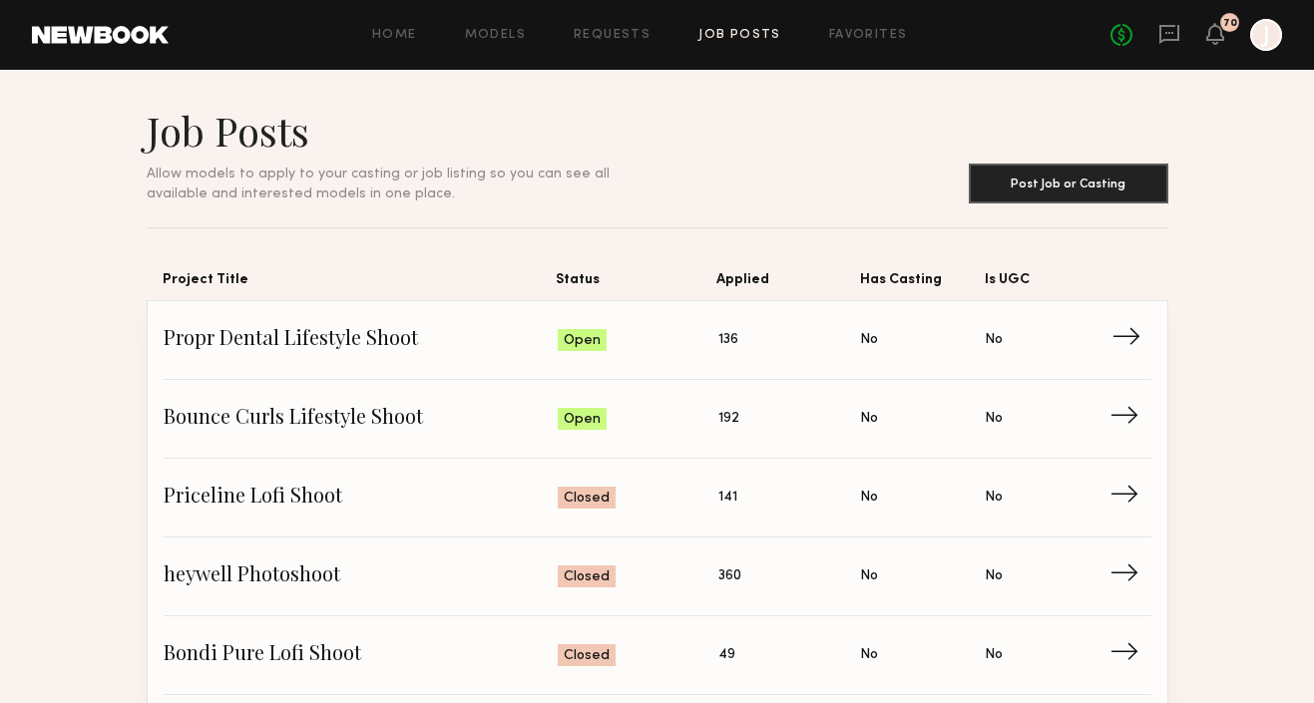
click at [875, 340] on span "No" at bounding box center [869, 340] width 18 height 22
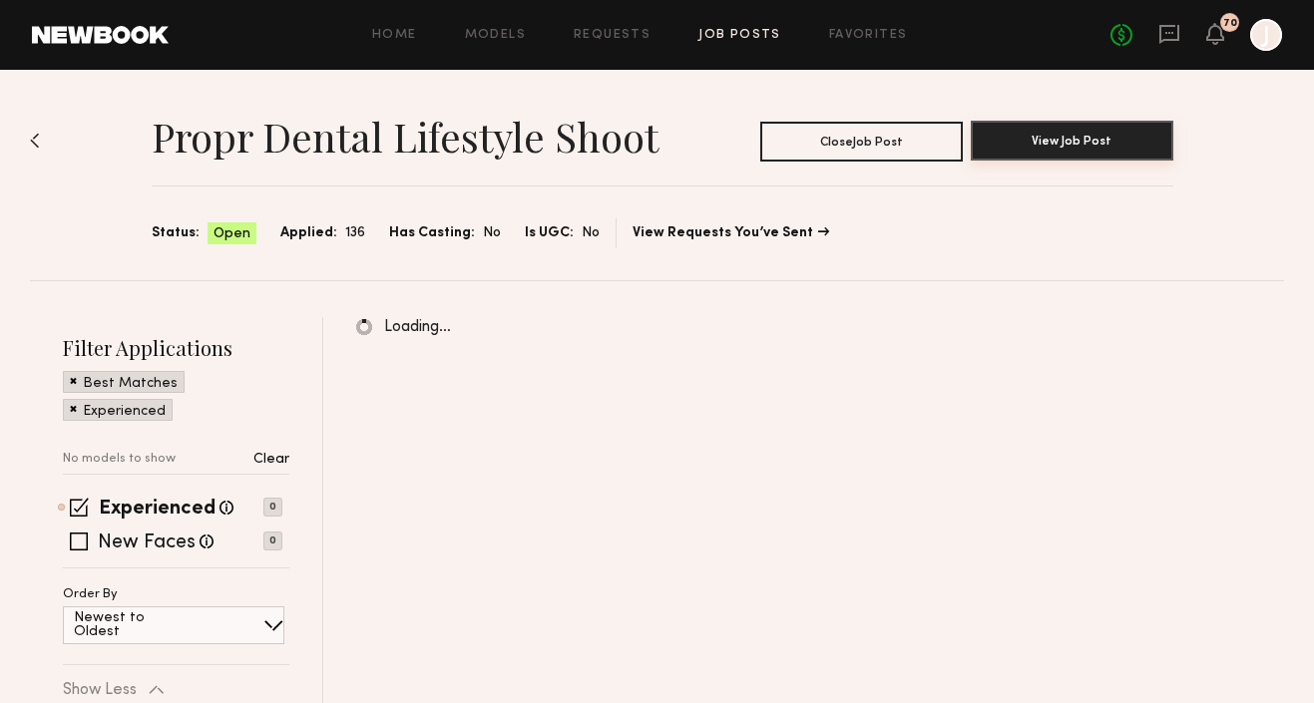
click at [1022, 147] on button "View Job Post" at bounding box center [1072, 141] width 203 height 40
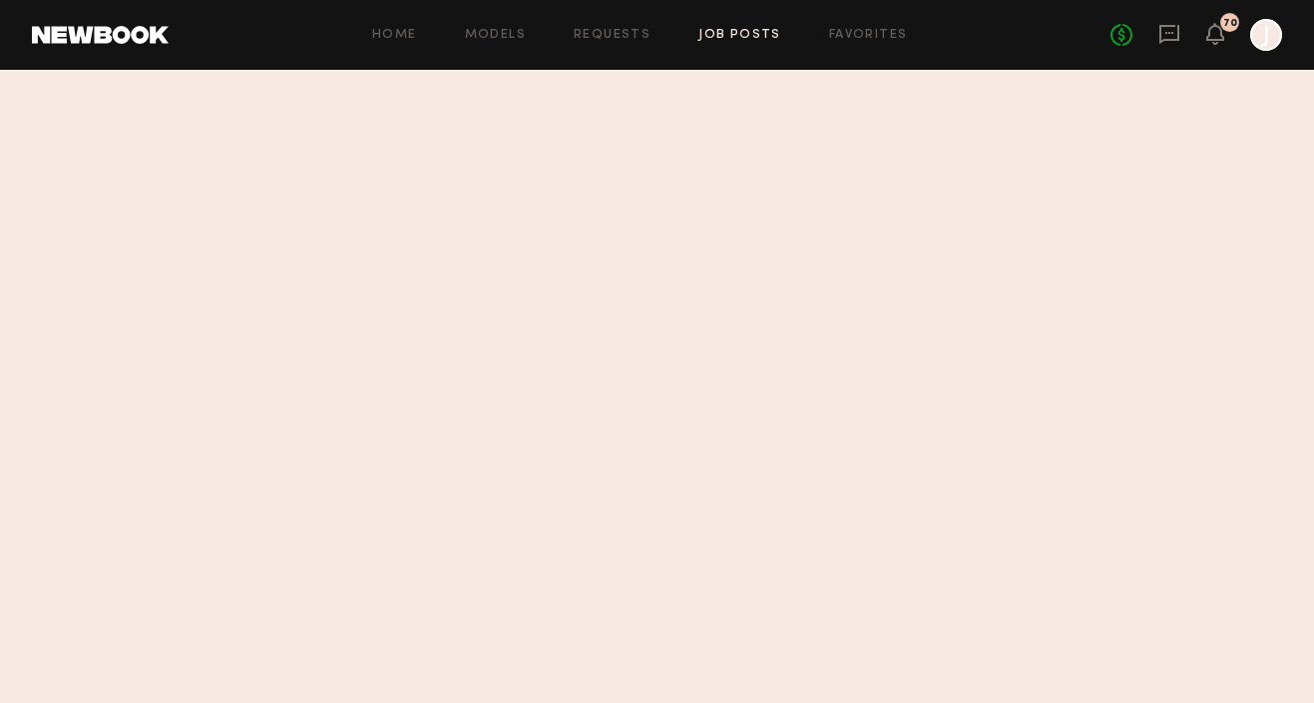
click at [745, 43] on div "Home Models Requests Job Posts Favorites Sign Out No fees up to $5,000 70 J" at bounding box center [726, 35] width 1114 height 32
click at [741, 35] on link "Job Posts" at bounding box center [739, 35] width 83 height 13
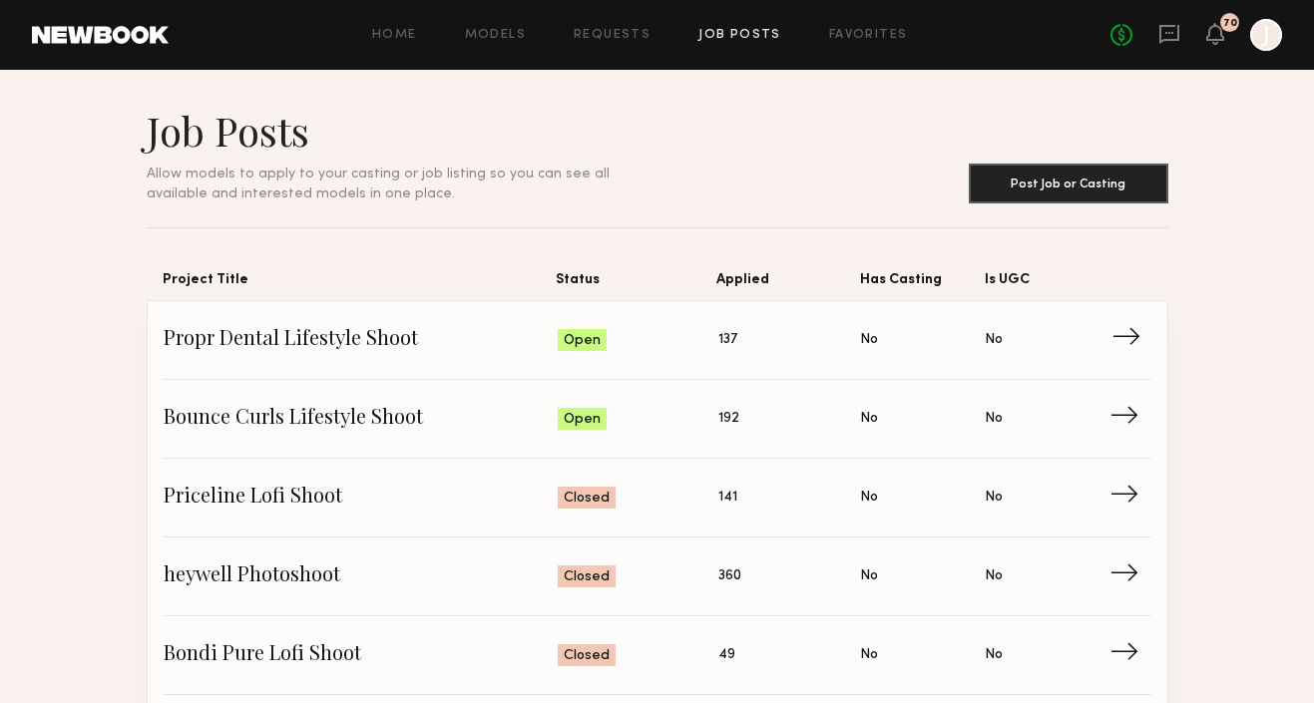
click at [1124, 337] on span "→" at bounding box center [1132, 340] width 41 height 30
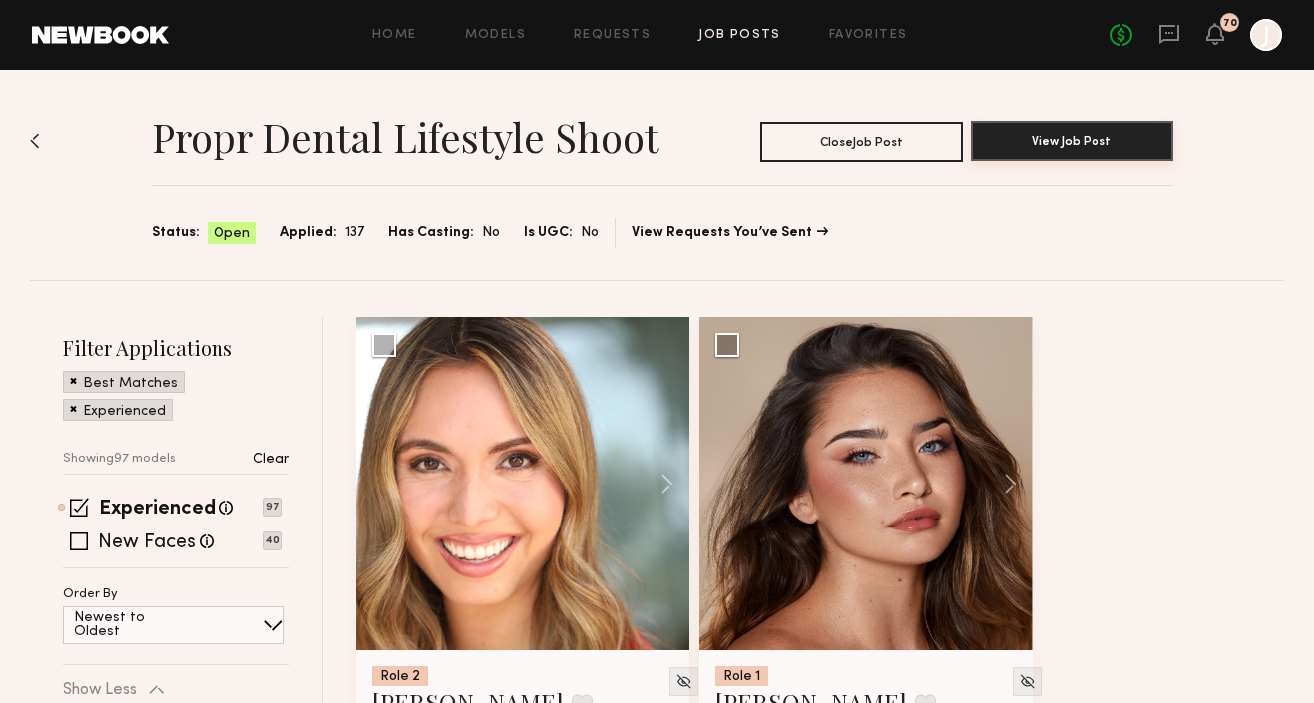
click at [1083, 141] on button "View Job Post" at bounding box center [1072, 141] width 203 height 40
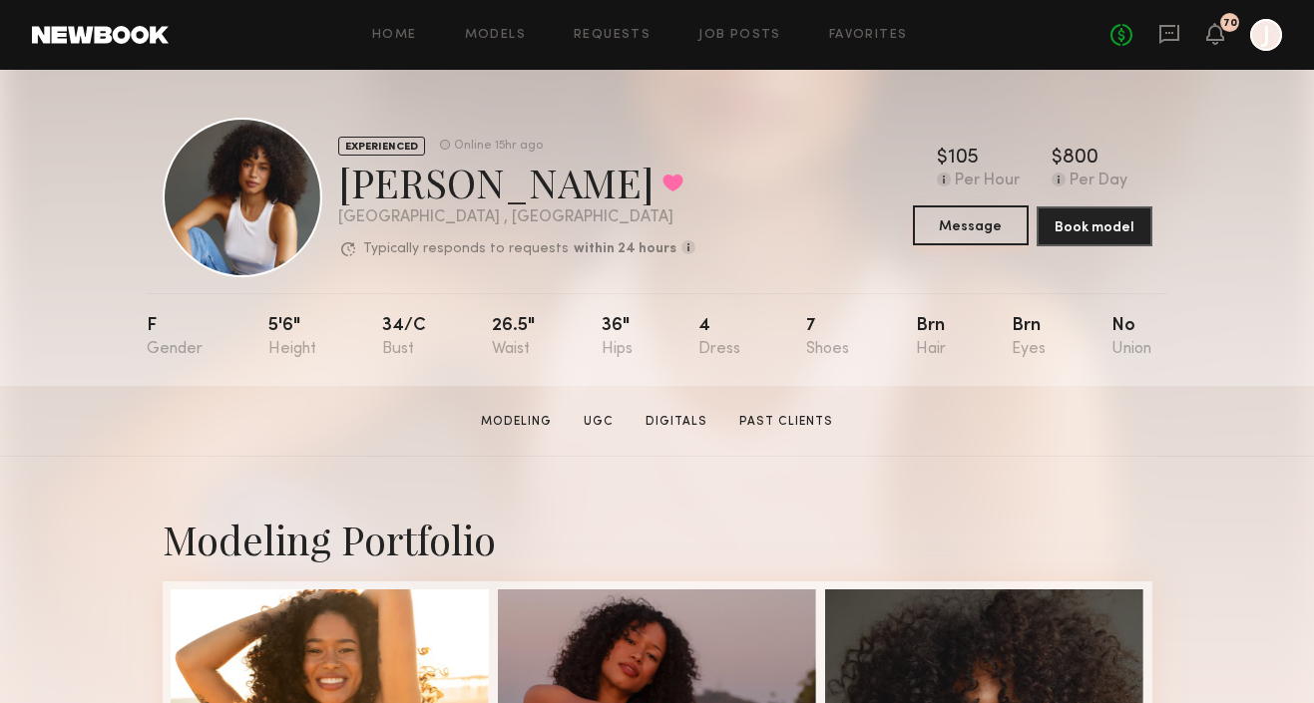
click at [965, 217] on button "Message" at bounding box center [971, 226] width 116 height 40
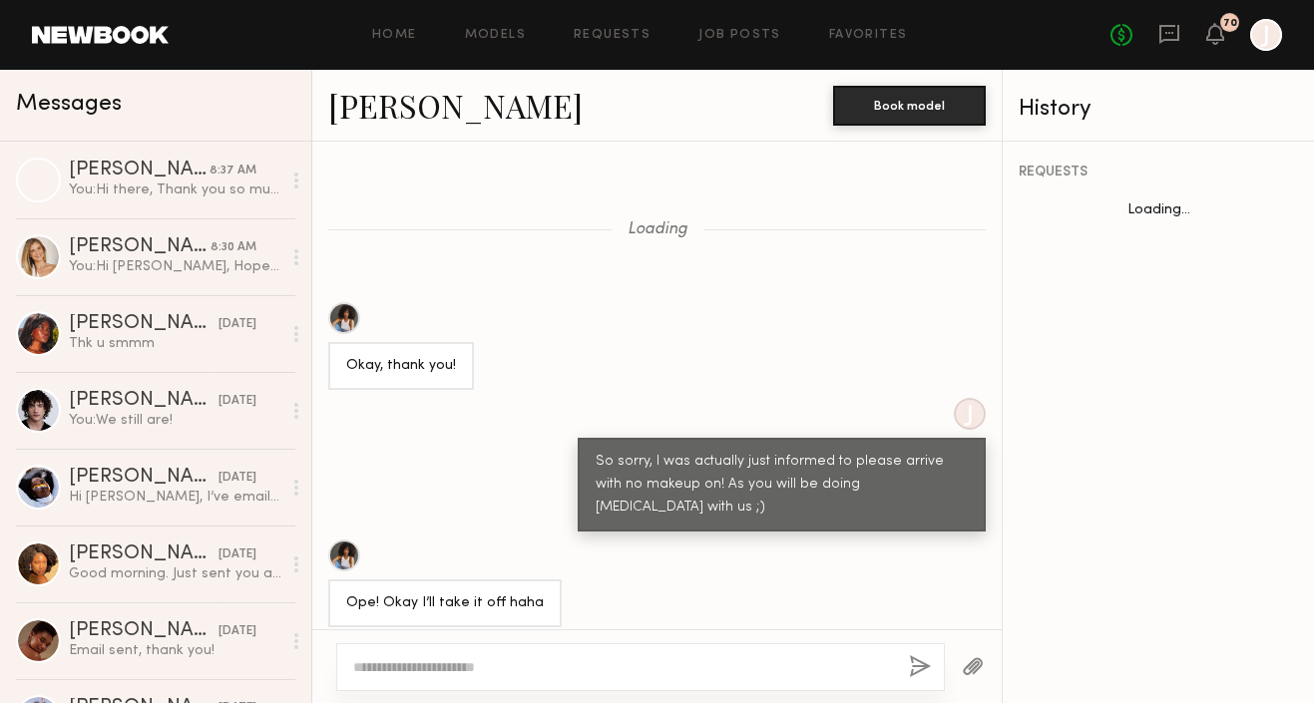
scroll to position [1699, 0]
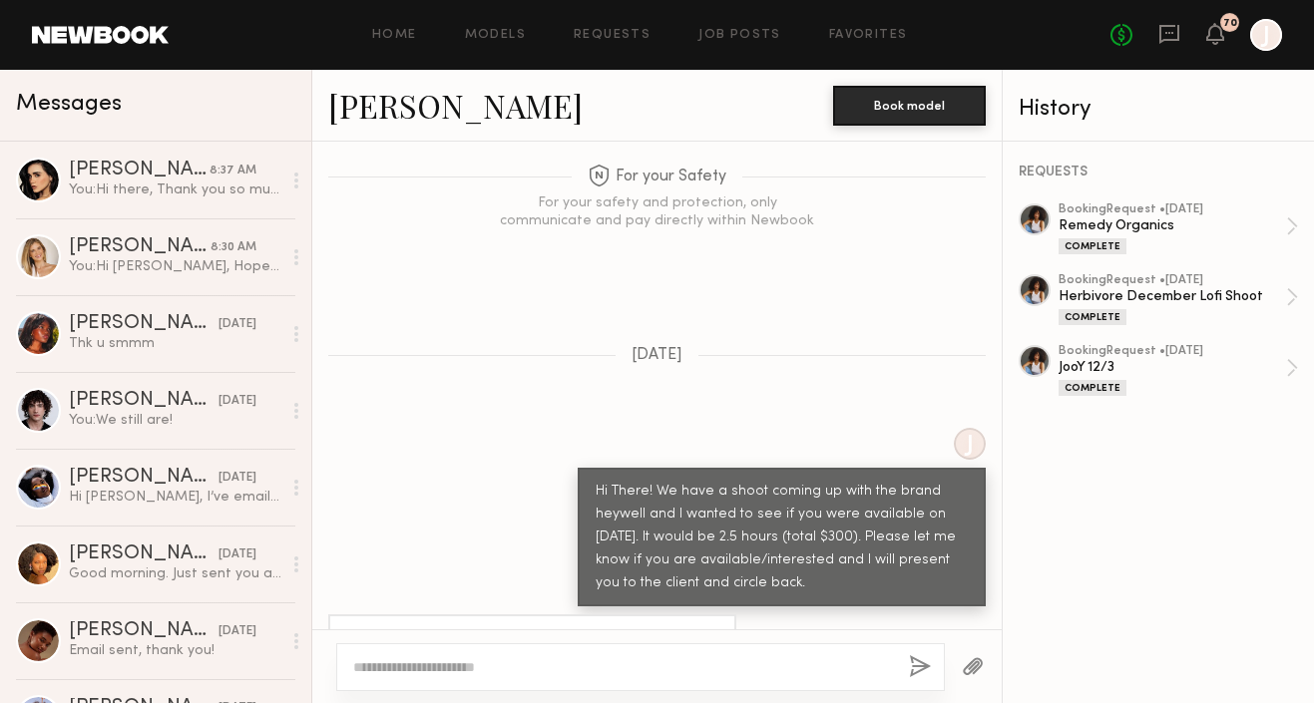
click at [458, 665] on textarea at bounding box center [623, 668] width 540 height 20
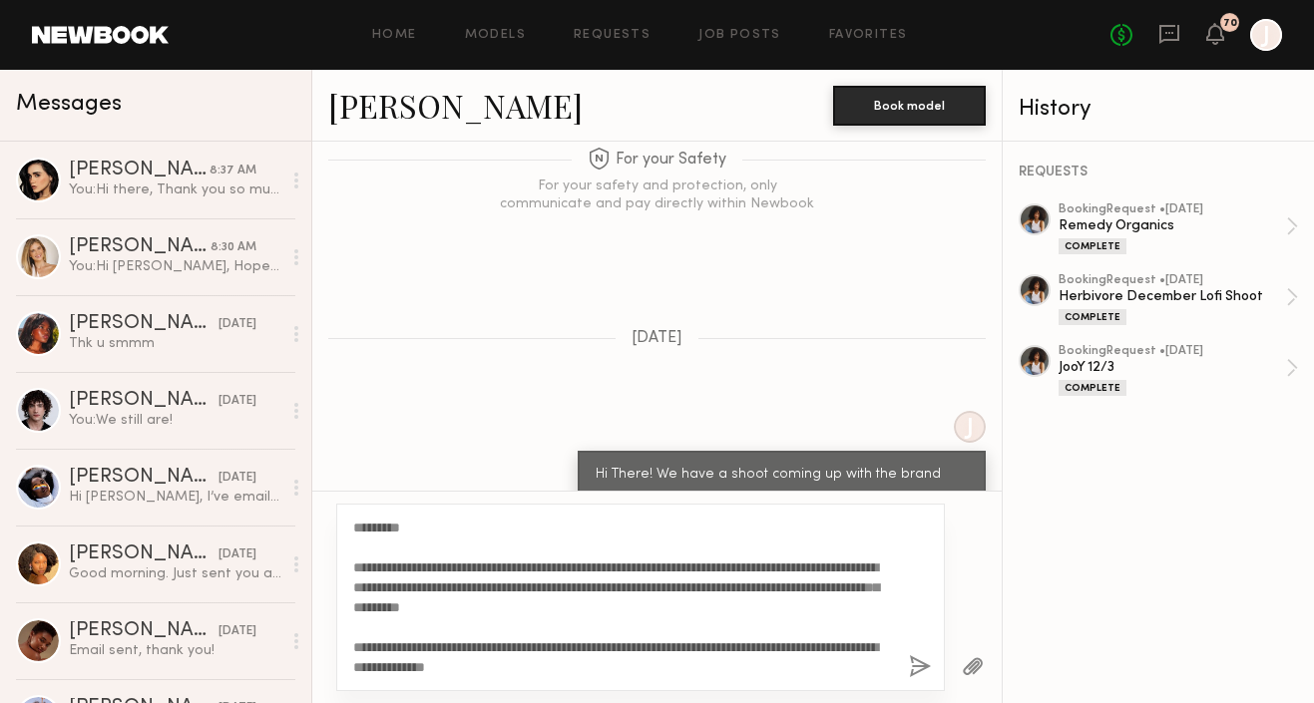
scroll to position [1721, 0]
drag, startPoint x: 794, startPoint y: 564, endPoint x: 346, endPoint y: 569, distance: 448.1
click at [347, 569] on div "**********" at bounding box center [640, 598] width 609 height 188
click at [439, 569] on textarea "**********" at bounding box center [623, 598] width 540 height 160
drag, startPoint x: 505, startPoint y: 582, endPoint x: 326, endPoint y: 571, distance: 178.9
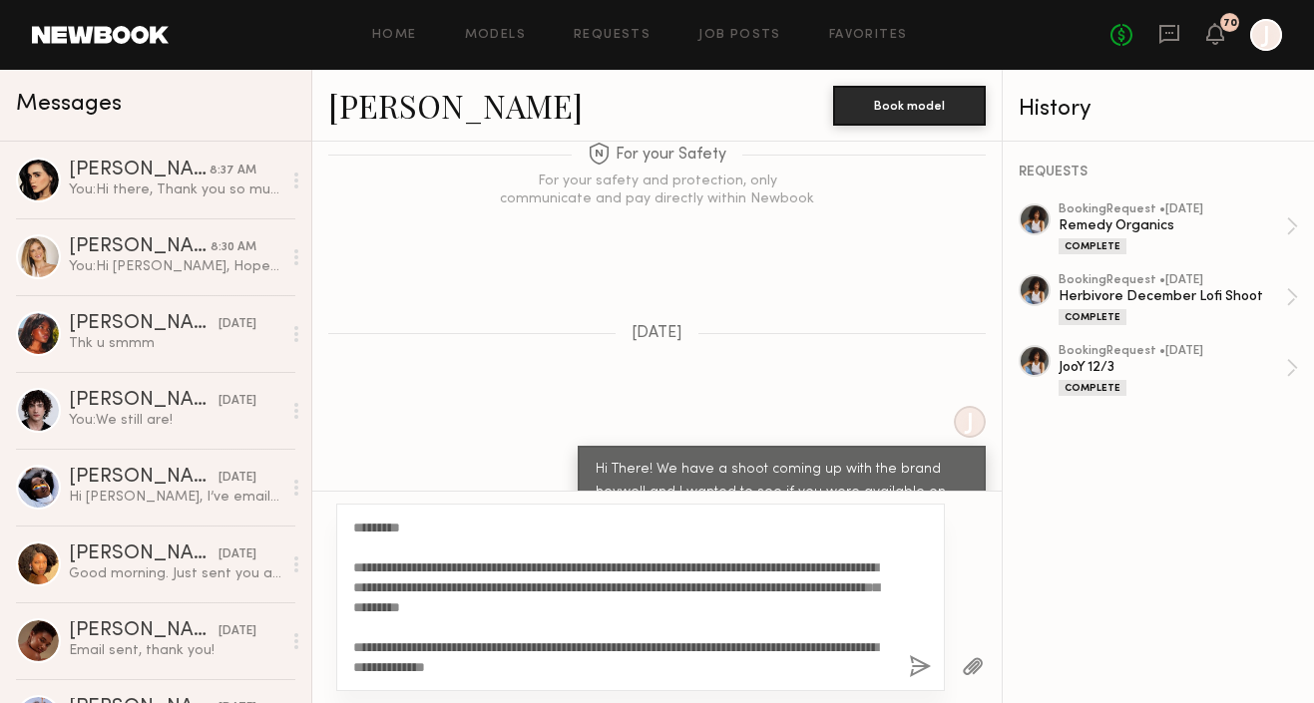
click at [326, 571] on div "**********" at bounding box center [656, 597] width 689 height 213
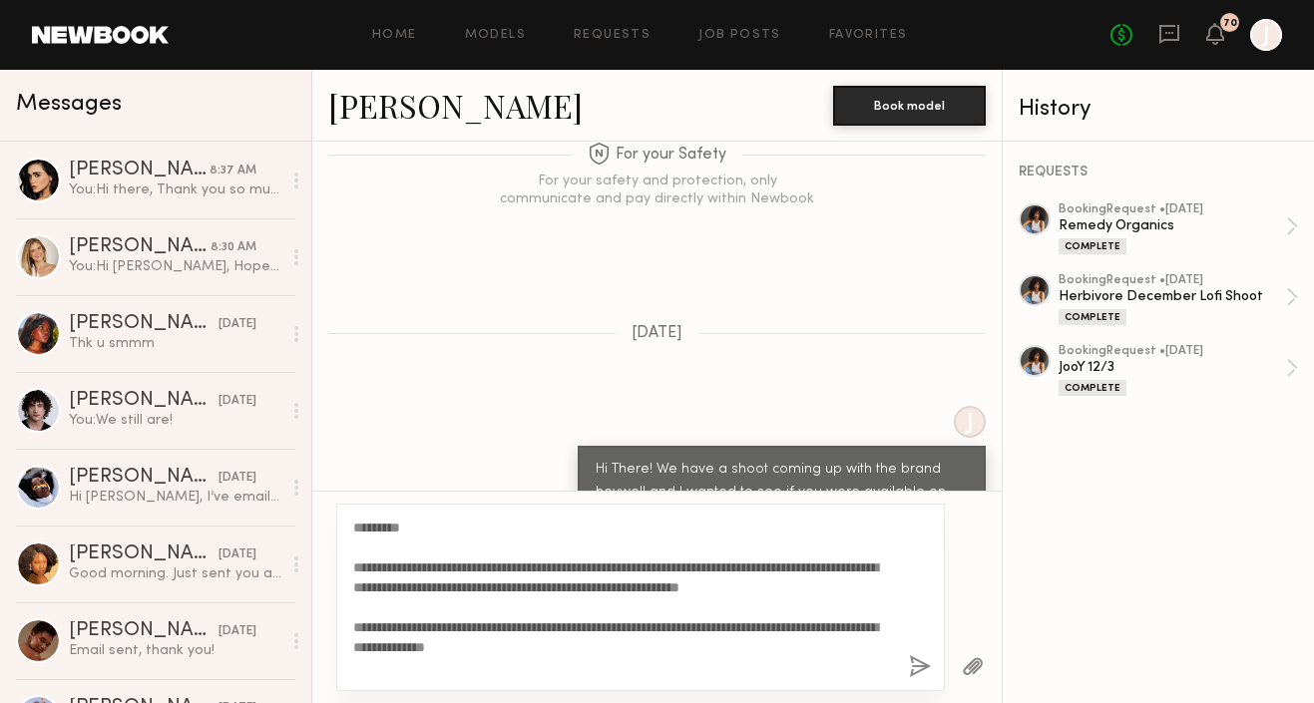
click at [604, 569] on textarea "**********" at bounding box center [623, 598] width 540 height 160
click at [420, 585] on textarea "**********" at bounding box center [623, 598] width 540 height 160
click at [447, 588] on textarea "**********" at bounding box center [623, 598] width 540 height 160
click at [500, 586] on textarea "**********" at bounding box center [623, 598] width 540 height 160
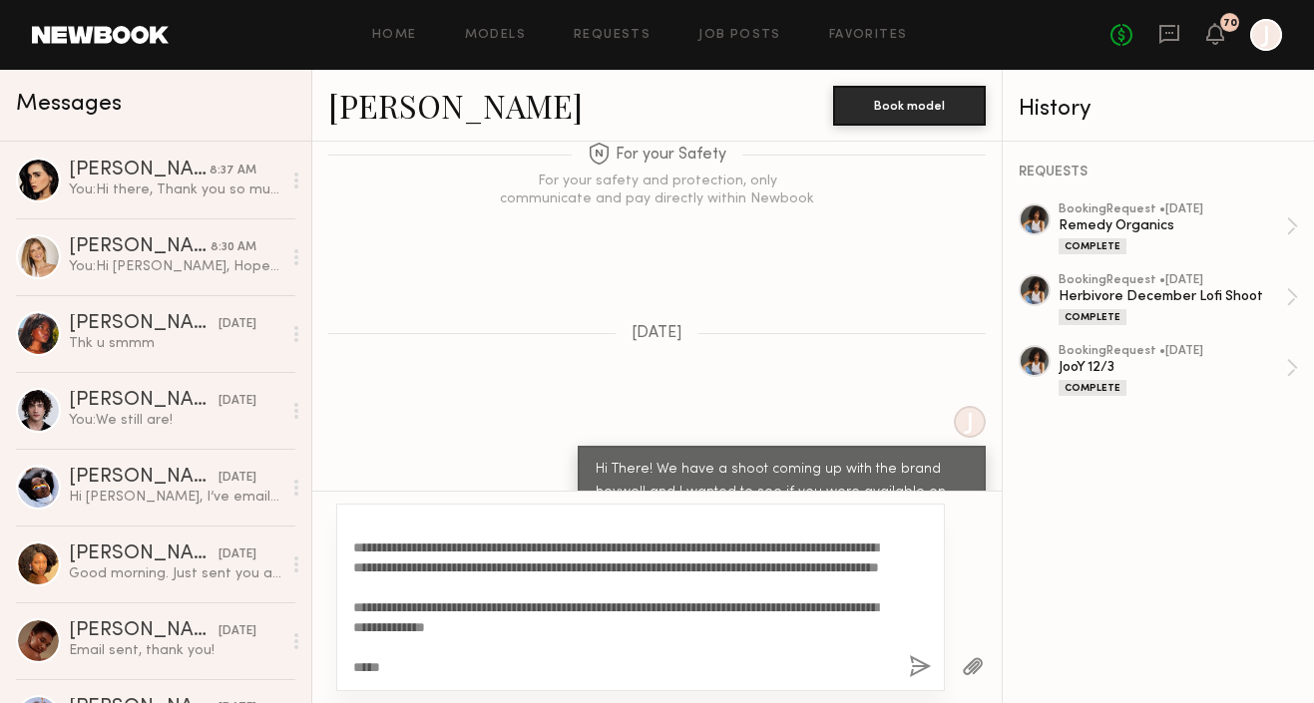
scroll to position [0, 0]
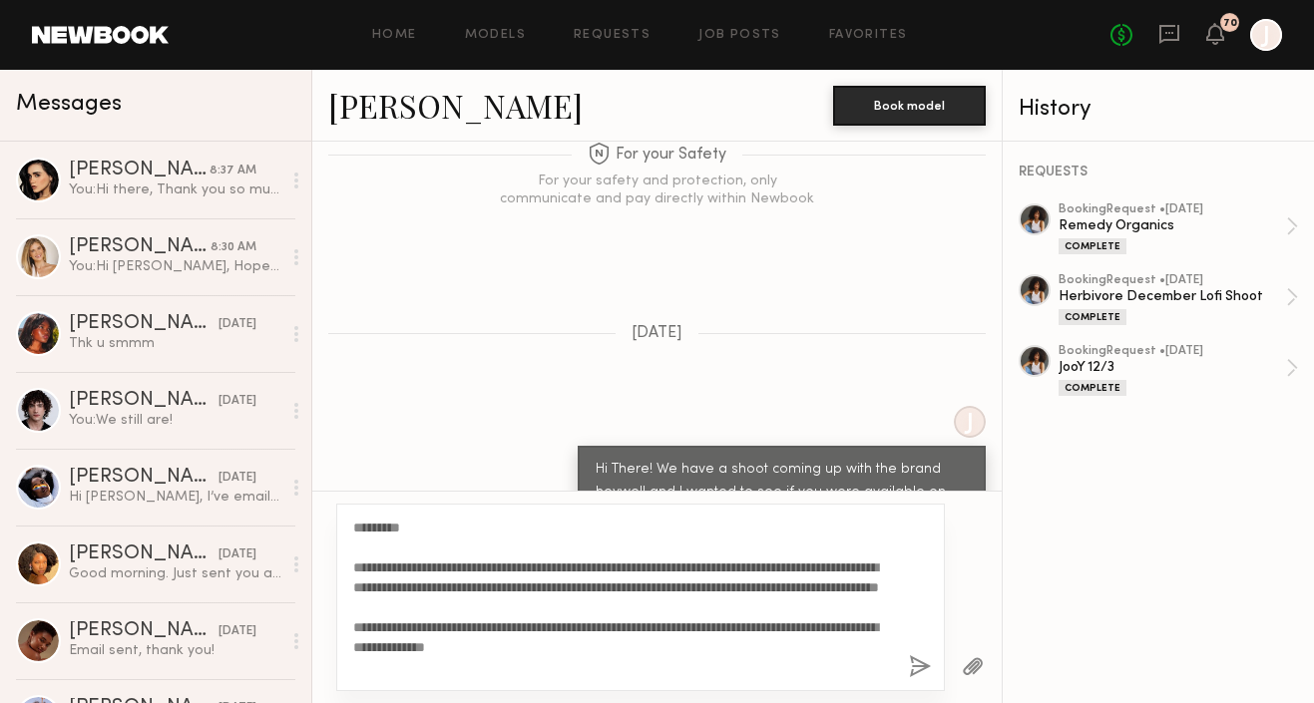
type textarea "**********"
click at [917, 658] on button "button" at bounding box center [920, 668] width 22 height 25
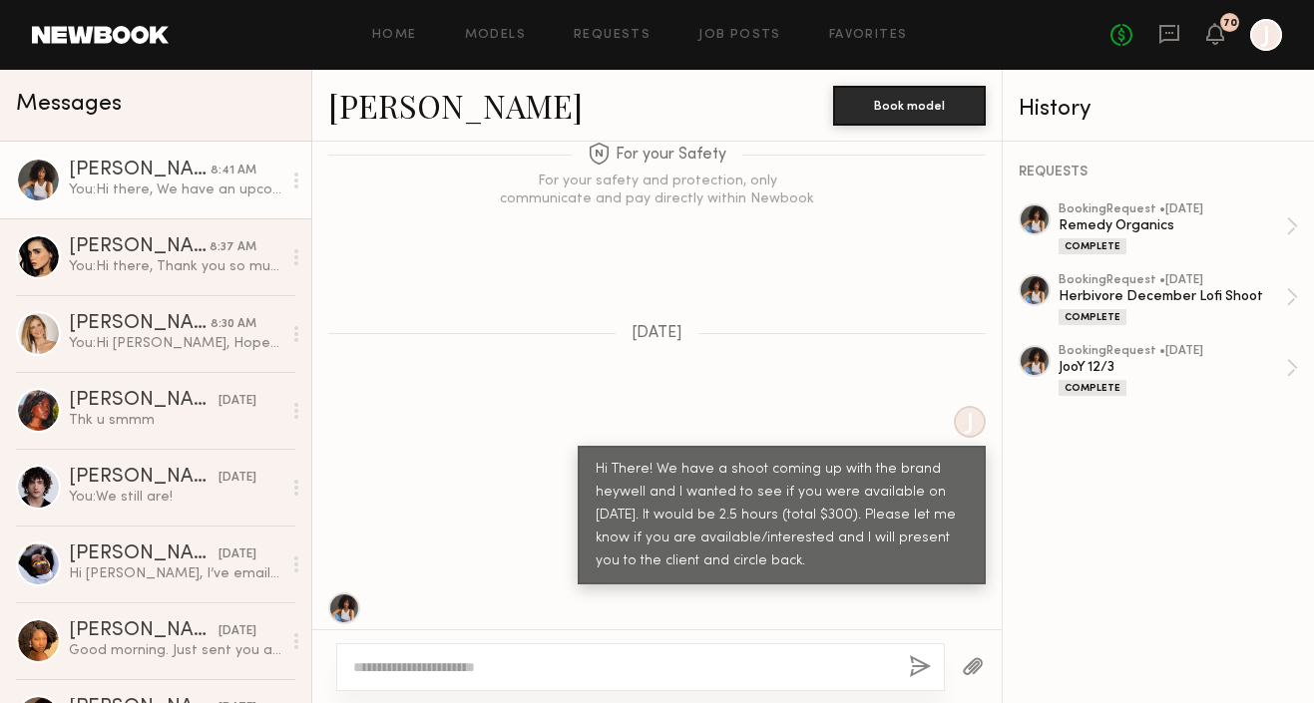
scroll to position [2327, 0]
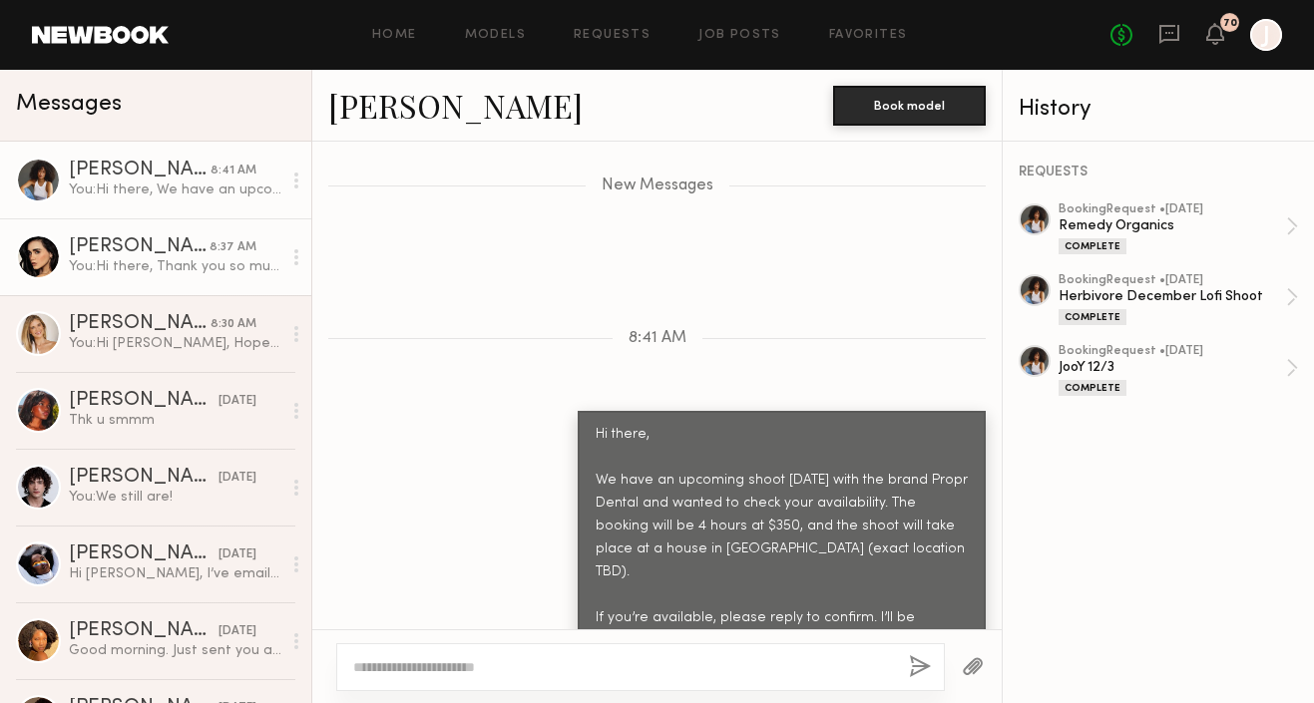
click at [101, 242] on div "[PERSON_NAME]" at bounding box center [139, 247] width 141 height 20
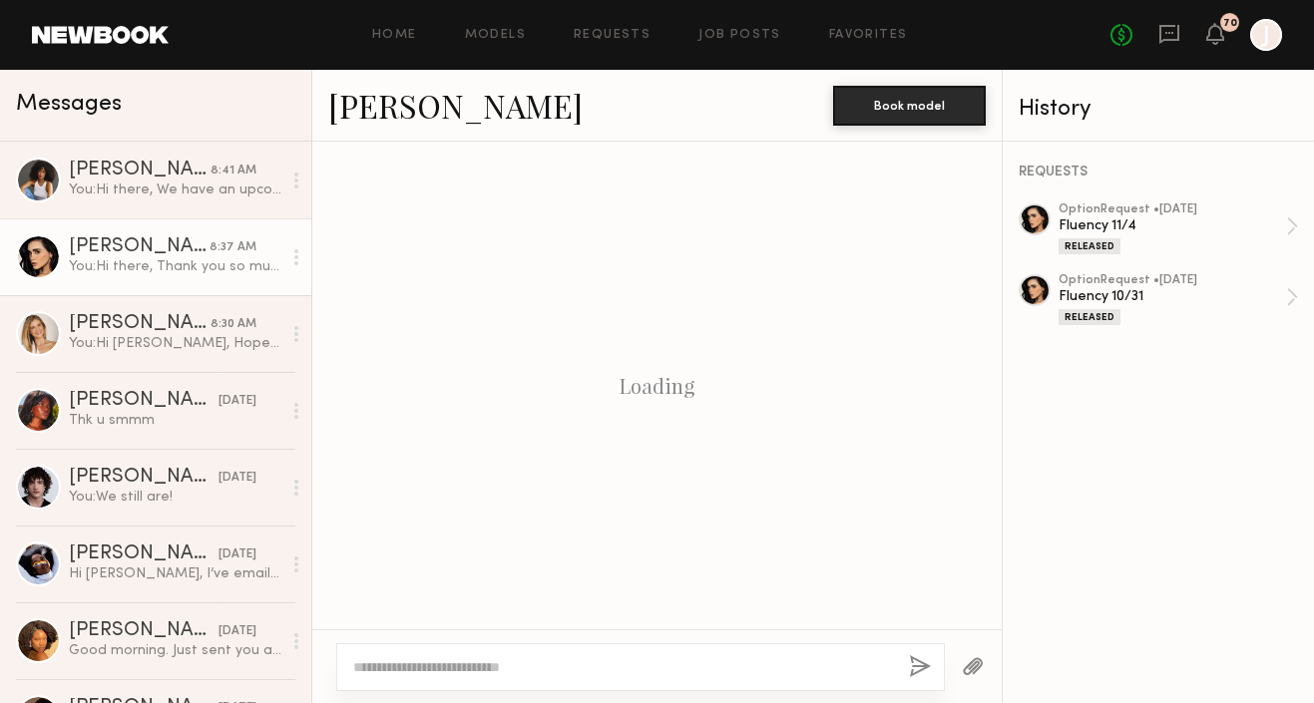
scroll to position [2168, 0]
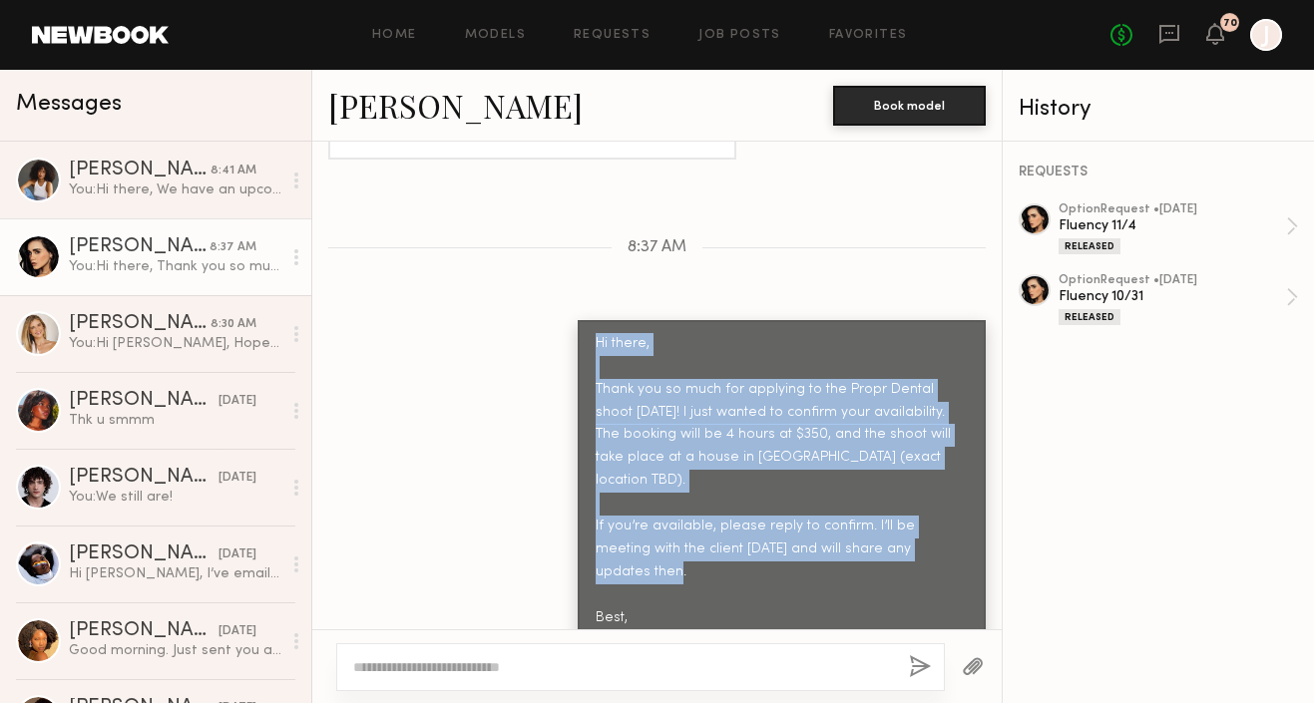
copy div "Hi there, Thank you so much for applying to the Propr Dental shoot this Friday!…"
drag, startPoint x: 631, startPoint y: 589, endPoint x: 552, endPoint y: 307, distance: 292.2
click at [552, 307] on div "Loading Attached are photos! LMK if you need anything else :) And no infections…" at bounding box center [656, 386] width 689 height 488
click at [731, 39] on link "Job Posts" at bounding box center [739, 35] width 83 height 13
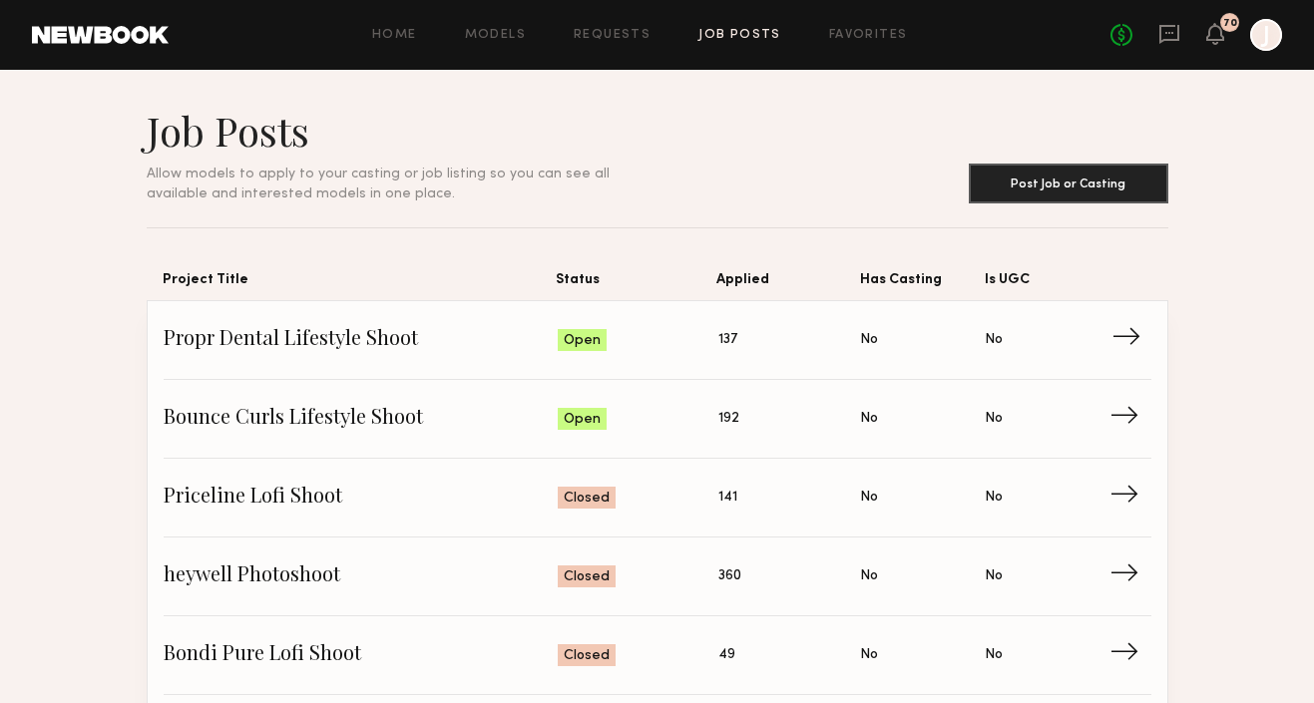
click at [1128, 339] on span "→" at bounding box center [1132, 340] width 41 height 30
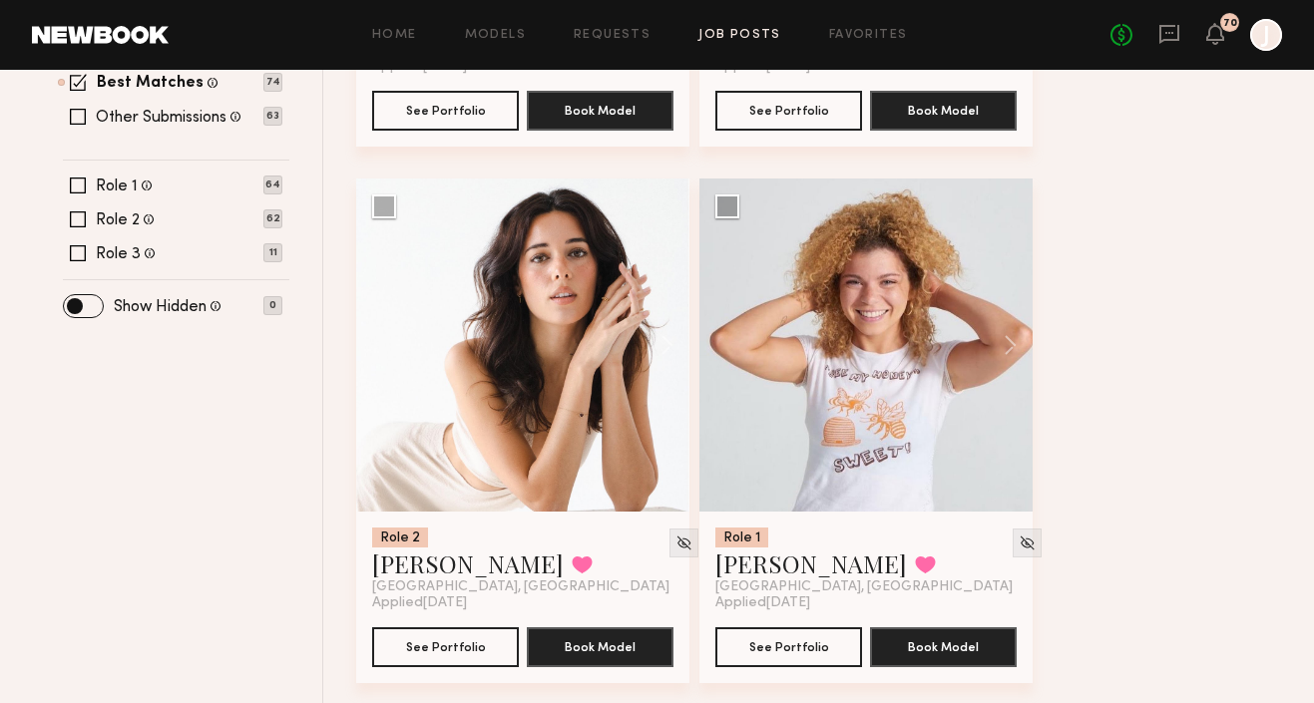
scroll to position [673, 0]
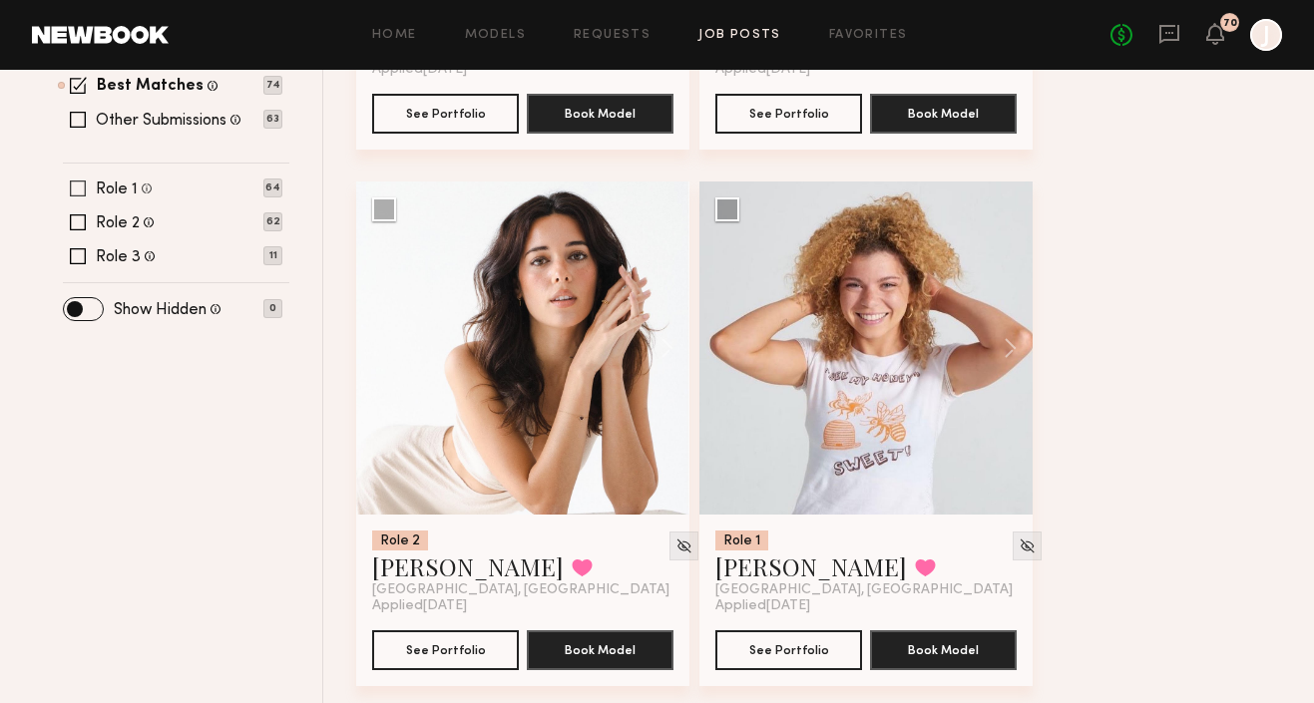
click at [81, 189] on span at bounding box center [78, 189] width 16 height 16
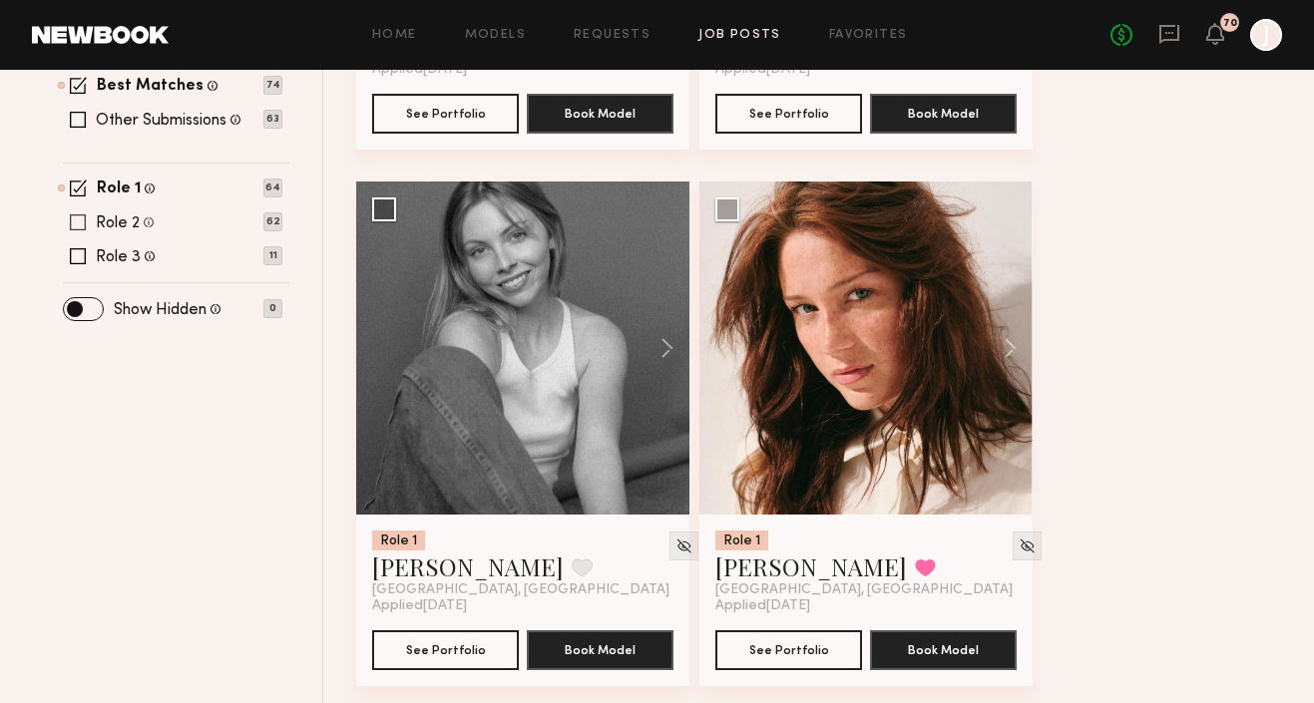
click at [79, 221] on span at bounding box center [78, 223] width 16 height 16
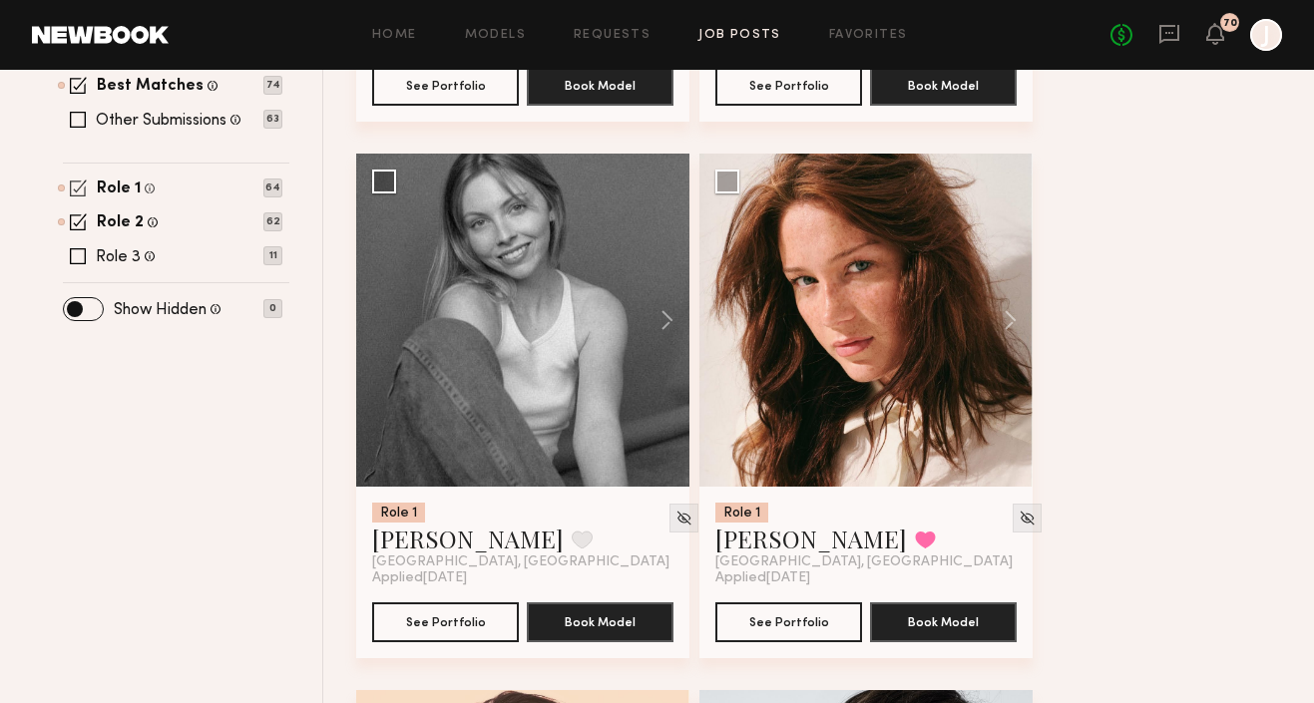
click at [78, 189] on span at bounding box center [78, 188] width 17 height 17
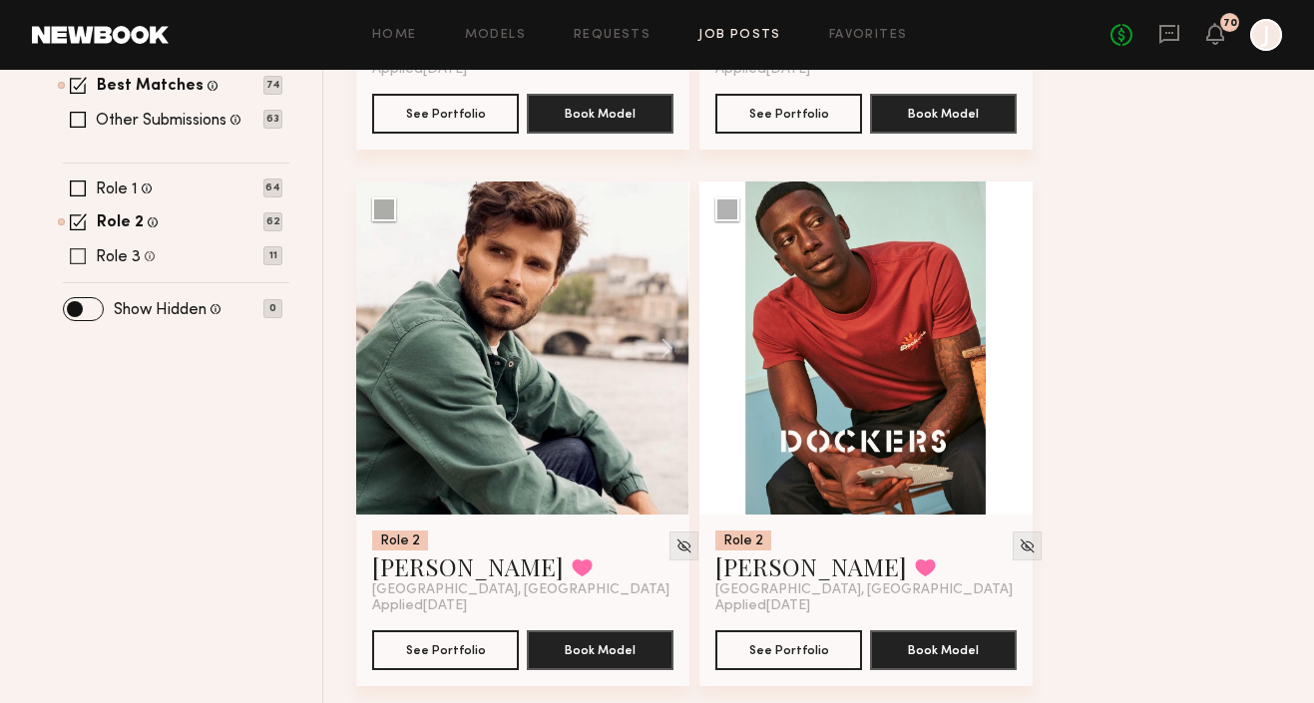
click at [81, 252] on span at bounding box center [78, 256] width 16 height 16
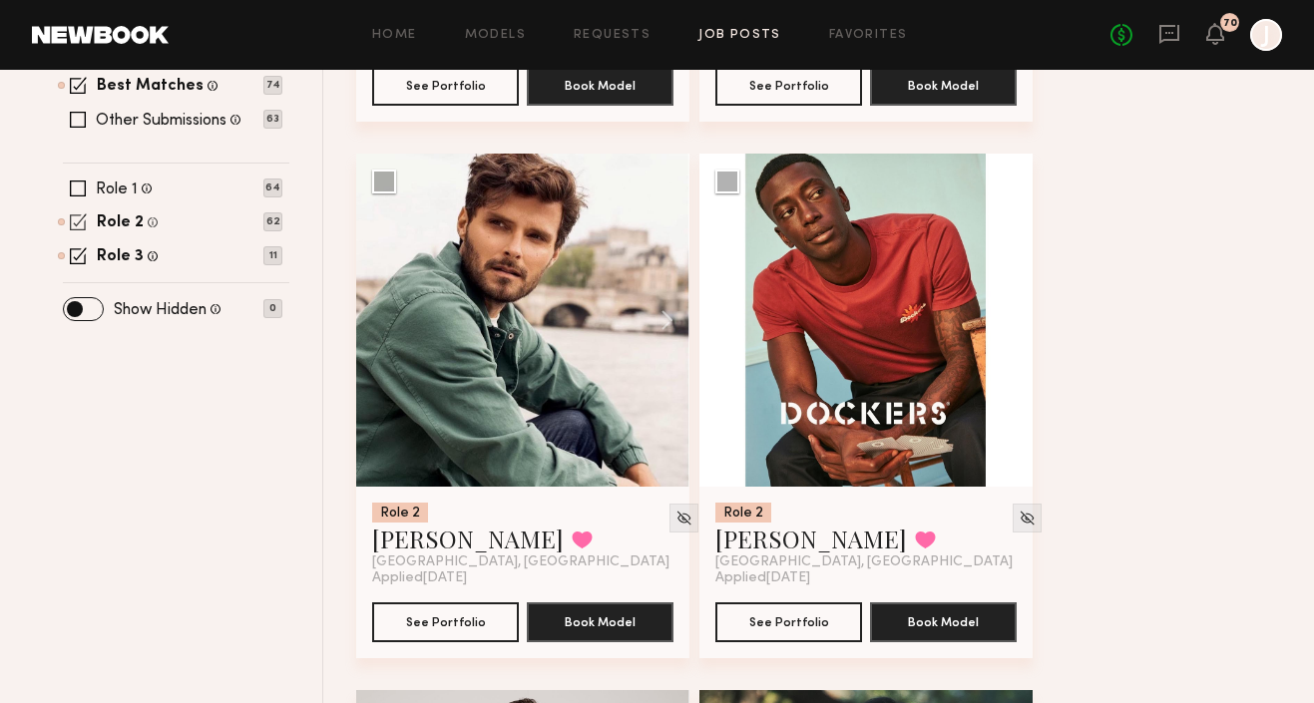
click at [81, 225] on span at bounding box center [78, 222] width 17 height 17
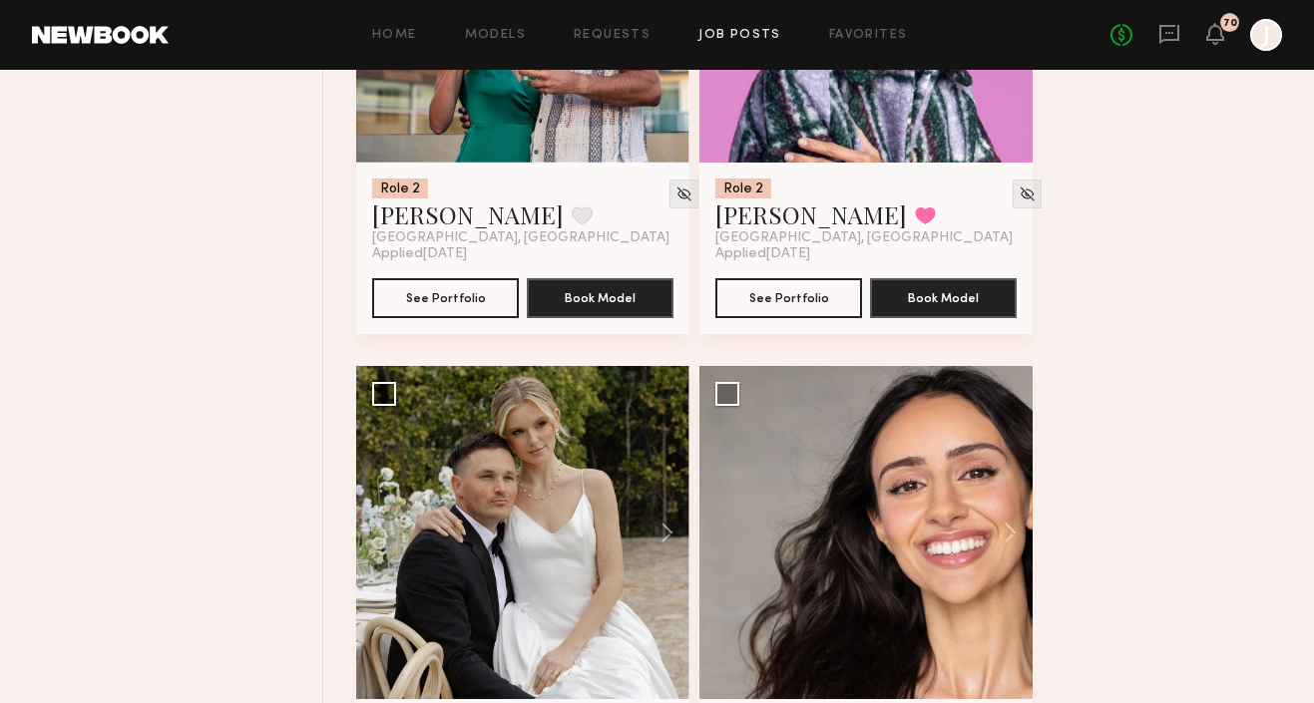
scroll to position [6016, 0]
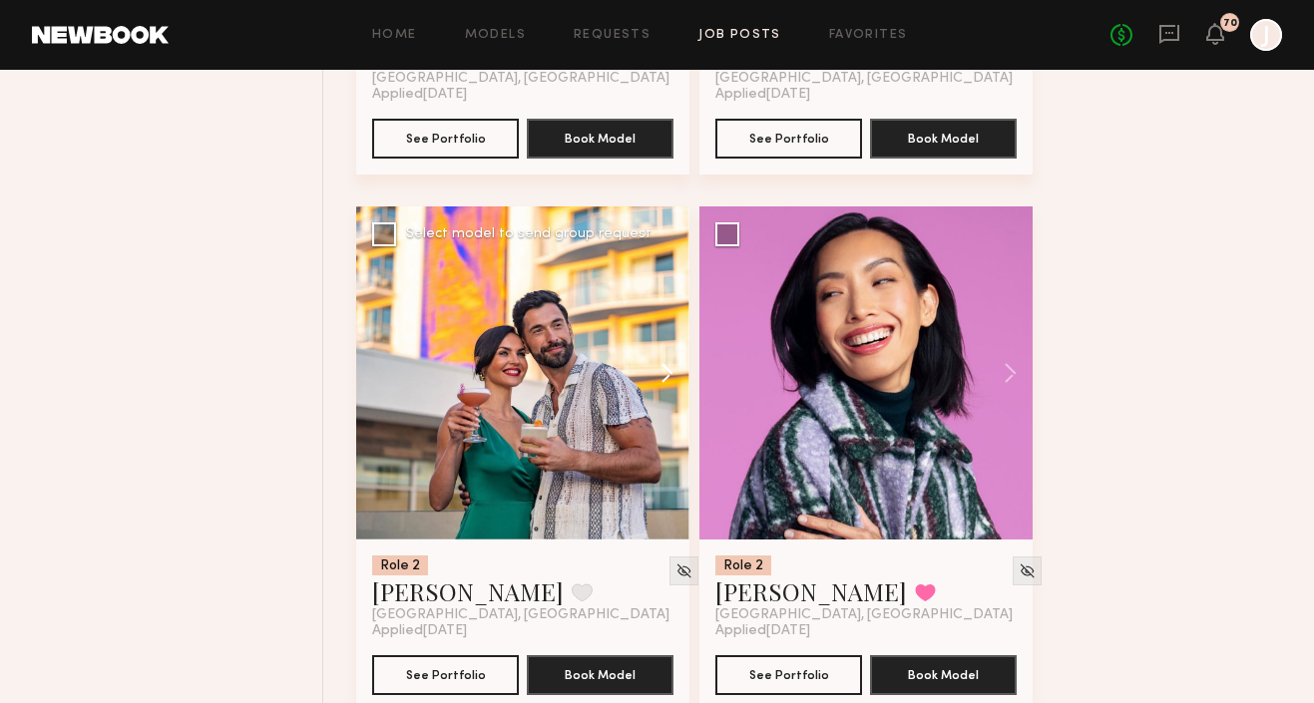
click at [658, 381] on button at bounding box center [658, 373] width 64 height 333
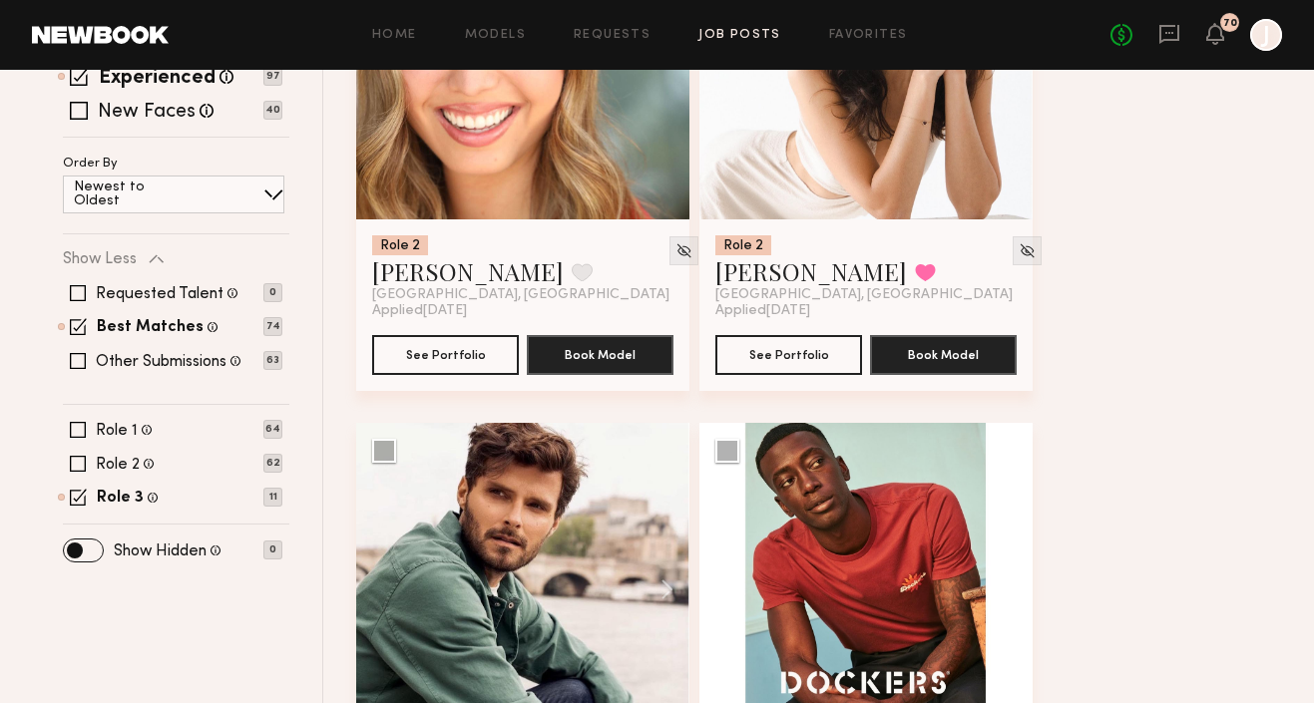
scroll to position [462, 0]
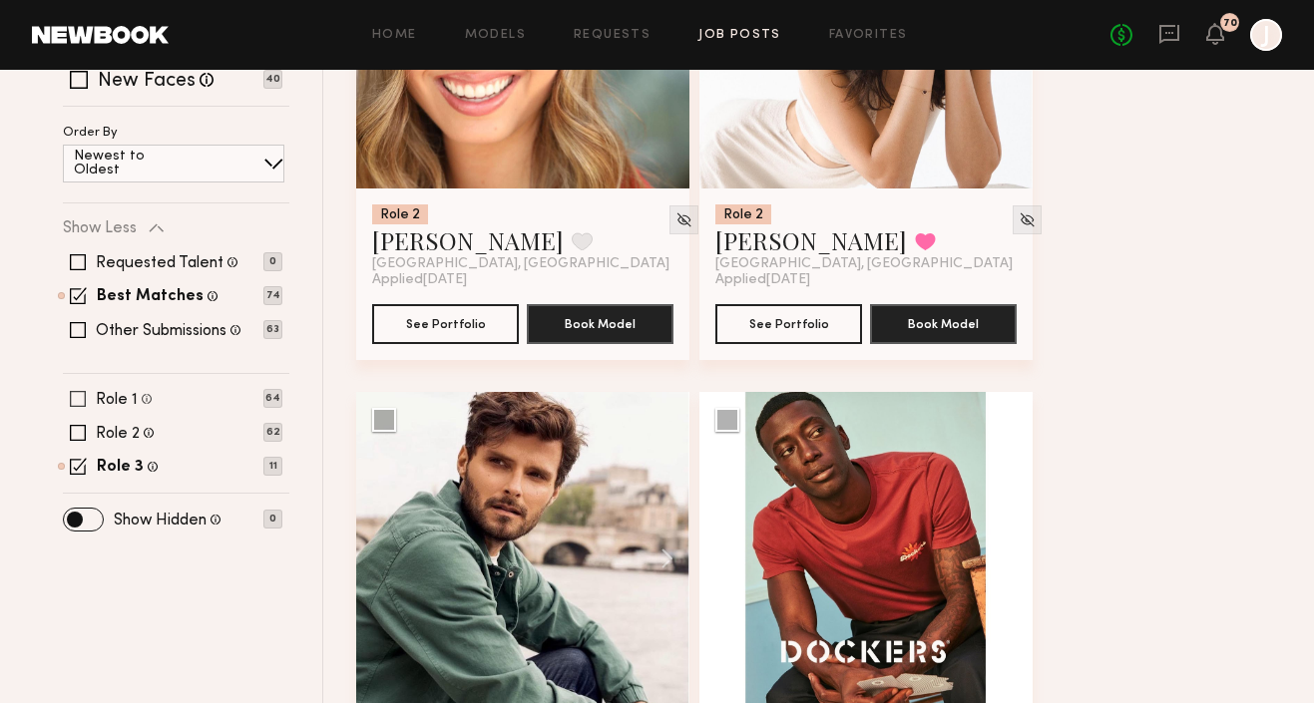
click at [78, 398] on span at bounding box center [78, 399] width 16 height 16
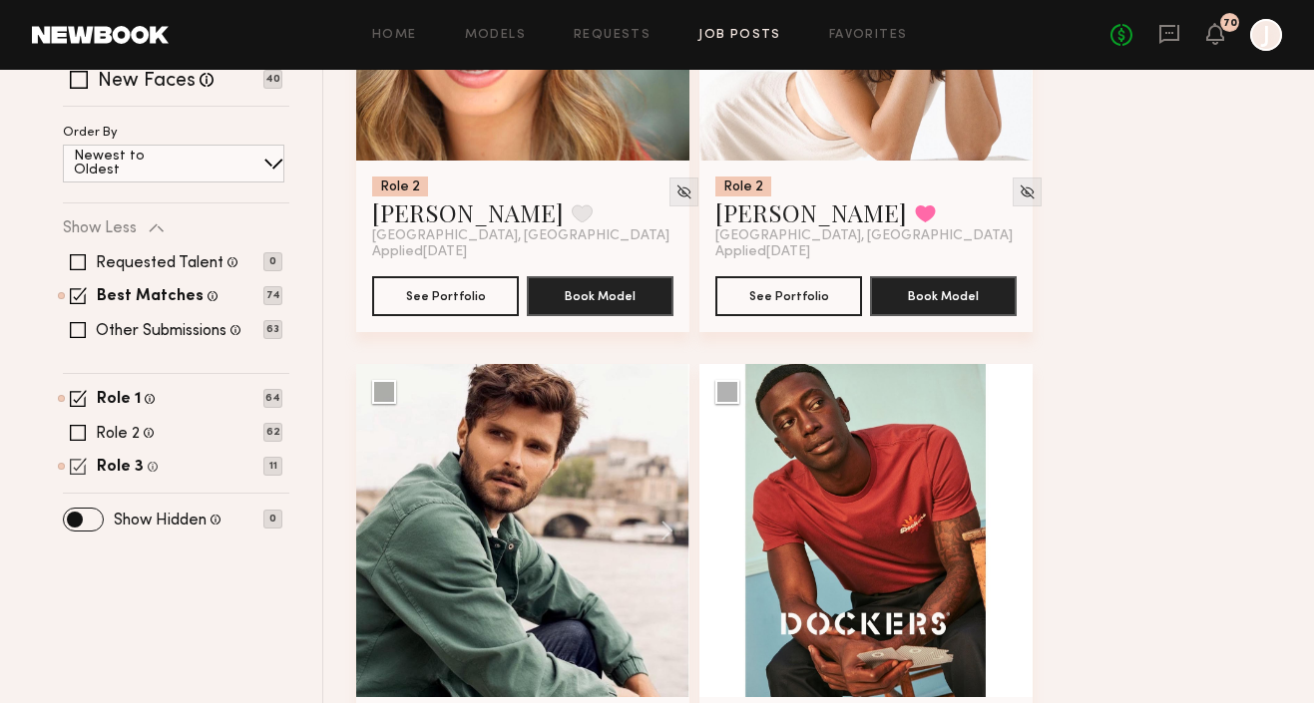
click at [76, 463] on span at bounding box center [78, 466] width 17 height 17
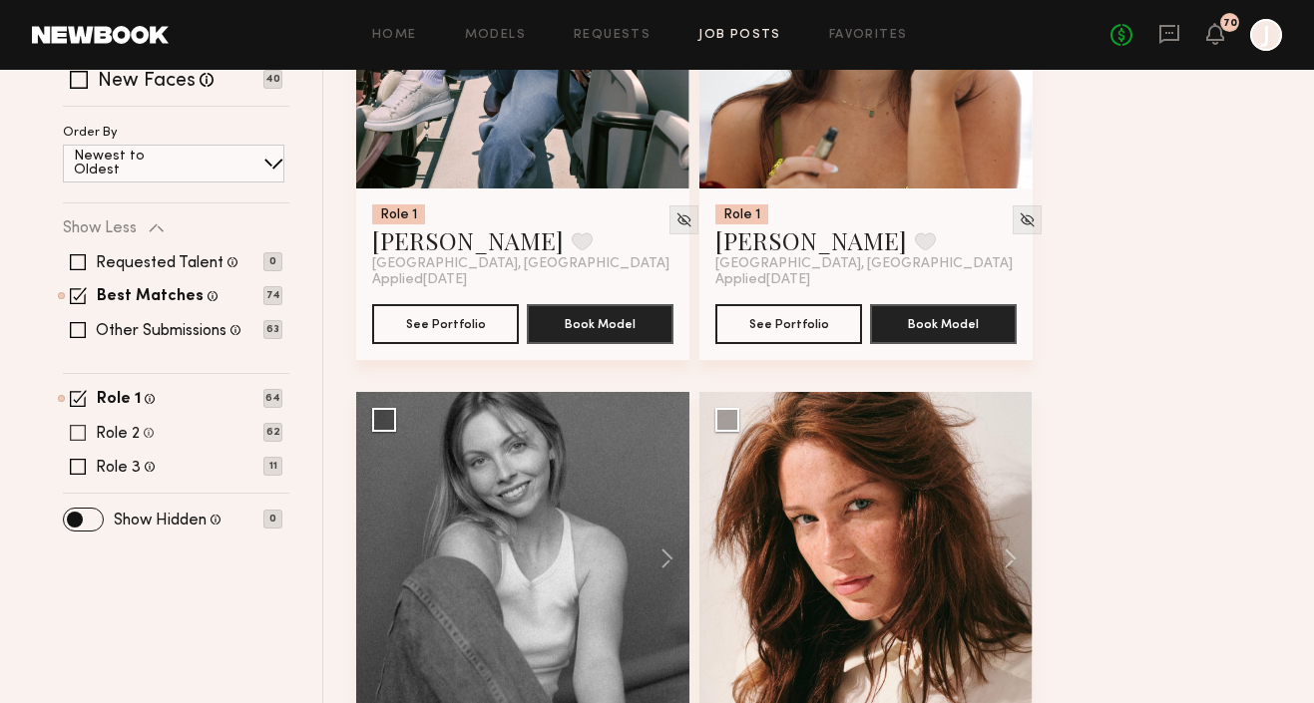
click at [76, 428] on span at bounding box center [78, 433] width 16 height 16
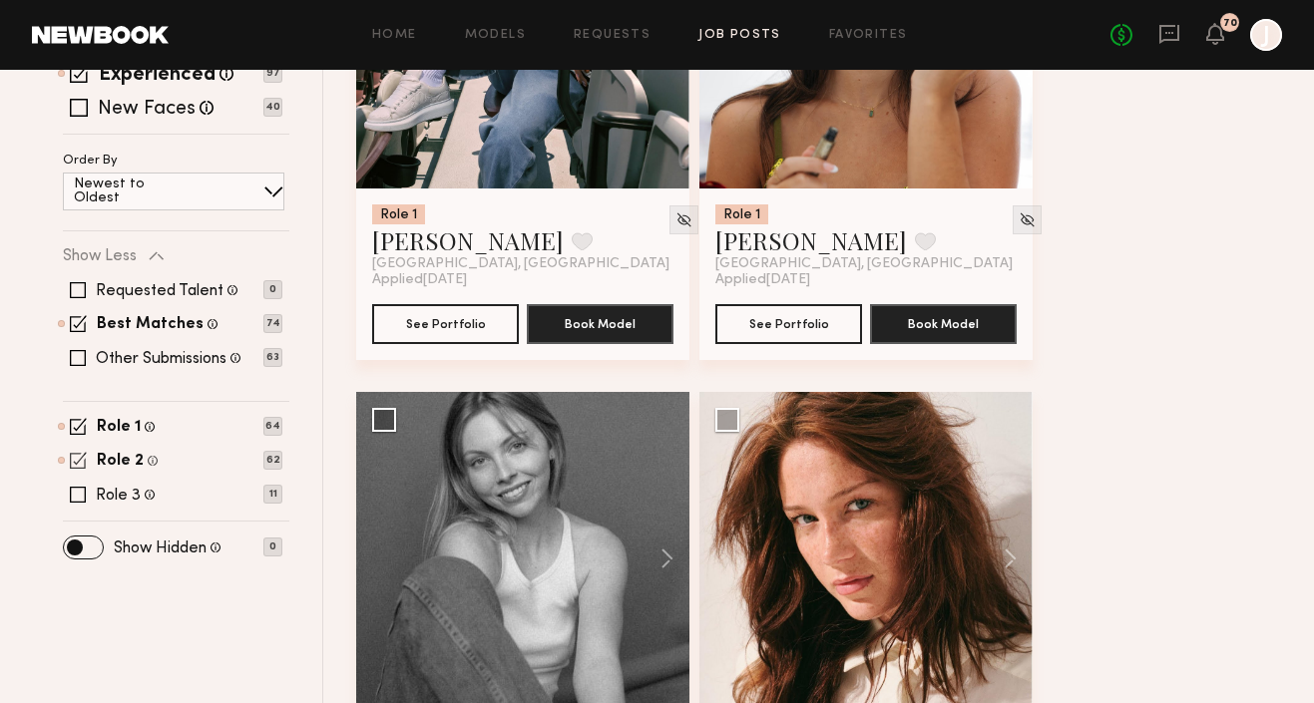
scroll to position [490, 0]
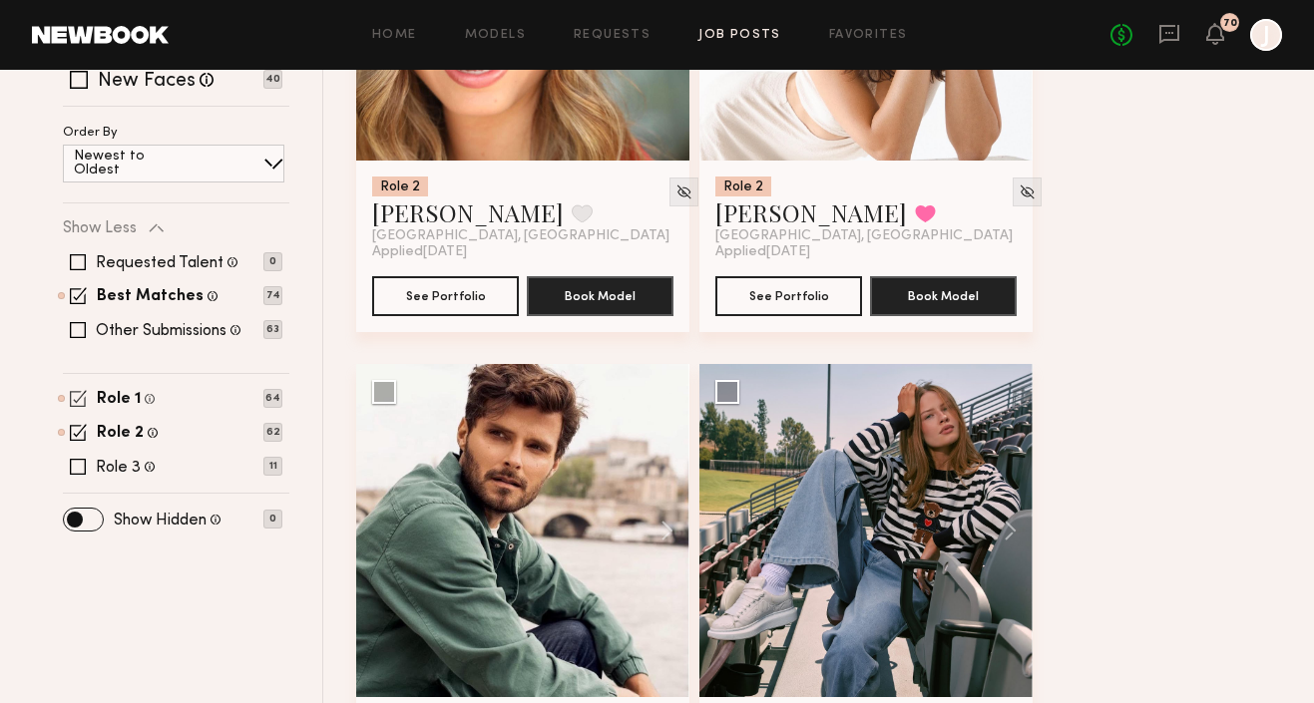
click at [81, 400] on span at bounding box center [78, 398] width 17 height 17
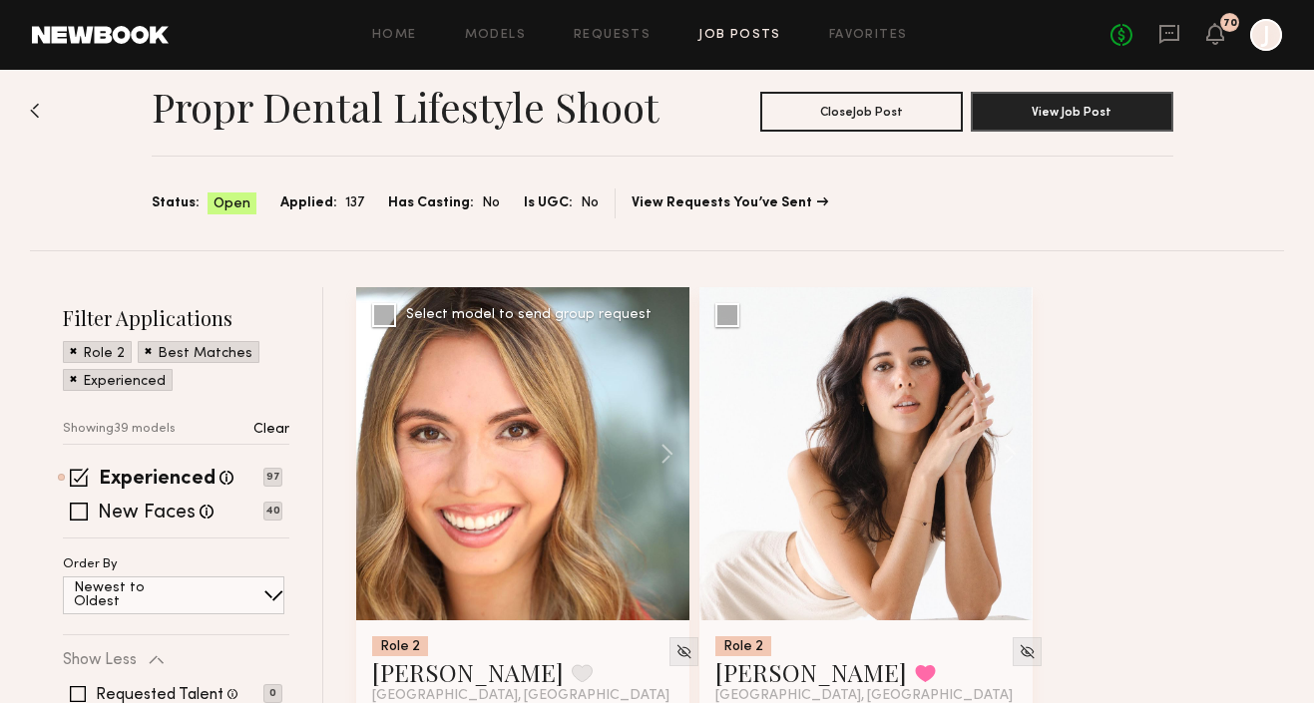
scroll to position [35, 0]
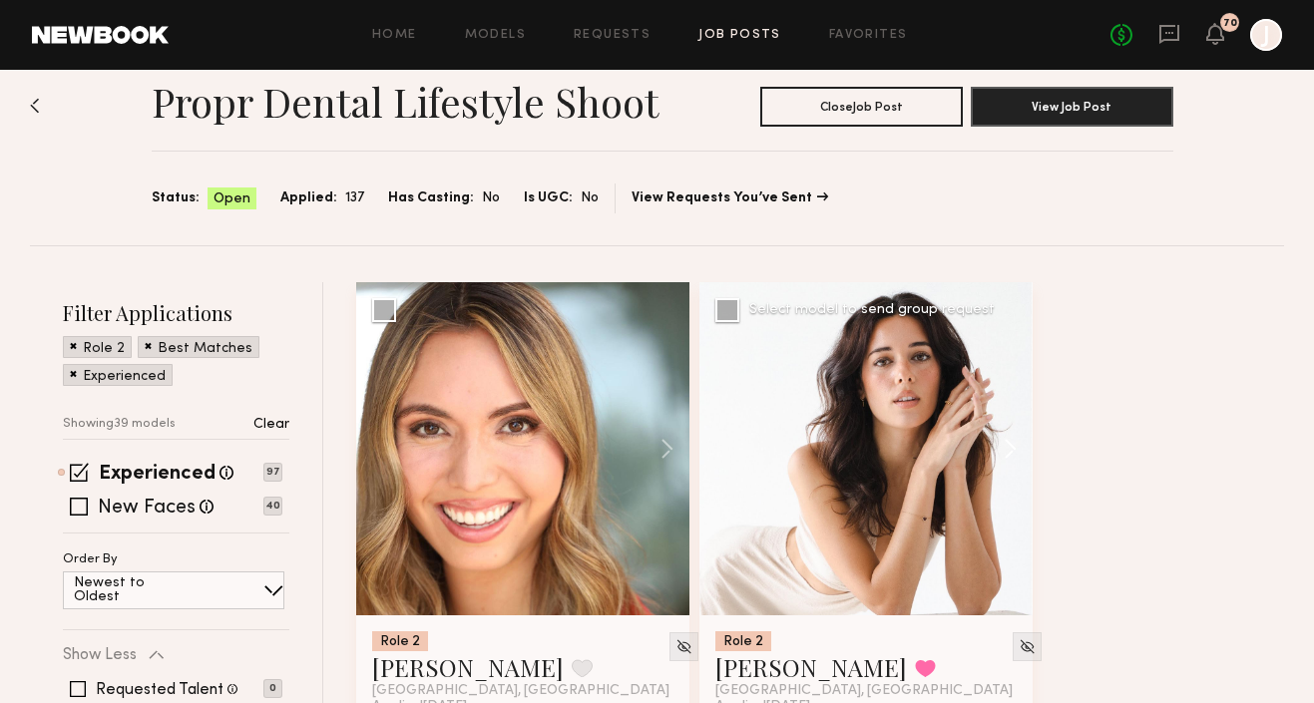
click at [1005, 441] on button at bounding box center [1001, 448] width 64 height 333
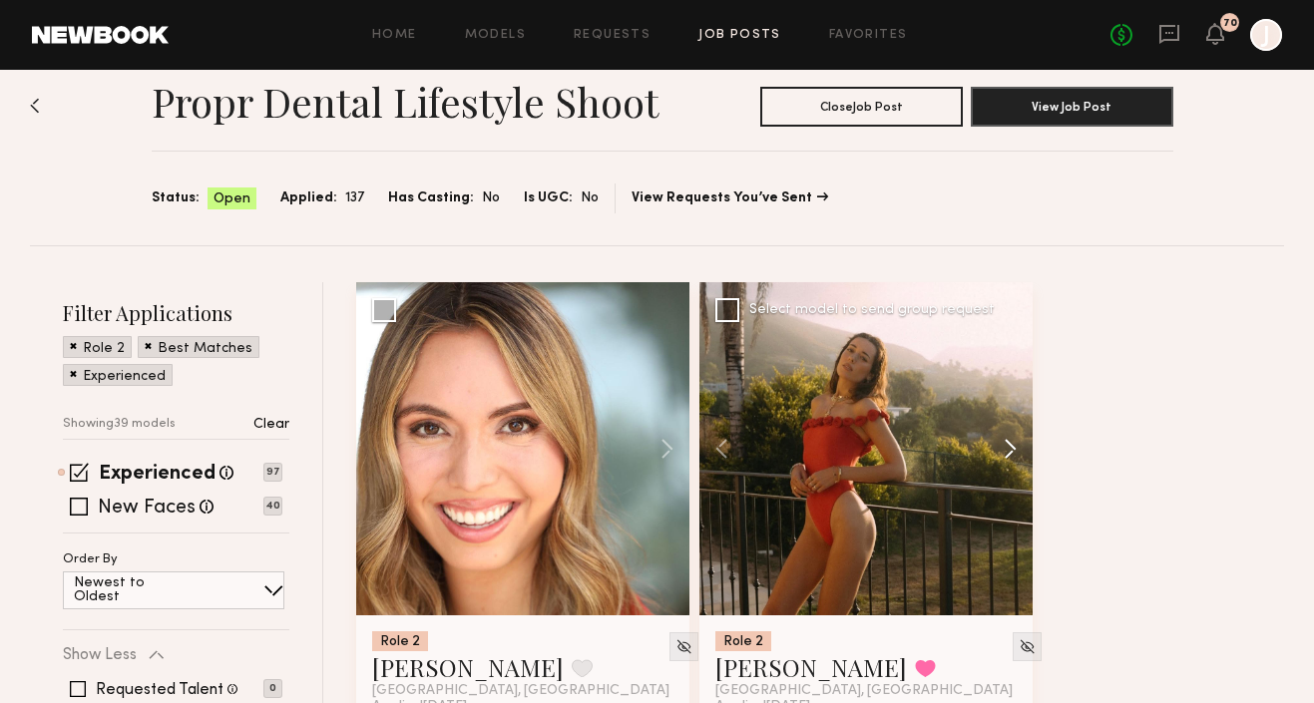
click at [1005, 442] on button at bounding box center [1001, 448] width 64 height 333
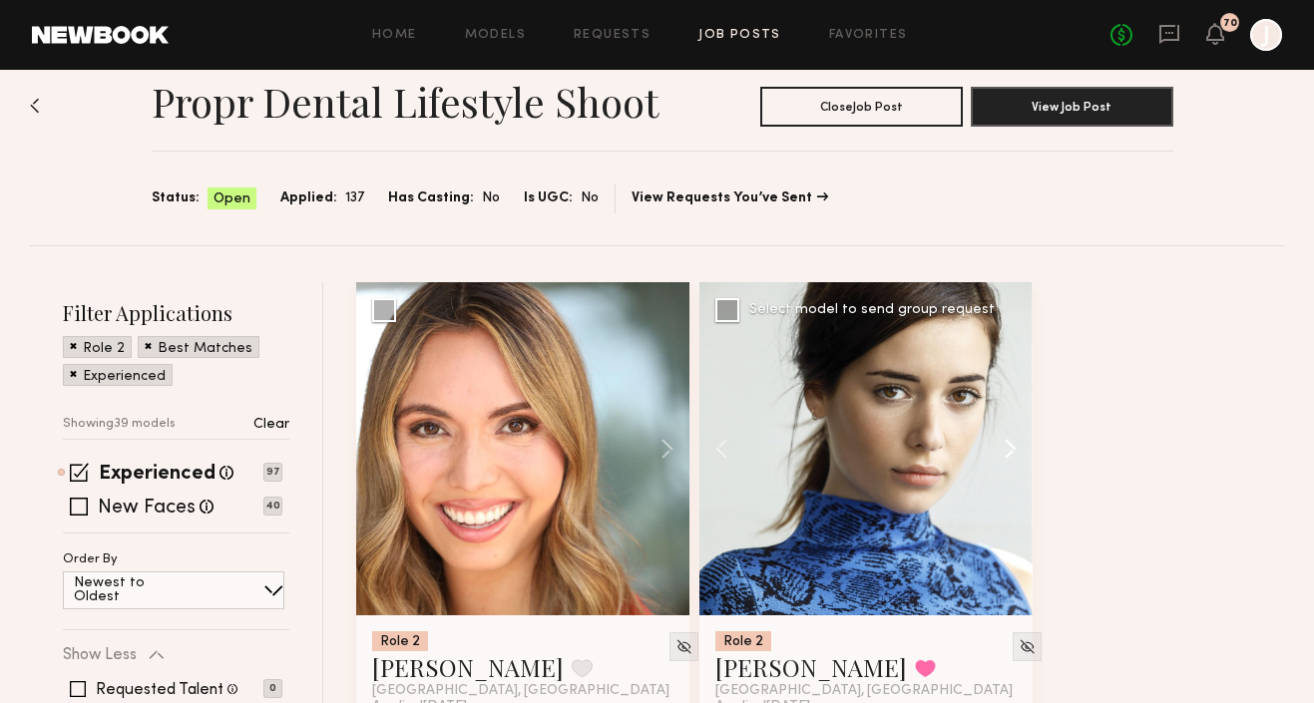
click at [1006, 442] on button at bounding box center [1001, 448] width 64 height 333
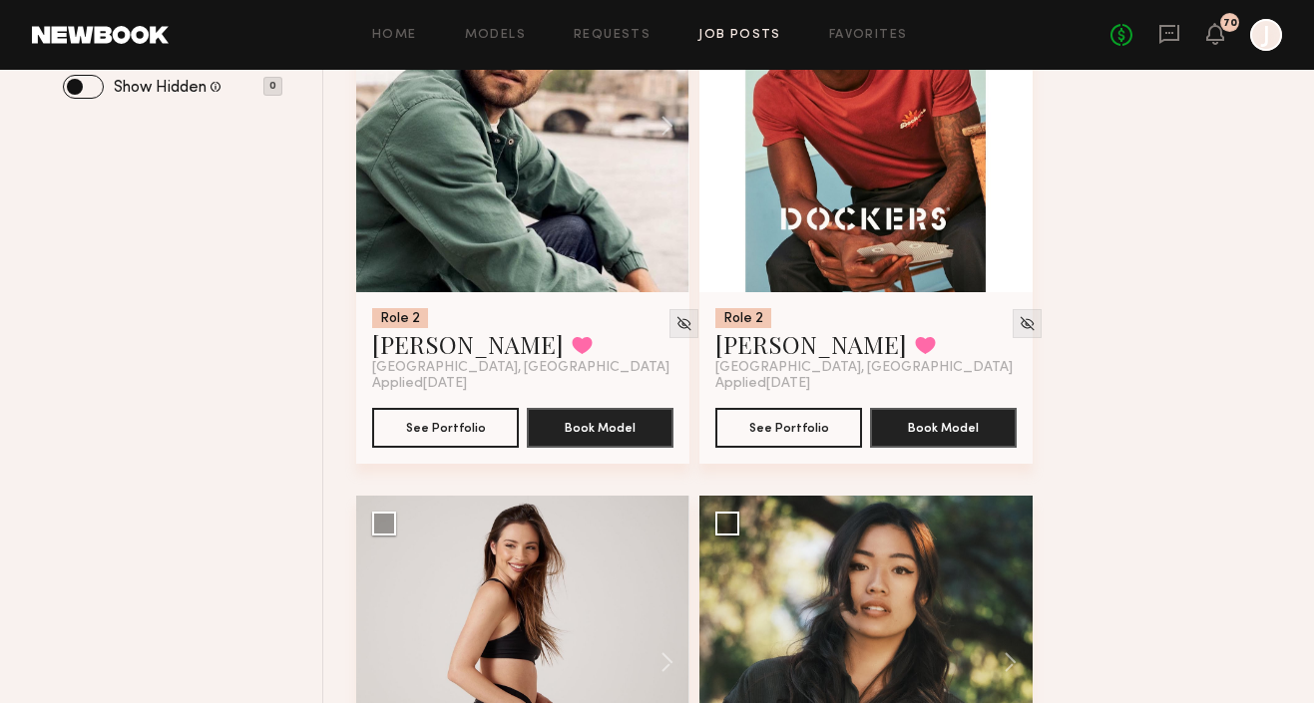
scroll to position [1317, 0]
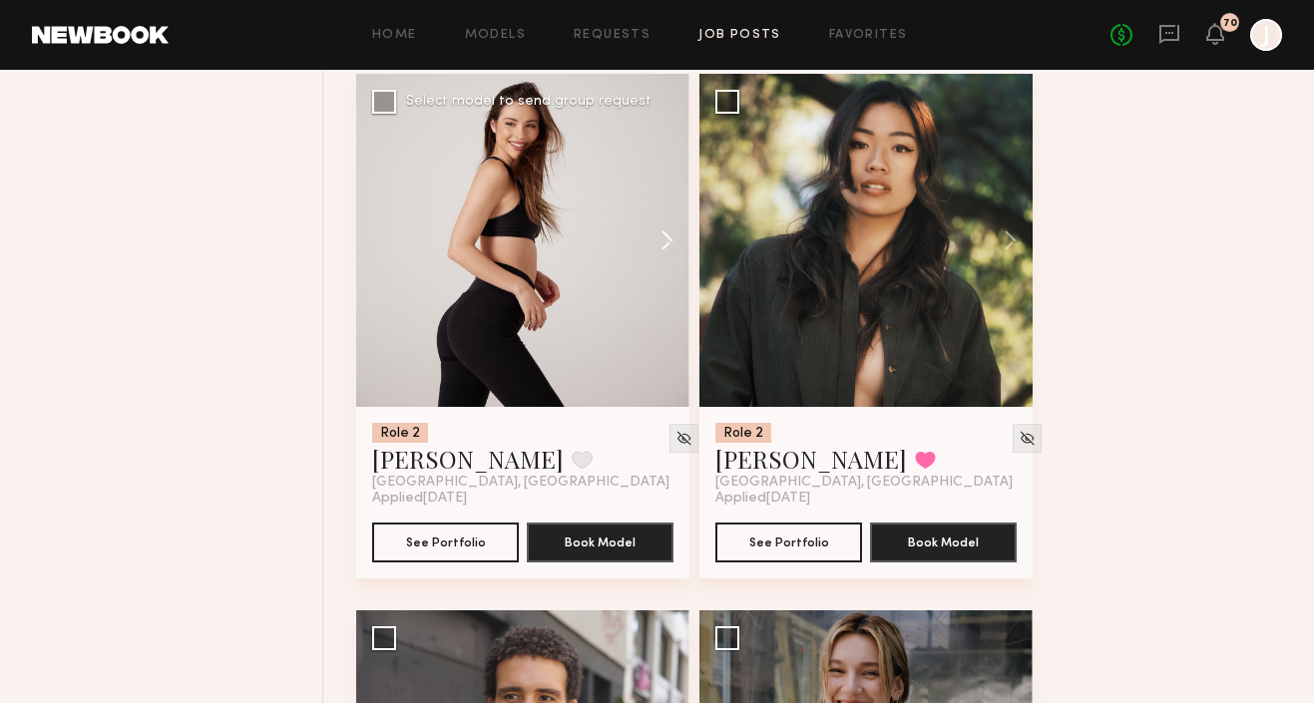
click at [667, 236] on button at bounding box center [658, 240] width 64 height 333
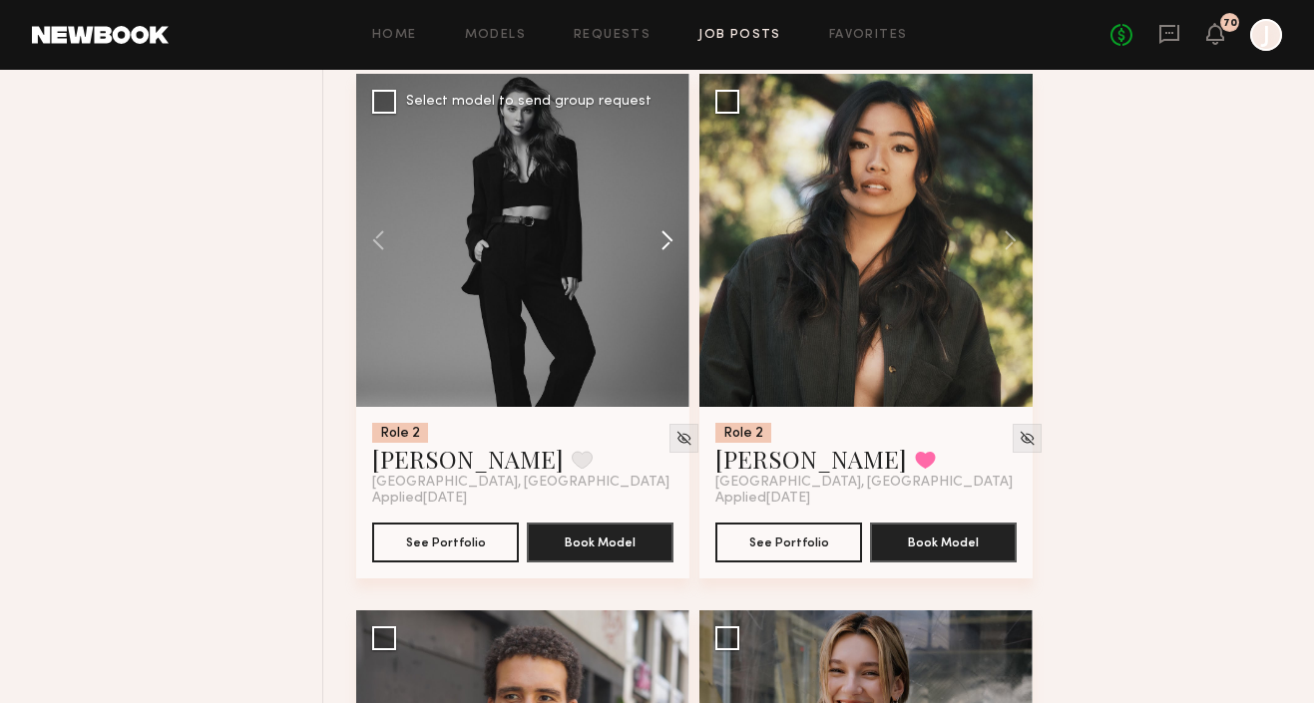
click at [668, 240] on button at bounding box center [658, 240] width 64 height 333
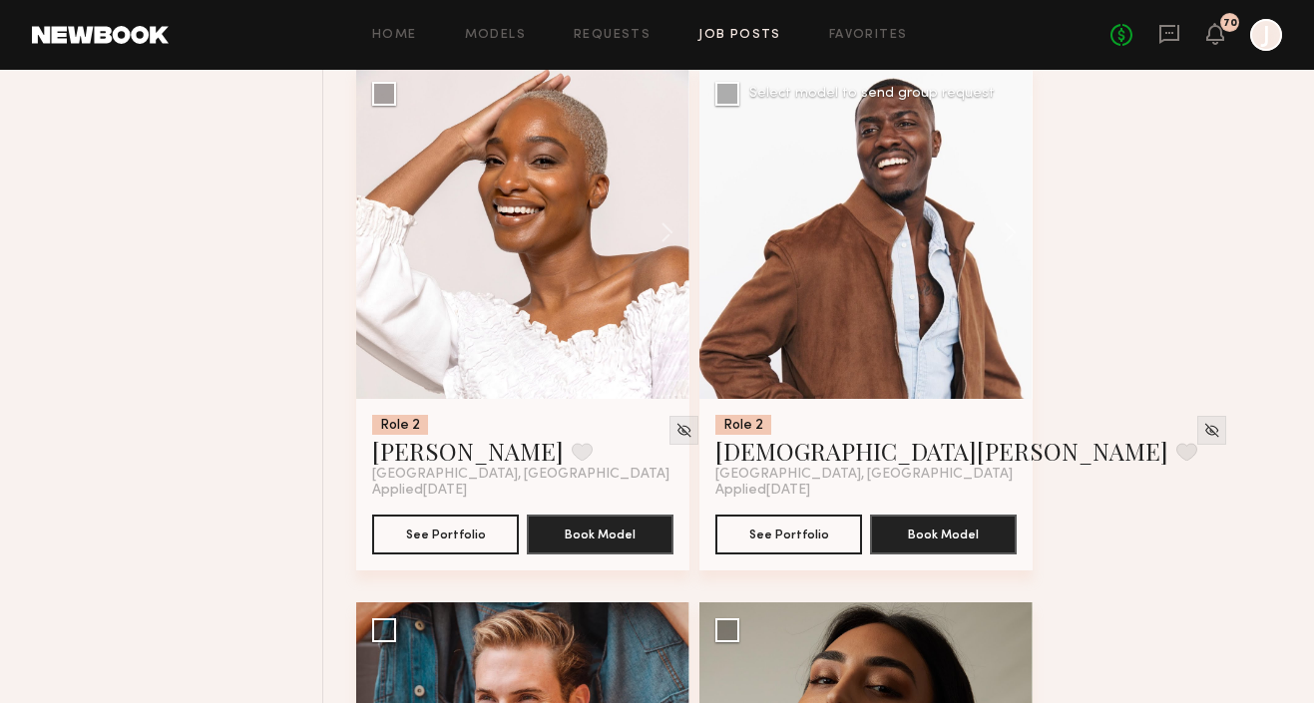
scroll to position [3402, 0]
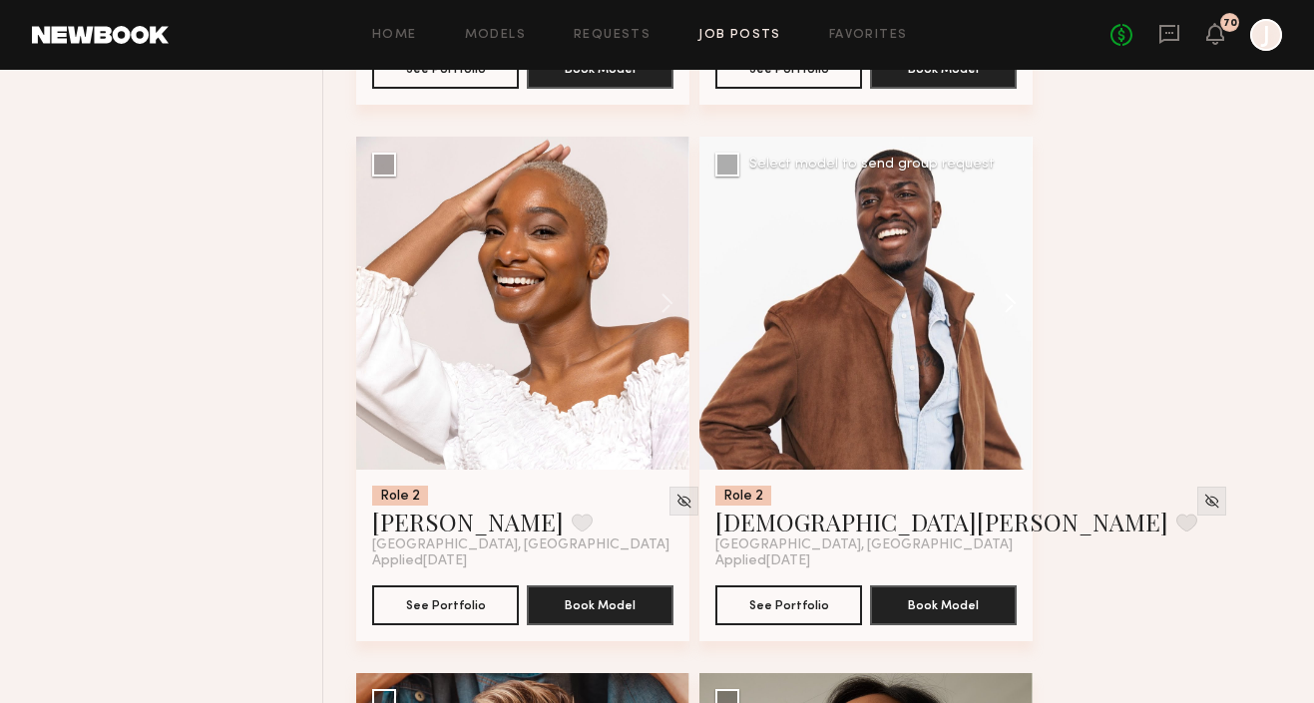
click at [1009, 309] on button at bounding box center [1001, 303] width 64 height 333
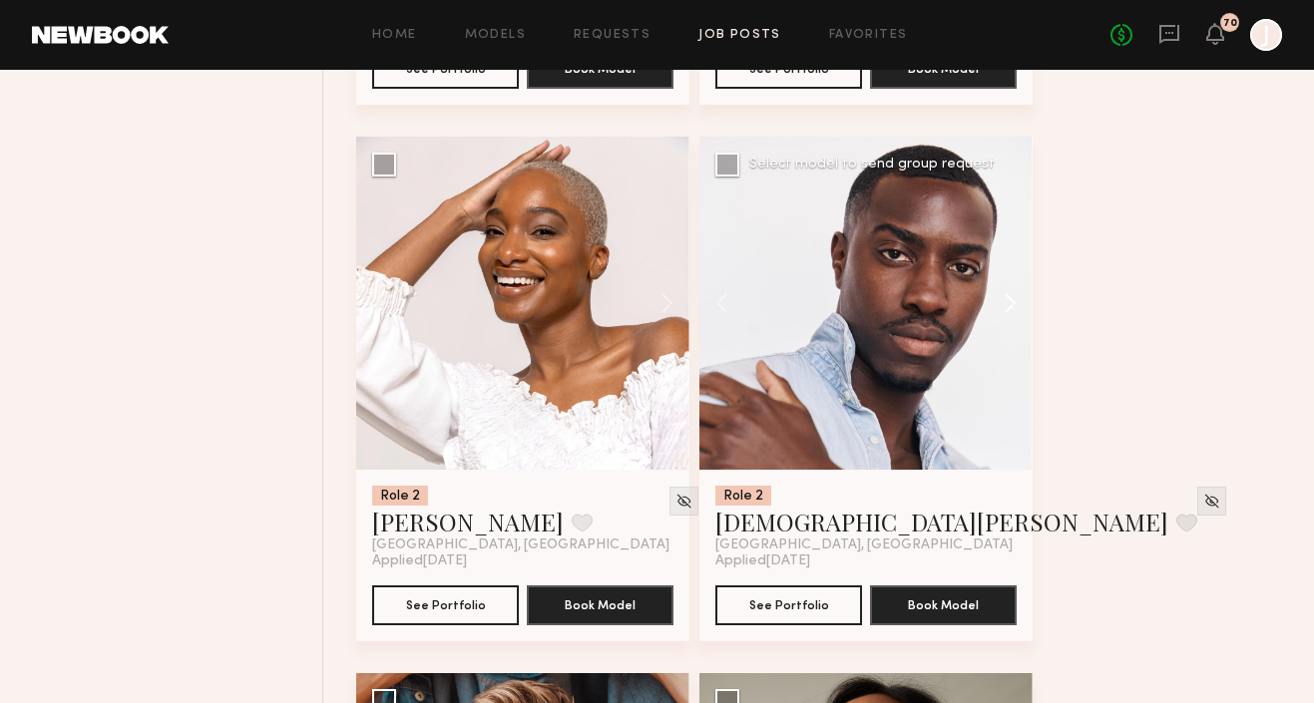
click at [1009, 309] on button at bounding box center [1001, 303] width 64 height 333
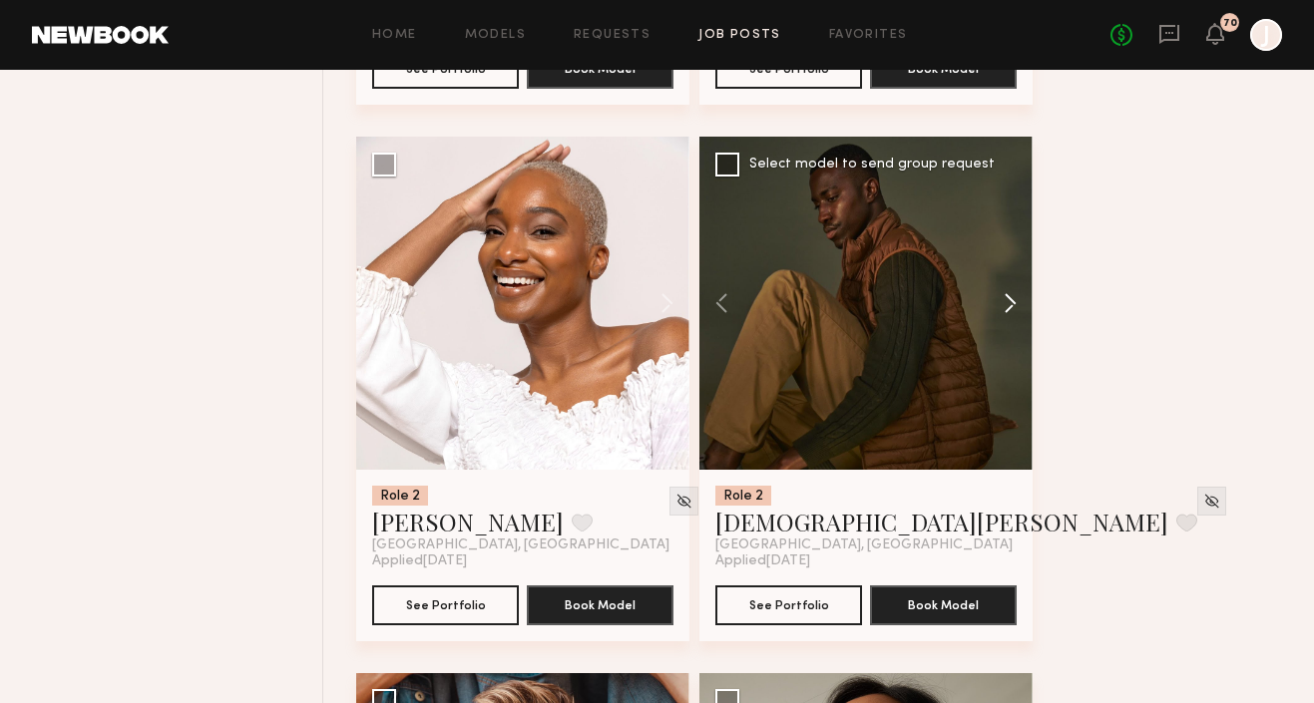
click at [1009, 309] on button at bounding box center [1001, 303] width 64 height 333
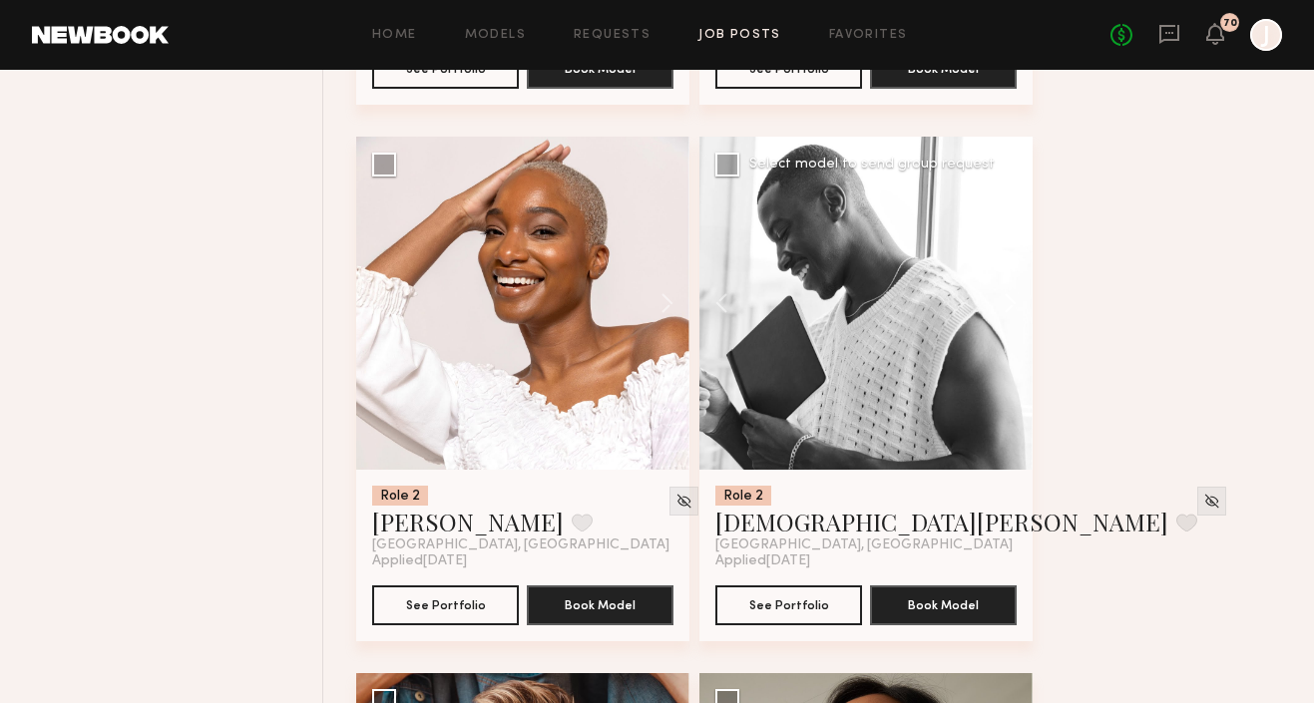
click at [1009, 309] on button at bounding box center [1001, 303] width 64 height 333
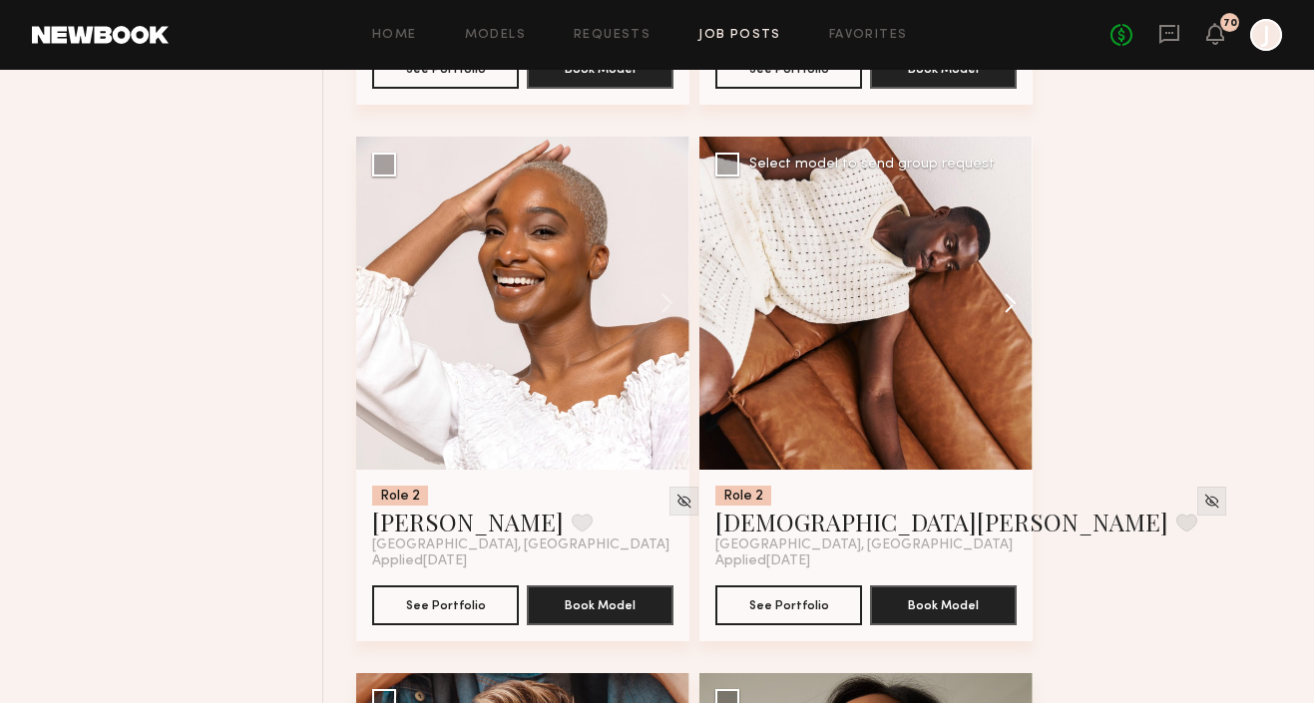
click at [1009, 309] on button at bounding box center [1001, 303] width 64 height 333
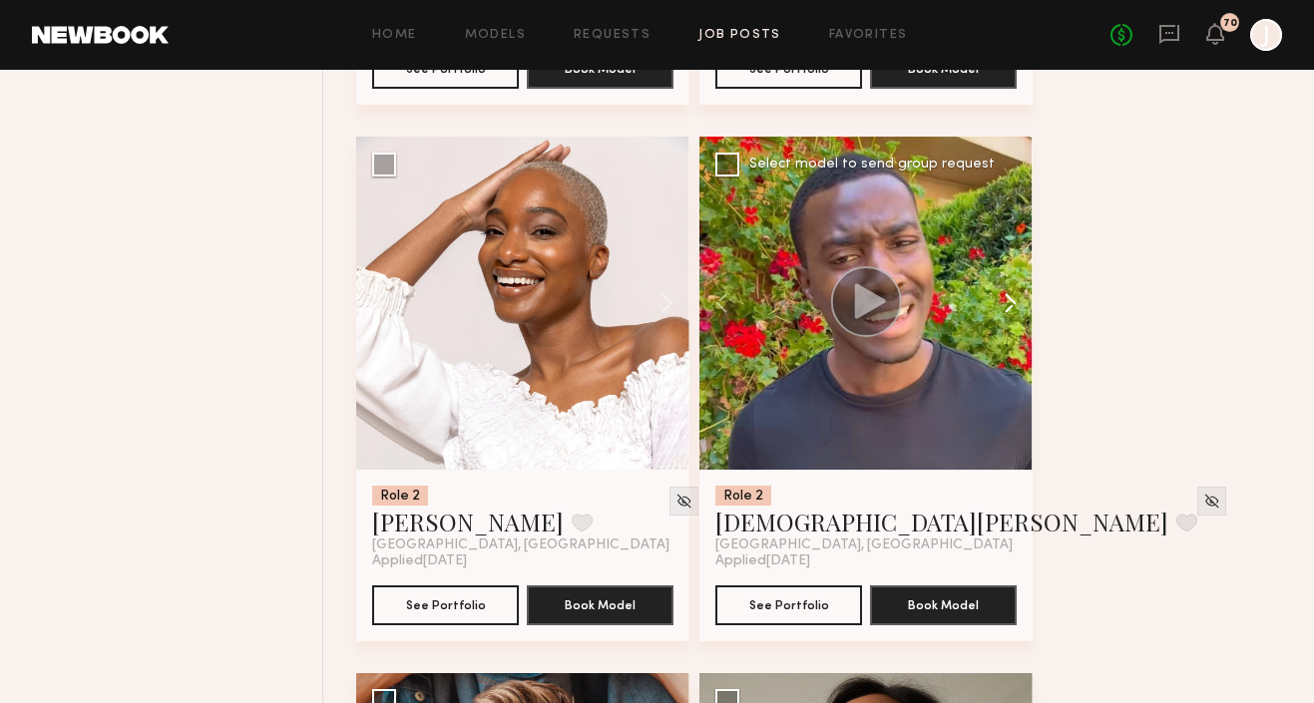
click at [1008, 309] on button at bounding box center [1001, 303] width 64 height 333
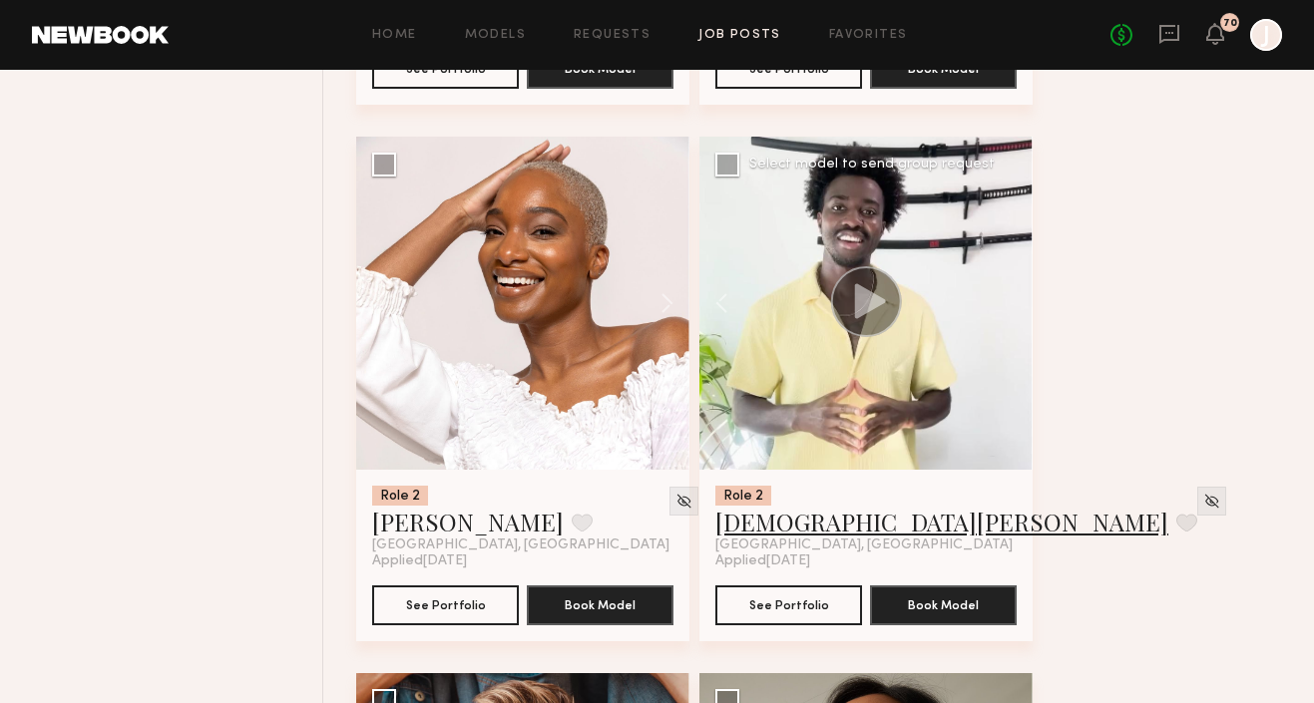
click at [752, 525] on link "Ezekiel A." at bounding box center [941, 522] width 453 height 32
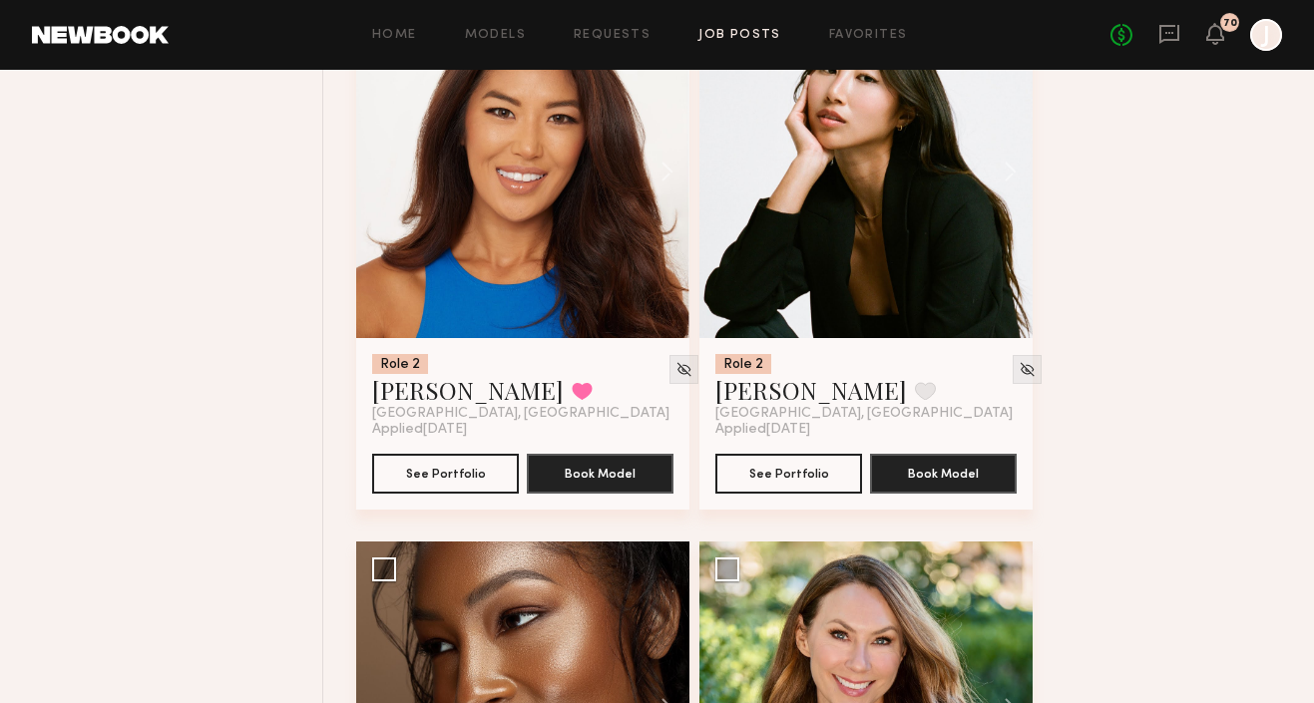
scroll to position [6586, 0]
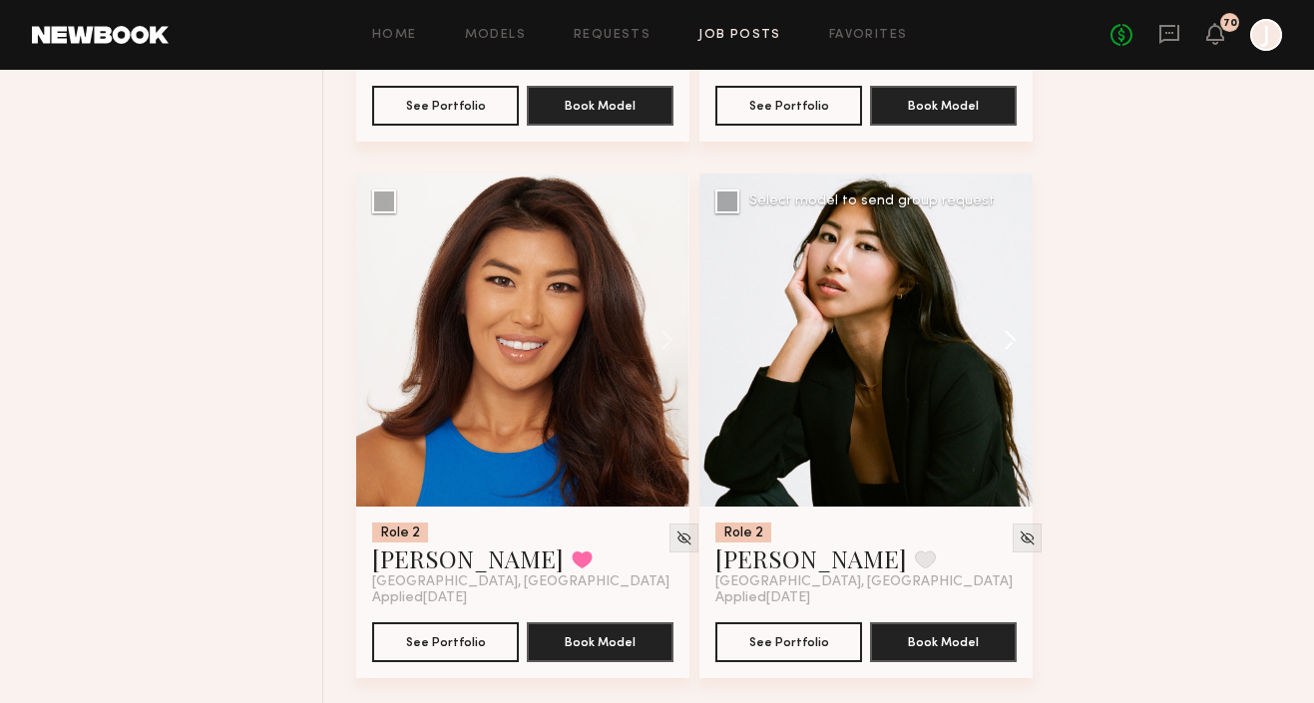
click at [1004, 336] on button at bounding box center [1001, 340] width 64 height 333
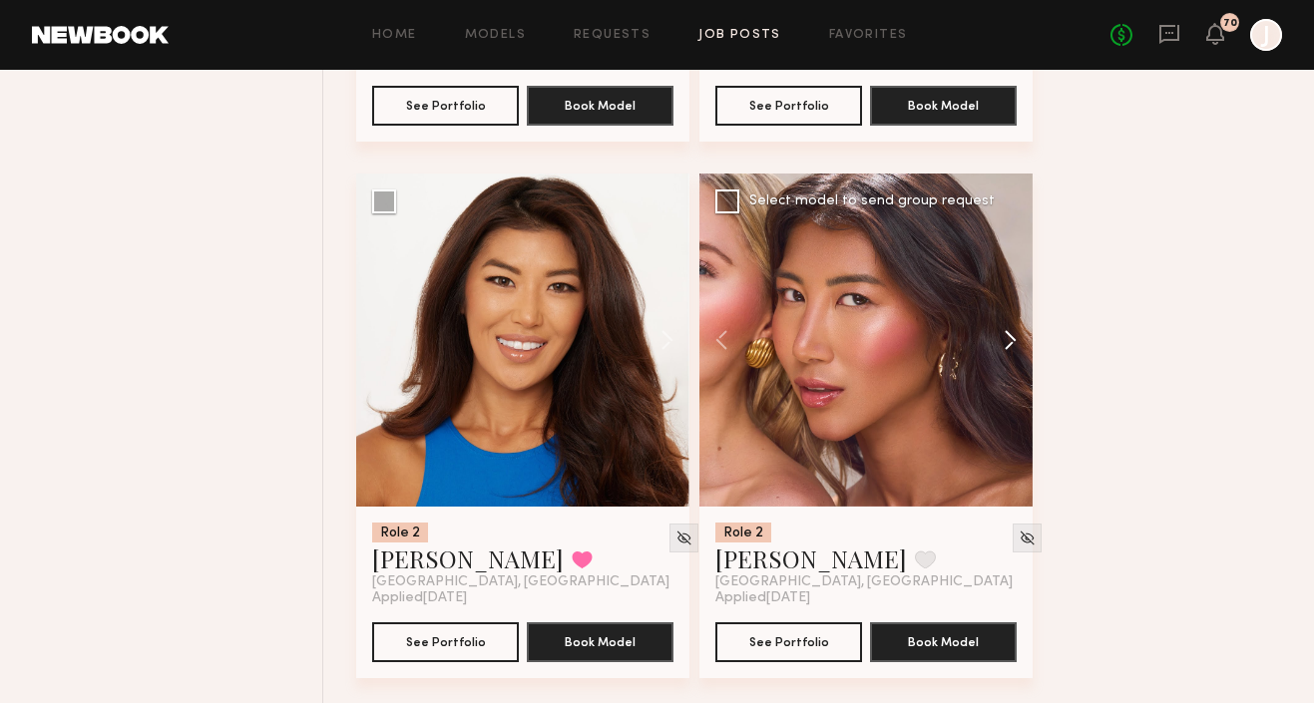
click at [1004, 336] on button at bounding box center [1001, 340] width 64 height 333
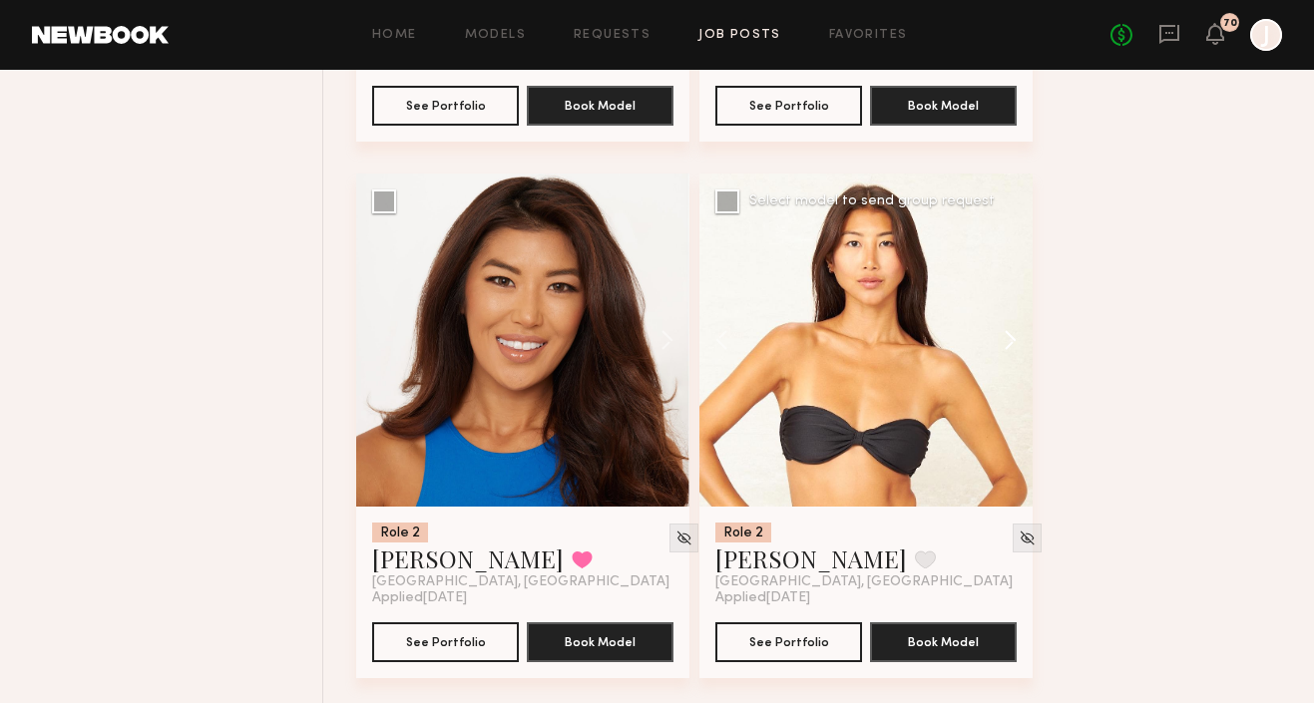
click at [1004, 336] on button at bounding box center [1001, 340] width 64 height 333
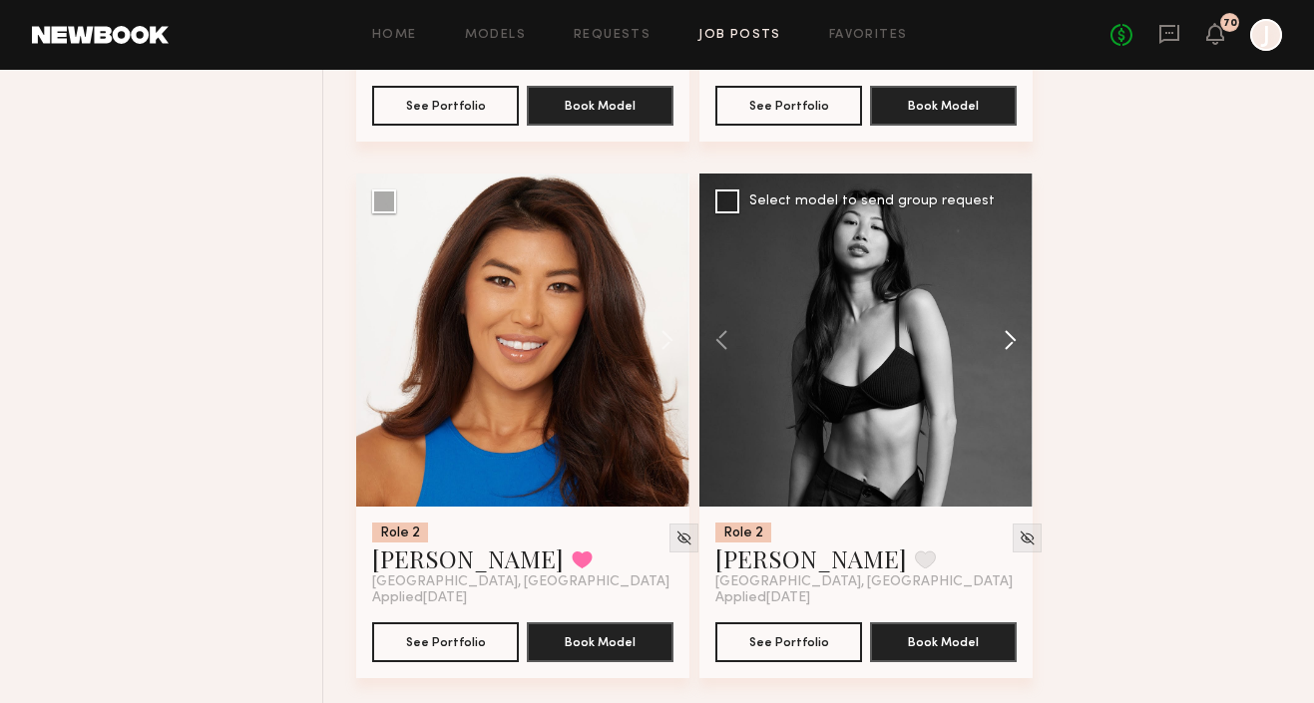
click at [1004, 336] on button at bounding box center [1001, 340] width 64 height 333
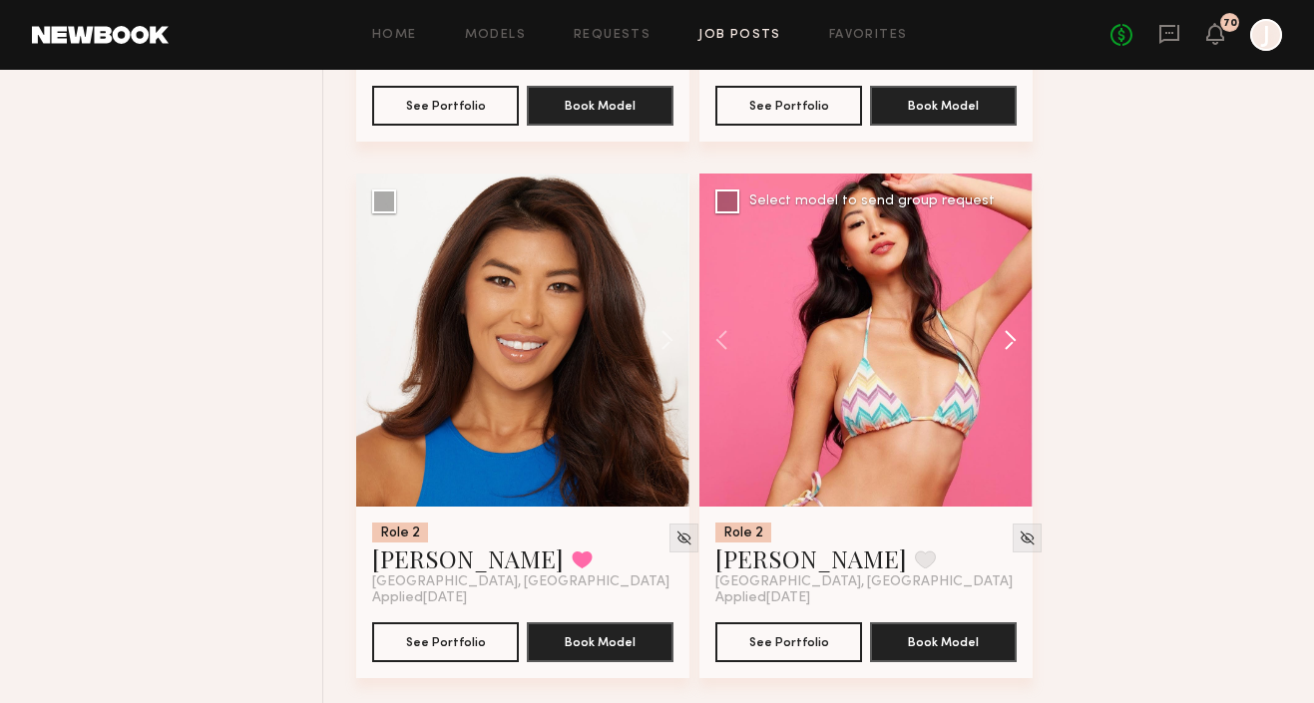
click at [1004, 336] on button at bounding box center [1001, 340] width 64 height 333
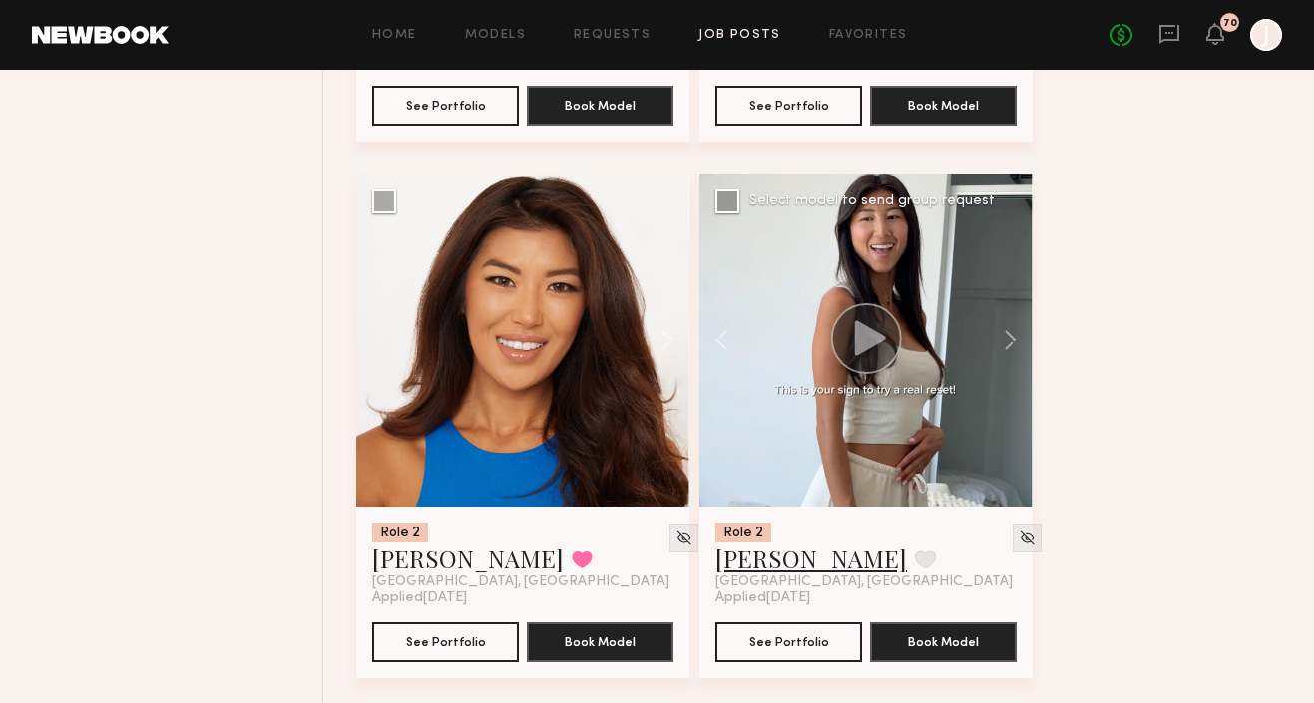
click at [779, 566] on link "[PERSON_NAME]" at bounding box center [811, 559] width 192 height 32
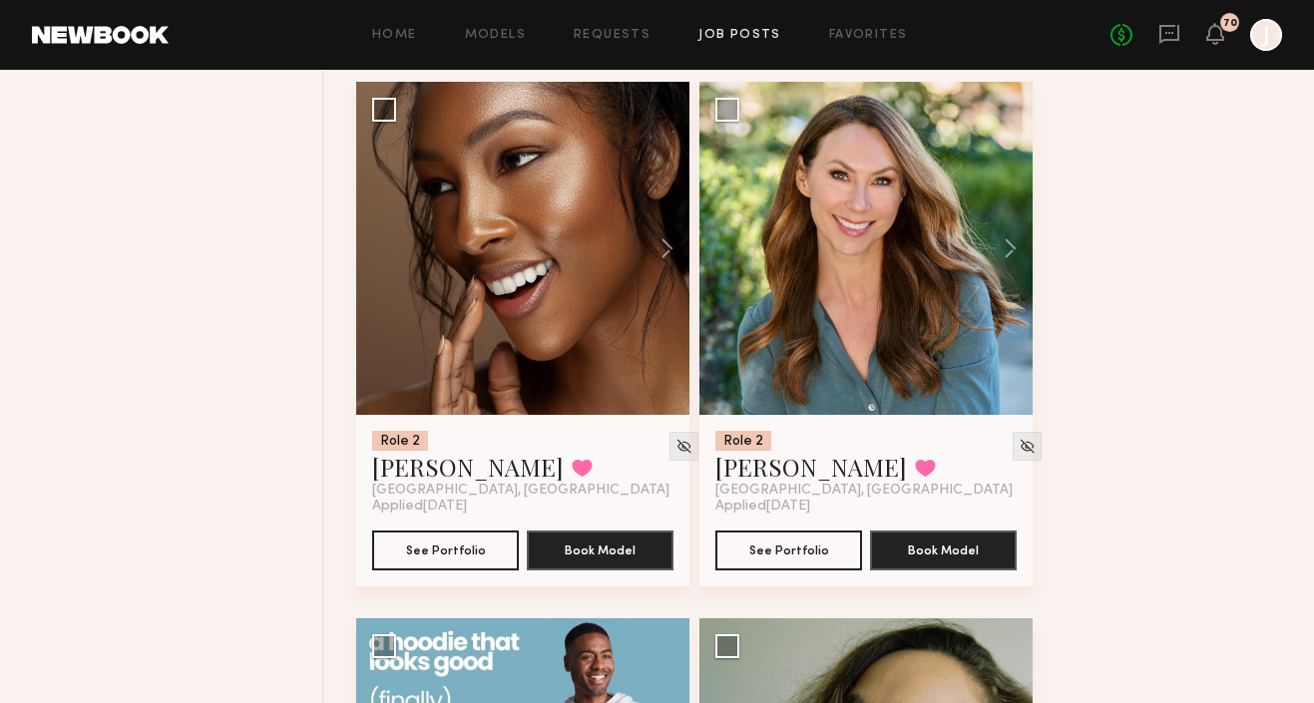
scroll to position [7120, 0]
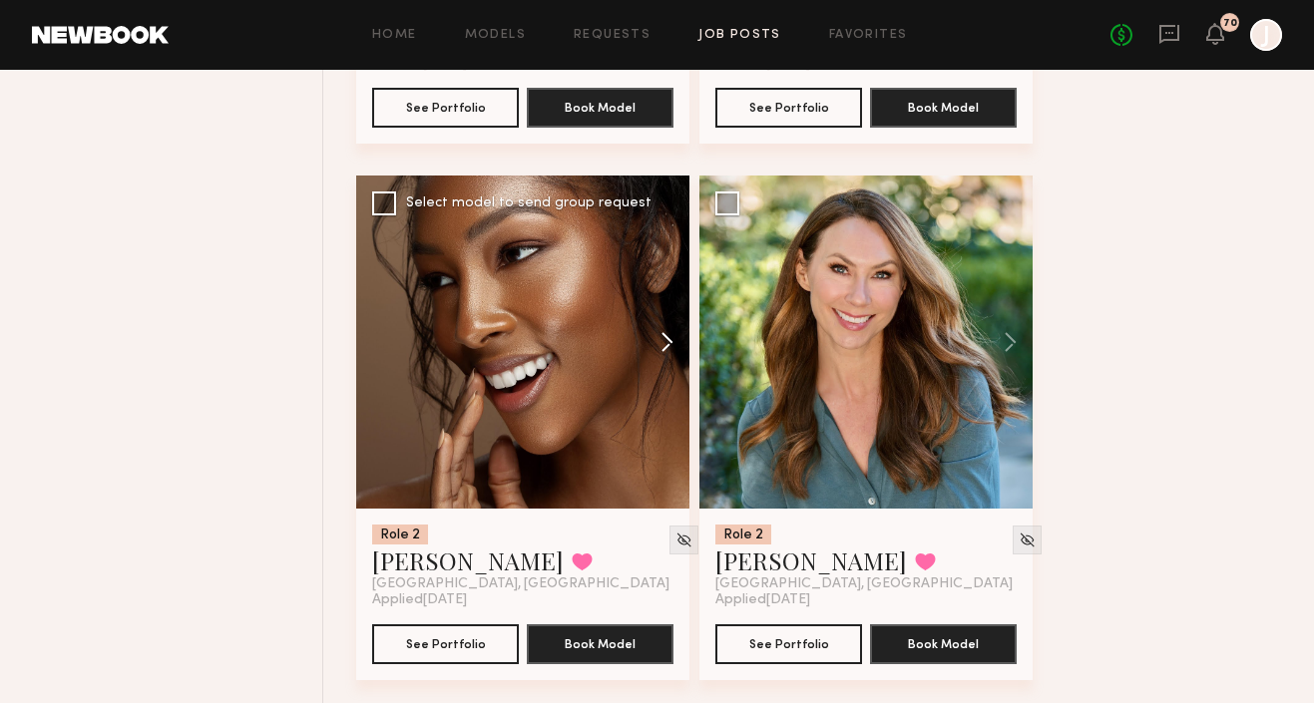
click at [664, 341] on button at bounding box center [658, 342] width 64 height 333
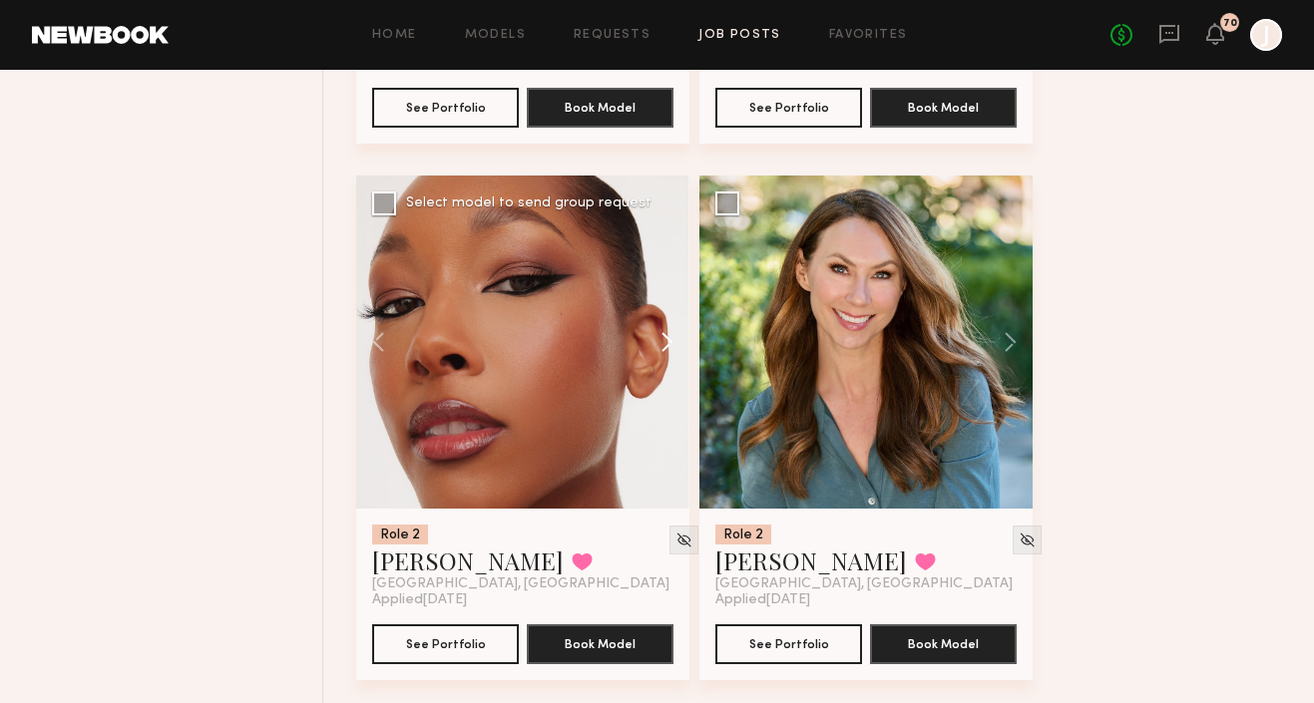
click at [666, 344] on button at bounding box center [658, 342] width 64 height 333
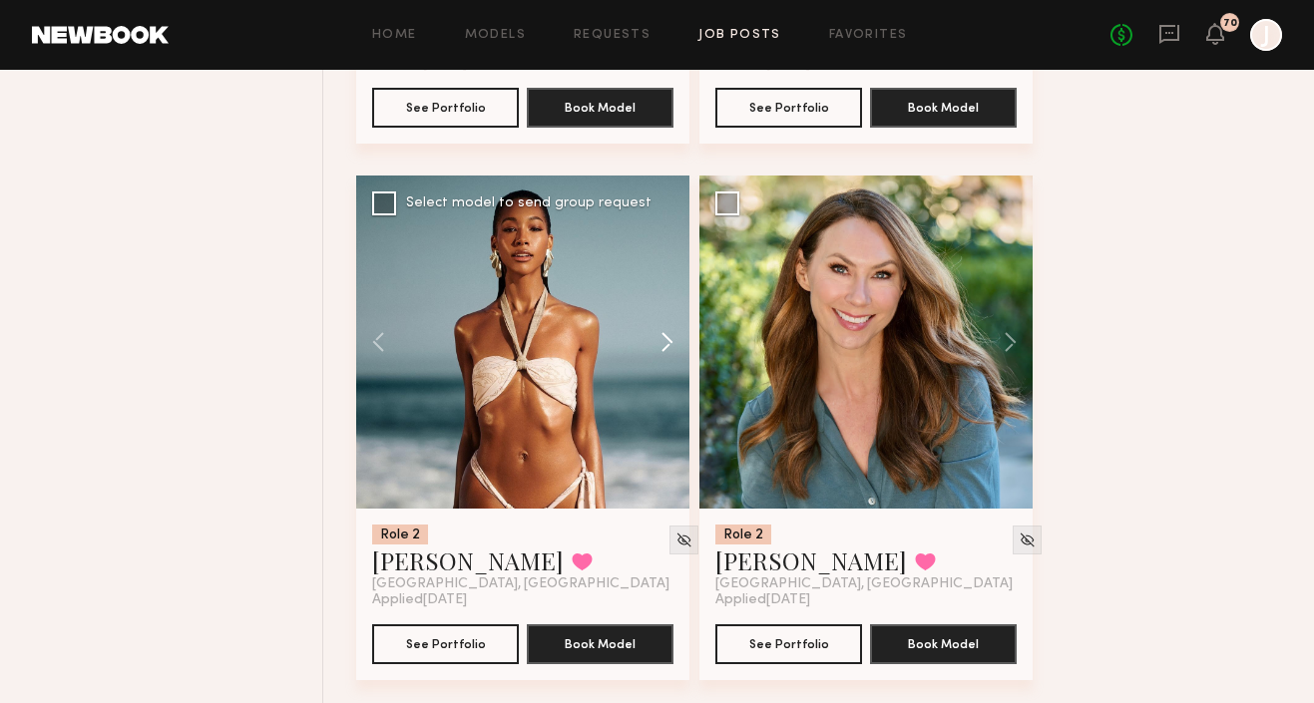
click at [666, 344] on button at bounding box center [658, 342] width 64 height 333
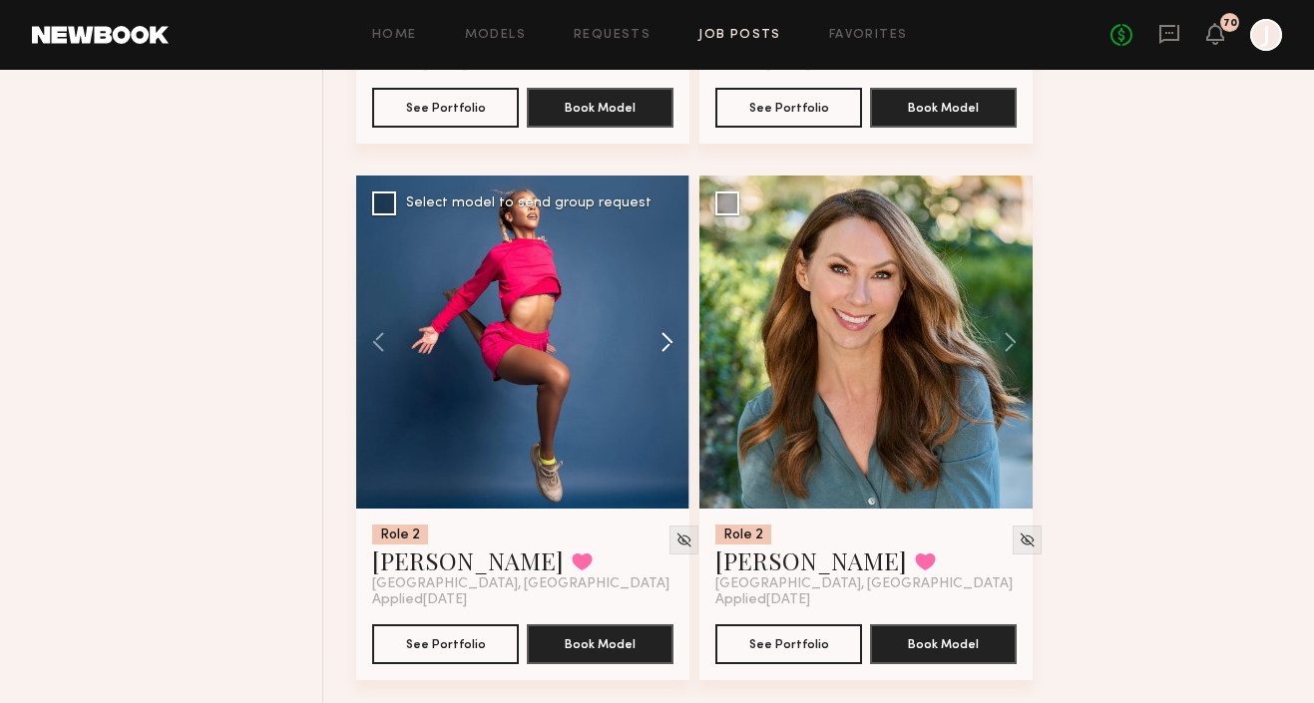
click at [666, 344] on button at bounding box center [658, 342] width 64 height 333
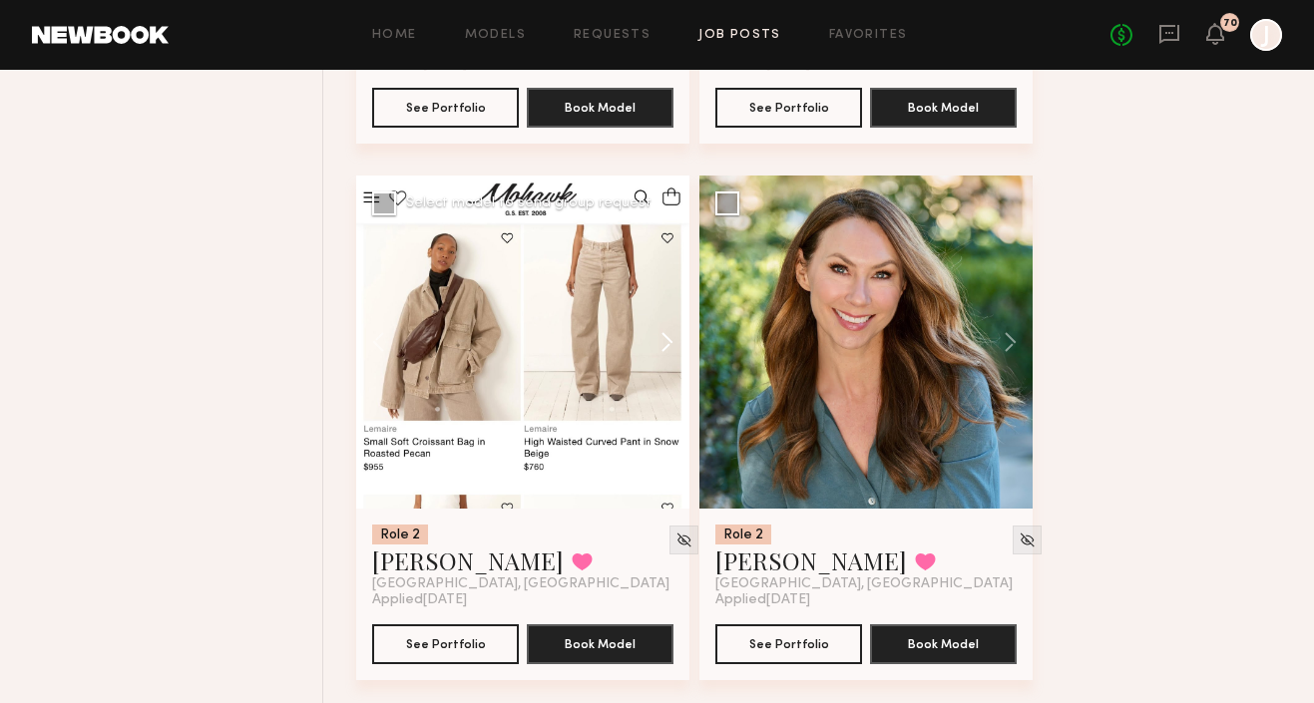
click at [667, 344] on button at bounding box center [658, 342] width 64 height 333
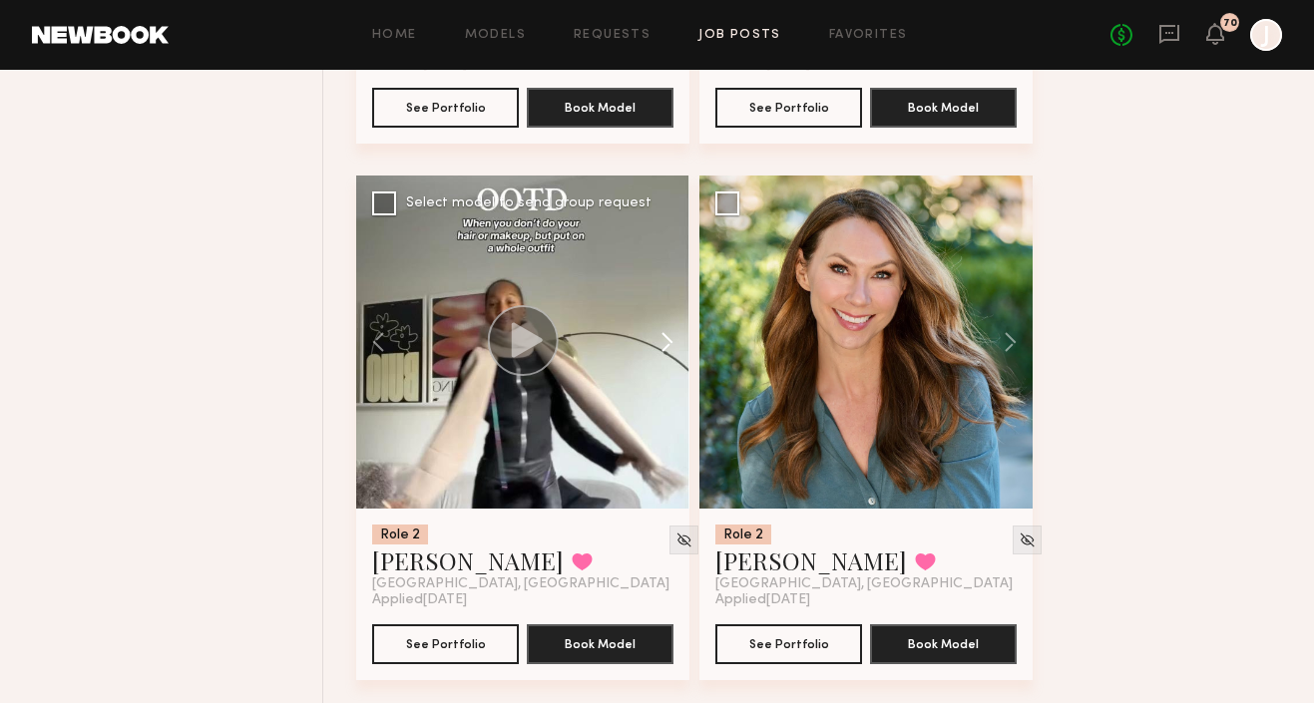
click at [664, 341] on button at bounding box center [658, 342] width 64 height 333
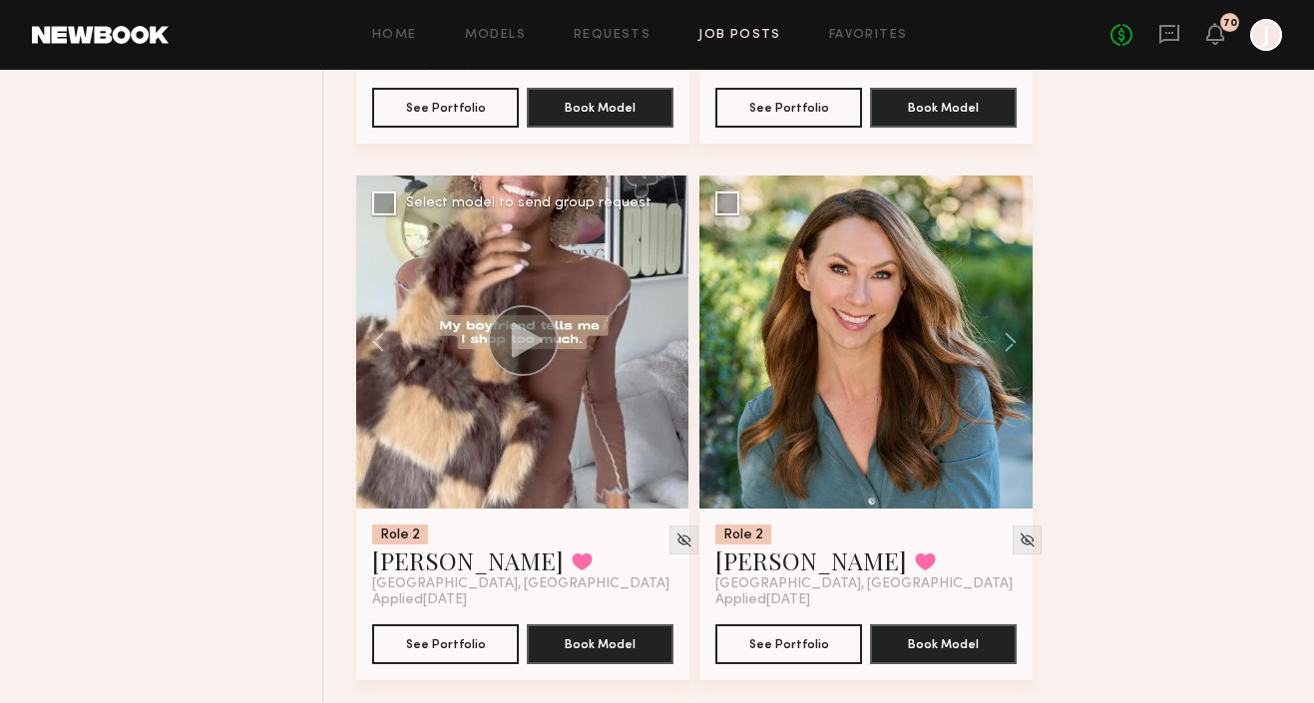
click at [664, 341] on div at bounding box center [522, 342] width 333 height 333
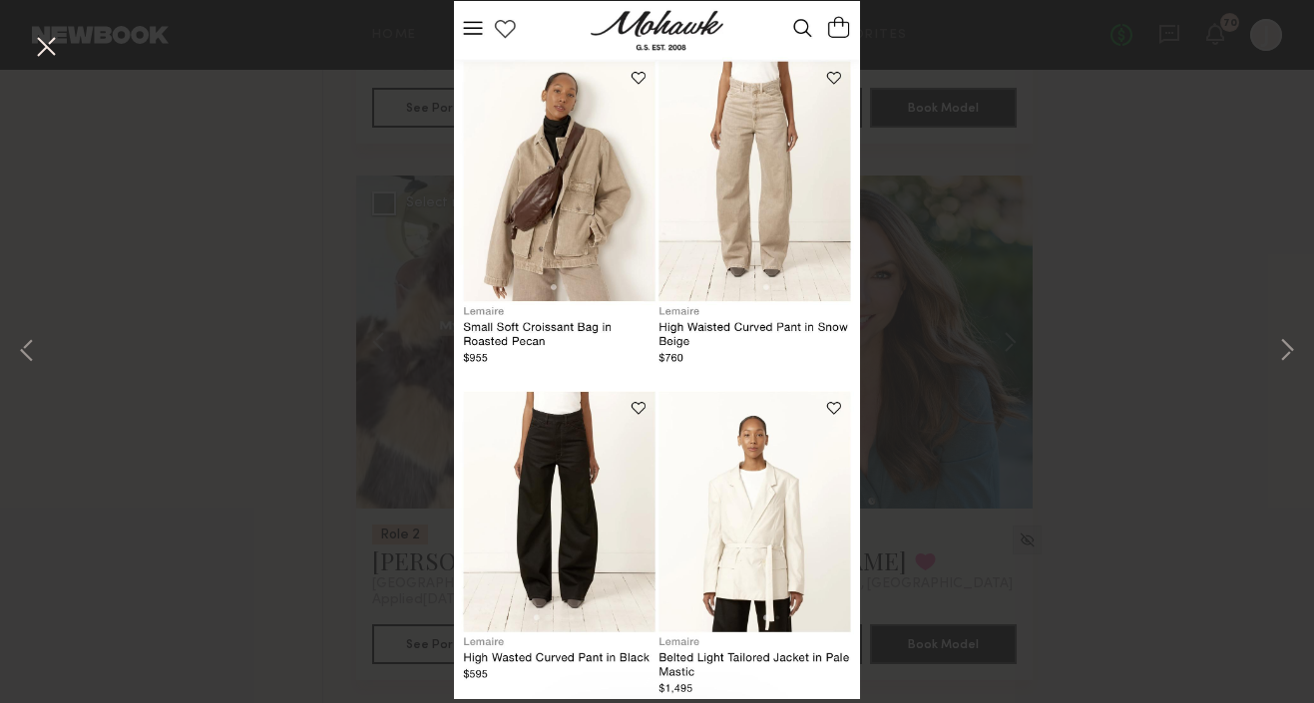
click at [39, 52] on button at bounding box center [46, 48] width 32 height 36
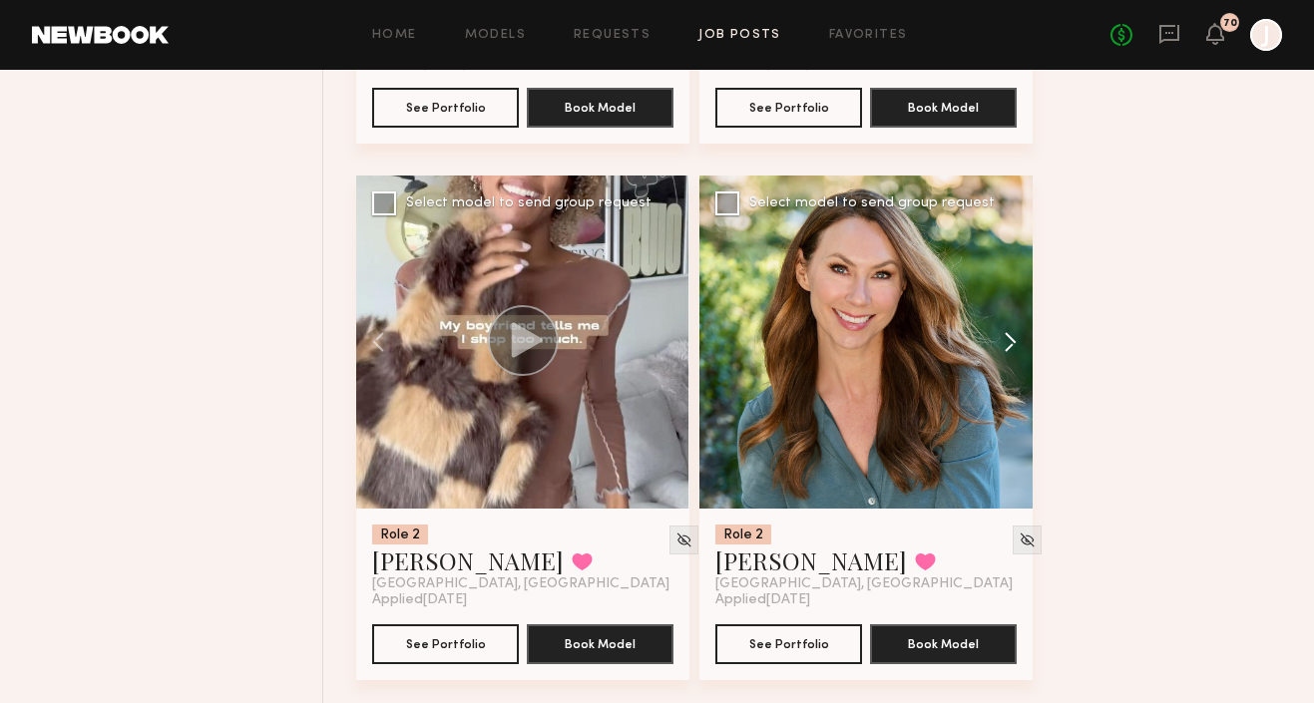
click at [1015, 340] on button at bounding box center [1001, 342] width 64 height 333
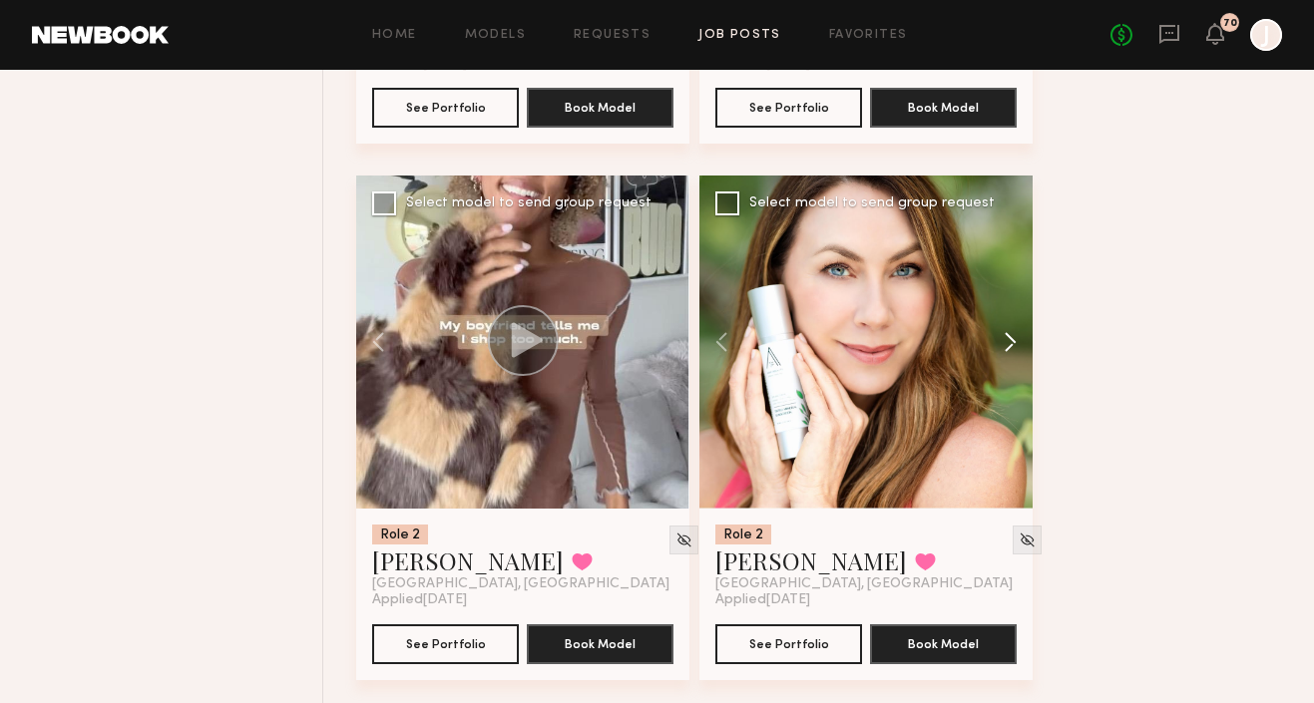
click at [1015, 341] on button at bounding box center [1001, 342] width 64 height 333
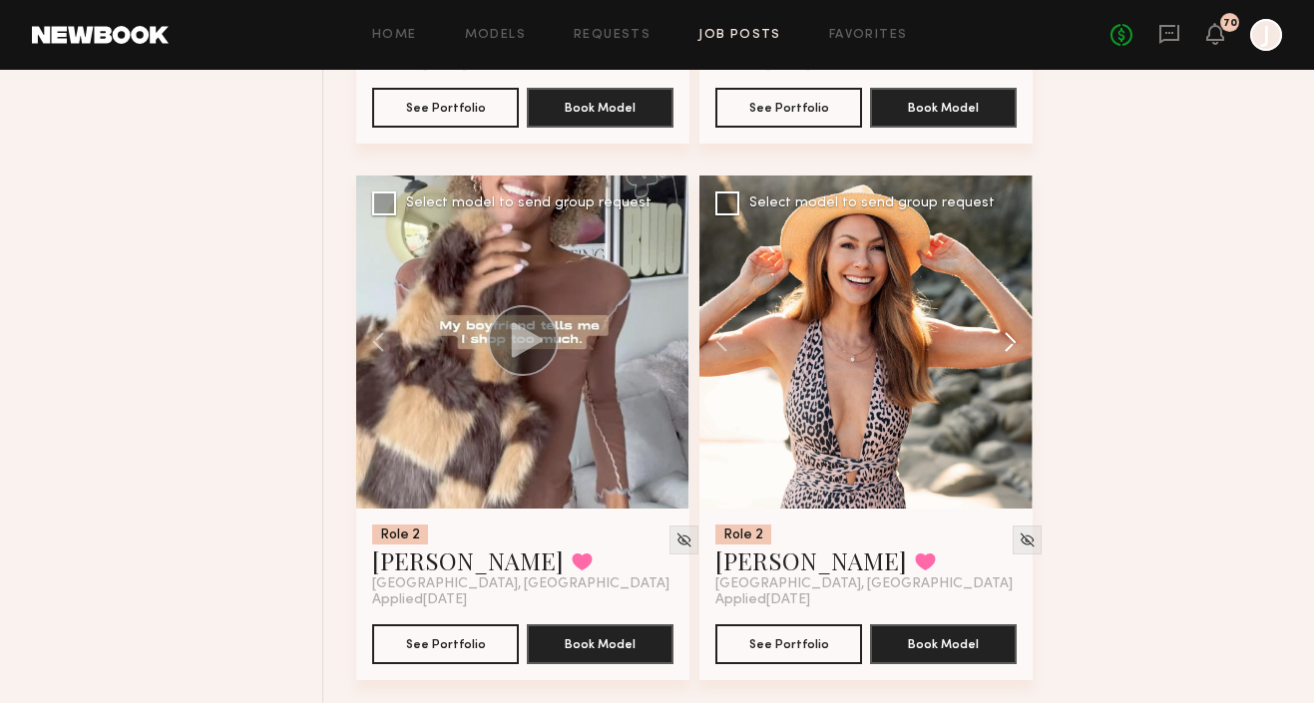
click at [1014, 341] on button at bounding box center [1001, 342] width 64 height 333
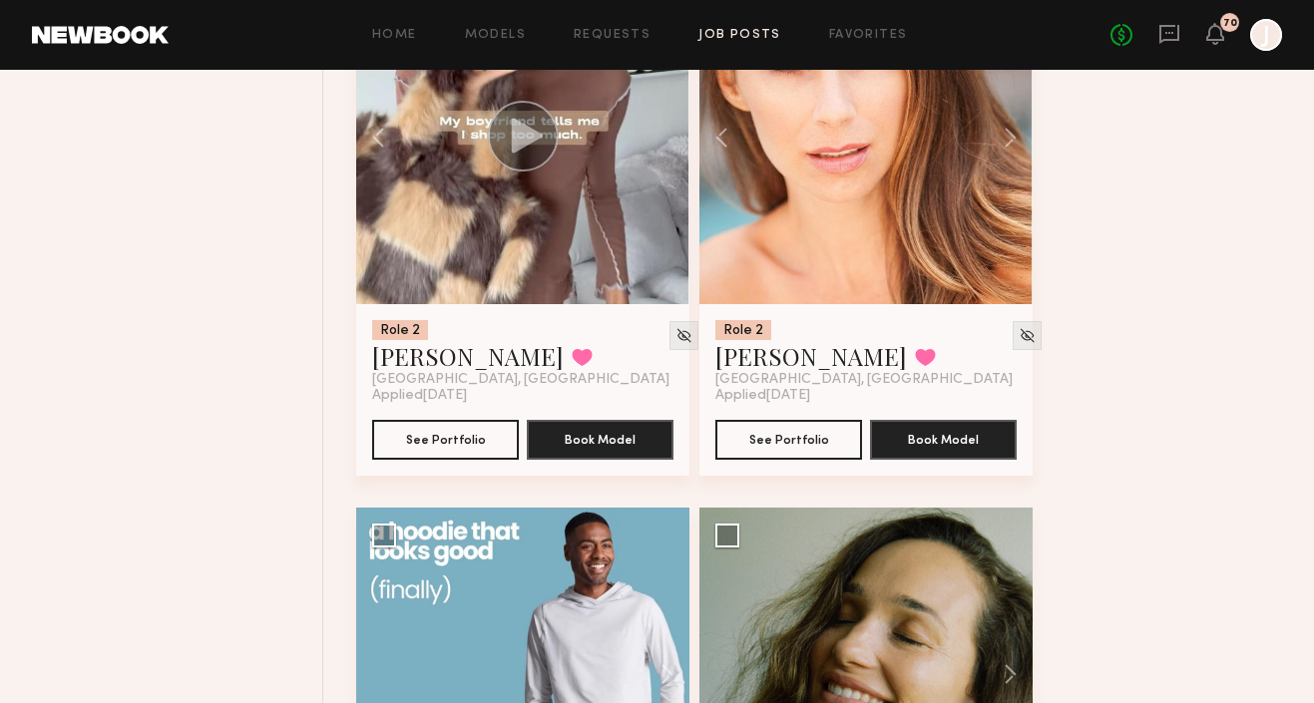
scroll to position [7535, 0]
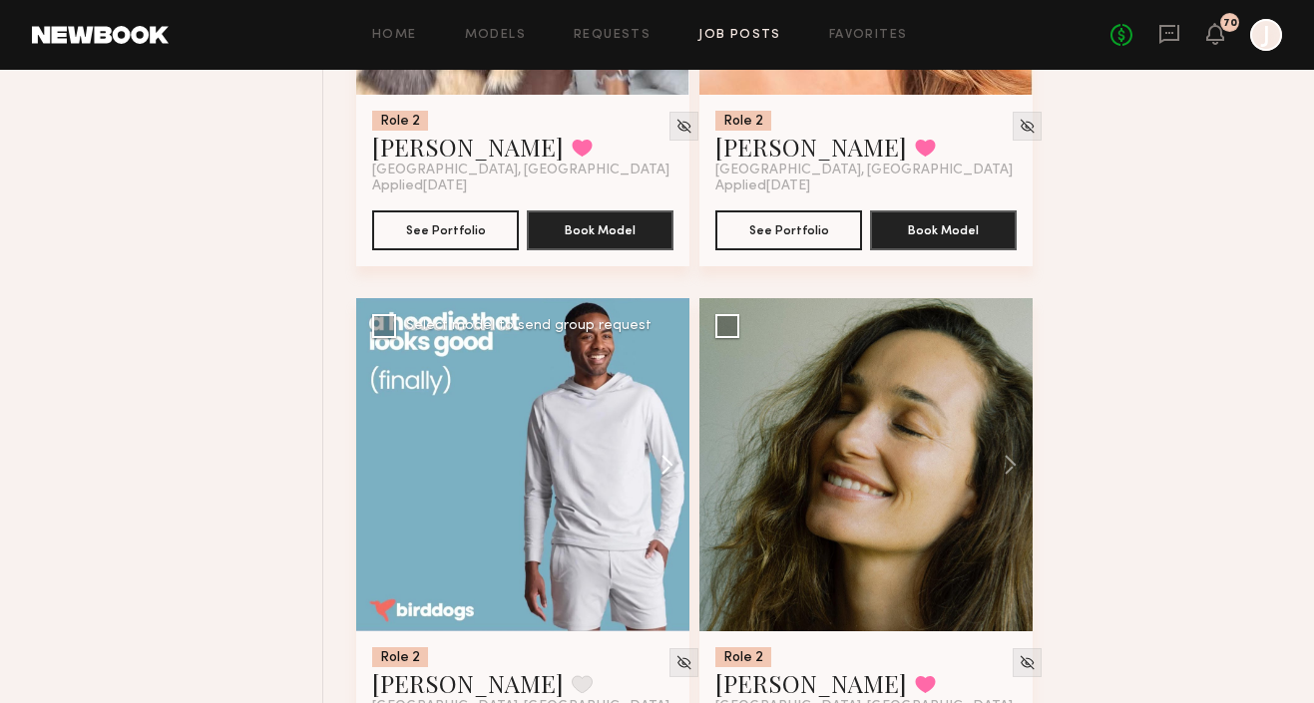
click at [660, 468] on button at bounding box center [658, 464] width 64 height 333
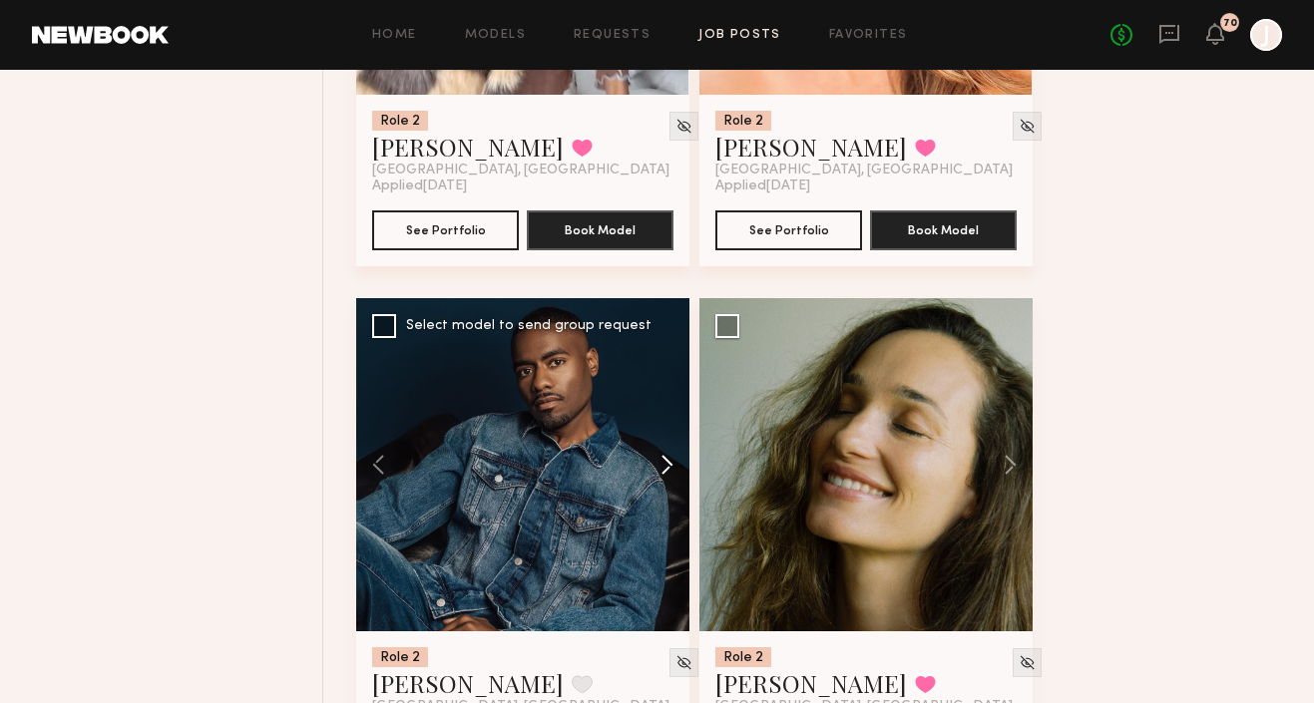
click at [663, 469] on button at bounding box center [658, 464] width 64 height 333
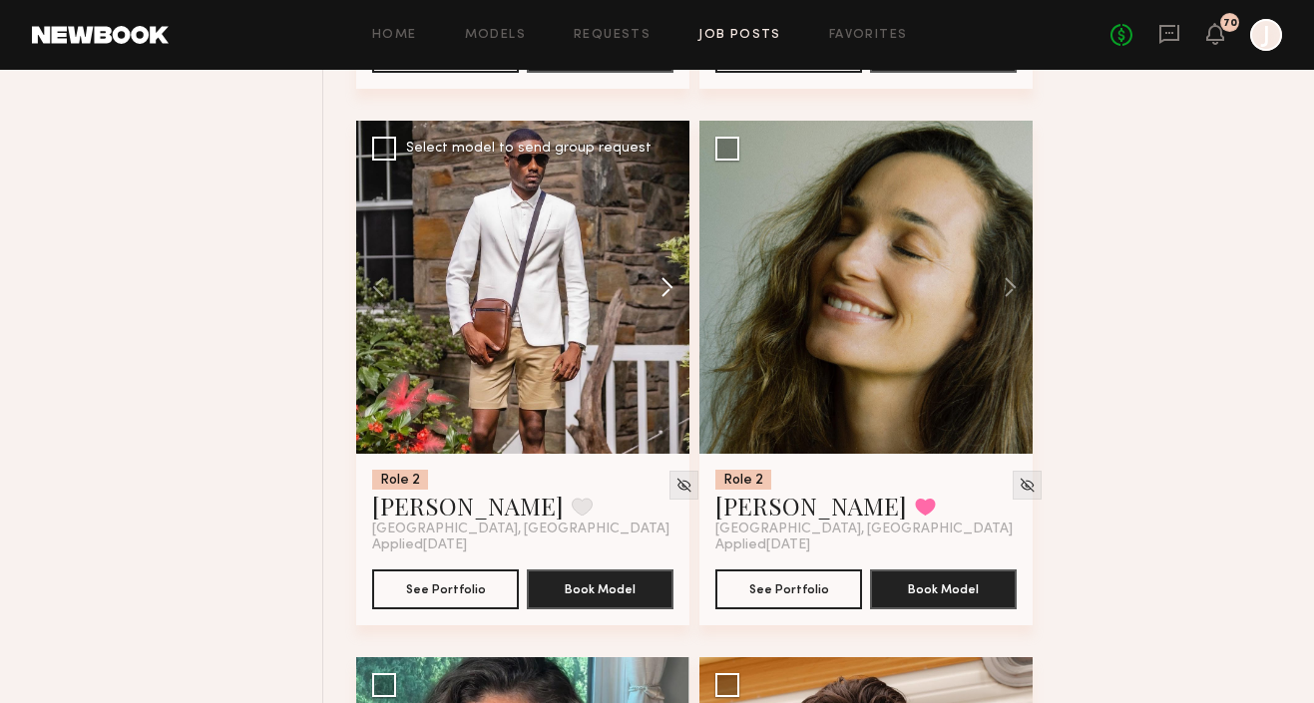
scroll to position [8230, 0]
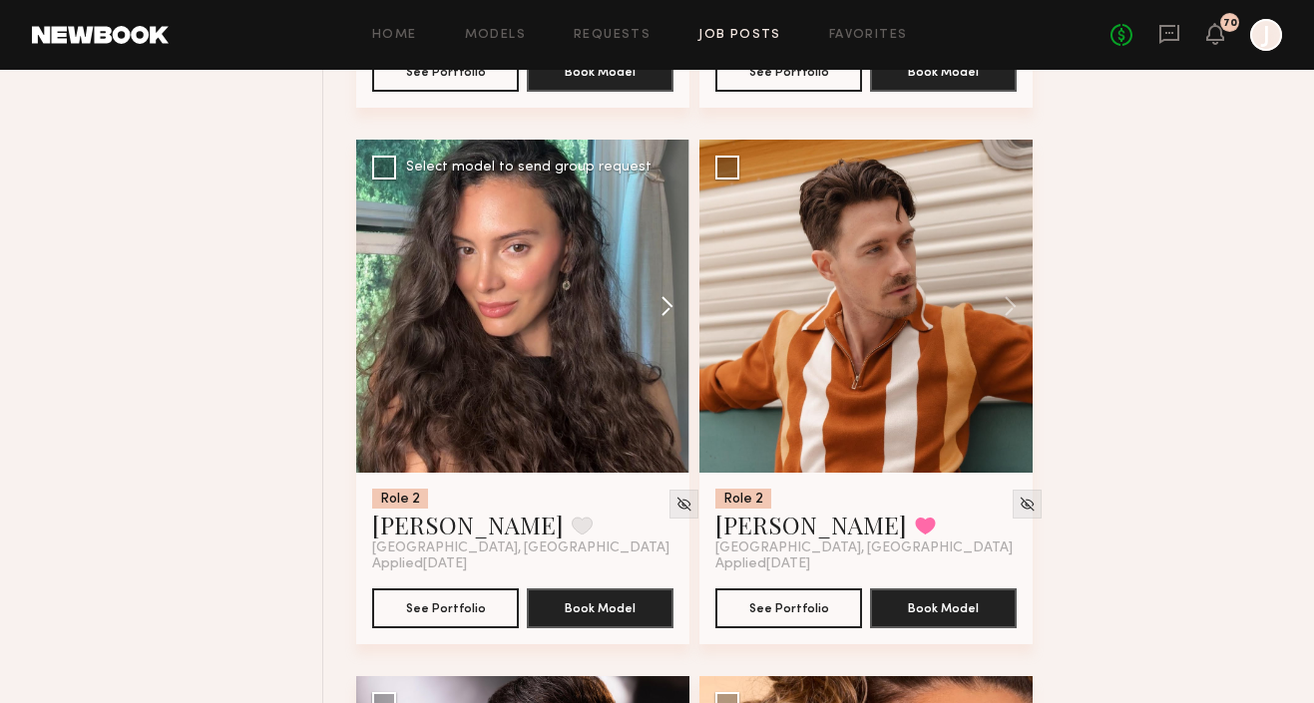
click at [669, 310] on button at bounding box center [658, 306] width 64 height 333
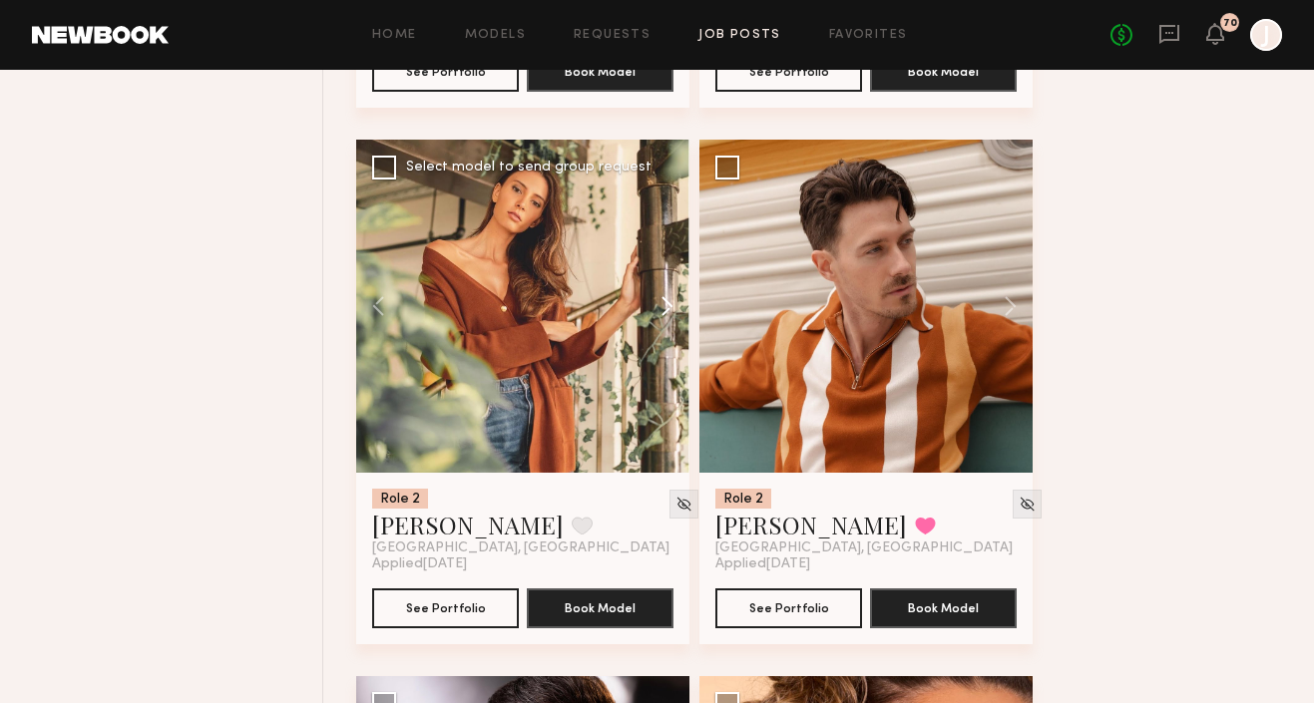
click at [669, 310] on button at bounding box center [658, 306] width 64 height 333
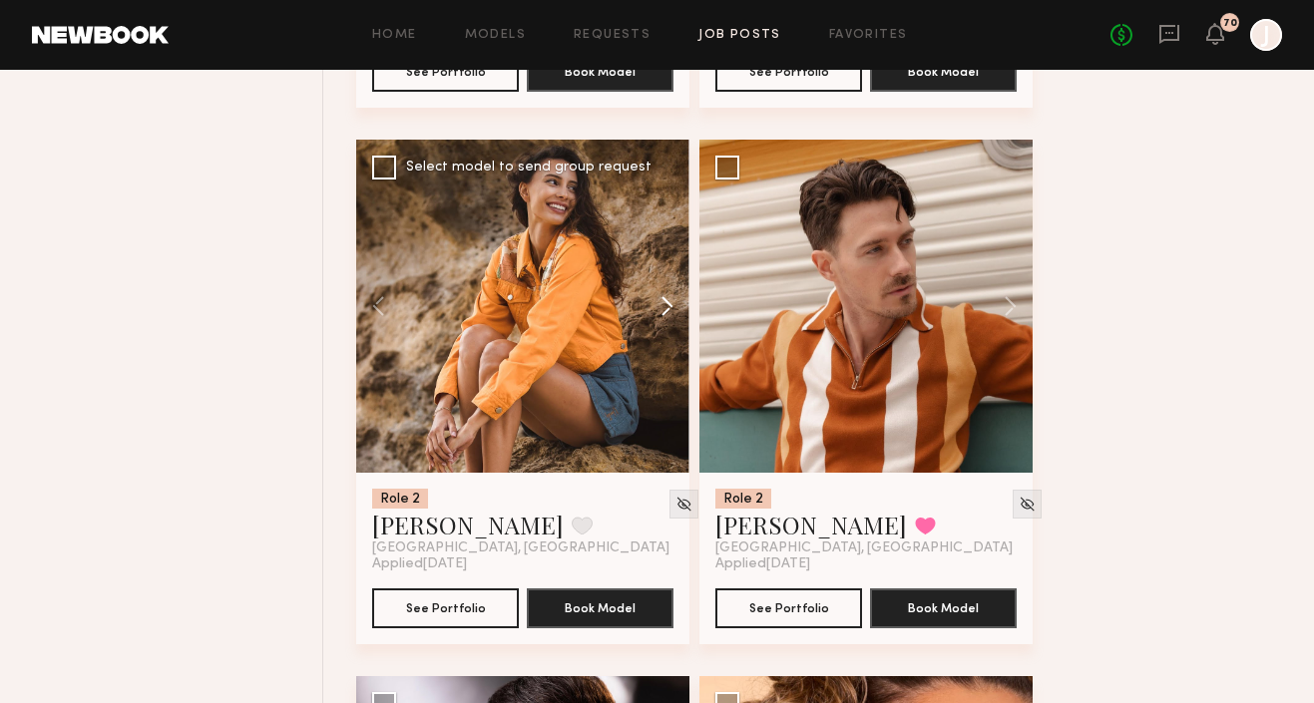
click at [669, 310] on button at bounding box center [658, 306] width 64 height 333
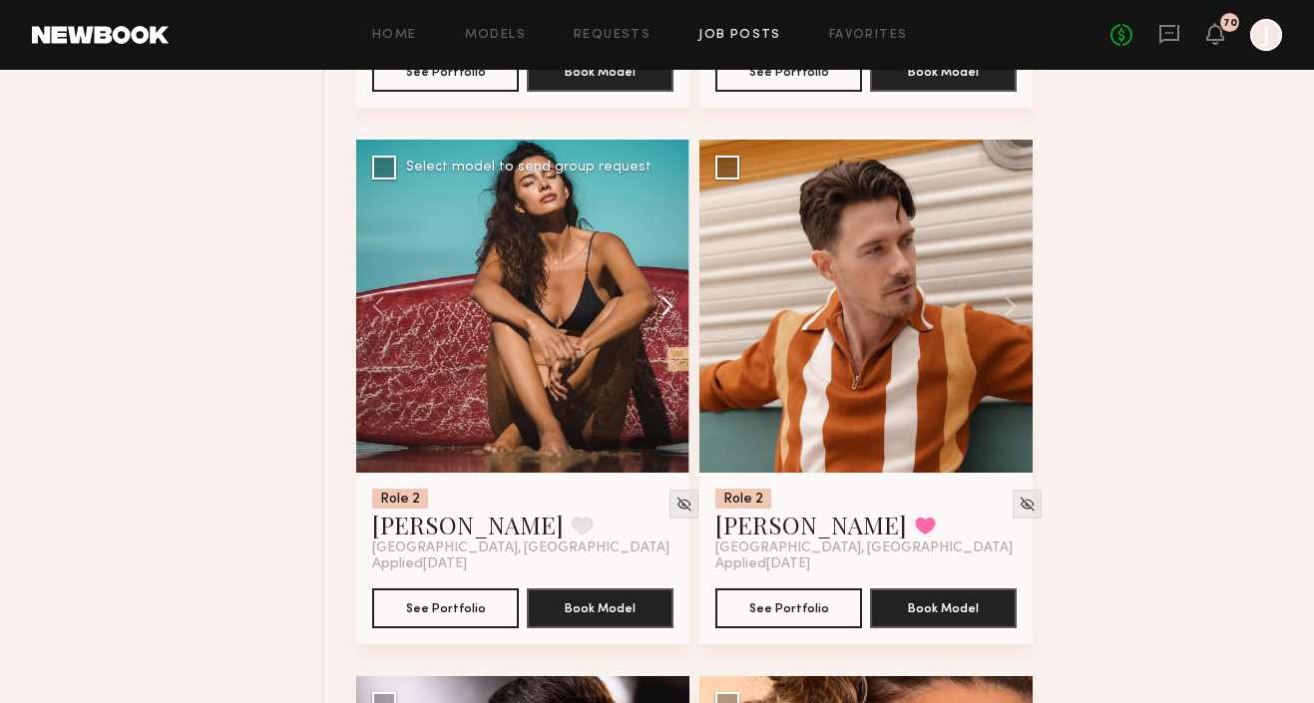
click at [666, 310] on button at bounding box center [658, 306] width 64 height 333
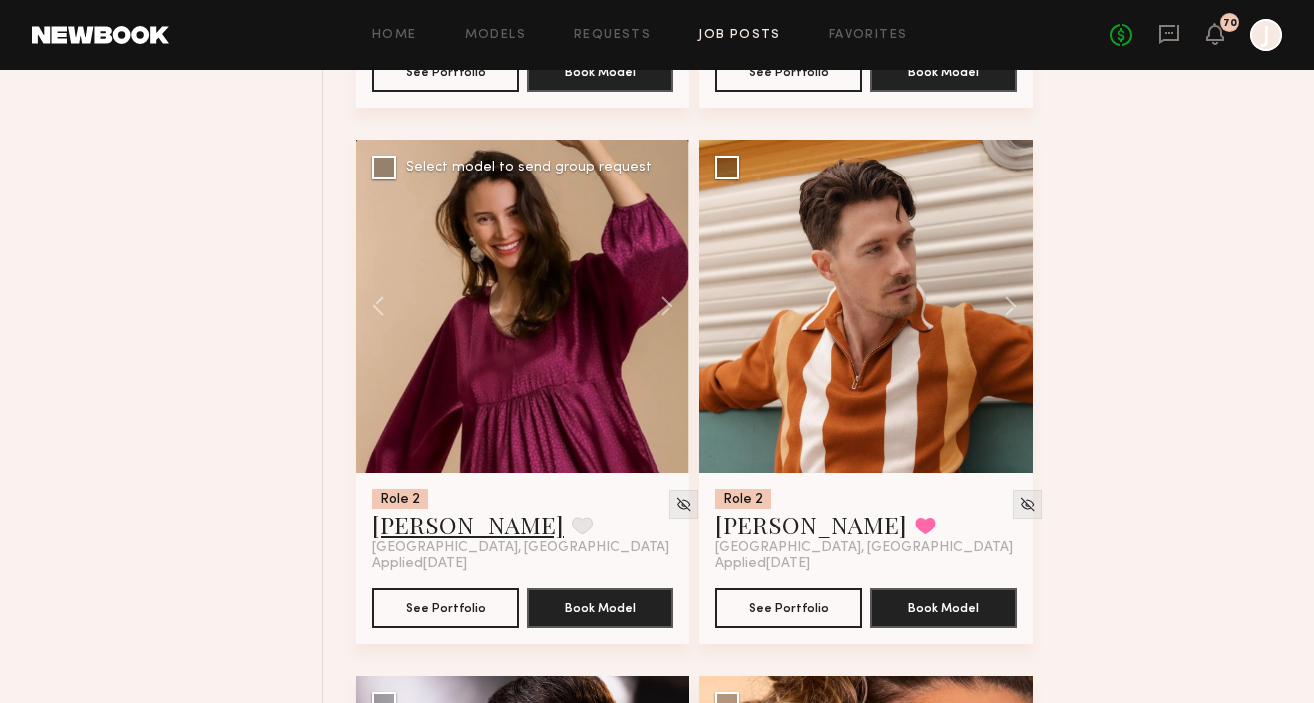
click at [440, 527] on link "Briane J." at bounding box center [468, 525] width 192 height 32
click at [1015, 304] on button at bounding box center [1001, 306] width 64 height 333
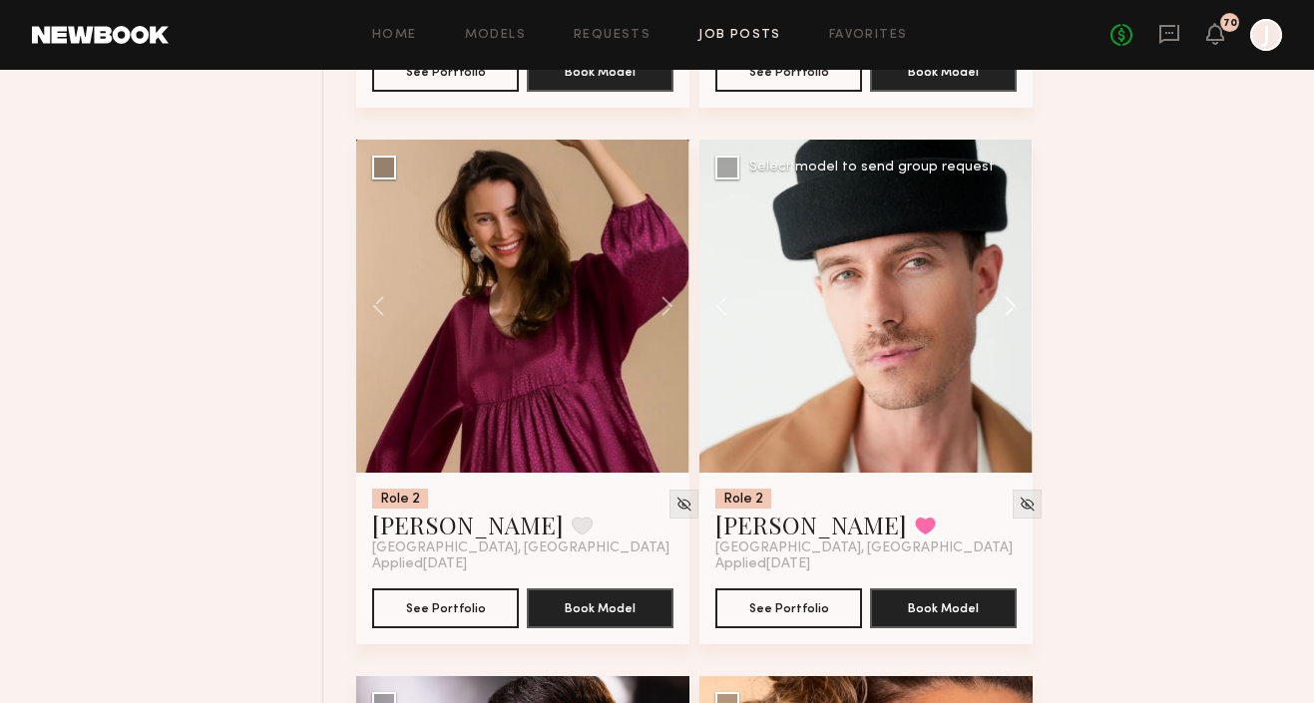
click at [1016, 305] on button at bounding box center [1001, 306] width 64 height 333
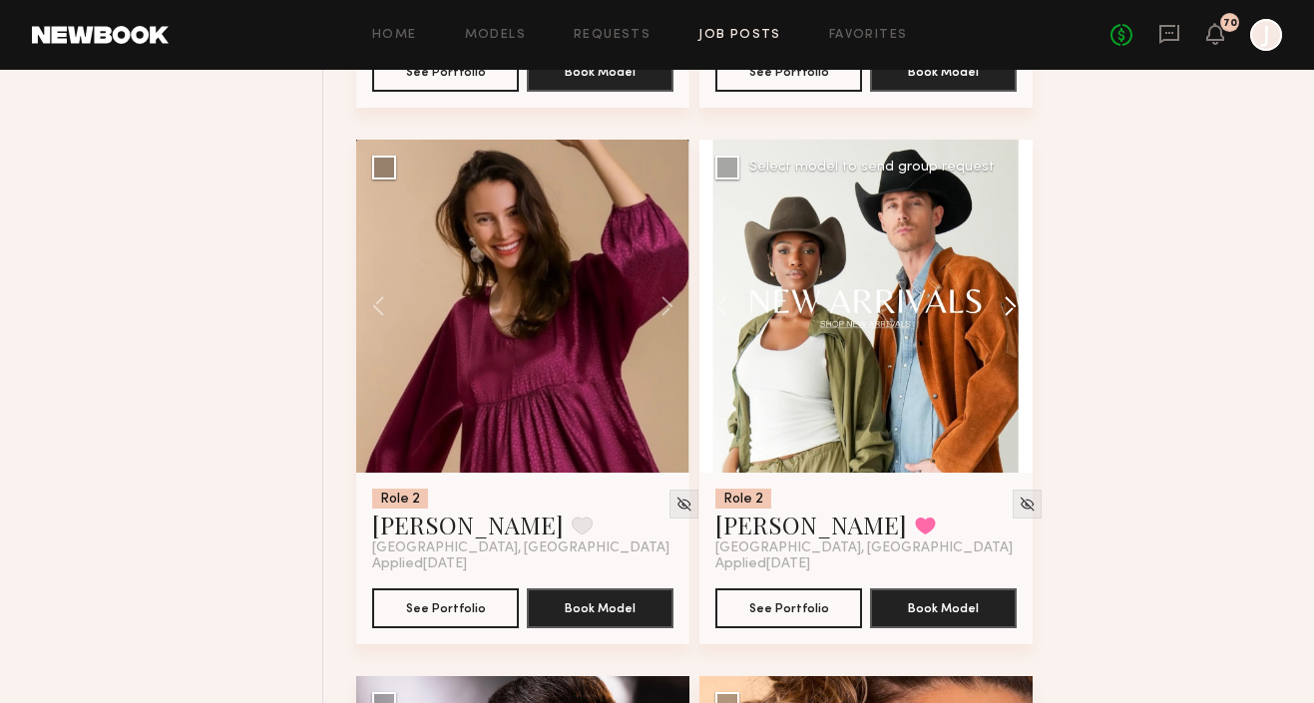
click at [1016, 305] on button at bounding box center [1001, 306] width 64 height 333
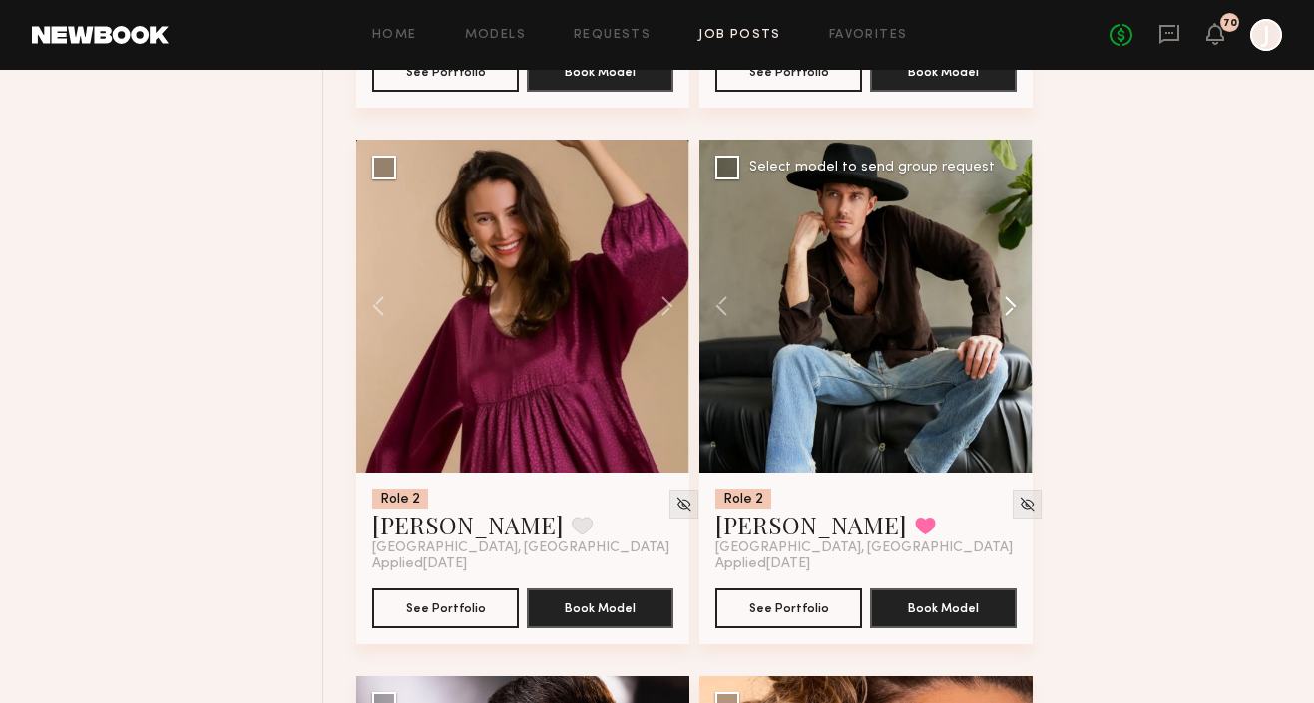
click at [1013, 307] on button at bounding box center [1001, 306] width 64 height 333
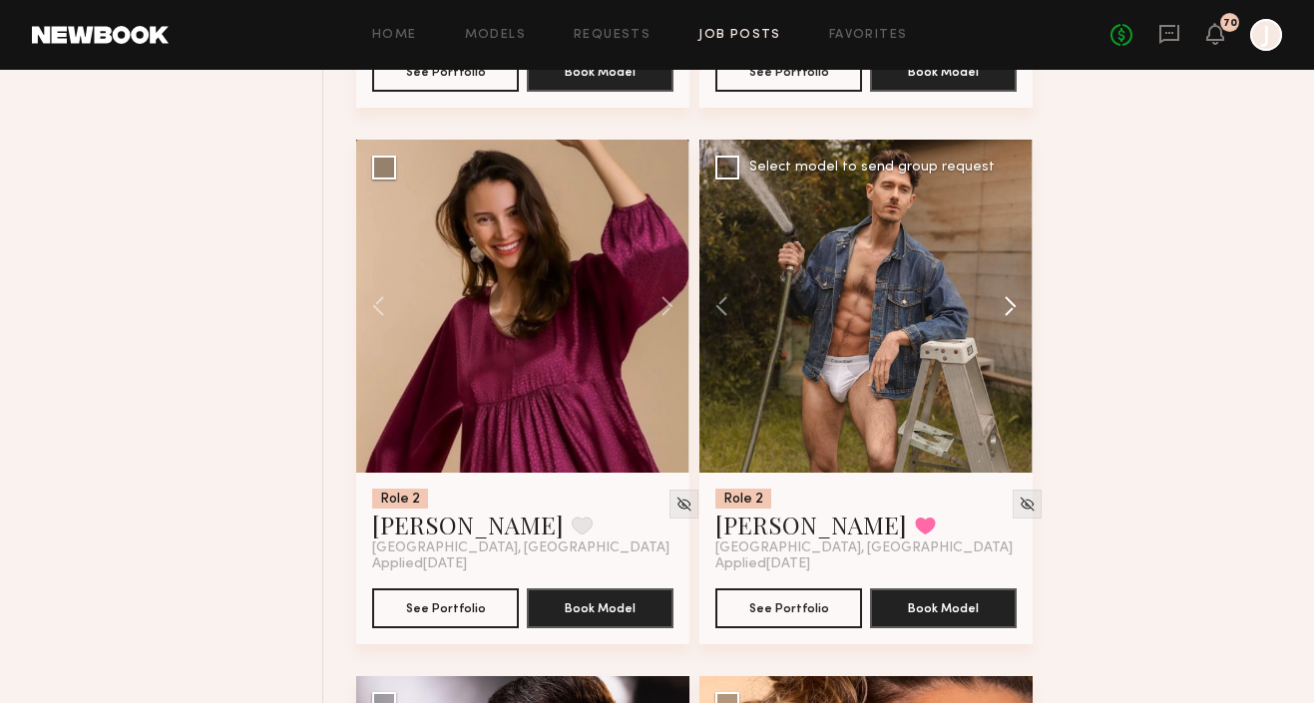
click at [1013, 309] on button at bounding box center [1001, 306] width 64 height 333
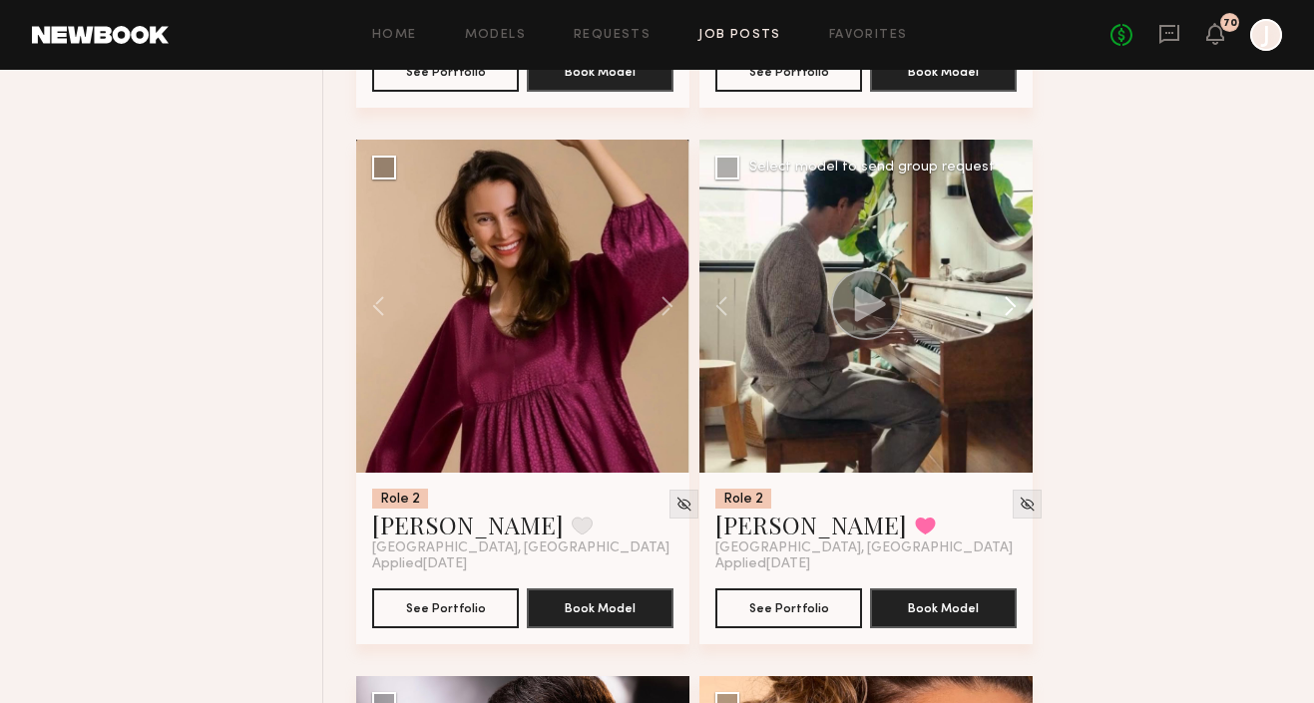
click at [1013, 309] on button at bounding box center [1001, 306] width 64 height 333
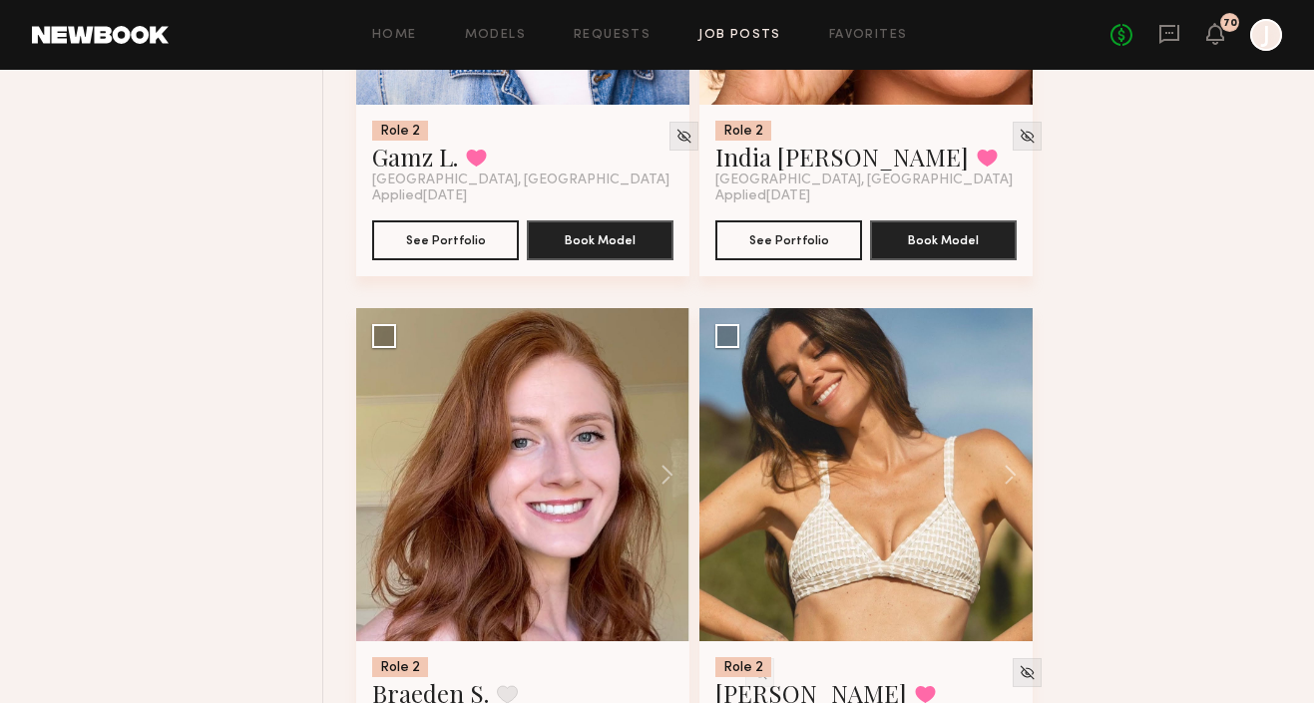
scroll to position [9188, 0]
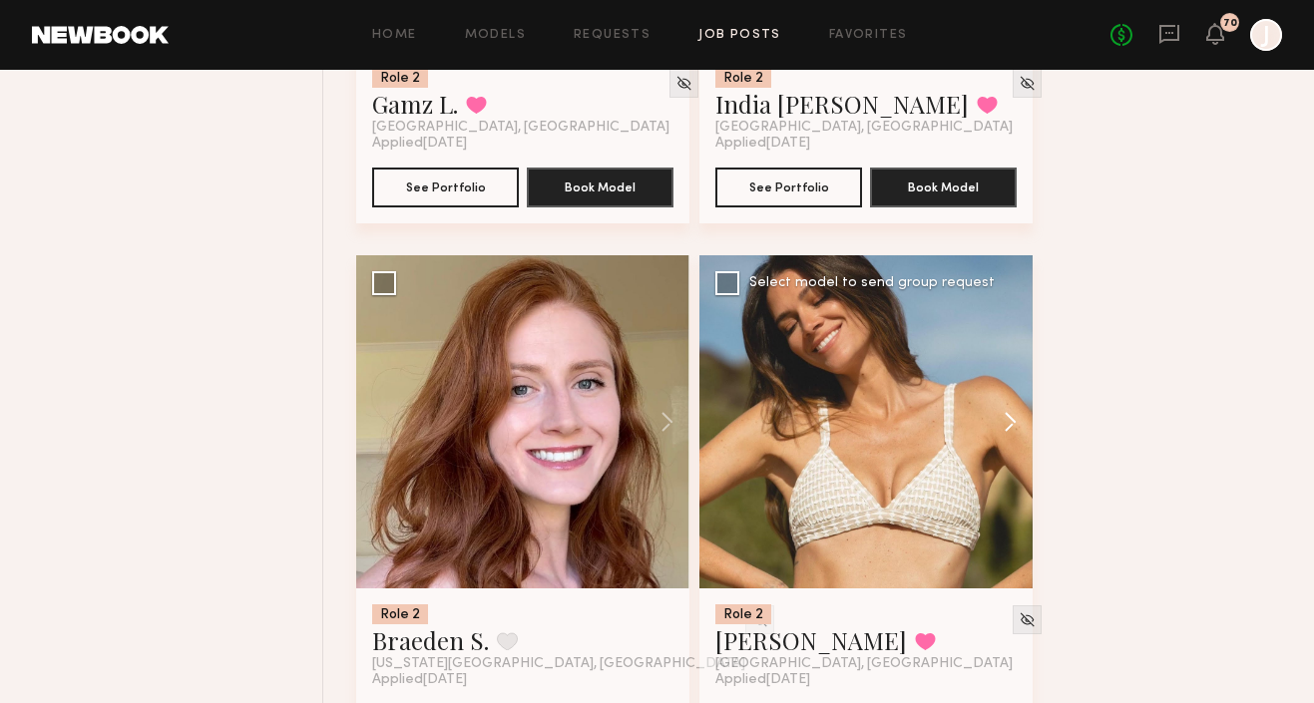
click at [1014, 434] on button at bounding box center [1001, 421] width 64 height 333
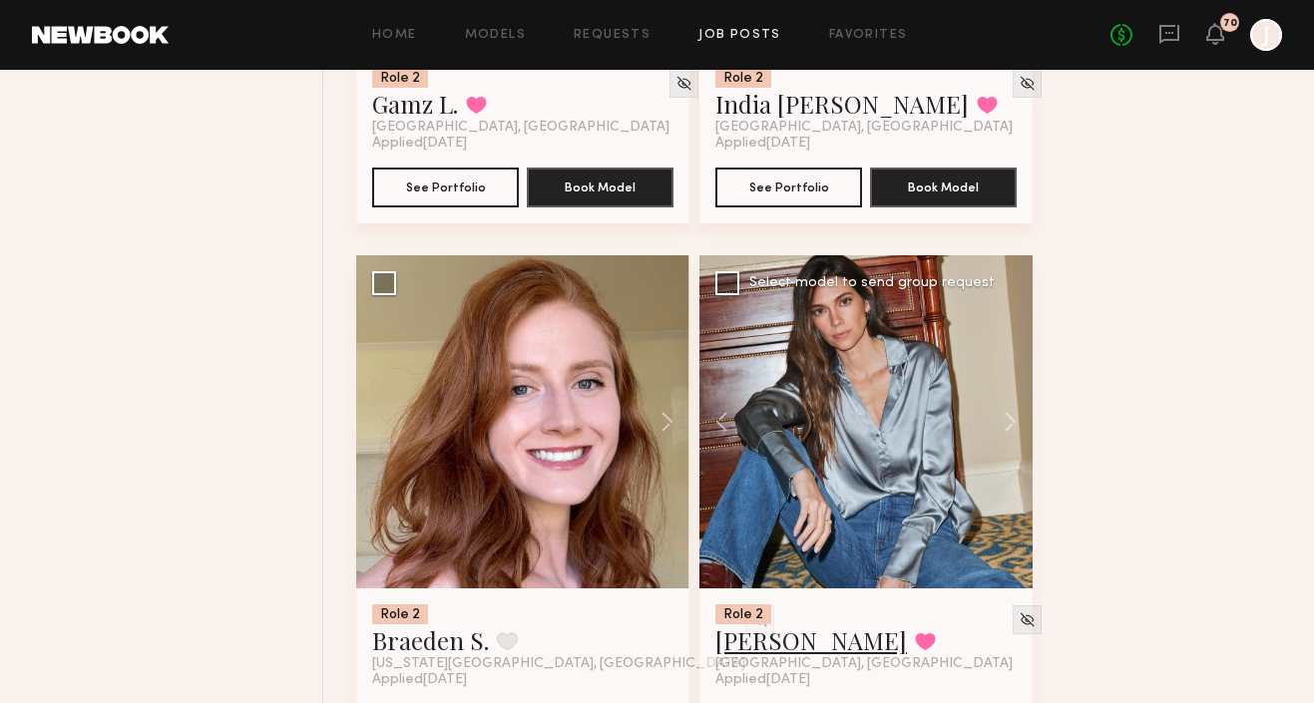
click at [754, 654] on link "Carrie A." at bounding box center [811, 641] width 192 height 32
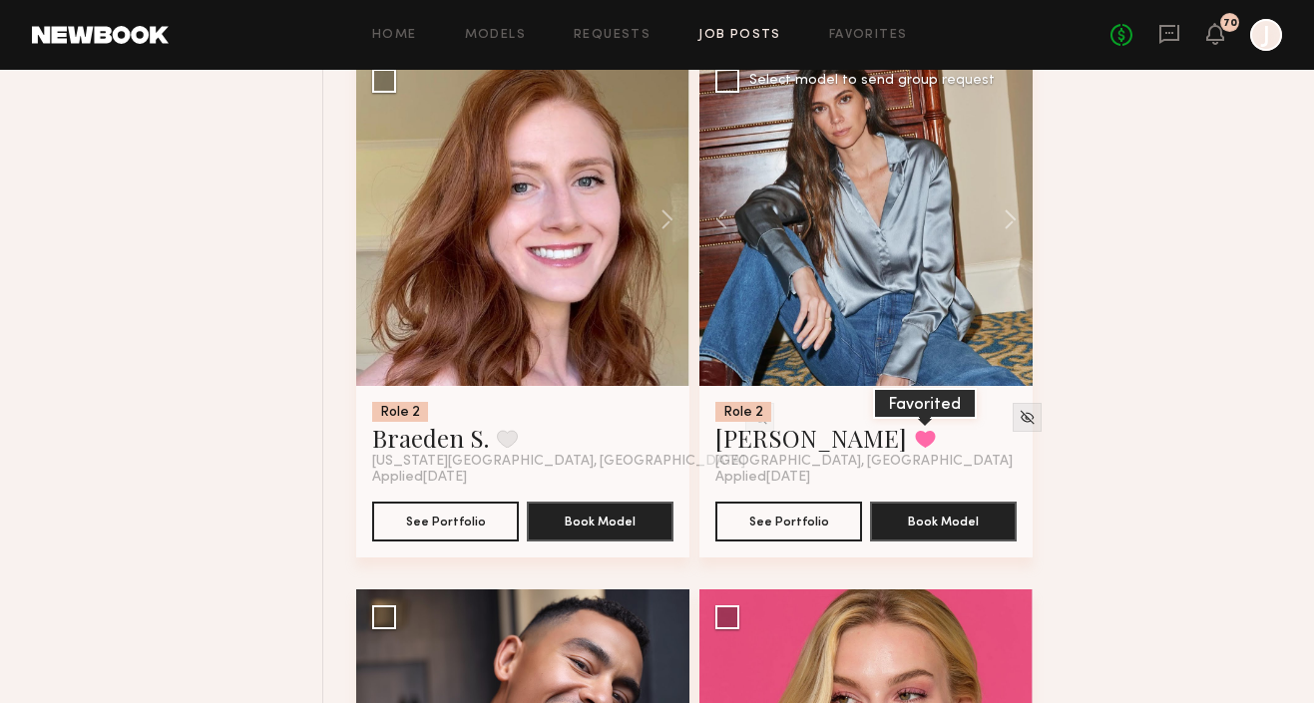
scroll to position [9321, 0]
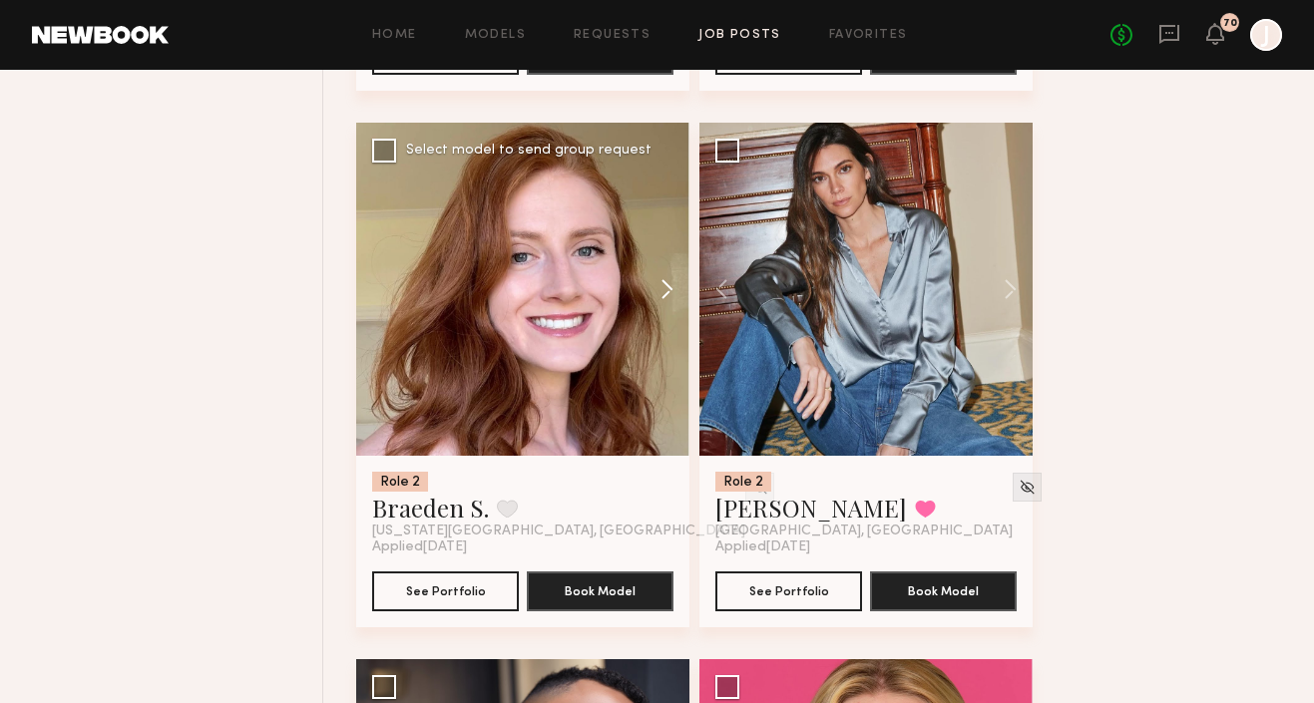
click at [674, 293] on button at bounding box center [658, 289] width 64 height 333
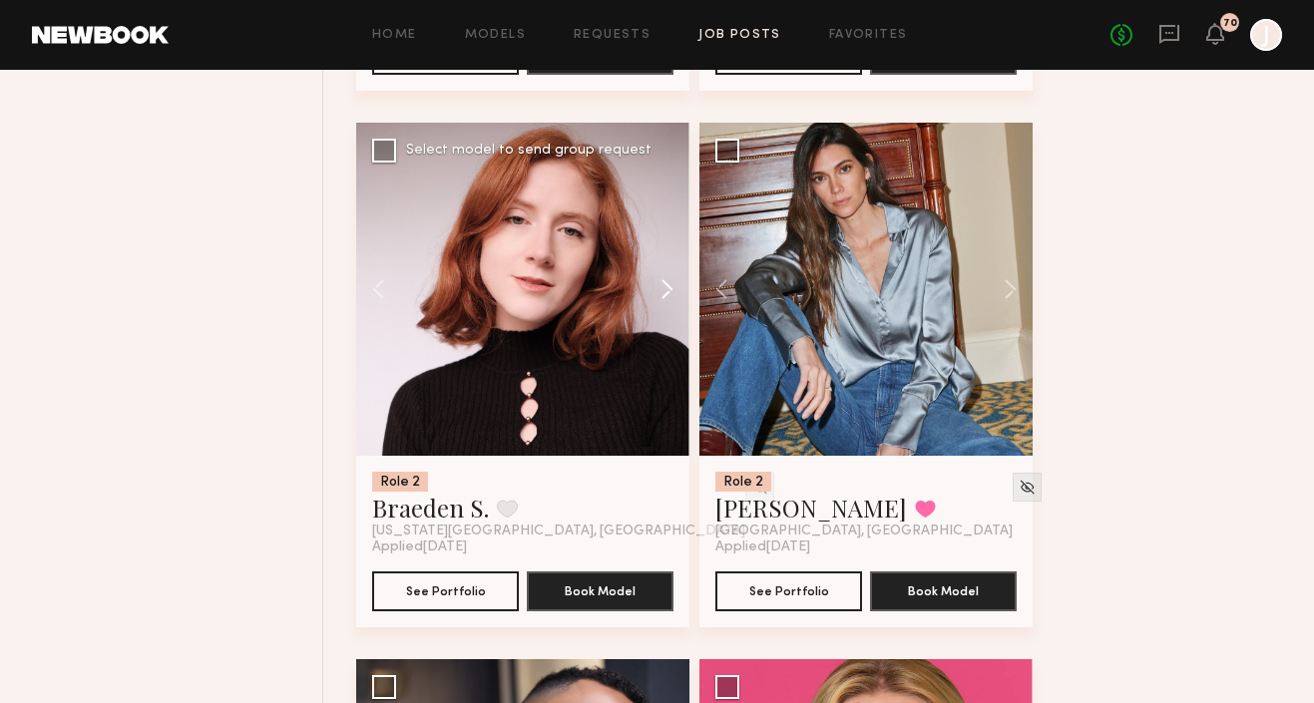
click at [674, 293] on button at bounding box center [658, 289] width 64 height 333
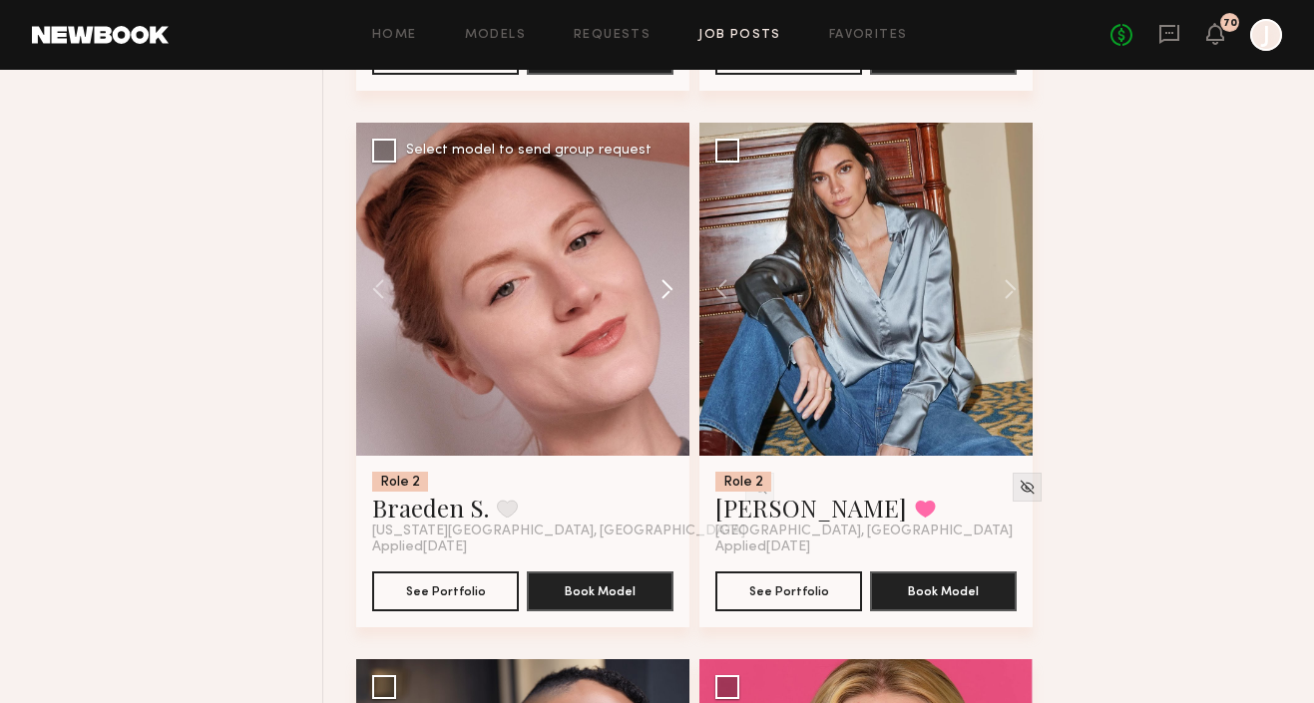
click at [674, 293] on button at bounding box center [658, 289] width 64 height 333
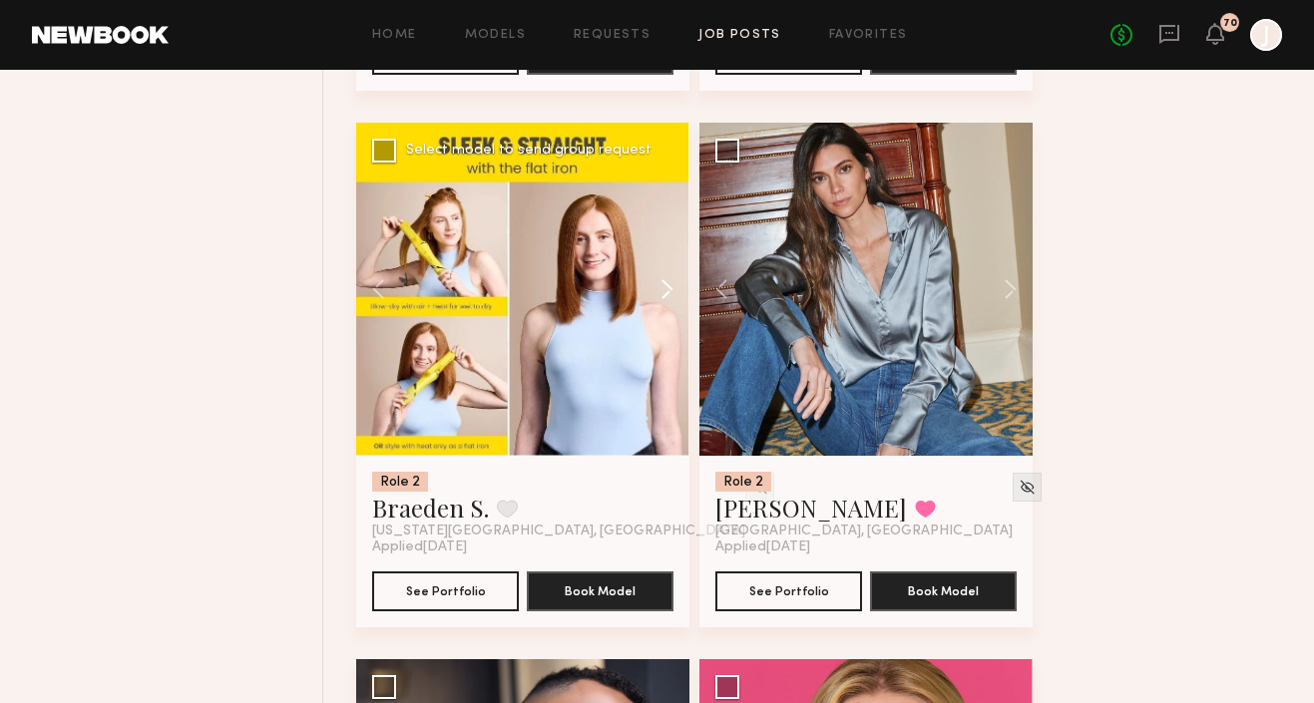
click at [674, 293] on button at bounding box center [658, 289] width 64 height 333
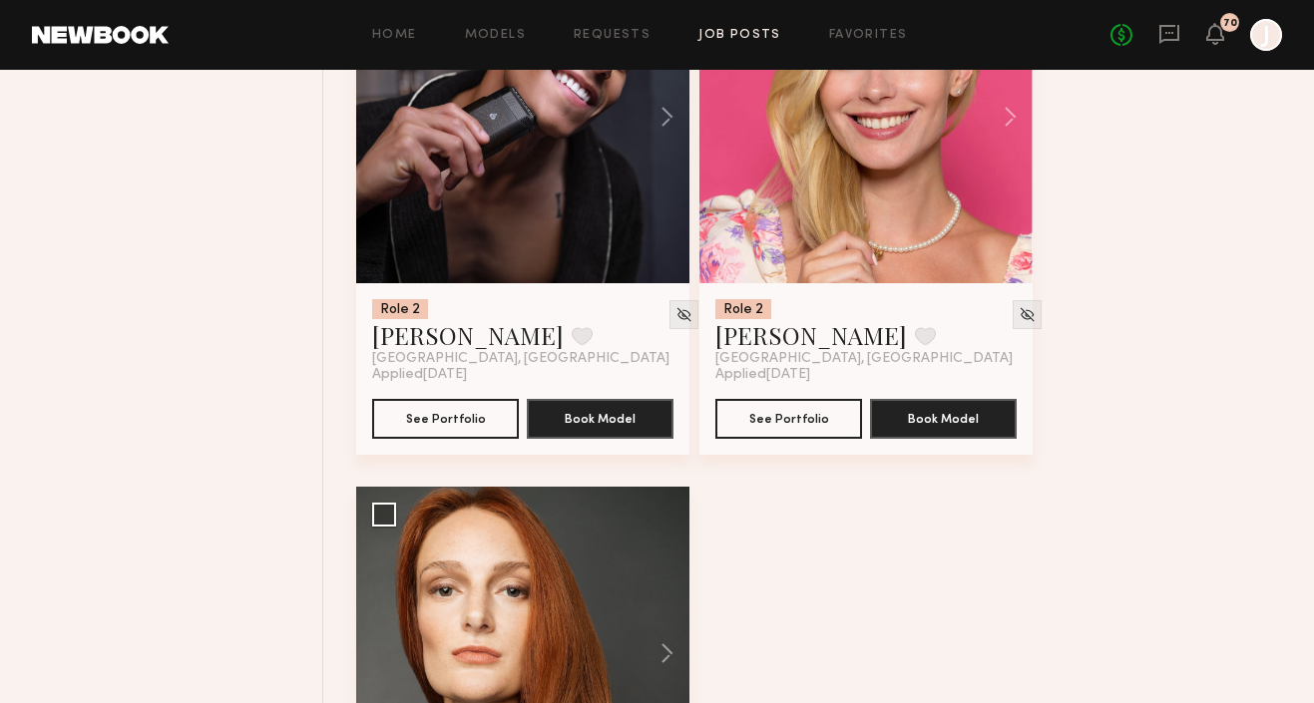
scroll to position [9858, 0]
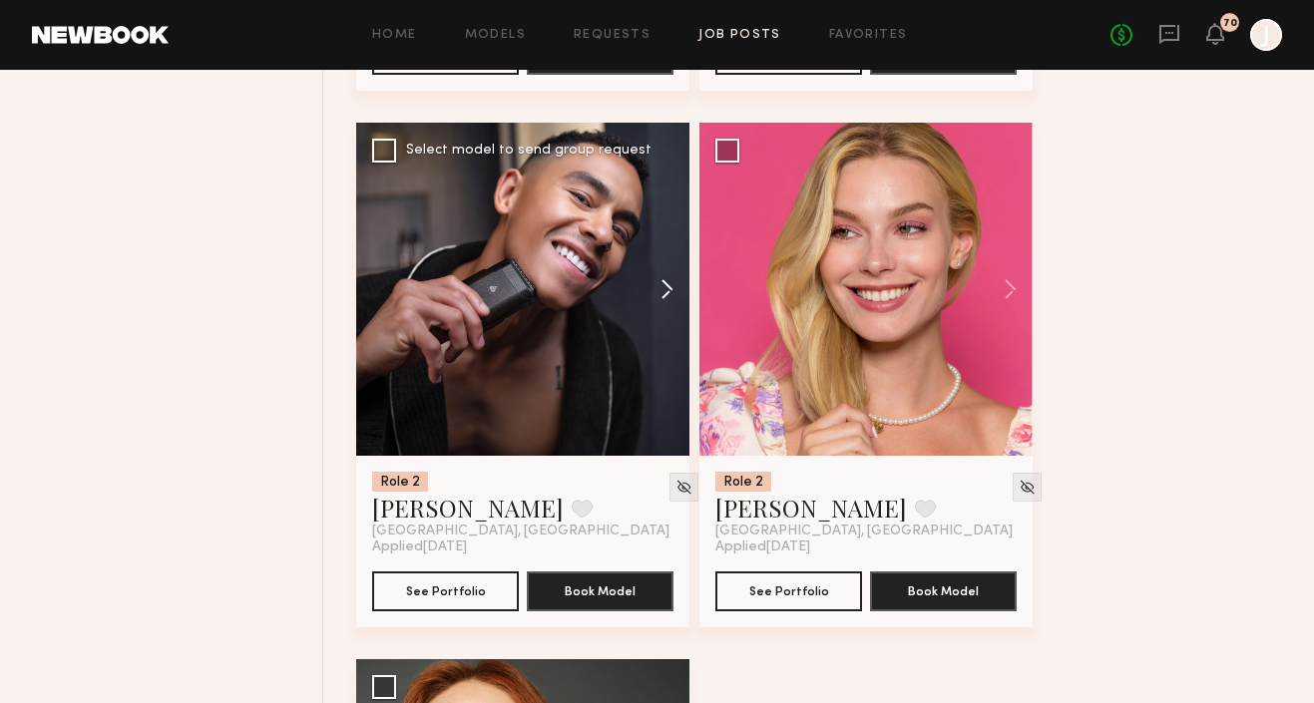
click at [663, 296] on button at bounding box center [658, 289] width 64 height 333
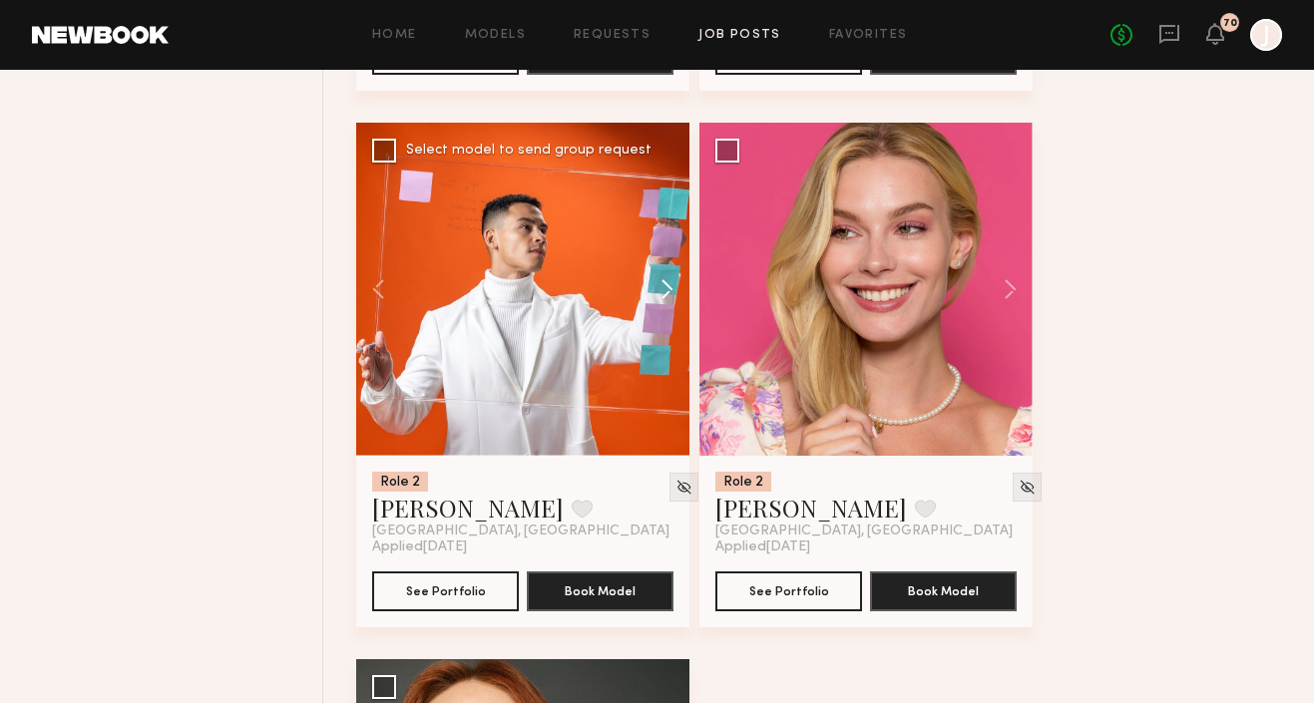
click at [663, 296] on button at bounding box center [658, 289] width 64 height 333
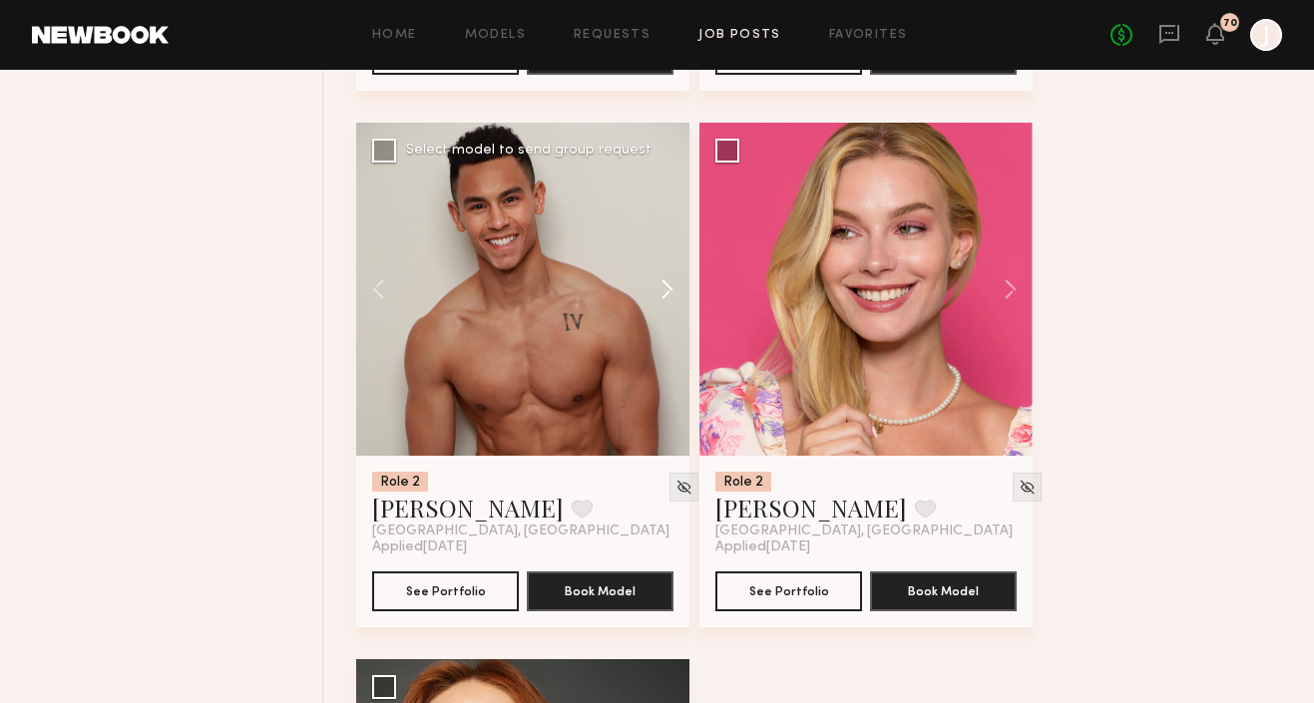
click at [664, 296] on button at bounding box center [658, 289] width 64 height 333
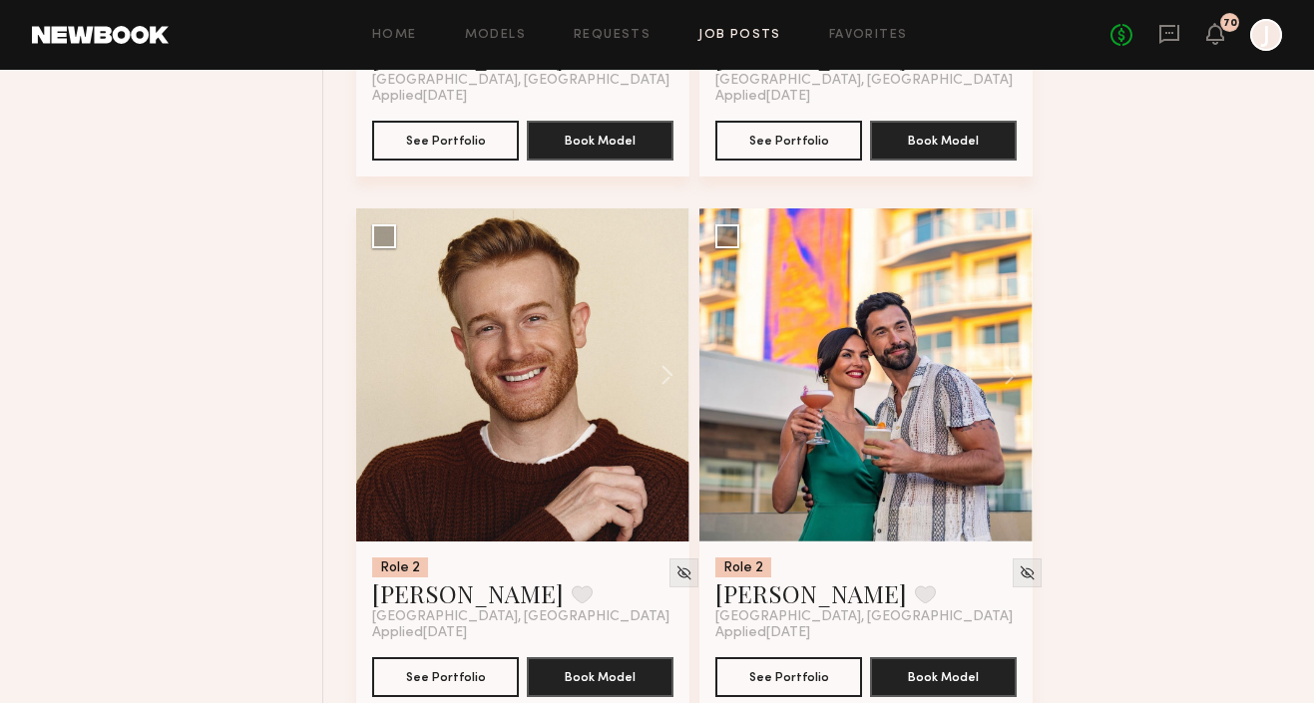
scroll to position [4251, 0]
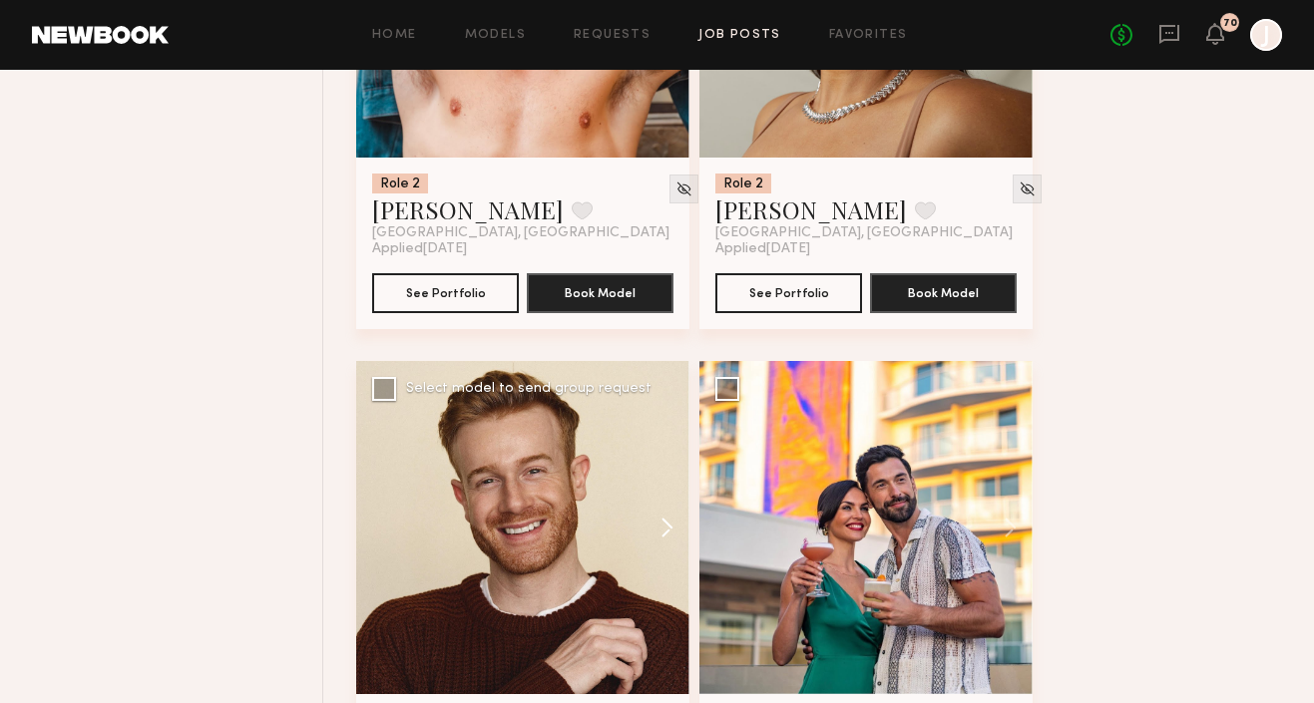
click at [665, 523] on button at bounding box center [658, 527] width 64 height 333
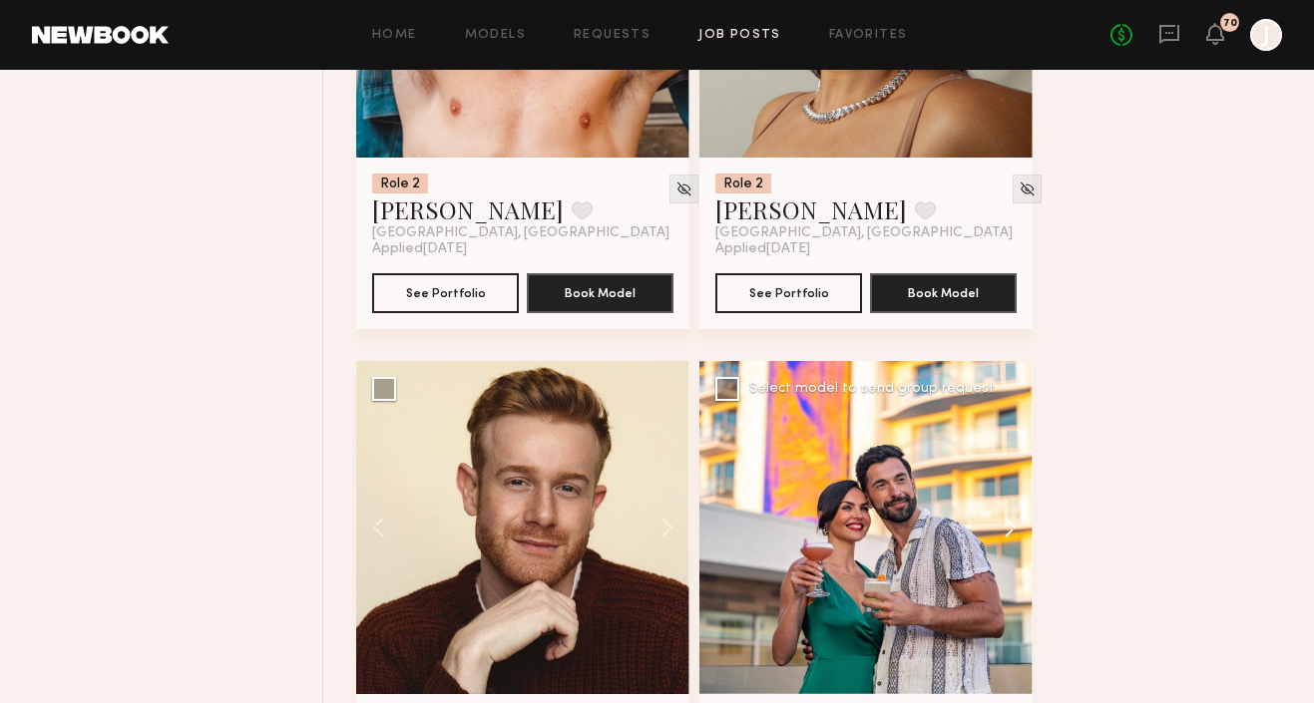
click at [1013, 527] on button at bounding box center [1001, 527] width 64 height 333
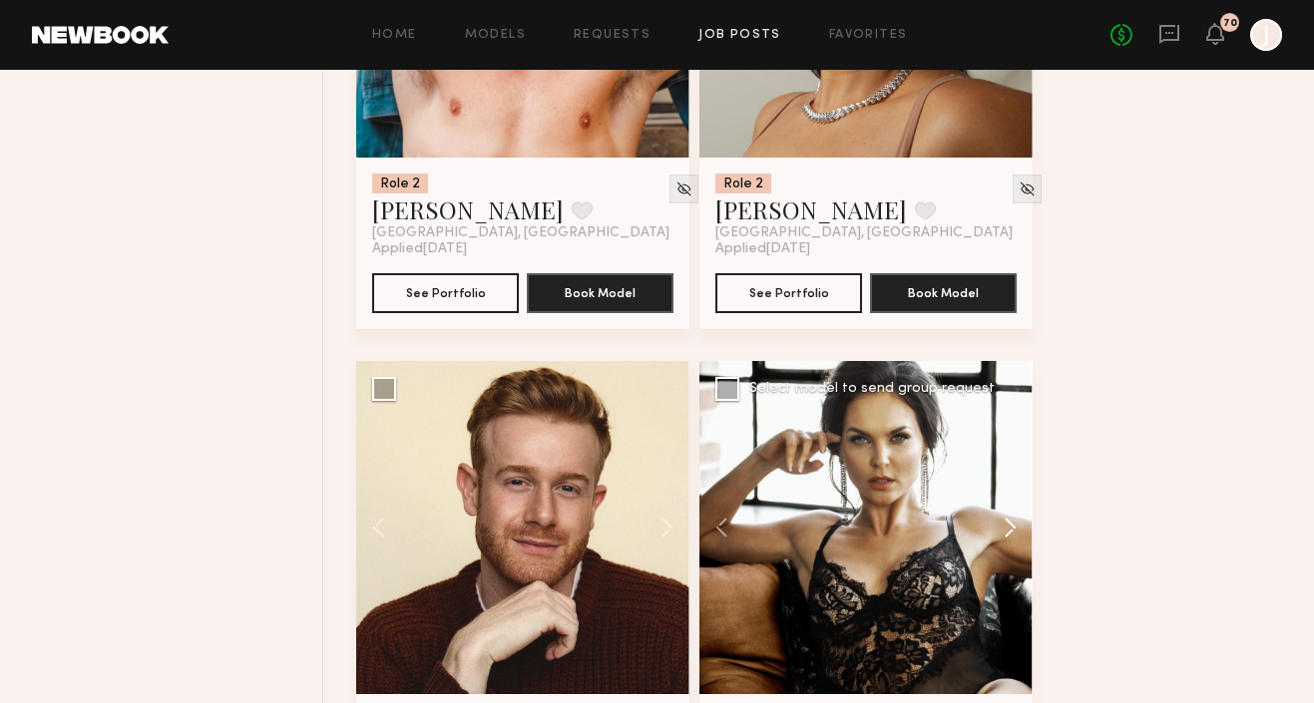
click at [1013, 528] on button at bounding box center [1001, 527] width 64 height 333
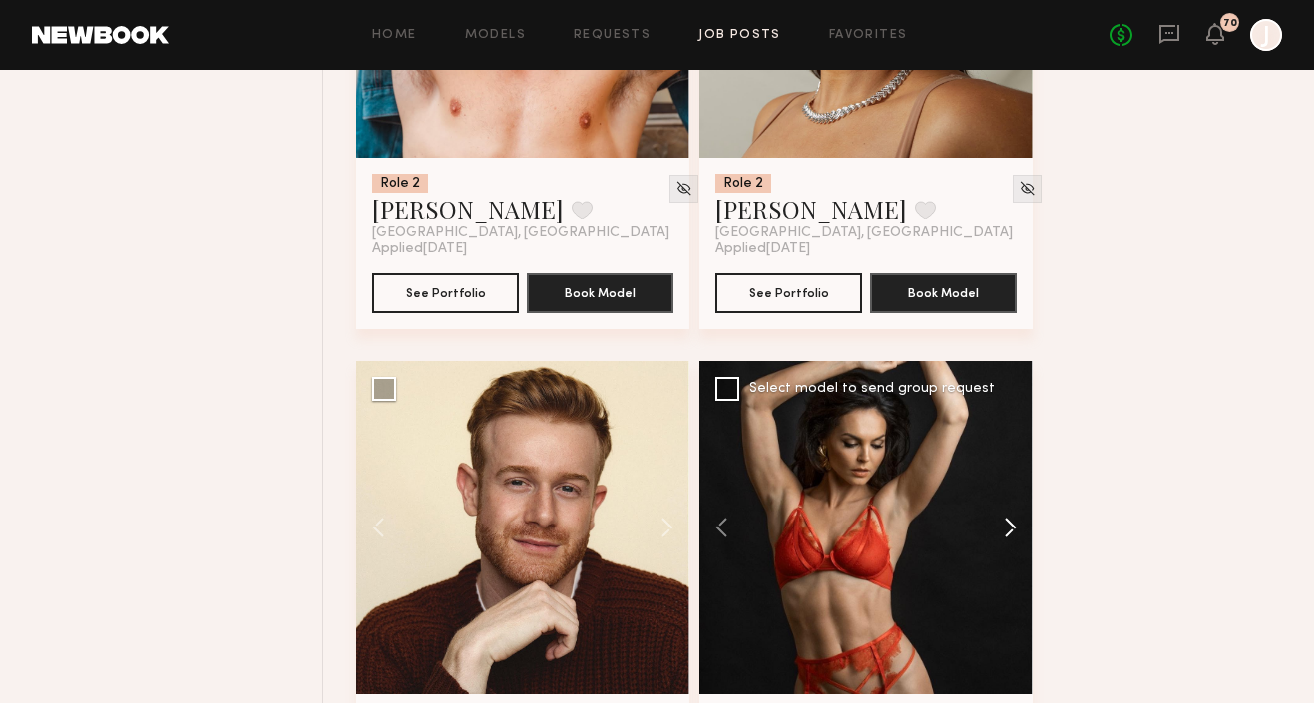
click at [1013, 528] on button at bounding box center [1001, 527] width 64 height 333
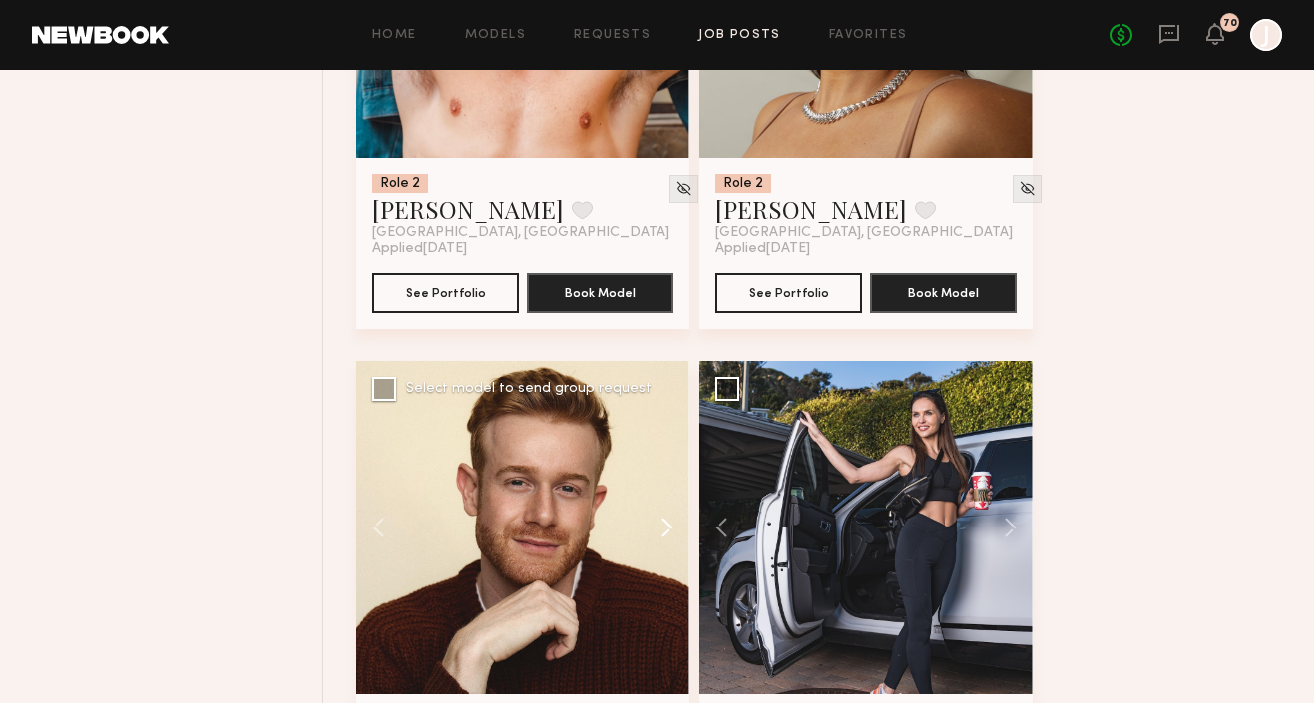
click at [666, 528] on button at bounding box center [658, 527] width 64 height 333
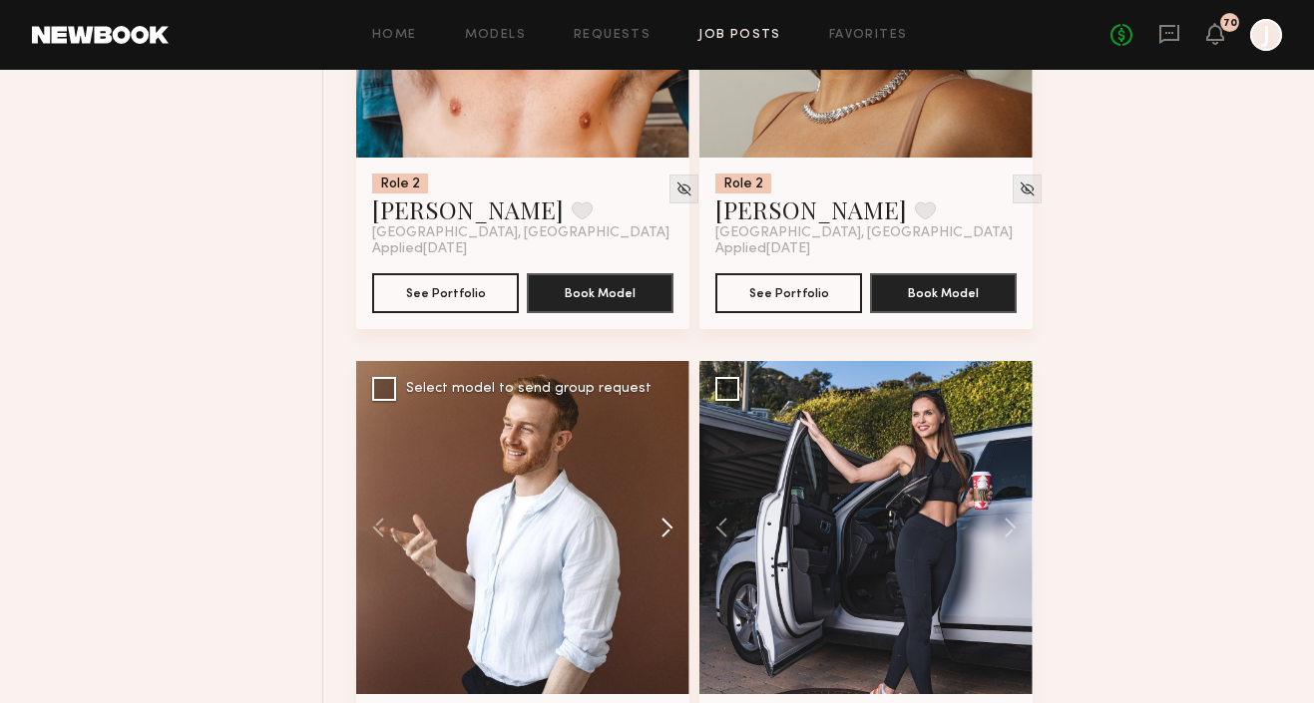
click at [666, 529] on button at bounding box center [658, 527] width 64 height 333
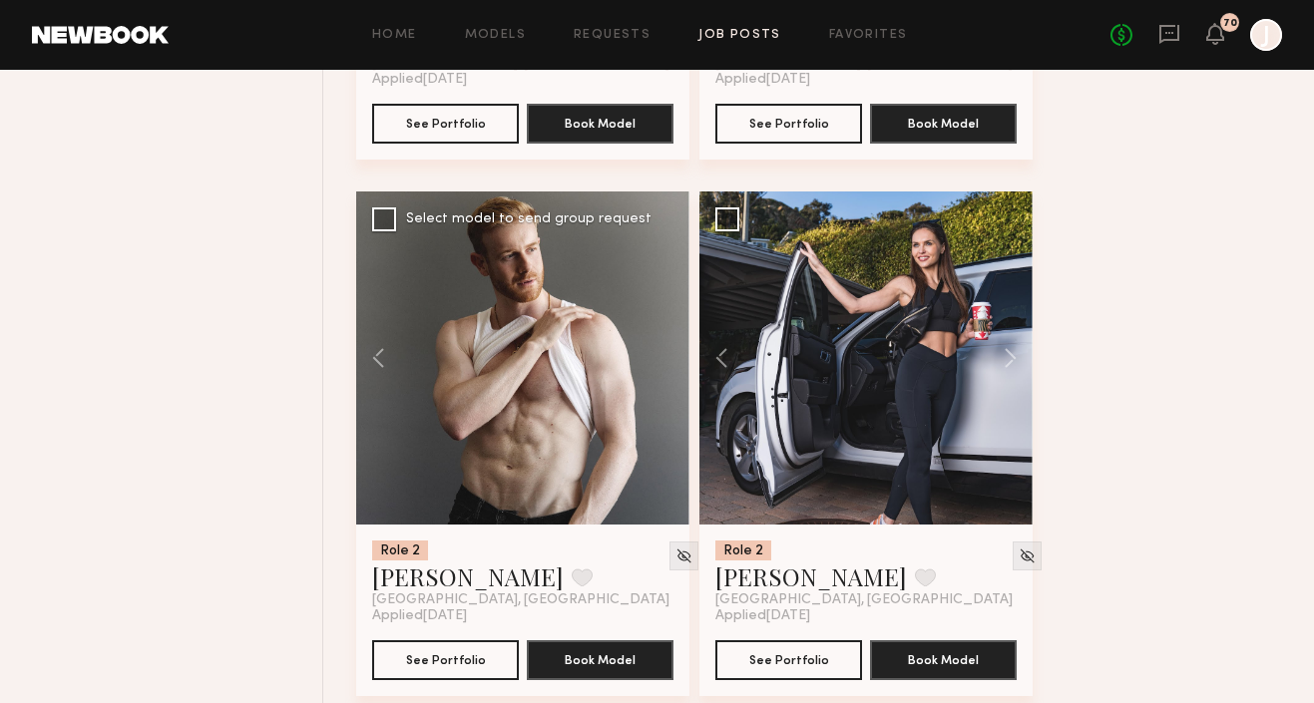
scroll to position [4423, 0]
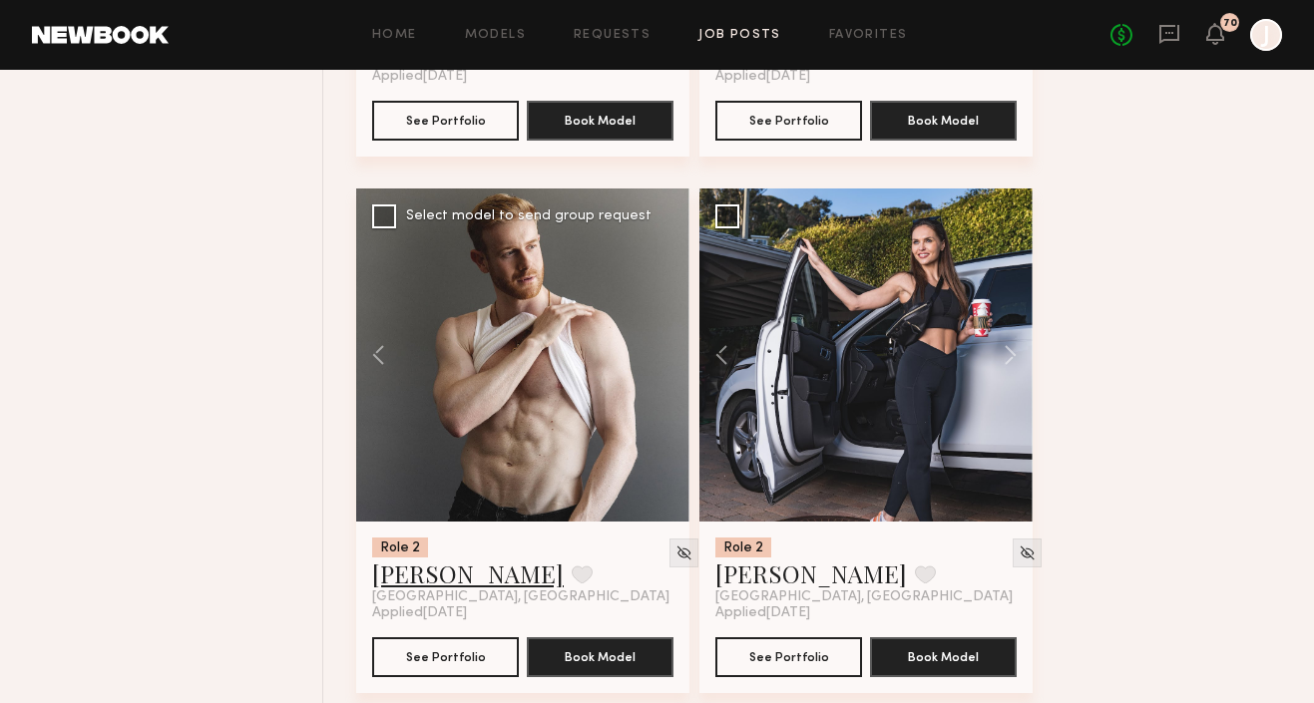
click at [432, 581] on link "Robert N." at bounding box center [468, 574] width 192 height 32
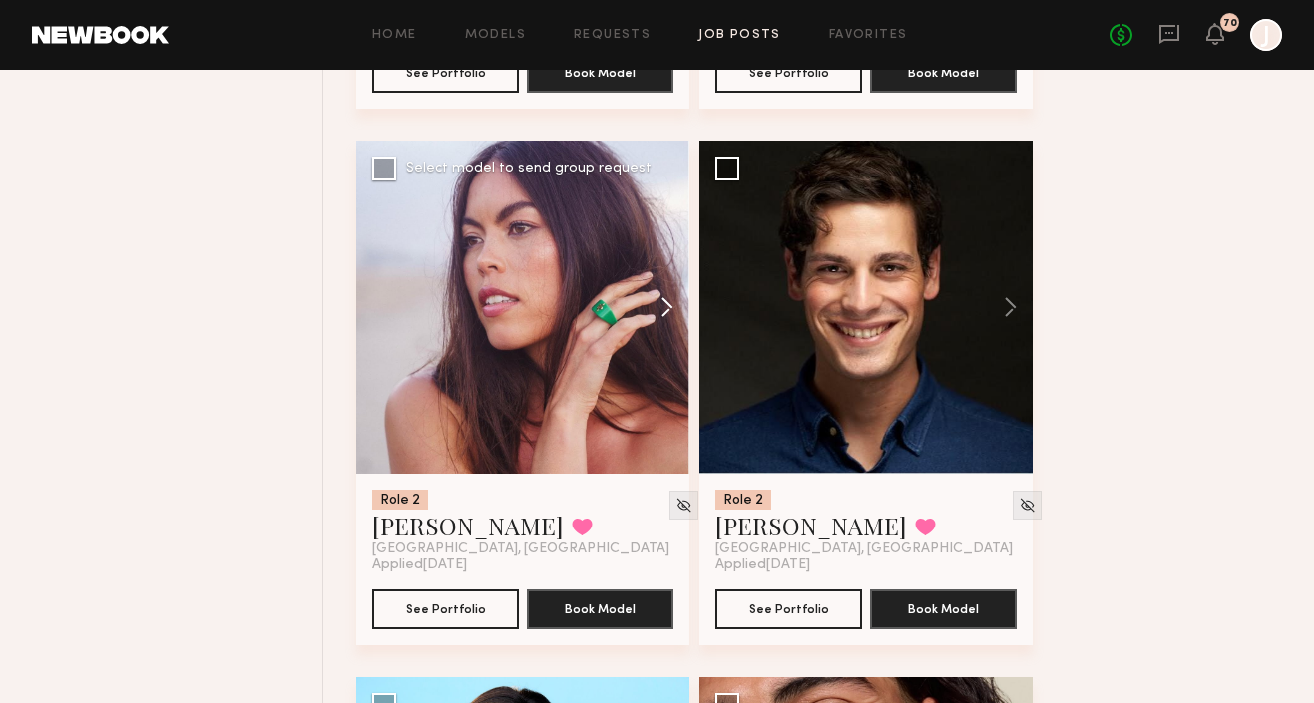
scroll to position [2325, 0]
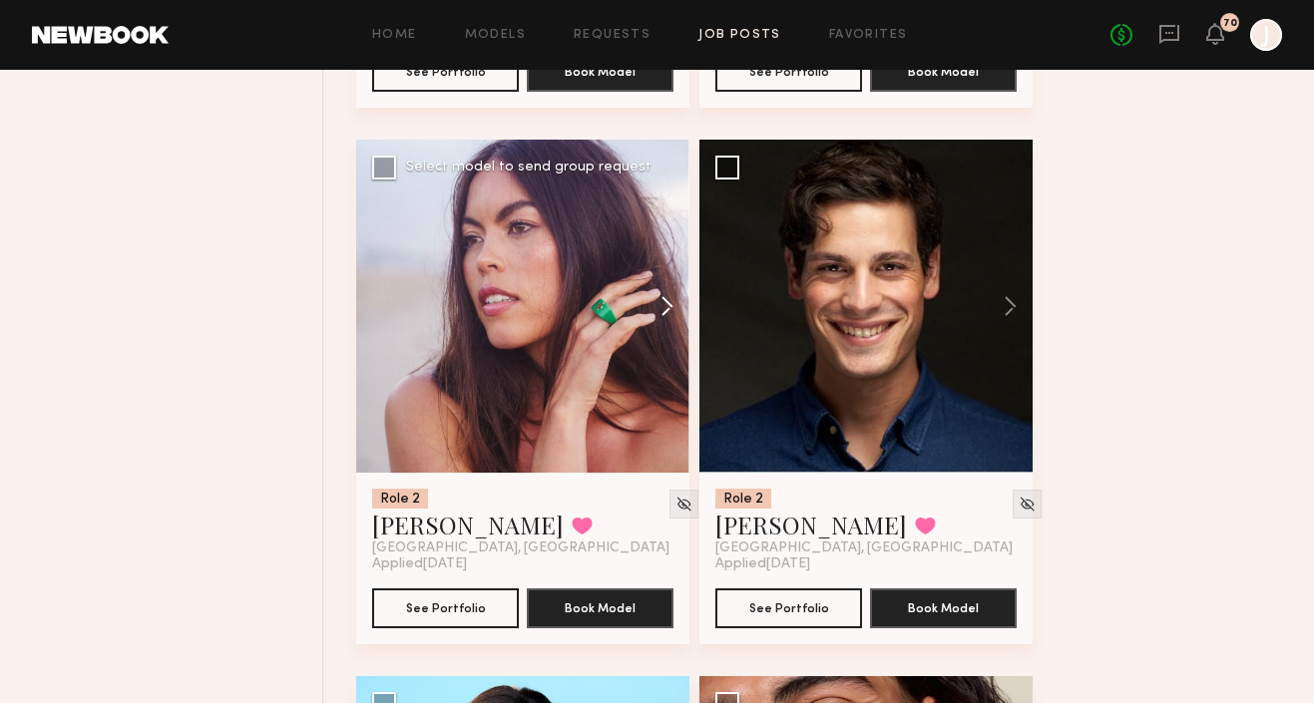
click at [664, 307] on button at bounding box center [658, 306] width 64 height 333
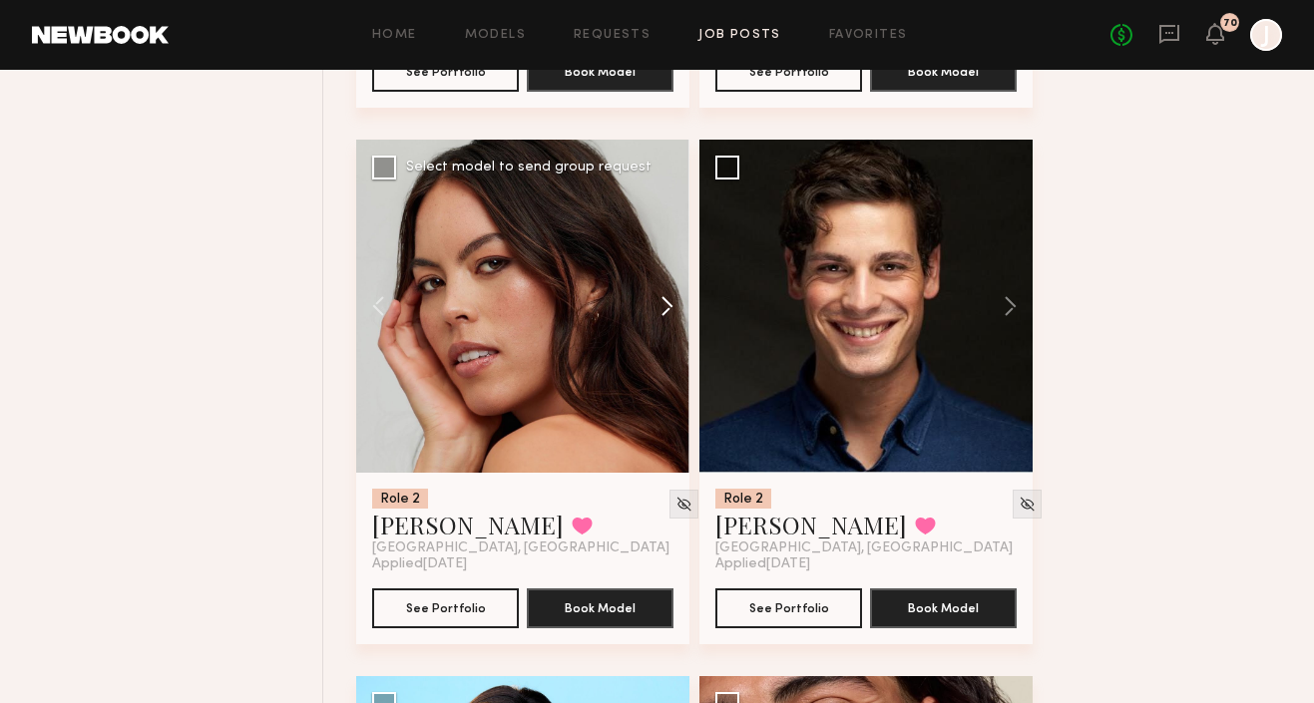
click at [665, 307] on button at bounding box center [658, 306] width 64 height 333
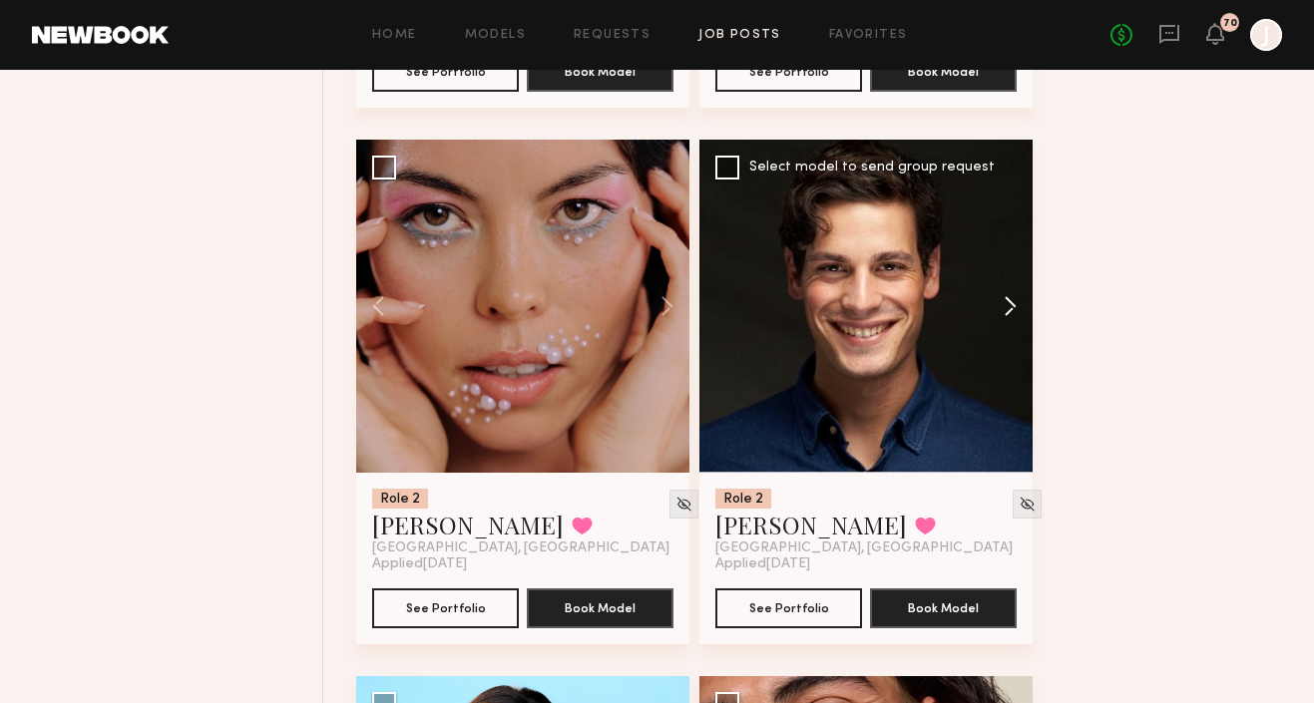
click at [1010, 307] on button at bounding box center [1001, 306] width 64 height 333
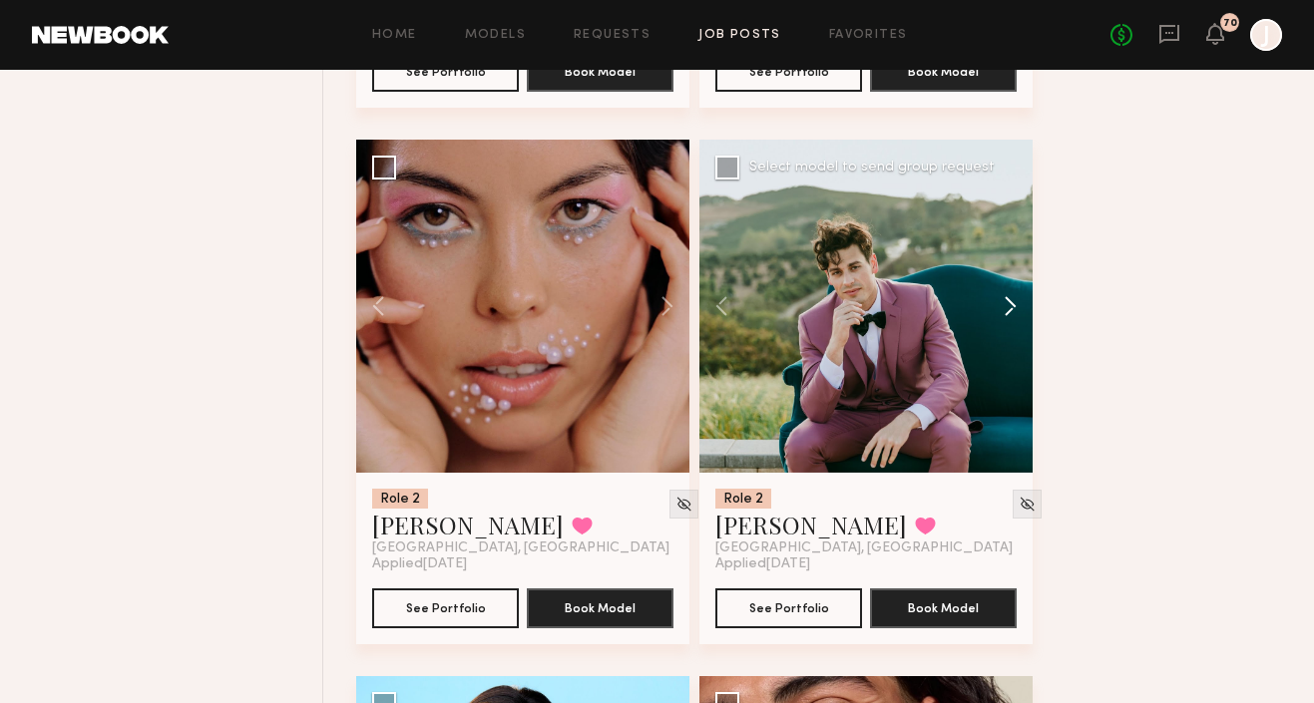
click at [1010, 307] on button at bounding box center [1001, 306] width 64 height 333
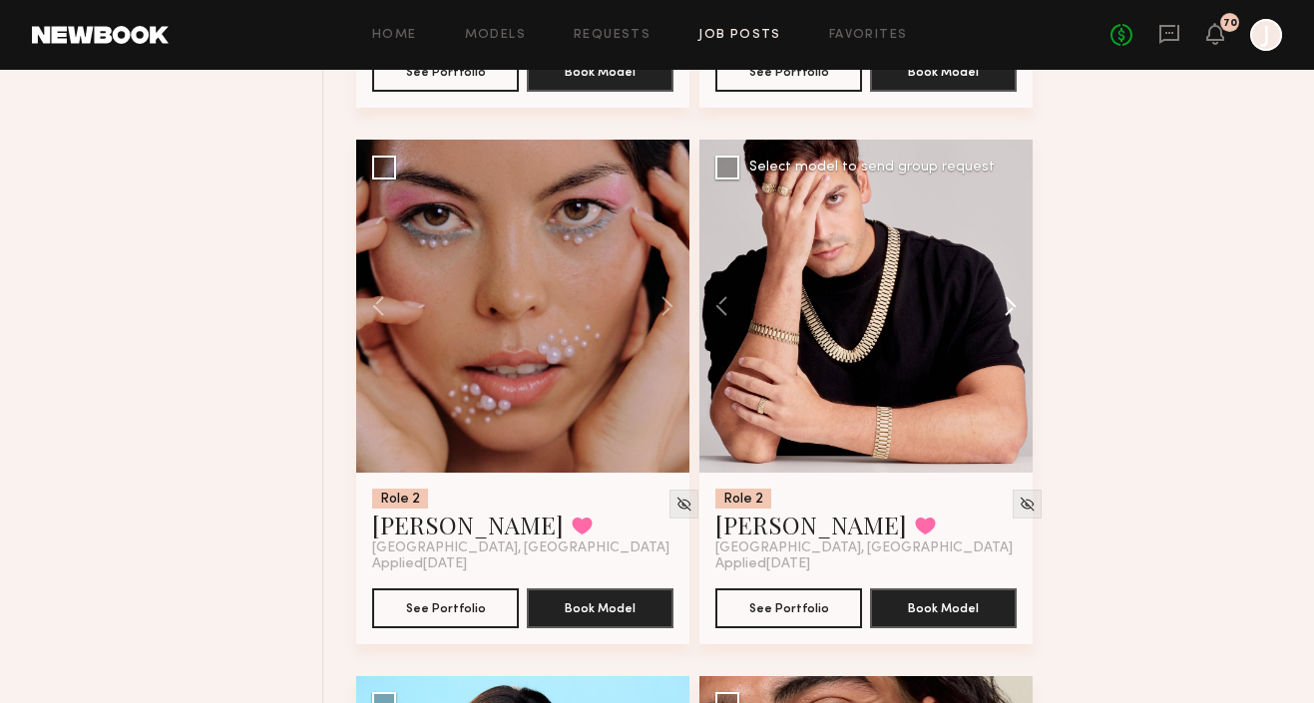
click at [1010, 307] on button at bounding box center [1001, 306] width 64 height 333
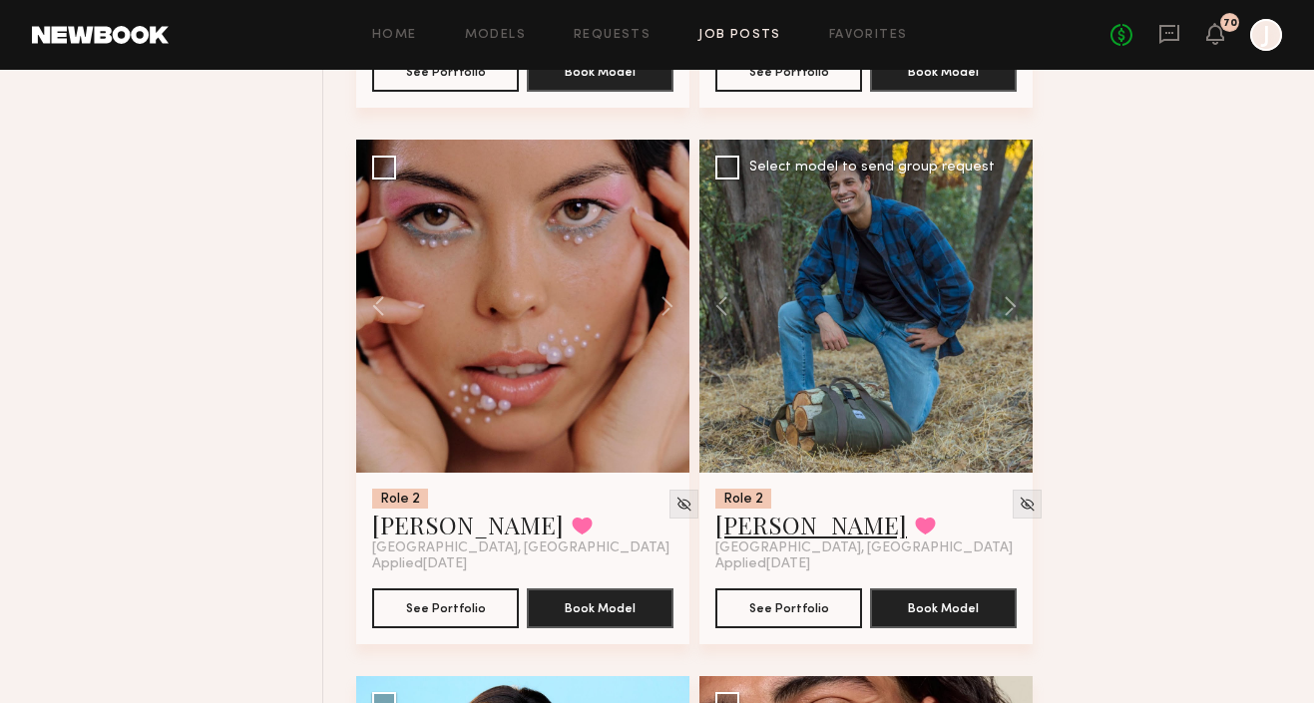
click at [775, 533] on link "Jacobo F." at bounding box center [811, 525] width 192 height 32
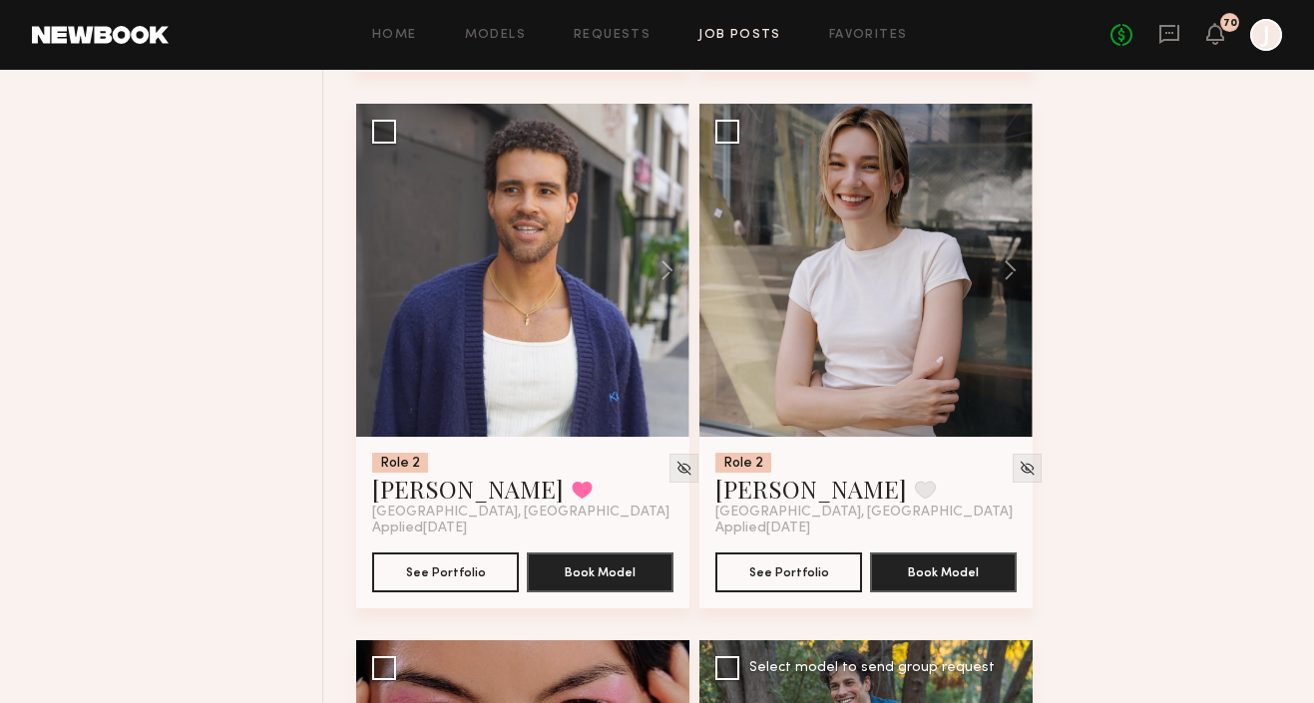
scroll to position [1825, 0]
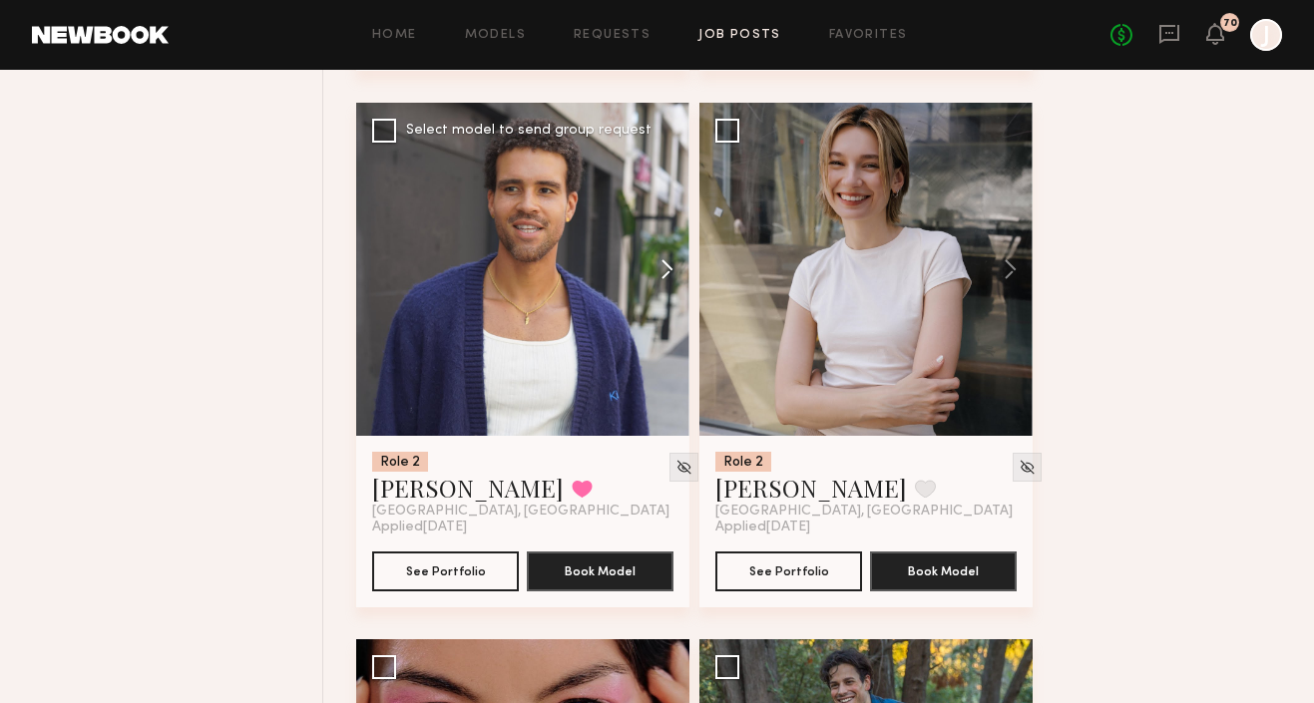
click at [662, 267] on button at bounding box center [658, 269] width 64 height 333
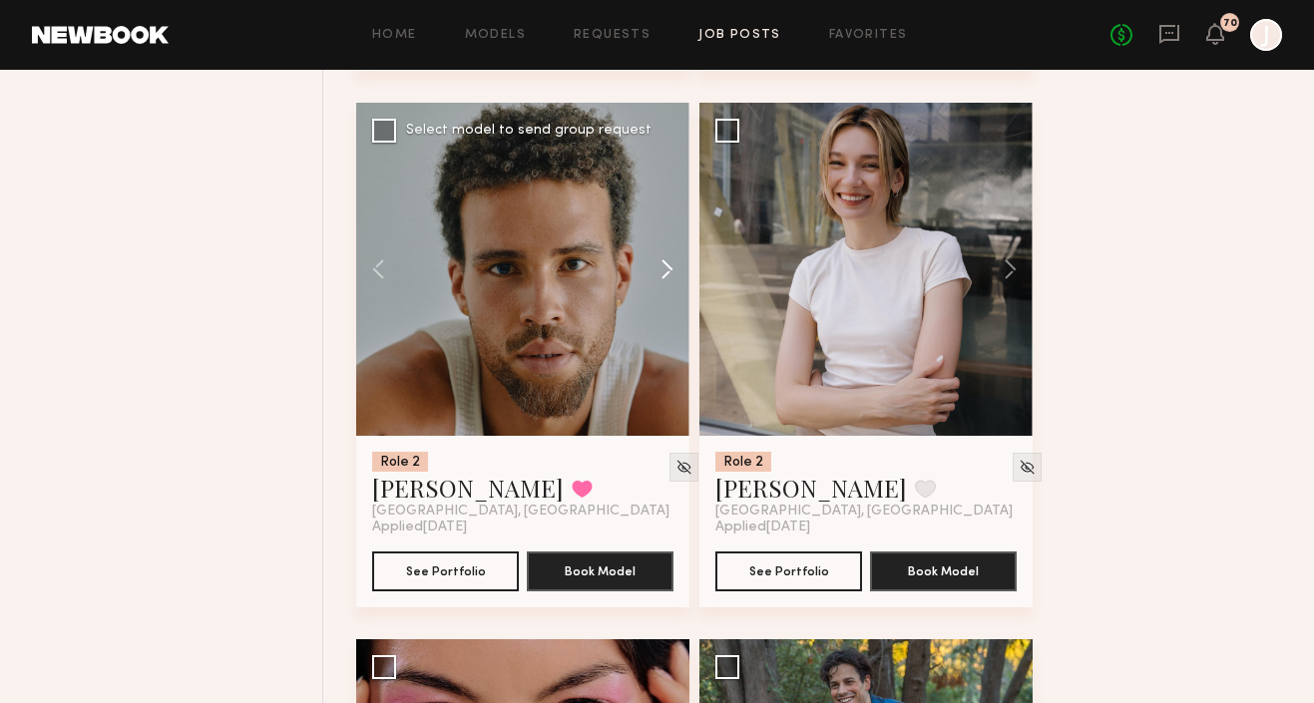
click at [662, 267] on button at bounding box center [658, 269] width 64 height 333
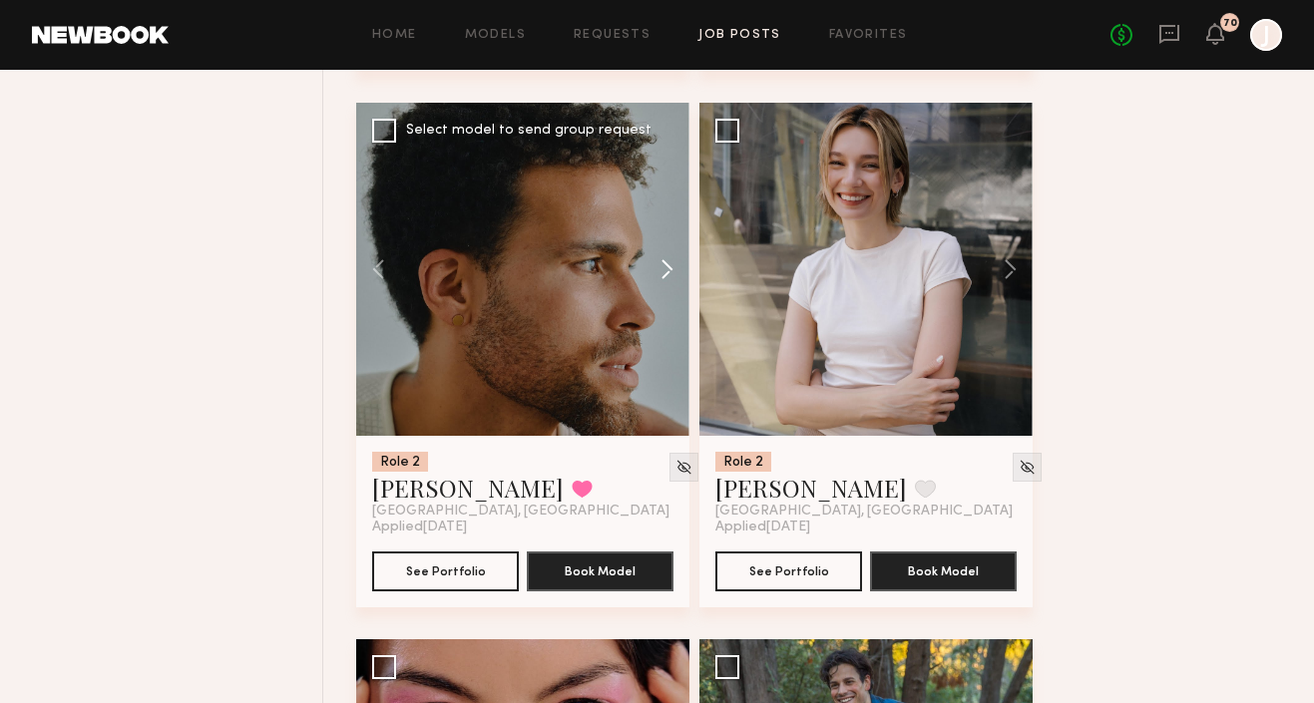
click at [662, 267] on button at bounding box center [658, 269] width 64 height 333
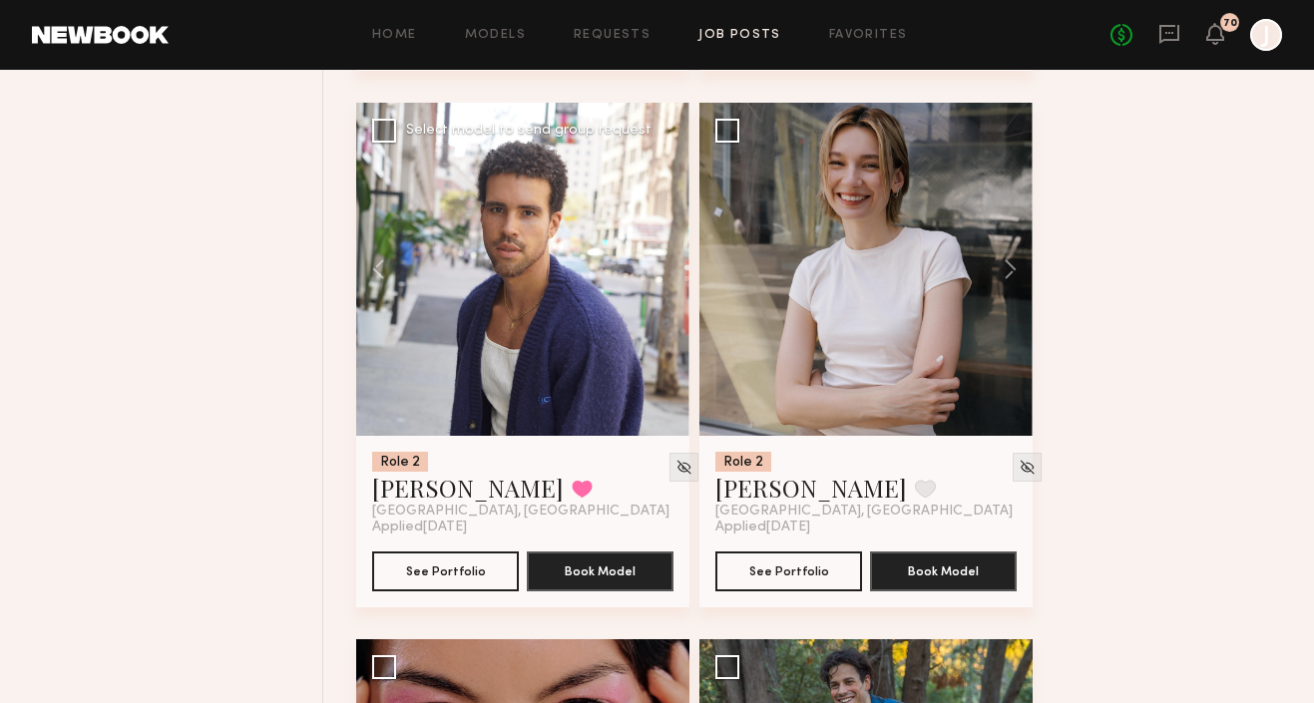
click at [662, 267] on div at bounding box center [522, 269] width 333 height 333
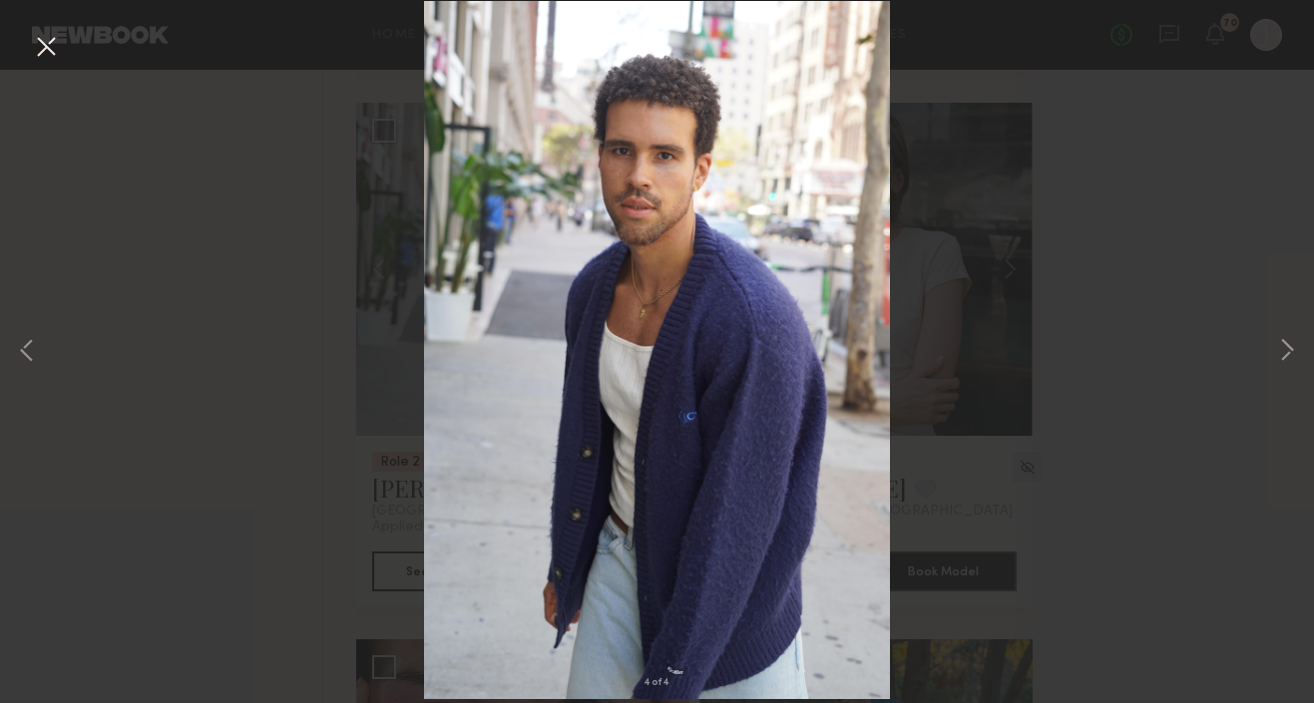
click at [36, 47] on button at bounding box center [46, 48] width 32 height 36
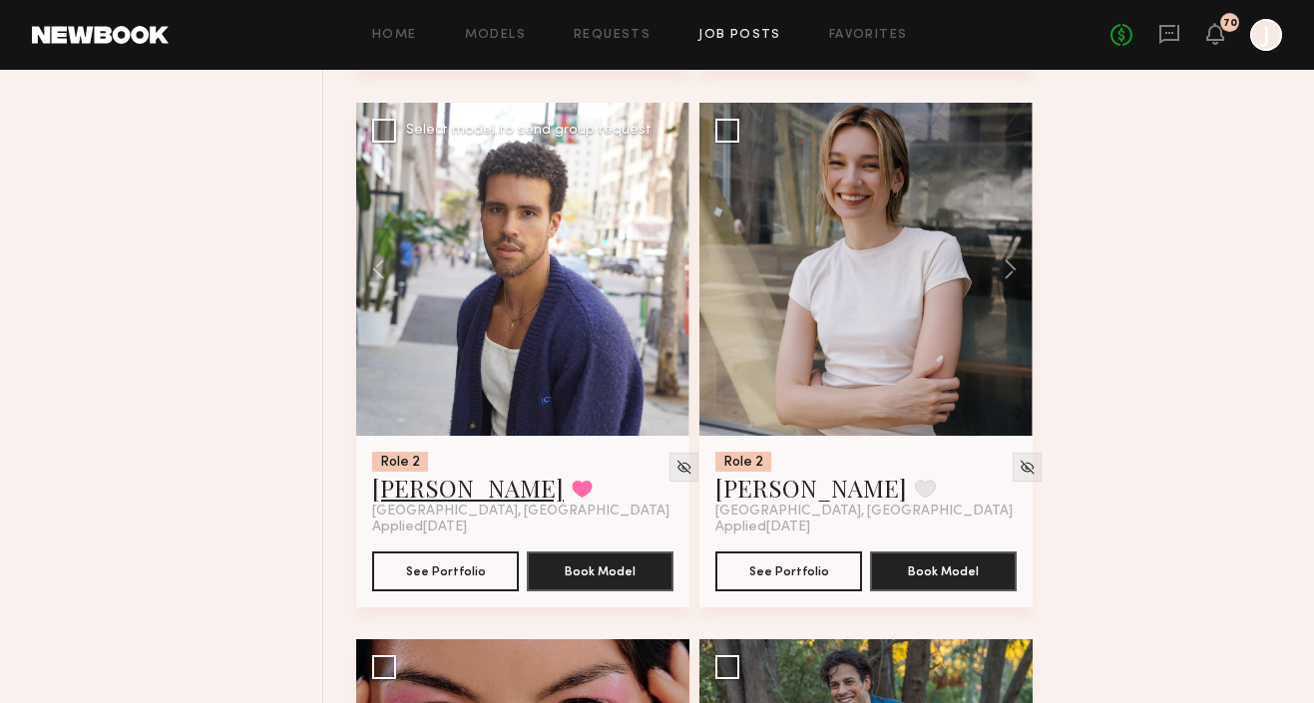
click at [421, 487] on link "Trae G." at bounding box center [468, 488] width 192 height 32
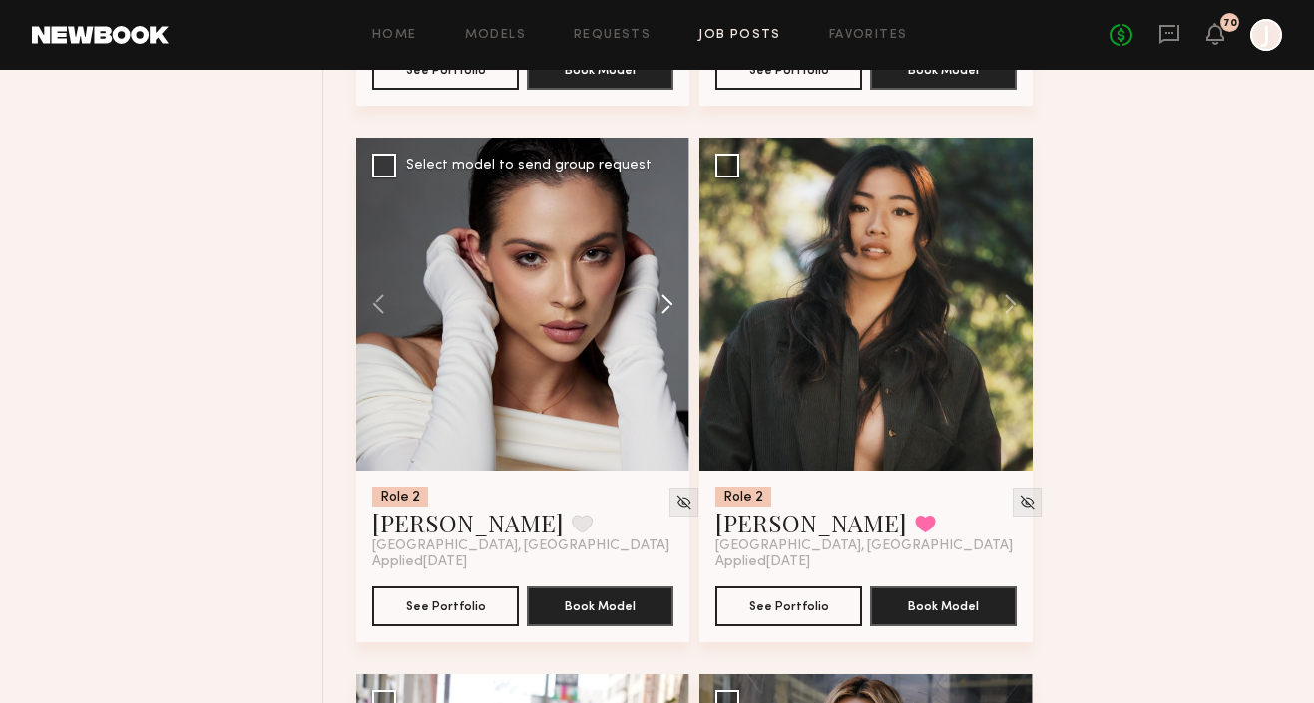
scroll to position [1115, 0]
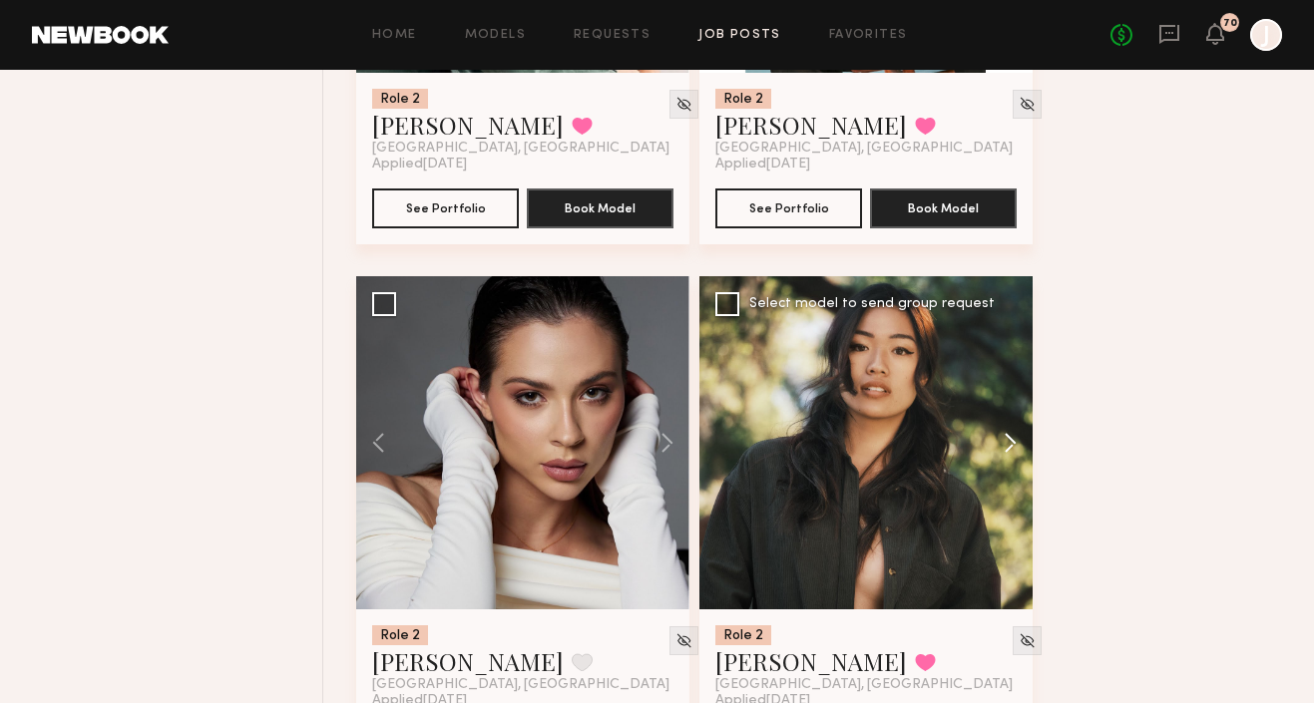
click at [1008, 447] on button at bounding box center [1001, 442] width 64 height 333
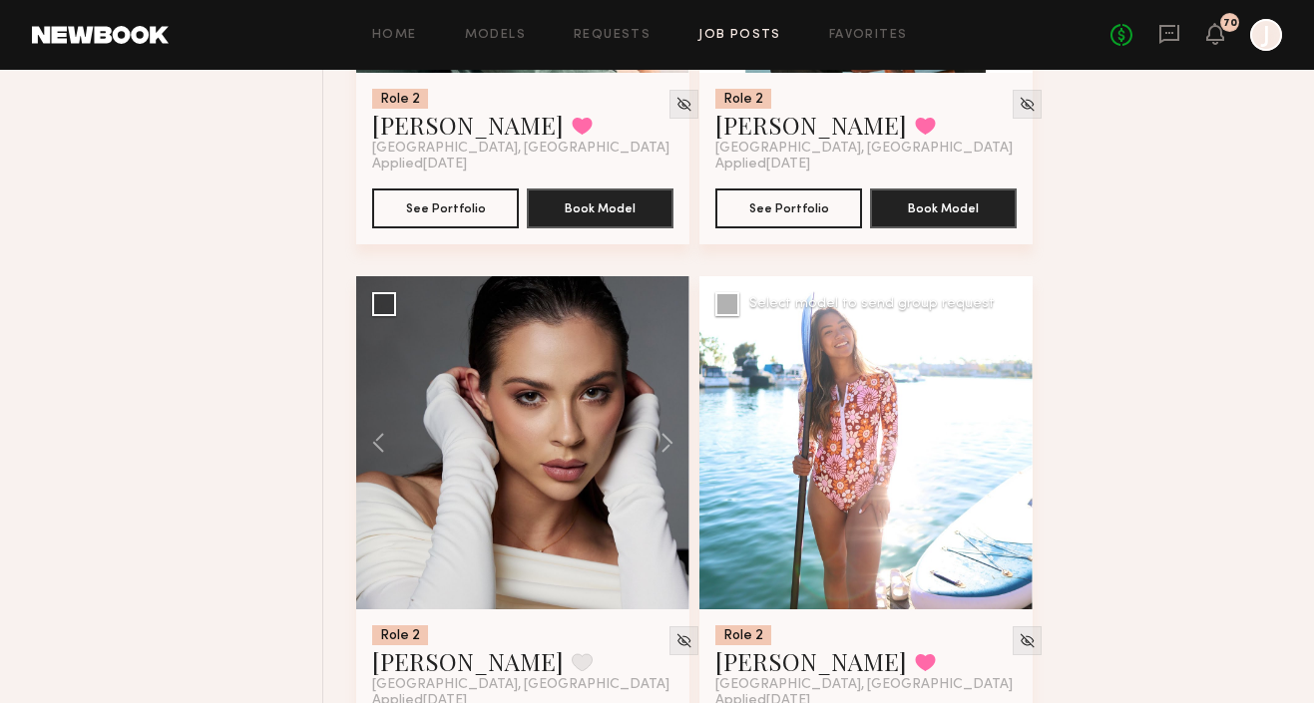
click at [1008, 447] on button at bounding box center [1001, 442] width 64 height 333
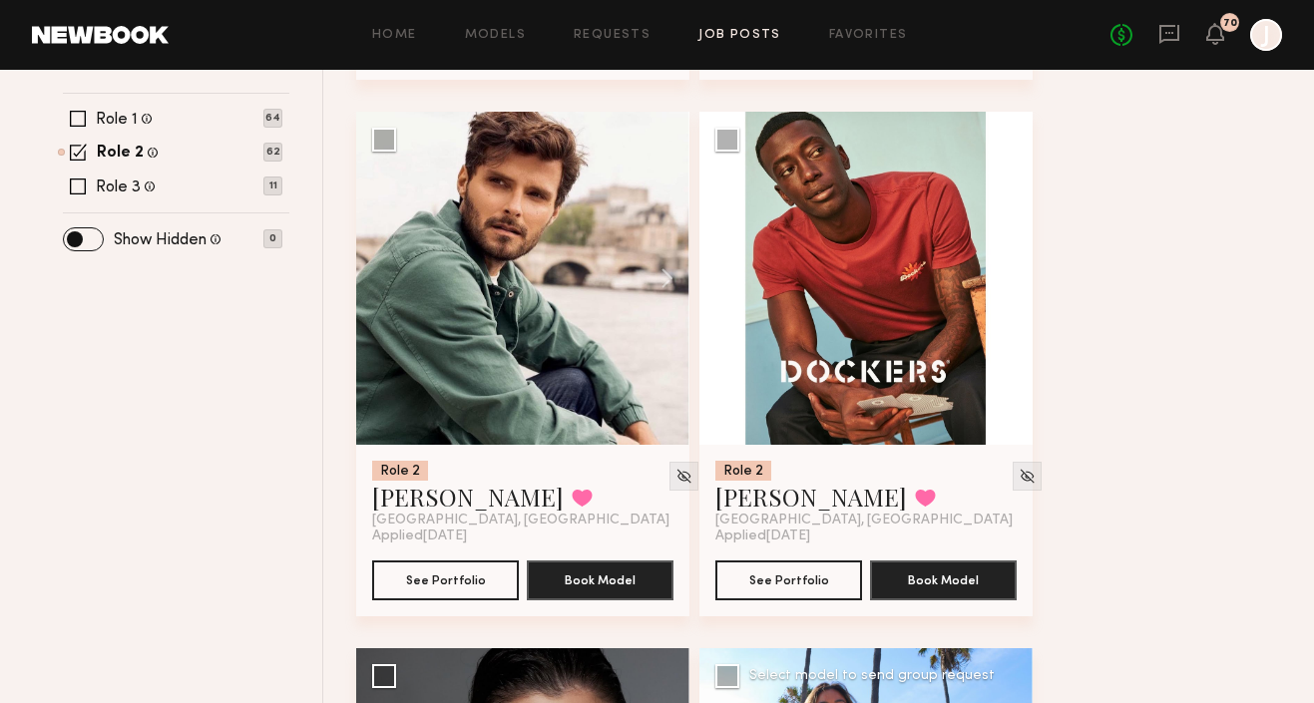
scroll to position [699, 0]
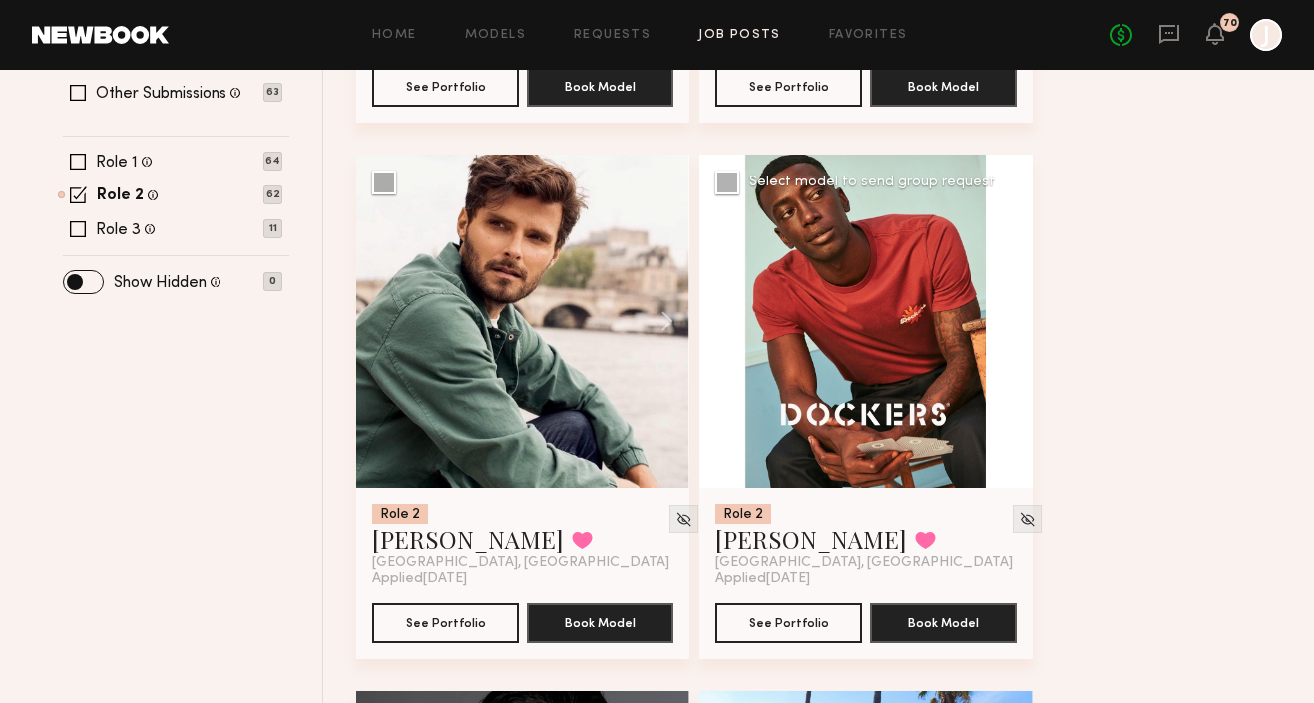
click at [1008, 319] on button at bounding box center [1001, 321] width 64 height 333
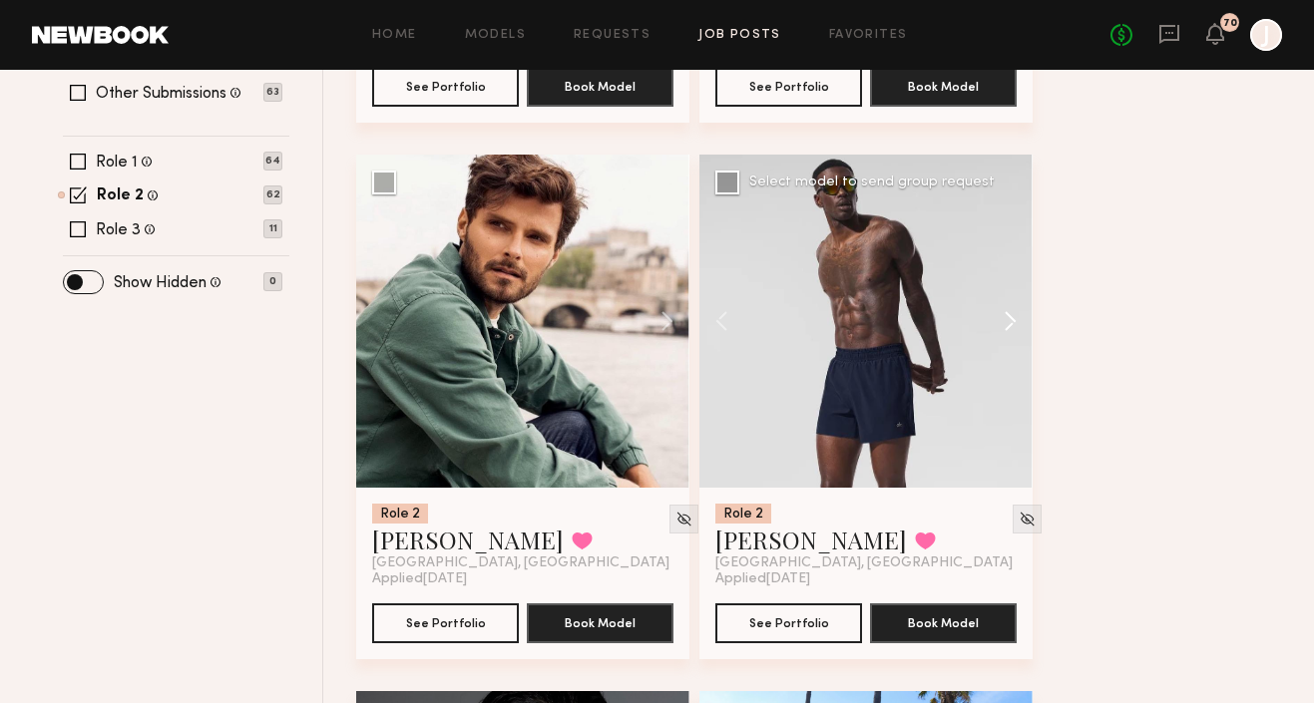
click at [1008, 319] on button at bounding box center [1001, 321] width 64 height 333
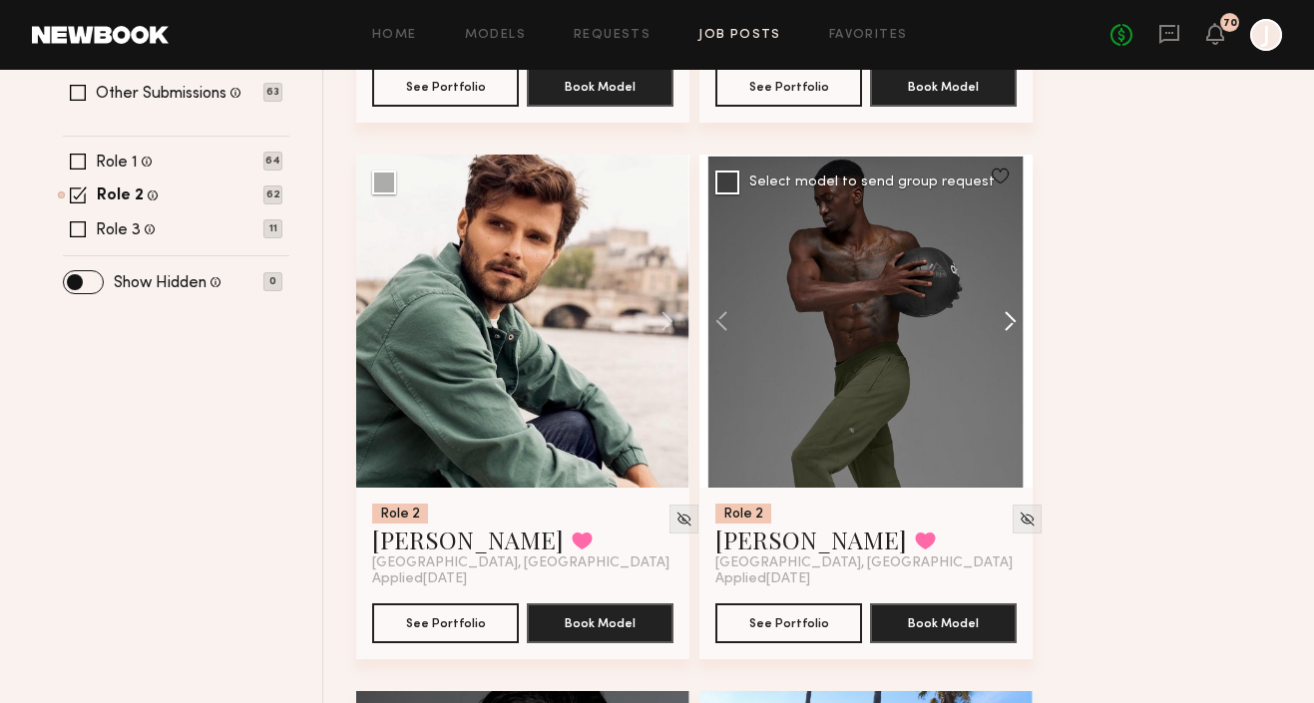
click at [1009, 319] on button at bounding box center [1001, 321] width 64 height 333
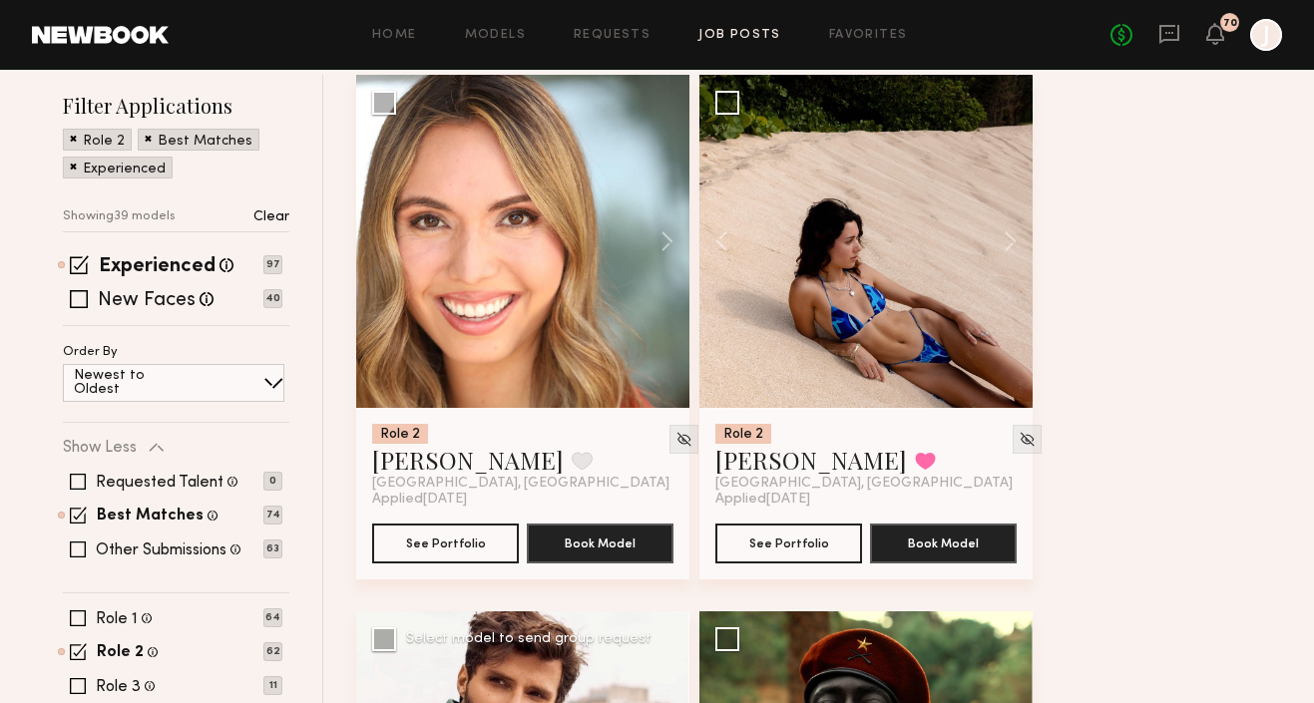
scroll to position [197, 0]
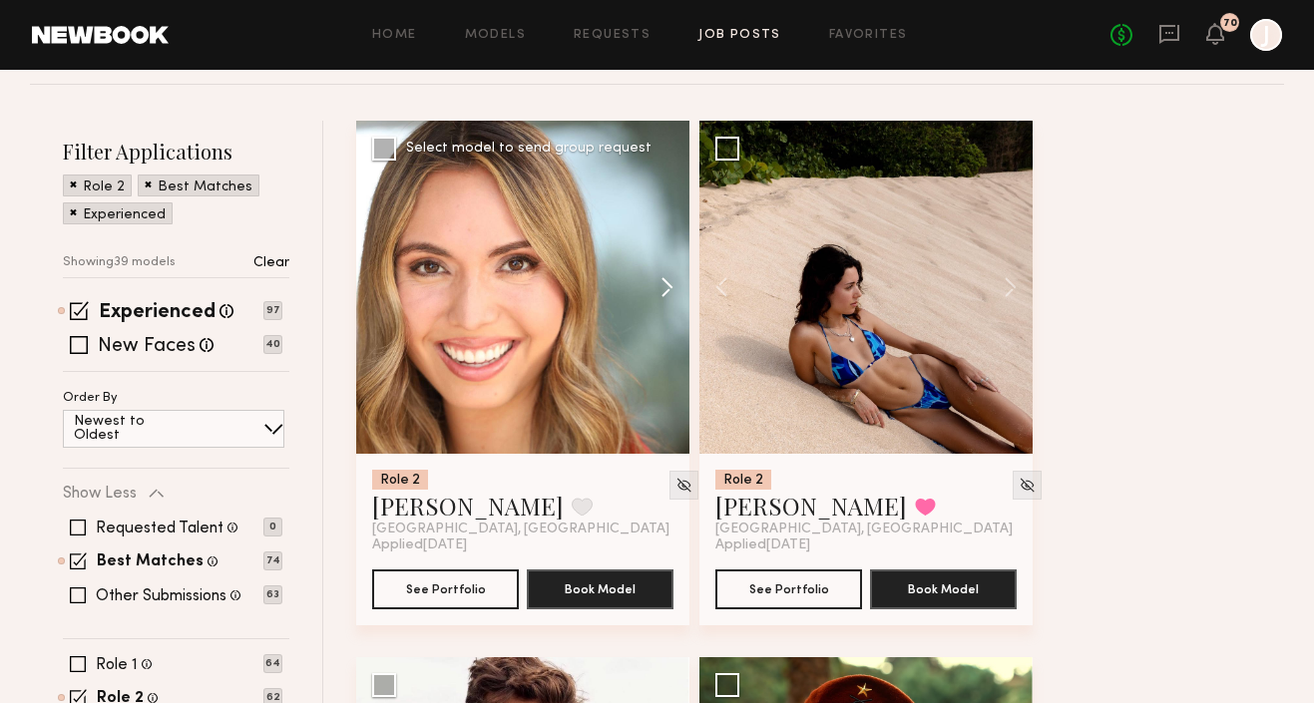
click at [660, 285] on button at bounding box center [658, 287] width 64 height 333
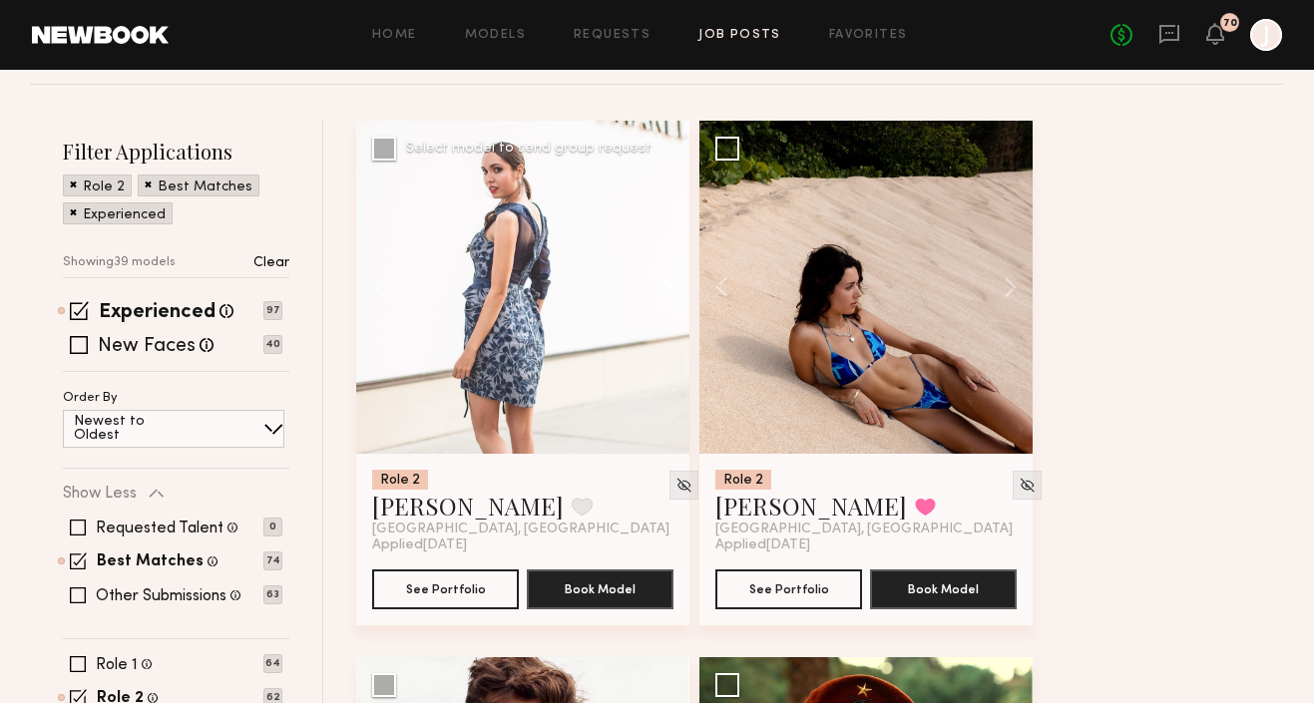
scroll to position [743, 0]
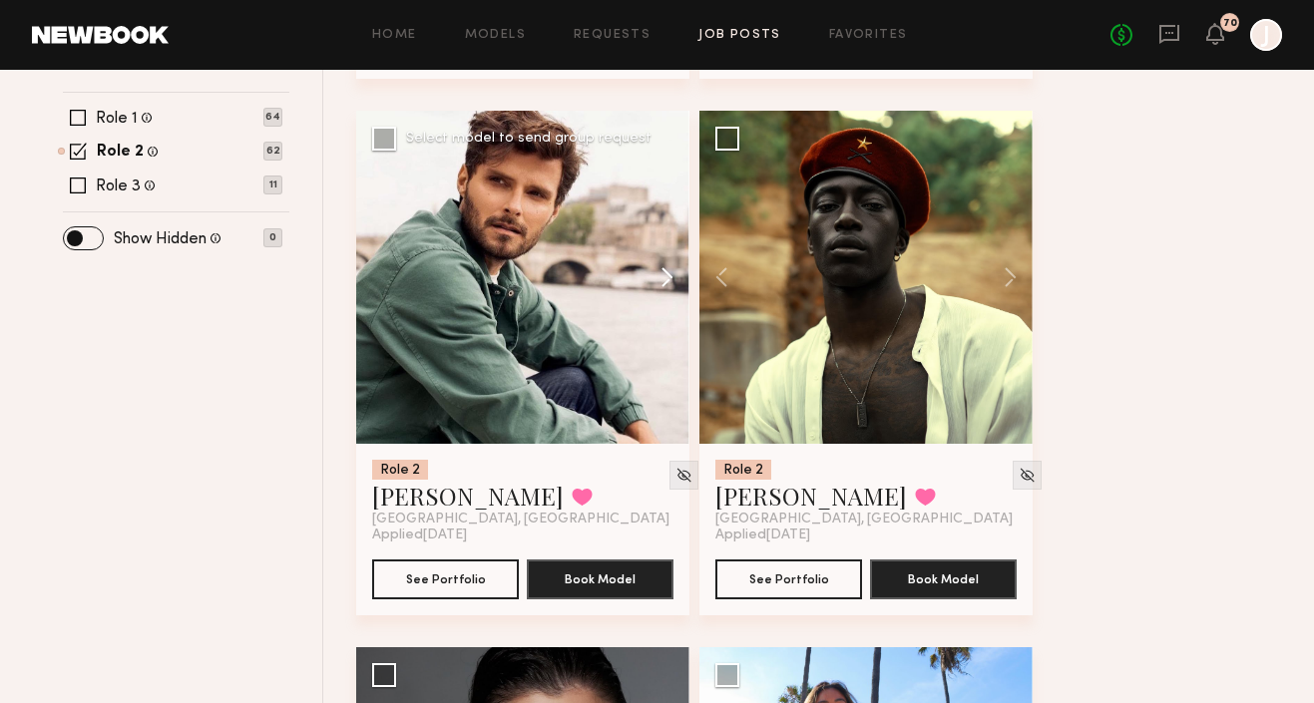
click at [667, 276] on button at bounding box center [658, 277] width 64 height 333
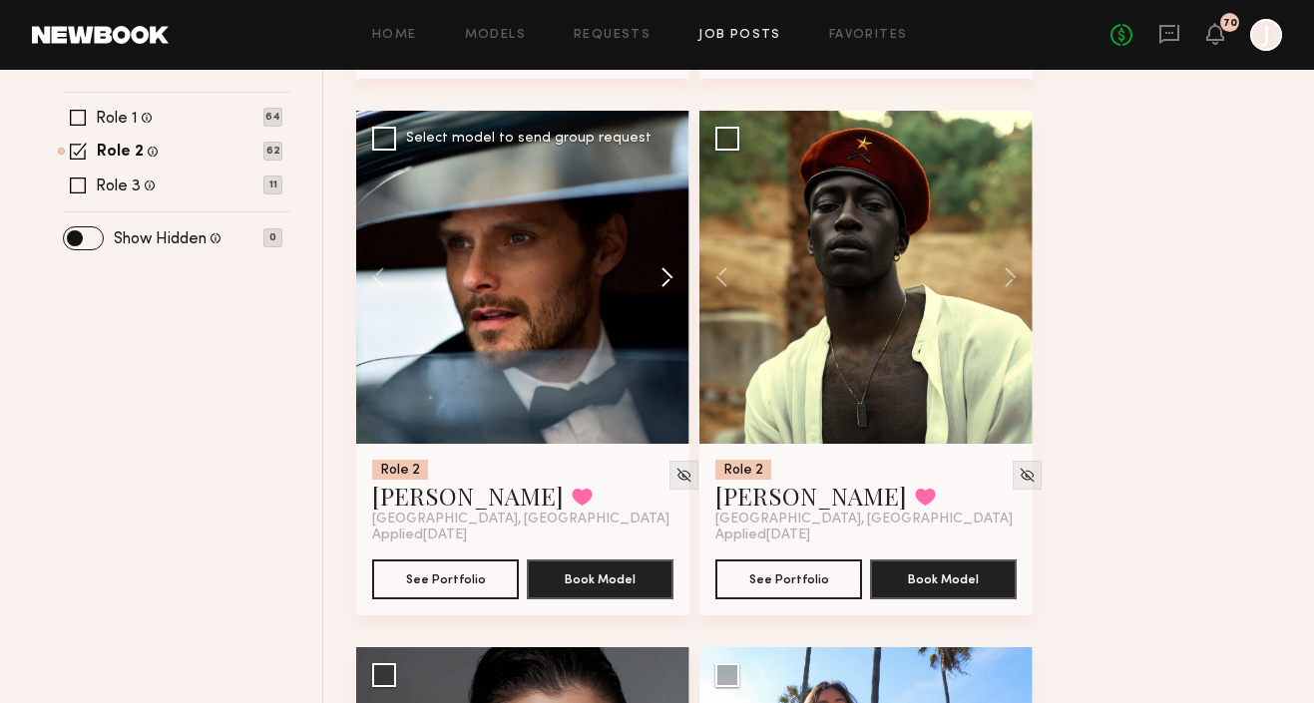
click at [668, 276] on button at bounding box center [658, 277] width 64 height 333
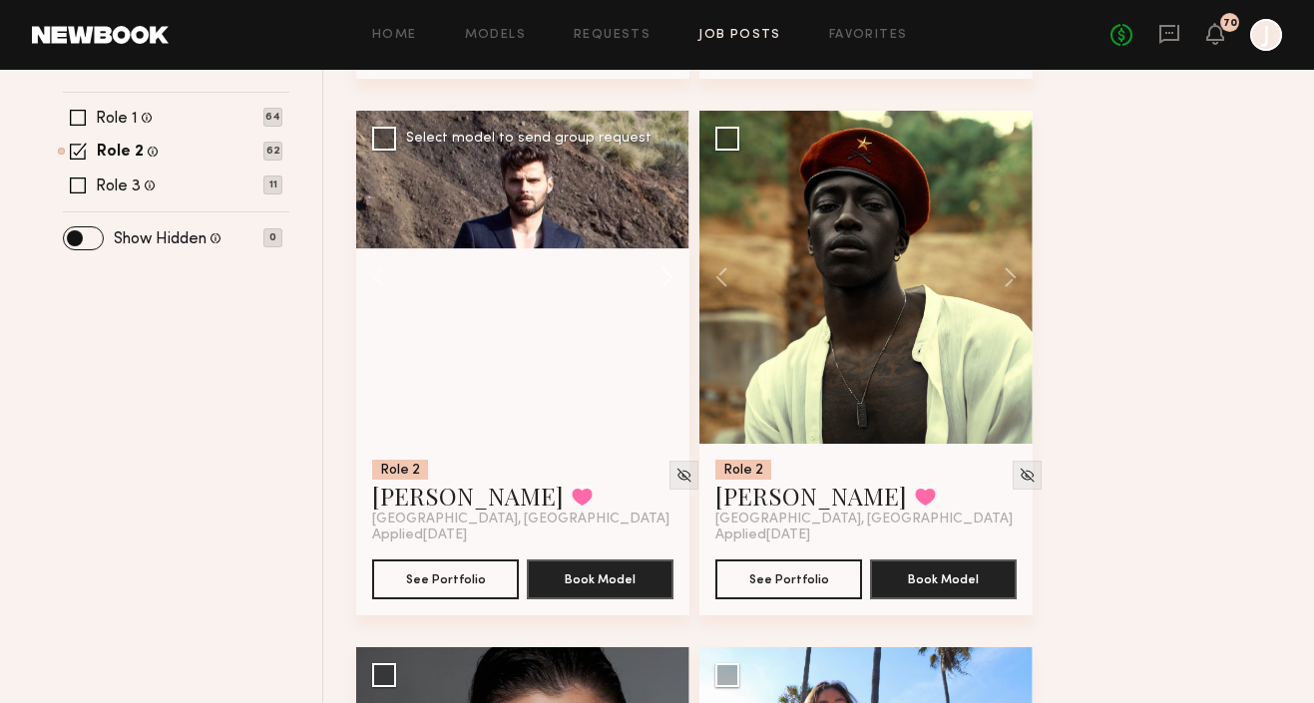
click at [668, 276] on button at bounding box center [658, 277] width 64 height 333
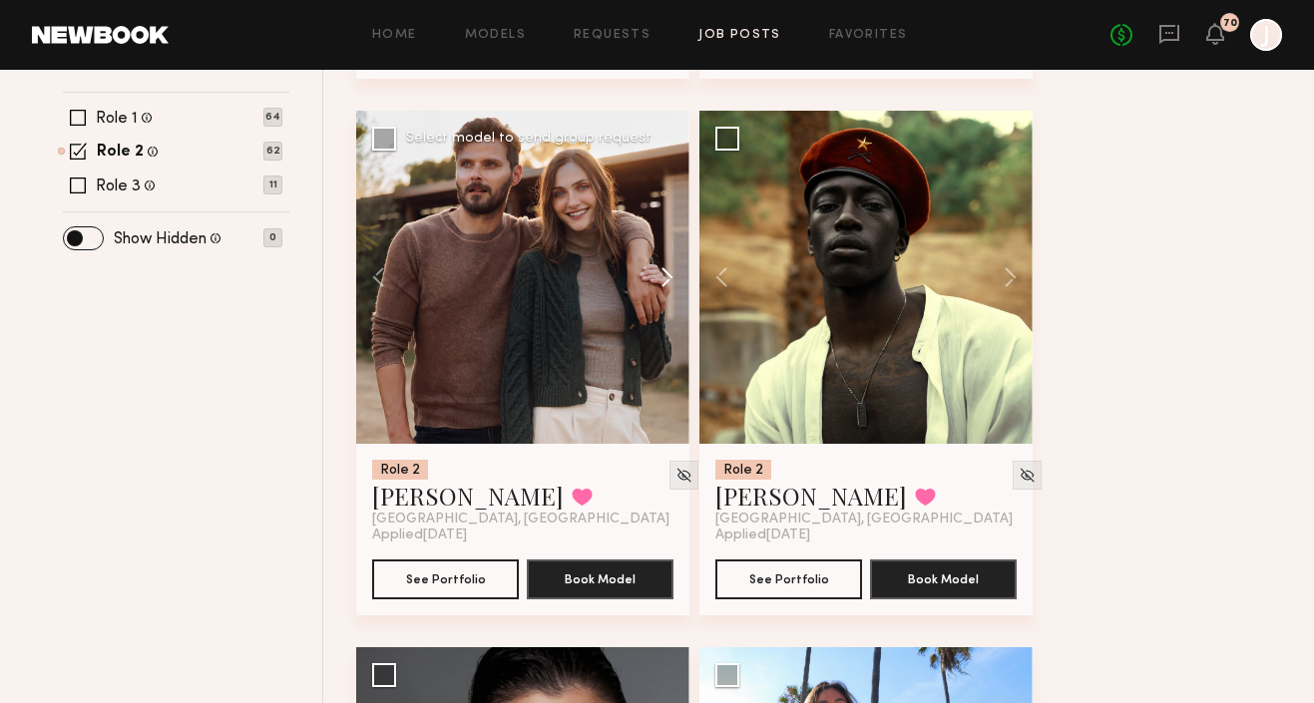
click at [665, 276] on button at bounding box center [658, 277] width 64 height 333
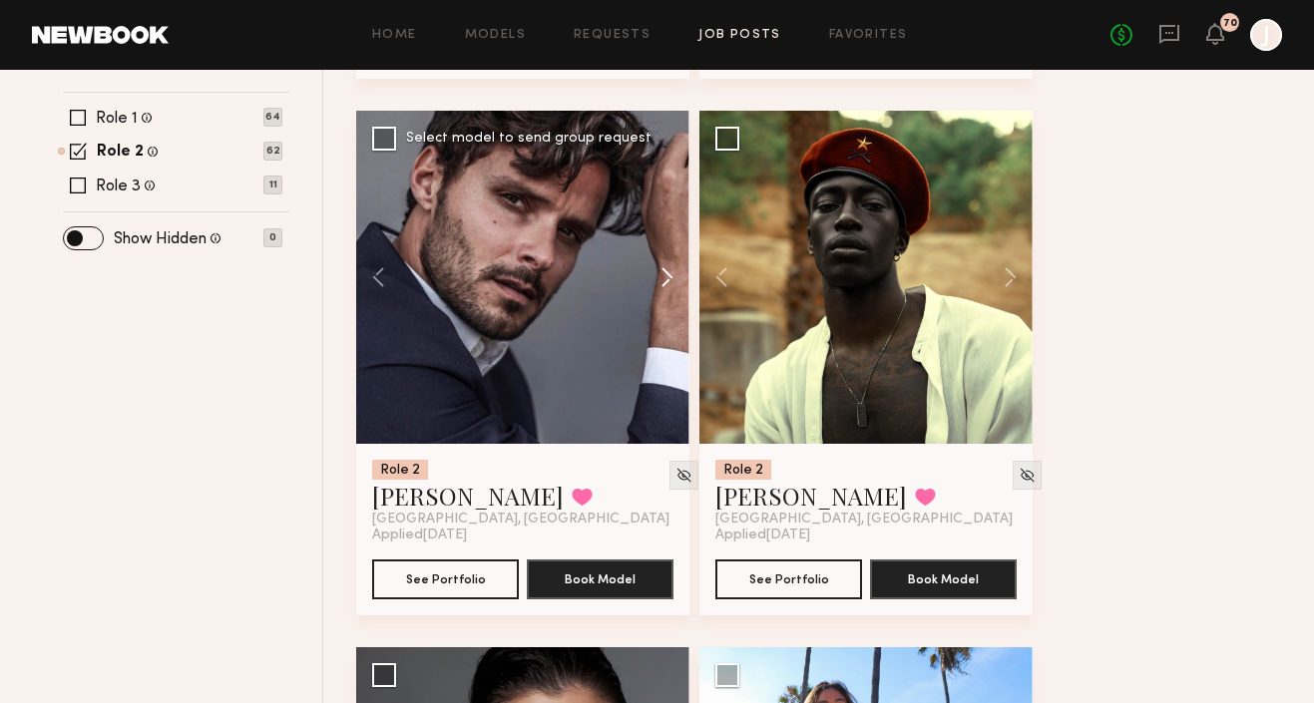
click at [668, 277] on button at bounding box center [658, 277] width 64 height 333
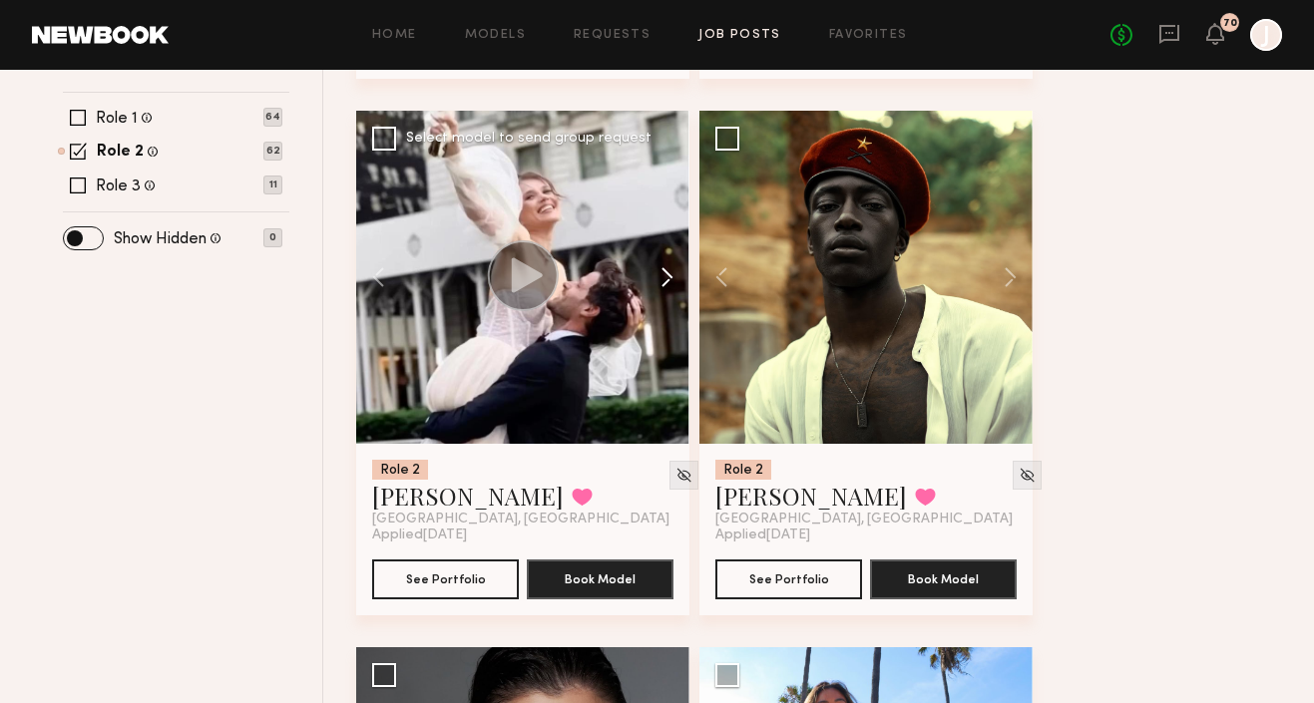
click at [668, 277] on button at bounding box center [658, 277] width 64 height 333
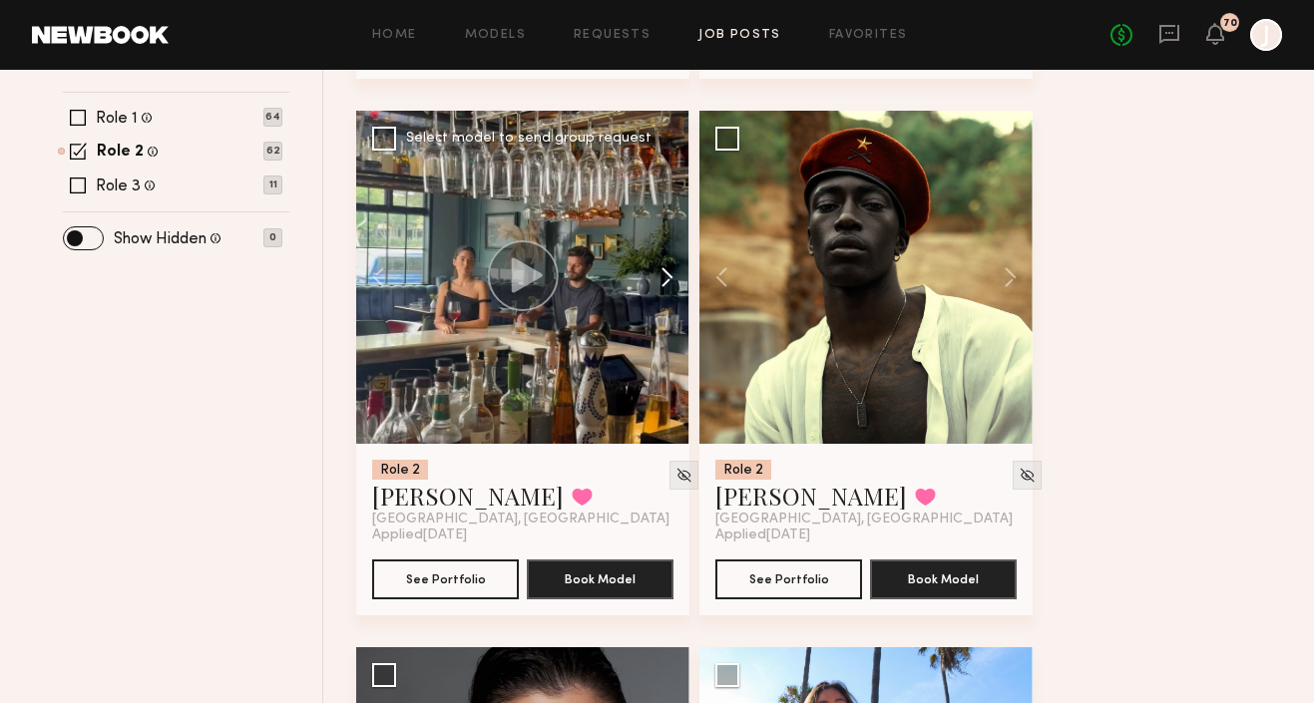
click at [669, 277] on button at bounding box center [658, 277] width 64 height 333
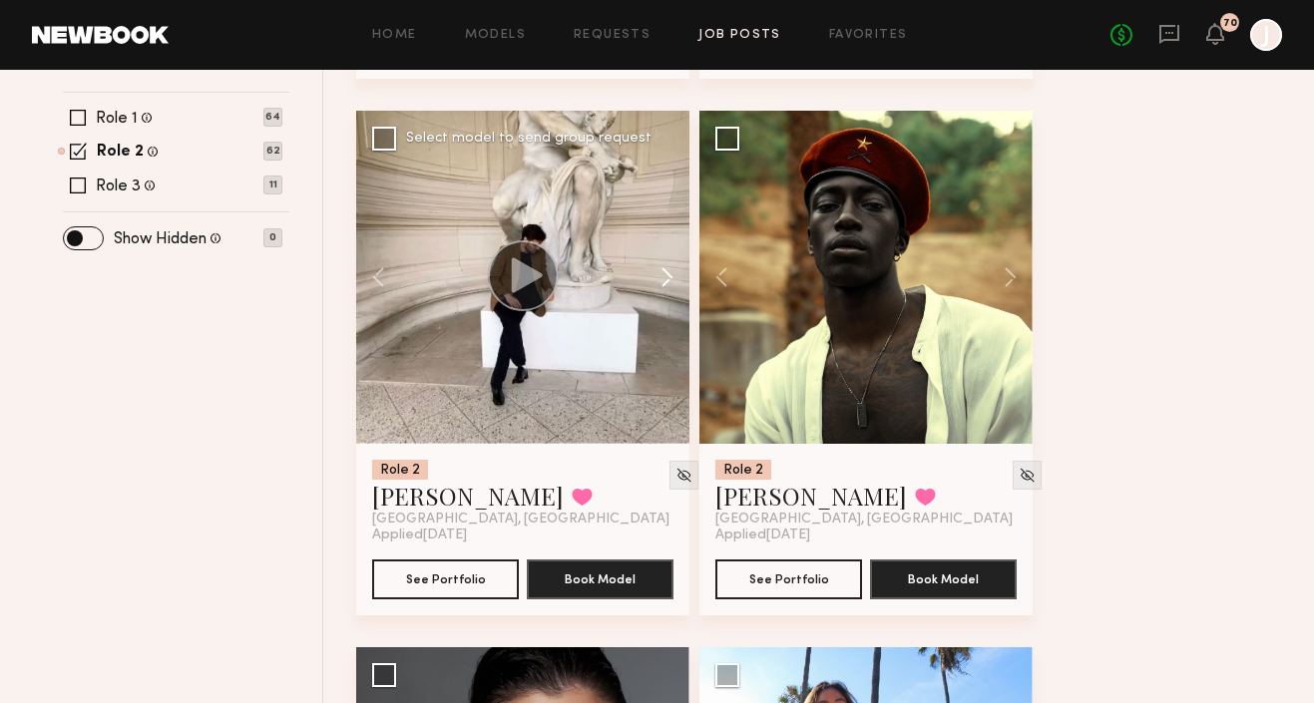
click at [669, 277] on button at bounding box center [658, 277] width 64 height 333
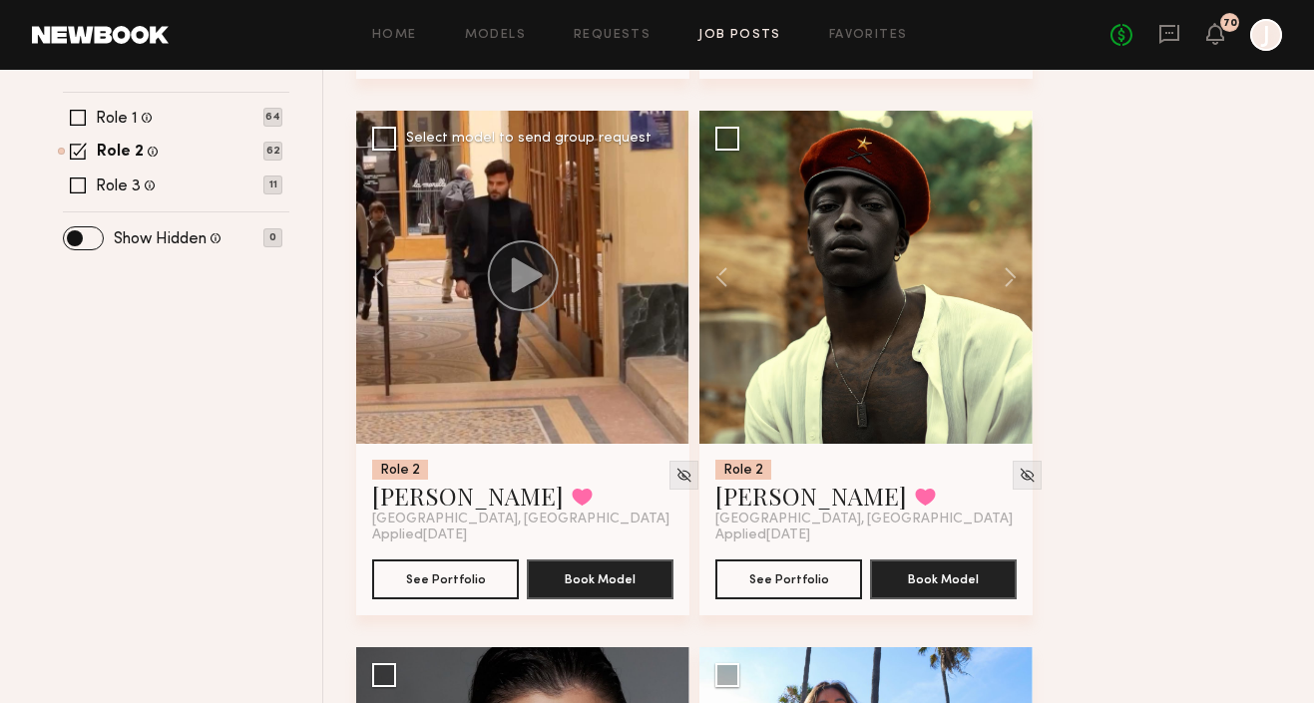
click at [669, 277] on div at bounding box center [522, 277] width 333 height 333
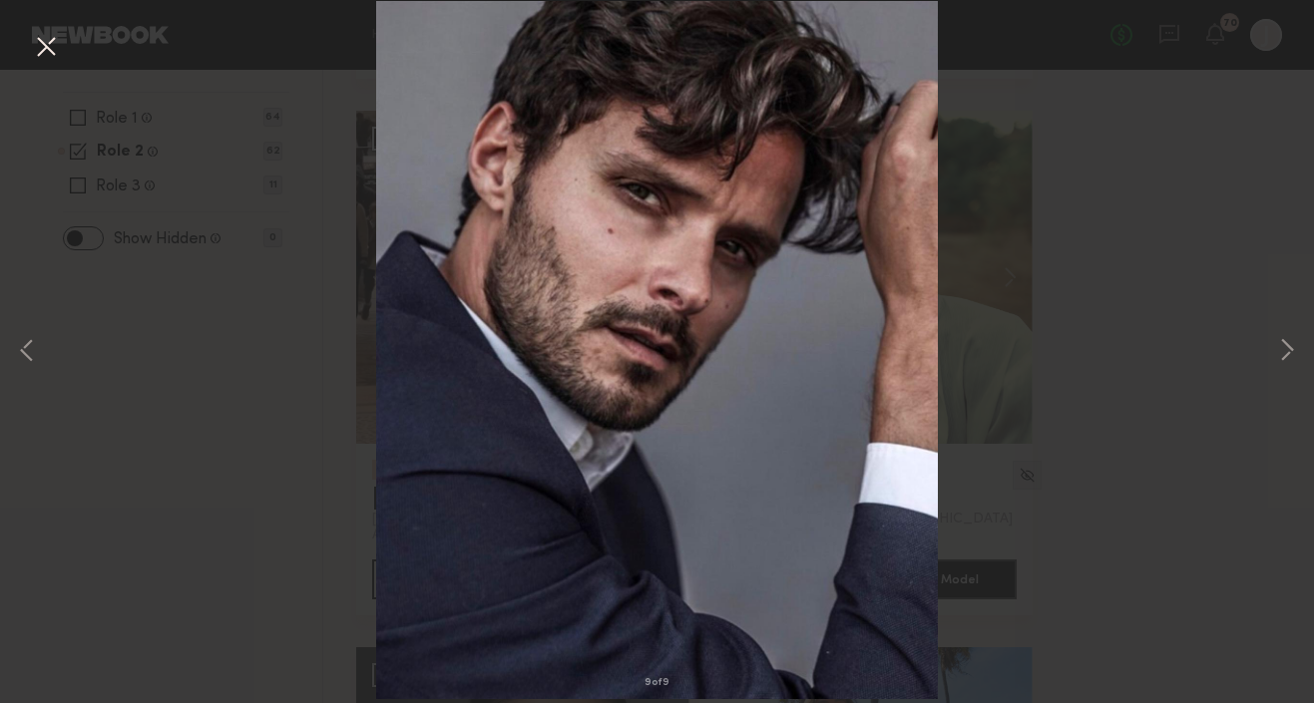
click at [46, 46] on button at bounding box center [46, 48] width 32 height 36
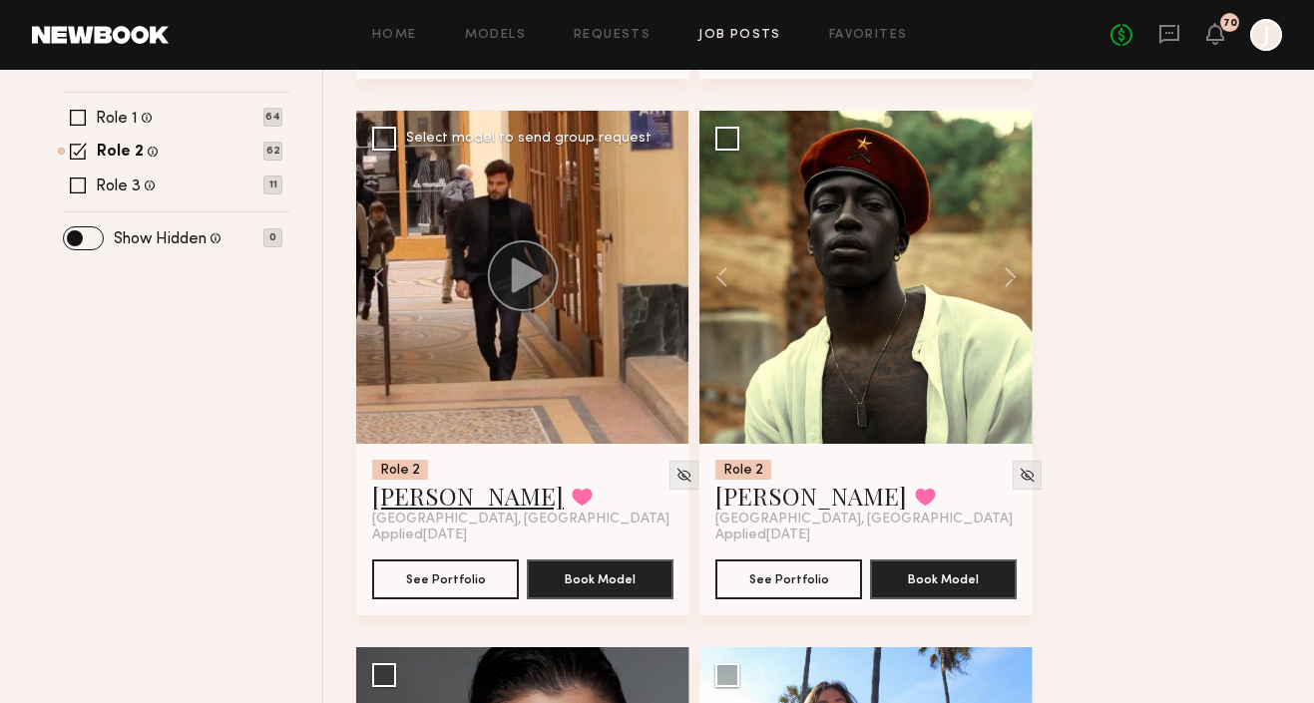
click at [439, 499] on link "Cédric C." at bounding box center [468, 496] width 192 height 32
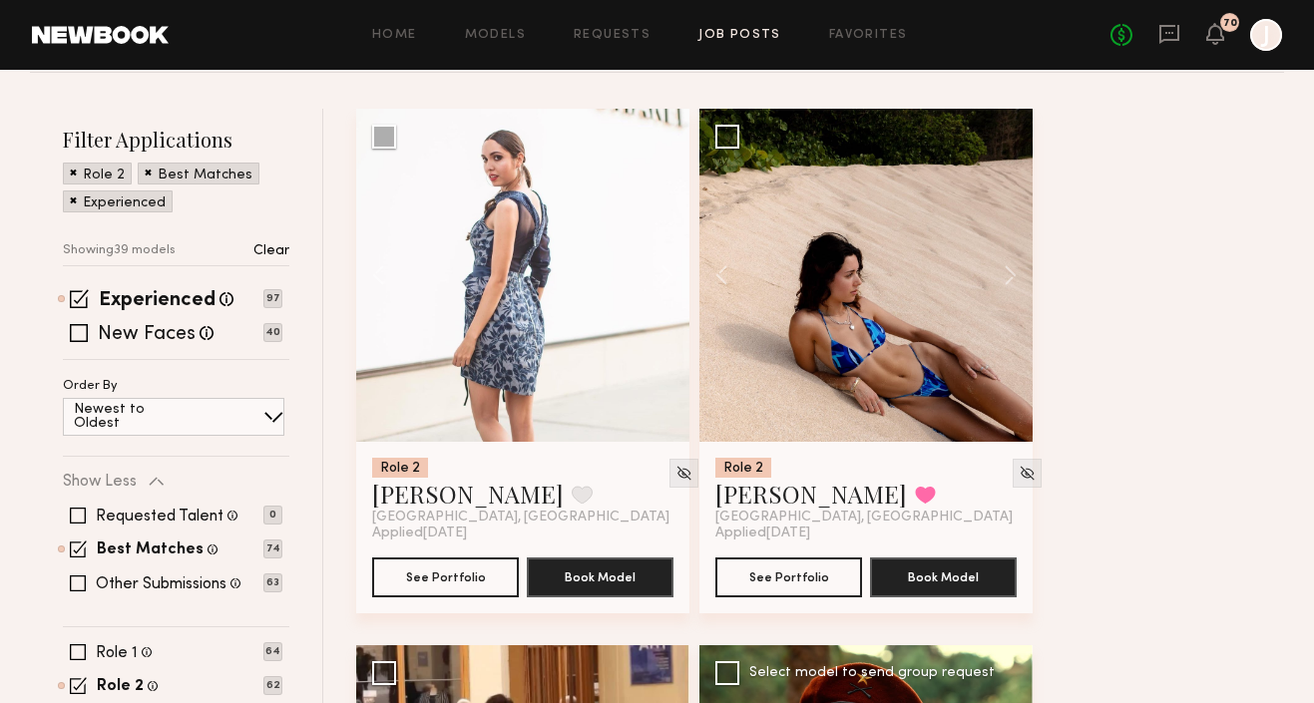
scroll to position [202, 0]
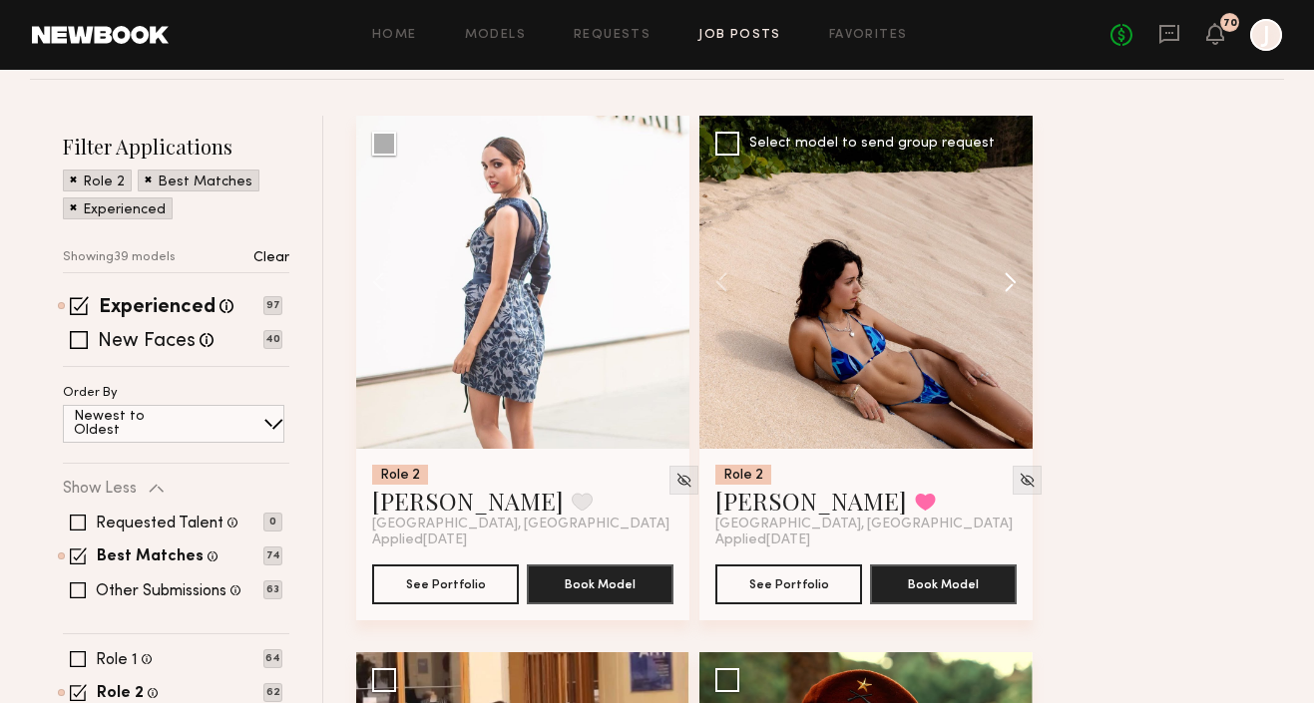
click at [1009, 288] on button at bounding box center [1001, 282] width 64 height 333
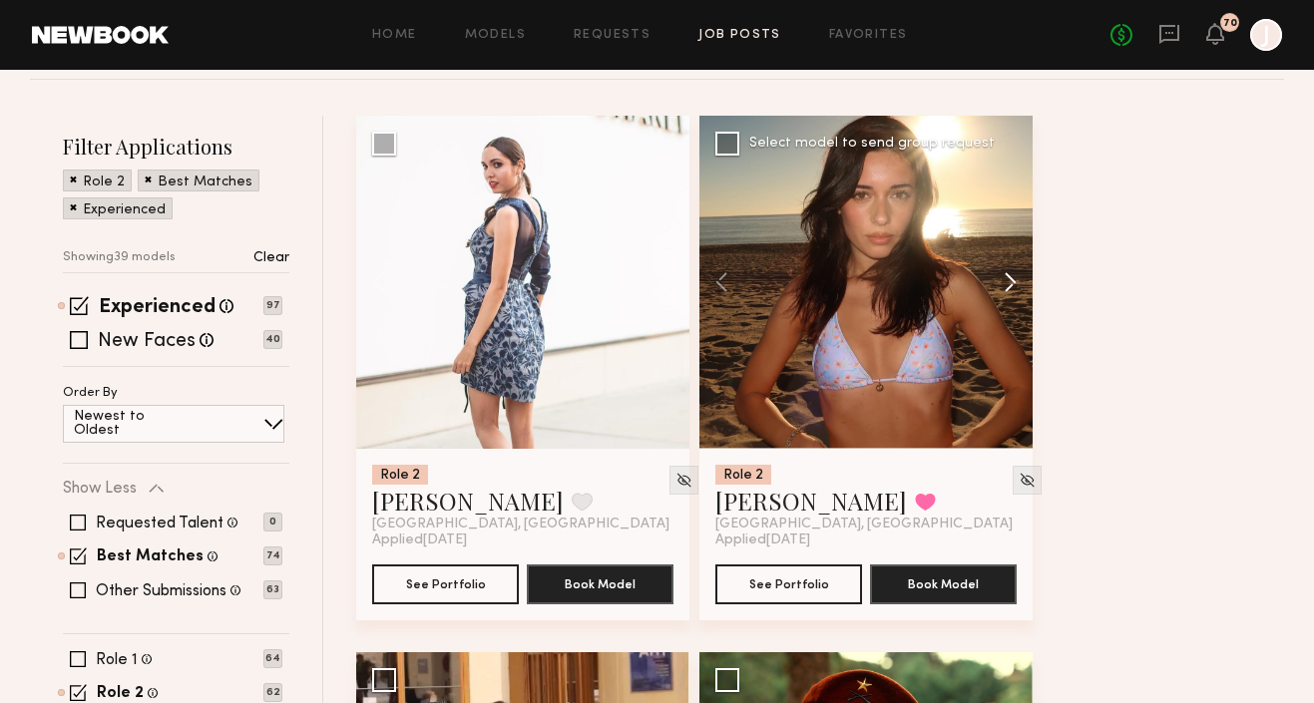
click at [1010, 285] on button at bounding box center [1001, 282] width 64 height 333
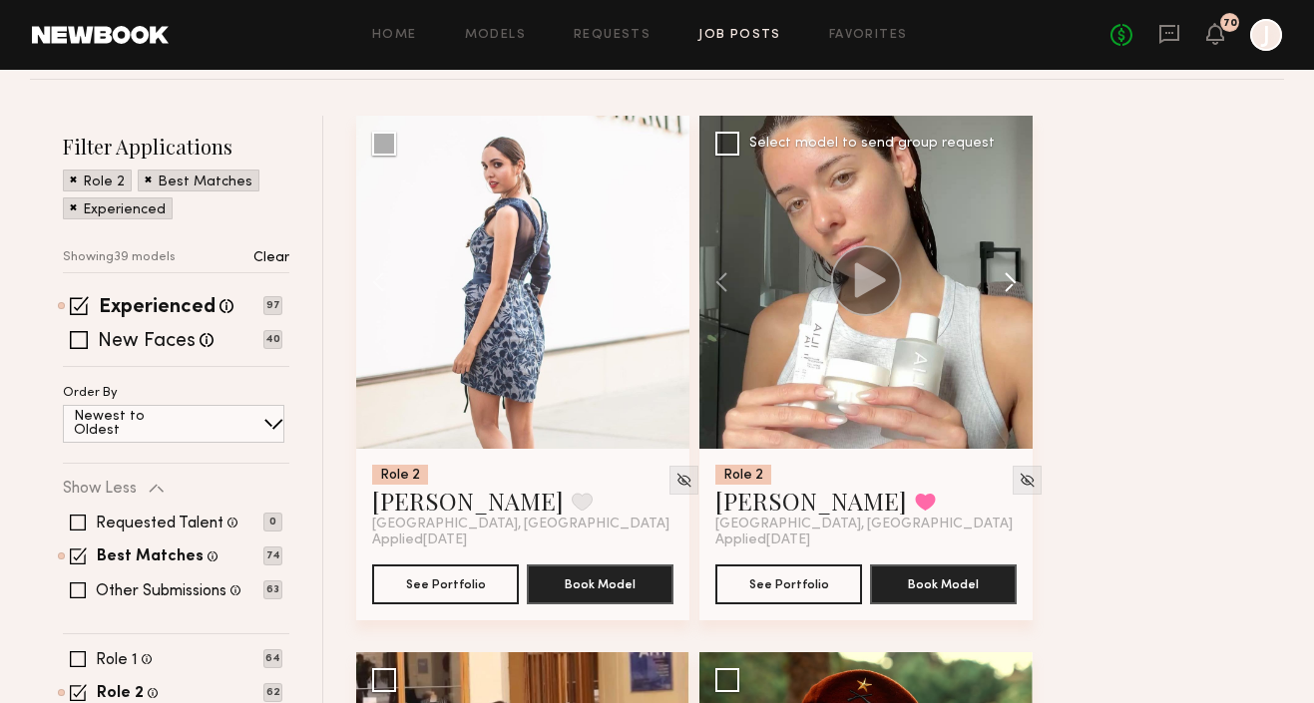
click at [1008, 285] on button at bounding box center [1001, 282] width 64 height 333
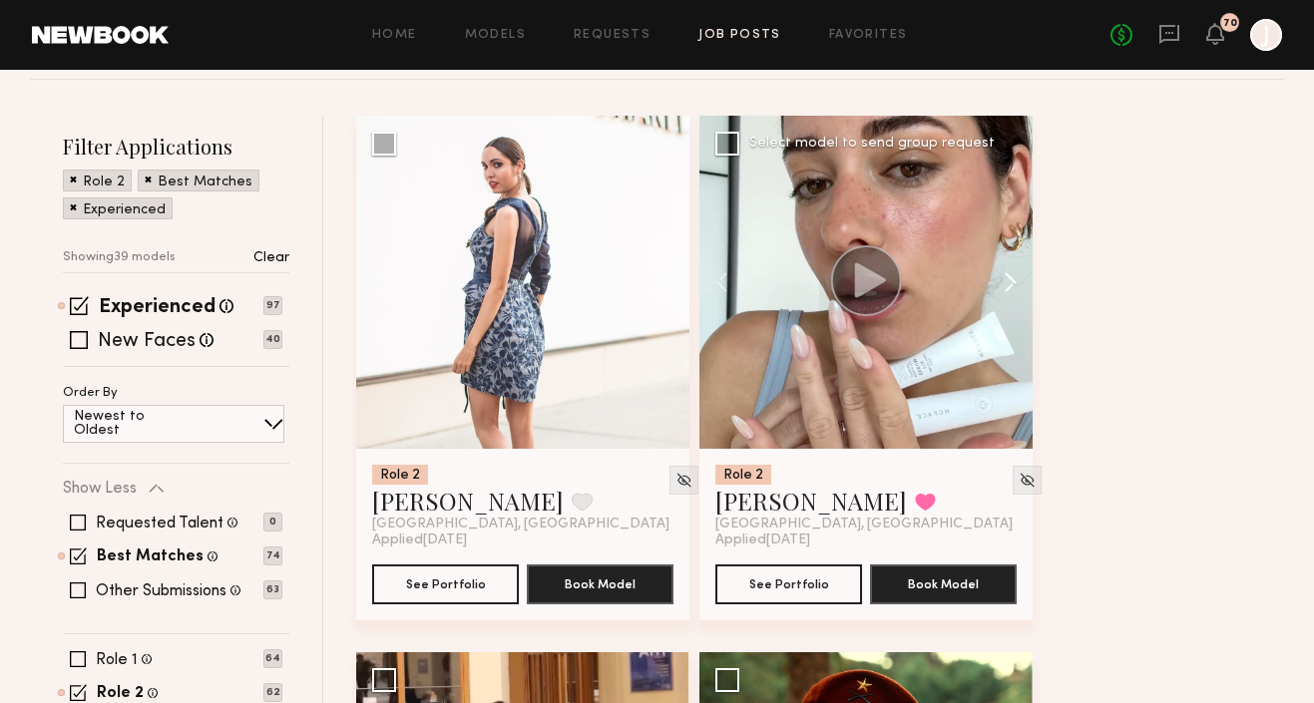
click at [1008, 285] on button at bounding box center [1001, 282] width 64 height 333
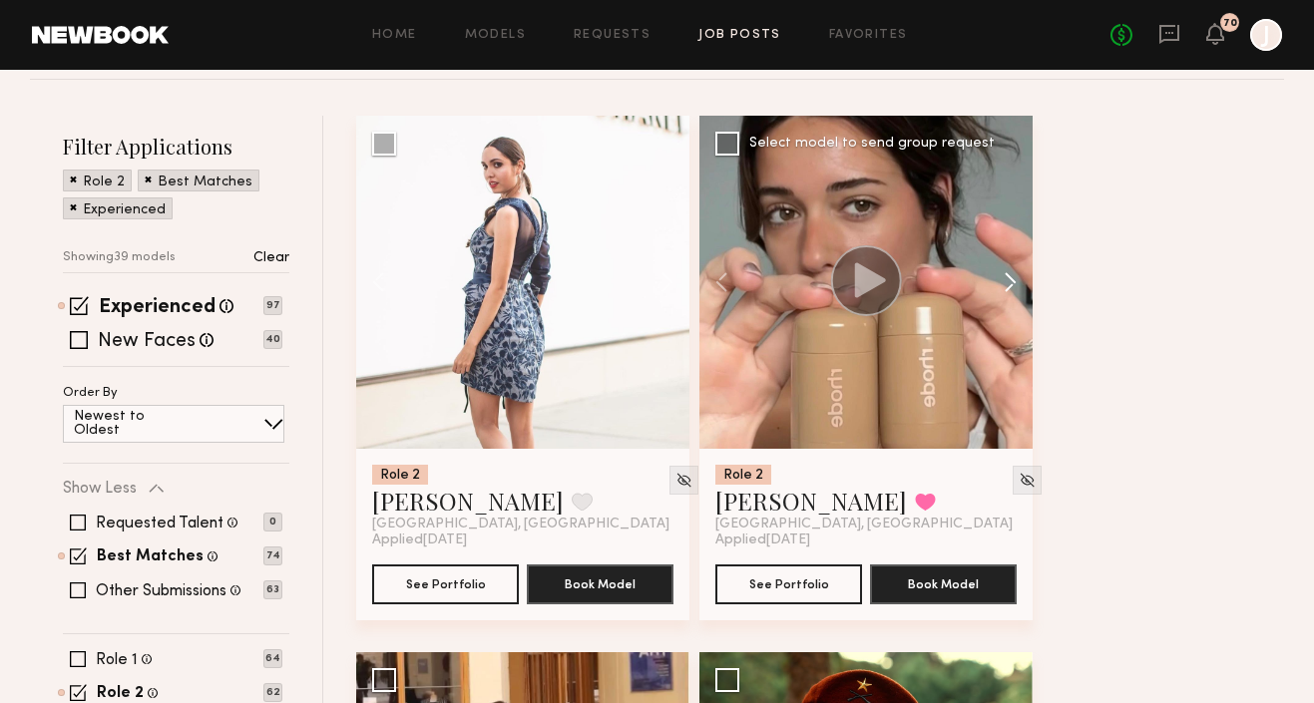
click at [1008, 285] on button at bounding box center [1001, 282] width 64 height 333
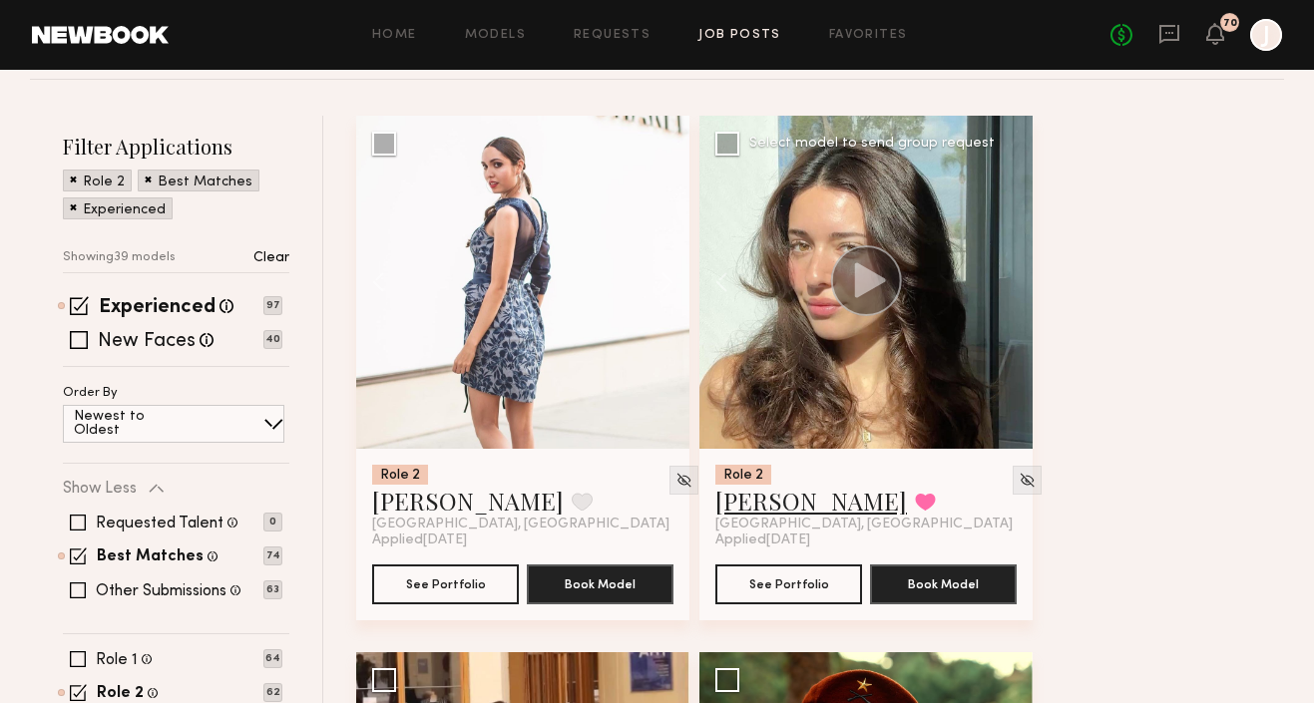
click at [771, 510] on link "Casilda G." at bounding box center [811, 501] width 192 height 32
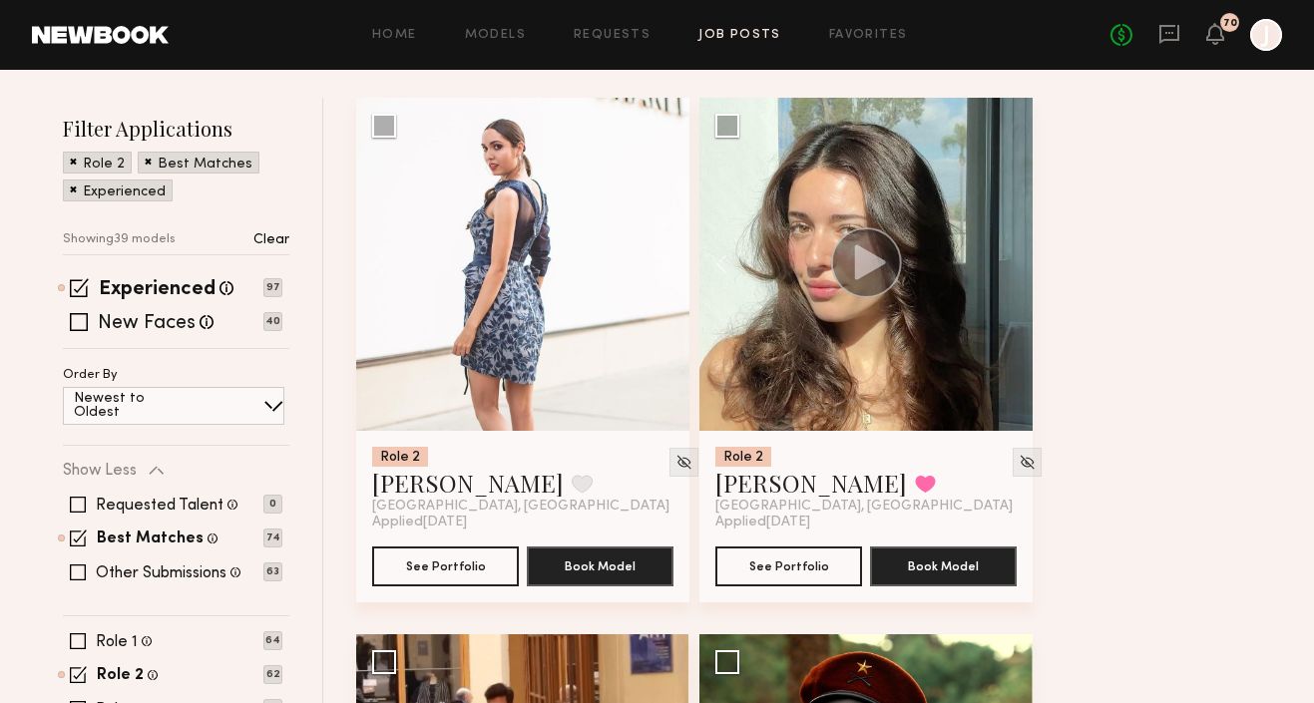
scroll to position [611, 0]
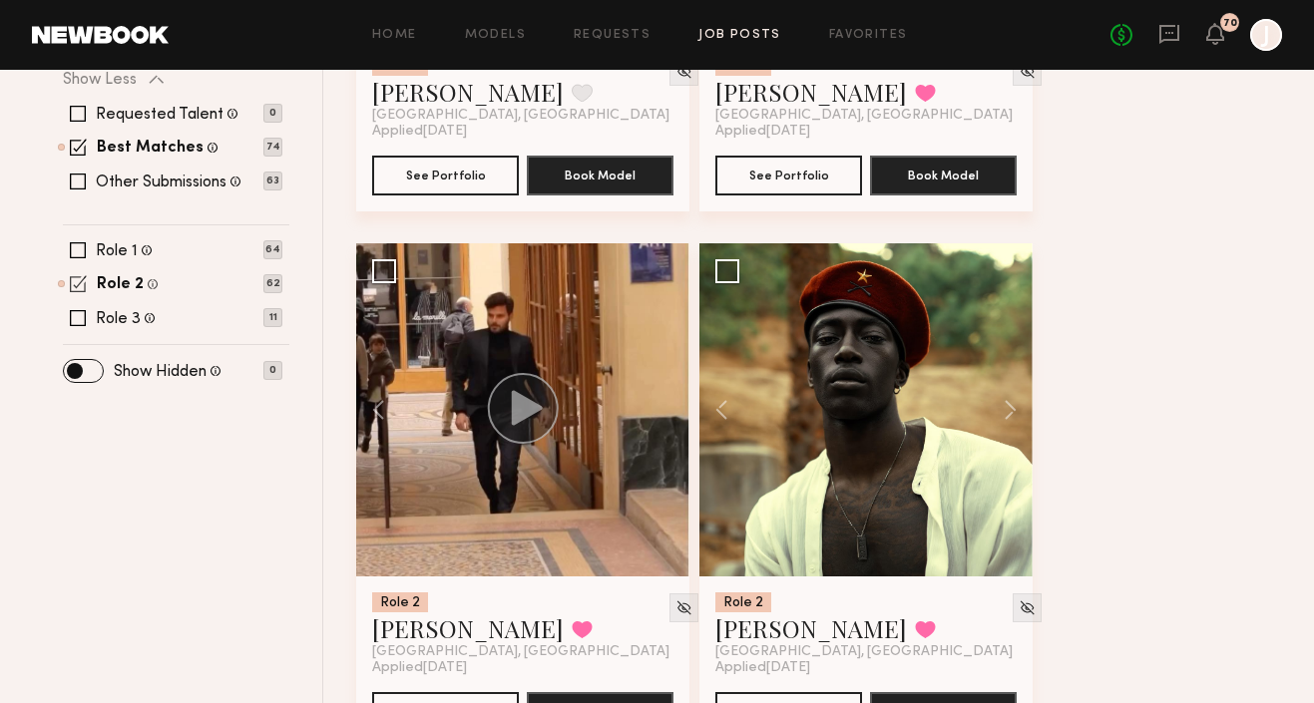
click at [80, 278] on span at bounding box center [78, 283] width 17 height 17
click at [77, 319] on span at bounding box center [78, 318] width 16 height 16
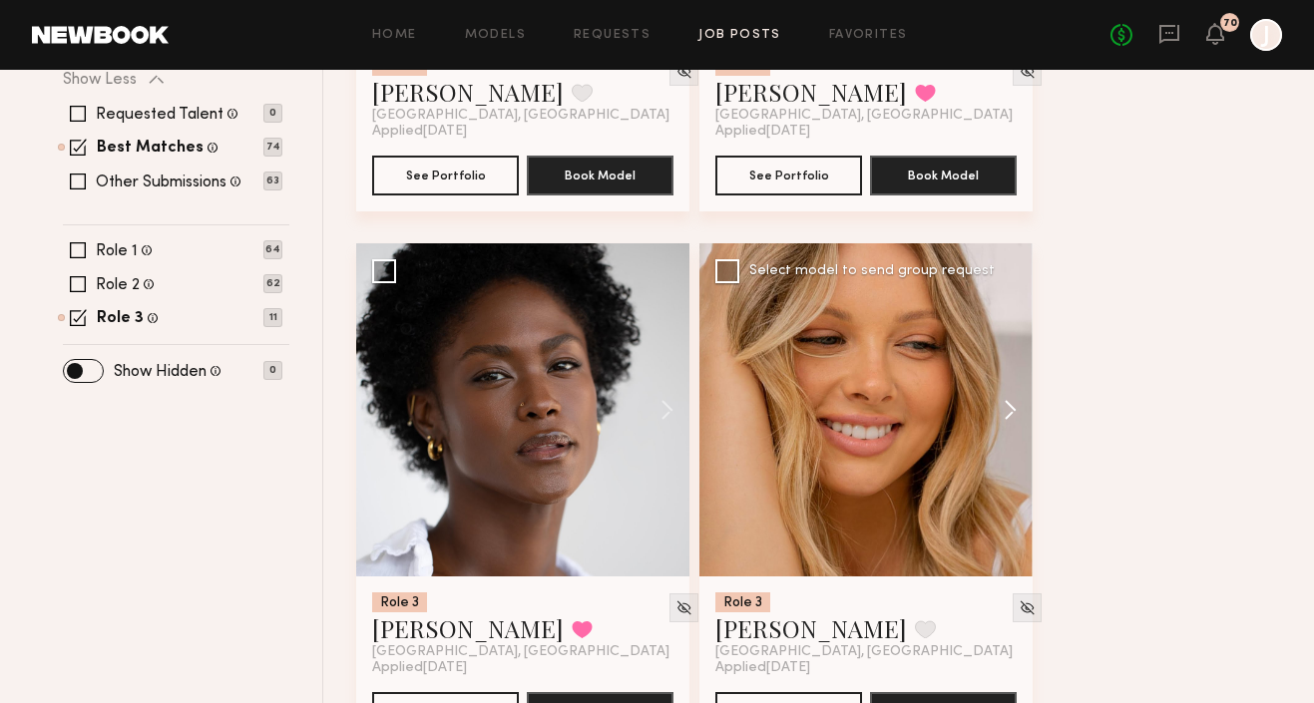
click at [1001, 409] on button at bounding box center [1001, 409] width 64 height 333
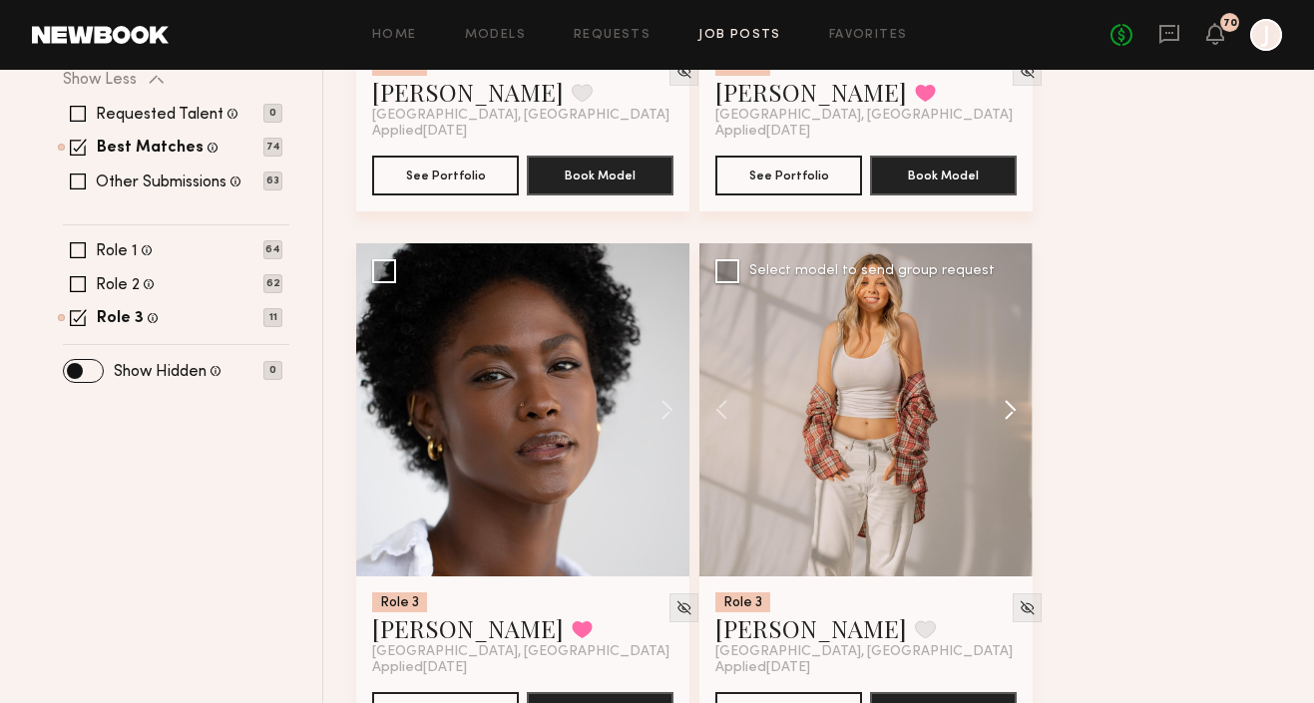
click at [1002, 409] on button at bounding box center [1001, 409] width 64 height 333
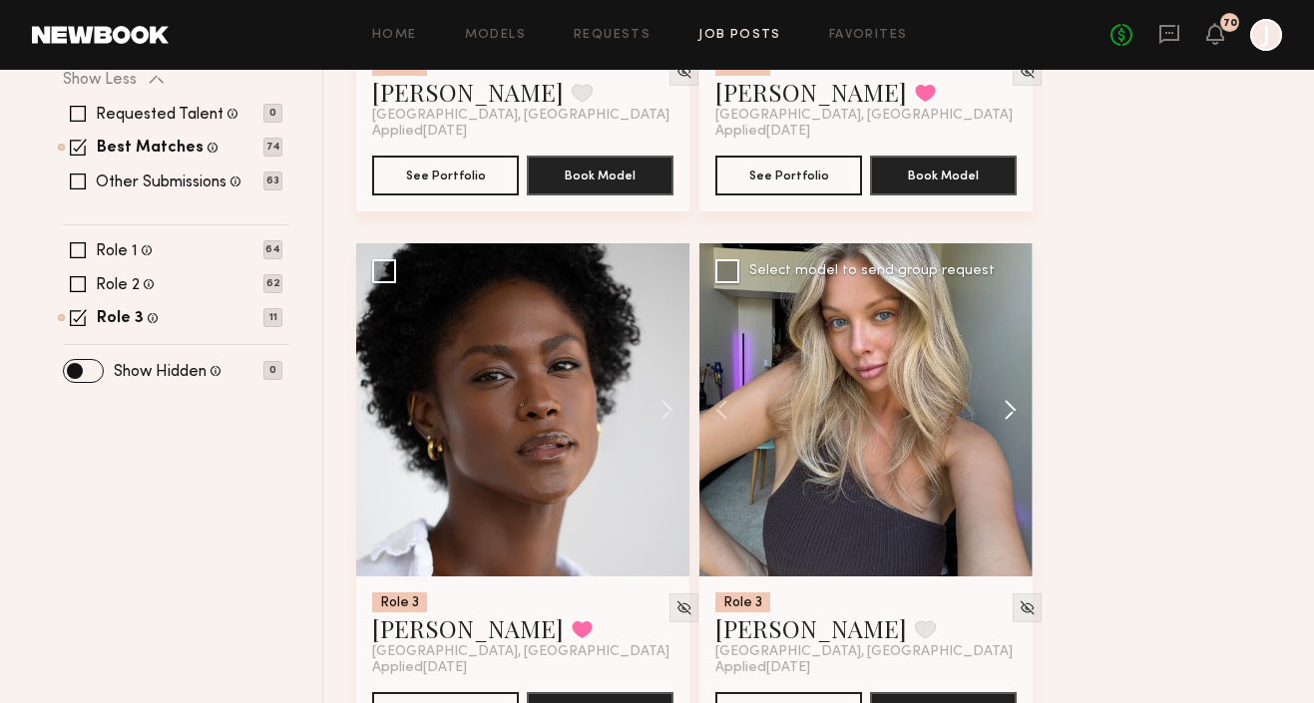
click at [1005, 410] on button at bounding box center [1001, 409] width 64 height 333
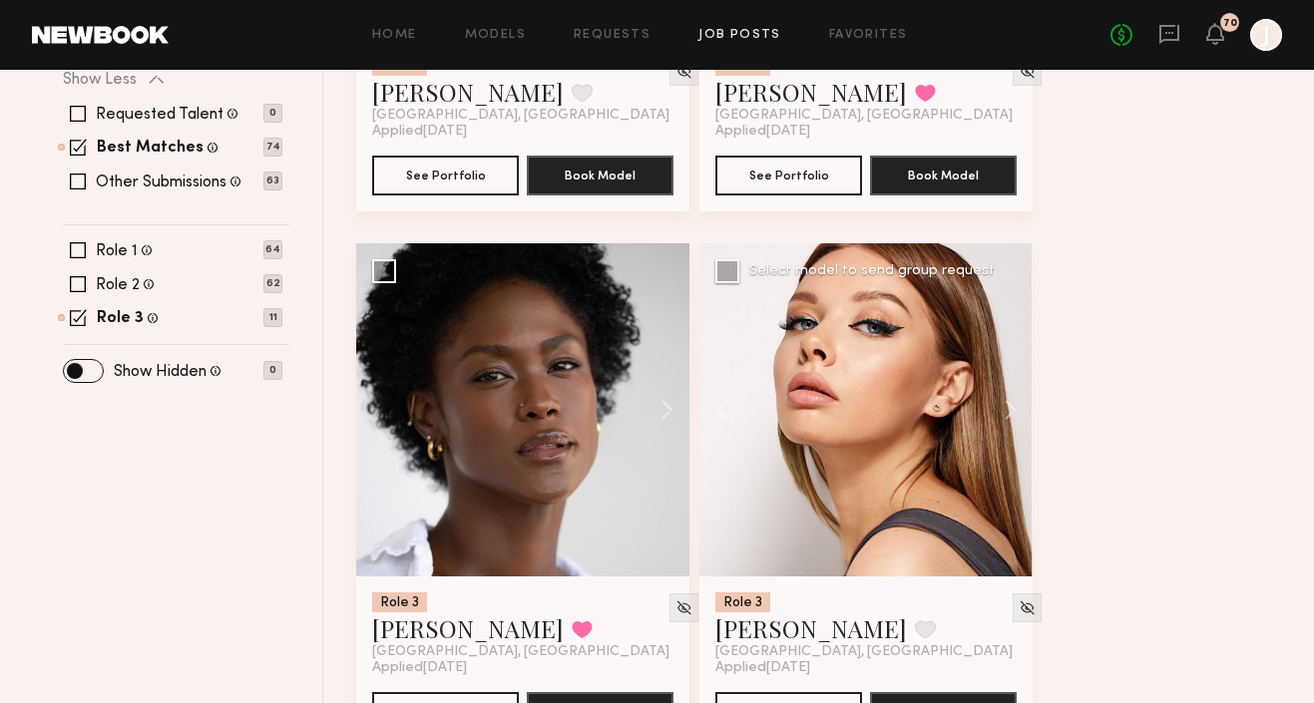
scroll to position [0, 0]
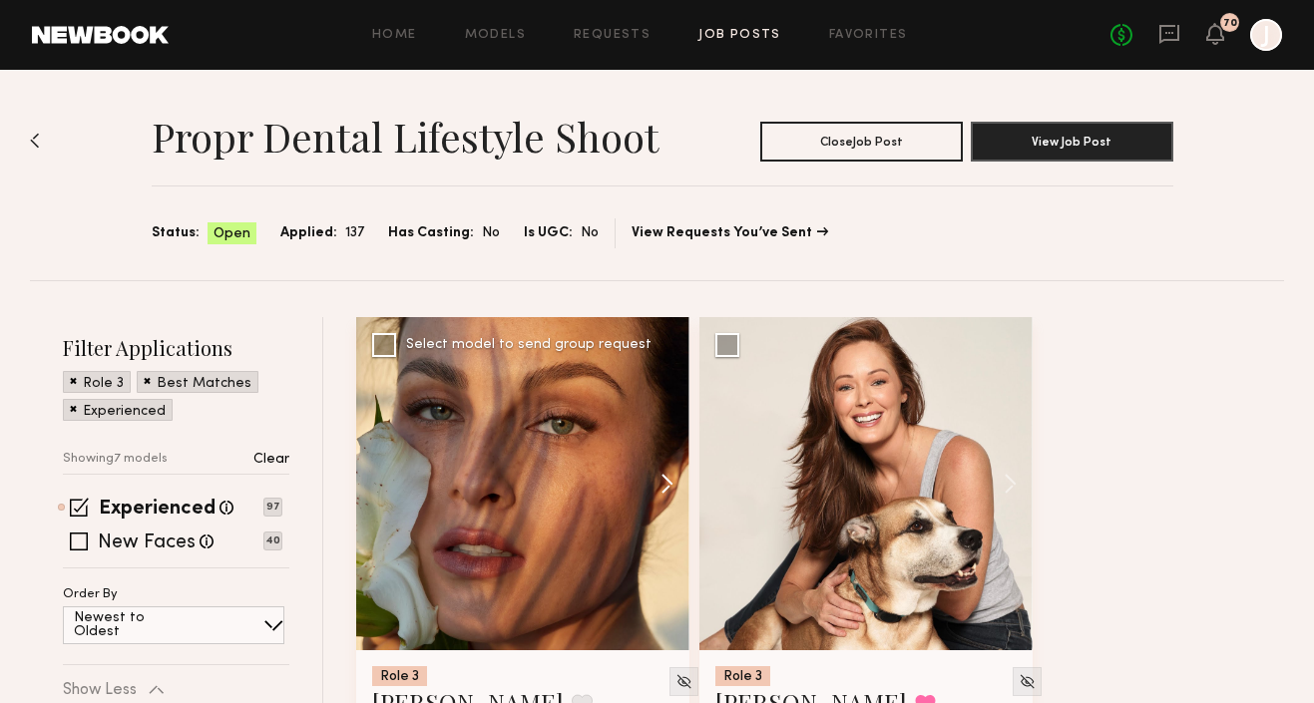
click at [666, 482] on button at bounding box center [658, 483] width 64 height 333
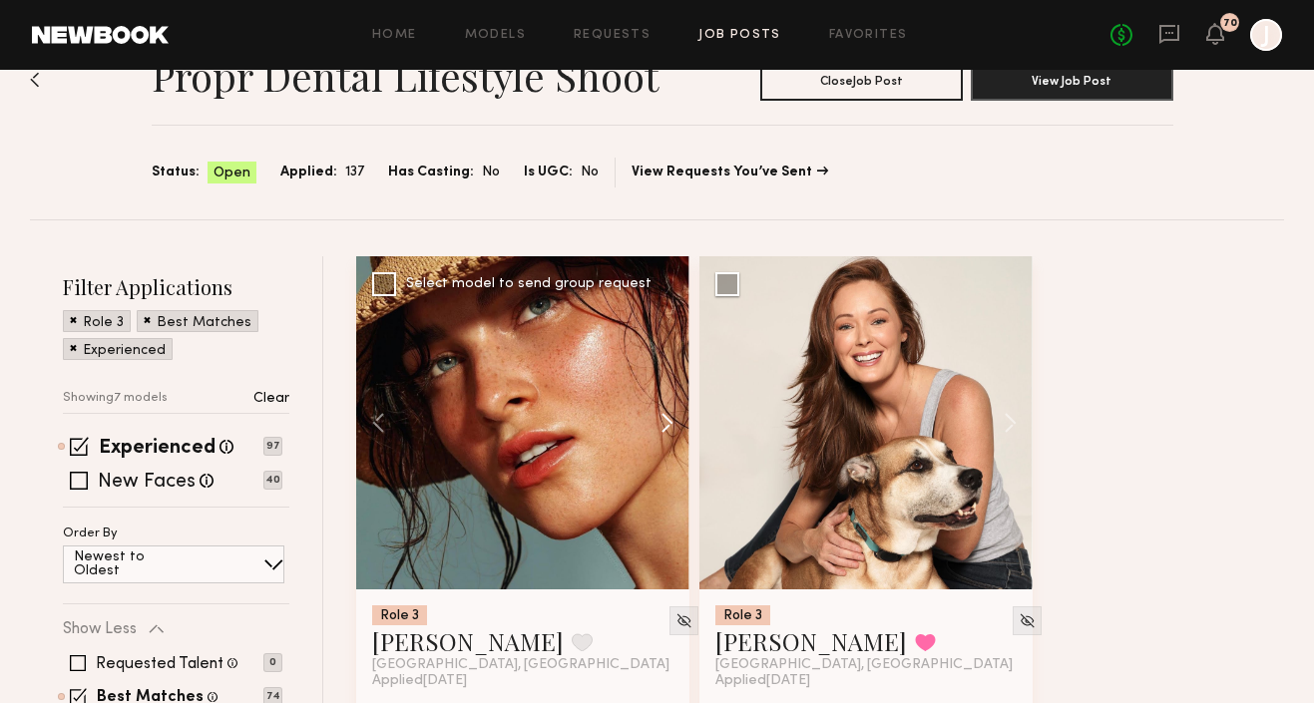
scroll to position [61, 0]
click at [665, 428] on button at bounding box center [658, 422] width 64 height 333
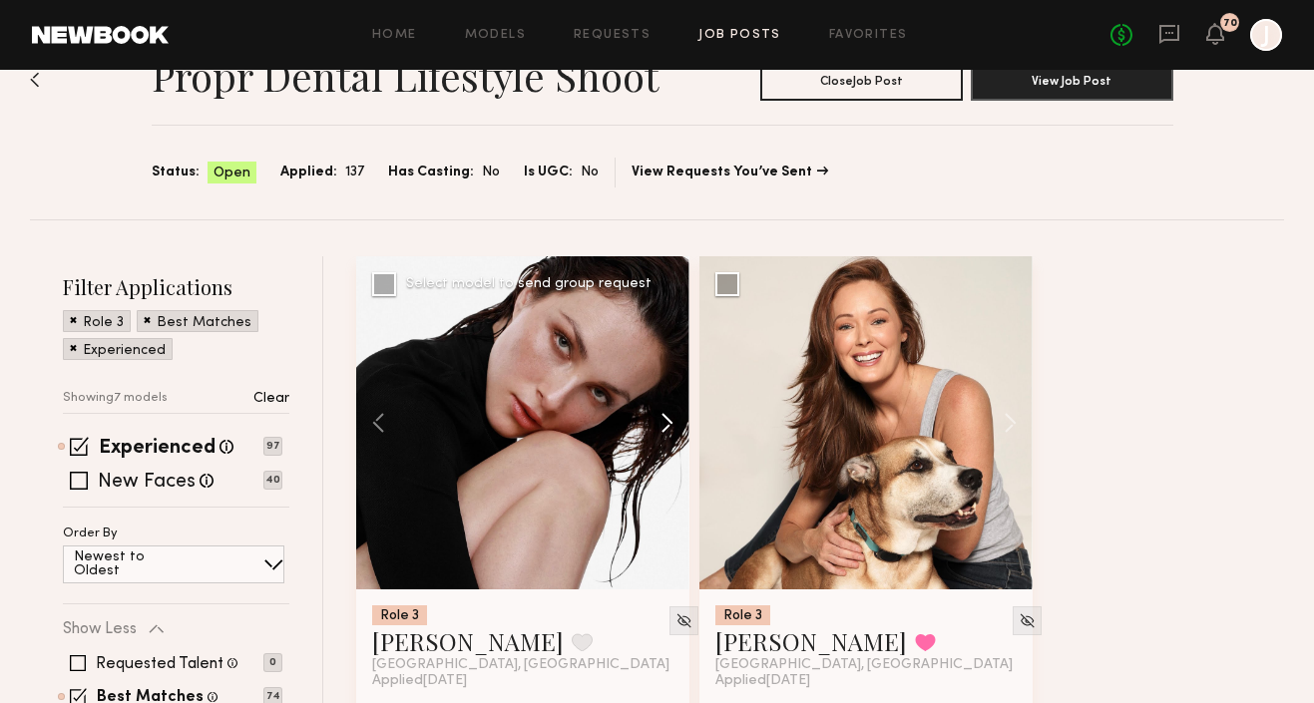
click at [665, 429] on button at bounding box center [658, 422] width 64 height 333
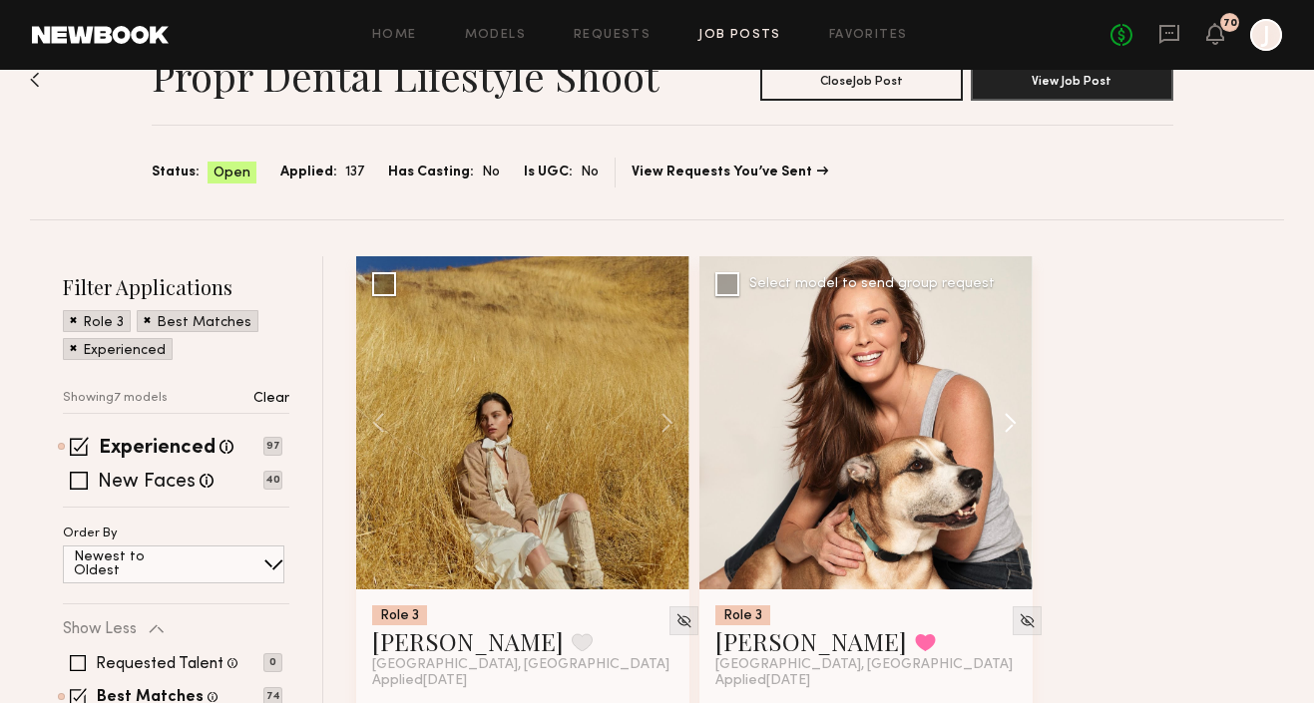
click at [1014, 428] on button at bounding box center [1001, 422] width 64 height 333
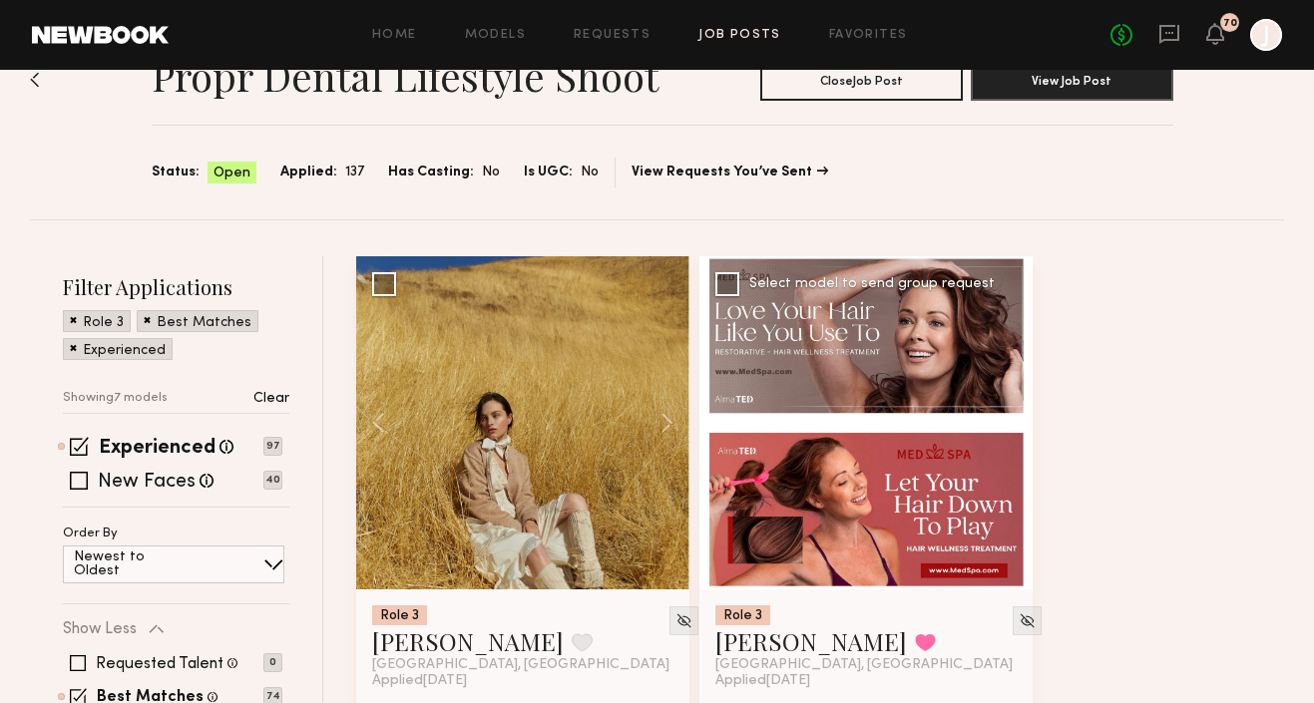
click at [1013, 421] on button at bounding box center [1001, 422] width 64 height 333
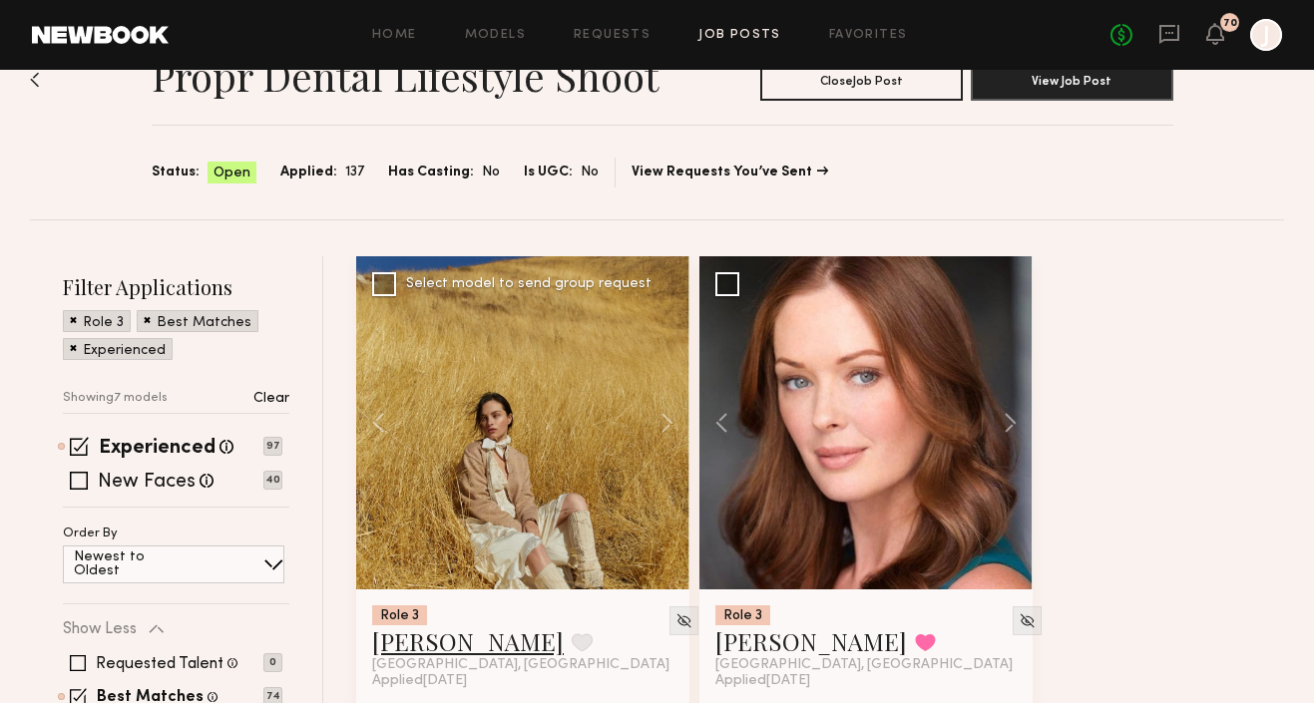
click at [399, 644] on link "[PERSON_NAME]" at bounding box center [468, 642] width 192 height 32
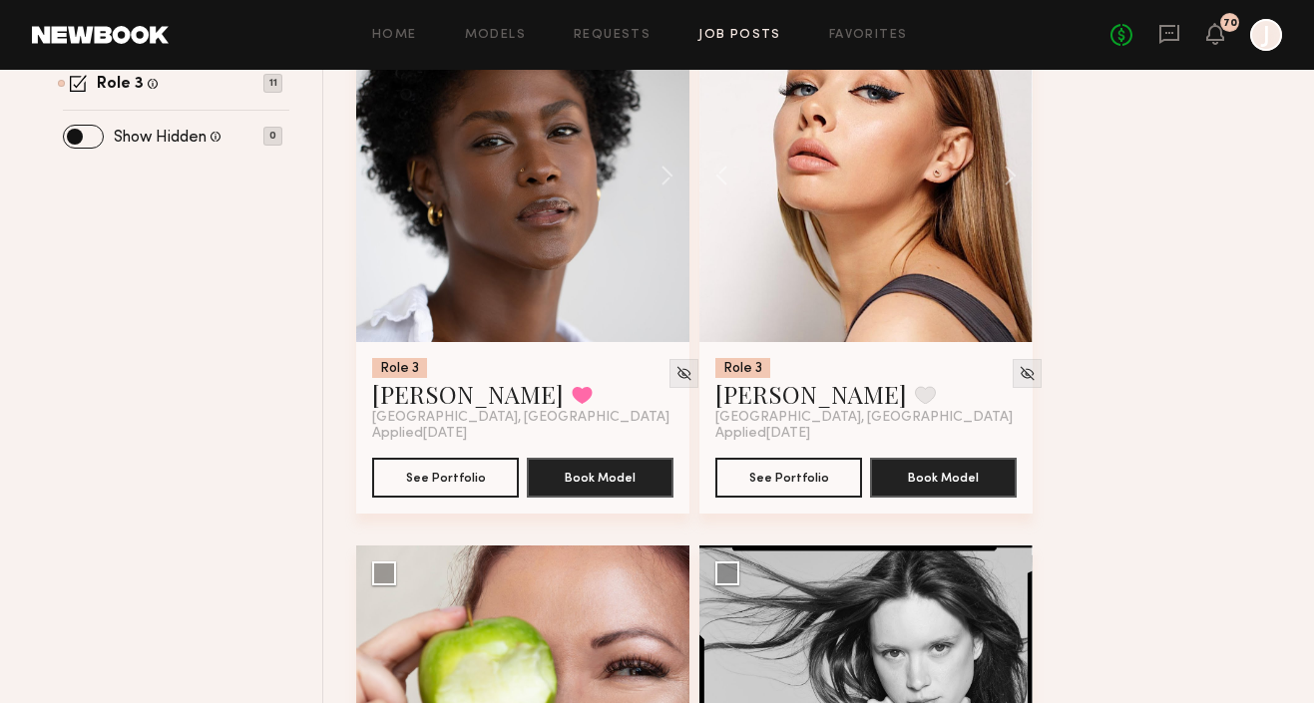
scroll to position [506, 0]
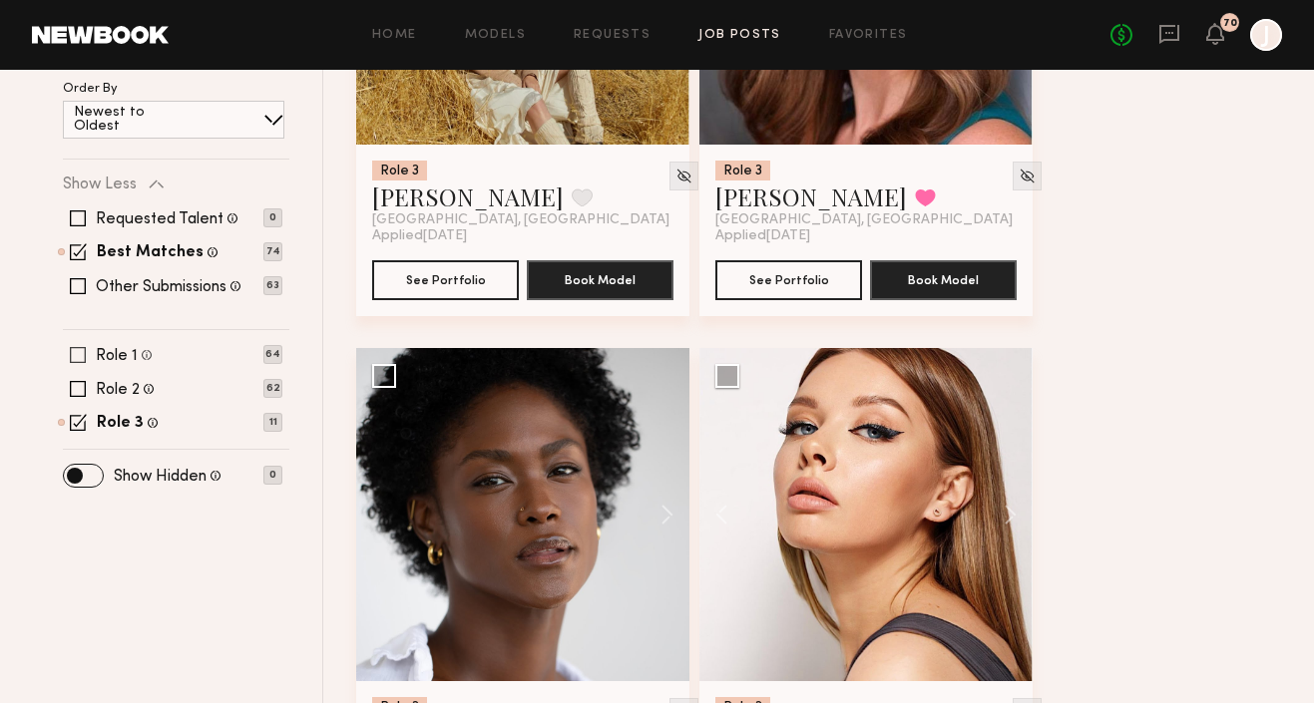
click at [76, 352] on span at bounding box center [78, 355] width 16 height 16
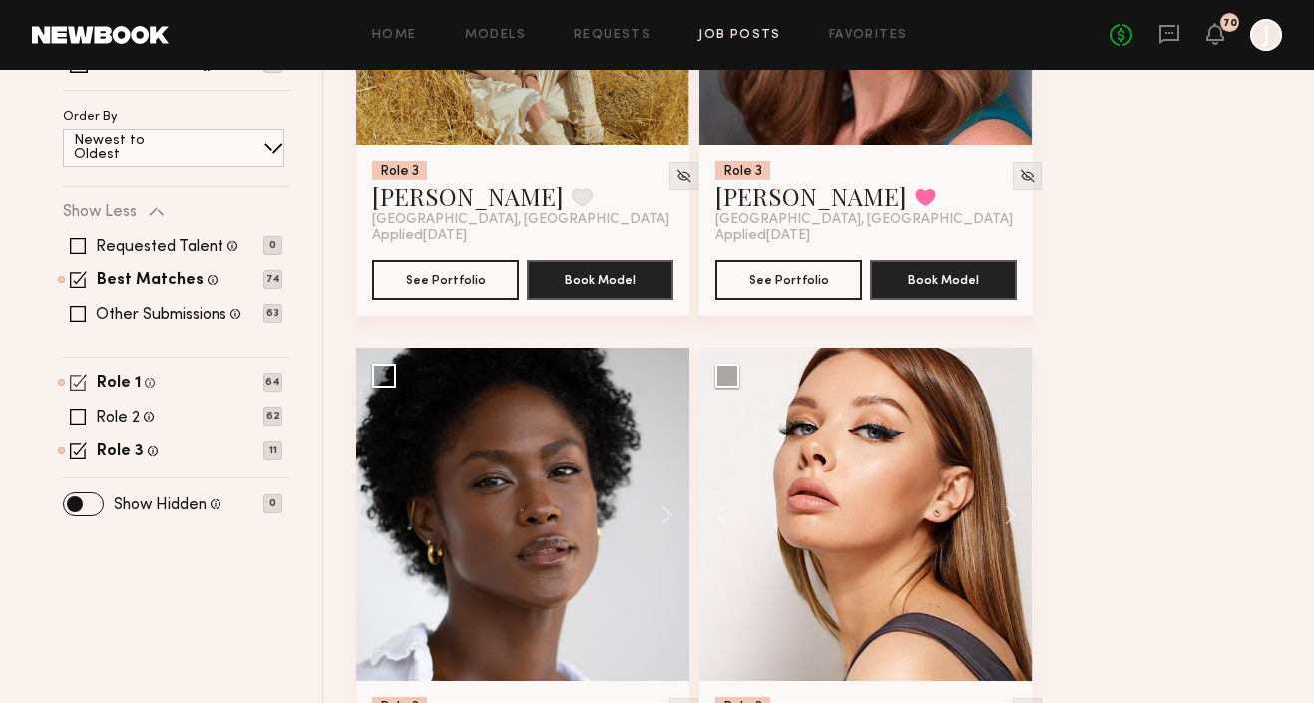
scroll to position [534, 0]
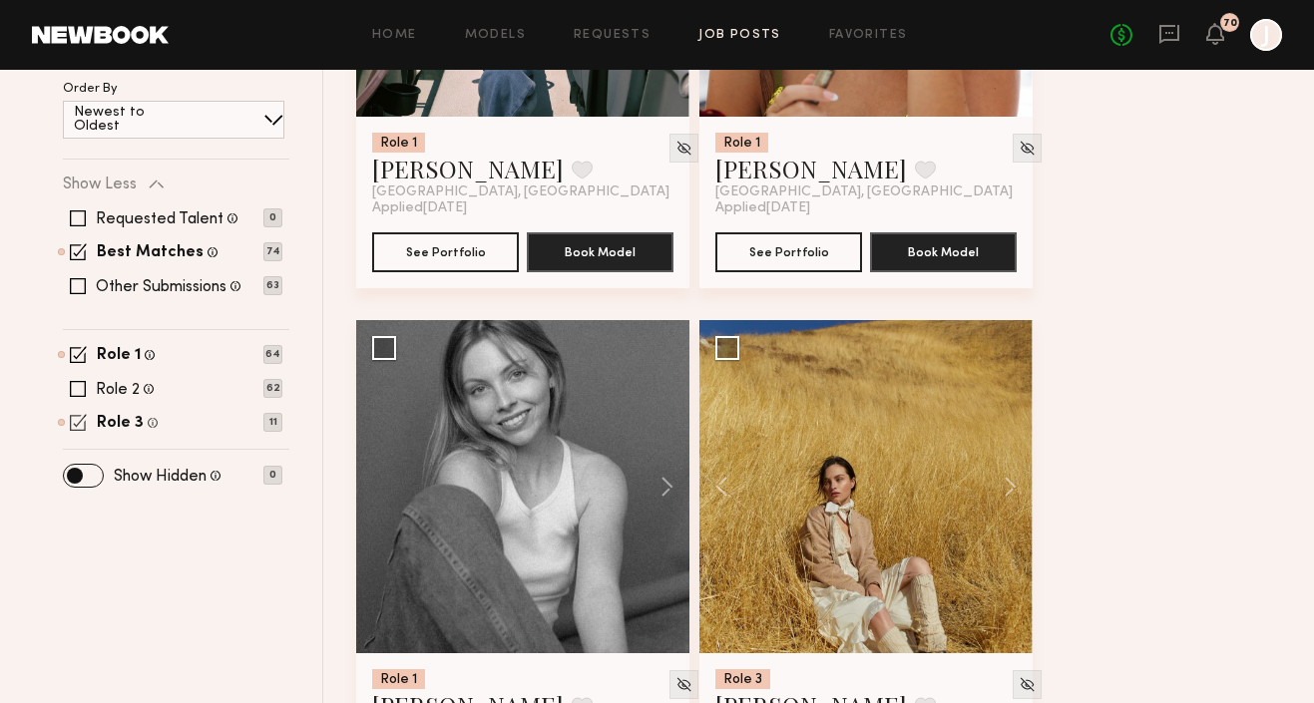
click at [75, 422] on span at bounding box center [78, 422] width 17 height 17
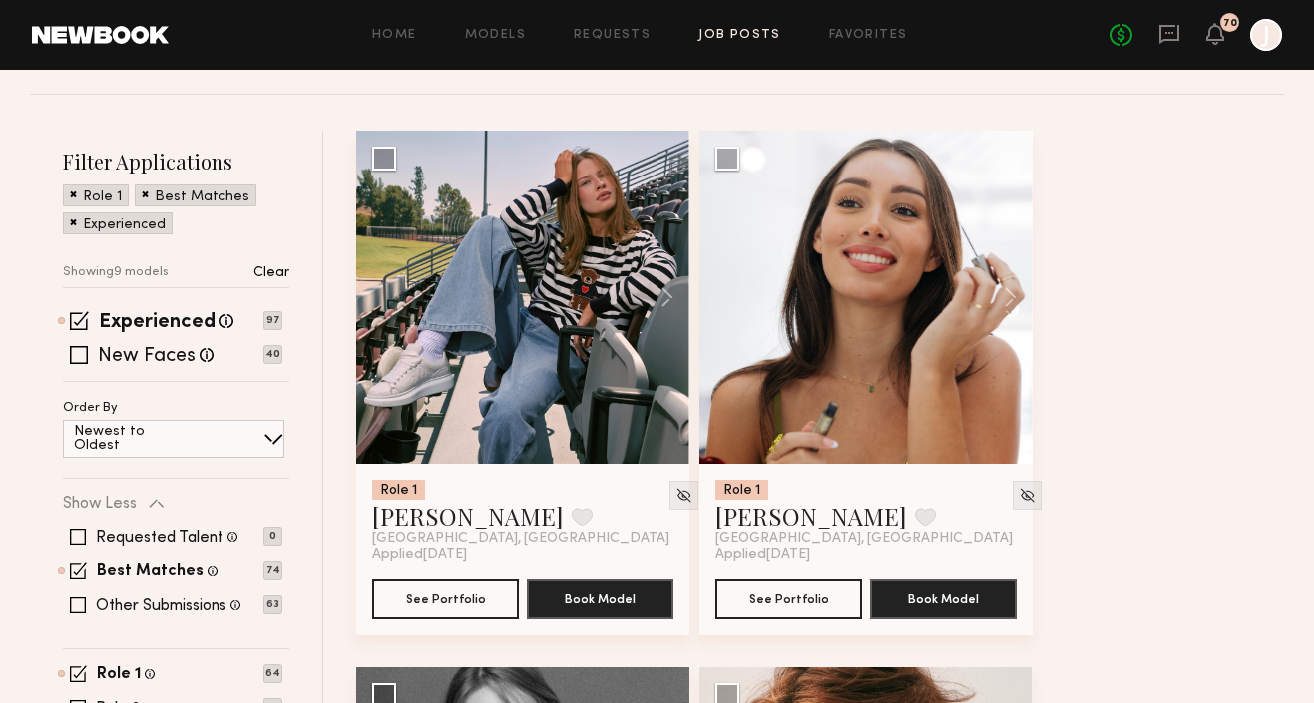
scroll to position [141, 0]
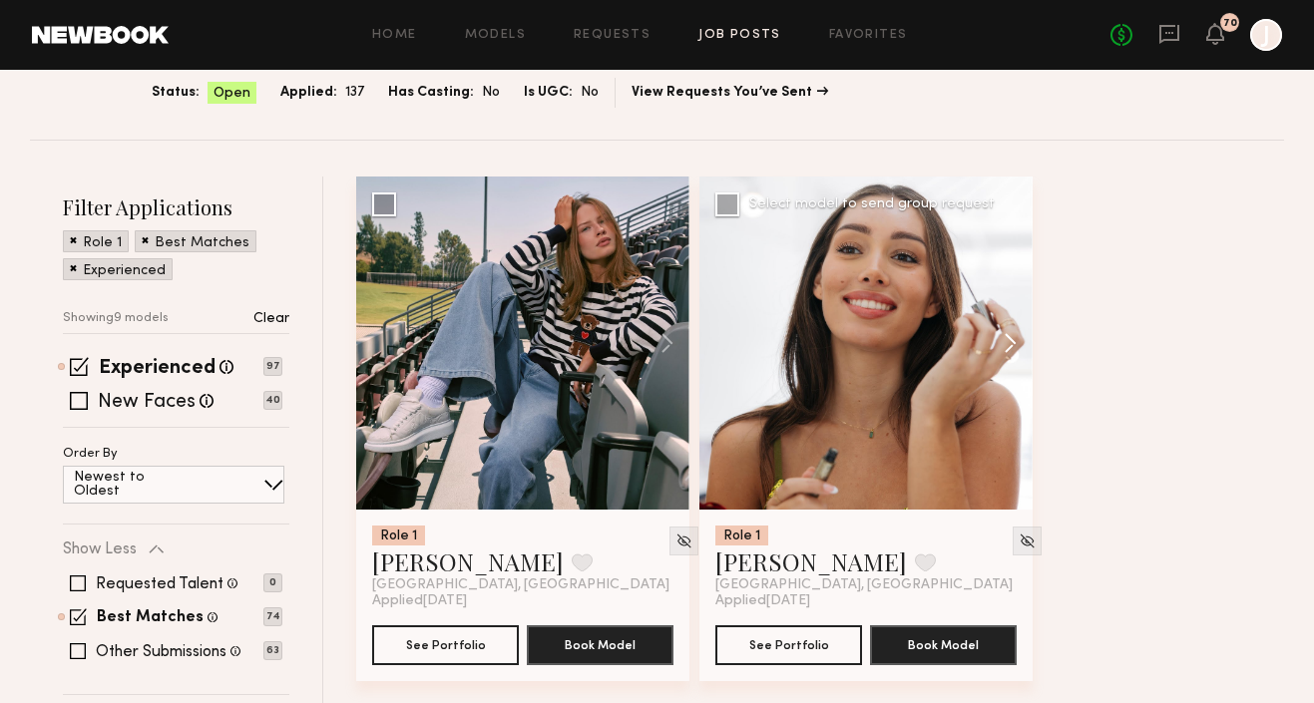
click at [1010, 335] on button at bounding box center [1001, 343] width 64 height 333
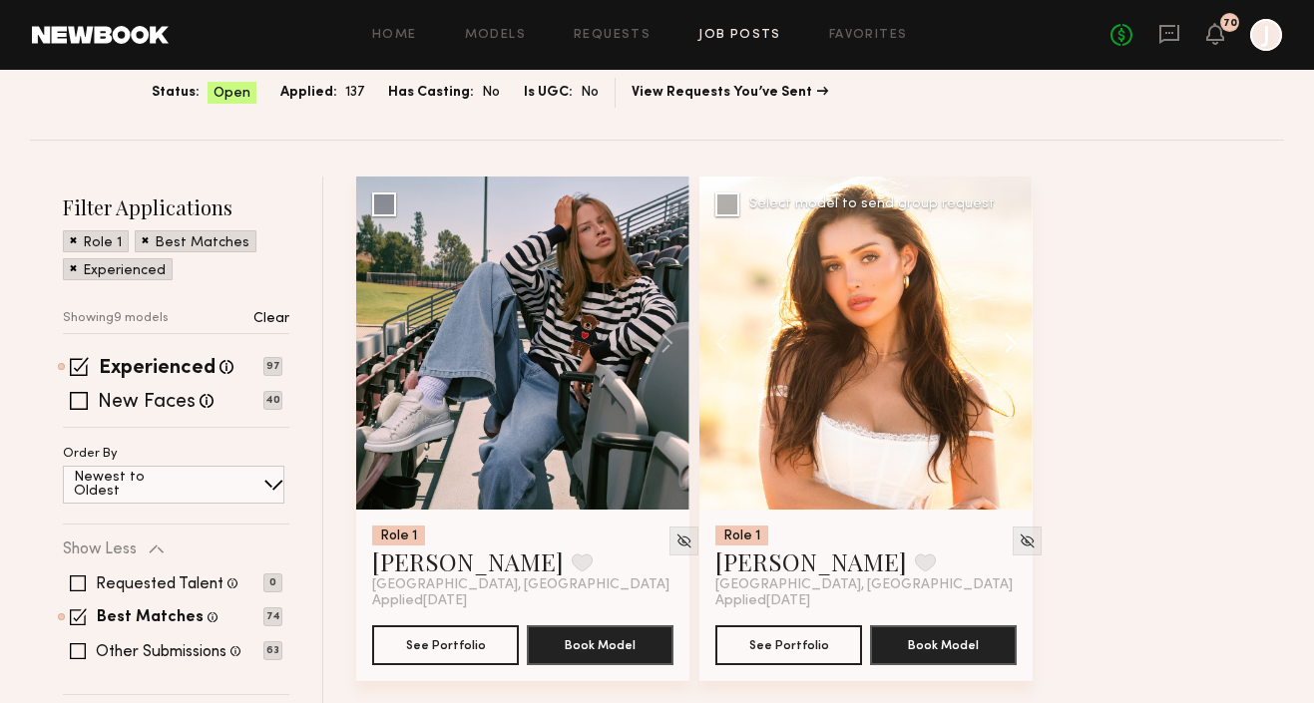
click at [1010, 336] on button at bounding box center [1001, 343] width 64 height 333
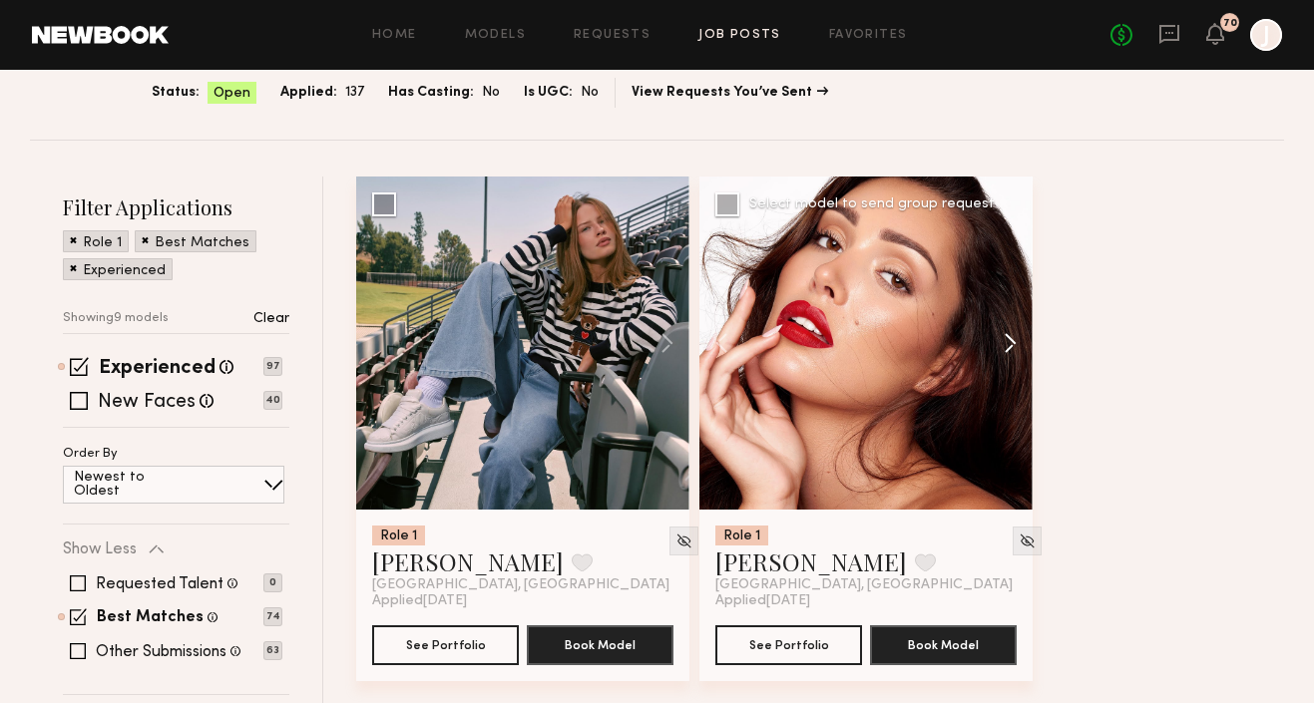
click at [1010, 336] on button at bounding box center [1001, 343] width 64 height 333
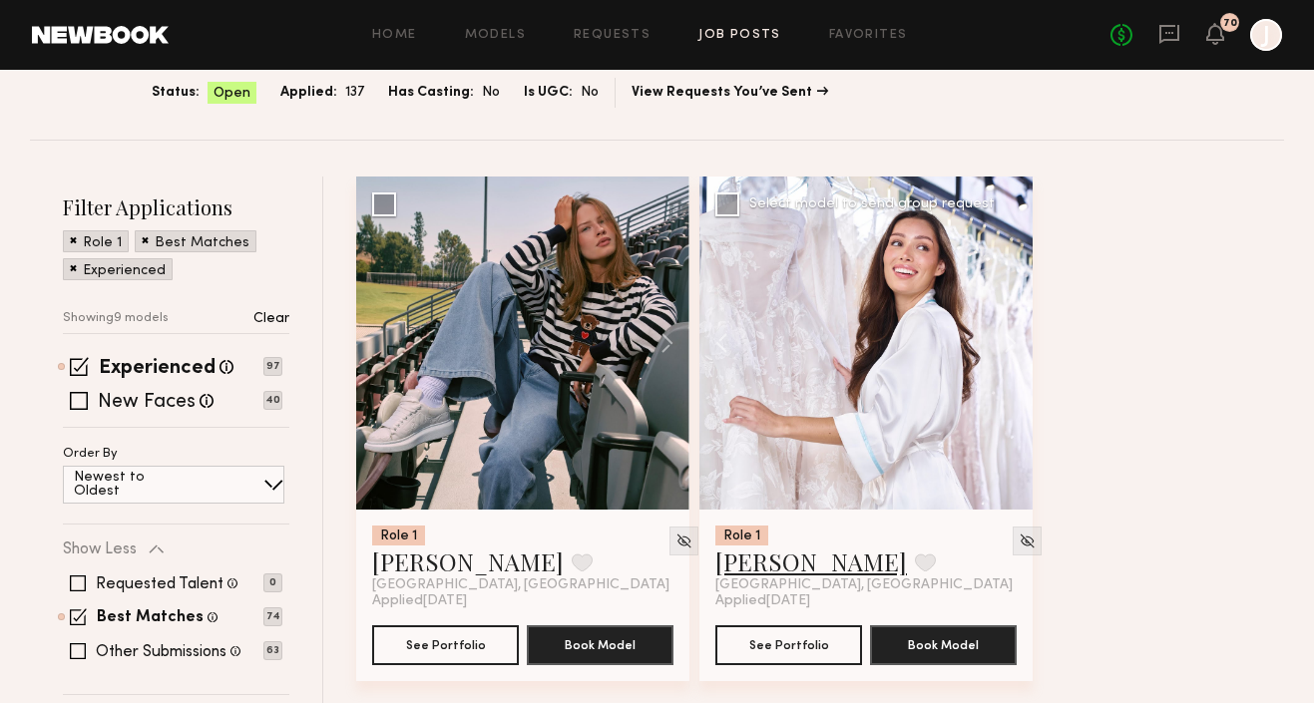
click at [782, 561] on link "Andrea Z." at bounding box center [811, 562] width 192 height 32
click at [668, 334] on button at bounding box center [658, 343] width 64 height 333
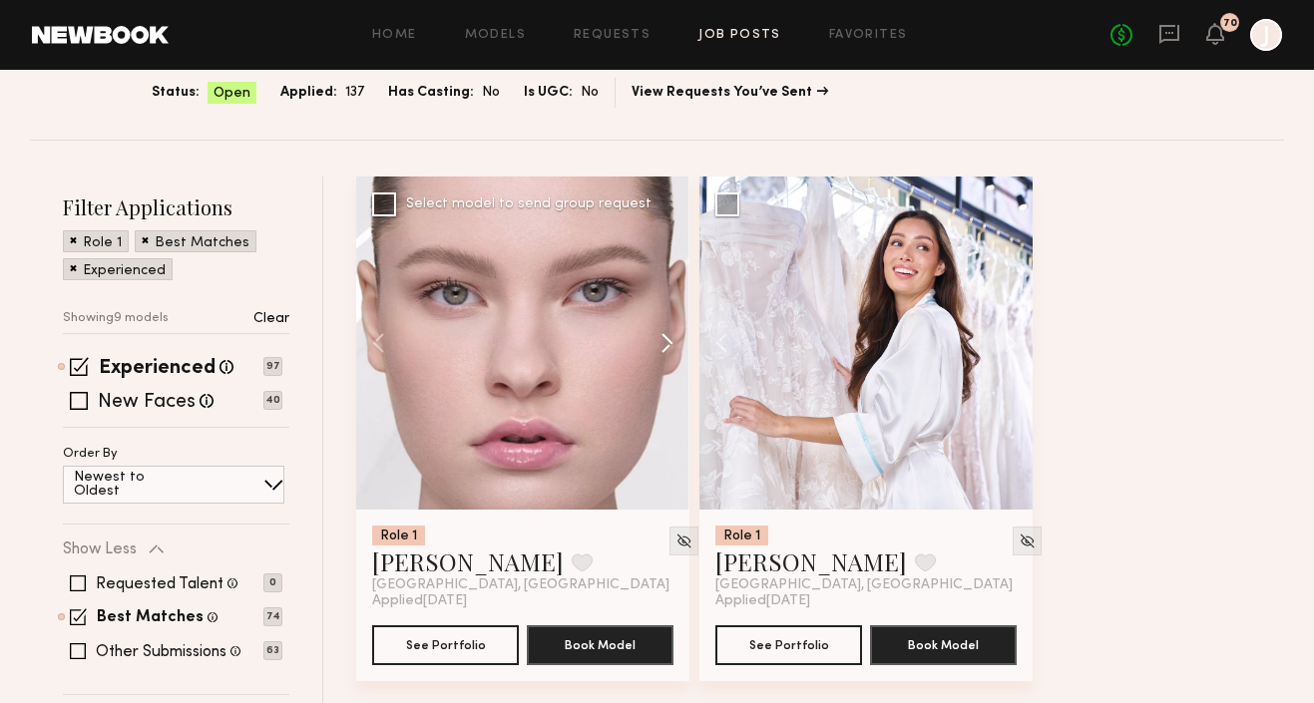
click at [668, 334] on button at bounding box center [658, 343] width 64 height 333
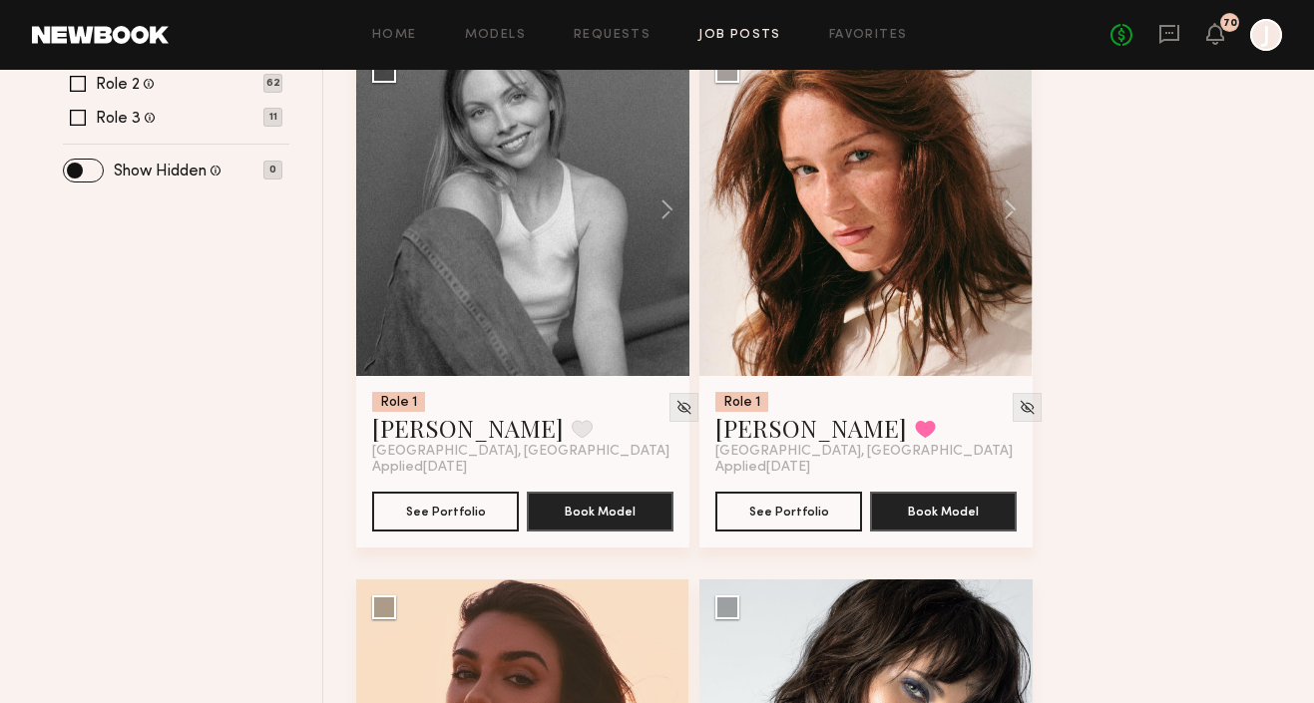
scroll to position [757, 0]
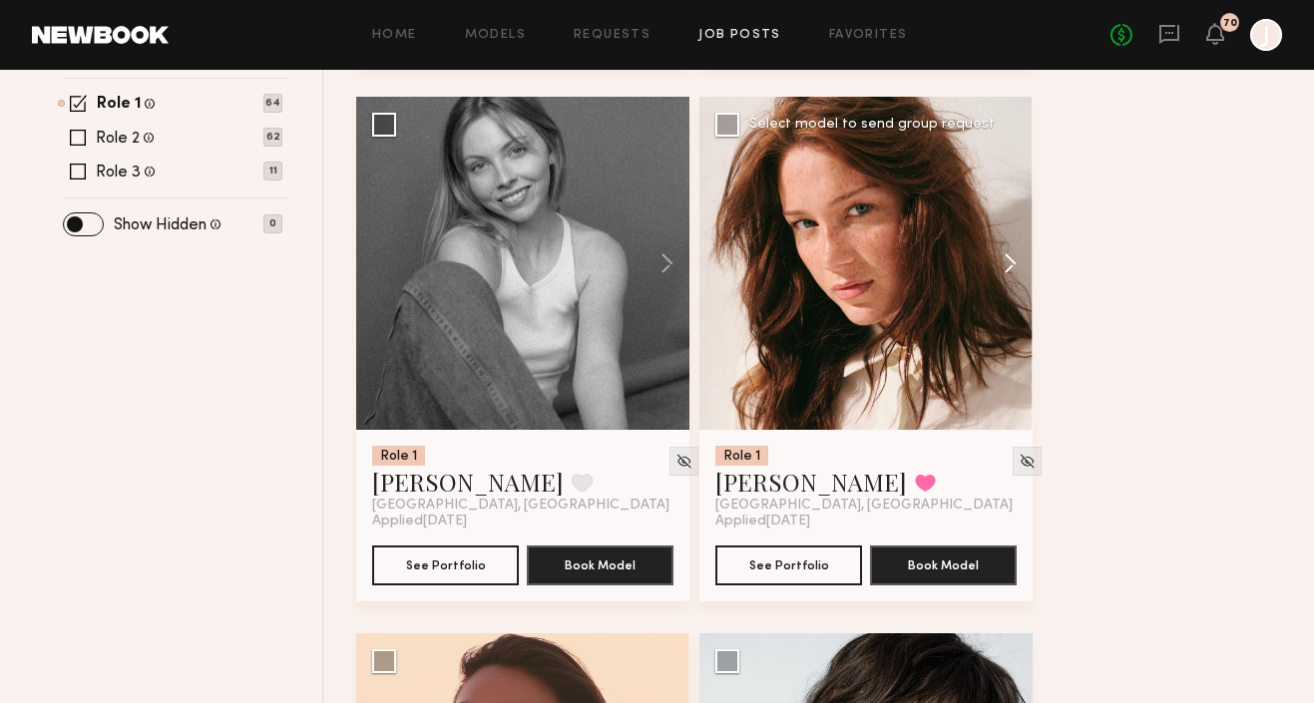
click at [1004, 255] on button at bounding box center [1001, 263] width 64 height 333
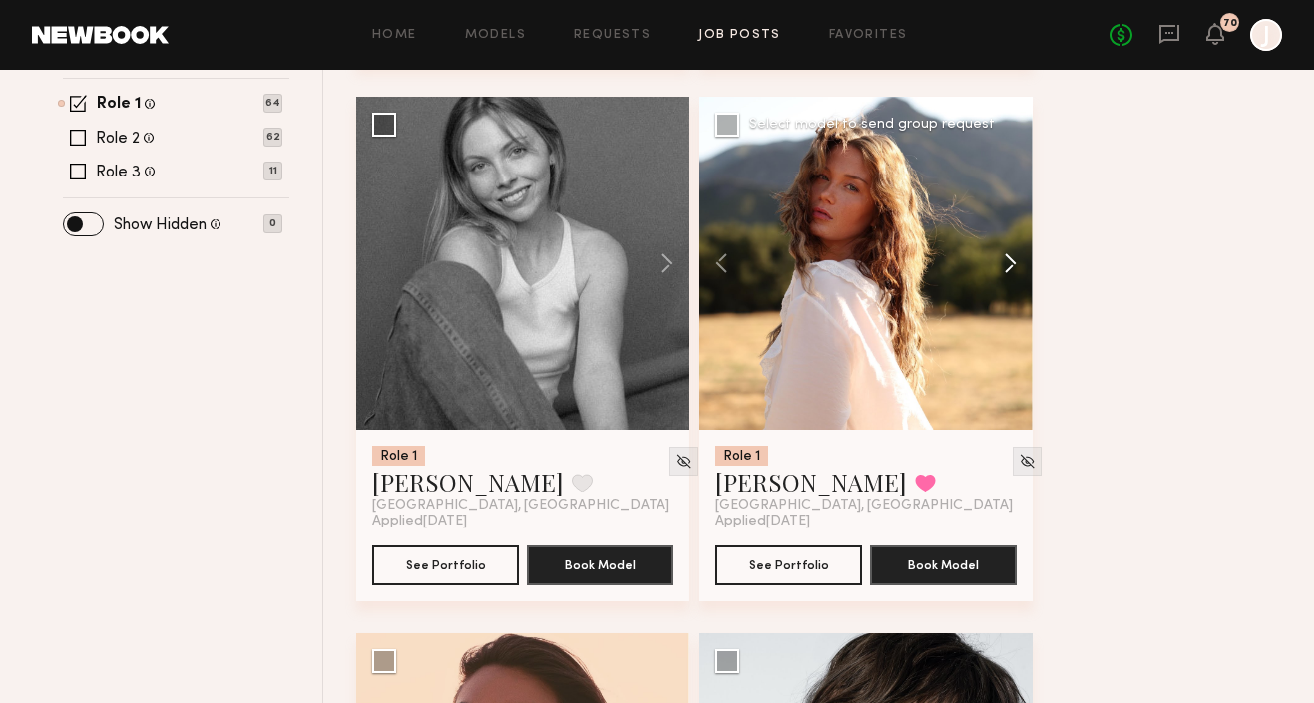
click at [1004, 255] on button at bounding box center [1001, 263] width 64 height 333
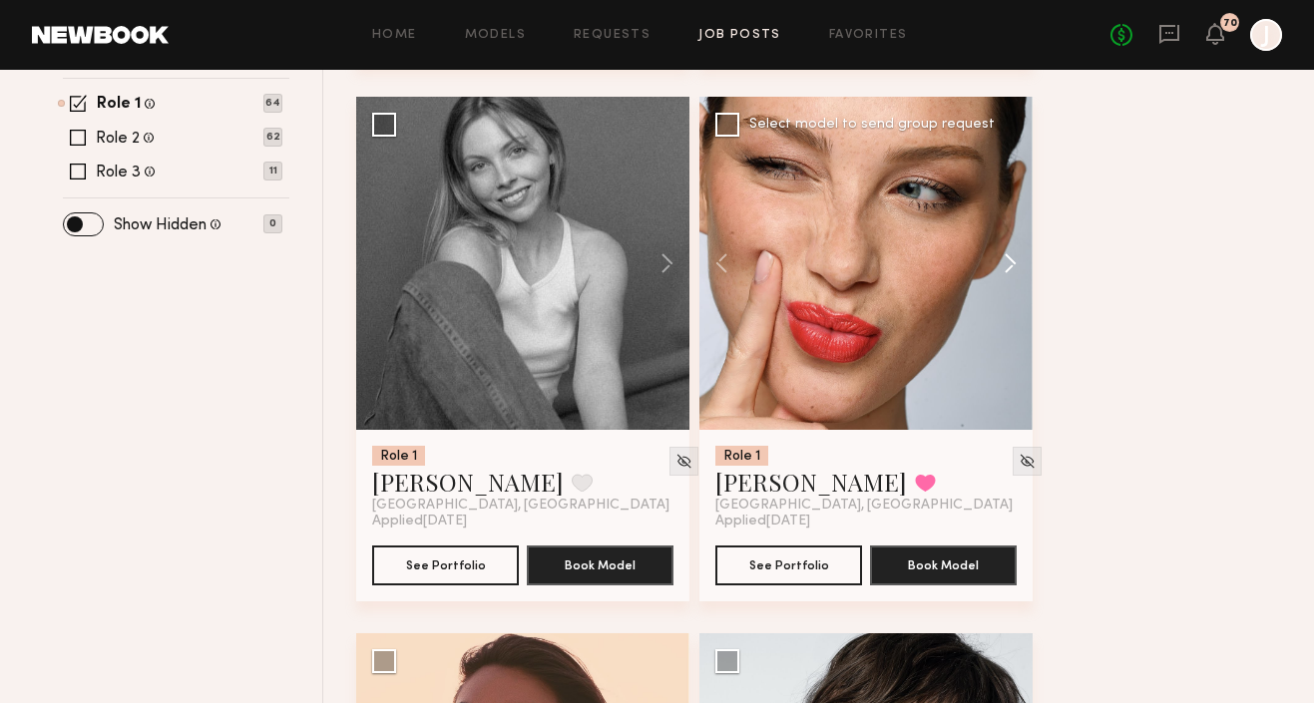
click at [1004, 255] on button at bounding box center [1001, 263] width 64 height 333
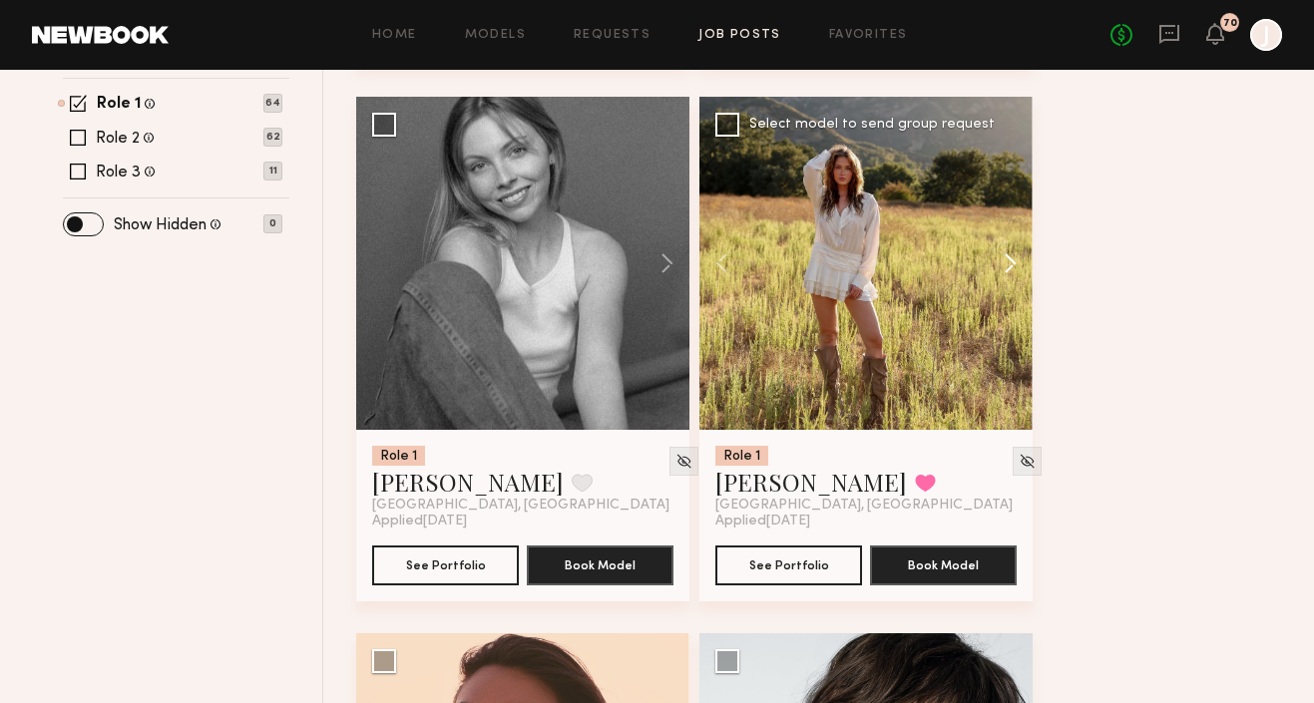
click at [1005, 262] on button at bounding box center [1001, 263] width 64 height 333
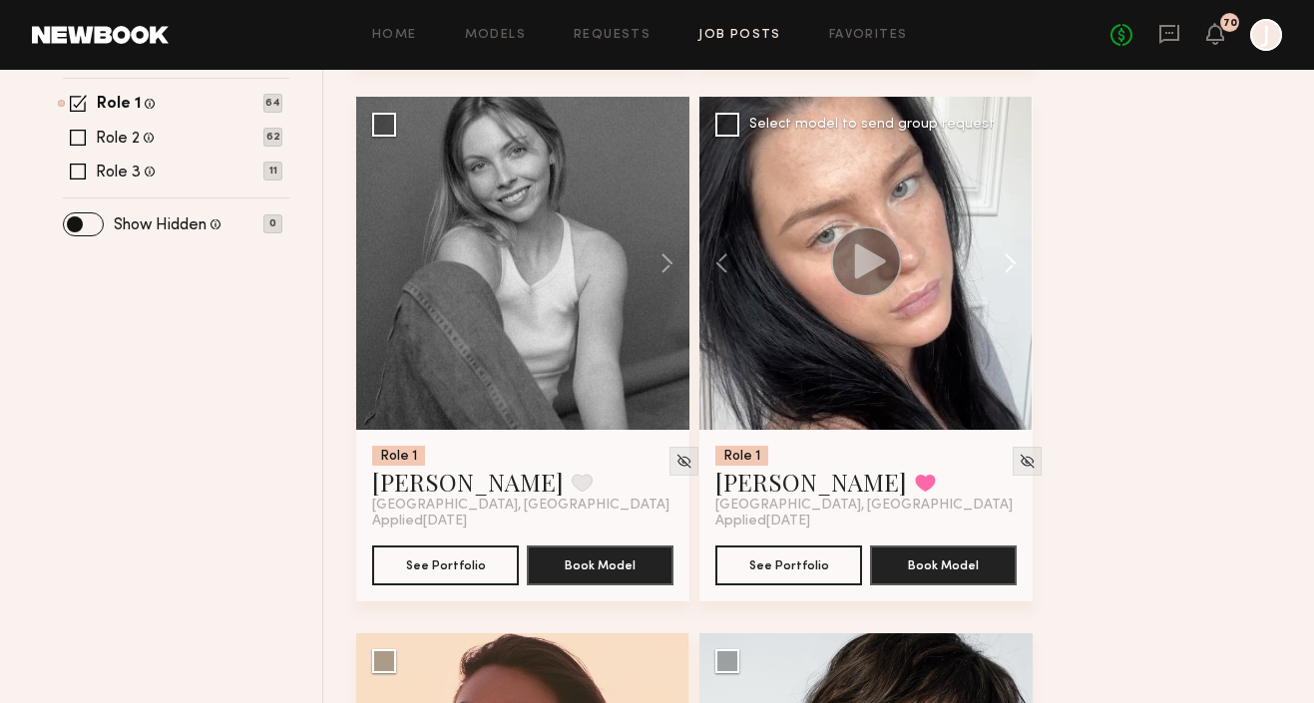
click at [1005, 262] on button at bounding box center [1001, 263] width 64 height 333
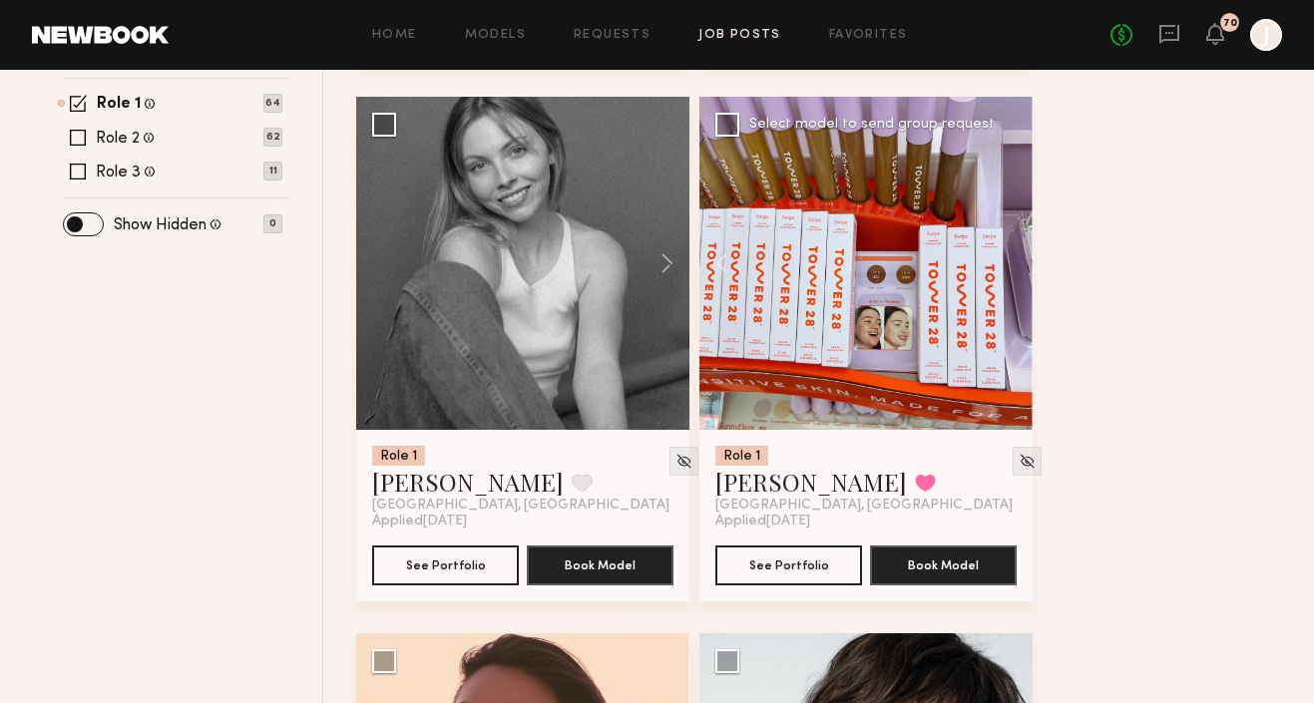
click at [1005, 262] on div at bounding box center [865, 263] width 333 height 333
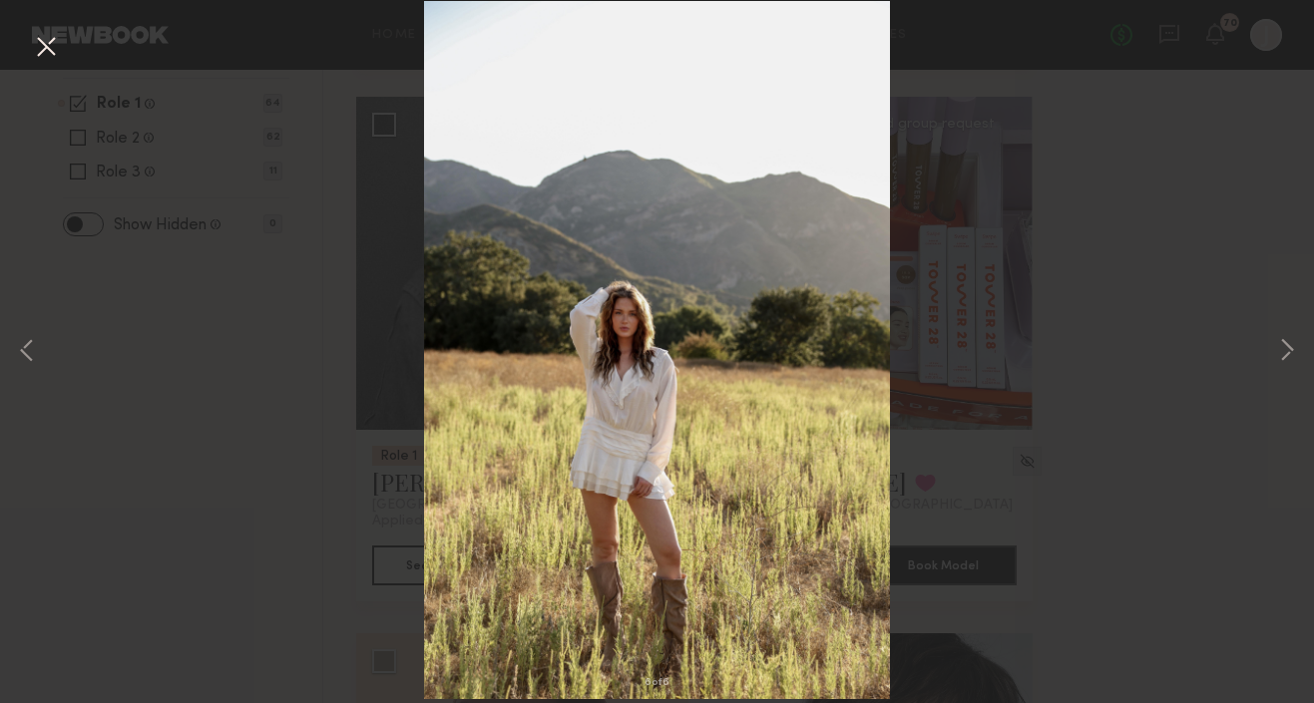
click at [41, 51] on button at bounding box center [46, 48] width 32 height 36
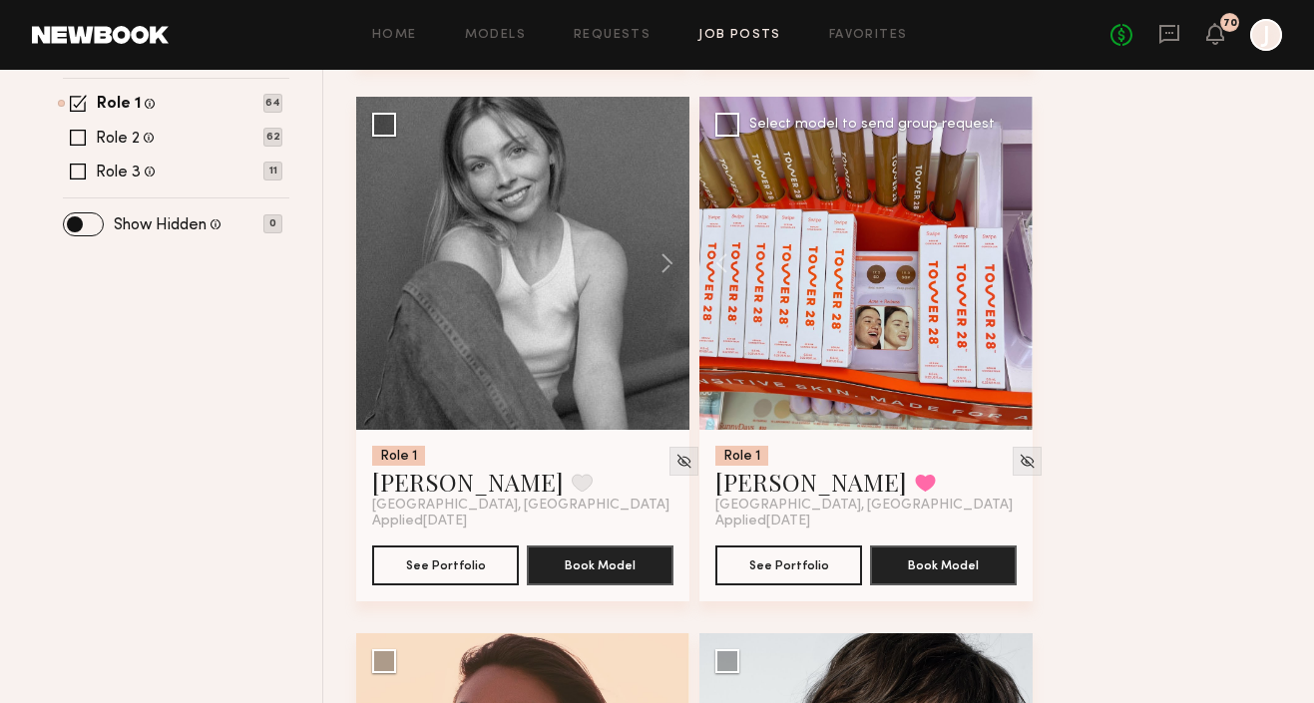
scroll to position [1201, 0]
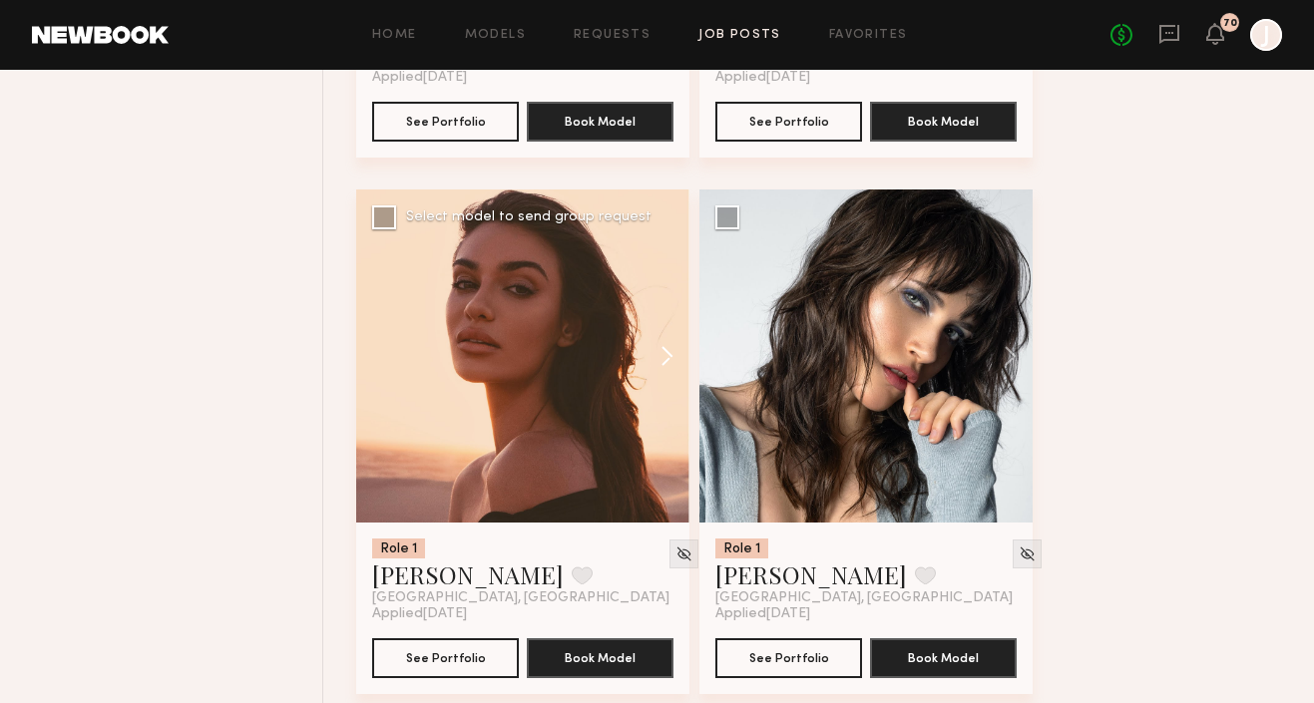
click at [665, 358] on button at bounding box center [658, 356] width 64 height 333
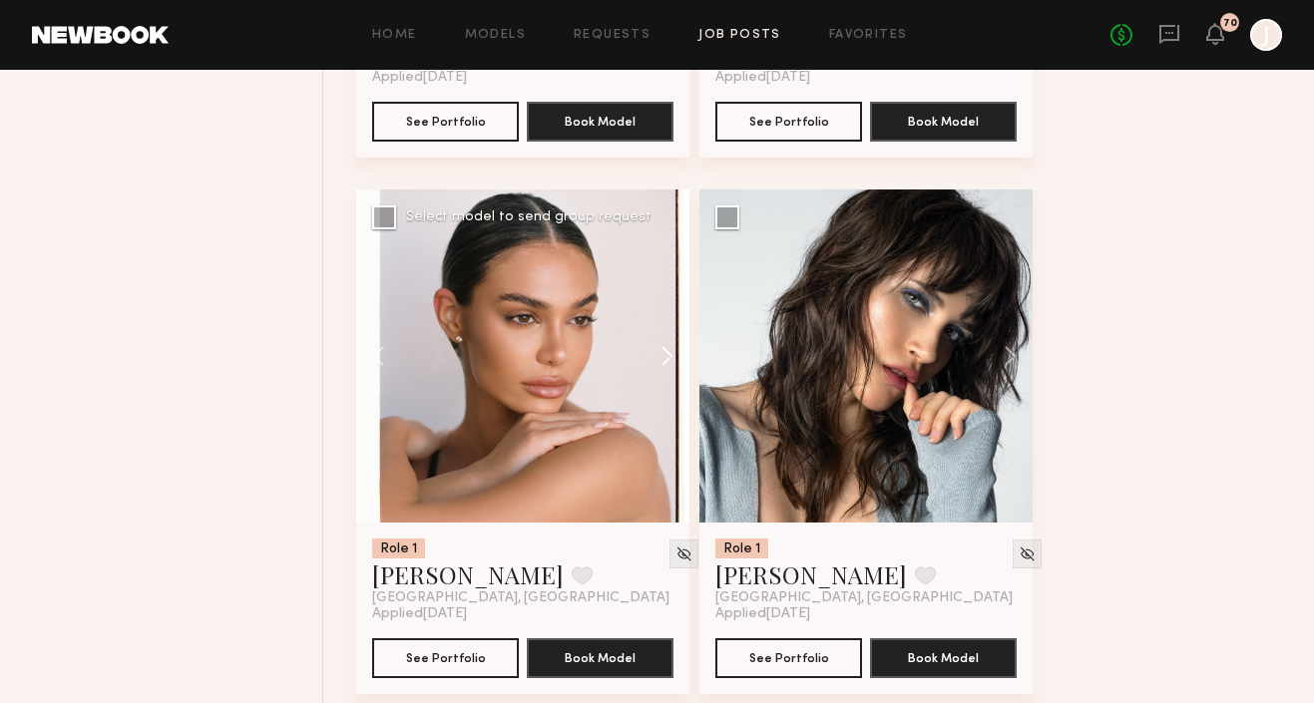
click at [665, 358] on button at bounding box center [658, 356] width 64 height 333
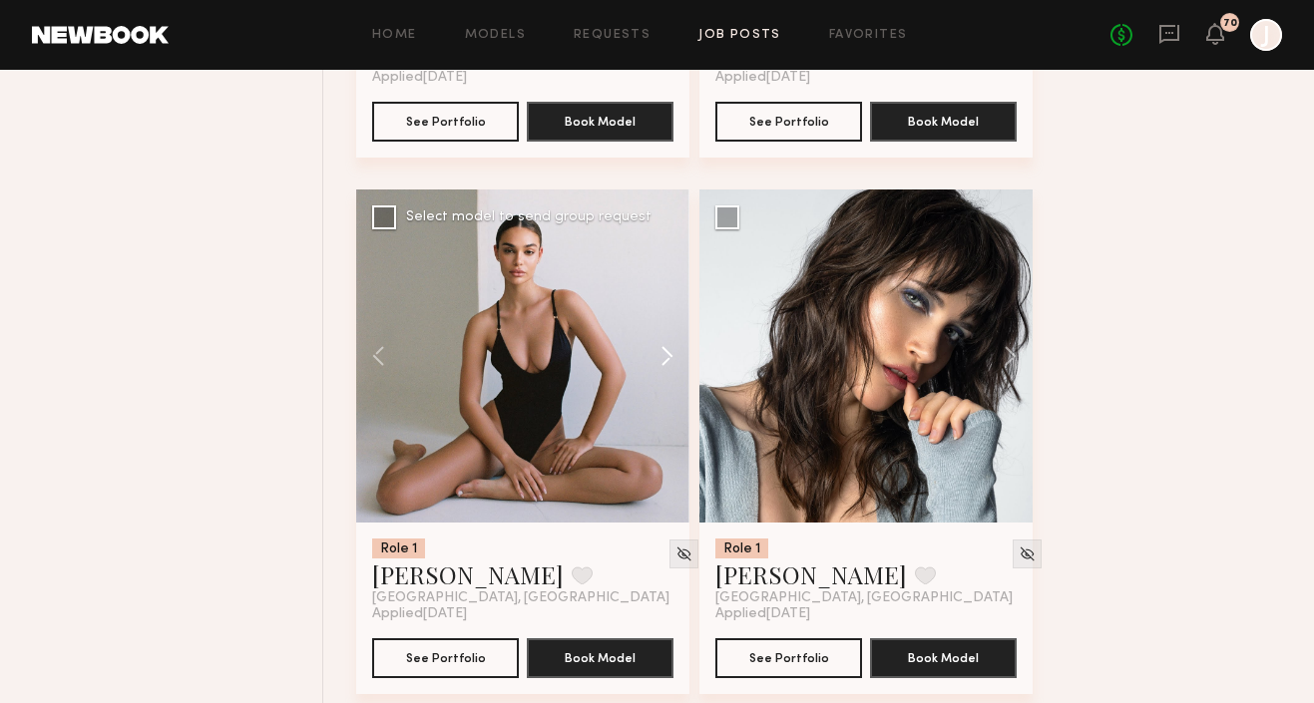
click at [665, 358] on button at bounding box center [658, 356] width 64 height 333
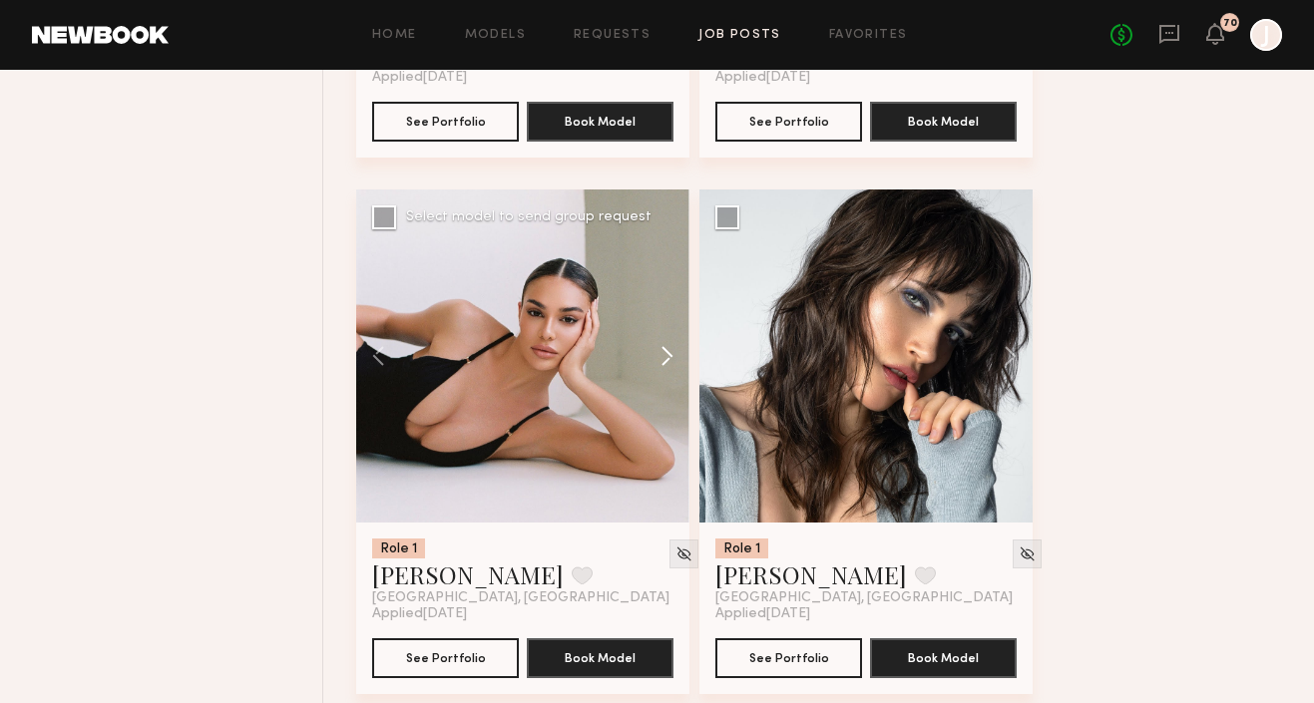
click at [664, 358] on button at bounding box center [658, 356] width 64 height 333
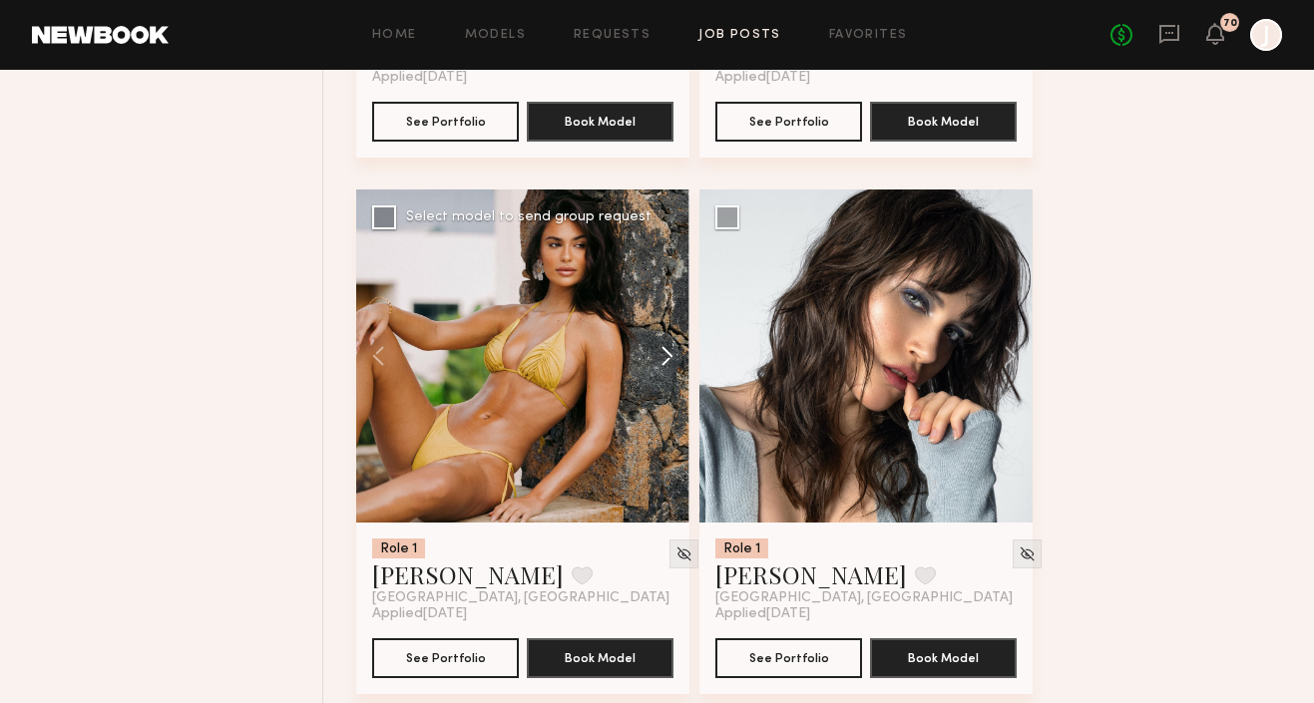
click at [664, 358] on button at bounding box center [658, 356] width 64 height 333
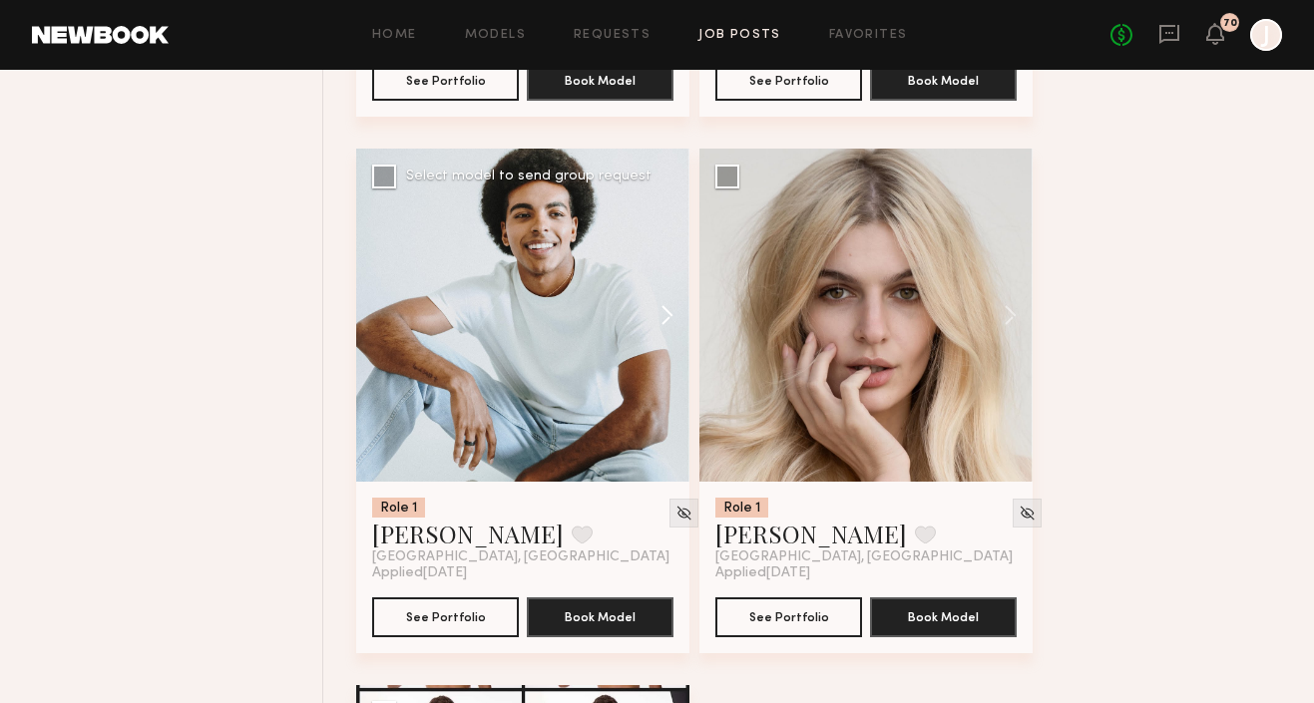
scroll to position [1780, 0]
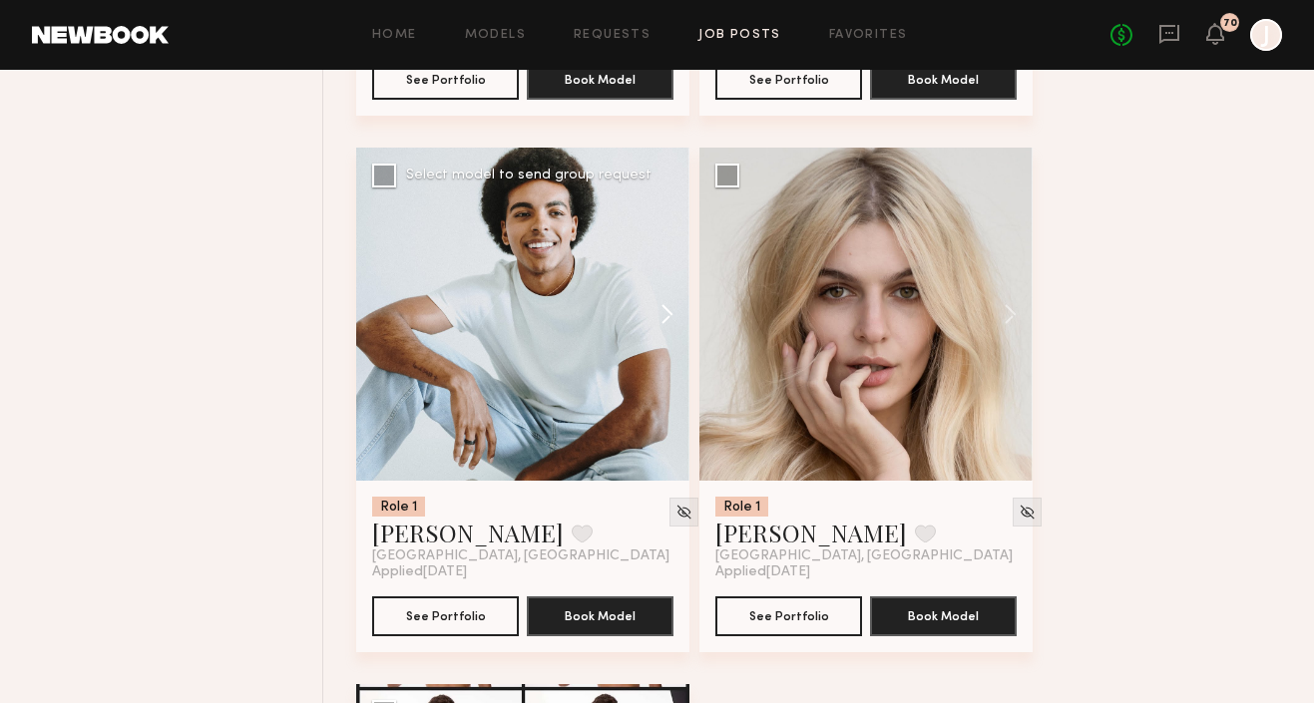
click at [669, 324] on button at bounding box center [658, 314] width 64 height 333
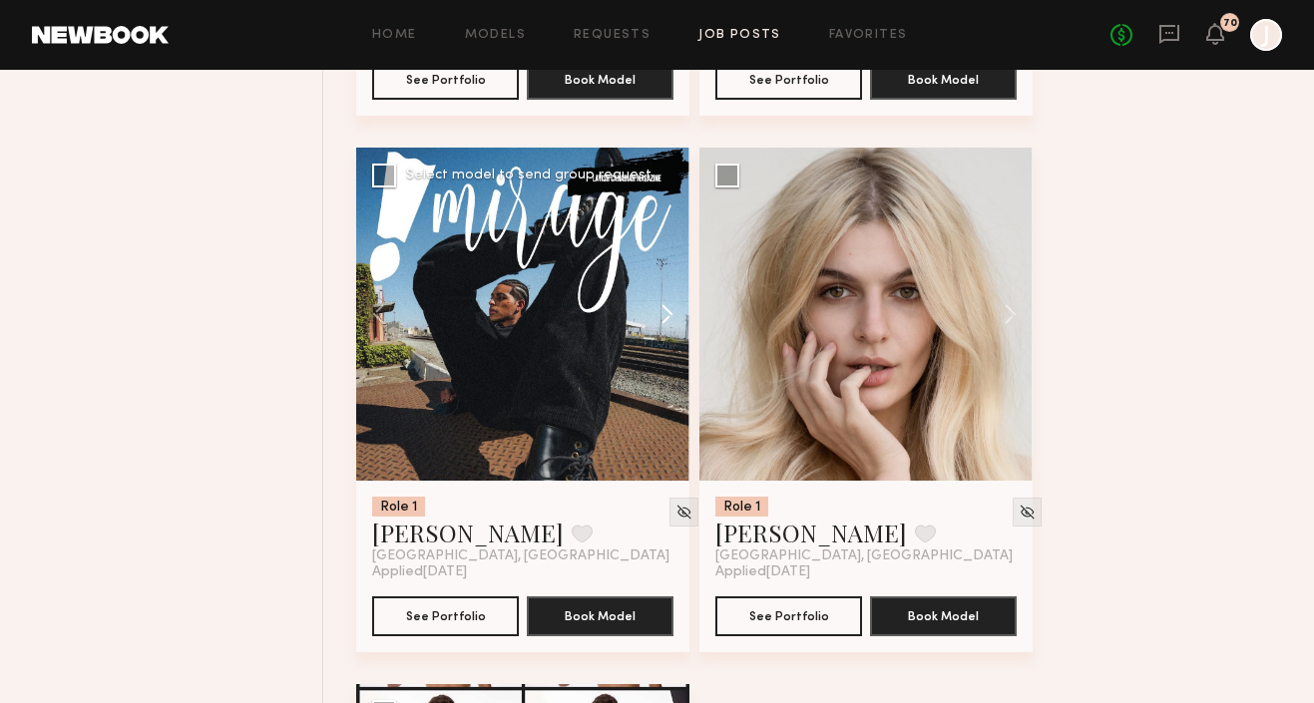
click at [669, 324] on button at bounding box center [658, 314] width 64 height 333
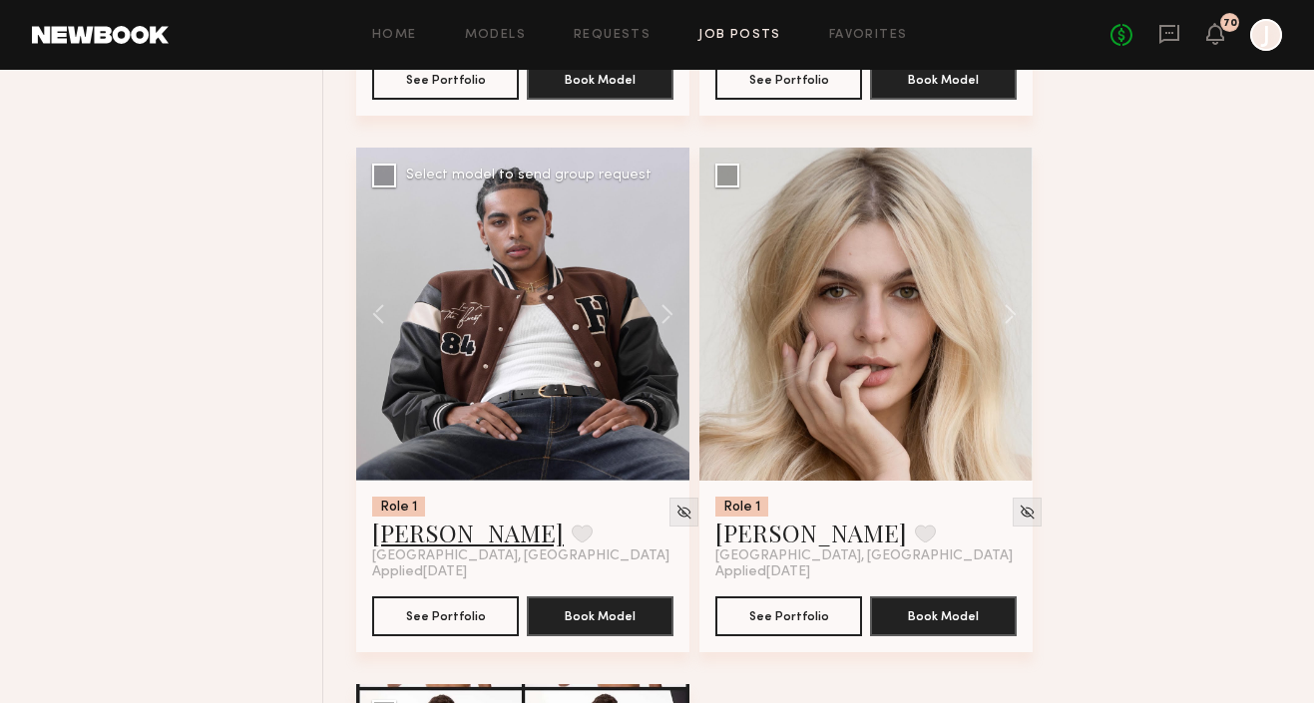
click at [438, 539] on link "[PERSON_NAME]" at bounding box center [468, 533] width 192 height 32
click at [1009, 315] on button at bounding box center [1001, 314] width 64 height 333
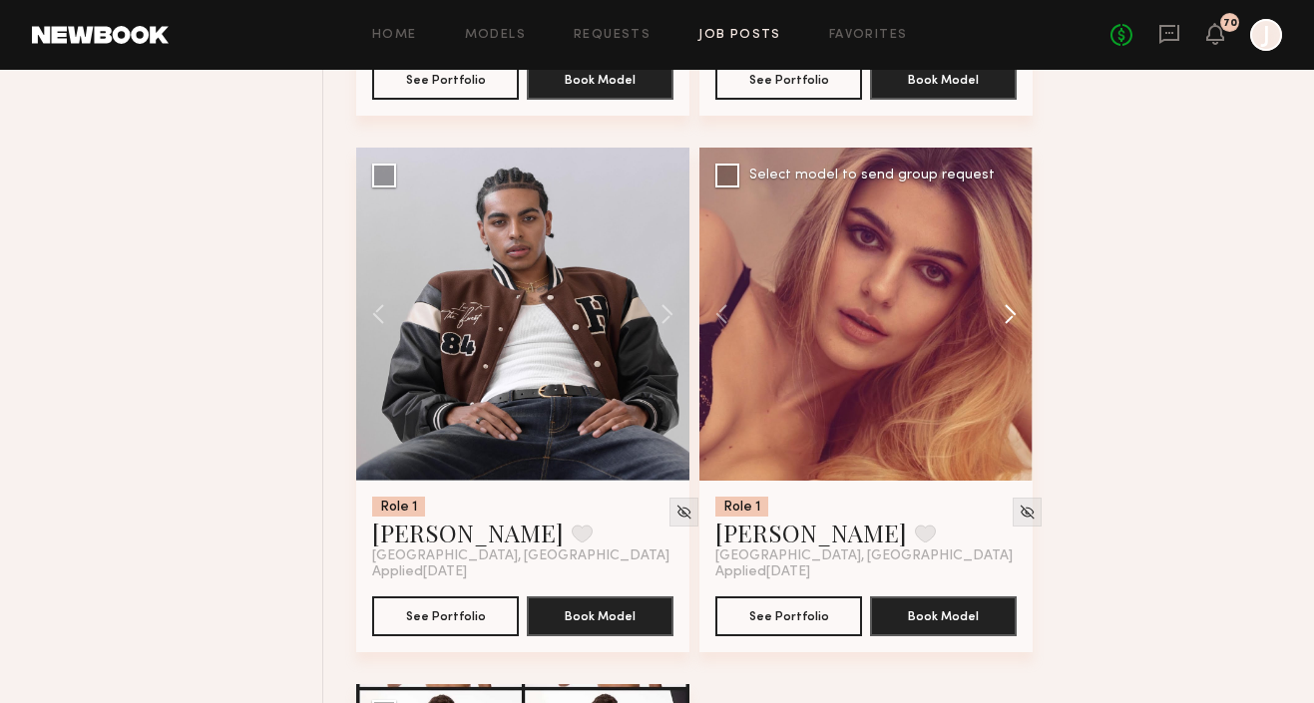
scroll to position [2300, 0]
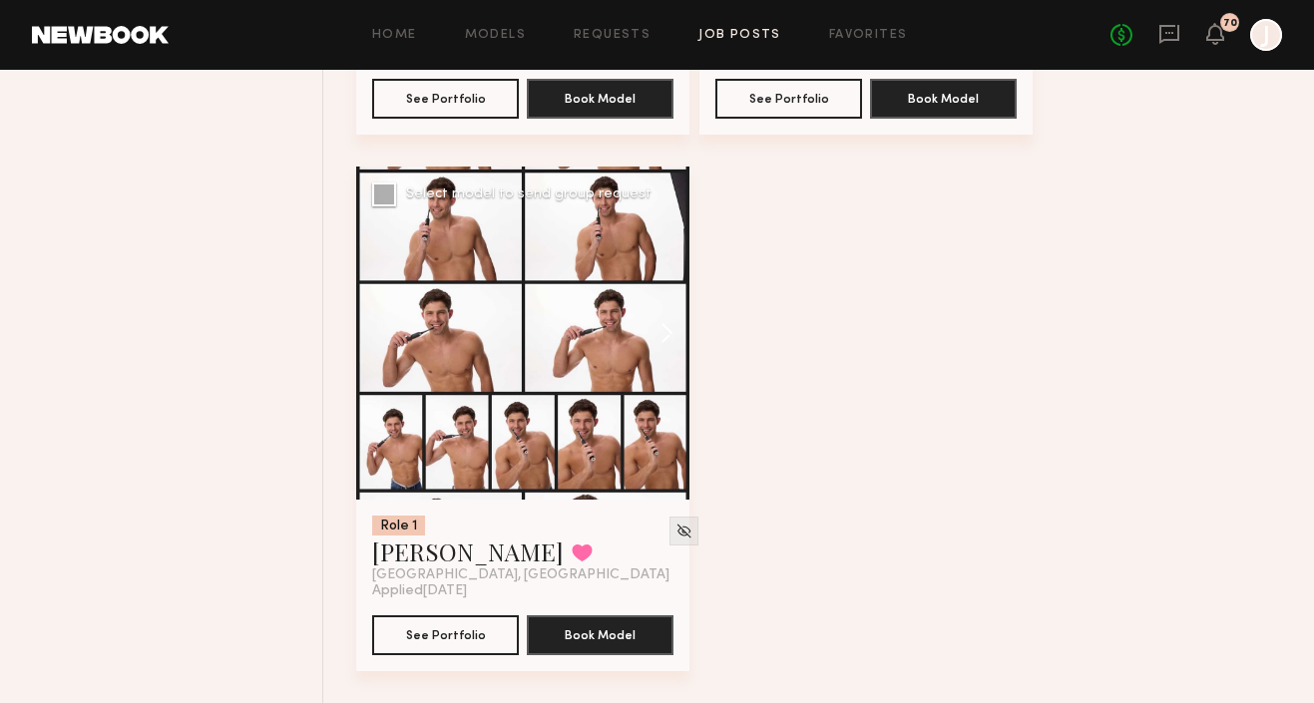
click at [674, 328] on button at bounding box center [658, 333] width 64 height 333
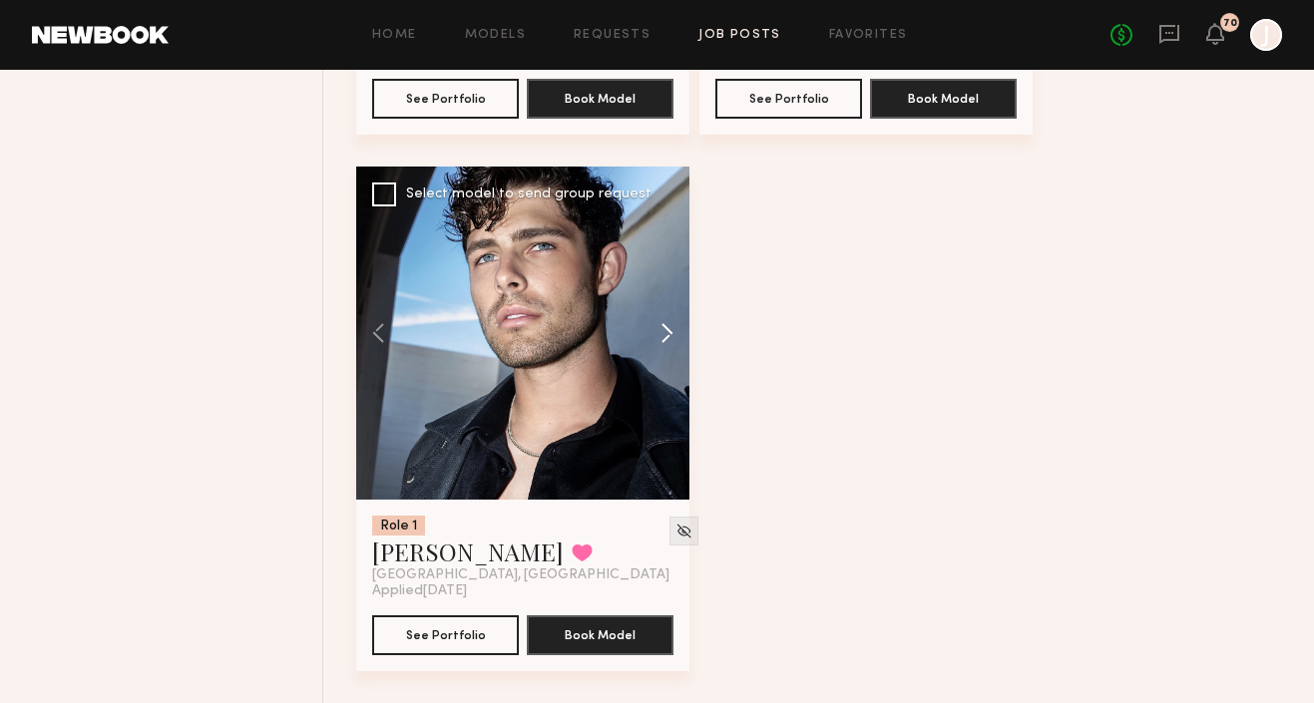
click at [674, 328] on button at bounding box center [658, 333] width 64 height 333
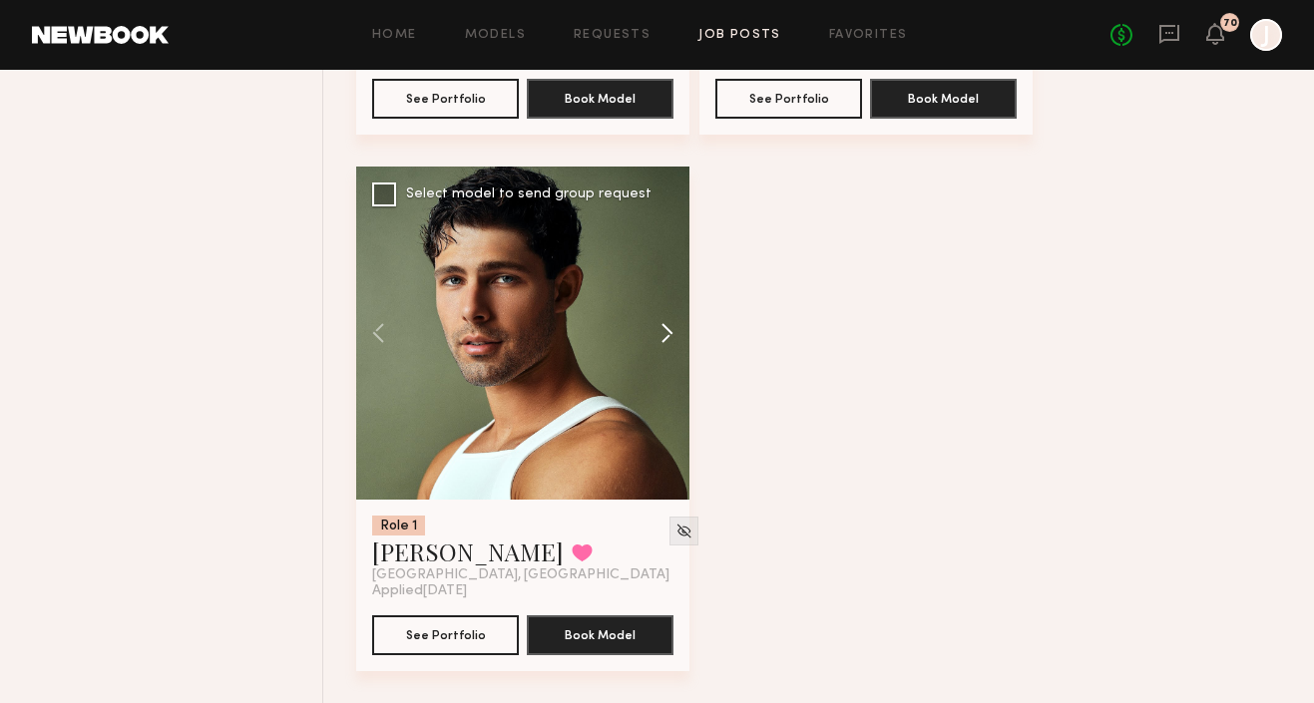
click at [674, 328] on button at bounding box center [658, 333] width 64 height 333
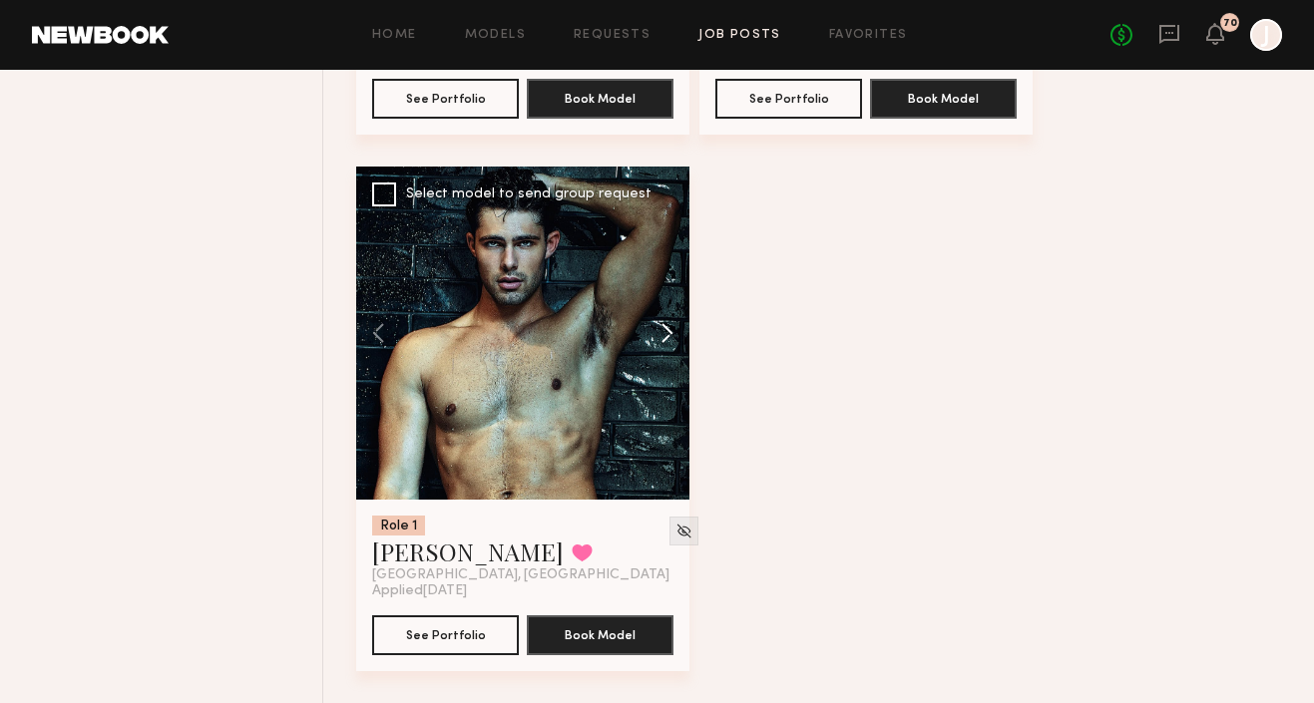
click at [671, 328] on button at bounding box center [658, 333] width 64 height 333
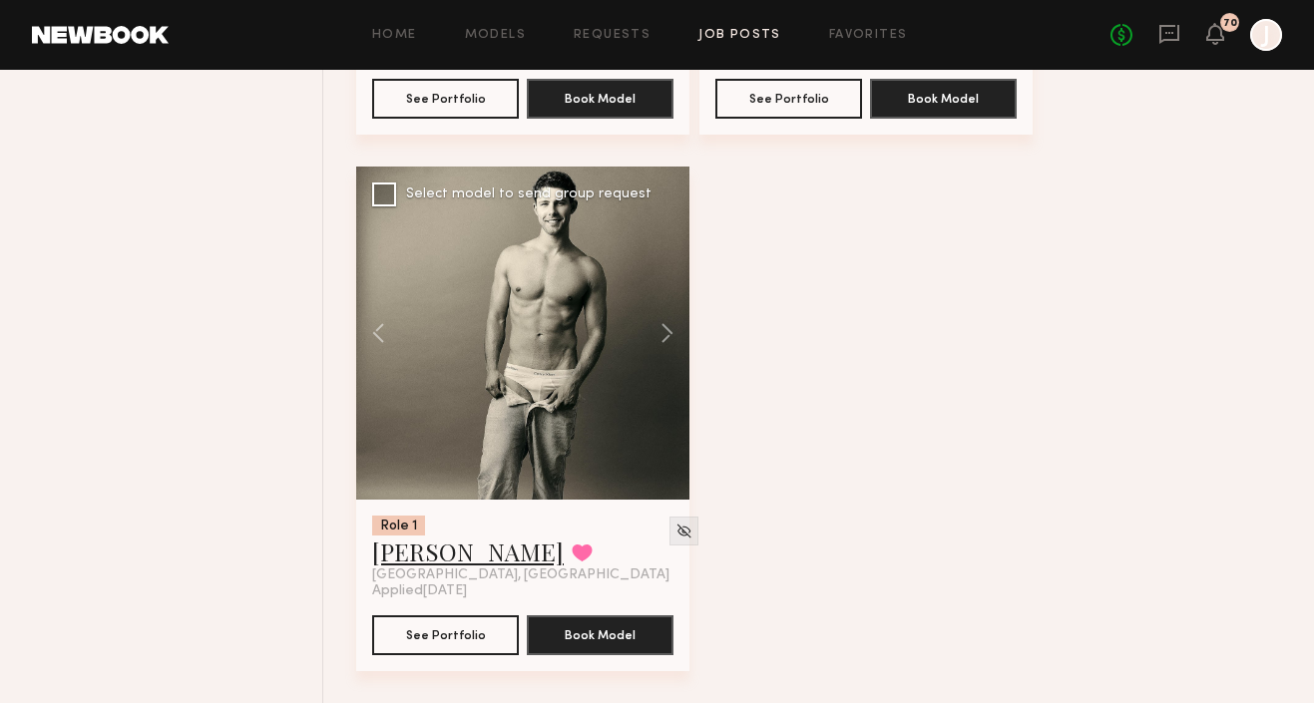
click at [433, 550] on link "Dylan W." at bounding box center [468, 552] width 192 height 32
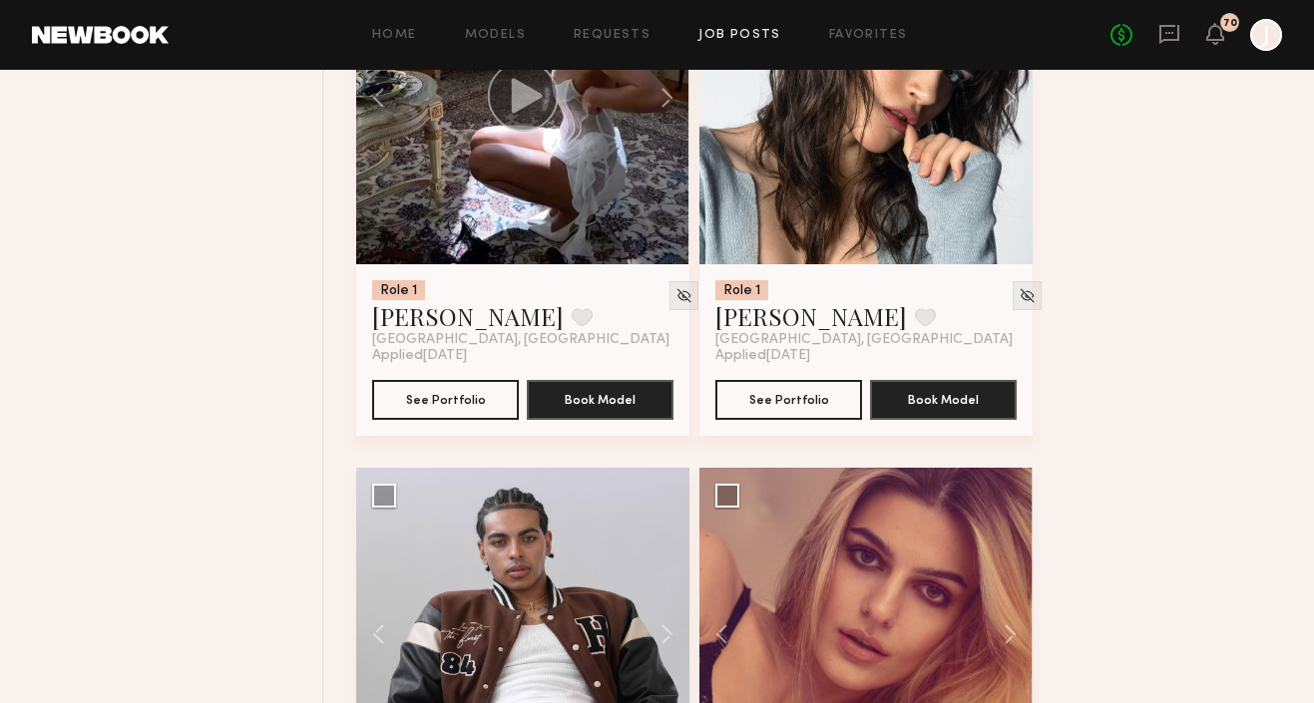
scroll to position [1188, 0]
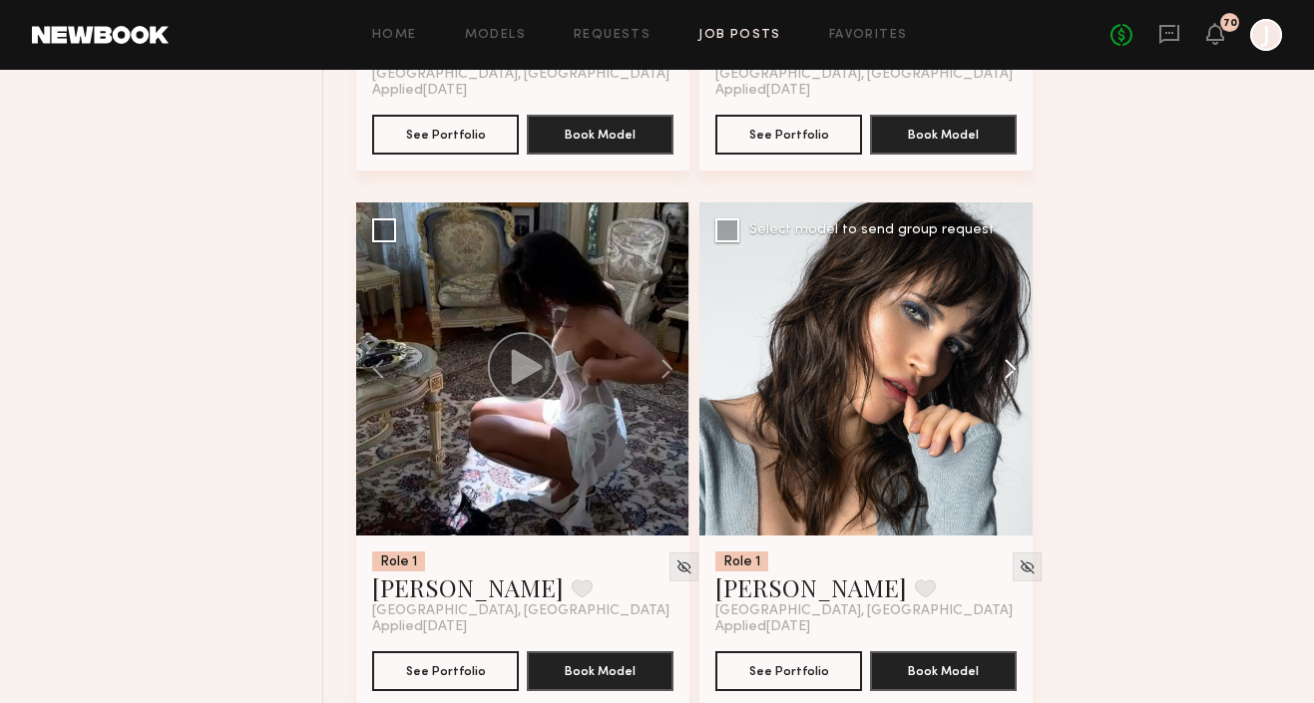
click at [1006, 374] on button at bounding box center [1001, 369] width 64 height 333
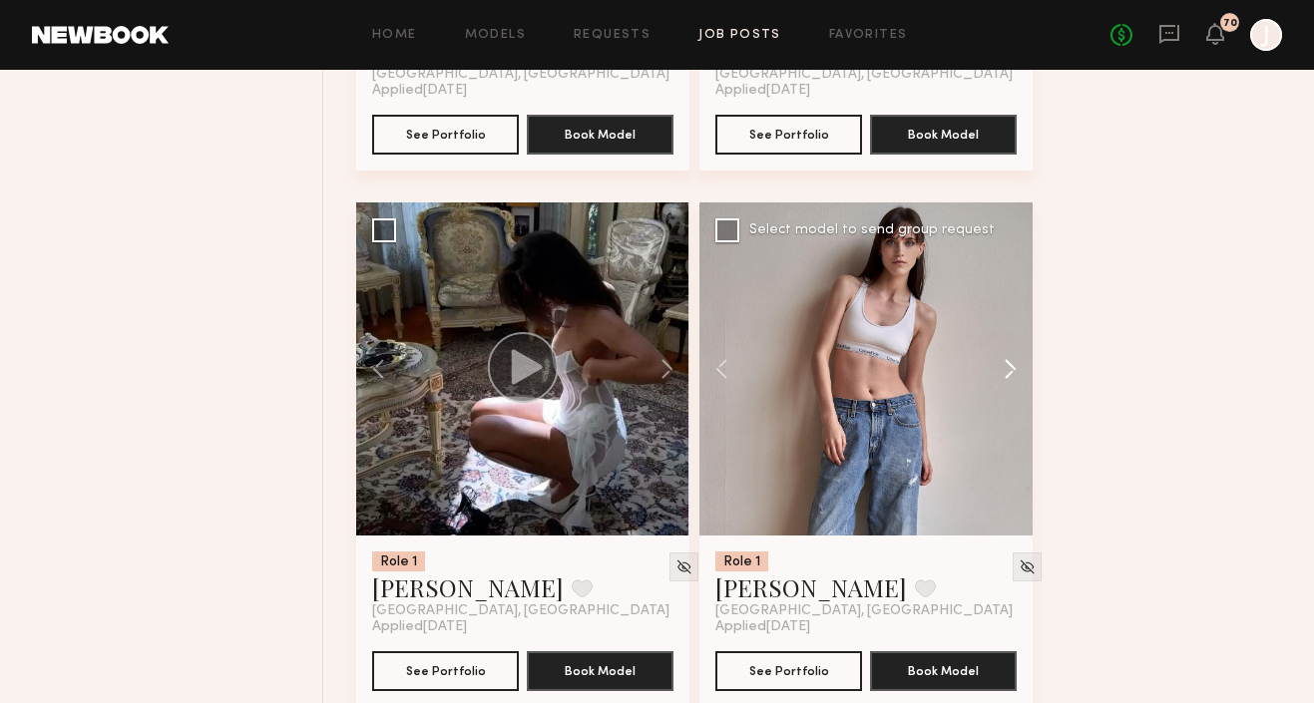
click at [1004, 372] on button at bounding box center [1001, 369] width 64 height 333
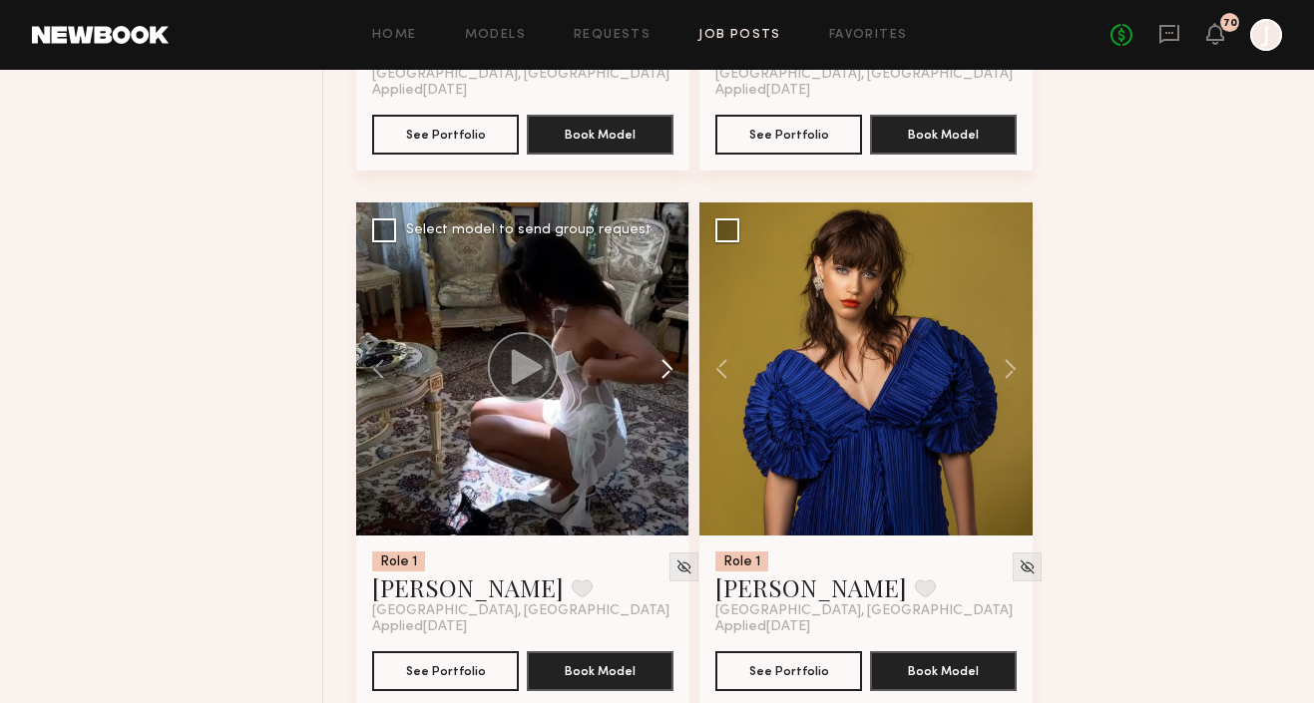
click at [664, 367] on button at bounding box center [658, 369] width 64 height 333
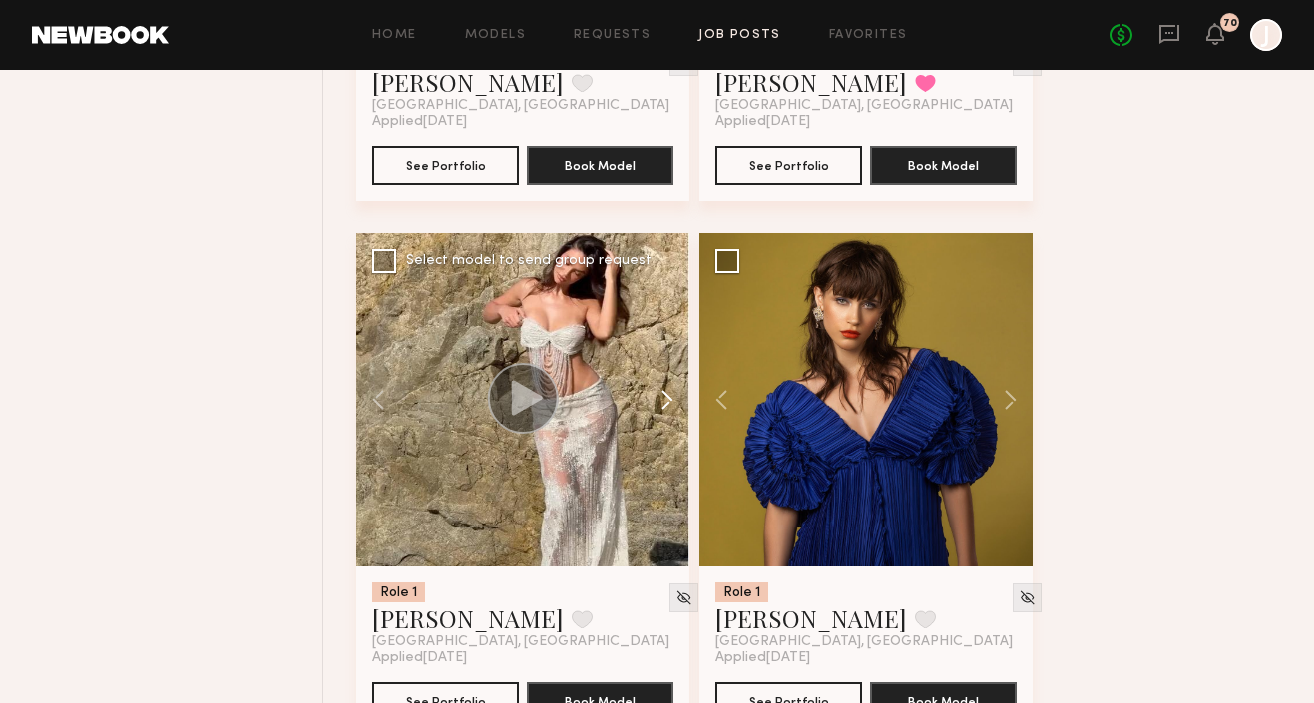
scroll to position [480, 0]
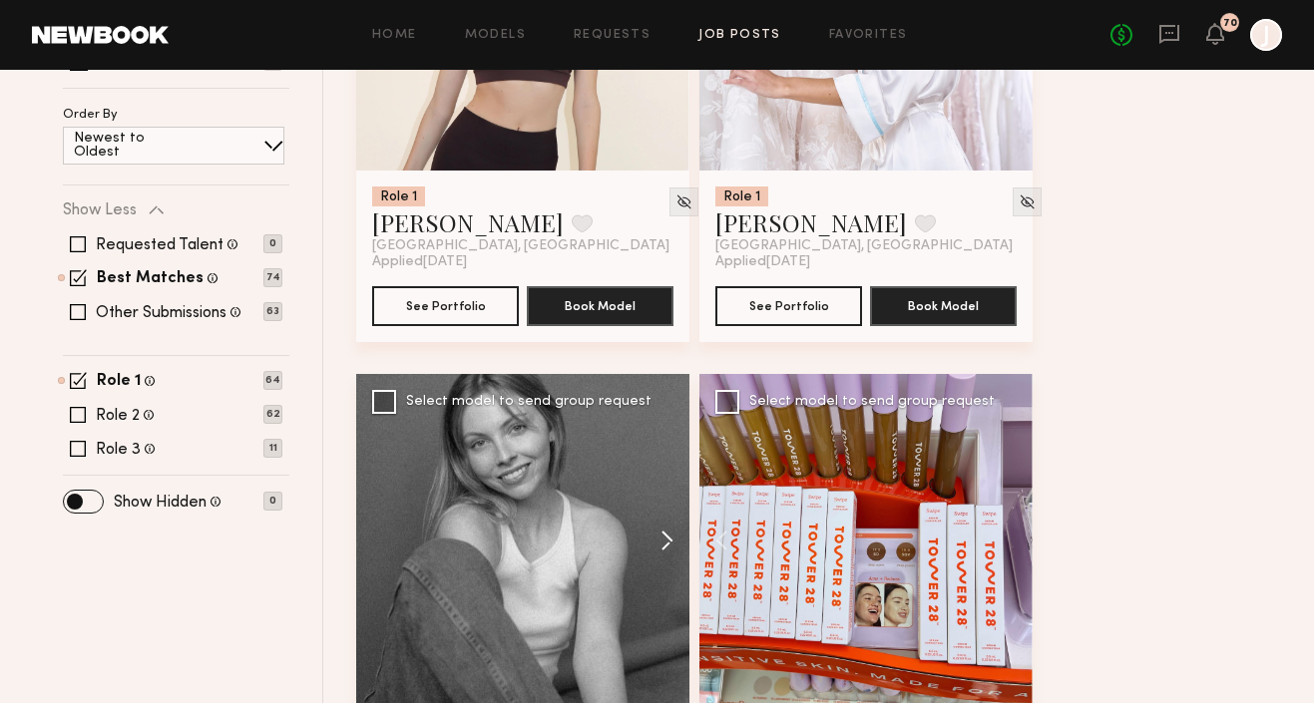
click at [659, 543] on button at bounding box center [658, 540] width 64 height 333
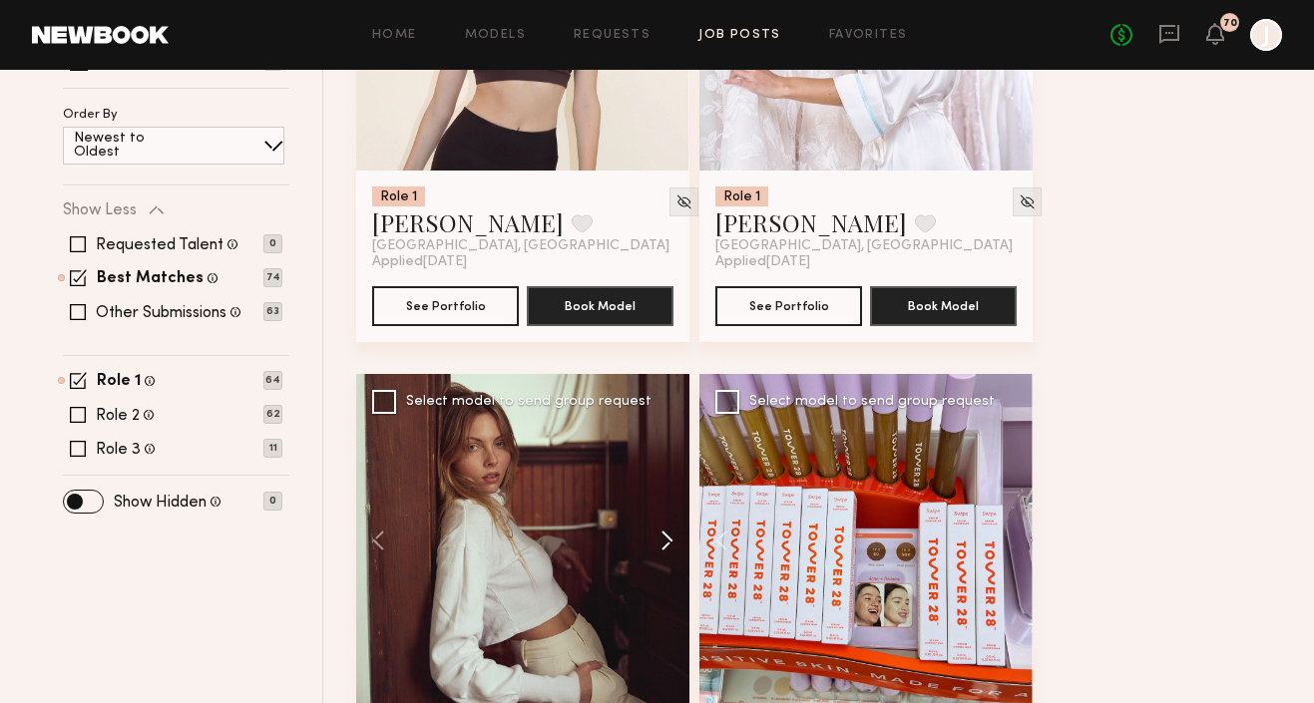
click at [660, 543] on button at bounding box center [658, 540] width 64 height 333
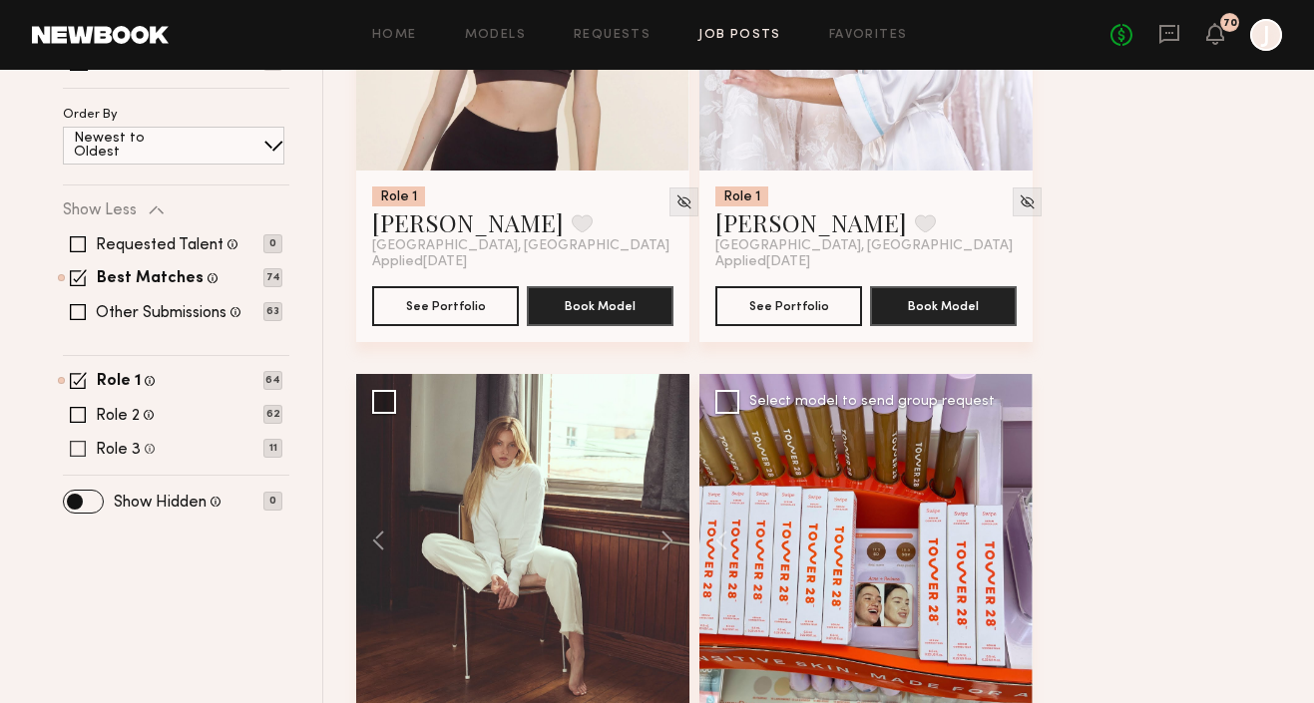
click at [76, 445] on span at bounding box center [78, 449] width 16 height 16
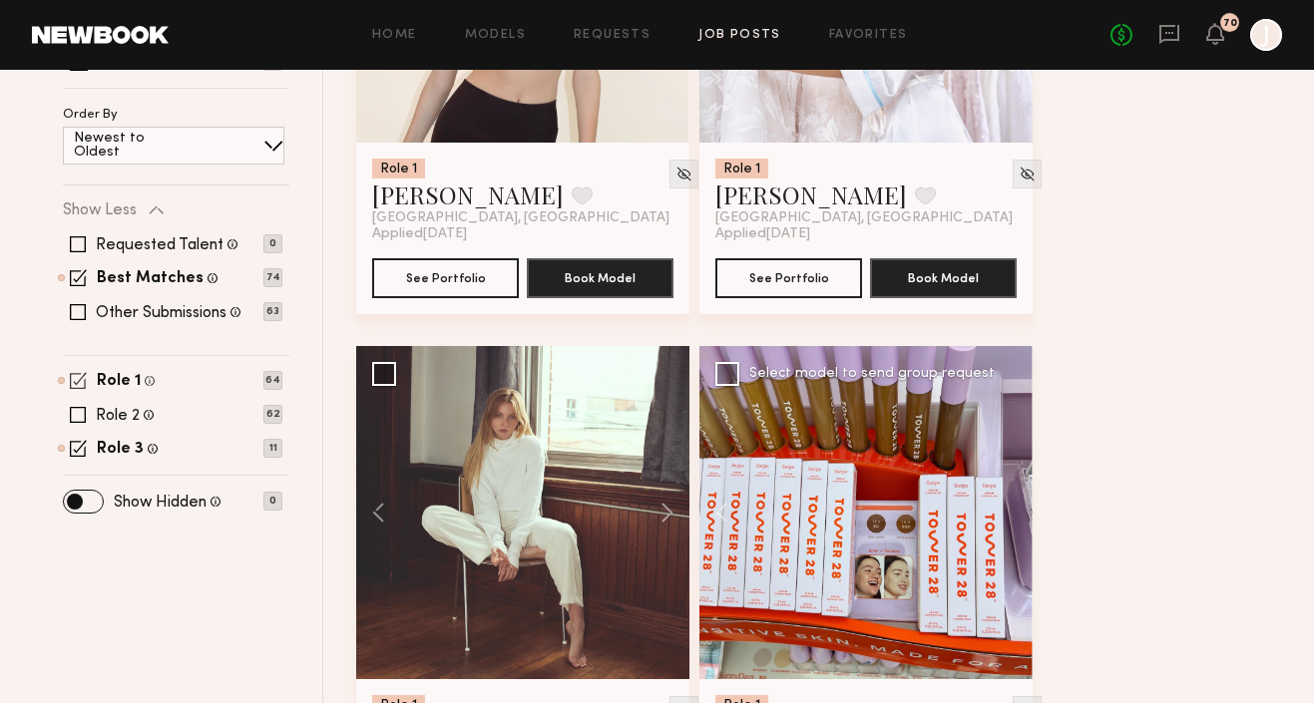
click at [80, 381] on span at bounding box center [78, 380] width 17 height 17
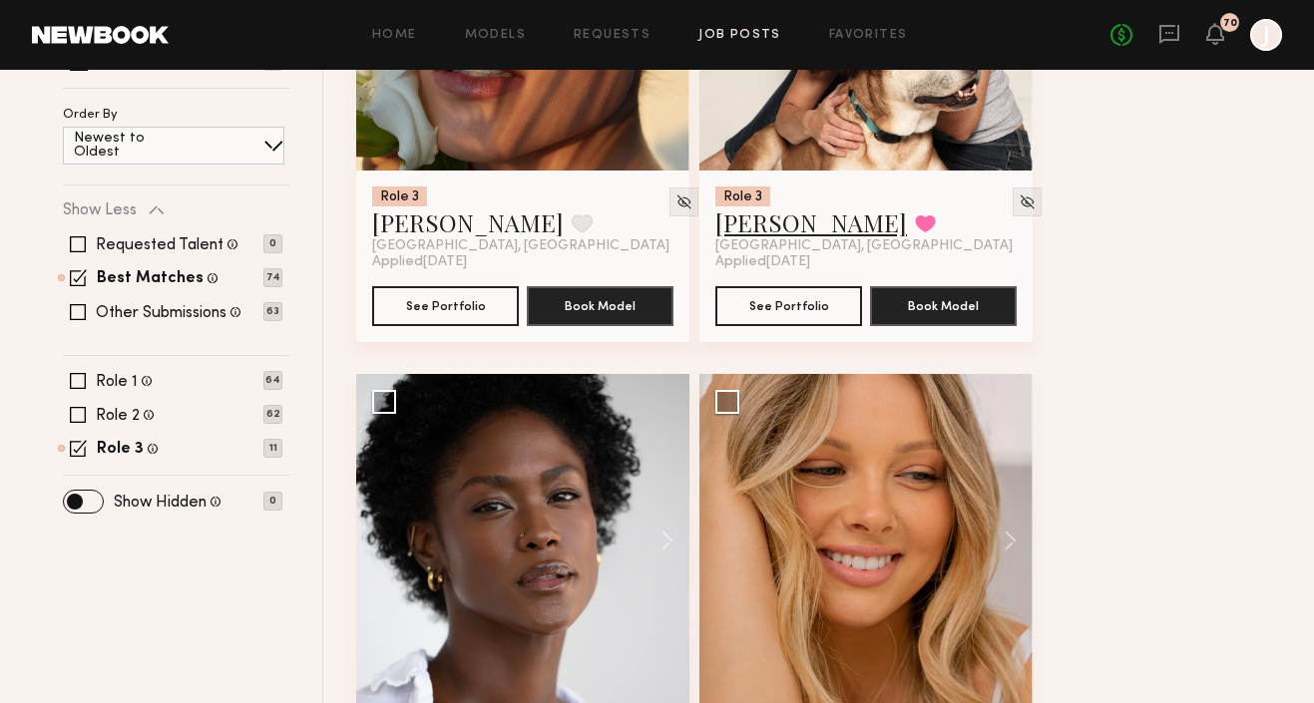
click at [782, 224] on link "Natalie D." at bounding box center [811, 223] width 192 height 32
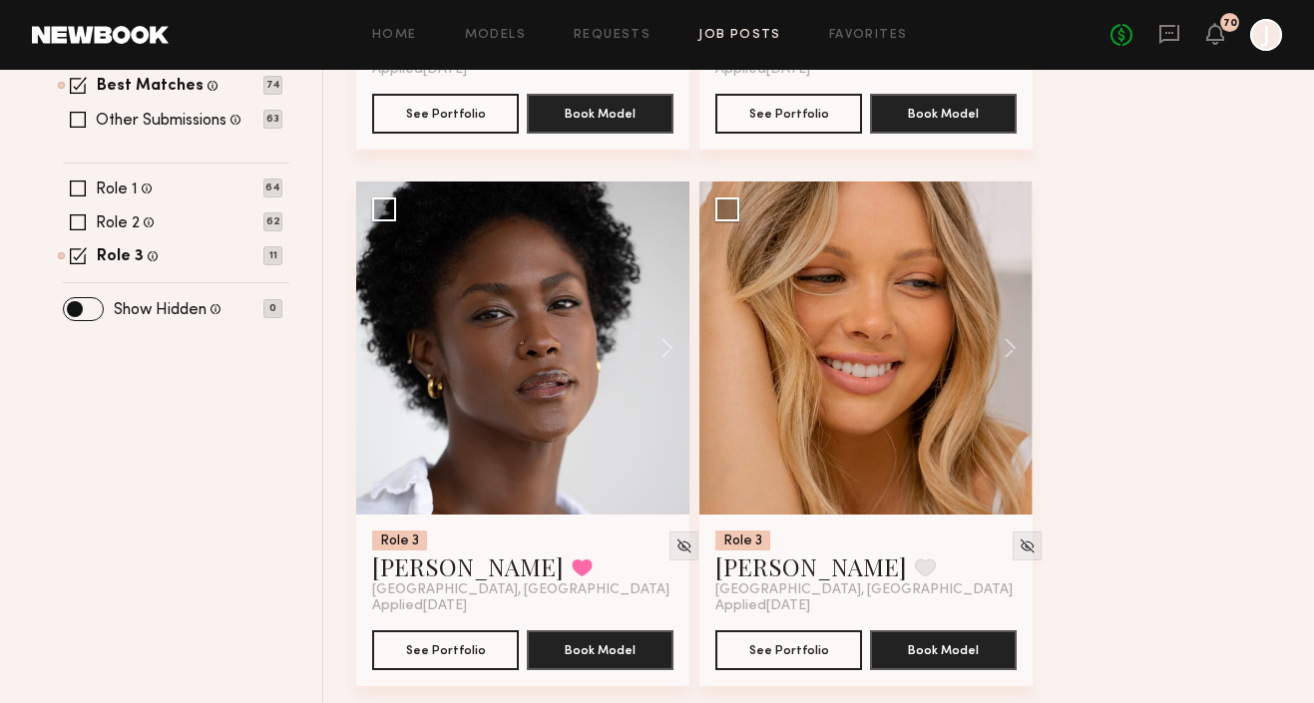
scroll to position [674, 0]
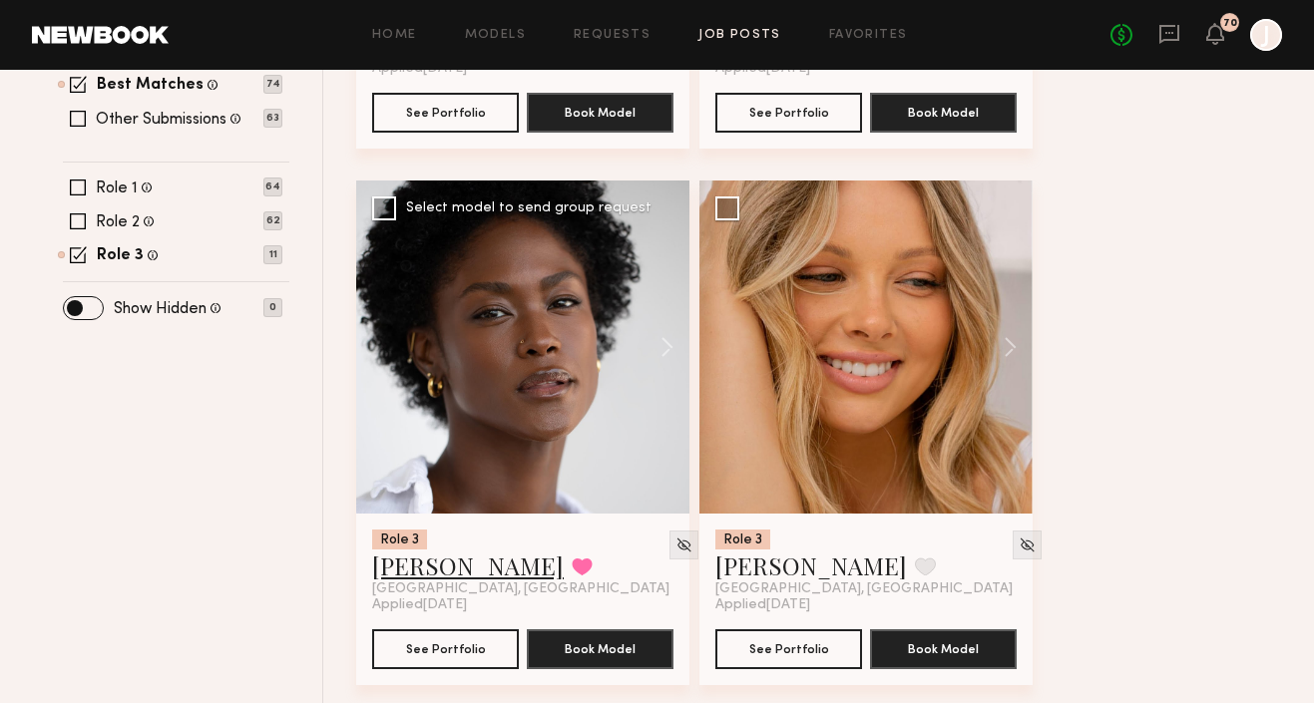
click at [407, 572] on link "Rose L." at bounding box center [468, 566] width 192 height 32
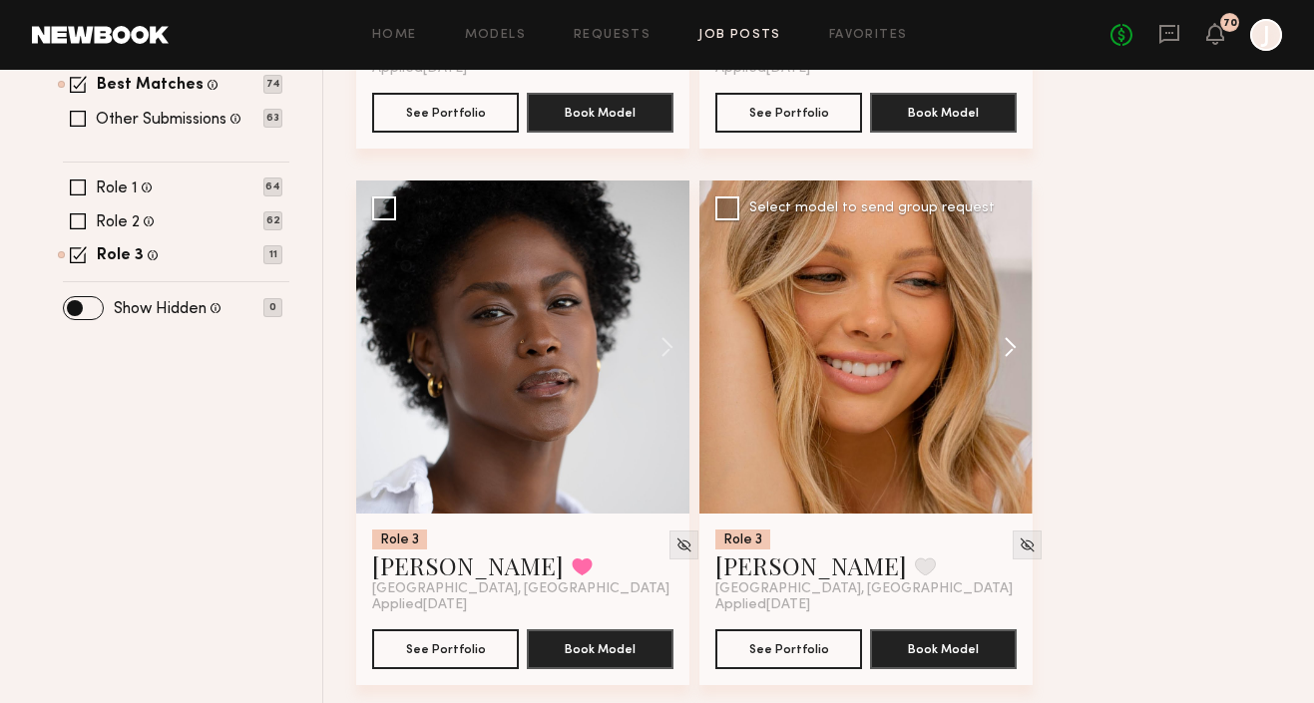
click at [1002, 342] on button at bounding box center [1001, 347] width 64 height 333
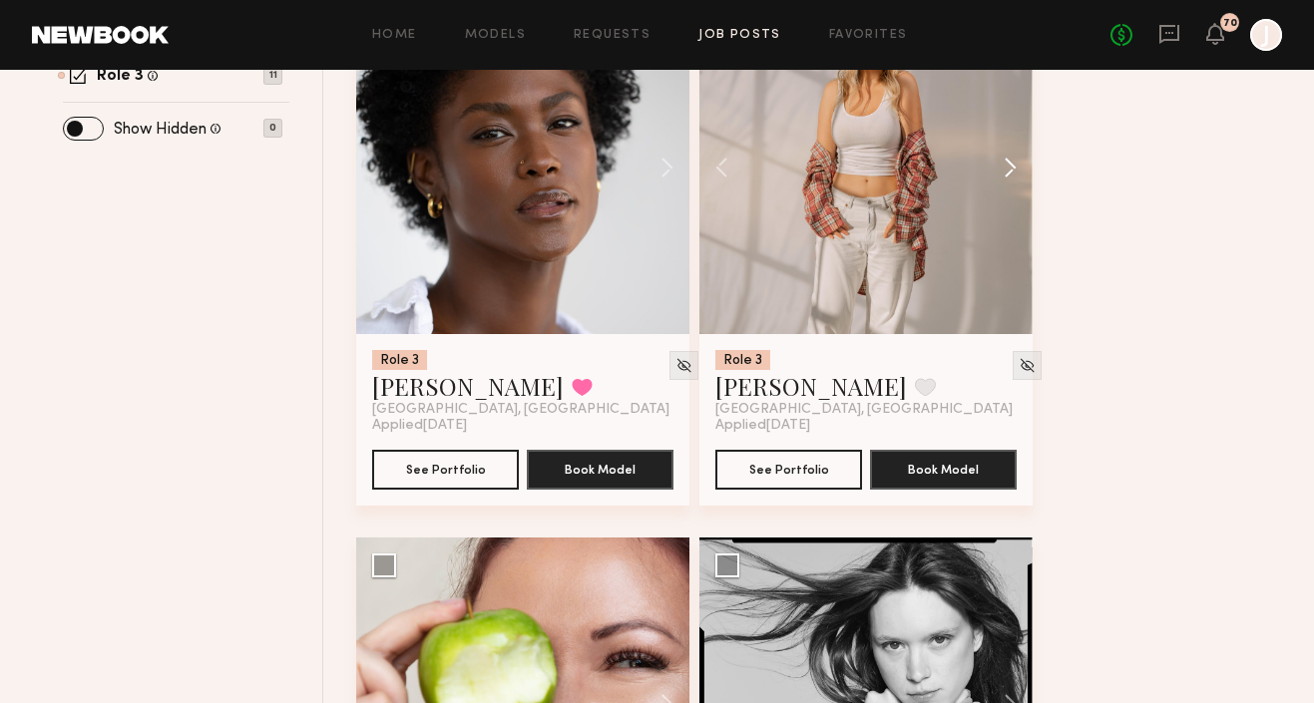
scroll to position [1173, 0]
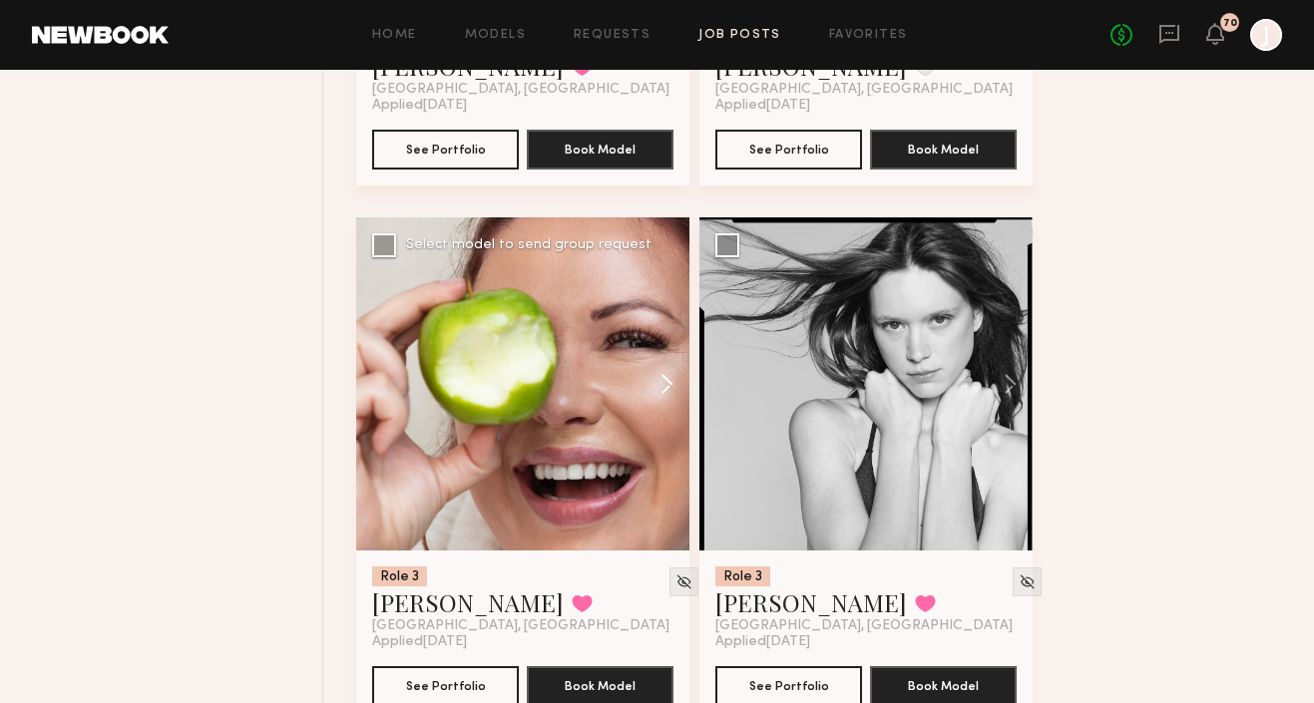
click at [665, 382] on button at bounding box center [658, 384] width 64 height 333
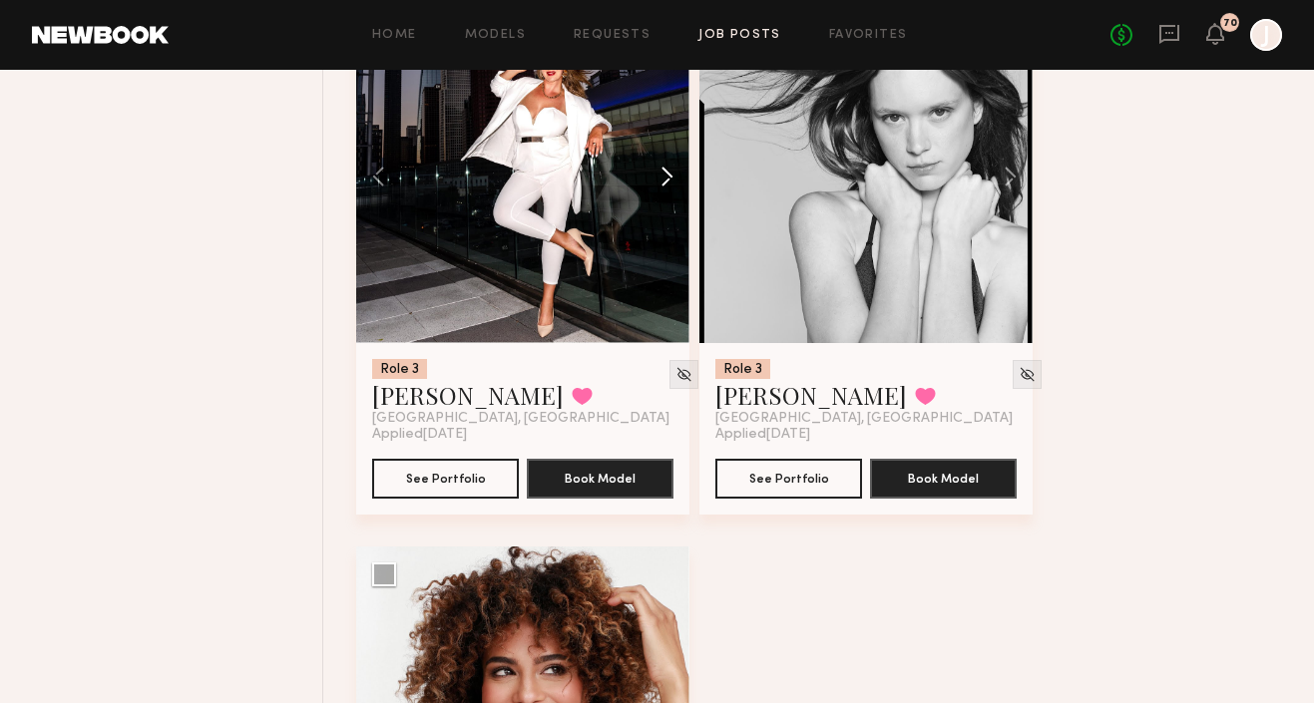
scroll to position [1763, 0]
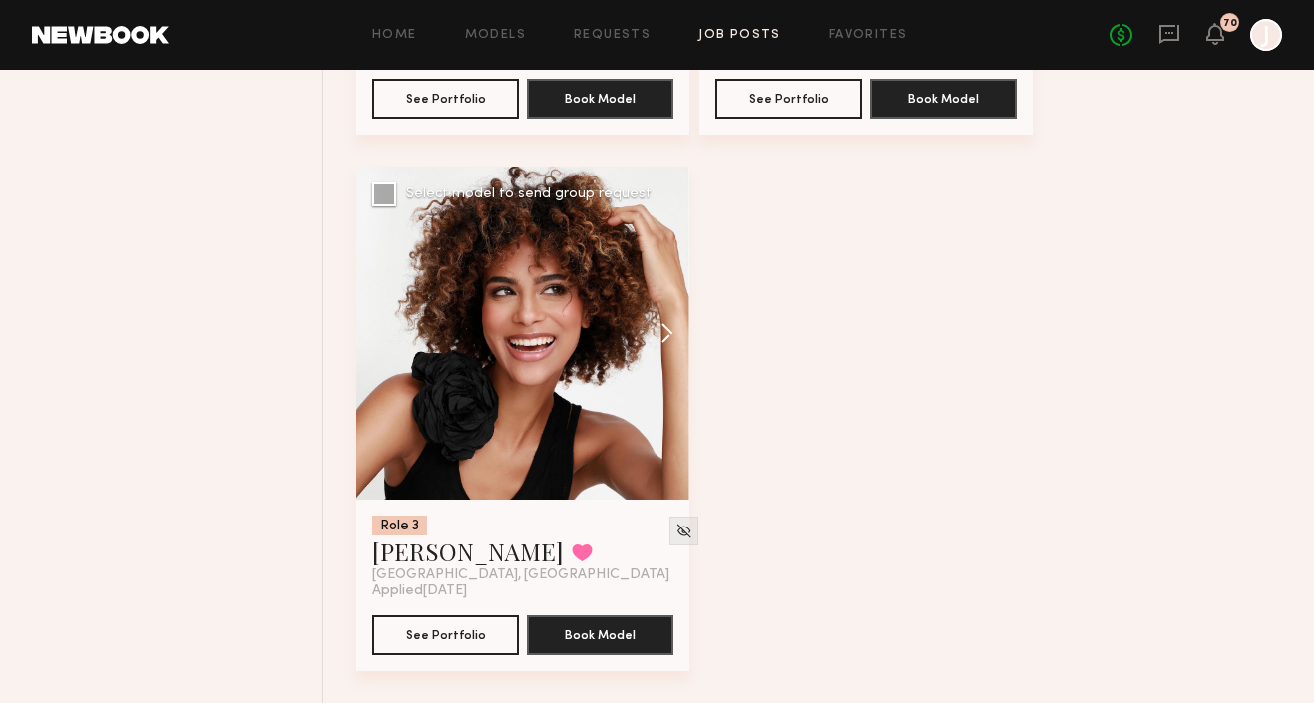
click at [665, 330] on button at bounding box center [658, 333] width 64 height 333
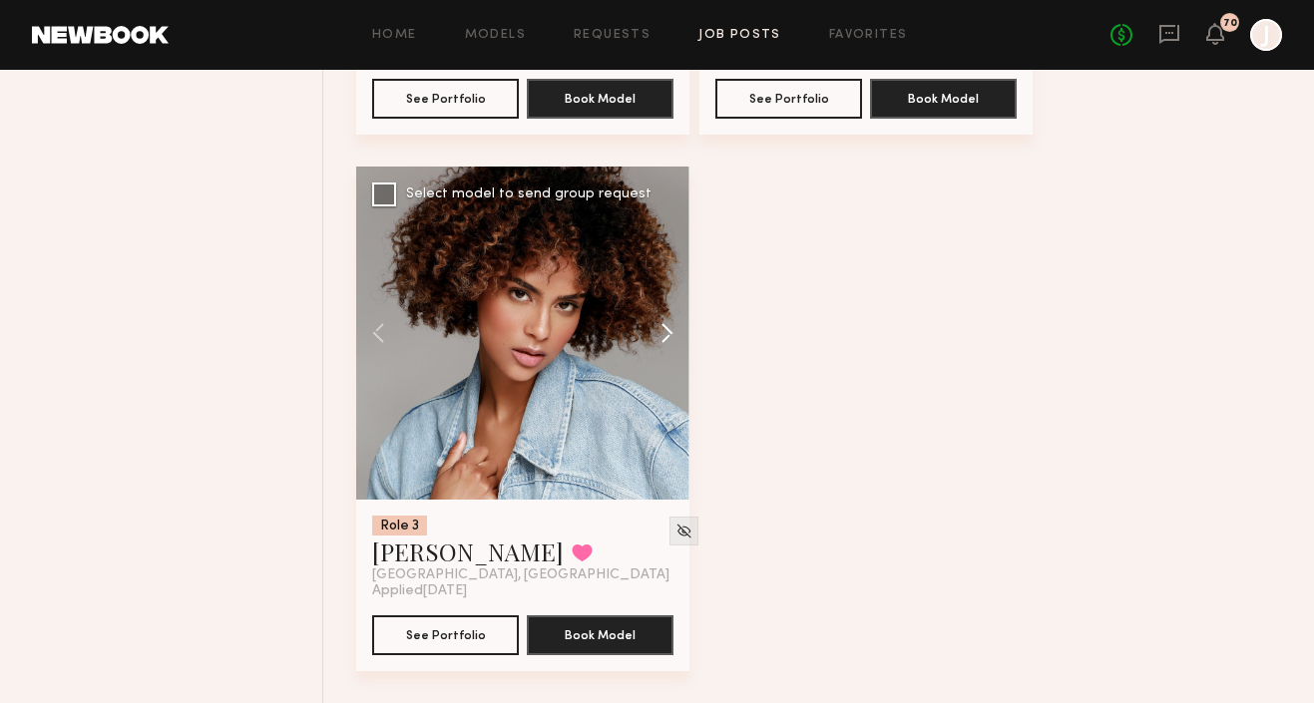
click at [665, 330] on button at bounding box center [658, 333] width 64 height 333
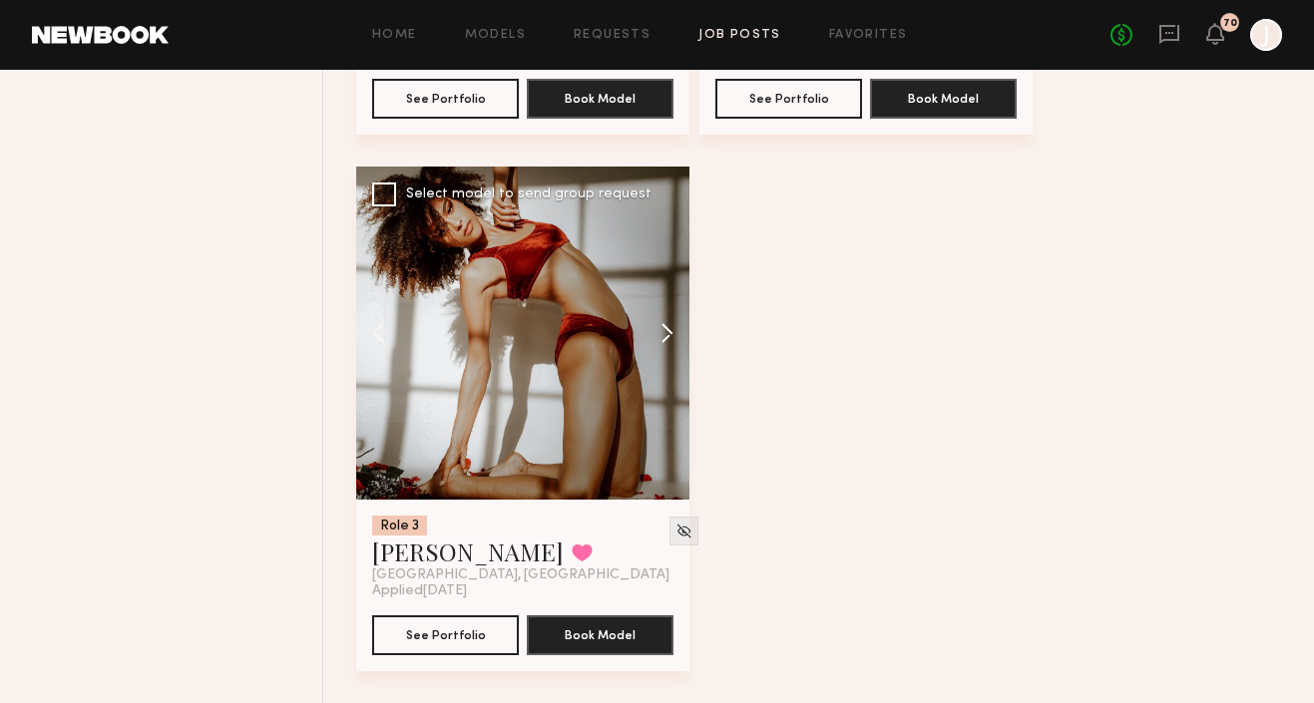
click at [668, 335] on button at bounding box center [658, 333] width 64 height 333
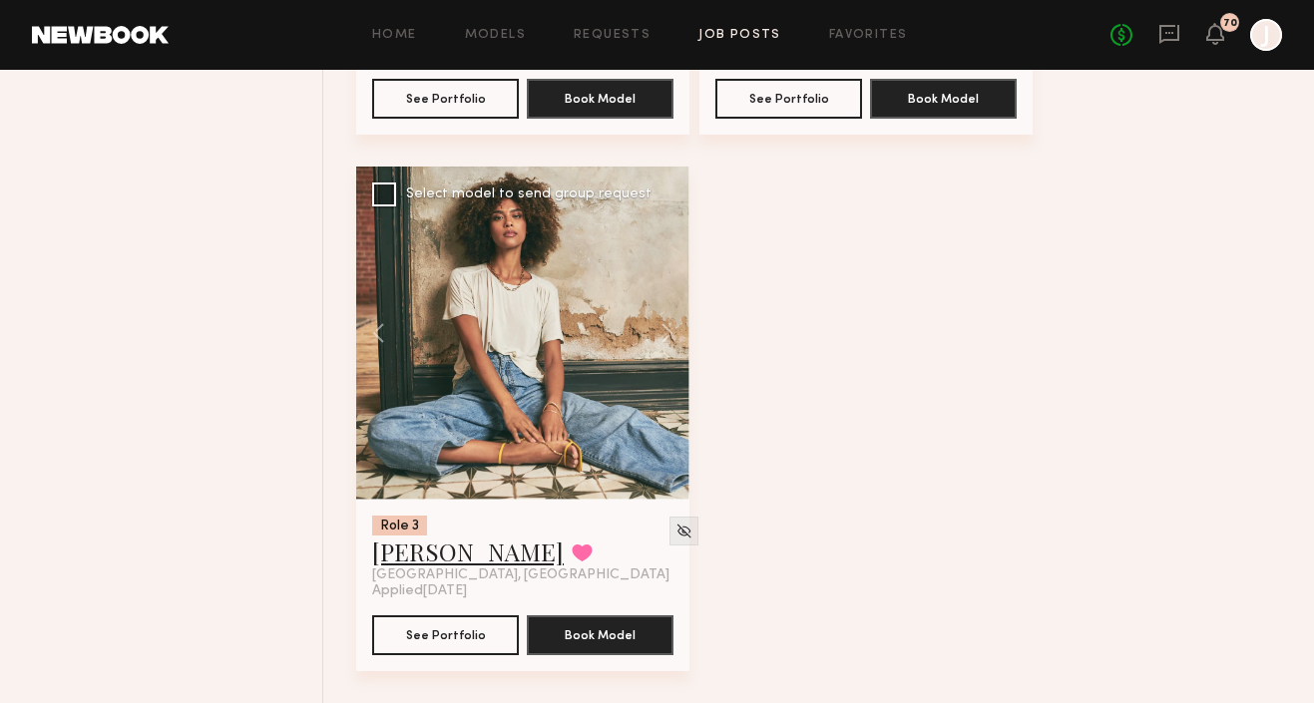
click at [450, 544] on link "Monica M." at bounding box center [468, 552] width 192 height 32
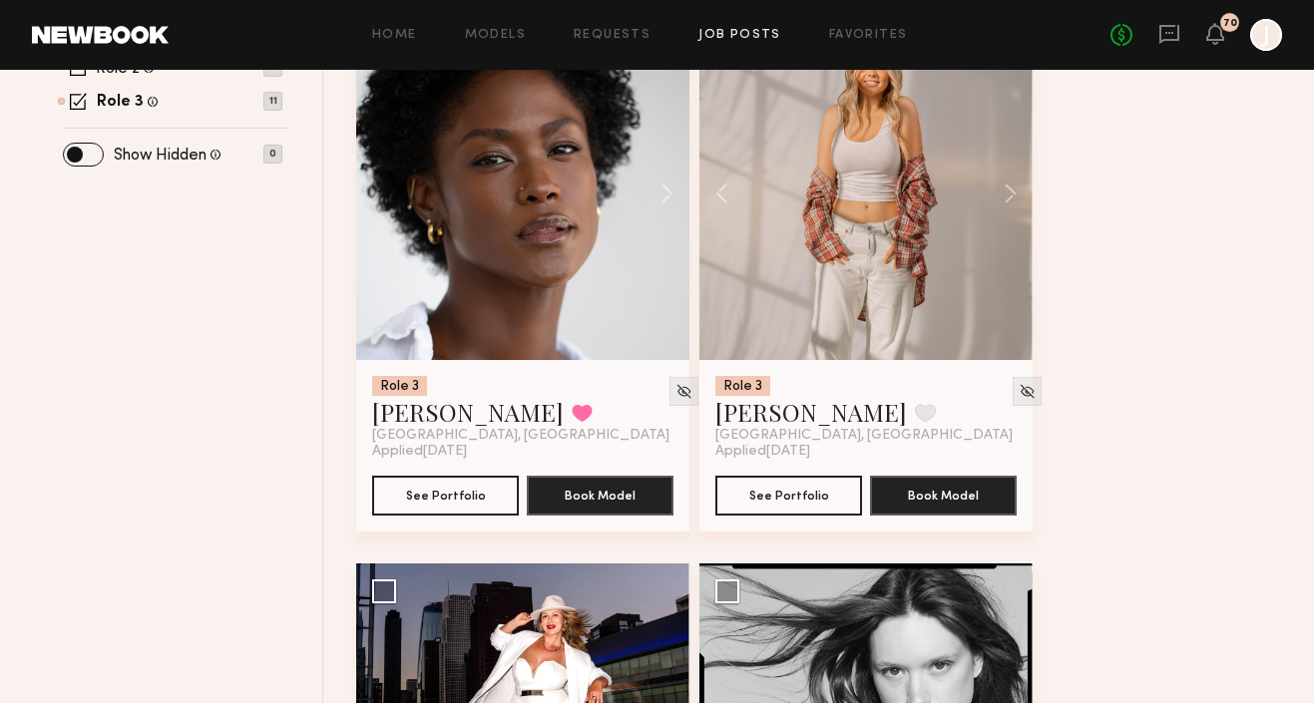
scroll to position [579, 0]
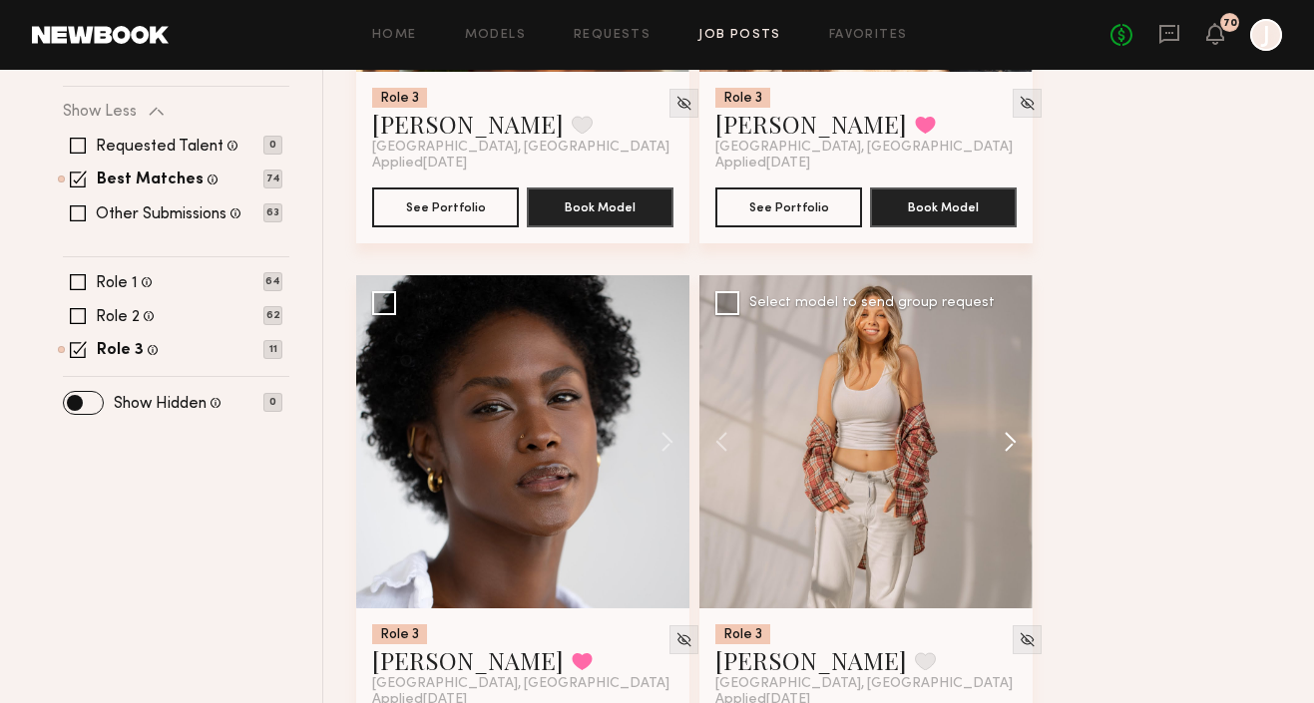
click at [1004, 433] on button at bounding box center [1001, 441] width 64 height 333
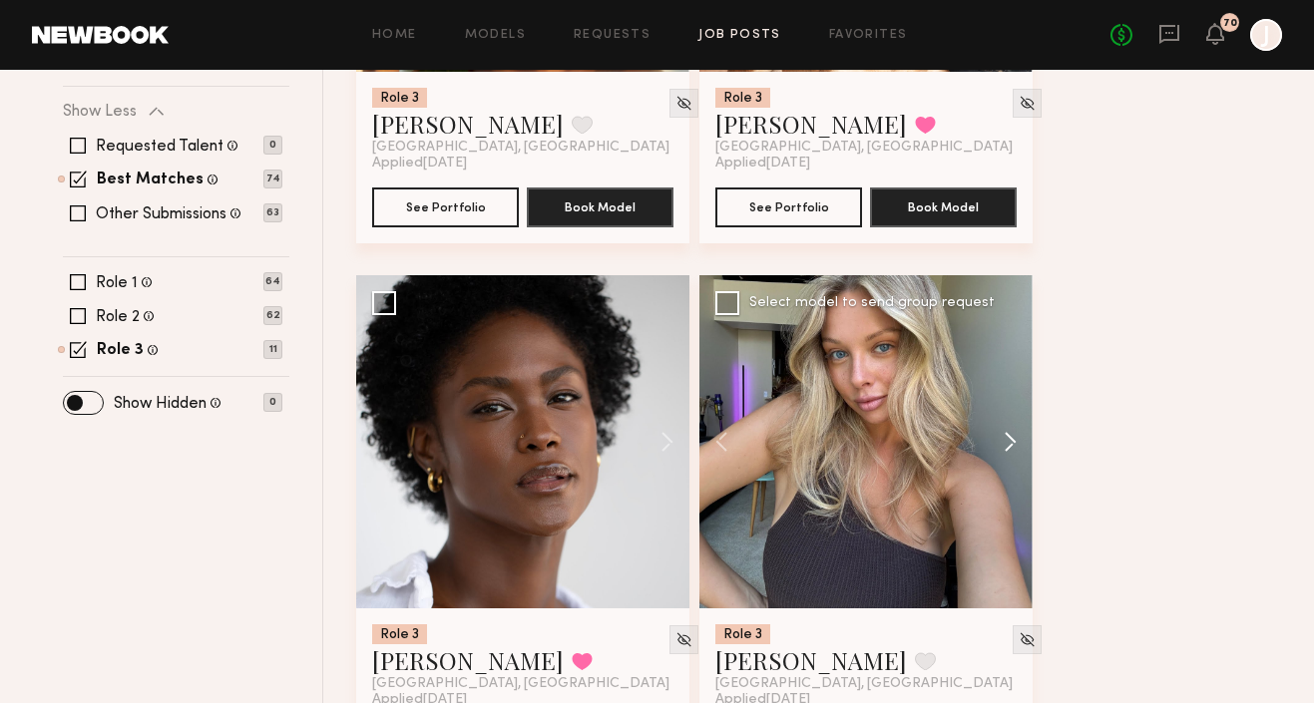
click at [1005, 436] on button at bounding box center [1001, 441] width 64 height 333
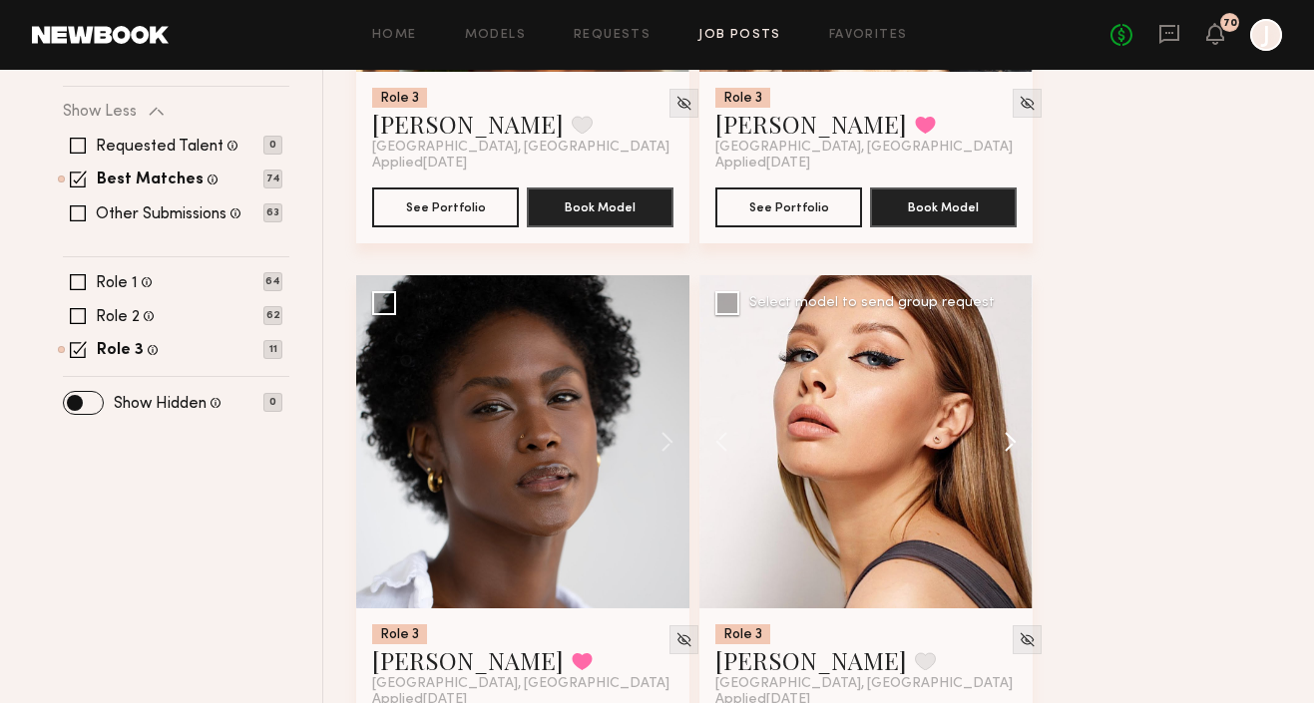
click at [1005, 442] on button at bounding box center [1001, 441] width 64 height 333
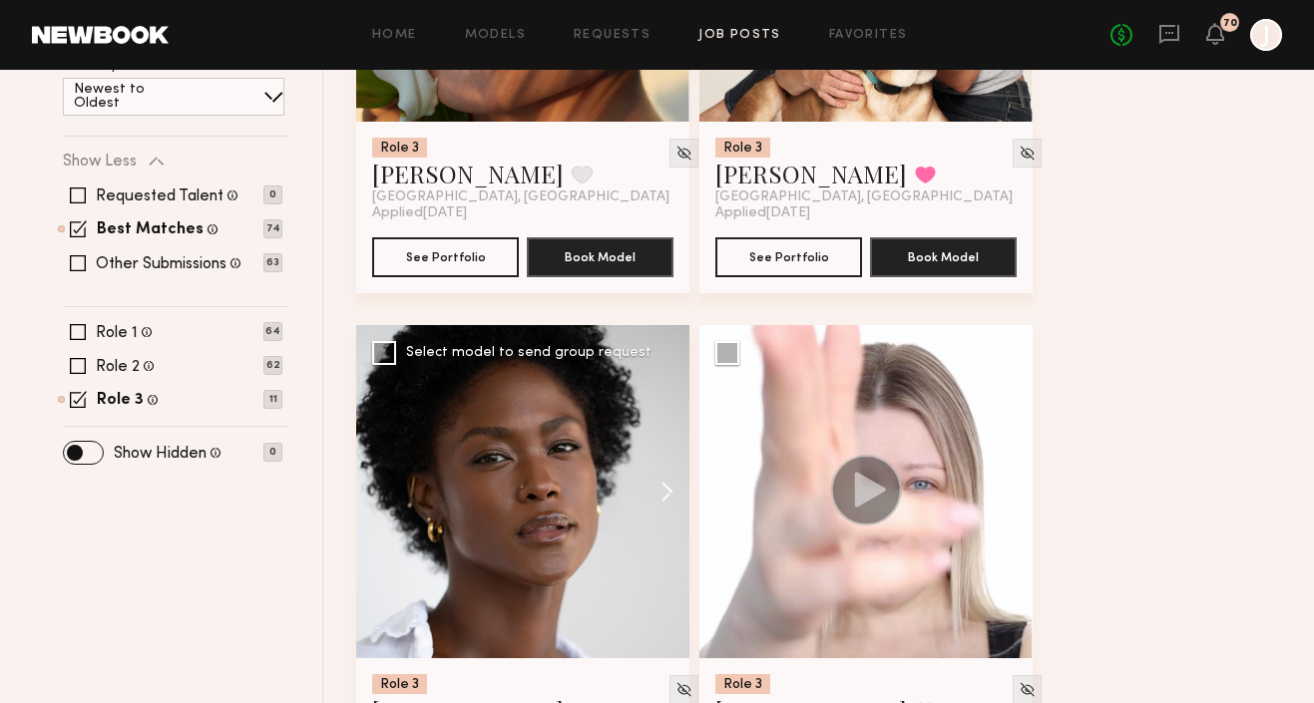
scroll to position [359, 0]
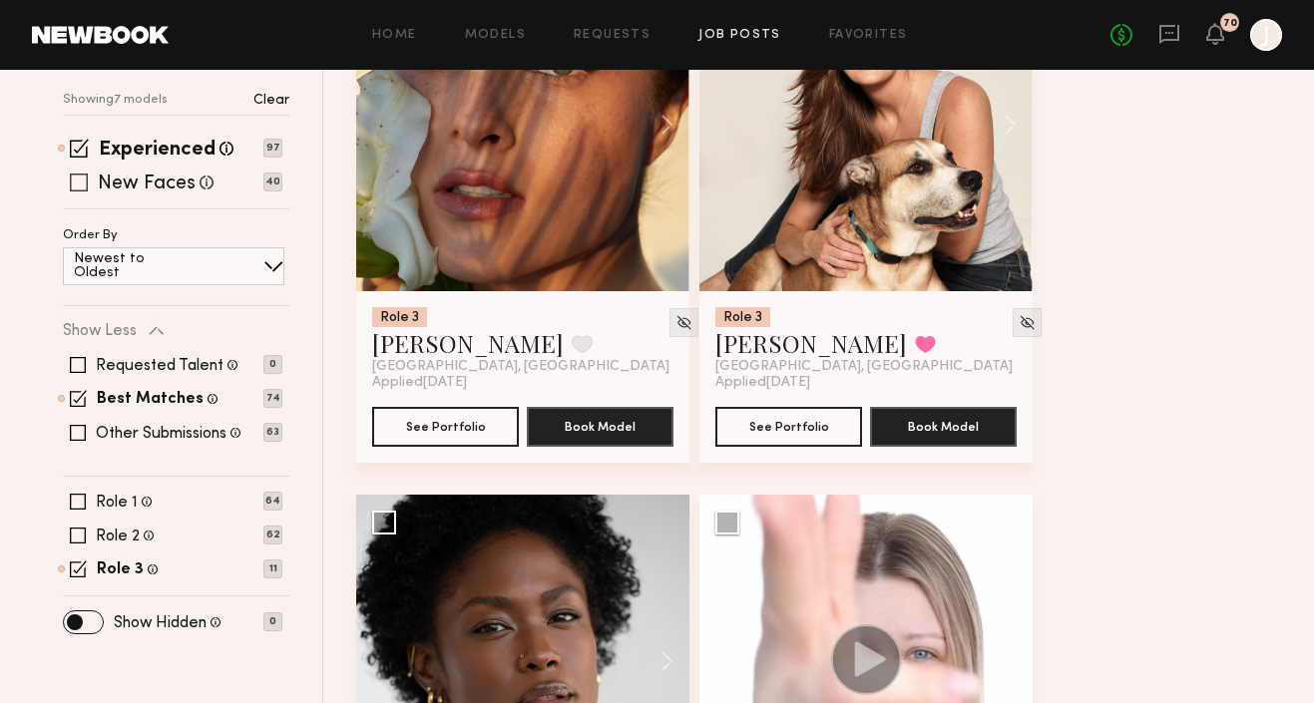
click at [75, 189] on span at bounding box center [79, 183] width 18 height 18
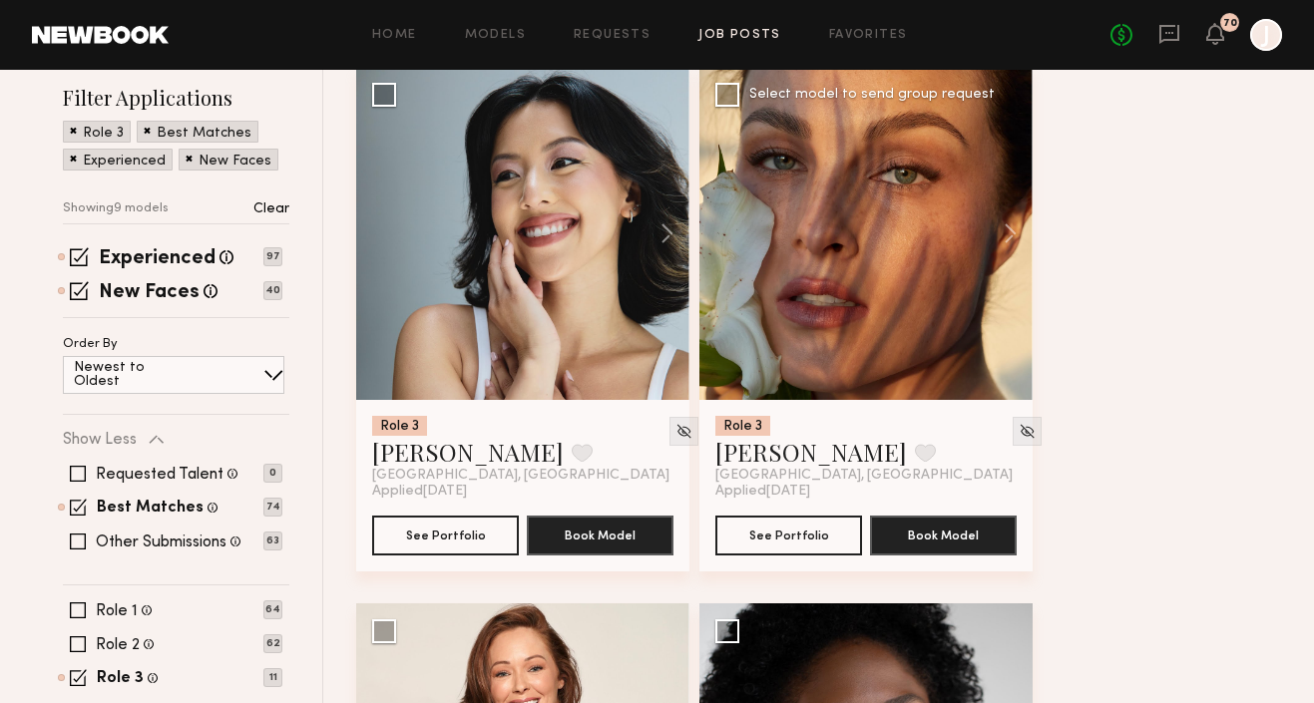
scroll to position [112, 0]
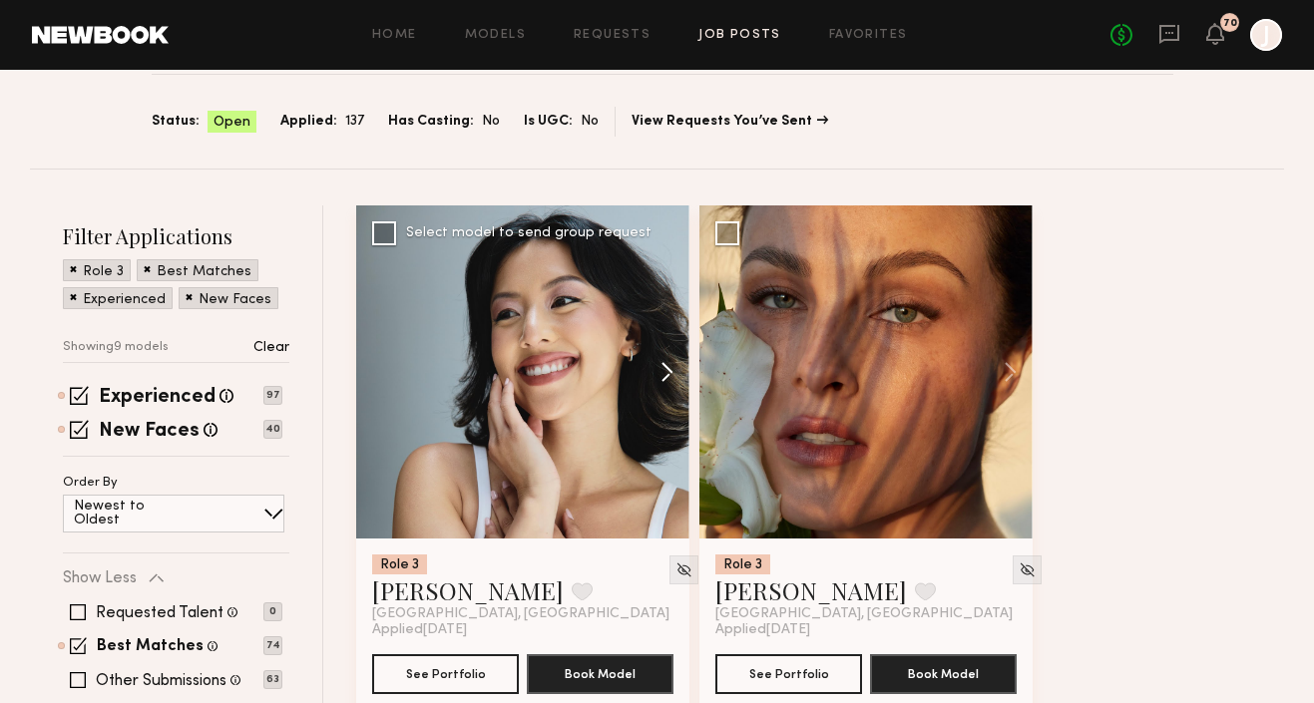
click at [654, 363] on button at bounding box center [658, 372] width 64 height 333
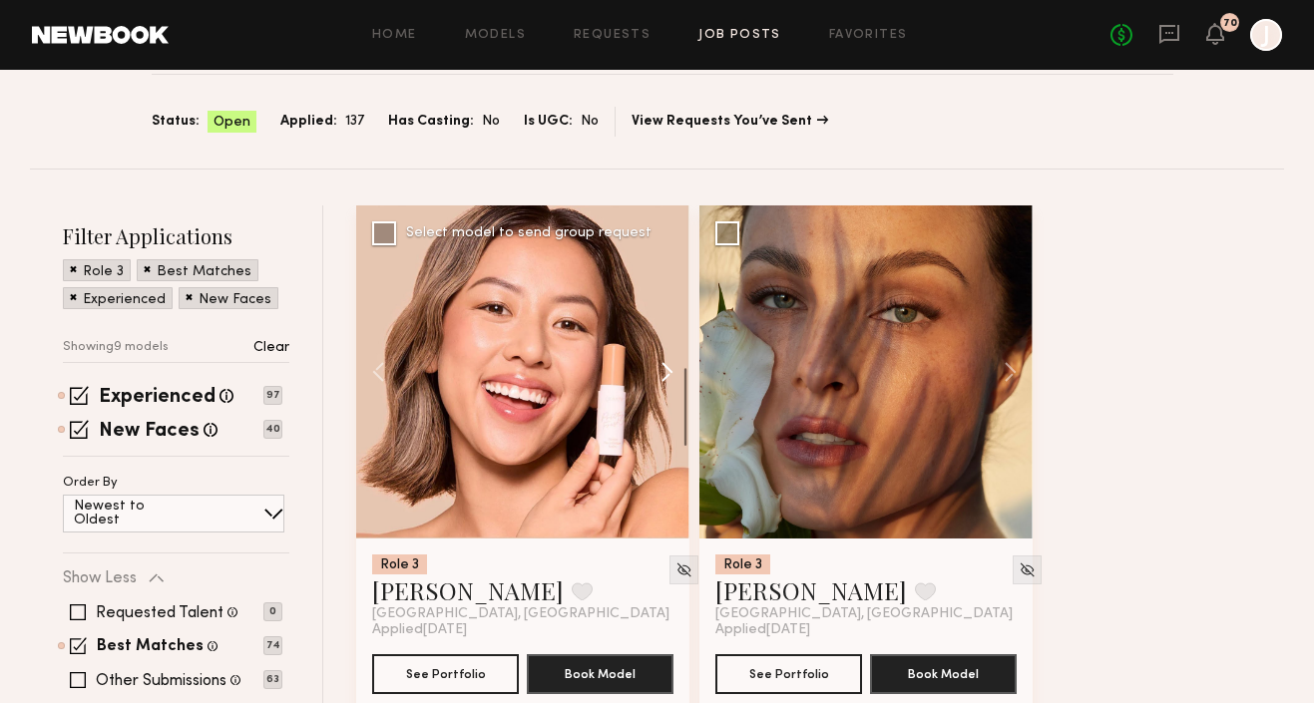
click at [655, 364] on button at bounding box center [658, 372] width 64 height 333
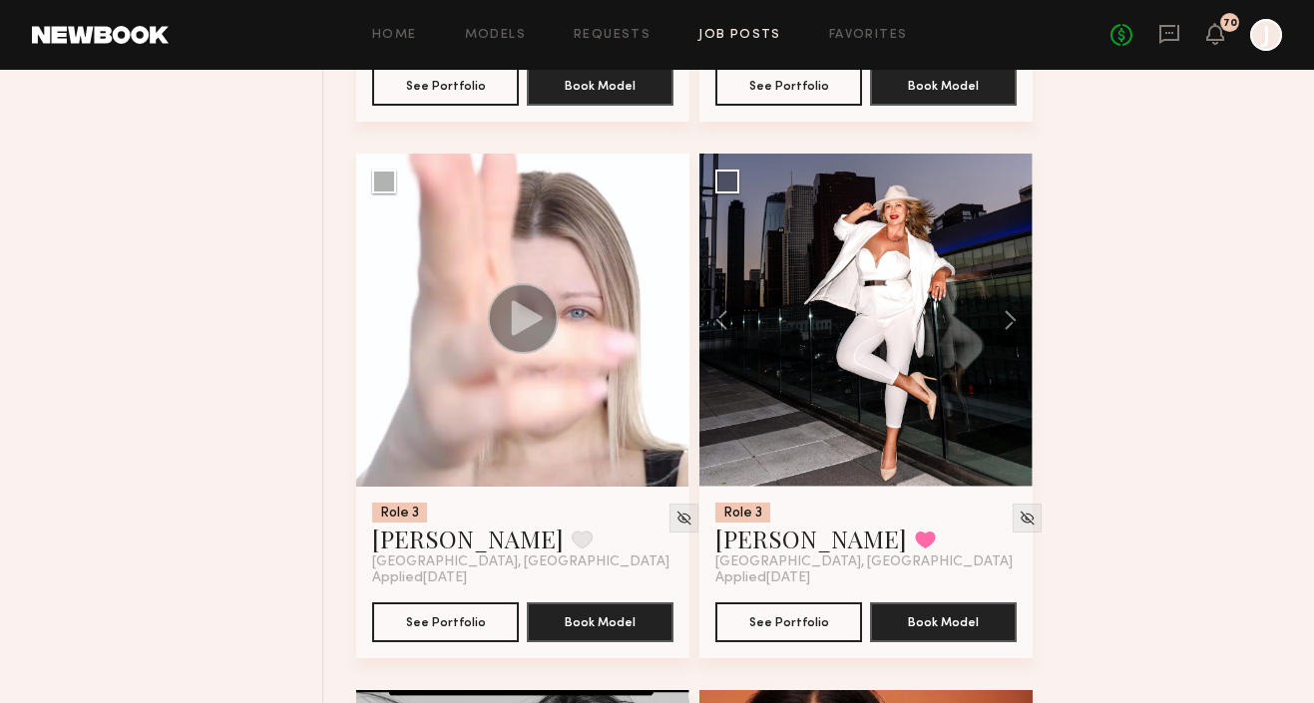
scroll to position [1852, 0]
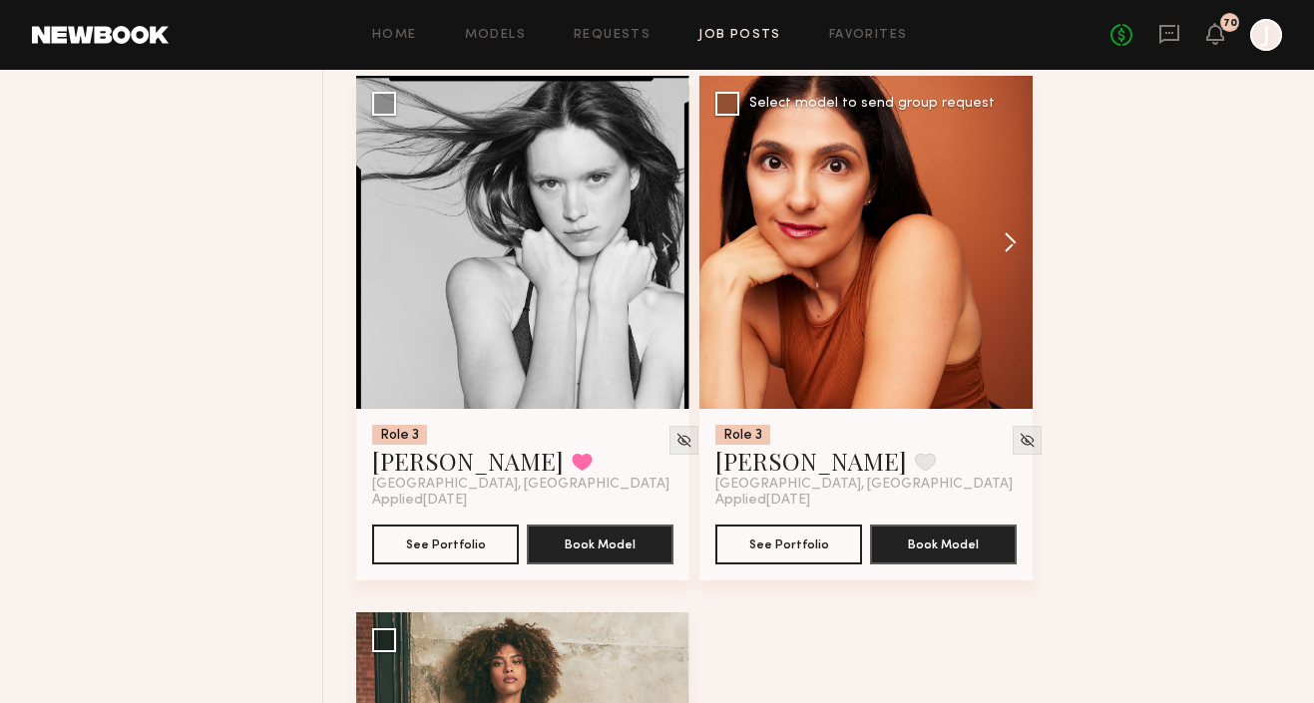
click at [1001, 238] on button at bounding box center [1001, 242] width 64 height 333
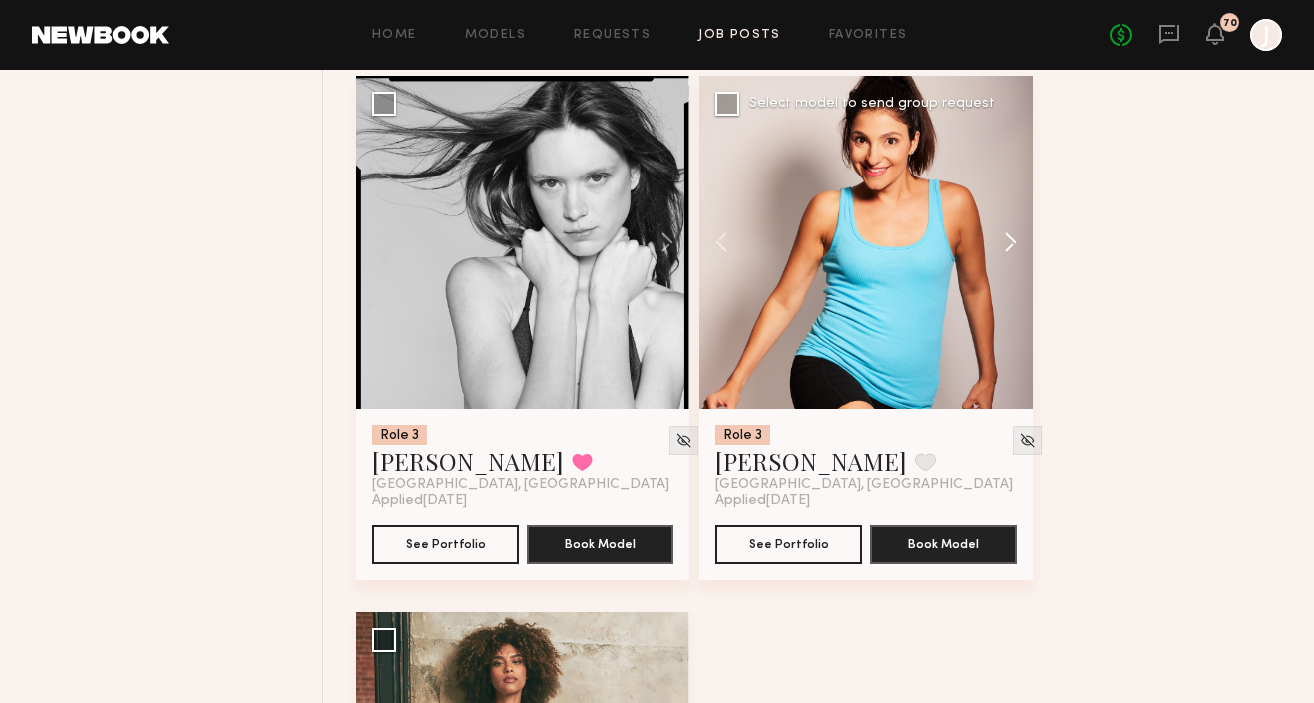
click at [1004, 238] on button at bounding box center [1001, 242] width 64 height 333
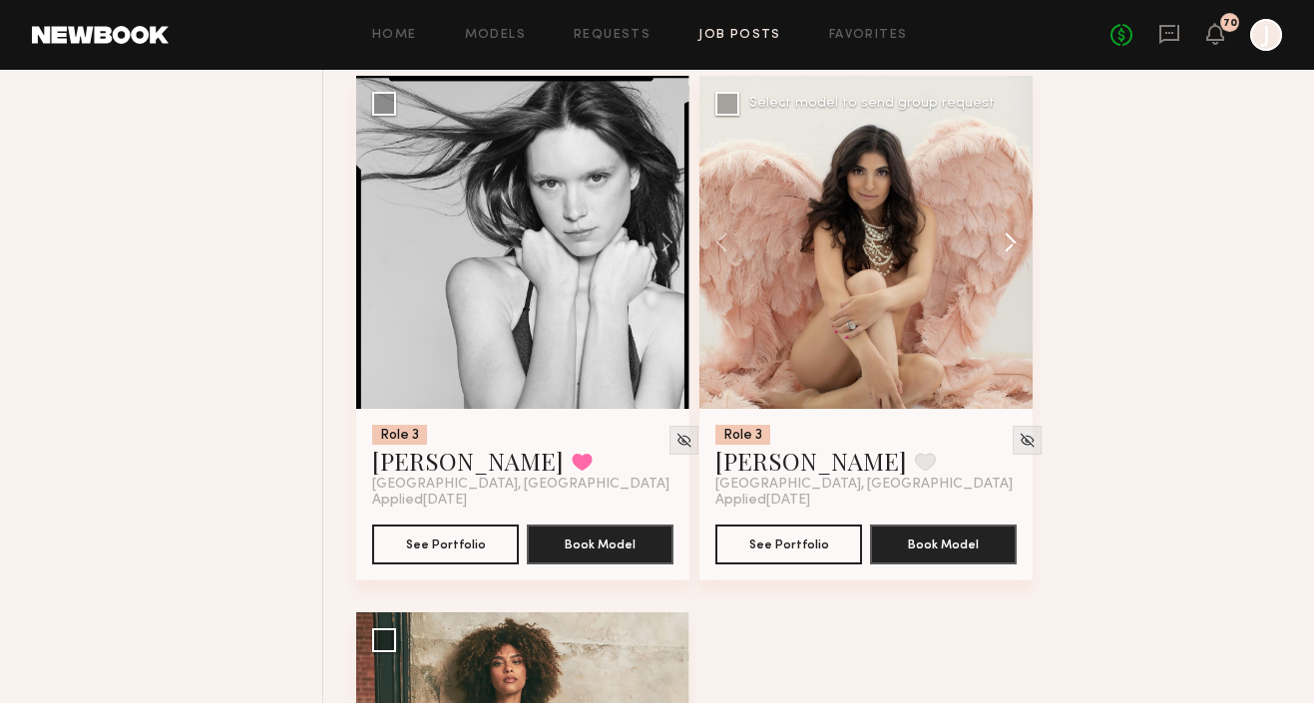
click at [1005, 238] on button at bounding box center [1001, 242] width 64 height 333
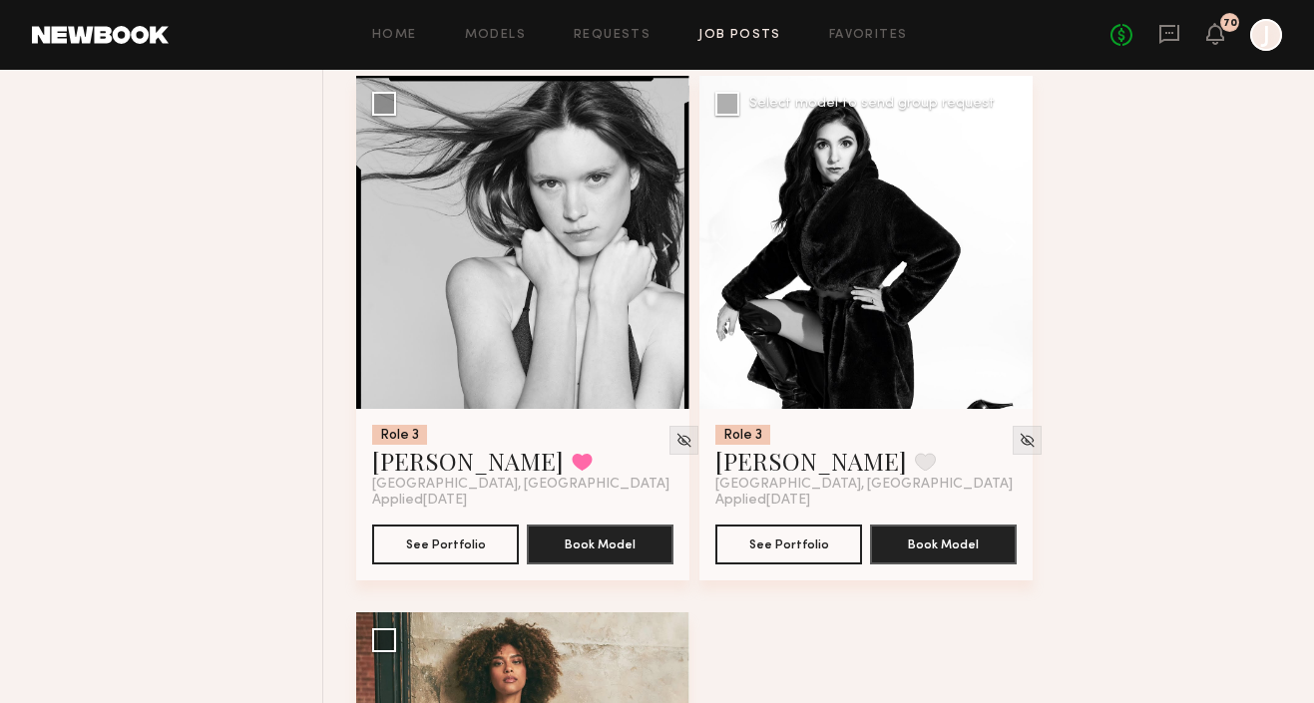
click at [1005, 238] on button at bounding box center [1001, 242] width 64 height 333
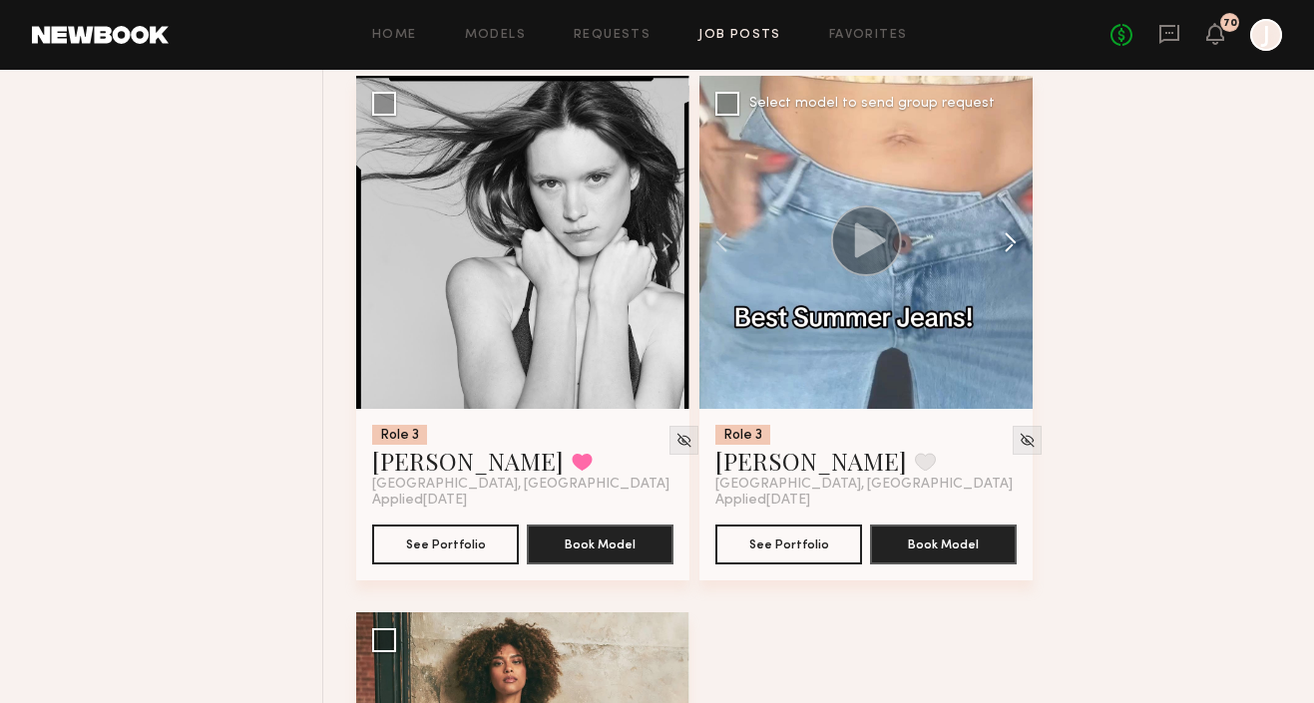
click at [1007, 242] on button at bounding box center [1001, 242] width 64 height 333
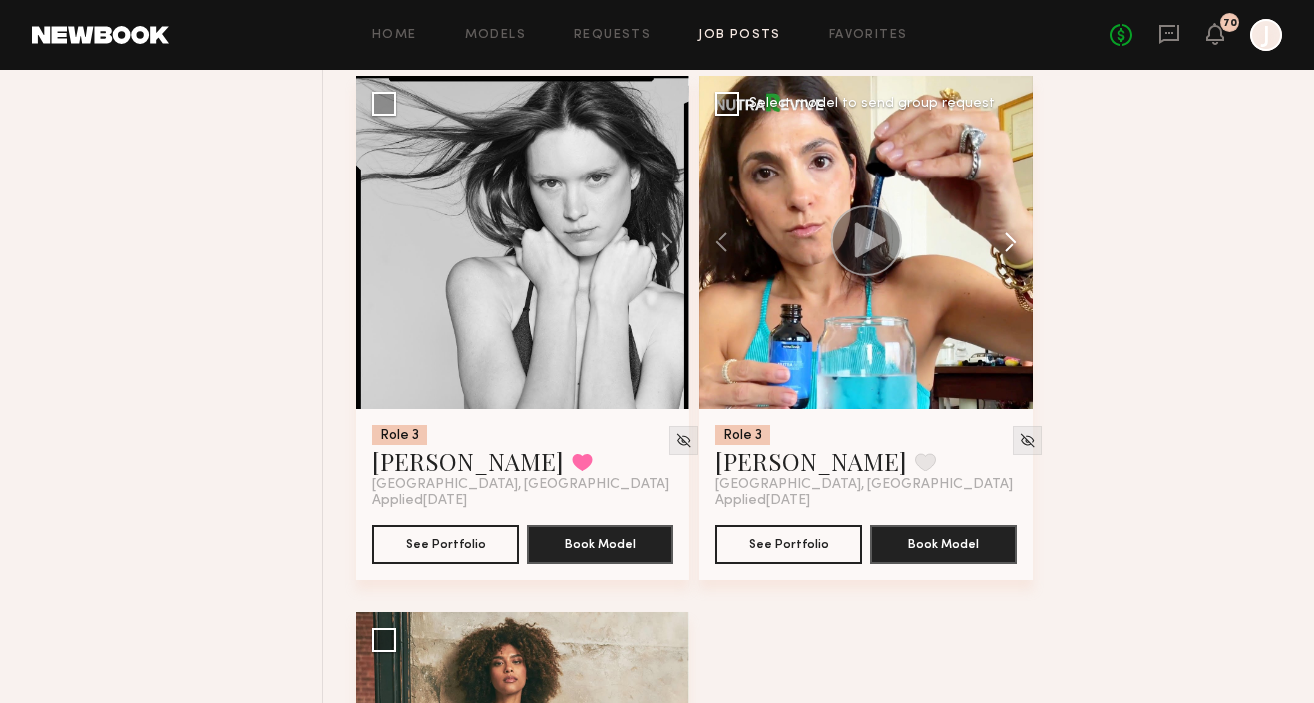
click at [1006, 243] on button at bounding box center [1001, 242] width 64 height 333
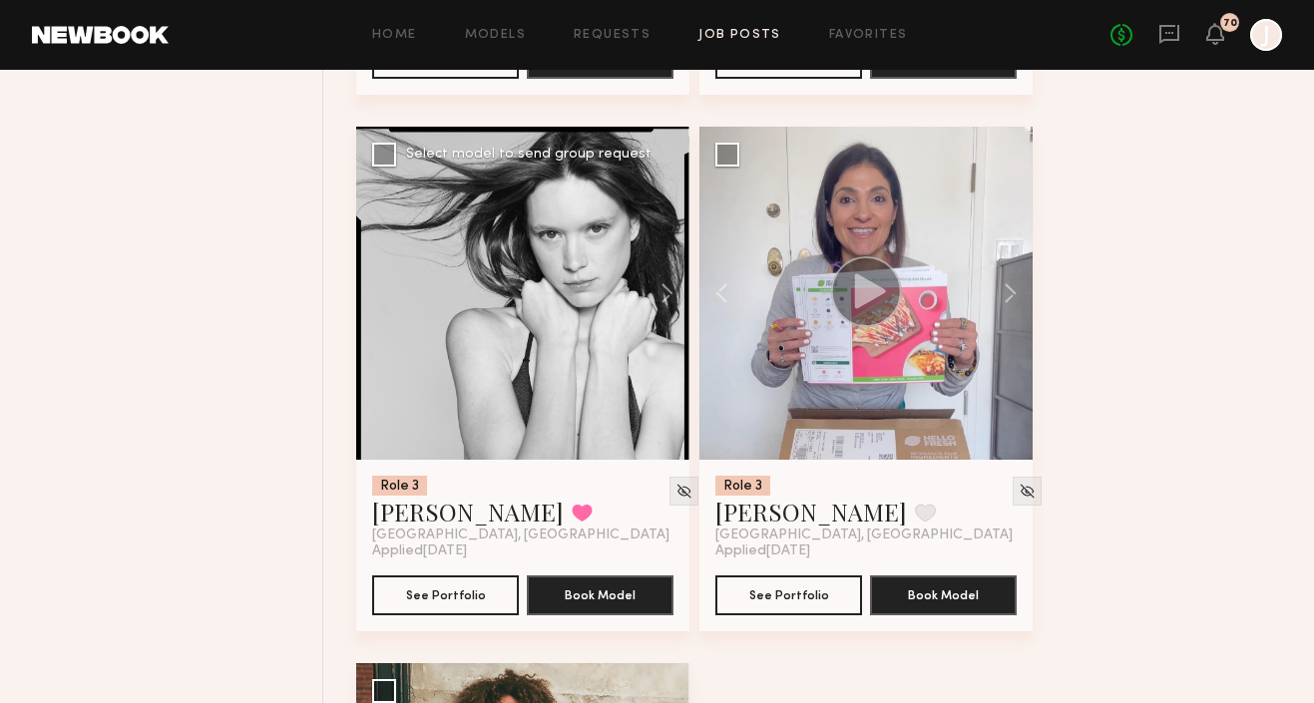
scroll to position [1787, 0]
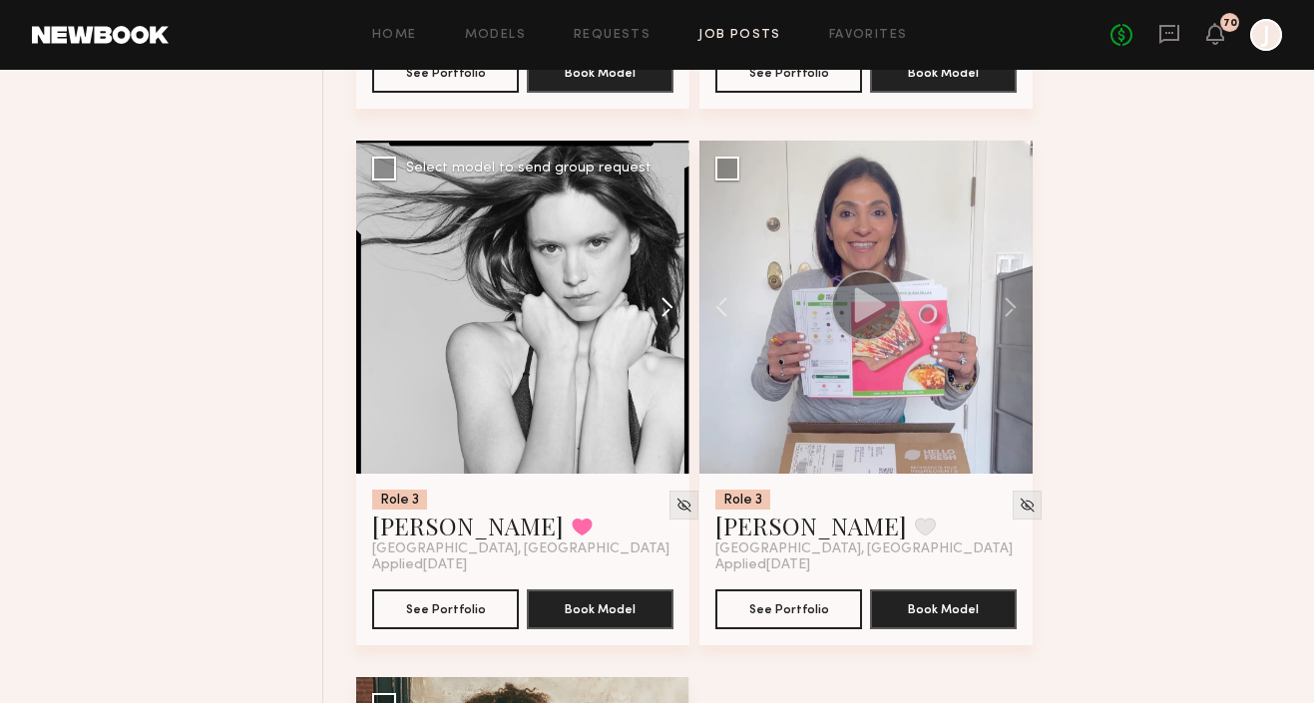
click at [668, 316] on button at bounding box center [658, 307] width 64 height 333
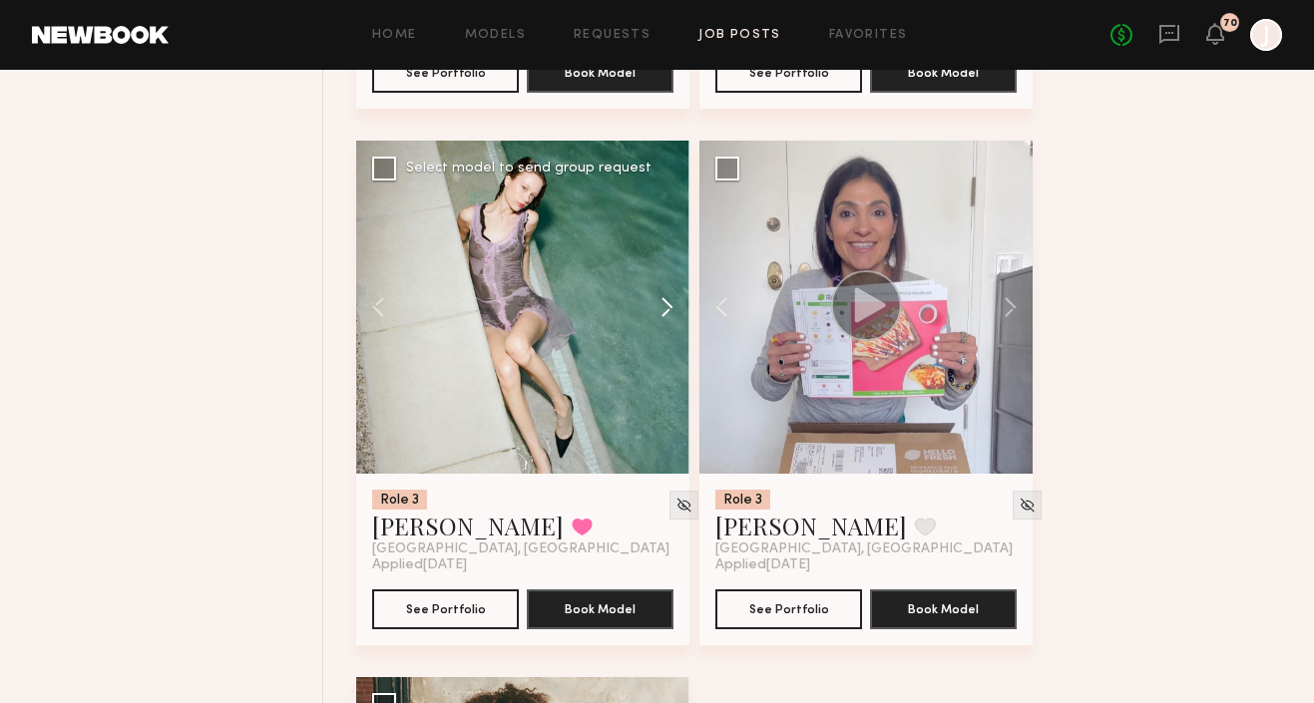
click at [666, 315] on button at bounding box center [658, 307] width 64 height 333
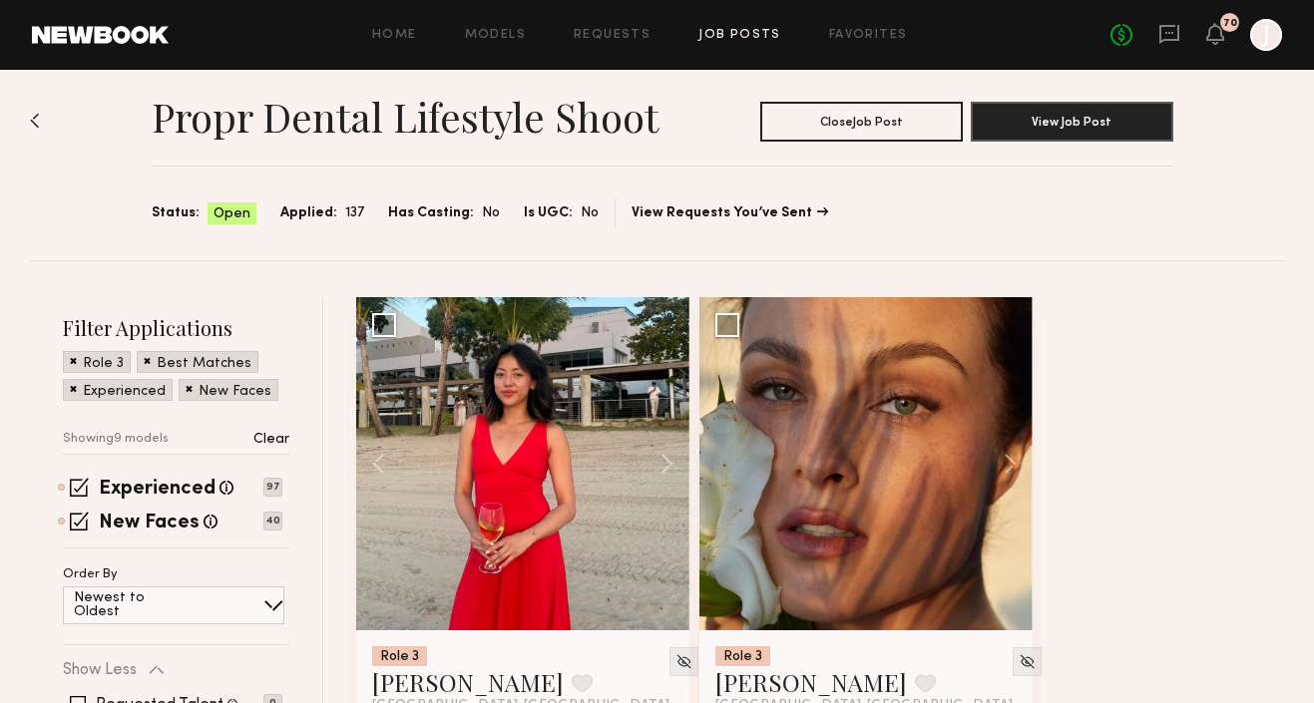
scroll to position [0, 0]
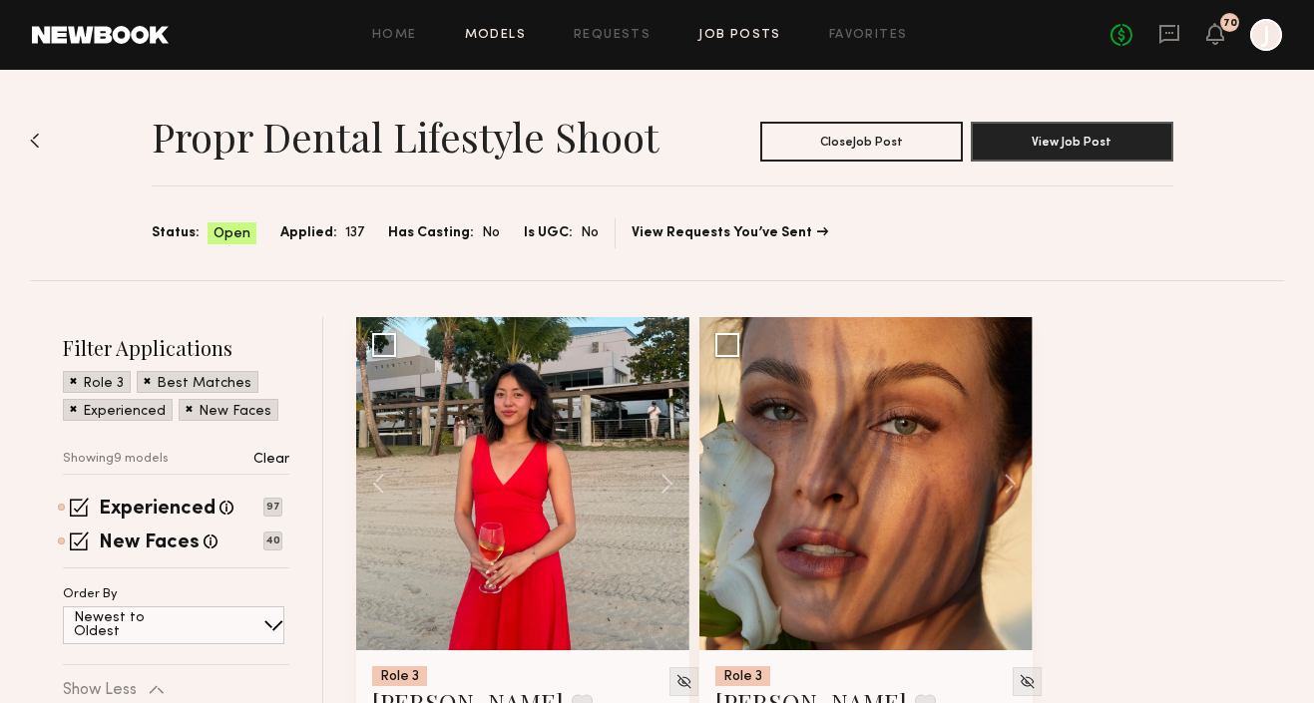
click at [502, 33] on link "Models" at bounding box center [495, 35] width 61 height 13
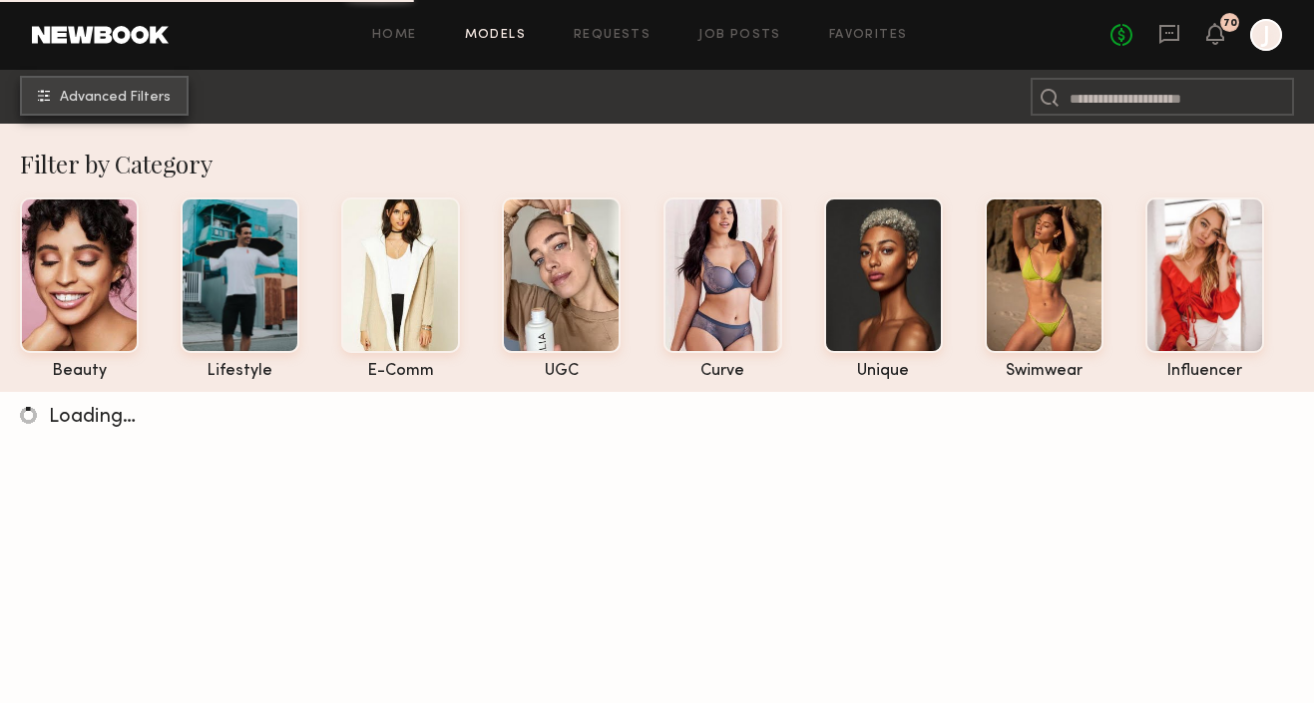
click at [133, 100] on span "Advanced Filters" at bounding box center [115, 98] width 111 height 14
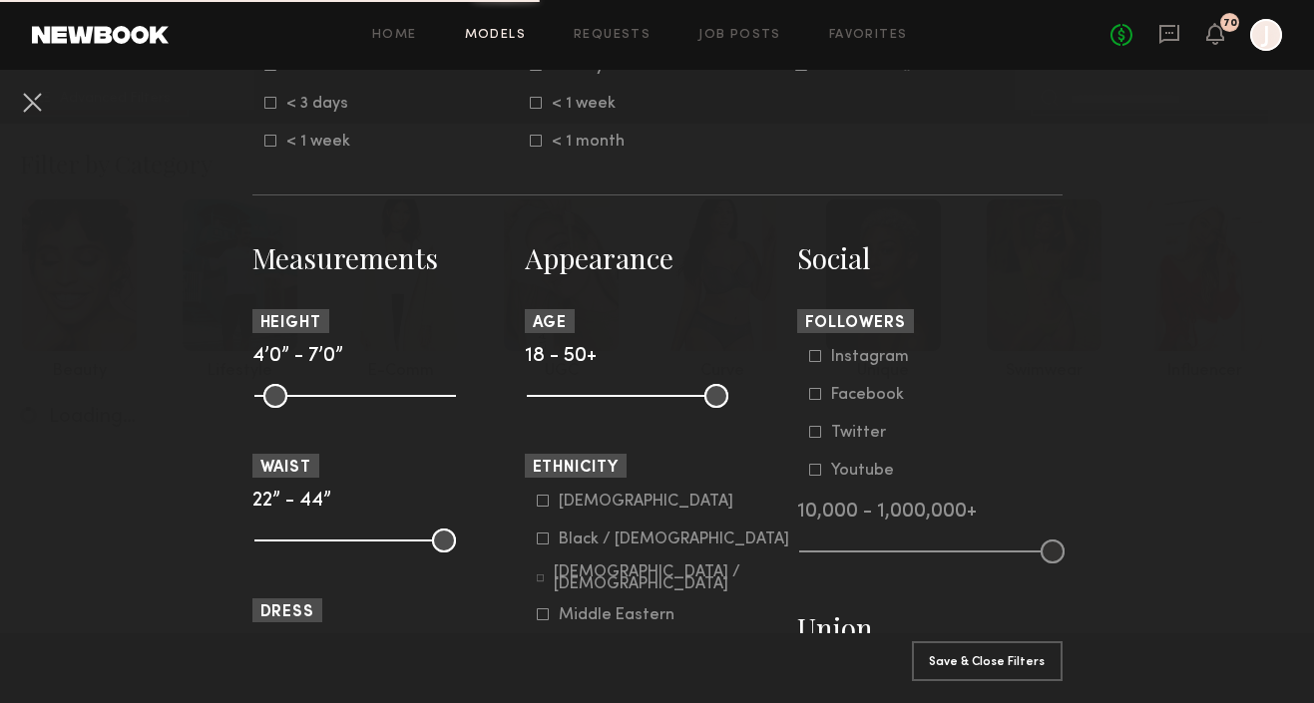
scroll to position [406, 0]
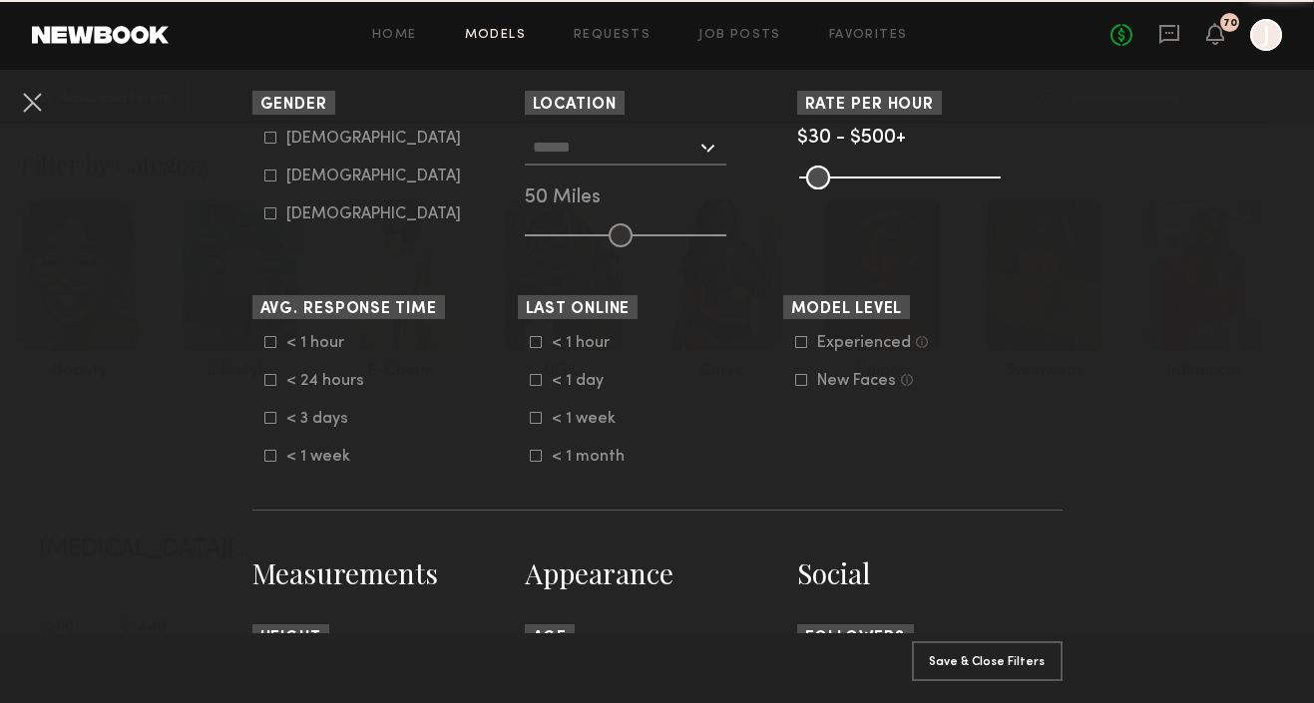
click at [699, 143] on div at bounding box center [626, 148] width 202 height 36
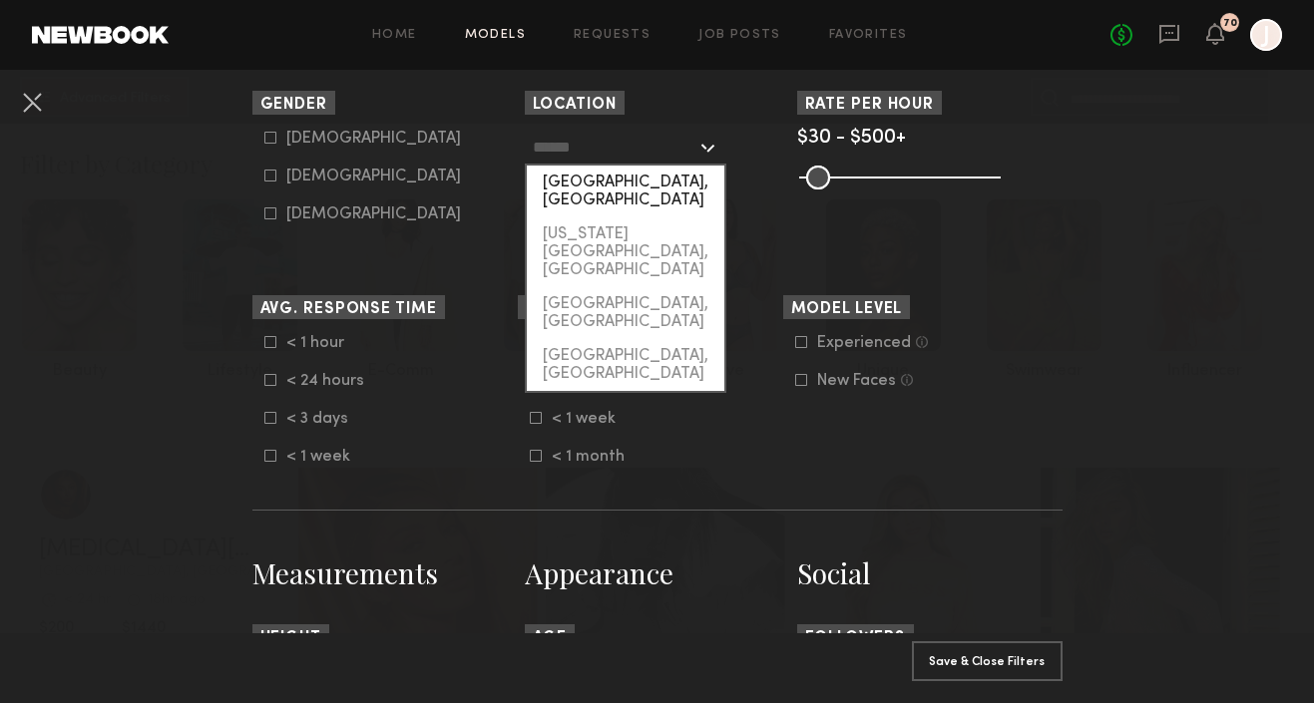
click at [631, 183] on div "Los Angeles, CA" at bounding box center [626, 192] width 198 height 52
type input "**********"
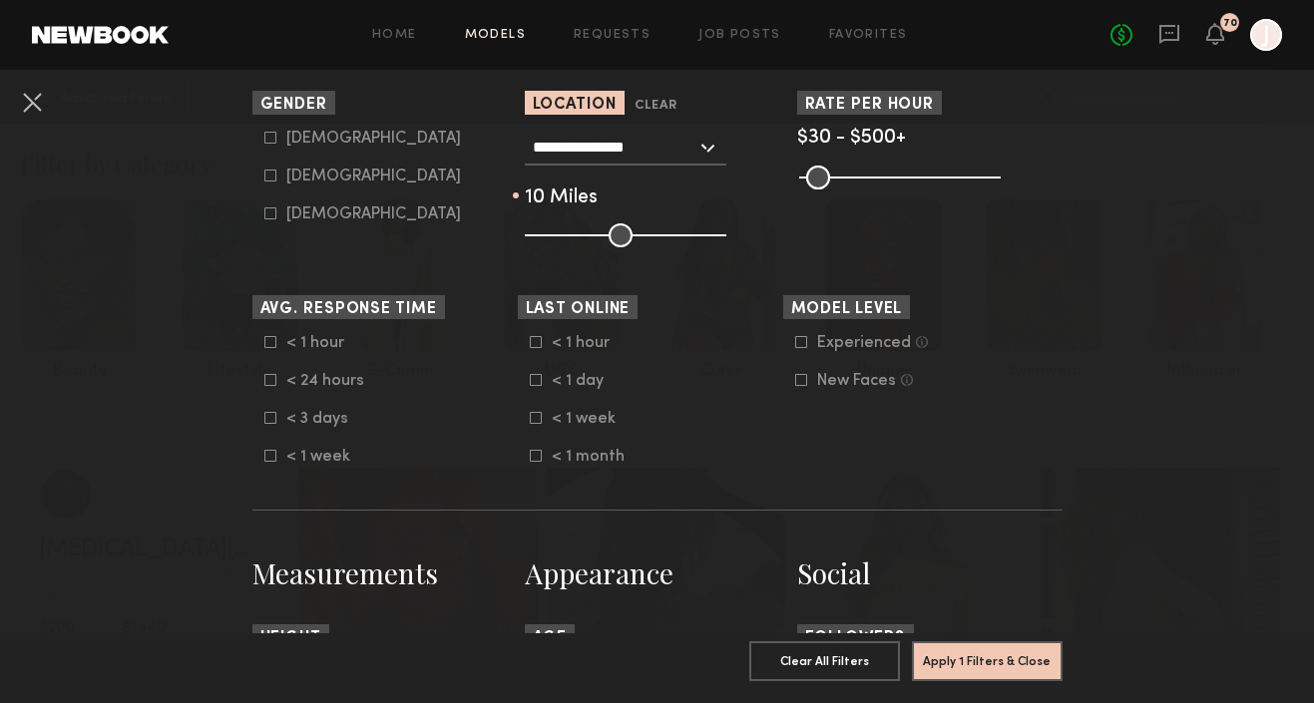
drag, startPoint x: 617, startPoint y: 230, endPoint x: 544, endPoint y: 230, distance: 72.8
type input "**"
click at [544, 230] on input "range" at bounding box center [626, 236] width 202 height 24
click at [977, 185] on common-range-minmax at bounding box center [898, 176] width 202 height 24
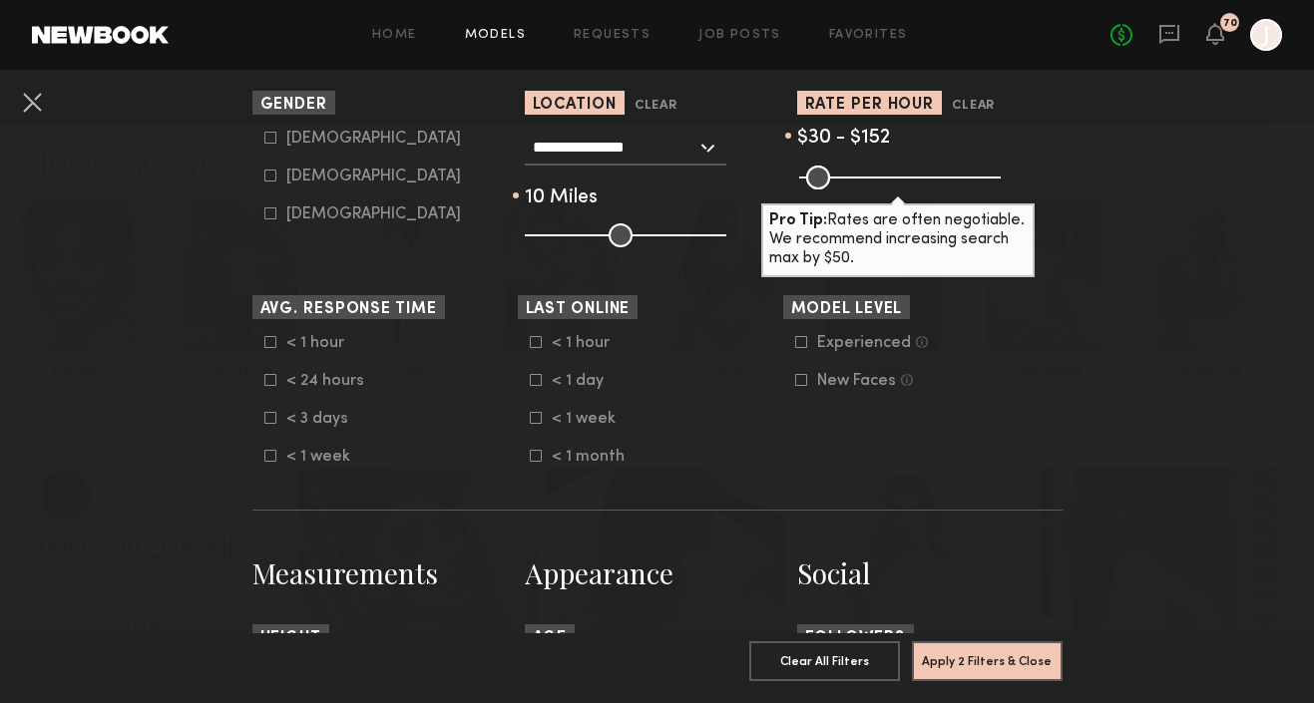
drag, startPoint x: 986, startPoint y: 184, endPoint x: 856, endPoint y: 176, distance: 130.0
type input "***"
click at [856, 176] on input "range" at bounding box center [900, 178] width 202 height 24
click at [271, 179] on icon at bounding box center [270, 176] width 12 height 12
type input "**"
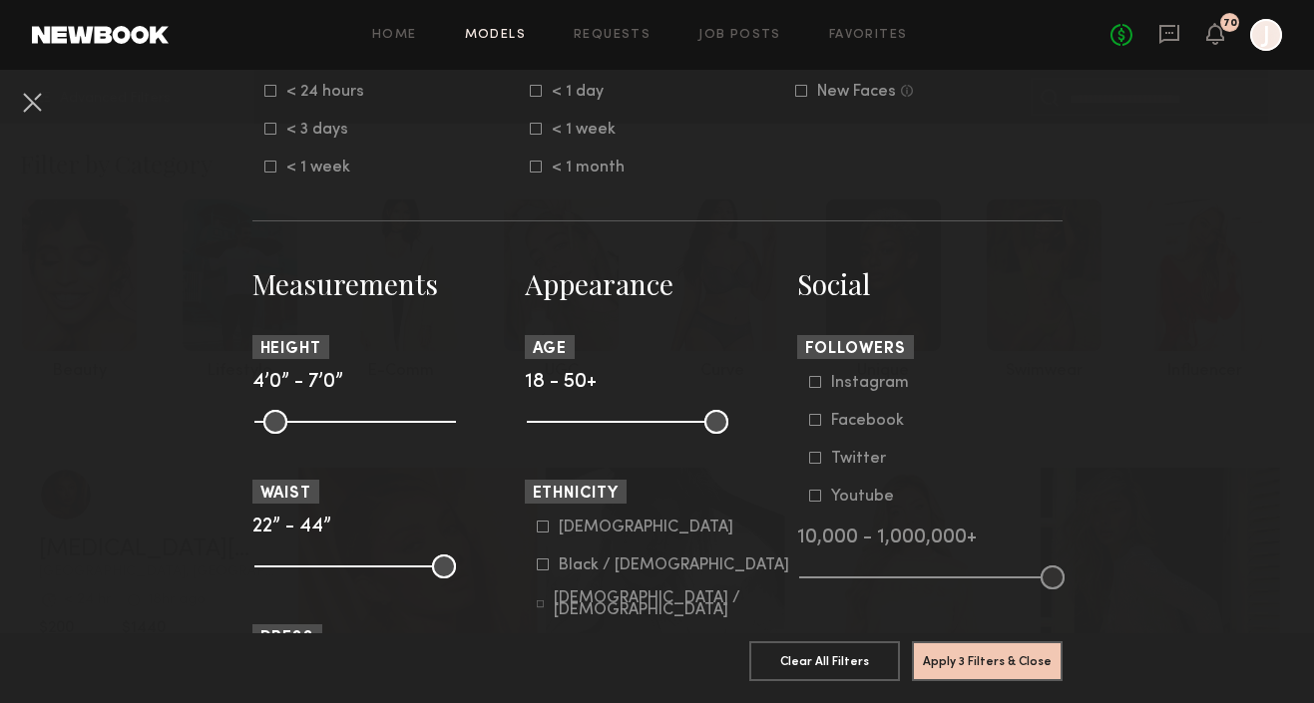
scroll to position [789, 0]
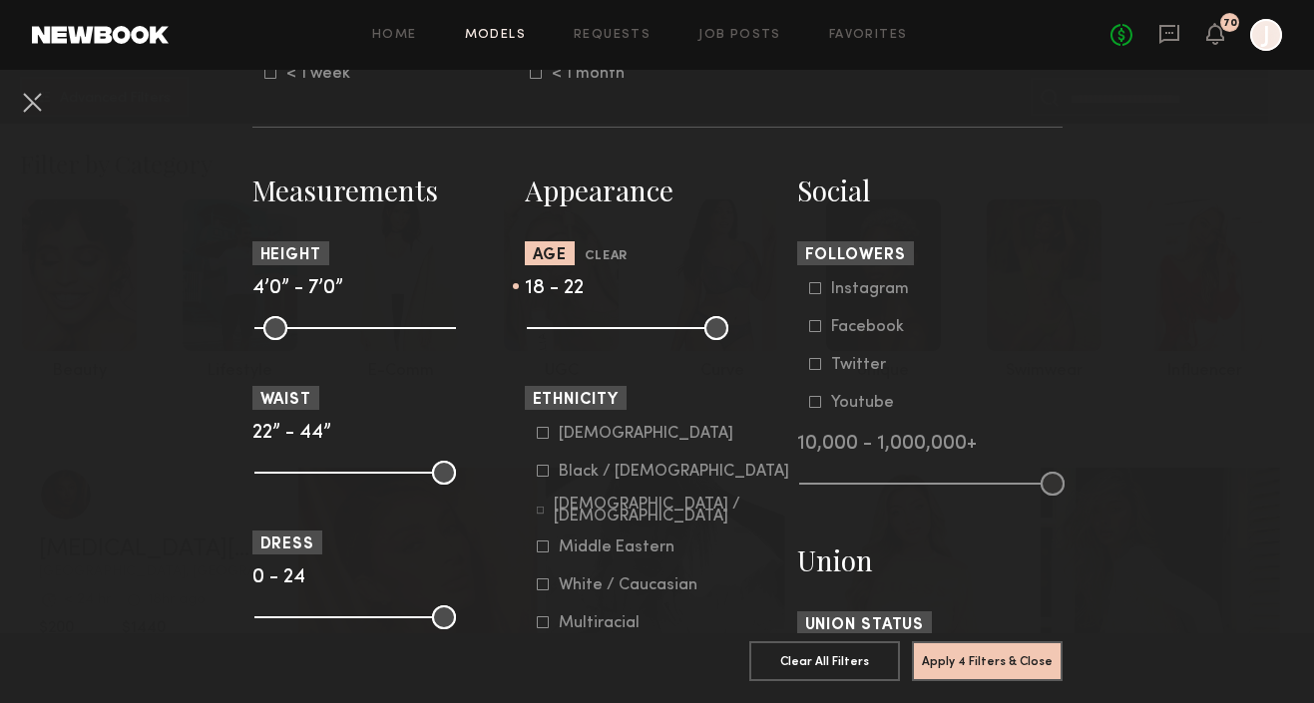
drag, startPoint x: 721, startPoint y: 331, endPoint x: 562, endPoint y: 332, distance: 159.7
type input "**"
click at [562, 332] on input "range" at bounding box center [628, 328] width 202 height 24
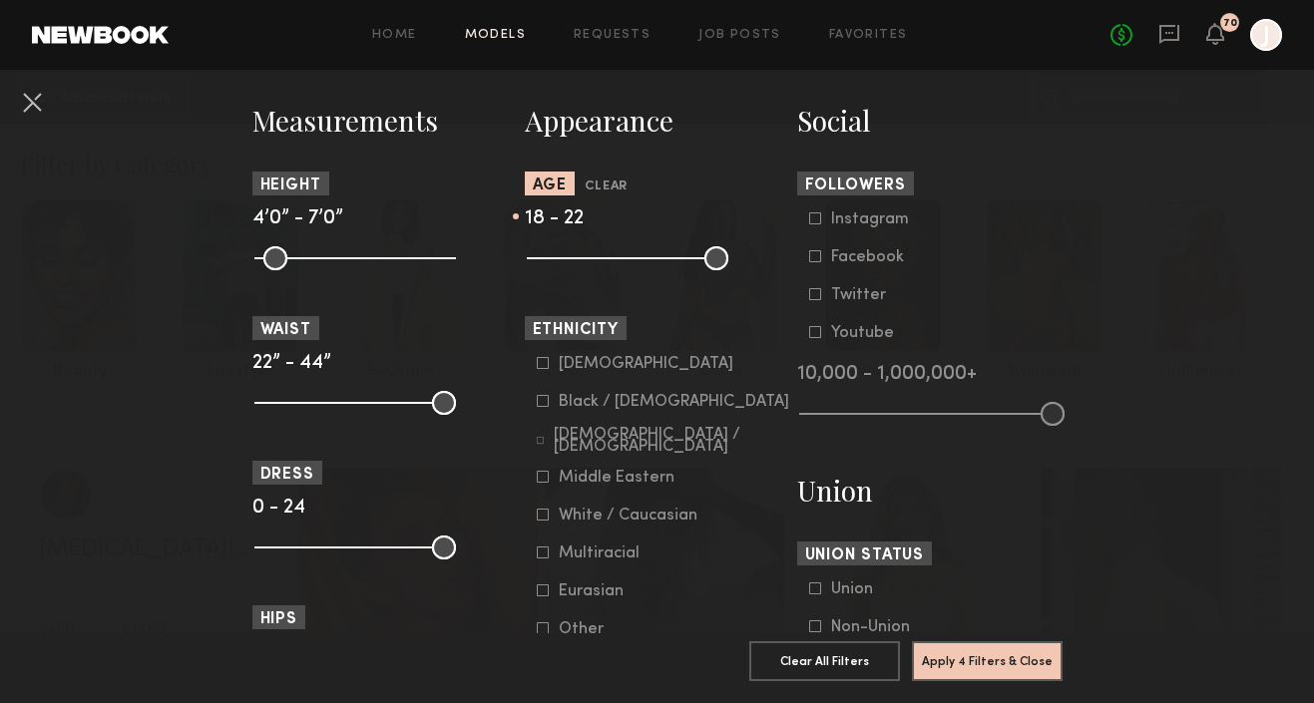
scroll to position [860, 0]
click at [542, 480] on icon at bounding box center [543, 476] width 12 height 12
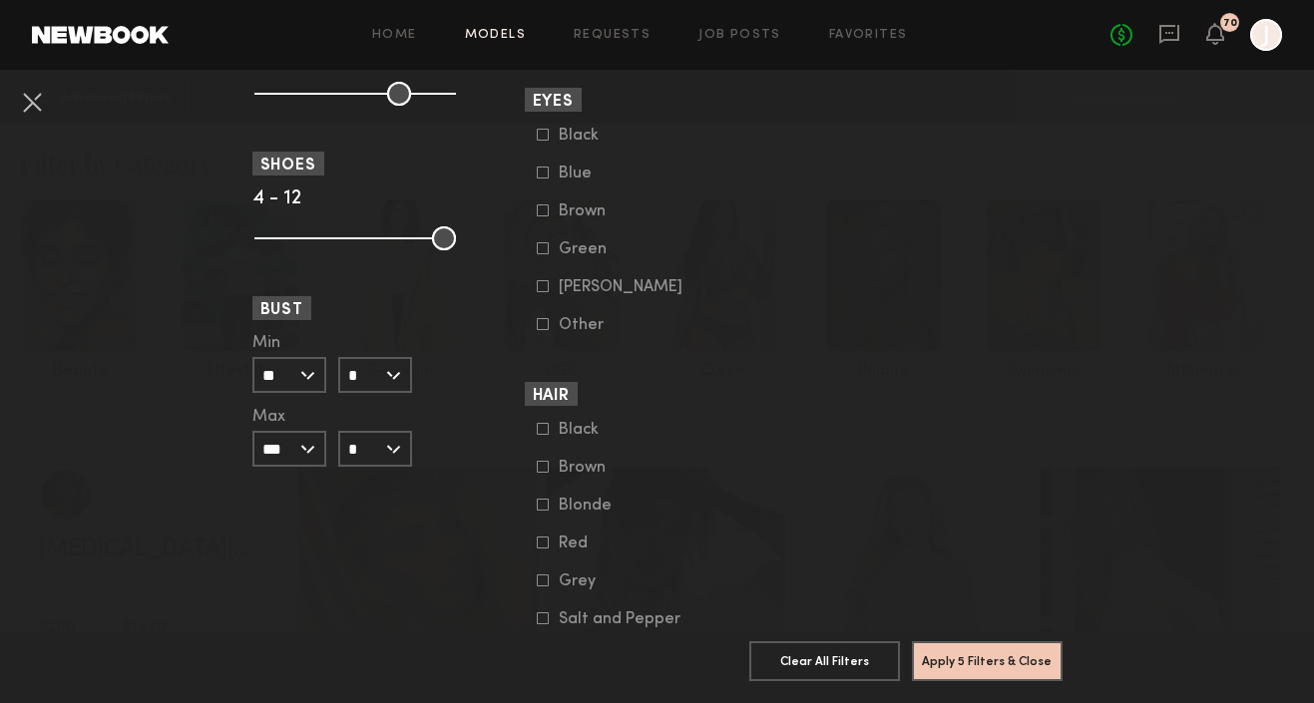
scroll to position [1567, 0]
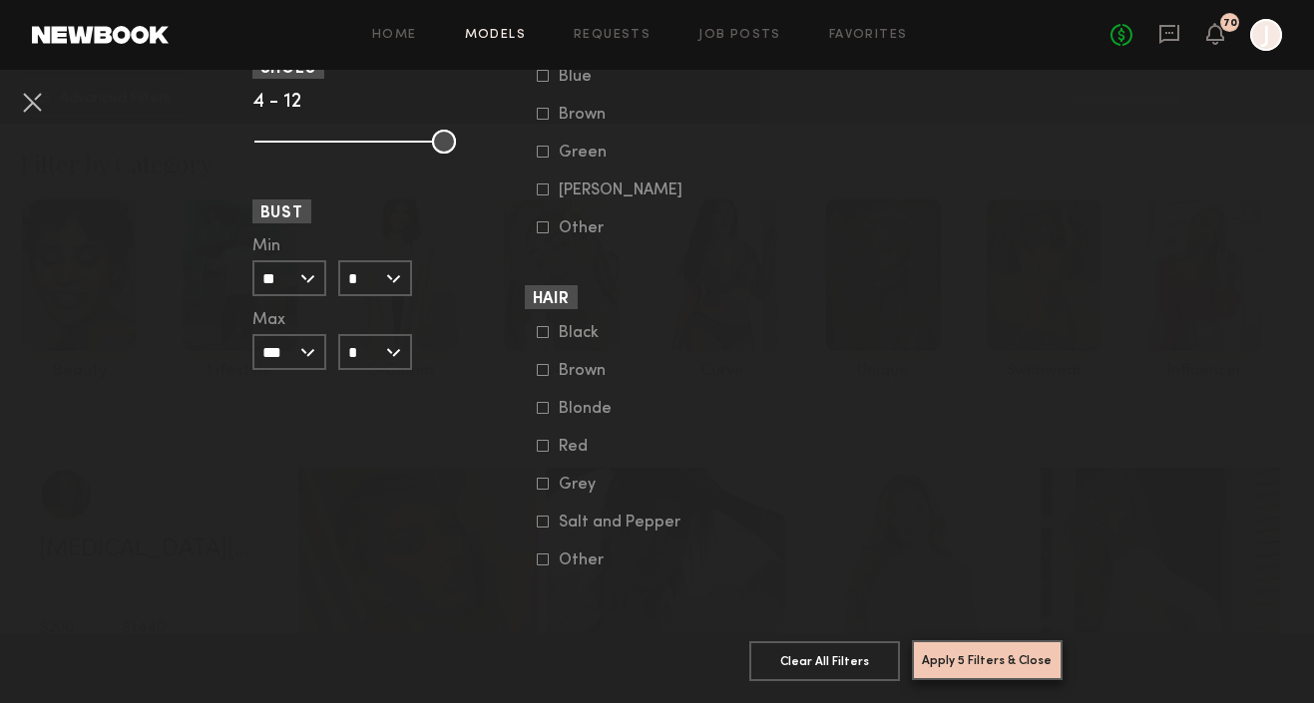
click at [1024, 671] on button "Apply 5 Filters & Close" at bounding box center [987, 661] width 151 height 40
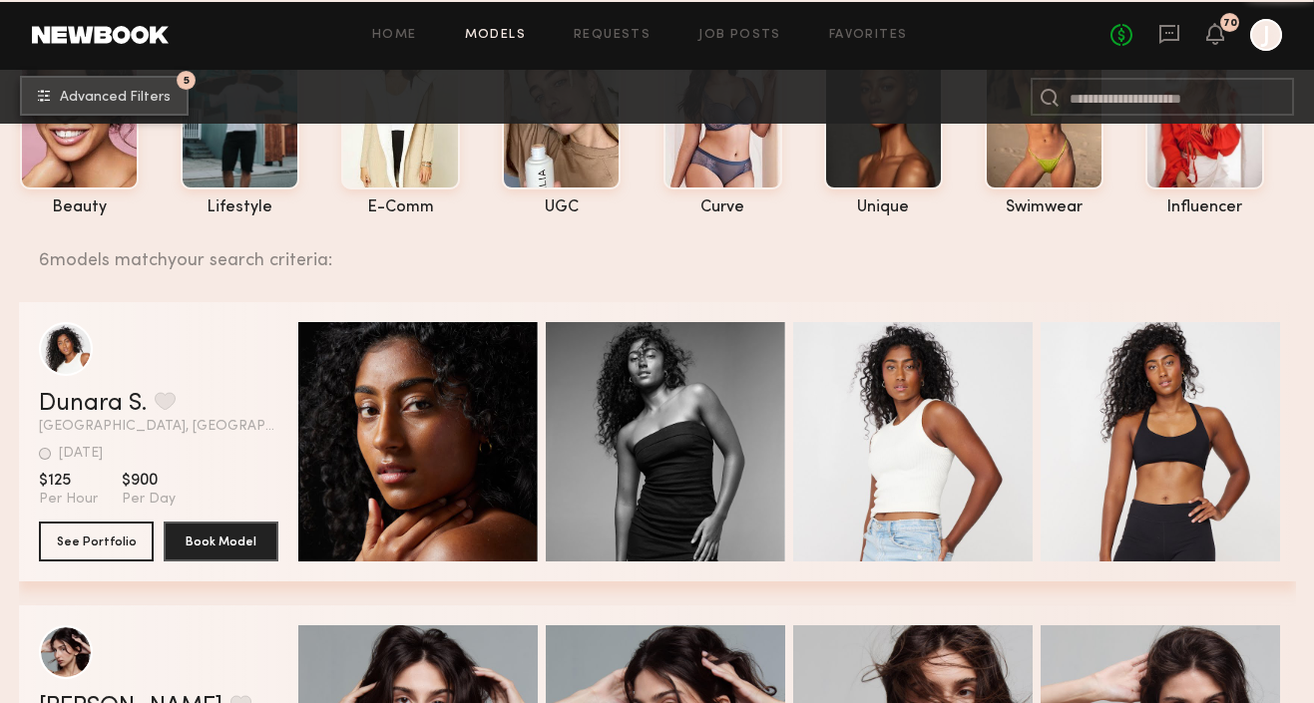
scroll to position [195, 0]
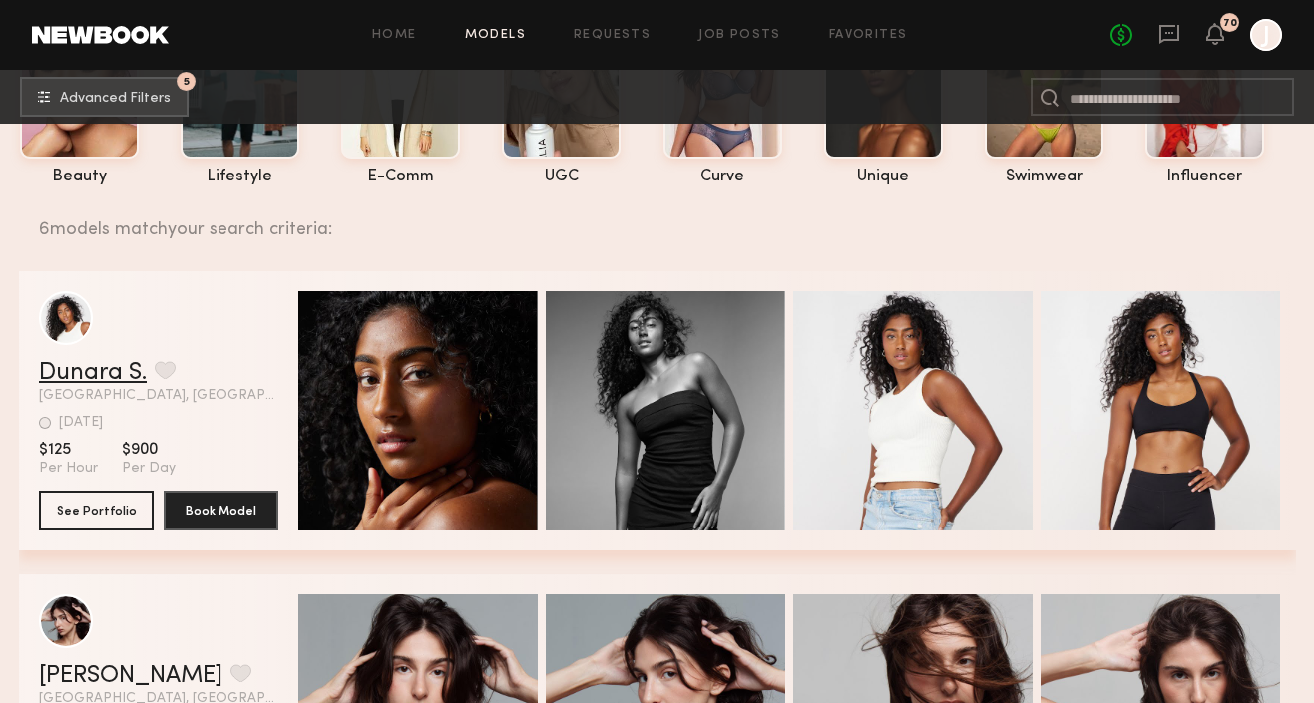
click at [105, 377] on link "Dunara S." at bounding box center [93, 373] width 108 height 24
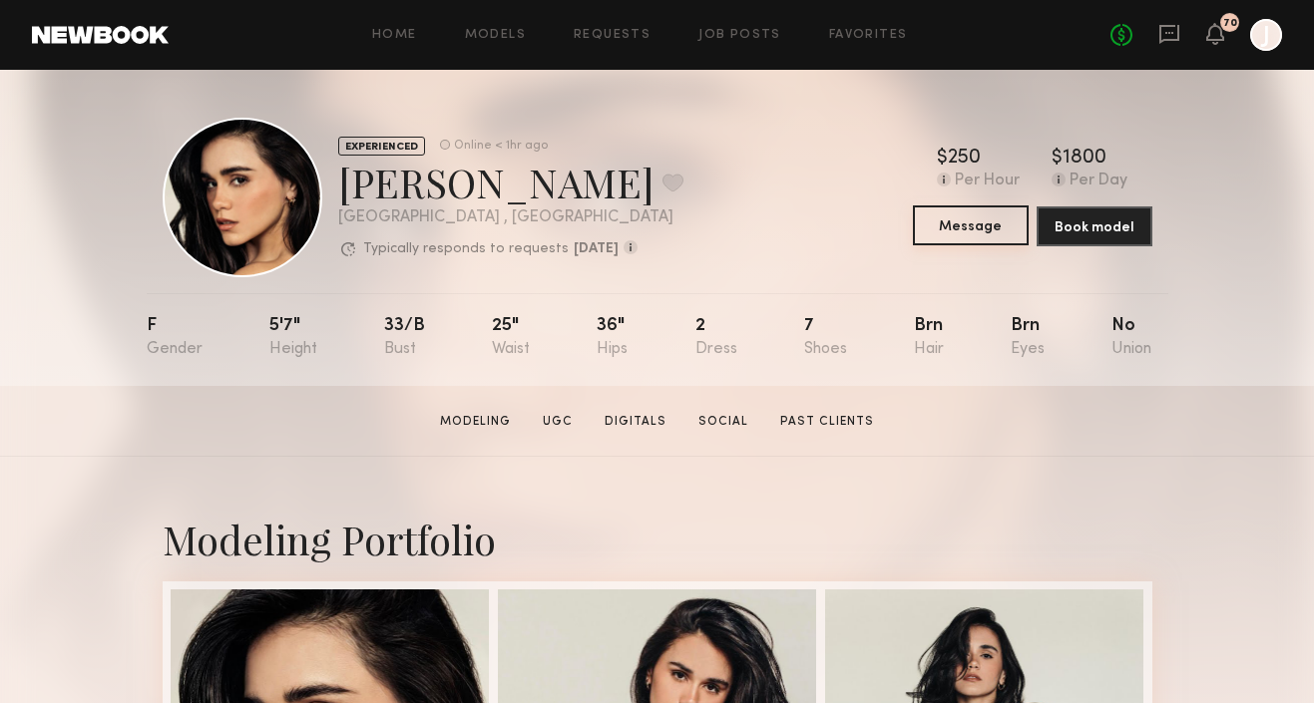
click at [950, 226] on button "Message" at bounding box center [971, 226] width 116 height 40
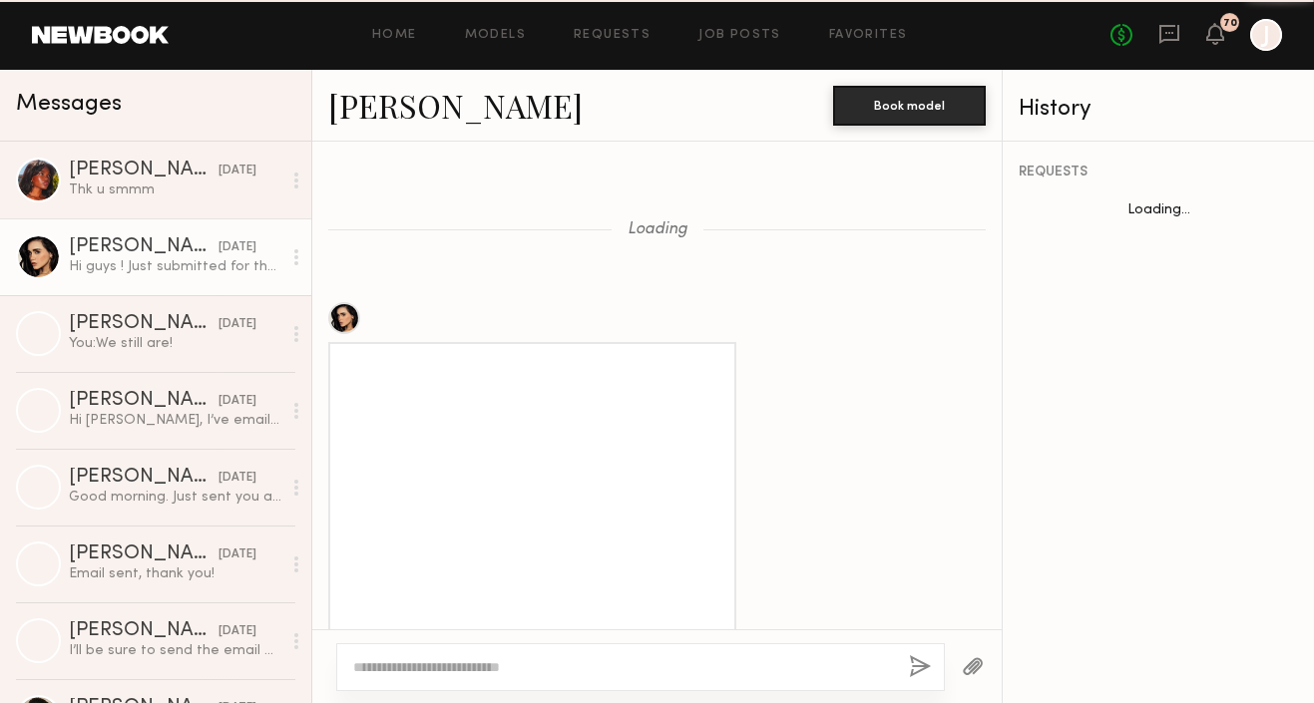
scroll to position [2097, 0]
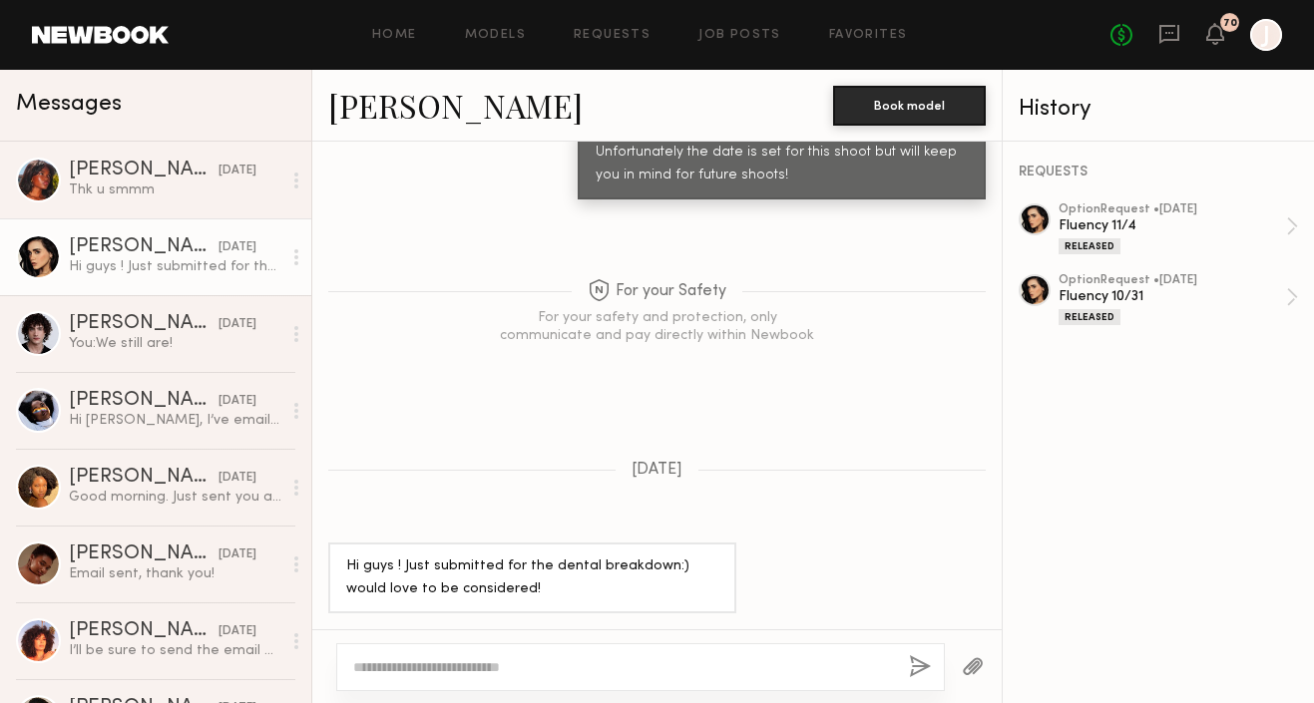
click at [560, 663] on textarea at bounding box center [623, 668] width 540 height 20
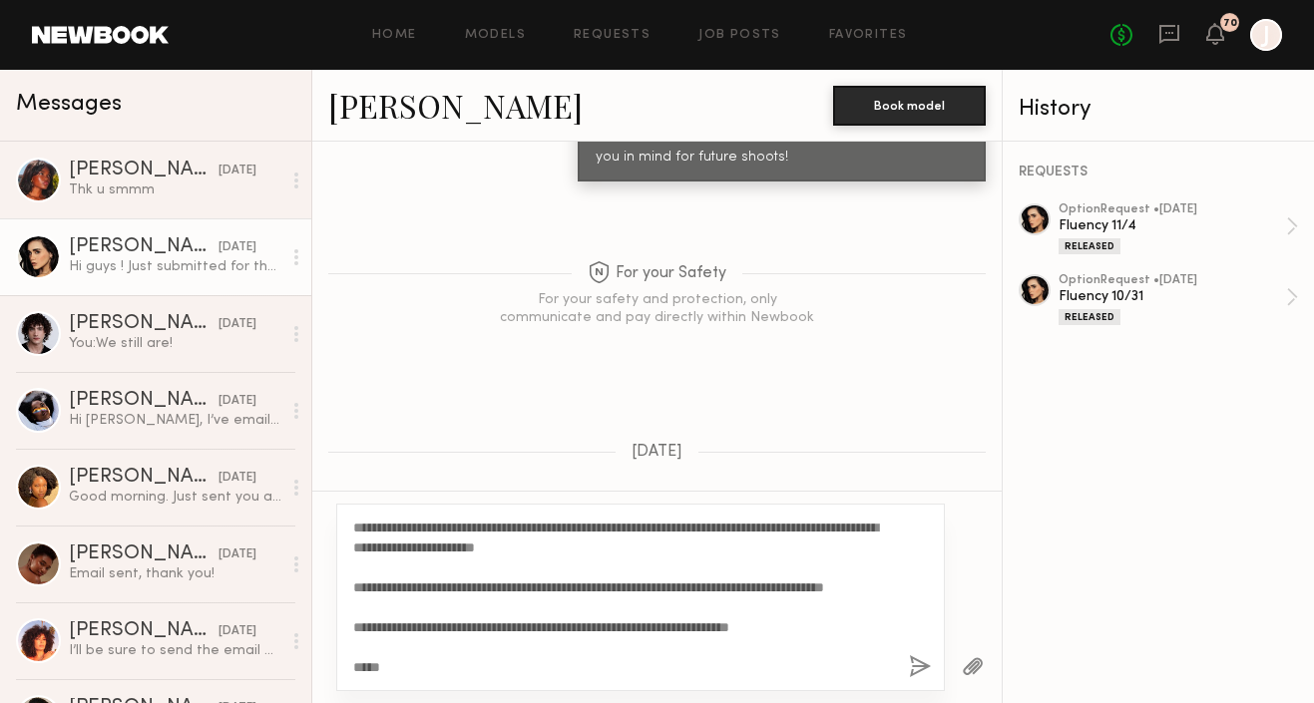
scroll to position [0, 0]
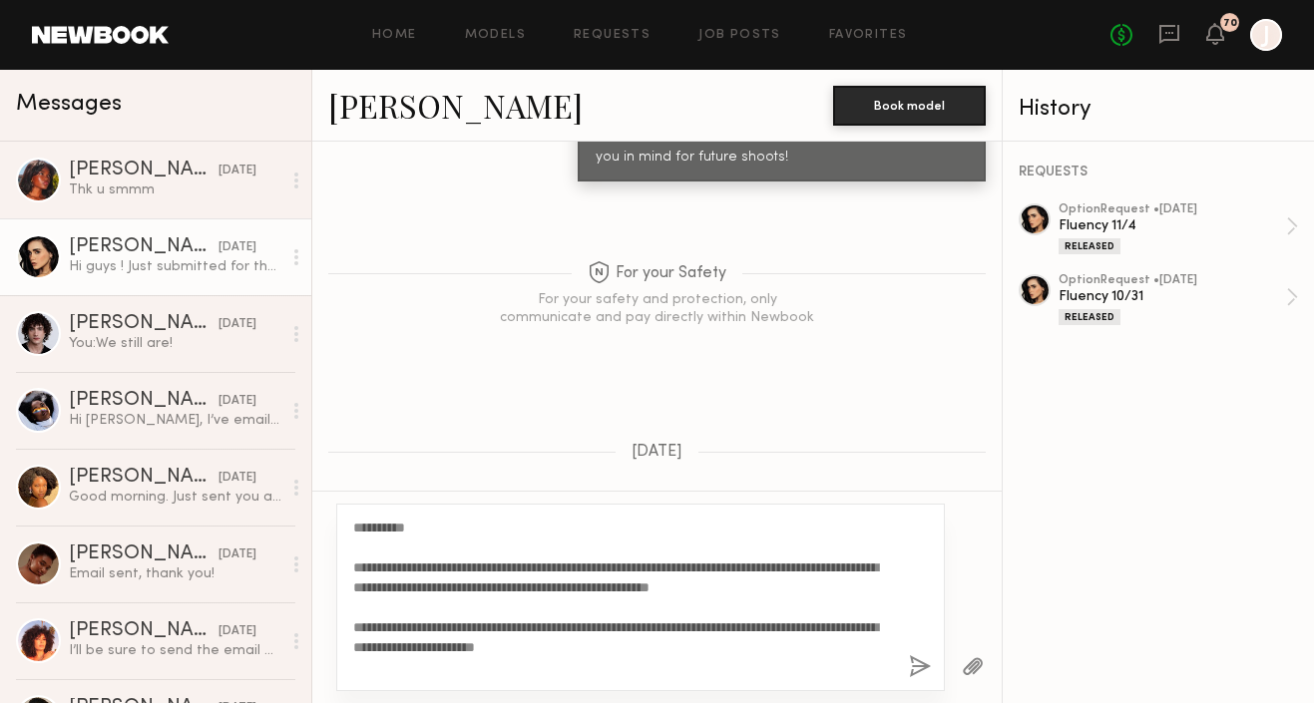
drag, startPoint x: 415, startPoint y: 528, endPoint x: 373, endPoint y: 528, distance: 41.9
click at [374, 528] on textarea "**********" at bounding box center [623, 598] width 540 height 160
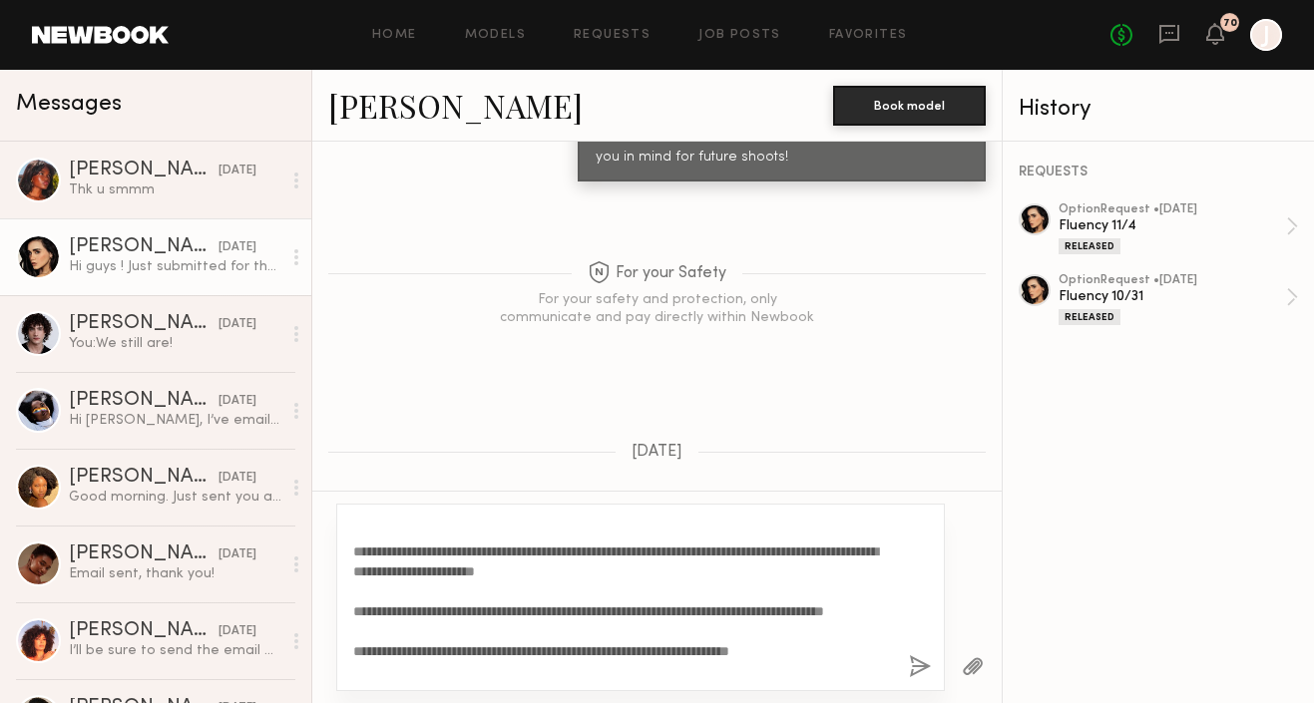
scroll to position [77, 0]
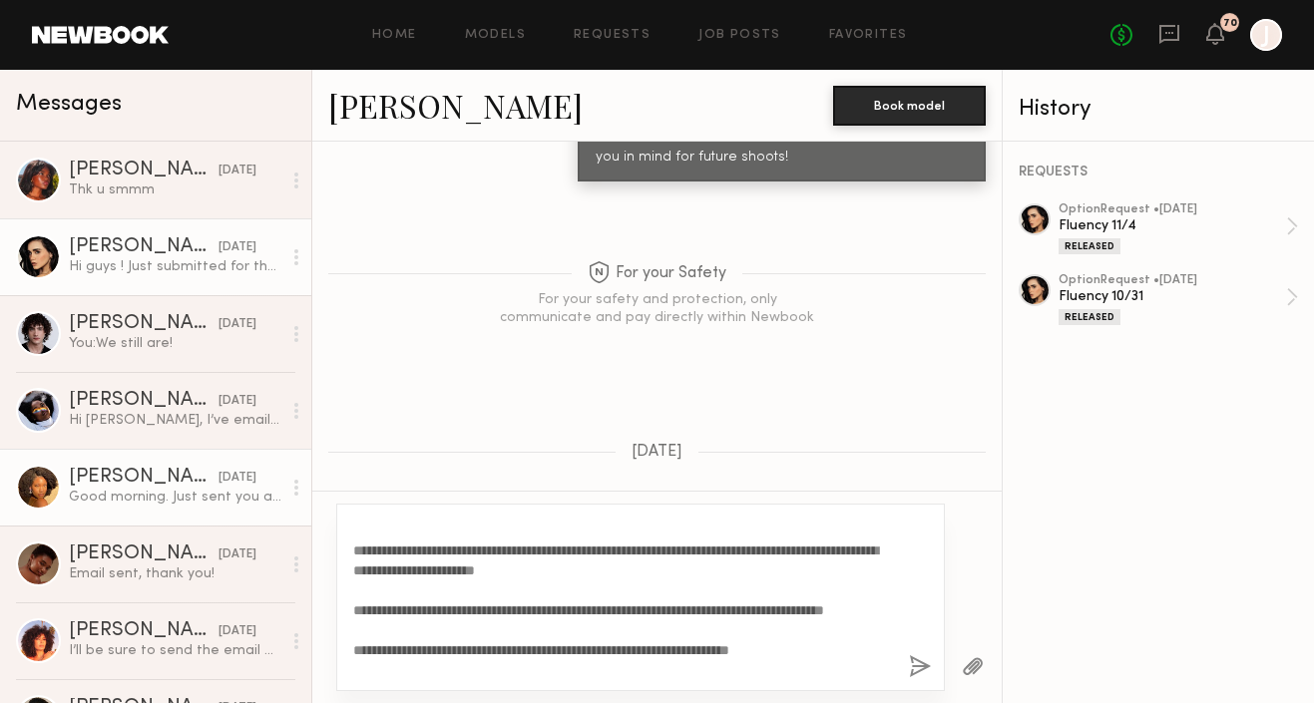
type textarea "**********"
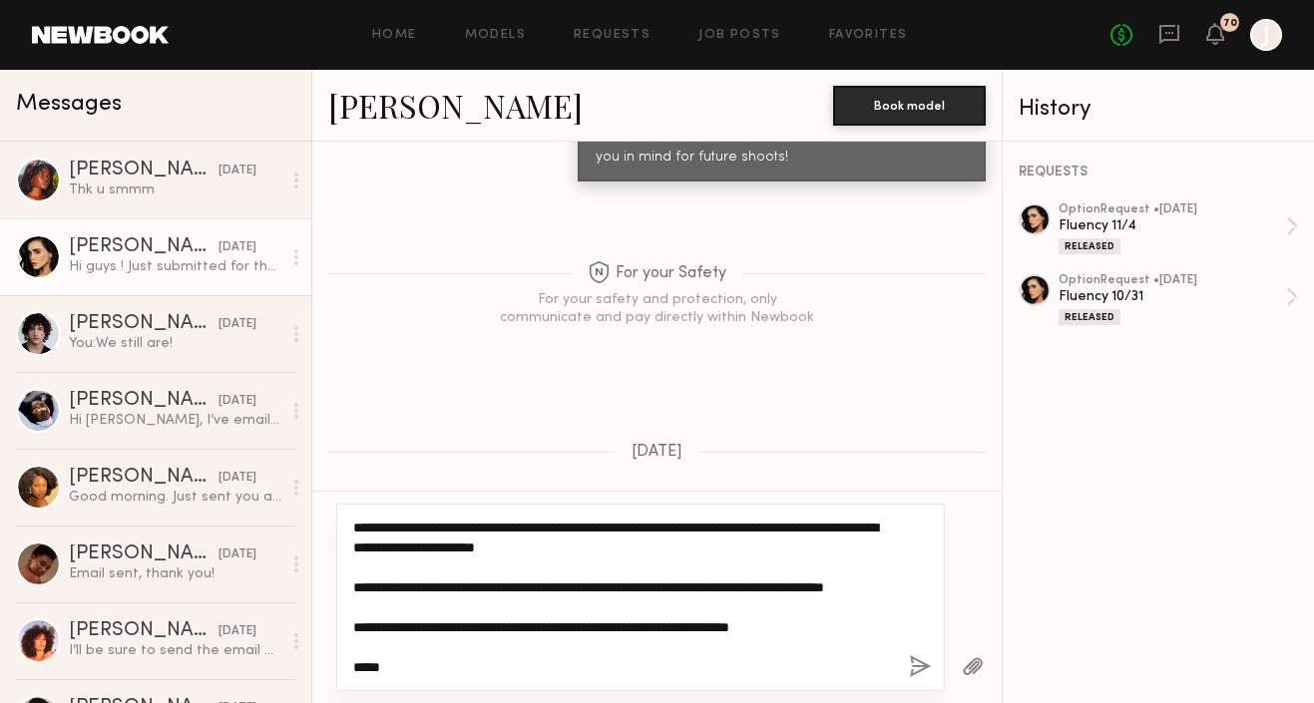
scroll to position [0, 0]
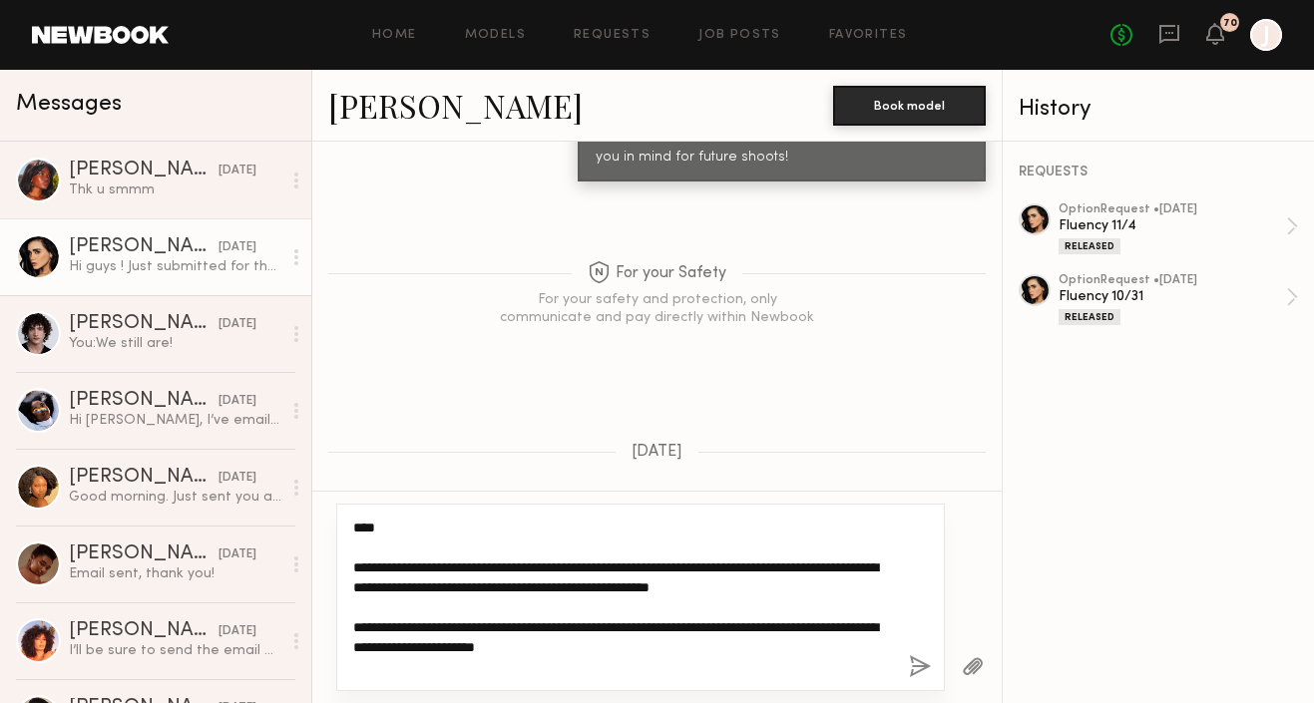
drag, startPoint x: 398, startPoint y: 666, endPoint x: 355, endPoint y: 479, distance: 191.5
click at [355, 479] on div "Loading Attached are photos! LMK if you need anything else :) And no infections…" at bounding box center [656, 423] width 689 height 562
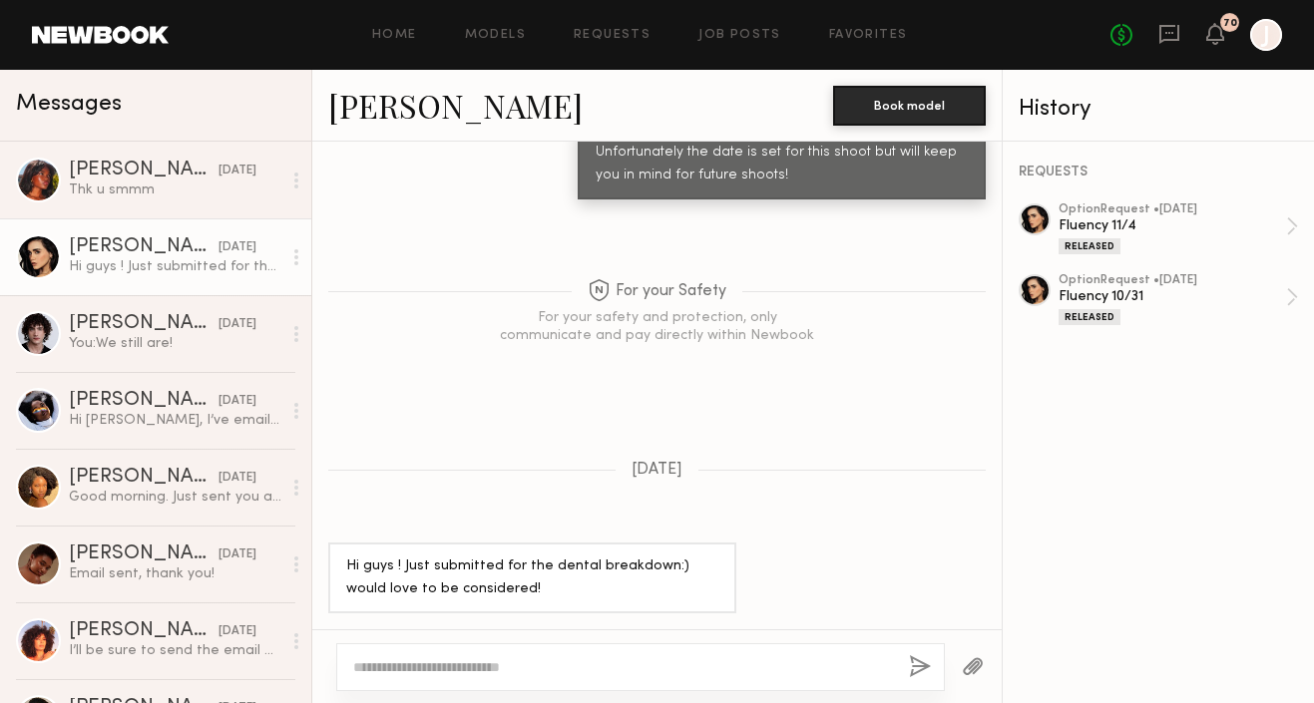
paste textarea "**********"
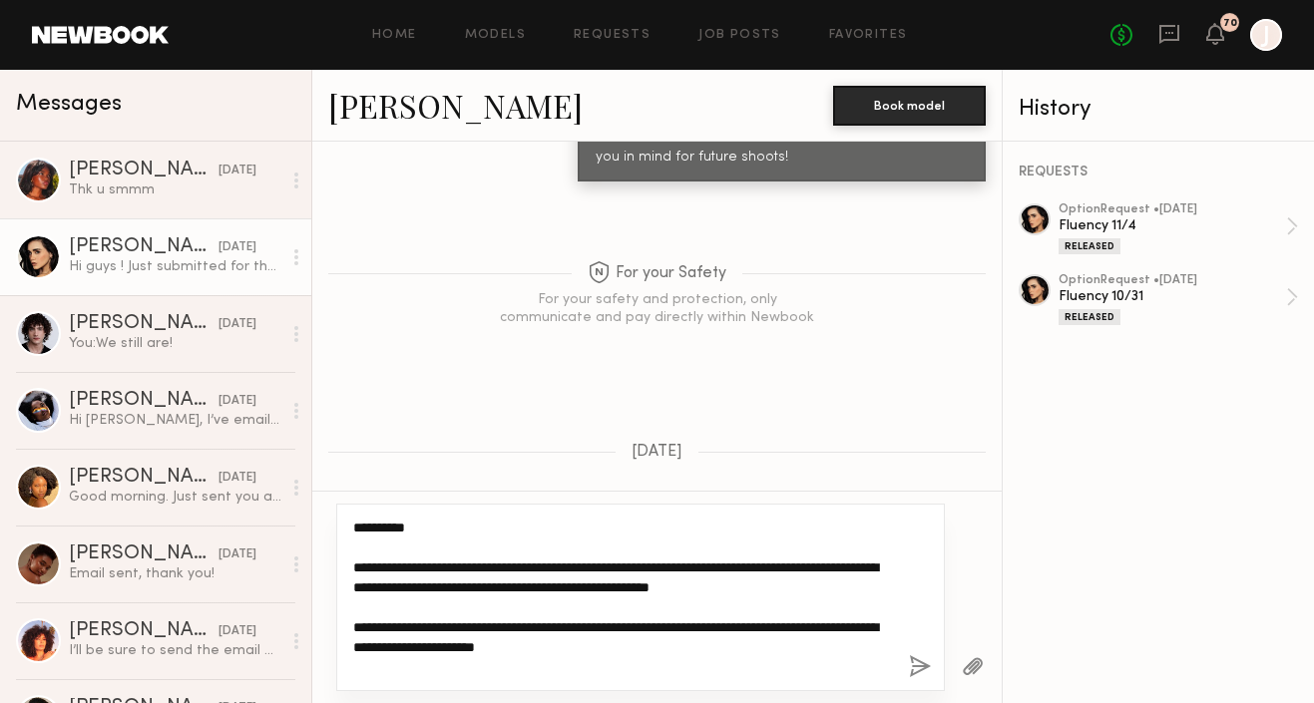
drag, startPoint x: 415, startPoint y: 528, endPoint x: 373, endPoint y: 528, distance: 41.9
click at [373, 528] on textarea "**********" at bounding box center [623, 598] width 540 height 160
drag, startPoint x: 885, startPoint y: 565, endPoint x: 345, endPoint y: 568, distance: 539.8
click at [345, 569] on div "**********" at bounding box center [640, 598] width 609 height 188
drag, startPoint x: 753, startPoint y: 569, endPoint x: 797, endPoint y: 567, distance: 43.9
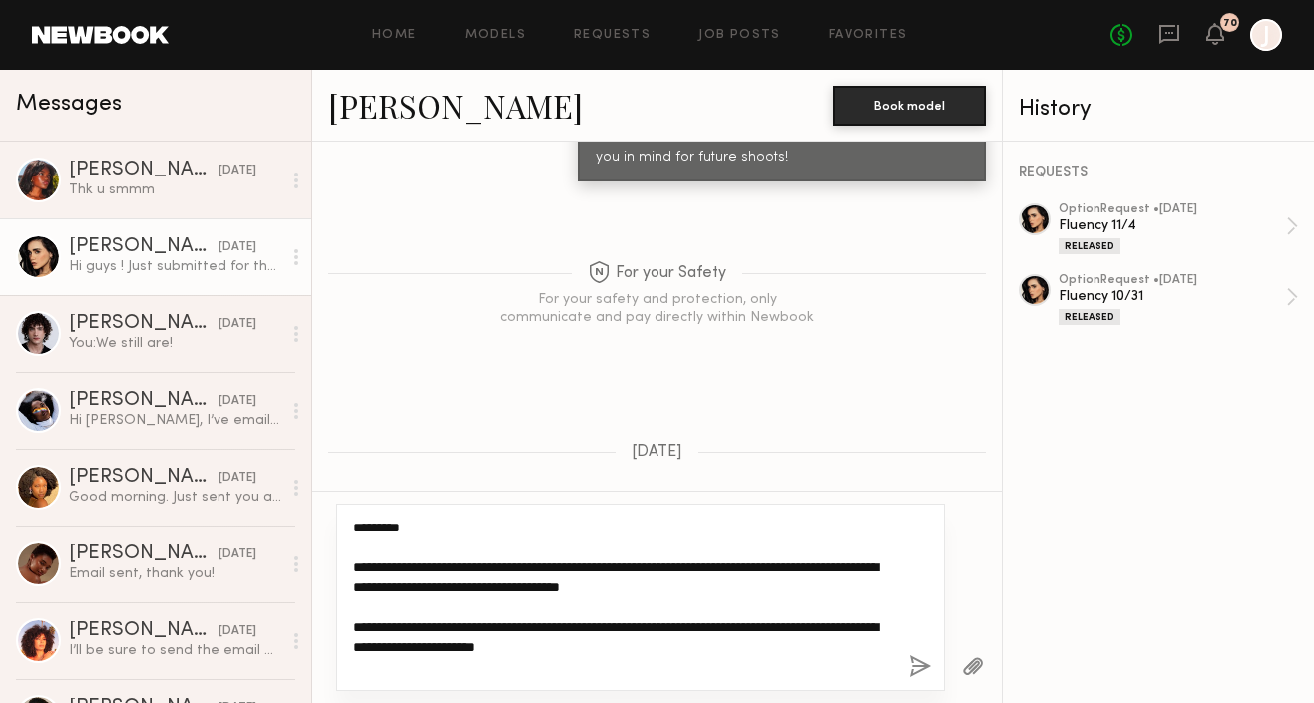
click at [799, 567] on textarea "**********" at bounding box center [623, 598] width 540 height 160
drag, startPoint x: 867, startPoint y: 566, endPoint x: 836, endPoint y: 568, distance: 31.0
click at [836, 568] on textarea "**********" at bounding box center [623, 598] width 540 height 160
click at [536, 587] on textarea "**********" at bounding box center [623, 598] width 540 height 160
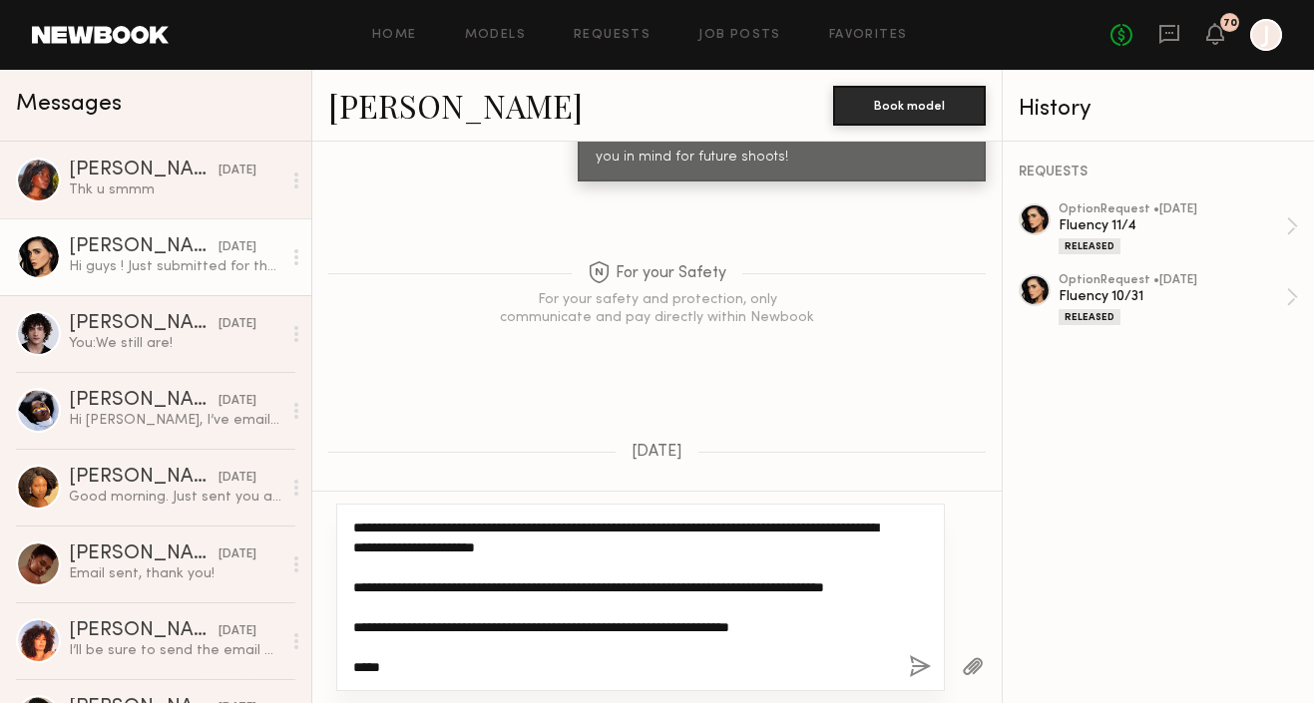
drag, startPoint x: 353, startPoint y: 571, endPoint x: 350, endPoint y: 559, distance: 12.3
click at [349, 559] on div "**********" at bounding box center [640, 598] width 609 height 188
click at [434, 585] on textarea "**********" at bounding box center [623, 598] width 540 height 160
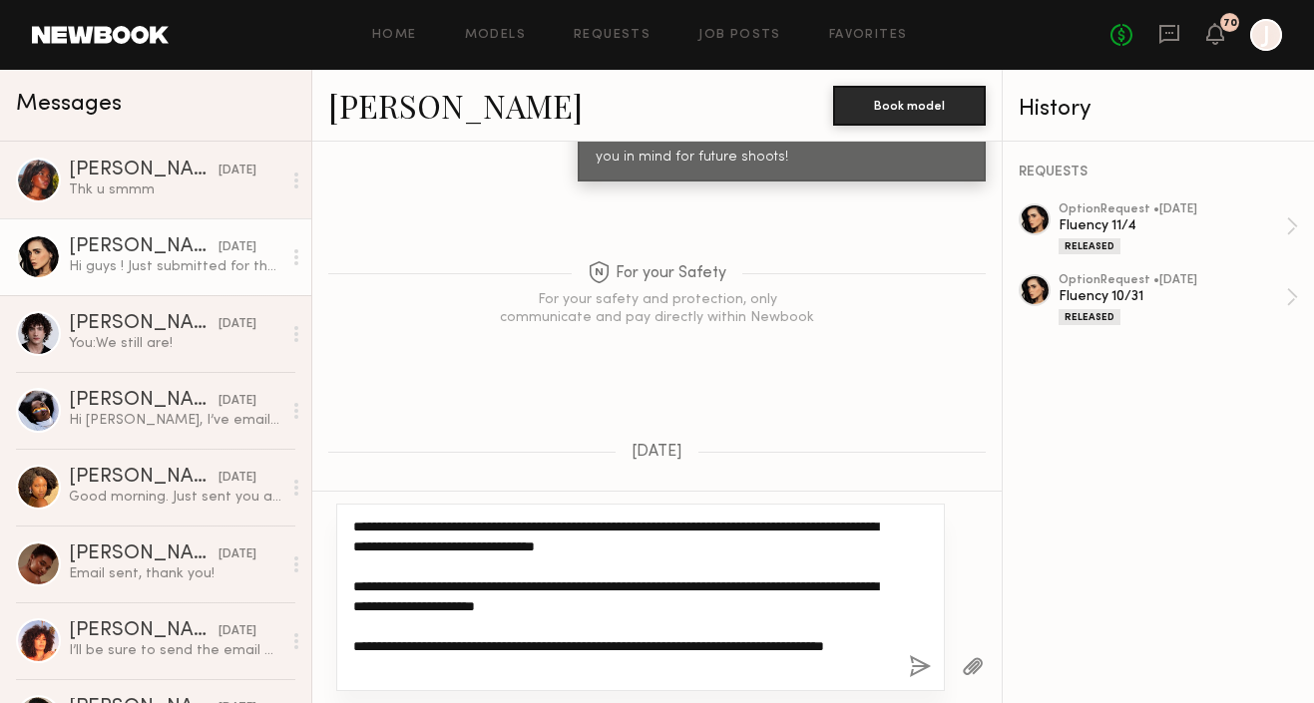
scroll to position [51, 0]
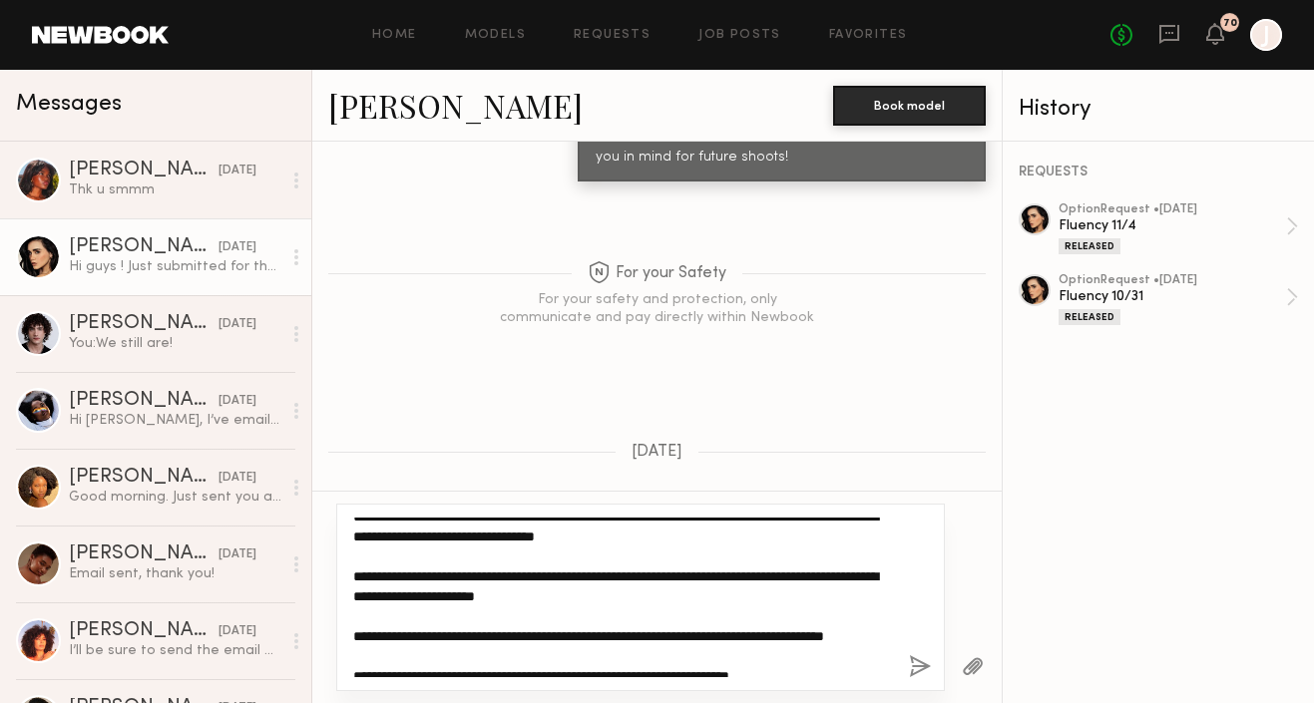
drag, startPoint x: 418, startPoint y: 655, endPoint x: 787, endPoint y: 639, distance: 369.5
click at [787, 639] on textarea "**********" at bounding box center [623, 598] width 540 height 160
click at [355, 569] on textarea "**********" at bounding box center [623, 598] width 540 height 160
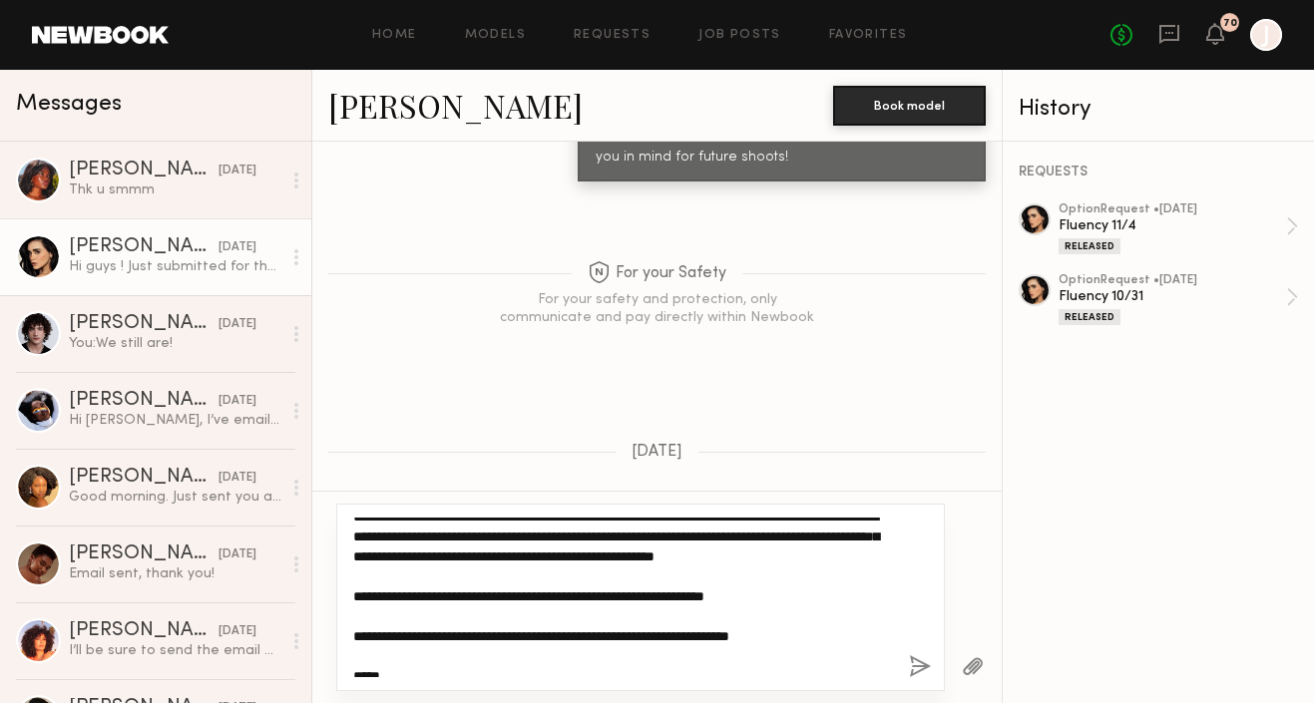
scroll to position [31, 0]
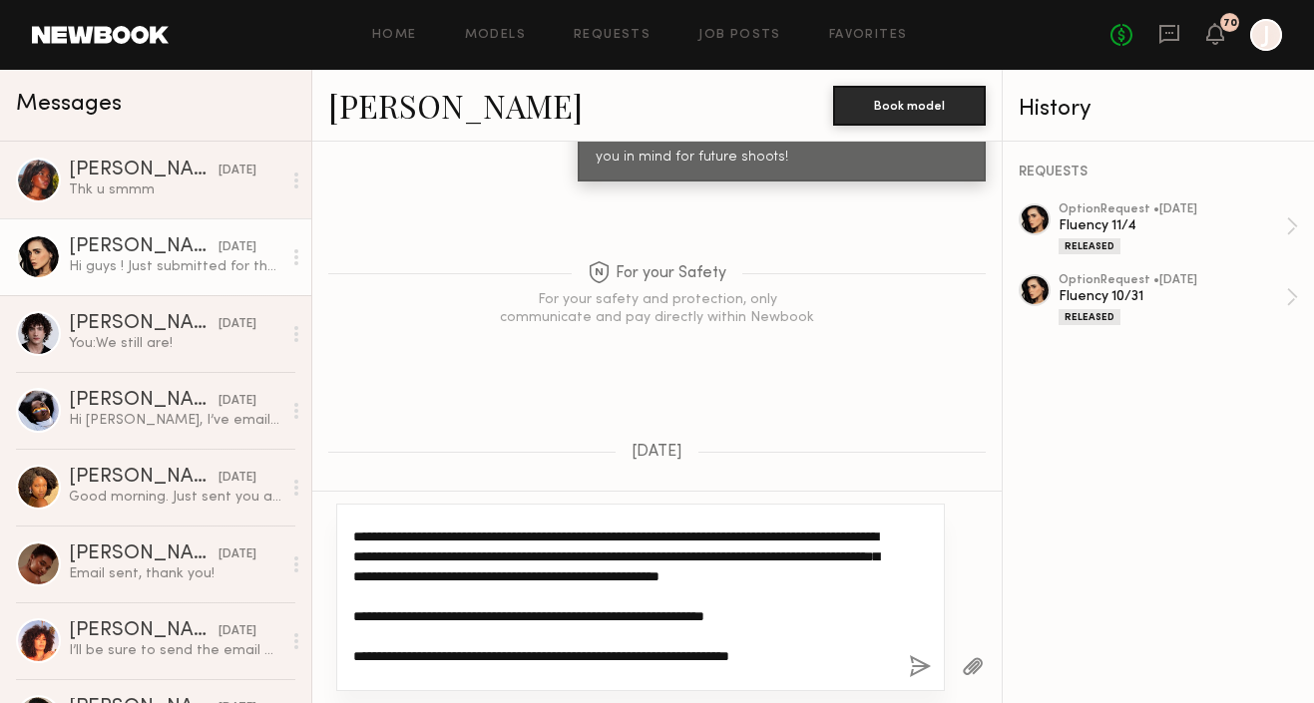
drag, startPoint x: 463, startPoint y: 597, endPoint x: 555, endPoint y: 579, distance: 93.5
click at [555, 579] on textarea "**********" at bounding box center [623, 598] width 540 height 160
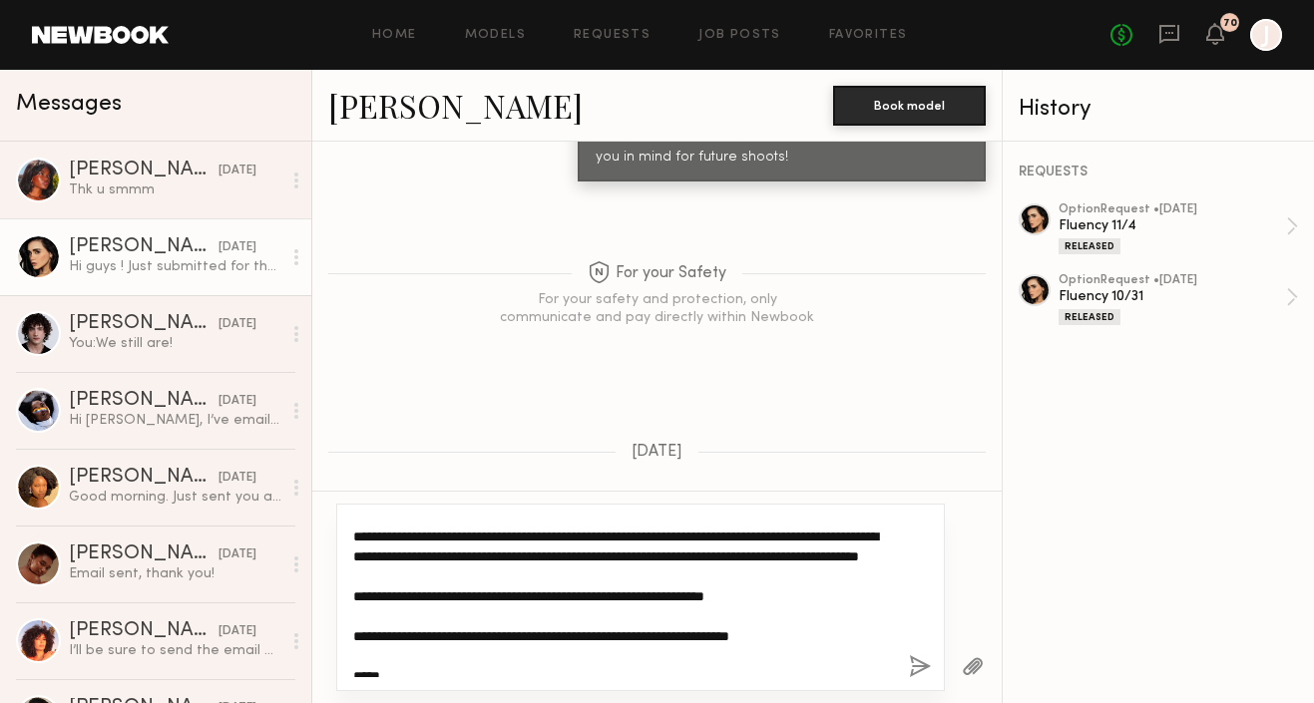
click at [353, 614] on textarea "**********" at bounding box center [623, 598] width 540 height 160
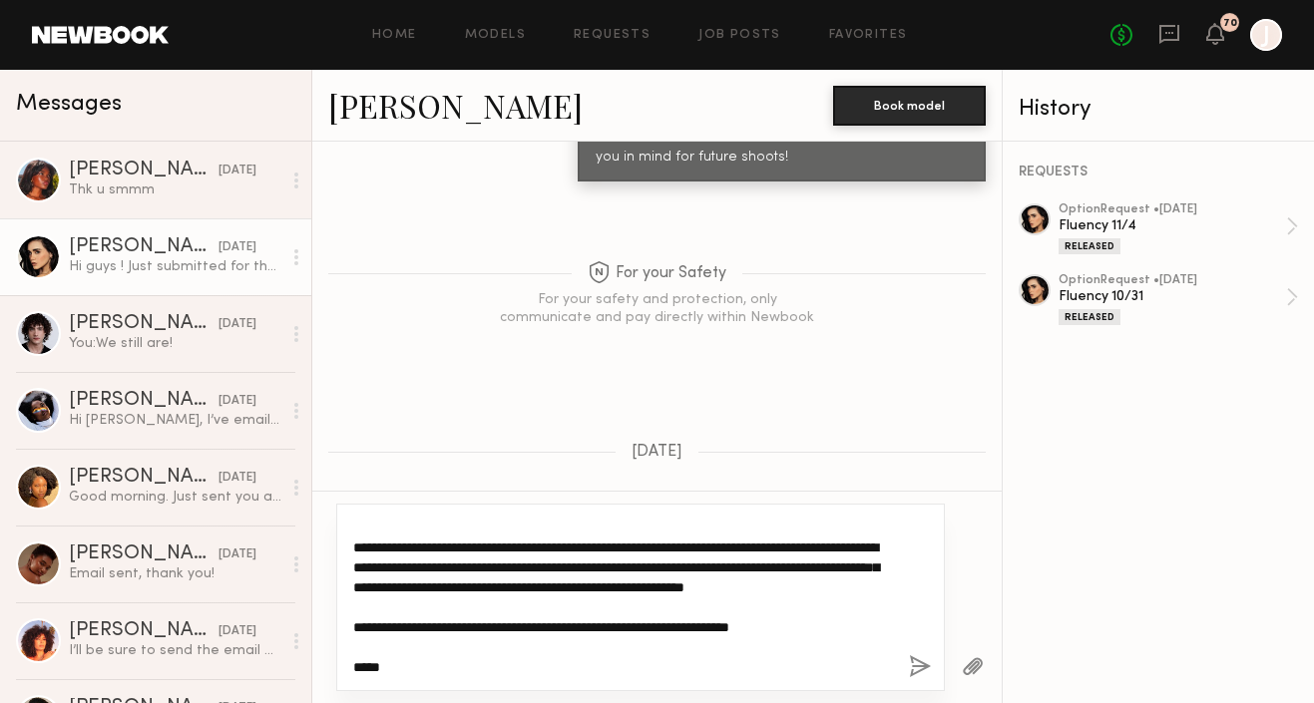
scroll to position [11, 0]
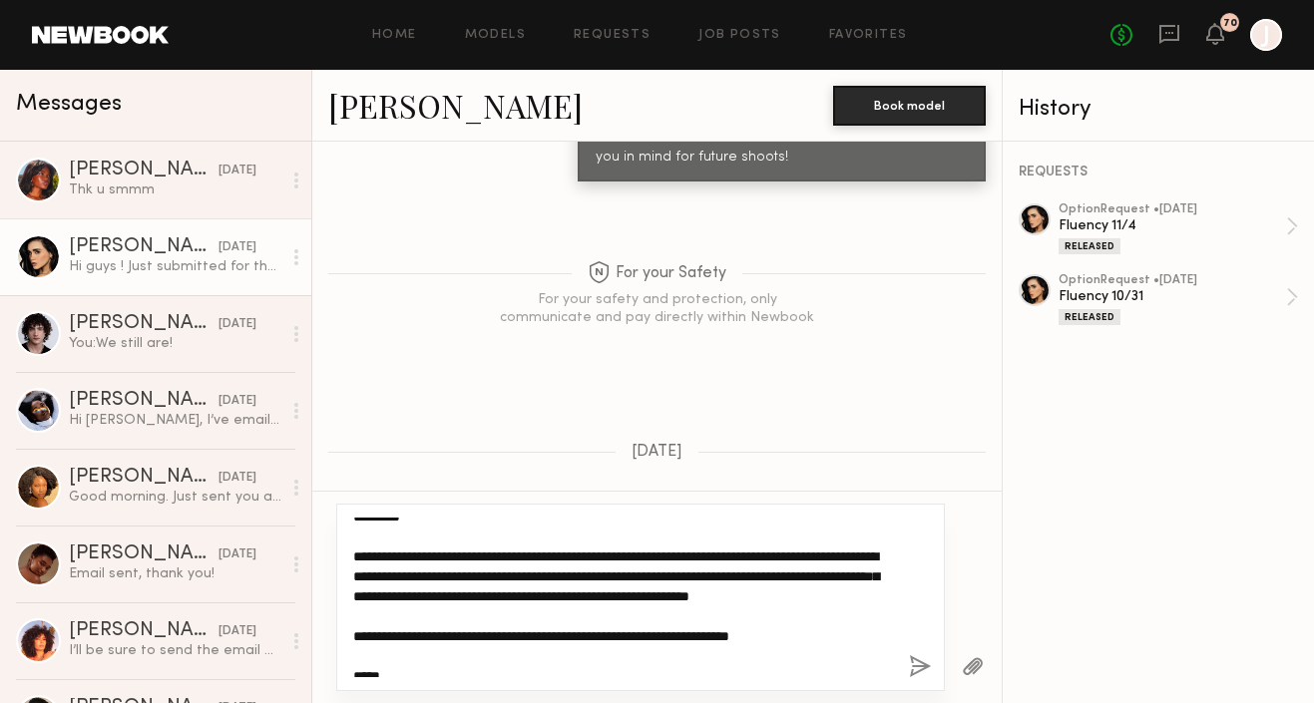
drag, startPoint x: 490, startPoint y: 617, endPoint x: 830, endPoint y: 600, distance: 340.7
click at [830, 600] on textarea "**********" at bounding box center [623, 598] width 540 height 160
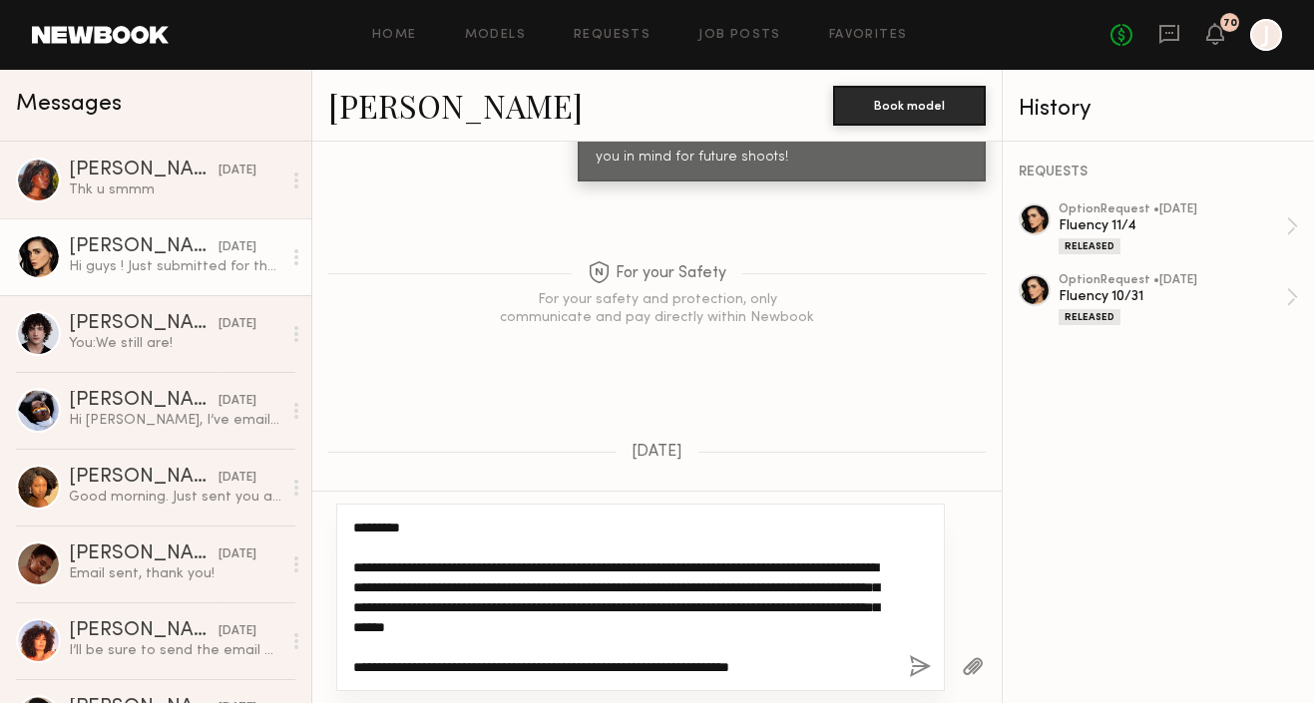
scroll to position [40, 0]
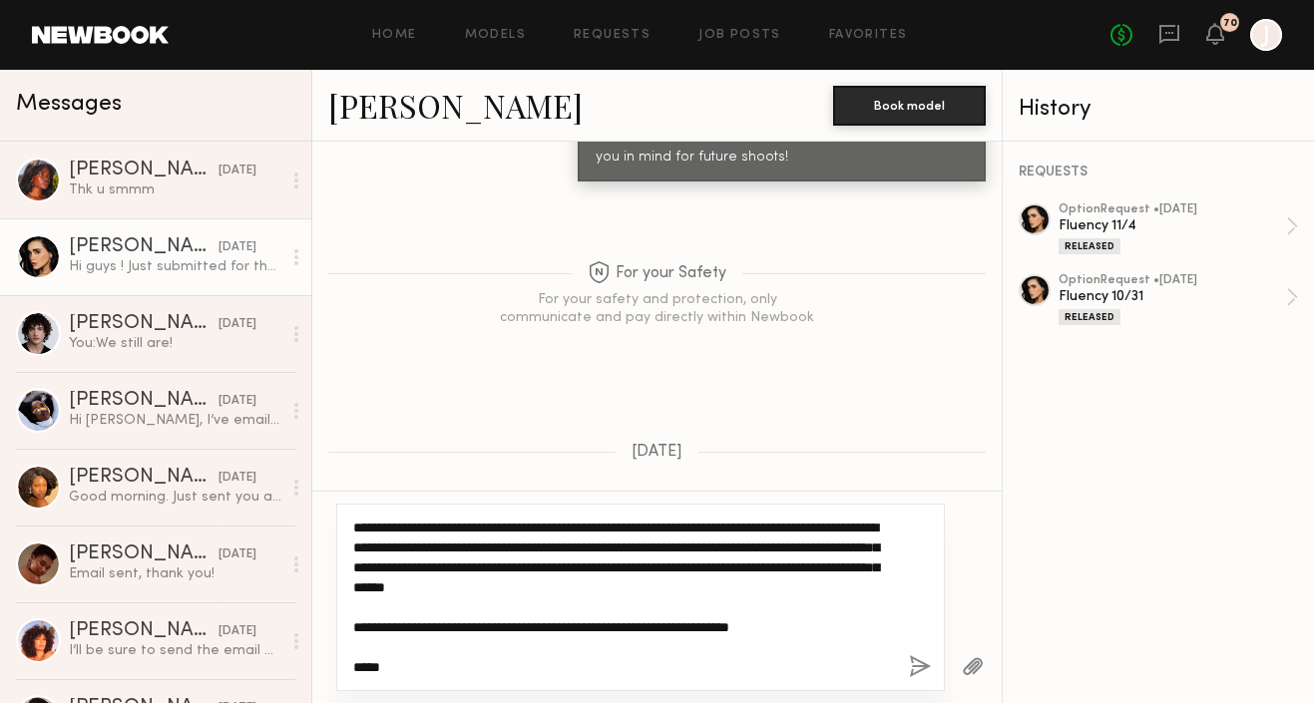
drag, startPoint x: 835, startPoint y: 628, endPoint x: 356, endPoint y: 607, distance: 479.4
click at [357, 608] on textarea "**********" at bounding box center [623, 598] width 540 height 160
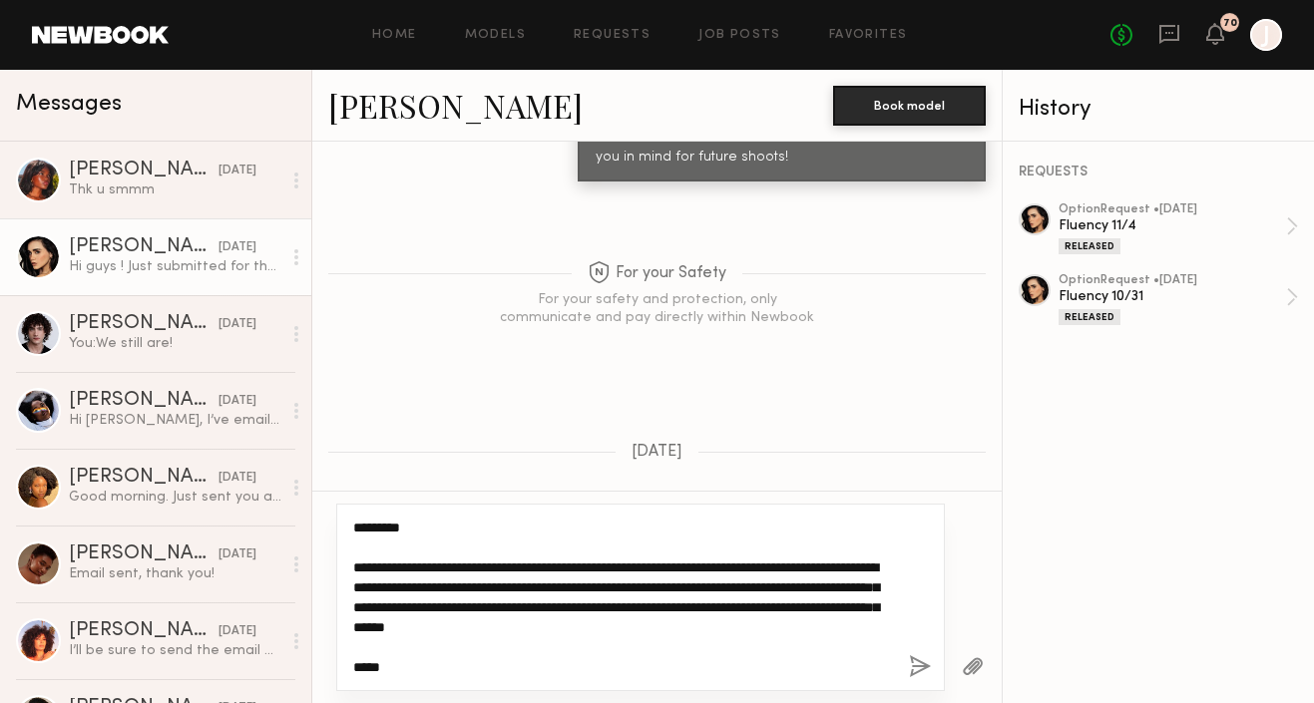
scroll to position [0, 0]
drag, startPoint x: 683, startPoint y: 565, endPoint x: 666, endPoint y: 565, distance: 17.0
click at [666, 565] on textarea "**********" at bounding box center [623, 598] width 540 height 160
drag, startPoint x: 405, startPoint y: 663, endPoint x: 340, endPoint y: 502, distance: 173.2
click at [340, 502] on div "**********" at bounding box center [656, 597] width 689 height 213
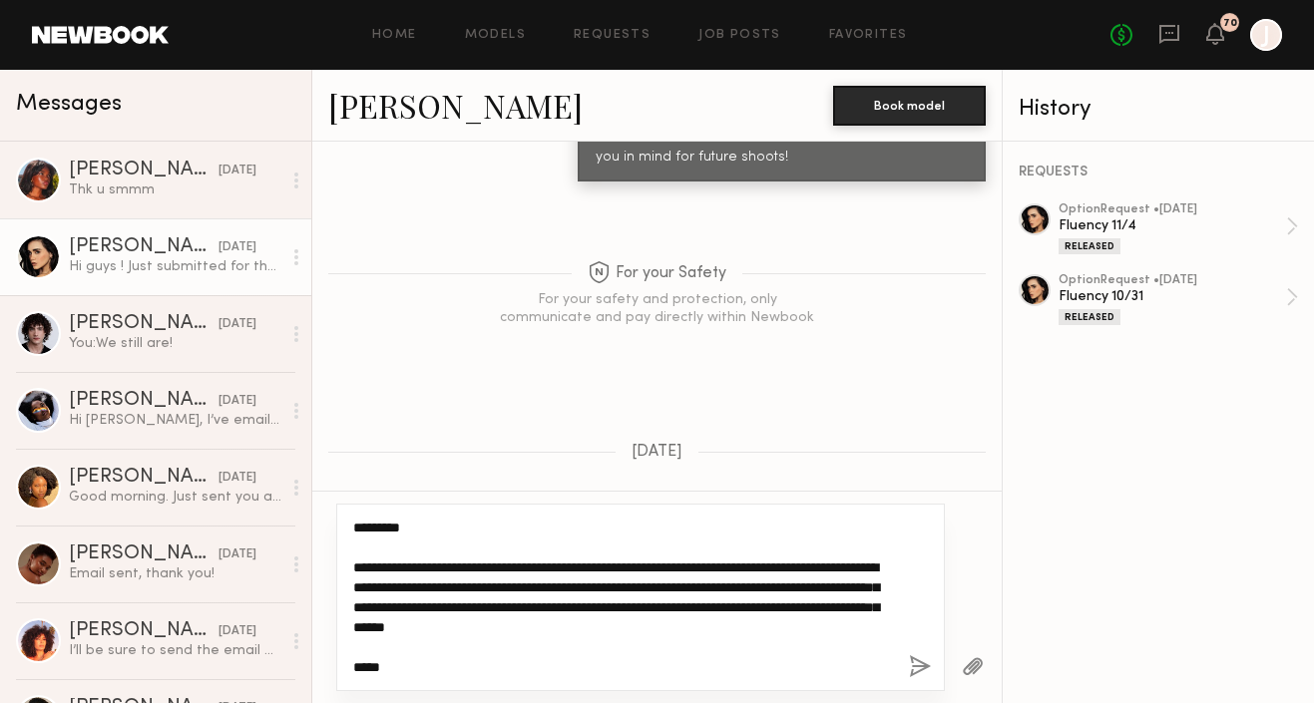
paste textarea "**********"
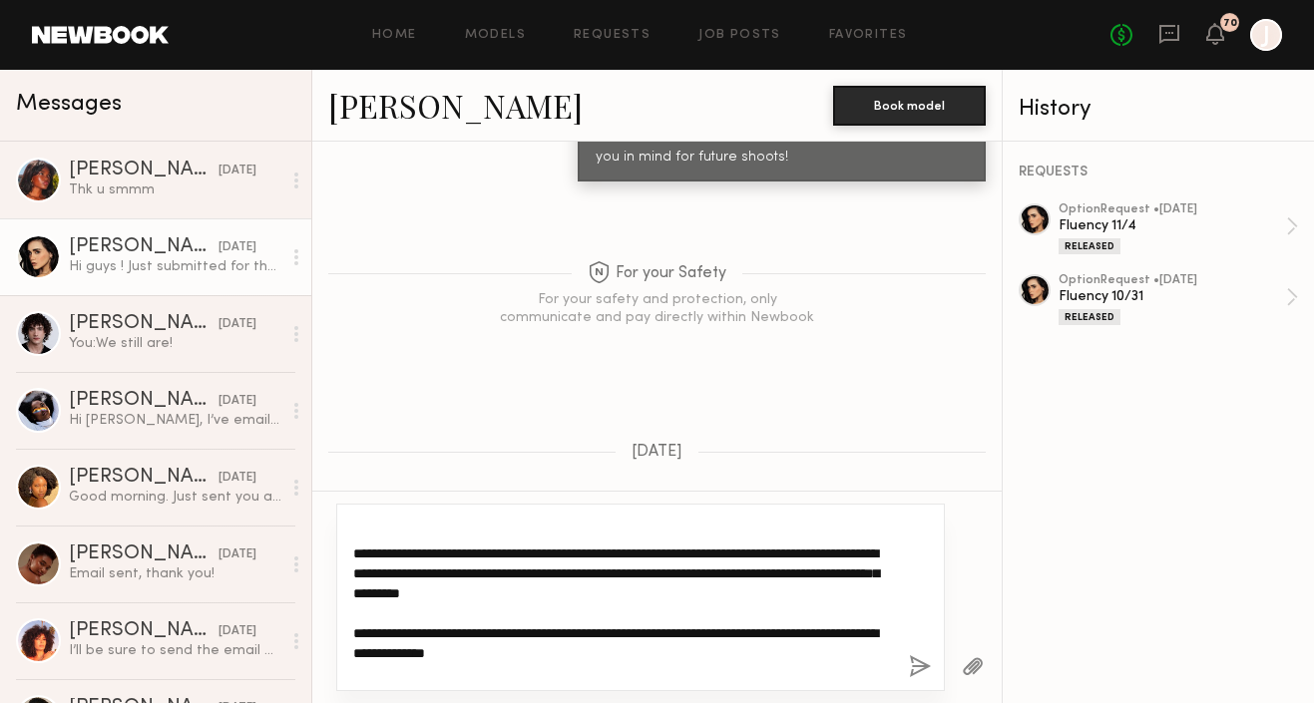
scroll to position [18, 0]
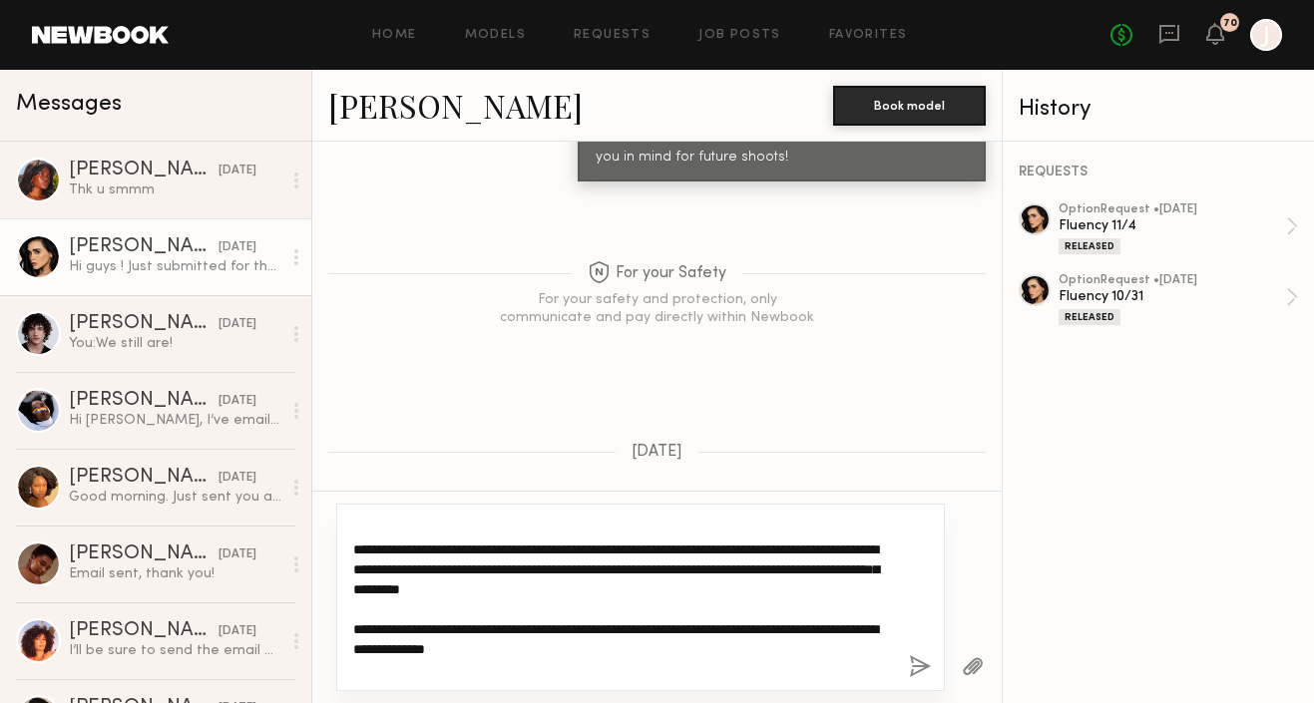
type textarea "**********"
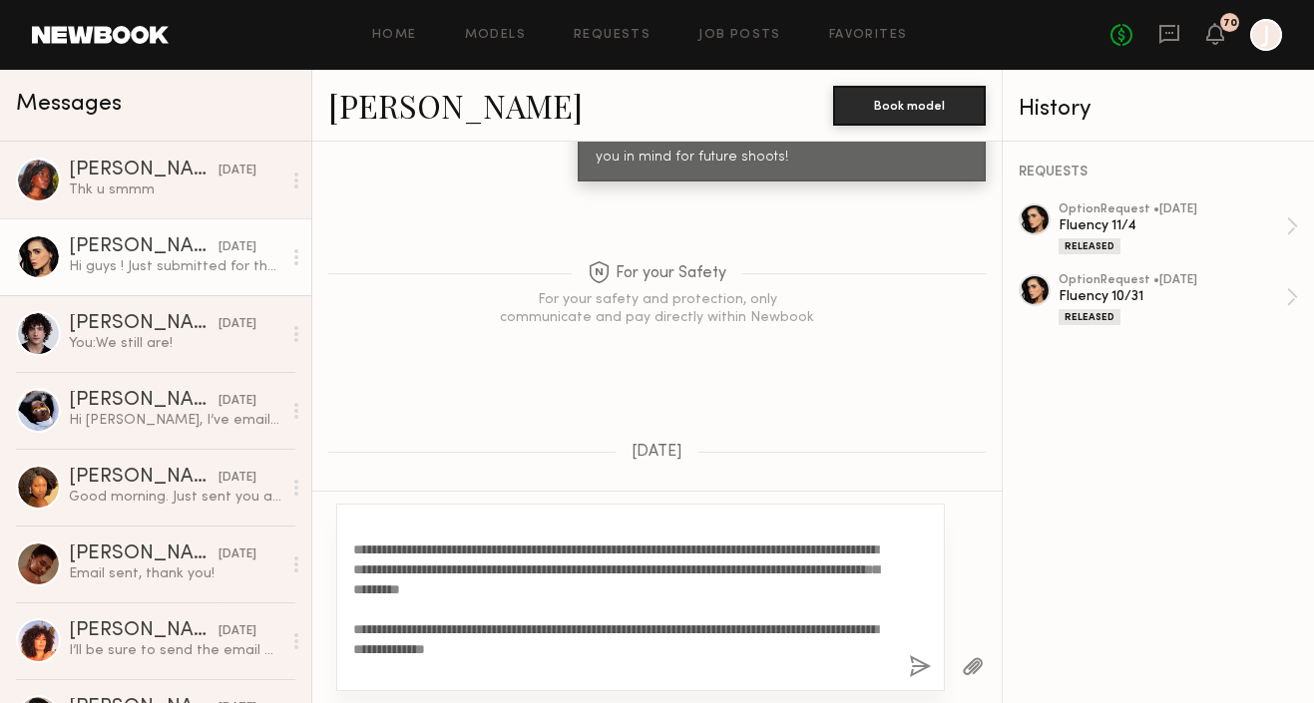
click at [920, 665] on button "button" at bounding box center [920, 668] width 22 height 25
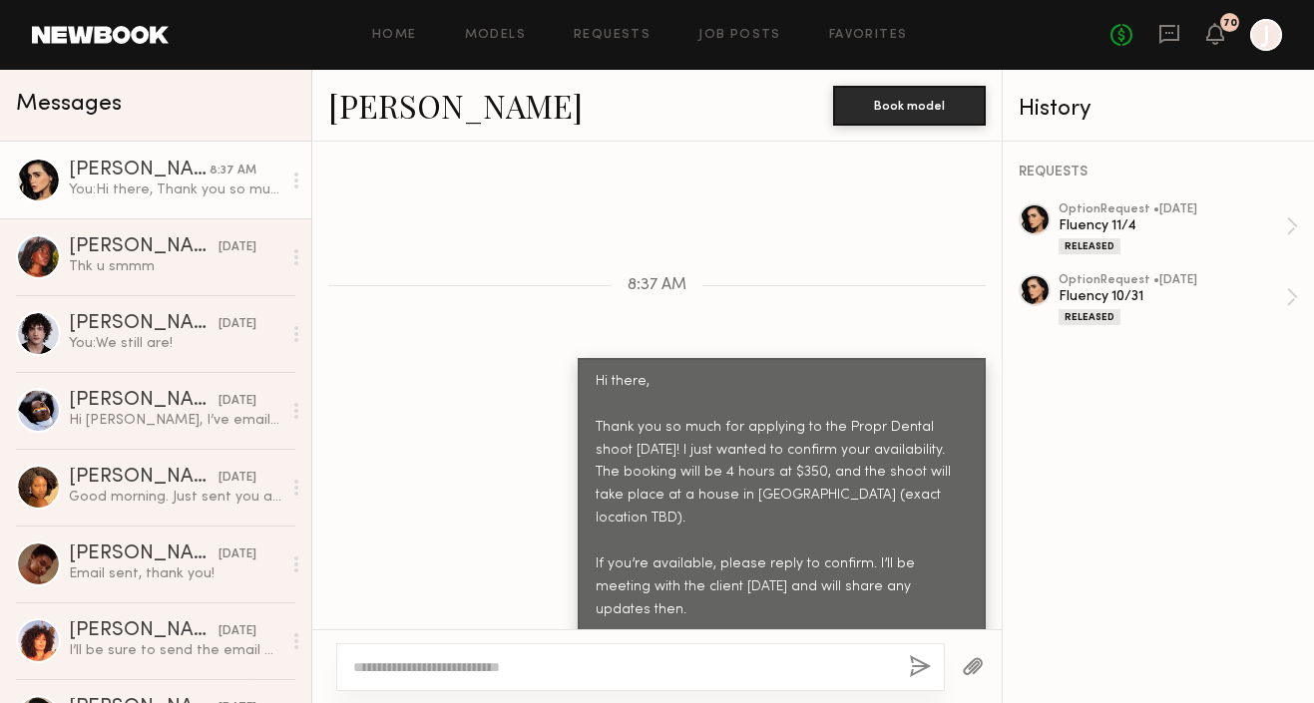
scroll to position [2690, 0]
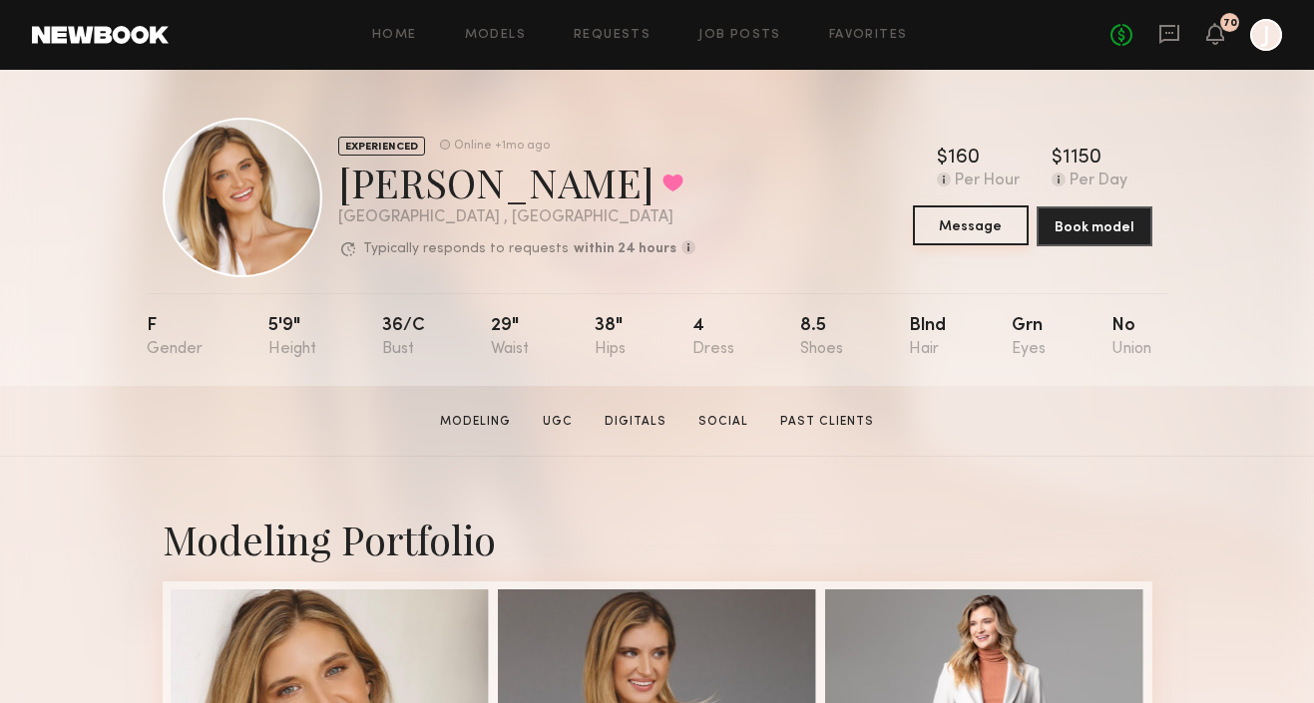
click at [949, 231] on button "Message" at bounding box center [971, 226] width 116 height 40
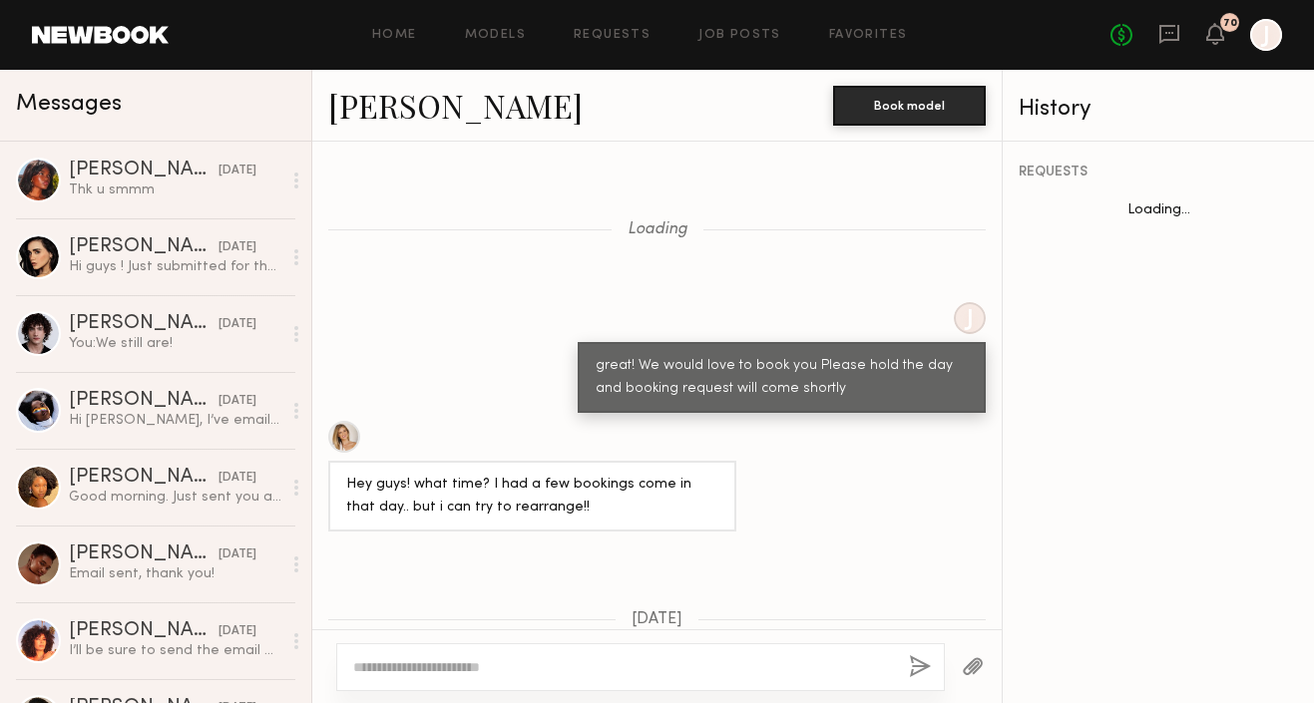
scroll to position [2823, 0]
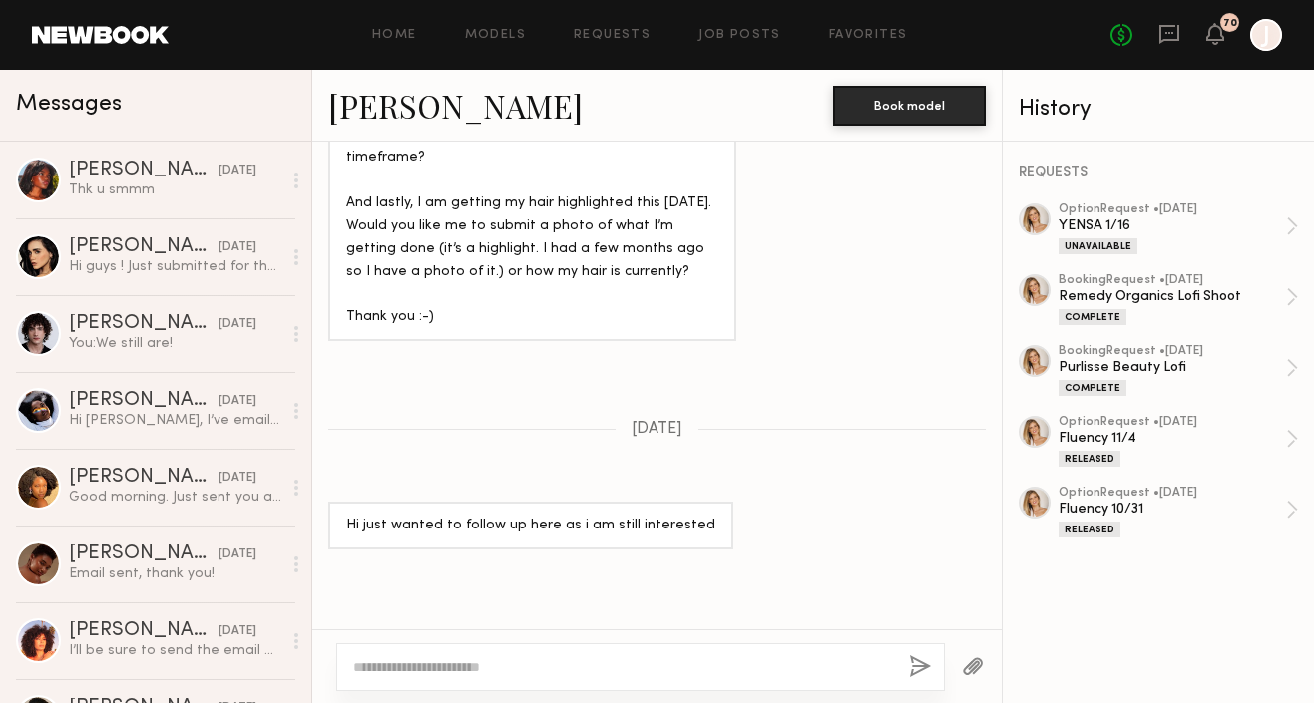
click at [480, 673] on textarea at bounding box center [623, 668] width 540 height 20
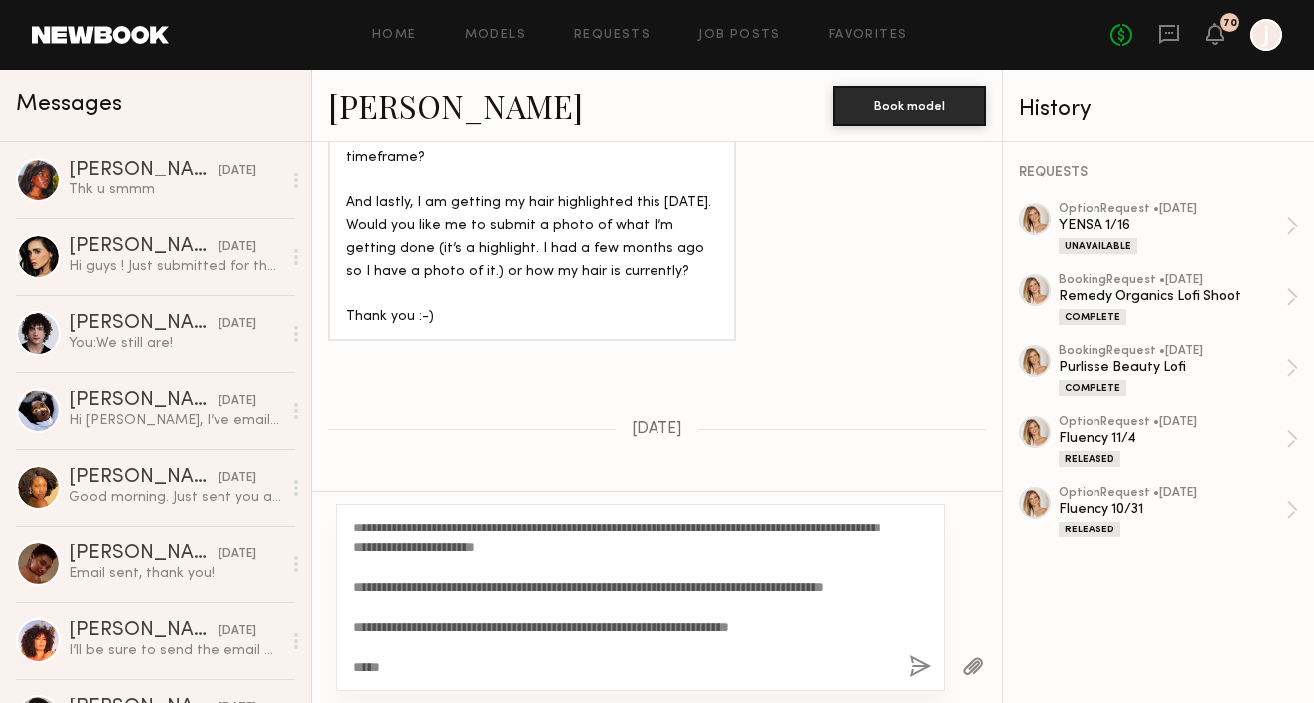
scroll to position [0, 0]
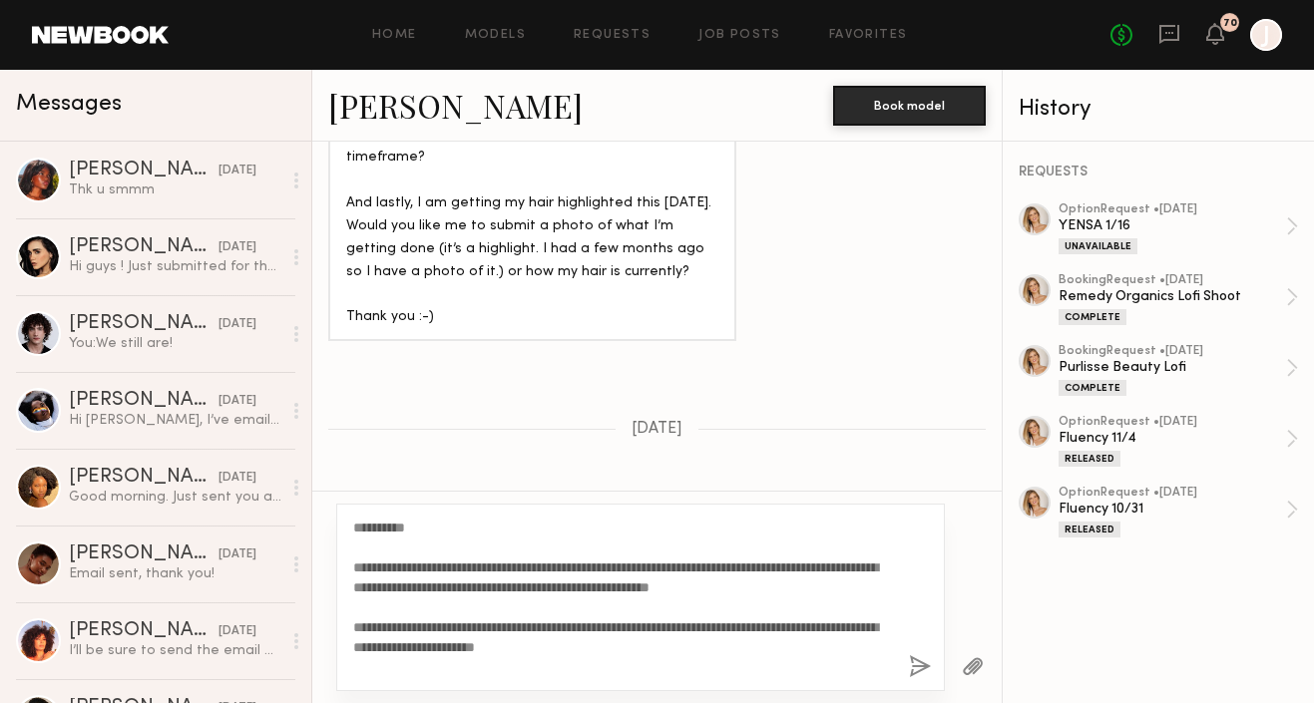
drag, startPoint x: 413, startPoint y: 523, endPoint x: 370, endPoint y: 525, distance: 43.0
click at [370, 525] on textarea "**********" at bounding box center [623, 598] width 540 height 160
drag, startPoint x: 415, startPoint y: 526, endPoint x: 370, endPoint y: 527, distance: 44.9
click at [370, 527] on textarea "**********" at bounding box center [623, 598] width 540 height 160
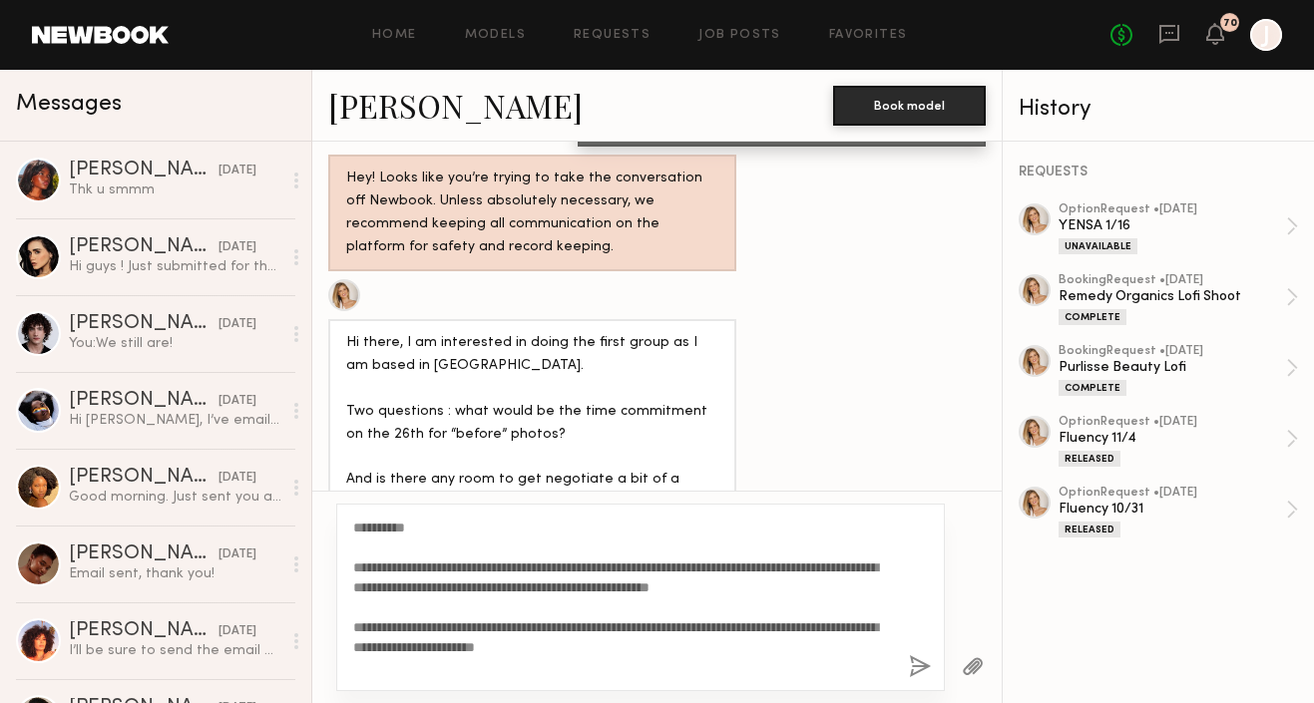
scroll to position [4752, 0]
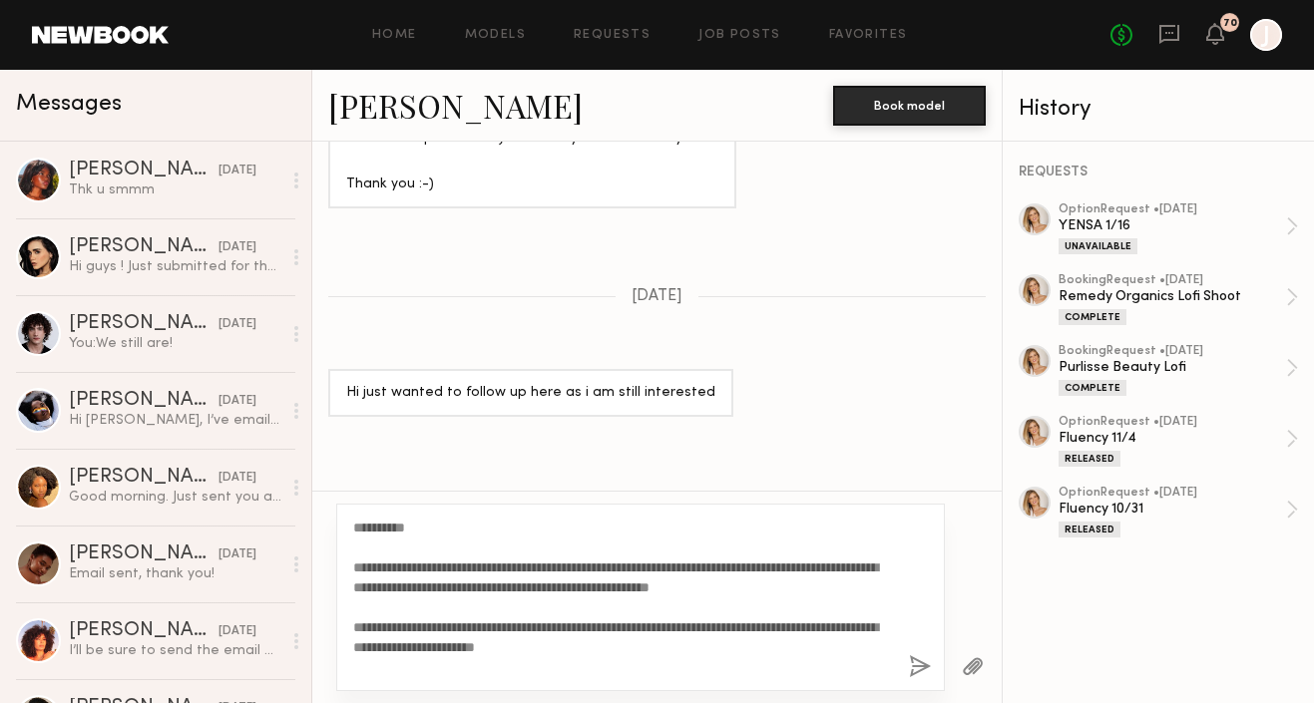
drag, startPoint x: 840, startPoint y: 585, endPoint x: 819, endPoint y: 589, distance: 21.3
click at [819, 589] on textarea "**********" at bounding box center [623, 598] width 540 height 160
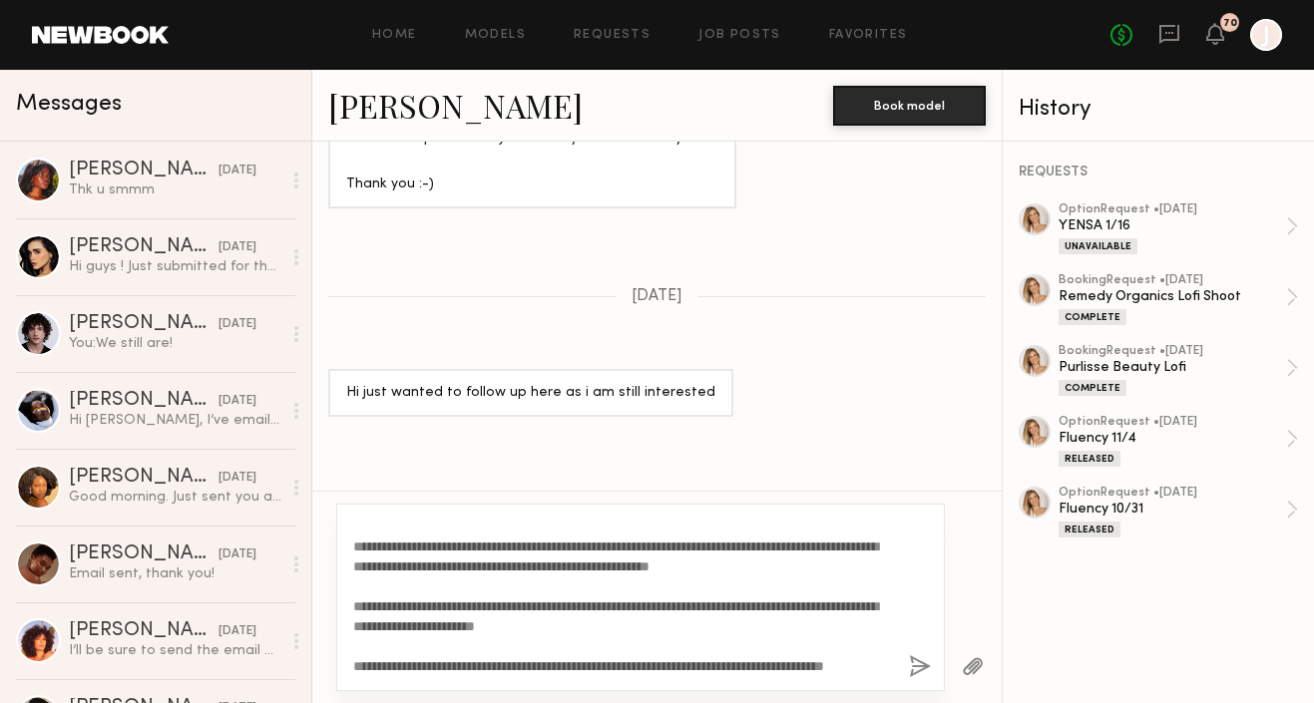
scroll to position [0, 0]
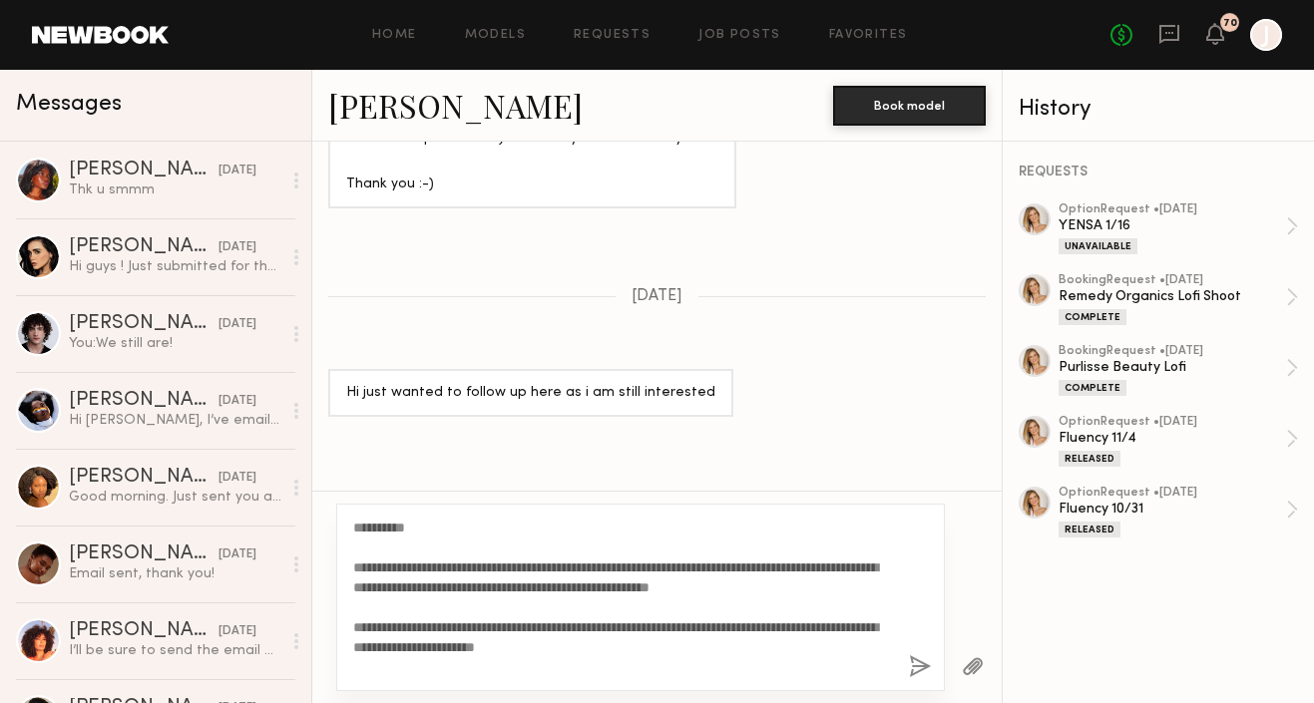
click at [471, 647] on textarea "**********" at bounding box center [623, 598] width 540 height 160
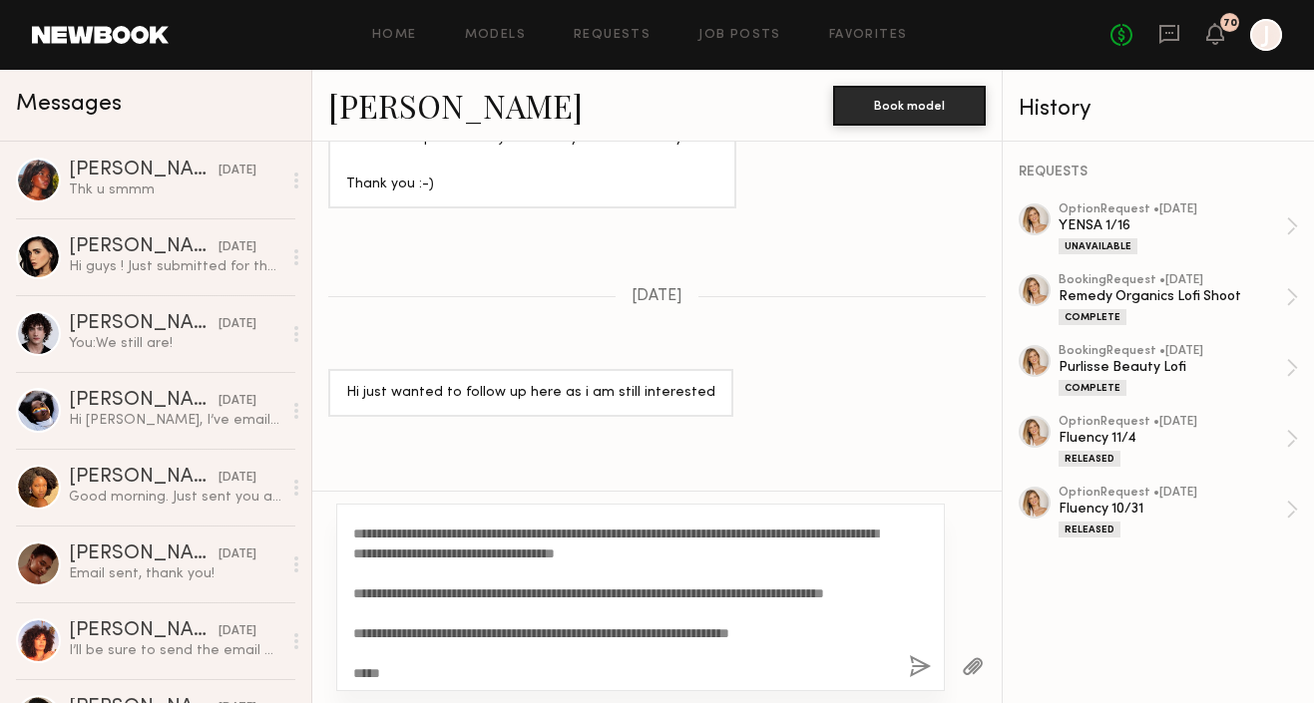
scroll to position [120, 0]
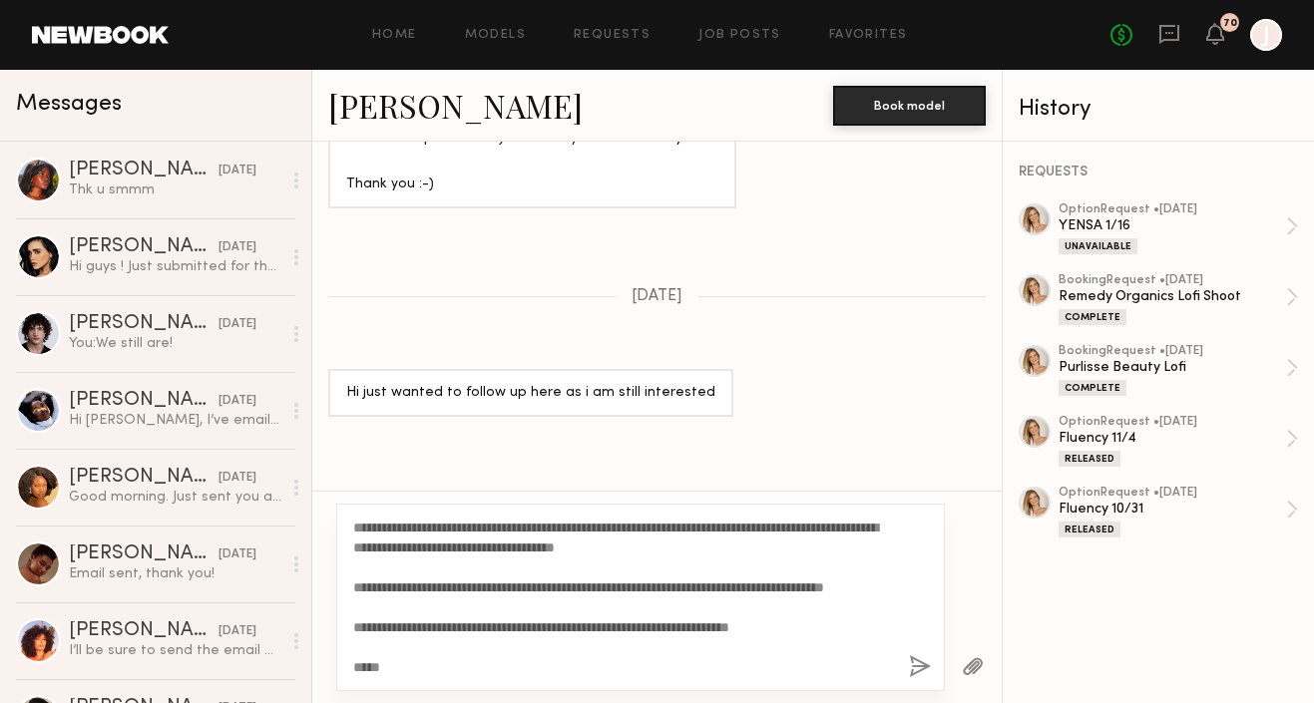
type textarea "**********"
click at [919, 664] on button "button" at bounding box center [920, 668] width 22 height 25
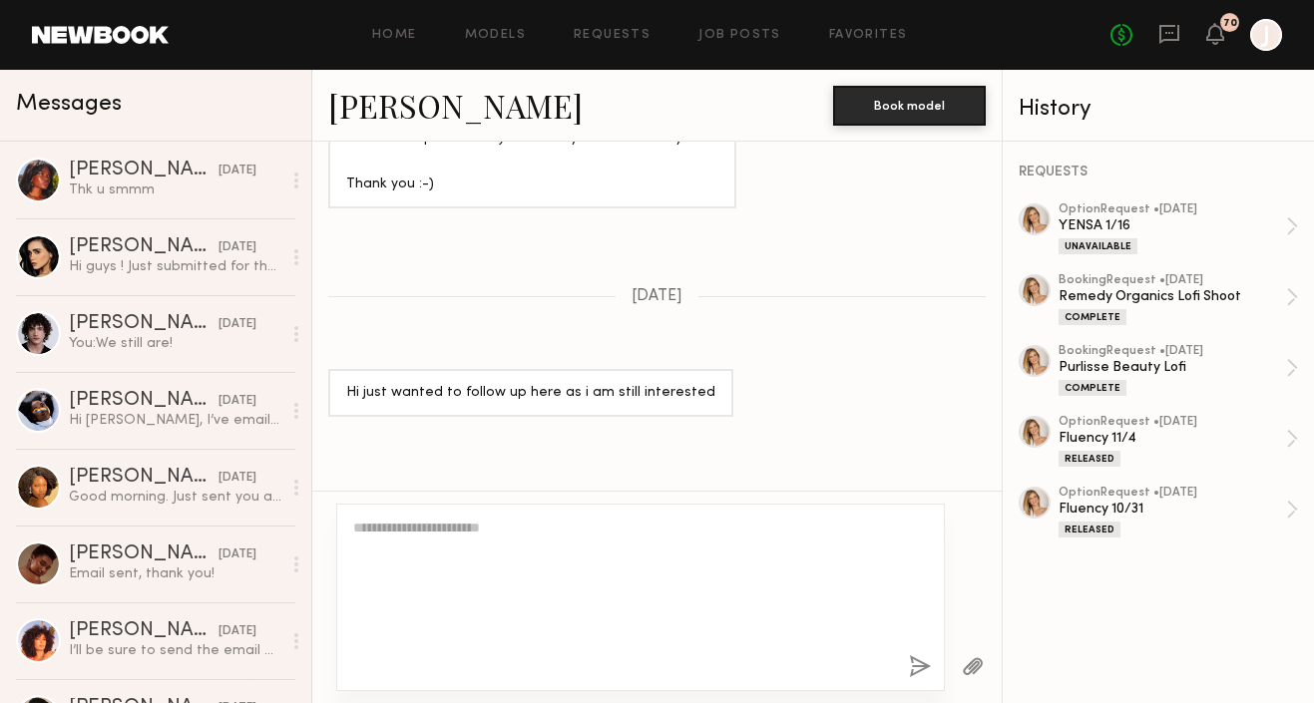
scroll to position [0, 0]
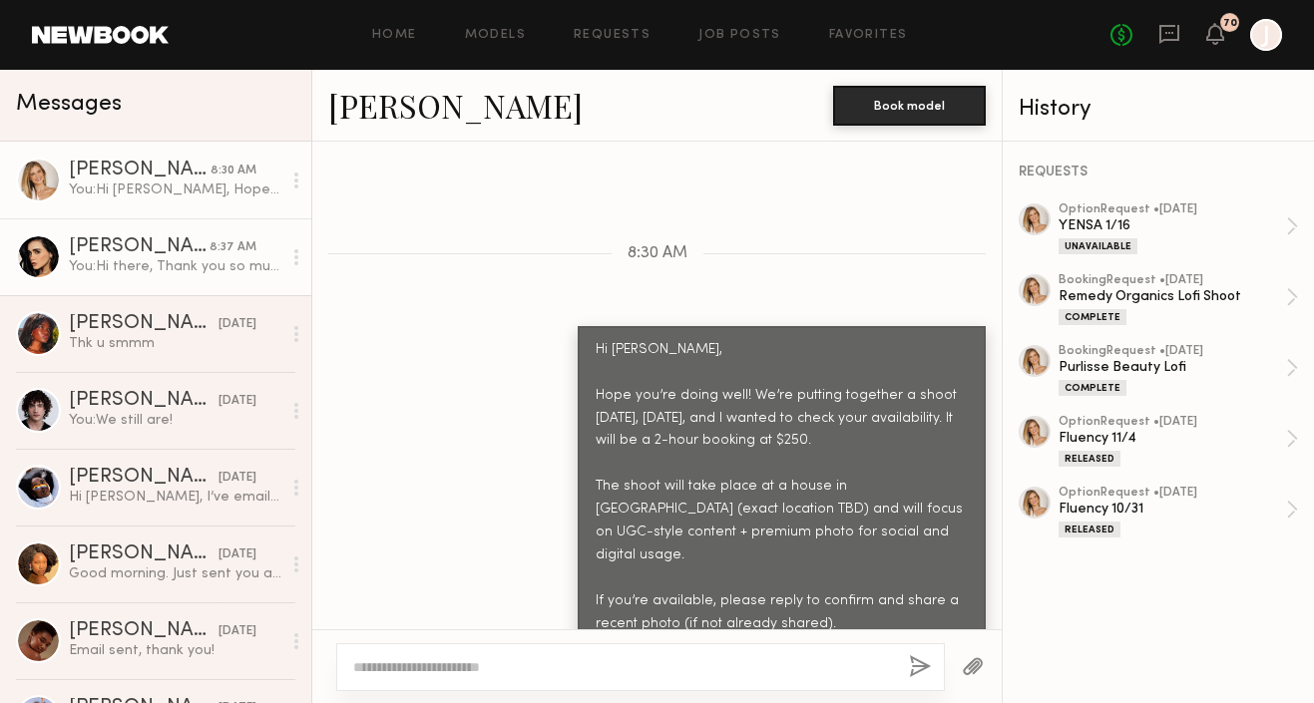
click at [194, 253] on div "[PERSON_NAME]" at bounding box center [139, 247] width 141 height 20
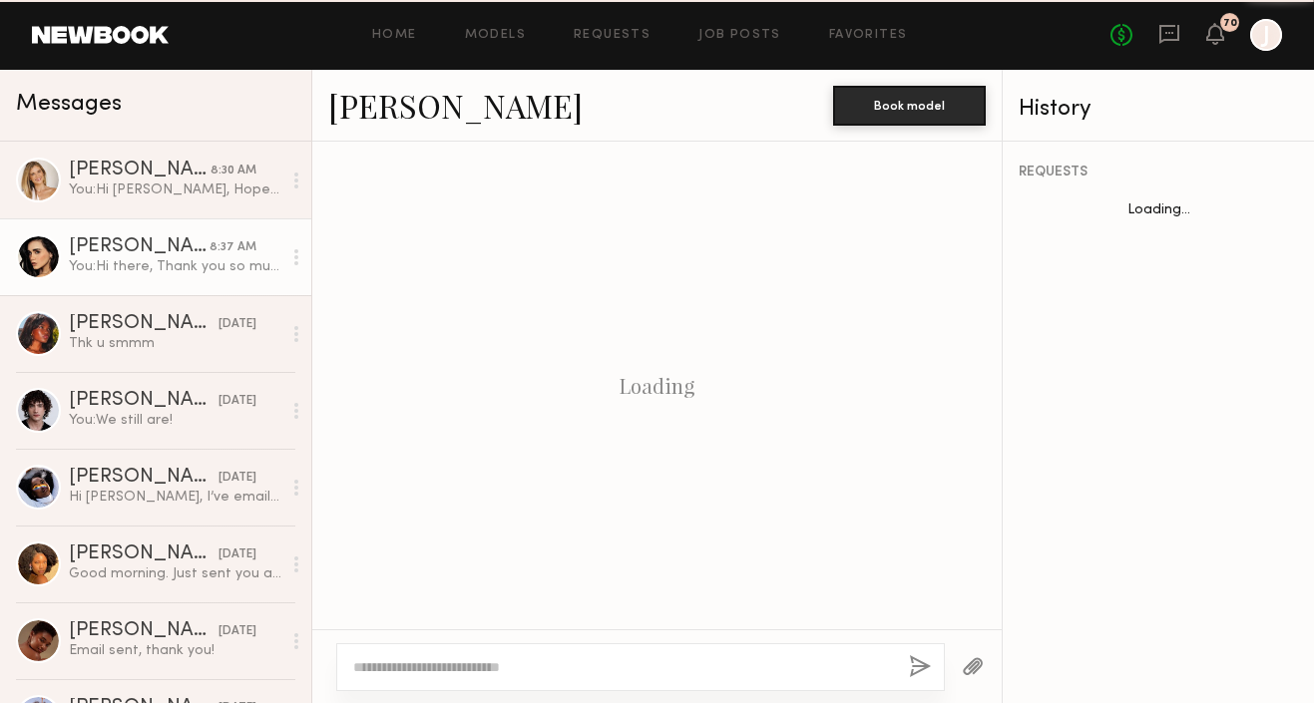
scroll to position [2168, 0]
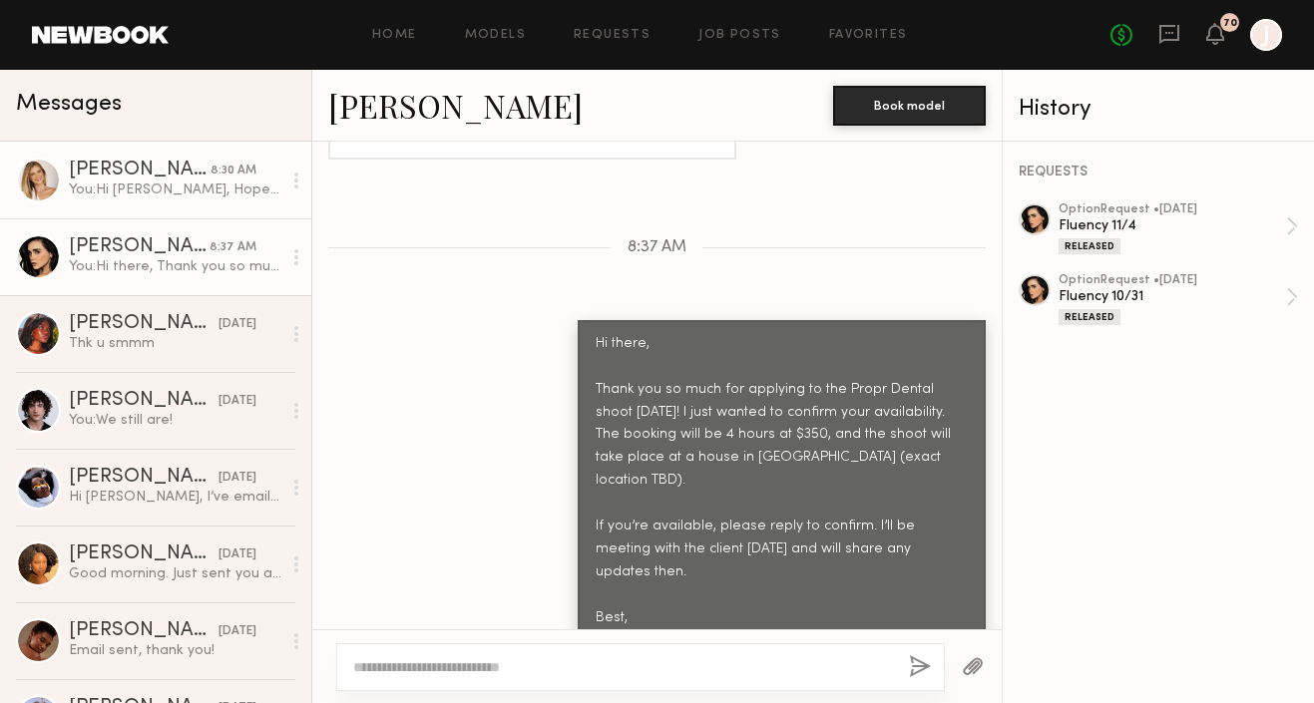
click at [196, 208] on link "[PERSON_NAME] 8:30 AM You: Hi [PERSON_NAME], Hope you’re doing well! We’re putt…" at bounding box center [155, 180] width 311 height 77
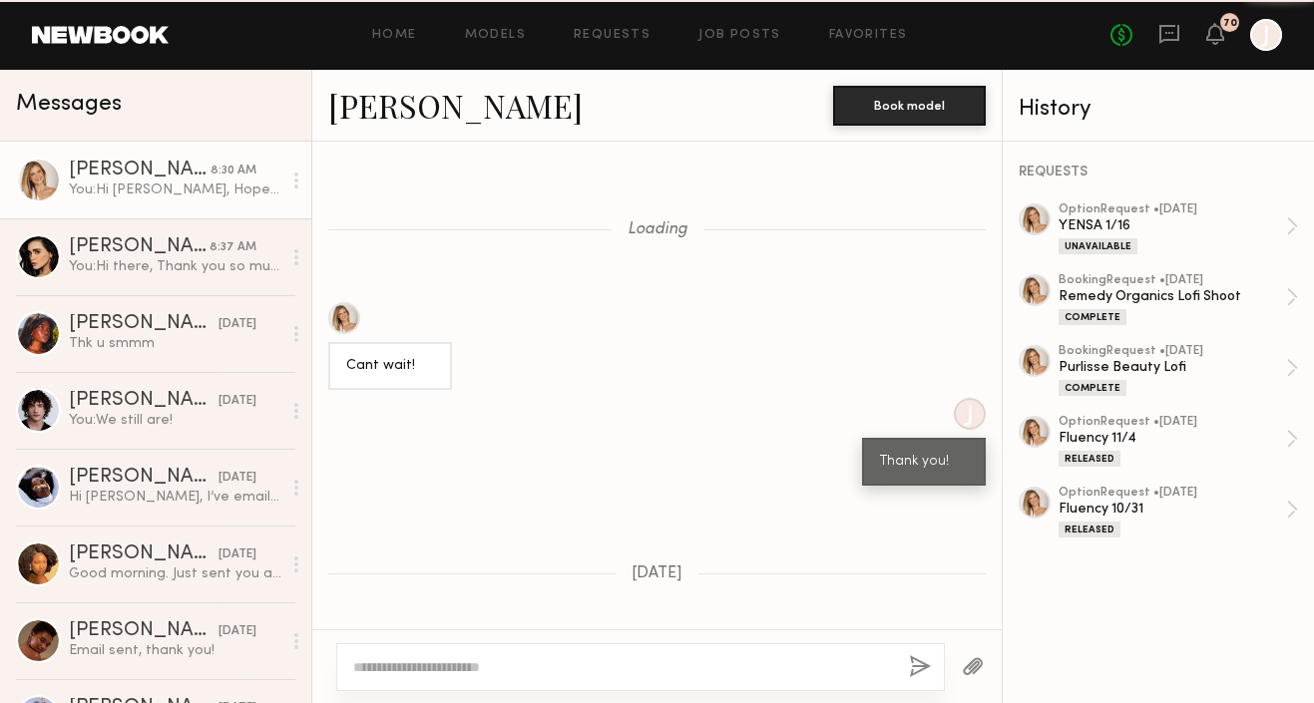
scroll to position [5187, 0]
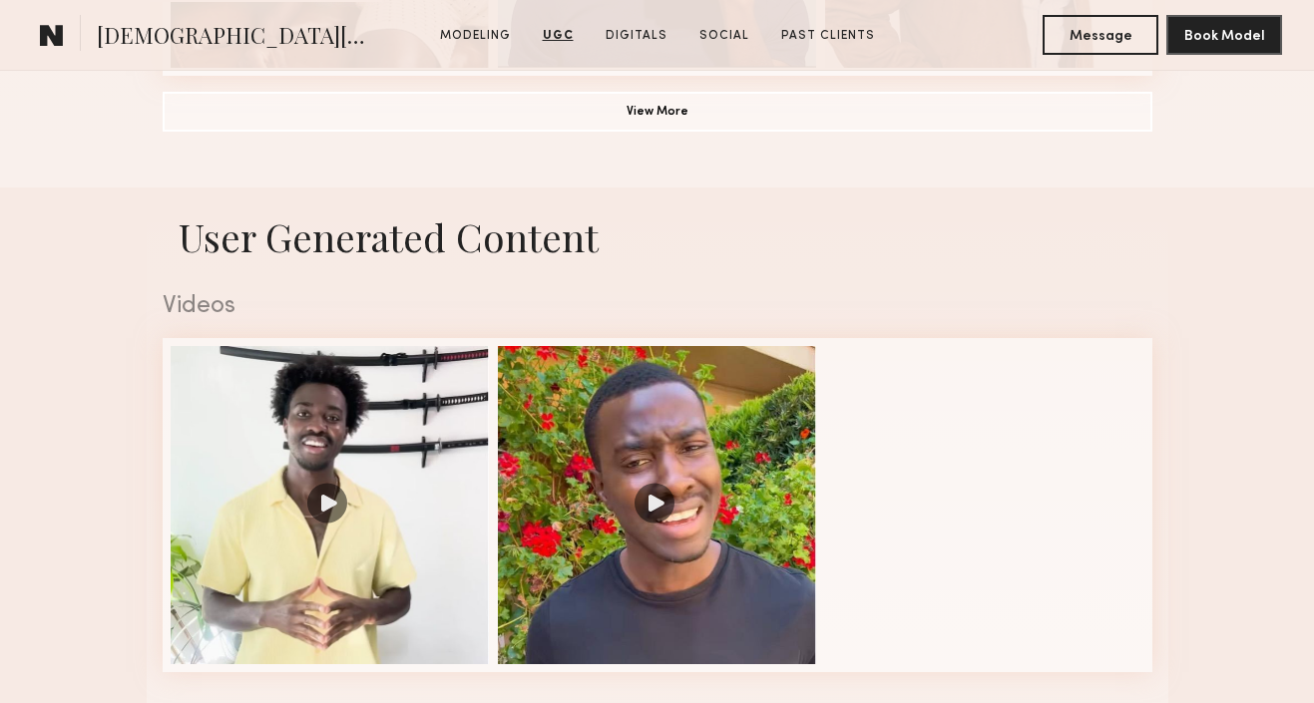
scroll to position [1687, 0]
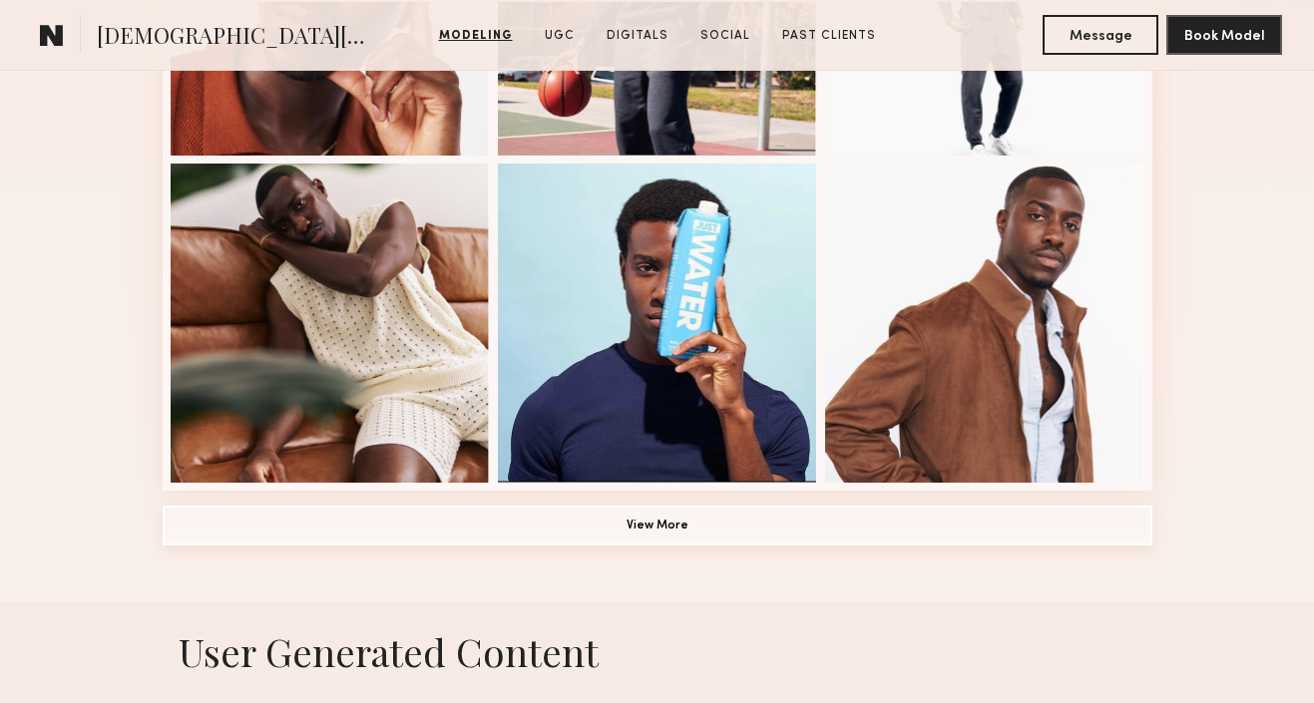
click at [690, 528] on button "View More" at bounding box center [658, 526] width 990 height 40
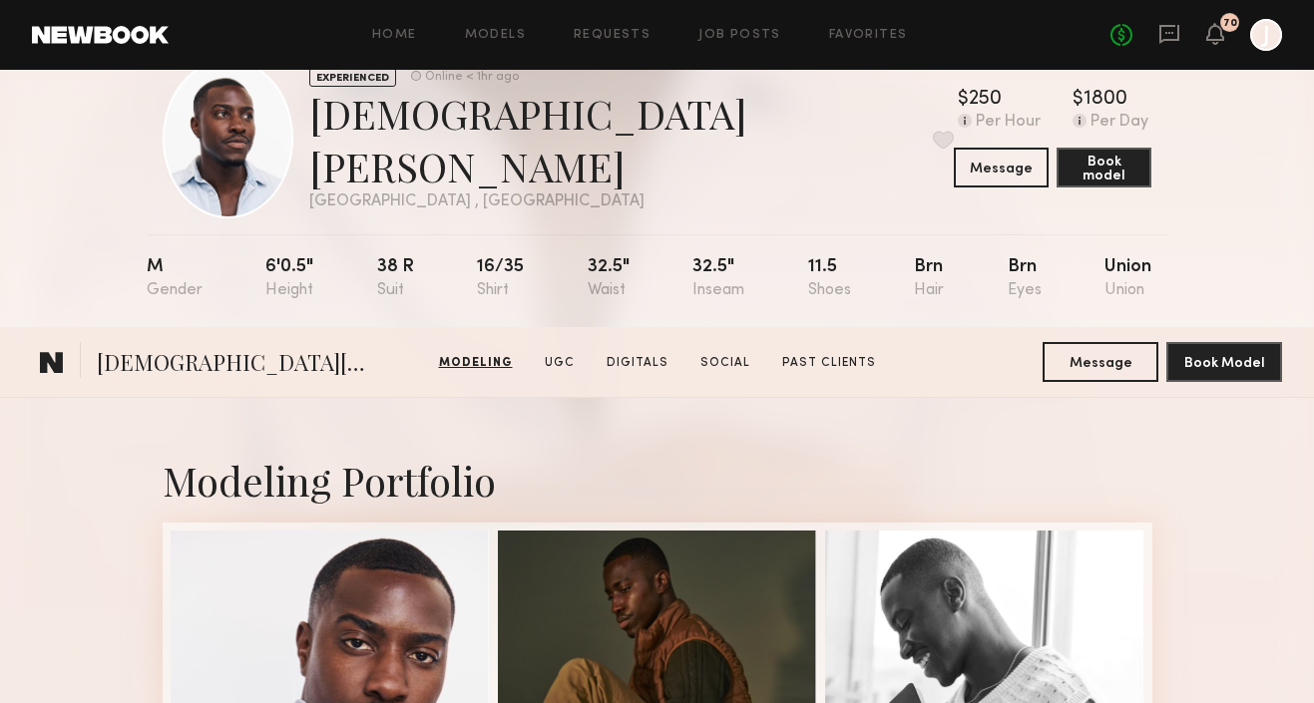
scroll to position [0, 0]
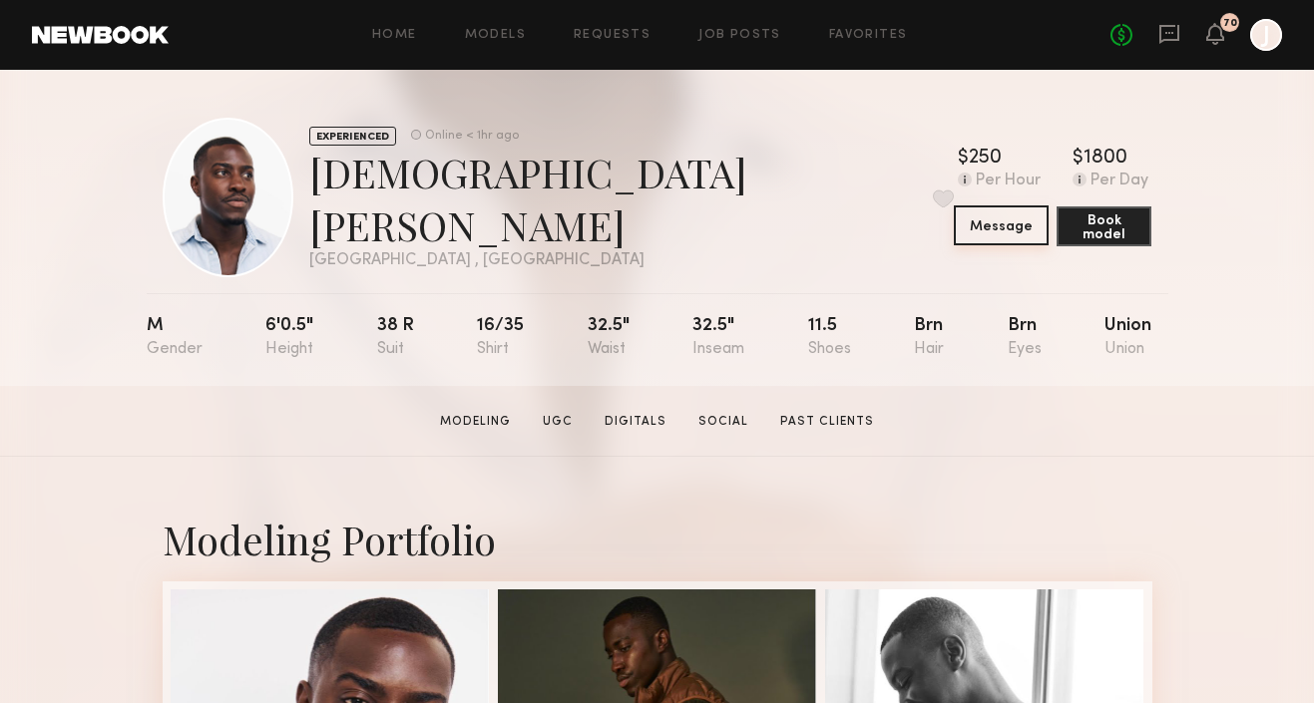
click at [955, 224] on button "Message" at bounding box center [1001, 226] width 95 height 40
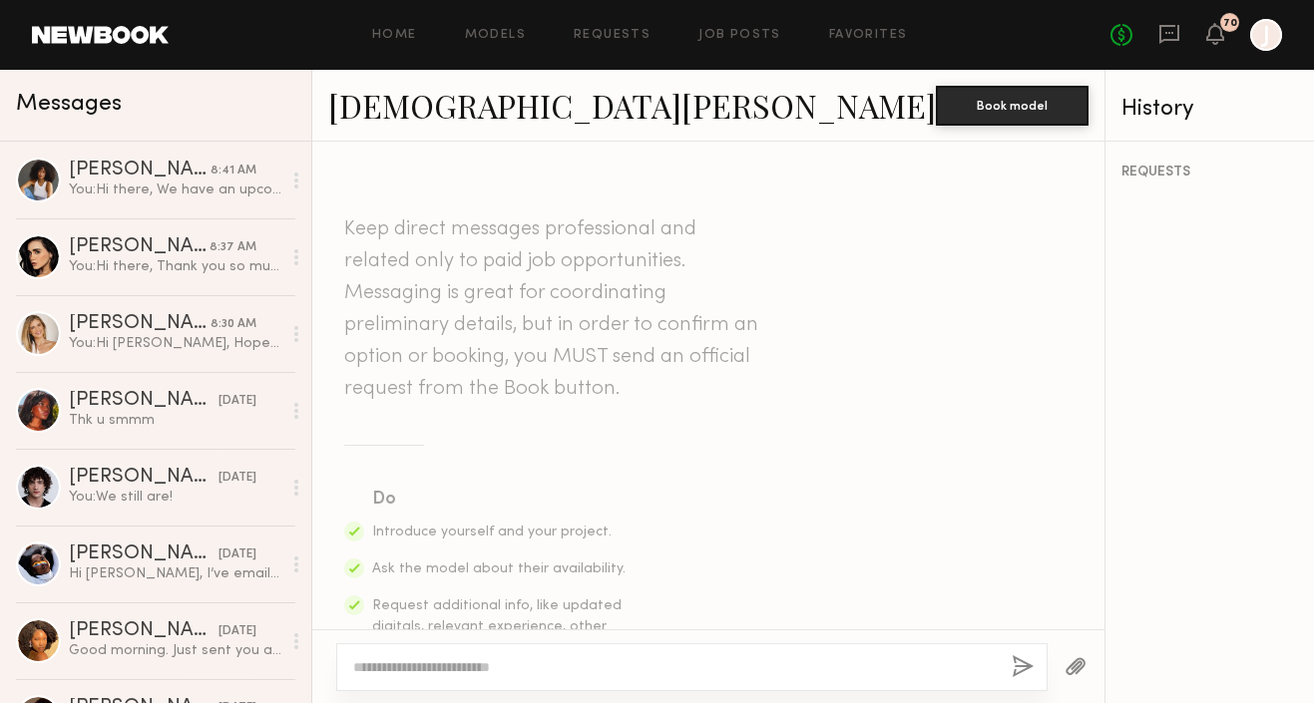
click at [529, 670] on textarea at bounding box center [674, 668] width 643 height 20
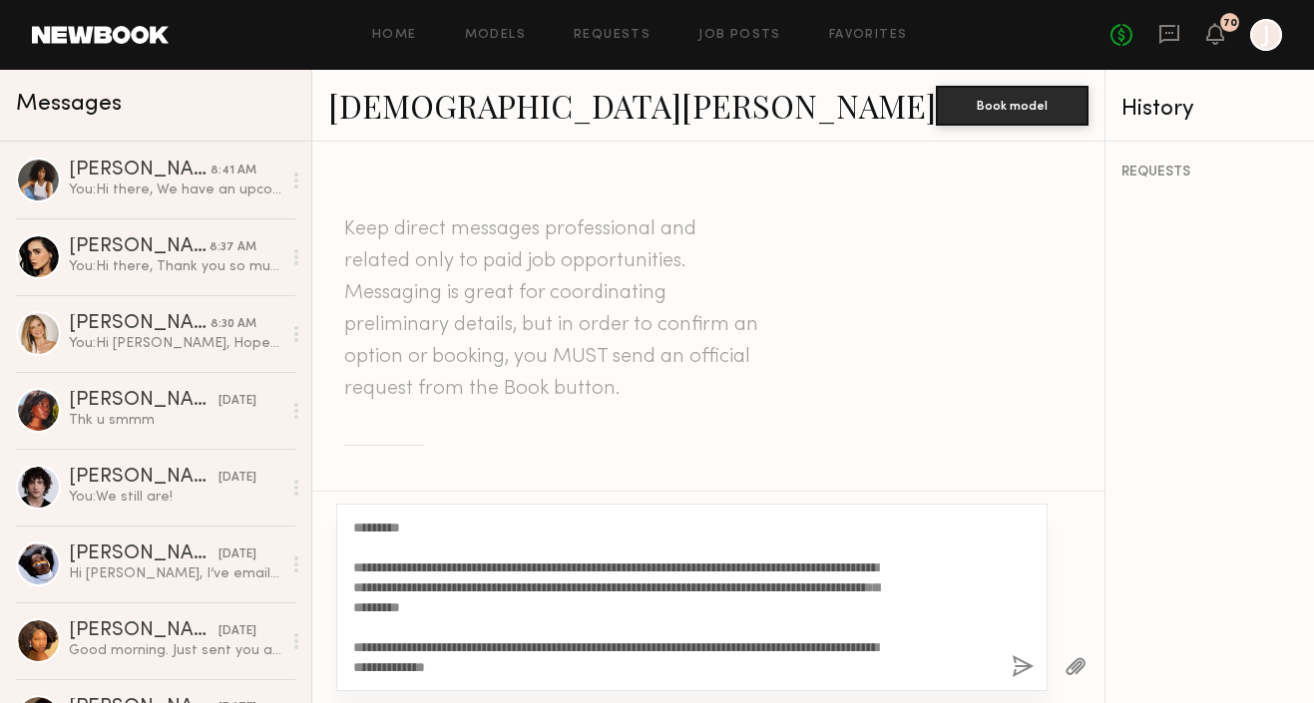
click at [418, 531] on textarea "**********" at bounding box center [623, 598] width 540 height 160
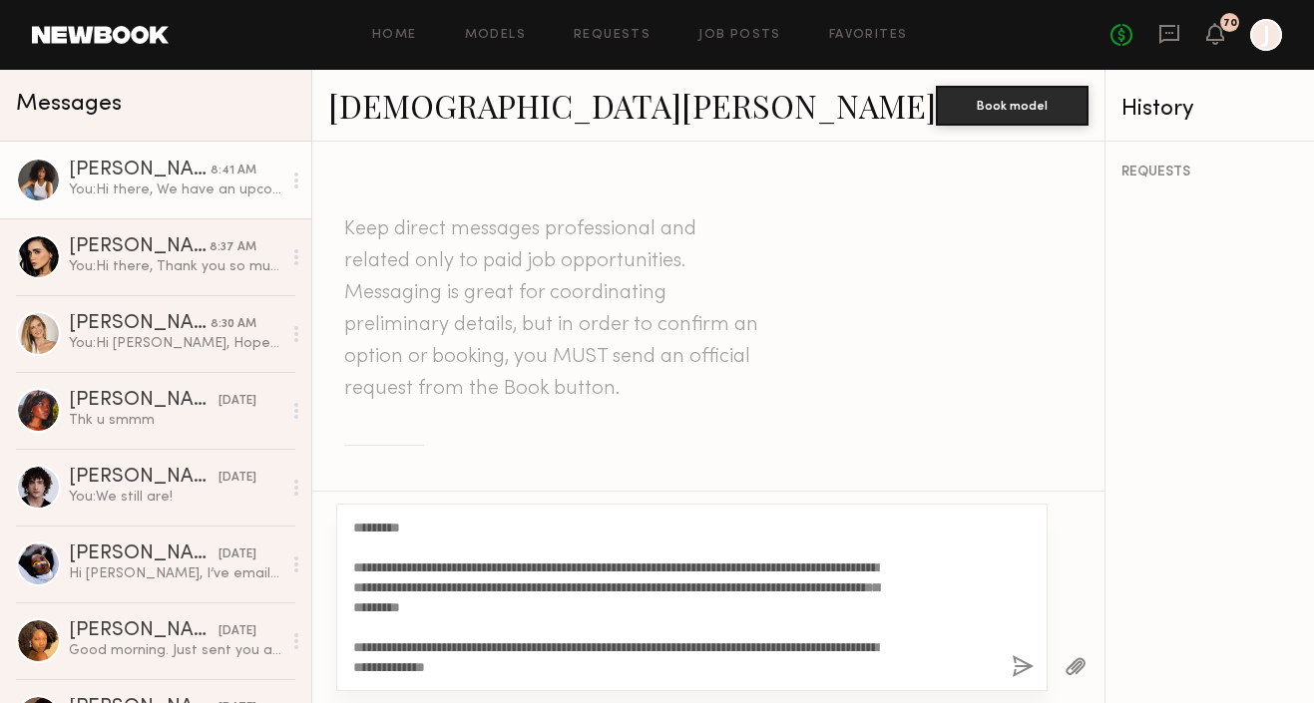
type textarea "**********"
click at [214, 205] on link "Cyan C. 8:41 AM You: Hi there, We have an upcoming shoot this friday with the b…" at bounding box center [155, 180] width 311 height 77
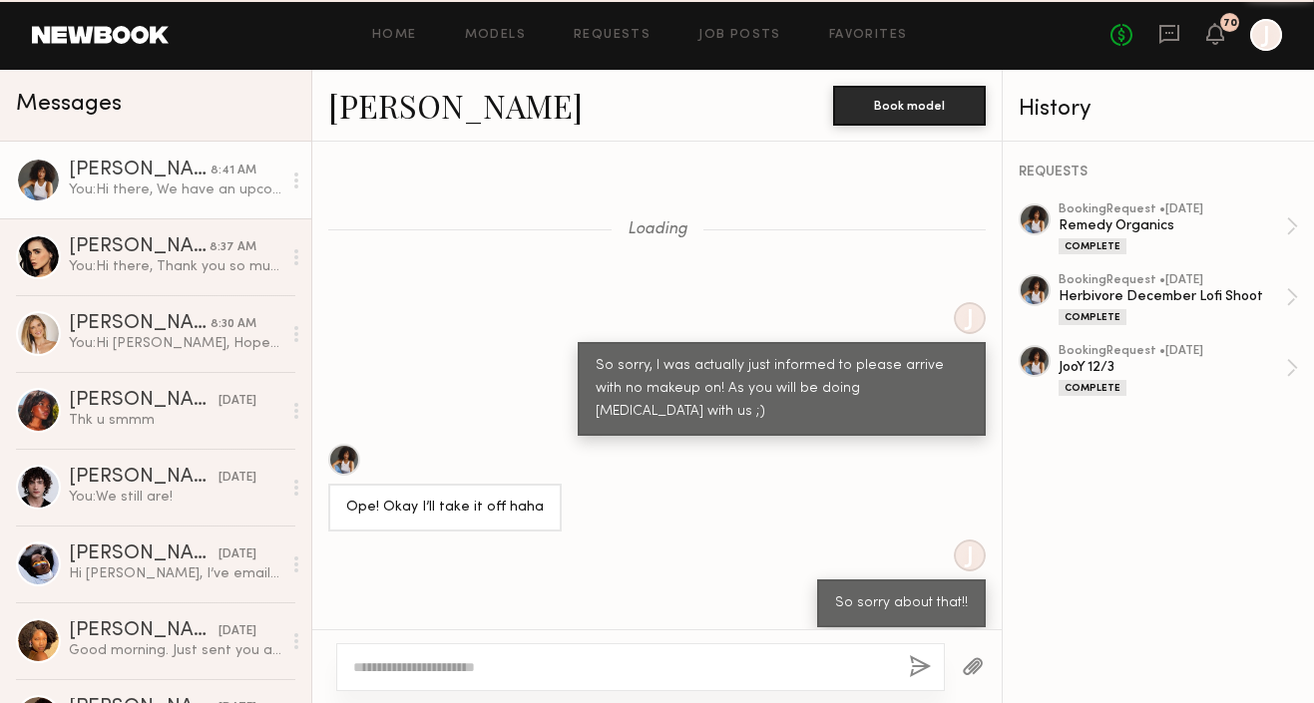
scroll to position [2079, 0]
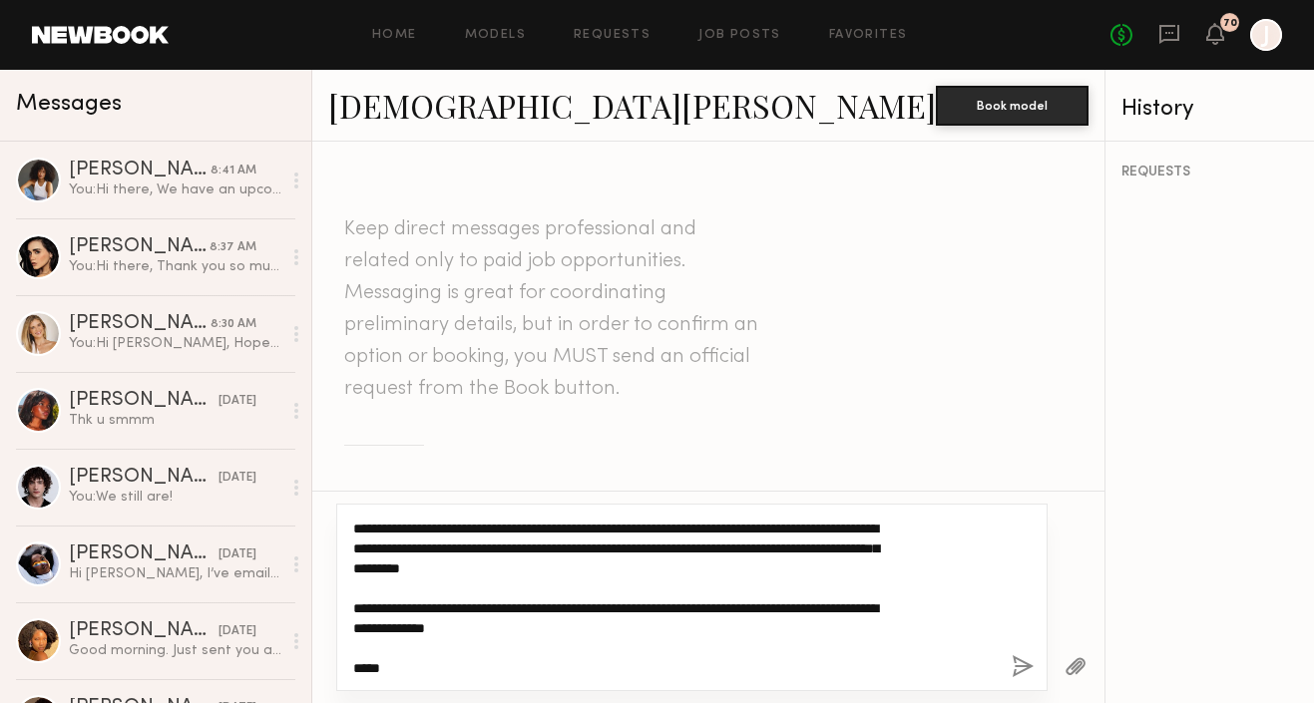
scroll to position [40, 0]
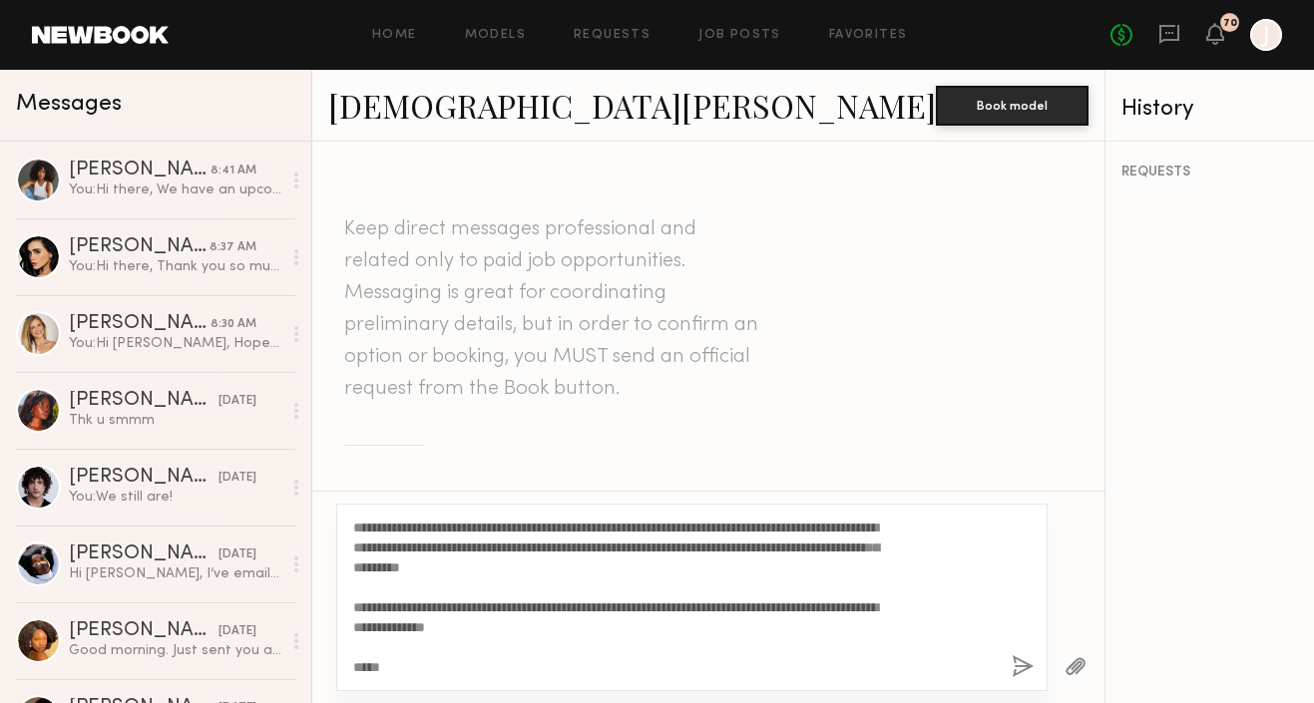
click at [1012, 666] on button "button" at bounding box center [1023, 668] width 22 height 25
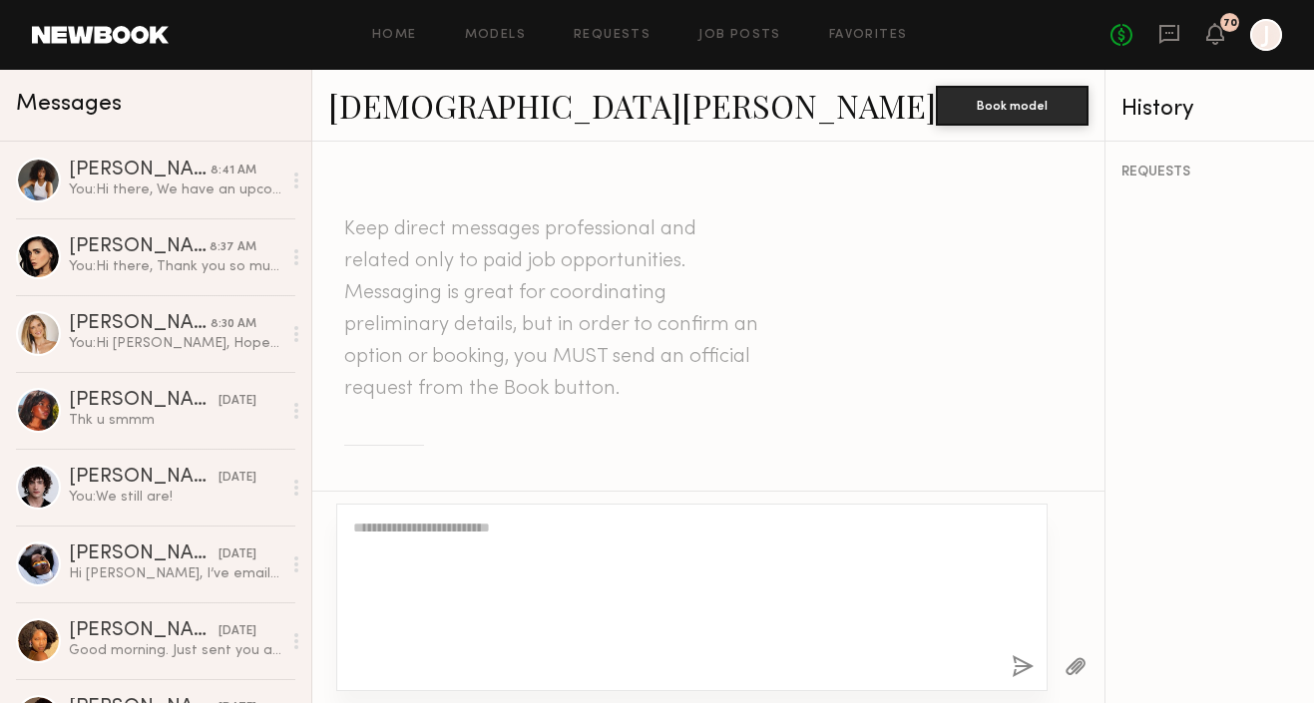
scroll to position [0, 0]
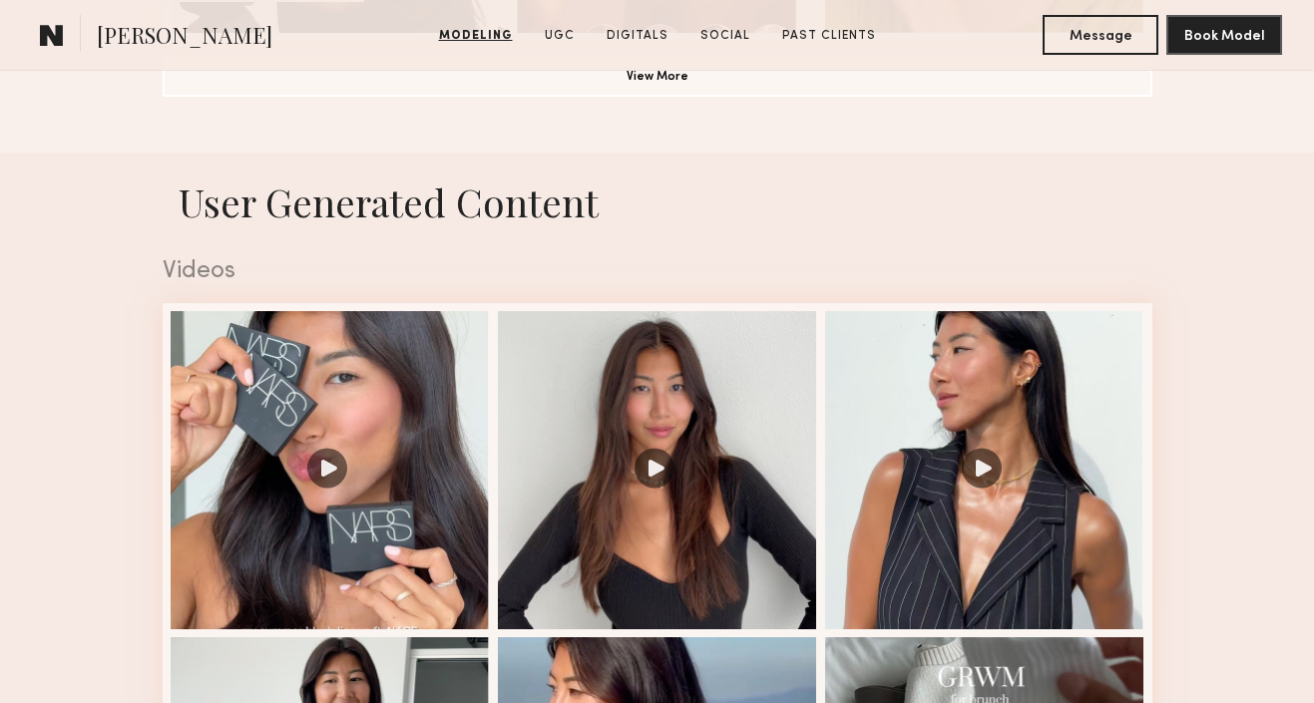
scroll to position [2392, 0]
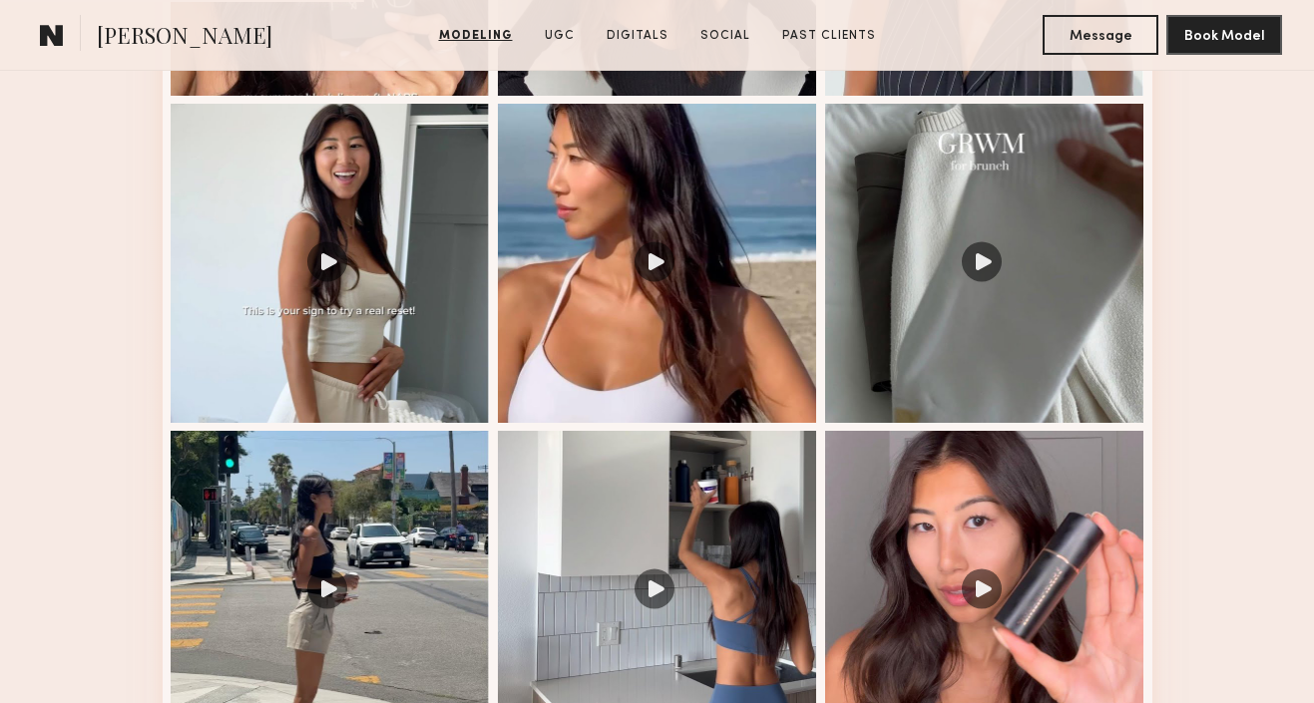
click at [757, 290] on div at bounding box center [657, 263] width 319 height 319
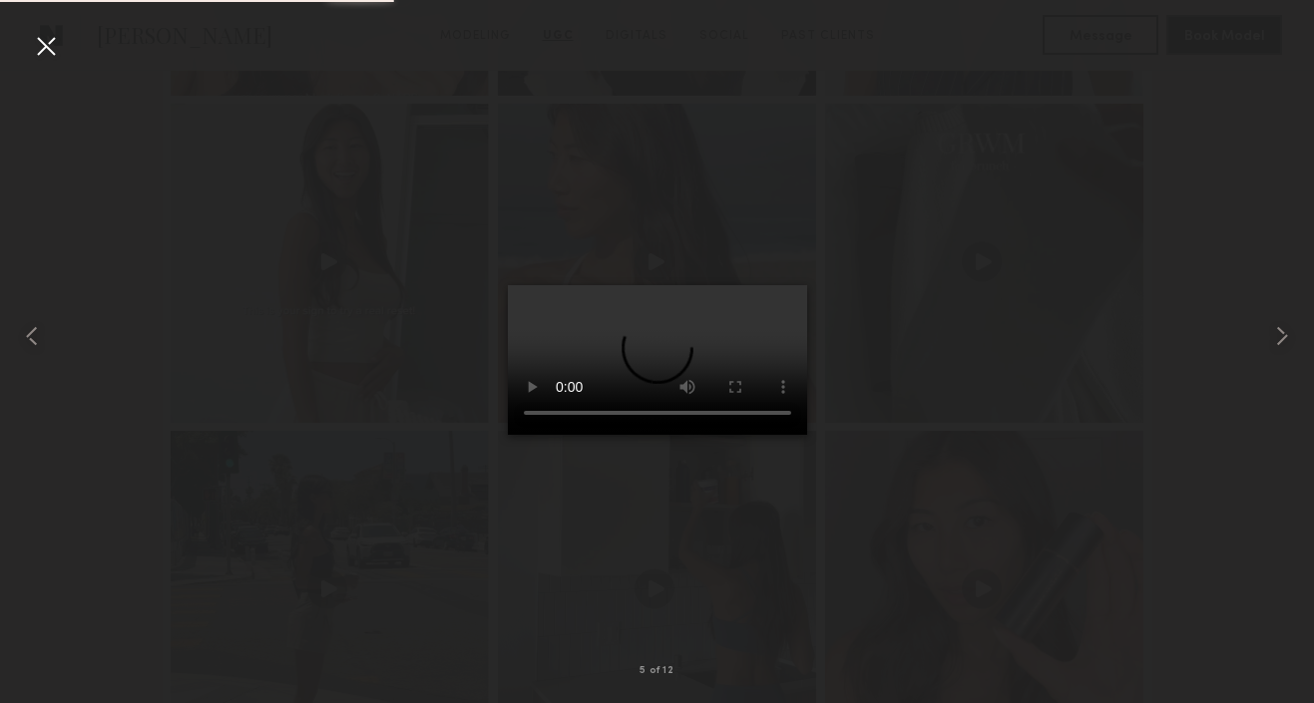
scroll to position [1647, 0]
click at [51, 49] on div at bounding box center [46, 46] width 32 height 32
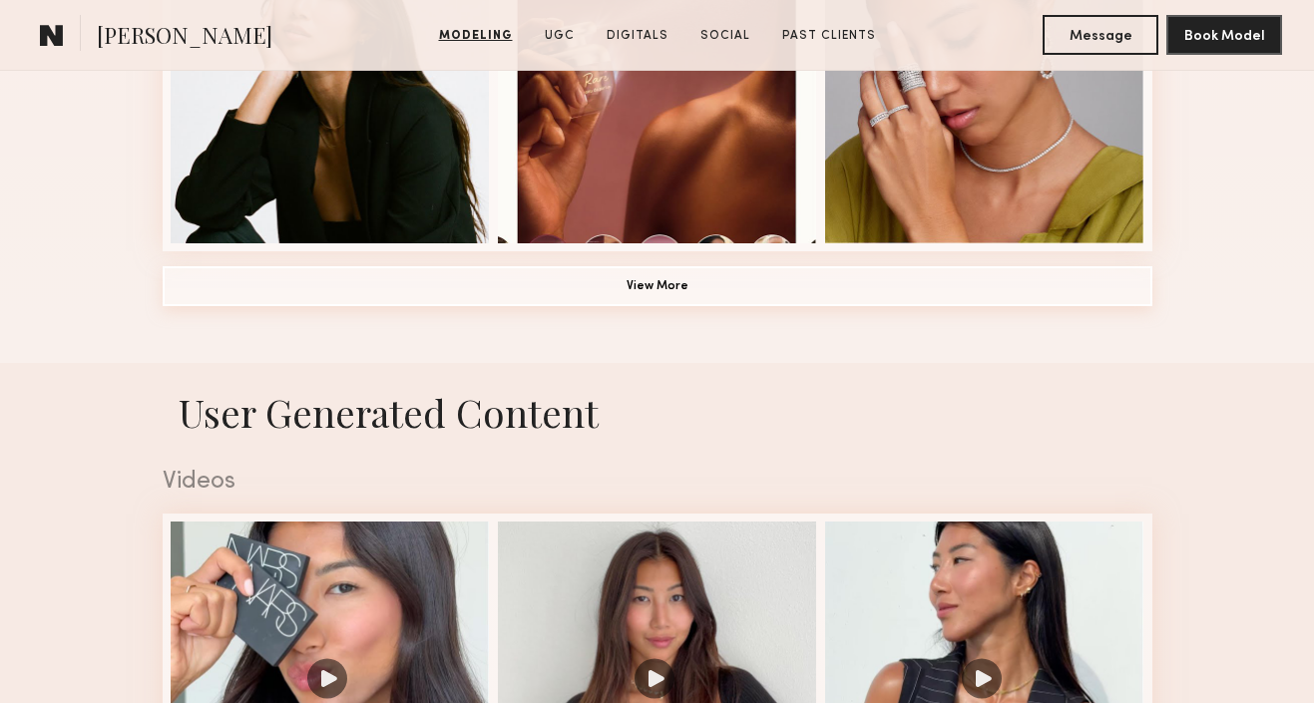
click at [674, 295] on button "View More" at bounding box center [658, 286] width 990 height 40
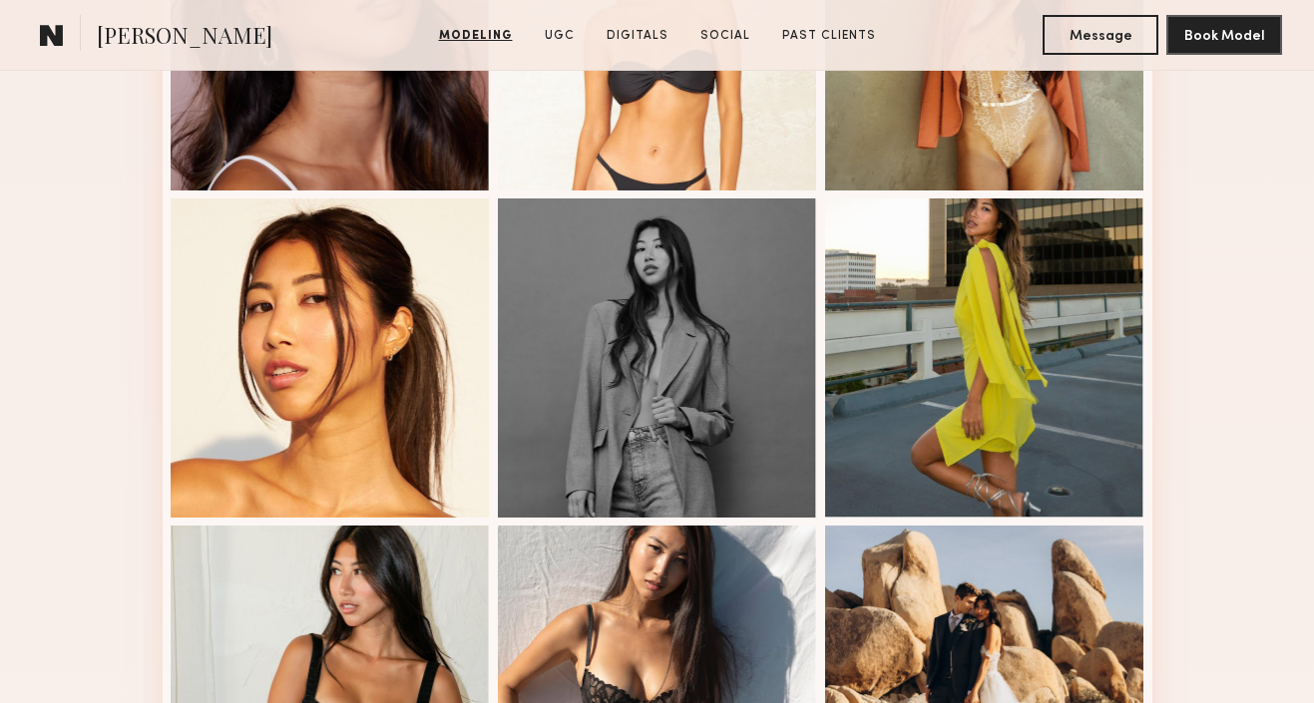
scroll to position [0, 0]
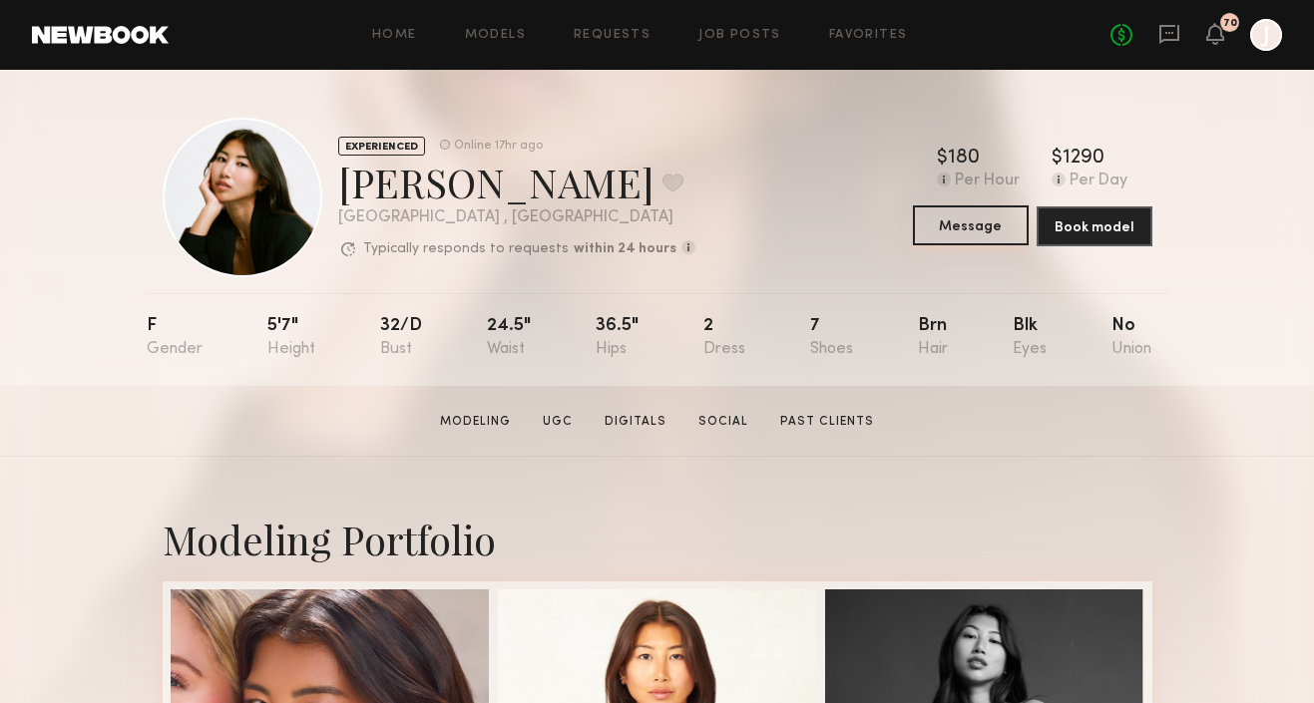
click at [976, 230] on button "Message" at bounding box center [971, 226] width 116 height 40
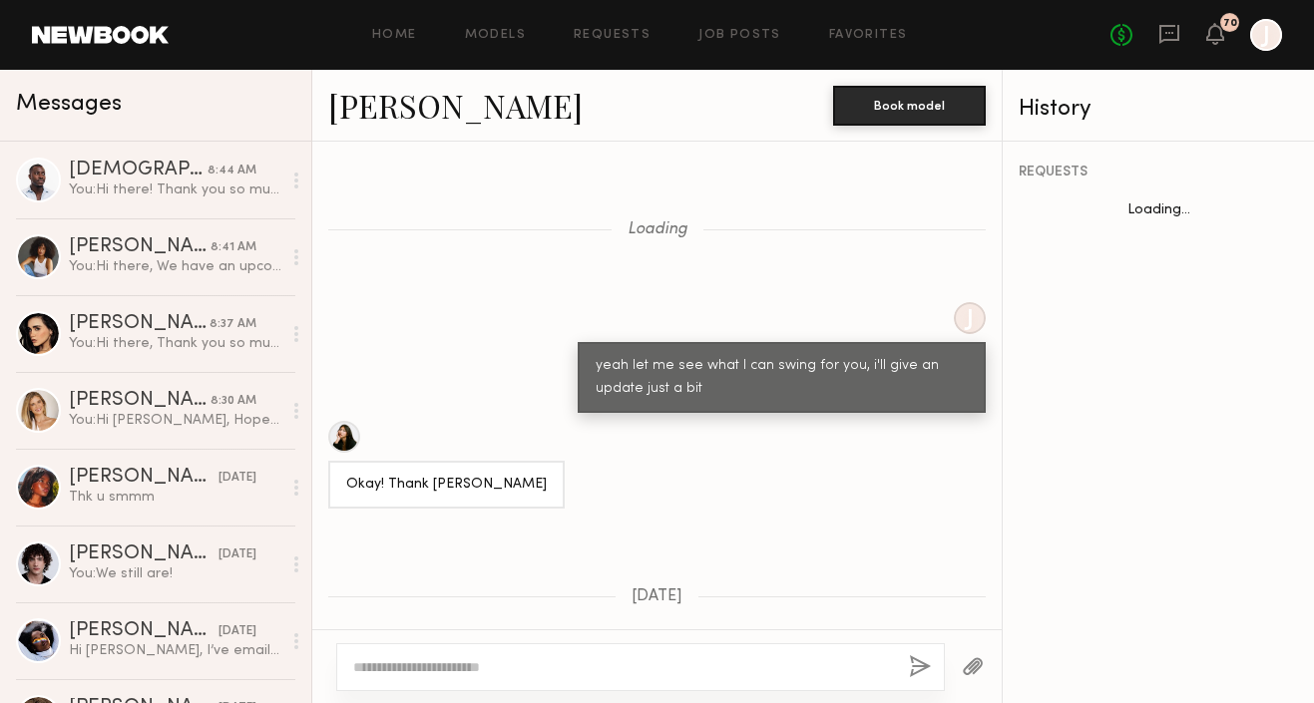
scroll to position [2009, 0]
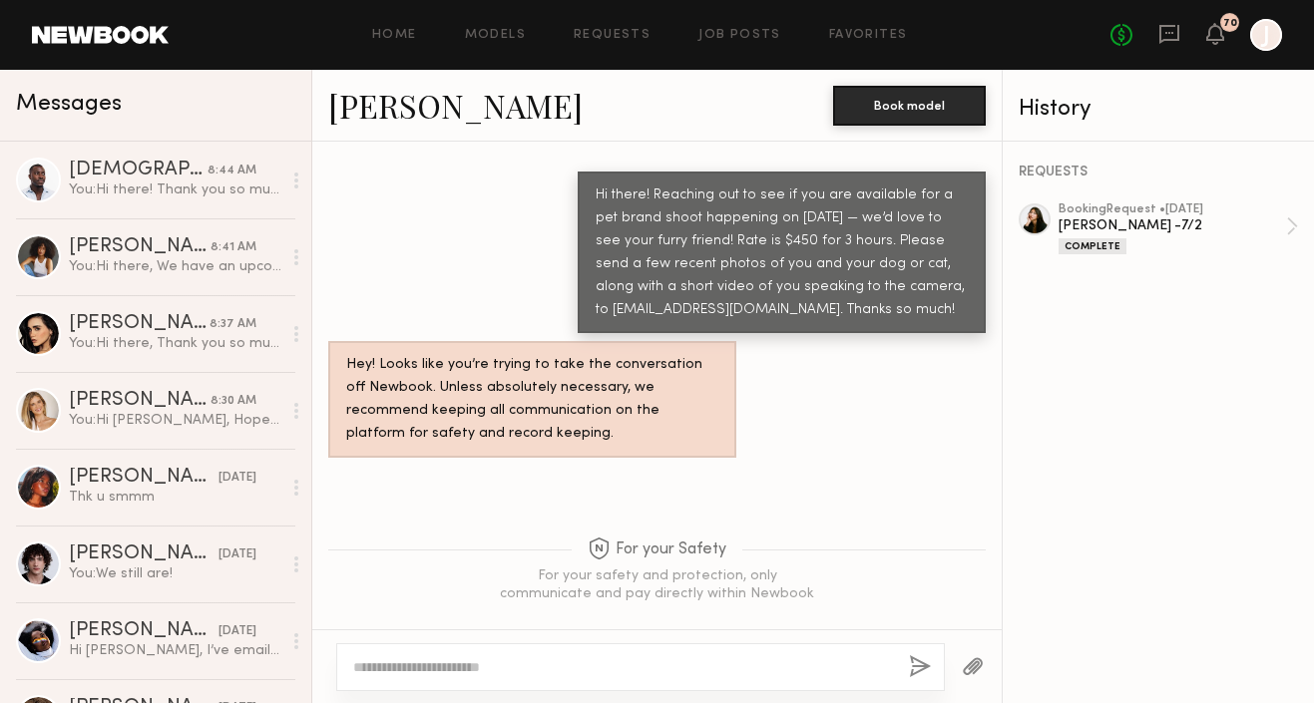
click at [525, 667] on textarea at bounding box center [623, 668] width 540 height 20
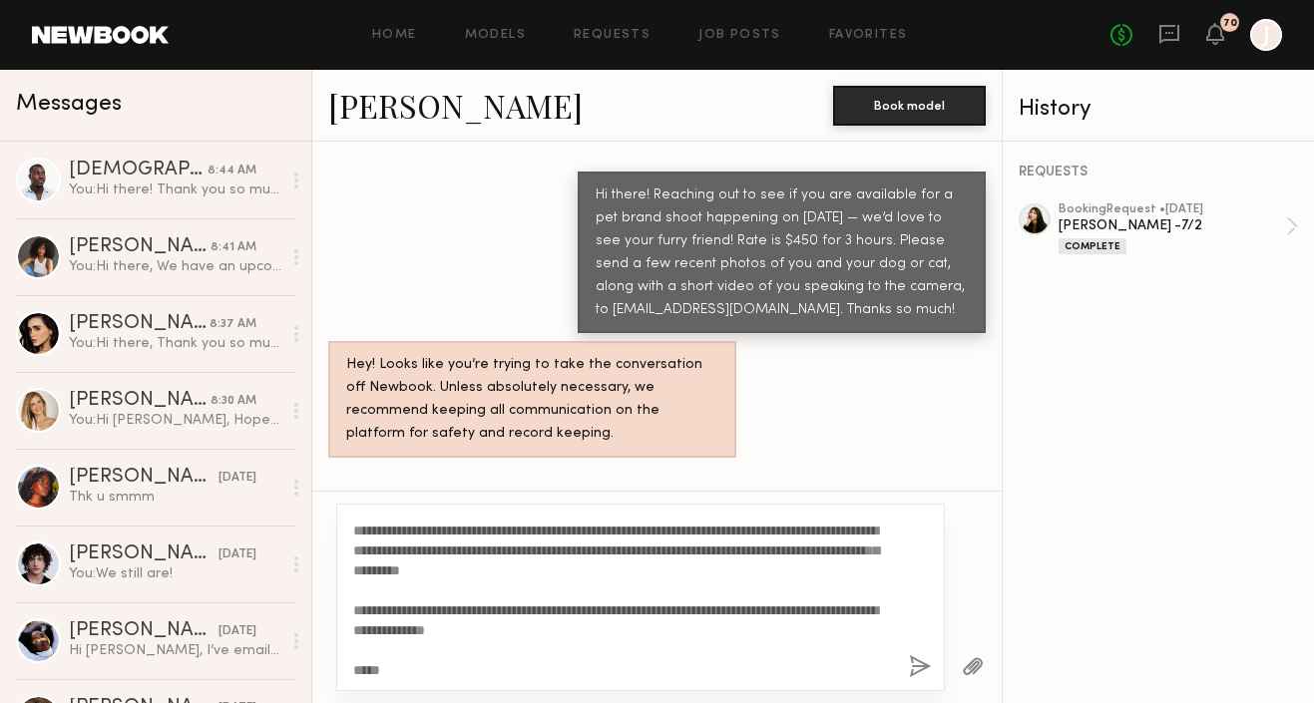
scroll to position [0, 0]
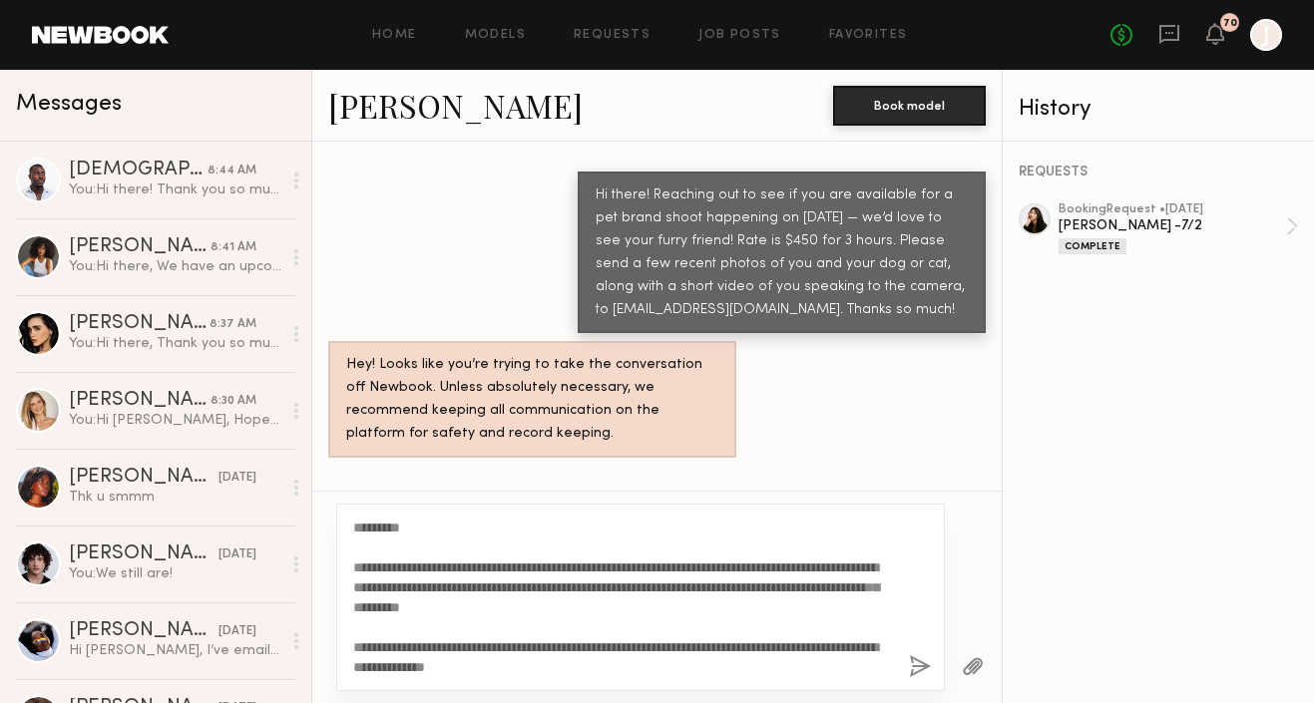
type textarea "**********"
click at [921, 668] on button "button" at bounding box center [920, 668] width 22 height 25
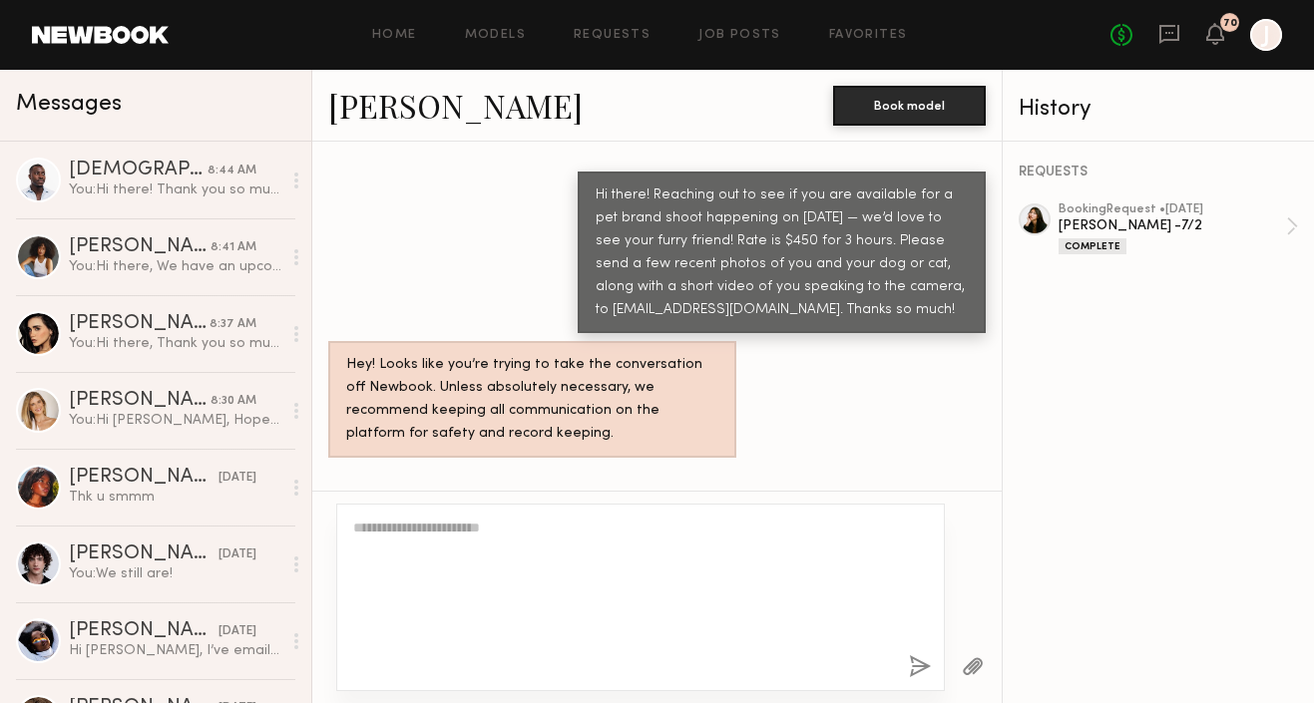
scroll to position [2636, 0]
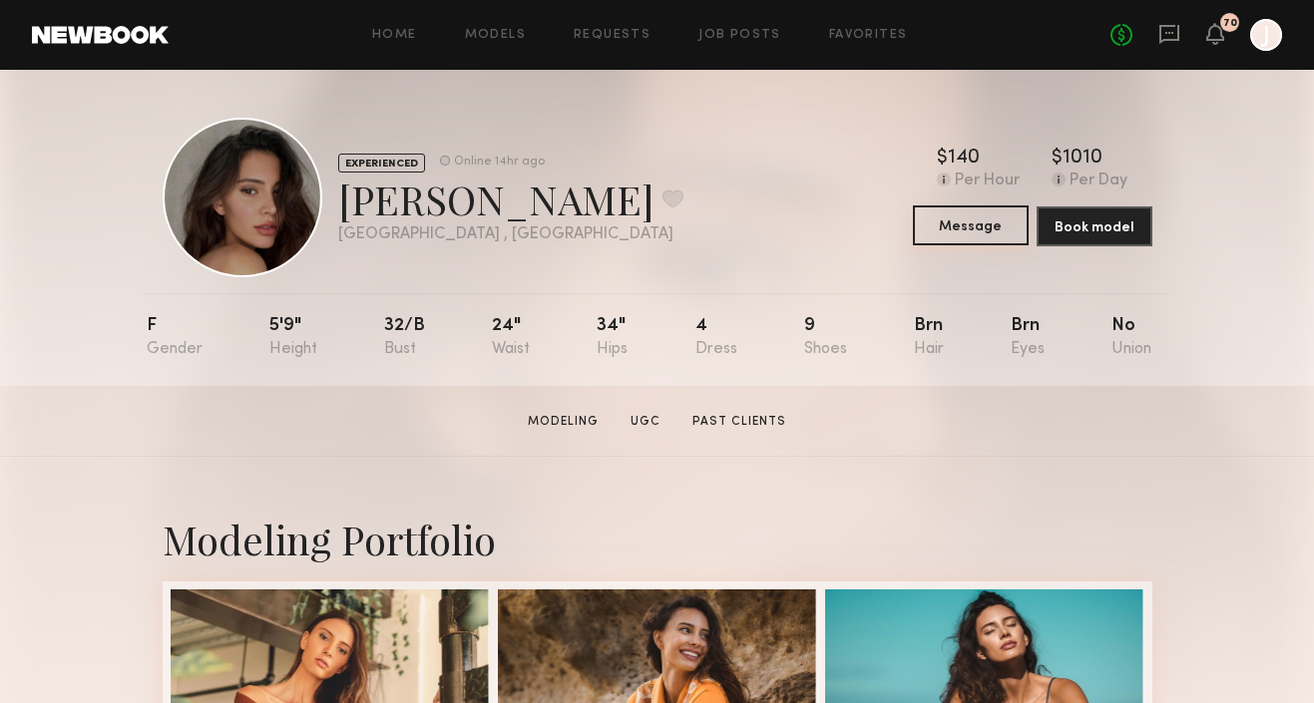
click at [952, 210] on button "Message" at bounding box center [971, 226] width 116 height 40
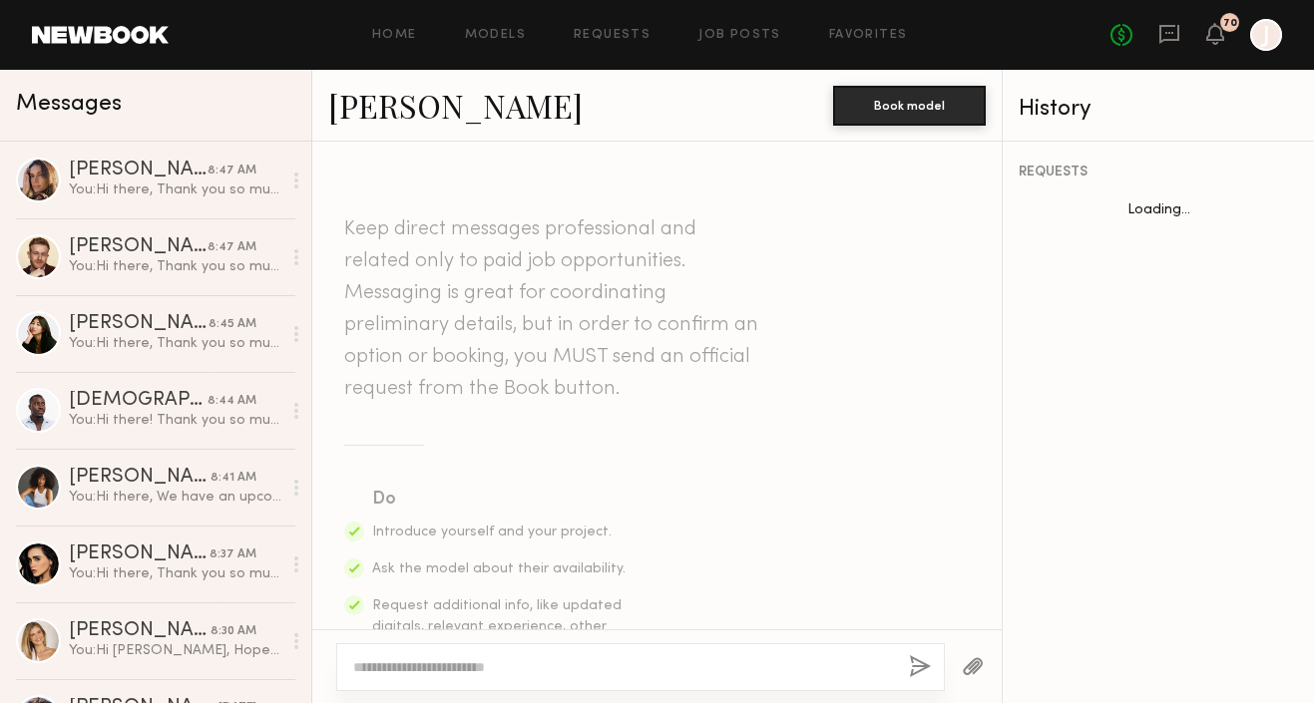
scroll to position [972, 0]
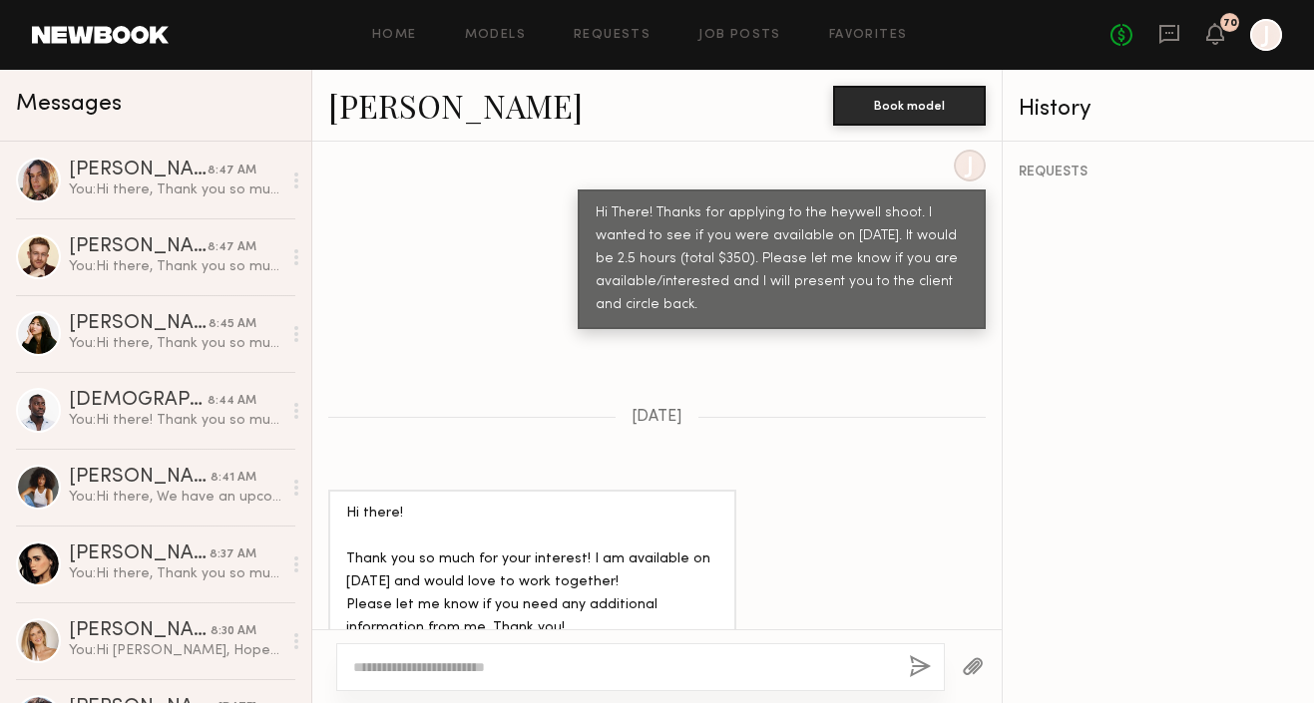
click at [610, 658] on textarea at bounding box center [623, 668] width 540 height 20
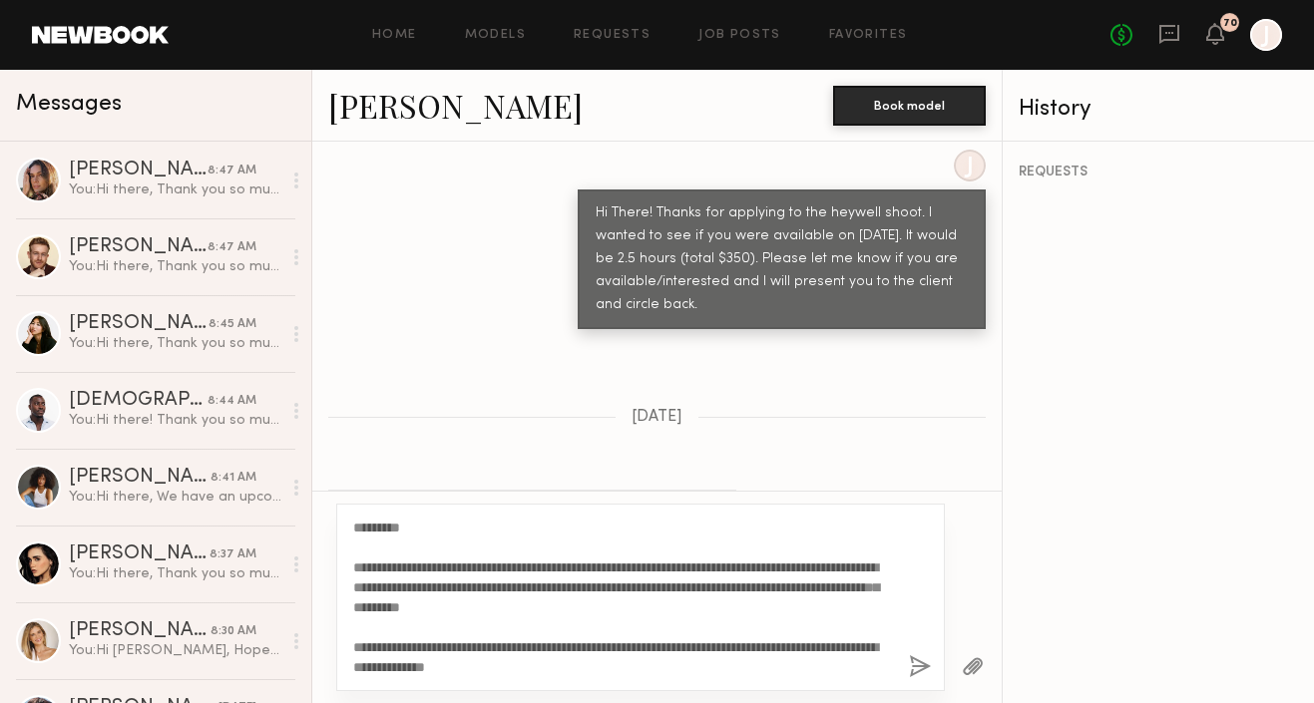
scroll to position [37, 0]
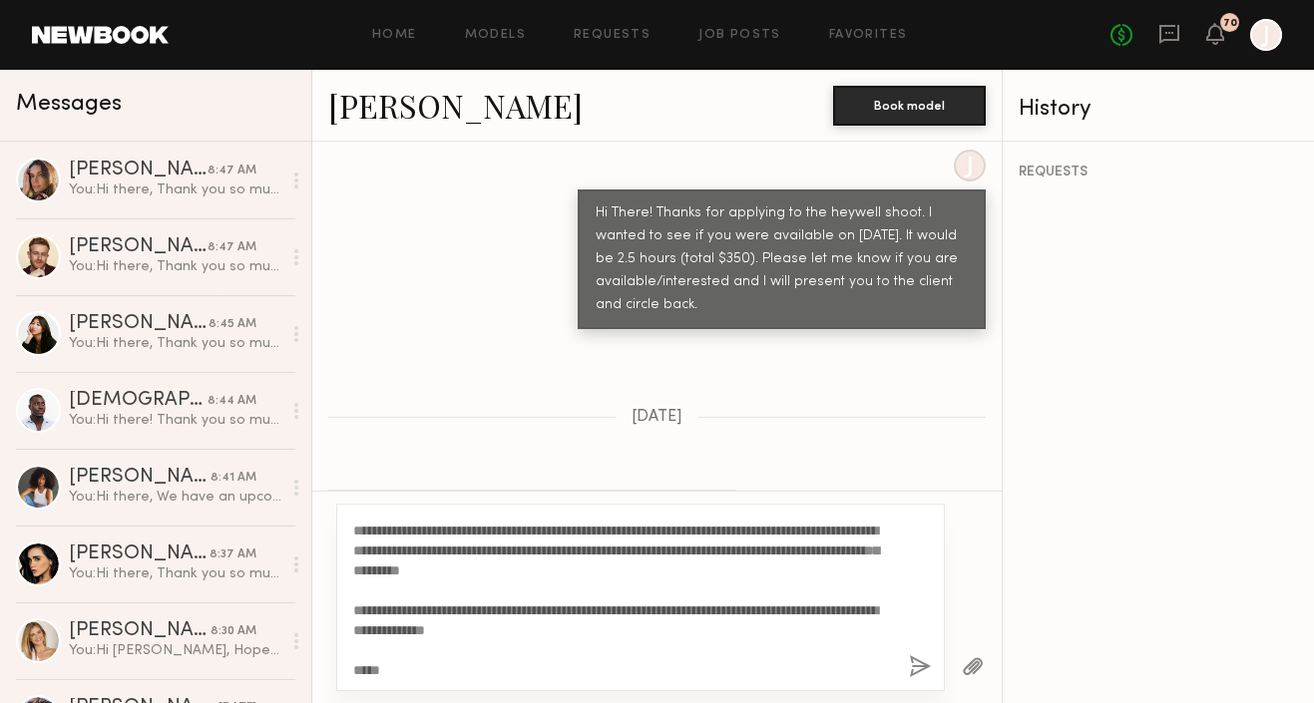
type textarea "**********"
click at [912, 660] on button "button" at bounding box center [920, 668] width 22 height 25
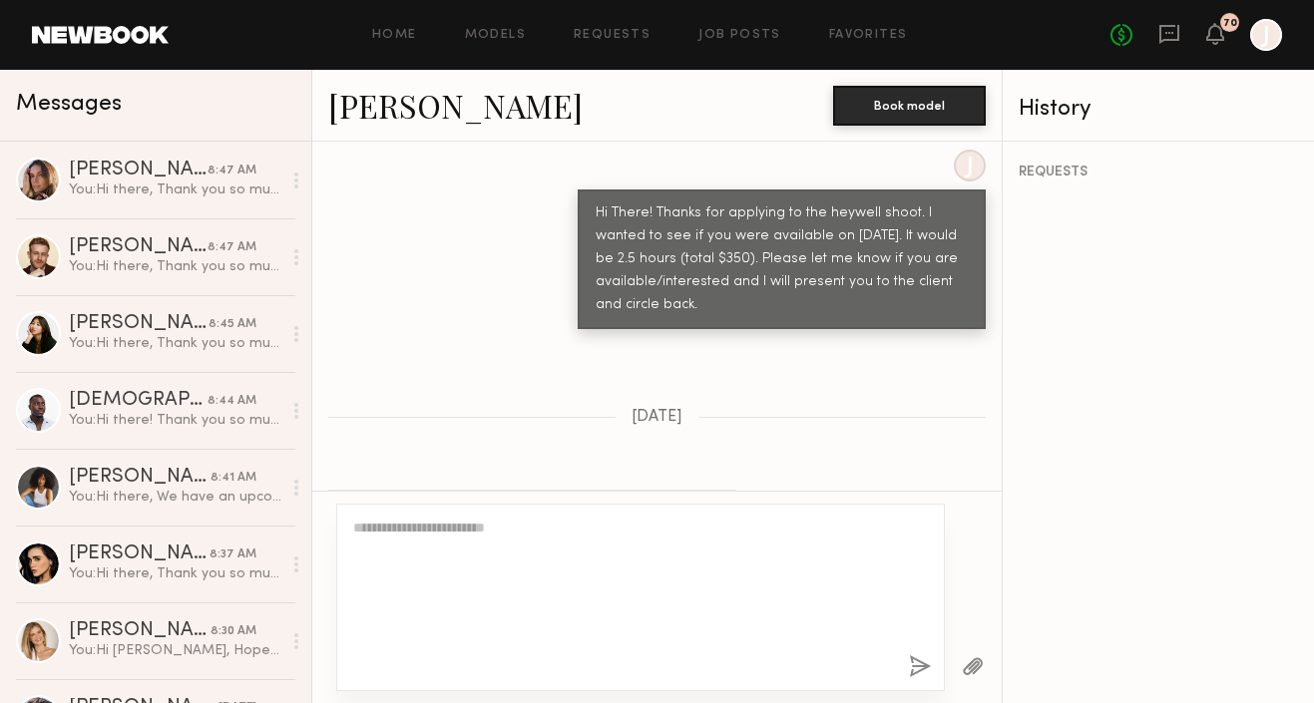
scroll to position [0, 0]
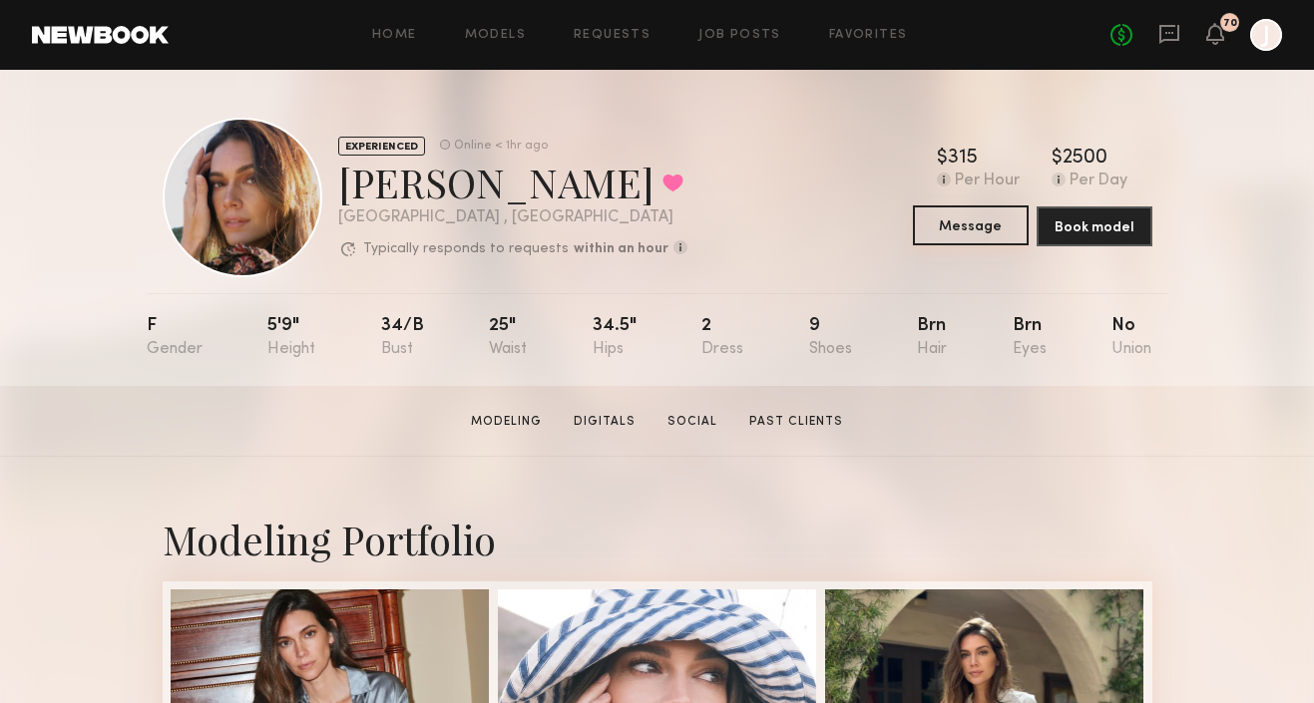
click at [964, 232] on button "Message" at bounding box center [971, 226] width 116 height 40
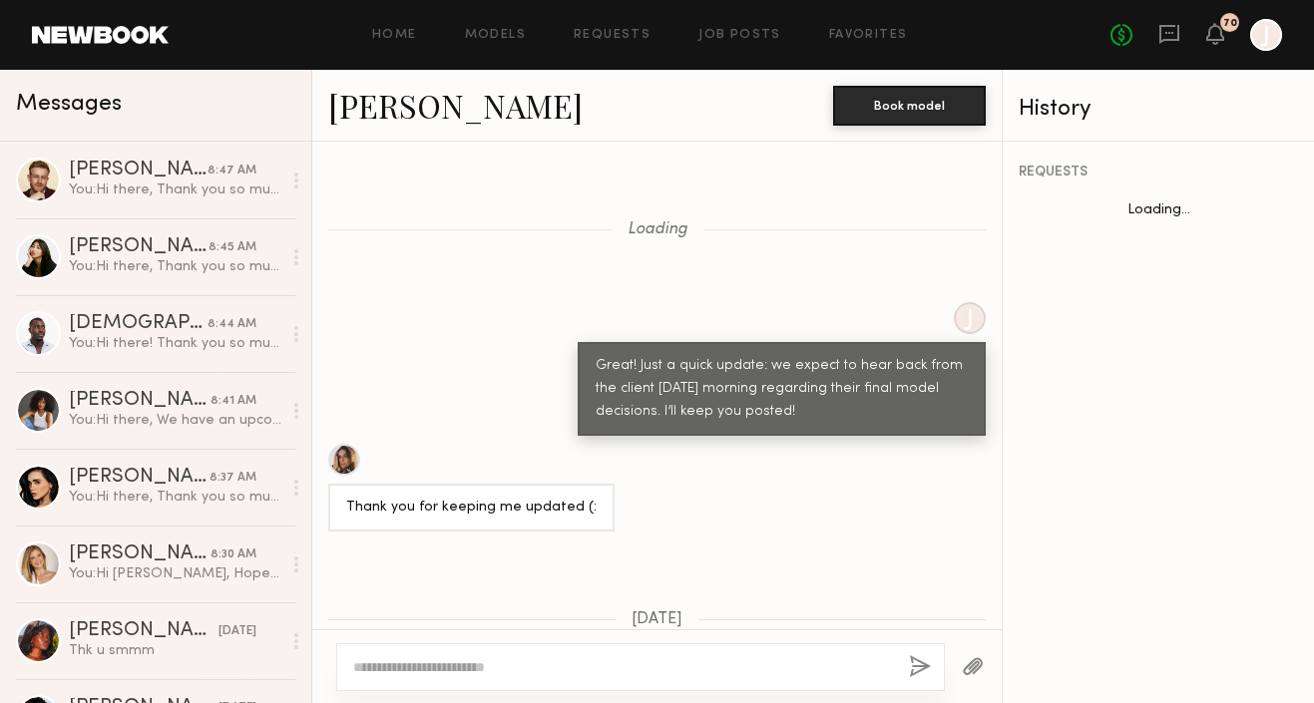
scroll to position [1785, 0]
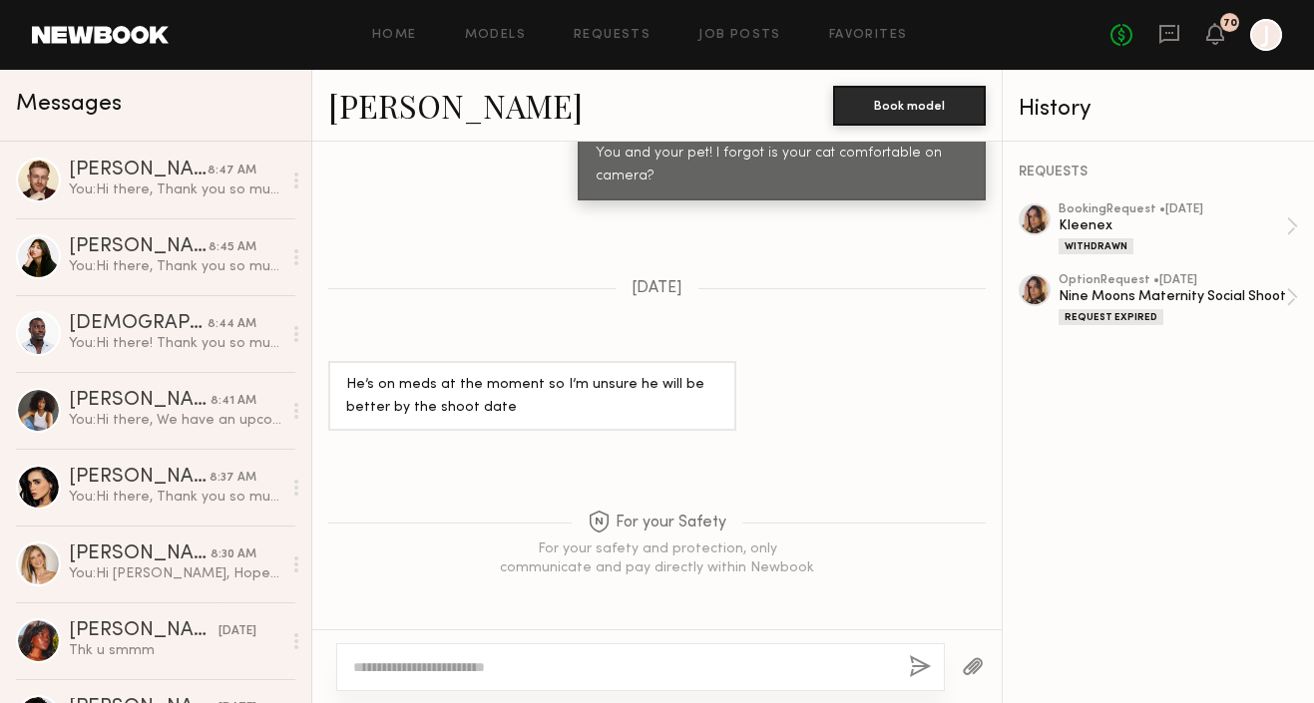
click at [702, 669] on textarea at bounding box center [623, 668] width 540 height 20
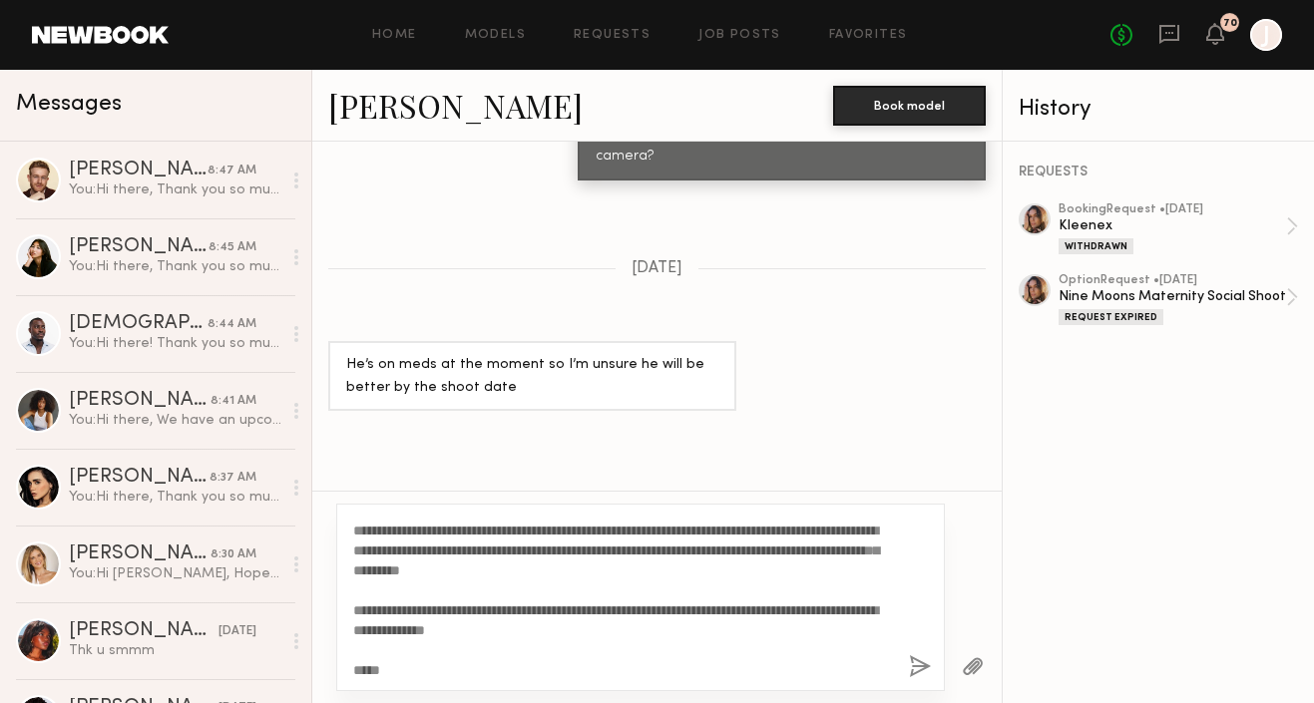
type textarea "**********"
click at [917, 664] on button "button" at bounding box center [920, 668] width 22 height 25
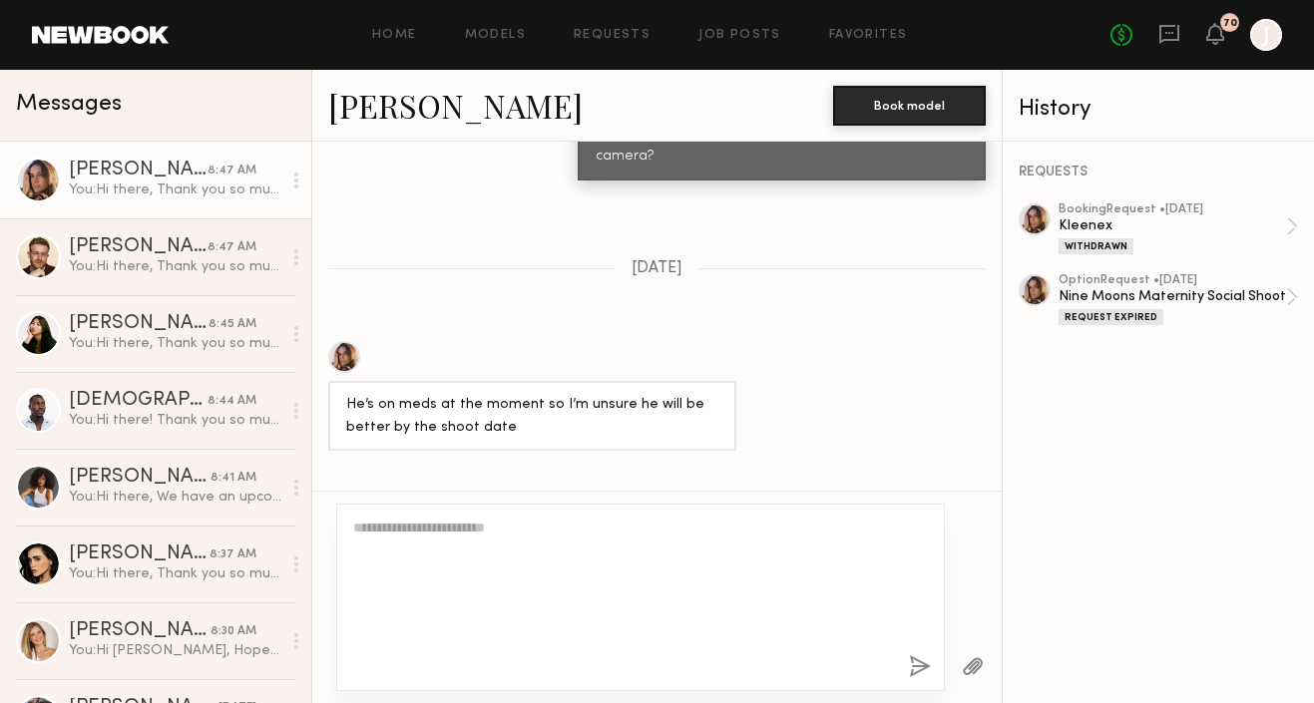
scroll to position [0, 0]
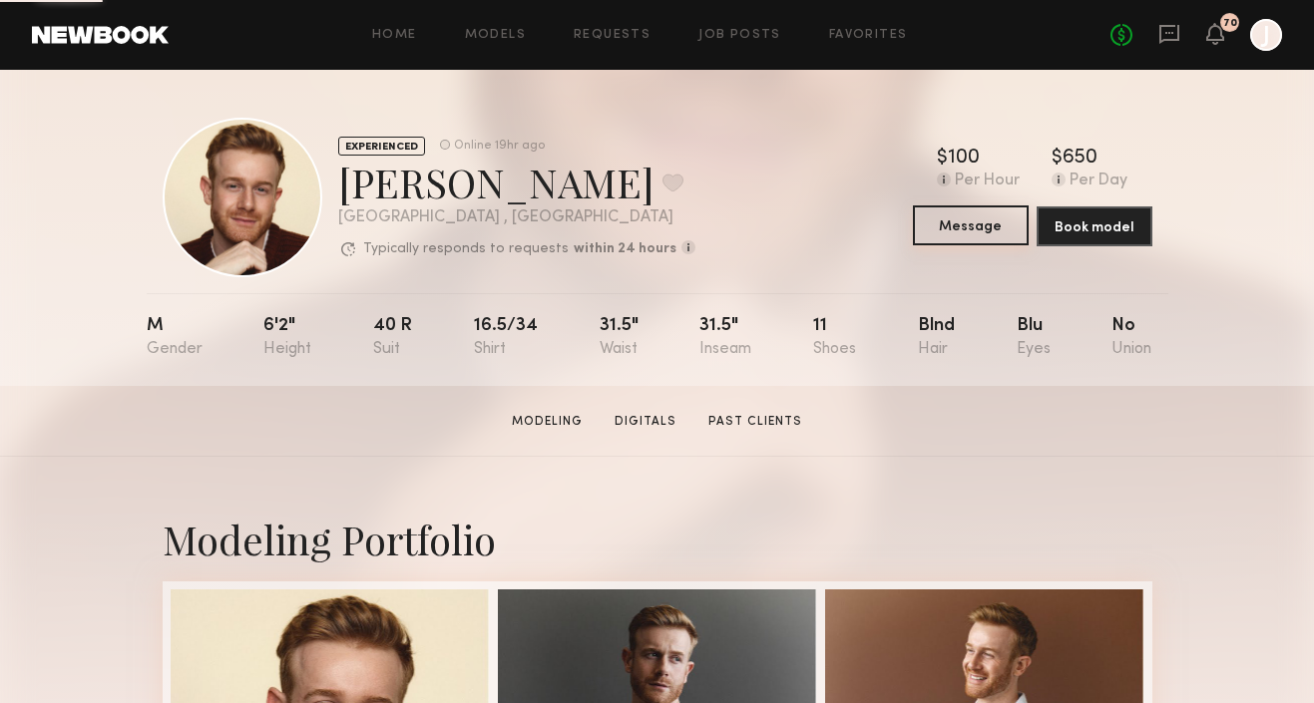
click at [939, 230] on button "Message" at bounding box center [971, 226] width 116 height 40
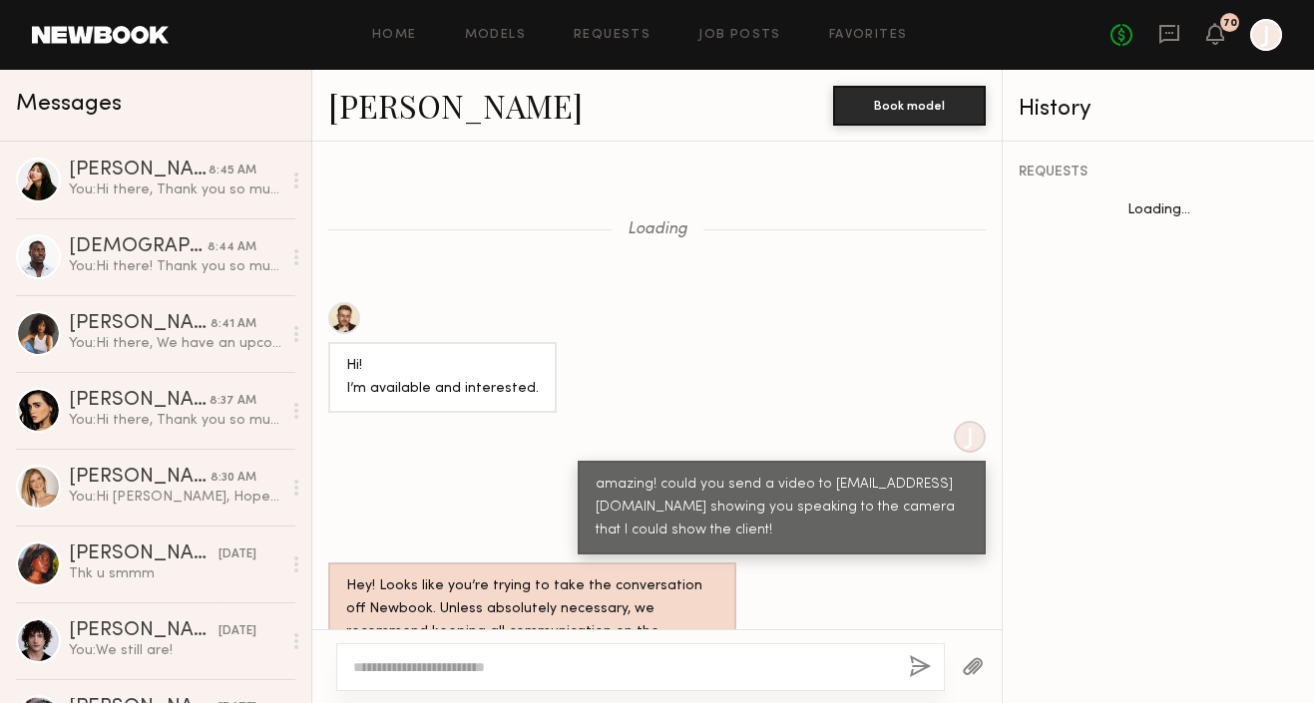
scroll to position [1498, 0]
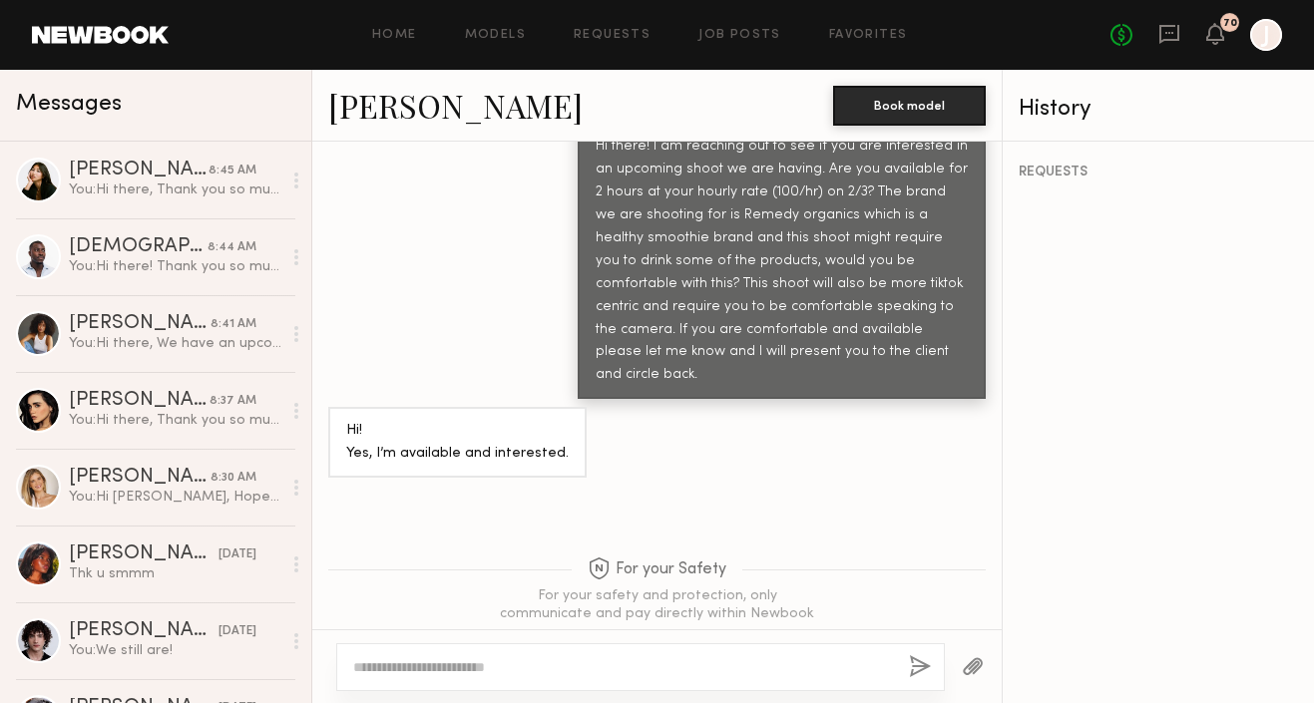
click at [591, 663] on textarea at bounding box center [623, 668] width 540 height 20
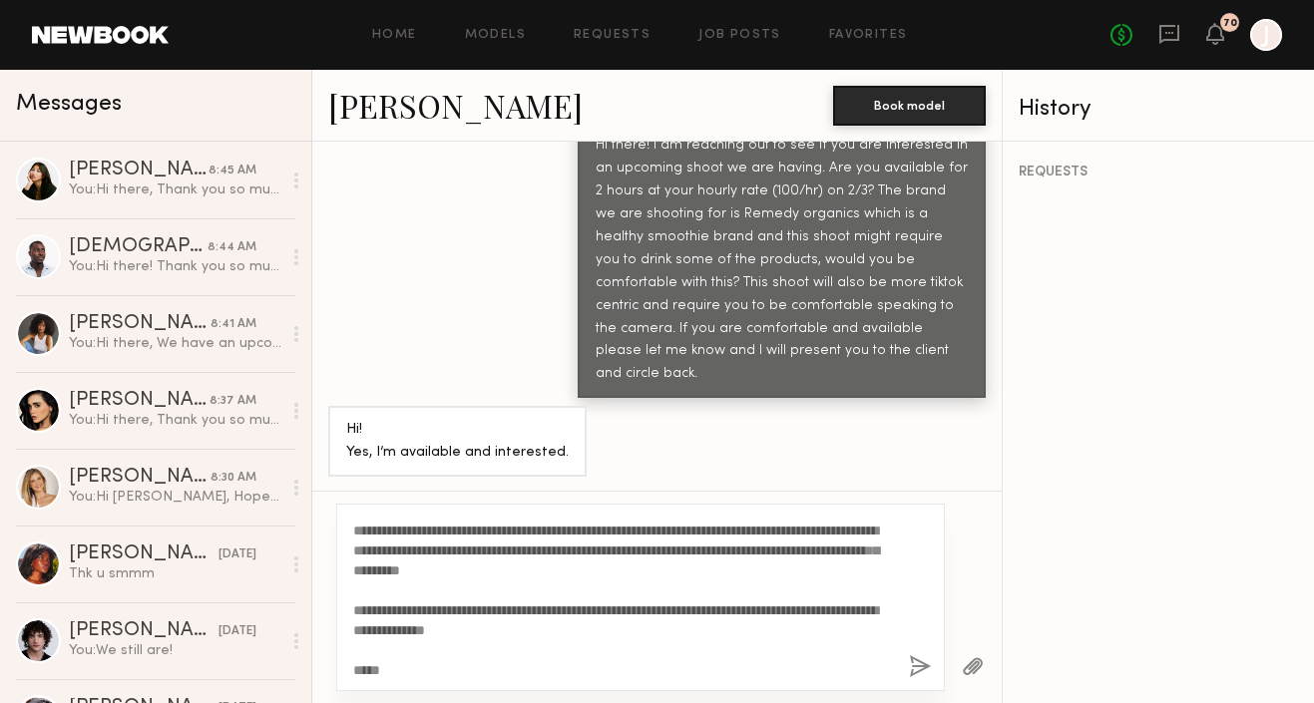
scroll to position [0, 0]
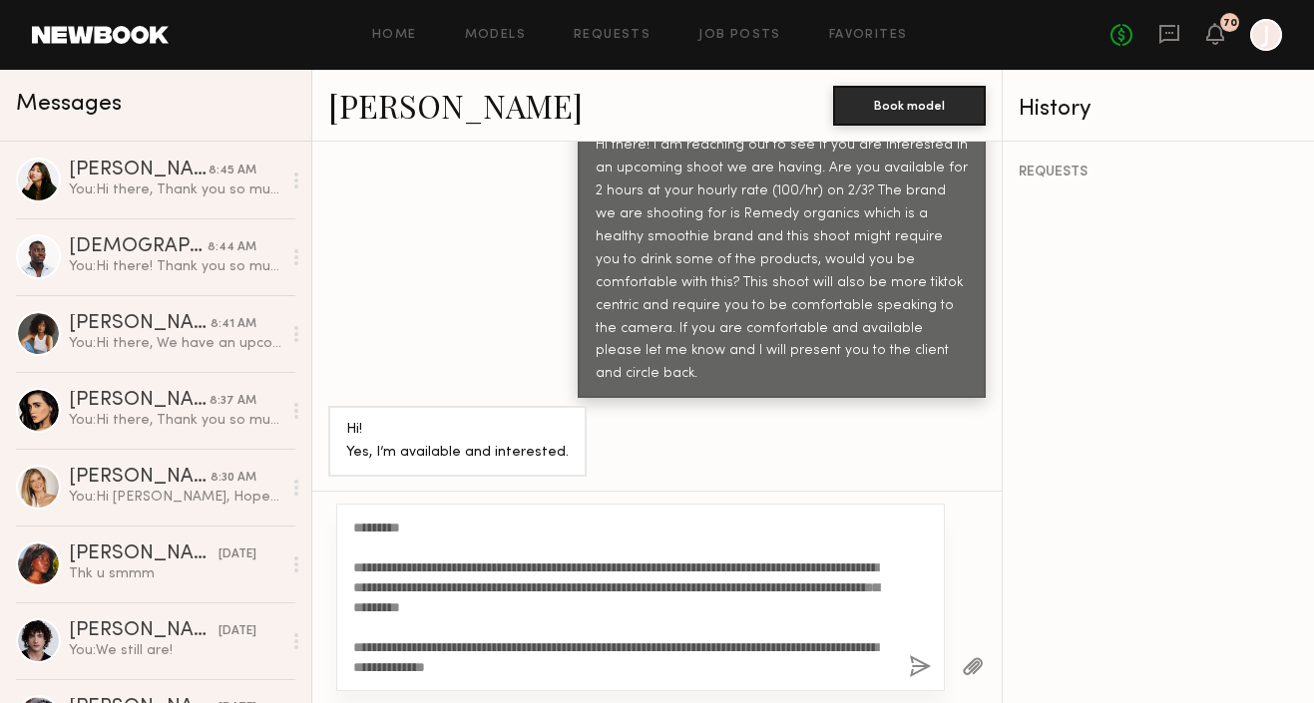
type textarea "**********"
click at [911, 662] on button "button" at bounding box center [920, 668] width 22 height 25
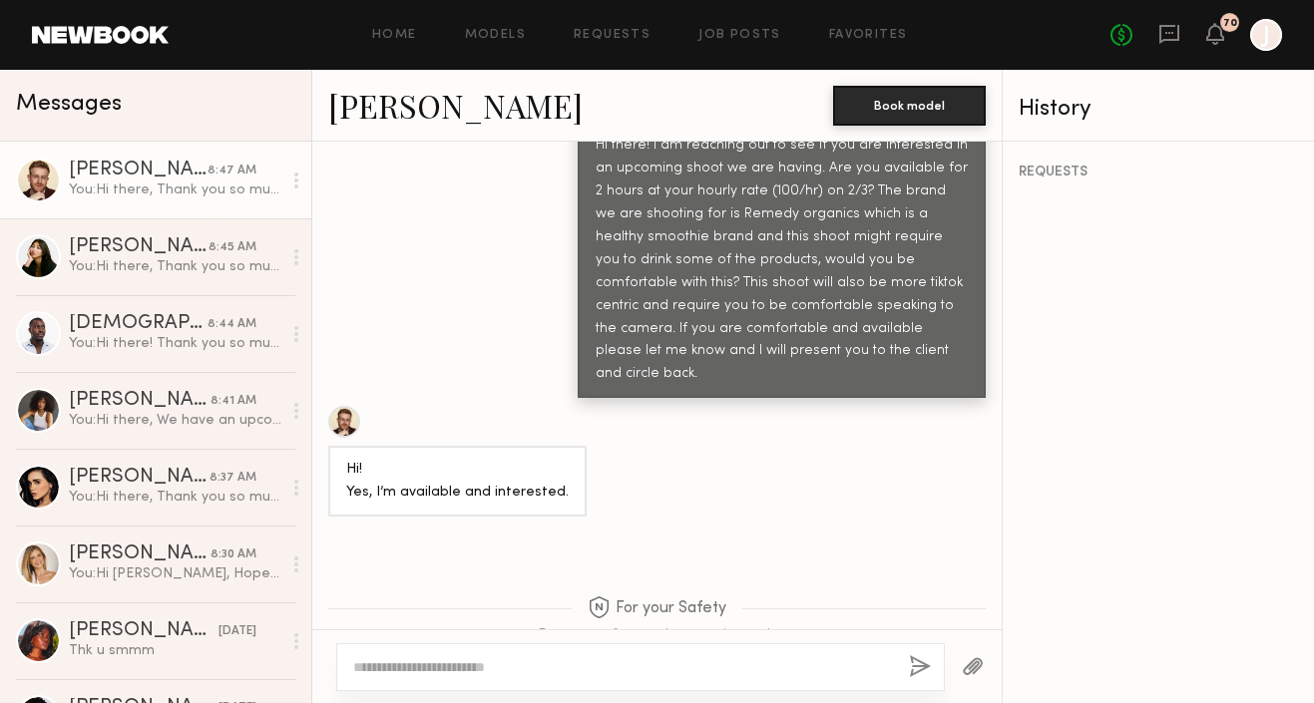
scroll to position [2125, 0]
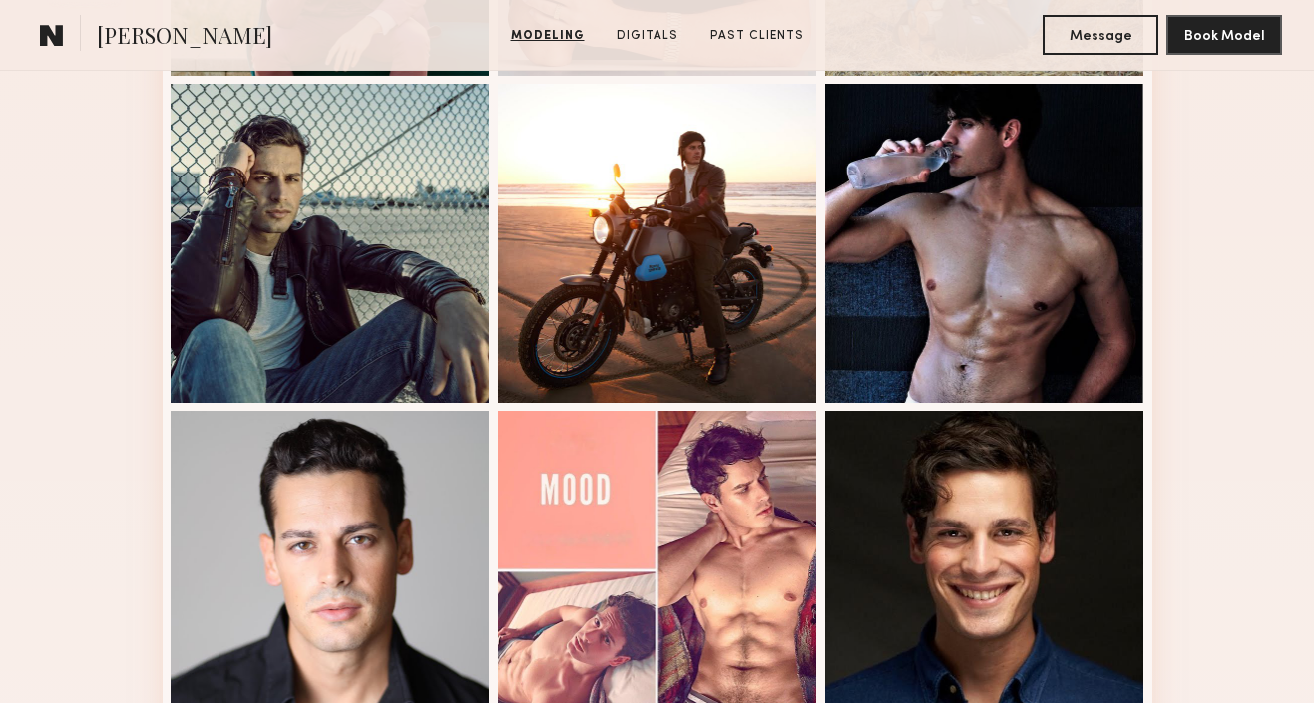
scroll to position [1534, 0]
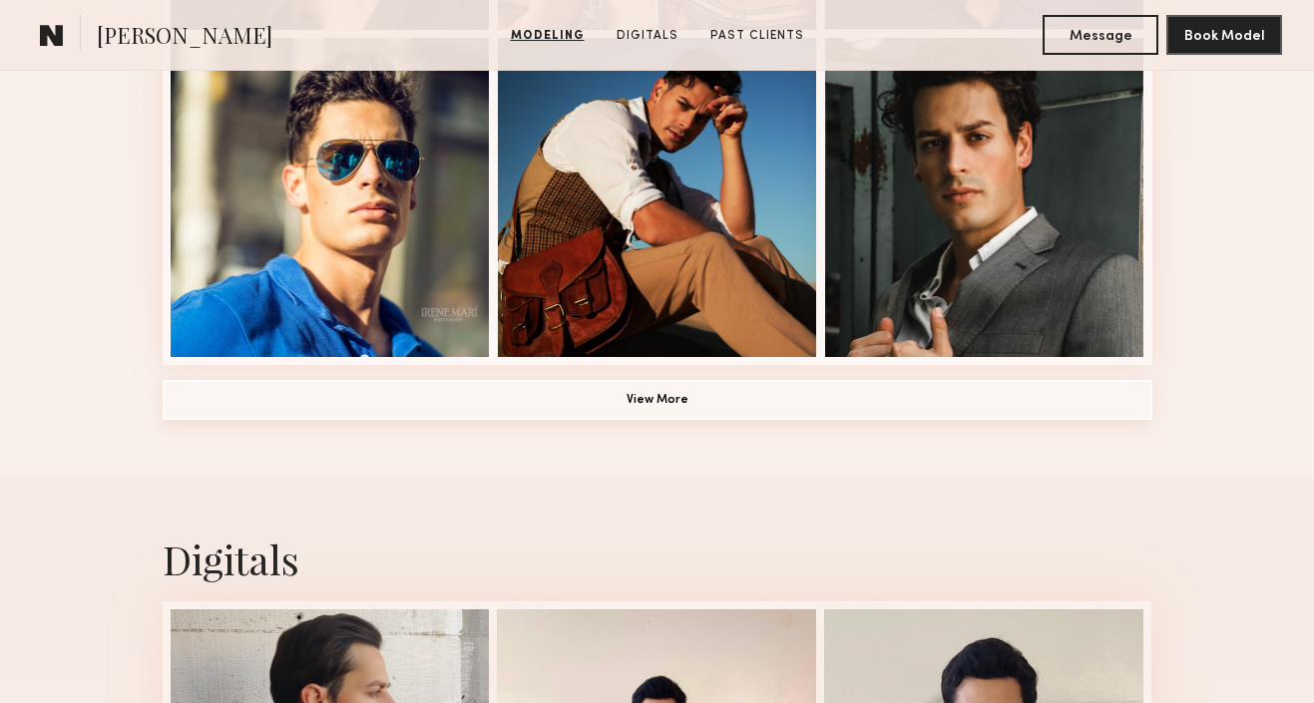
click at [865, 409] on button "View More" at bounding box center [658, 400] width 990 height 40
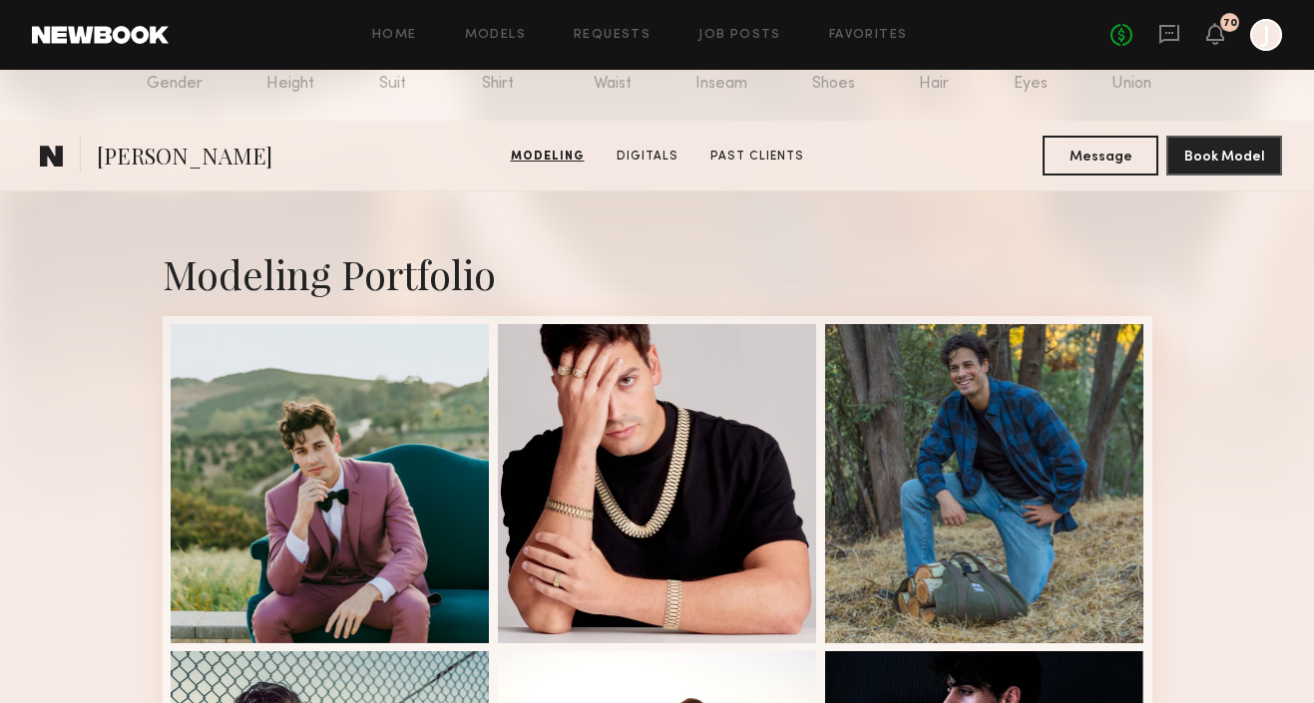
scroll to position [0, 0]
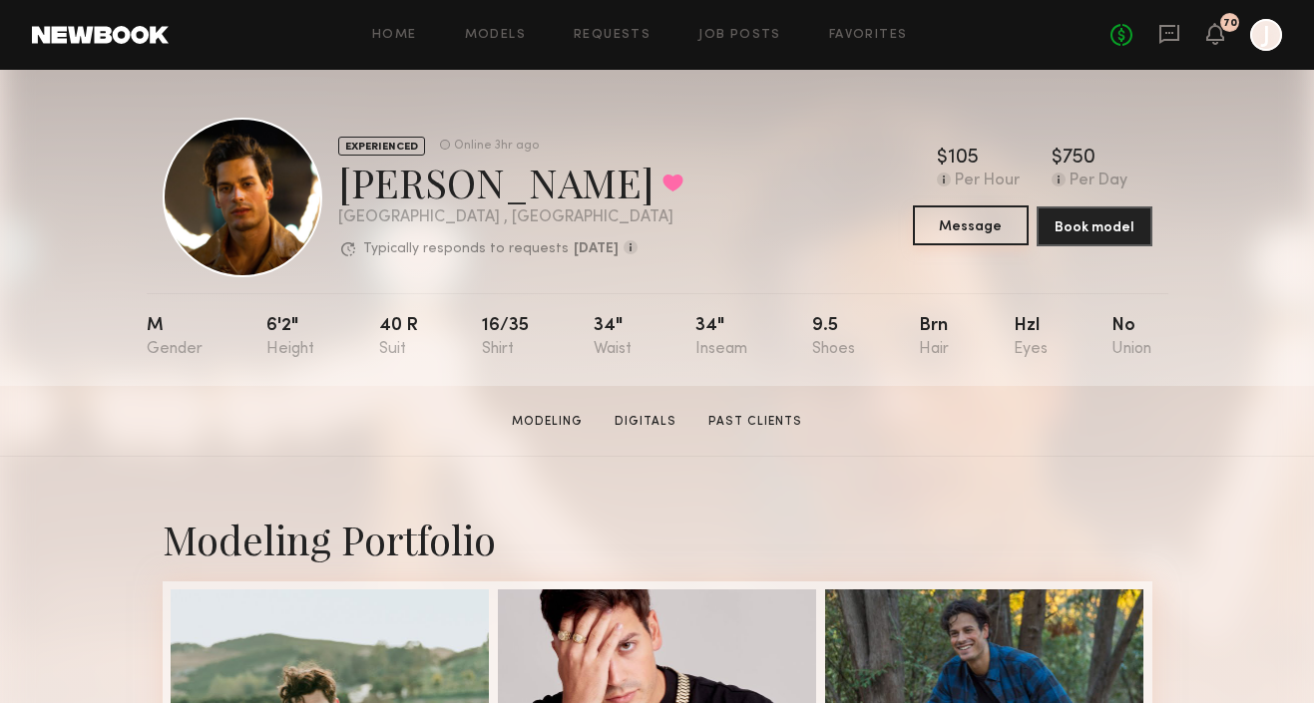
click at [987, 236] on button "Message" at bounding box center [971, 226] width 116 height 40
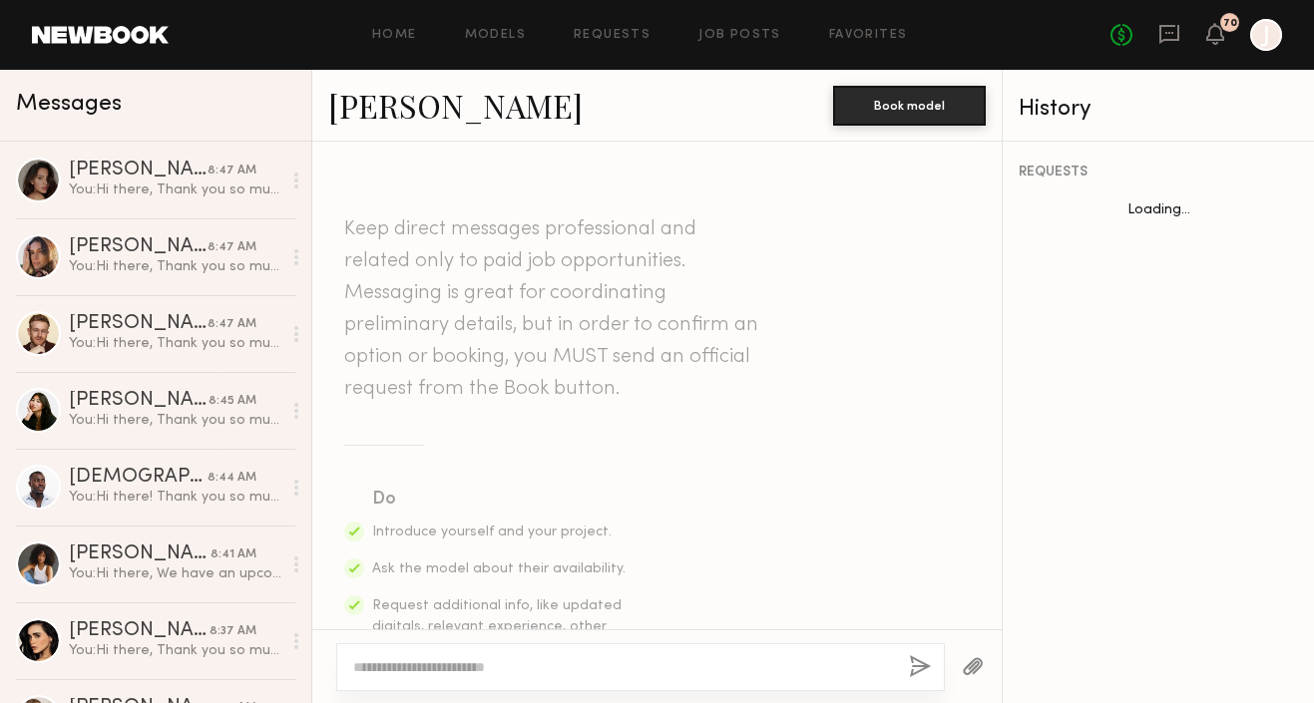
scroll to position [2998, 0]
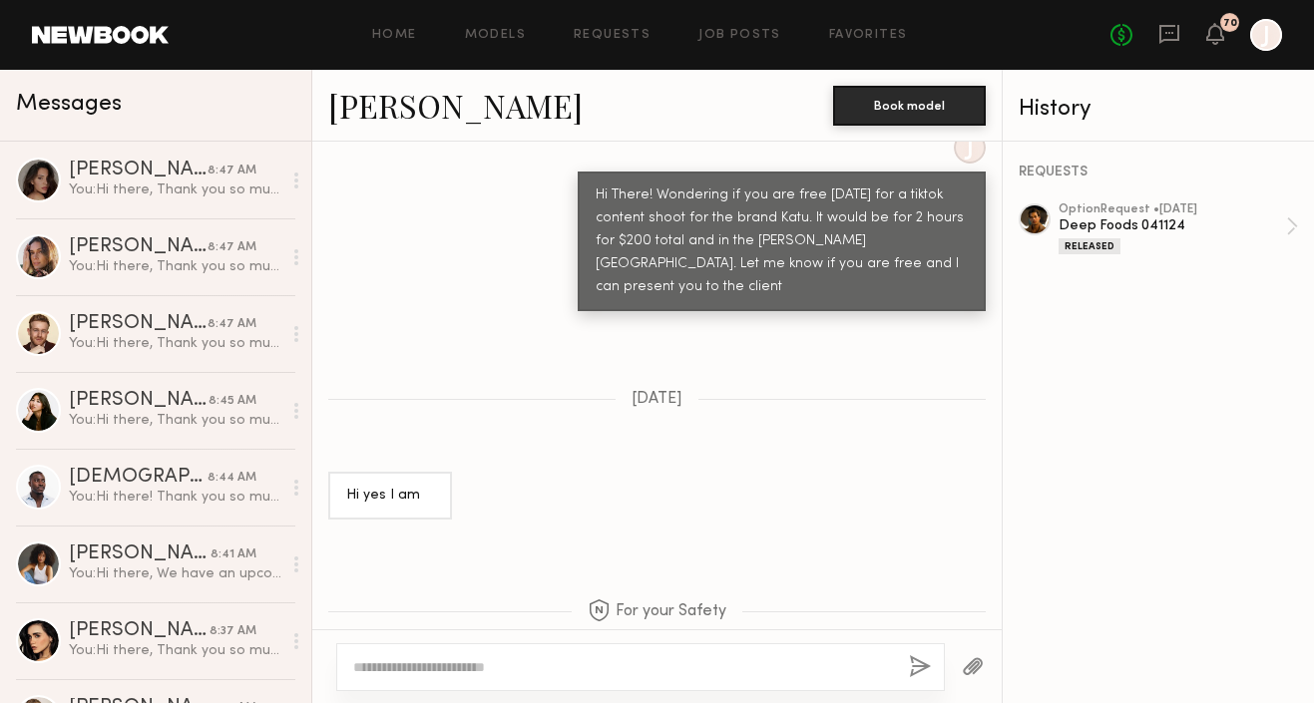
click at [684, 660] on textarea at bounding box center [623, 668] width 540 height 20
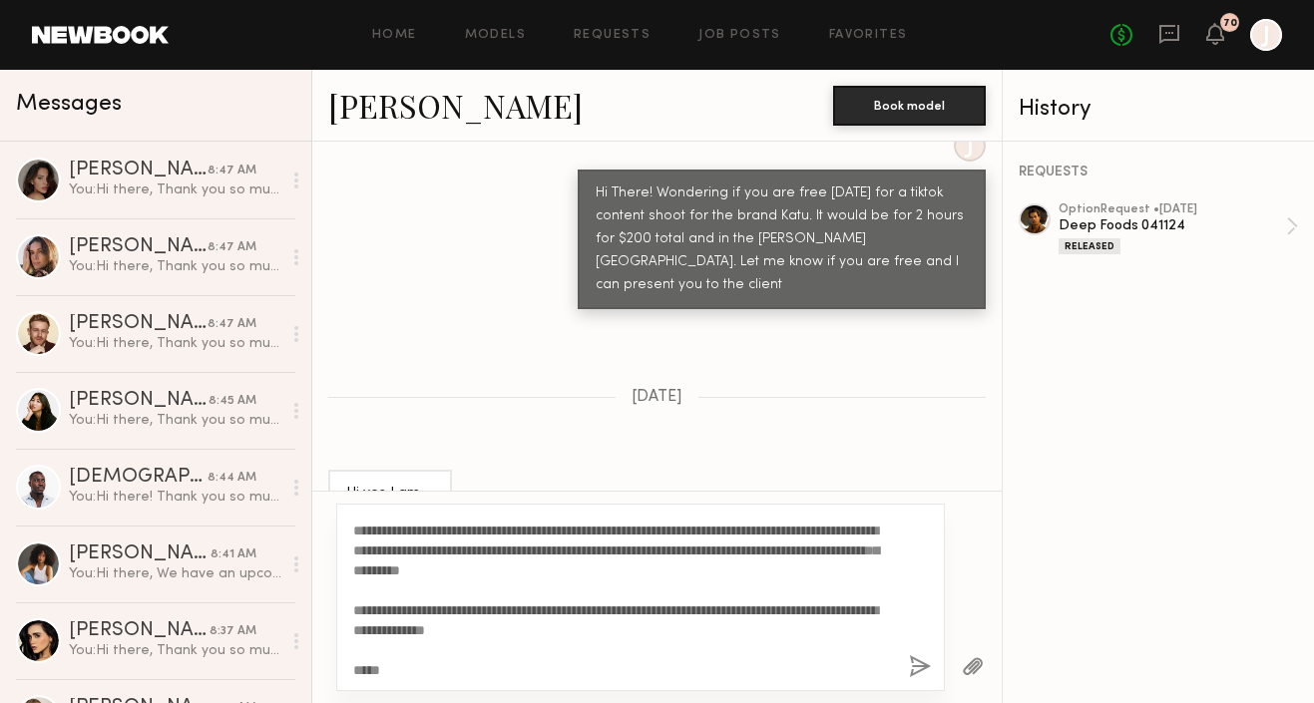
type textarea "**********"
click at [915, 665] on button "button" at bounding box center [920, 668] width 22 height 25
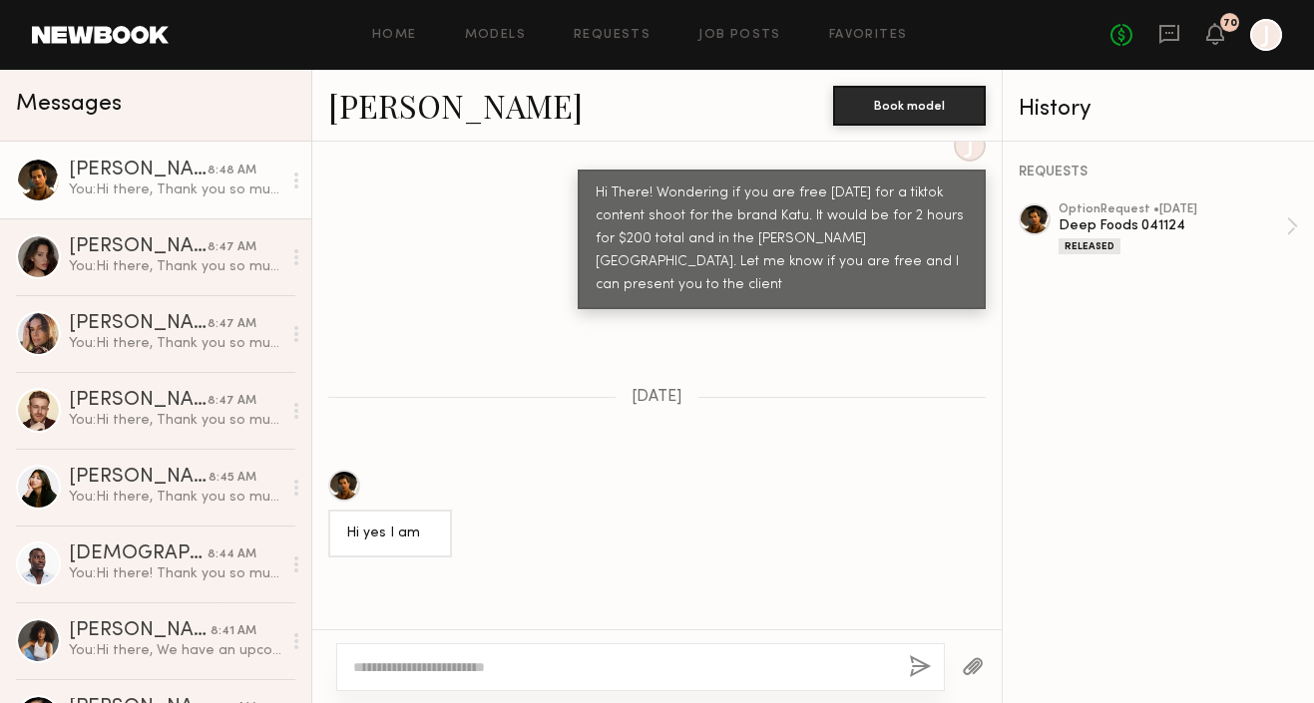
scroll to position [0, 0]
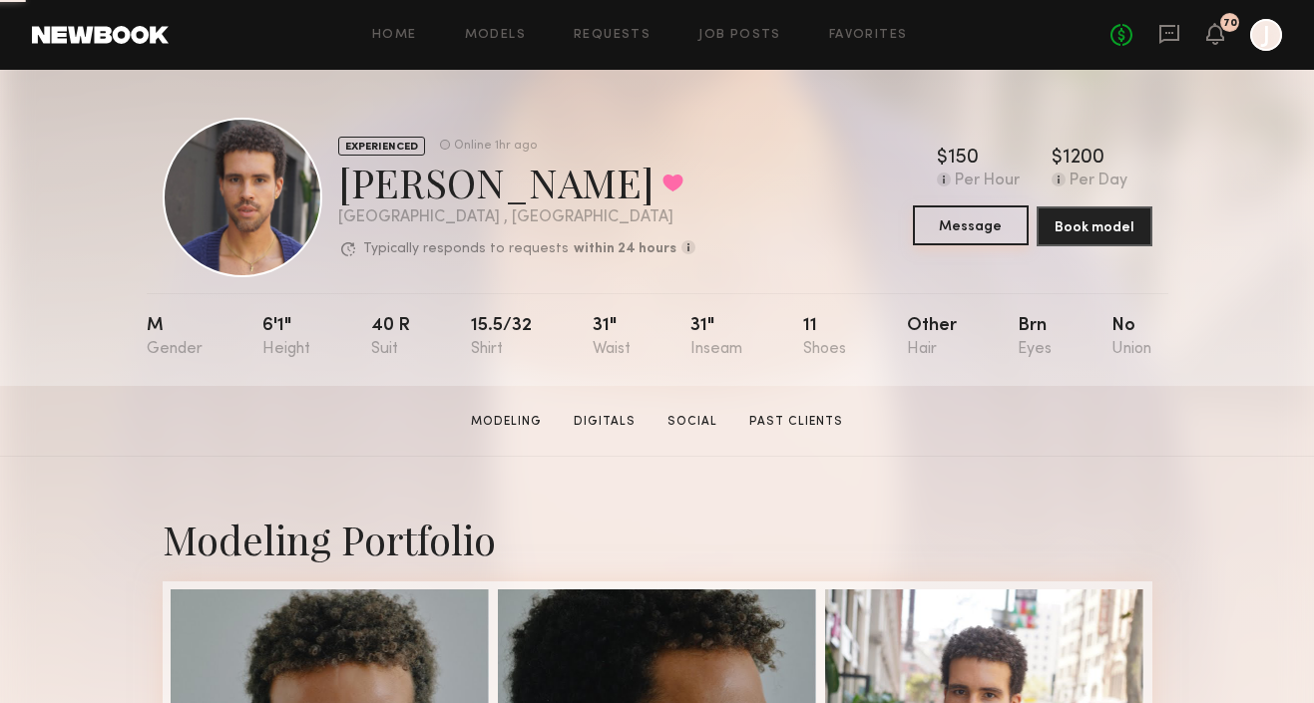
click at [966, 231] on button "Message" at bounding box center [971, 226] width 116 height 40
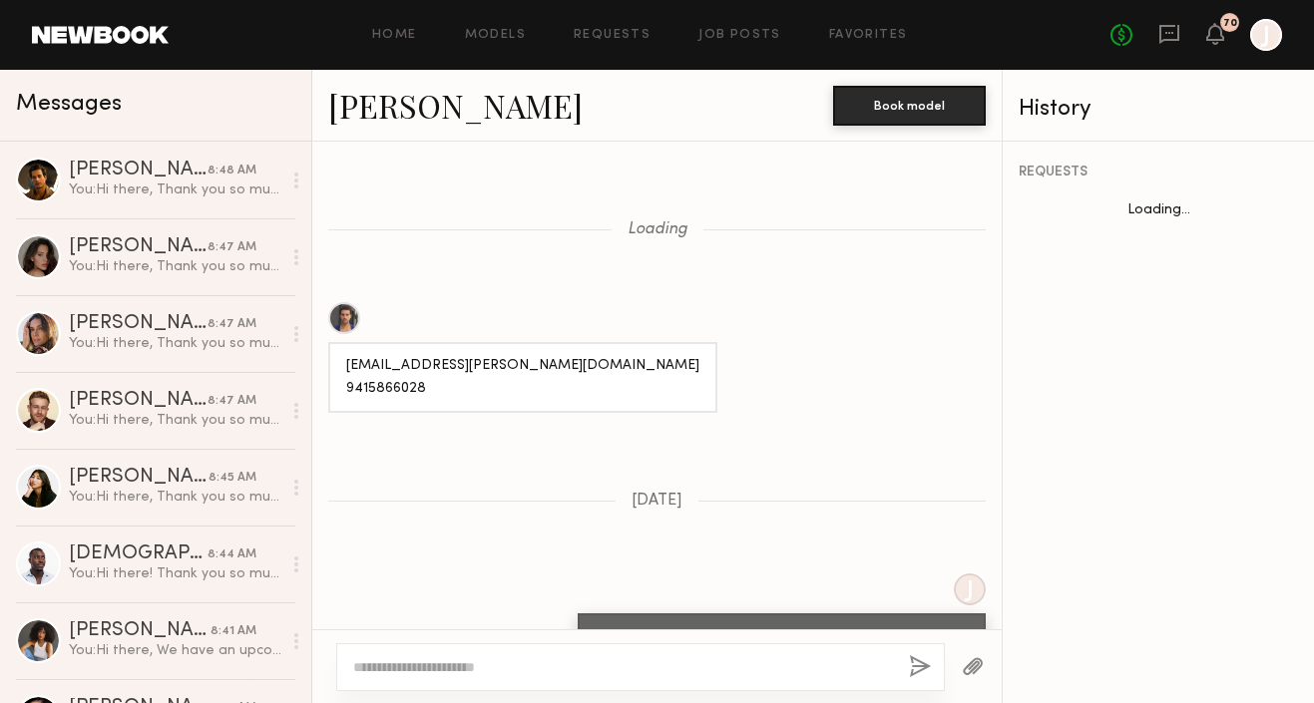
scroll to position [1713, 0]
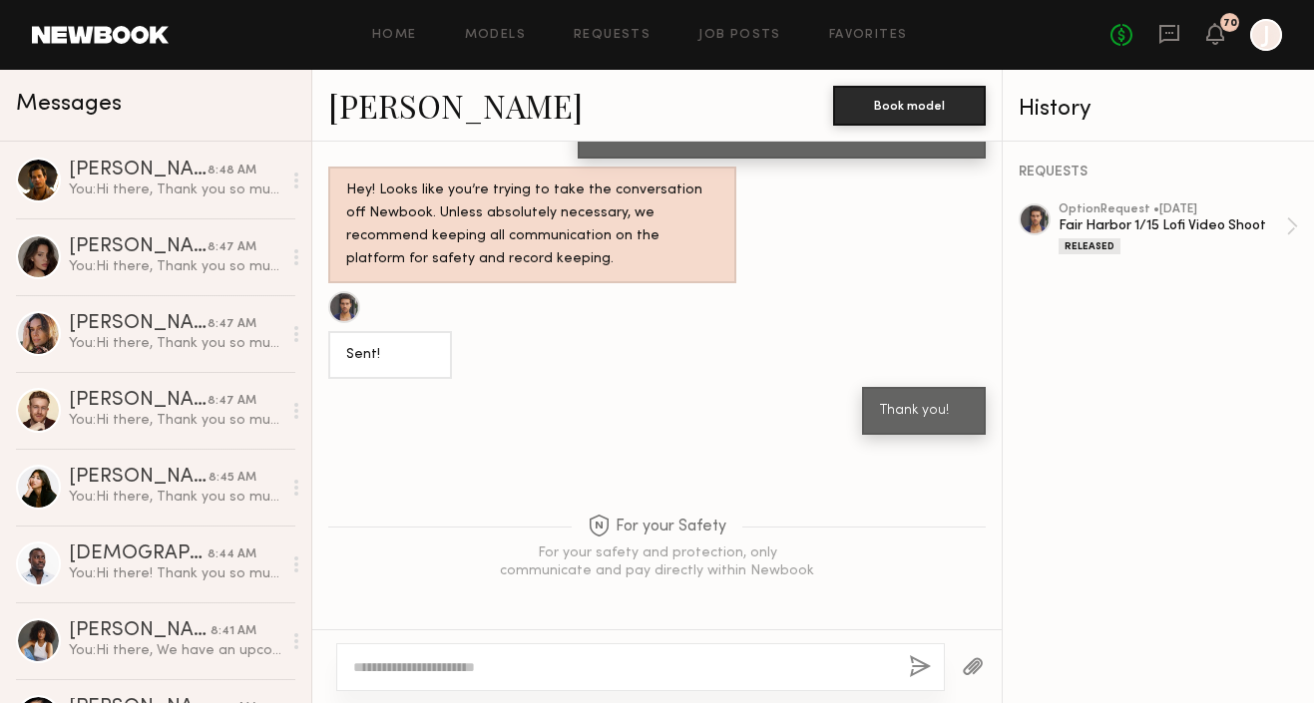
click at [567, 678] on div at bounding box center [640, 668] width 609 height 48
click at [569, 664] on textarea at bounding box center [623, 668] width 540 height 20
paste textarea "**********"
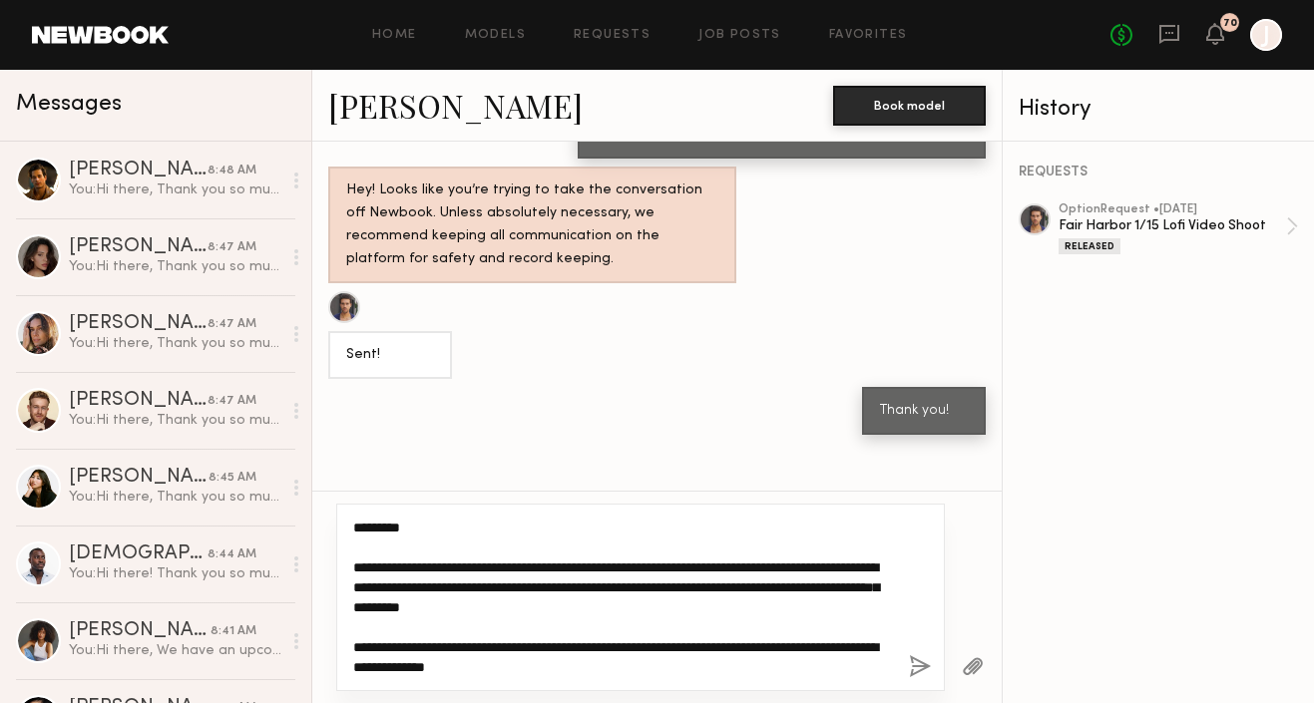
scroll to position [37, 0]
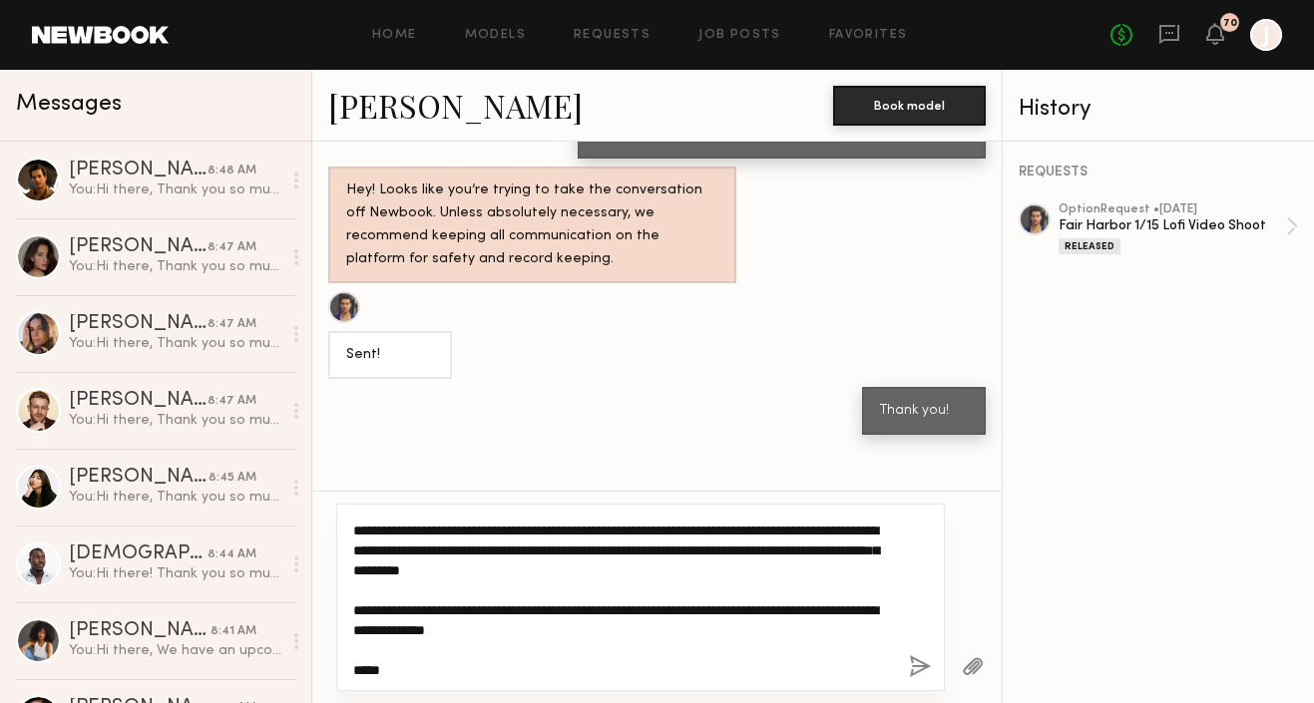
type textarea "**********"
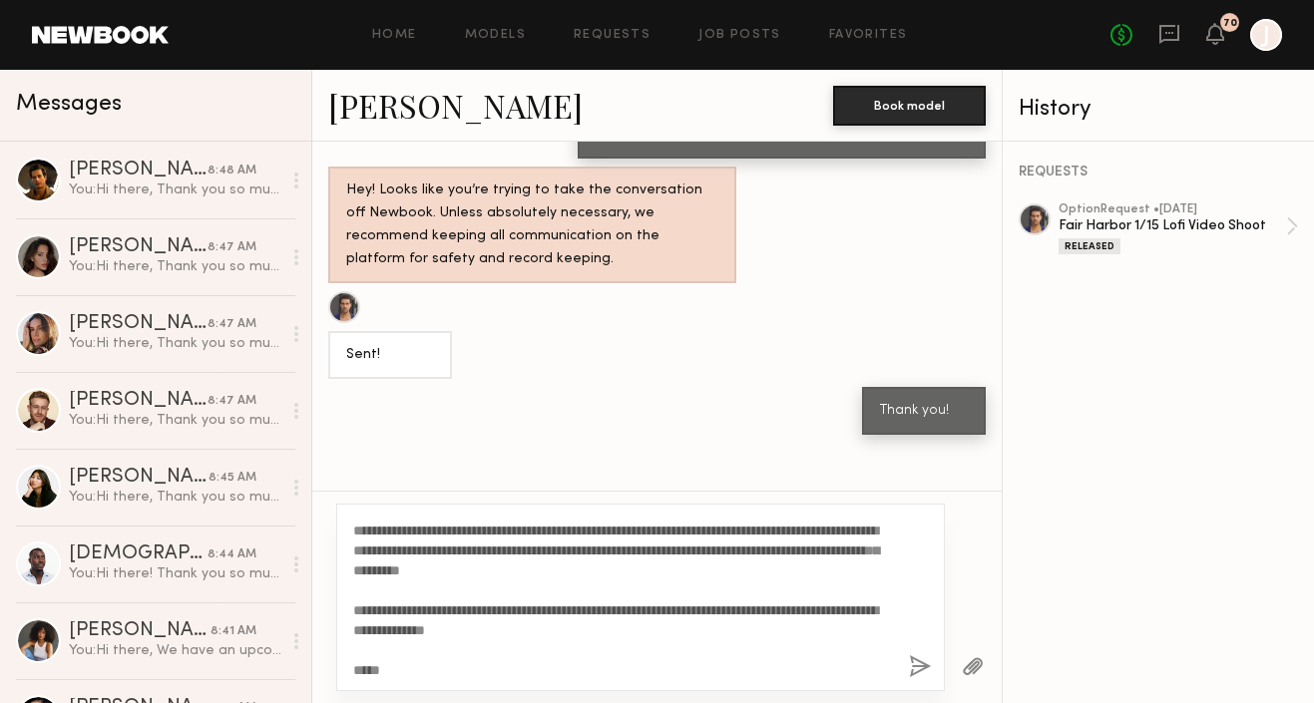
click at [910, 665] on button "button" at bounding box center [920, 668] width 22 height 25
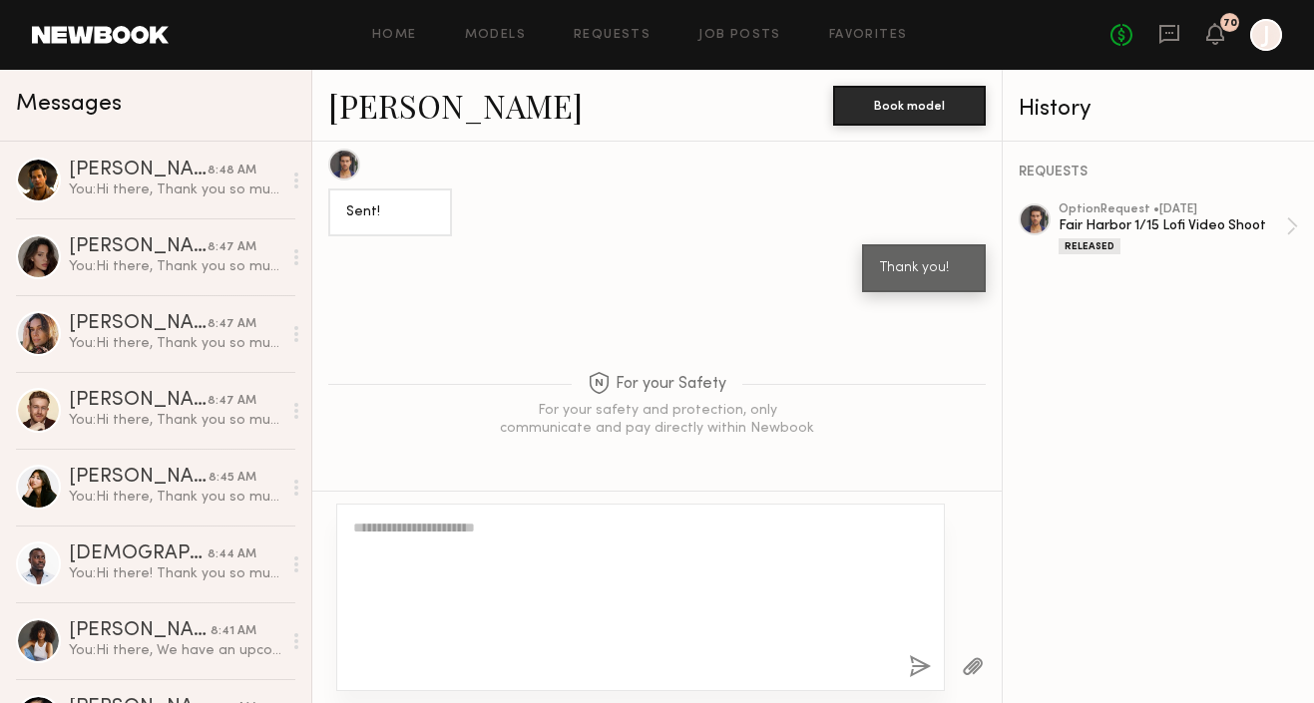
scroll to position [0, 0]
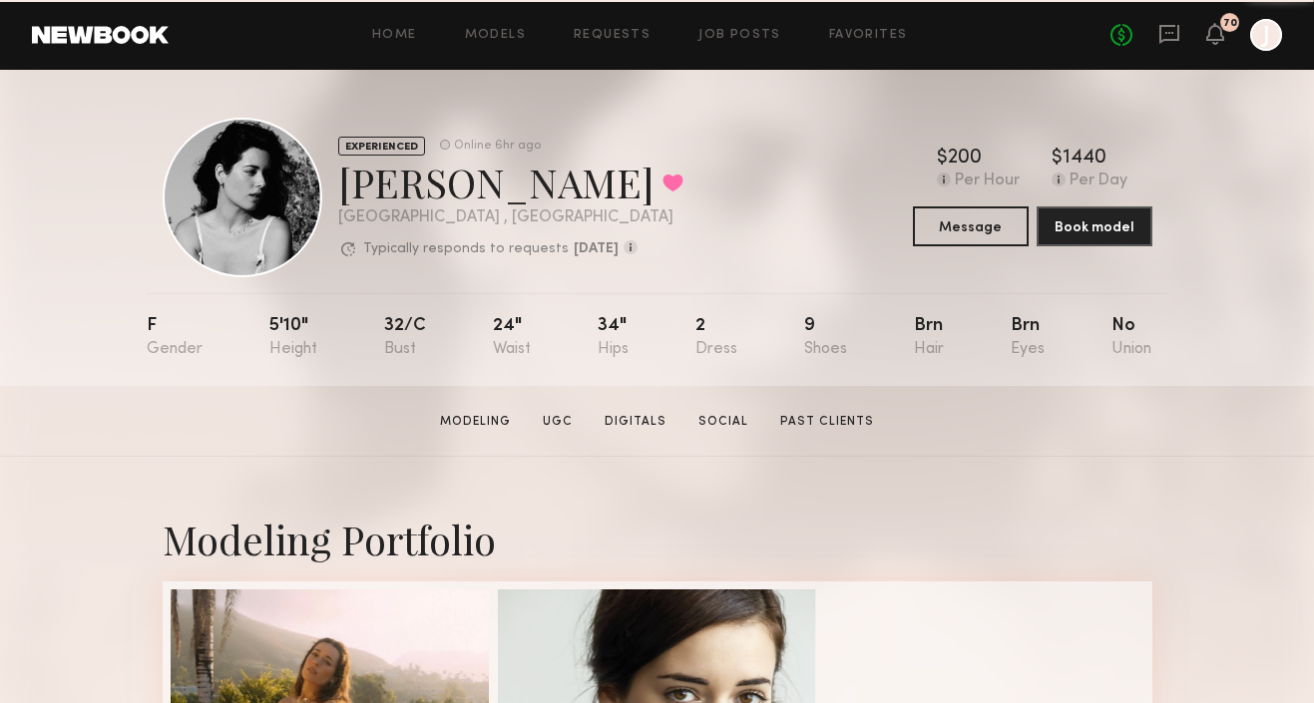
scroll to position [174, 0]
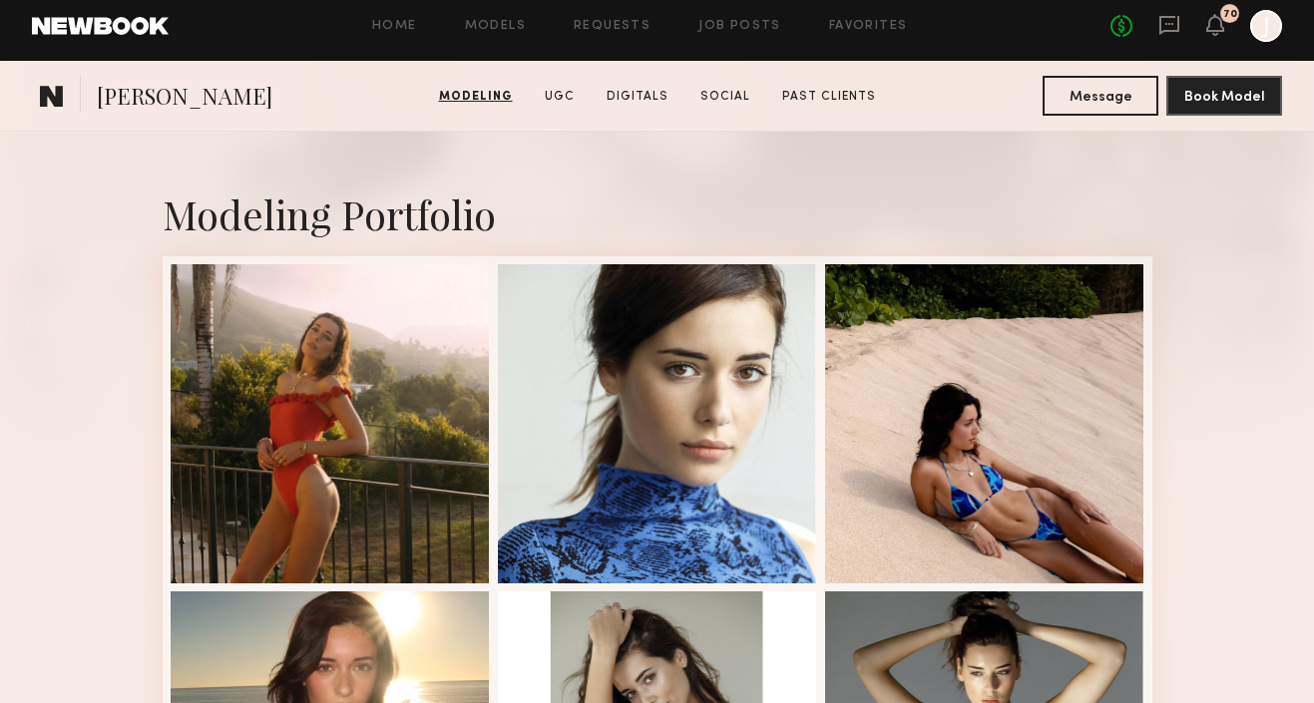
scroll to position [46, 0]
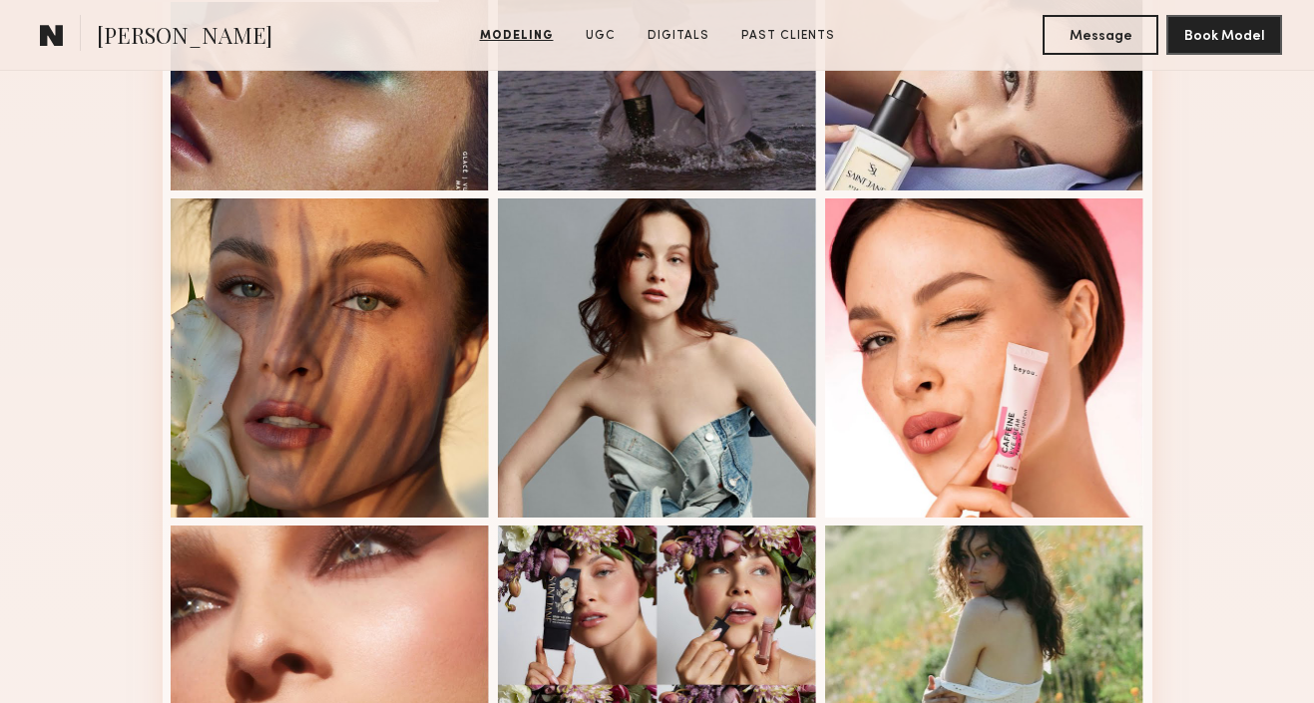
scroll to position [1328, 0]
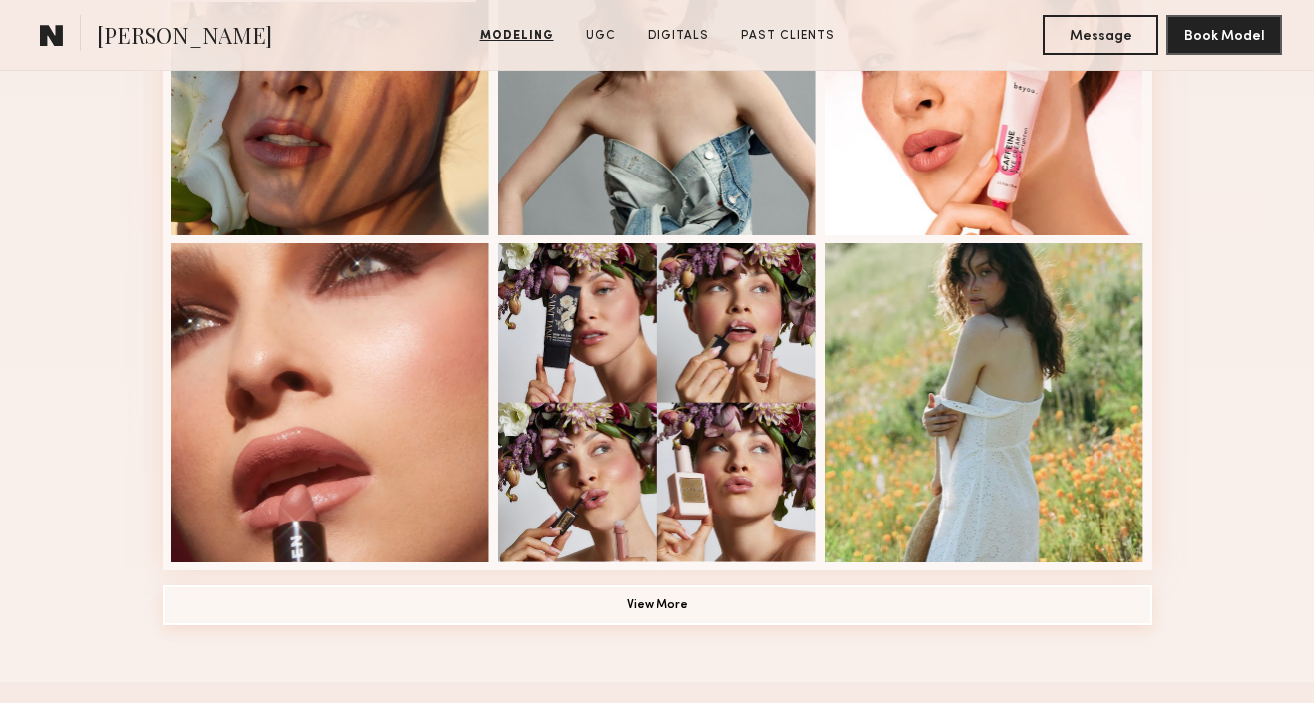
click at [752, 609] on button "View More" at bounding box center [658, 606] width 990 height 40
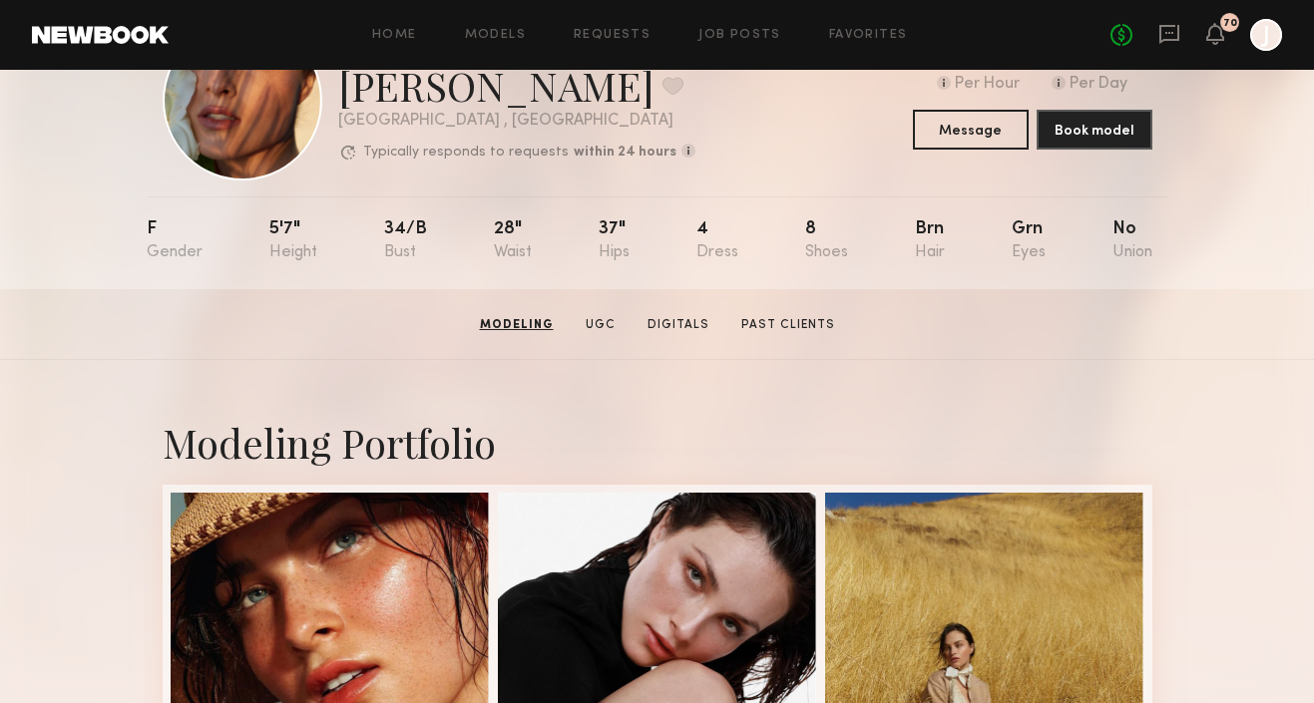
scroll to position [0, 0]
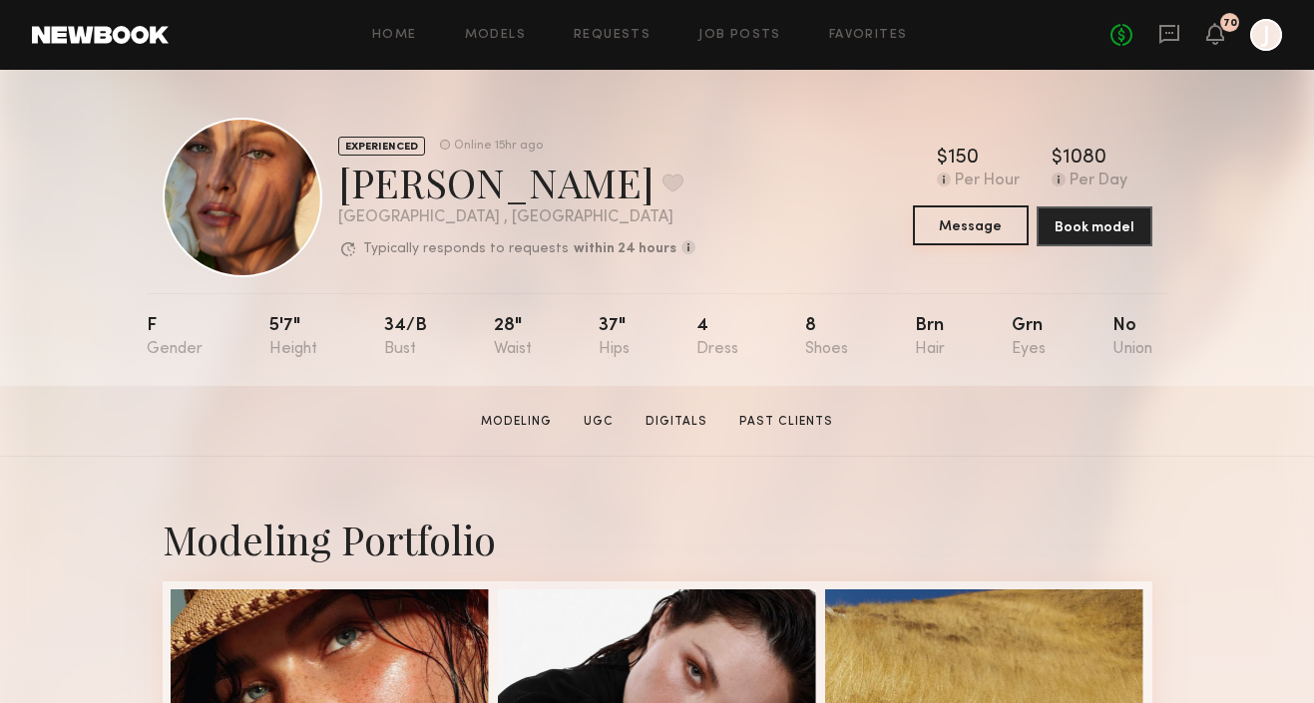
click at [950, 221] on button "Message" at bounding box center [971, 226] width 116 height 40
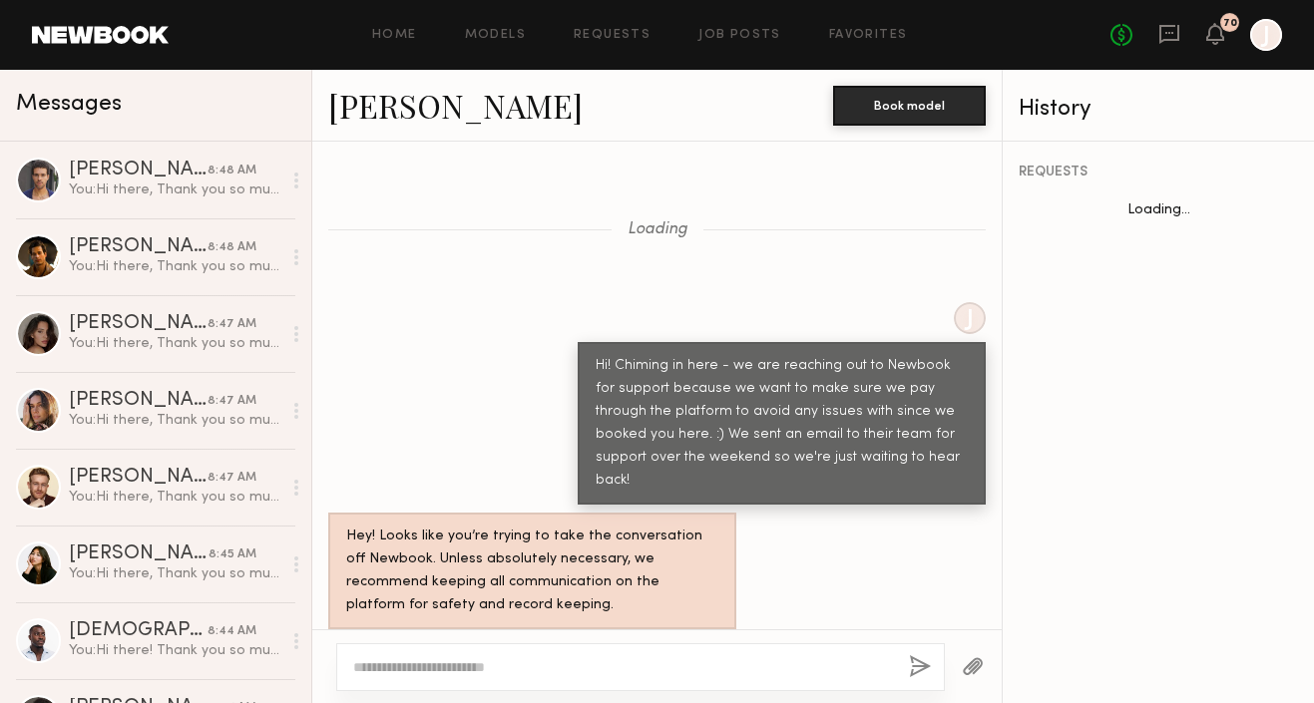
scroll to position [2807, 0]
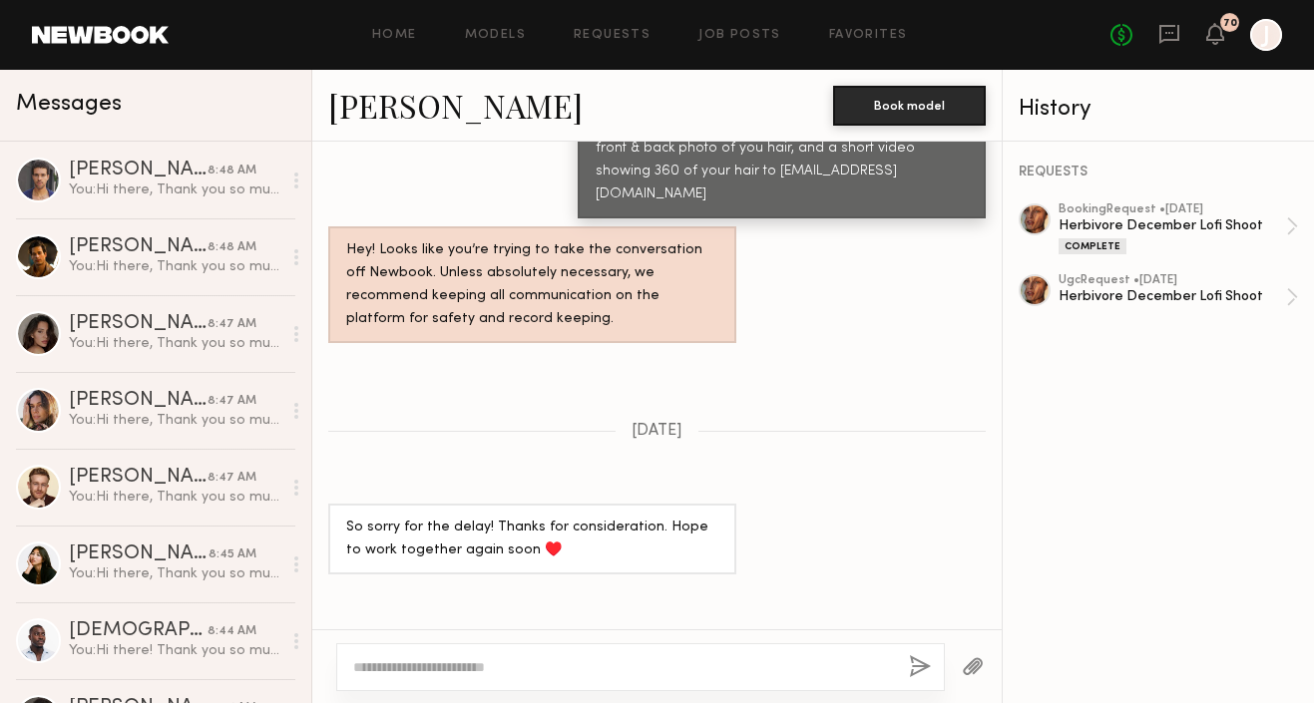
click at [585, 667] on textarea at bounding box center [623, 668] width 540 height 20
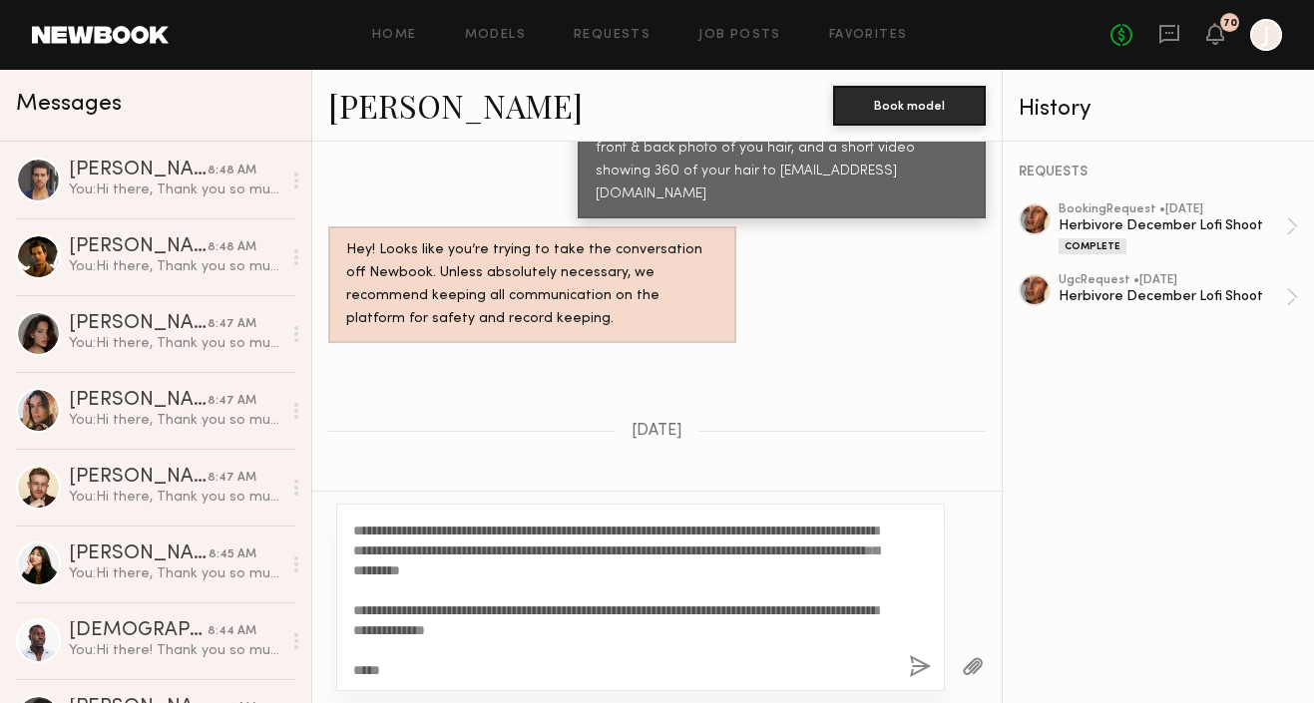
scroll to position [0, 0]
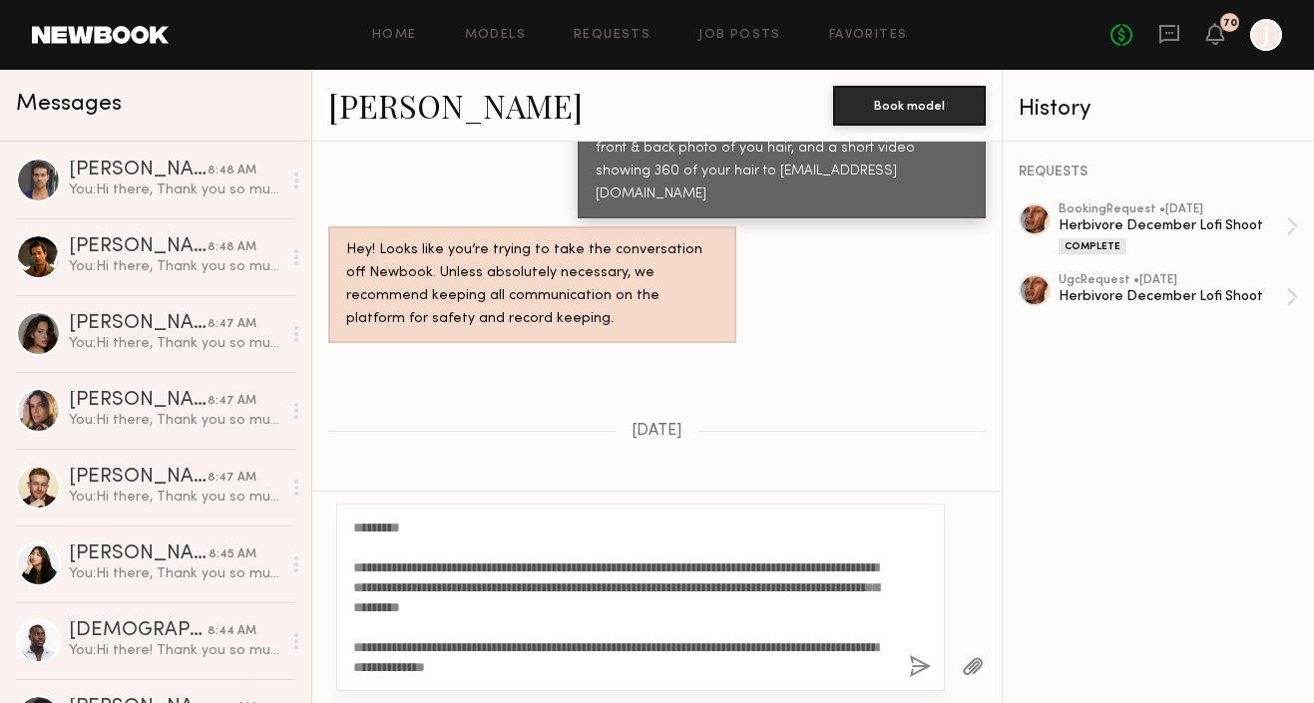
type textarea "**********"
click at [914, 662] on button "button" at bounding box center [920, 668] width 22 height 25
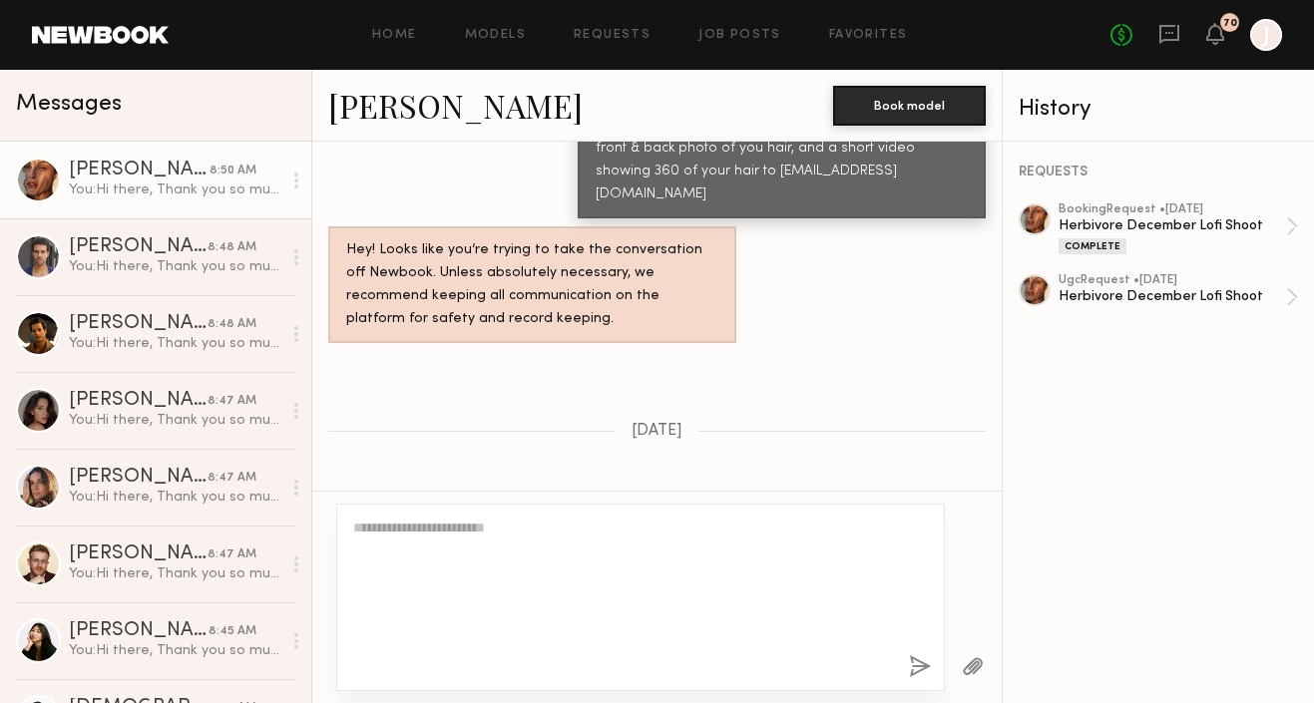
scroll to position [3436, 0]
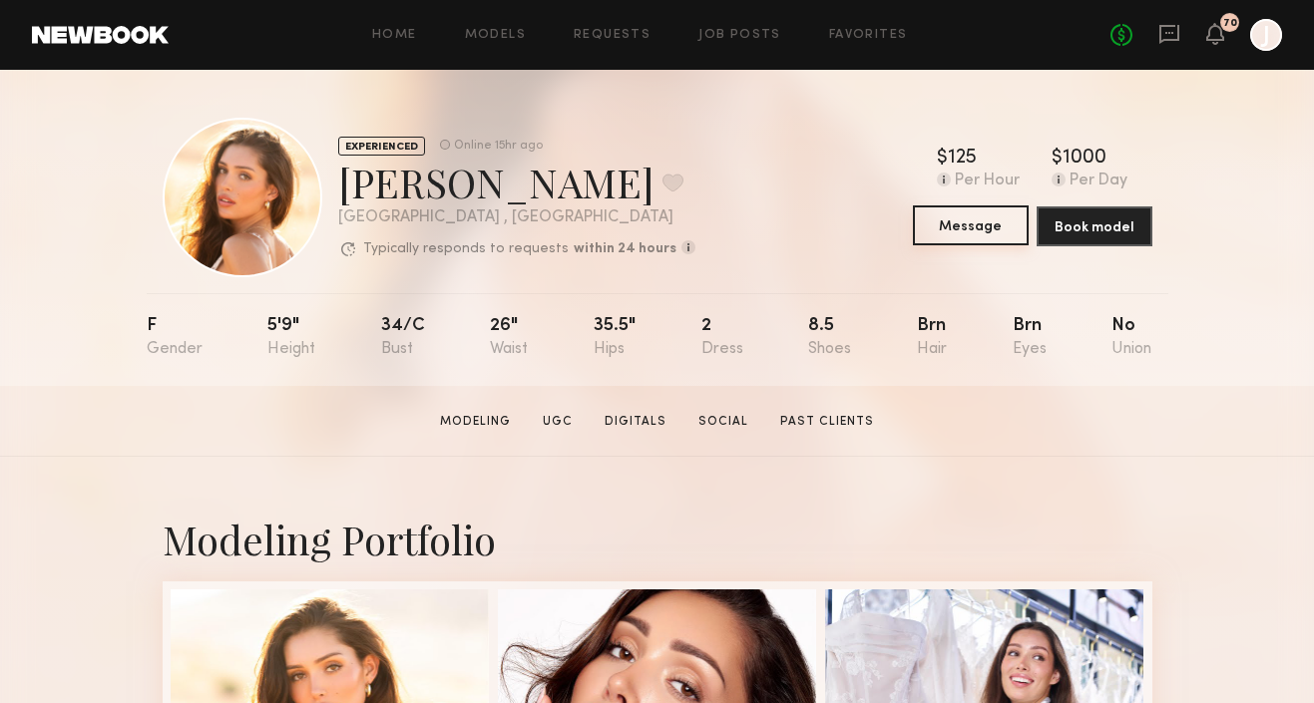
click at [958, 225] on button "Message" at bounding box center [971, 226] width 116 height 40
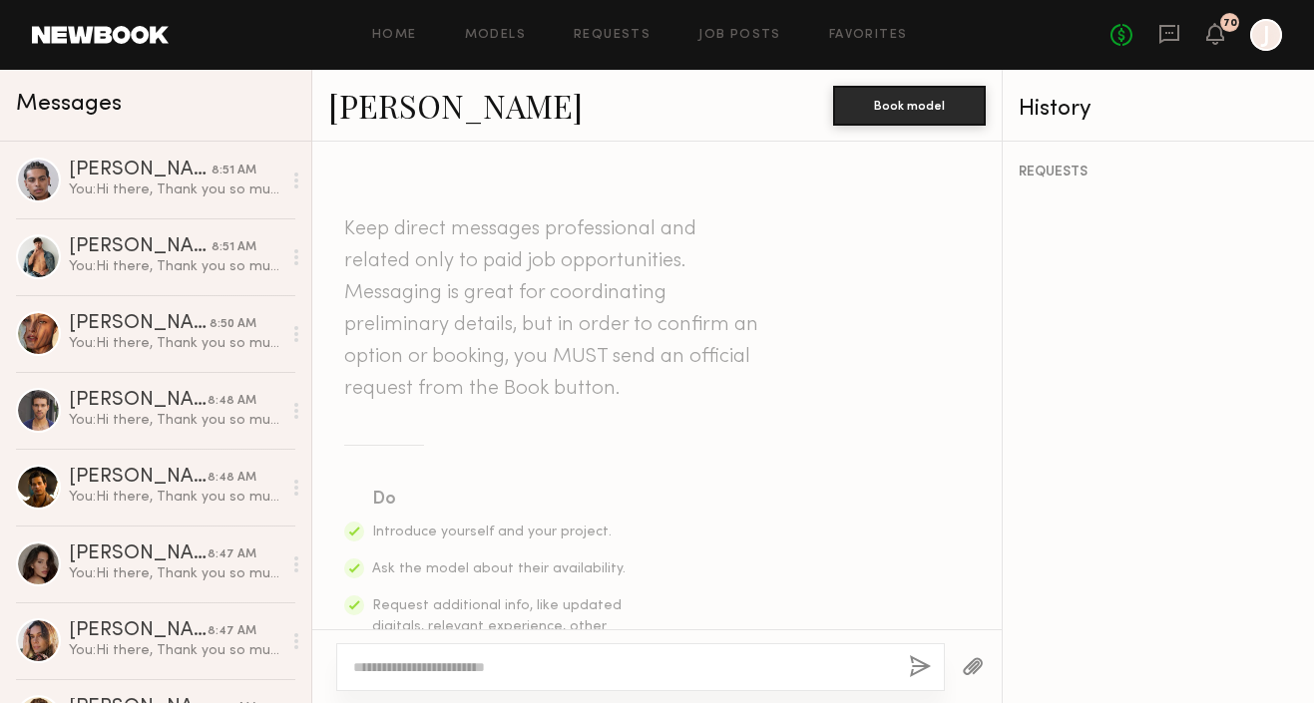
click at [518, 664] on textarea at bounding box center [623, 668] width 540 height 20
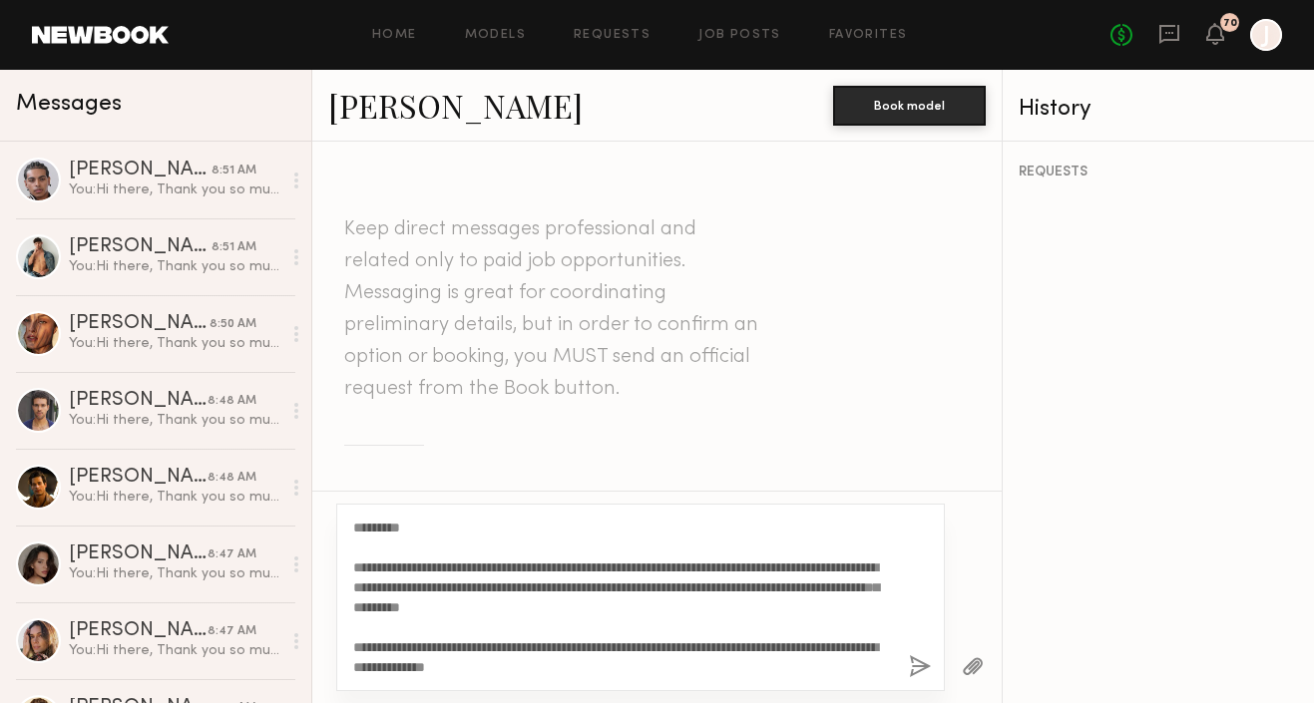
type textarea "**********"
click at [915, 658] on button "button" at bounding box center [920, 668] width 22 height 25
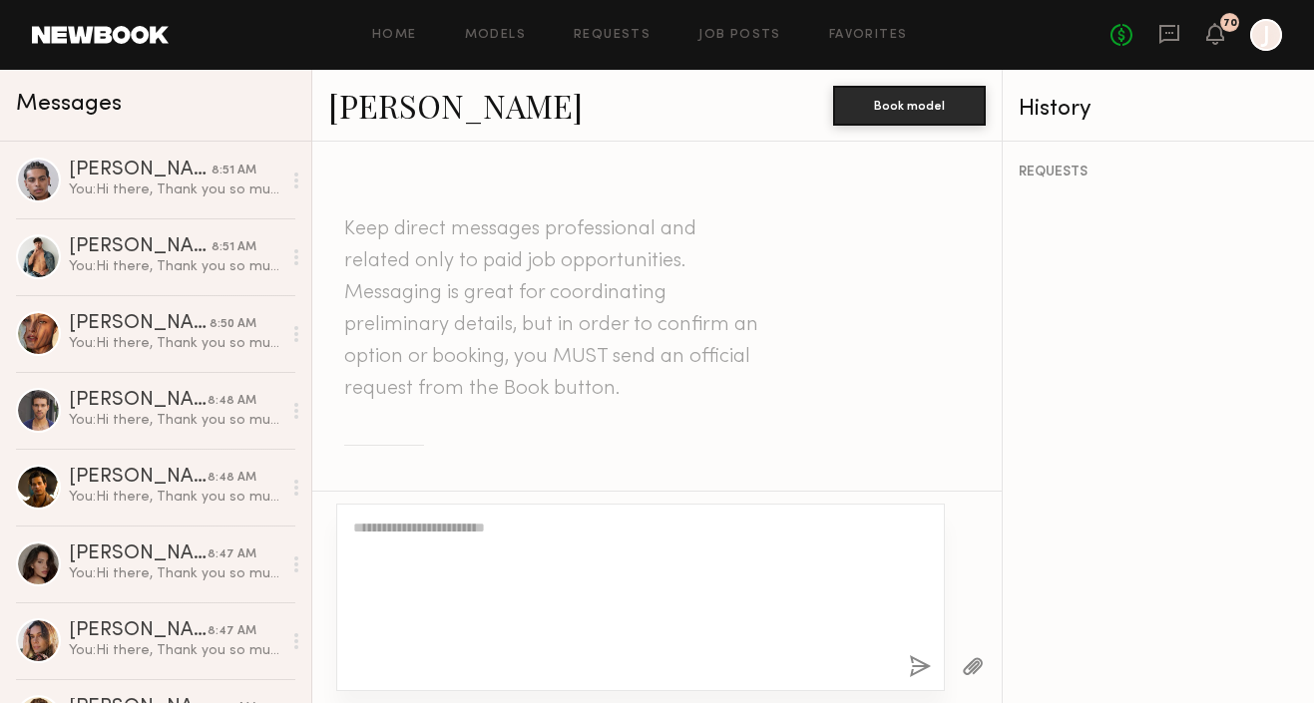
scroll to position [787, 0]
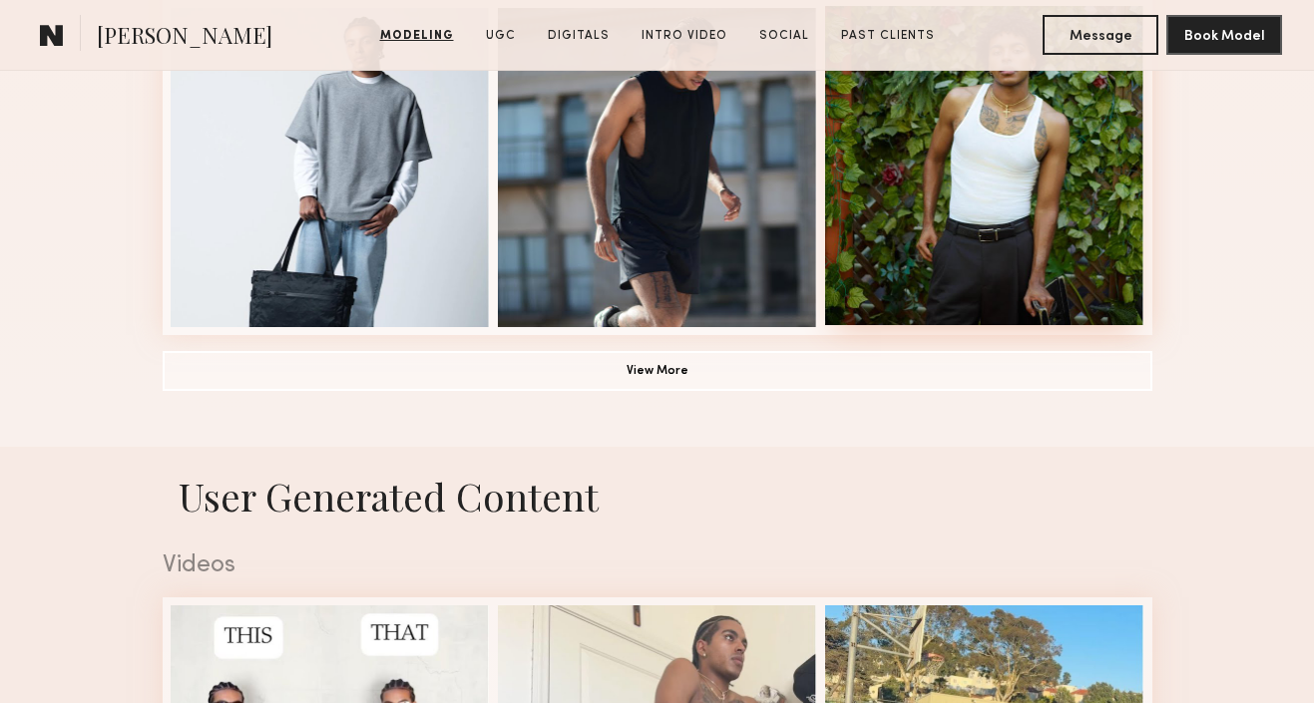
scroll to position [1700, 0]
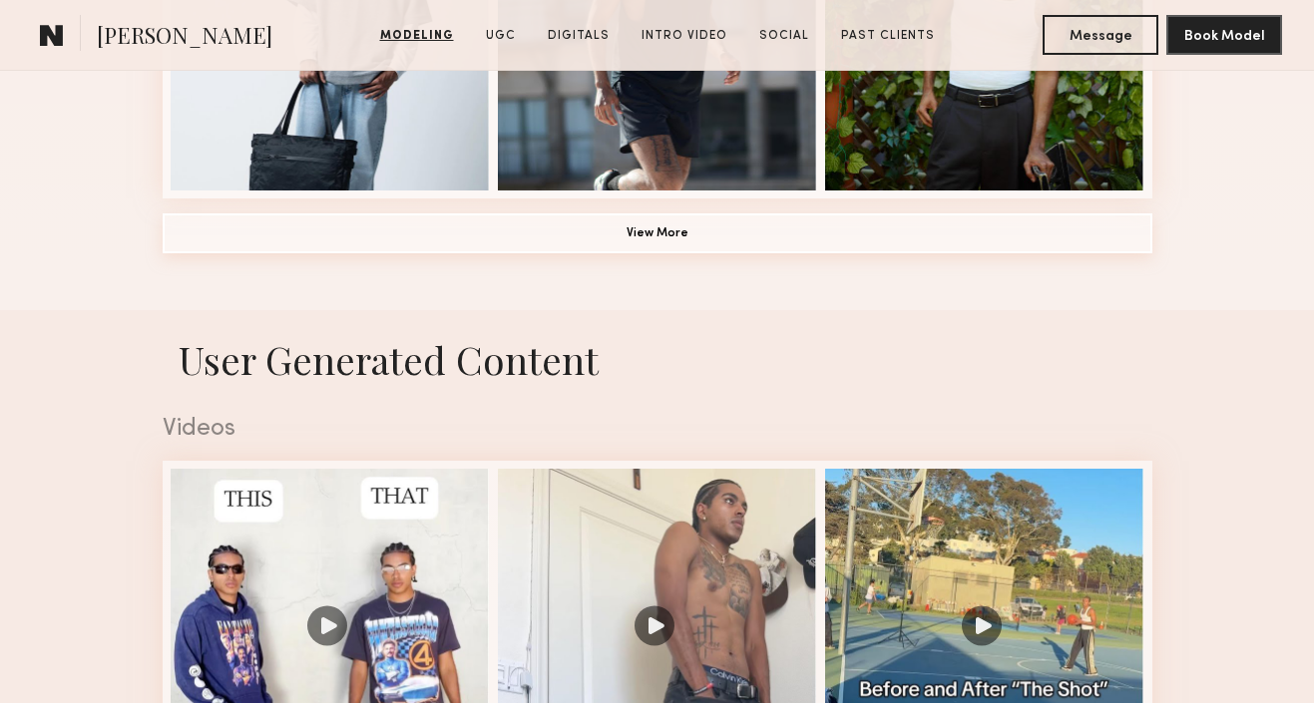
click at [817, 240] on button "View More" at bounding box center [658, 234] width 990 height 40
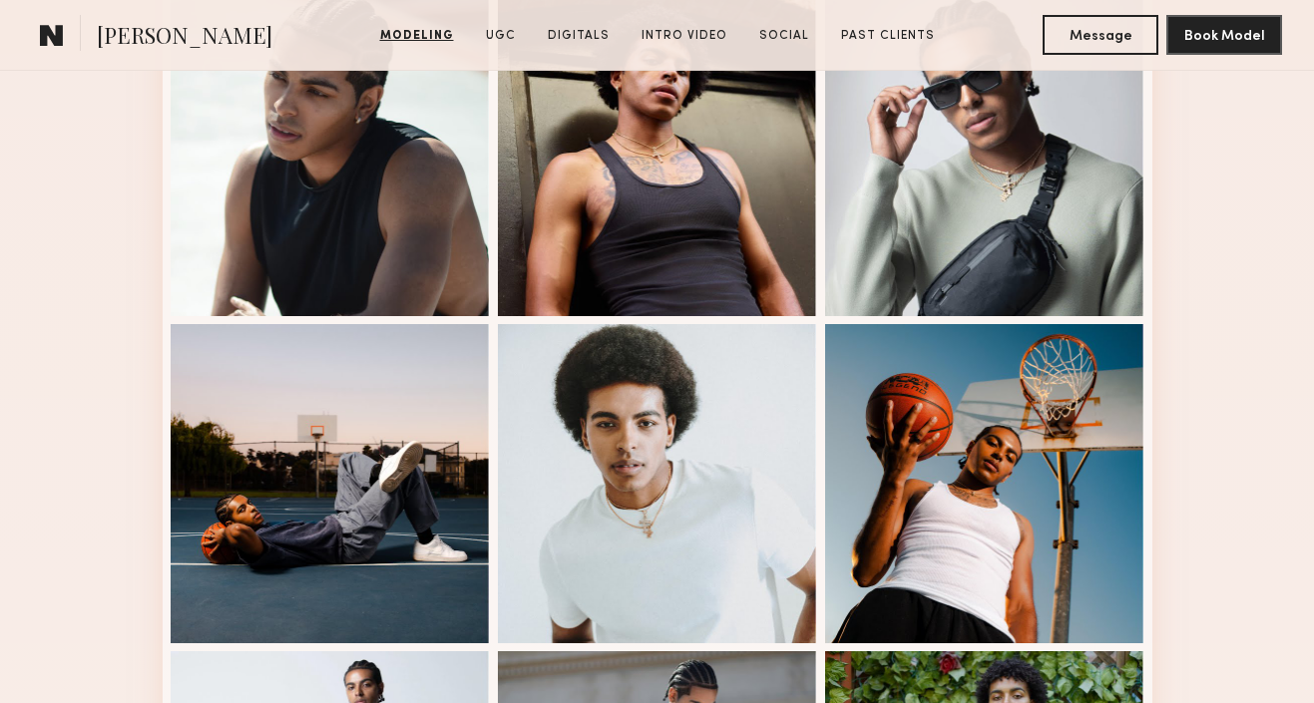
scroll to position [0, 0]
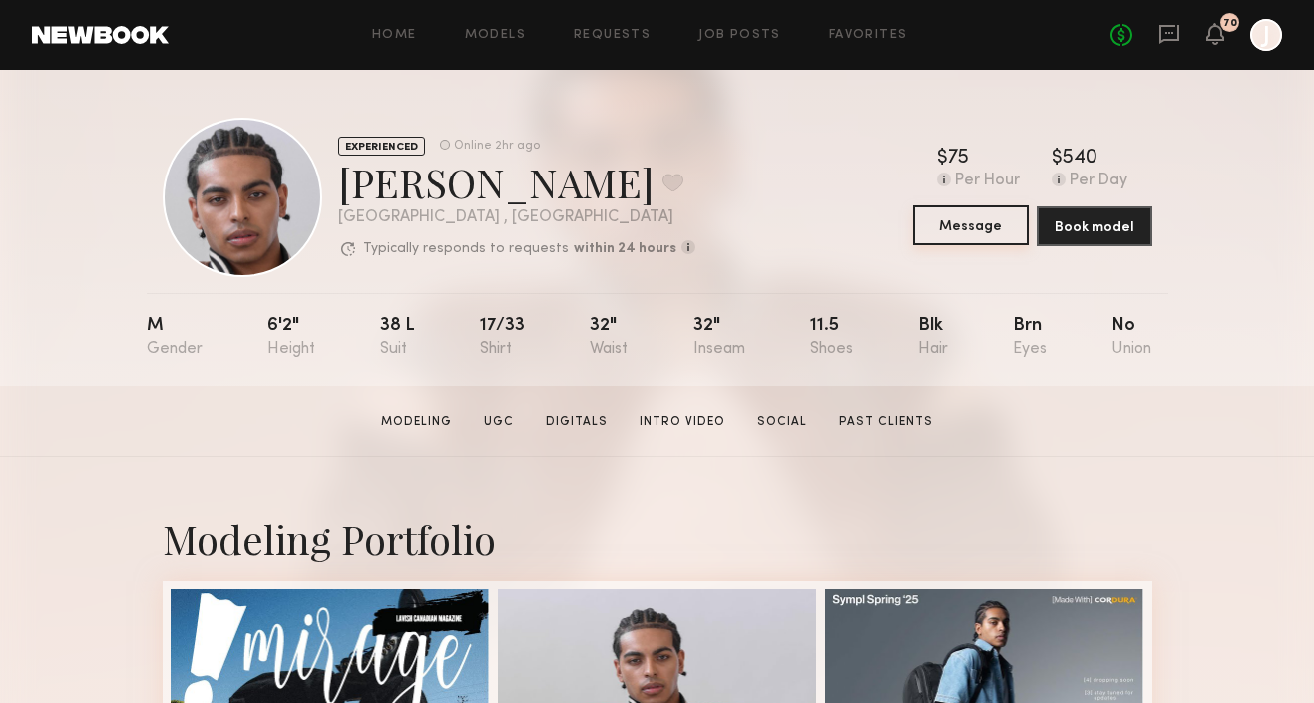
click at [972, 224] on button "Message" at bounding box center [971, 226] width 116 height 40
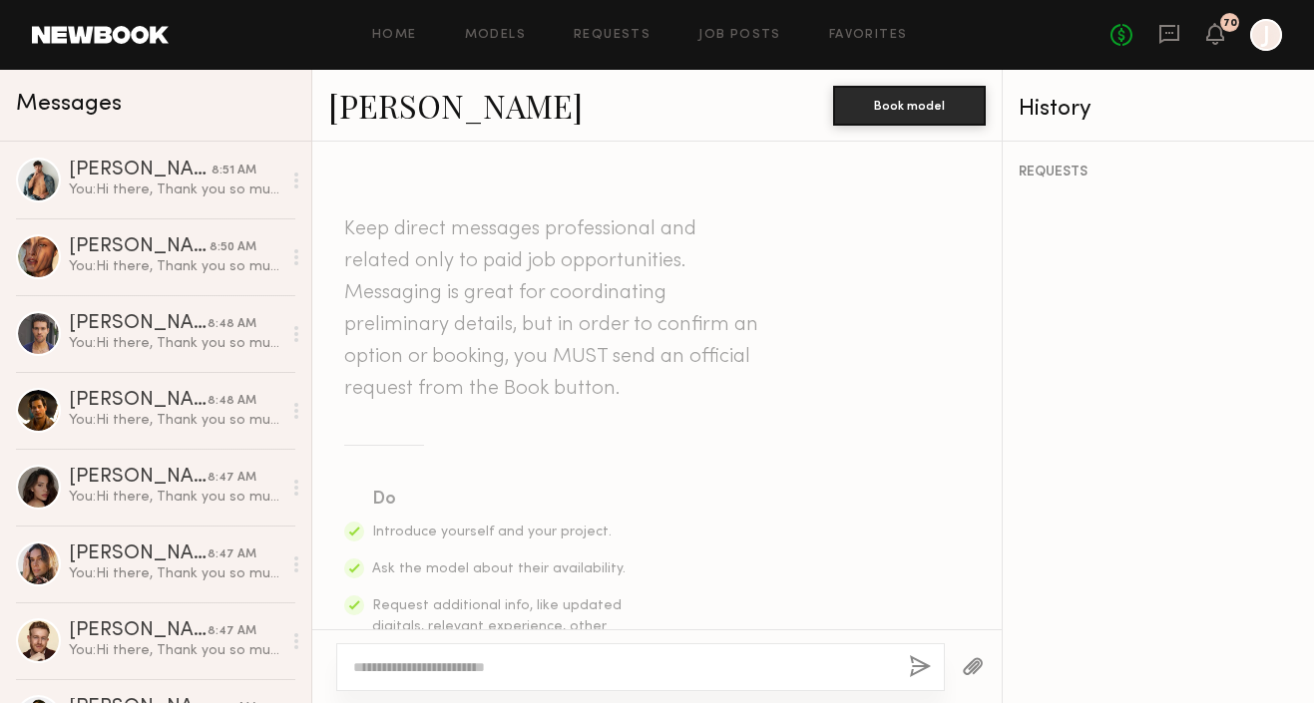
click at [548, 667] on textarea at bounding box center [623, 668] width 540 height 20
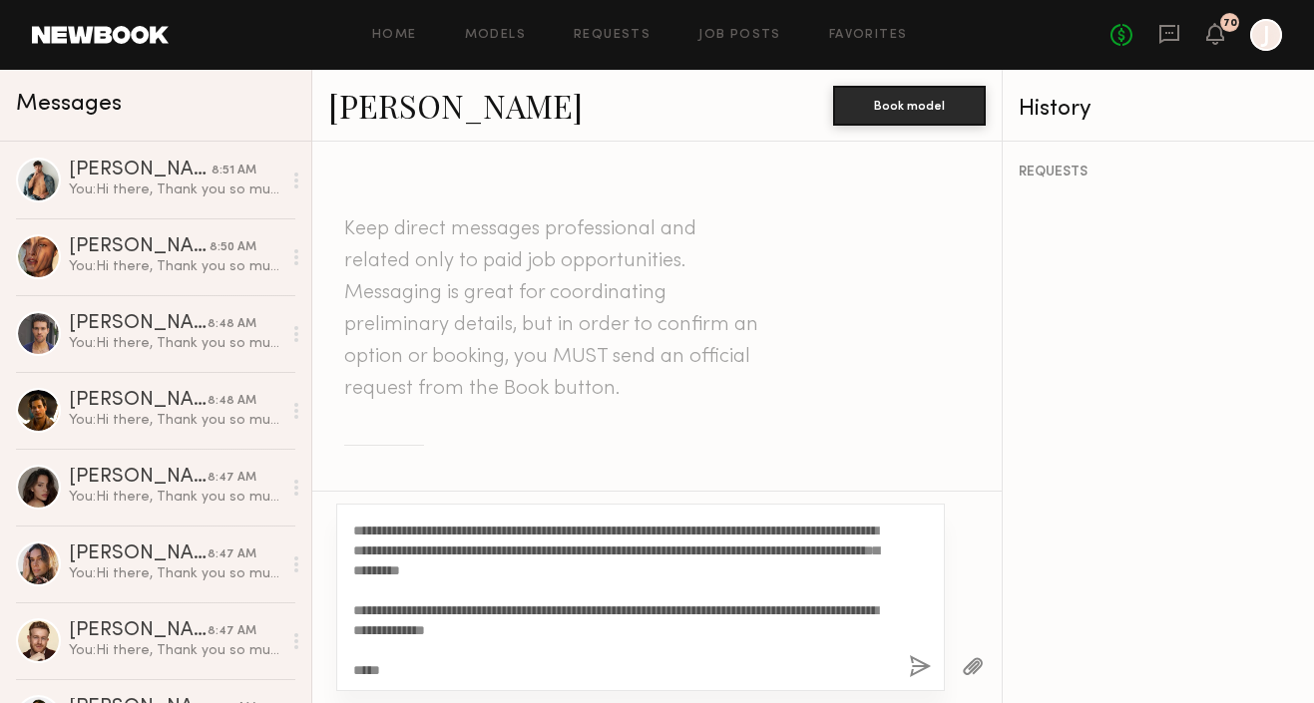
click at [736, 545] on textarea "**********" at bounding box center [623, 598] width 540 height 160
type textarea "**********"
click at [919, 669] on button "button" at bounding box center [920, 668] width 22 height 25
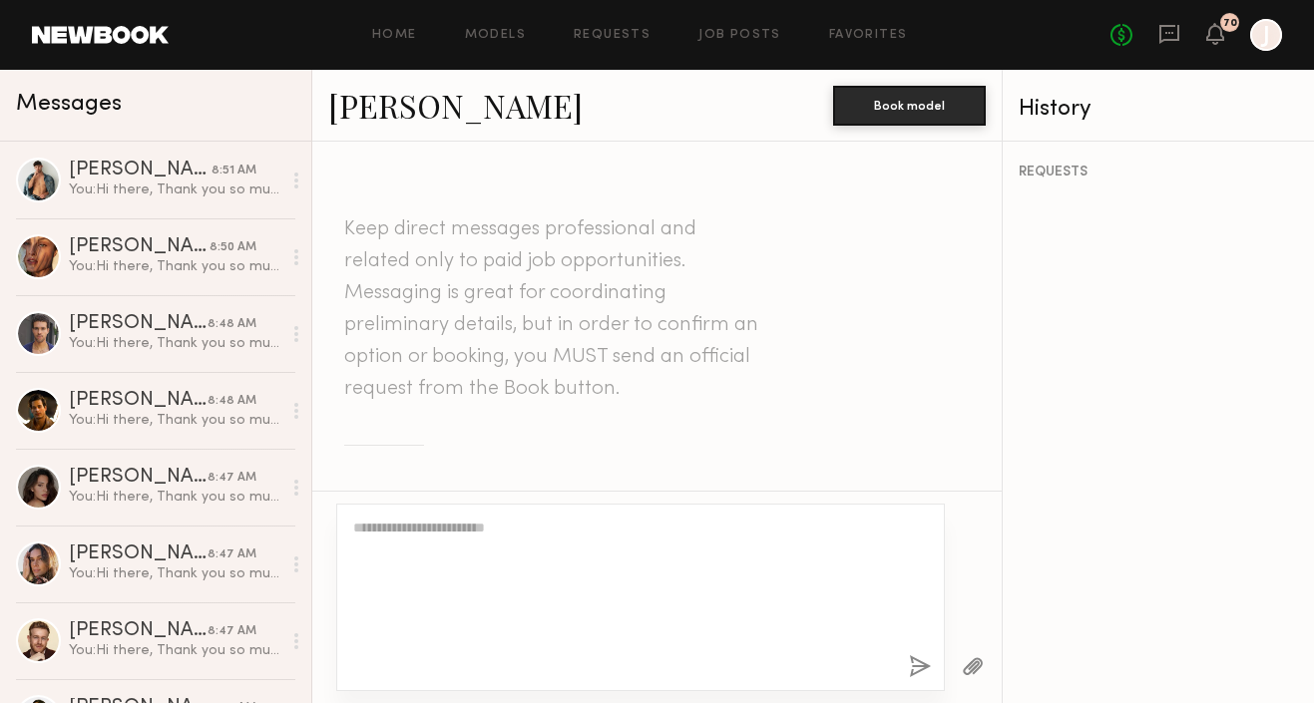
scroll to position [0, 0]
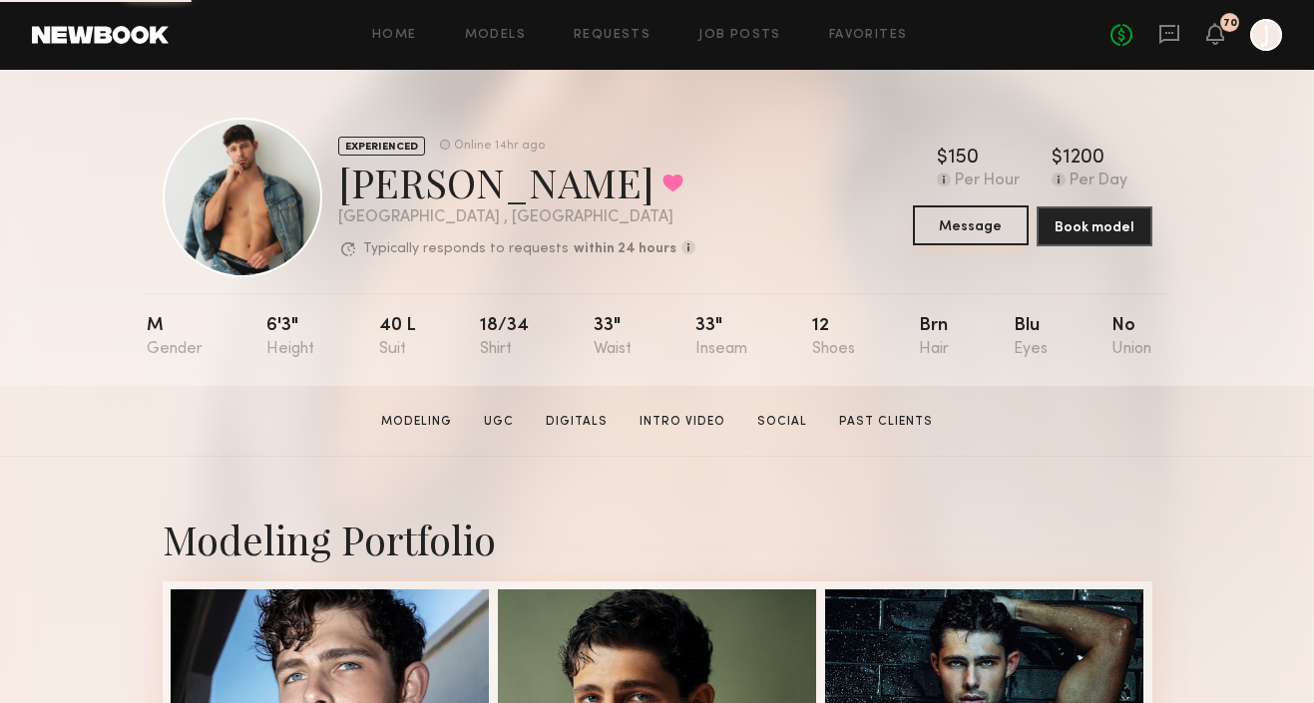
click at [955, 229] on button "Message" at bounding box center [971, 226] width 116 height 40
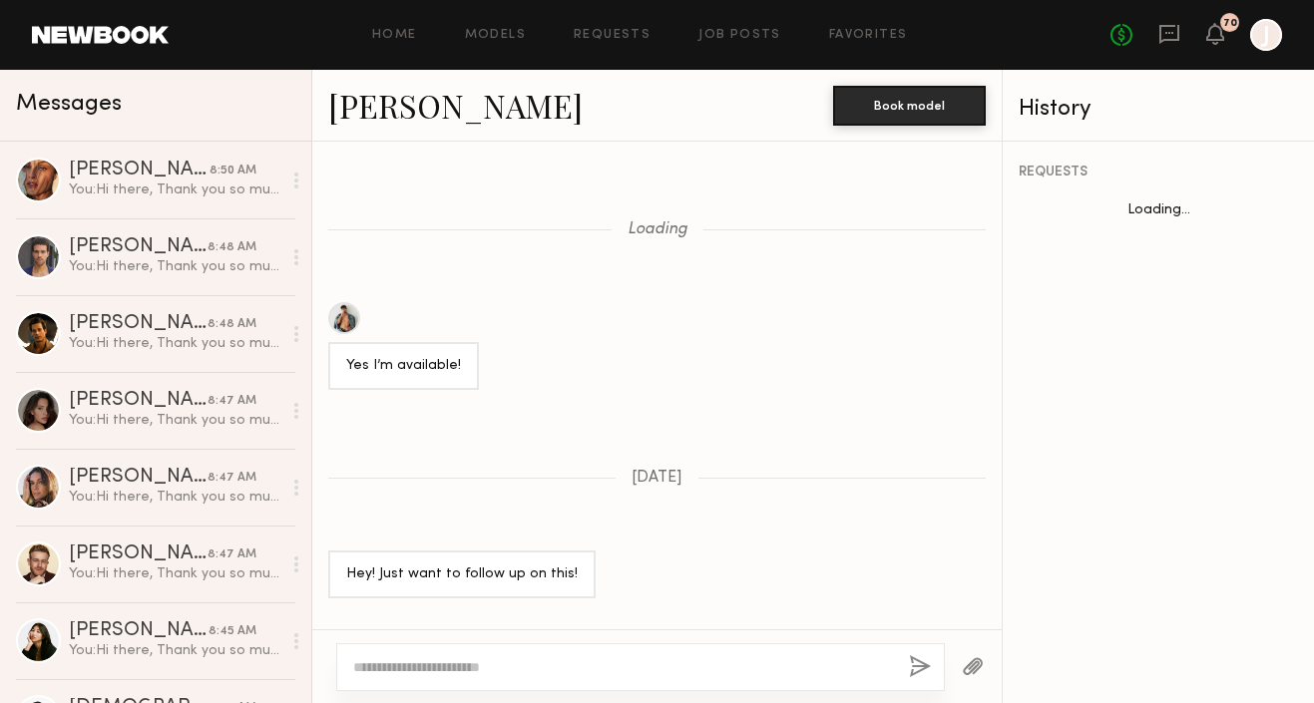
scroll to position [1644, 0]
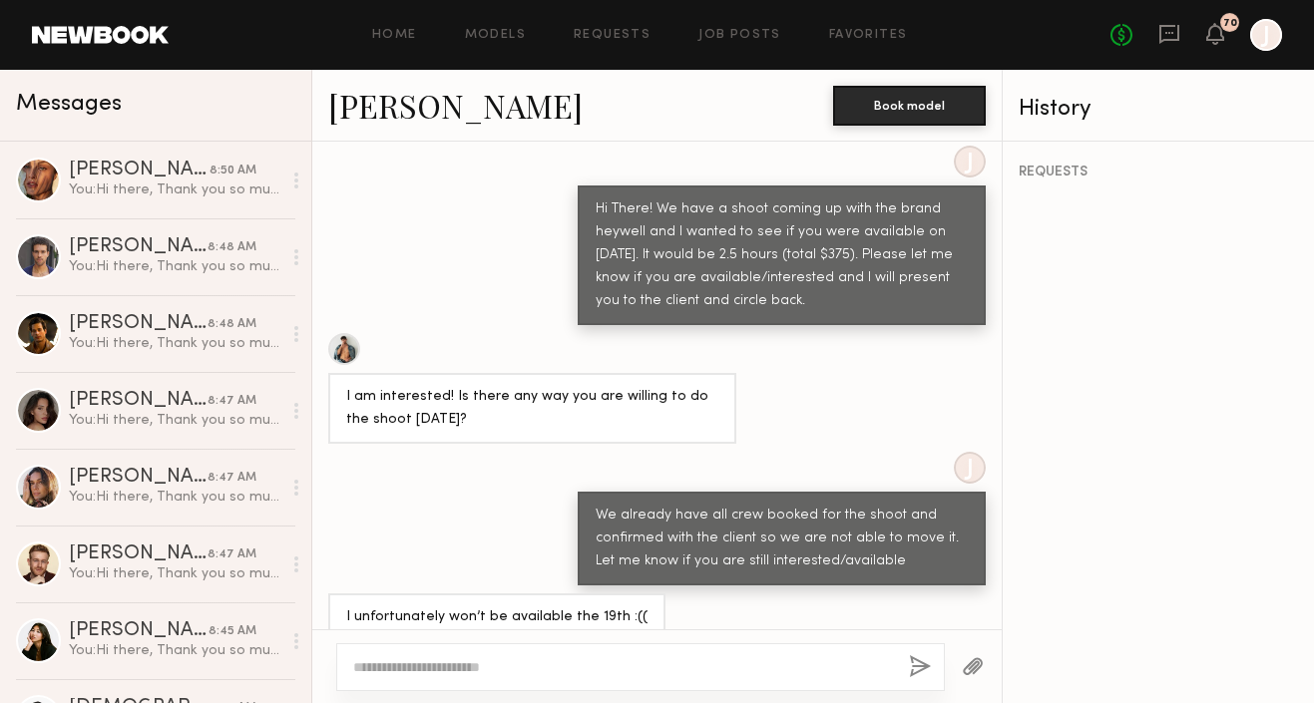
click at [588, 665] on textarea at bounding box center [623, 668] width 540 height 20
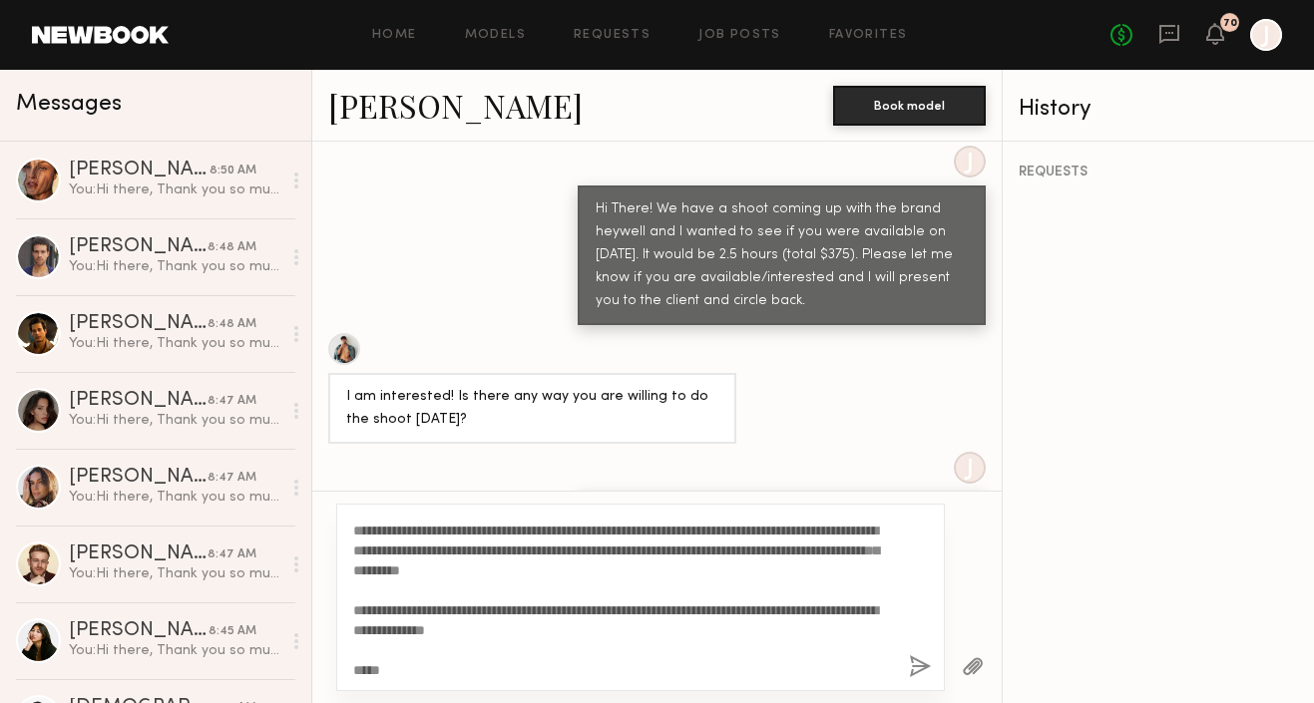
scroll to position [0, 0]
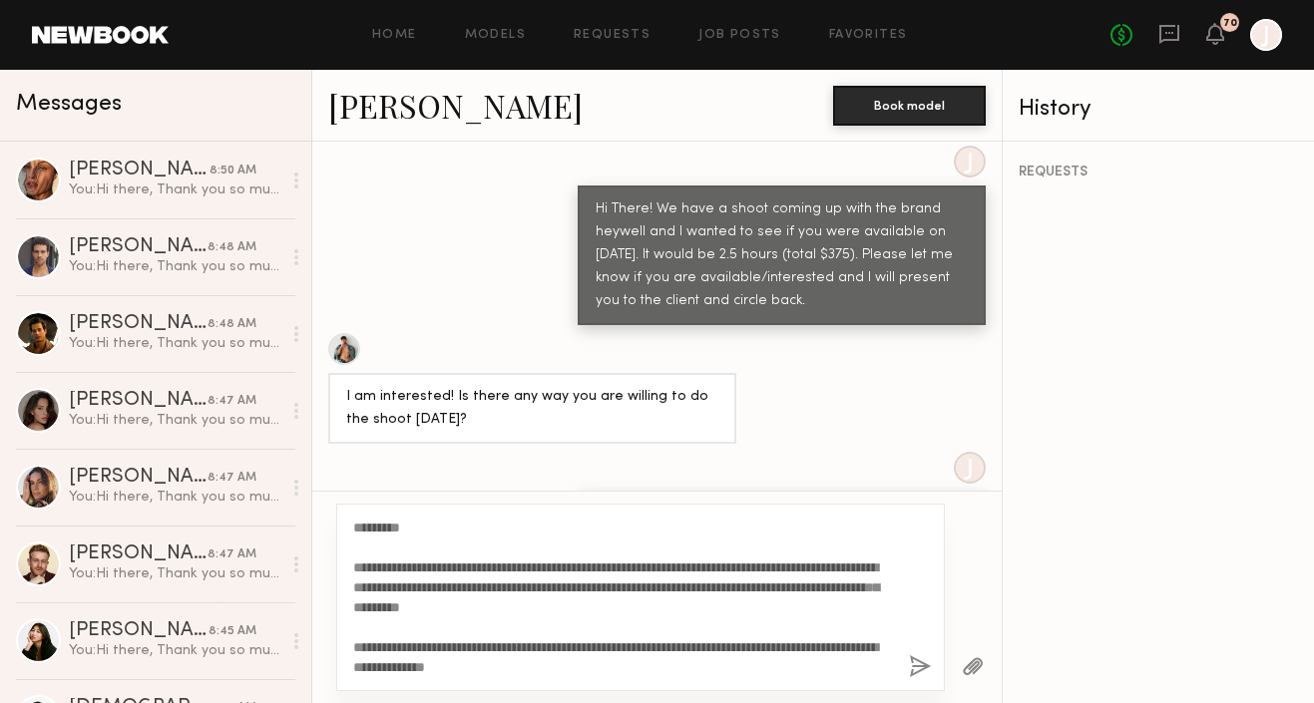
type textarea "**********"
click at [918, 663] on button "button" at bounding box center [920, 668] width 22 height 25
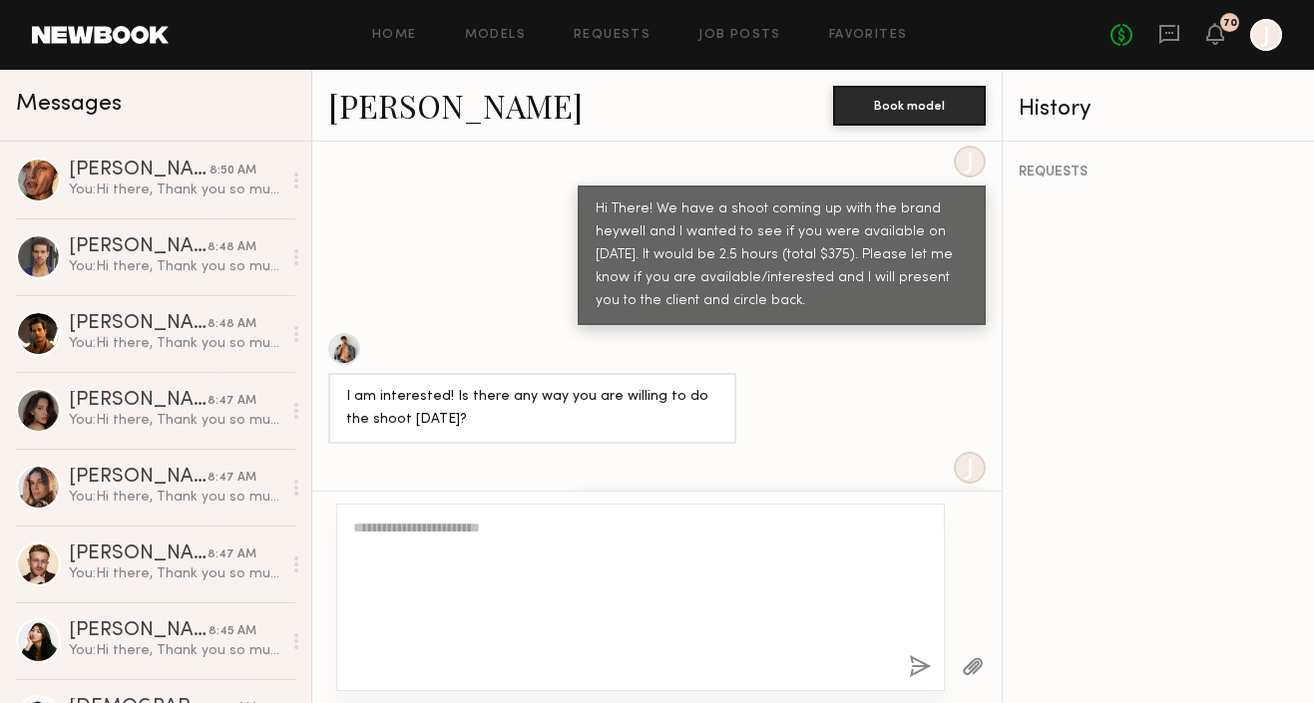
scroll to position [2273, 0]
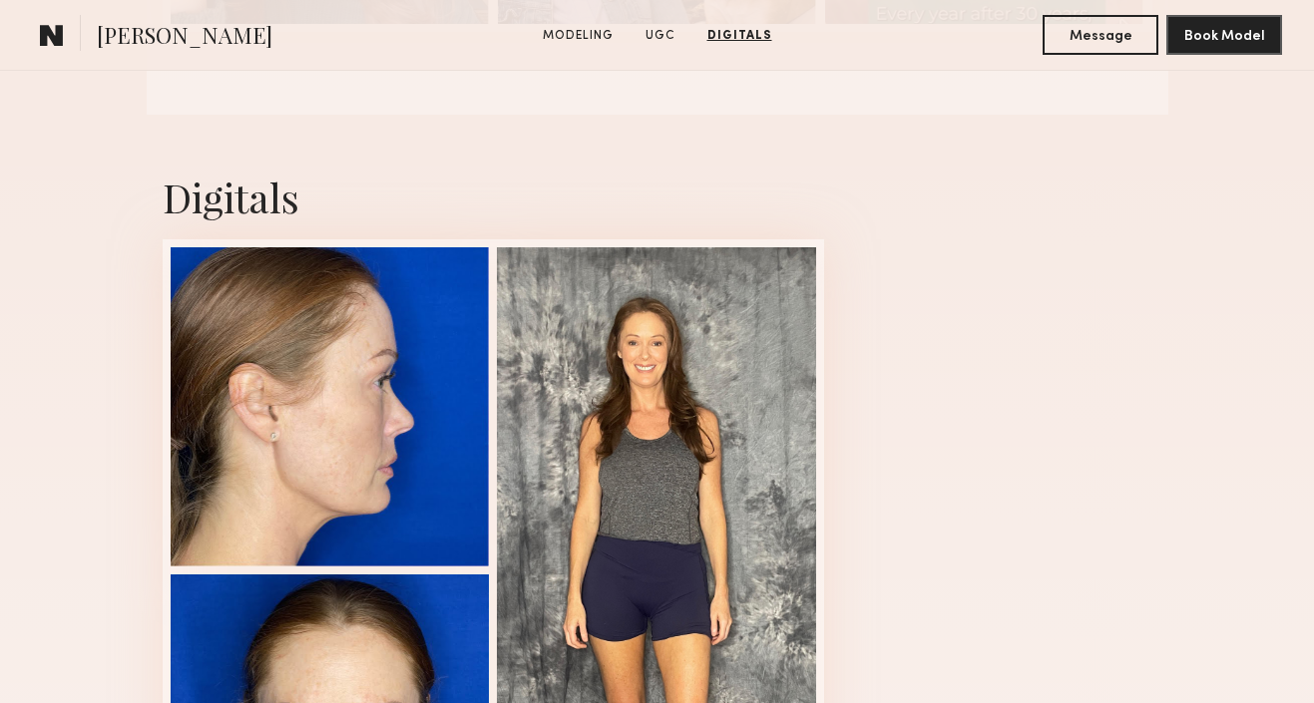
scroll to position [2115, 0]
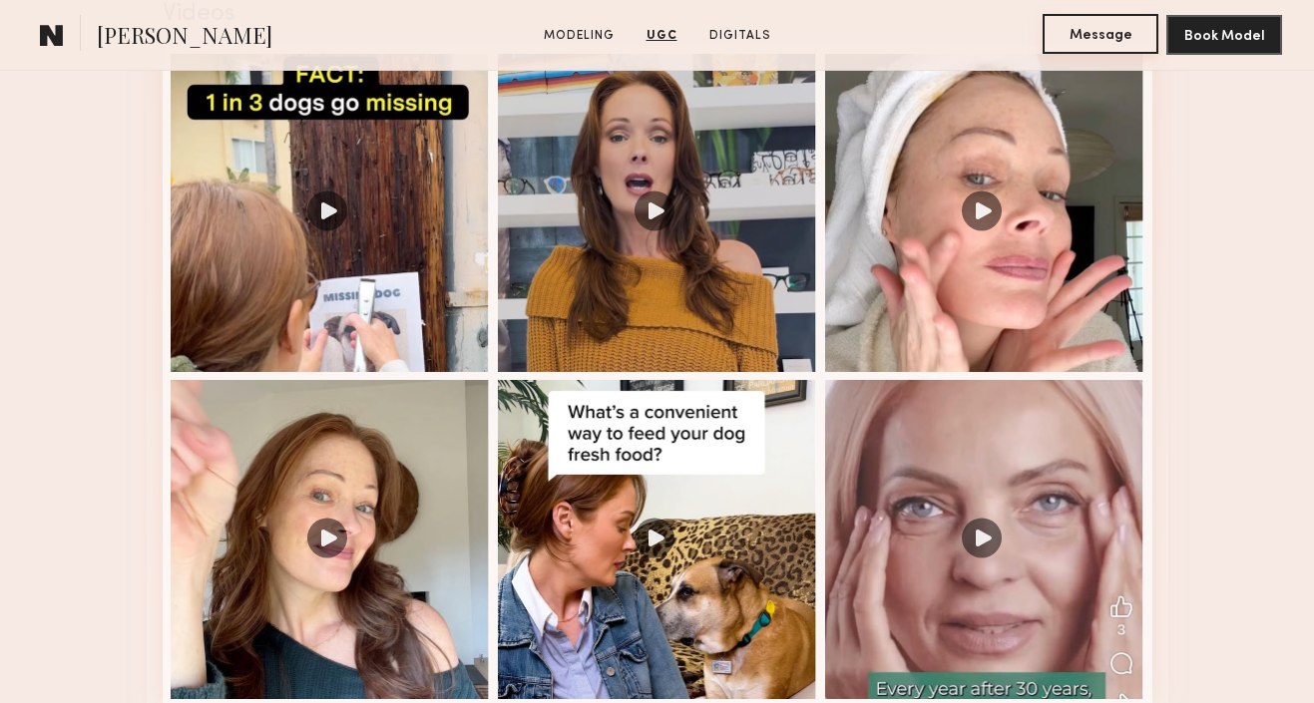
click at [1064, 36] on button "Message" at bounding box center [1101, 34] width 116 height 40
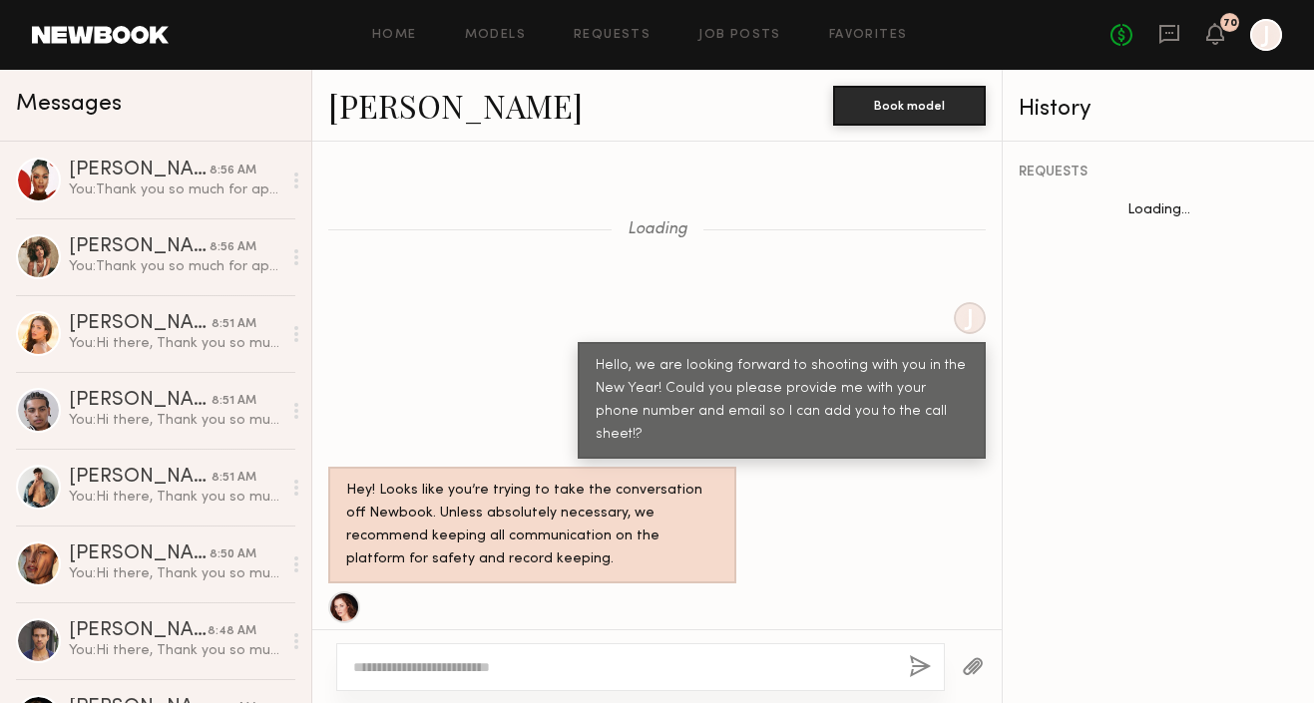
scroll to position [1251, 0]
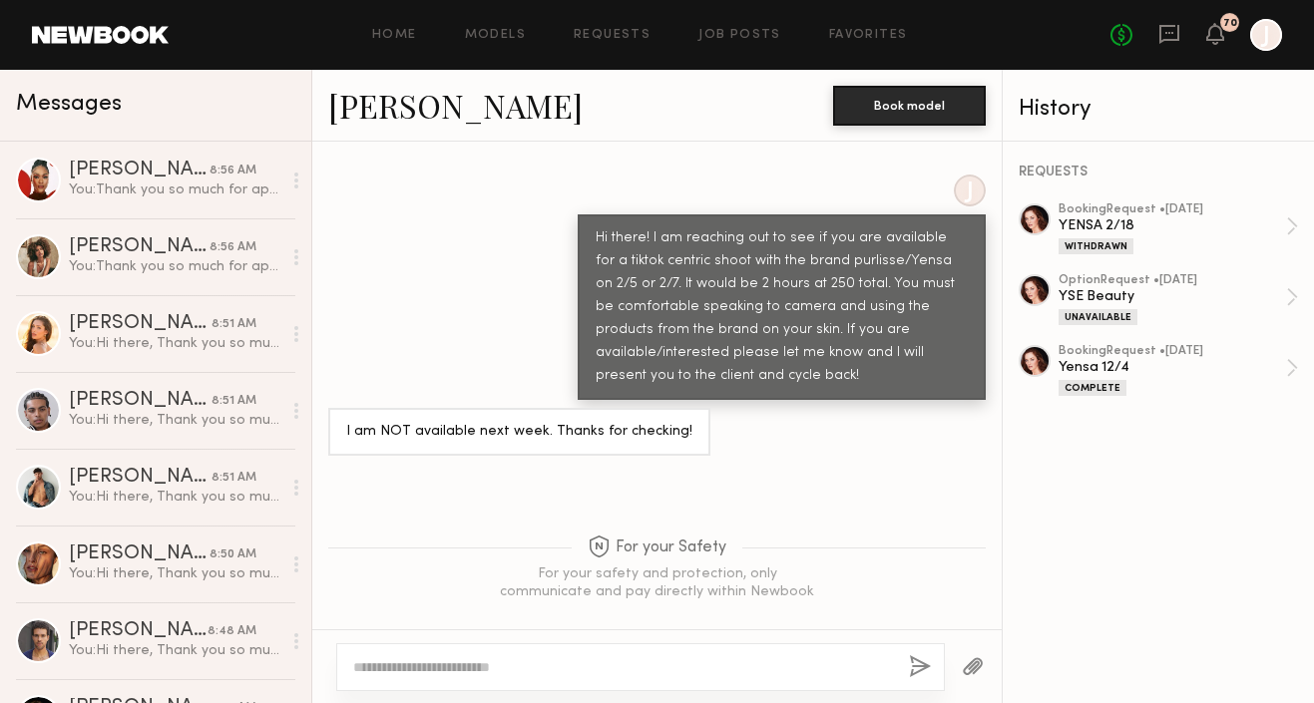
click at [486, 666] on textarea at bounding box center [623, 668] width 540 height 20
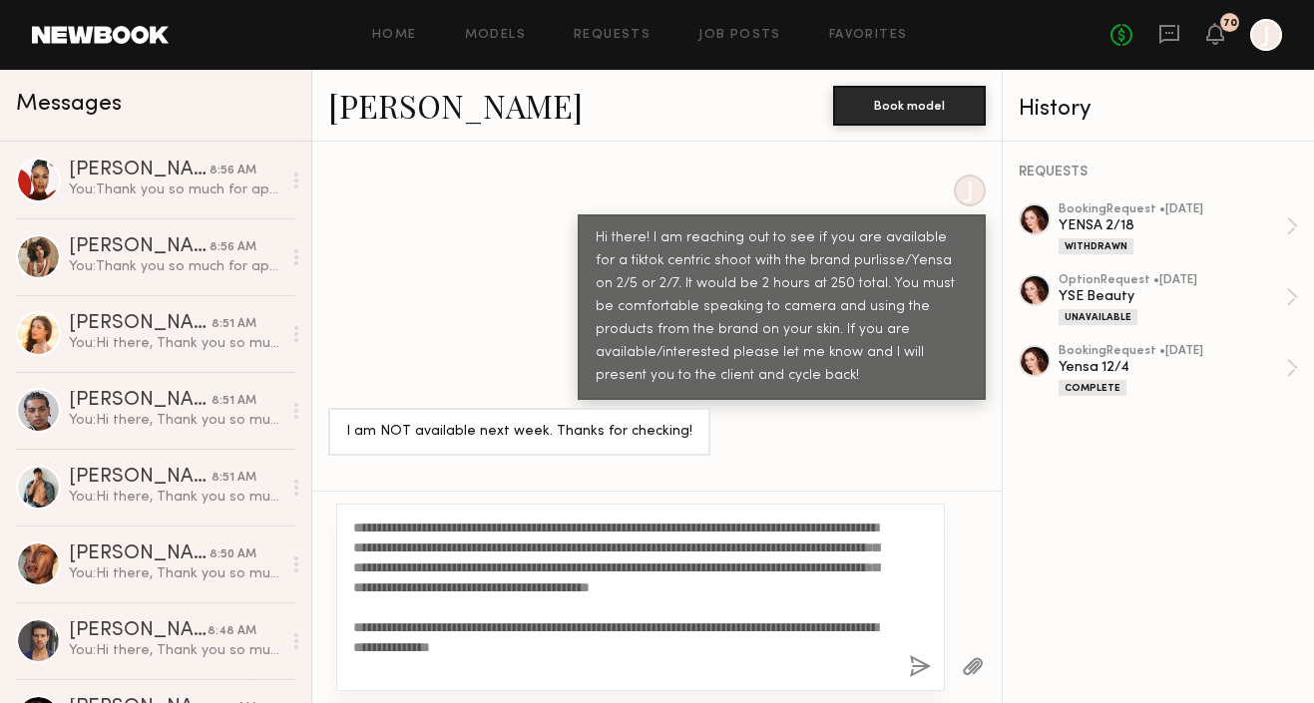
type textarea "**********"
click at [915, 670] on button "button" at bounding box center [920, 668] width 22 height 25
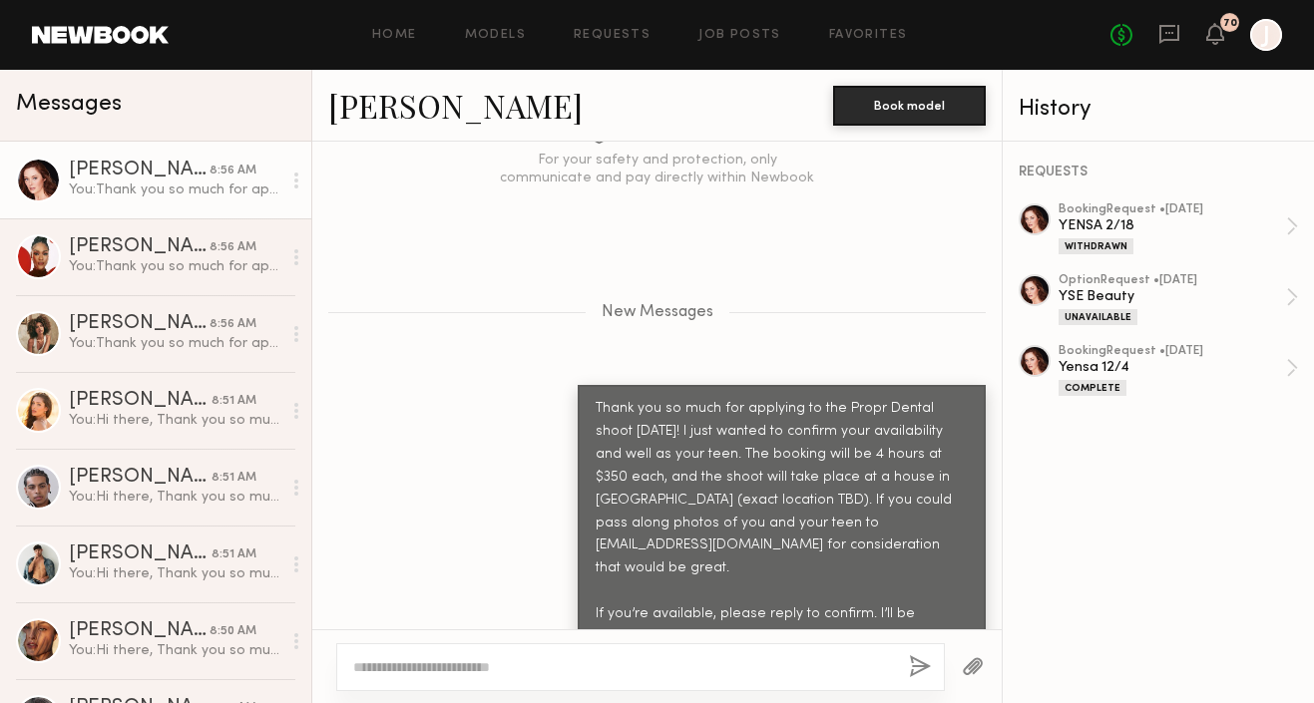
scroll to position [1829, 0]
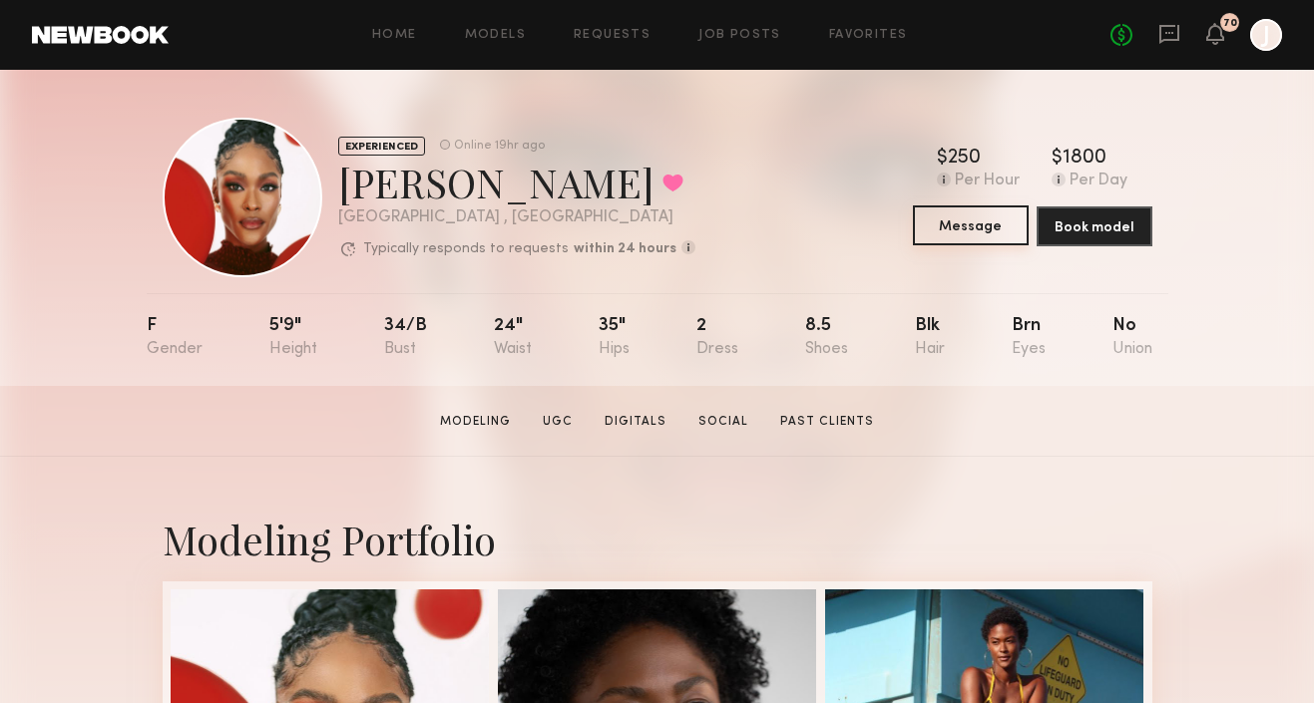
click at [942, 230] on button "Message" at bounding box center [971, 226] width 116 height 40
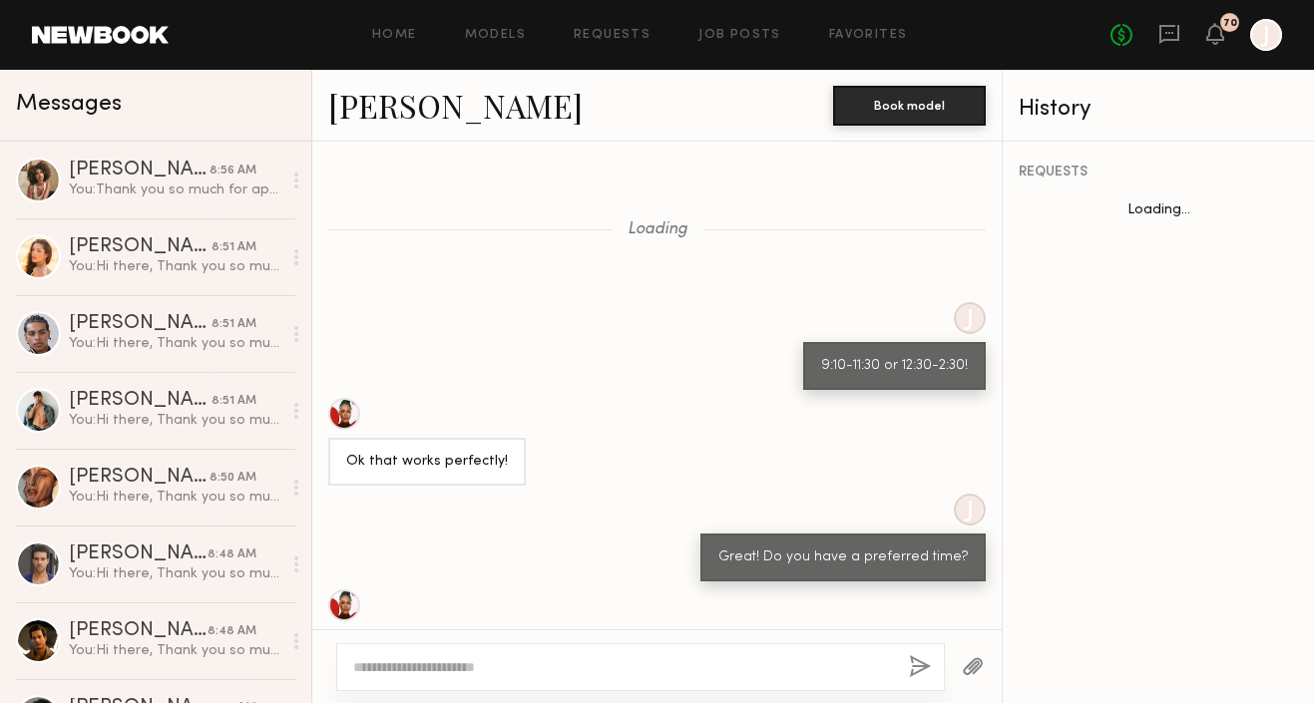
scroll to position [2055, 0]
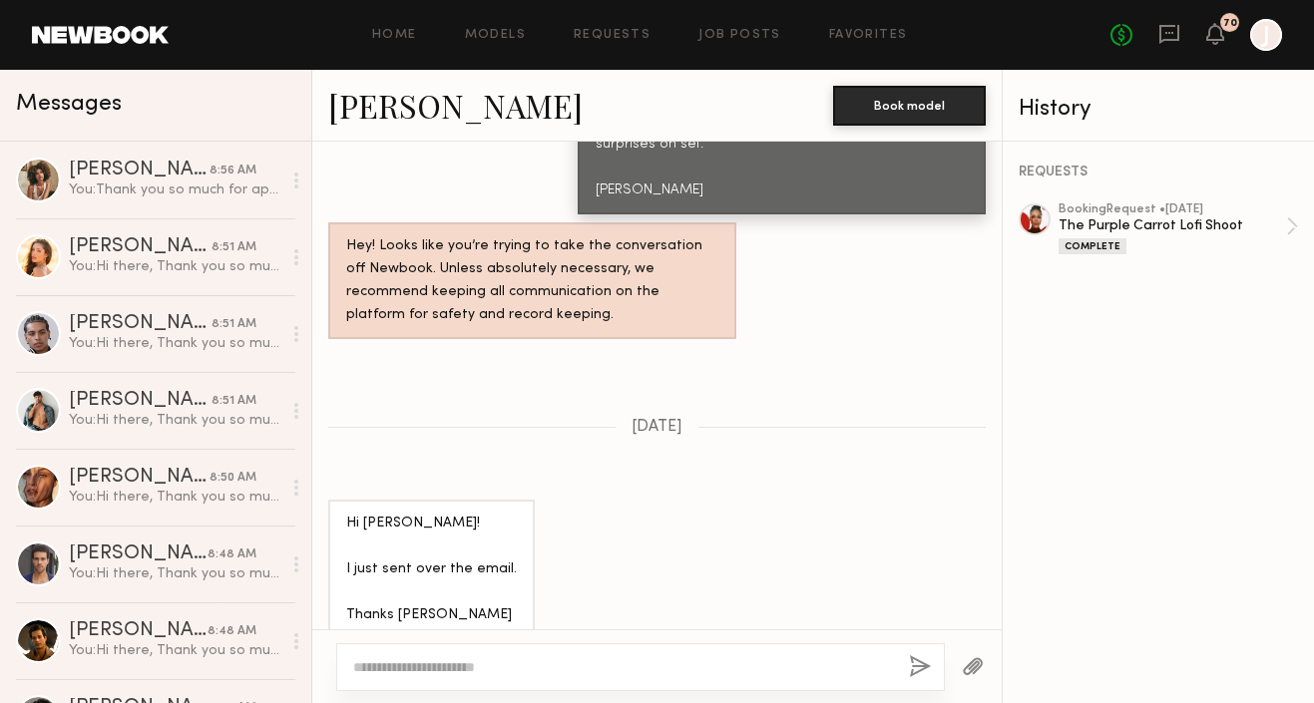
click at [598, 668] on textarea at bounding box center [623, 668] width 540 height 20
type textarea "**********"
click at [913, 666] on button "button" at bounding box center [920, 668] width 22 height 25
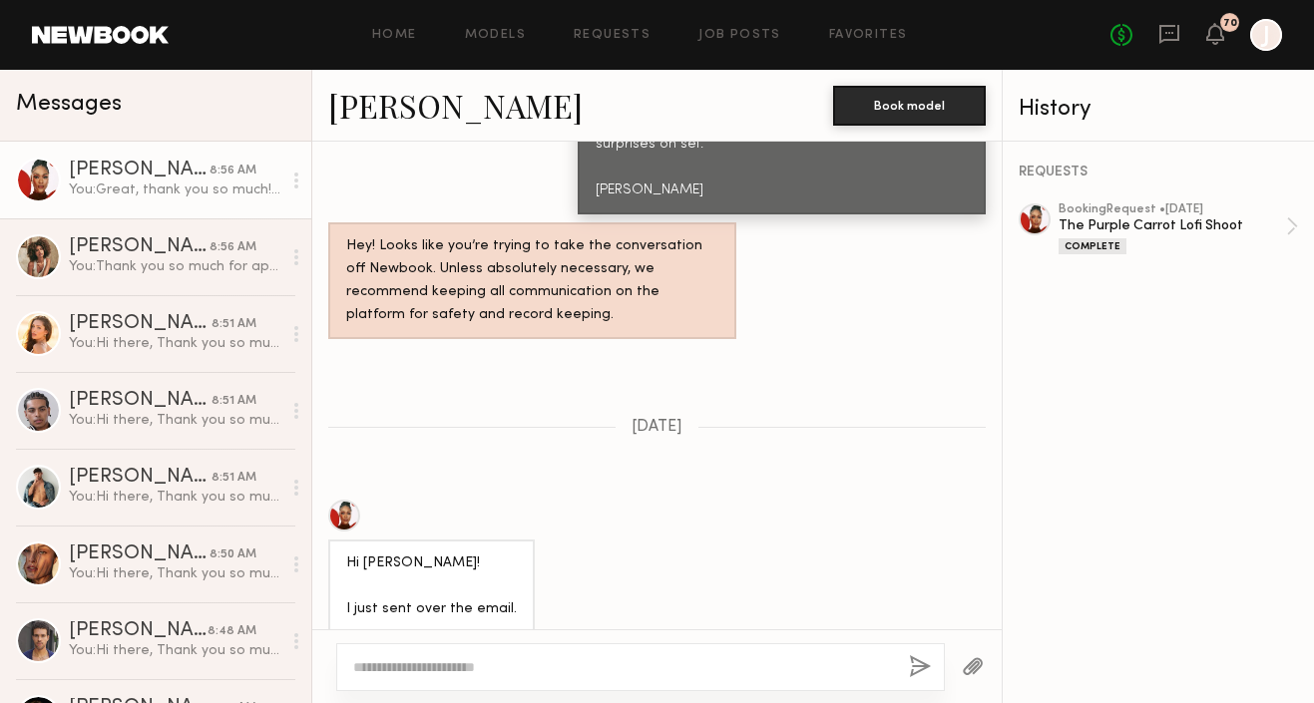
scroll to position [2454, 0]
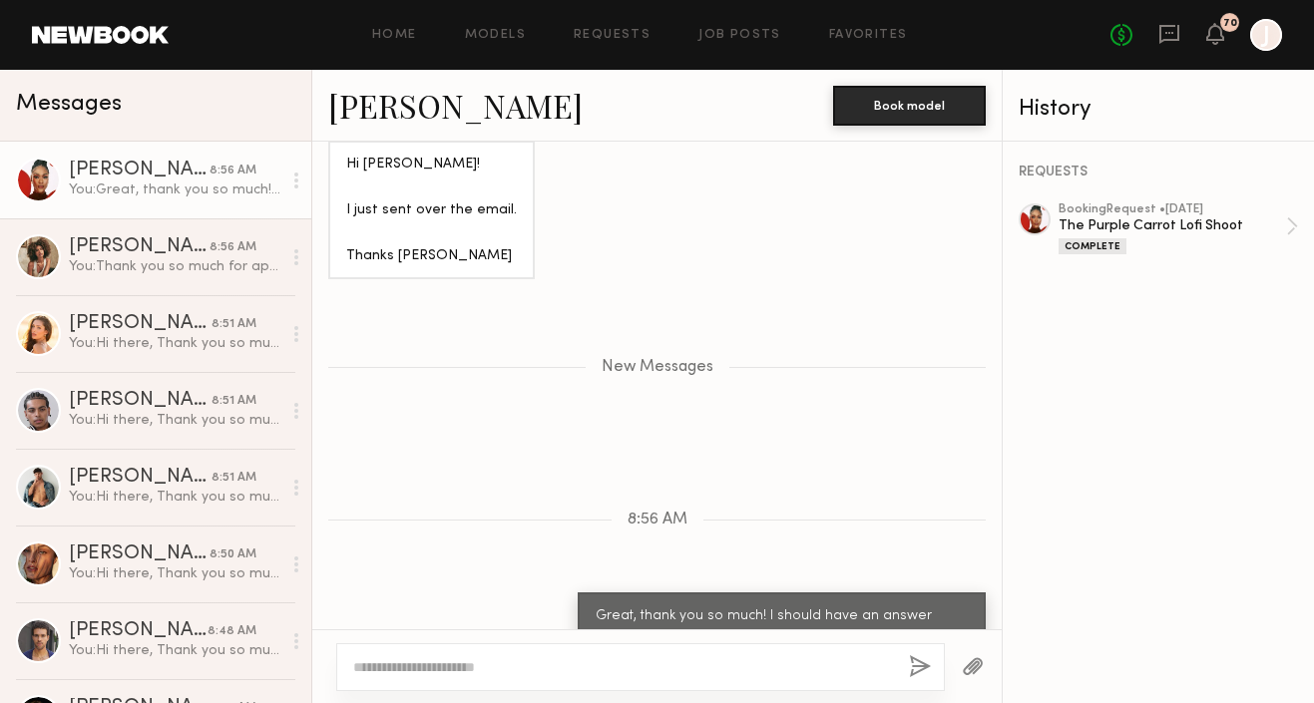
click at [668, 671] on textarea at bounding box center [623, 668] width 540 height 20
paste textarea "**********"
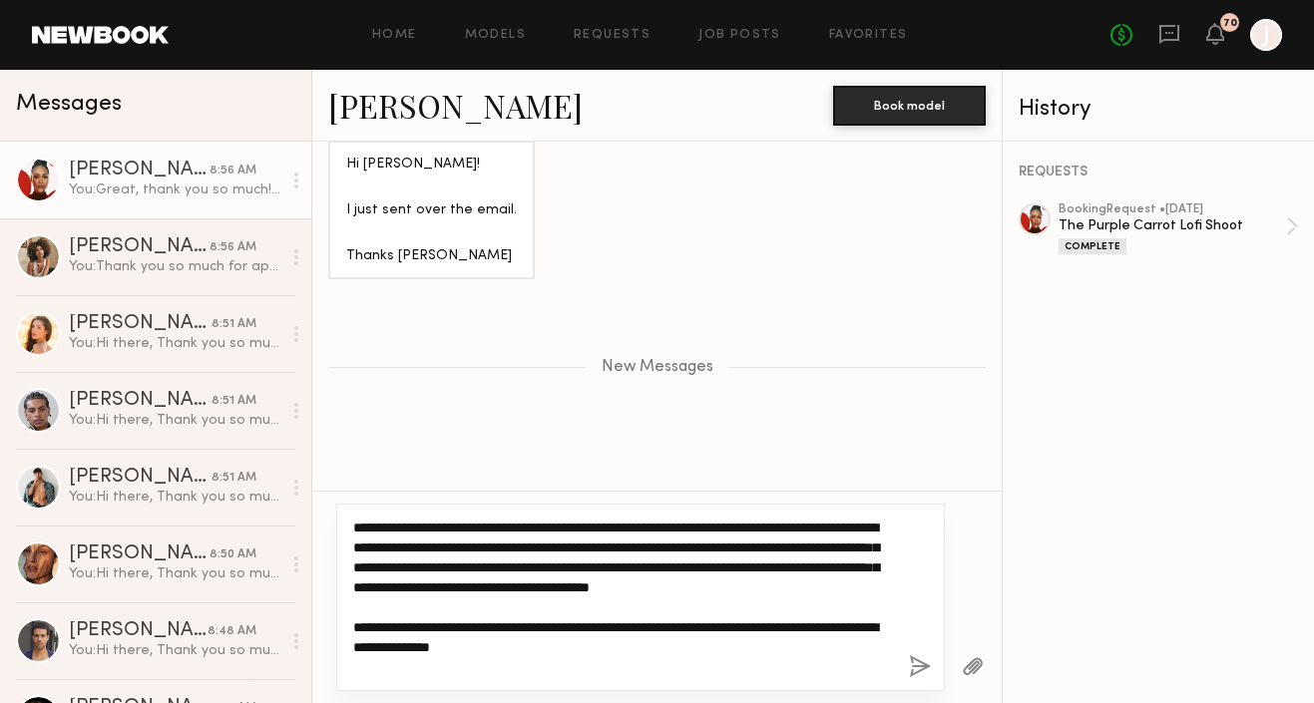
type textarea "**********"
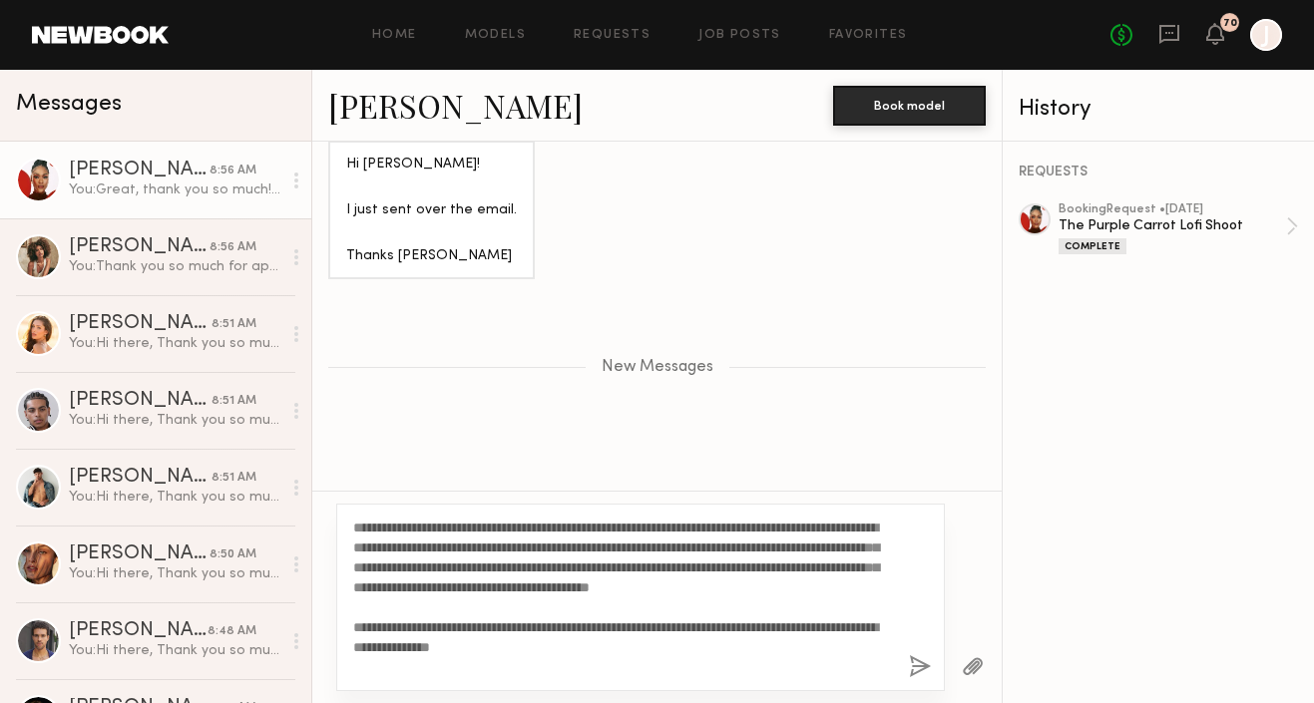
click at [921, 669] on button "button" at bounding box center [920, 668] width 22 height 25
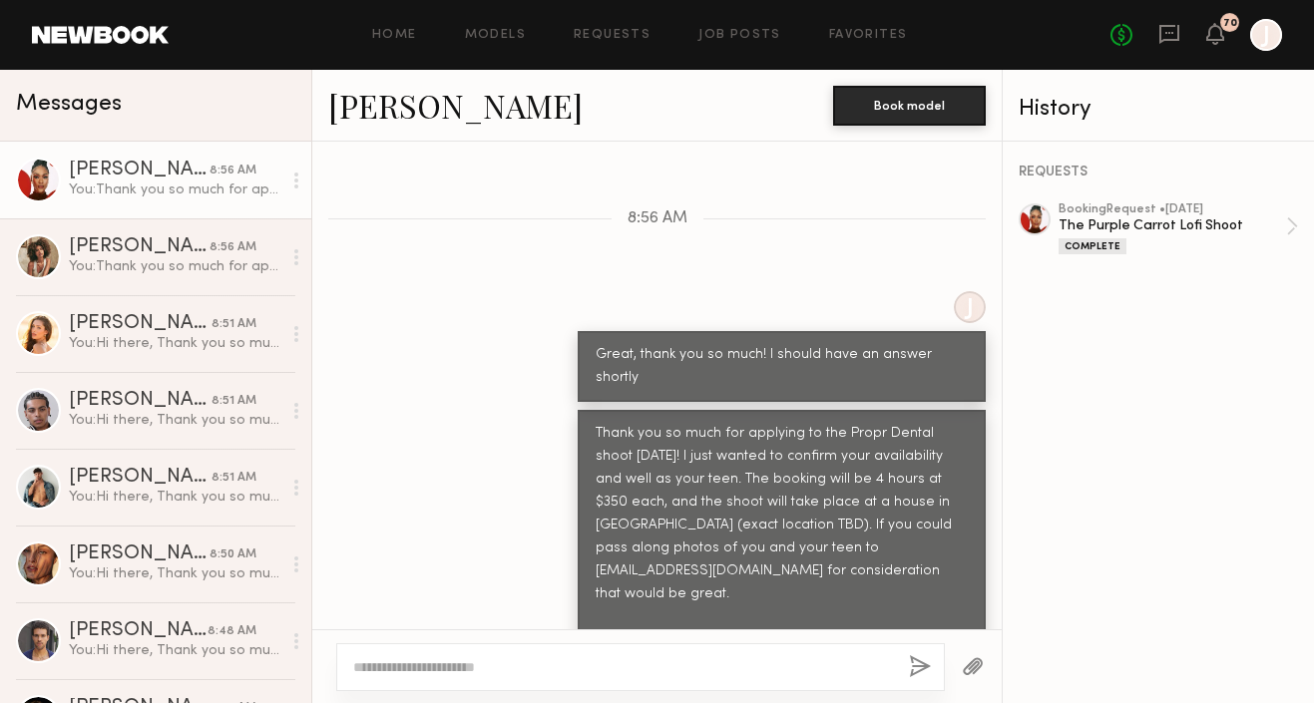
scroll to position [2880, 0]
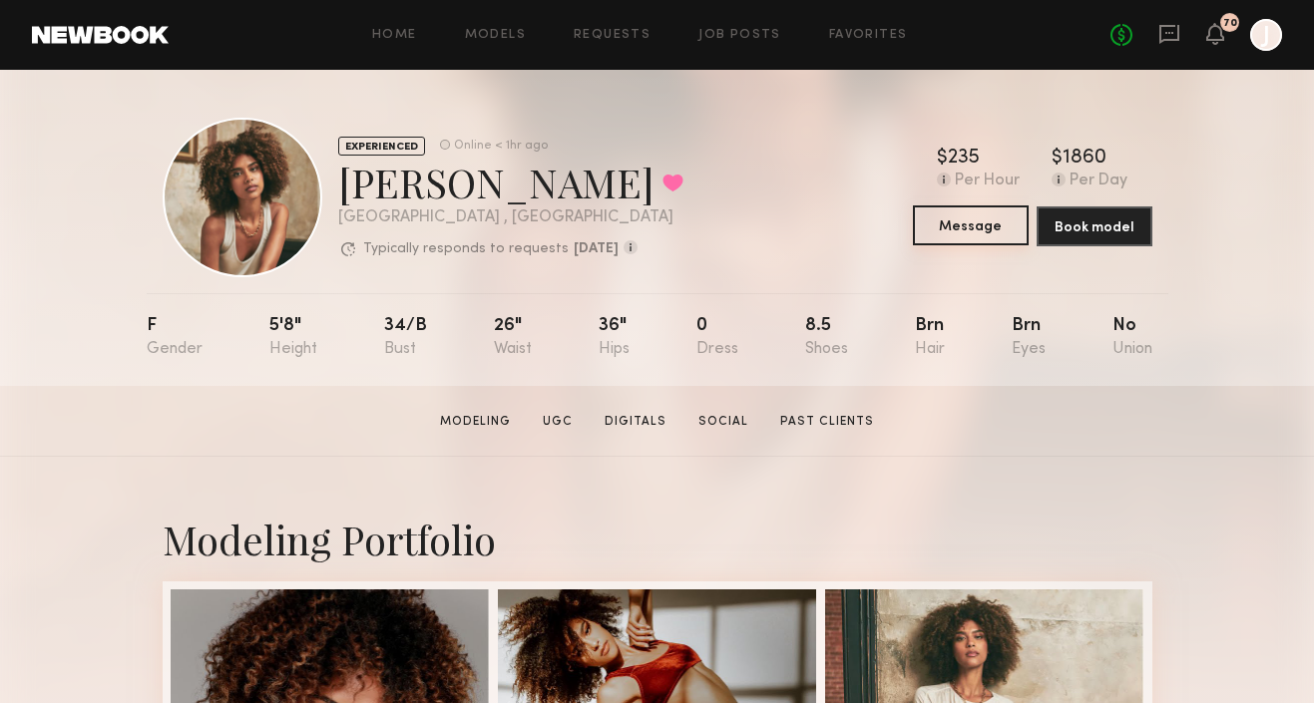
click at [946, 221] on button "Message" at bounding box center [971, 226] width 116 height 40
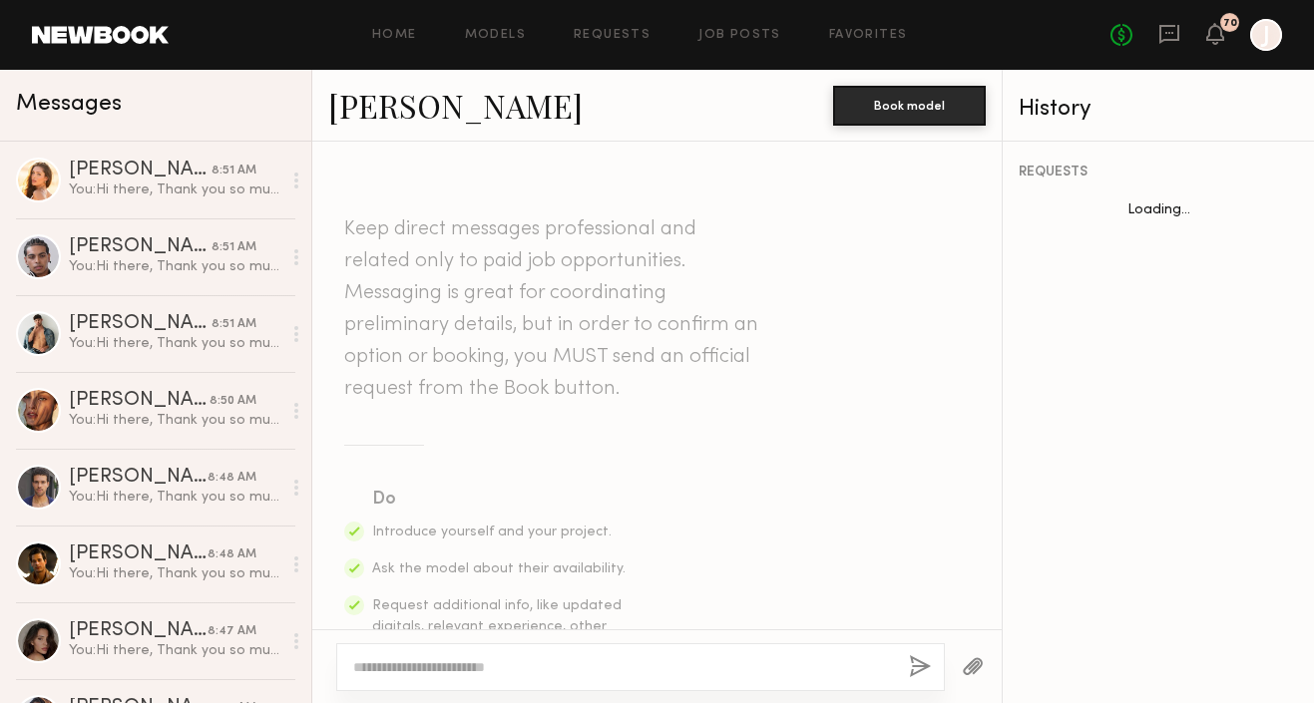
scroll to position [3448, 0]
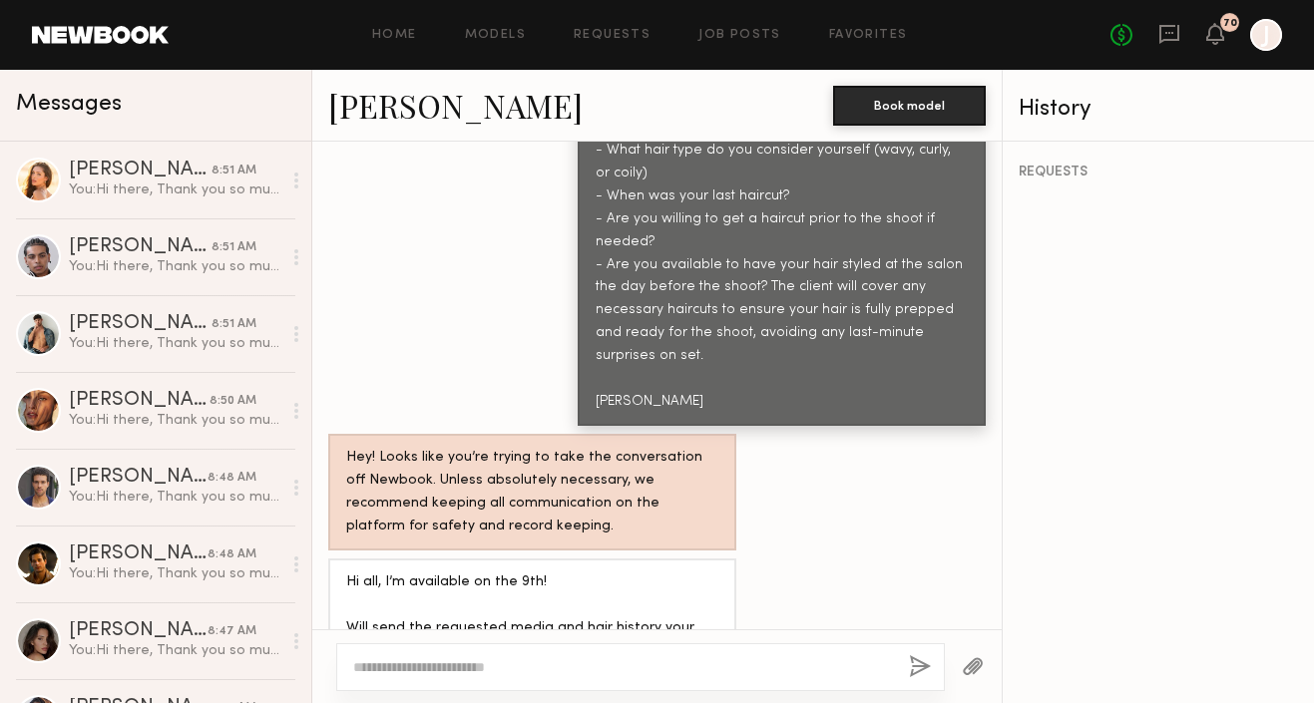
click at [516, 675] on textarea at bounding box center [623, 668] width 540 height 20
type textarea "**********"
click at [915, 667] on button "button" at bounding box center [920, 668] width 22 height 25
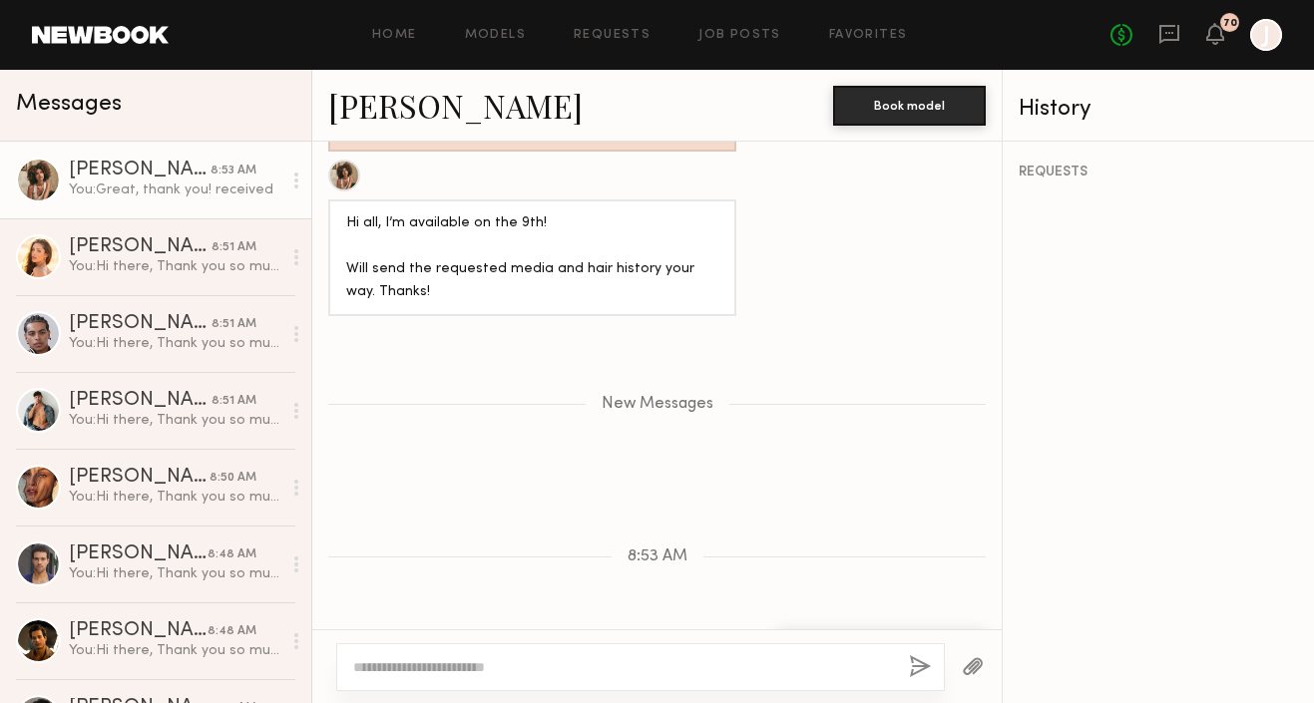
click at [527, 670] on textarea at bounding box center [623, 668] width 540 height 20
paste textarea "**********"
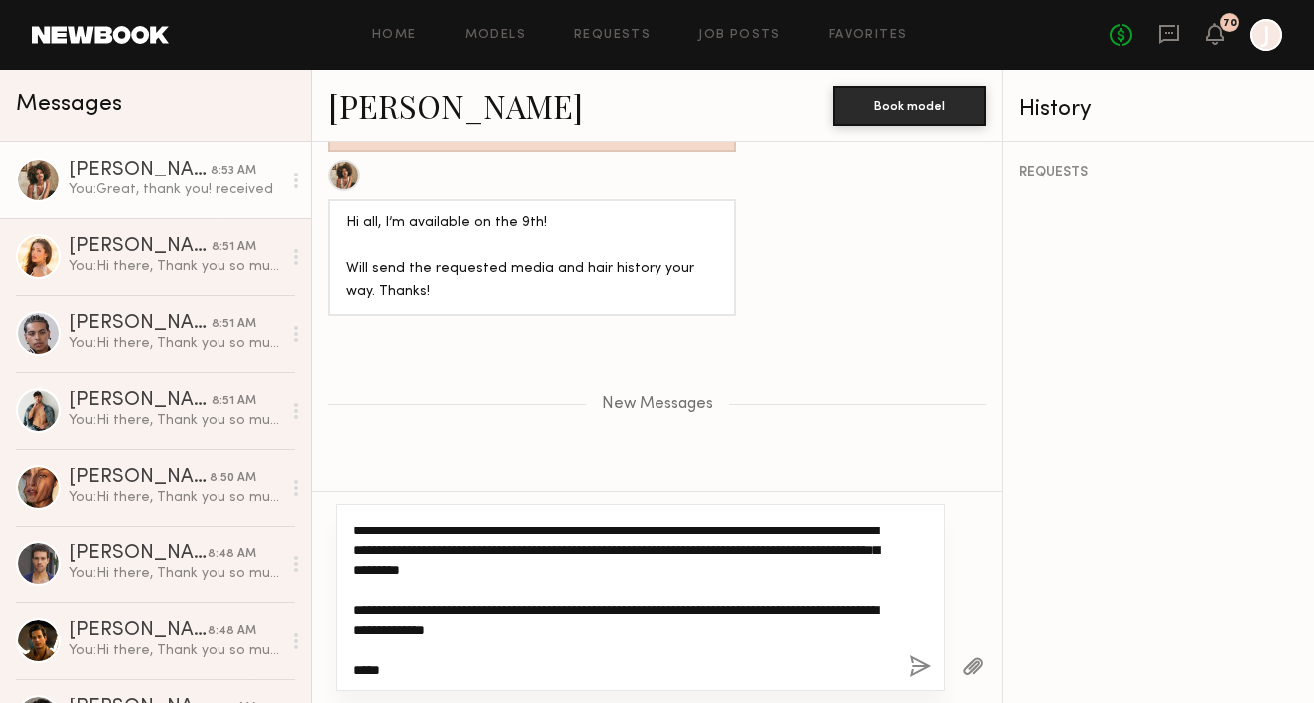
scroll to position [0, 0]
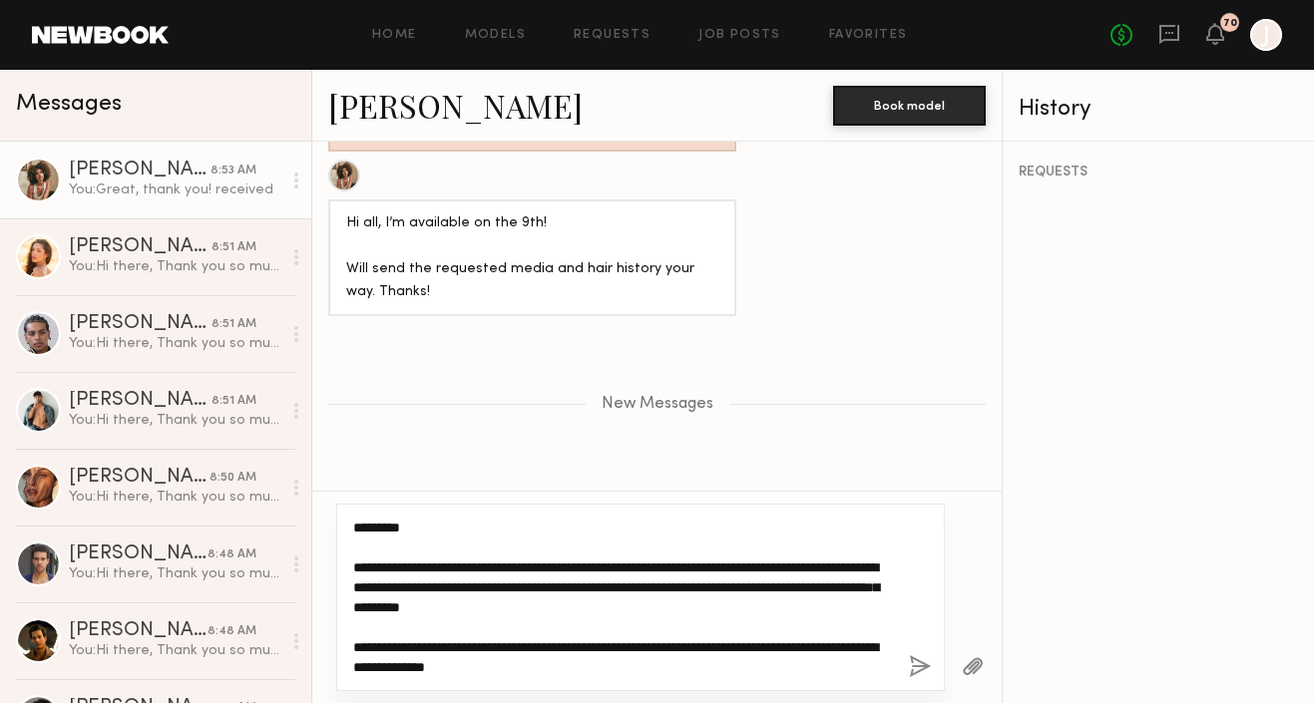
drag, startPoint x: 354, startPoint y: 564, endPoint x: 352, endPoint y: 523, distance: 41.0
click at [353, 523] on textarea "**********" at bounding box center [623, 598] width 540 height 160
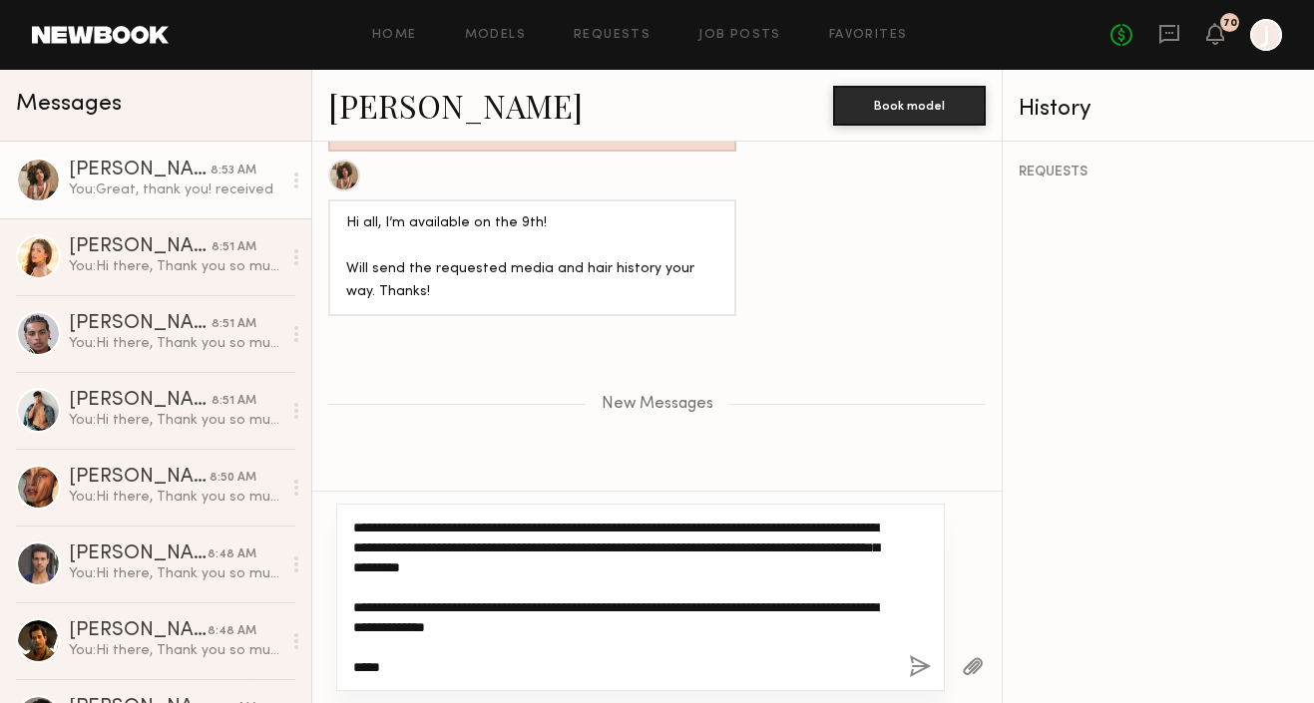
click at [630, 569] on textarea "**********" at bounding box center [623, 598] width 540 height 160
click at [505, 547] on textarea "**********" at bounding box center [623, 598] width 540 height 160
click at [875, 549] on textarea "**********" at bounding box center [623, 598] width 540 height 160
click at [579, 628] on textarea "**********" at bounding box center [623, 598] width 540 height 160
click at [849, 572] on textarea "**********" at bounding box center [623, 598] width 540 height 160
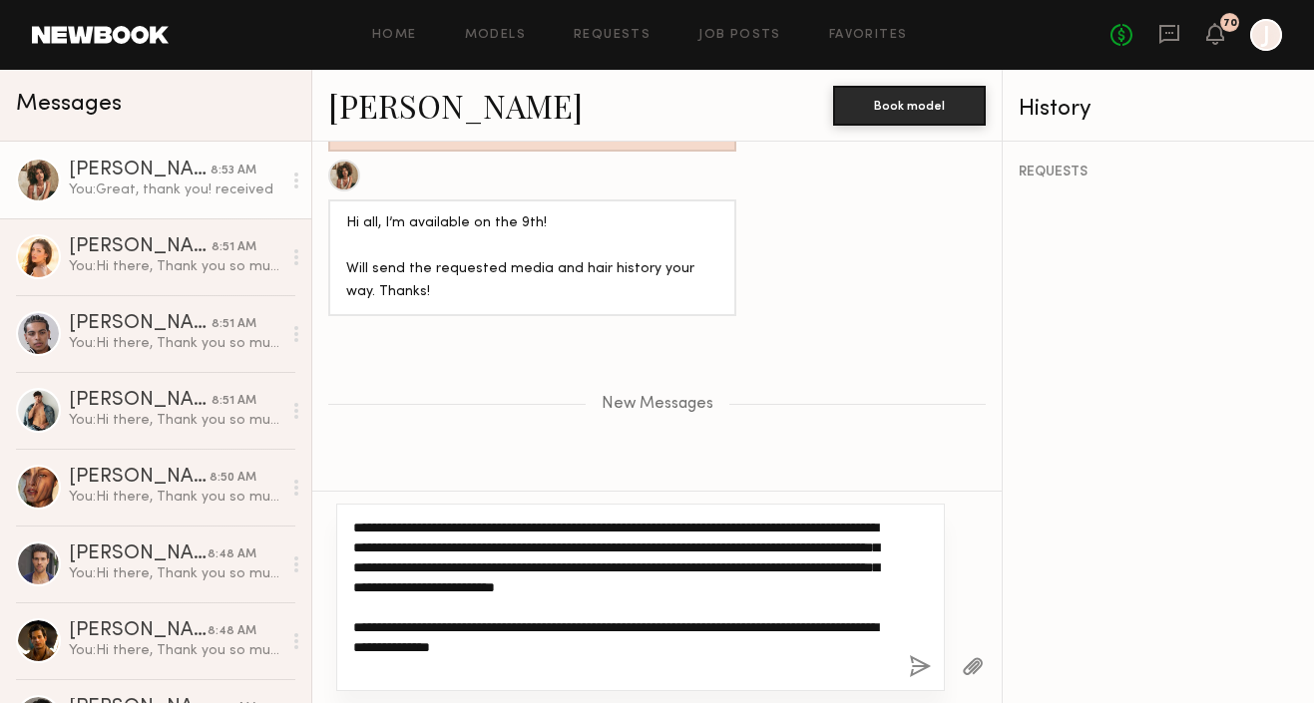
click at [768, 585] on textarea "**********" at bounding box center [623, 598] width 540 height 160
click at [548, 609] on textarea "**********" at bounding box center [623, 598] width 540 height 160
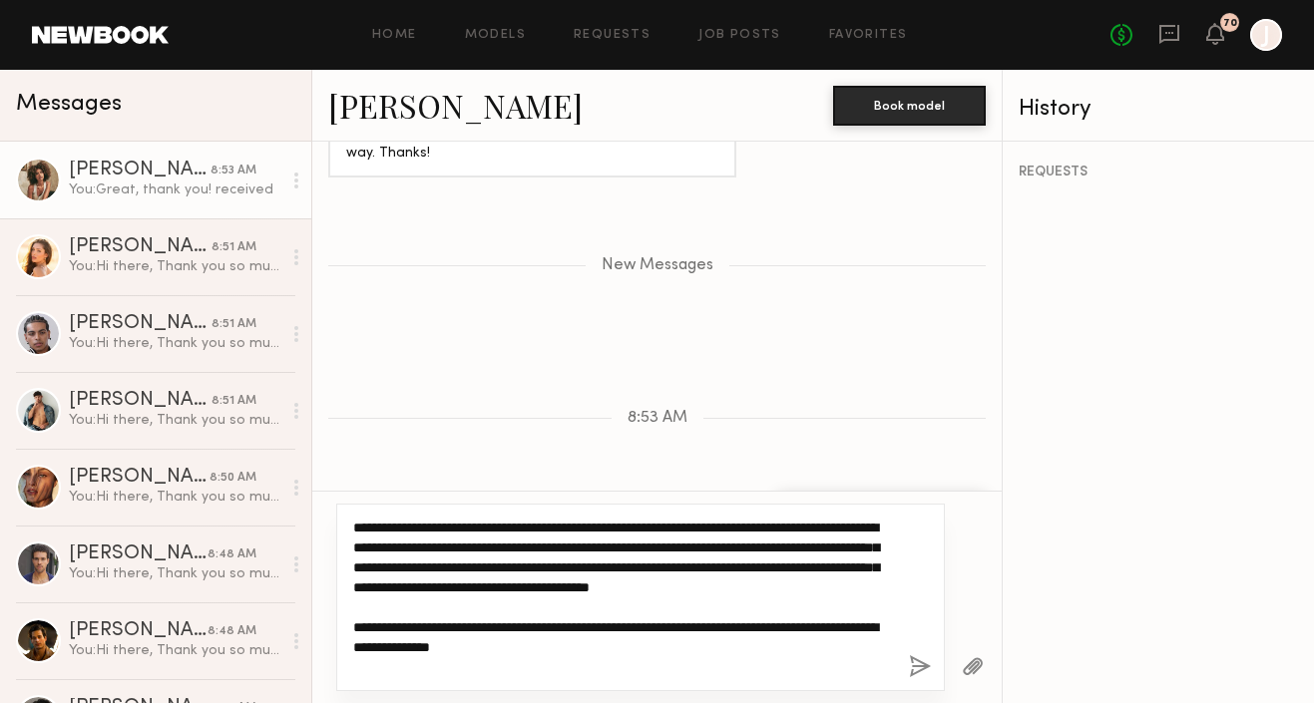
scroll to position [40, 0]
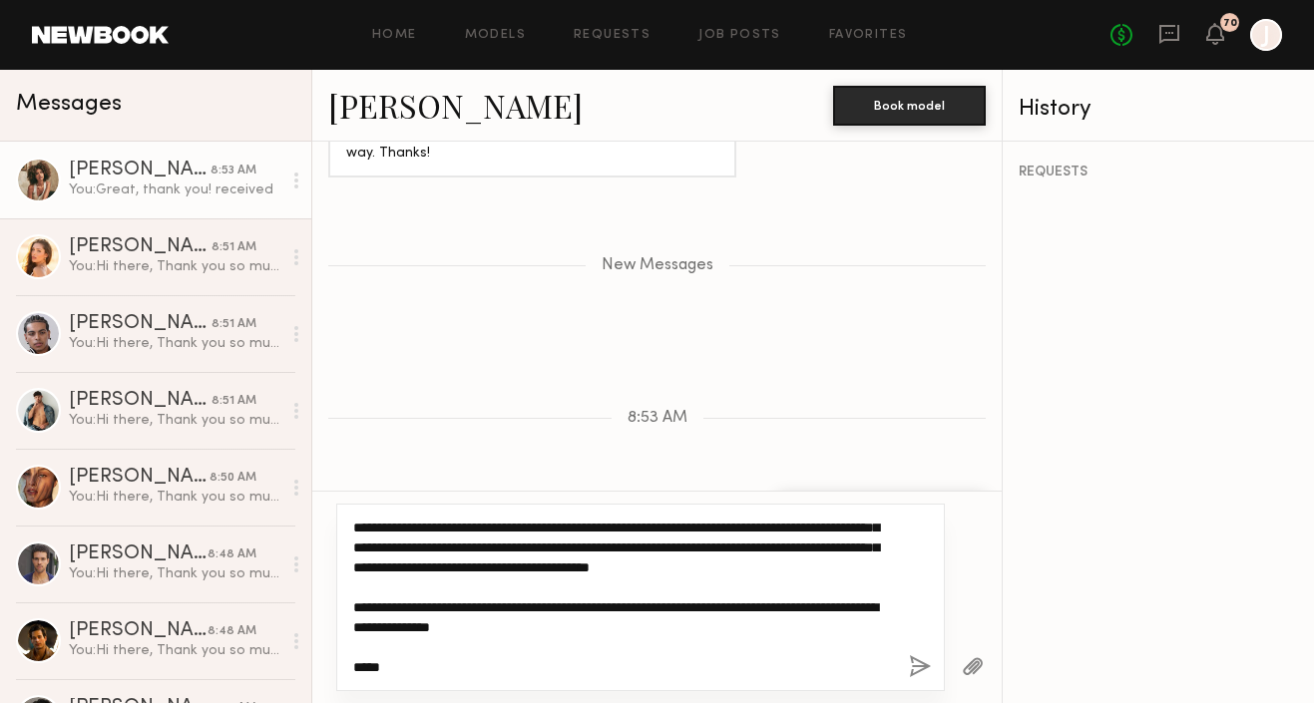
drag, startPoint x: 395, startPoint y: 668, endPoint x: 361, endPoint y: 648, distance: 39.4
click at [361, 648] on textarea "**********" at bounding box center [623, 598] width 540 height 160
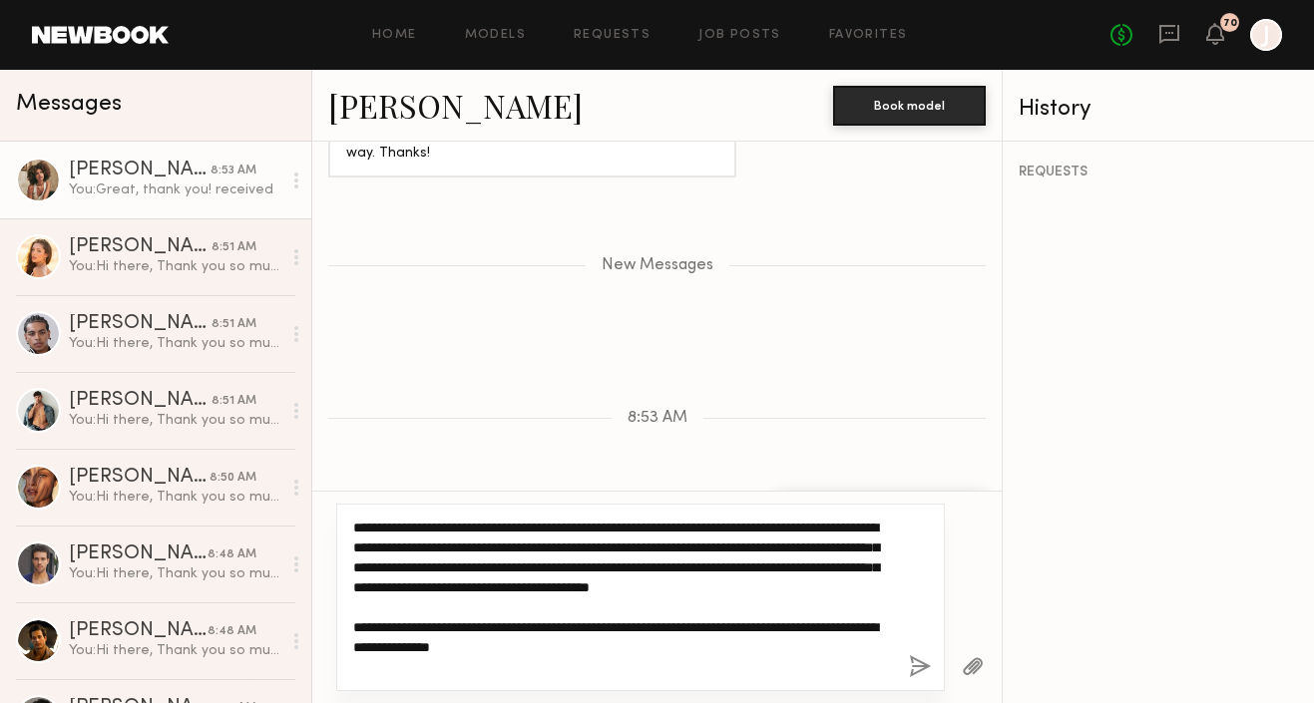
scroll to position [0, 0]
drag, startPoint x: 570, startPoint y: 666, endPoint x: 319, endPoint y: 482, distance: 310.5
click at [319, 482] on div "Keep direct messages professional and related only to paid job opportunities. M…" at bounding box center [656, 423] width 689 height 562
type textarea "**********"
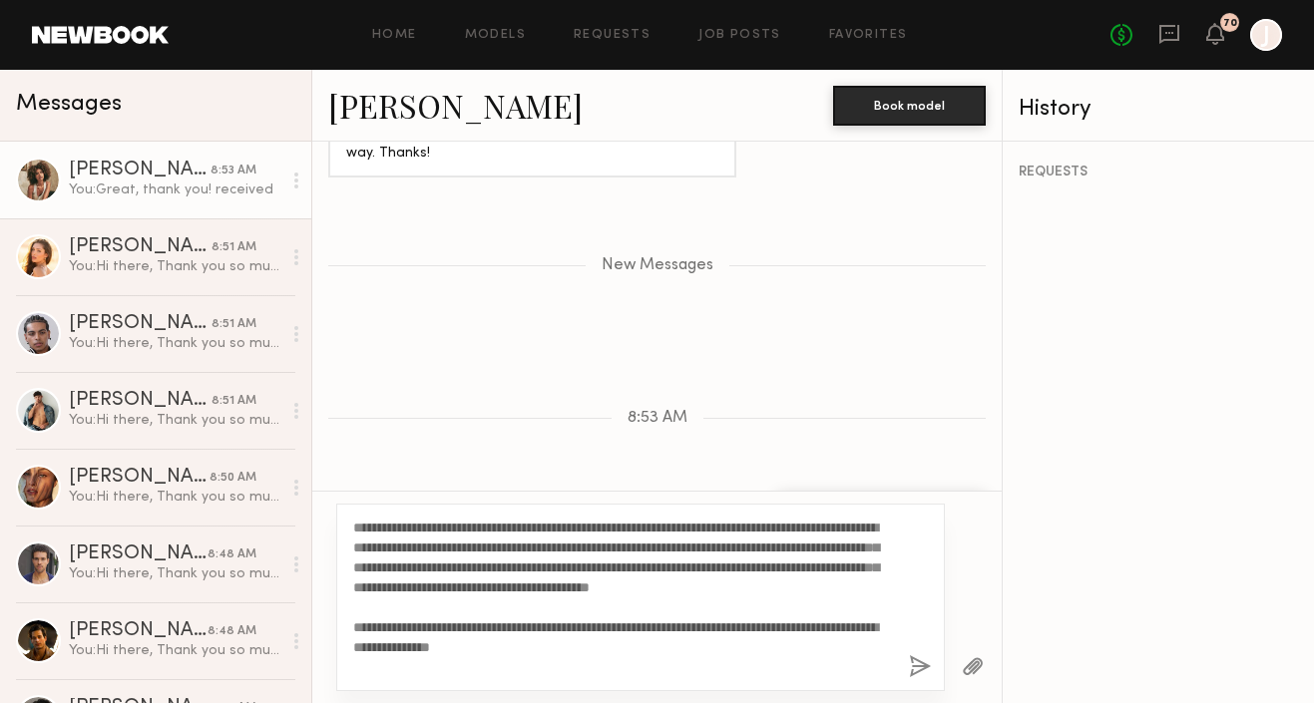
click at [915, 667] on button "button" at bounding box center [920, 668] width 22 height 25
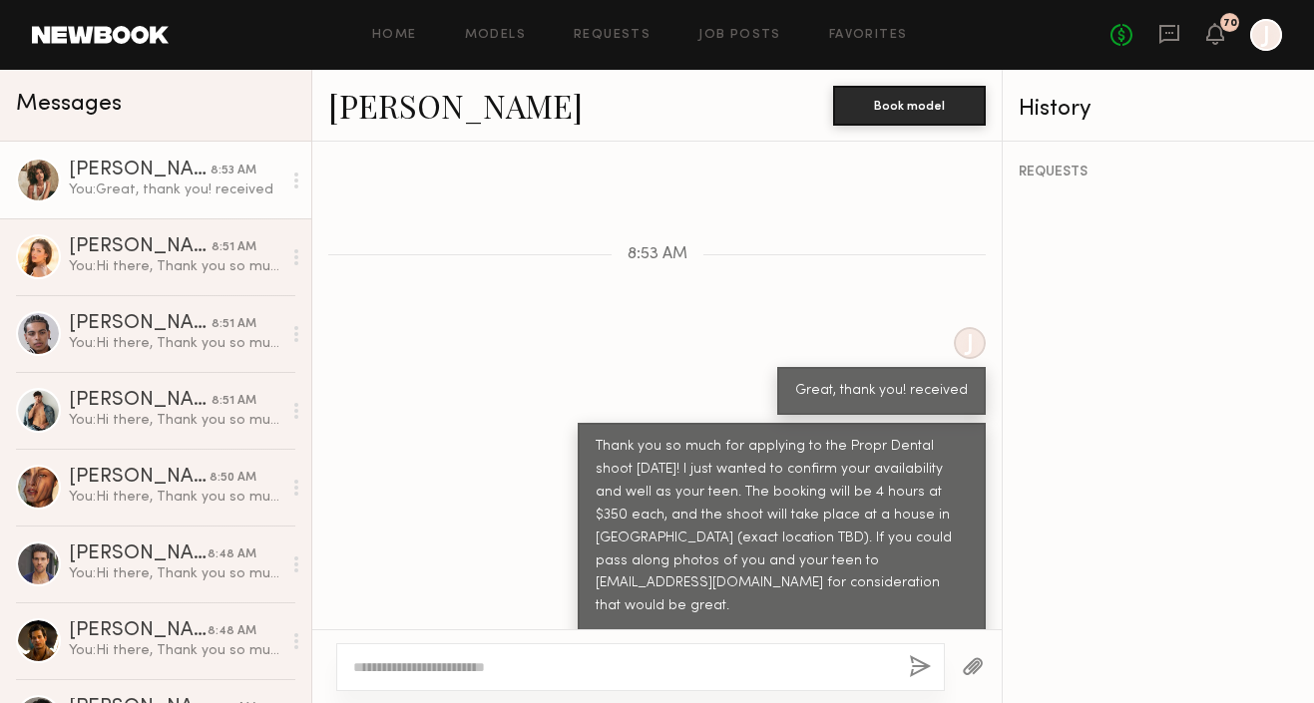
scroll to position [4274, 0]
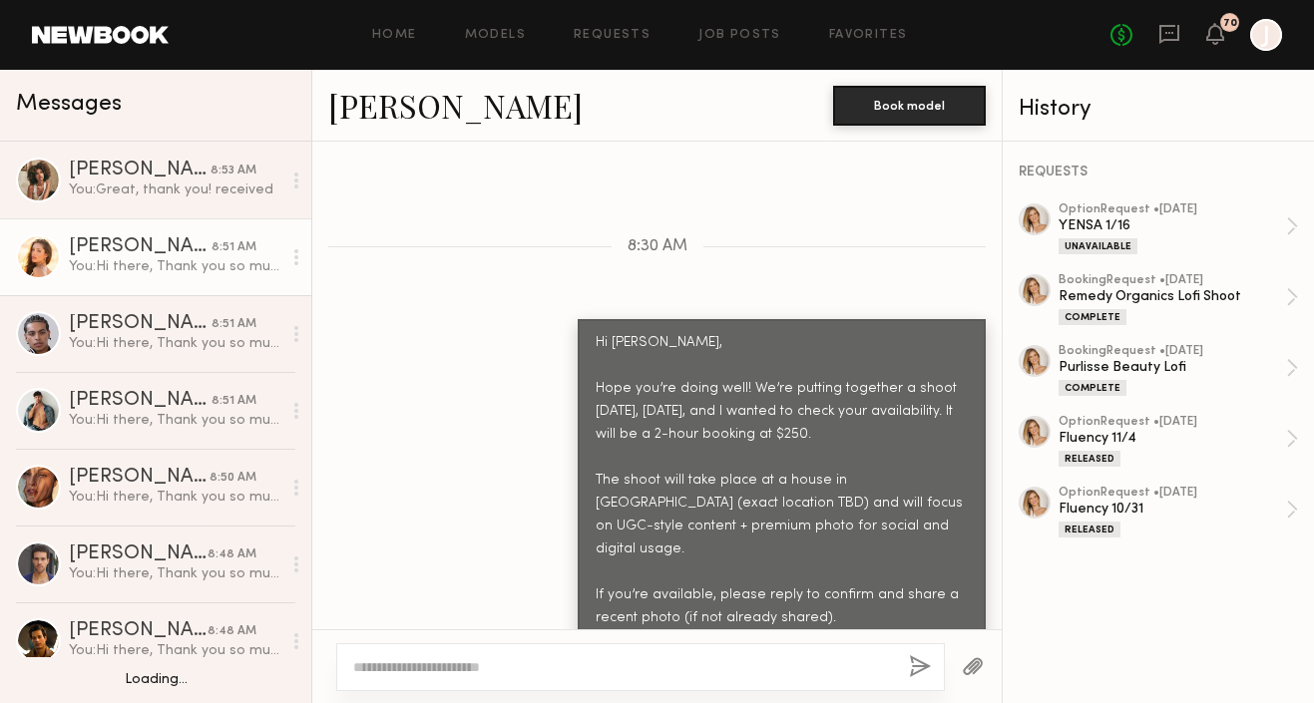
scroll to position [329, 0]
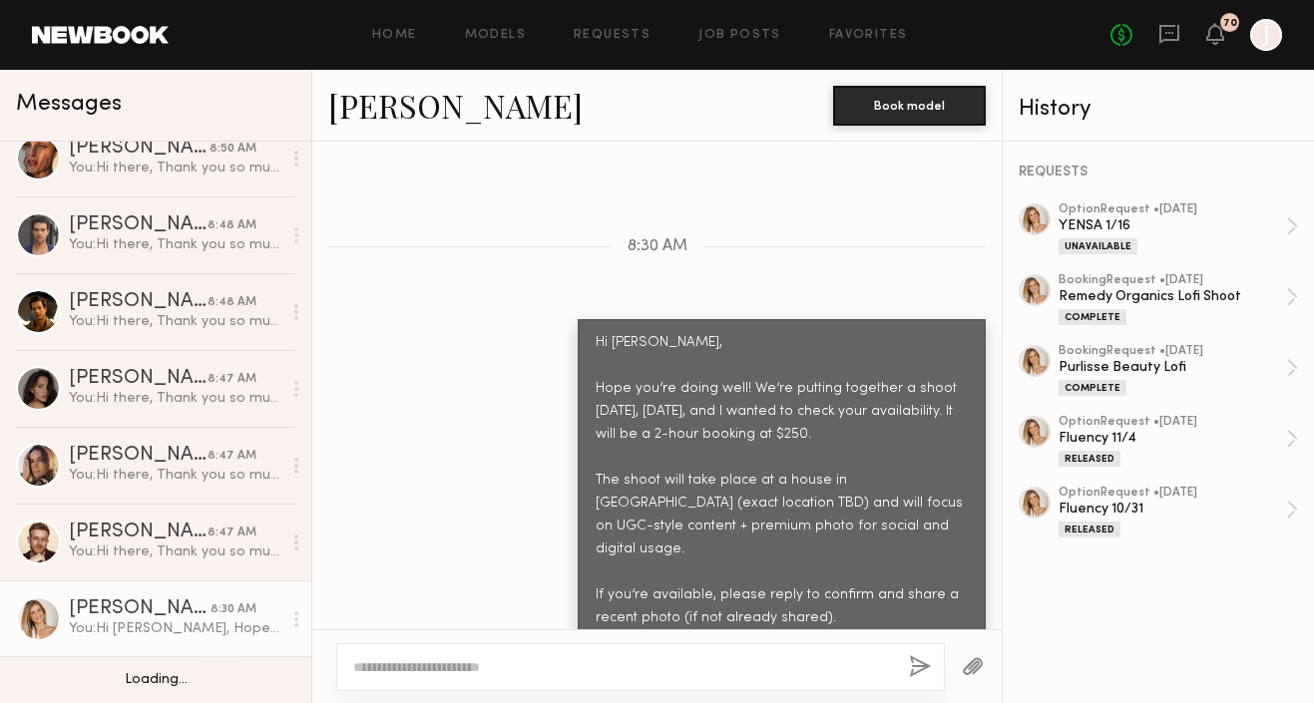
click at [166, 216] on div "Trae G." at bounding box center [138, 226] width 139 height 20
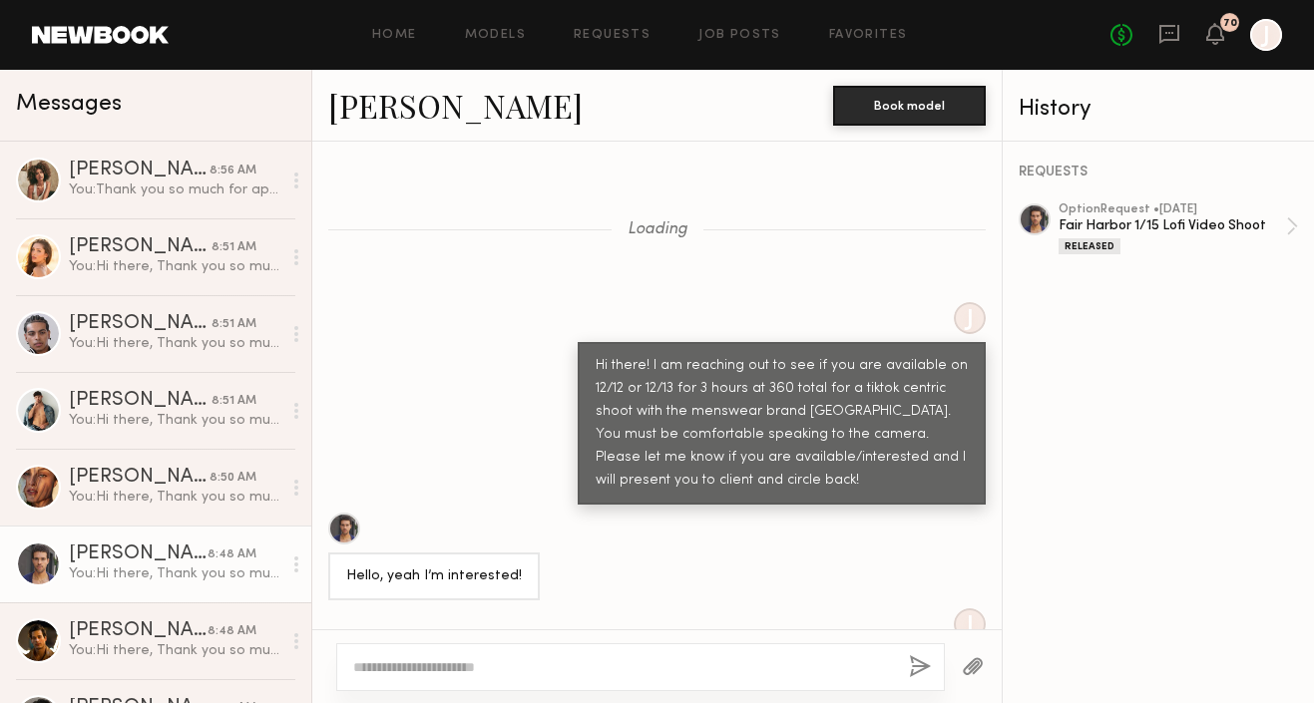
scroll to position [1920, 0]
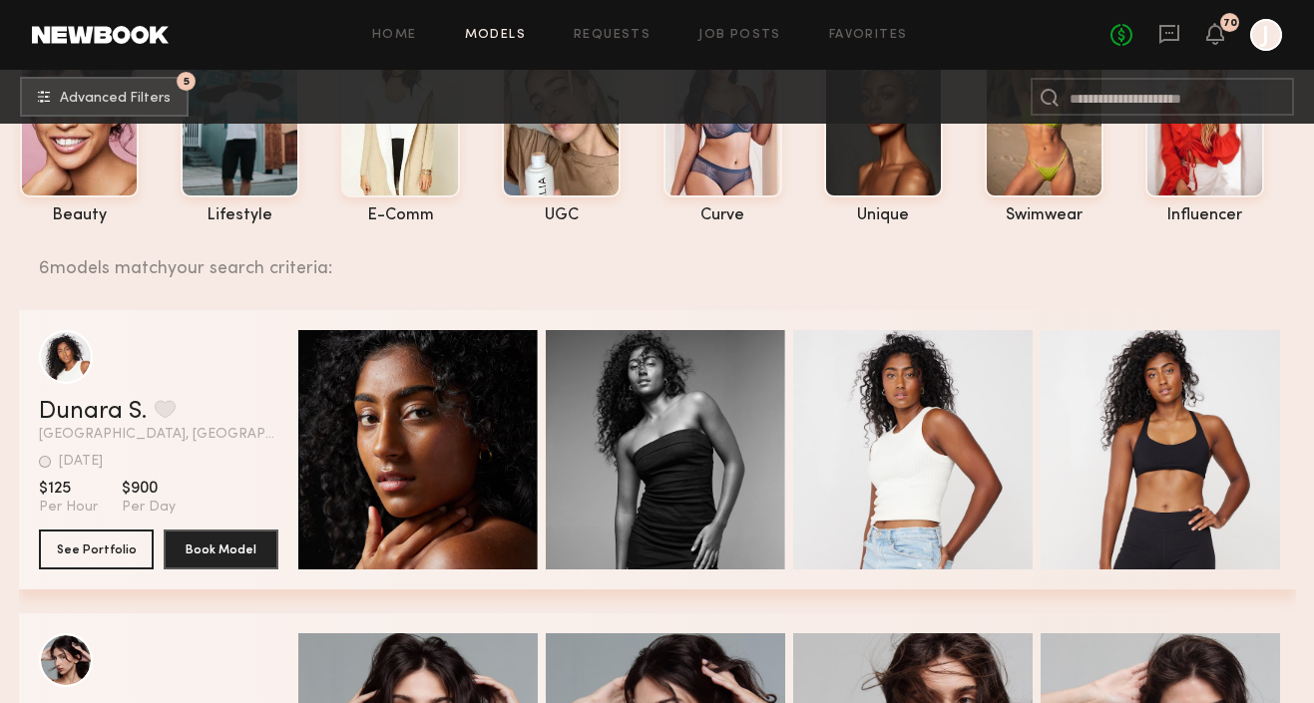
scroll to position [192, 0]
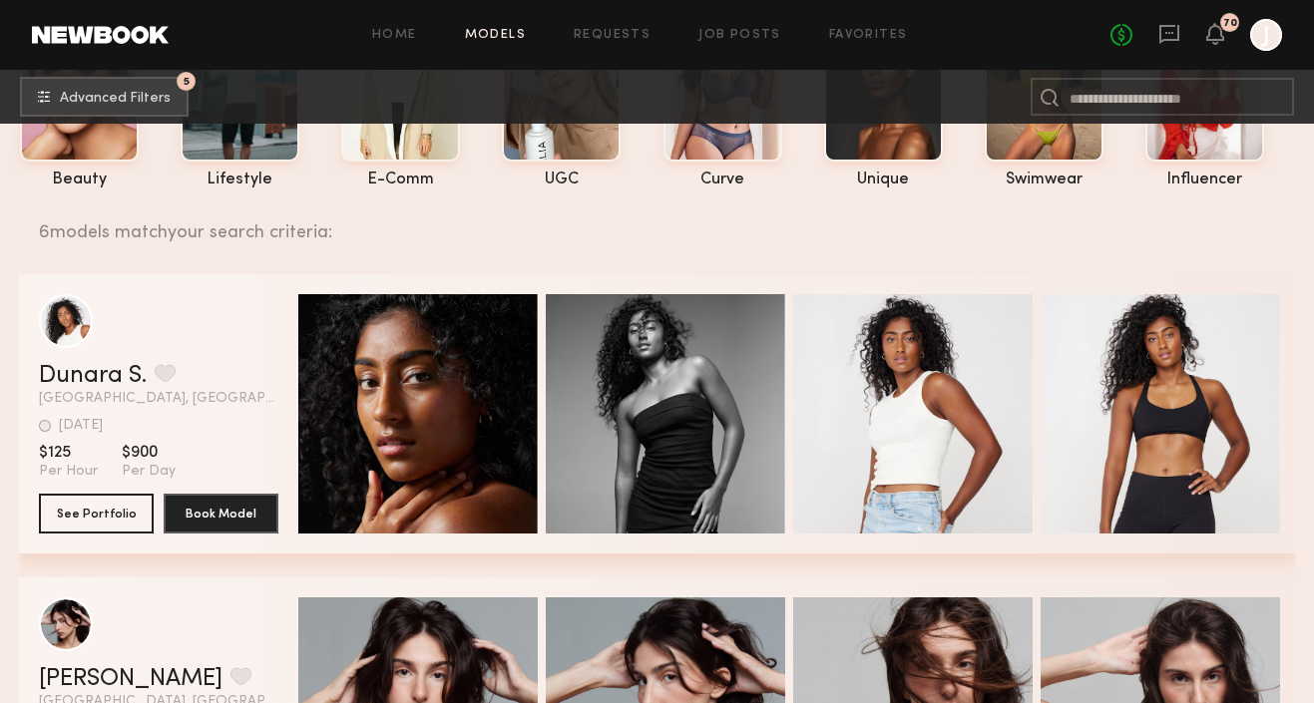
click at [162, 374] on button "grid" at bounding box center [165, 373] width 21 height 18
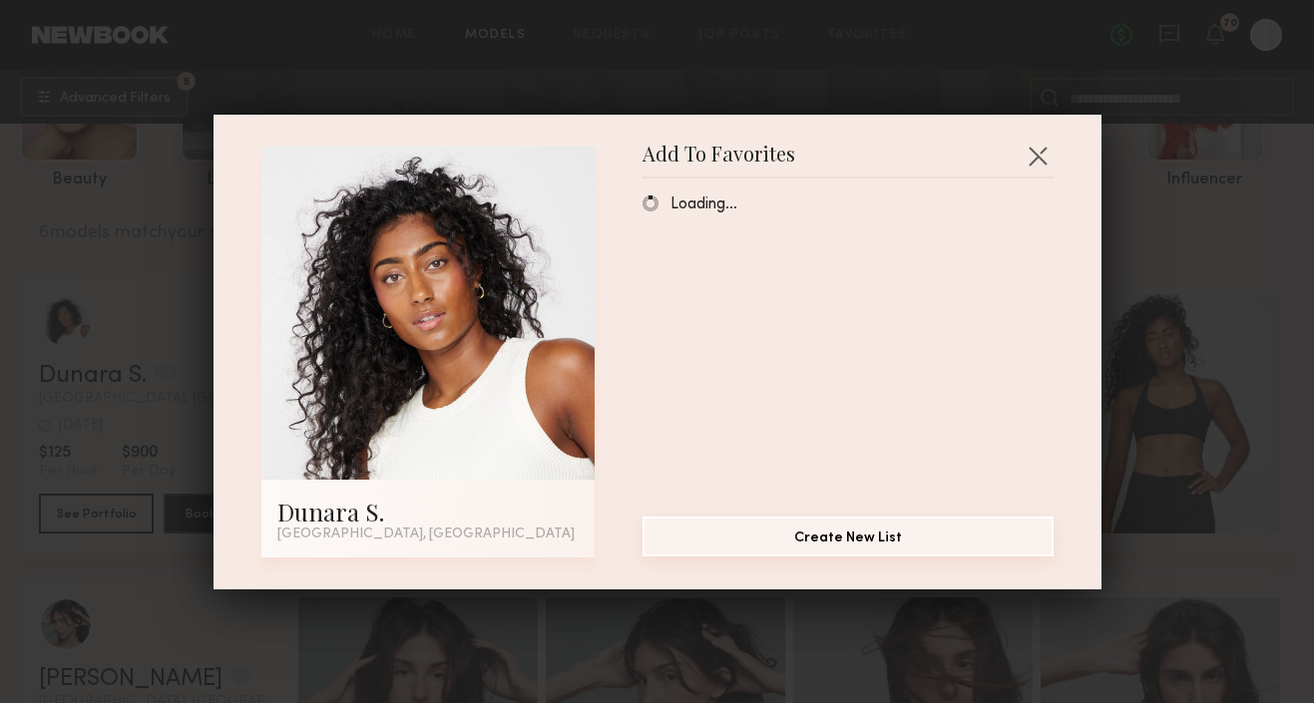
click at [840, 533] on button "Create New List" at bounding box center [848, 537] width 411 height 40
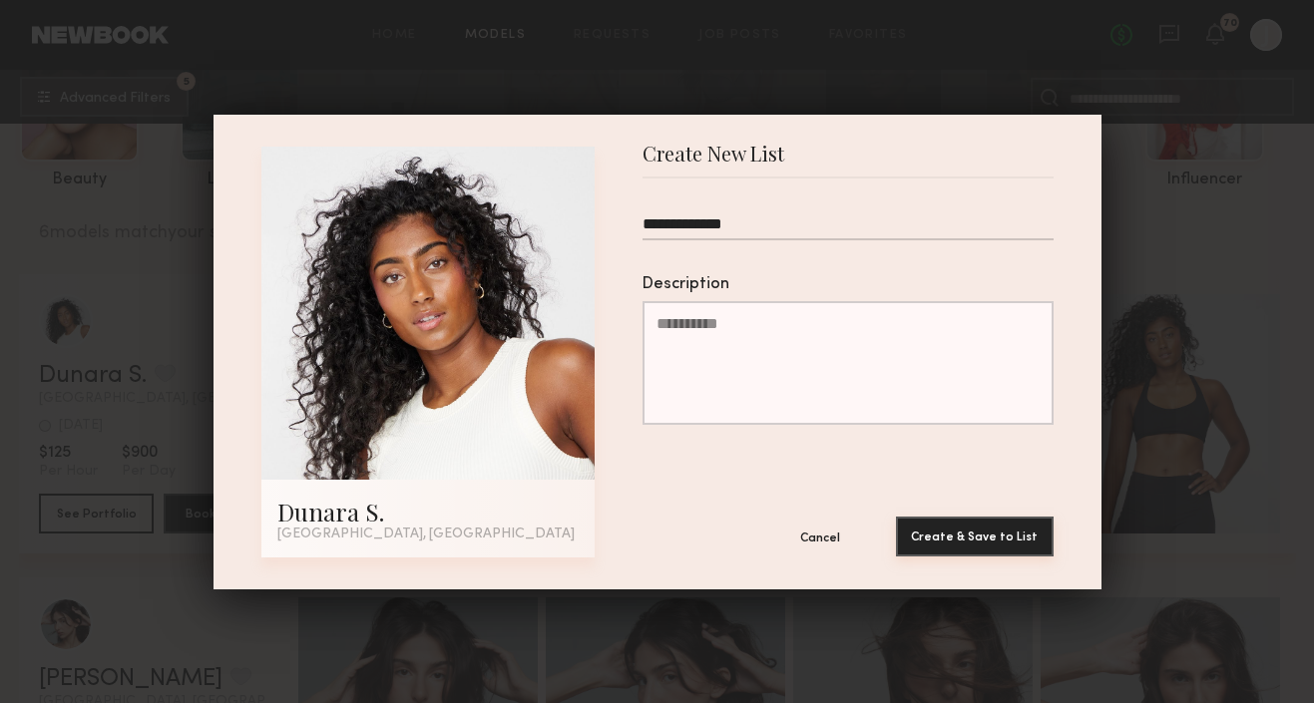
type input "**********"
click at [960, 546] on button "Create & Save to List" at bounding box center [975, 537] width 158 height 40
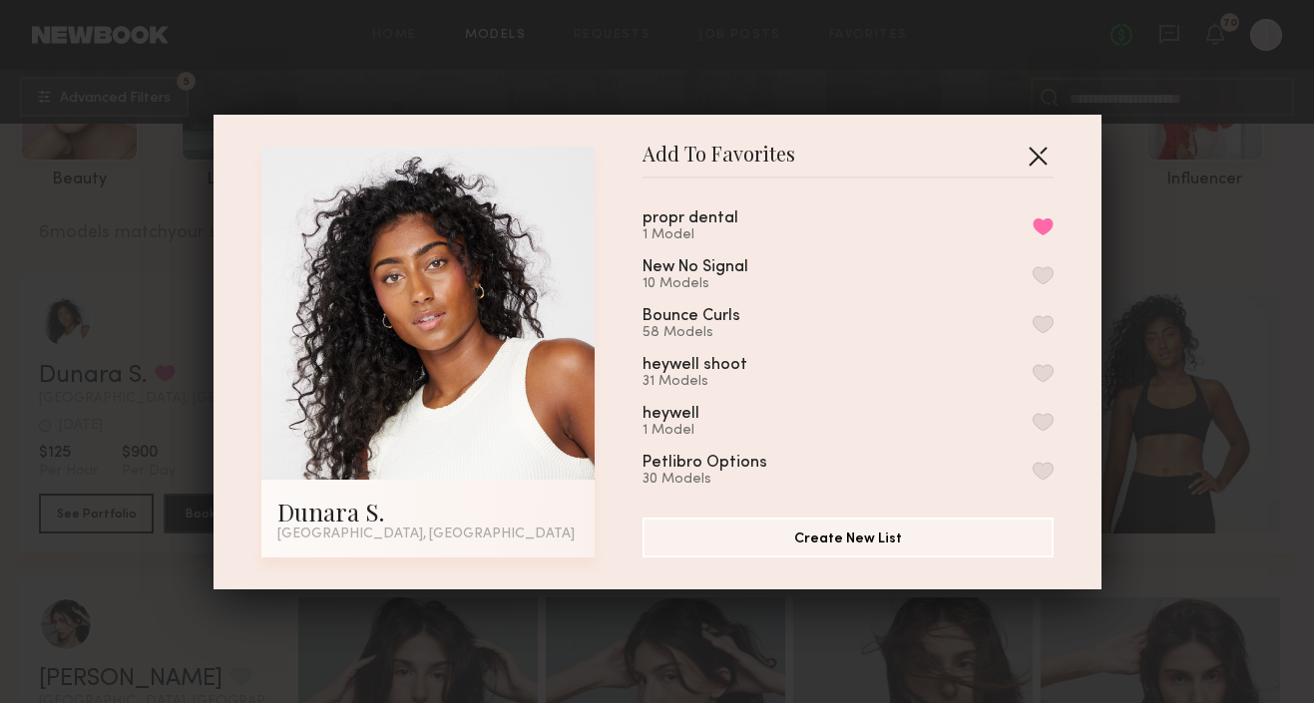
click at [1029, 159] on button "button" at bounding box center [1038, 156] width 32 height 32
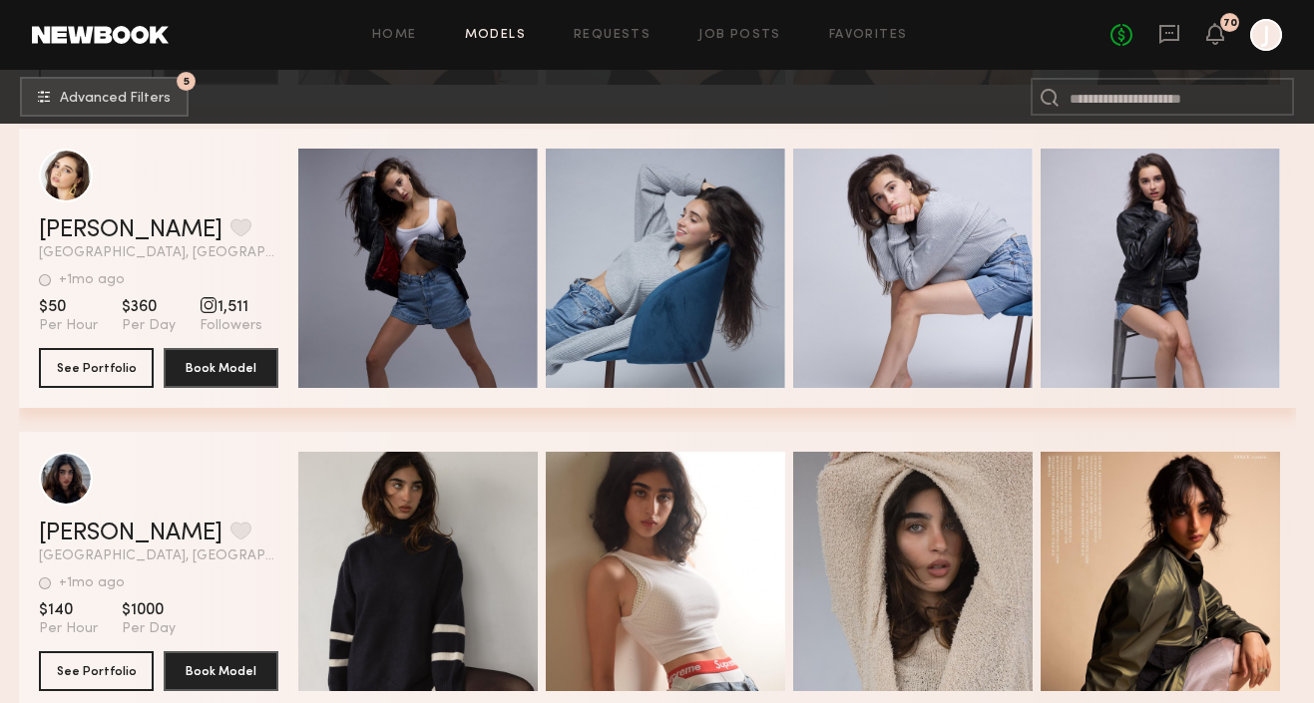
scroll to position [1140, 0]
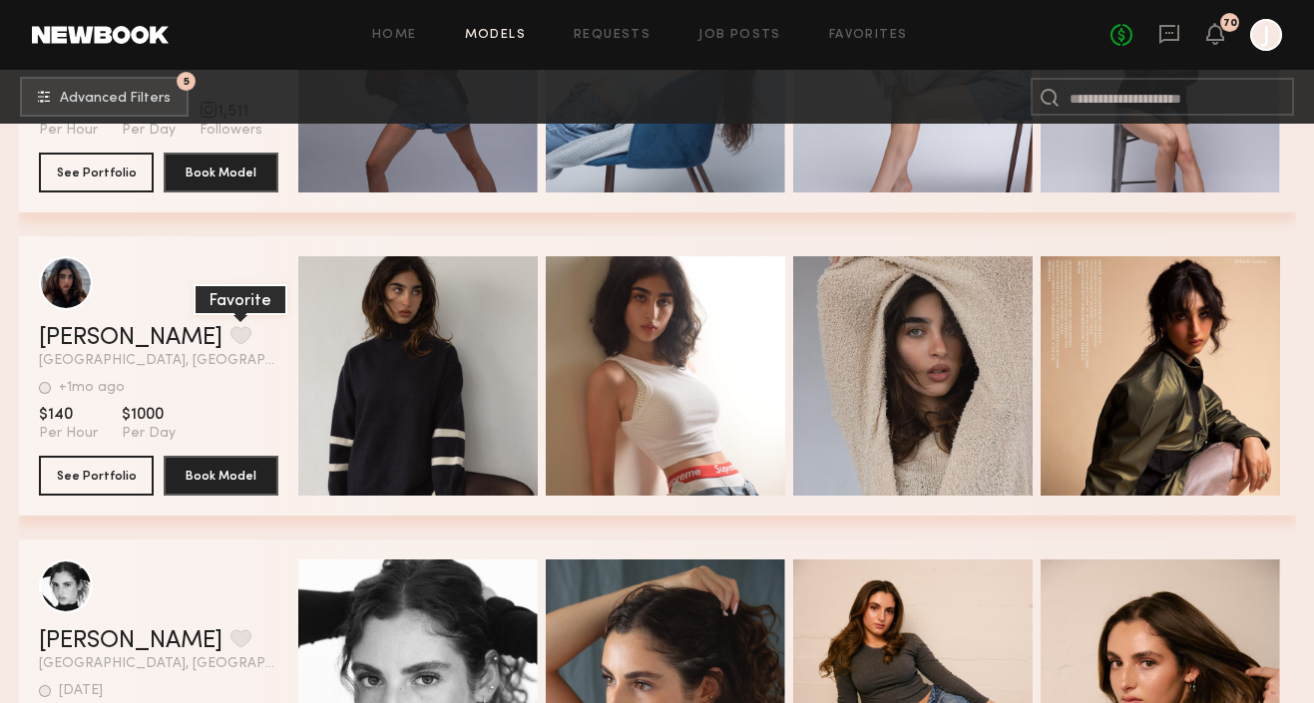
click at [230, 333] on button "grid" at bounding box center [240, 335] width 21 height 18
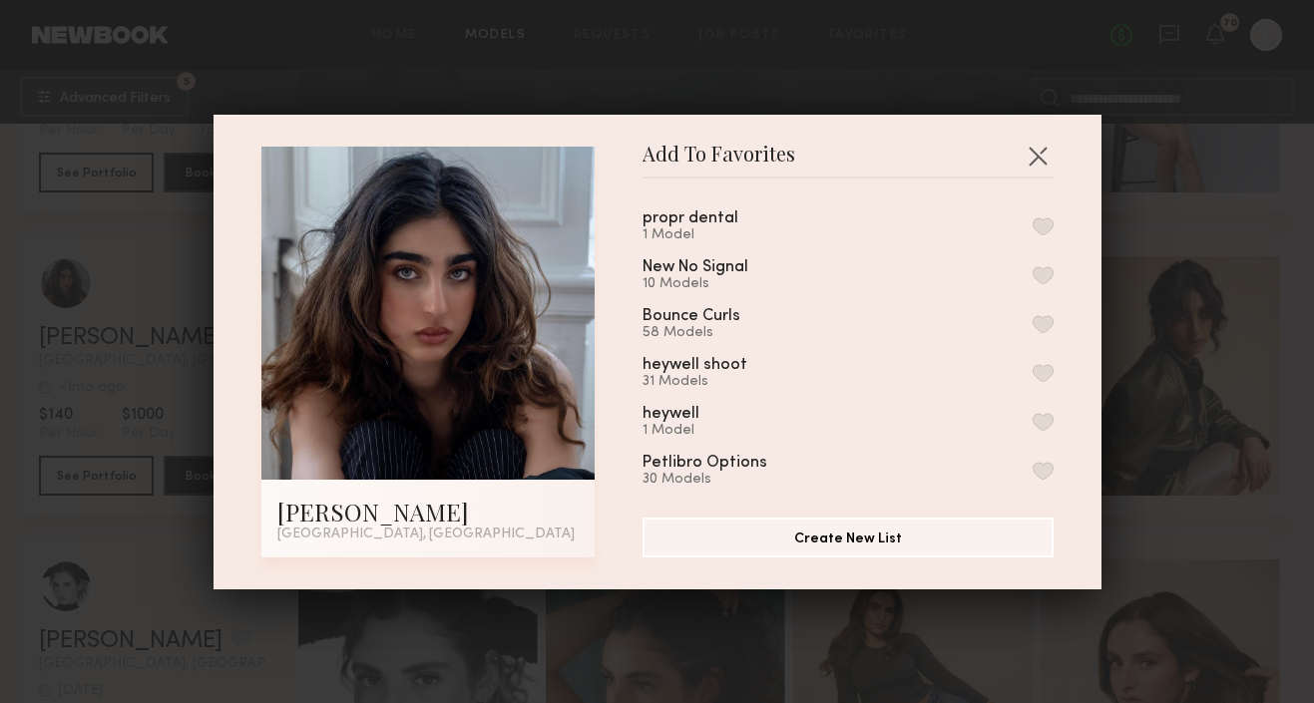
click at [1044, 230] on button "button" at bounding box center [1043, 227] width 21 height 18
click at [1036, 159] on button "button" at bounding box center [1038, 156] width 32 height 32
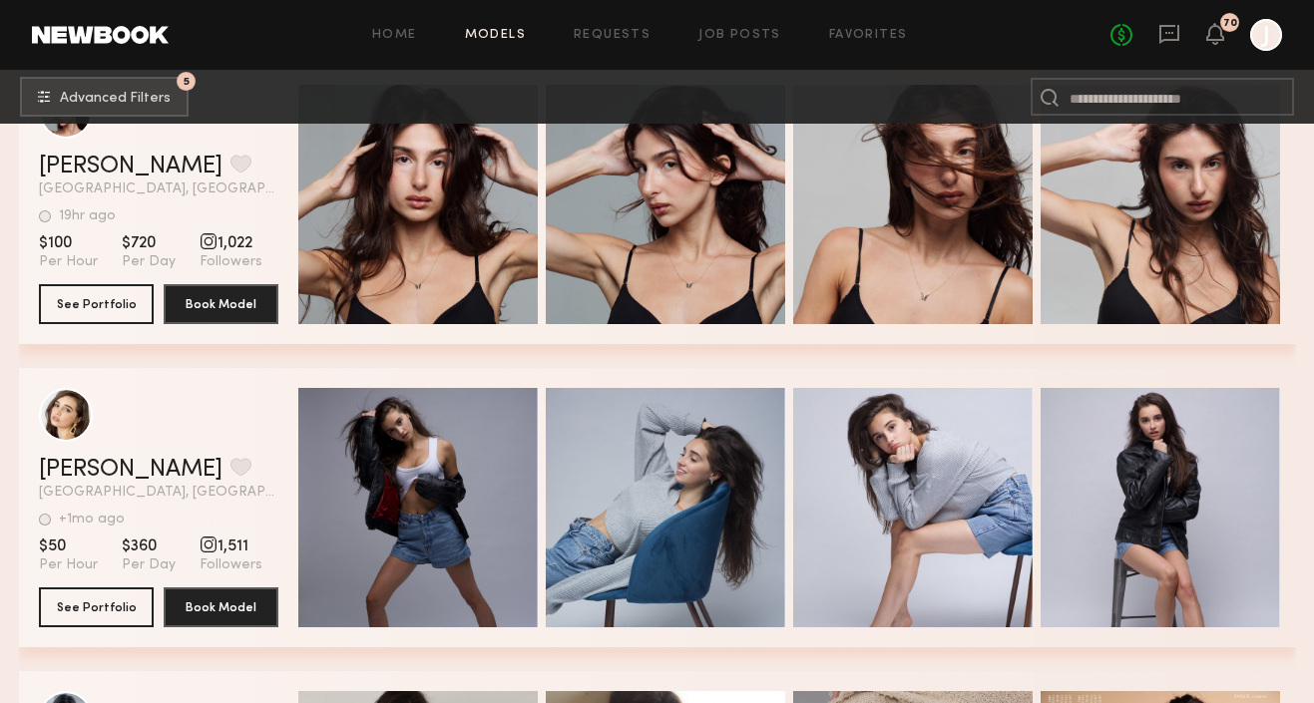
scroll to position [0, 0]
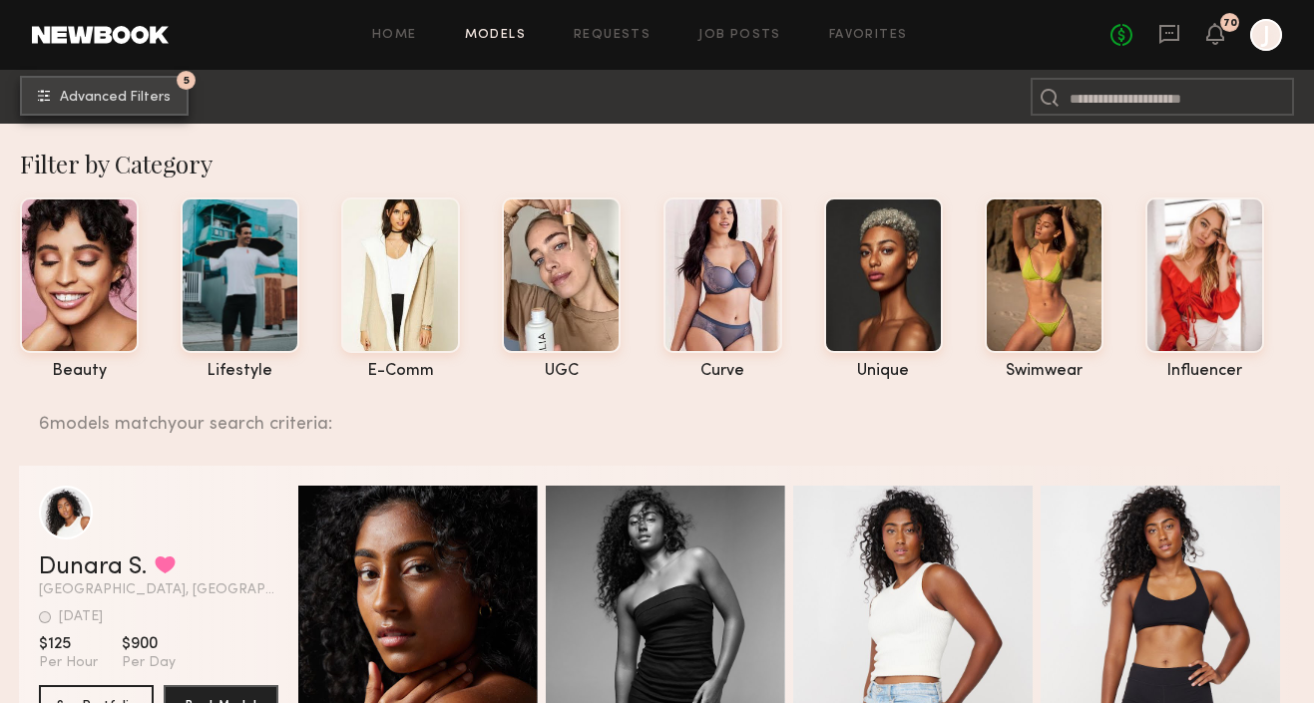
click at [137, 96] on span "Advanced Filters" at bounding box center [115, 98] width 111 height 14
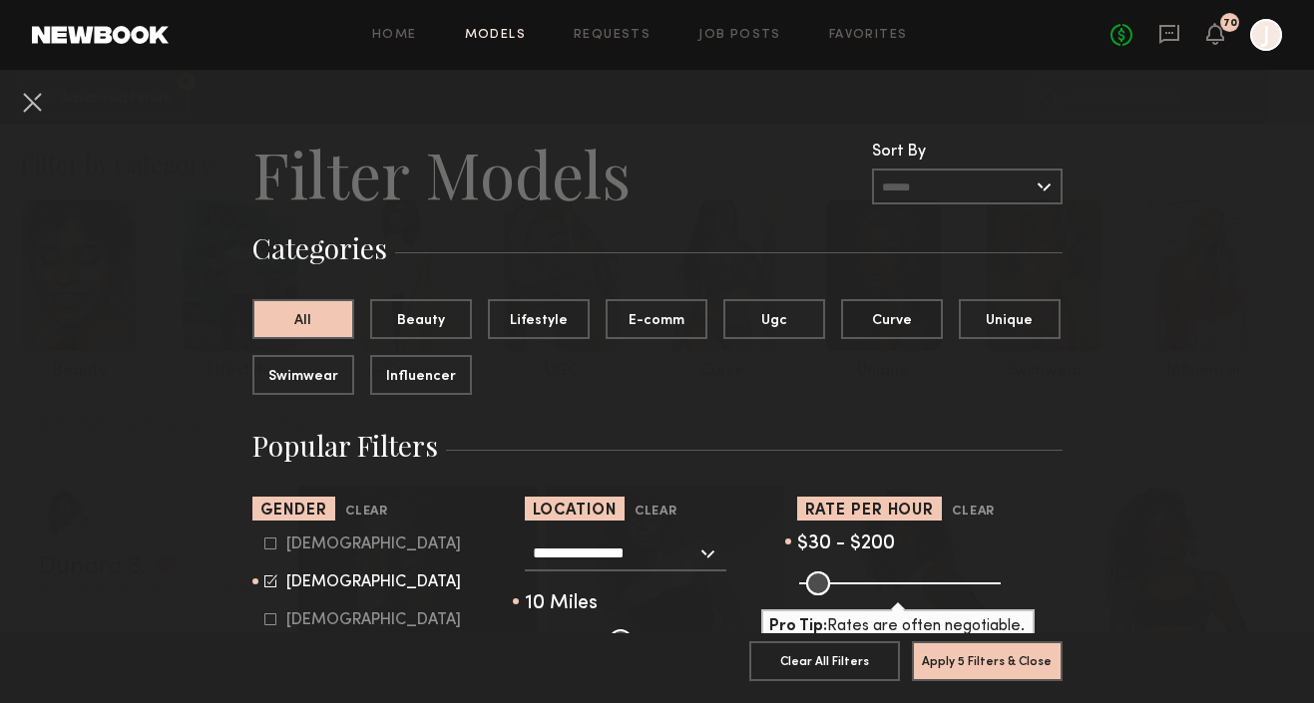
drag, startPoint x: 859, startPoint y: 577, endPoint x: 875, endPoint y: 577, distance: 16.0
type input "***"
click at [875, 577] on input "range" at bounding box center [900, 584] width 202 height 24
click at [960, 657] on button "Apply 5 Filters & Close" at bounding box center [987, 661] width 151 height 40
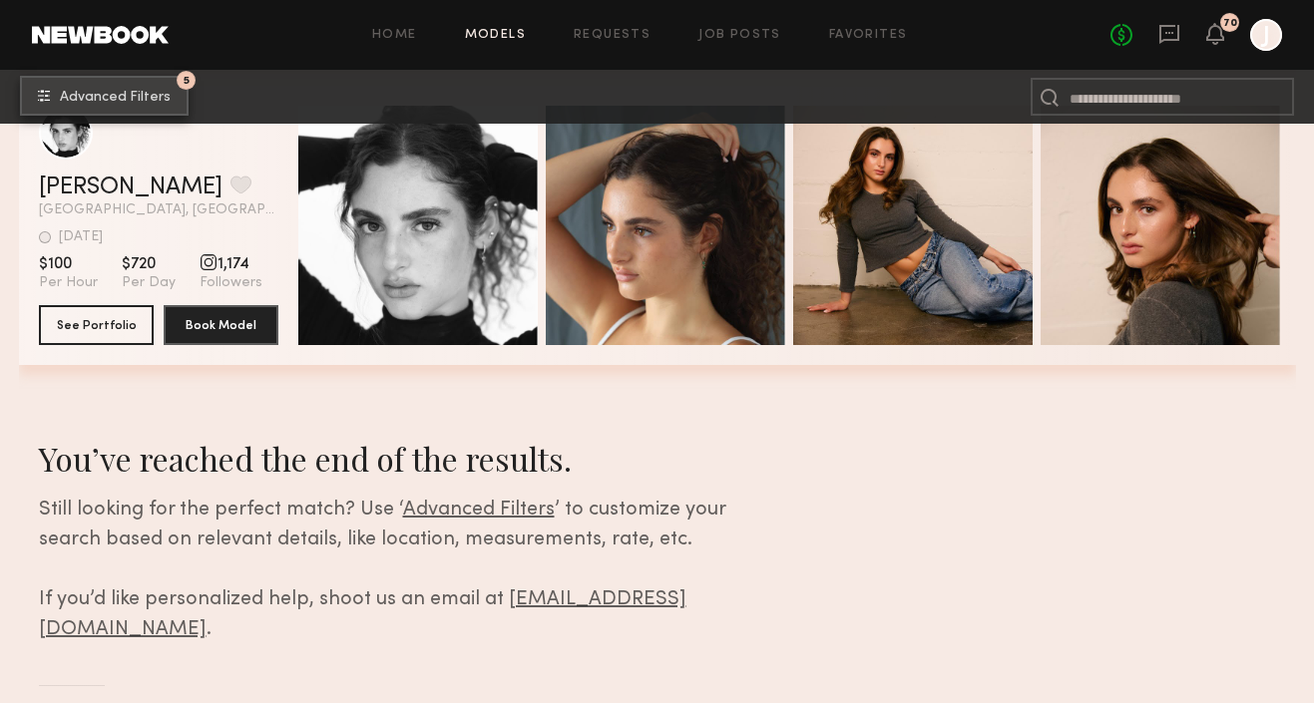
scroll to position [1639, 0]
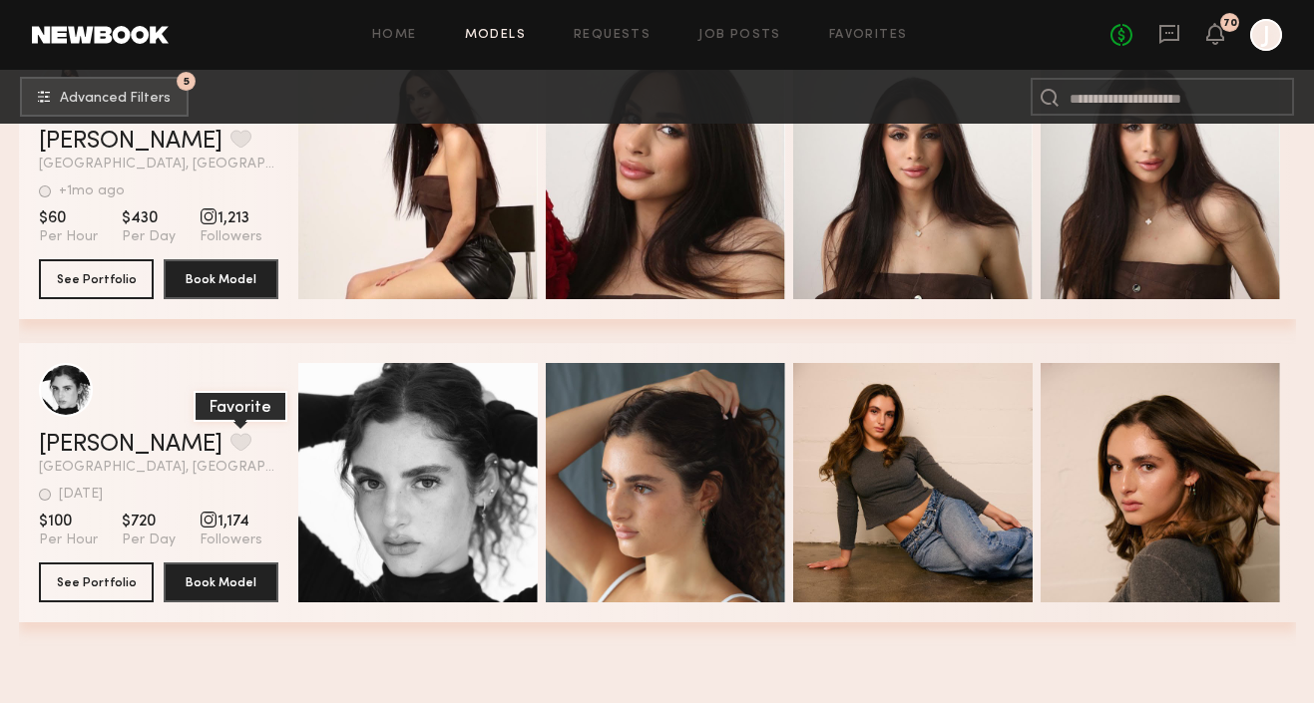
click at [230, 433] on button "grid" at bounding box center [240, 442] width 21 height 18
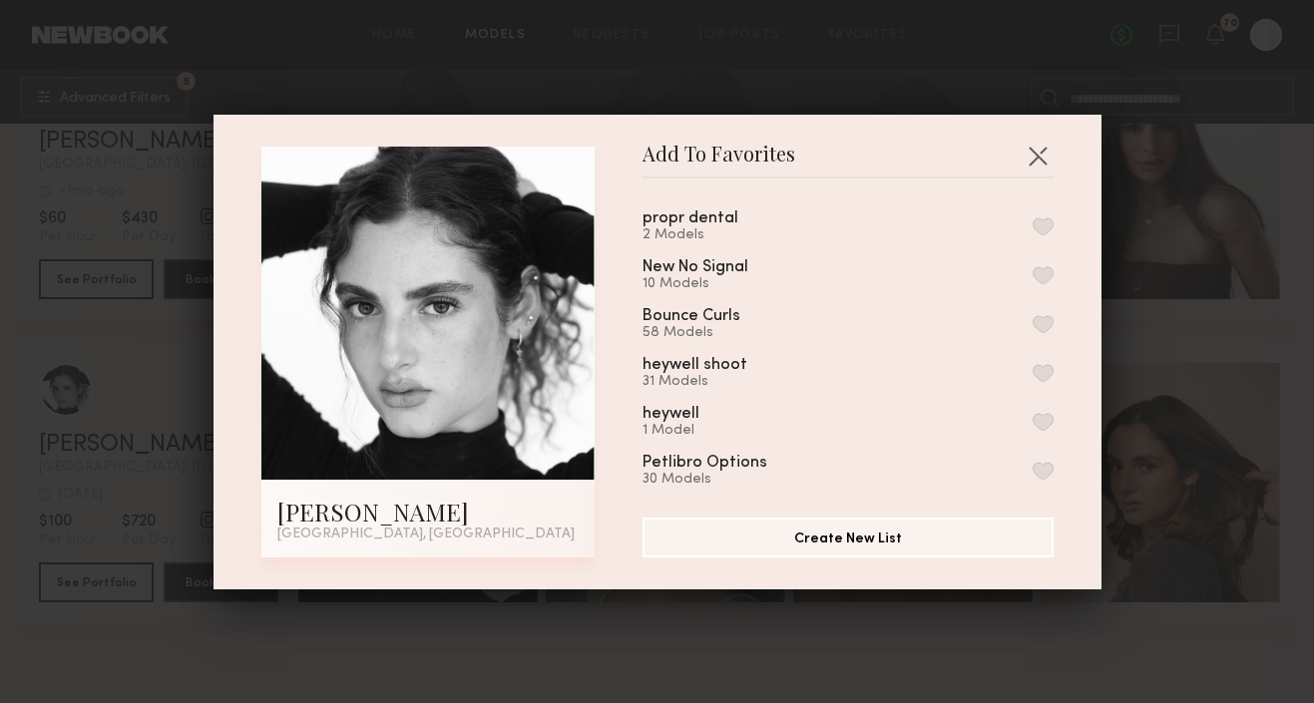
click at [1042, 231] on button "button" at bounding box center [1043, 227] width 21 height 18
click at [1035, 160] on button "button" at bounding box center [1038, 156] width 32 height 32
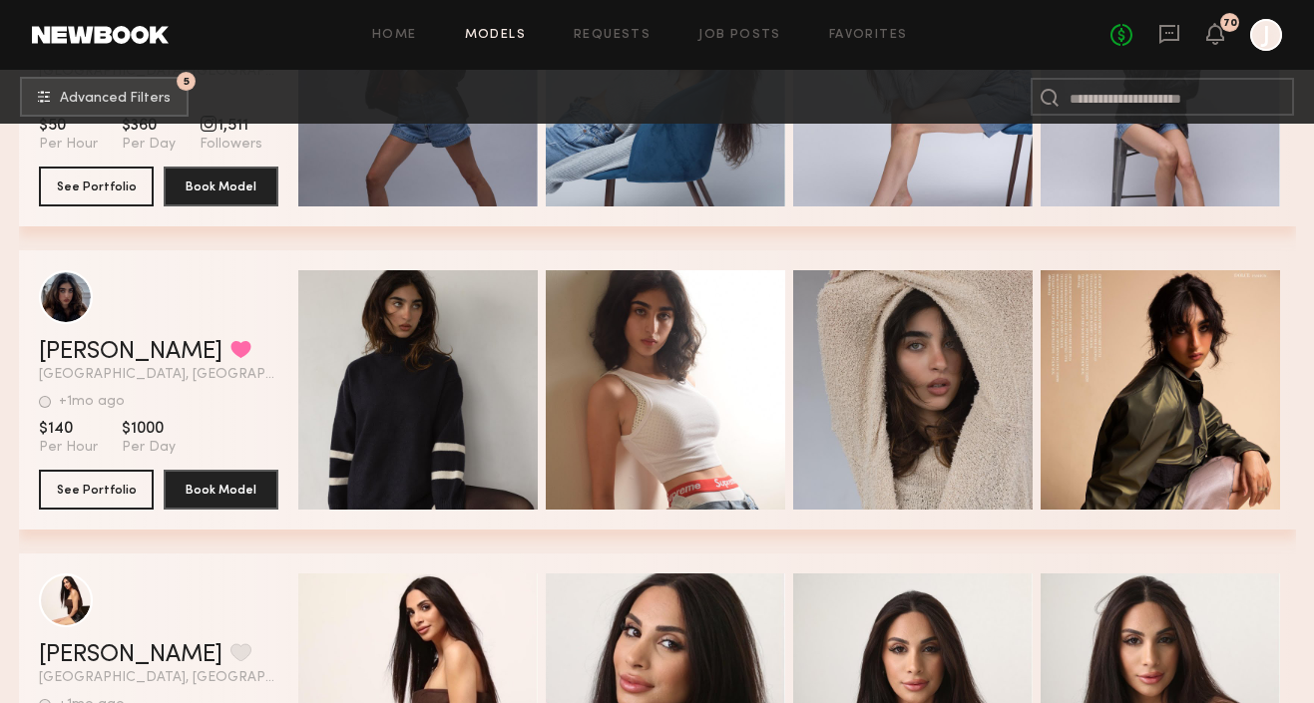
scroll to position [668, 0]
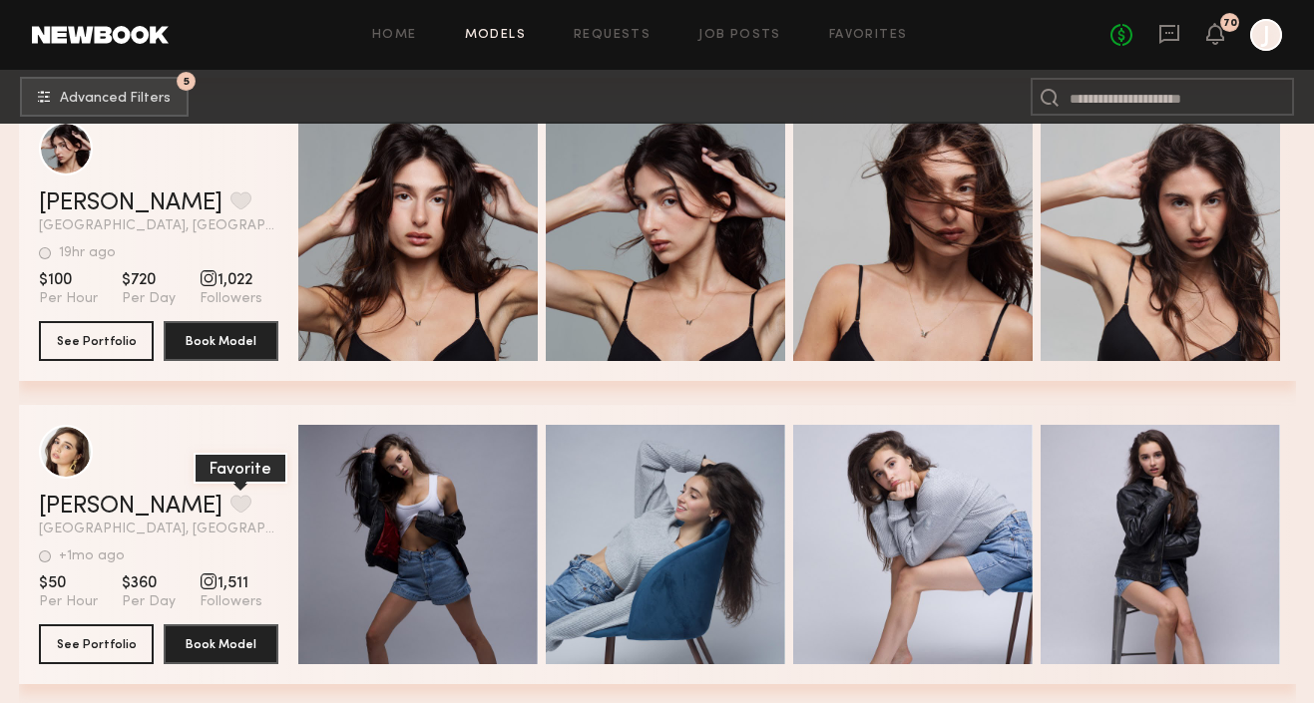
click at [230, 500] on button "grid" at bounding box center [240, 504] width 21 height 18
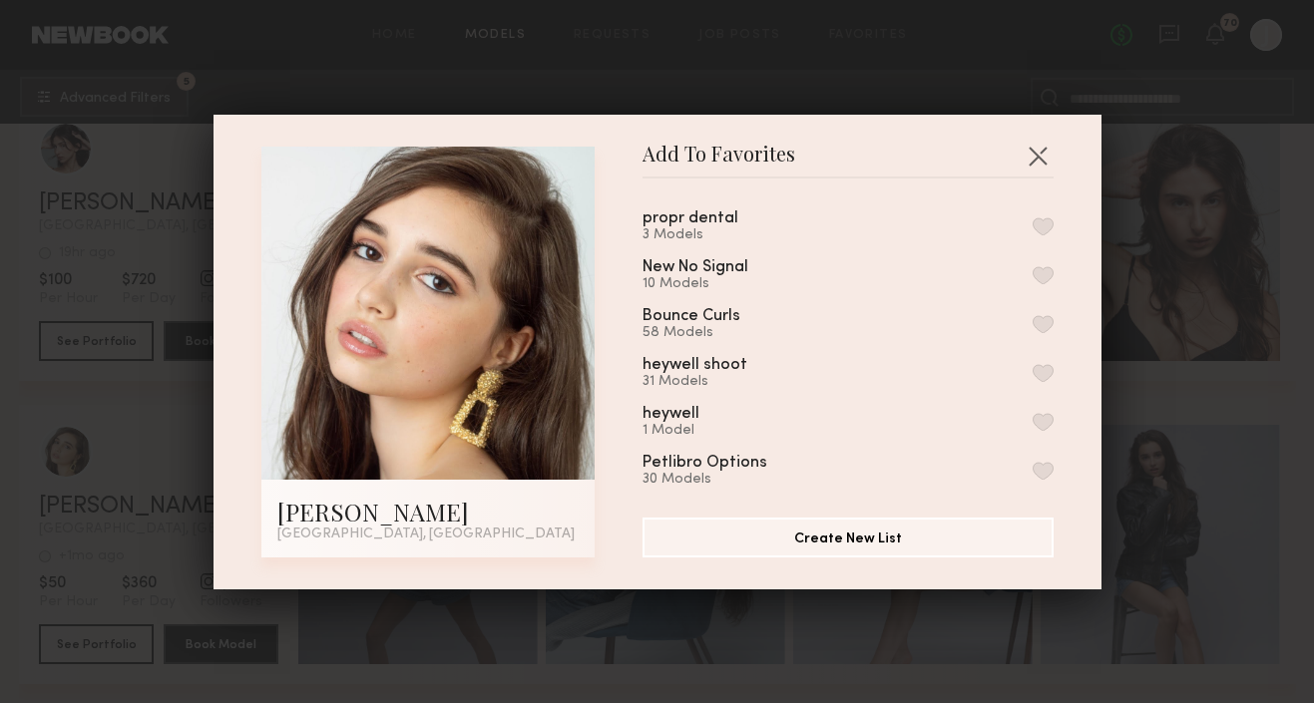
click at [1044, 222] on button "button" at bounding box center [1043, 227] width 21 height 18
click at [1037, 148] on button "button" at bounding box center [1038, 156] width 32 height 32
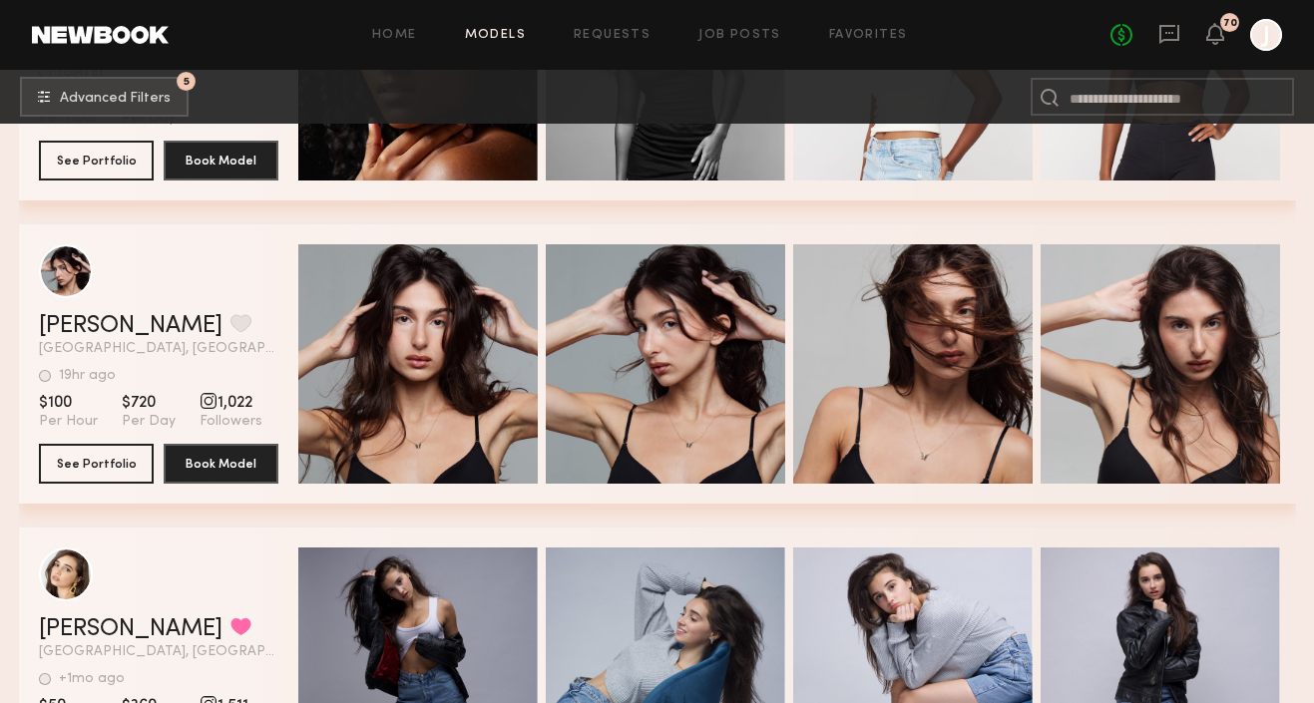
scroll to position [543, 0]
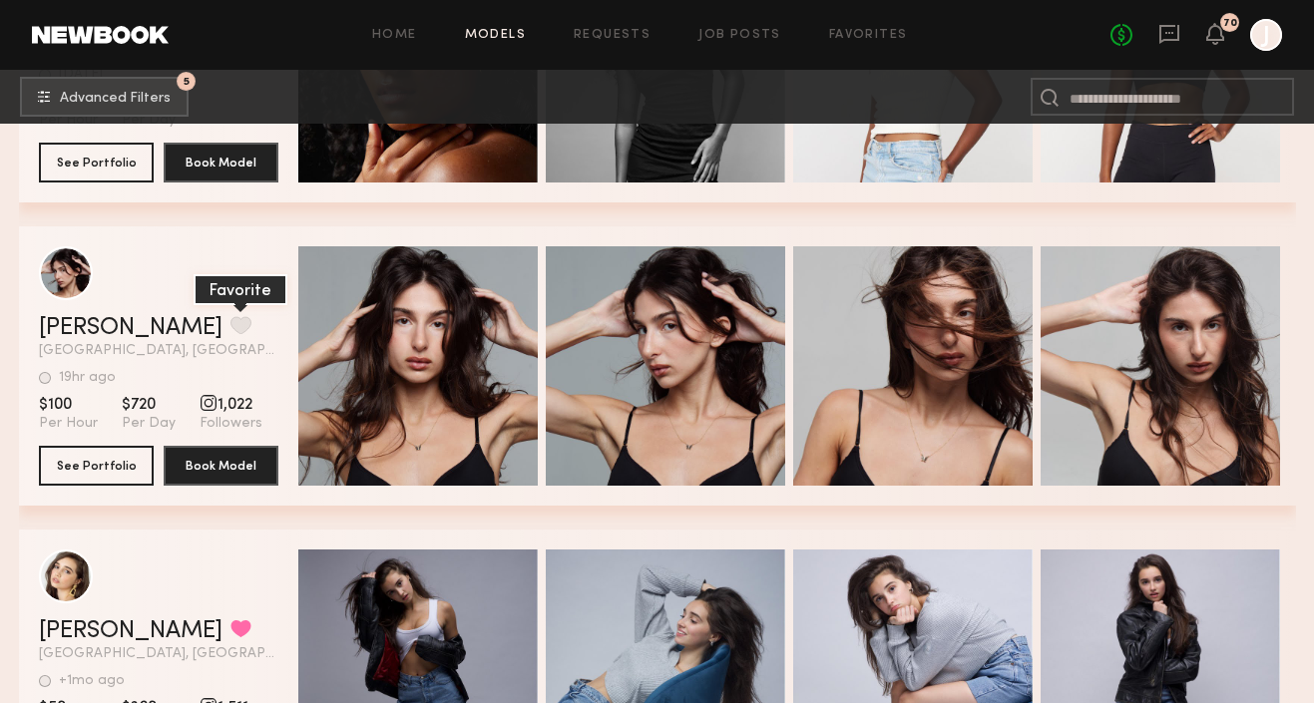
click at [230, 329] on button "grid" at bounding box center [240, 325] width 21 height 18
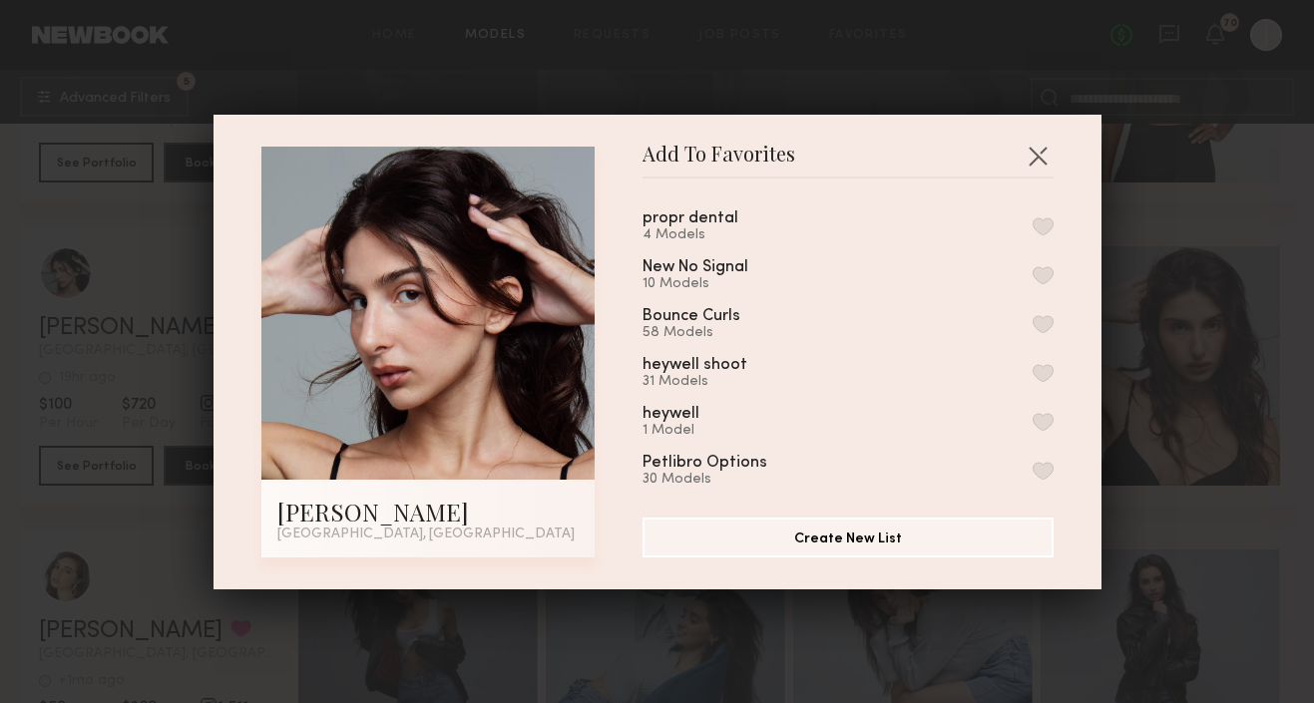
click at [1051, 232] on button "button" at bounding box center [1043, 227] width 21 height 18
click at [1040, 159] on button "button" at bounding box center [1038, 156] width 32 height 32
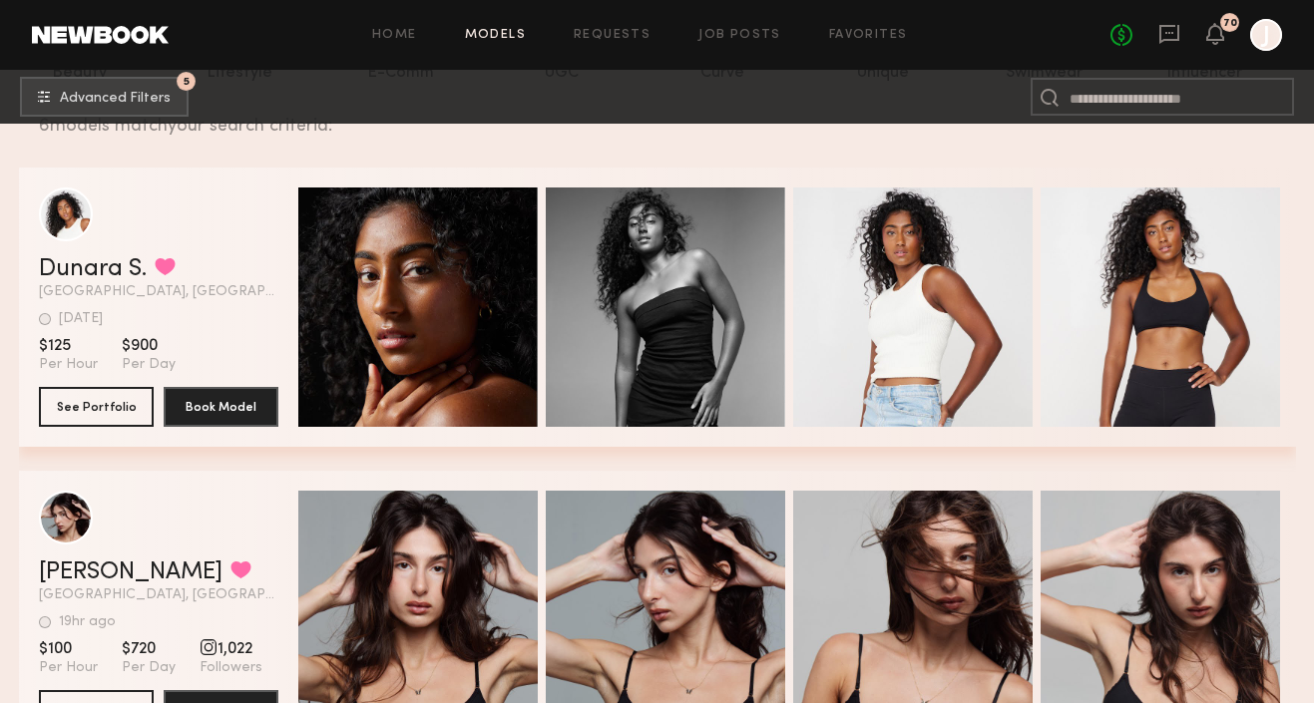
scroll to position [29, 0]
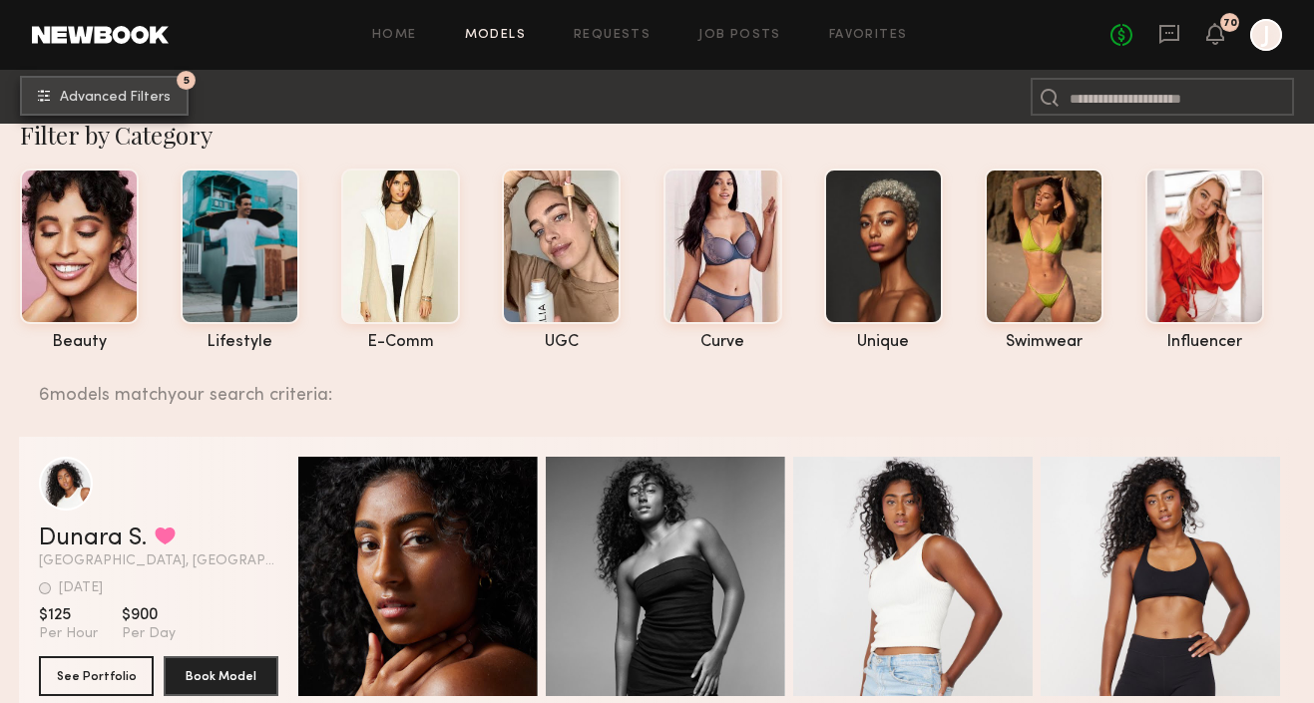
click at [126, 98] on span "Advanced Filters" at bounding box center [115, 98] width 111 height 14
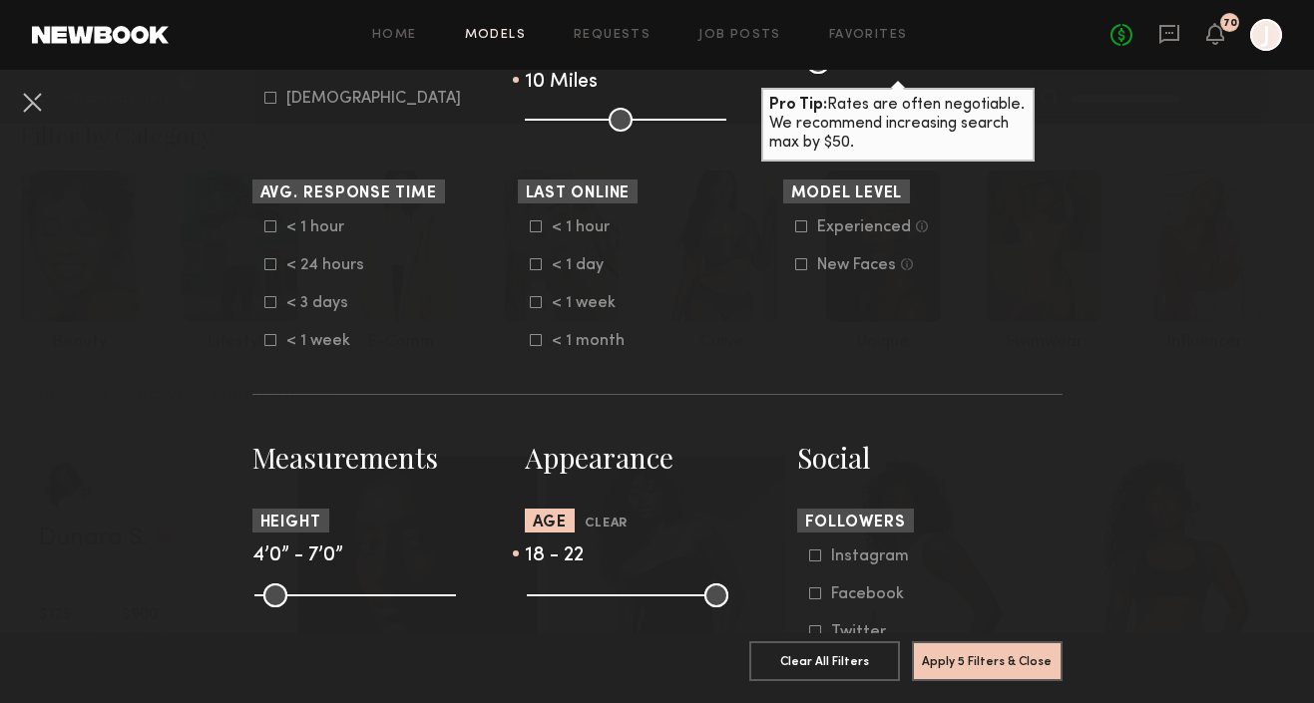
scroll to position [525, 0]
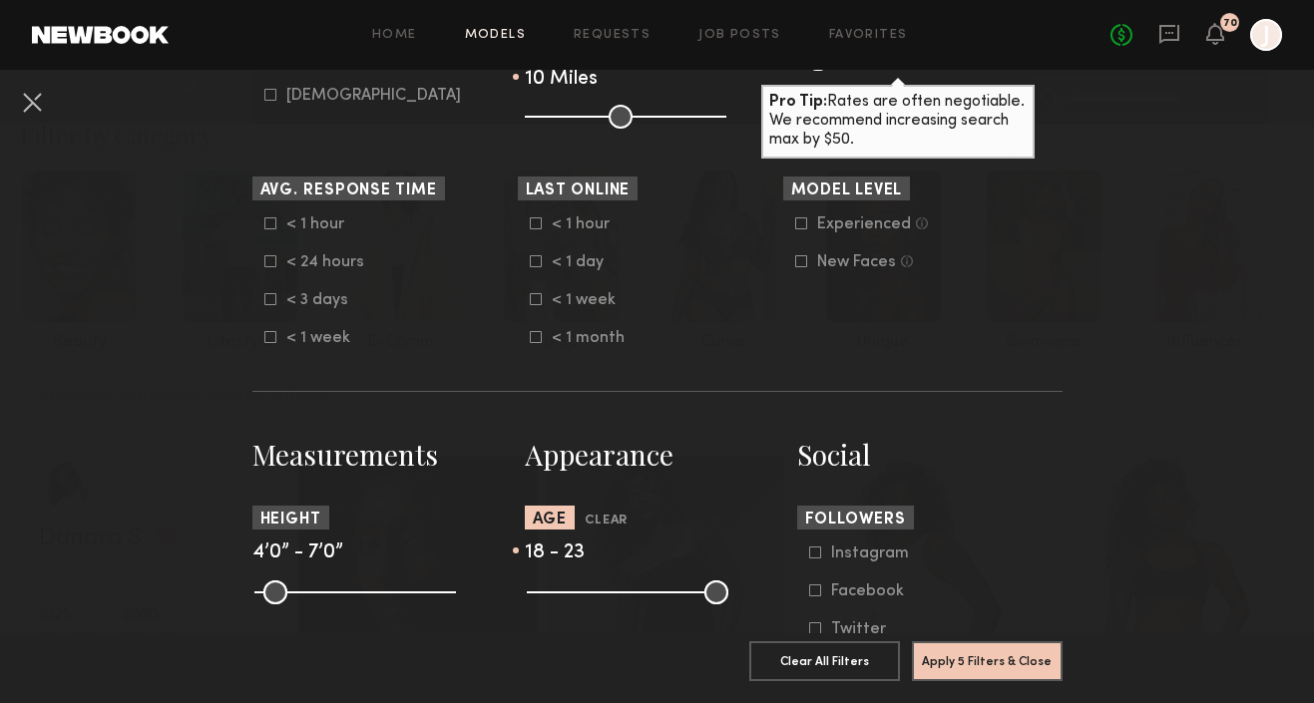
type input "**"
click at [564, 589] on input "range" at bounding box center [628, 593] width 202 height 24
click at [941, 654] on button "Apply 5 Filters & Close" at bounding box center [987, 661] width 151 height 40
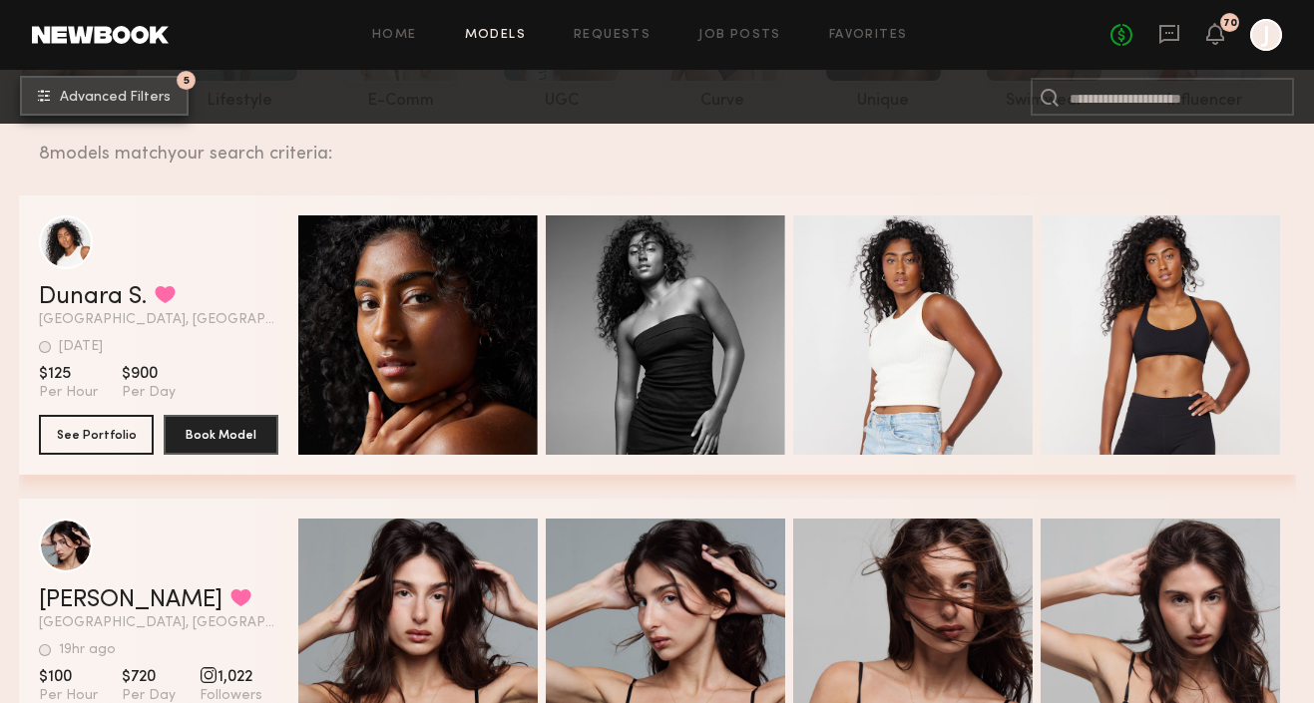
scroll to position [832, 0]
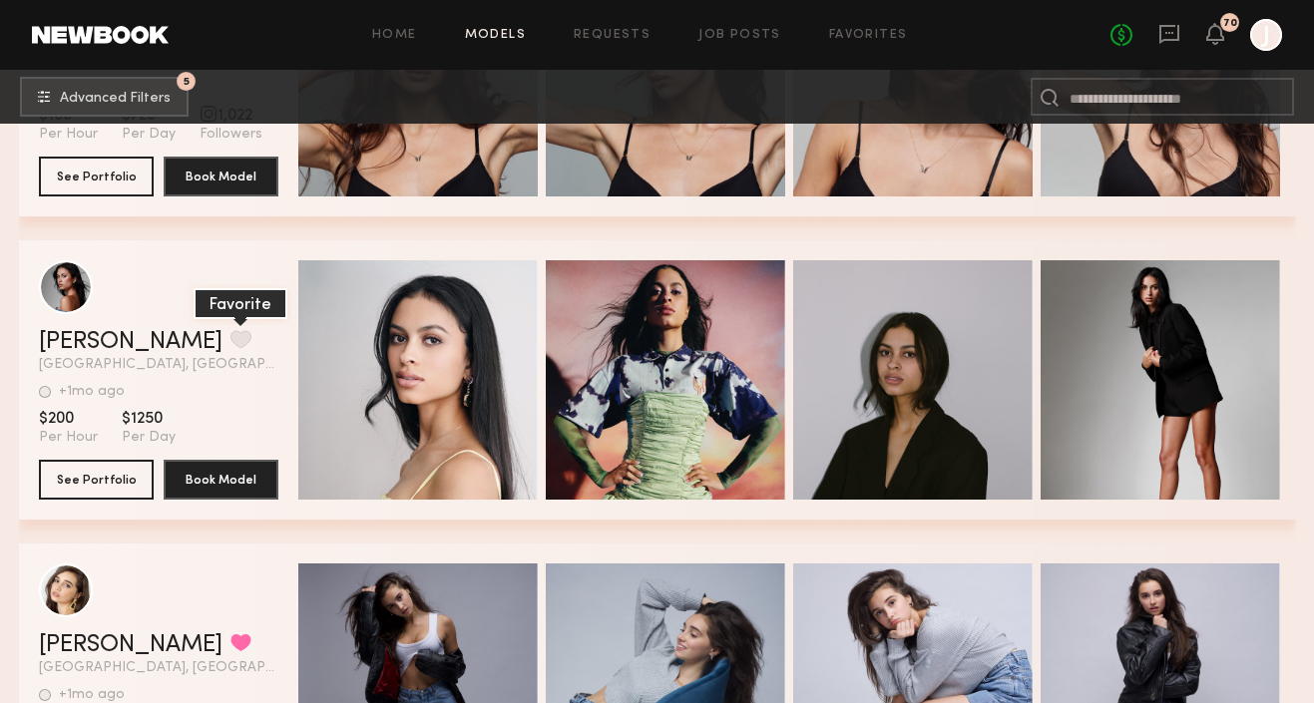
click at [230, 339] on button "grid" at bounding box center [240, 339] width 21 height 18
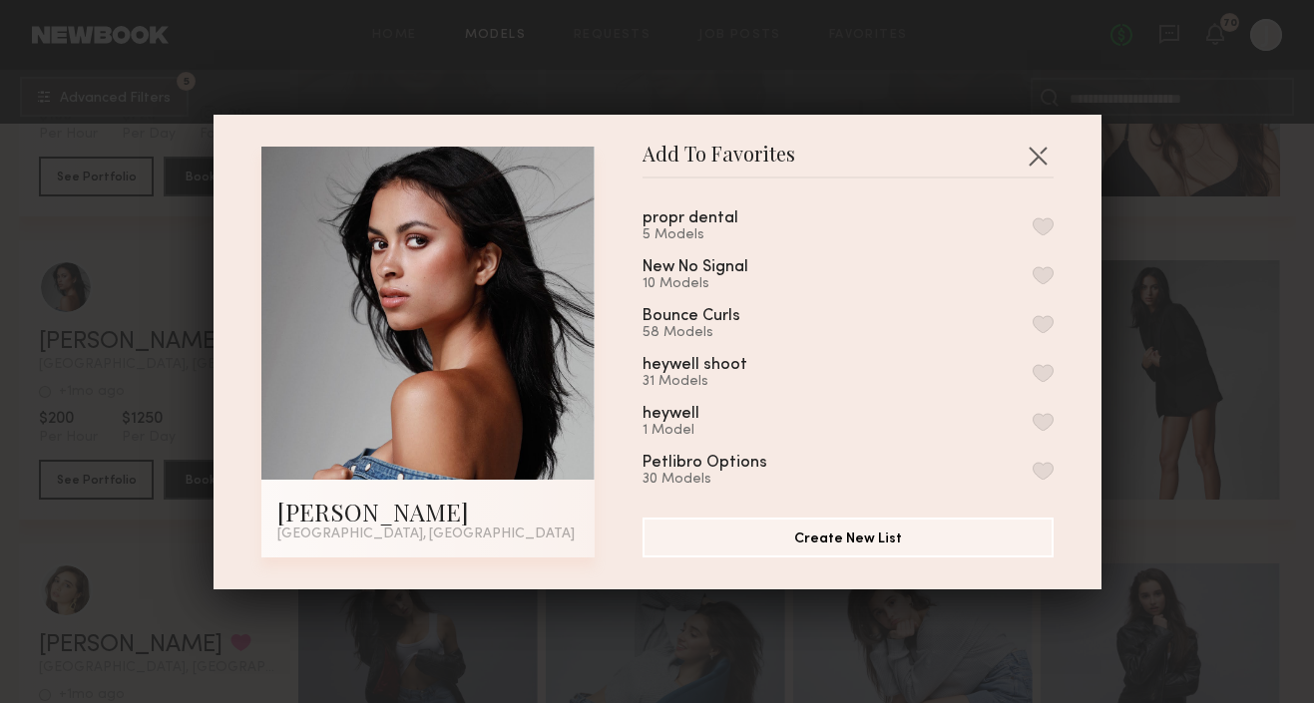
click at [1046, 229] on button "button" at bounding box center [1043, 227] width 21 height 18
click at [1034, 156] on button "button" at bounding box center [1038, 156] width 32 height 32
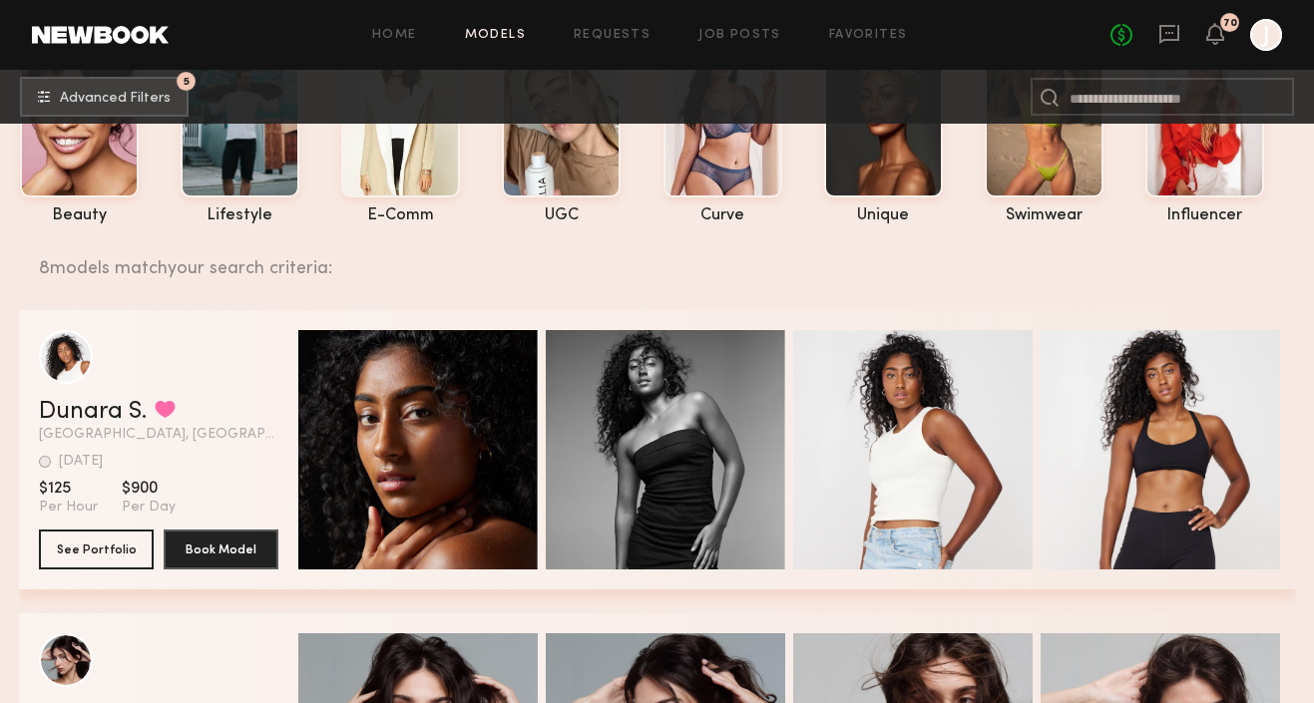
scroll to position [0, 0]
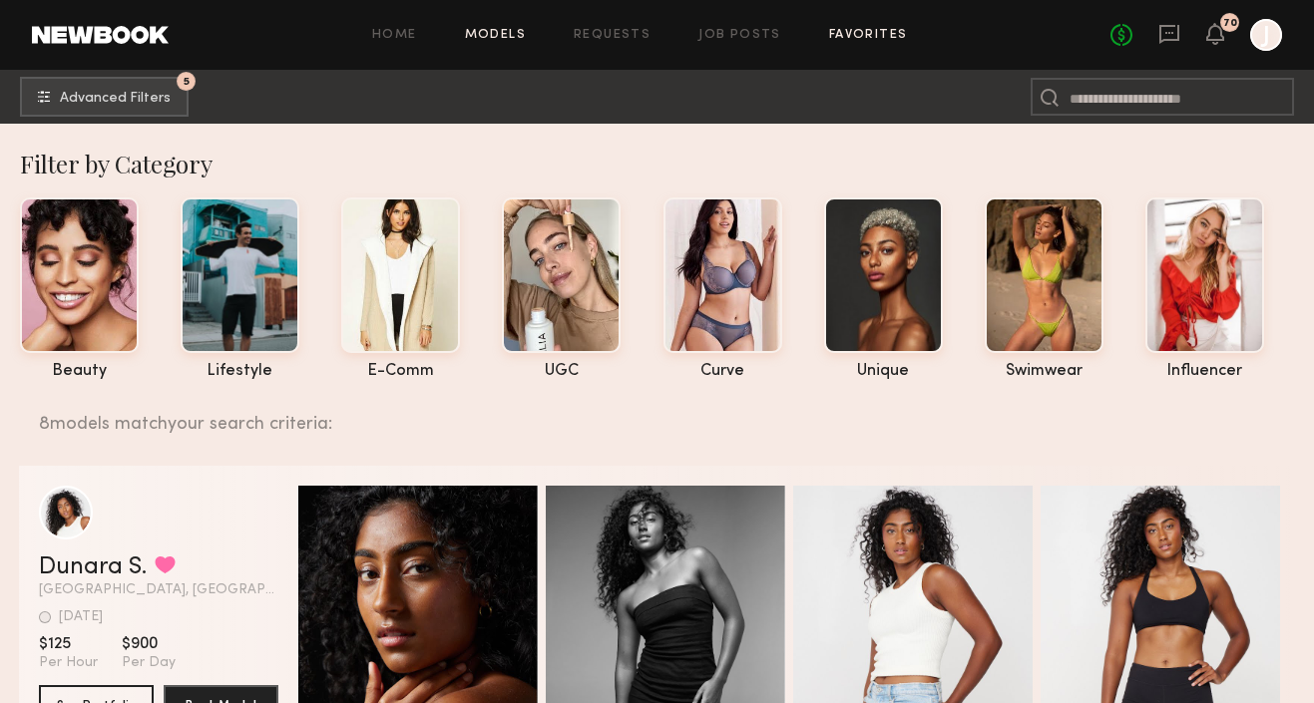
click at [845, 36] on link "Favorites" at bounding box center [868, 35] width 79 height 13
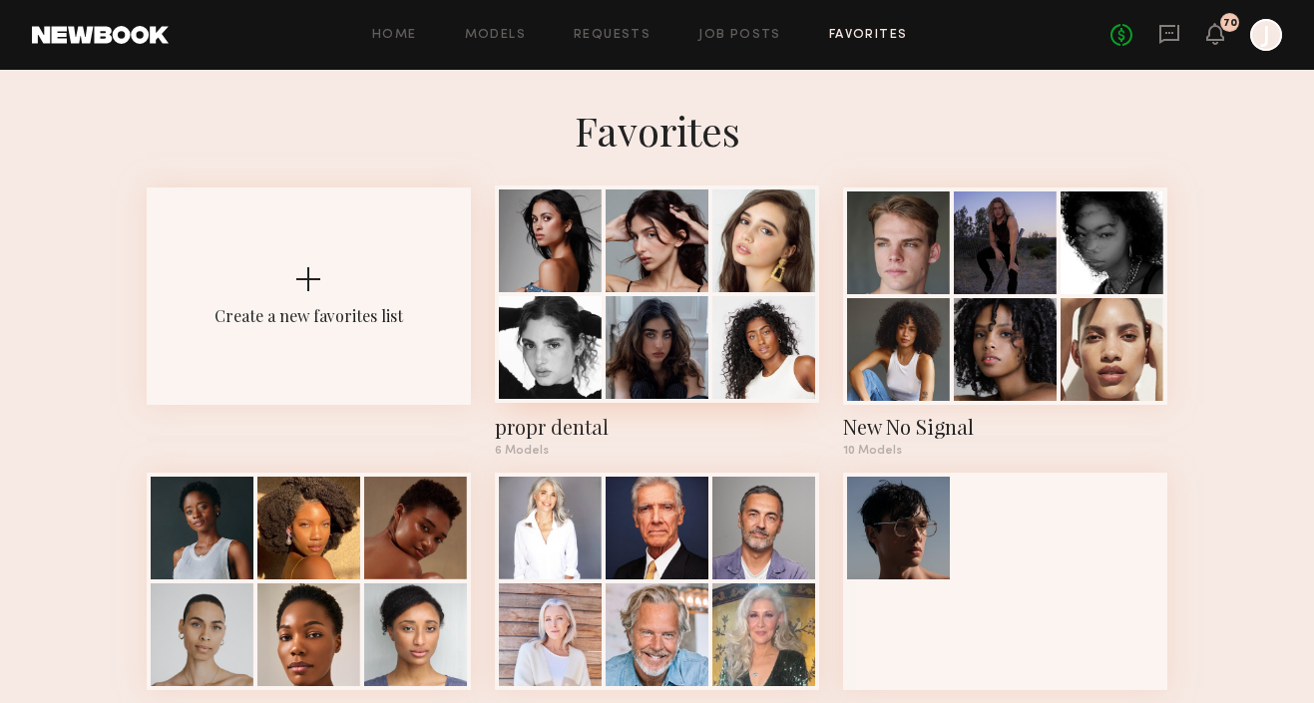
click at [596, 263] on div at bounding box center [550, 241] width 103 height 103
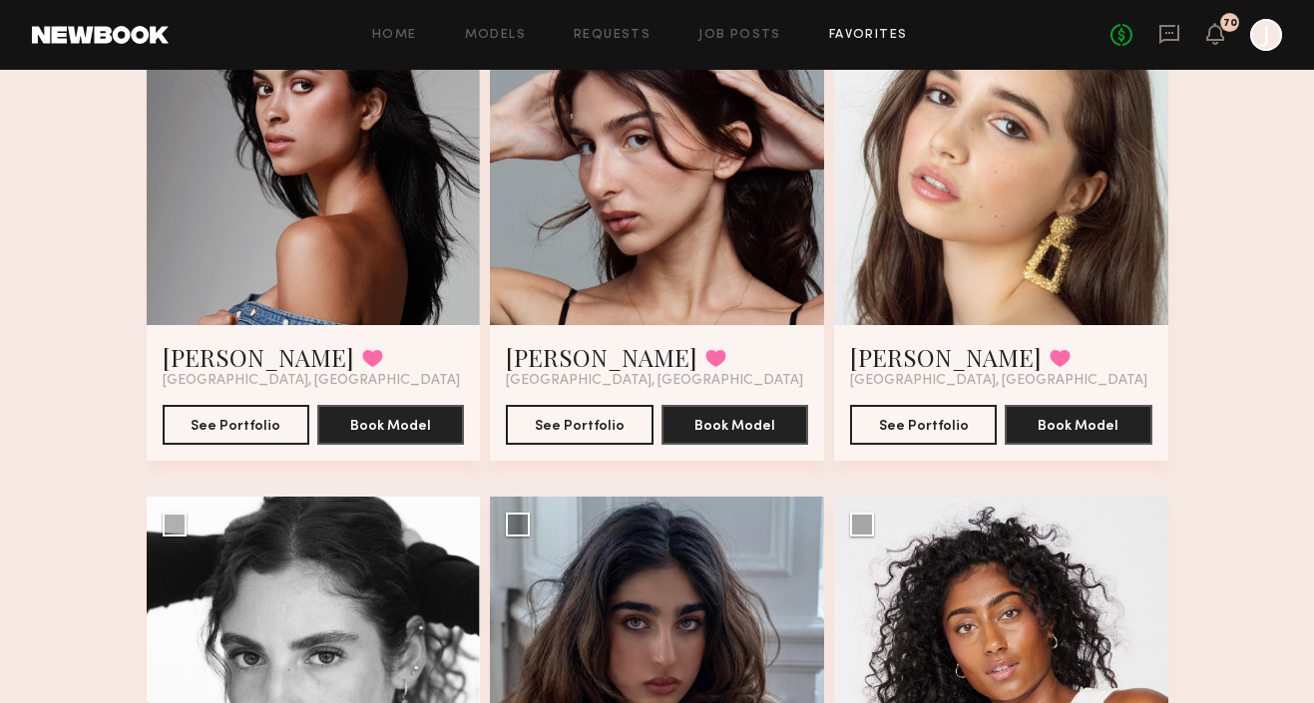
scroll to position [524, 0]
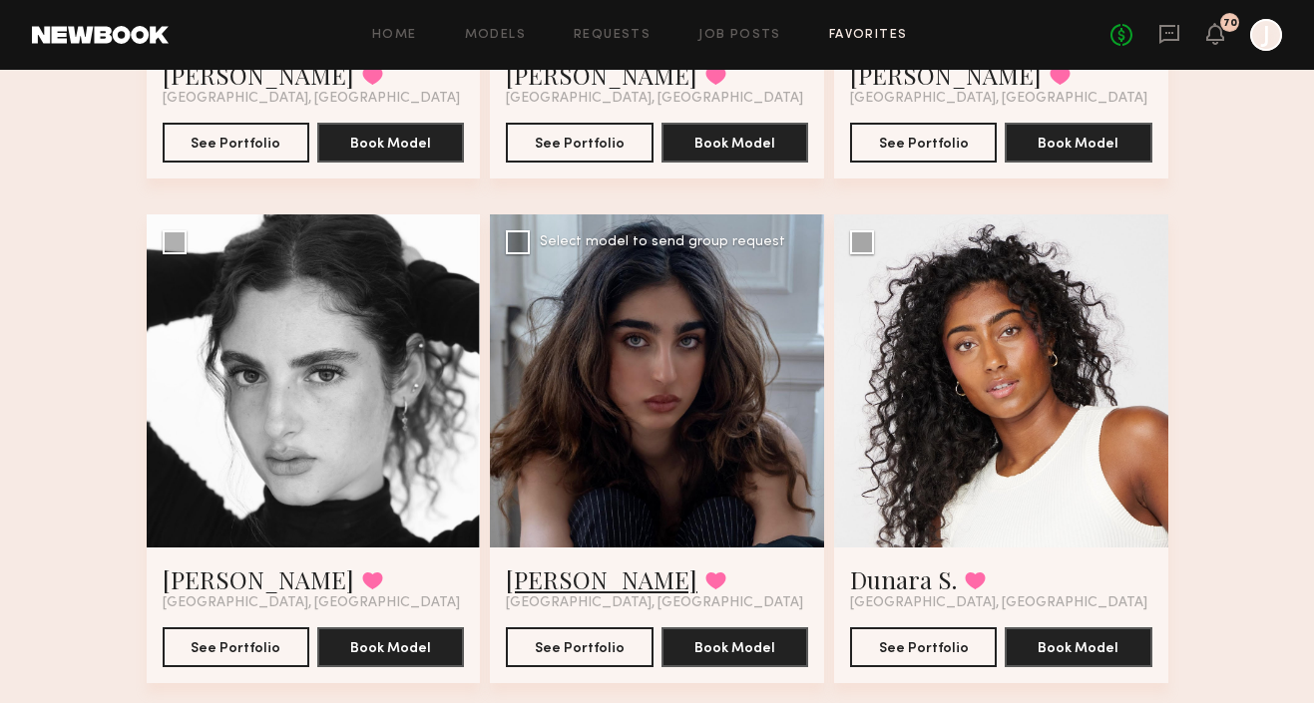
click at [522, 579] on link "Mia T." at bounding box center [602, 580] width 192 height 32
click at [908, 575] on link "Dunara S." at bounding box center [903, 580] width 107 height 32
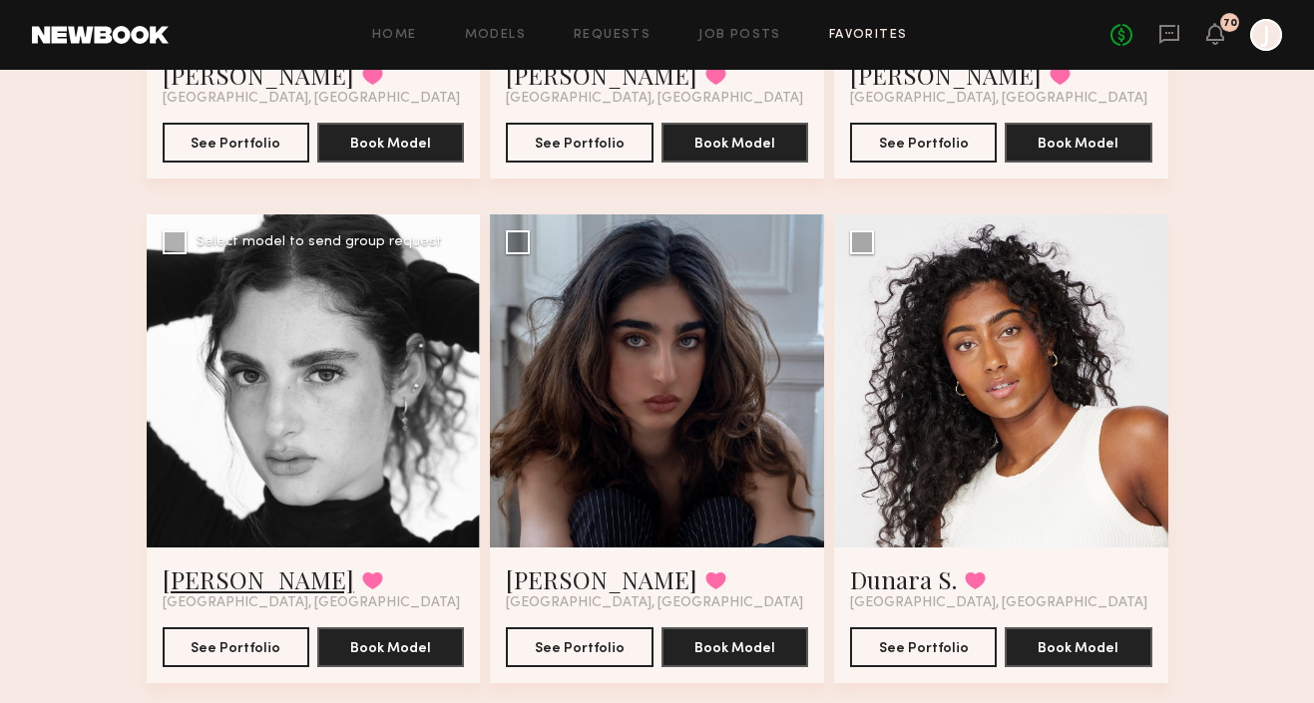
click at [200, 574] on link "Milan C." at bounding box center [259, 580] width 192 height 32
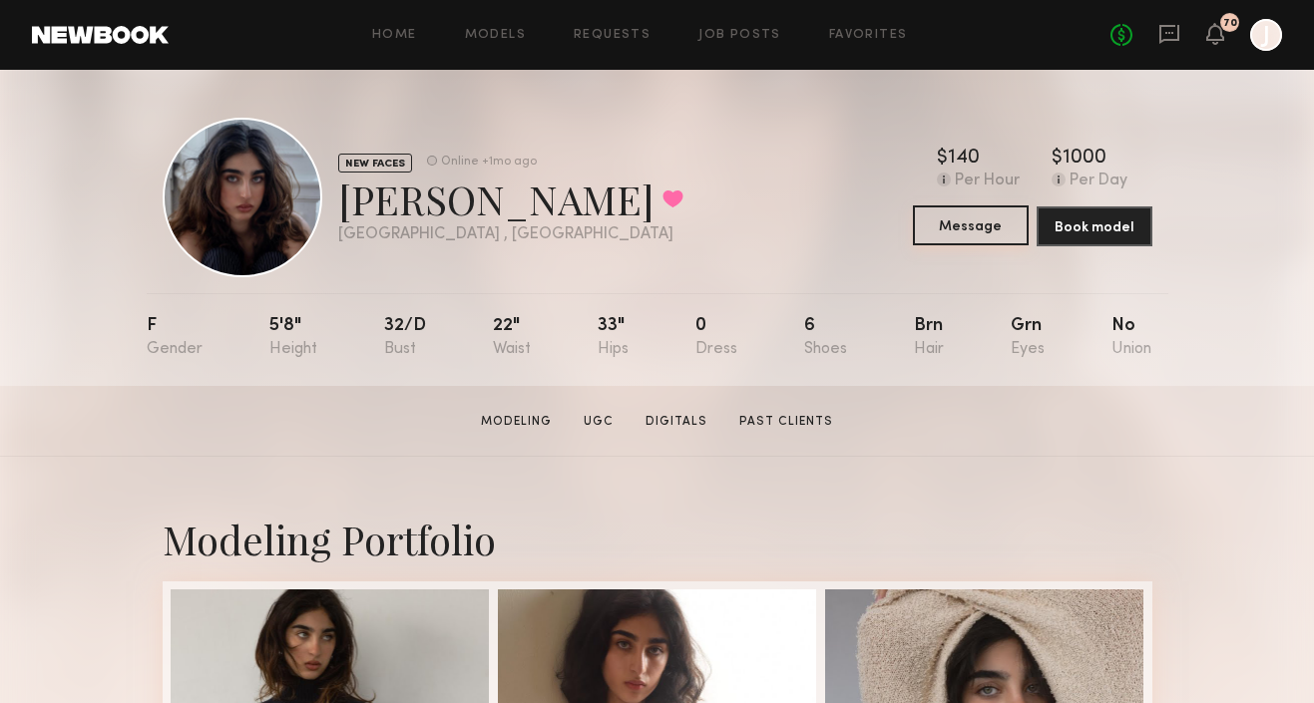
click at [968, 228] on button "Message" at bounding box center [971, 226] width 116 height 40
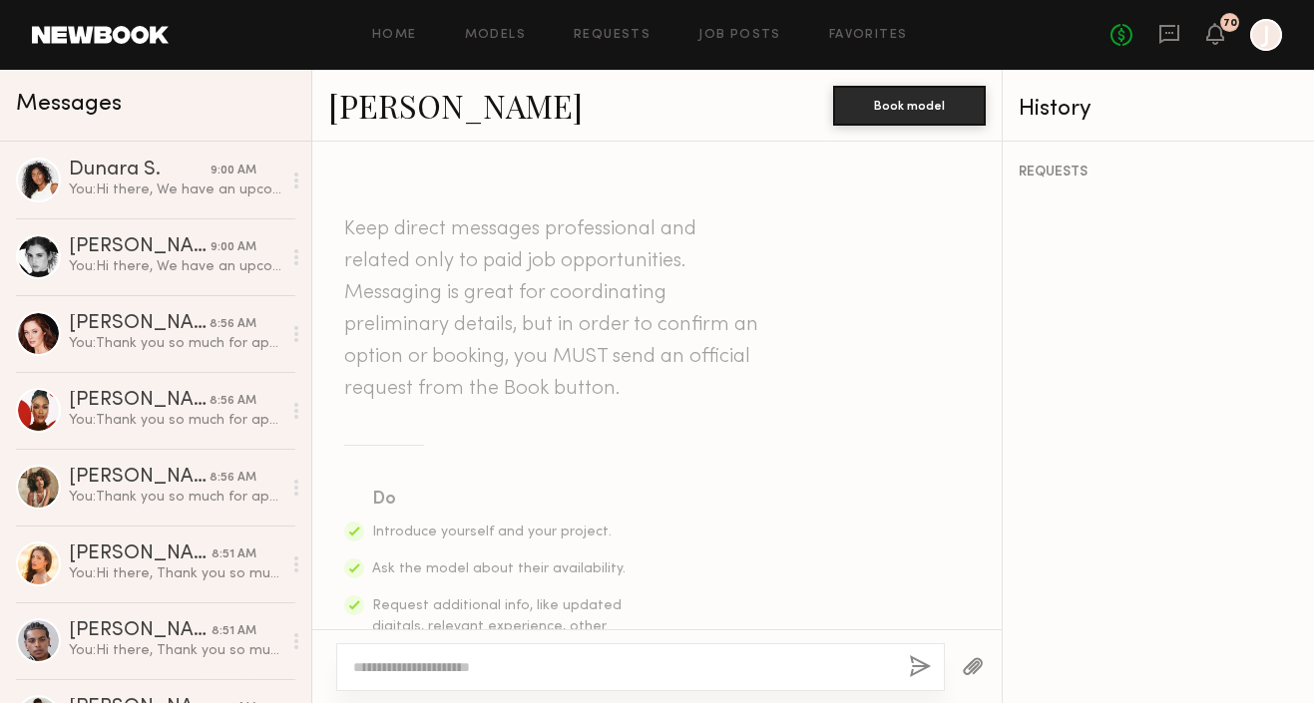
click at [643, 657] on div at bounding box center [640, 668] width 609 height 48
click at [639, 665] on textarea at bounding box center [623, 668] width 540 height 20
paste textarea "**********"
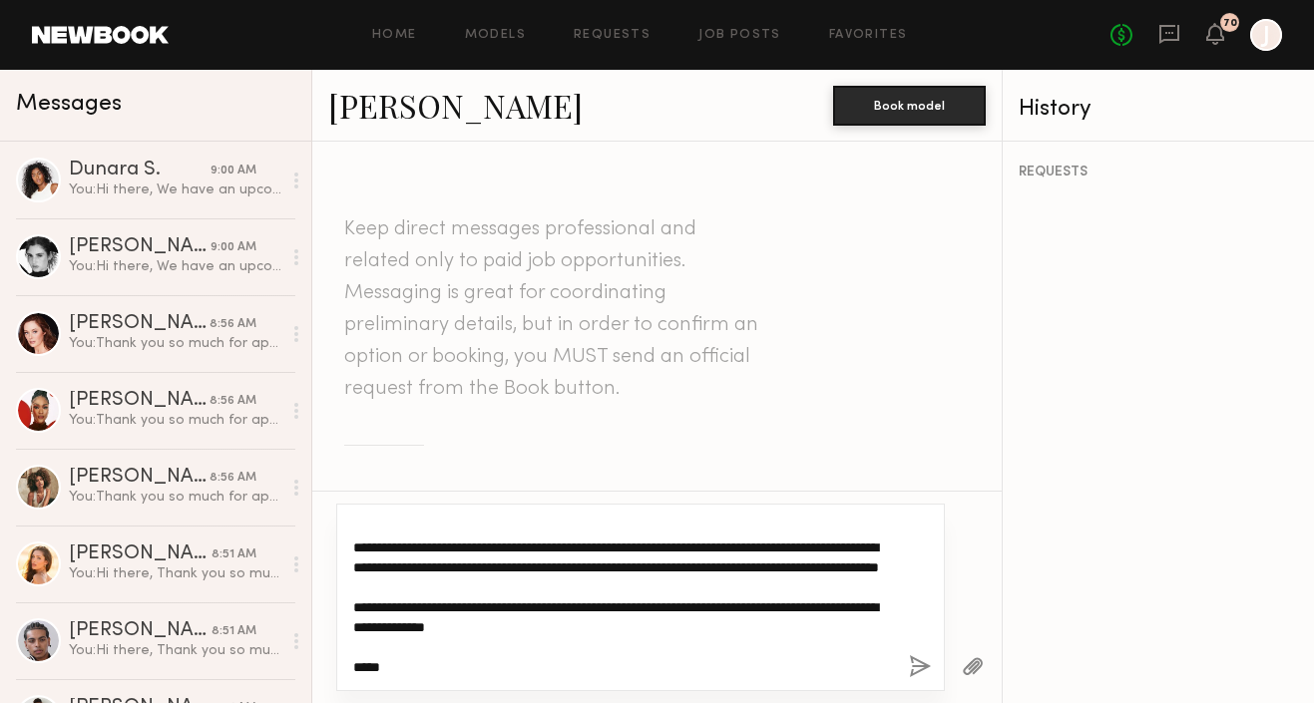
type textarea "**********"
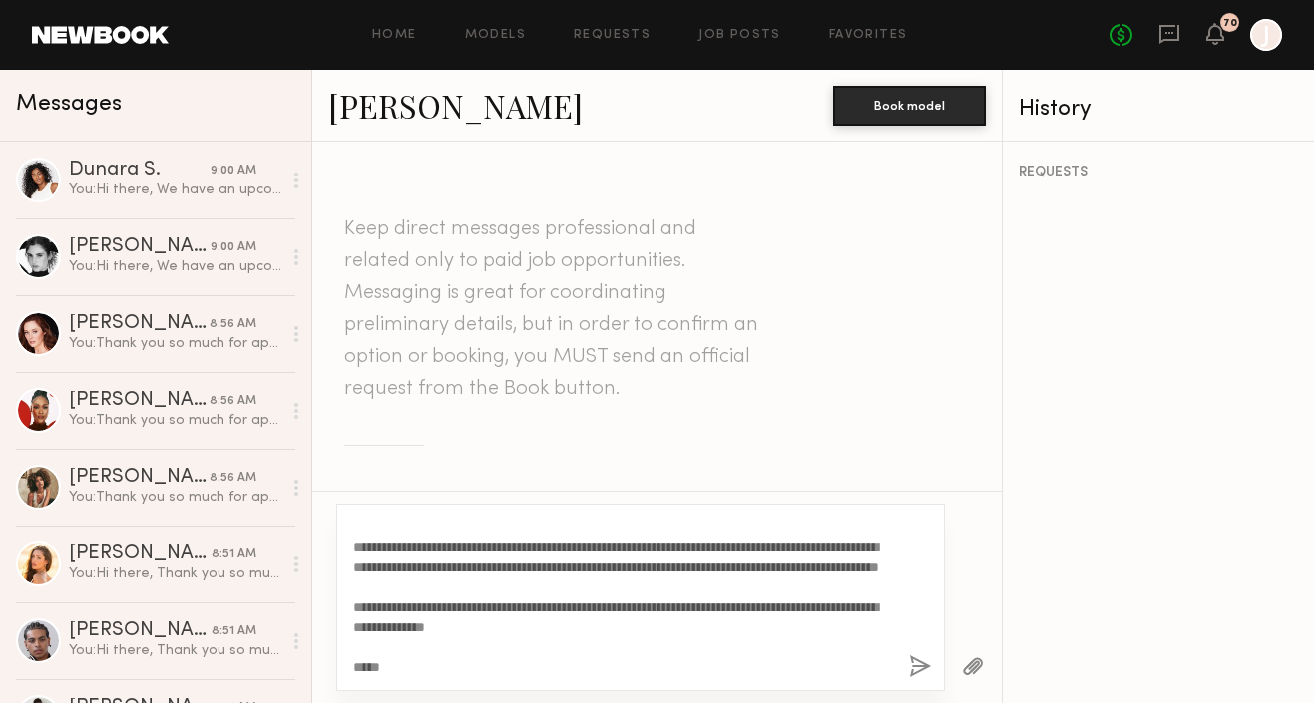
click at [919, 666] on button "button" at bounding box center [920, 668] width 22 height 25
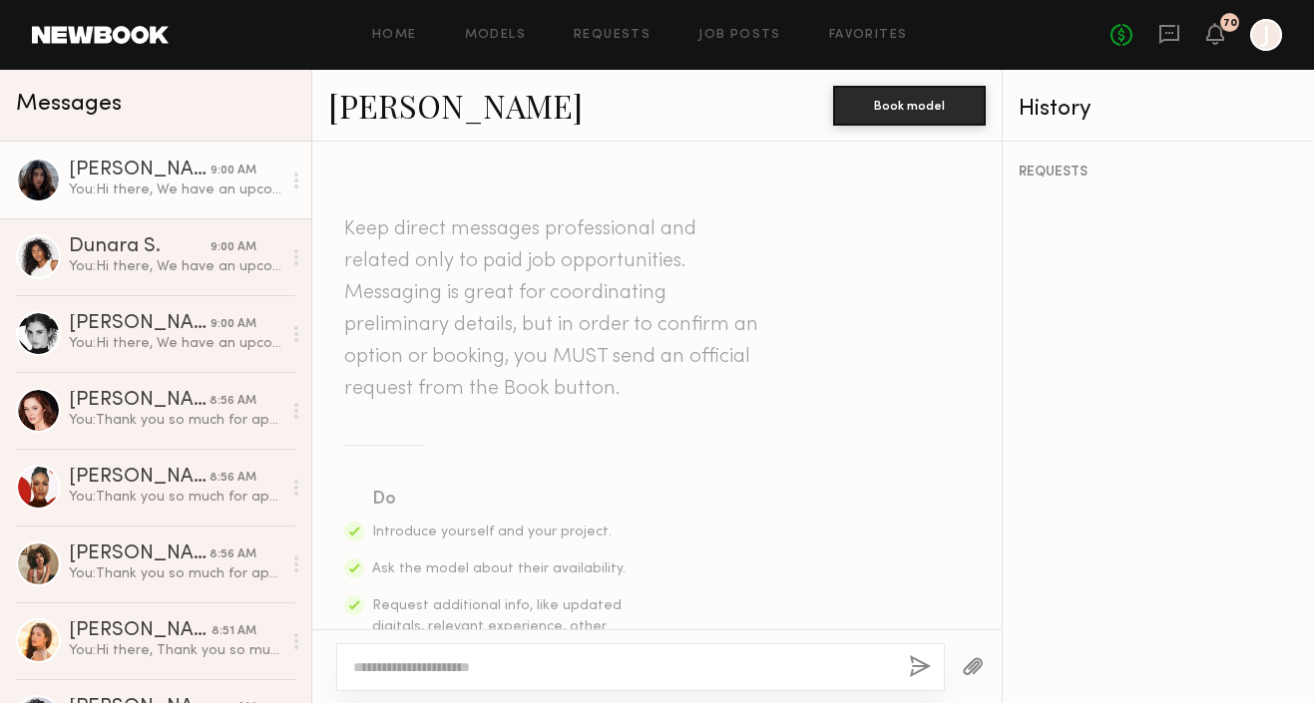
scroll to position [0, 0]
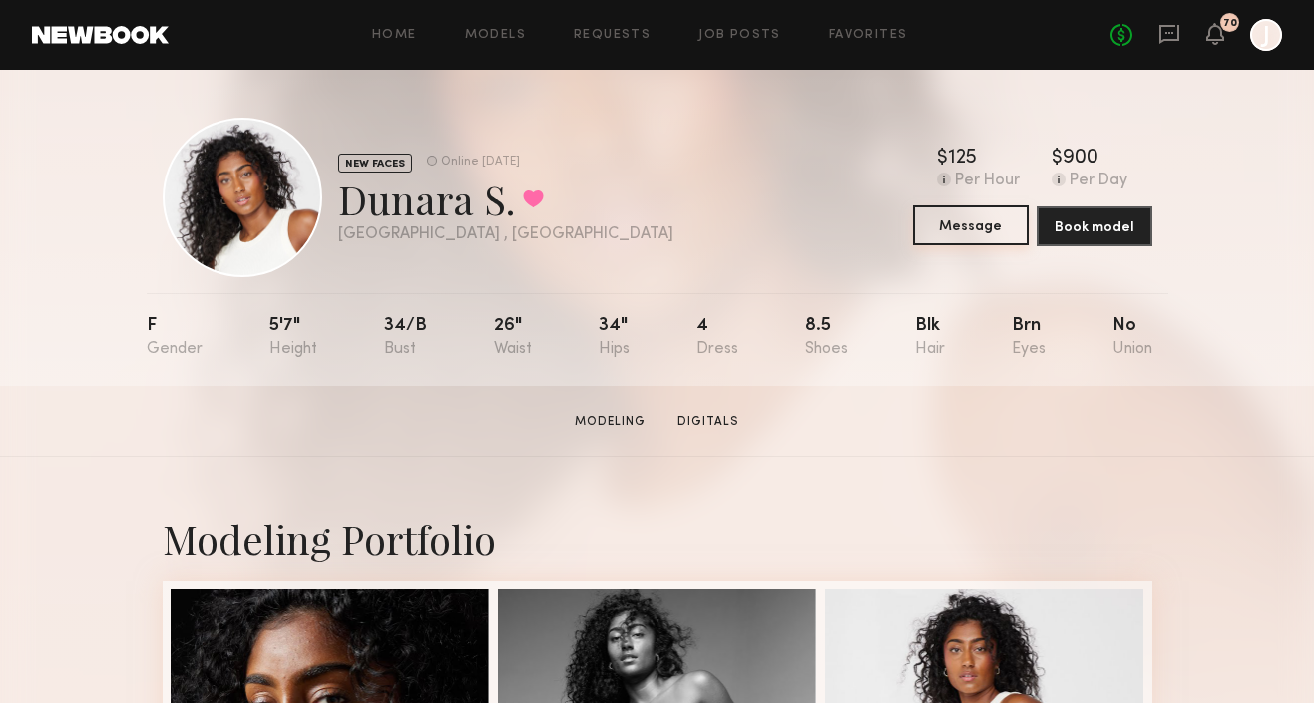
click at [972, 229] on button "Message" at bounding box center [971, 226] width 116 height 40
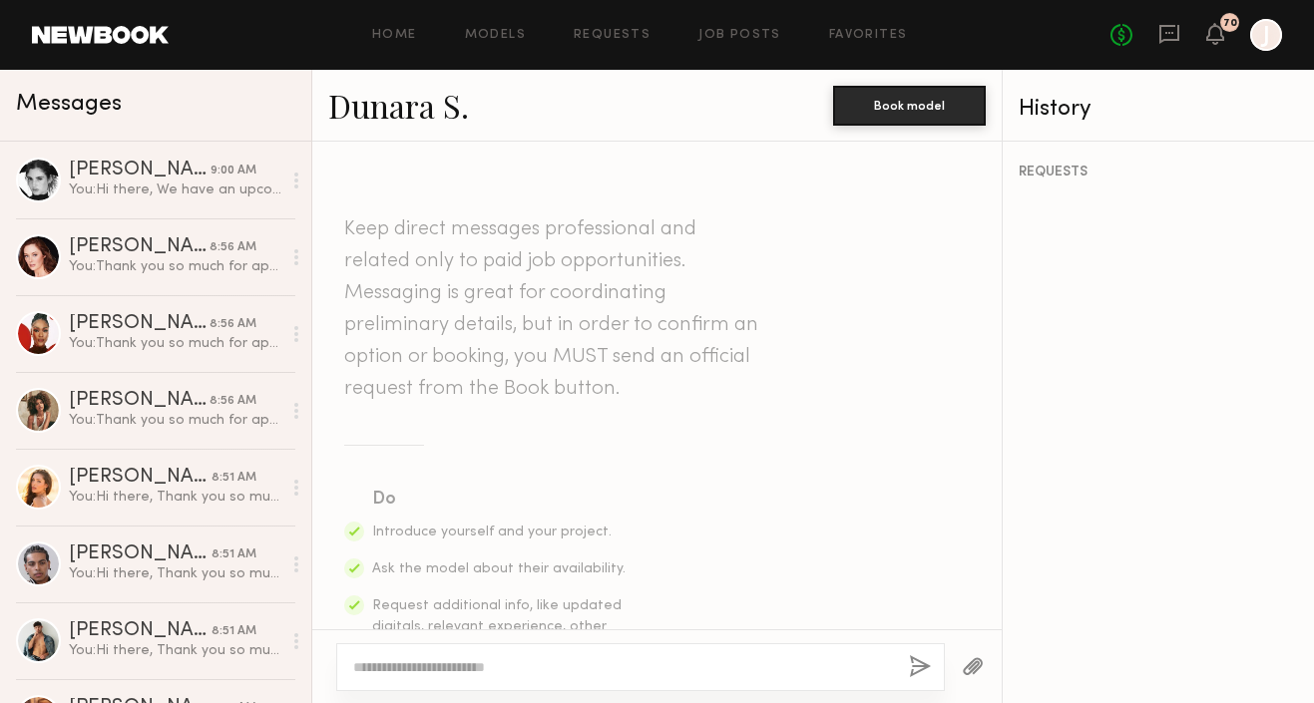
click at [640, 662] on textarea at bounding box center [623, 668] width 540 height 20
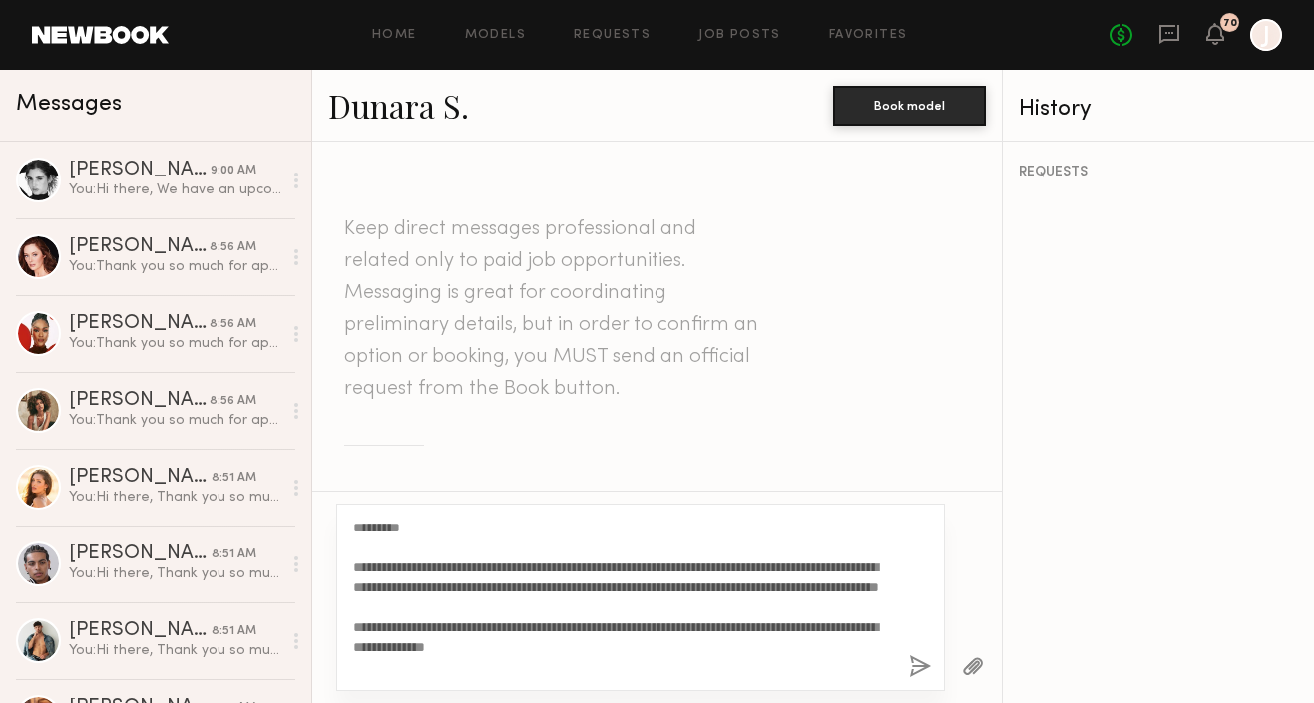
type textarea "**********"
click at [918, 664] on button "button" at bounding box center [920, 668] width 22 height 25
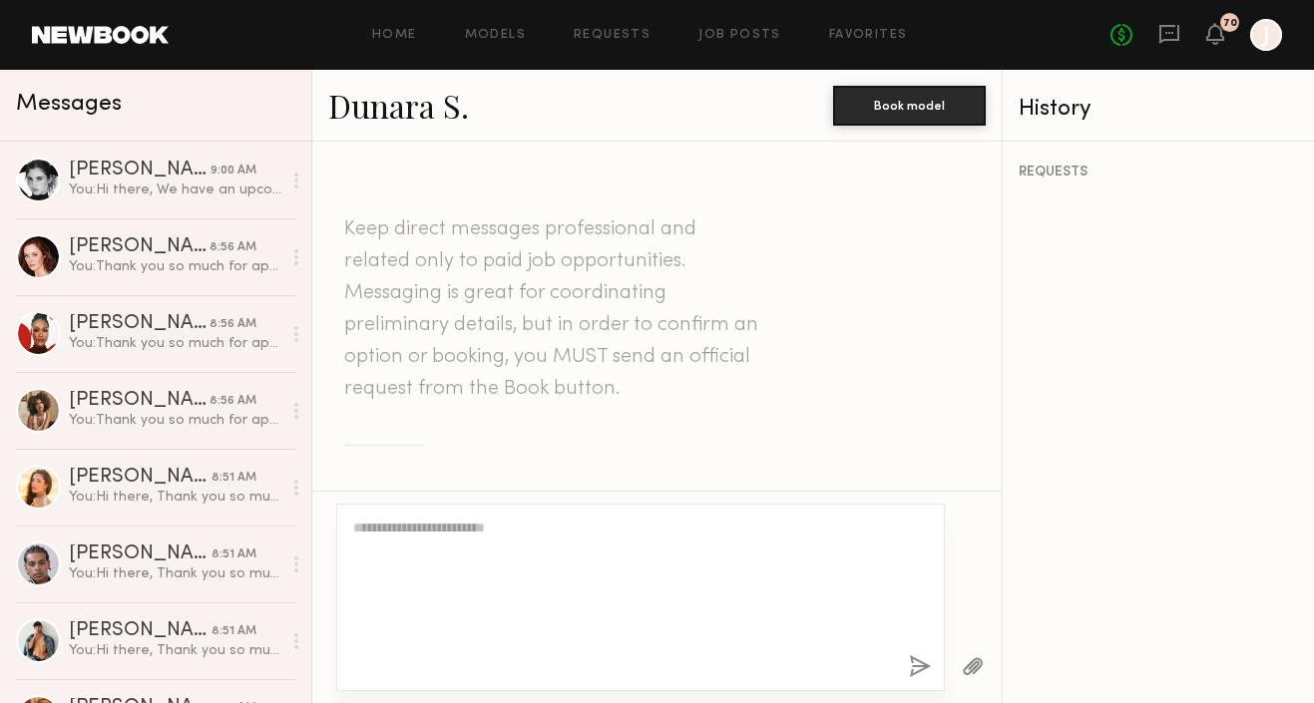
scroll to position [787, 0]
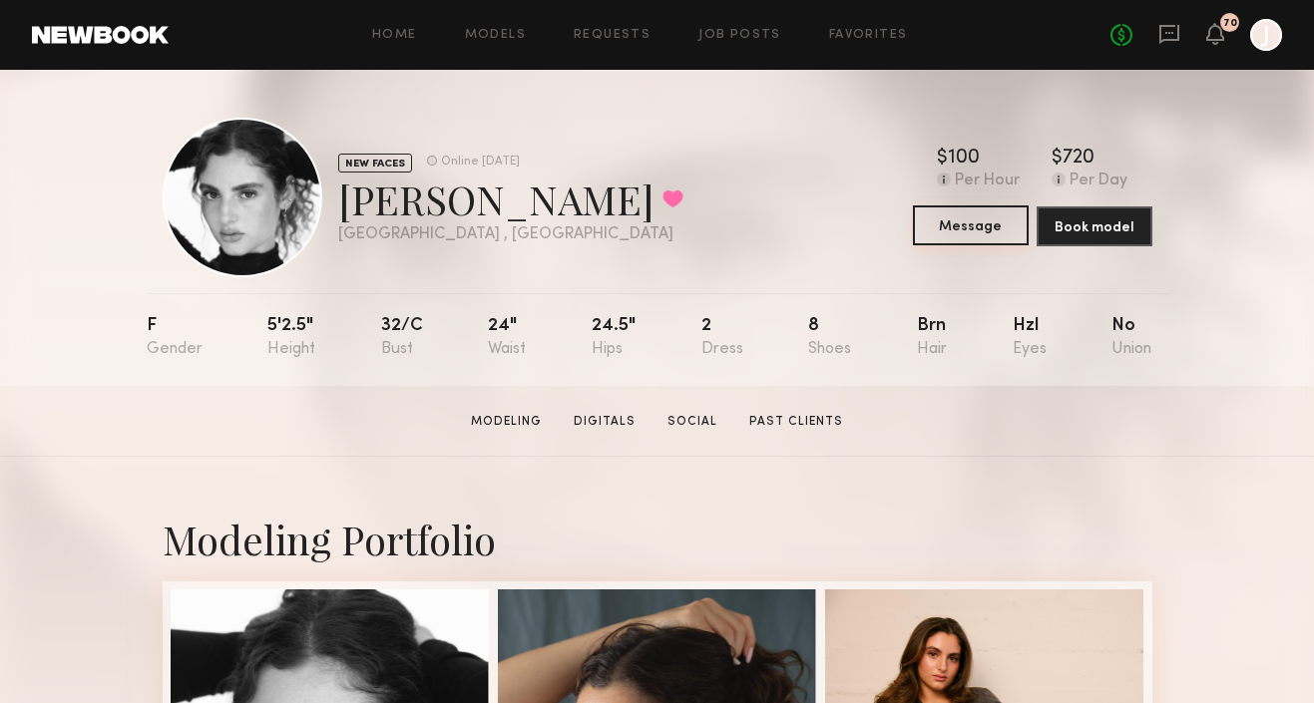
click at [948, 235] on button "Message" at bounding box center [971, 226] width 116 height 40
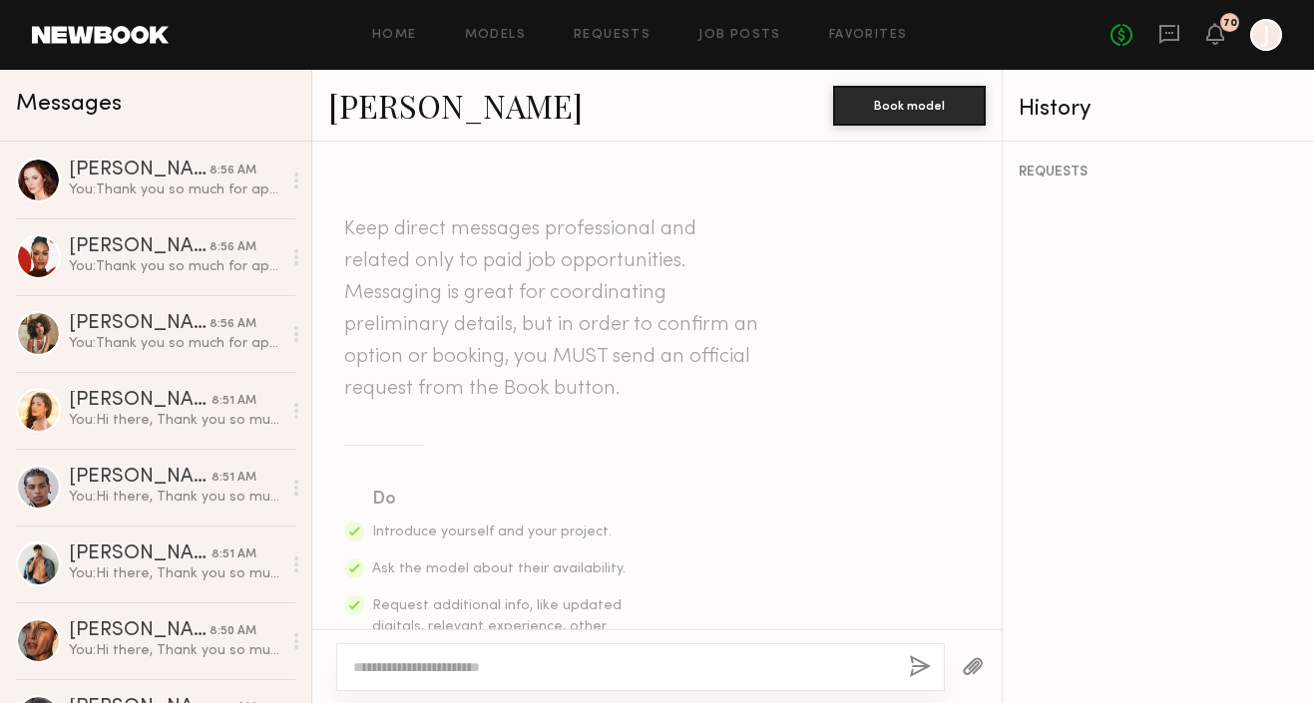
click at [554, 671] on textarea at bounding box center [623, 668] width 540 height 20
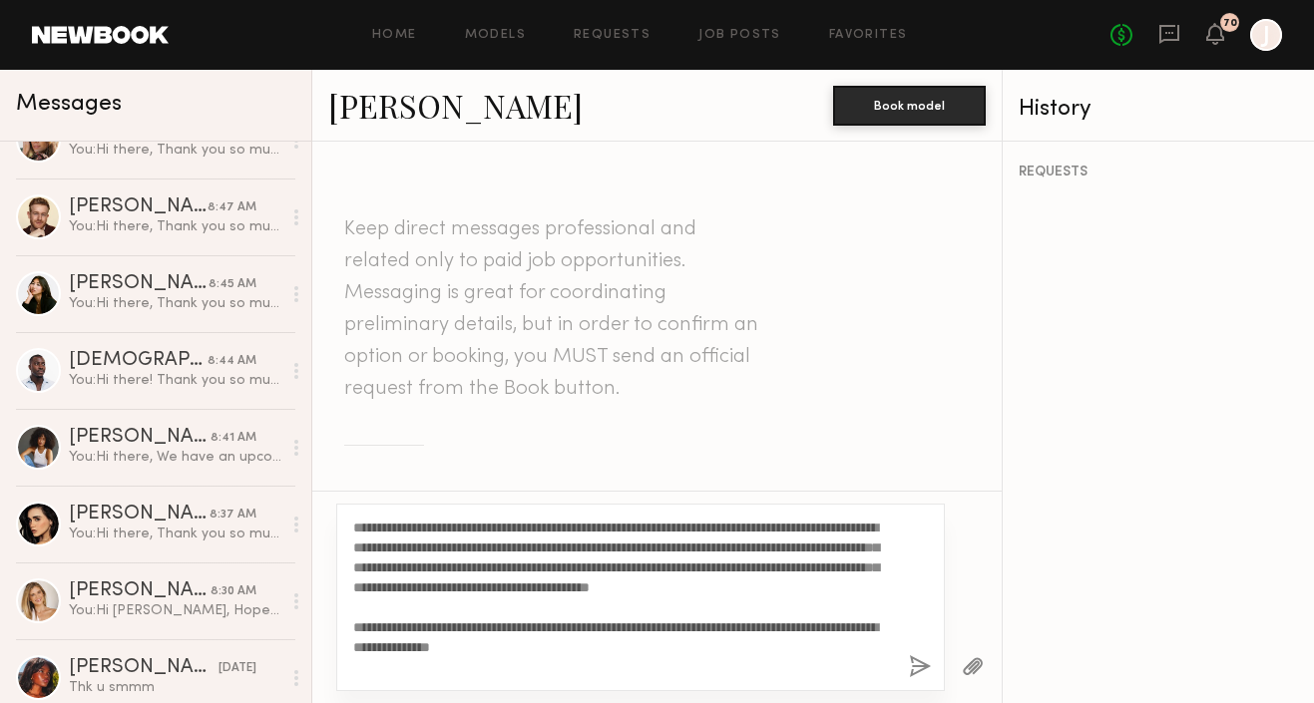
scroll to position [834, 0]
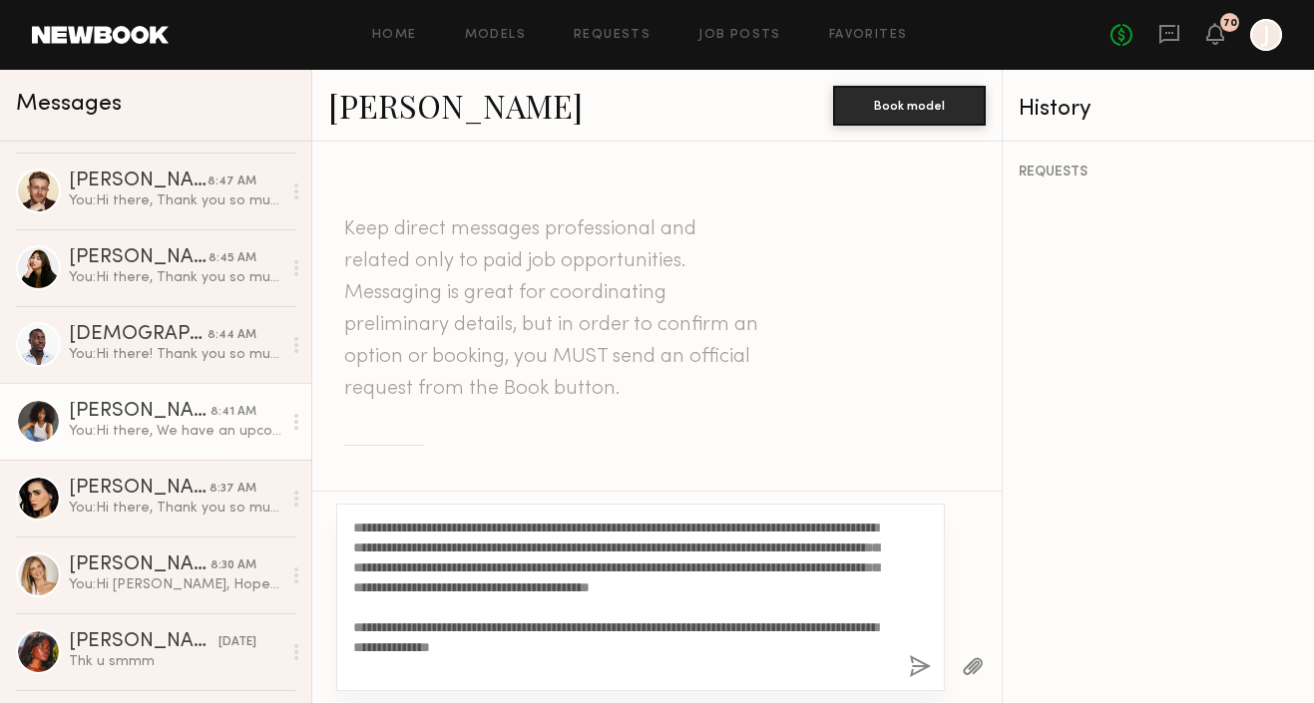
type textarea "**********"
click at [222, 439] on div "You: Hi there, We have an upcoming shoot this friday with the brand Propr Denta…" at bounding box center [175, 431] width 213 height 19
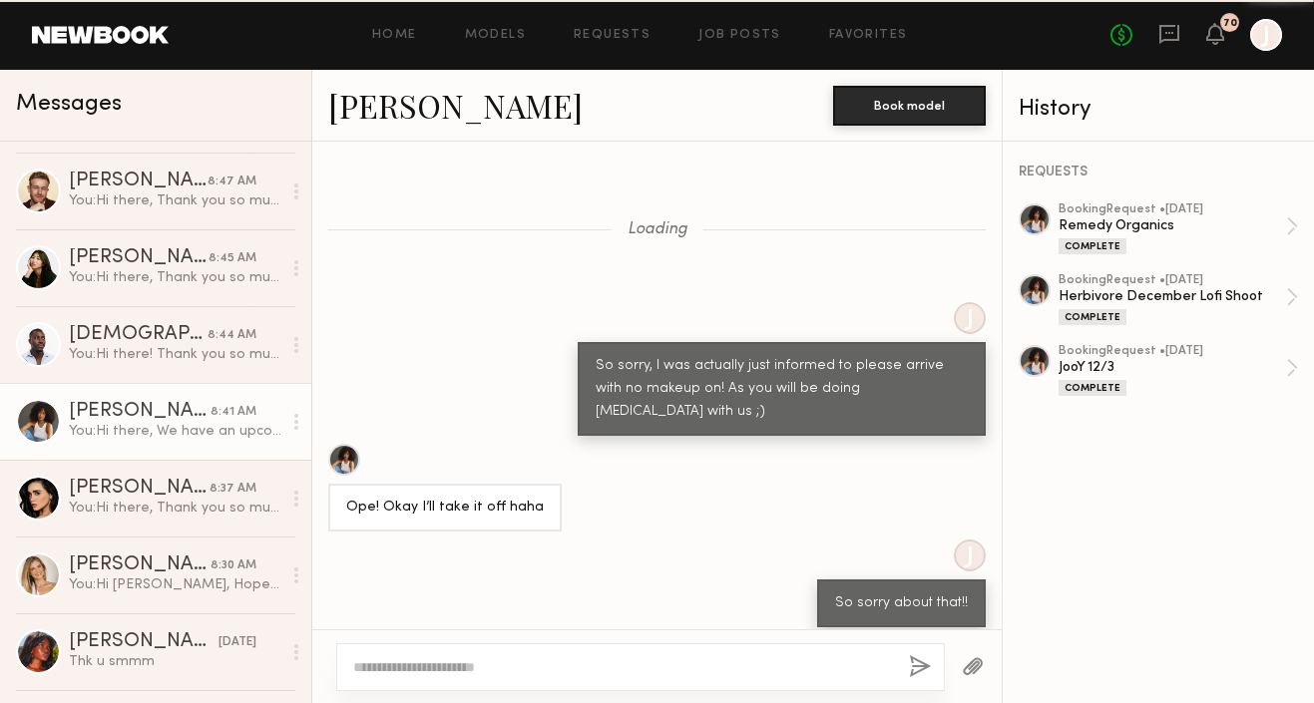
scroll to position [2079, 0]
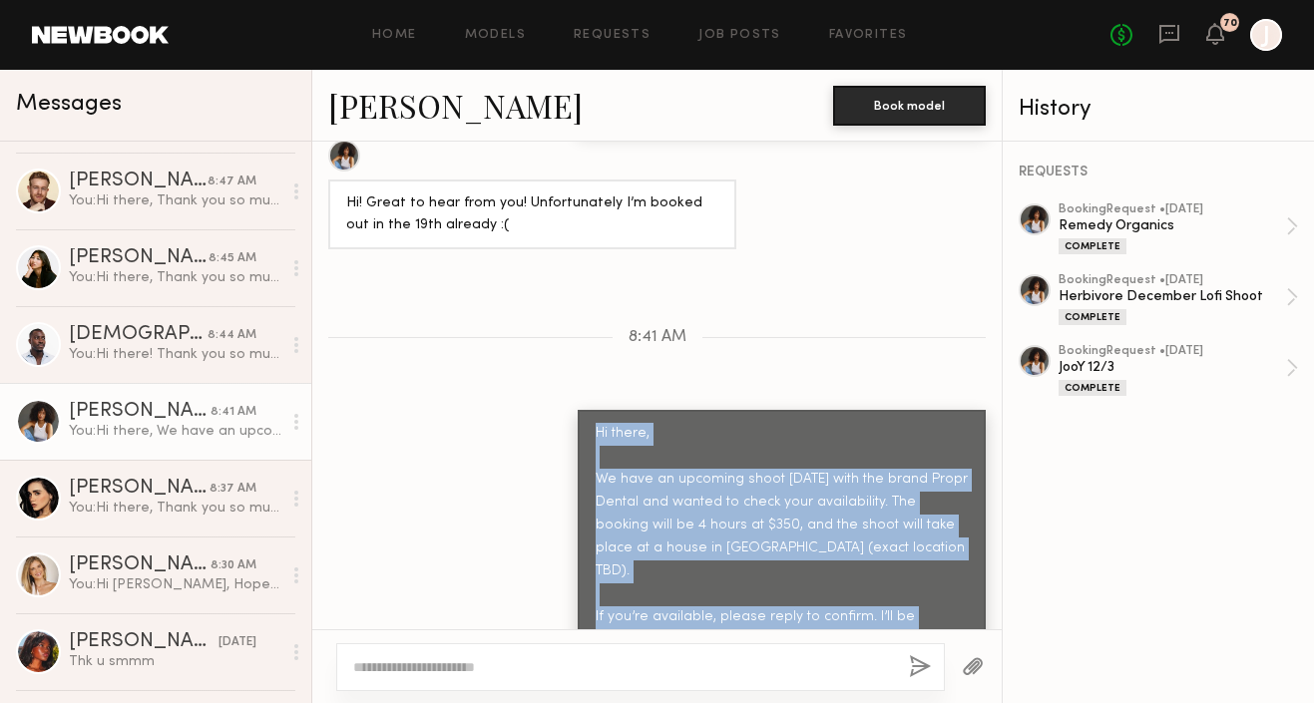
drag, startPoint x: 596, startPoint y: 356, endPoint x: 660, endPoint y: 607, distance: 258.5
click at [660, 607] on div "Hi there, We have an upcoming shoot [DATE] with the brand Propr Dental and want…" at bounding box center [782, 571] width 408 height 322
copy div "Hi there, We have an upcoming shoot this friday with the brand Propr Dental and…"
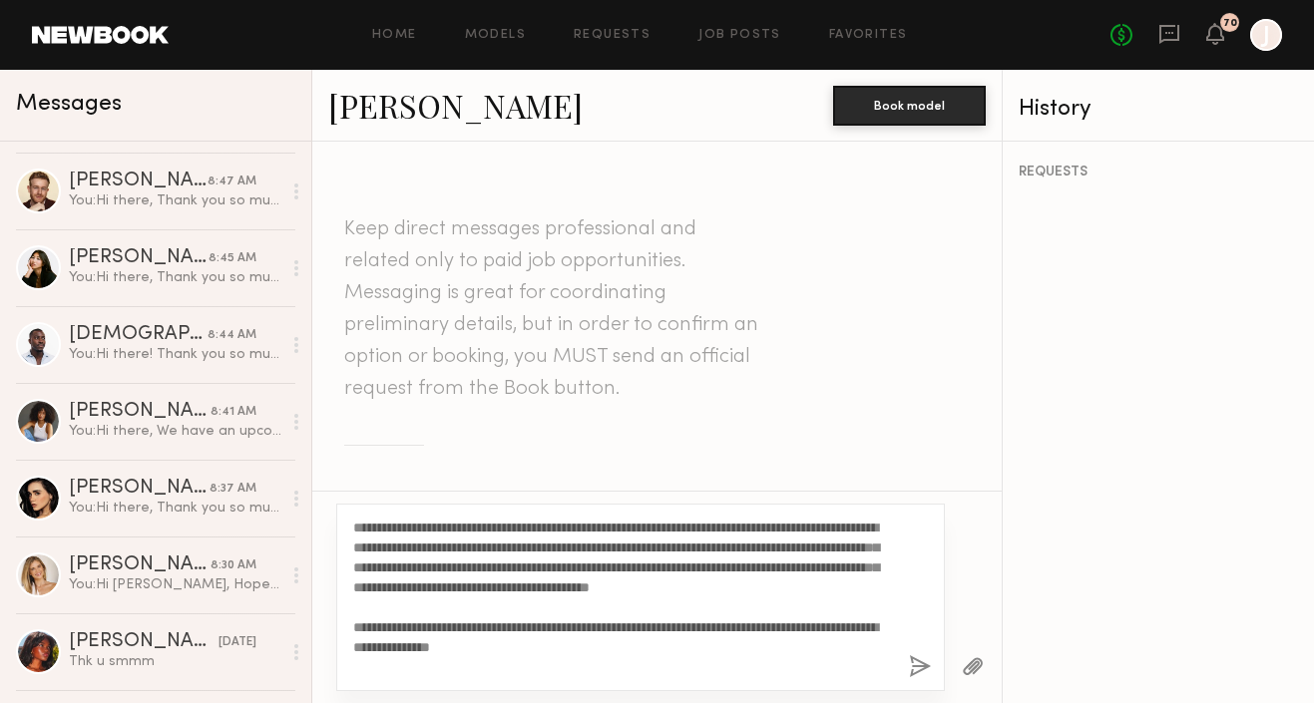
drag, startPoint x: 572, startPoint y: 664, endPoint x: 322, endPoint y: 498, distance: 299.4
click at [322, 498] on div "**********" at bounding box center [656, 597] width 689 height 213
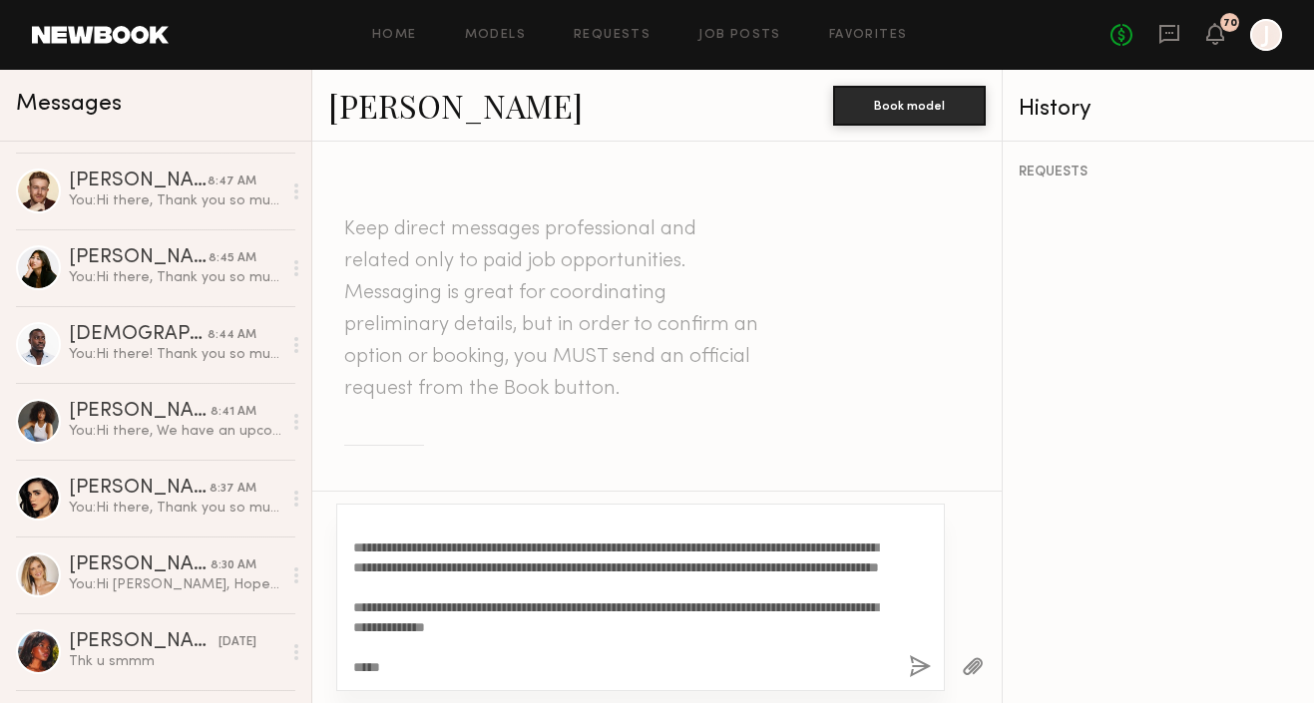
scroll to position [30, 0]
type textarea "**********"
click at [919, 669] on button "button" at bounding box center [920, 668] width 22 height 25
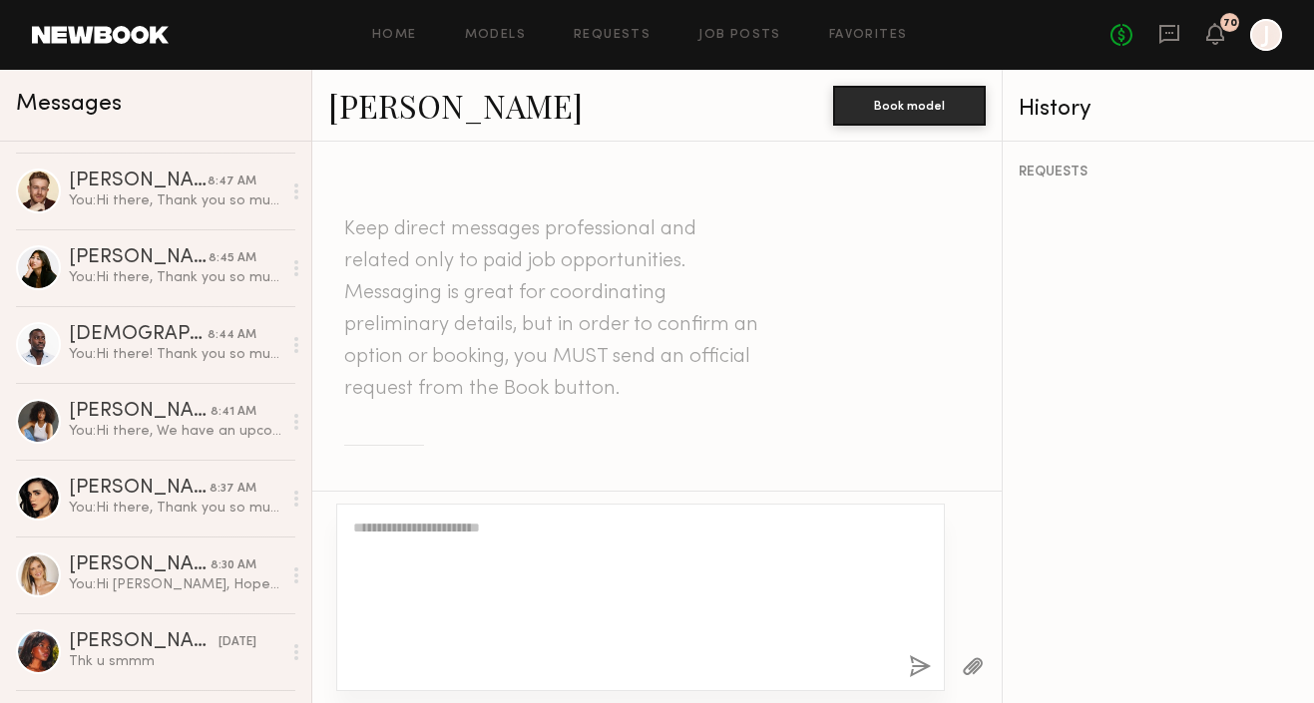
scroll to position [0, 0]
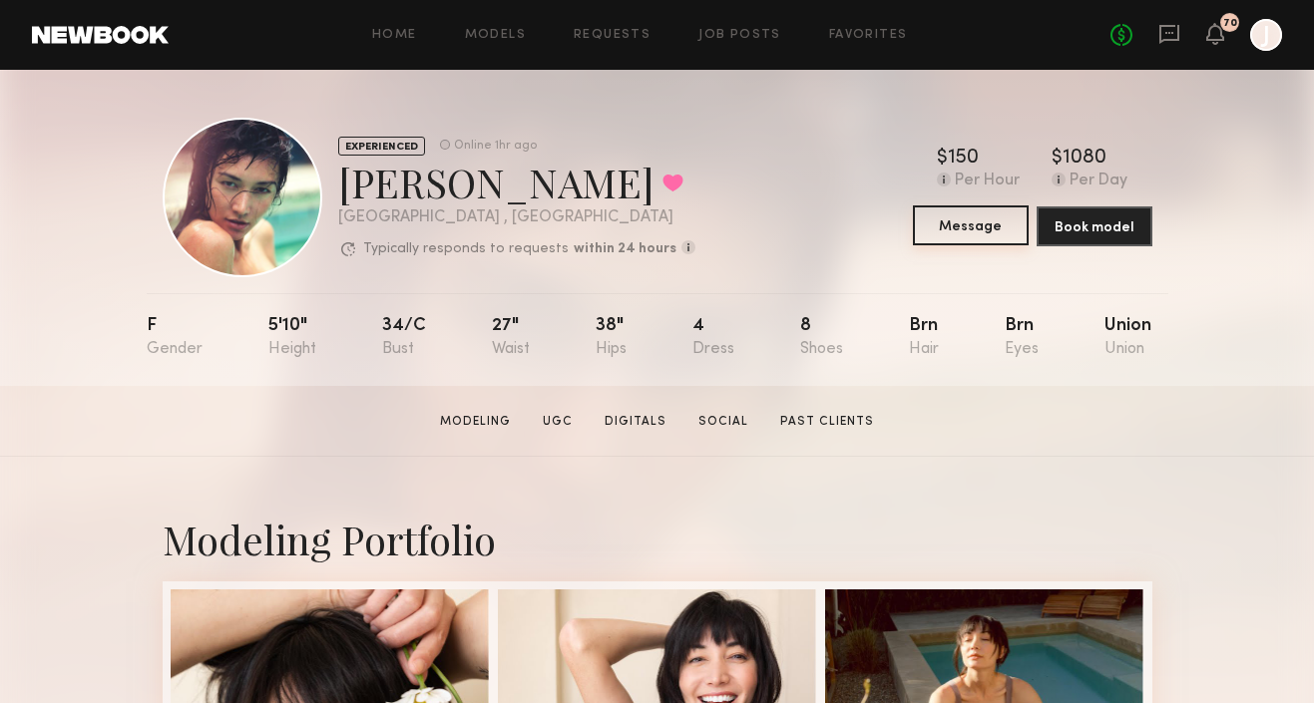
click at [928, 222] on button "Message" at bounding box center [971, 226] width 116 height 40
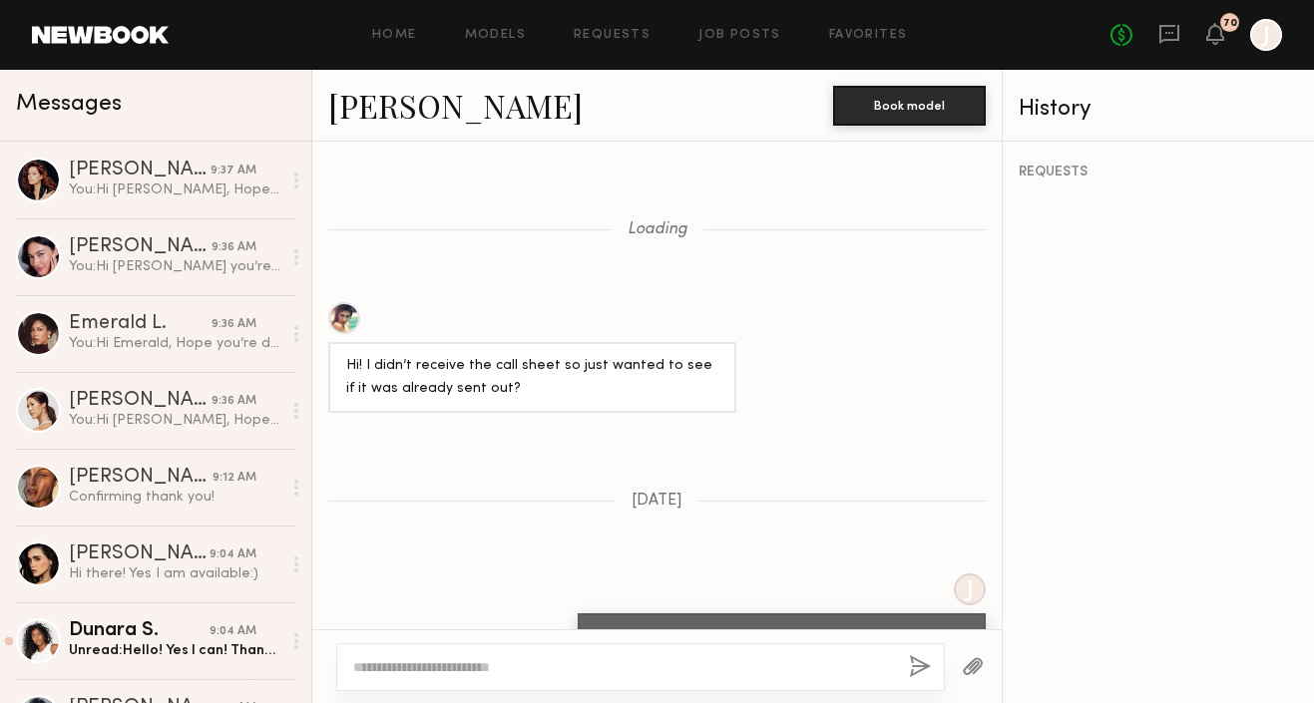
scroll to position [2241, 0]
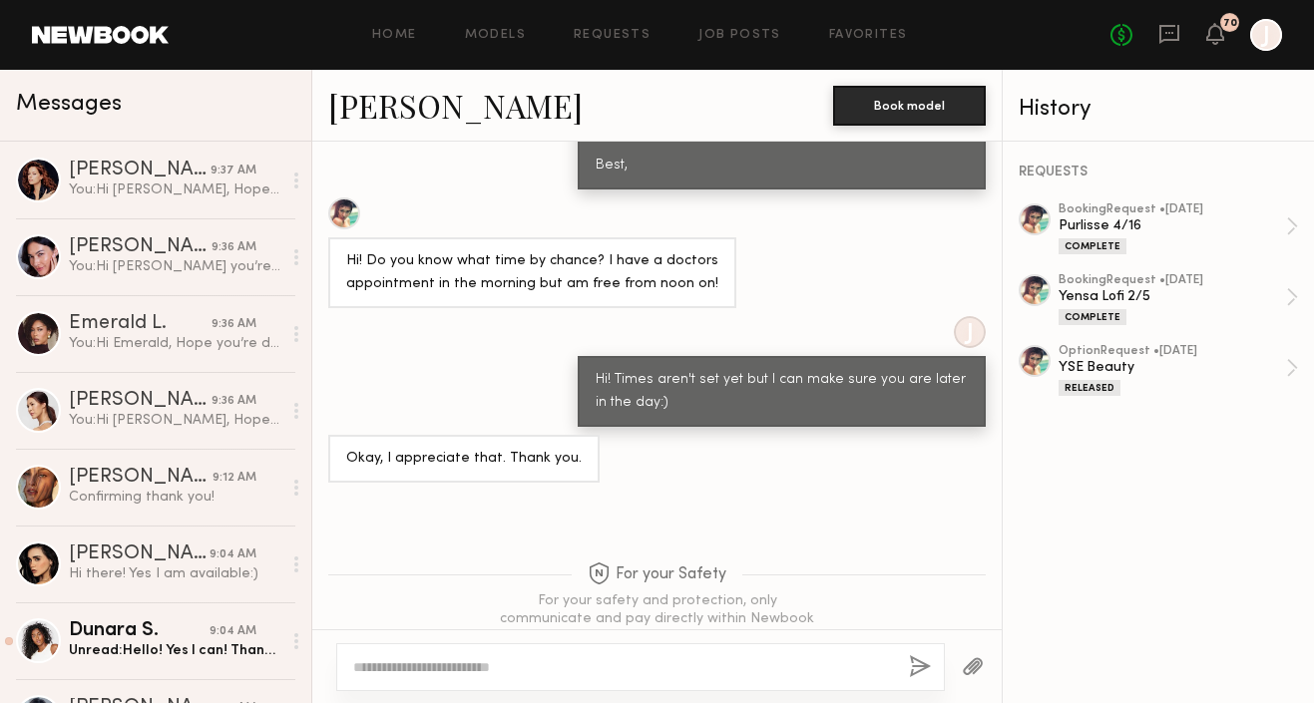
click at [540, 669] on textarea at bounding box center [623, 668] width 540 height 20
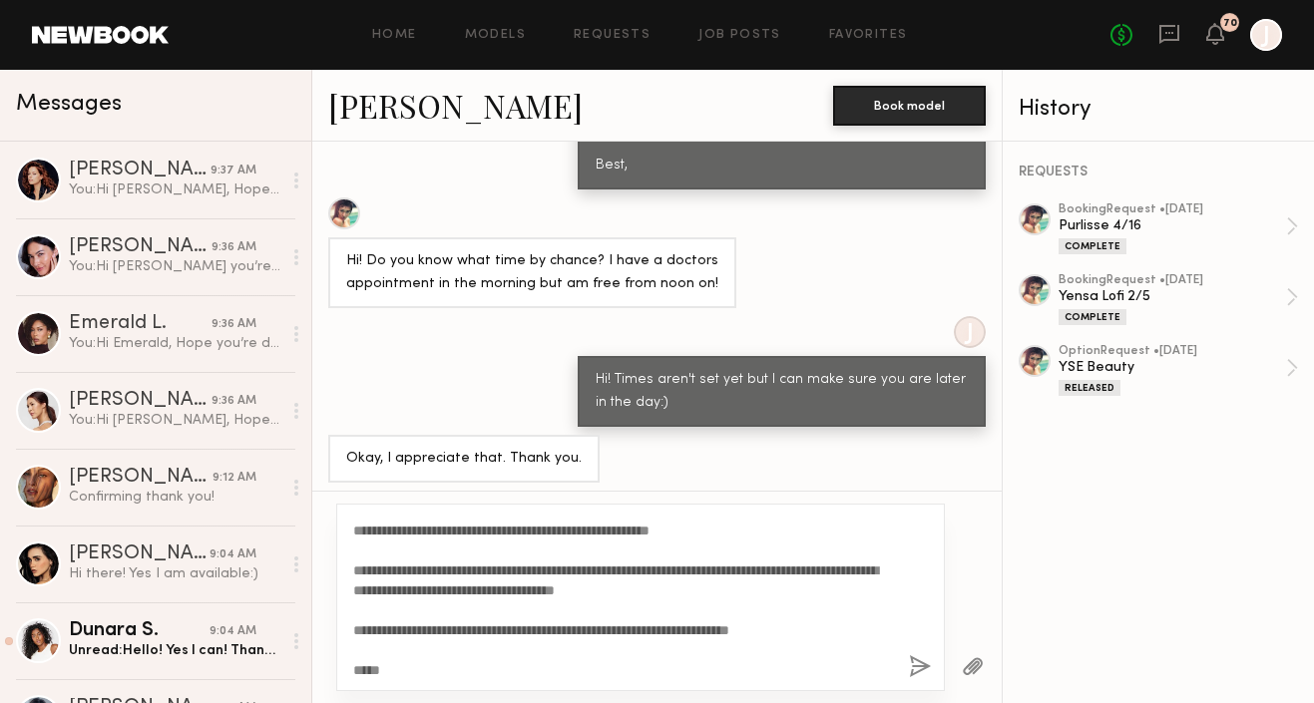
scroll to position [0, 0]
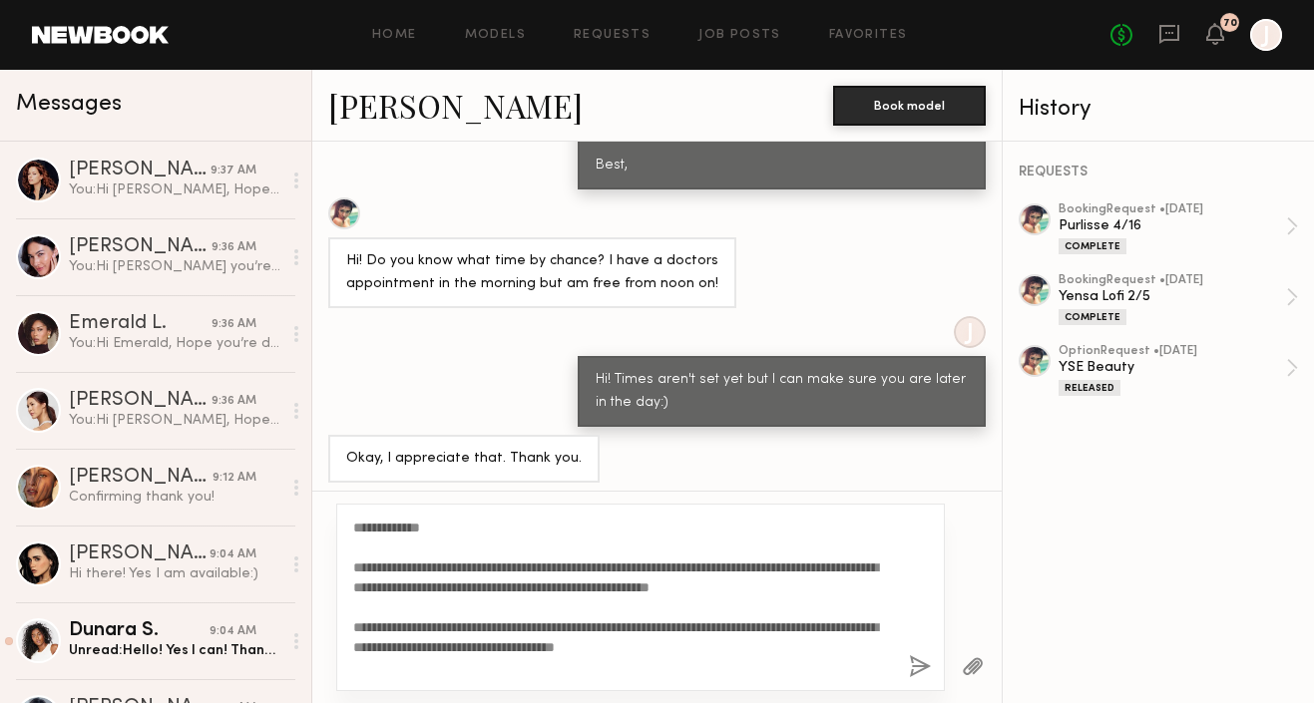
drag, startPoint x: 428, startPoint y: 529, endPoint x: 368, endPoint y: 524, distance: 60.1
click at [368, 524] on textarea "**********" at bounding box center [623, 598] width 540 height 160
type textarea "**********"
click at [916, 670] on button "button" at bounding box center [920, 668] width 22 height 25
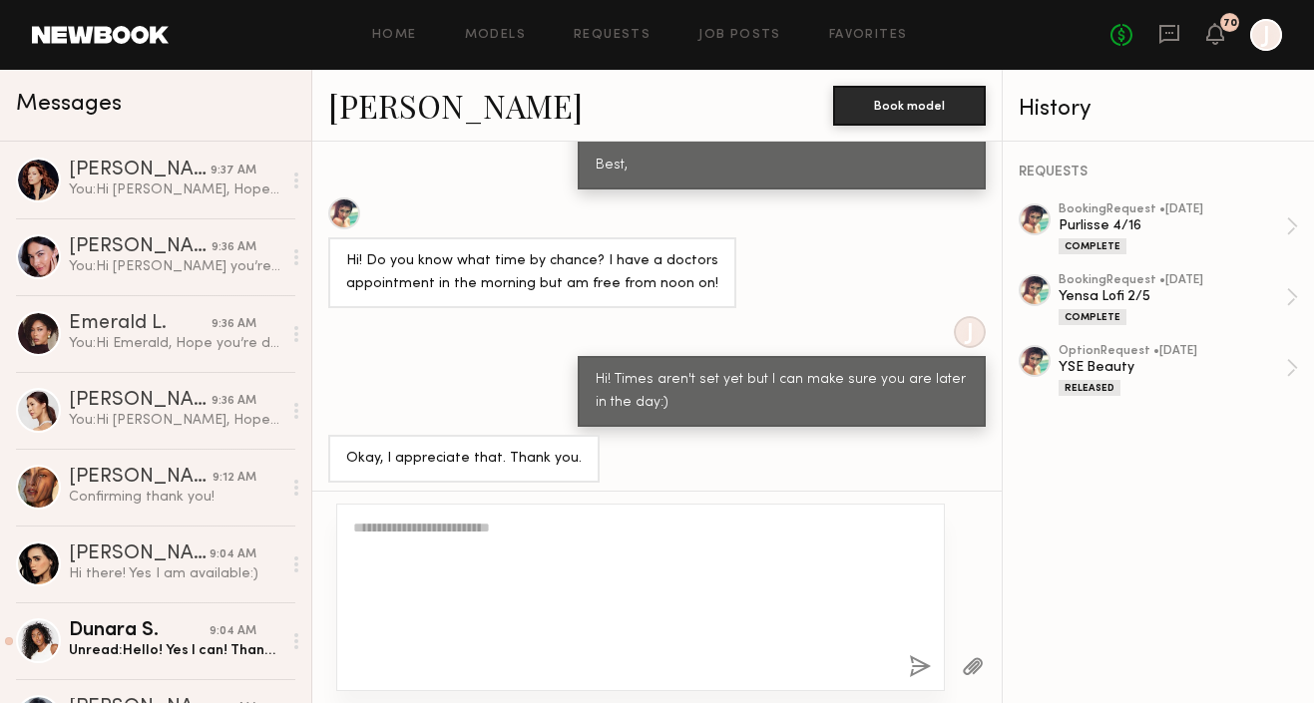
scroll to position [2939, 0]
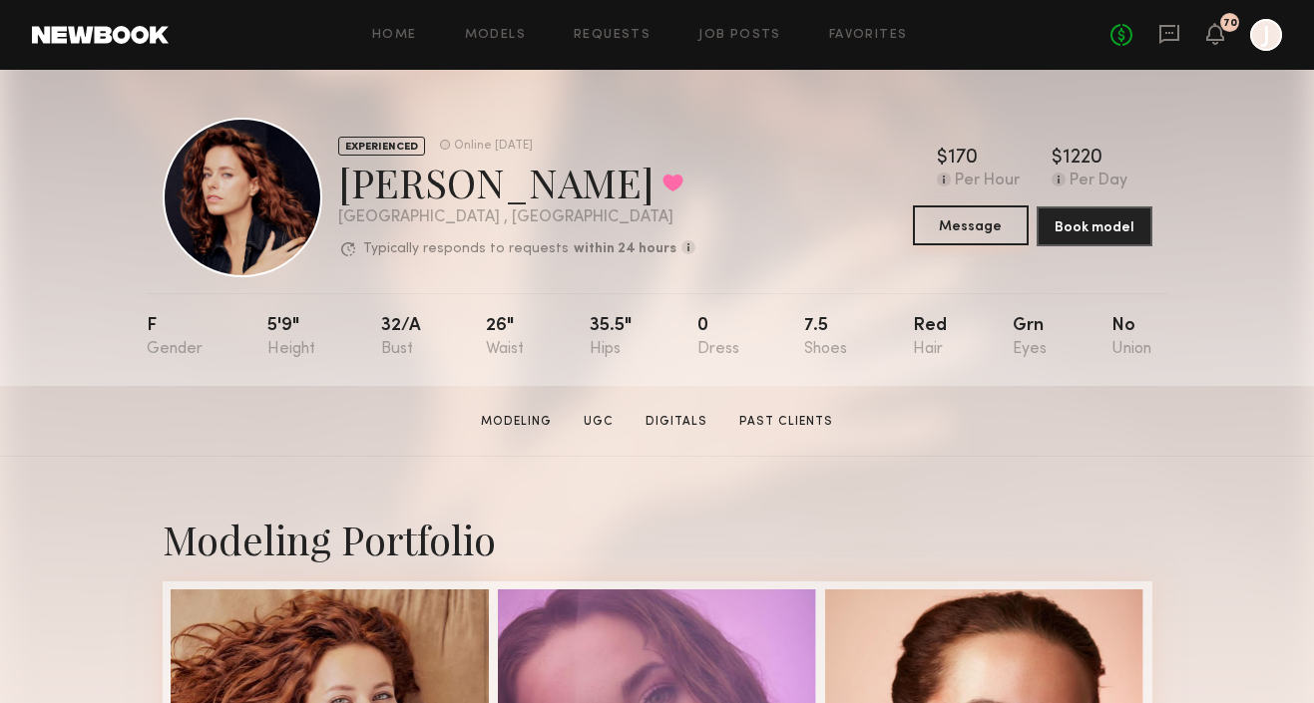
click at [969, 221] on button "Message" at bounding box center [971, 226] width 116 height 40
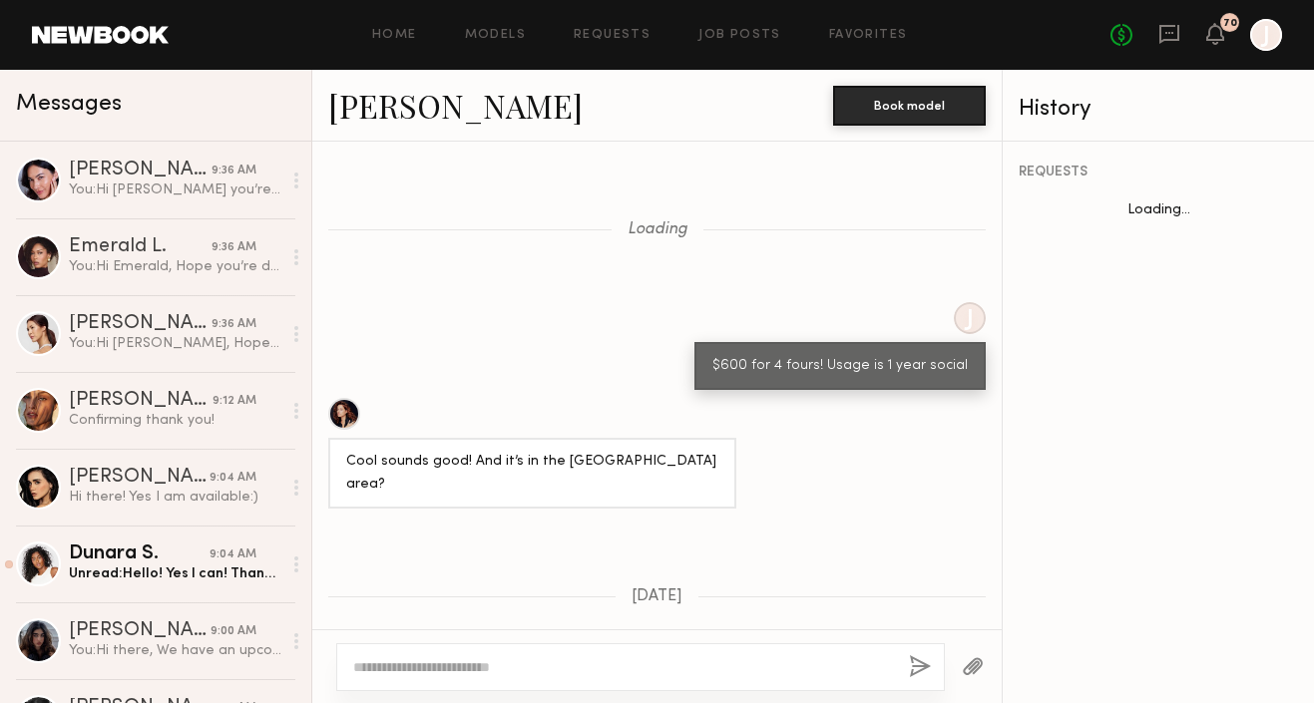
scroll to position [1265, 0]
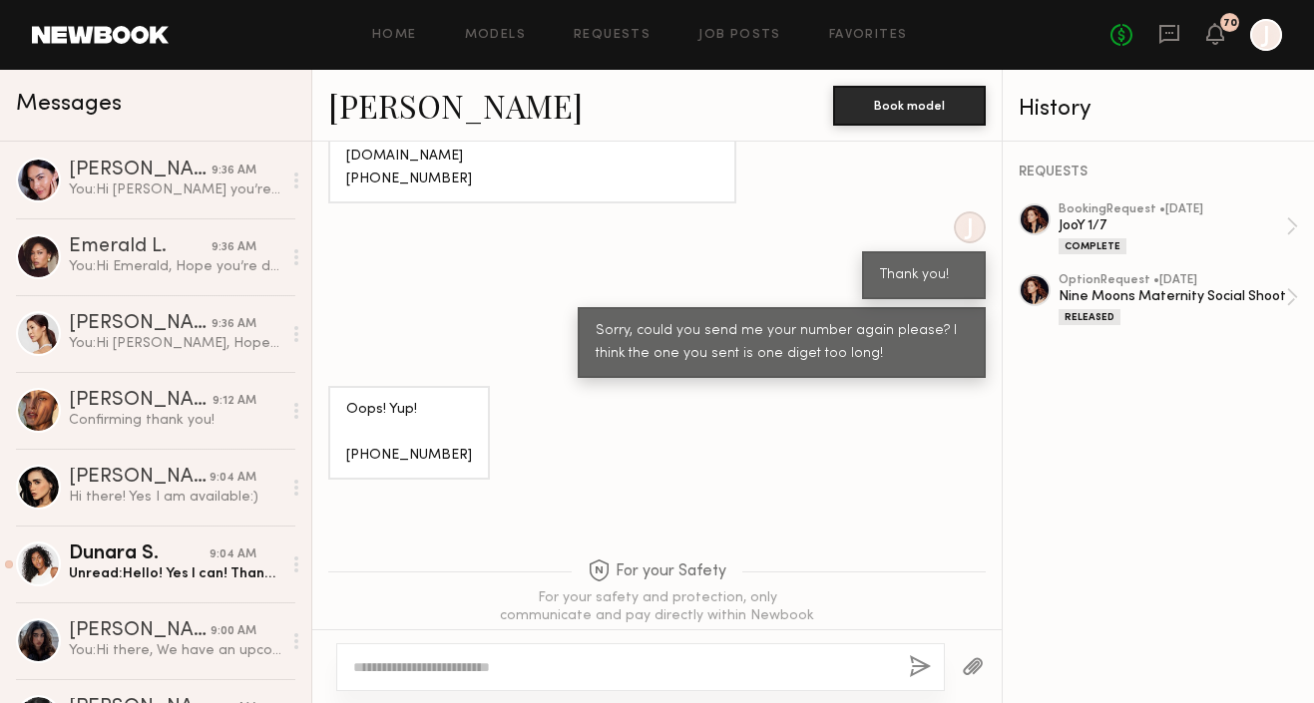
click at [453, 673] on textarea at bounding box center [623, 668] width 540 height 20
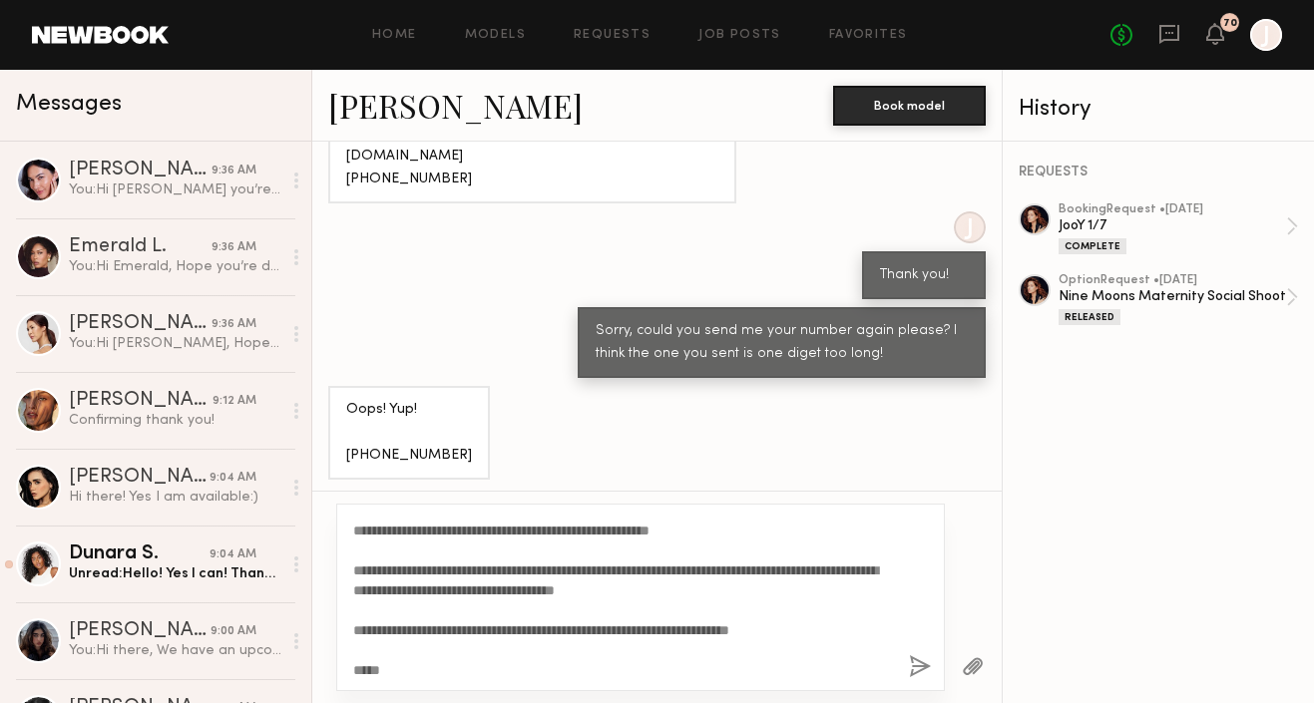
scroll to position [0, 0]
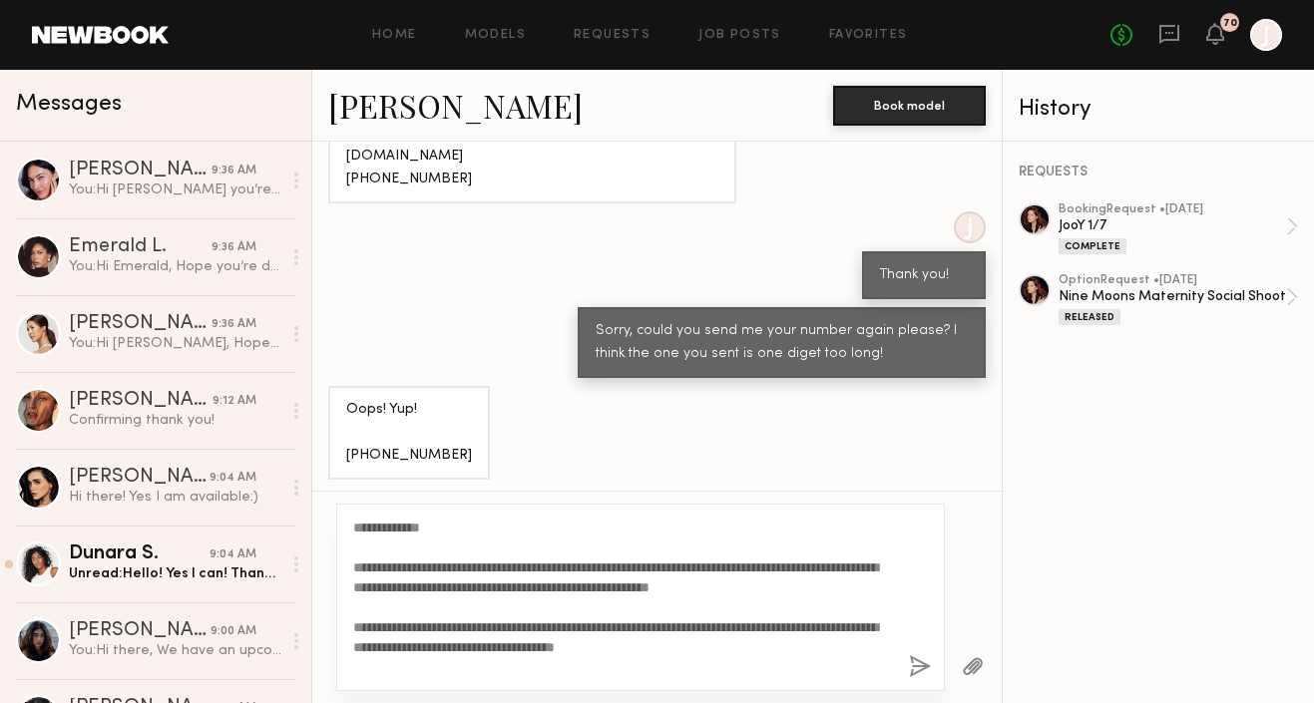
drag, startPoint x: 429, startPoint y: 527, endPoint x: 370, endPoint y: 528, distance: 58.9
click at [370, 528] on textarea "**********" at bounding box center [623, 598] width 540 height 160
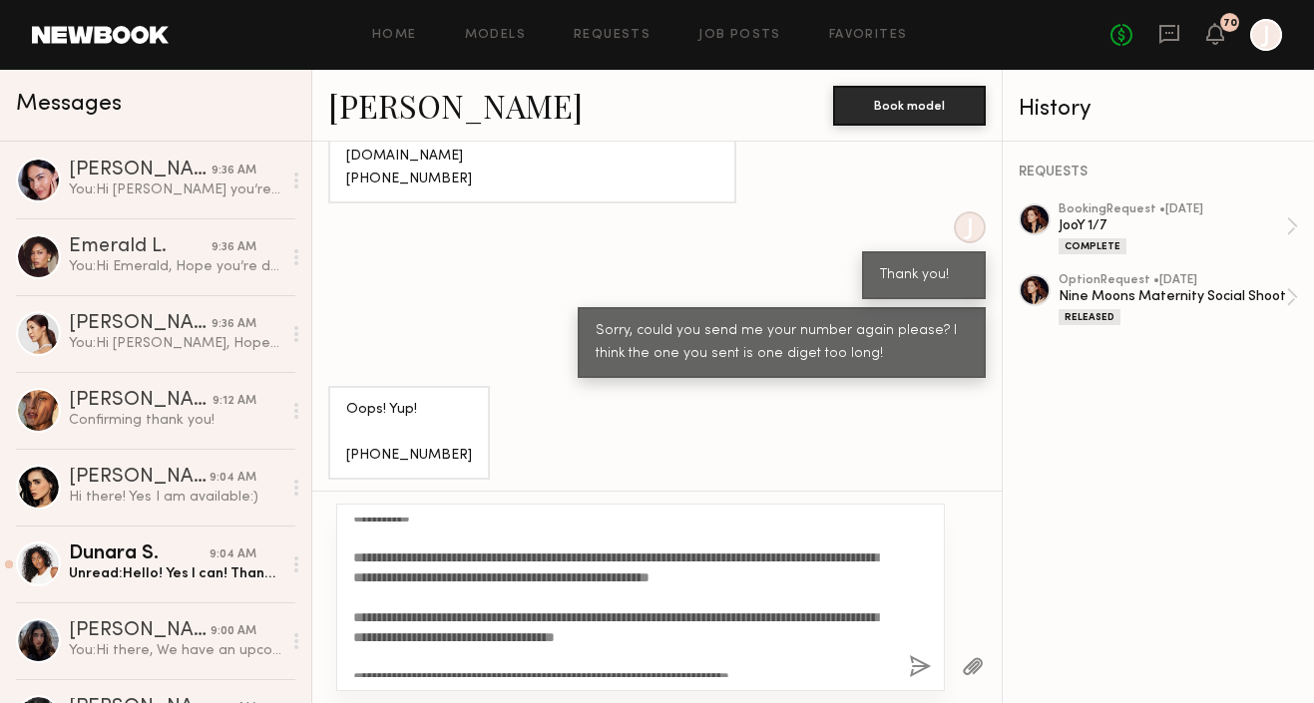
type textarea "**********"
click at [914, 665] on button "button" at bounding box center [920, 668] width 22 height 25
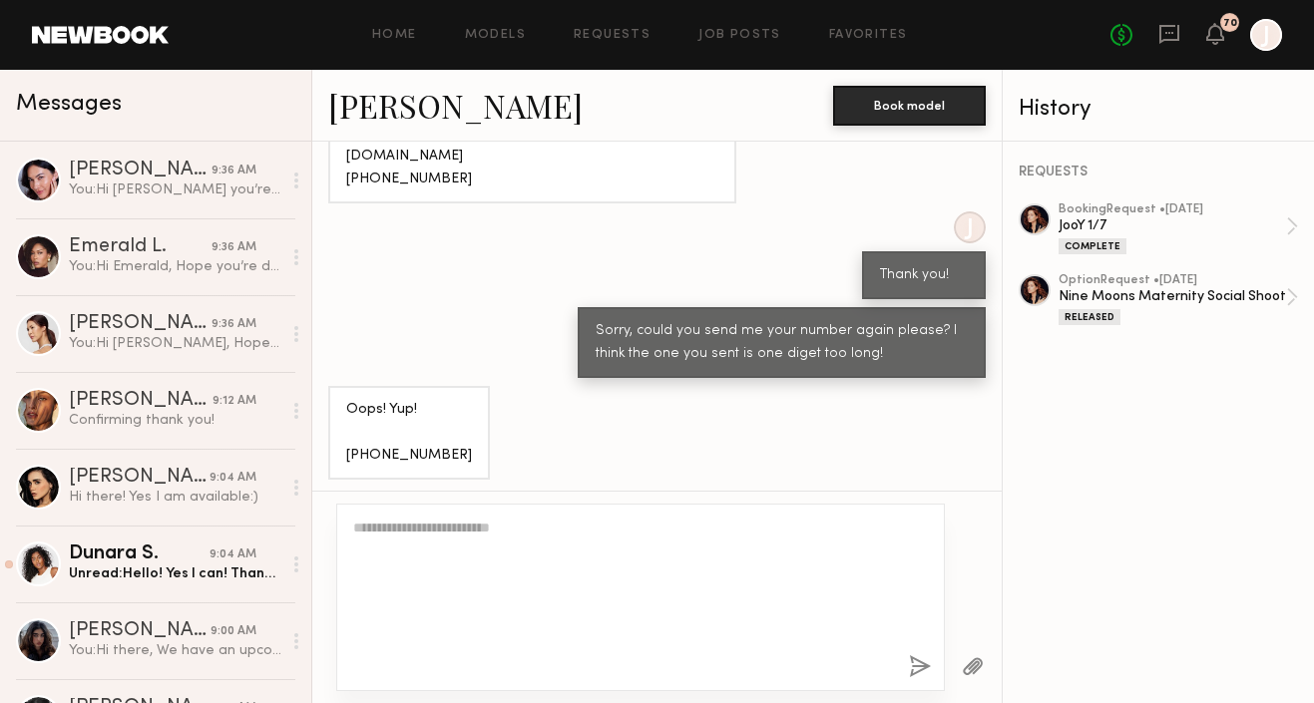
scroll to position [0, 0]
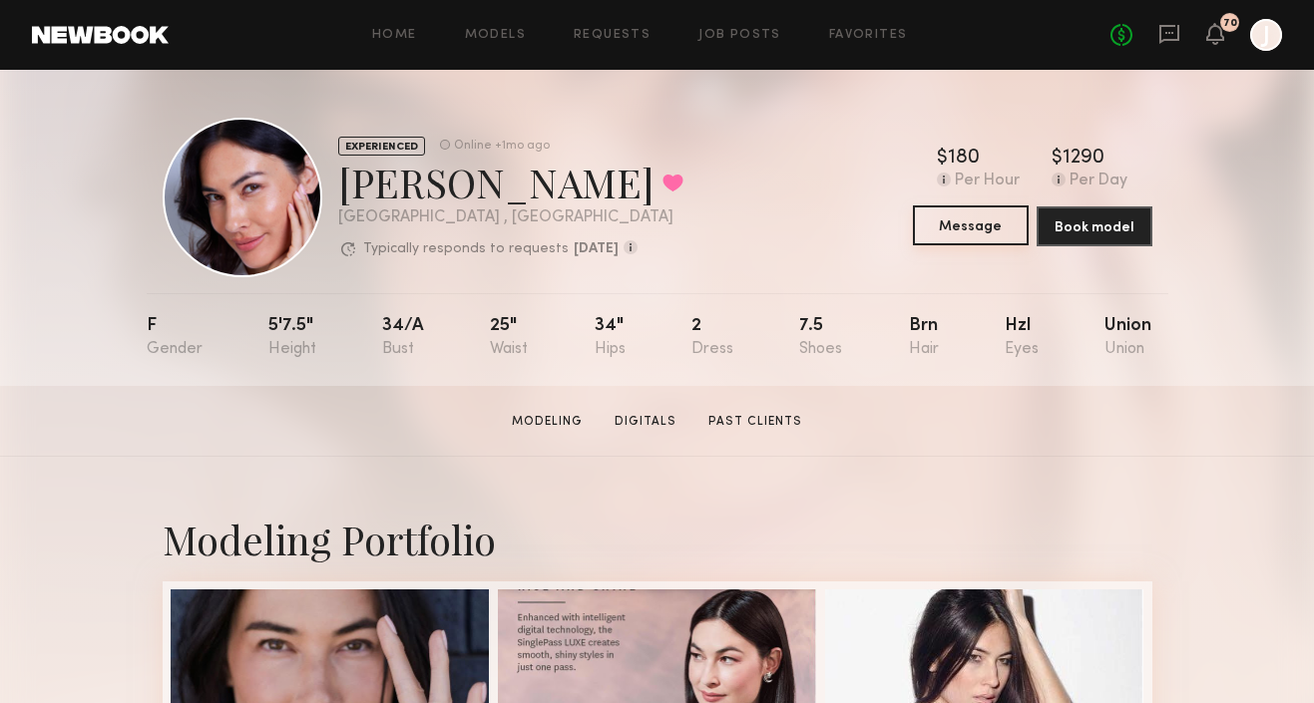
click at [932, 223] on button "Message" at bounding box center [971, 226] width 116 height 40
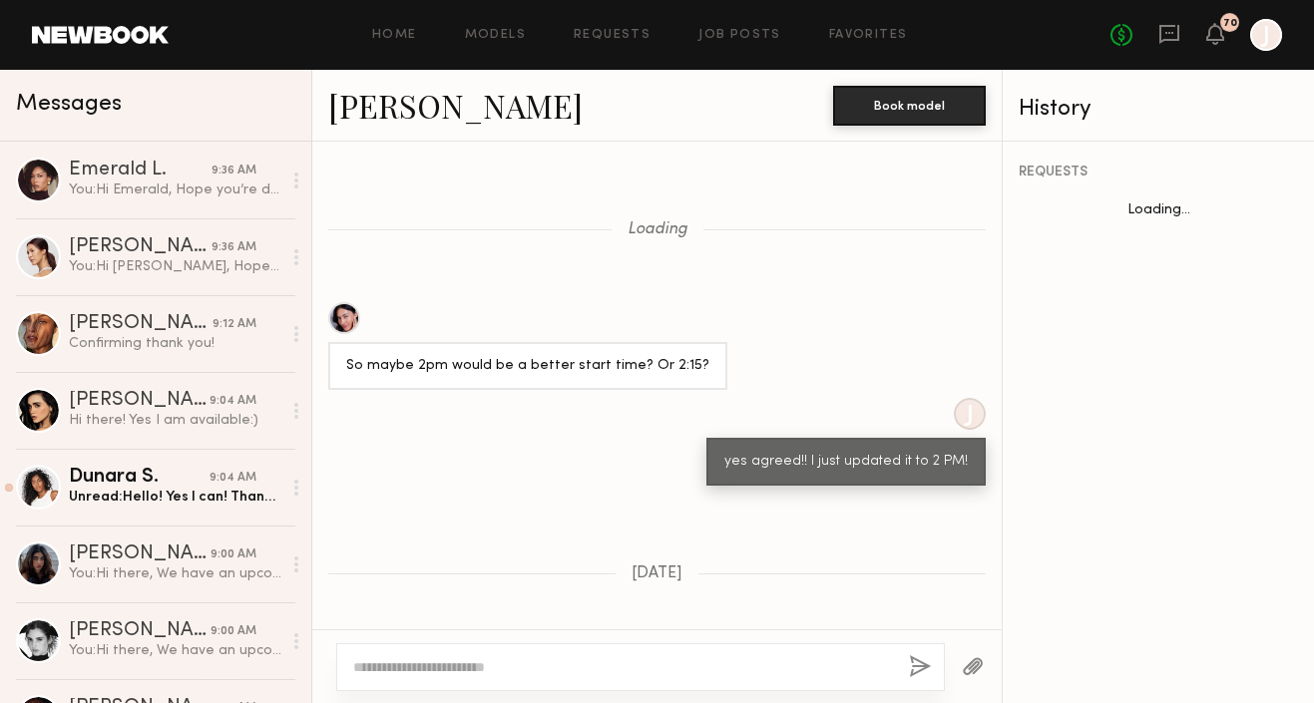
scroll to position [2261, 0]
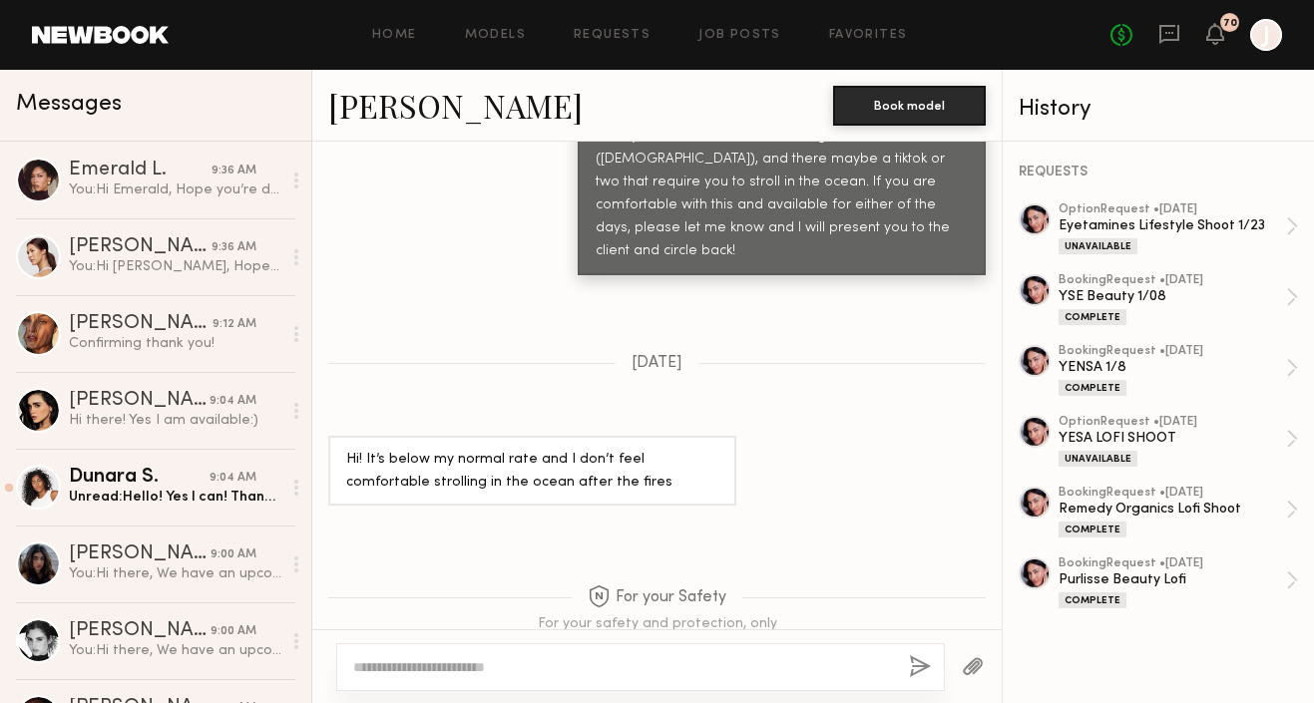
click at [373, 112] on link "[PERSON_NAME]" at bounding box center [455, 105] width 254 height 43
click at [677, 662] on textarea at bounding box center [623, 668] width 540 height 20
paste textarea "**********"
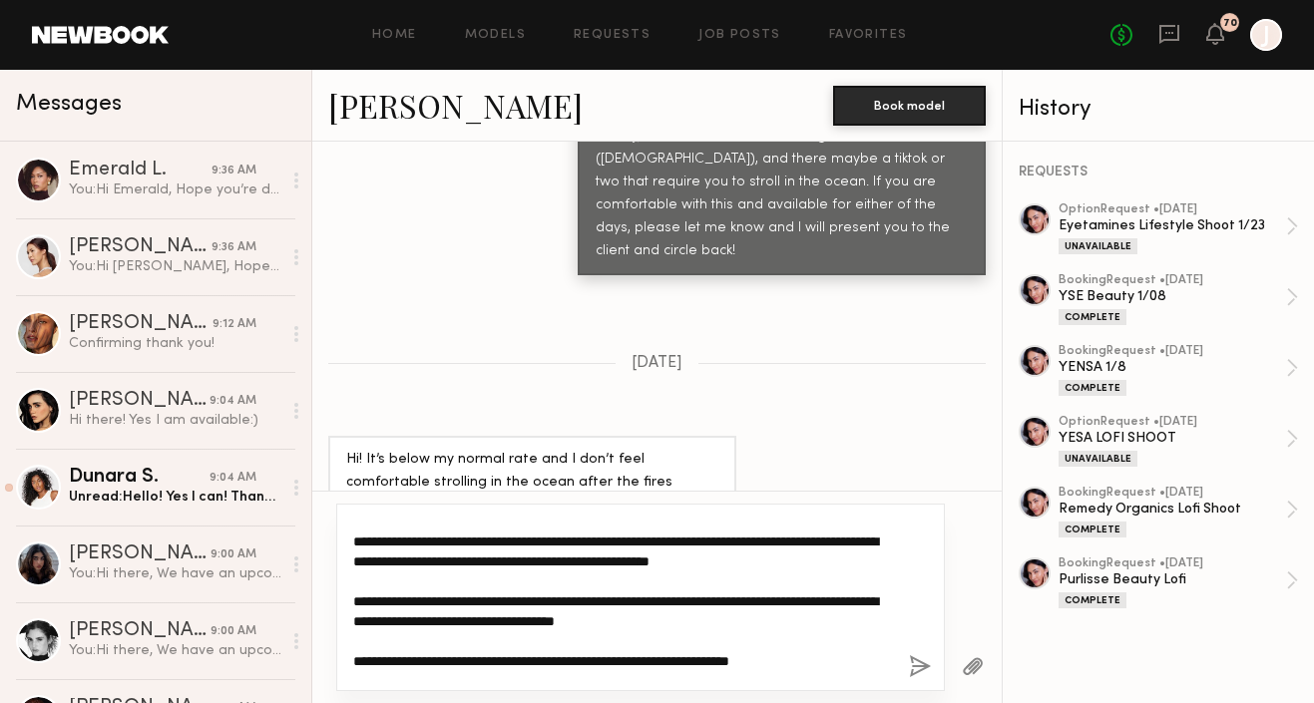
scroll to position [0, 0]
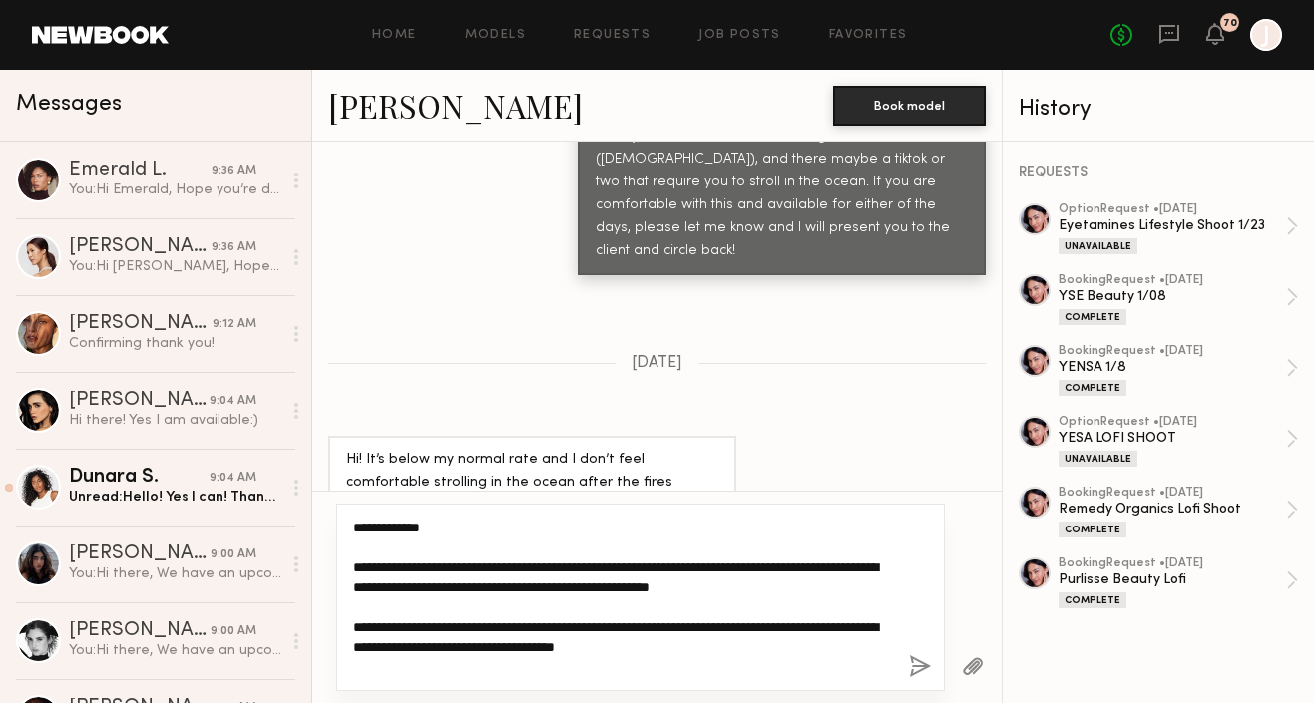
drag, startPoint x: 428, startPoint y: 528, endPoint x: 368, endPoint y: 529, distance: 59.9
click at [368, 529] on textarea "**********" at bounding box center [623, 598] width 540 height 160
type textarea "**********"
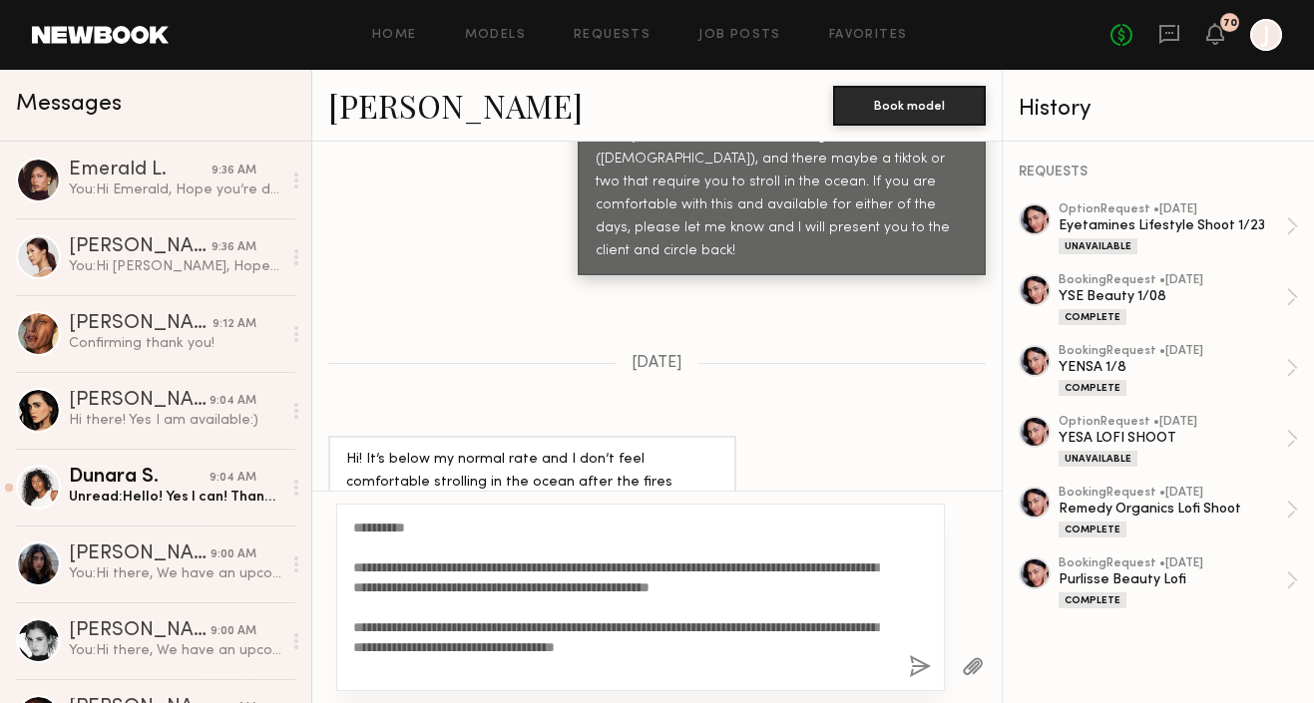
click at [921, 671] on button "button" at bounding box center [920, 668] width 22 height 25
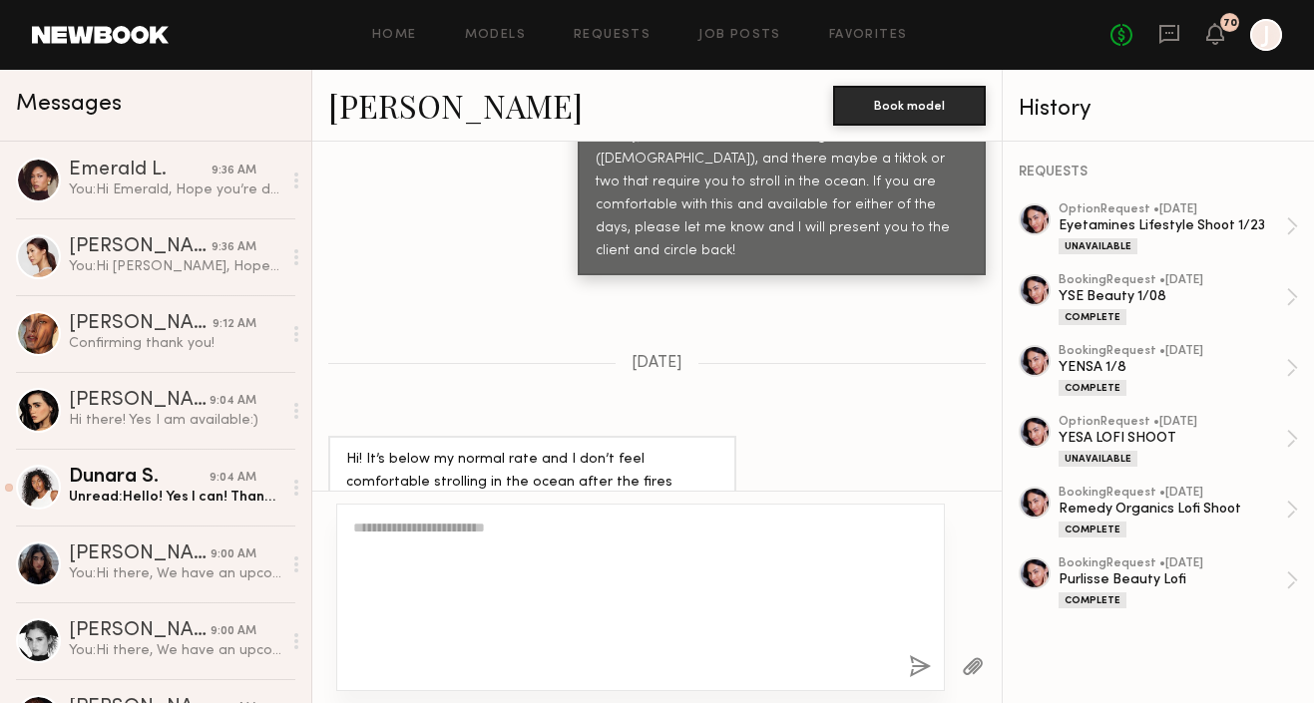
scroll to position [2980, 0]
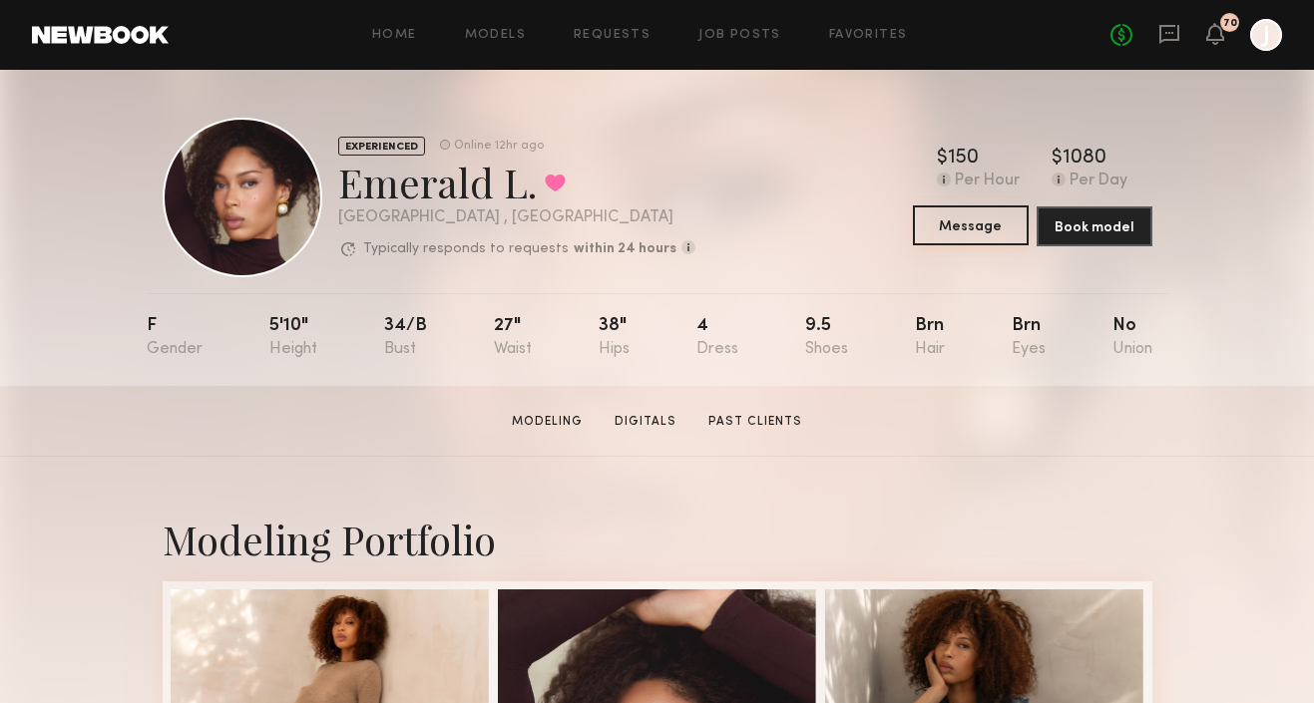
click at [945, 235] on button "Message" at bounding box center [971, 226] width 116 height 40
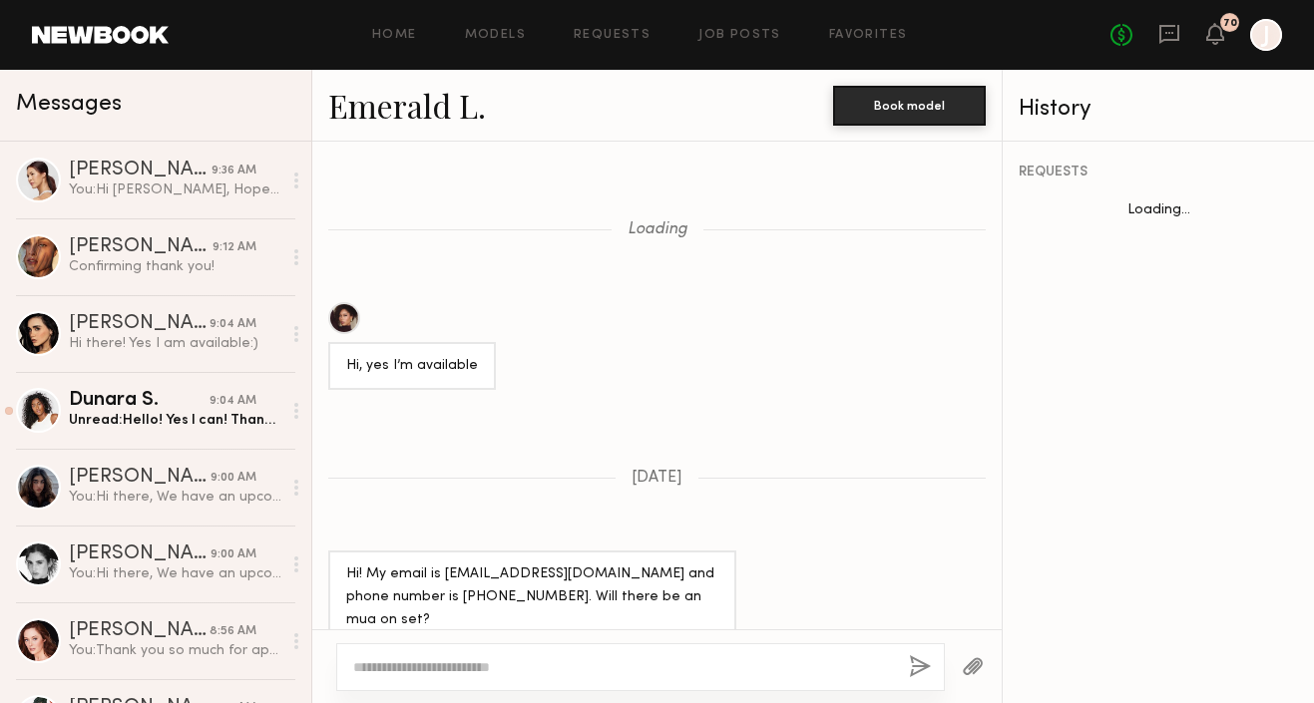
scroll to position [1936, 0]
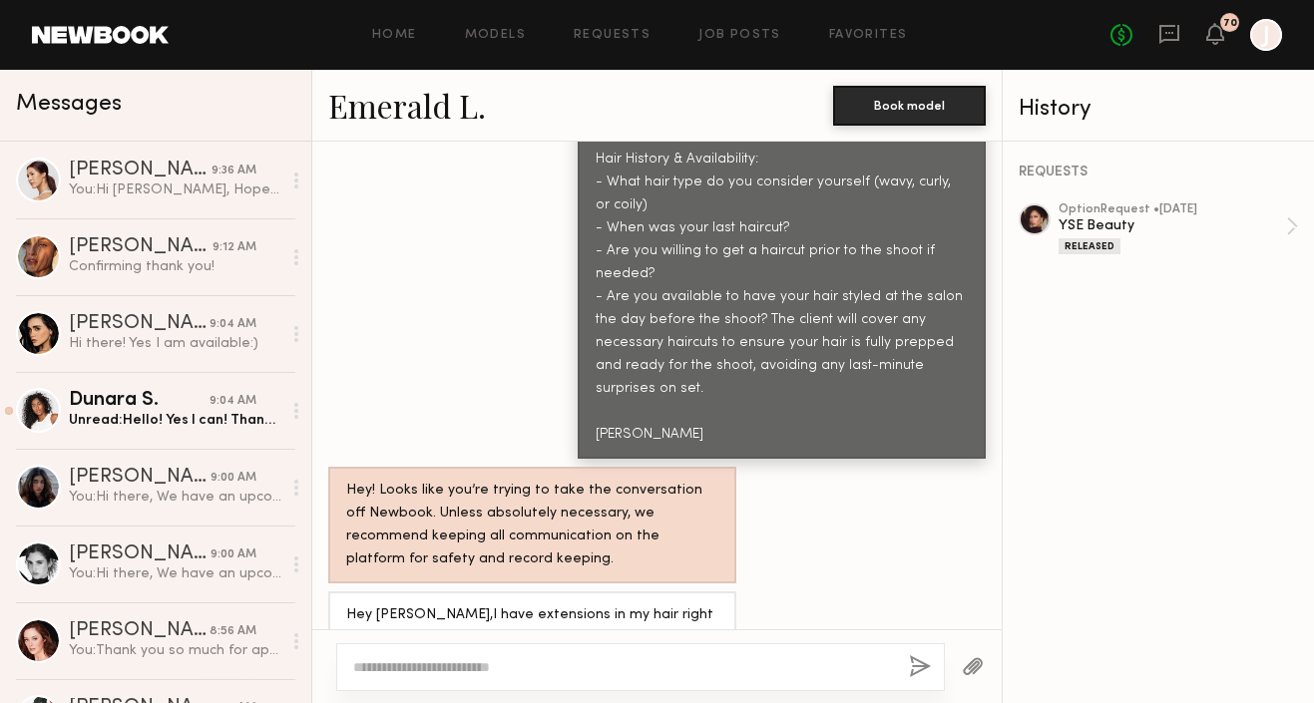
click at [490, 667] on textarea at bounding box center [623, 668] width 540 height 20
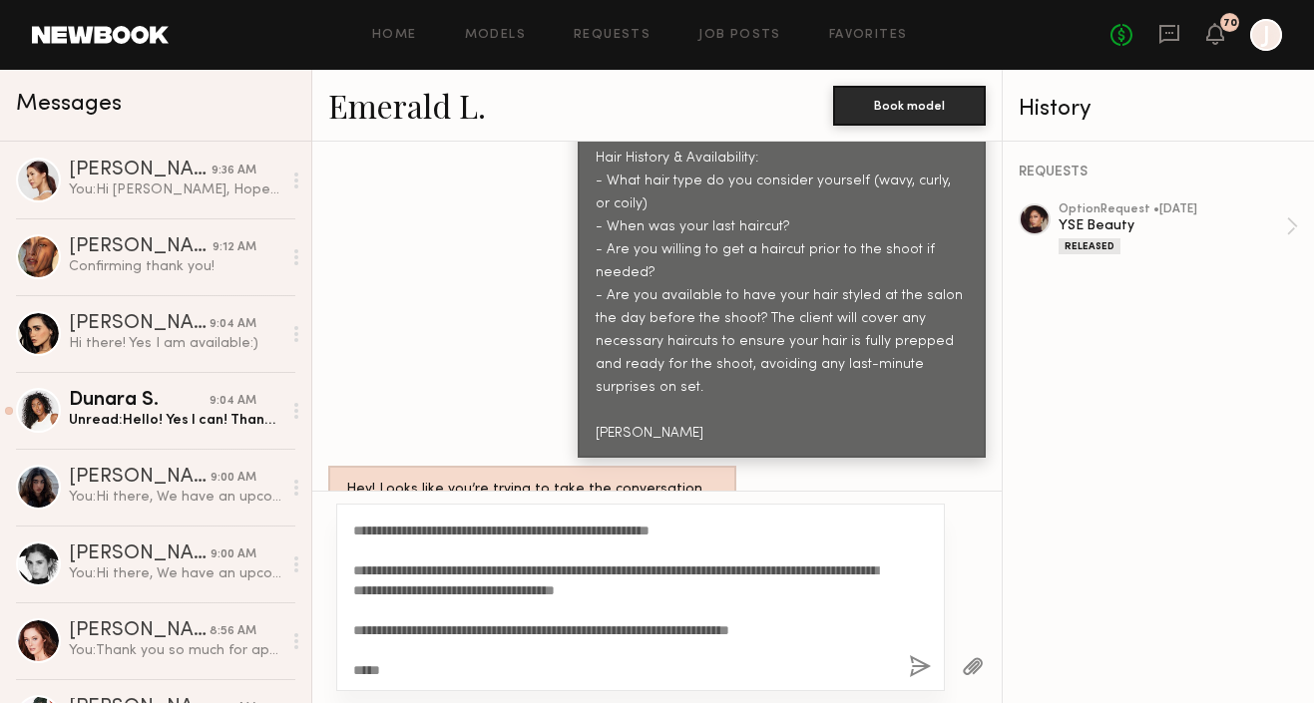
scroll to position [0, 0]
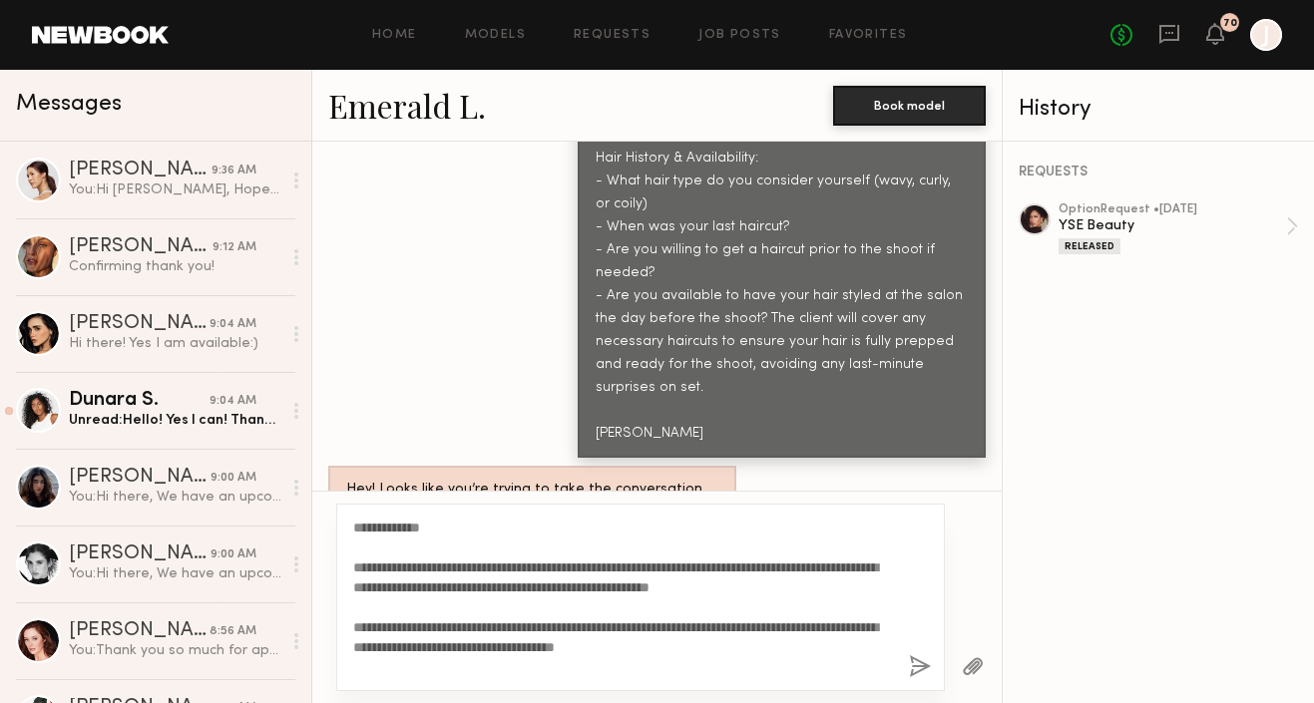
drag, startPoint x: 428, startPoint y: 532, endPoint x: 369, endPoint y: 531, distance: 58.9
click at [369, 531] on textarea "**********" at bounding box center [623, 598] width 540 height 160
type textarea "**********"
click at [919, 671] on button "button" at bounding box center [920, 668] width 22 height 25
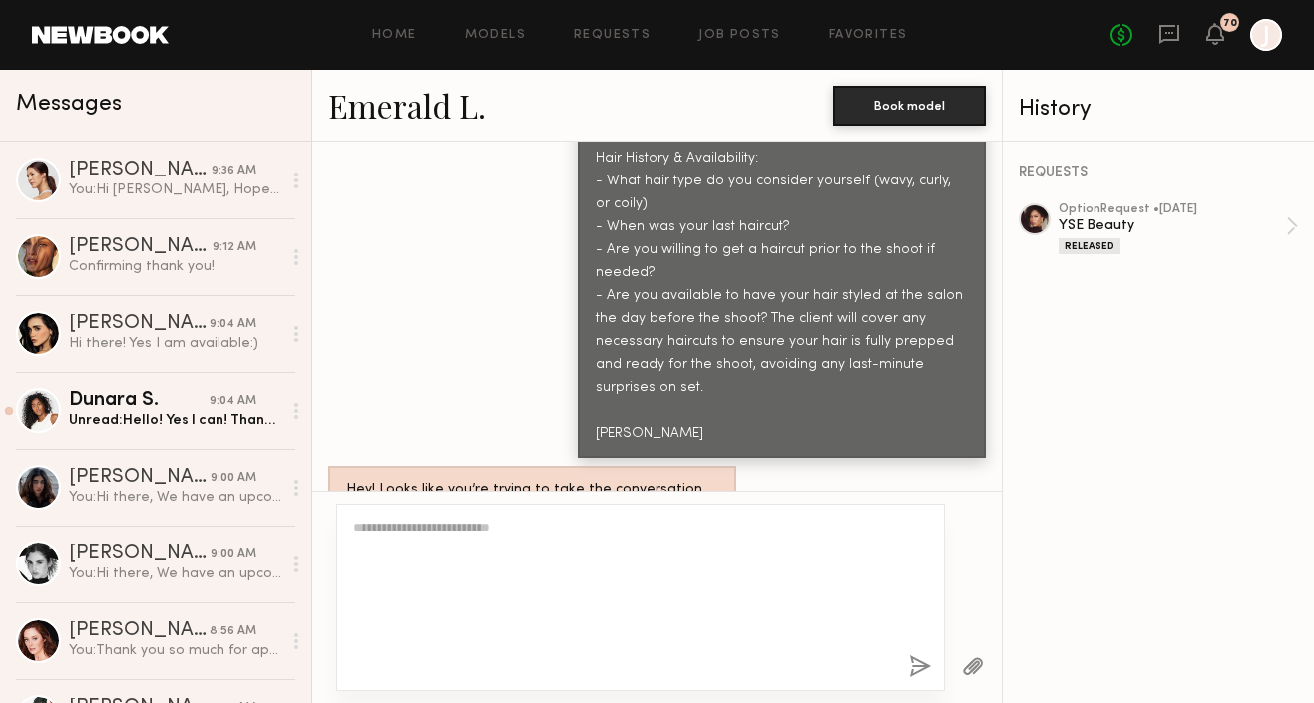
scroll to position [2632, 0]
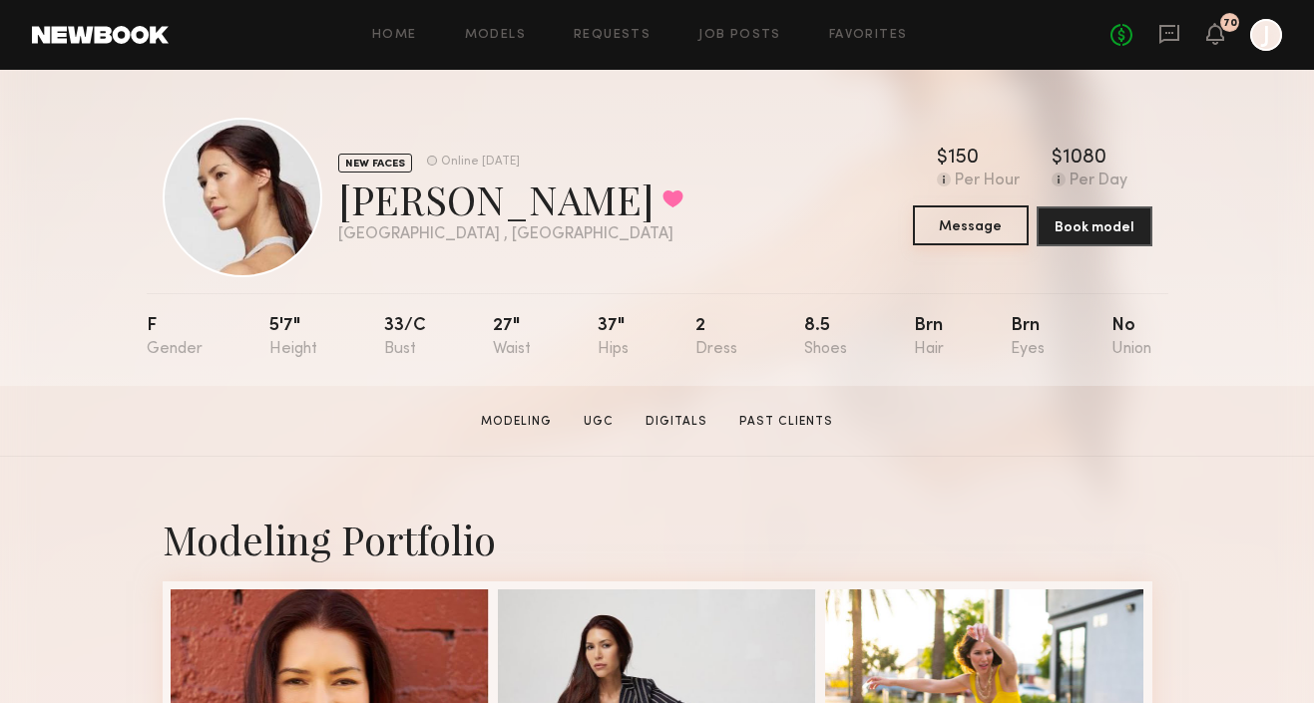
click at [959, 227] on button "Message" at bounding box center [971, 226] width 116 height 40
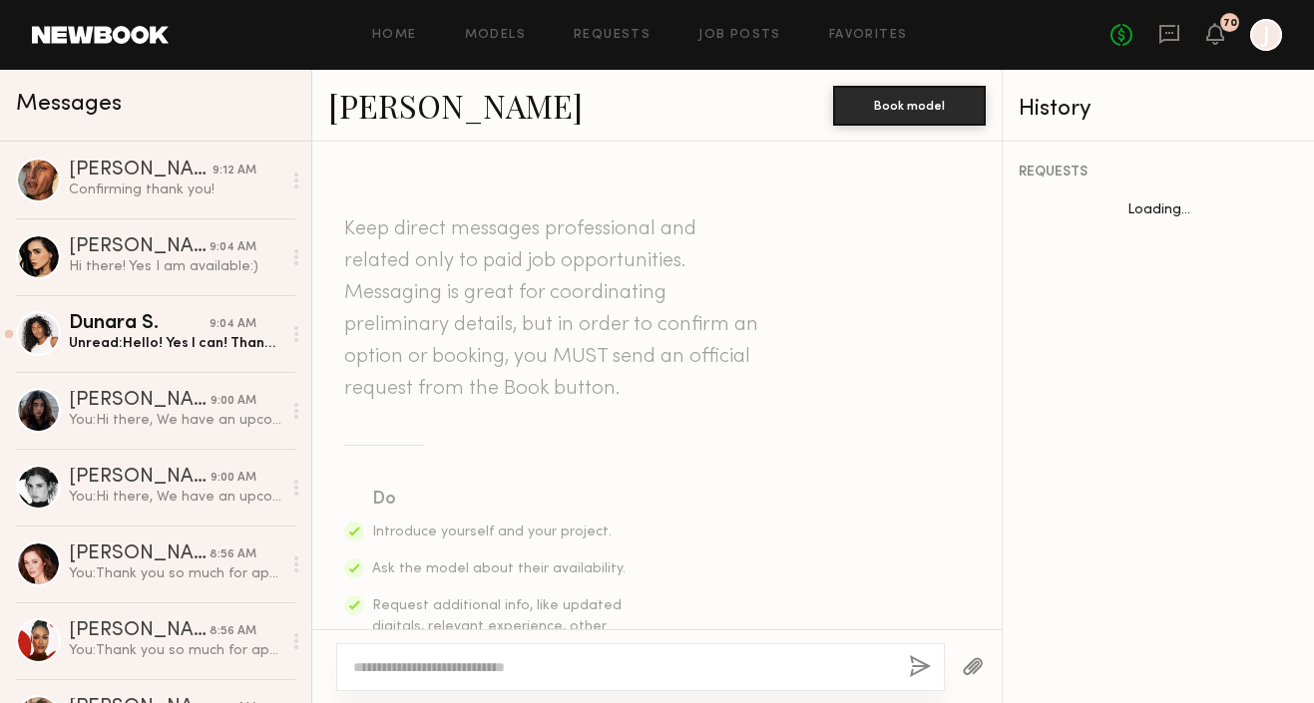
scroll to position [1750, 0]
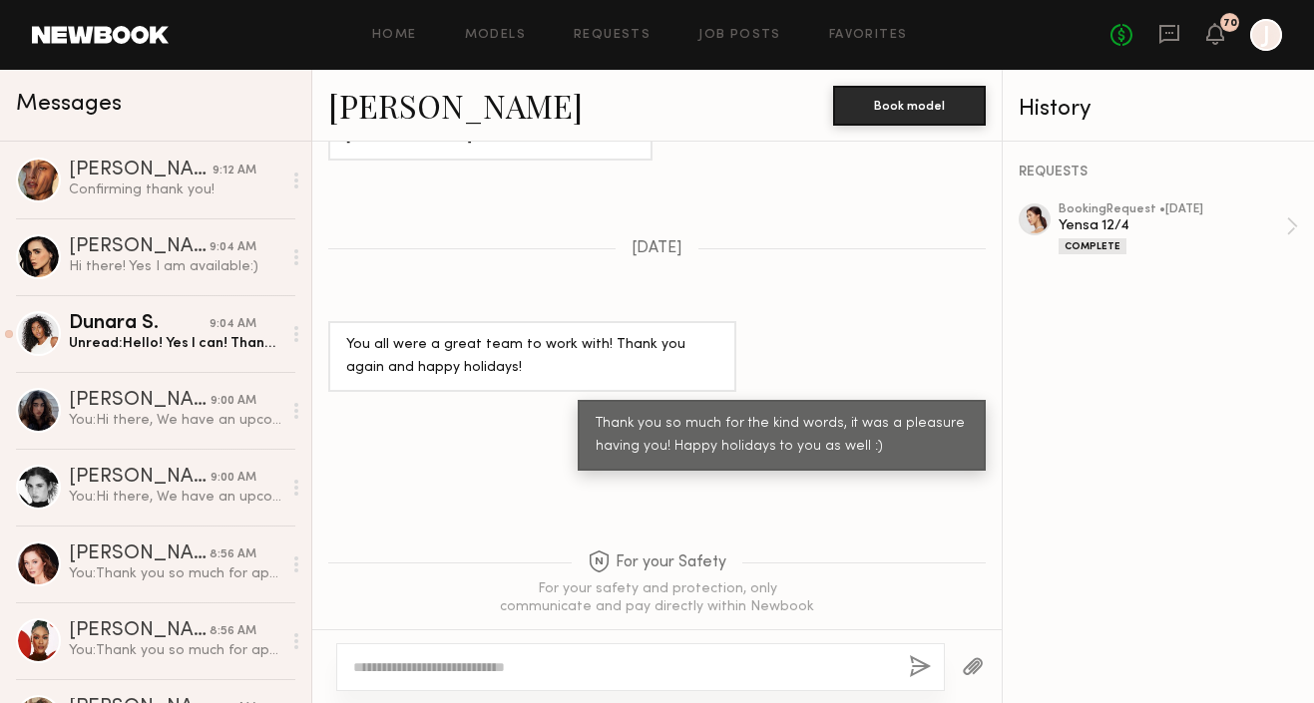
click at [476, 670] on textarea at bounding box center [623, 668] width 540 height 20
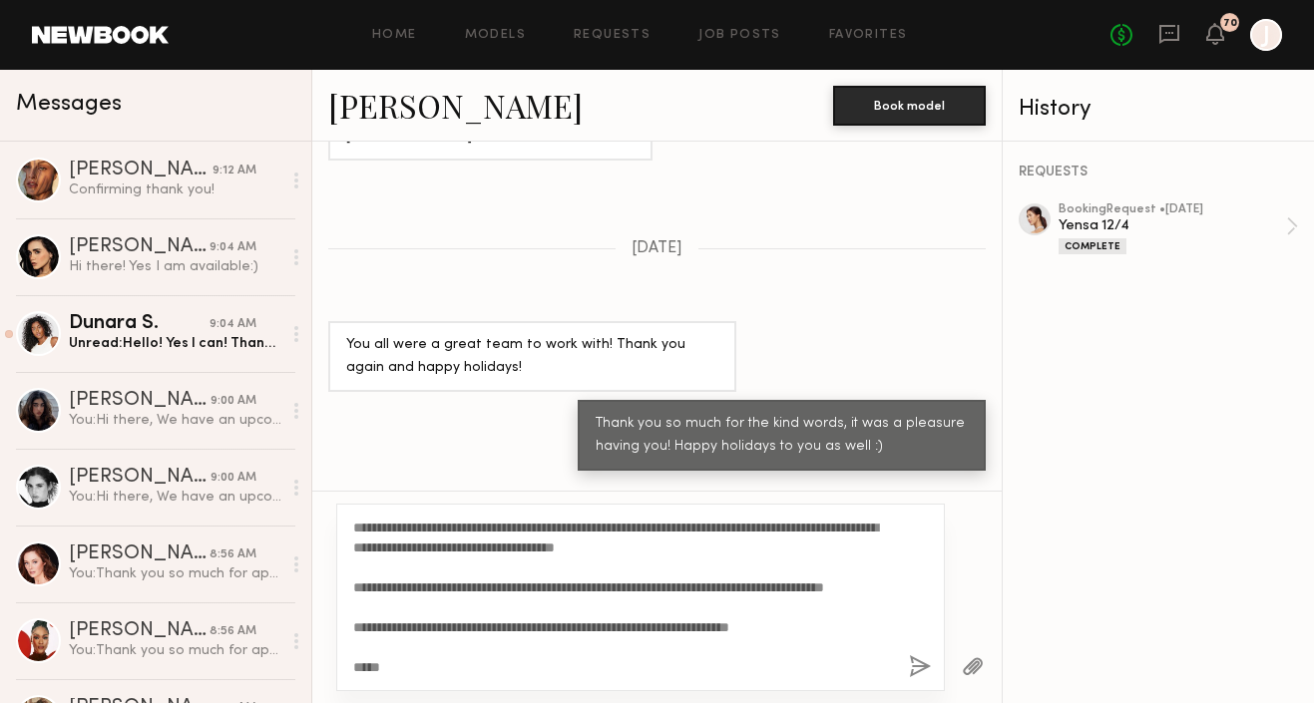
scroll to position [0, 0]
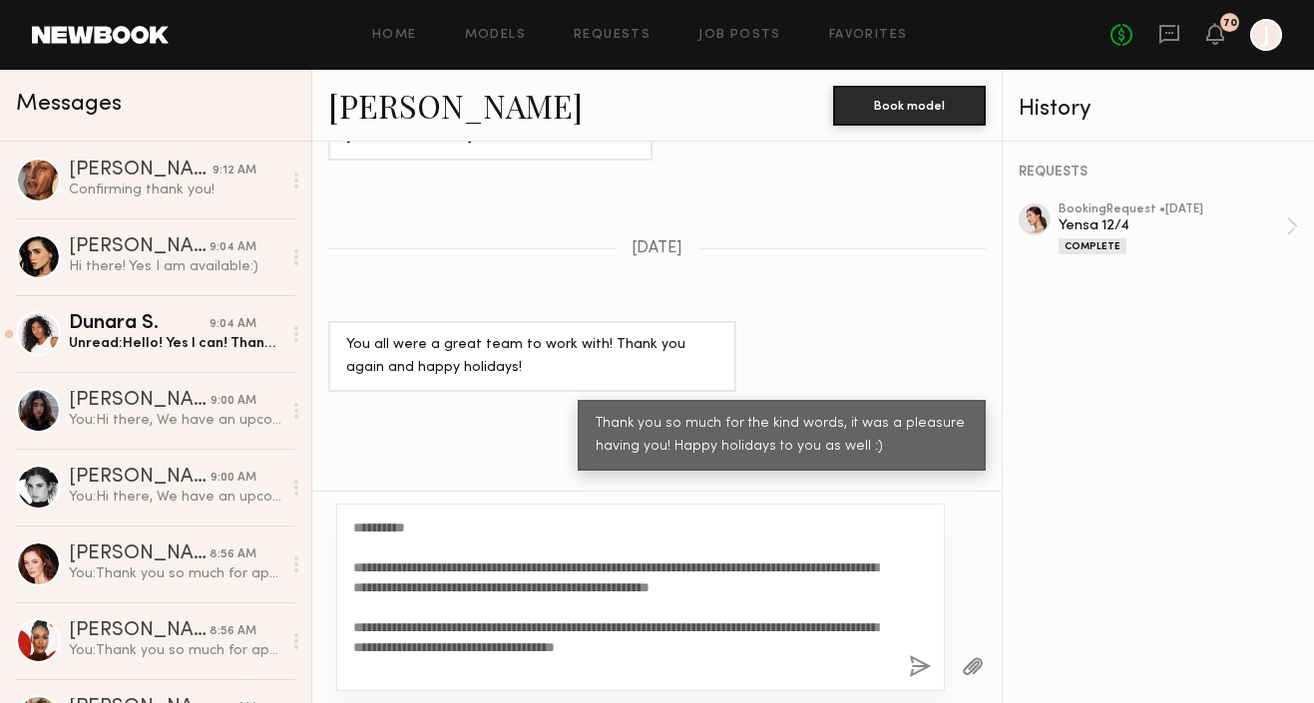
drag, startPoint x: 420, startPoint y: 528, endPoint x: 373, endPoint y: 526, distance: 46.9
click at [373, 527] on textarea "**********" at bounding box center [623, 598] width 540 height 160
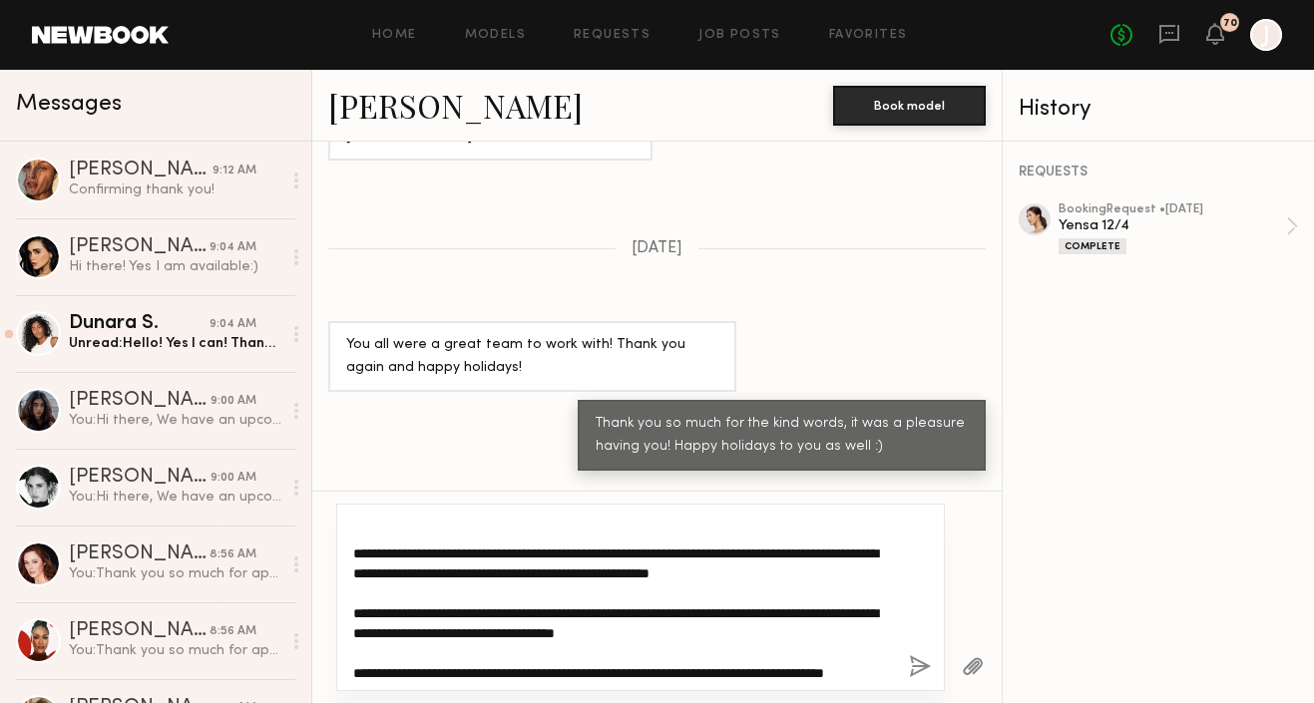
click at [826, 575] on textarea "**********" at bounding box center [623, 598] width 540 height 160
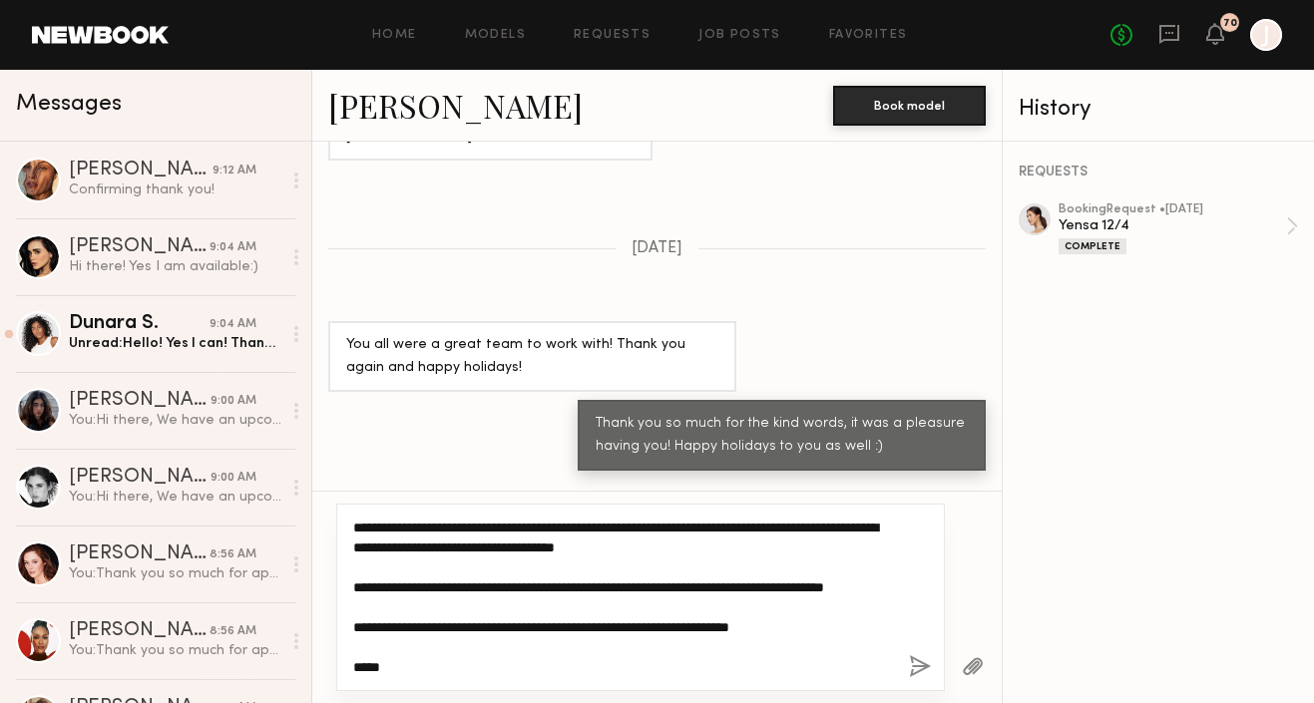
scroll to position [120, 0]
drag, startPoint x: 441, startPoint y: 587, endPoint x: 348, endPoint y: 568, distance: 94.7
click at [347, 568] on div "**********" at bounding box center [640, 598] width 609 height 188
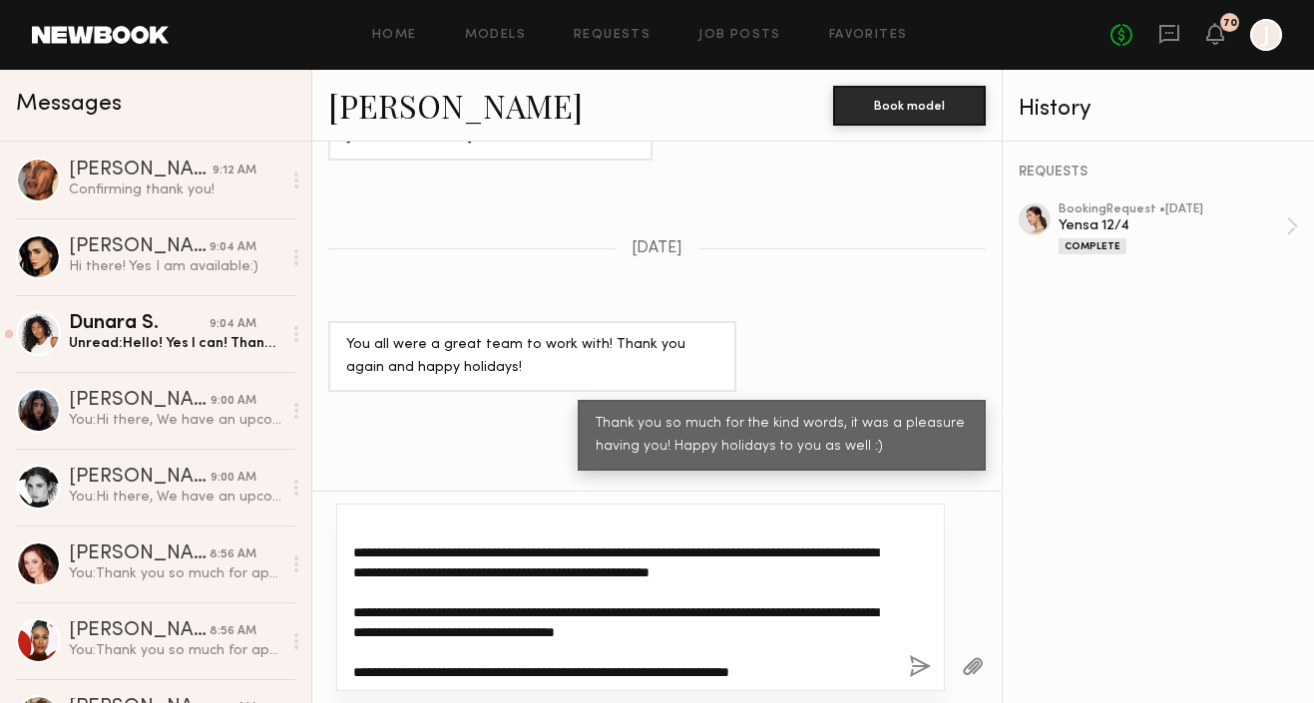
scroll to position [0, 0]
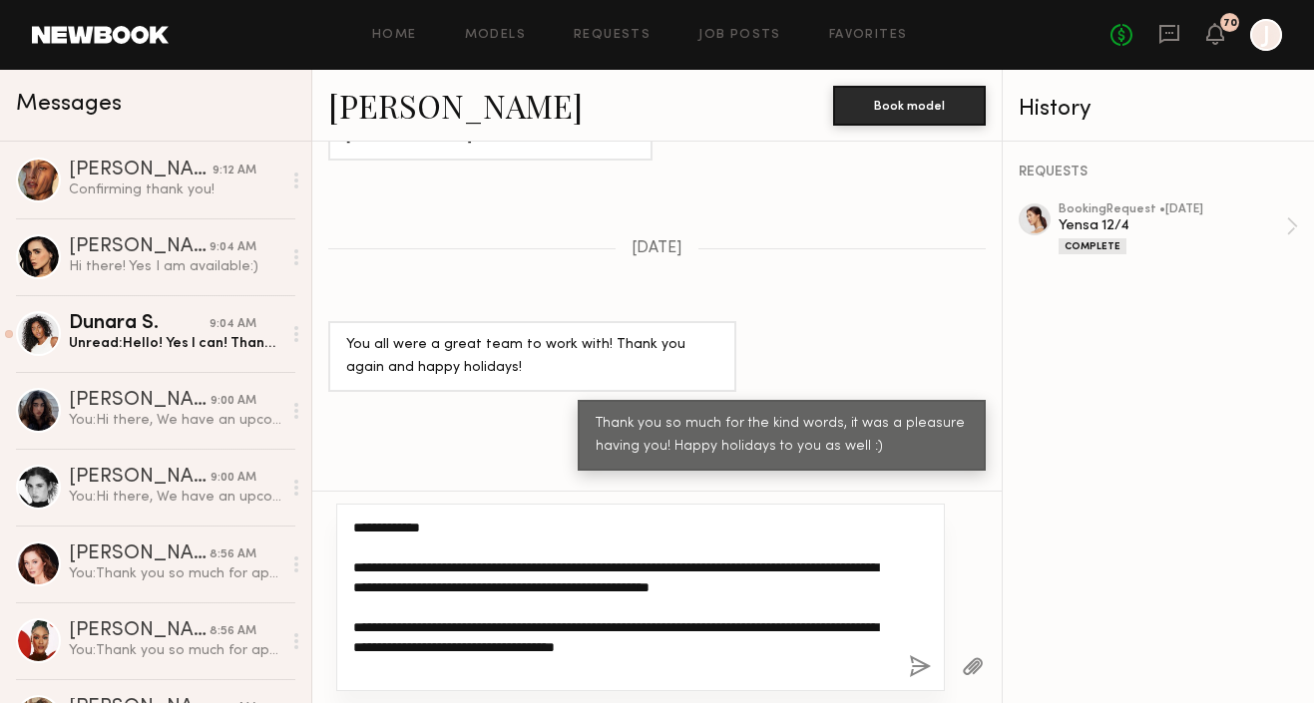
drag, startPoint x: 404, startPoint y: 669, endPoint x: 348, endPoint y: 500, distance: 177.6
click at [348, 500] on div "**********" at bounding box center [656, 597] width 689 height 213
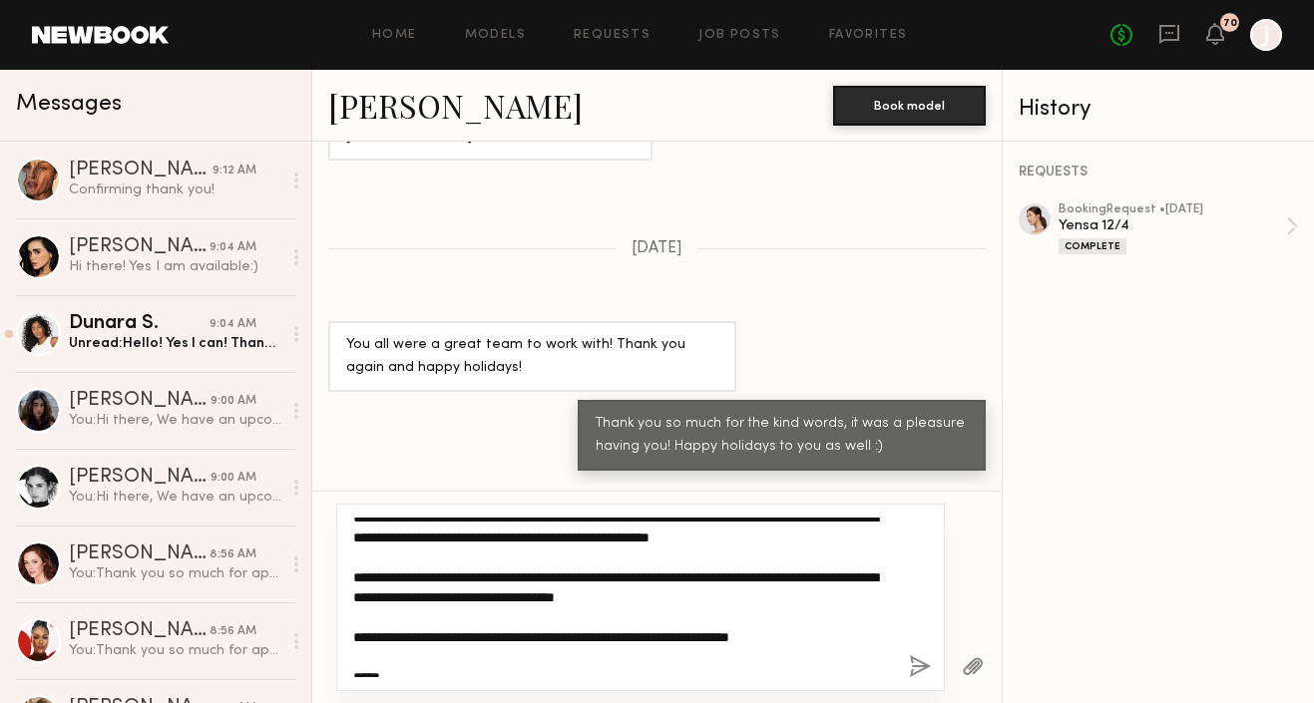
scroll to position [60, 0]
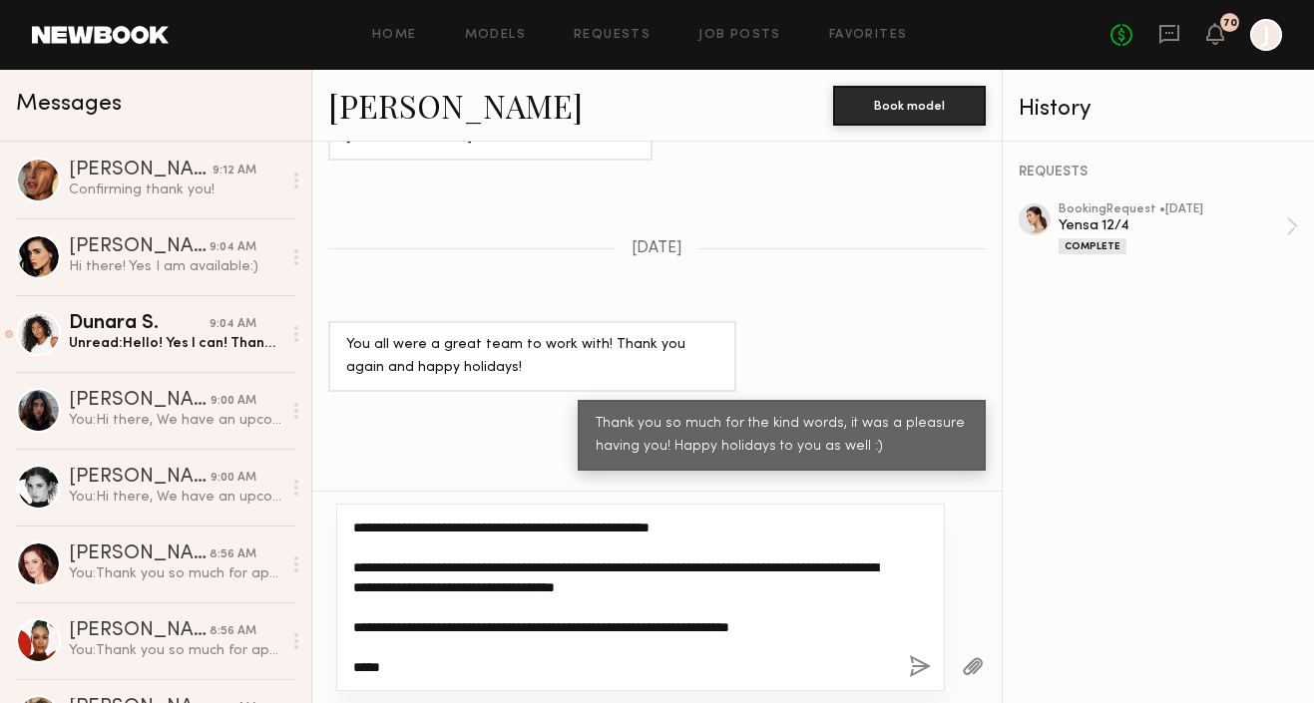
type textarea "**********"
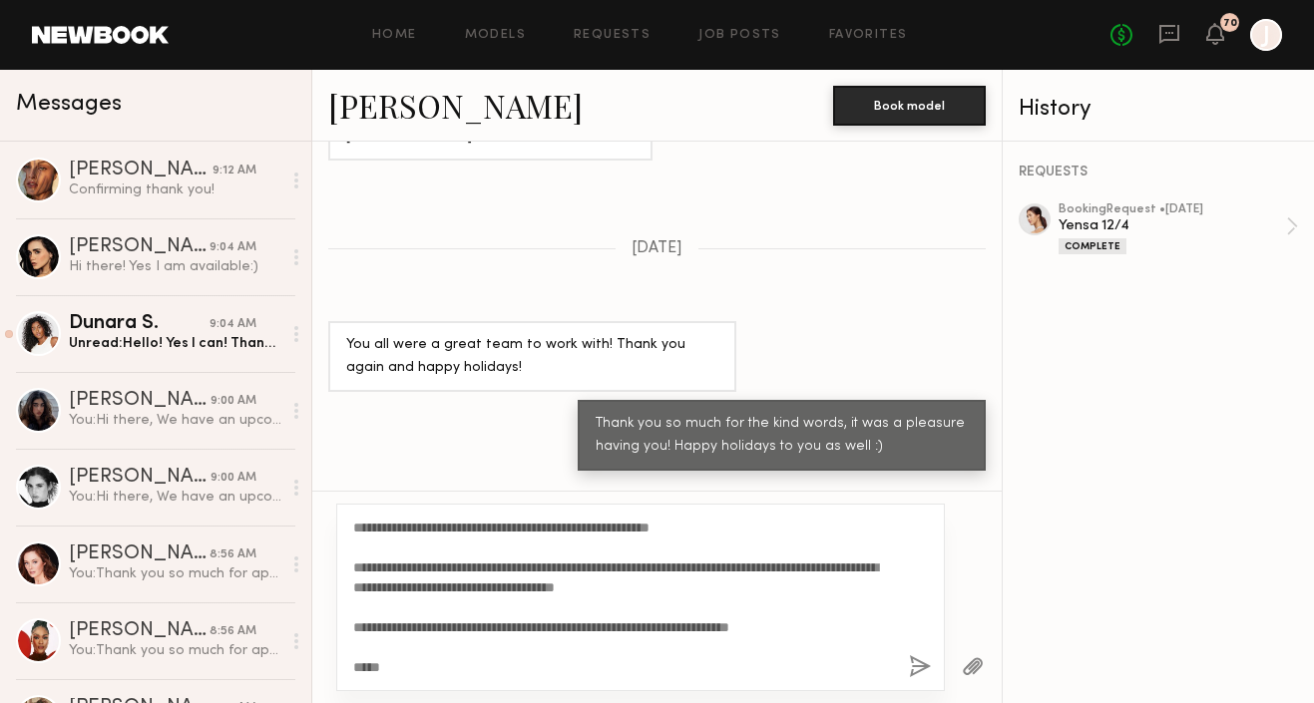
click at [922, 665] on button "button" at bounding box center [920, 668] width 22 height 25
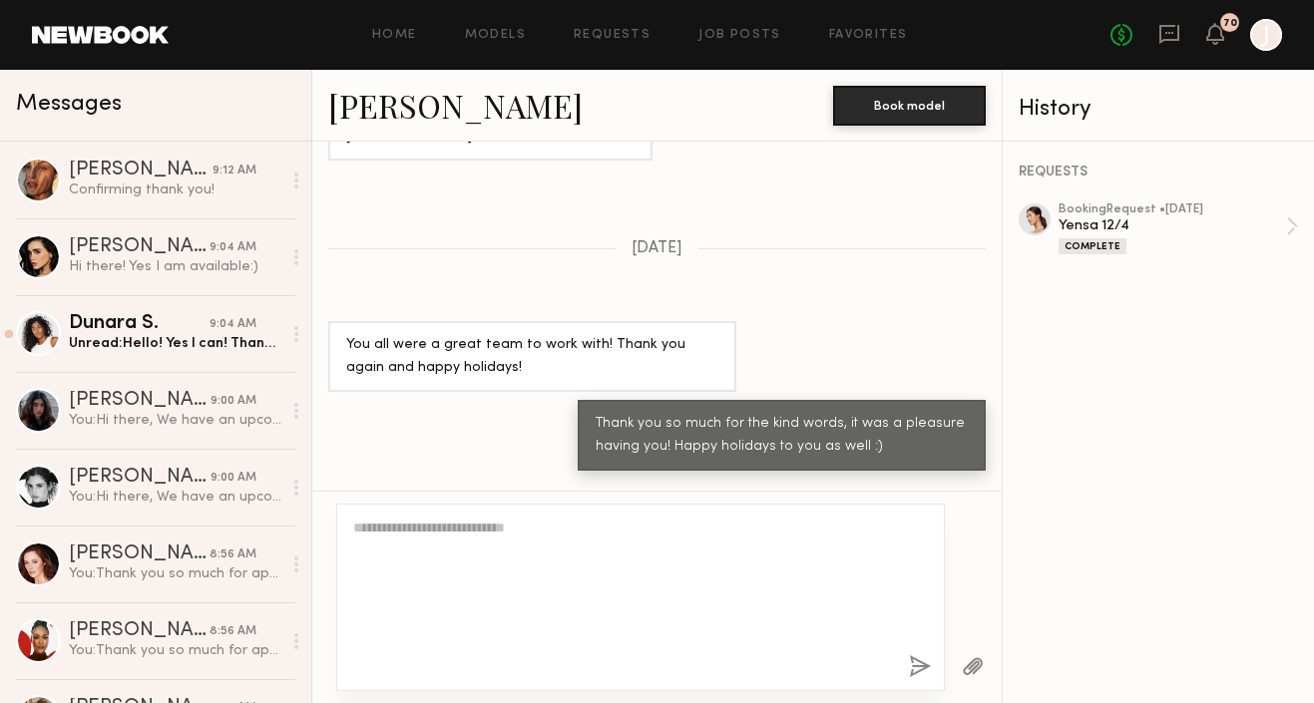
scroll to position [0, 0]
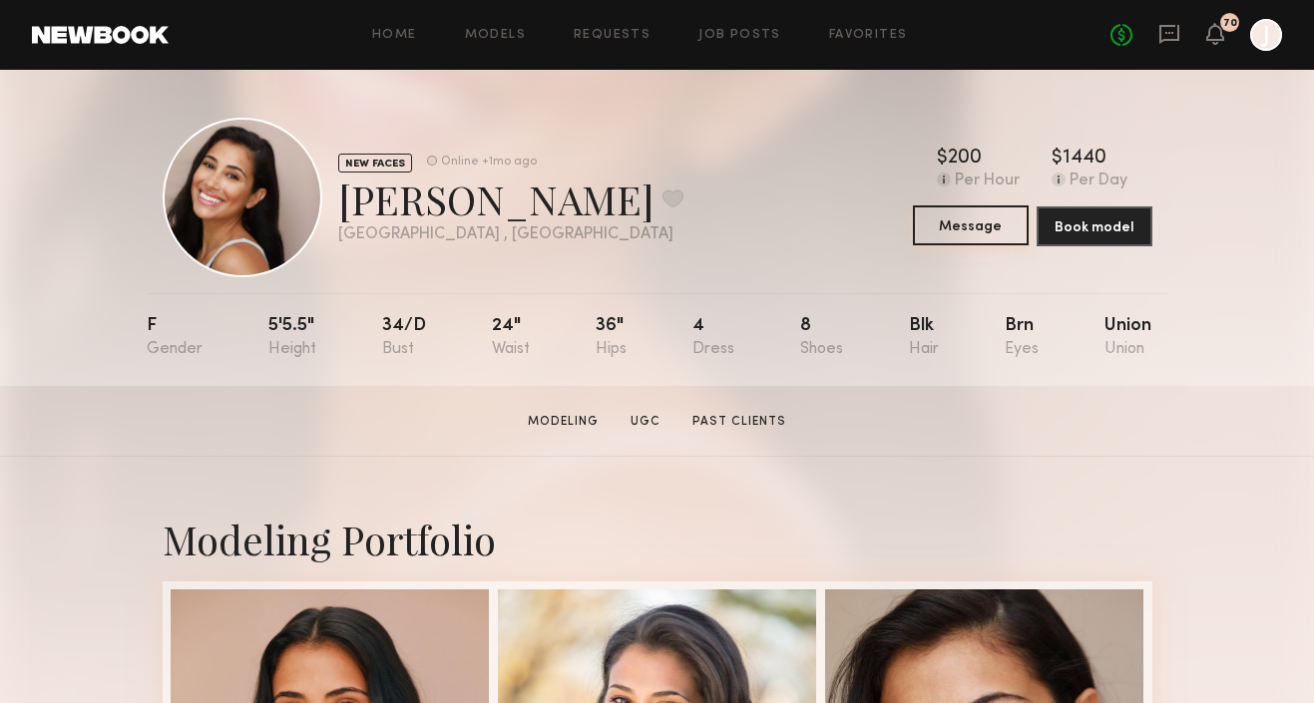
click at [963, 232] on button "Message" at bounding box center [971, 226] width 116 height 40
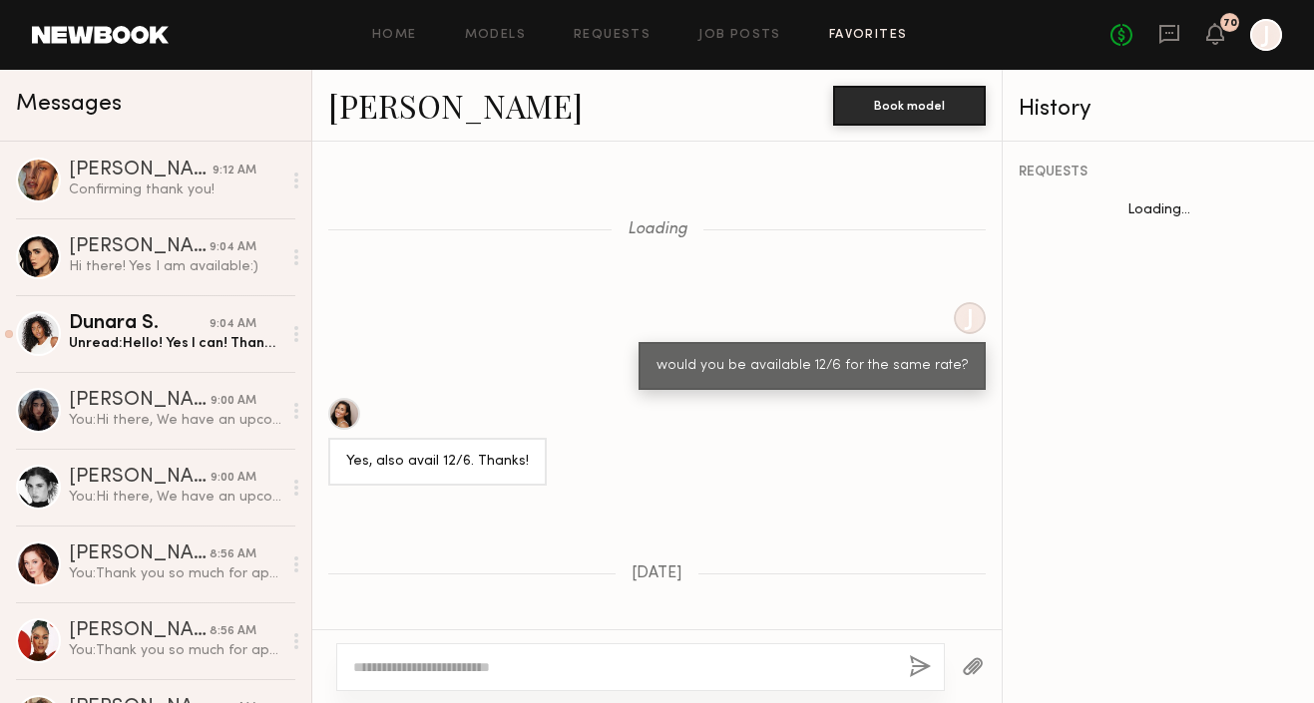
scroll to position [1288, 0]
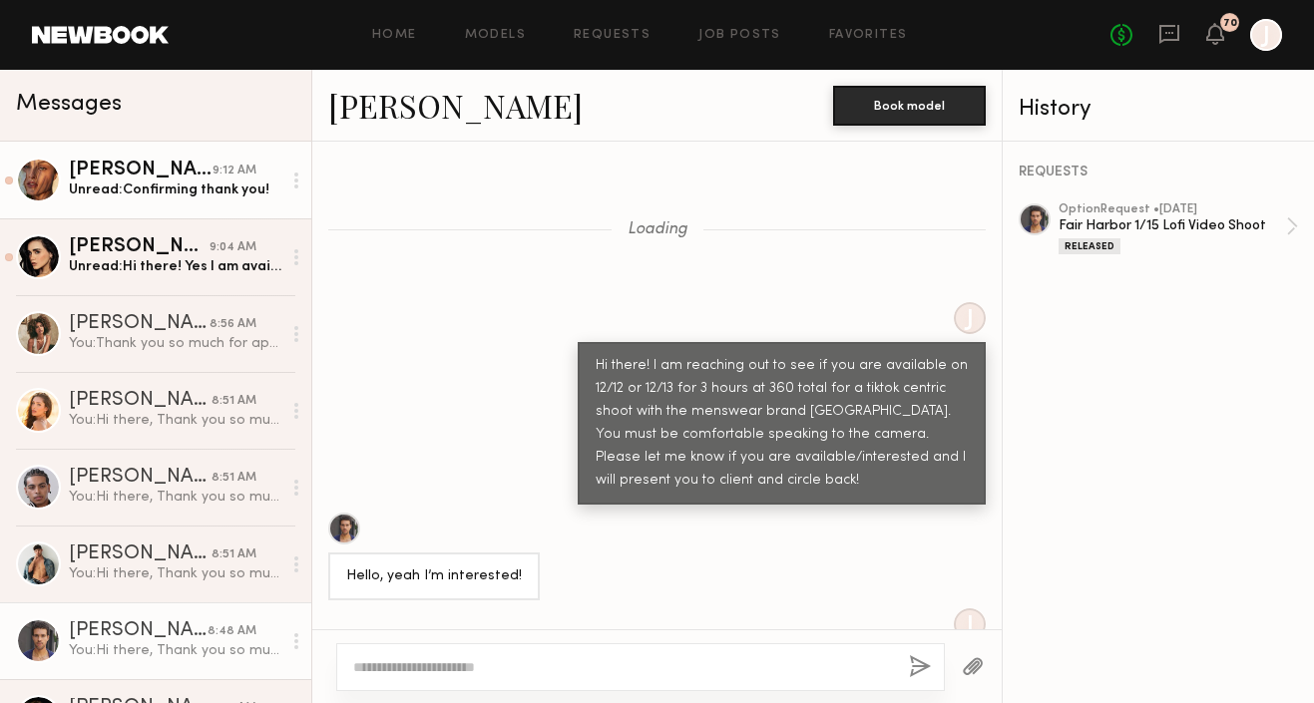
scroll to position [1920, 0]
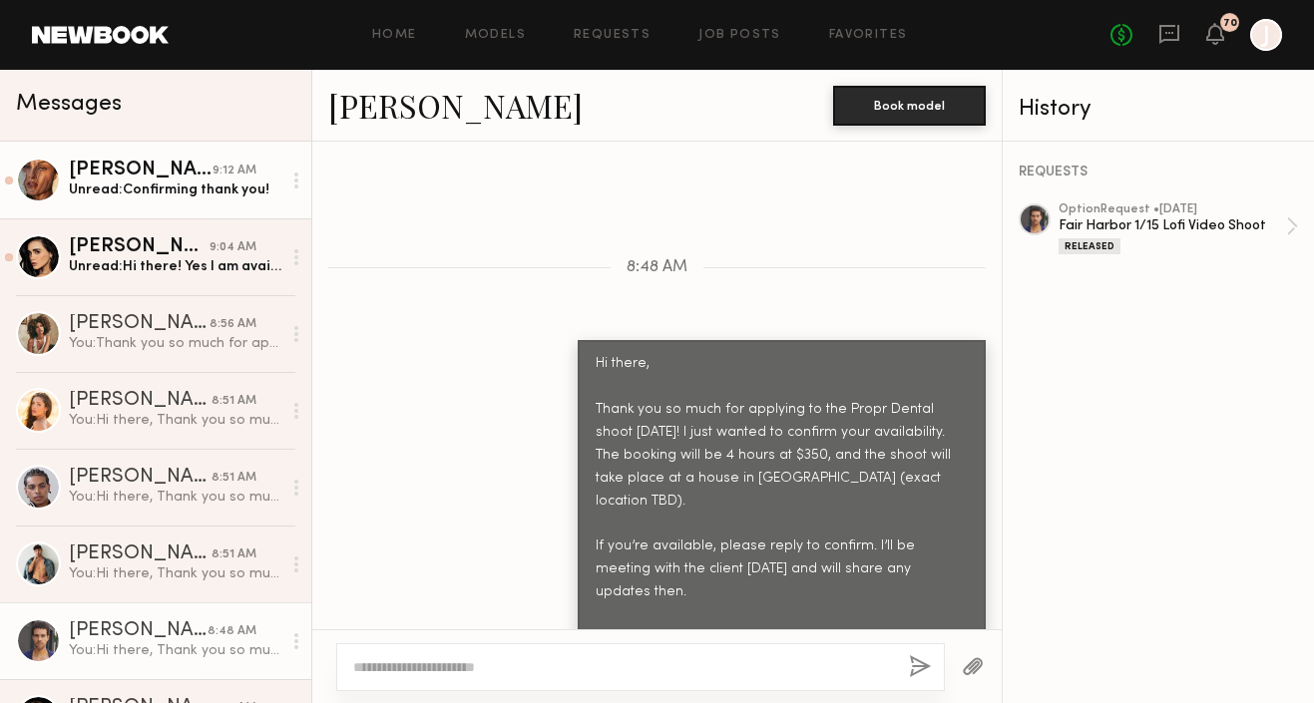
click at [187, 201] on link "[PERSON_NAME] 9:12 AM Unread: Confirming thank you!" at bounding box center [155, 180] width 311 height 77
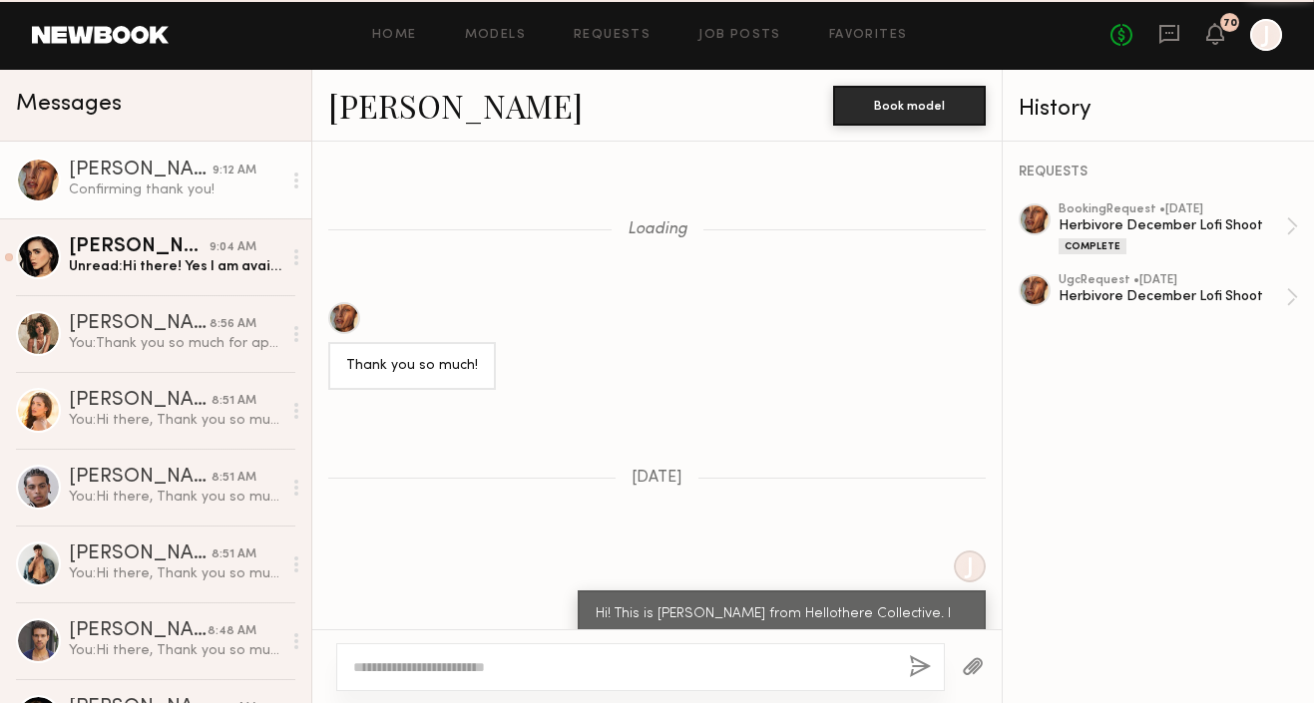
scroll to position [2860, 0]
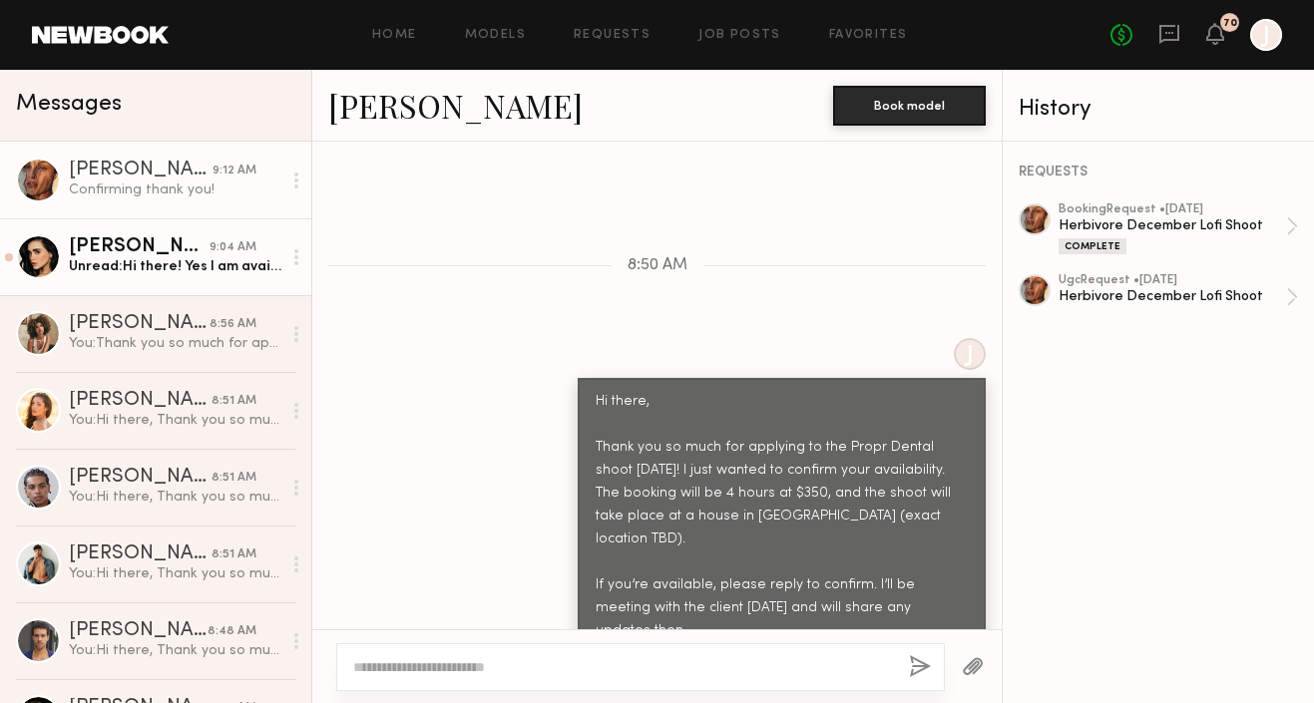
click at [221, 269] on div "Unread: Hi there! Yes I am available:)" at bounding box center [175, 266] width 213 height 19
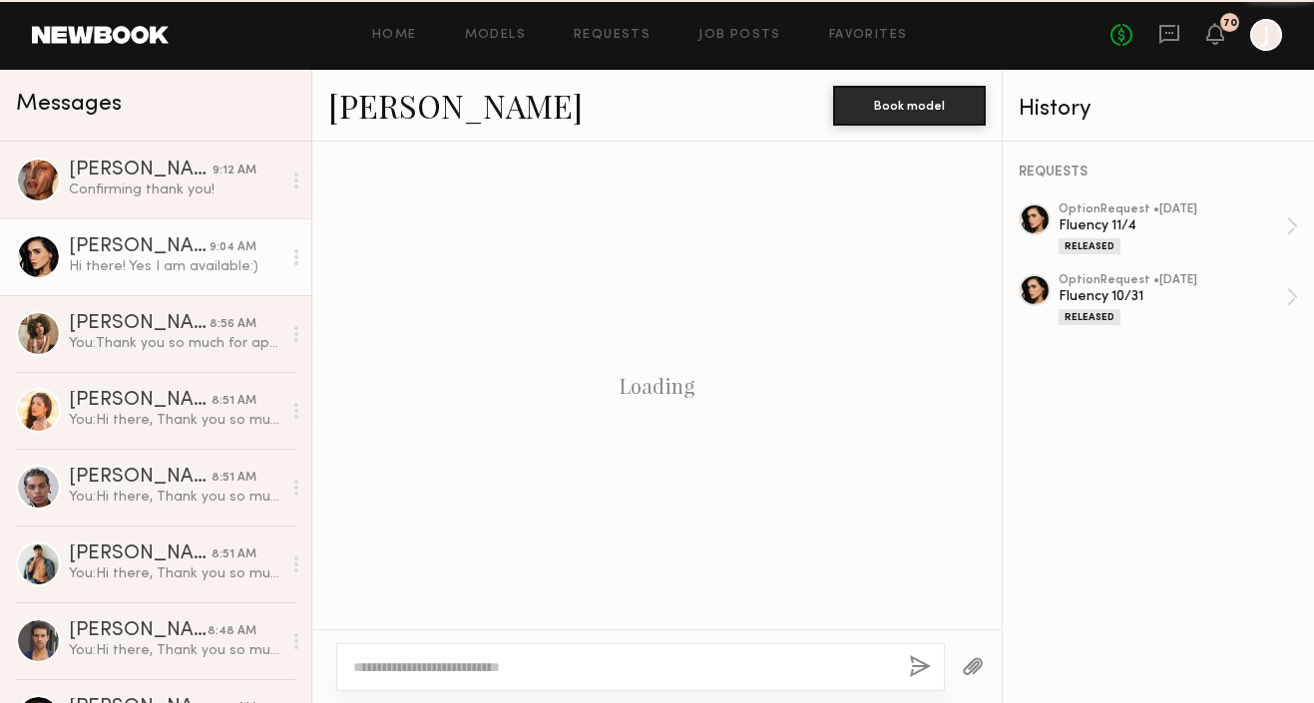
scroll to position [2185, 0]
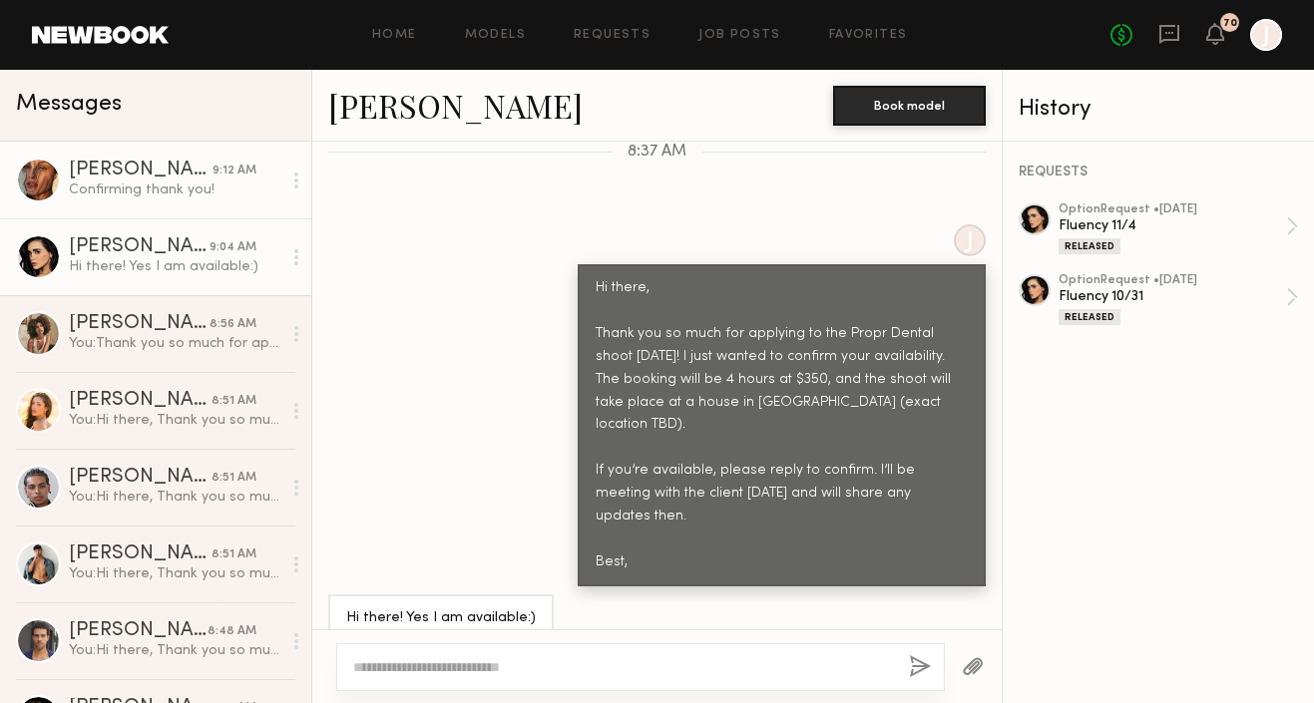
click at [168, 173] on div "[PERSON_NAME]" at bounding box center [141, 171] width 144 height 20
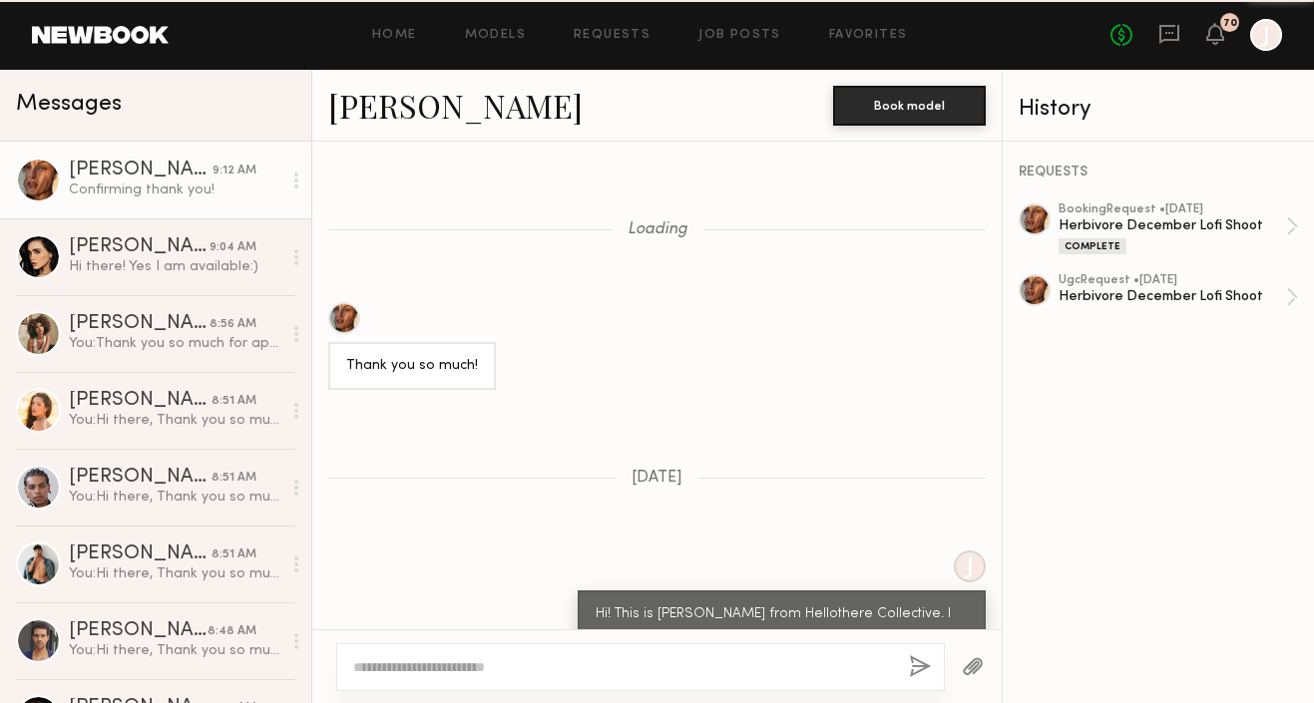
scroll to position [2860, 0]
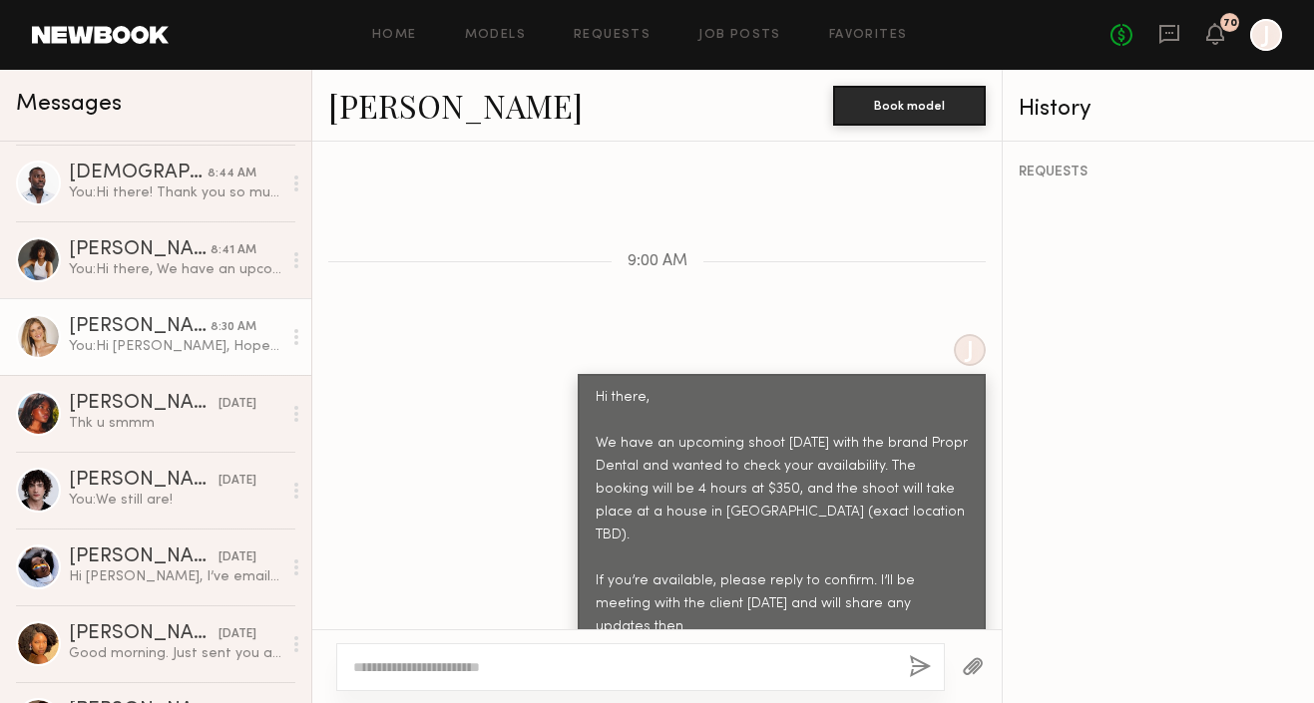
scroll to position [1149, 0]
click at [151, 338] on div "You: Hi [PERSON_NAME], Hope you’re doing well! We’re putting together a shoot […" at bounding box center [175, 346] width 213 height 19
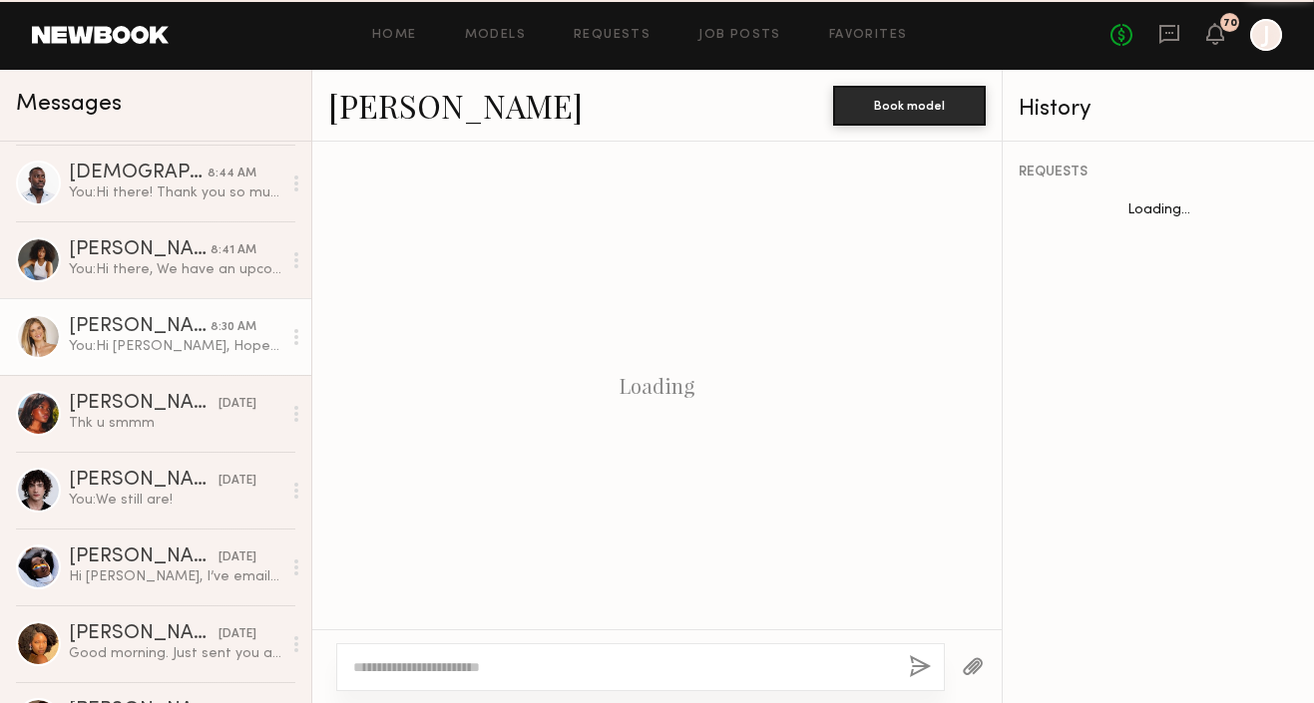
scroll to position [3278, 0]
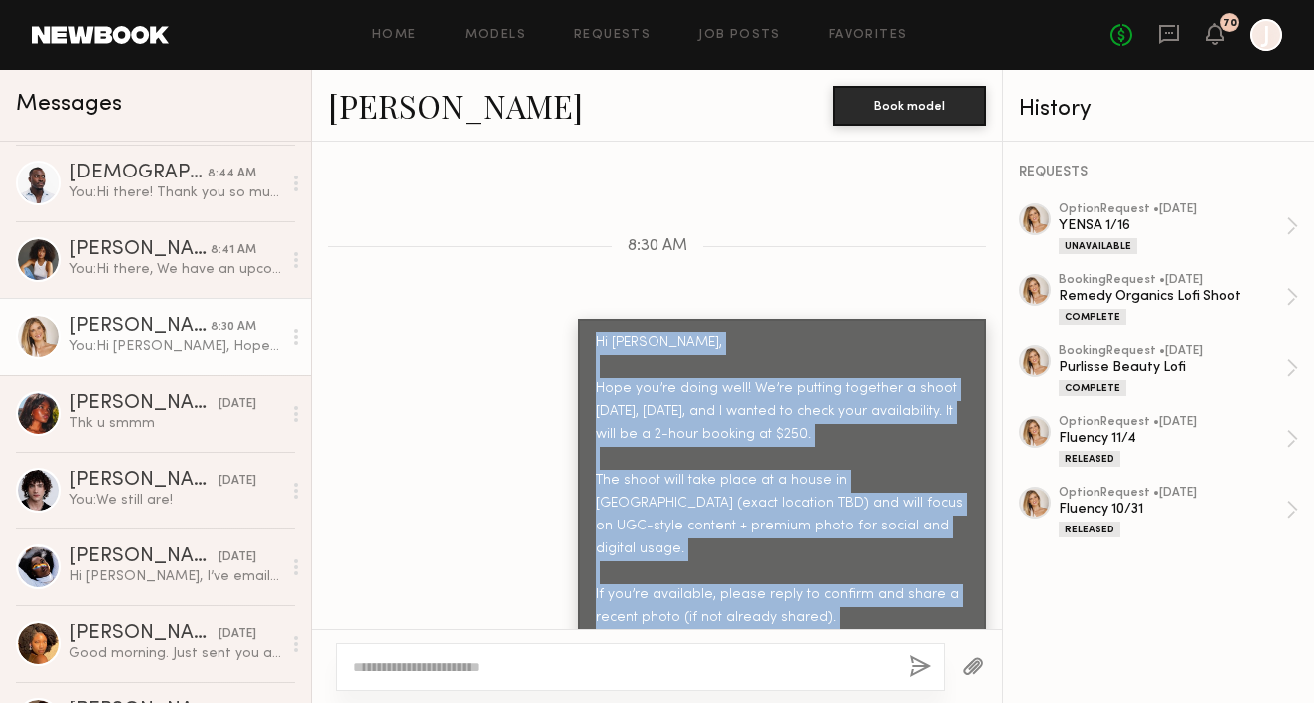
drag, startPoint x: 596, startPoint y: 219, endPoint x: 663, endPoint y: 588, distance: 375.2
click at [663, 588] on div "Hi [PERSON_NAME], Hope you’re doing well! We’re putting together a shoot [DATE]…" at bounding box center [782, 538] width 372 height 412
copy div "Hi [PERSON_NAME], Hope you’re doing well! We’re putting together a shoot [DATE]…"
copy div "Hi Maddie, Hope you’re doing well! We’re putting together a shoot tomorrow, Tue…"
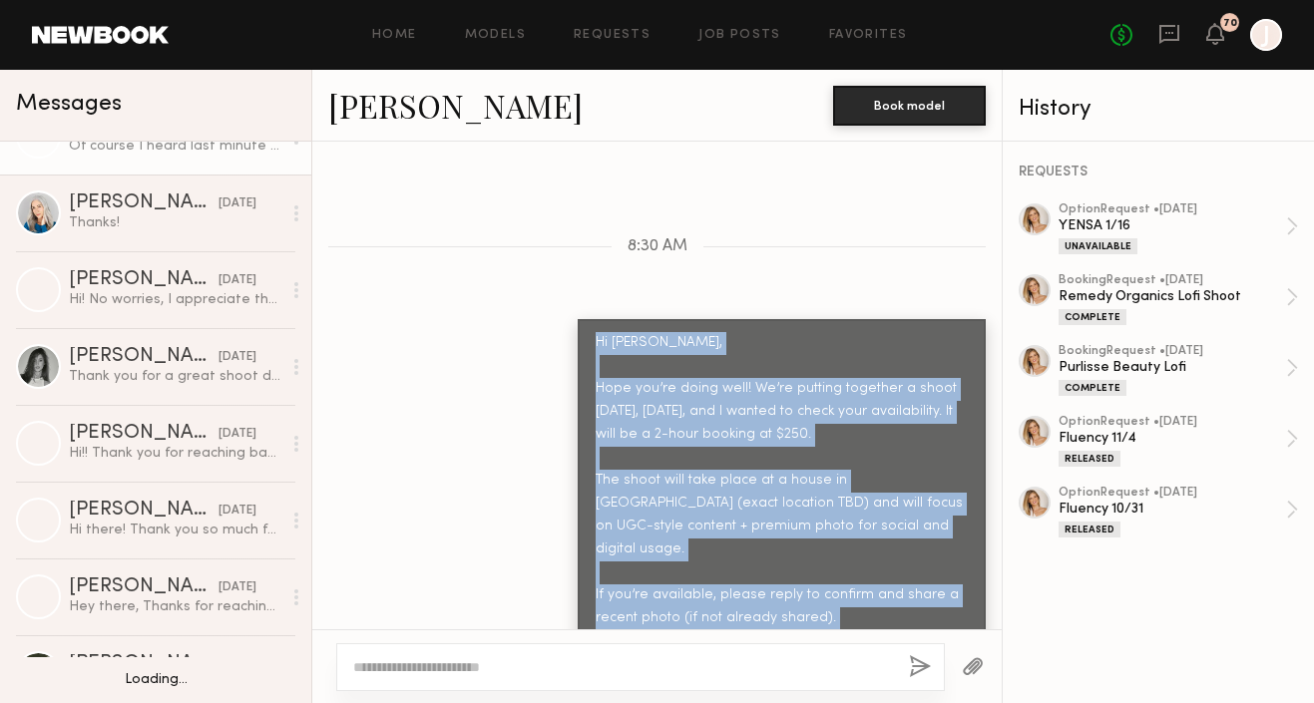
scroll to position [4194, 0]
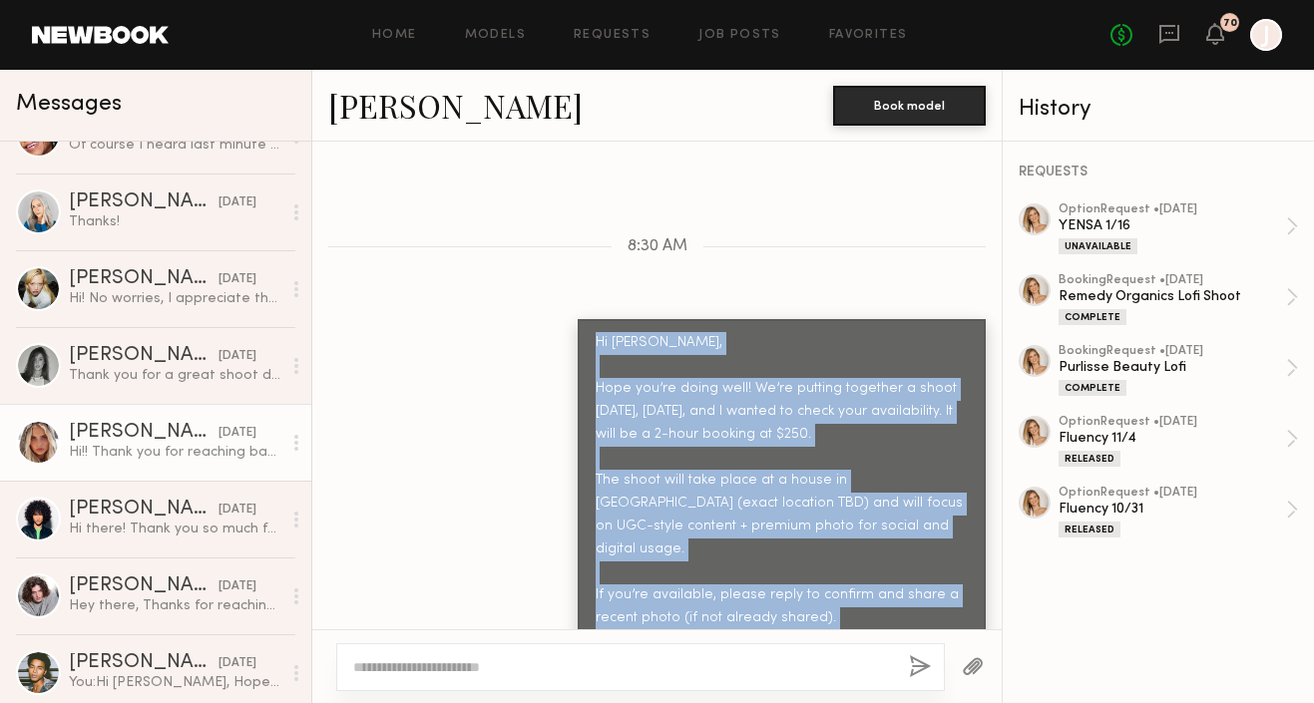
click at [150, 442] on div "Allea S. 09/19/2025 Hi!! Thank you for reaching back out I unfortunately am alr…" at bounding box center [175, 442] width 213 height 39
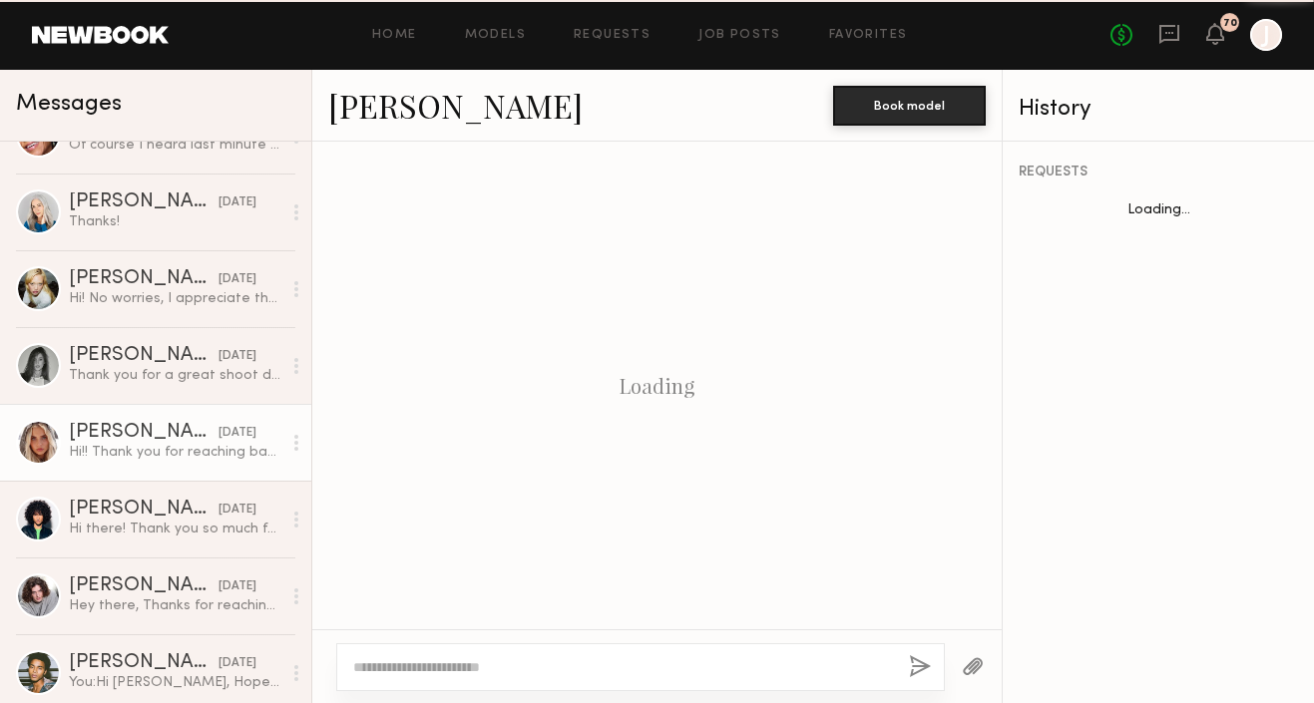
scroll to position [1406, 0]
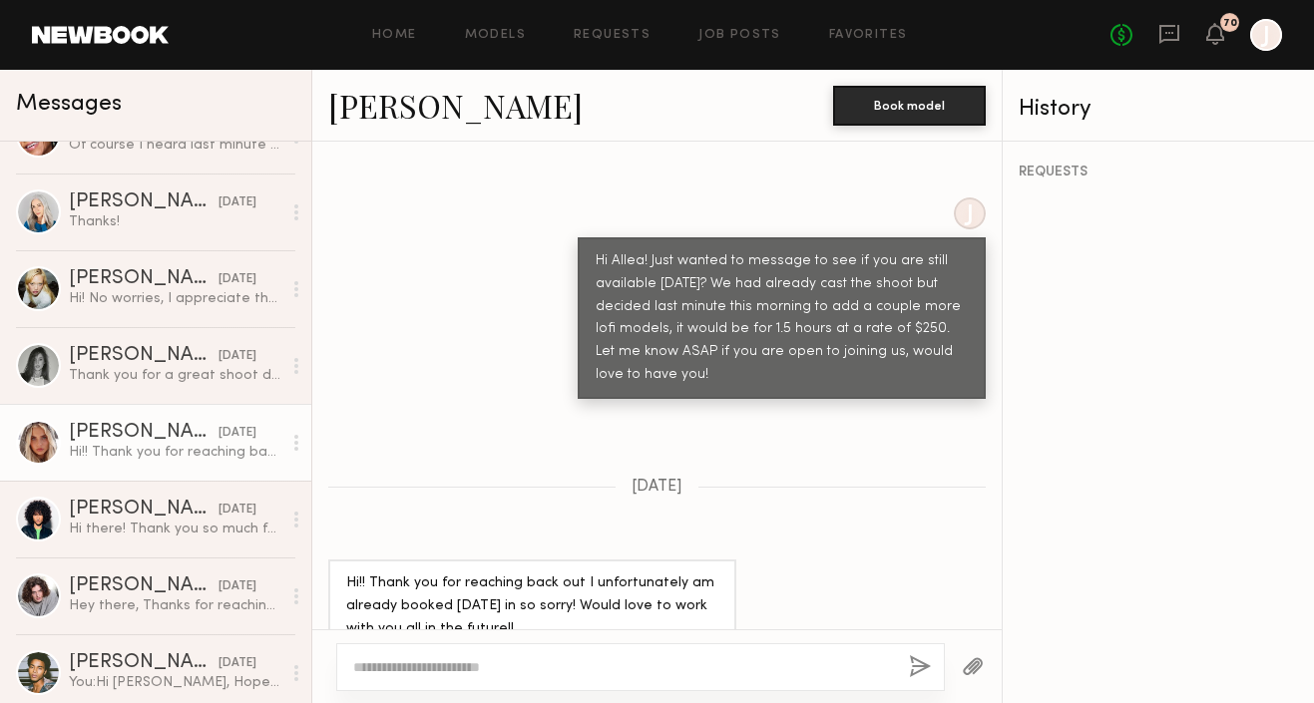
click at [432, 668] on textarea at bounding box center [623, 668] width 540 height 20
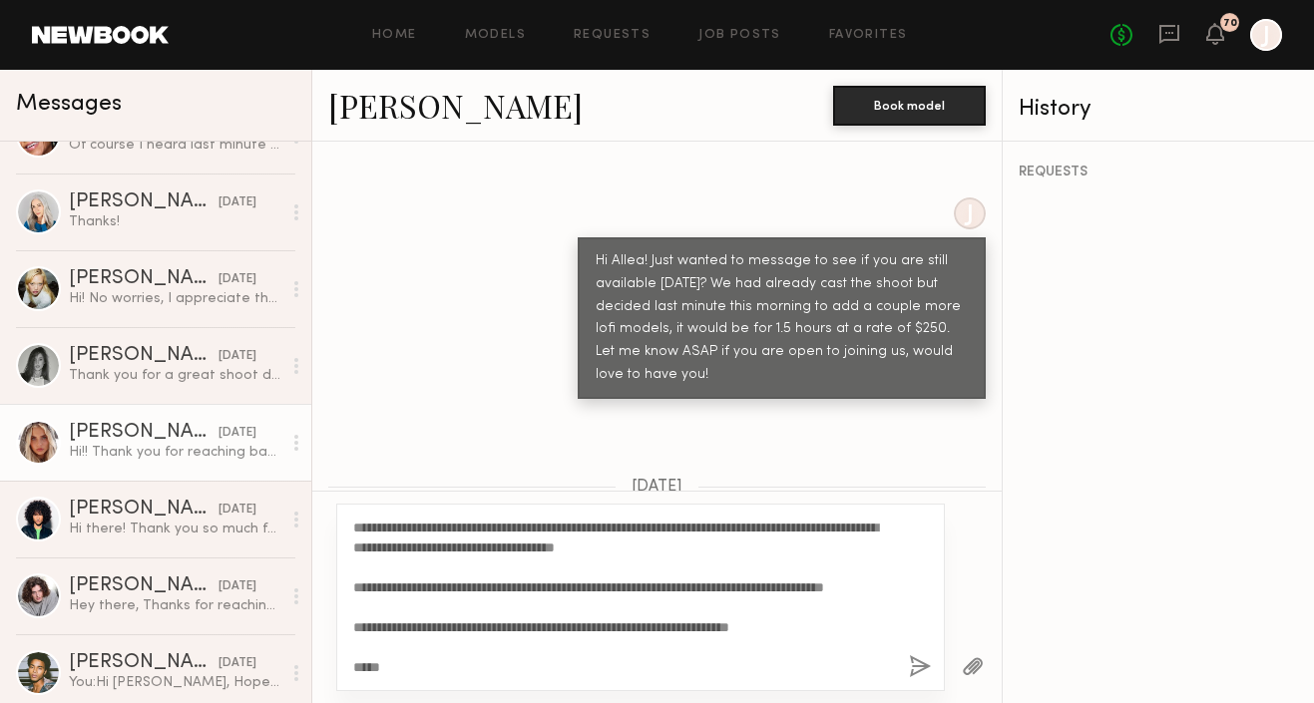
scroll to position [0, 0]
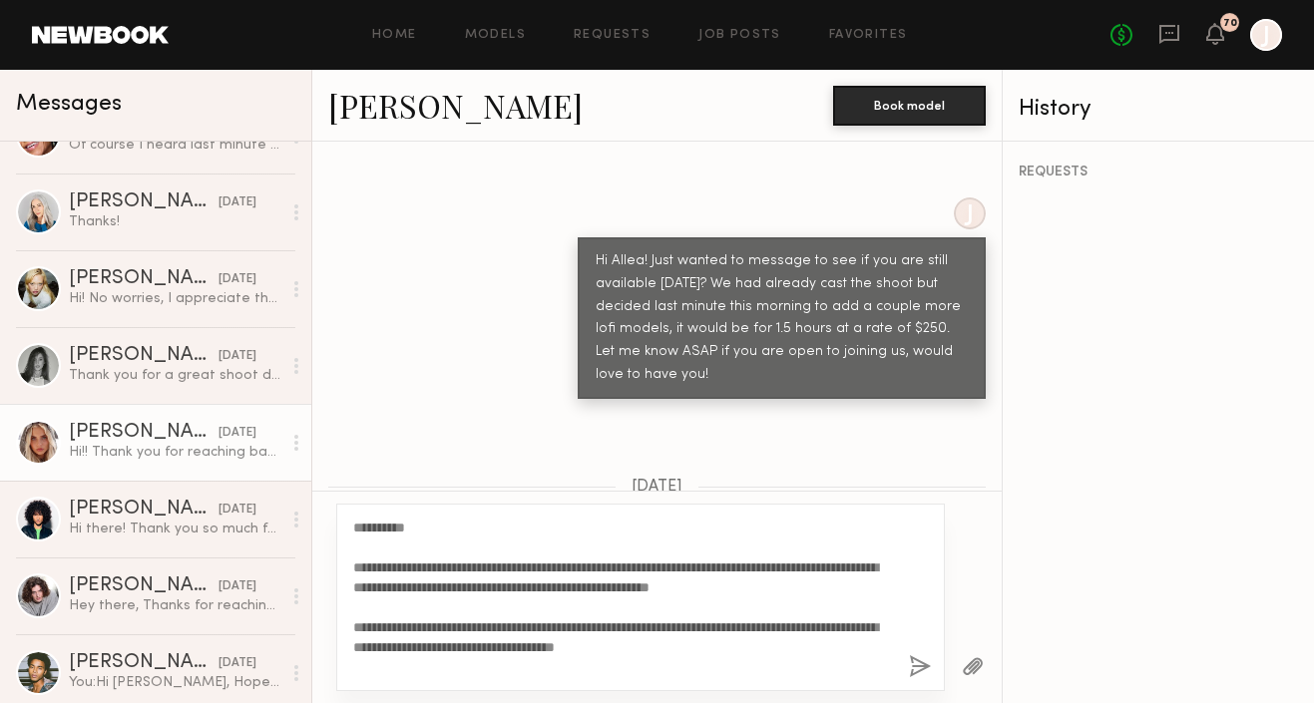
drag, startPoint x: 421, startPoint y: 526, endPoint x: 370, endPoint y: 526, distance: 50.9
click at [370, 526] on textarea "**********" at bounding box center [623, 598] width 540 height 160
type textarea "**********"
click at [918, 664] on button "button" at bounding box center [920, 668] width 22 height 25
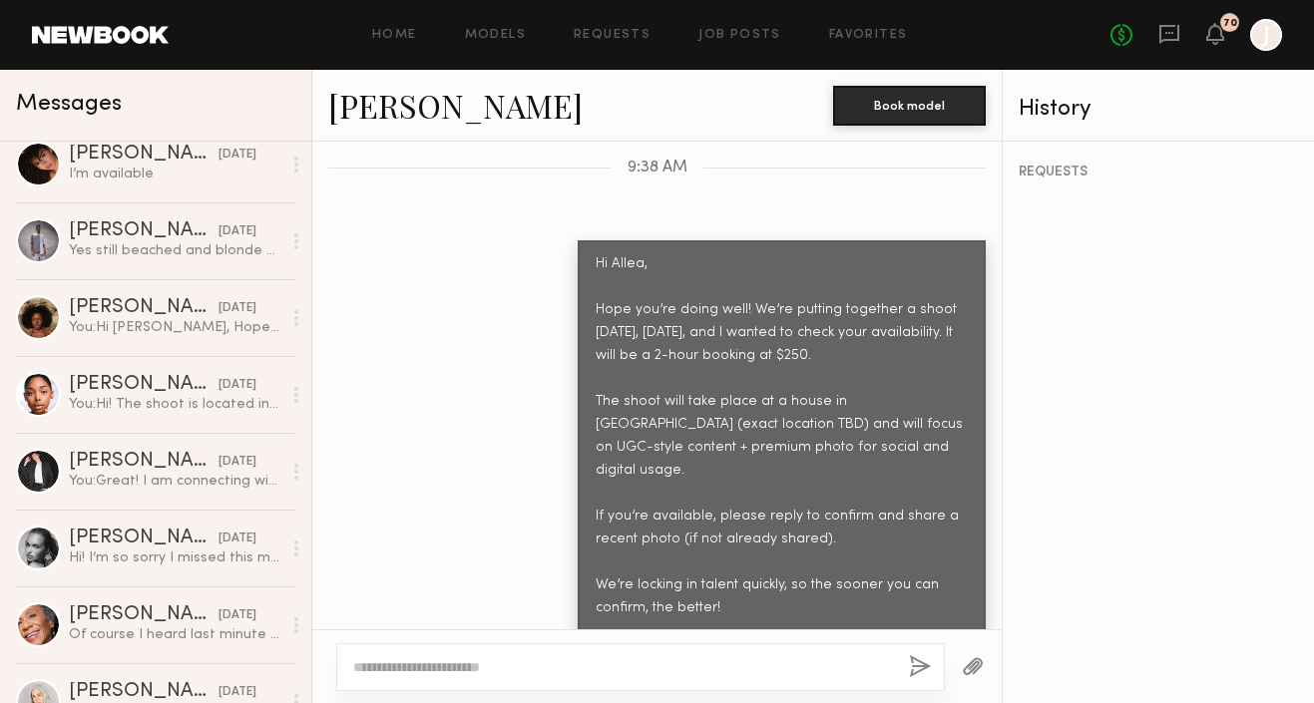
scroll to position [4318, 0]
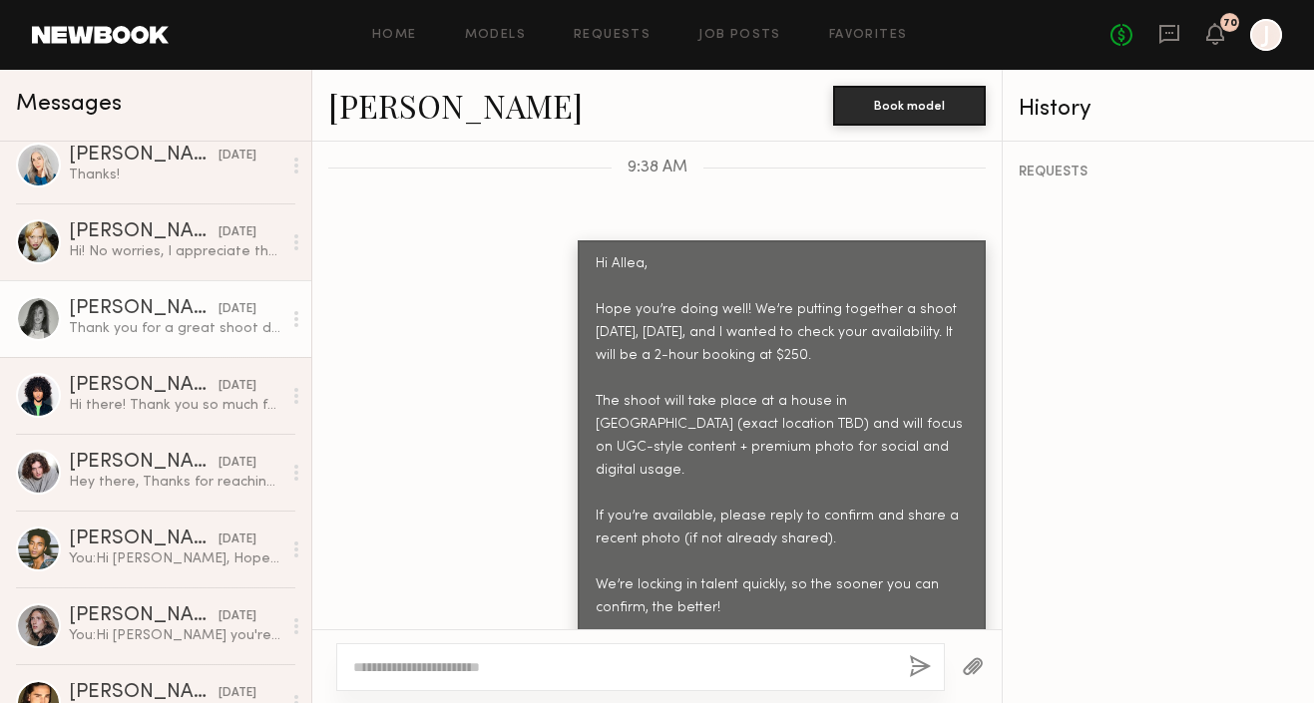
click at [172, 317] on div "Tayler C." at bounding box center [144, 309] width 150 height 20
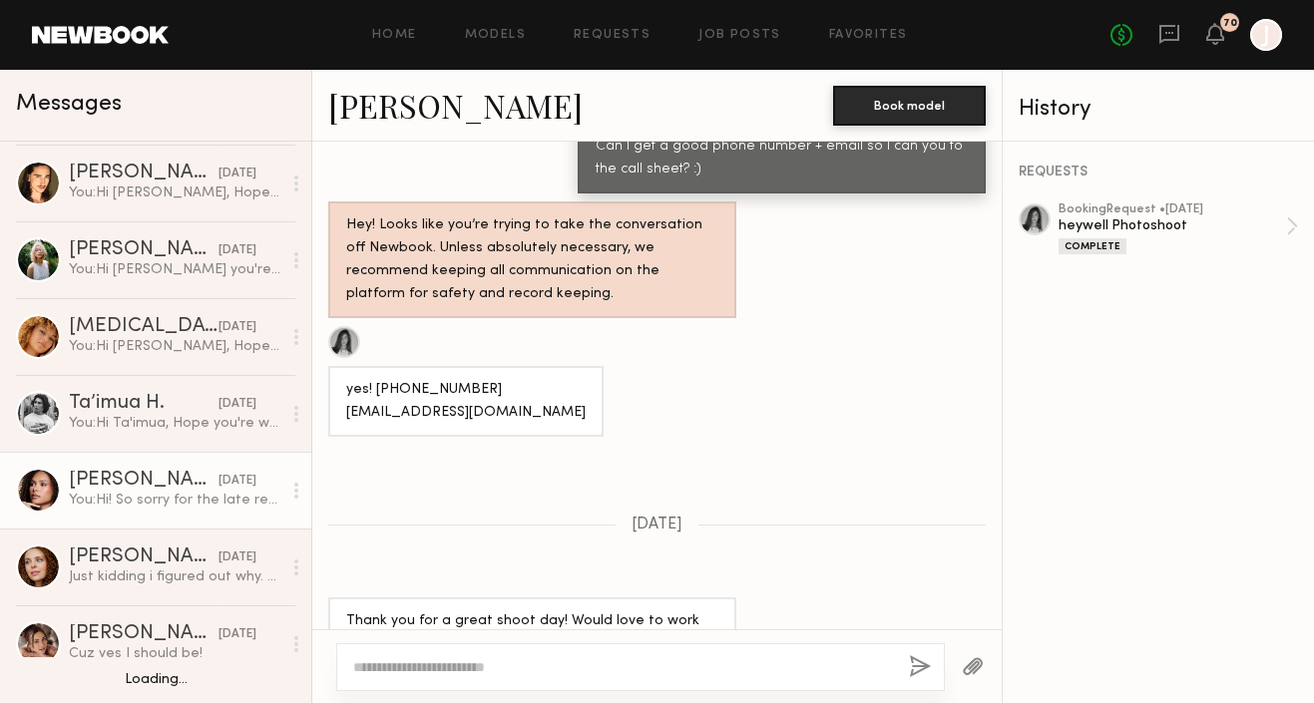
scroll to position [4930, 0]
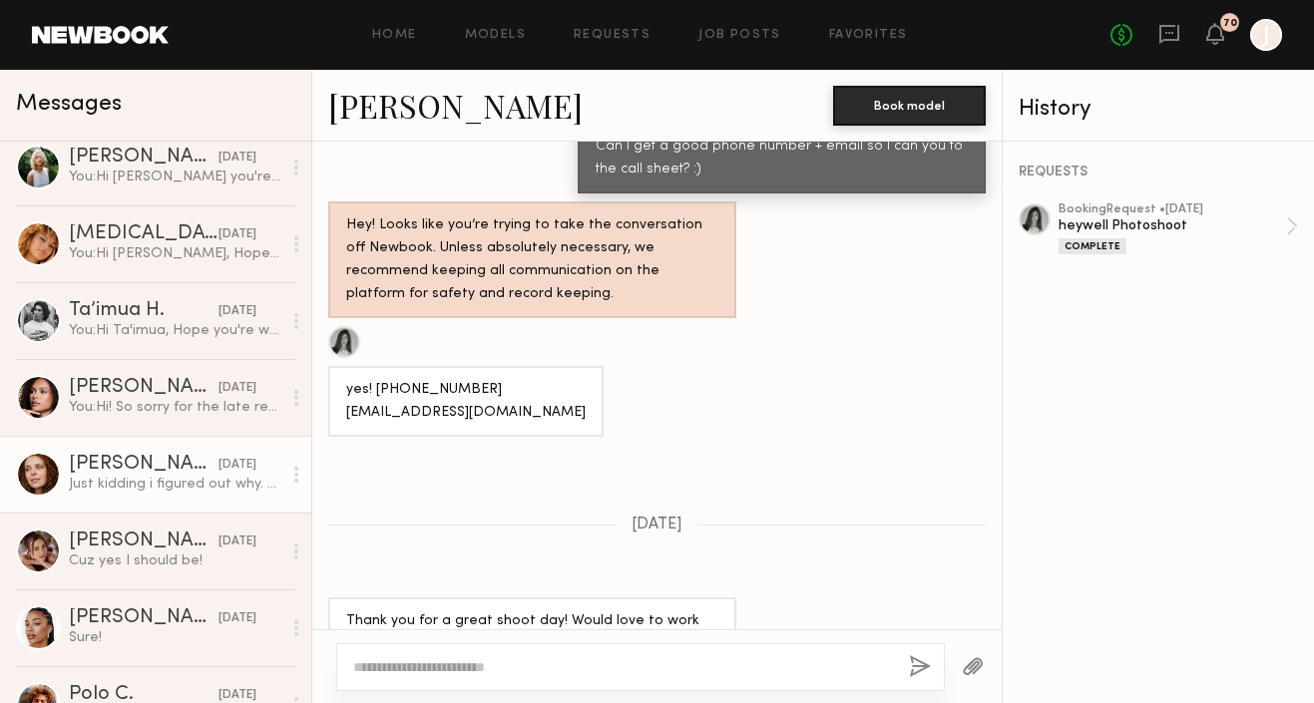
click at [164, 499] on link "Bianca C. 09/18/2025 Just kidding i figured out why. Sent. Thank you" at bounding box center [155, 474] width 311 height 77
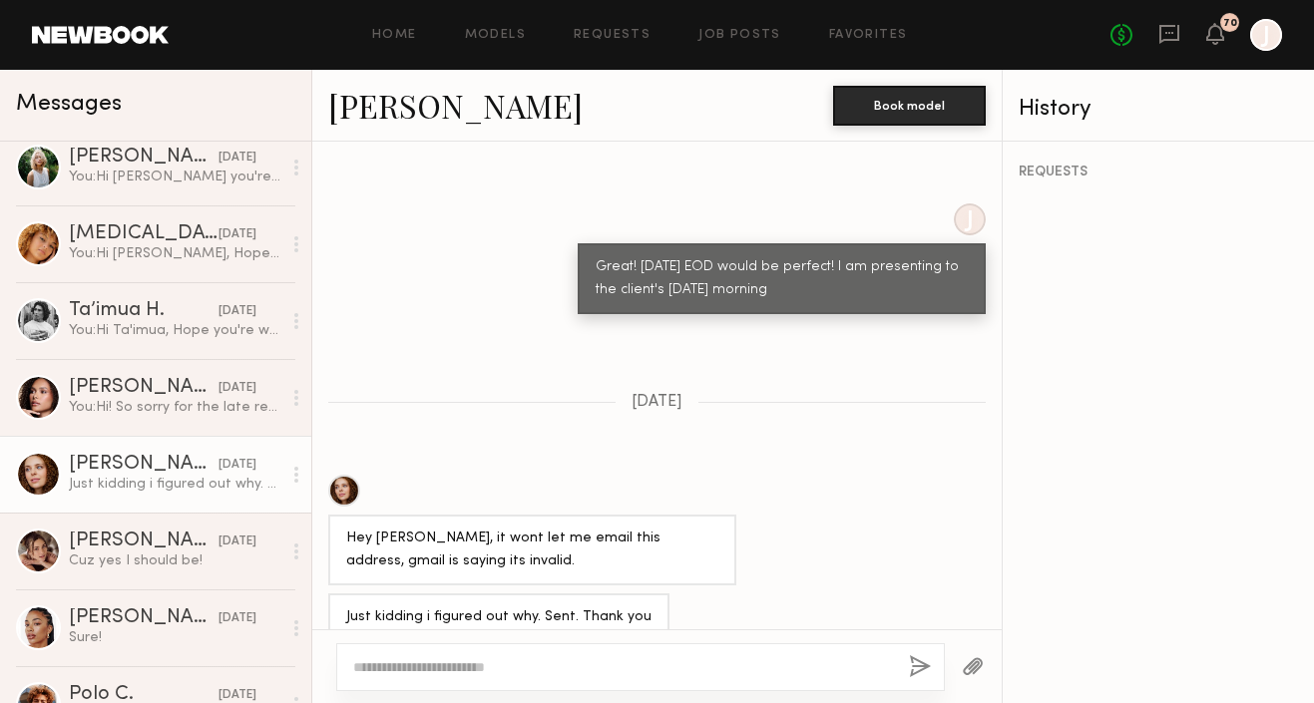
scroll to position [4955, 0]
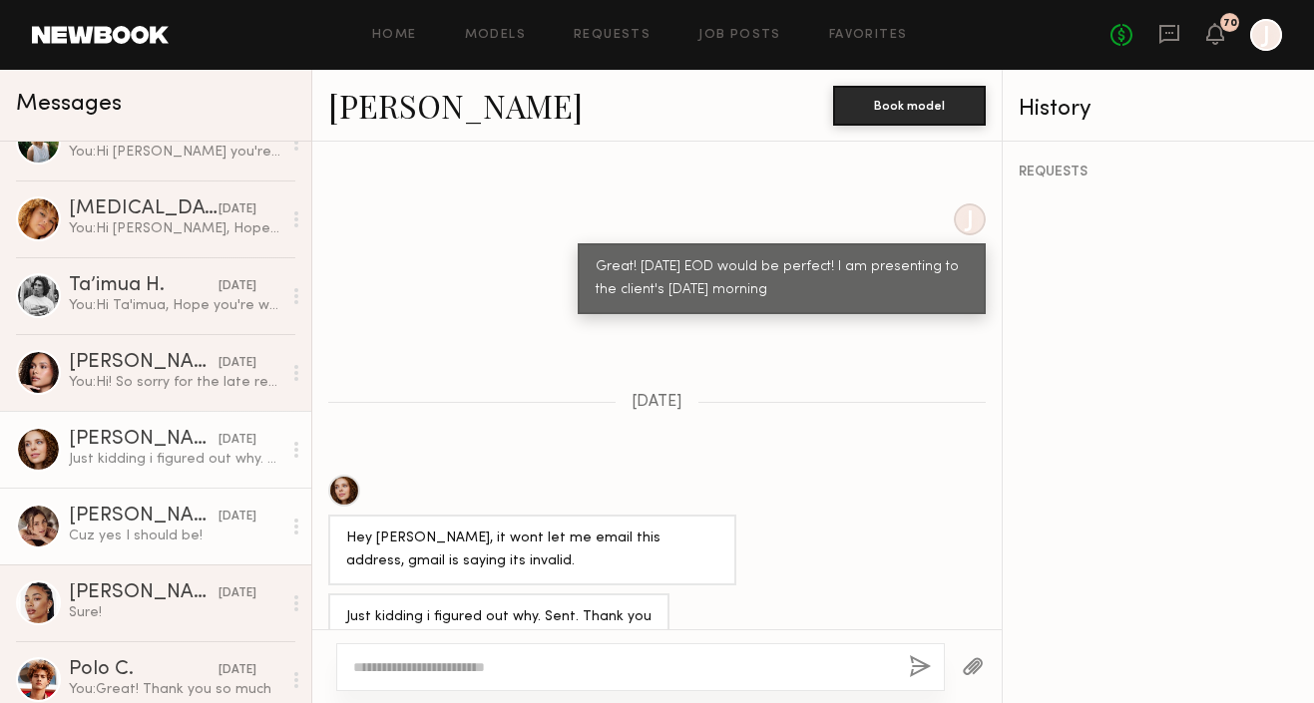
click at [160, 521] on div "[PERSON_NAME]" at bounding box center [144, 517] width 150 height 20
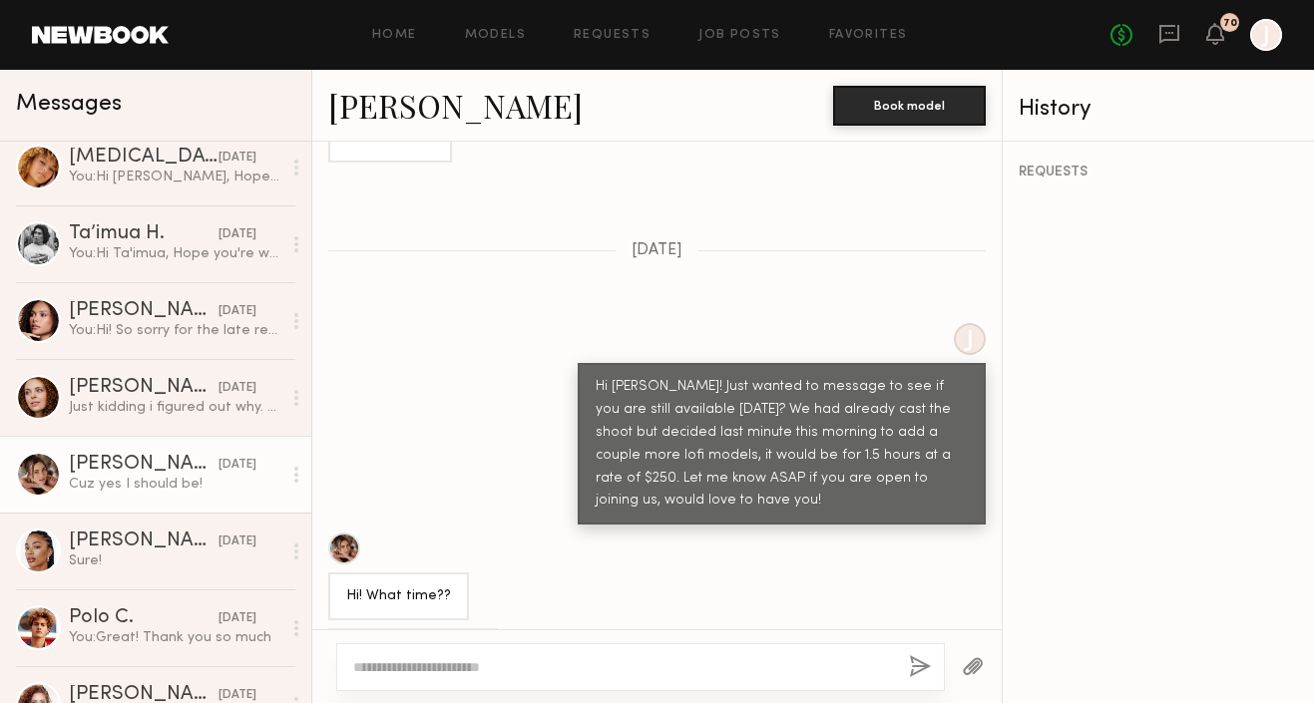
scroll to position [5016, 0]
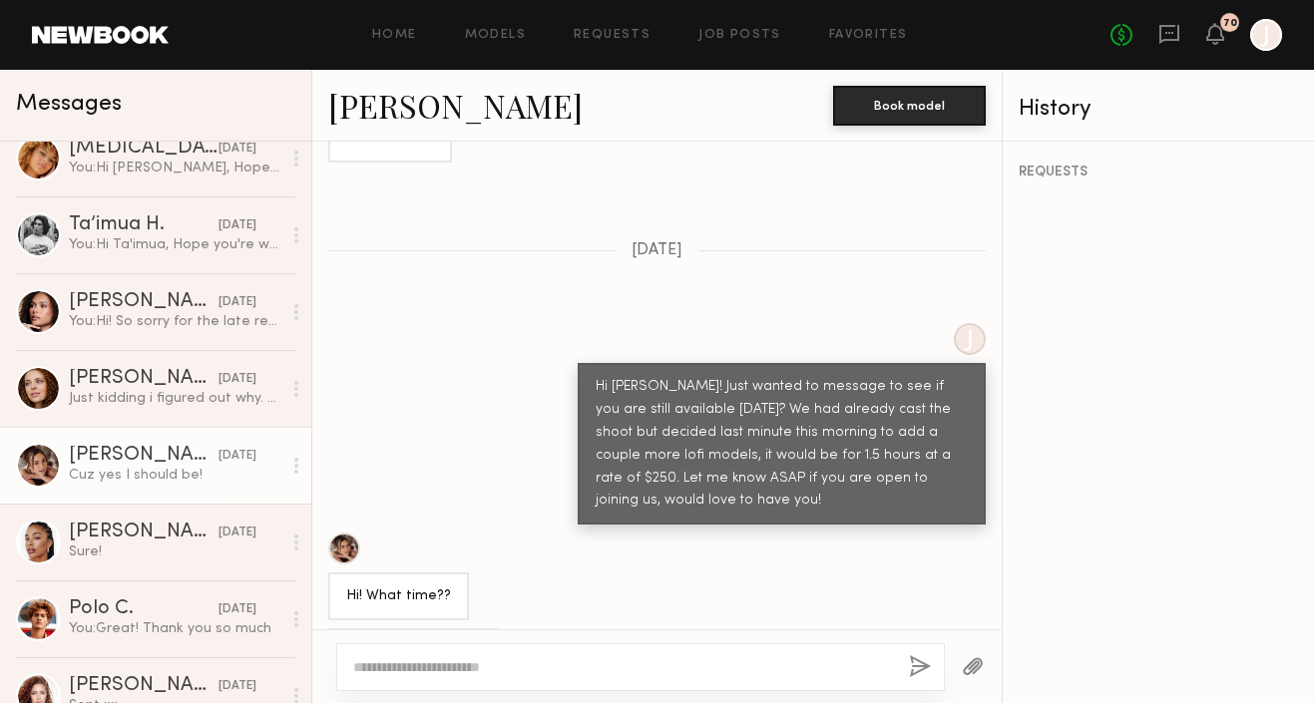
click at [383, 673] on textarea at bounding box center [623, 668] width 540 height 20
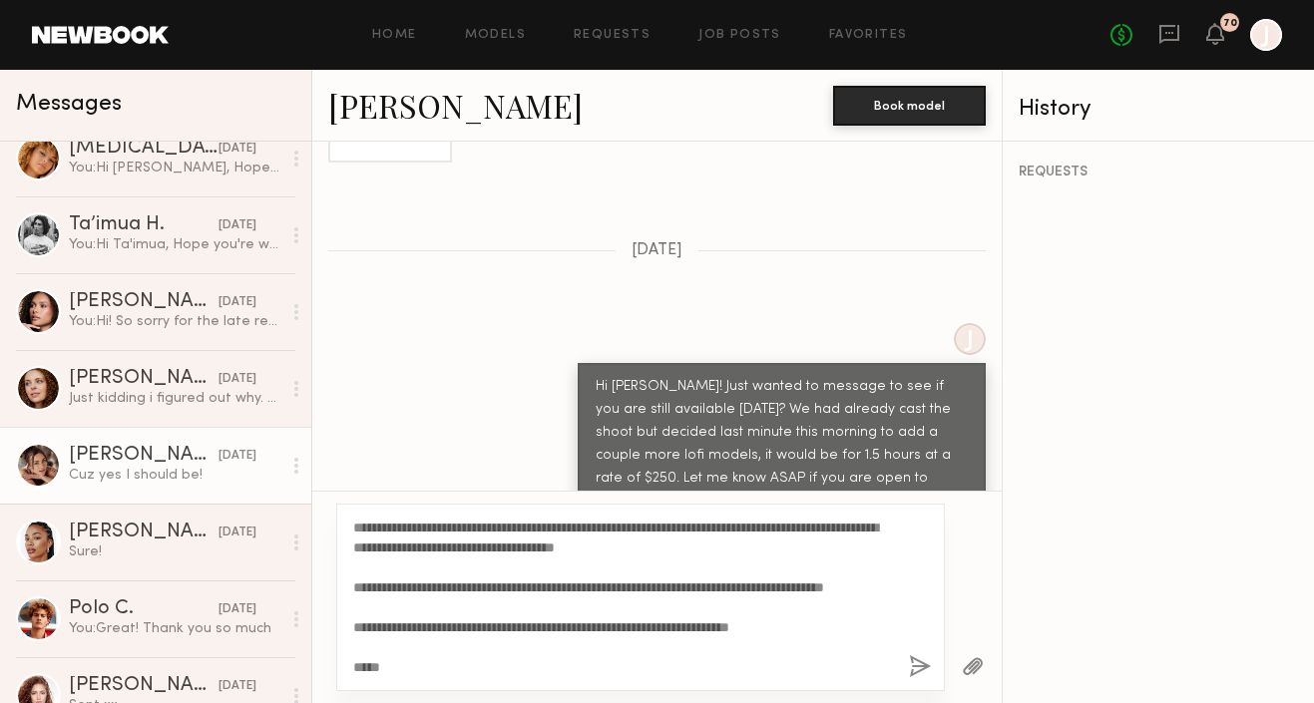
scroll to position [0, 0]
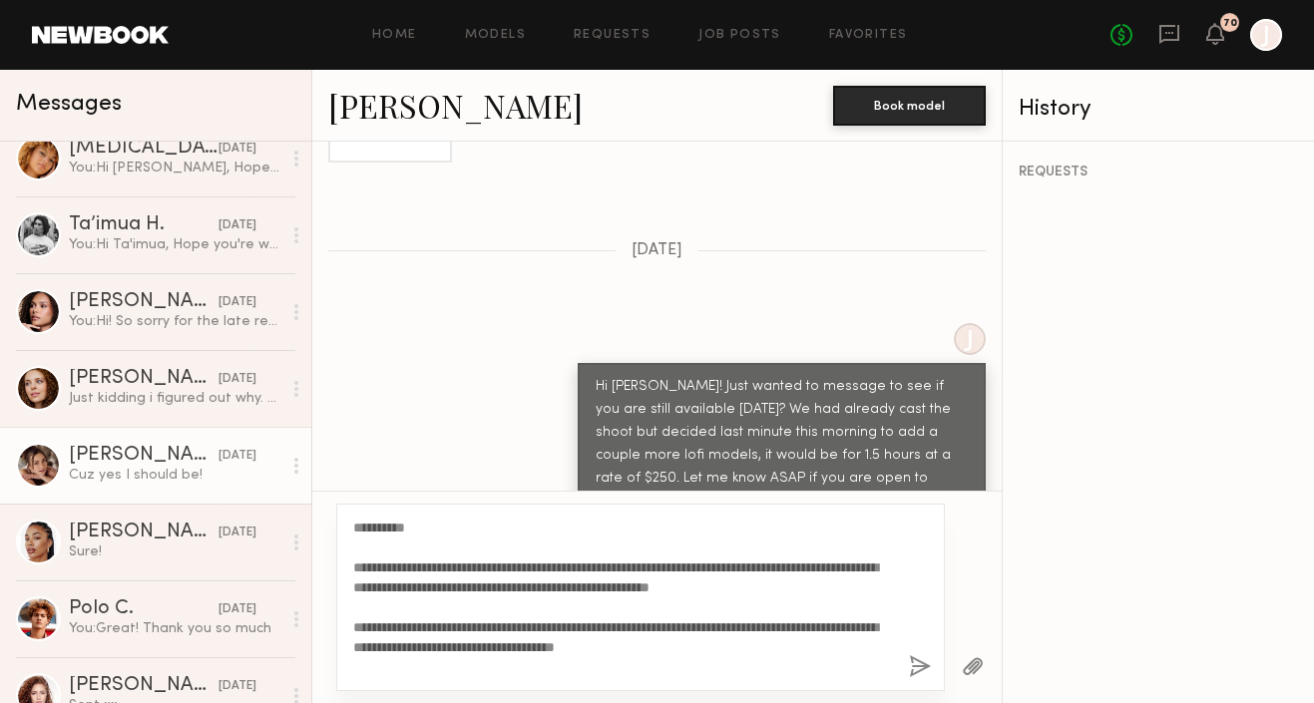
drag, startPoint x: 418, startPoint y: 532, endPoint x: 370, endPoint y: 529, distance: 48.0
click at [370, 529] on textarea "**********" at bounding box center [623, 598] width 540 height 160
drag, startPoint x: 843, startPoint y: 588, endPoint x: 822, endPoint y: 588, distance: 21.0
click at [822, 588] on textarea "**********" at bounding box center [623, 598] width 540 height 160
type textarea "**********"
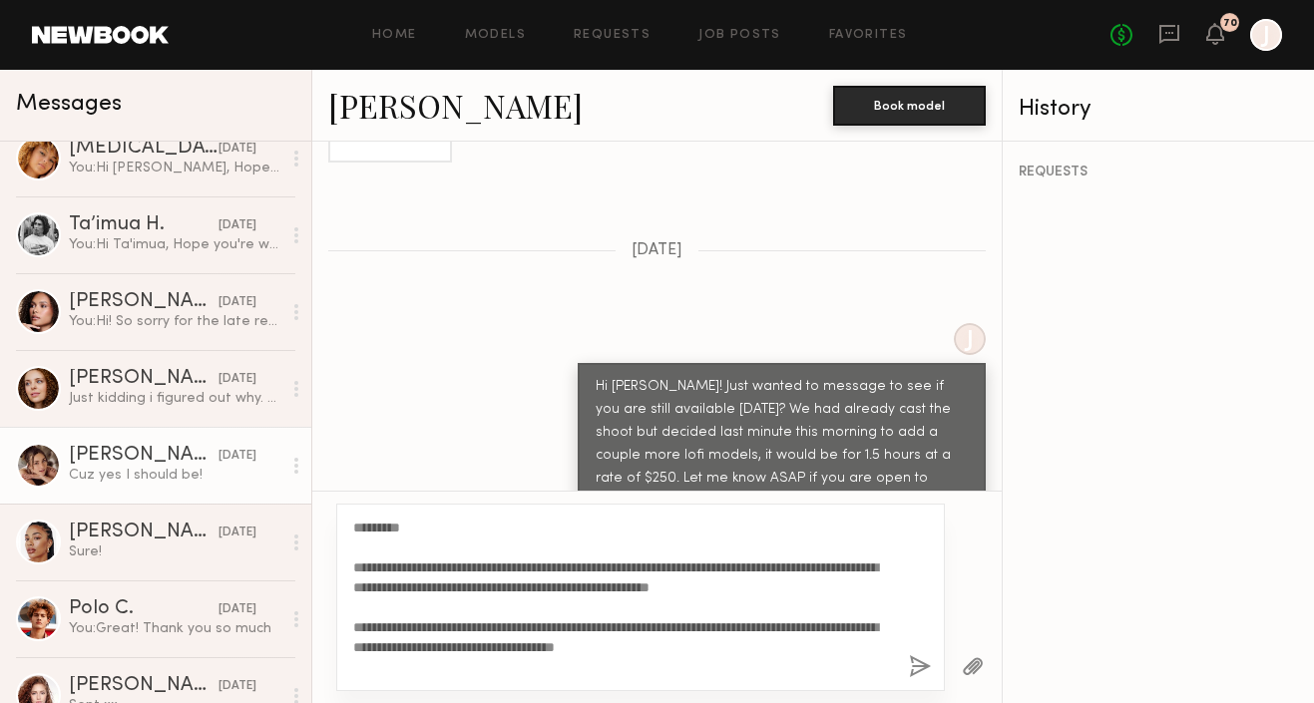
click at [910, 667] on button "button" at bounding box center [920, 668] width 22 height 25
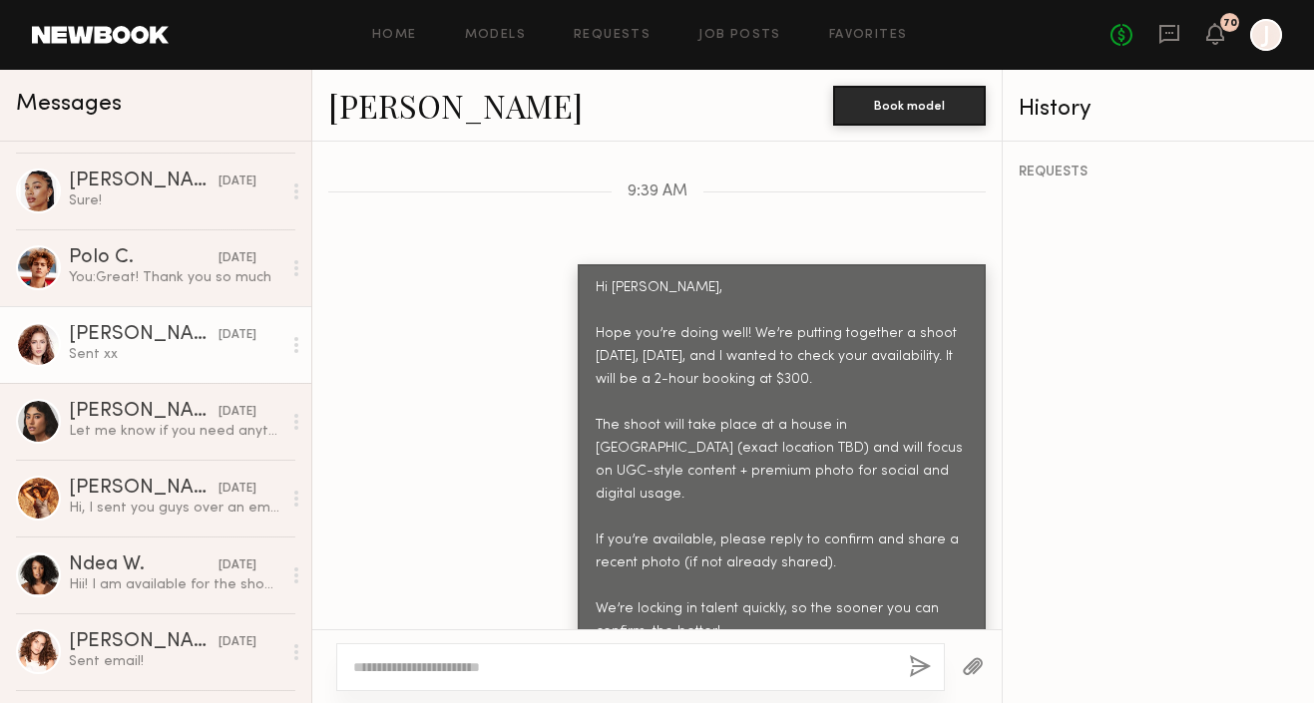
scroll to position [5368, 0]
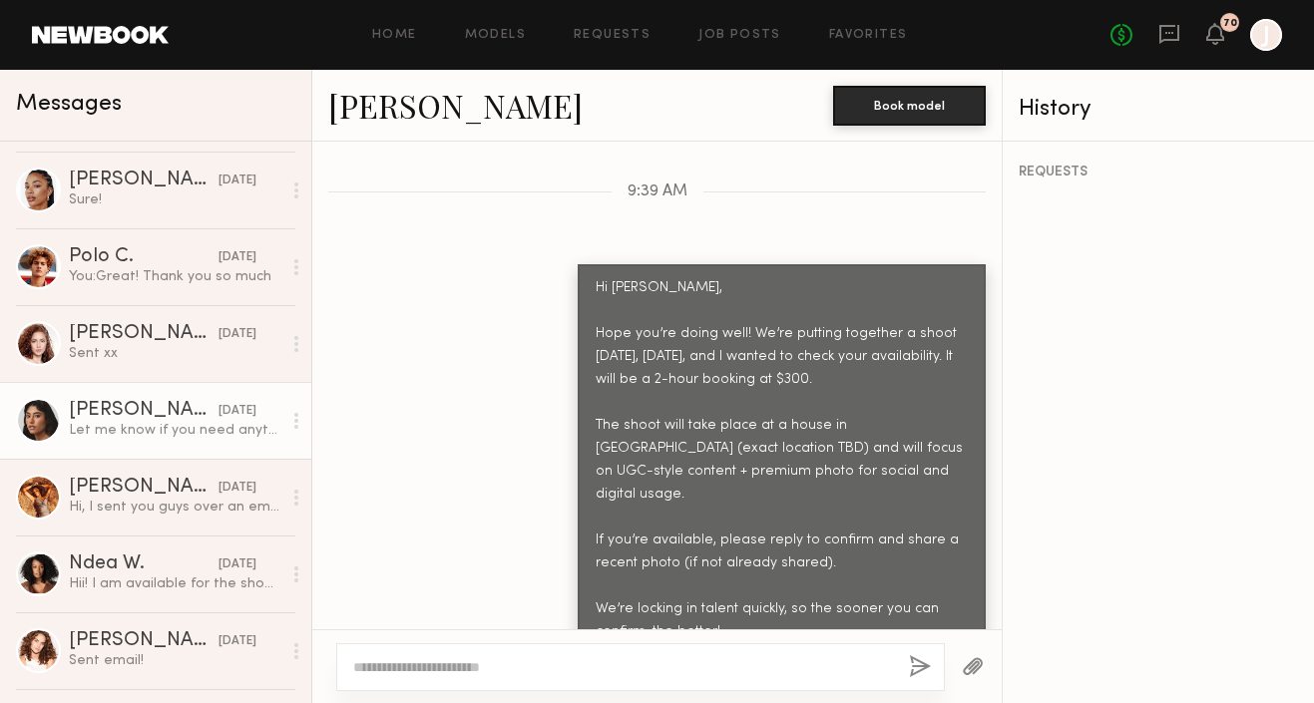
click at [189, 432] on div "Let me know if you need anything else" at bounding box center [175, 430] width 213 height 19
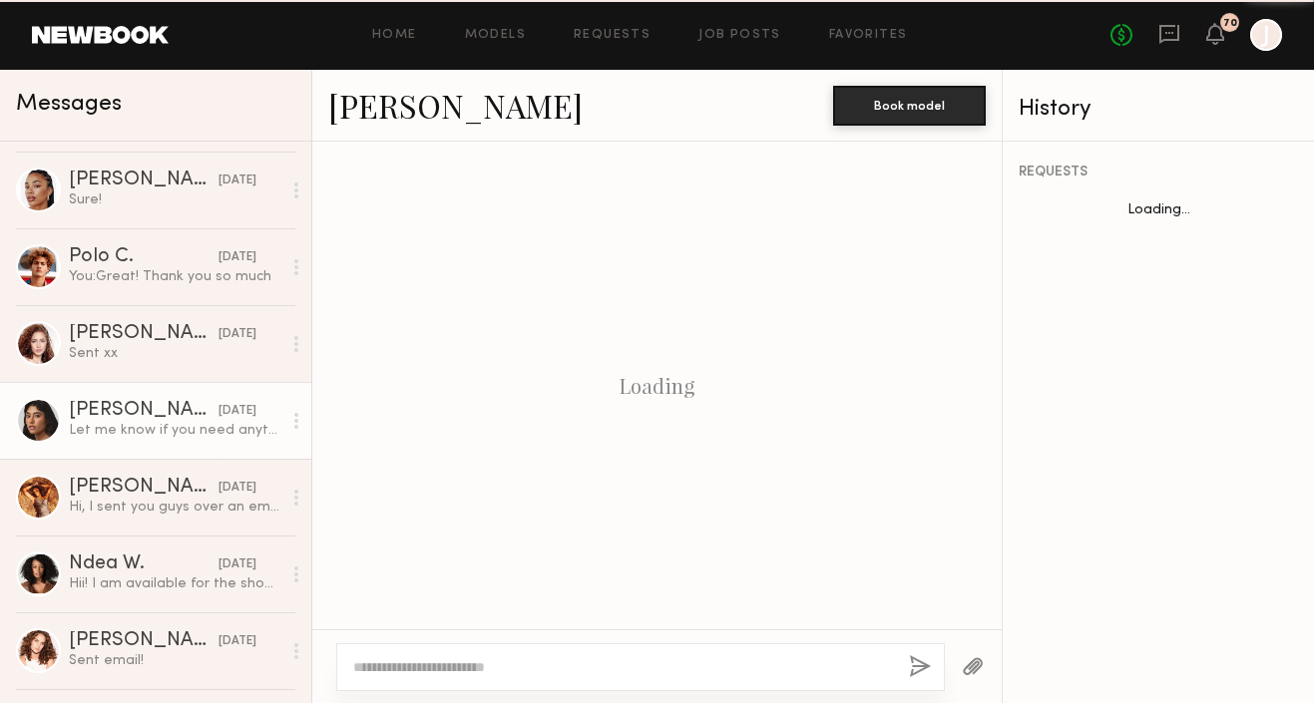
scroll to position [3108, 0]
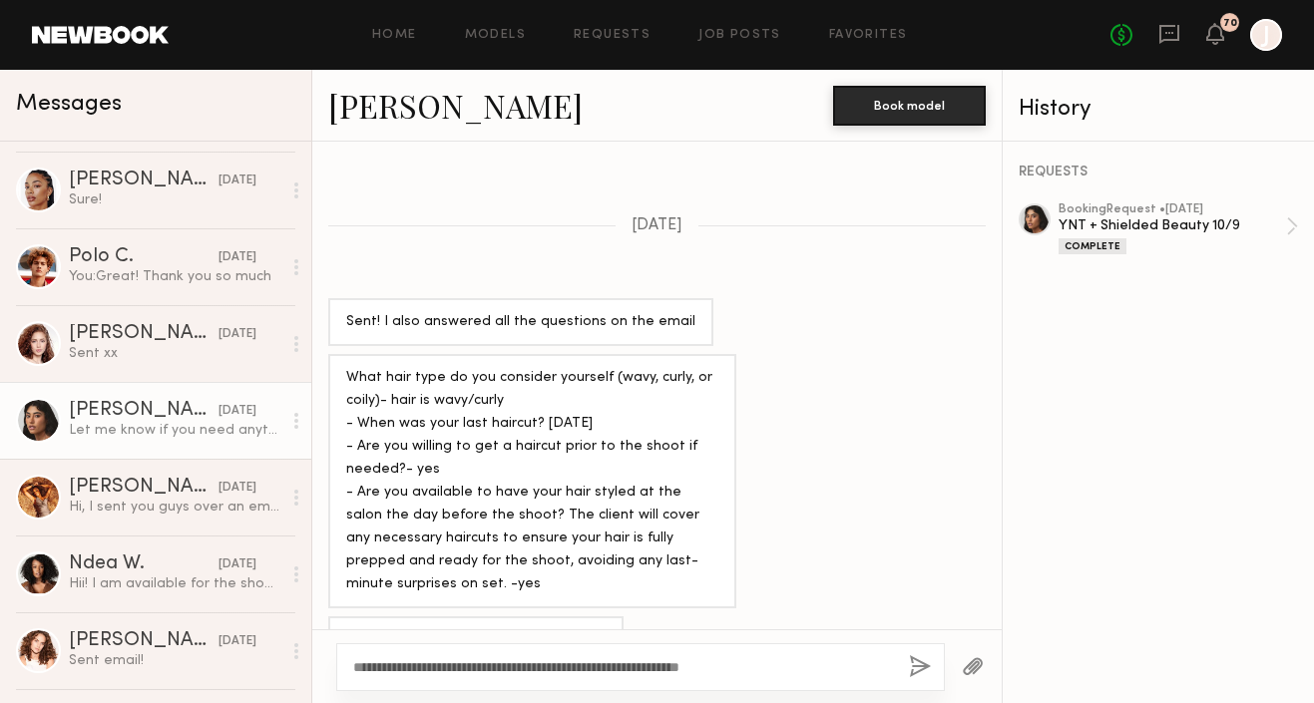
type textarea "**********"
click at [923, 661] on button "button" at bounding box center [920, 668] width 22 height 25
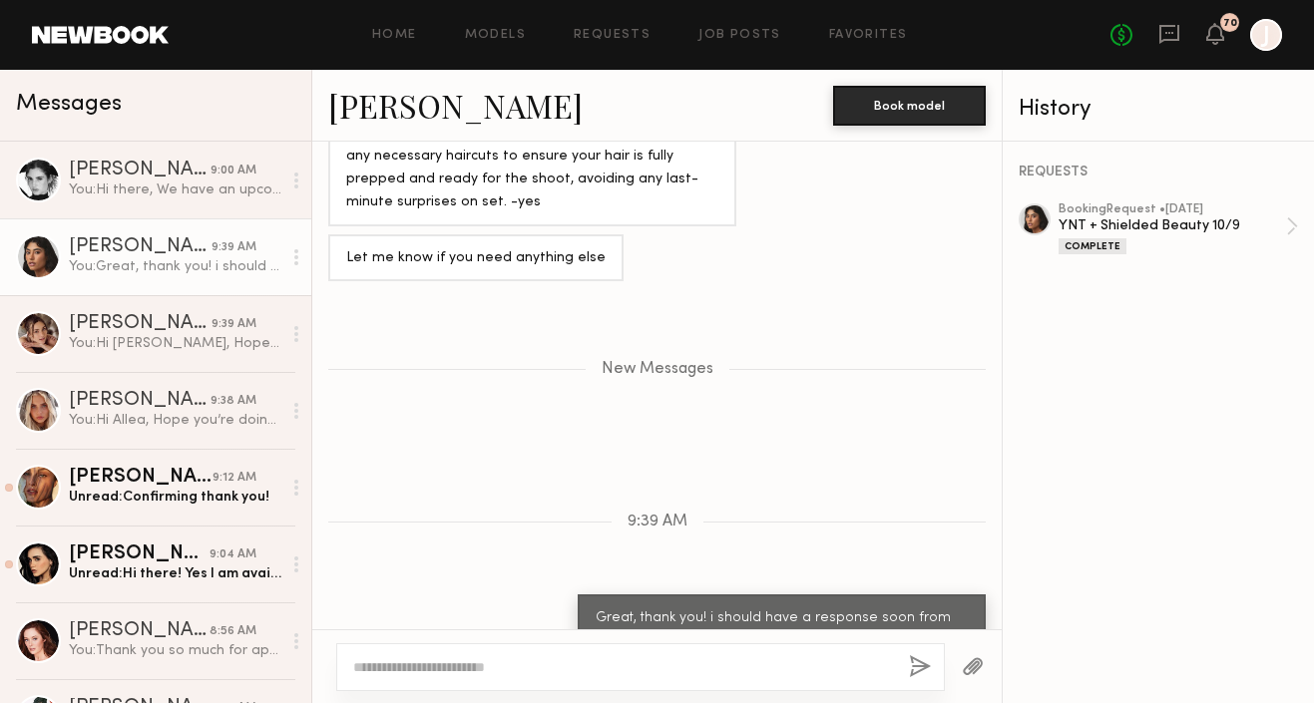
click at [502, 667] on textarea at bounding box center [623, 668] width 540 height 20
paste textarea "**********"
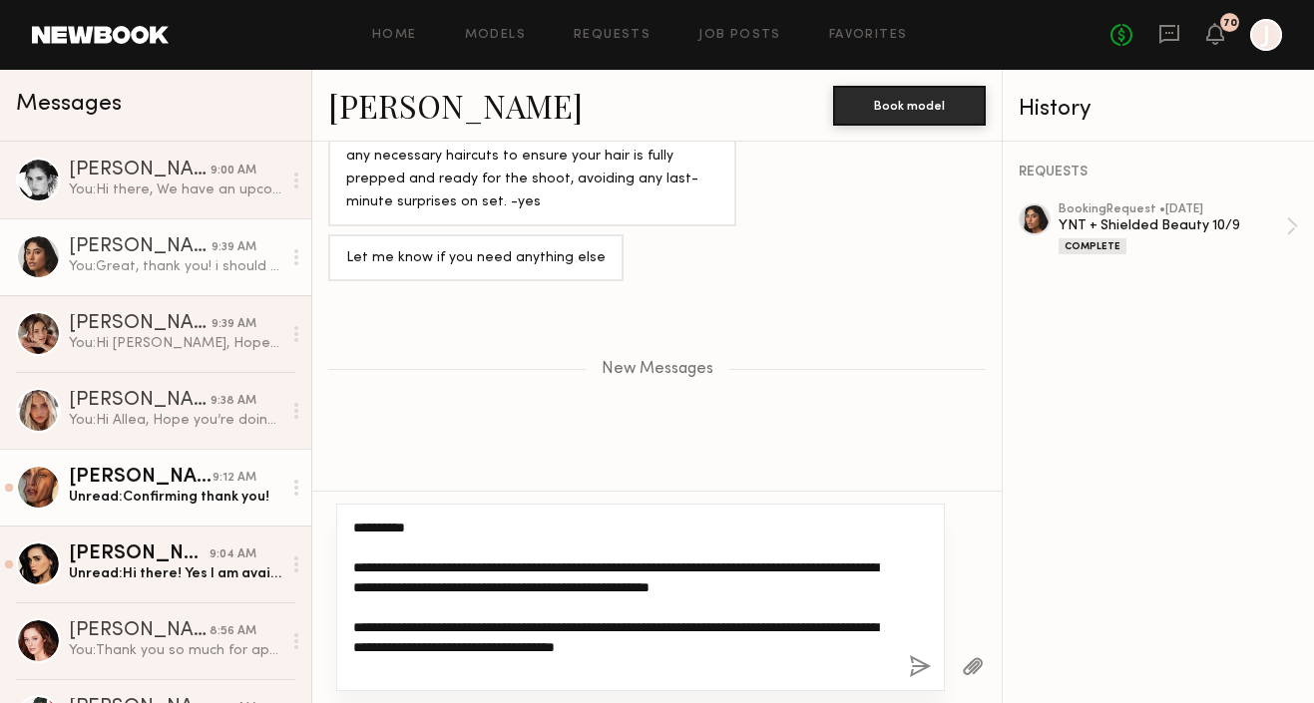
drag, startPoint x: 505, startPoint y: 565, endPoint x: 278, endPoint y: 522, distance: 230.5
click at [278, 522] on div "Messages Milan C. 9:00 AM You: Hi there, We have an upcoming shoot this friday …" at bounding box center [657, 387] width 1314 height 634
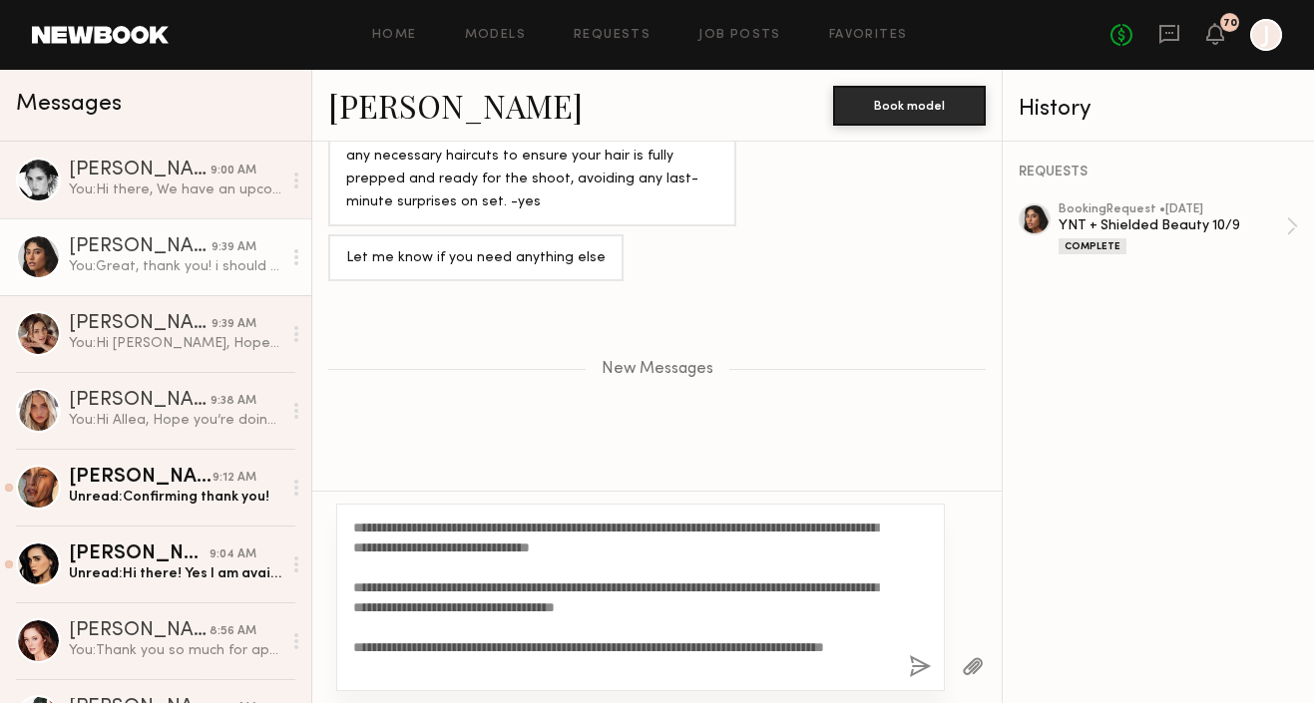
click at [415, 111] on link "[PERSON_NAME]" at bounding box center [455, 105] width 254 height 43
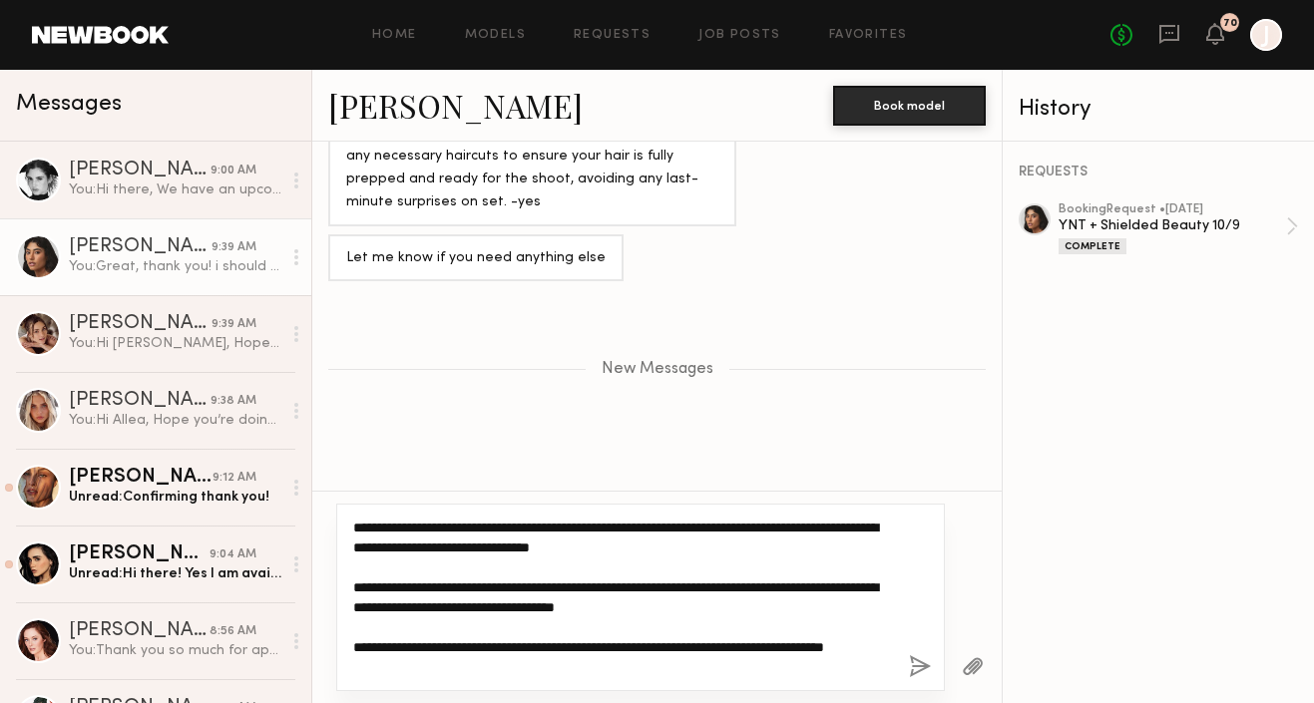
click at [713, 552] on textarea "**********" at bounding box center [623, 598] width 540 height 160
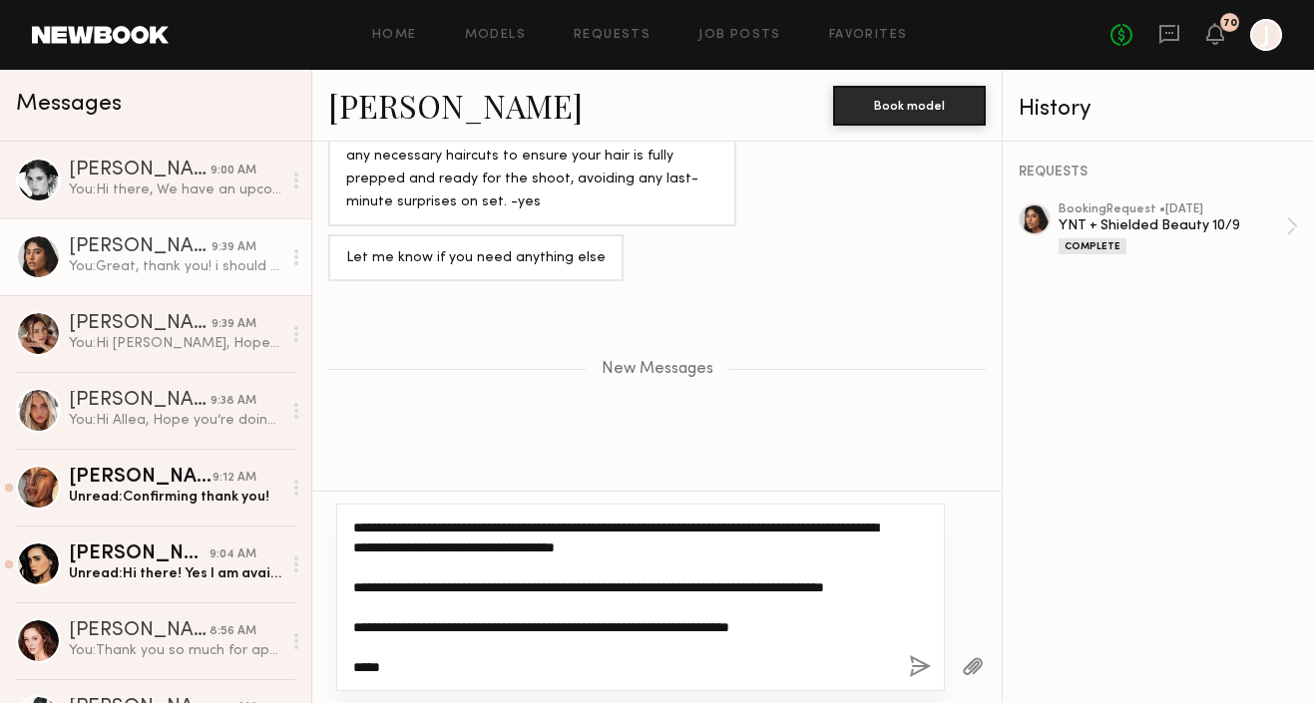
scroll to position [79, 0]
drag, startPoint x: 404, startPoint y: 668, endPoint x: 360, endPoint y: 663, distance: 44.2
click at [360, 663] on textarea "**********" at bounding box center [623, 598] width 540 height 160
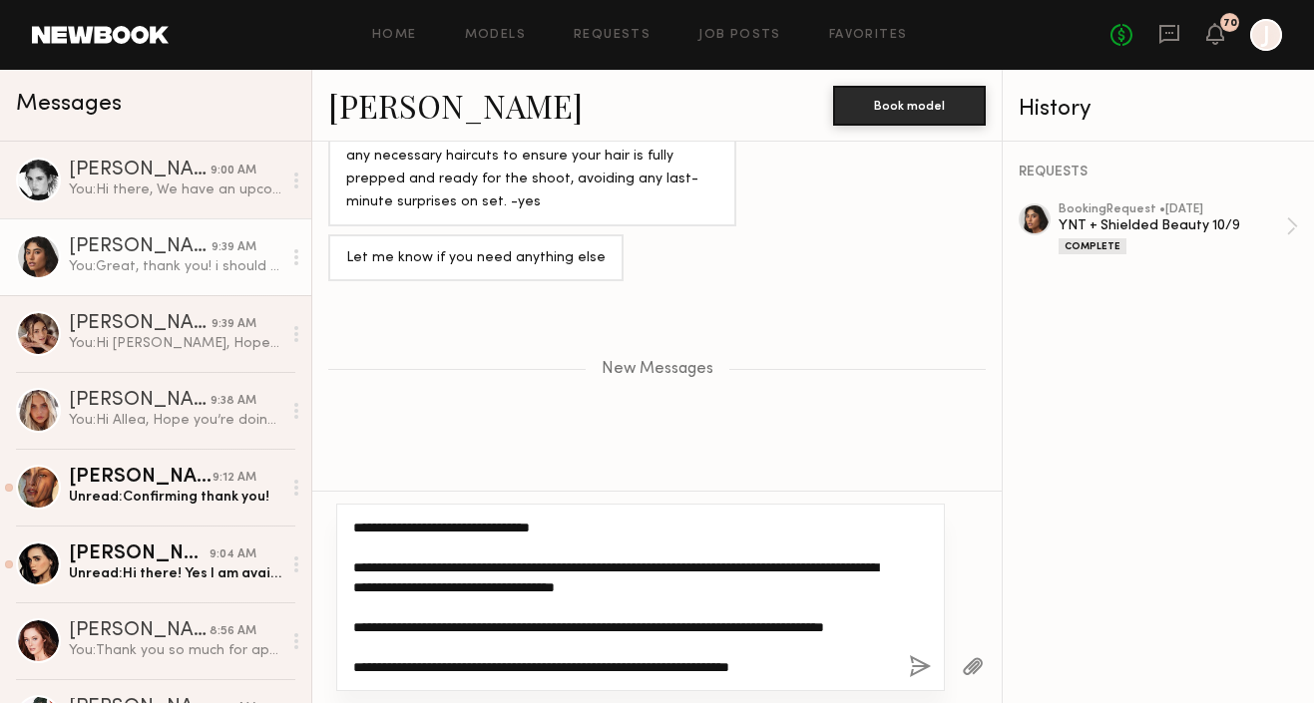
scroll to position [40, 0]
type textarea "**********"
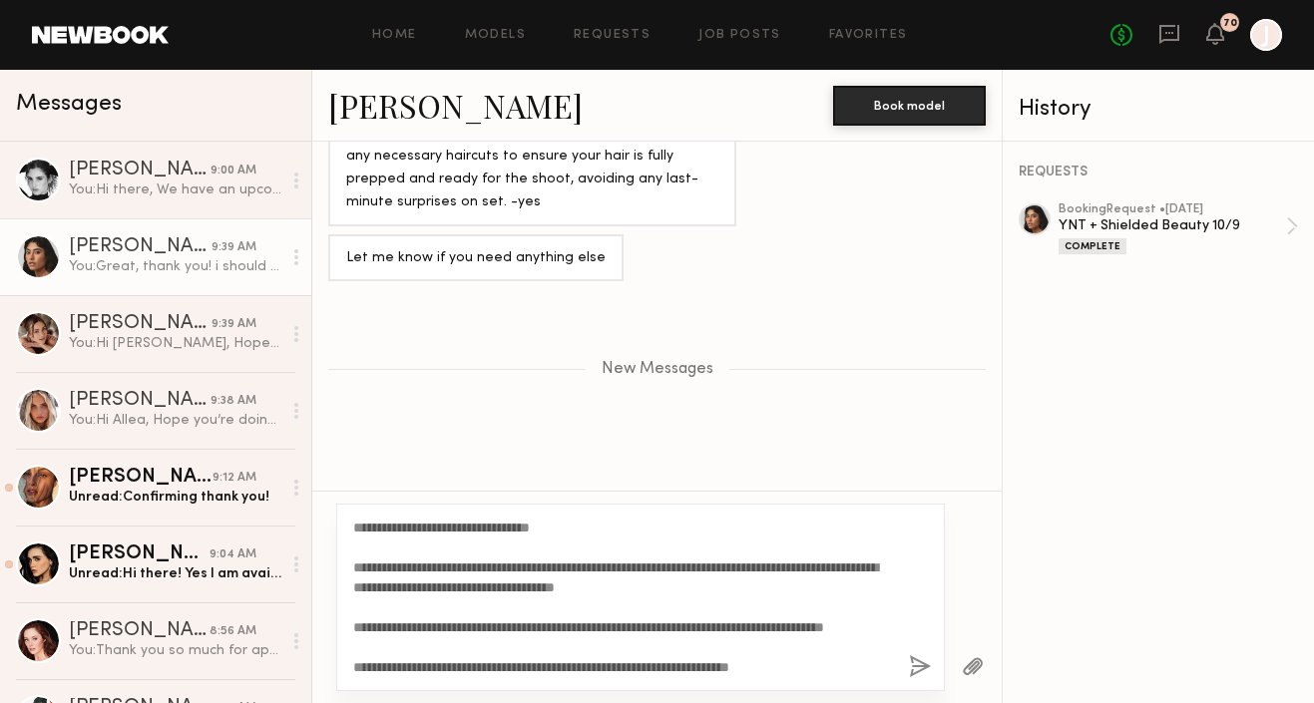
click at [925, 666] on button "button" at bounding box center [920, 668] width 22 height 25
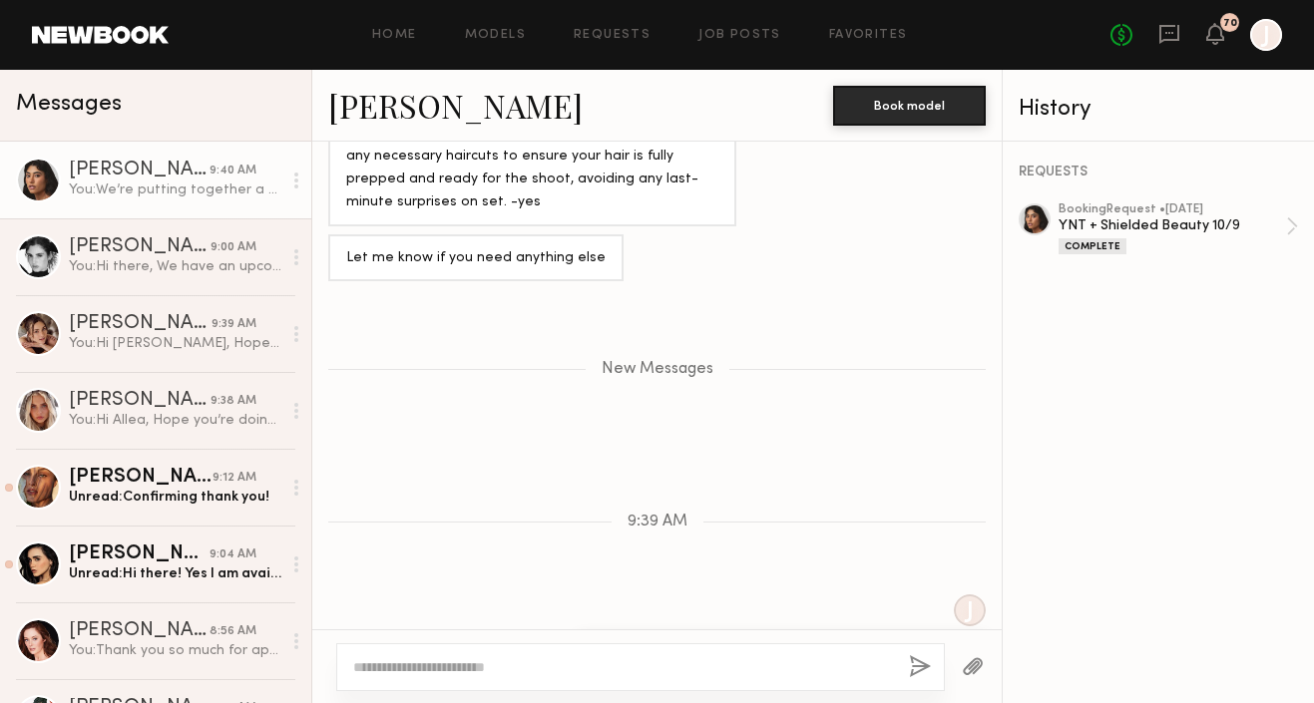
scroll to position [0, 0]
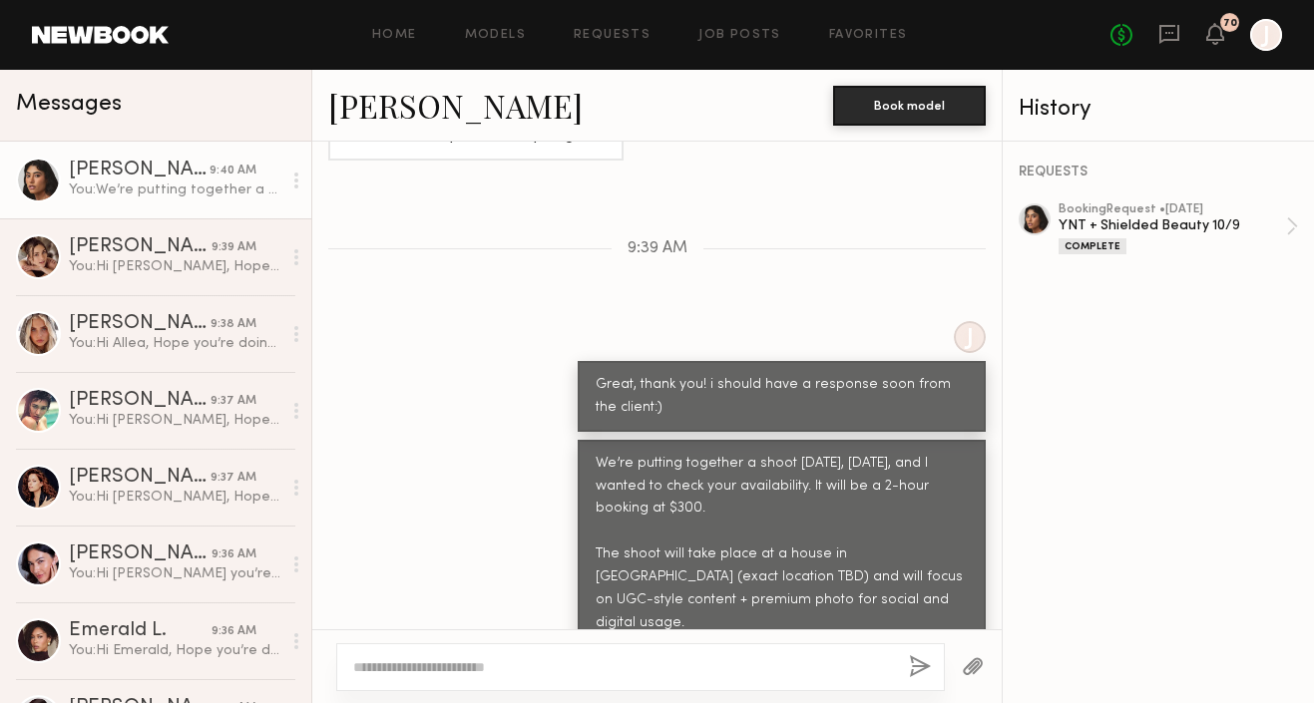
scroll to position [207, 0]
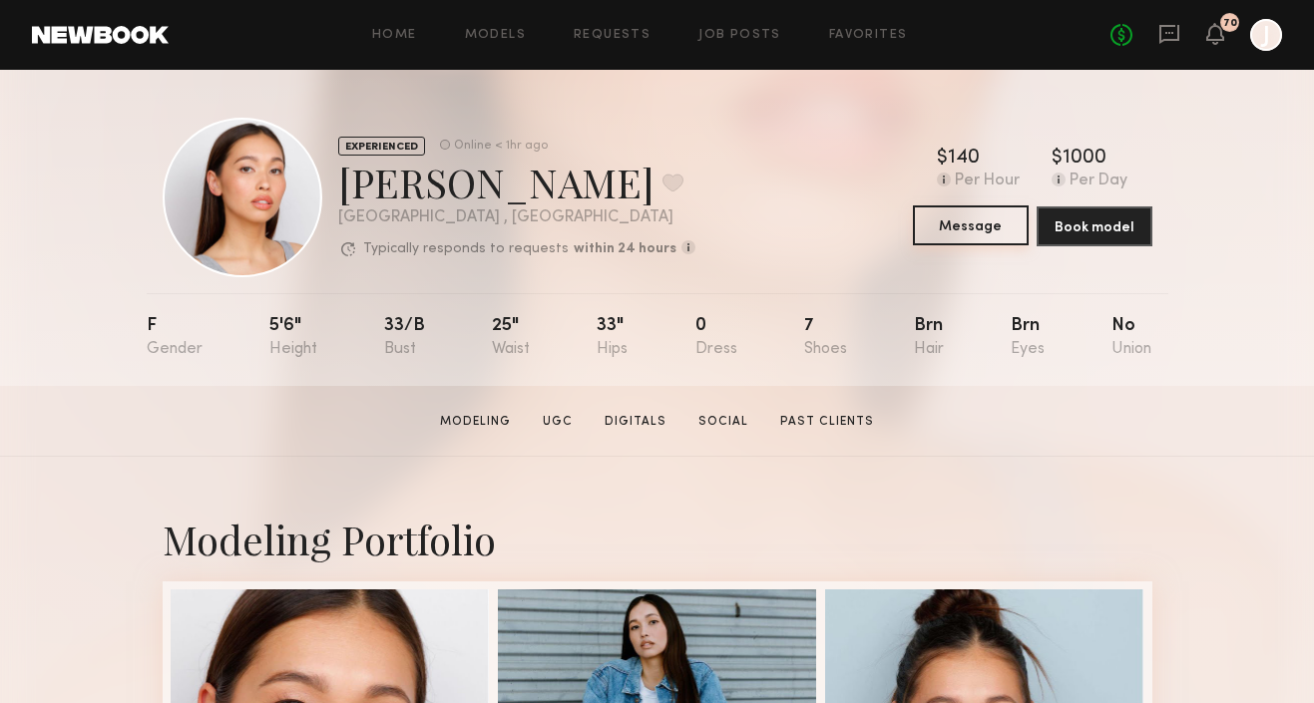
click at [1007, 230] on button "Message" at bounding box center [971, 226] width 116 height 40
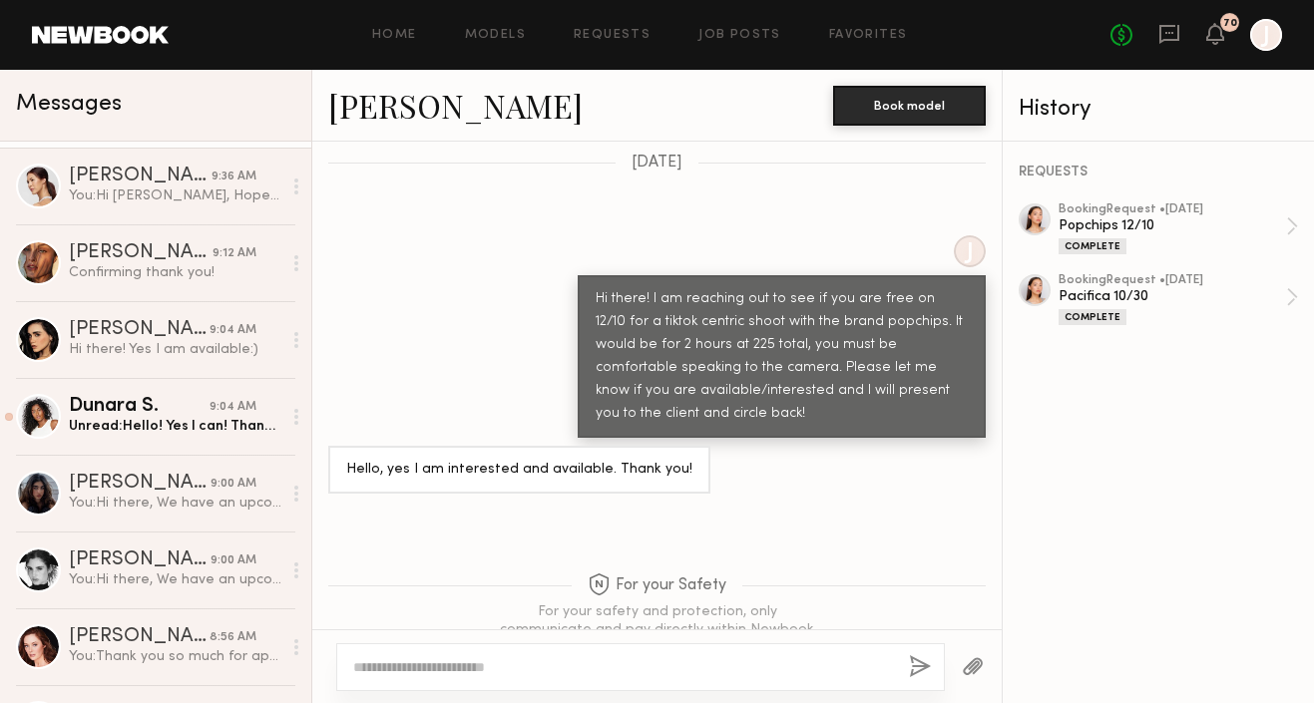
scroll to position [545, 0]
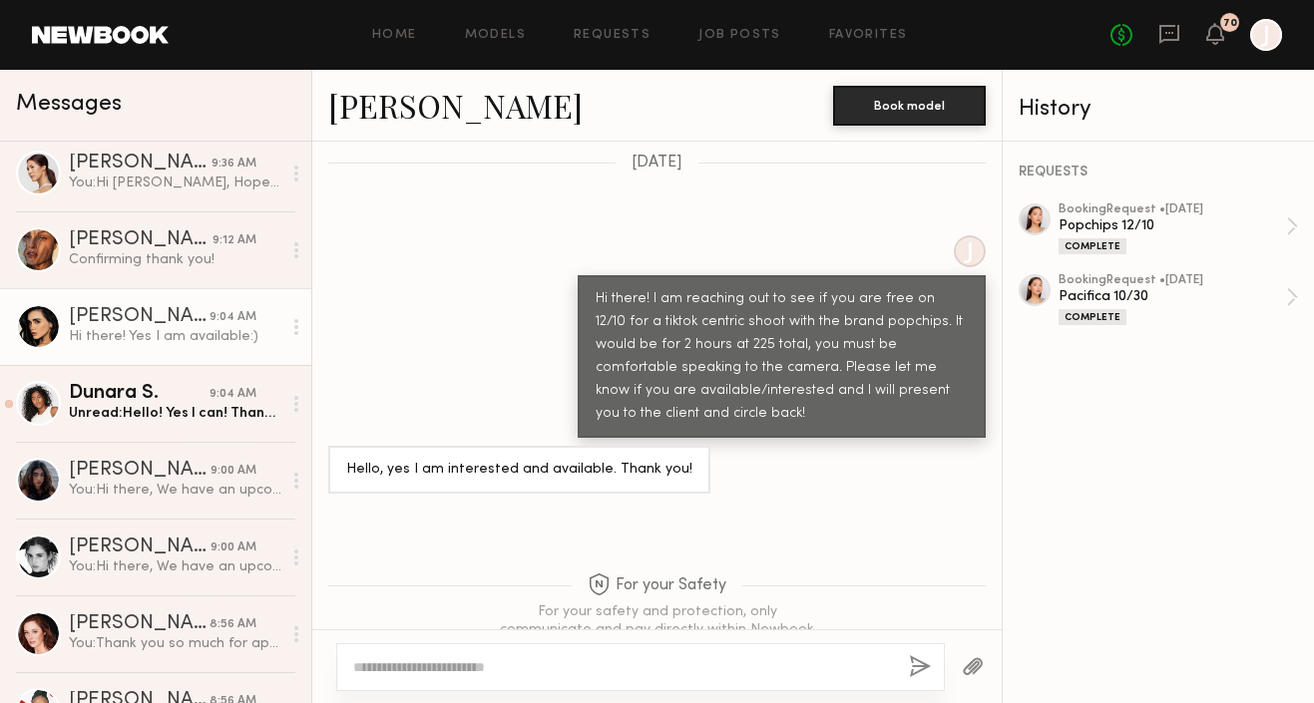
click at [170, 327] on div "Hi there! Yes I am available:)" at bounding box center [175, 336] width 213 height 19
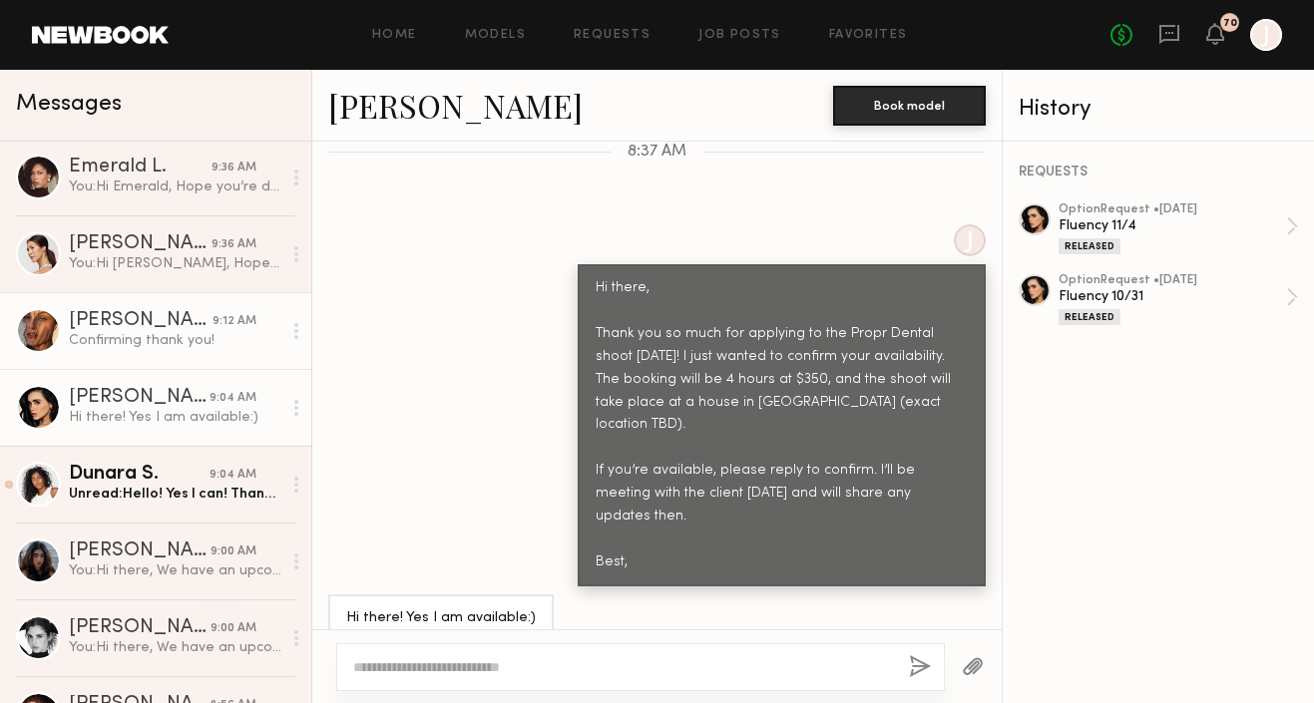
scroll to position [431, 0]
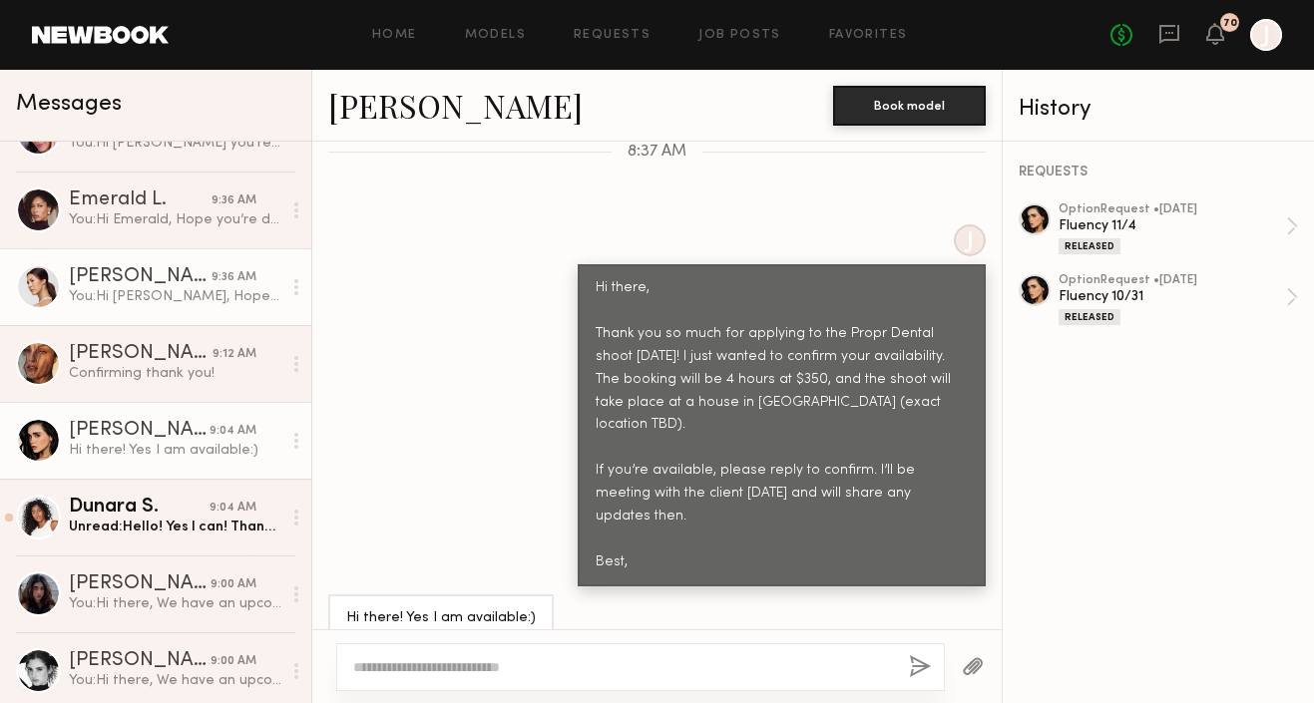
click at [206, 284] on div "[PERSON_NAME]" at bounding box center [140, 277] width 143 height 20
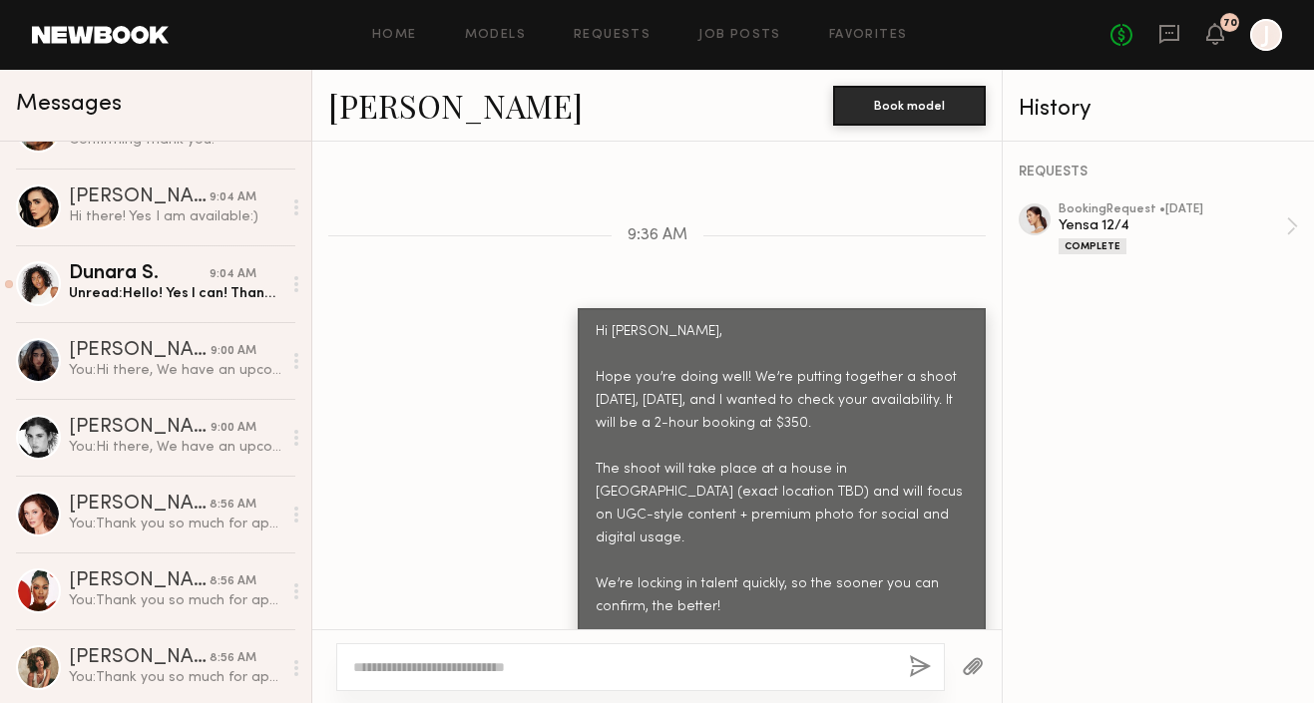
scroll to position [1022, 0]
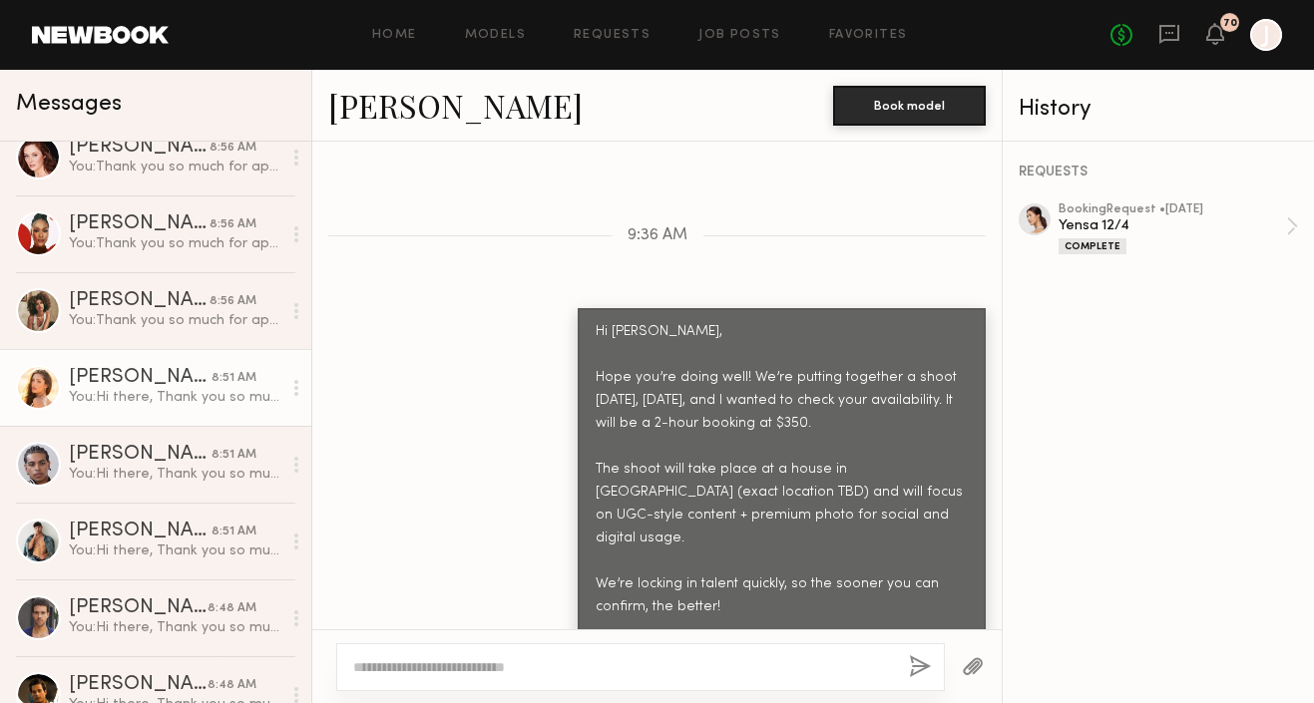
click at [185, 374] on div "[PERSON_NAME]" at bounding box center [140, 378] width 143 height 20
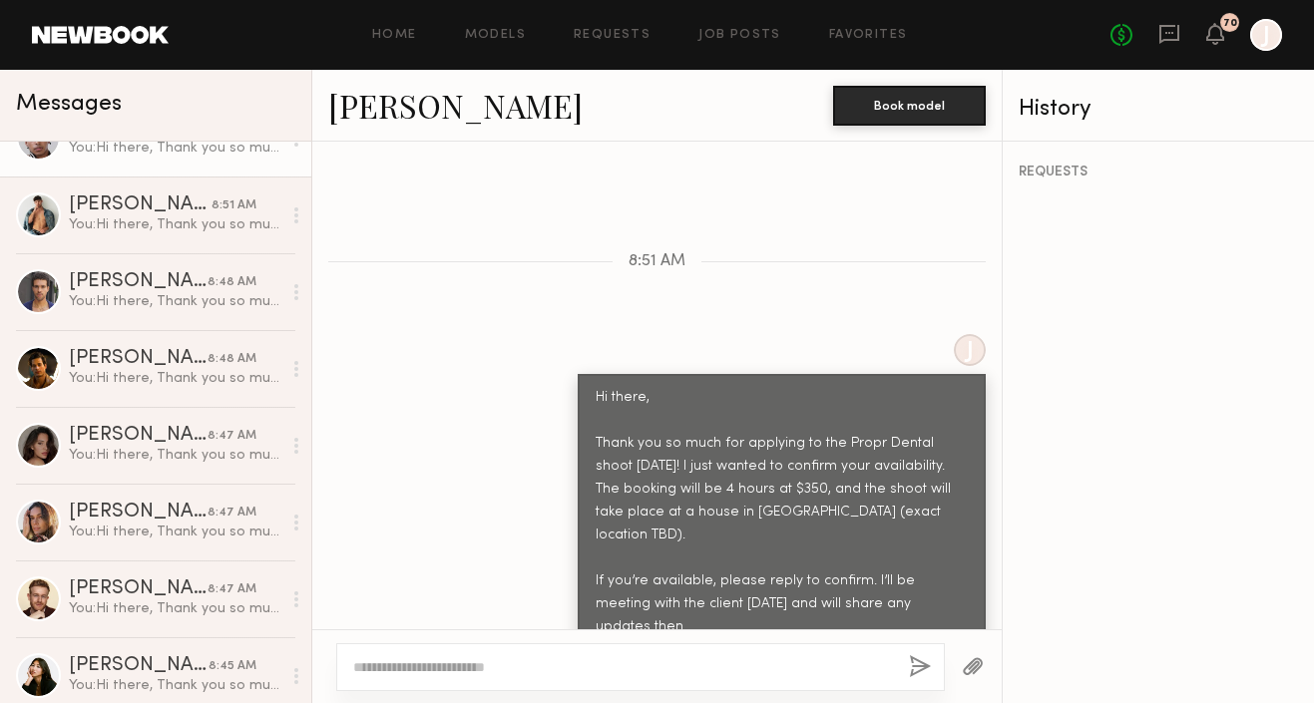
scroll to position [1351, 0]
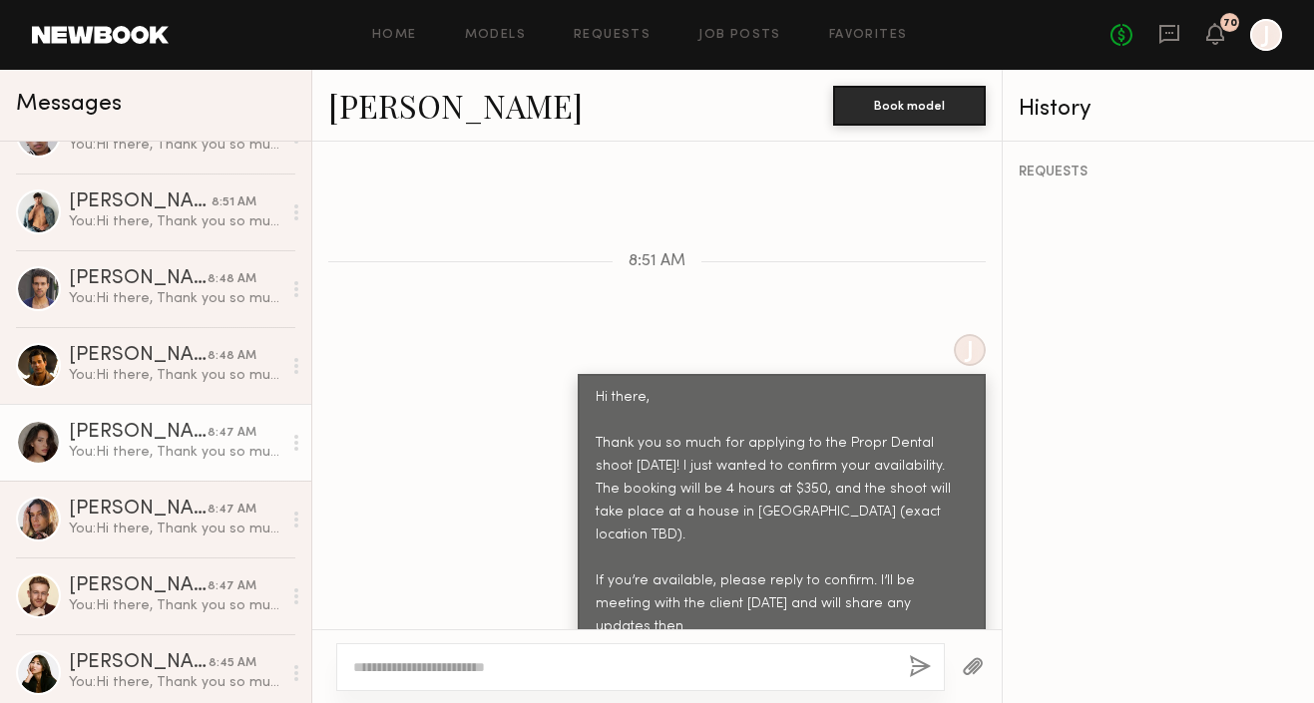
click at [167, 449] on div "You: Hi there, Thank you so much for applying to the Propr Dental shoot [DATE]!…" at bounding box center [175, 452] width 213 height 19
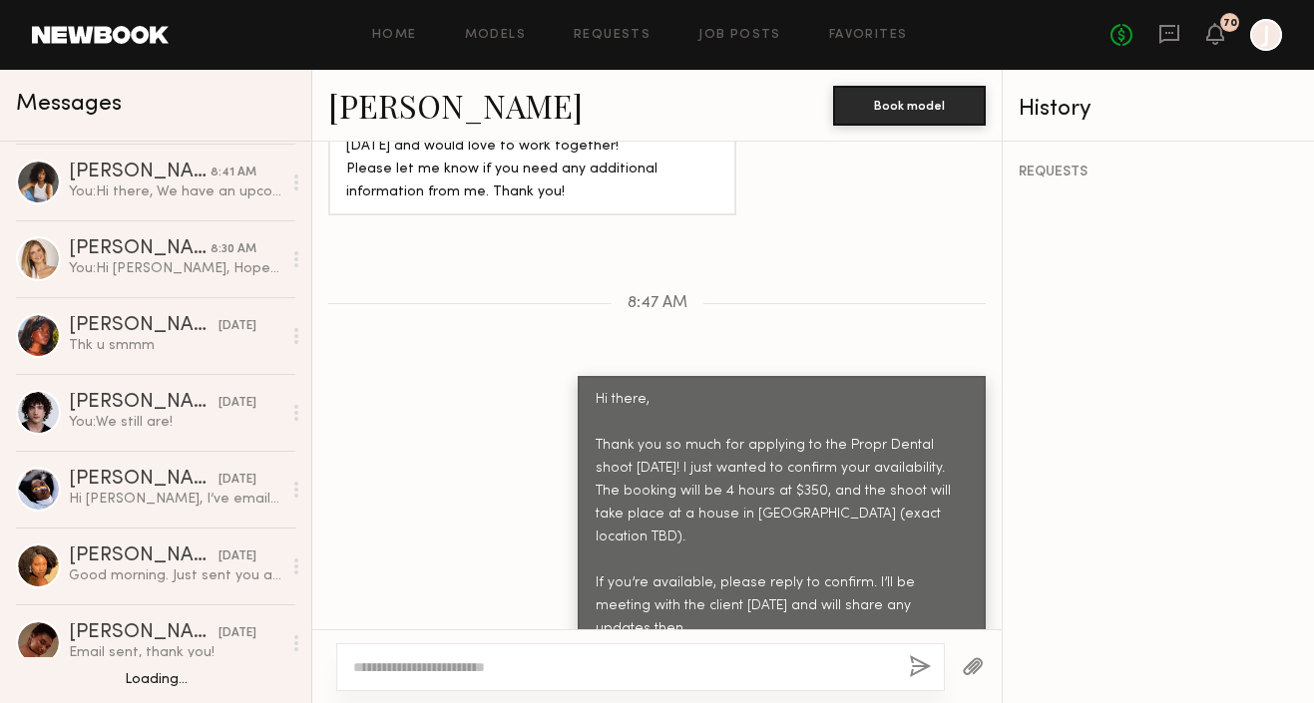
scroll to position [1999, 0]
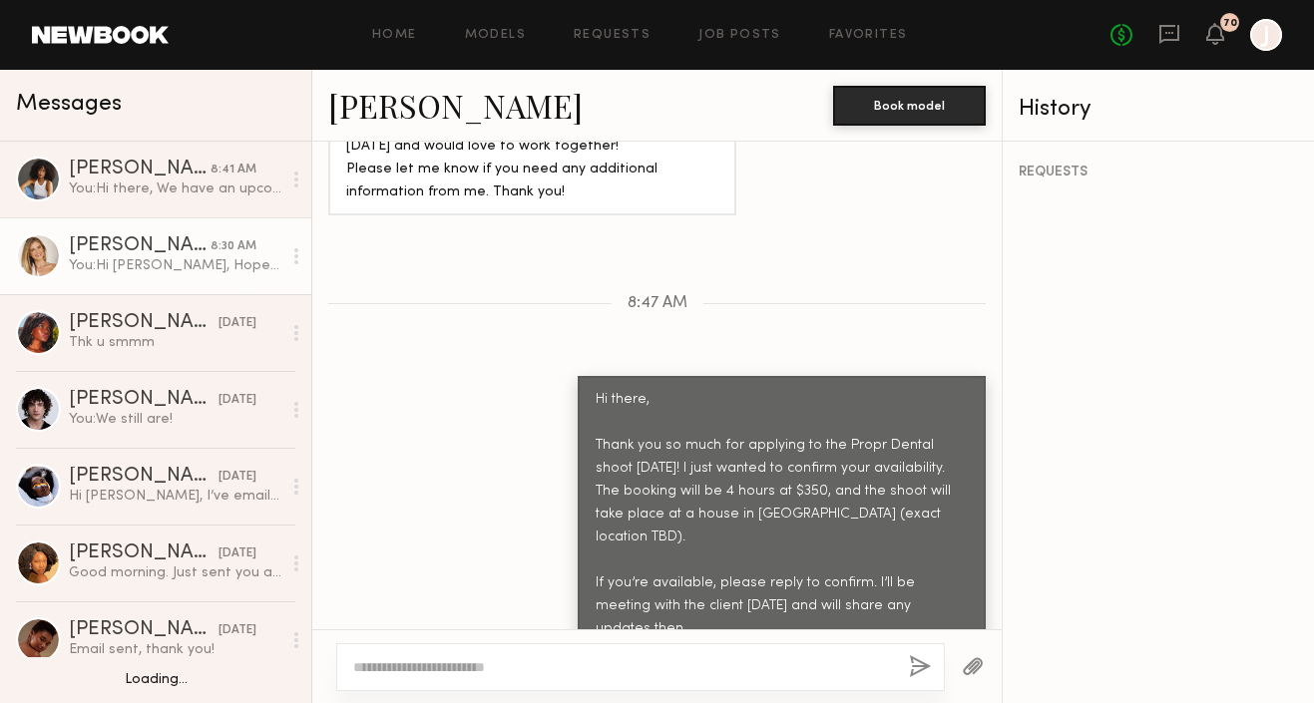
click at [195, 285] on link "[PERSON_NAME] 8:30 AM You: Hi [PERSON_NAME], Hope you’re doing well! We’re putt…" at bounding box center [155, 256] width 311 height 77
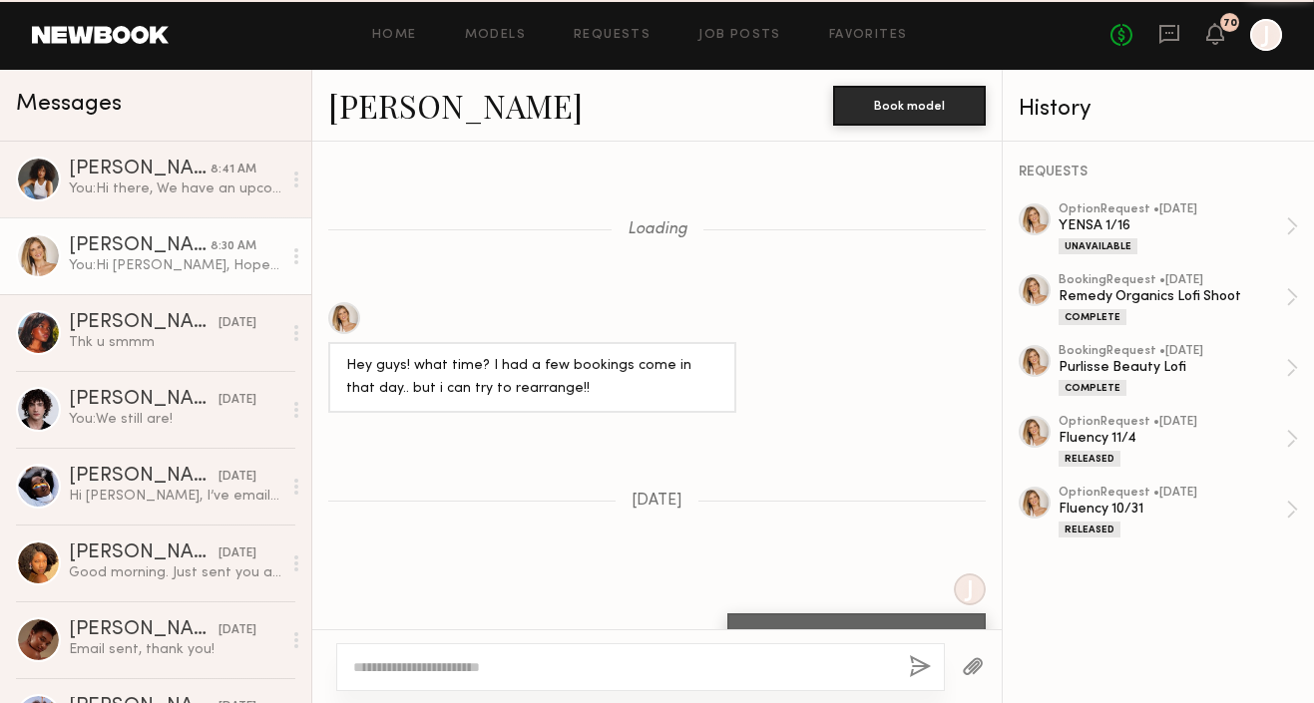
scroll to position [3278, 0]
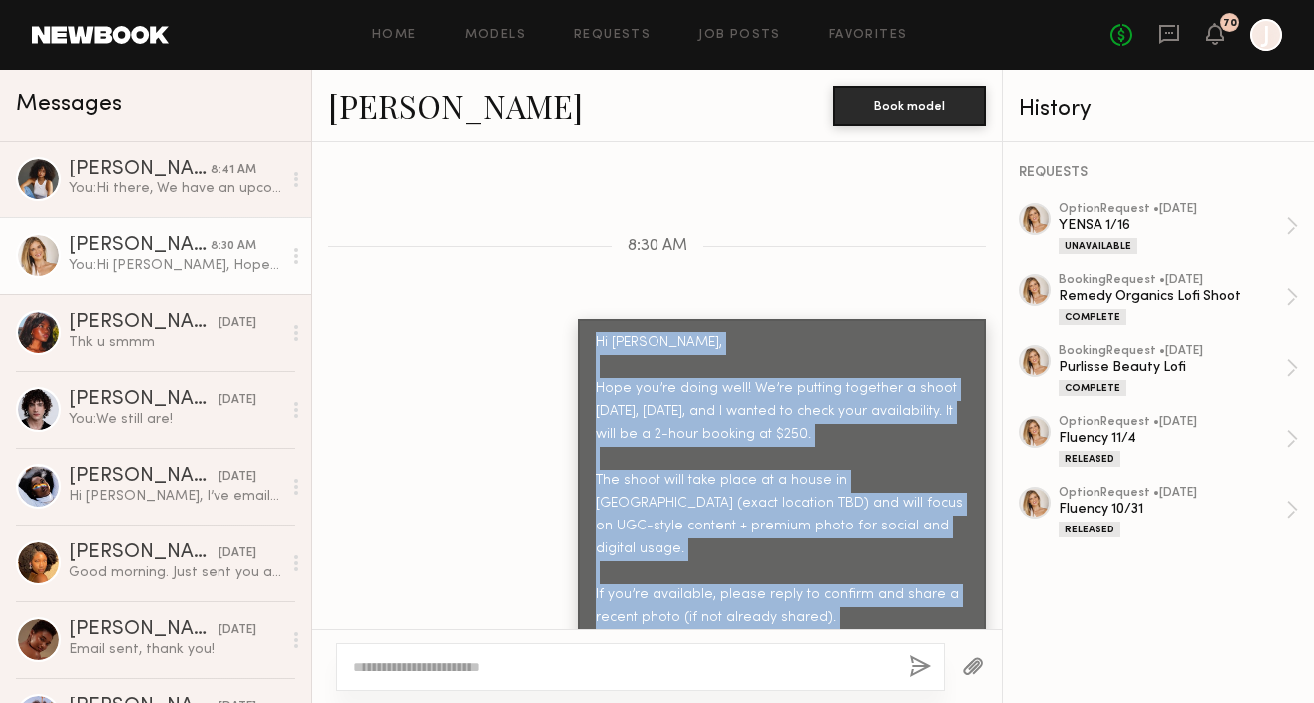
copy div "Hi Maddie, Hope you’re doing well! We’re putting together a shoot tomorrow, Tue…"
drag, startPoint x: 598, startPoint y: 221, endPoint x: 676, endPoint y: 627, distance: 413.5
click at [677, 628] on div "Loading Hey guys! what time? I had a few bookings come in that day.. but i can …" at bounding box center [656, 386] width 689 height 488
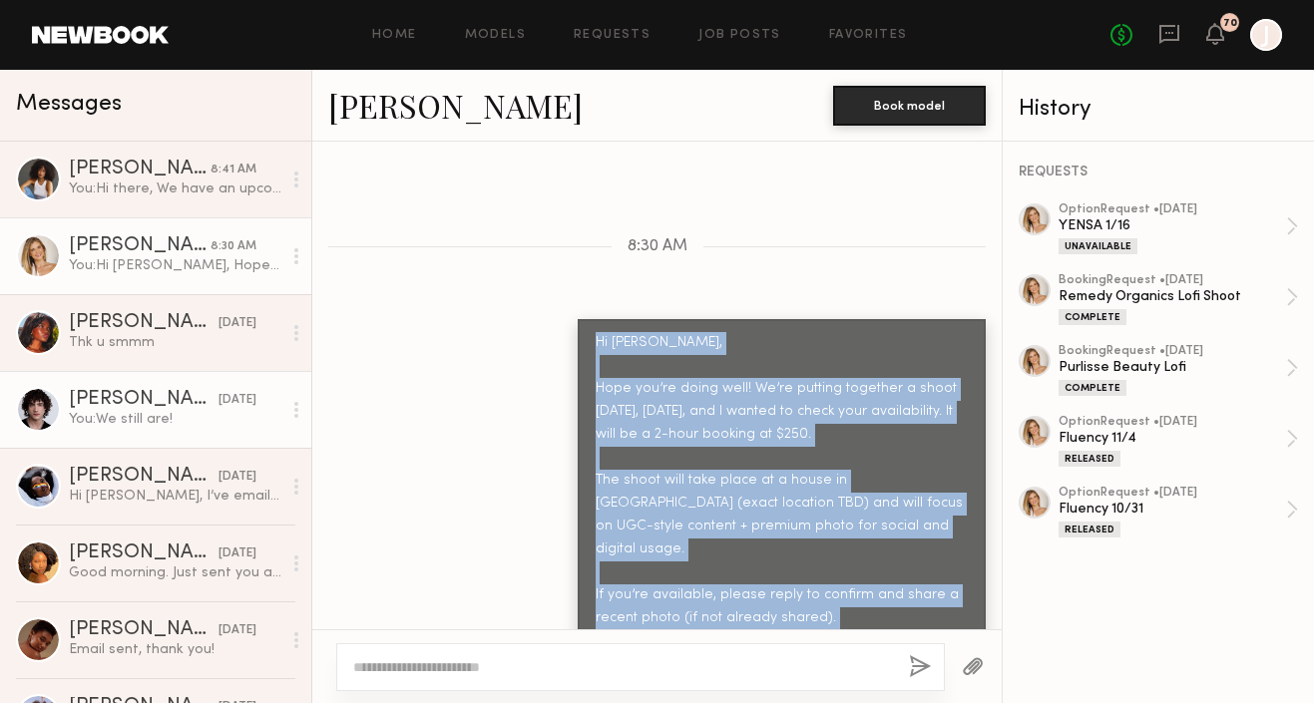
copy div "Hi Maddie, Hope you’re doing well! We’re putting together a shoot tomorrow, Tue…"
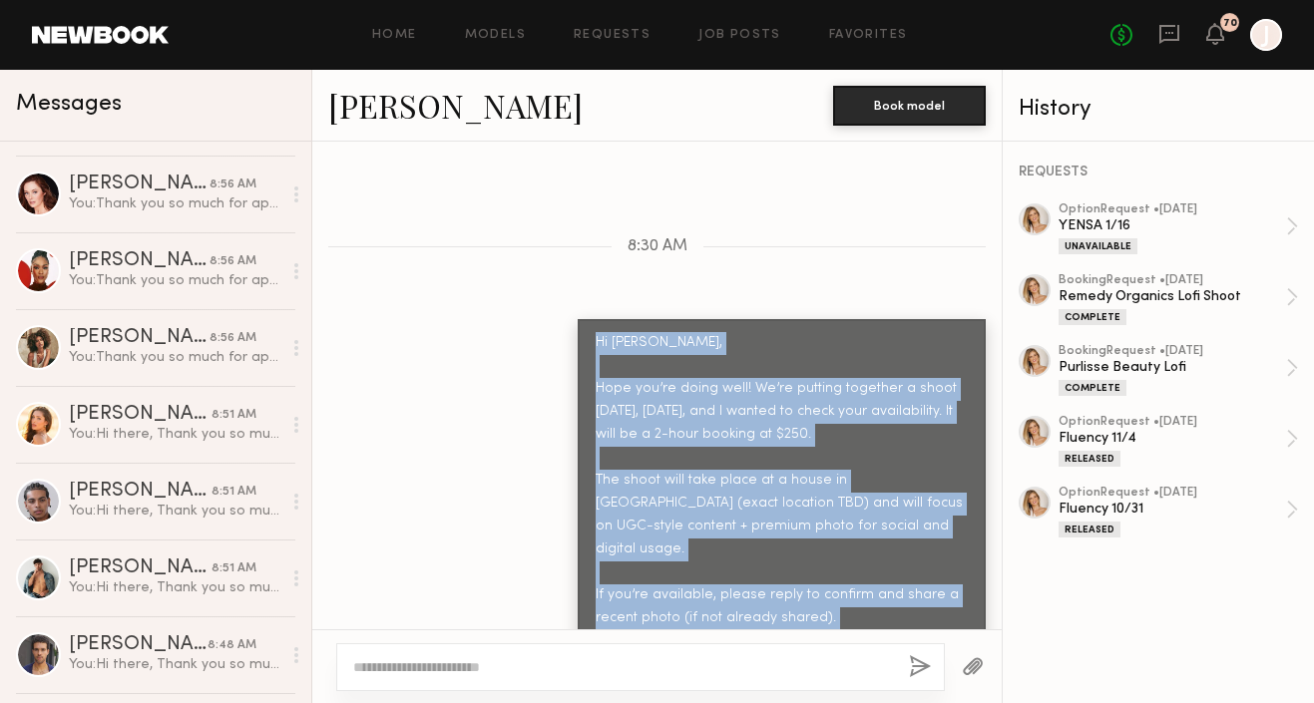
scroll to position [0, 0]
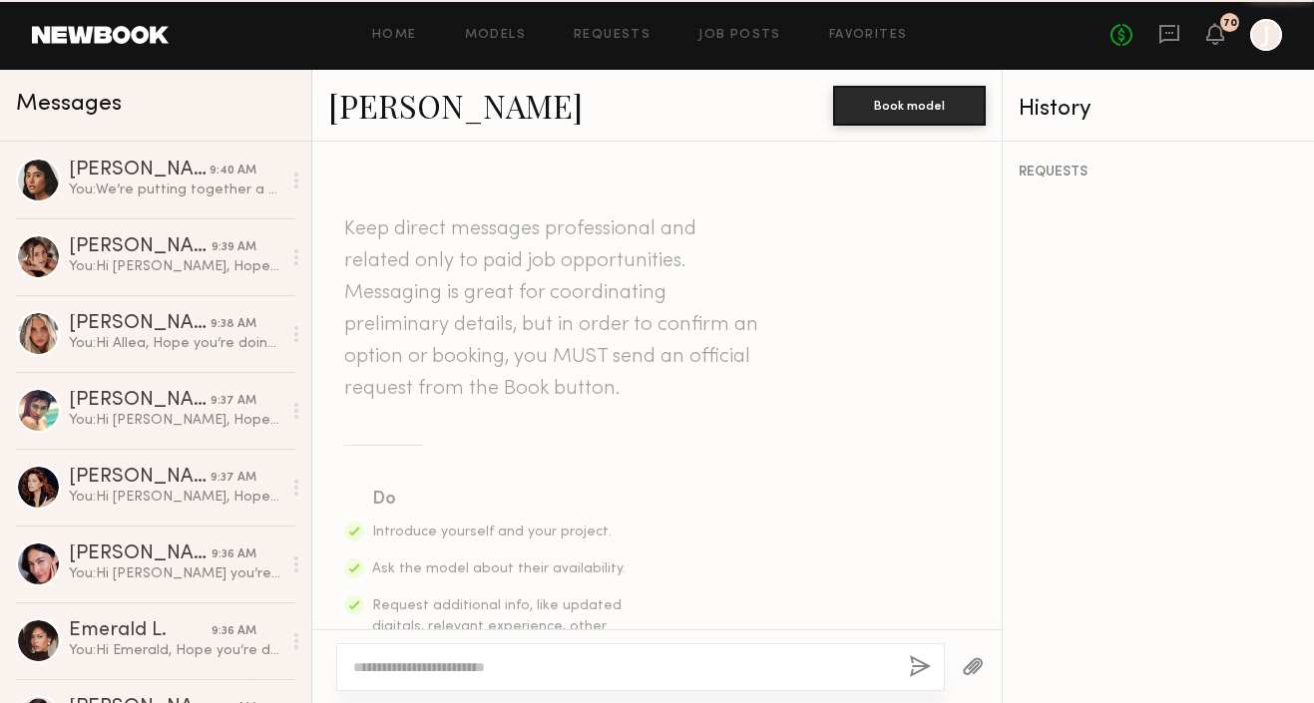
scroll to position [1448, 0]
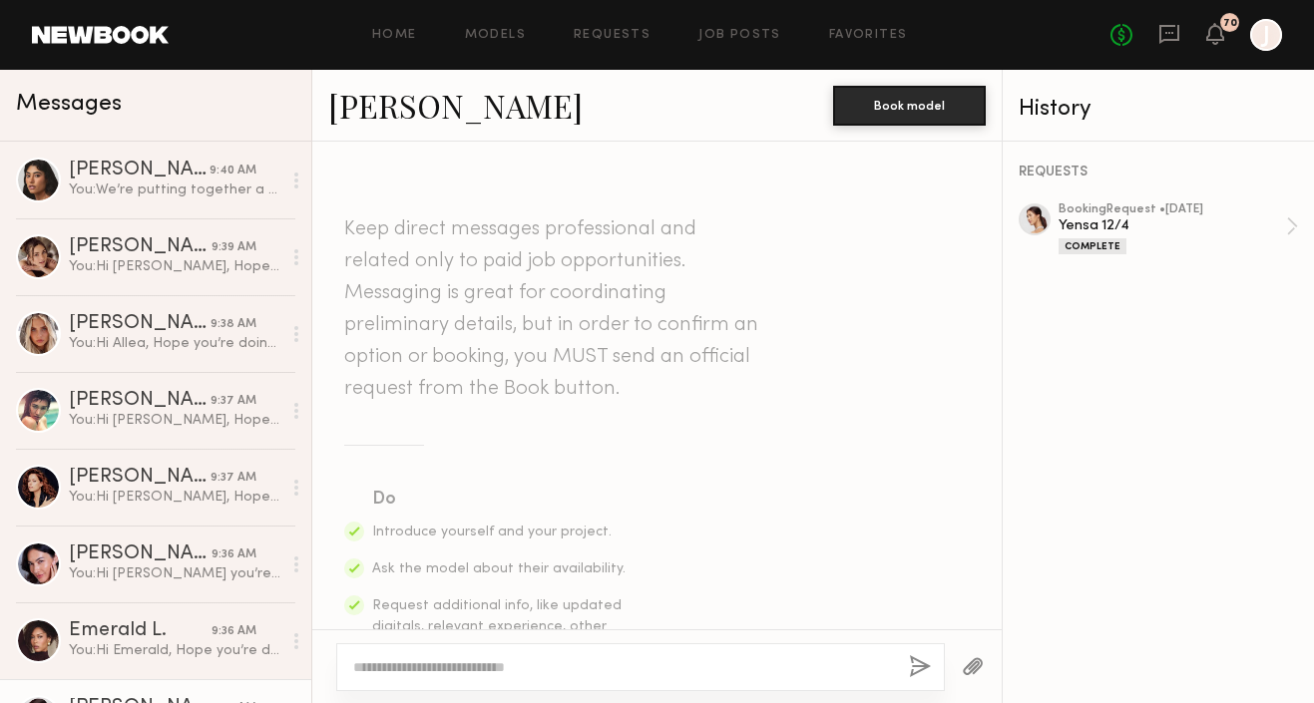
scroll to position [2296, 0]
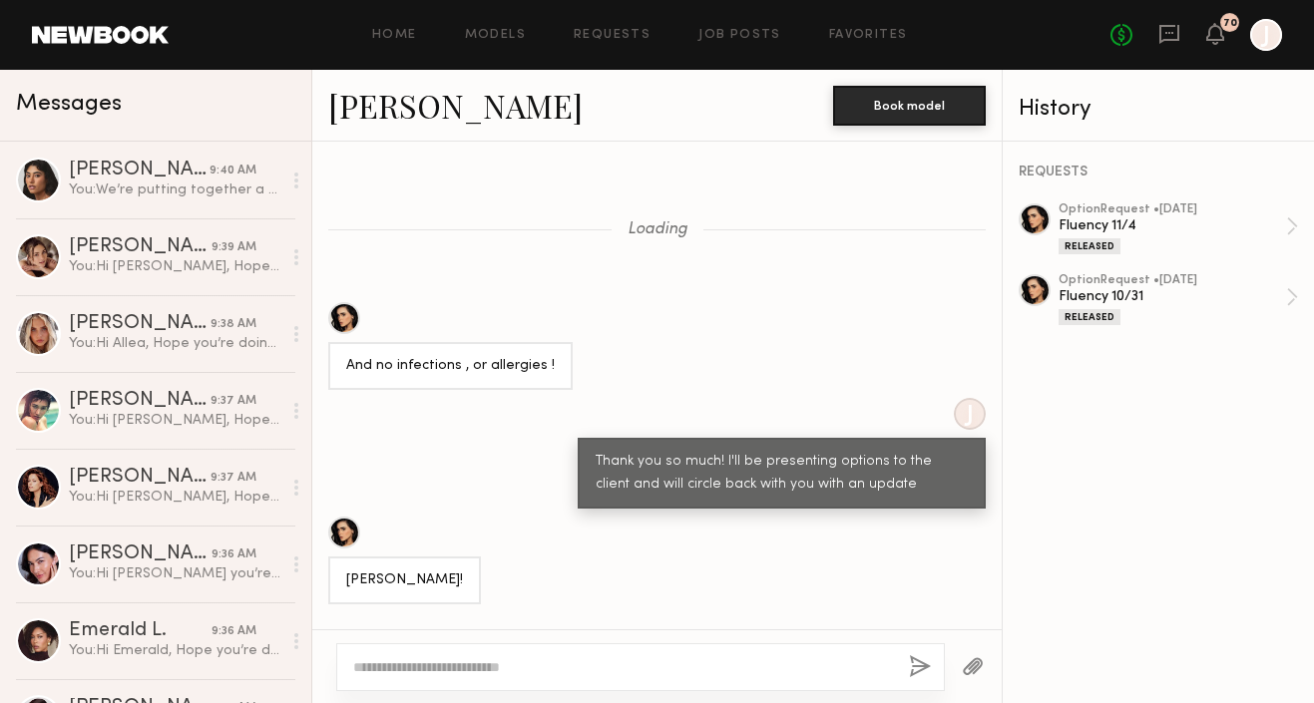
scroll to position [2185, 0]
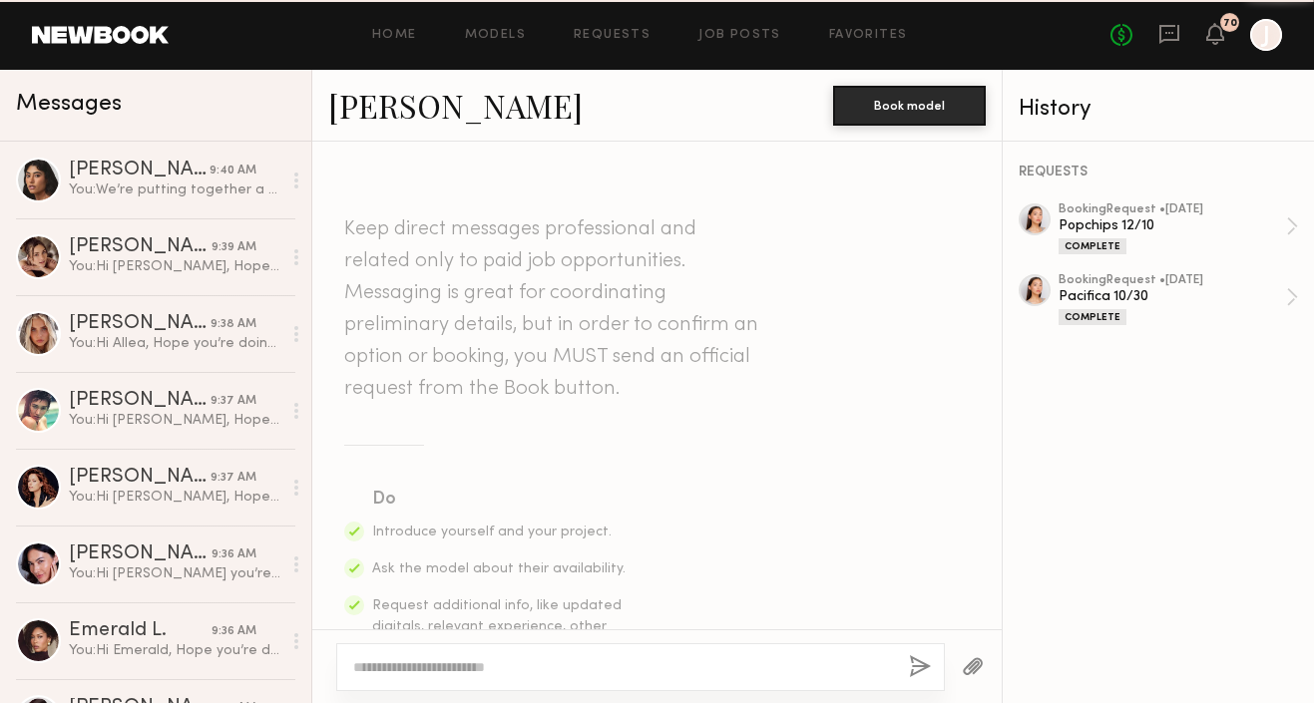
scroll to position [2121, 0]
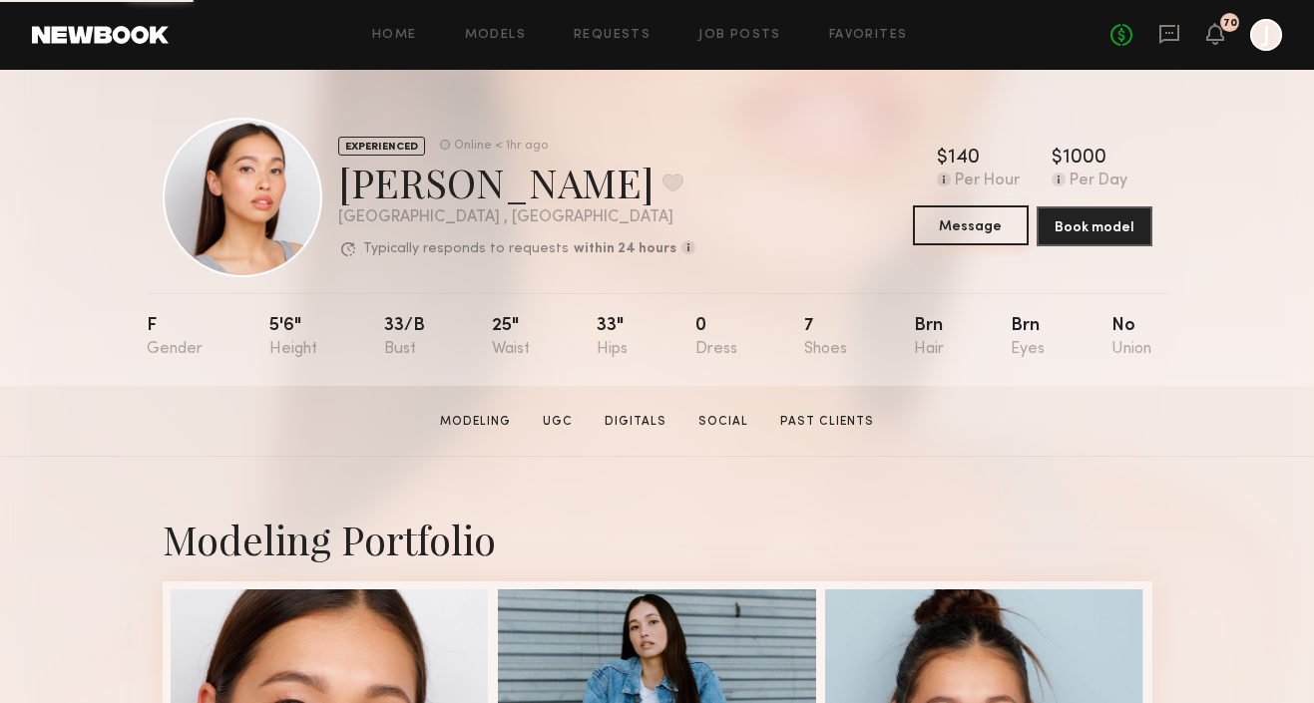
click at [963, 218] on button "Message" at bounding box center [971, 226] width 116 height 40
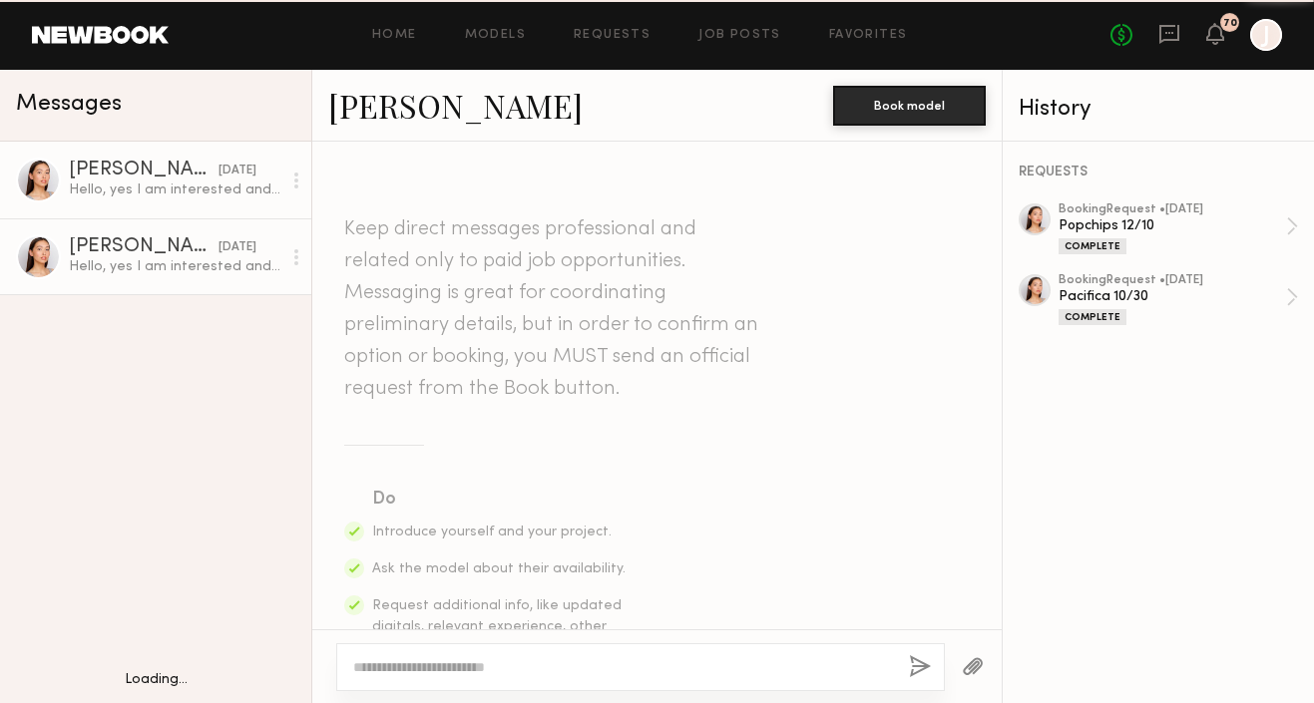
scroll to position [2121, 0]
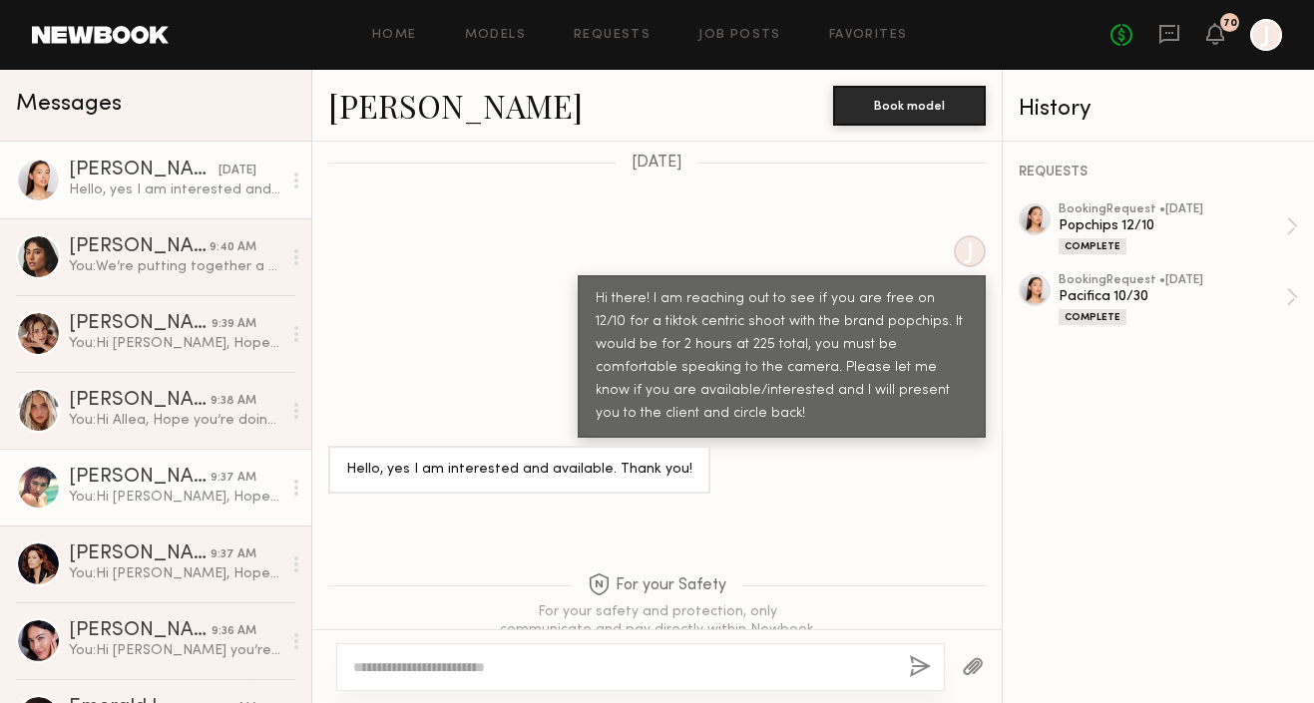
click at [143, 488] on div "You: Hi Monique, Hope you’re doing well! We’re putting together a shoot tomorro…" at bounding box center [175, 497] width 213 height 19
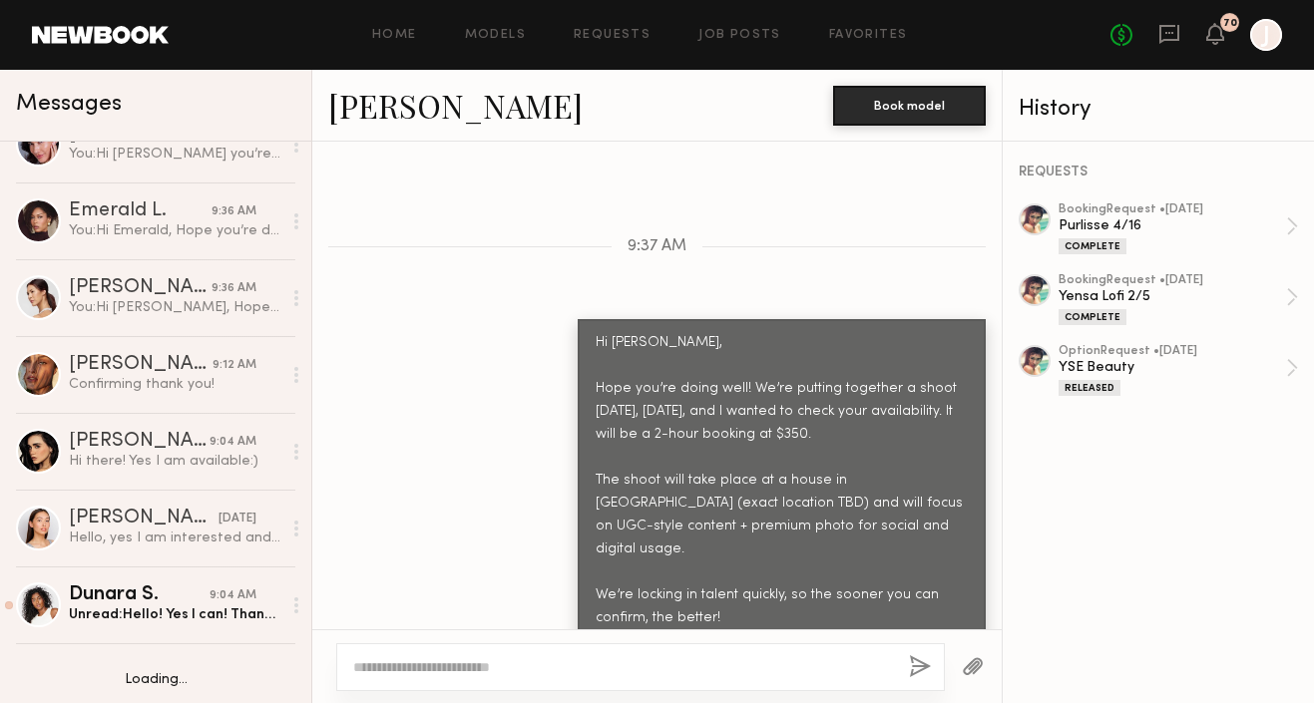
scroll to position [499, 0]
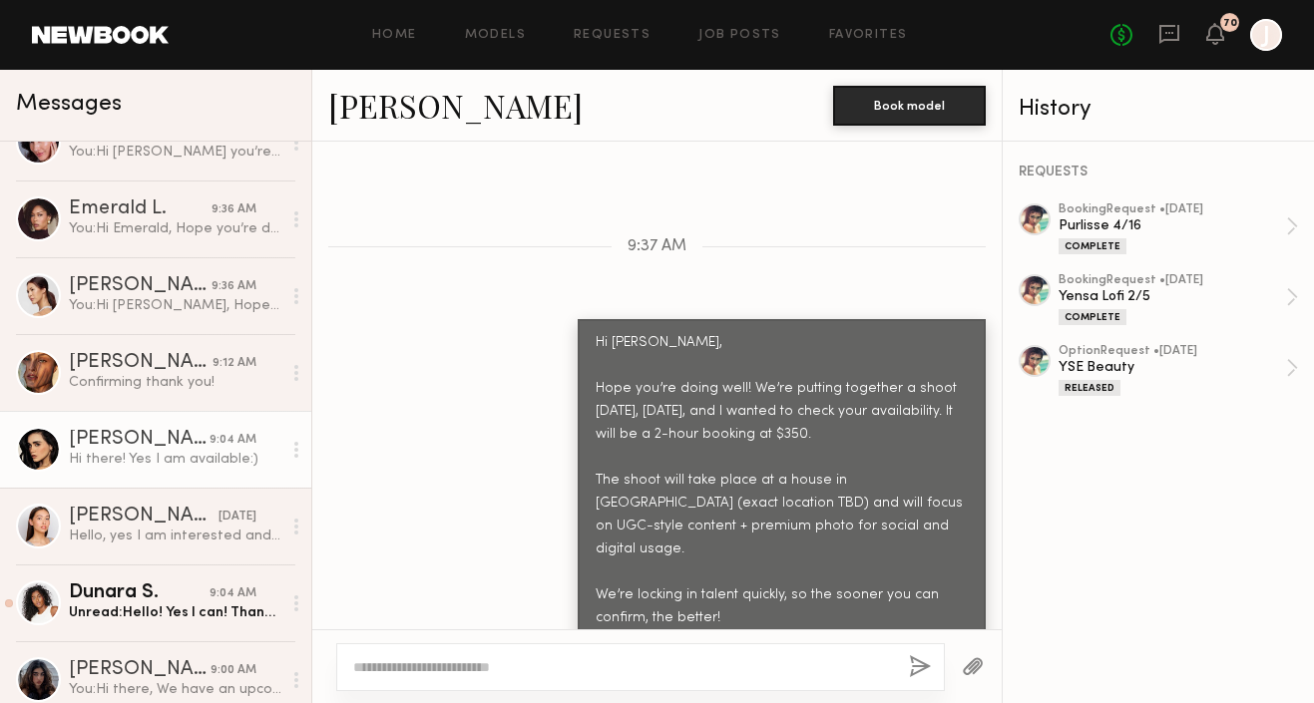
click at [148, 464] on div "Hi there! Yes I am available:)" at bounding box center [175, 459] width 213 height 19
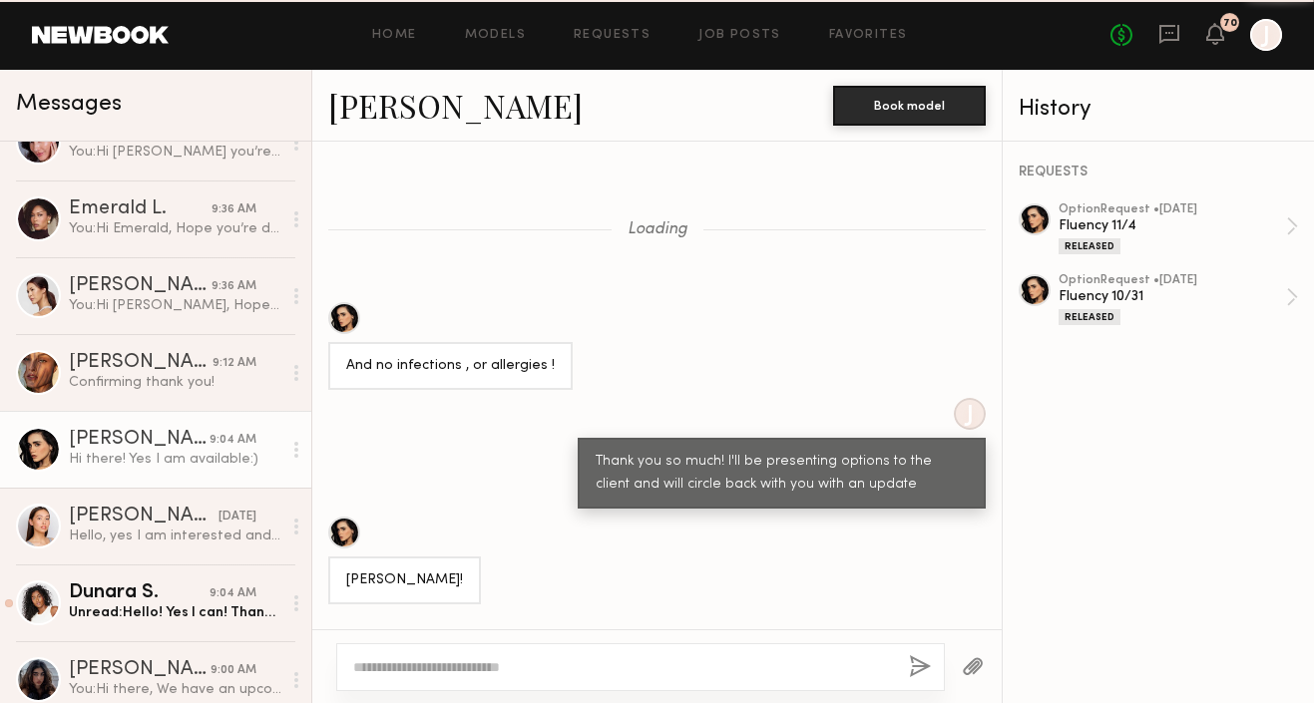
scroll to position [2185, 0]
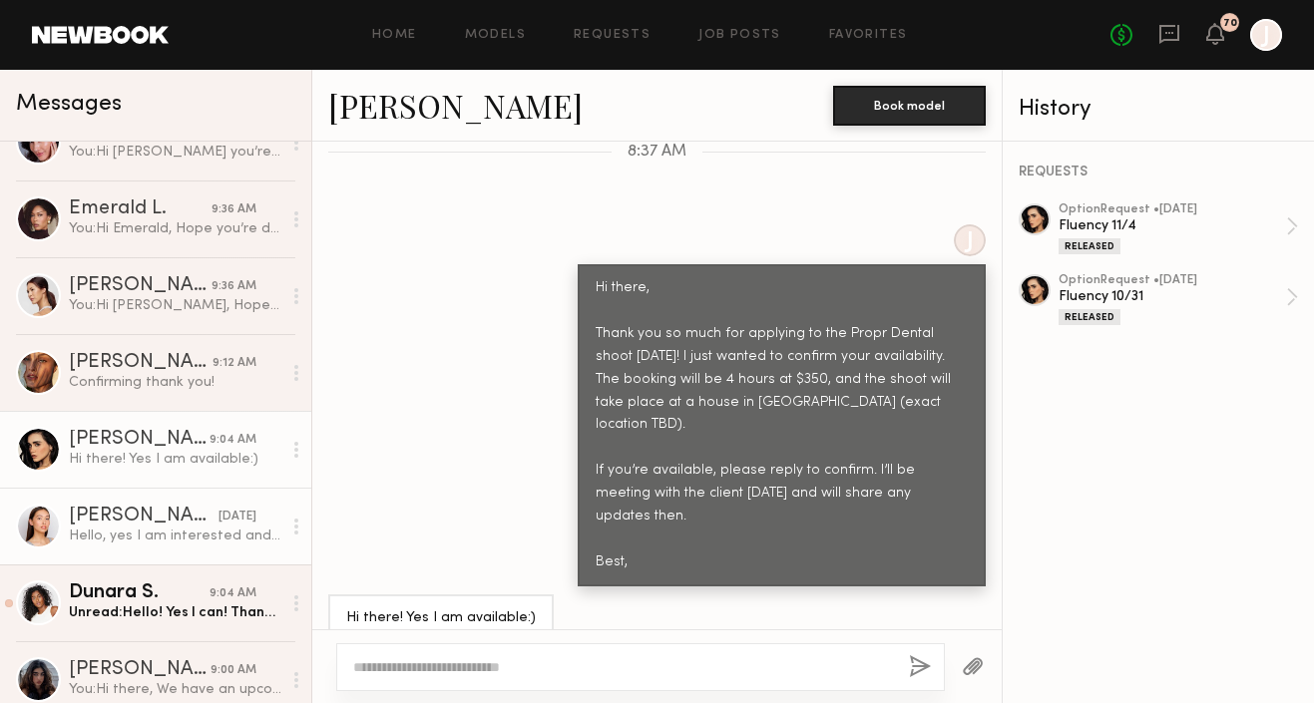
click at [175, 550] on link "Mariko M. 11/27/2024 Hello, yes I am interested and available. Thank you!" at bounding box center [155, 526] width 311 height 77
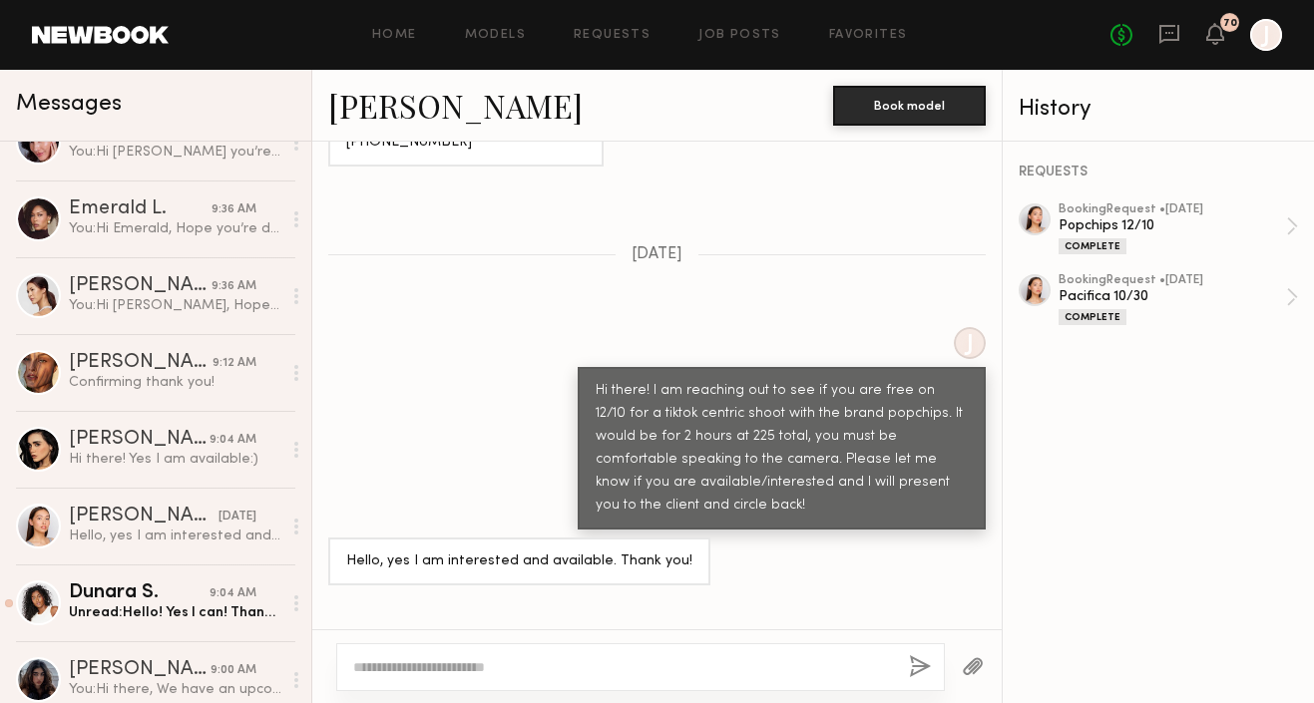
scroll to position [2121, 0]
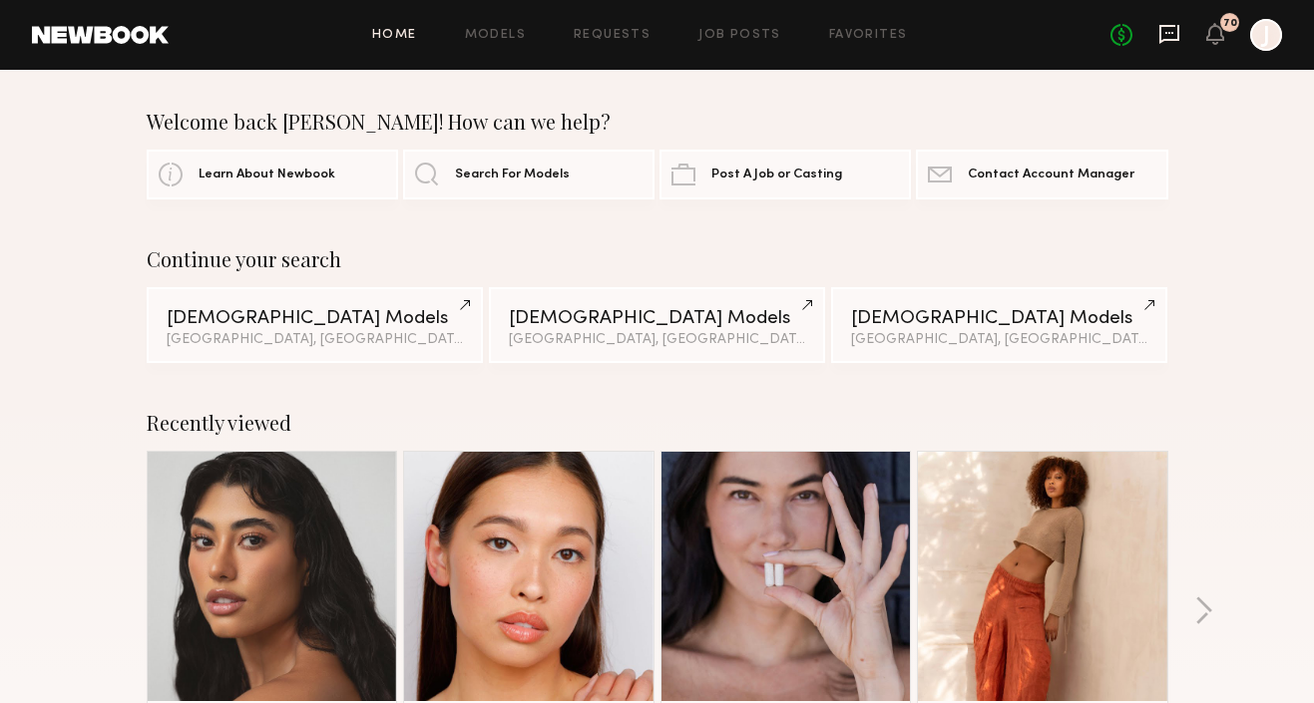
click at [1168, 41] on icon at bounding box center [1169, 34] width 22 height 22
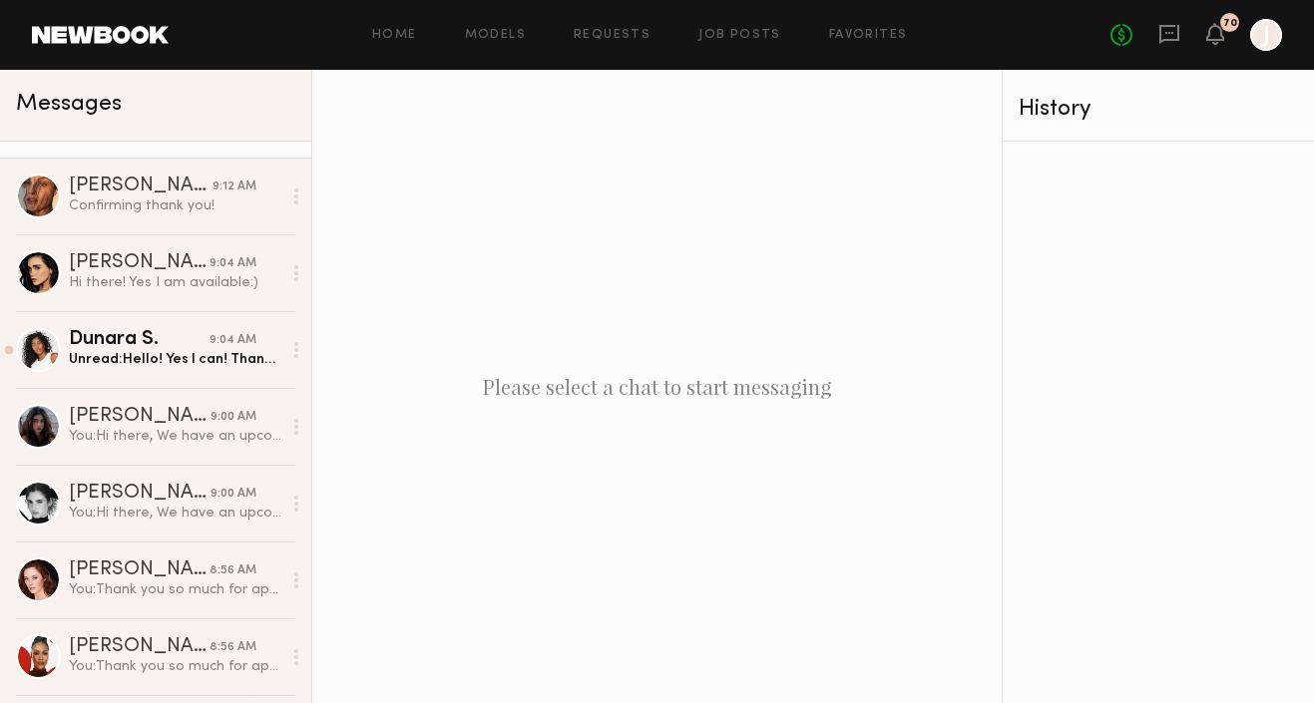
scroll to position [603, 0]
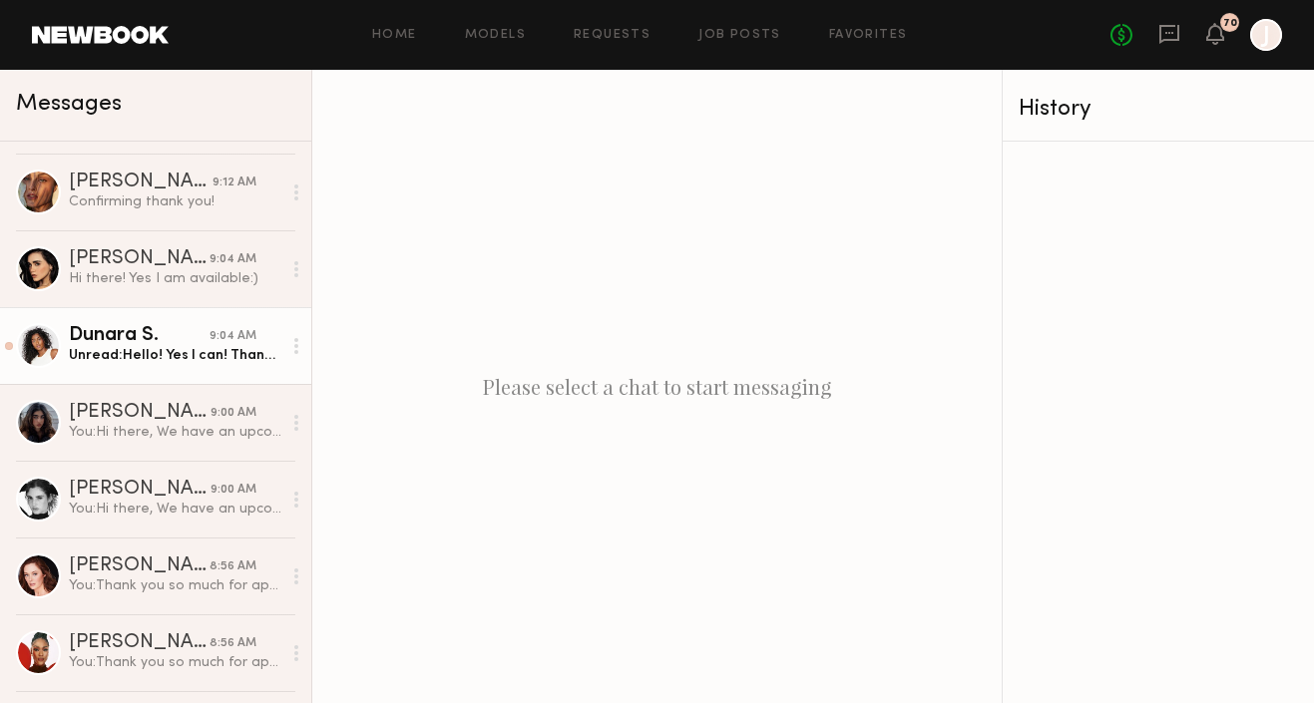
click at [183, 335] on div "Dunara S." at bounding box center [139, 336] width 141 height 20
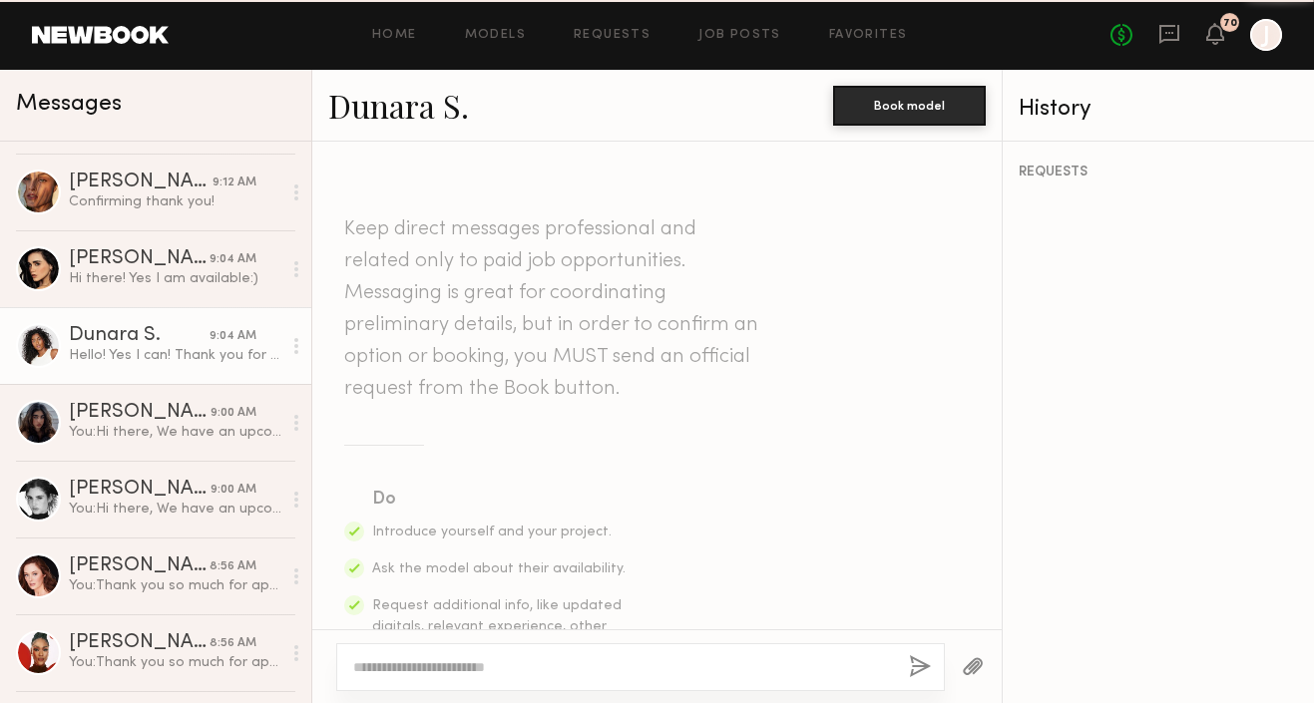
scroll to position [843, 0]
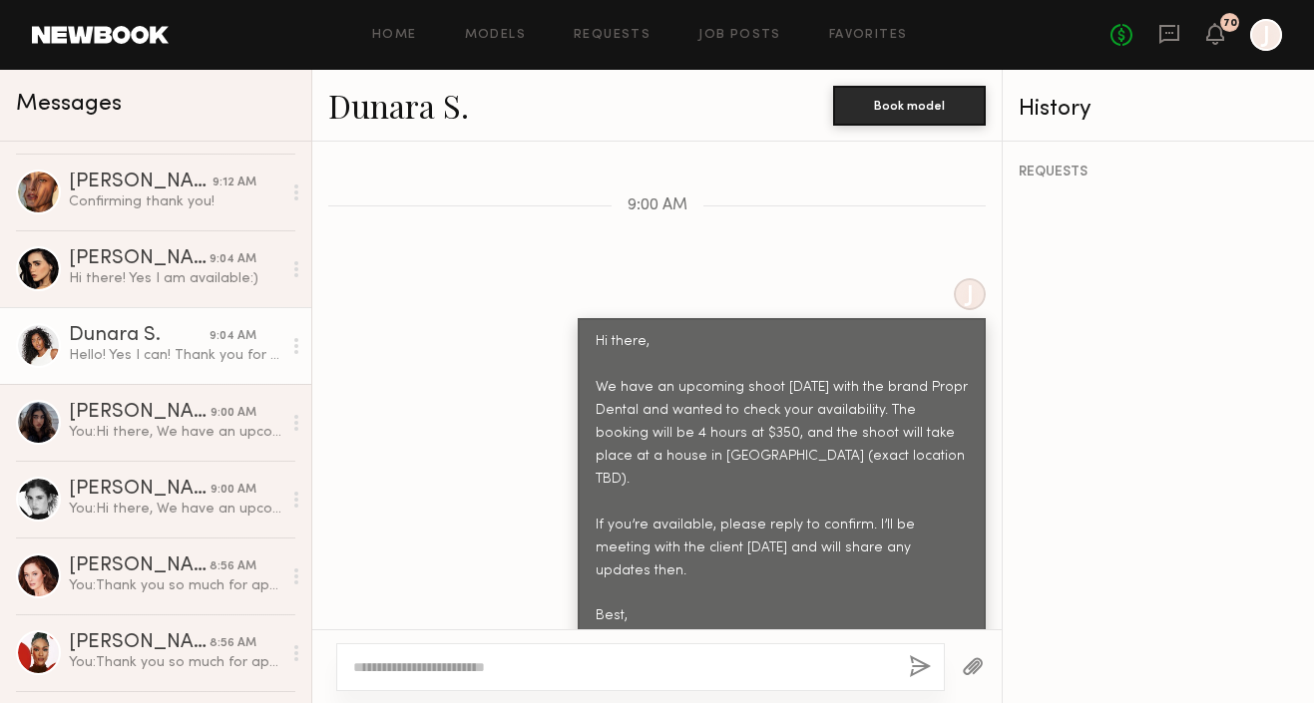
click at [391, 112] on link "Dunara S." at bounding box center [398, 105] width 141 height 43
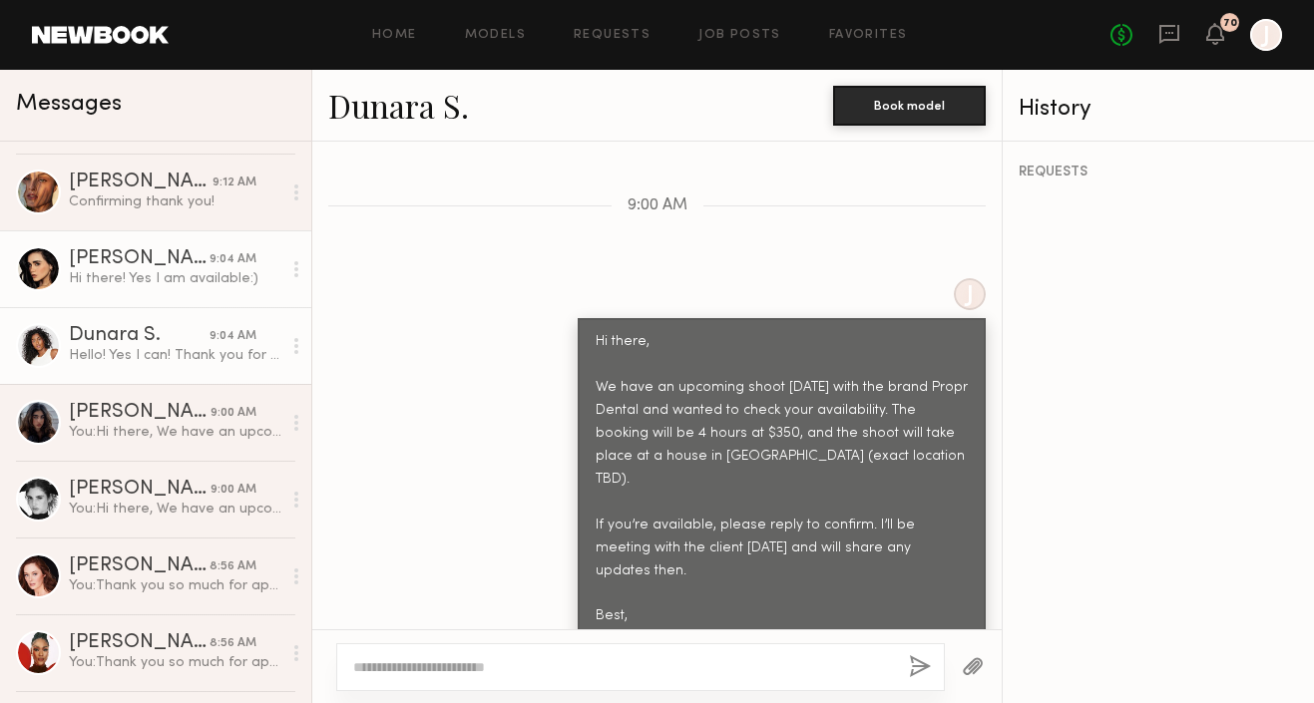
click at [148, 282] on div "Hi there! Yes I am available:)" at bounding box center [175, 278] width 213 height 19
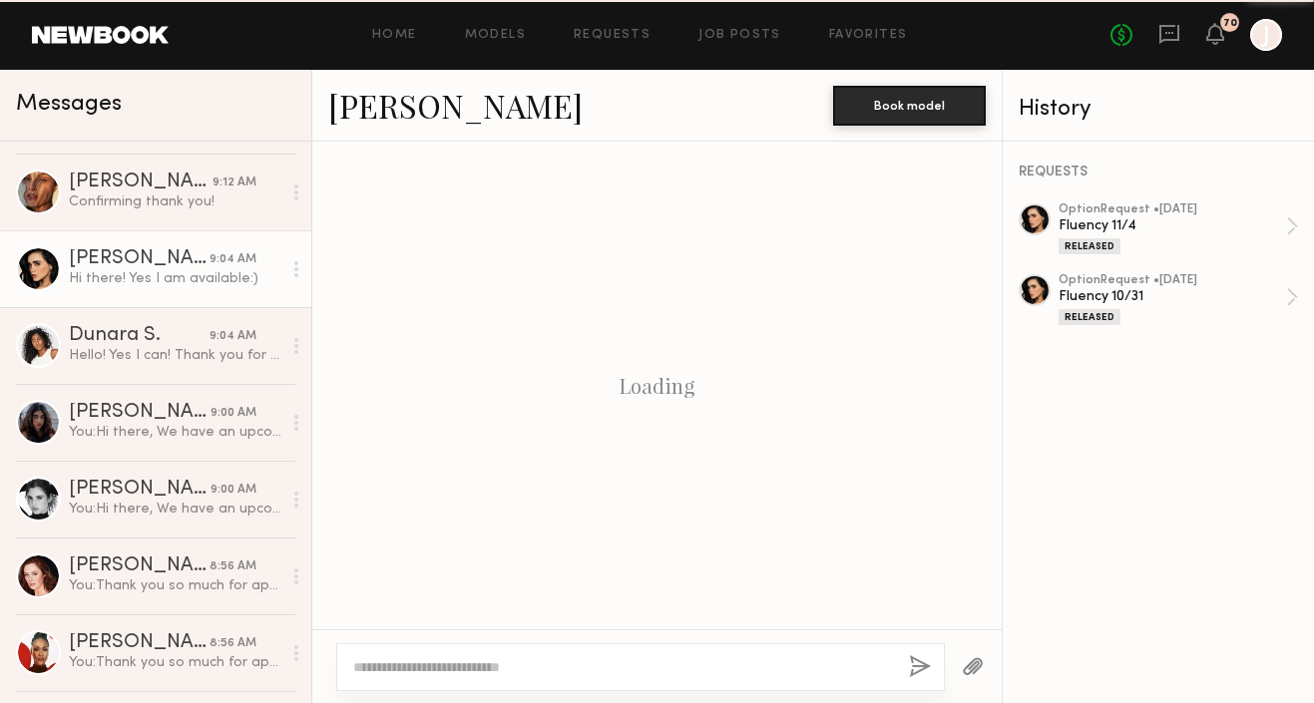
scroll to position [2185, 0]
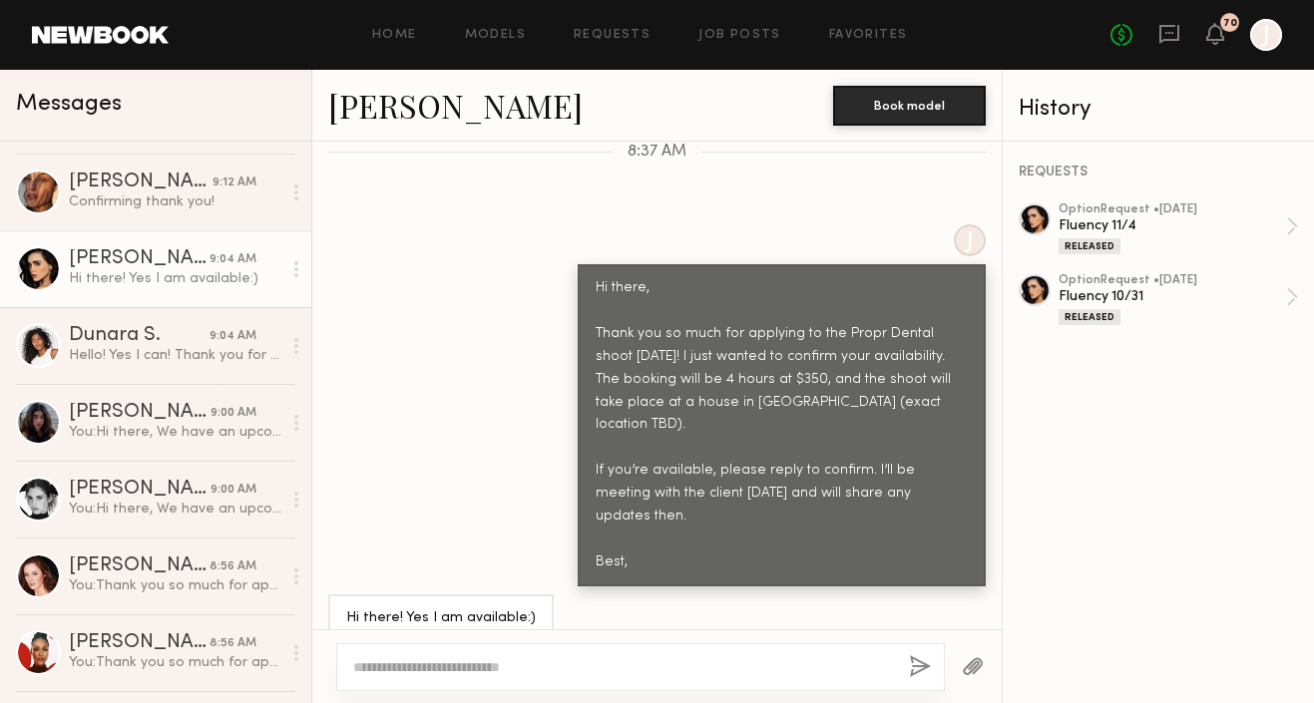
click at [393, 111] on link "Priscilla P." at bounding box center [455, 105] width 254 height 43
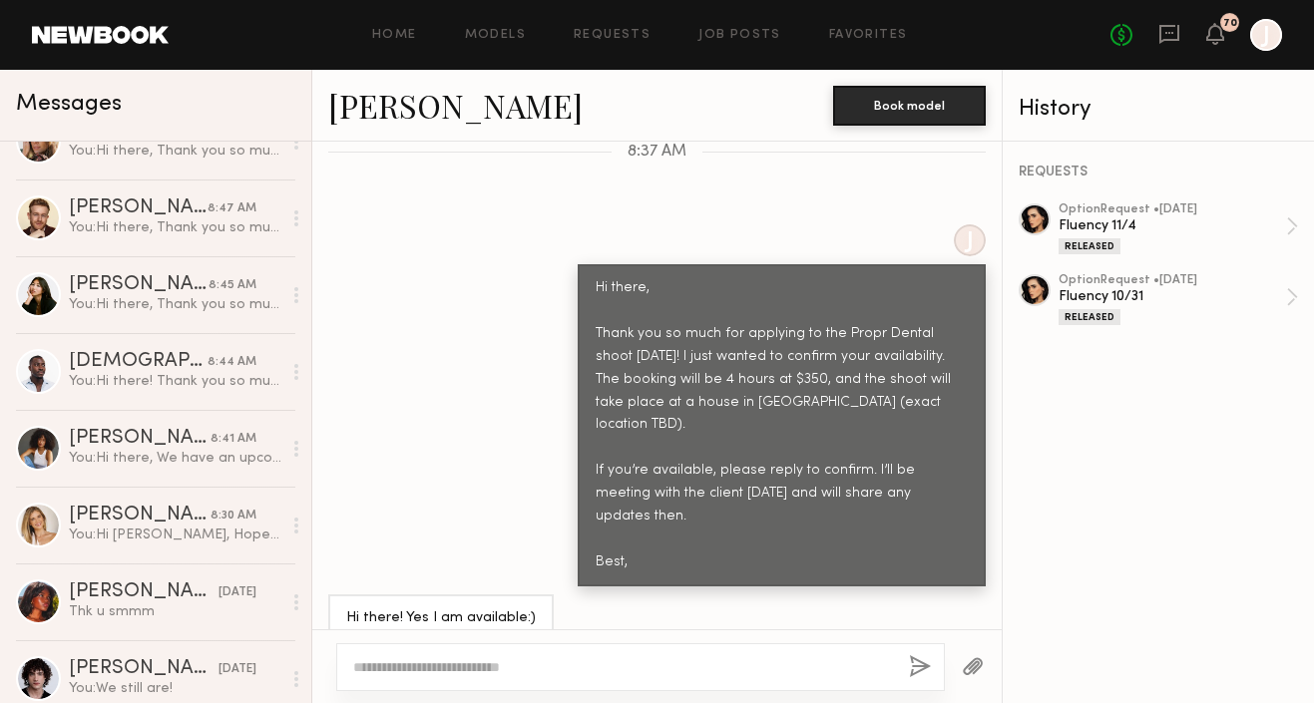
scroll to position [1788, 0]
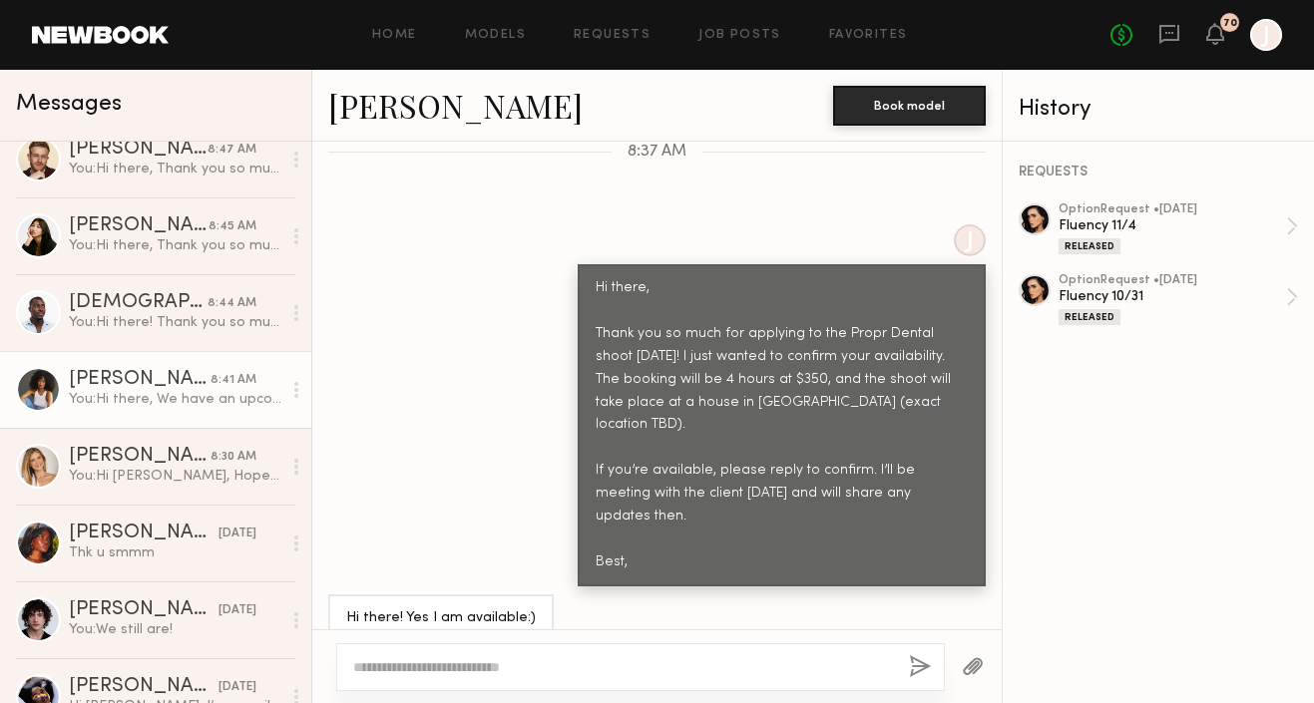
click at [154, 387] on div "Cyan C." at bounding box center [140, 380] width 142 height 20
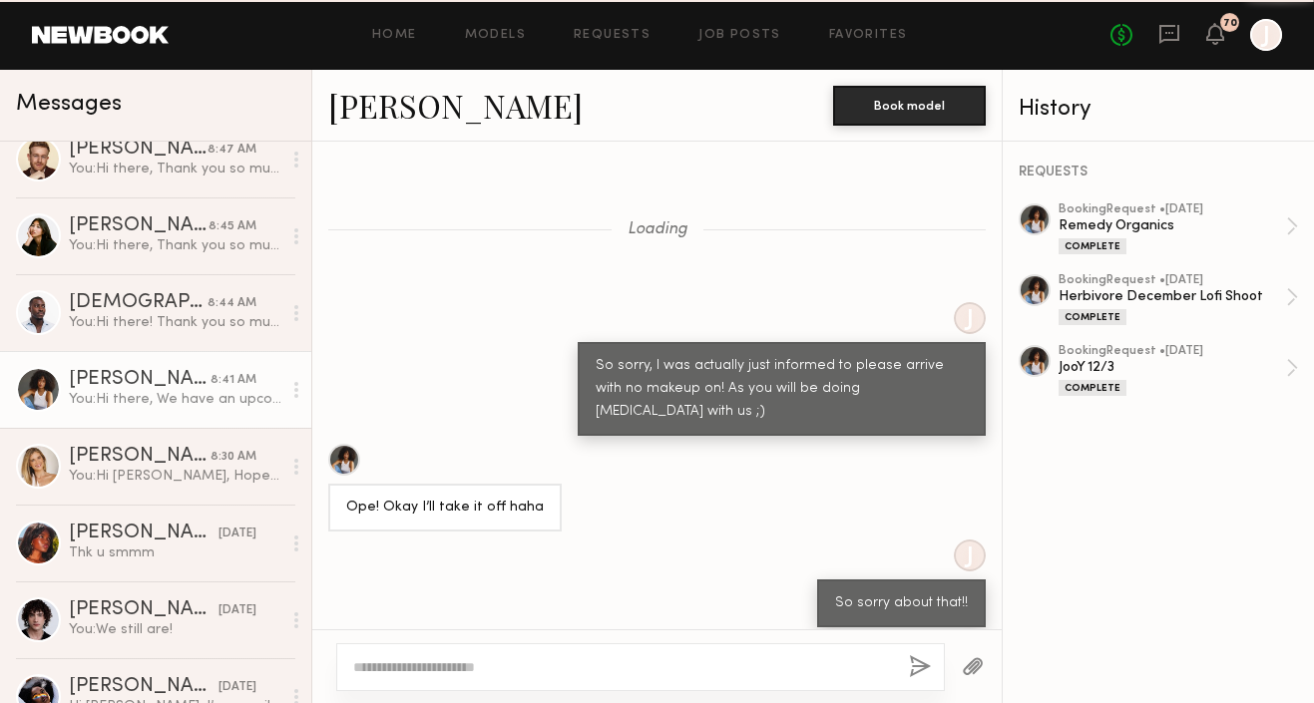
scroll to position [2079, 0]
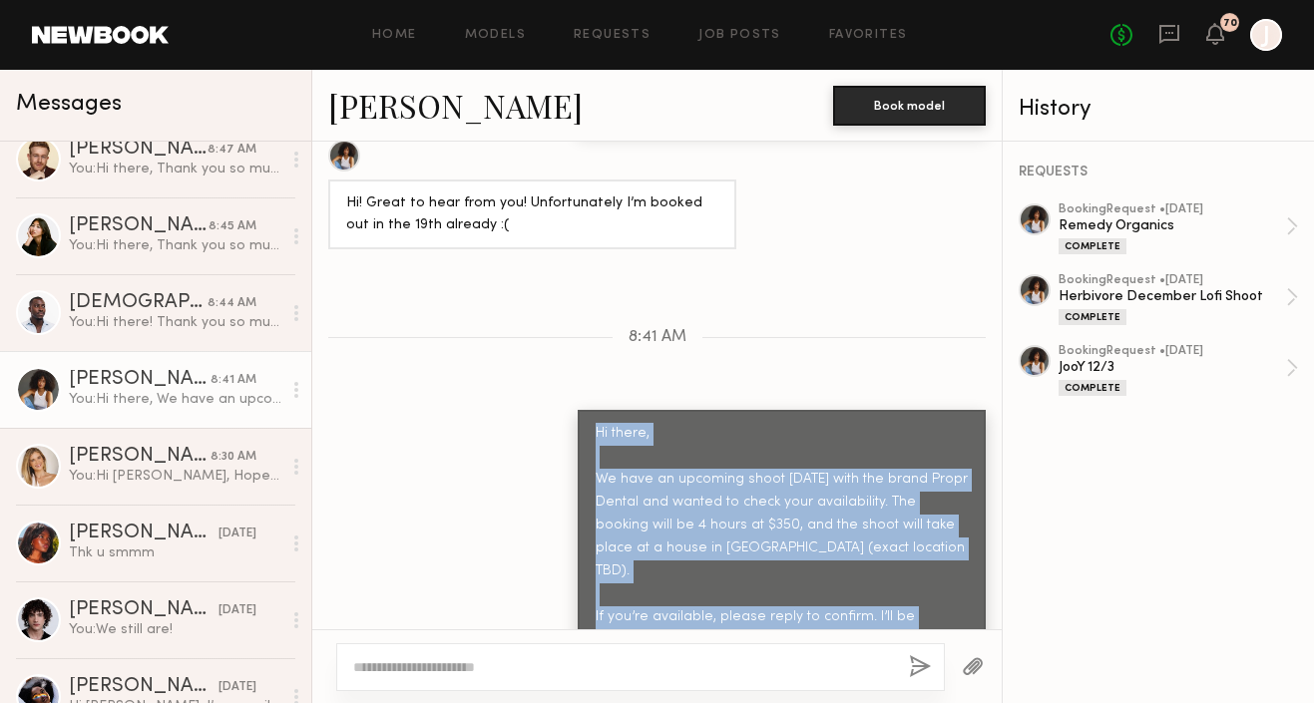
drag, startPoint x: 597, startPoint y: 360, endPoint x: 751, endPoint y: 623, distance: 304.6
click at [751, 623] on div "Loading J So sorry, I was actually just informed to please arrive with no makeu…" at bounding box center [656, 386] width 689 height 488
copy div "Hi there, We have an upcoming shoot this friday with the brand Propr Dental and…"
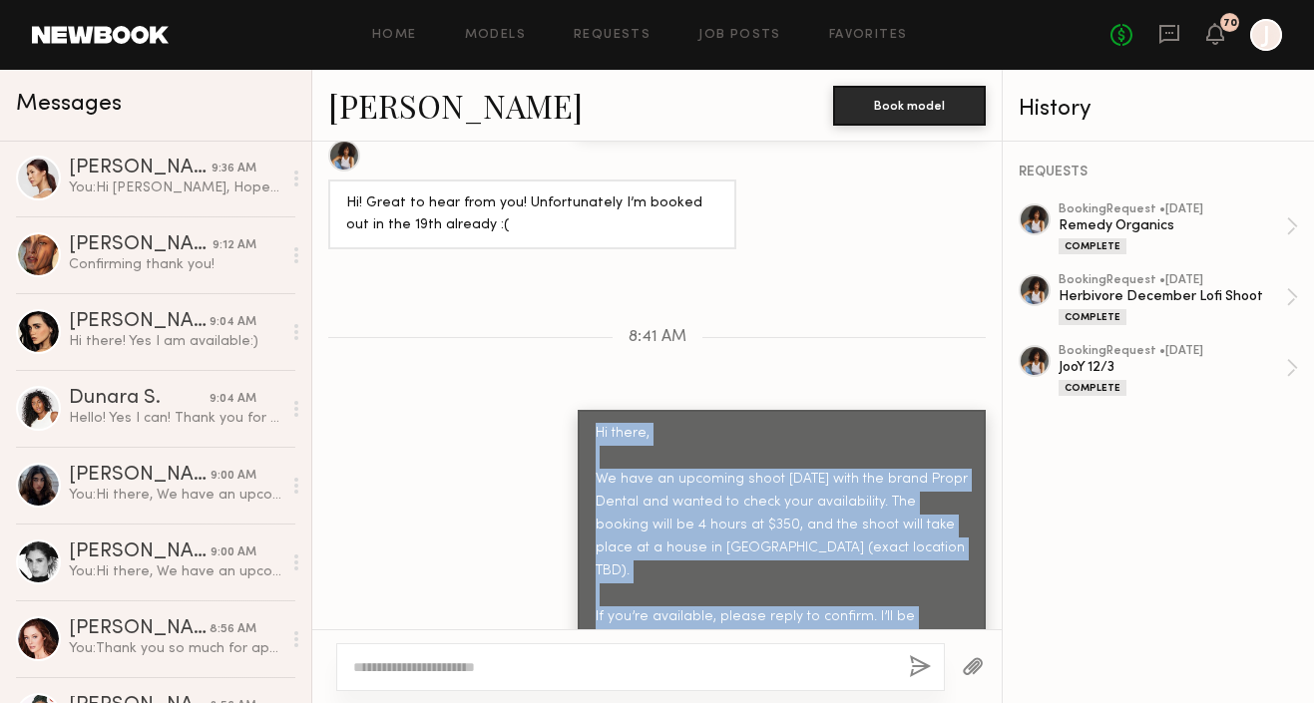
scroll to position [544, 0]
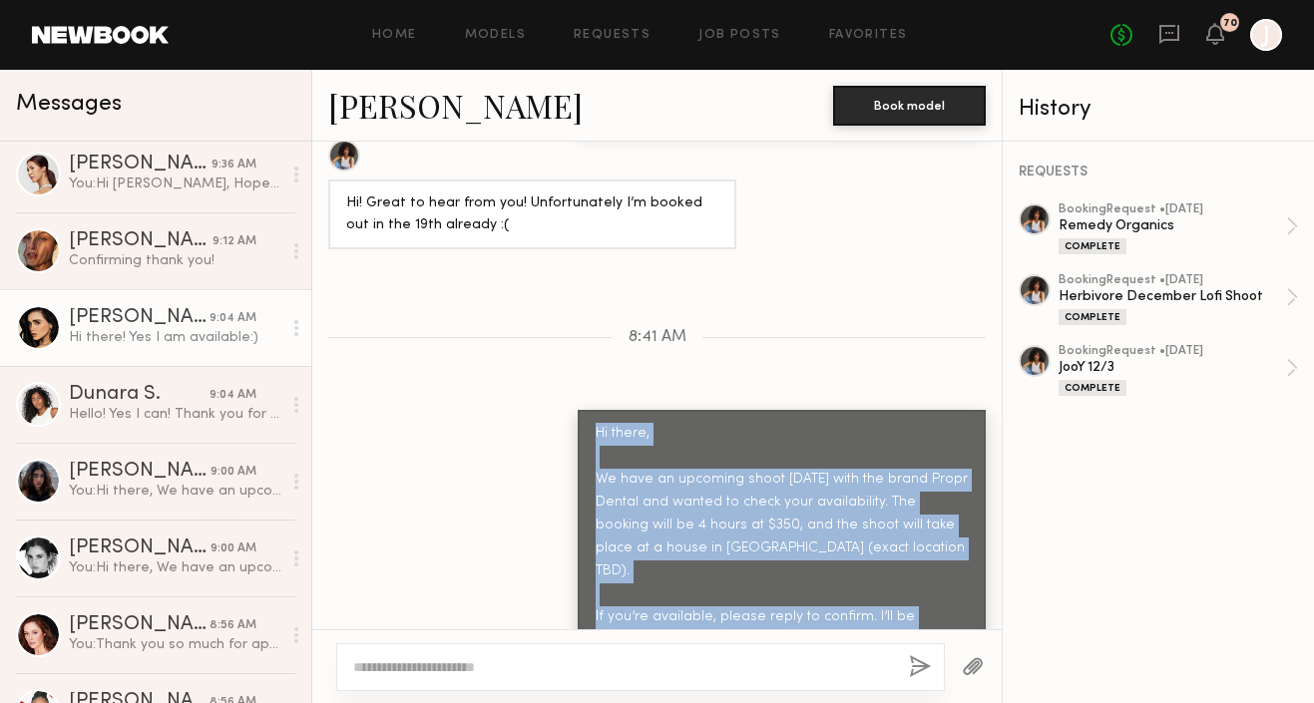
click at [195, 336] on div "Hi there! Yes I am available:)" at bounding box center [175, 337] width 213 height 19
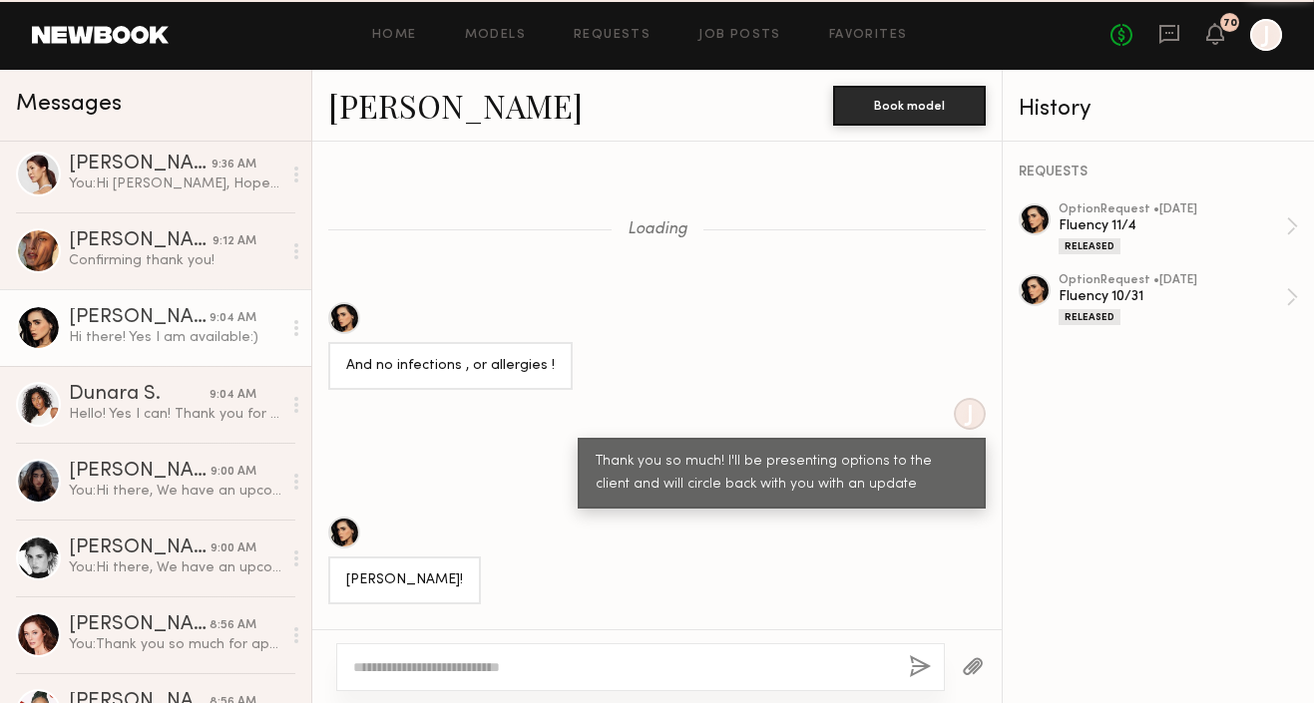
scroll to position [2185, 0]
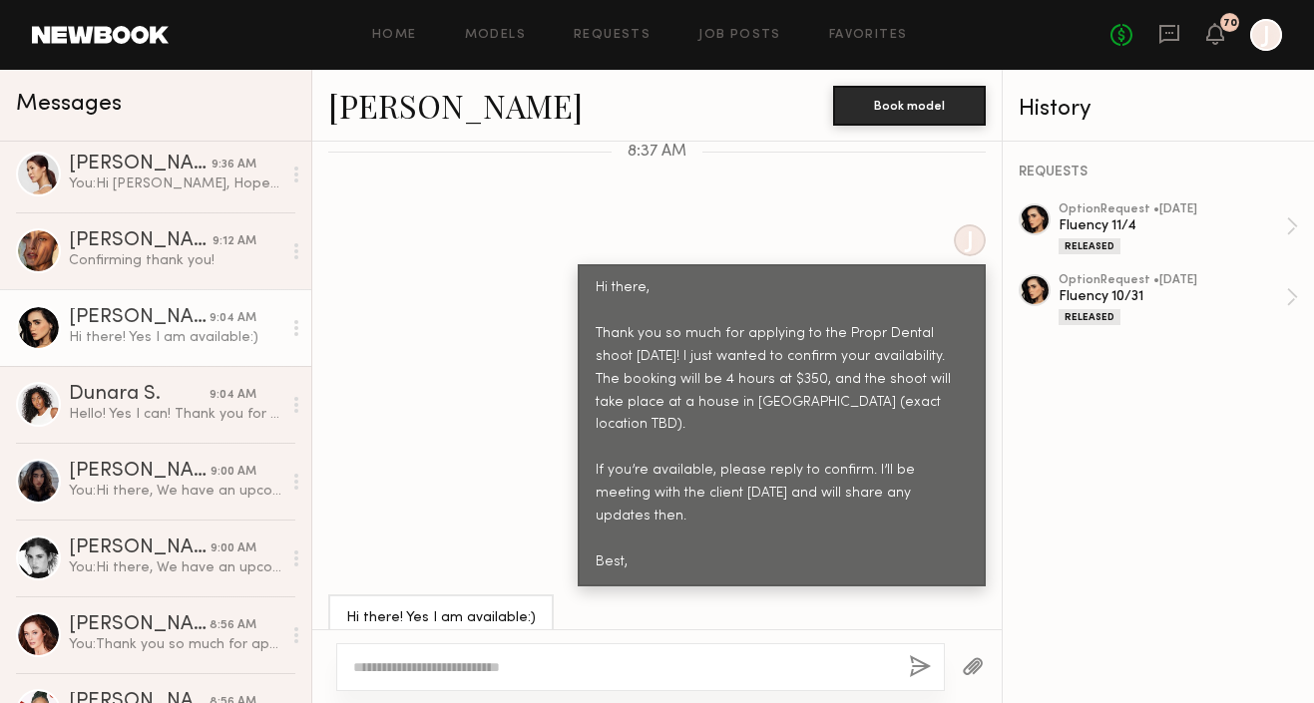
click at [511, 667] on textarea at bounding box center [623, 668] width 540 height 20
type textarea "*"
drag, startPoint x: 645, startPoint y: 664, endPoint x: 319, endPoint y: 665, distance: 325.3
click at [318, 665] on div "**********" at bounding box center [656, 667] width 689 height 74
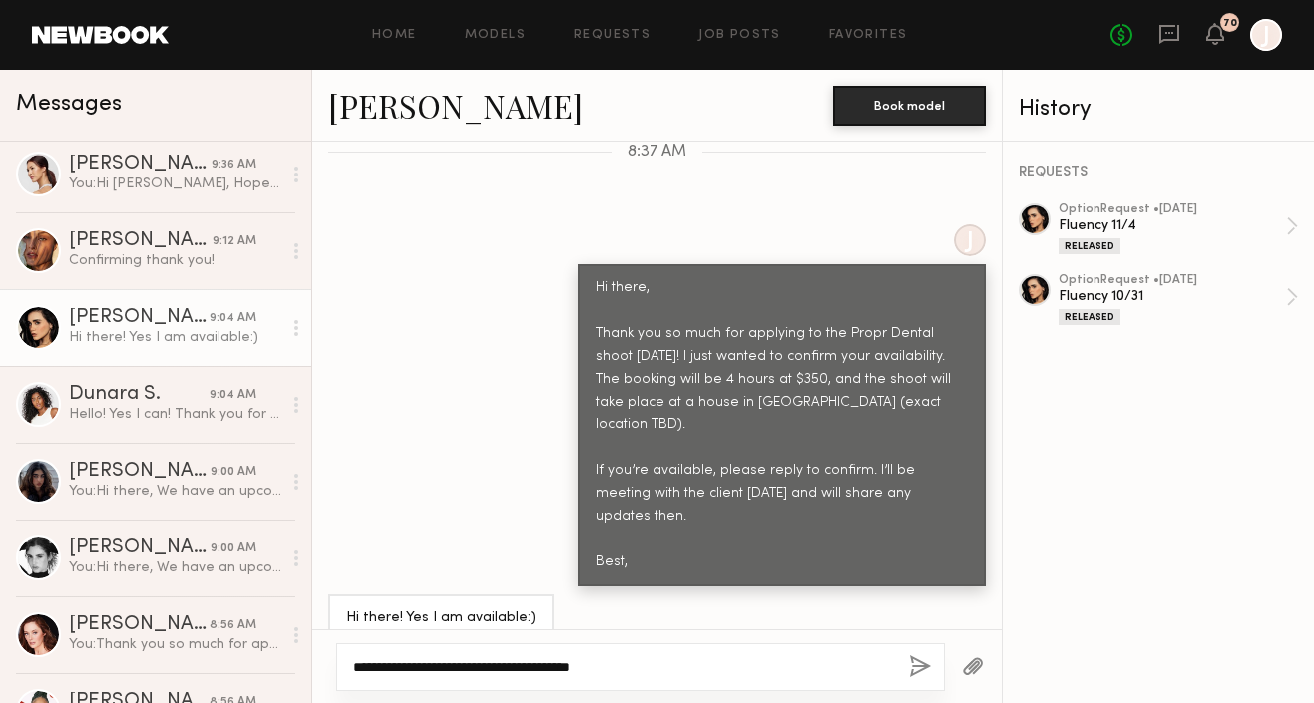
type textarea "**********"
click at [919, 662] on button "button" at bounding box center [920, 668] width 22 height 25
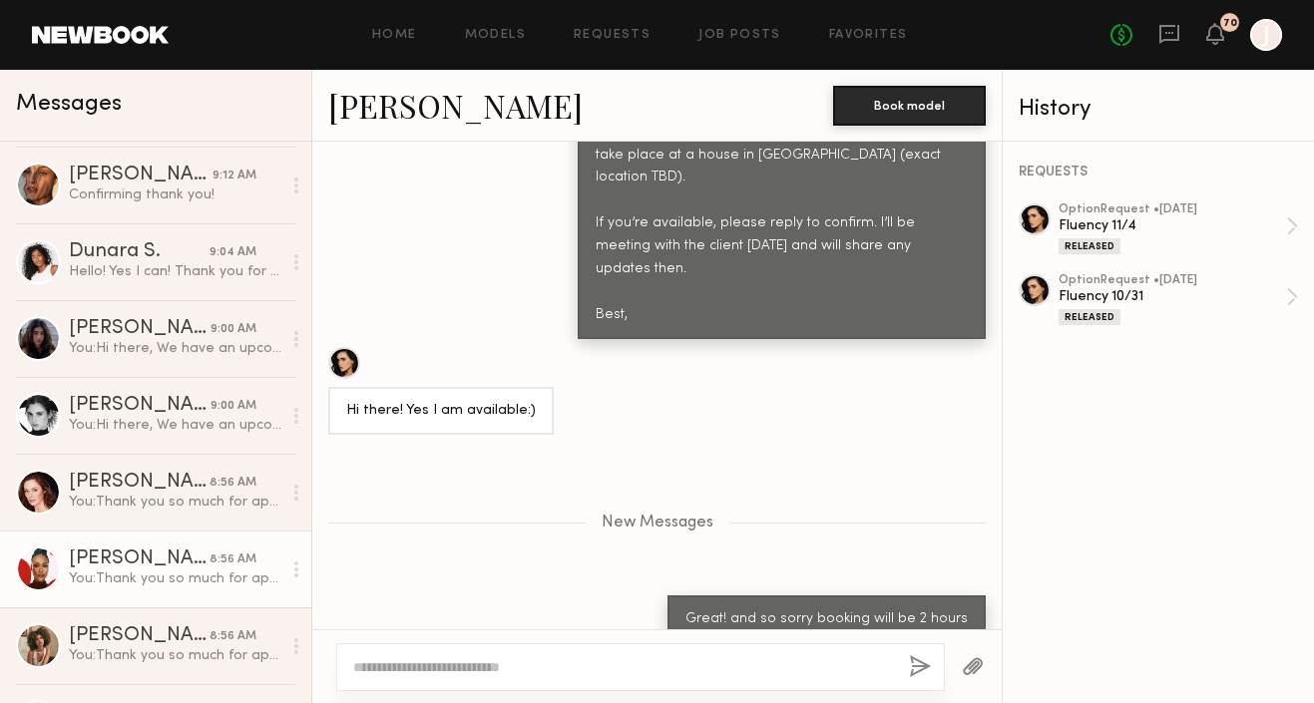
scroll to position [624, 0]
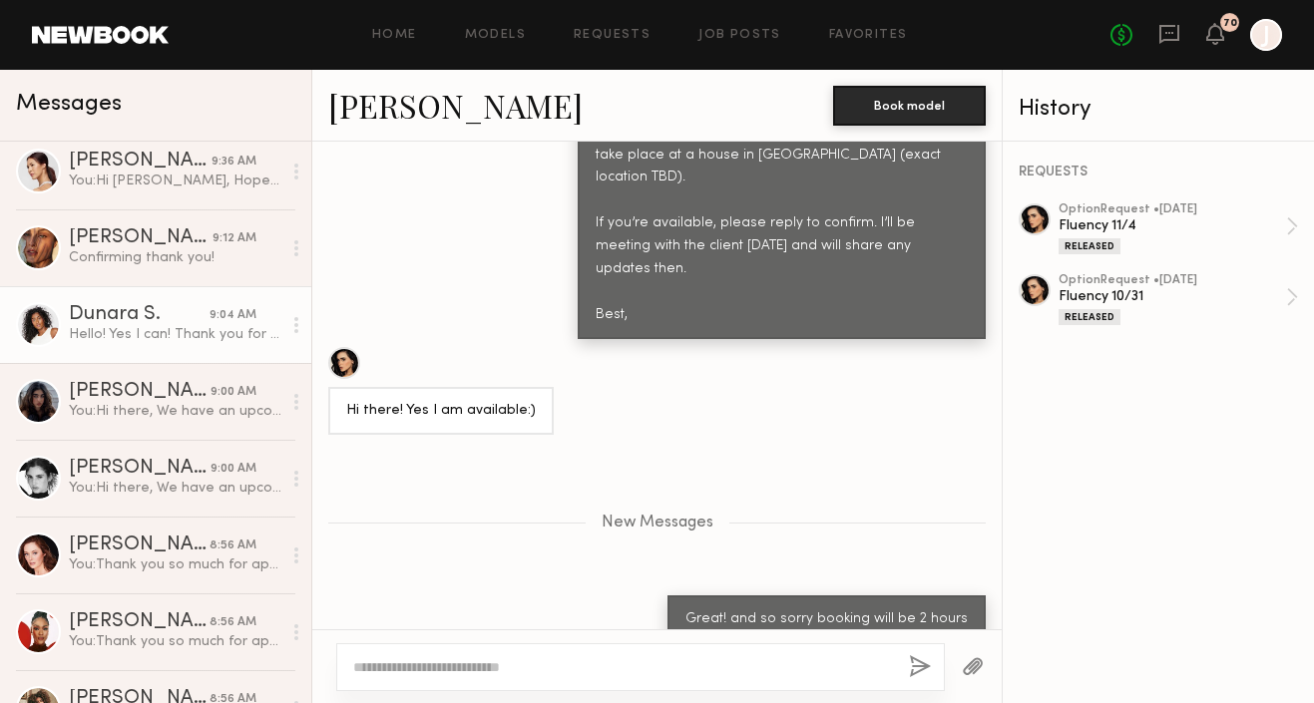
click at [158, 346] on link "Dunara S. 9:04 AM Hello! Yes I can! Thank you for reaching out :)" at bounding box center [155, 324] width 311 height 77
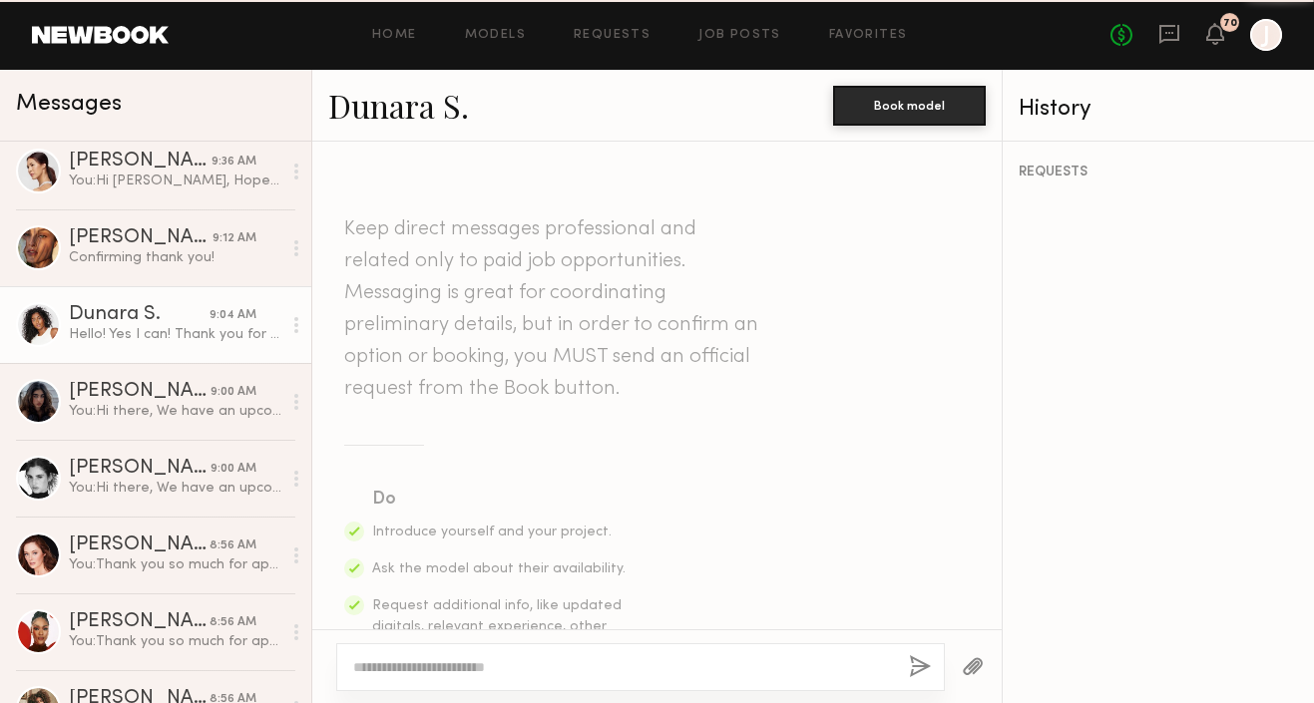
scroll to position [843, 0]
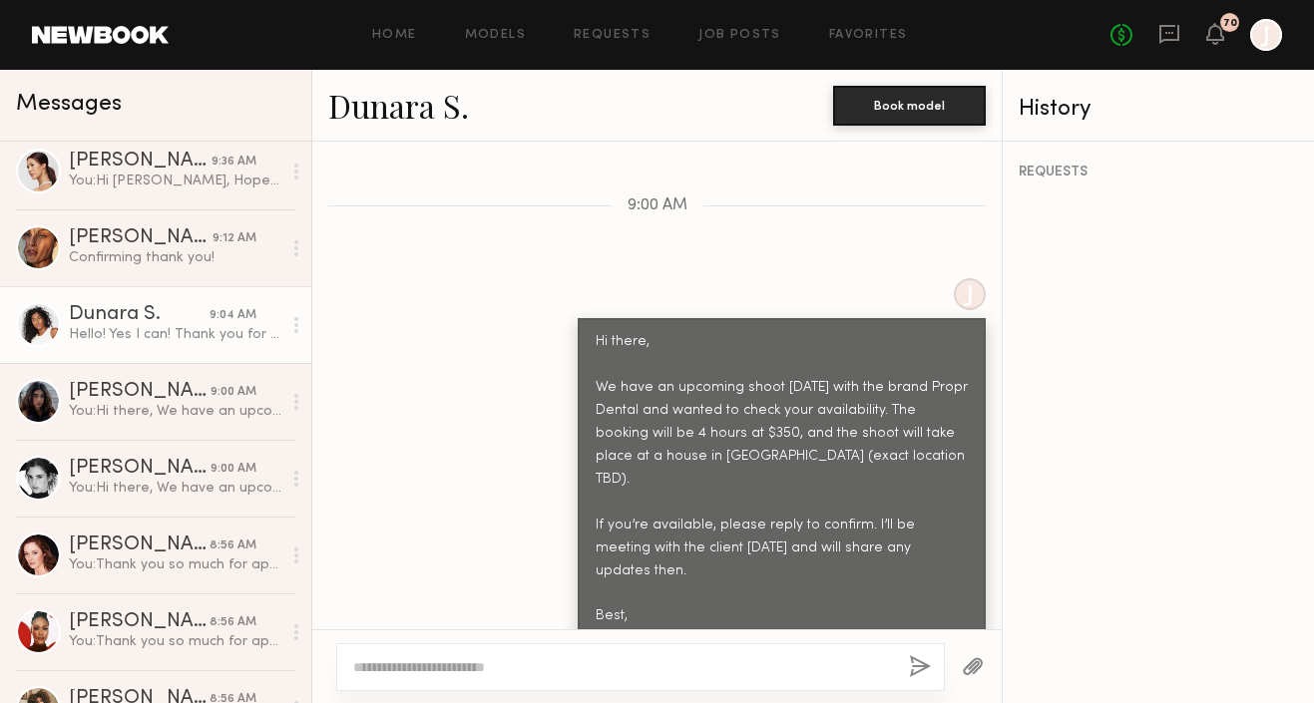
click at [424, 670] on textarea at bounding box center [623, 668] width 540 height 20
type textarea "**********"
click at [926, 660] on button "button" at bounding box center [920, 668] width 22 height 25
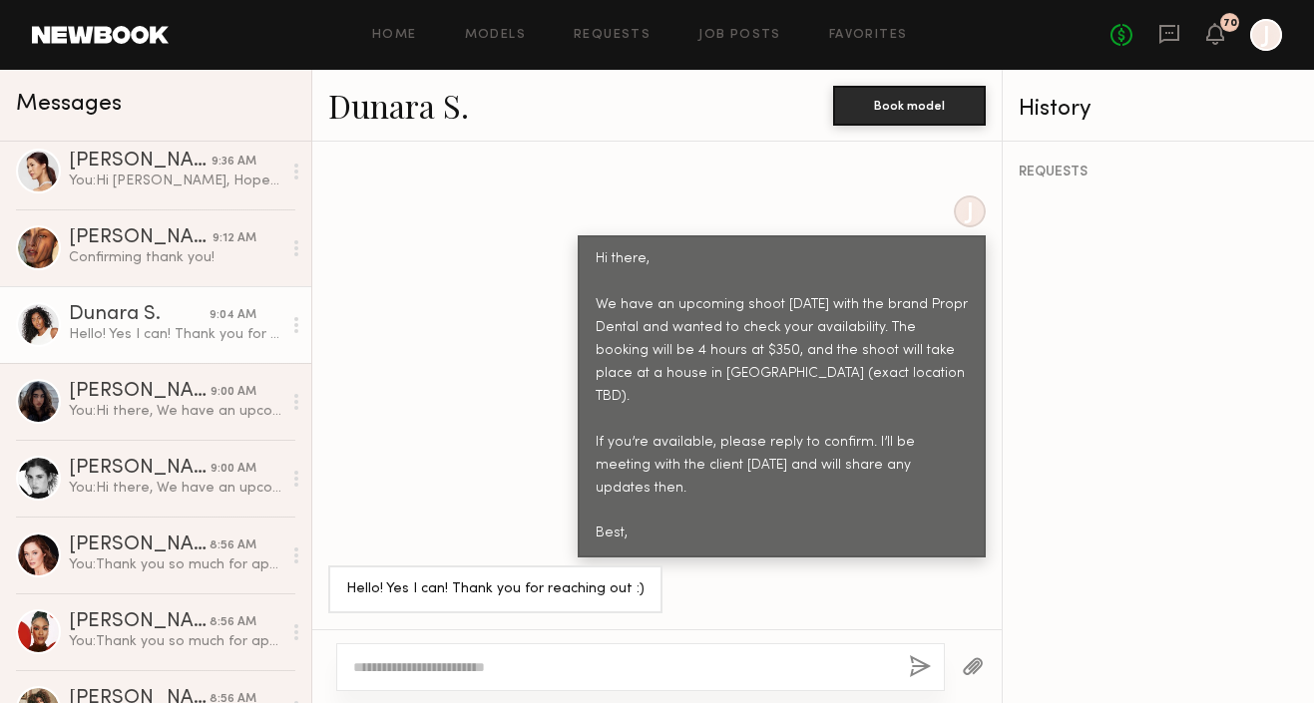
scroll to position [0, 0]
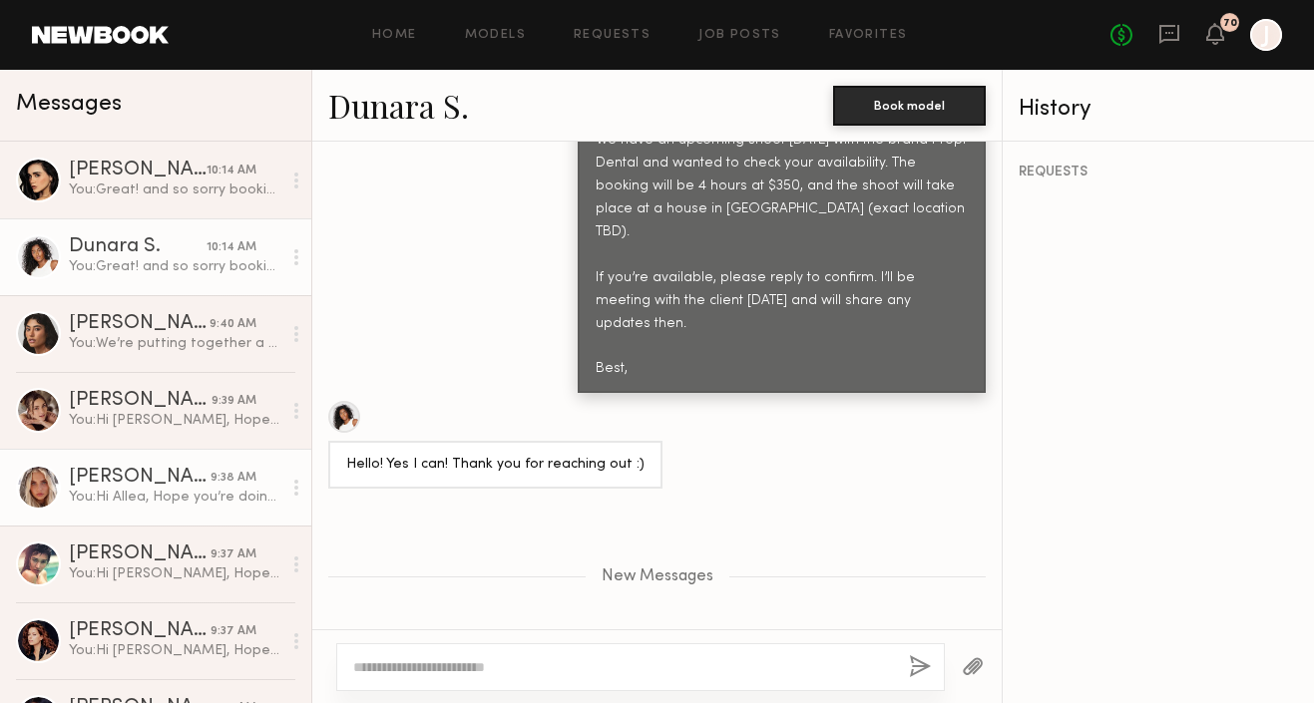
click at [185, 481] on div "Allea S." at bounding box center [140, 478] width 142 height 20
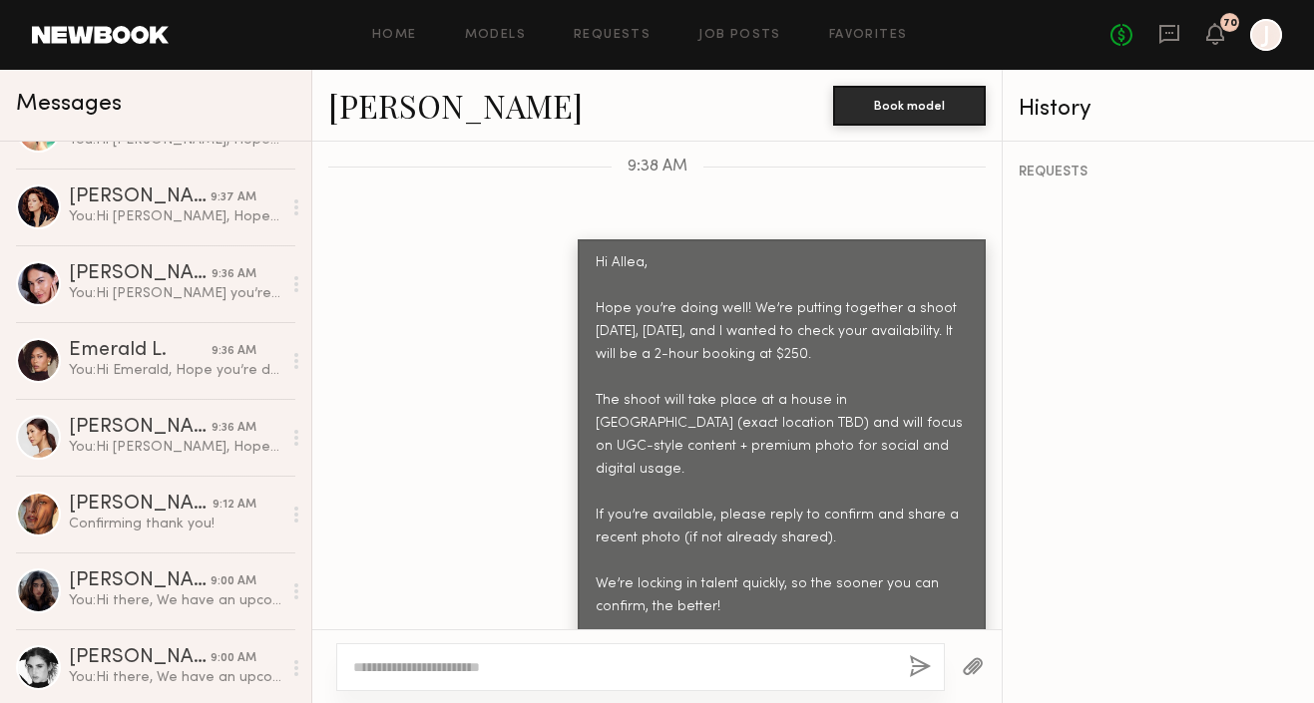
scroll to position [444, 0]
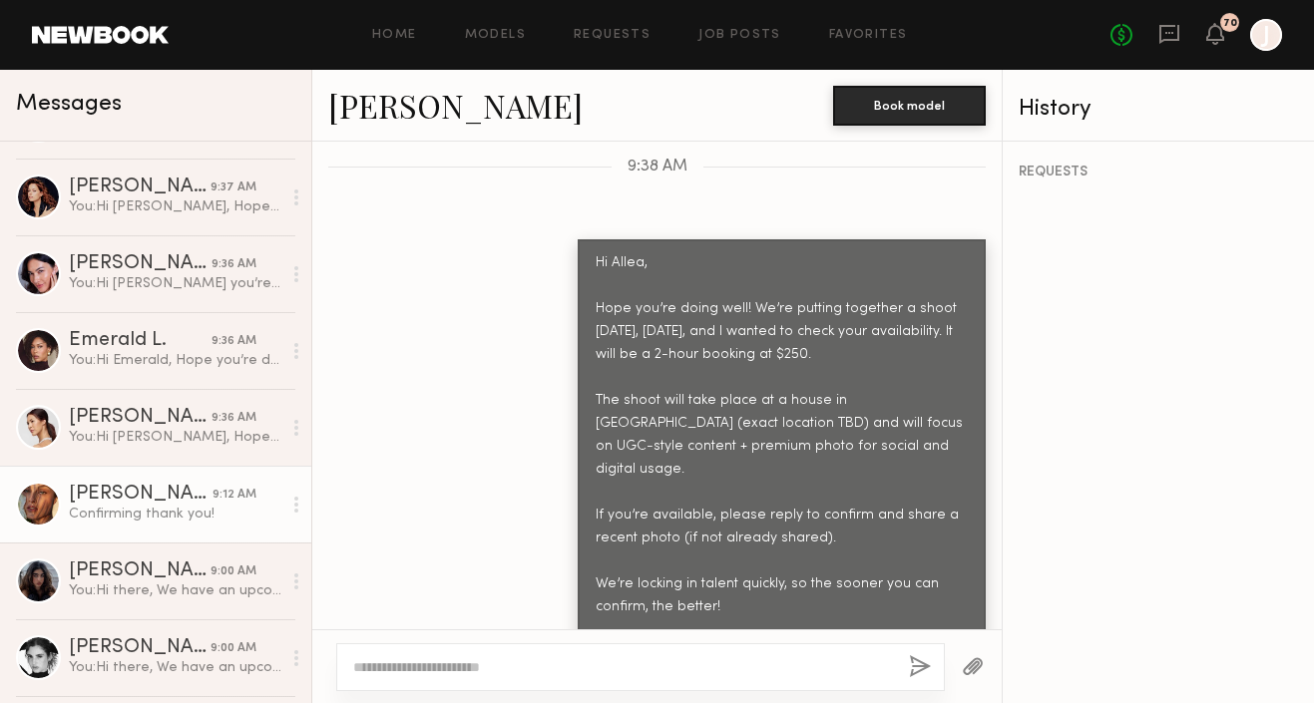
click at [184, 516] on div "Confirming thank you!" at bounding box center [175, 514] width 213 height 19
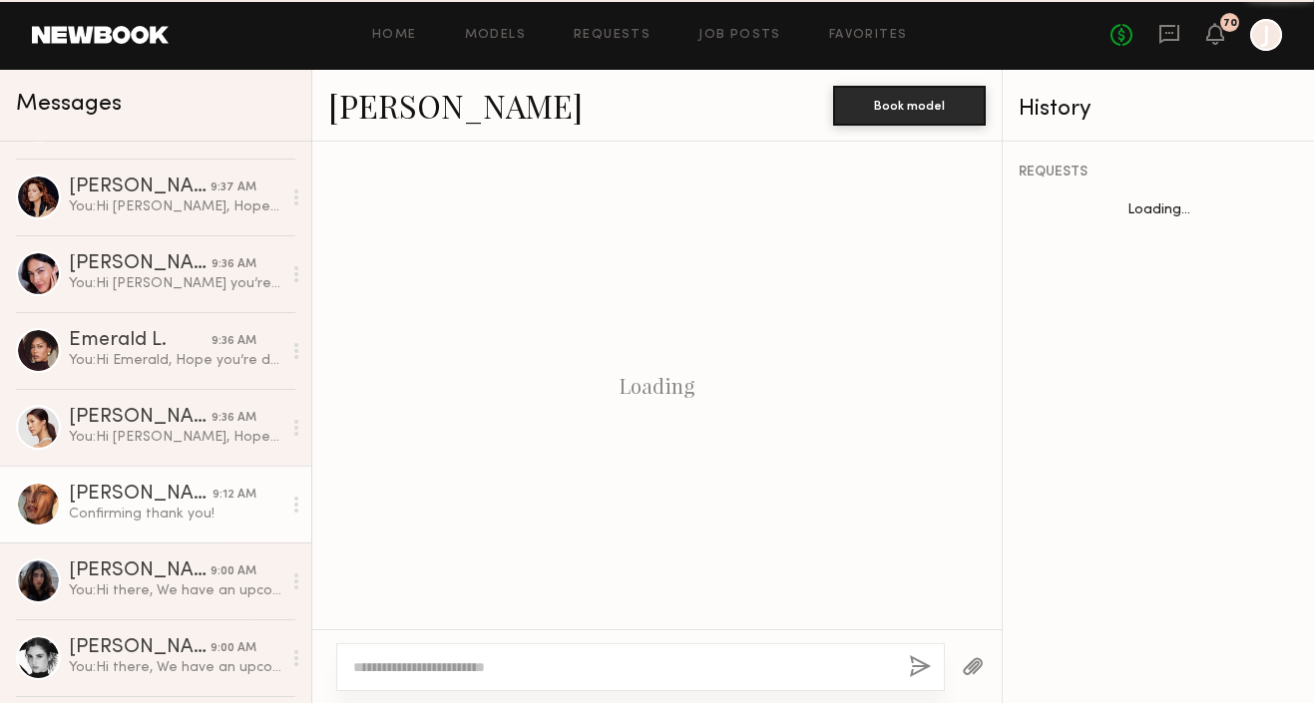
scroll to position [2860, 0]
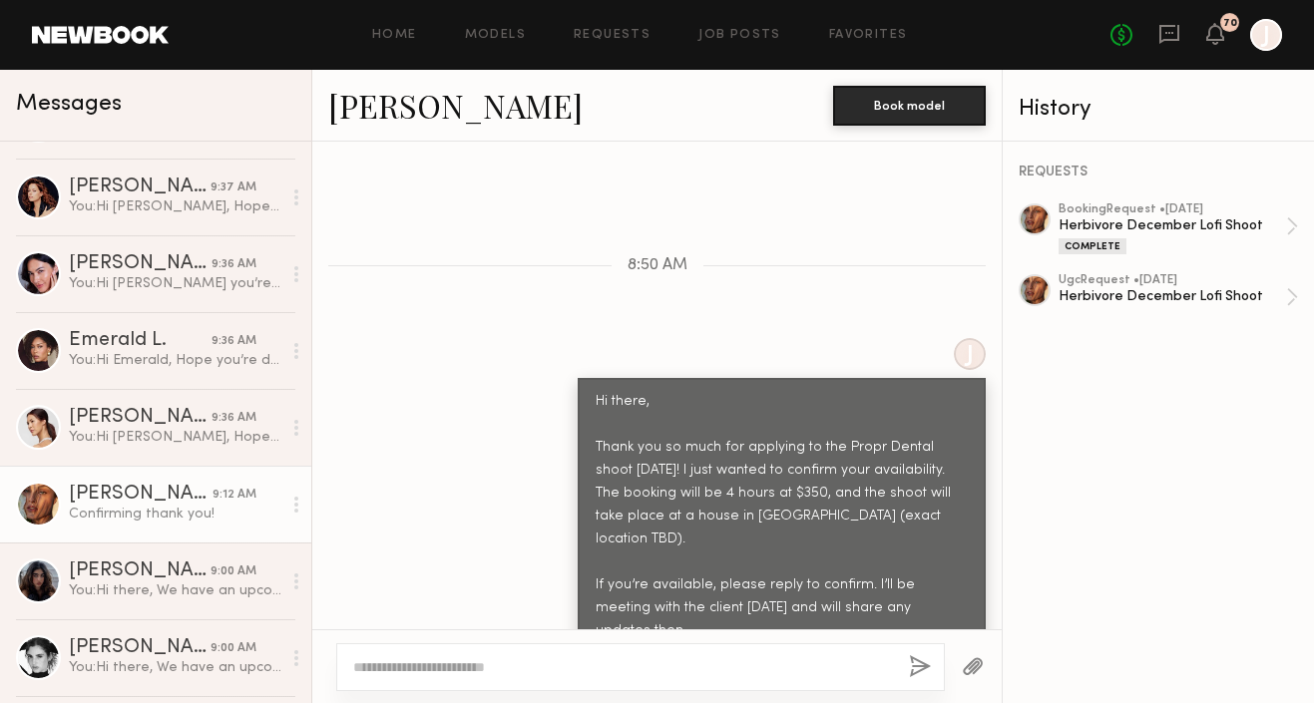
click at [521, 663] on textarea at bounding box center [623, 668] width 540 height 20
type textarea "**********"
click at [917, 660] on button "button" at bounding box center [920, 668] width 22 height 25
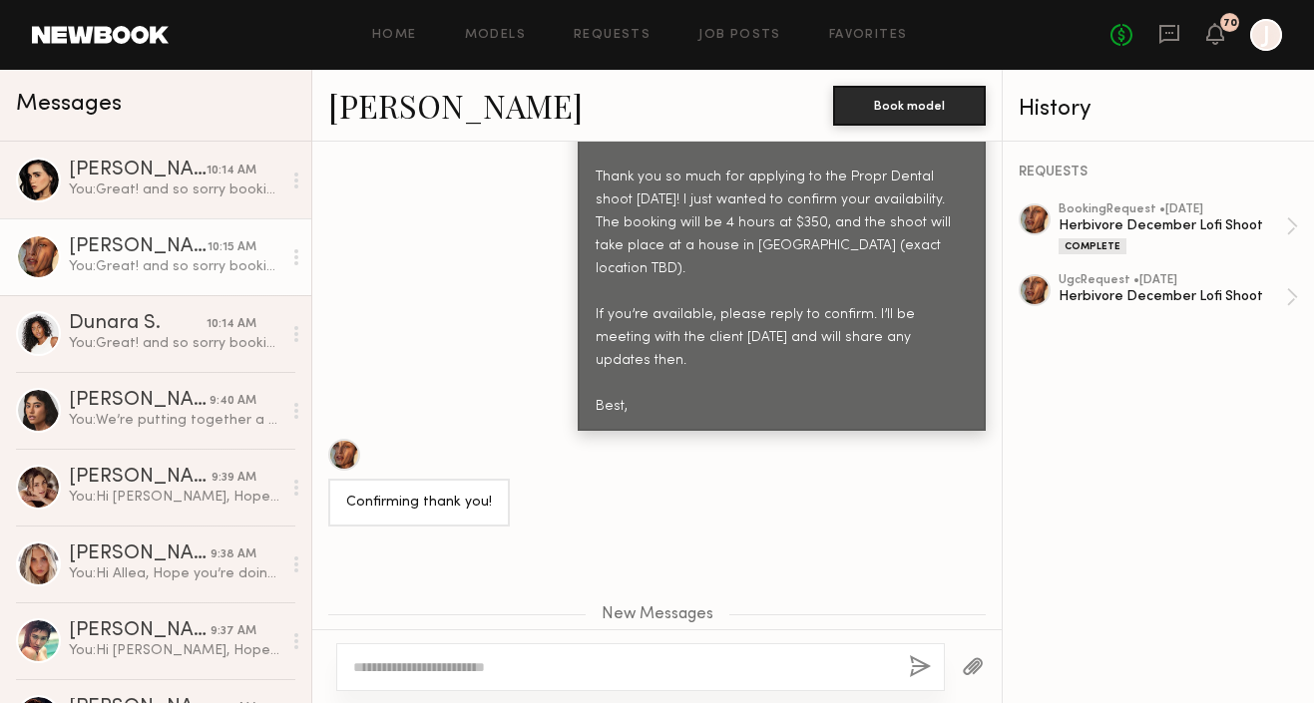
click at [392, 101] on link "Nicole C." at bounding box center [455, 105] width 254 height 43
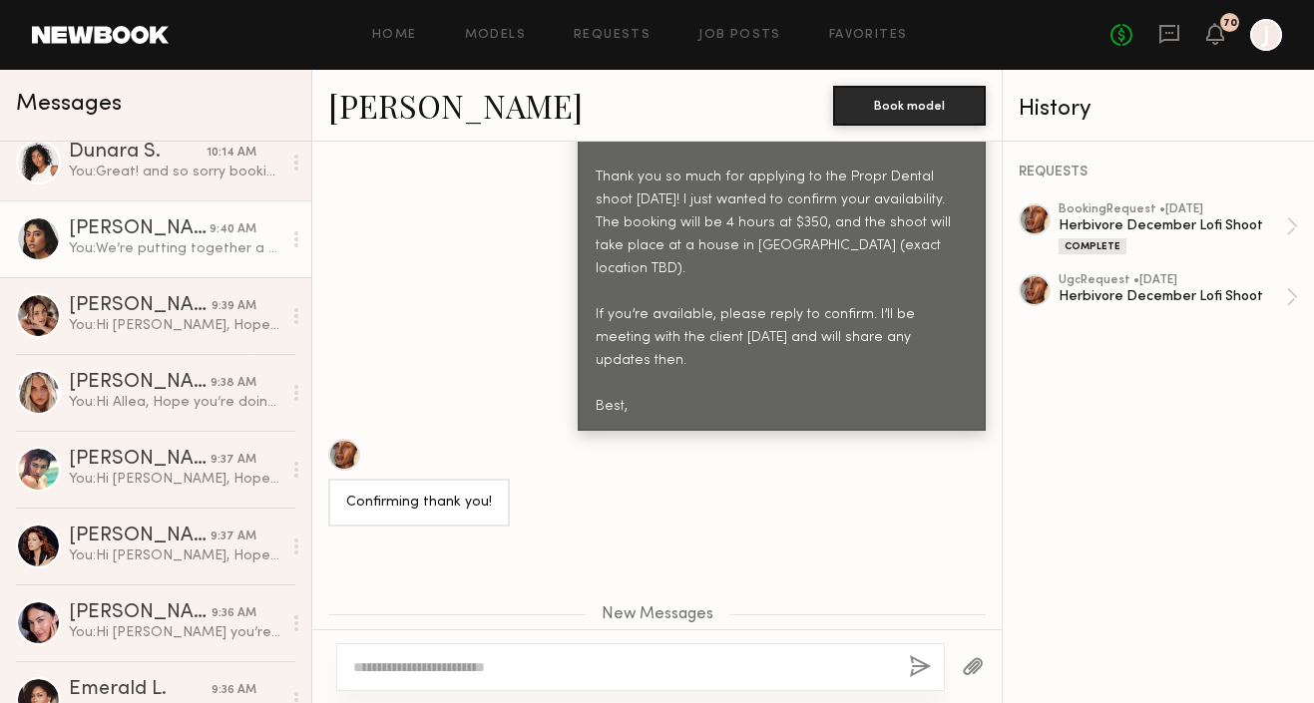
scroll to position [176, 0]
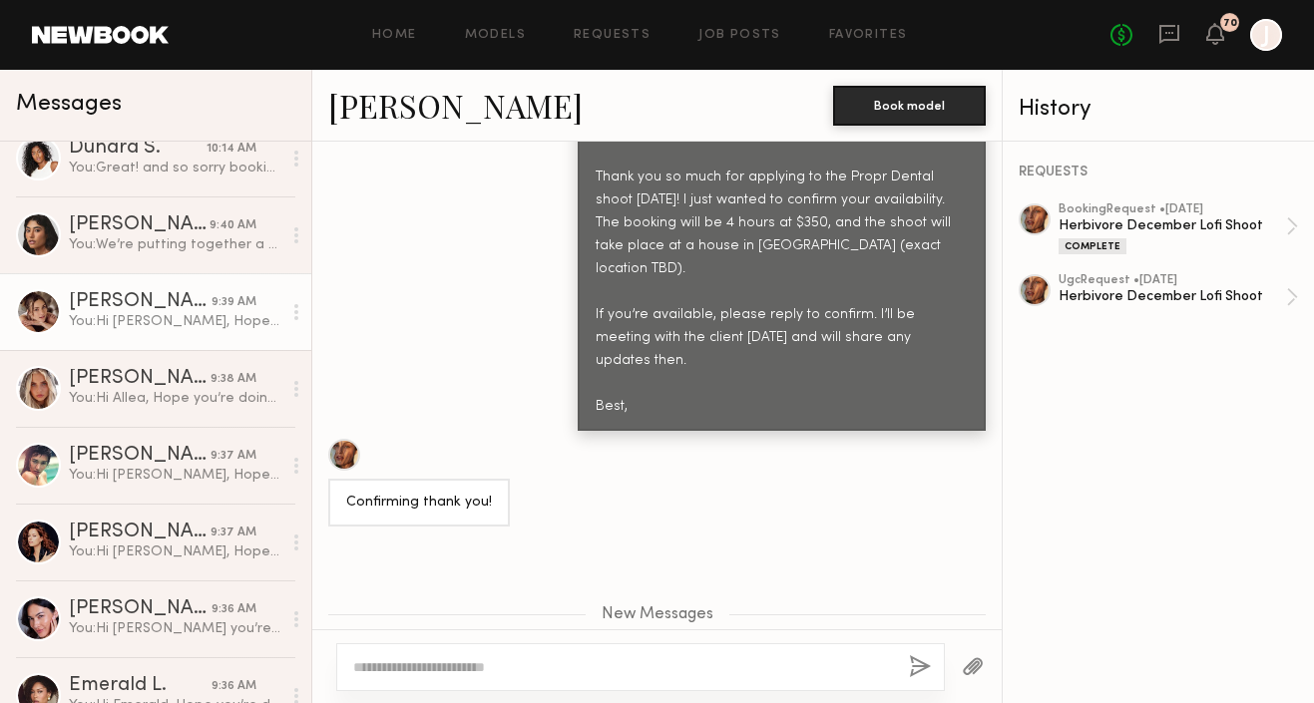
click at [185, 303] on div "Emily H." at bounding box center [140, 302] width 143 height 20
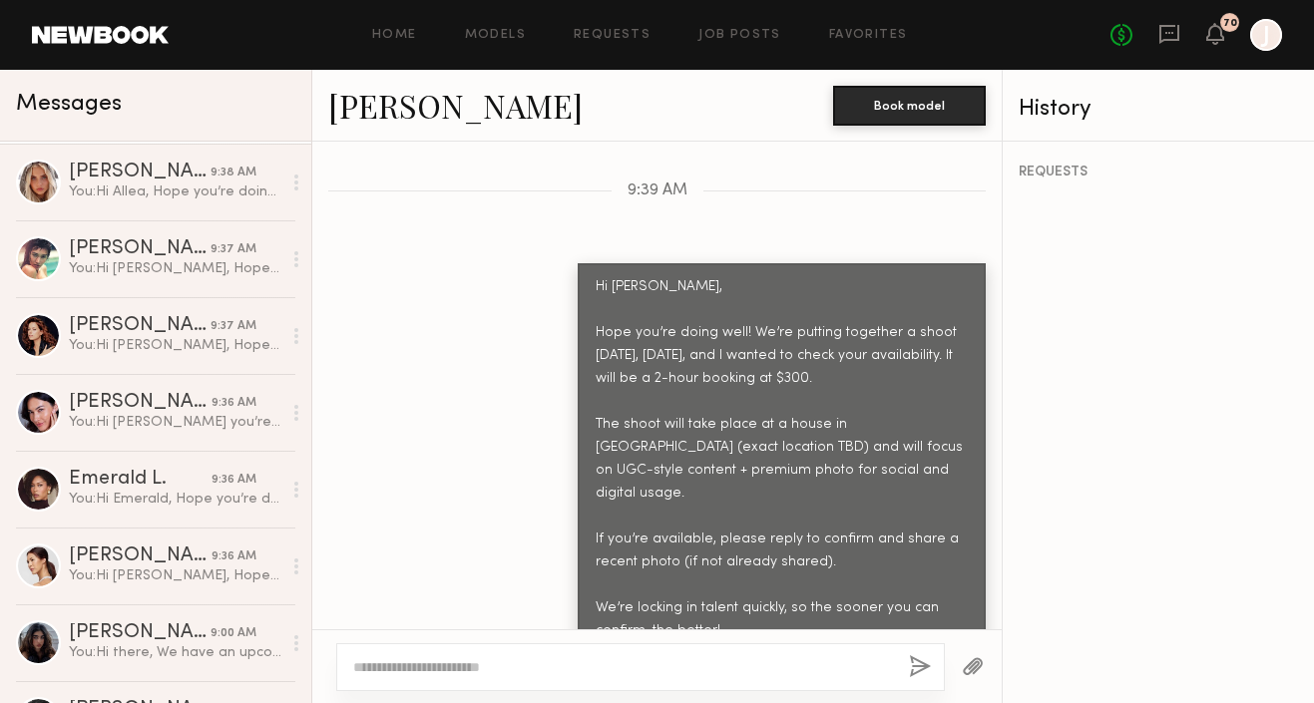
scroll to position [421, 0]
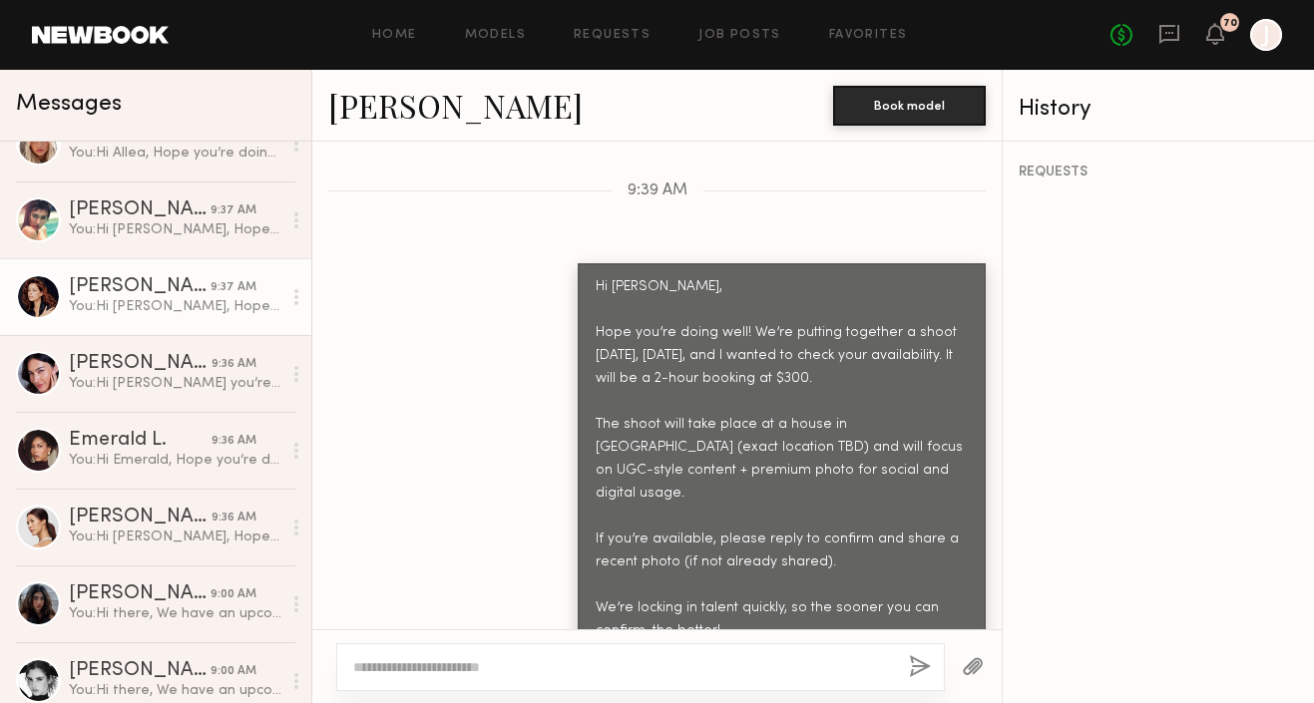
click at [180, 314] on div "You: Hi Abigail, Hope you’re doing well! We’re putting together a shoot tomorro…" at bounding box center [175, 306] width 213 height 19
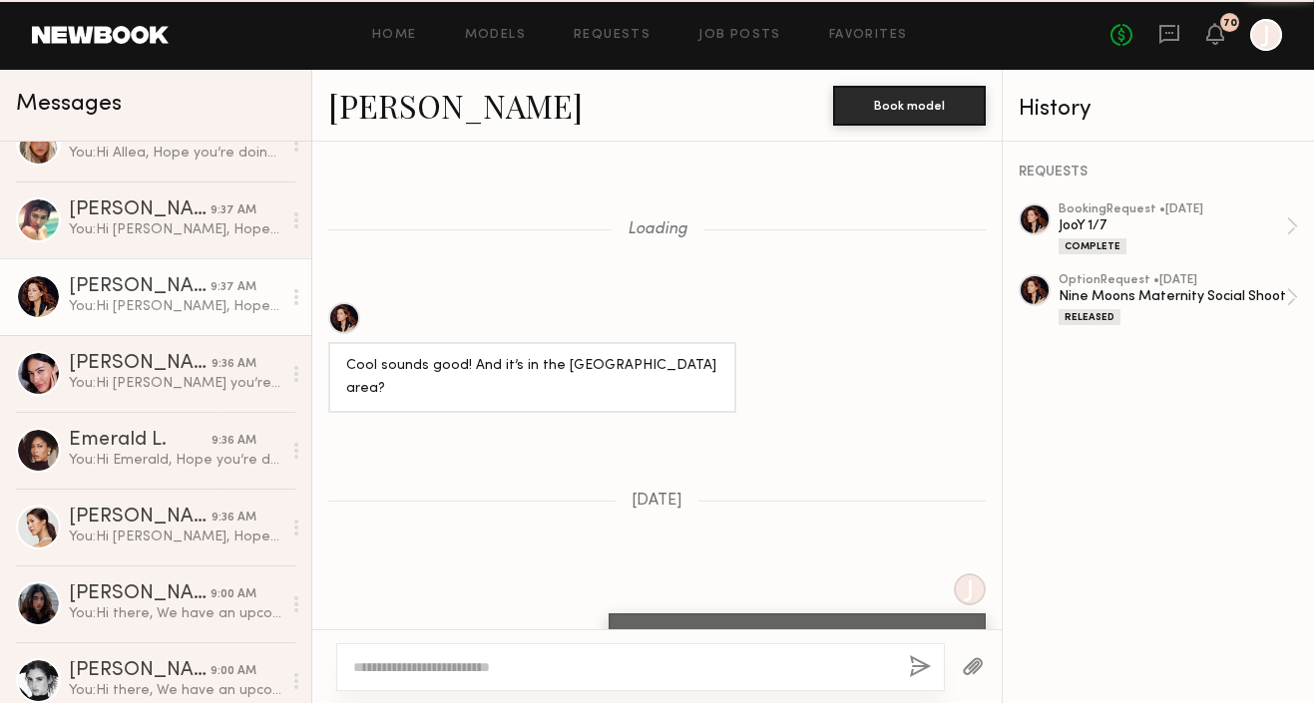
scroll to position [1715, 0]
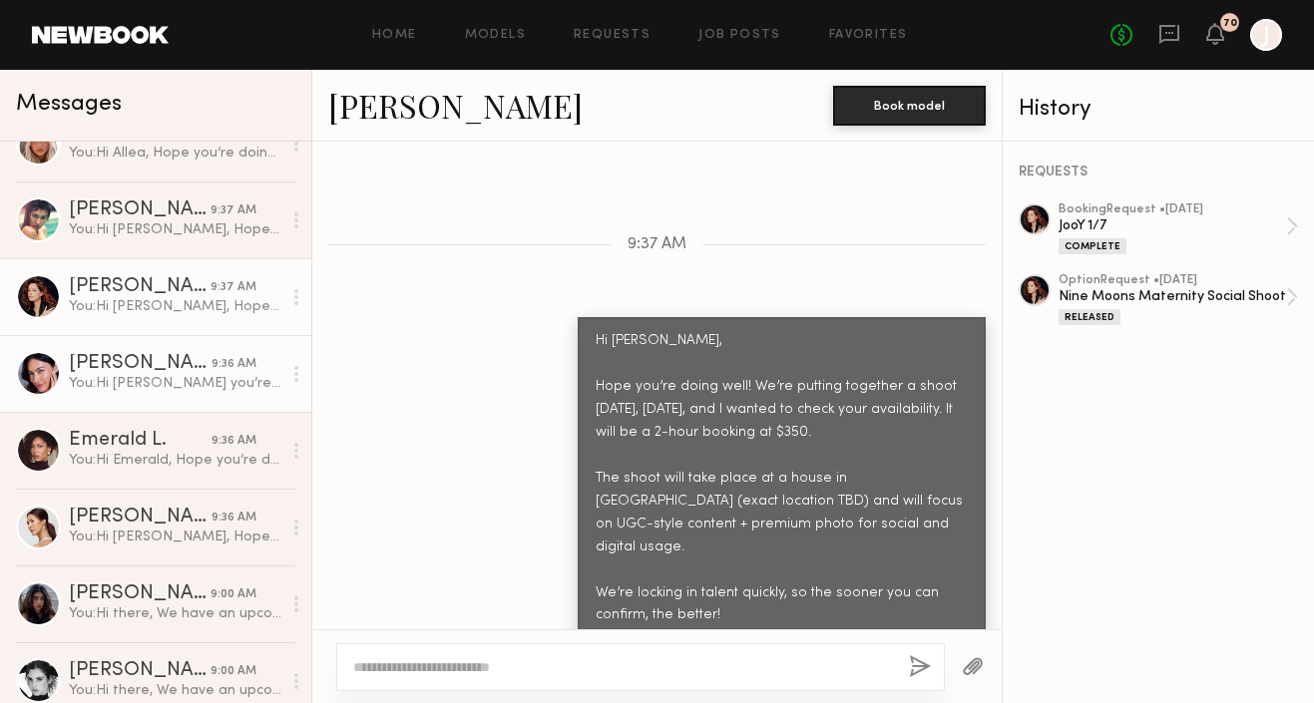
click at [175, 364] on div "Taylor K." at bounding box center [140, 364] width 143 height 20
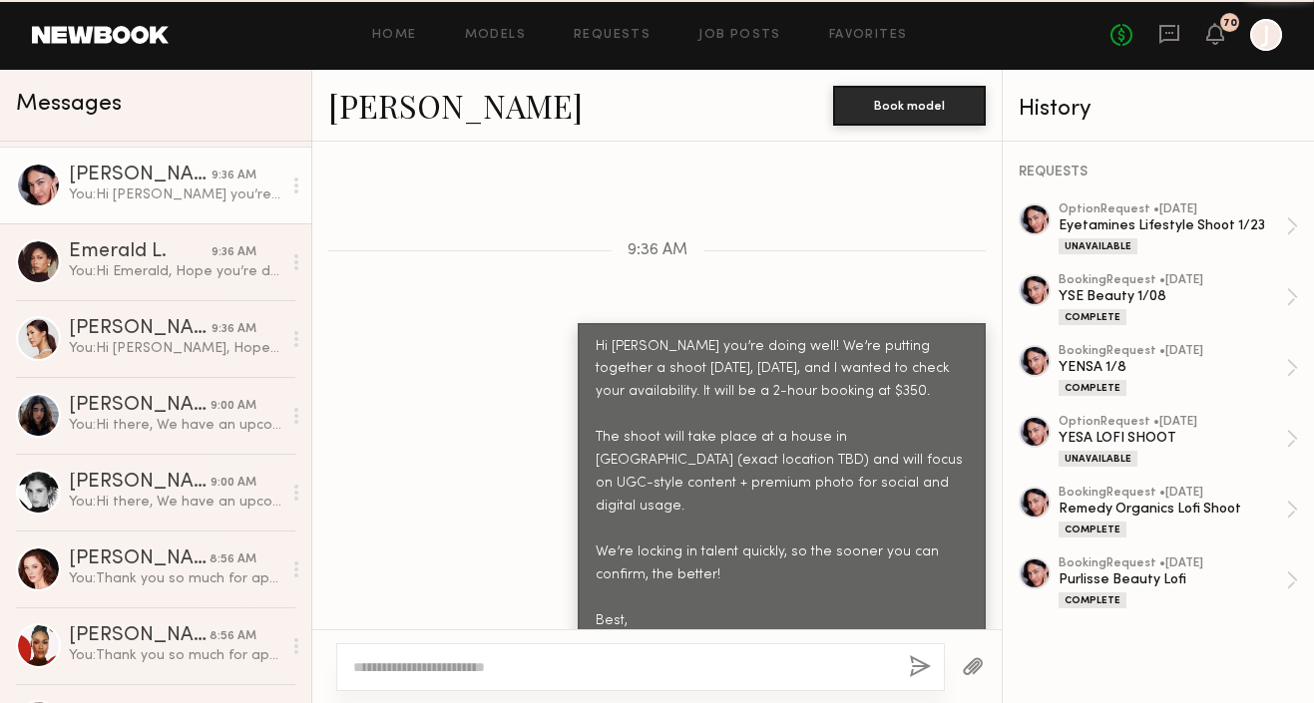
scroll to position [621, 0]
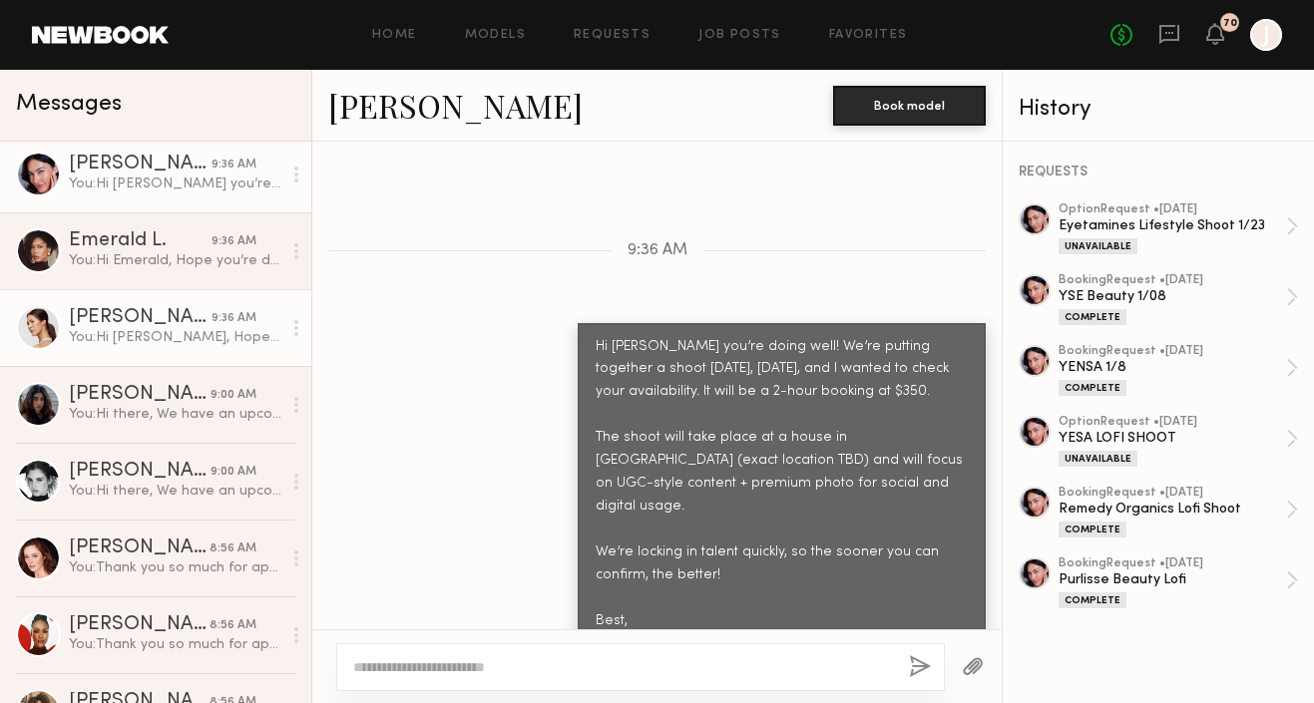
click at [173, 332] on div "You: Hi Jaqueline, Hope you’re doing well! We’re putting together a shoot tomor…" at bounding box center [175, 337] width 213 height 19
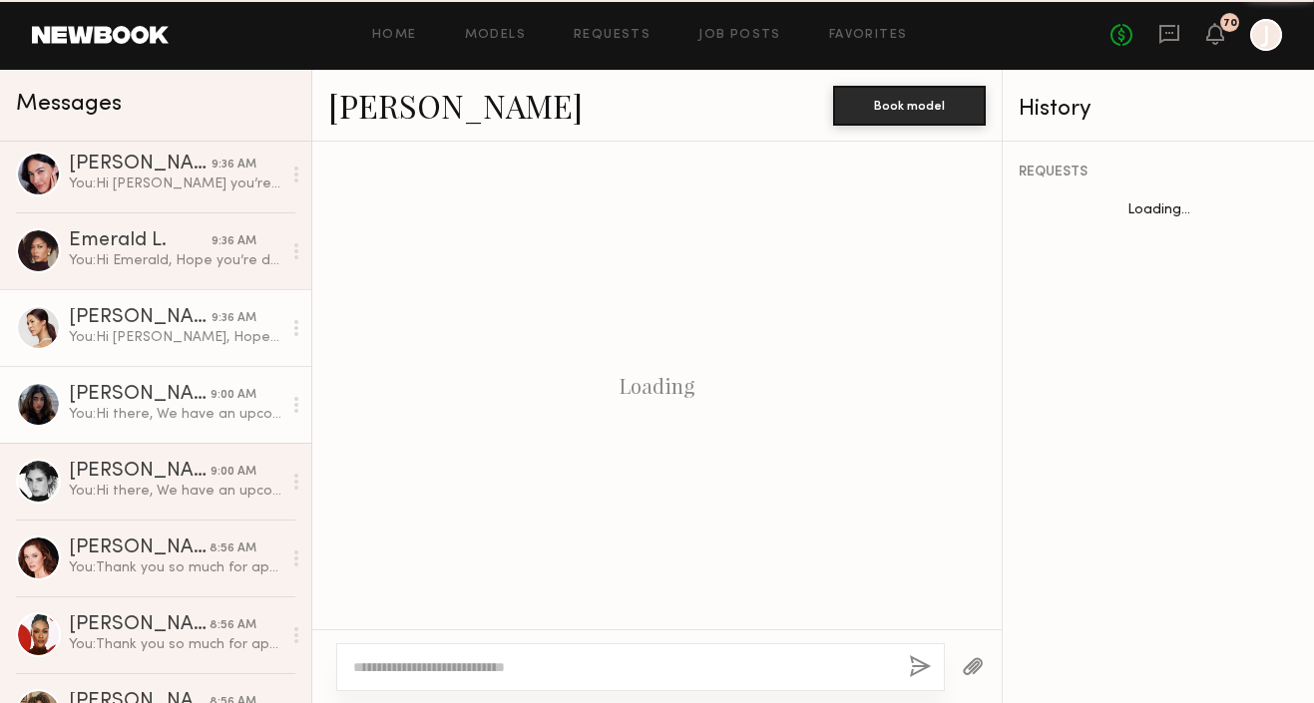
scroll to position [2296, 0]
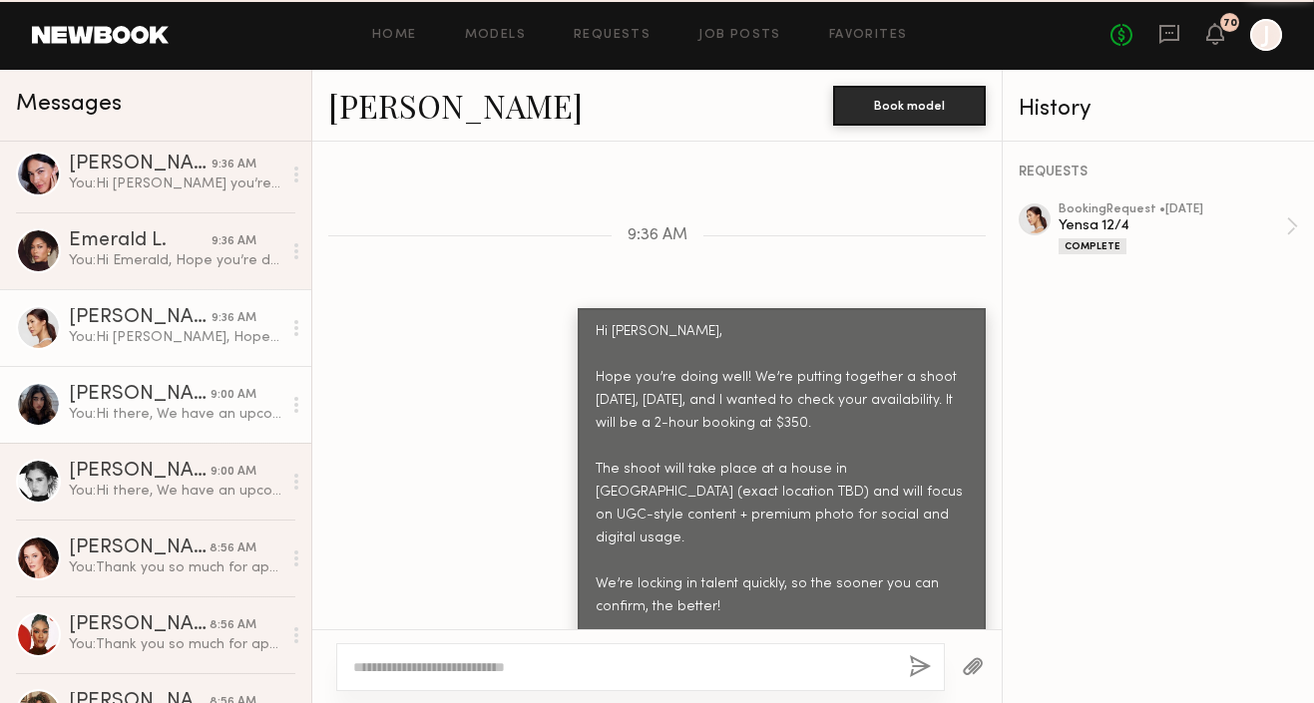
click at [172, 397] on div "Mia T." at bounding box center [140, 395] width 142 height 20
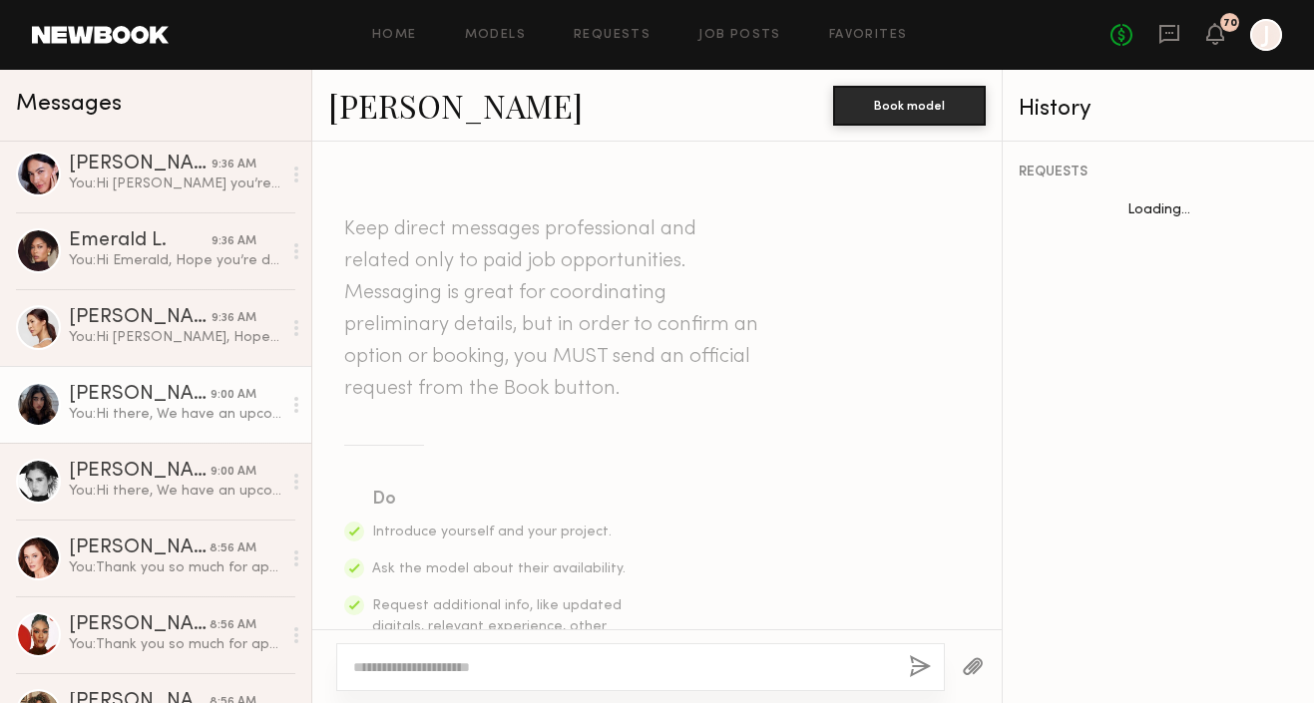
scroll to position [787, 0]
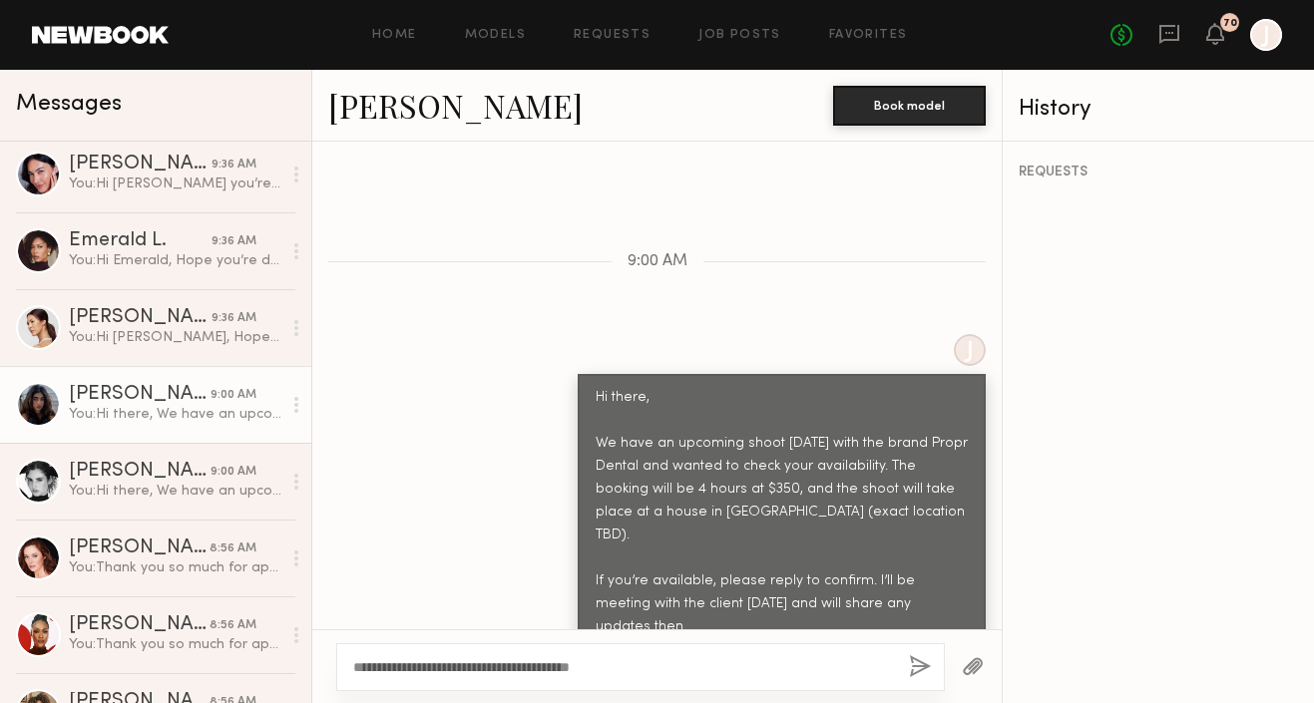
drag, startPoint x: 641, startPoint y: 667, endPoint x: 351, endPoint y: 667, distance: 289.4
click at [351, 667] on div "**********" at bounding box center [640, 668] width 609 height 48
type textarea "**********"
click at [917, 668] on button "button" at bounding box center [920, 668] width 22 height 25
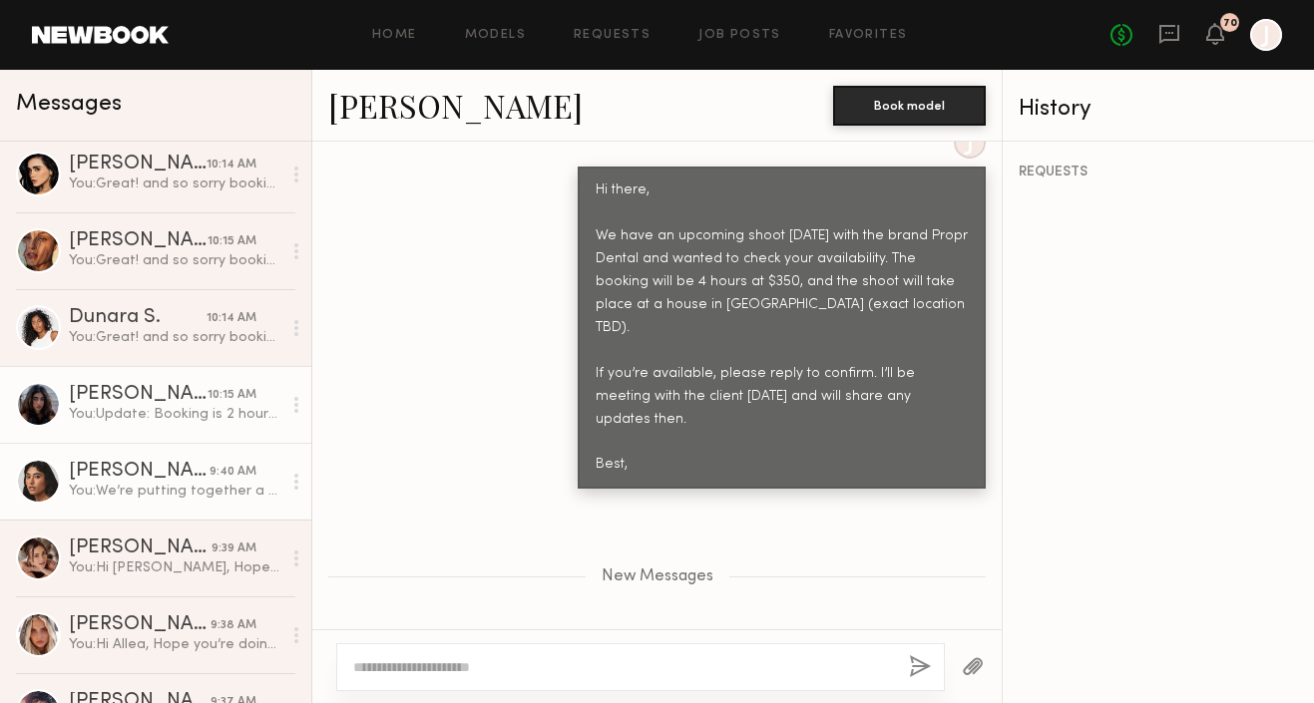
click at [167, 482] on div "You: We’re putting together a shoot tomorrow, Tuesday, October 1st, and I wante…" at bounding box center [175, 491] width 213 height 19
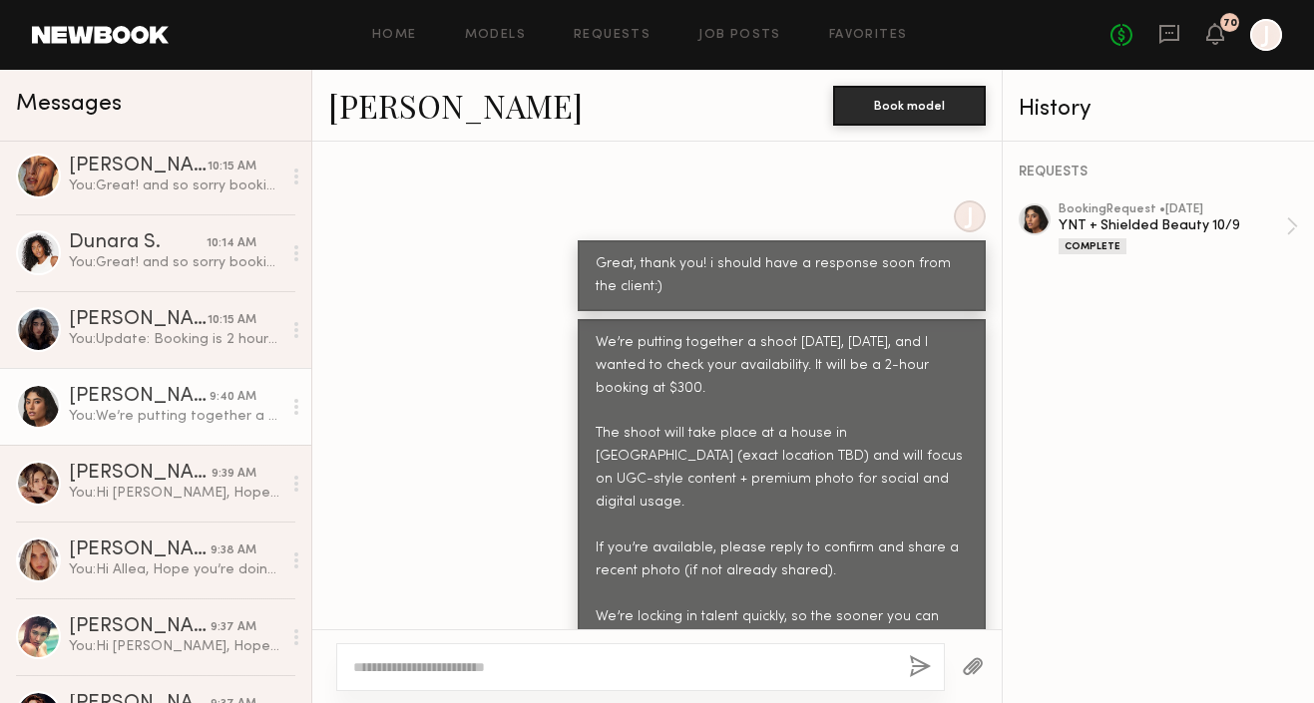
scroll to position [84, 0]
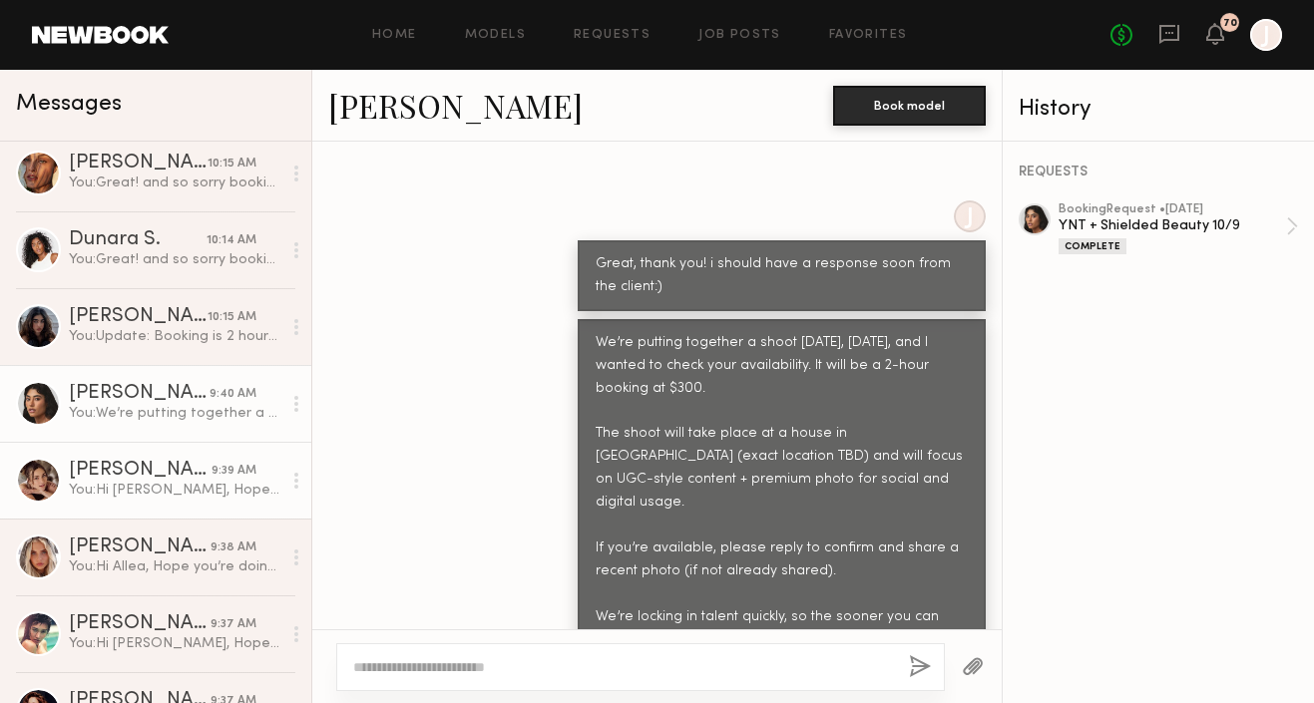
click at [162, 464] on div "Emily H." at bounding box center [140, 471] width 143 height 20
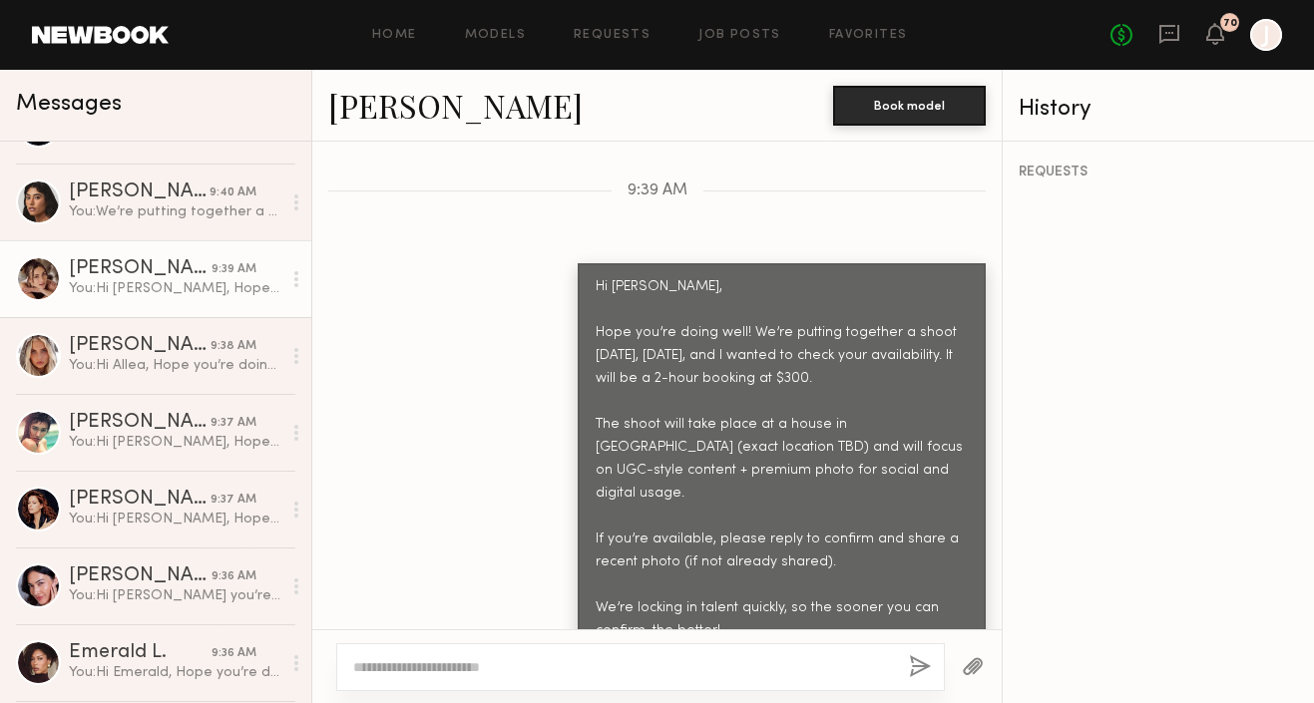
scroll to position [561, 0]
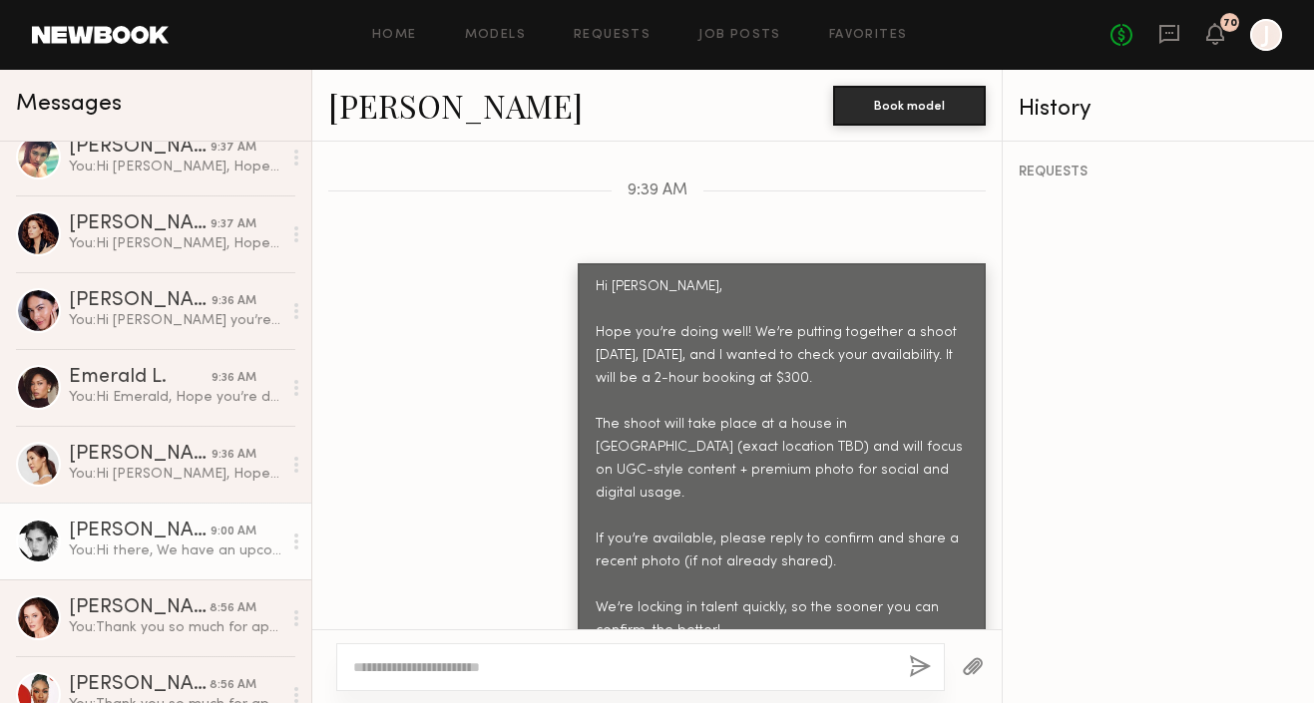
click at [147, 546] on div "You: Hi there, We have an upcoming shoot this friday with the brand Propr Denta…" at bounding box center [175, 551] width 213 height 19
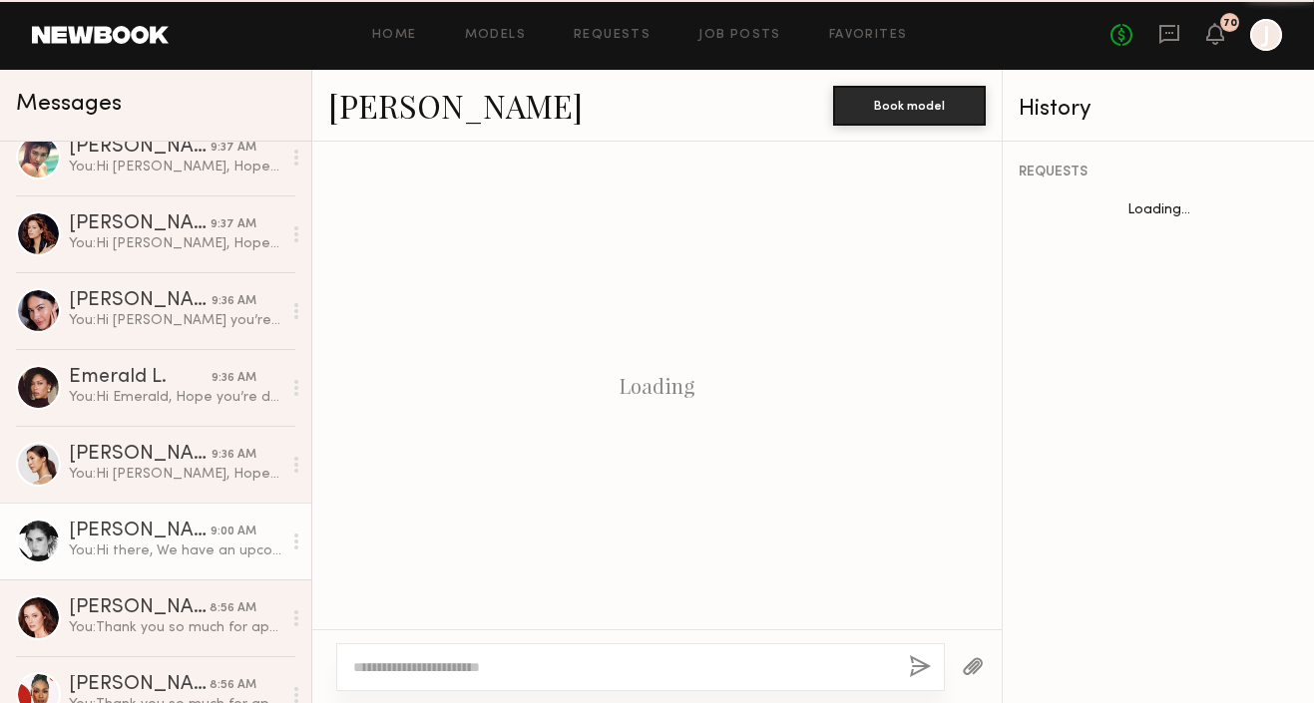
scroll to position [787, 0]
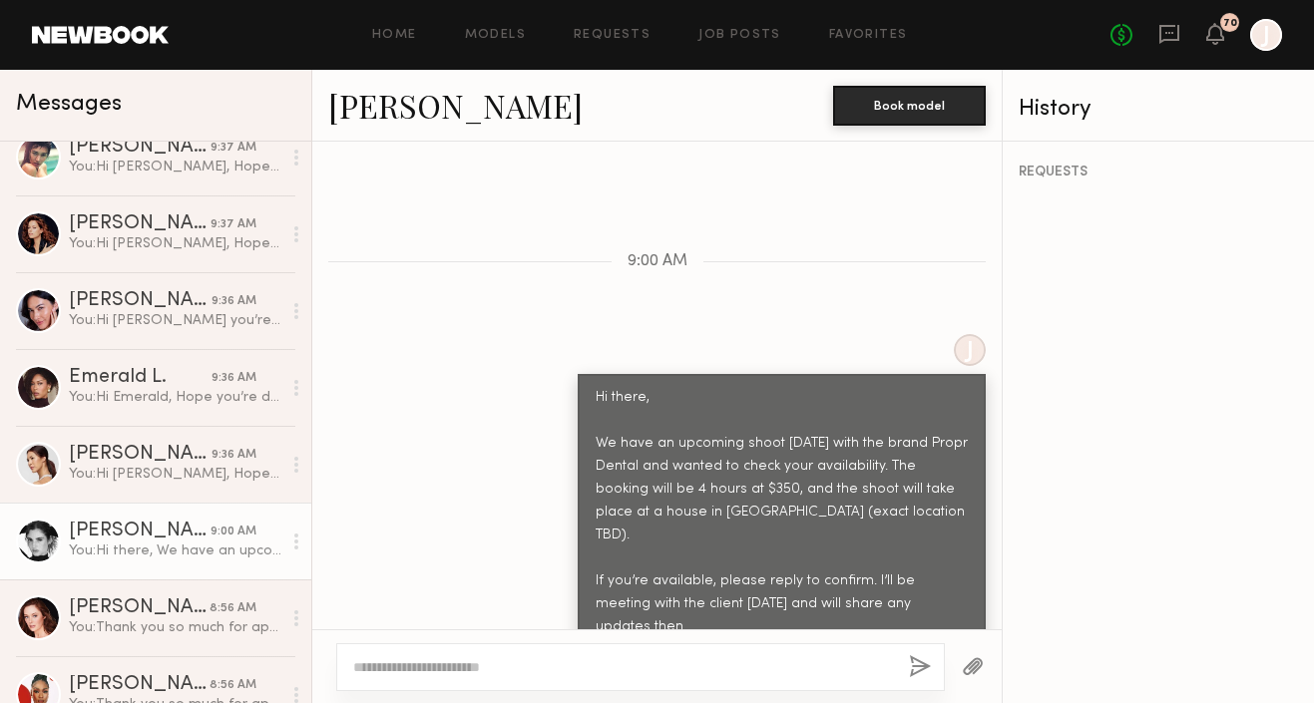
click at [484, 671] on textarea at bounding box center [623, 668] width 540 height 20
type textarea "**********"
click at [917, 671] on button "button" at bounding box center [920, 668] width 22 height 25
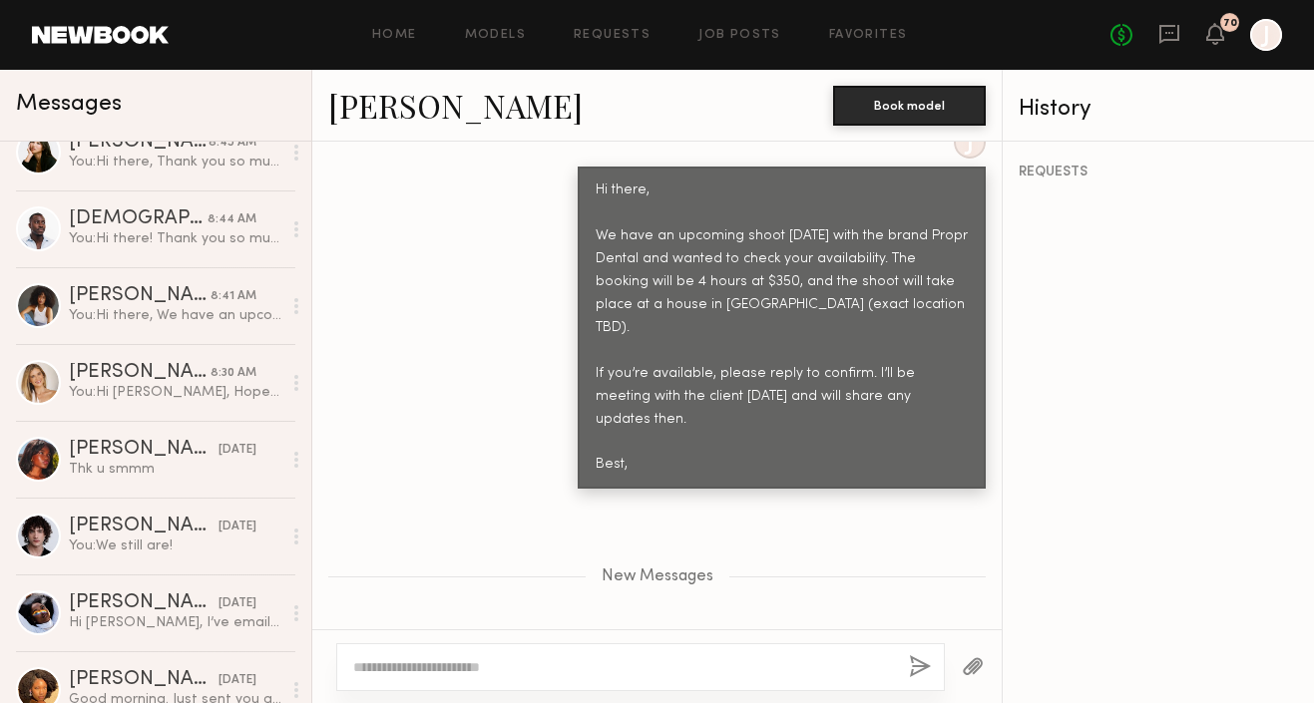
scroll to position [2612, 0]
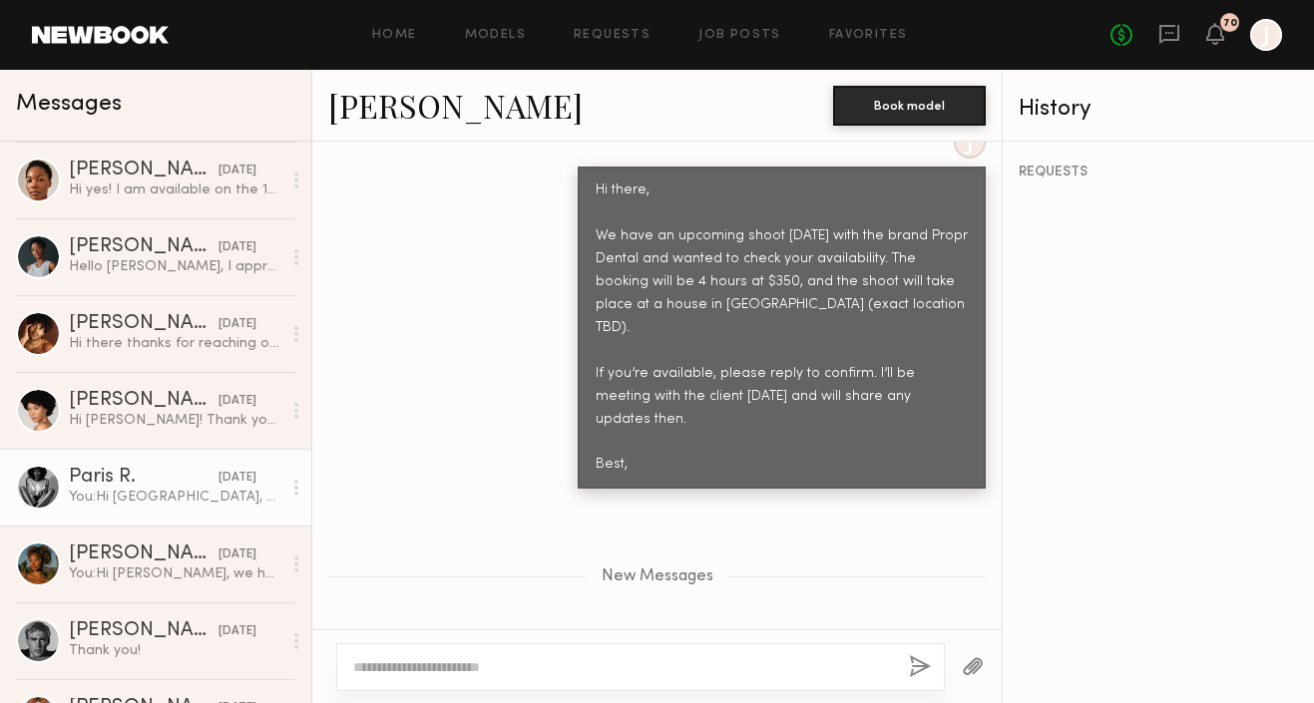
click at [145, 511] on link "Paris R. 09/26/2025 You: Hi Paris, we have an upcoming Bounce Curls photoshoot …" at bounding box center [155, 487] width 311 height 77
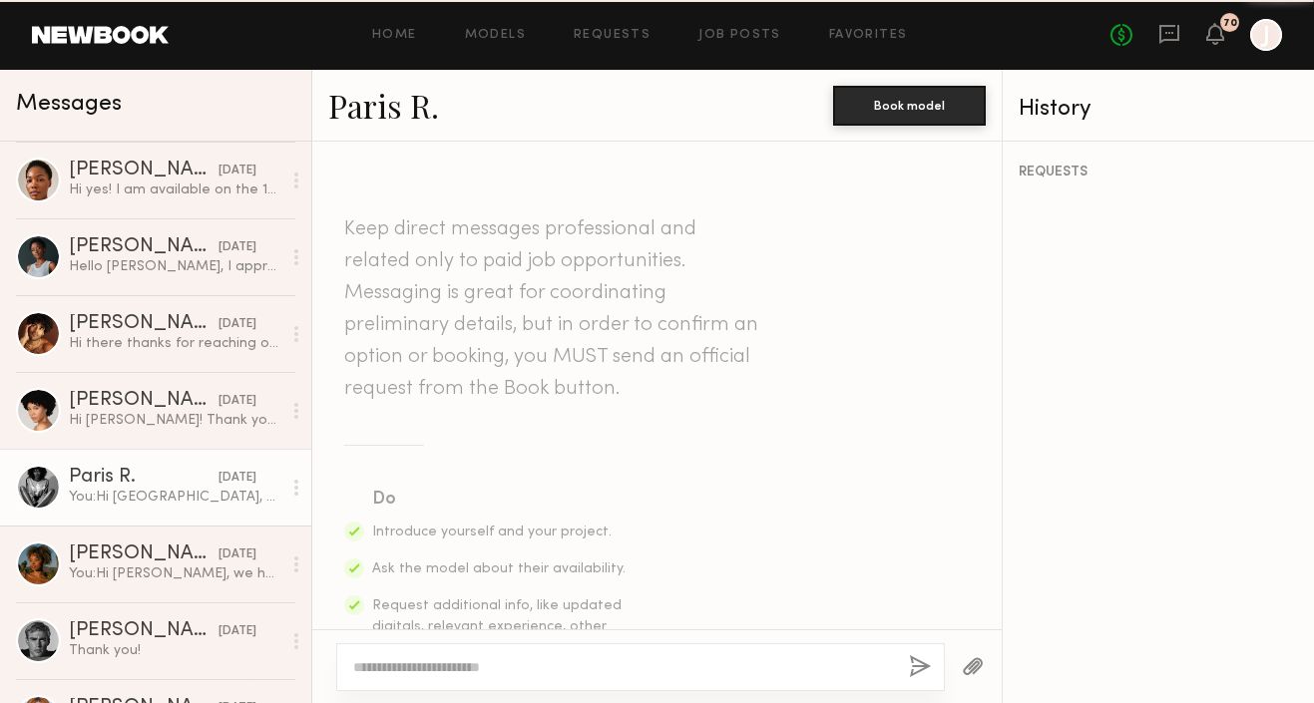
scroll to position [1232, 0]
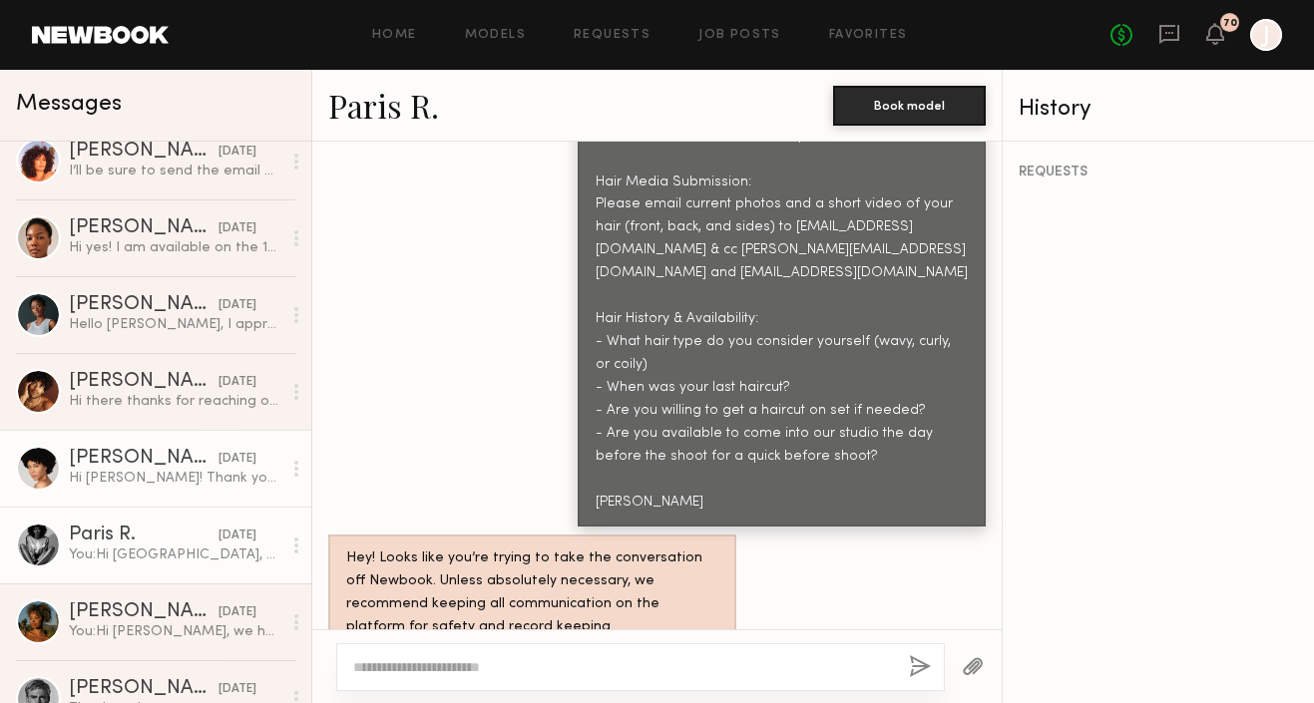
click at [157, 471] on div "Hi Jake! Thank you! I am available. I will send video soon. Are you guys open t…" at bounding box center [175, 478] width 213 height 19
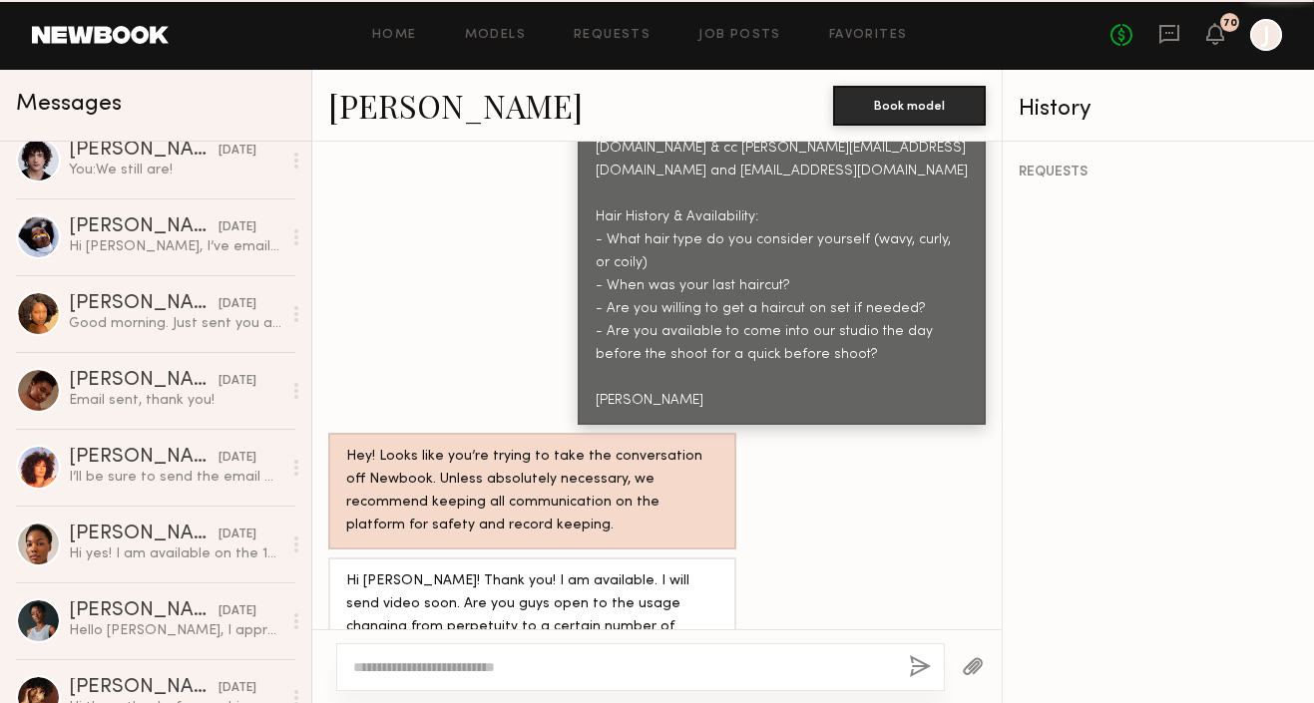
scroll to position [2210, 0]
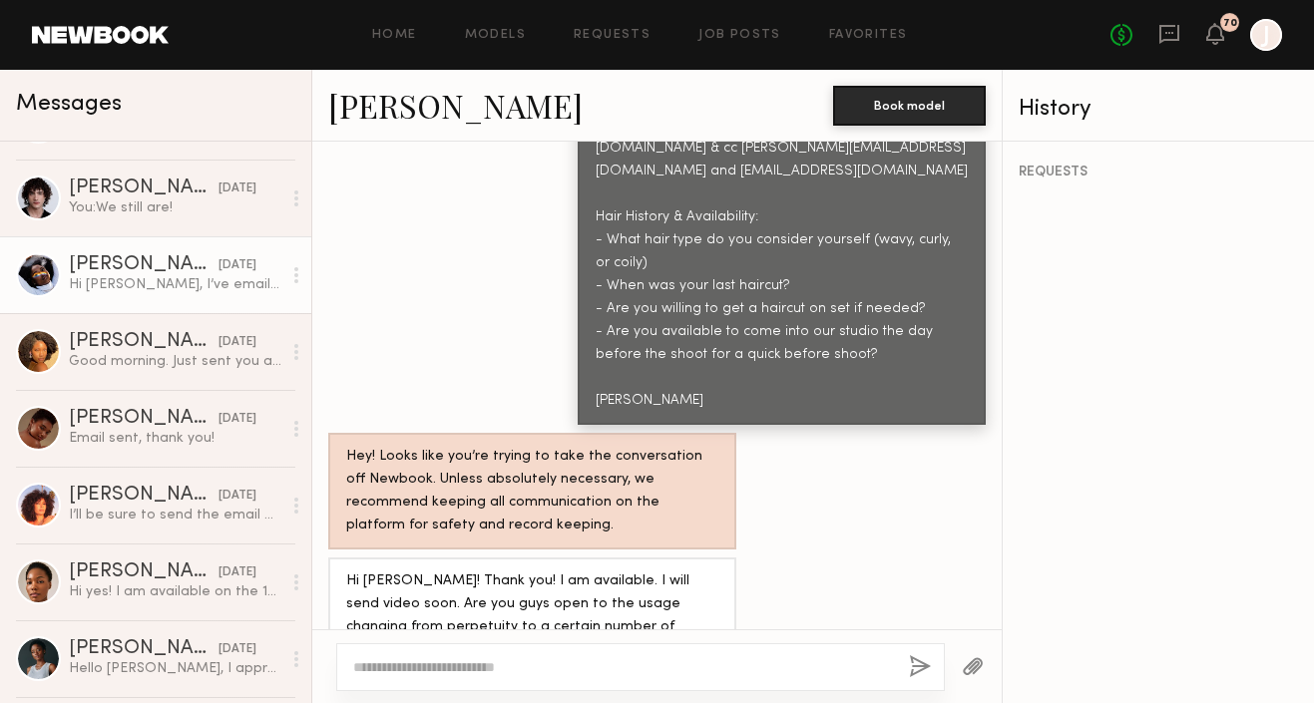
click at [172, 273] on div "Bethany C." at bounding box center [144, 265] width 150 height 20
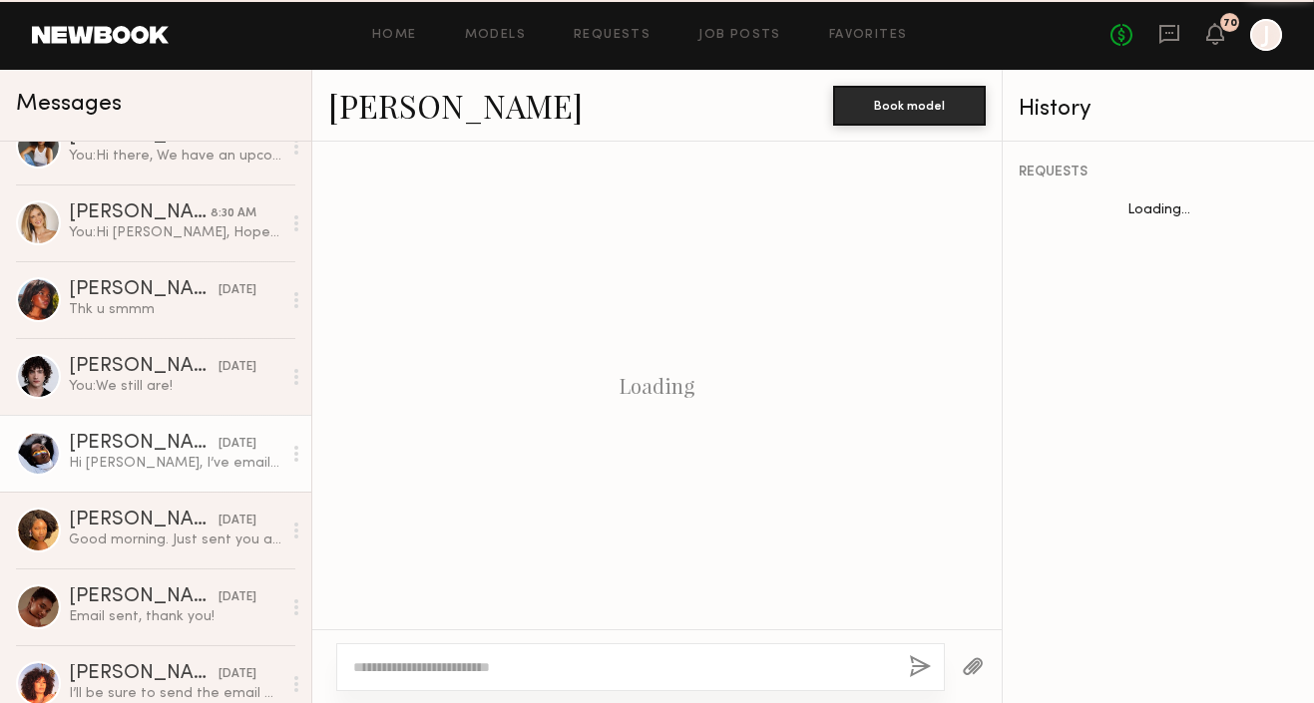
scroll to position [2028, 0]
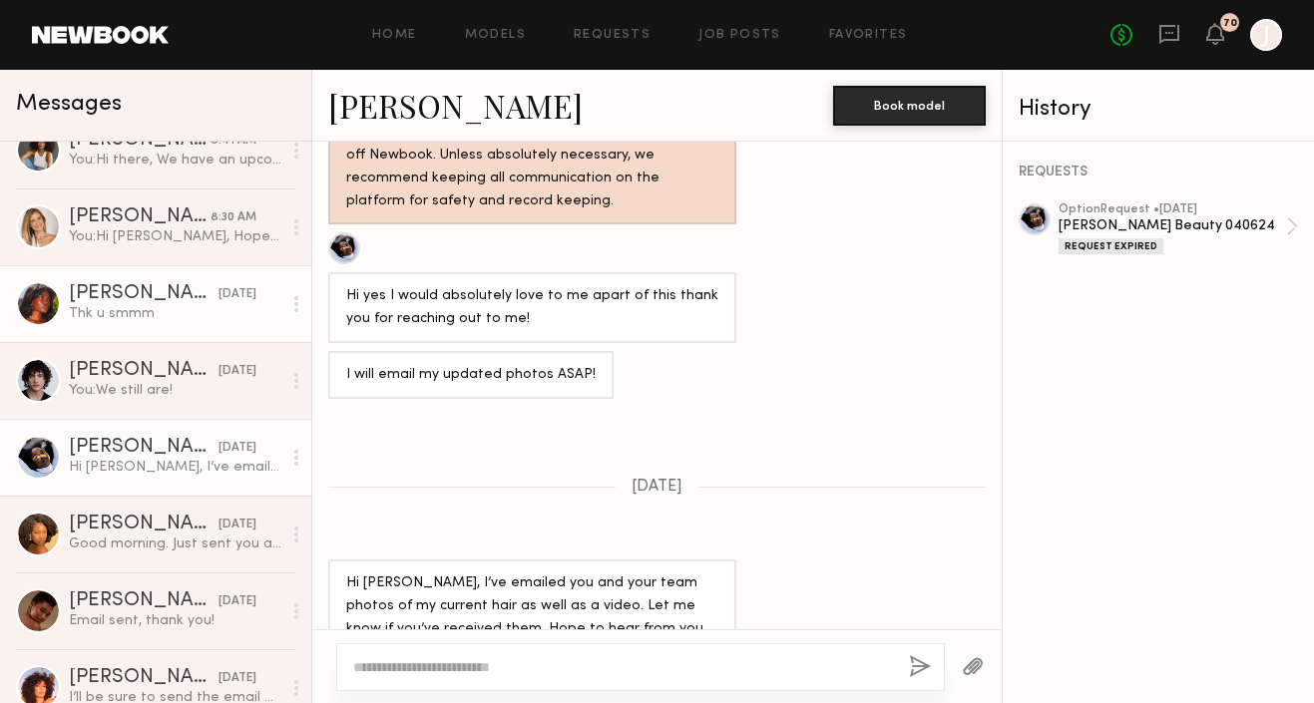
click at [160, 285] on div "Mia H." at bounding box center [144, 294] width 150 height 20
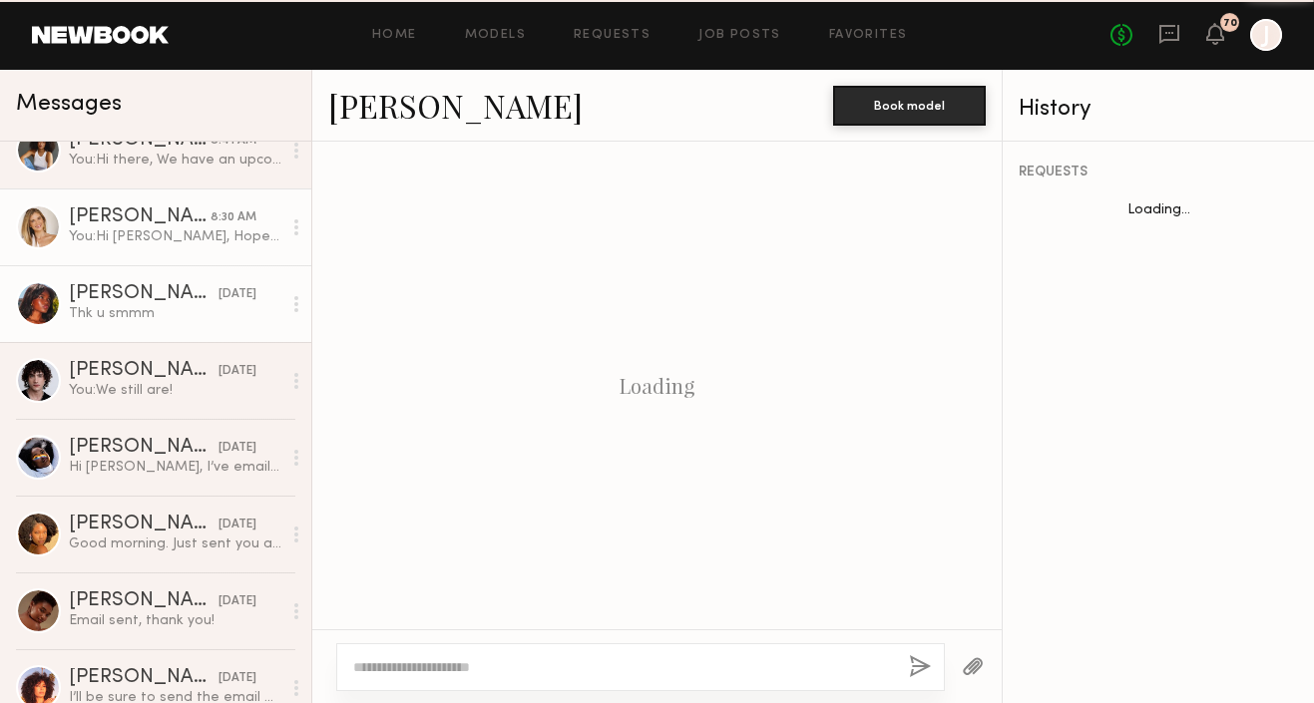
scroll to position [1524, 0]
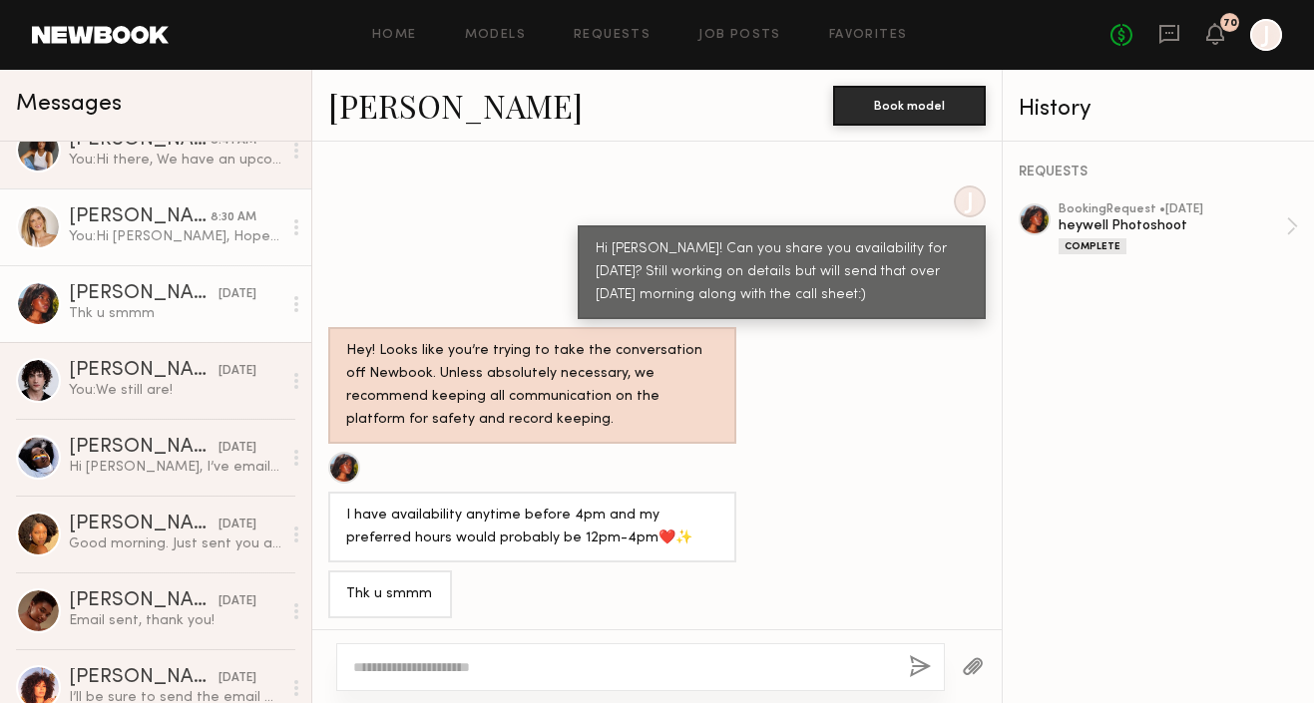
click at [168, 237] on div "You: Hi Maddie, Hope you’re doing well! We’re putting together a shoot tomorrow…" at bounding box center [175, 237] width 213 height 19
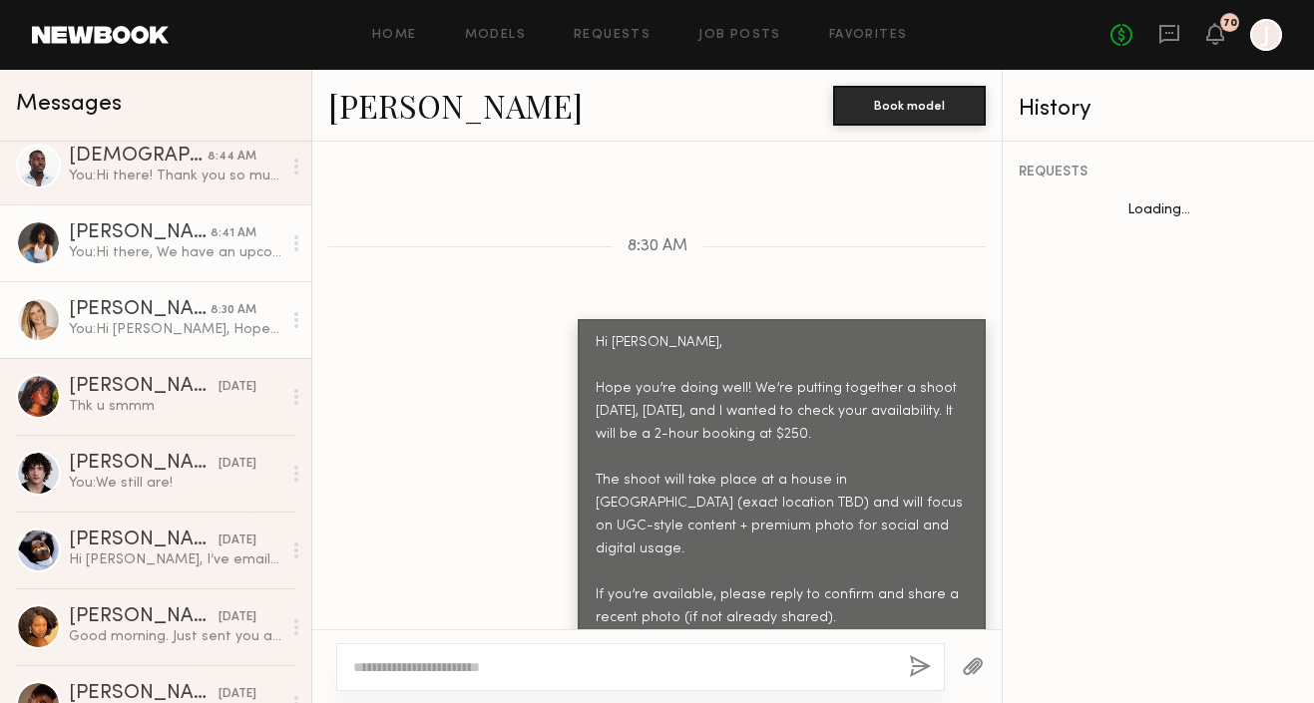
click at [160, 249] on div "You: Hi there, We have an upcoming shoot this friday with the brand Propr Denta…" at bounding box center [175, 252] width 213 height 19
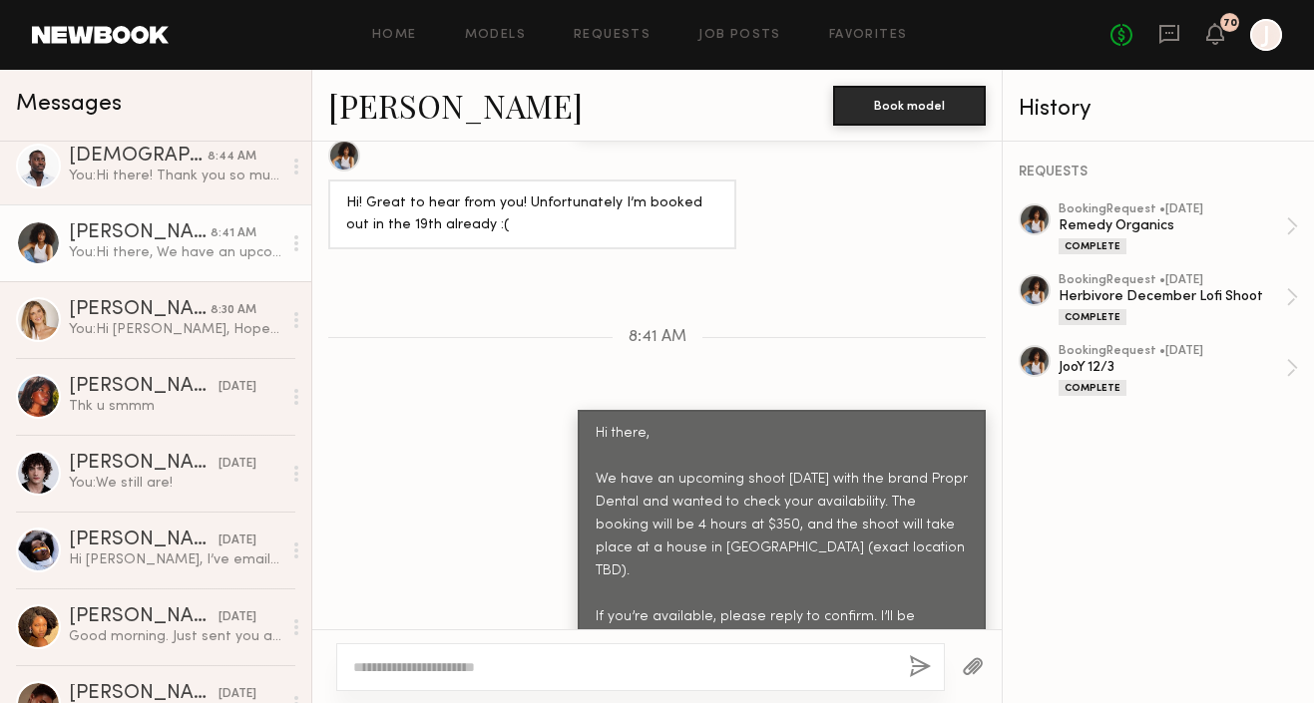
click at [461, 654] on div at bounding box center [640, 668] width 609 height 48
click at [459, 659] on textarea at bounding box center [623, 668] width 540 height 20
paste textarea "**********"
type textarea "**********"
click at [917, 664] on button "button" at bounding box center [920, 668] width 22 height 25
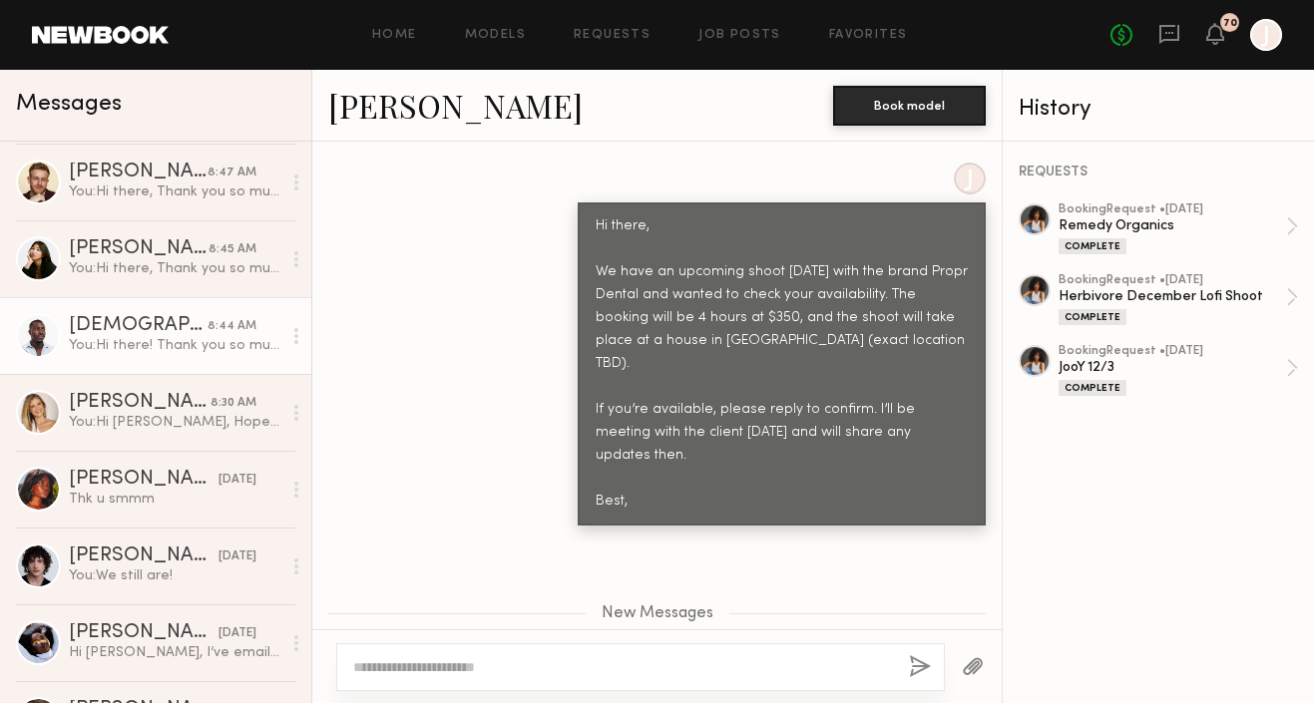
click at [181, 341] on div "You: Hi there! Thank you so much for applying to the Propr Dental shoot this Fr…" at bounding box center [175, 345] width 213 height 19
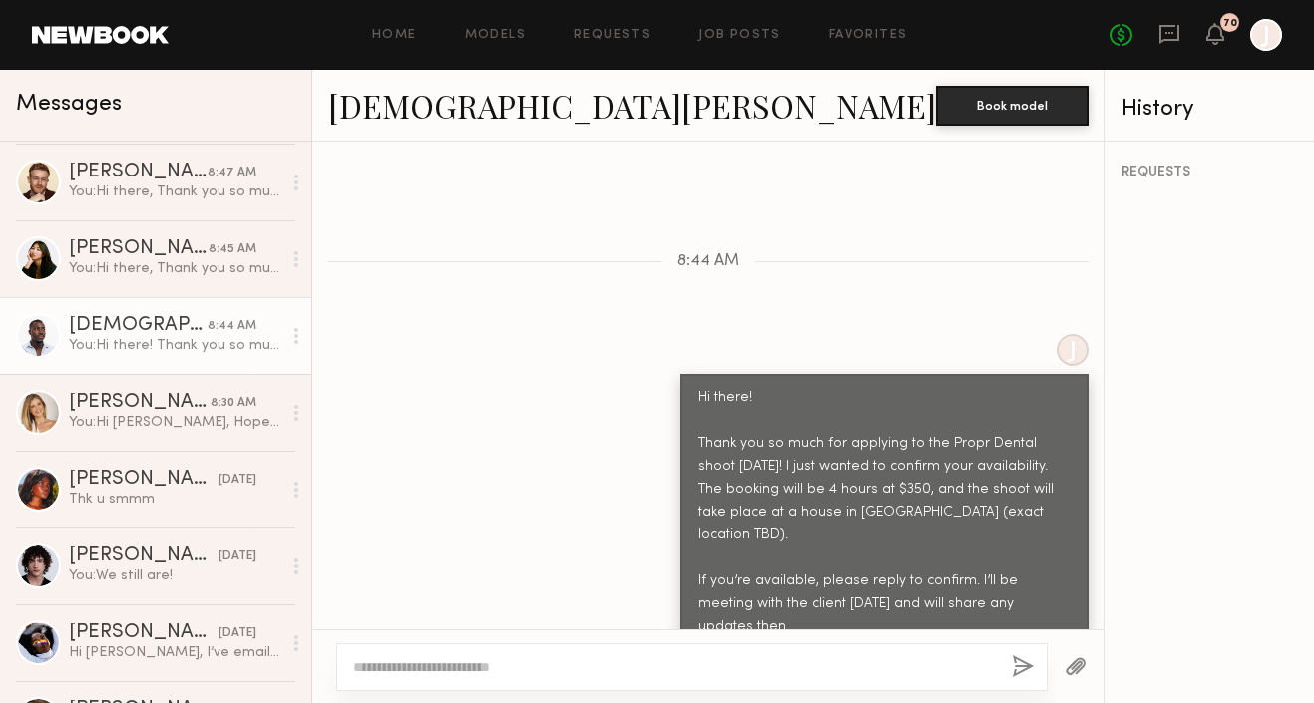
click at [535, 675] on textarea at bounding box center [674, 668] width 643 height 20
type textarea "**********"
click at [1012, 667] on button "button" at bounding box center [1023, 668] width 22 height 25
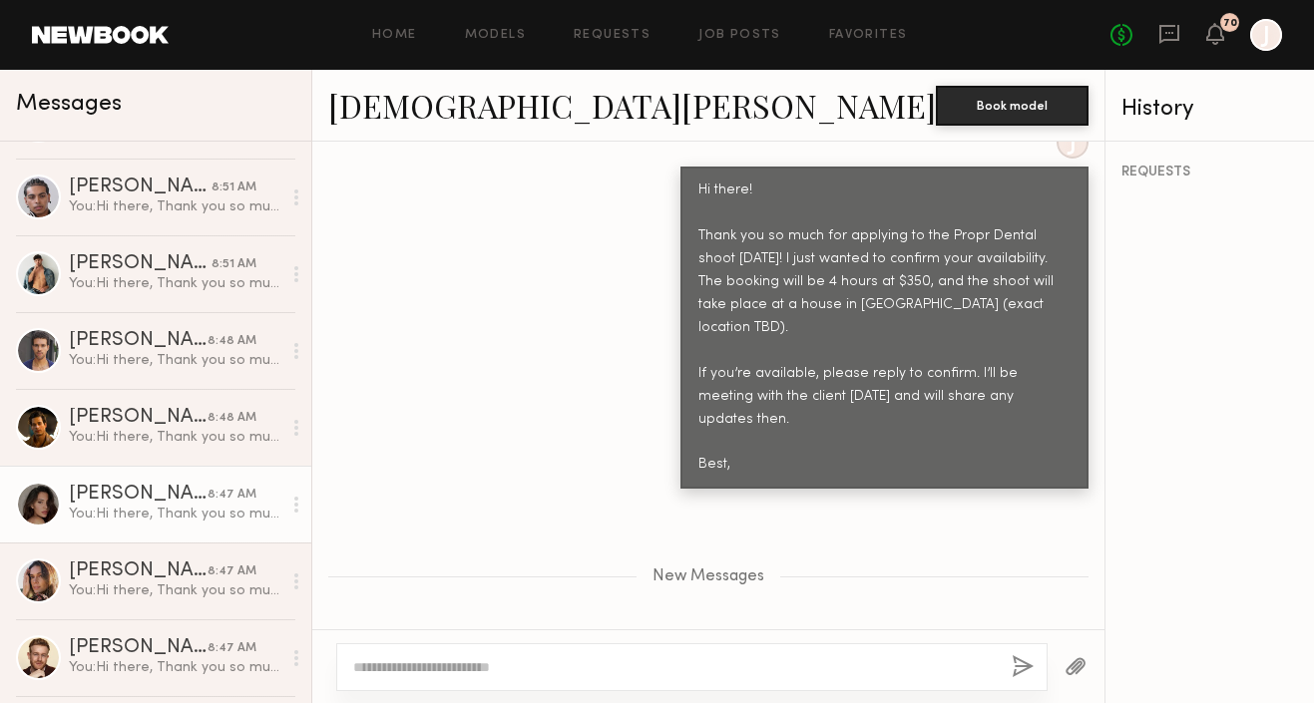
click at [138, 488] on div "[PERSON_NAME]" at bounding box center [138, 495] width 139 height 20
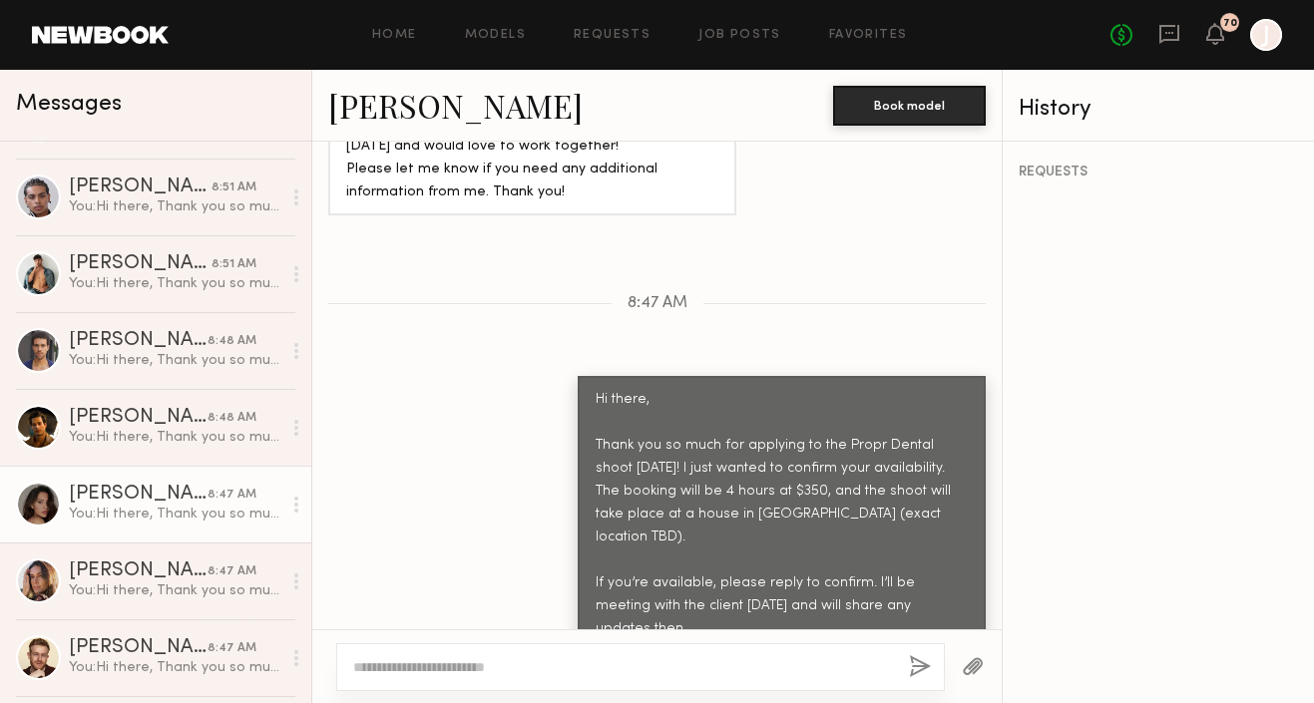
click at [490, 667] on textarea at bounding box center [623, 668] width 540 height 20
type textarea "**********"
click at [912, 666] on button "button" at bounding box center [920, 668] width 22 height 25
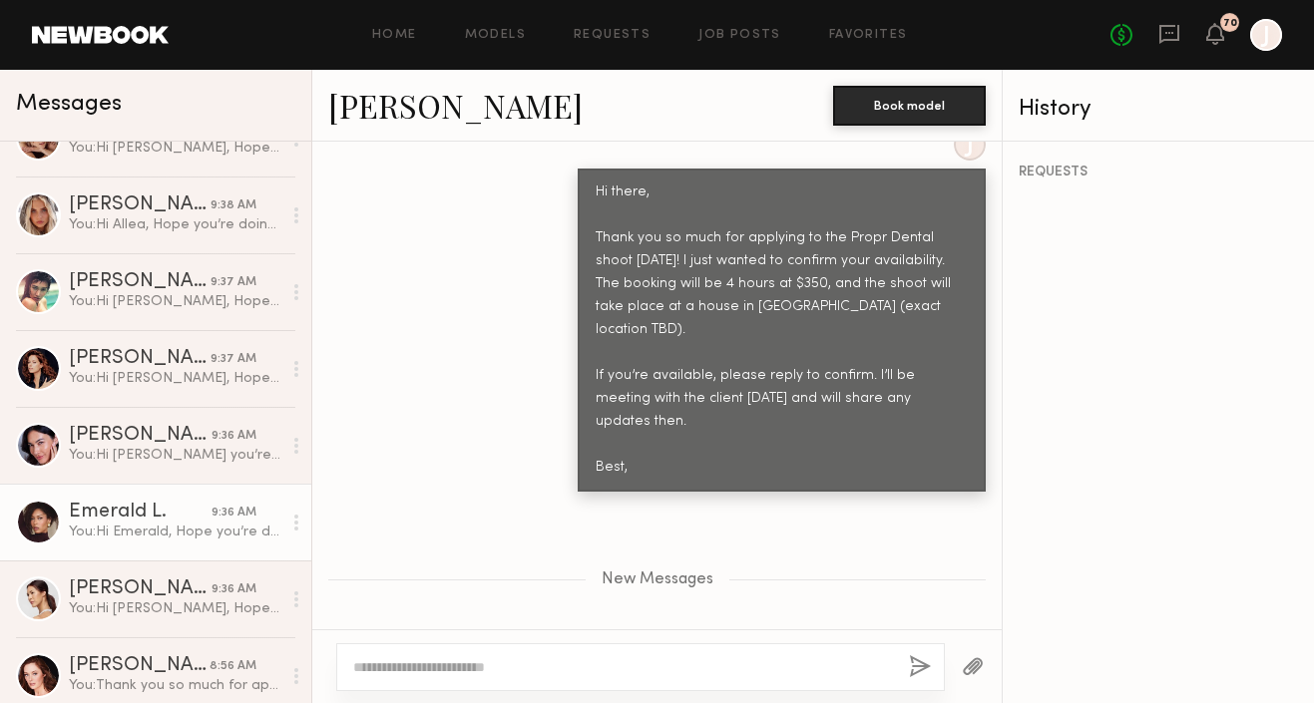
click at [139, 499] on link "Emerald L. 9:36 AM You: Hi Emerald, Hope you’re doing well! We’re putting toget…" at bounding box center [155, 522] width 311 height 77
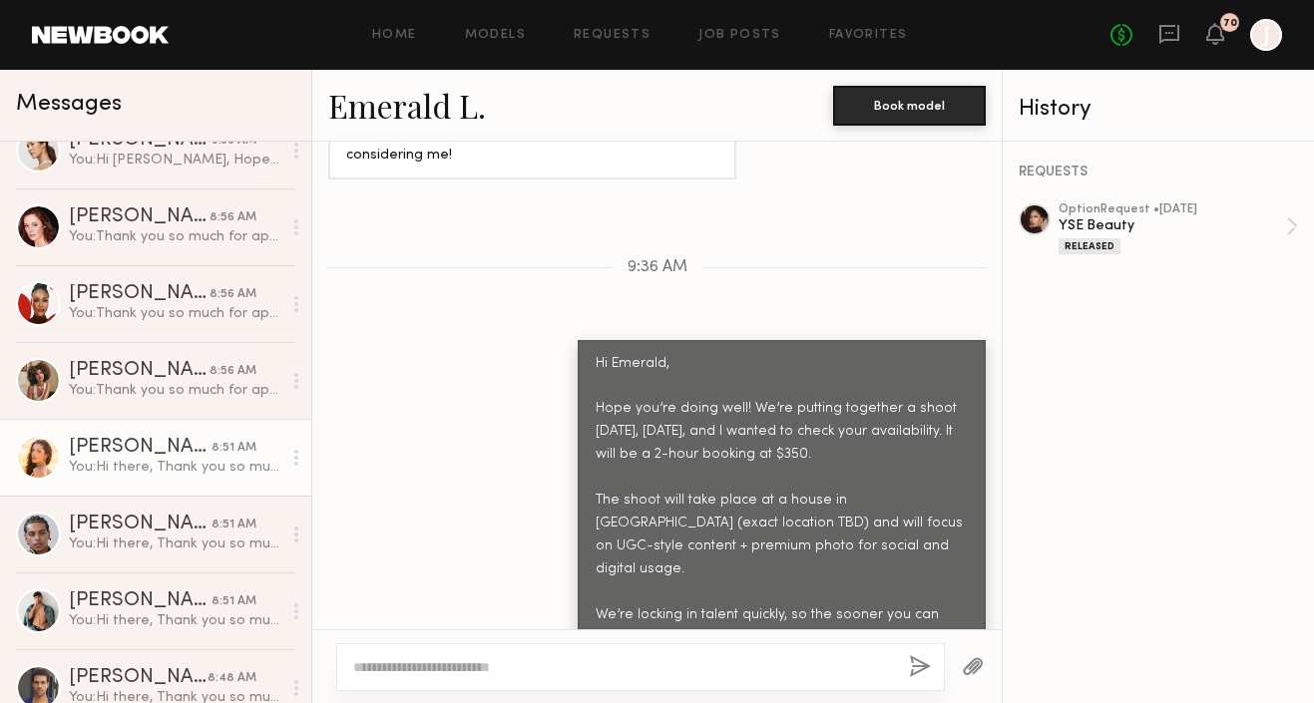
click at [149, 439] on div "Andrea Z." at bounding box center [140, 448] width 143 height 20
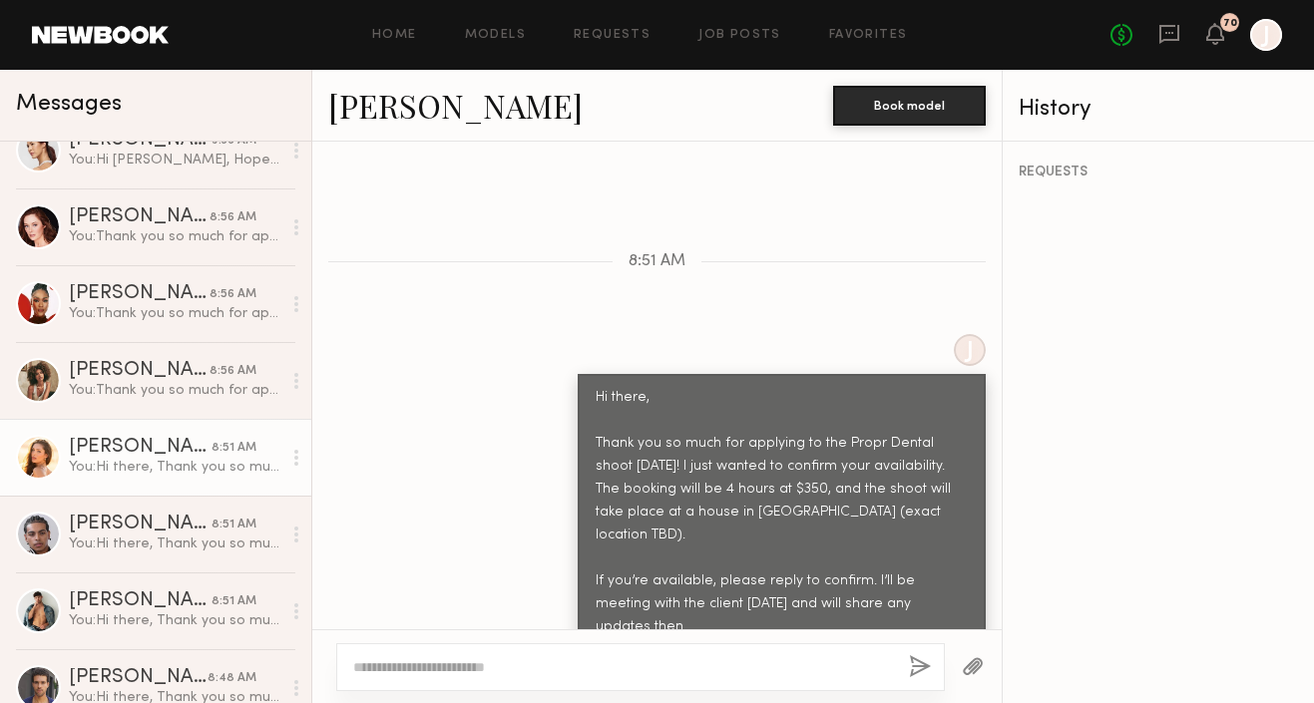
click at [460, 660] on textarea at bounding box center [623, 668] width 540 height 20
type textarea "**********"
click at [919, 666] on button "button" at bounding box center [920, 668] width 22 height 25
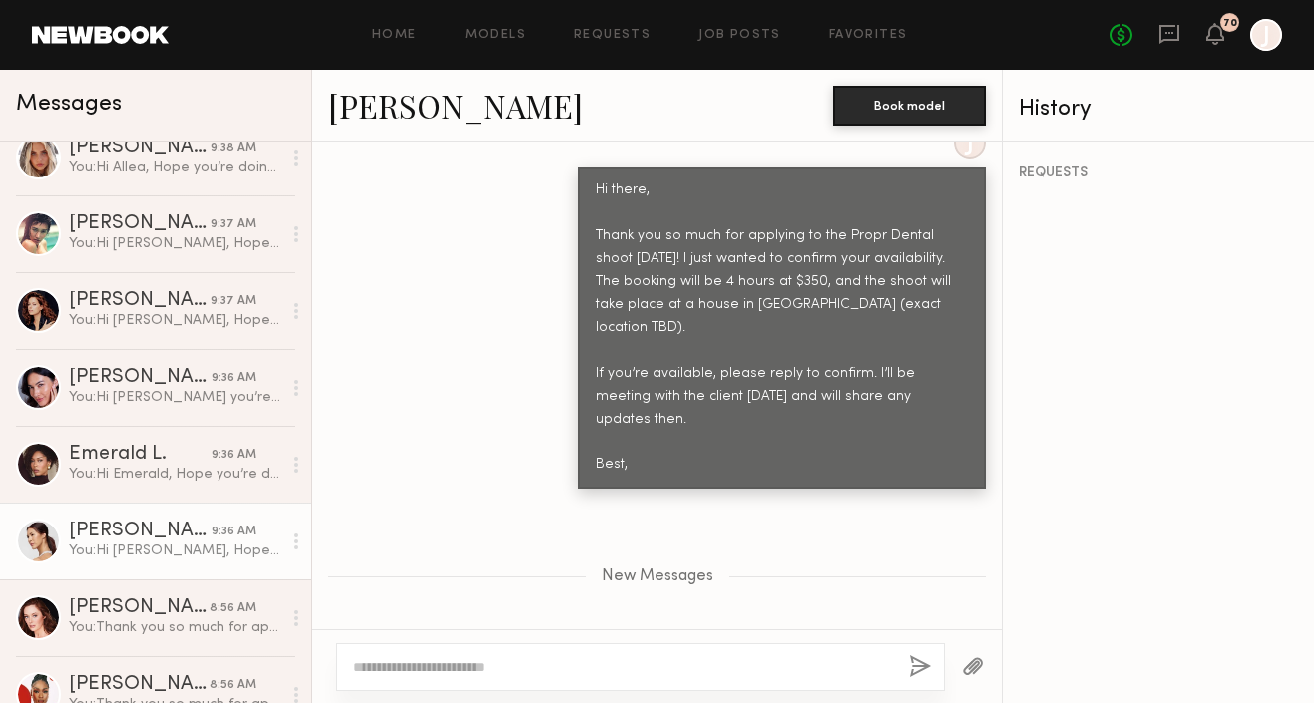
click at [133, 521] on link "Jacqueline F. 9:36 AM You: Hi Jaqueline, Hope you’re doing well! We’re putting …" at bounding box center [155, 541] width 311 height 77
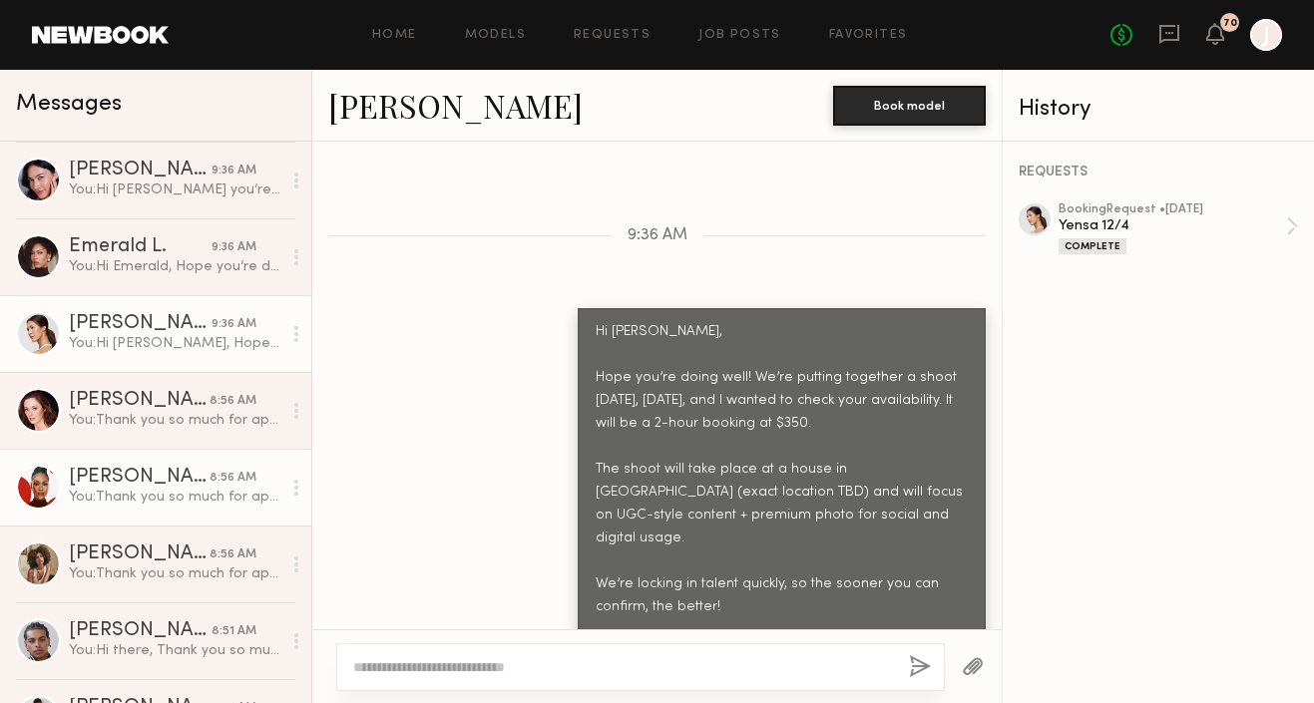
click at [144, 490] on div "You: Thank you so much for applying to the Propr Dental shoot this Friday! I ju…" at bounding box center [175, 497] width 213 height 19
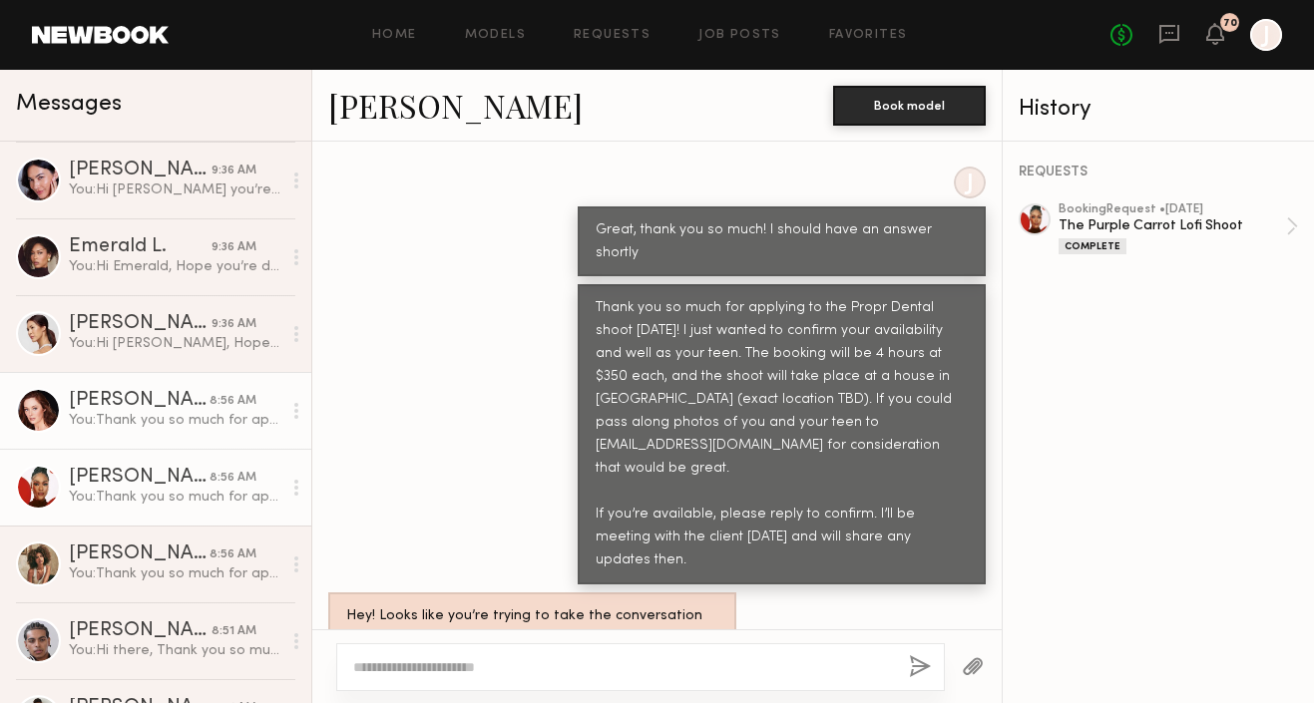
click at [175, 403] on div "Natalie D." at bounding box center [139, 401] width 141 height 20
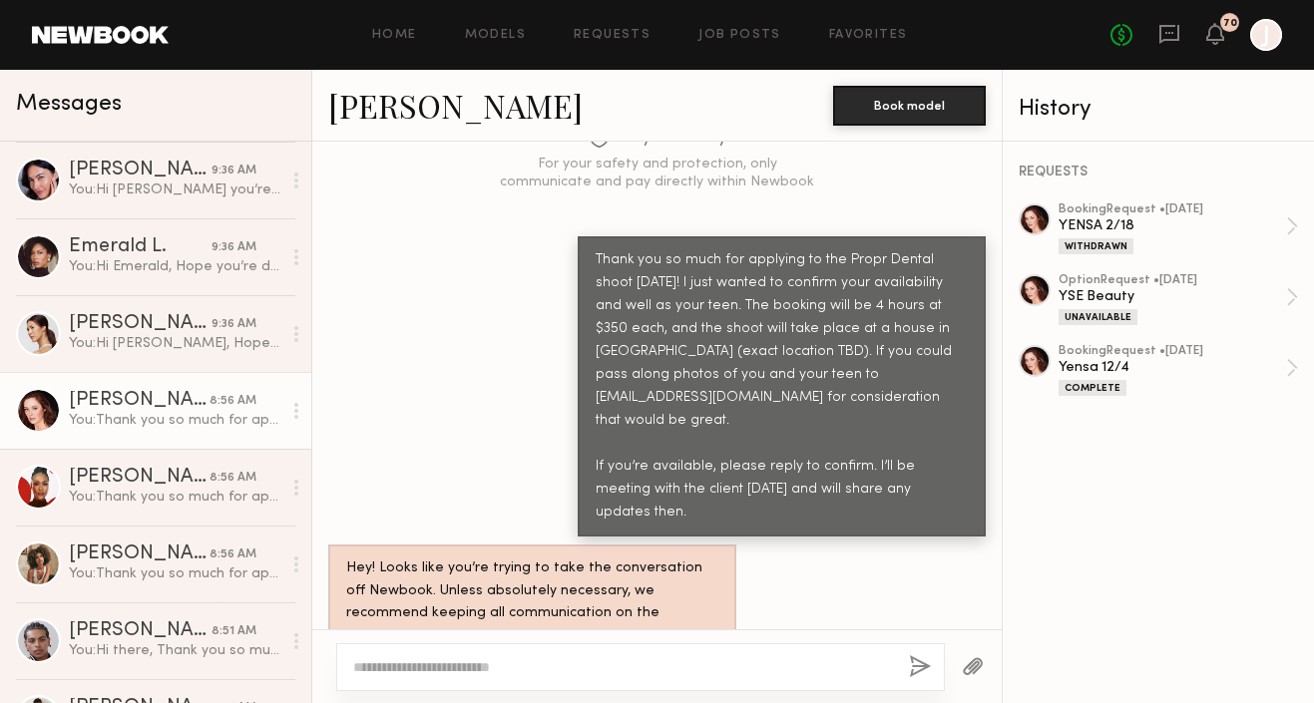
click at [499, 659] on textarea at bounding box center [623, 668] width 540 height 20
type textarea "**********"
click at [915, 664] on button "button" at bounding box center [920, 668] width 22 height 25
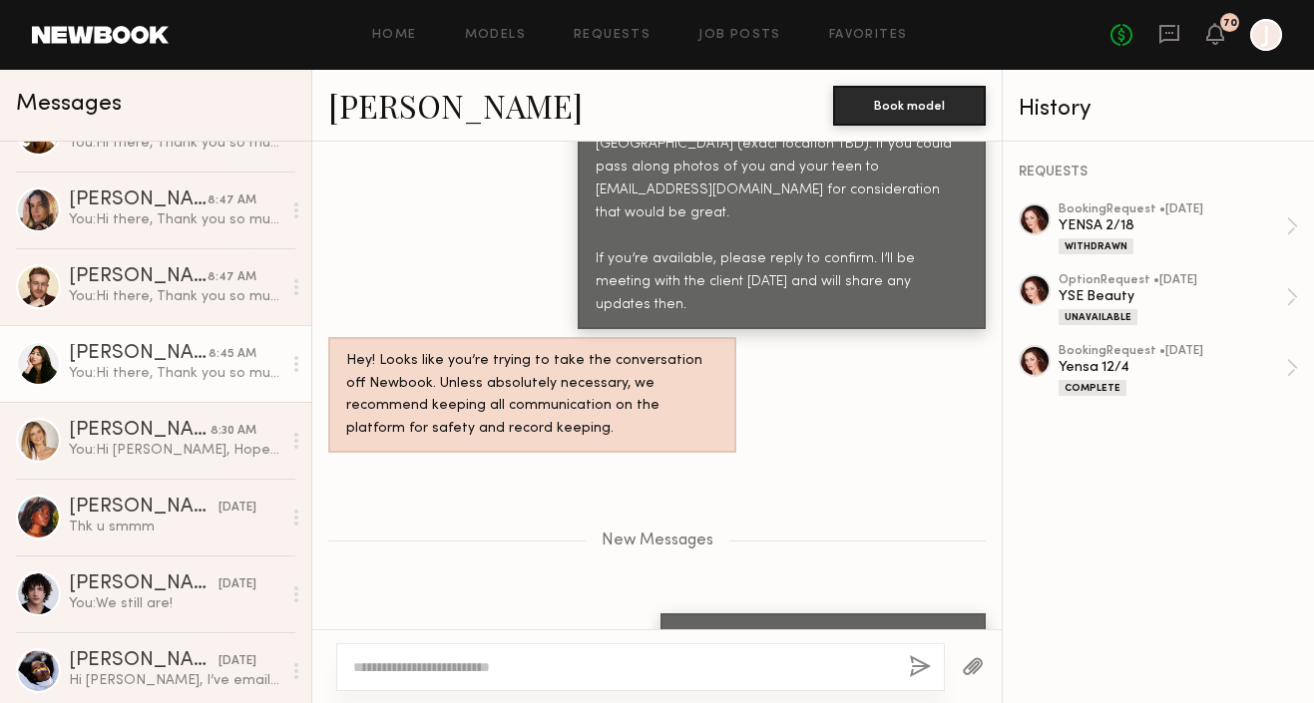
click at [192, 358] on div "[PERSON_NAME]" at bounding box center [139, 354] width 140 height 20
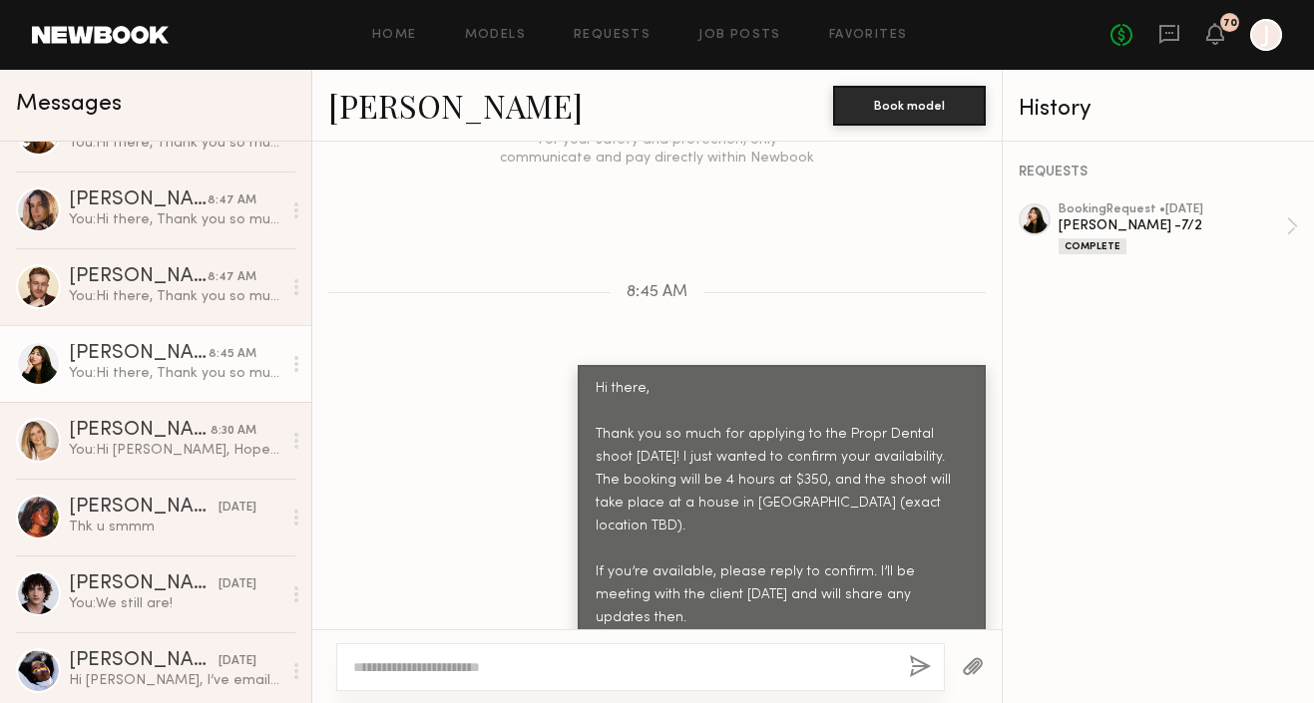
click at [433, 661] on textarea at bounding box center [623, 668] width 540 height 20
type textarea "**********"
click at [919, 672] on button "button" at bounding box center [920, 668] width 22 height 25
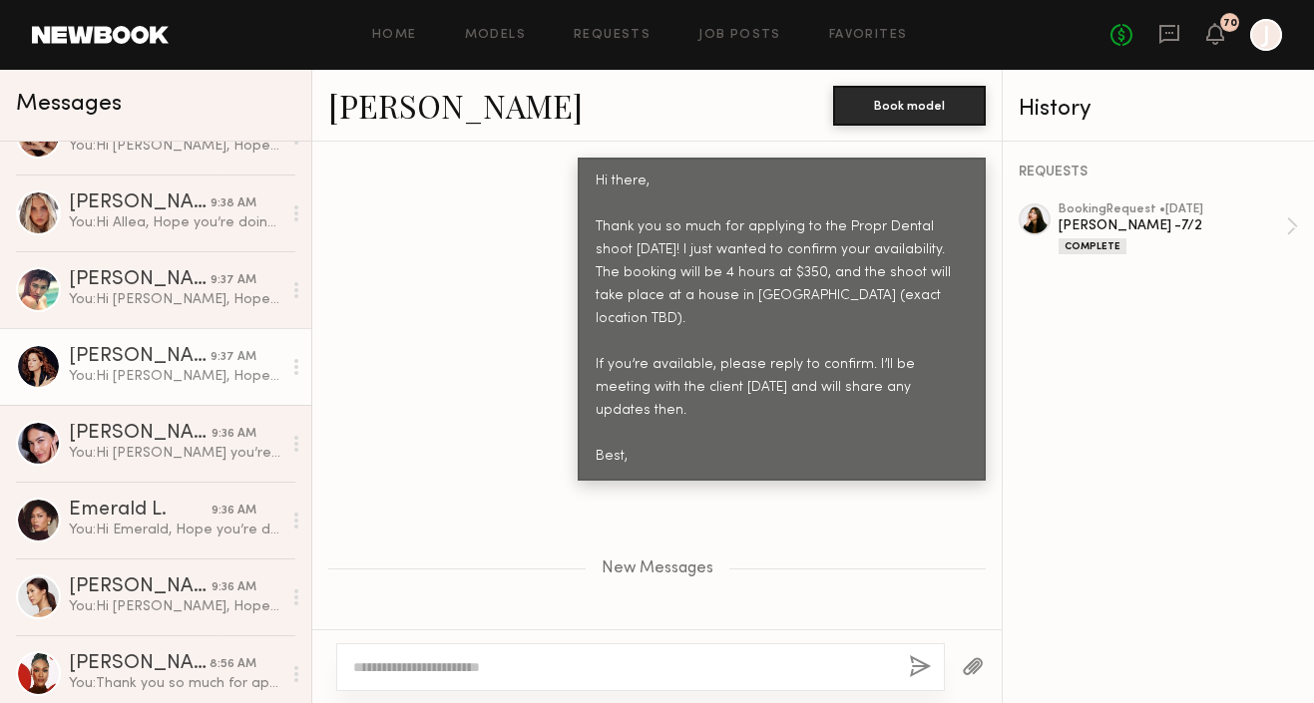
click at [159, 364] on div "Abigail S." at bounding box center [140, 357] width 142 height 20
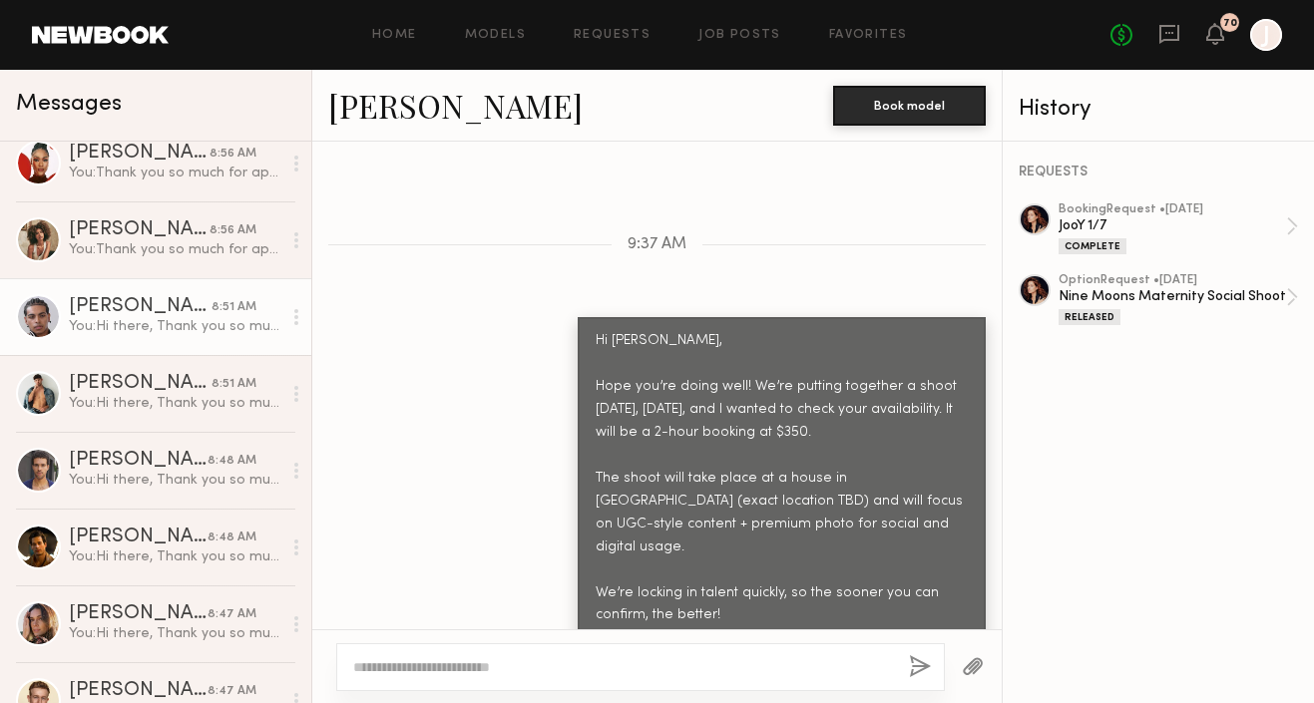
click at [180, 296] on link "Jaylin D. 8:51 AM You: Hi there, Thank you so much for applying to the Propr De…" at bounding box center [155, 316] width 311 height 77
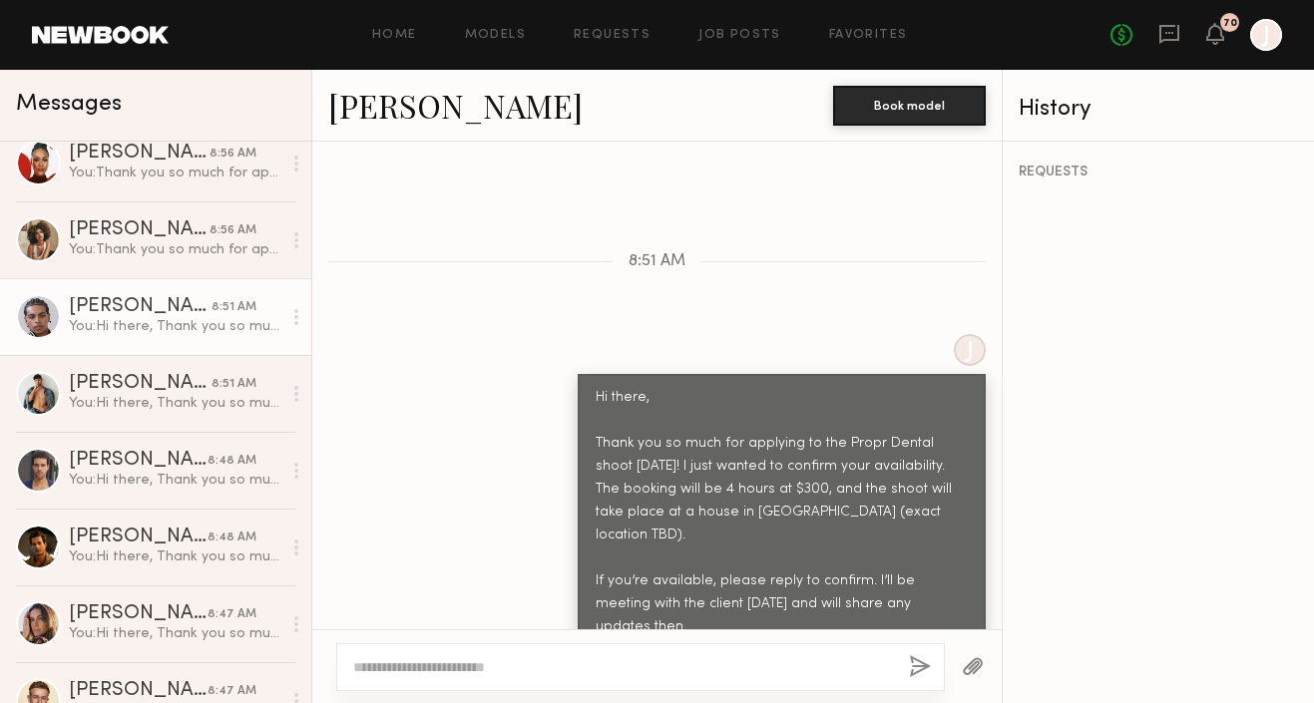
click at [526, 666] on textarea at bounding box center [623, 668] width 540 height 20
type textarea "**********"
click at [912, 671] on button "button" at bounding box center [920, 668] width 22 height 25
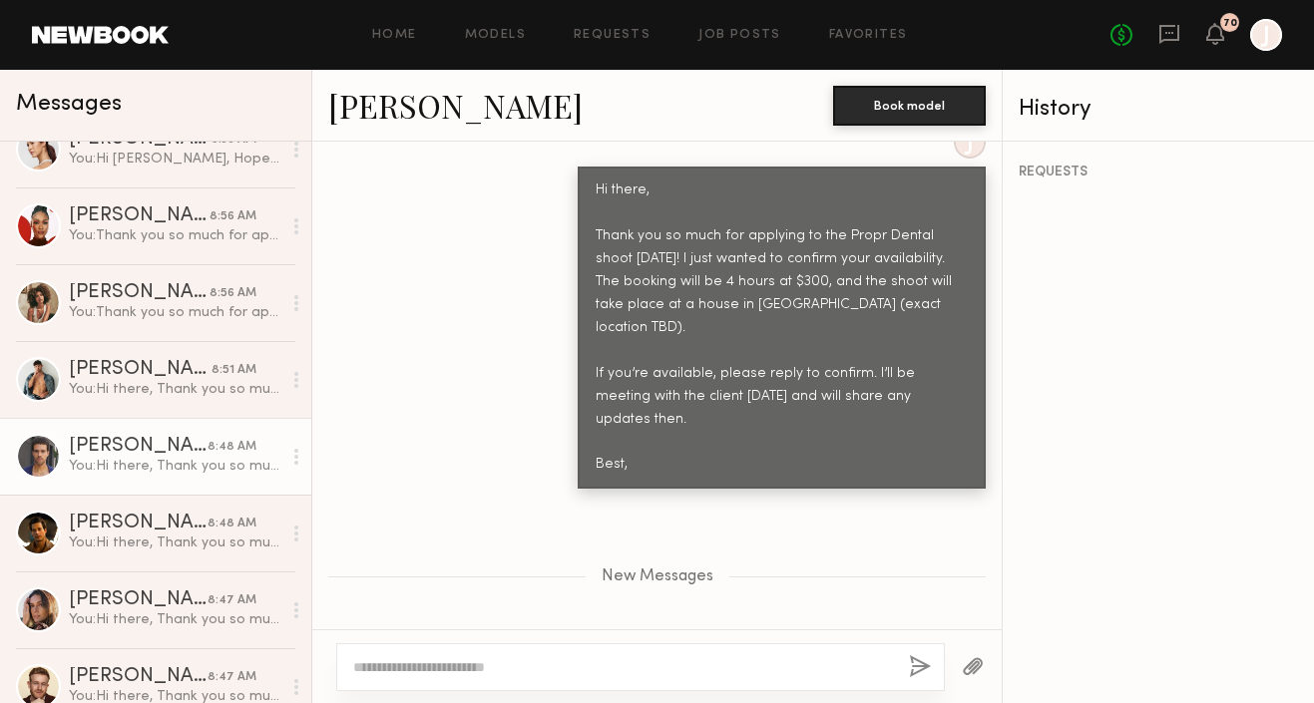
click at [157, 469] on div "You: Hi there, Thank you so much for applying to the Propr Dental shoot this Fr…" at bounding box center [175, 466] width 213 height 19
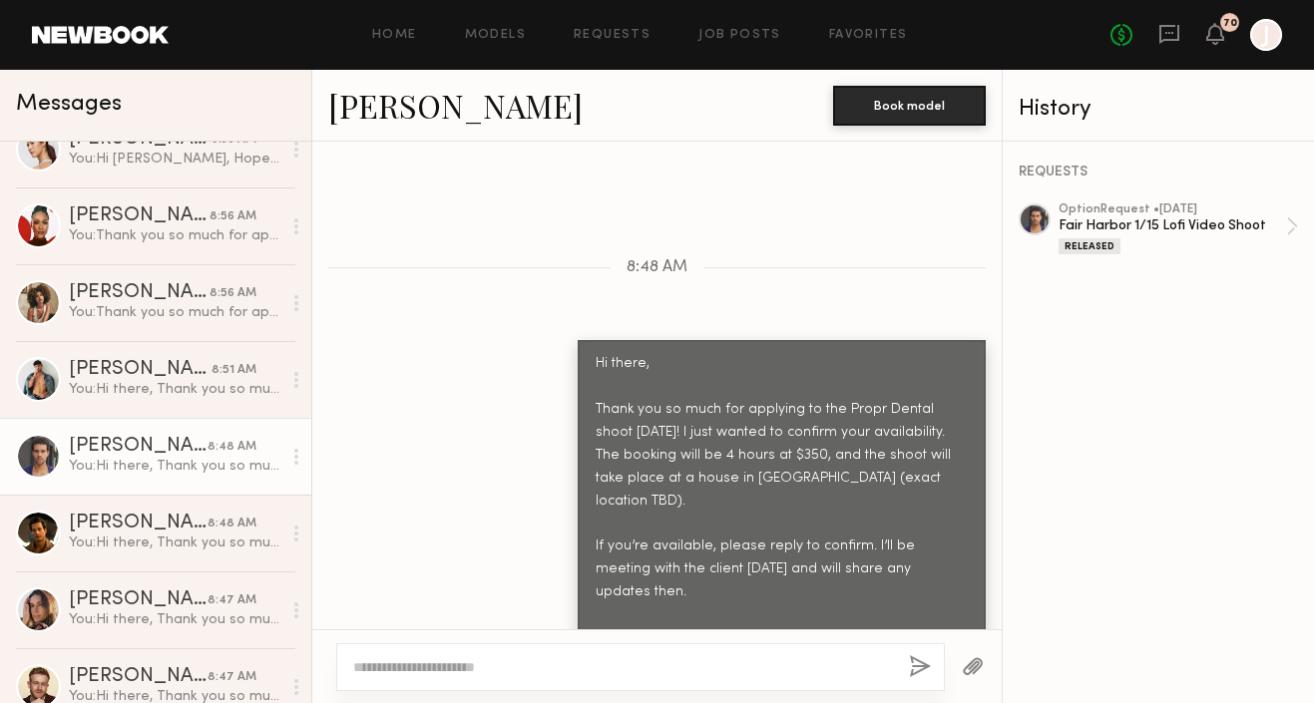
click at [488, 668] on textarea at bounding box center [623, 668] width 540 height 20
type textarea "**********"
click at [926, 663] on button "button" at bounding box center [920, 668] width 22 height 25
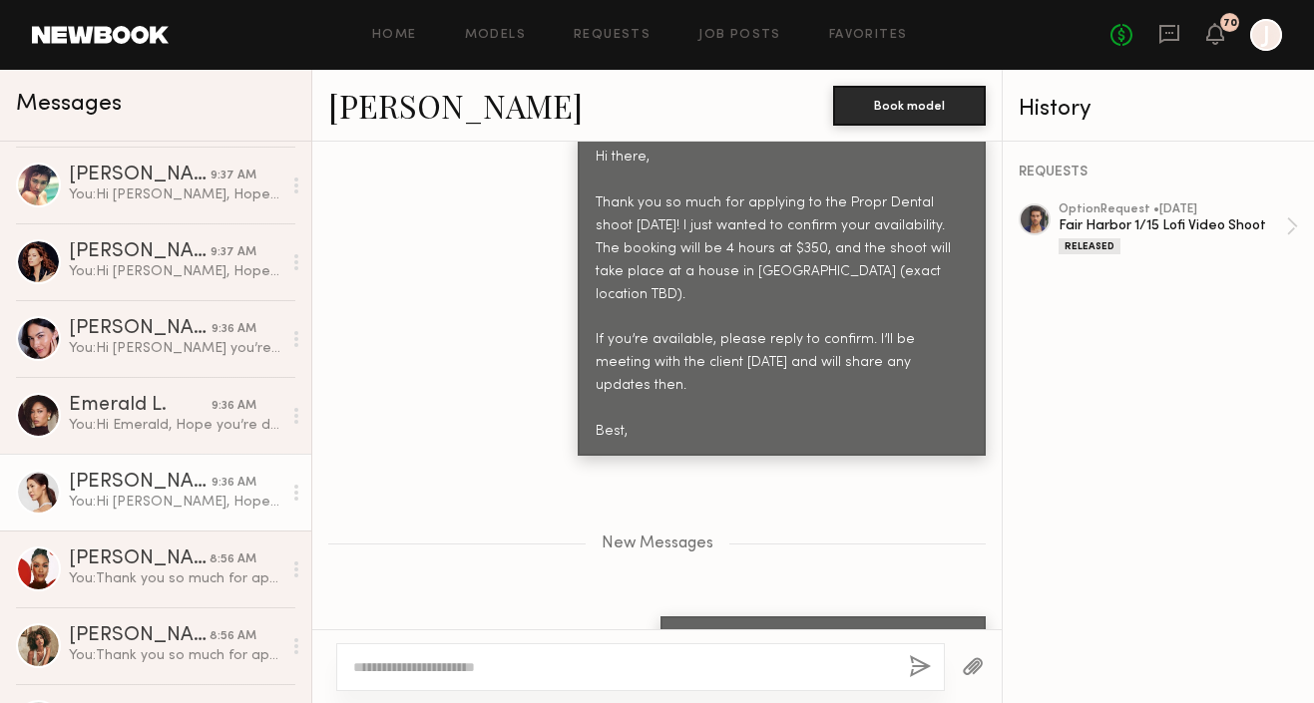
click at [167, 487] on div "Jacqueline F." at bounding box center [140, 483] width 143 height 20
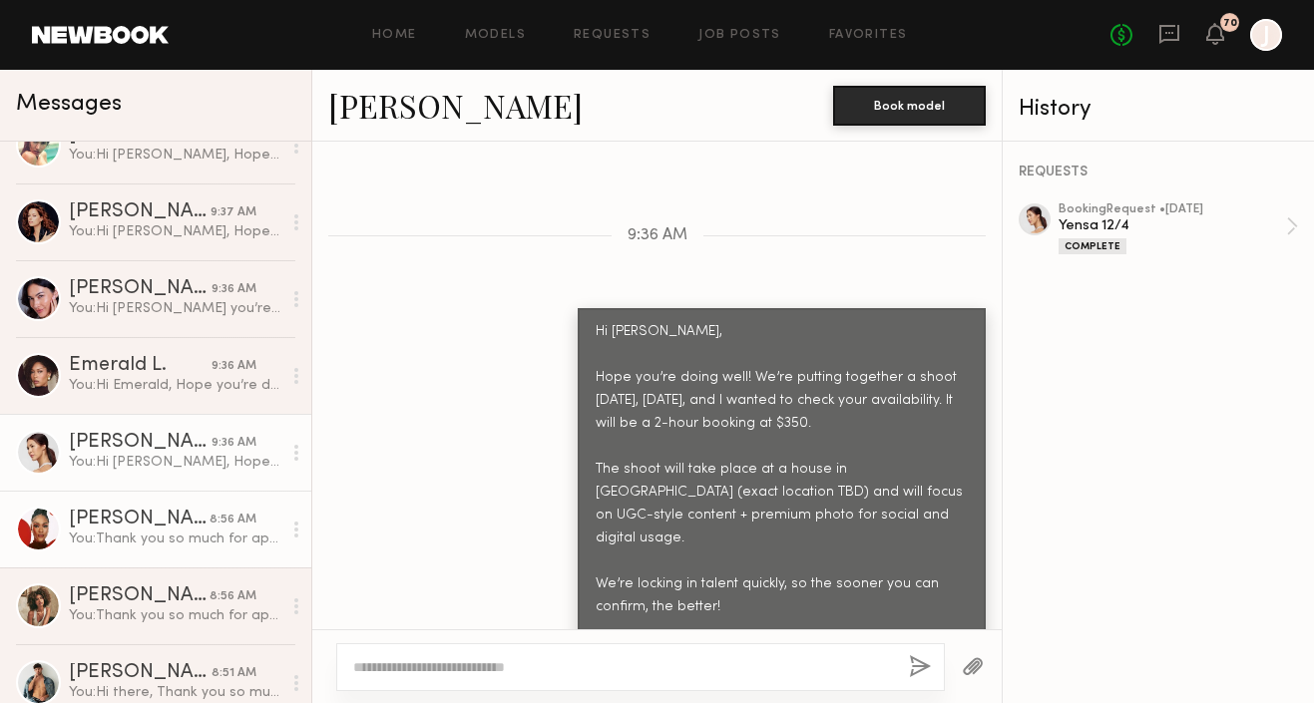
click at [165, 501] on link "Rose L. 8:56 AM You: Thank you so much for applying to the Propr Dental shoot t…" at bounding box center [155, 529] width 311 height 77
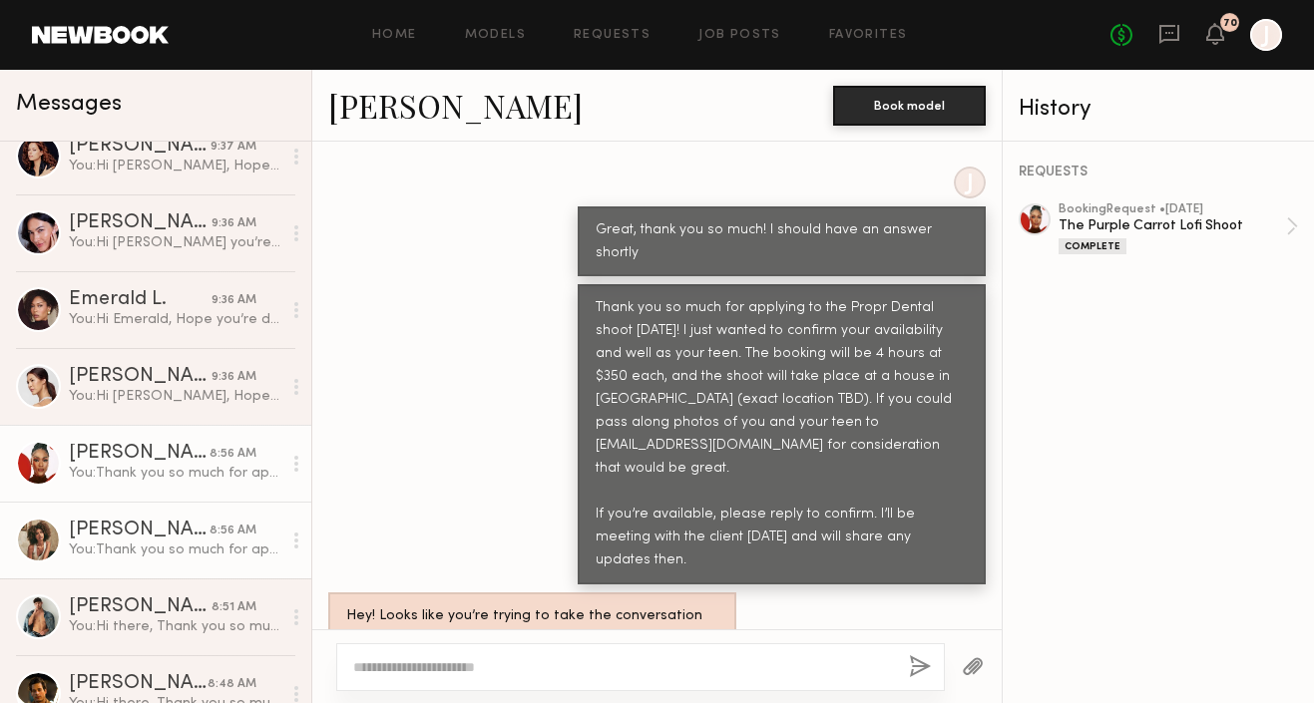
click at [166, 519] on link "Monica M. 8:56 AM You: Thank you so much for applying to the Propr Dental shoot…" at bounding box center [155, 540] width 311 height 77
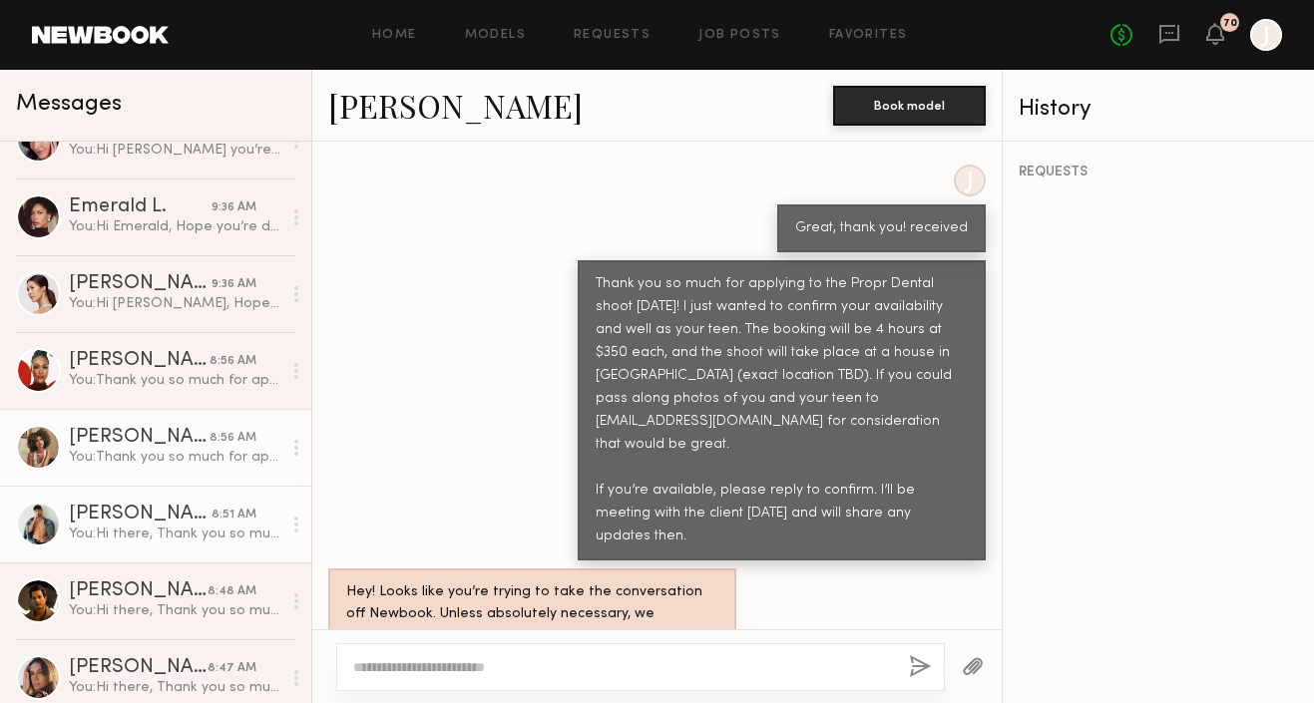
click at [166, 520] on div "[PERSON_NAME]" at bounding box center [140, 515] width 143 height 20
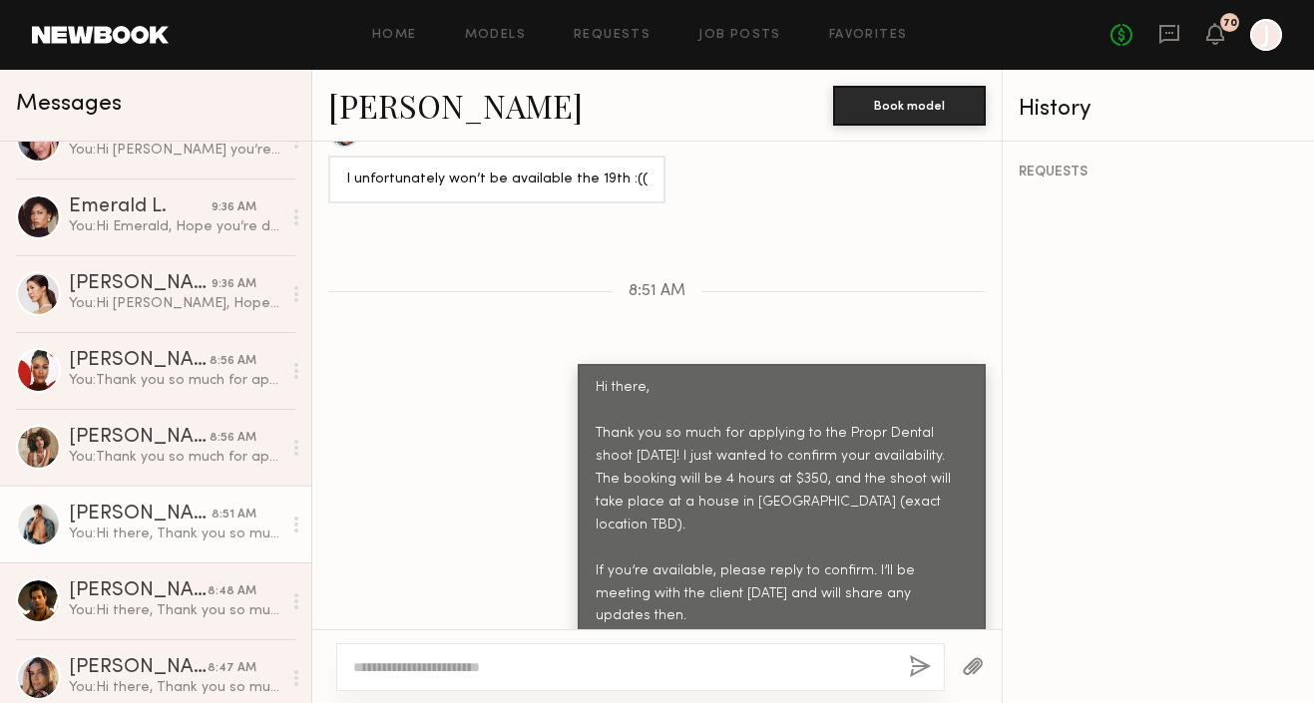
click at [435, 670] on textarea at bounding box center [623, 668] width 540 height 20
type textarea "**********"
click at [915, 669] on button "button" at bounding box center [920, 668] width 22 height 25
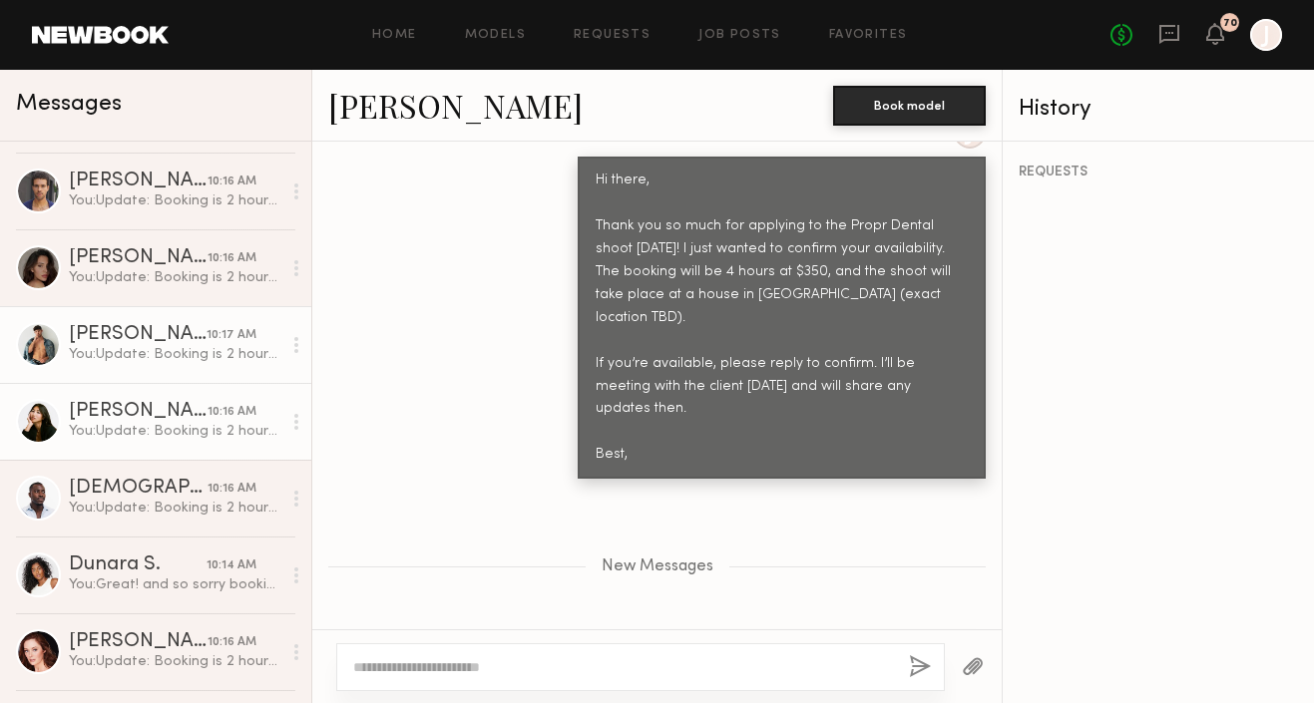
click at [202, 421] on div "[PERSON_NAME]" at bounding box center [138, 412] width 139 height 20
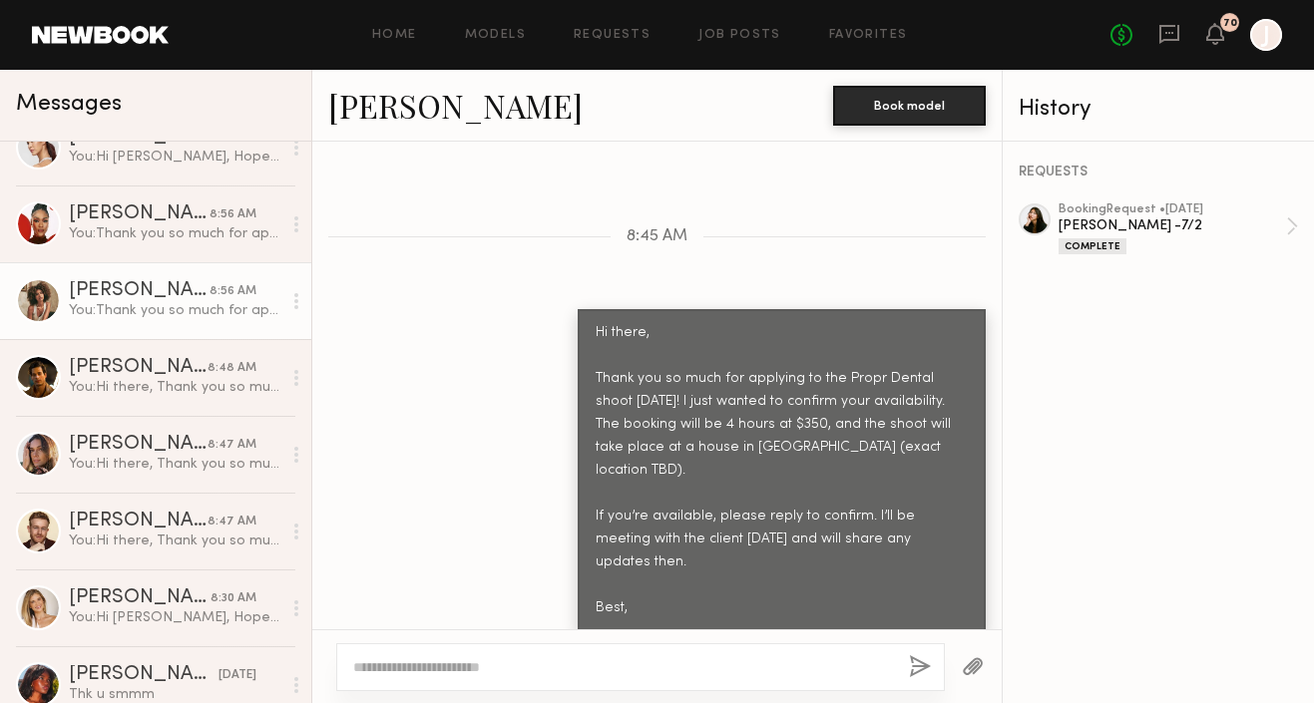
click at [190, 296] on div "[PERSON_NAME]" at bounding box center [139, 291] width 141 height 20
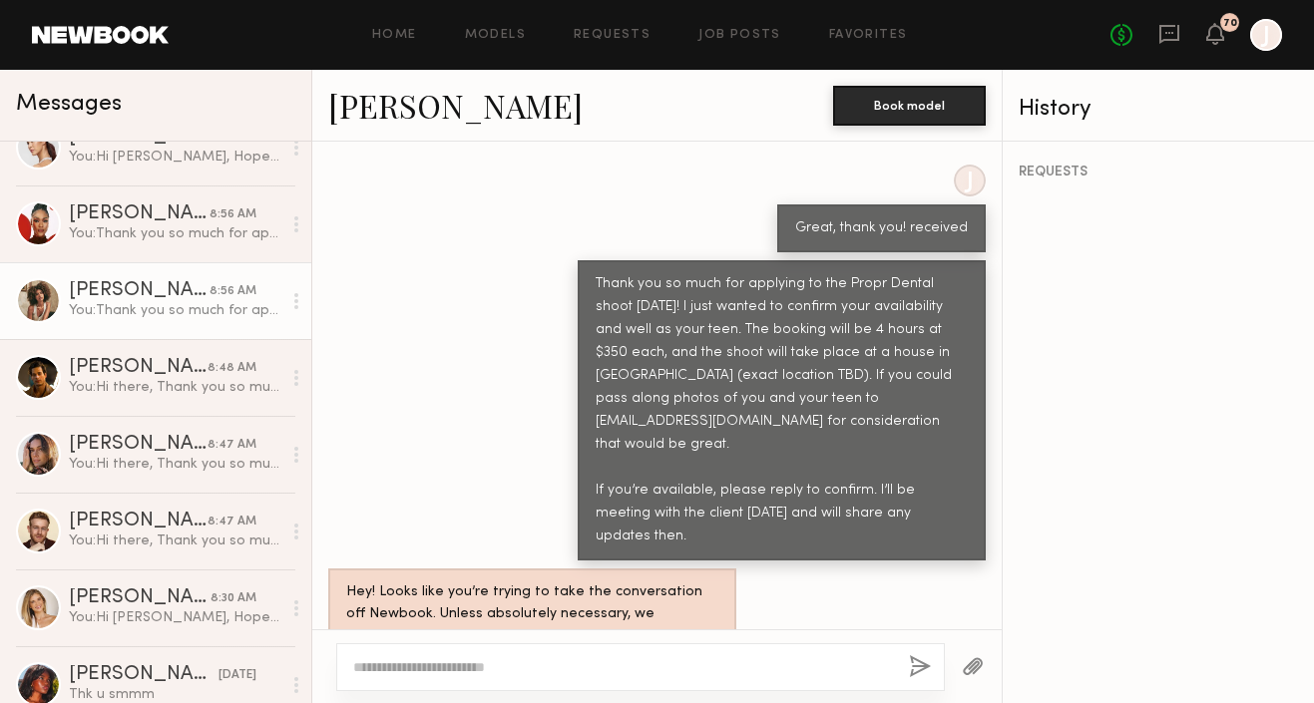
click at [545, 673] on textarea at bounding box center [623, 668] width 540 height 20
type textarea "**********"
click at [920, 660] on button "button" at bounding box center [920, 668] width 22 height 25
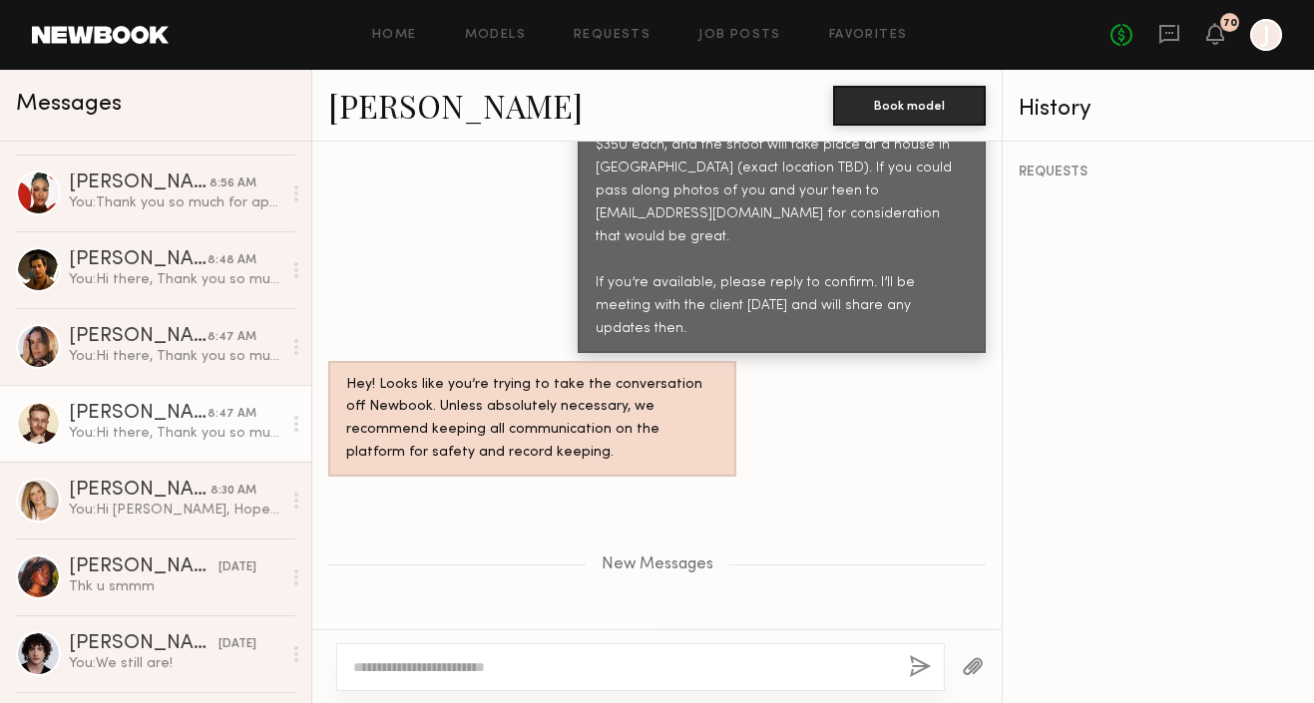
click at [204, 427] on div "You: Hi there, Thank you so much for applying to the Propr Dental shoot this Fr…" at bounding box center [175, 433] width 213 height 19
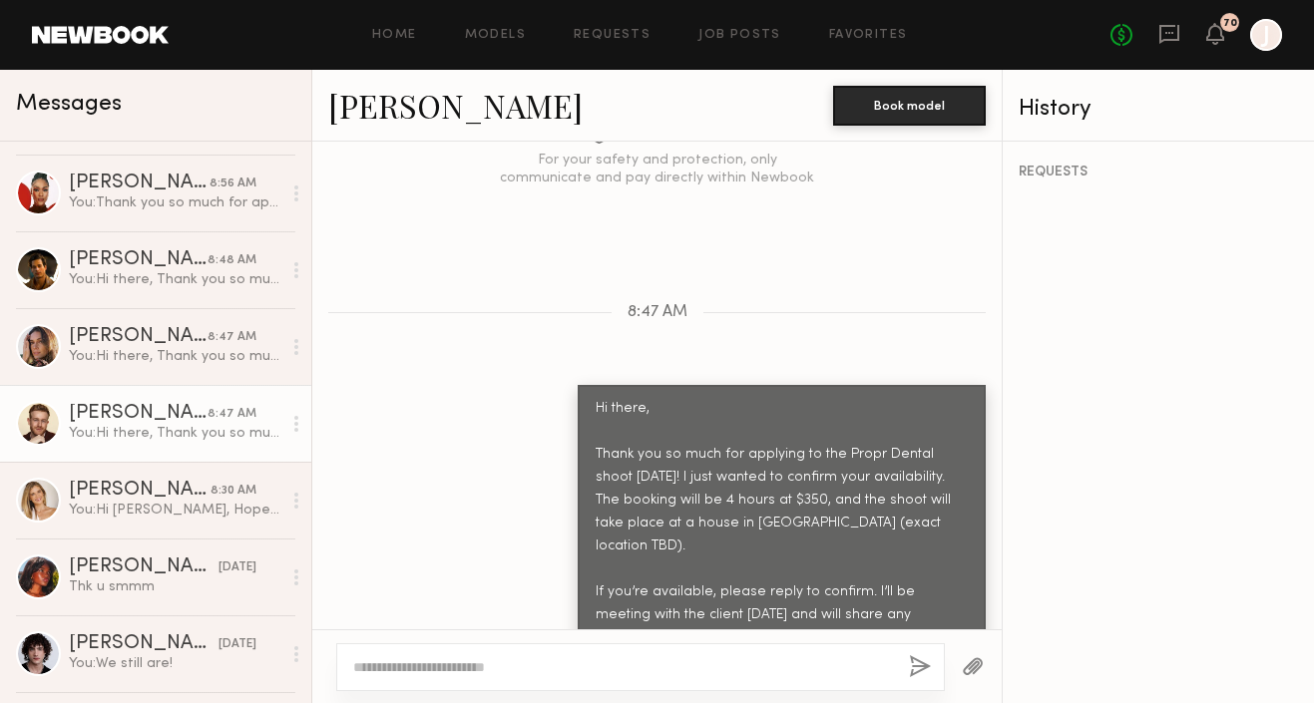
click at [434, 676] on textarea at bounding box center [623, 668] width 540 height 20
type textarea "**********"
click at [923, 670] on button "button" at bounding box center [920, 668] width 22 height 25
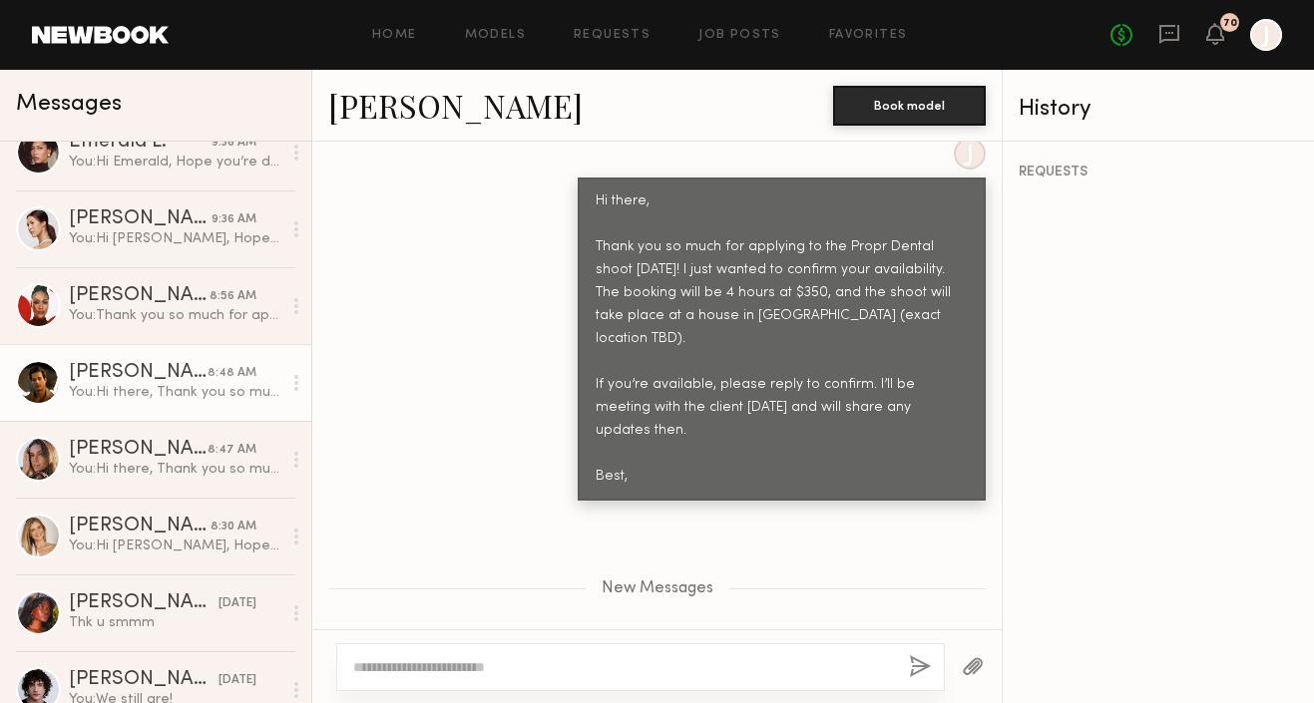
click at [172, 385] on div "You: Hi there, Thank you so much for applying to the Propr Dental shoot this Fr…" at bounding box center [175, 392] width 213 height 19
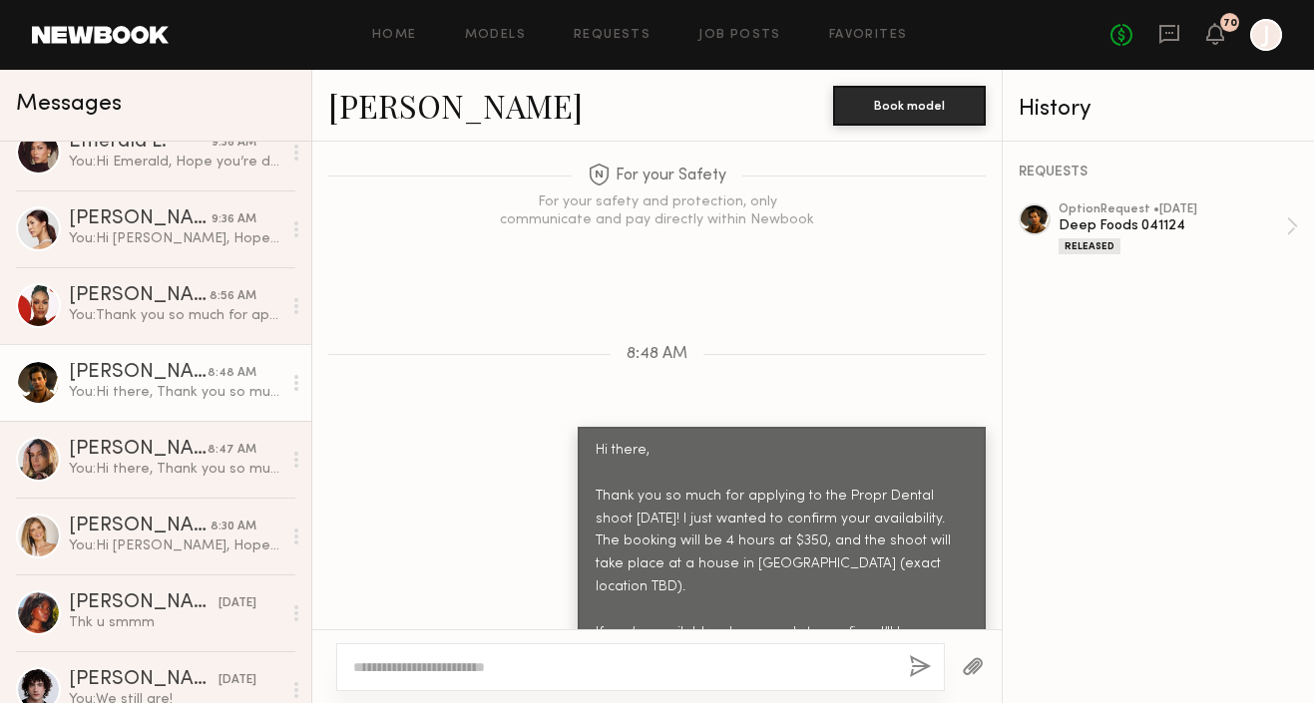
click at [413, 666] on textarea at bounding box center [623, 668] width 540 height 20
type textarea "**********"
click at [913, 668] on button "button" at bounding box center [920, 668] width 22 height 25
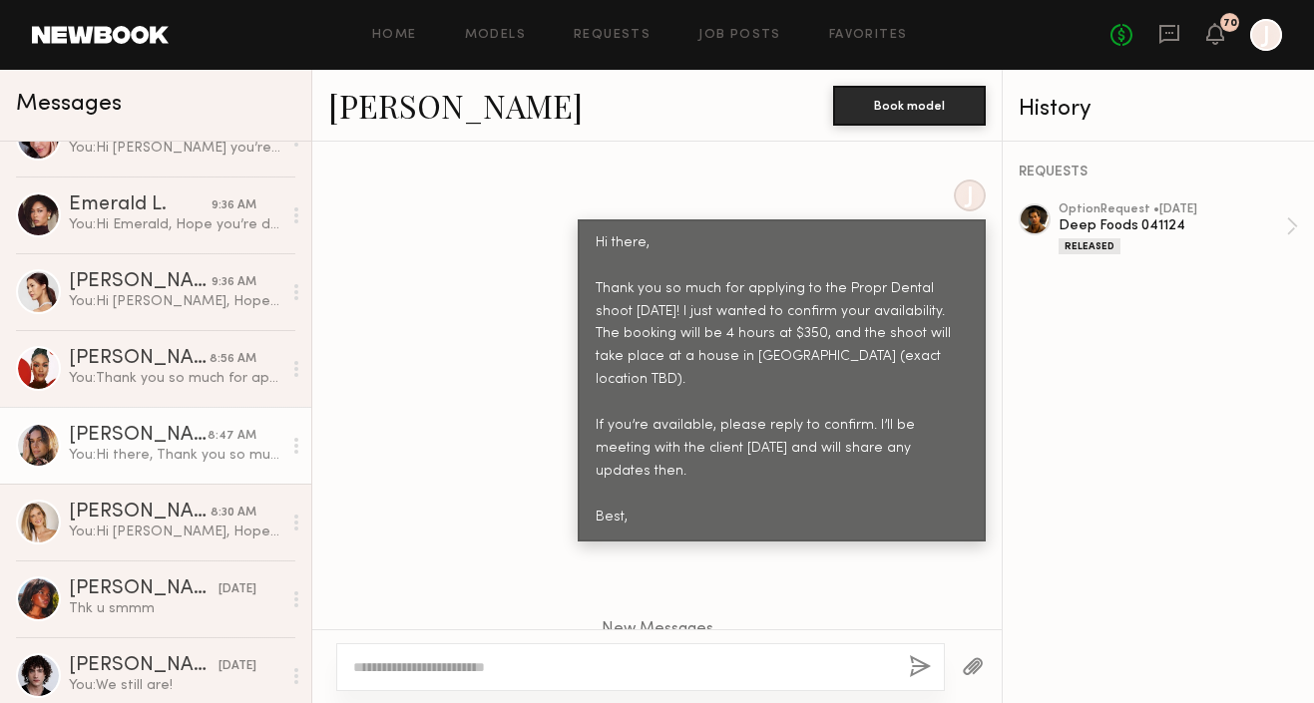
click at [151, 449] on div "You: Hi there, Thank you so much for applying to the Propr Dental shoot this Fr…" at bounding box center [175, 455] width 213 height 19
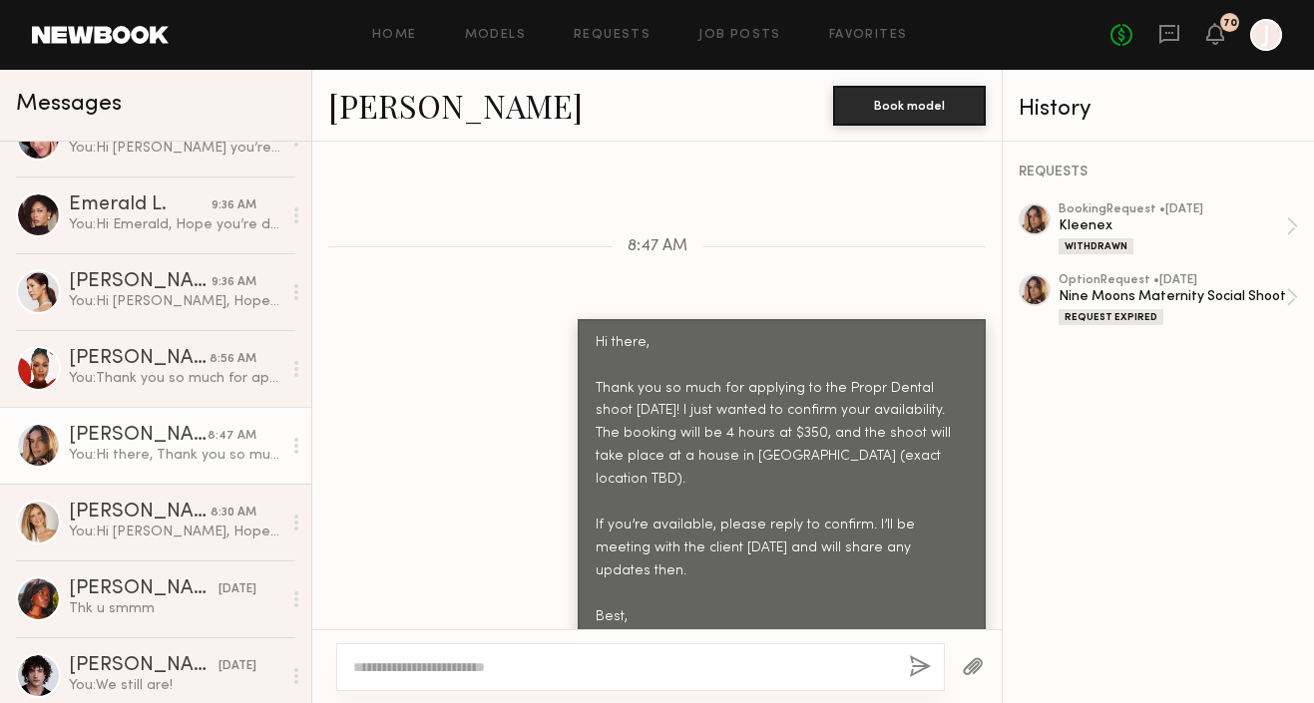
click at [421, 670] on textarea at bounding box center [623, 668] width 540 height 20
type textarea "**********"
click at [924, 668] on button "button" at bounding box center [920, 668] width 22 height 25
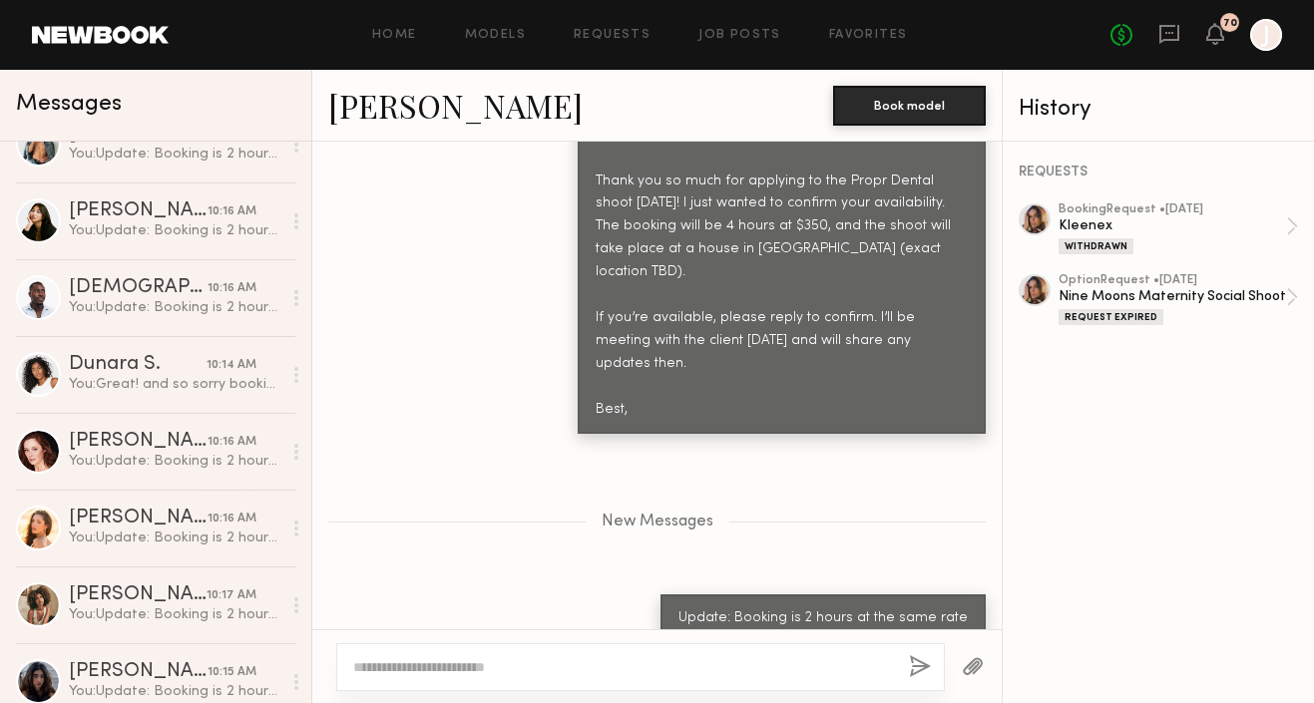
scroll to position [878, 0]
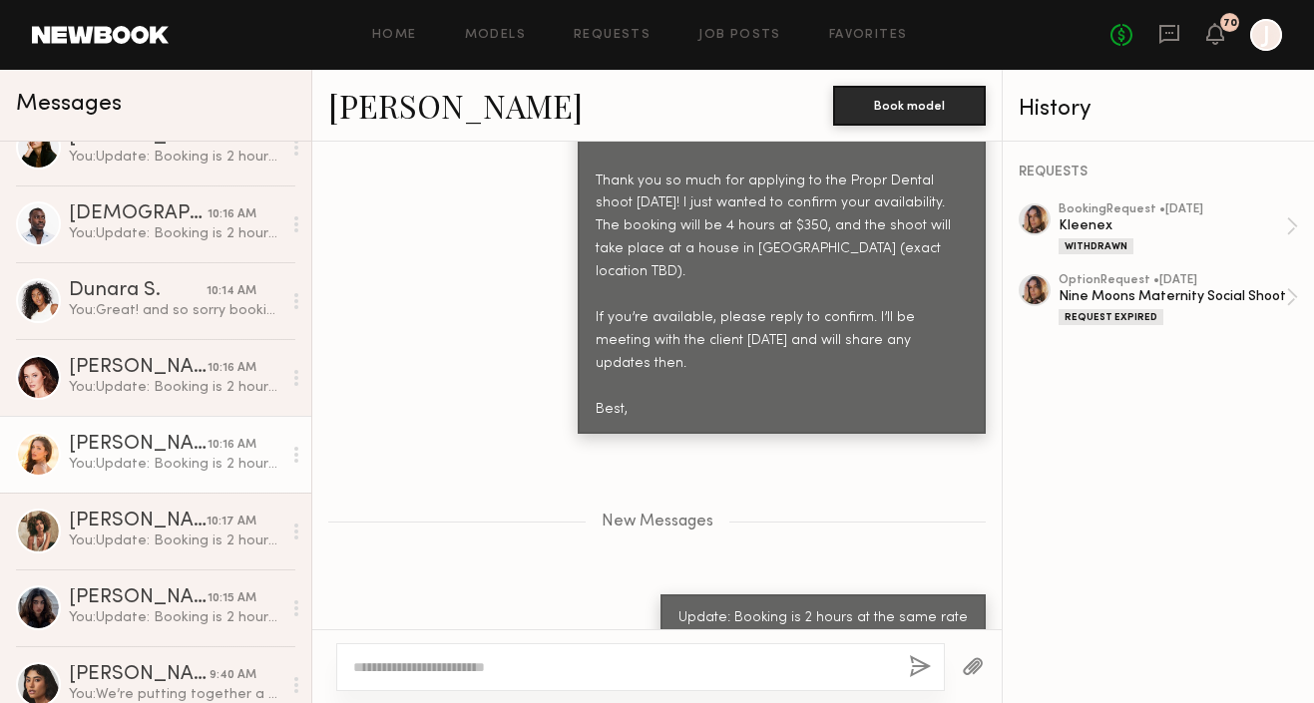
click at [116, 457] on div "You: Update: Booking is 2 hours at the same rate" at bounding box center [175, 464] width 213 height 19
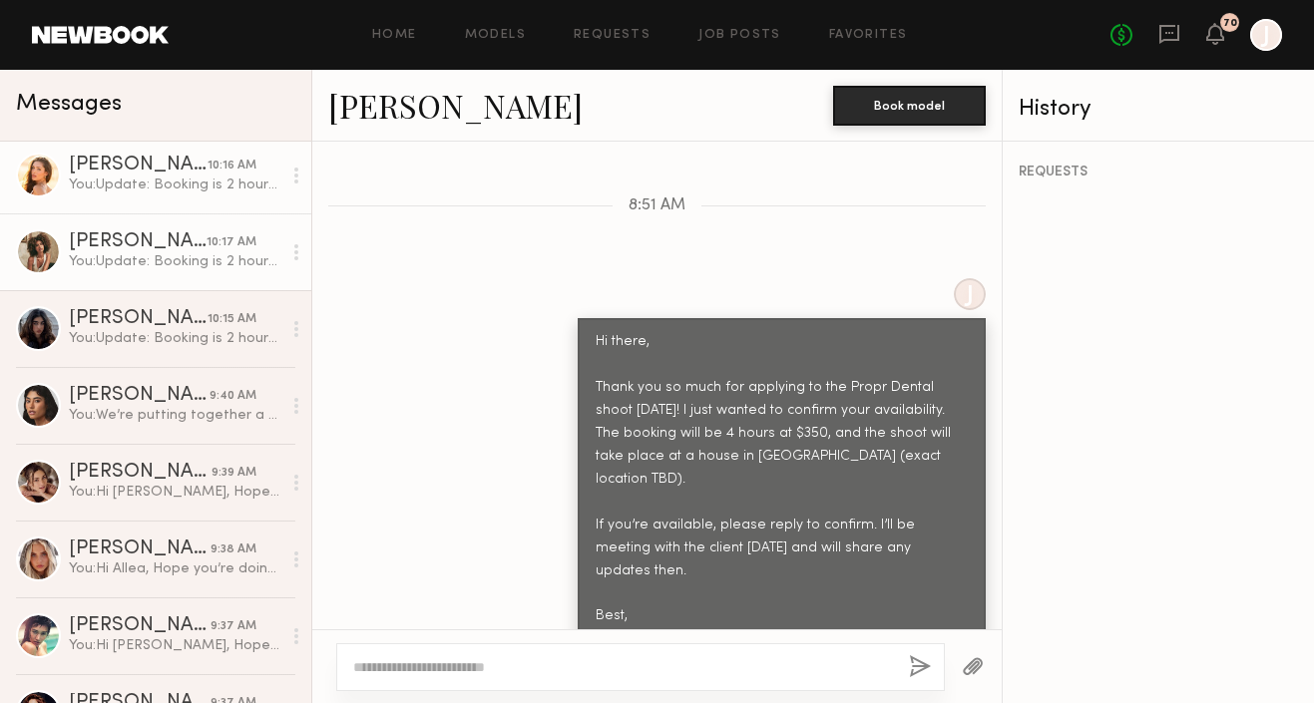
scroll to position [1459, 0]
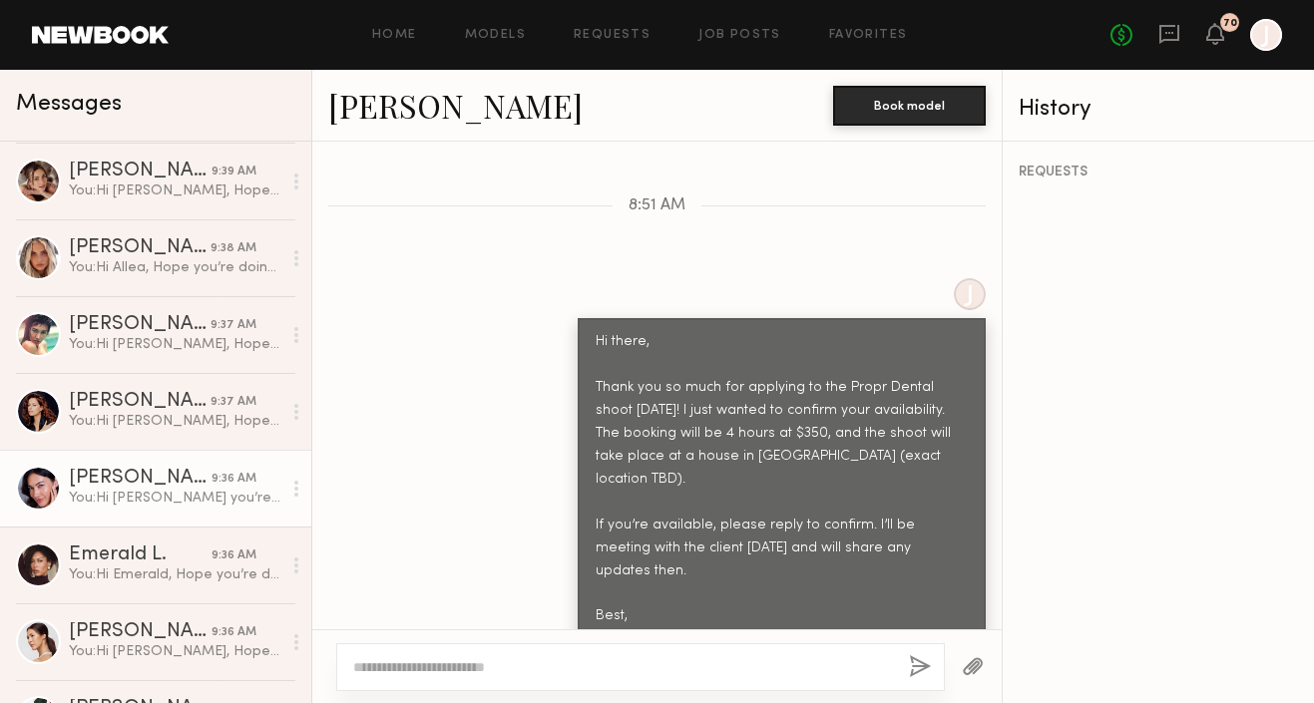
click at [134, 509] on link "Taylor K. 9:36 AM You: Hi Taylor, Hope you’re doing well! We’re putting togethe…" at bounding box center [155, 488] width 311 height 77
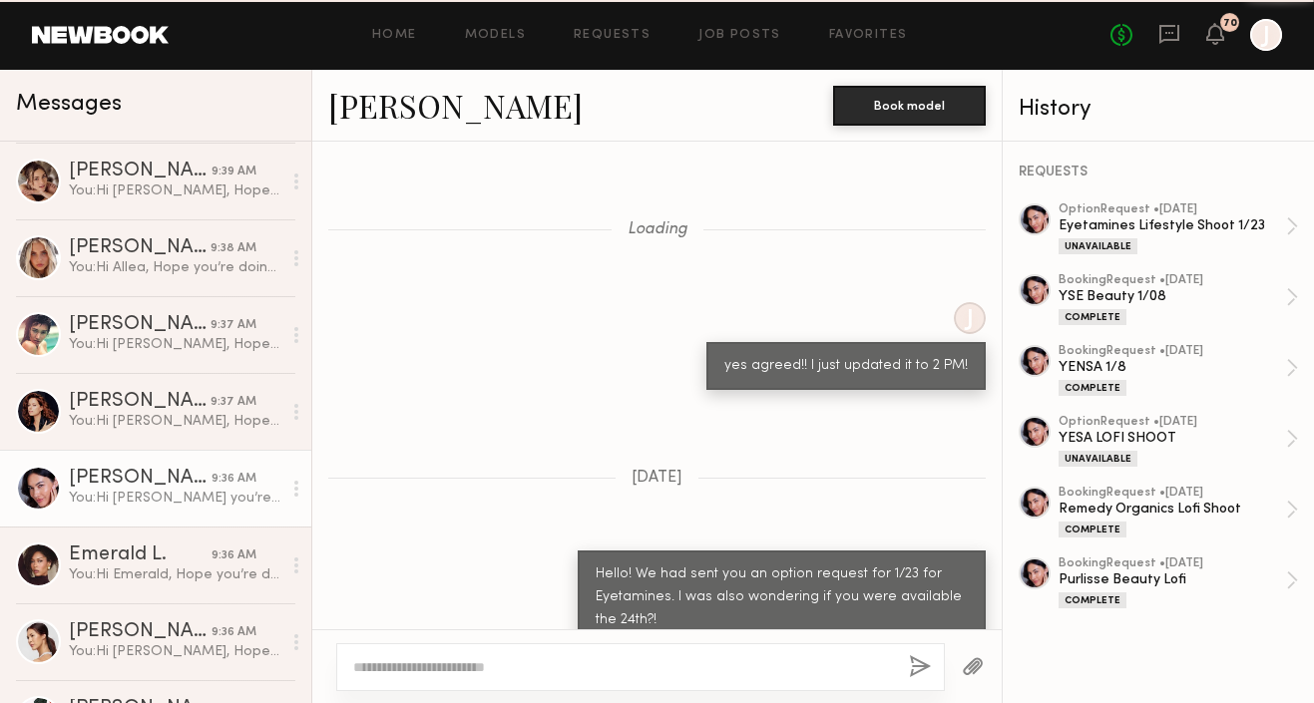
scroll to position [2732, 0]
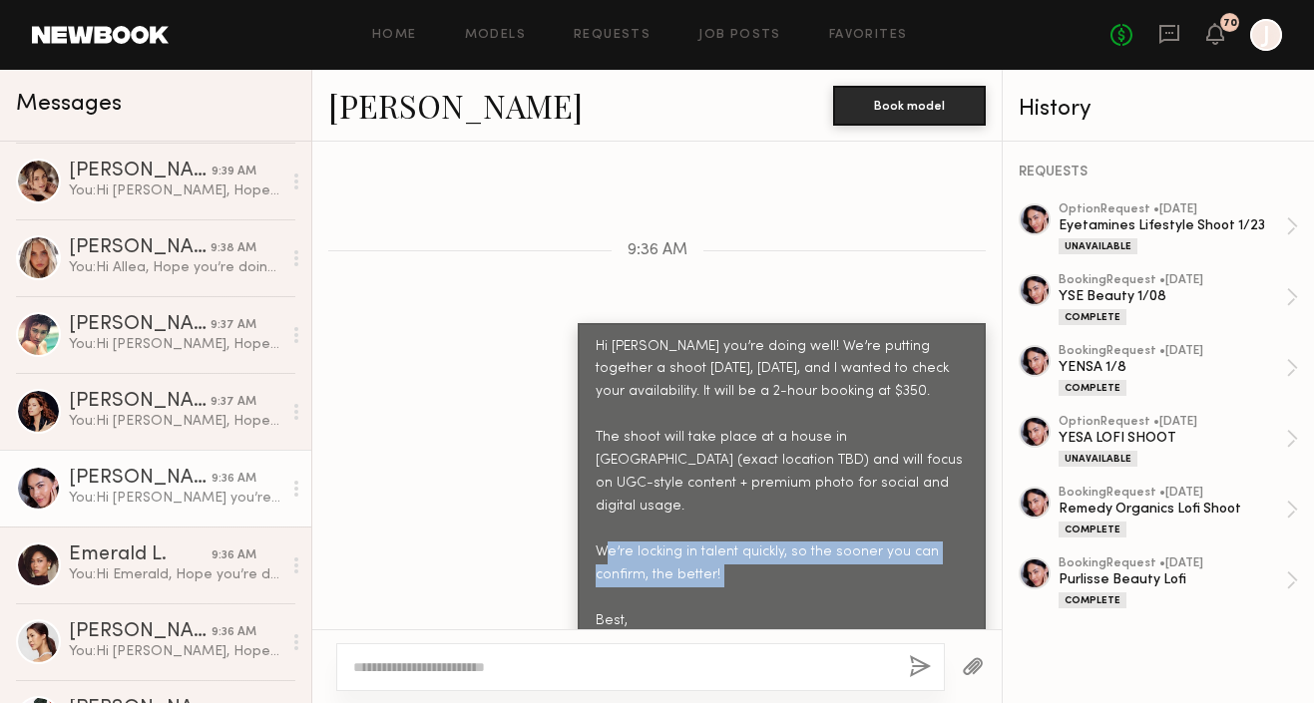
drag, startPoint x: 599, startPoint y: 520, endPoint x: 800, endPoint y: 539, distance: 202.5
click at [802, 541] on div "Hi Taylor, Hope you’re doing well! We’re putting together a shoot tomorrow, Tue…" at bounding box center [782, 484] width 372 height 297
copy div "We’re locking in talent quickly, so the sooner you can confirm, the better!"
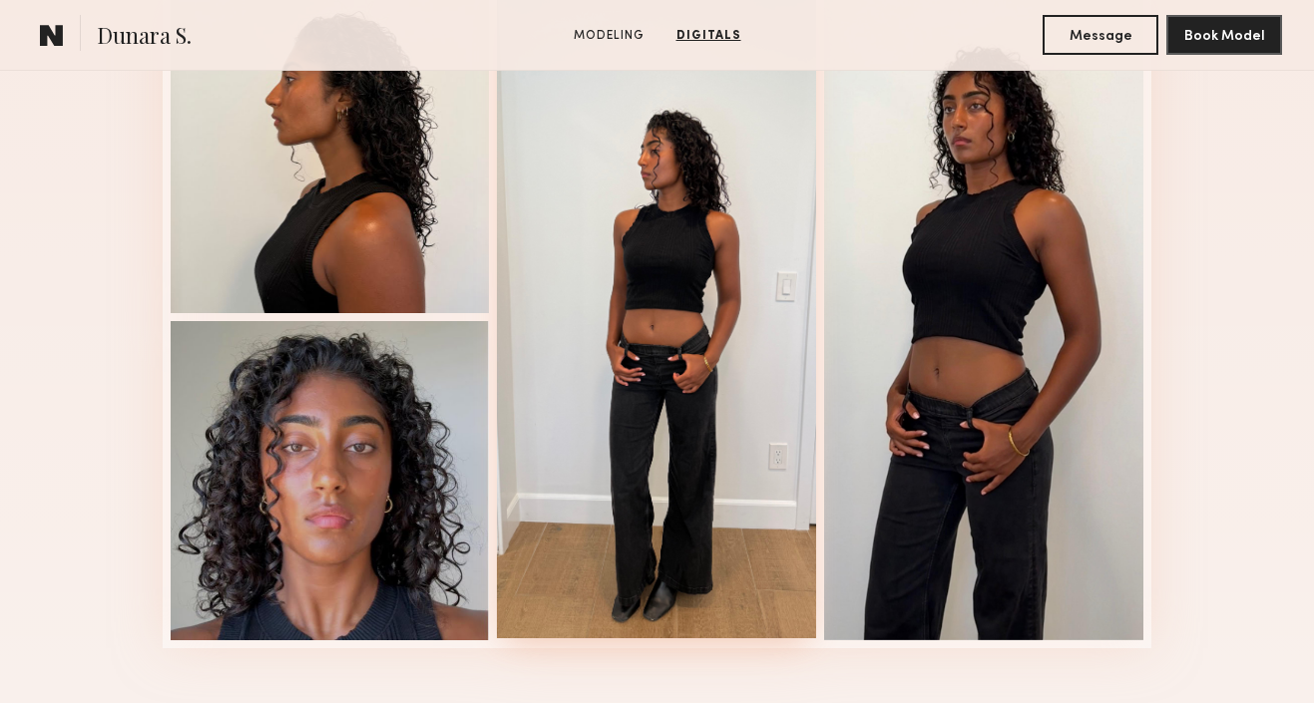
scroll to position [1405, 0]
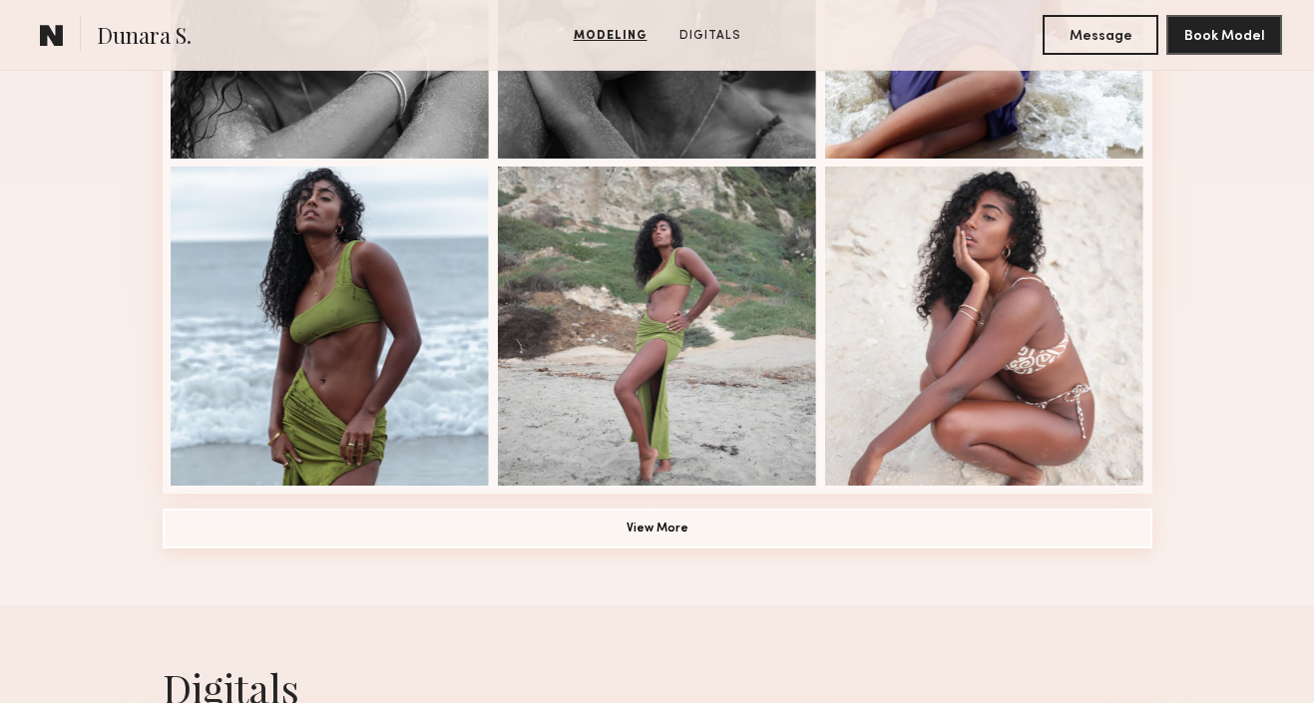
click at [721, 527] on button "View More" at bounding box center [658, 529] width 990 height 40
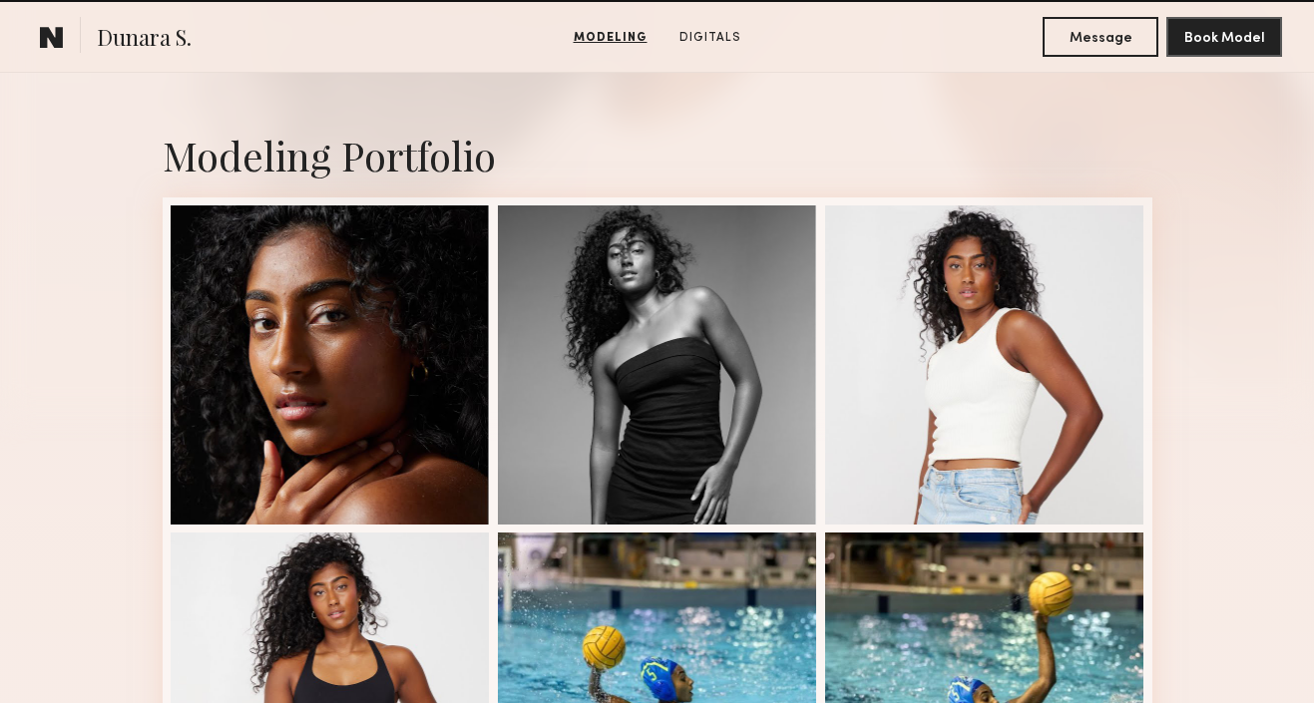
scroll to position [357, 0]
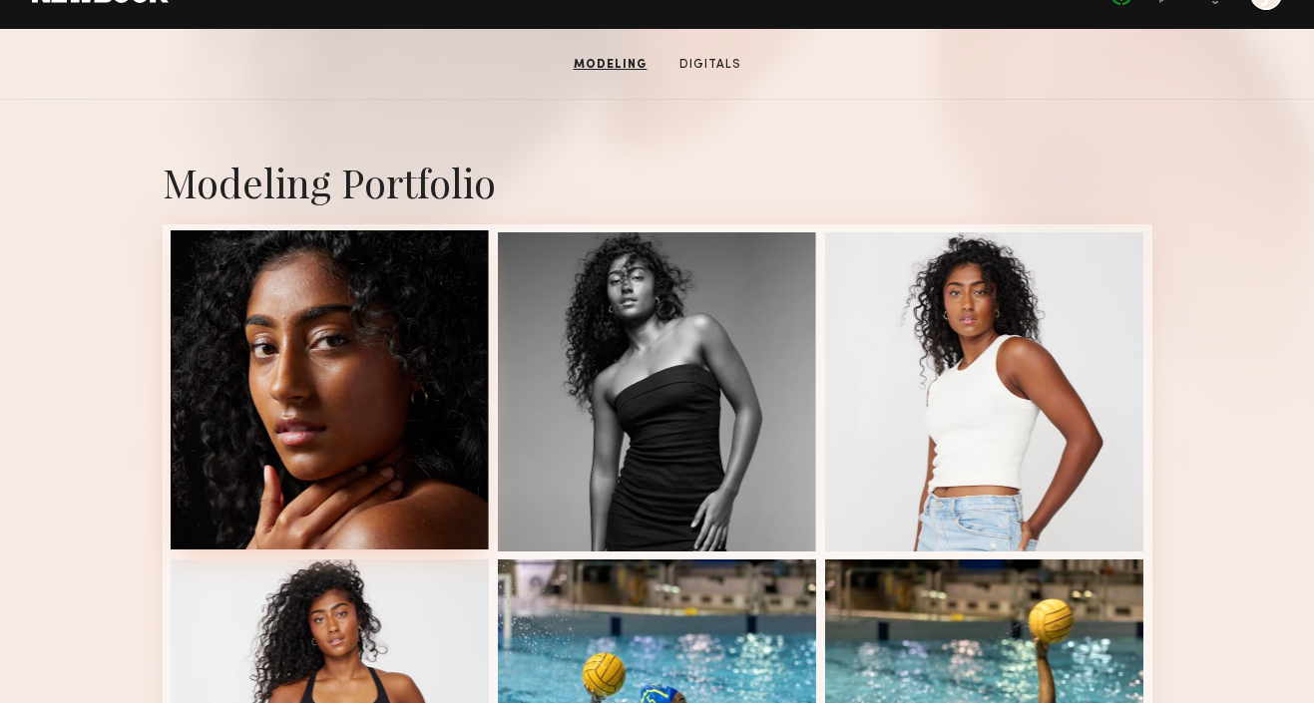
click at [474, 361] on div at bounding box center [330, 389] width 319 height 319
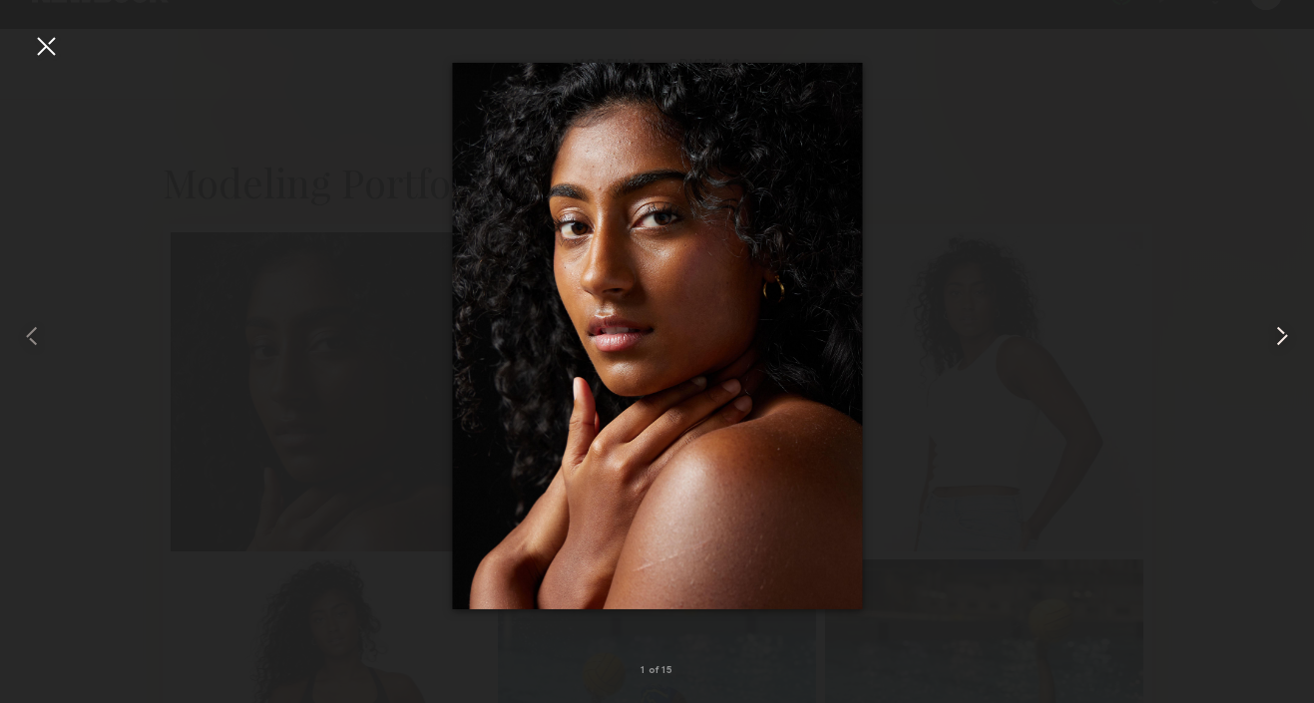
click at [1296, 350] on common-icon at bounding box center [1282, 336] width 32 height 32
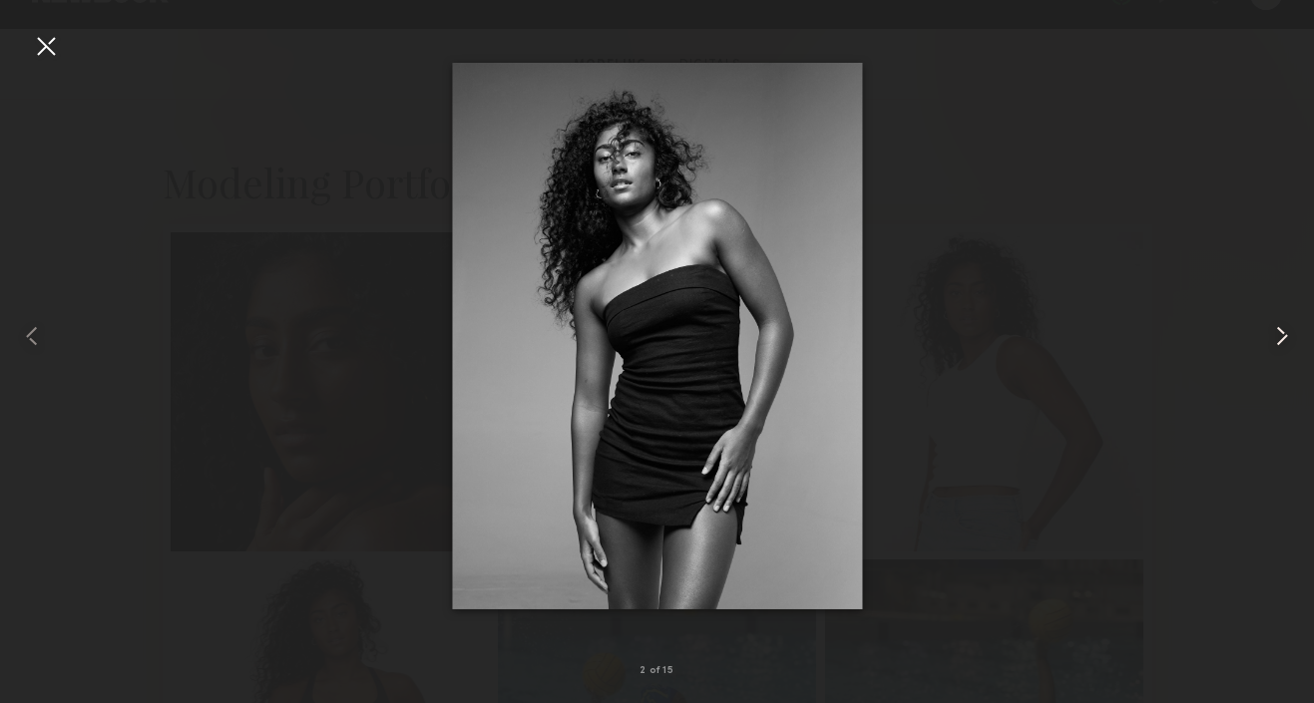
click at [1292, 340] on common-icon at bounding box center [1282, 336] width 32 height 32
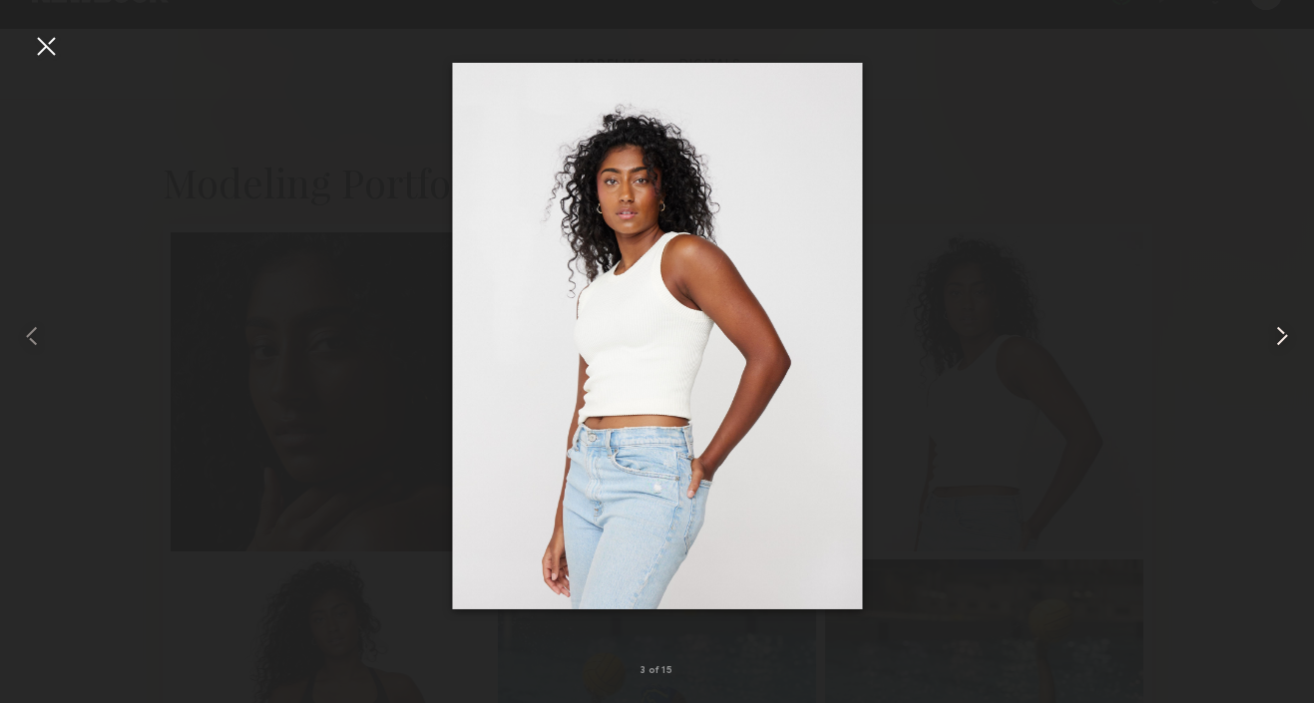
click at [1292, 340] on common-icon at bounding box center [1282, 336] width 32 height 32
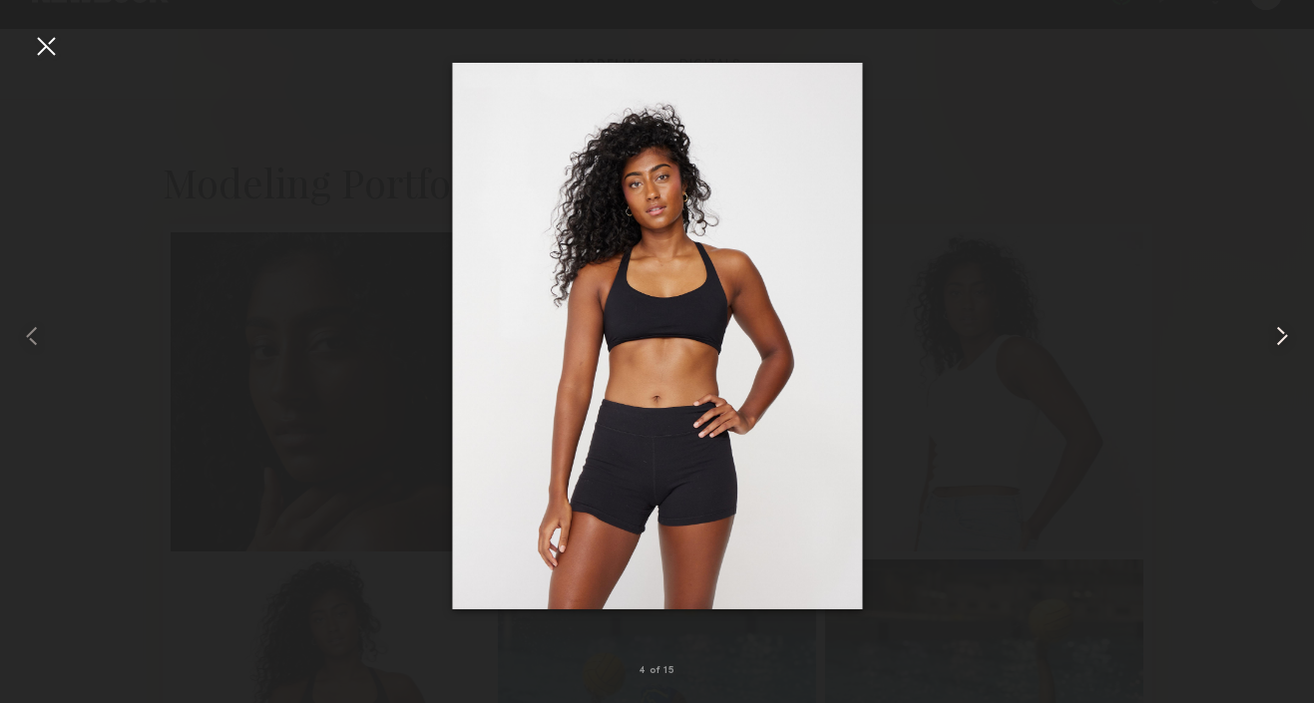
click at [1292, 340] on common-icon at bounding box center [1282, 336] width 32 height 32
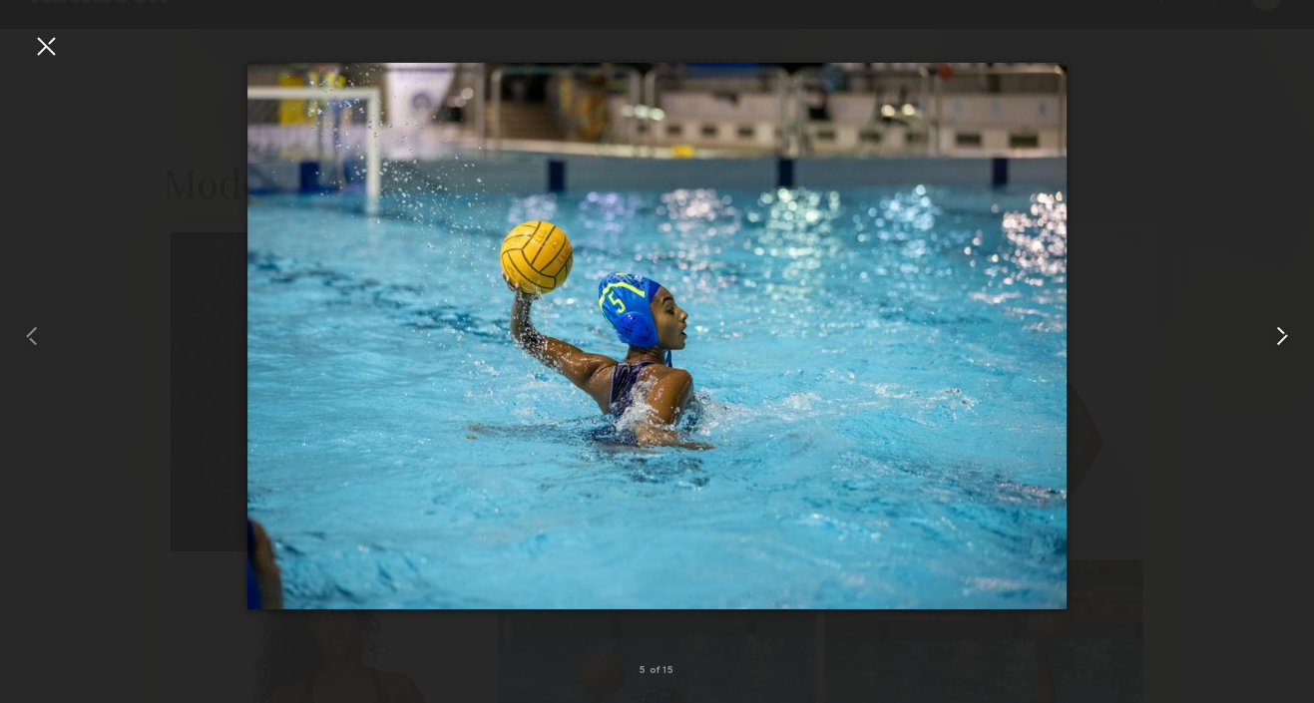
click at [1292, 340] on common-icon at bounding box center [1282, 336] width 32 height 32
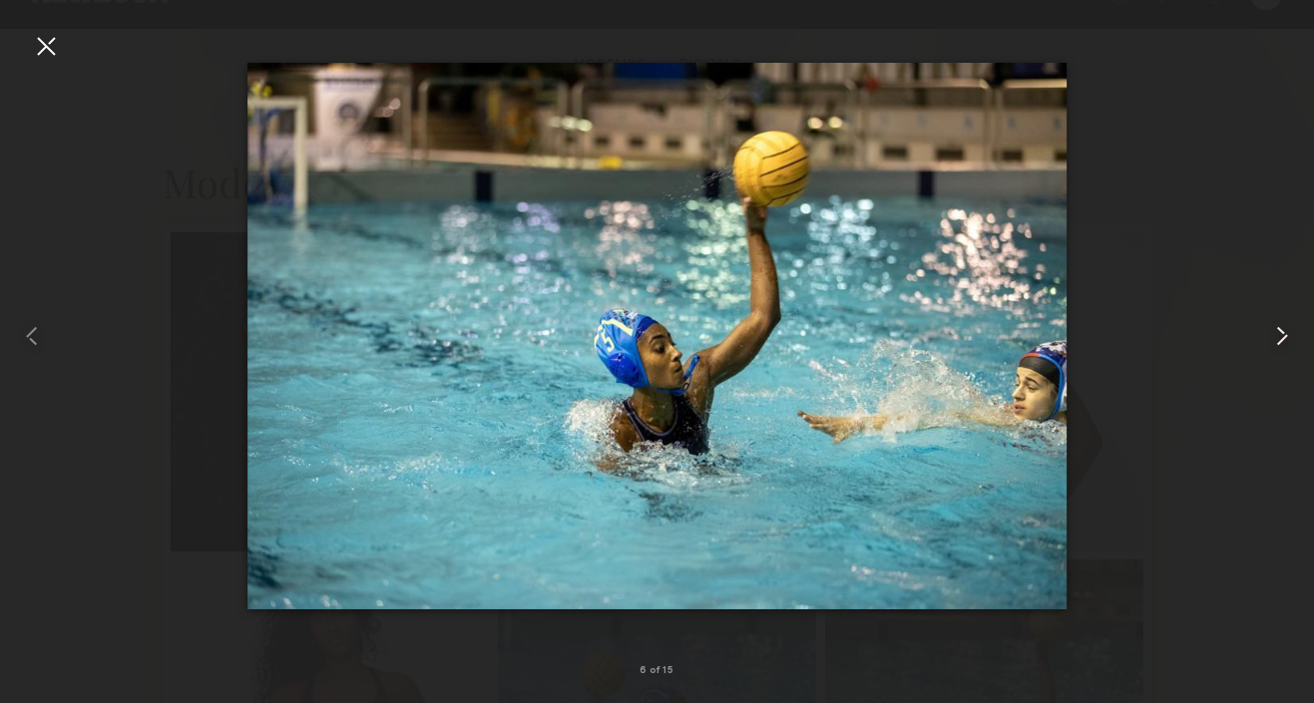
click at [1292, 340] on common-icon at bounding box center [1282, 336] width 32 height 32
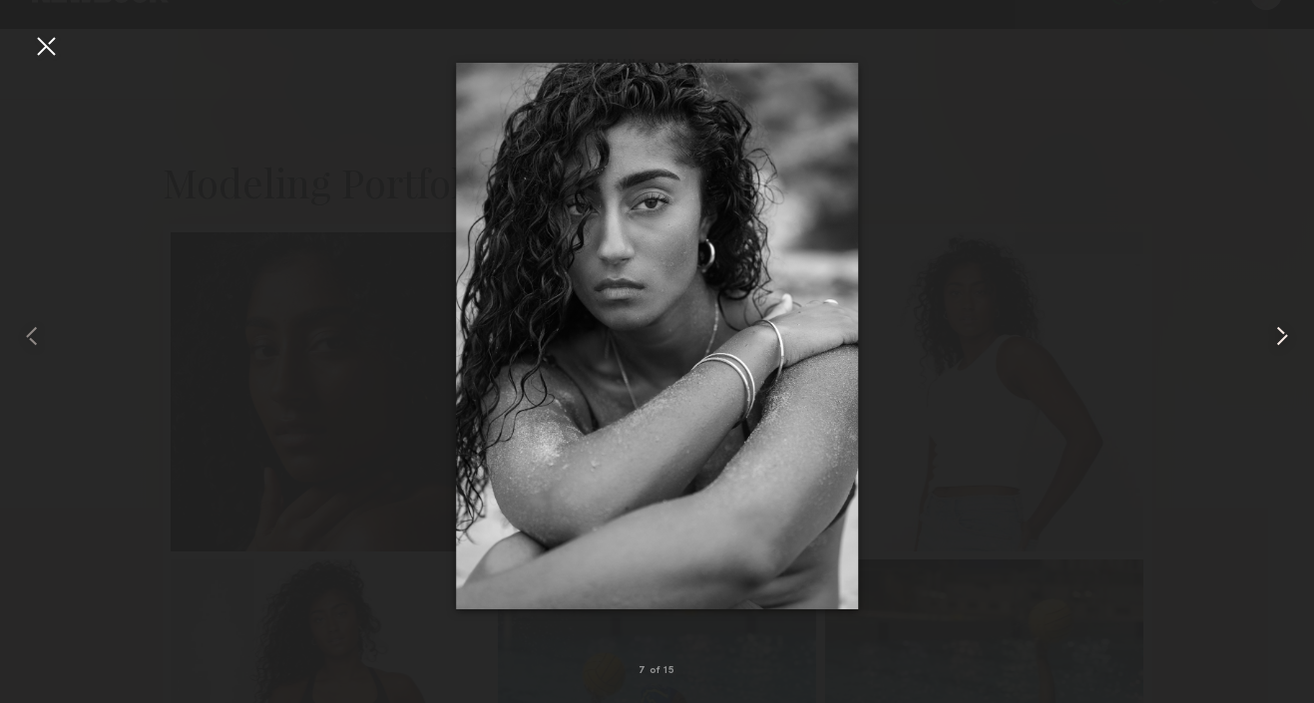
click at [1292, 340] on common-icon at bounding box center [1282, 336] width 32 height 32
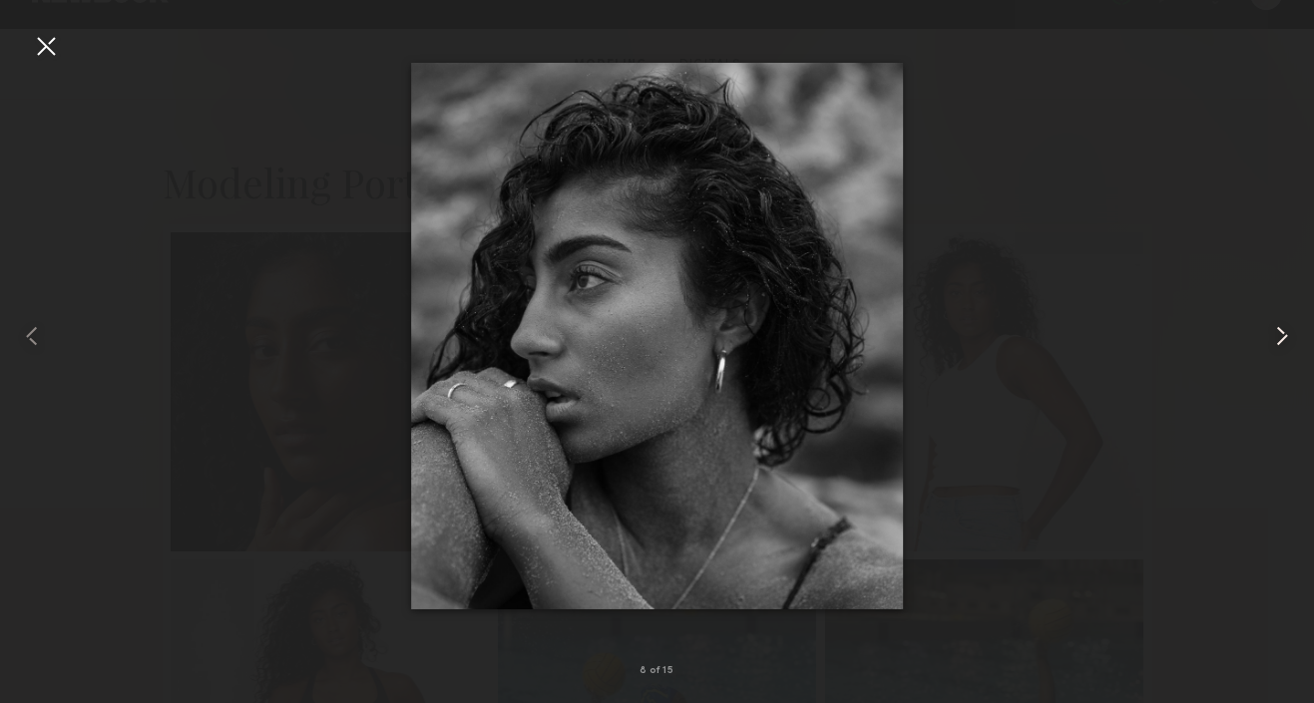
click at [1292, 340] on common-icon at bounding box center [1282, 336] width 32 height 32
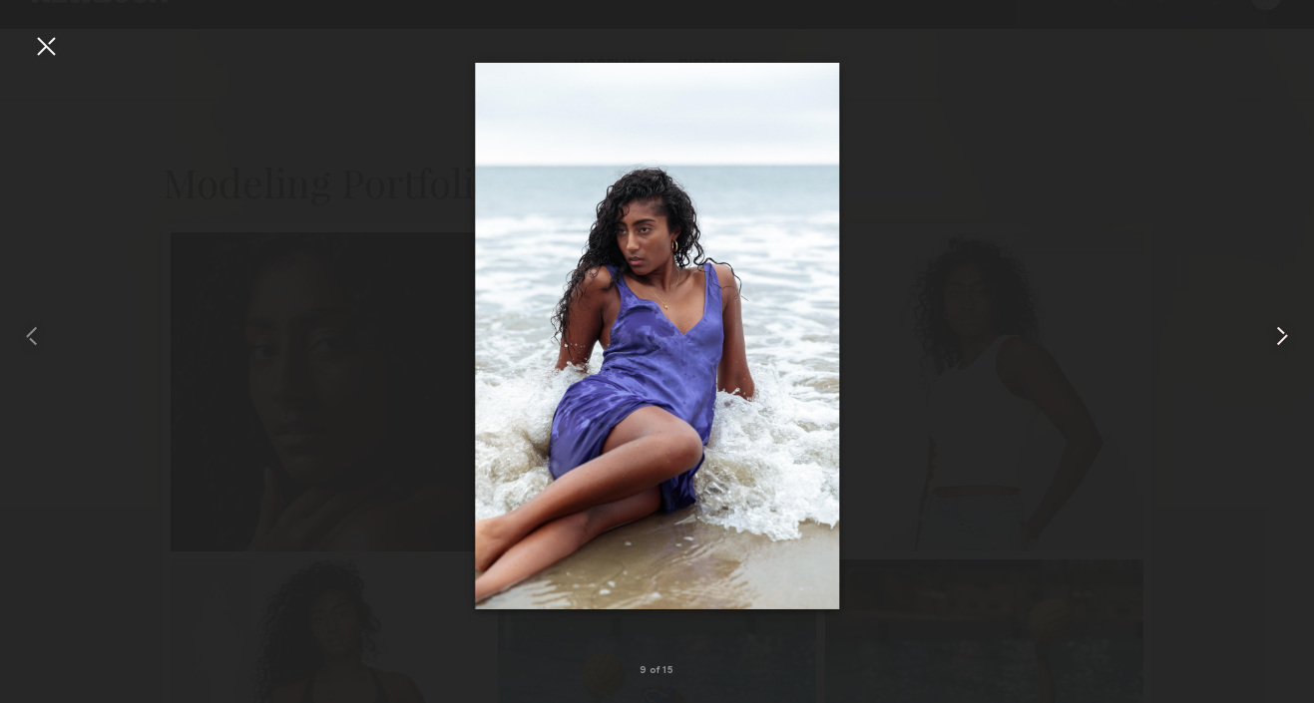
click at [1292, 340] on common-icon at bounding box center [1282, 336] width 32 height 32
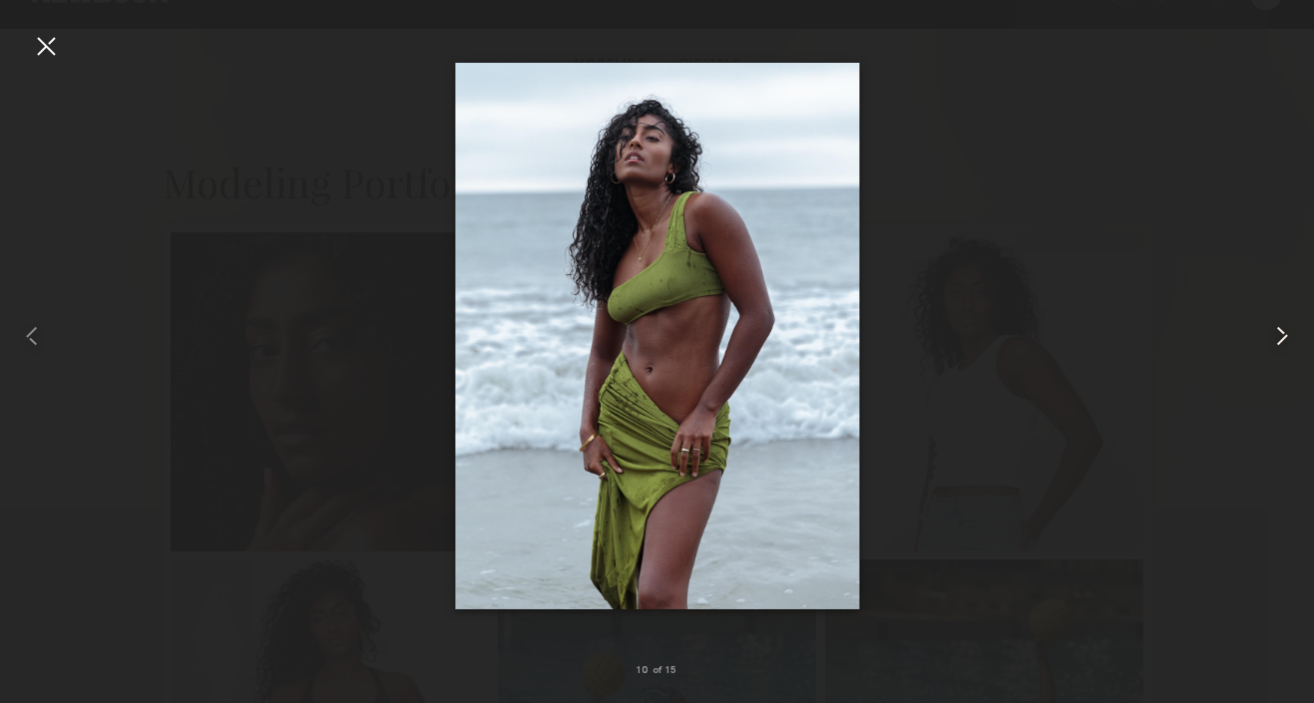
click at [1292, 340] on common-icon at bounding box center [1282, 336] width 32 height 32
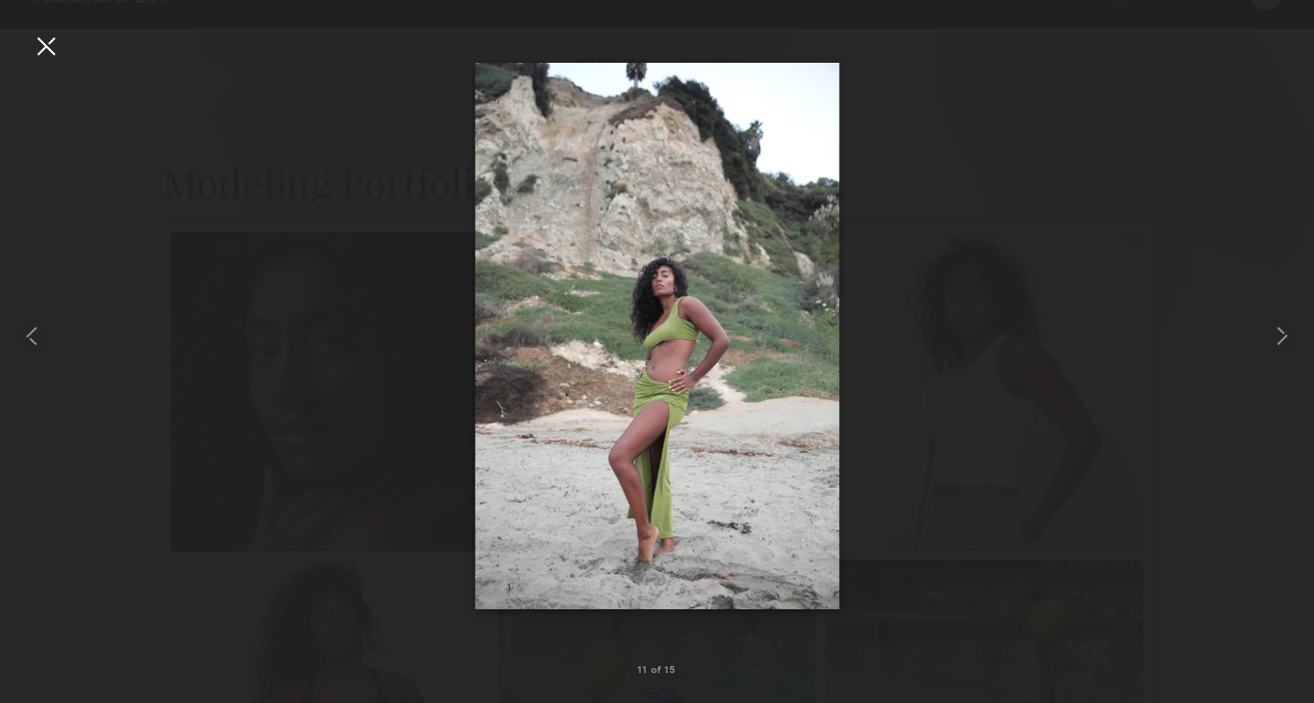
click at [53, 47] on div at bounding box center [46, 46] width 32 height 32
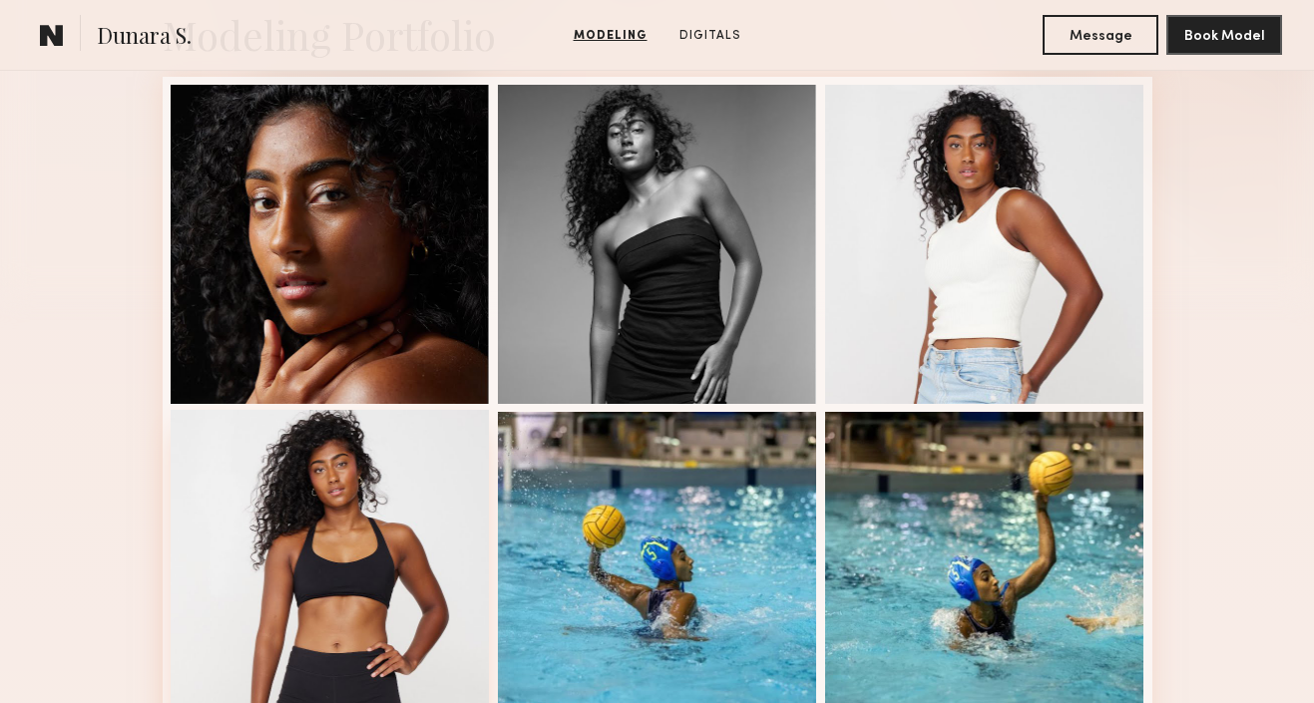
scroll to position [538, 0]
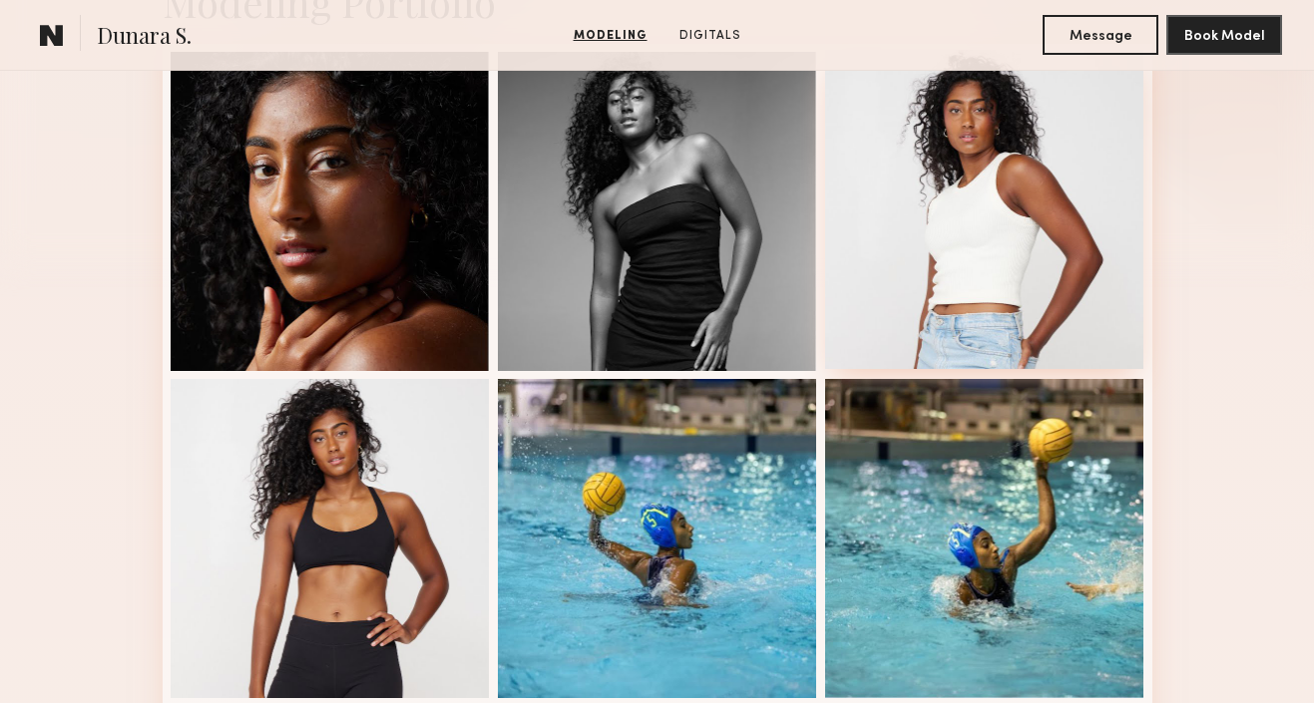
click at [974, 197] on div at bounding box center [984, 209] width 319 height 319
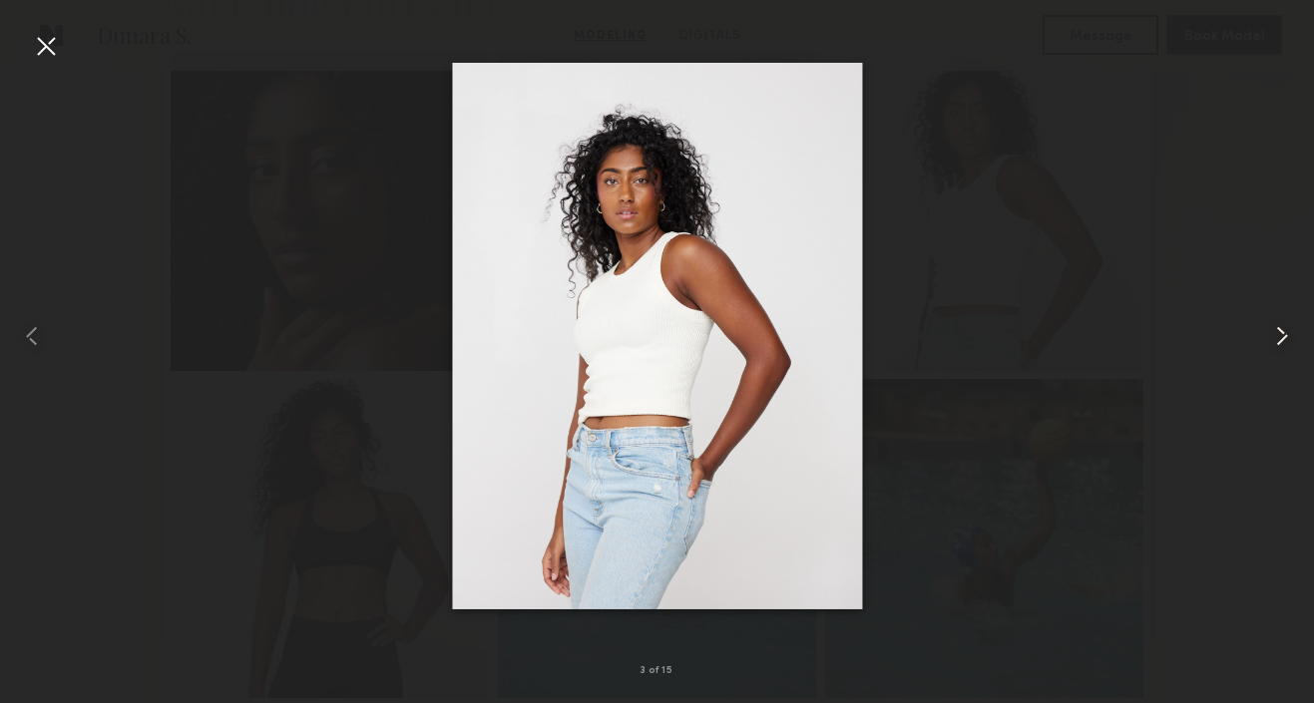
click at [1288, 336] on common-icon at bounding box center [1282, 336] width 32 height 32
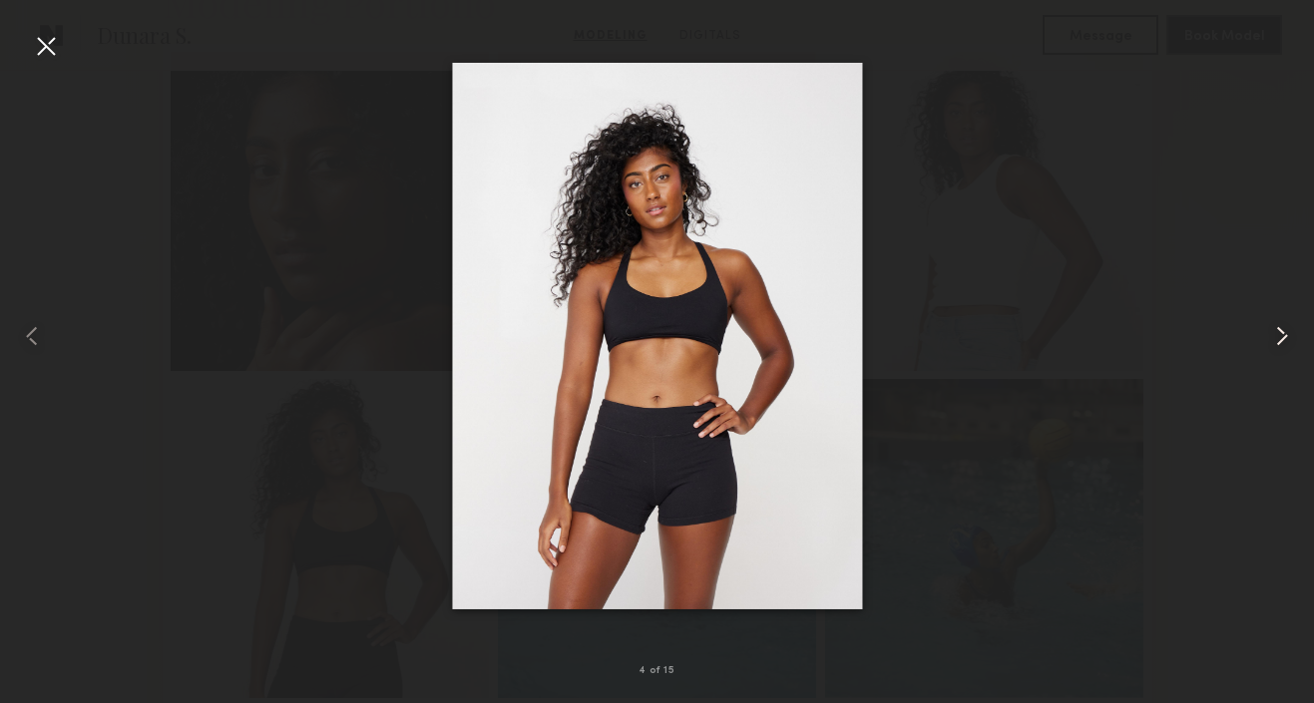
click at [1287, 335] on common-icon at bounding box center [1282, 336] width 32 height 32
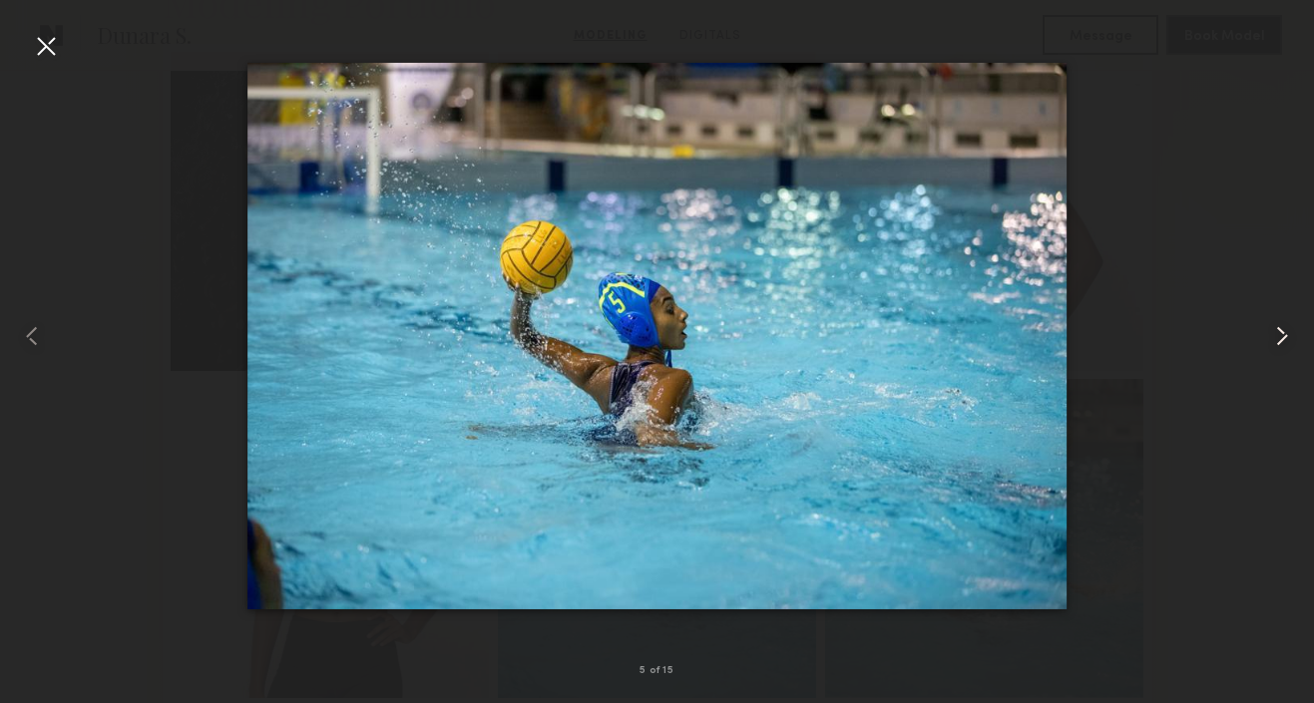
click at [1287, 335] on common-icon at bounding box center [1282, 336] width 32 height 32
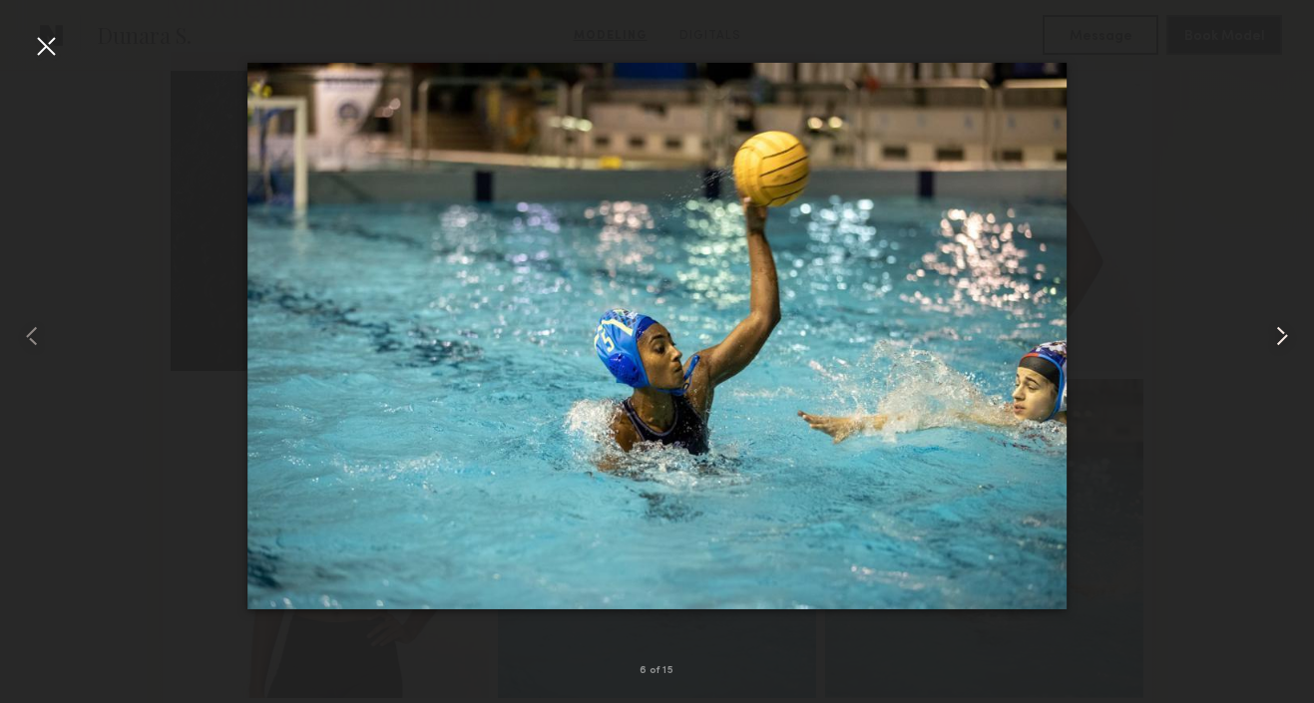
click at [1287, 335] on common-icon at bounding box center [1282, 336] width 32 height 32
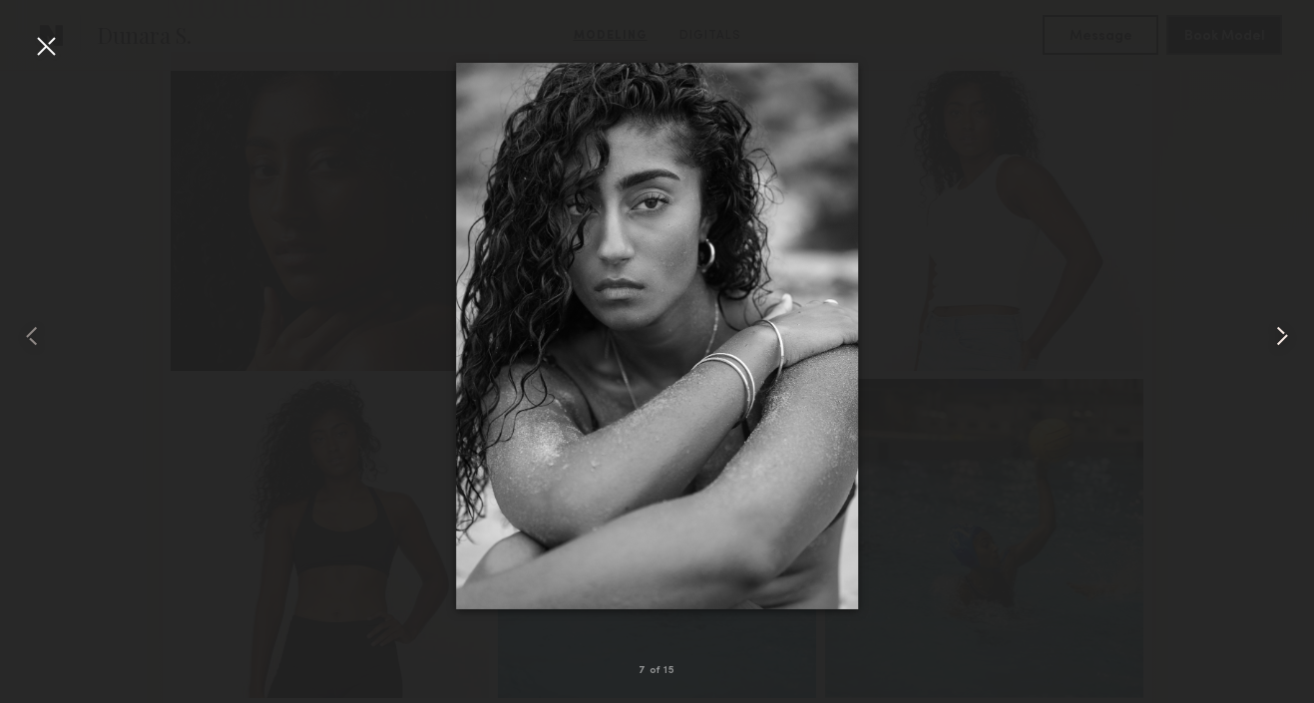
click at [1287, 335] on common-icon at bounding box center [1282, 336] width 32 height 32
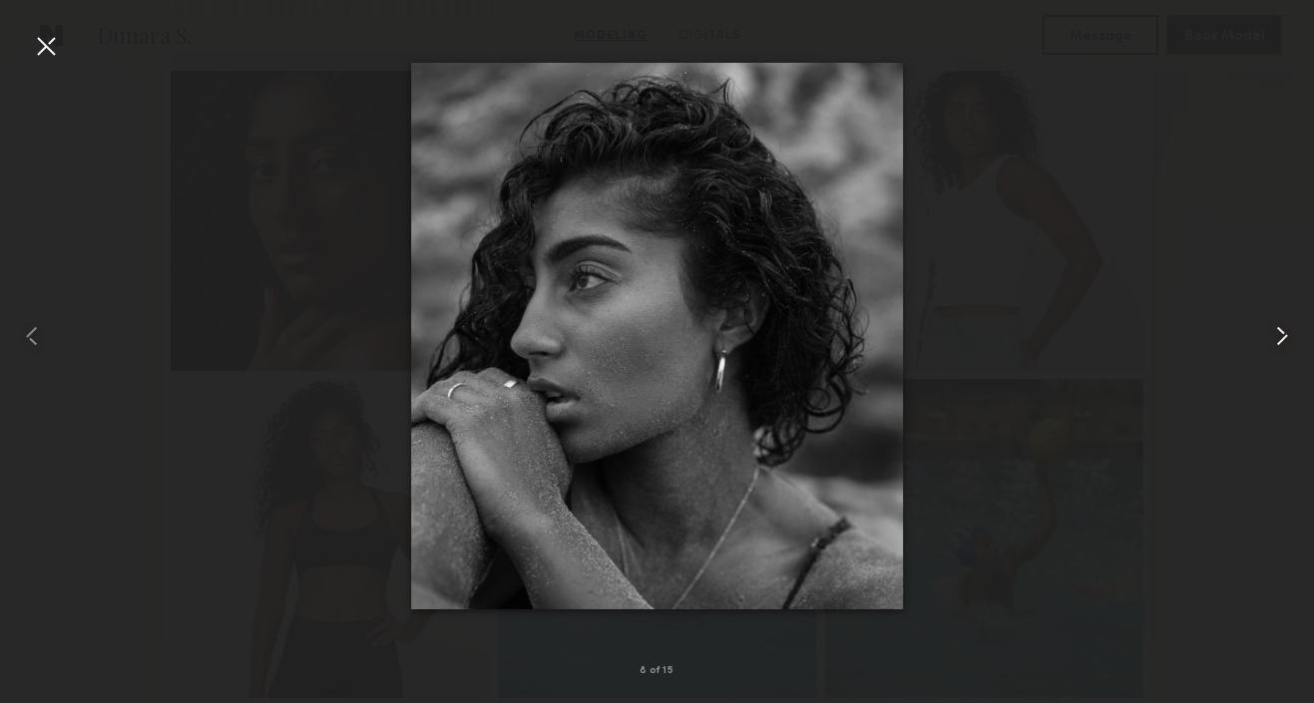
click at [1287, 335] on common-icon at bounding box center [1282, 336] width 32 height 32
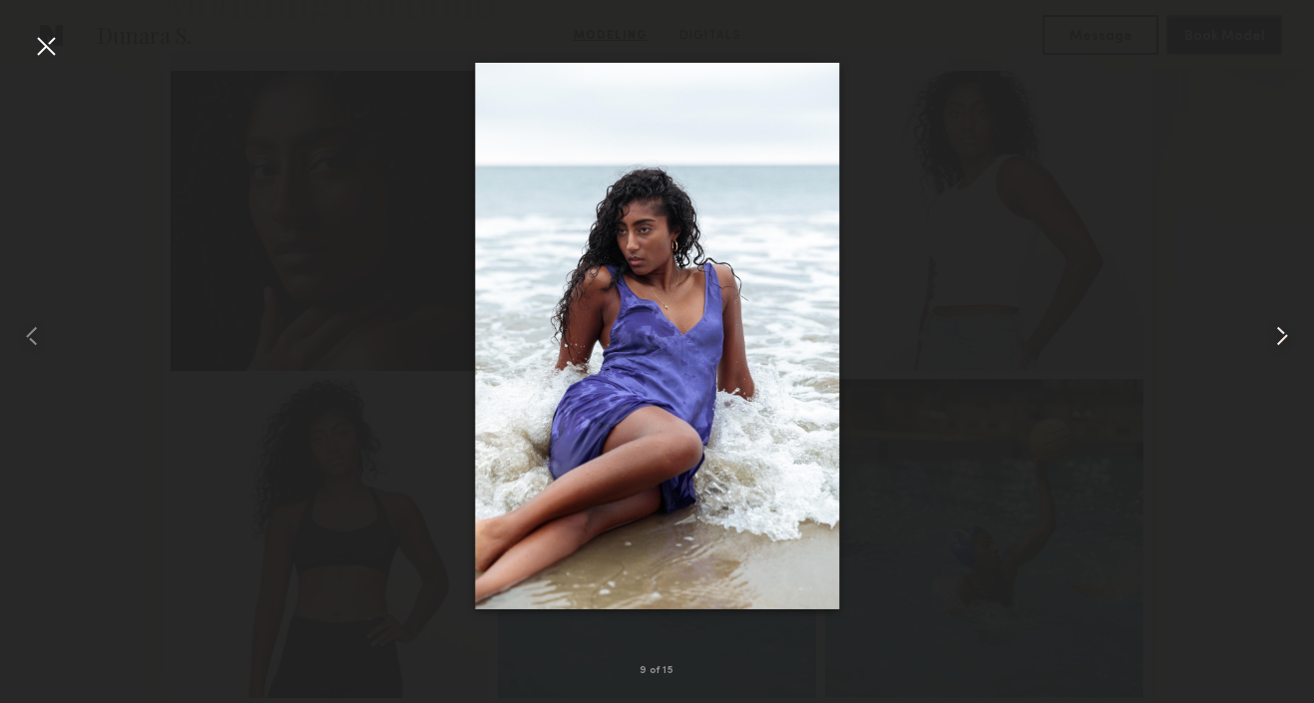
click at [1286, 335] on common-icon at bounding box center [1282, 336] width 32 height 32
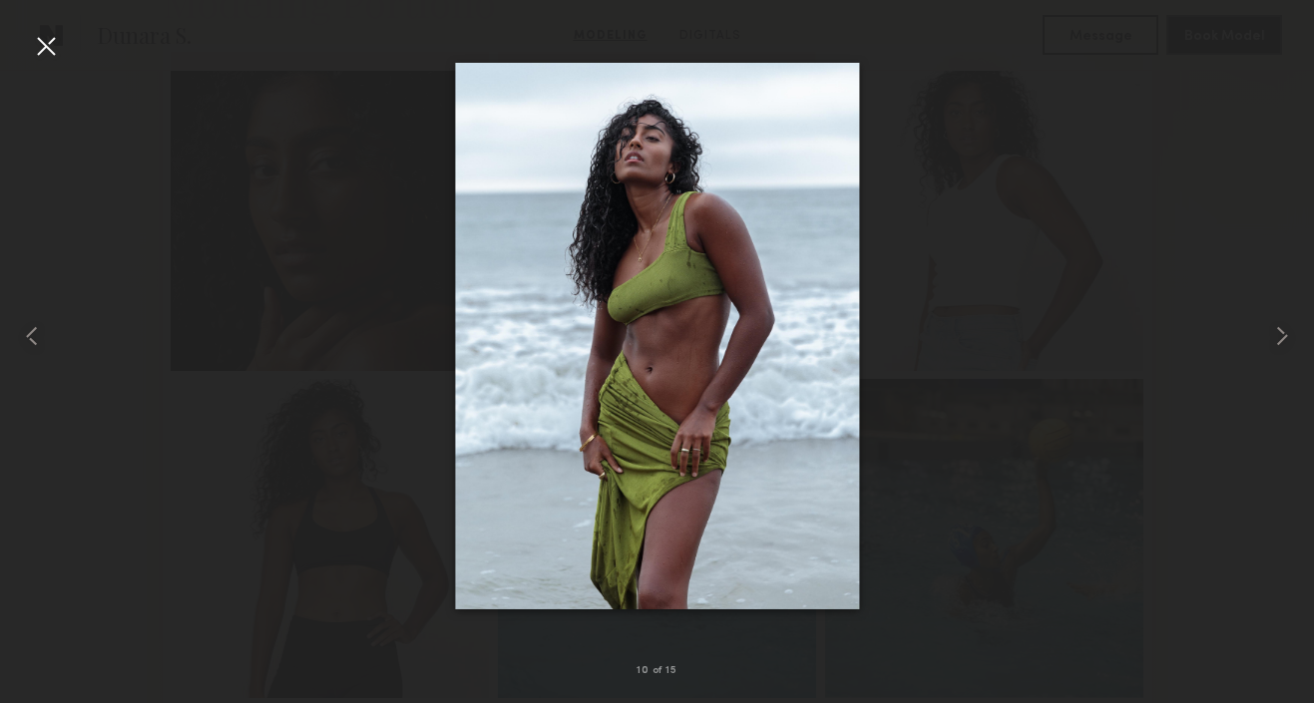
click at [39, 42] on div at bounding box center [46, 46] width 32 height 32
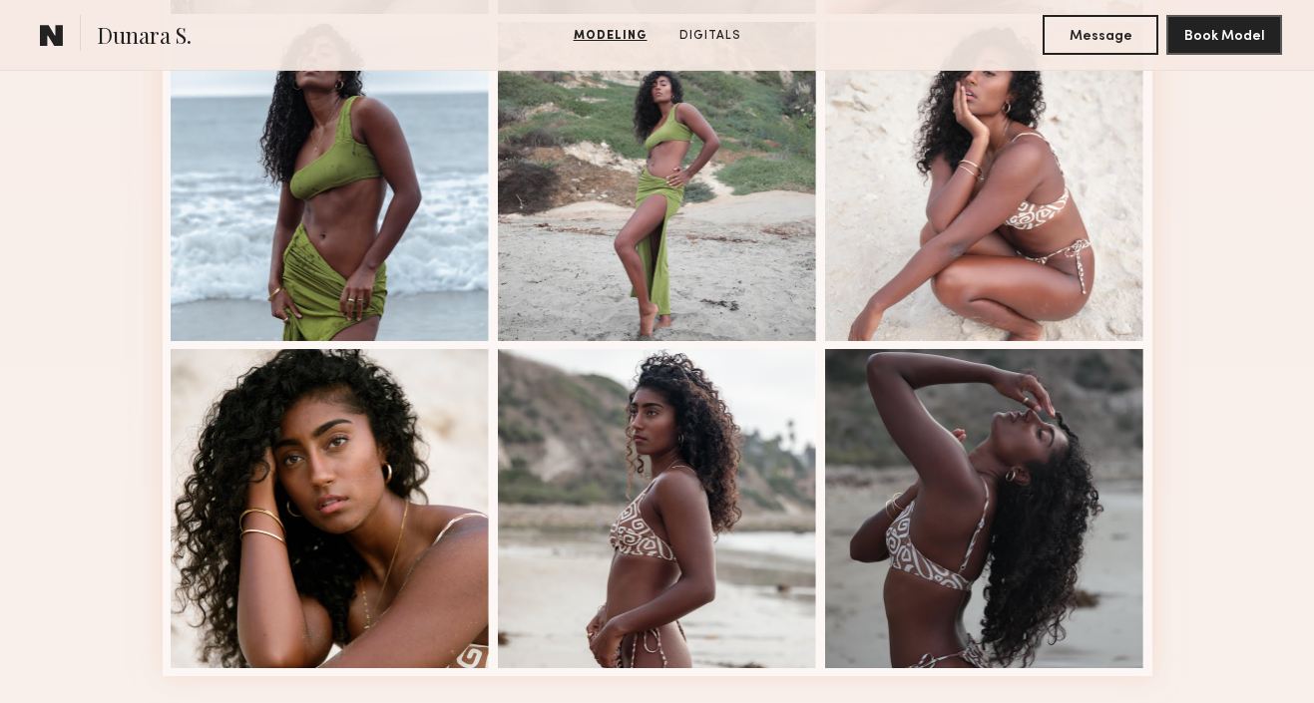
scroll to position [1649, 0]
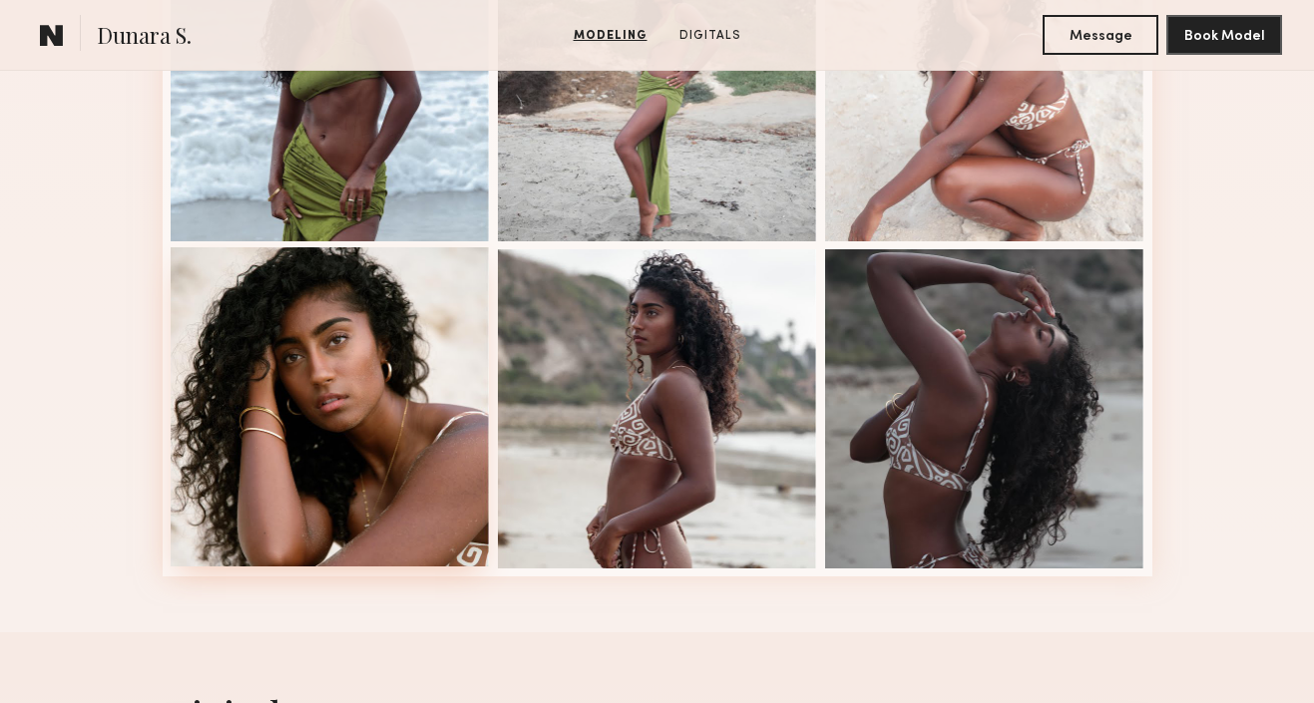
click at [329, 468] on div at bounding box center [330, 406] width 319 height 319
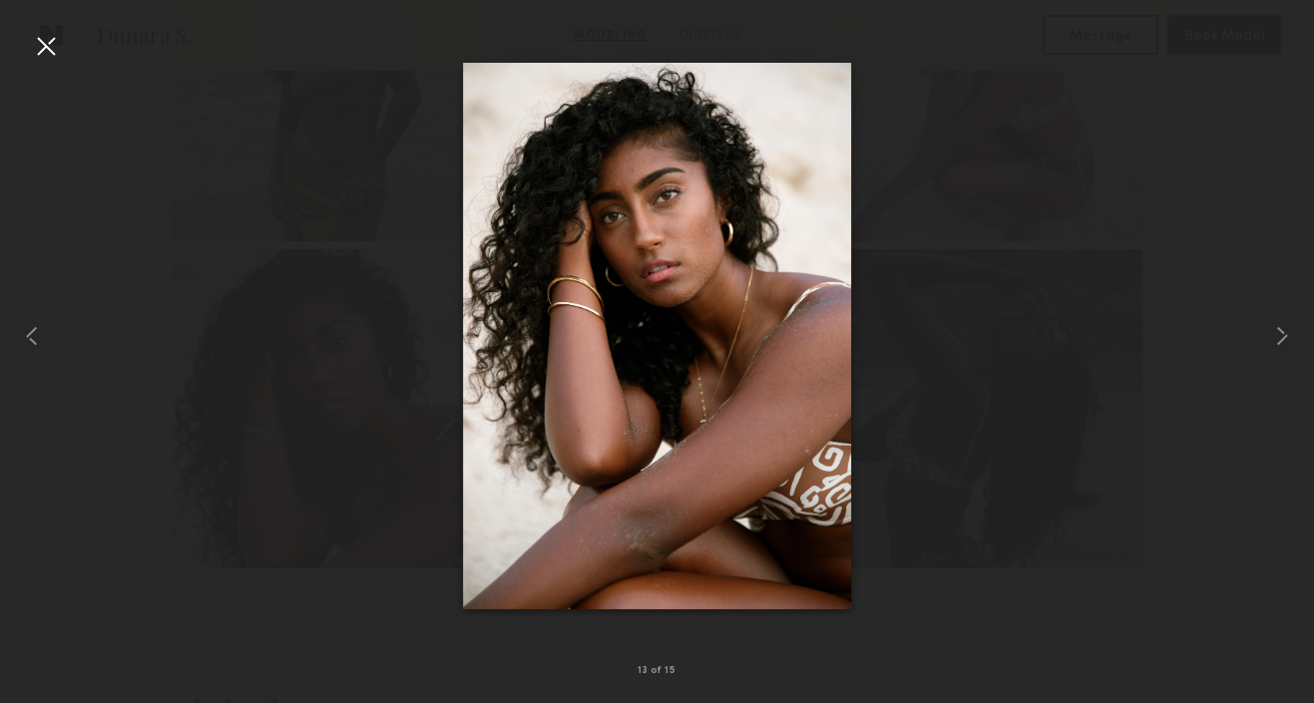
click at [47, 41] on div at bounding box center [46, 46] width 32 height 32
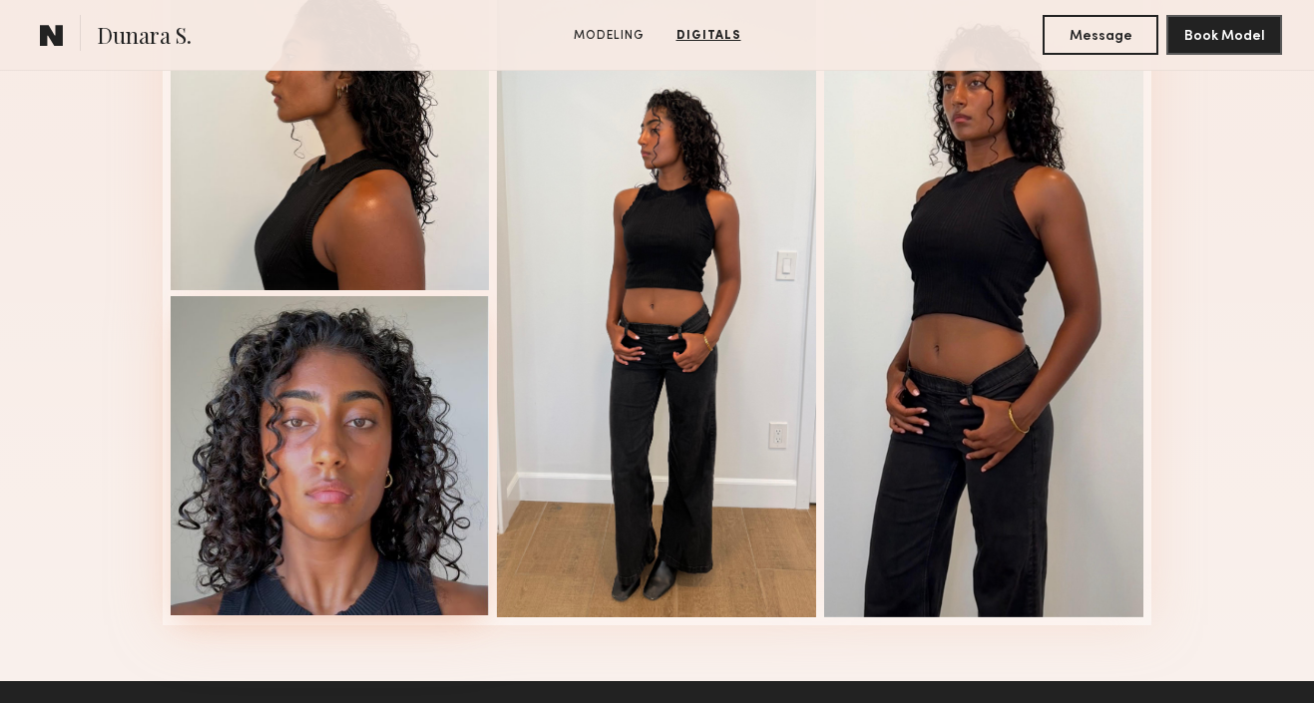
scroll to position [2448, 0]
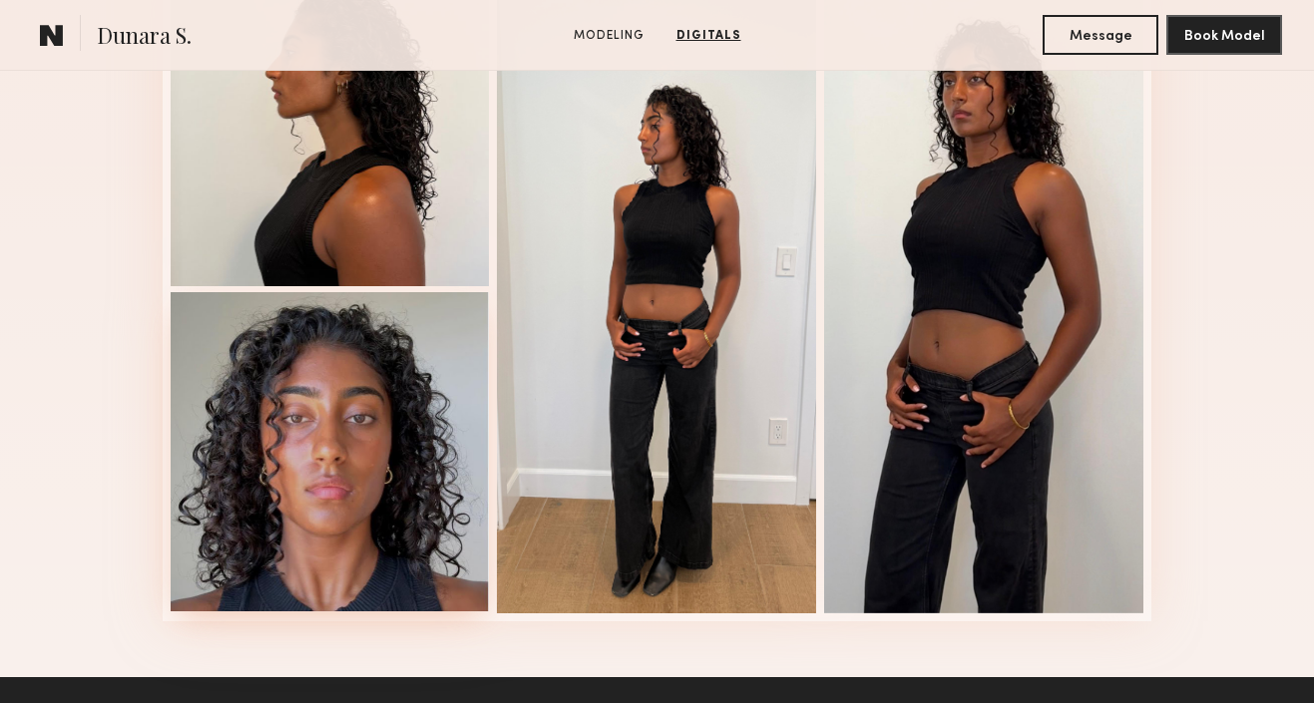
click at [325, 484] on div at bounding box center [330, 451] width 319 height 319
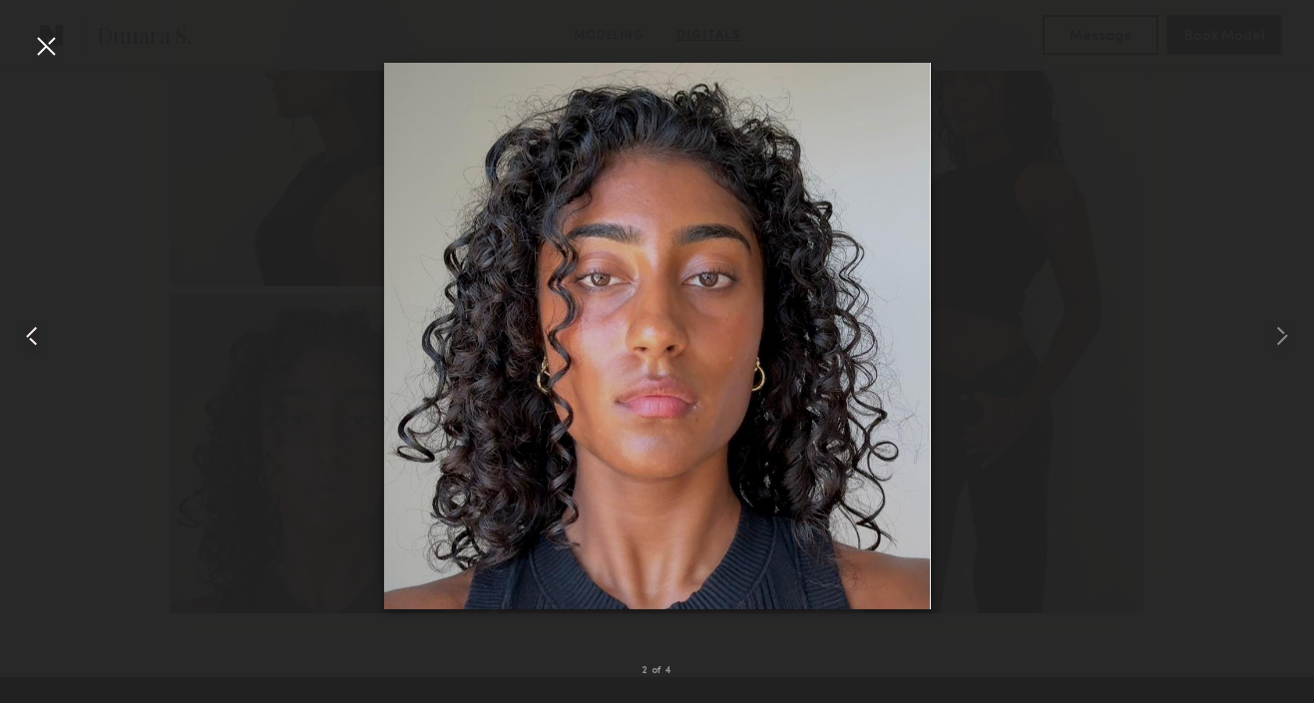
click at [33, 345] on common-icon at bounding box center [32, 336] width 32 height 32
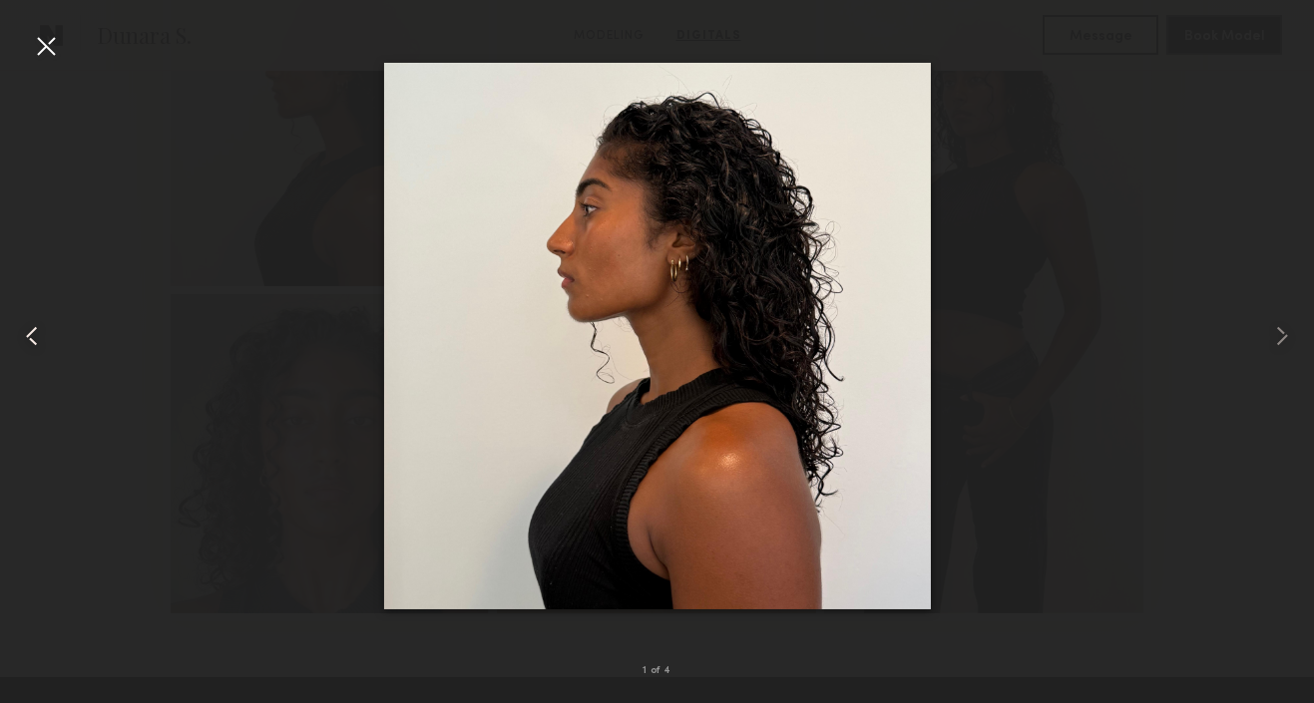
click at [33, 345] on common-icon at bounding box center [32, 336] width 32 height 32
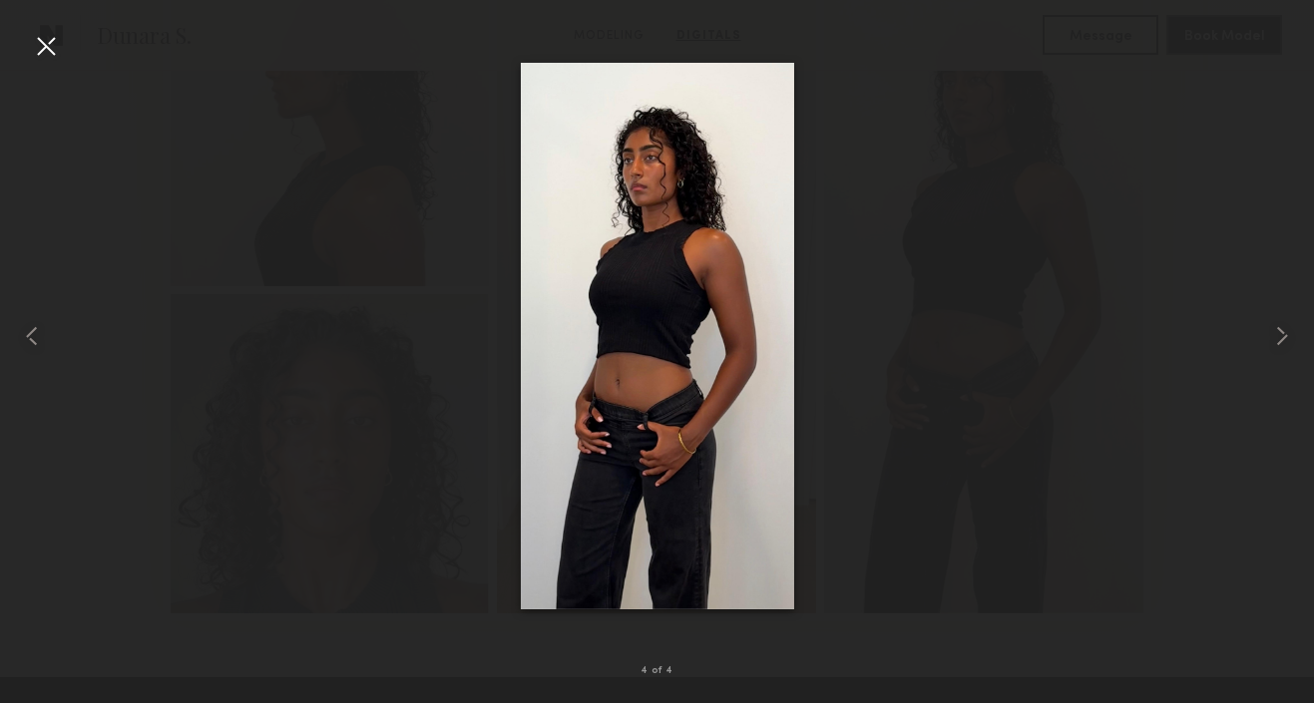
click at [42, 47] on div at bounding box center [46, 46] width 32 height 32
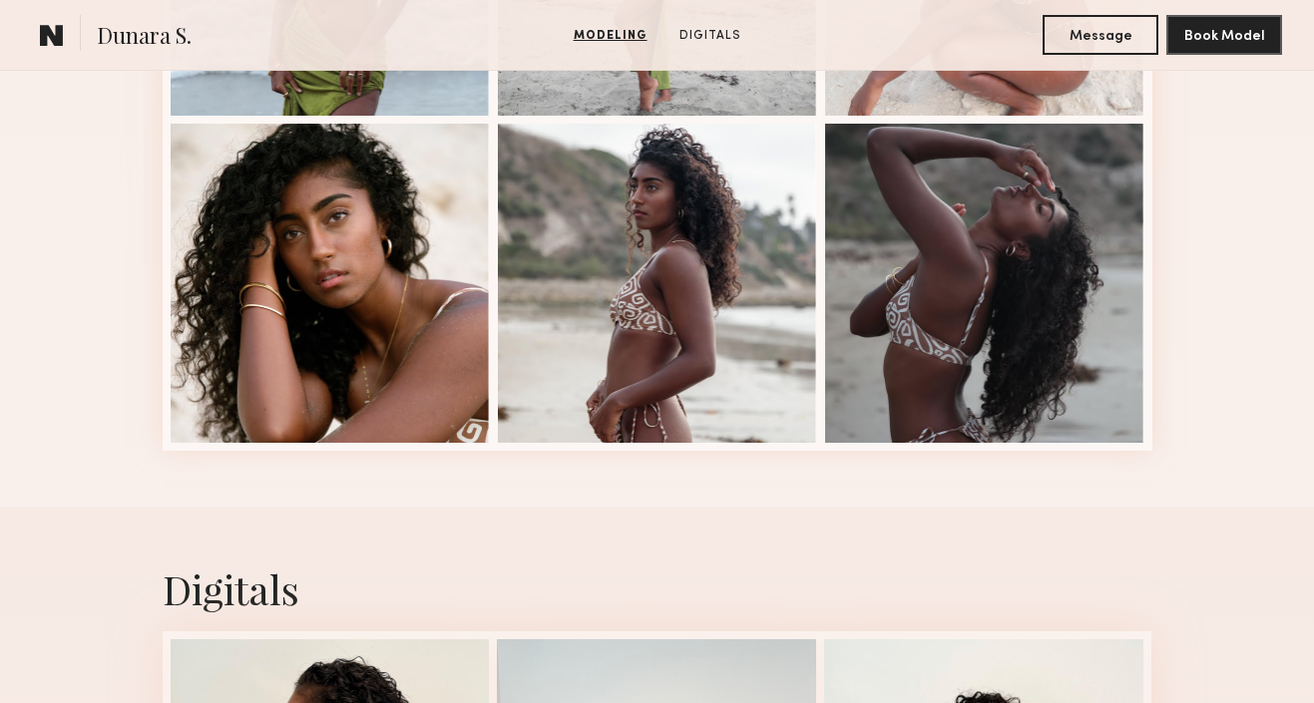
scroll to position [1700, 0]
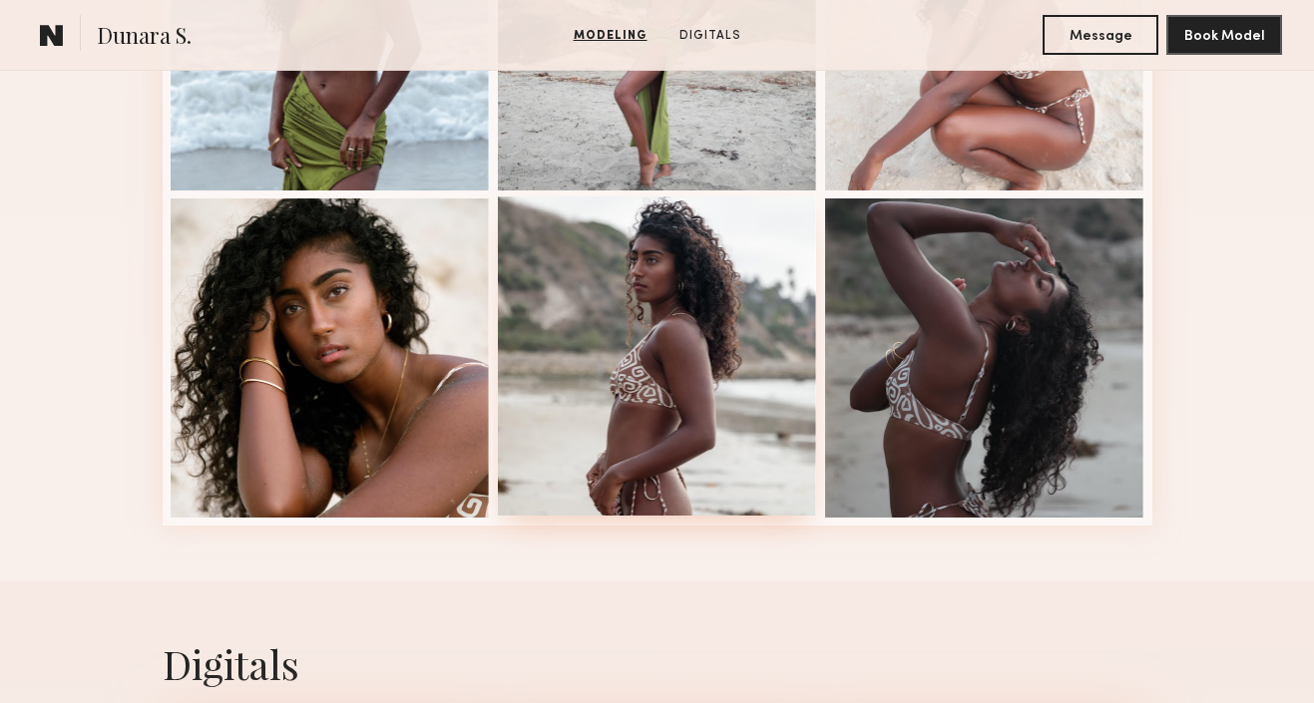
click at [625, 333] on div at bounding box center [657, 356] width 319 height 319
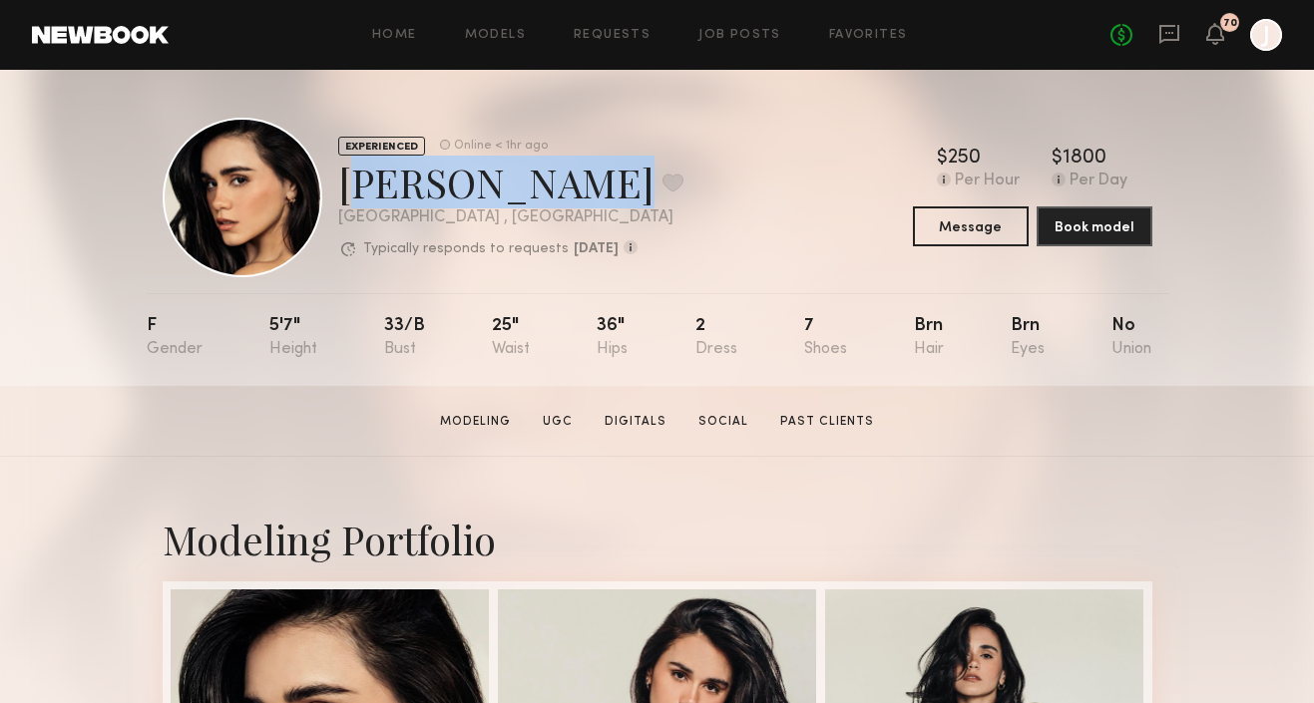
drag, startPoint x: 340, startPoint y: 193, endPoint x: 520, endPoint y: 192, distance: 179.6
click at [523, 196] on div "[PERSON_NAME] Favorite" at bounding box center [510, 182] width 345 height 53
copy div "[PERSON_NAME]"
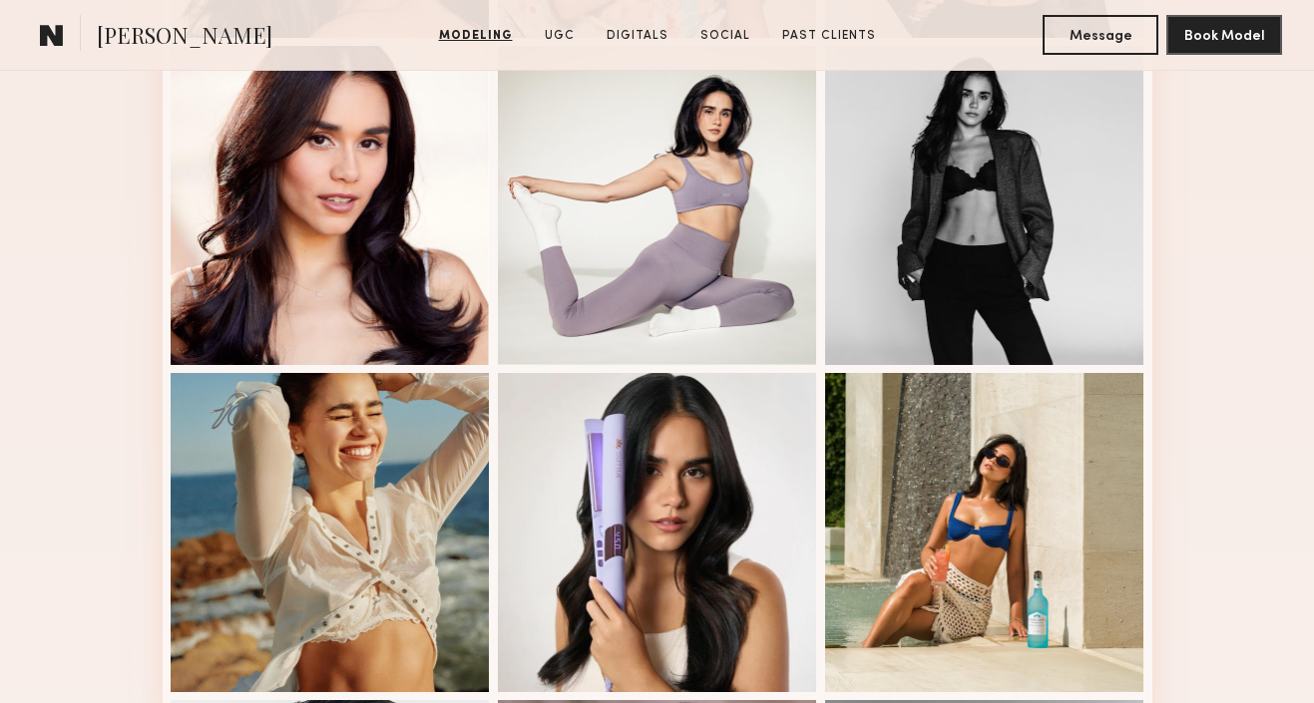
scroll to position [1290, 0]
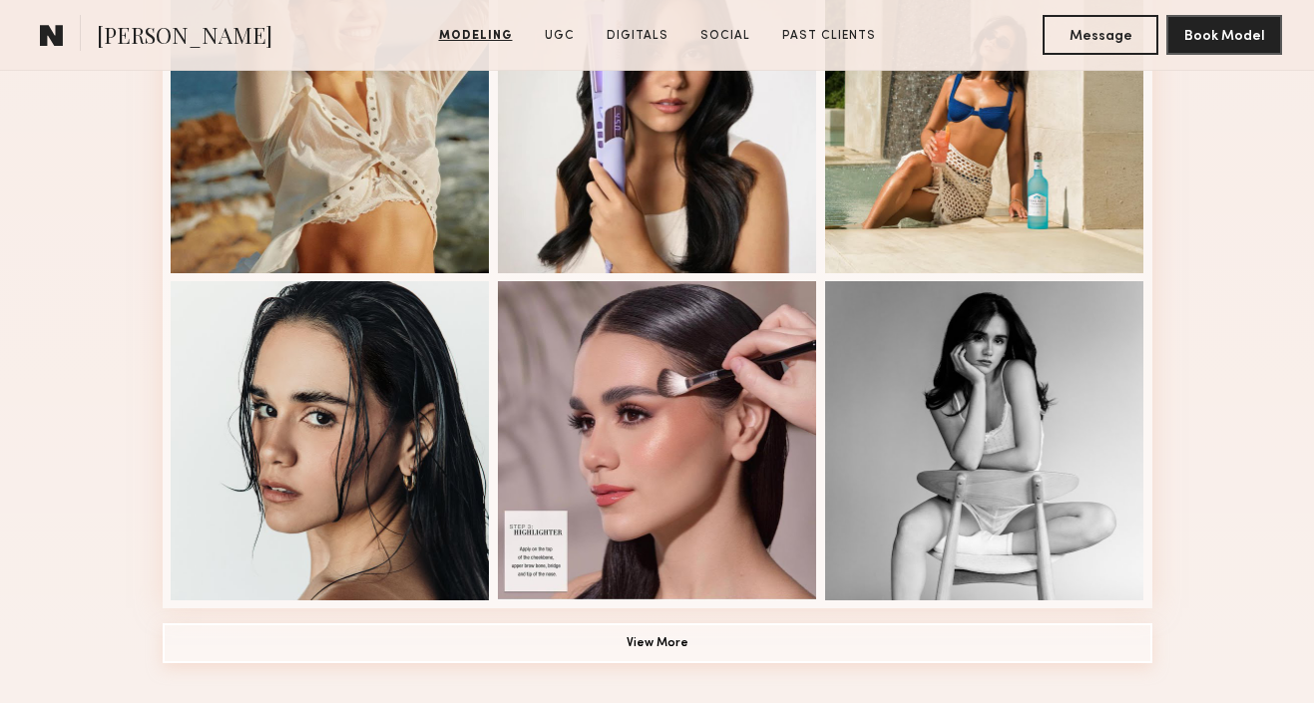
click at [685, 651] on button "View More" at bounding box center [658, 644] width 990 height 40
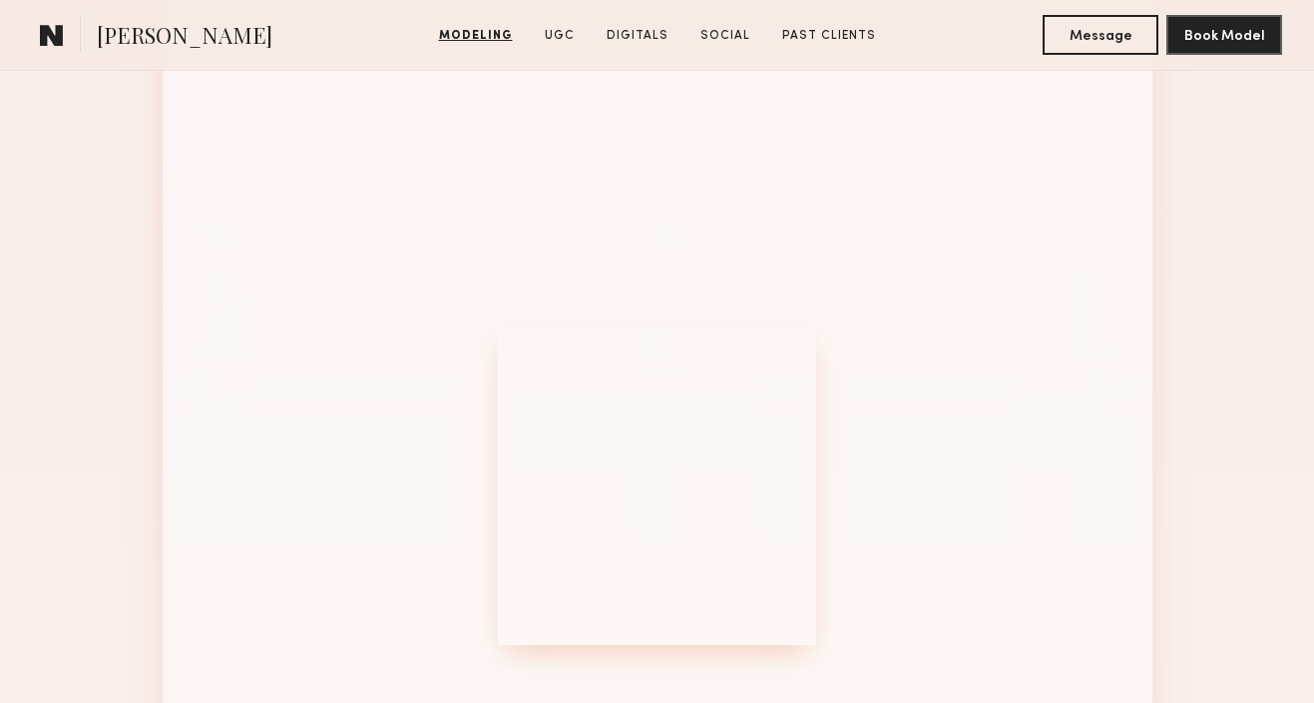
scroll to position [2236, 0]
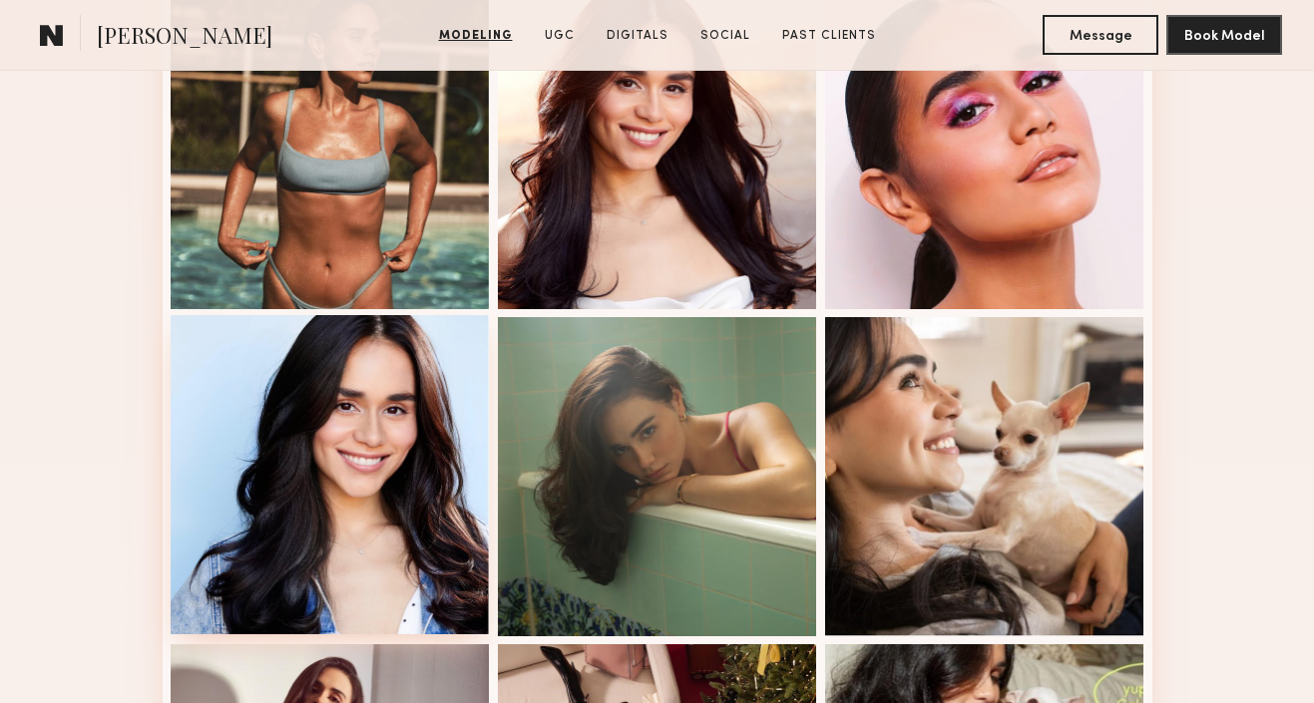
click at [320, 503] on div at bounding box center [330, 474] width 319 height 319
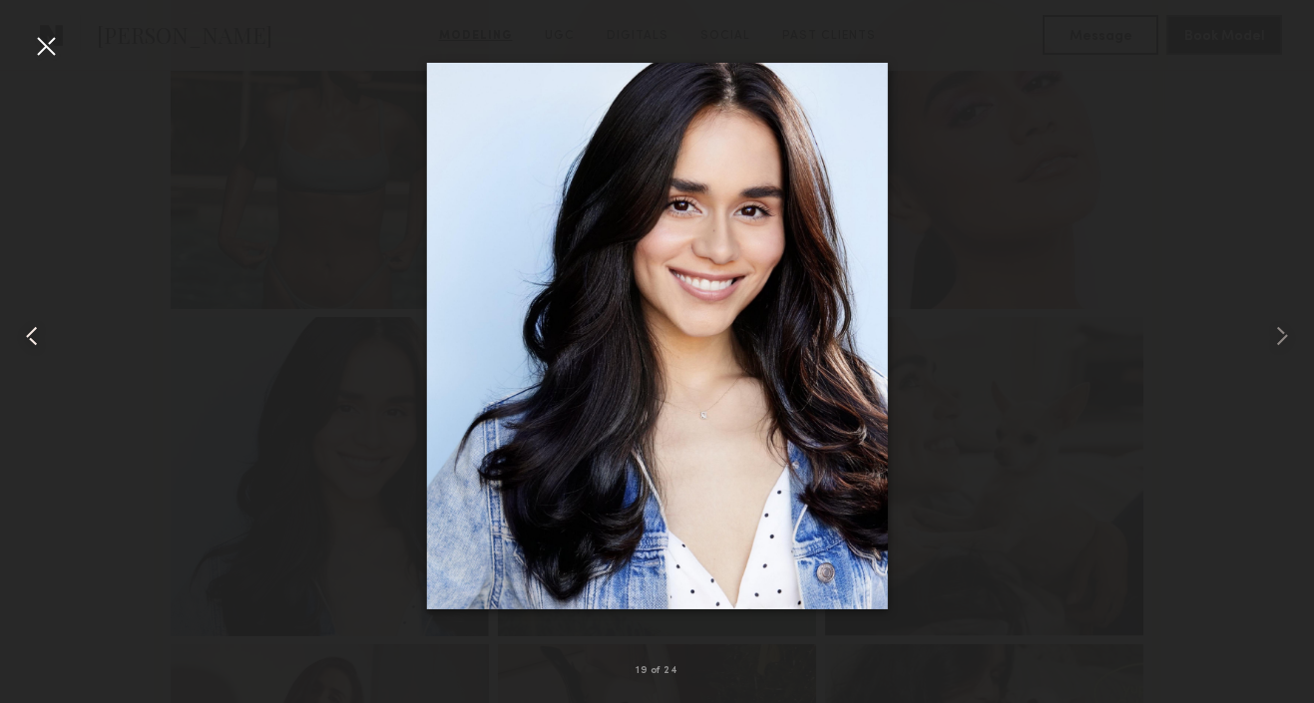
click at [45, 341] on common-icon at bounding box center [32, 336] width 32 height 32
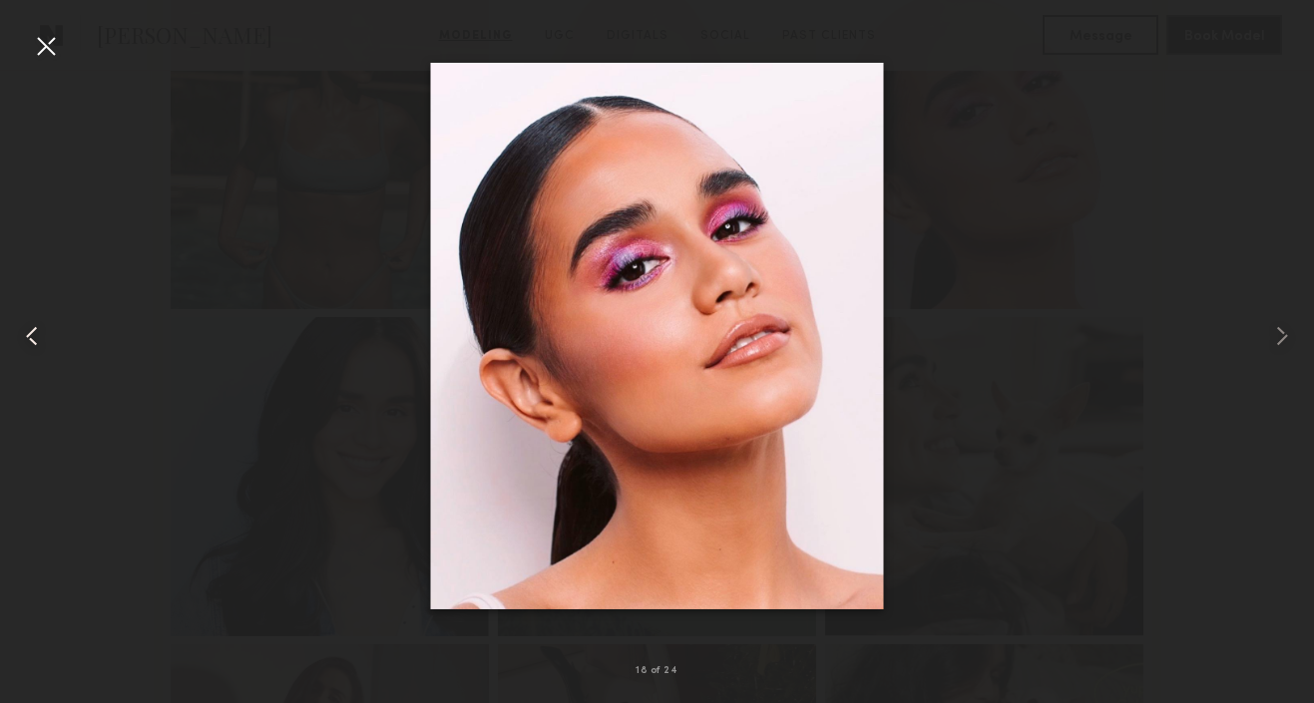
click at [45, 341] on common-icon at bounding box center [32, 336] width 32 height 32
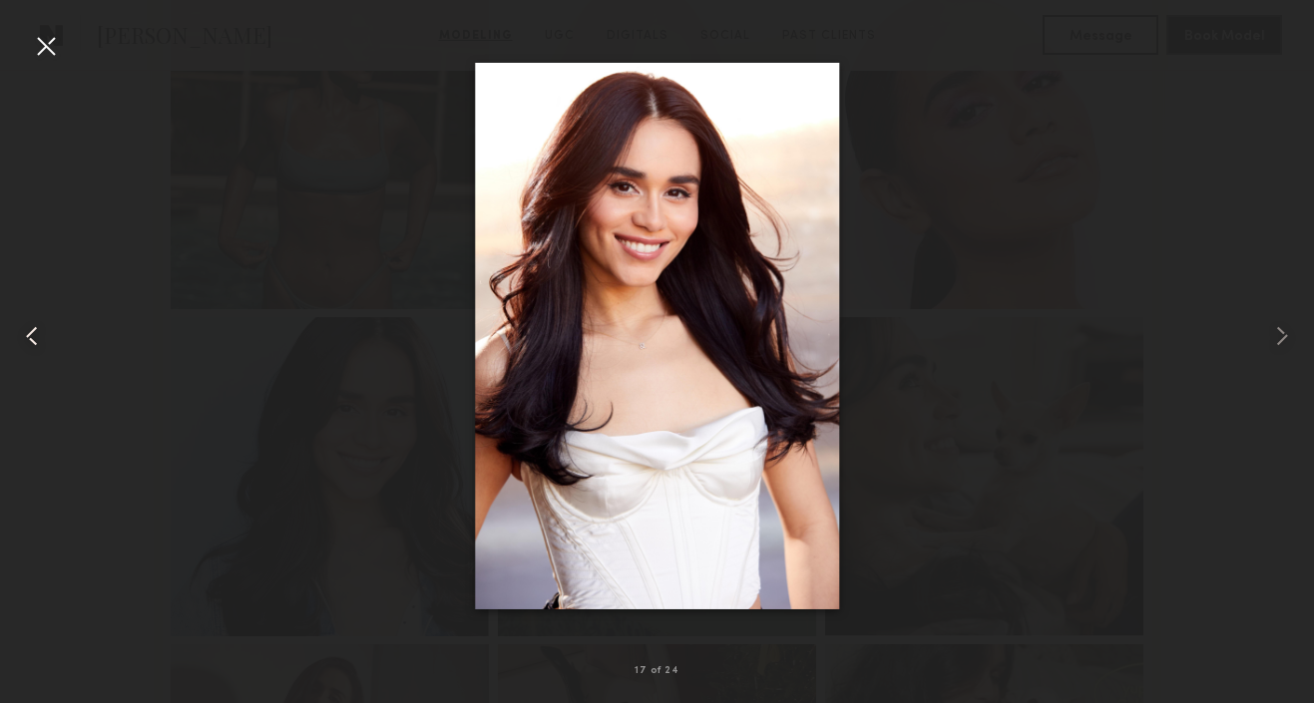
click at [45, 341] on common-icon at bounding box center [32, 336] width 32 height 32
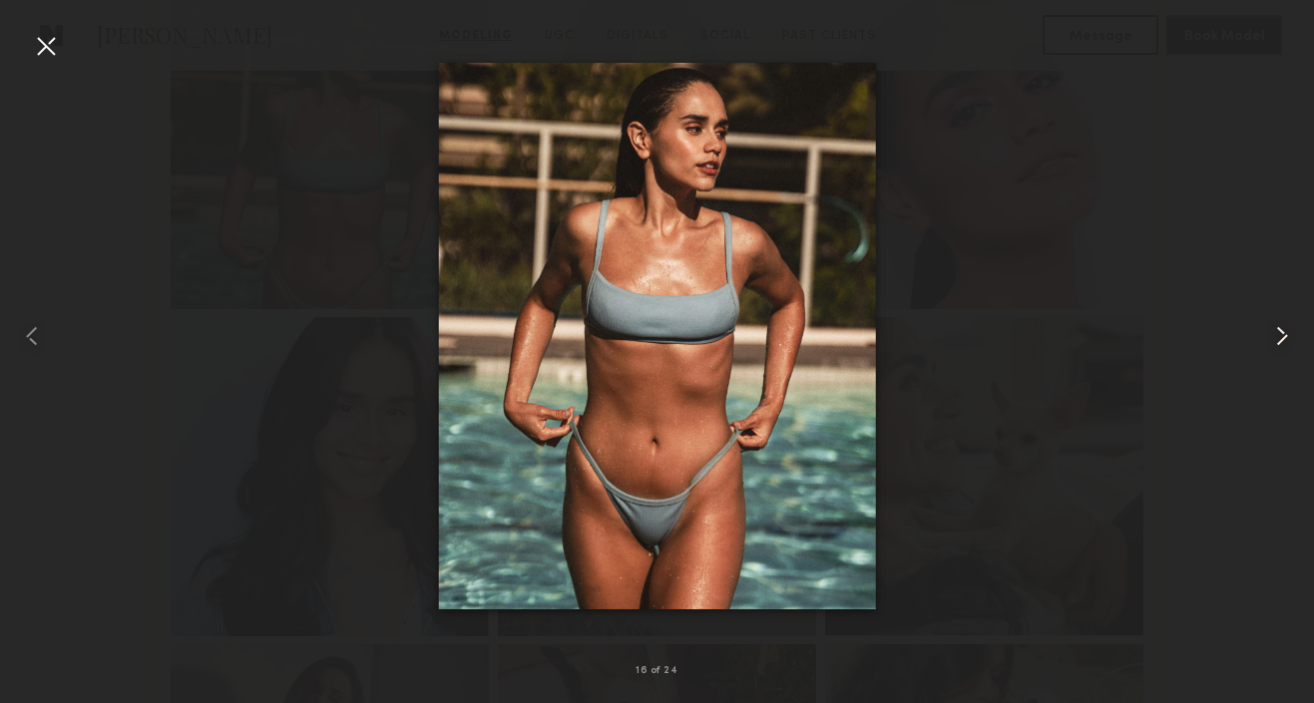
click at [1282, 326] on common-icon at bounding box center [1282, 336] width 32 height 32
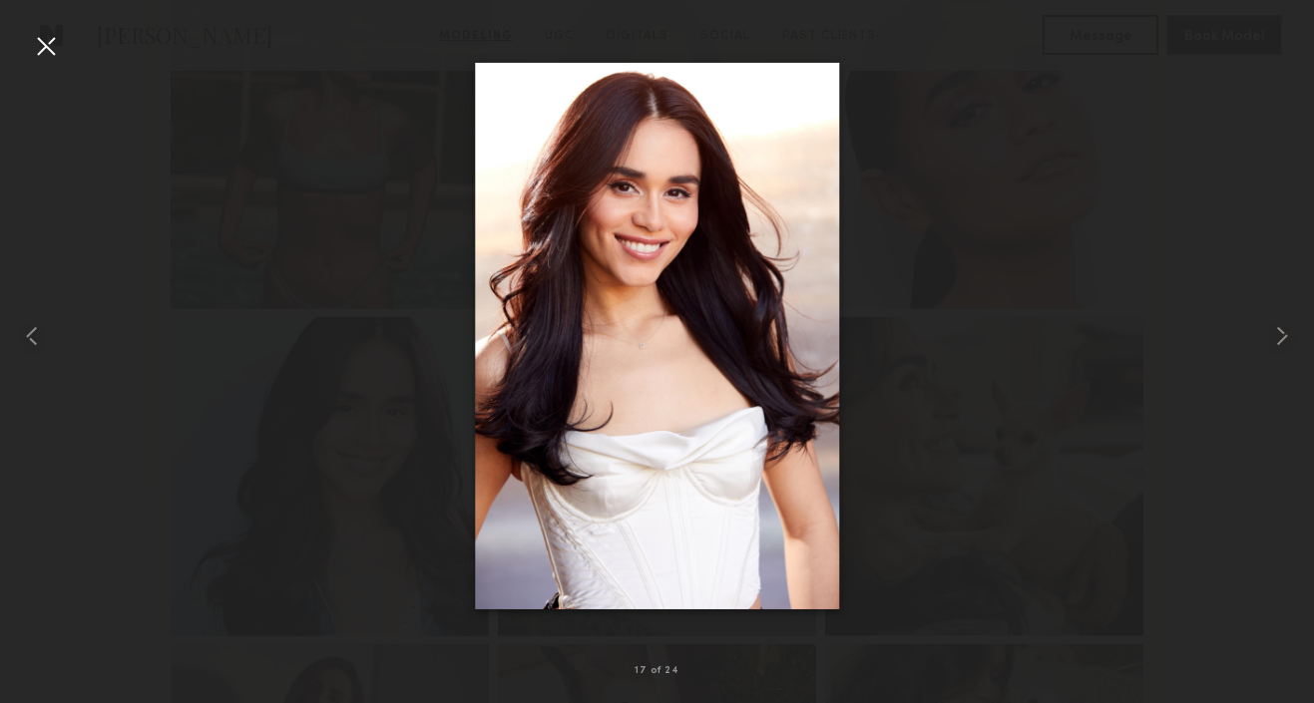
click at [50, 60] on div at bounding box center [46, 46] width 32 height 32
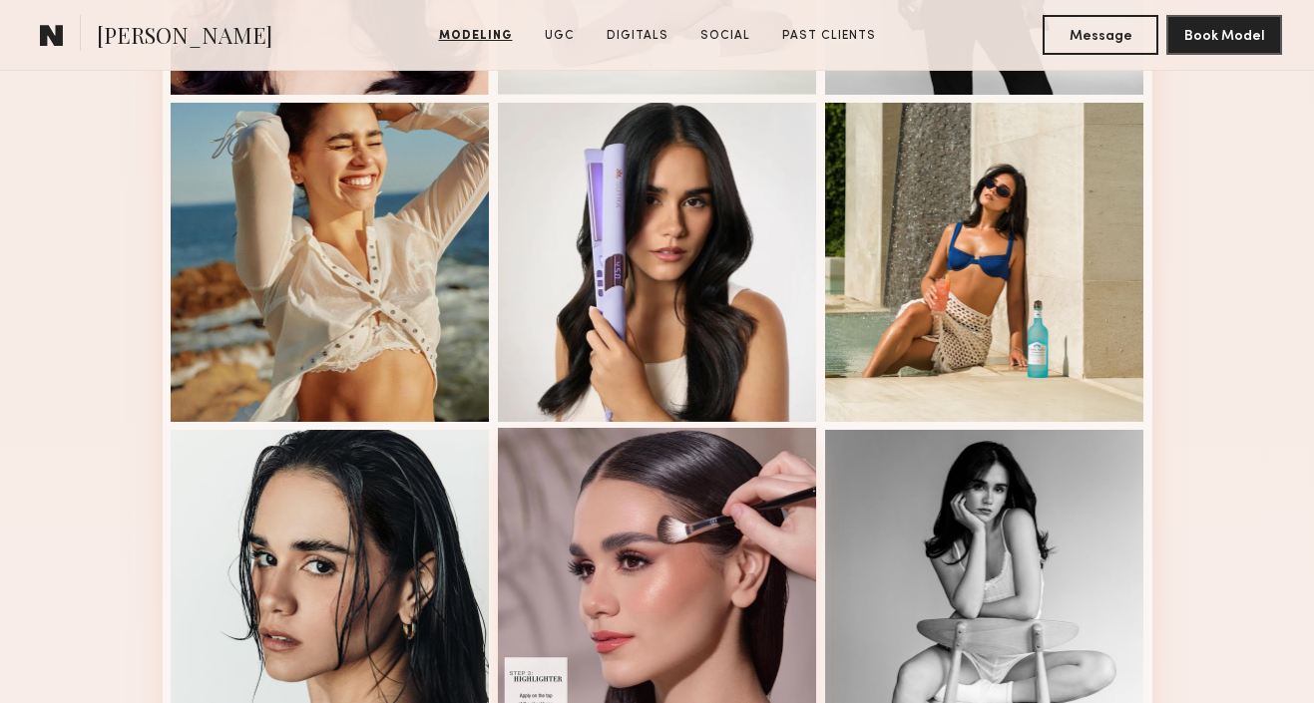
scroll to position [946, 0]
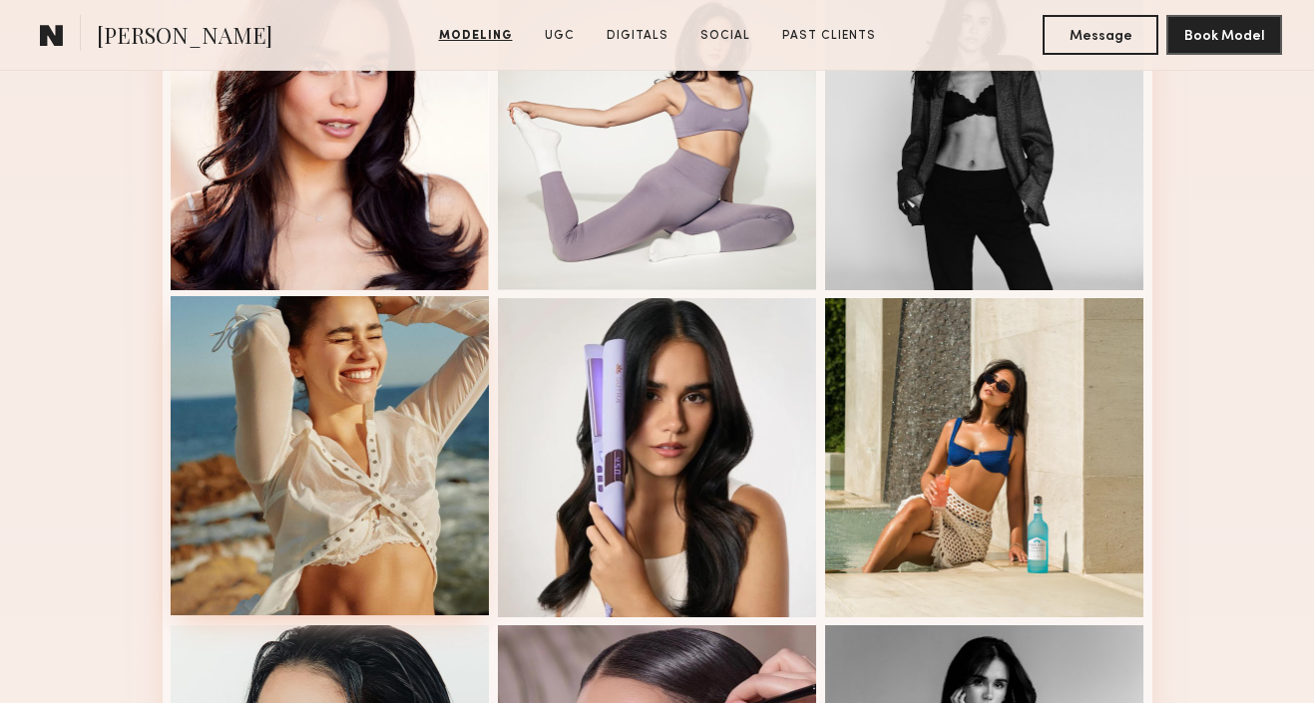
click at [423, 360] on div at bounding box center [330, 455] width 319 height 319
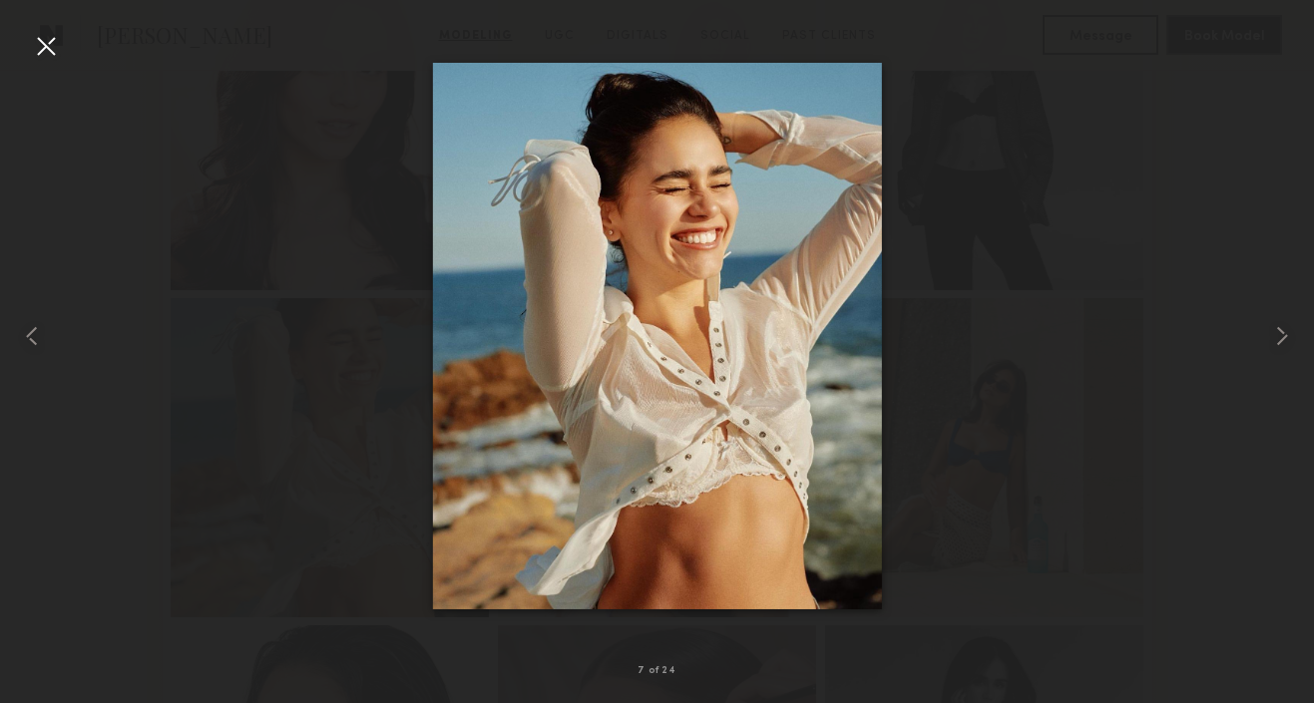
click at [47, 48] on div at bounding box center [46, 46] width 32 height 32
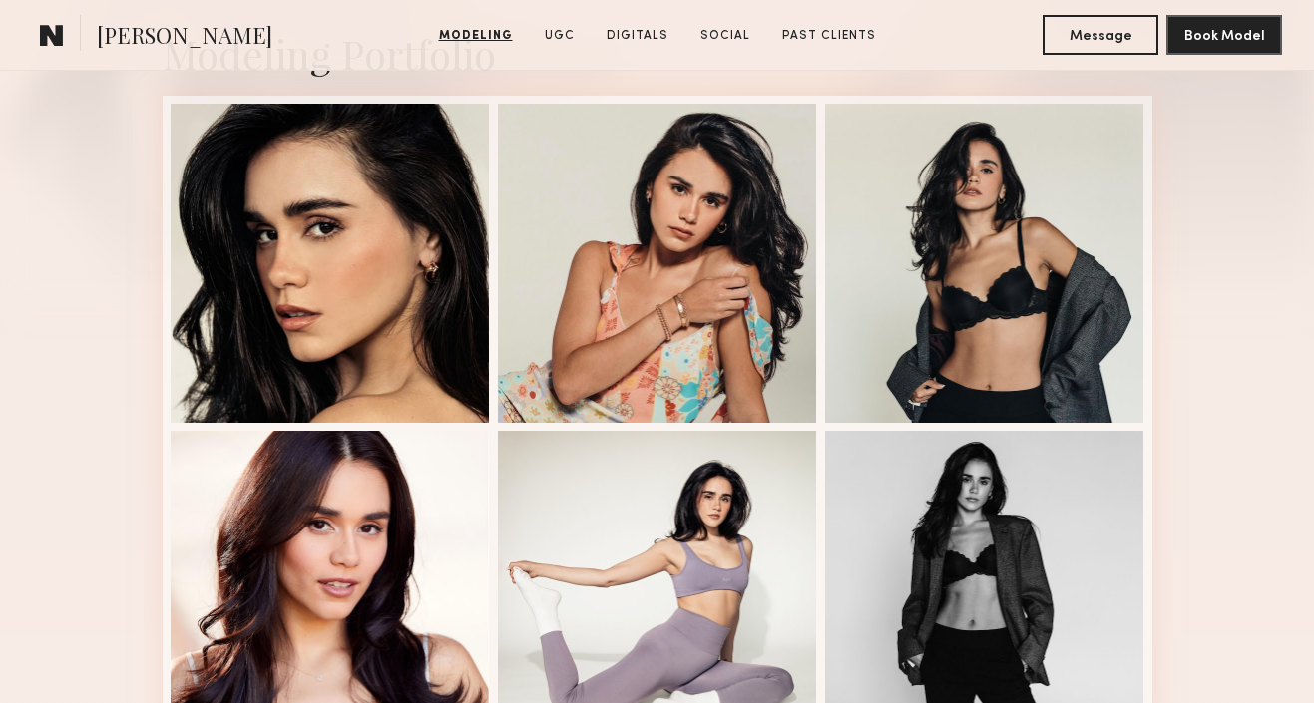
scroll to position [483, 0]
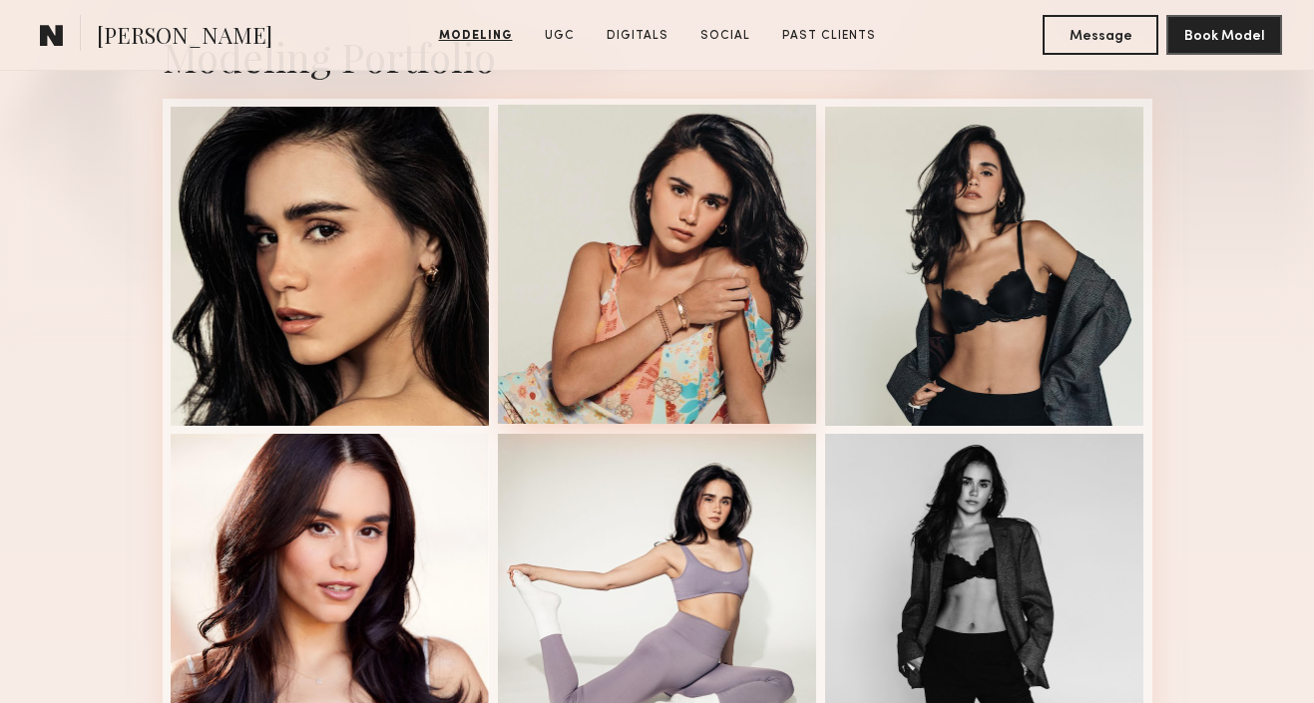
click at [552, 273] on div at bounding box center [657, 264] width 319 height 319
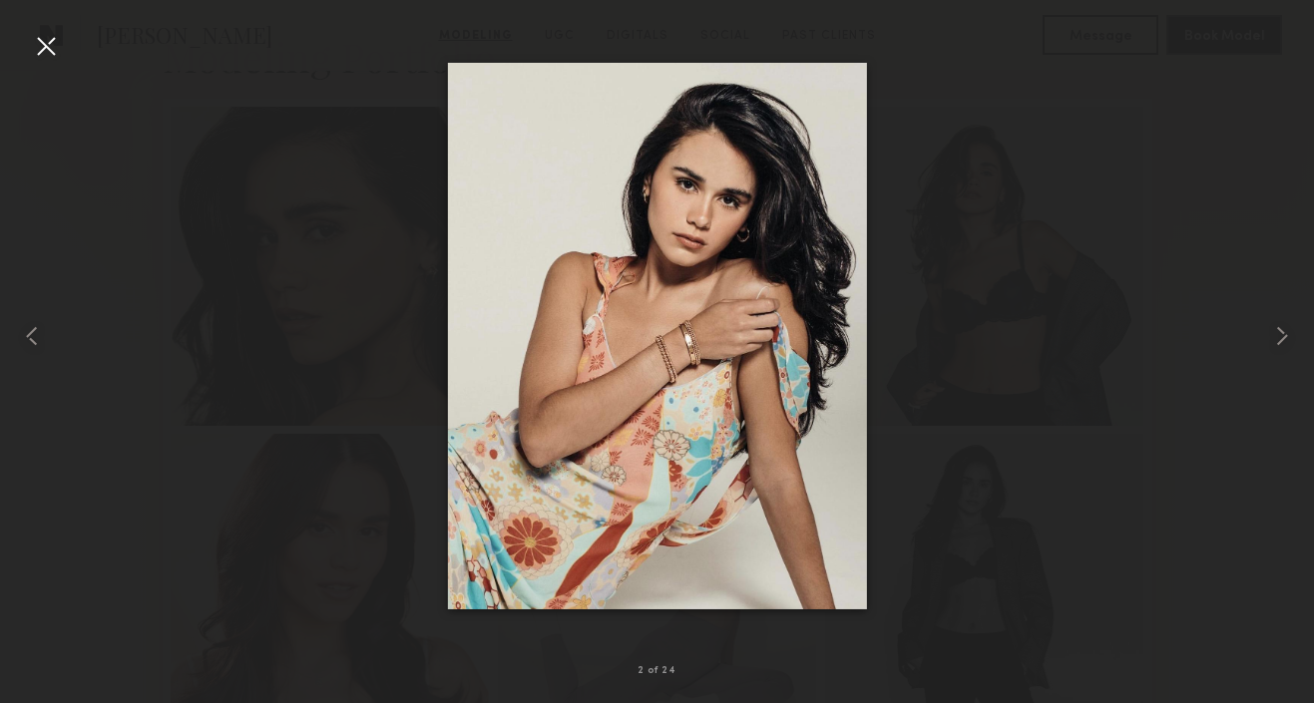
click at [46, 43] on div at bounding box center [46, 46] width 32 height 32
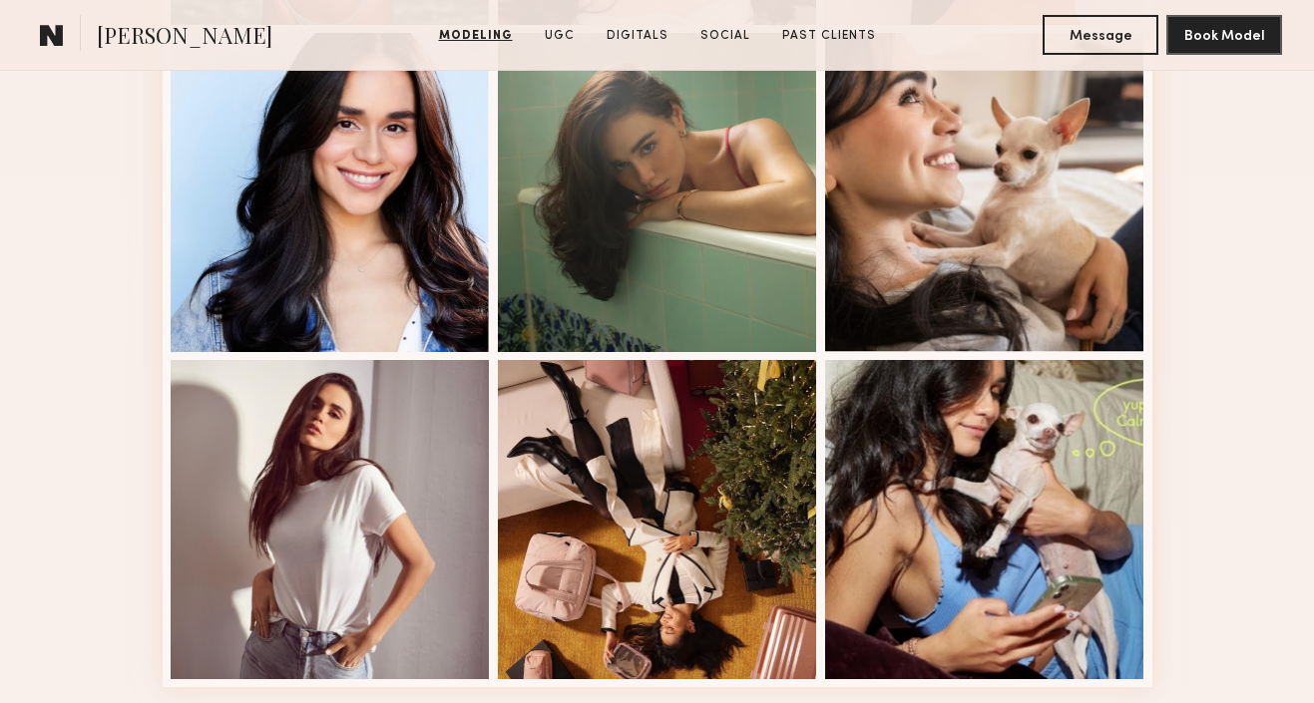
scroll to position [2412, 0]
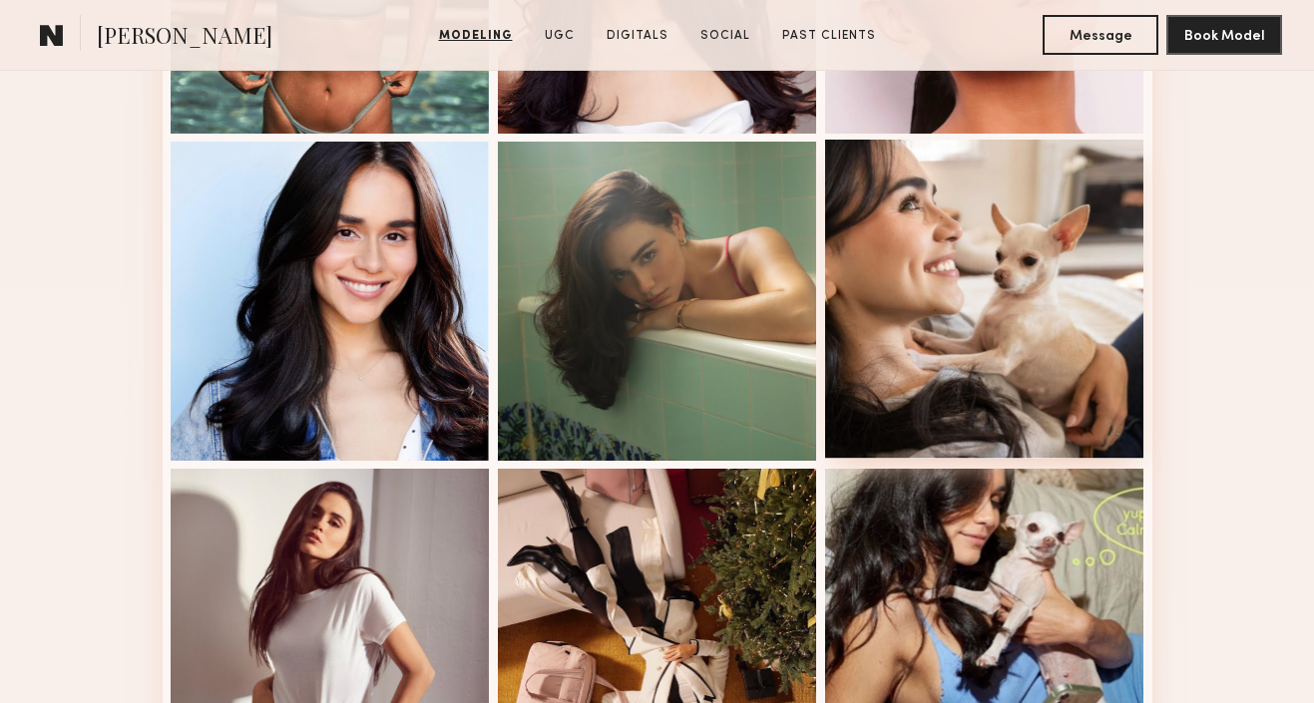
click at [892, 230] on div at bounding box center [984, 299] width 319 height 319
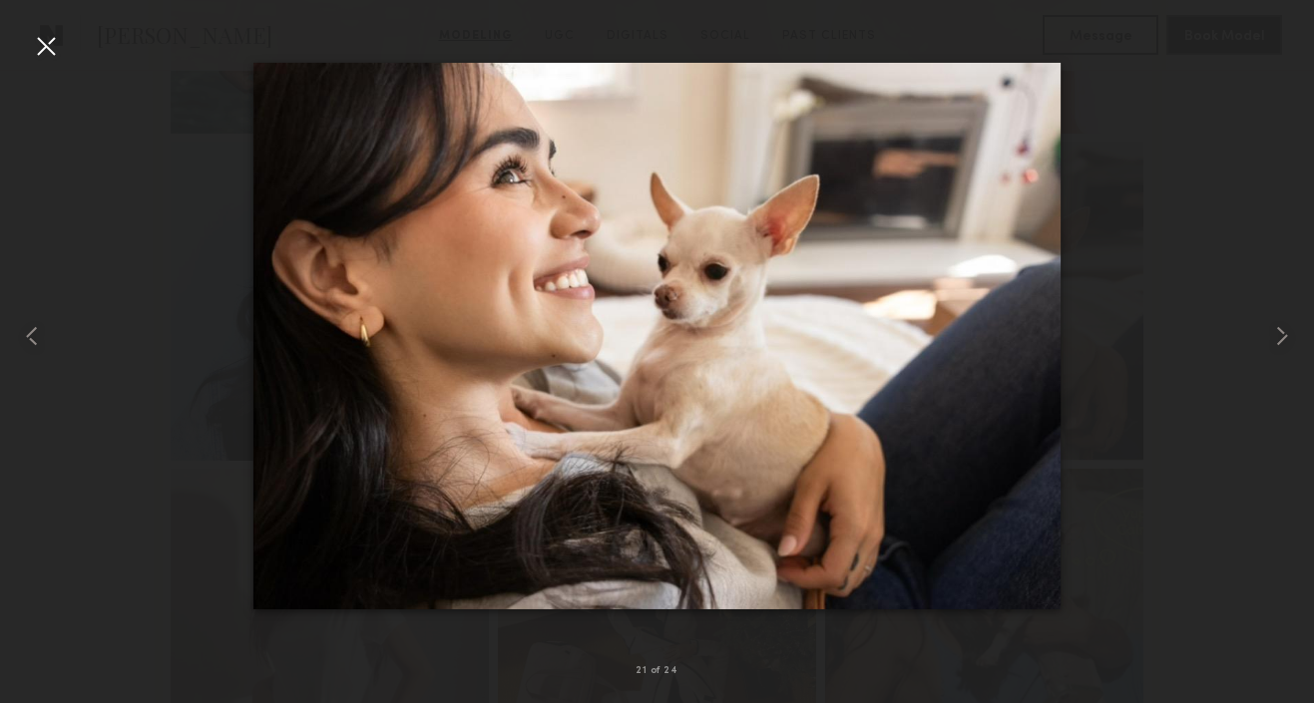
click at [42, 49] on div at bounding box center [46, 46] width 32 height 32
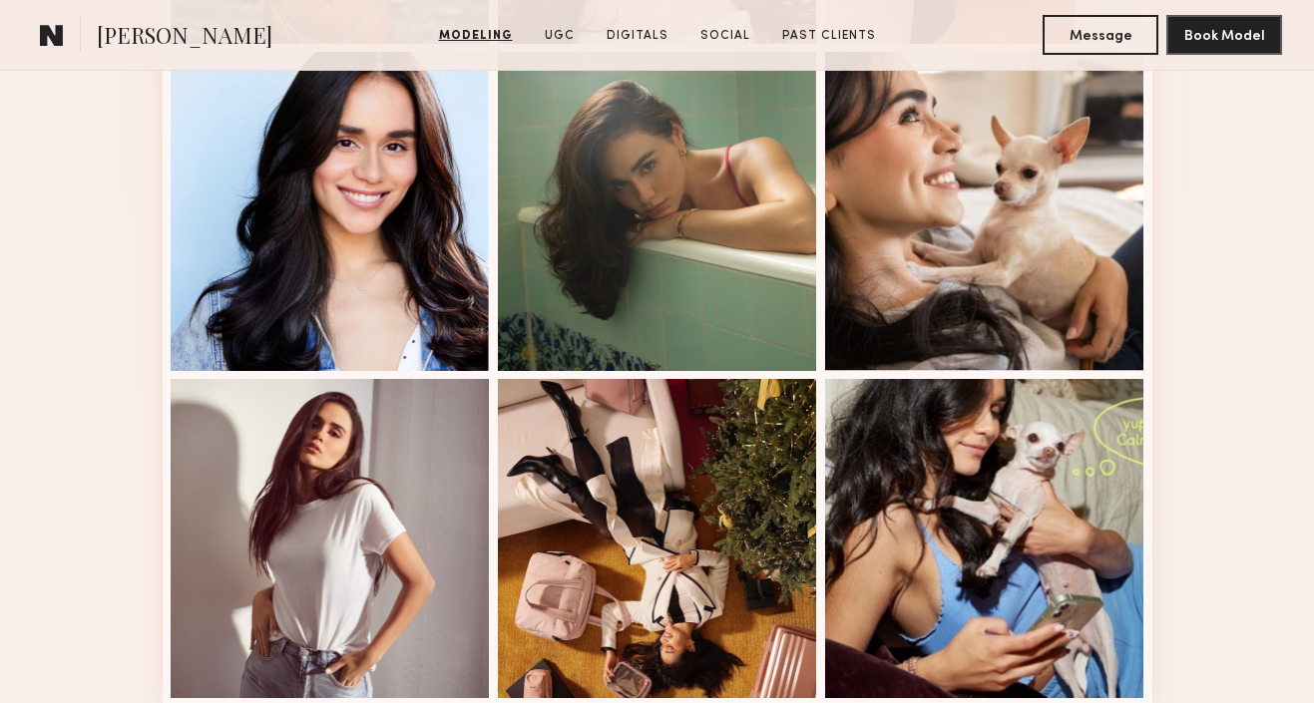
scroll to position [2501, 0]
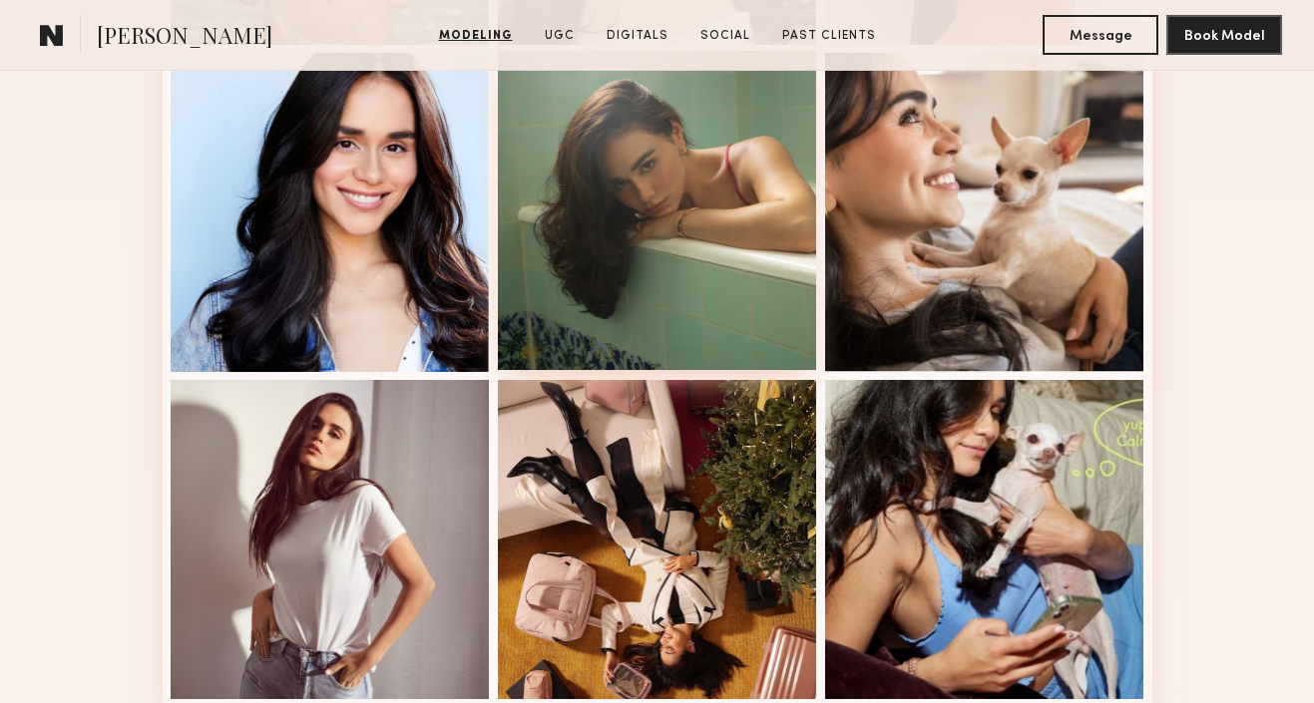
click at [571, 254] on div at bounding box center [657, 210] width 319 height 319
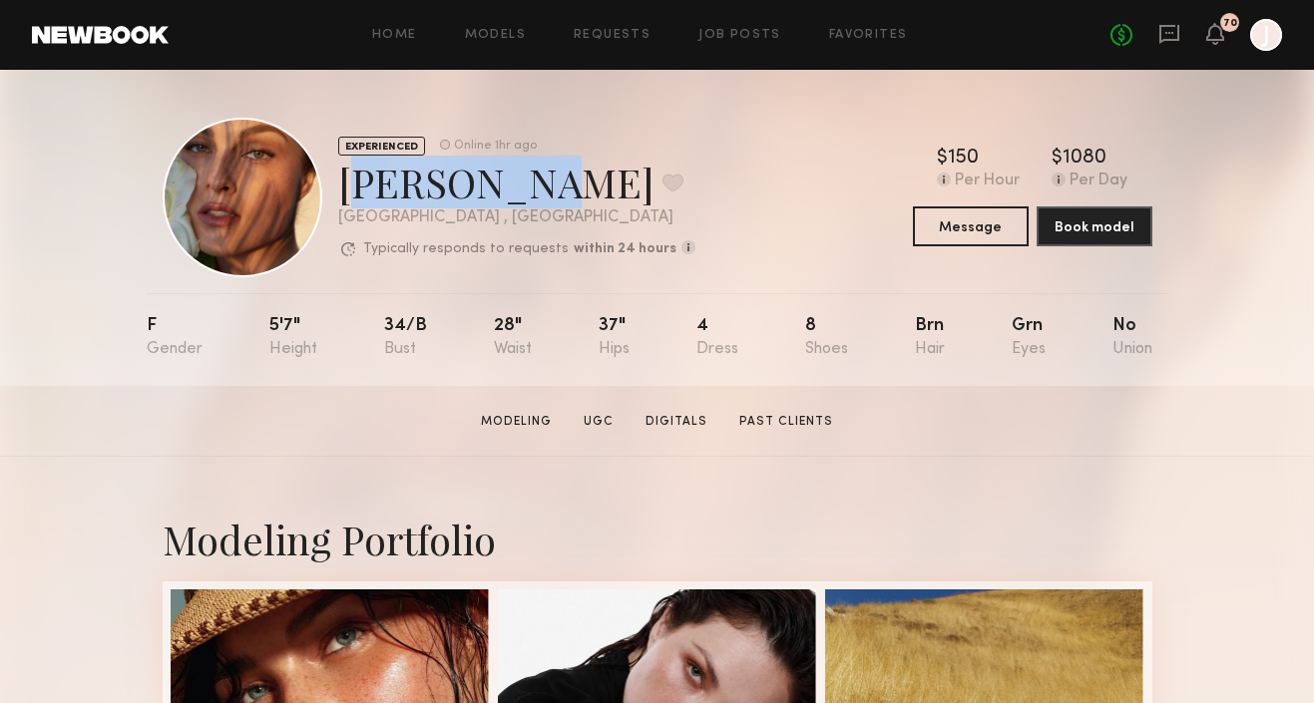
drag, startPoint x: 338, startPoint y: 183, endPoint x: 495, endPoint y: 188, distance: 156.7
click at [495, 188] on div "Nicole C. Favorite" at bounding box center [516, 182] width 357 height 53
copy div "[PERSON_NAME]"
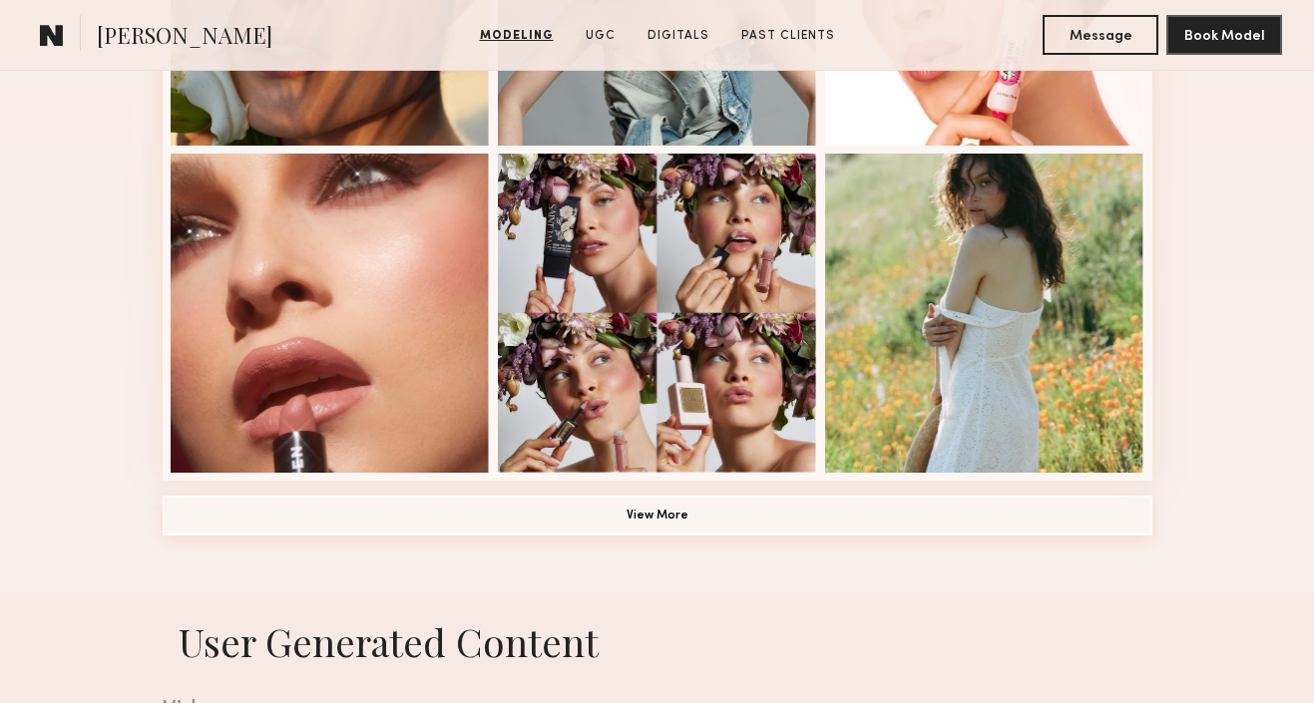
click at [584, 524] on button "View More" at bounding box center [658, 516] width 990 height 40
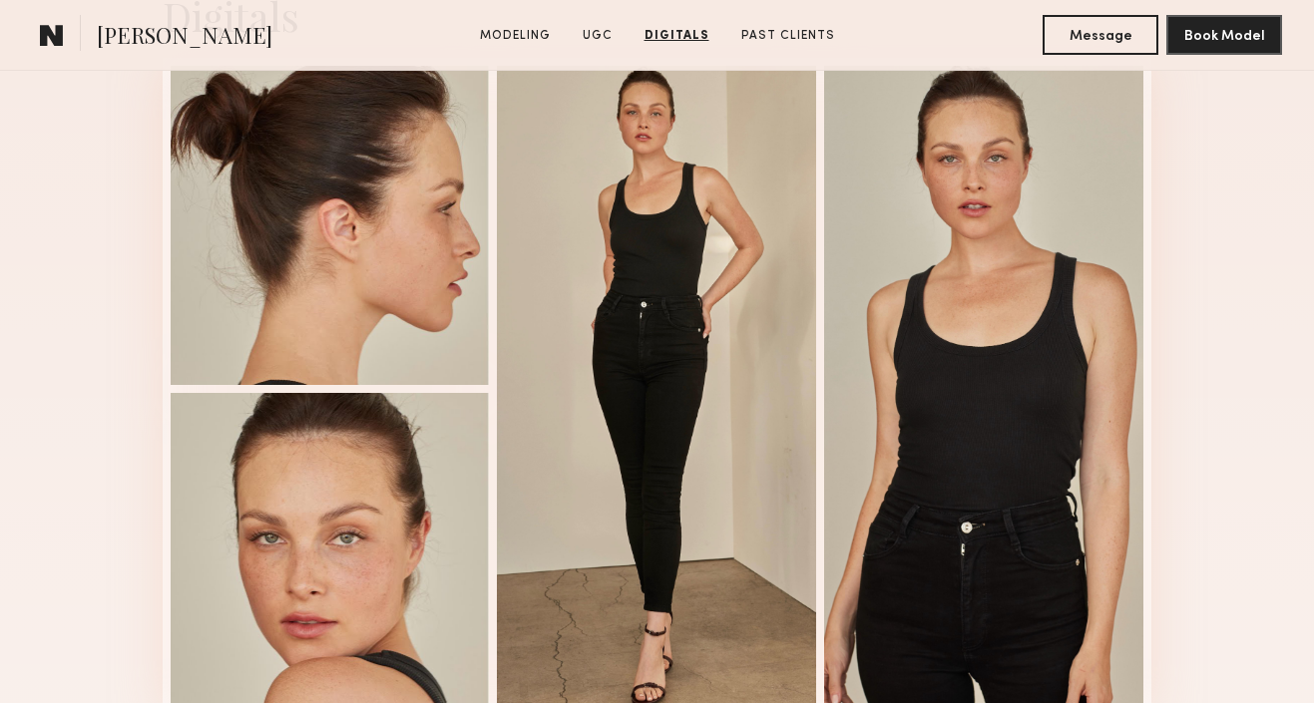
scroll to position [5963, 0]
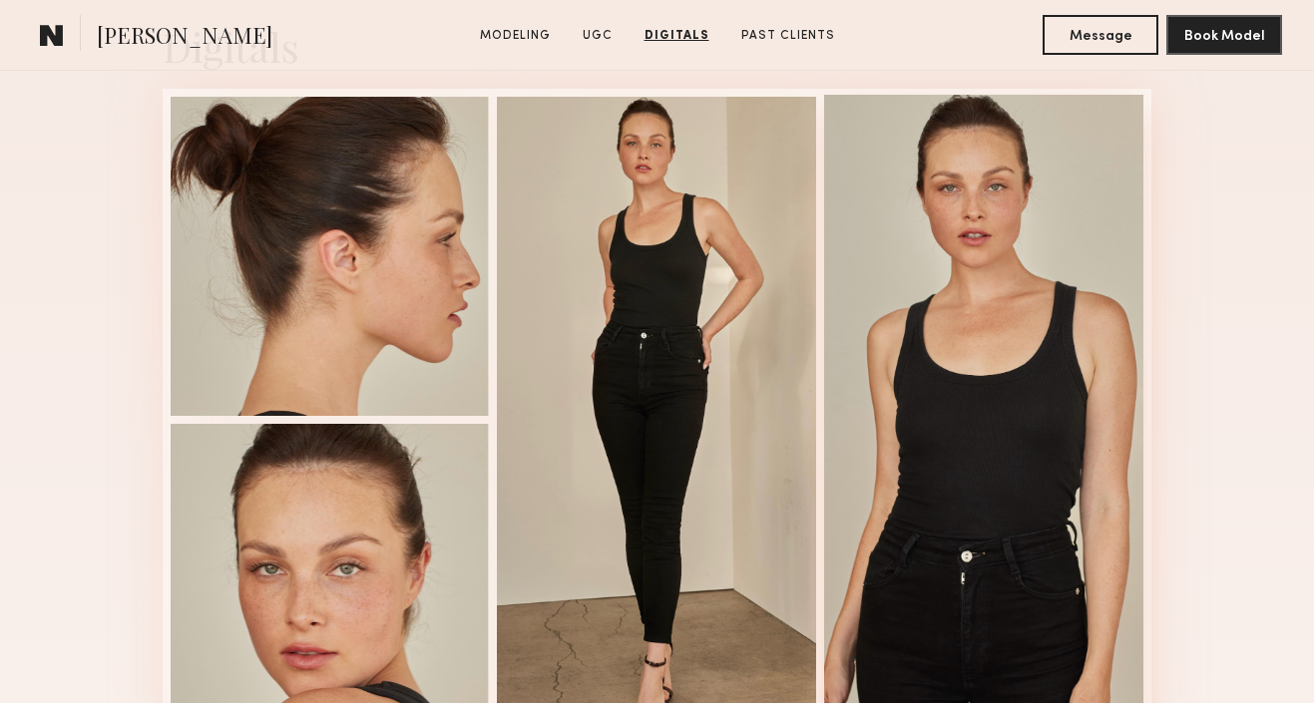
click at [930, 394] on div at bounding box center [983, 418] width 319 height 647
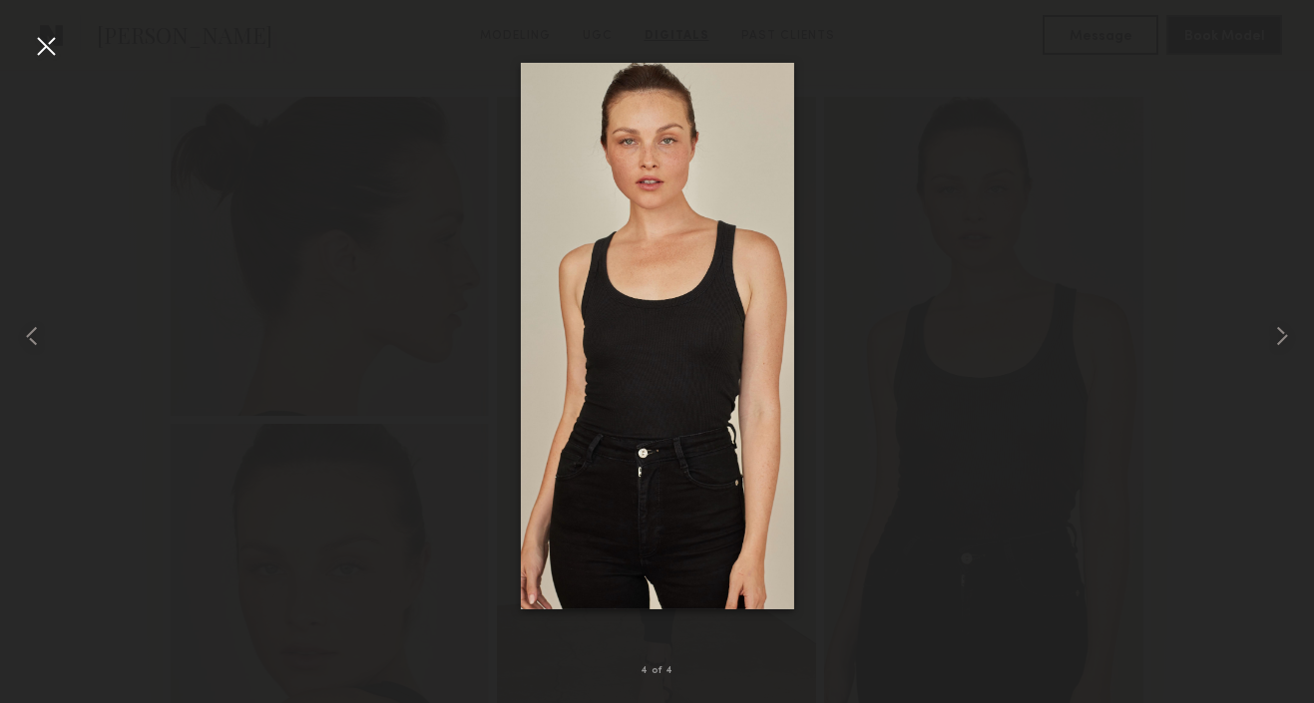
click at [43, 53] on div at bounding box center [46, 46] width 32 height 32
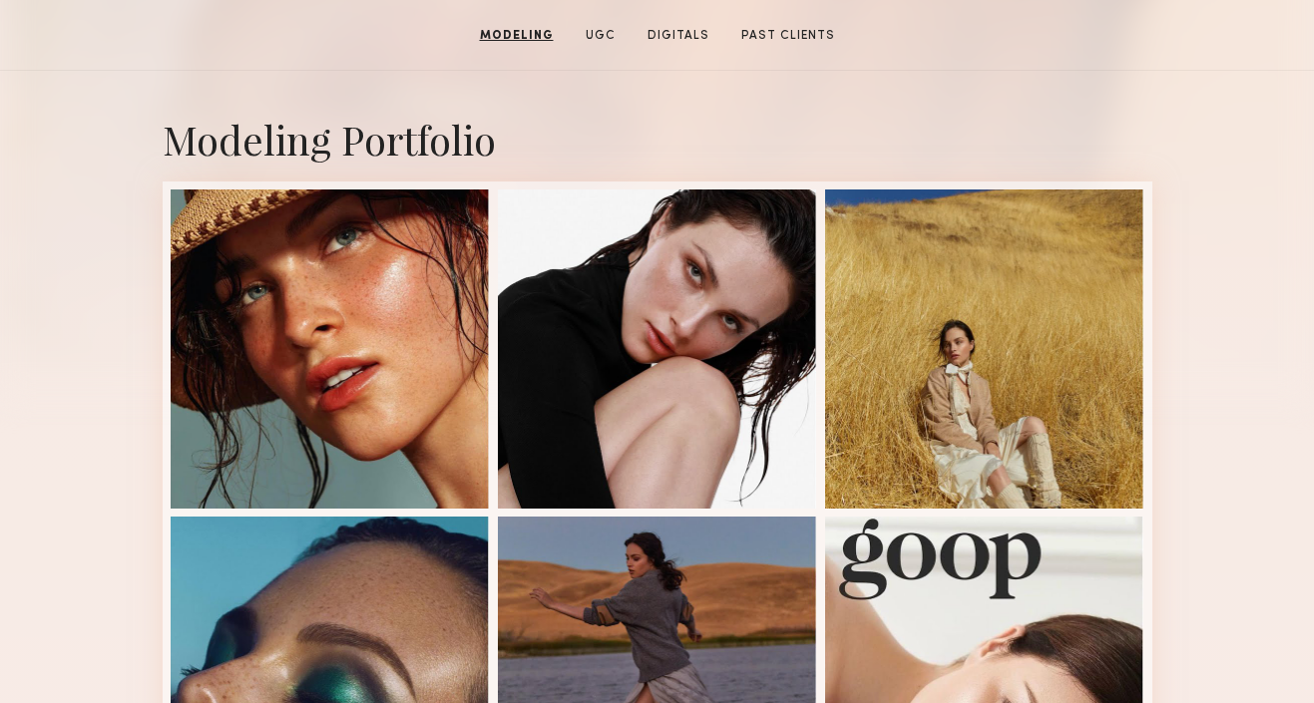
scroll to position [324, 0]
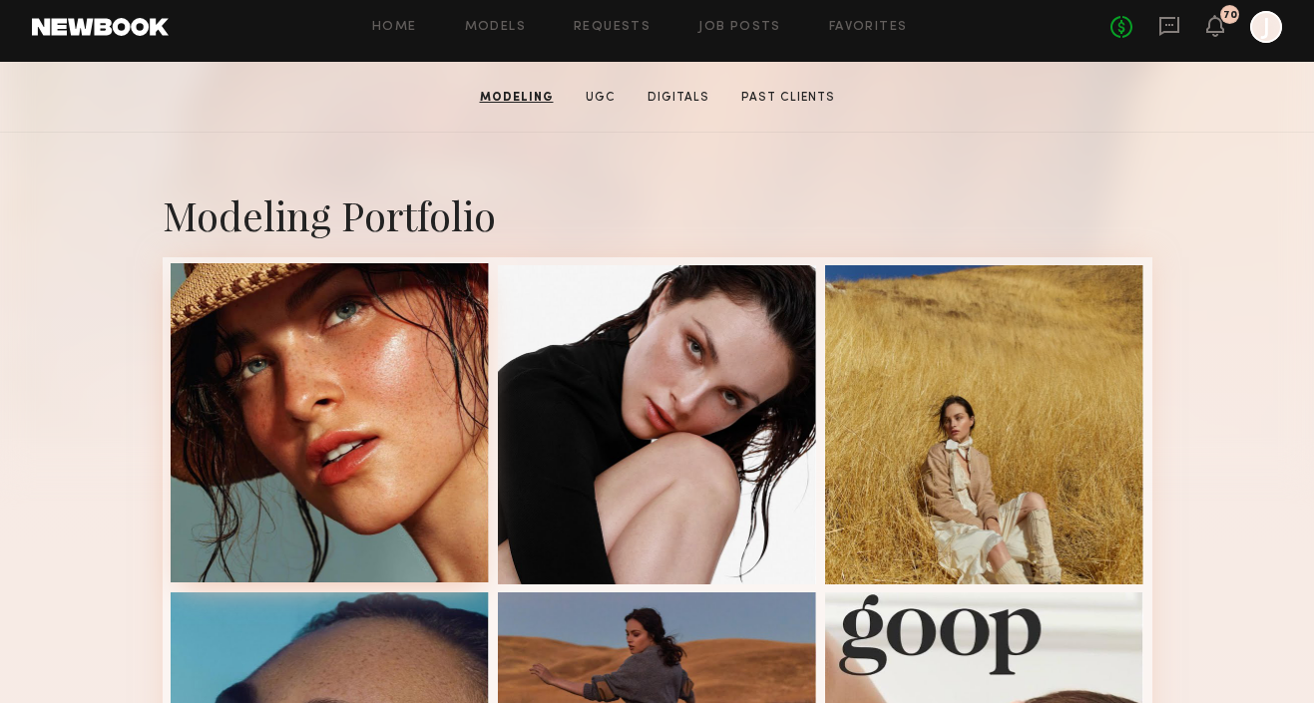
click at [389, 369] on div at bounding box center [330, 422] width 319 height 319
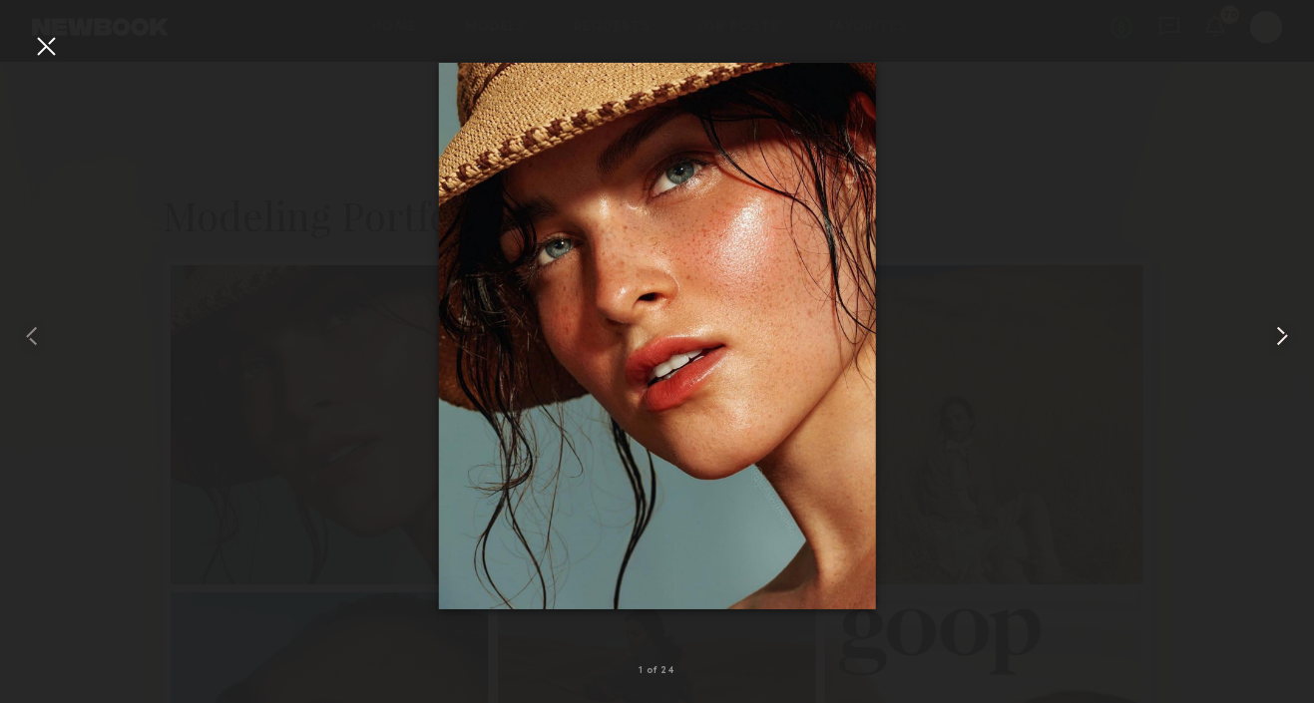
click at [1276, 316] on div at bounding box center [1287, 336] width 53 height 608
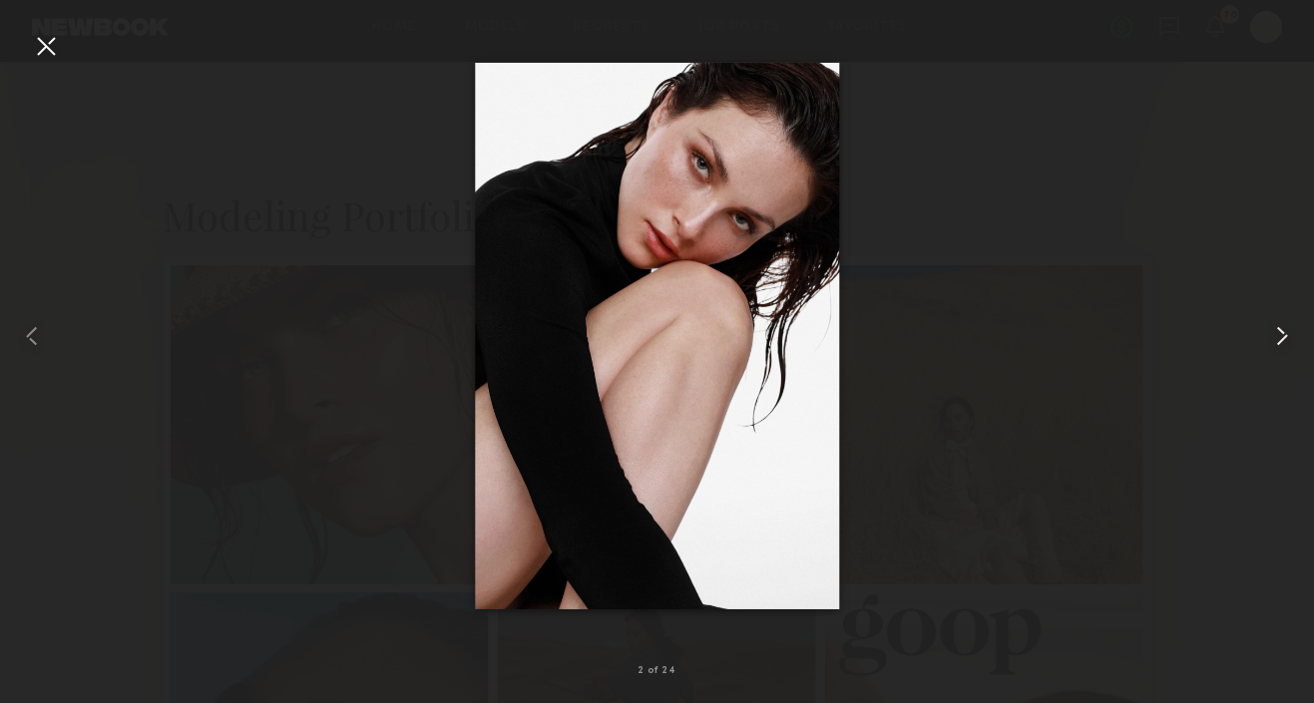
click at [1277, 320] on common-icon at bounding box center [1282, 336] width 32 height 32
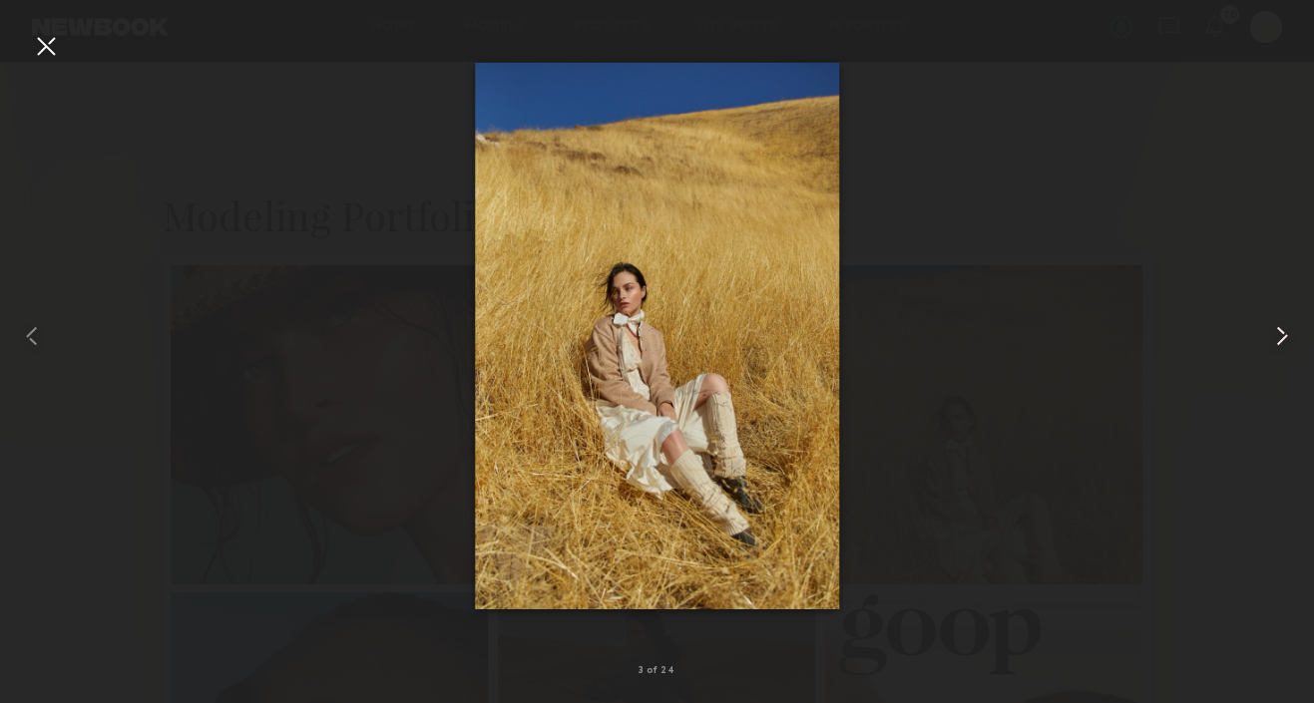
click at [1277, 320] on common-icon at bounding box center [1282, 336] width 32 height 32
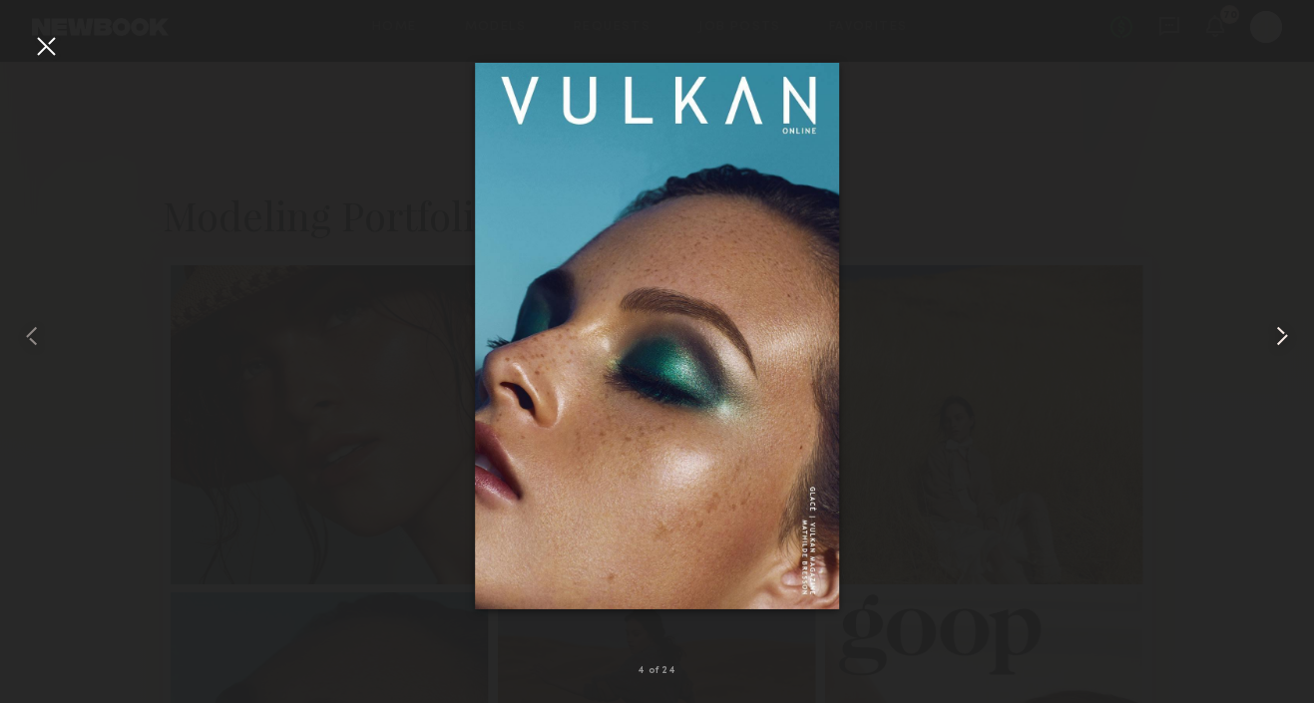
click at [1278, 320] on common-icon at bounding box center [1282, 336] width 32 height 32
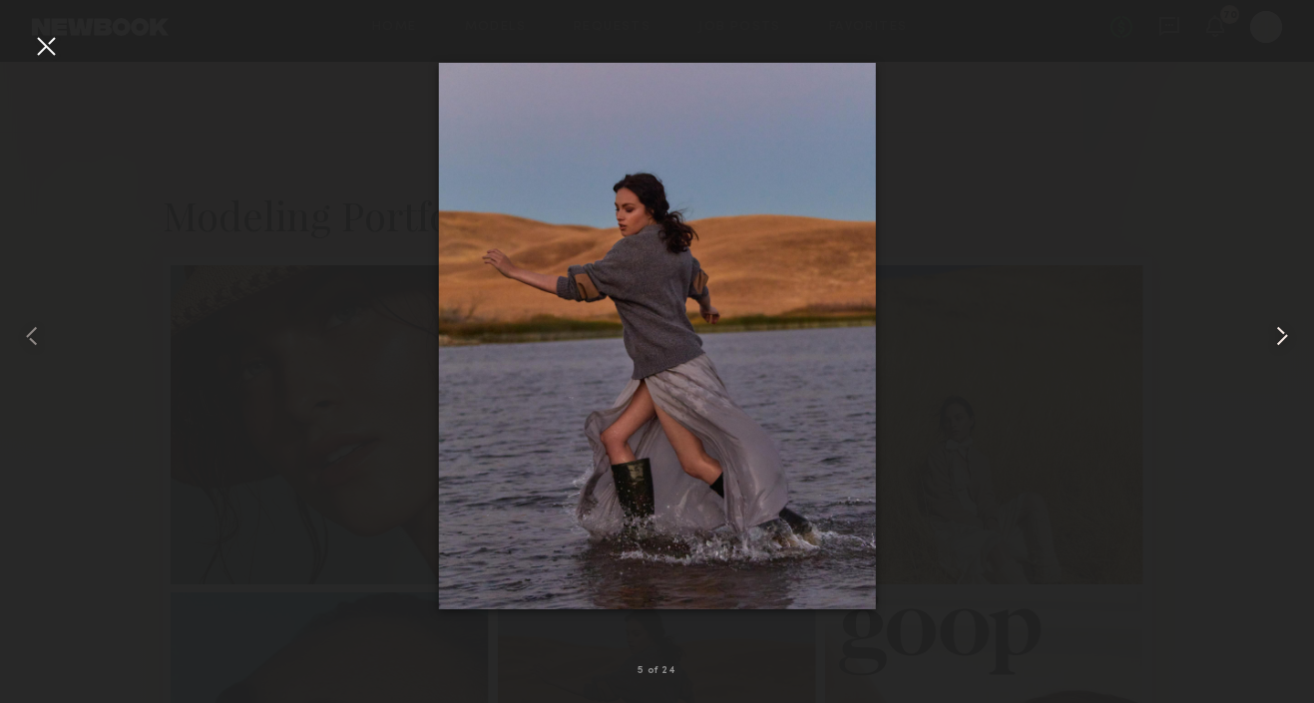
click at [1278, 320] on common-icon at bounding box center [1282, 336] width 32 height 32
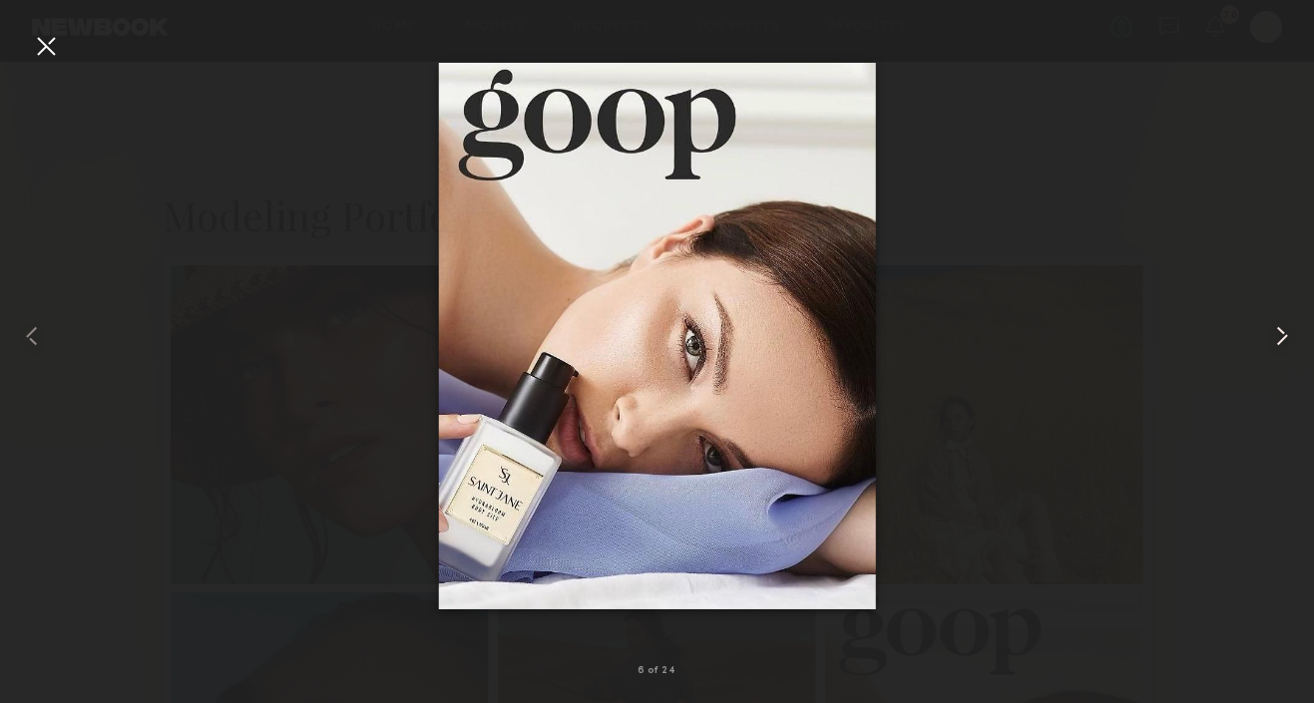
click at [1280, 323] on common-icon at bounding box center [1282, 336] width 32 height 32
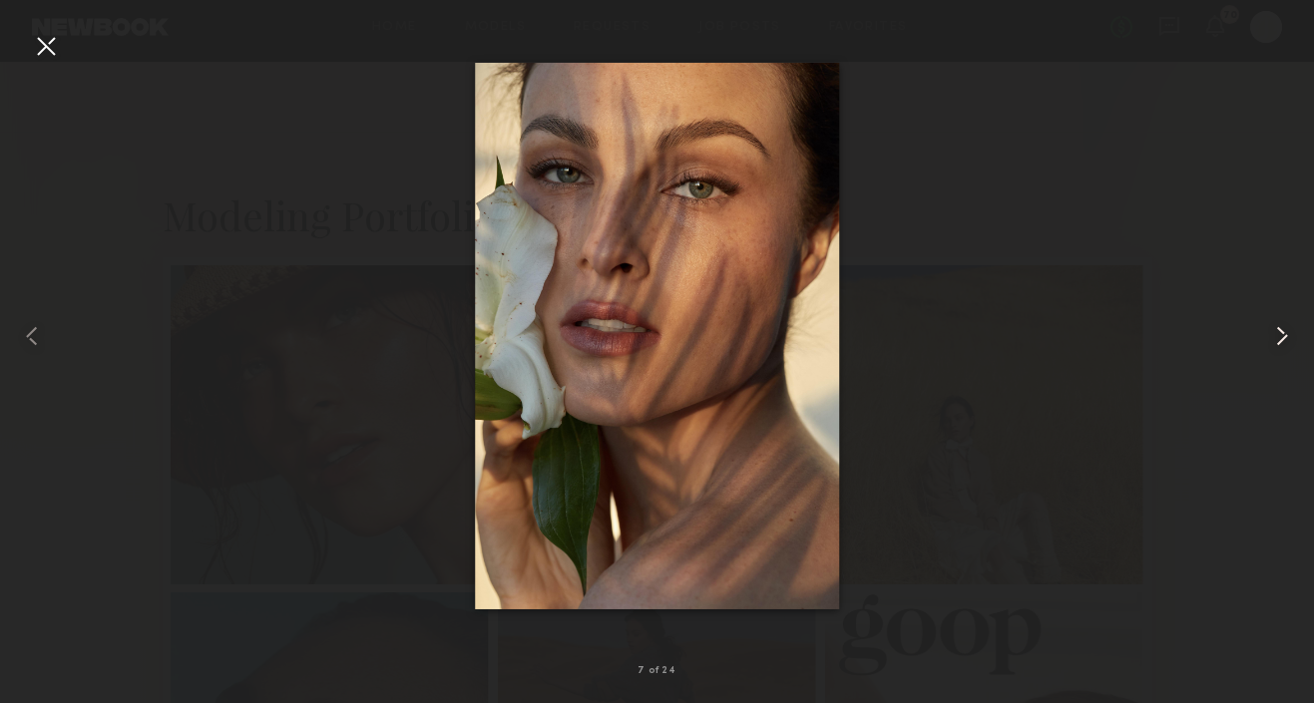
click at [1282, 327] on common-icon at bounding box center [1282, 336] width 32 height 32
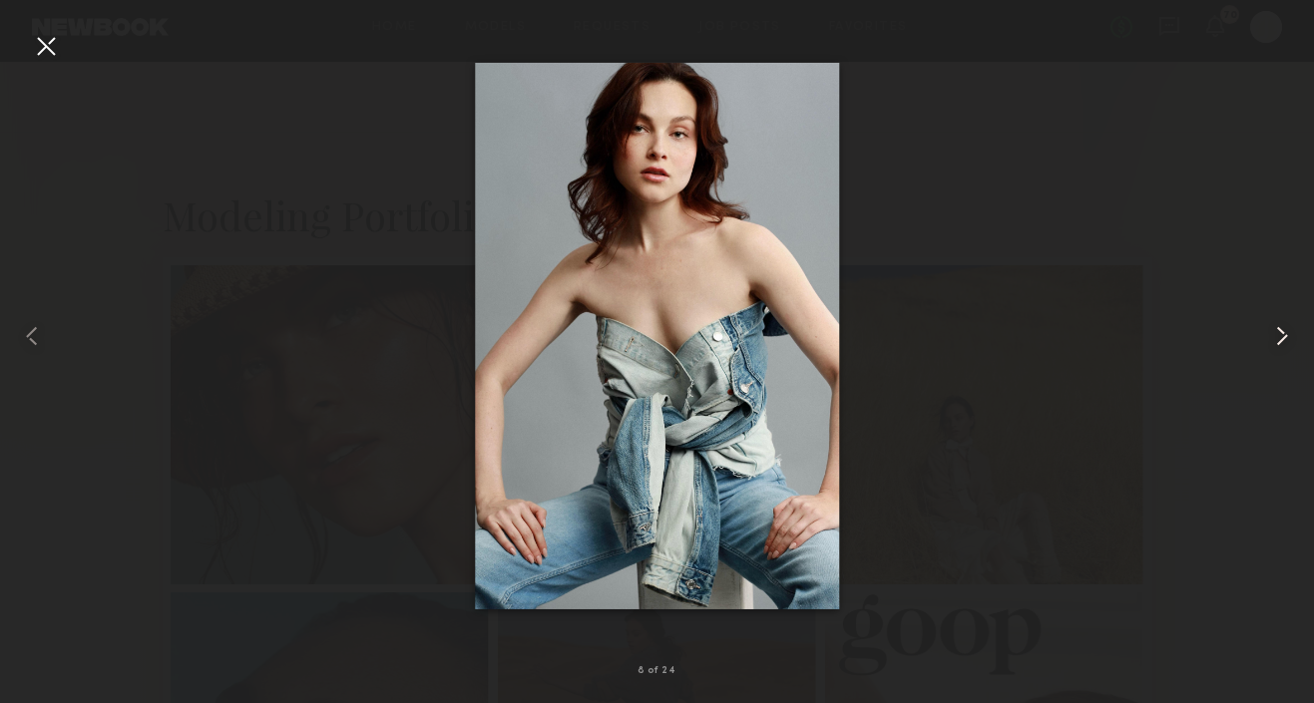
click at [1282, 328] on common-icon at bounding box center [1282, 336] width 32 height 32
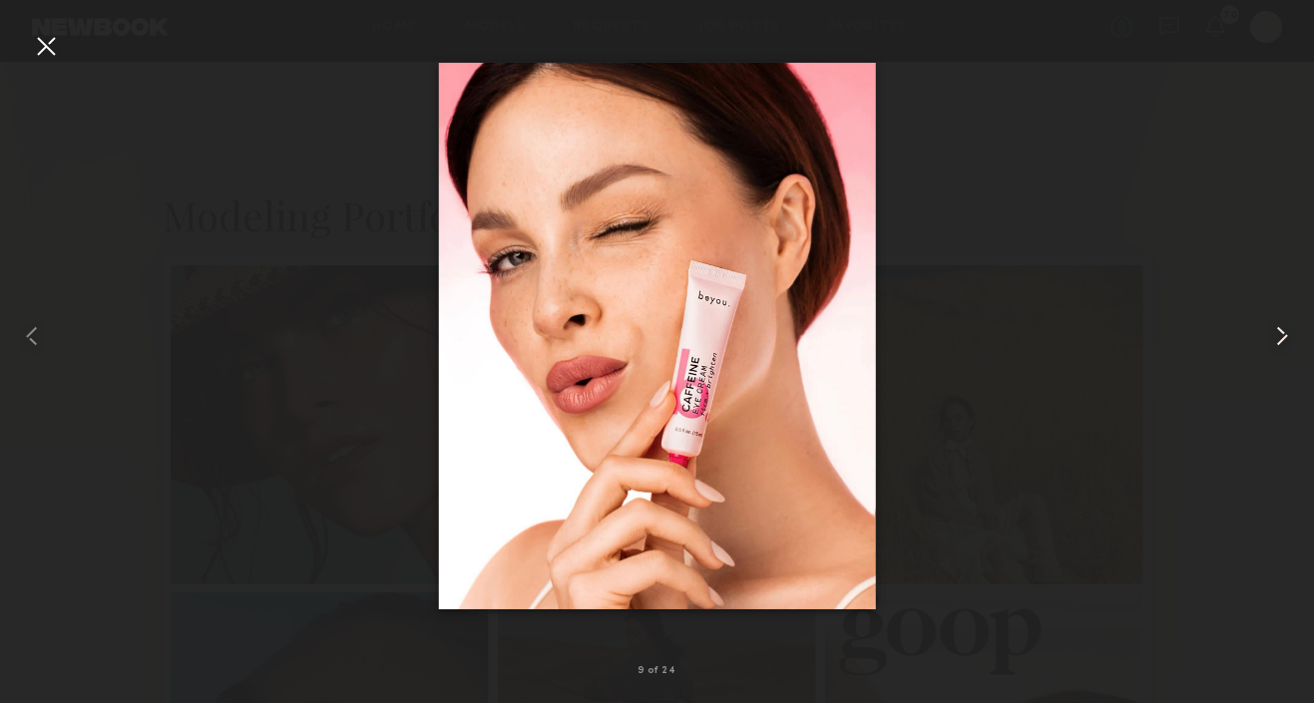
click at [1282, 328] on common-icon at bounding box center [1282, 336] width 32 height 32
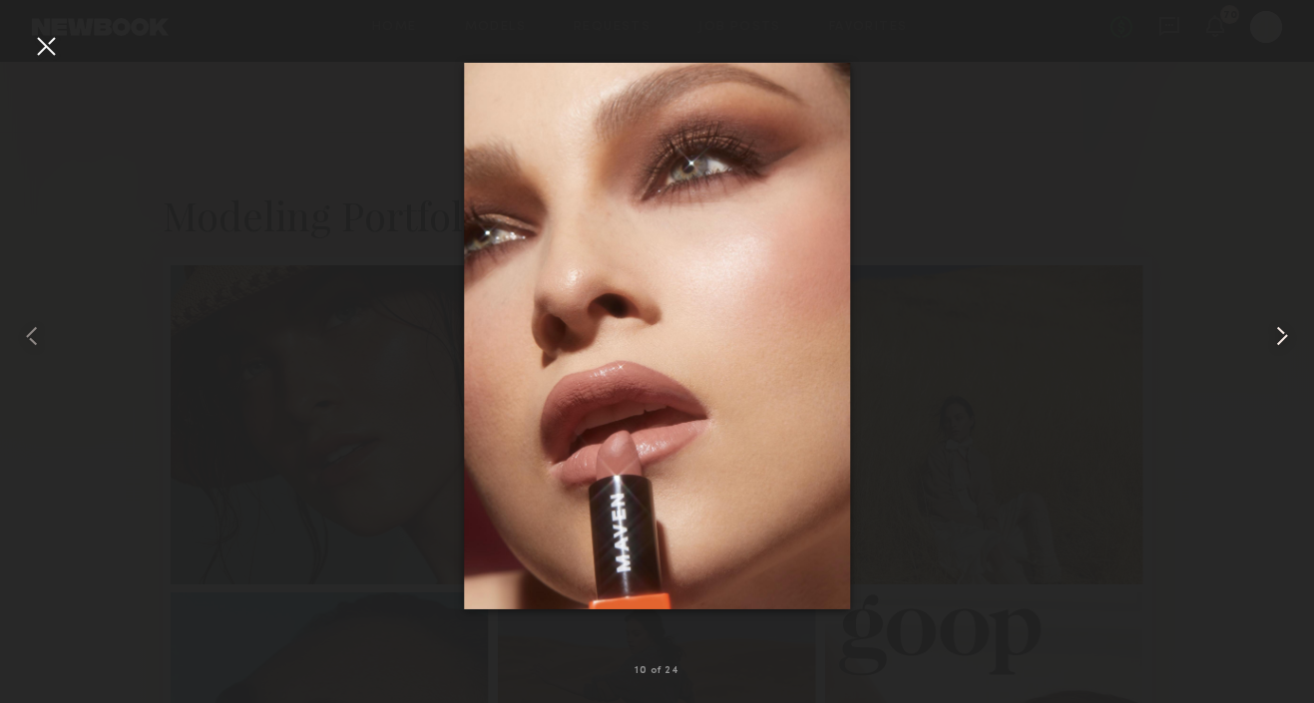
click at [1282, 328] on common-icon at bounding box center [1282, 336] width 32 height 32
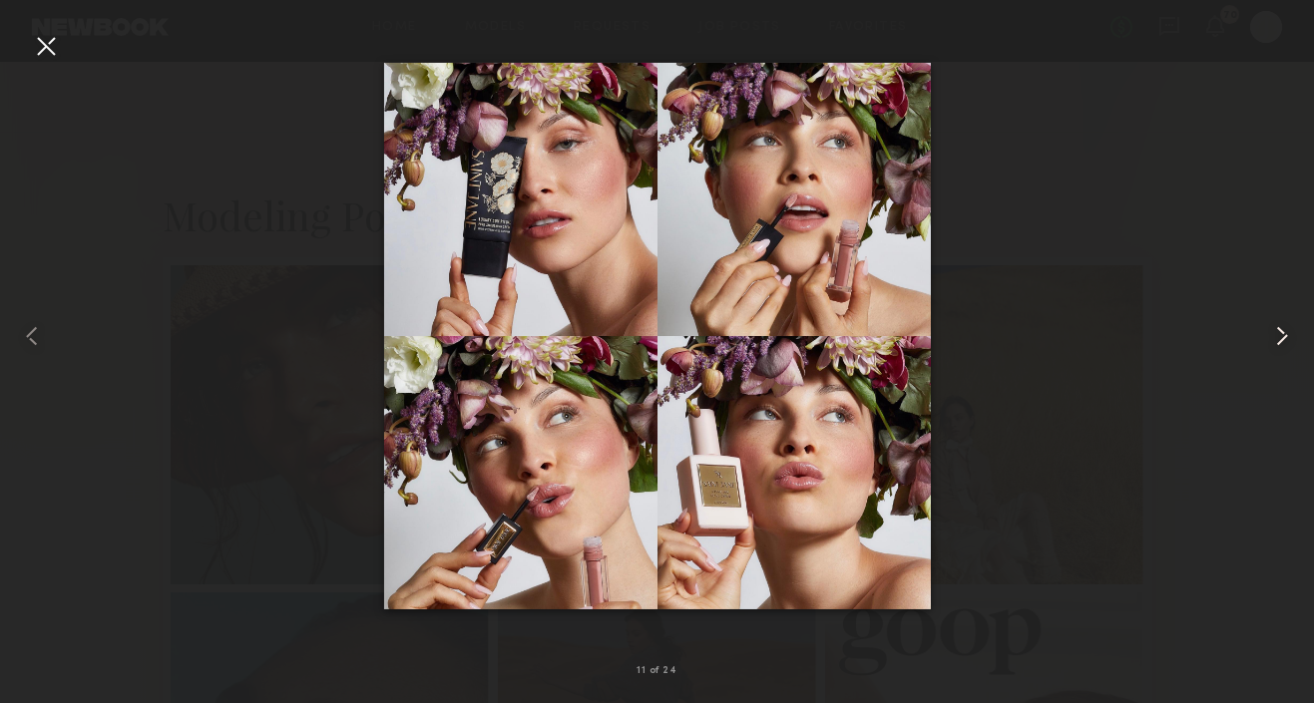
click at [1282, 328] on common-icon at bounding box center [1282, 336] width 32 height 32
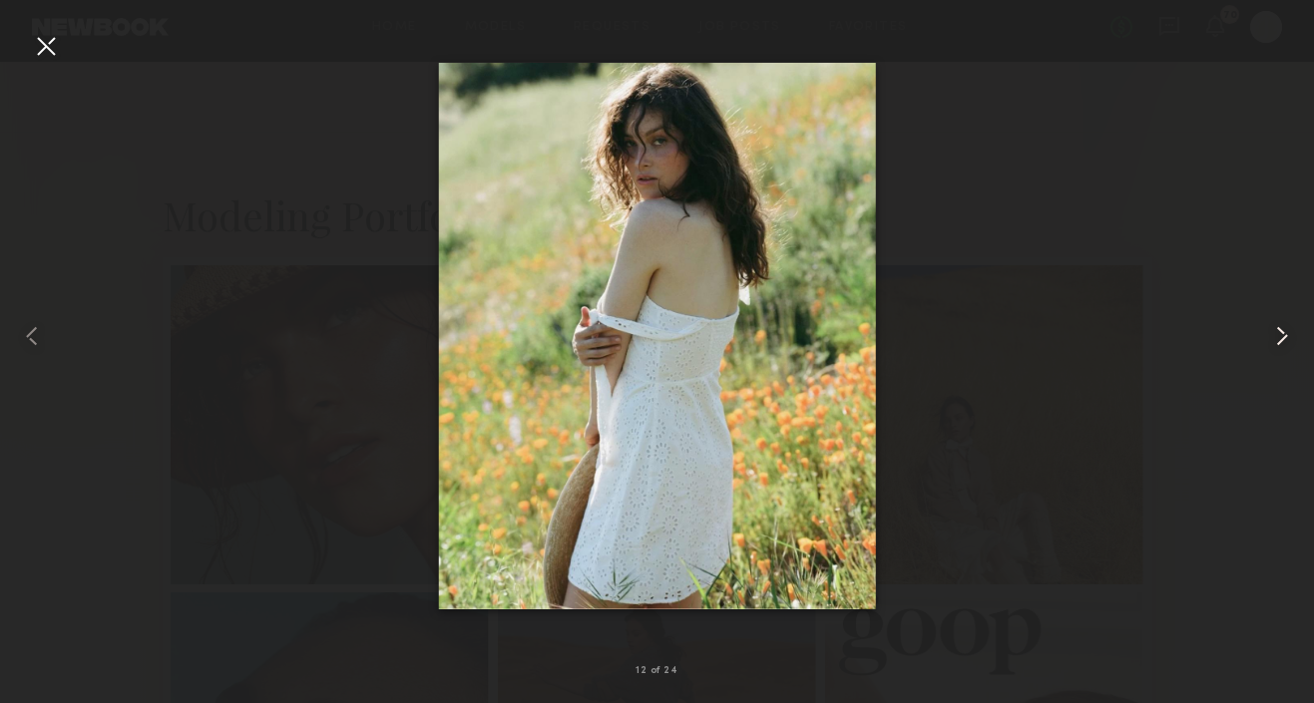
click at [1282, 328] on common-icon at bounding box center [1282, 336] width 32 height 32
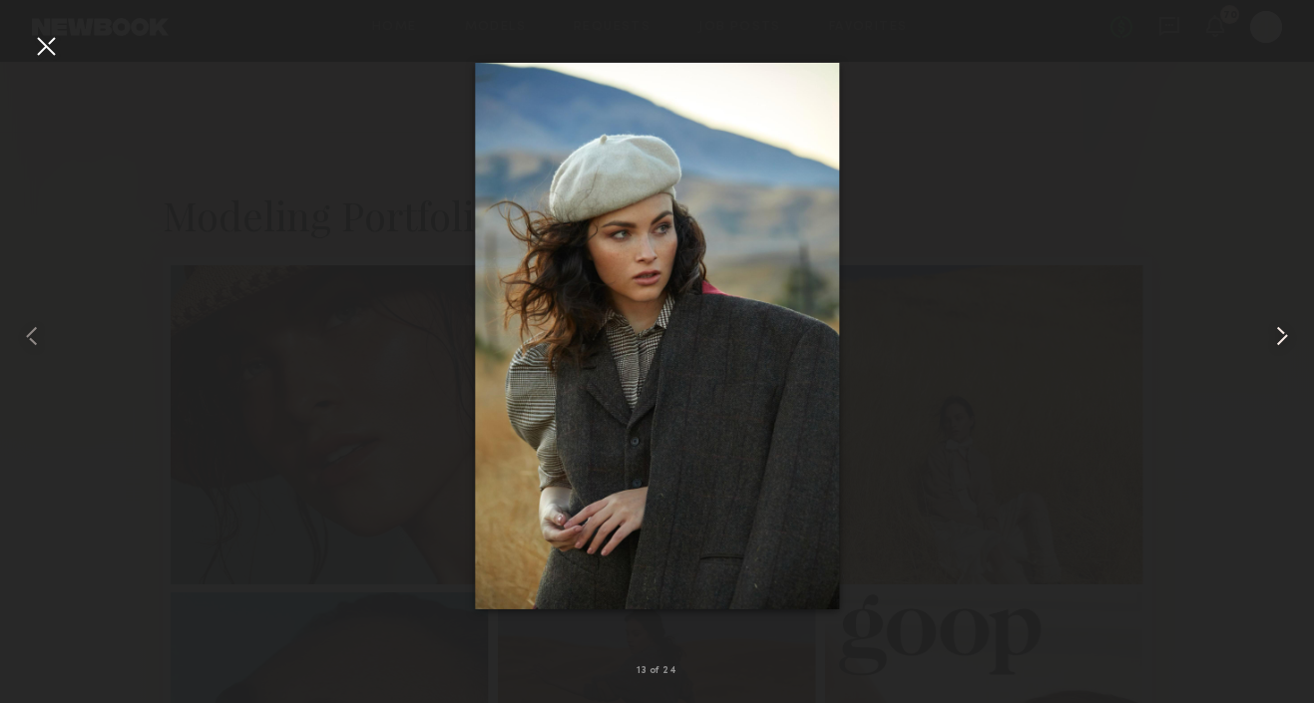
click at [1282, 328] on common-icon at bounding box center [1282, 336] width 32 height 32
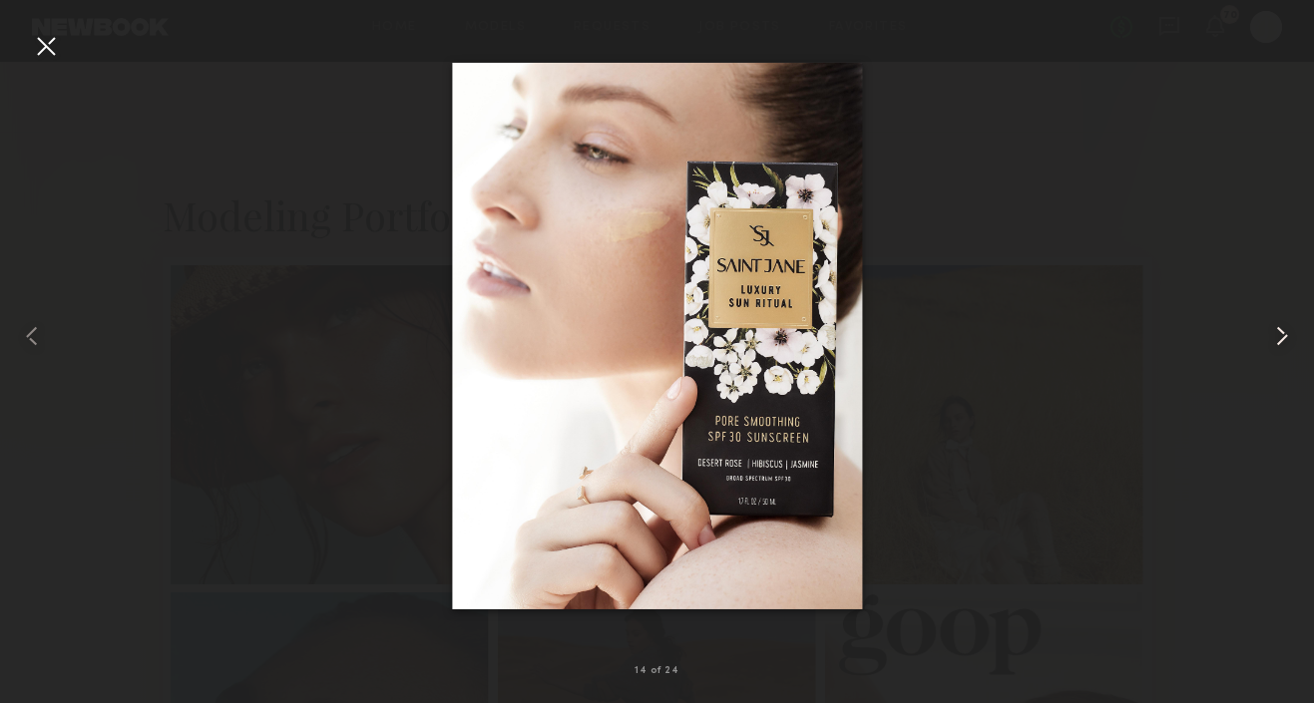
click at [1282, 328] on common-icon at bounding box center [1282, 336] width 32 height 32
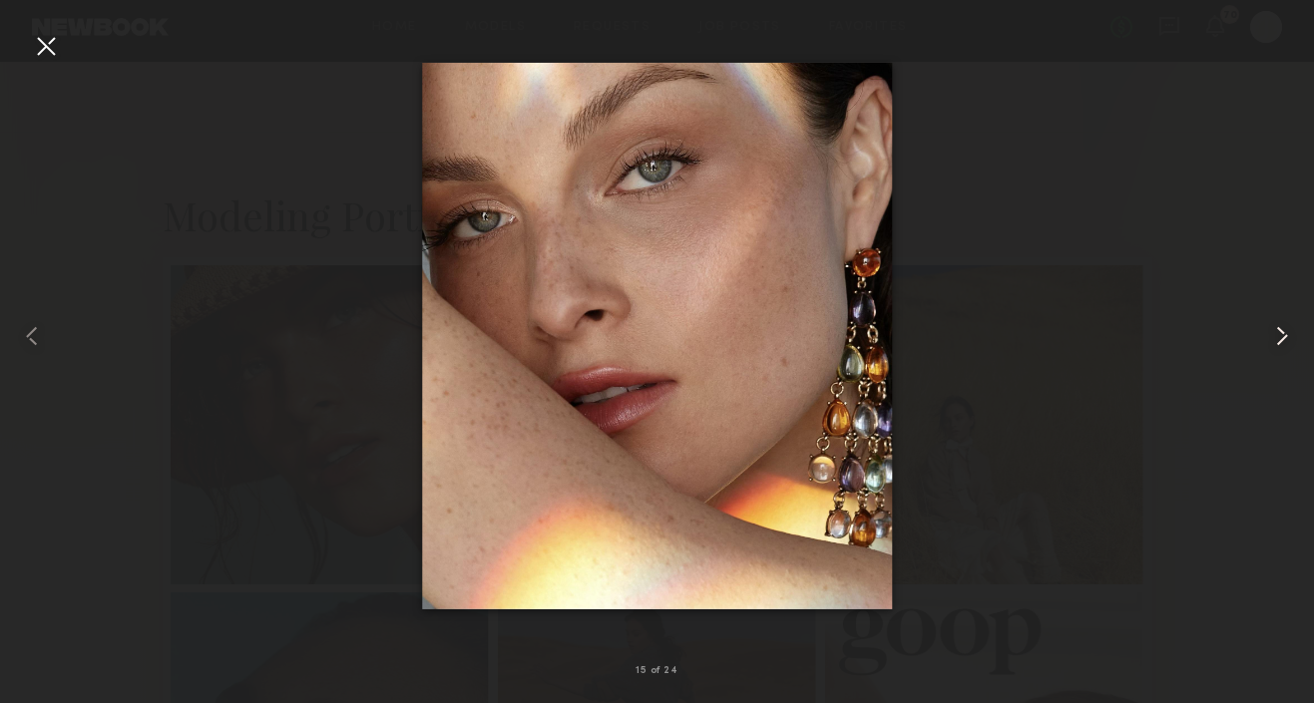
click at [1282, 328] on common-icon at bounding box center [1282, 336] width 32 height 32
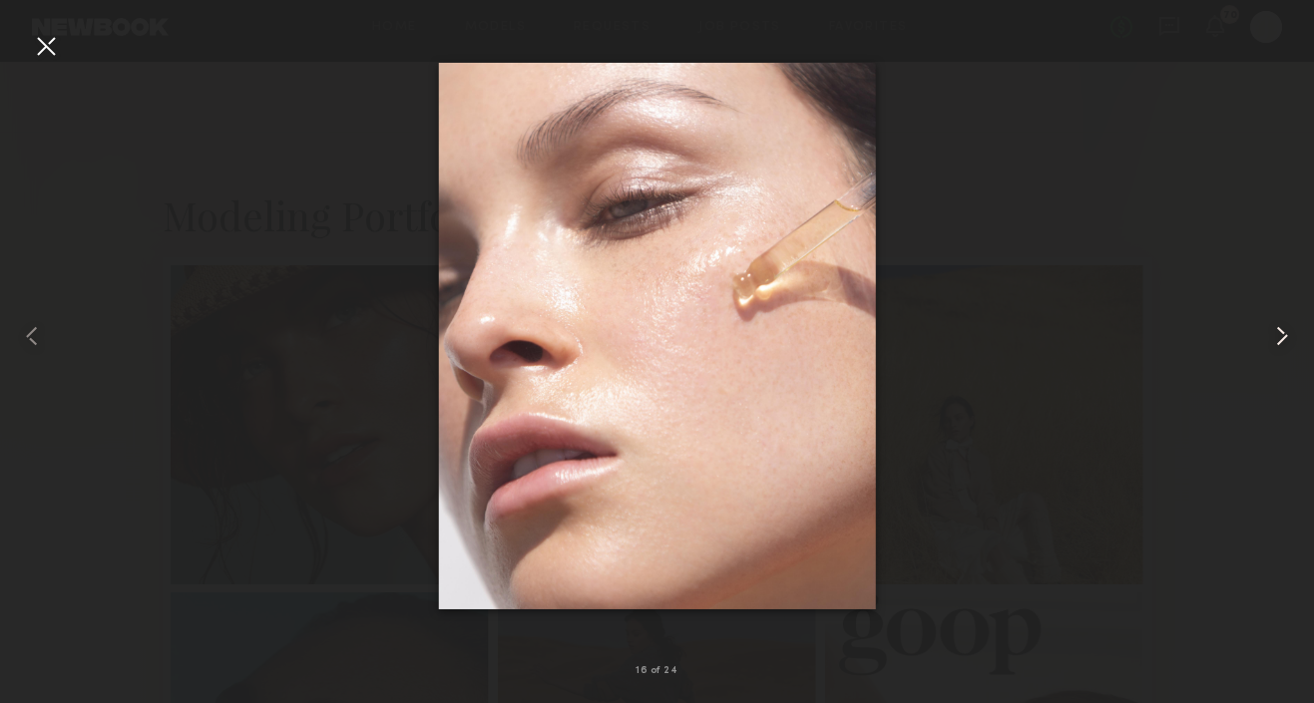
click at [1282, 328] on common-icon at bounding box center [1282, 336] width 32 height 32
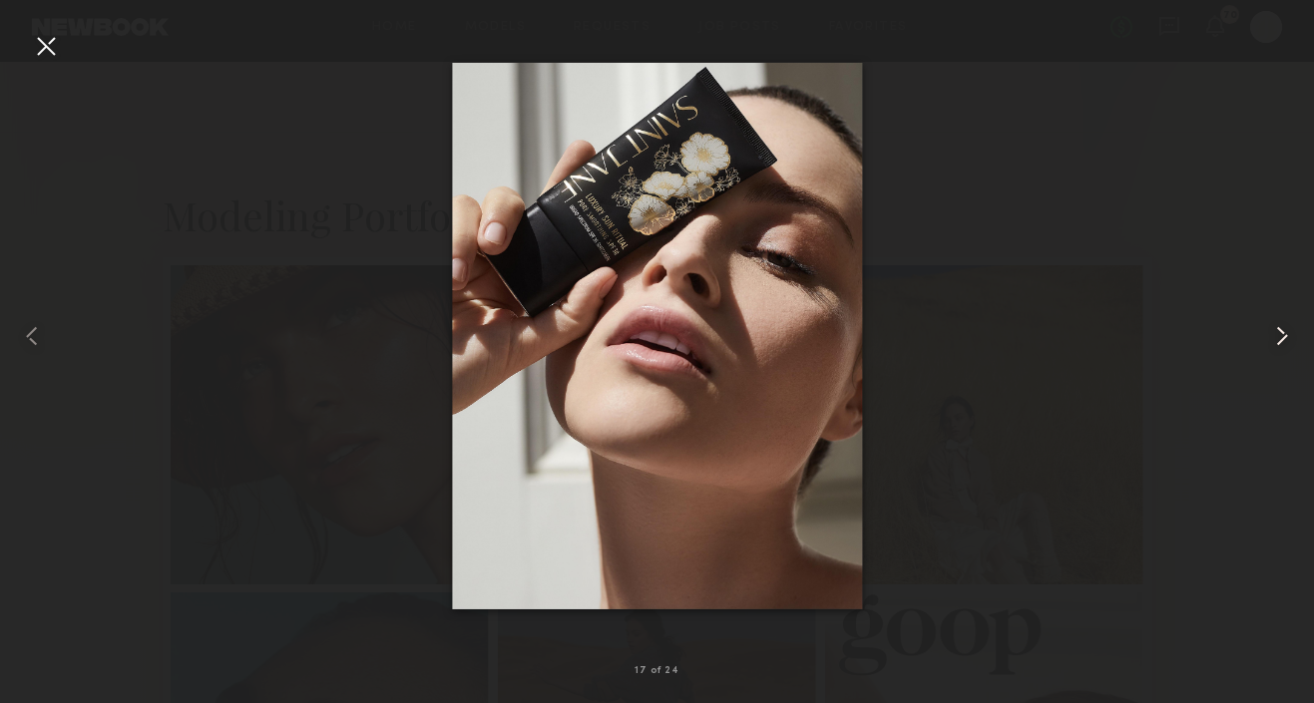
click at [1282, 328] on common-icon at bounding box center [1282, 336] width 32 height 32
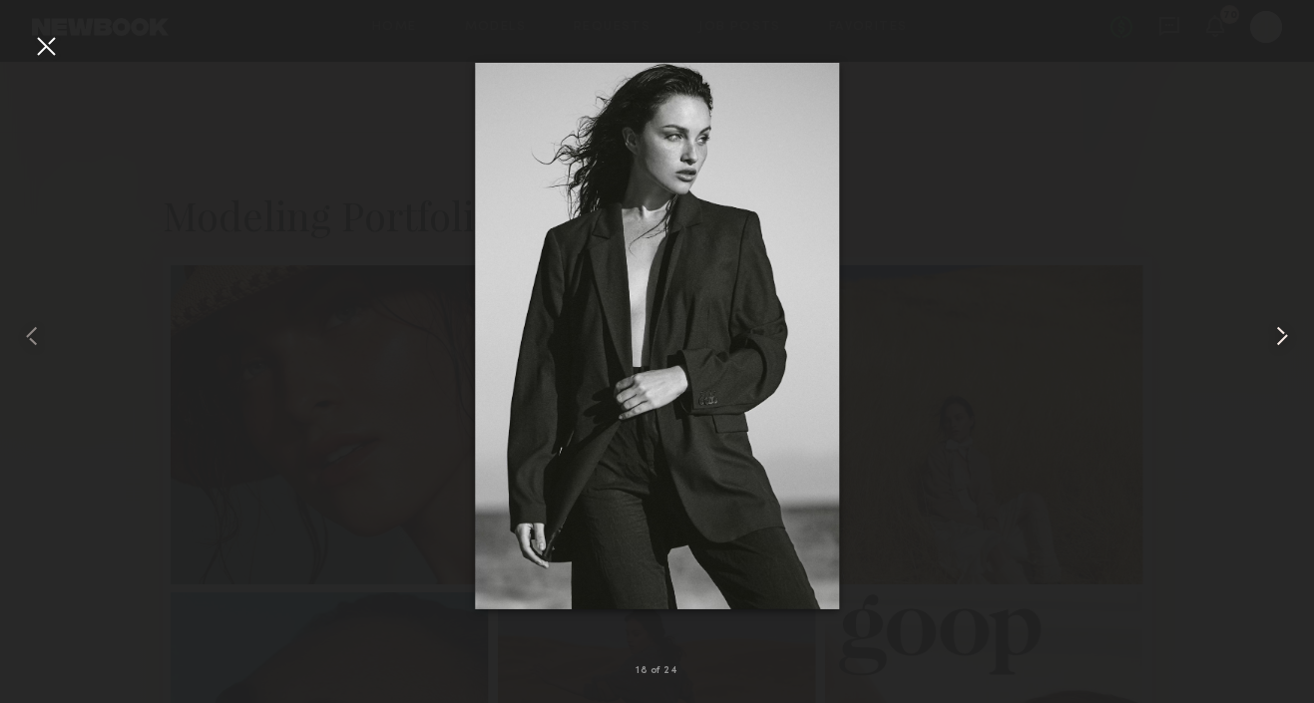
click at [1282, 328] on common-icon at bounding box center [1282, 336] width 32 height 32
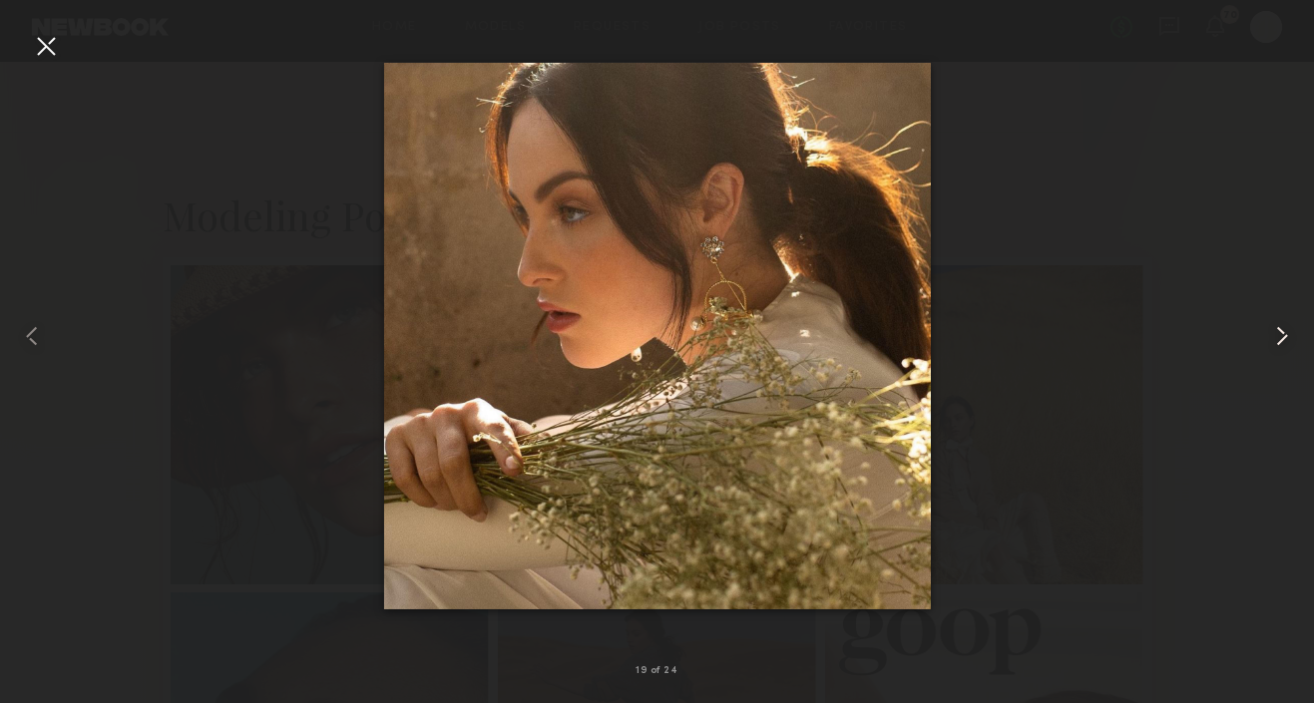
click at [1281, 329] on common-icon at bounding box center [1282, 336] width 32 height 32
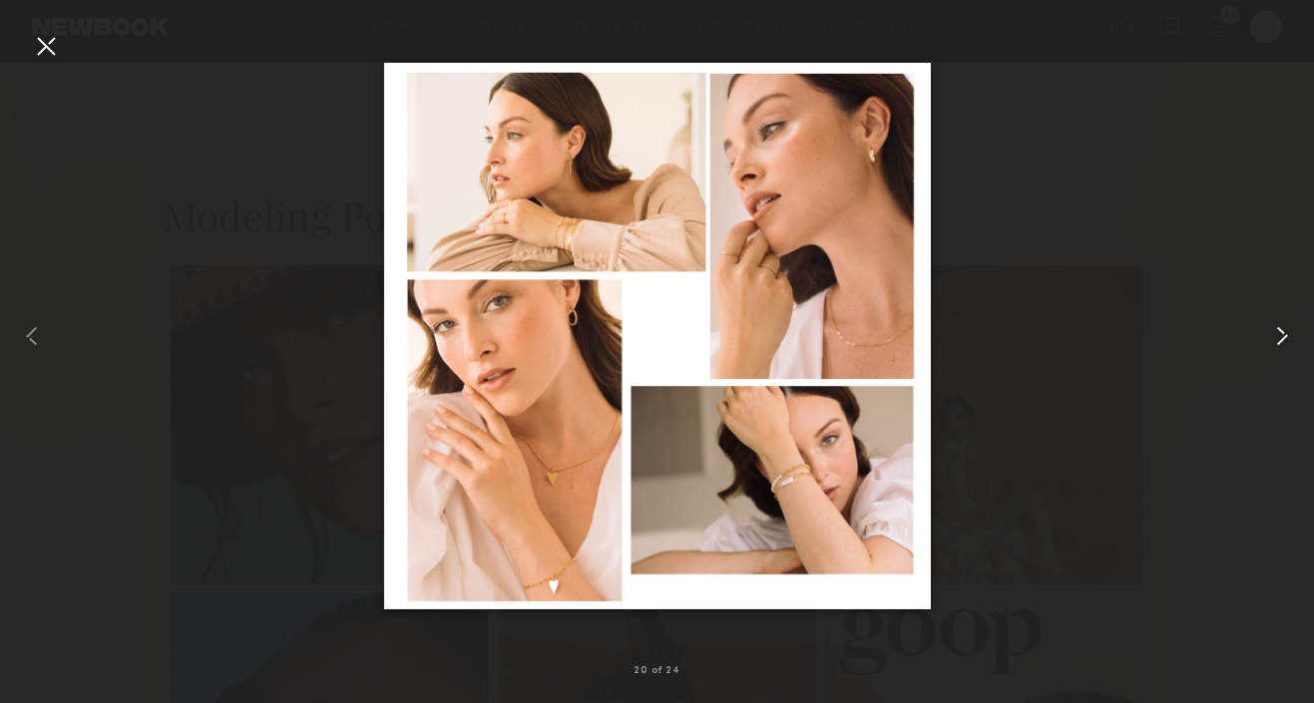
click at [1282, 335] on common-icon at bounding box center [1282, 336] width 32 height 32
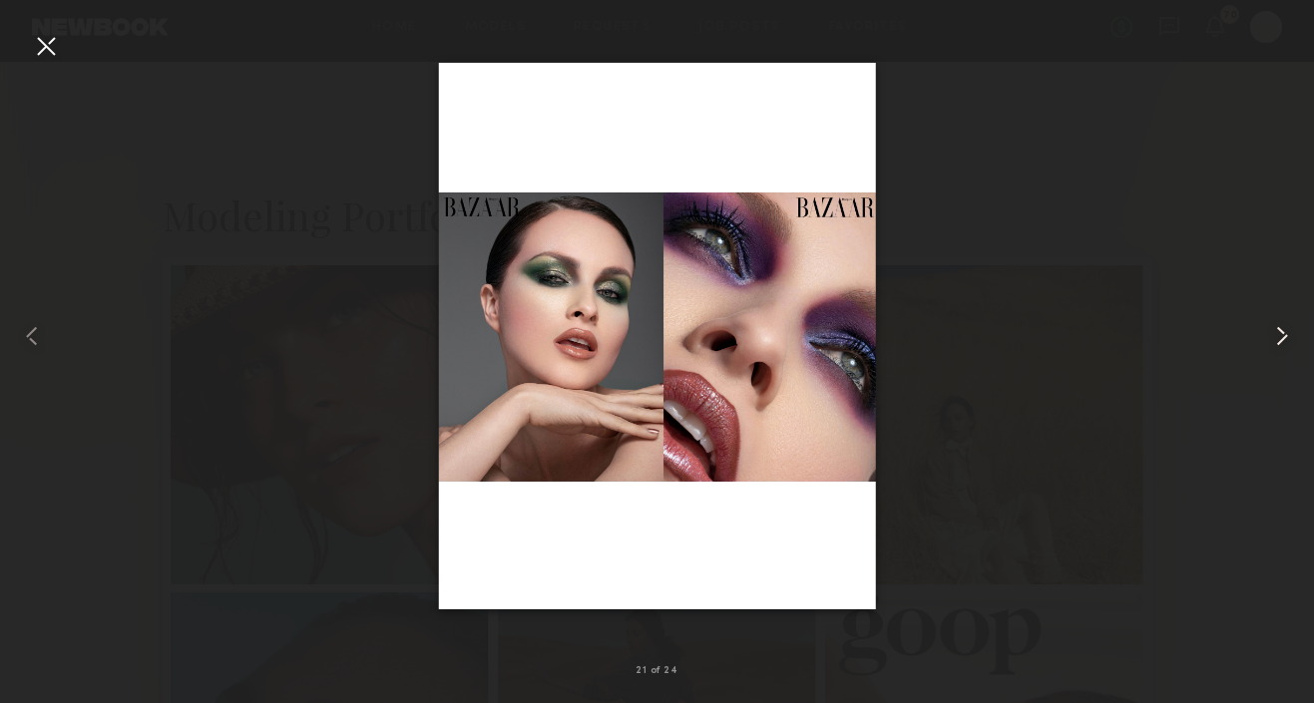
click at [1279, 332] on common-icon at bounding box center [1282, 336] width 32 height 32
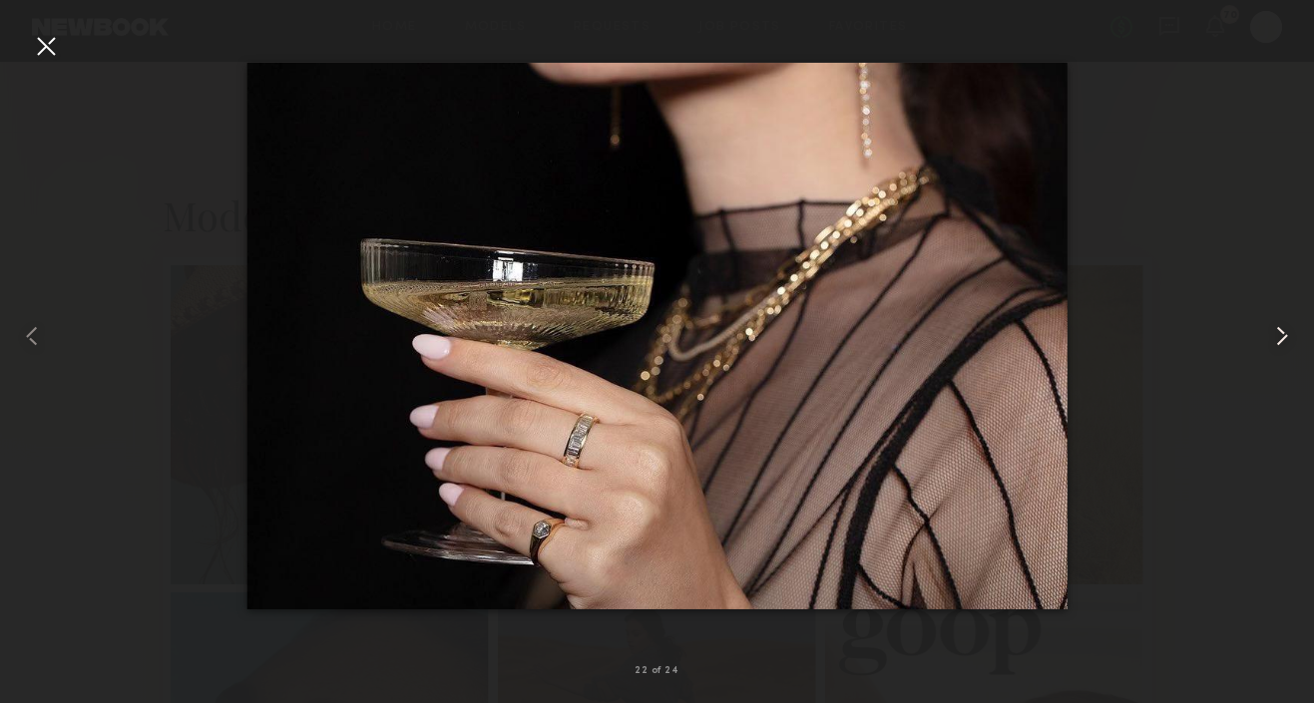
click at [1279, 332] on common-icon at bounding box center [1282, 336] width 32 height 32
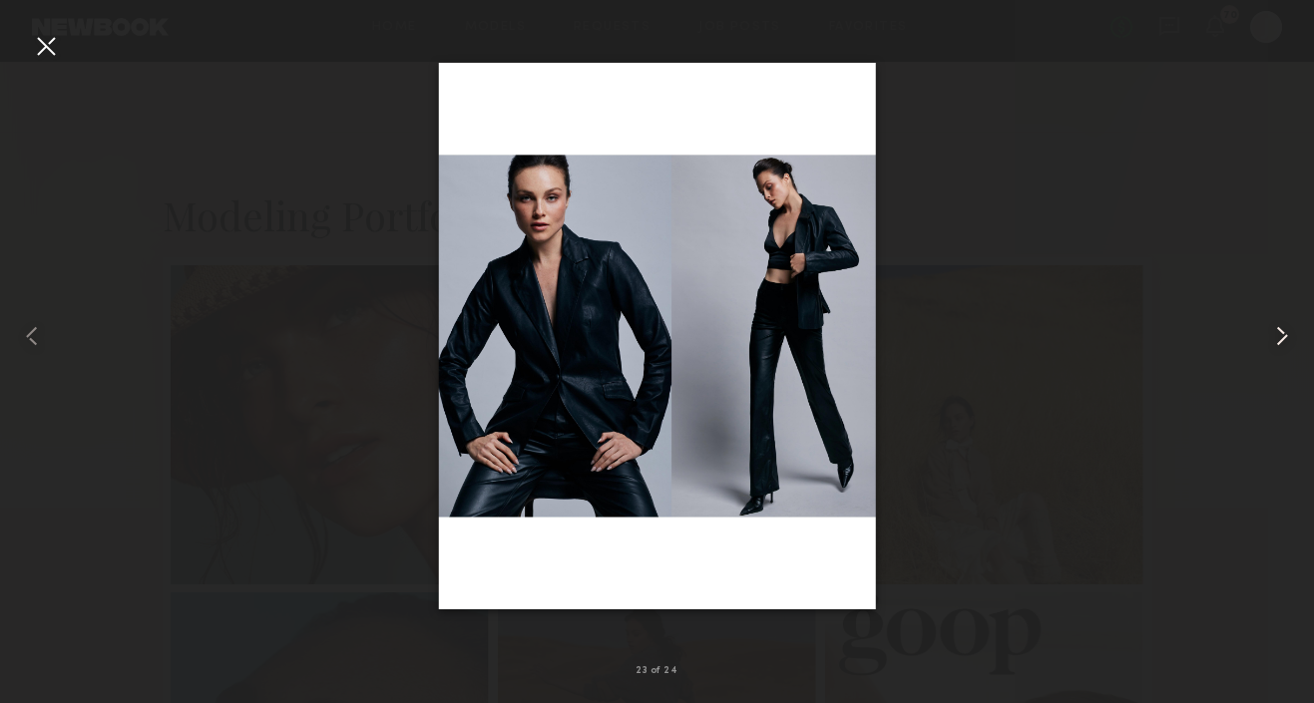
click at [1279, 332] on common-icon at bounding box center [1282, 336] width 32 height 32
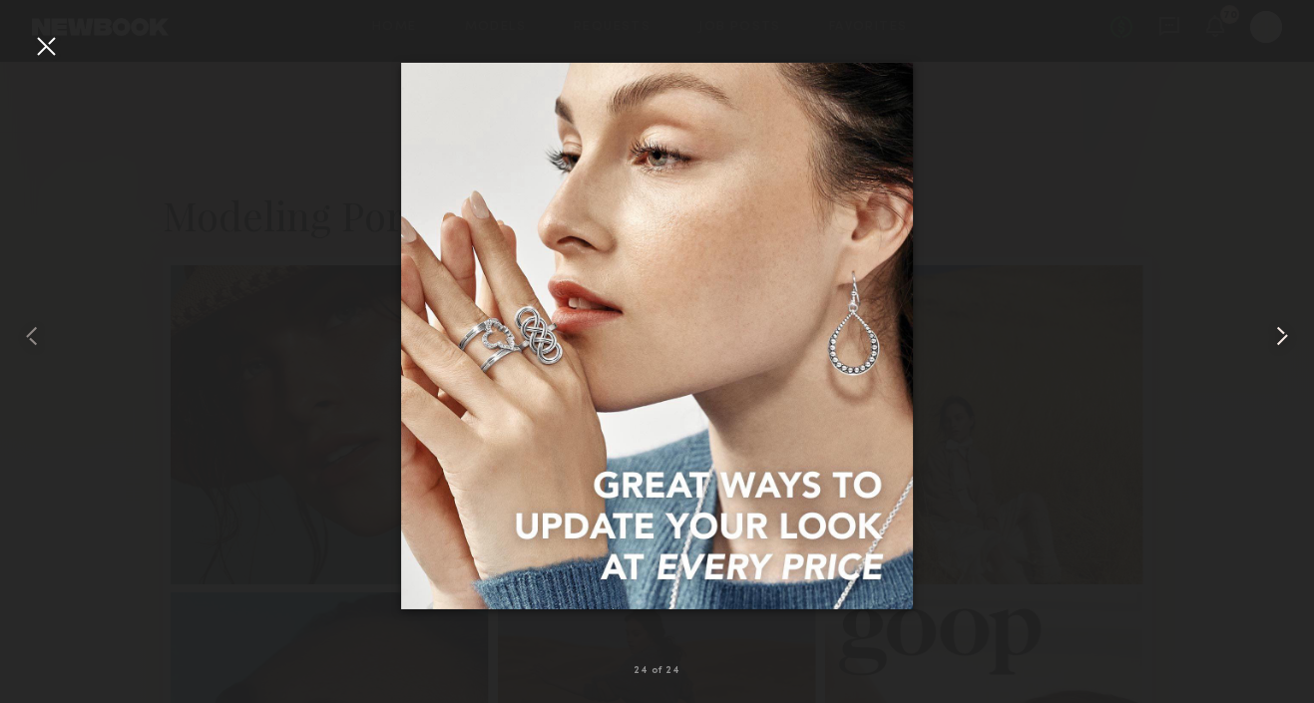
click at [1278, 333] on common-icon at bounding box center [1282, 336] width 32 height 32
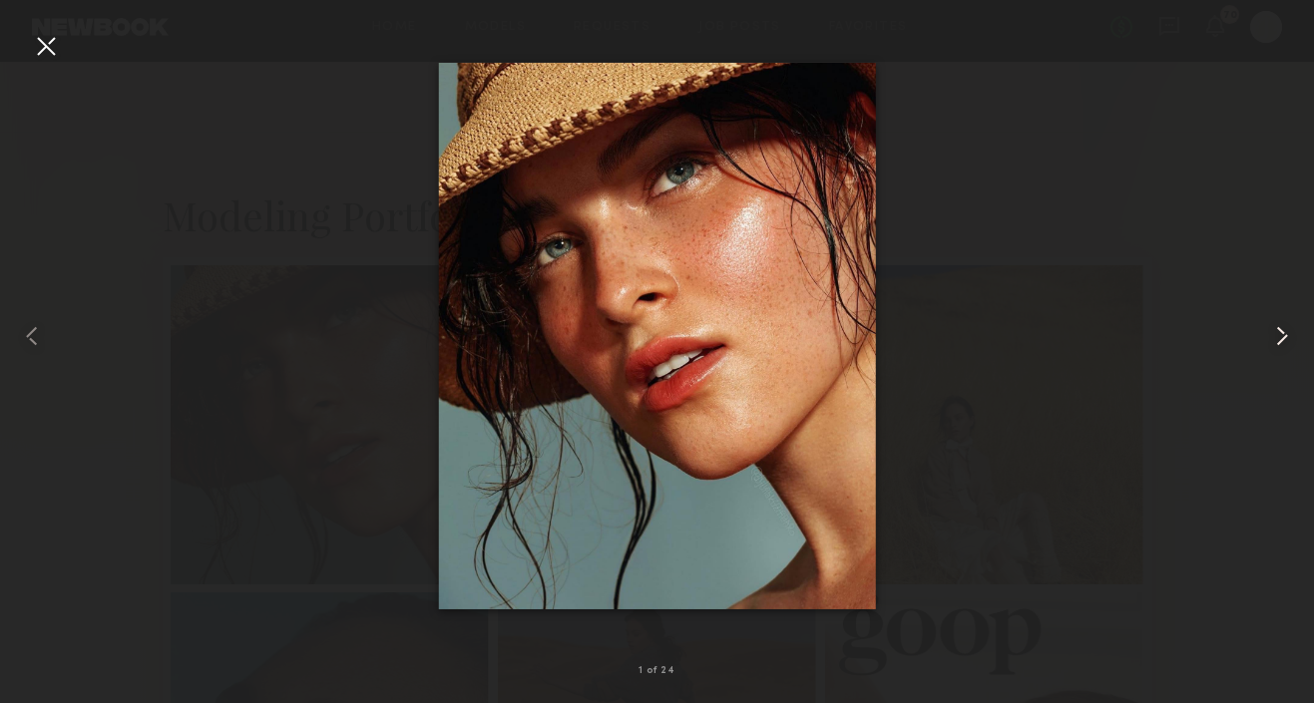
click at [1278, 333] on common-icon at bounding box center [1282, 336] width 32 height 32
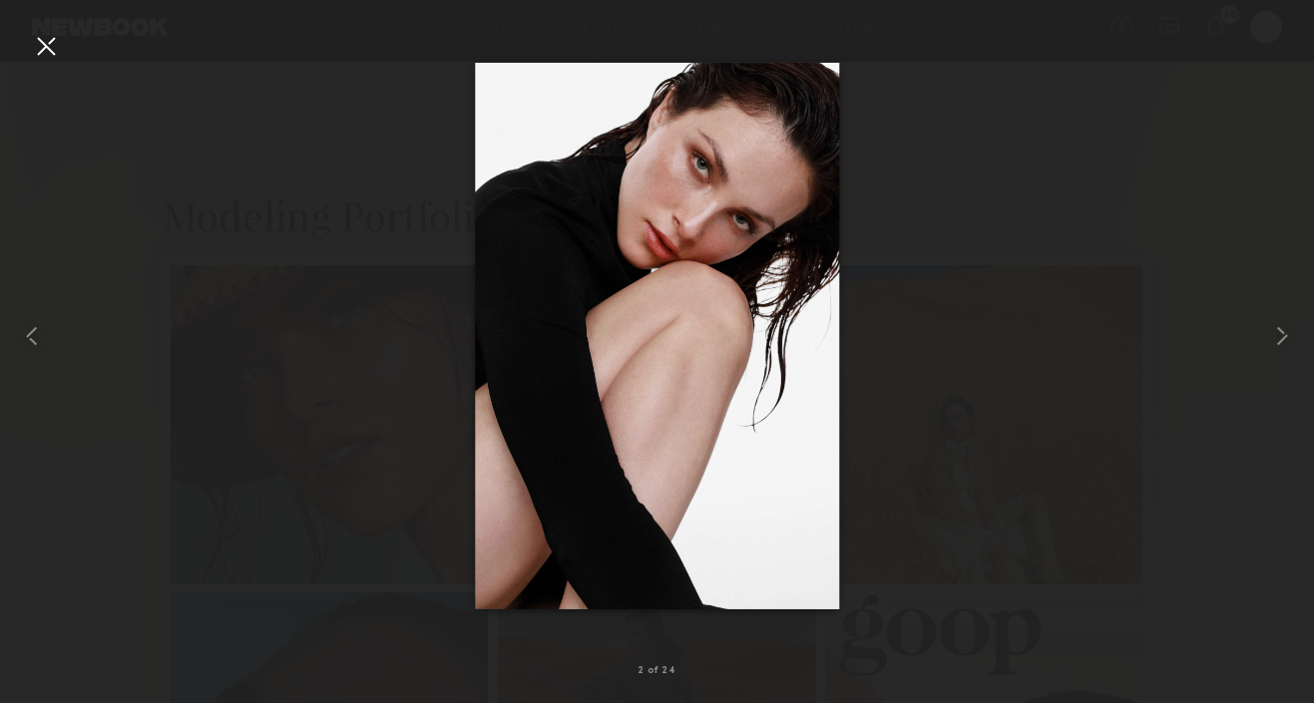
click at [43, 41] on div at bounding box center [46, 46] width 32 height 32
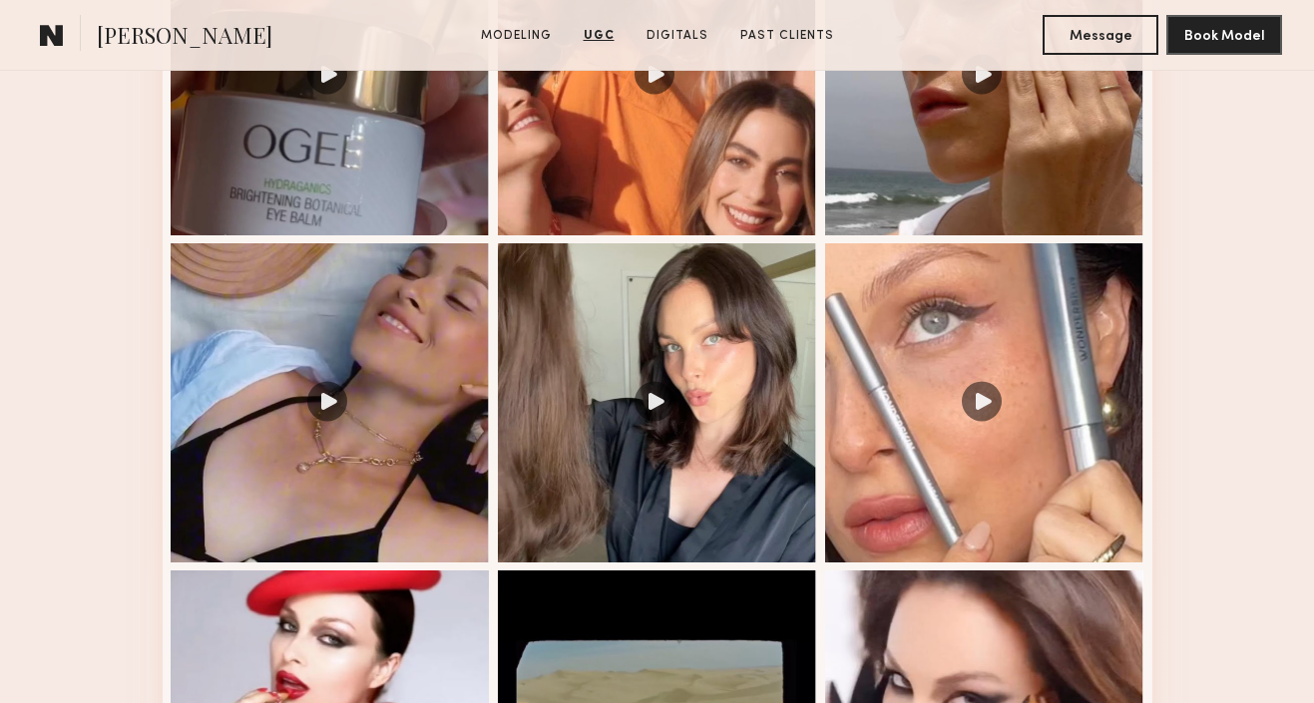
scroll to position [3433, 0]
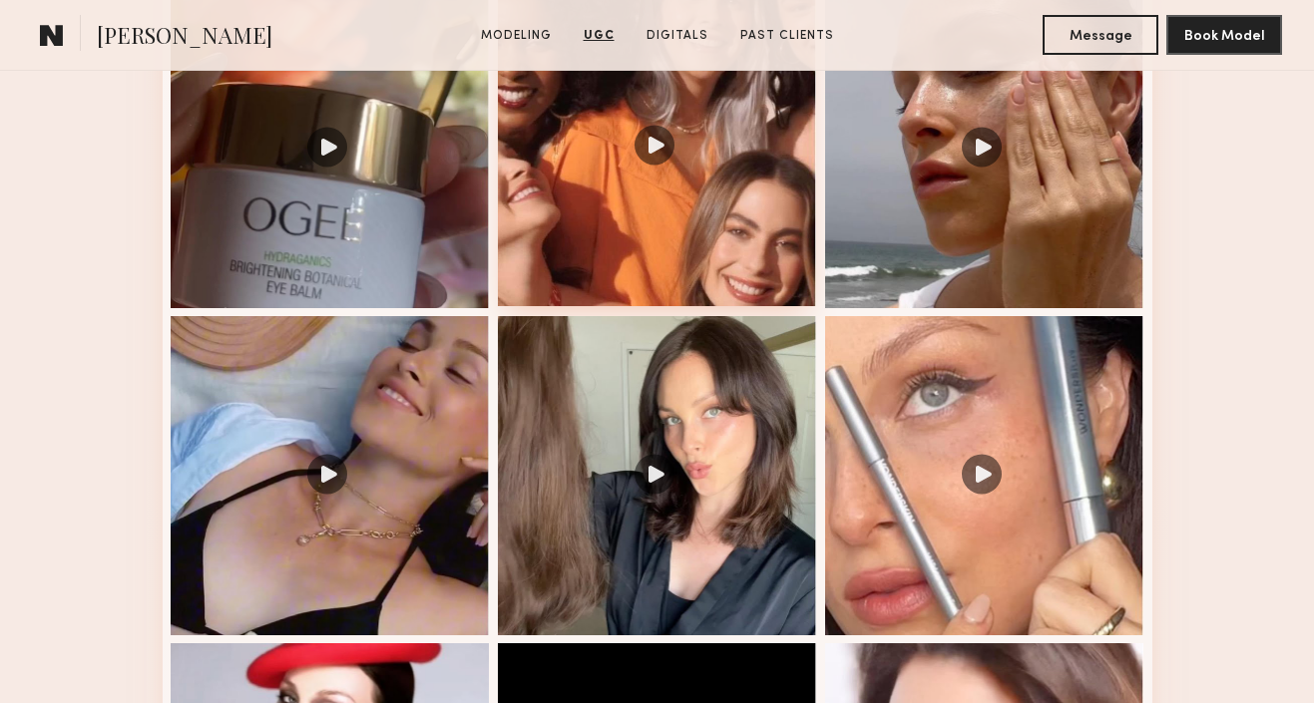
click at [630, 214] on div at bounding box center [657, 146] width 319 height 319
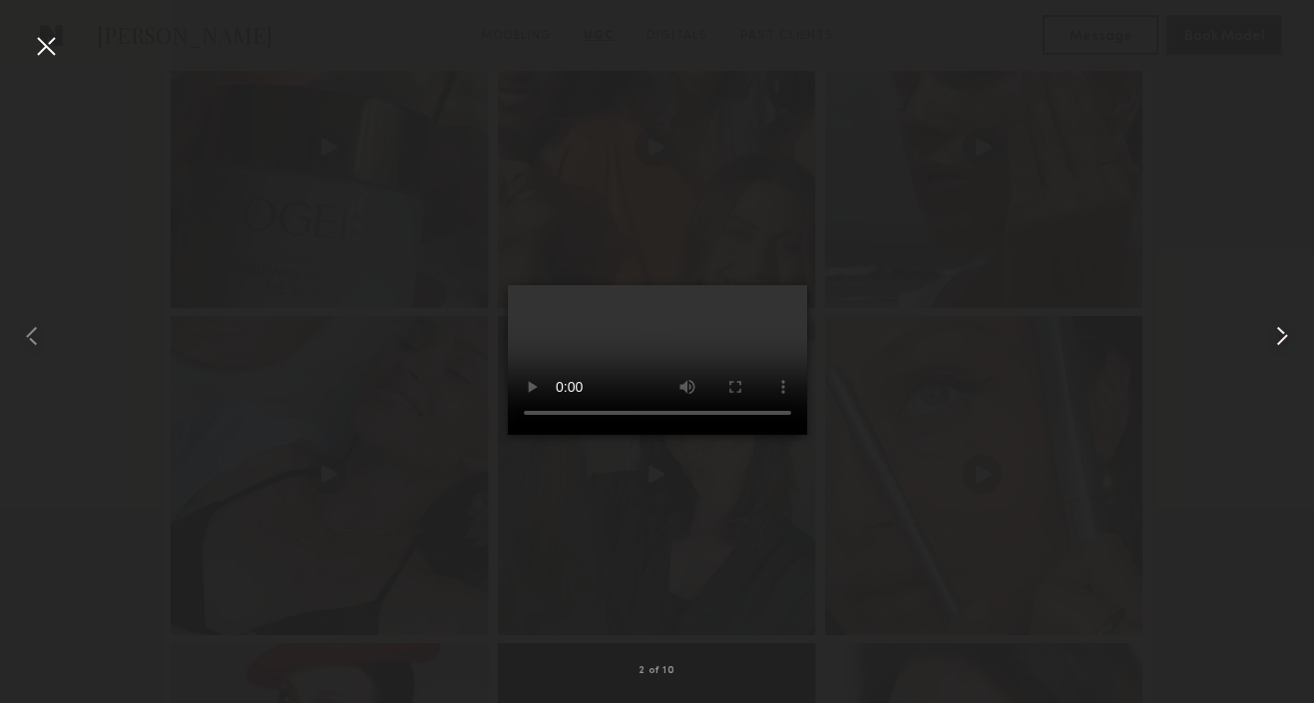
click at [1287, 333] on common-icon at bounding box center [1282, 336] width 32 height 32
click at [38, 48] on div at bounding box center [46, 46] width 32 height 32
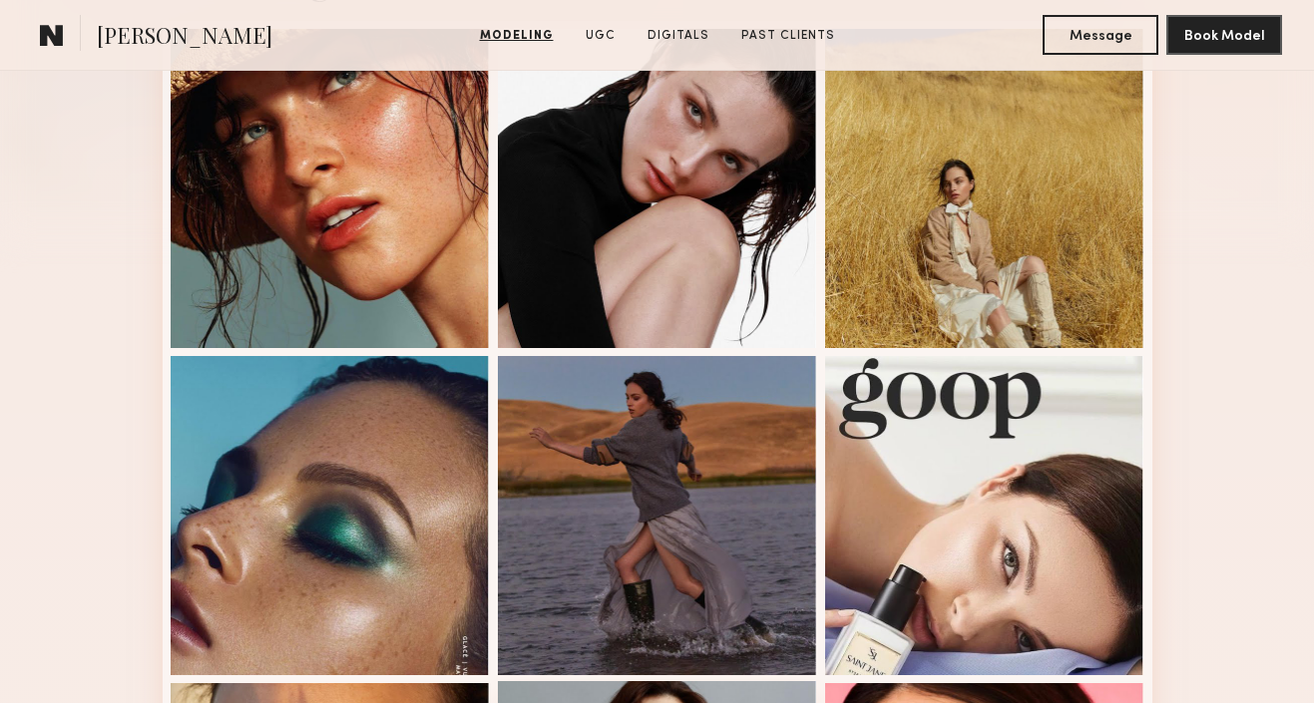
scroll to position [890, 0]
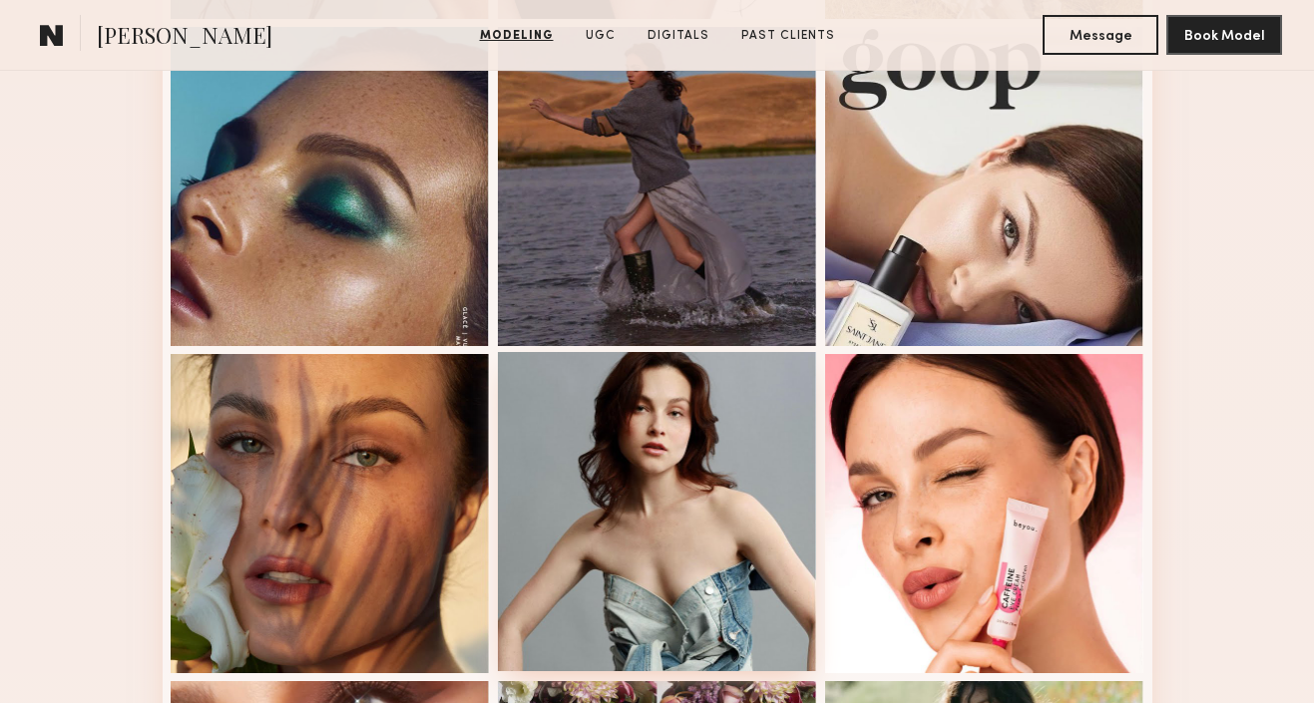
click at [614, 437] on div at bounding box center [657, 511] width 319 height 319
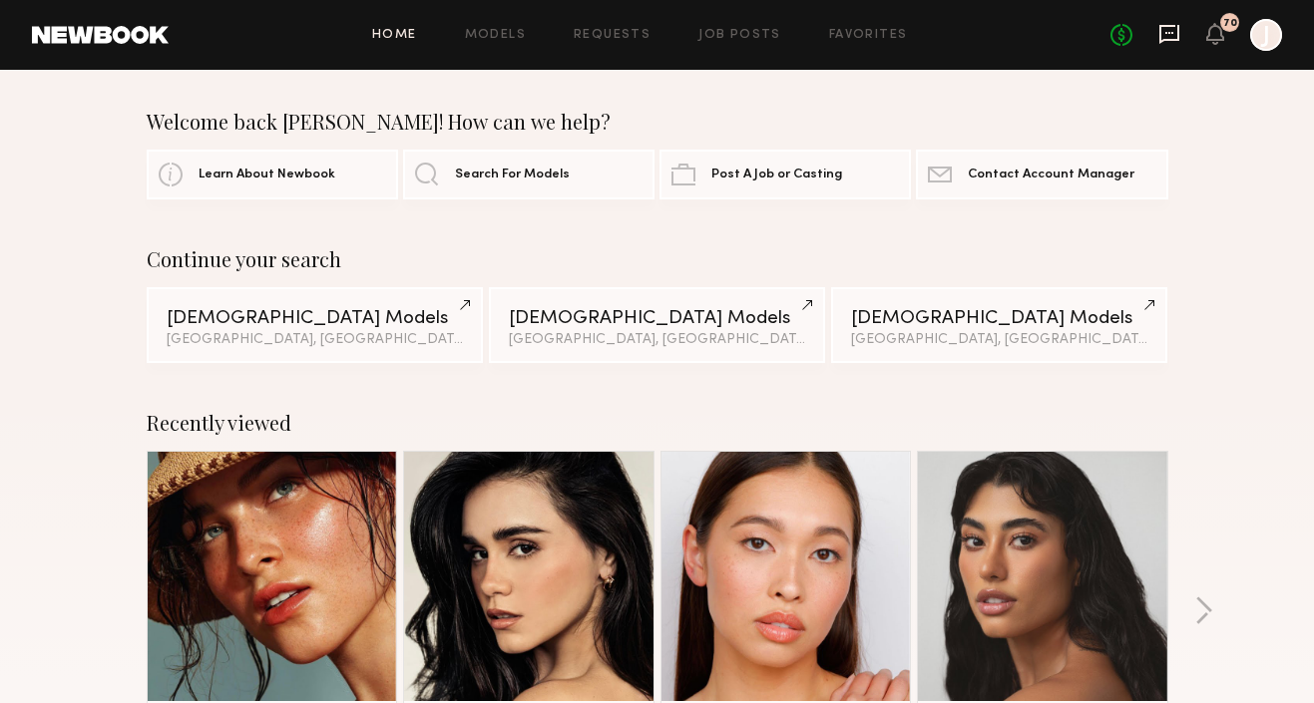
click at [1168, 29] on icon at bounding box center [1169, 34] width 22 height 22
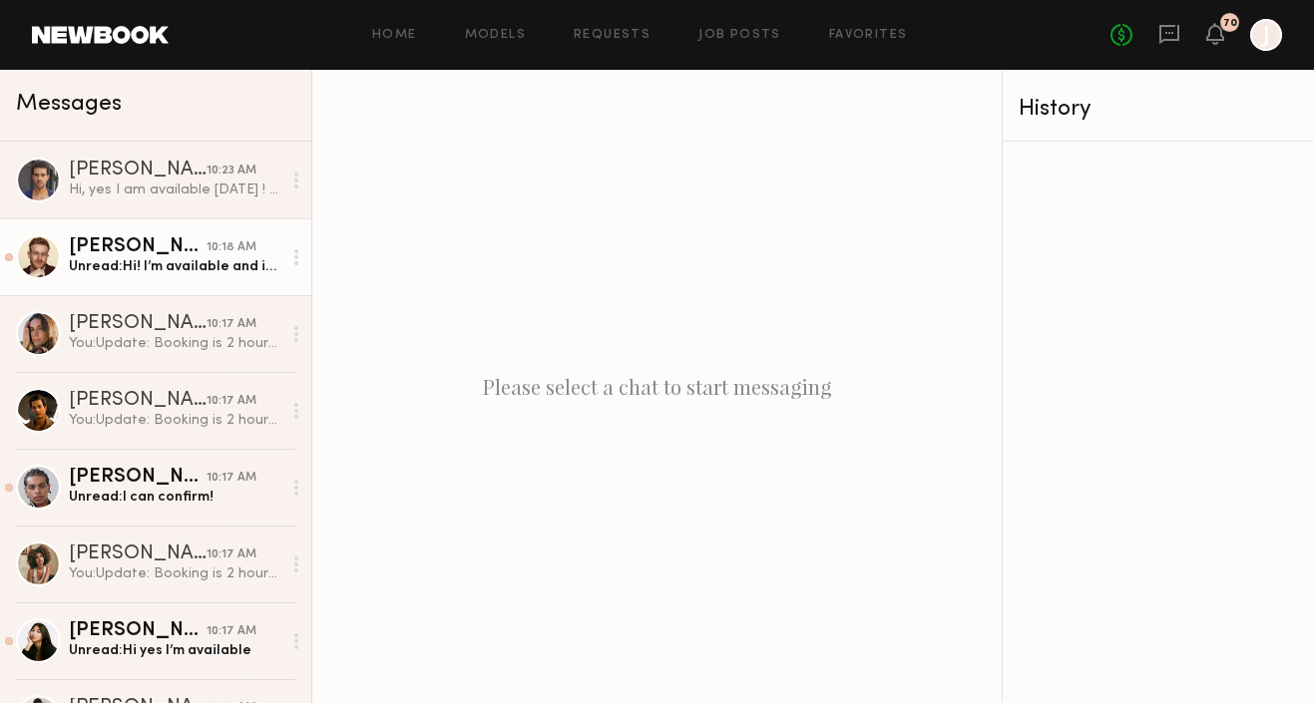
click at [140, 270] on div "Unread: Hi! I’m available and interested." at bounding box center [175, 266] width 213 height 19
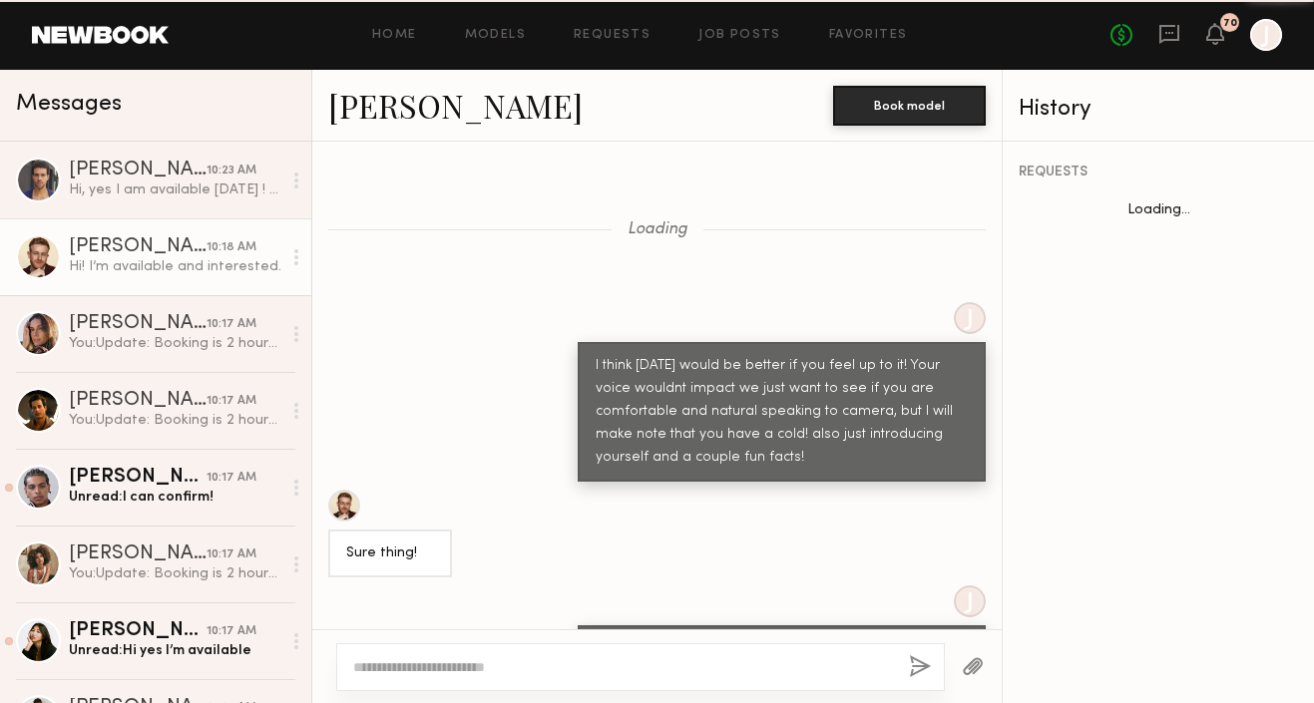
scroll to position [1622, 0]
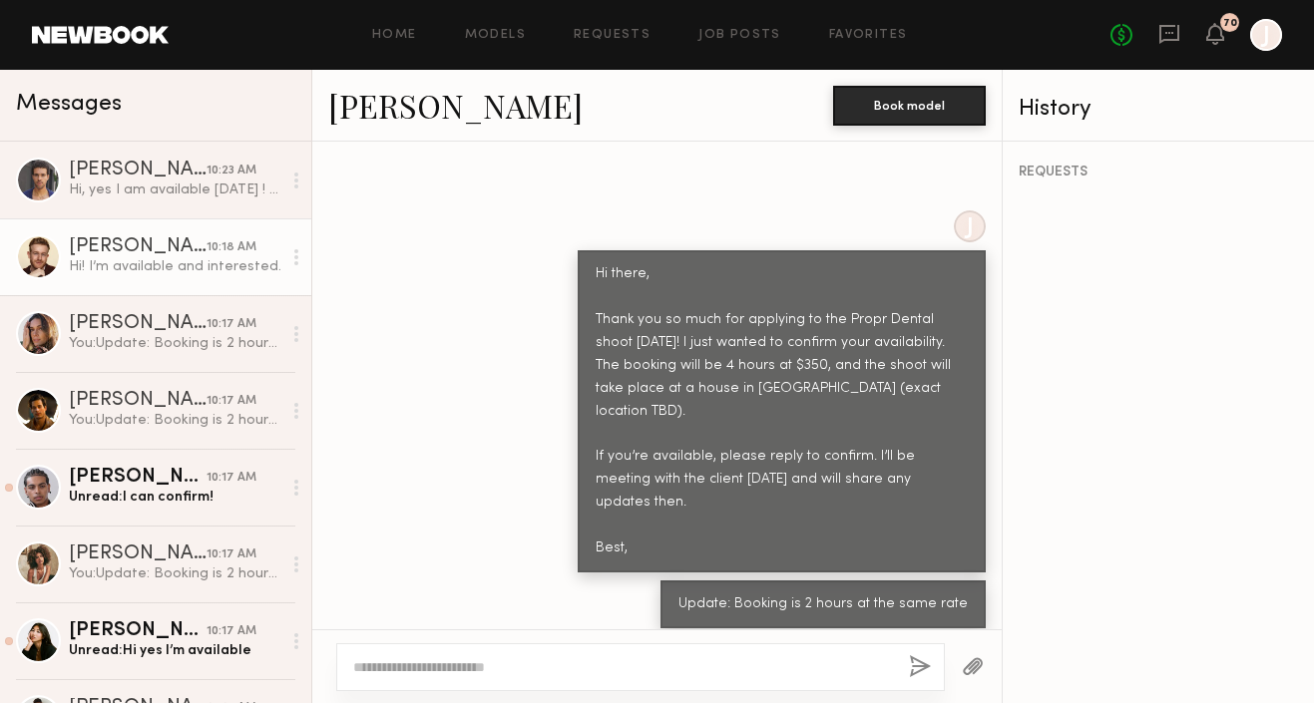
click at [399, 115] on link "[PERSON_NAME]" at bounding box center [455, 105] width 254 height 43
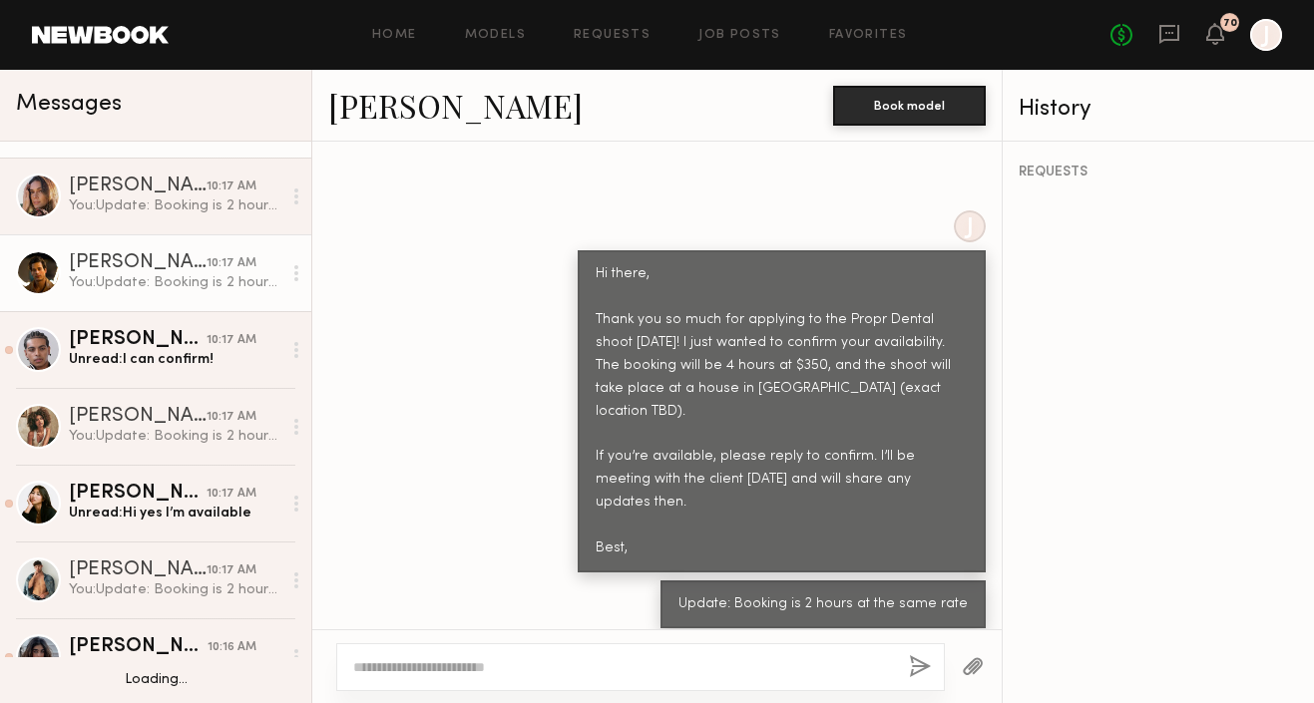
scroll to position [144, 0]
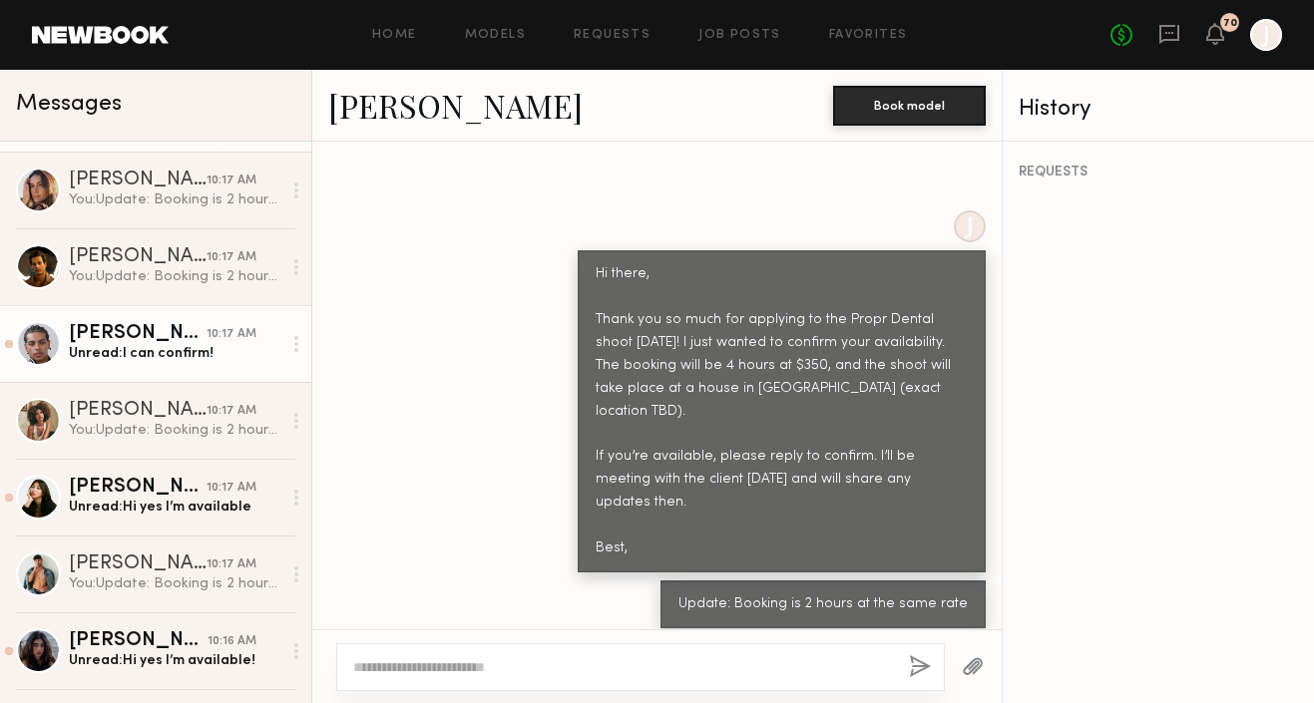
click at [190, 355] on div "Unread: I can confirm!" at bounding box center [175, 353] width 213 height 19
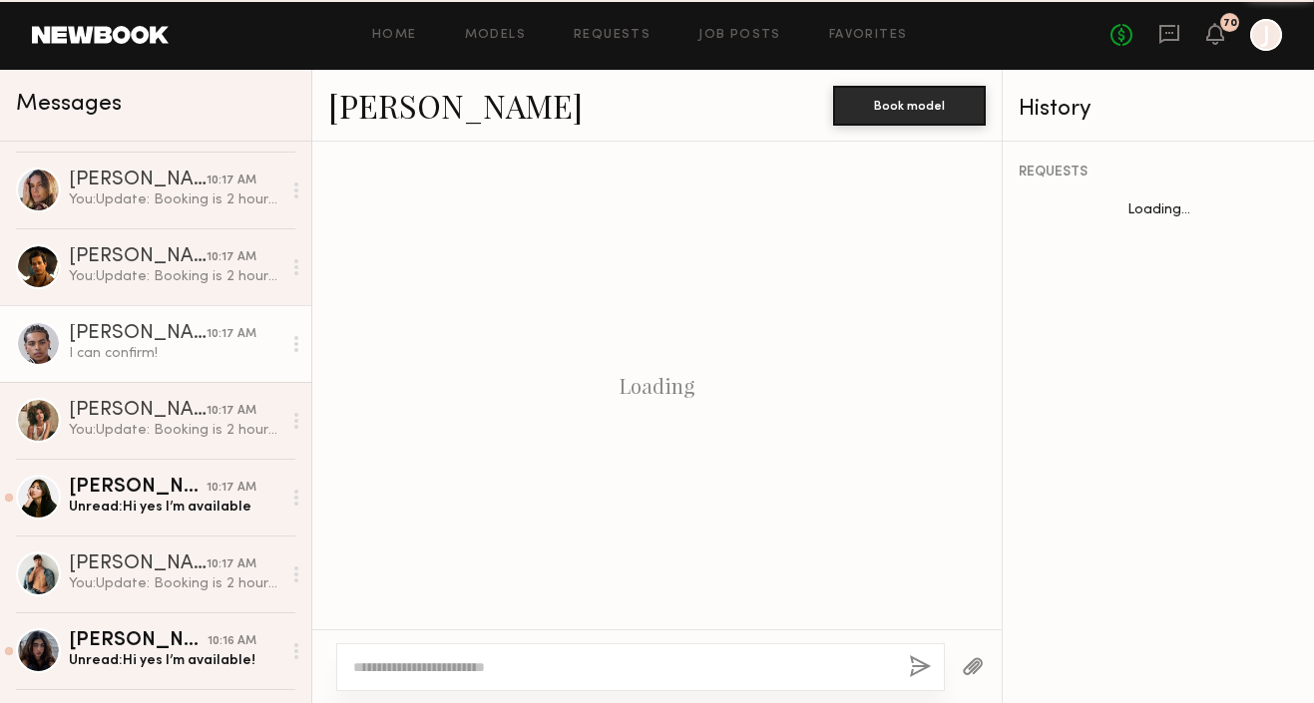
scroll to position [899, 0]
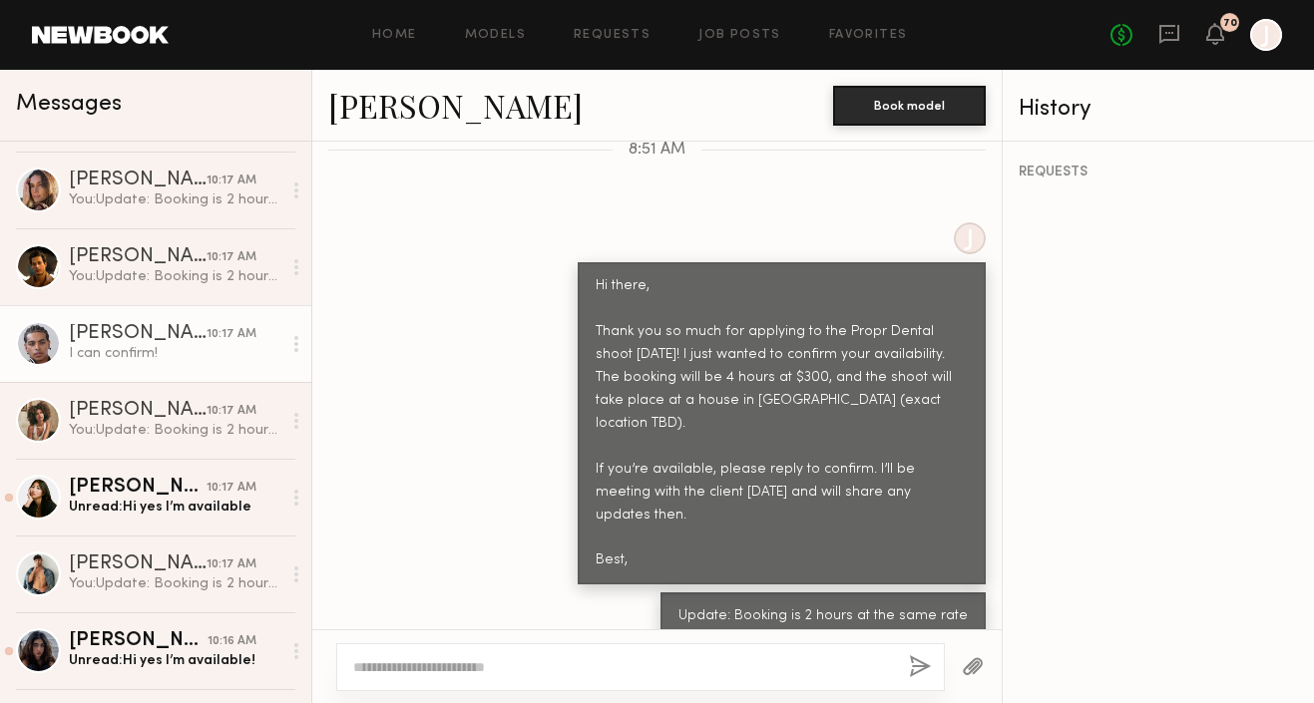
click at [392, 108] on link "[PERSON_NAME]" at bounding box center [455, 105] width 254 height 43
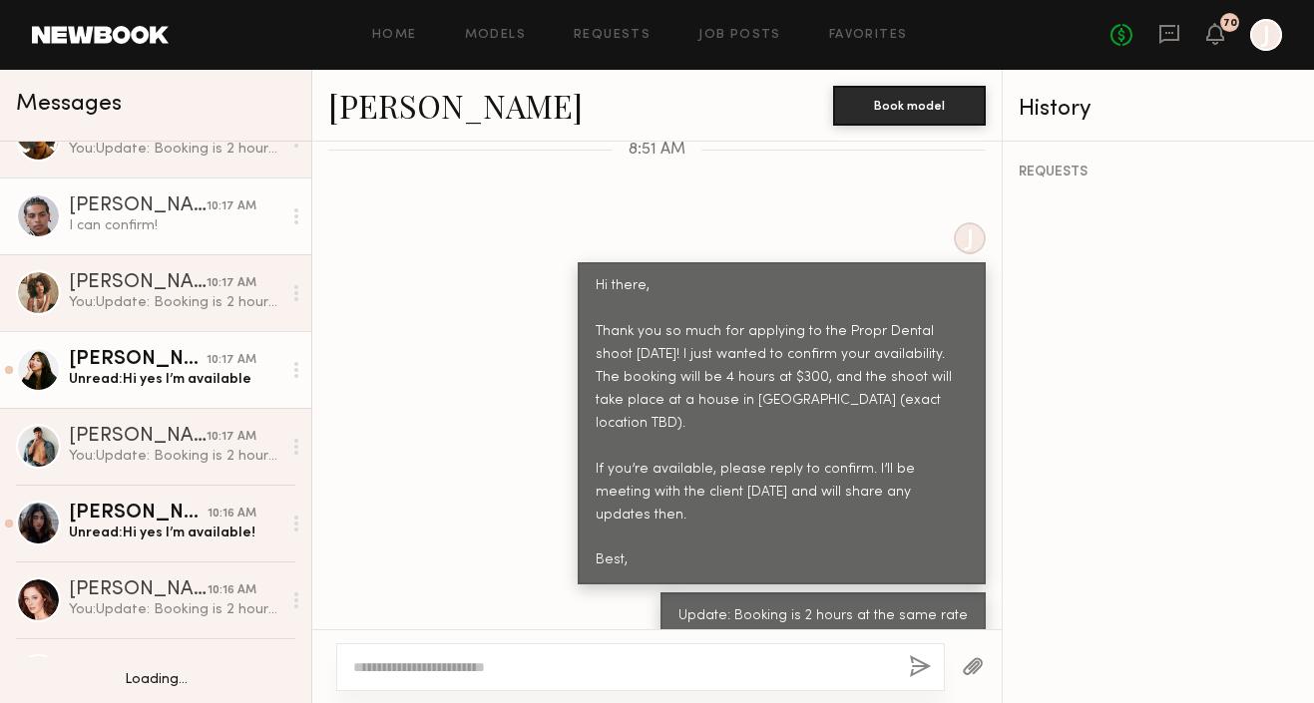
scroll to position [272, 0]
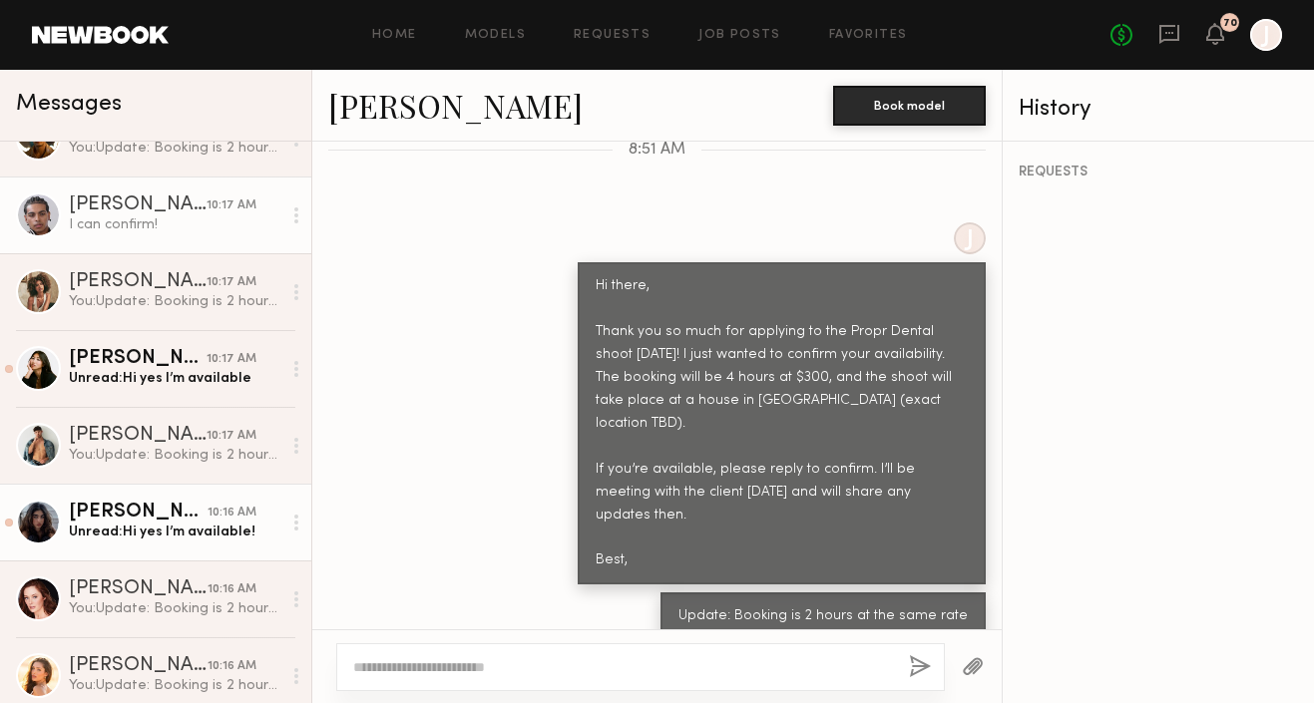
click at [150, 528] on div "Unread: Hi yes I’m available!" at bounding box center [175, 532] width 213 height 19
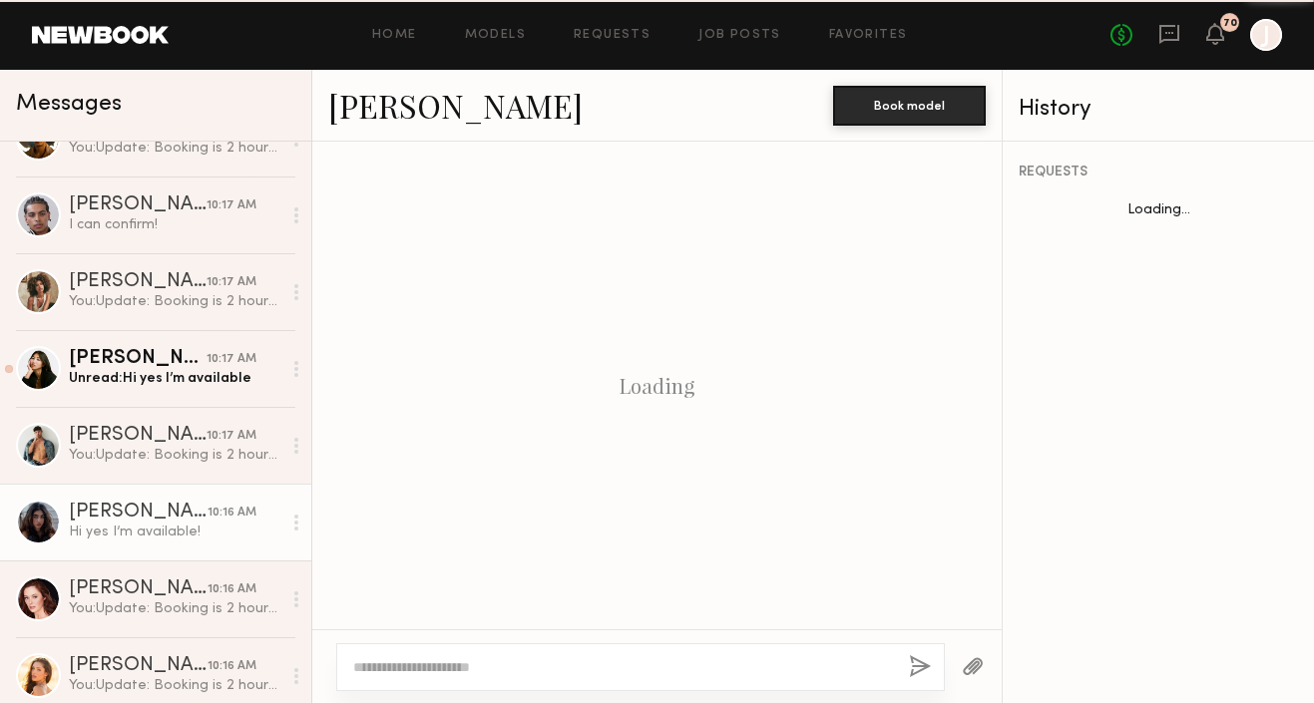
scroll to position [899, 0]
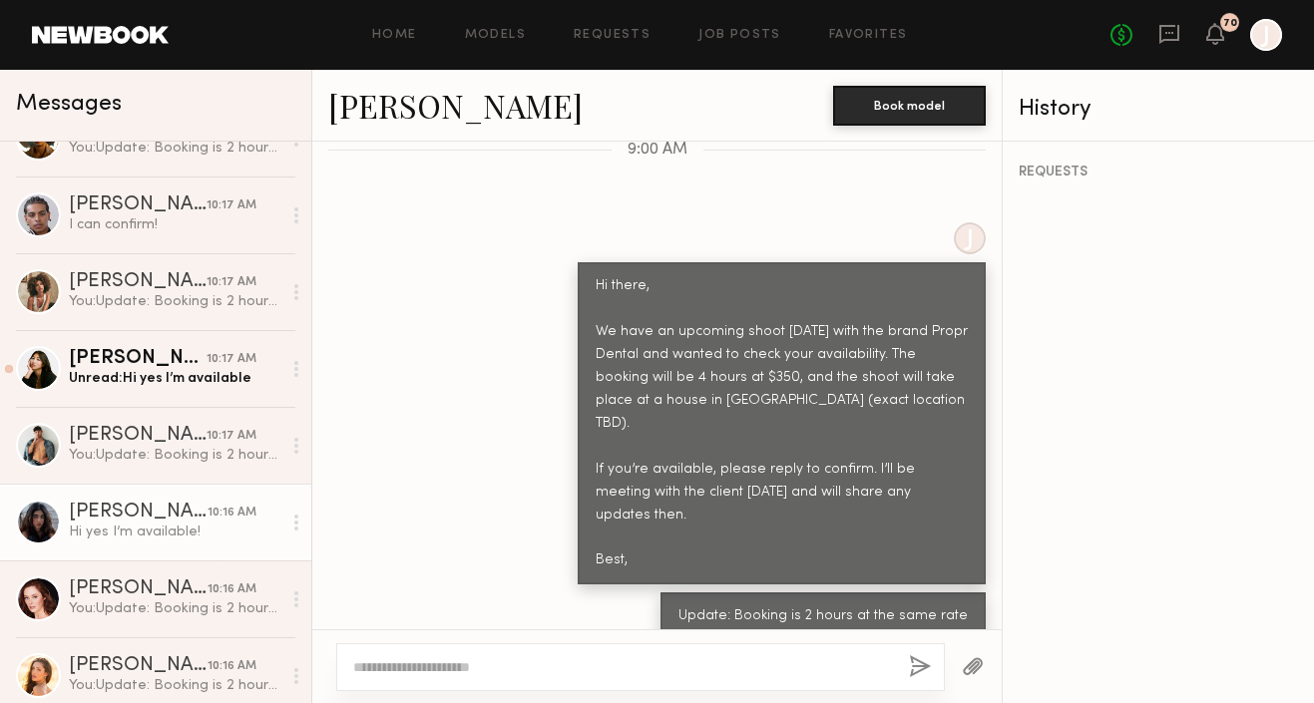
click at [370, 116] on link "[PERSON_NAME]" at bounding box center [455, 105] width 254 height 43
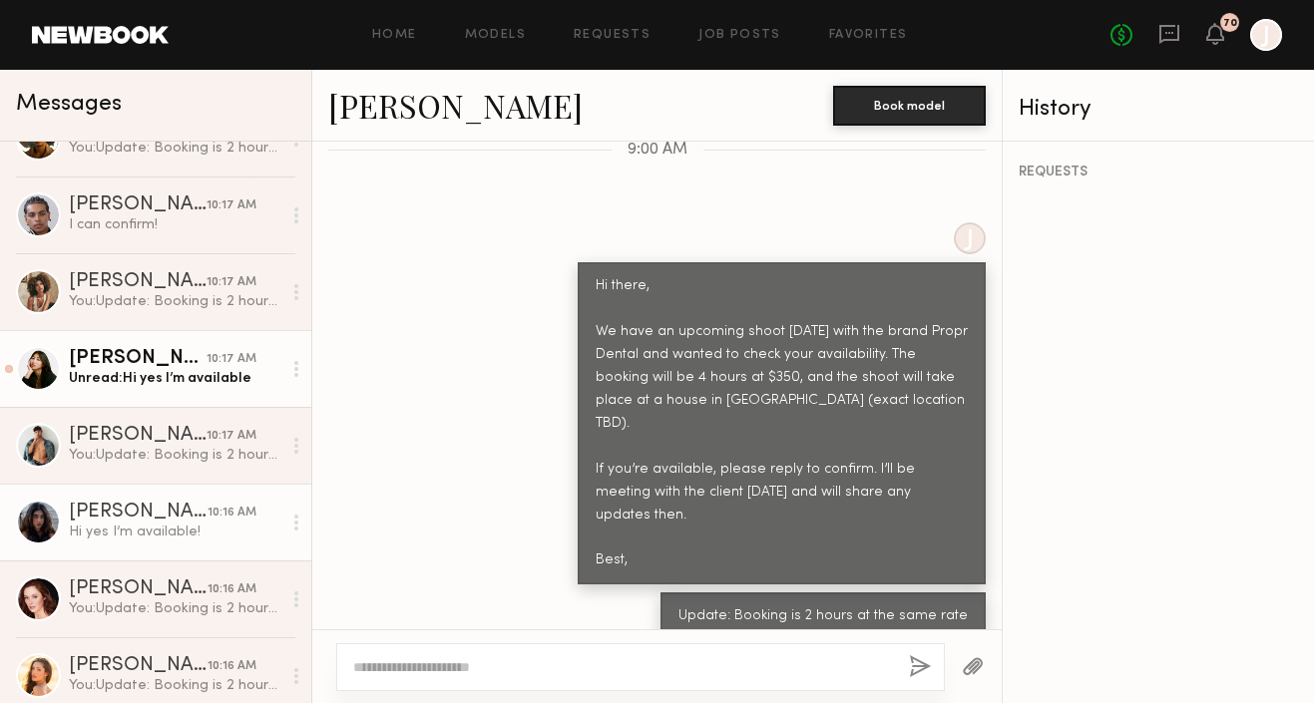
click at [175, 365] on div "[PERSON_NAME]" at bounding box center [138, 359] width 138 height 20
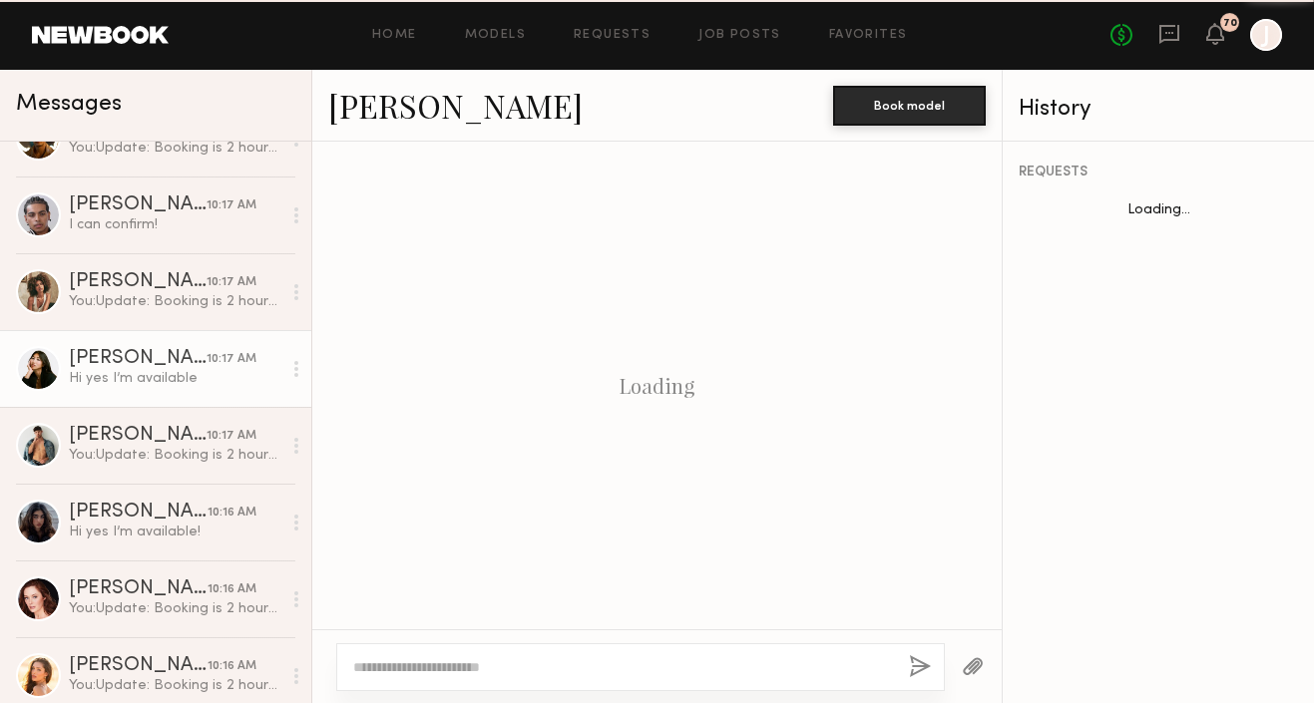
scroll to position [2134, 0]
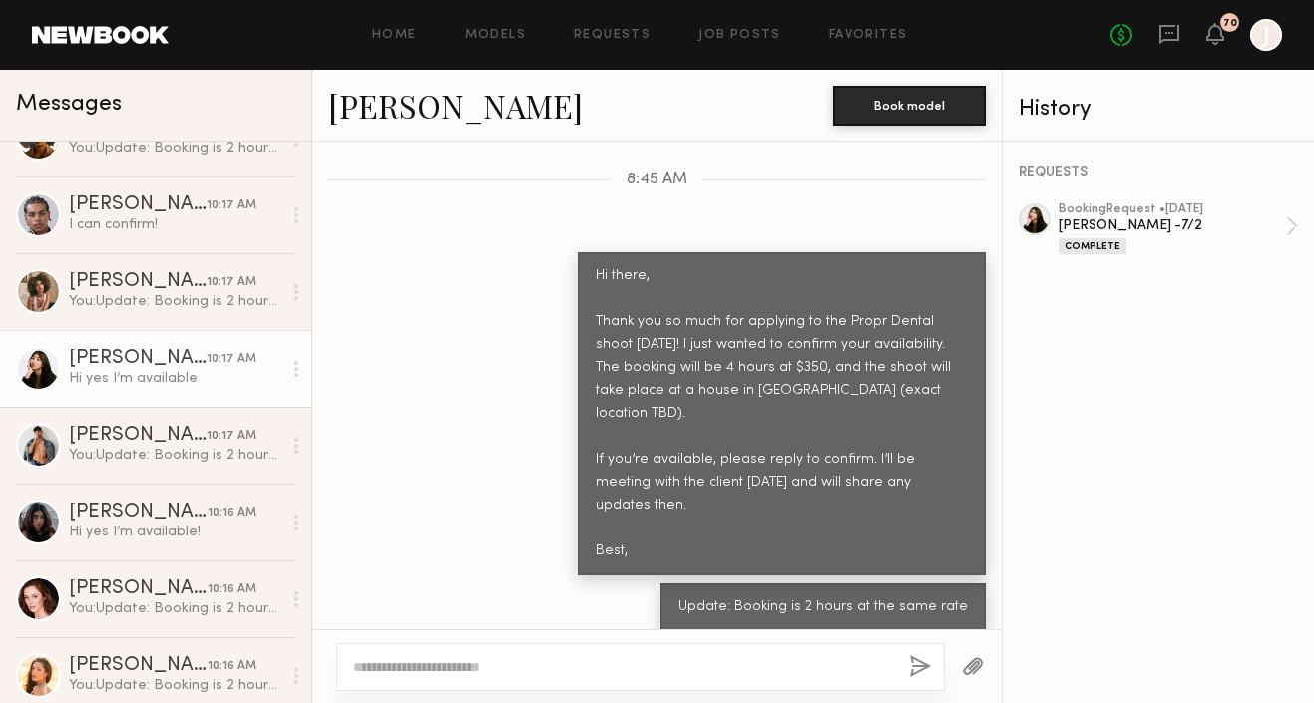
click at [366, 109] on link "[PERSON_NAME]" at bounding box center [455, 105] width 254 height 43
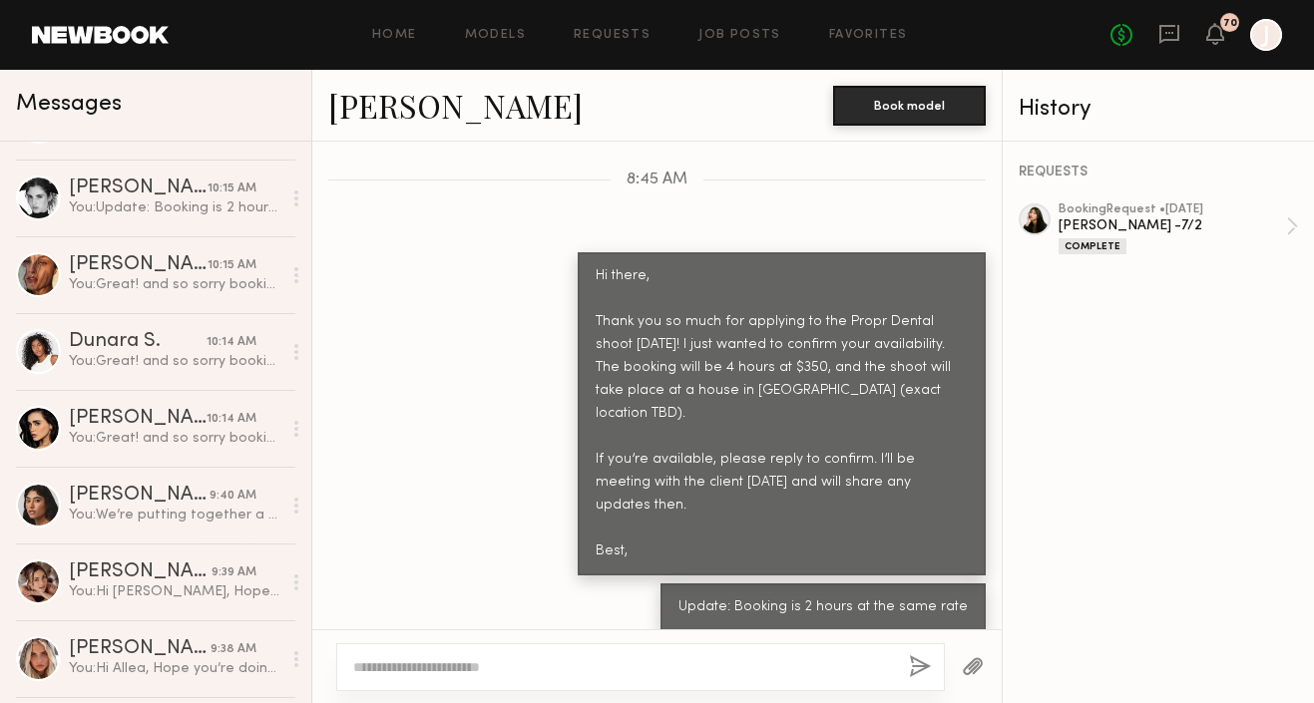
scroll to position [1055, 0]
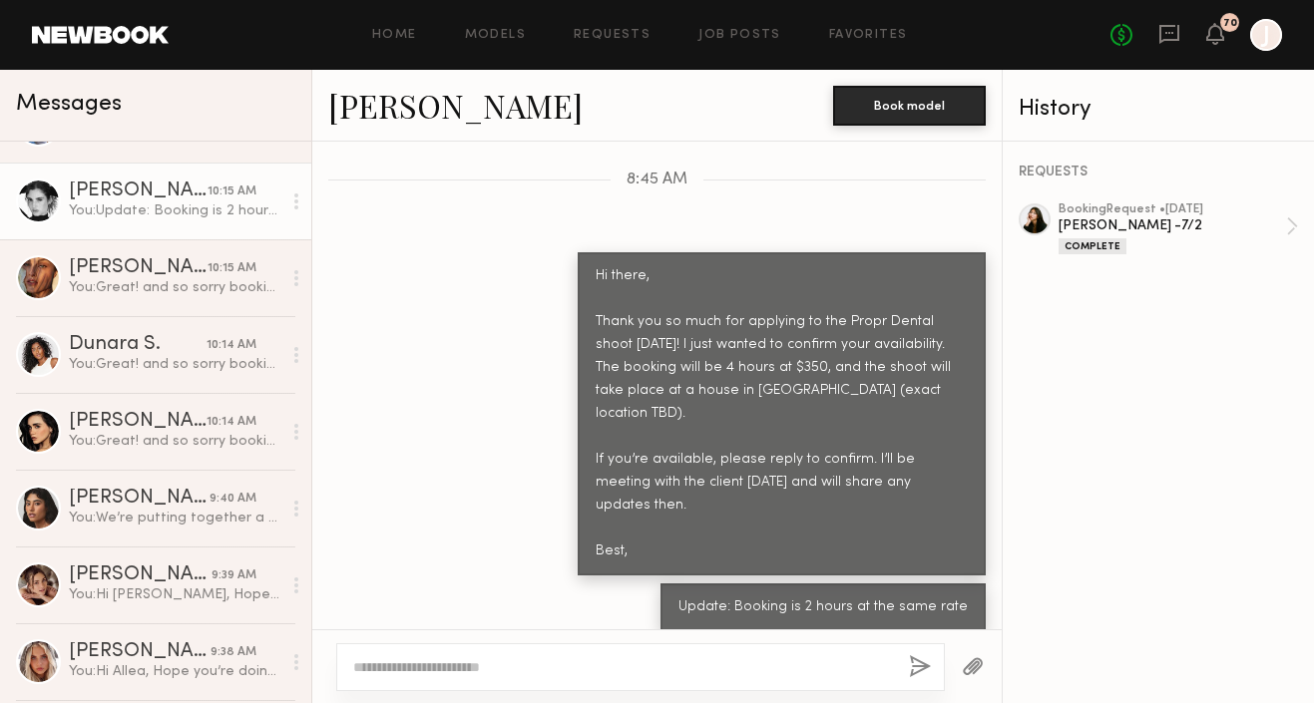
click at [188, 222] on link "[PERSON_NAME] 10:15 AM You: Update: Booking is 2 hours at the same rate" at bounding box center [155, 201] width 311 height 77
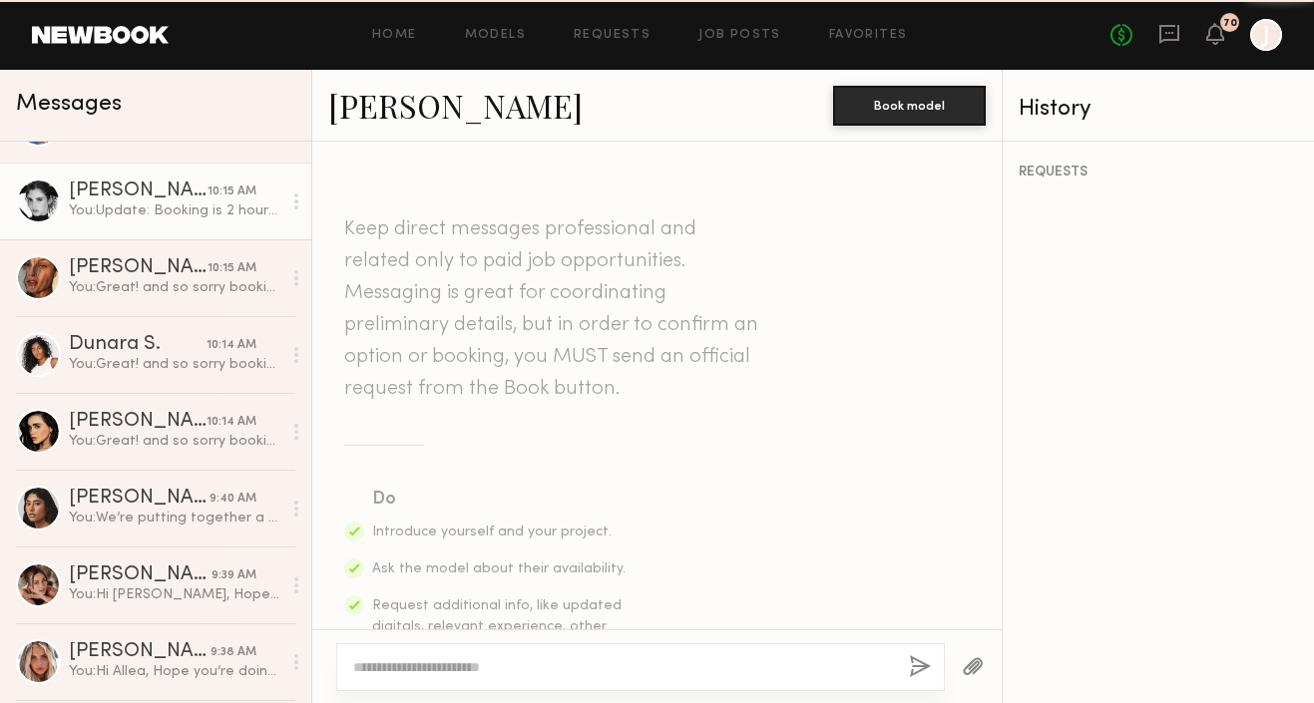
scroll to position [843, 0]
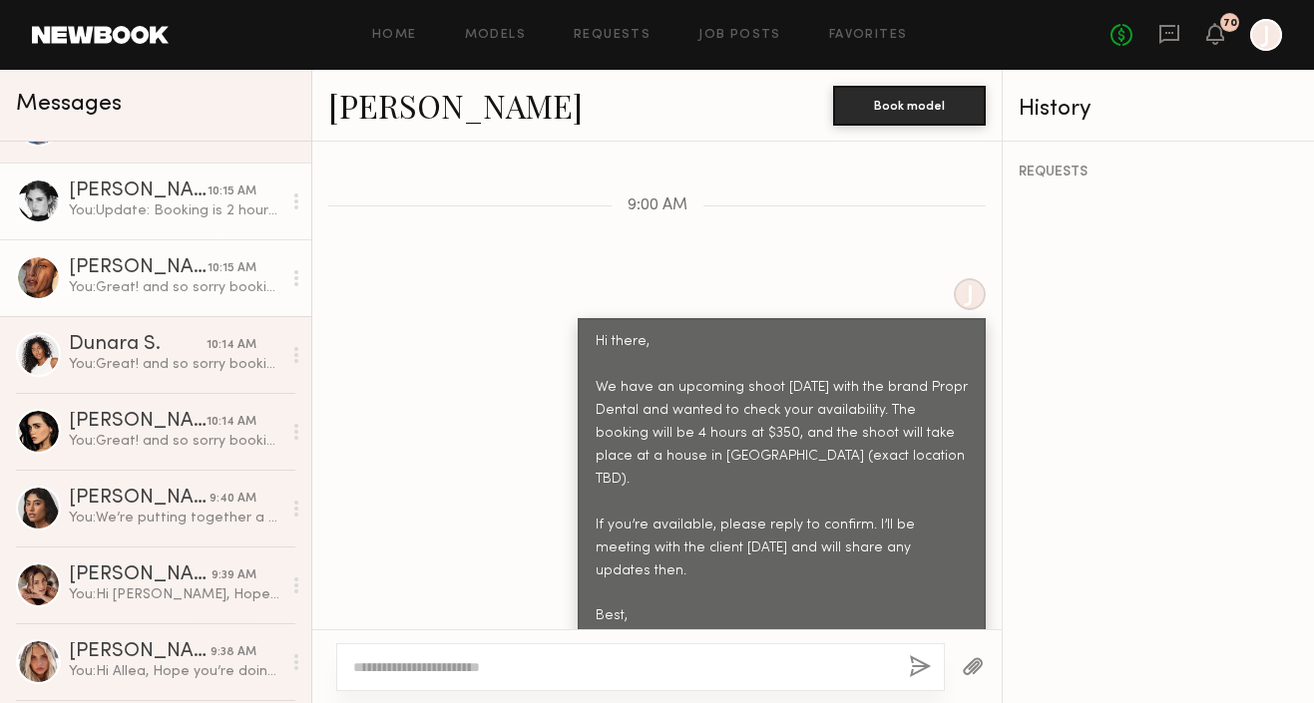
click at [184, 269] on div "[PERSON_NAME]" at bounding box center [138, 268] width 139 height 20
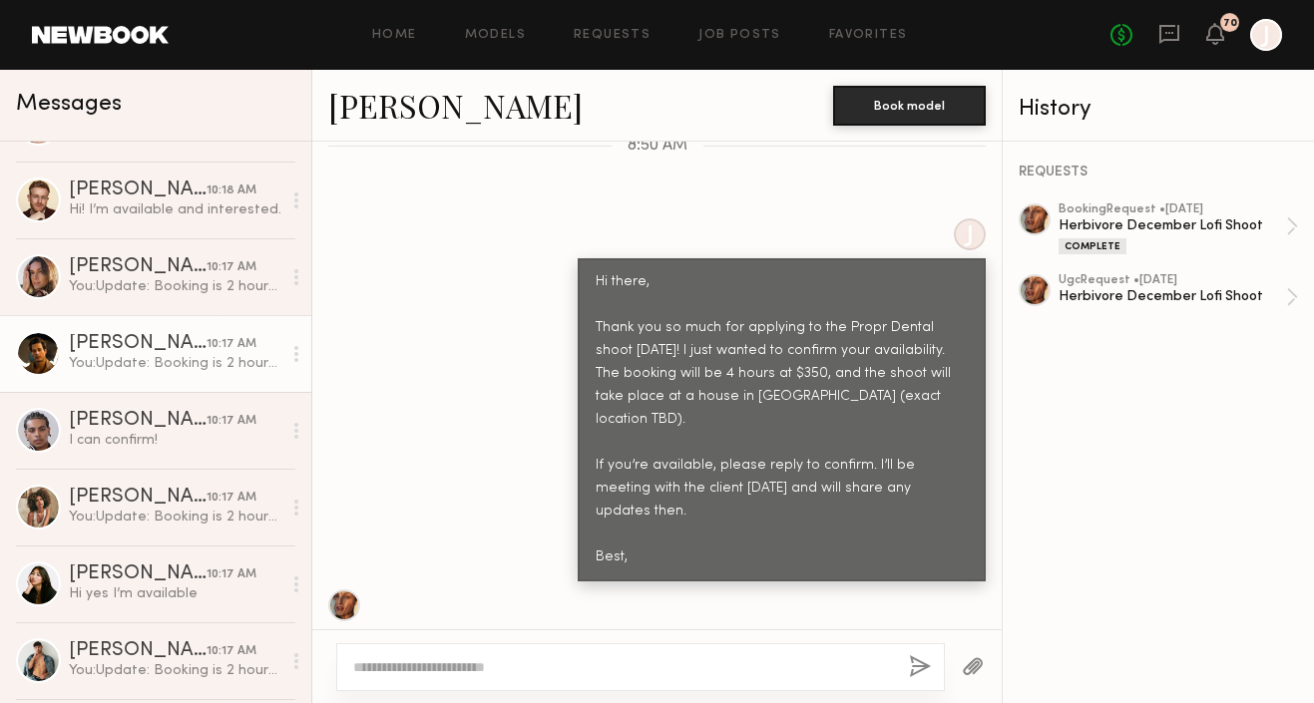
scroll to position [56, 0]
click at [210, 340] on div "10:17 AM" at bounding box center [232, 345] width 50 height 19
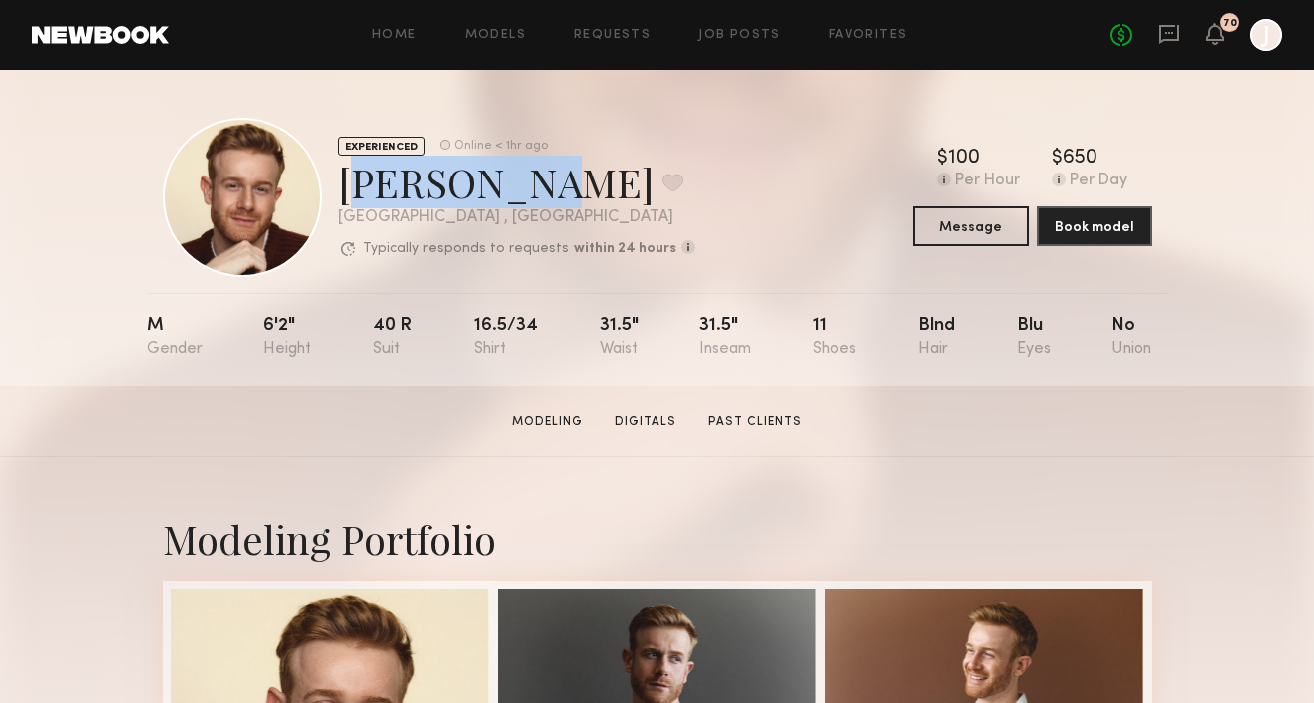
drag, startPoint x: 340, startPoint y: 195, endPoint x: 506, endPoint y: 198, distance: 165.7
click at [506, 198] on div "[PERSON_NAME] Favorite" at bounding box center [516, 182] width 357 height 53
copy div "[PERSON_NAME]"
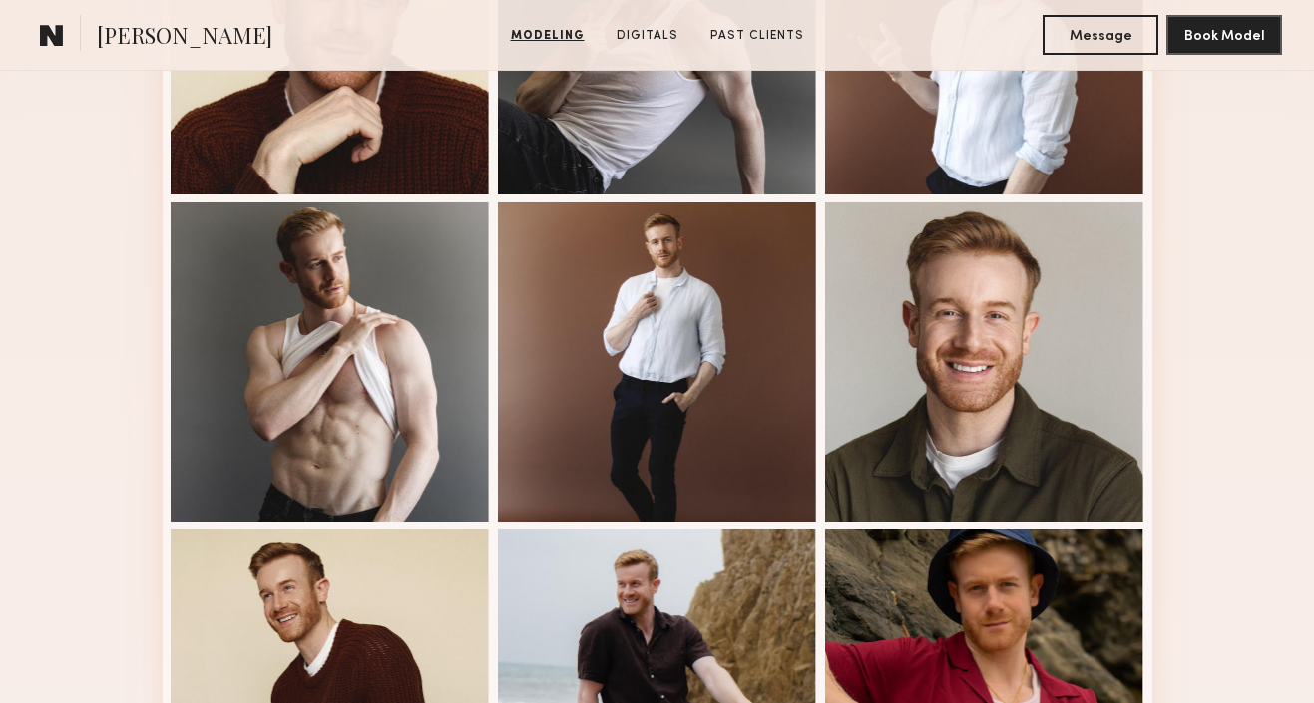
scroll to position [719, 0]
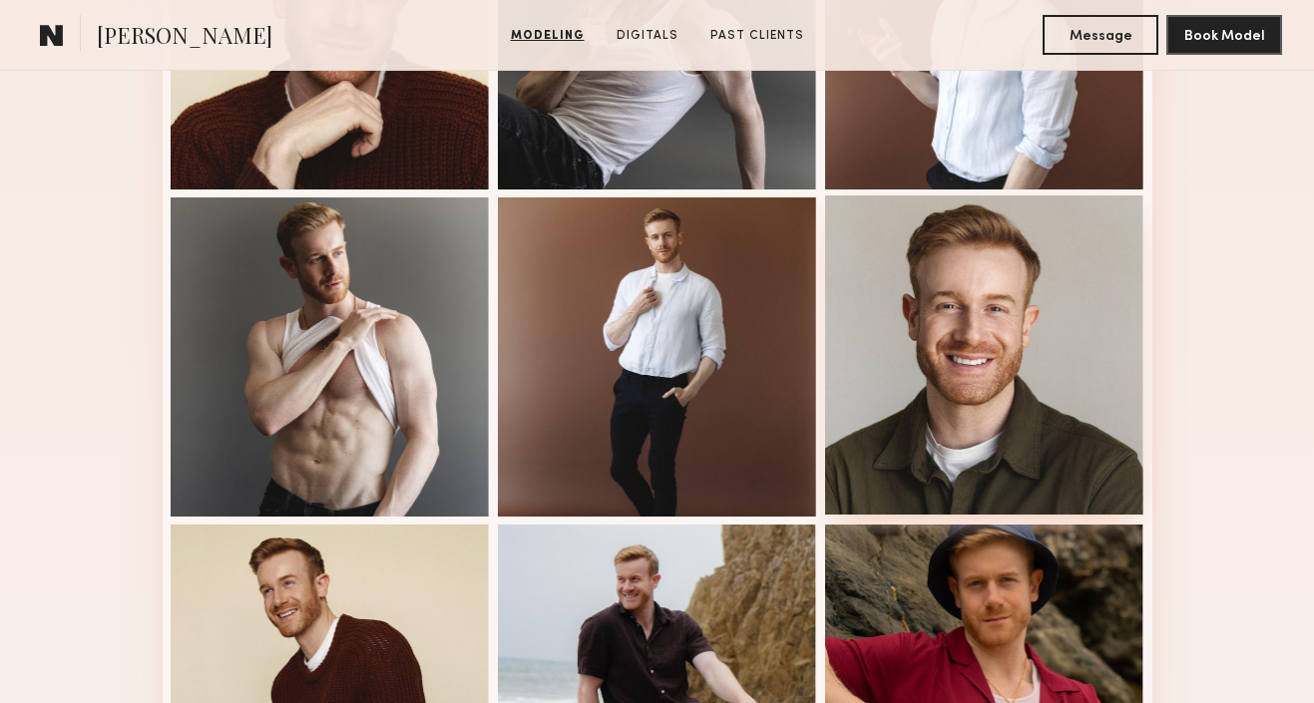
click at [945, 341] on div at bounding box center [984, 355] width 319 height 319
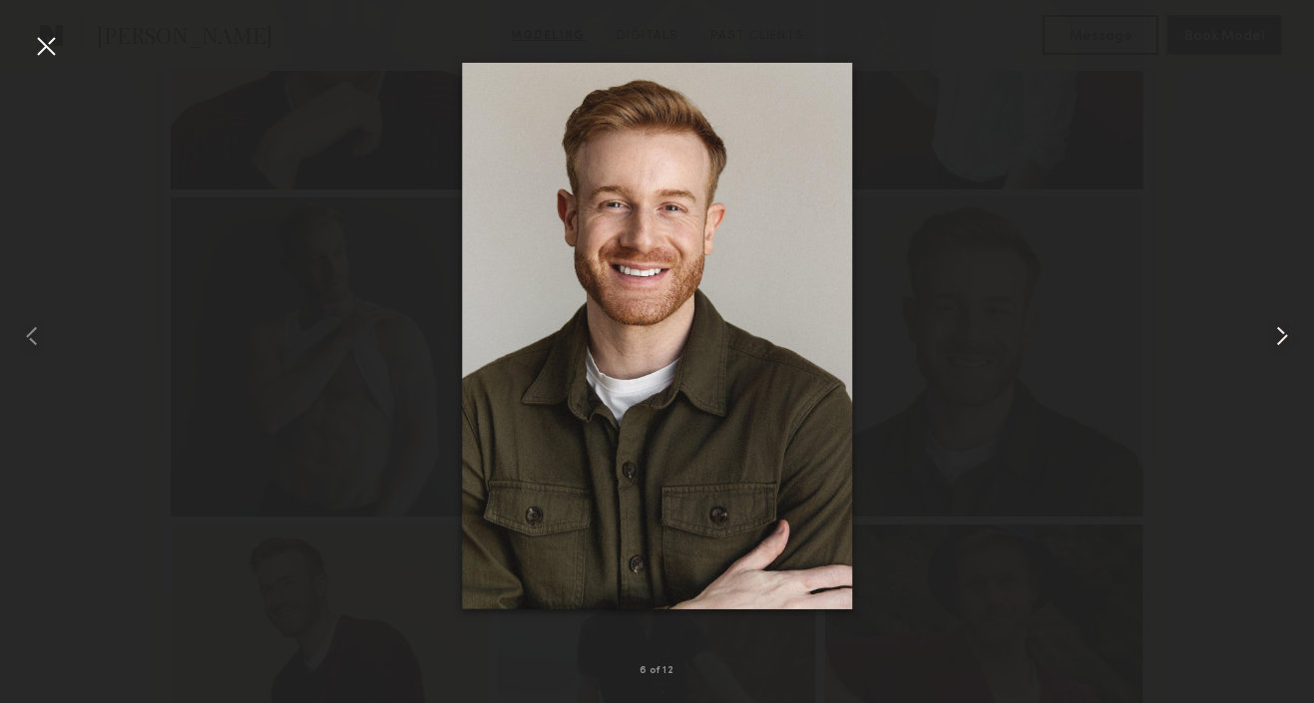
click at [1281, 338] on common-icon at bounding box center [1282, 336] width 32 height 32
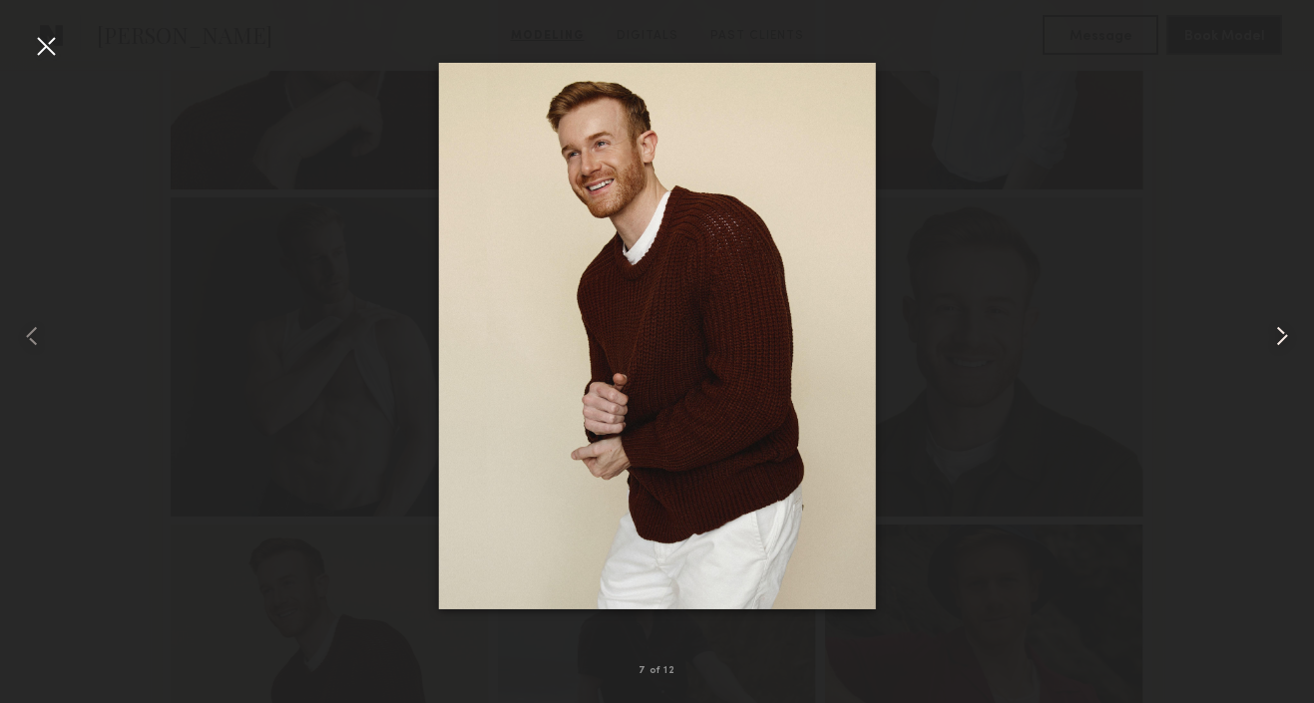
click at [1272, 333] on common-icon at bounding box center [1282, 336] width 32 height 32
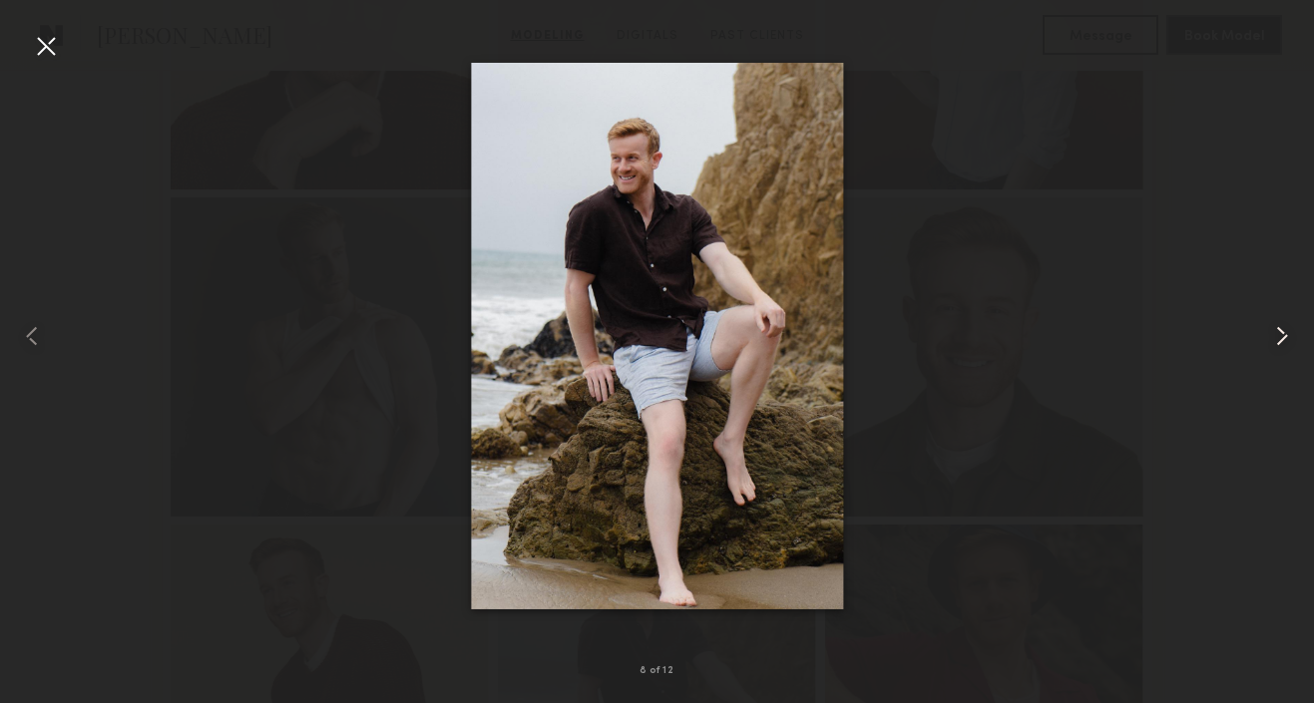
click at [1279, 333] on common-icon at bounding box center [1282, 336] width 32 height 32
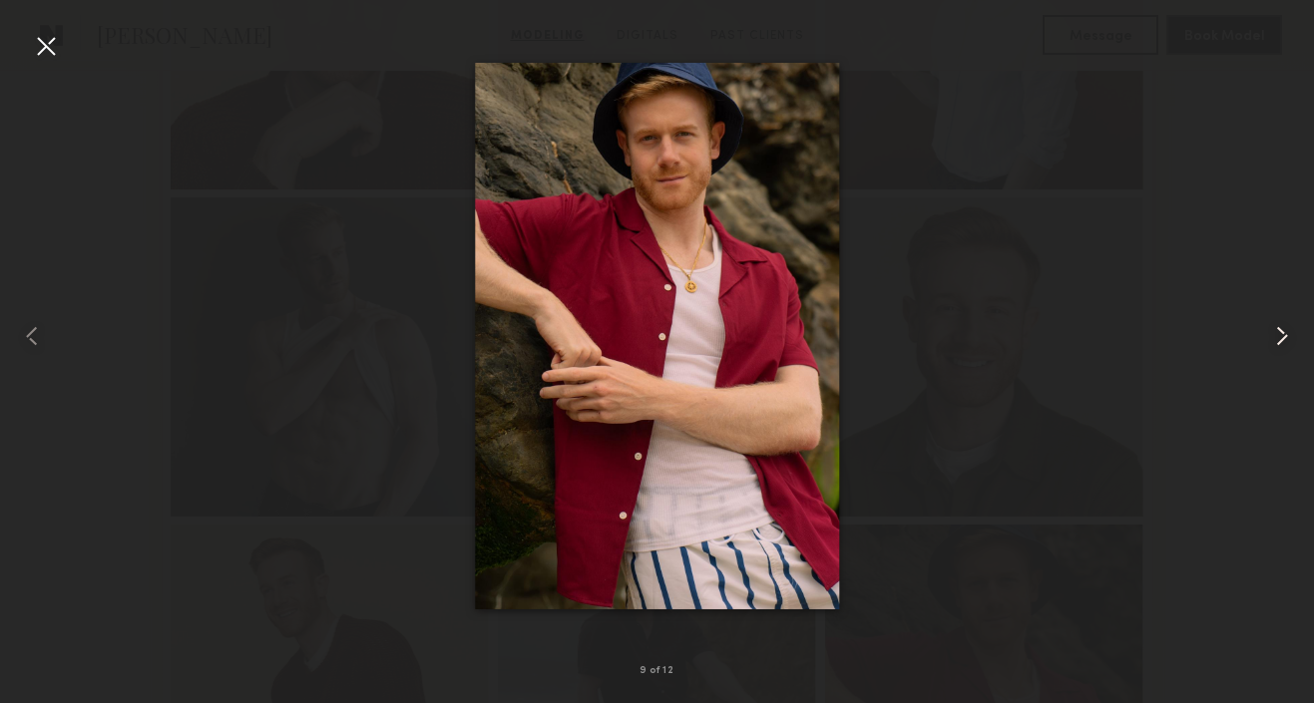
click at [1279, 333] on common-icon at bounding box center [1282, 336] width 32 height 32
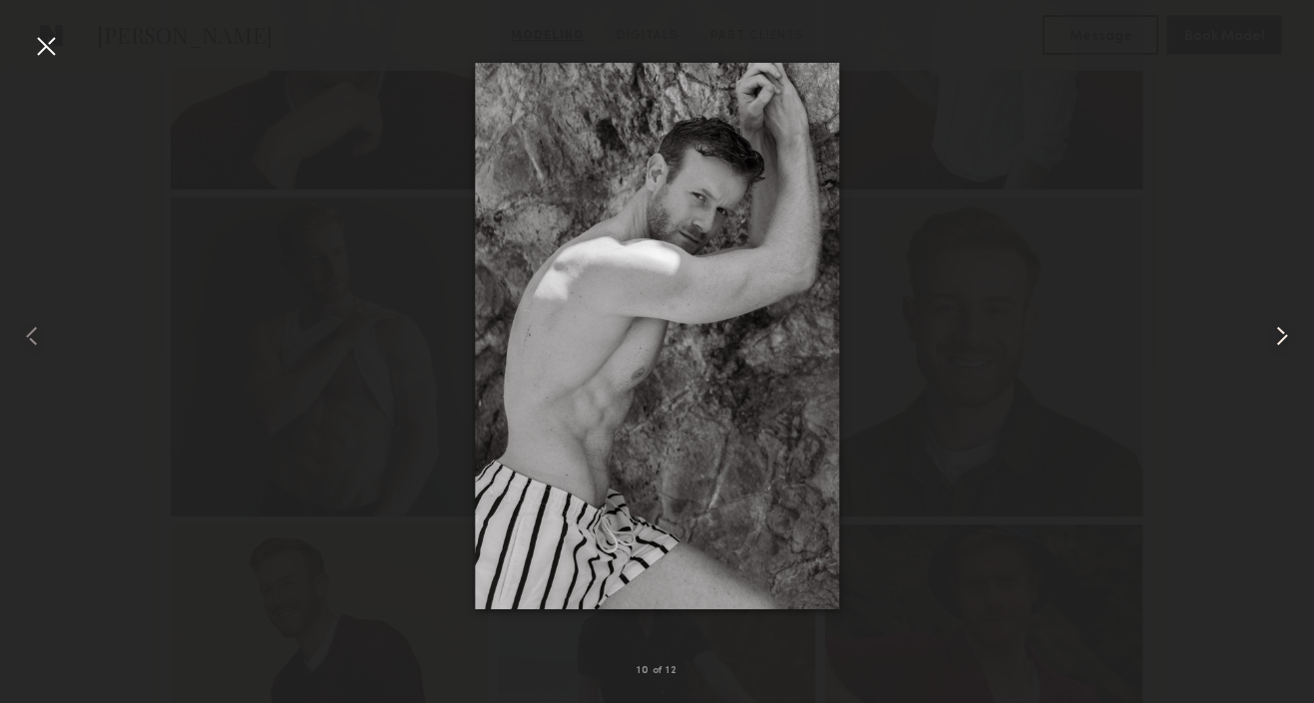
click at [1279, 333] on common-icon at bounding box center [1282, 336] width 32 height 32
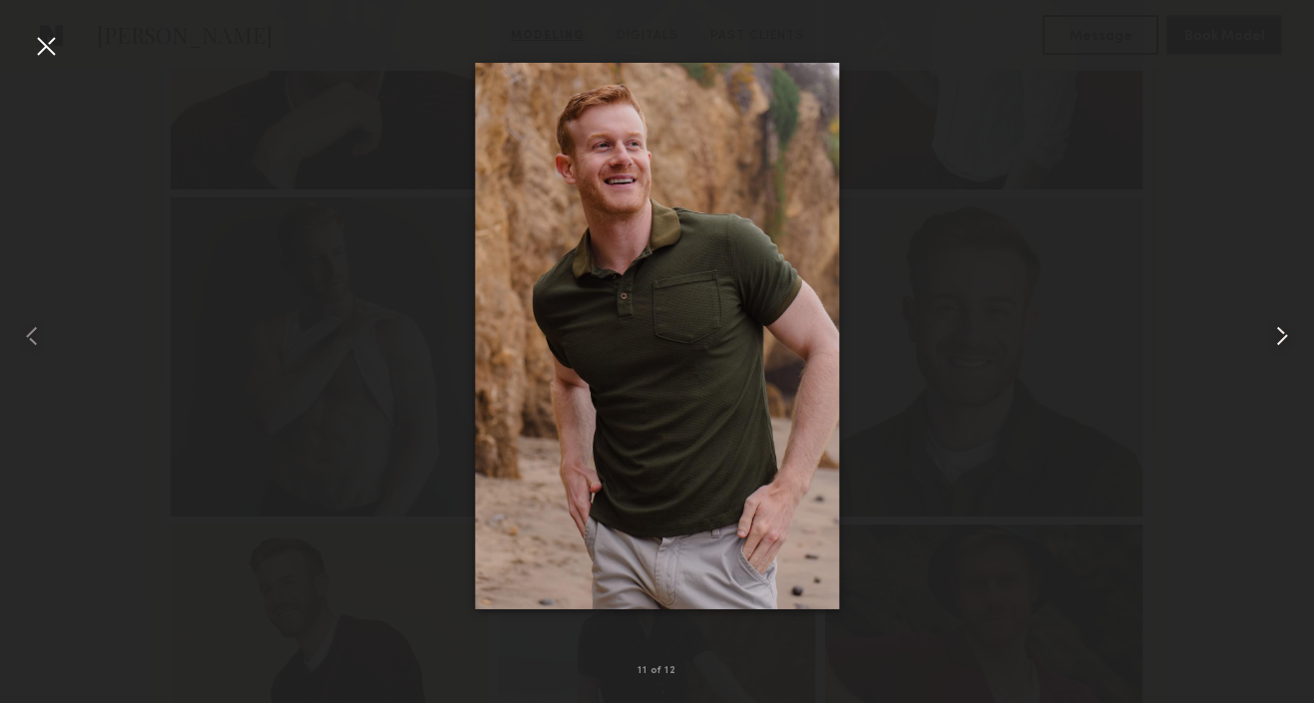
click at [1279, 333] on common-icon at bounding box center [1282, 336] width 32 height 32
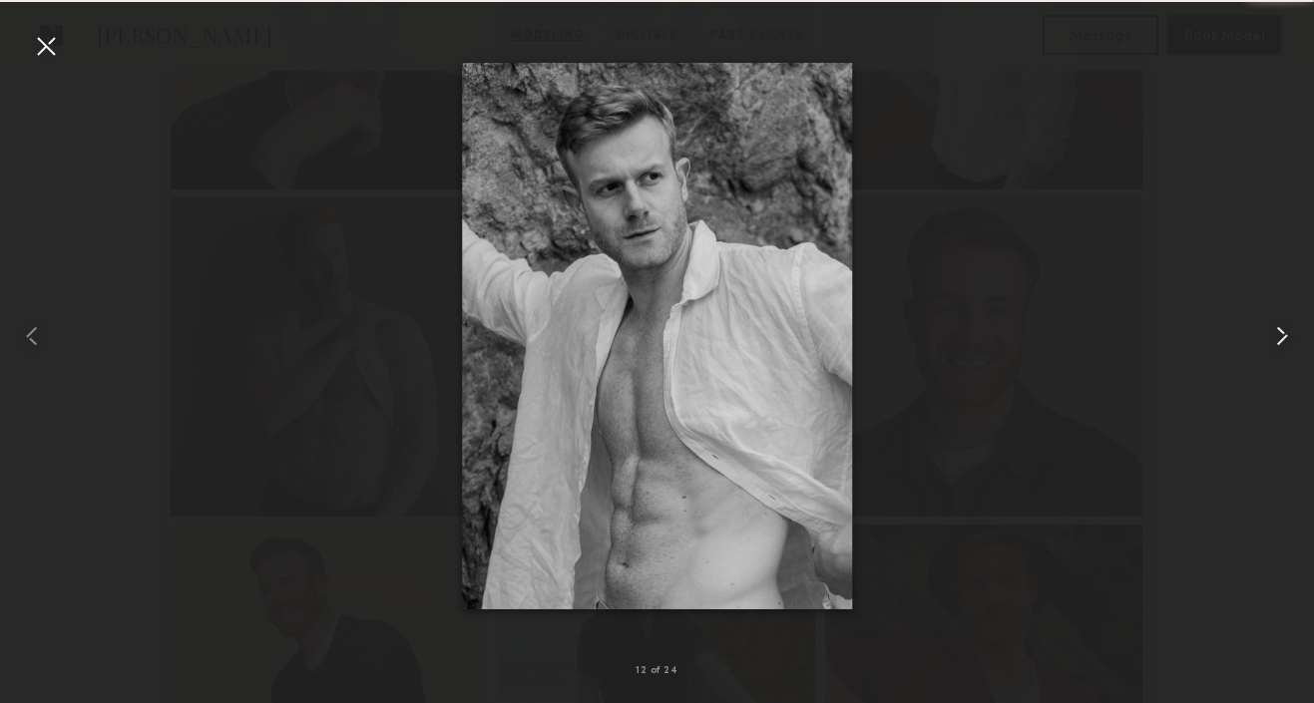
click at [1279, 333] on common-icon at bounding box center [1282, 336] width 32 height 32
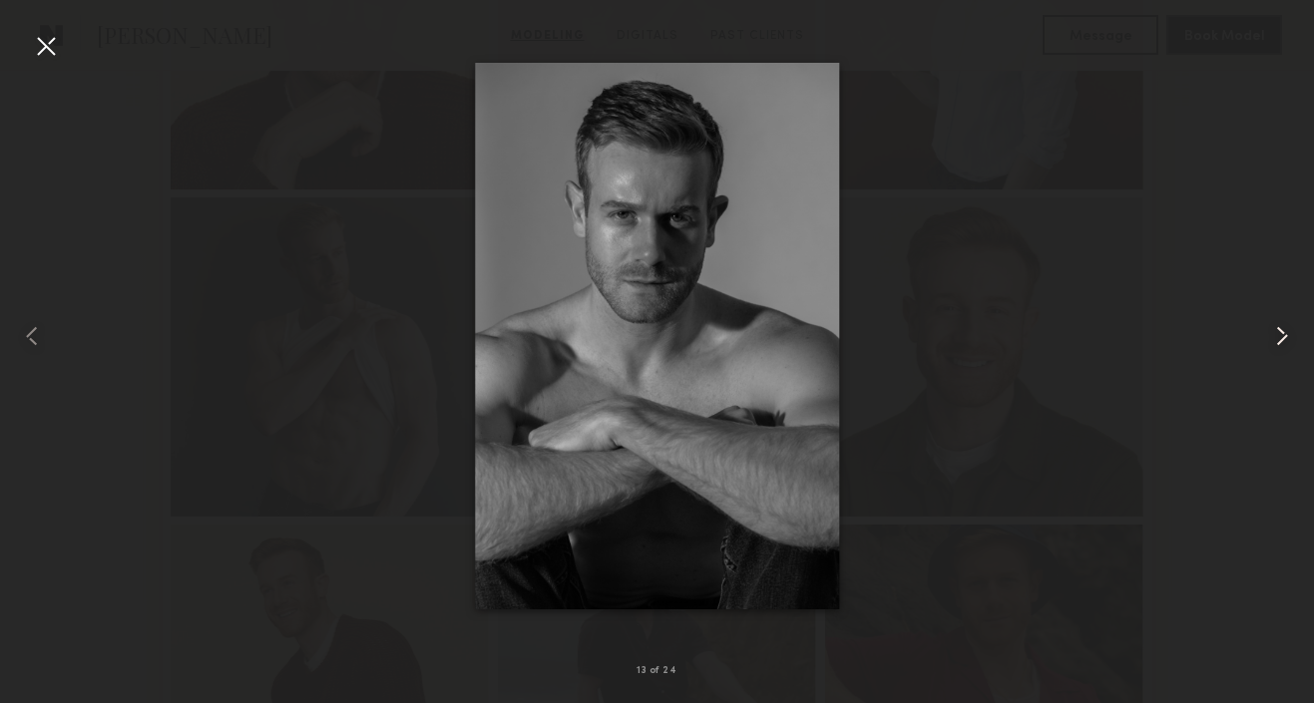
click at [1279, 333] on common-icon at bounding box center [1282, 336] width 32 height 32
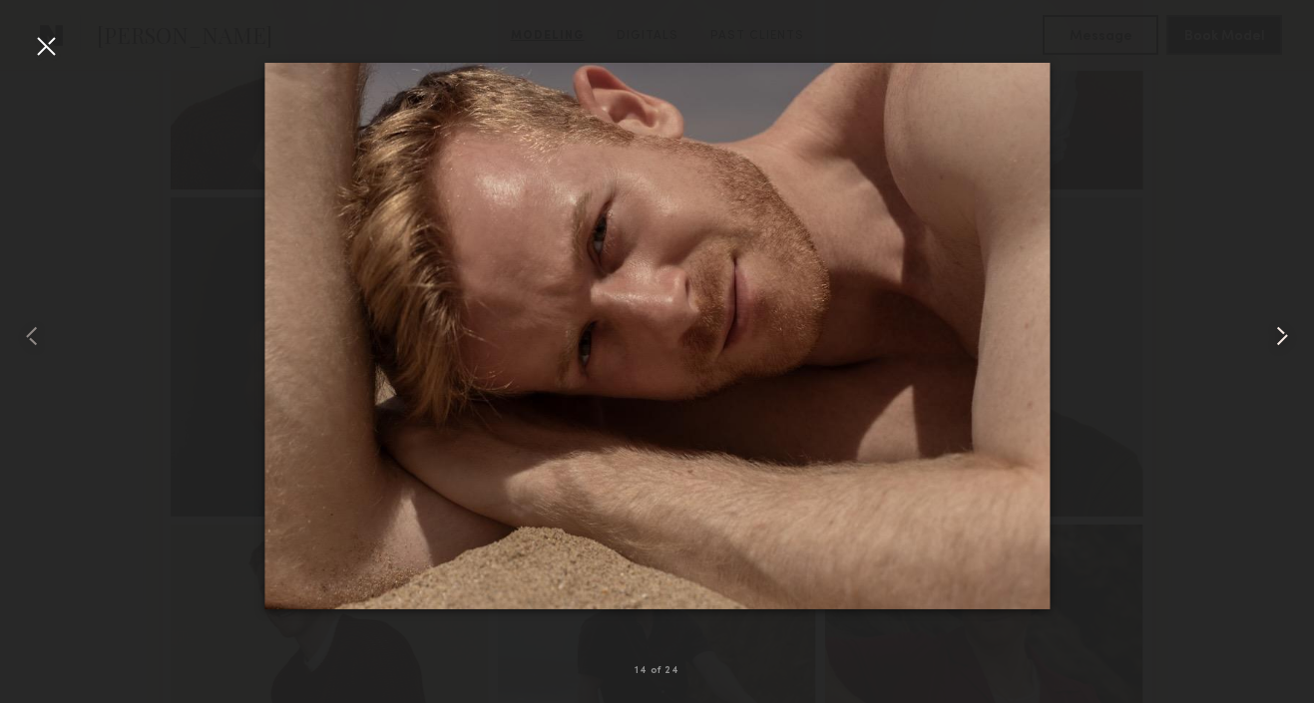
click at [1279, 333] on common-icon at bounding box center [1282, 336] width 32 height 32
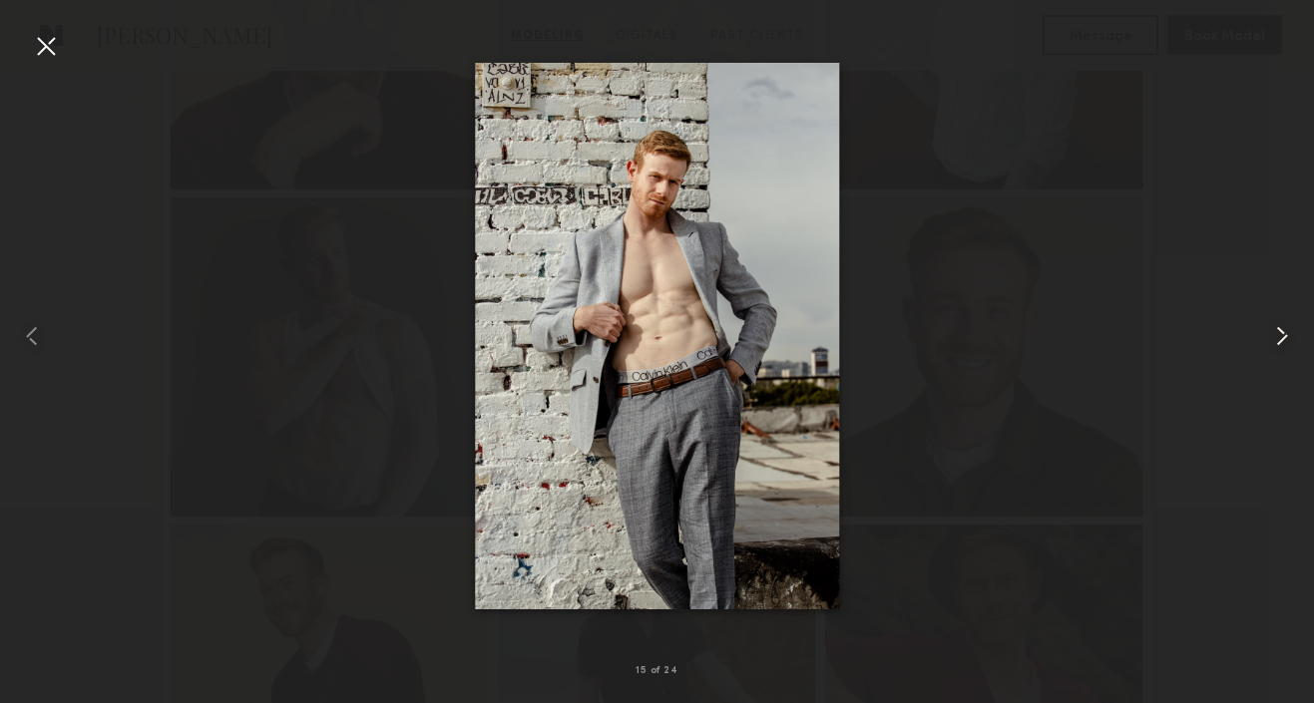
click at [1279, 332] on common-icon at bounding box center [1282, 336] width 32 height 32
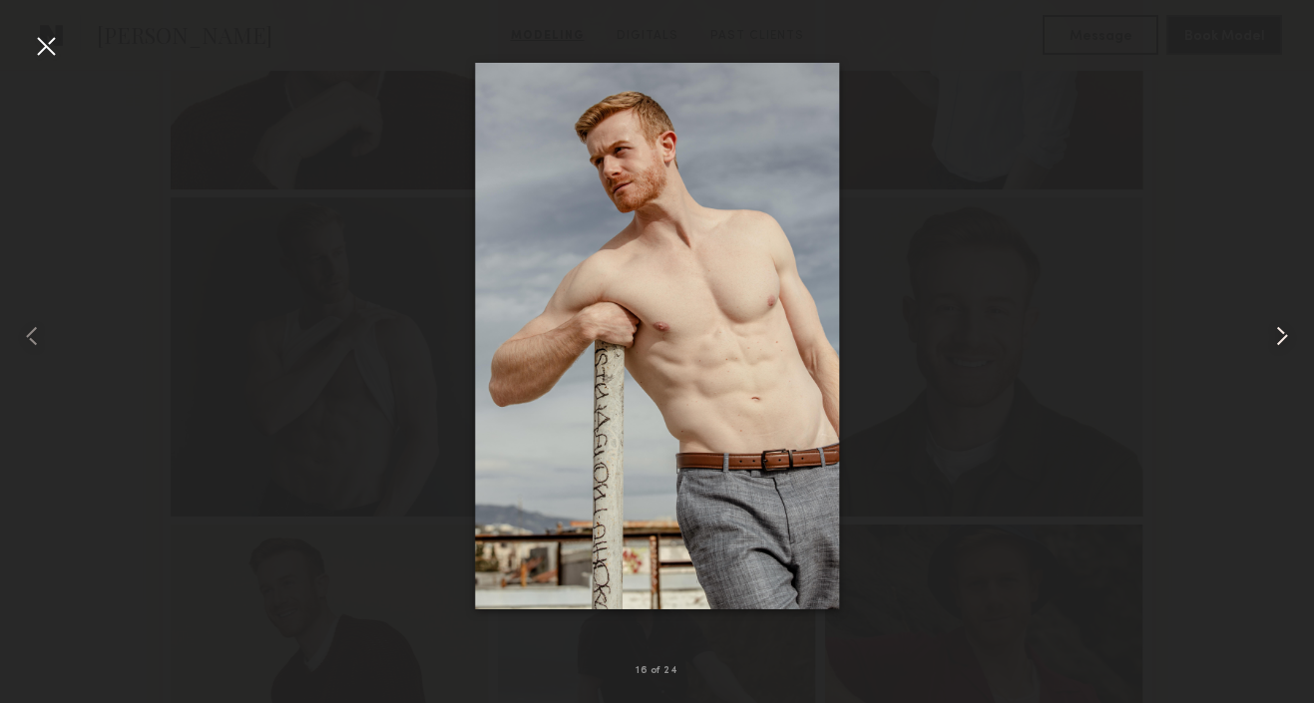
click at [1279, 332] on common-icon at bounding box center [1282, 336] width 32 height 32
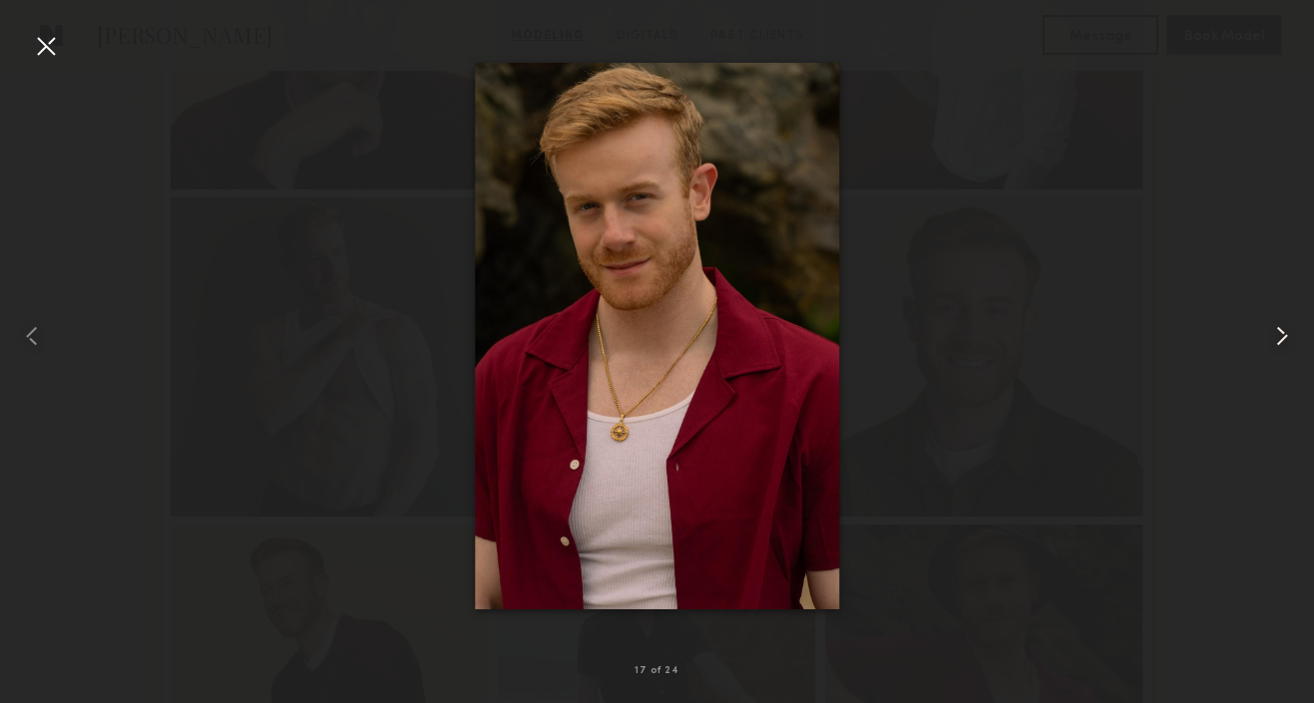
click at [1279, 332] on common-icon at bounding box center [1282, 336] width 32 height 32
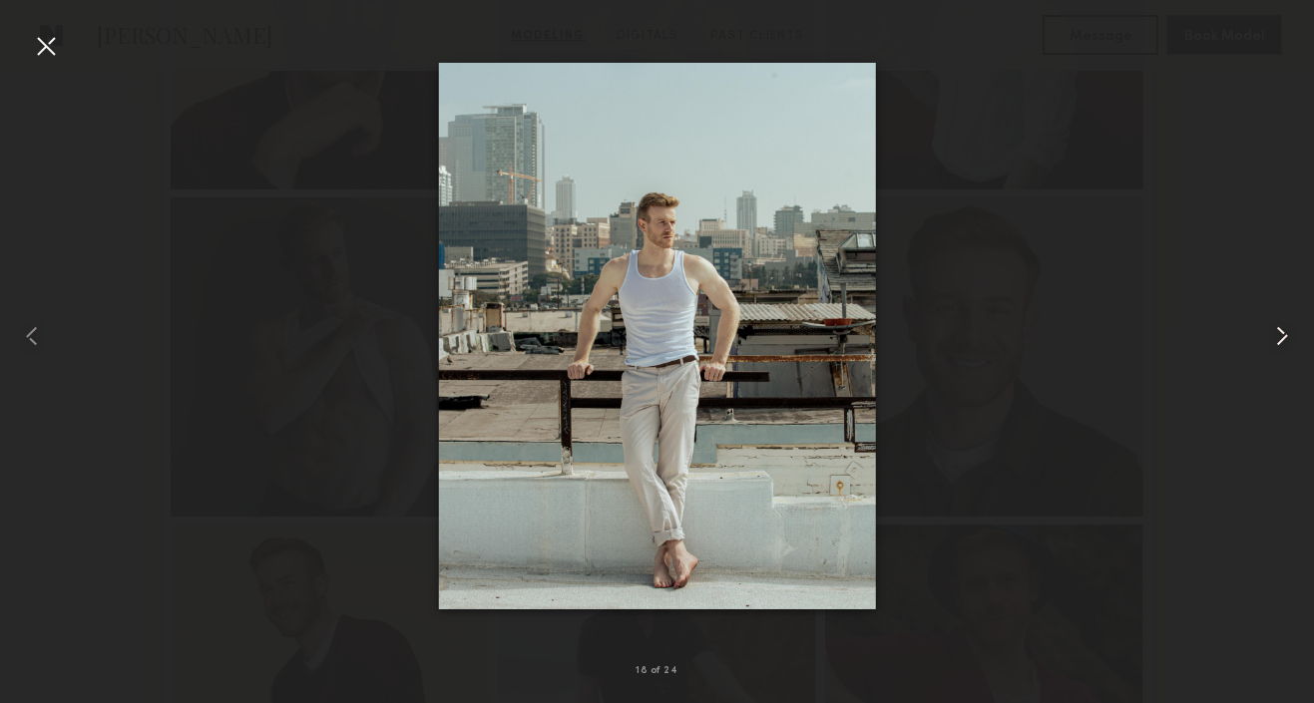
click at [1279, 332] on common-icon at bounding box center [1282, 336] width 32 height 32
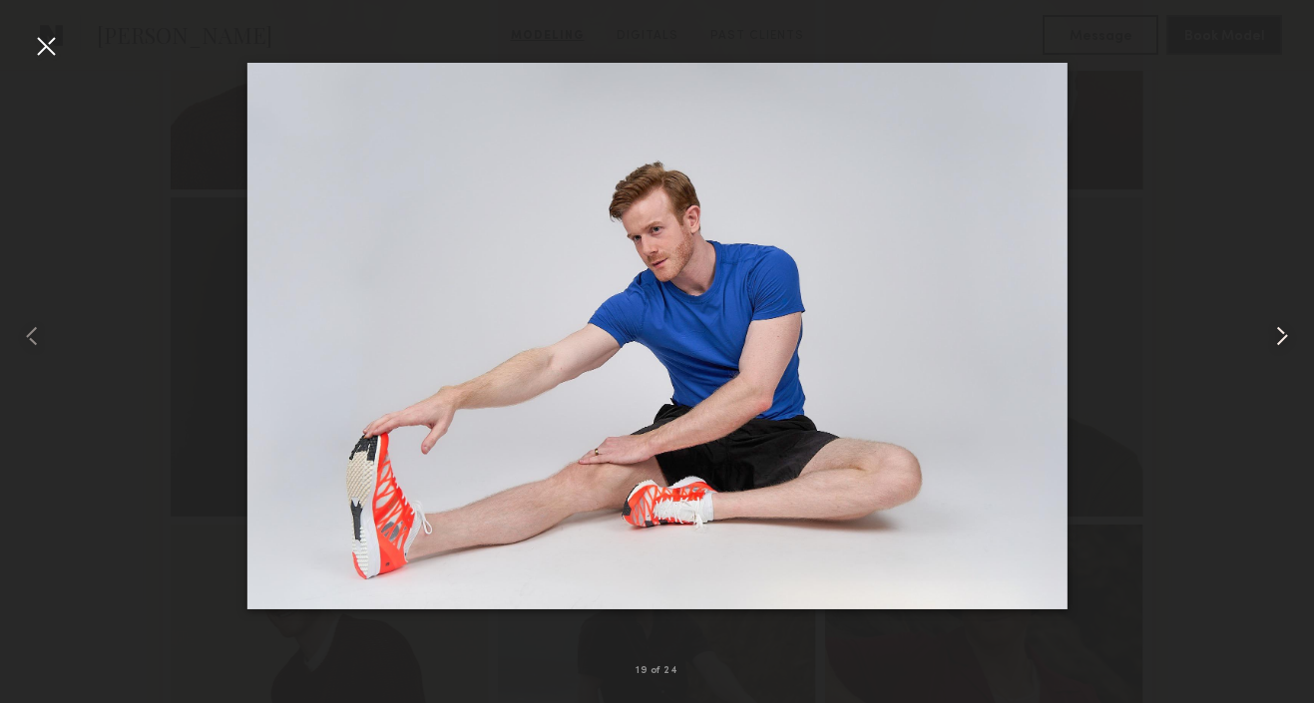
click at [1279, 332] on common-icon at bounding box center [1282, 336] width 32 height 32
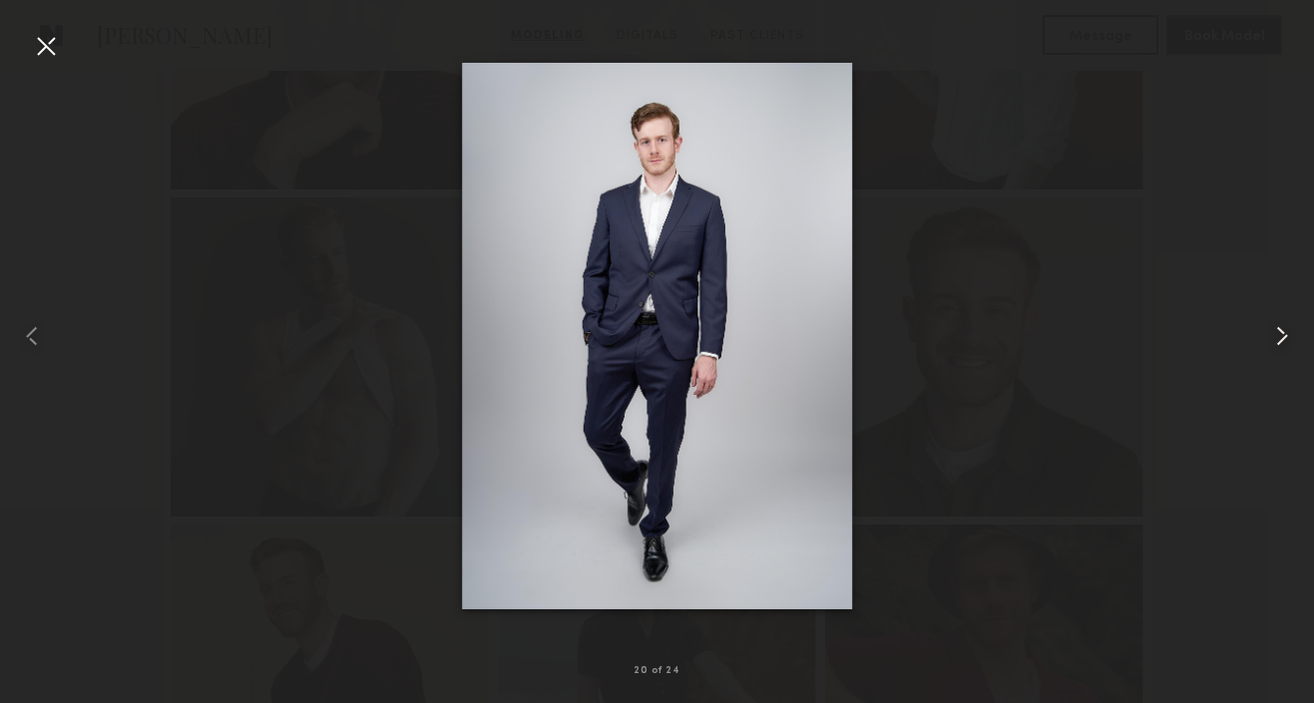
click at [1279, 332] on common-icon at bounding box center [1282, 336] width 32 height 32
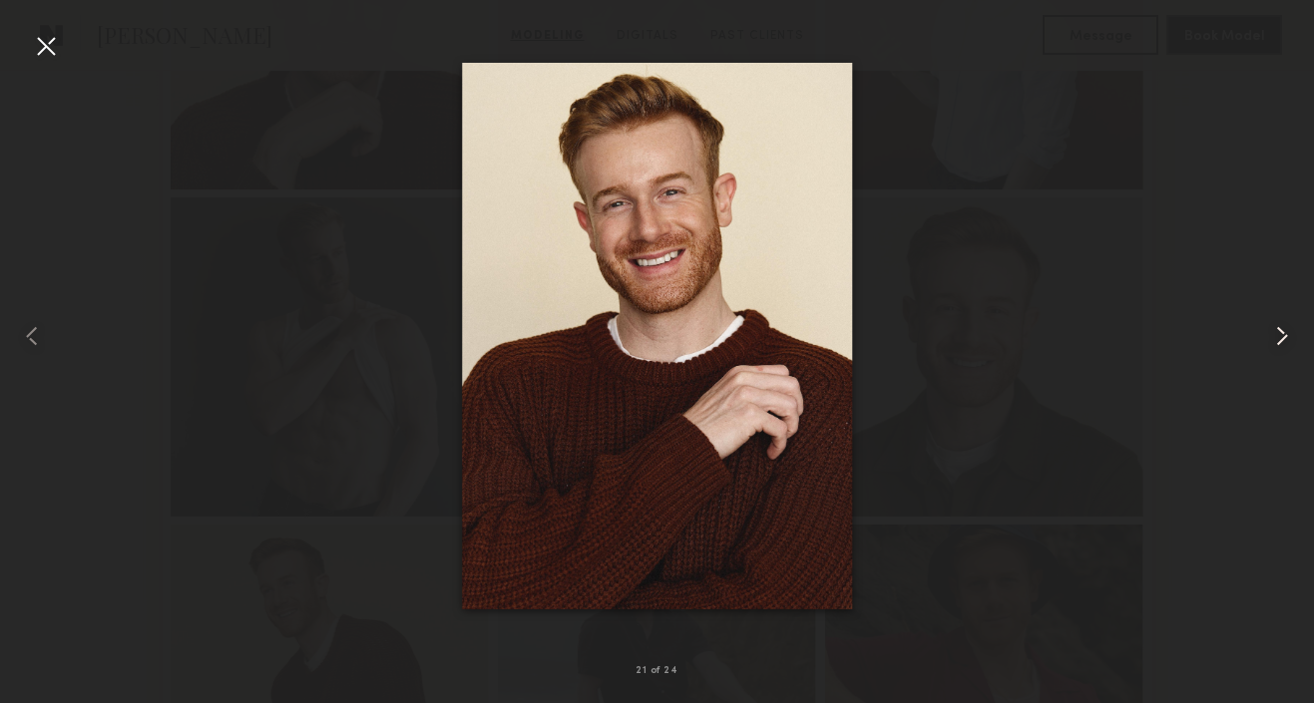
click at [1279, 330] on common-icon at bounding box center [1282, 336] width 32 height 32
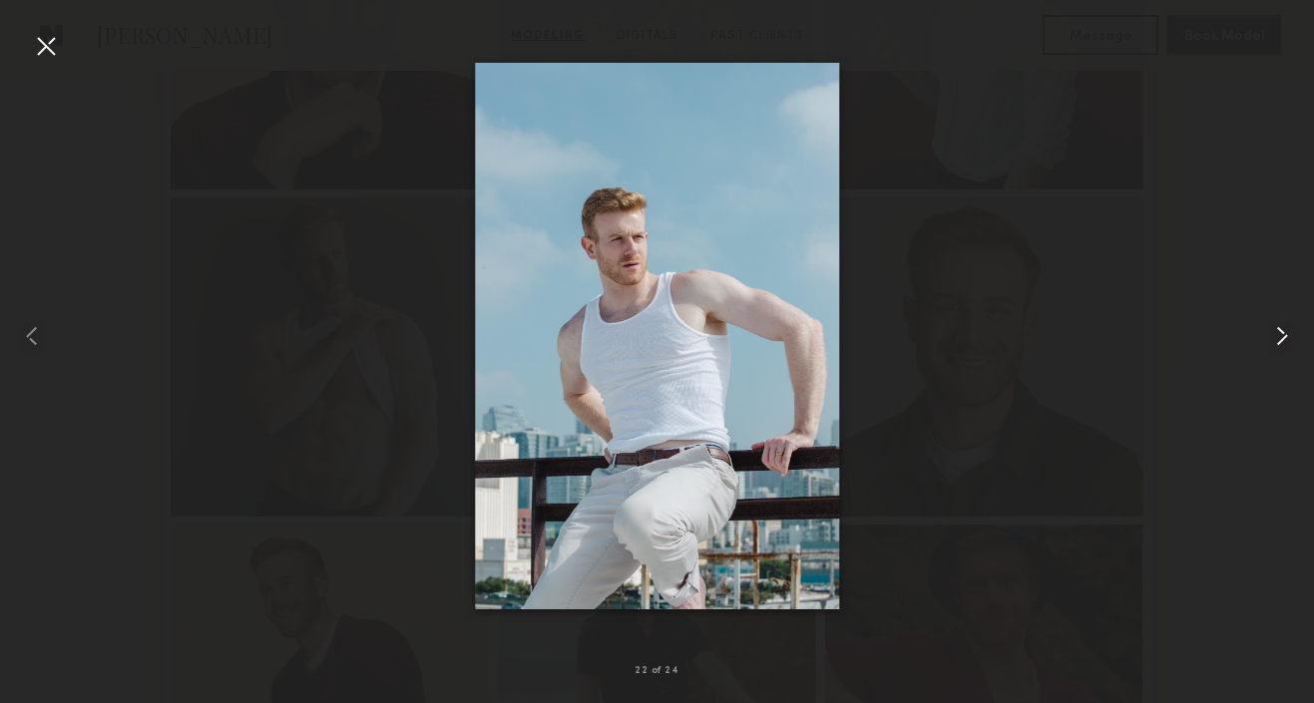
click at [1279, 330] on common-icon at bounding box center [1282, 336] width 32 height 32
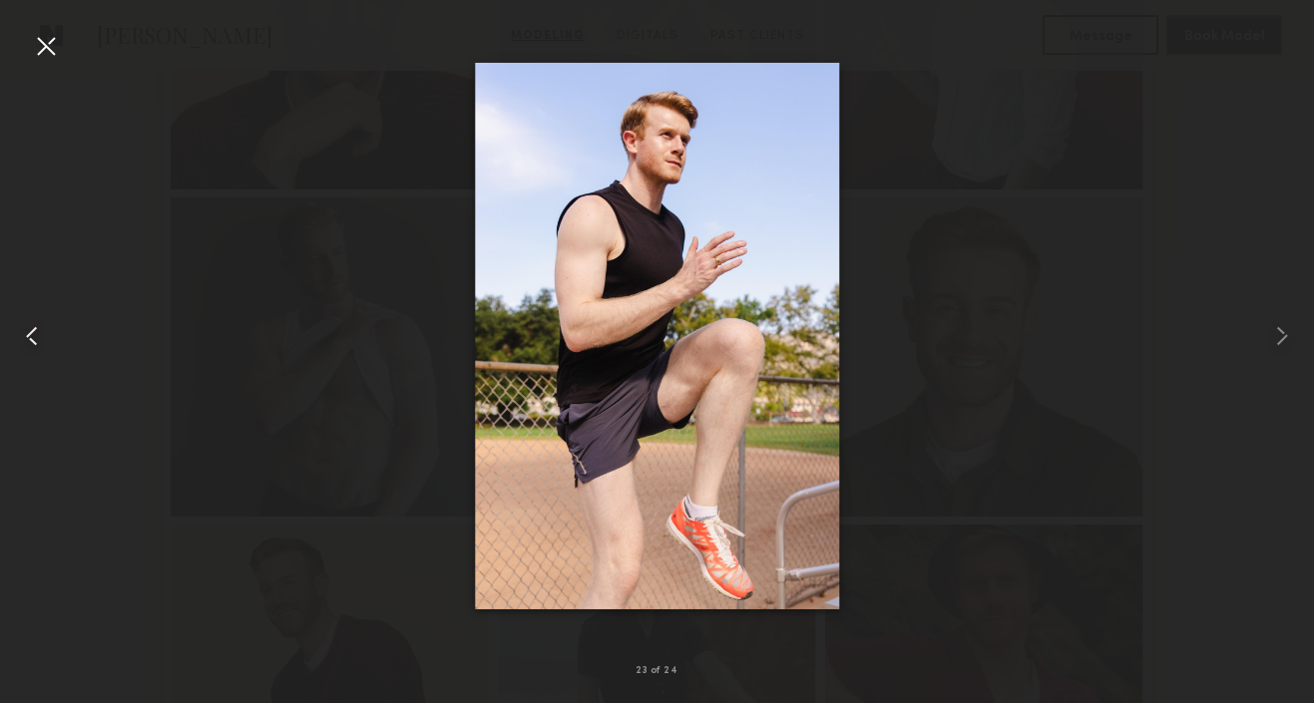
click at [41, 334] on common-icon at bounding box center [32, 336] width 32 height 32
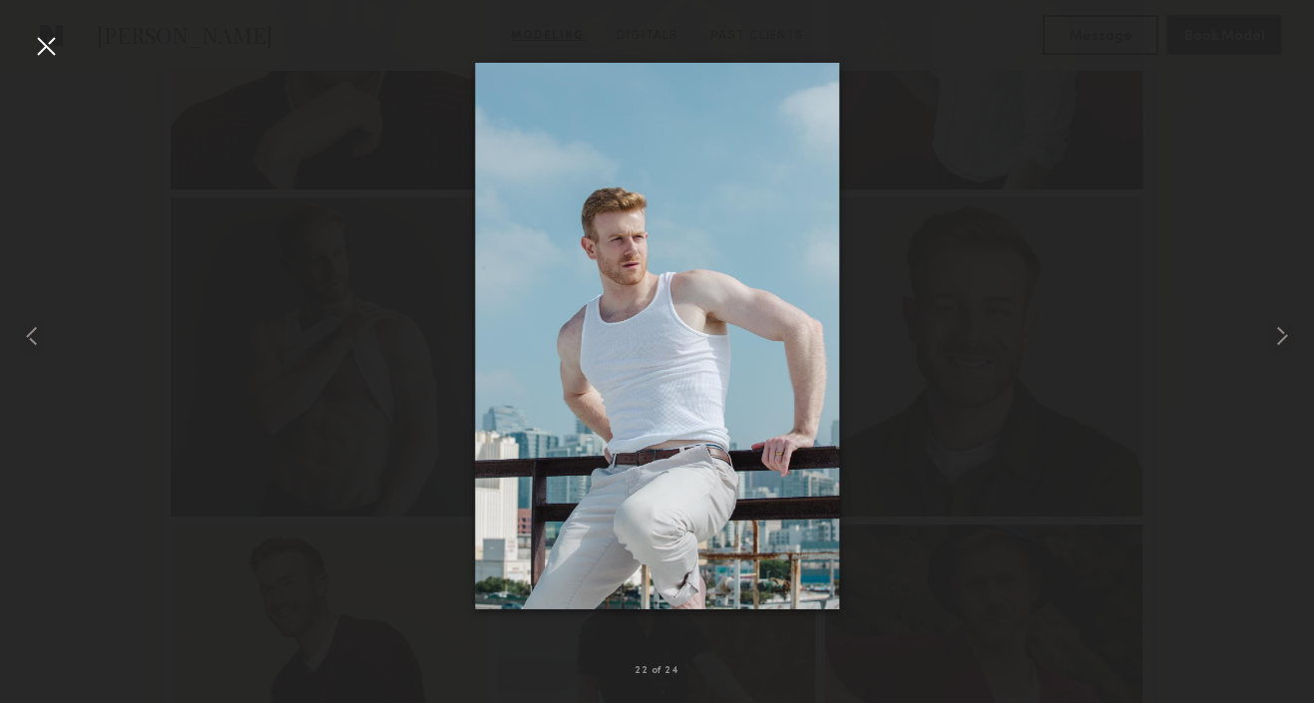
click at [52, 44] on div at bounding box center [46, 46] width 32 height 32
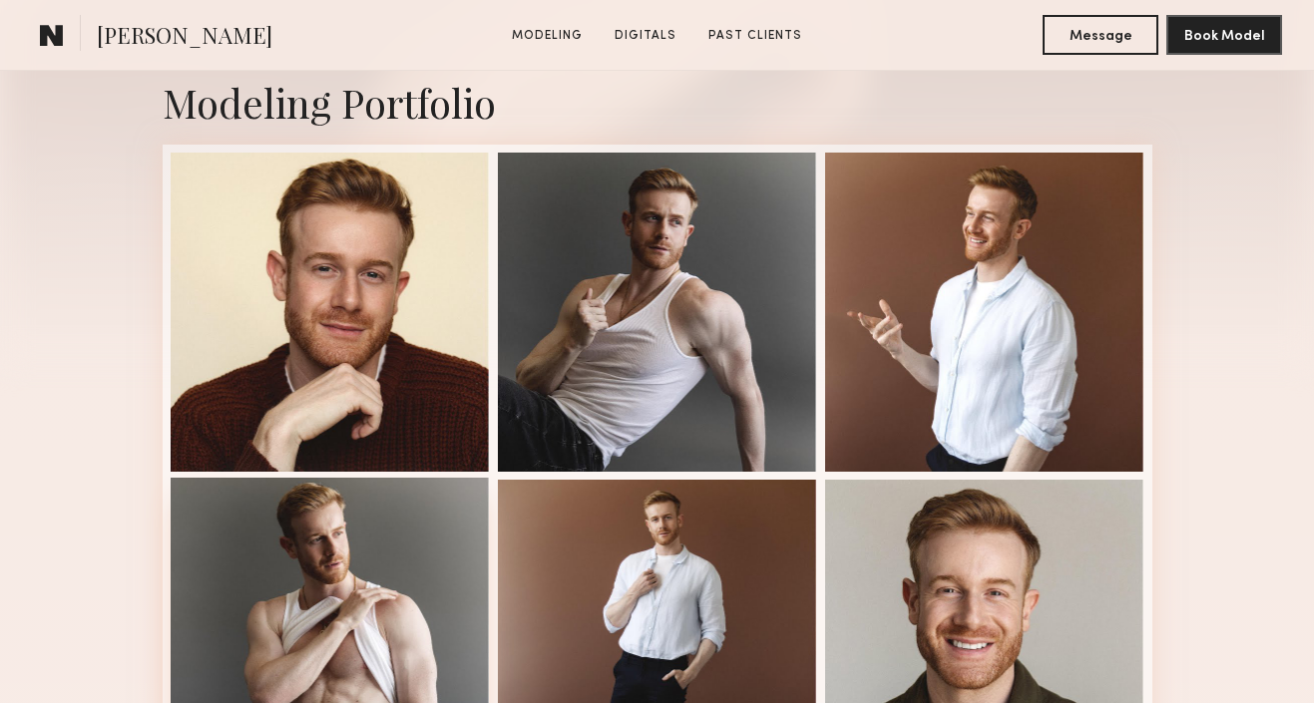
scroll to position [482, 0]
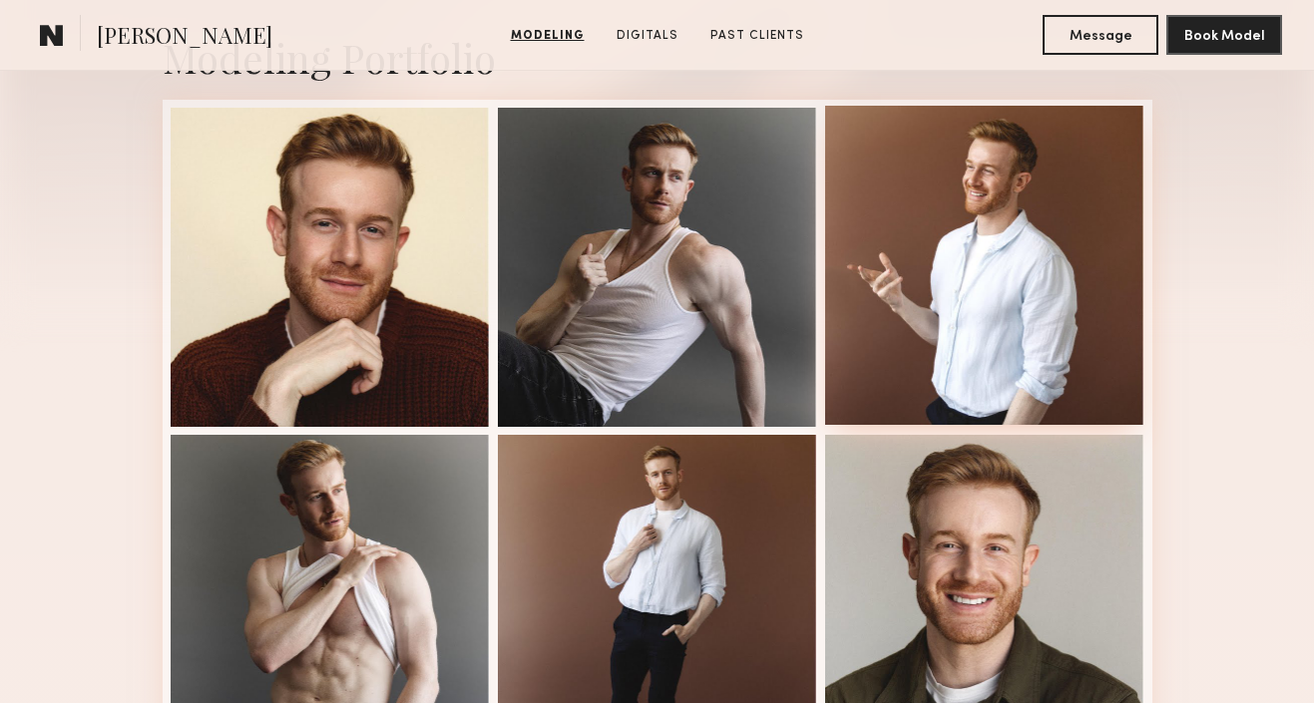
click at [987, 351] on div at bounding box center [984, 265] width 319 height 319
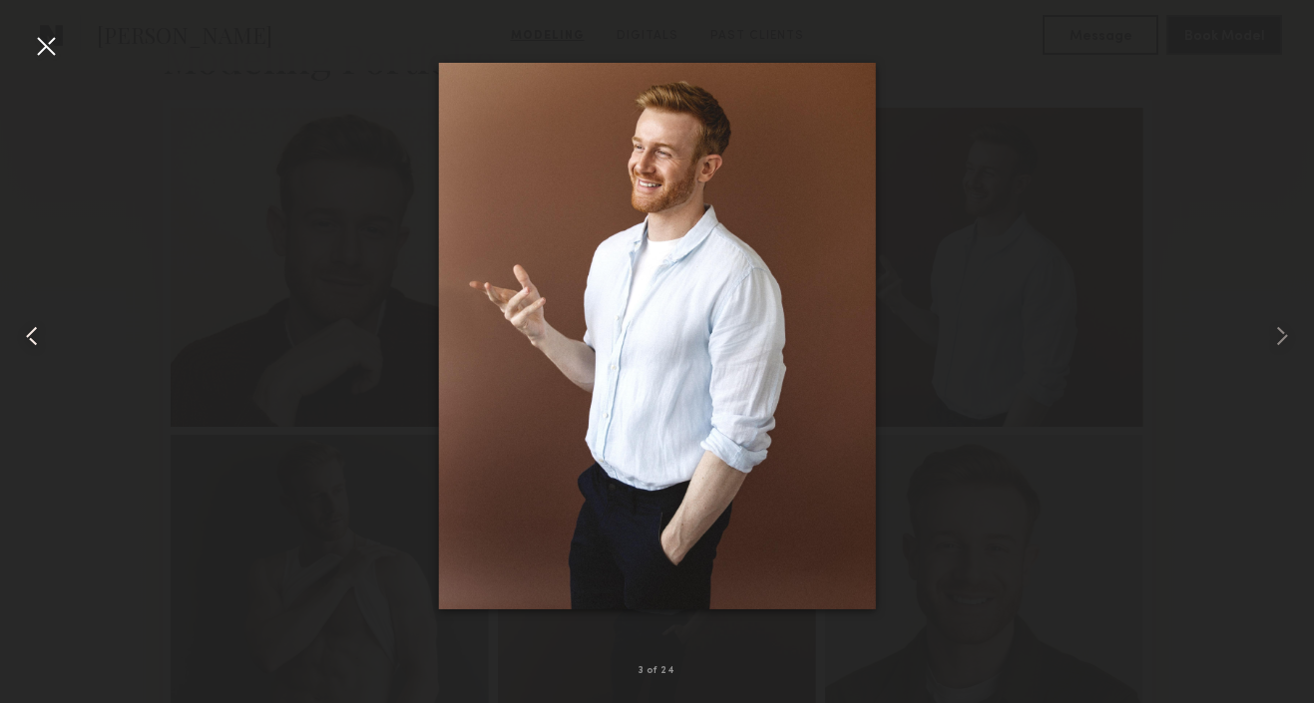
click at [34, 323] on common-icon at bounding box center [32, 336] width 32 height 32
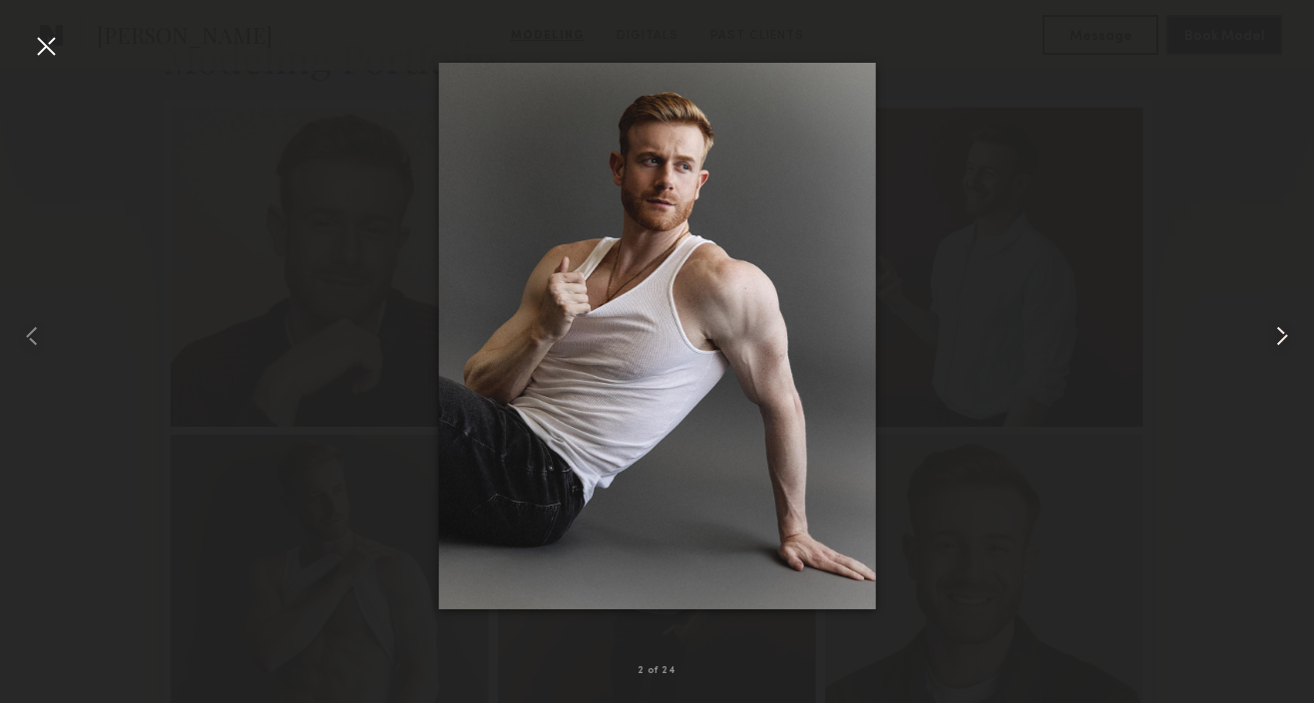
click at [1280, 337] on common-icon at bounding box center [1282, 336] width 32 height 32
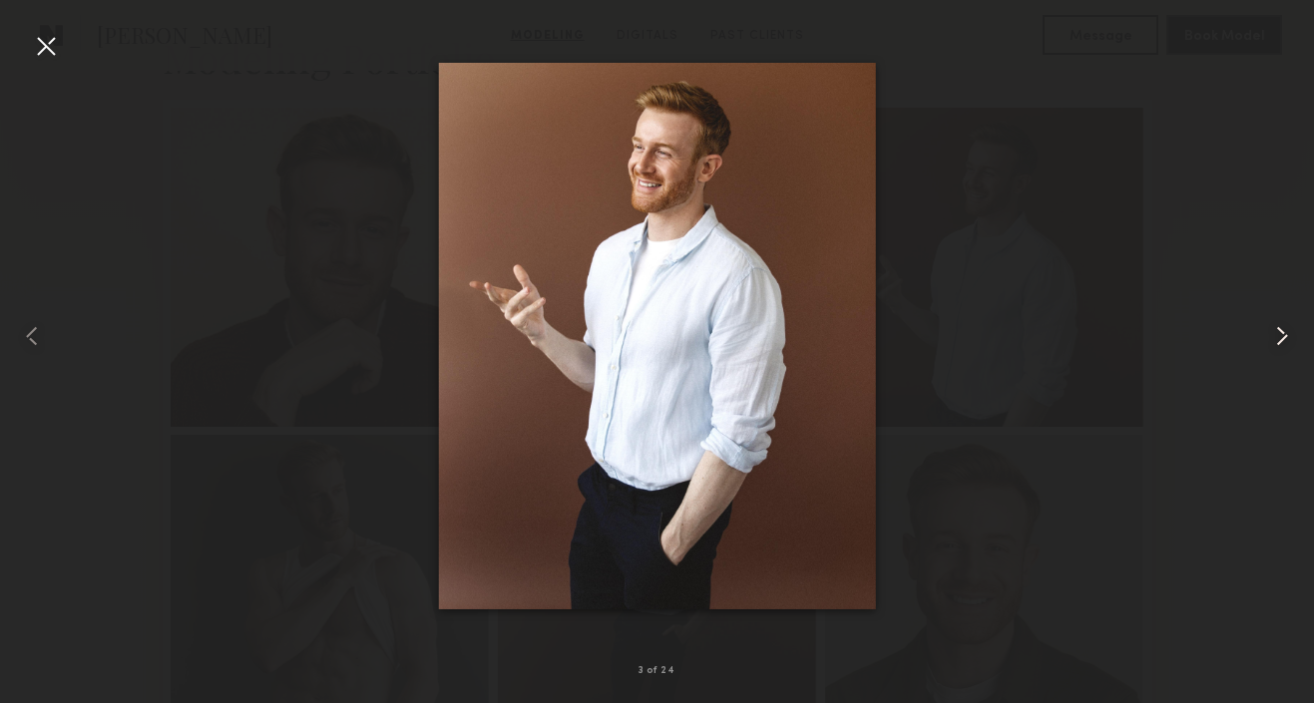
click at [1280, 337] on common-icon at bounding box center [1282, 336] width 32 height 32
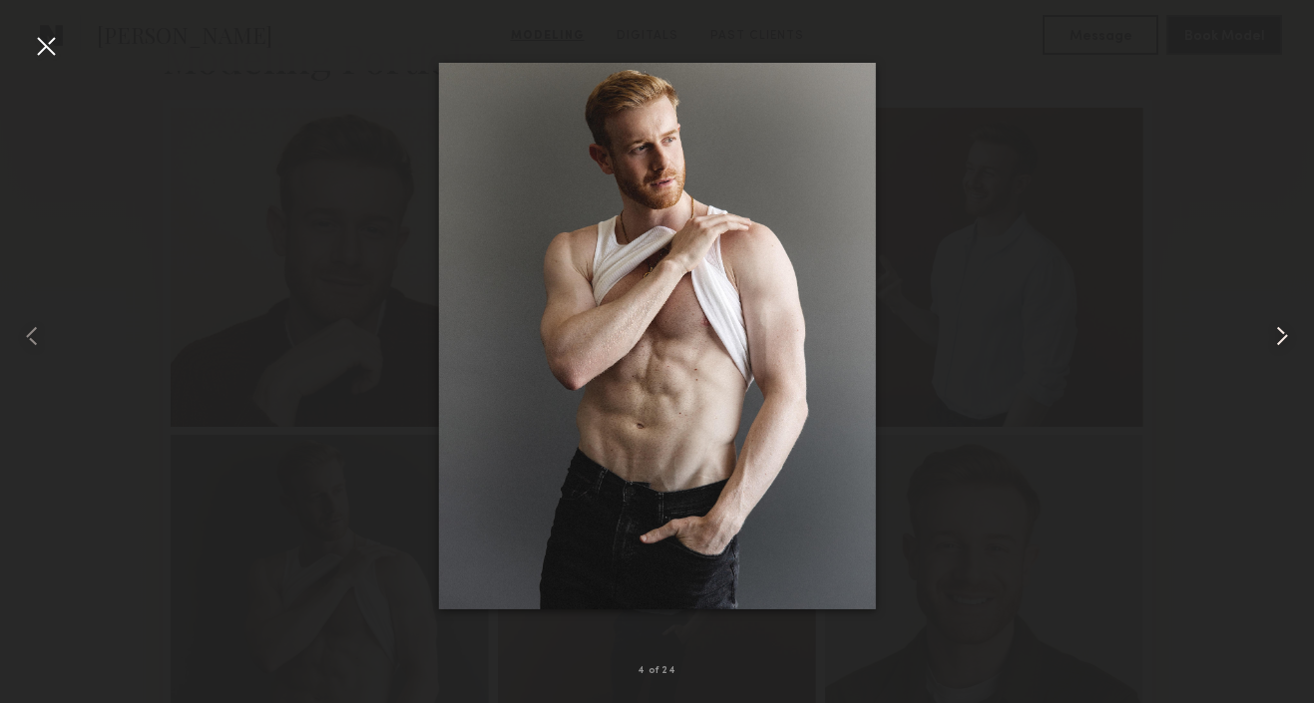
click at [1280, 337] on common-icon at bounding box center [1282, 336] width 32 height 32
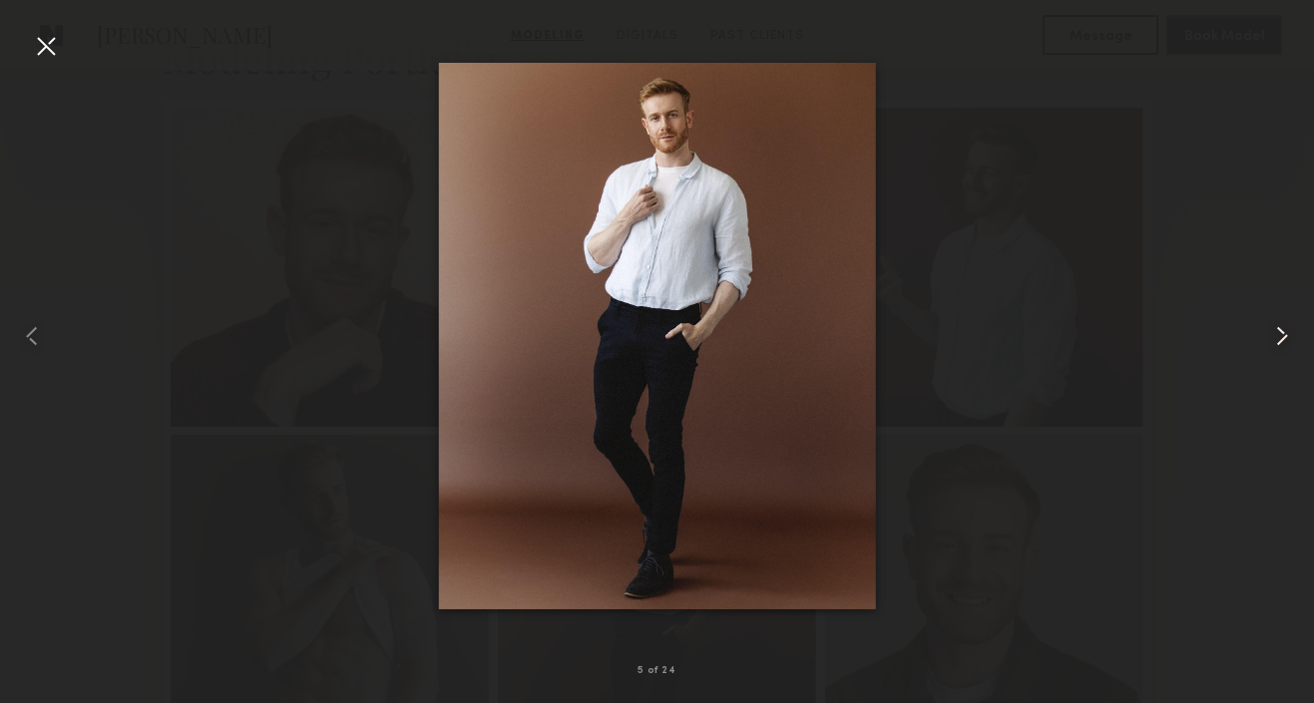
click at [1280, 337] on common-icon at bounding box center [1282, 336] width 32 height 32
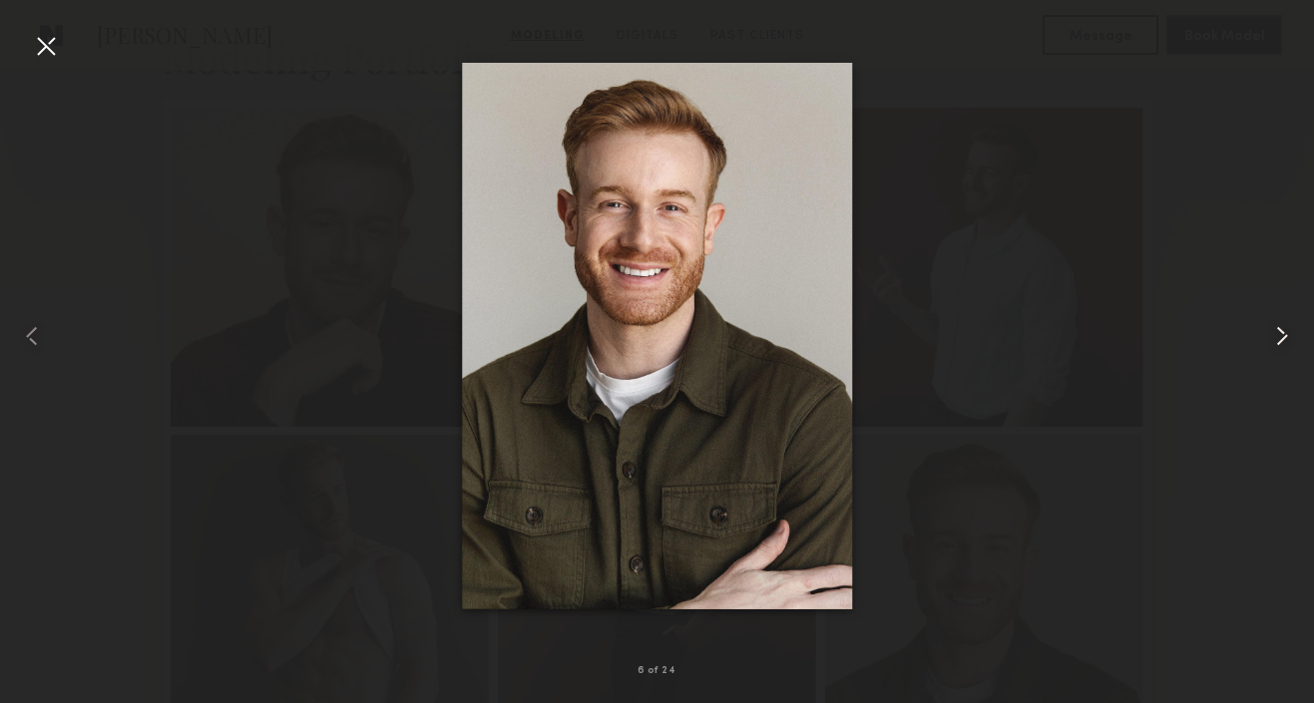
click at [1280, 337] on common-icon at bounding box center [1282, 336] width 32 height 32
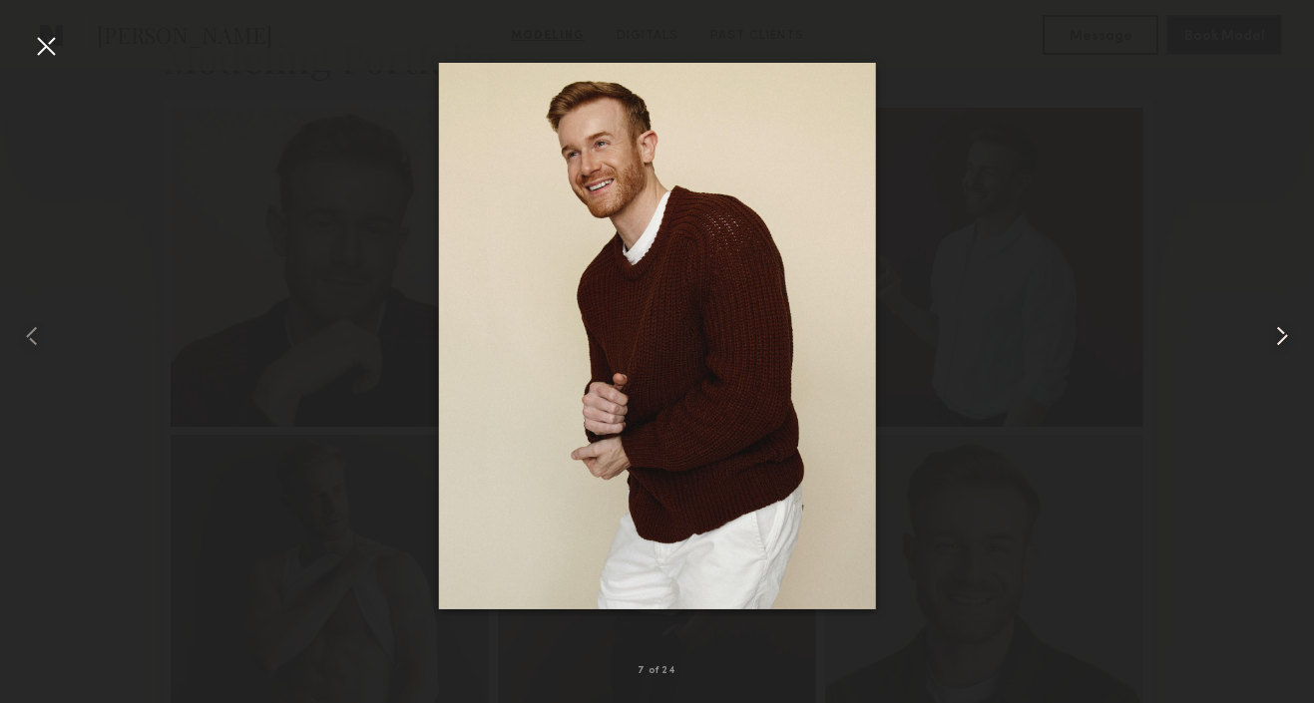
click at [1280, 337] on common-icon at bounding box center [1282, 336] width 32 height 32
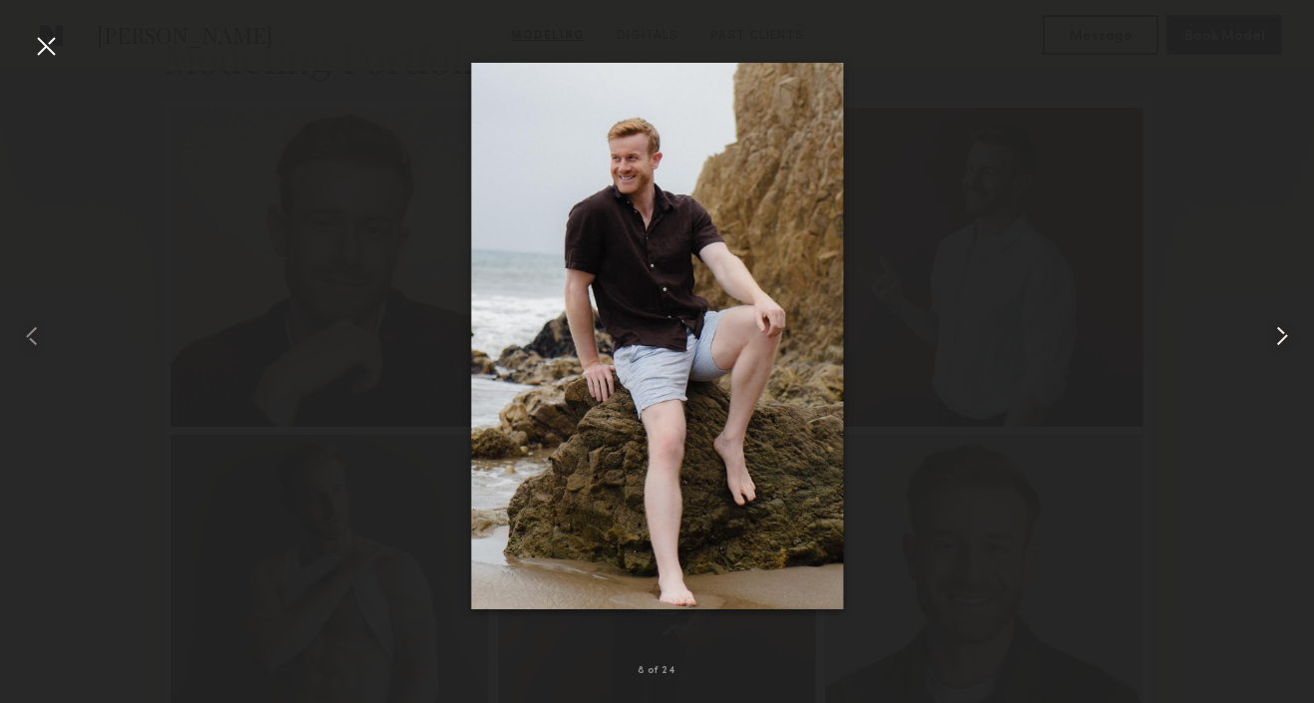
click at [1280, 337] on common-icon at bounding box center [1282, 336] width 32 height 32
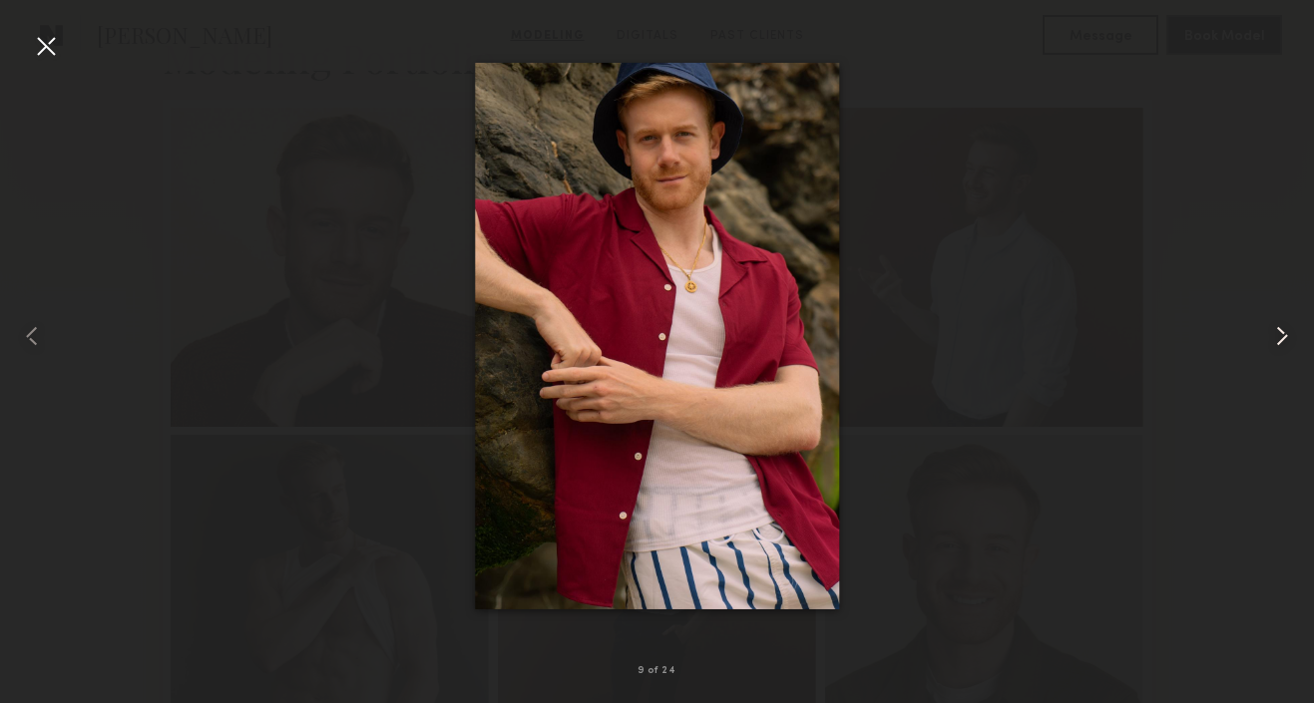
click at [1280, 337] on common-icon at bounding box center [1282, 336] width 32 height 32
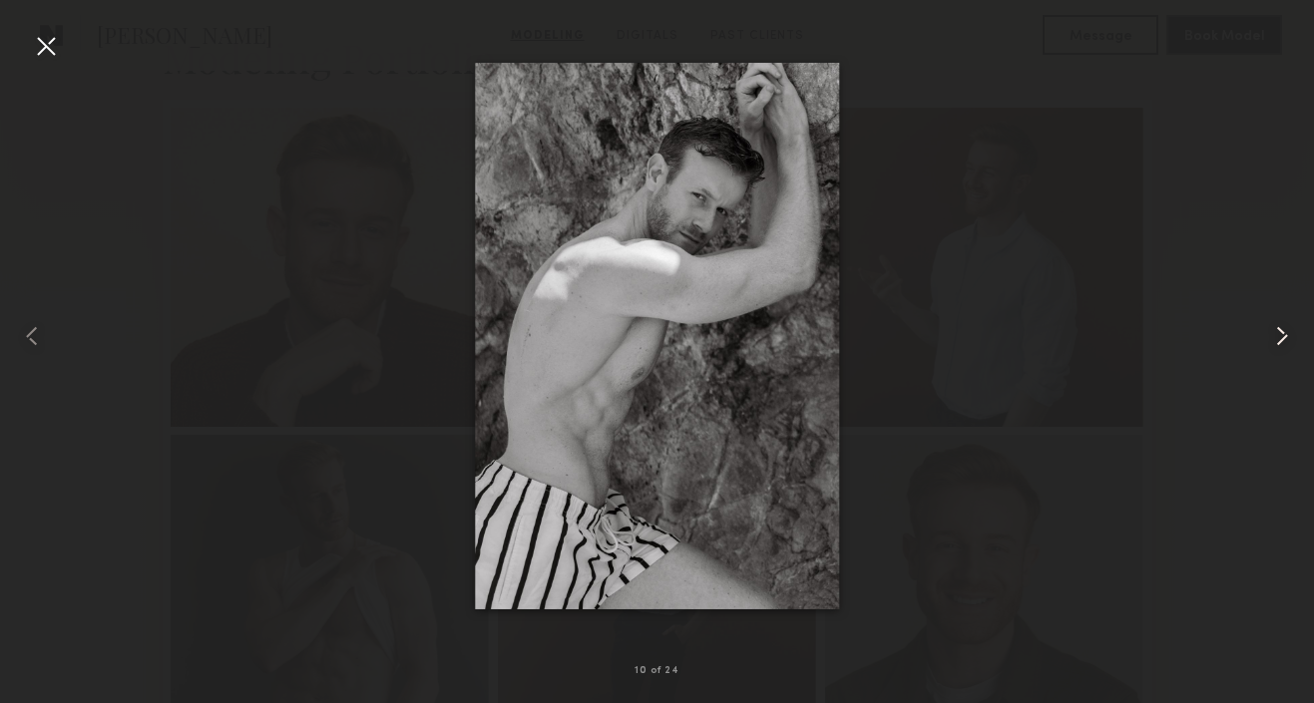
click at [1280, 337] on common-icon at bounding box center [1282, 336] width 32 height 32
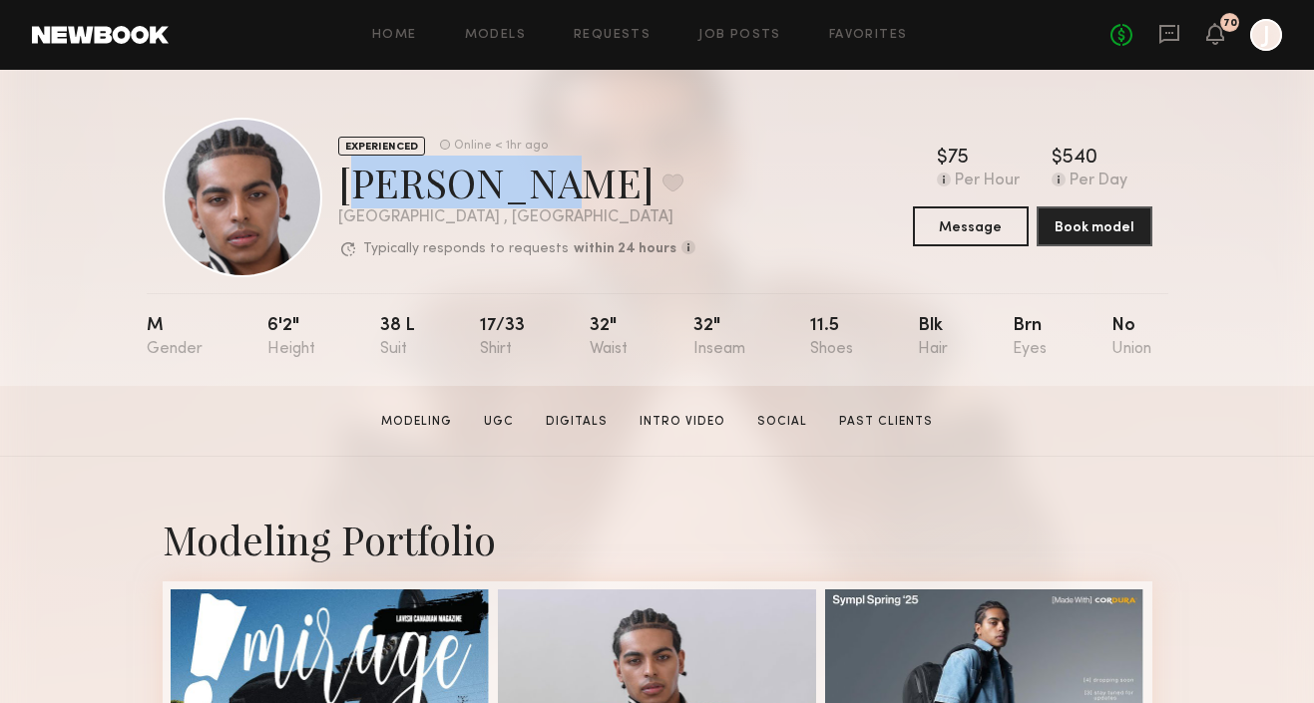
drag, startPoint x: 334, startPoint y: 184, endPoint x: 481, endPoint y: 187, distance: 146.7
click at [481, 187] on div "EXPERIENCED Online < 1hr ago [PERSON_NAME] Favorite [GEOGRAPHIC_DATA] , [GEOGRA…" at bounding box center [429, 198] width 533 height 160
copy div "[PERSON_NAME]"
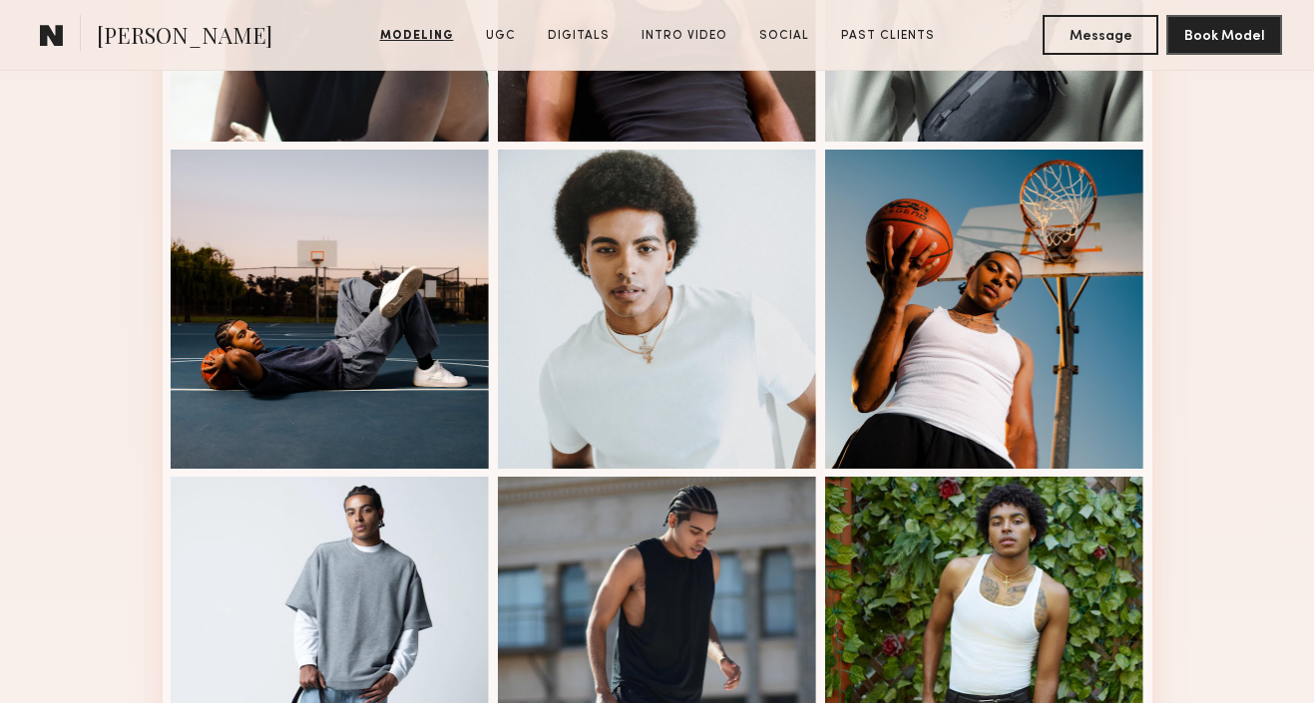
scroll to position [1362, 0]
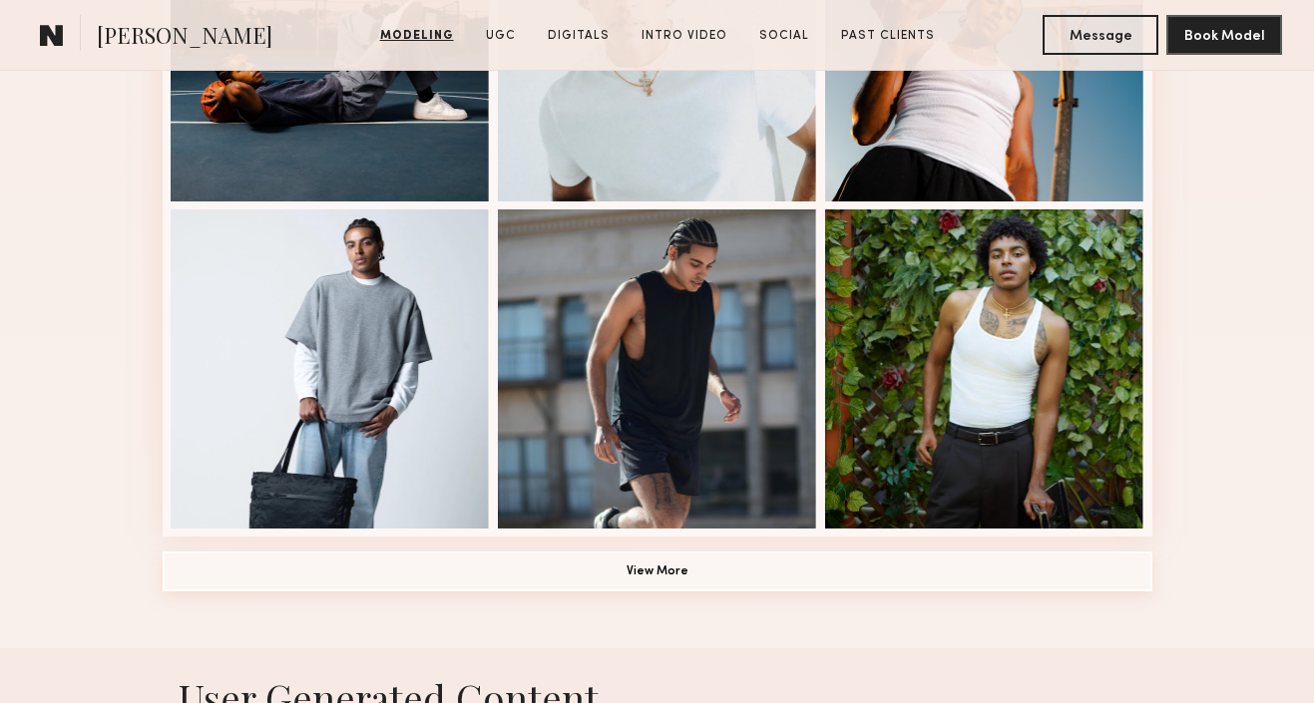
click at [693, 577] on button "View More" at bounding box center [658, 572] width 990 height 40
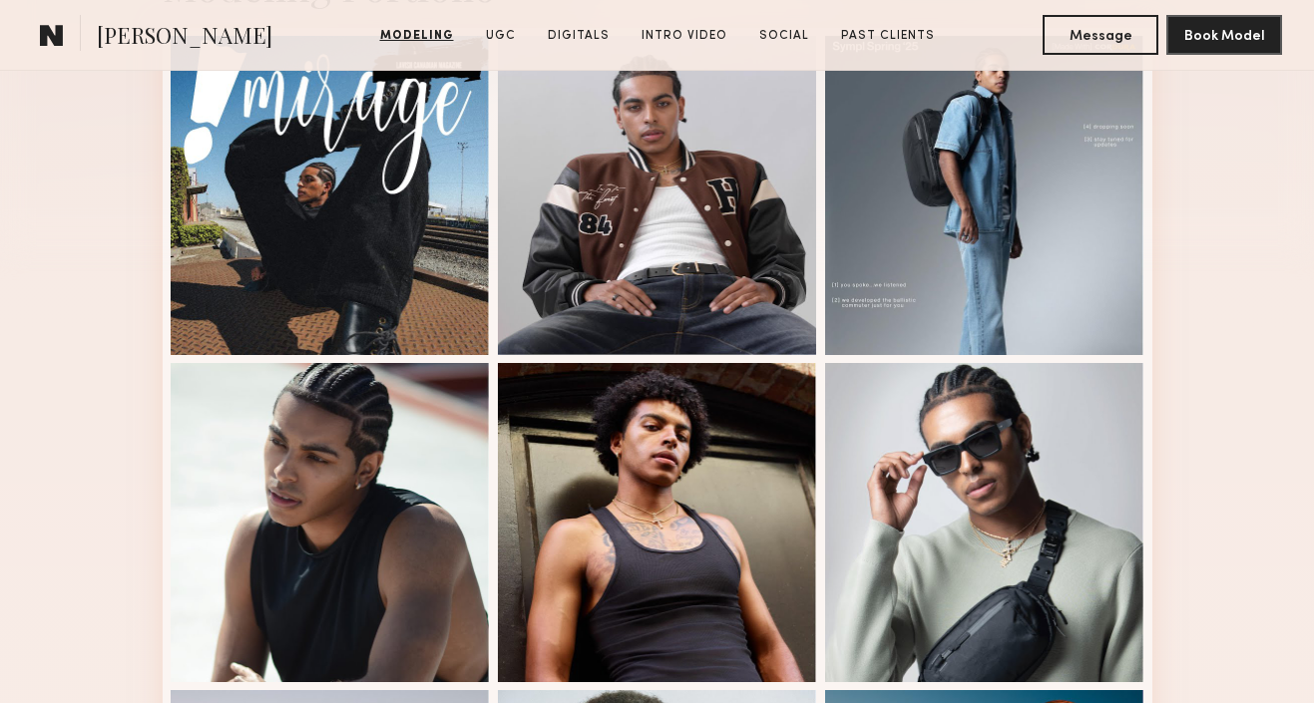
scroll to position [430, 0]
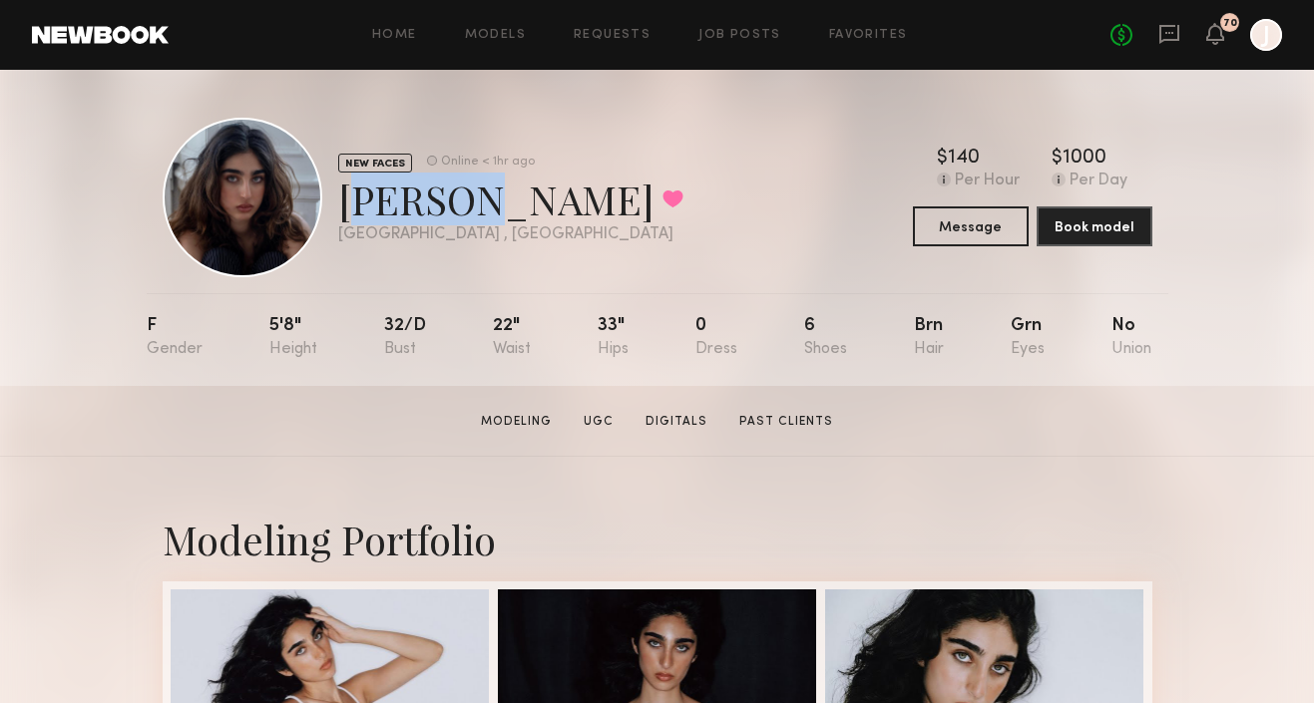
drag, startPoint x: 337, startPoint y: 199, endPoint x: 447, endPoint y: 200, distance: 109.8
click at [447, 200] on div "[PERSON_NAME] Favorited" at bounding box center [510, 199] width 345 height 53
copy div "[PERSON_NAME]"
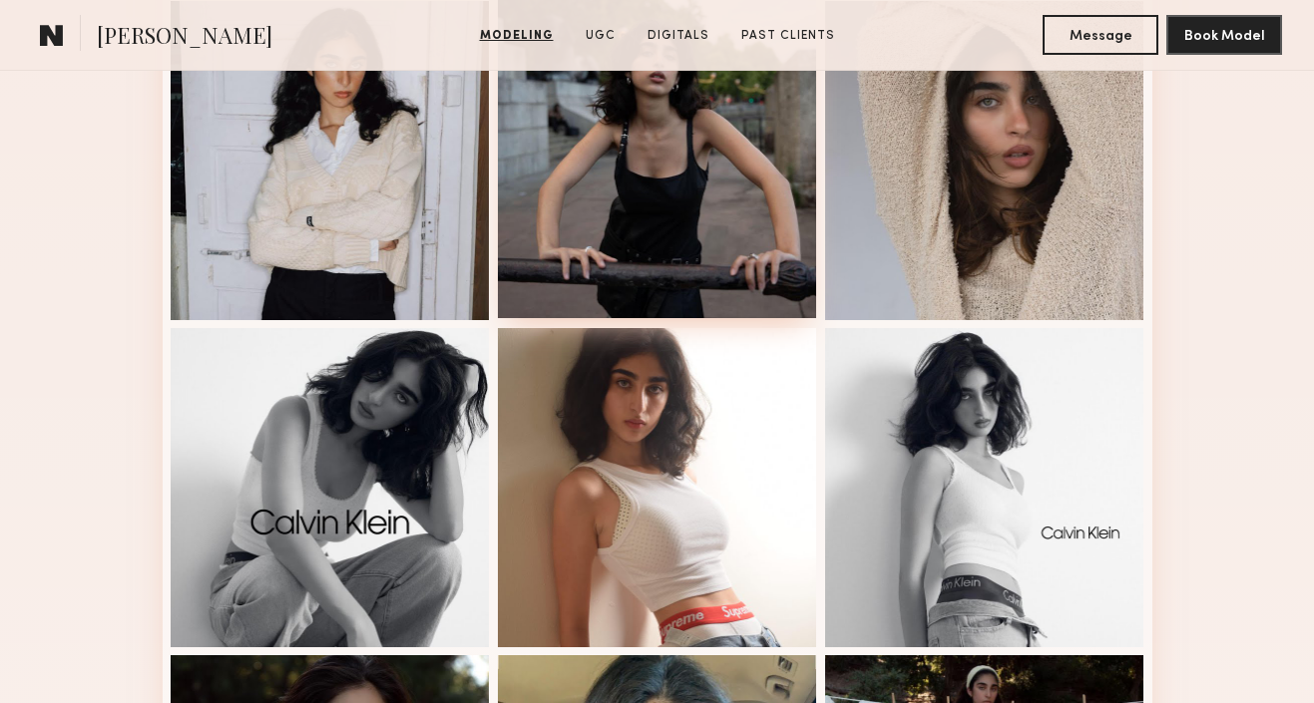
scroll to position [1406, 0]
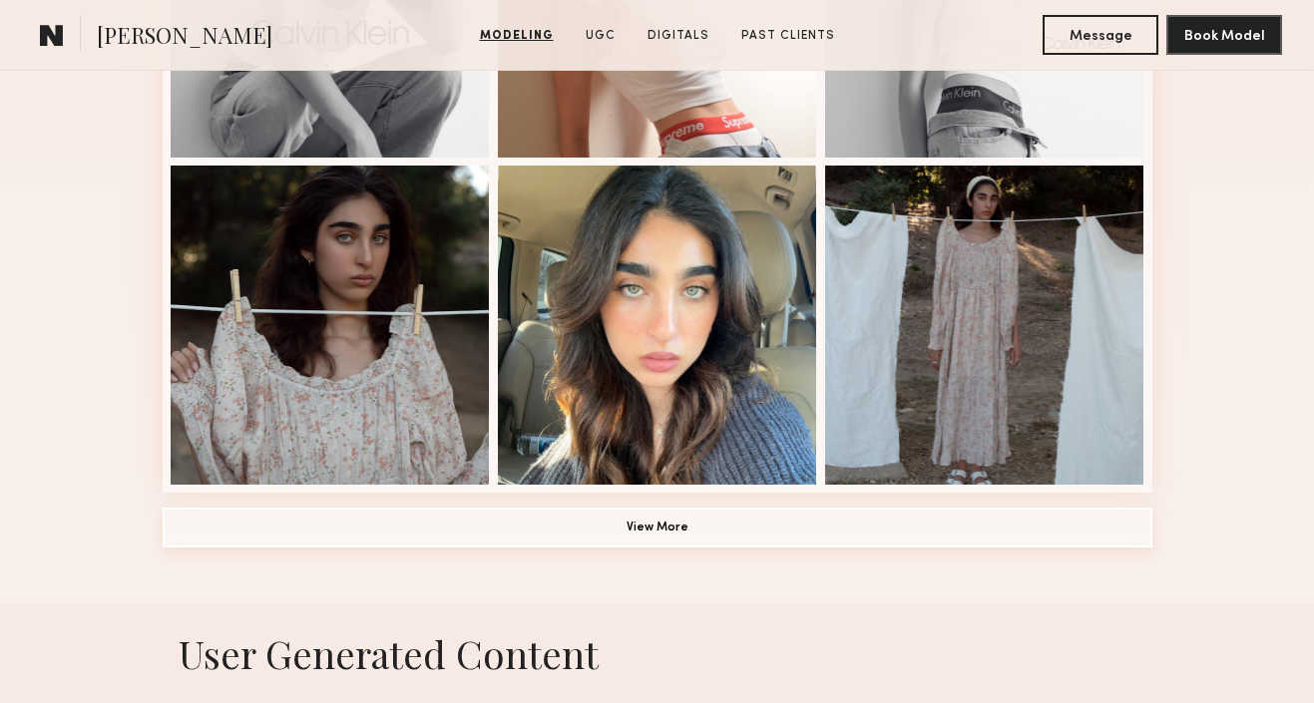
click at [588, 539] on button "View More" at bounding box center [658, 528] width 990 height 40
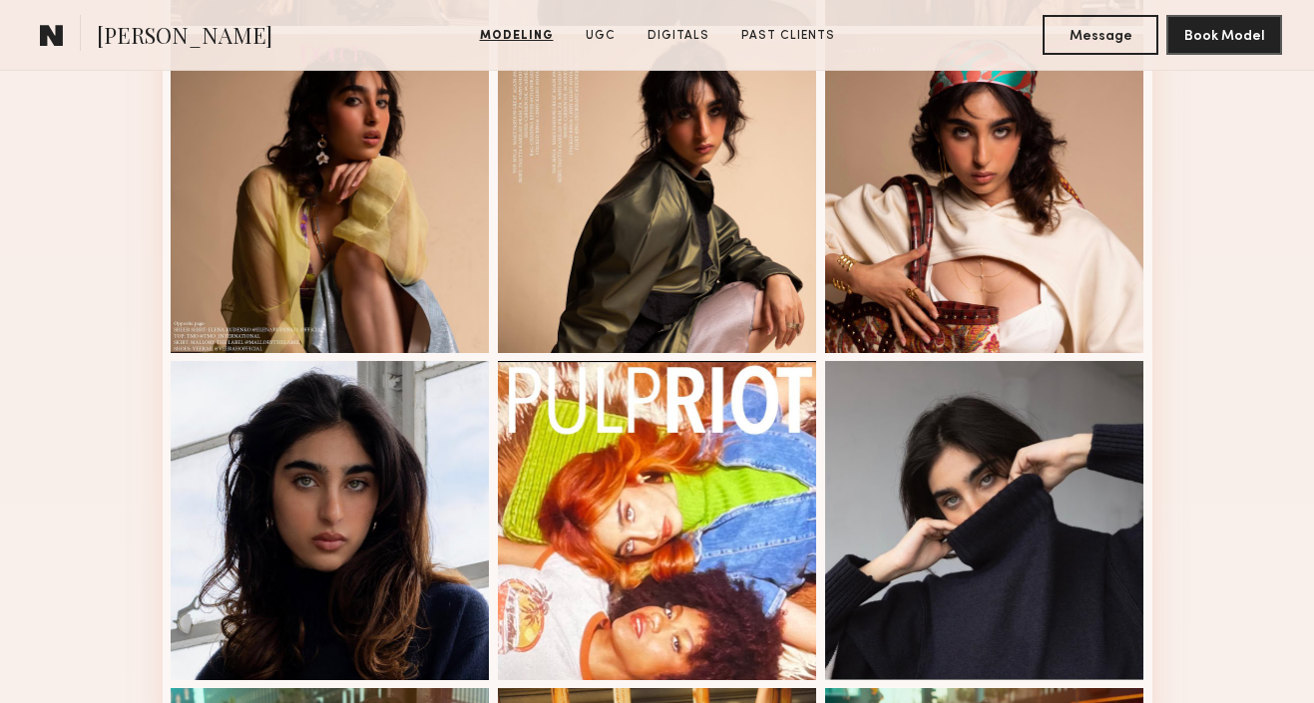
scroll to position [2548, 0]
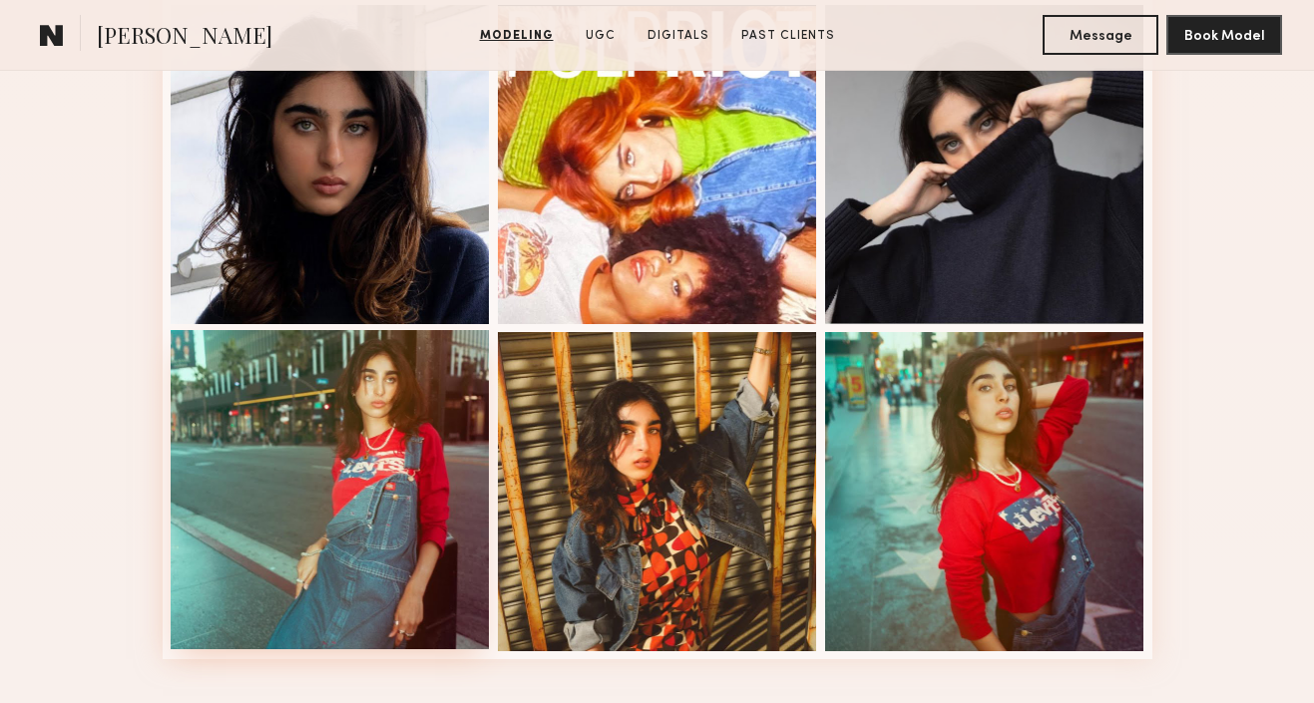
click at [337, 492] on div at bounding box center [330, 489] width 319 height 319
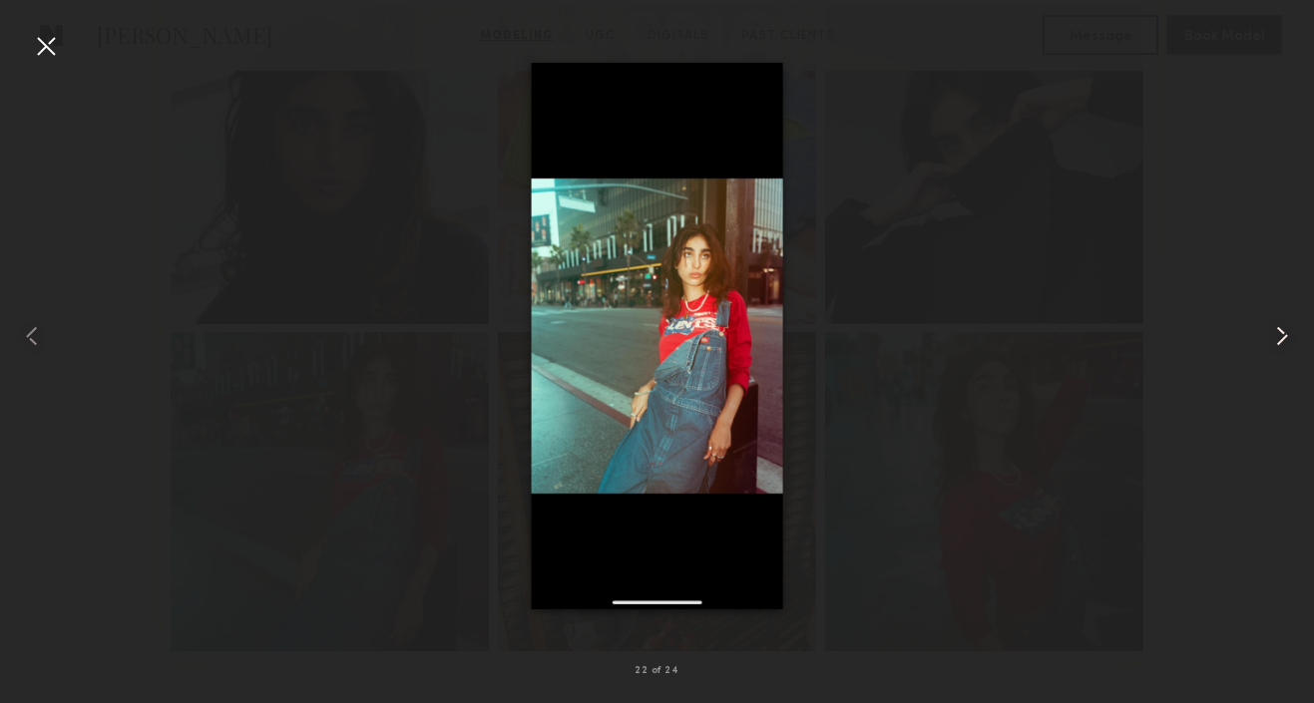
click at [1284, 327] on common-icon at bounding box center [1282, 336] width 32 height 32
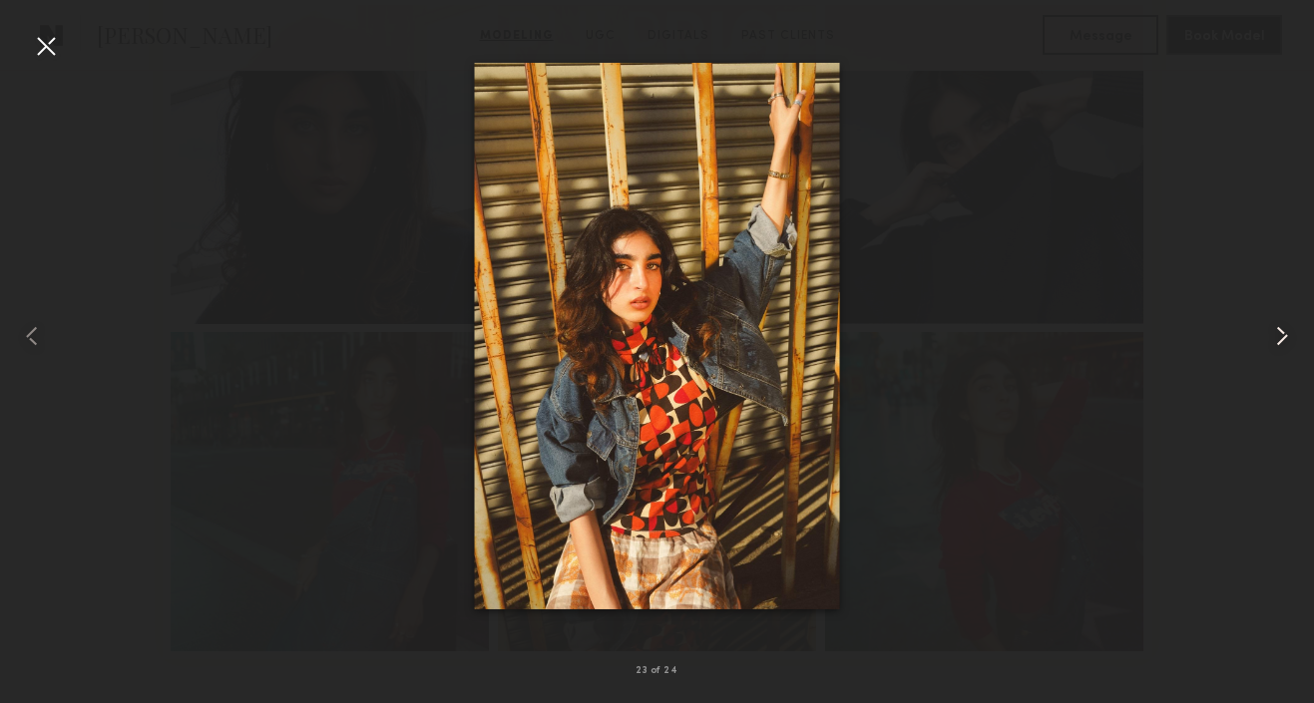
click at [1284, 329] on common-icon at bounding box center [1282, 336] width 32 height 32
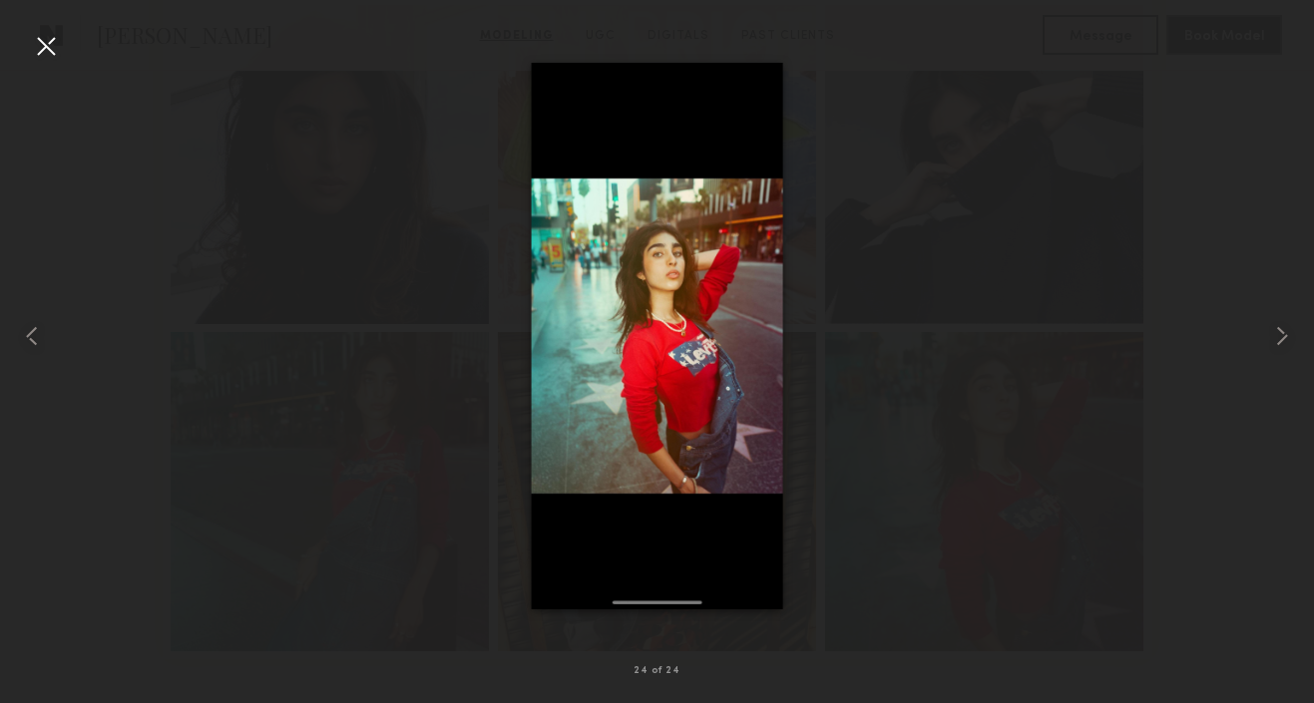
click at [58, 49] on div at bounding box center [46, 46] width 32 height 32
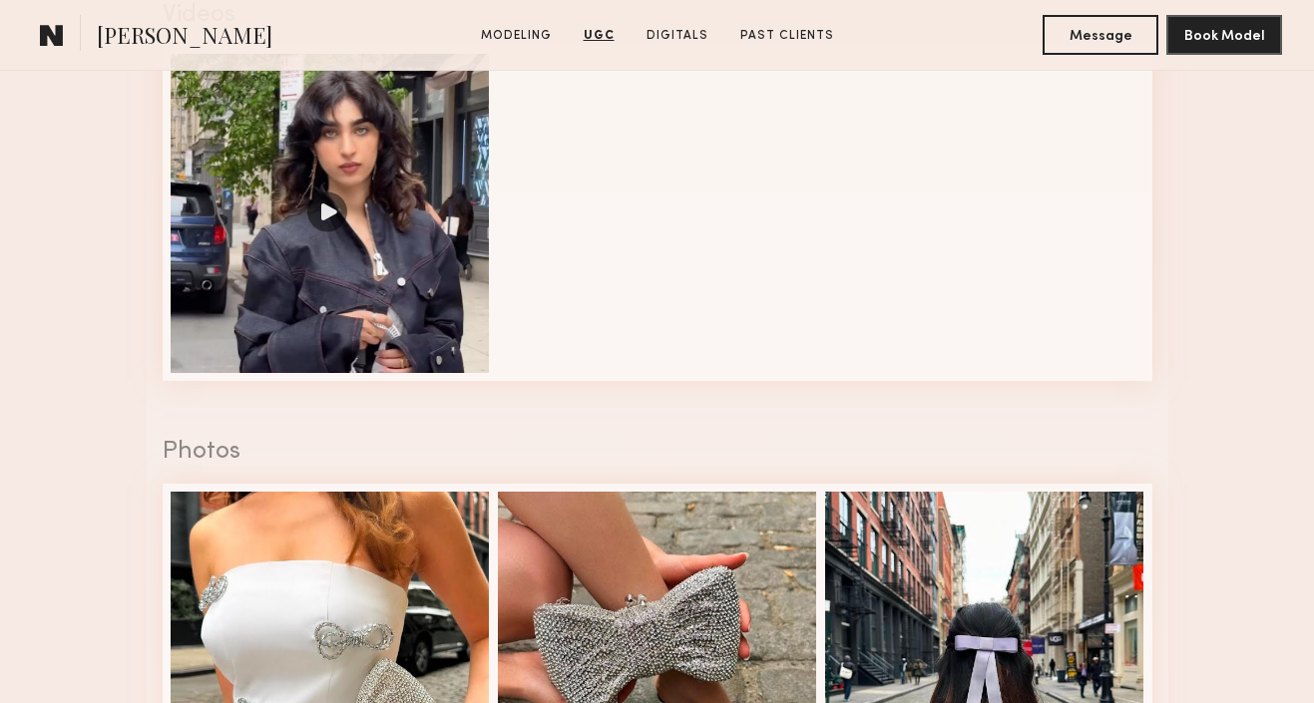
scroll to position [3261, 0]
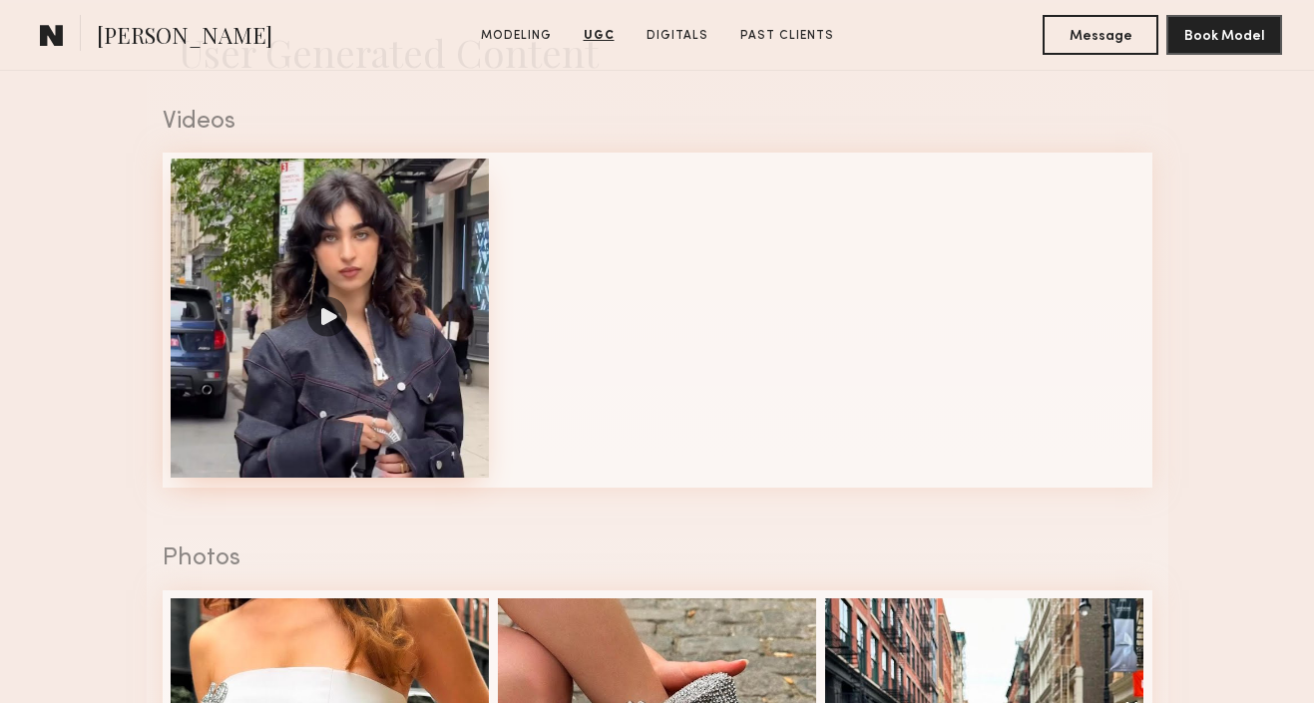
click at [332, 370] on div at bounding box center [330, 318] width 319 height 319
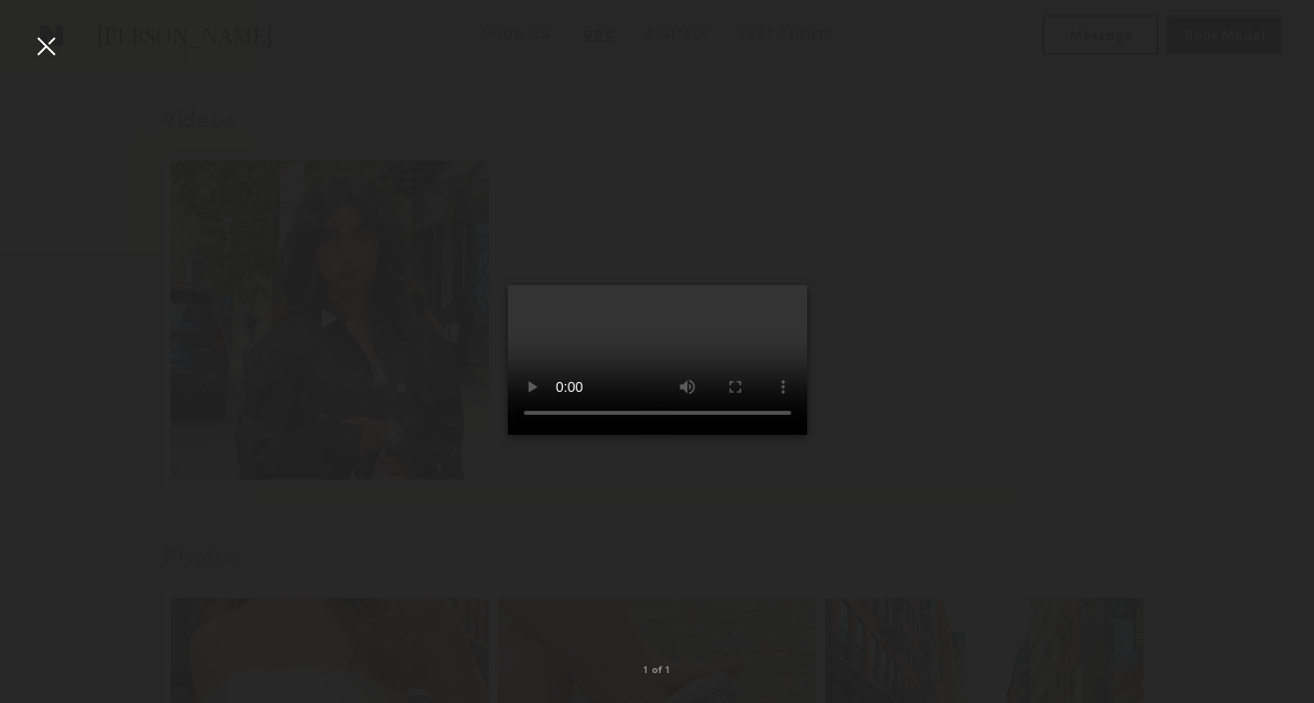
click at [745, 435] on video at bounding box center [657, 360] width 299 height 150
click at [44, 41] on div at bounding box center [46, 46] width 32 height 32
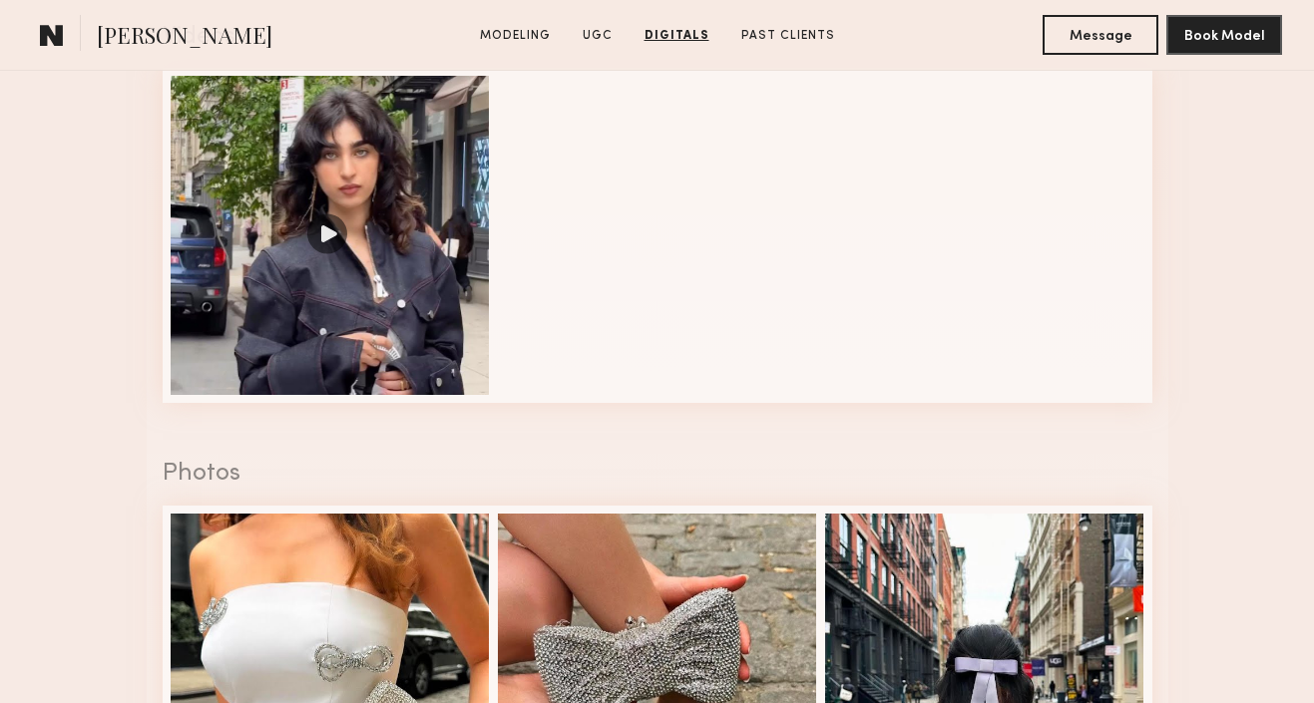
scroll to position [3177, 0]
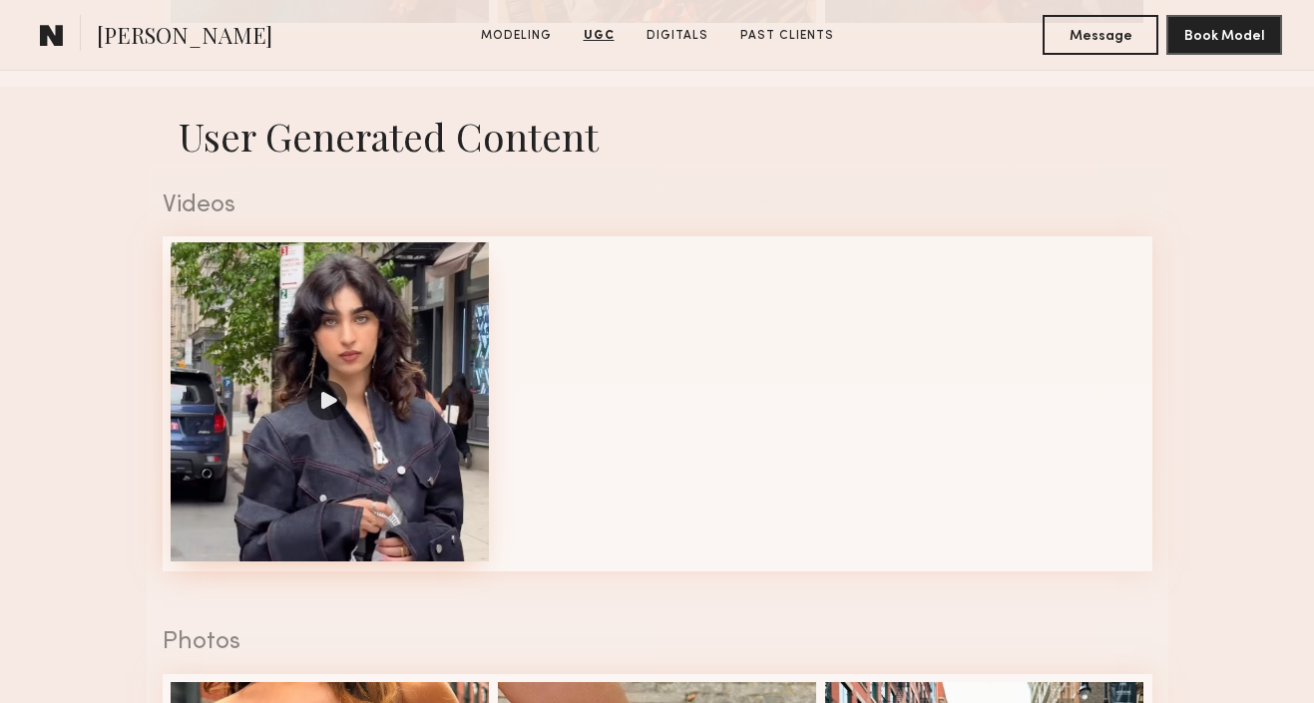
click at [198, 321] on div at bounding box center [330, 401] width 319 height 319
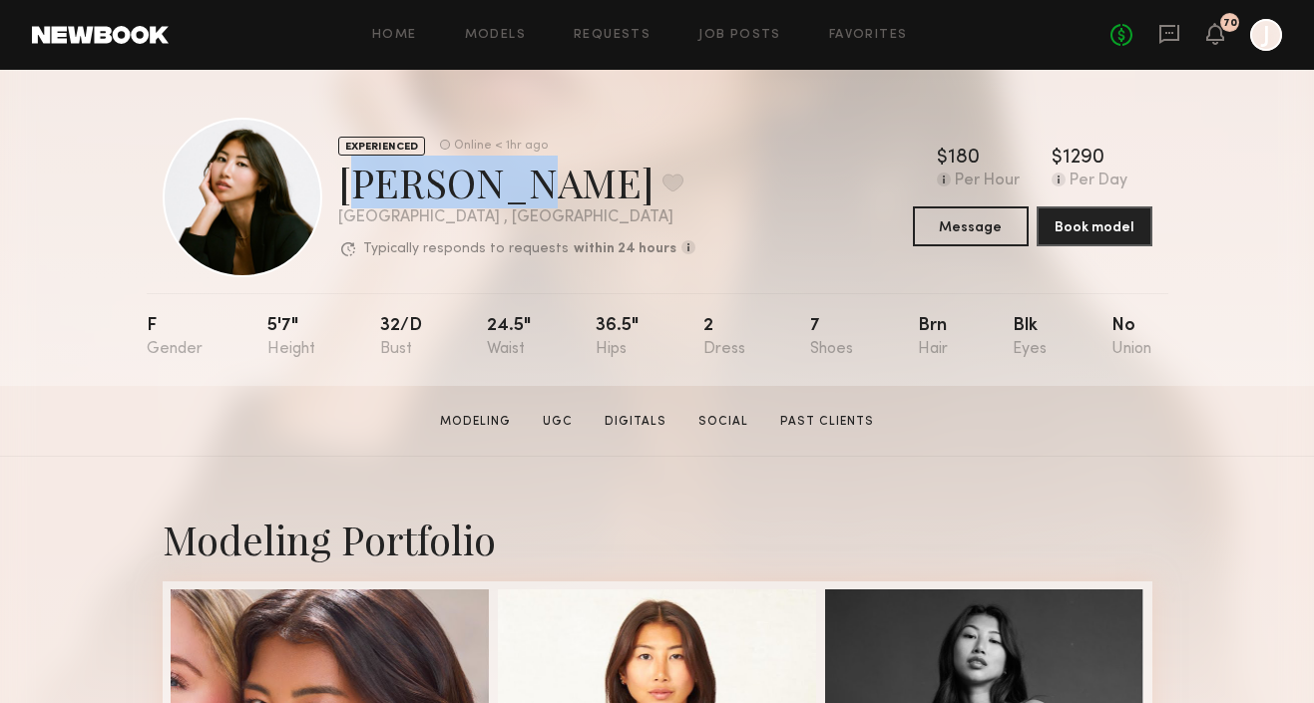
drag, startPoint x: 340, startPoint y: 190, endPoint x: 471, endPoint y: 188, distance: 130.7
click at [474, 191] on div "[PERSON_NAME] Favorite" at bounding box center [516, 182] width 357 height 53
copy div "[PERSON_NAME]"
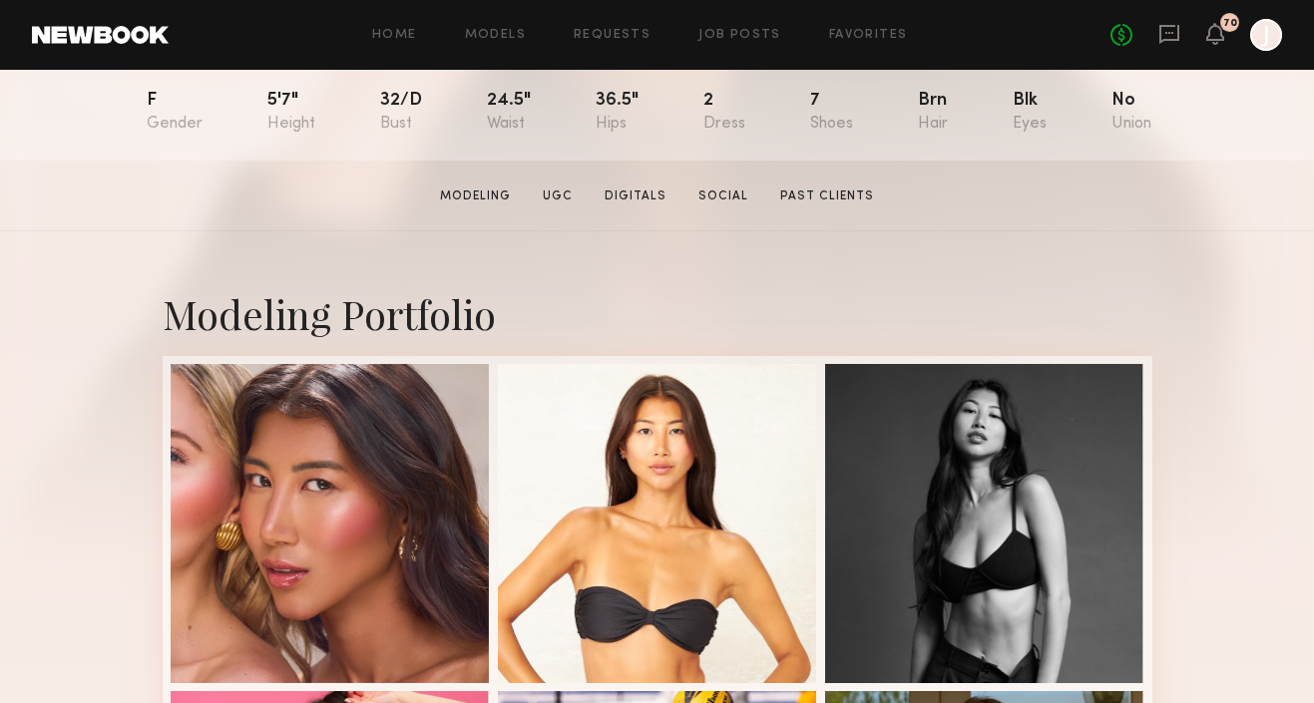
scroll to position [286, 0]
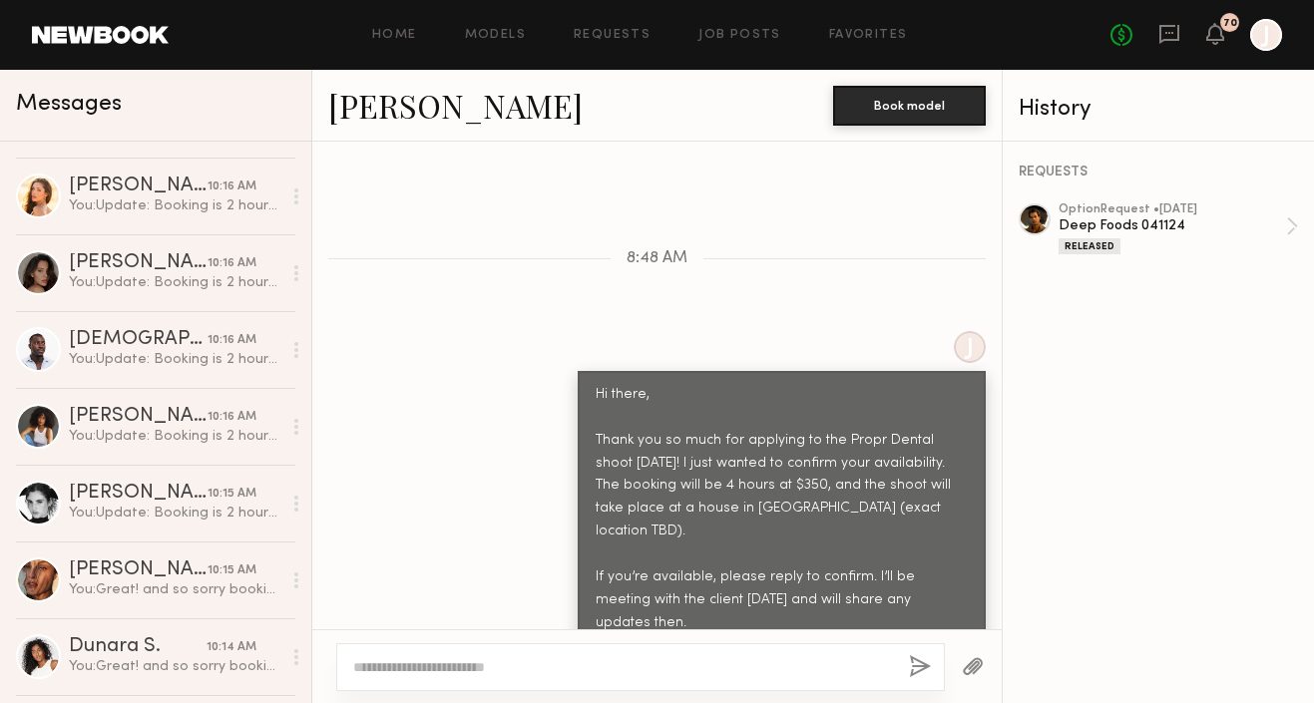
scroll to position [882, 0]
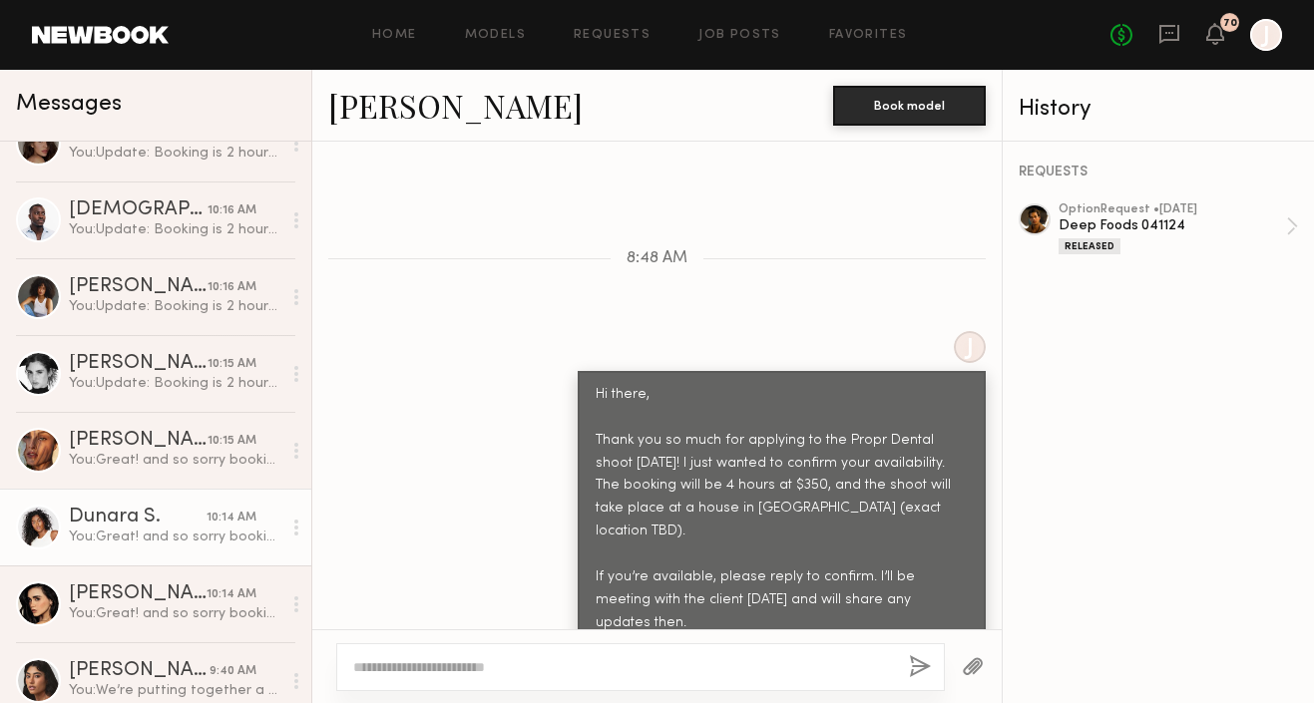
click at [139, 531] on div "You: Great! and so sorry booking will be 2 hours" at bounding box center [175, 537] width 213 height 19
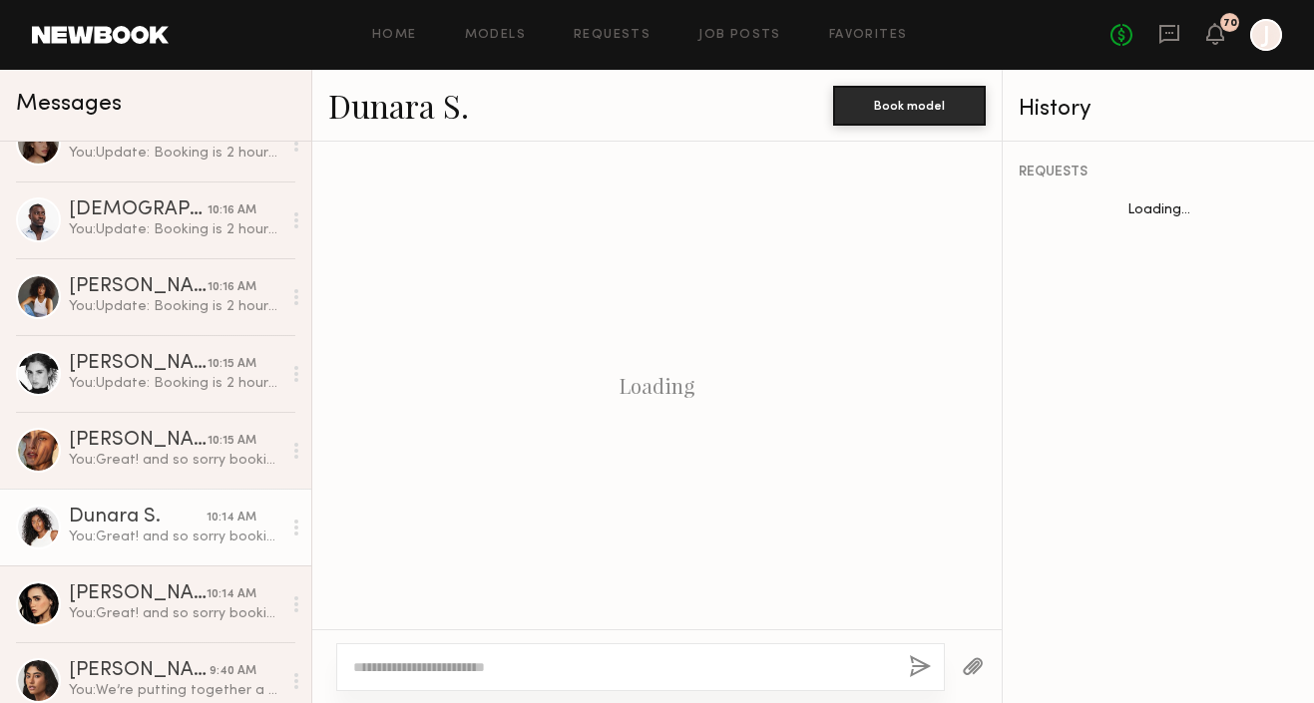
scroll to position [939, 0]
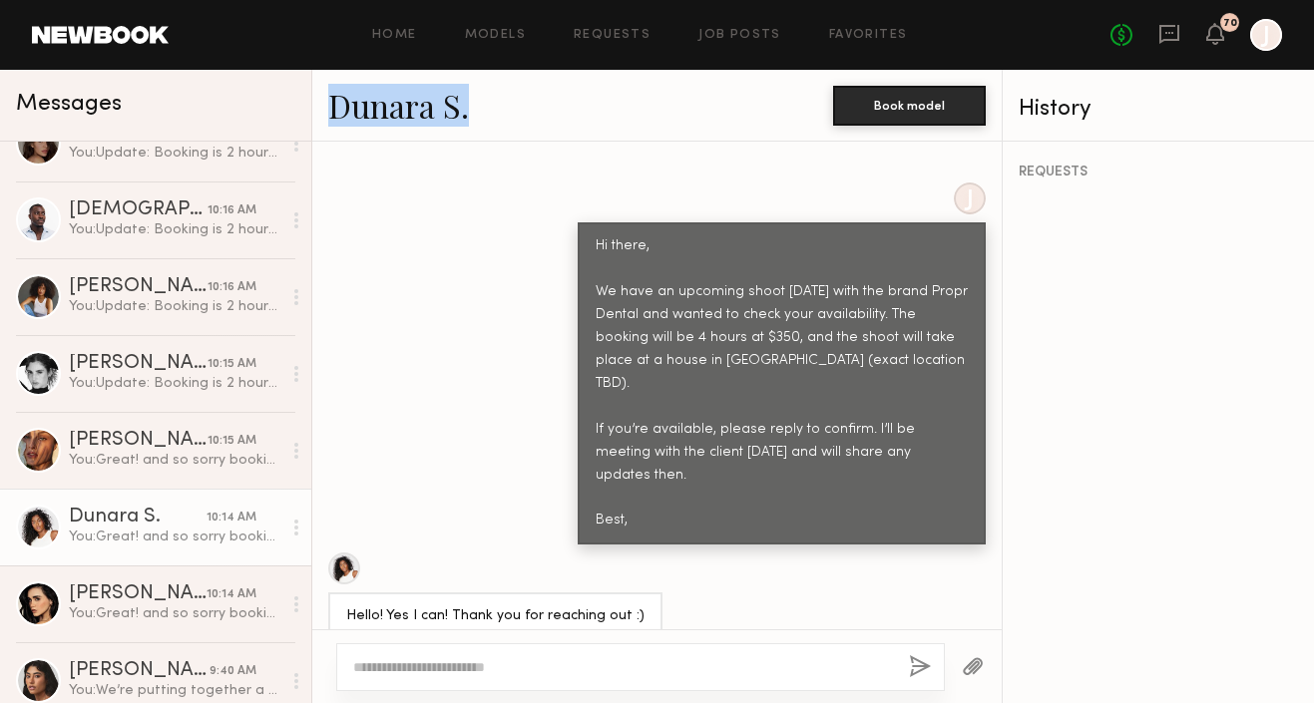
copy link "Dunara S."
drag, startPoint x: 324, startPoint y: 109, endPoint x: 469, endPoint y: 109, distance: 144.7
click at [469, 109] on div "Dunara S. Book model" at bounding box center [656, 106] width 689 height 72
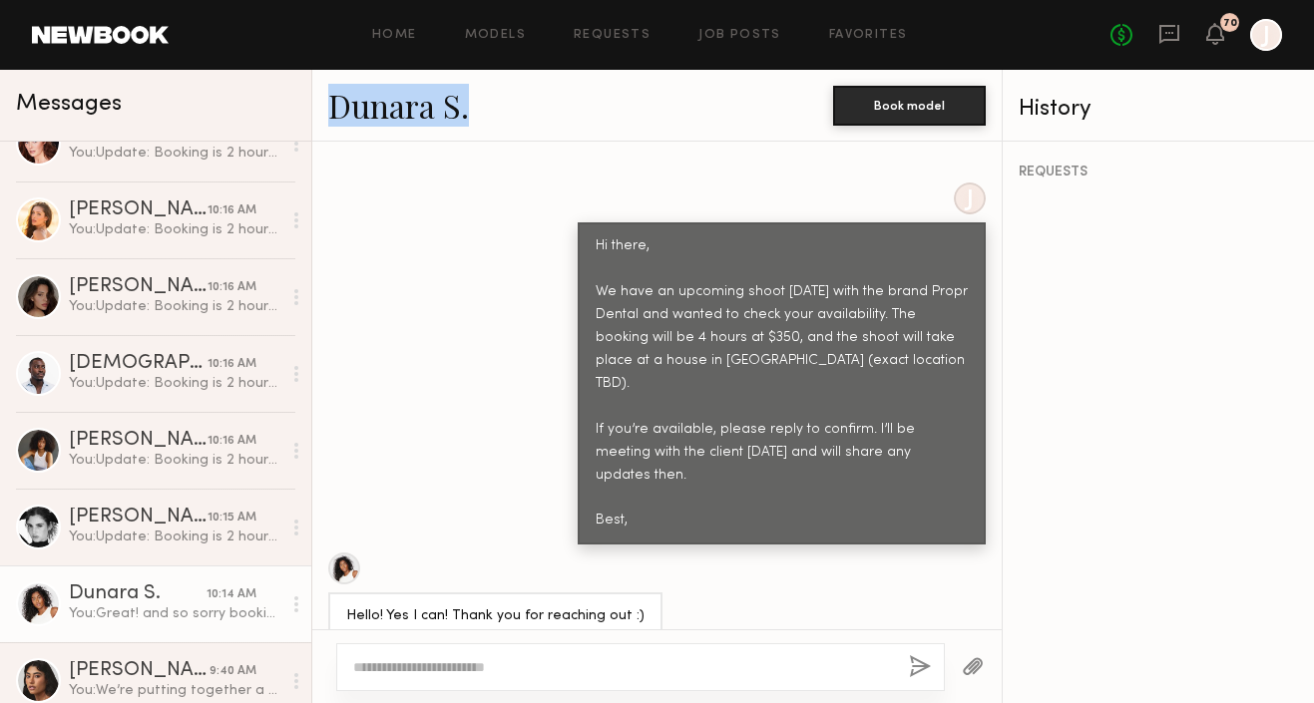
scroll to position [0, 0]
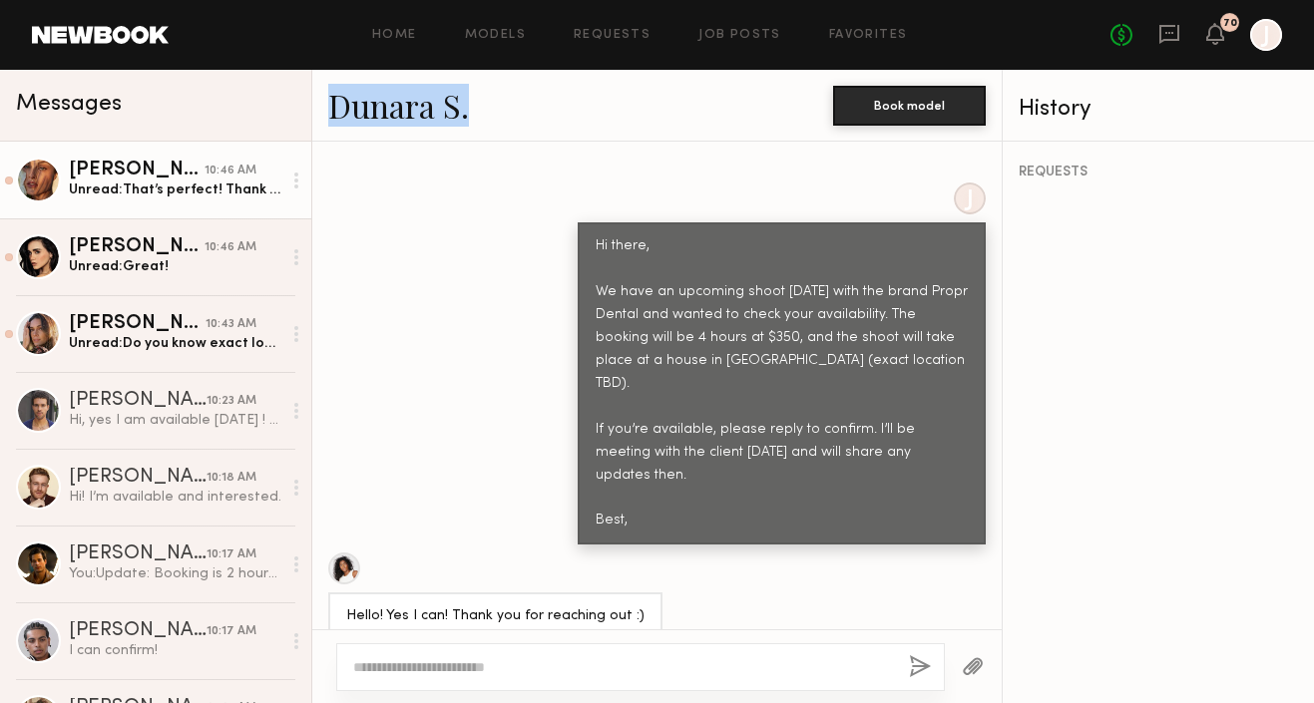
click at [194, 197] on div "Unread: That’s perfect! Thank you" at bounding box center [175, 190] width 213 height 19
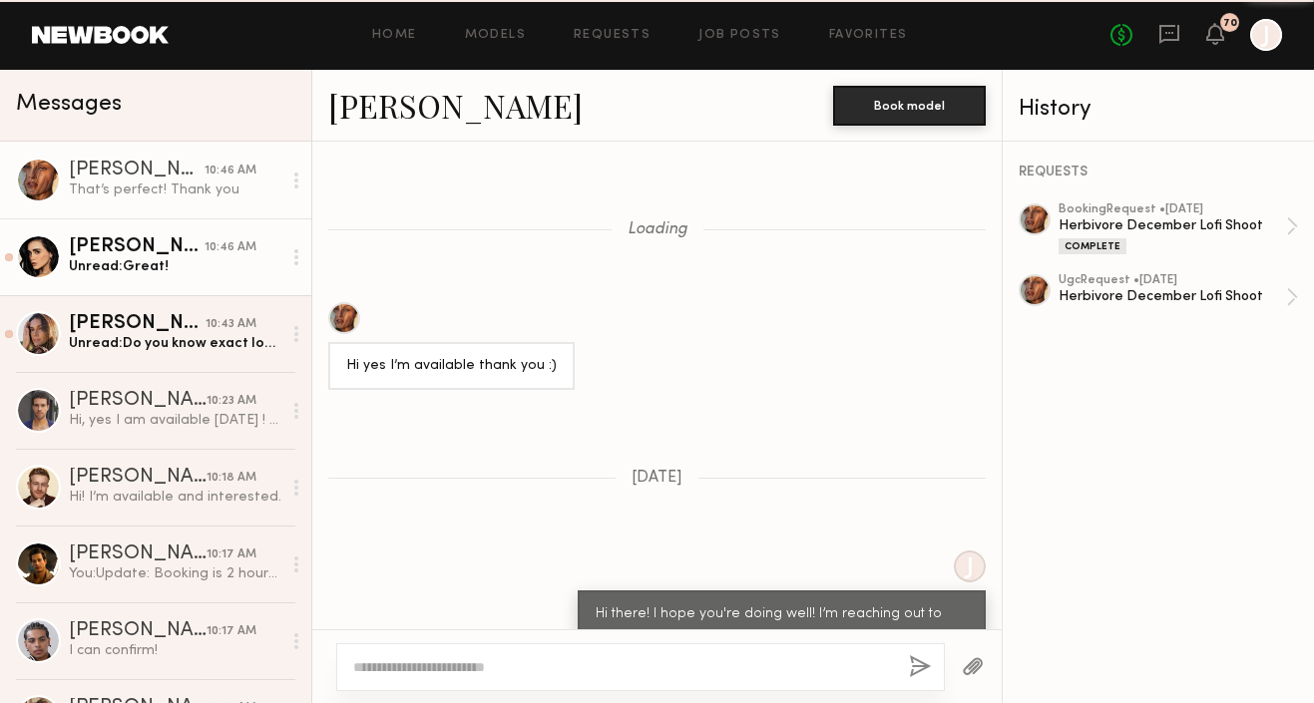
scroll to position [2662, 0]
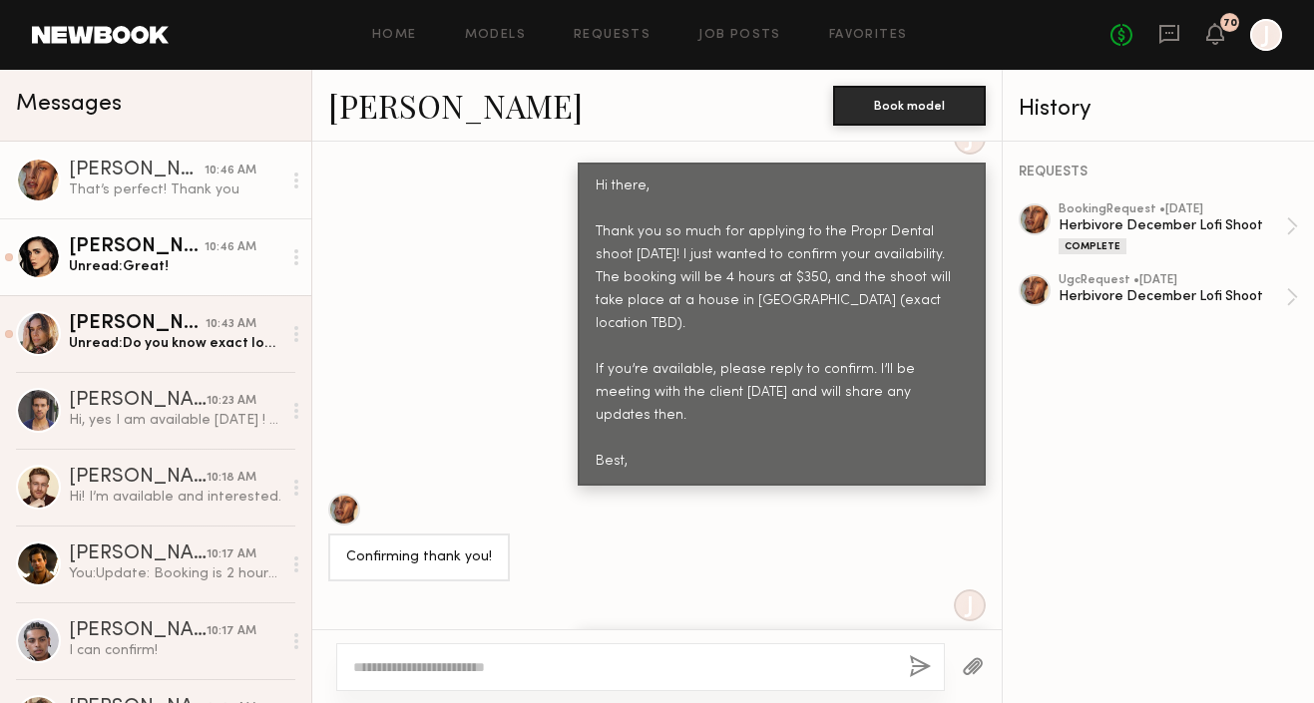
click at [174, 257] on div "Unread: Great!" at bounding box center [175, 266] width 213 height 19
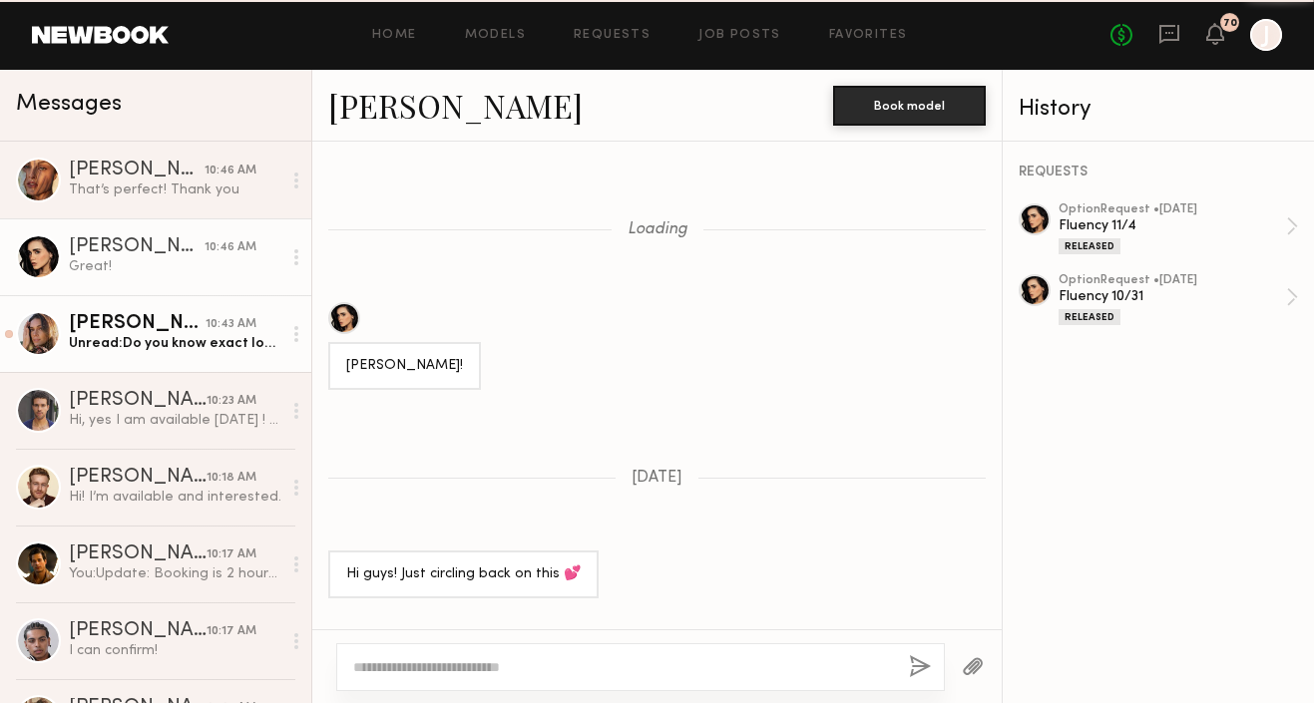
scroll to position [2162, 0]
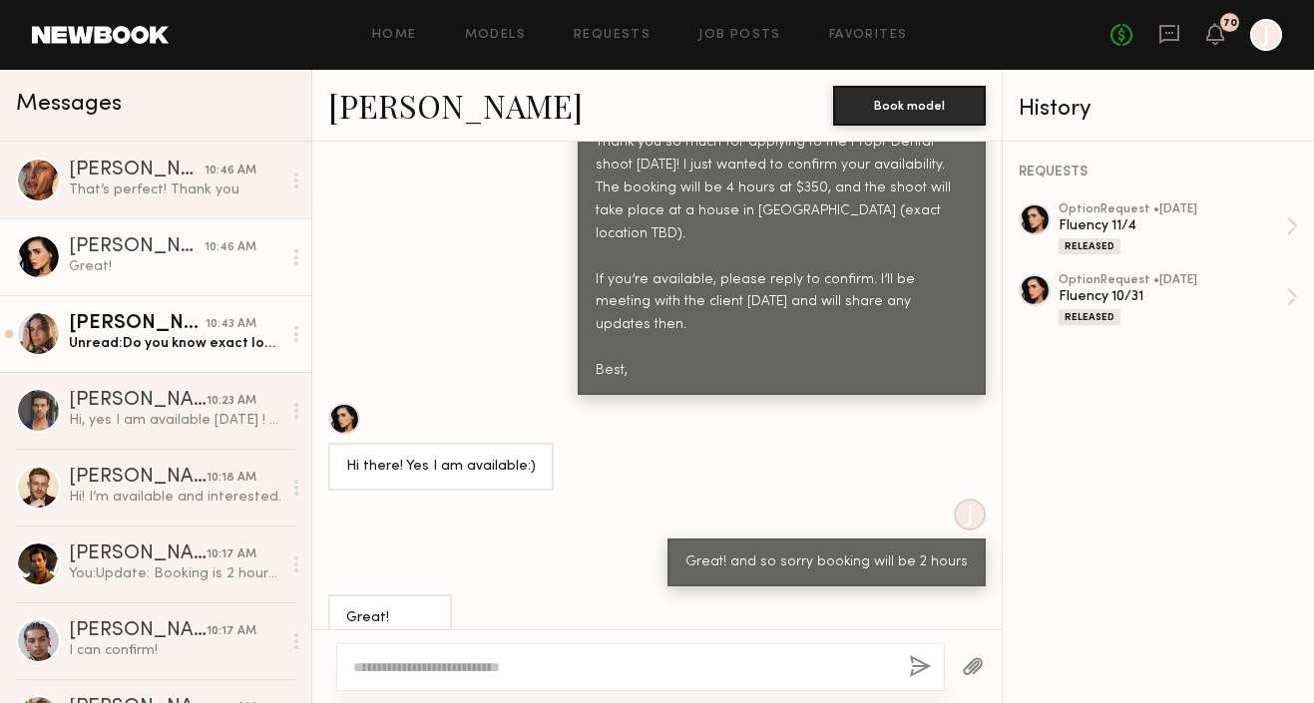
click at [155, 331] on div "[PERSON_NAME]" at bounding box center [137, 324] width 137 height 20
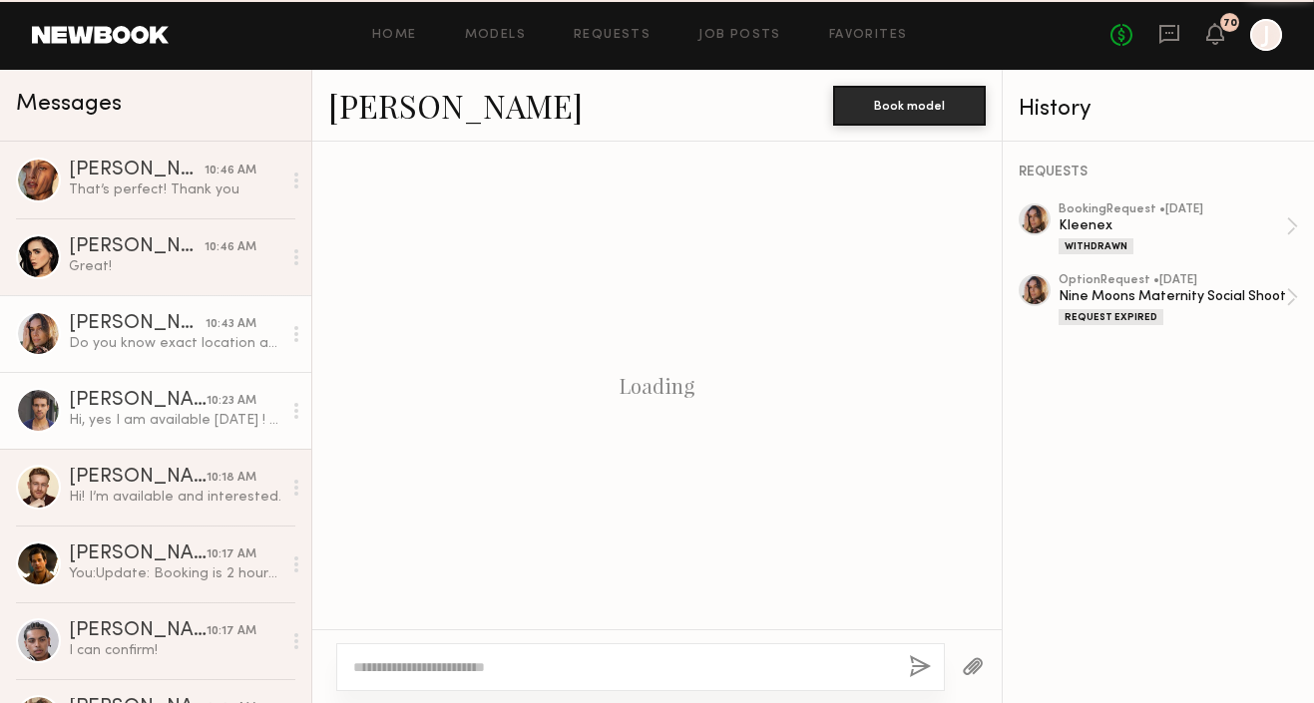
scroll to position [1859, 0]
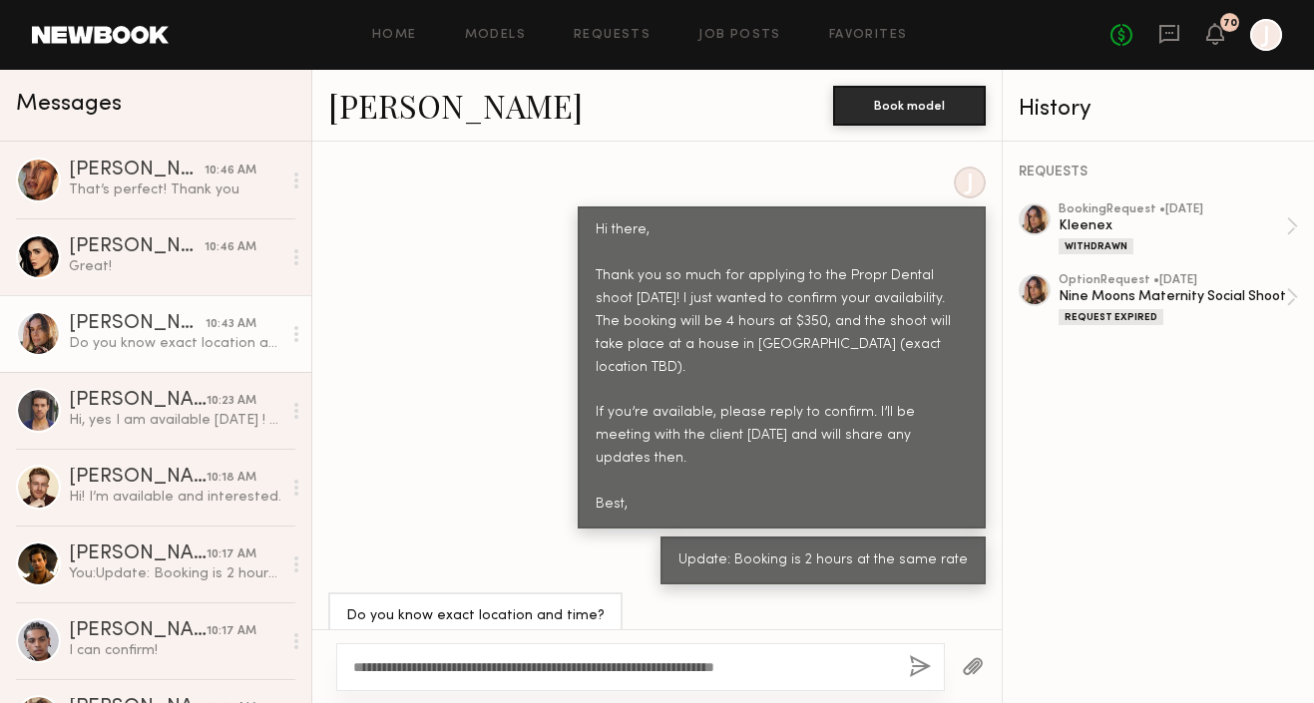
click at [785, 669] on textarea "**********" at bounding box center [623, 668] width 540 height 20
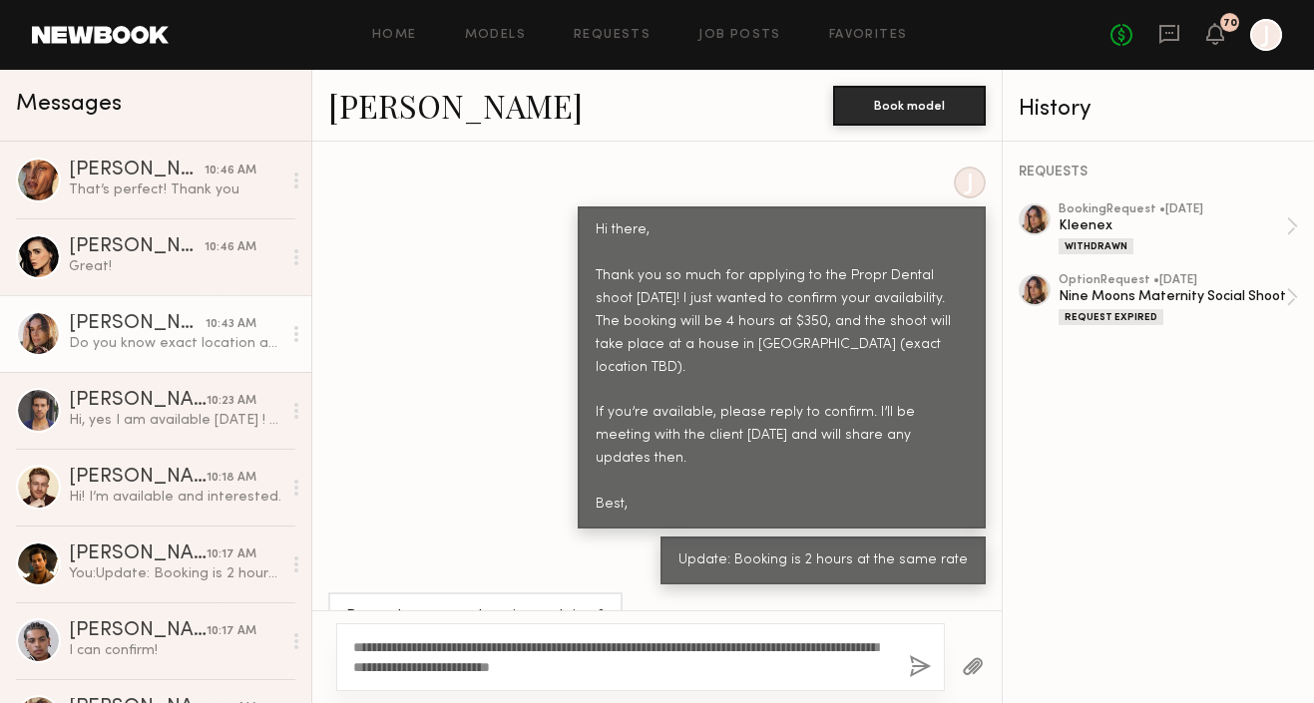
click at [607, 669] on textarea "**********" at bounding box center [623, 658] width 540 height 40
click at [680, 667] on textarea "**********" at bounding box center [623, 658] width 540 height 40
drag, startPoint x: 581, startPoint y: 648, endPoint x: 553, endPoint y: 647, distance: 28.0
click at [553, 647] on textarea "**********" at bounding box center [623, 658] width 540 height 40
click at [561, 648] on textarea "**********" at bounding box center [623, 658] width 540 height 40
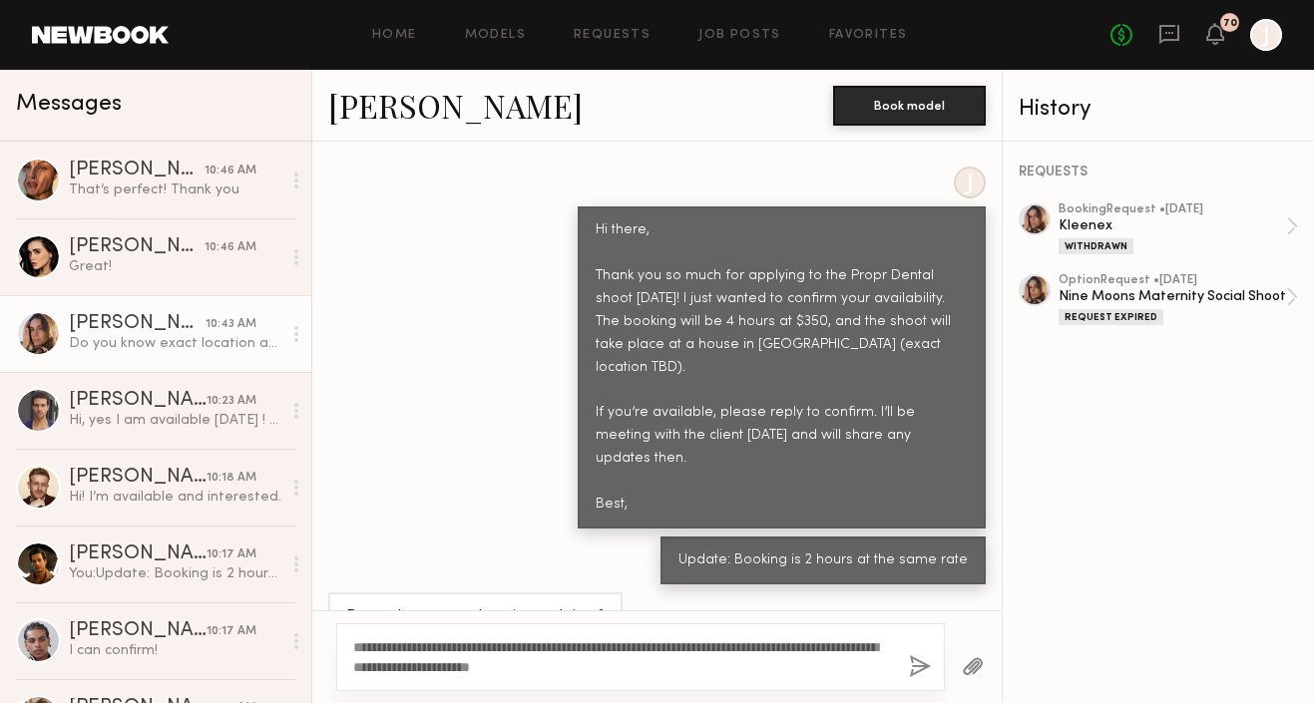
type textarea "**********"
click at [919, 673] on button "button" at bounding box center [920, 668] width 22 height 25
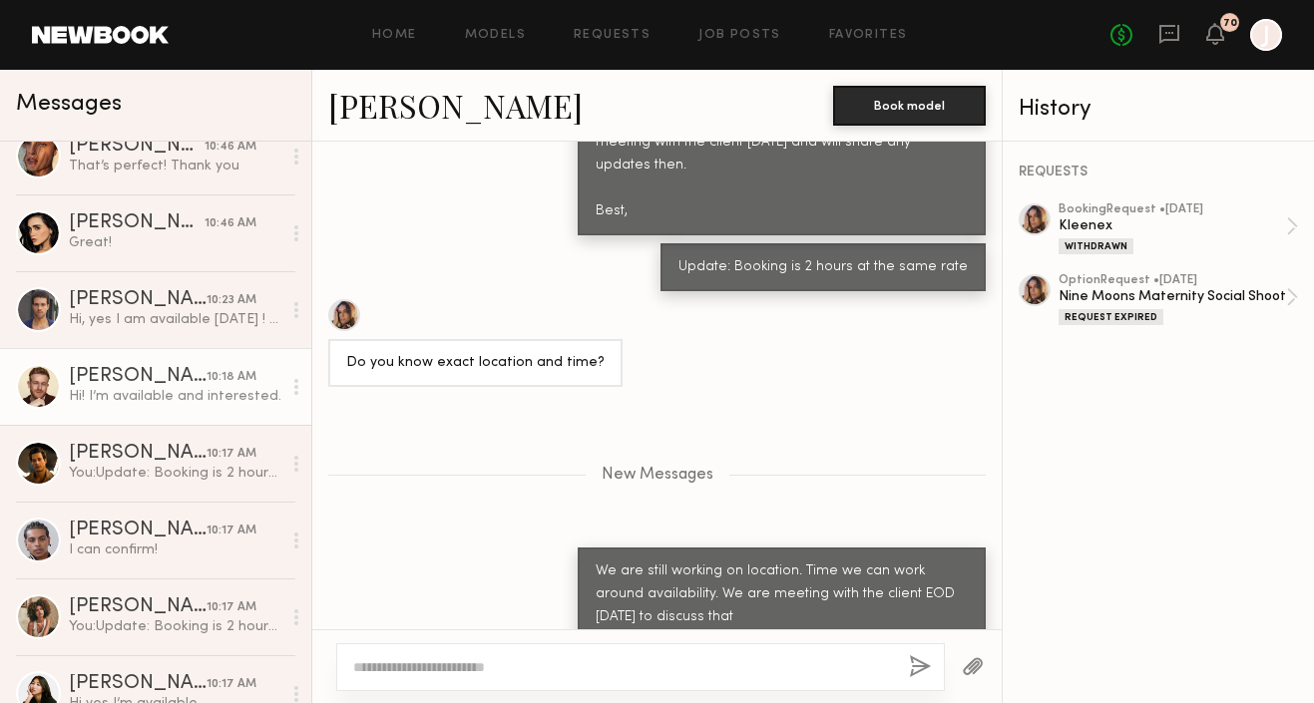
scroll to position [0, 0]
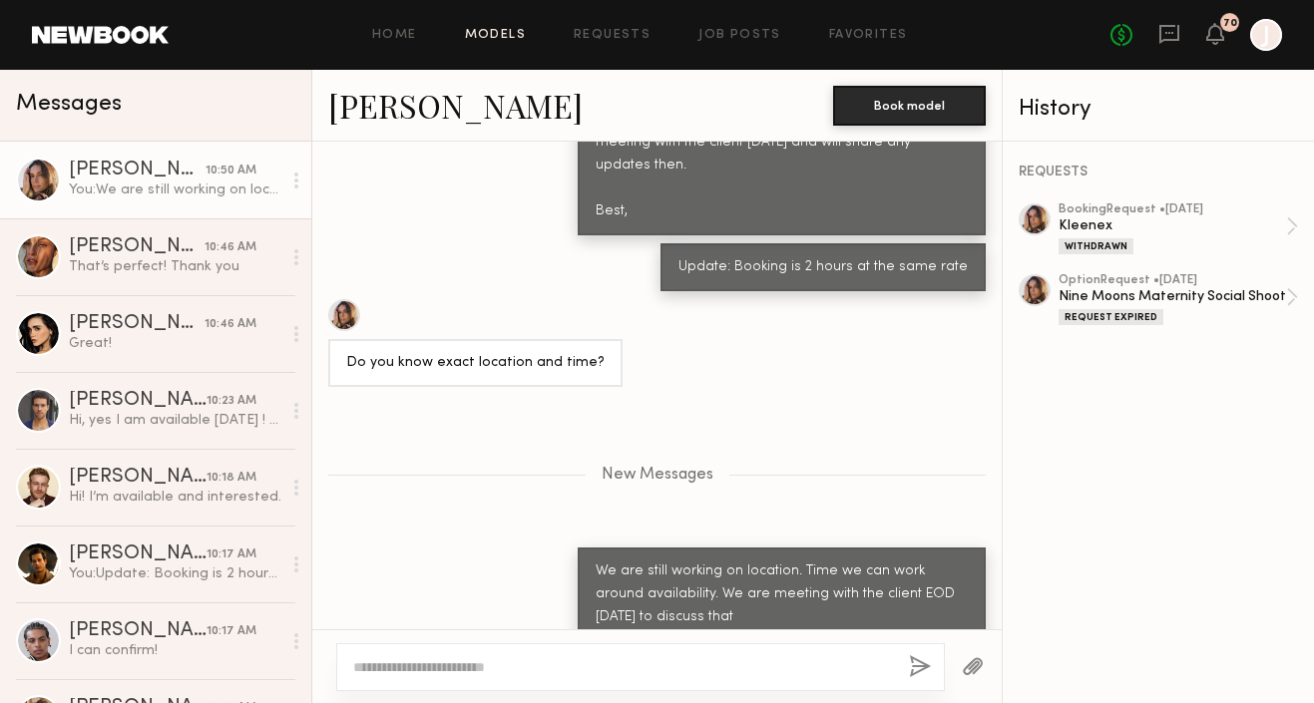
click at [506, 38] on link "Models" at bounding box center [495, 35] width 61 height 13
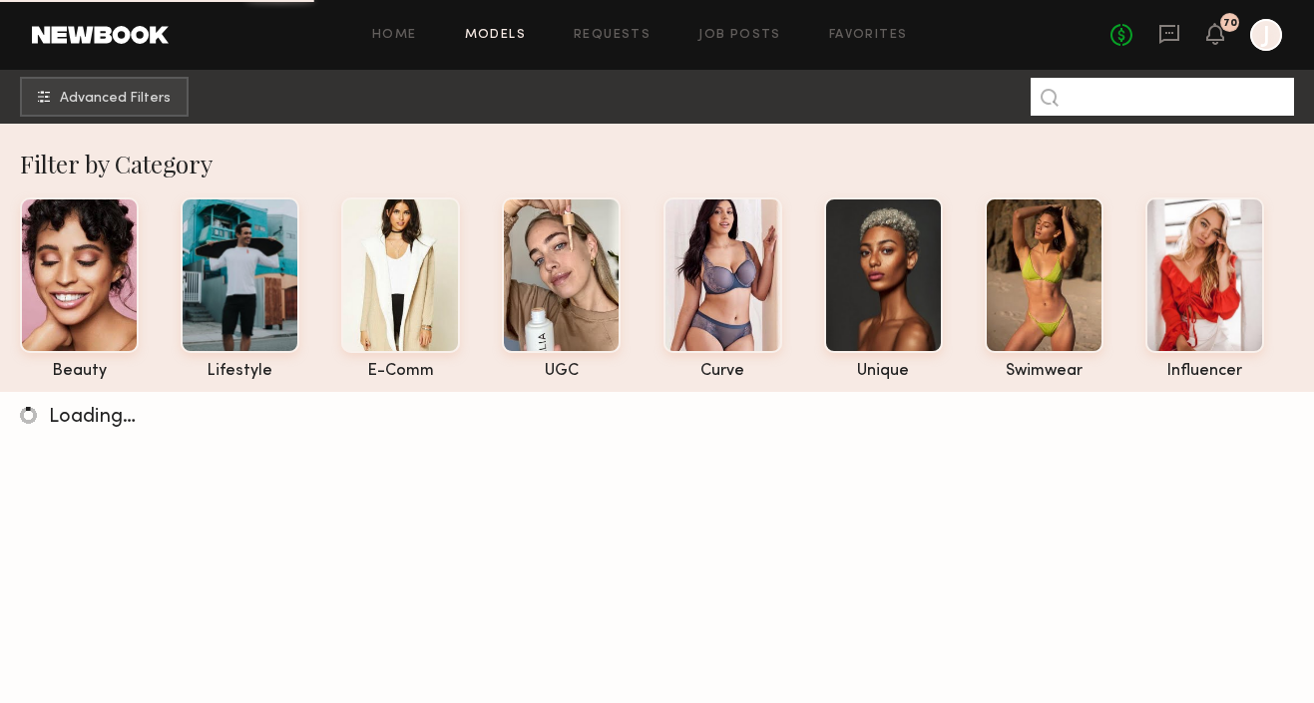
click at [1116, 88] on input at bounding box center [1162, 97] width 263 height 38
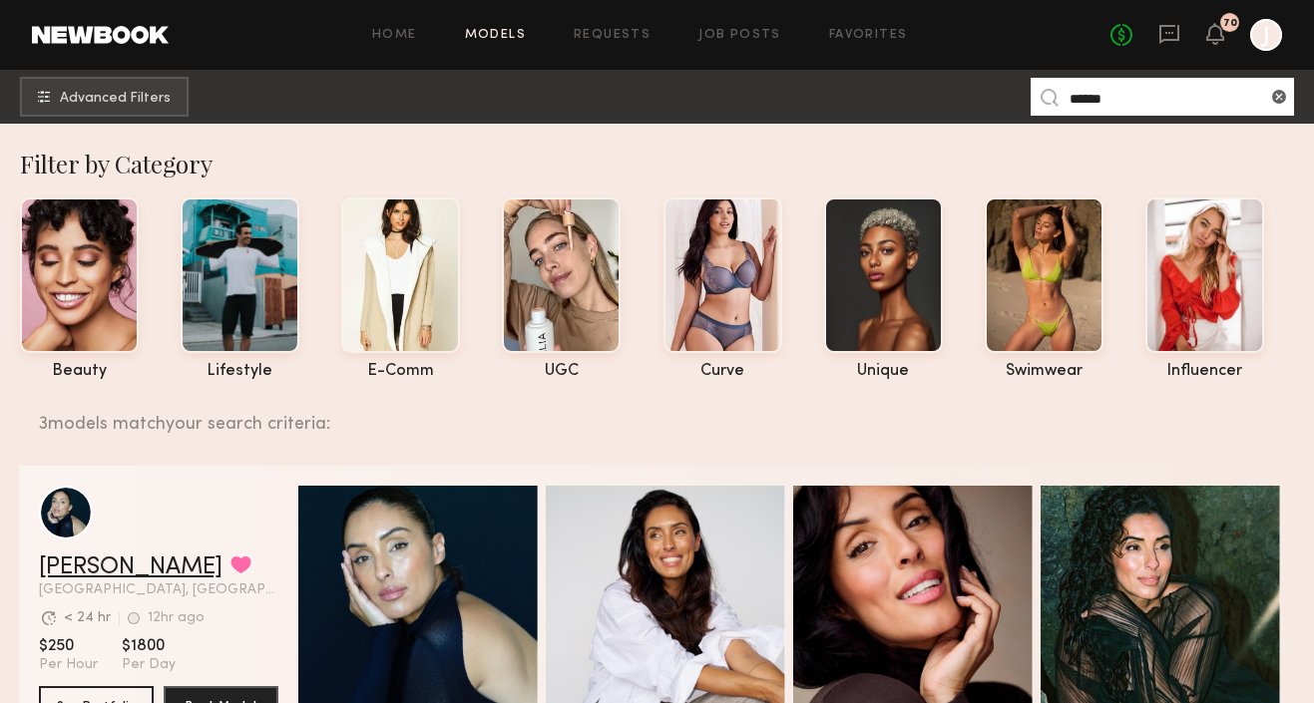
type input "******"
click at [110, 569] on link "[PERSON_NAME]" at bounding box center [131, 568] width 184 height 24
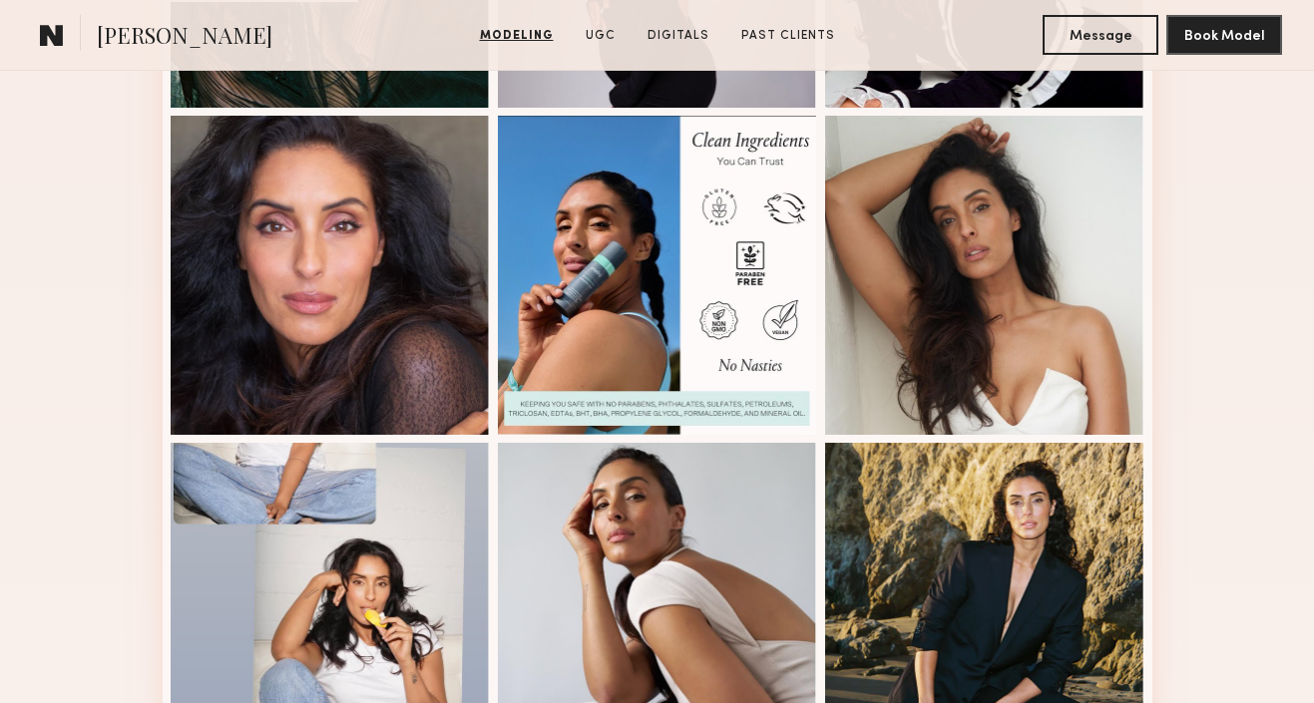
scroll to position [1293, 0]
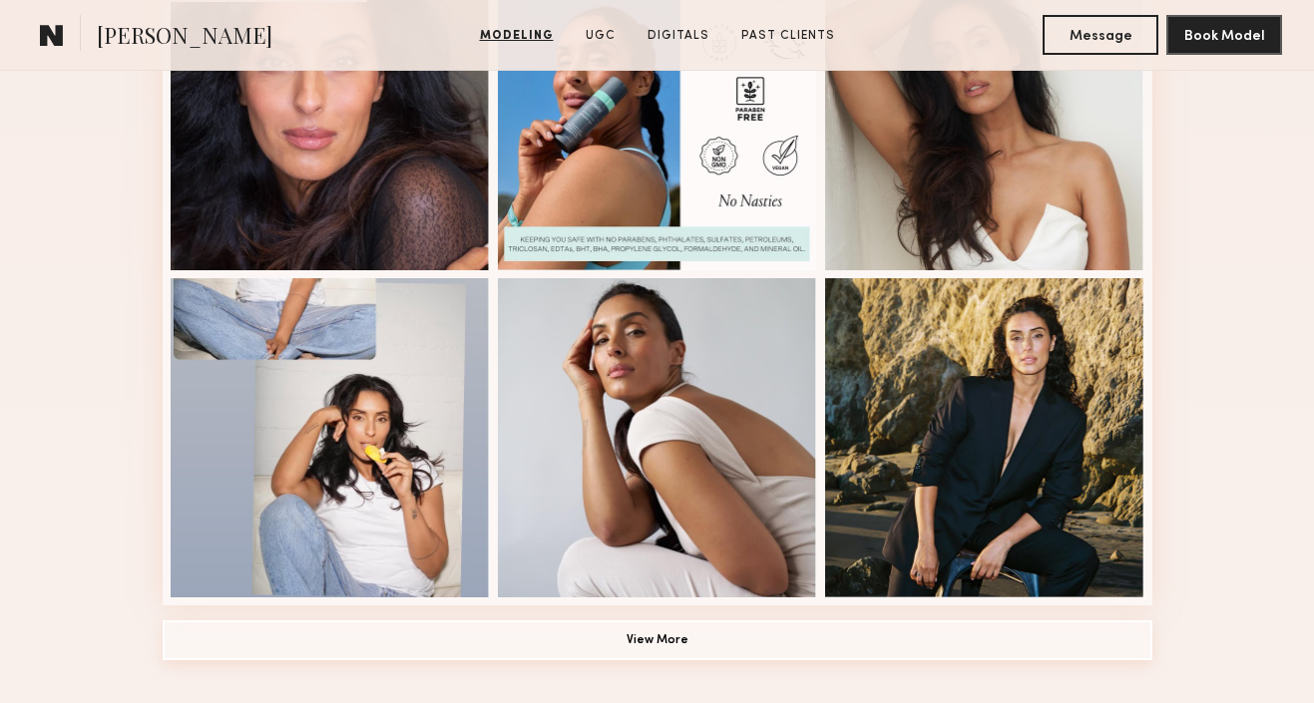
click at [467, 637] on button "View More" at bounding box center [658, 641] width 990 height 40
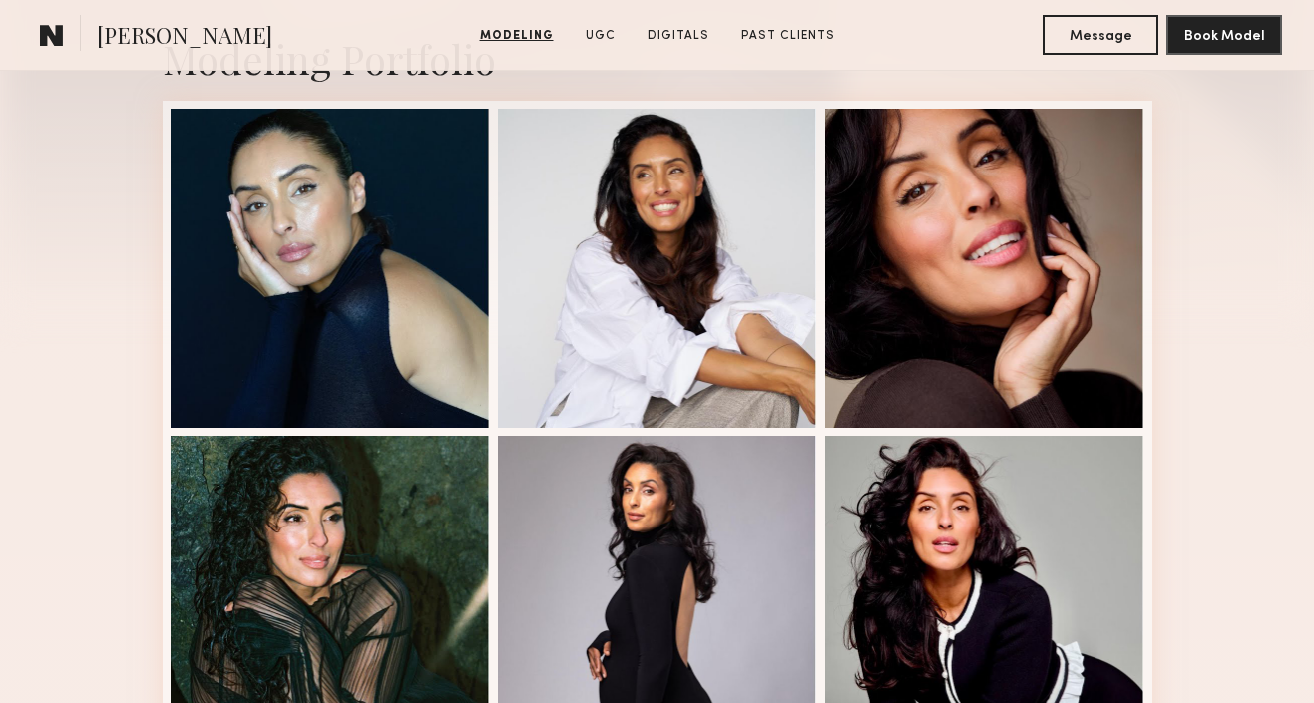
scroll to position [479, 0]
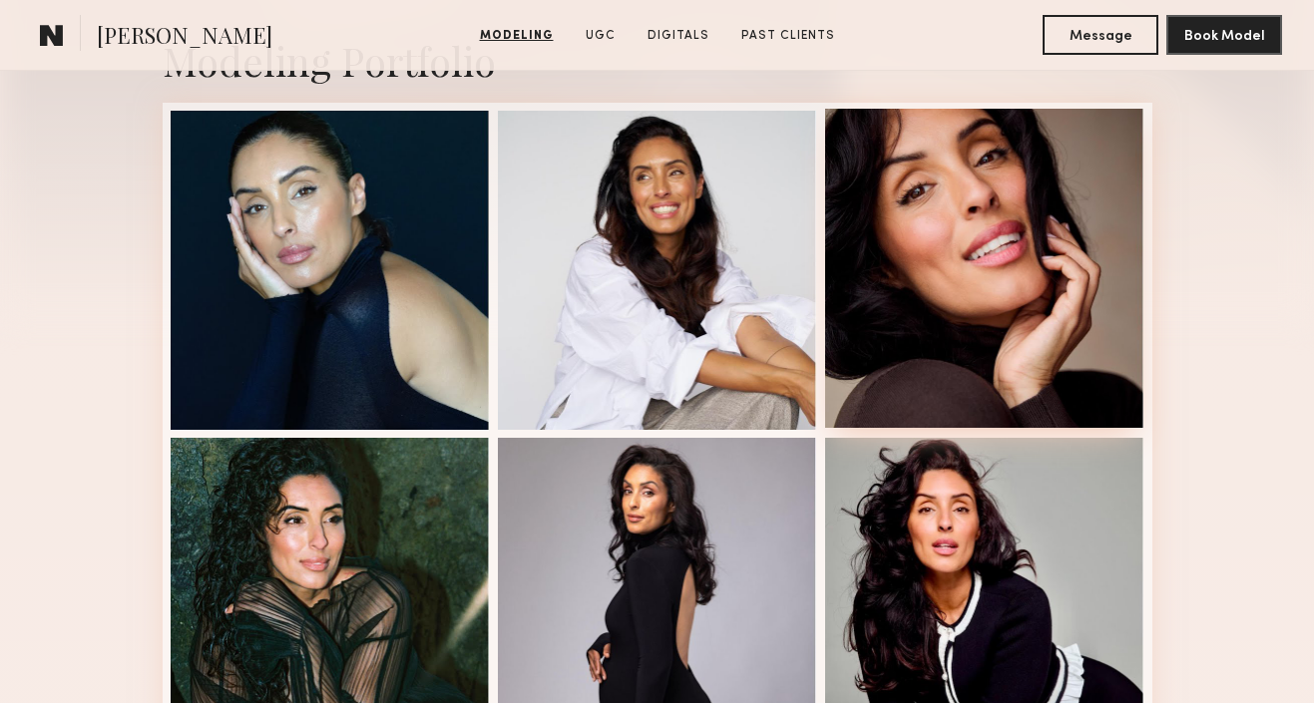
click at [956, 301] on div at bounding box center [984, 268] width 319 height 319
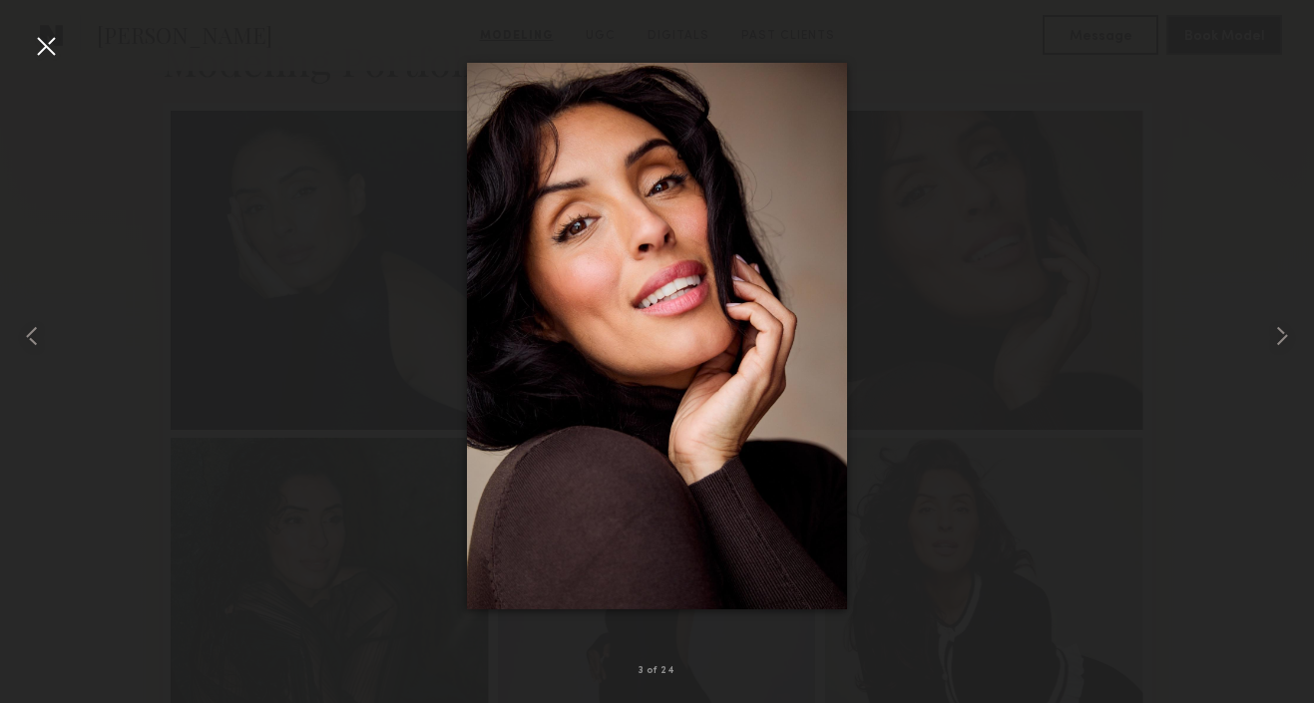
click at [45, 56] on div at bounding box center [46, 46] width 32 height 32
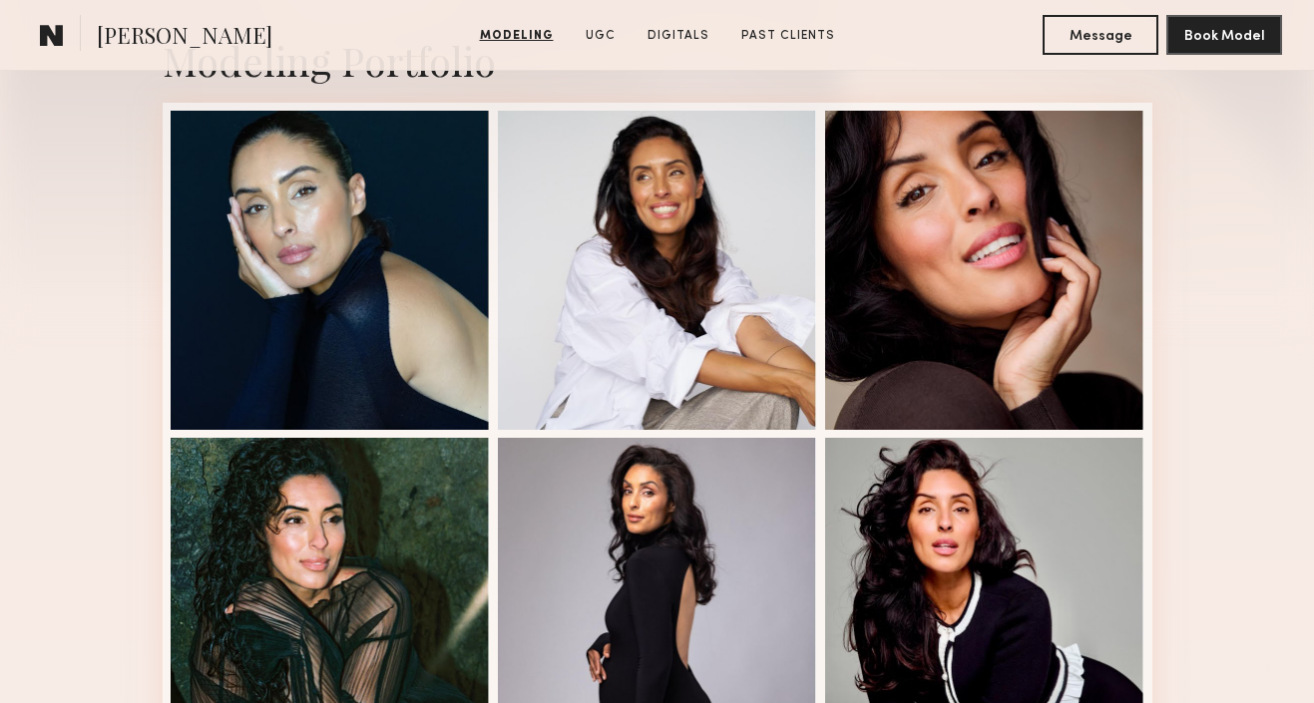
click at [112, 38] on span "[PERSON_NAME]" at bounding box center [185, 37] width 176 height 35
click at [57, 35] on common-icon at bounding box center [52, 35] width 24 height 26
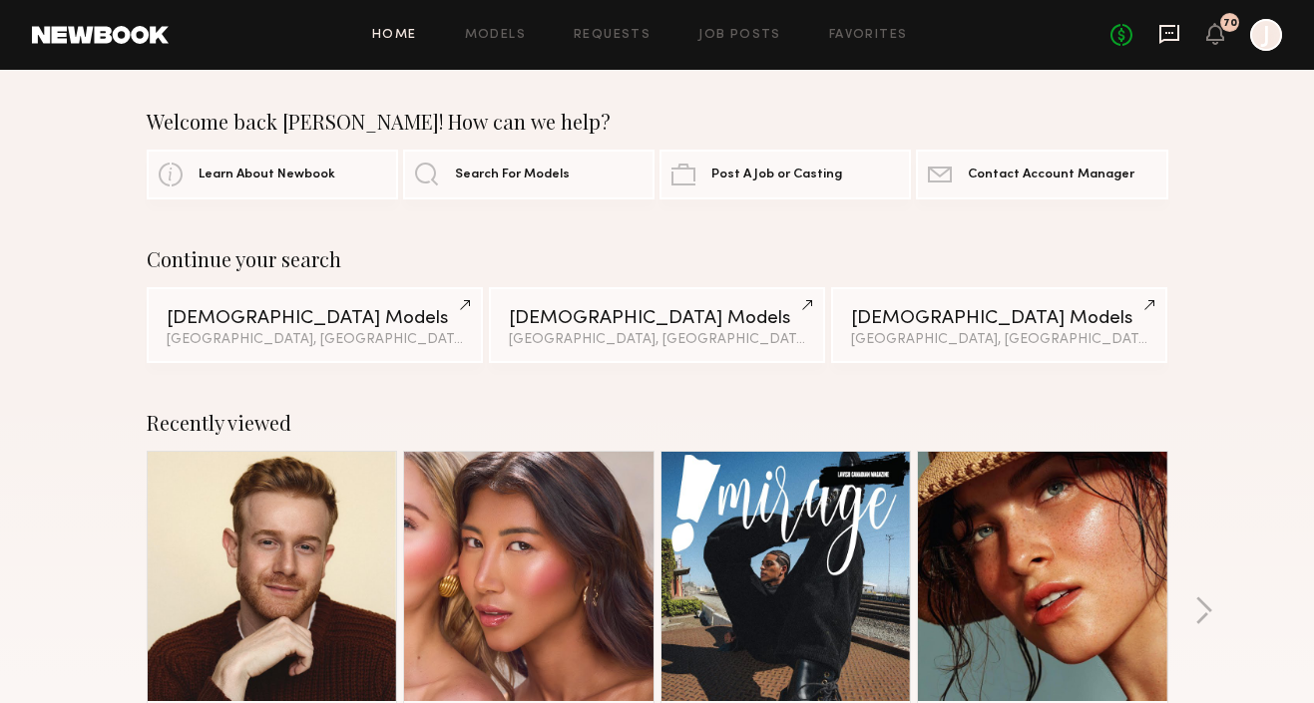
click at [1165, 40] on icon at bounding box center [1169, 34] width 20 height 19
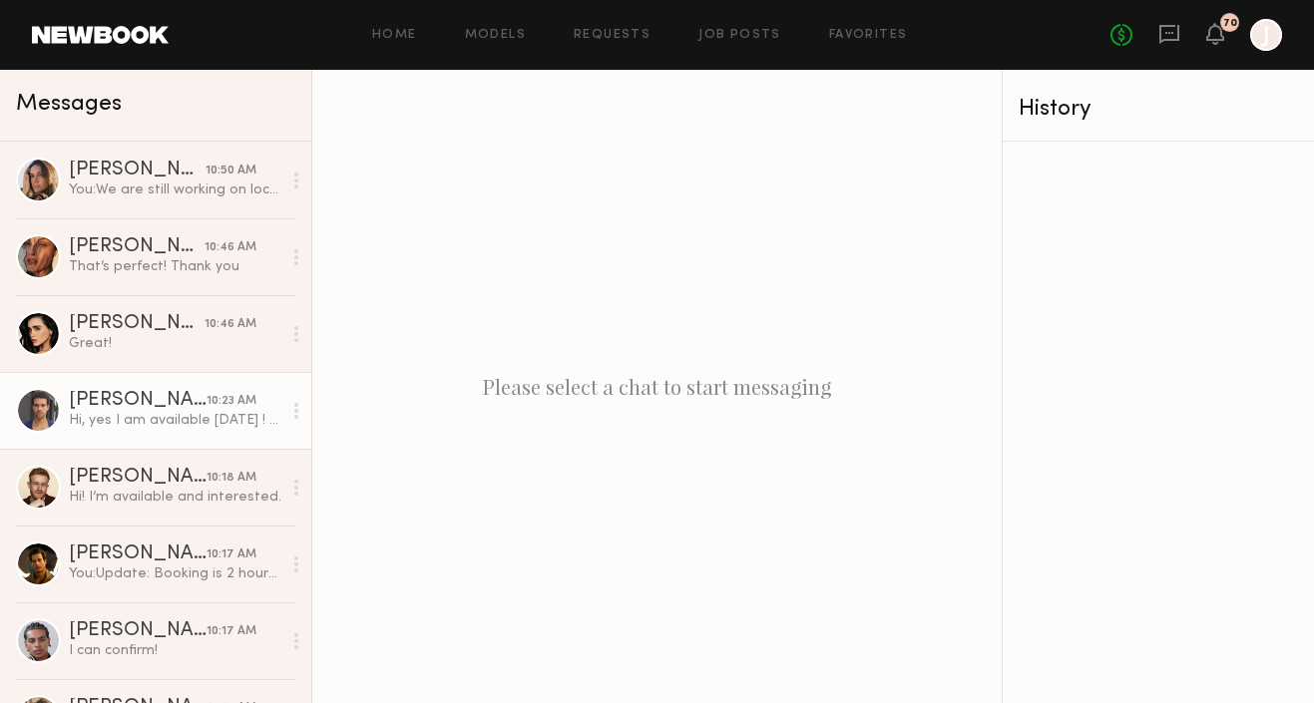
click at [130, 400] on div "[PERSON_NAME]" at bounding box center [138, 401] width 138 height 20
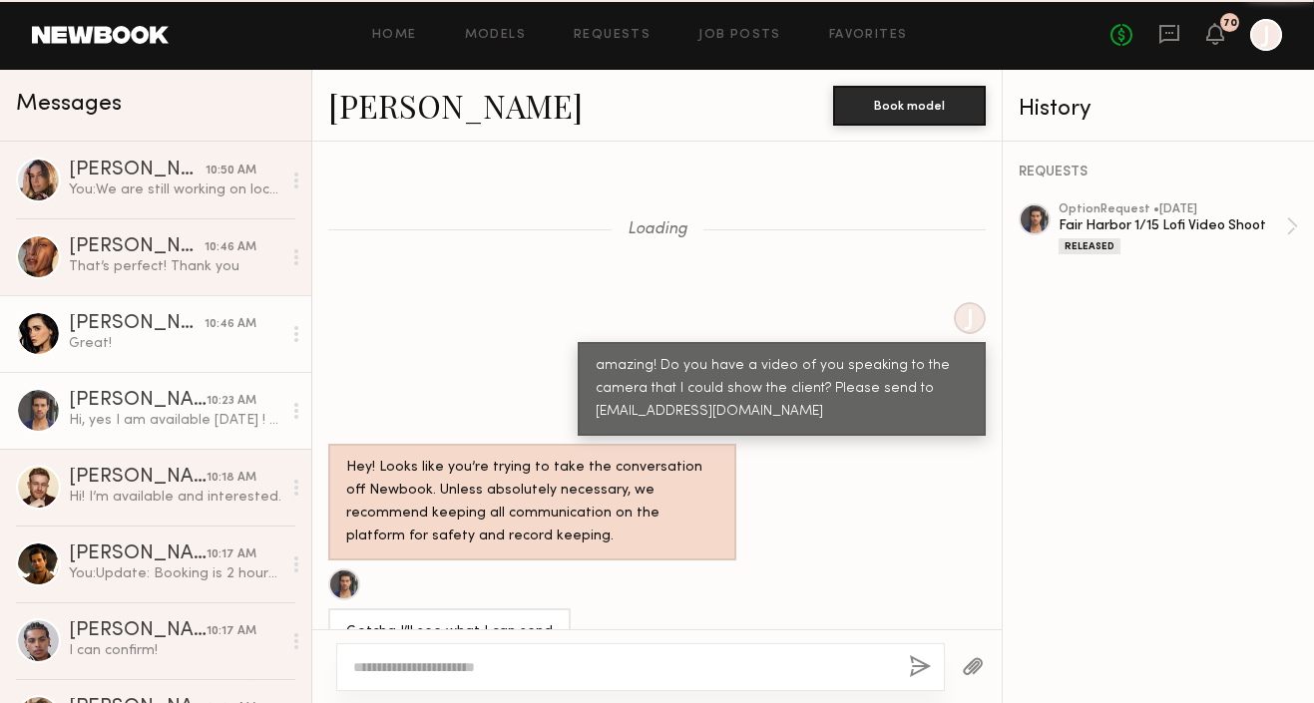
scroll to position [1725, 0]
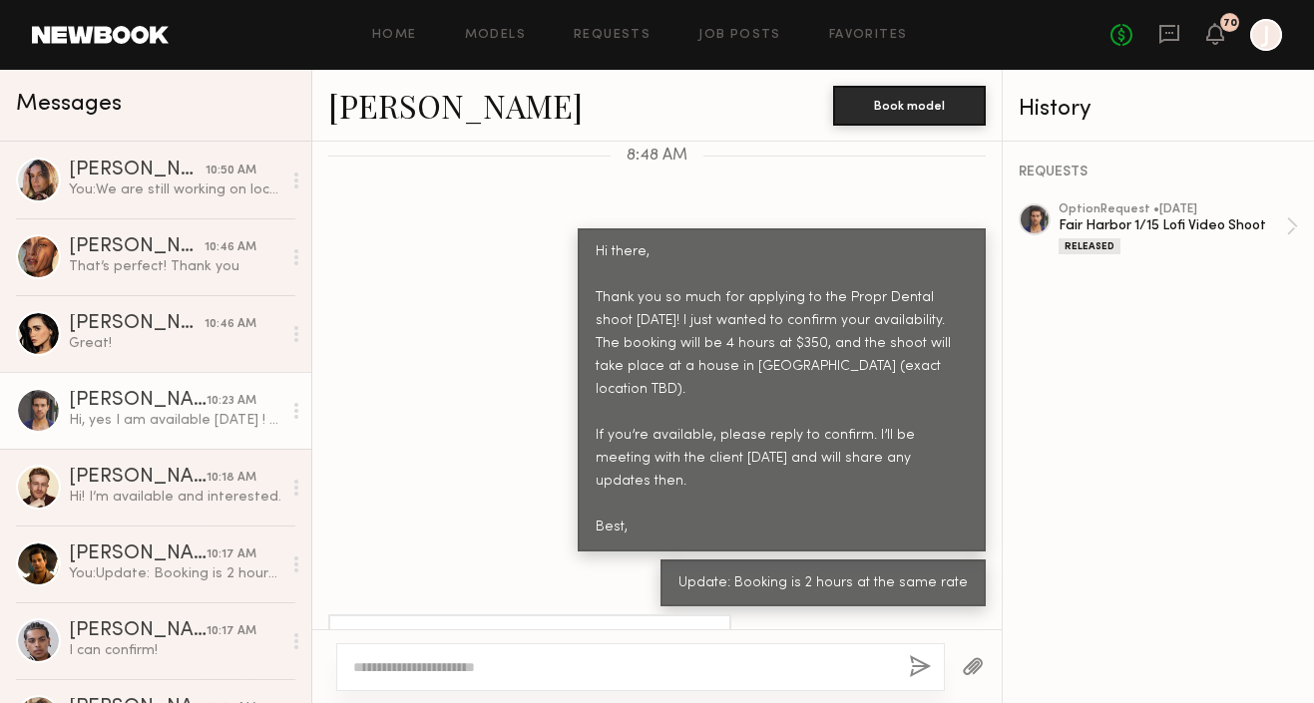
click at [364, 97] on link "[PERSON_NAME]" at bounding box center [455, 105] width 254 height 43
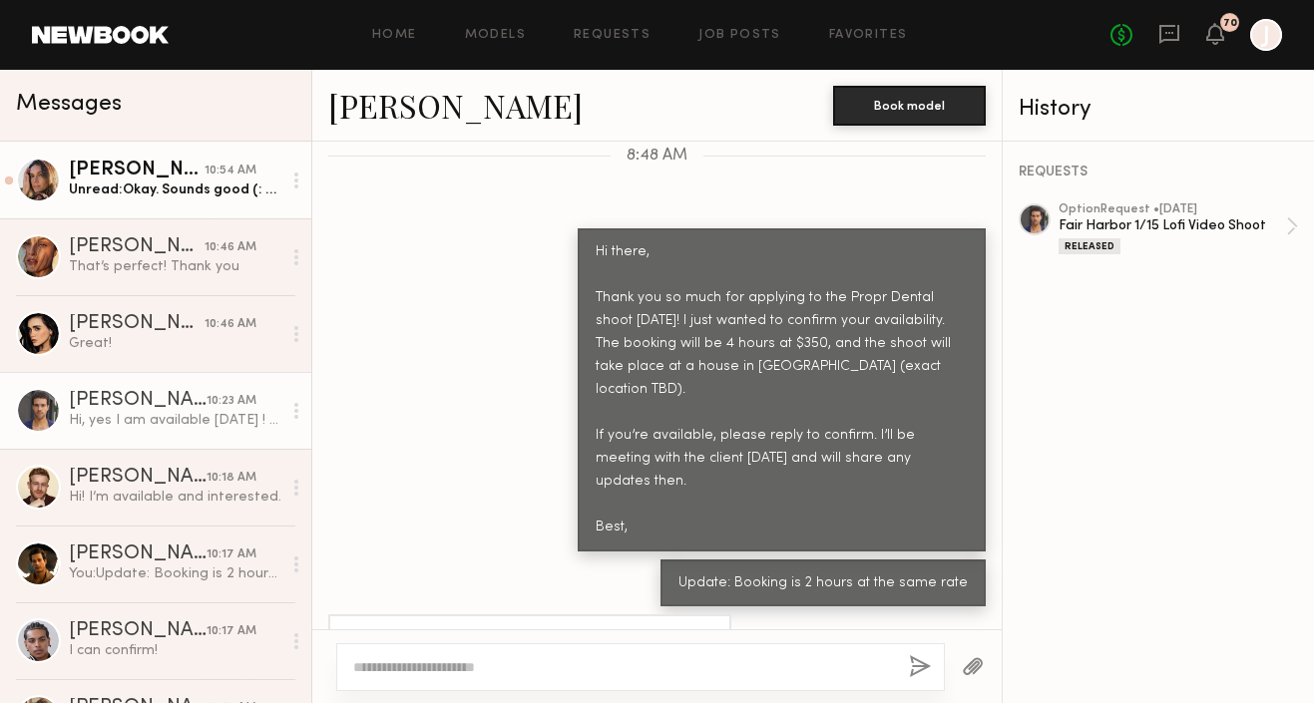
click at [174, 168] on div "[PERSON_NAME]" at bounding box center [137, 171] width 136 height 20
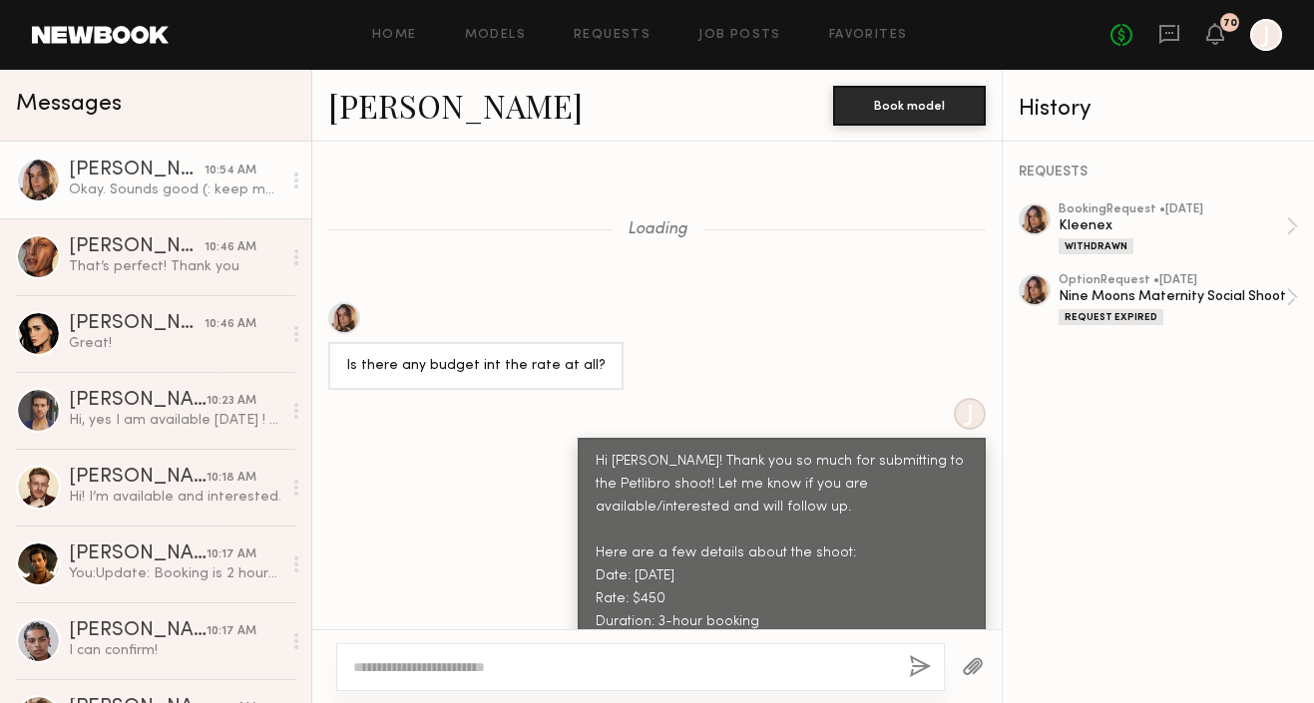
scroll to position [1662, 0]
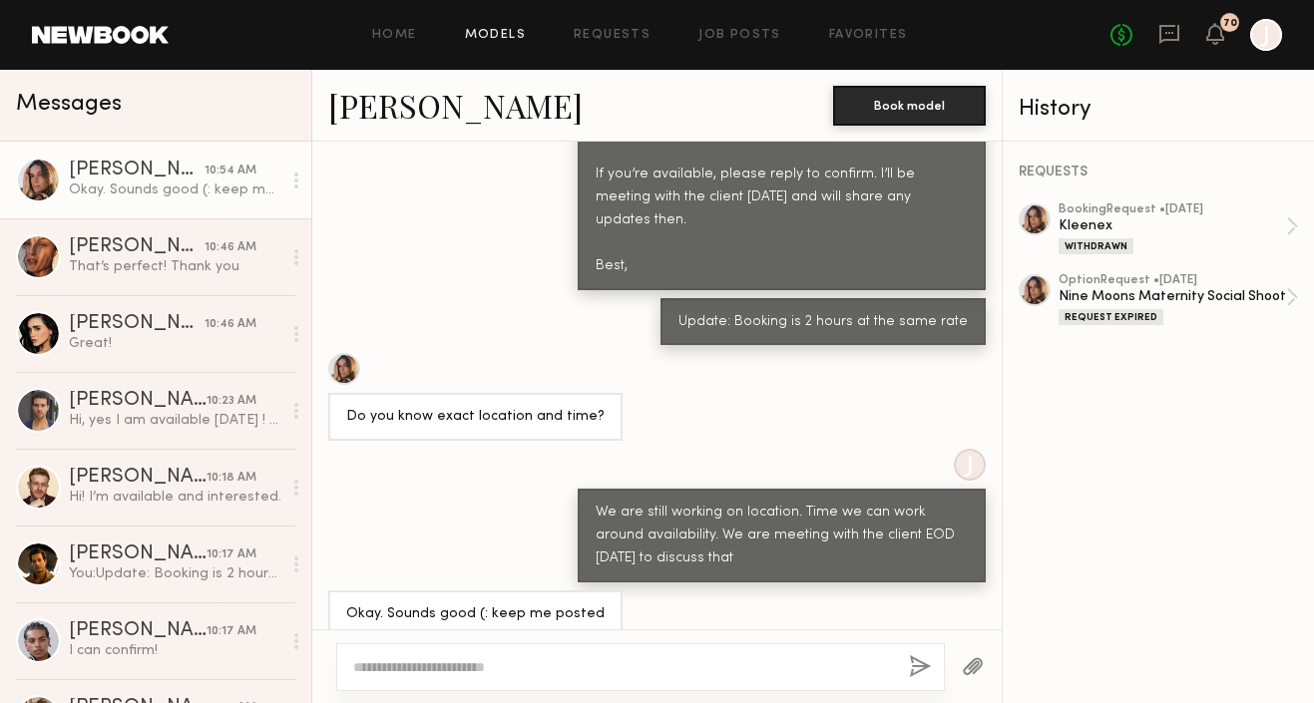
click at [502, 36] on link "Models" at bounding box center [495, 35] width 61 height 13
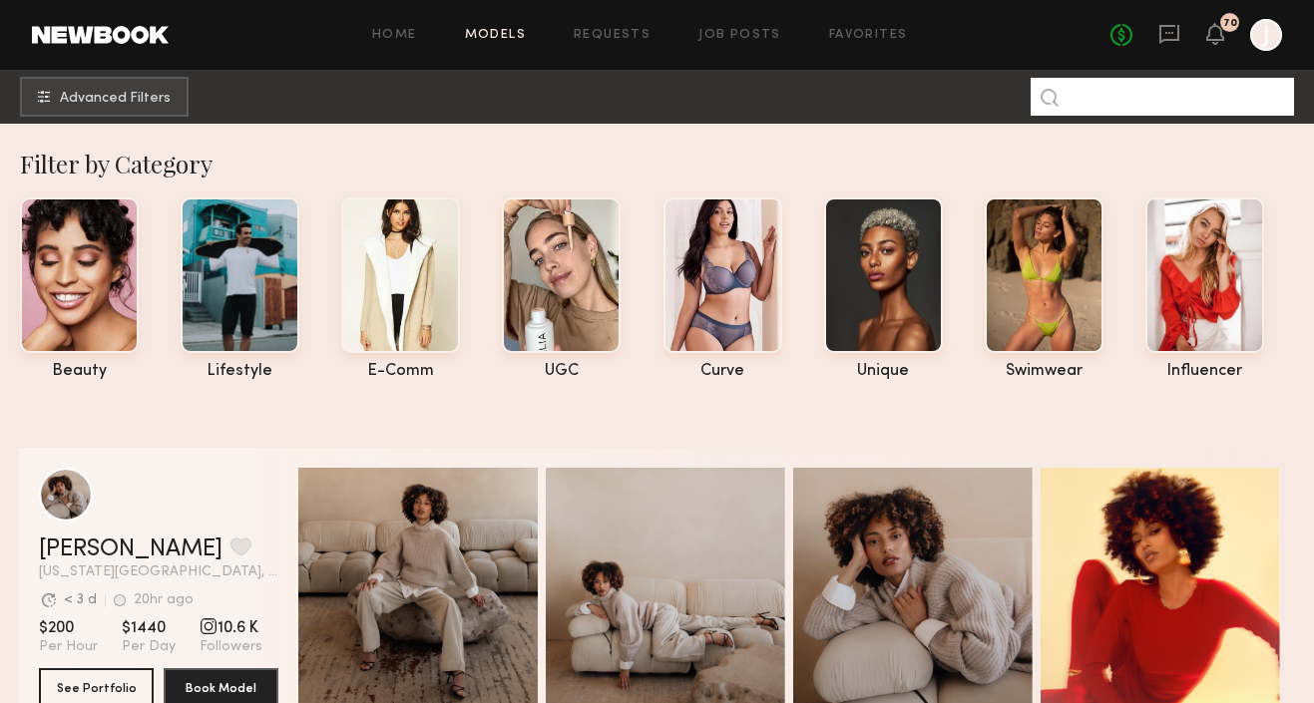
click at [1081, 90] on input at bounding box center [1162, 97] width 263 height 38
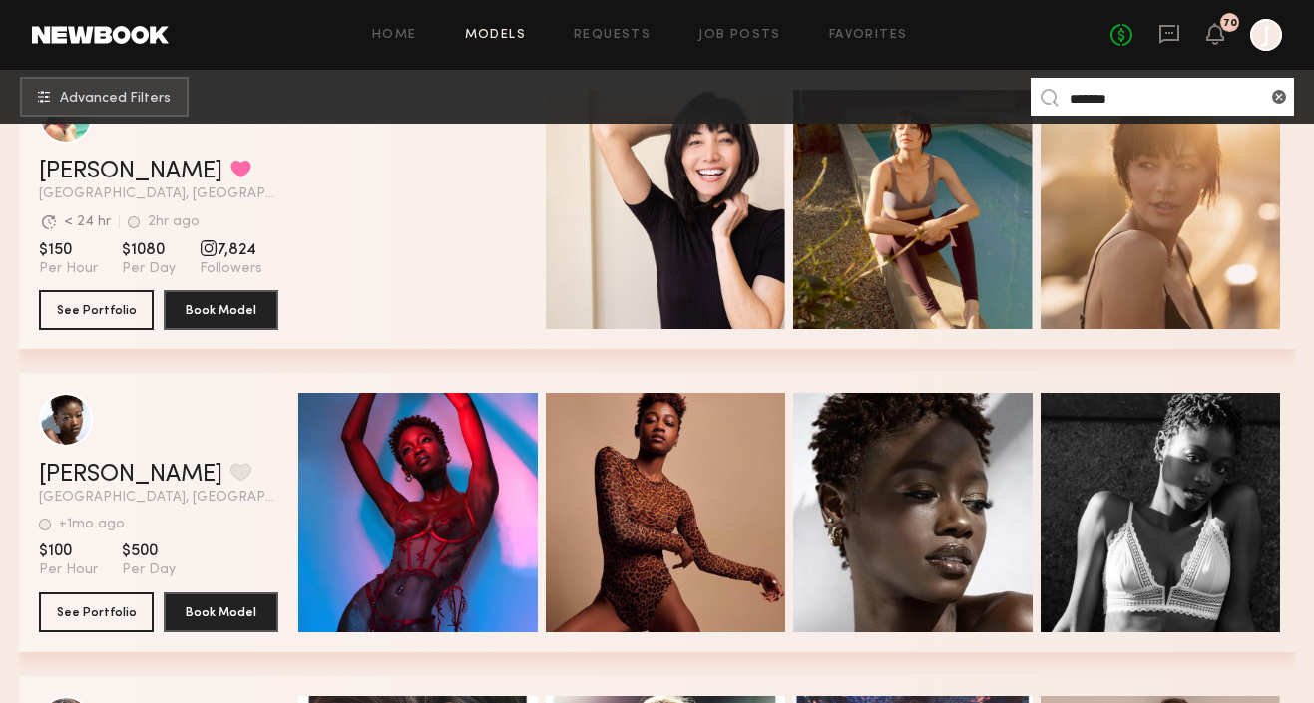
scroll to position [399, 0]
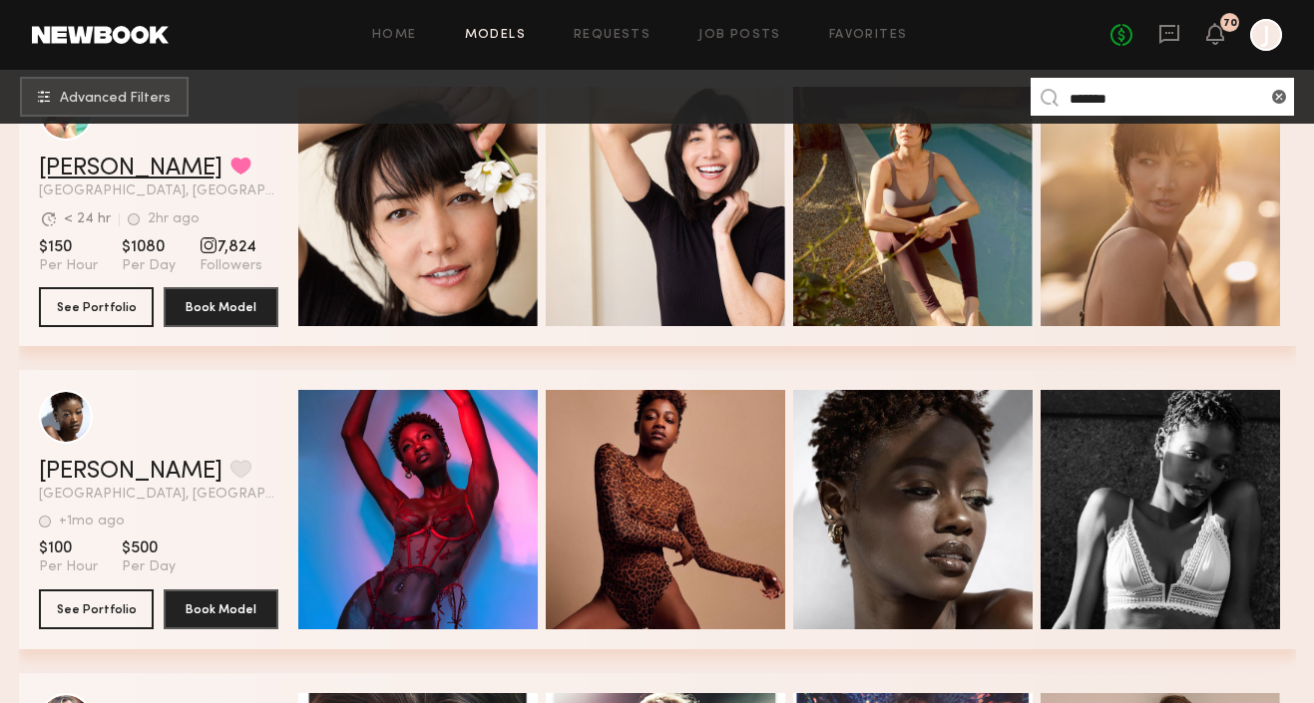
type input "*******"
click at [107, 172] on link "[PERSON_NAME]" at bounding box center [131, 169] width 184 height 24
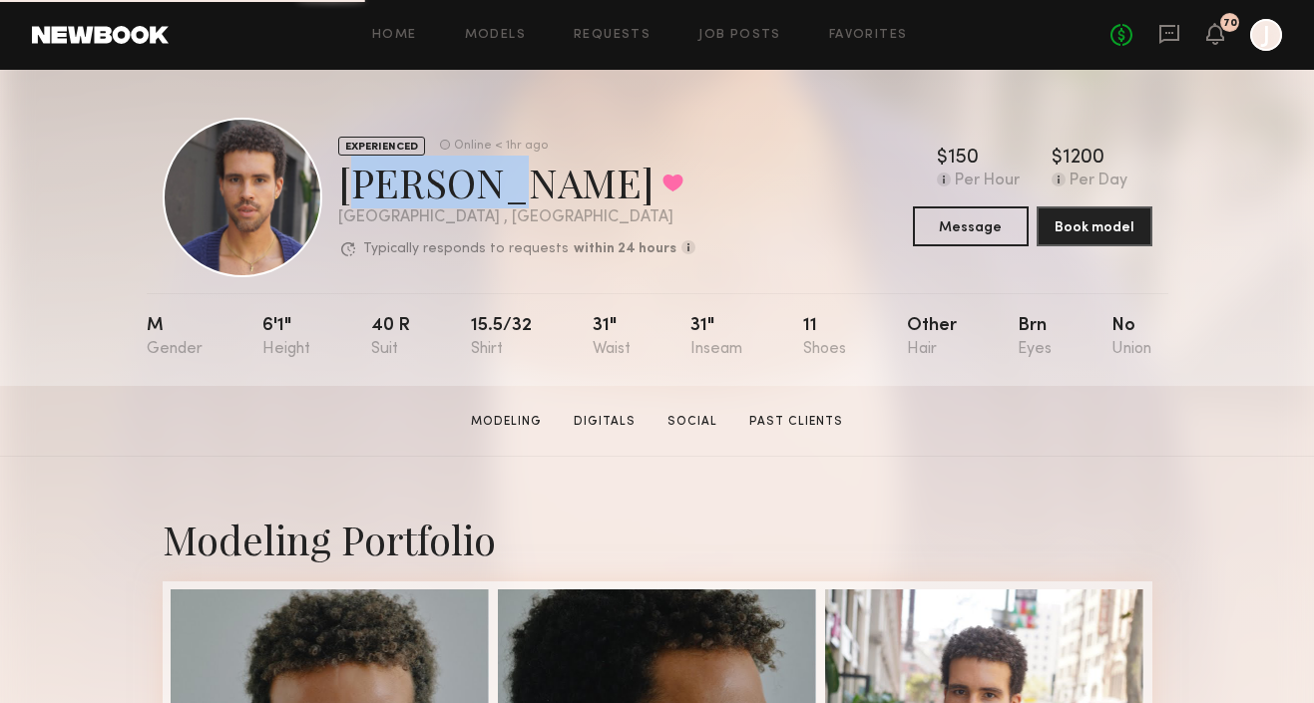
drag, startPoint x: 331, startPoint y: 184, endPoint x: 467, endPoint y: 191, distance: 135.9
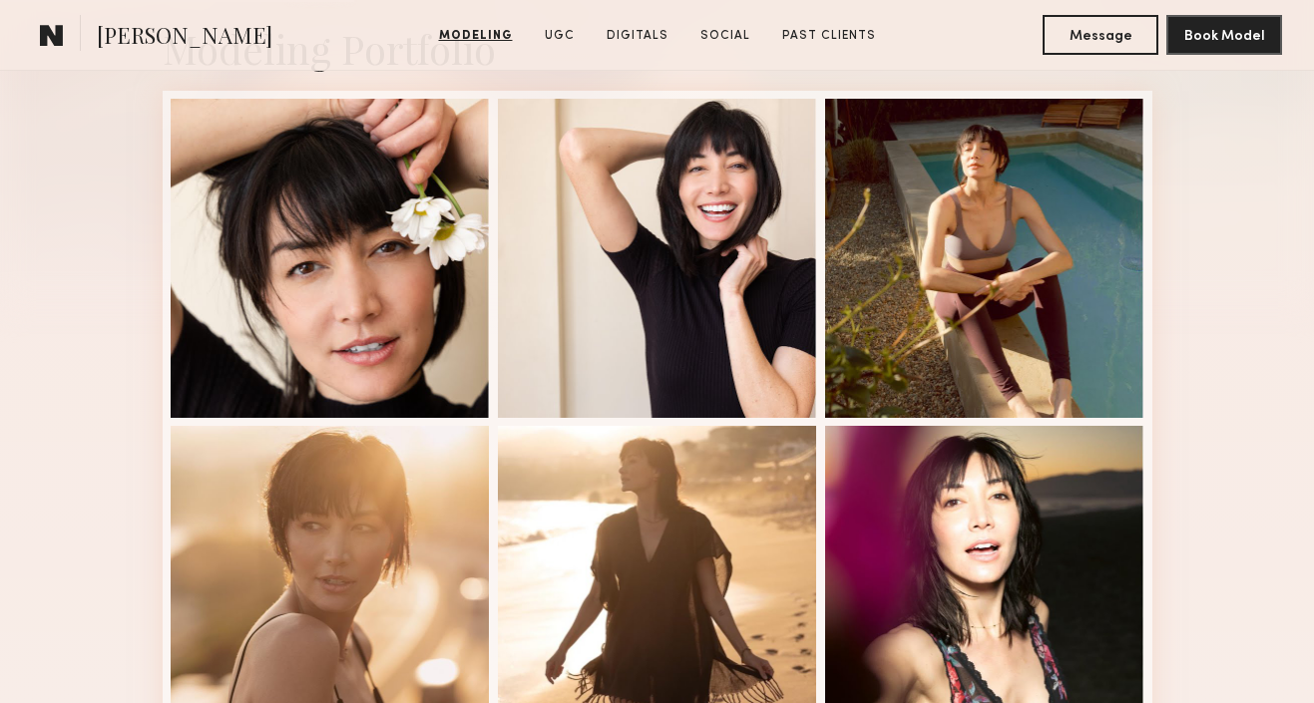
scroll to position [1352, 0]
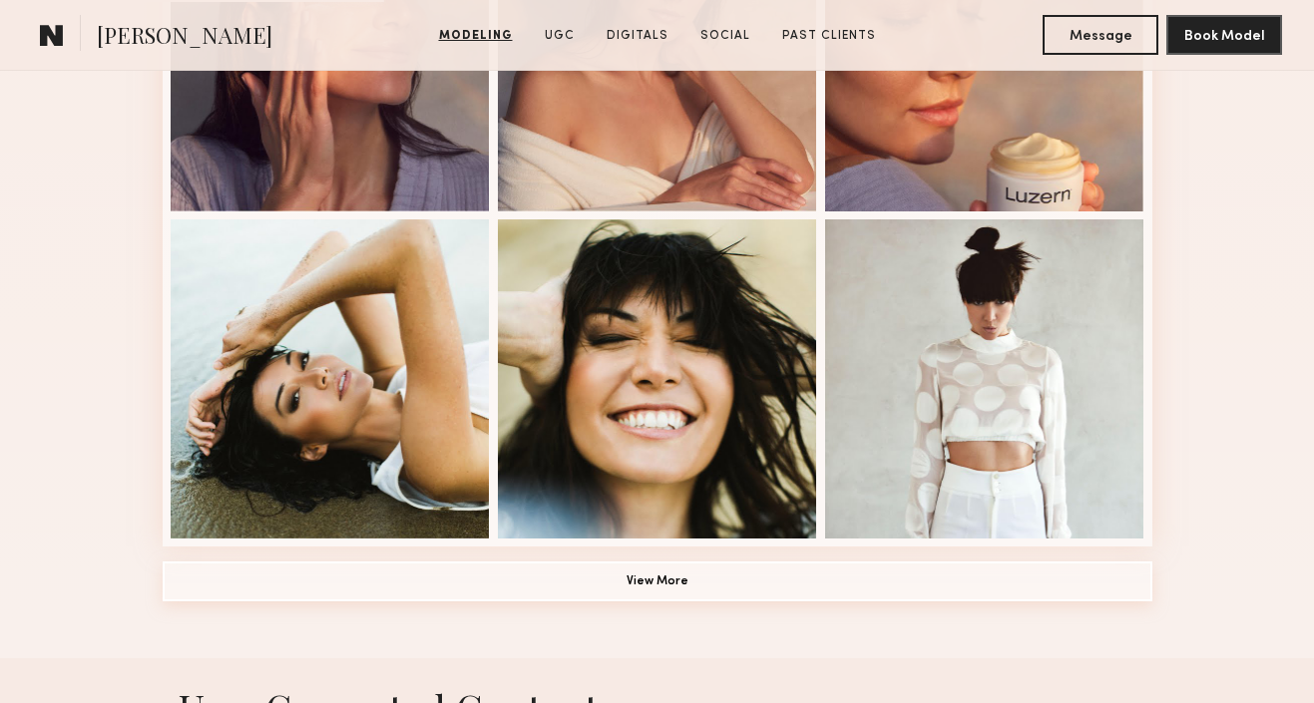
click at [634, 567] on button "View More" at bounding box center [658, 582] width 990 height 40
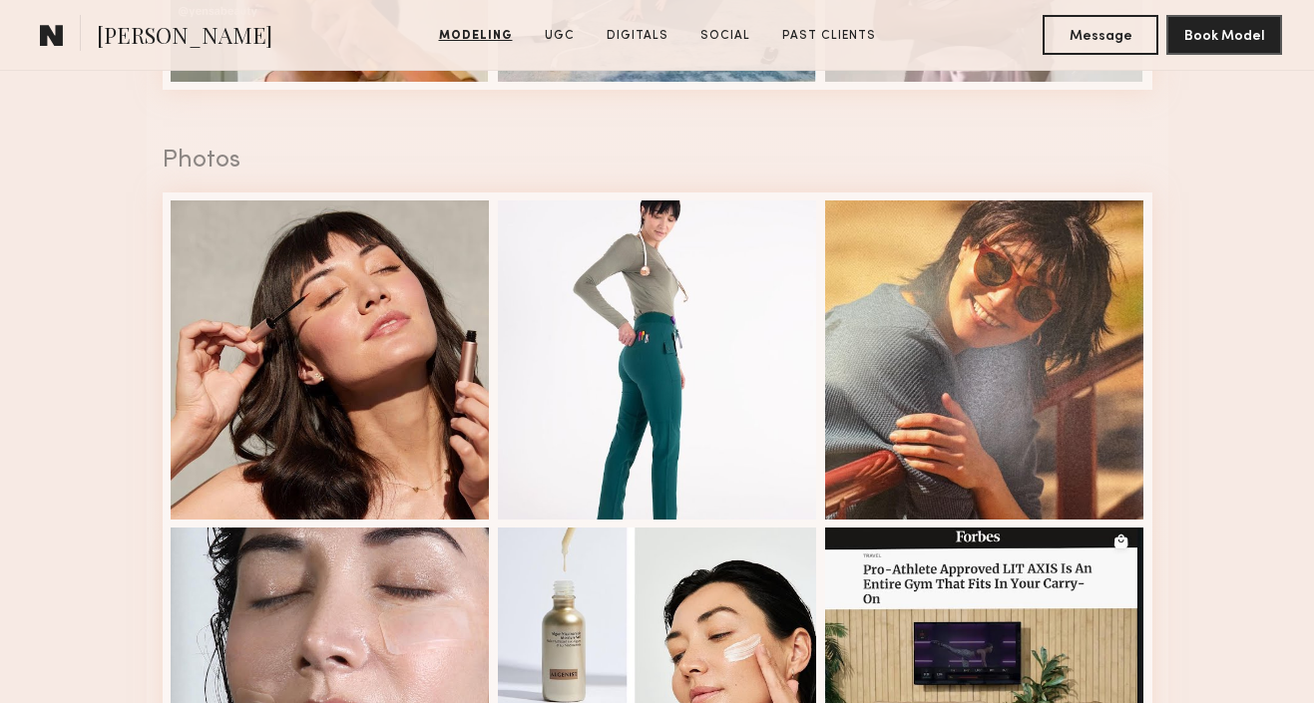
scroll to position [3773, 0]
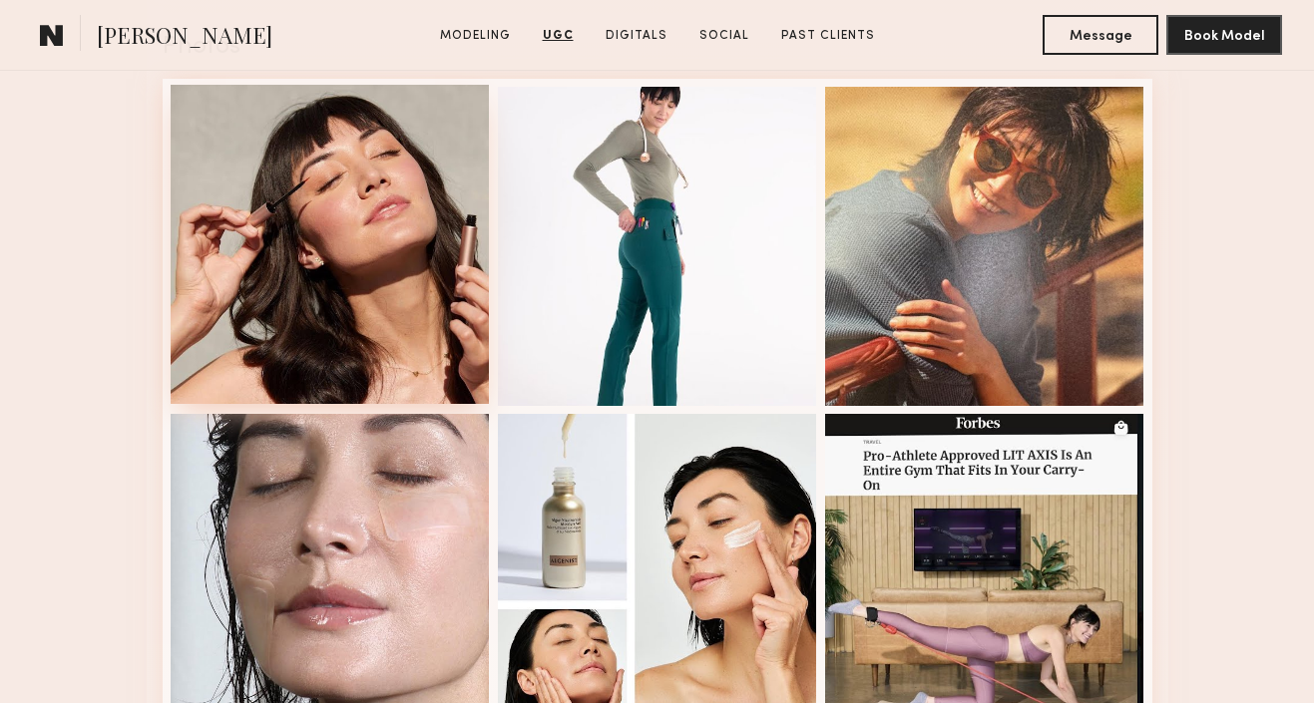
click at [309, 268] on div at bounding box center [330, 244] width 319 height 319
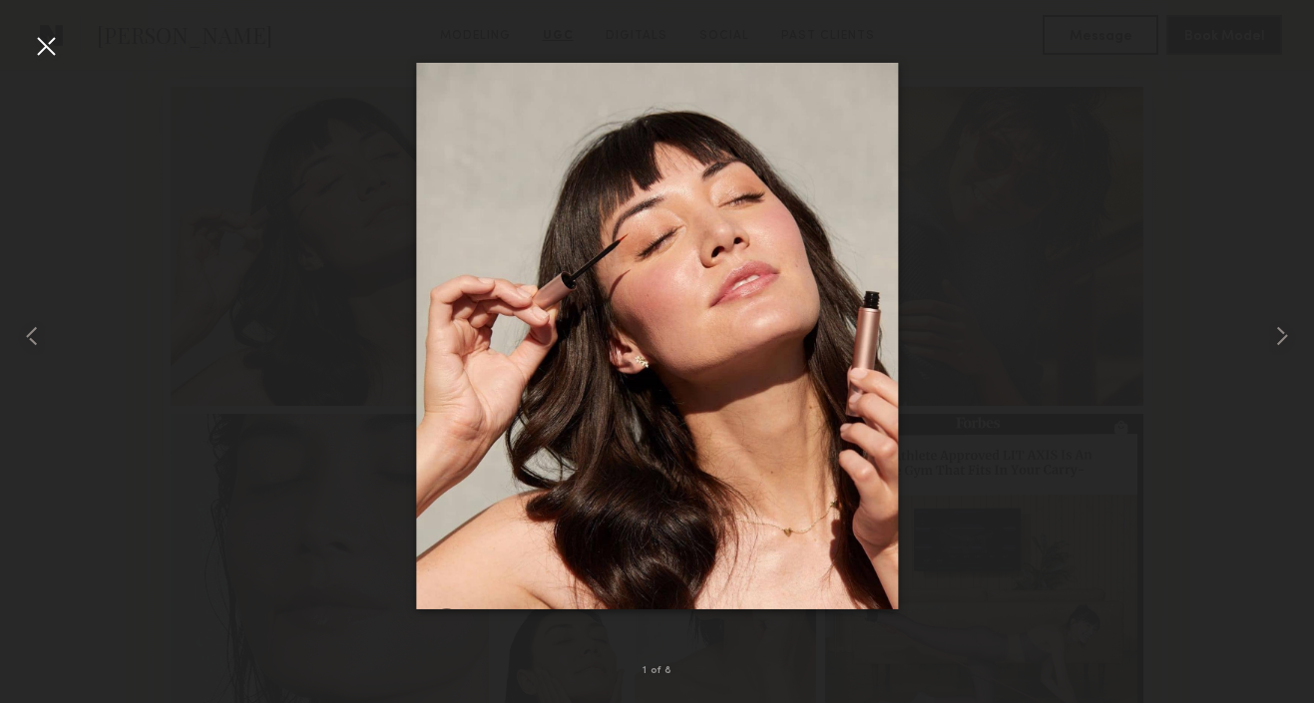
click at [46, 36] on div at bounding box center [46, 46] width 32 height 32
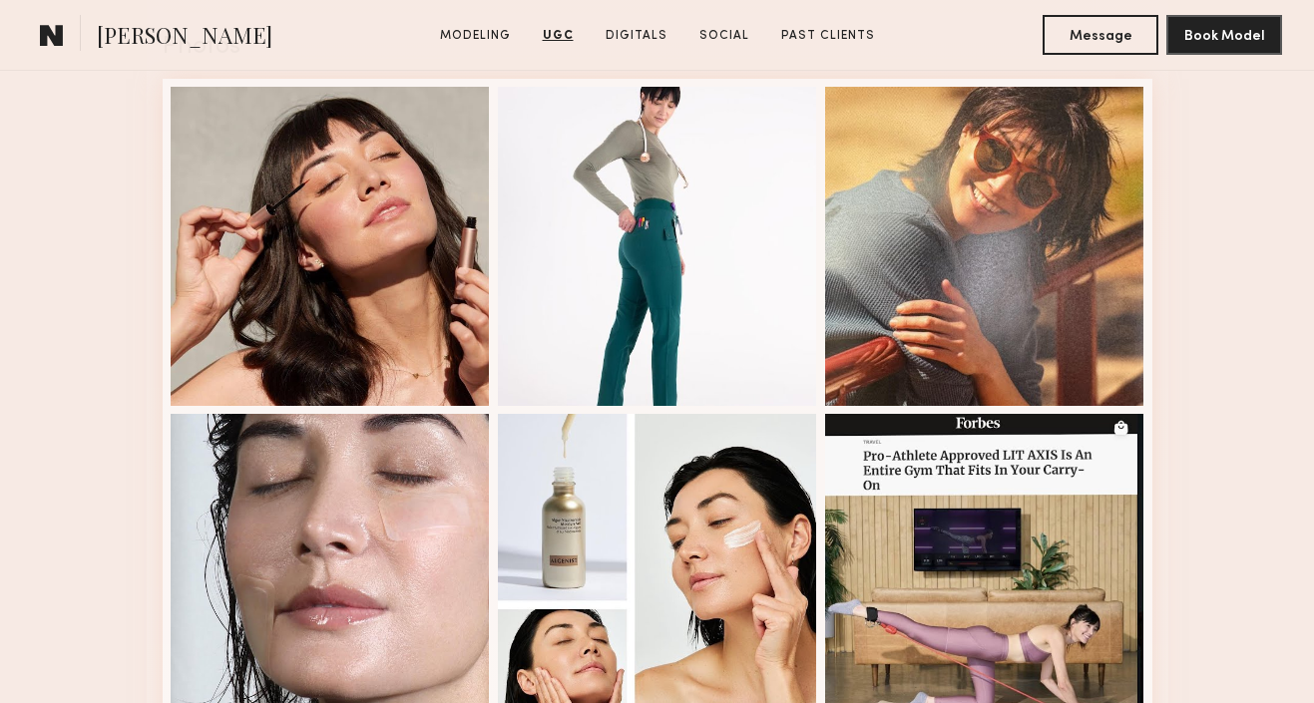
click at [43, 35] on common-icon at bounding box center [52, 35] width 24 height 26
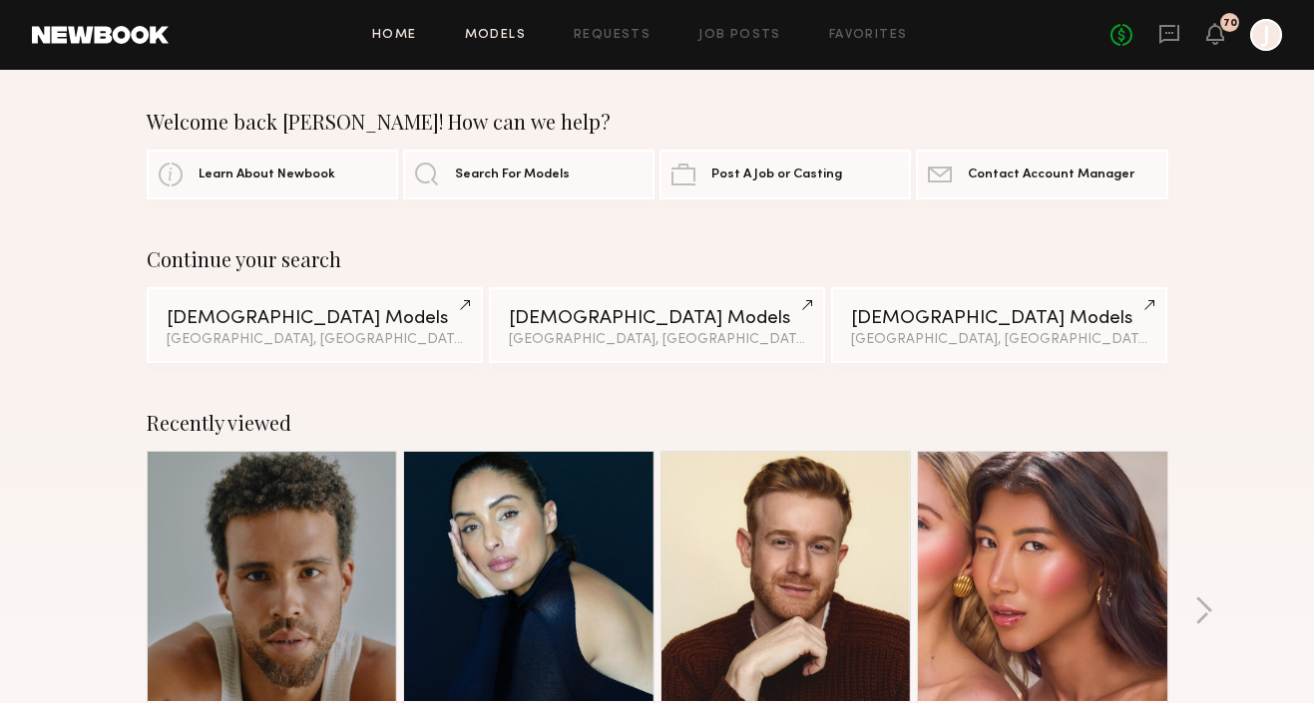
click at [518, 36] on link "Models" at bounding box center [495, 35] width 61 height 13
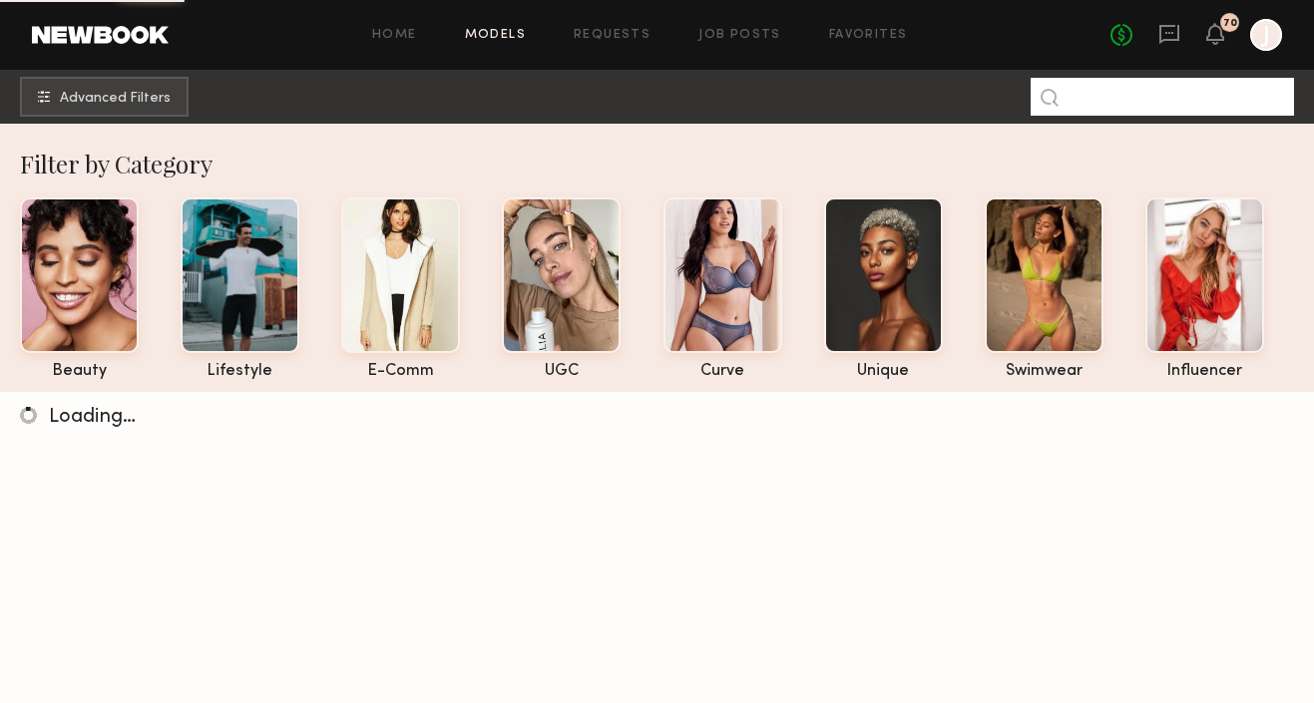
click at [1095, 95] on input at bounding box center [1162, 97] width 263 height 38
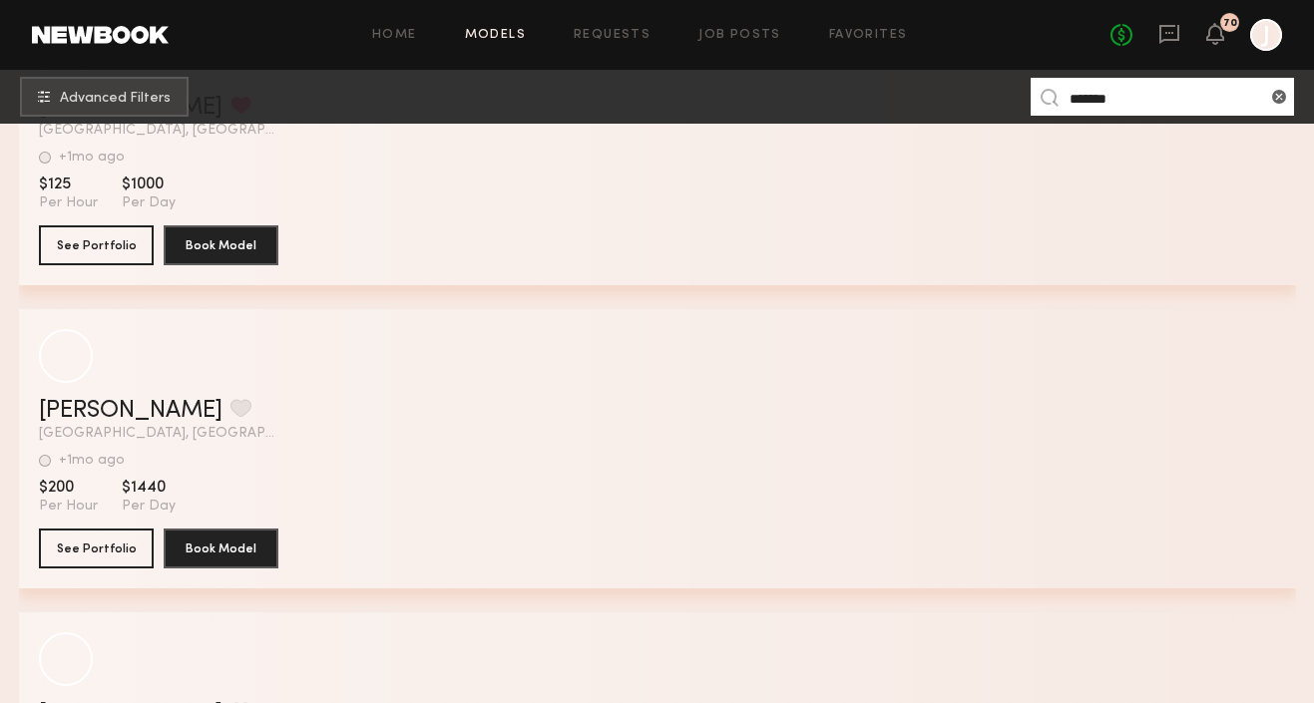
scroll to position [1379, 0]
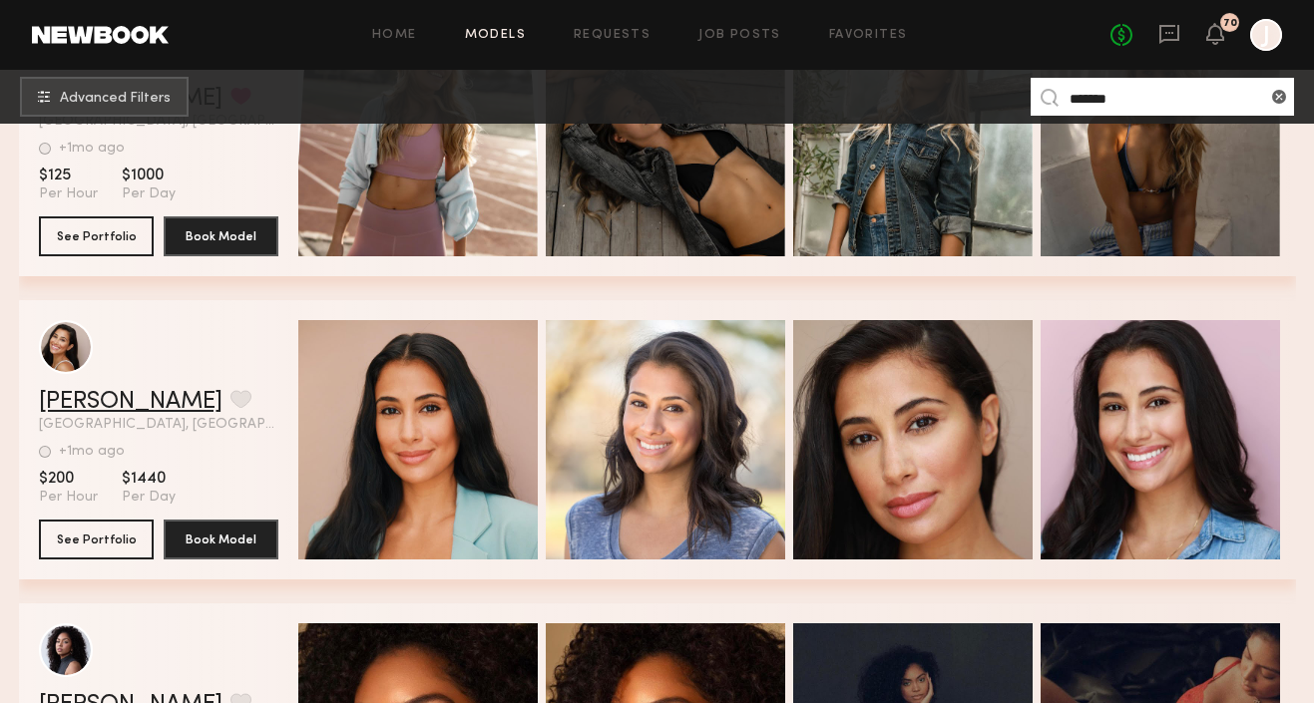
type input "*******"
click at [100, 405] on link "Natasha F." at bounding box center [131, 402] width 184 height 24
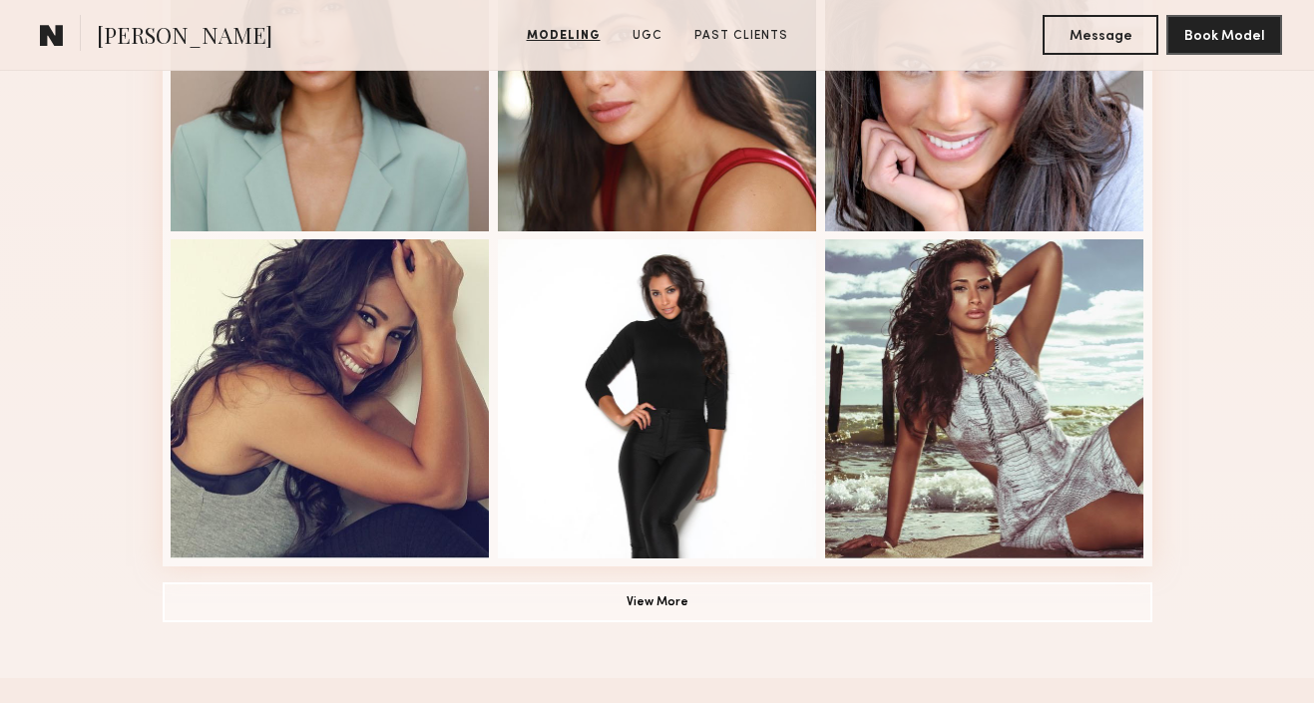
scroll to position [1375, 0]
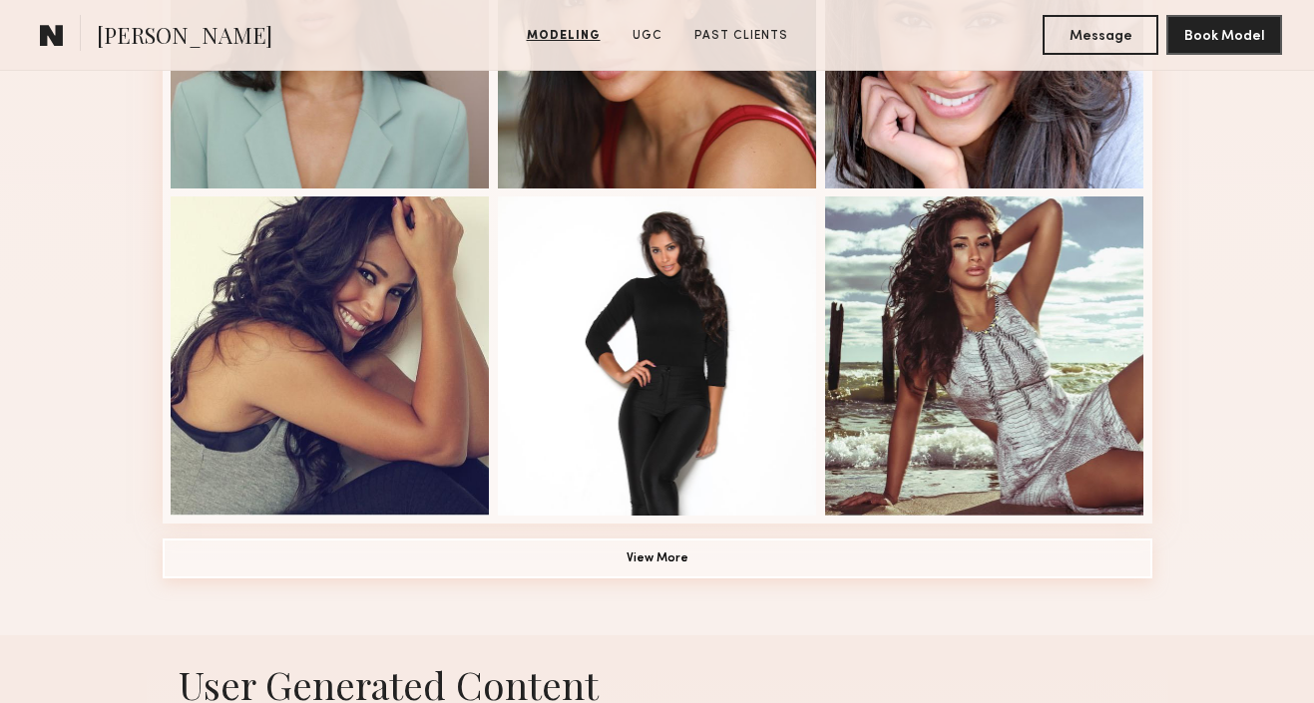
click at [493, 556] on button "View More" at bounding box center [658, 559] width 990 height 40
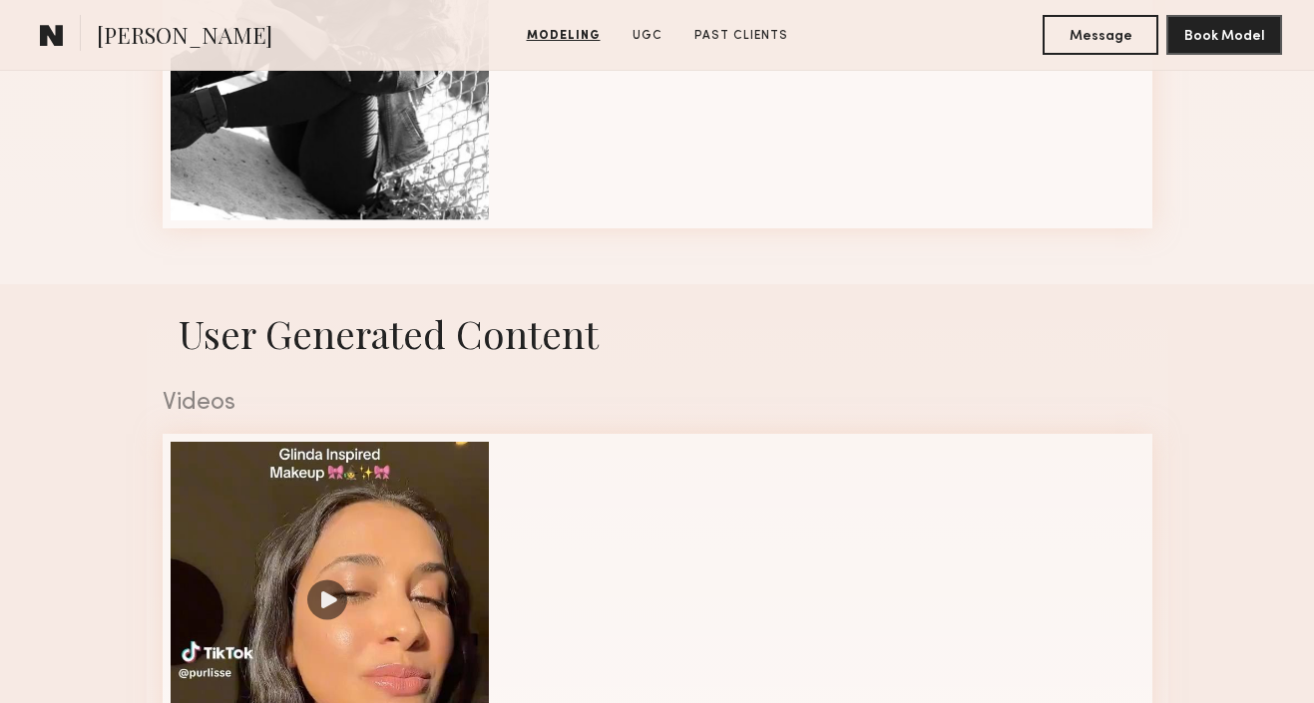
scroll to position [1605, 0]
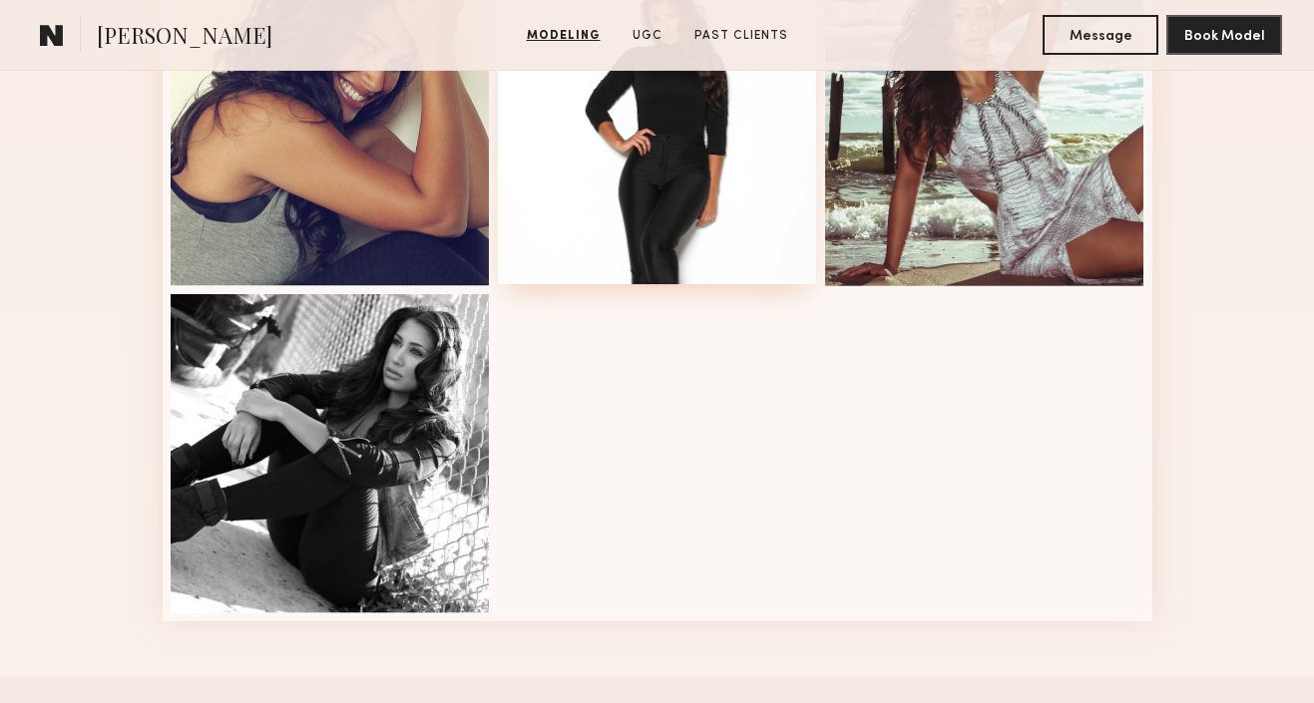
click at [647, 214] on div at bounding box center [657, 124] width 319 height 319
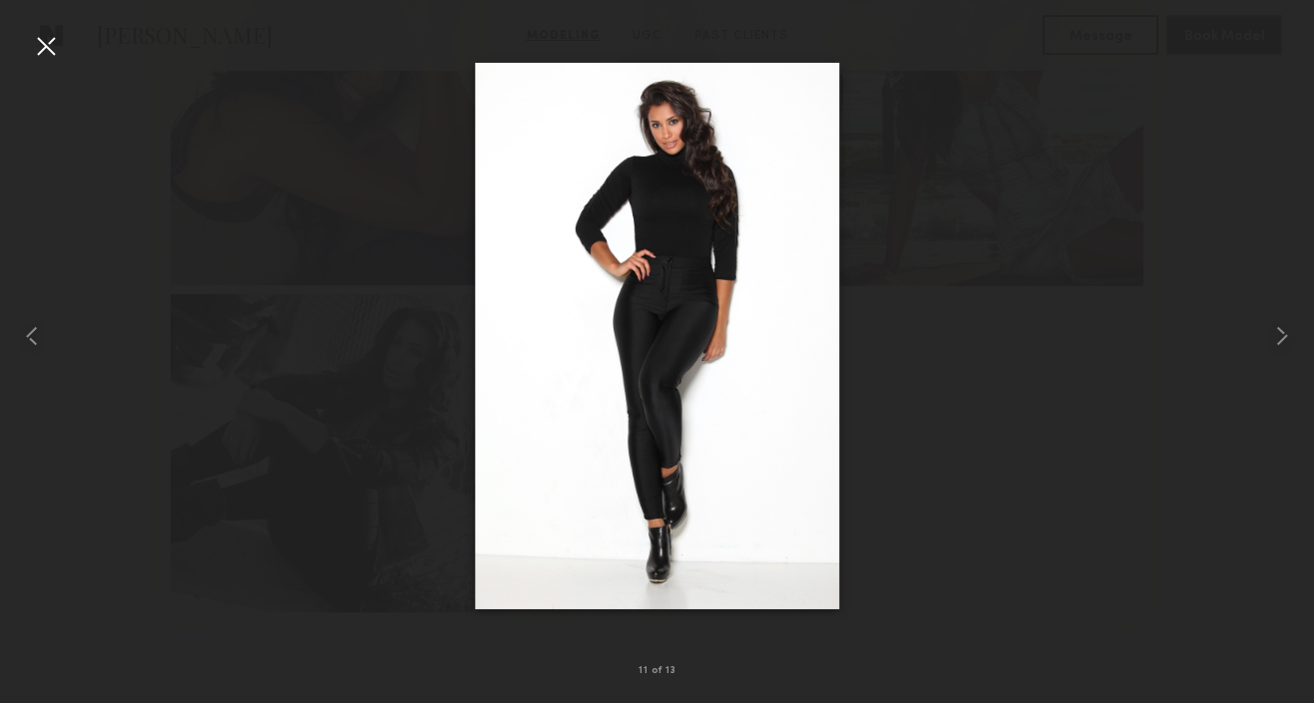
click at [49, 49] on div at bounding box center [46, 46] width 32 height 32
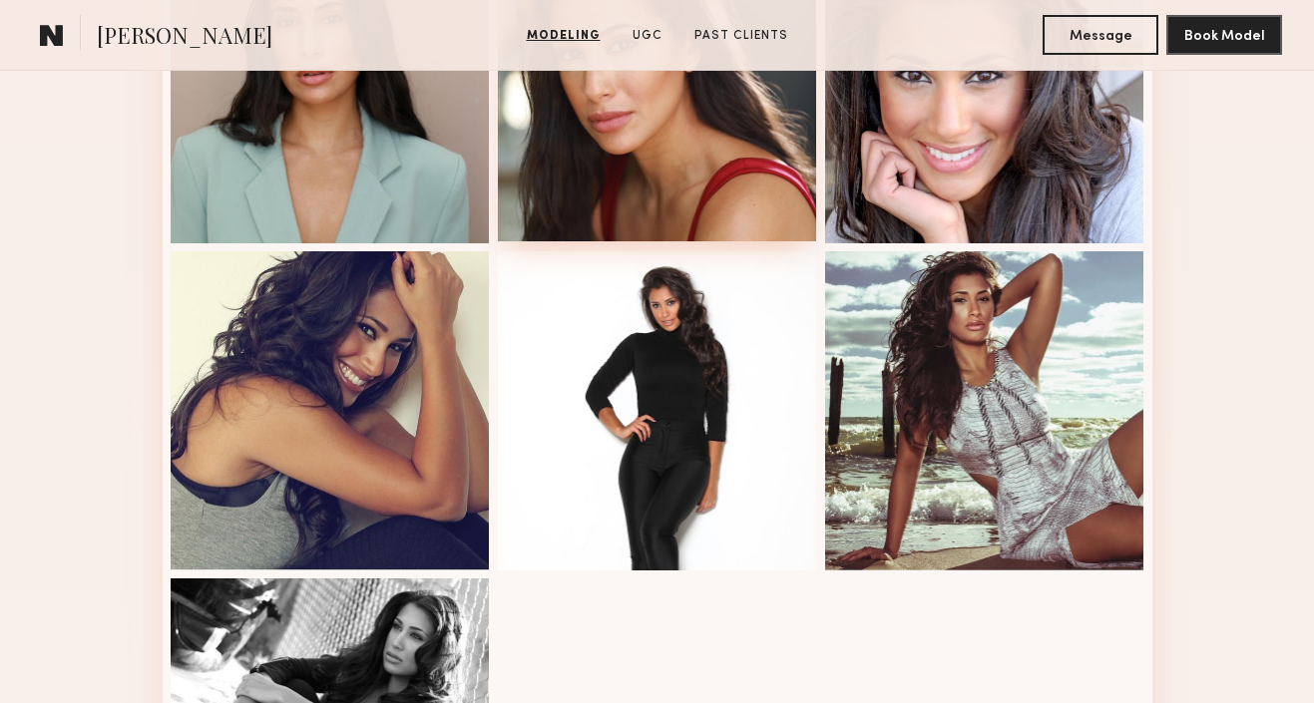
scroll to position [1319, 0]
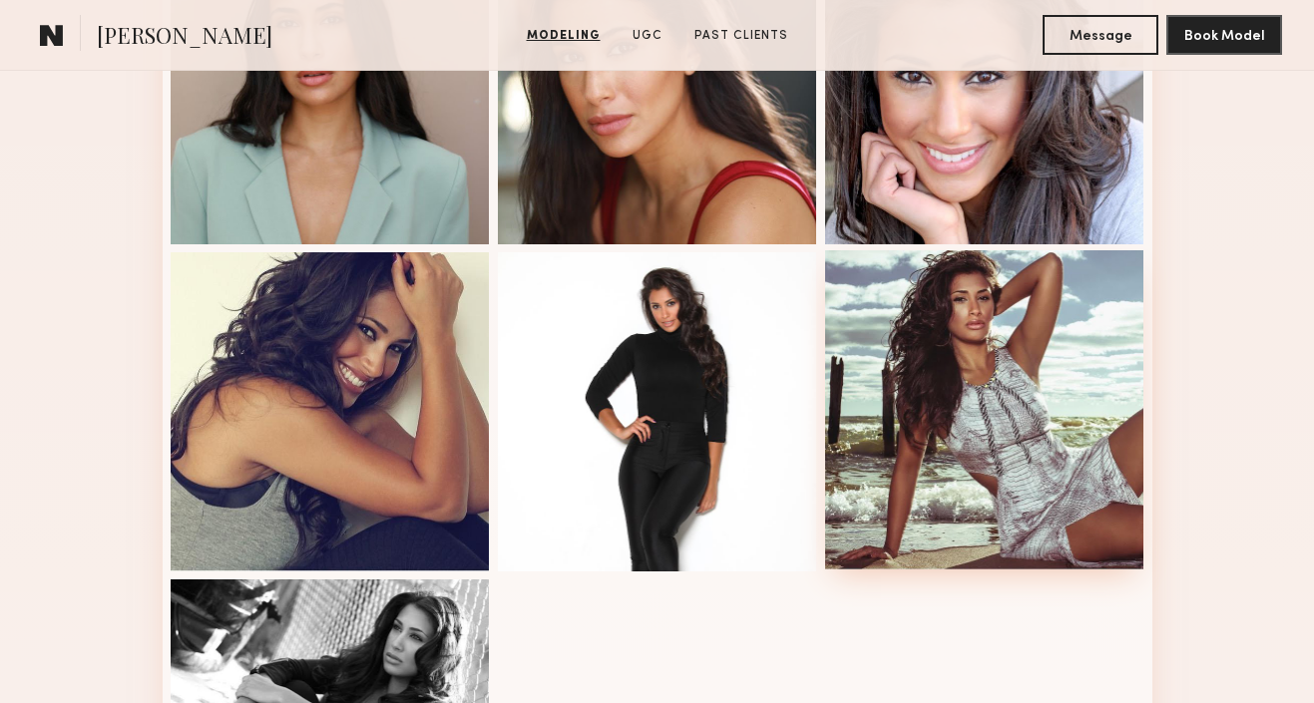
click at [943, 361] on div at bounding box center [984, 409] width 319 height 319
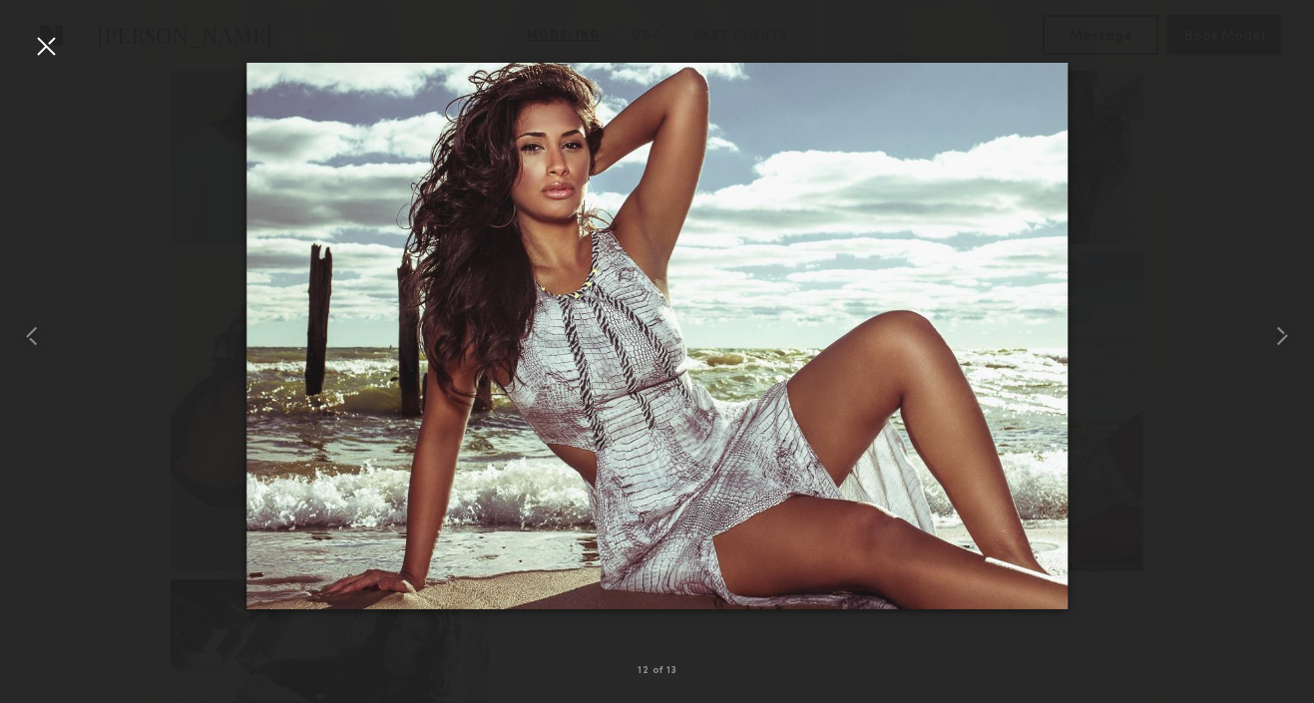
click at [48, 50] on div at bounding box center [46, 46] width 32 height 32
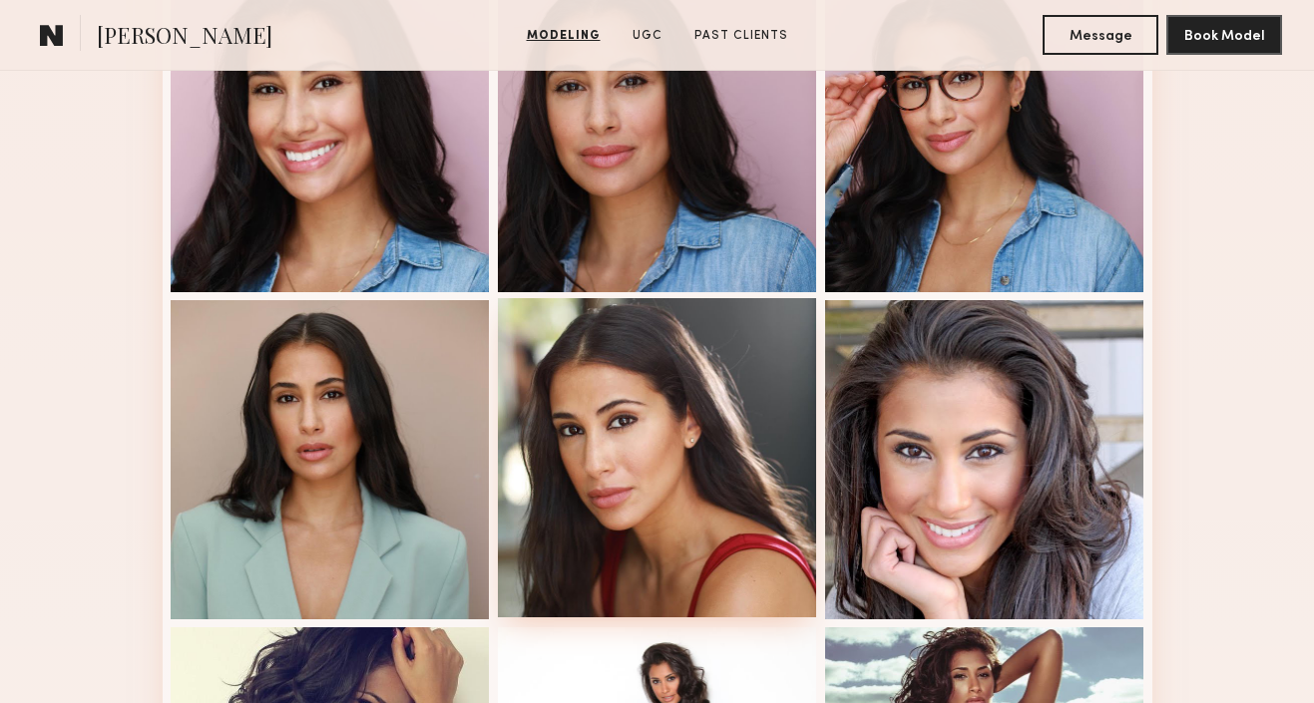
scroll to position [945, 0]
click at [676, 380] on div at bounding box center [657, 456] width 319 height 319
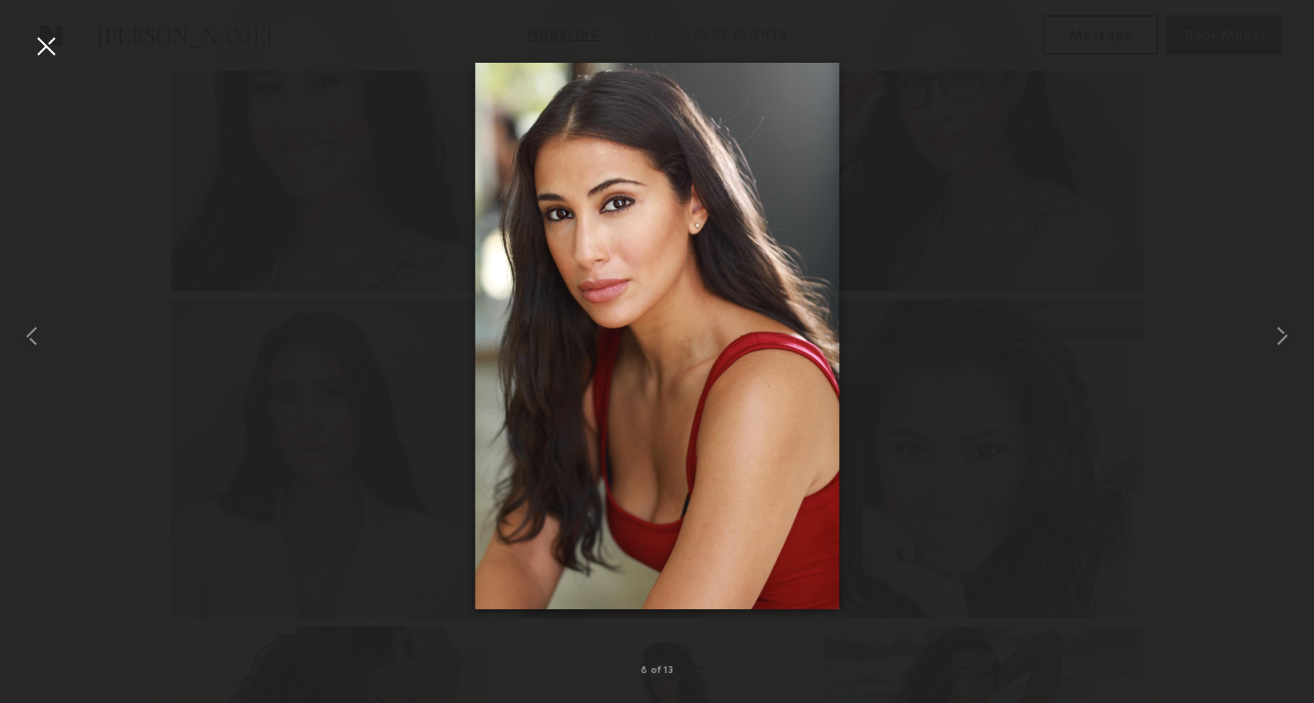
click at [44, 38] on div at bounding box center [46, 46] width 32 height 32
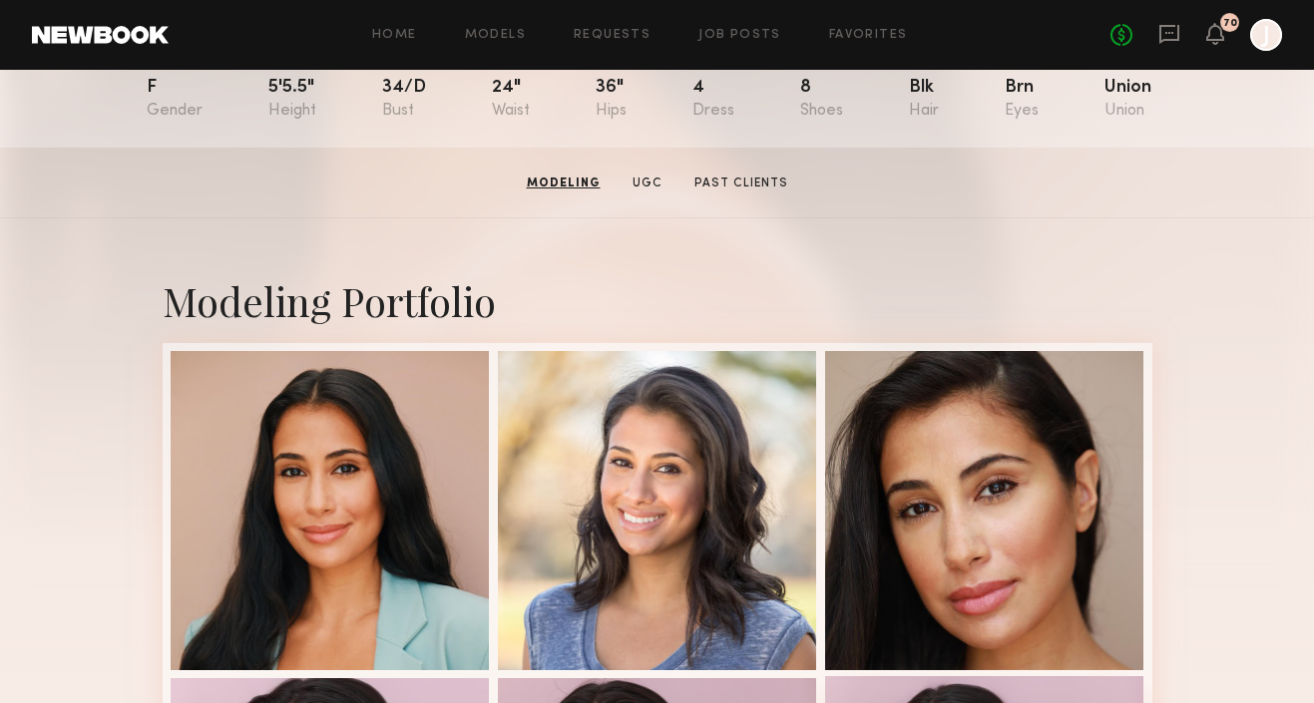
scroll to position [0, 0]
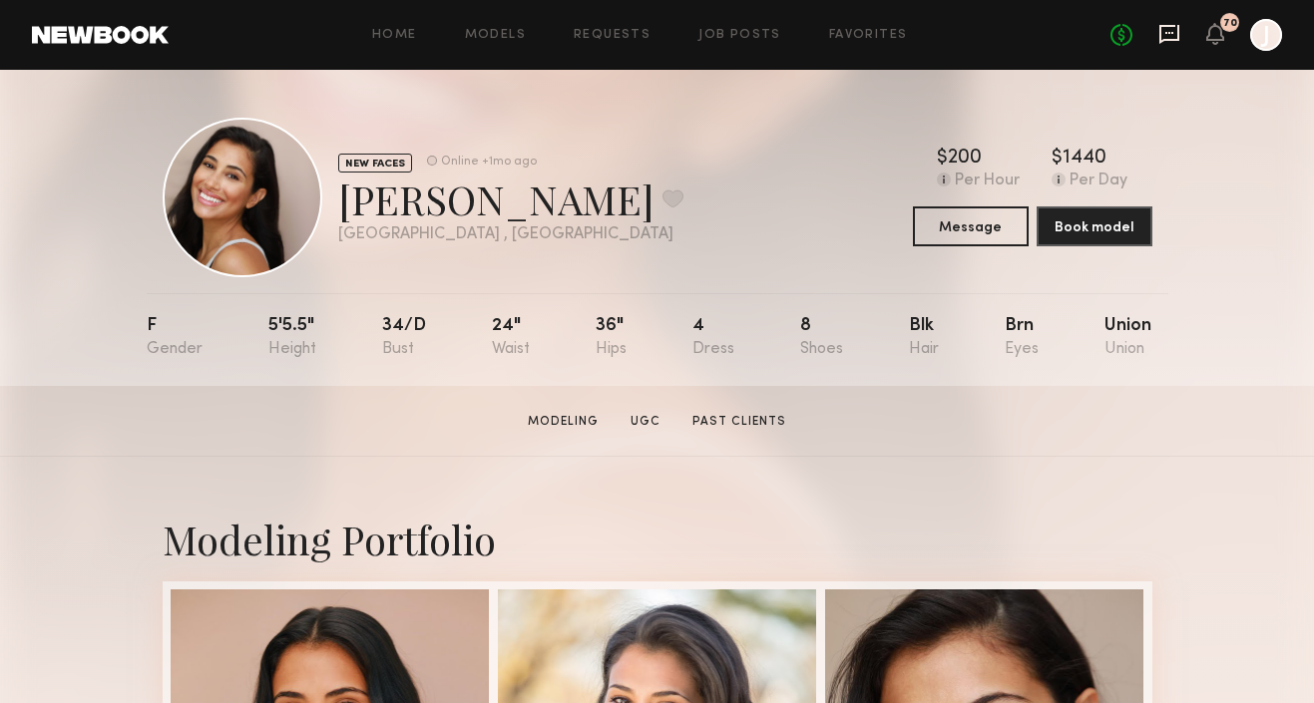
click at [1173, 35] on icon at bounding box center [1169, 34] width 22 height 22
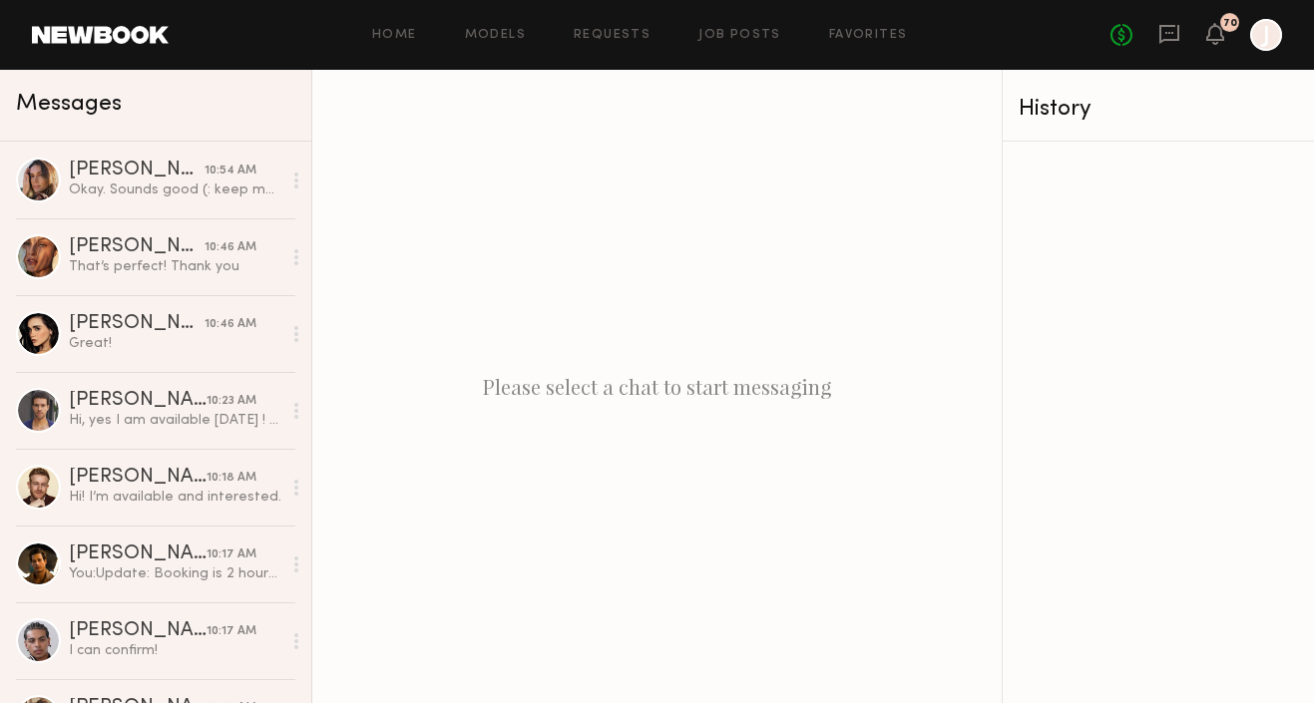
click at [482, 37] on link "Models" at bounding box center [495, 35] width 61 height 13
click at [488, 32] on link "Models" at bounding box center [495, 35] width 61 height 13
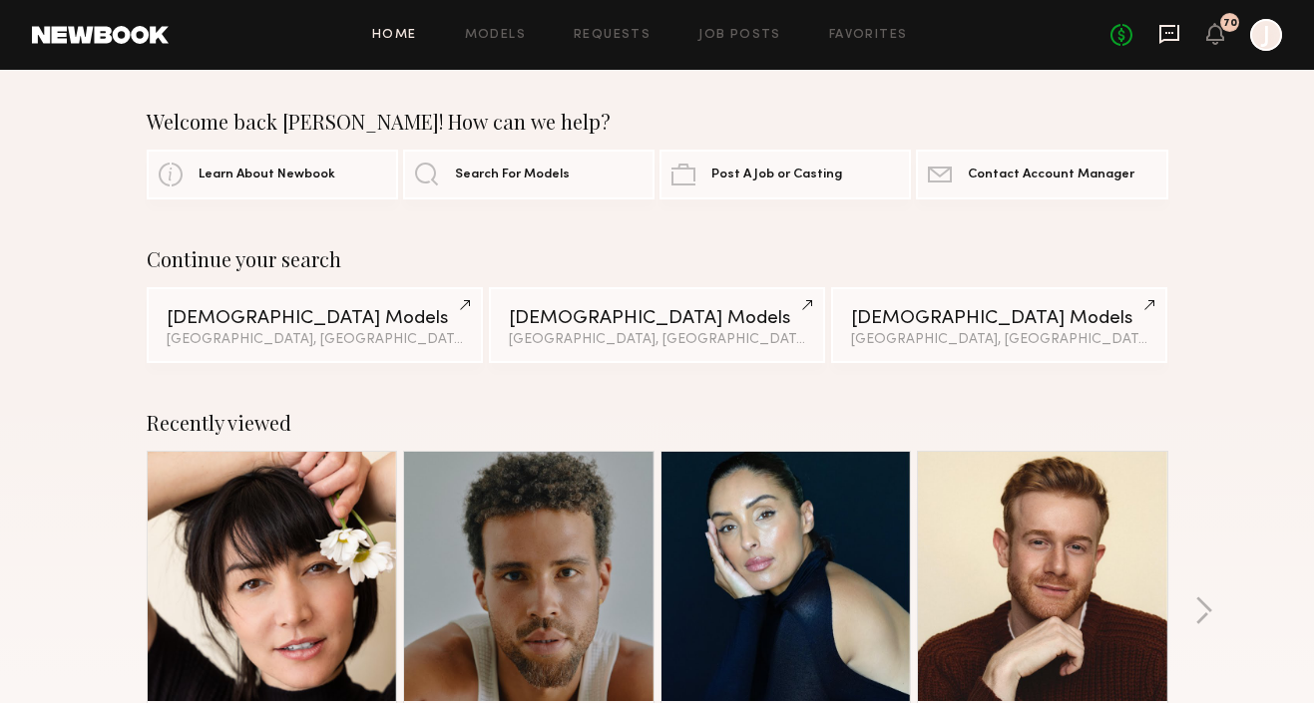
click at [1170, 38] on icon at bounding box center [1169, 34] width 22 height 22
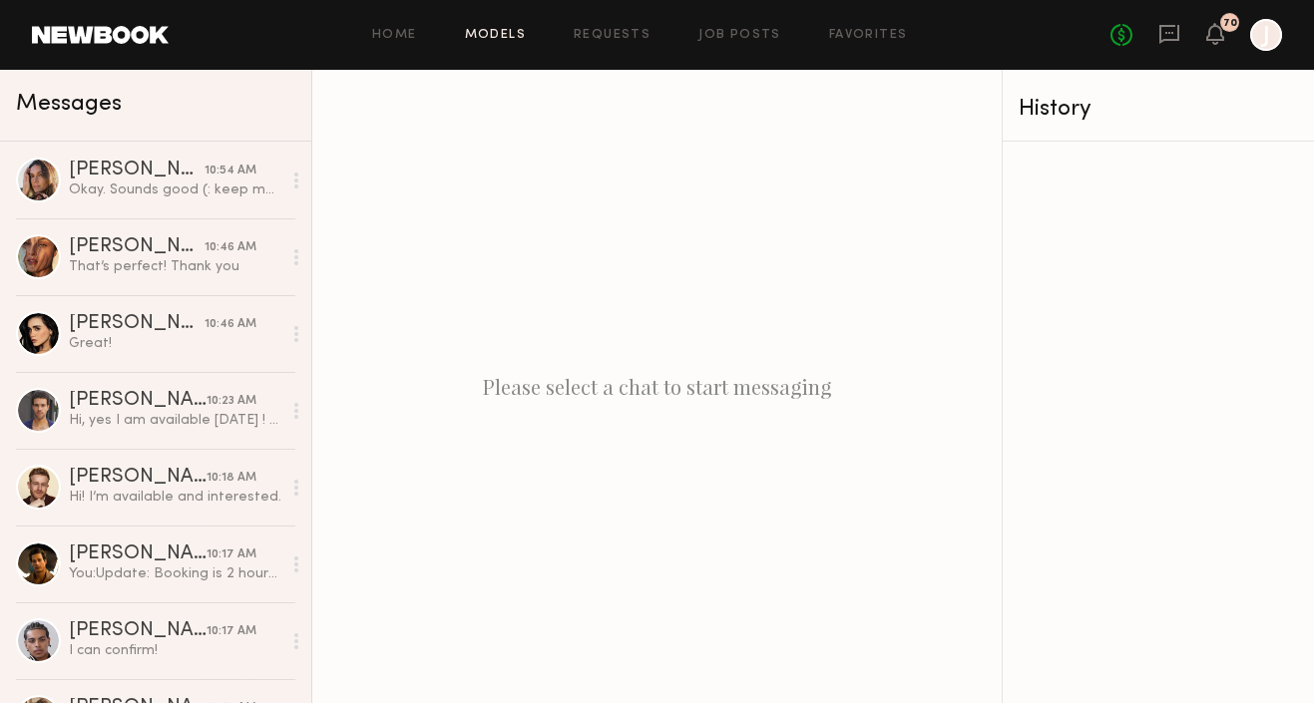
click at [501, 35] on link "Models" at bounding box center [495, 35] width 61 height 13
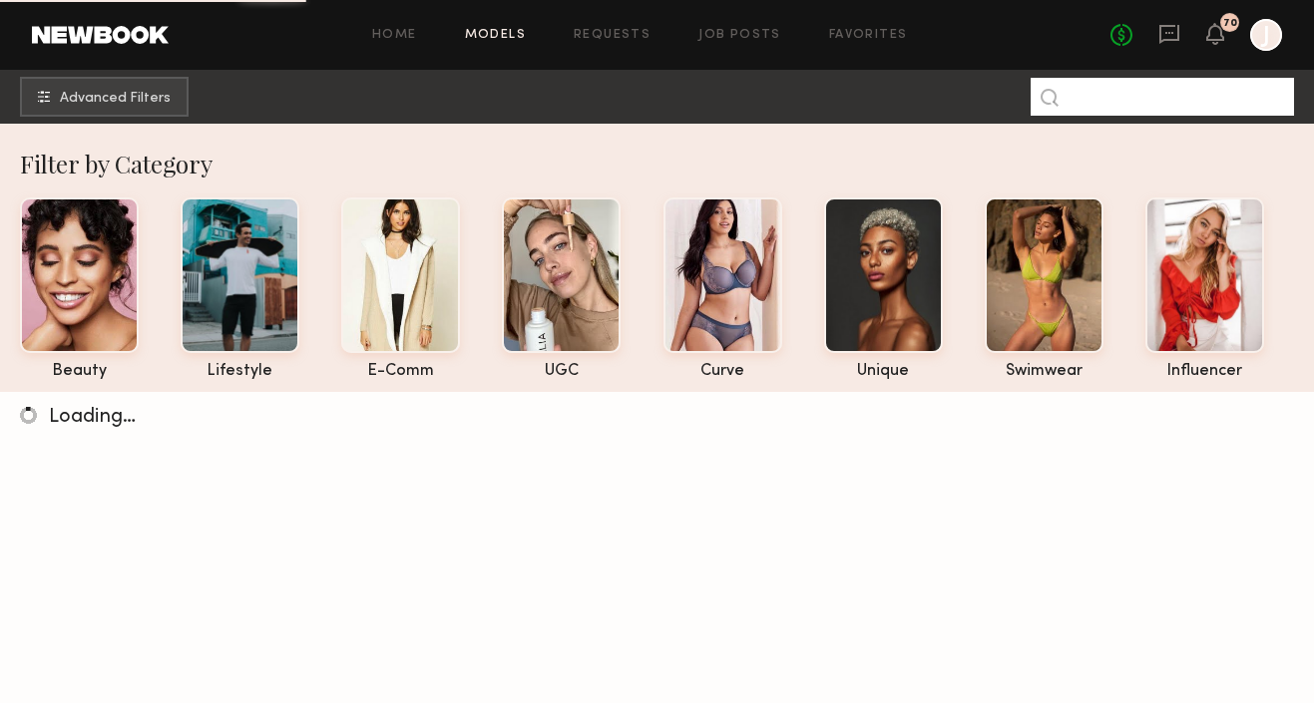
click at [1133, 101] on input at bounding box center [1162, 97] width 263 height 38
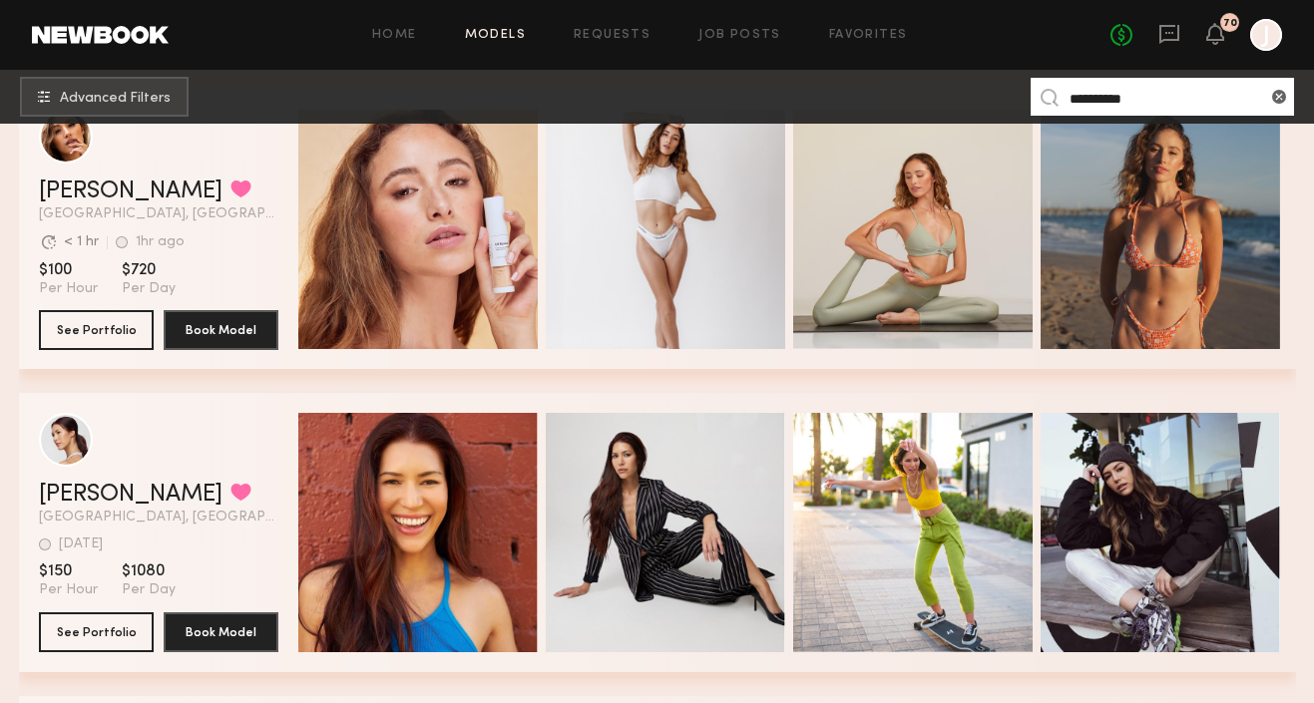
scroll to position [656, 0]
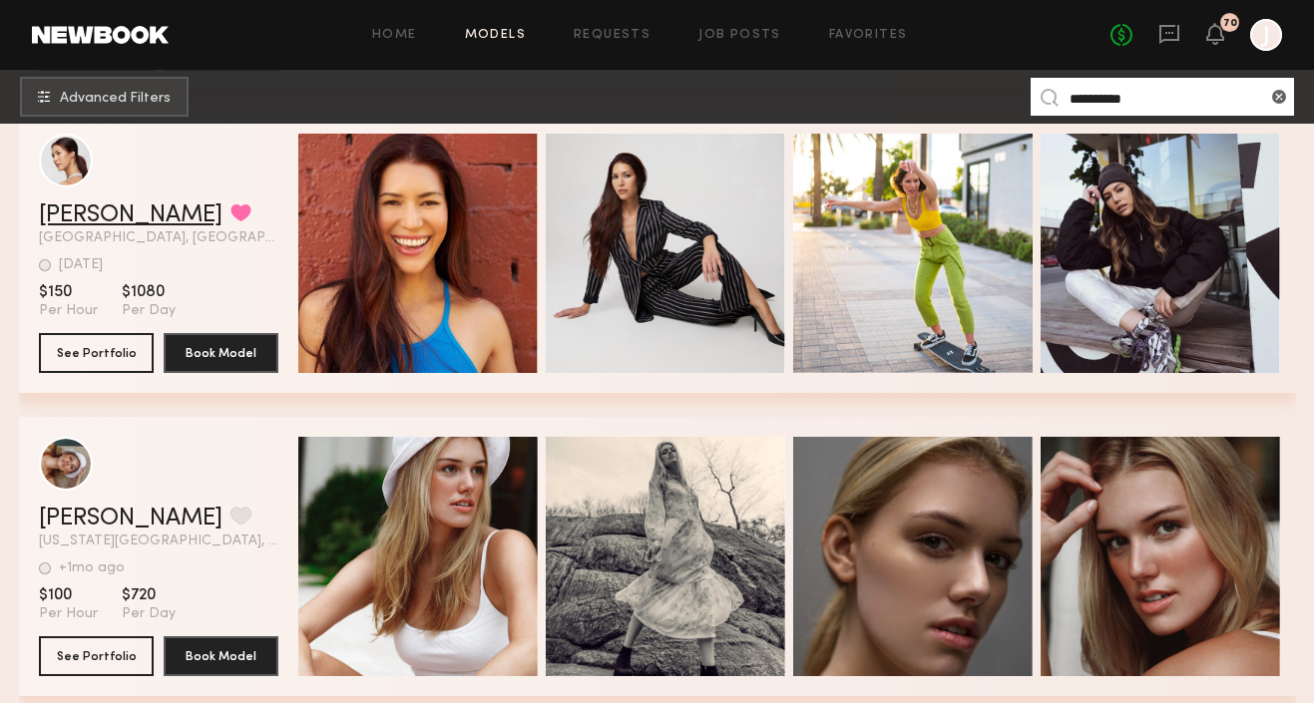
type input "**********"
click at [151, 212] on link "[PERSON_NAME]" at bounding box center [131, 216] width 184 height 24
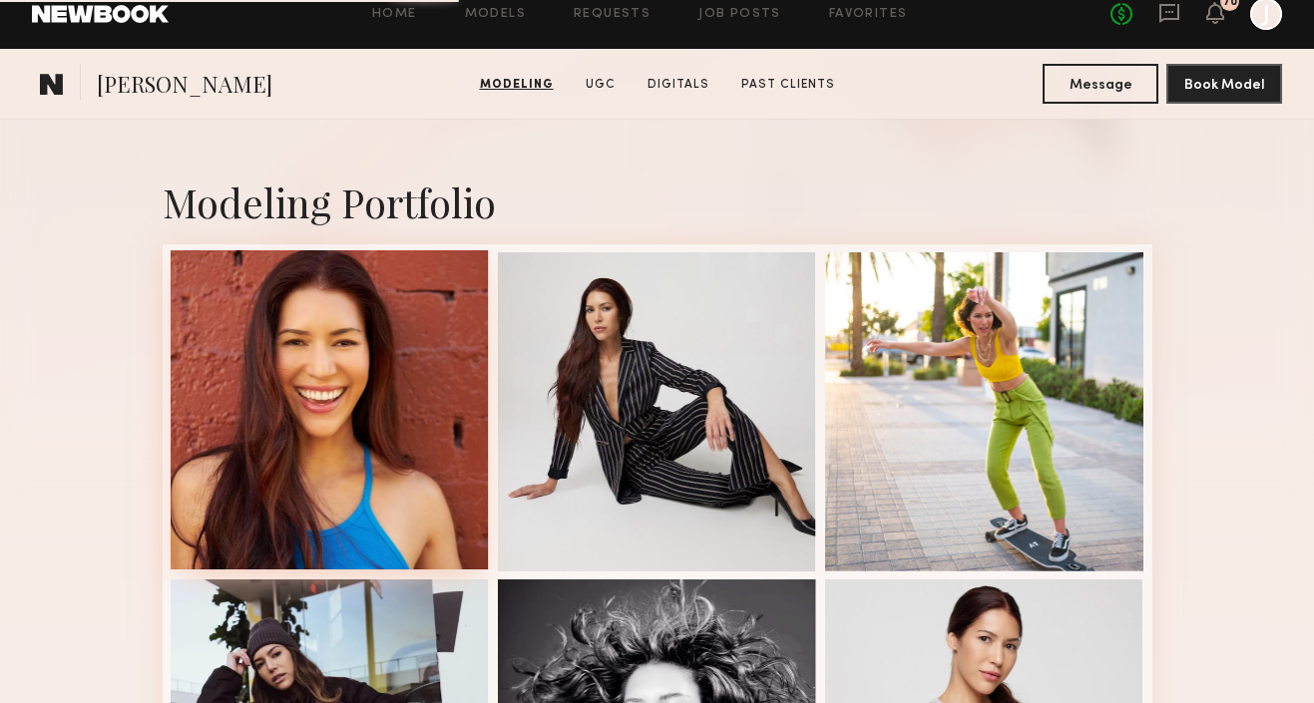
scroll to position [481, 0]
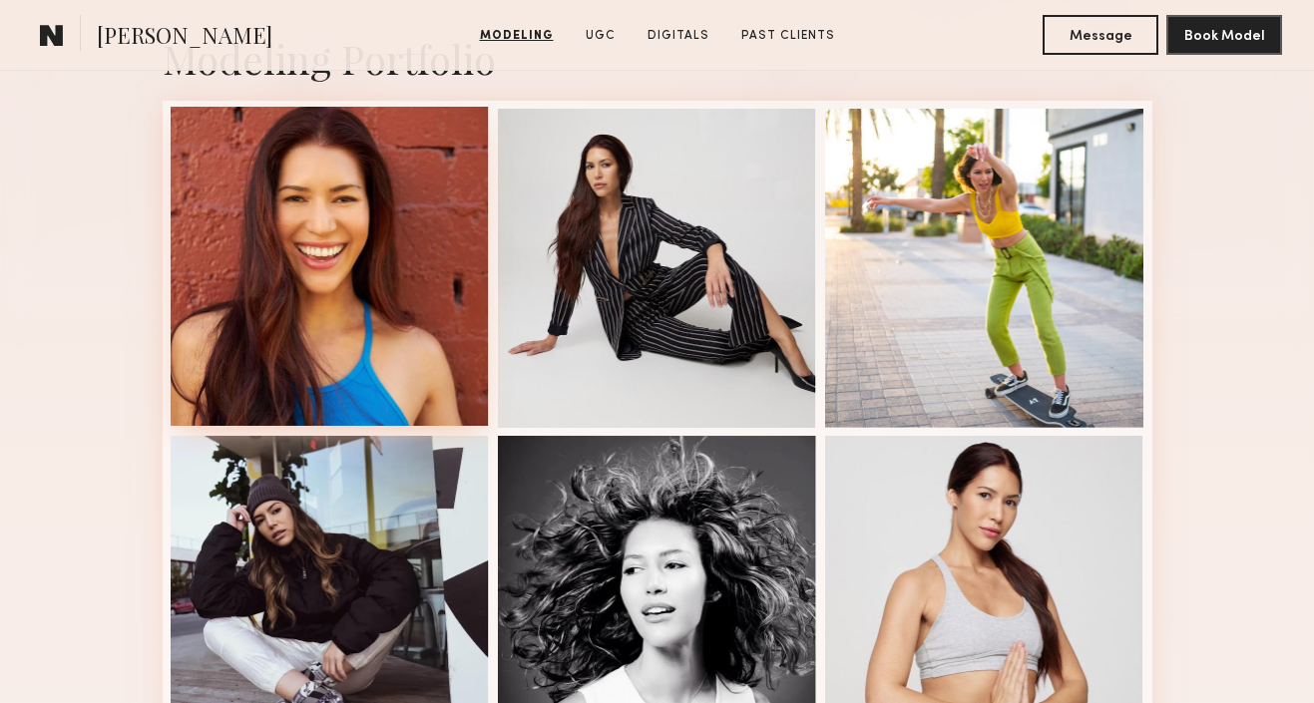
click at [405, 219] on div at bounding box center [330, 266] width 319 height 319
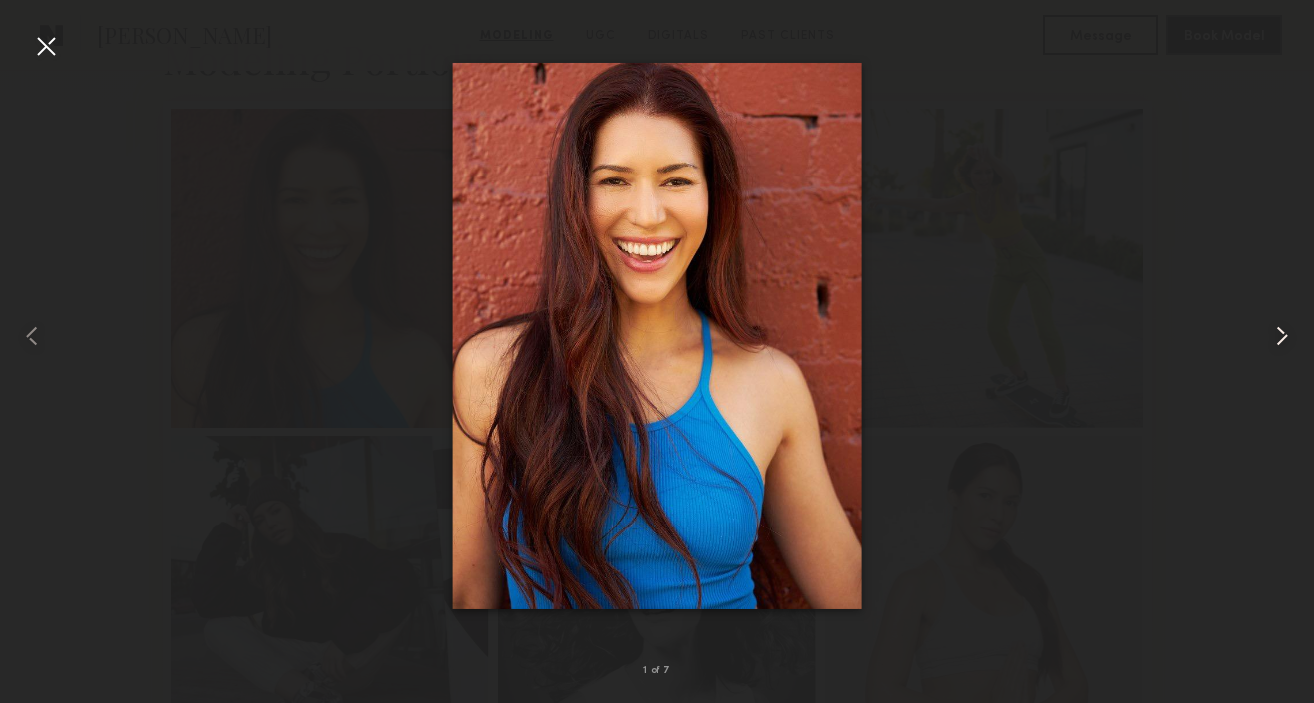
click at [1283, 340] on common-icon at bounding box center [1282, 336] width 32 height 32
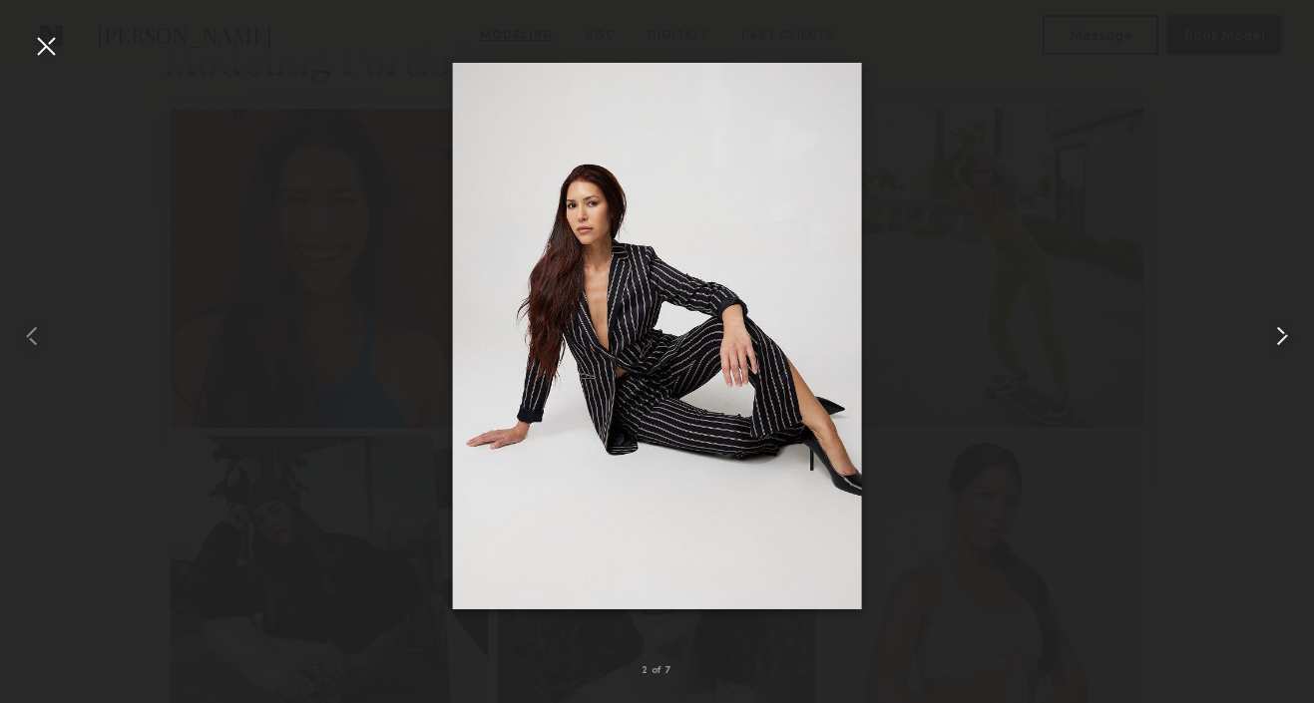
click at [1282, 335] on common-icon at bounding box center [1282, 336] width 32 height 32
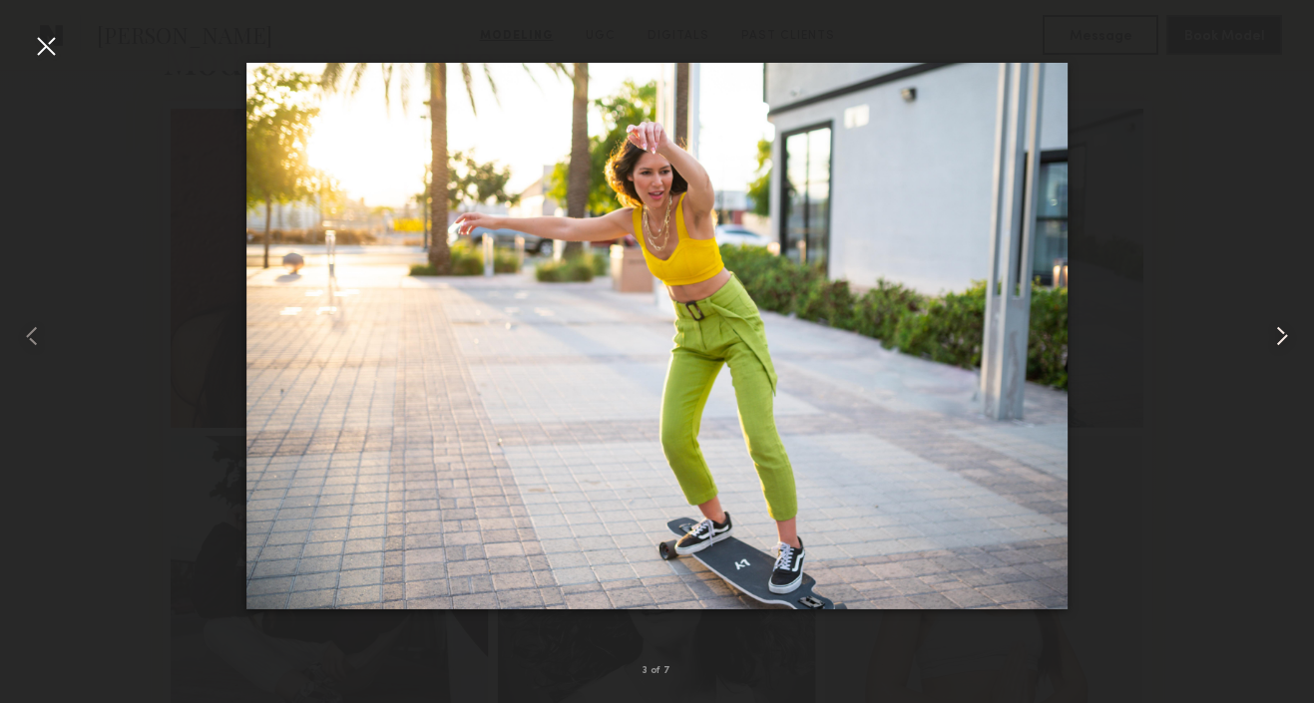
click at [1282, 335] on common-icon at bounding box center [1282, 336] width 32 height 32
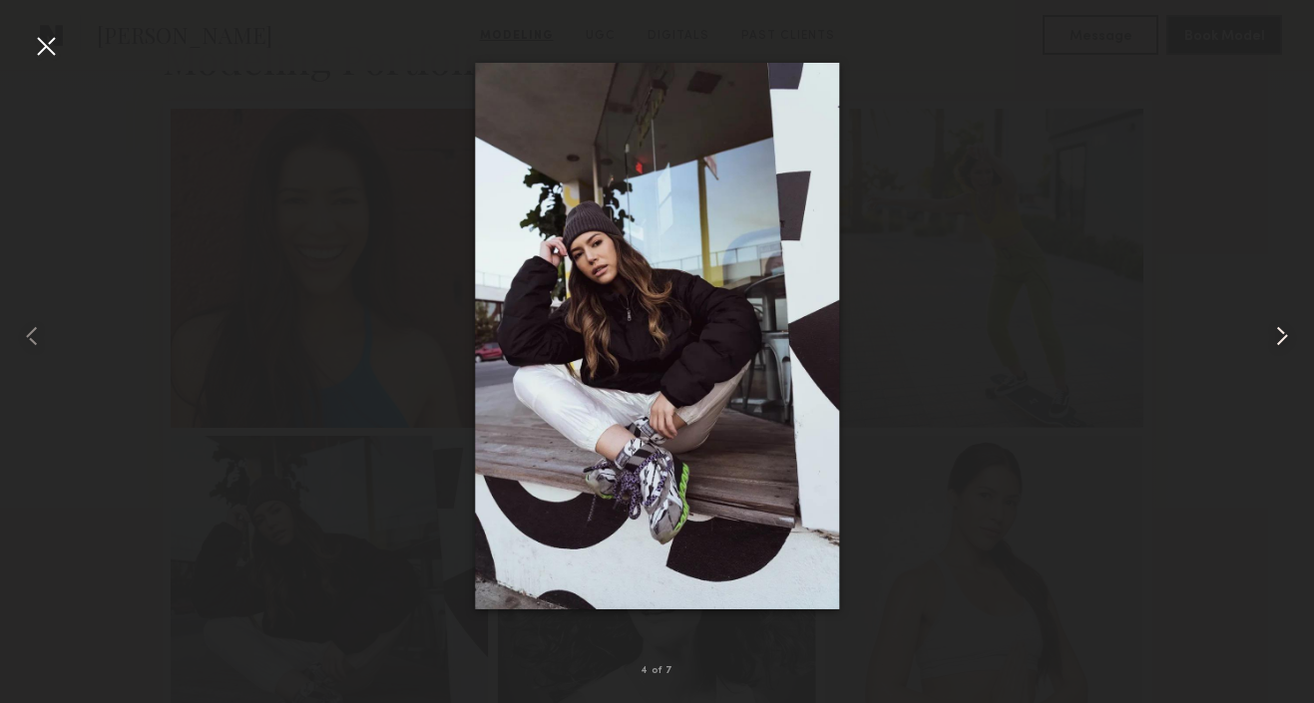
click at [1282, 335] on common-icon at bounding box center [1282, 336] width 32 height 32
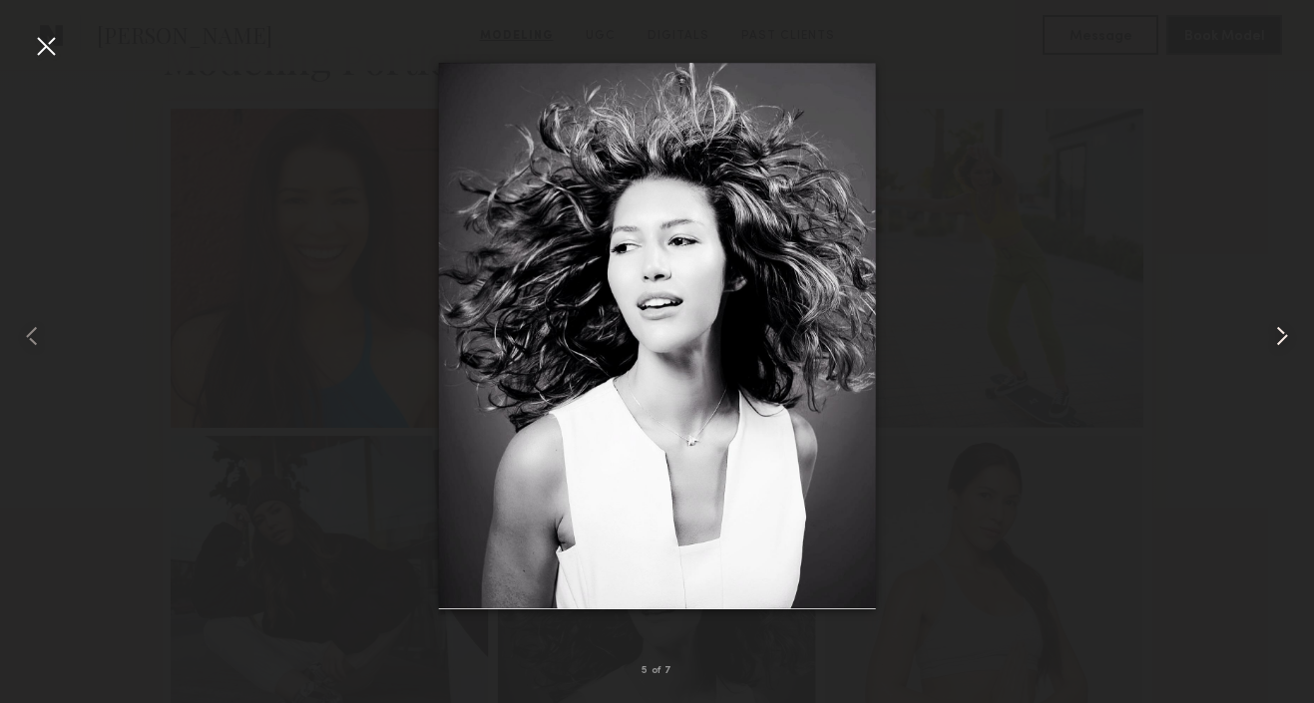
click at [1282, 335] on common-icon at bounding box center [1282, 336] width 32 height 32
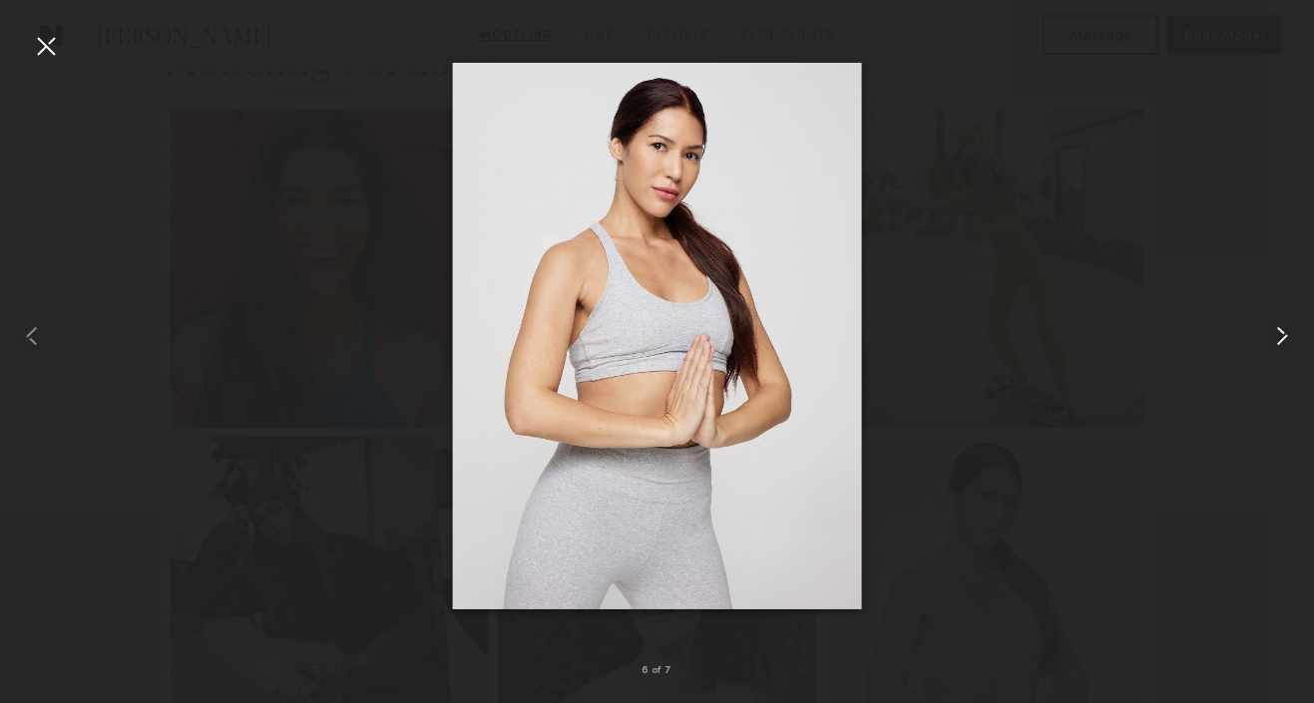
click at [1282, 335] on common-icon at bounding box center [1282, 336] width 32 height 32
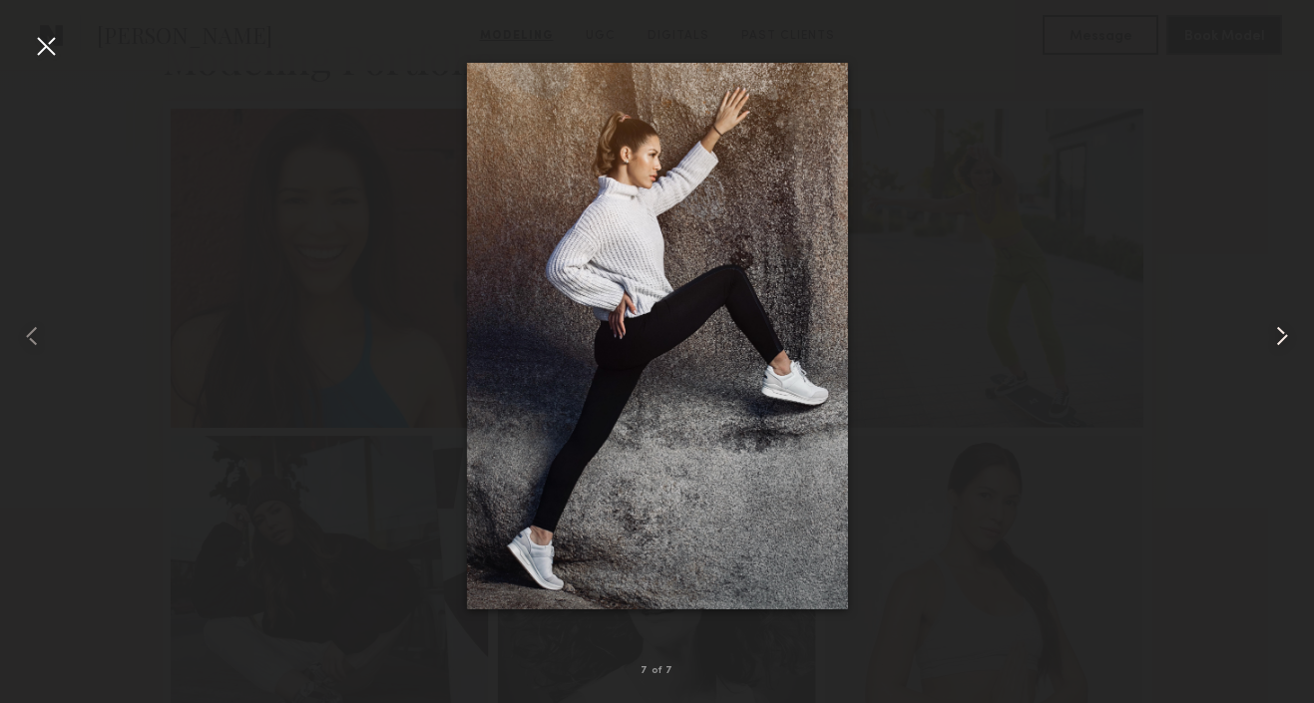
click at [1282, 335] on common-icon at bounding box center [1282, 336] width 32 height 32
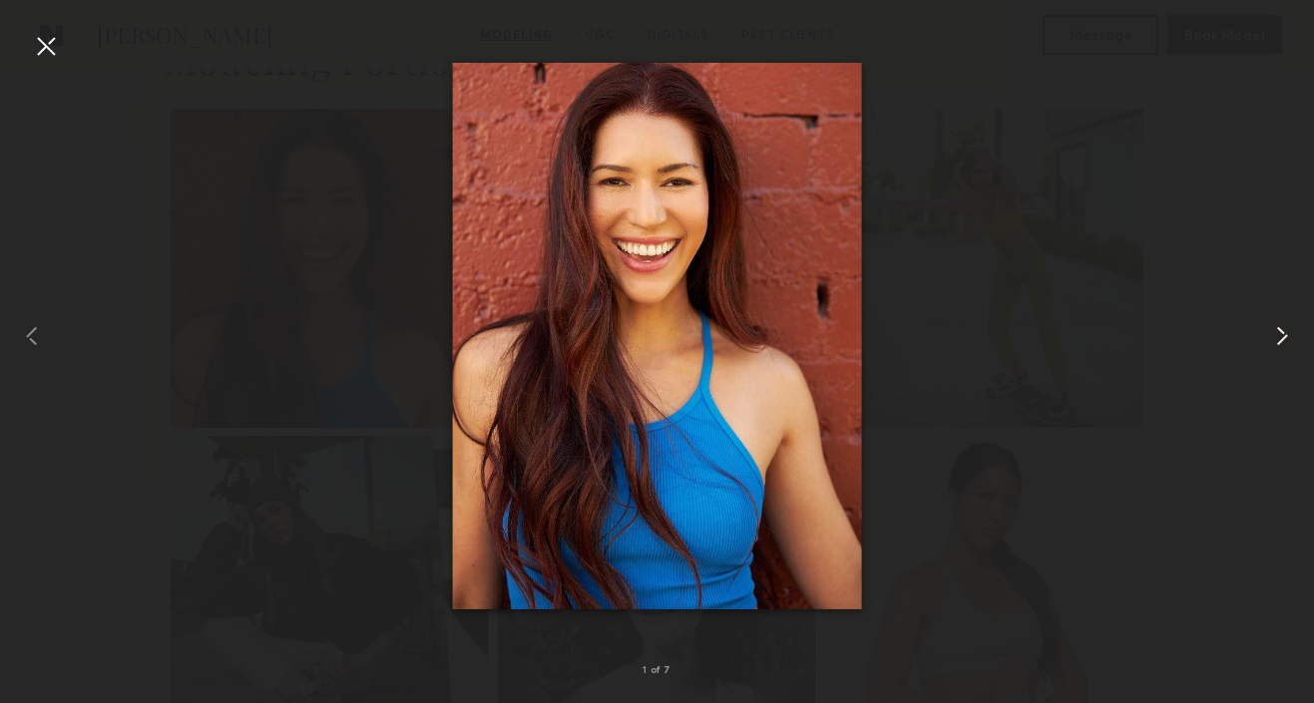
click at [1282, 335] on common-icon at bounding box center [1282, 336] width 32 height 32
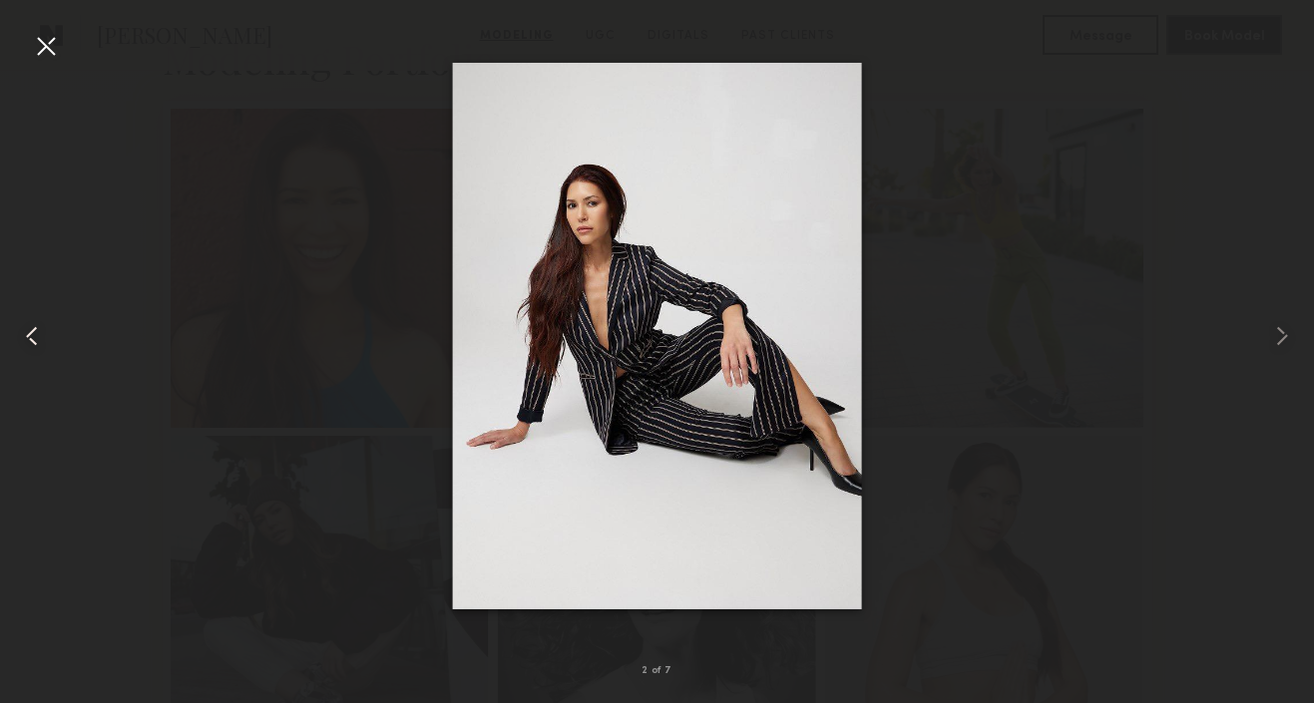
click at [28, 48] on div at bounding box center [26, 336] width 53 height 608
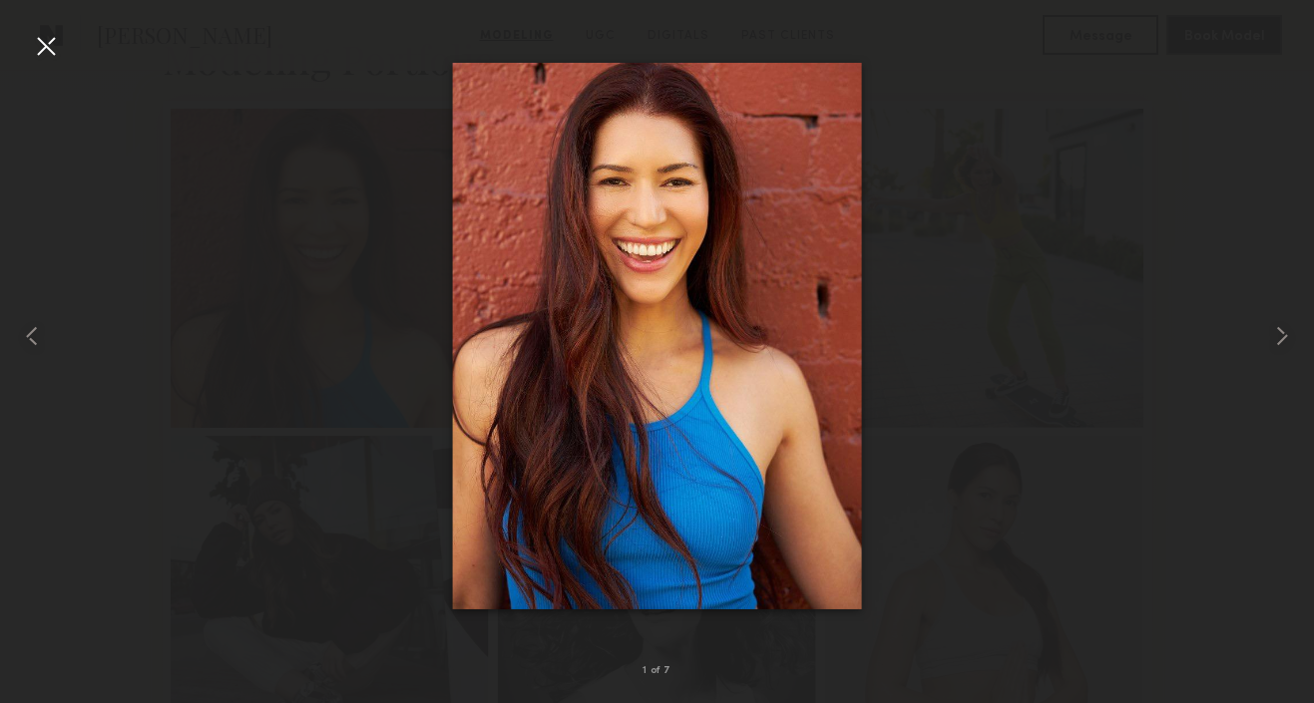
click at [42, 50] on div at bounding box center [46, 46] width 32 height 32
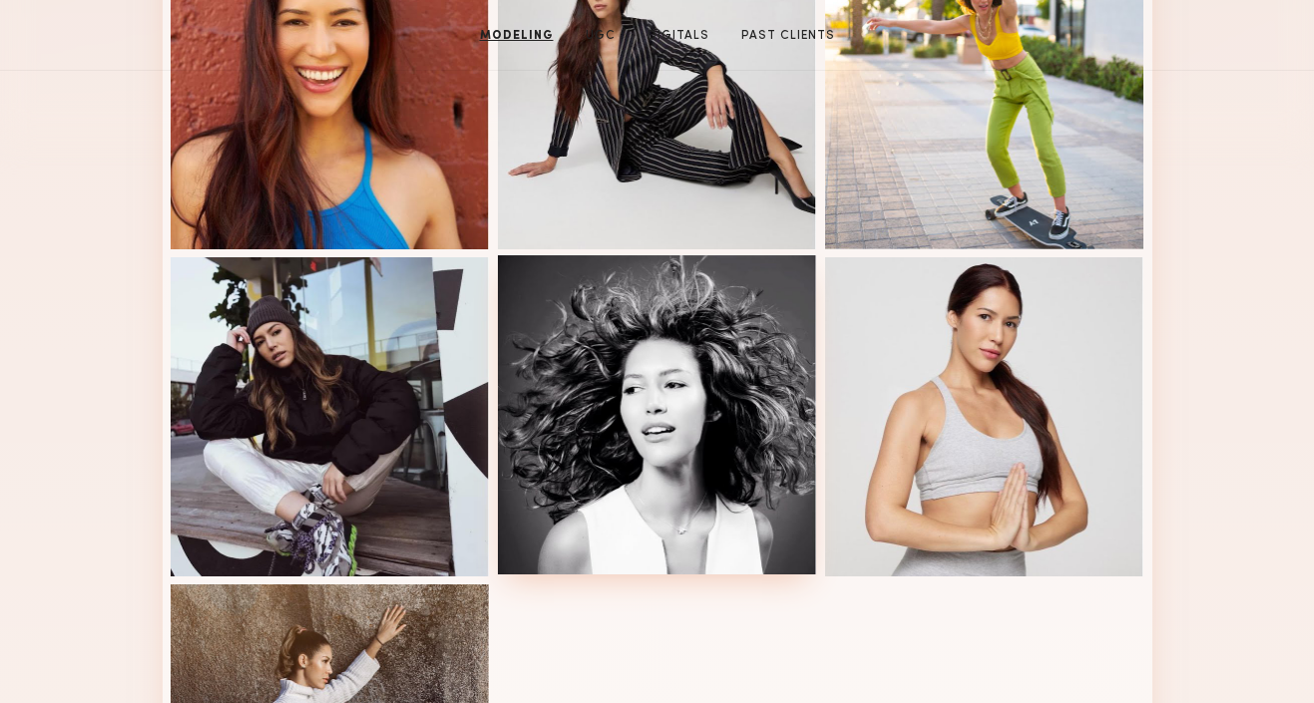
scroll to position [0, 0]
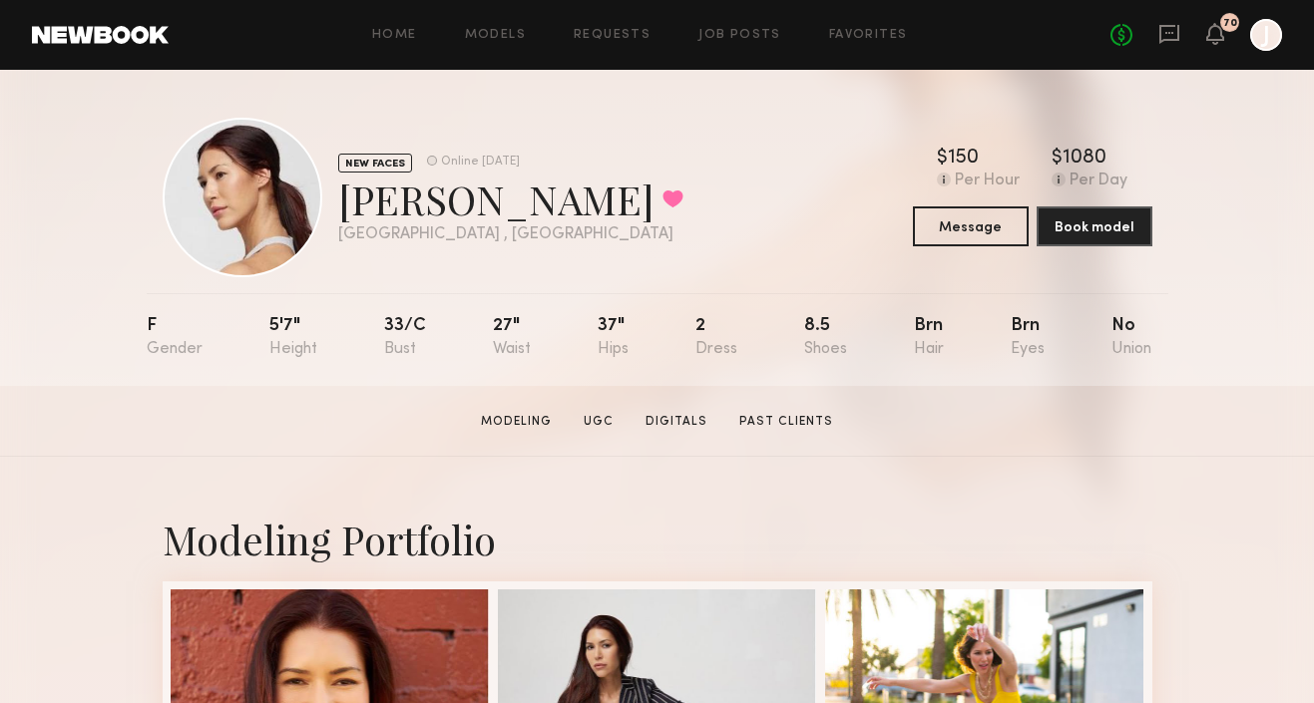
click at [1155, 26] on div "No fees up to $5,000 70 J" at bounding box center [1197, 35] width 172 height 32
click at [1162, 32] on icon at bounding box center [1169, 34] width 22 height 22
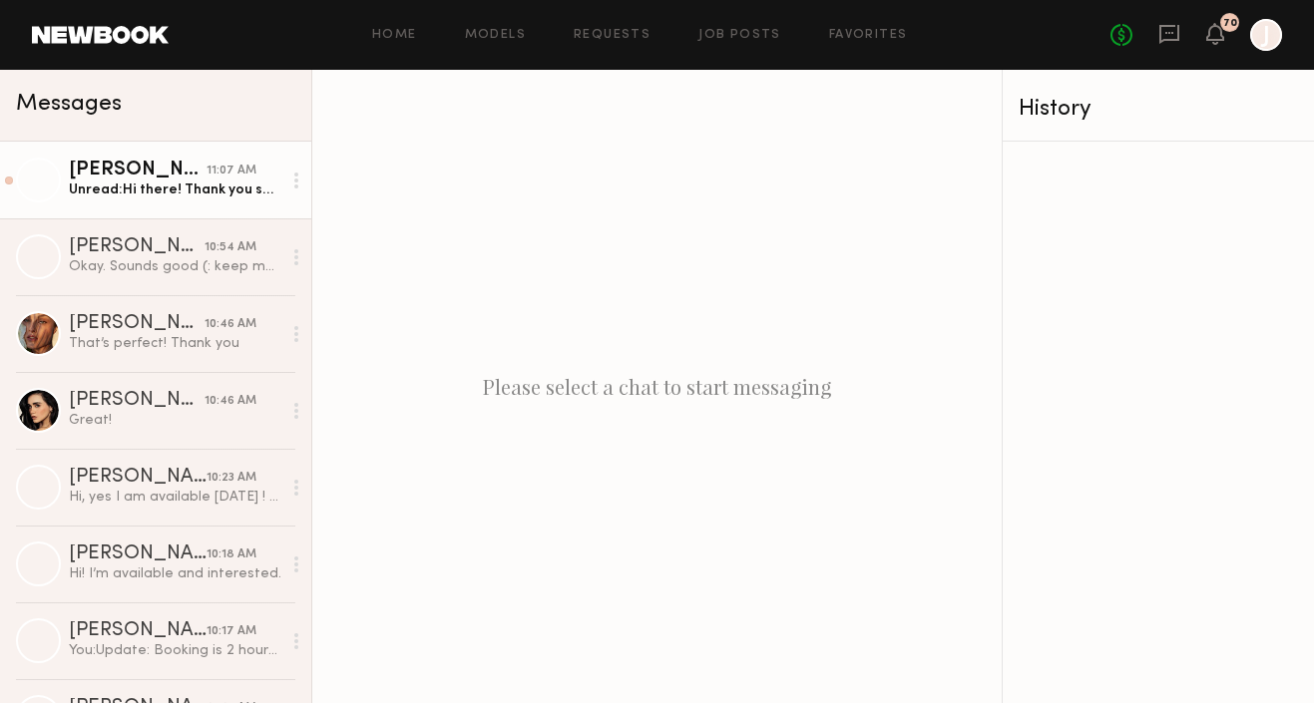
click at [155, 183] on div "Unread: Hi there! Thank you so much for your interest! I am available this date…" at bounding box center [175, 190] width 213 height 19
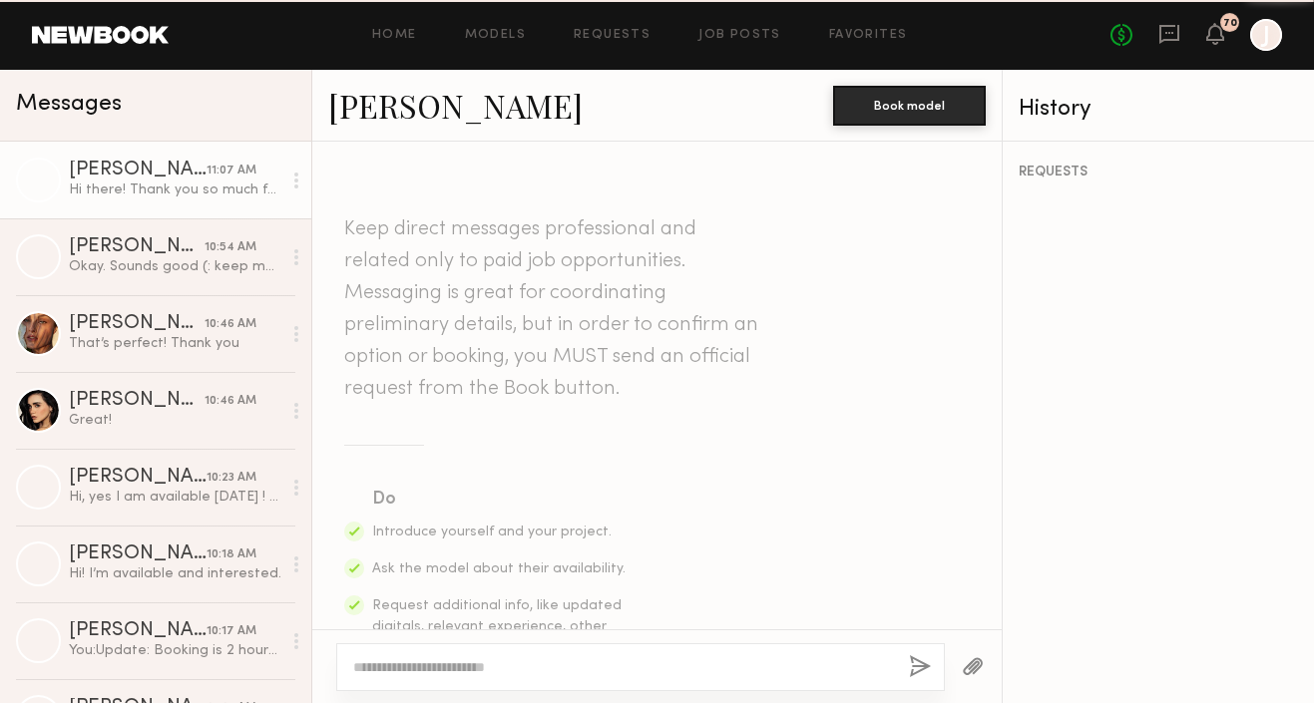
scroll to position [1645, 0]
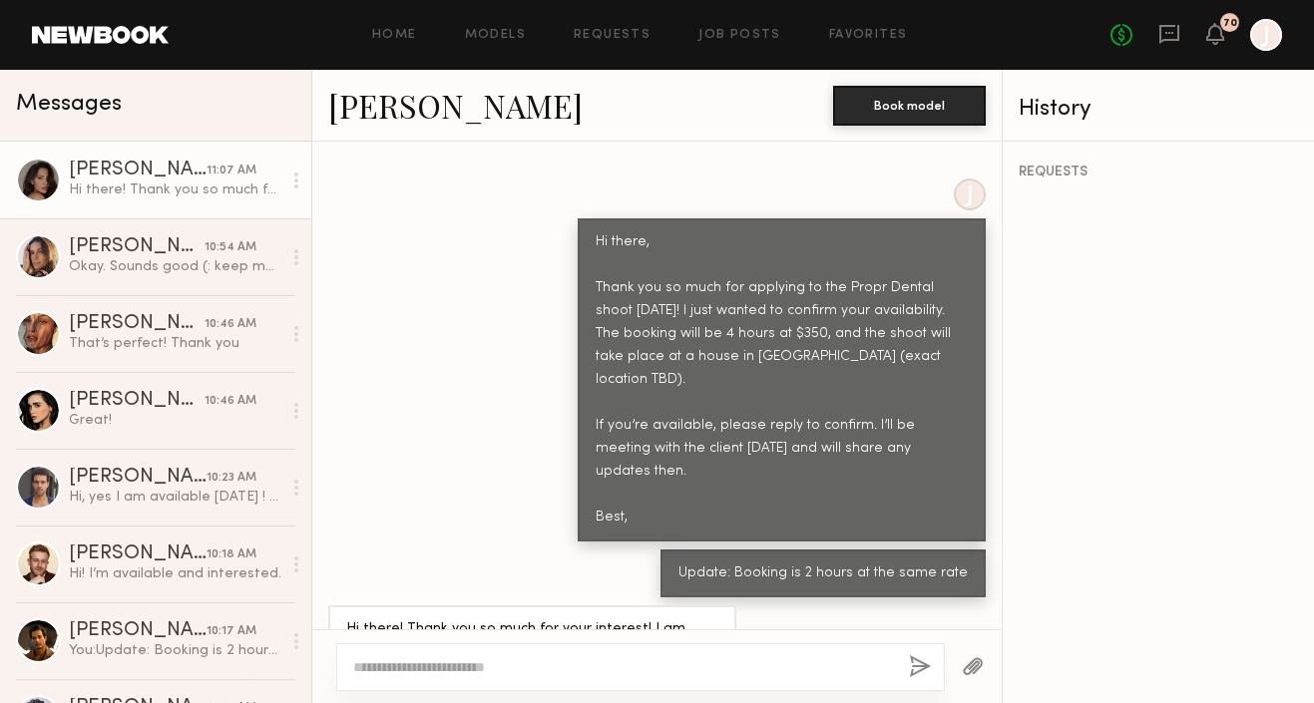
click at [371, 116] on link "[PERSON_NAME]" at bounding box center [455, 105] width 254 height 43
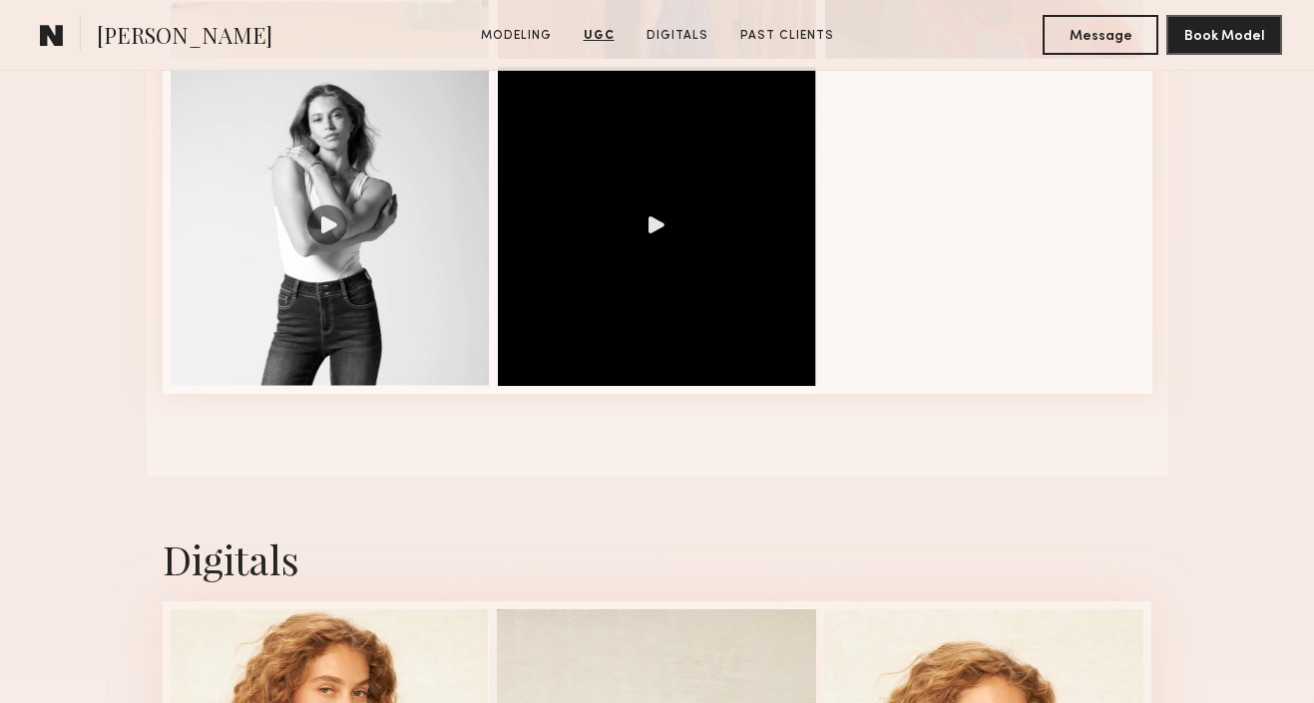
scroll to position [3192, 0]
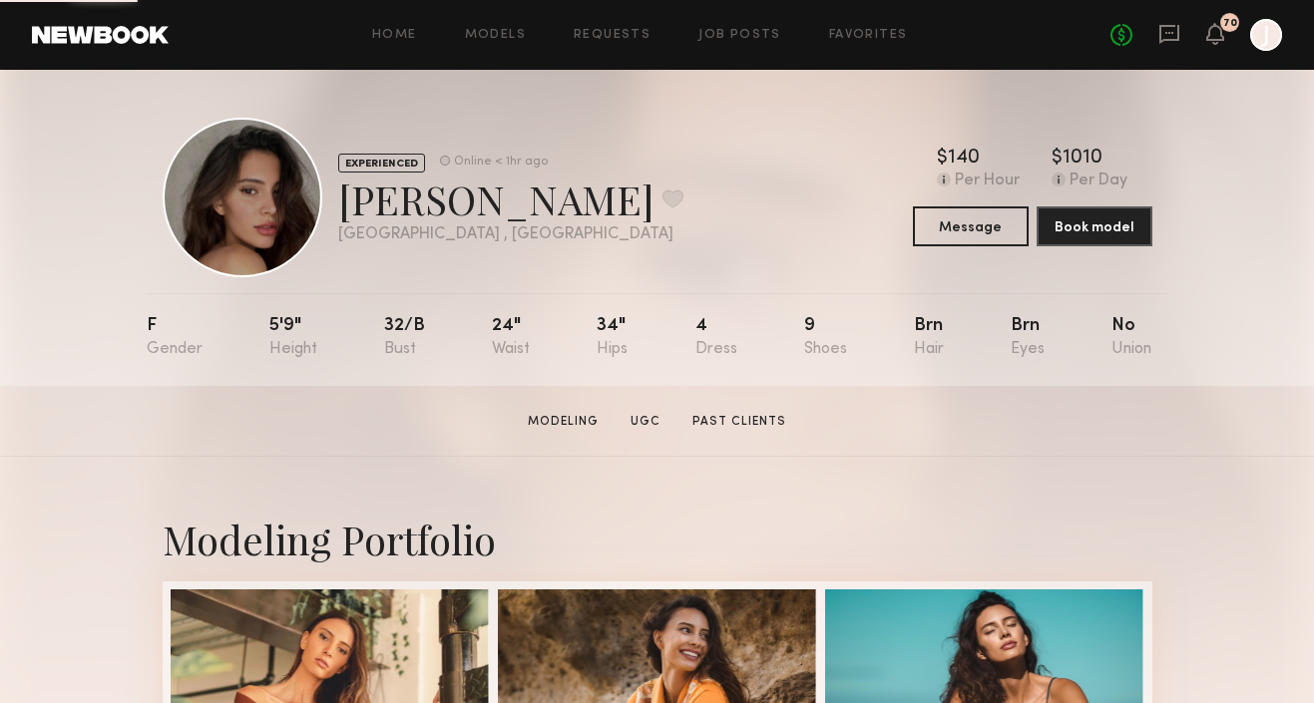
scroll to position [1608, 0]
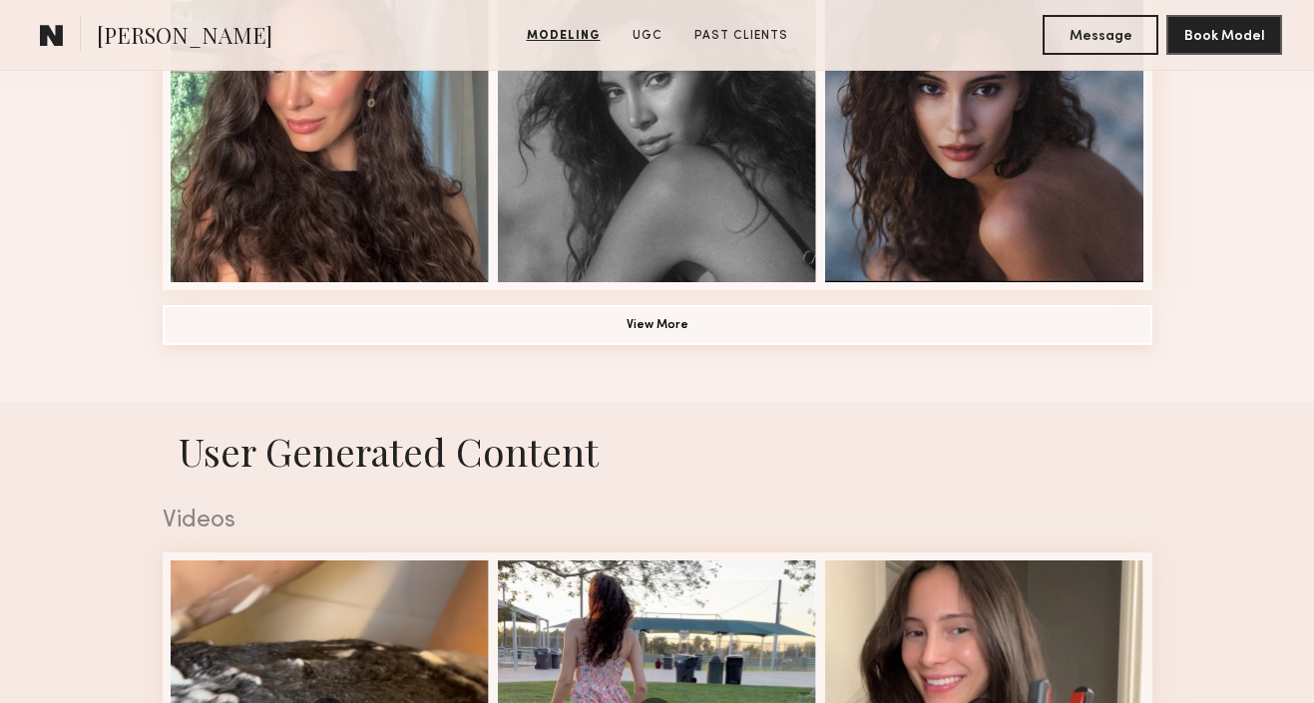
click at [502, 333] on button "View More" at bounding box center [658, 325] width 990 height 40
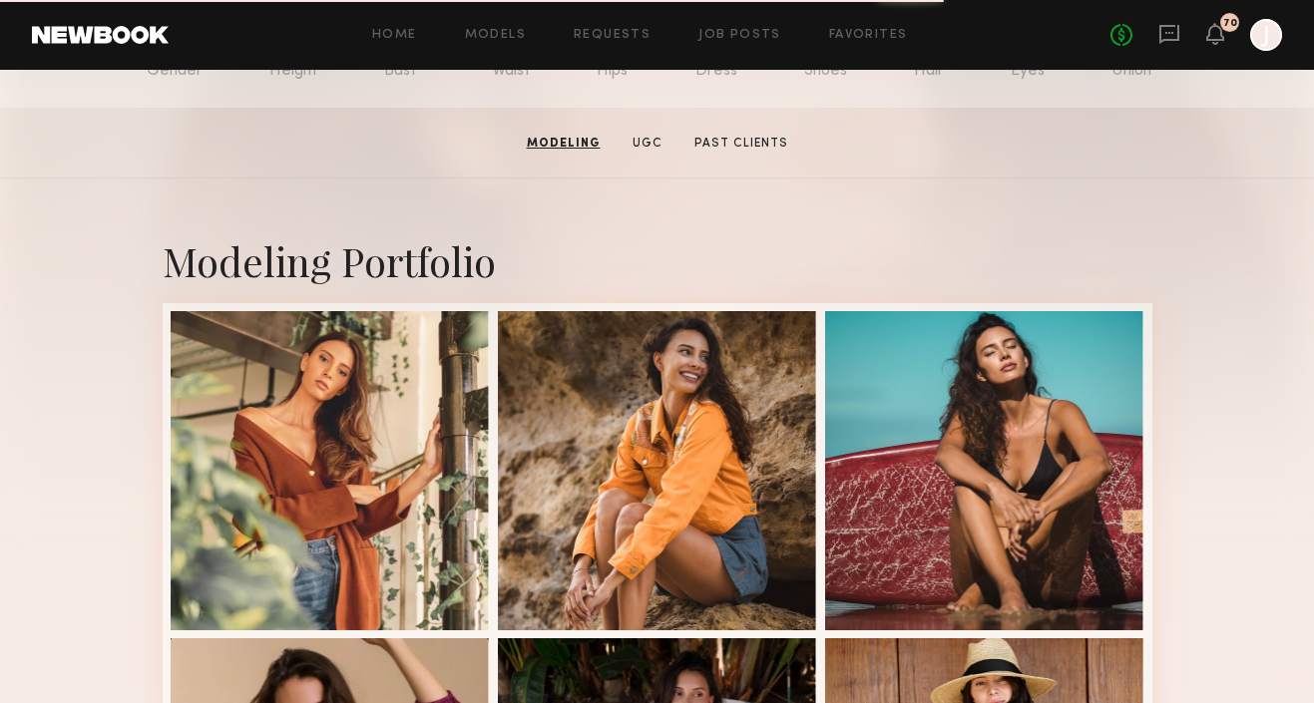
scroll to position [90, 0]
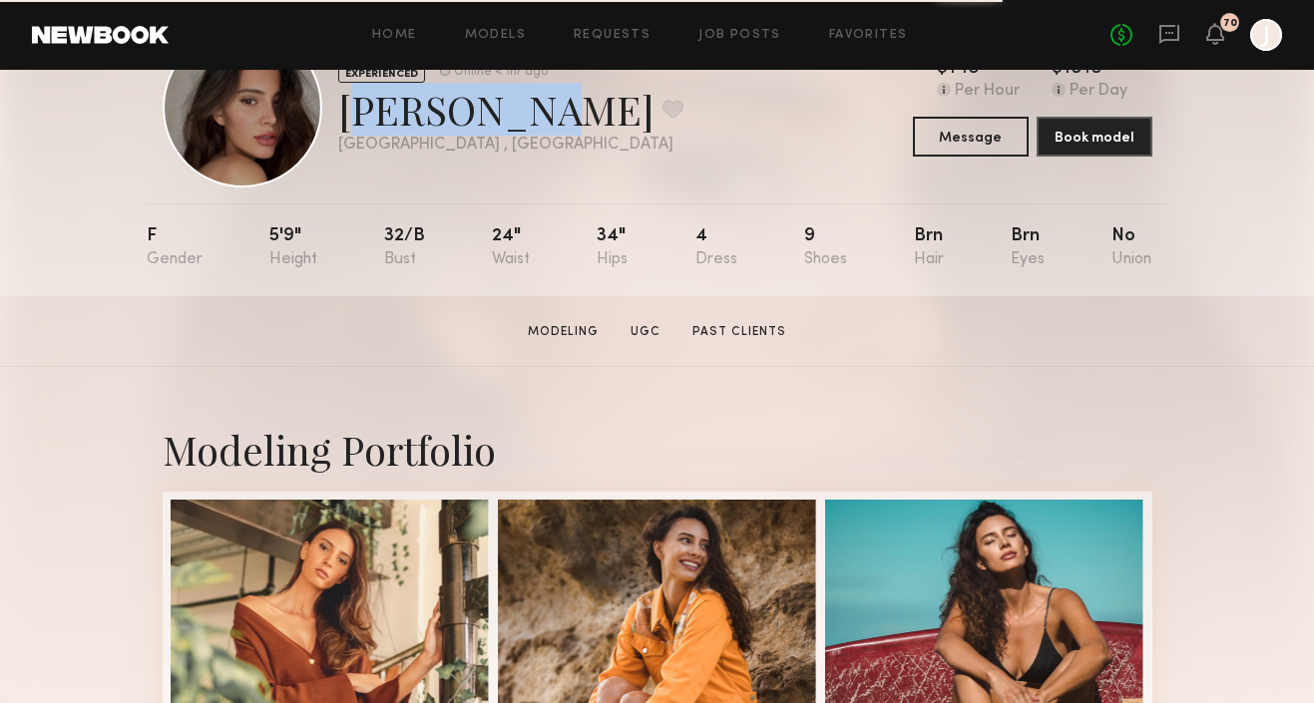
drag, startPoint x: 341, startPoint y: 109, endPoint x: 482, endPoint y: 130, distance: 142.2
click at [484, 131] on div "Briane J. Favorite" at bounding box center [510, 109] width 345 height 53
copy div "Briane J."
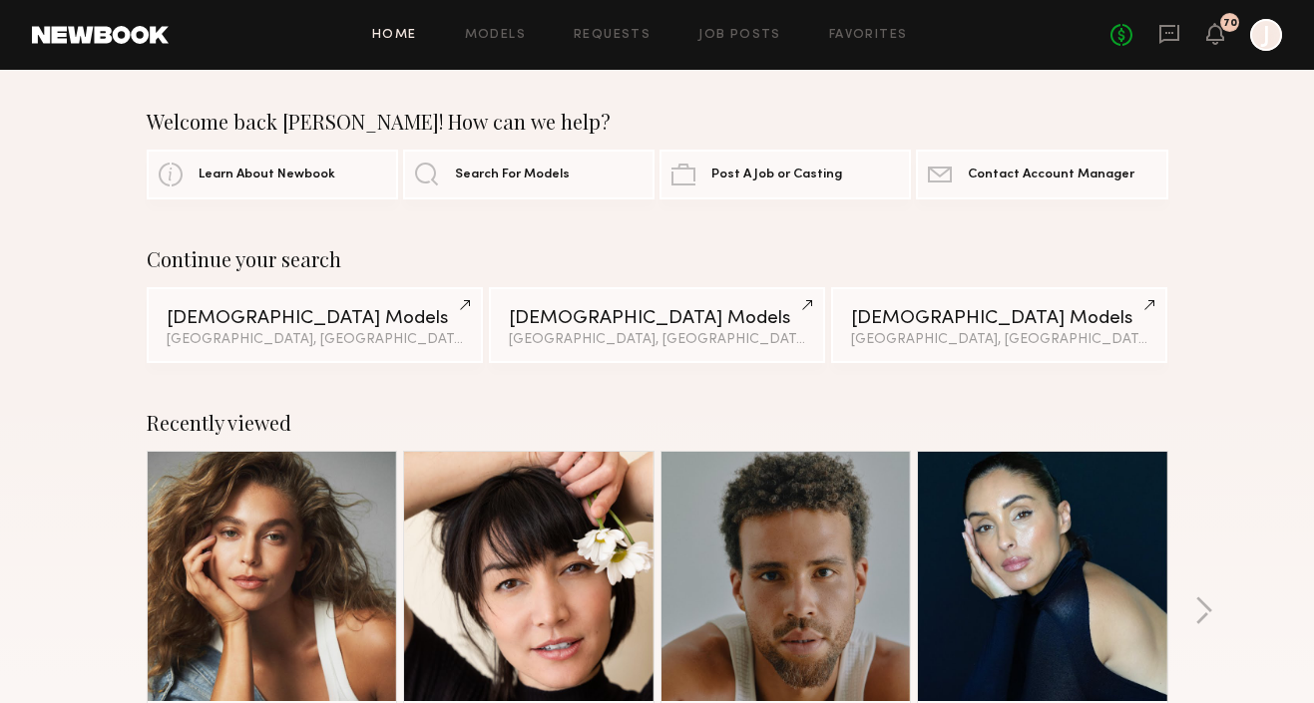
click at [1165, 38] on icon at bounding box center [1169, 34] width 20 height 19
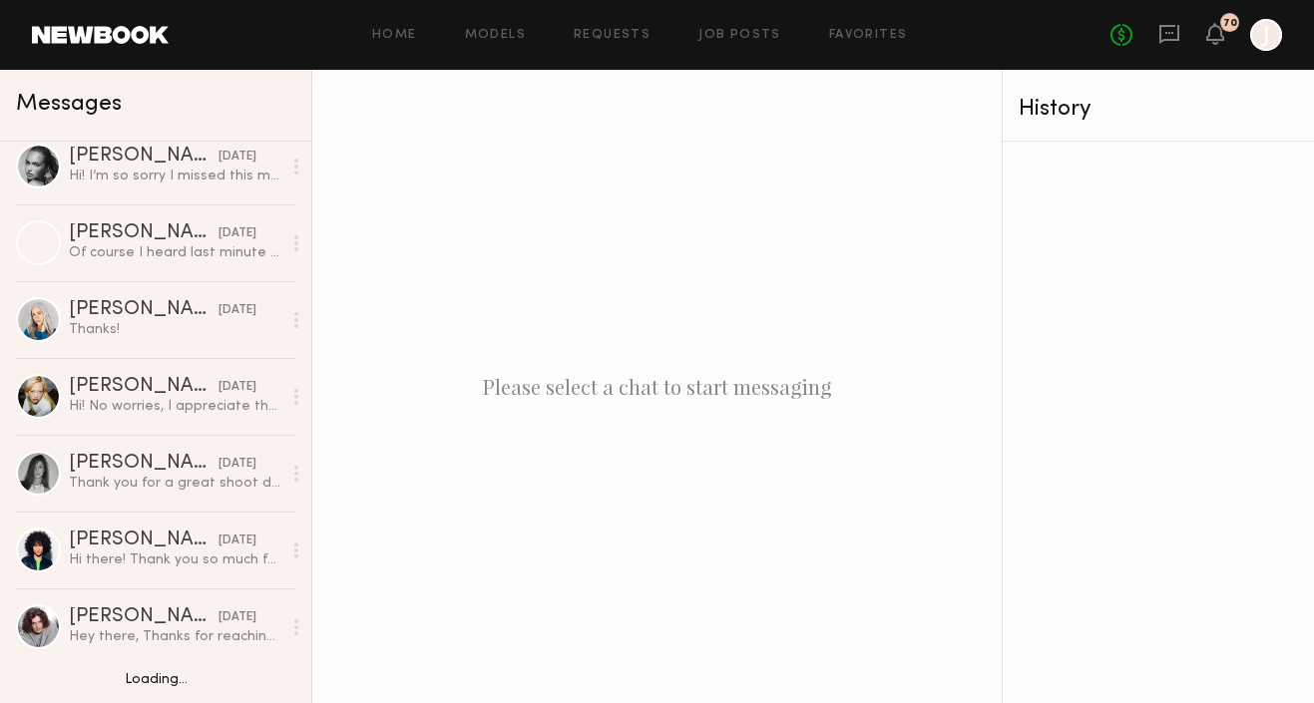
scroll to position [4857, 0]
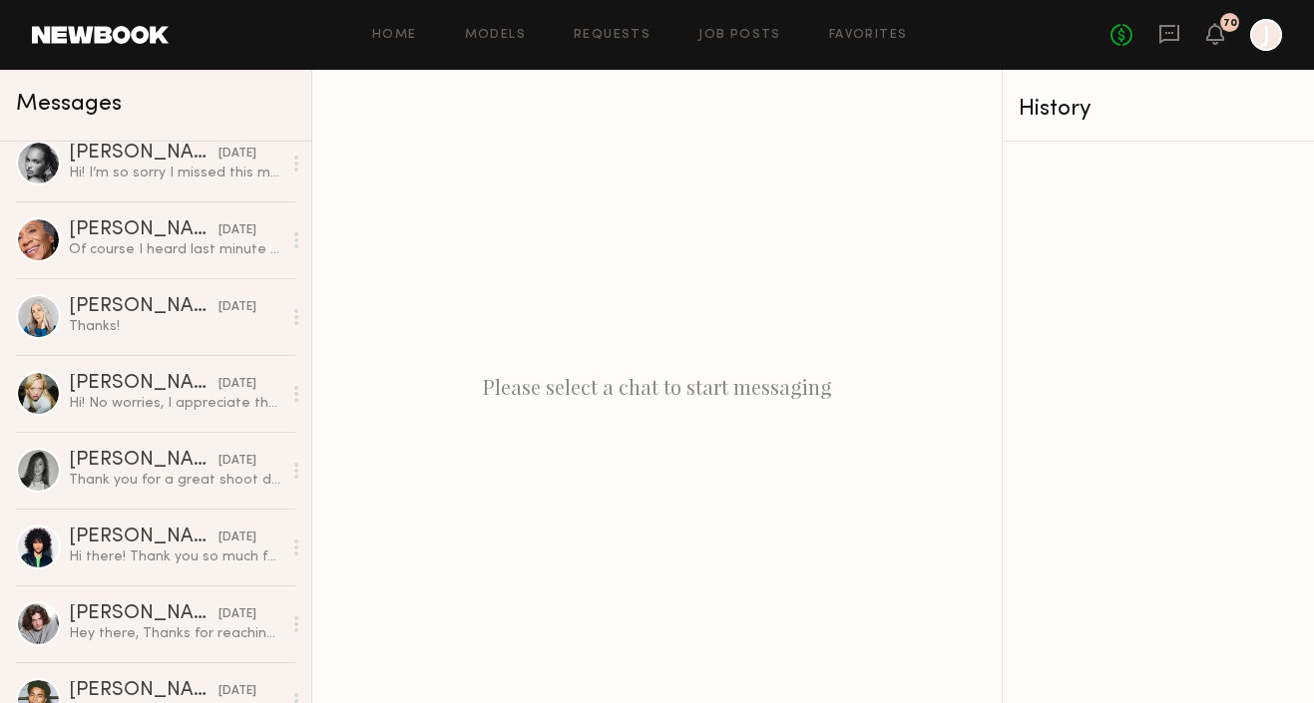
click at [162, 412] on div "Hi! No worries, I appreciate the follow up. Unfortunately I’ll be out of town f…" at bounding box center [175, 403] width 213 height 19
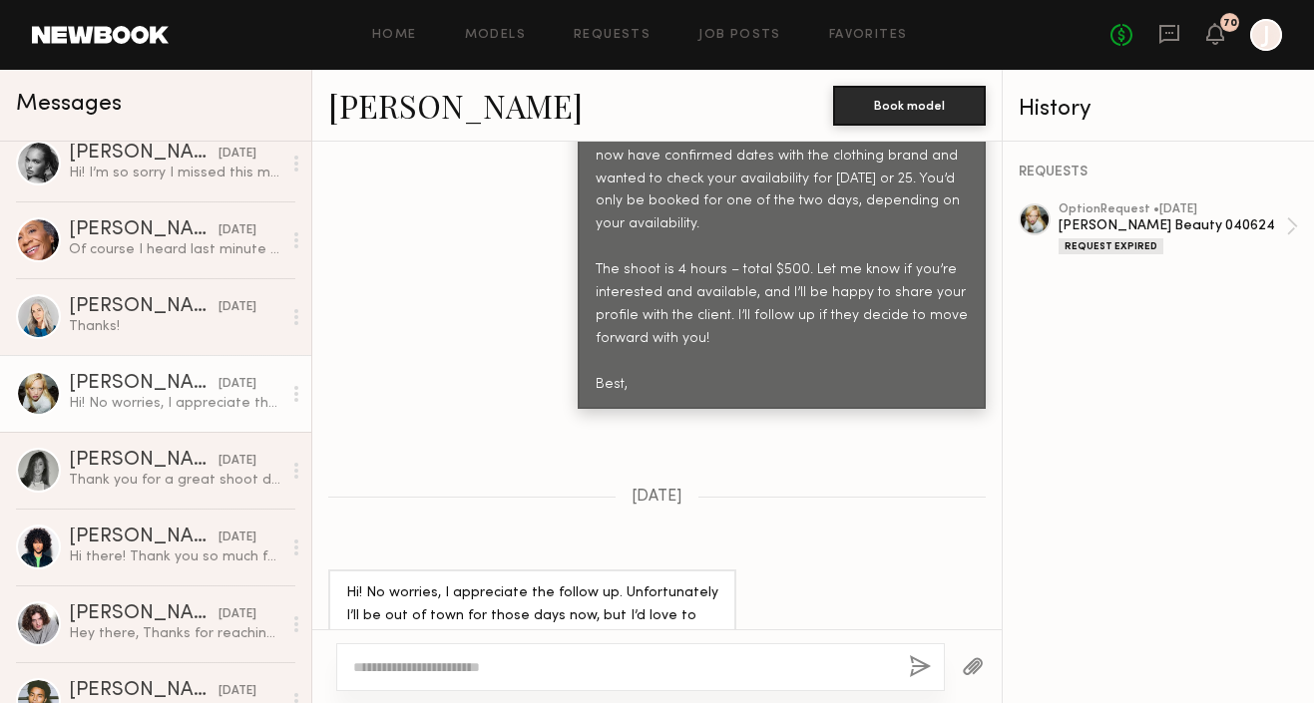
scroll to position [2935, 0]
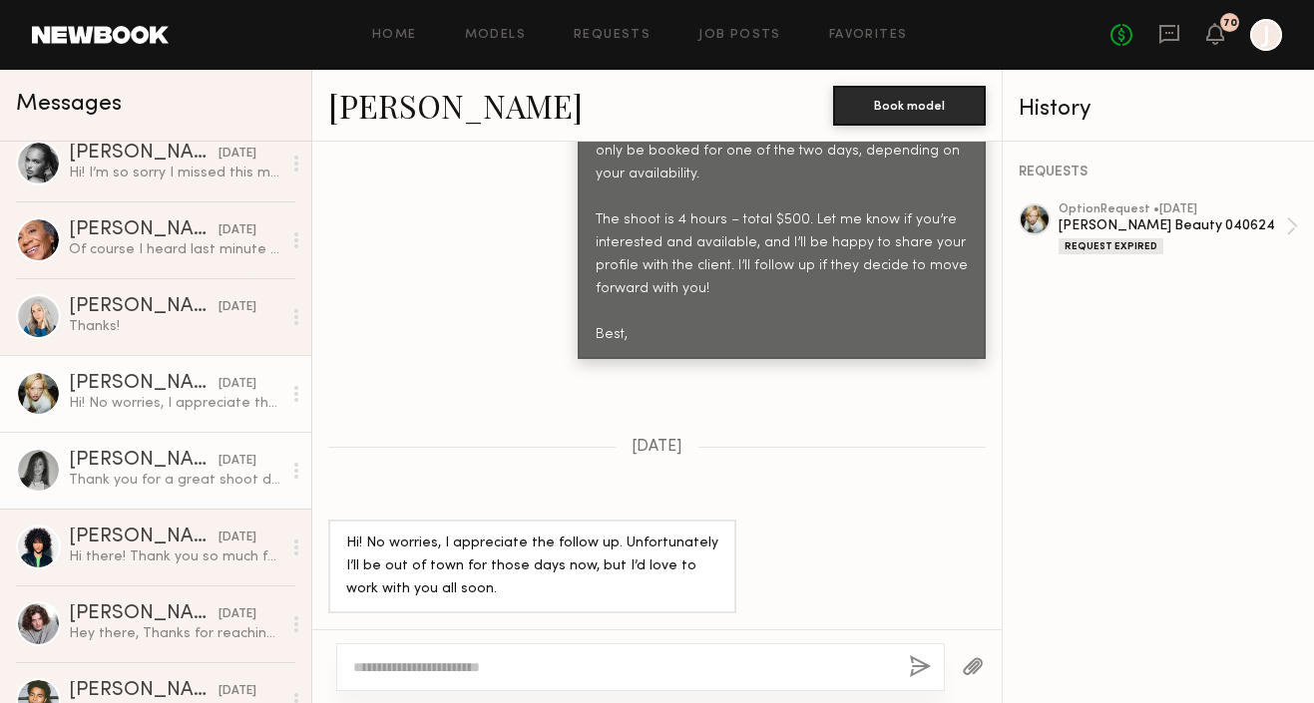
click at [116, 490] on link "Tayler C. 09/19/2025 Thank you for a great shoot day! Would love to work togeth…" at bounding box center [155, 470] width 311 height 77
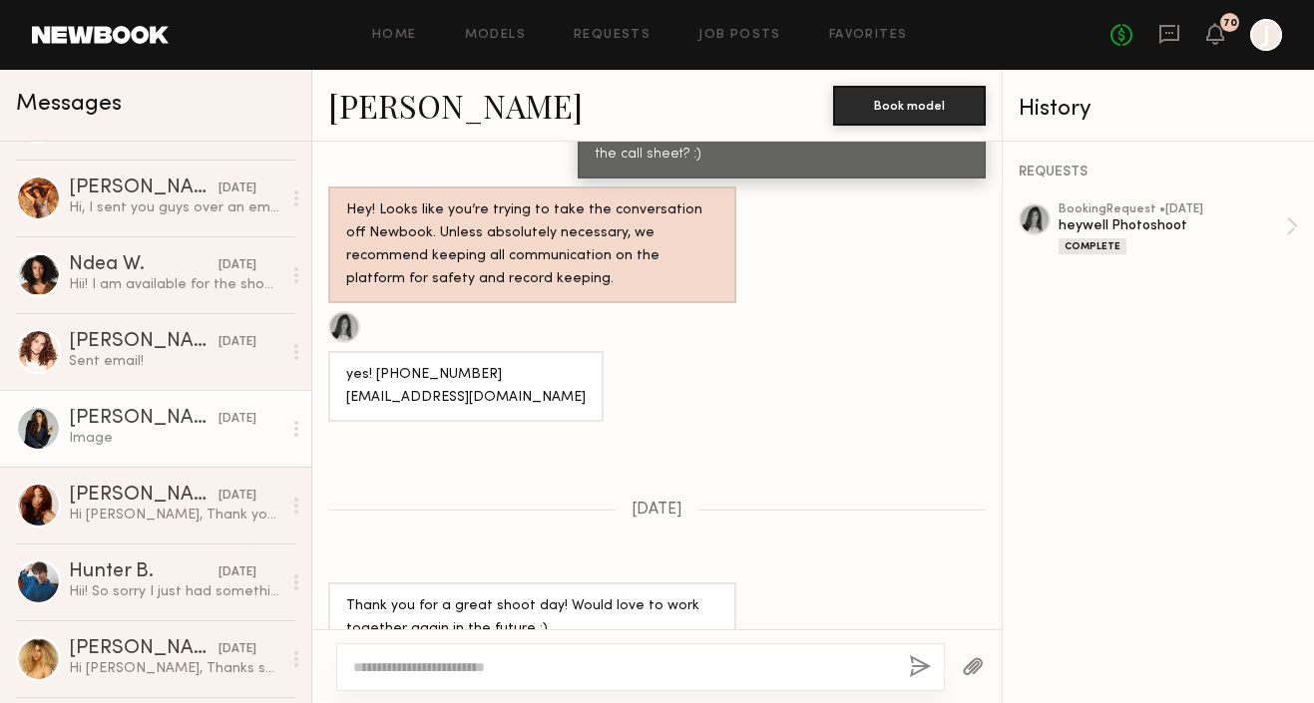
scroll to position [6239, 0]
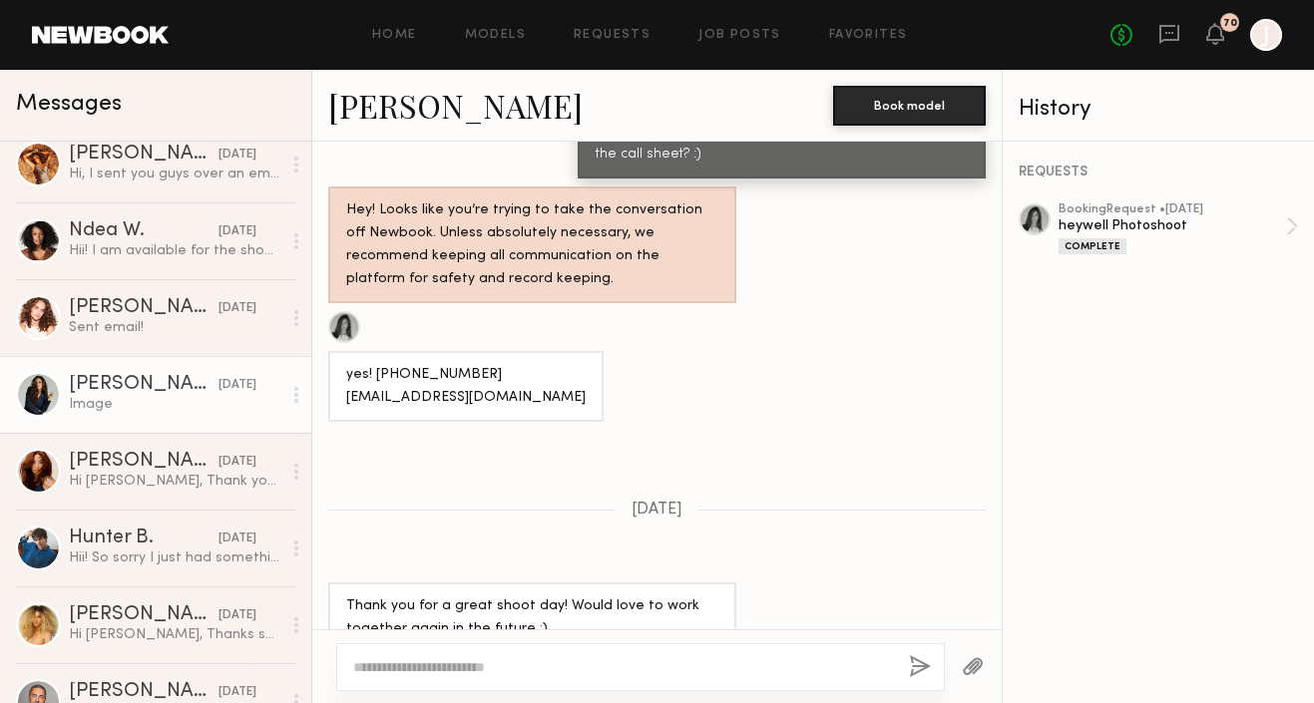
click at [178, 430] on link "Nicole Z. 09/17/2025 Image" at bounding box center [155, 394] width 311 height 77
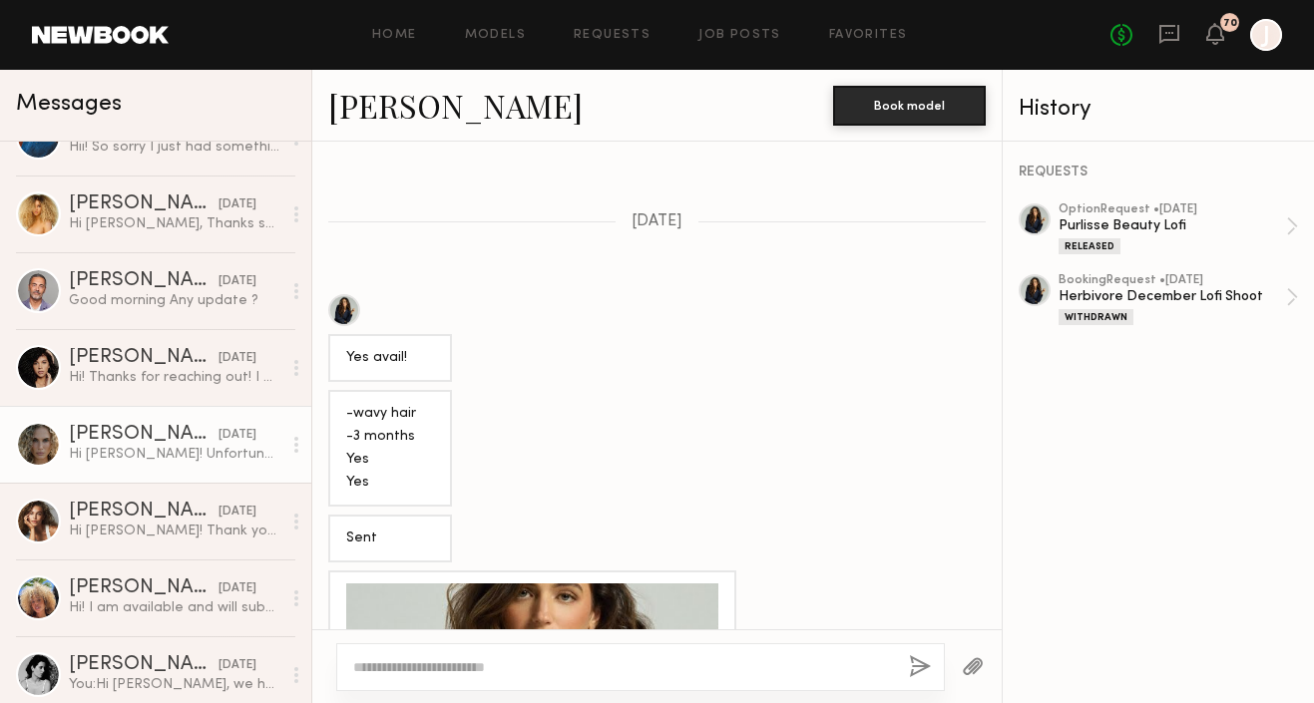
scroll to position [6660, 0]
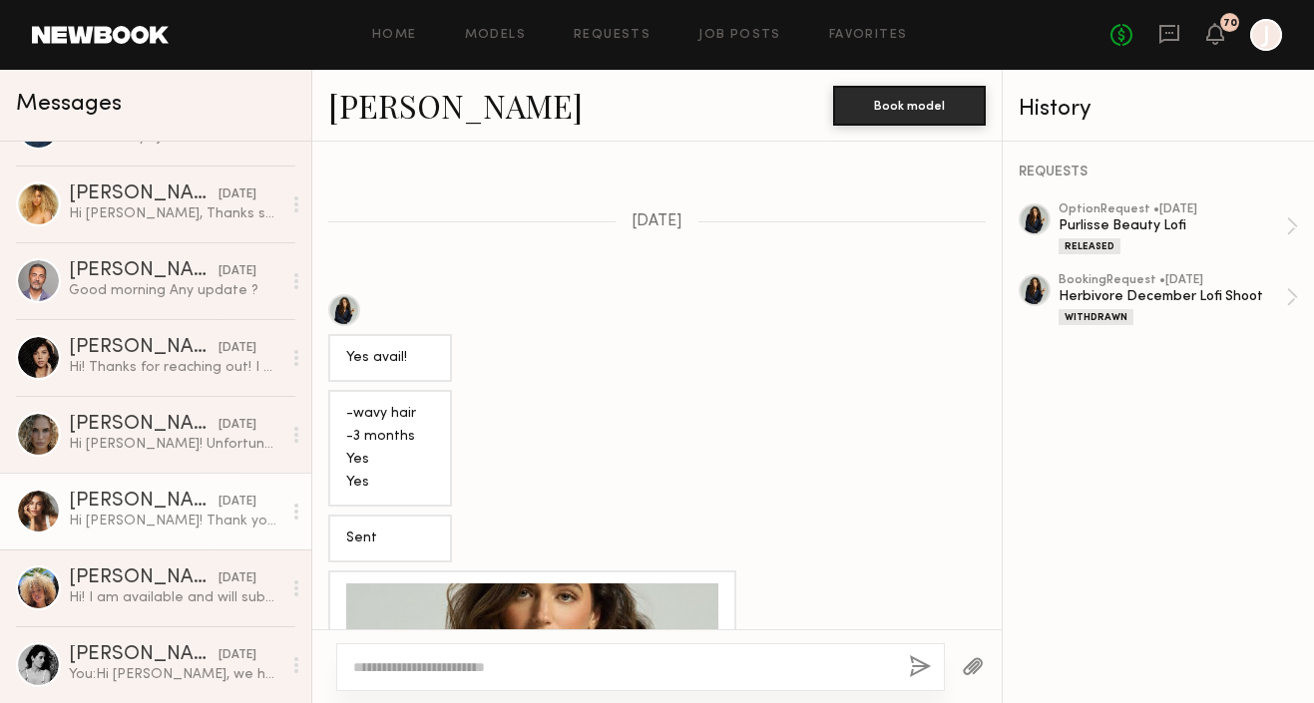
click at [219, 495] on div "09/17/2025" at bounding box center [238, 502] width 38 height 19
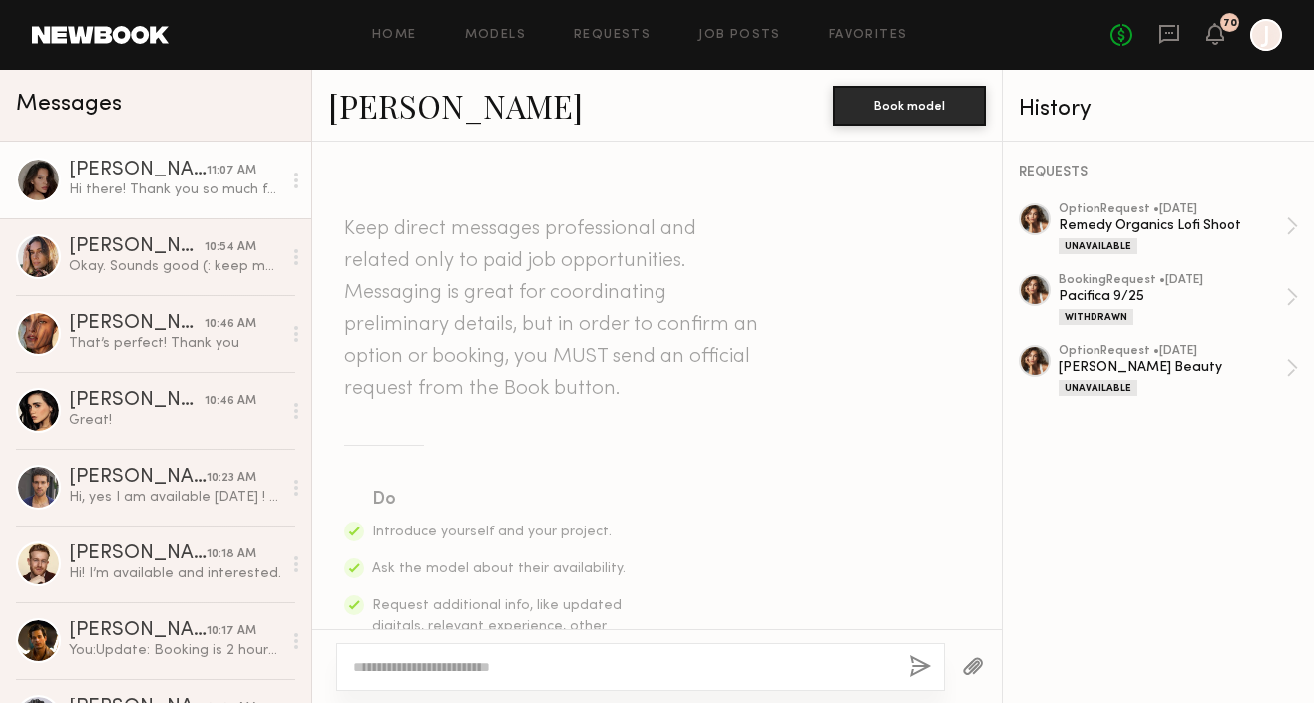
scroll to position [2425, 0]
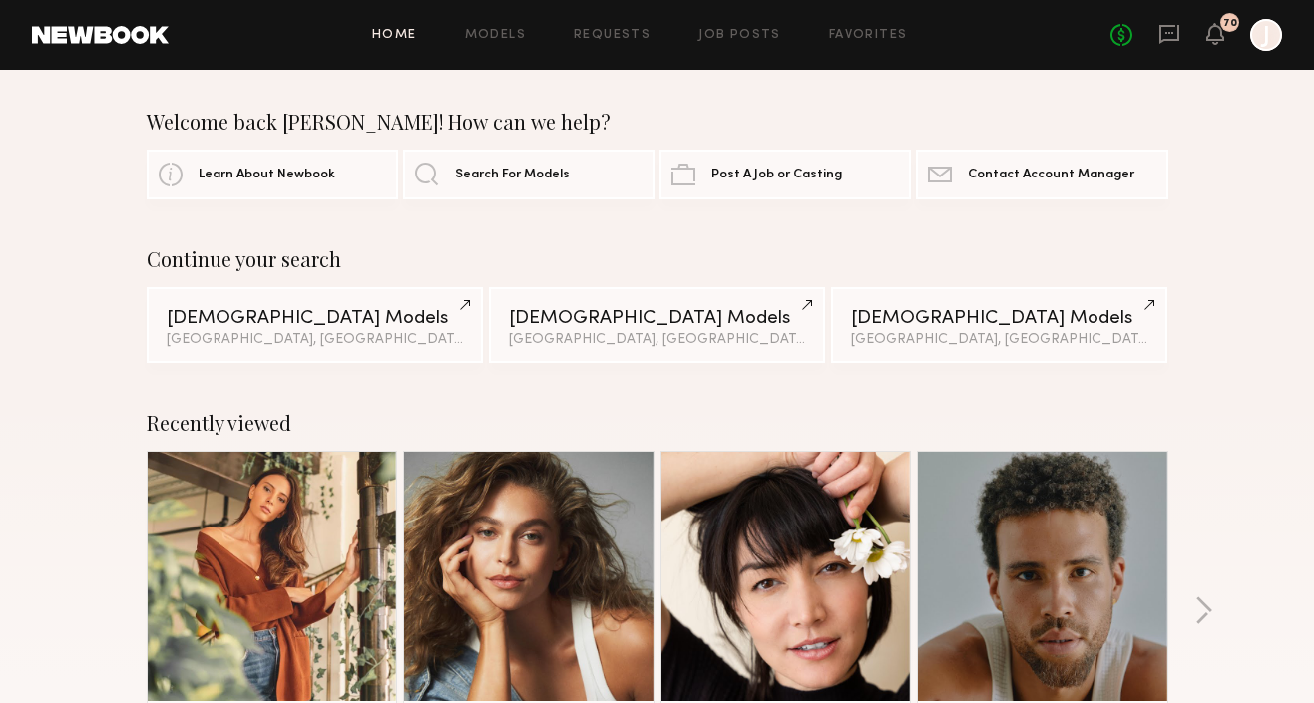
click at [1169, 32] on icon at bounding box center [1169, 33] width 8 height 2
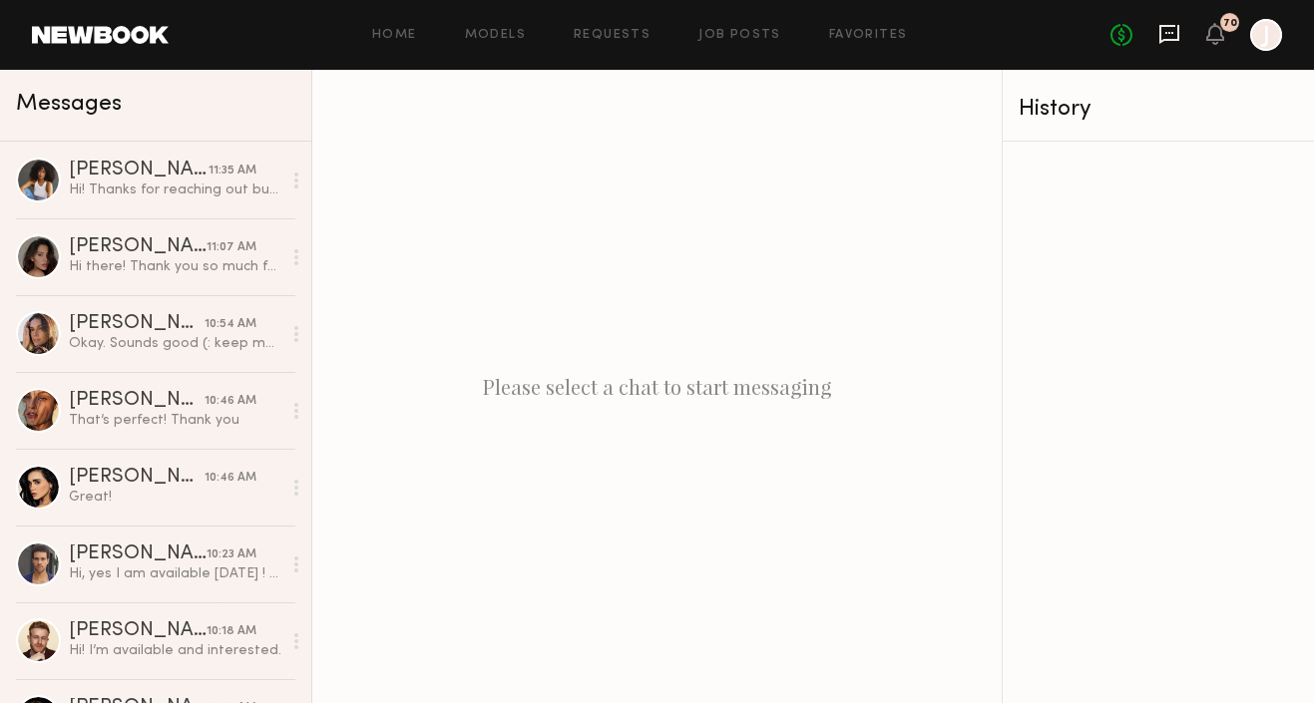
click at [1173, 36] on icon at bounding box center [1169, 34] width 22 height 22
click at [484, 36] on link "Models" at bounding box center [495, 35] width 61 height 13
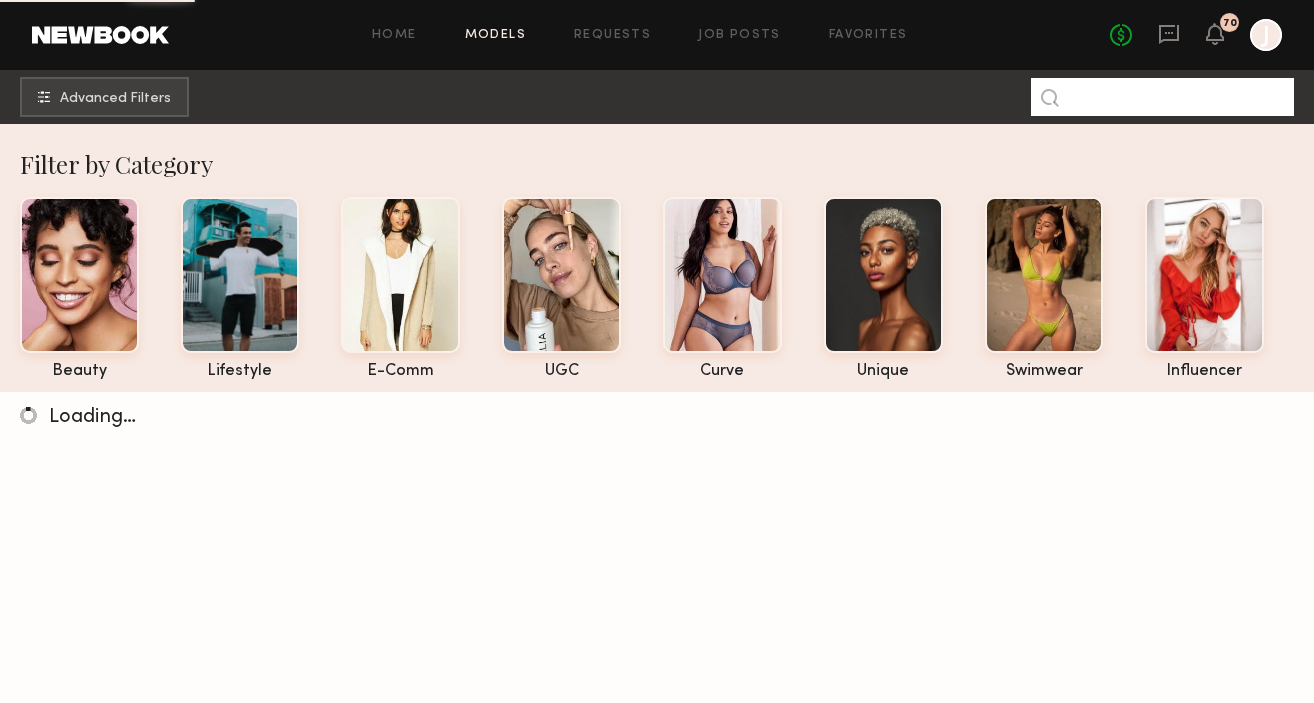
click at [1143, 94] on input at bounding box center [1162, 97] width 263 height 38
paste input "**********"
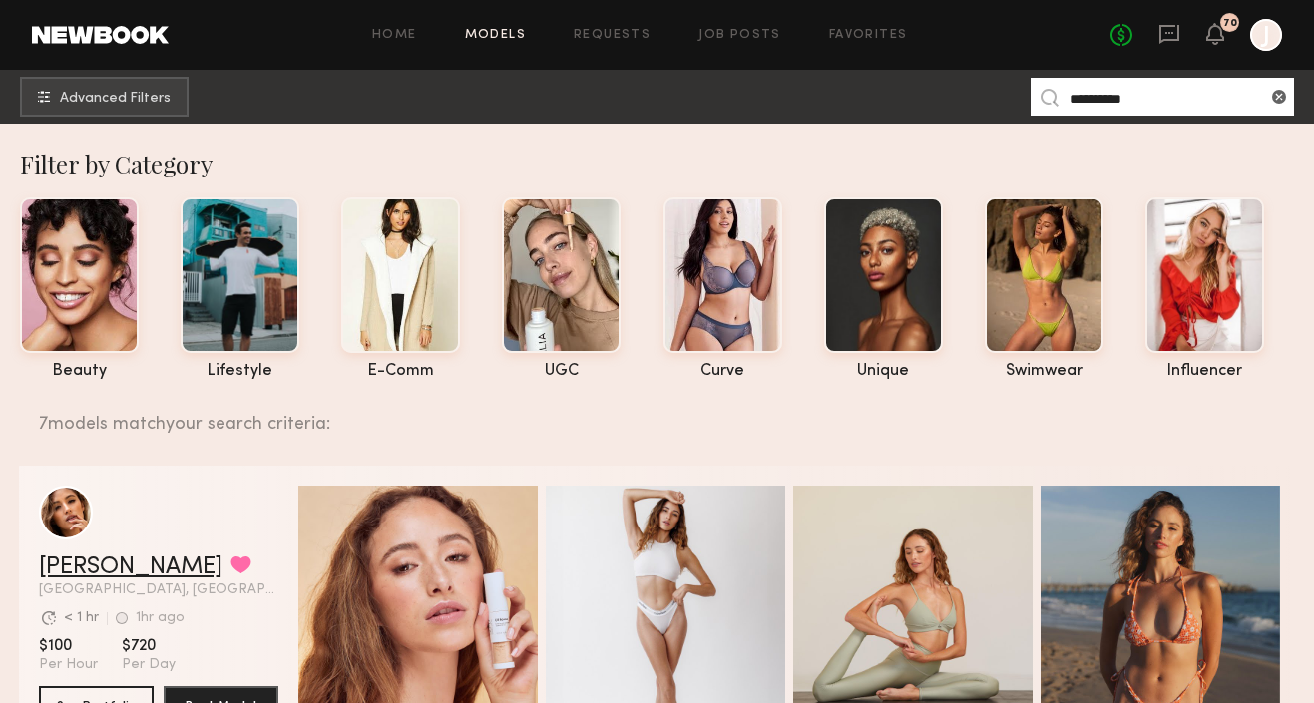
type input "**********"
click at [98, 563] on link "[PERSON_NAME]" at bounding box center [131, 568] width 184 height 24
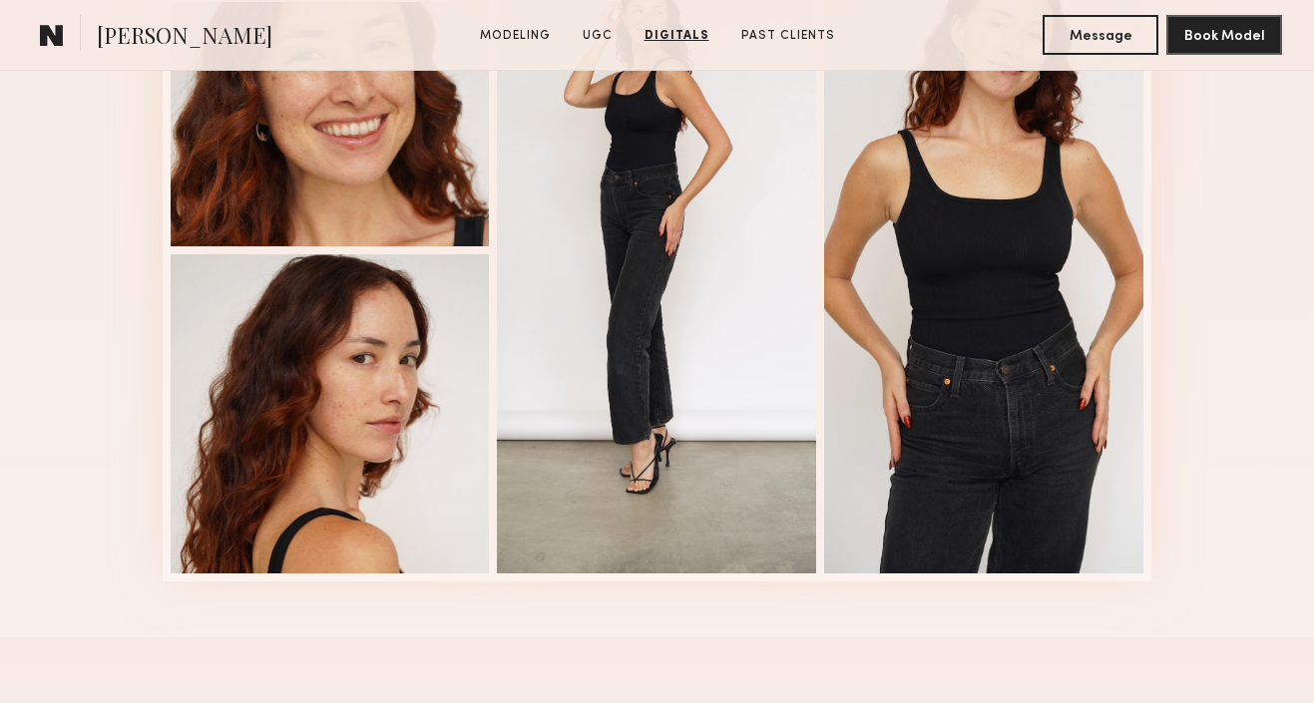
scroll to position [3003, 0]
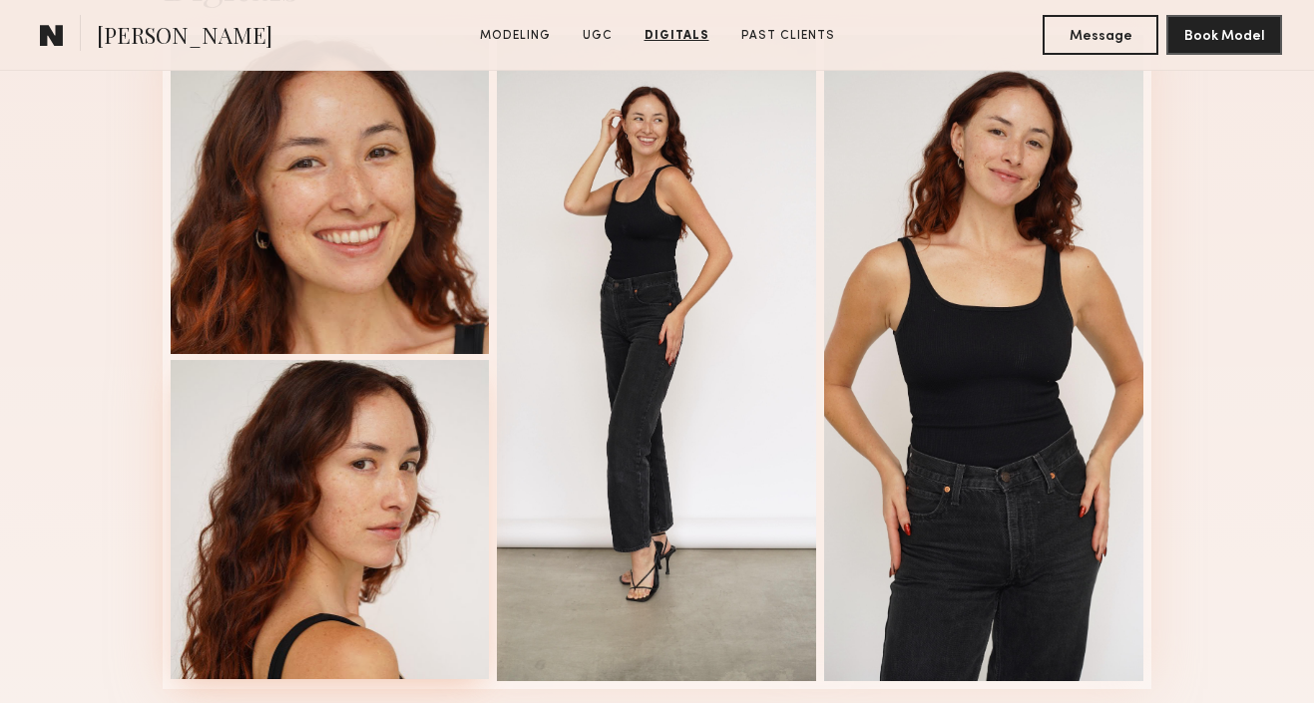
click at [277, 480] on div at bounding box center [330, 519] width 319 height 319
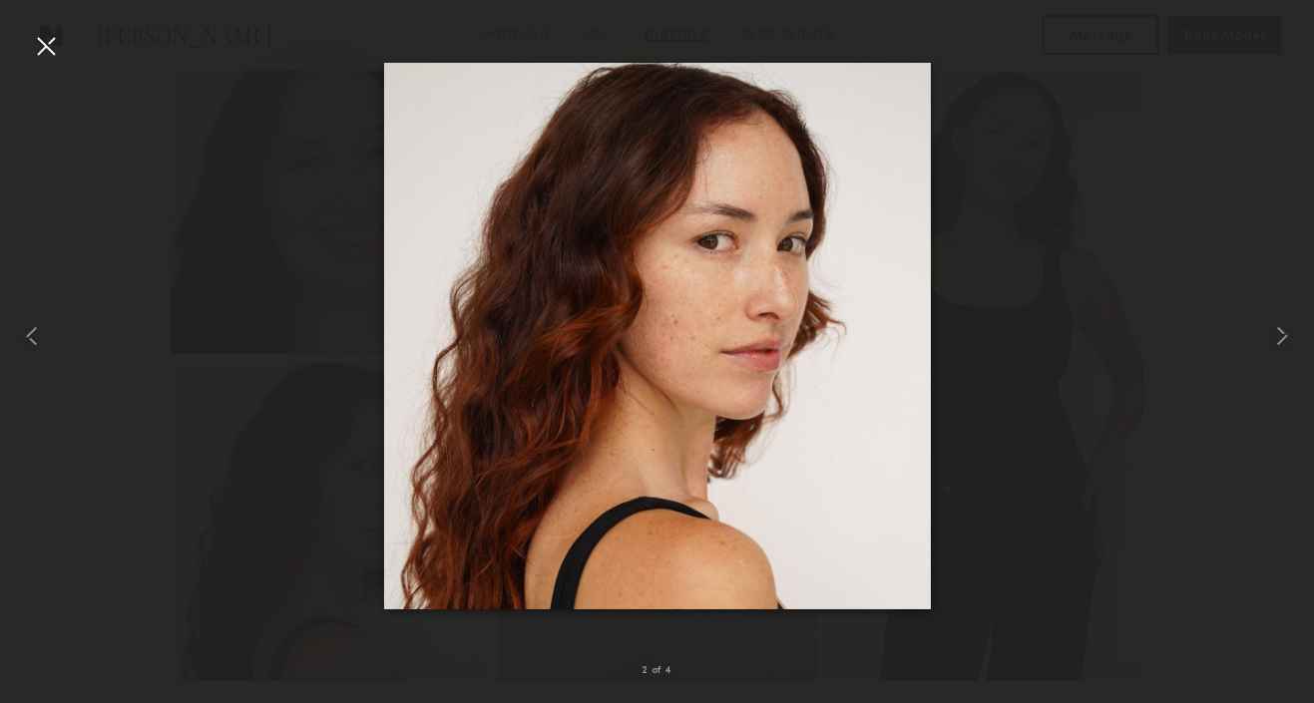
click at [49, 48] on div at bounding box center [46, 46] width 32 height 32
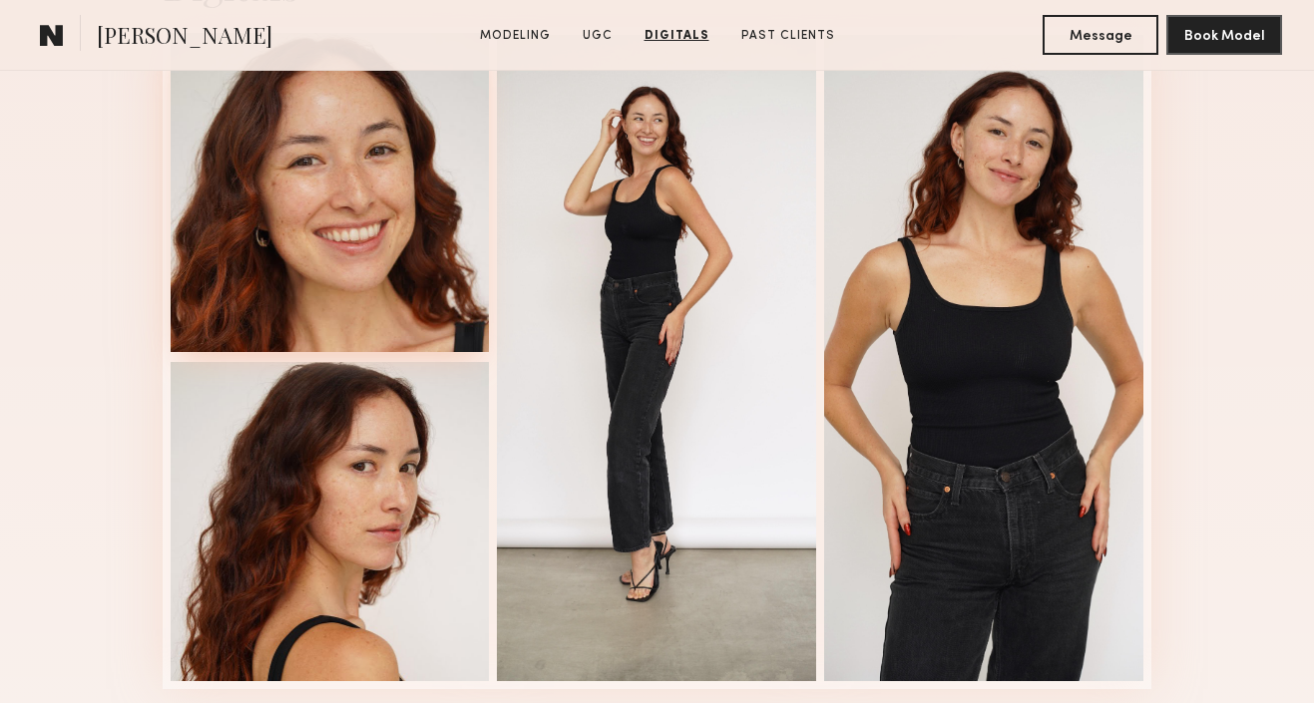
click at [250, 292] on div at bounding box center [330, 192] width 319 height 319
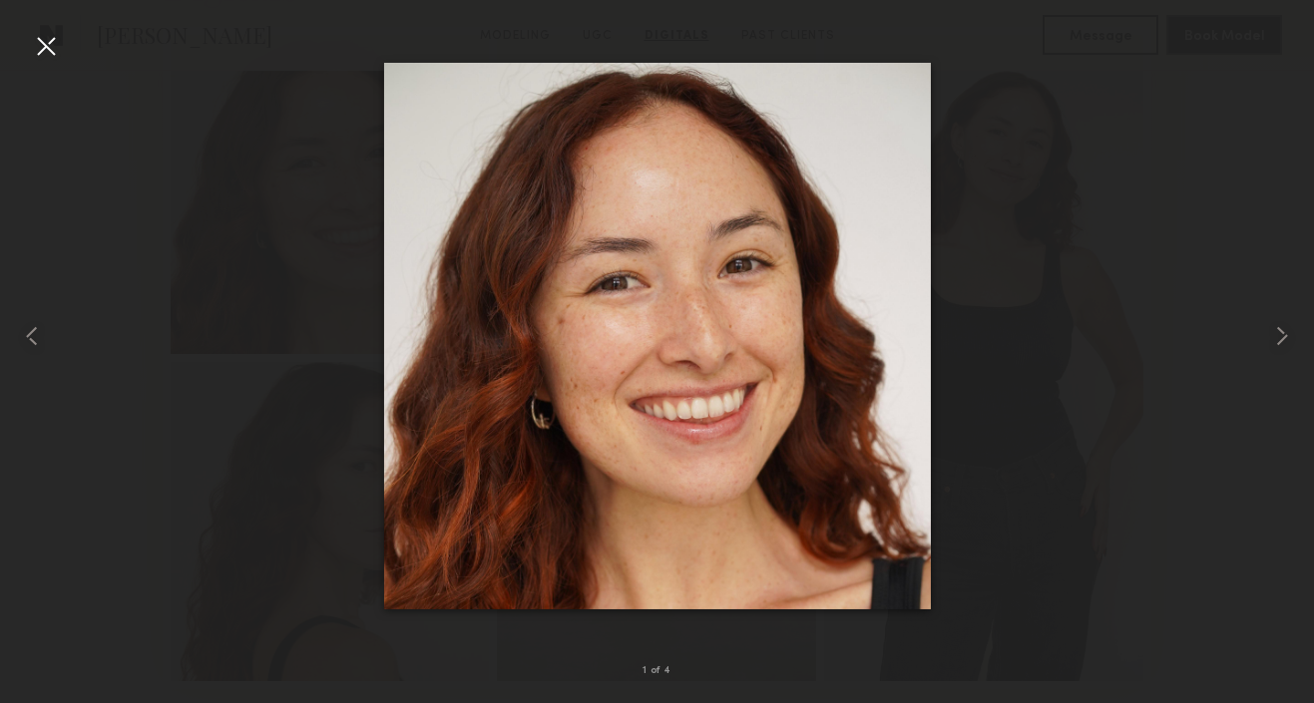
click at [45, 58] on div at bounding box center [46, 46] width 32 height 32
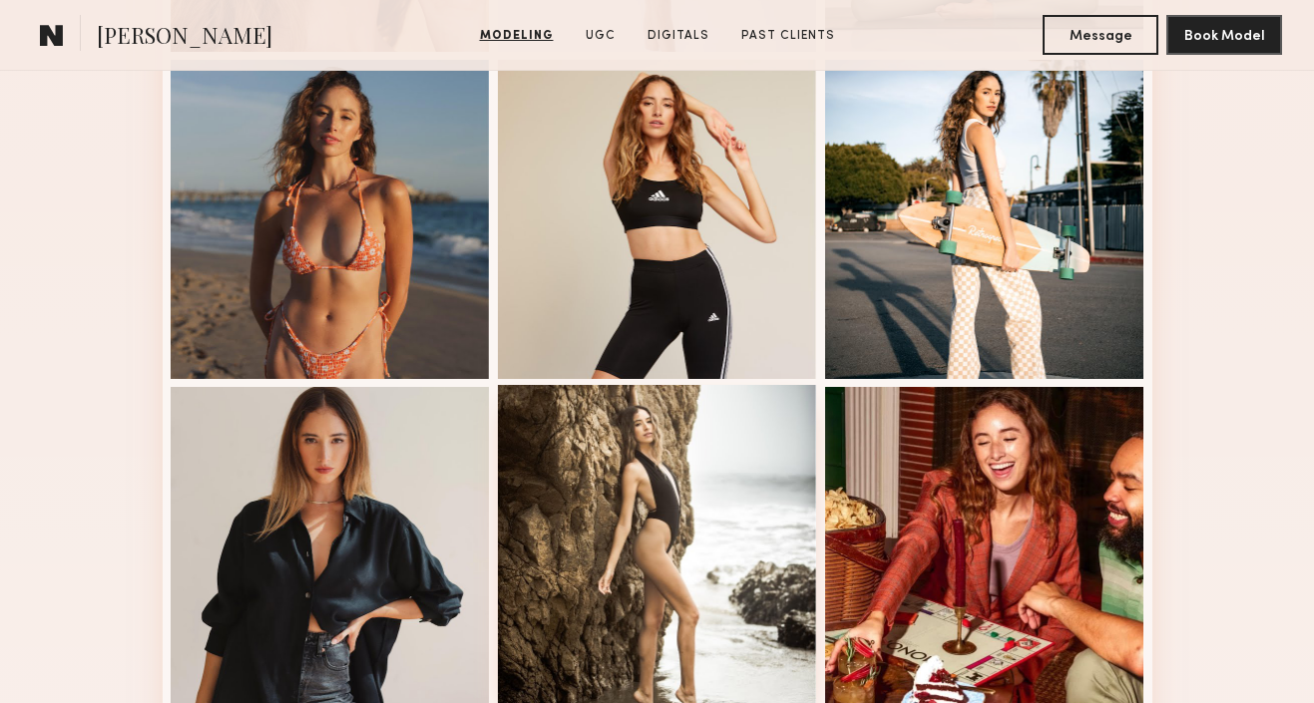
scroll to position [856, 0]
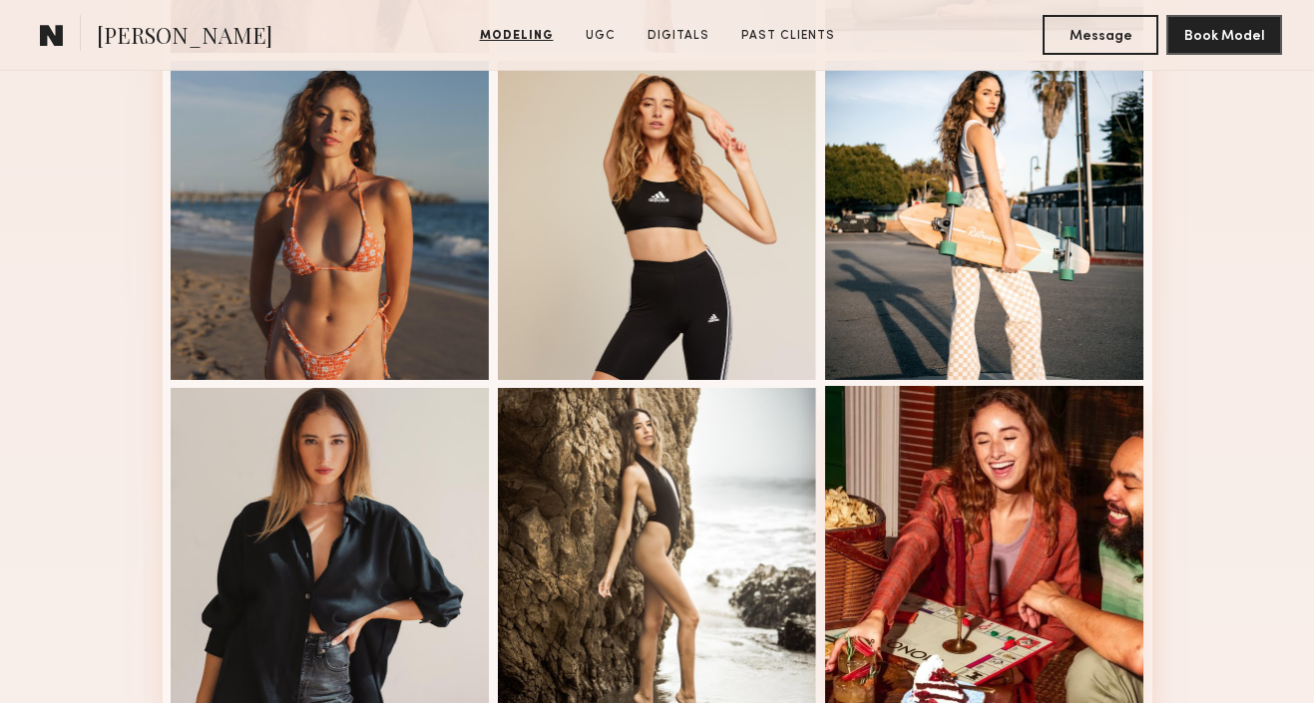
click at [892, 463] on div at bounding box center [984, 545] width 319 height 319
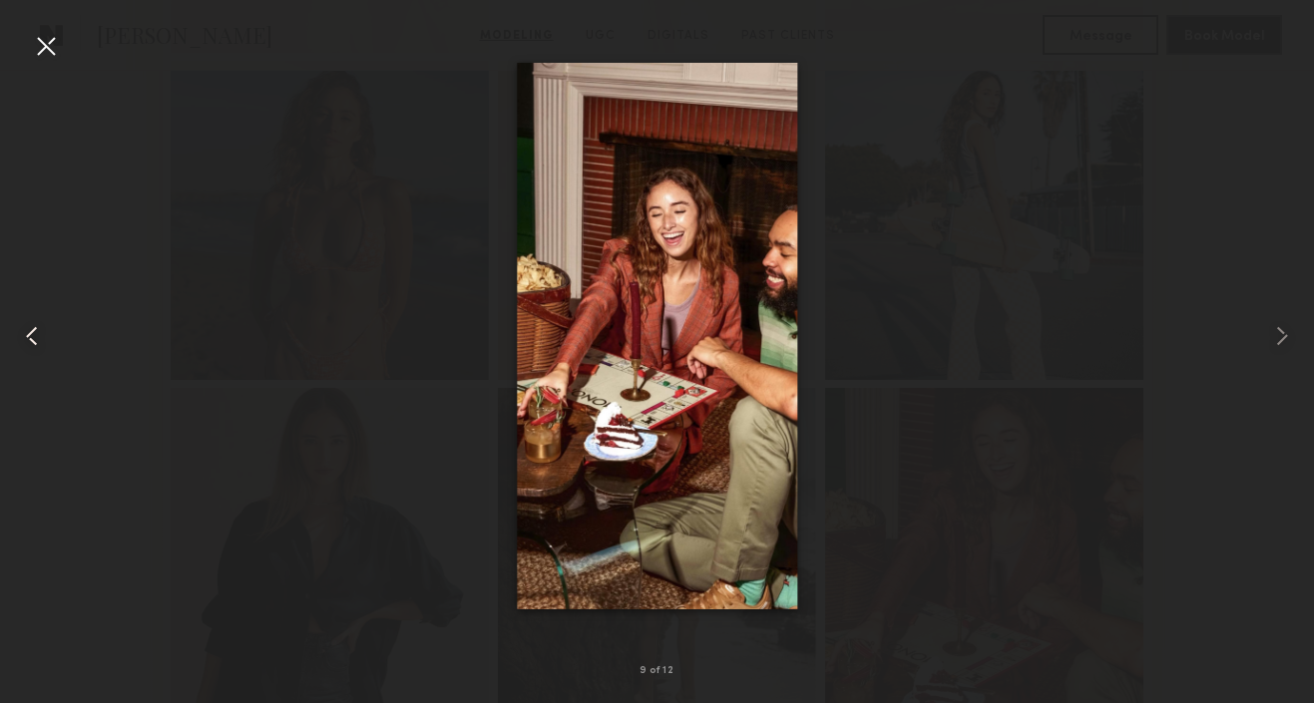
click at [51, 62] on div at bounding box center [26, 336] width 53 height 608
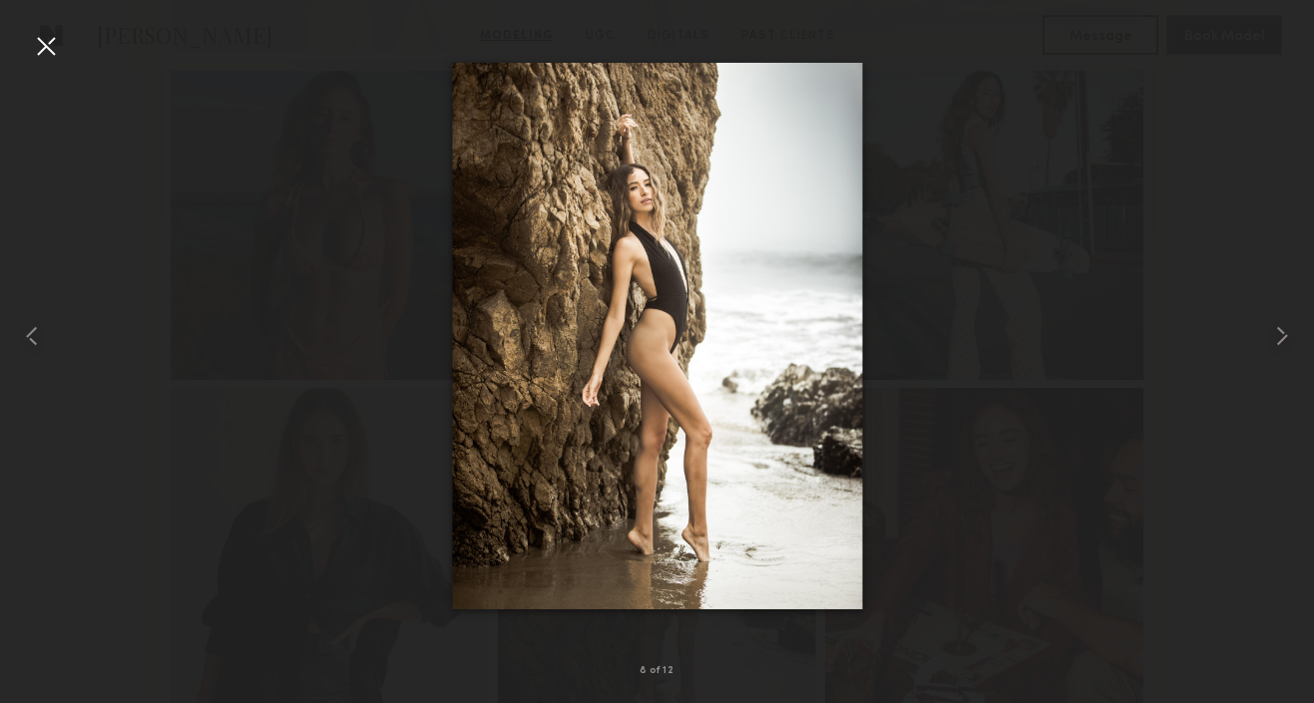
click at [50, 44] on div at bounding box center [46, 46] width 32 height 32
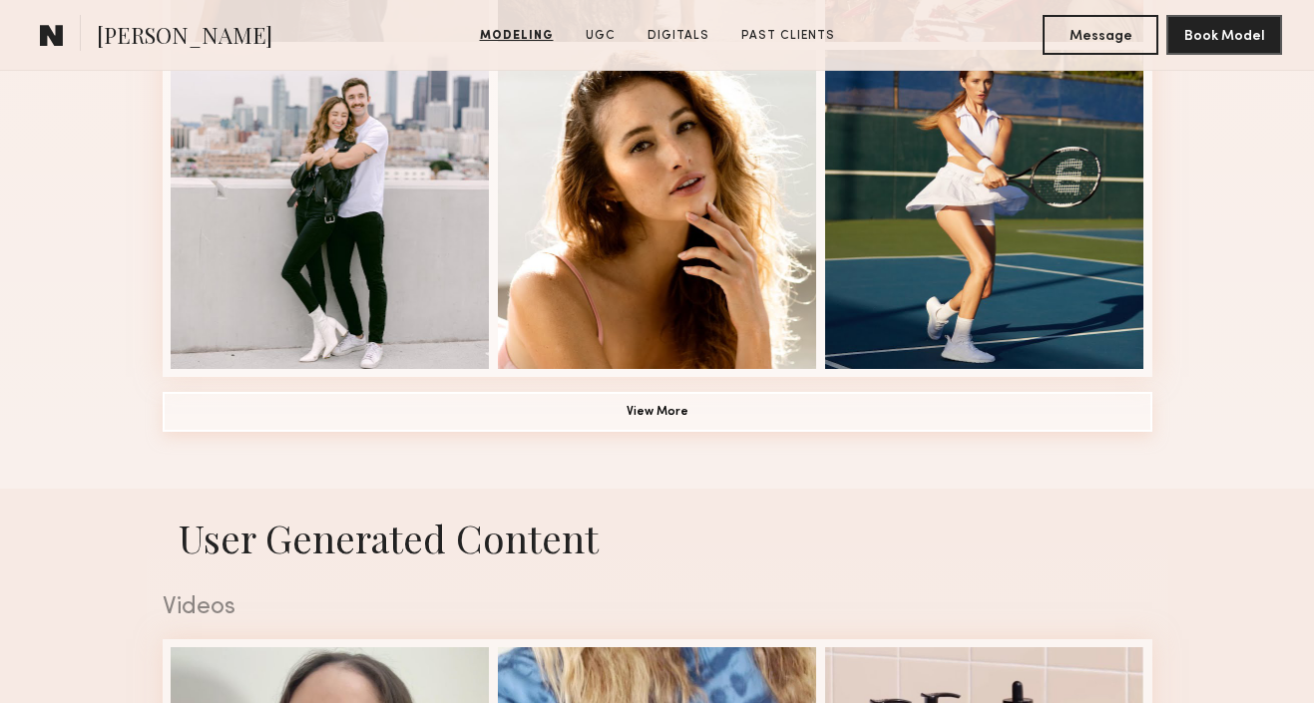
click at [251, 414] on button "View More" at bounding box center [658, 412] width 990 height 40
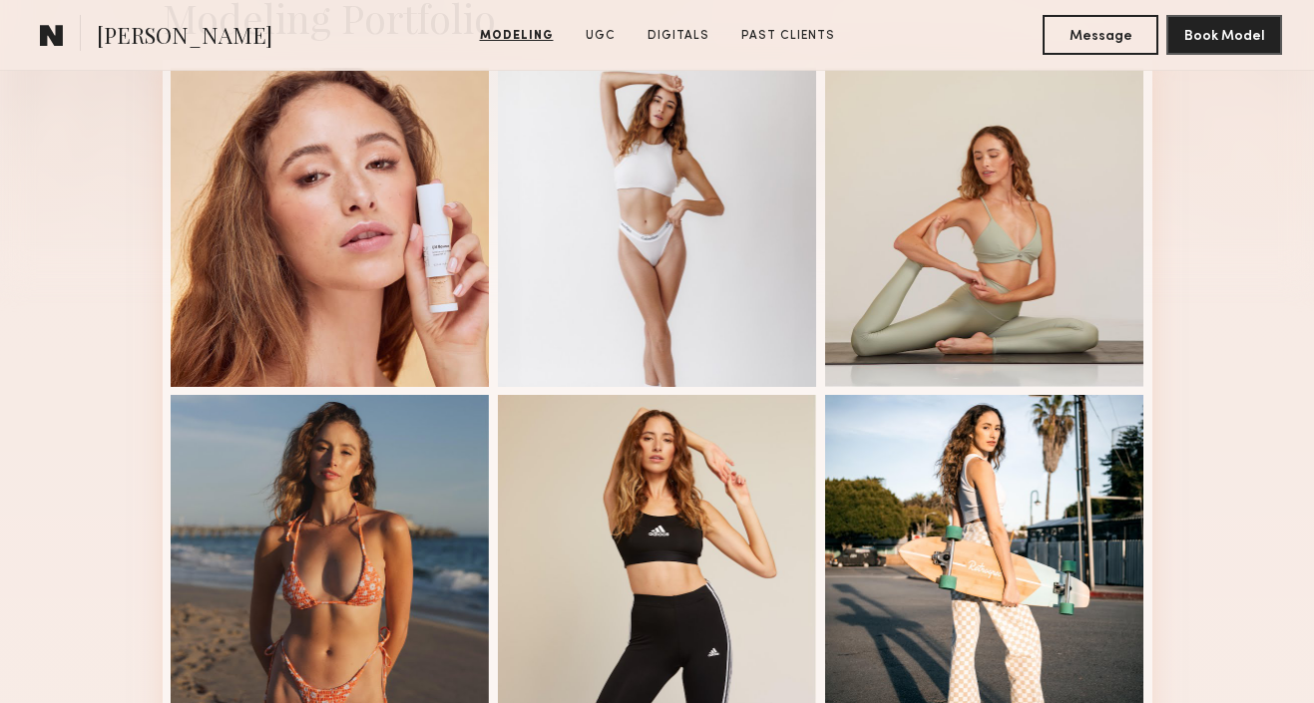
scroll to position [514, 0]
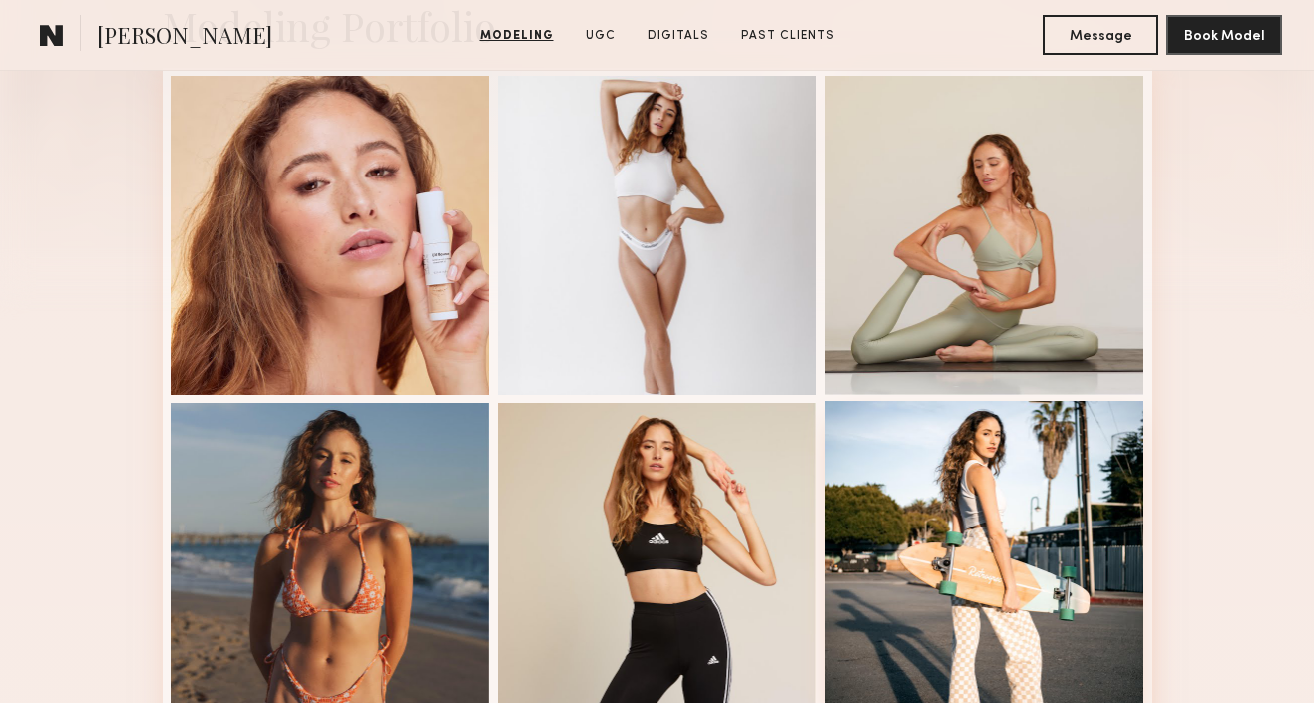
click at [980, 510] on div at bounding box center [984, 560] width 319 height 319
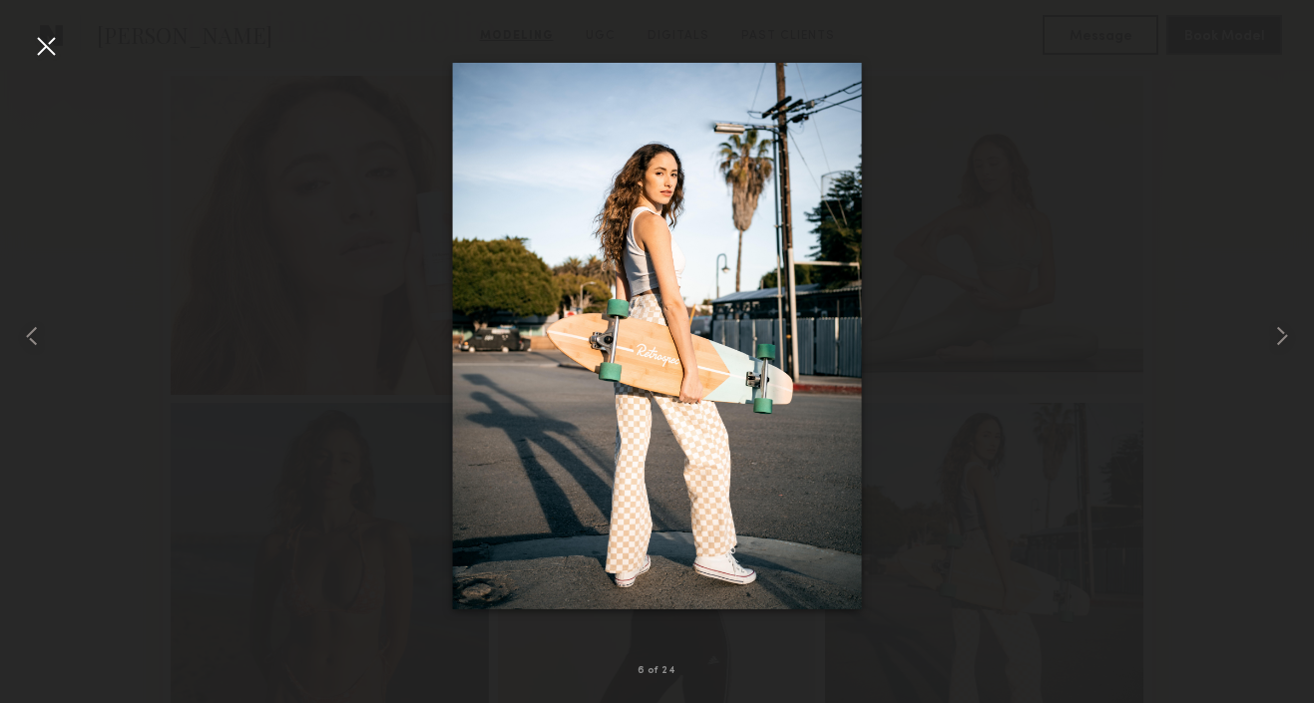
click at [57, 56] on div at bounding box center [46, 46] width 32 height 32
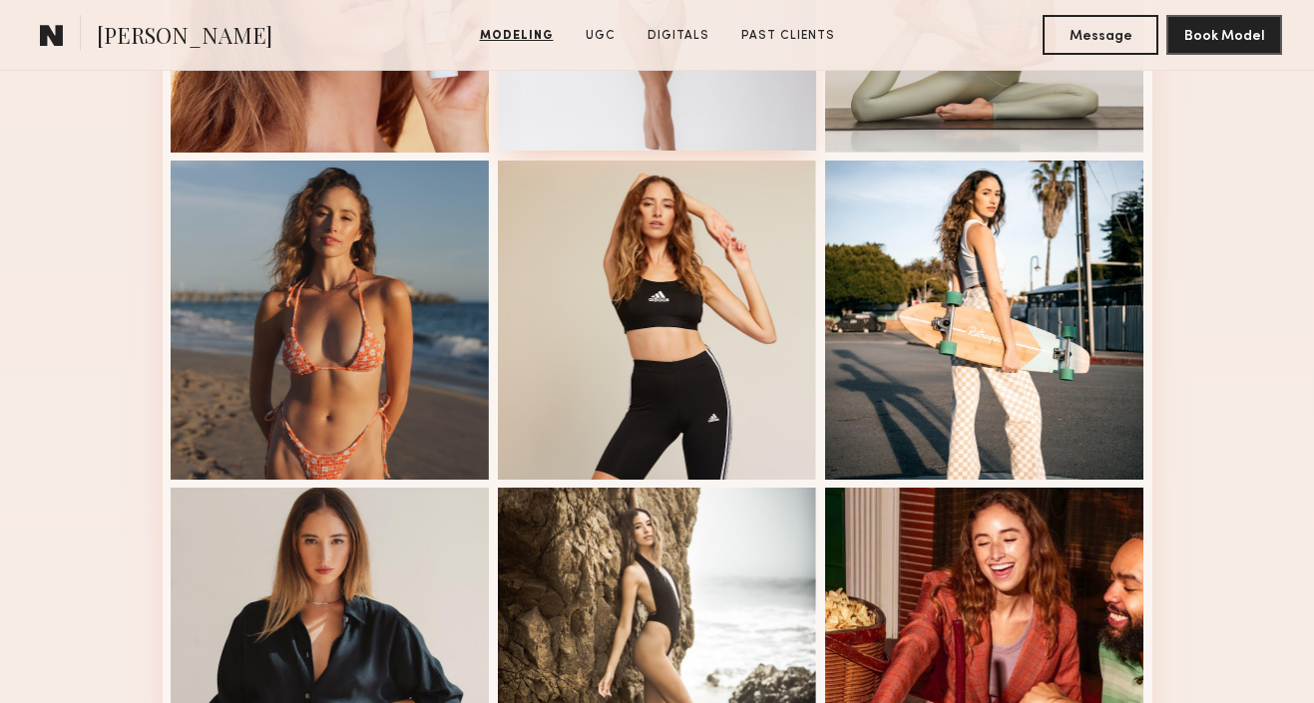
scroll to position [779, 0]
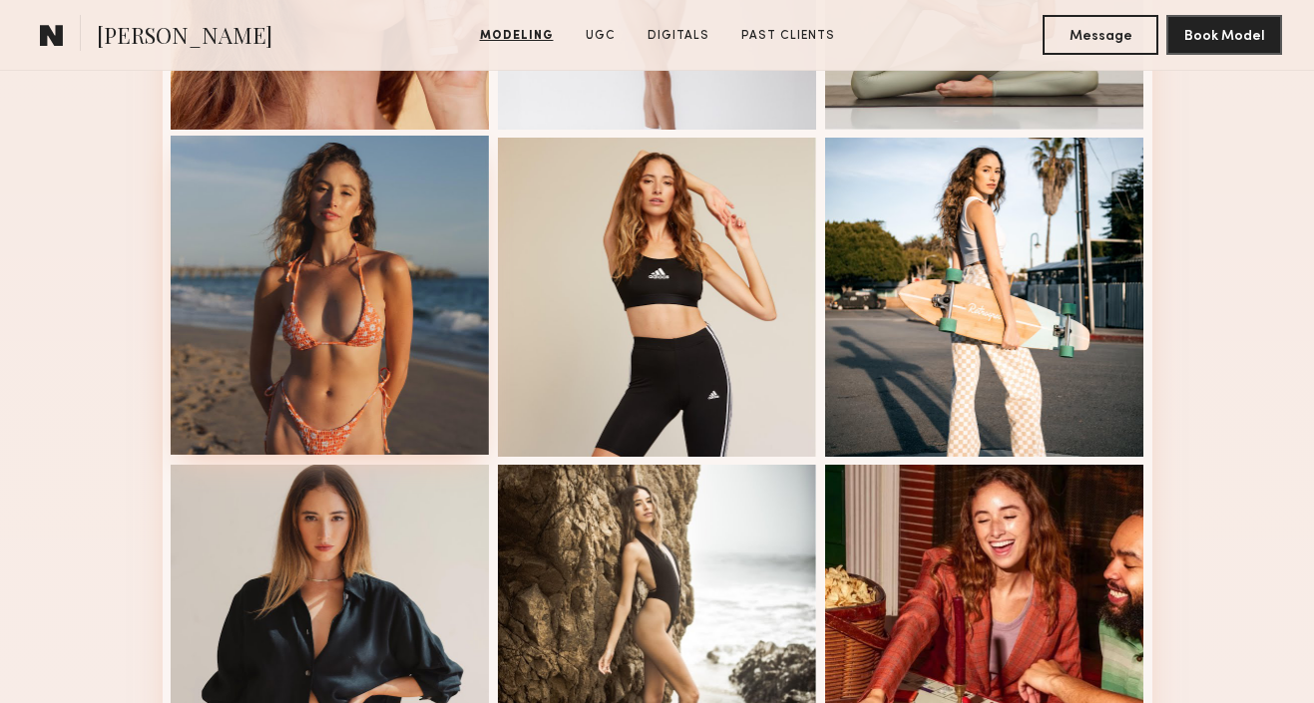
click at [410, 272] on div at bounding box center [330, 295] width 319 height 319
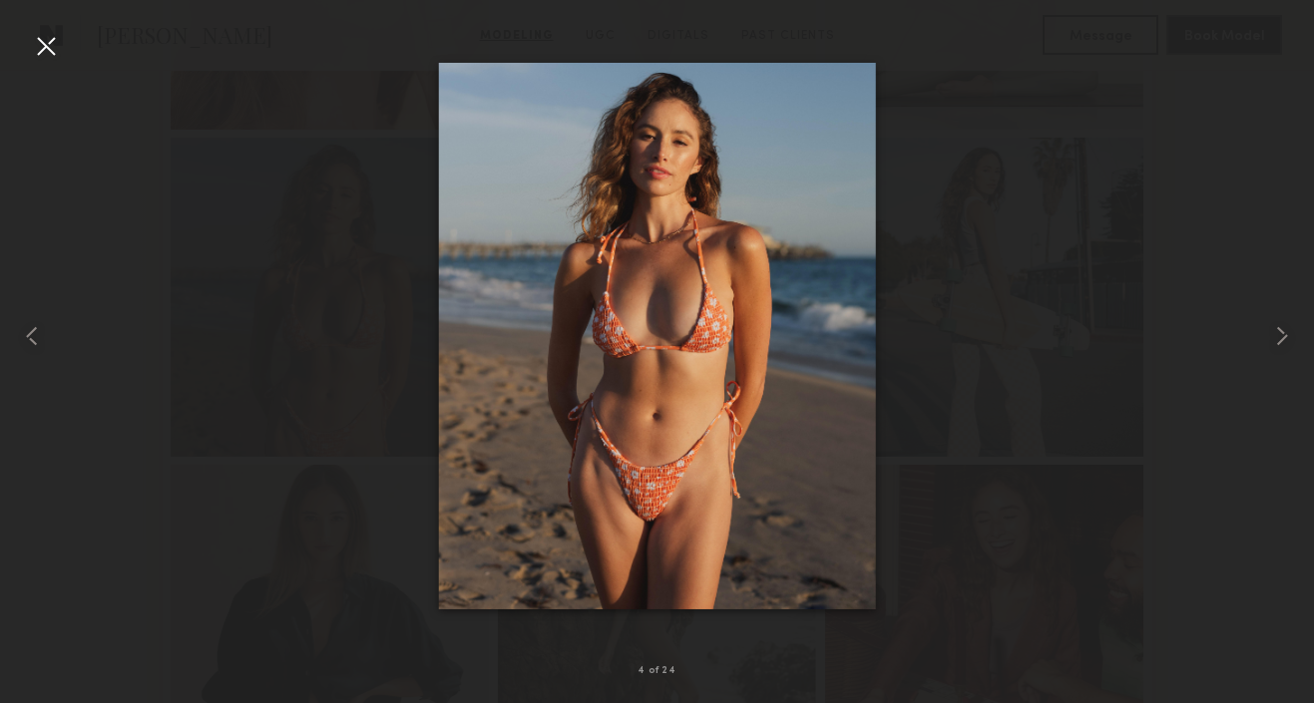
click at [55, 43] on div at bounding box center [46, 46] width 32 height 32
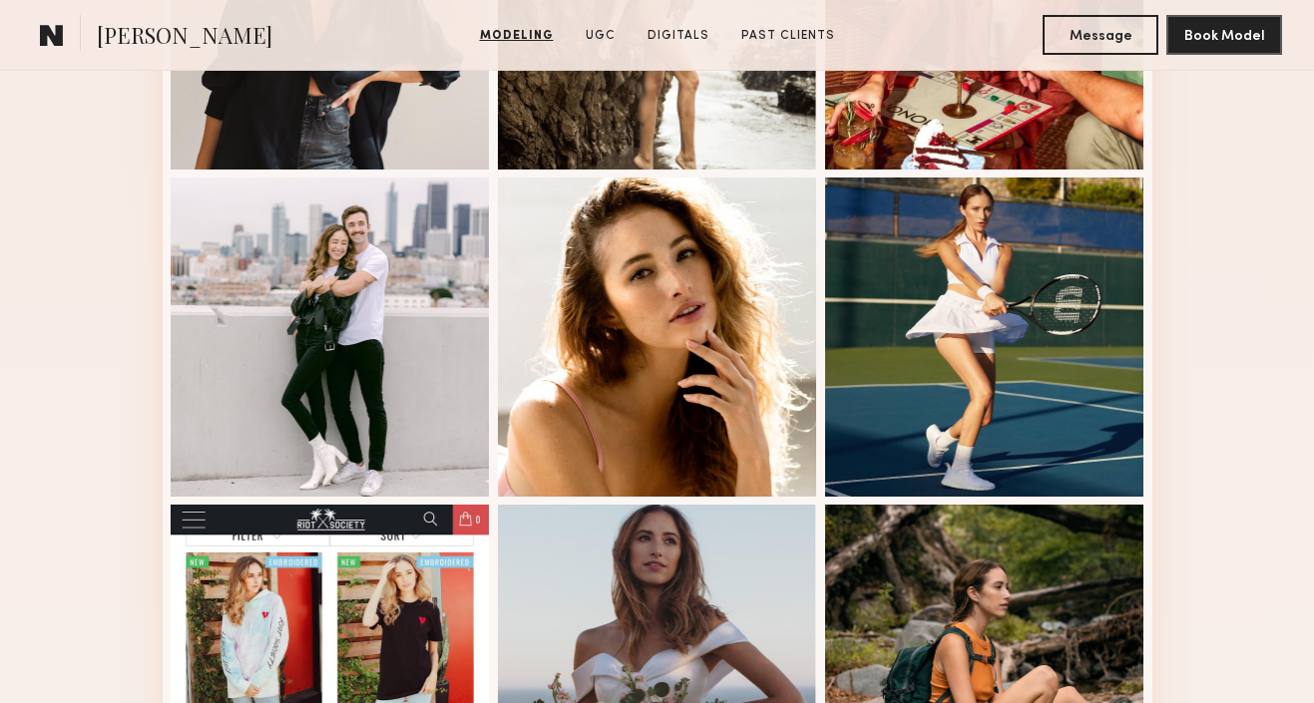
scroll to position [1393, 0]
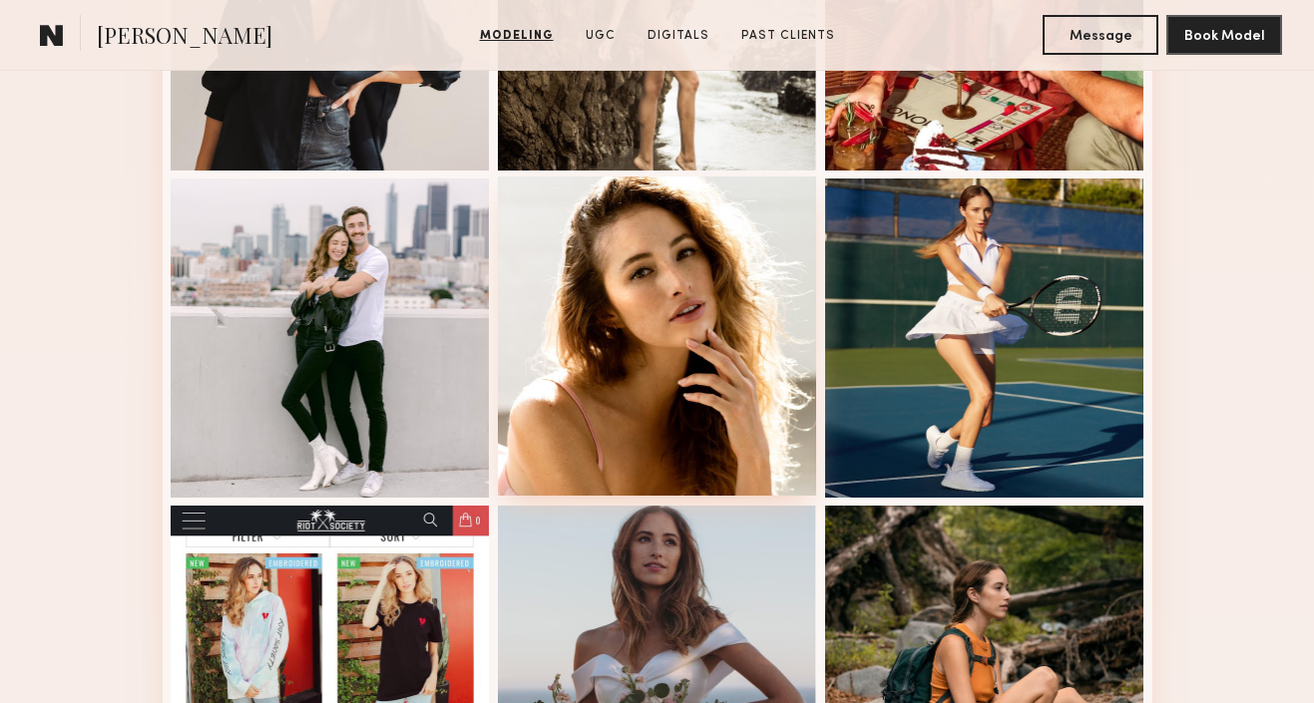
click at [578, 380] on div at bounding box center [657, 336] width 319 height 319
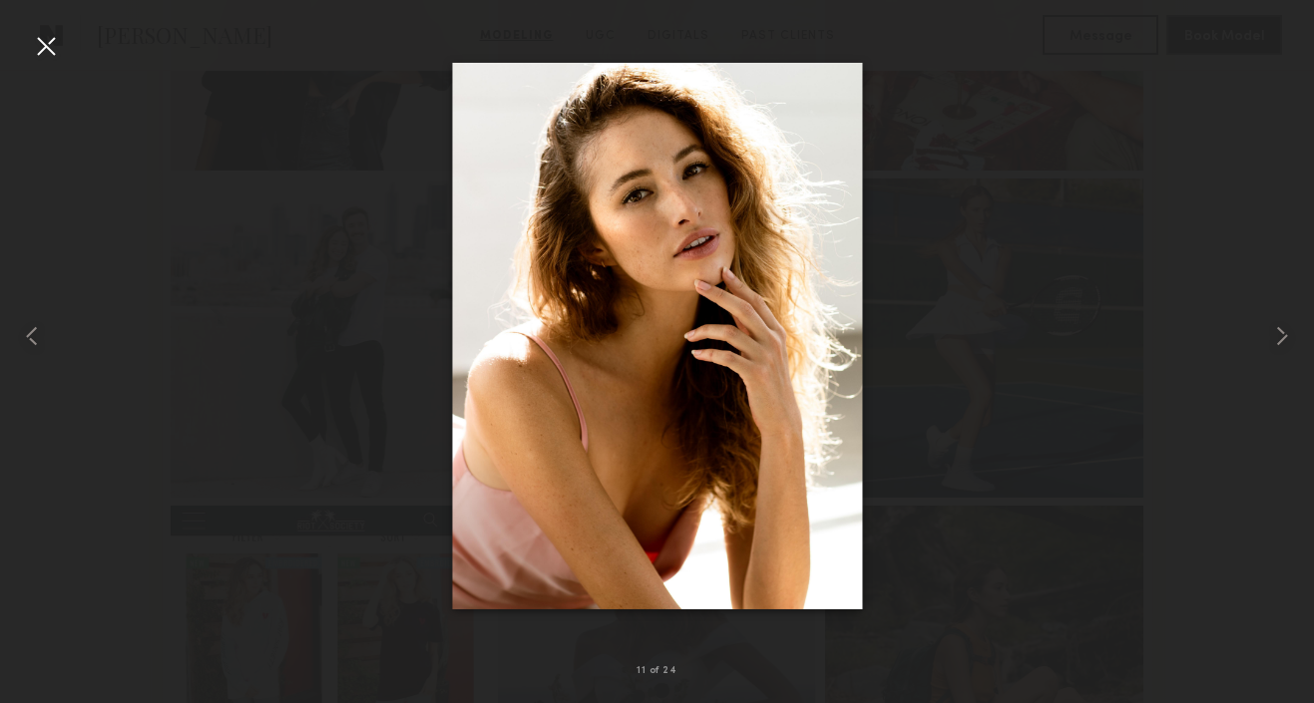
click at [39, 51] on div at bounding box center [46, 46] width 32 height 32
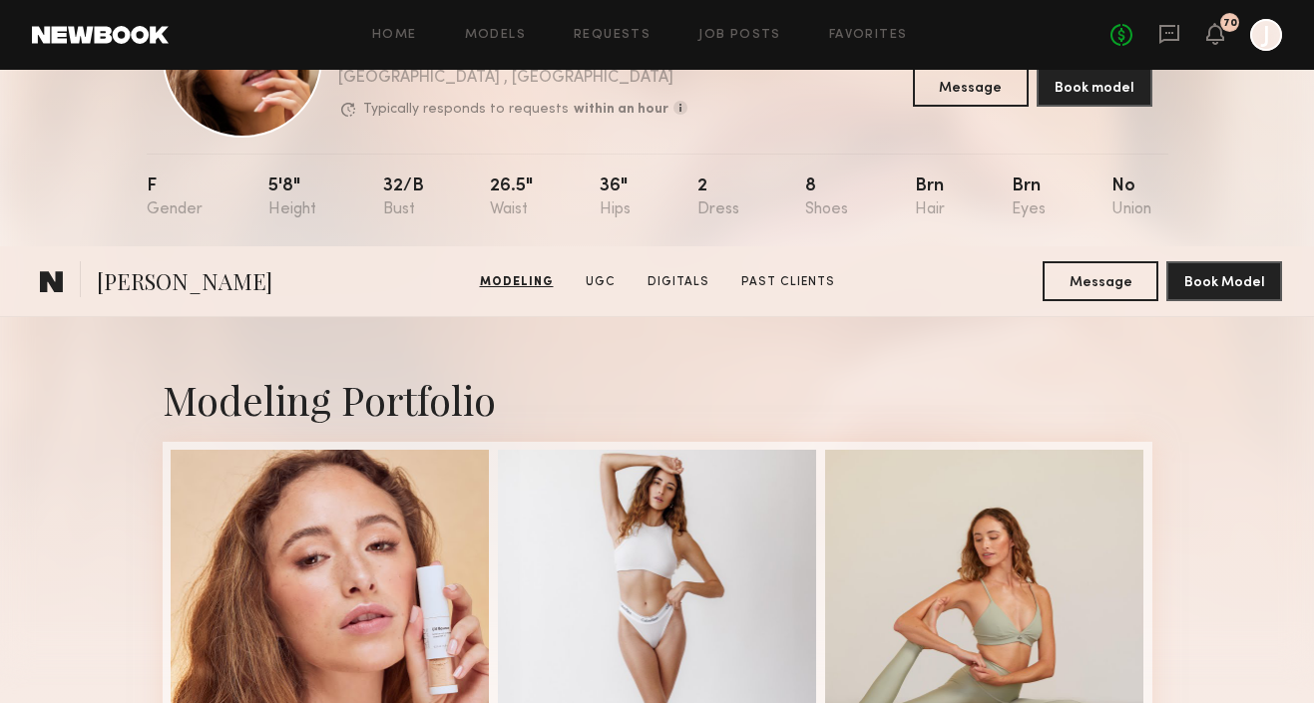
scroll to position [0, 0]
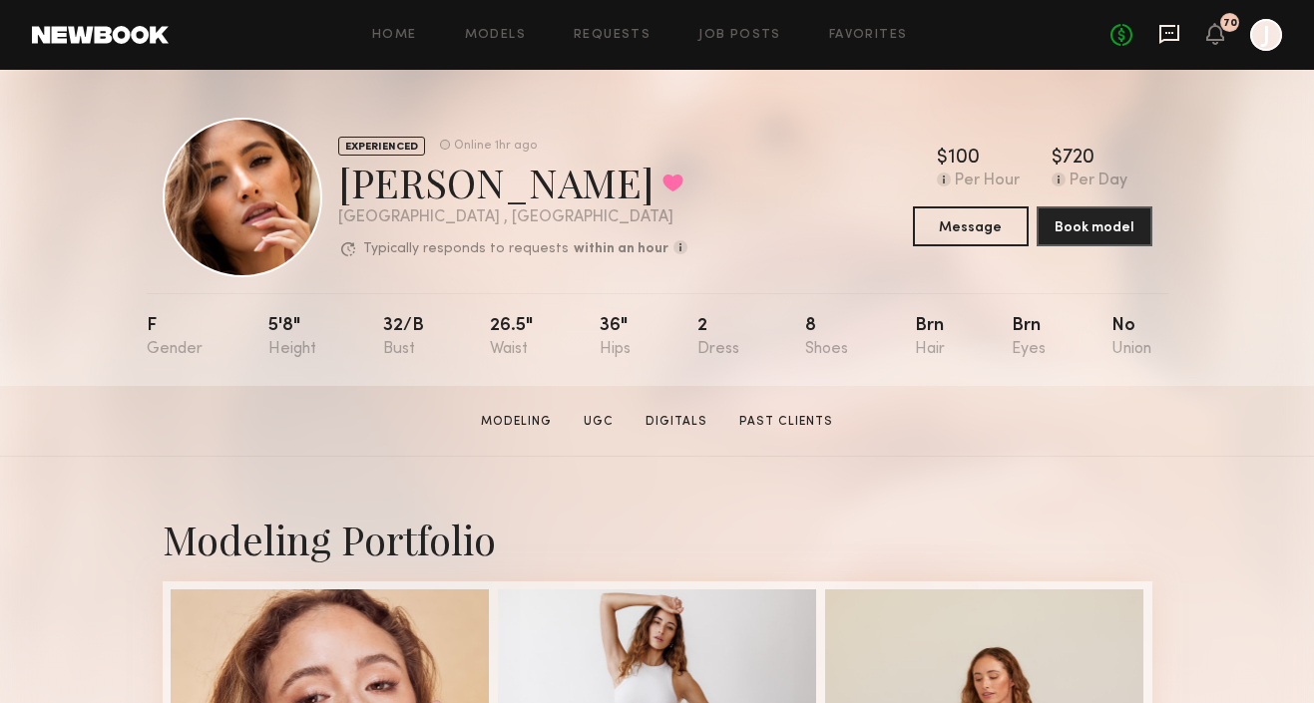
click at [1166, 39] on icon at bounding box center [1169, 34] width 20 height 19
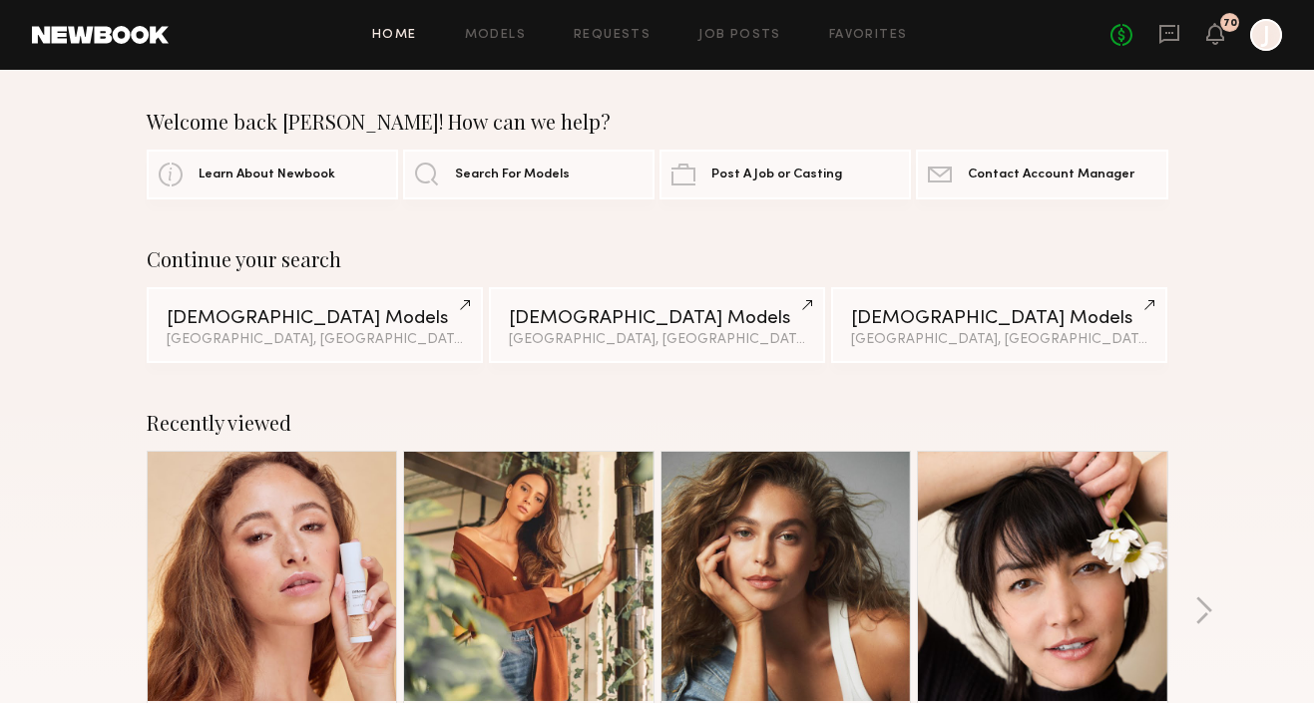
click at [1171, 32] on icon at bounding box center [1169, 33] width 8 height 2
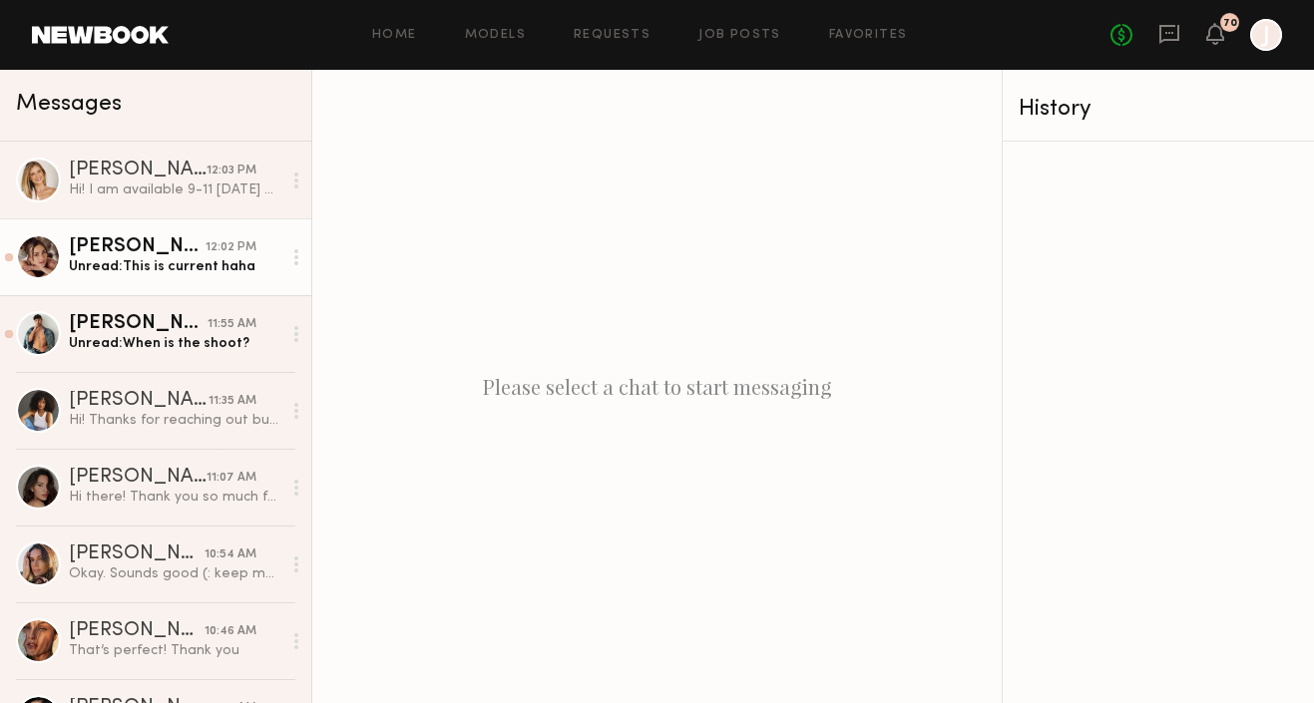
click at [168, 284] on link "Emily H. 12:02 PM Unread: This is current haha" at bounding box center [155, 257] width 311 height 77
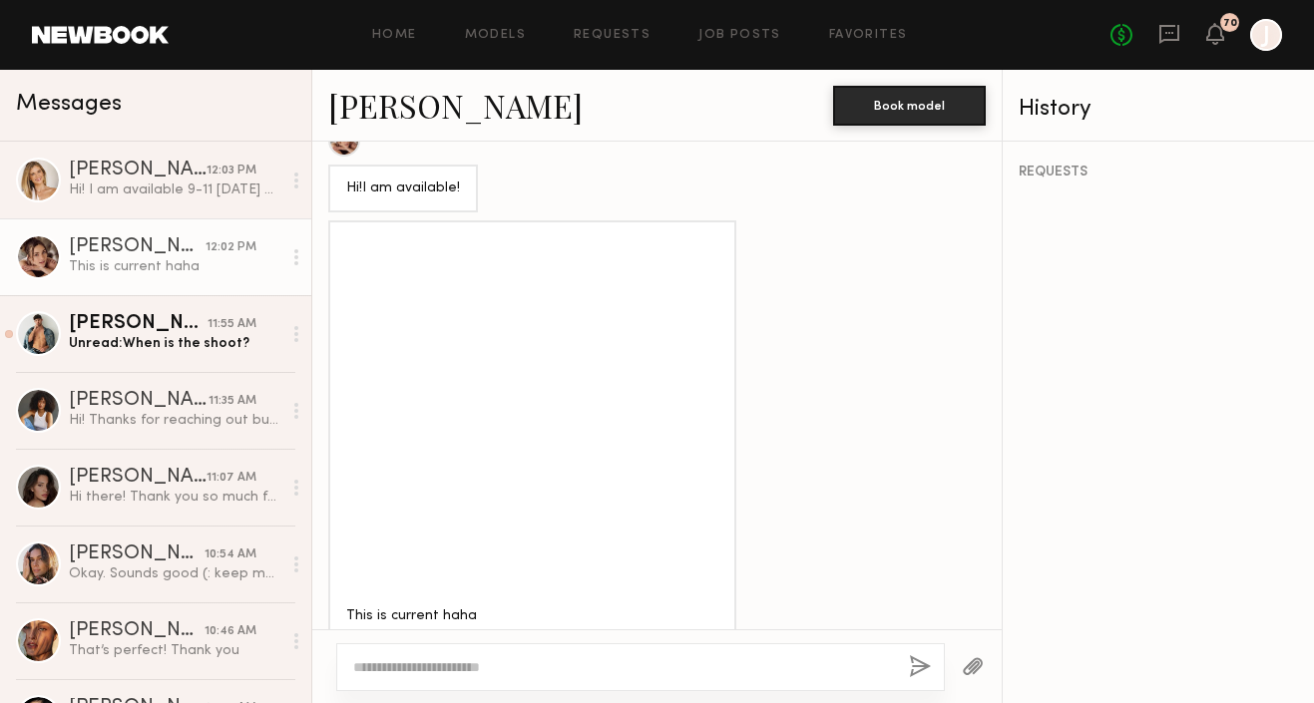
scroll to position [2118, 0]
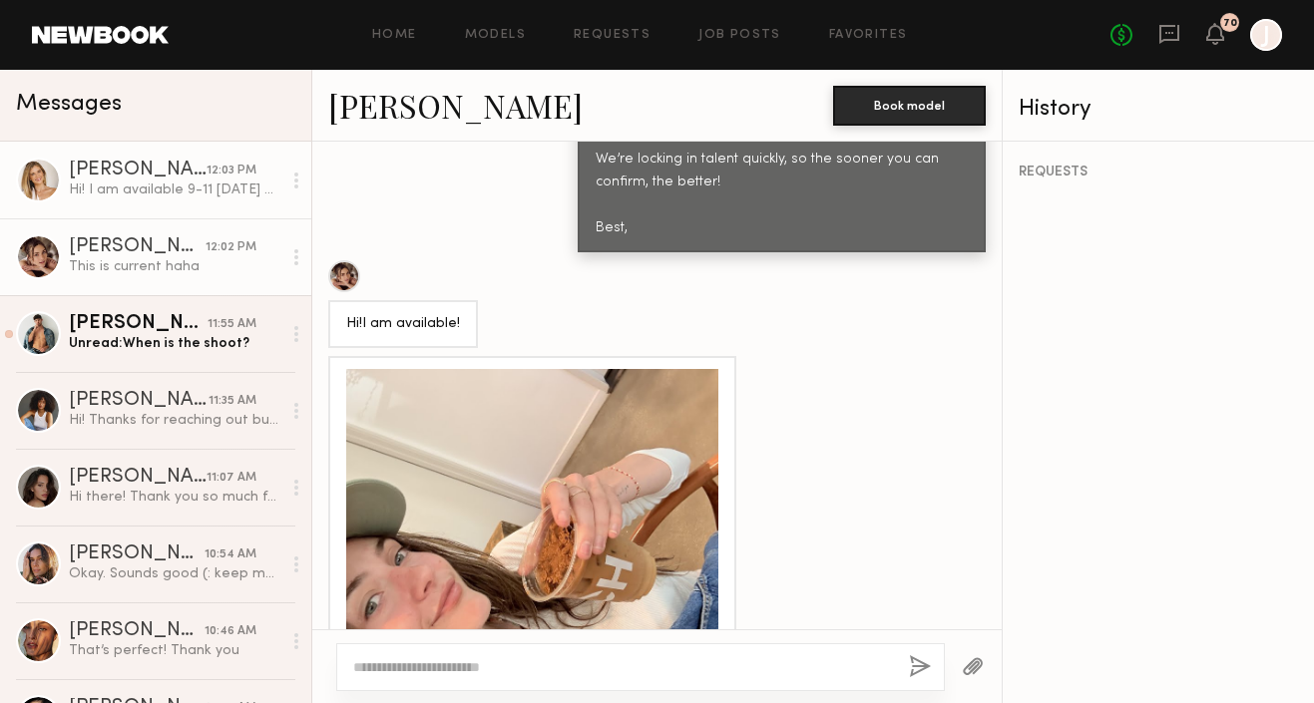
click at [147, 187] on div "Hi! I am available 9-11 [DATE] or 3-5 :)" at bounding box center [175, 190] width 213 height 19
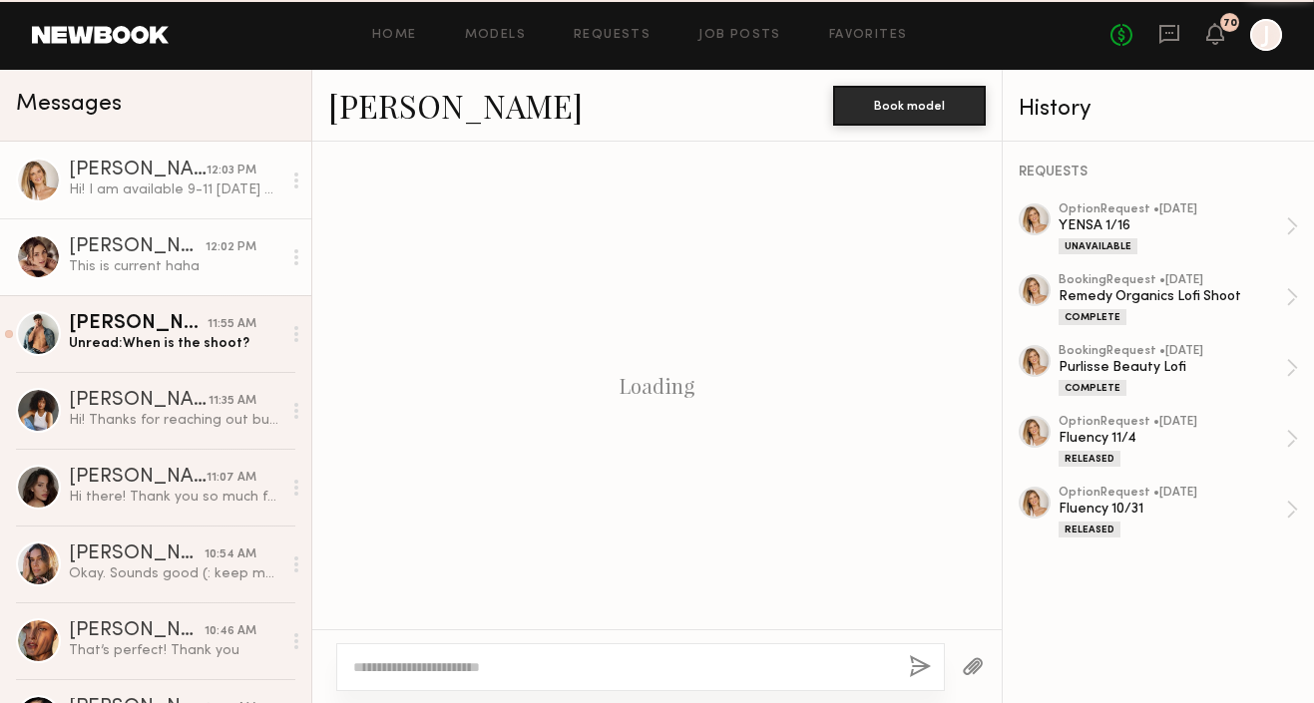
scroll to position [3103, 0]
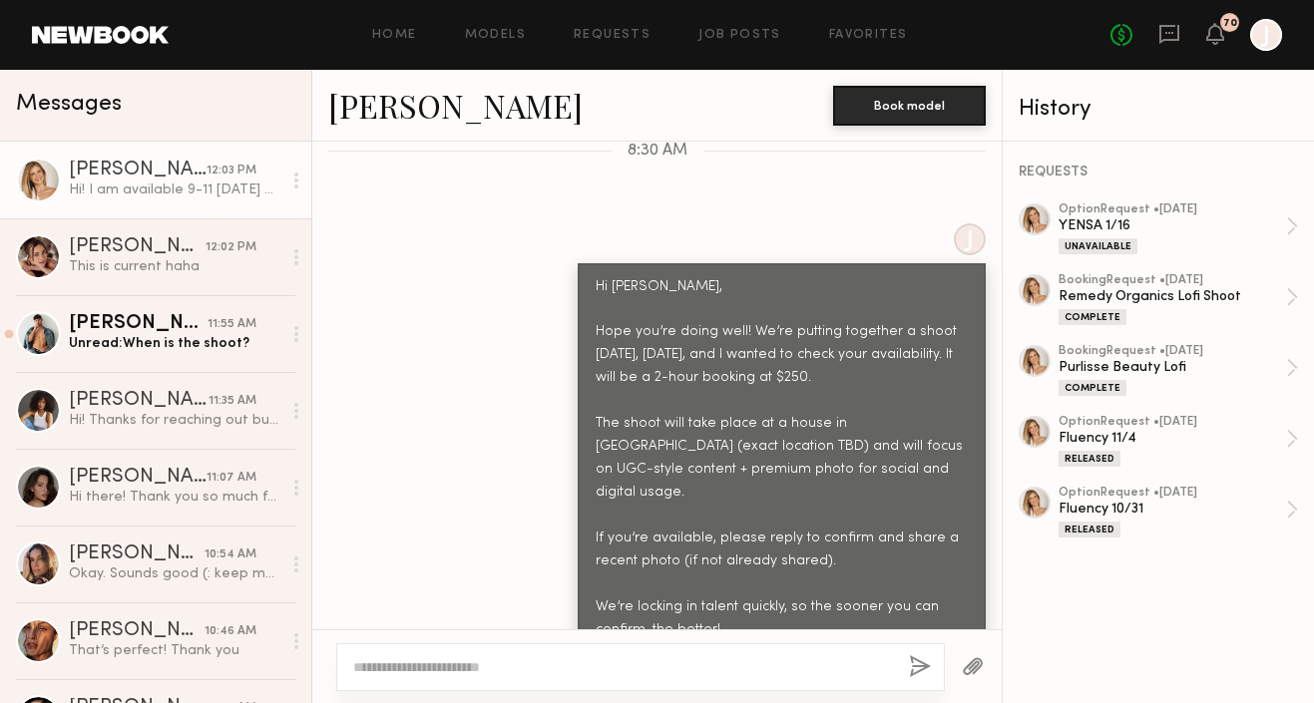
click at [430, 106] on link "[PERSON_NAME]" at bounding box center [455, 105] width 254 height 43
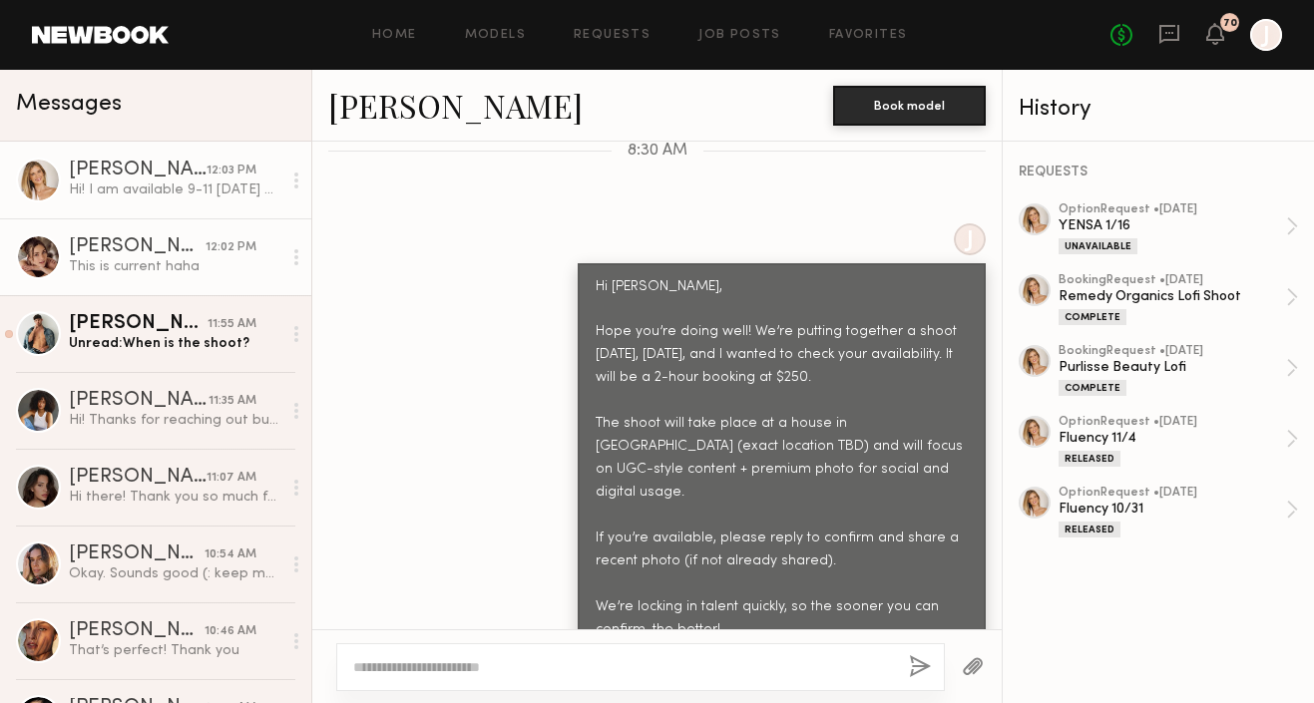
click at [132, 255] on div "[PERSON_NAME]" at bounding box center [137, 247] width 137 height 20
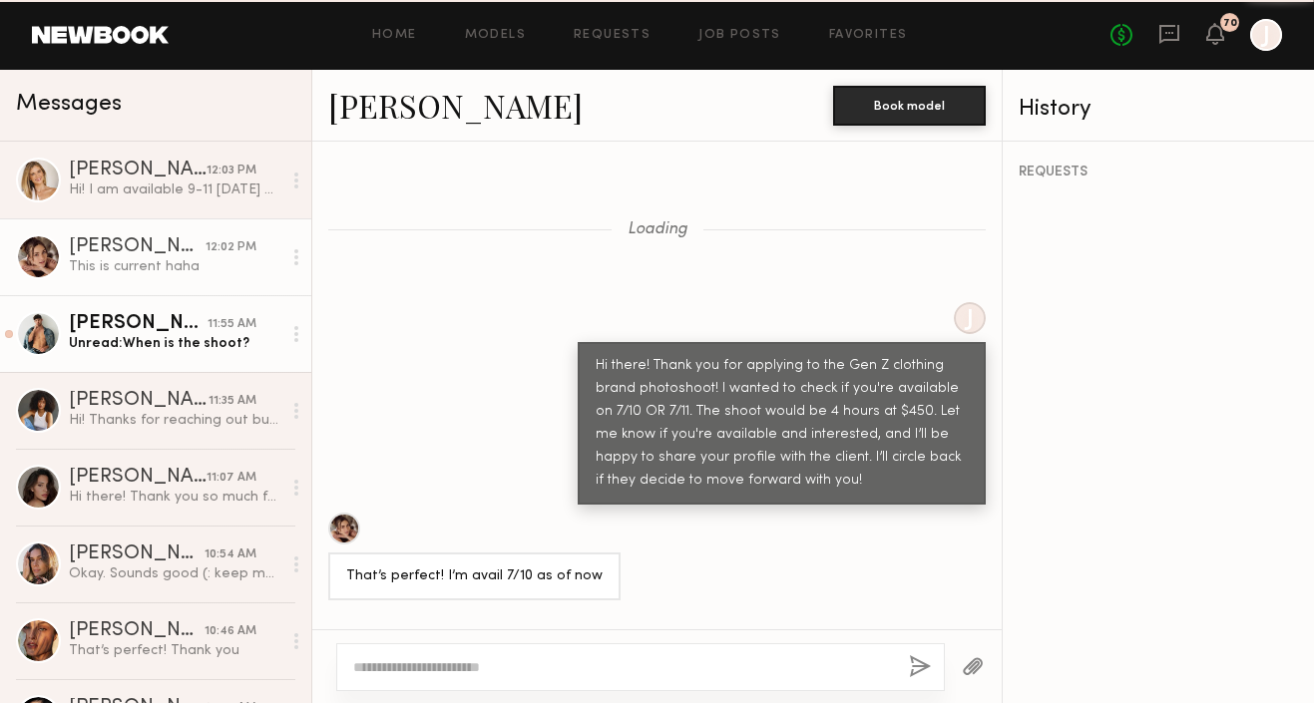
scroll to position [2254, 0]
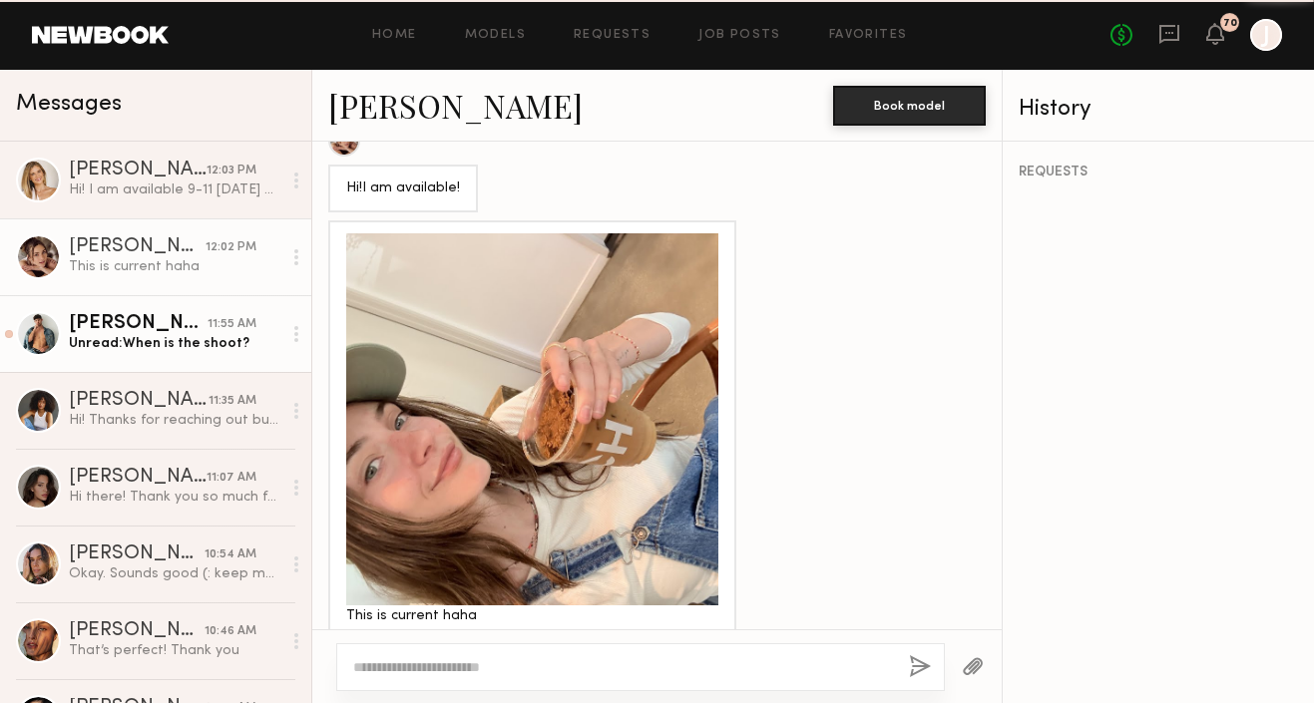
click at [132, 353] on link "Dylan W. 11:55 AM Unread: When is the shoot?" at bounding box center [155, 333] width 311 height 77
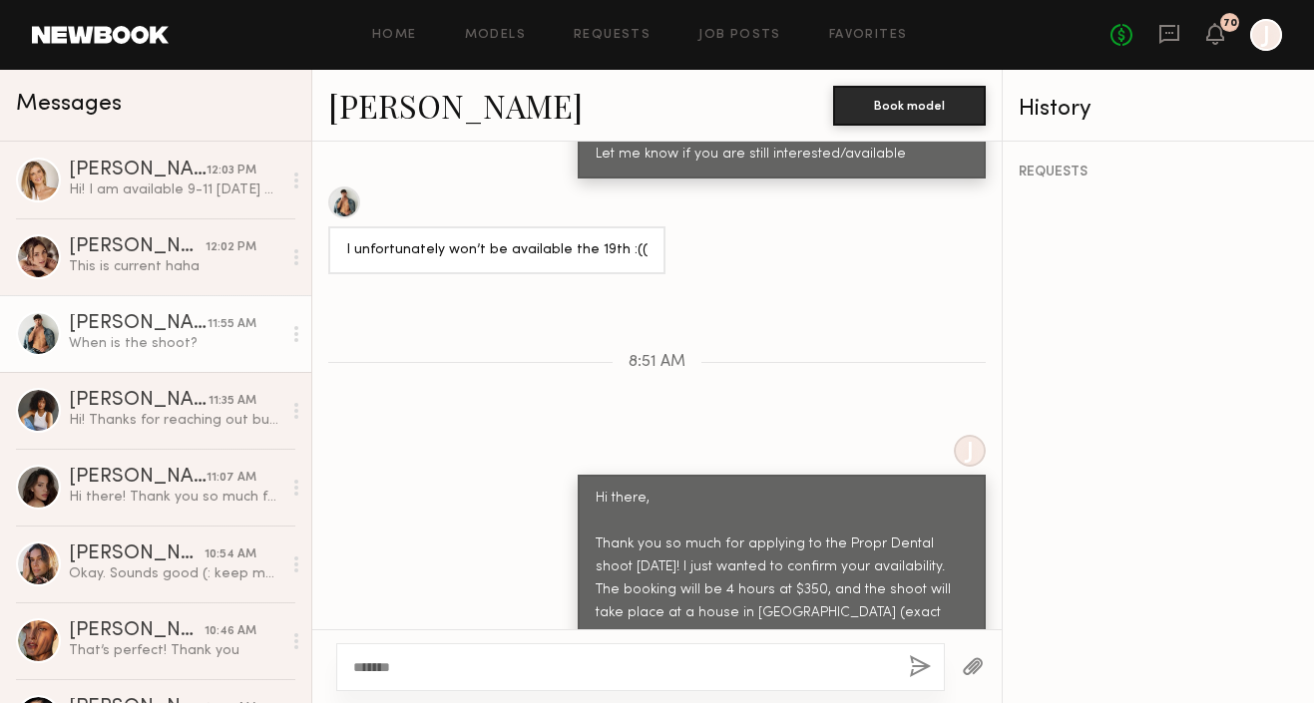
scroll to position [1607, 0]
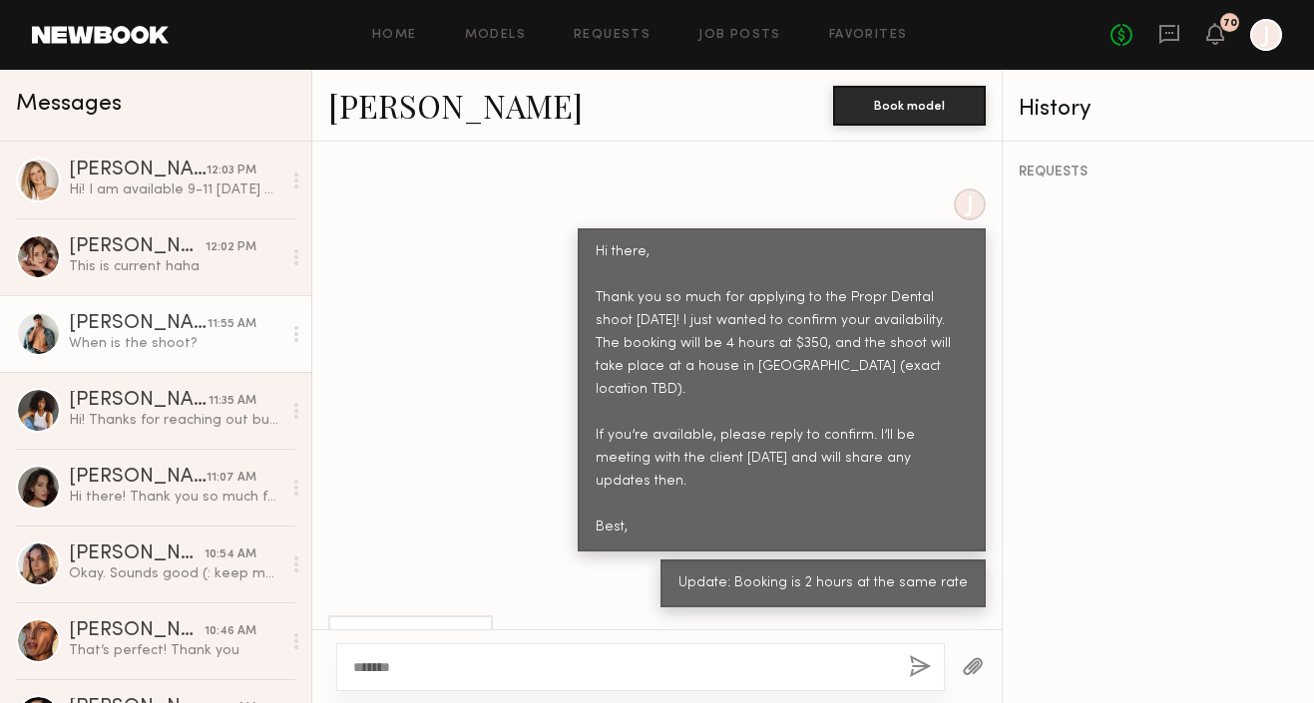
type textarea "******"
click at [921, 667] on button "button" at bounding box center [920, 668] width 22 height 25
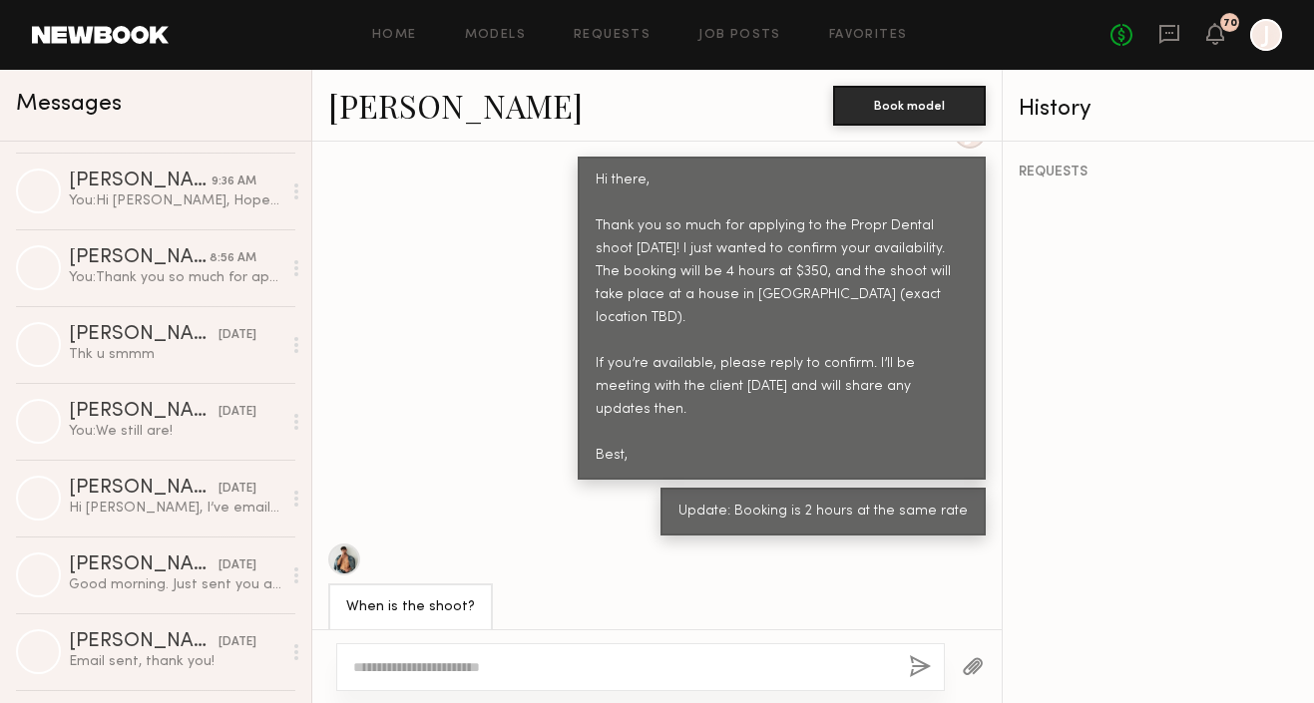
scroll to position [1963, 0]
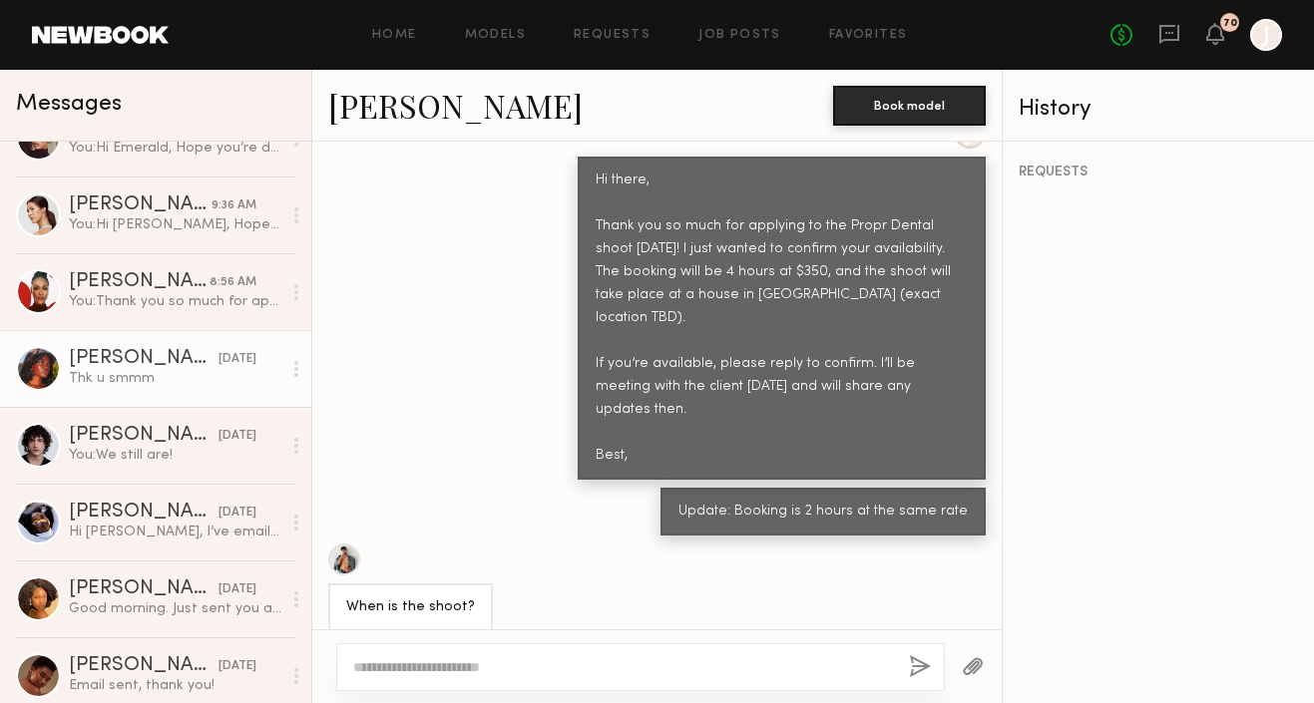
click at [175, 387] on div "Thk u smmm" at bounding box center [175, 378] width 213 height 19
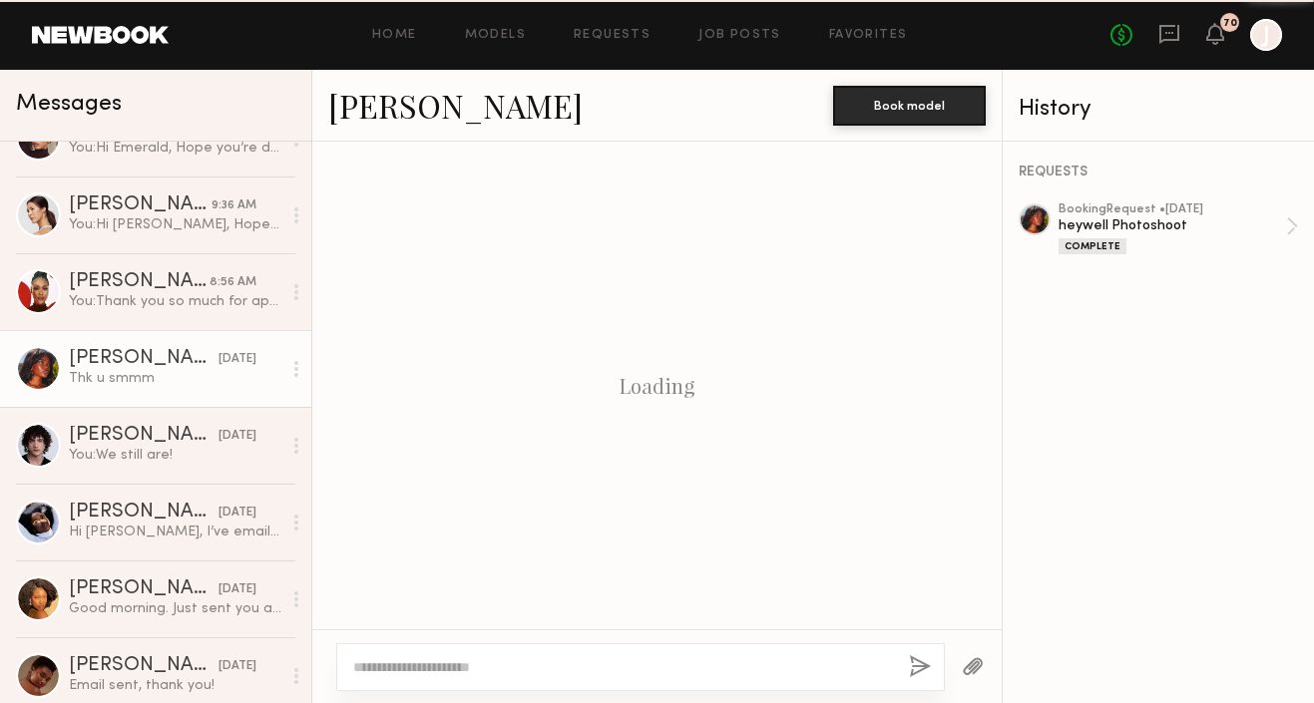
scroll to position [1524, 0]
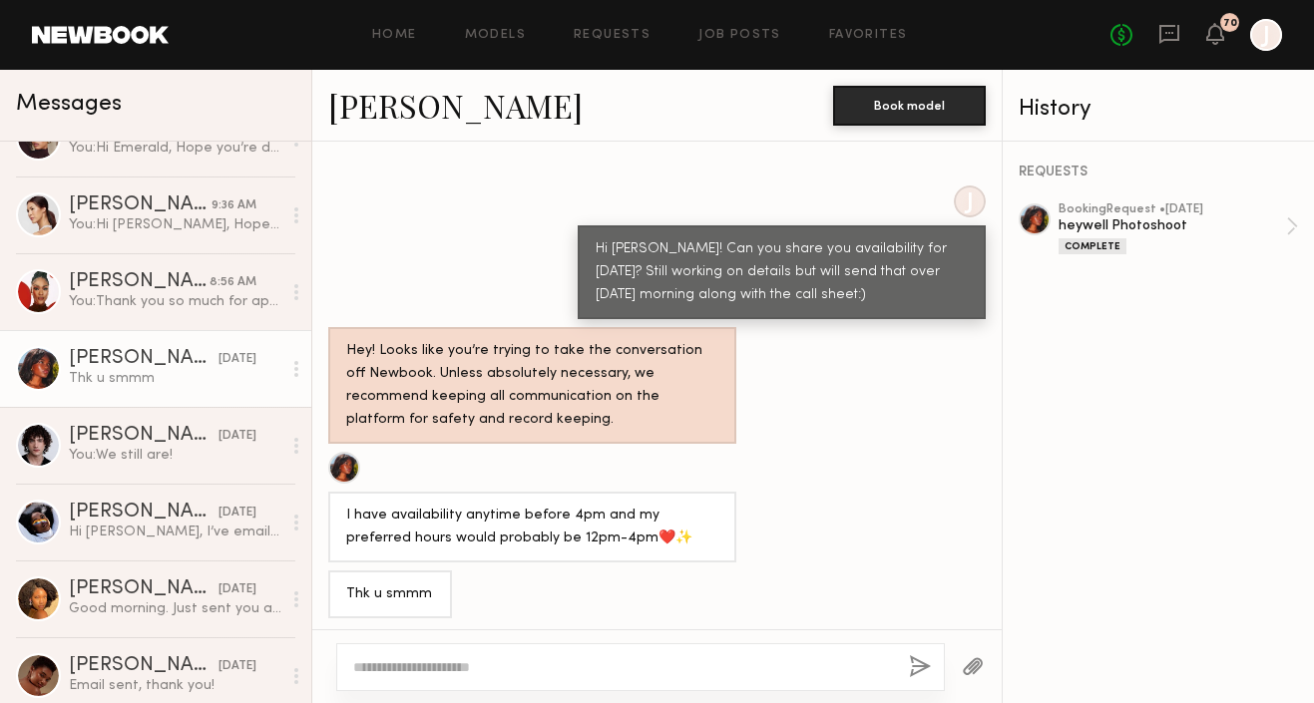
click at [370, 108] on link "[PERSON_NAME]" at bounding box center [455, 105] width 254 height 43
click at [358, 108] on link "[PERSON_NAME]" at bounding box center [455, 105] width 254 height 43
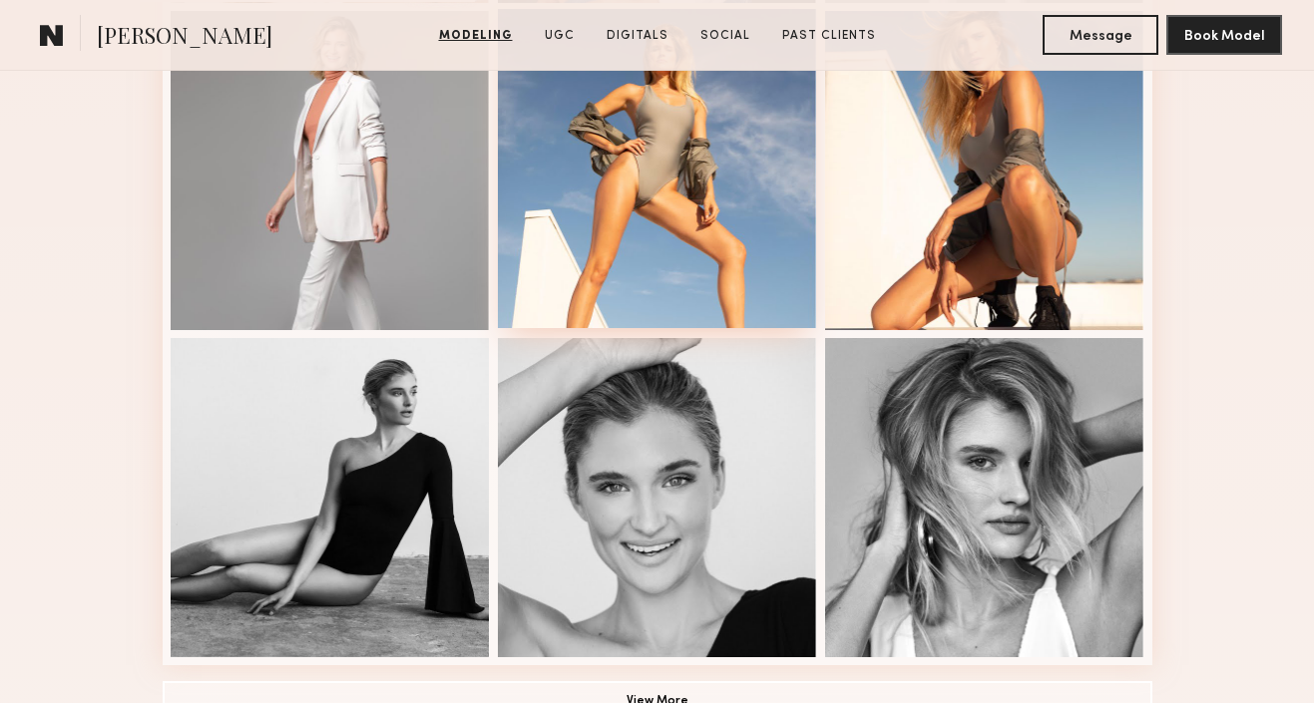
scroll to position [1137, 0]
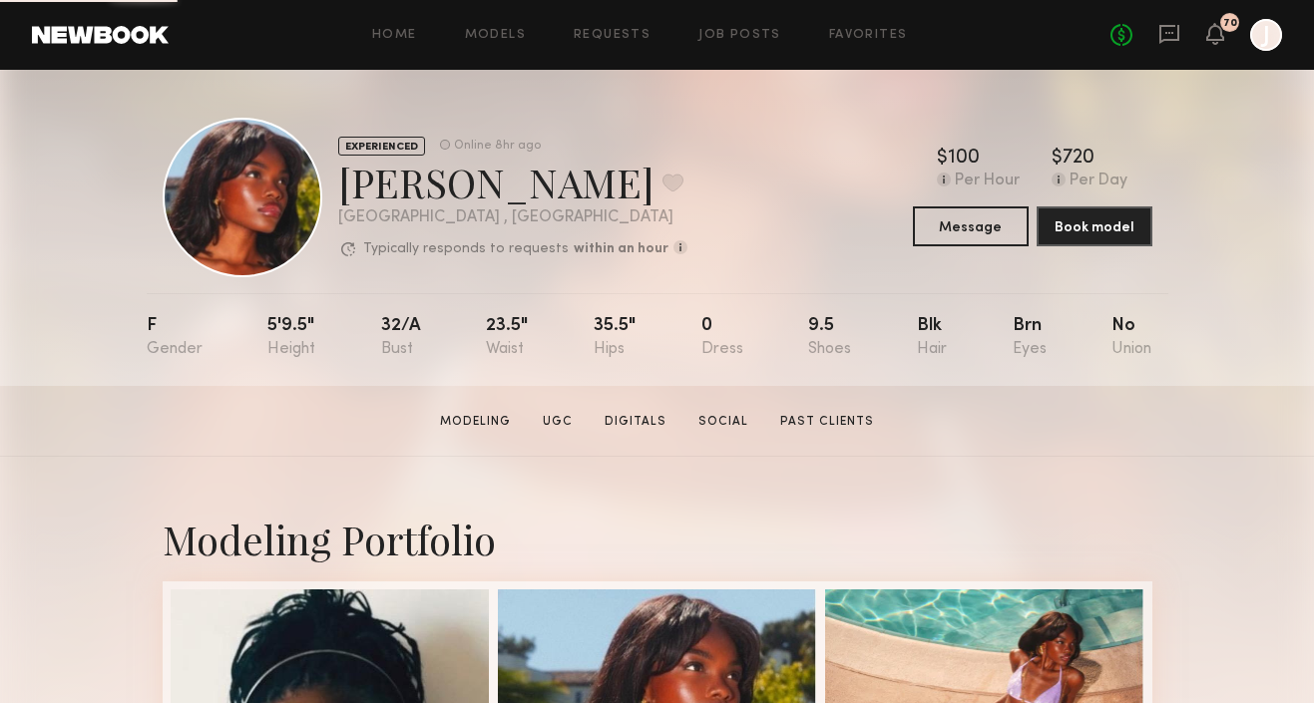
click at [1072, 225] on button "Book model" at bounding box center [1095, 227] width 116 height 40
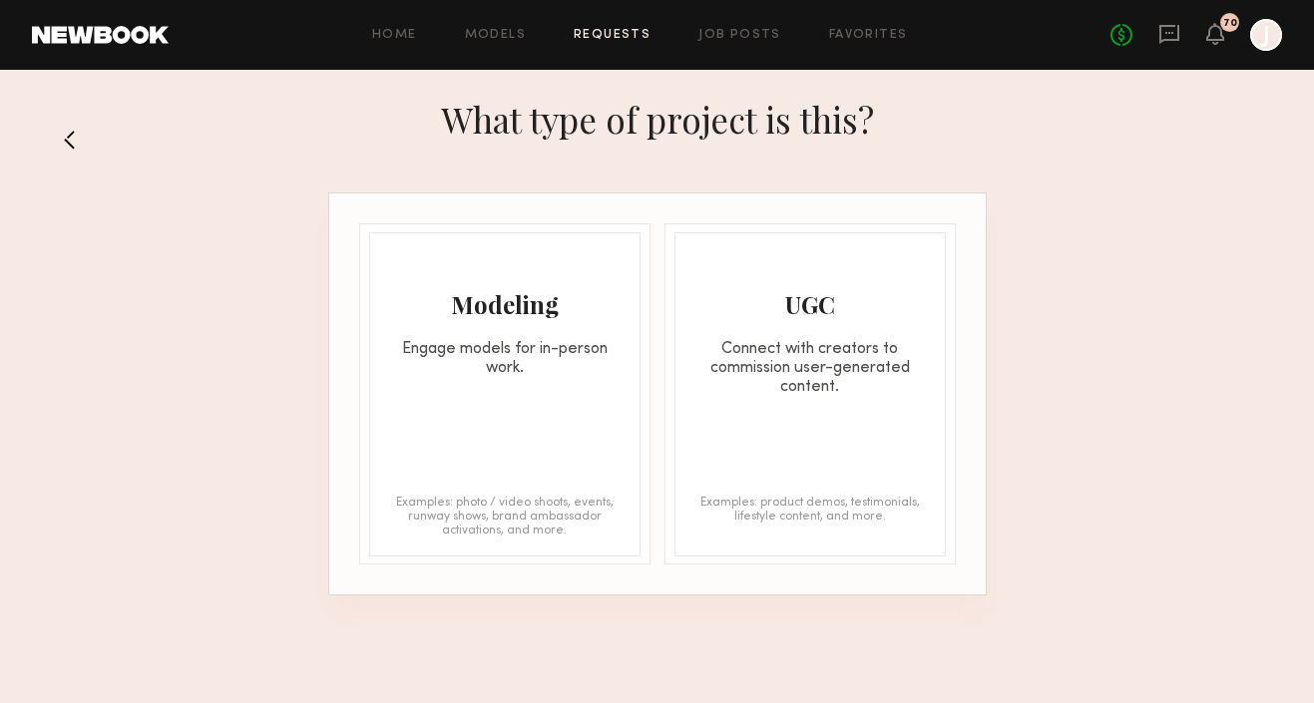
click at [432, 324] on div "Modeling Engage models for in-person work." at bounding box center [504, 305] width 269 height 145
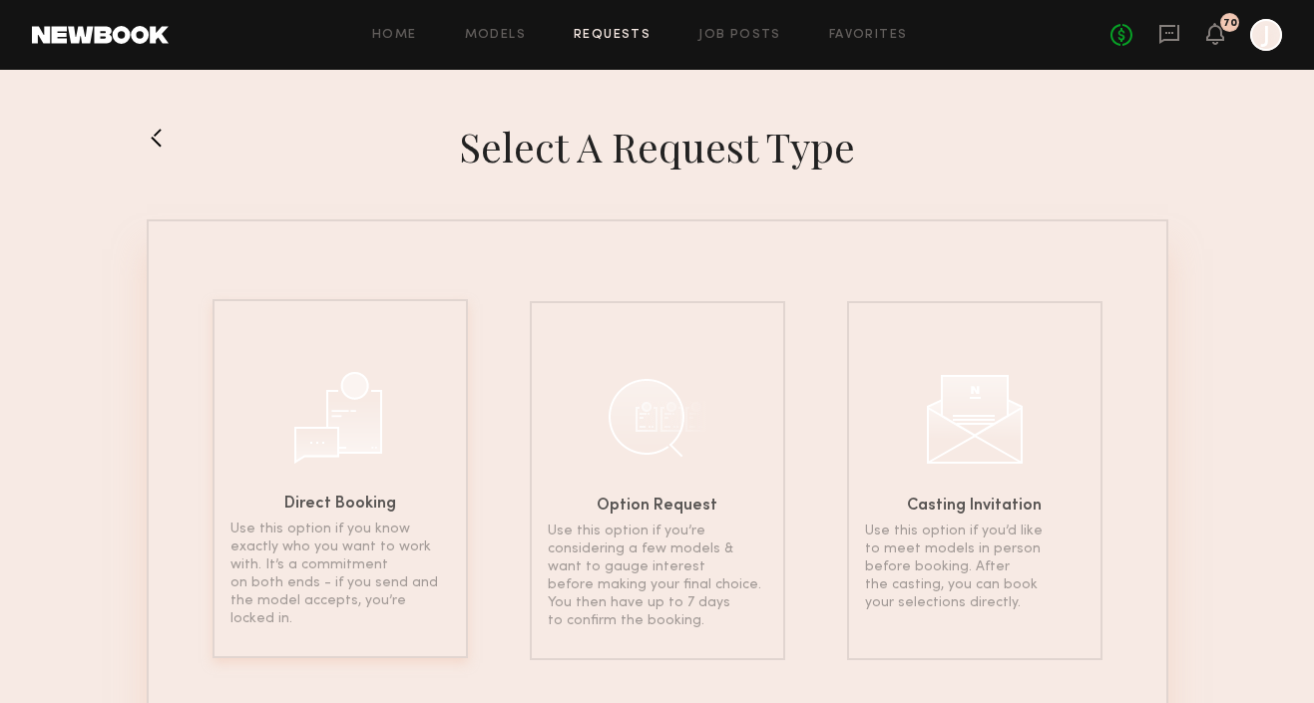
click at [278, 517] on div "Direct Booking Use this option if you know exactly who you want to work with. I…" at bounding box center [340, 478] width 255 height 359
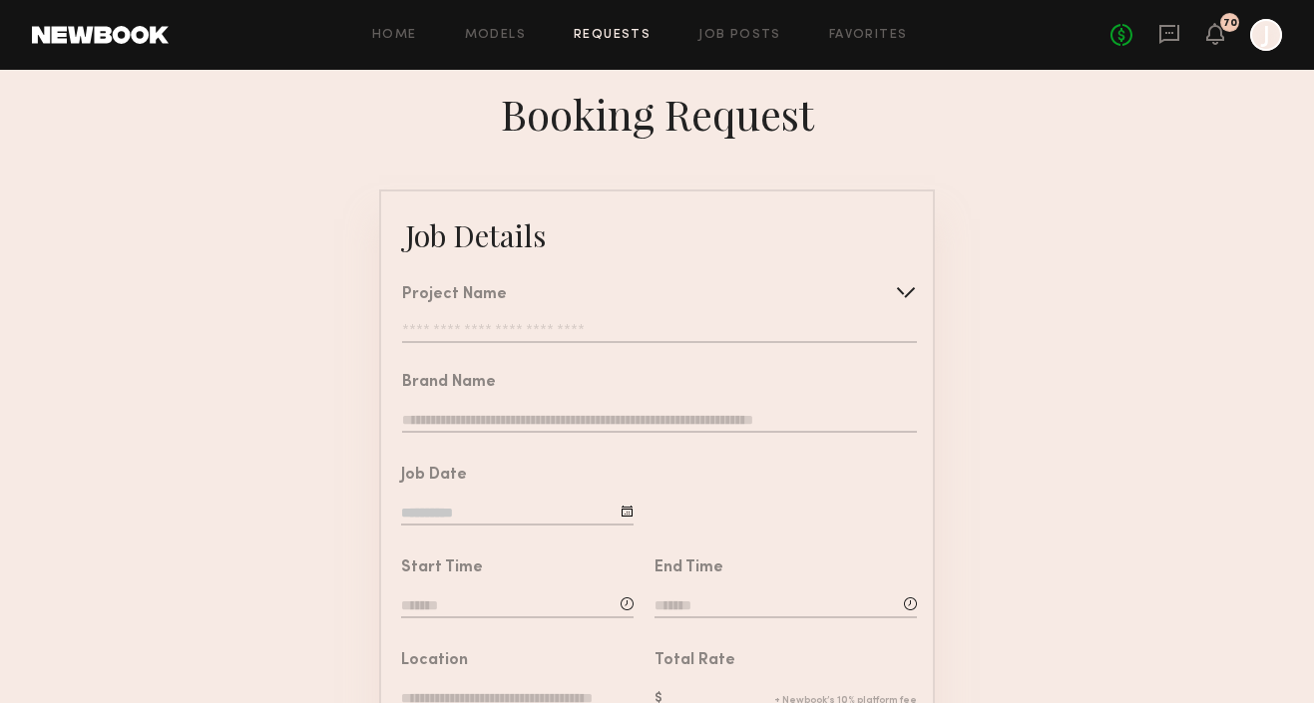
click at [522, 324] on input "text" at bounding box center [659, 333] width 515 height 20
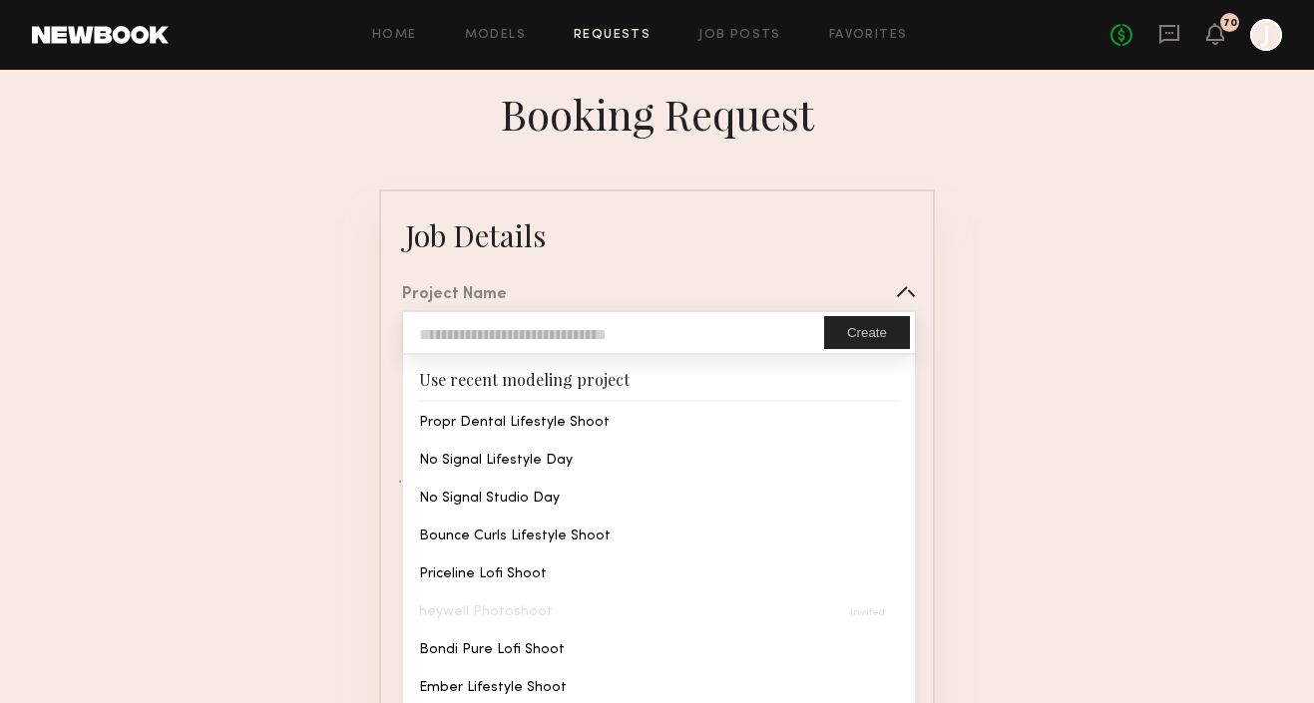
click at [738, 323] on input "text" at bounding box center [613, 332] width 421 height 41
type input "*"
type input "**********"
click at [858, 326] on button "Create" at bounding box center [867, 332] width 86 height 33
type input "**********"
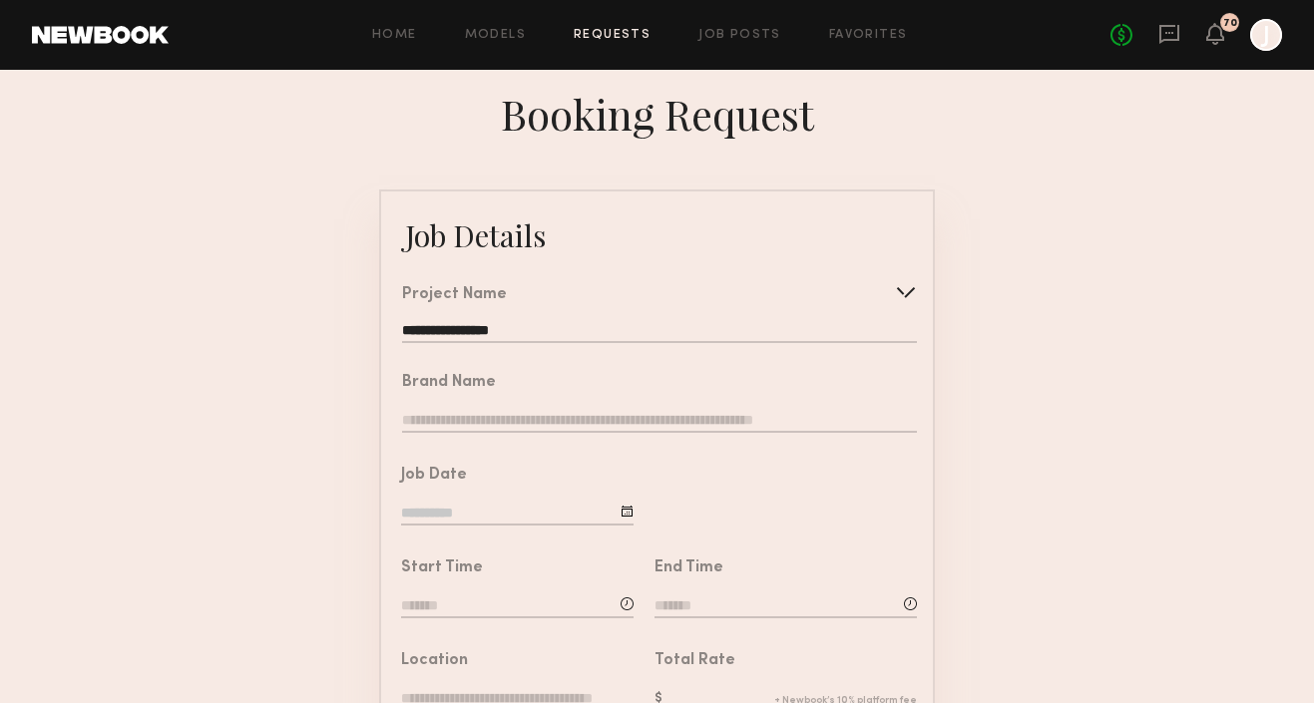
click at [523, 418] on input "text" at bounding box center [659, 422] width 515 height 22
type input "*******"
click at [408, 451] on div "Job Date" at bounding box center [507, 490] width 252 height 93
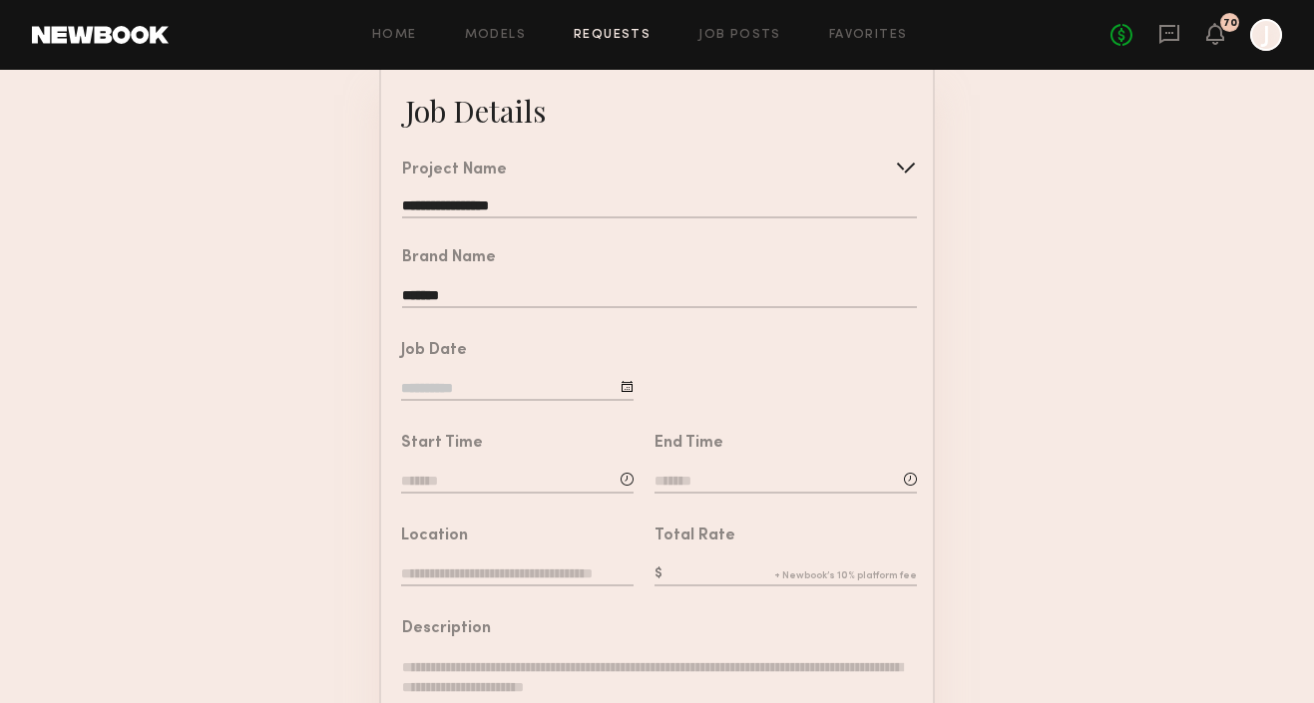
scroll to position [133, 0]
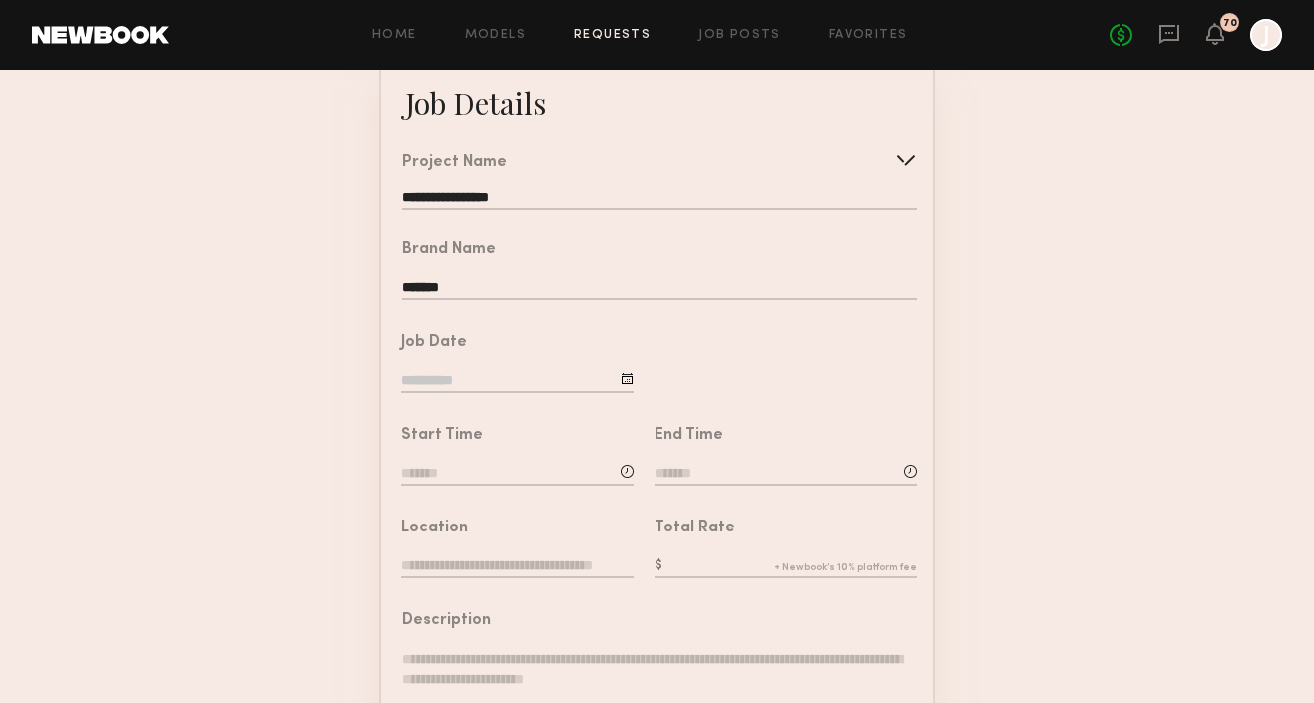
click at [625, 372] on div at bounding box center [627, 378] width 13 height 13
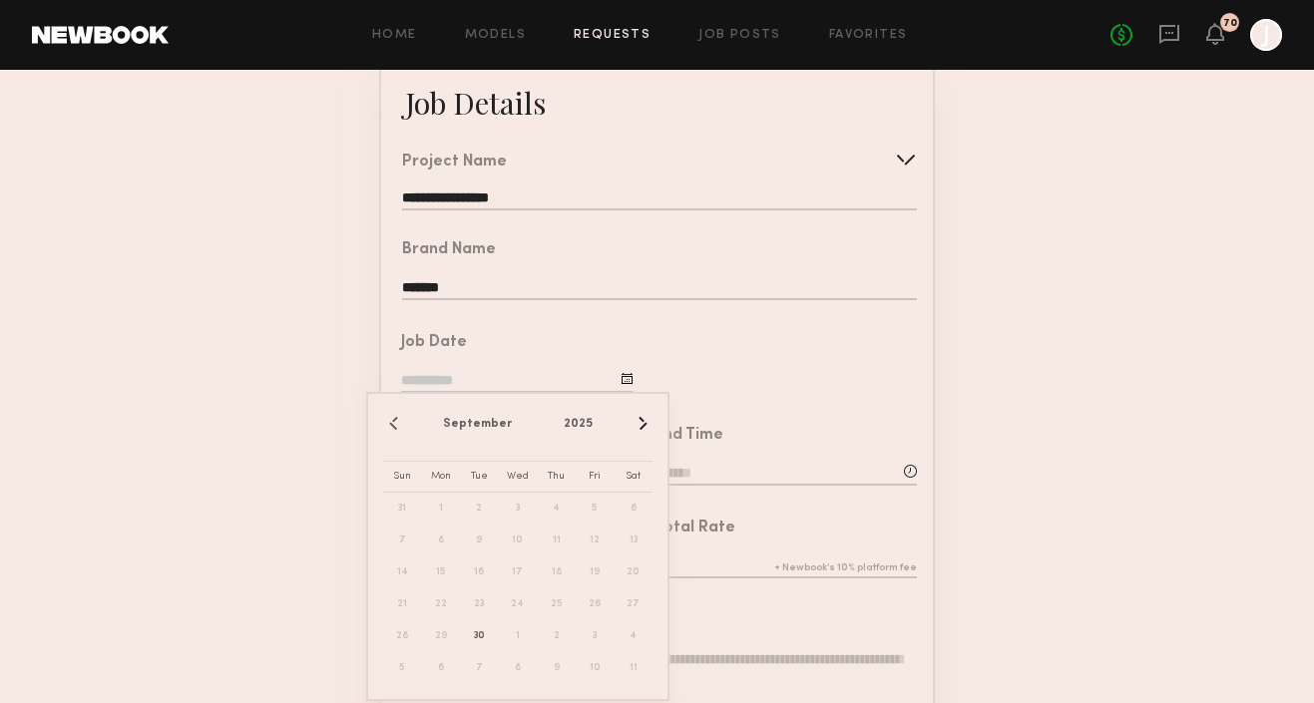
scroll to position [166, 0]
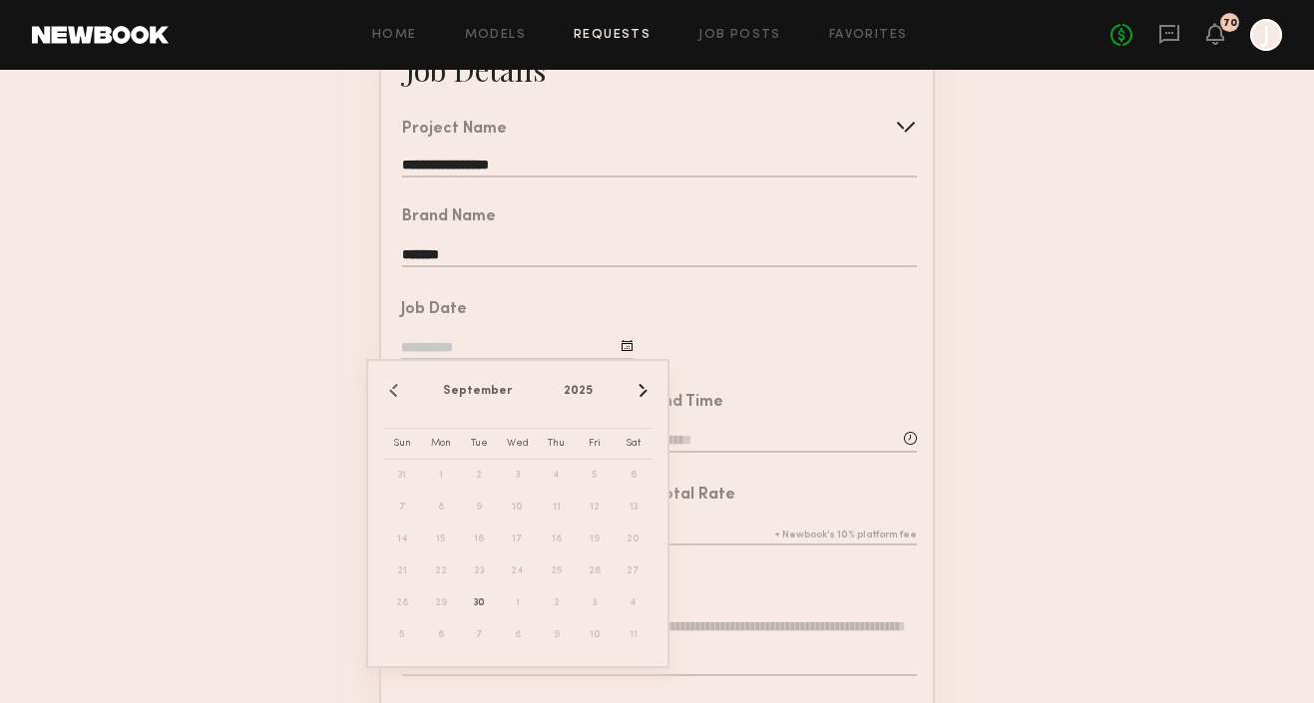
click at [644, 391] on button "›" at bounding box center [642, 391] width 22 height 22
click at [515, 480] on span "1" at bounding box center [518, 476] width 32 height 32
type input "**********"
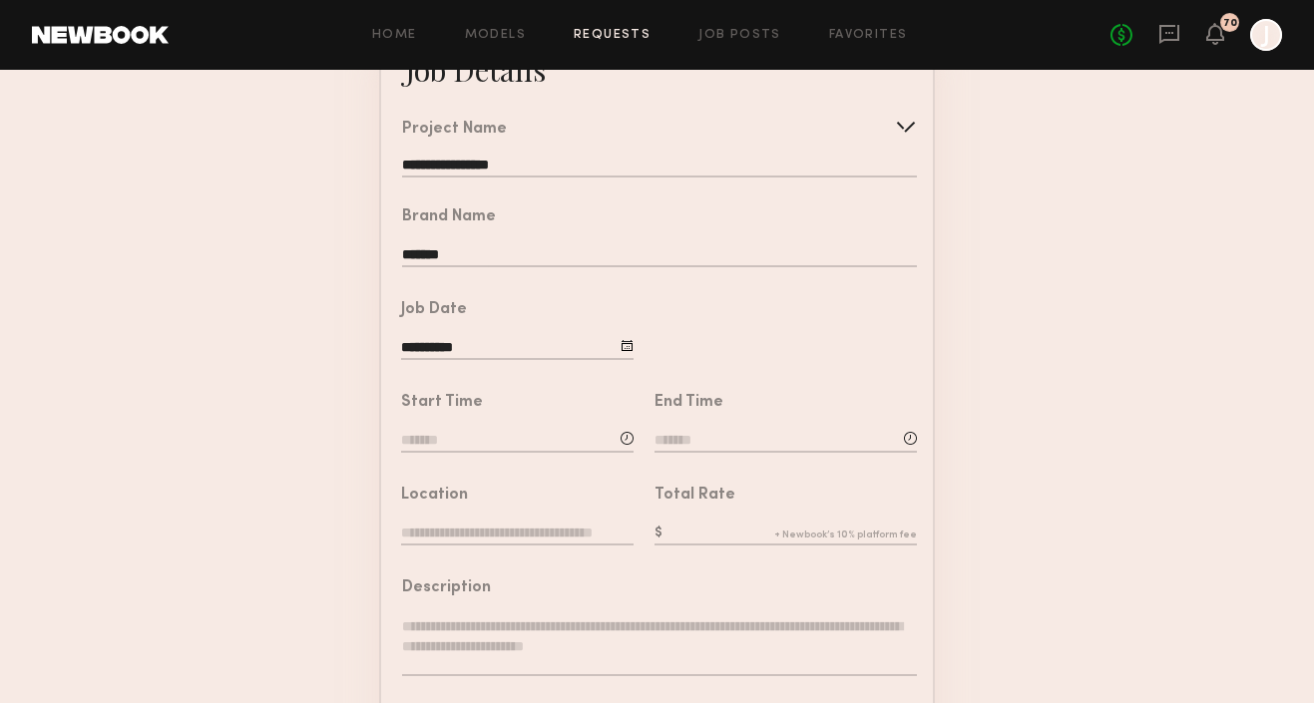
click at [423, 431] on input at bounding box center [517, 442] width 232 height 22
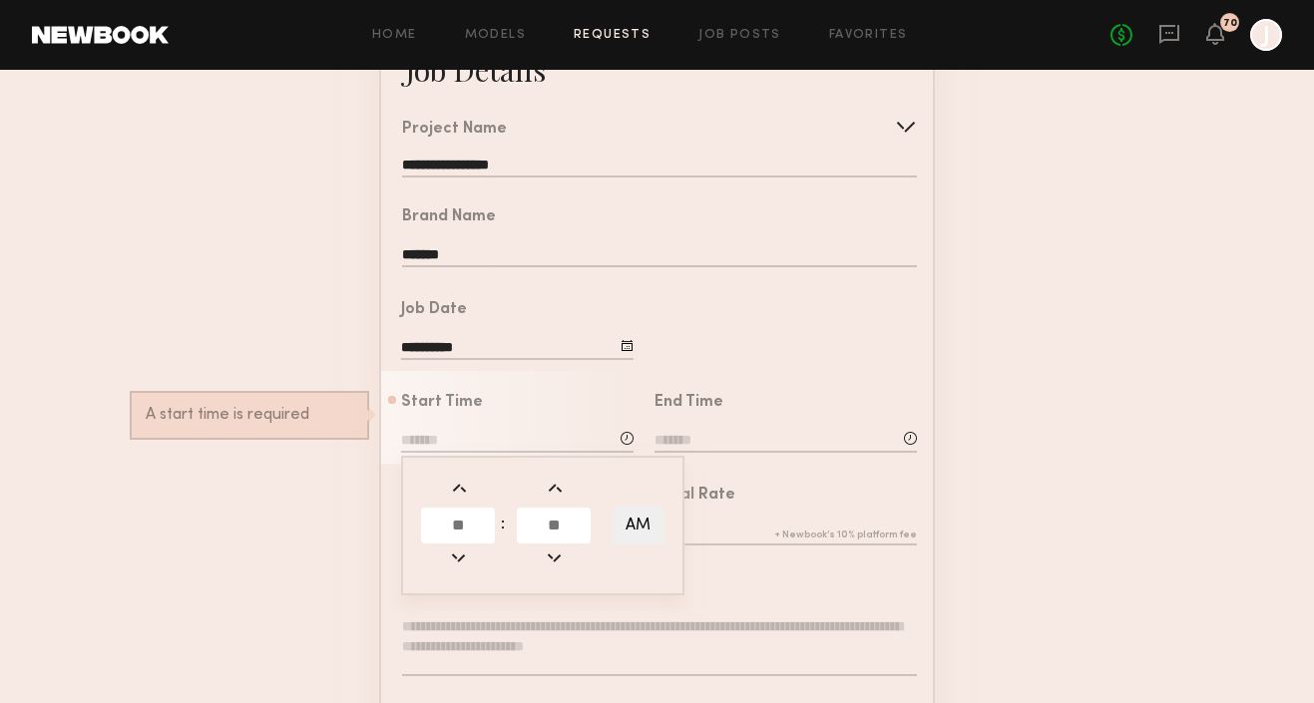
click at [468, 522] on input "text" at bounding box center [458, 526] width 74 height 36
type input "**"
click at [555, 523] on input "text" at bounding box center [554, 526] width 74 height 36
type input "**"
click at [642, 520] on button "AM" at bounding box center [638, 526] width 51 height 38
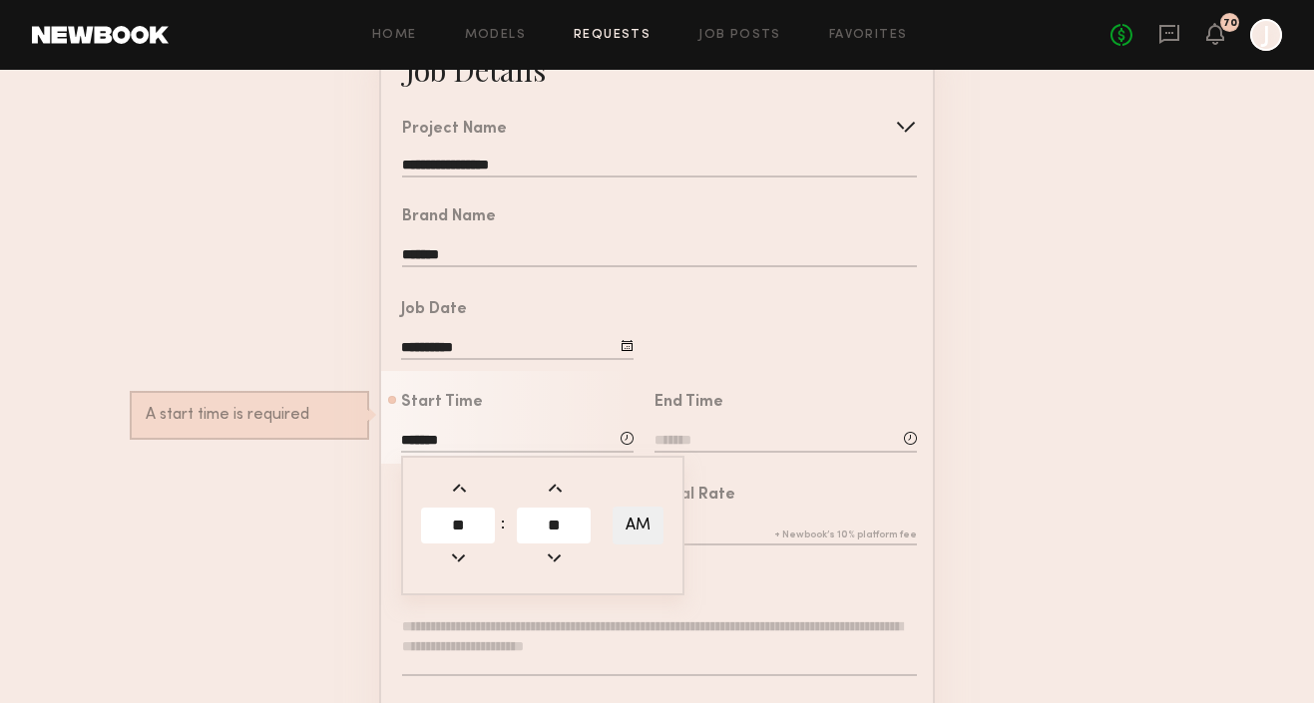
type input "*******"
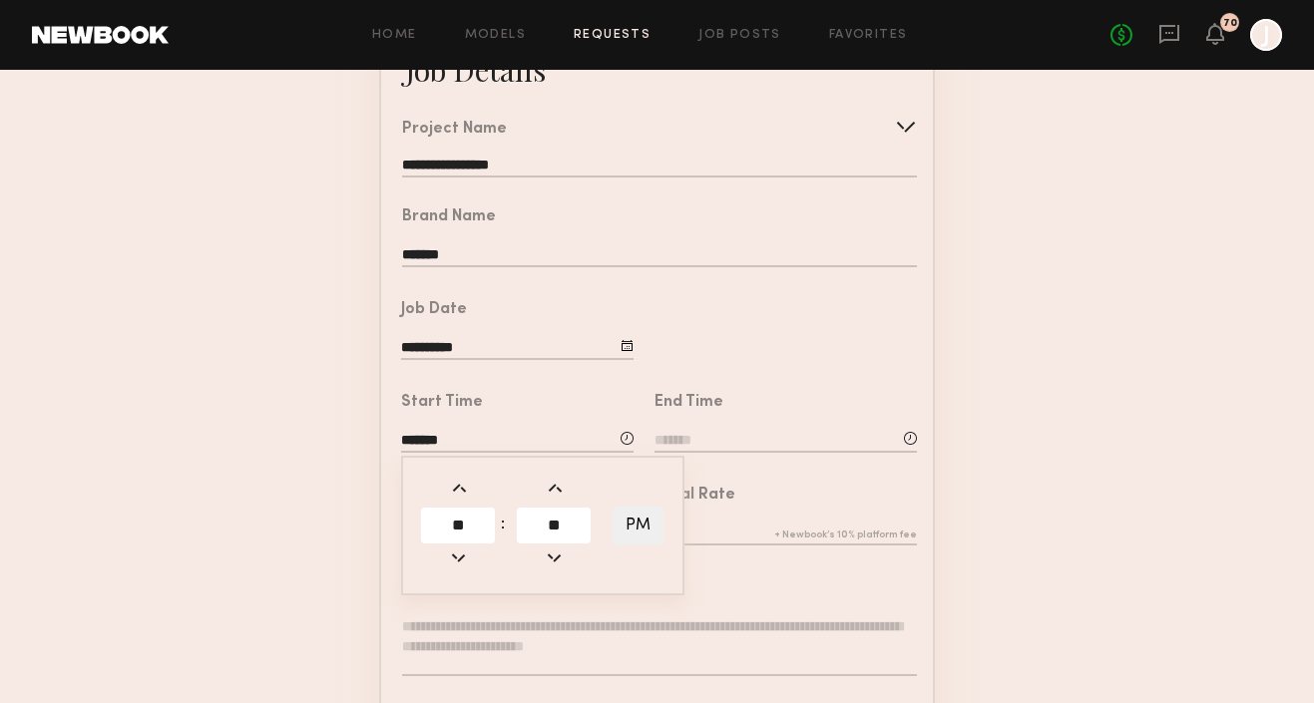
click at [689, 427] on div "End Time" at bounding box center [786, 425] width 262 height 61
click at [683, 436] on input at bounding box center [786, 442] width 262 height 22
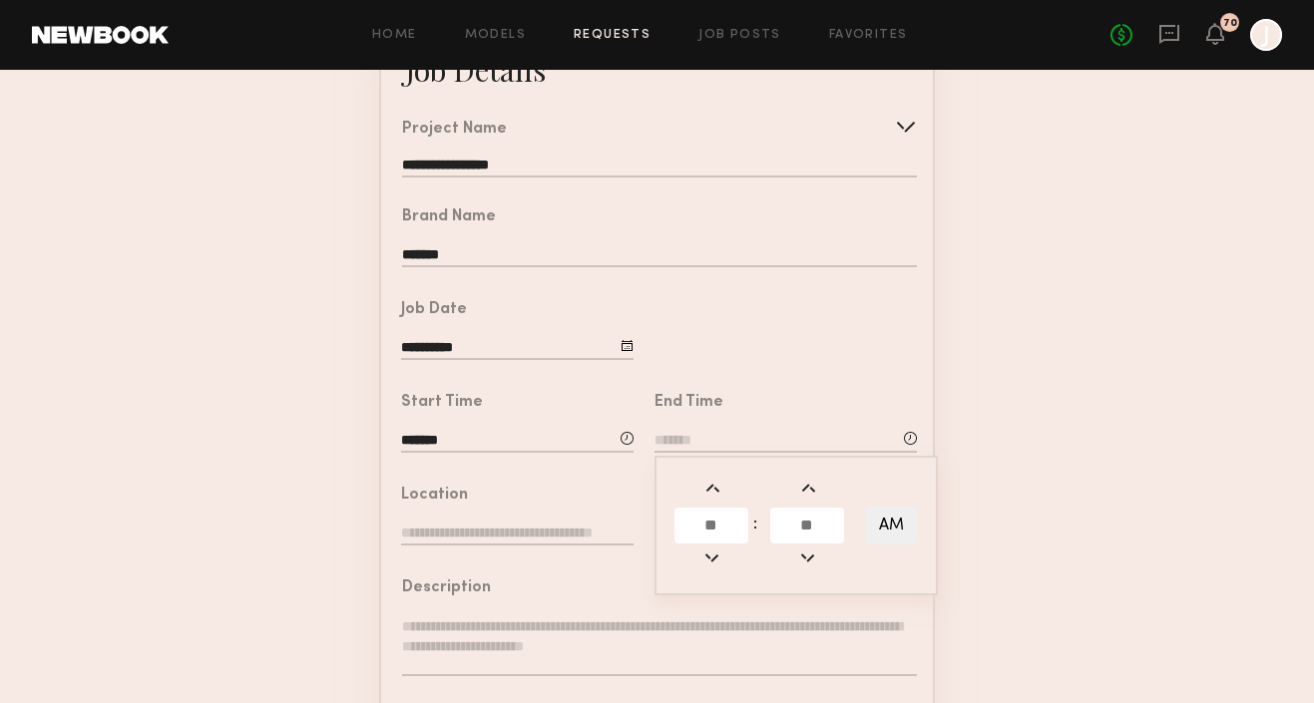
click at [717, 515] on input "text" at bounding box center [712, 526] width 74 height 36
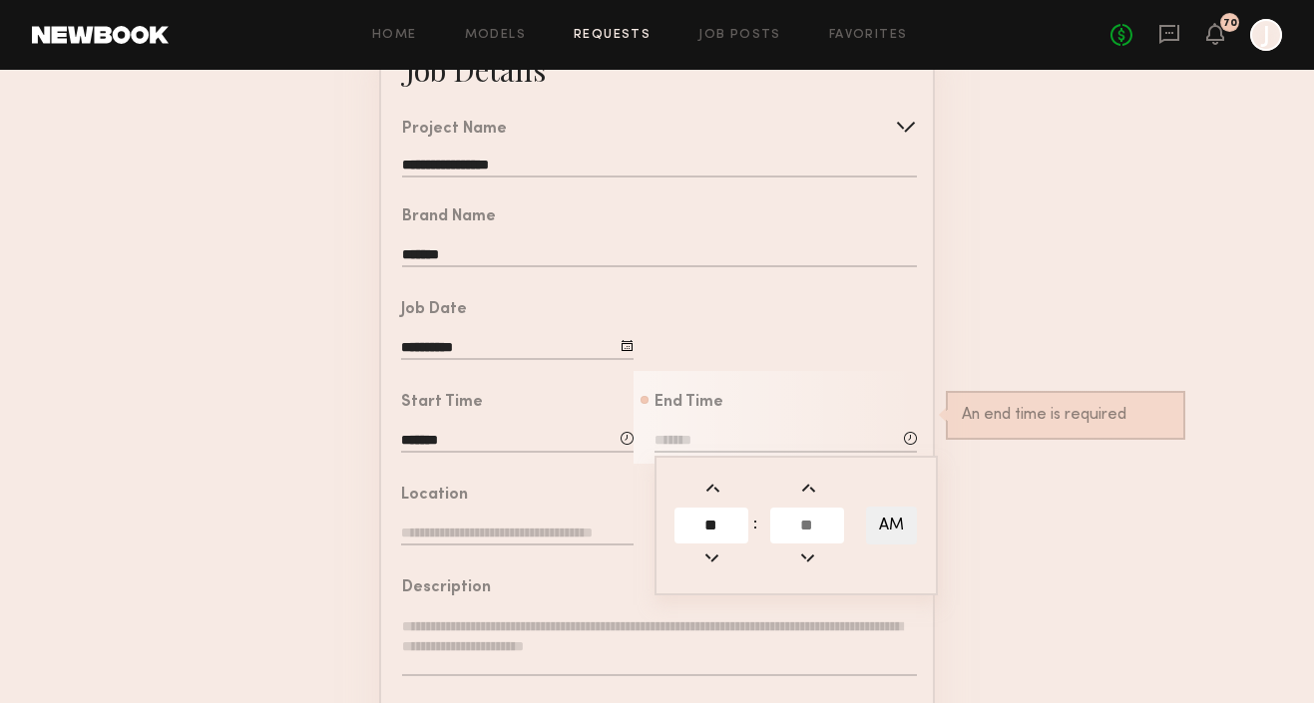
type input "**"
click at [812, 512] on input "text" at bounding box center [807, 526] width 74 height 36
type input "**"
type input "*******"
type input "*"
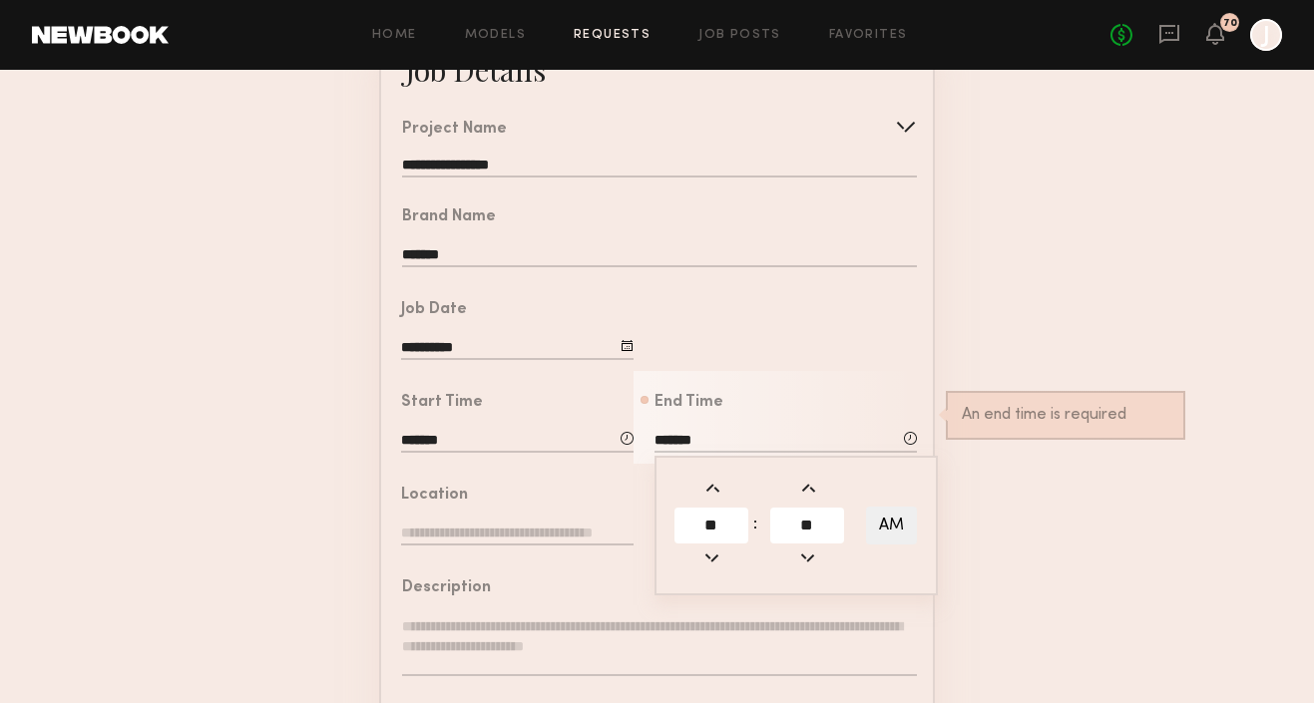
click at [284, 499] on form "**********" at bounding box center [657, 580] width 1314 height 1112
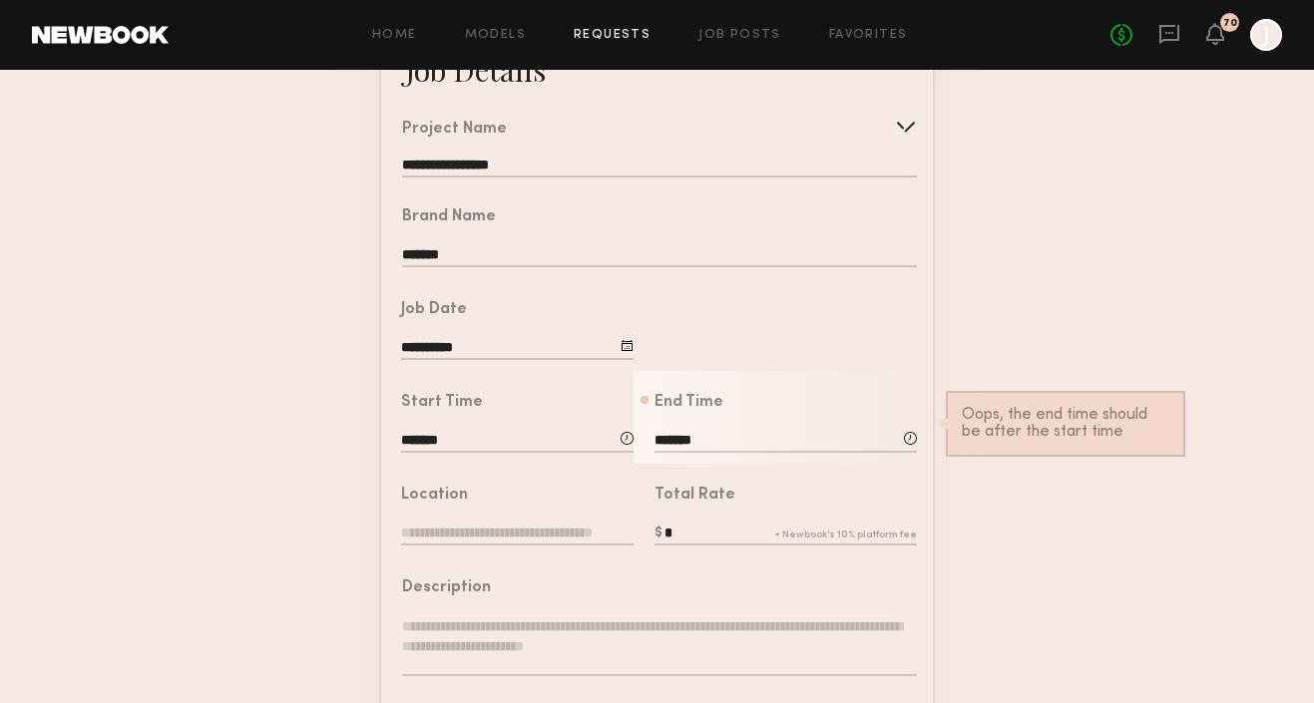
click at [671, 524] on input "*" at bounding box center [786, 535] width 262 height 22
click at [694, 431] on input "*******" at bounding box center [786, 442] width 262 height 22
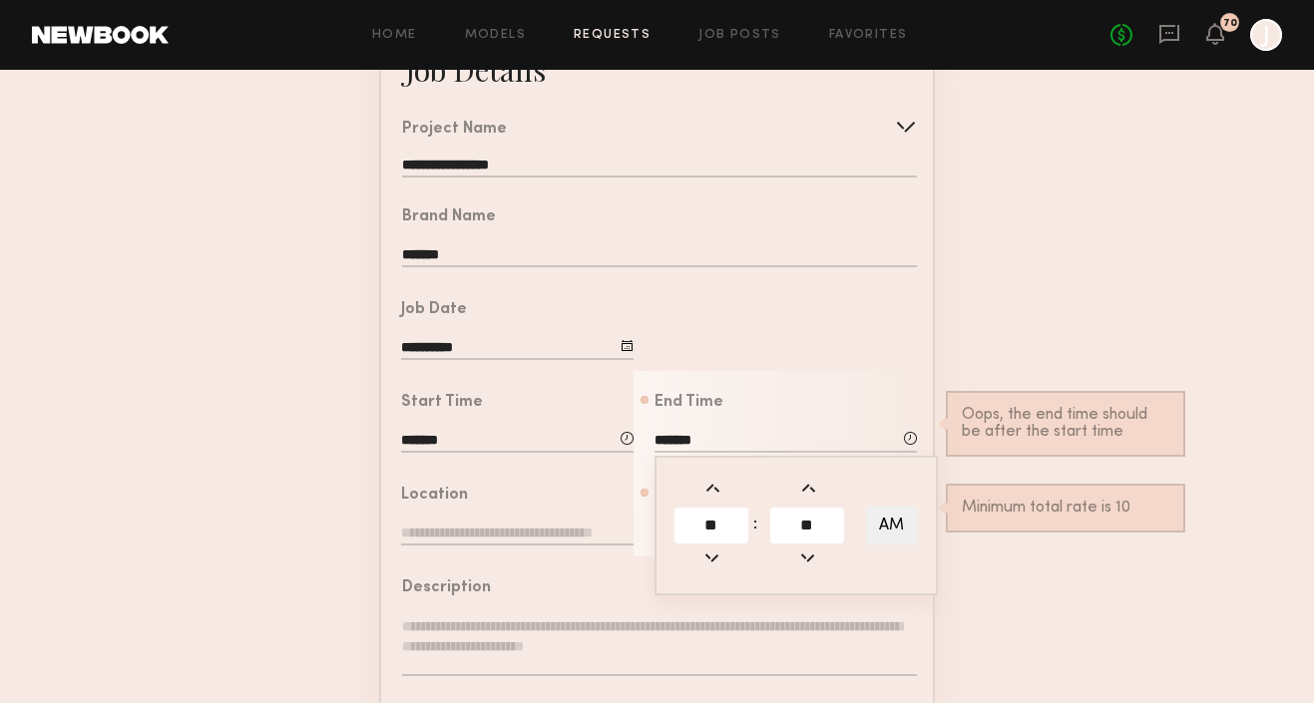
click at [893, 517] on button "AM" at bounding box center [891, 526] width 51 height 38
type input "*******"
type input "***"
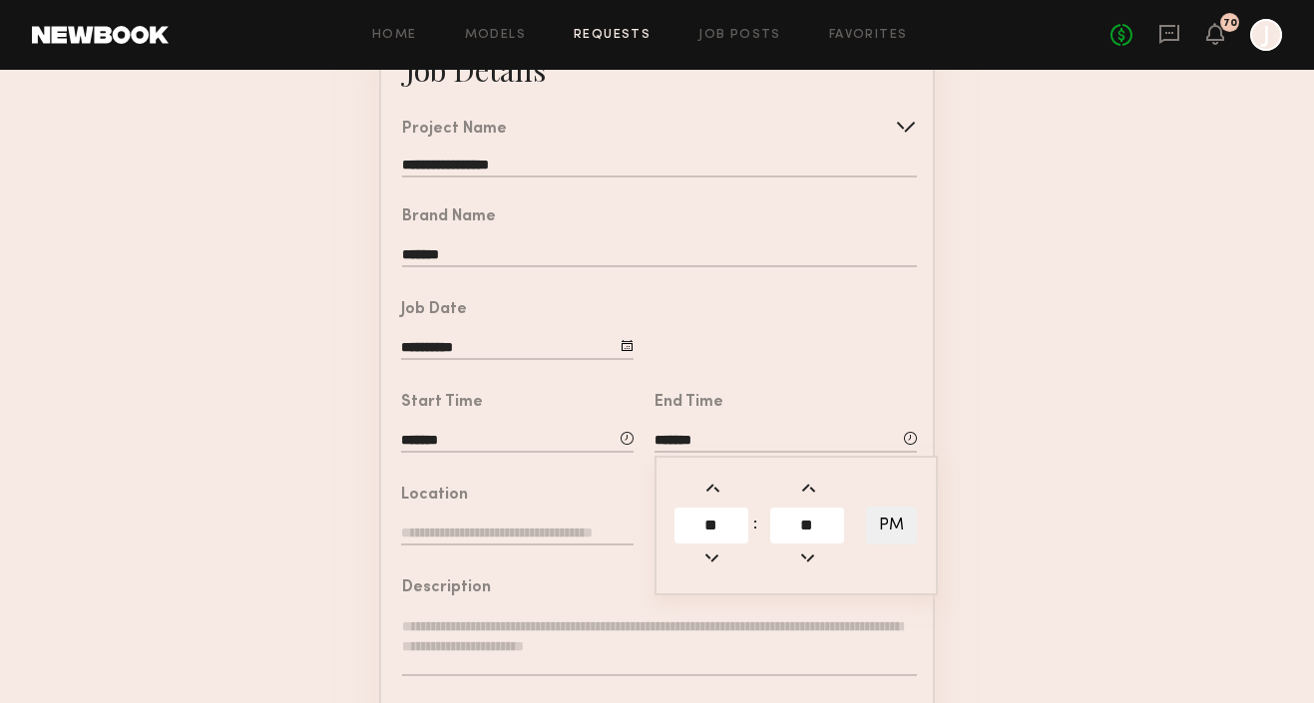
click at [375, 508] on form "**********" at bounding box center [657, 580] width 1314 height 1112
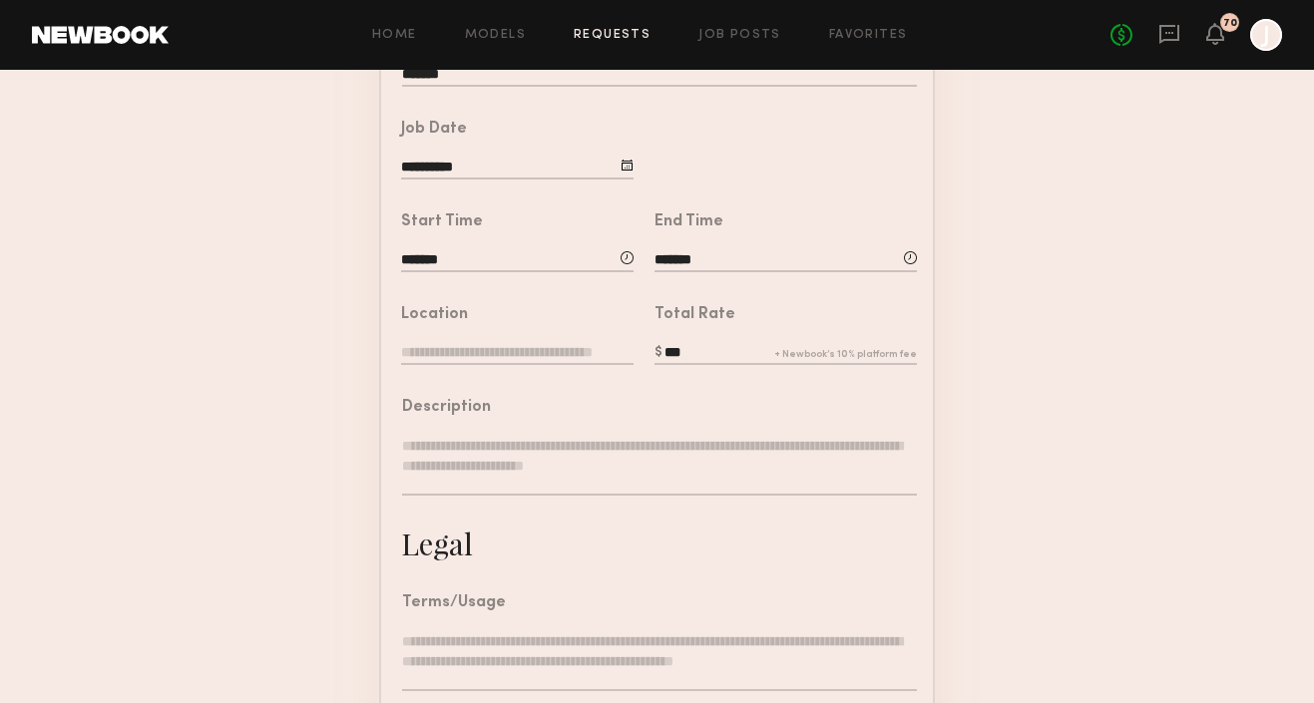
scroll to position [347, 0]
click at [459, 353] on input "text" at bounding box center [517, 353] width 232 height 22
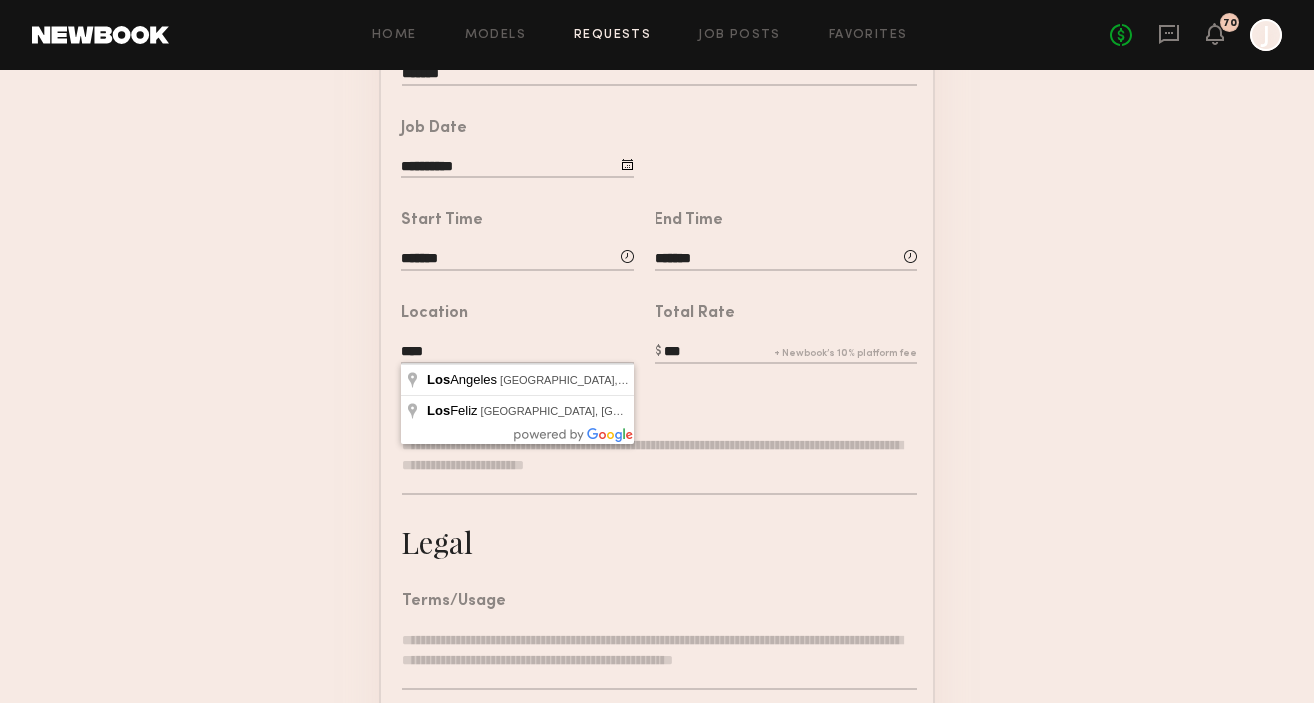
type input "**********"
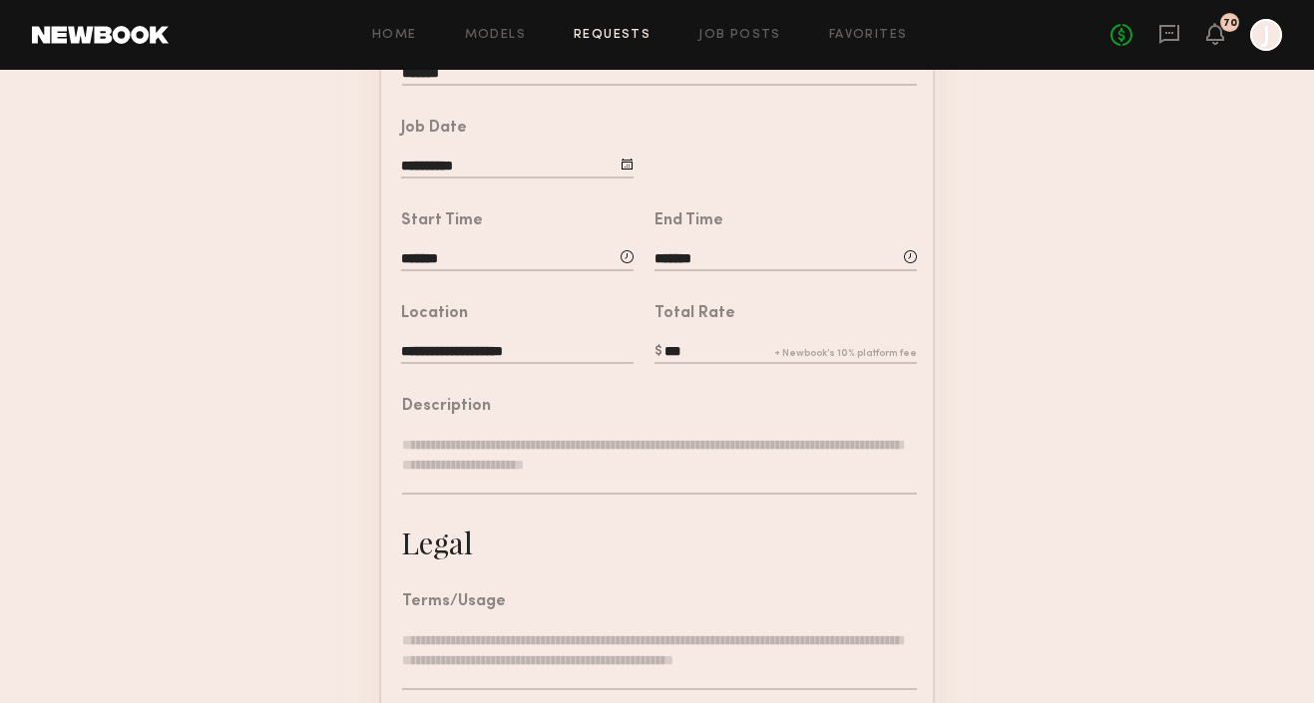
click at [461, 442] on textarea at bounding box center [659, 465] width 515 height 60
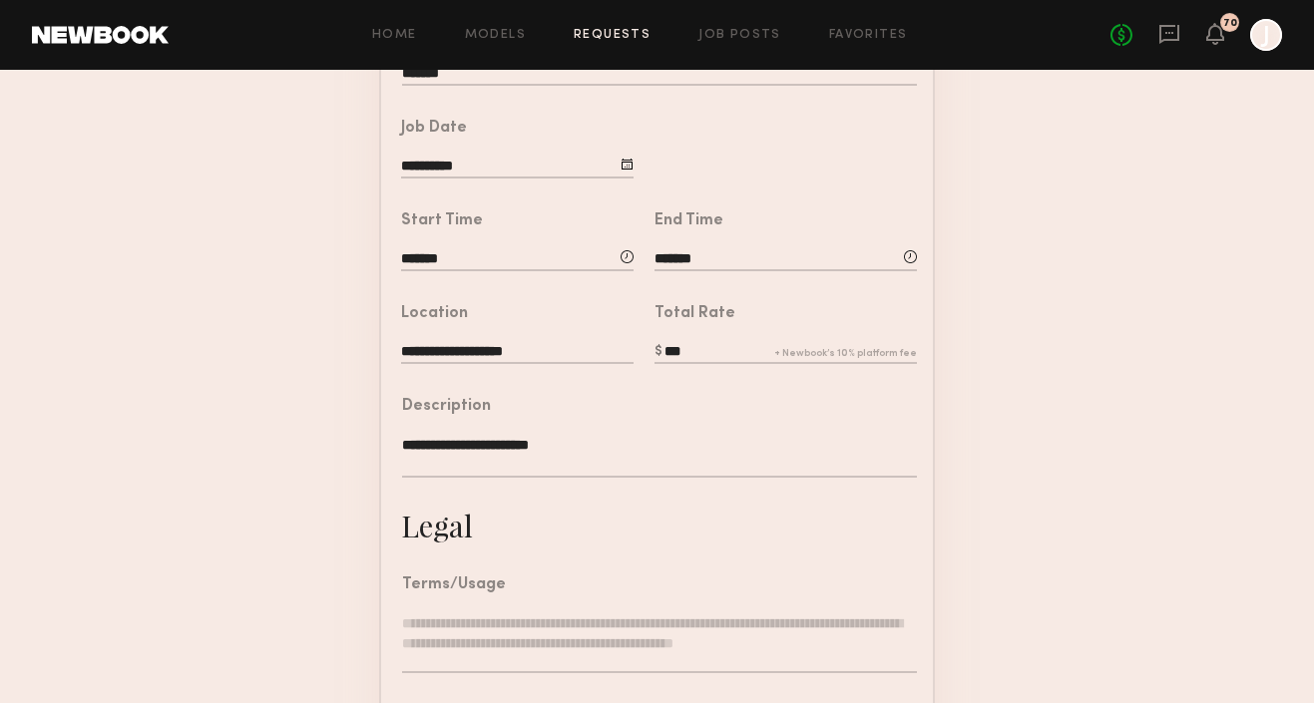
click at [493, 442] on textarea "**********" at bounding box center [659, 456] width 515 height 43
click at [580, 442] on textarea "**********" at bounding box center [659, 456] width 515 height 43
type textarea "**********"
click at [443, 615] on textarea at bounding box center [659, 644] width 515 height 60
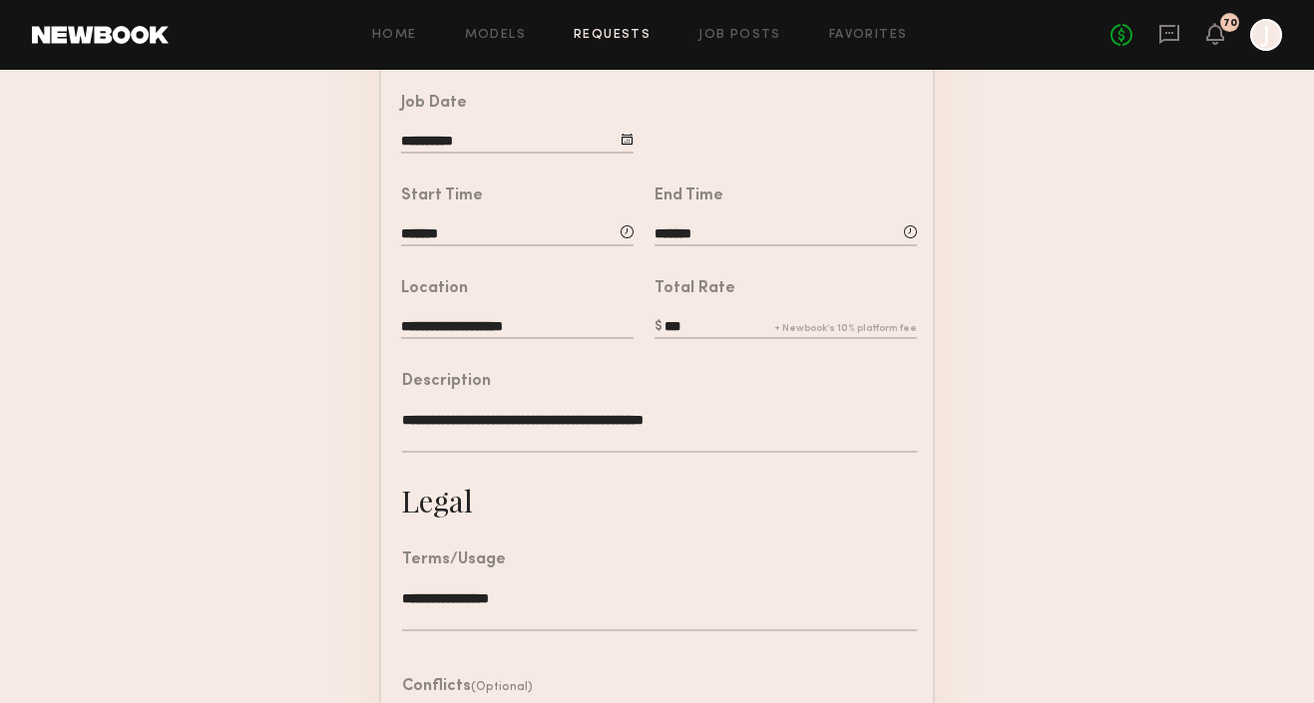
scroll to position [576, 0]
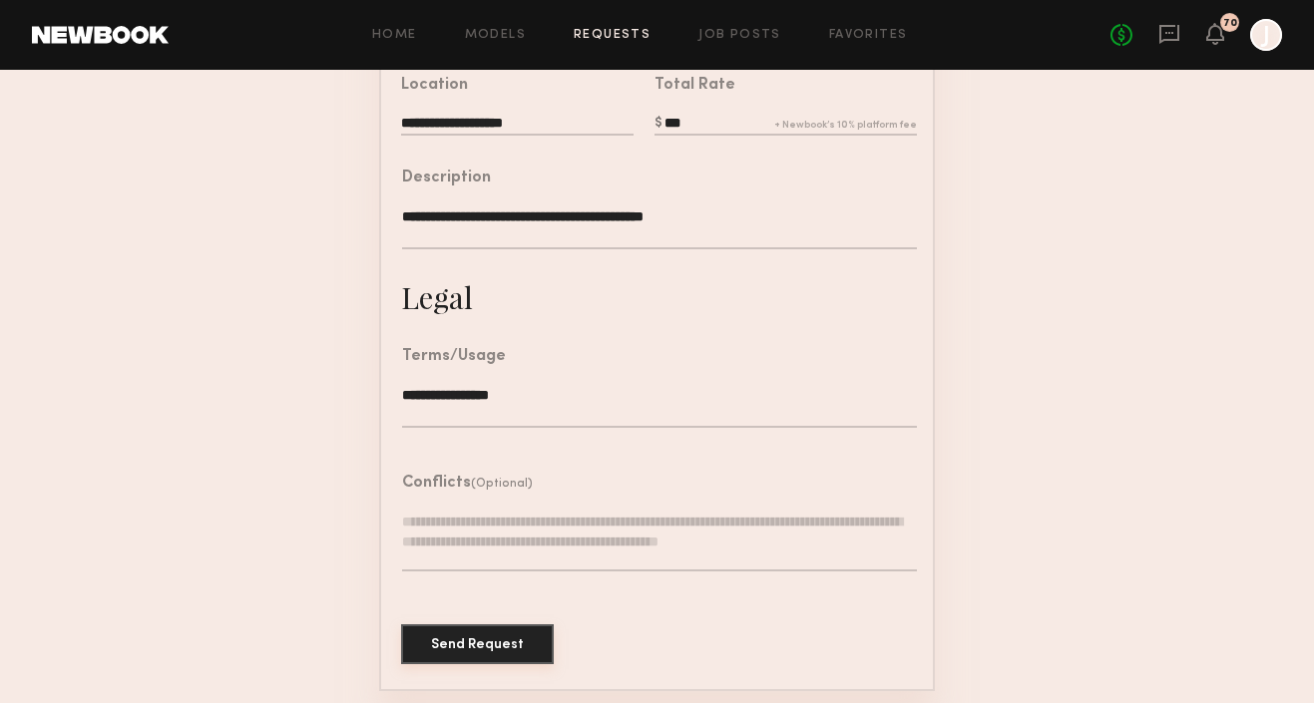
type textarea "**********"
click at [451, 638] on button "Send Request" at bounding box center [477, 645] width 153 height 40
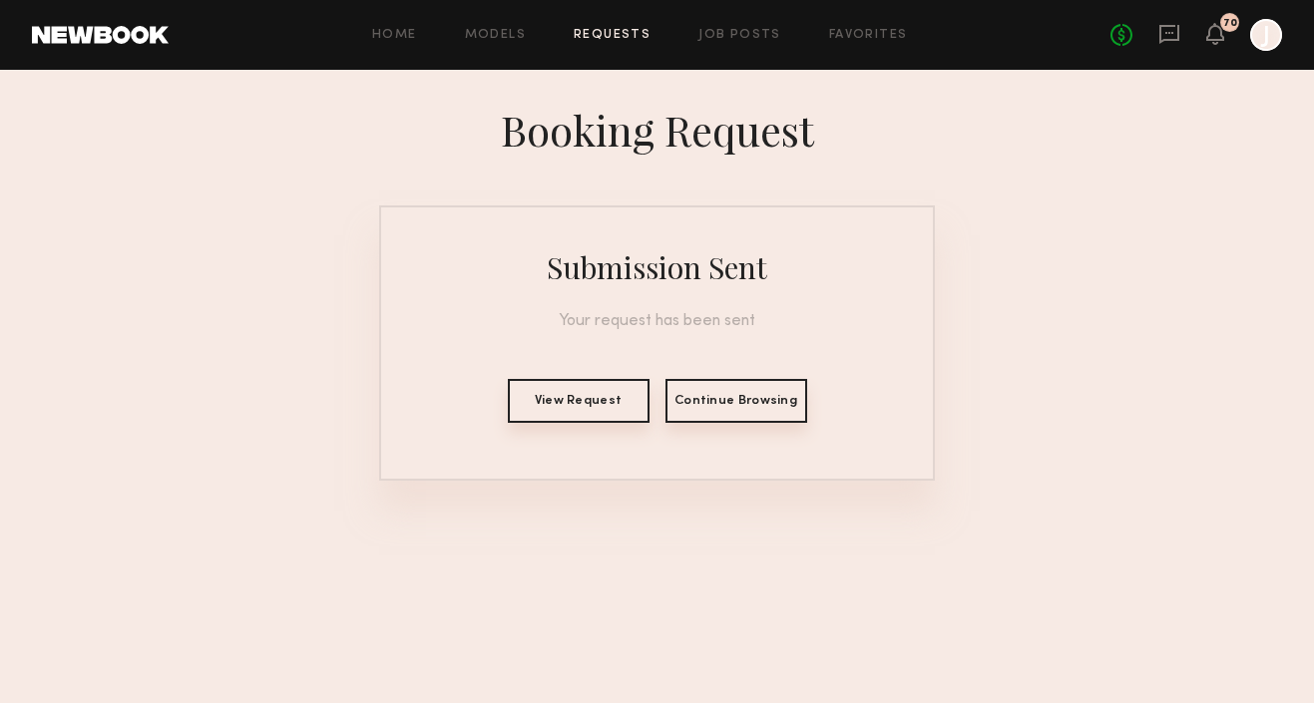
click at [608, 413] on button "View Request" at bounding box center [579, 401] width 142 height 44
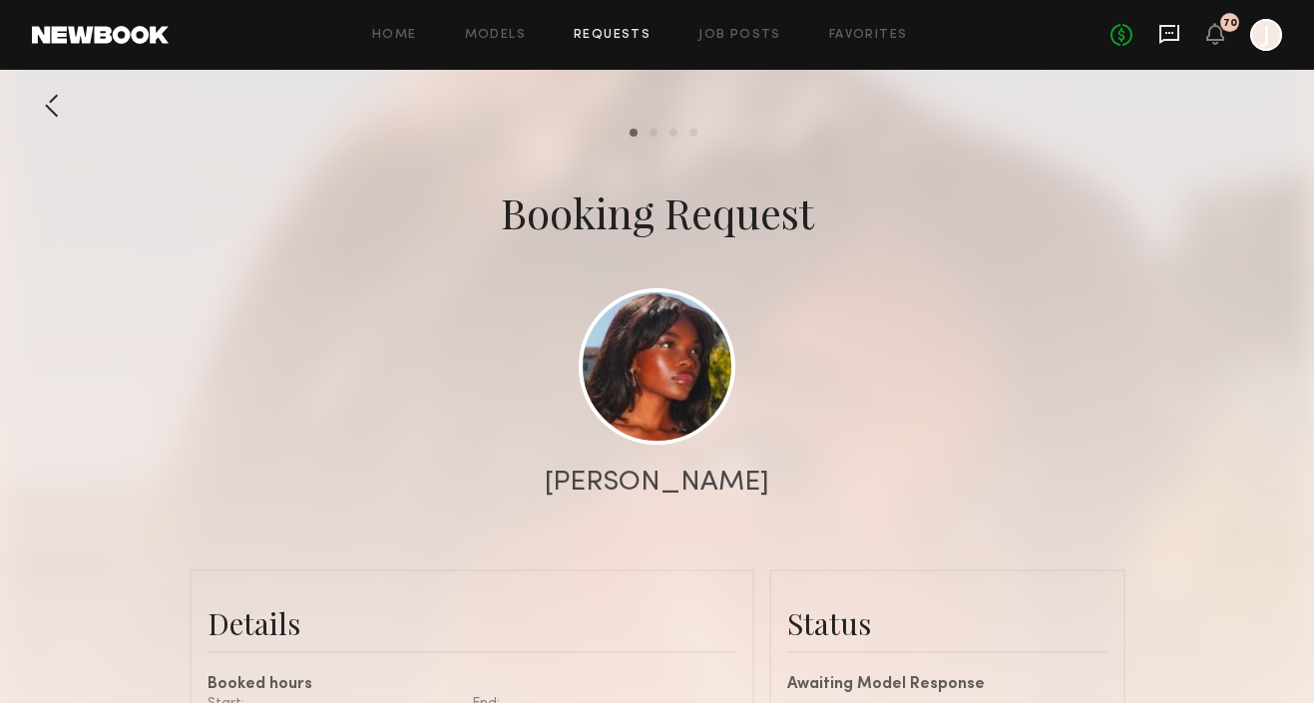
click at [1168, 27] on icon at bounding box center [1169, 34] width 22 height 22
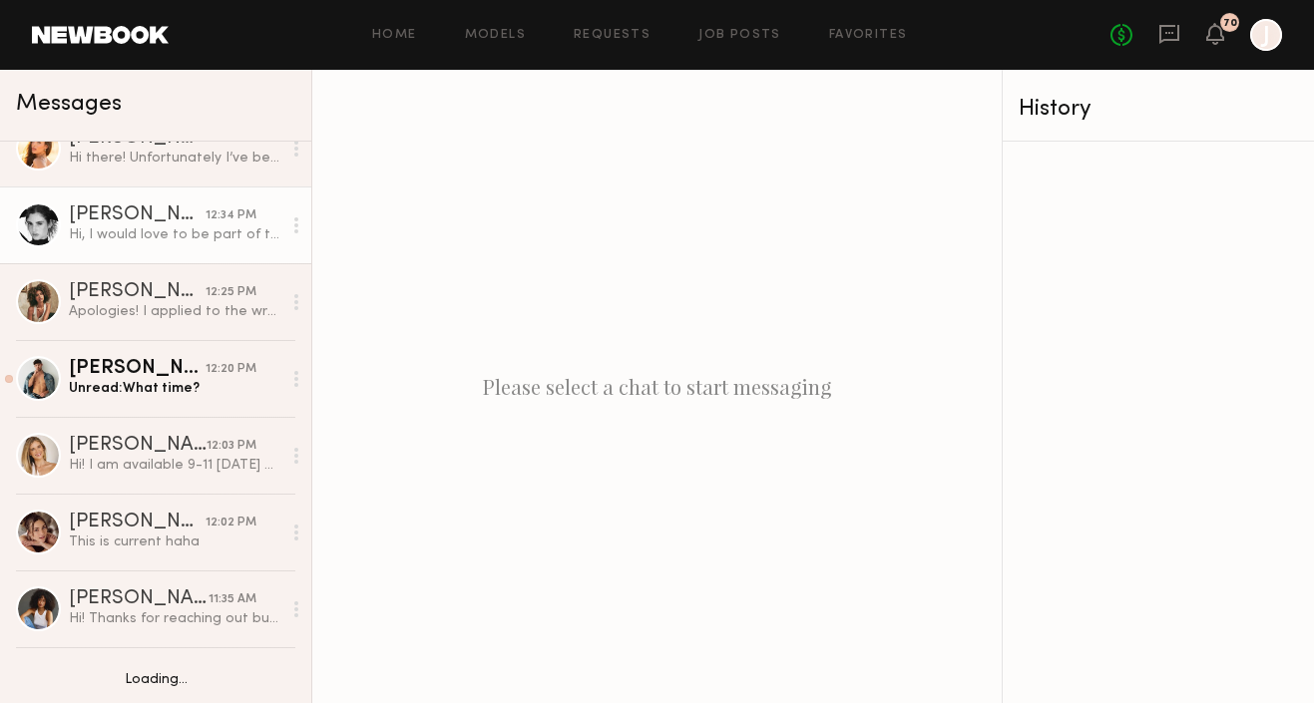
scroll to position [113, 0]
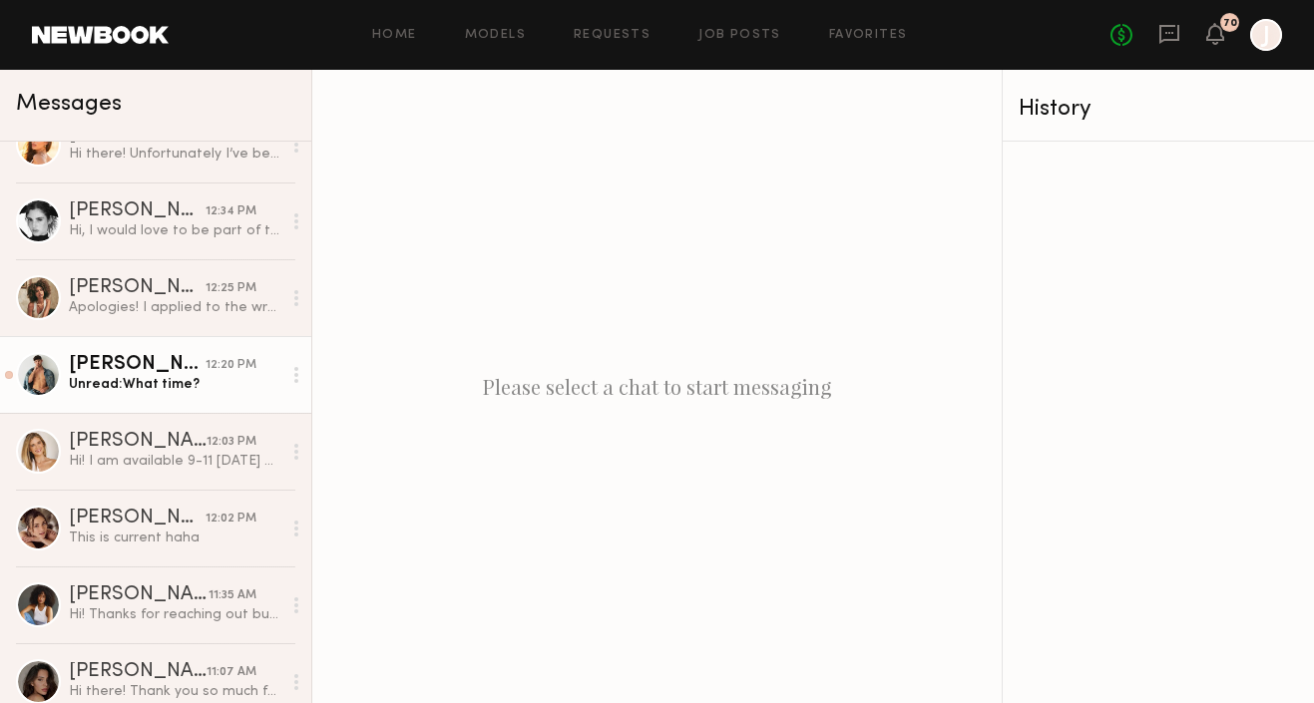
click at [92, 360] on div "[PERSON_NAME]" at bounding box center [137, 365] width 137 height 20
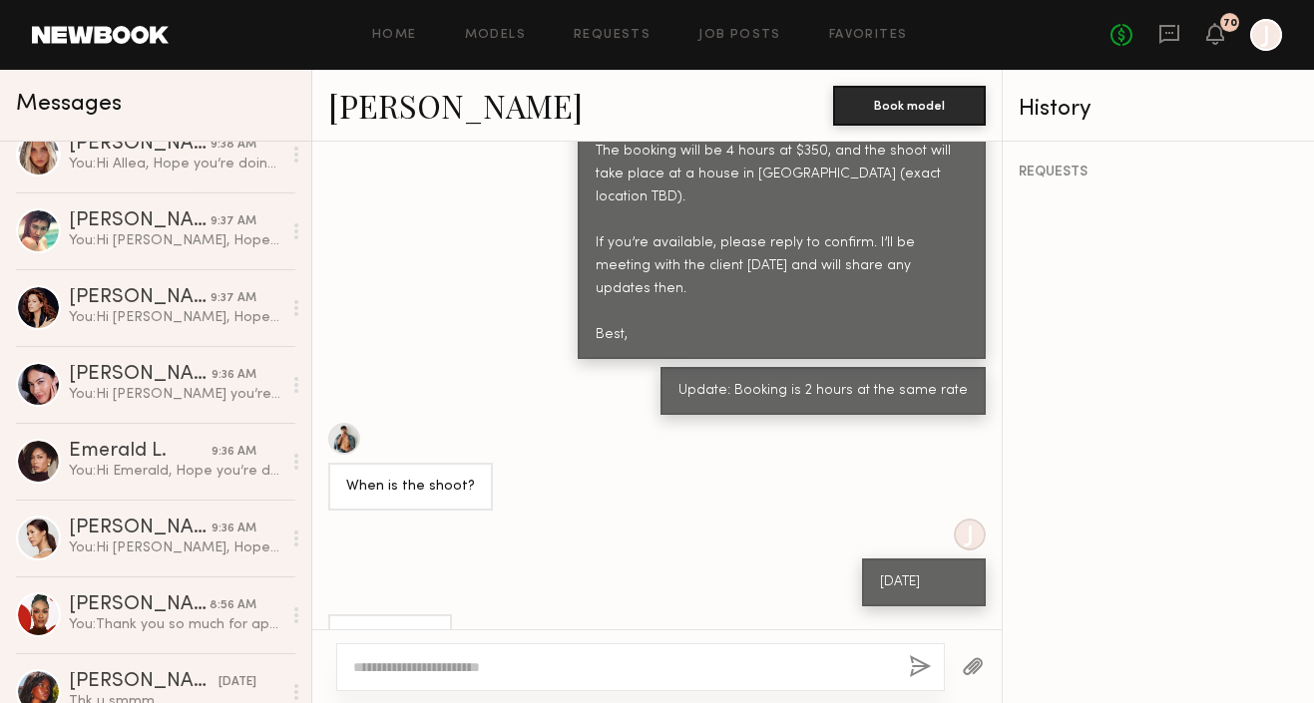
scroll to position [1705, 0]
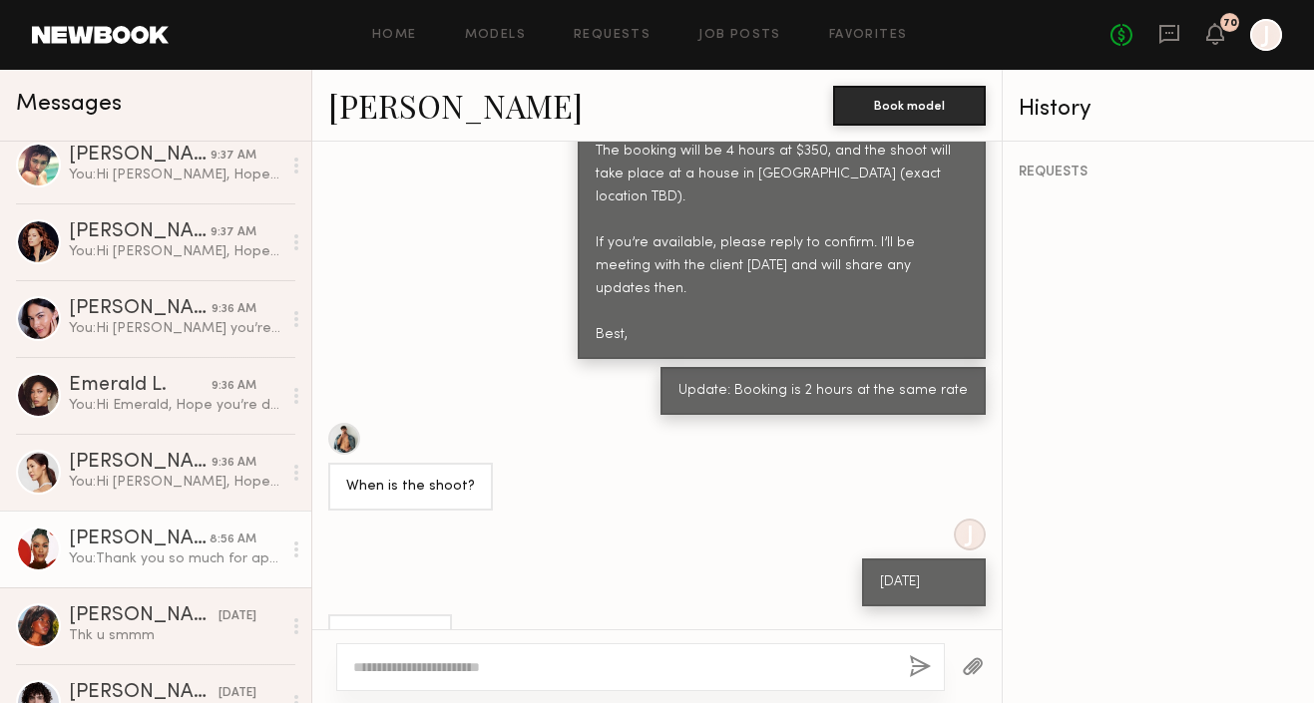
click at [110, 584] on link "Rose L. 8:56 AM You: Thank you so much for applying to the Propr Dental shoot t…" at bounding box center [155, 549] width 311 height 77
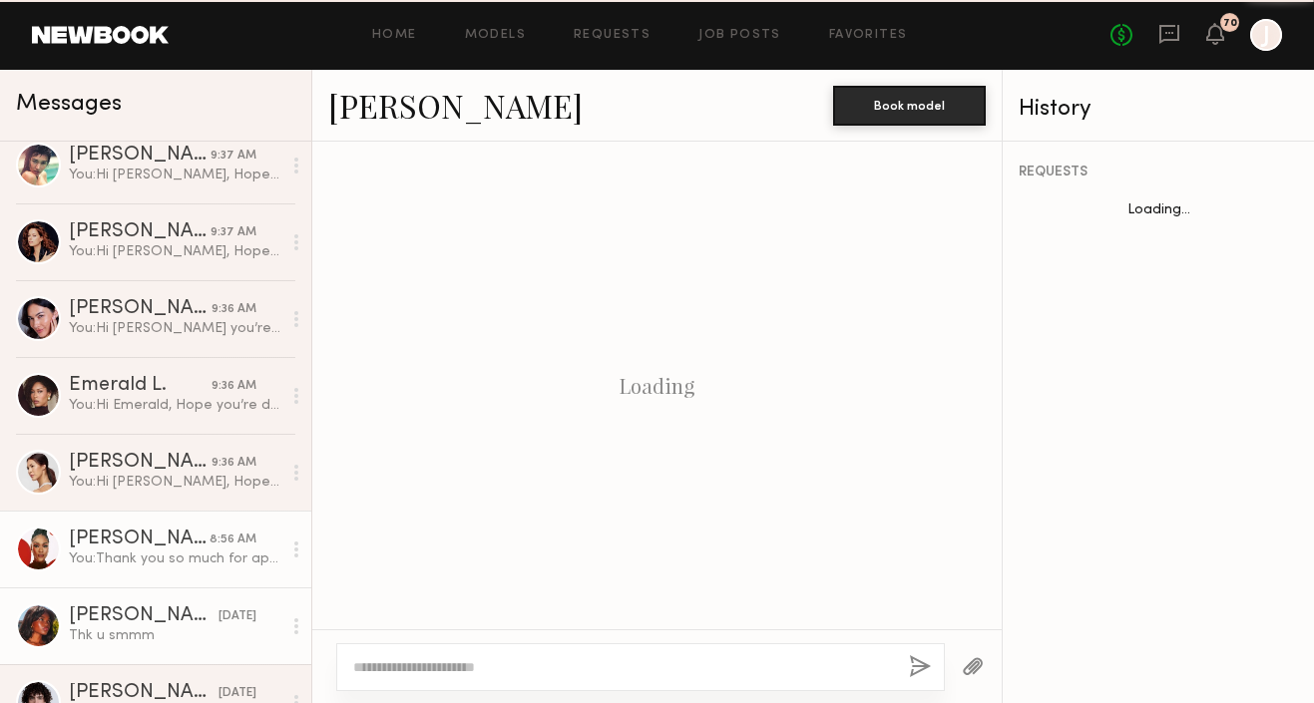
click at [109, 621] on div "[PERSON_NAME]" at bounding box center [144, 617] width 150 height 20
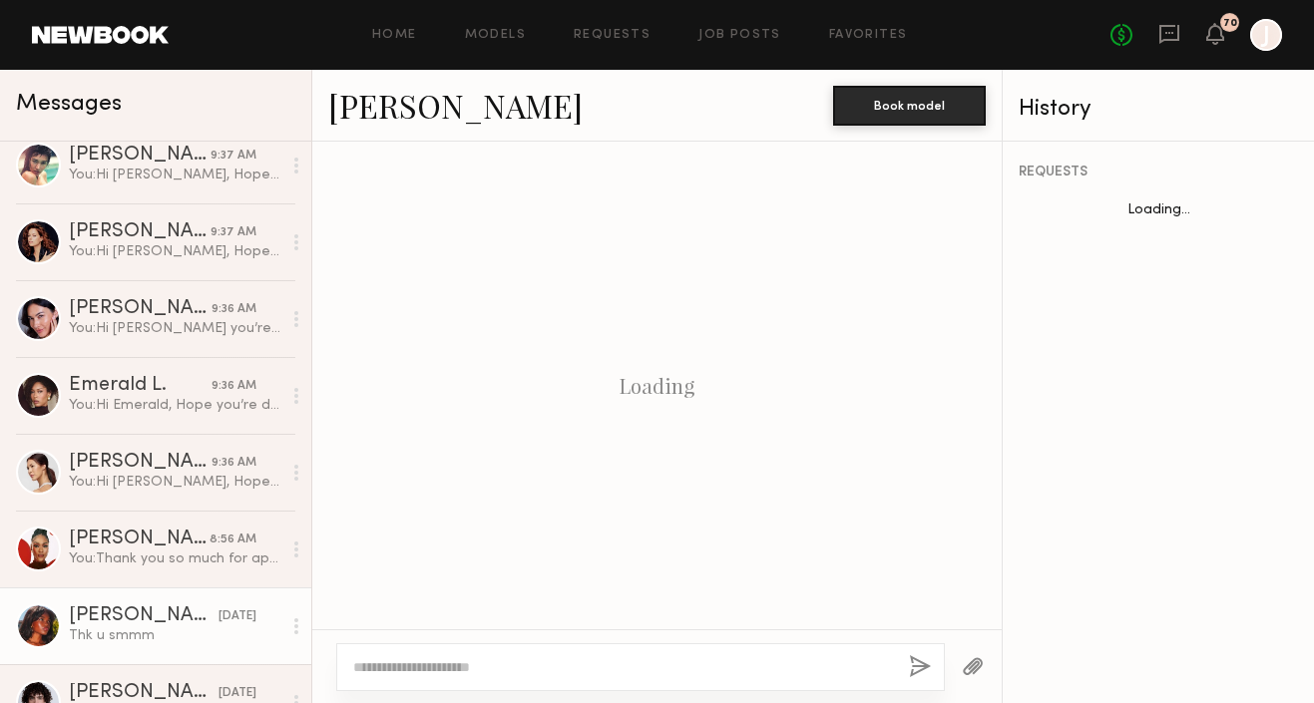
scroll to position [1524, 0]
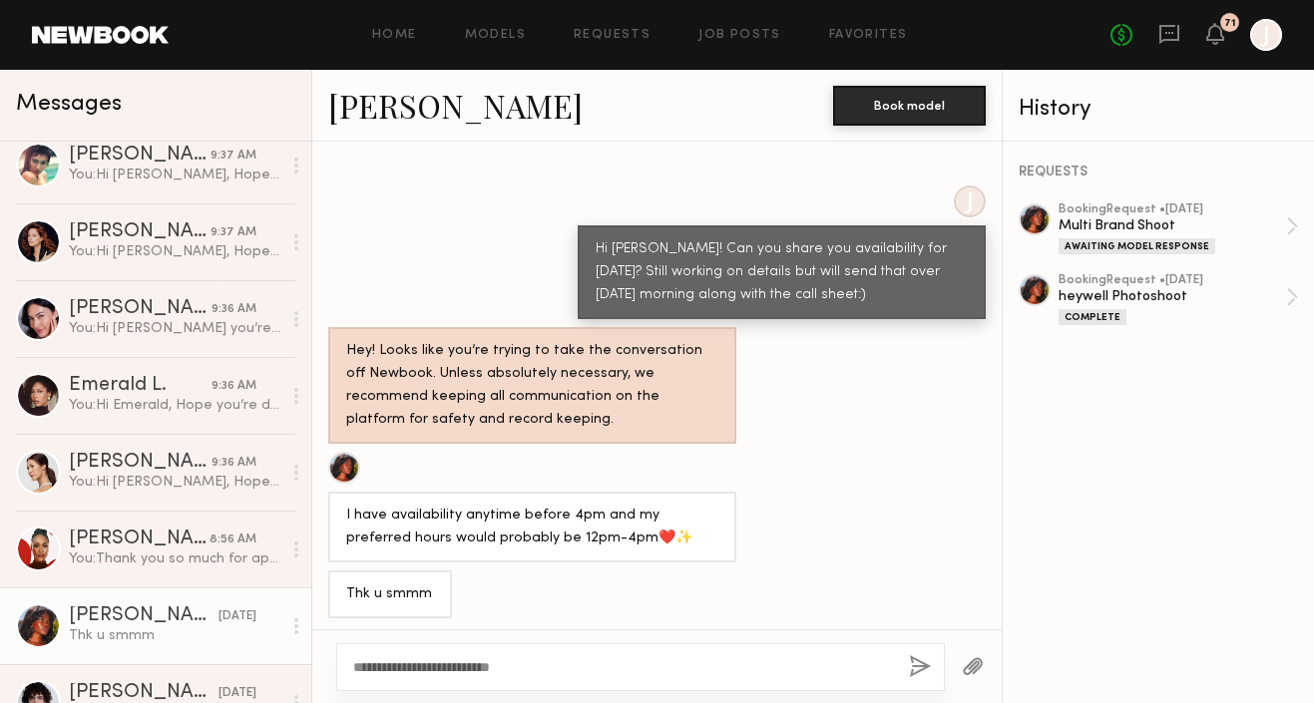
click at [354, 666] on textarea "**********" at bounding box center [623, 668] width 540 height 20
click at [505, 667] on textarea "**********" at bounding box center [623, 668] width 540 height 20
click at [691, 667] on textarea "**********" at bounding box center [623, 668] width 540 height 20
click at [842, 667] on textarea "**********" at bounding box center [623, 668] width 540 height 20
click at [843, 668] on textarea "**********" at bounding box center [623, 668] width 540 height 20
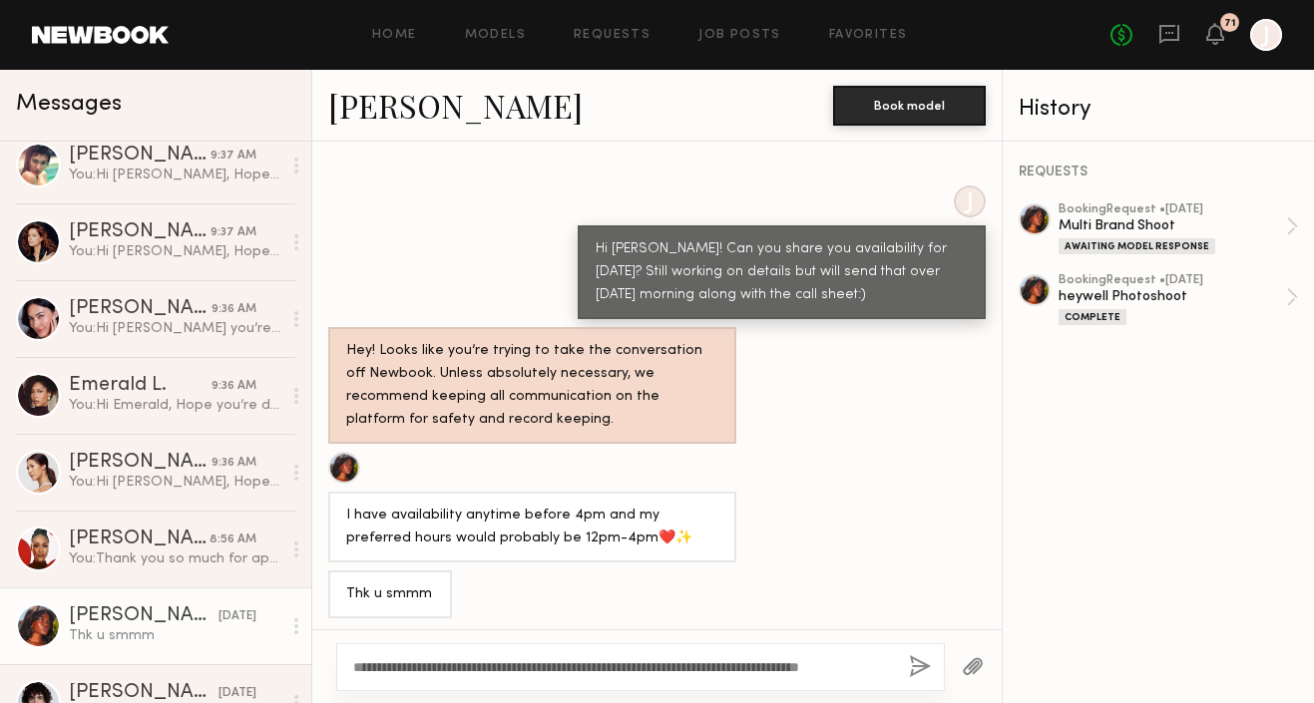
type textarea "**********"
click at [923, 658] on button "button" at bounding box center [920, 668] width 22 height 25
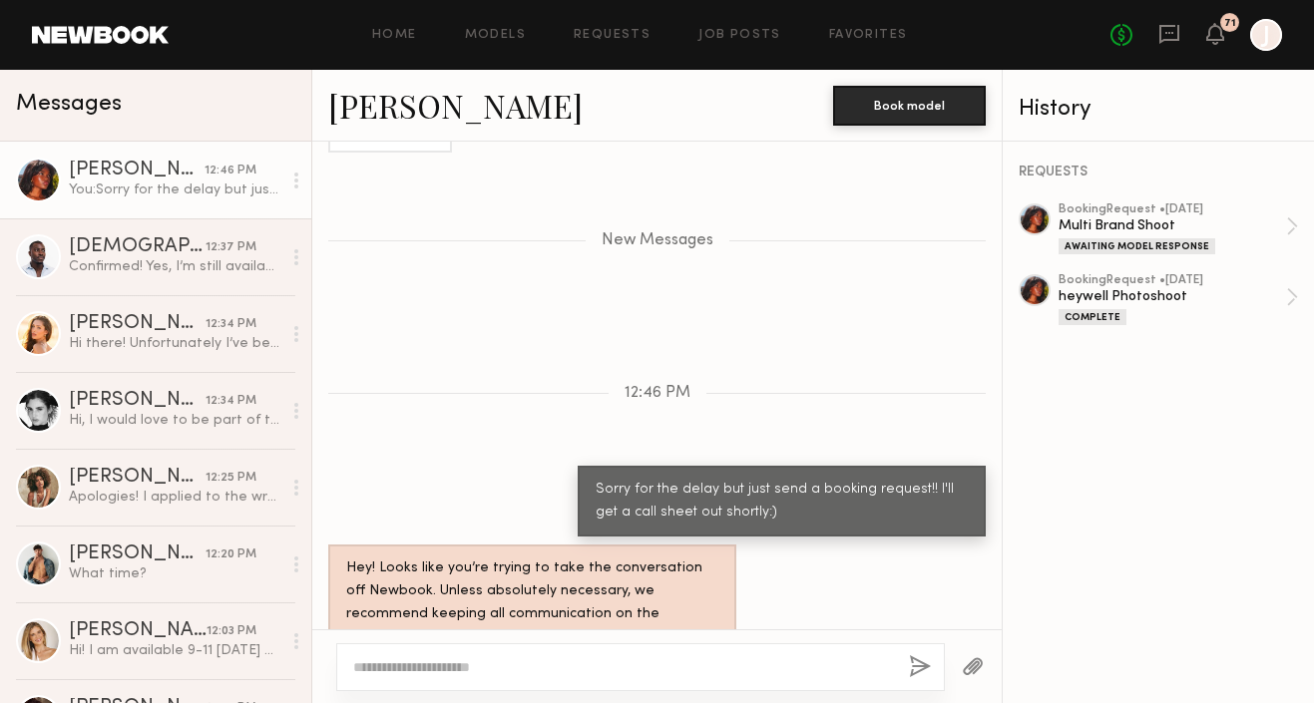
scroll to position [2031, 0]
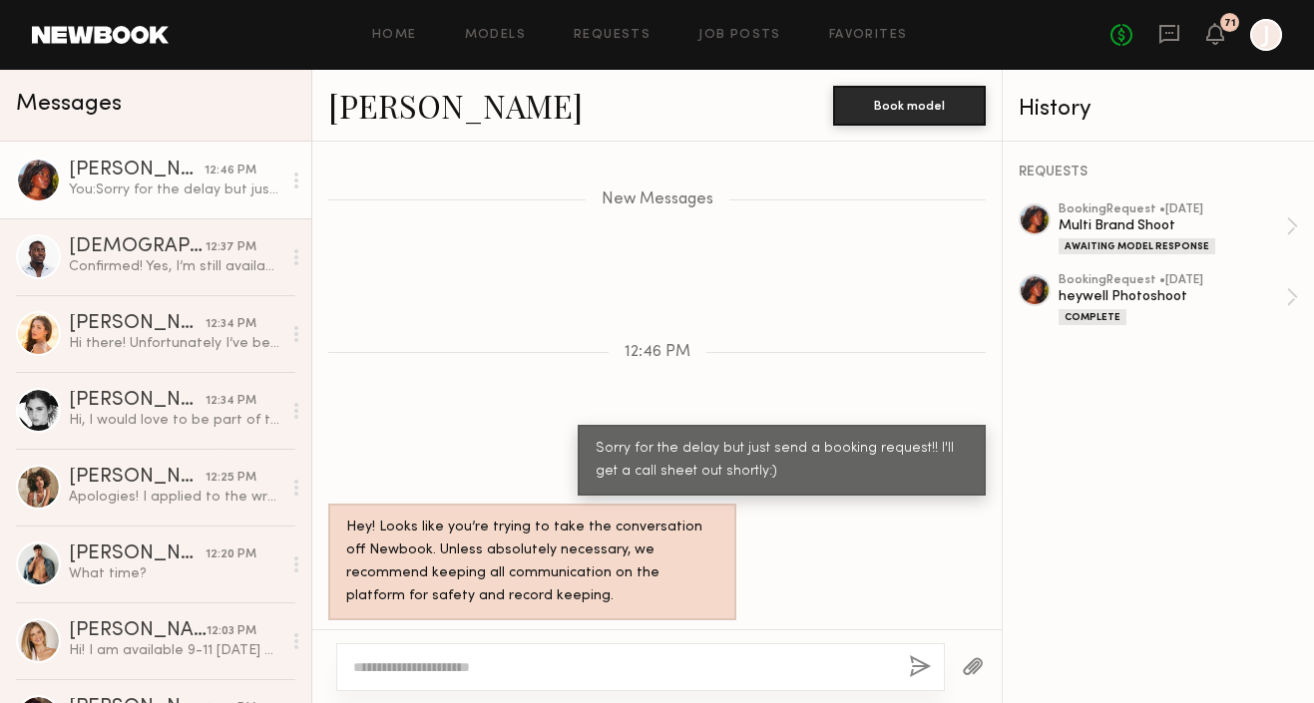
click at [618, 42] on div "Home Models Requests Job Posts Favorites Sign Out No fees up to $5,000 71 J" at bounding box center [726, 35] width 1114 height 32
click at [618, 37] on link "Requests" at bounding box center [612, 35] width 77 height 13
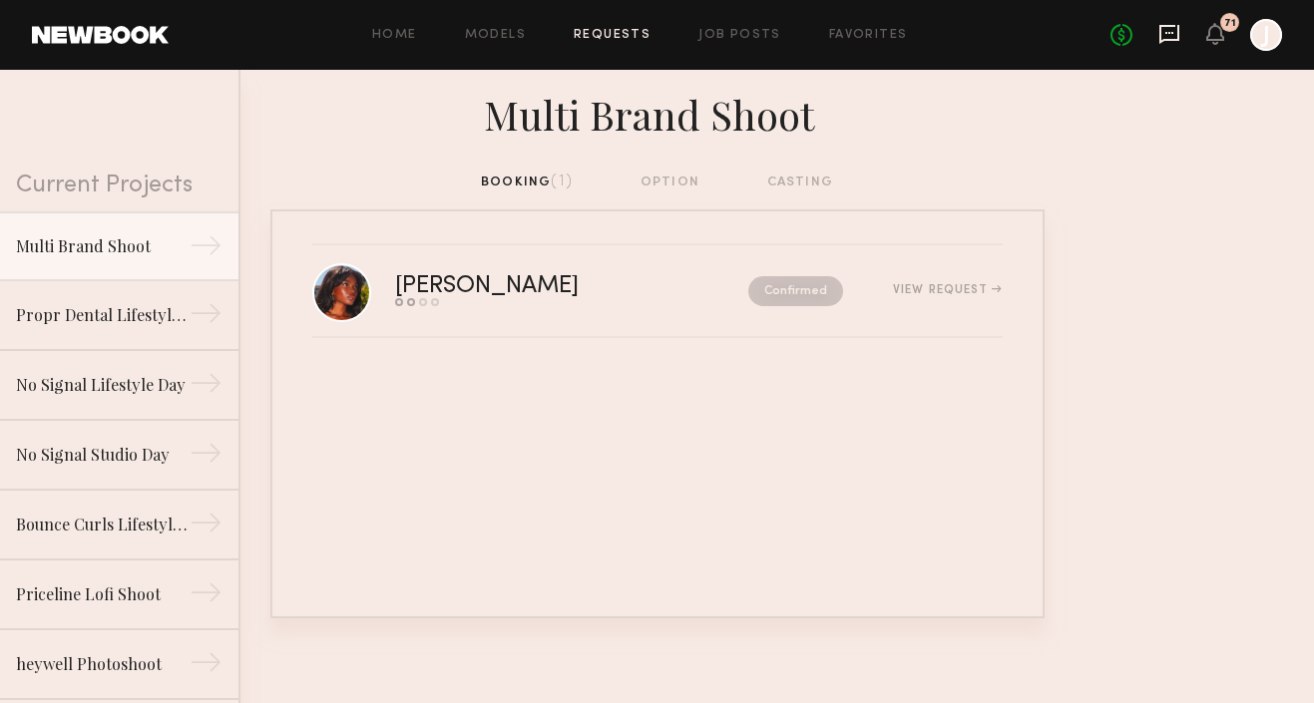
click at [1173, 42] on icon at bounding box center [1169, 34] width 22 height 22
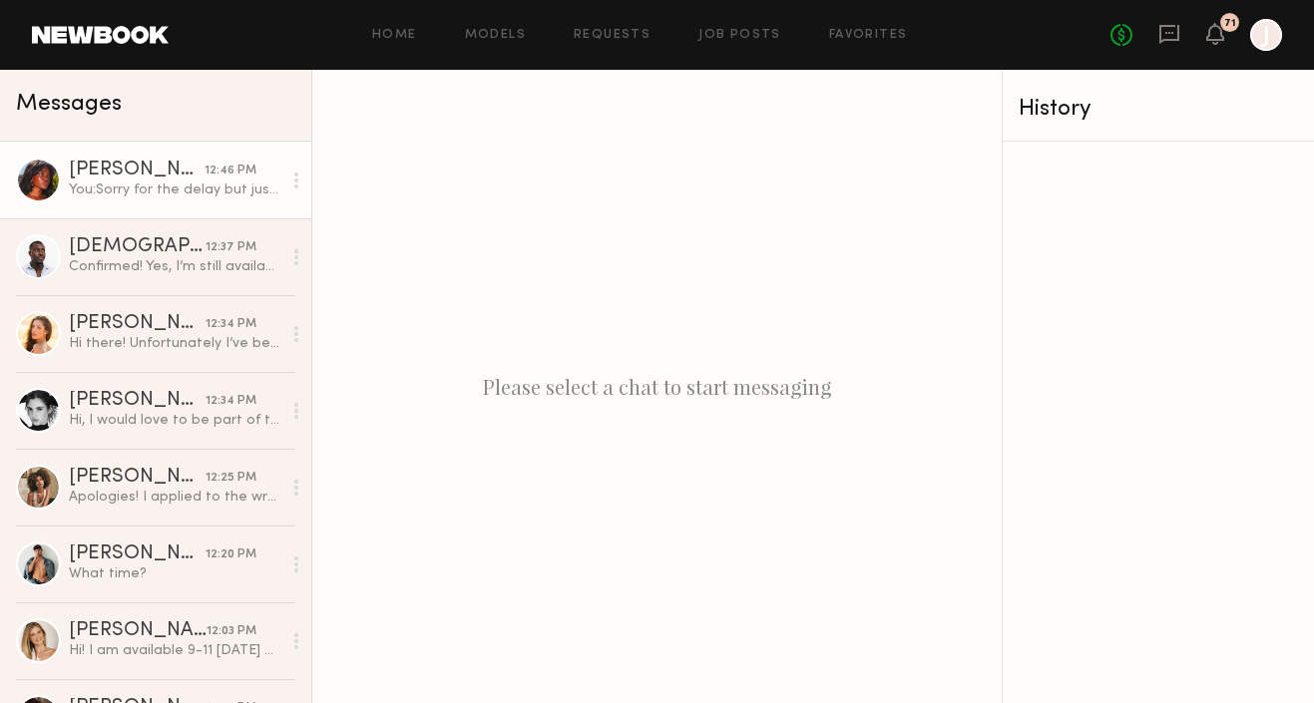
click at [194, 178] on div "[PERSON_NAME]" at bounding box center [137, 171] width 136 height 20
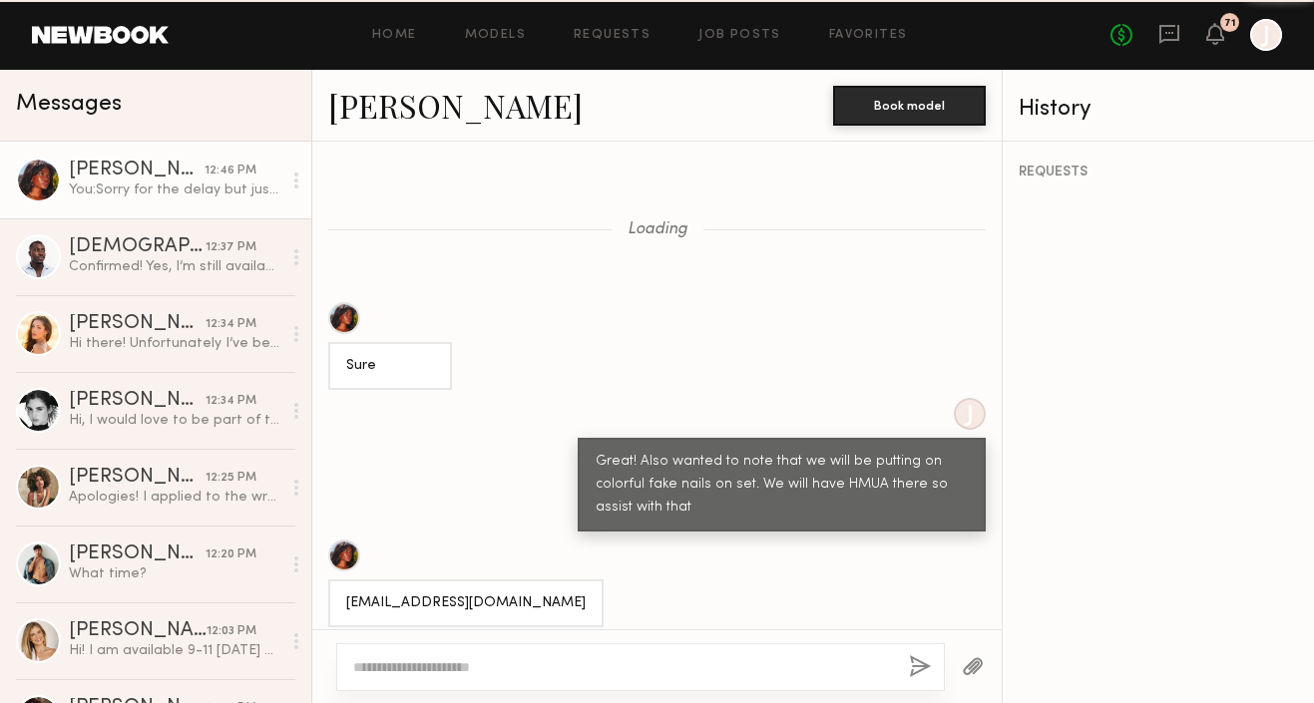
scroll to position [1879, 0]
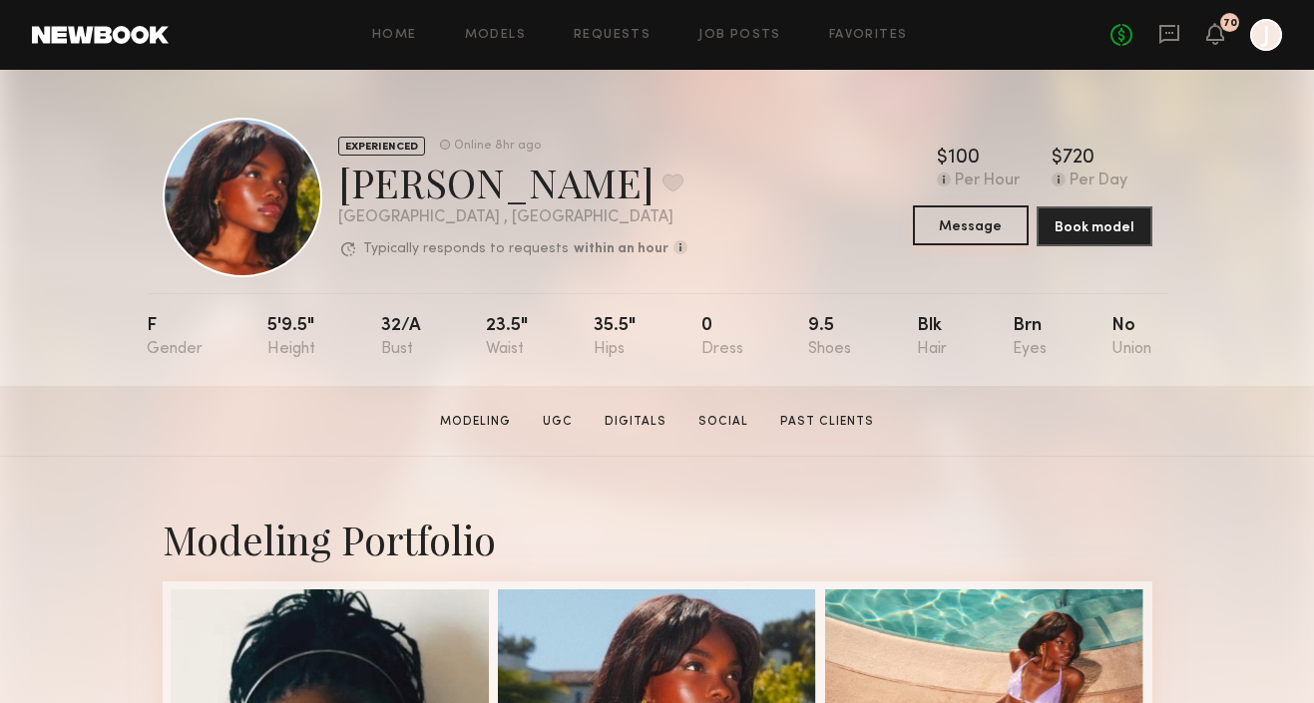
click at [957, 227] on button "Message" at bounding box center [971, 226] width 116 height 40
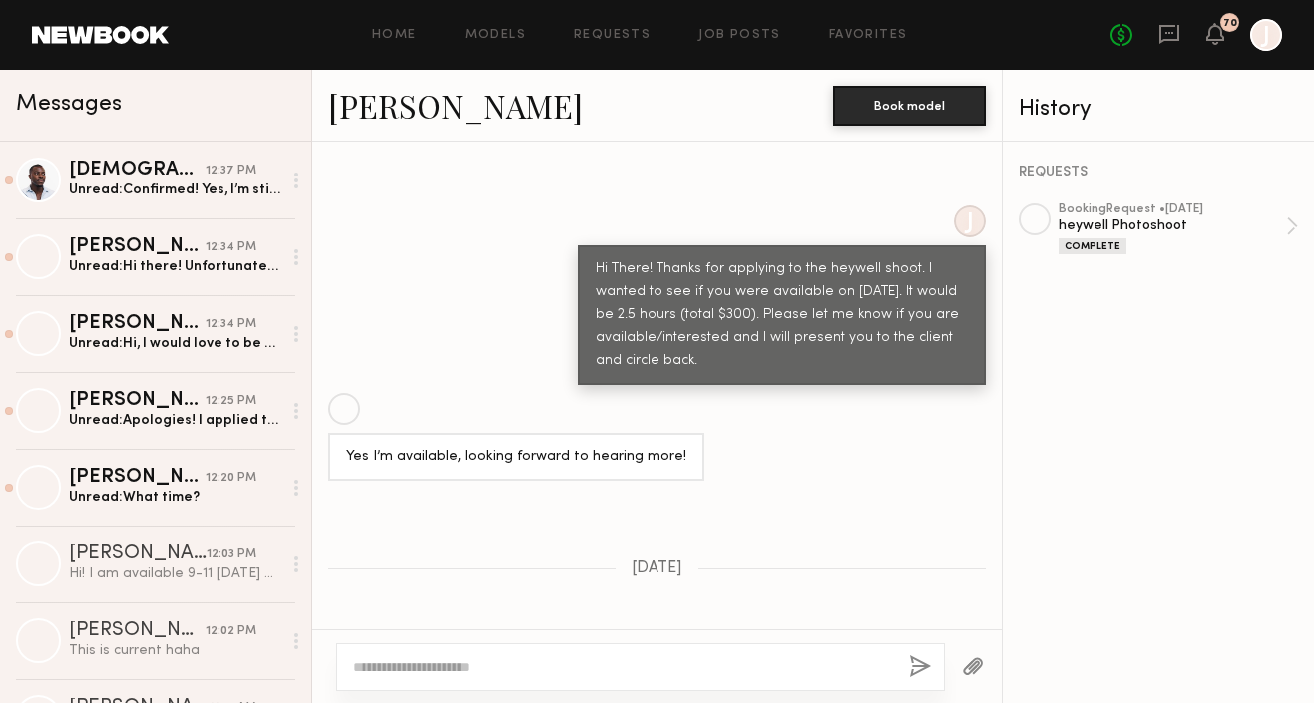
scroll to position [914, 0]
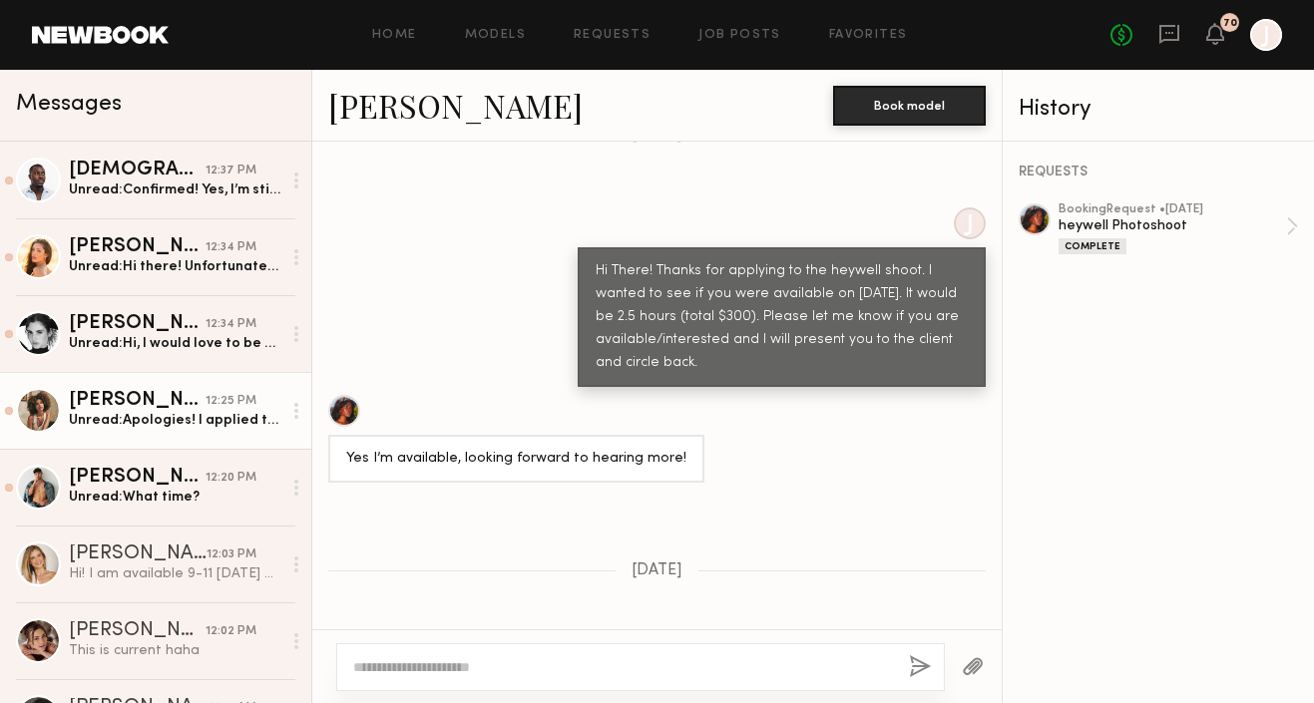
click at [212, 424] on div "Unread: Apologies! I applied to the wrong role, I tried to withdraw when that h…" at bounding box center [175, 420] width 213 height 19
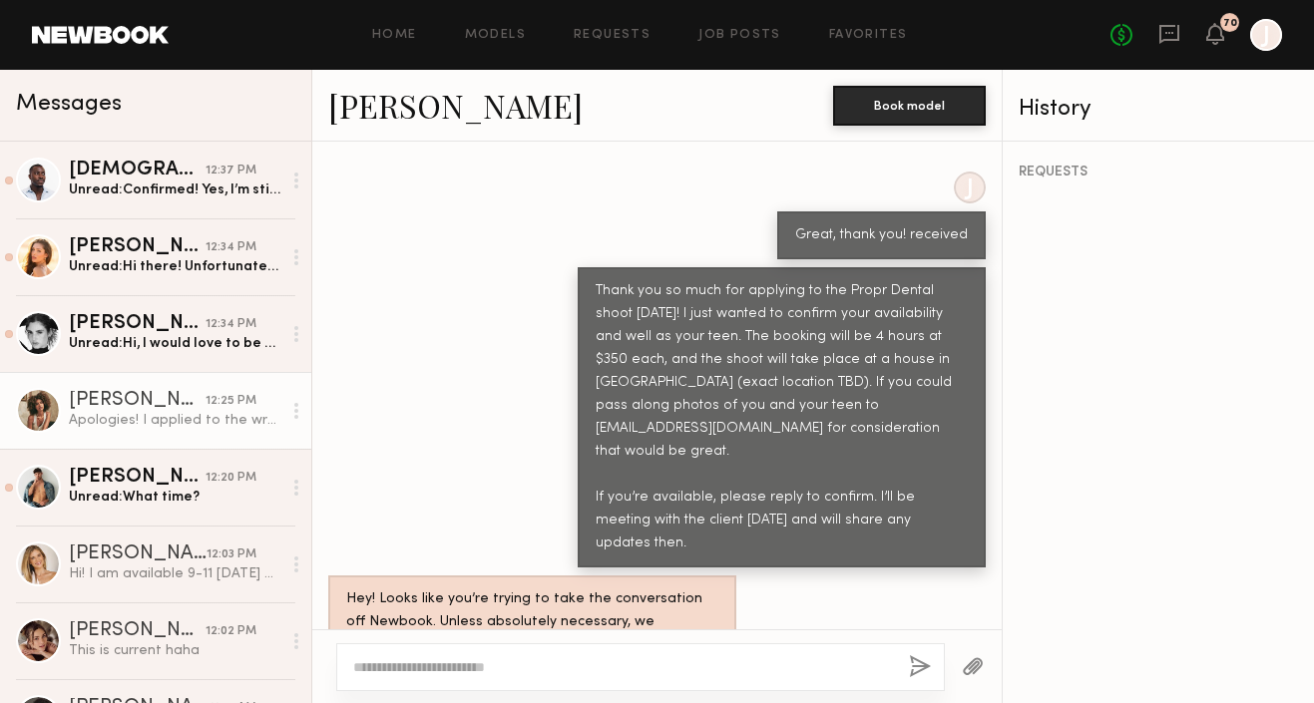
scroll to position [2771, 0]
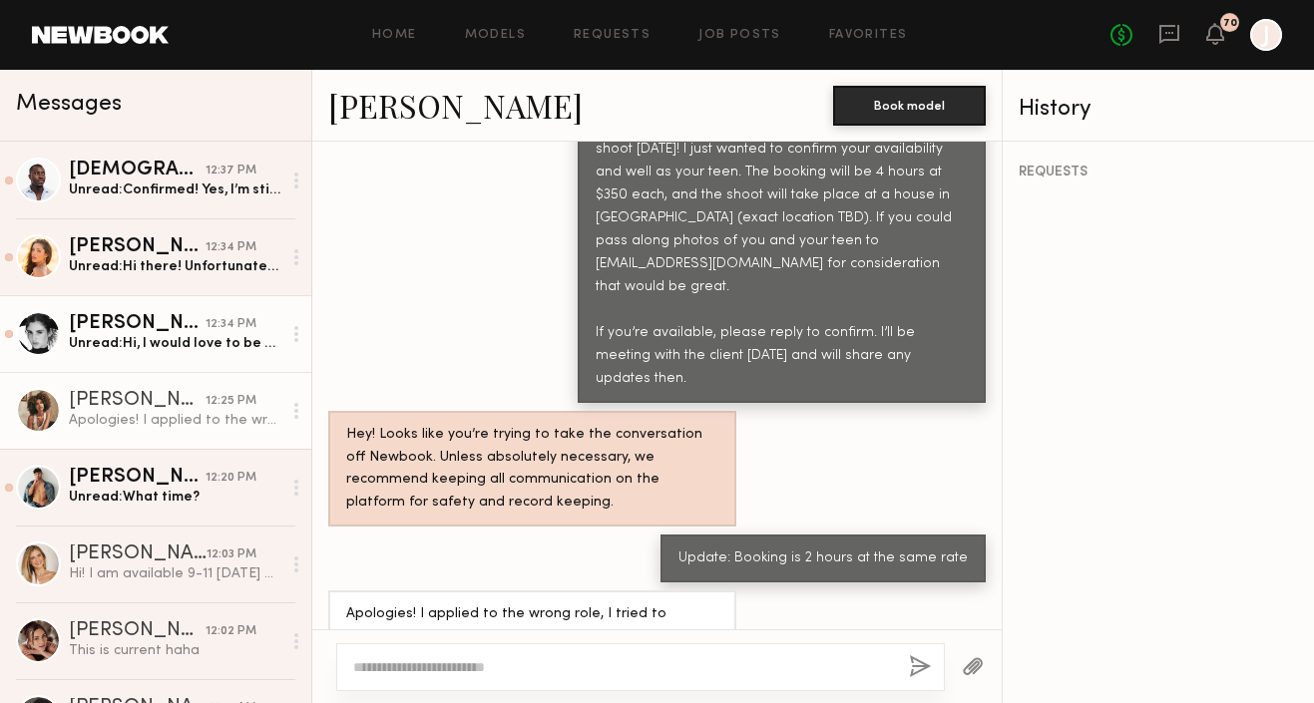
click at [149, 322] on div "[PERSON_NAME]" at bounding box center [137, 324] width 137 height 20
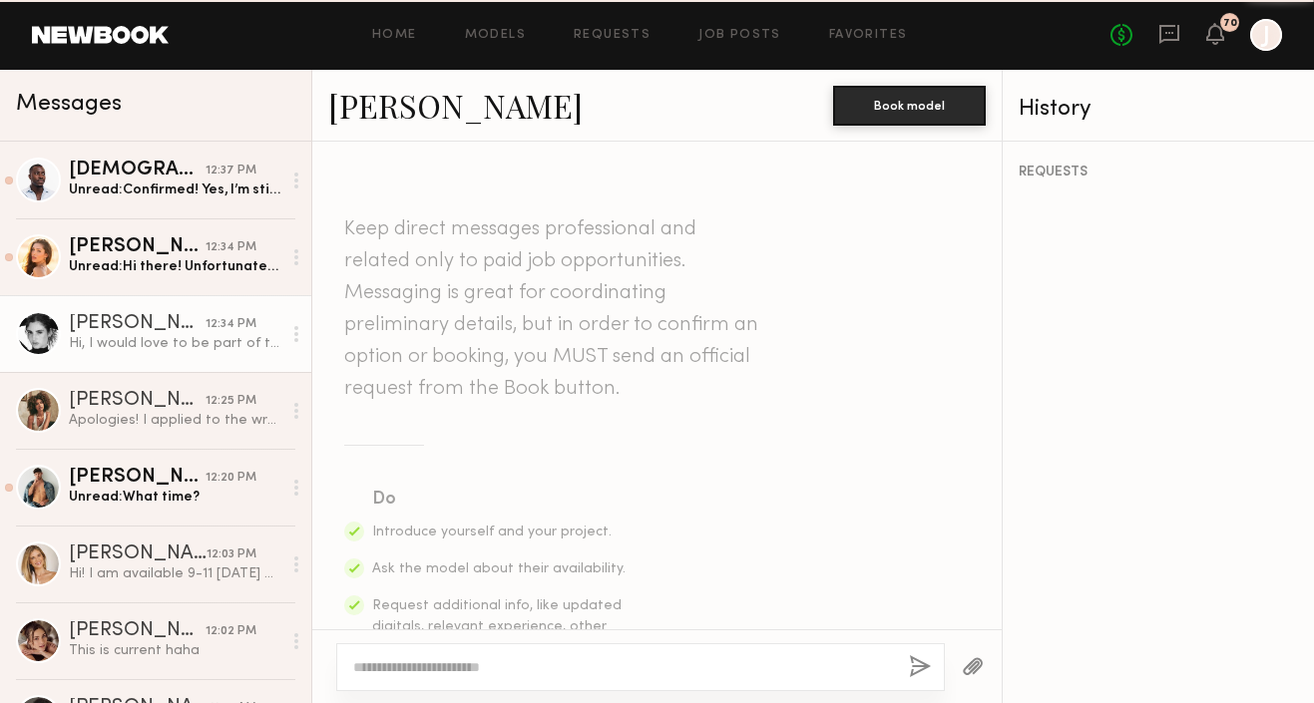
scroll to position [945, 0]
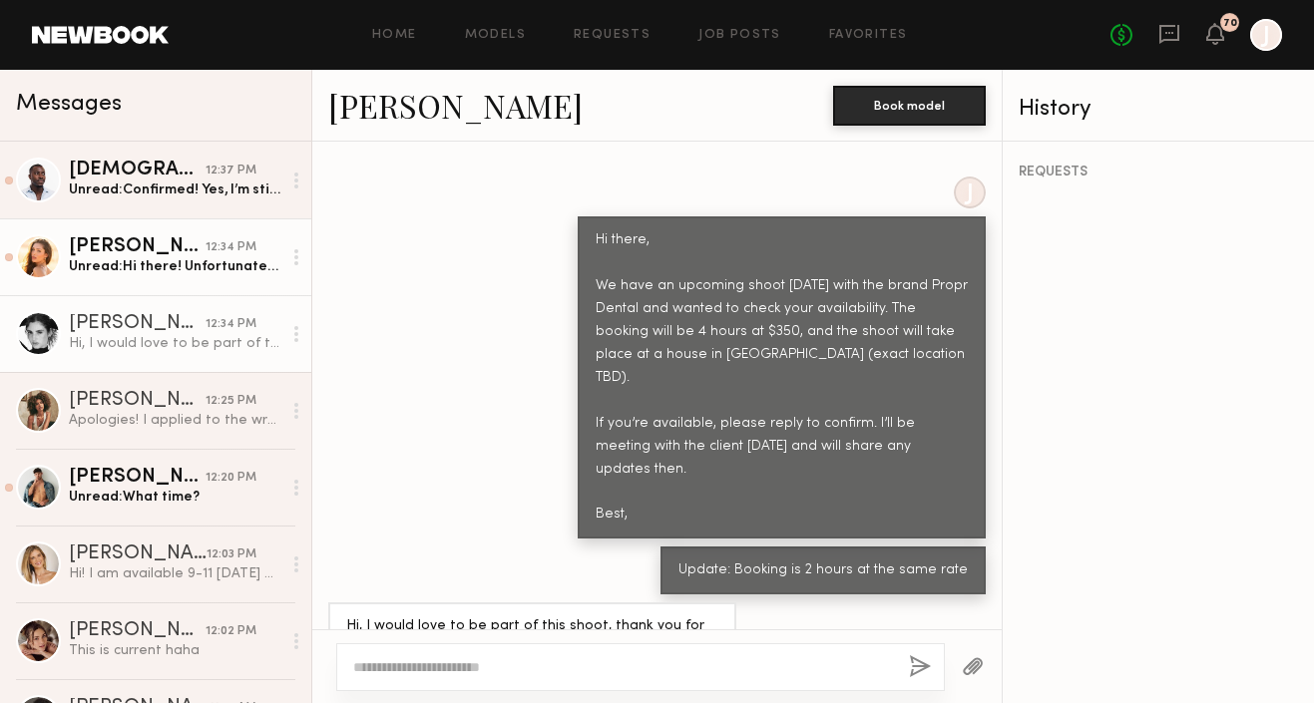
click at [216, 261] on div "Unread: Hi there! Unfortunately I’ve been booked for that day now! Please let m…" at bounding box center [175, 266] width 213 height 19
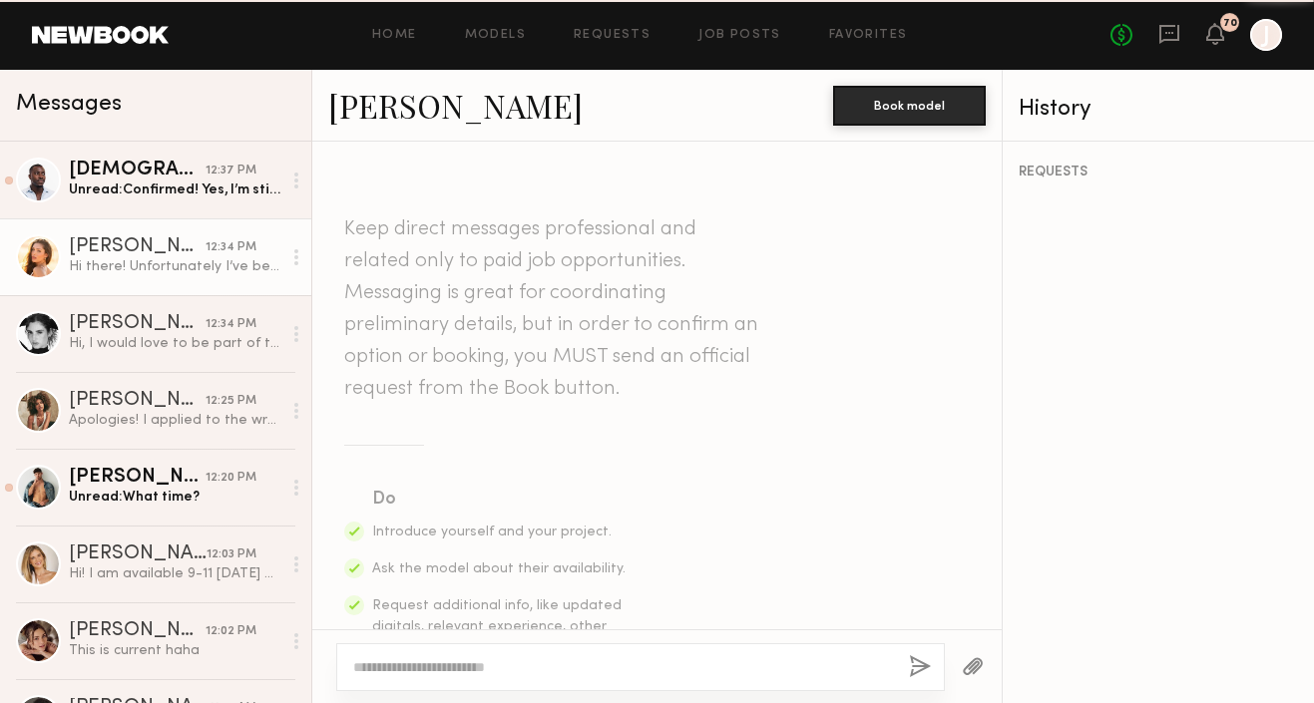
scroll to position [922, 0]
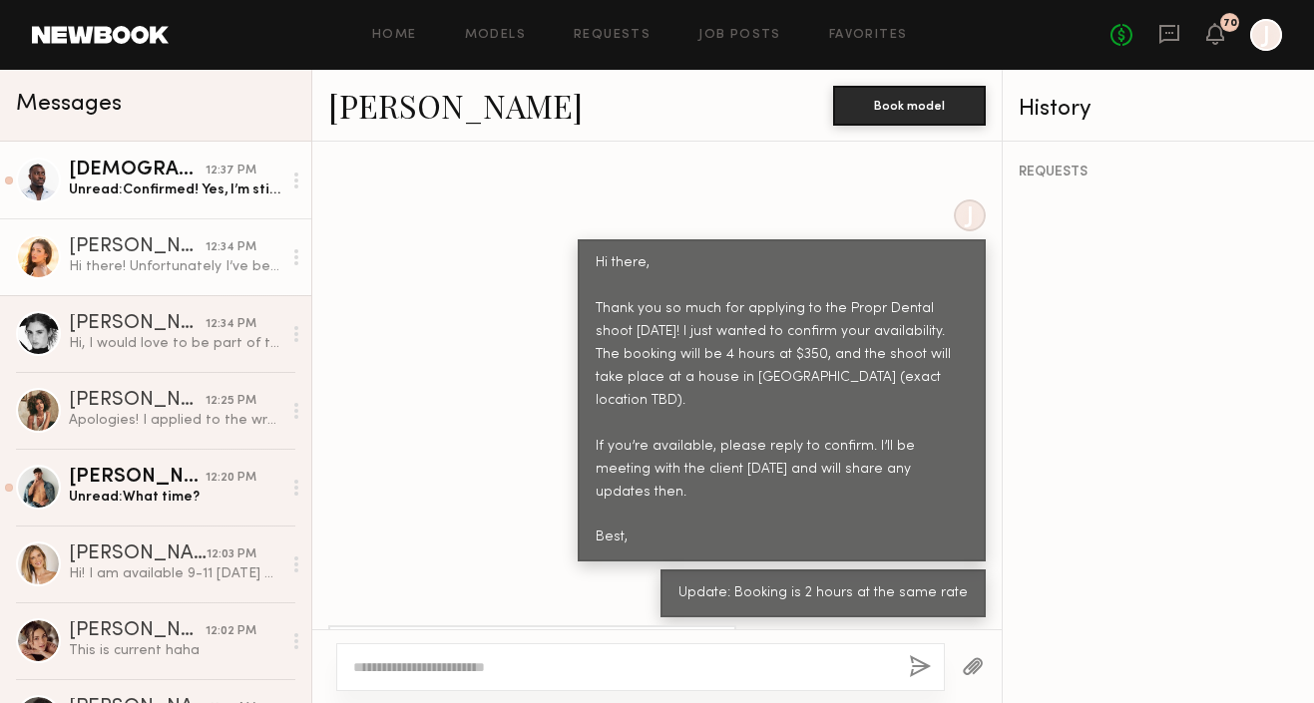
click at [181, 189] on div "Unread: Confirmed! Yes, I’m still available for this Friday!" at bounding box center [175, 190] width 213 height 19
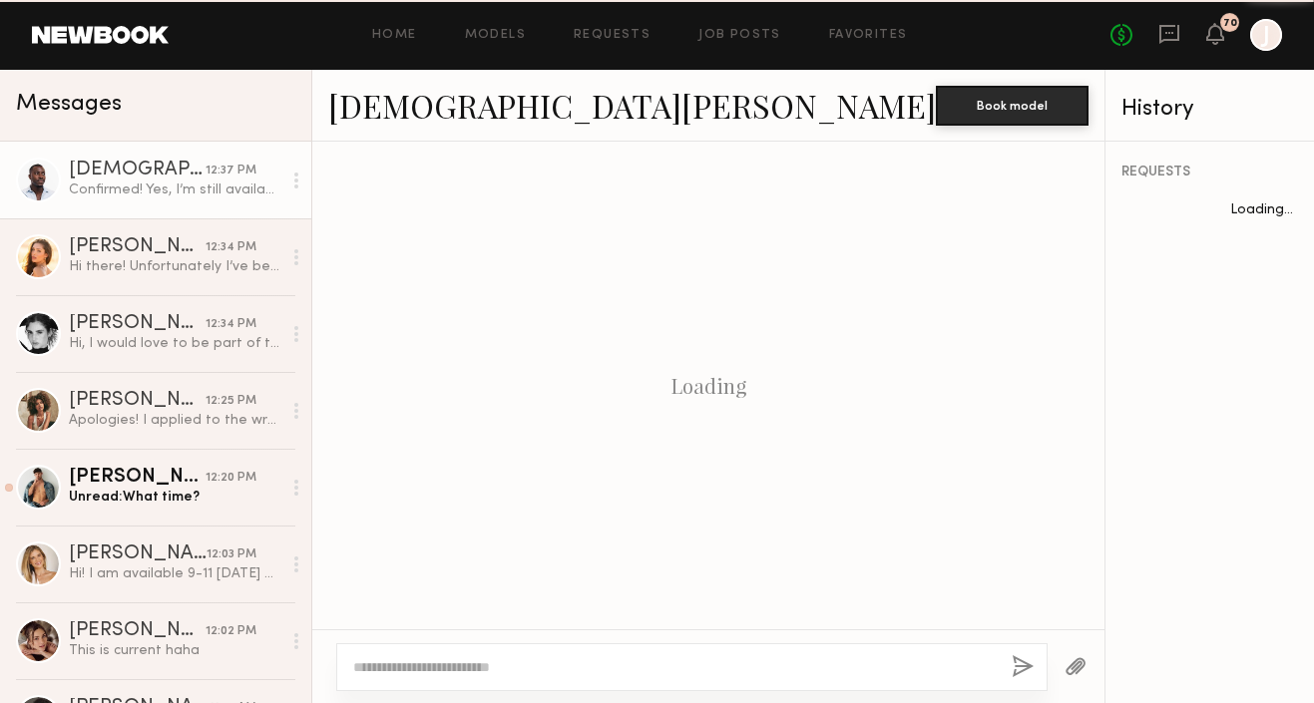
scroll to position [899, 0]
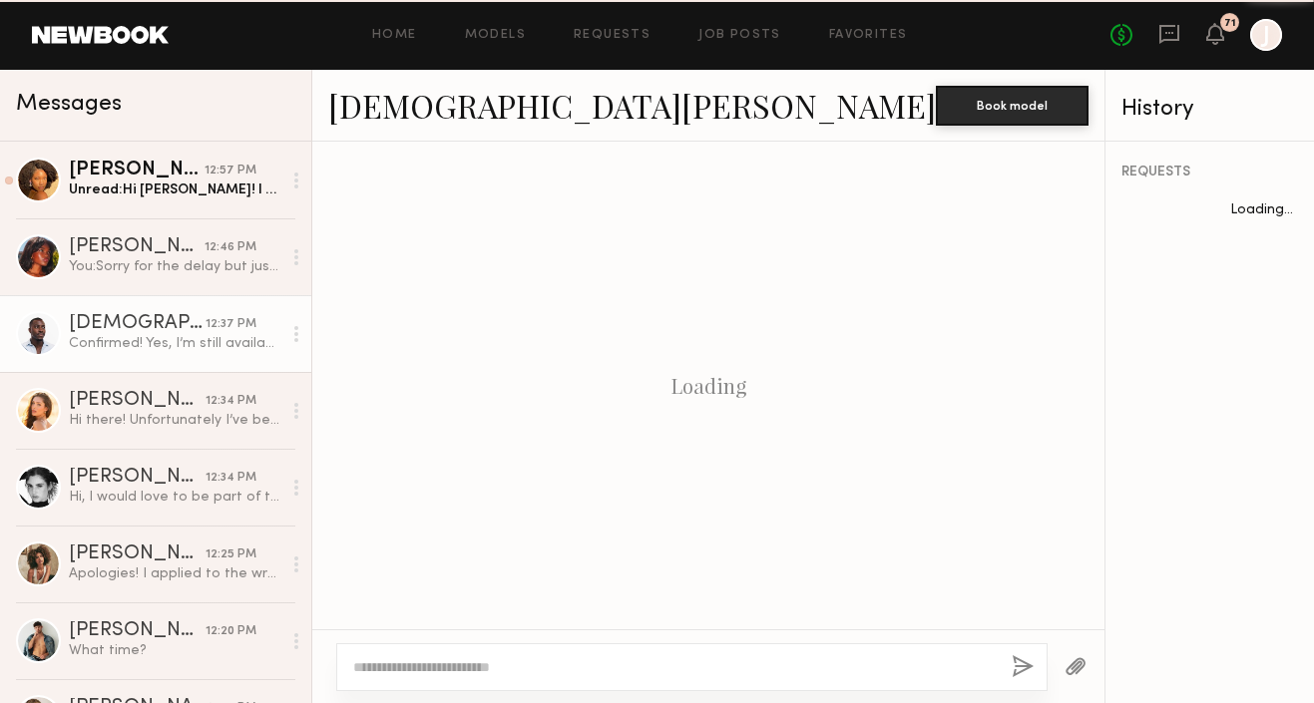
scroll to position [899, 0]
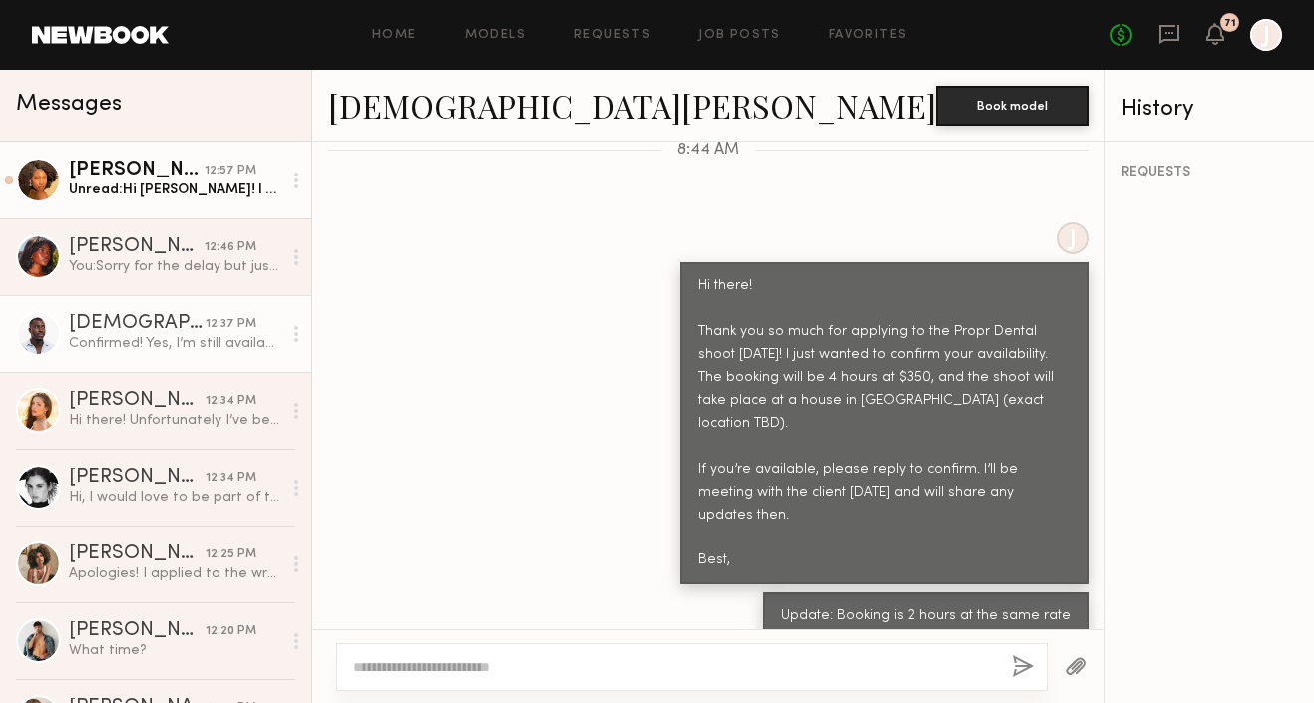
click at [143, 185] on div "Unread: Hi [PERSON_NAME]! I wanted to follow up about this shoot!" at bounding box center [175, 190] width 213 height 19
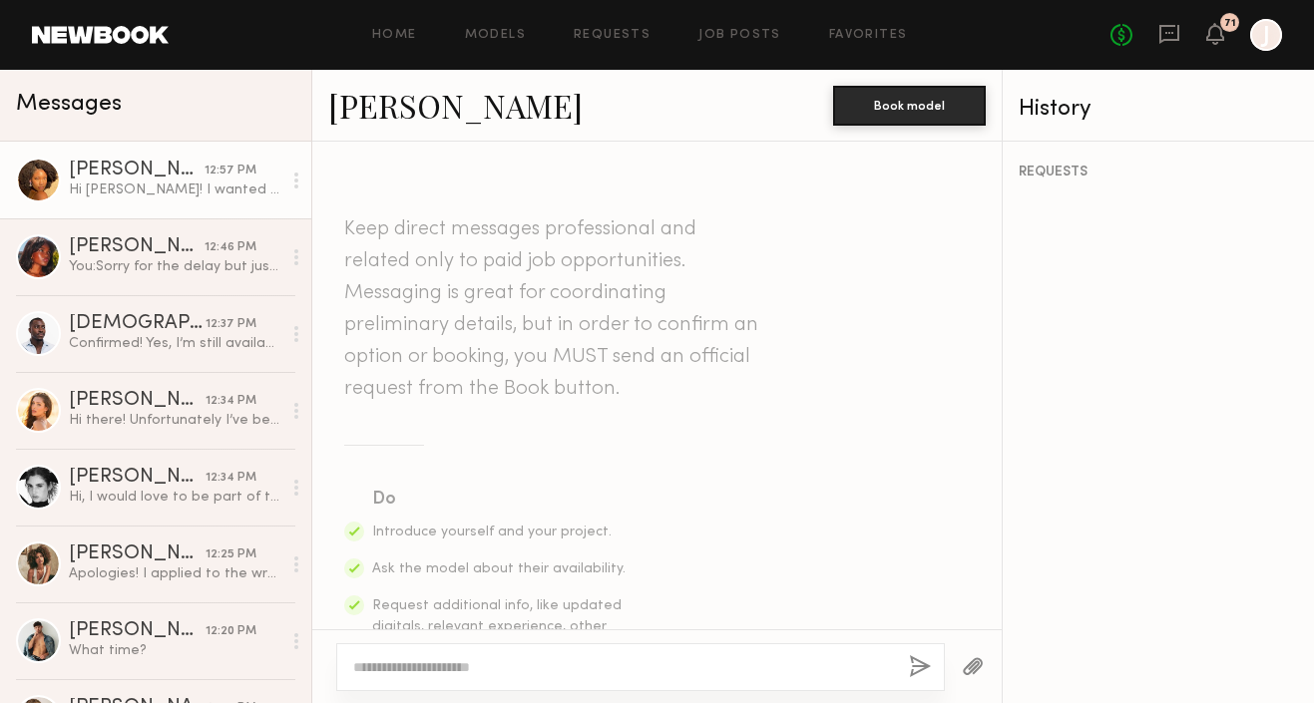
scroll to position [1789, 0]
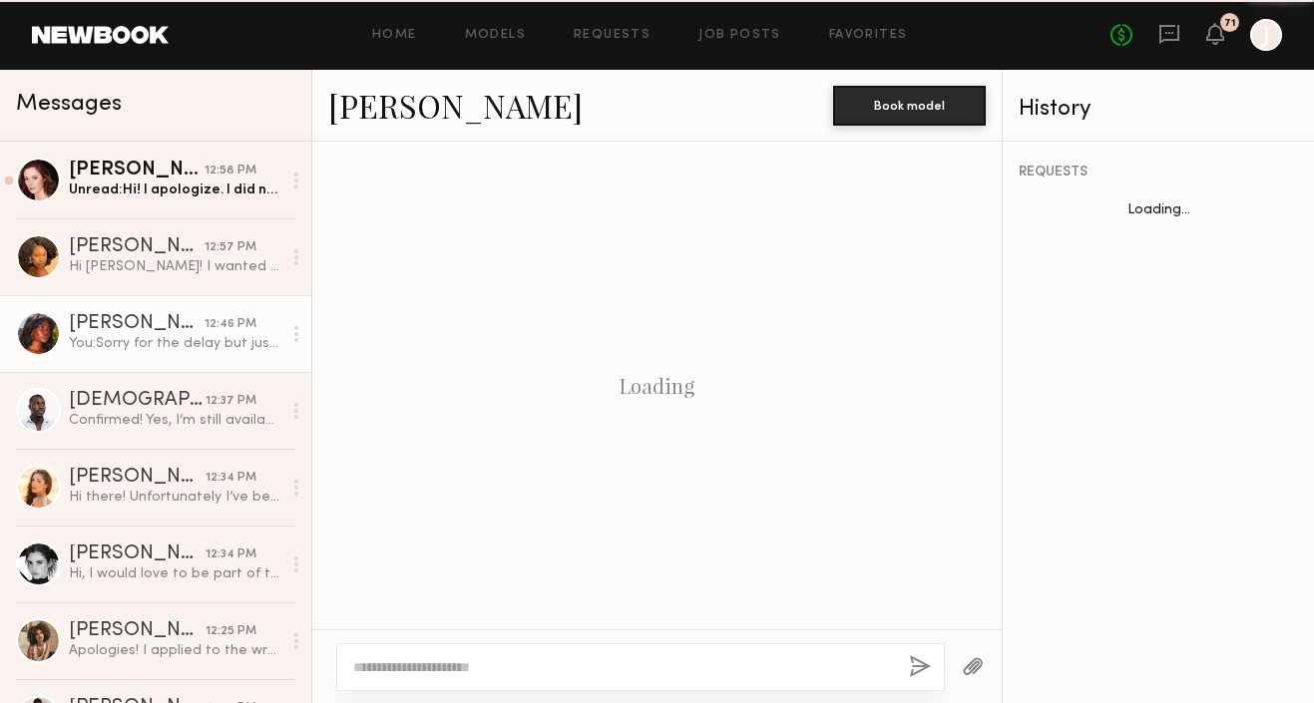
scroll to position [1783, 0]
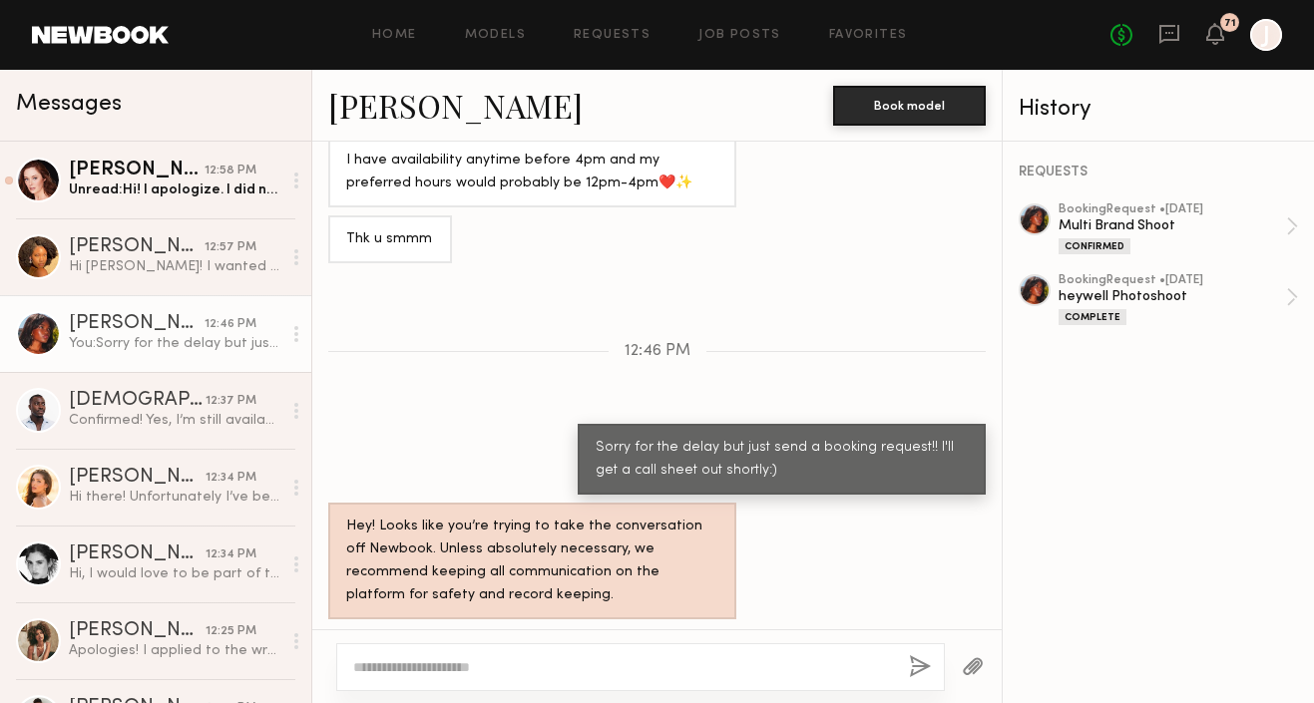
click at [158, 192] on div "Unread: Hi! I apologize. I did not see the light colored print where it stated …" at bounding box center [175, 190] width 213 height 19
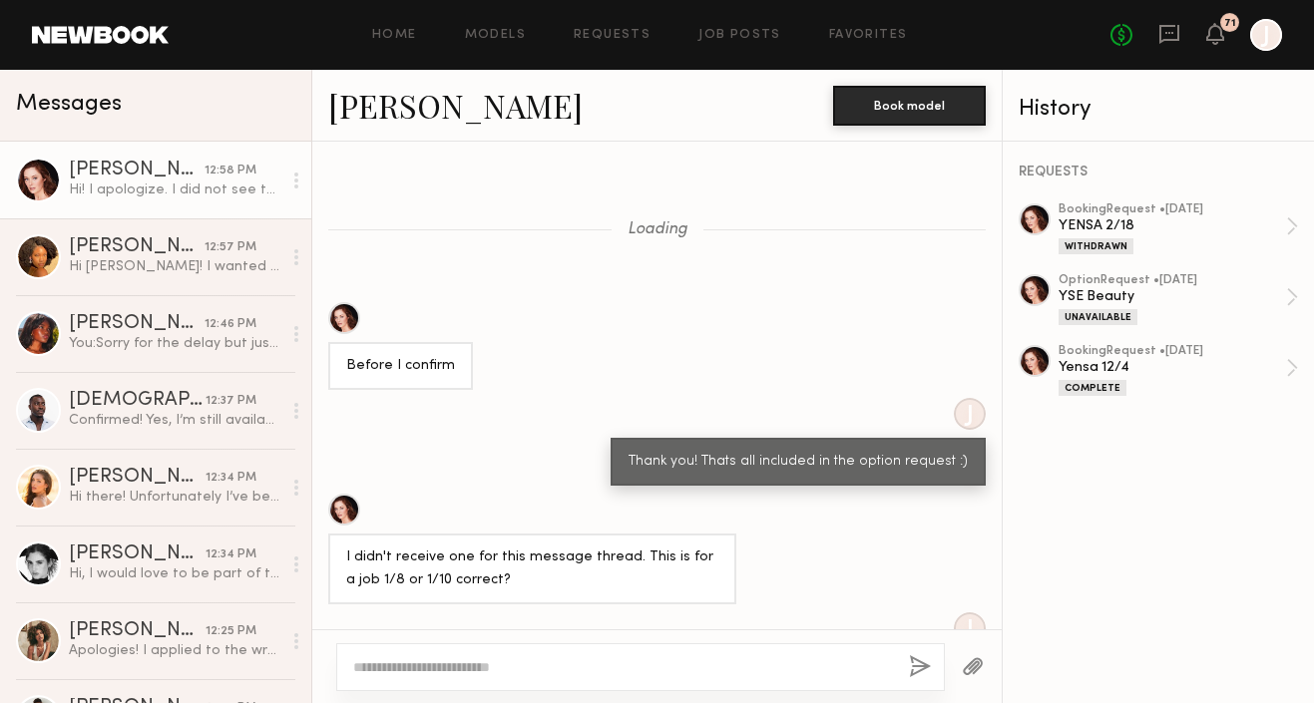
scroll to position [1452, 0]
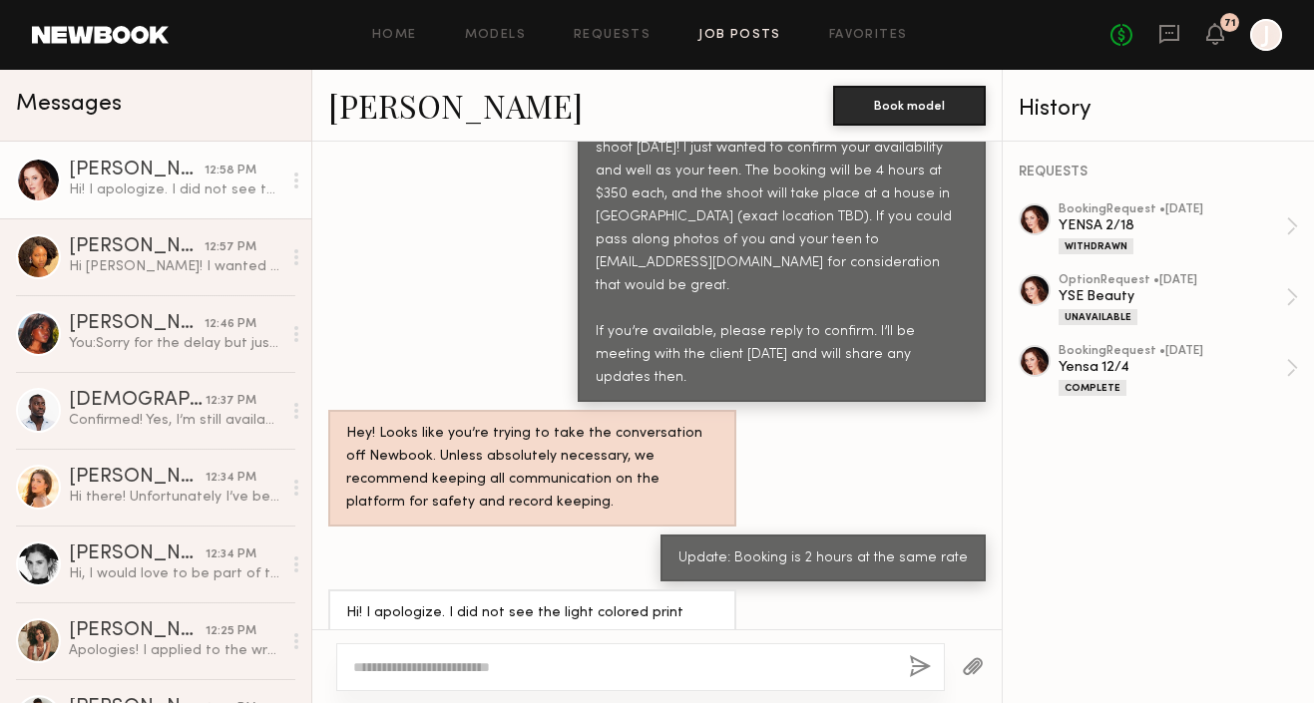
click at [726, 36] on link "Job Posts" at bounding box center [739, 35] width 83 height 13
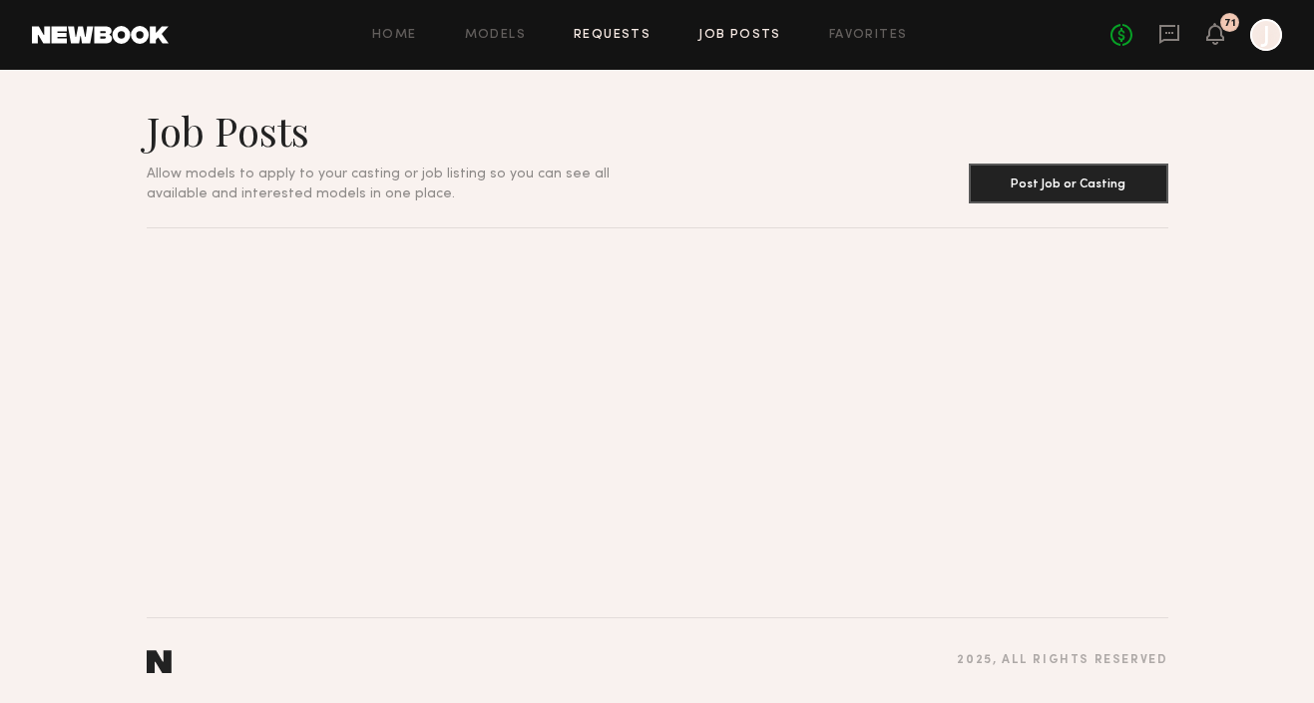
click at [616, 34] on link "Requests" at bounding box center [612, 35] width 77 height 13
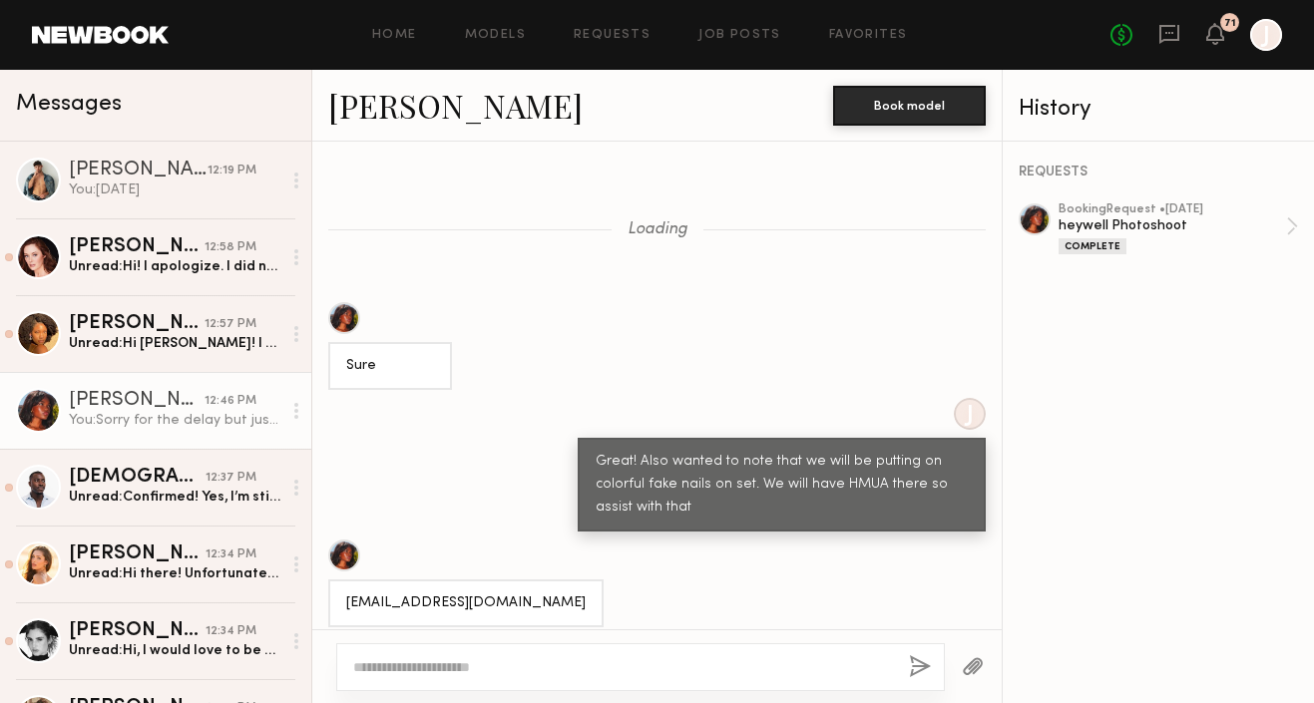
scroll to position [1906, 0]
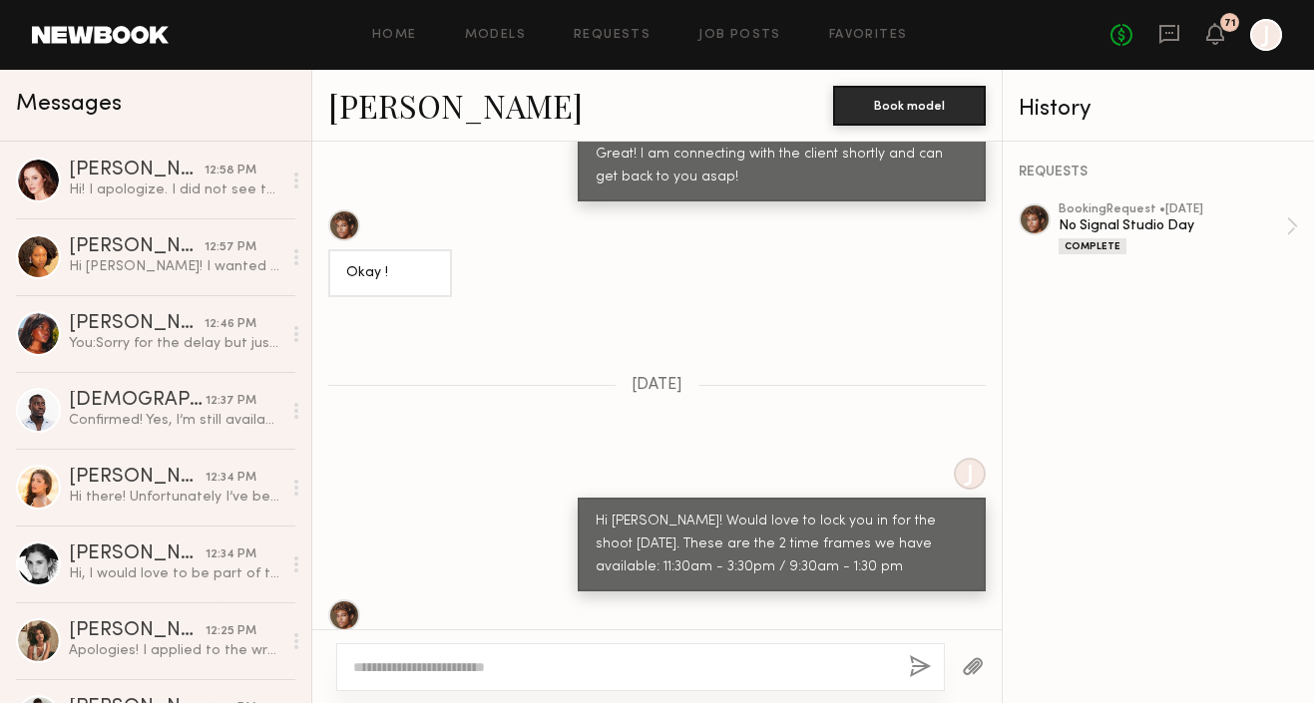
scroll to position [2255, 0]
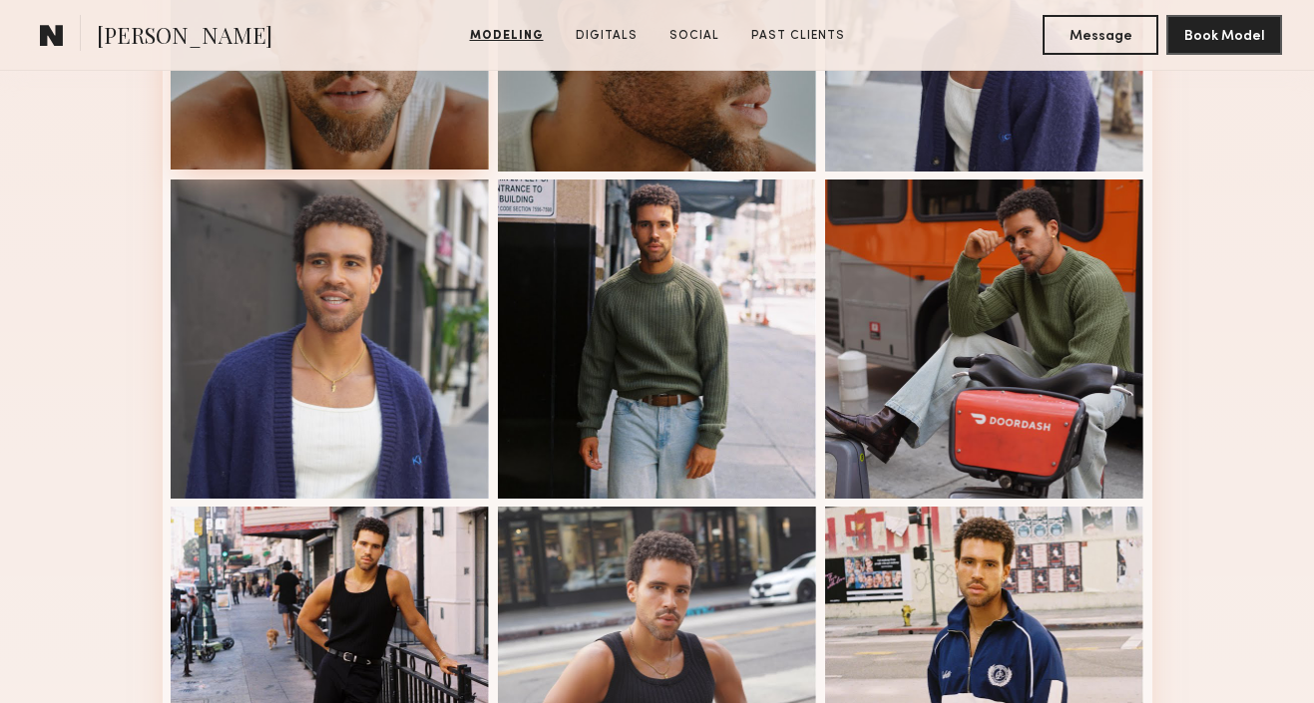
scroll to position [732, 0]
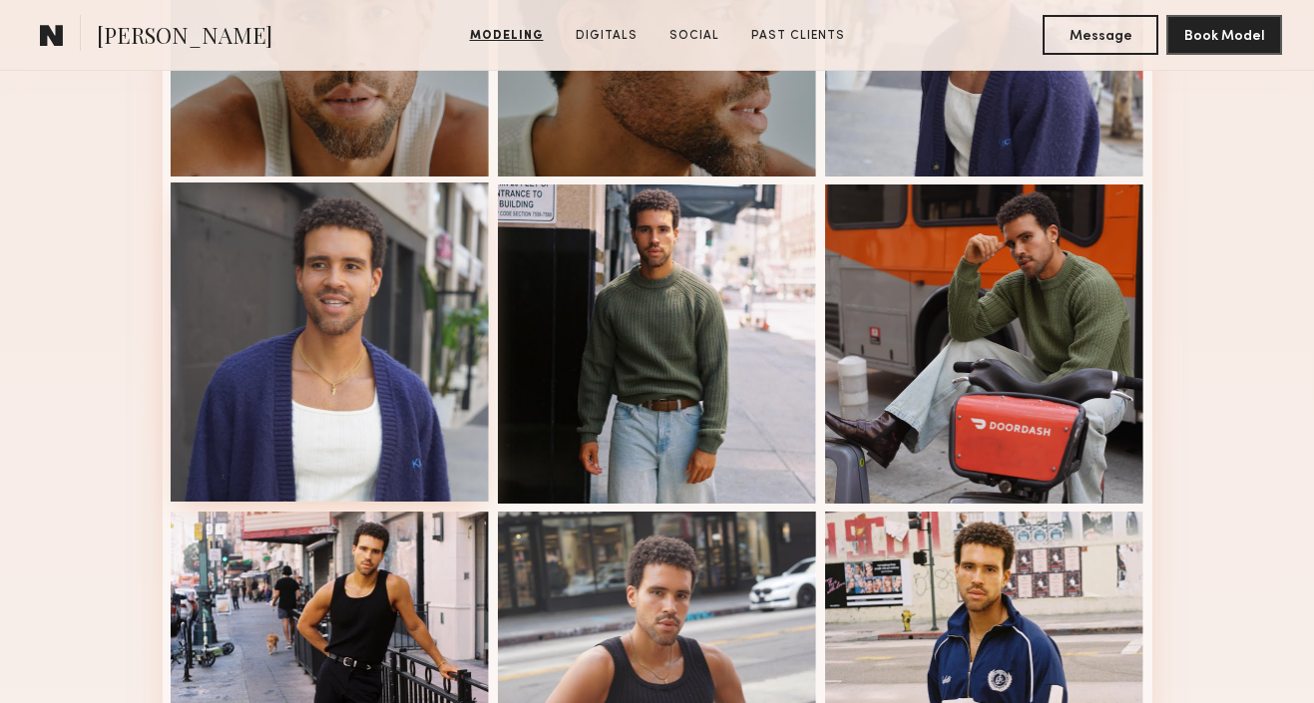
click at [378, 292] on div at bounding box center [330, 342] width 319 height 319
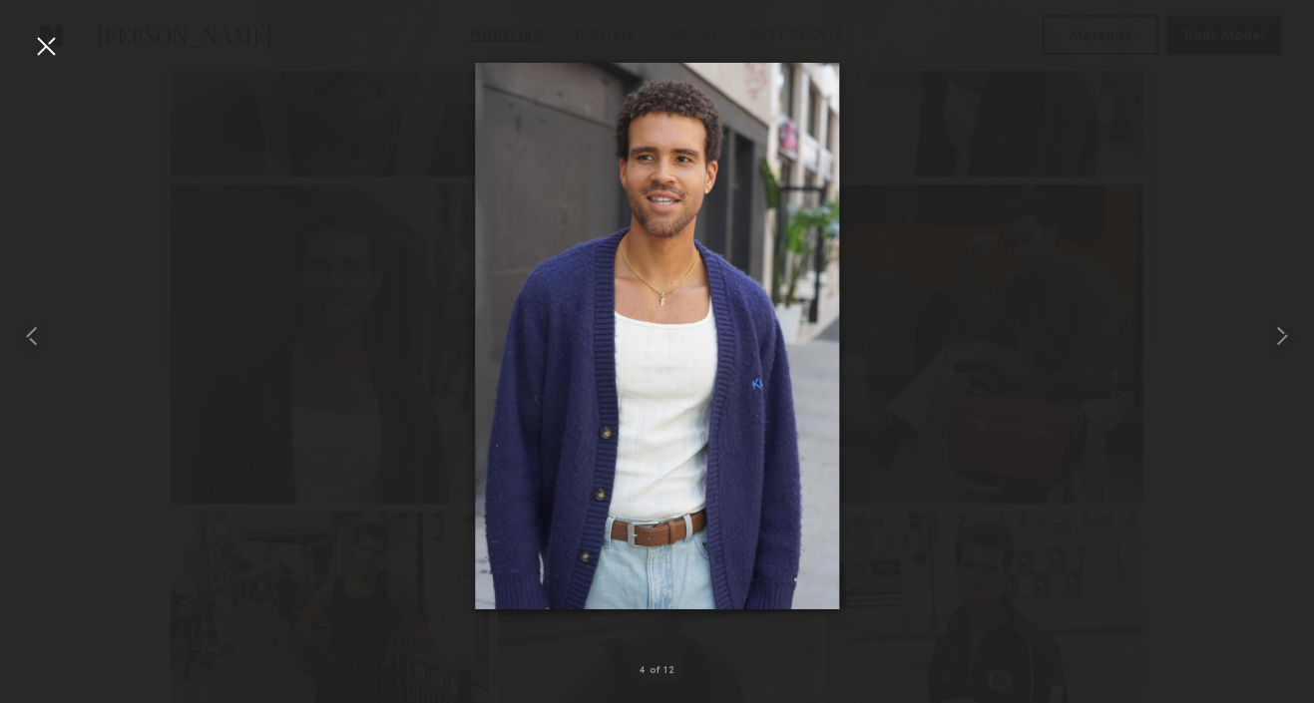
click at [44, 38] on div at bounding box center [46, 46] width 32 height 32
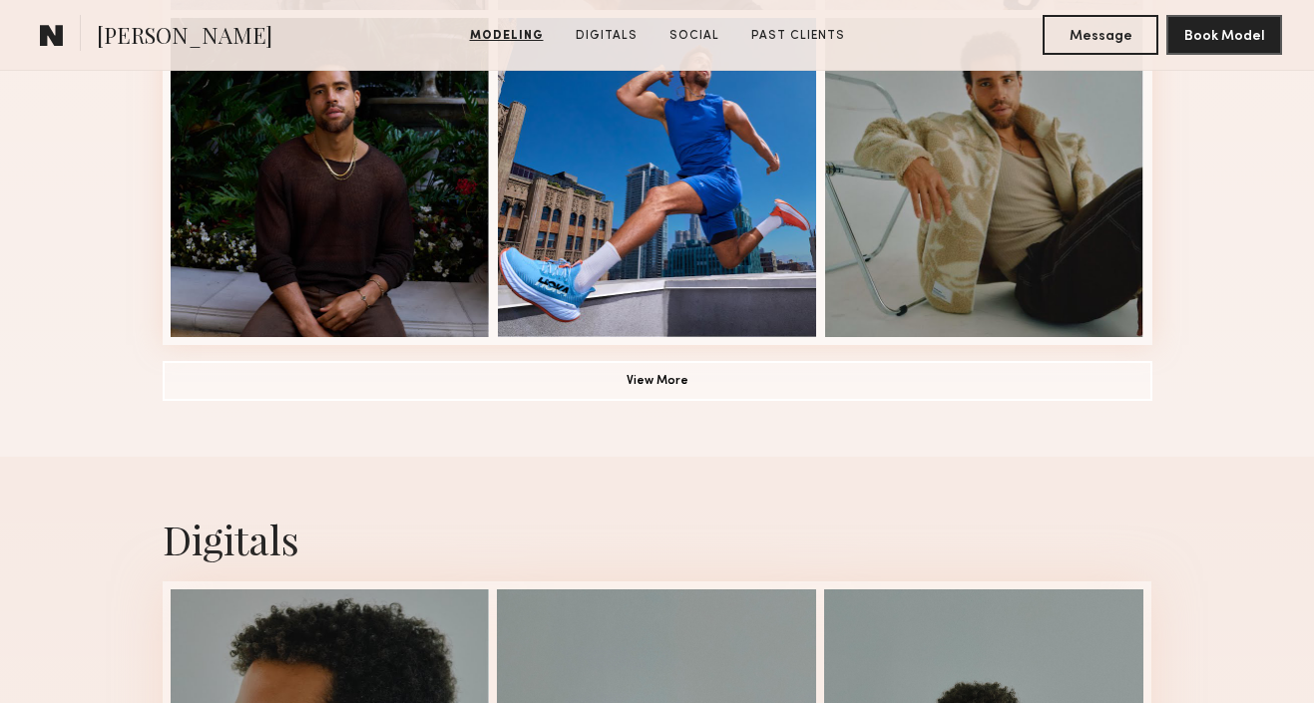
scroll to position [1559, 0]
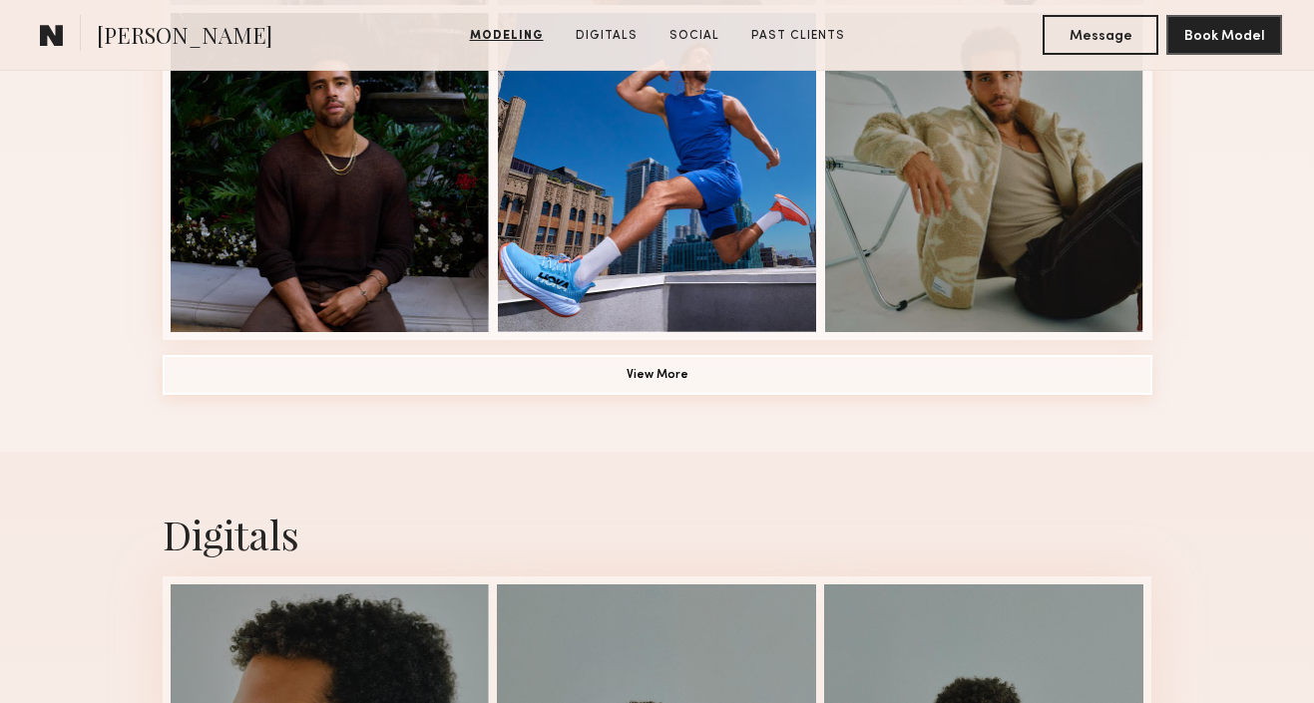
click at [251, 381] on button "View More" at bounding box center [658, 375] width 990 height 40
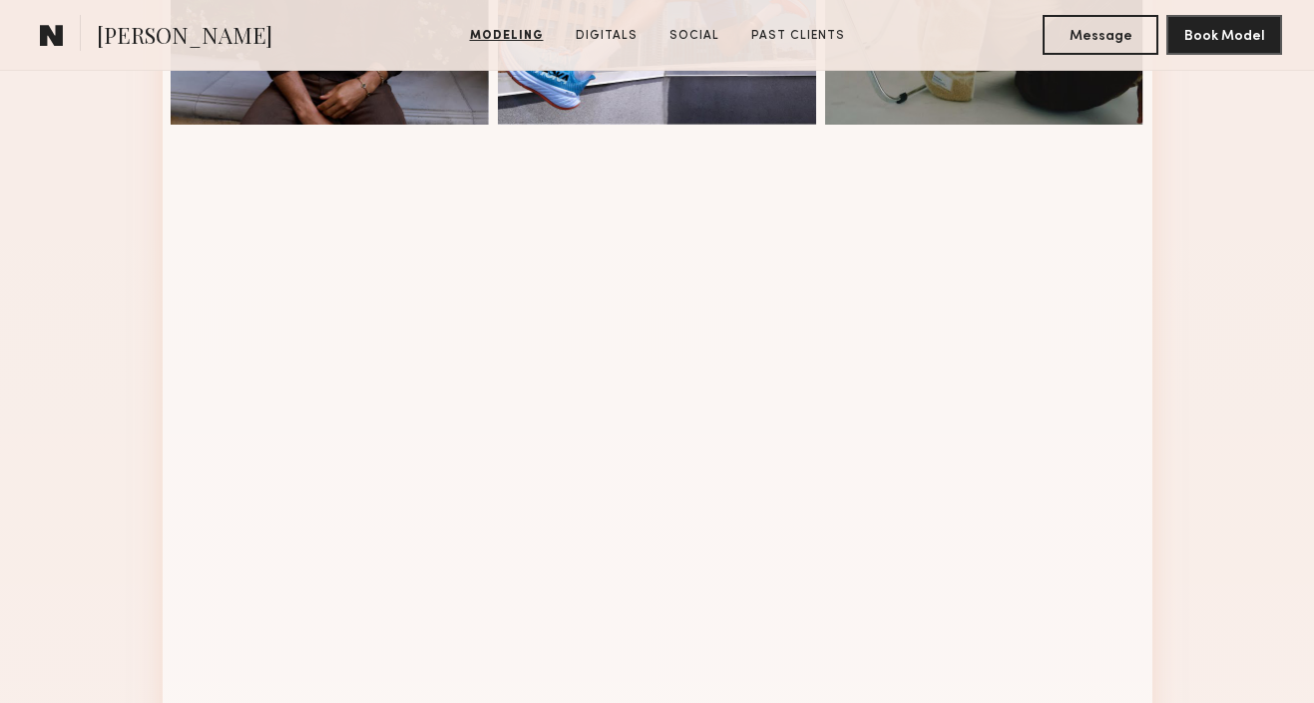
scroll to position [1777, 0]
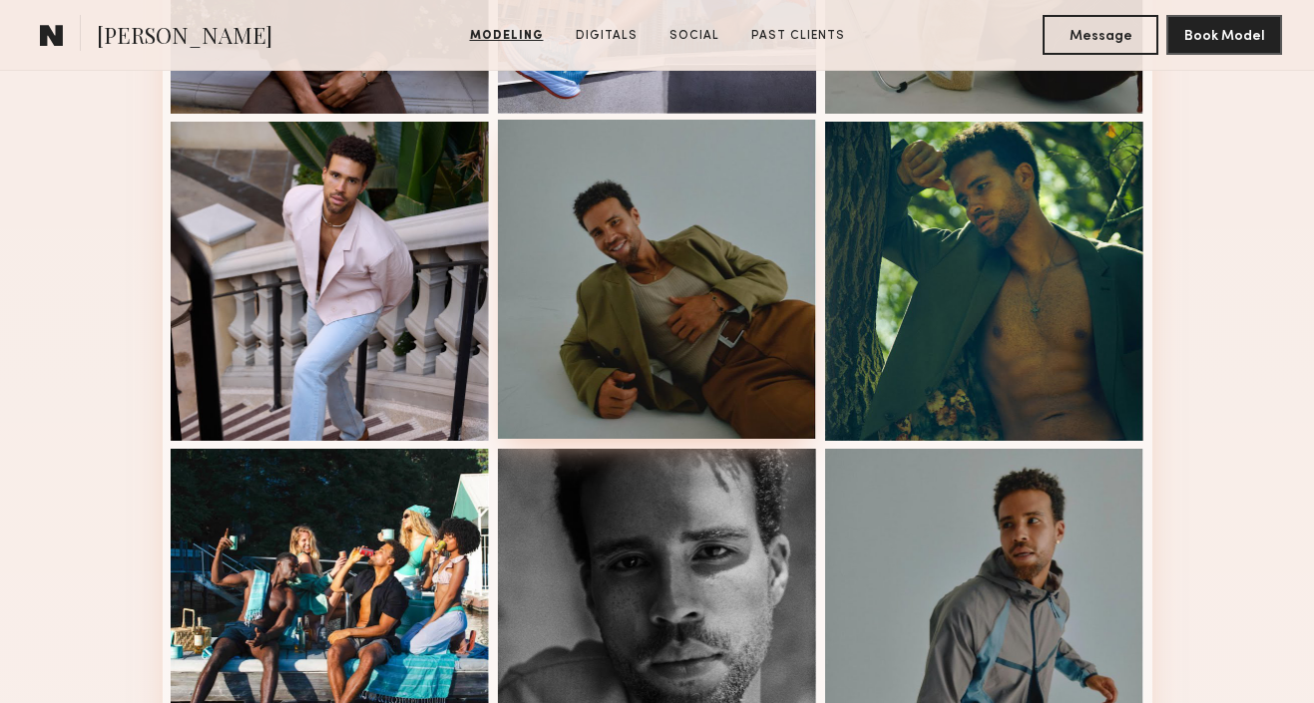
click at [633, 354] on div at bounding box center [657, 279] width 319 height 319
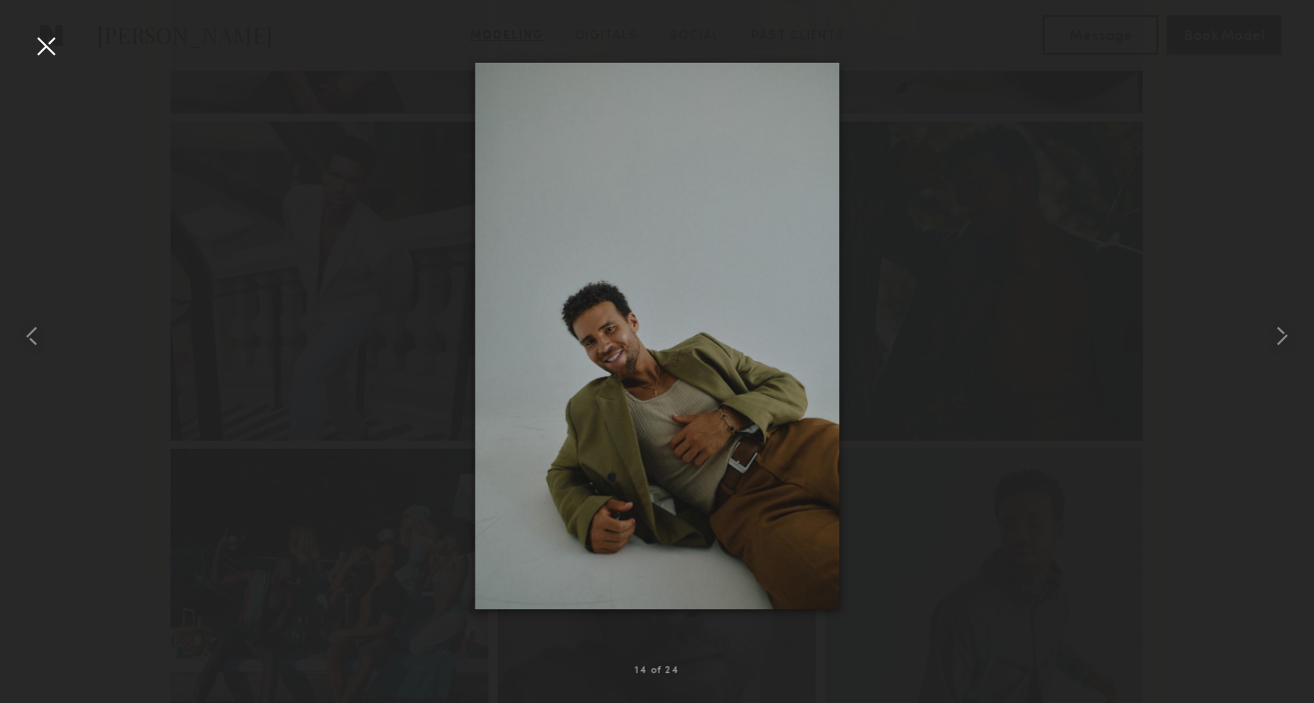
click at [54, 48] on div at bounding box center [46, 46] width 32 height 32
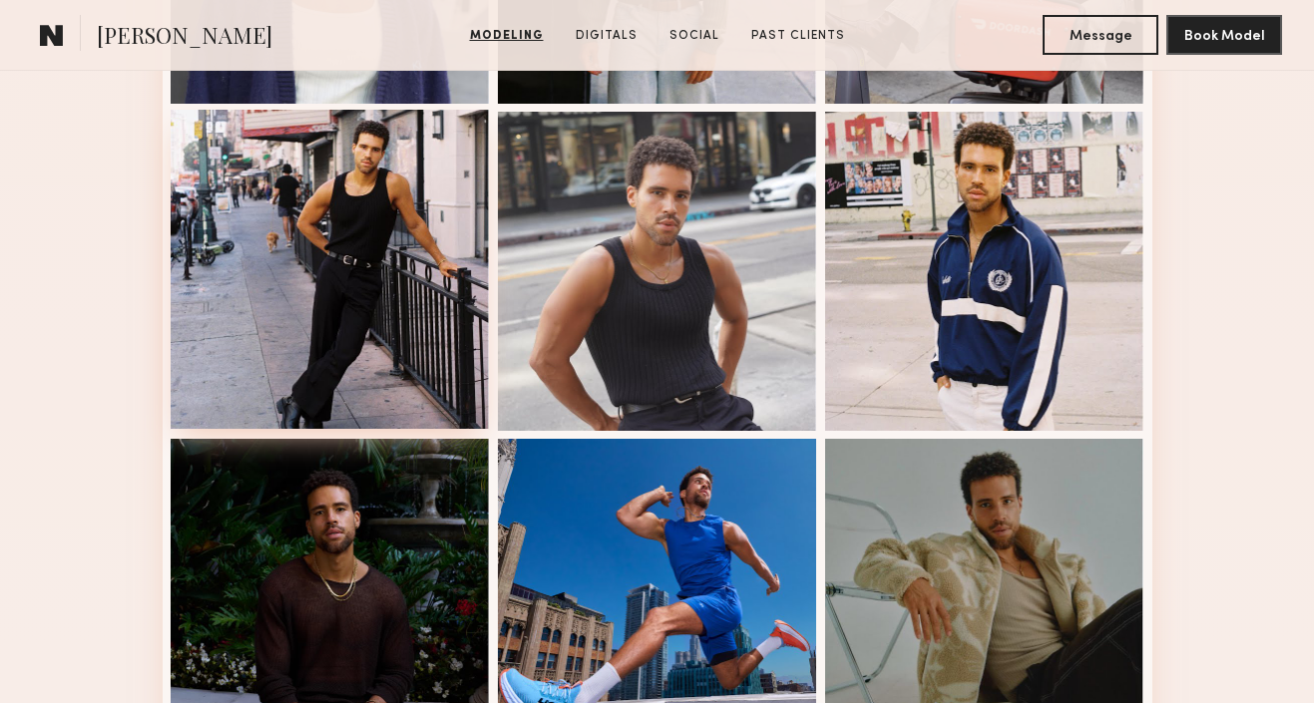
scroll to position [1134, 0]
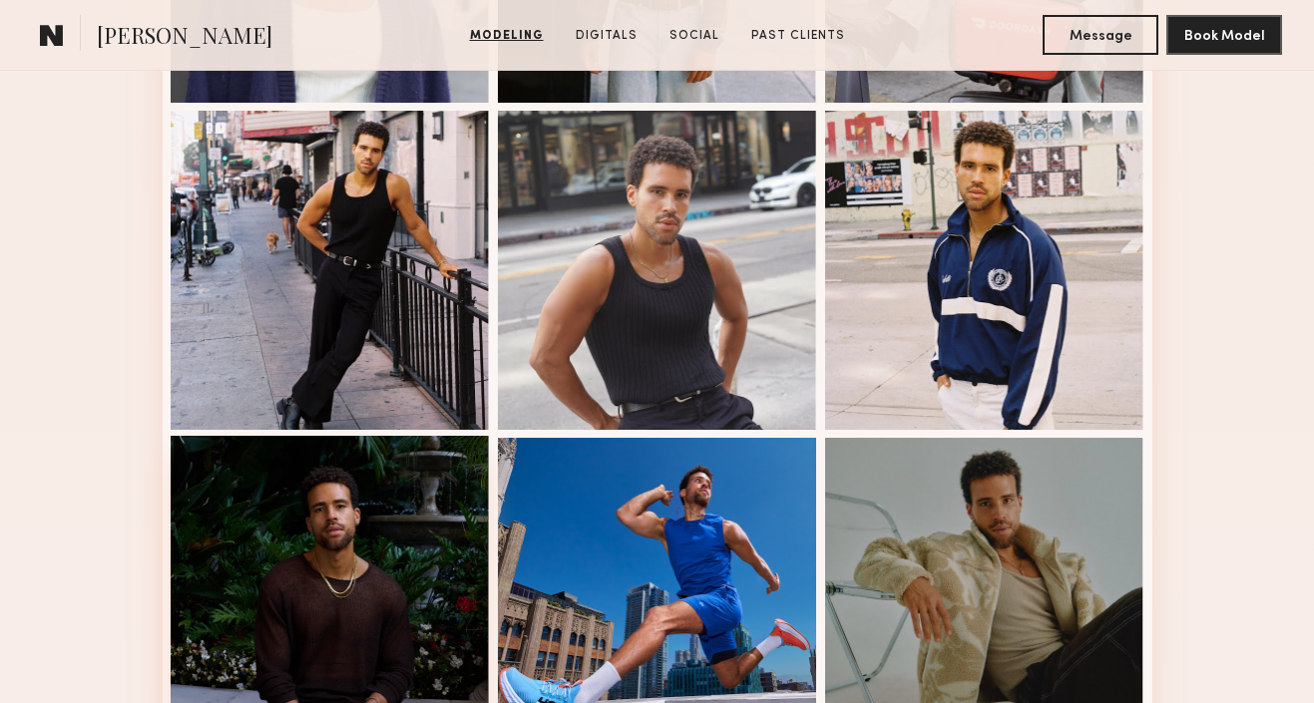
click at [315, 509] on div at bounding box center [330, 595] width 319 height 319
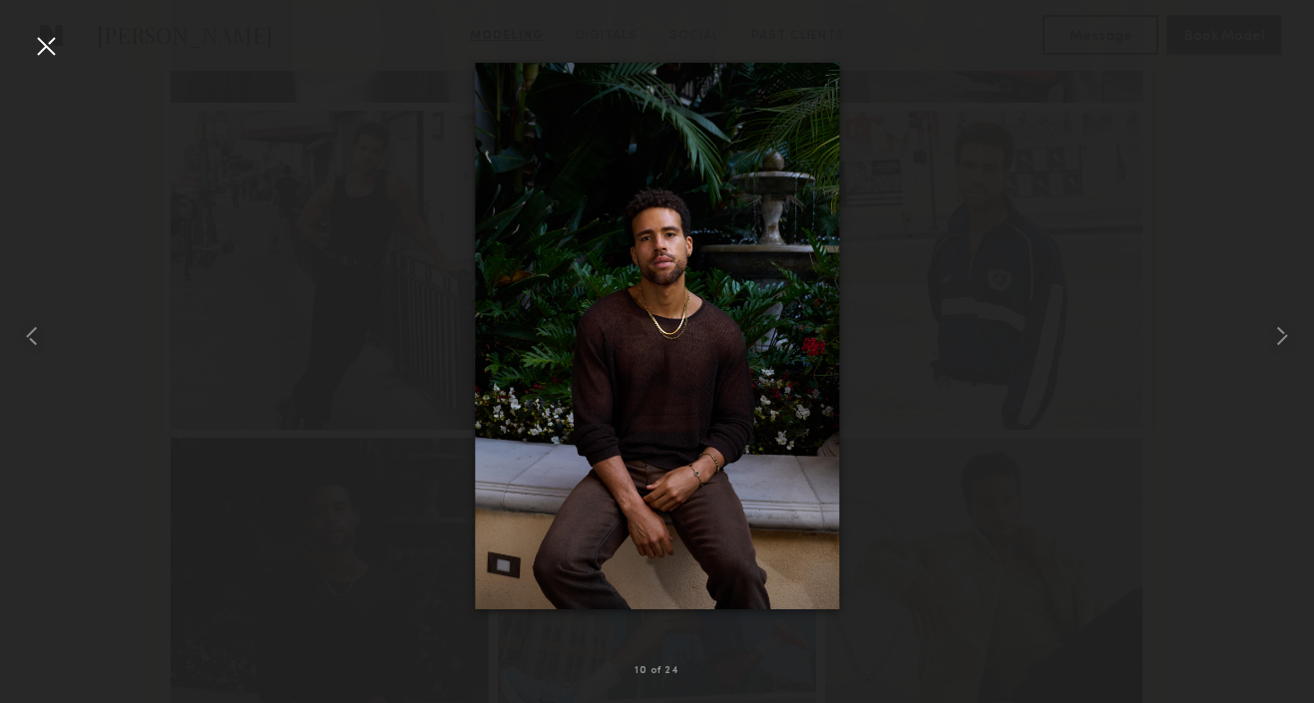
click at [54, 61] on div "10 of 24" at bounding box center [657, 351] width 1314 height 703
click at [51, 58] on div at bounding box center [46, 46] width 32 height 32
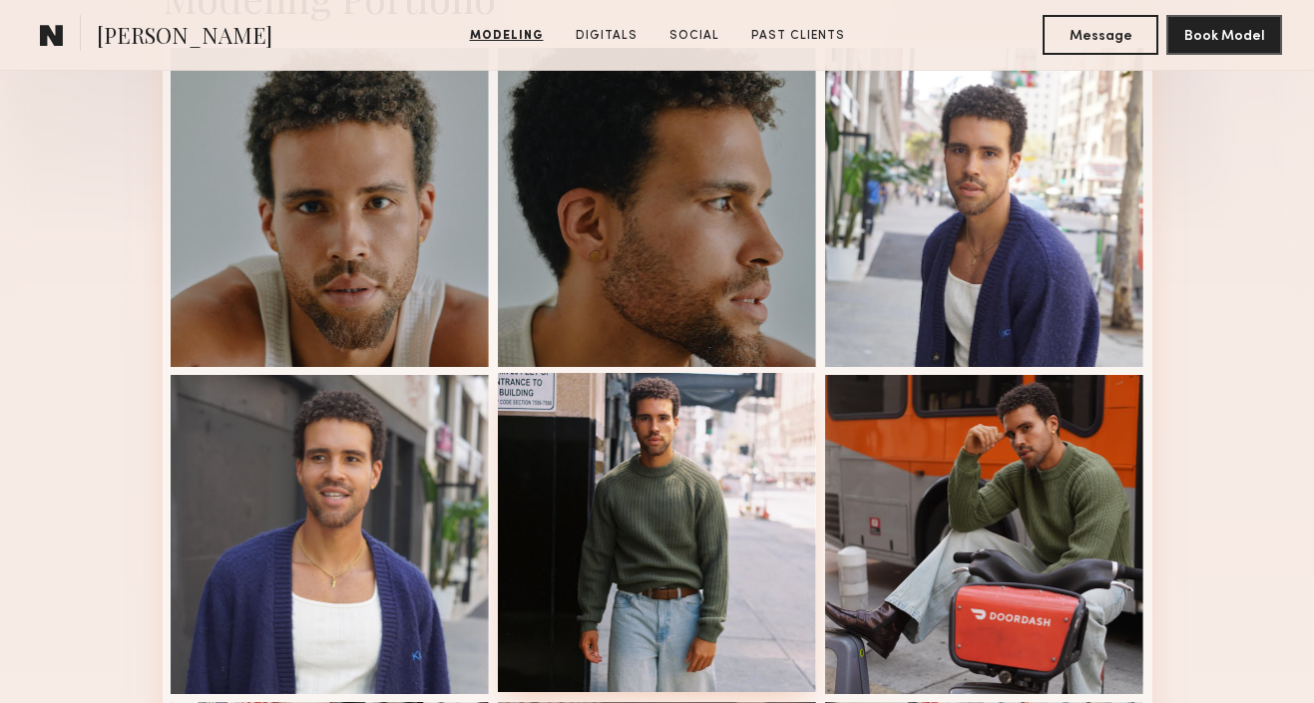
scroll to position [538, 0]
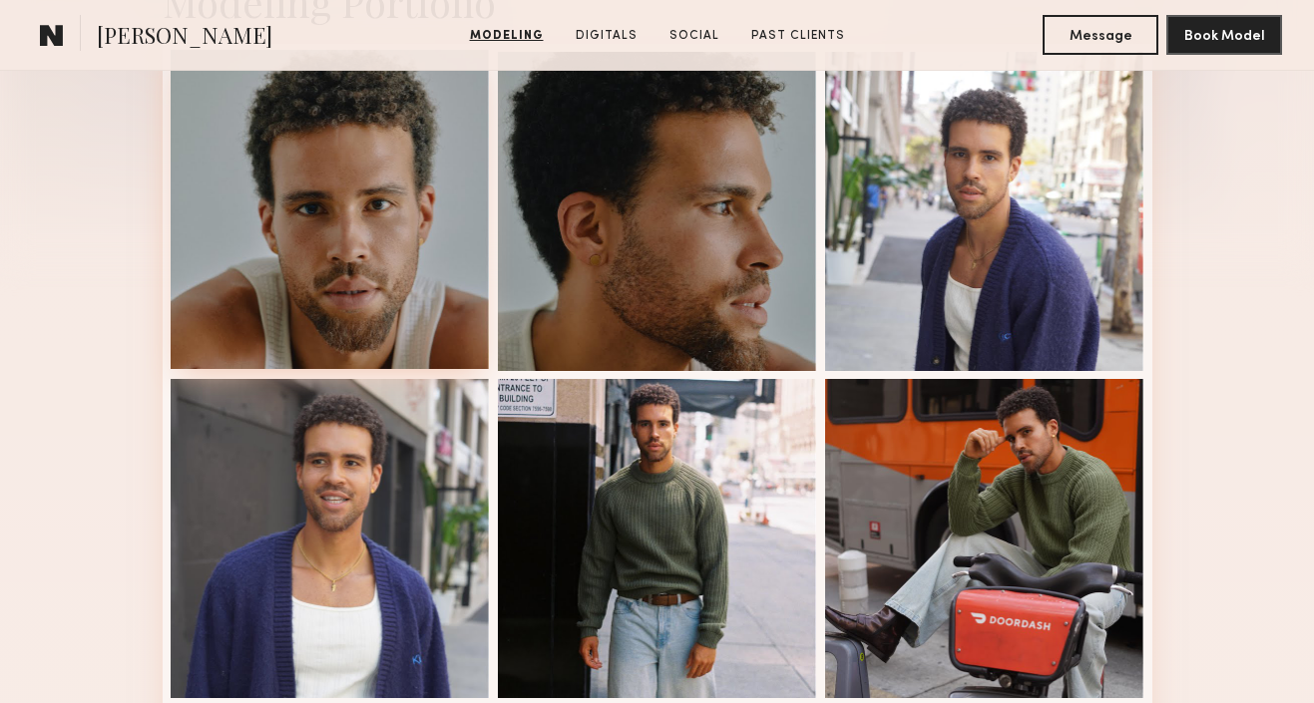
click at [420, 288] on div at bounding box center [330, 209] width 319 height 319
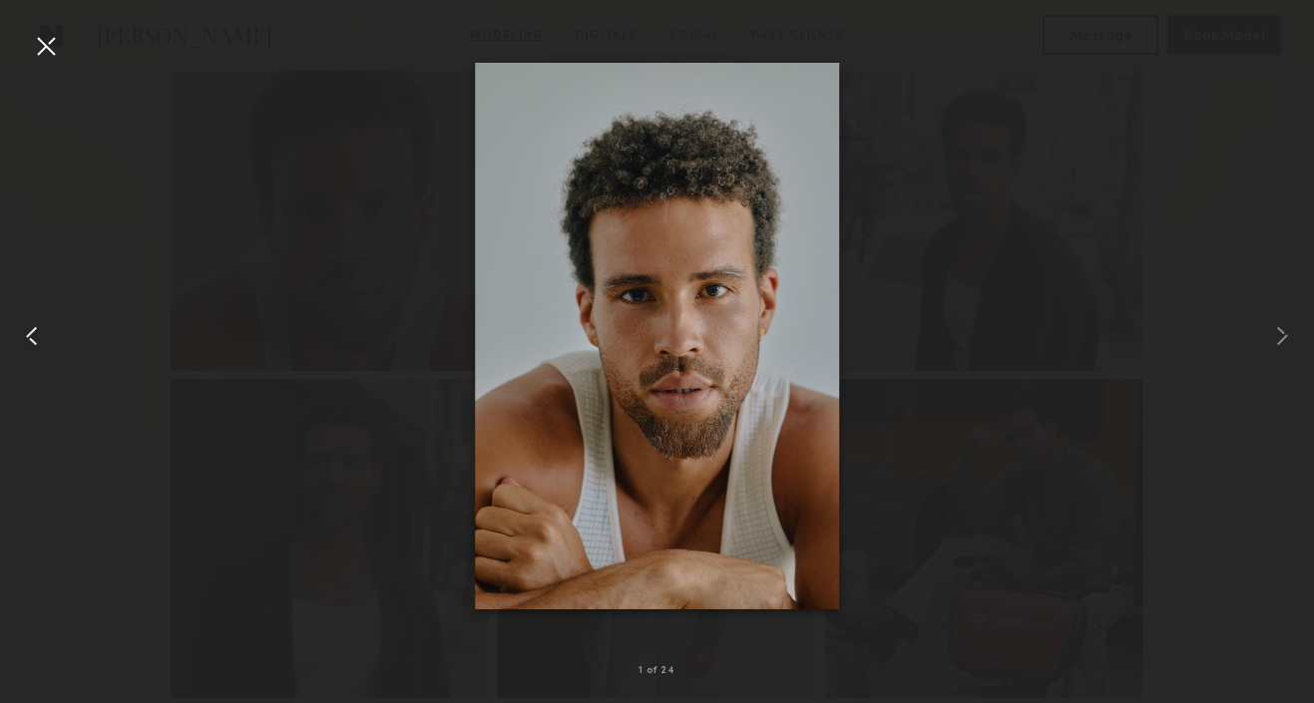
click at [5, 48] on div at bounding box center [26, 336] width 53 height 608
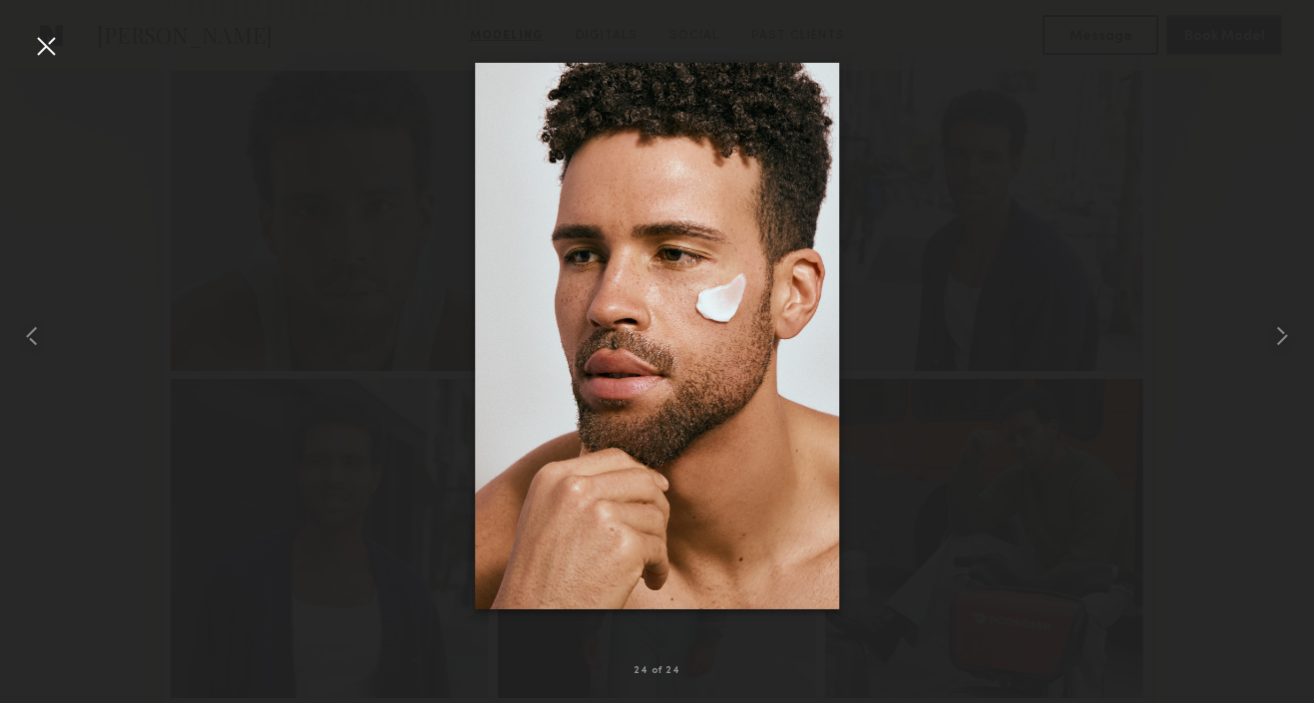
click at [42, 48] on div at bounding box center [46, 46] width 32 height 32
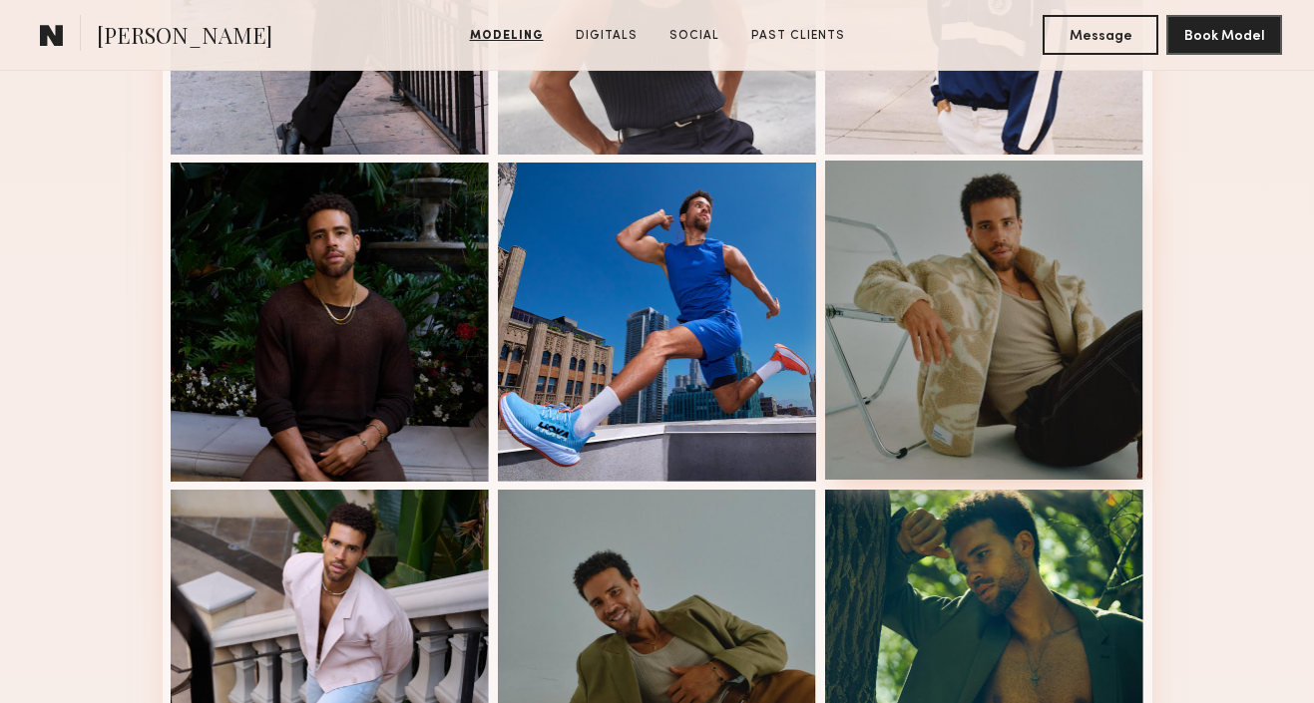
scroll to position [1410, 0]
click at [910, 340] on div at bounding box center [984, 319] width 319 height 319
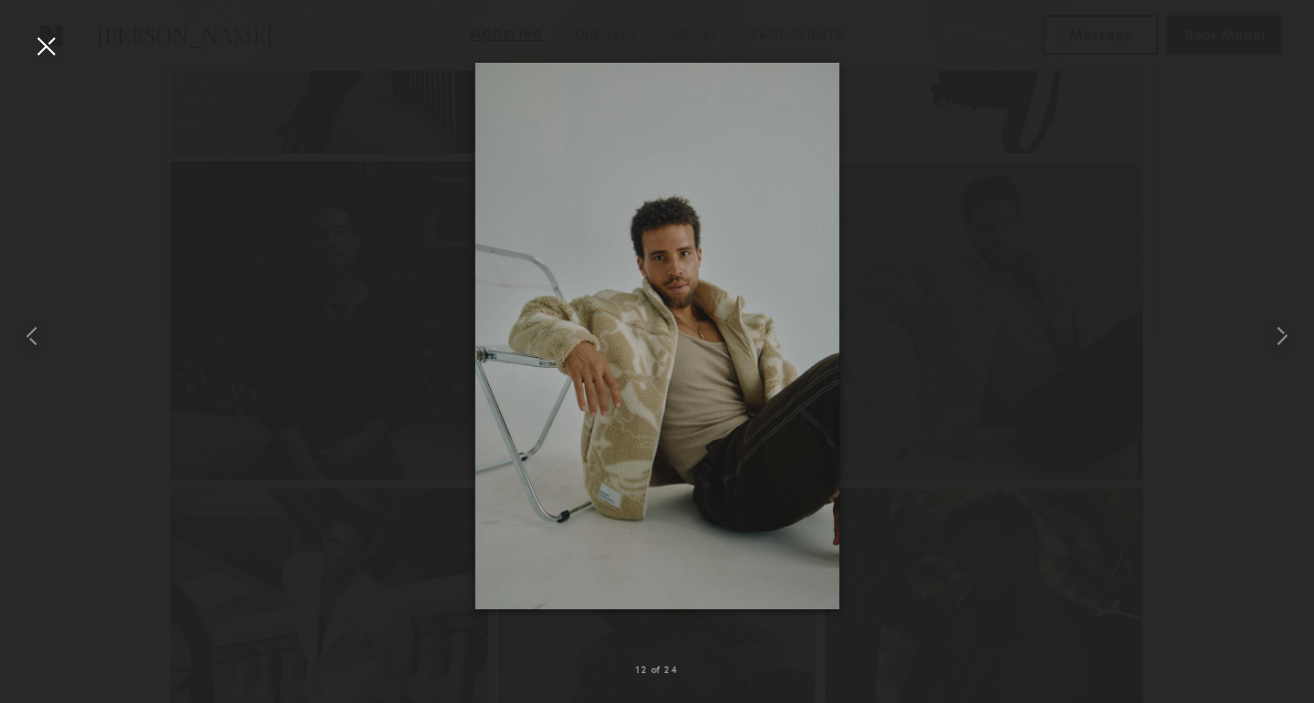
click at [45, 35] on div at bounding box center [46, 46] width 32 height 32
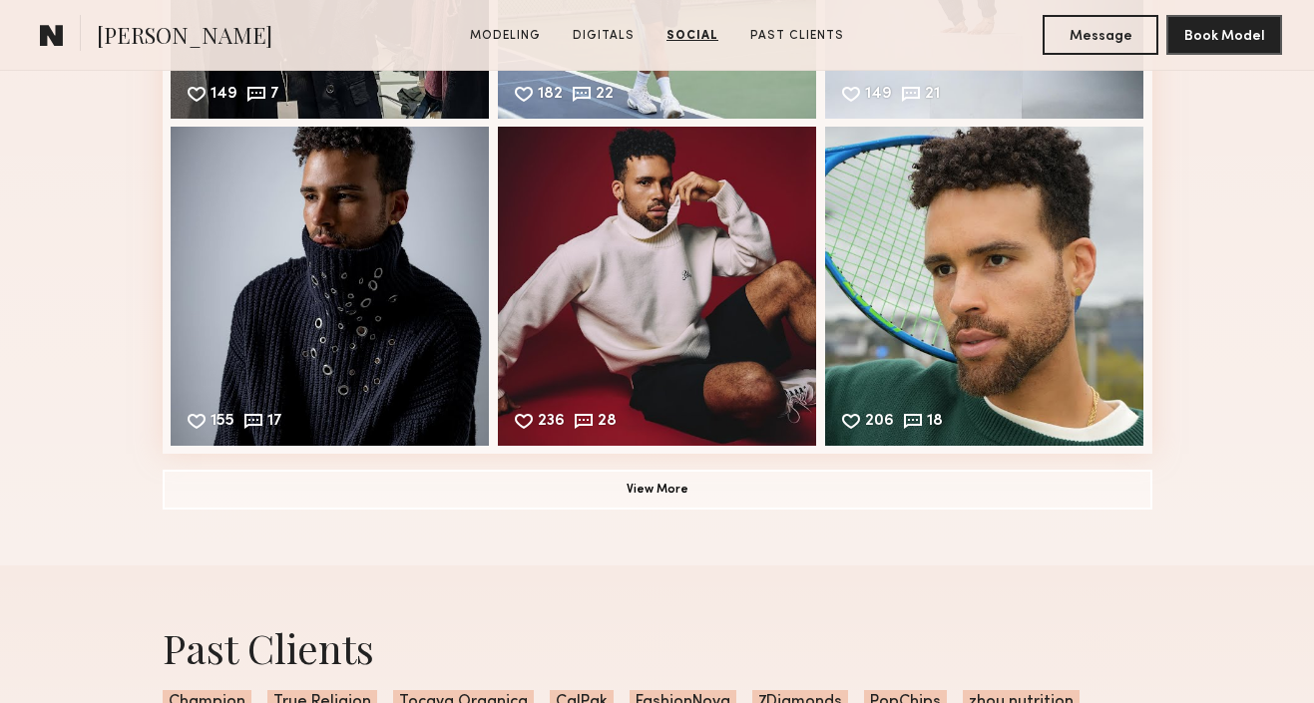
scroll to position [4449, 0]
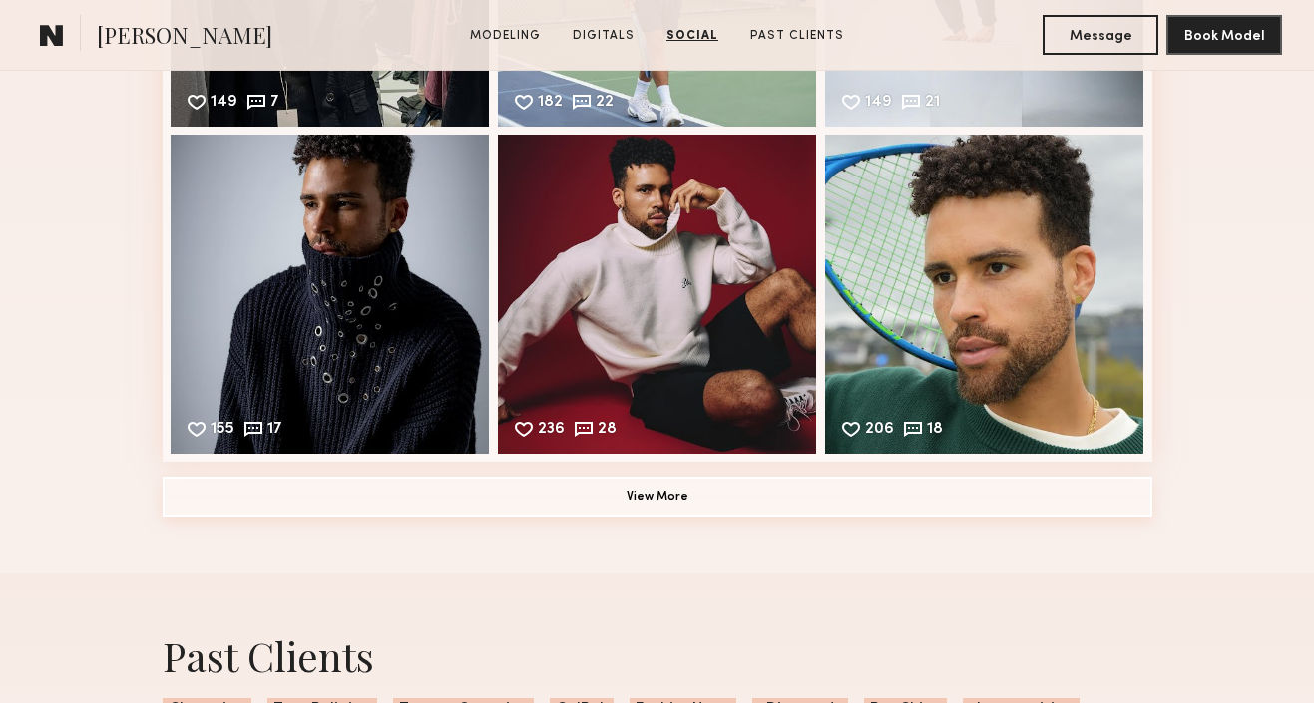
click at [286, 501] on button "View More" at bounding box center [658, 497] width 990 height 40
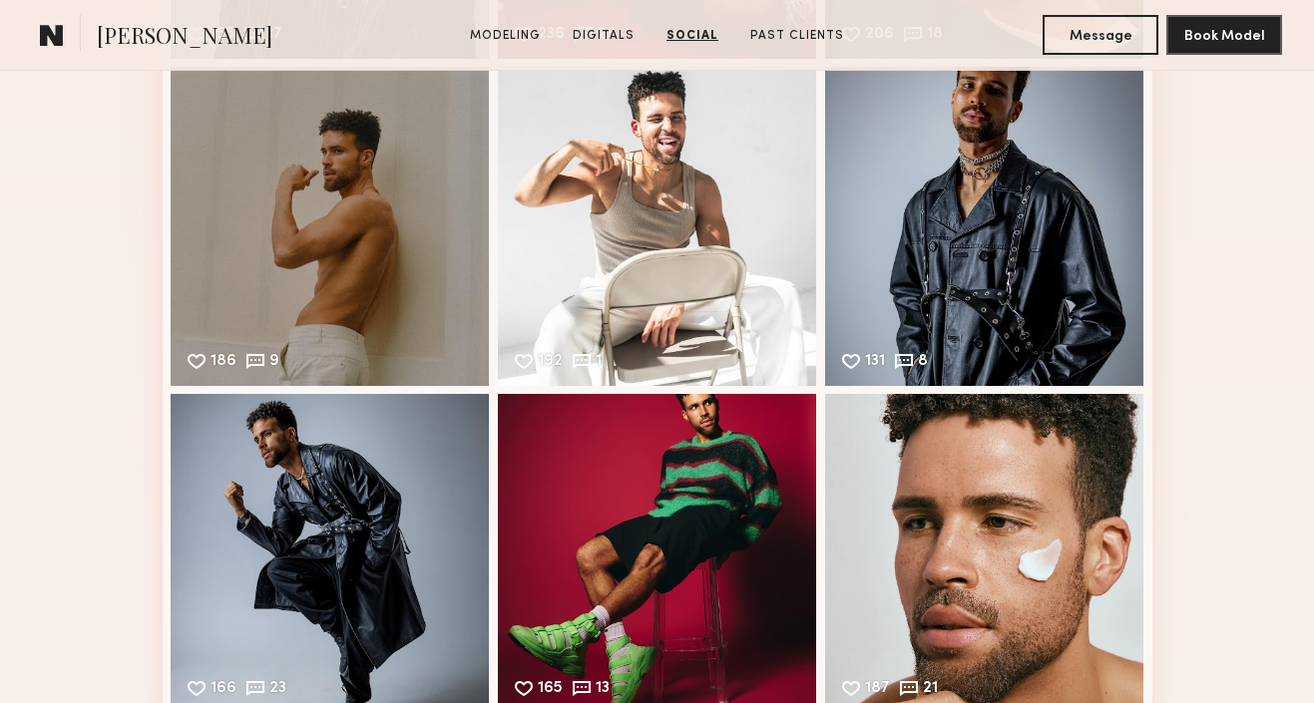
scroll to position [4813, 0]
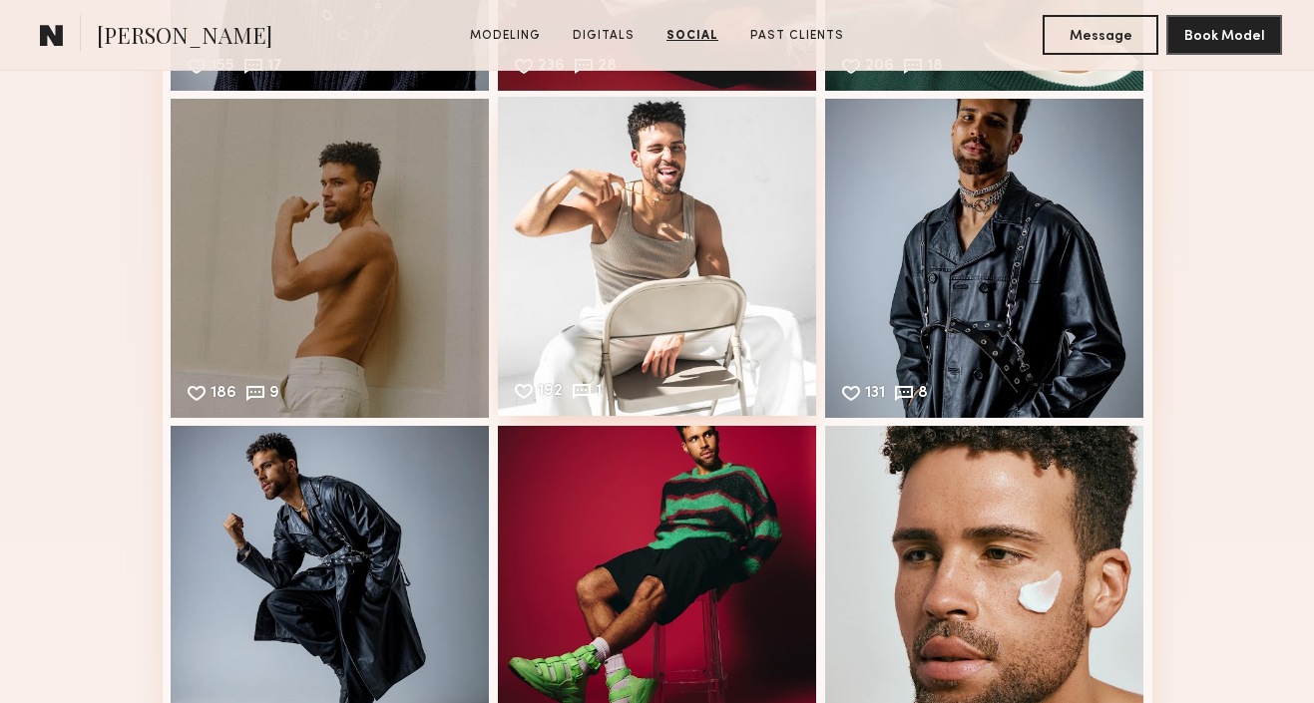
click at [658, 340] on div "192 1 Likes & comments displayed to show model’s engagement" at bounding box center [657, 256] width 319 height 319
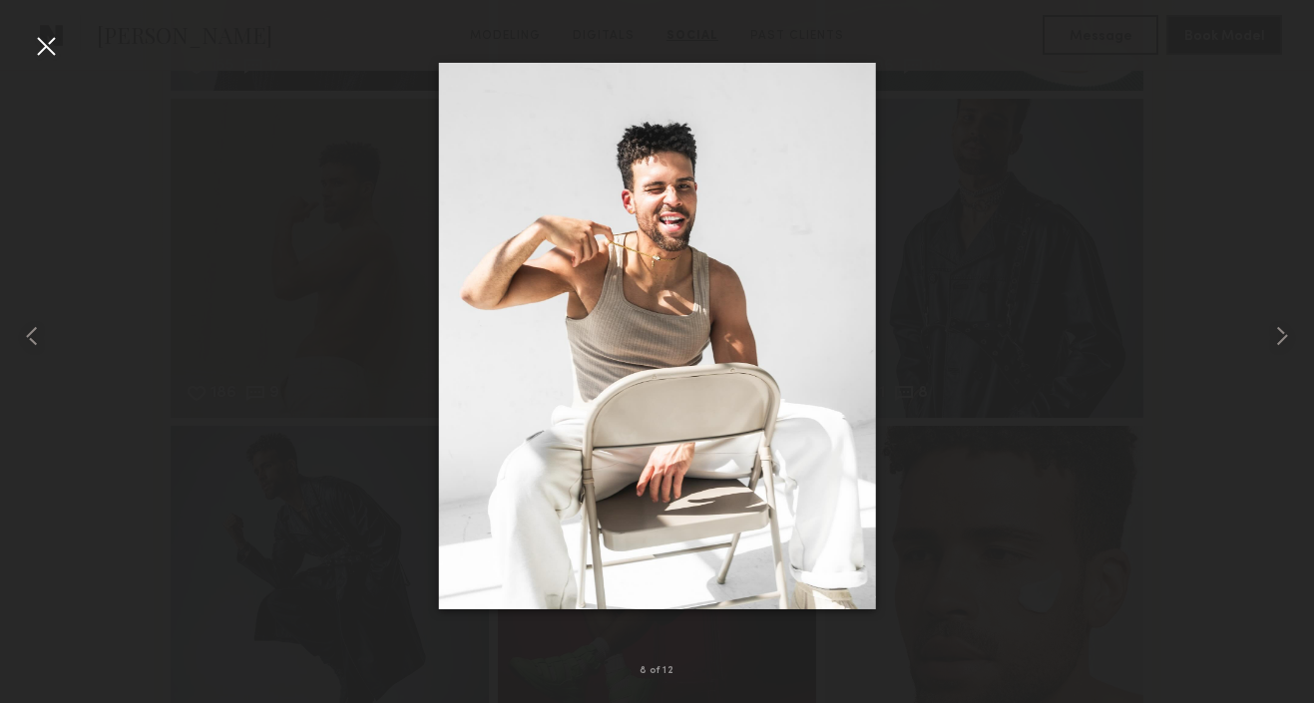
click at [44, 51] on div at bounding box center [46, 46] width 32 height 32
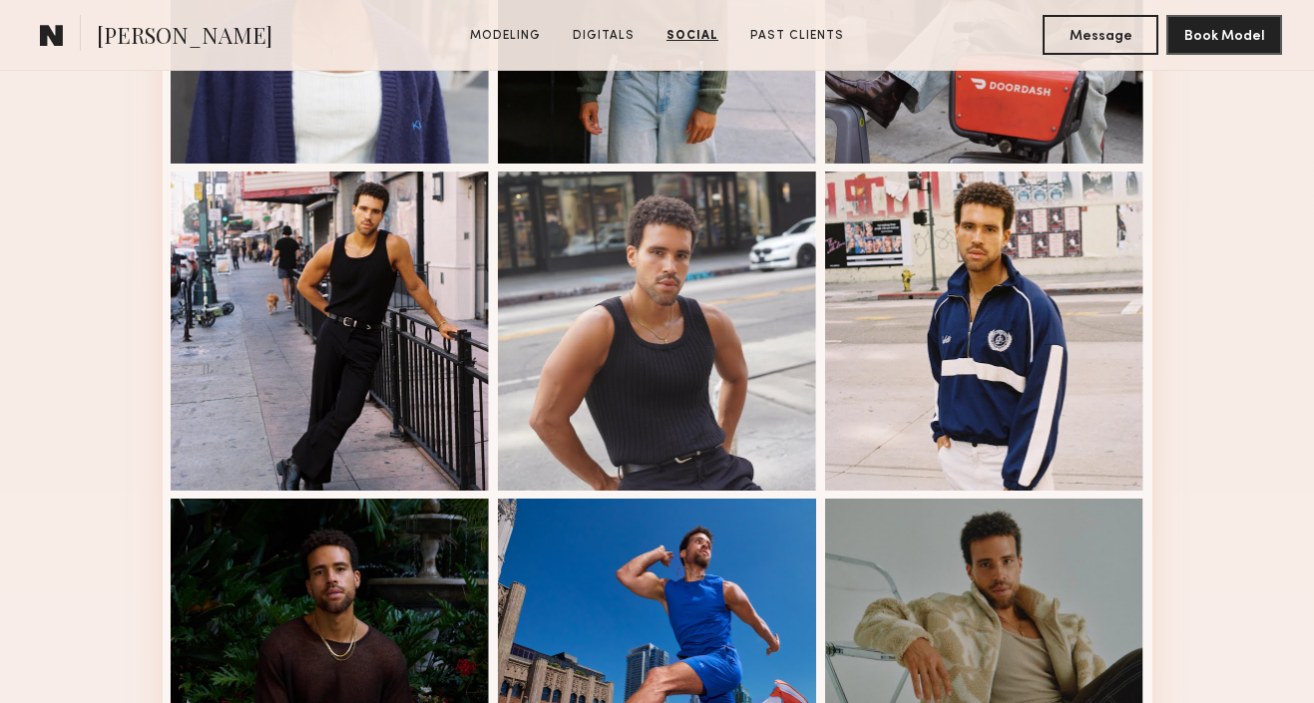
scroll to position [0, 0]
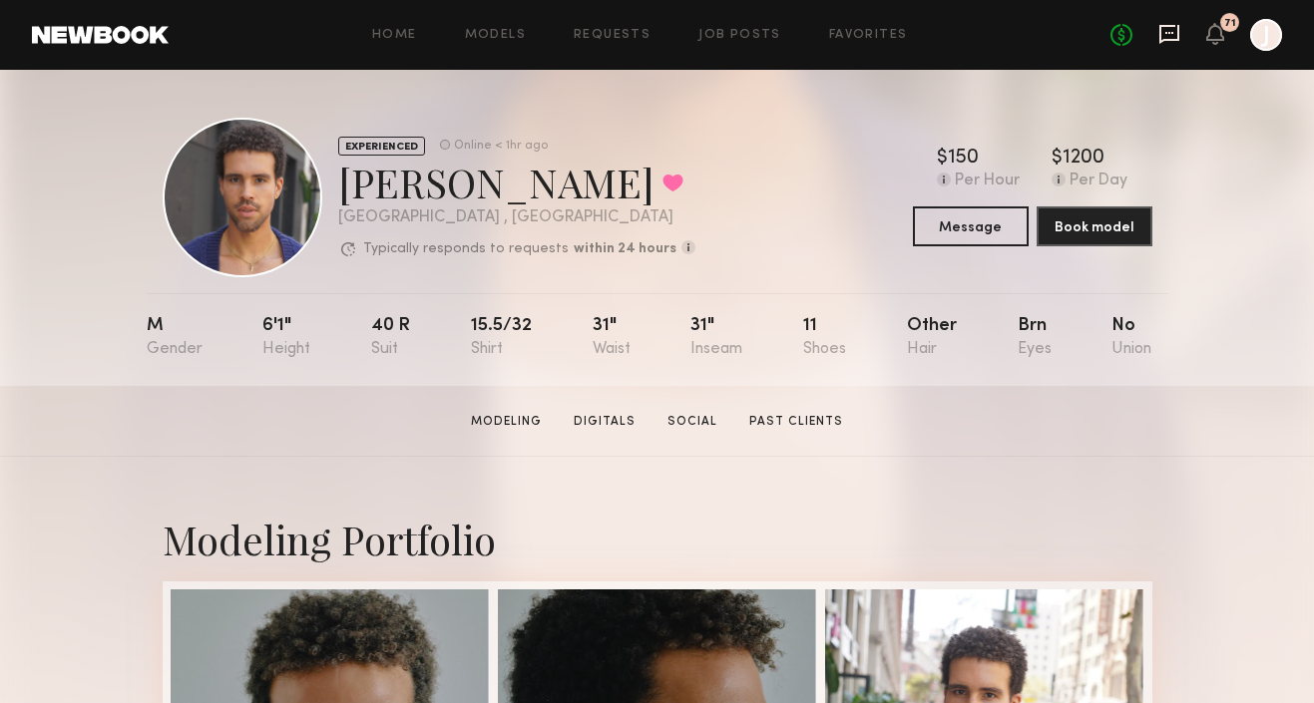
click at [1165, 38] on icon at bounding box center [1169, 34] width 20 height 19
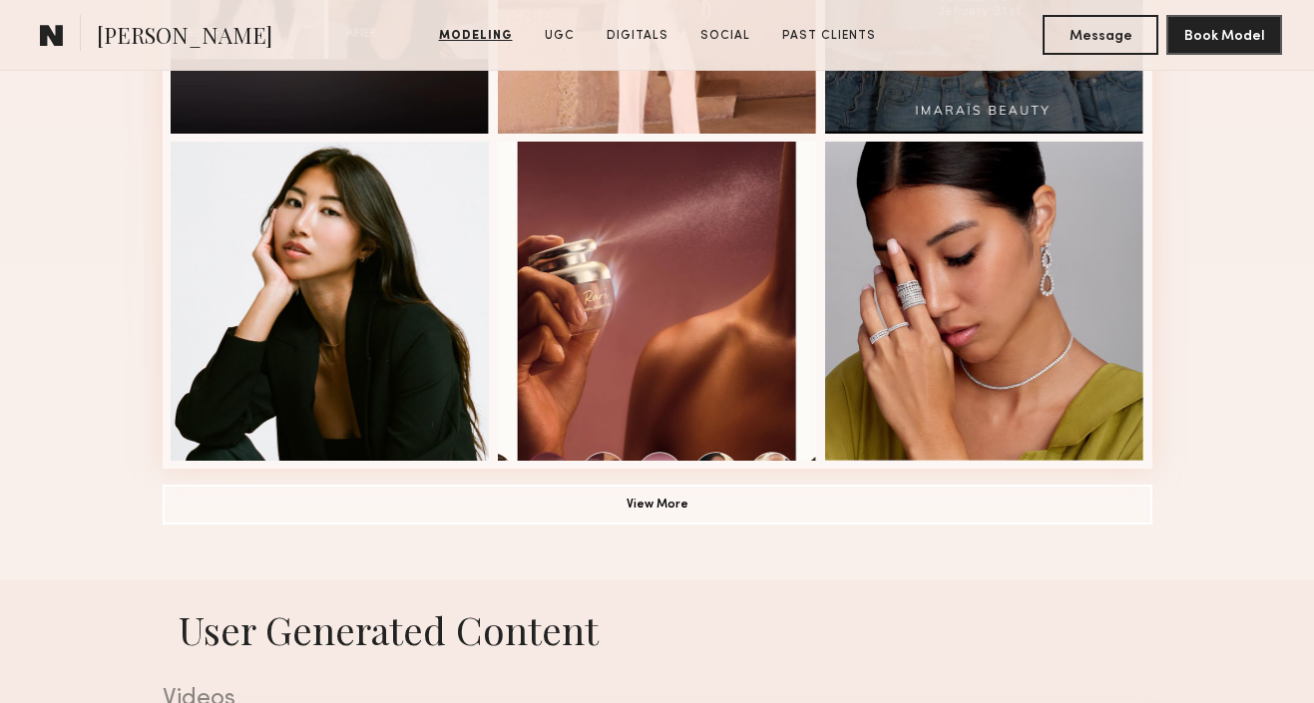
scroll to position [1433, 0]
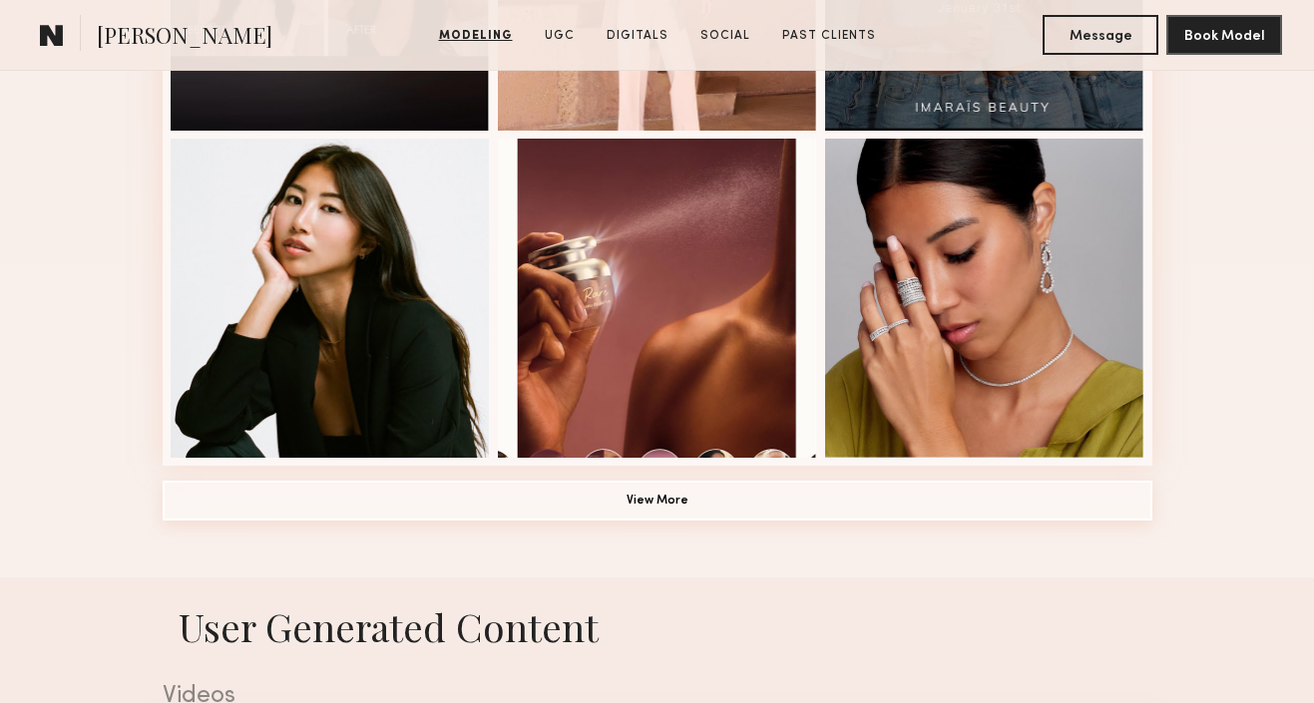
click at [565, 502] on button "View More" at bounding box center [658, 501] width 990 height 40
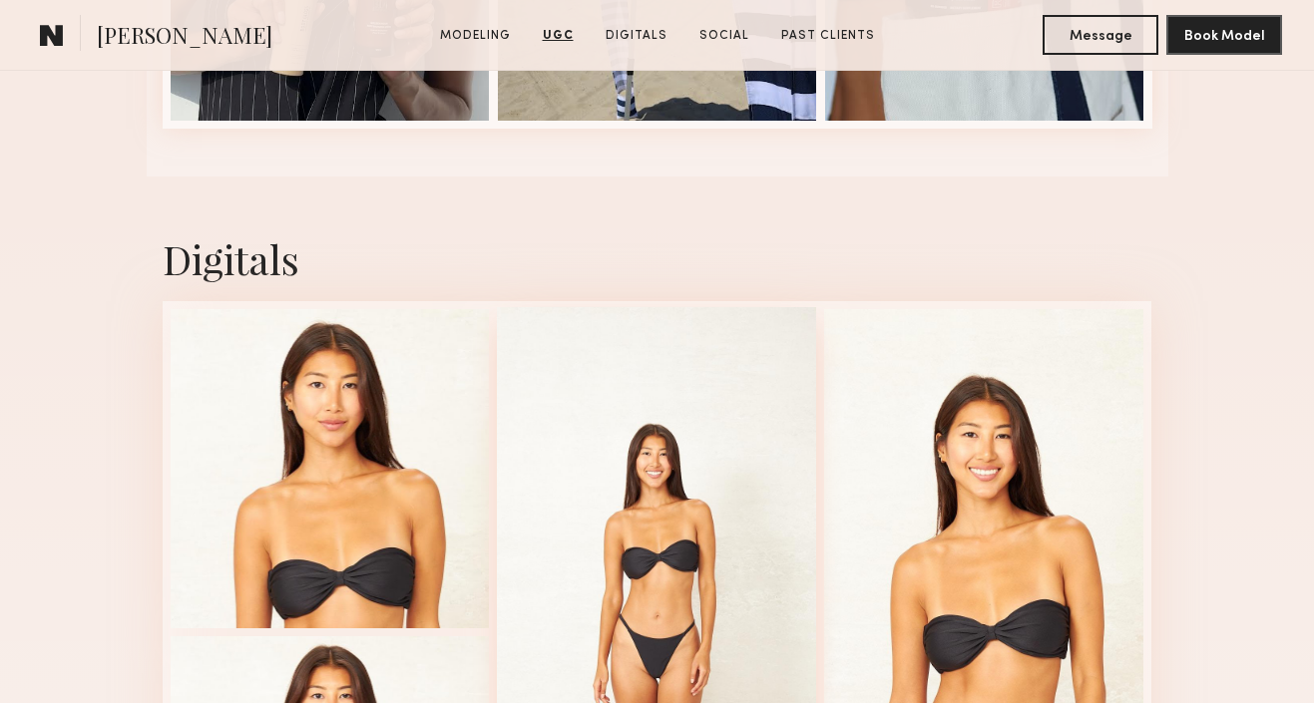
scroll to position [6267, 0]
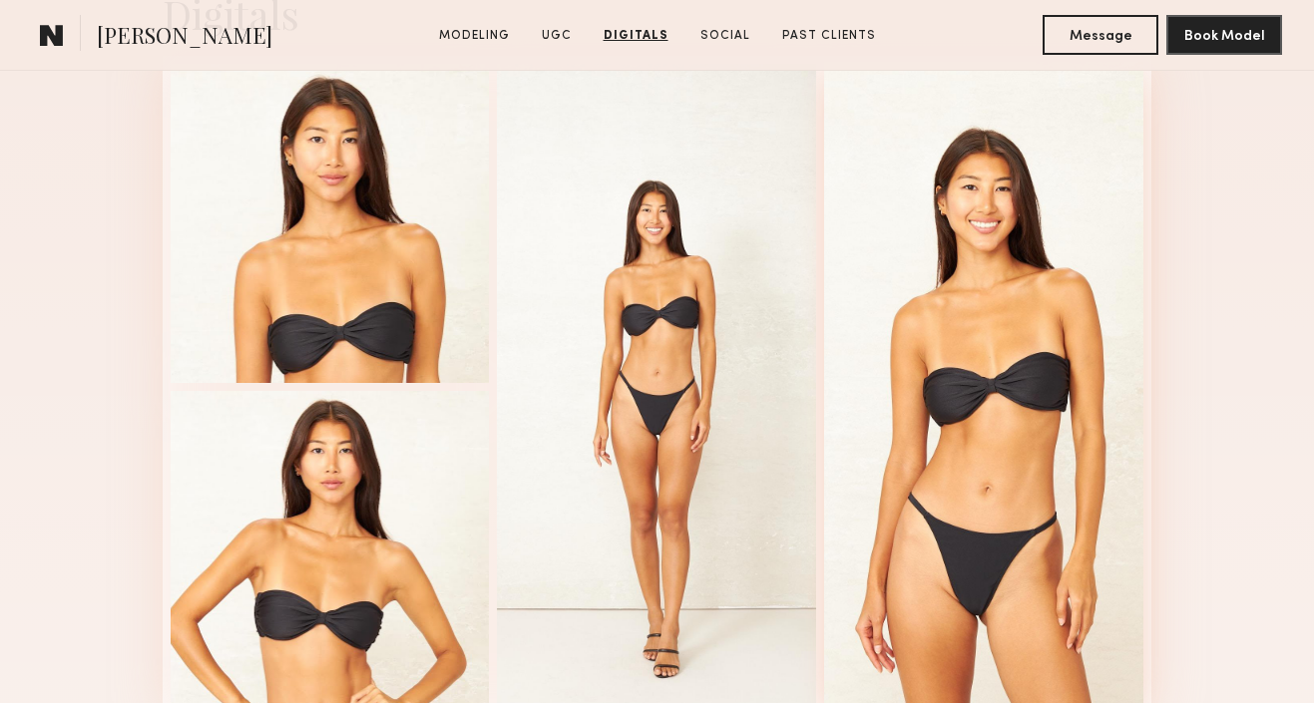
click at [971, 327] on div at bounding box center [983, 385] width 319 height 647
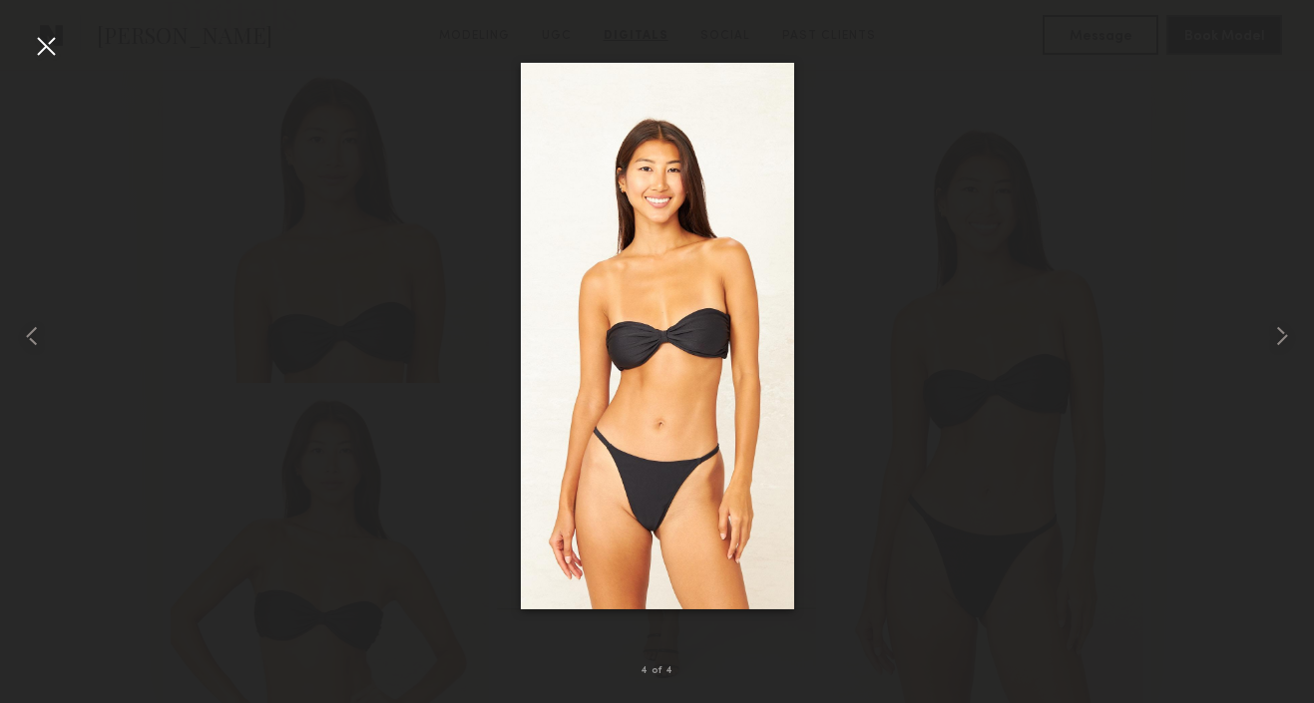
click at [50, 56] on div at bounding box center [46, 46] width 32 height 32
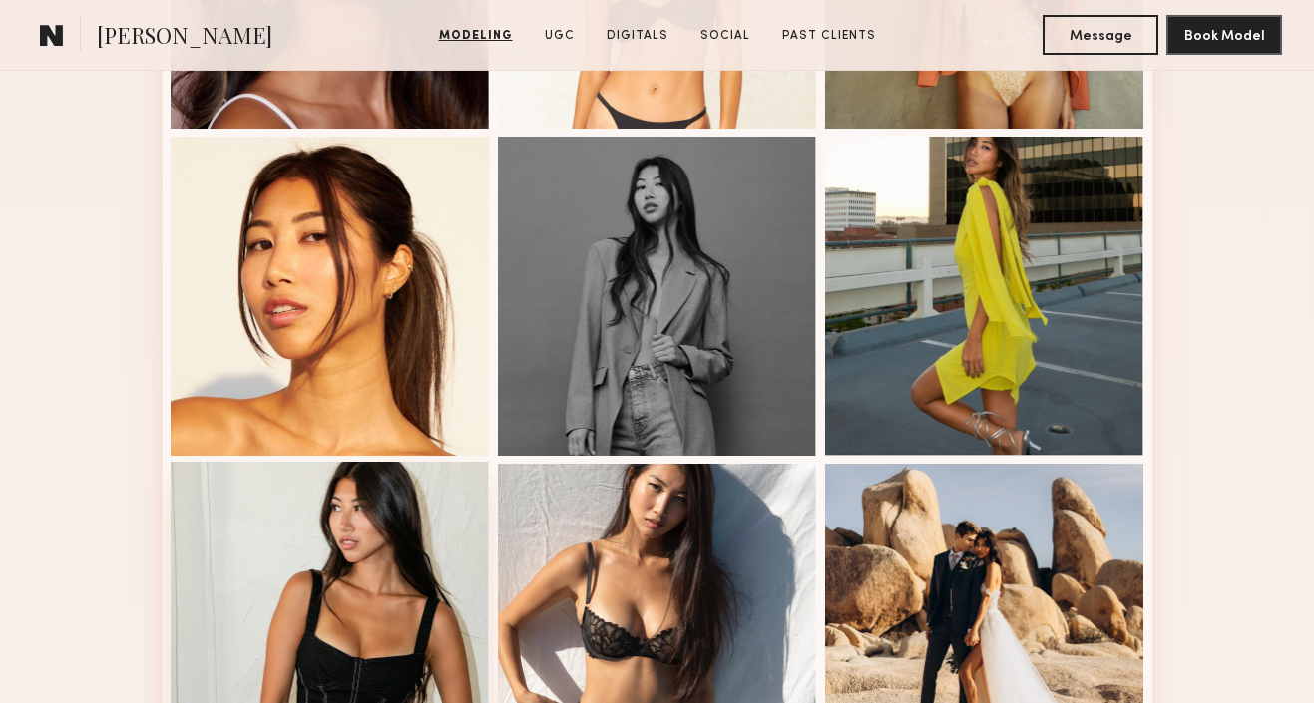
scroll to position [2088, 0]
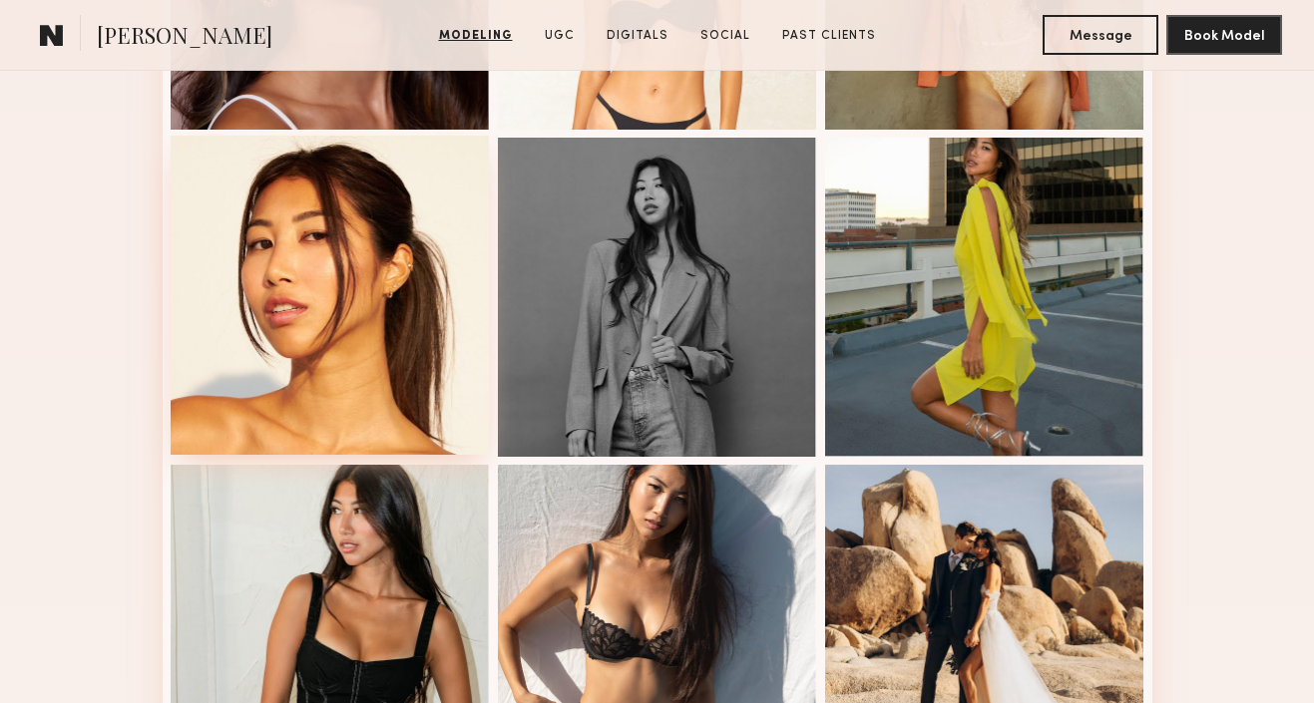
click at [312, 337] on div at bounding box center [330, 295] width 319 height 319
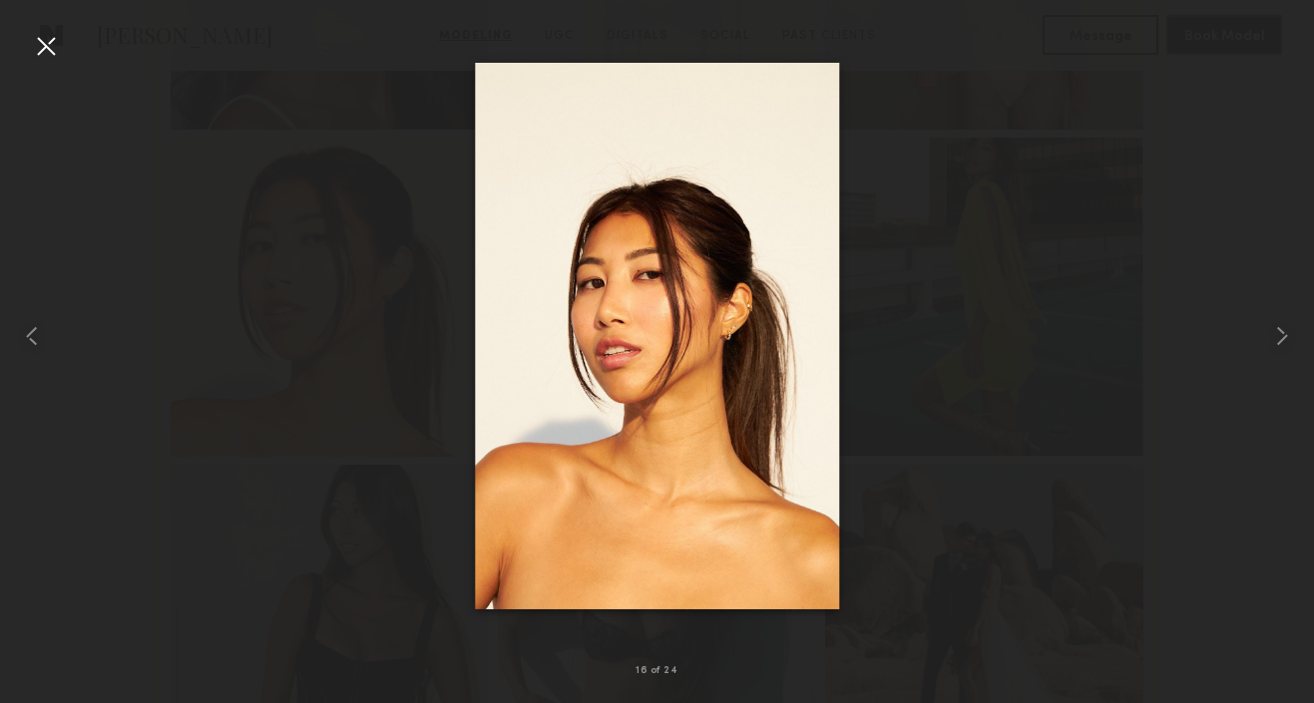
click at [58, 56] on div at bounding box center [46, 46] width 32 height 32
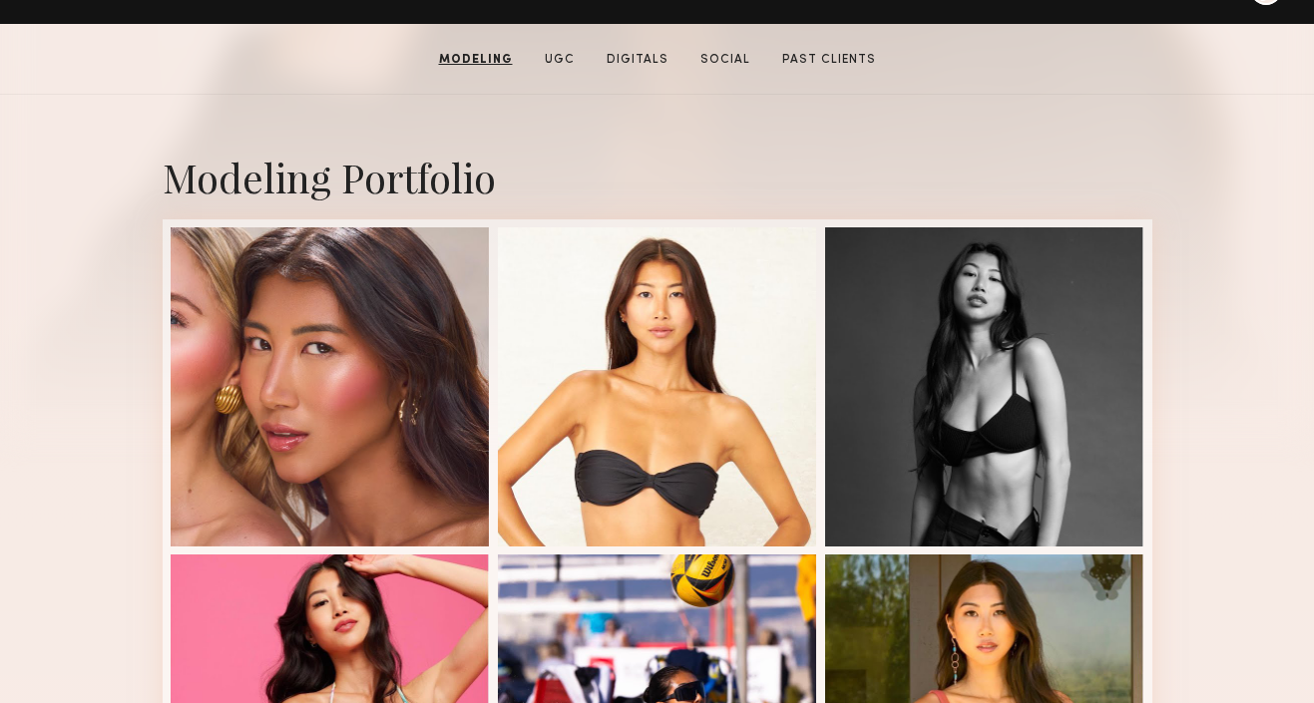
scroll to position [361, 0]
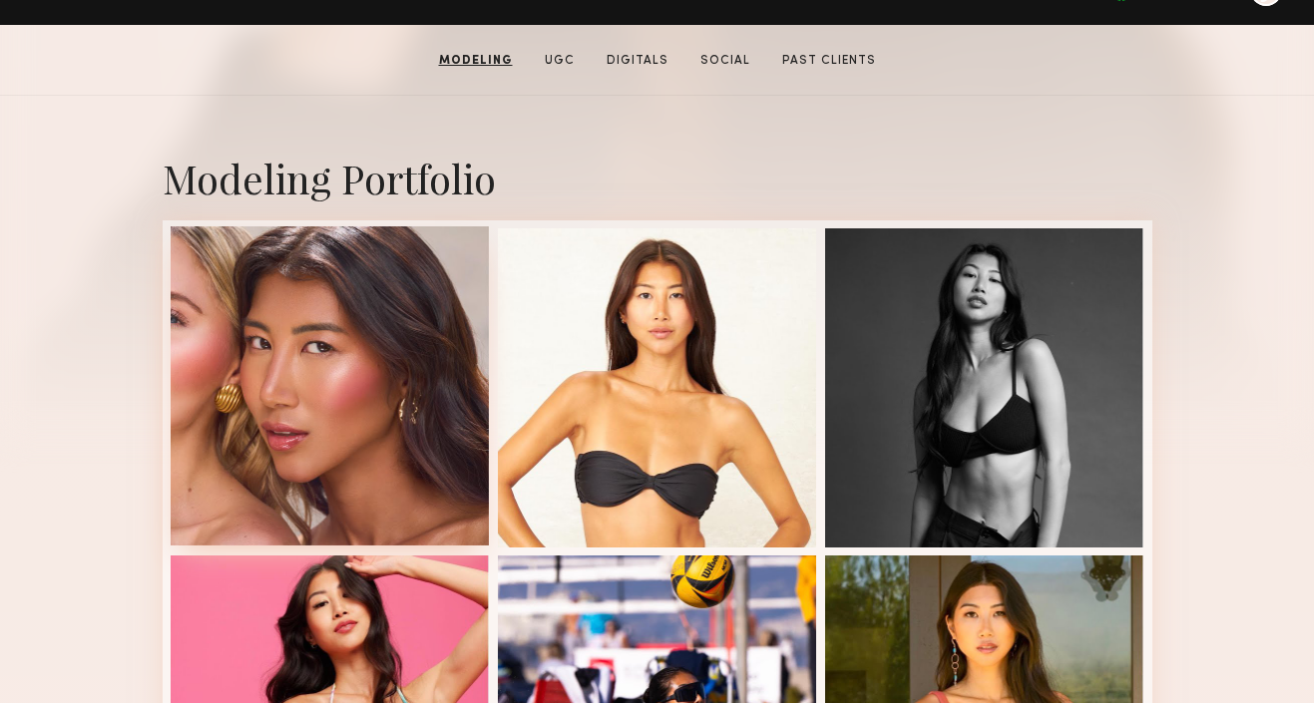
click at [389, 390] on div at bounding box center [330, 386] width 319 height 319
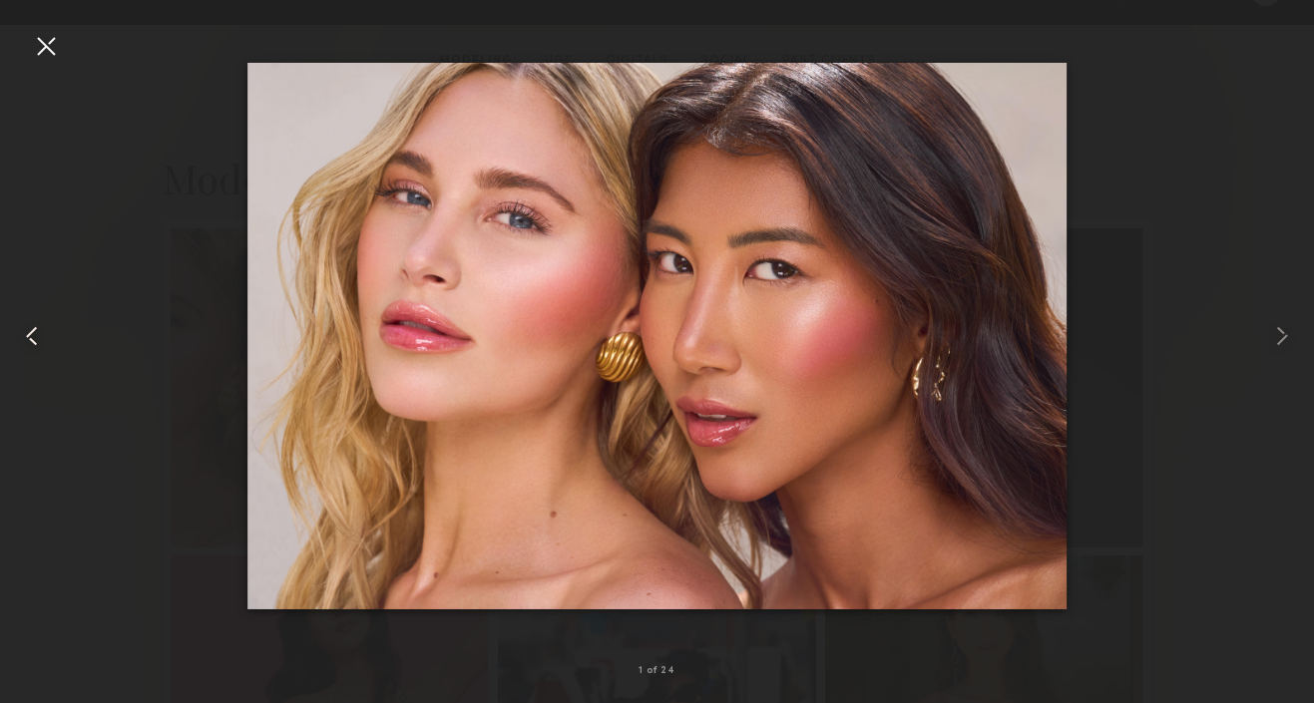
click at [50, 75] on div at bounding box center [26, 336] width 53 height 608
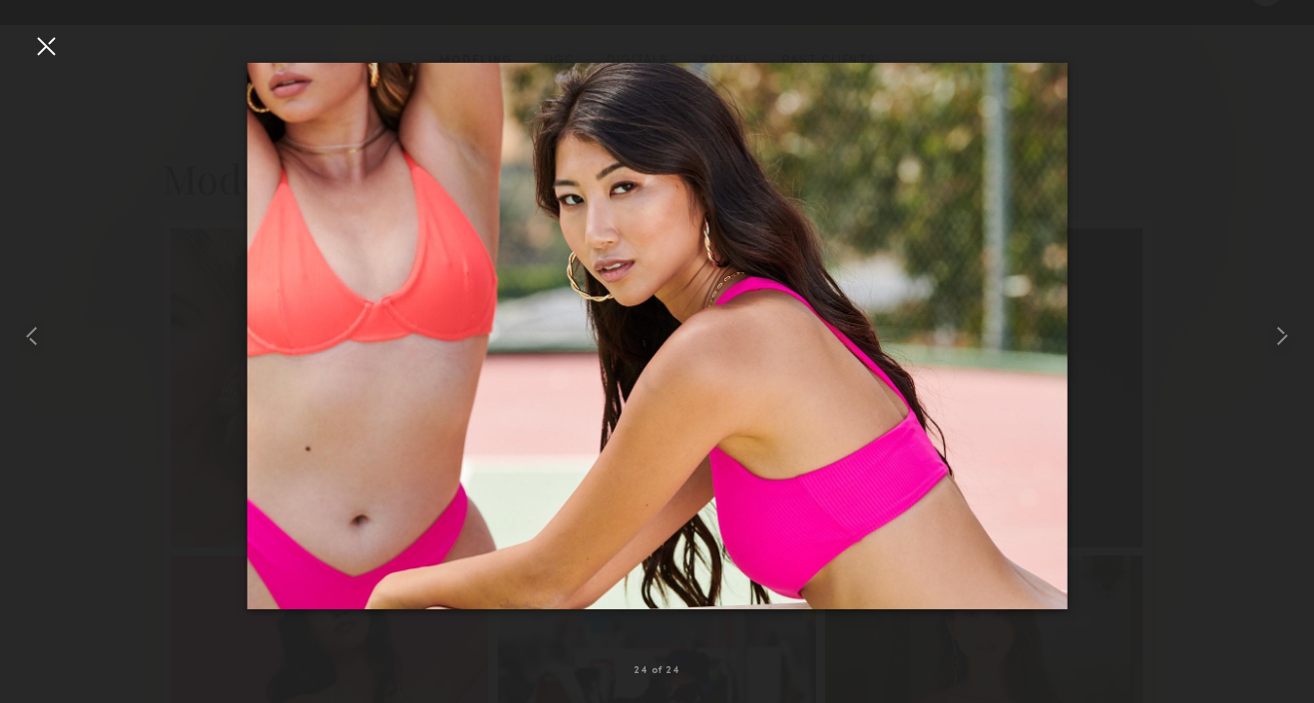
click at [45, 57] on div at bounding box center [46, 46] width 32 height 32
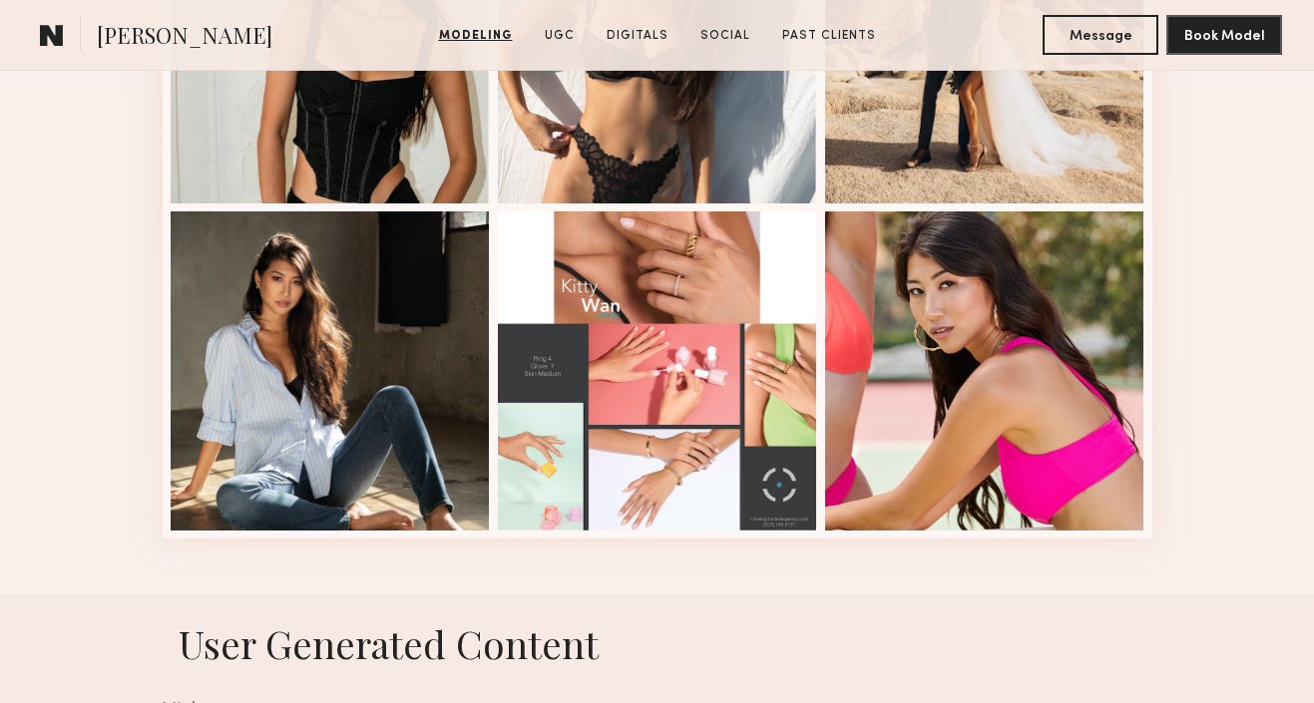
scroll to position [2675, 0]
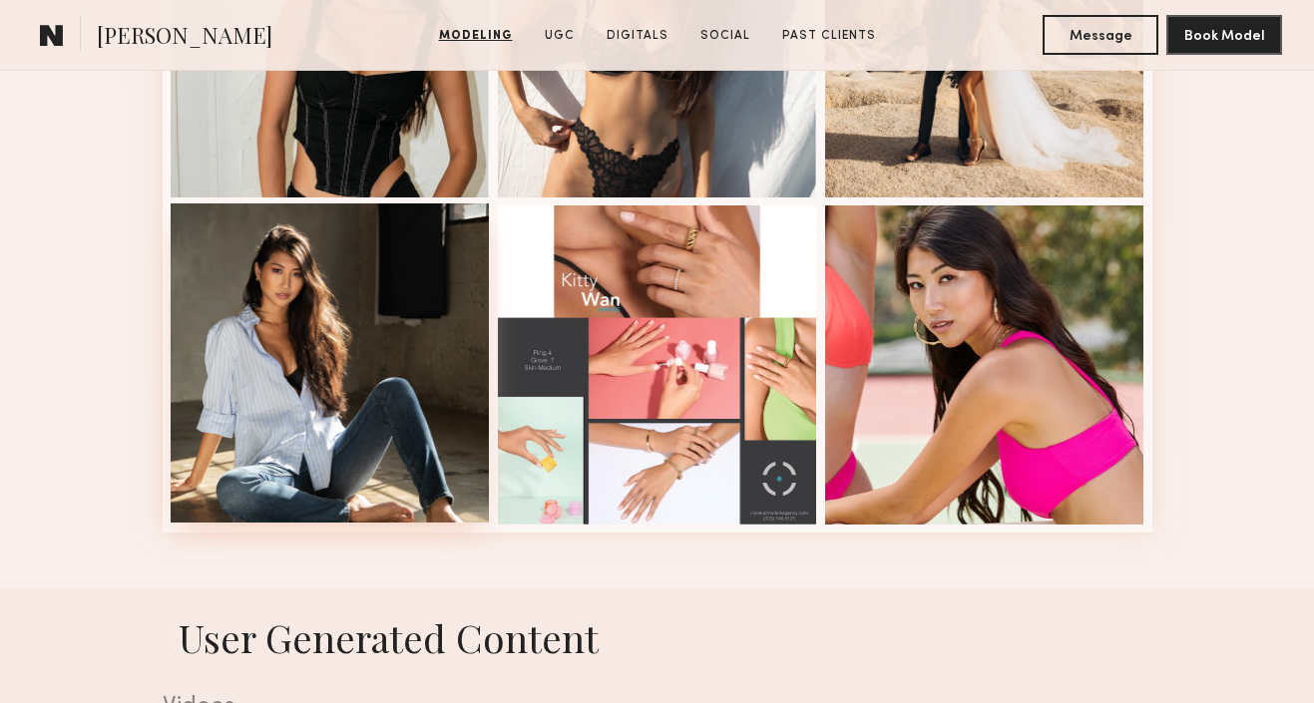
click at [338, 417] on div at bounding box center [330, 363] width 319 height 319
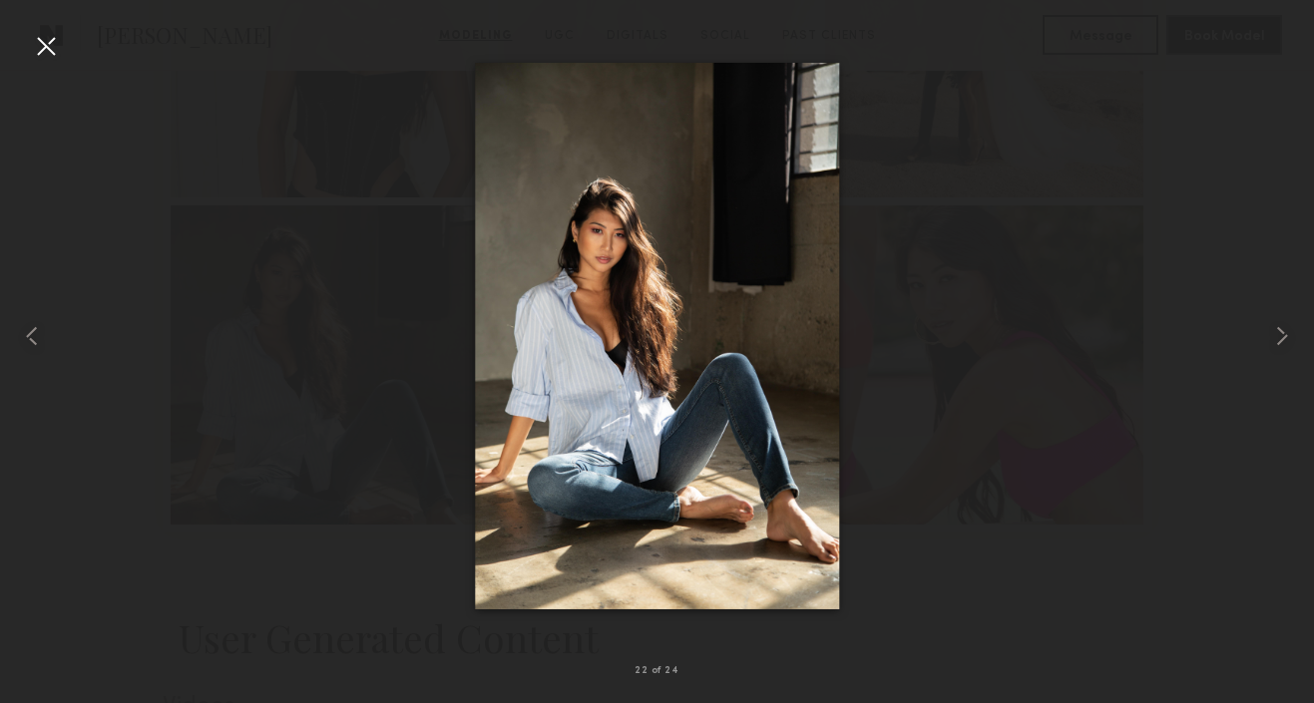
click at [64, 46] on div at bounding box center [657, 336] width 1314 height 608
click at [49, 47] on div at bounding box center [46, 46] width 32 height 32
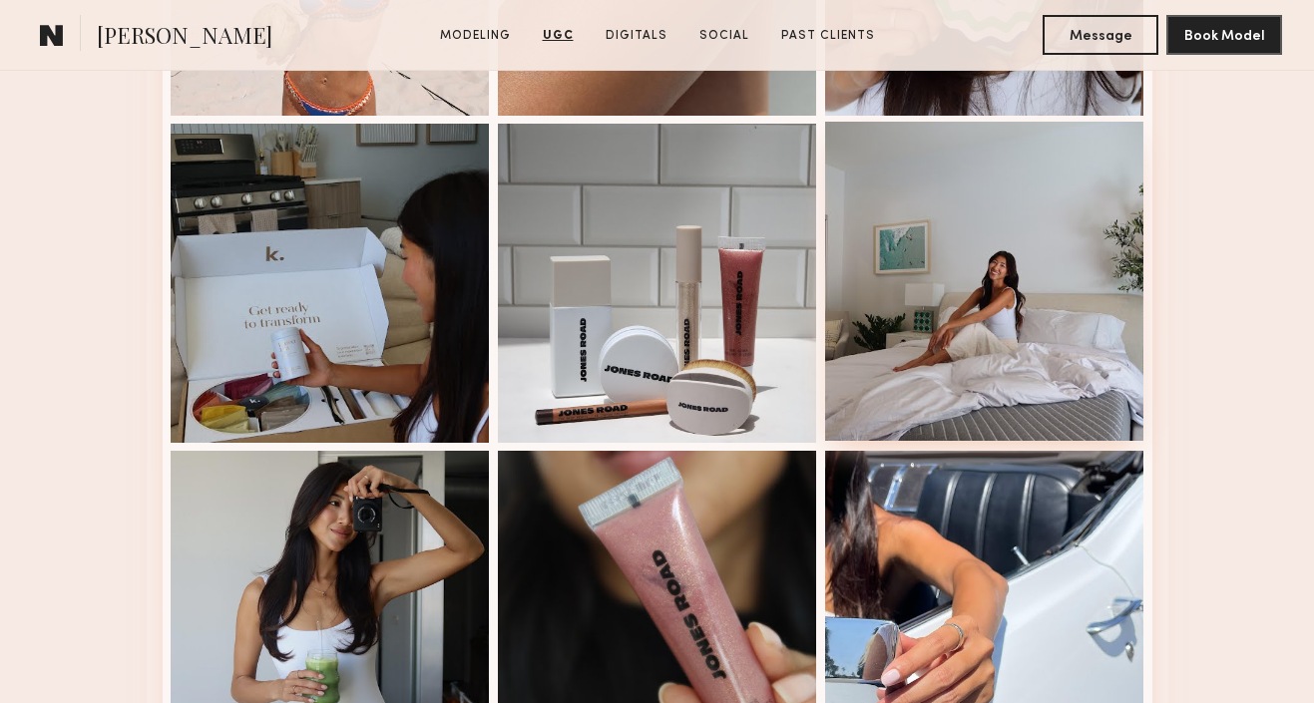
scroll to position [5043, 0]
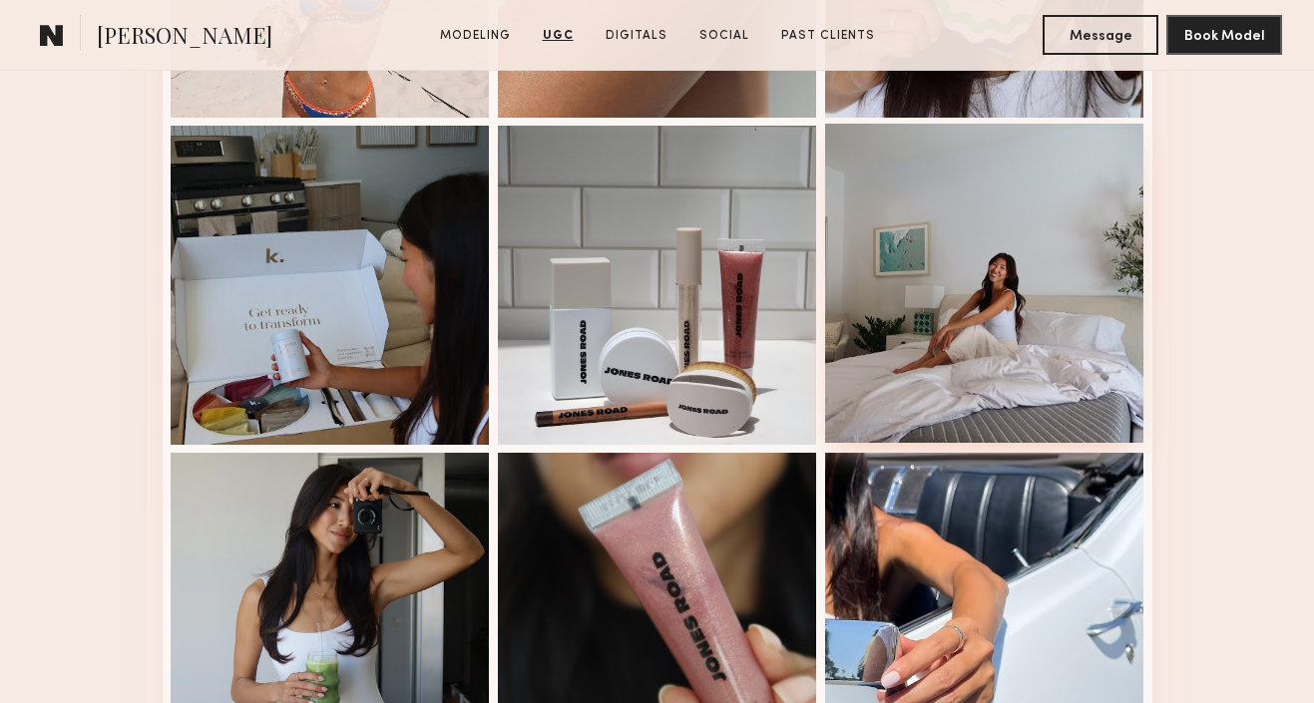
click at [1000, 349] on div at bounding box center [984, 283] width 319 height 319
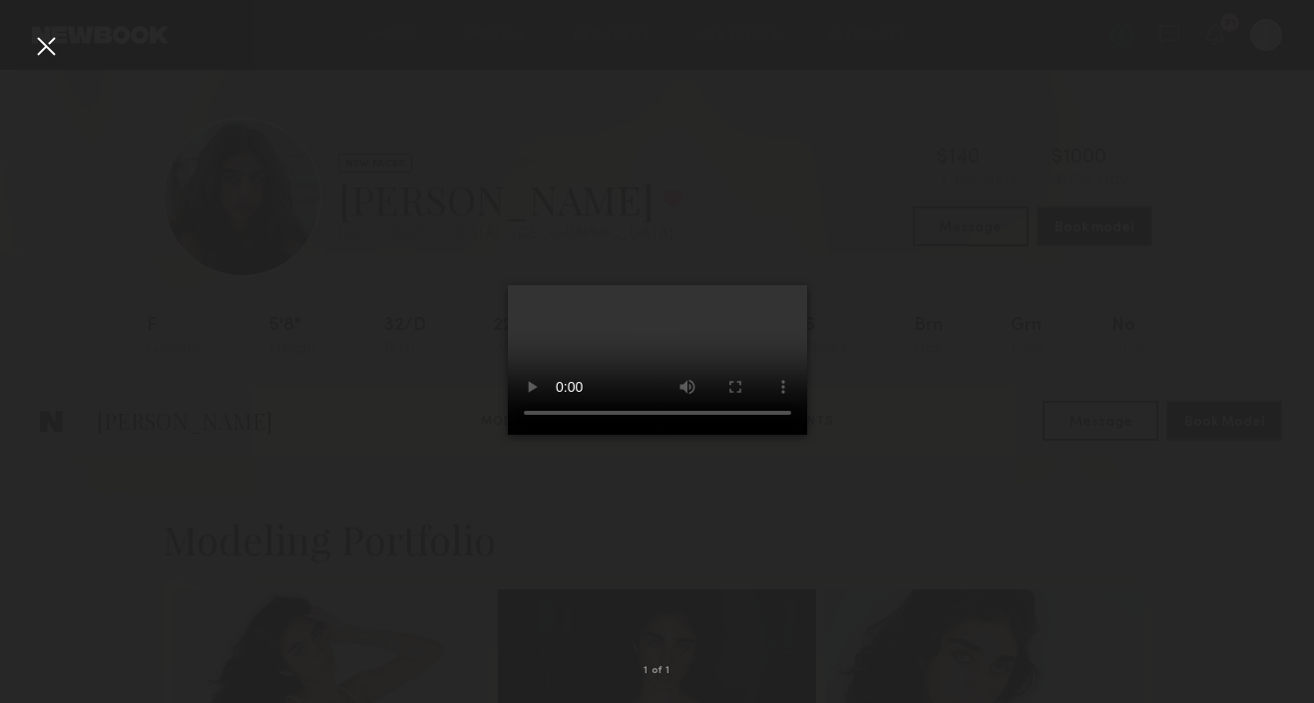
scroll to position [3177, 0]
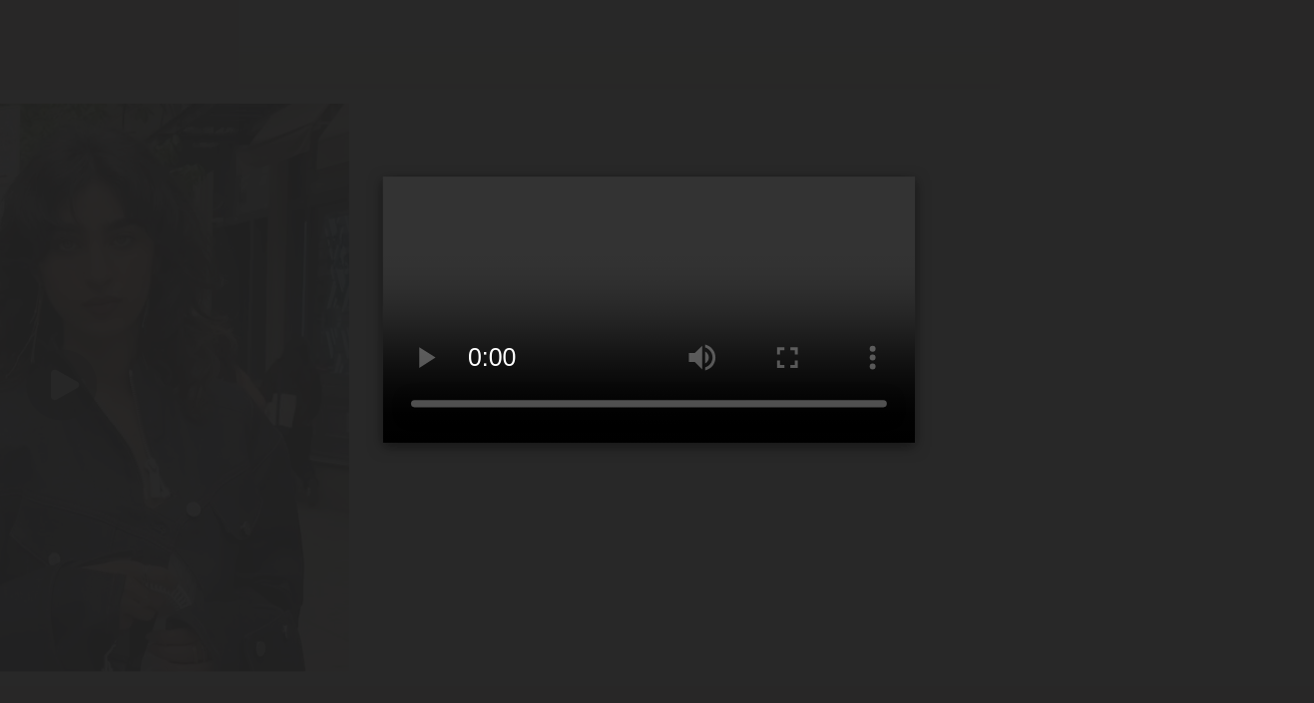
click at [337, 312] on div at bounding box center [657, 336] width 1314 height 608
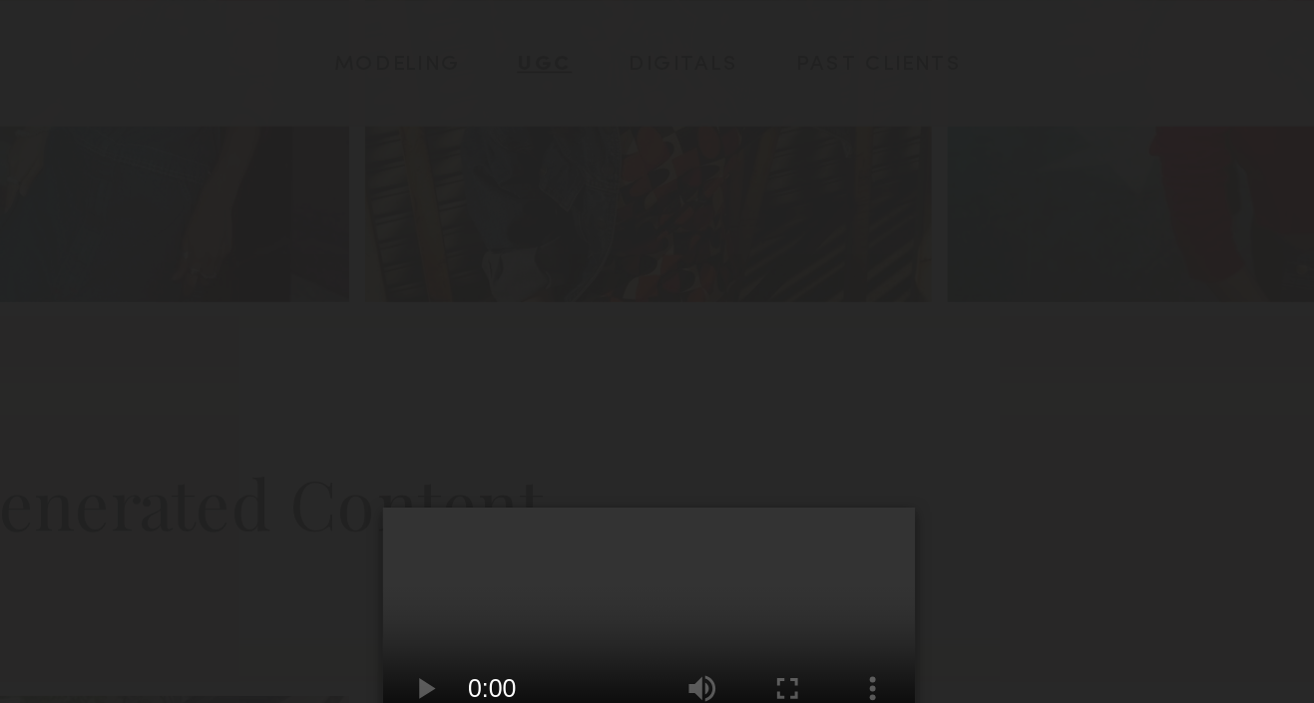
scroll to position [2735, 0]
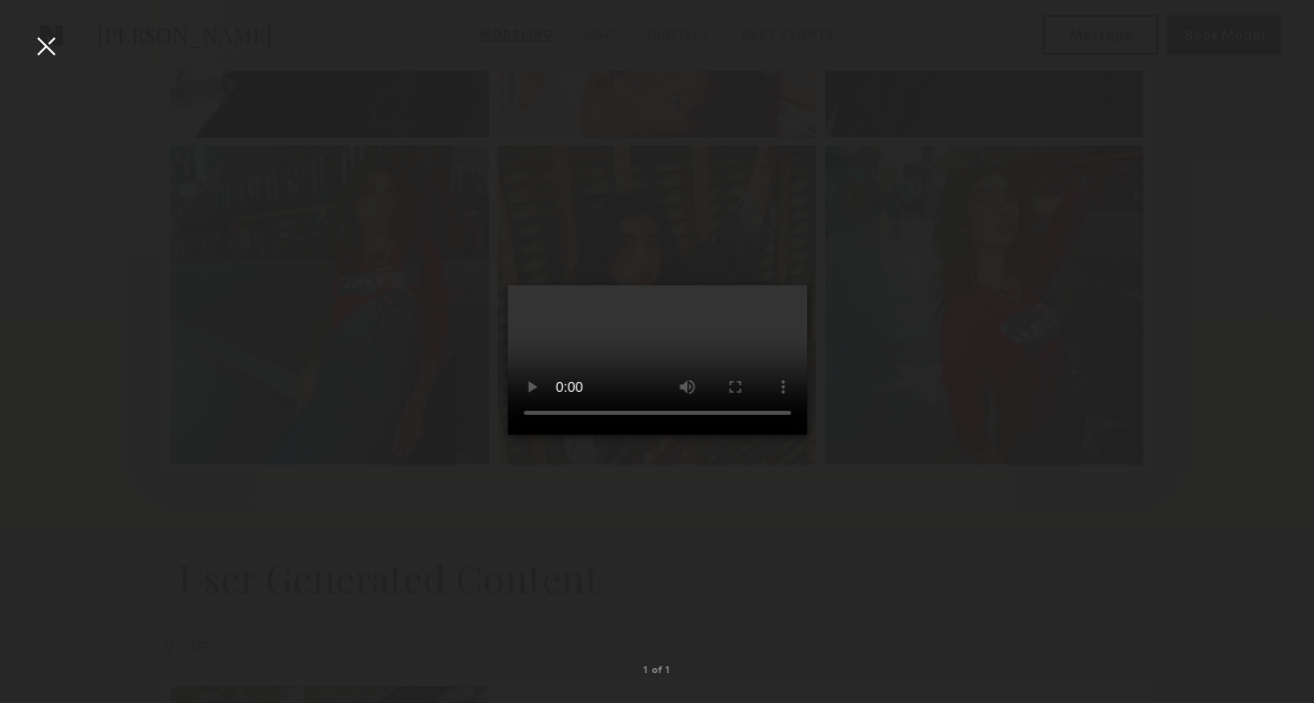
click at [52, 52] on div at bounding box center [46, 46] width 32 height 32
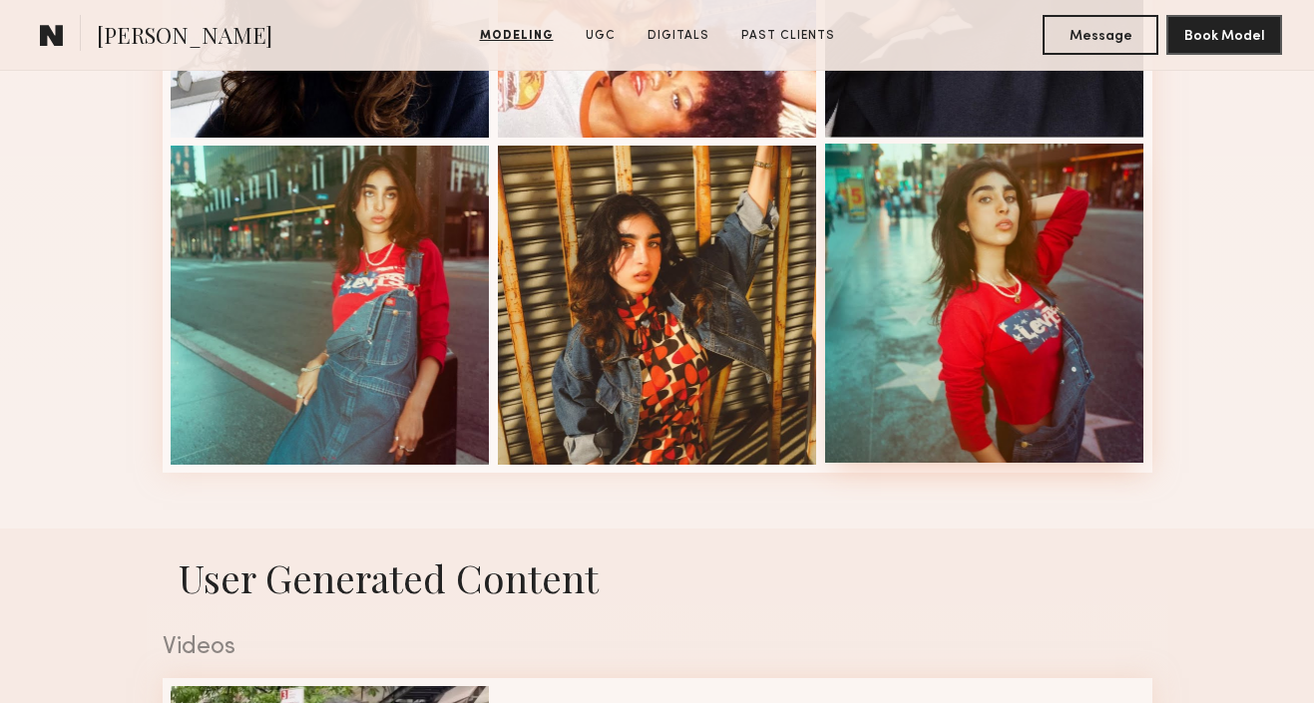
click at [911, 300] on div at bounding box center [984, 303] width 319 height 319
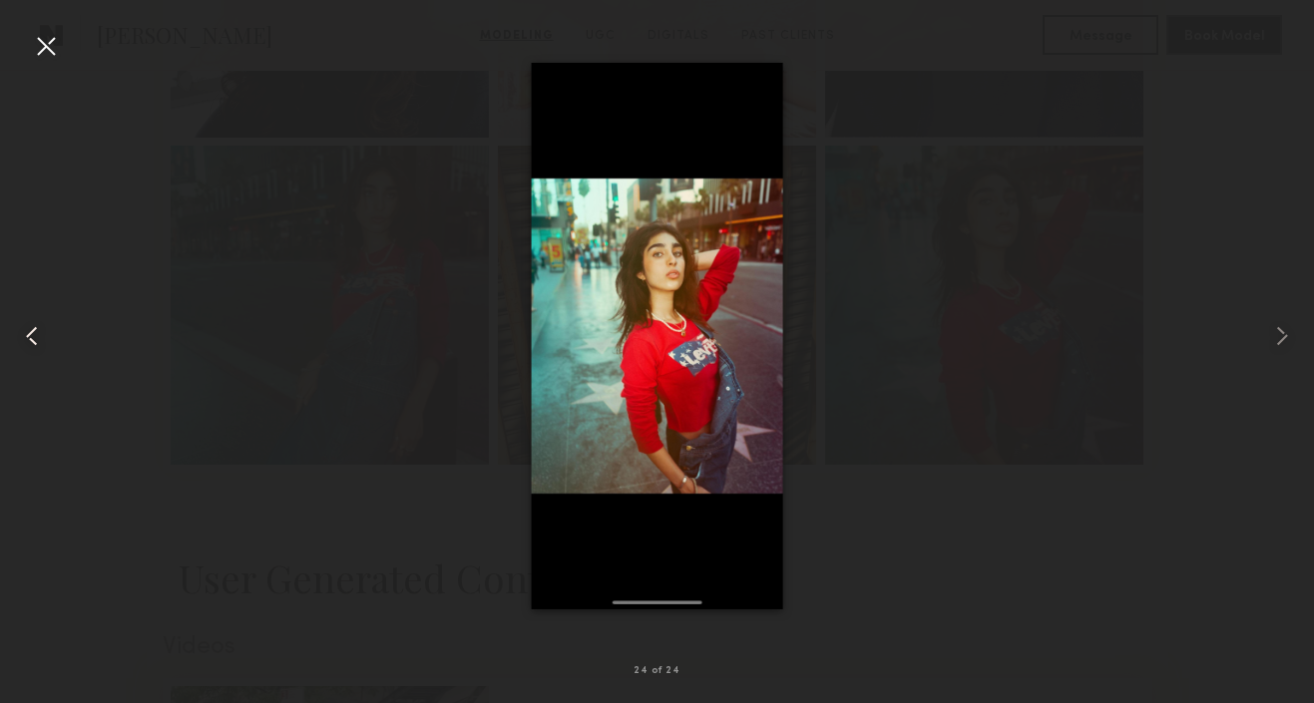
click at [48, 62] on div at bounding box center [26, 336] width 53 height 608
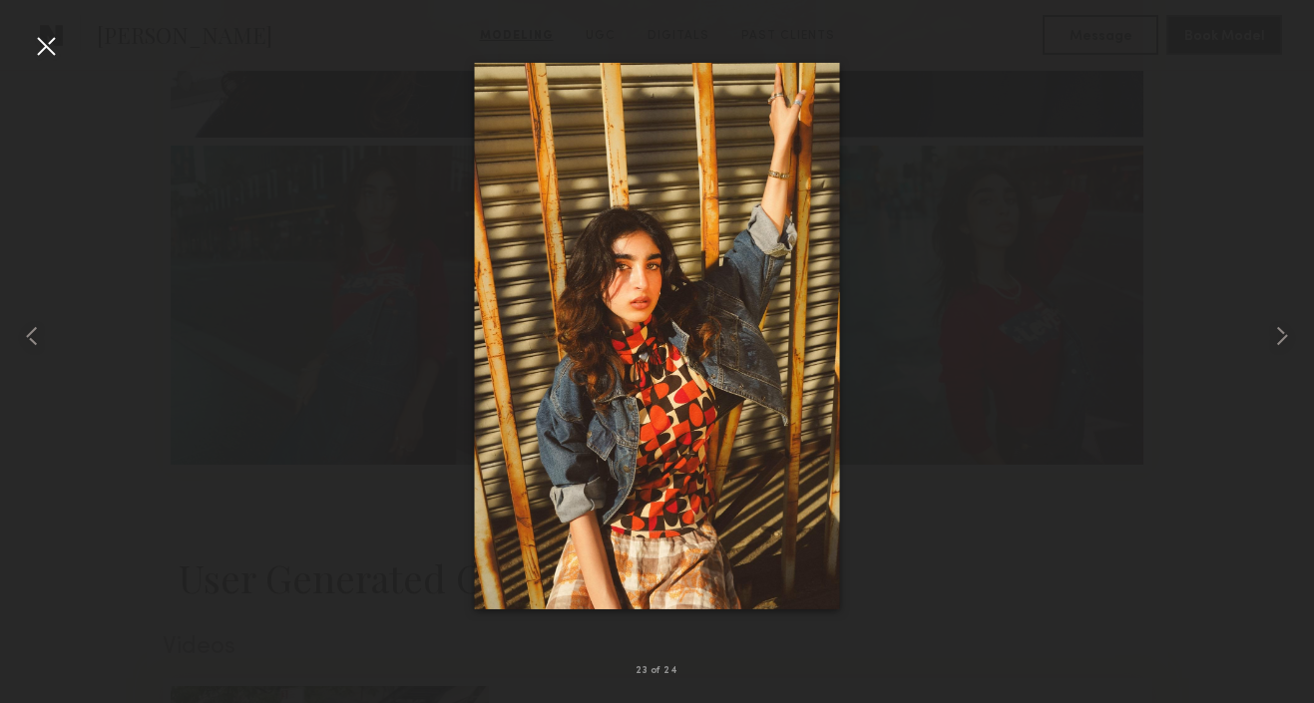
click at [41, 41] on div at bounding box center [46, 46] width 32 height 32
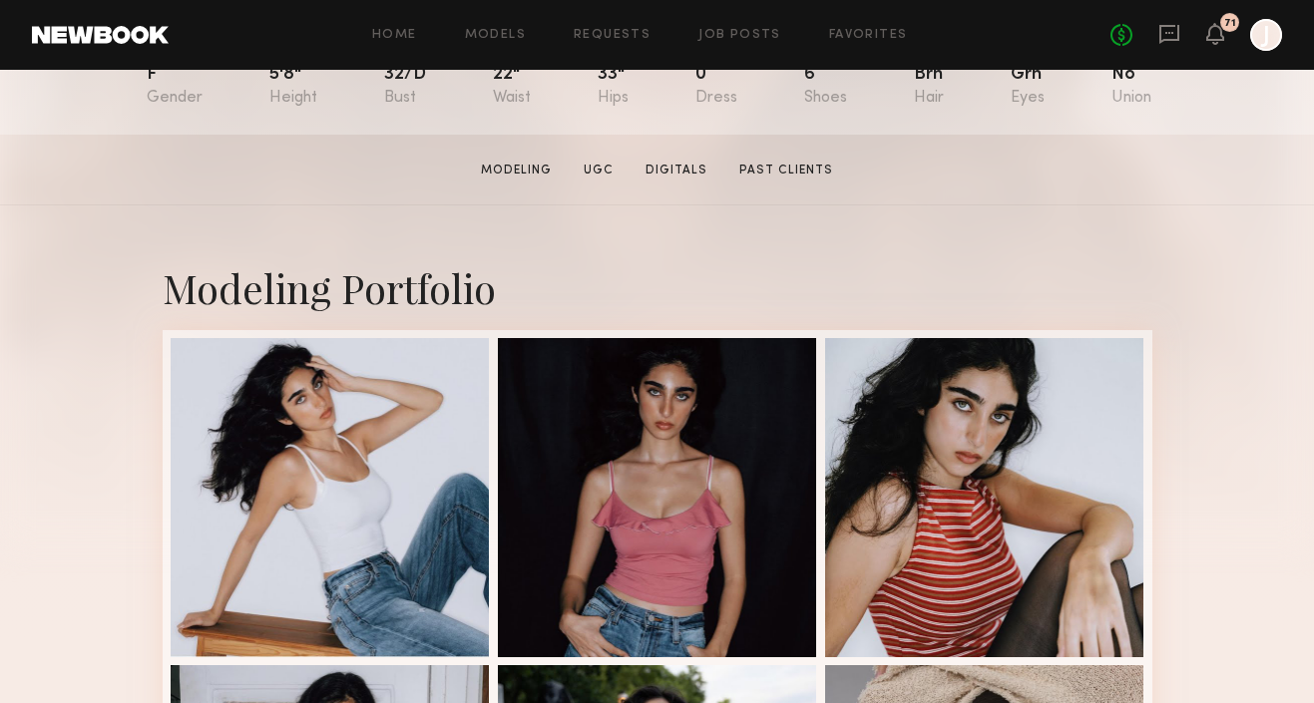
scroll to position [255, 0]
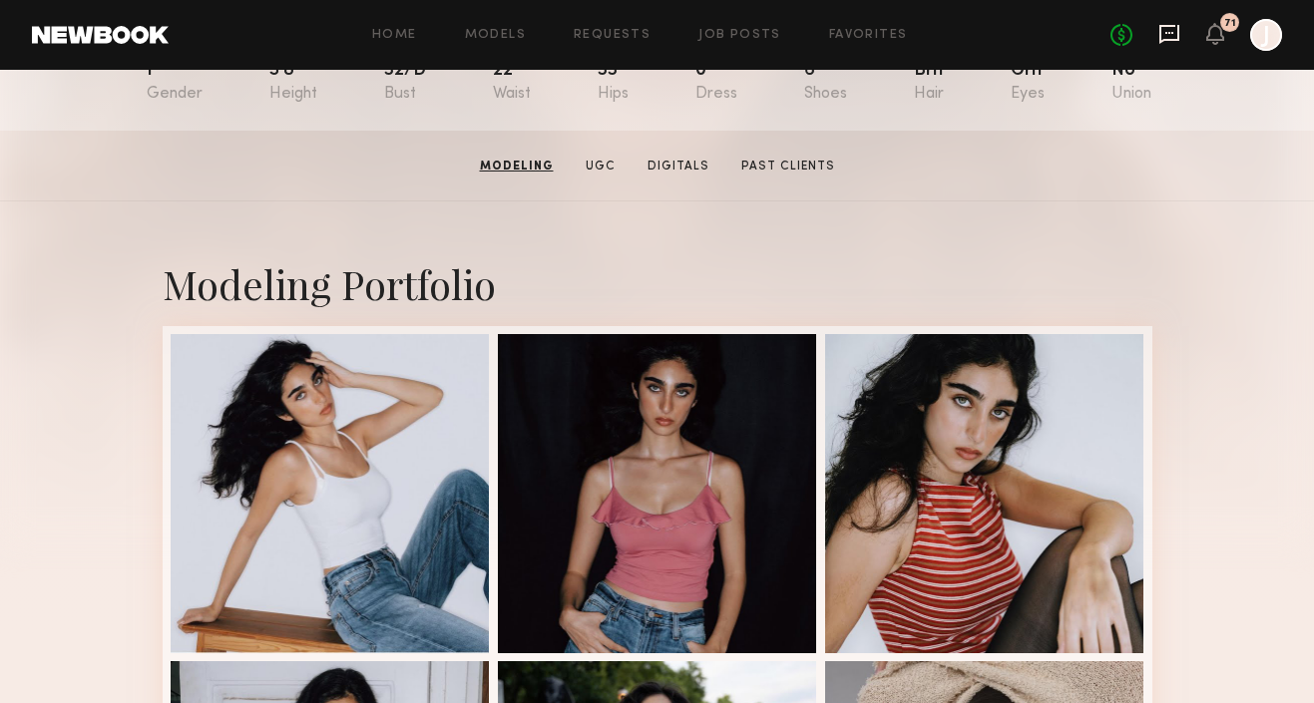
click at [1170, 40] on icon at bounding box center [1169, 34] width 20 height 19
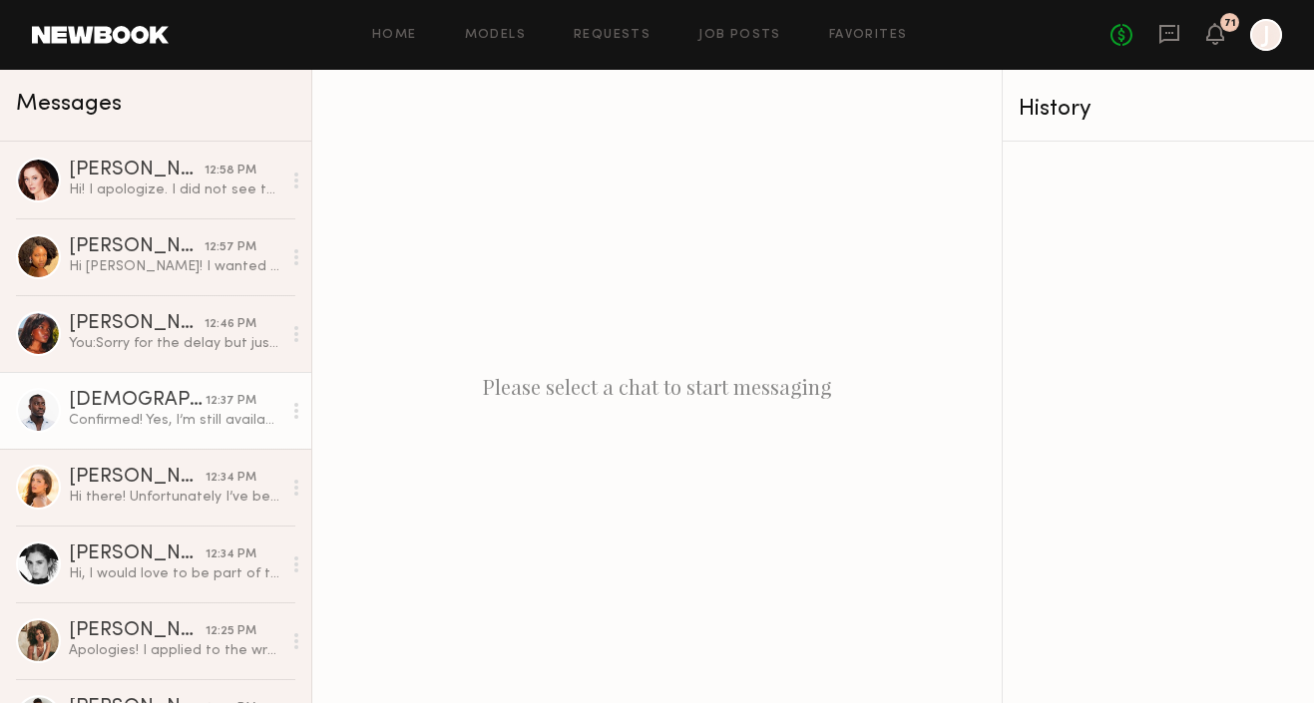
click at [129, 402] on div "[DEMOGRAPHIC_DATA][PERSON_NAME]" at bounding box center [137, 401] width 137 height 20
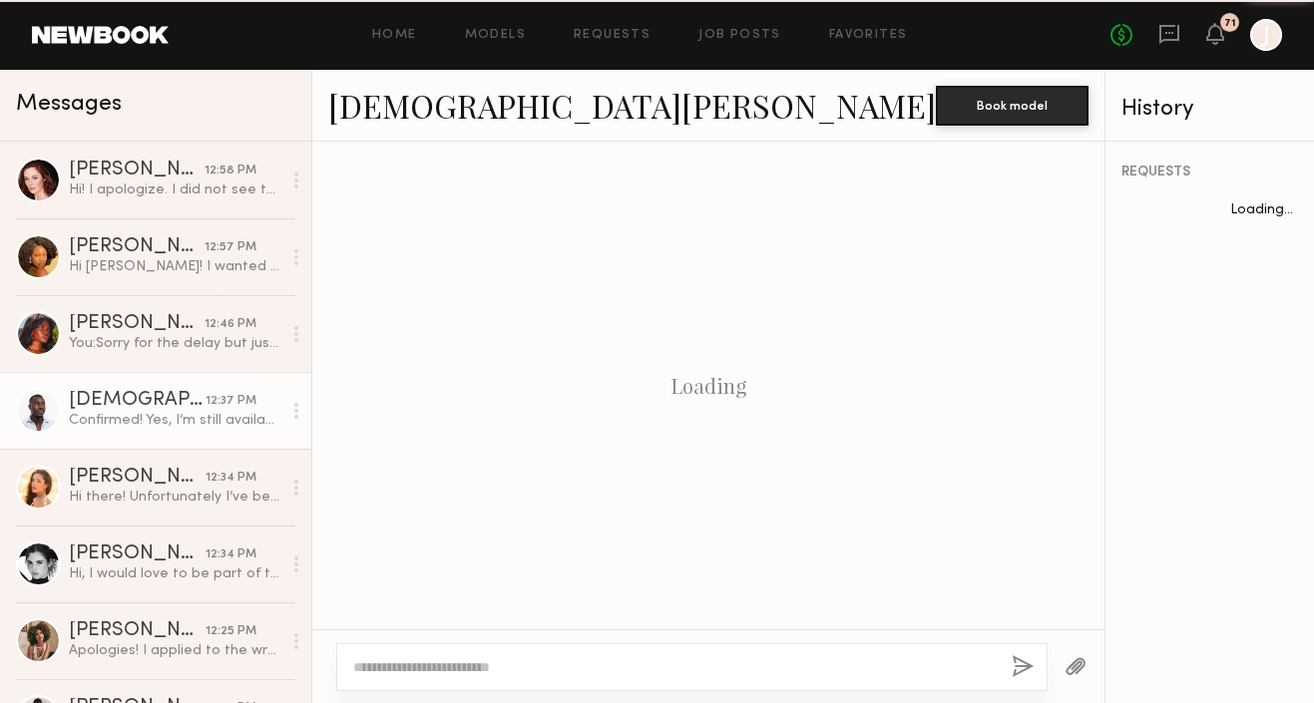
scroll to position [899, 0]
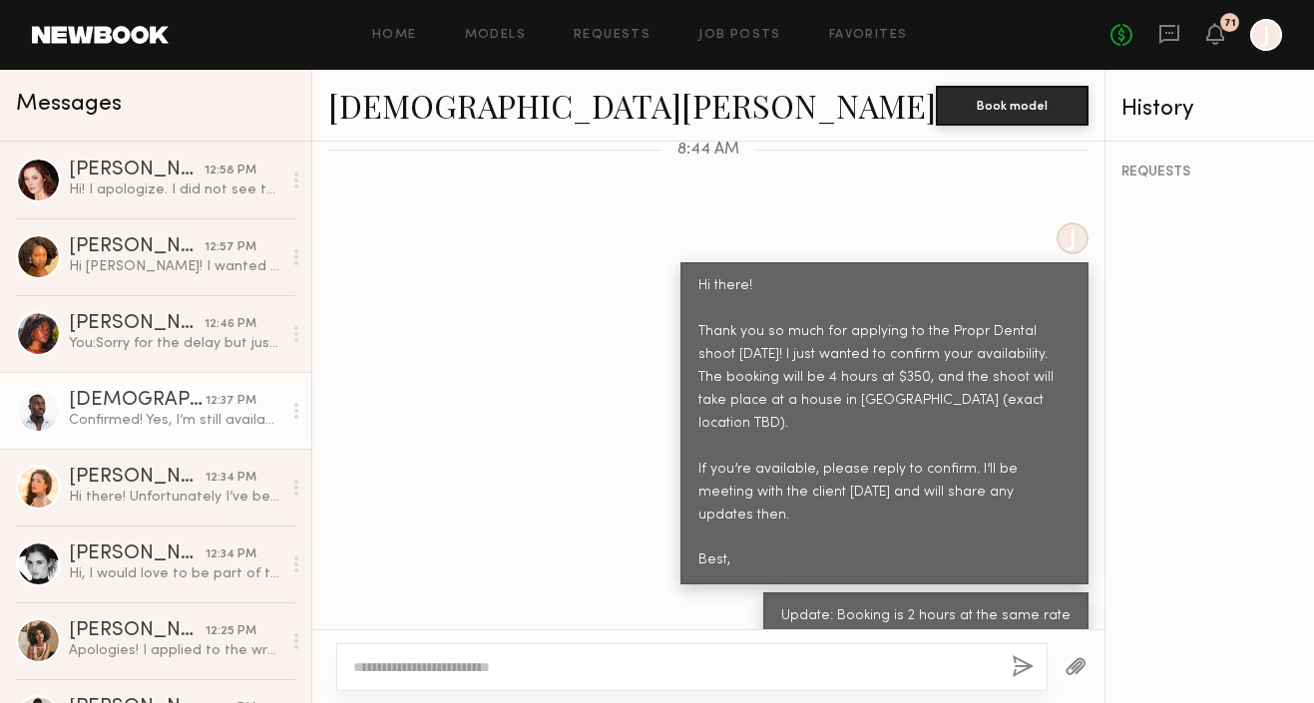
click at [382, 102] on link "[DEMOGRAPHIC_DATA][PERSON_NAME]" at bounding box center [632, 105] width 608 height 43
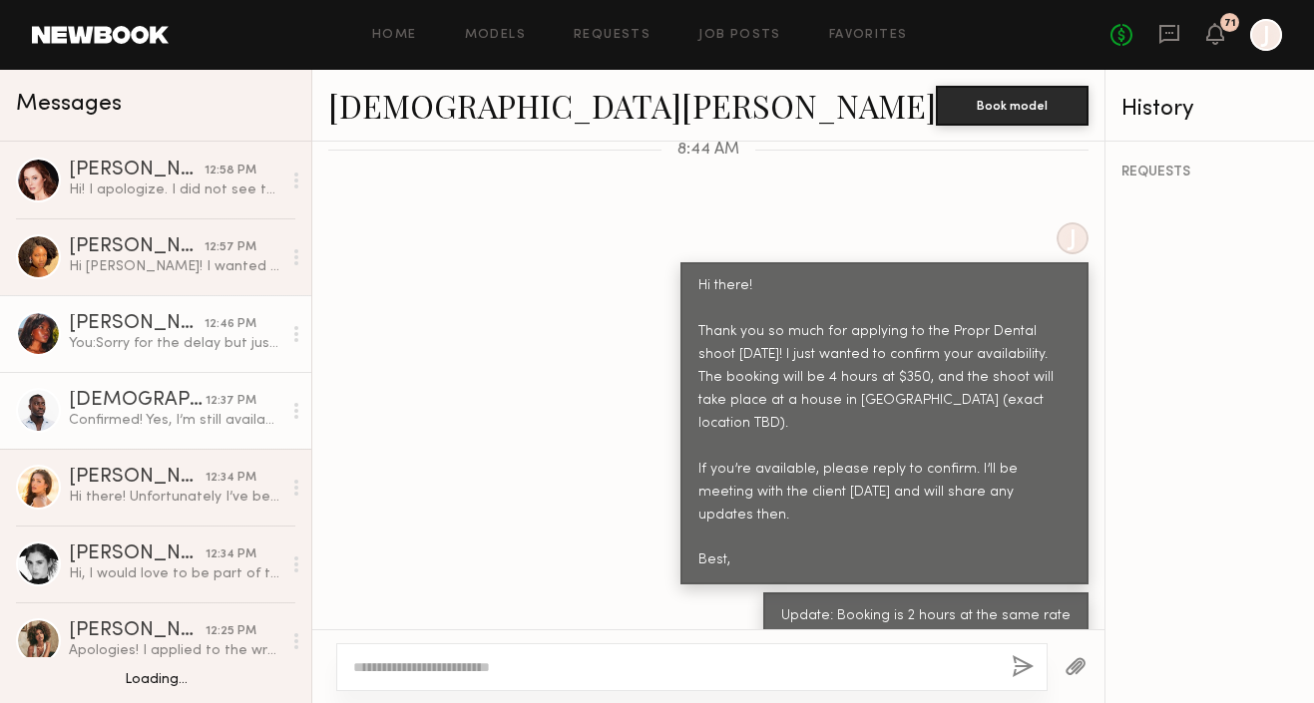
scroll to position [78, 0]
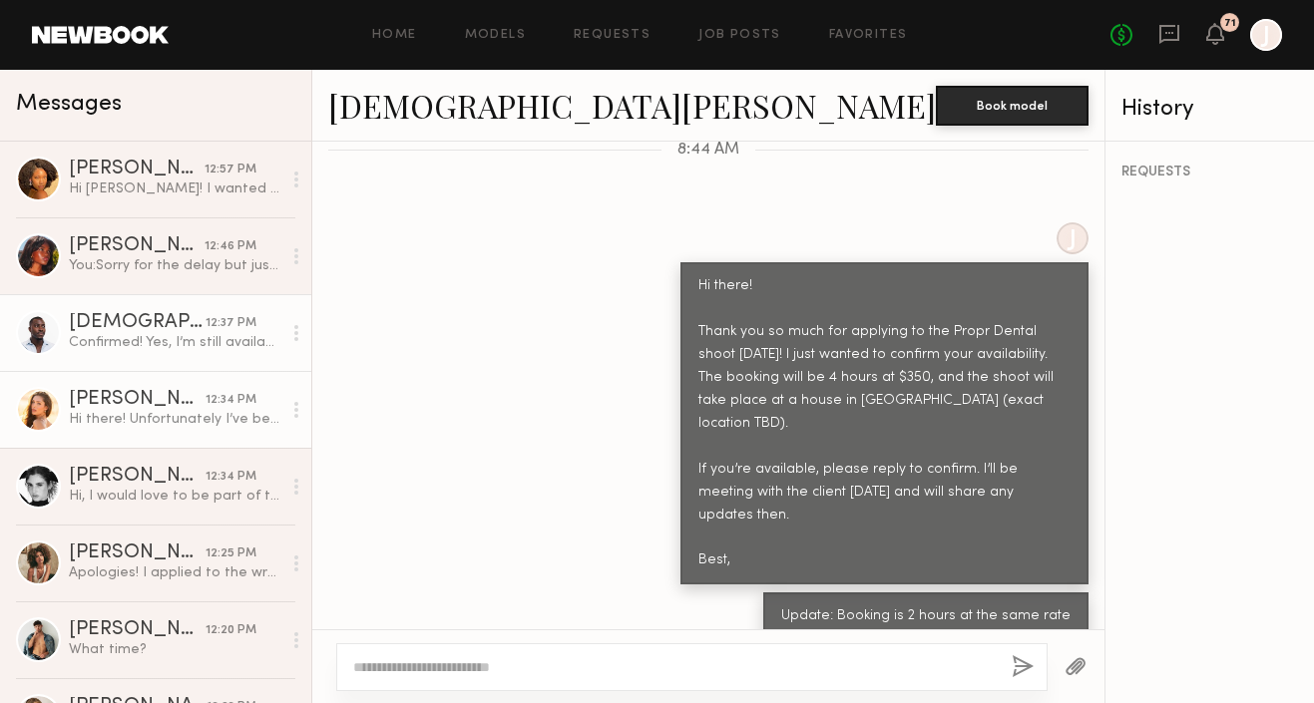
click at [206, 395] on div "Andrea Z." at bounding box center [137, 400] width 137 height 20
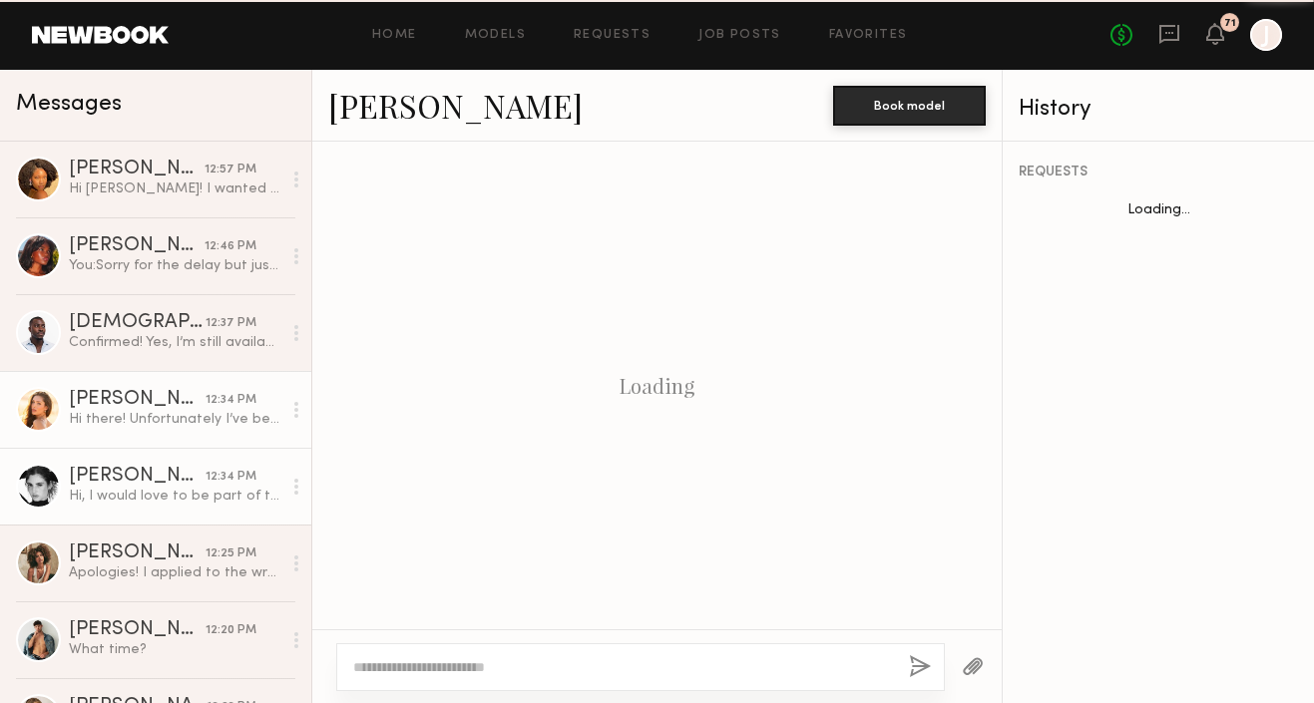
scroll to position [922, 0]
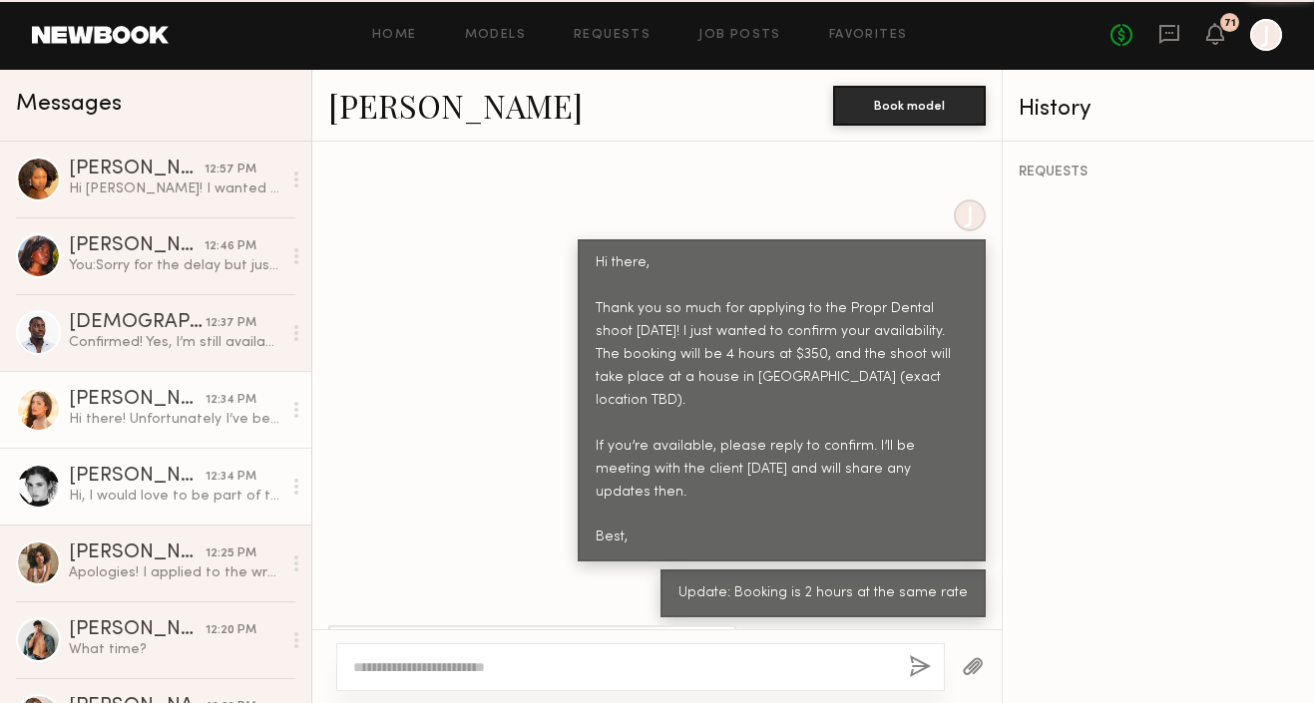
click at [160, 470] on div "Milan C." at bounding box center [137, 477] width 137 height 20
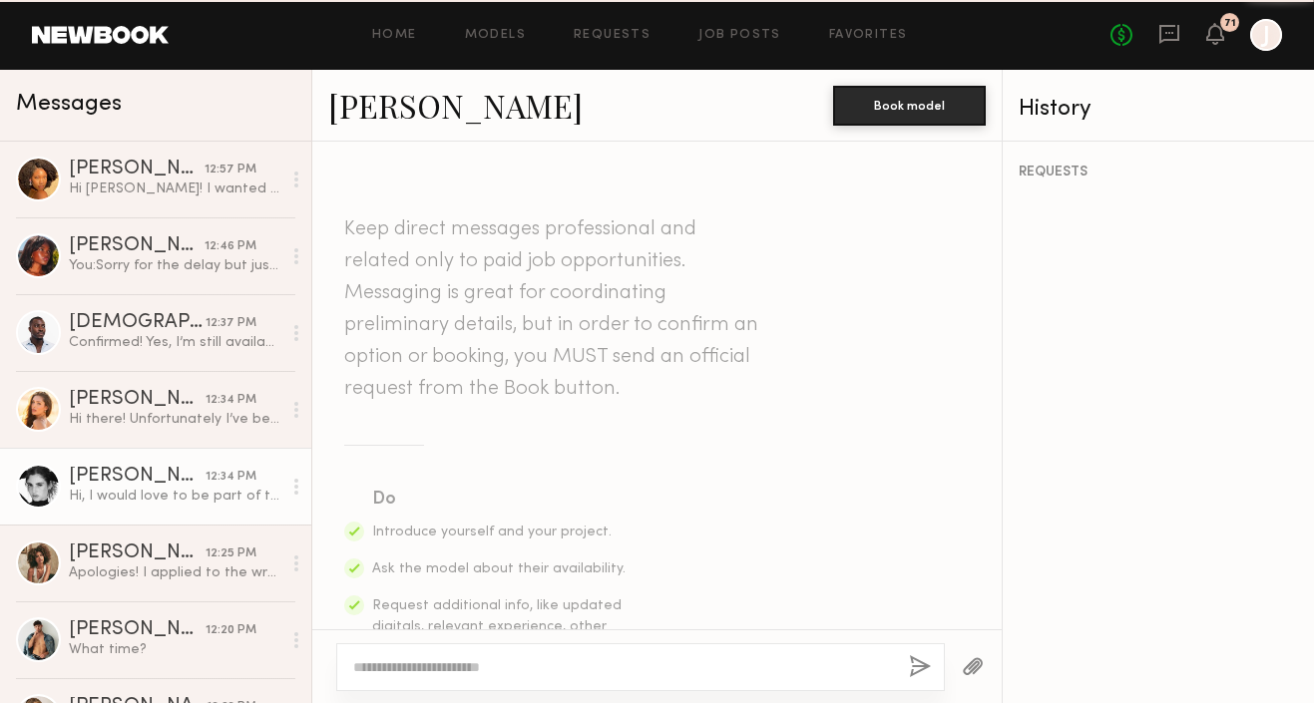
scroll to position [945, 0]
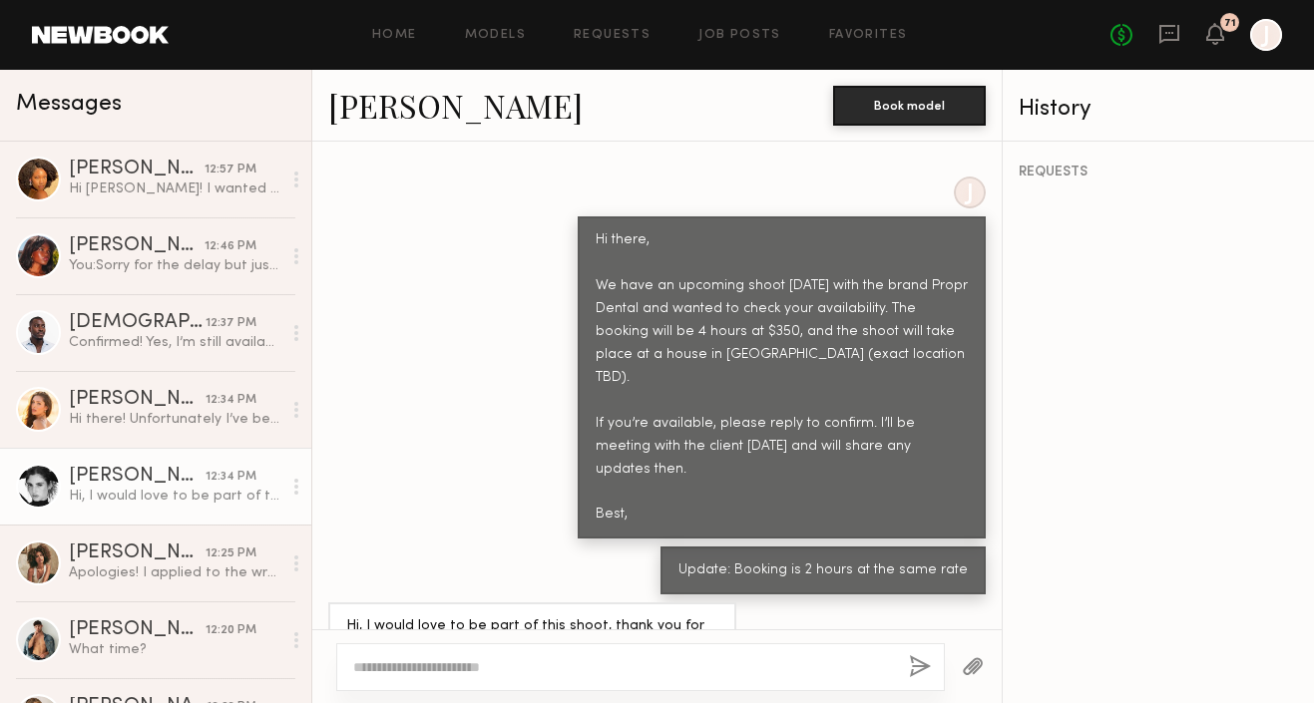
click at [487, 668] on textarea at bounding box center [623, 668] width 540 height 20
click at [351, 662] on div "**********" at bounding box center [640, 668] width 609 height 48
click at [353, 664] on textarea "**********" at bounding box center [623, 668] width 540 height 20
click at [570, 666] on textarea "**********" at bounding box center [623, 668] width 540 height 20
click at [668, 671] on textarea "**********" at bounding box center [623, 668] width 540 height 20
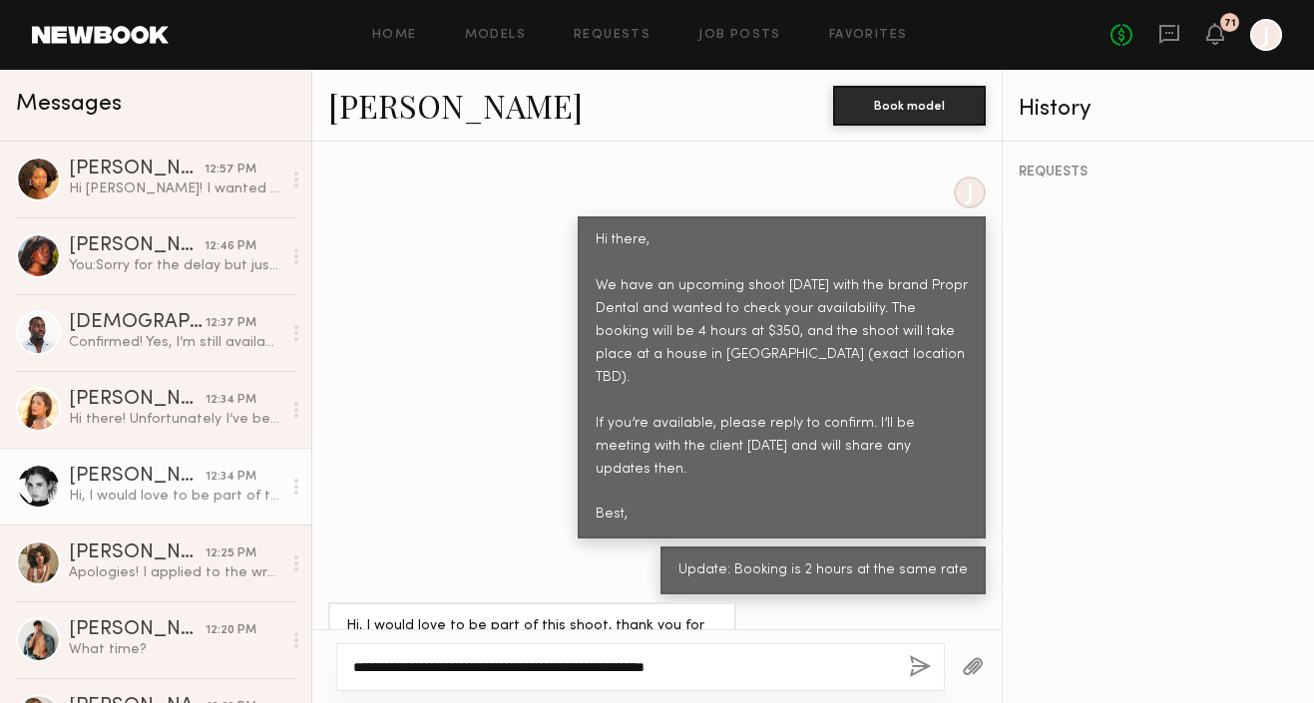
drag, startPoint x: 751, startPoint y: 667, endPoint x: 665, endPoint y: 669, distance: 86.8
click at [665, 669] on textarea "**********" at bounding box center [623, 668] width 540 height 20
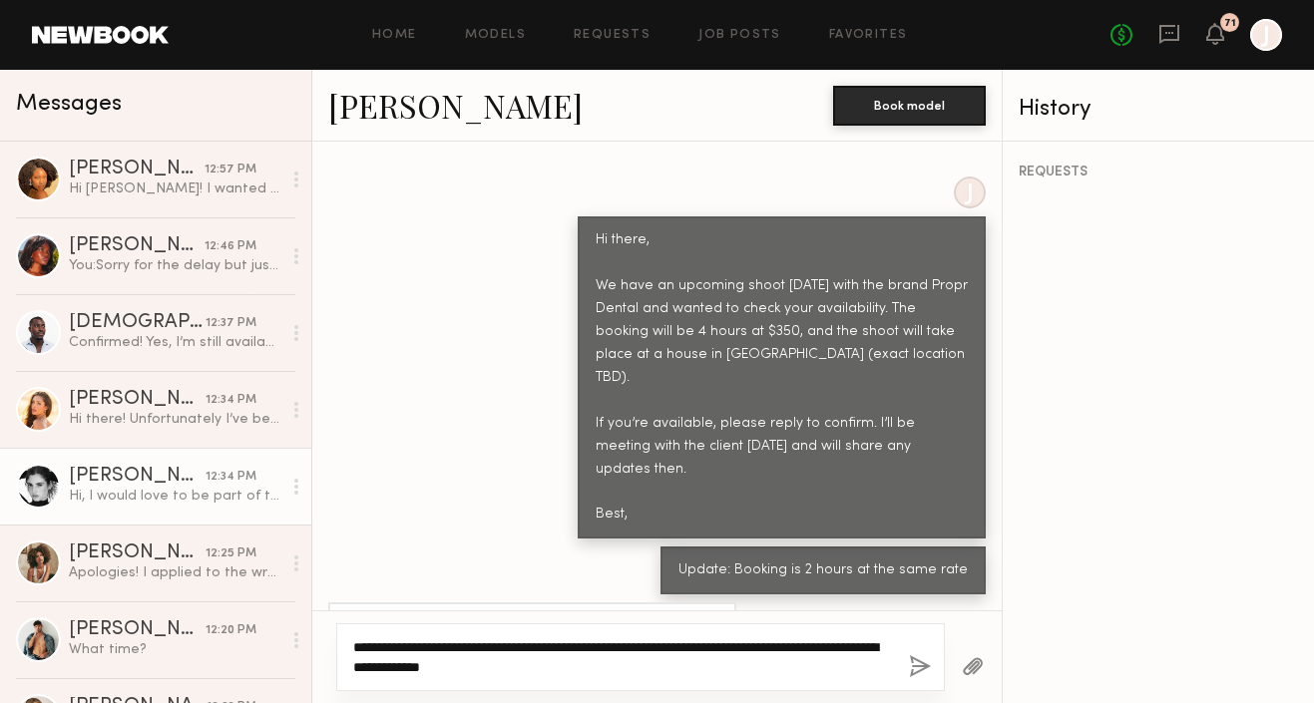
click at [462, 662] on textarea "**********" at bounding box center [623, 658] width 540 height 40
click at [616, 672] on textarea "**********" at bounding box center [623, 658] width 540 height 40
type textarea "**********"
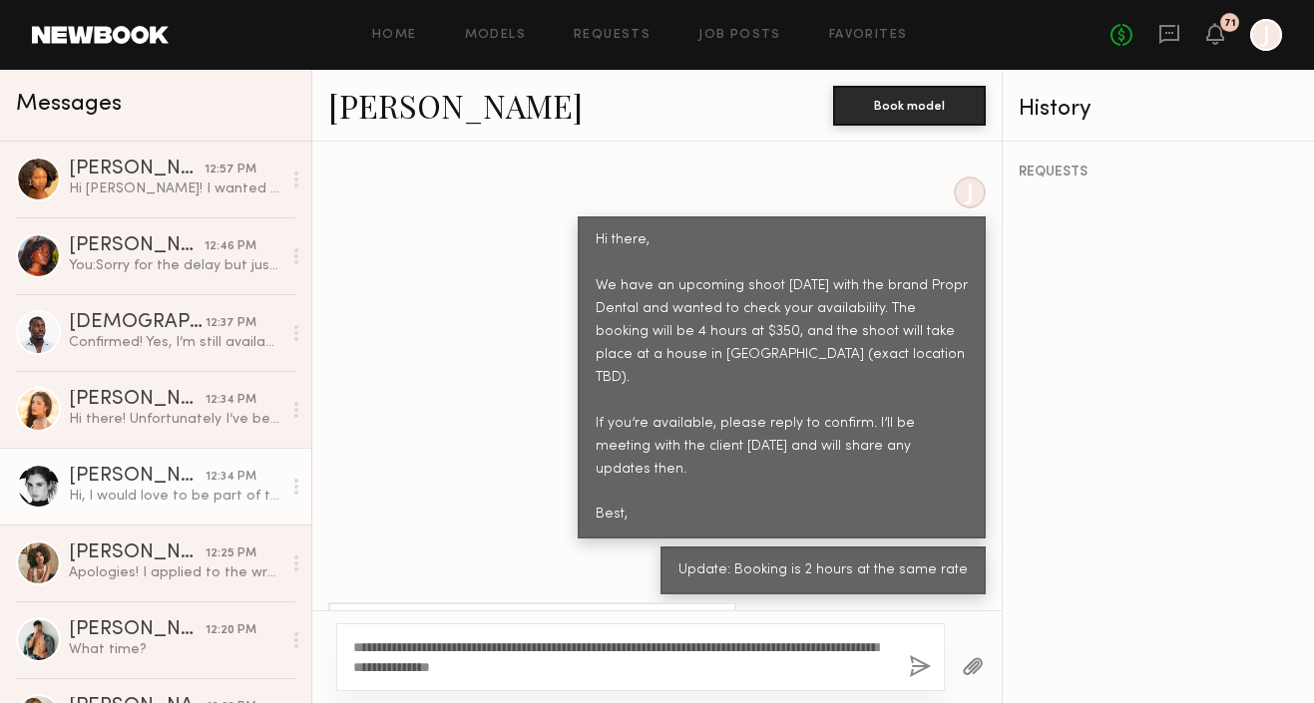
click at [919, 670] on button "button" at bounding box center [920, 668] width 22 height 25
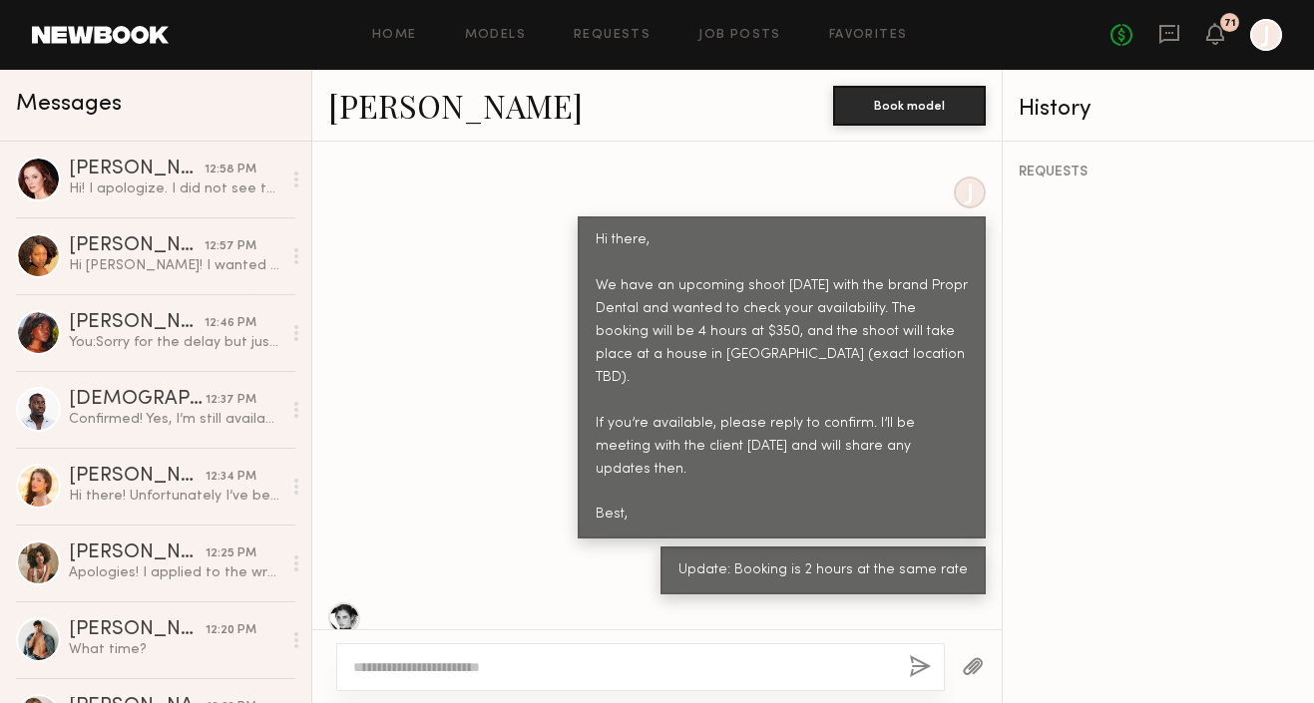
scroll to position [0, 0]
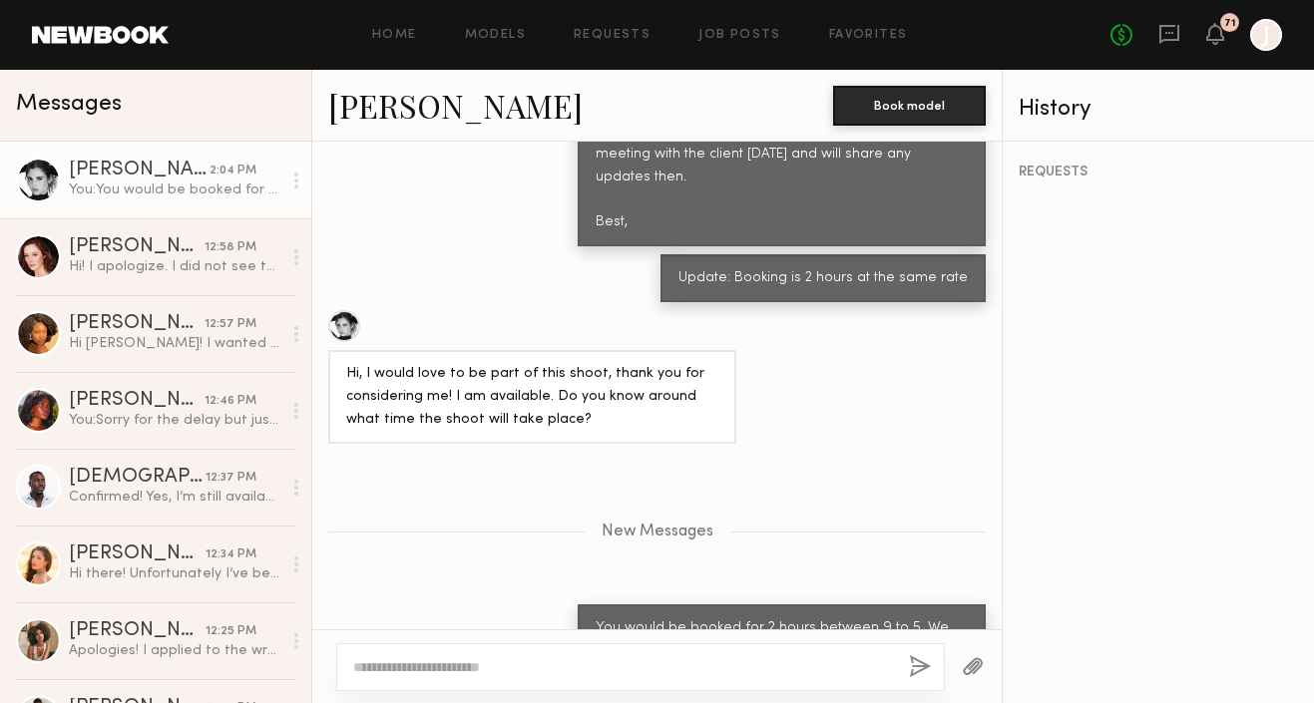
click at [374, 112] on link "Milan C." at bounding box center [455, 105] width 254 height 43
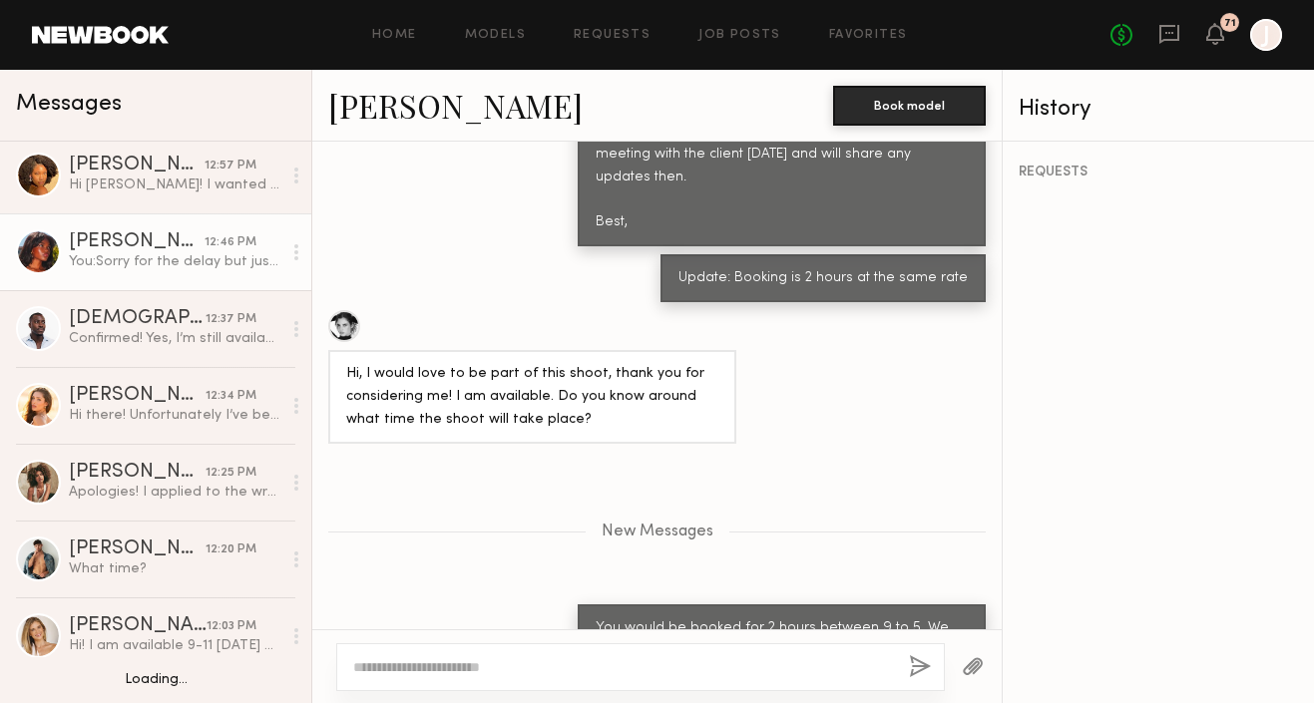
scroll to position [182, 0]
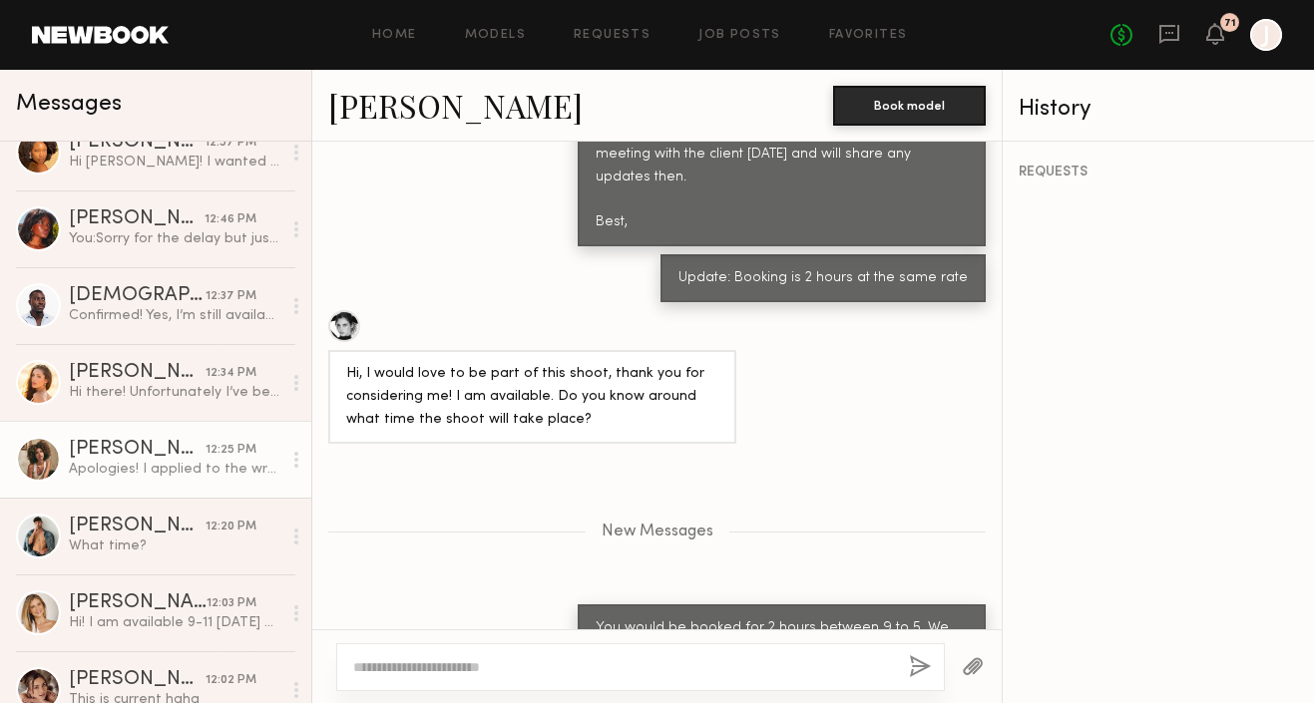
click at [139, 465] on div "Apologies! I applied to the wrong role, I tried to withdraw when that happened …" at bounding box center [175, 469] width 213 height 19
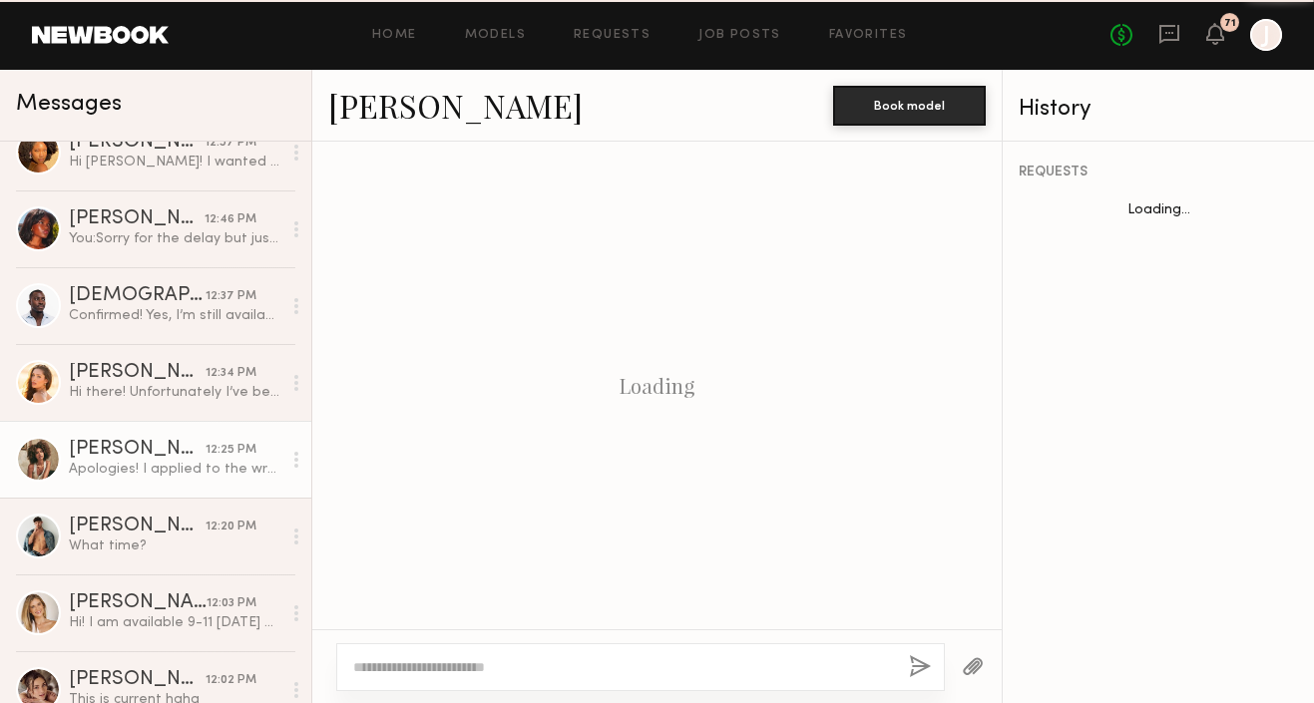
scroll to position [2771, 0]
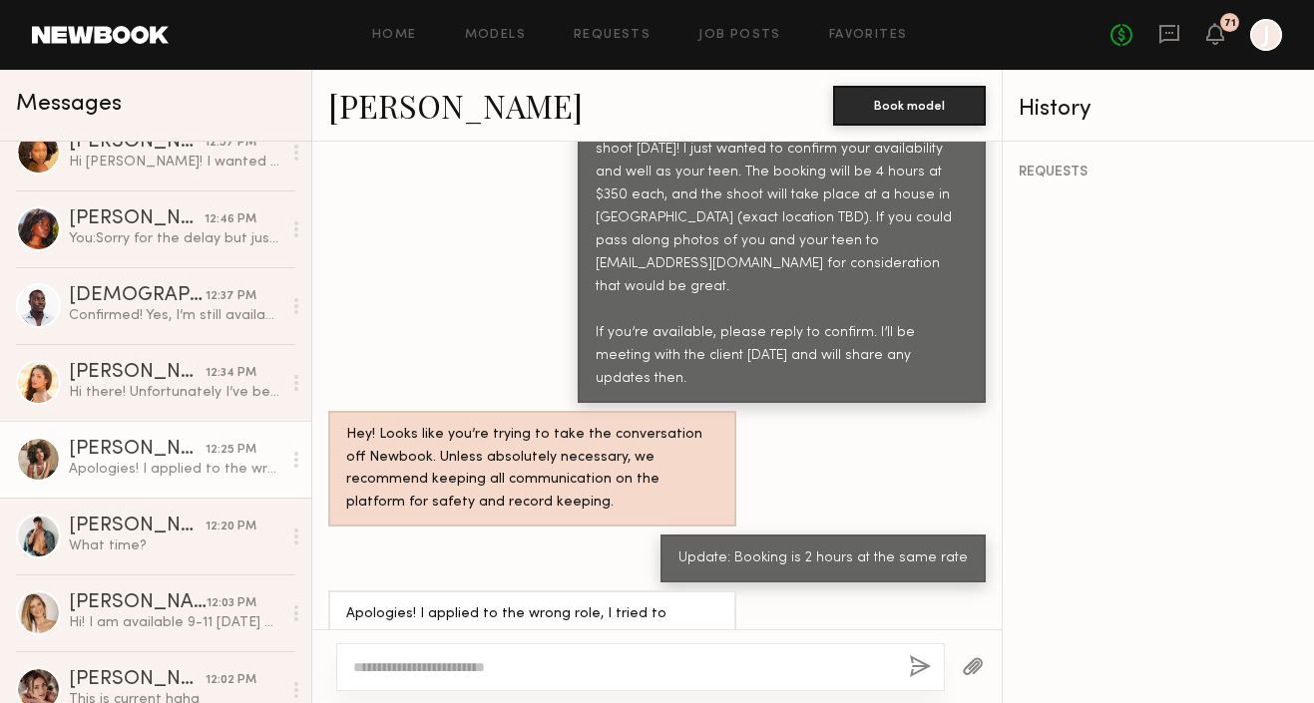
click at [427, 118] on link "Monica M." at bounding box center [455, 105] width 254 height 43
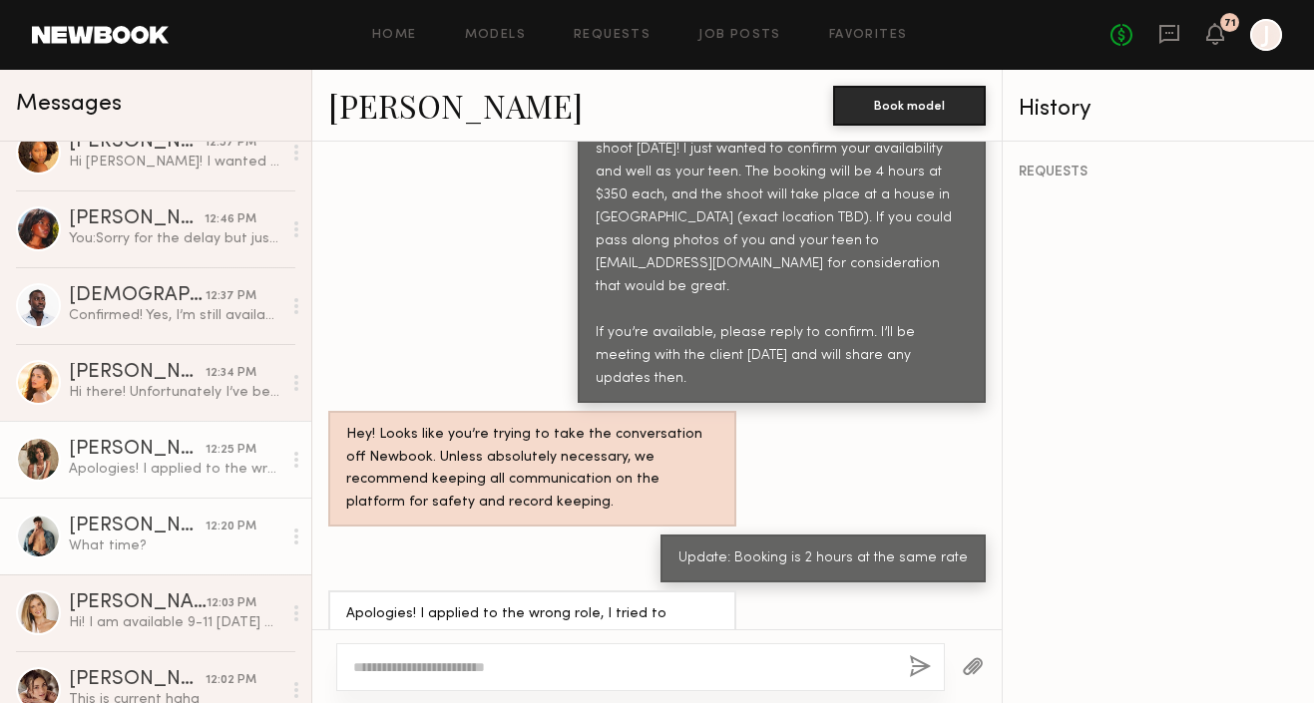
click at [175, 541] on div "What time?" at bounding box center [175, 546] width 213 height 19
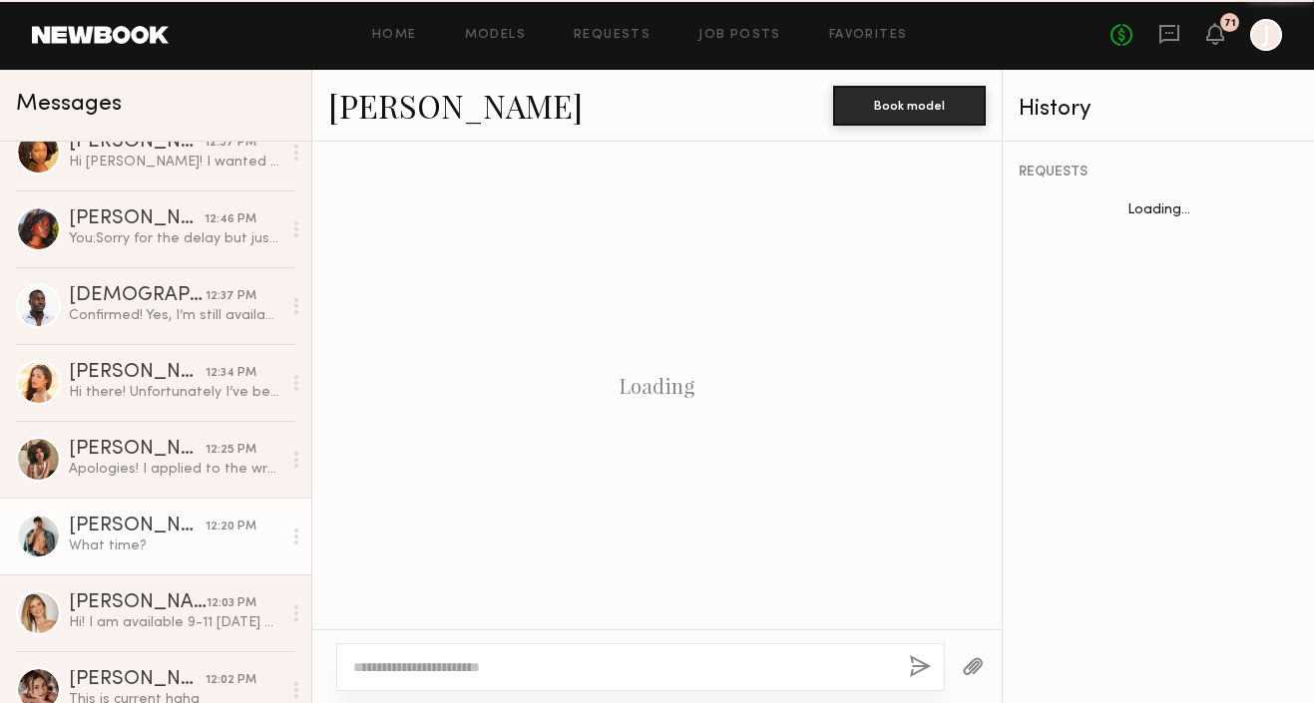
scroll to position [1433, 0]
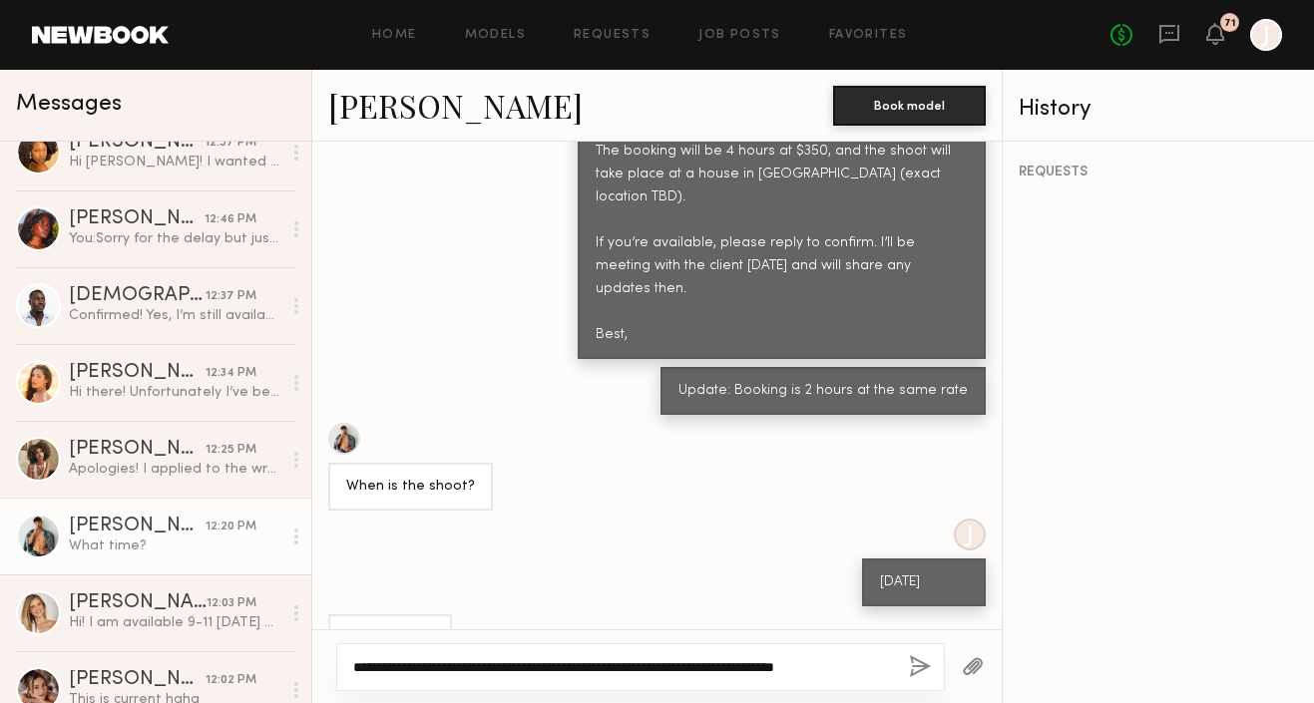
click at [787, 670] on textarea "**********" at bounding box center [623, 668] width 540 height 20
click at [874, 668] on textarea "**********" at bounding box center [623, 668] width 540 height 20
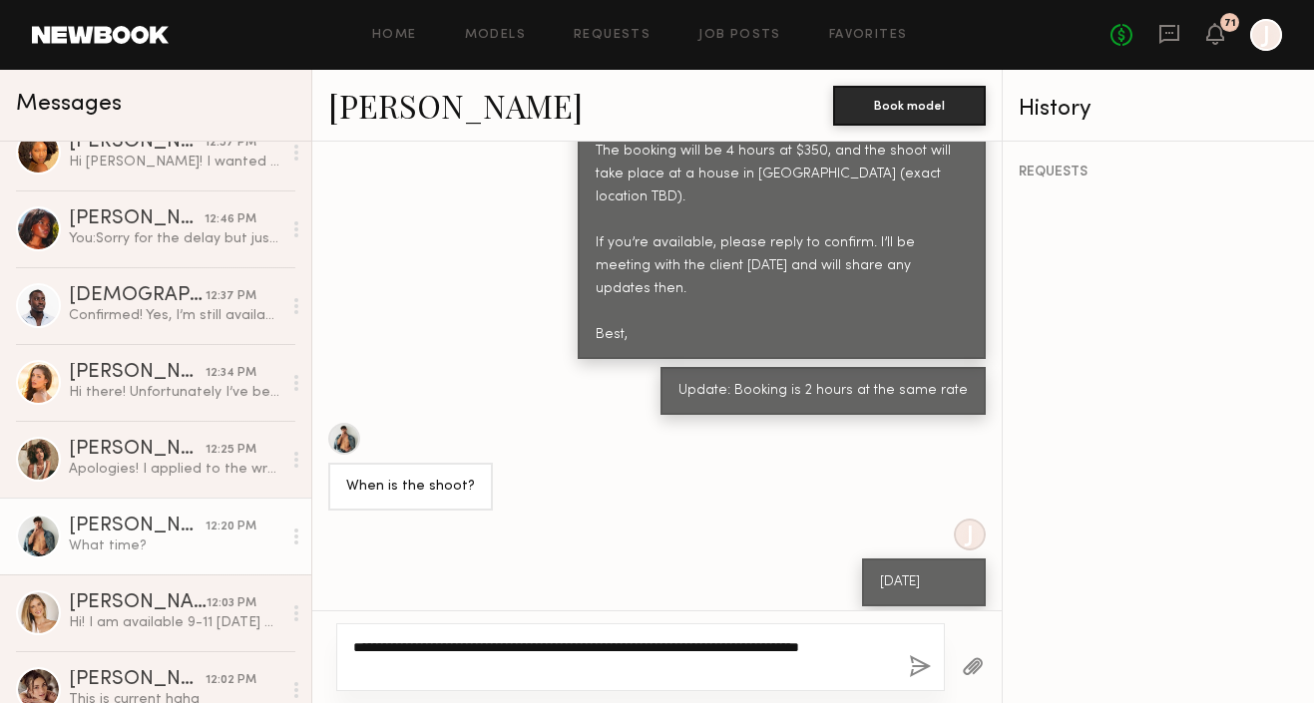
type textarea "**********"
click at [915, 674] on button "button" at bounding box center [920, 668] width 22 height 25
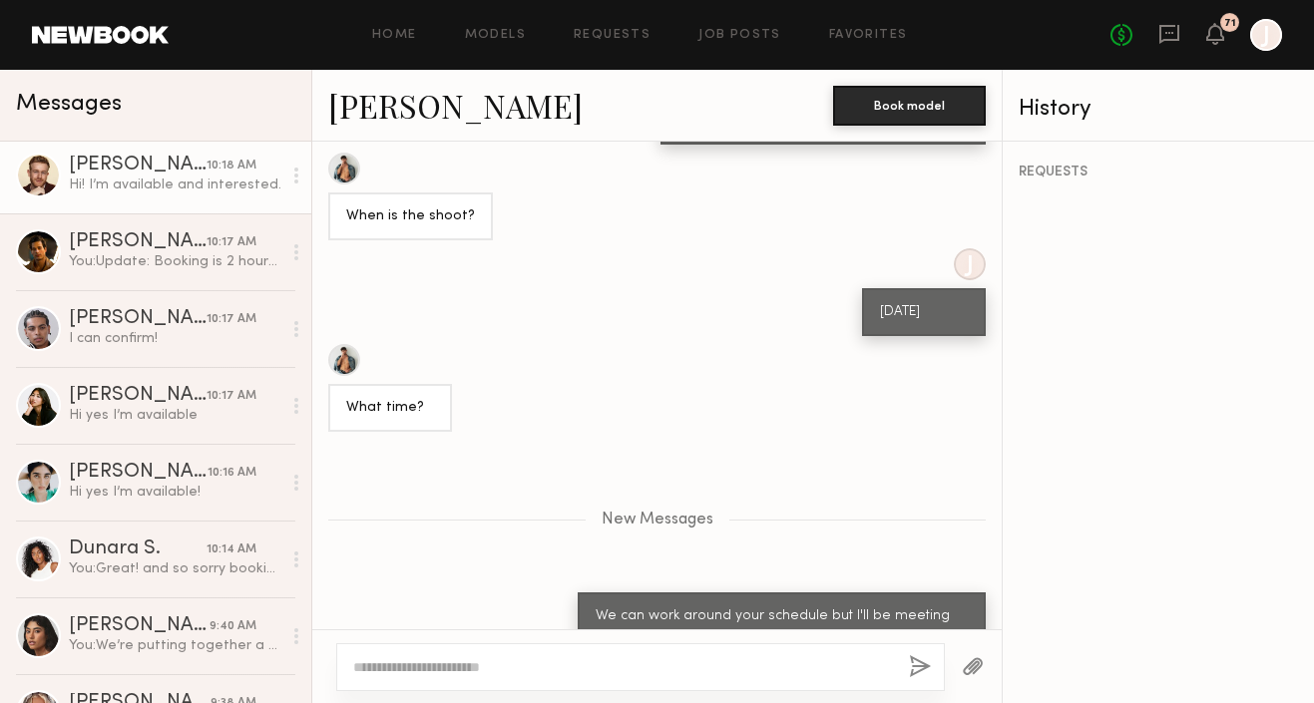
scroll to position [1233, 0]
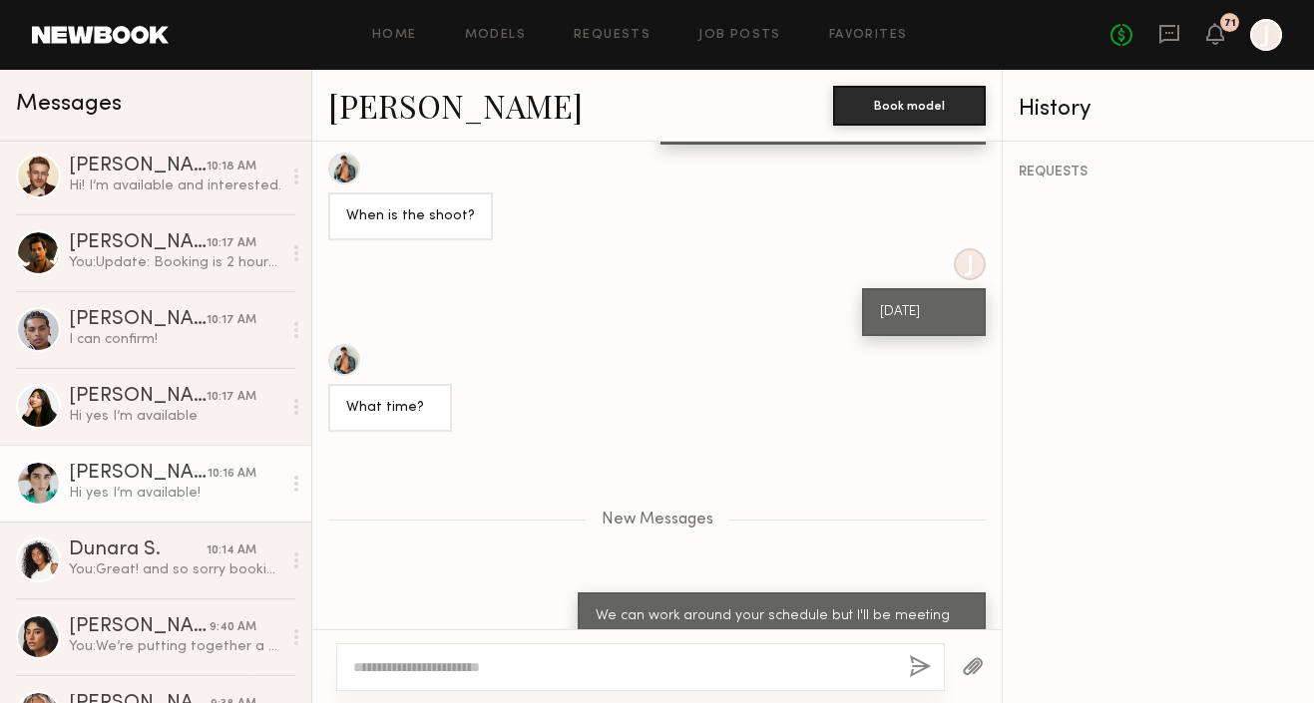
click at [188, 490] on div "Hi yes I’m available!" at bounding box center [175, 493] width 213 height 19
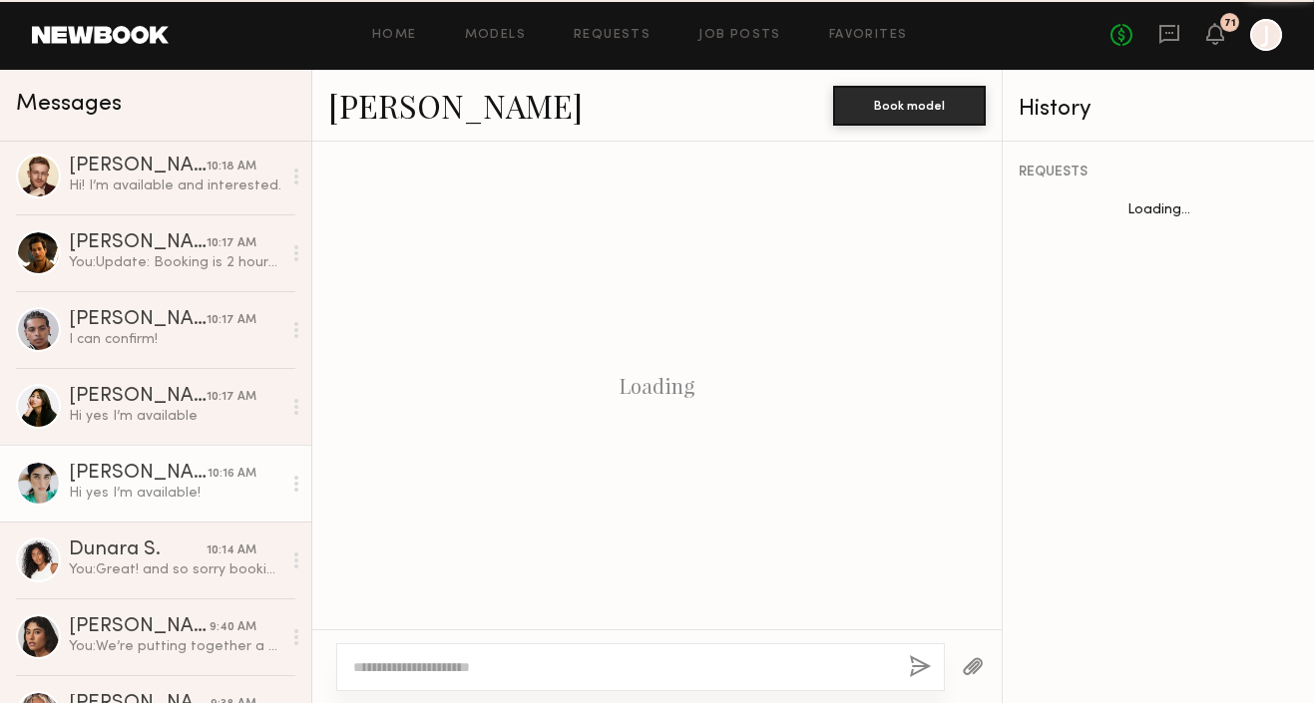
scroll to position [899, 0]
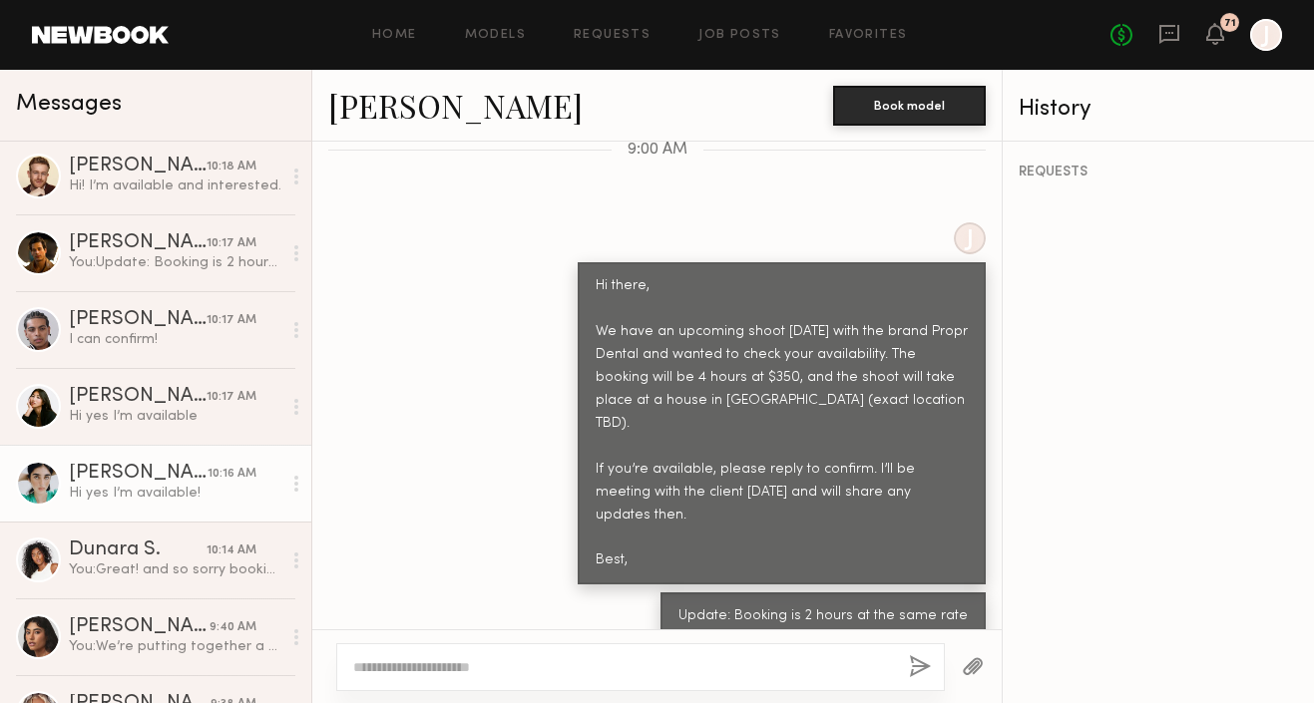
click at [354, 104] on link "Mia T." at bounding box center [455, 105] width 254 height 43
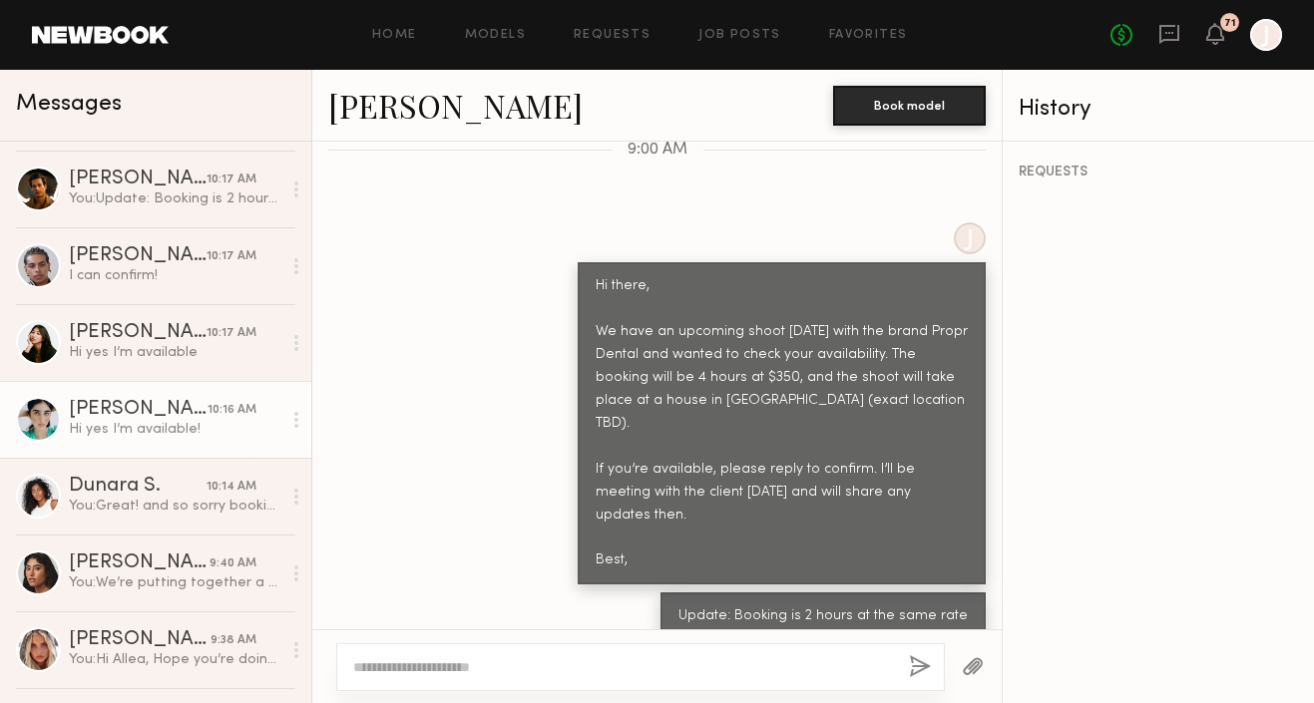
scroll to position [1324, 0]
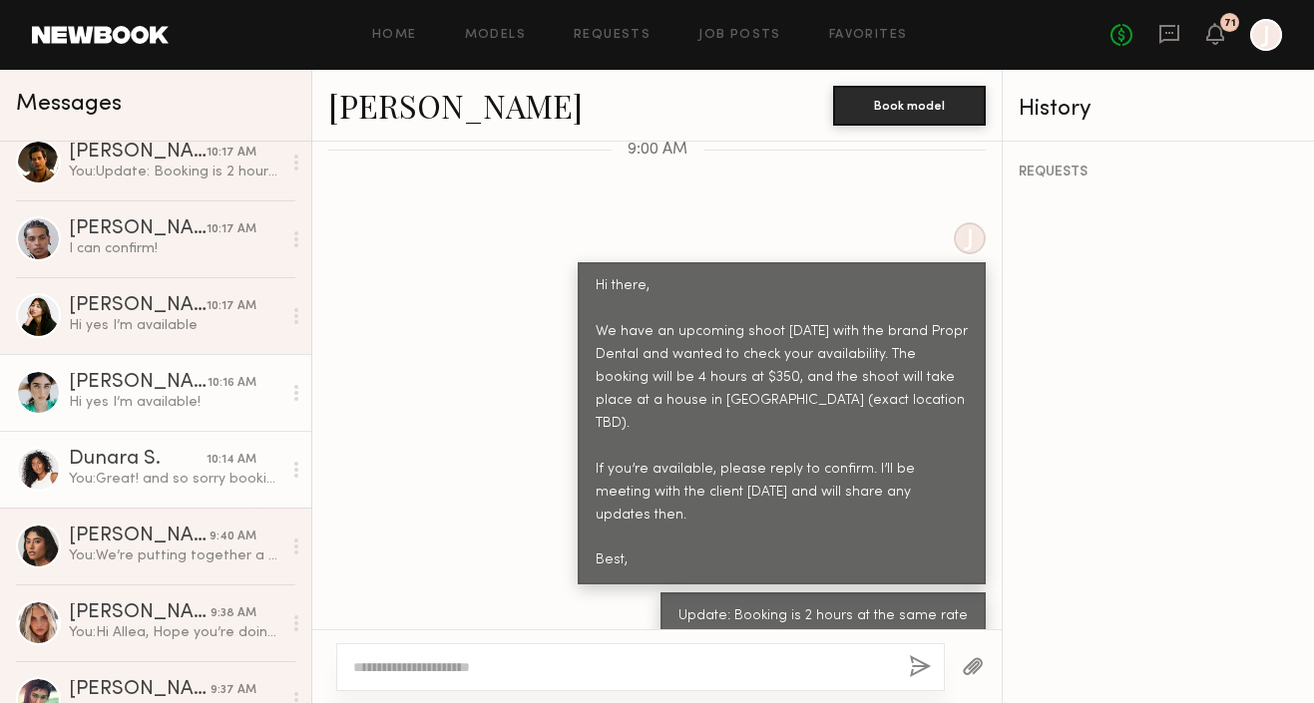
click at [162, 483] on div "You: Great! and so sorry booking will be 2 hours" at bounding box center [175, 479] width 213 height 19
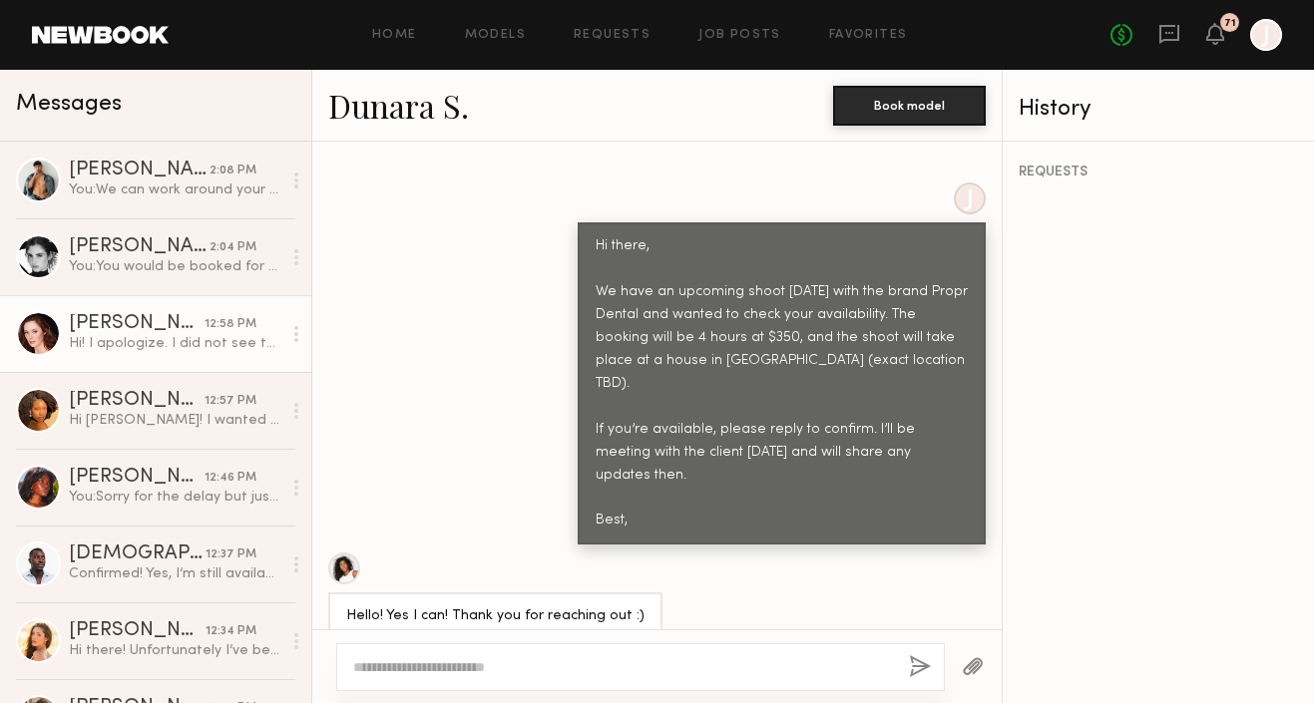
click at [131, 312] on link "Natalie D. 12:58 PM Hi! I apologize. I did not see the light colored print wher…" at bounding box center [155, 333] width 311 height 77
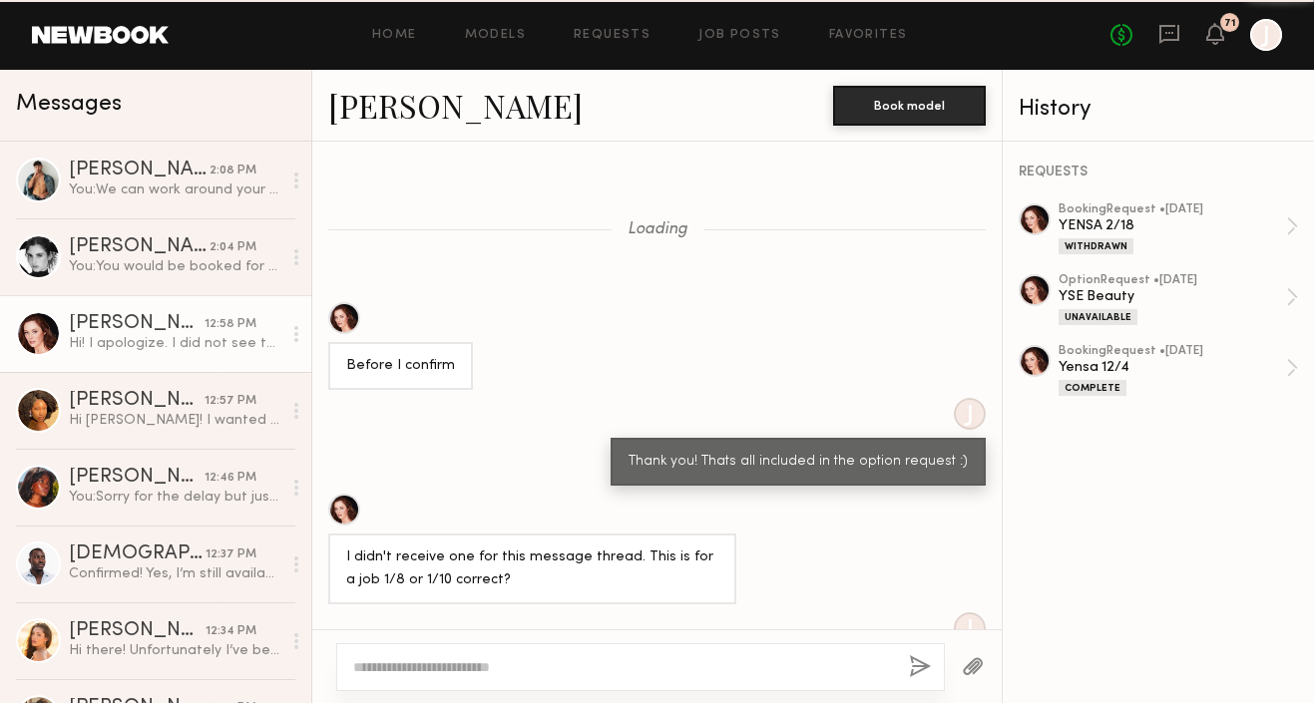
scroll to position [1452, 0]
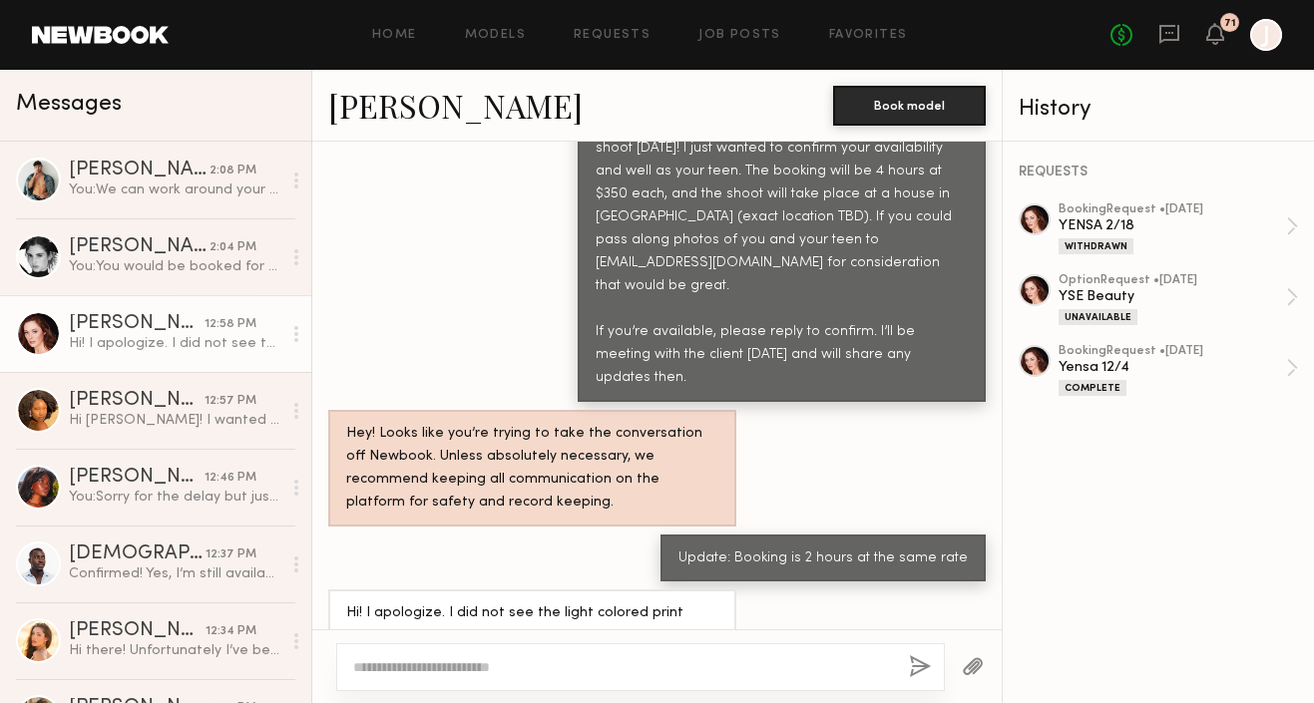
click at [406, 123] on link "Natalie D." at bounding box center [455, 105] width 254 height 43
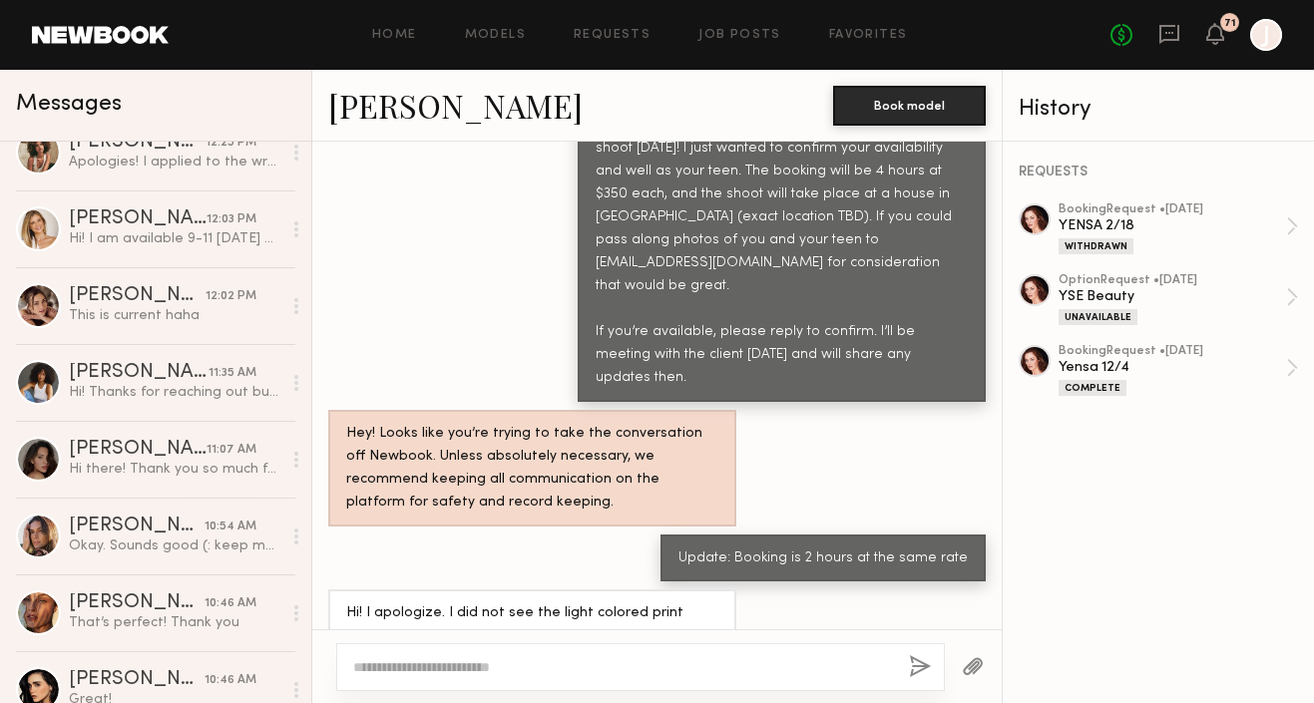
scroll to position [0, 0]
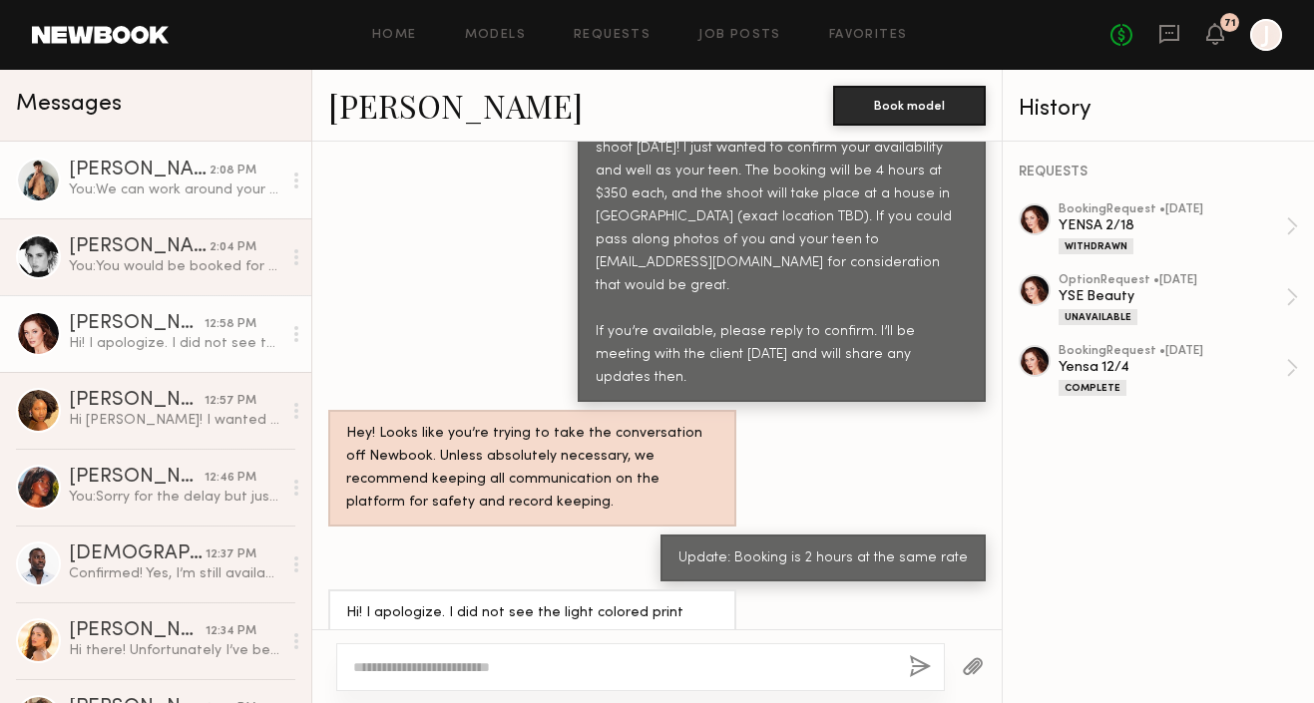
click at [167, 168] on div "Dylan W." at bounding box center [139, 171] width 141 height 20
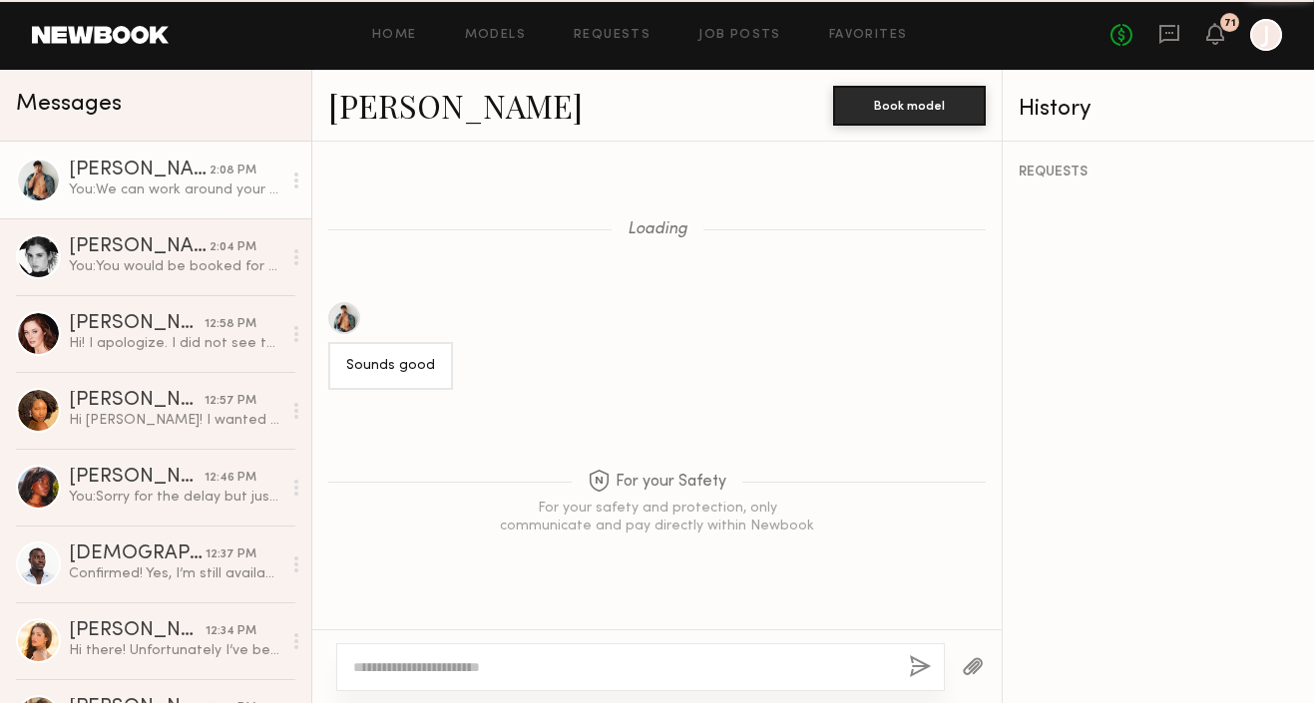
scroll to position [1647, 0]
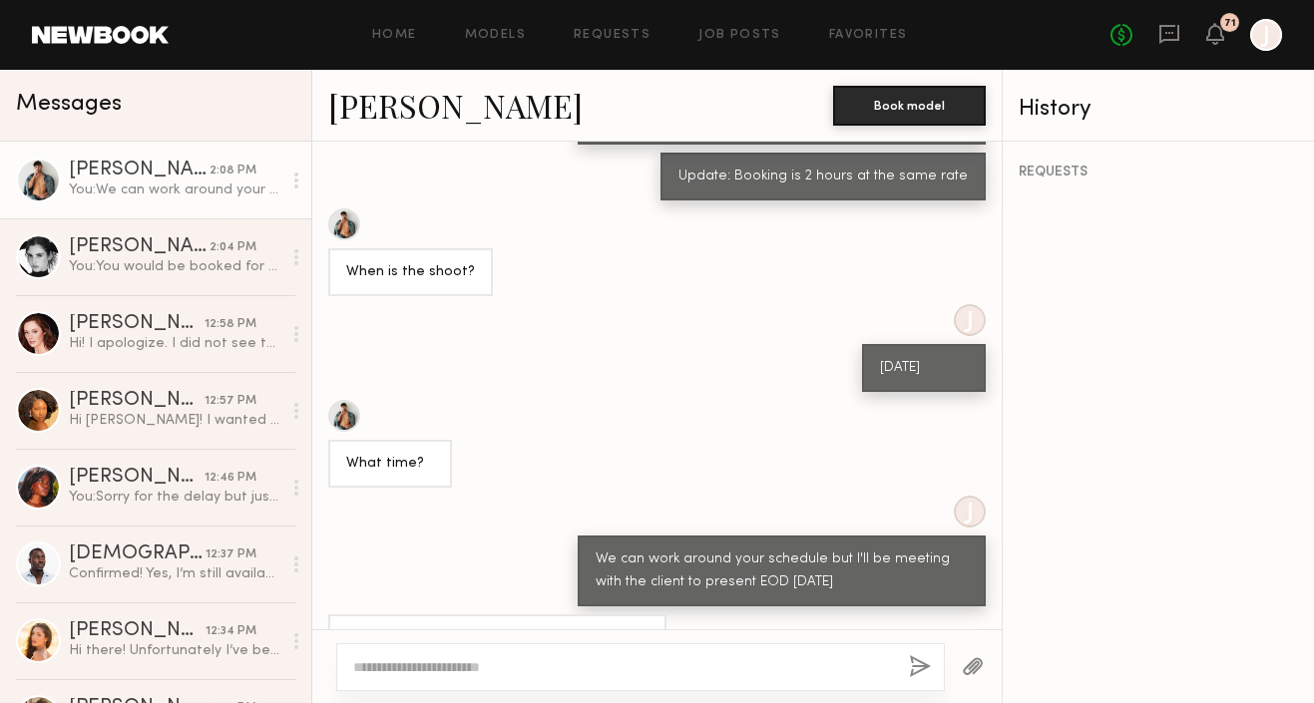
click at [441, 661] on textarea at bounding box center [623, 668] width 540 height 20
type textarea "*"
drag, startPoint x: 589, startPoint y: 667, endPoint x: 531, endPoint y: 671, distance: 58.0
click at [531, 671] on textarea "**********" at bounding box center [623, 668] width 540 height 20
type textarea "**********"
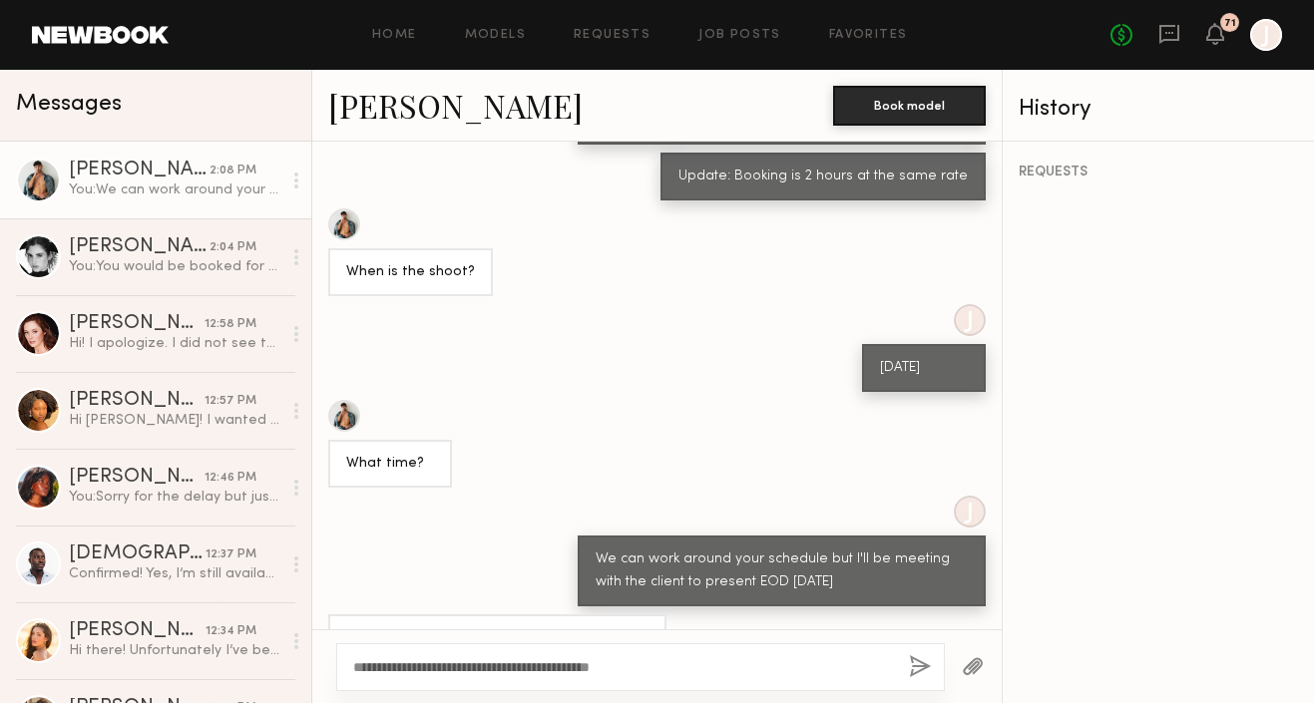
click at [920, 662] on button "button" at bounding box center [920, 668] width 22 height 25
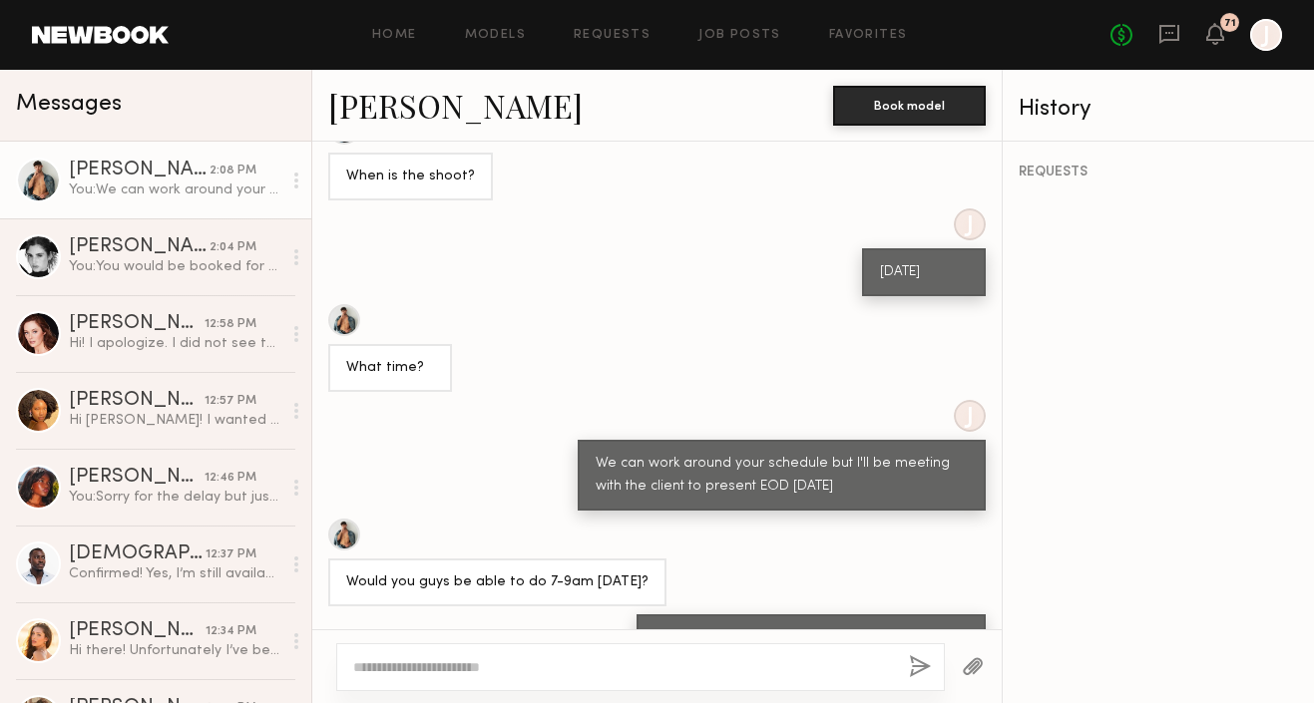
click at [771, 658] on textarea at bounding box center [623, 668] width 540 height 20
type textarea "*********"
click at [921, 664] on button "button" at bounding box center [920, 668] width 22 height 25
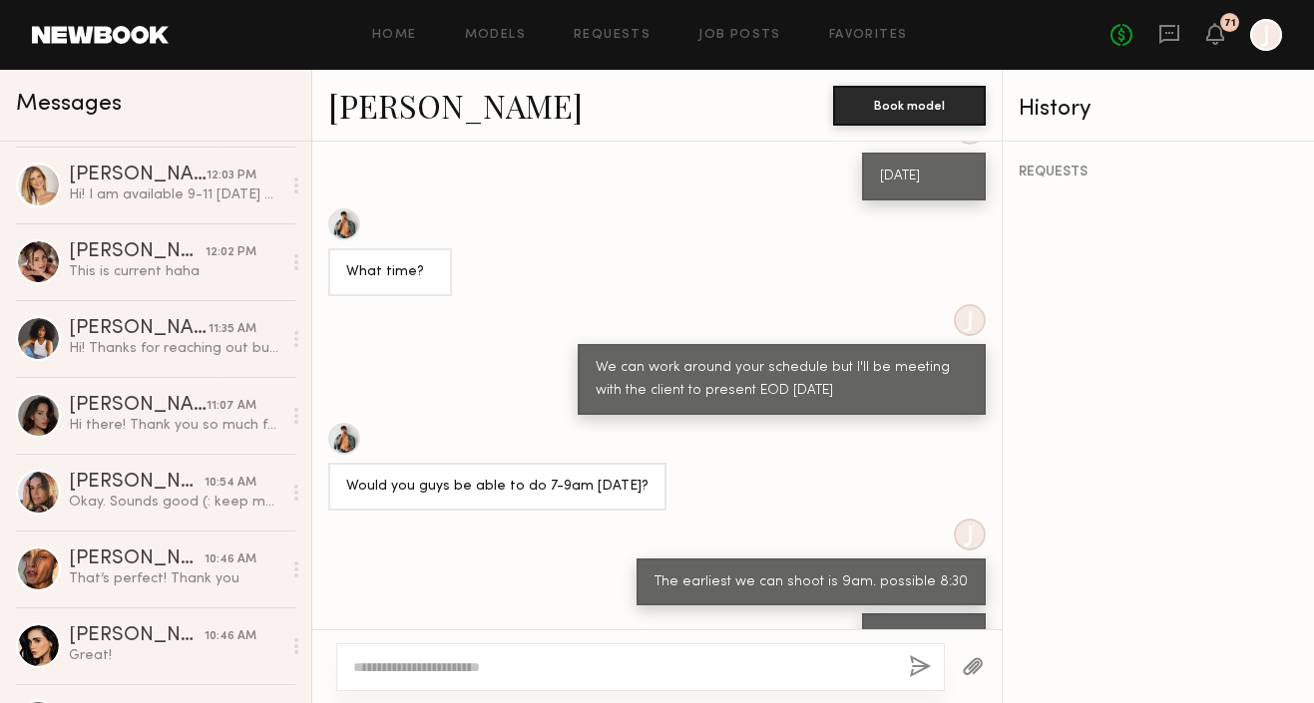
scroll to position [612, 0]
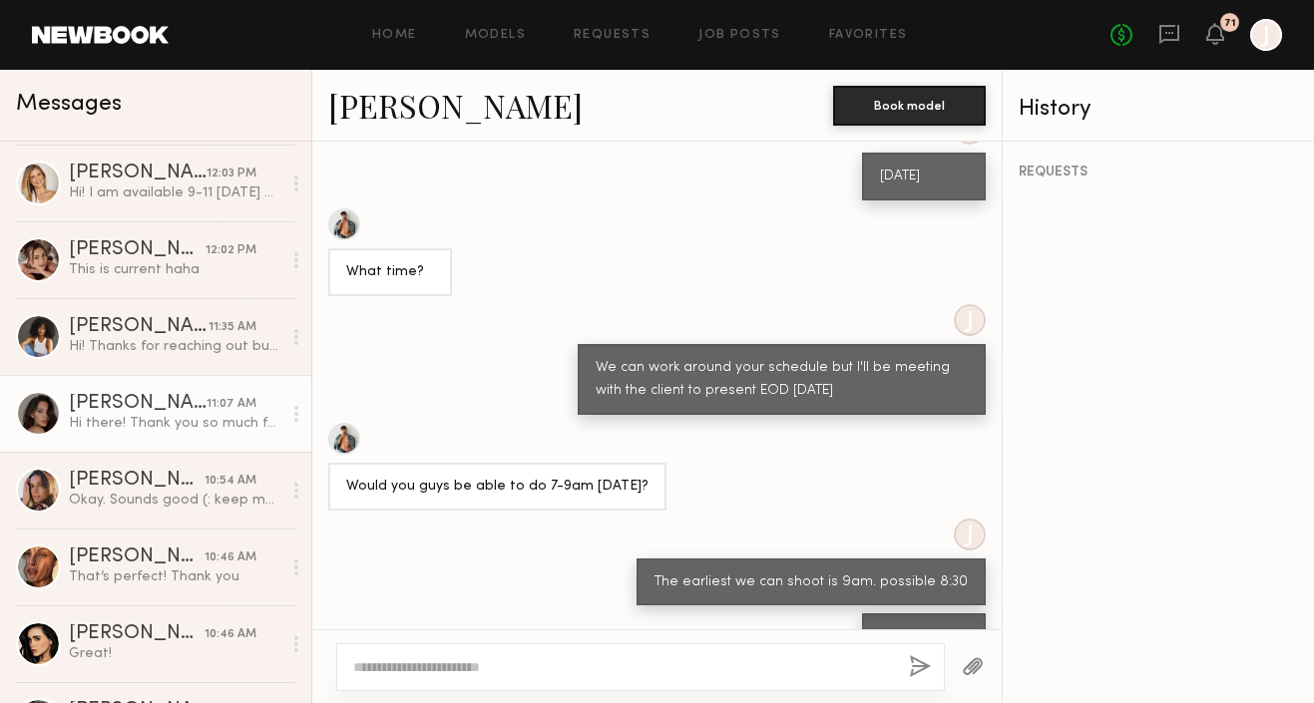
click at [153, 394] on div "Briane J." at bounding box center [138, 404] width 138 height 20
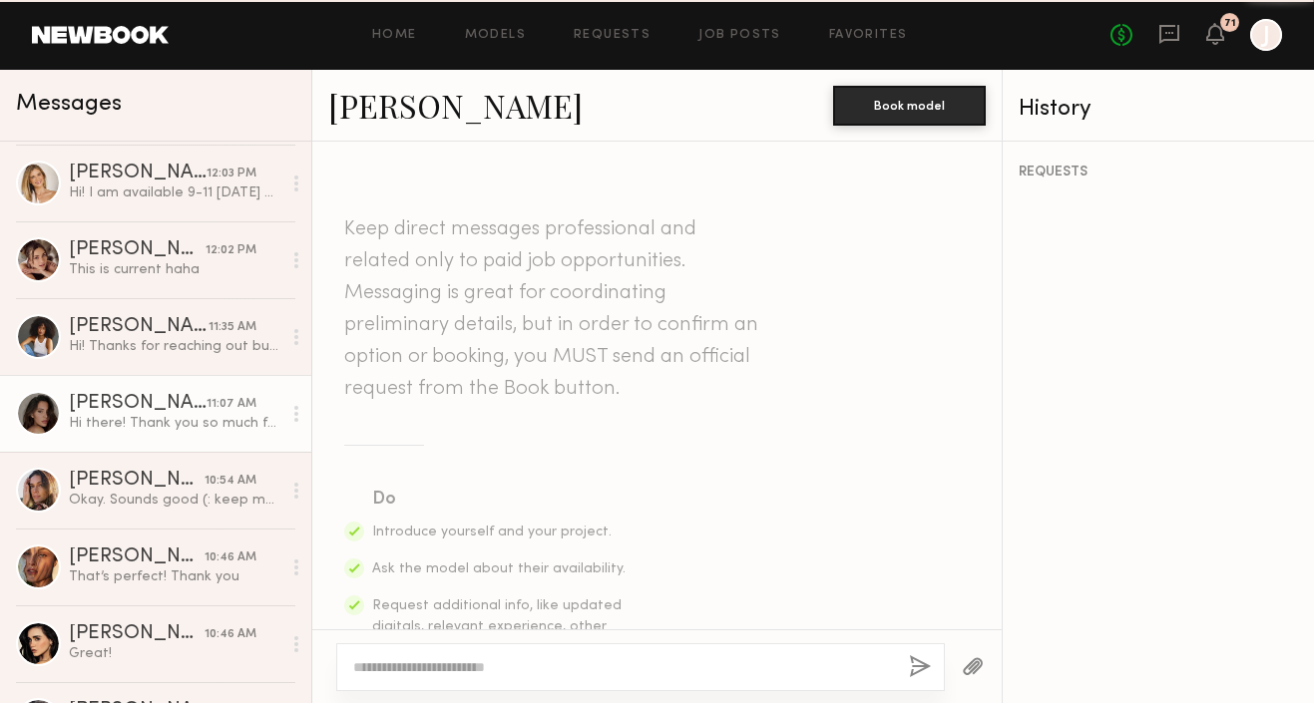
scroll to position [1645, 0]
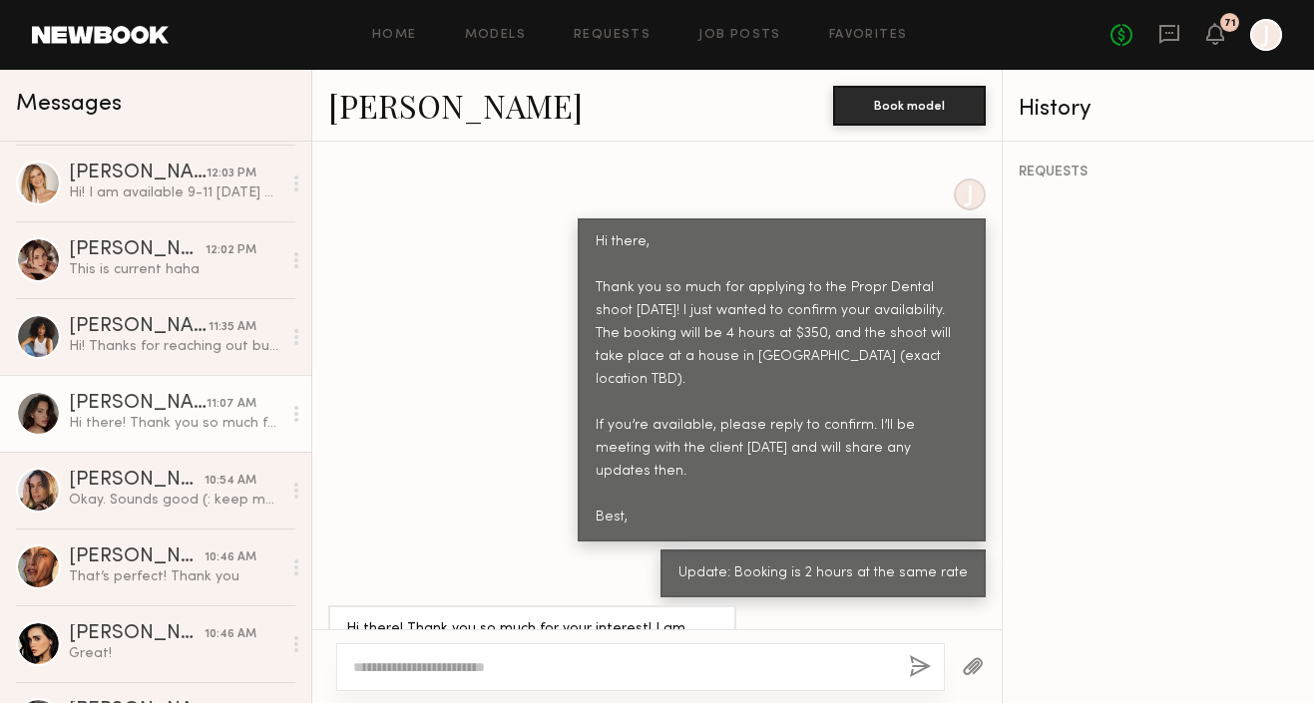
click at [405, 104] on link "Briane J." at bounding box center [455, 105] width 254 height 43
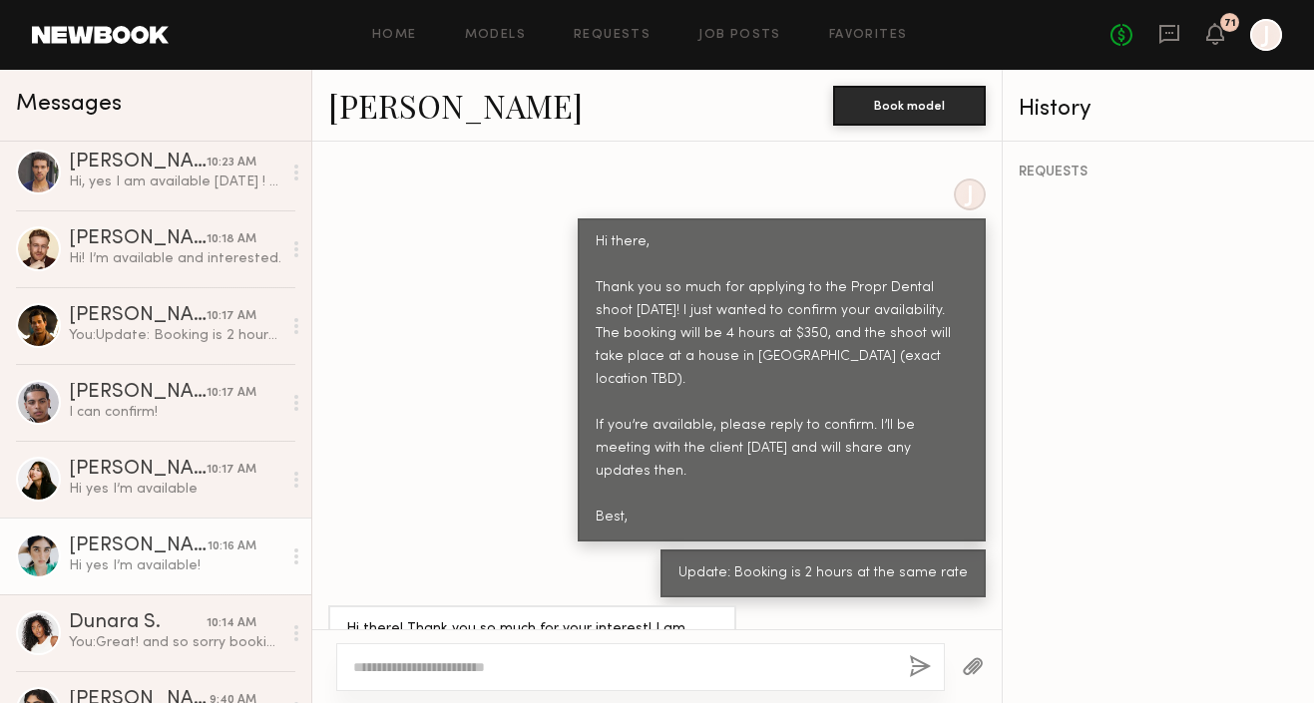
scroll to position [1238, 0]
click at [176, 544] on div "Mia T." at bounding box center [138, 546] width 139 height 20
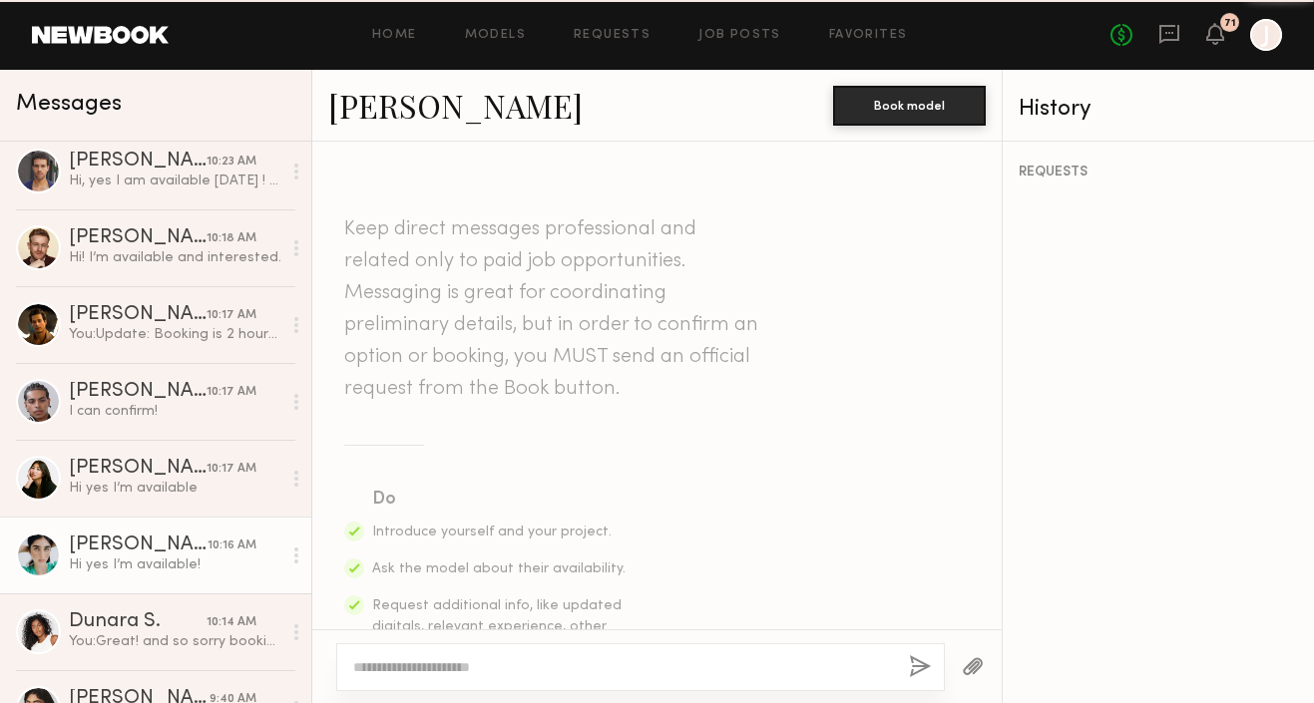
scroll to position [899, 0]
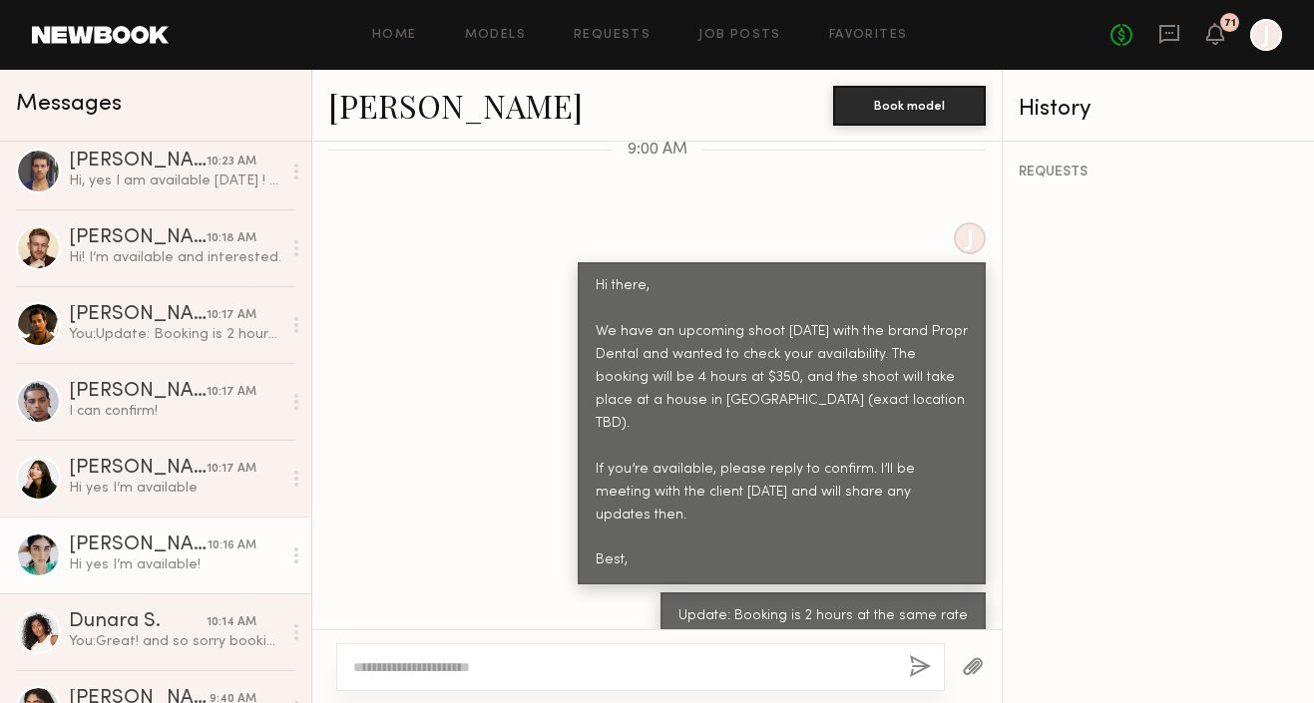
click at [392, 107] on link "Mia T." at bounding box center [455, 105] width 254 height 43
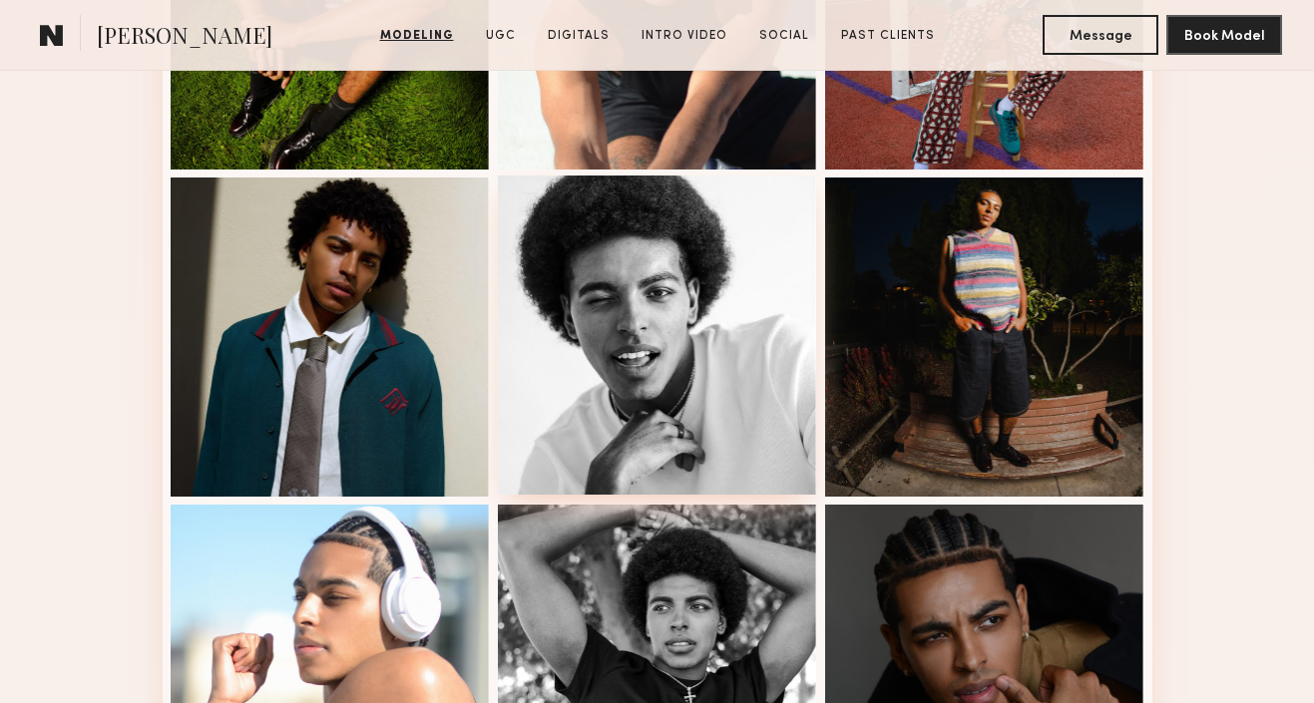
scroll to position [1780, 0]
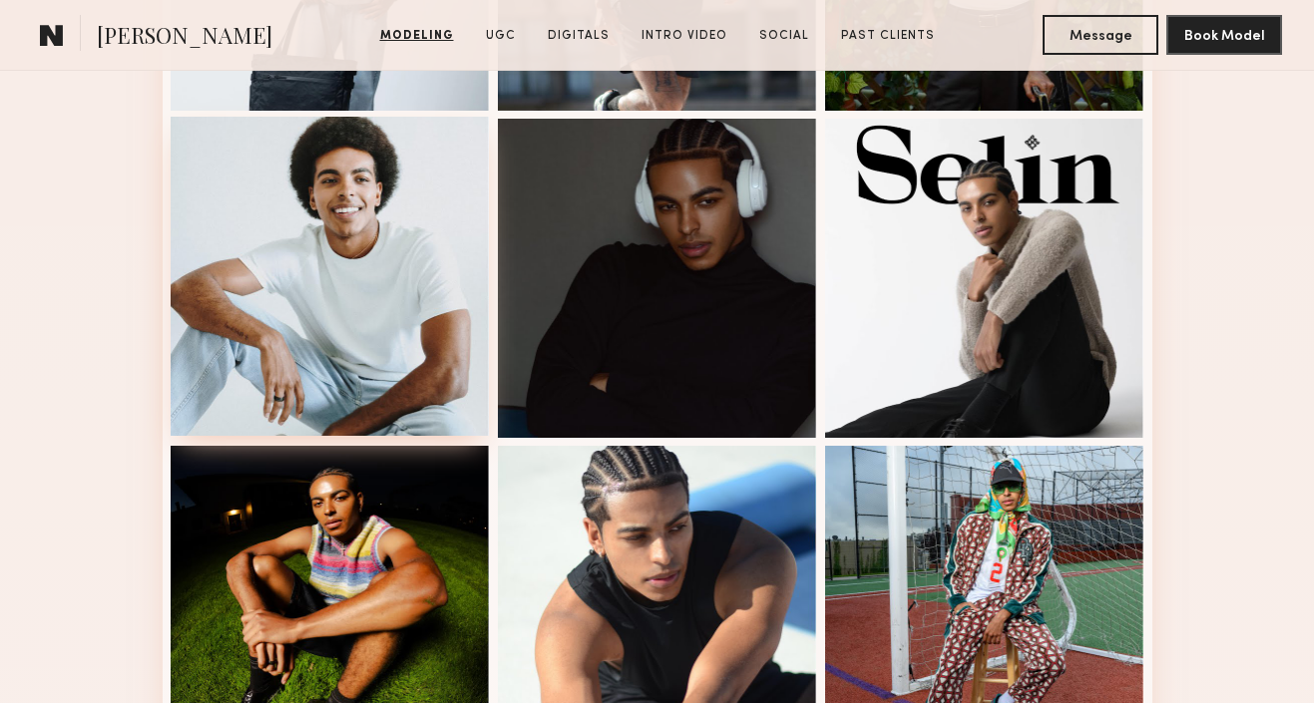
click at [339, 315] on div at bounding box center [330, 276] width 319 height 319
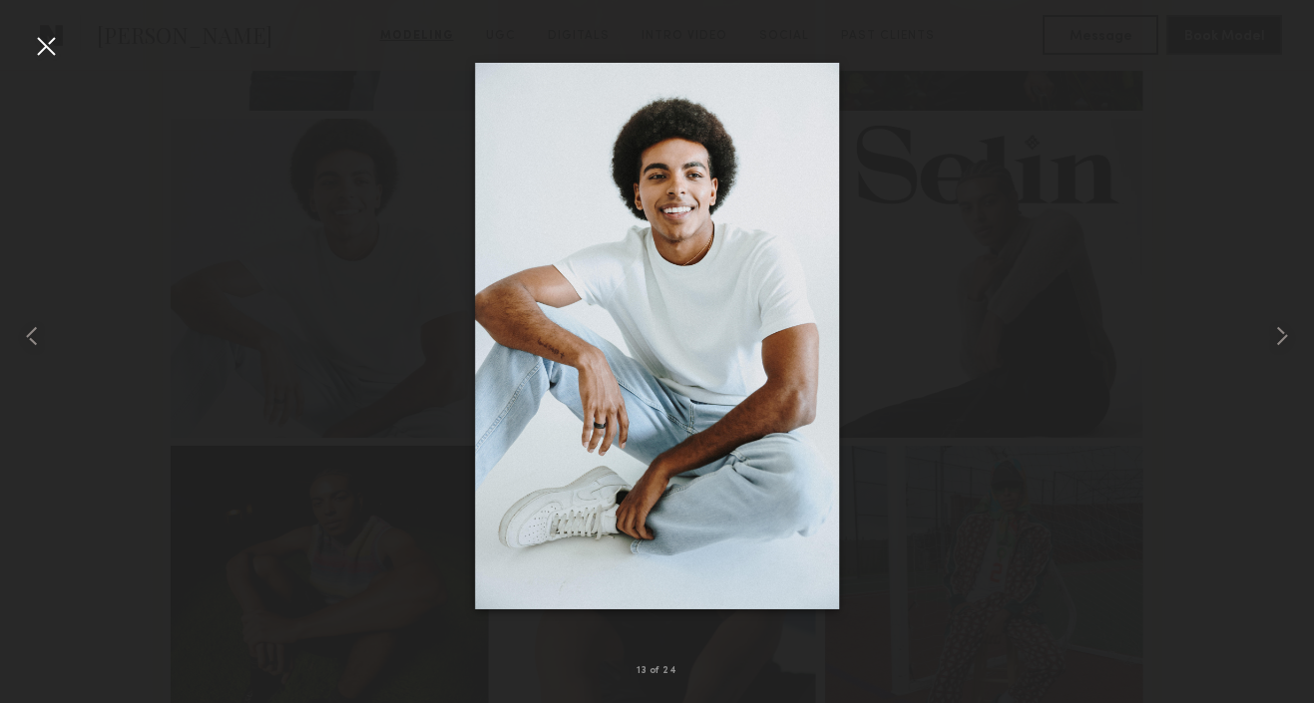
click at [49, 42] on div at bounding box center [46, 46] width 32 height 32
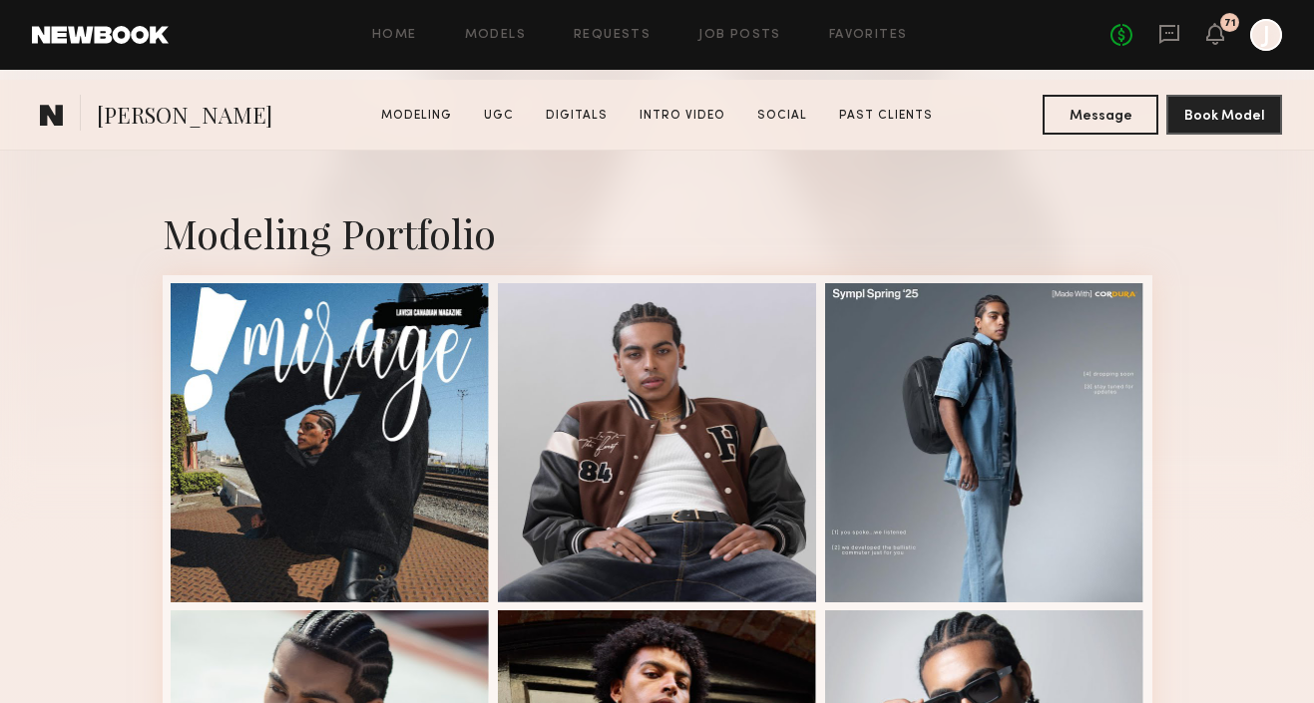
scroll to position [550, 0]
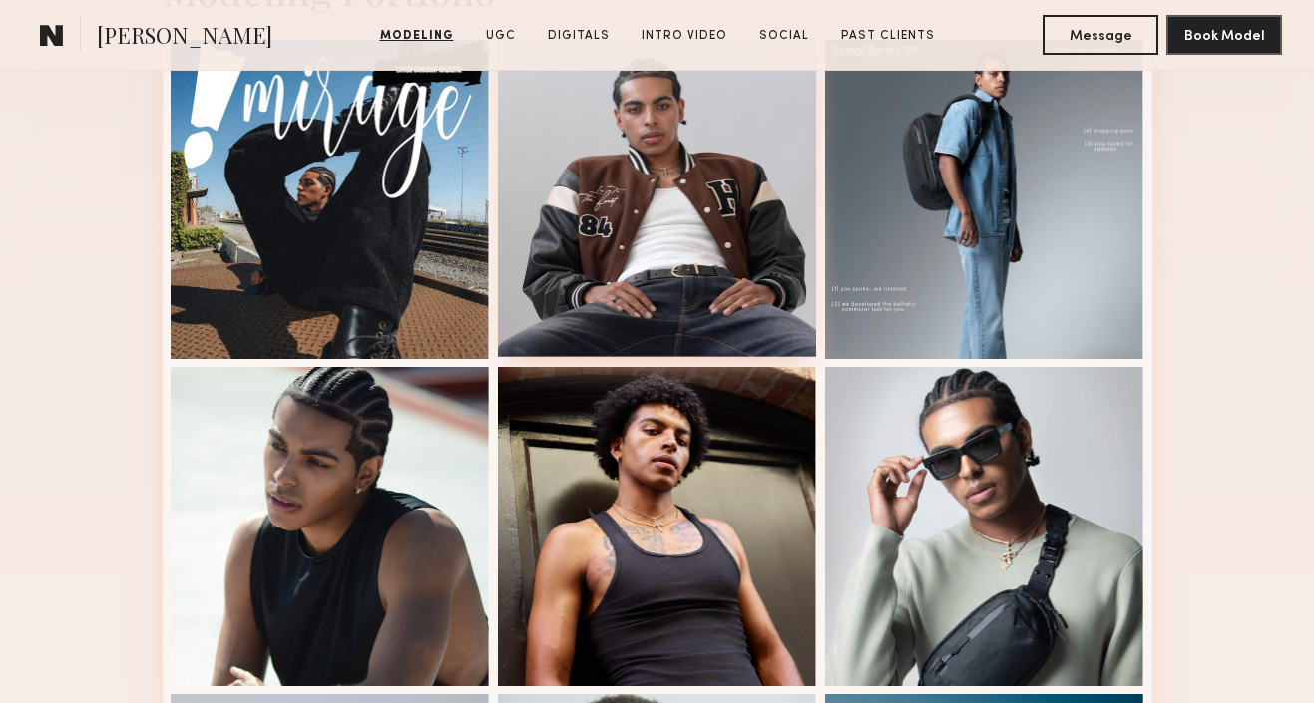
click at [654, 197] on div at bounding box center [657, 197] width 319 height 319
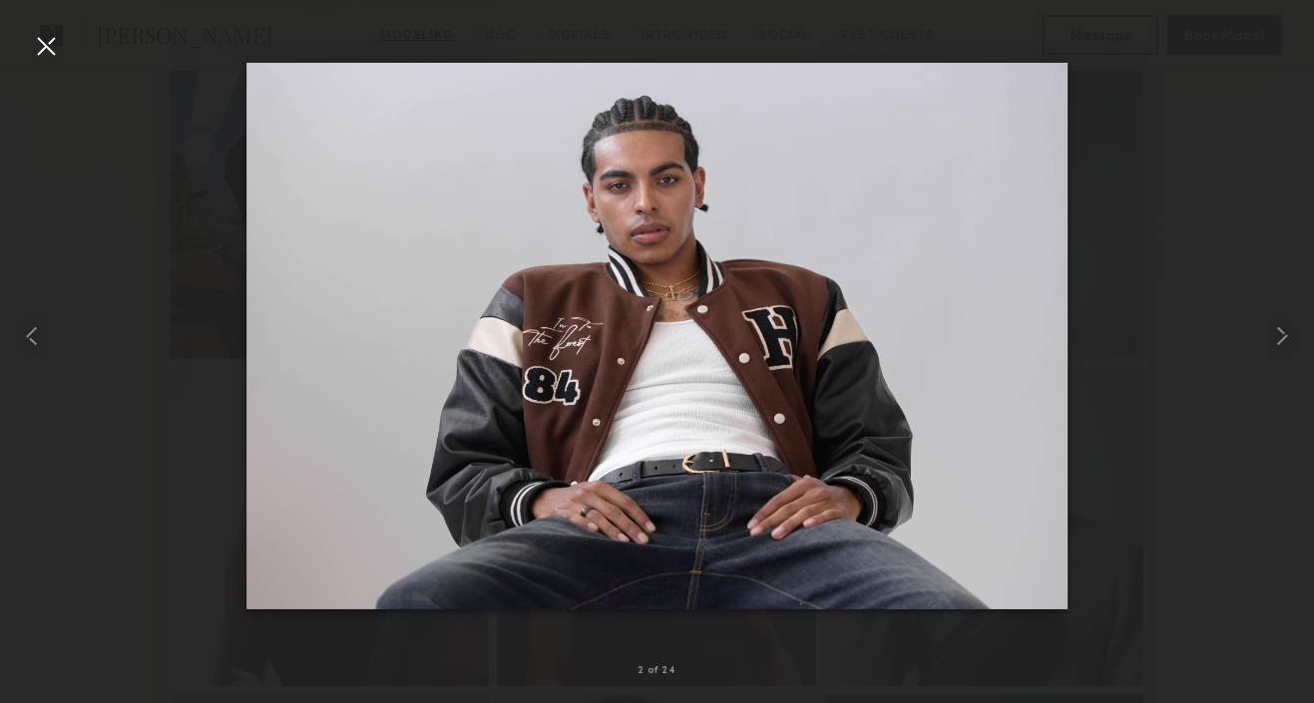
click at [39, 40] on div at bounding box center [46, 46] width 32 height 32
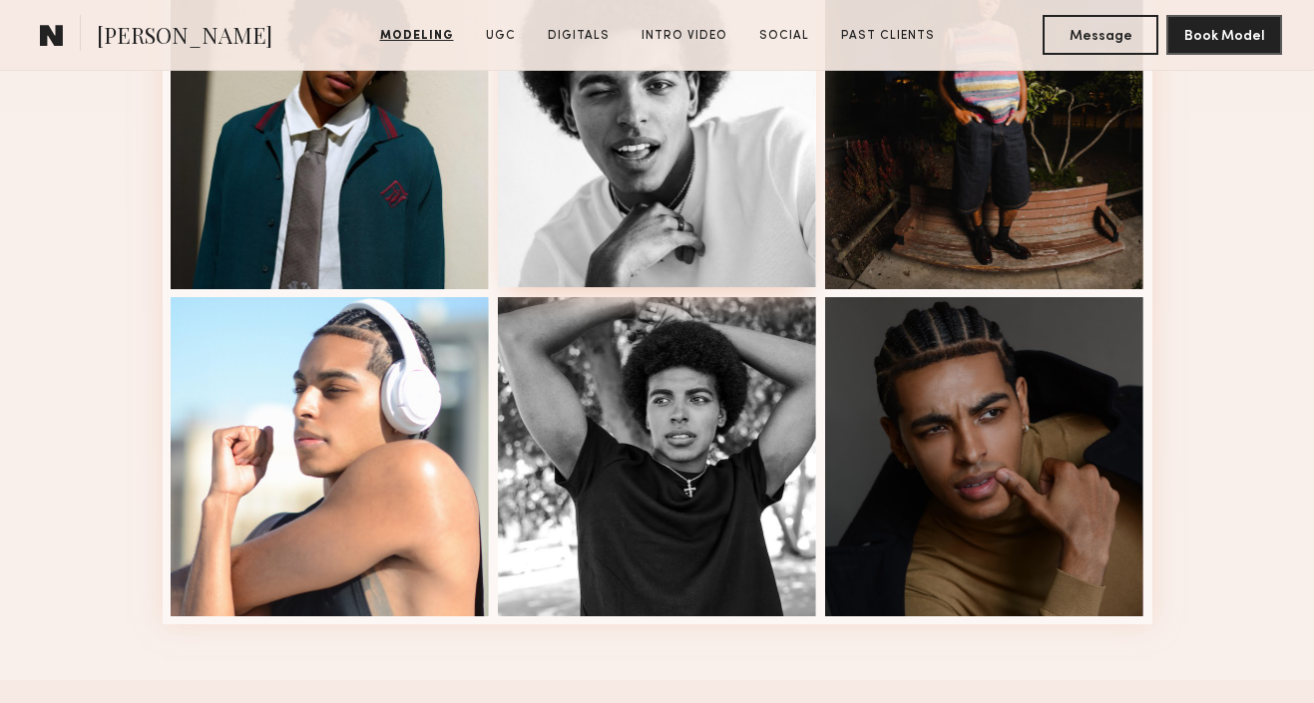
scroll to position [2586, 0]
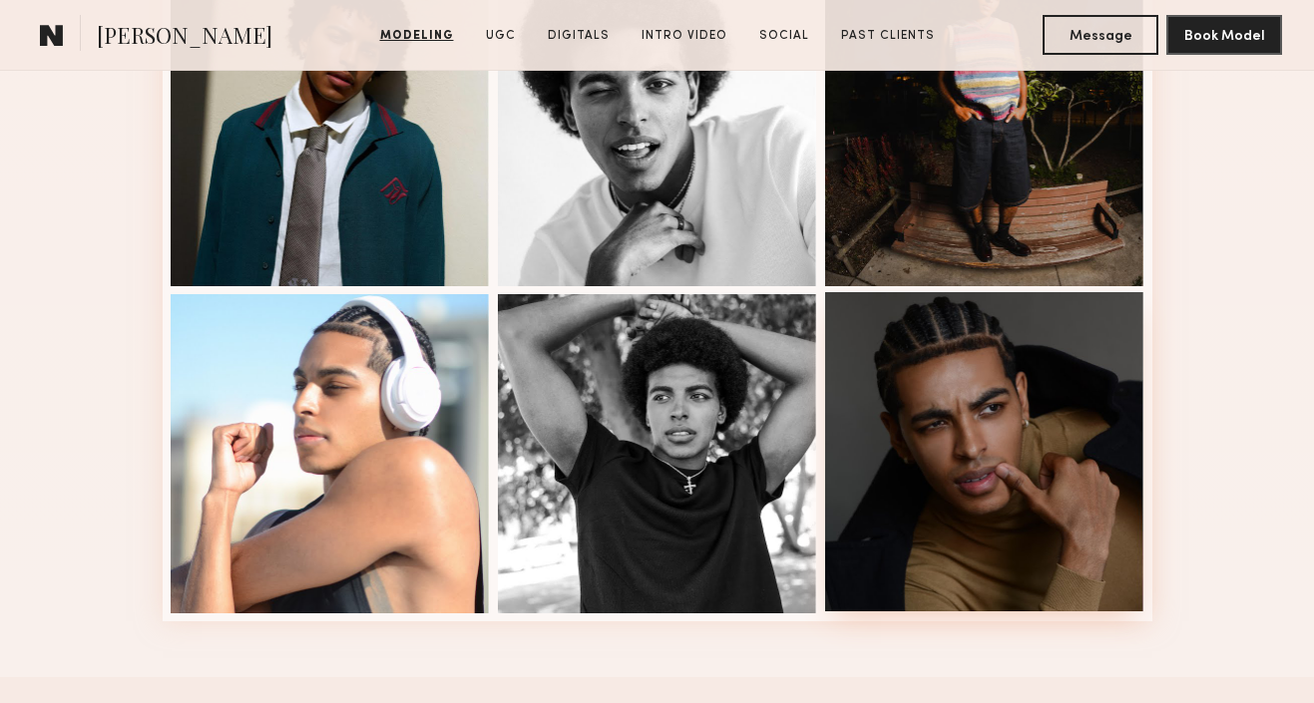
click at [944, 453] on div at bounding box center [984, 451] width 319 height 319
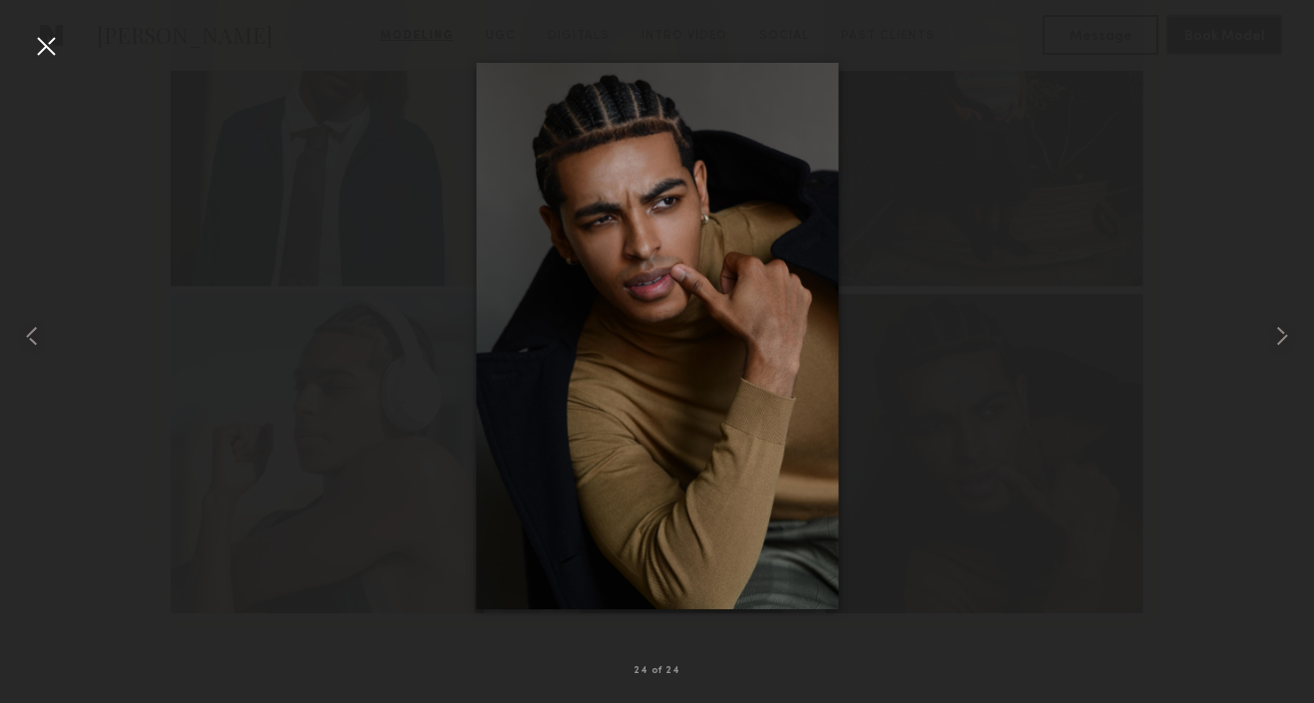
click at [37, 50] on div at bounding box center [46, 46] width 32 height 32
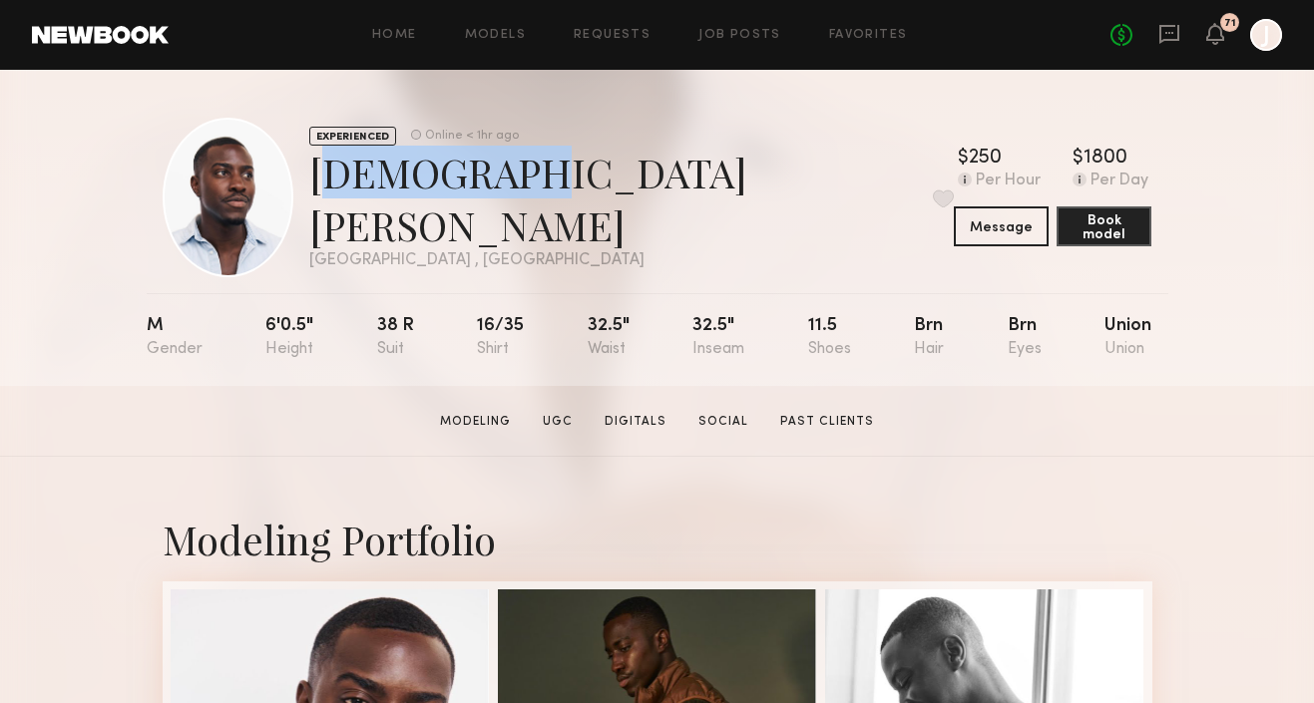
drag, startPoint x: 339, startPoint y: 203, endPoint x: 504, endPoint y: 206, distance: 164.7
click at [504, 206] on div "[PERSON_NAME] Favorite" at bounding box center [631, 199] width 645 height 106
copy div "[DEMOGRAPHIC_DATA][PERSON_NAME]"
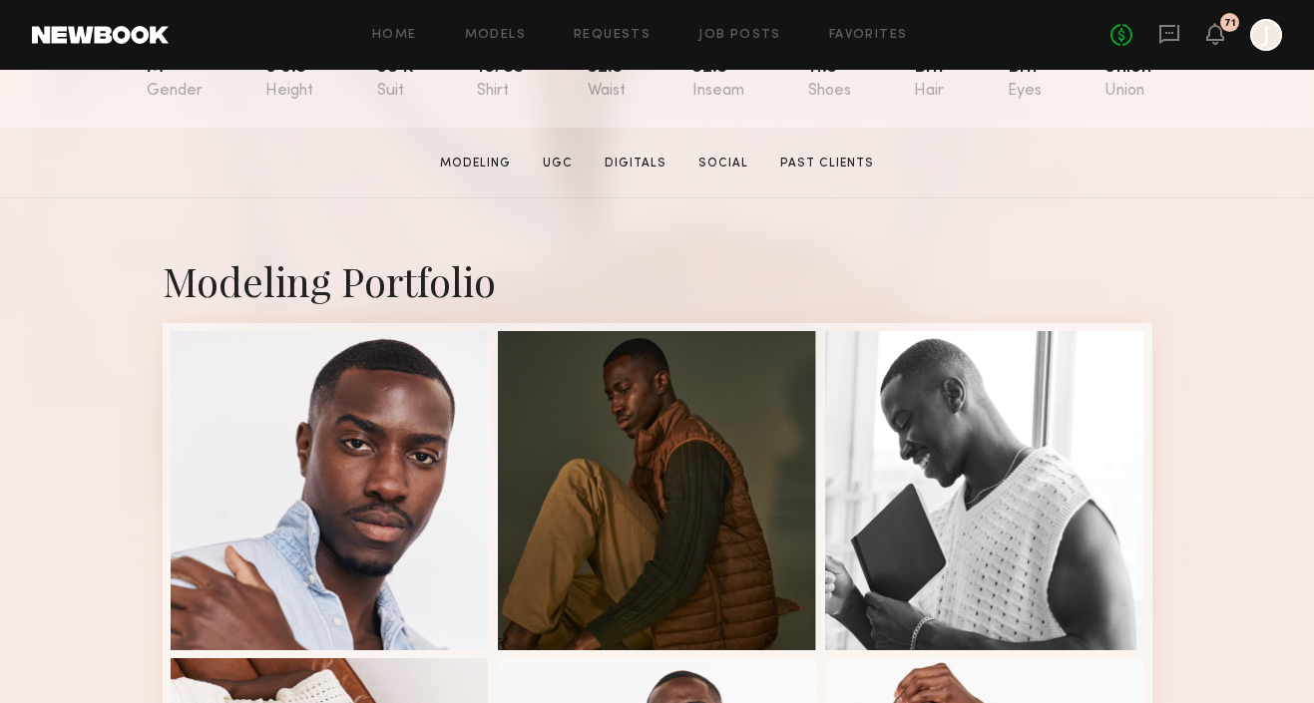
scroll to position [464, 0]
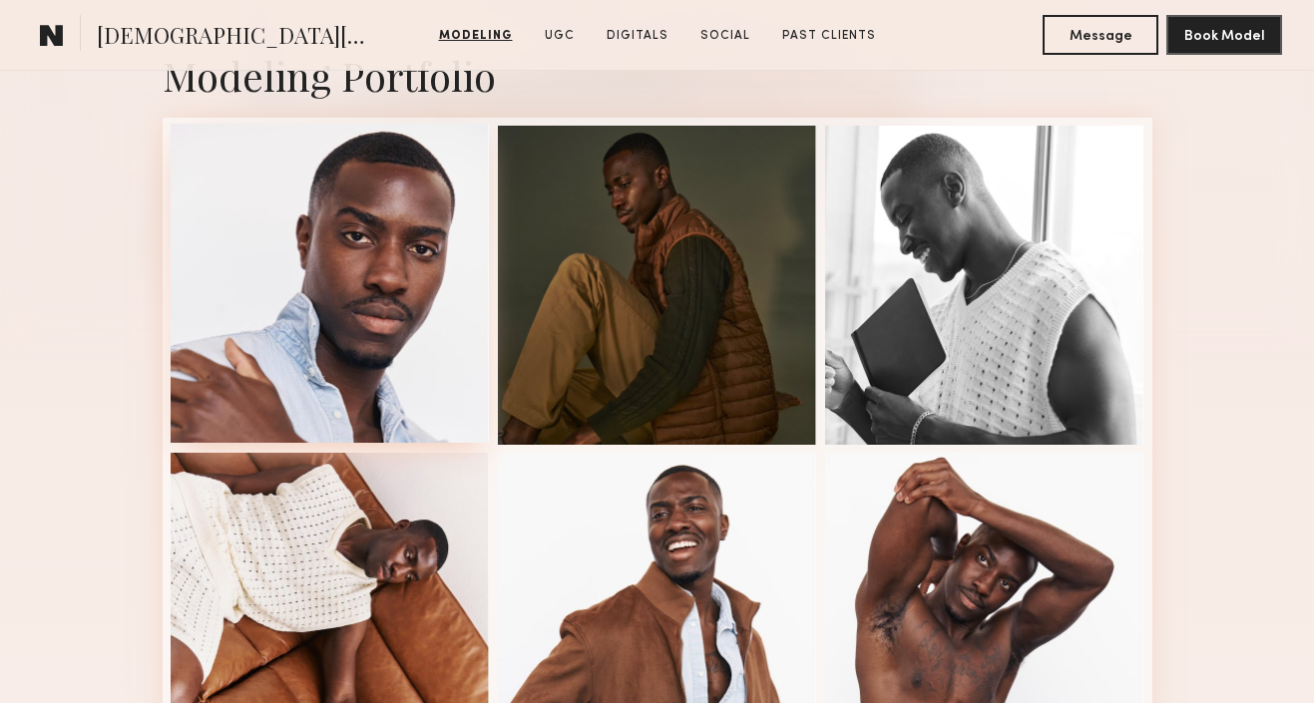
click at [371, 287] on div at bounding box center [330, 283] width 319 height 319
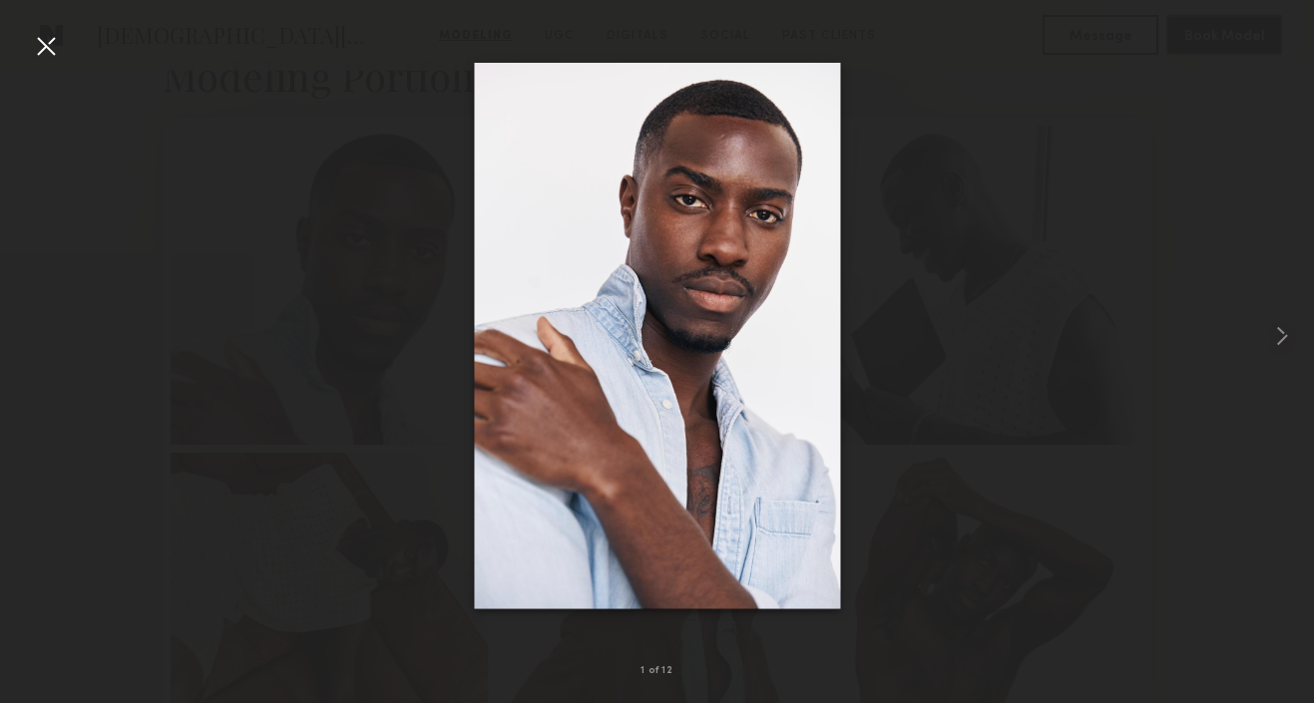
click at [46, 37] on div at bounding box center [46, 46] width 32 height 32
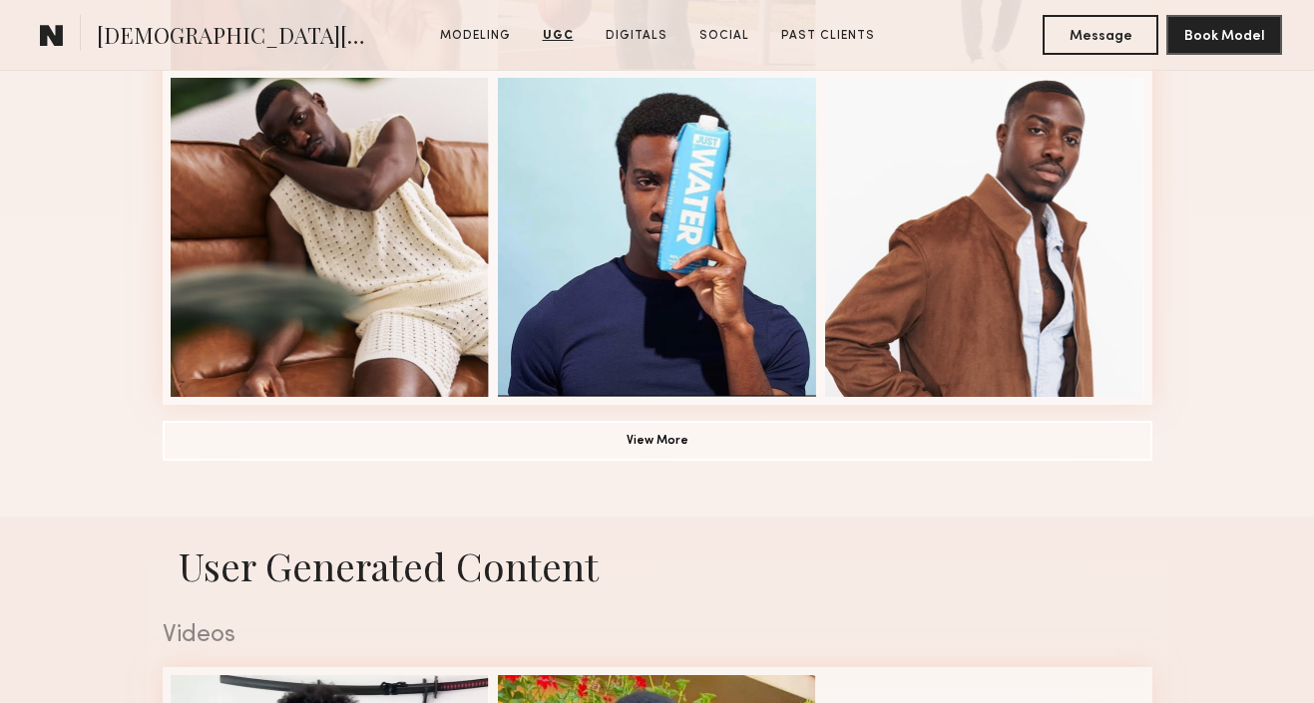
scroll to position [1405, 0]
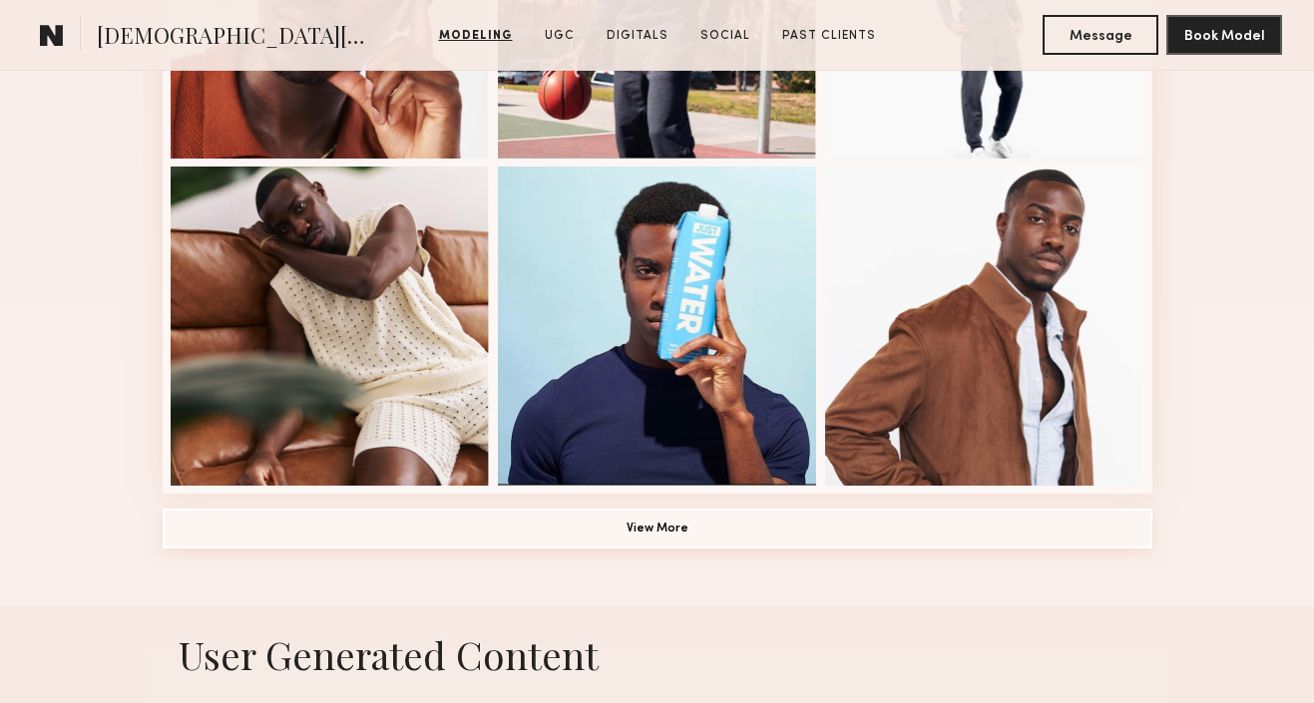
click at [628, 527] on button "View More" at bounding box center [658, 529] width 990 height 40
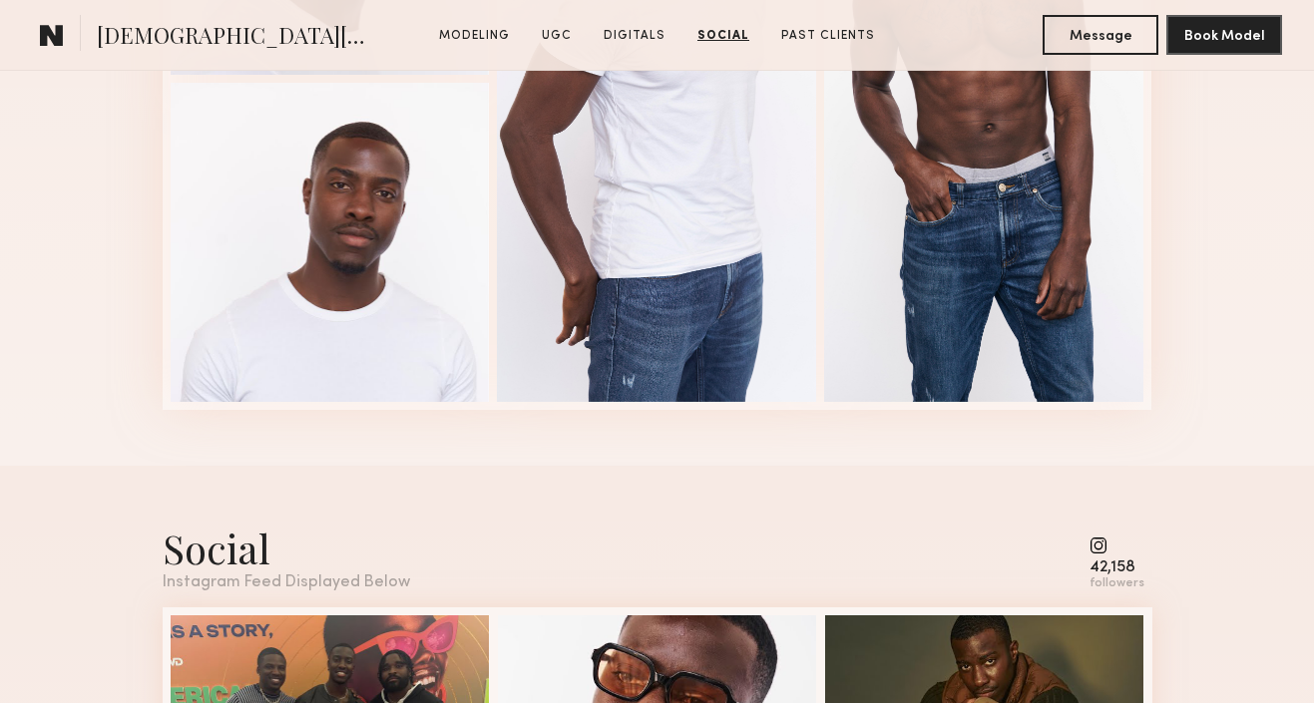
scroll to position [3774, 0]
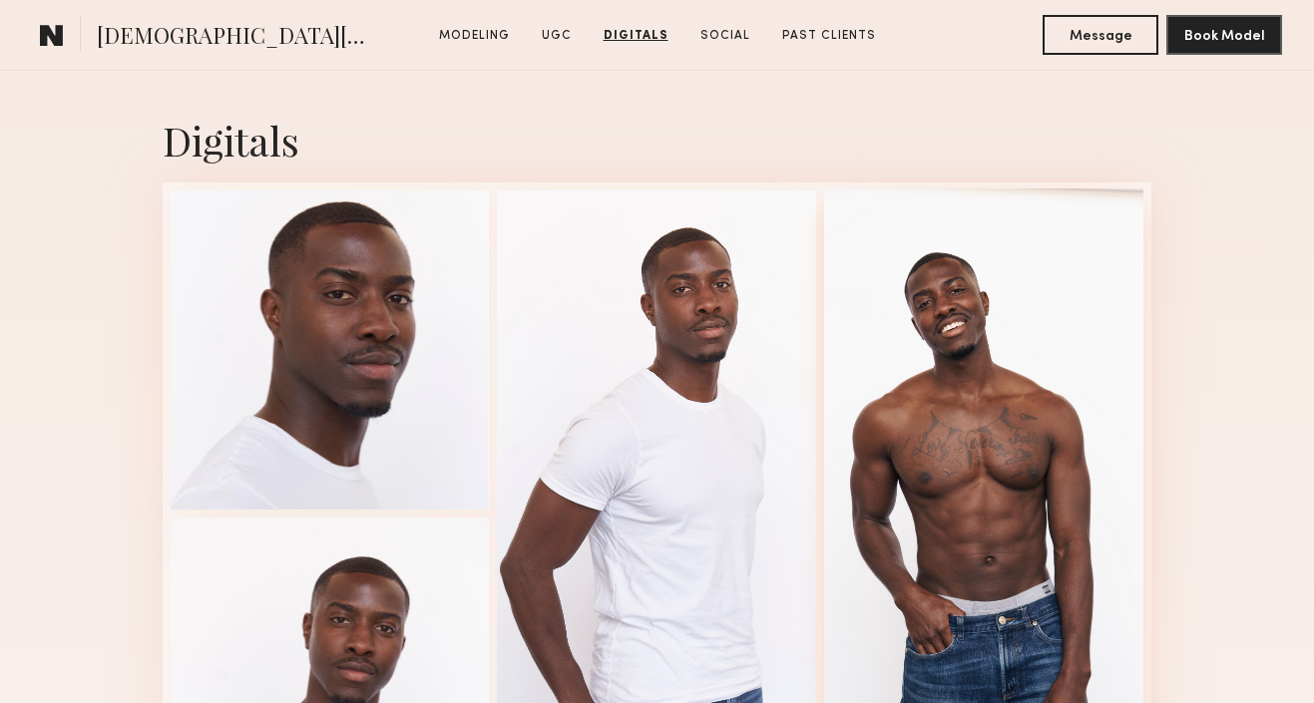
click at [879, 347] on div at bounding box center [983, 512] width 319 height 647
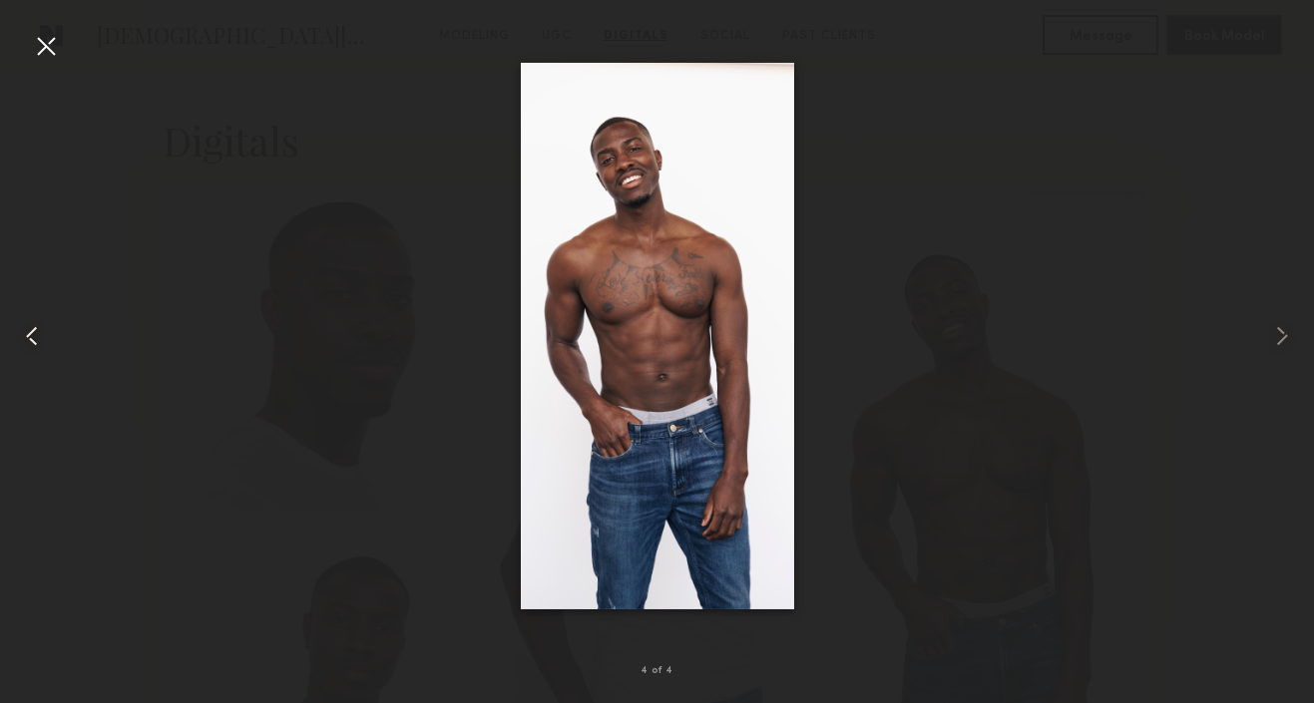
click at [30, 51] on div at bounding box center [46, 46] width 32 height 32
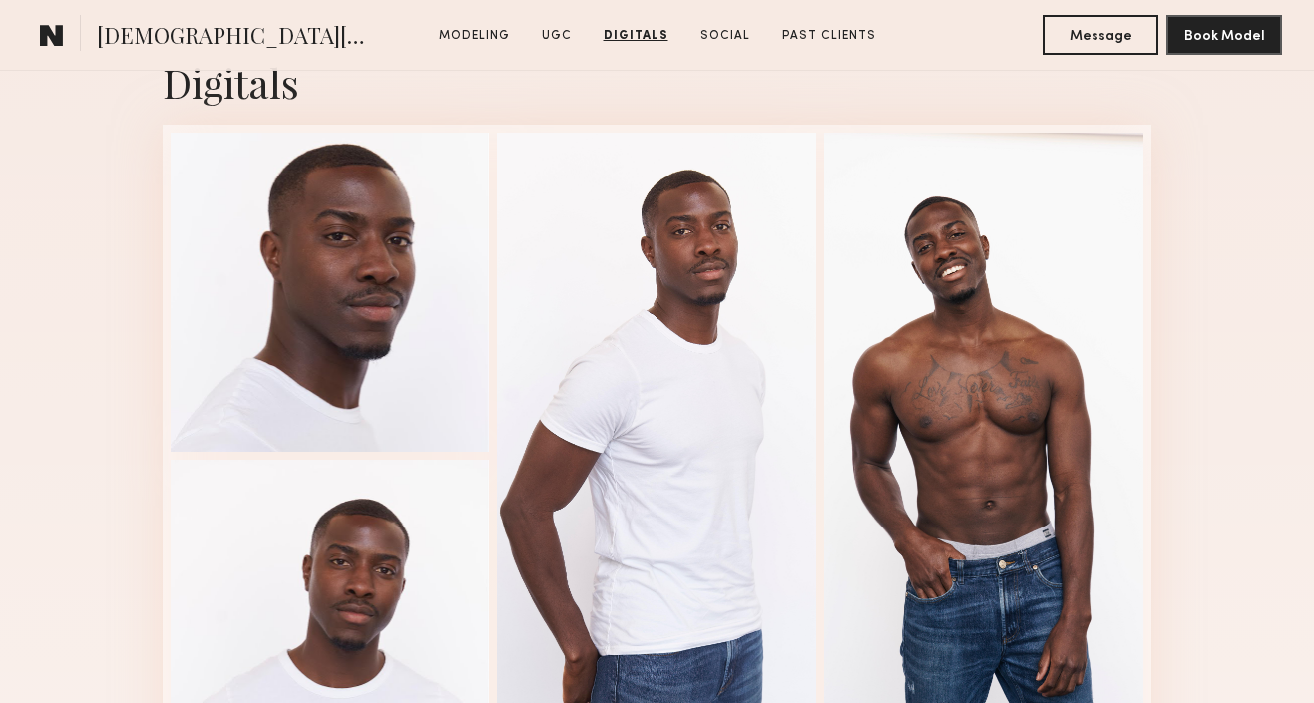
scroll to position [3833, 0]
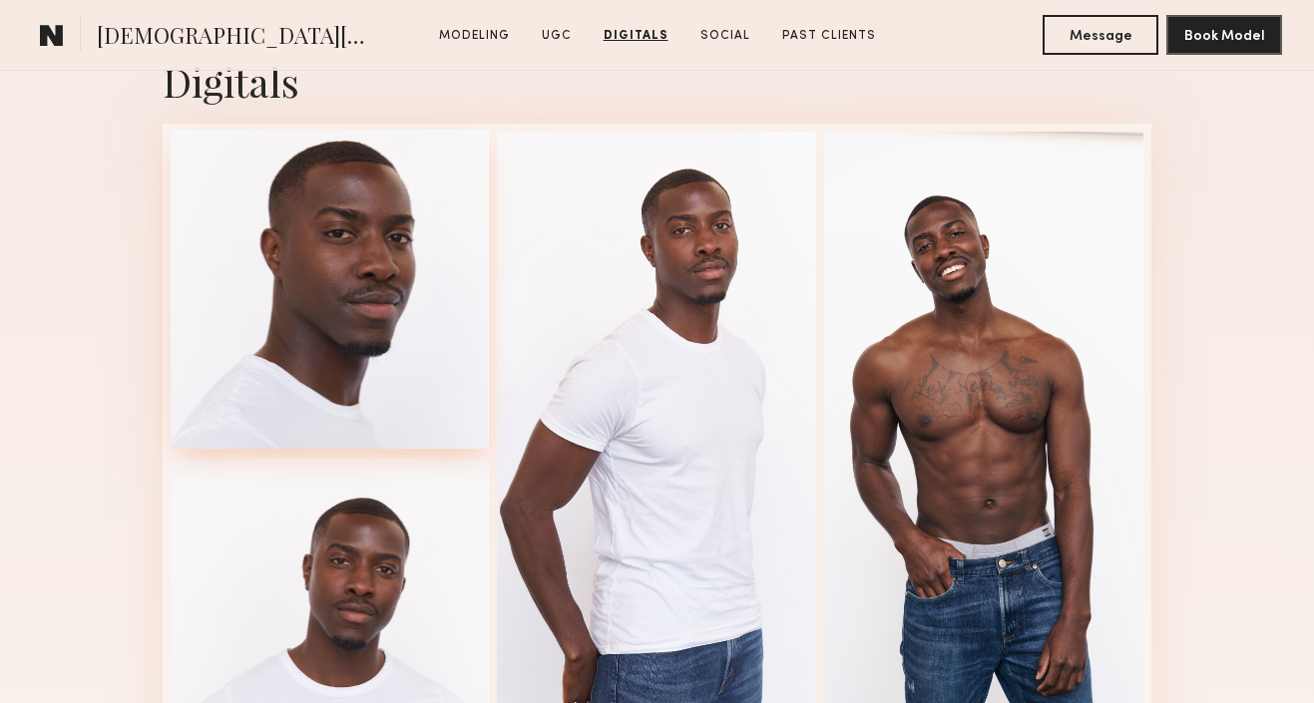
click at [305, 283] on div at bounding box center [330, 289] width 319 height 319
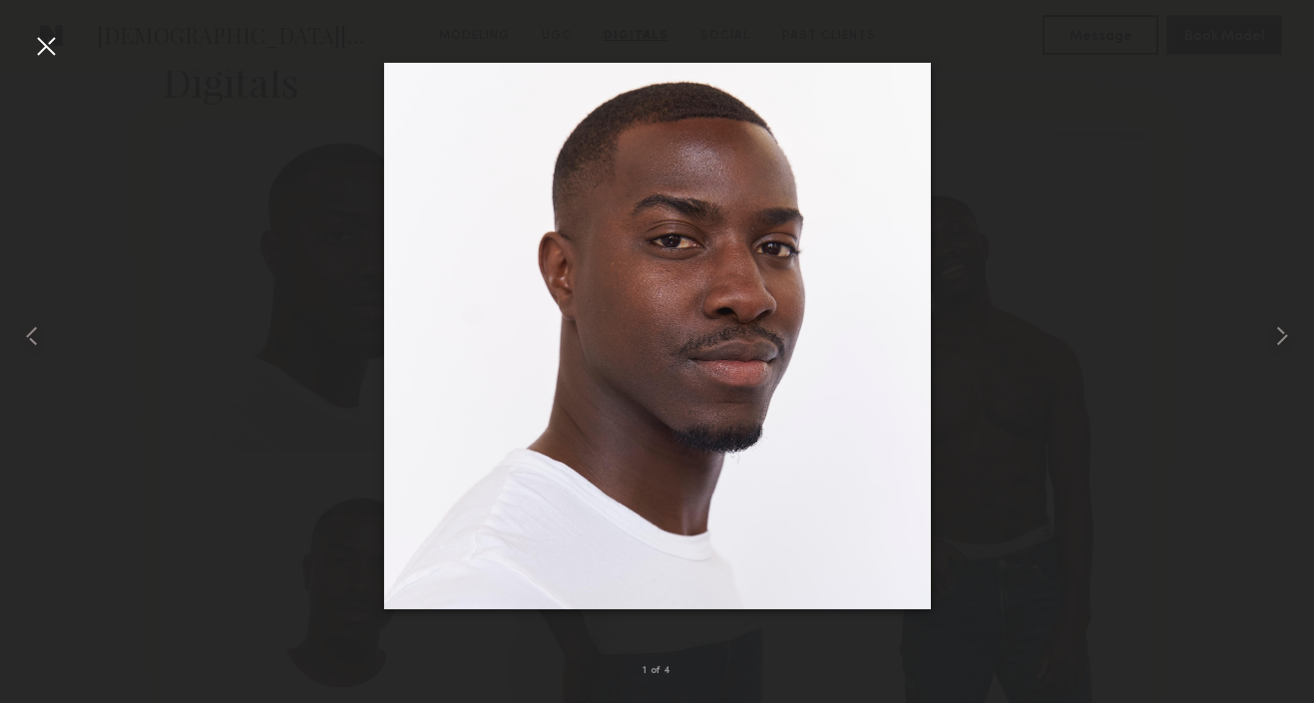
click at [41, 49] on div at bounding box center [46, 46] width 32 height 32
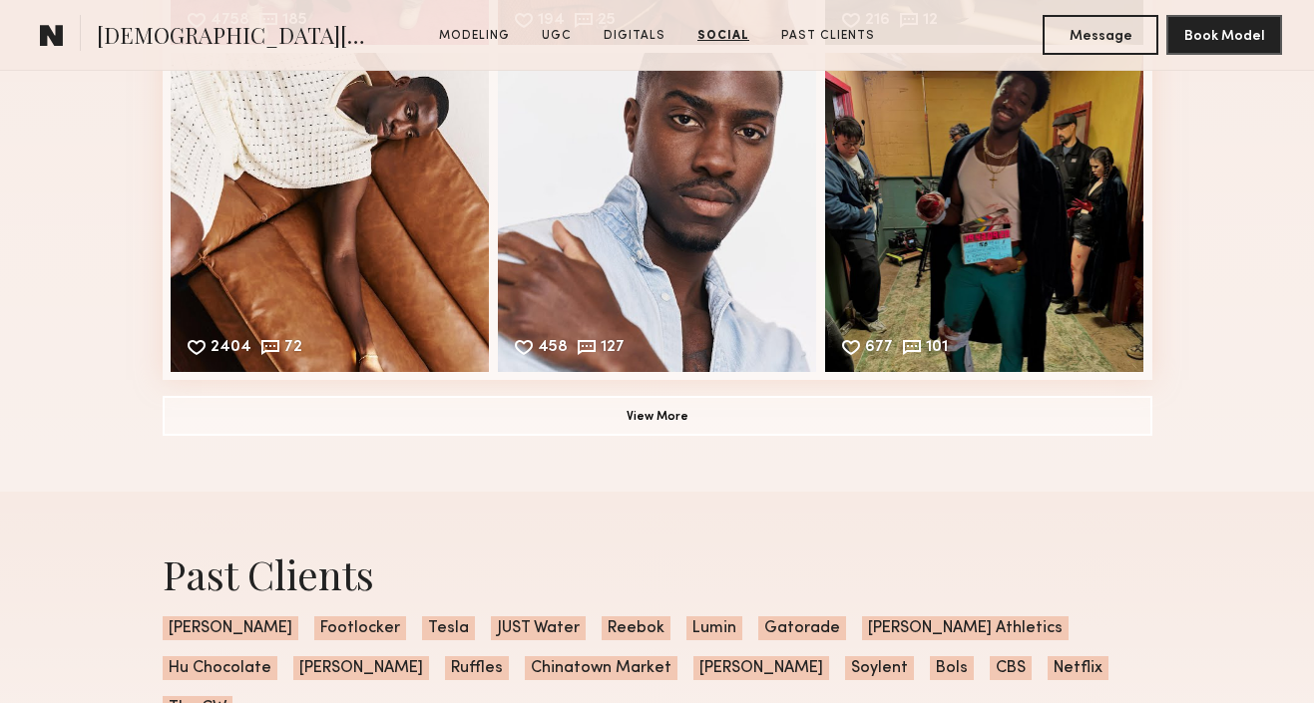
scroll to position [5150, 0]
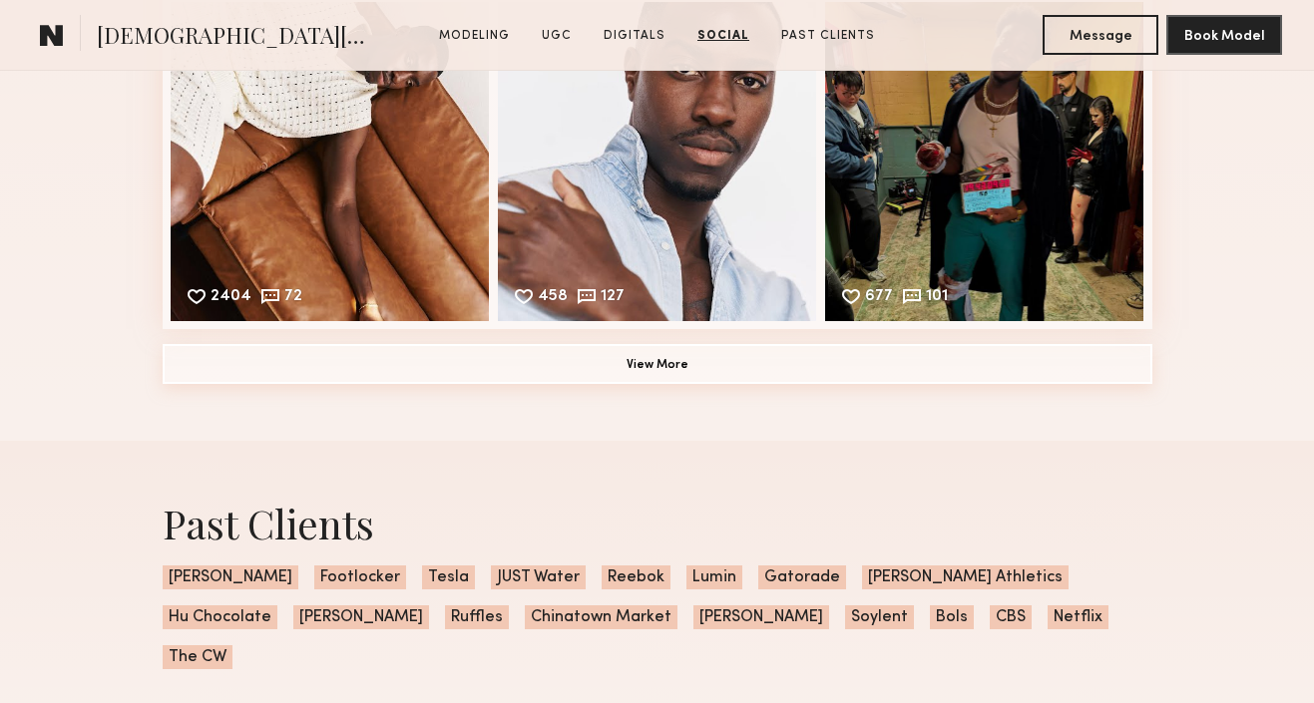
click at [315, 371] on button "View More" at bounding box center [658, 364] width 990 height 40
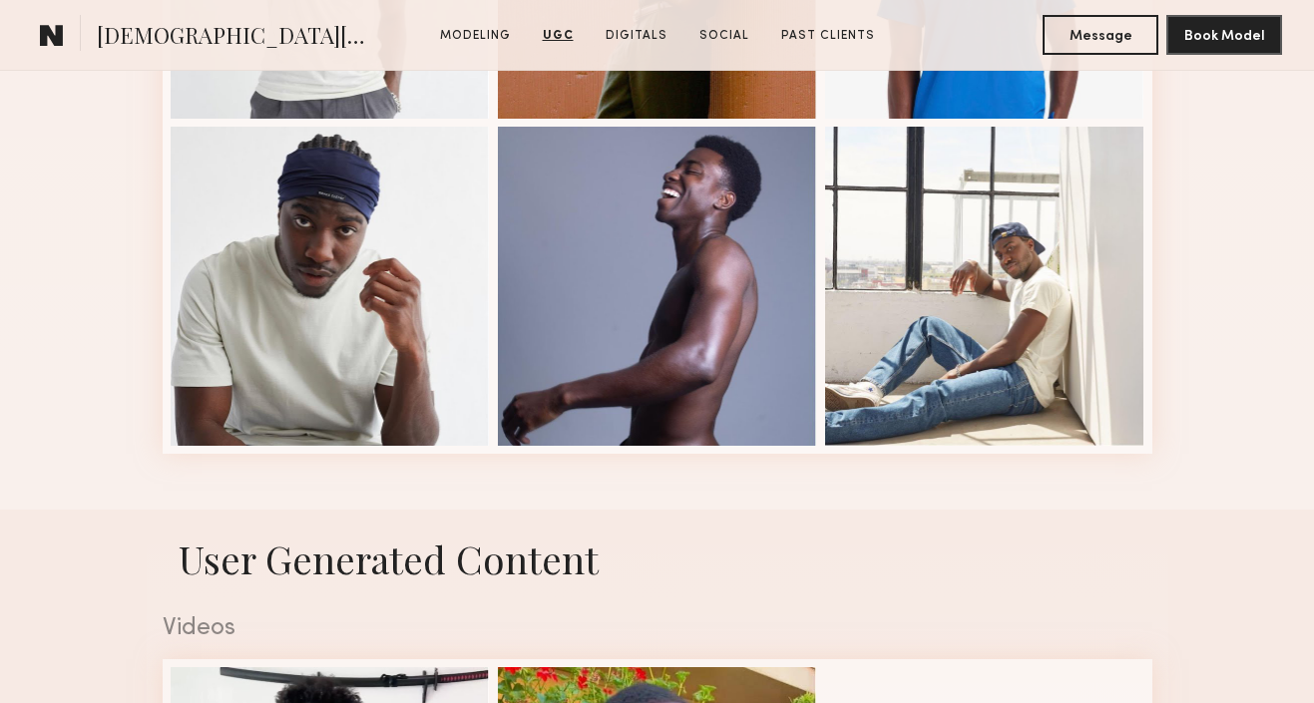
scroll to position [2397, 0]
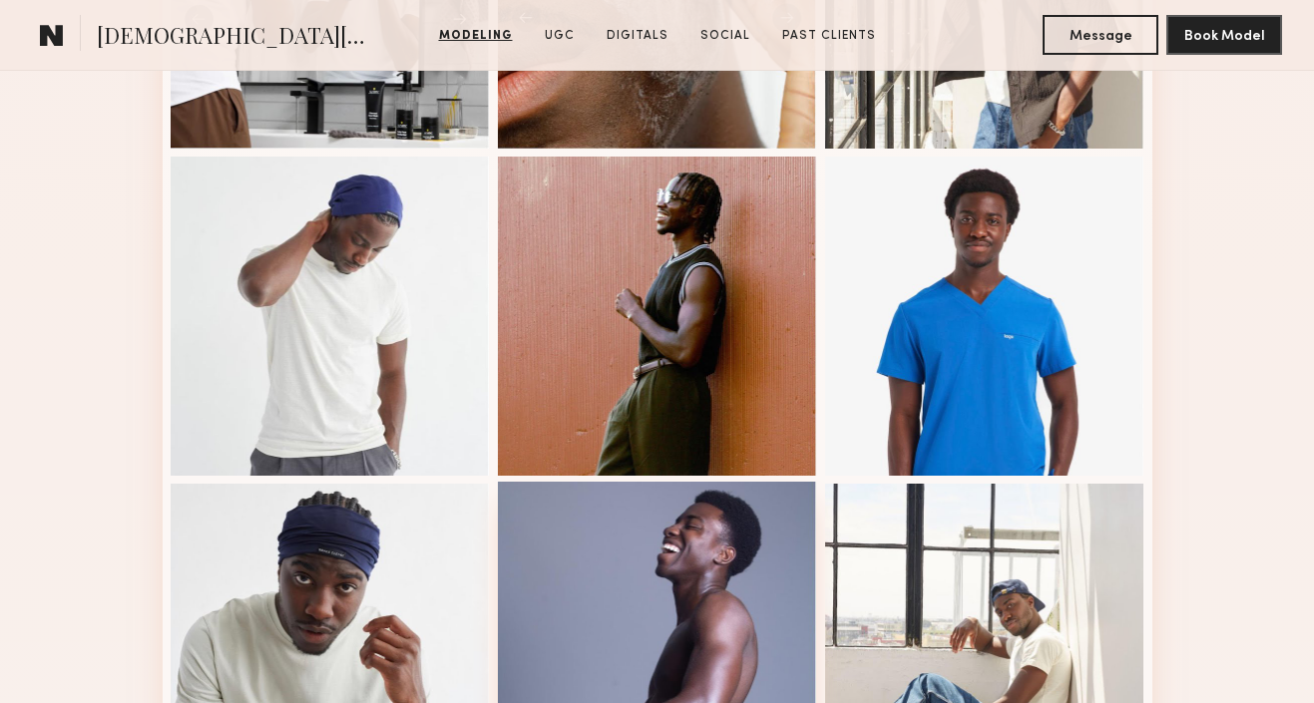
click at [582, 596] on div at bounding box center [657, 641] width 319 height 319
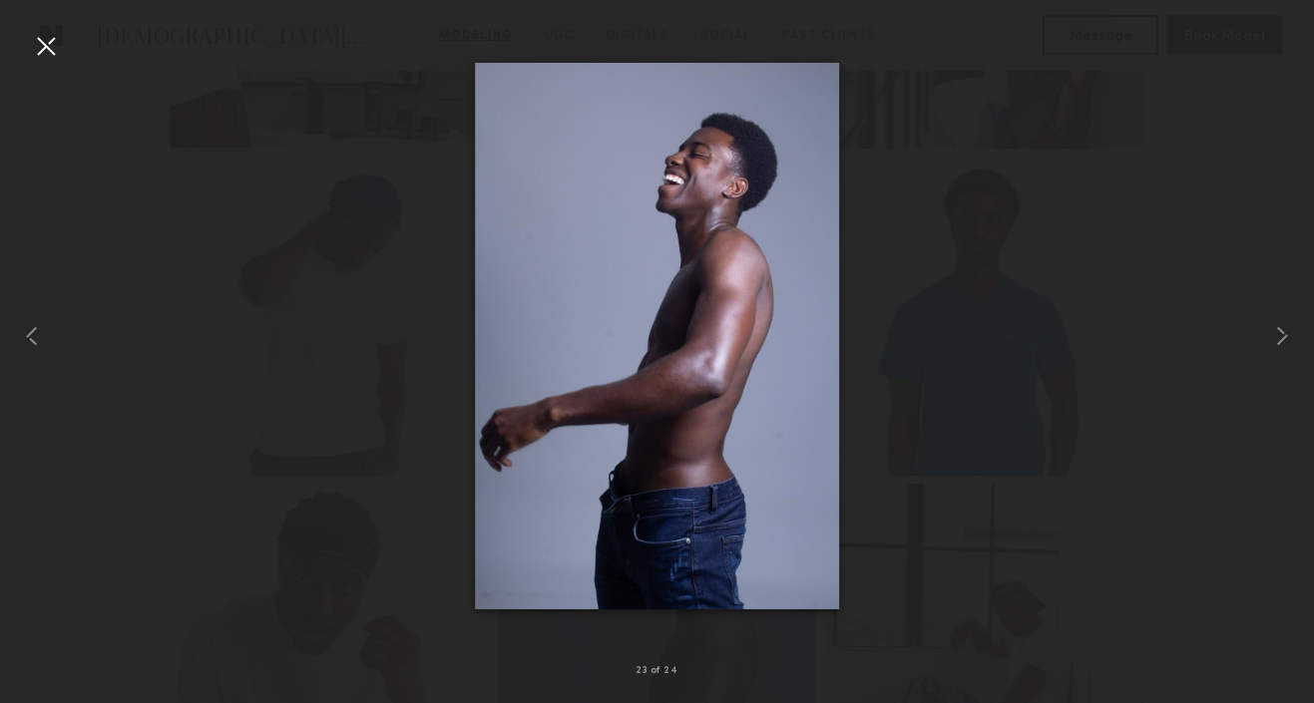
click at [54, 51] on div at bounding box center [46, 46] width 32 height 32
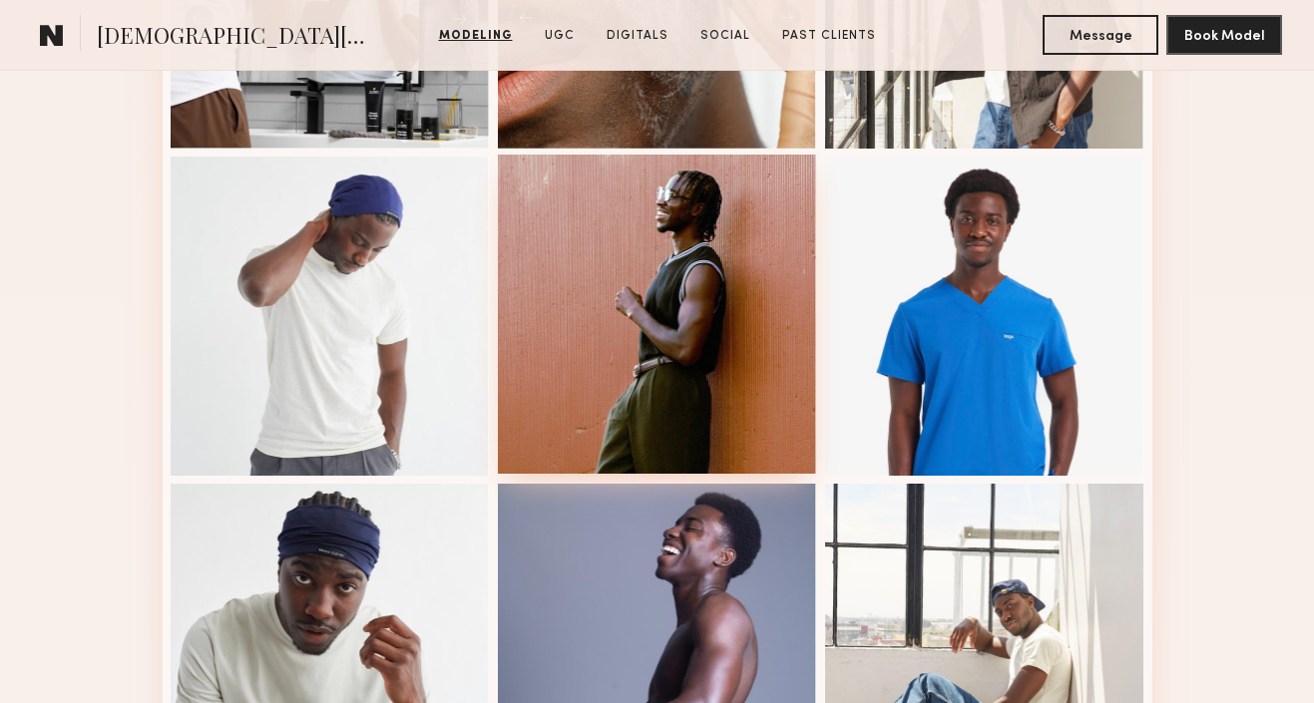
click at [701, 256] on div at bounding box center [657, 314] width 319 height 319
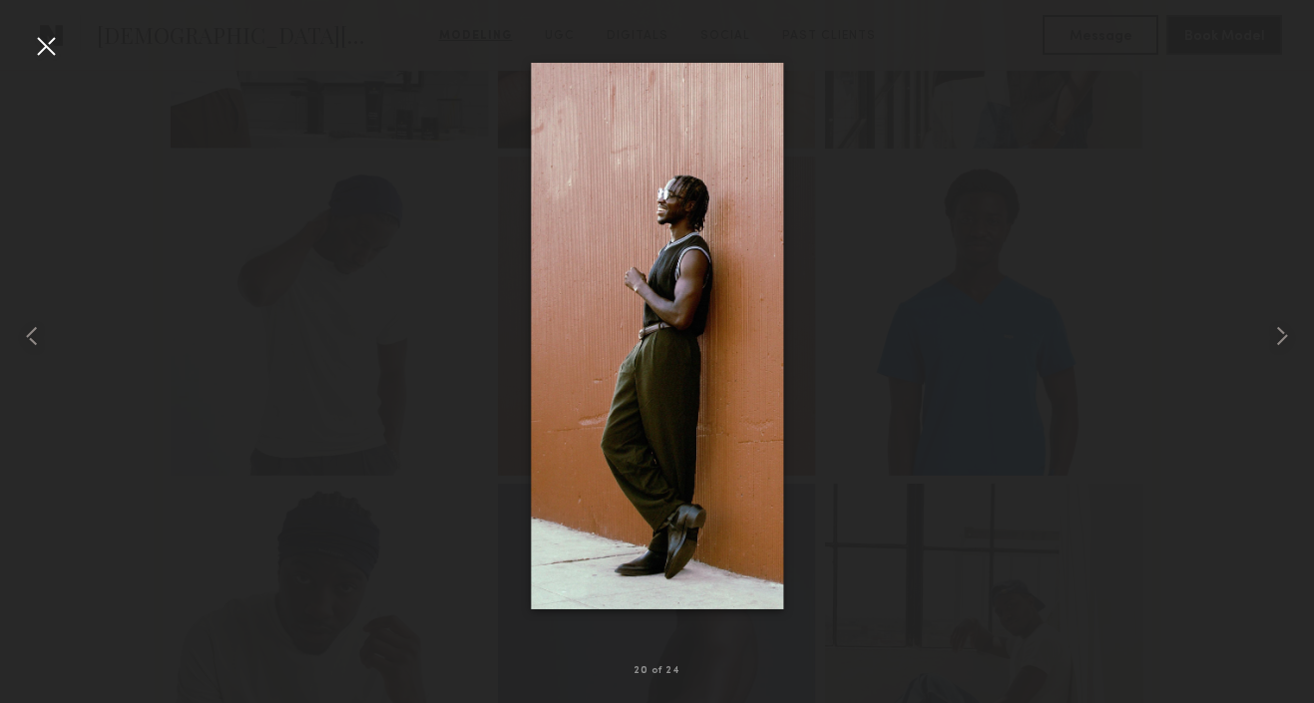
click at [49, 59] on div at bounding box center [46, 46] width 32 height 32
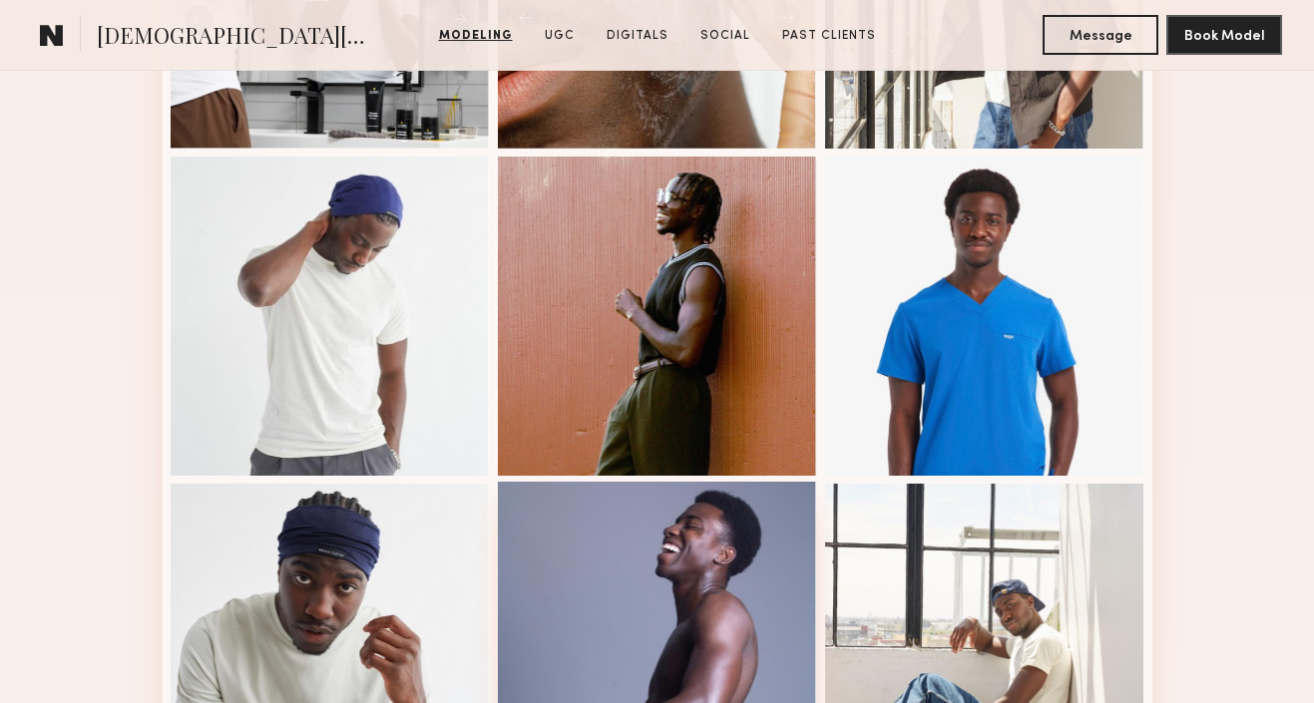
click at [627, 540] on div at bounding box center [657, 641] width 319 height 319
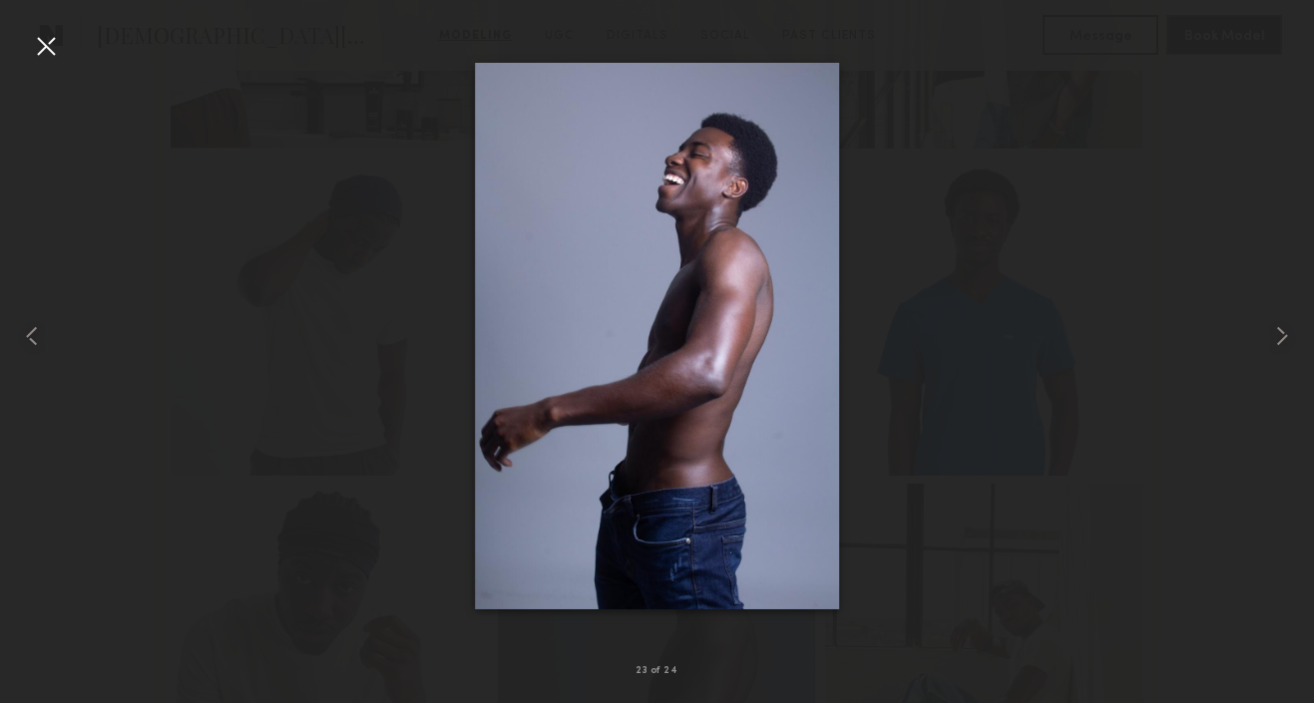
click at [50, 45] on div at bounding box center [46, 46] width 32 height 32
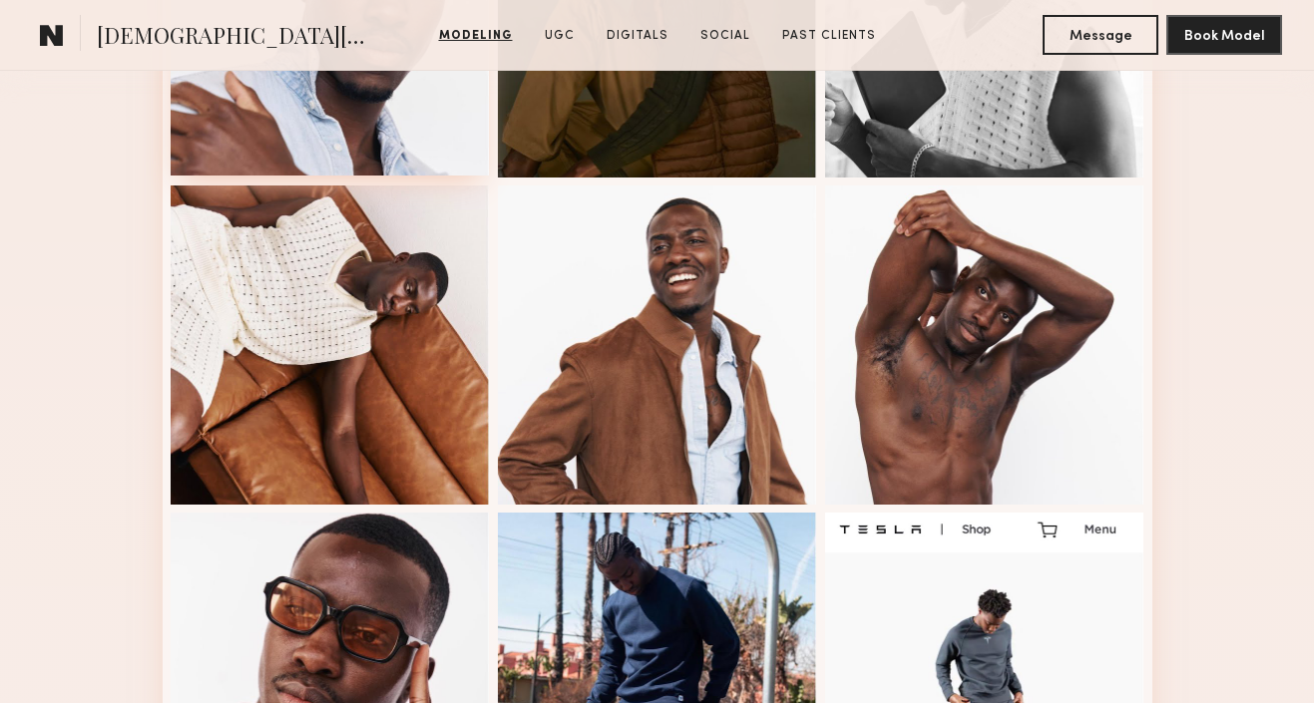
scroll to position [690, 0]
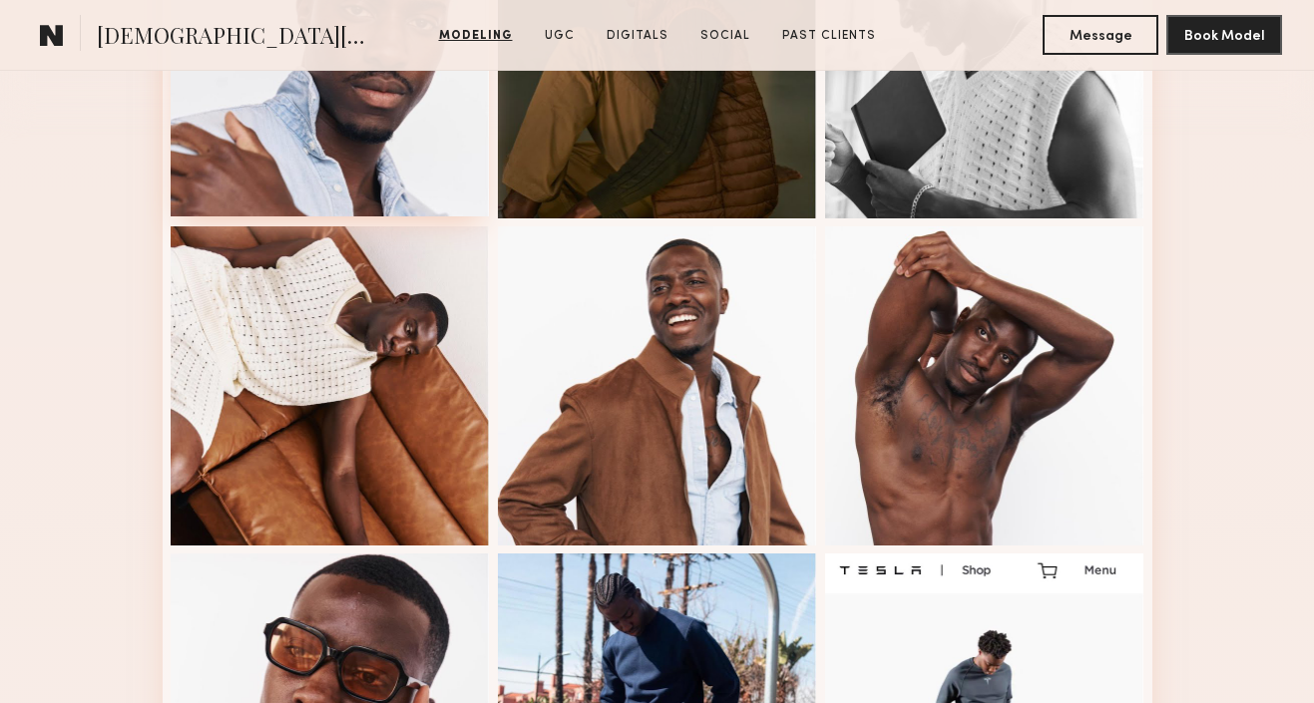
click at [391, 177] on div at bounding box center [330, 56] width 319 height 319
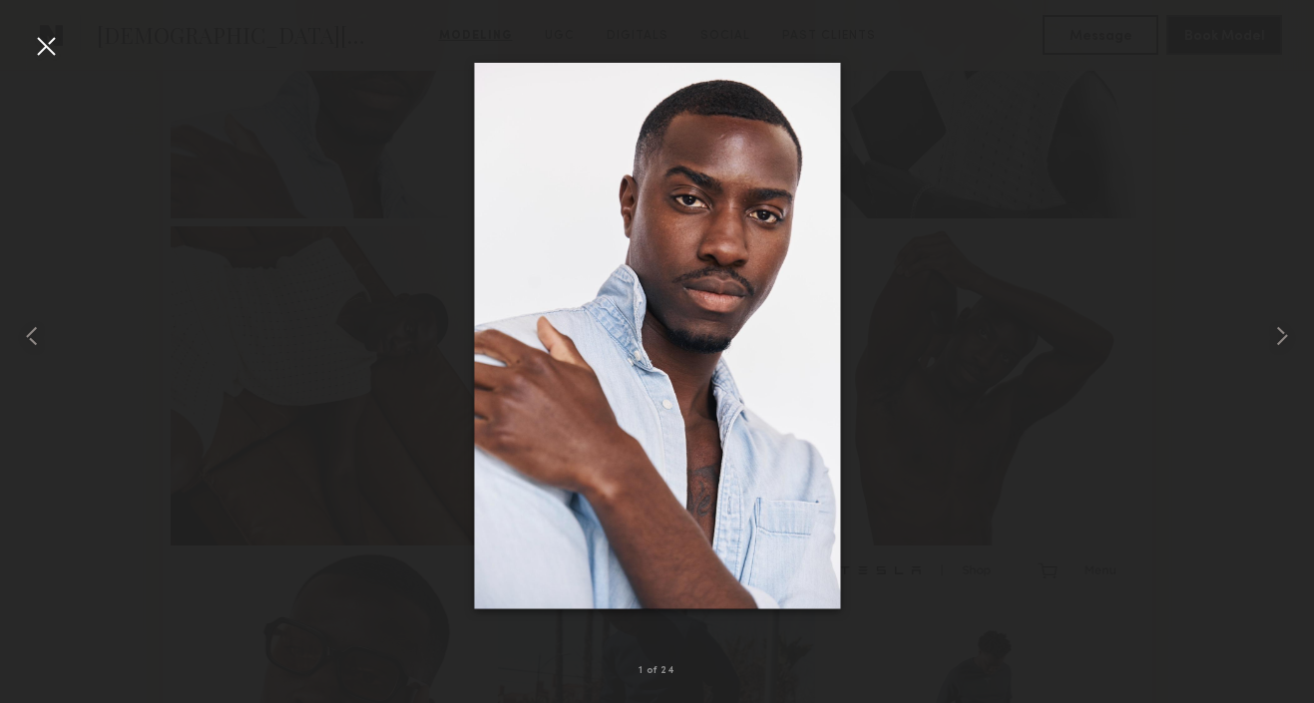
click at [45, 49] on div at bounding box center [46, 46] width 32 height 32
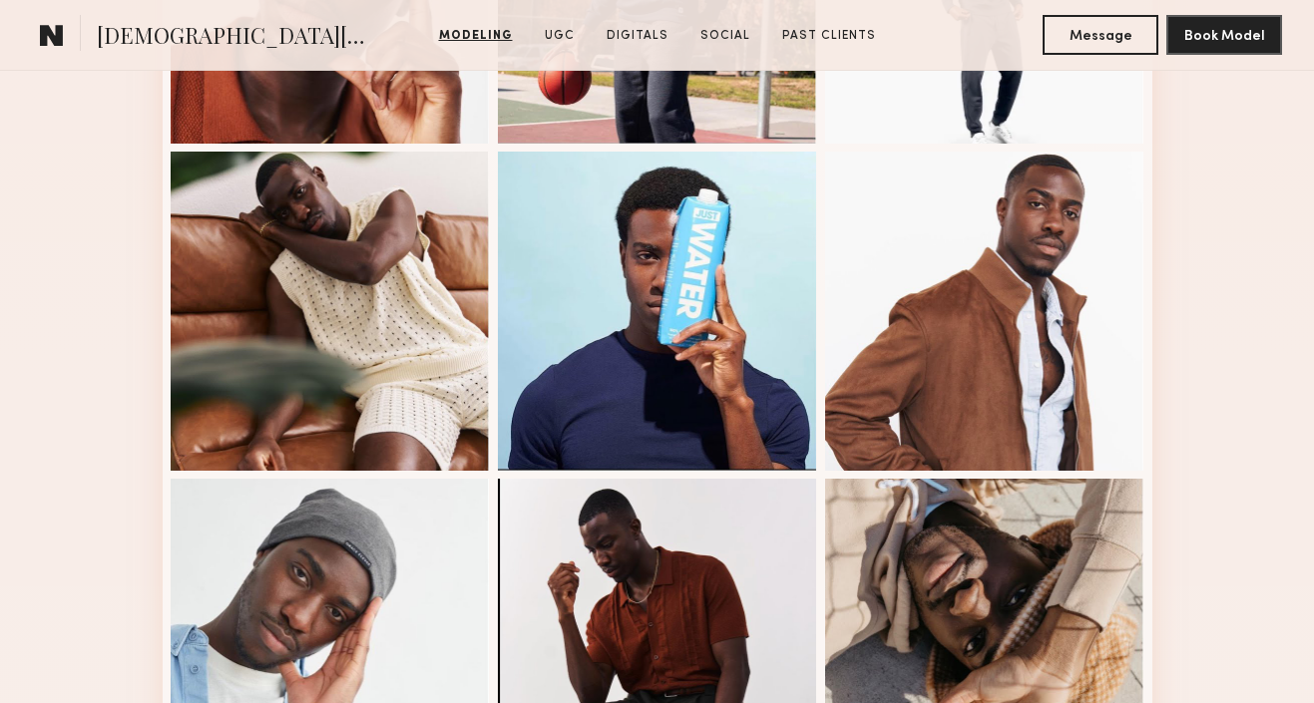
scroll to position [1423, 0]
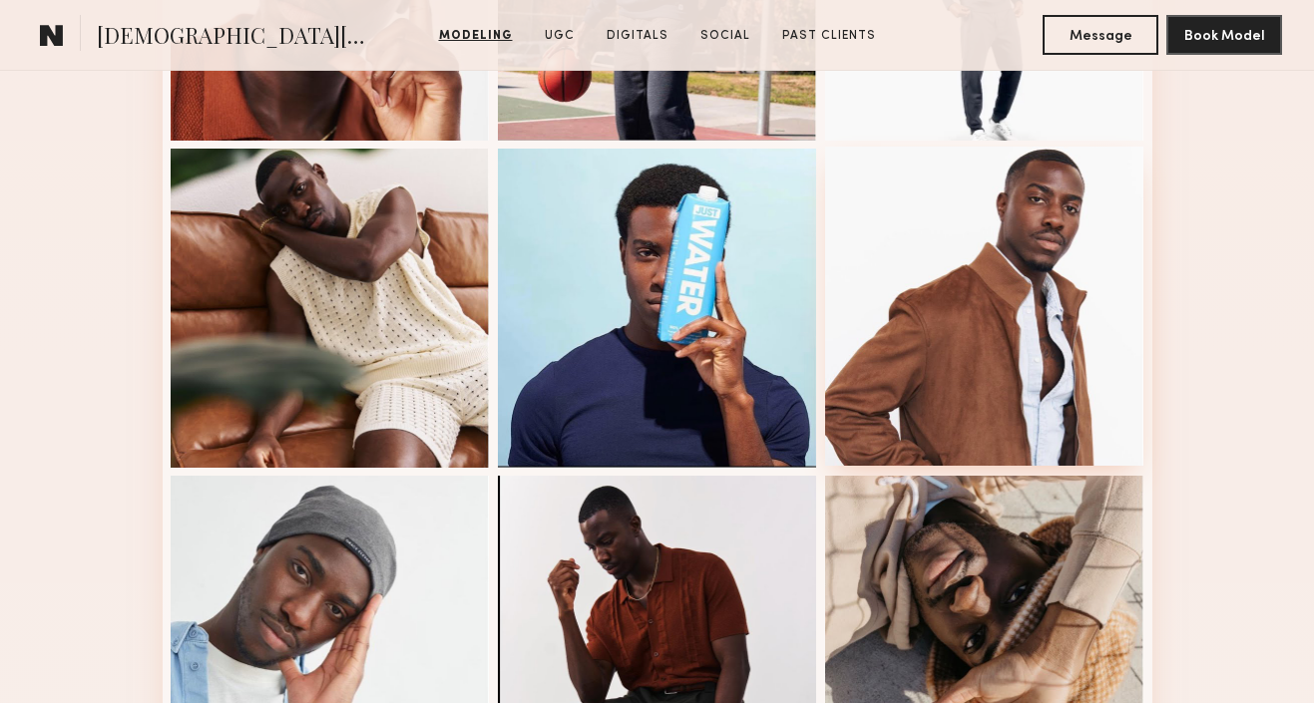
click at [918, 321] on div at bounding box center [984, 306] width 319 height 319
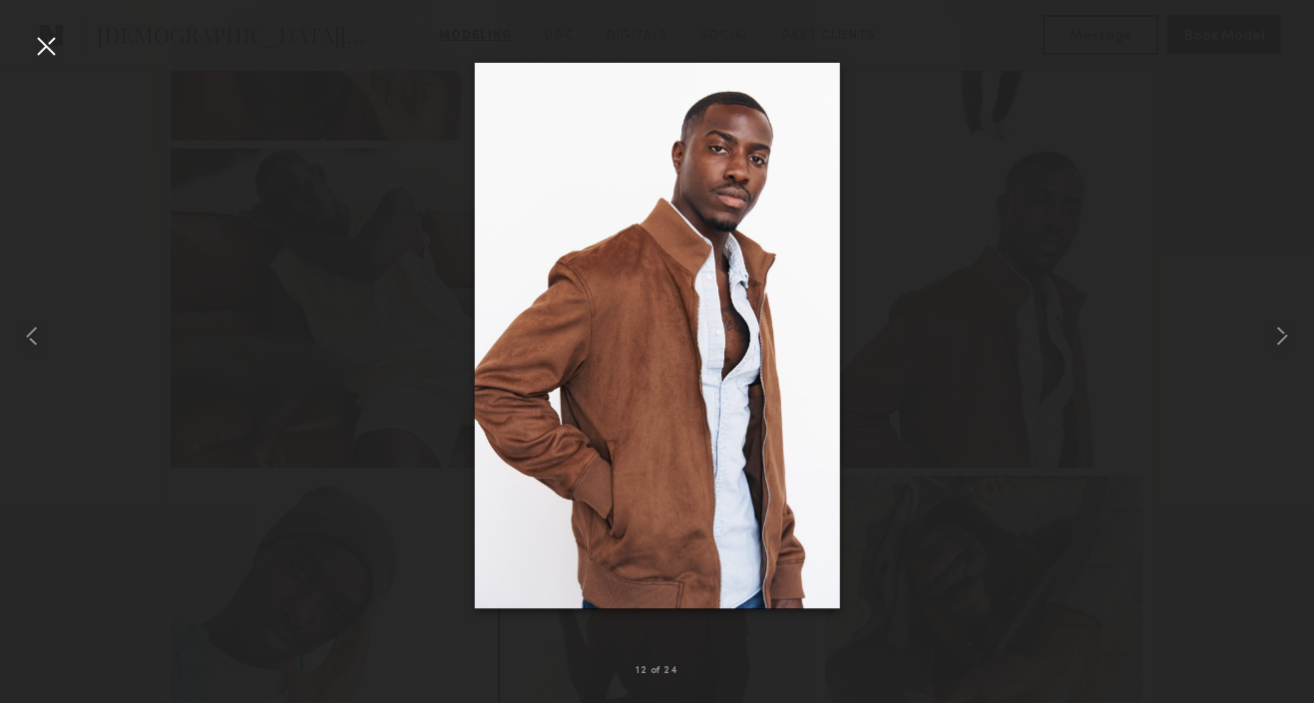
click at [45, 42] on div at bounding box center [46, 46] width 32 height 32
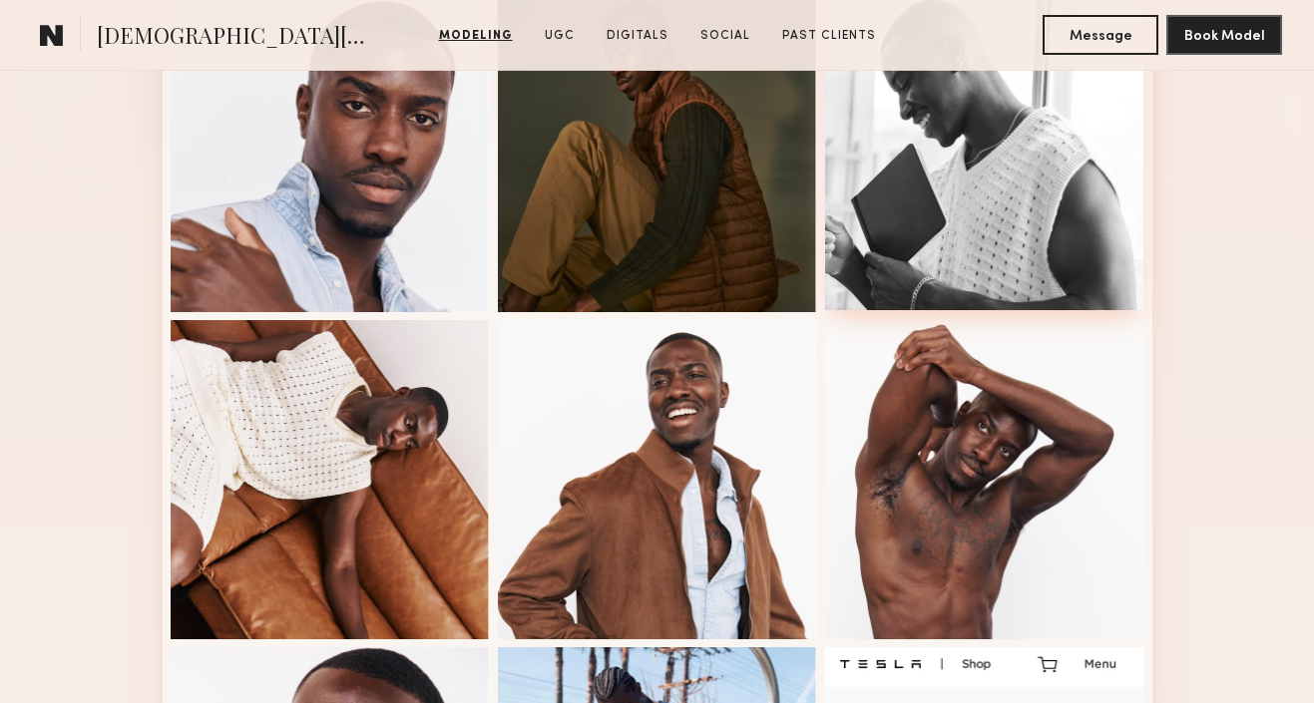
scroll to position [596, 0]
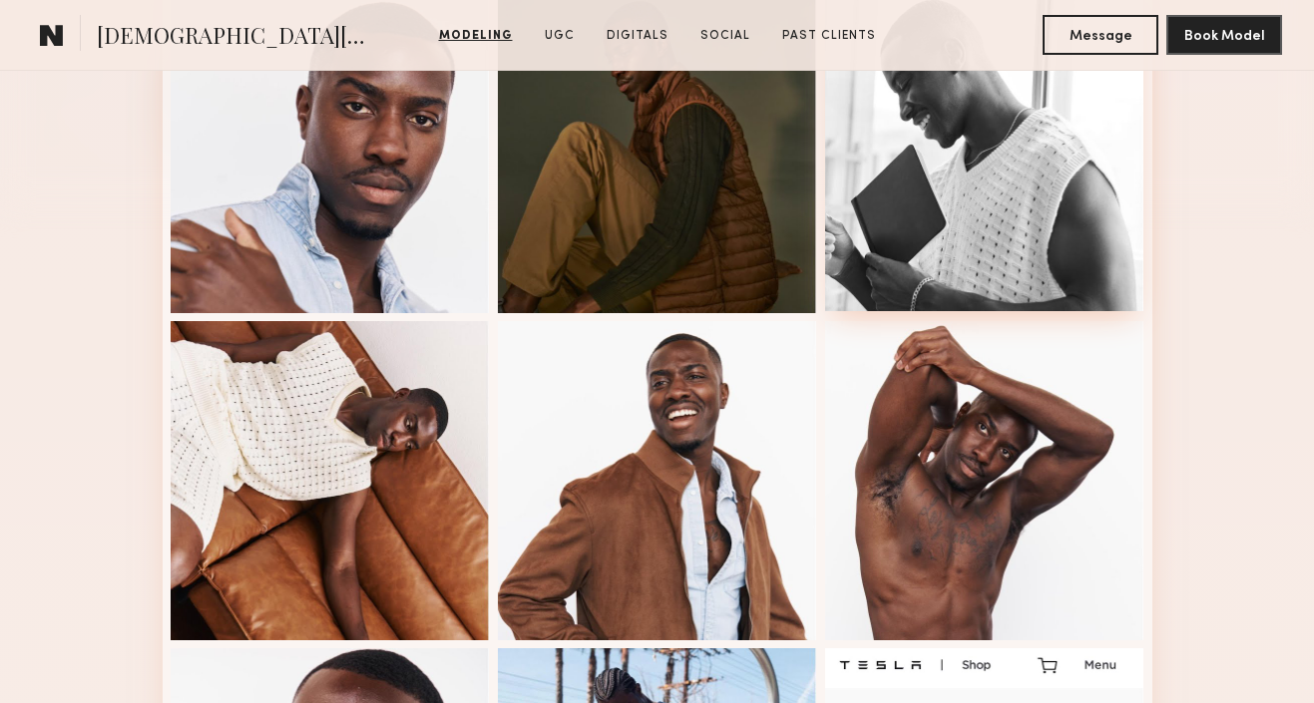
click at [1011, 221] on div at bounding box center [984, 151] width 319 height 319
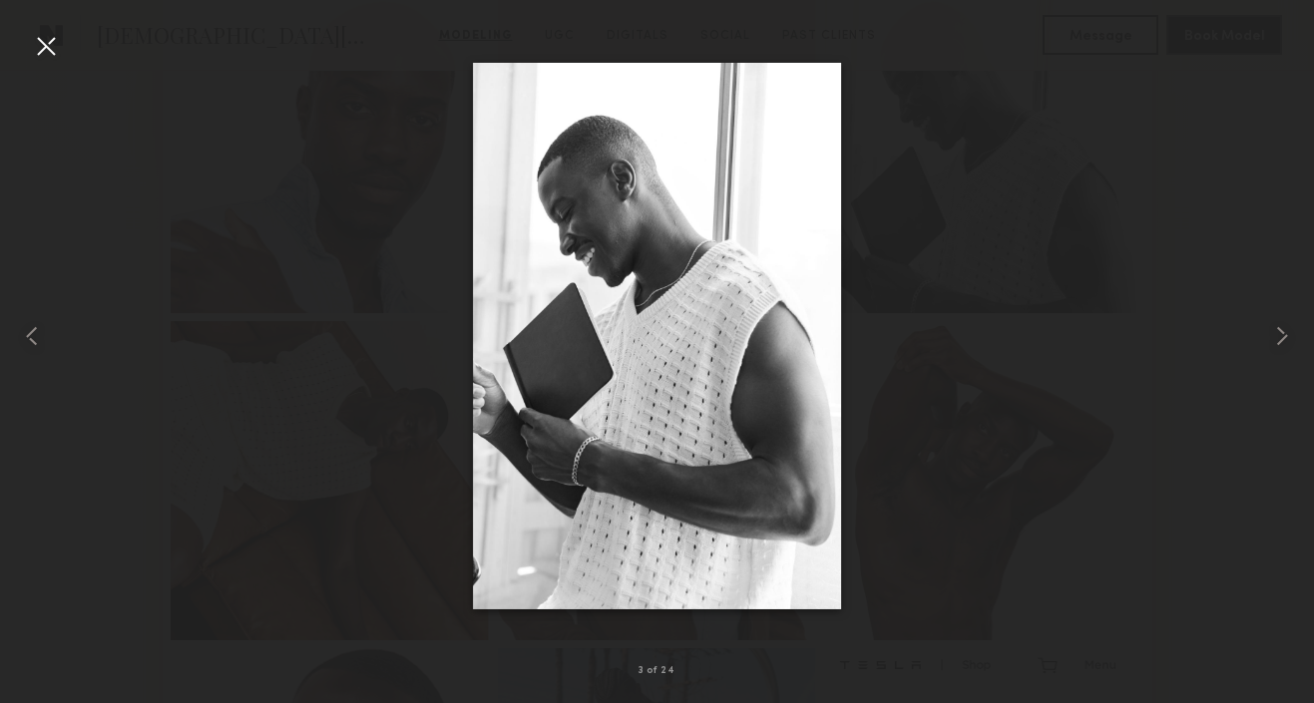
click at [45, 48] on div at bounding box center [46, 46] width 32 height 32
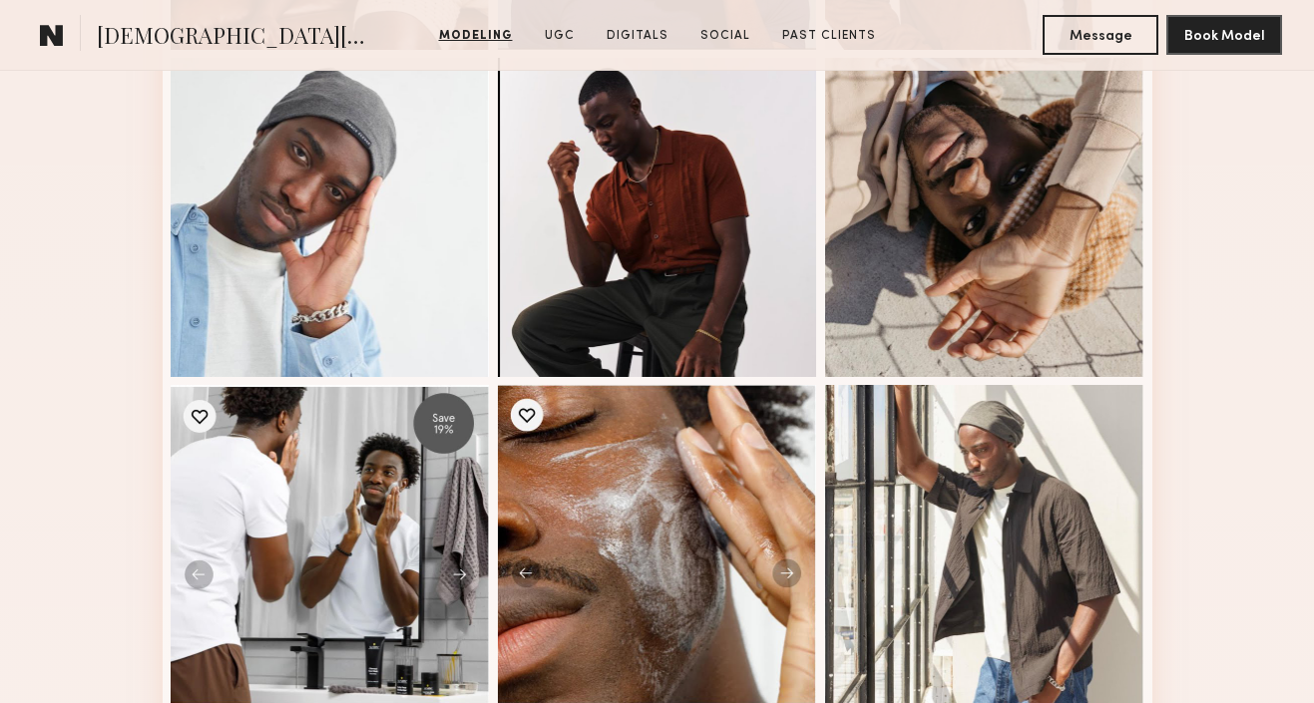
scroll to position [1440, 0]
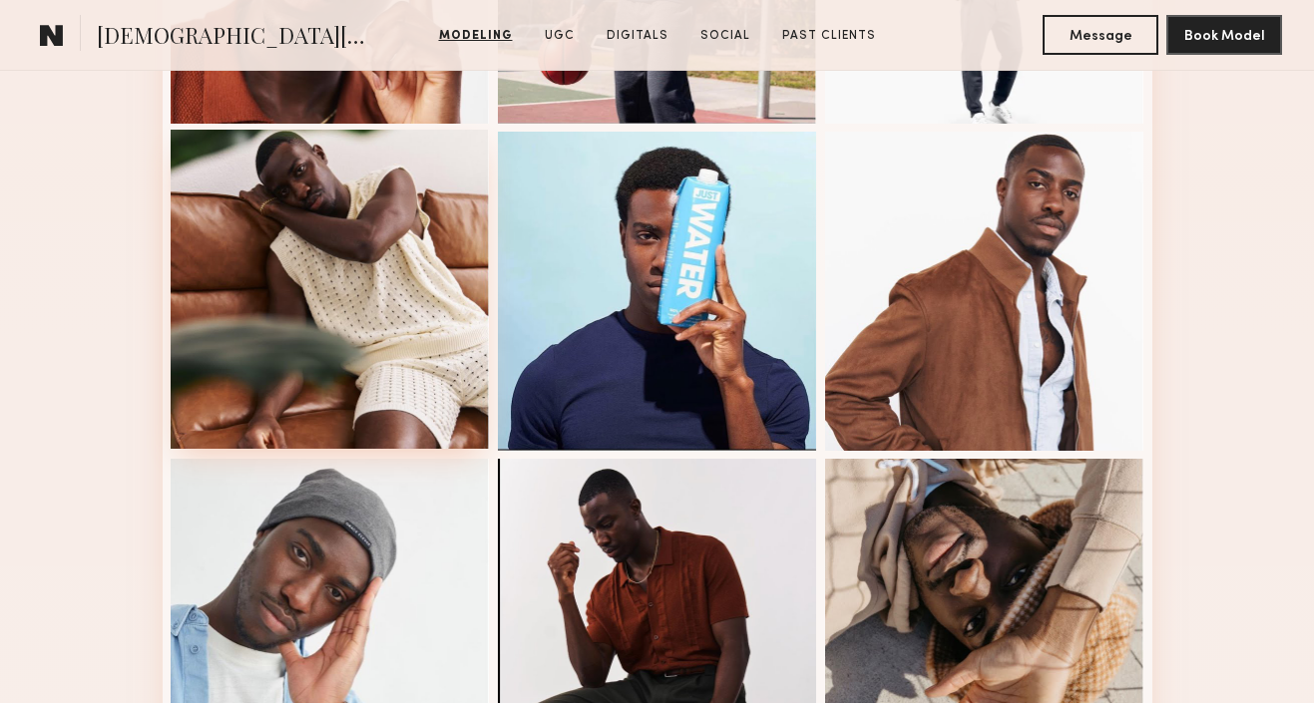
click at [341, 259] on div at bounding box center [330, 289] width 319 height 319
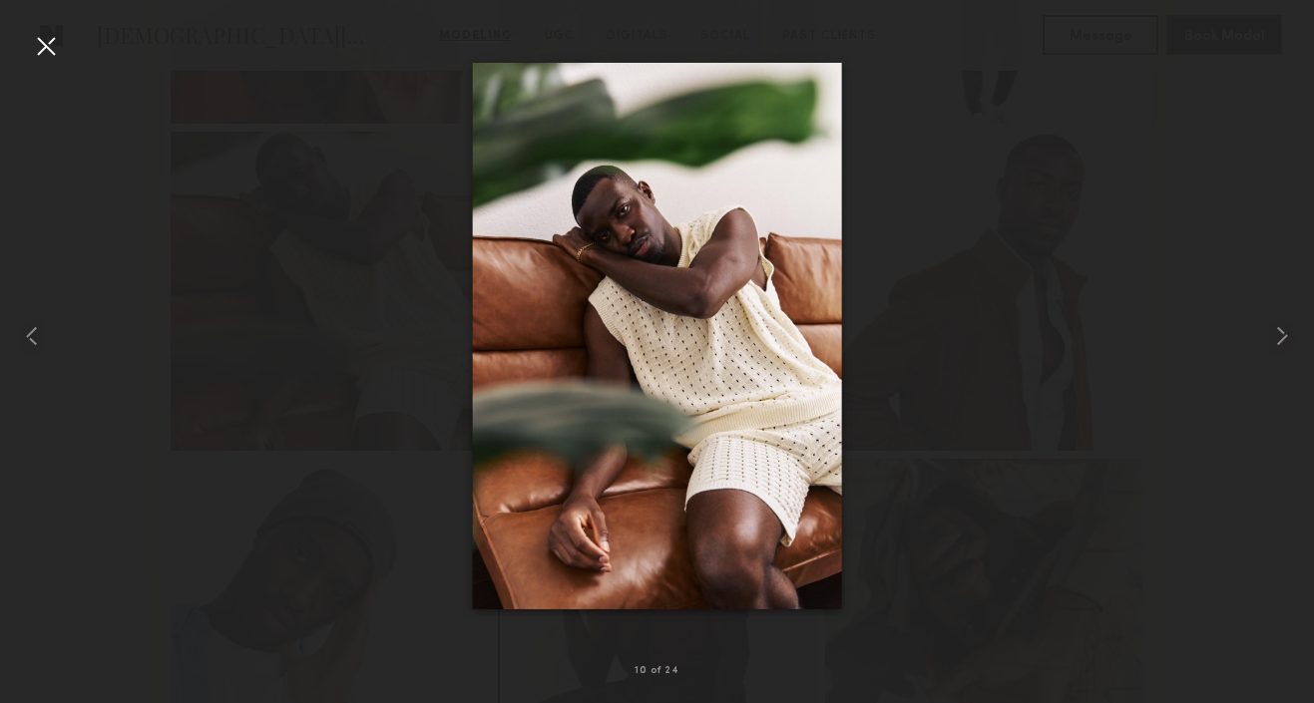
click at [56, 46] on div at bounding box center [46, 46] width 32 height 32
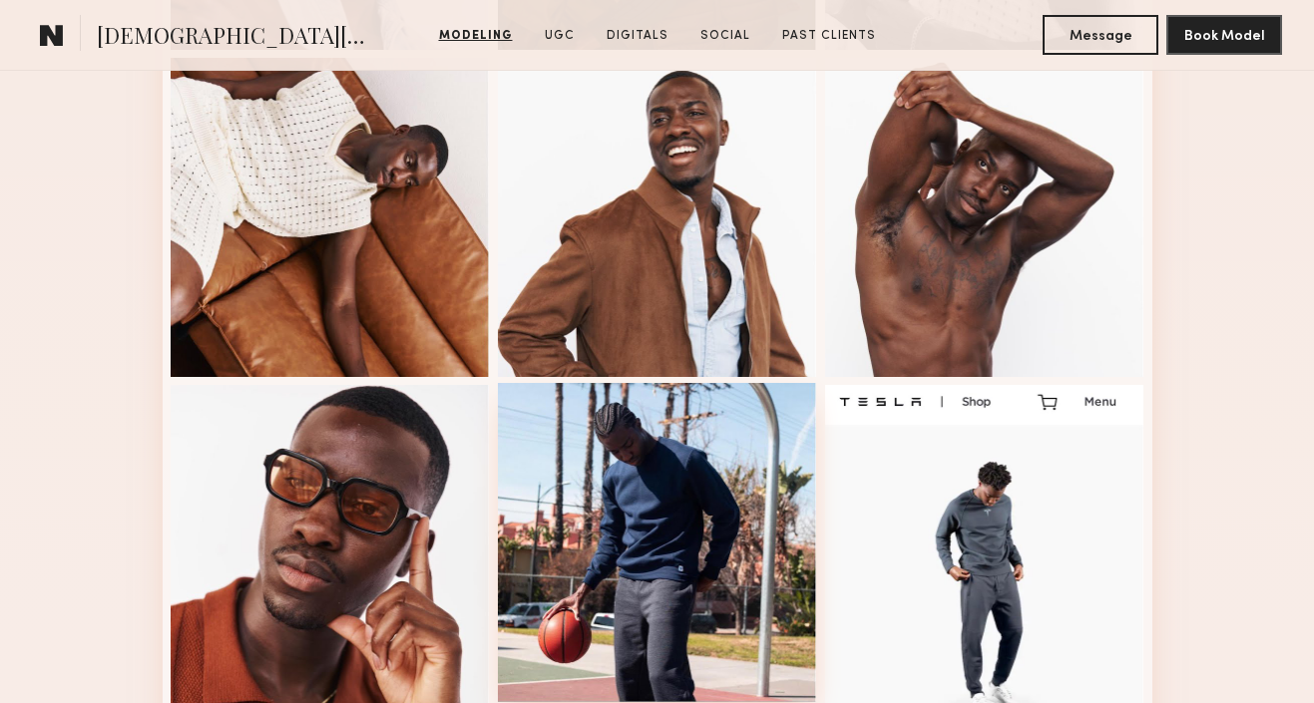
scroll to position [918, 0]
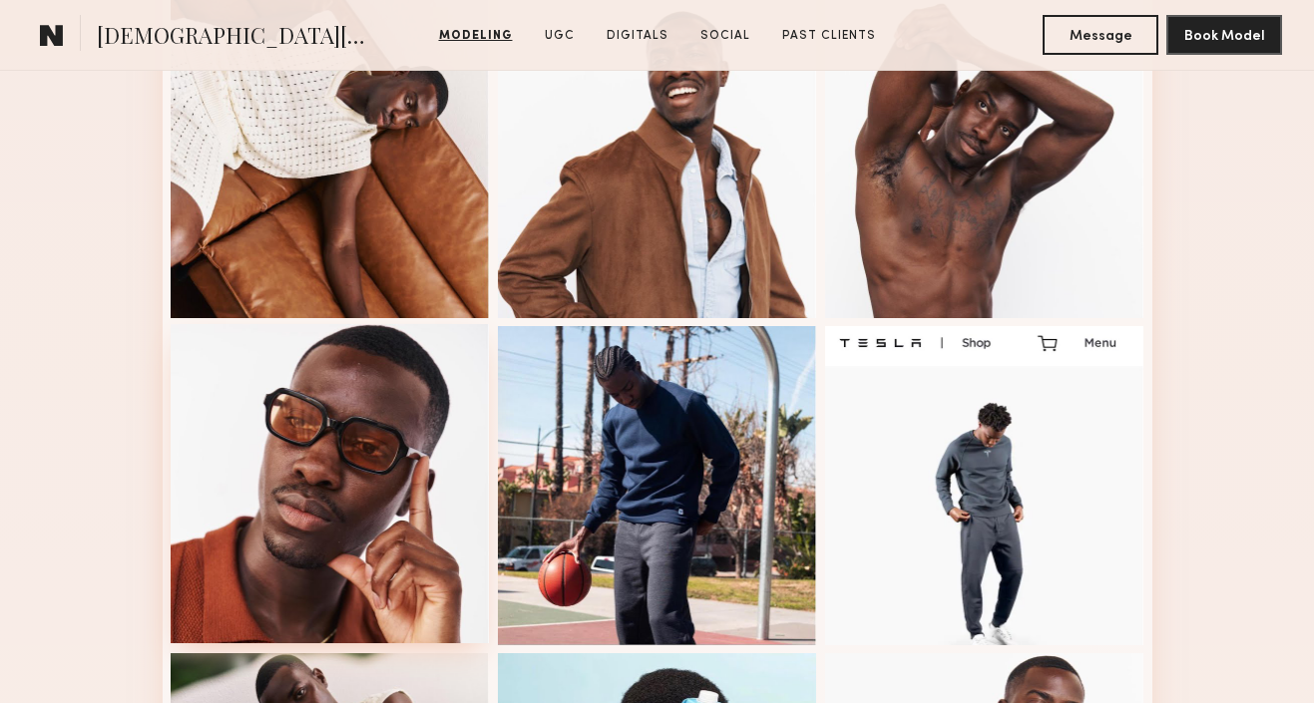
click at [386, 520] on div at bounding box center [330, 483] width 319 height 319
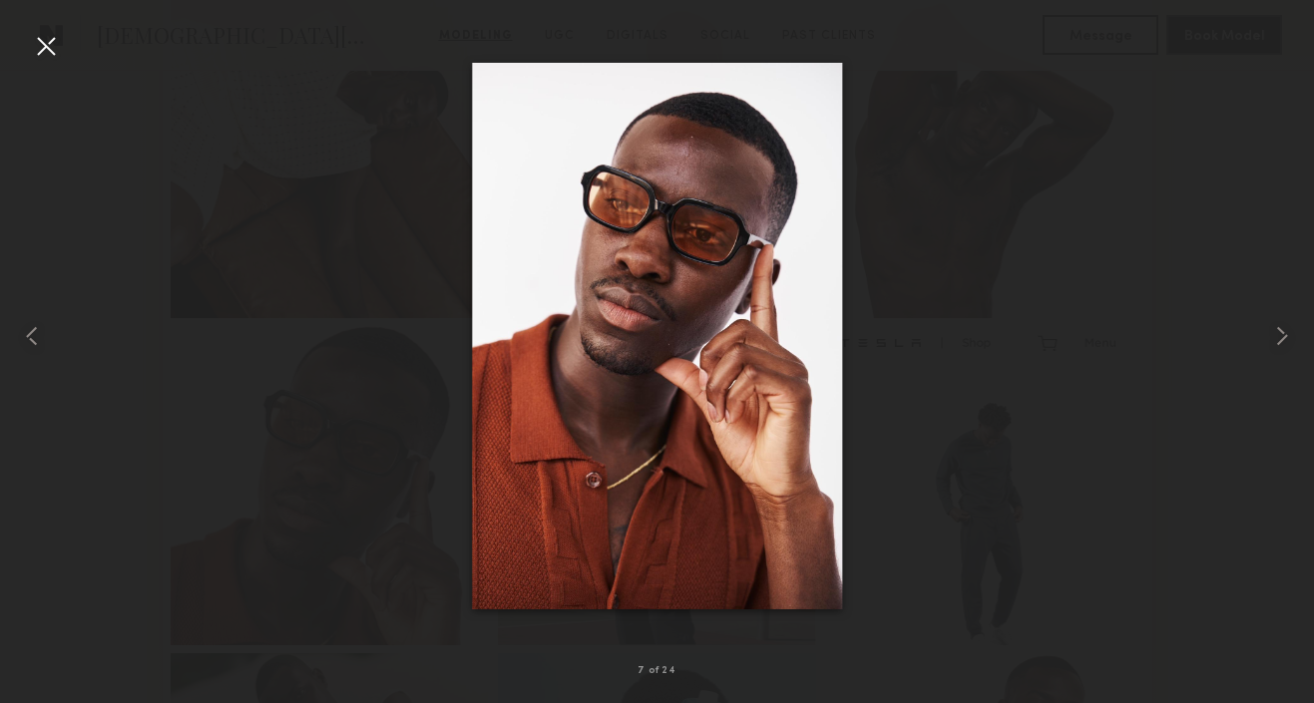
click at [48, 55] on div at bounding box center [46, 46] width 32 height 32
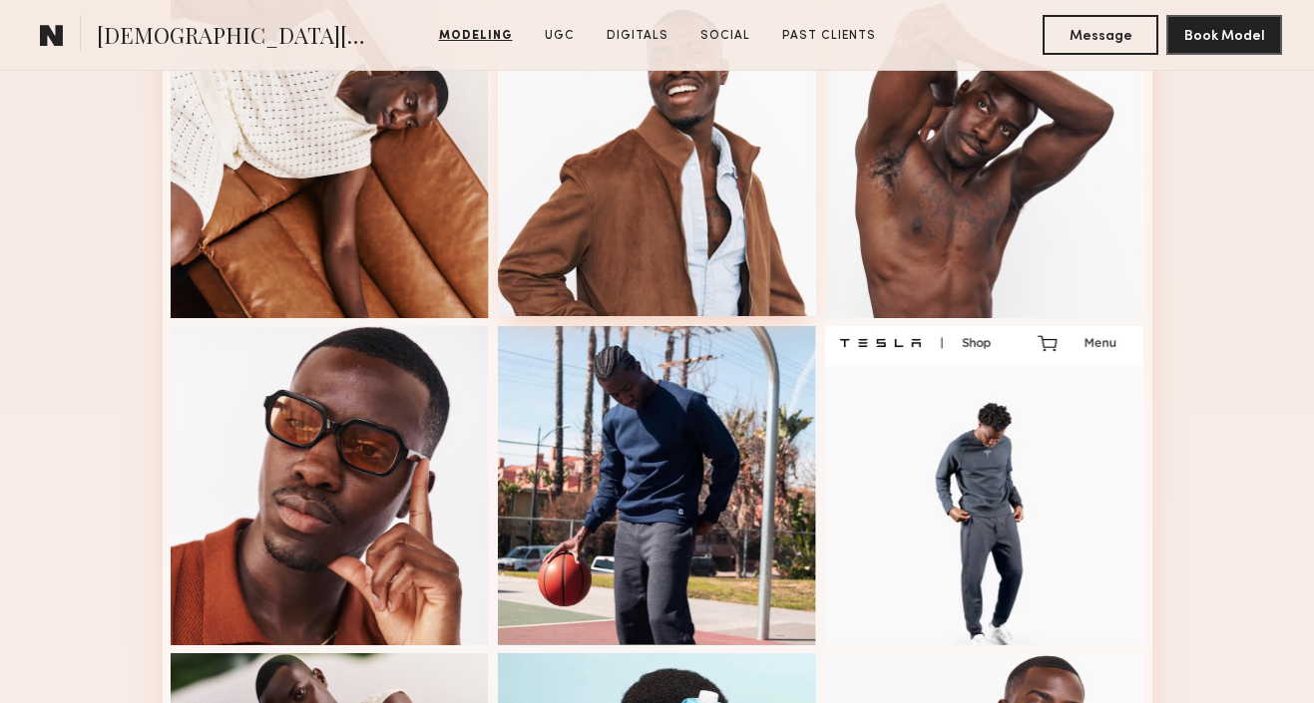
scroll to position [0, 0]
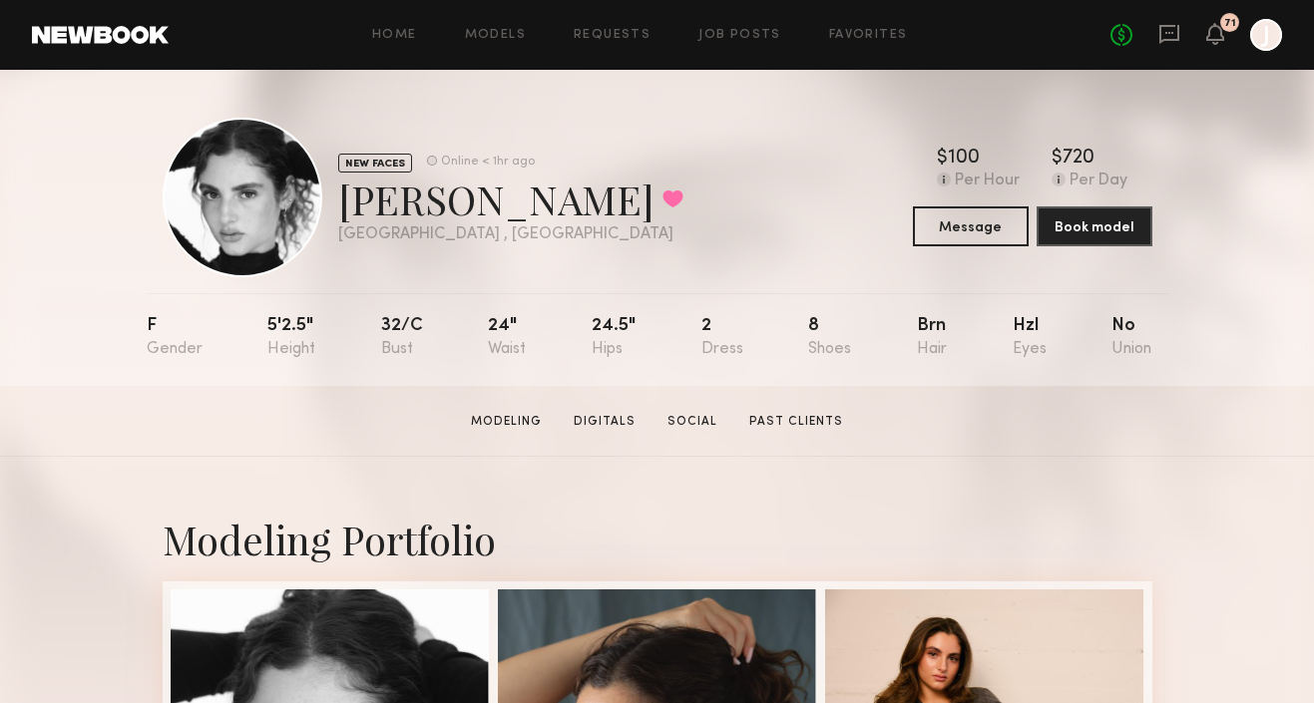
click at [411, 205] on div "Milan C. Favorited" at bounding box center [510, 199] width 345 height 53
click at [410, 205] on div "Milan C. Favorited" at bounding box center [510, 199] width 345 height 53
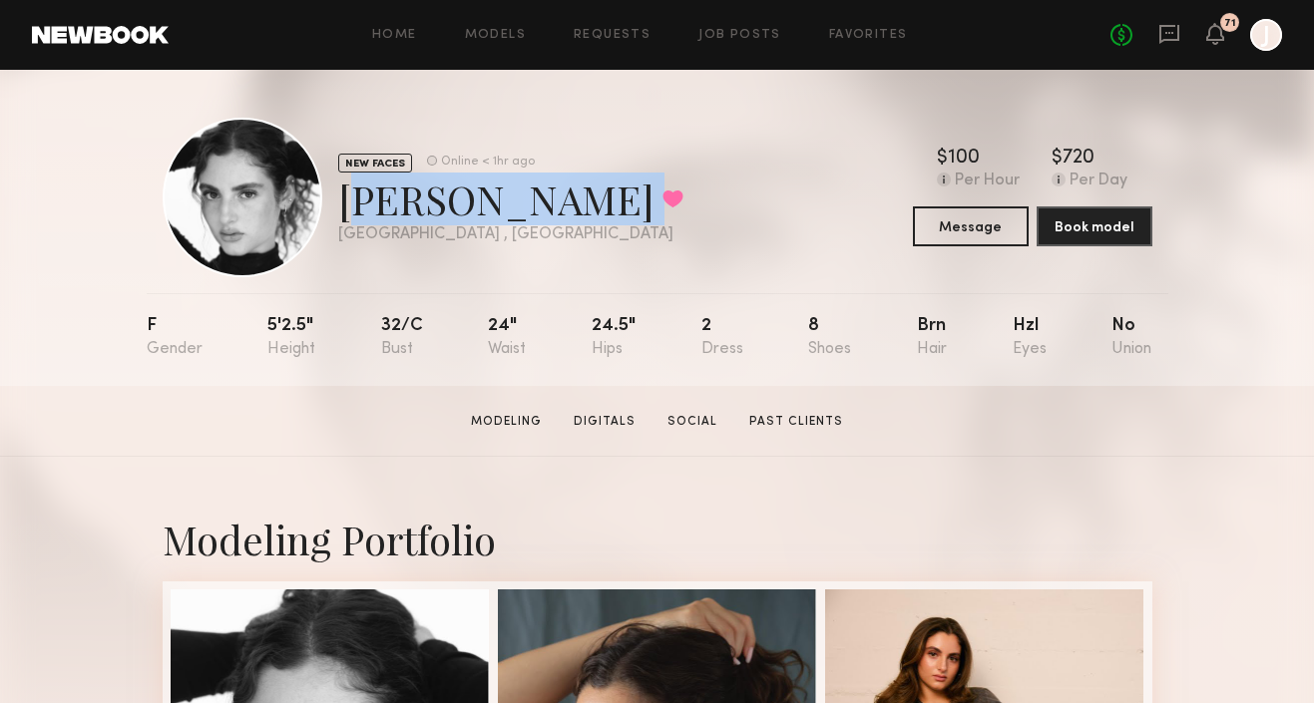
click at [410, 205] on div "Milan C. Favorited" at bounding box center [510, 199] width 345 height 53
copy div "Milan C. Favorited"
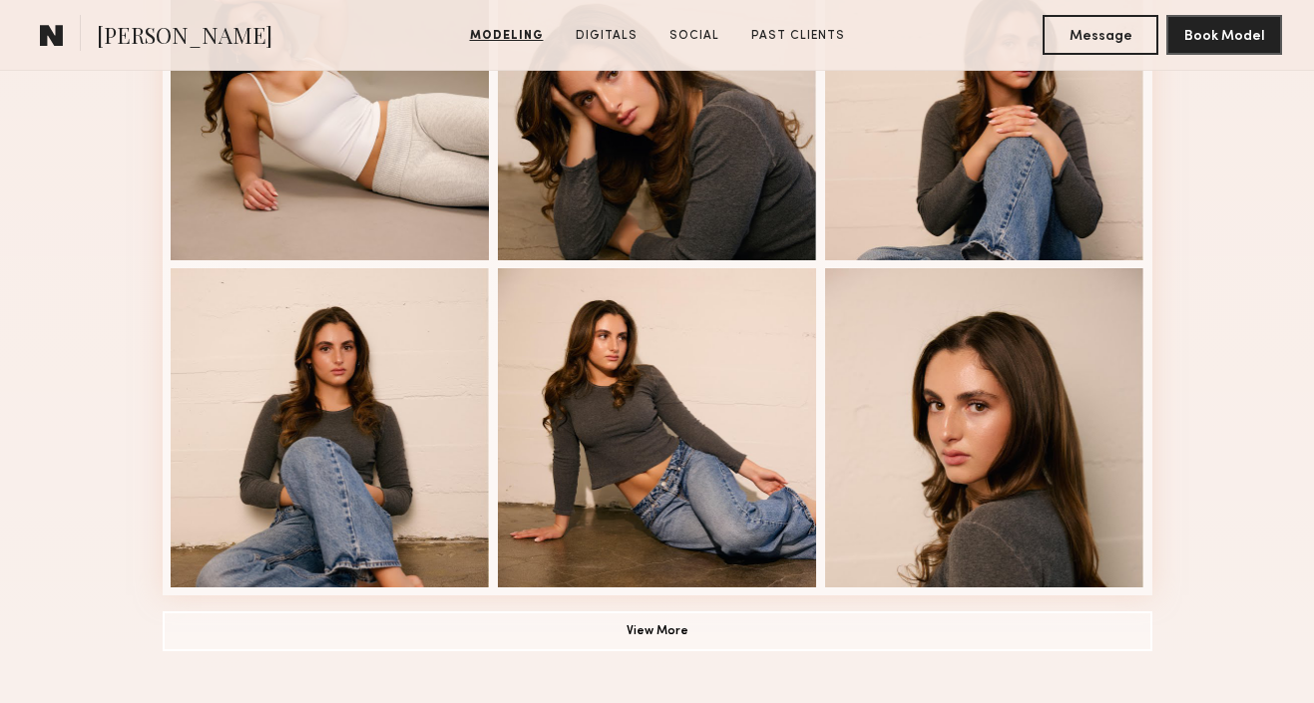
scroll to position [1478, 0]
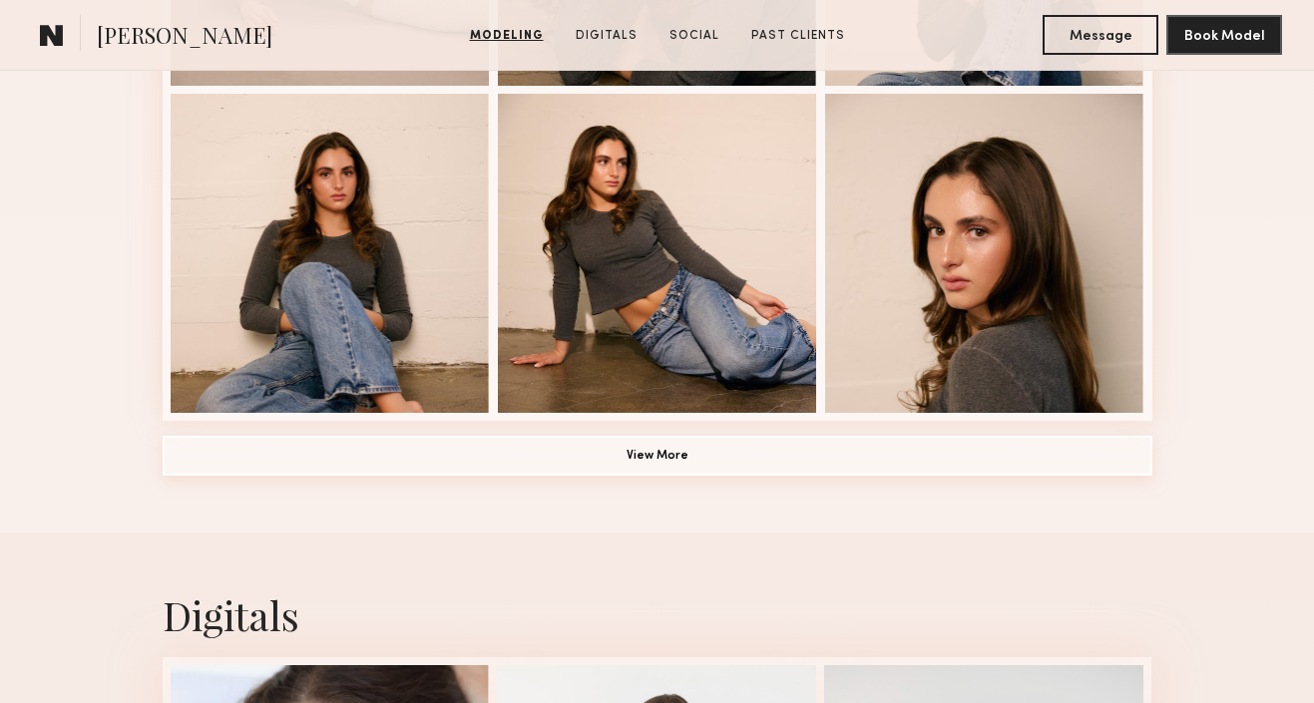
click at [636, 459] on button "View More" at bounding box center [658, 456] width 990 height 40
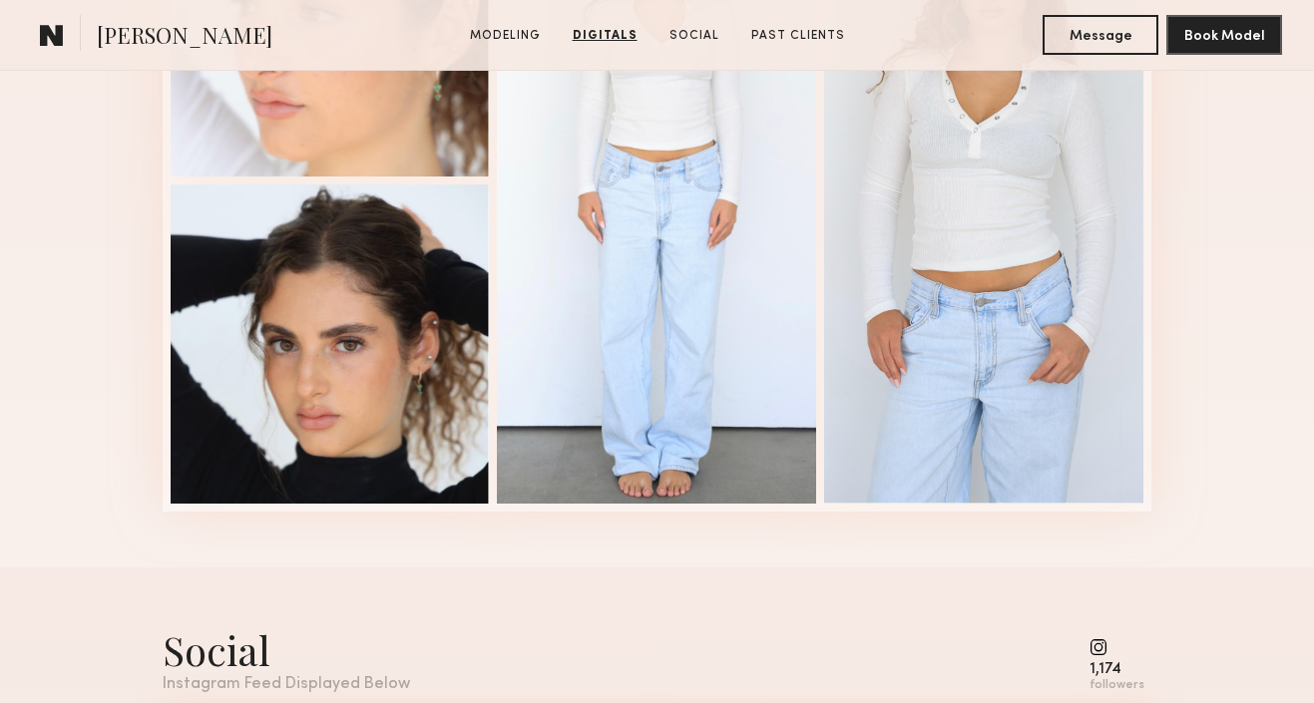
scroll to position [3280, 0]
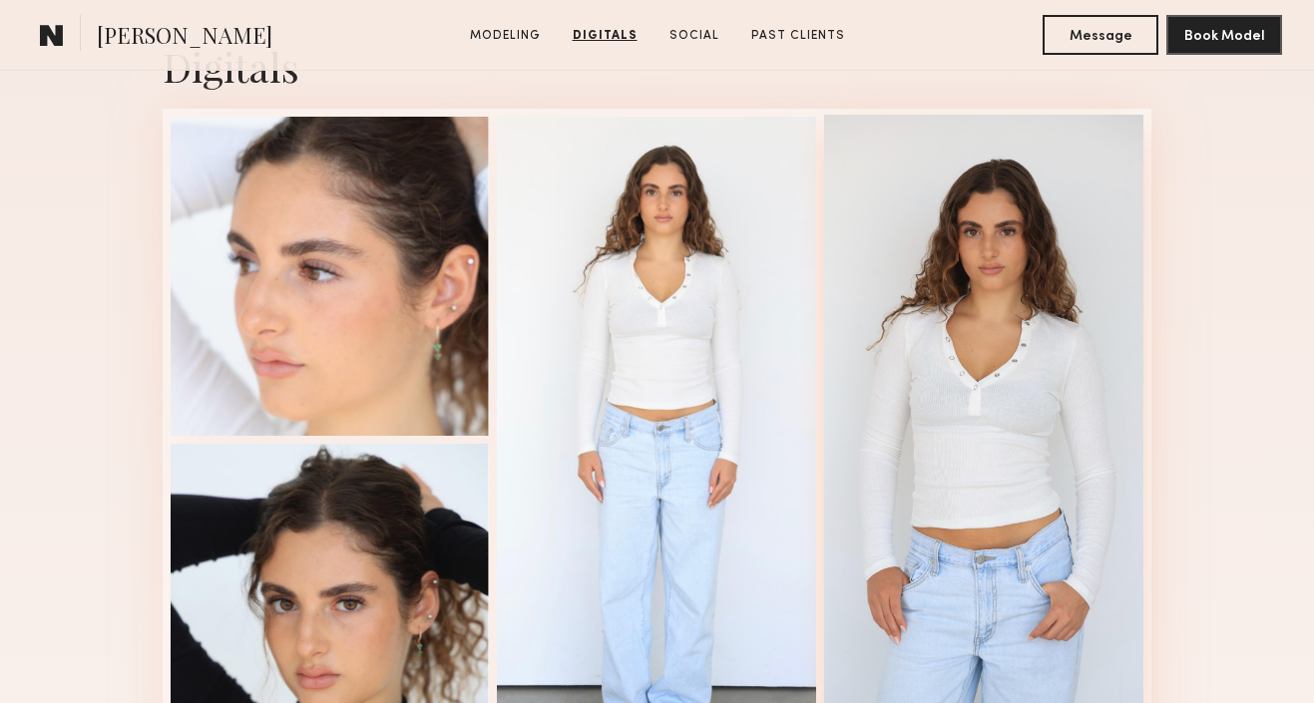
click at [935, 329] on div at bounding box center [983, 438] width 319 height 647
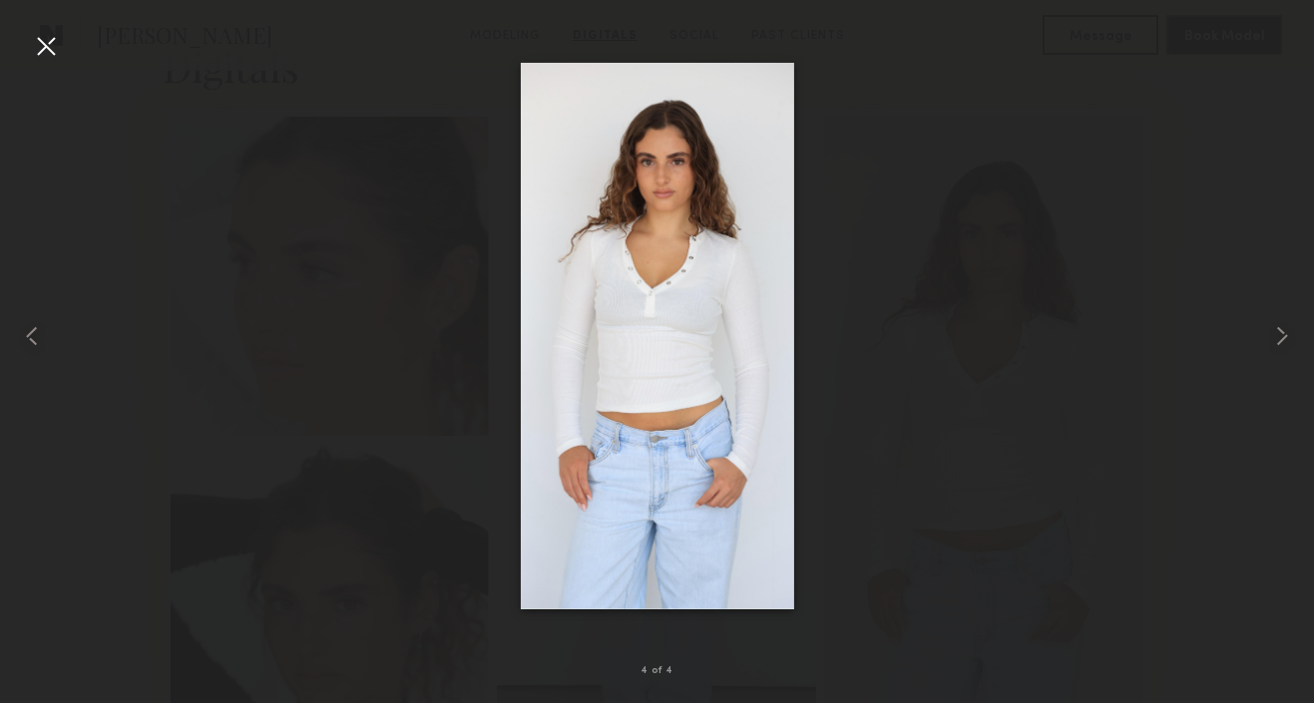
click at [46, 43] on div at bounding box center [46, 46] width 32 height 32
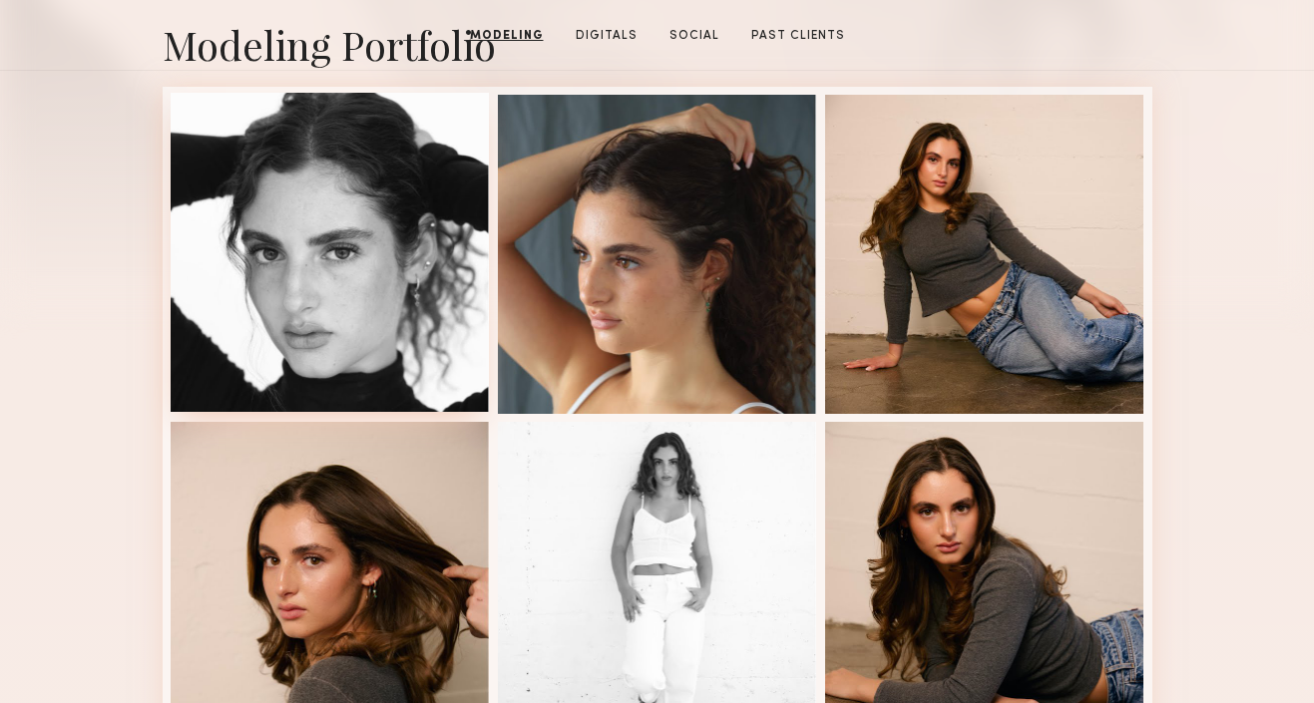
scroll to position [0, 0]
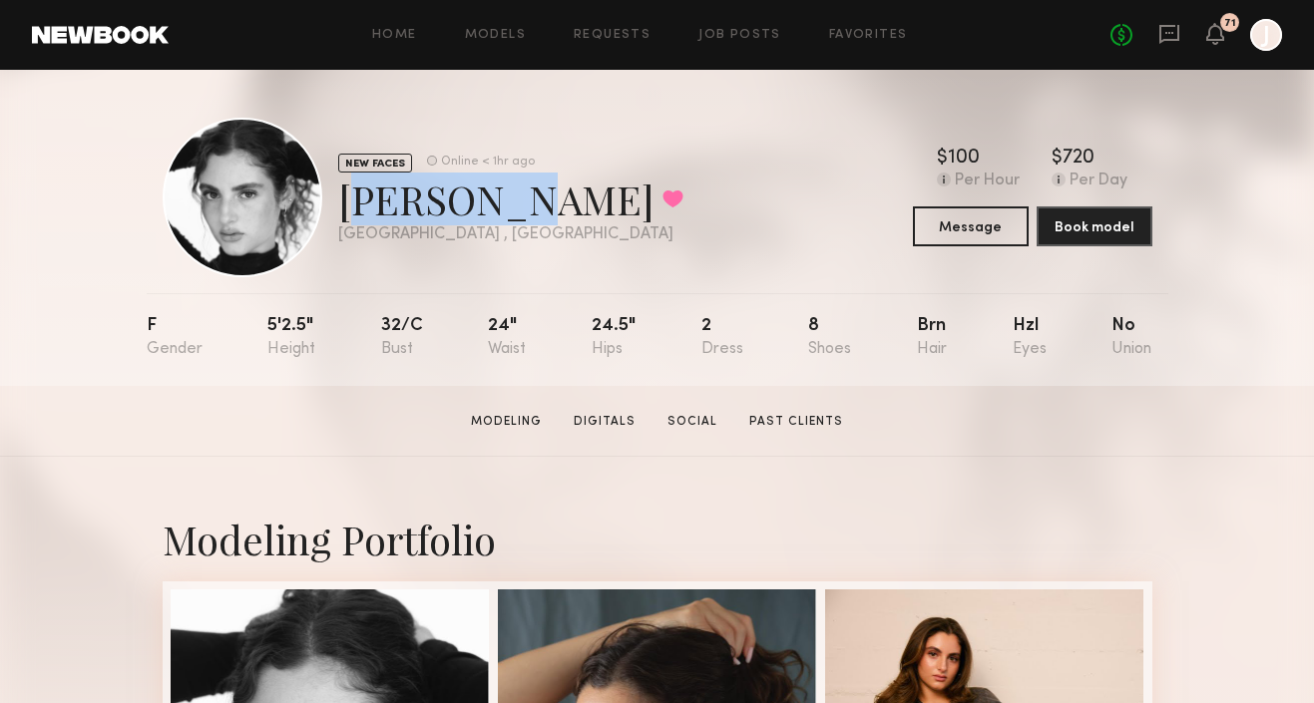
drag, startPoint x: 339, startPoint y: 202, endPoint x: 486, endPoint y: 205, distance: 146.7
click at [486, 205] on div "Milan C. Favorited" at bounding box center [510, 199] width 345 height 53
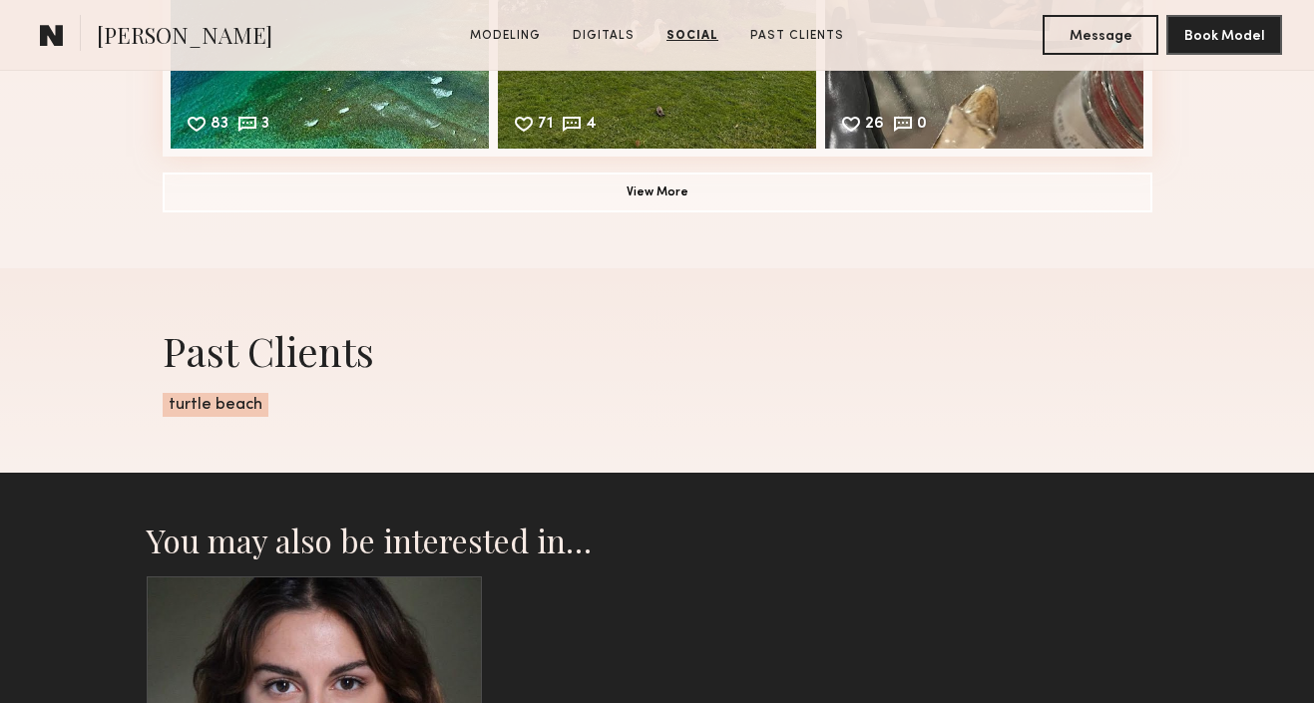
scroll to position [4278, 0]
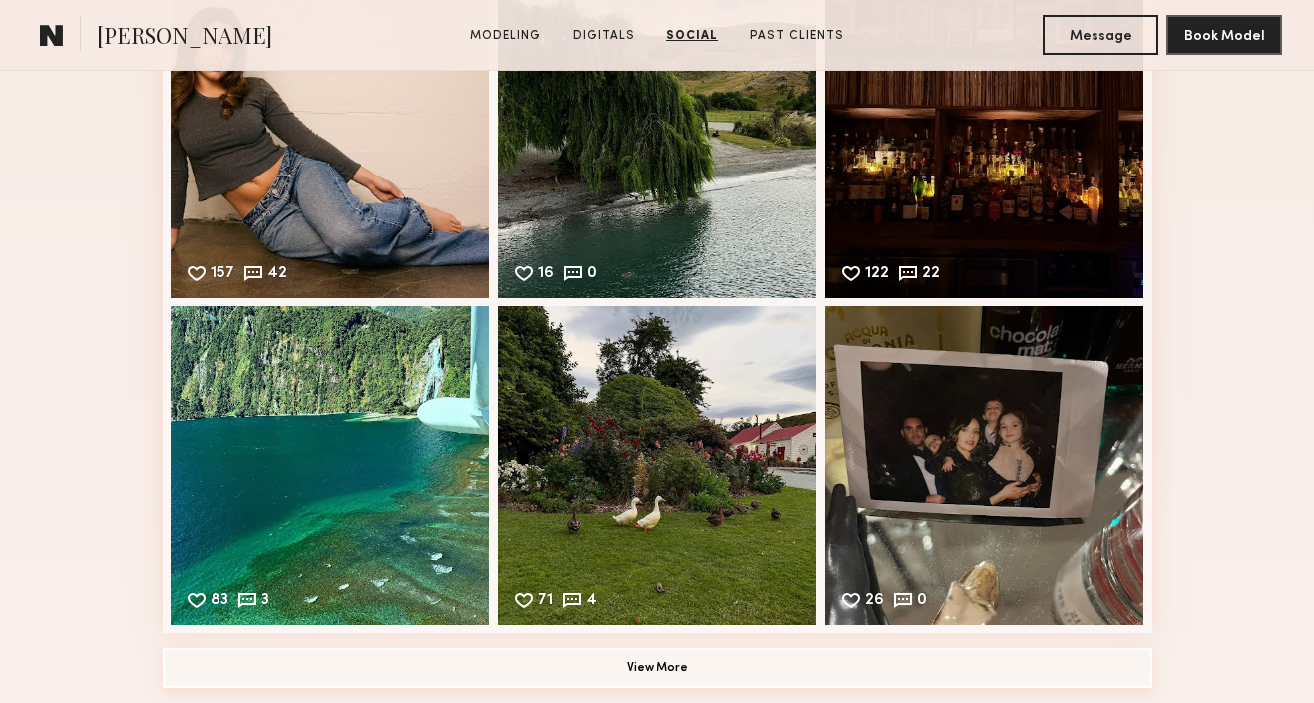
click at [494, 679] on button "View More" at bounding box center [658, 669] width 990 height 40
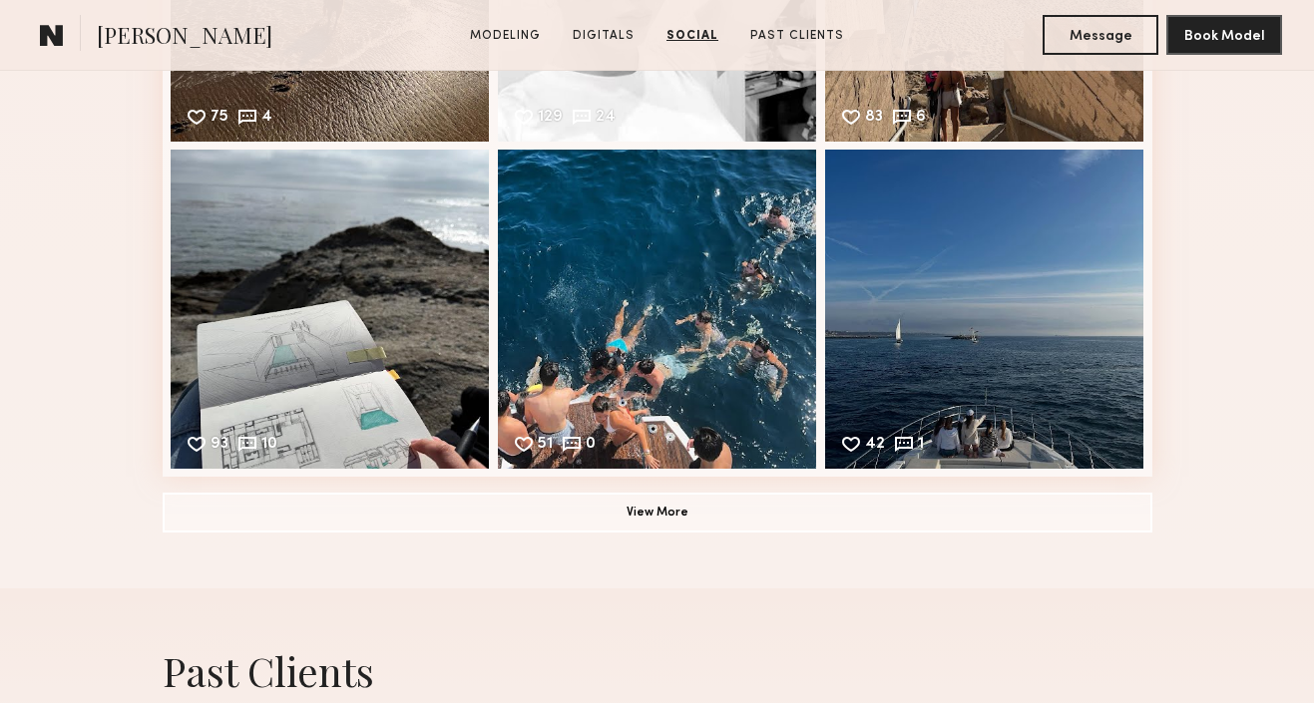
scroll to position [5465, 0]
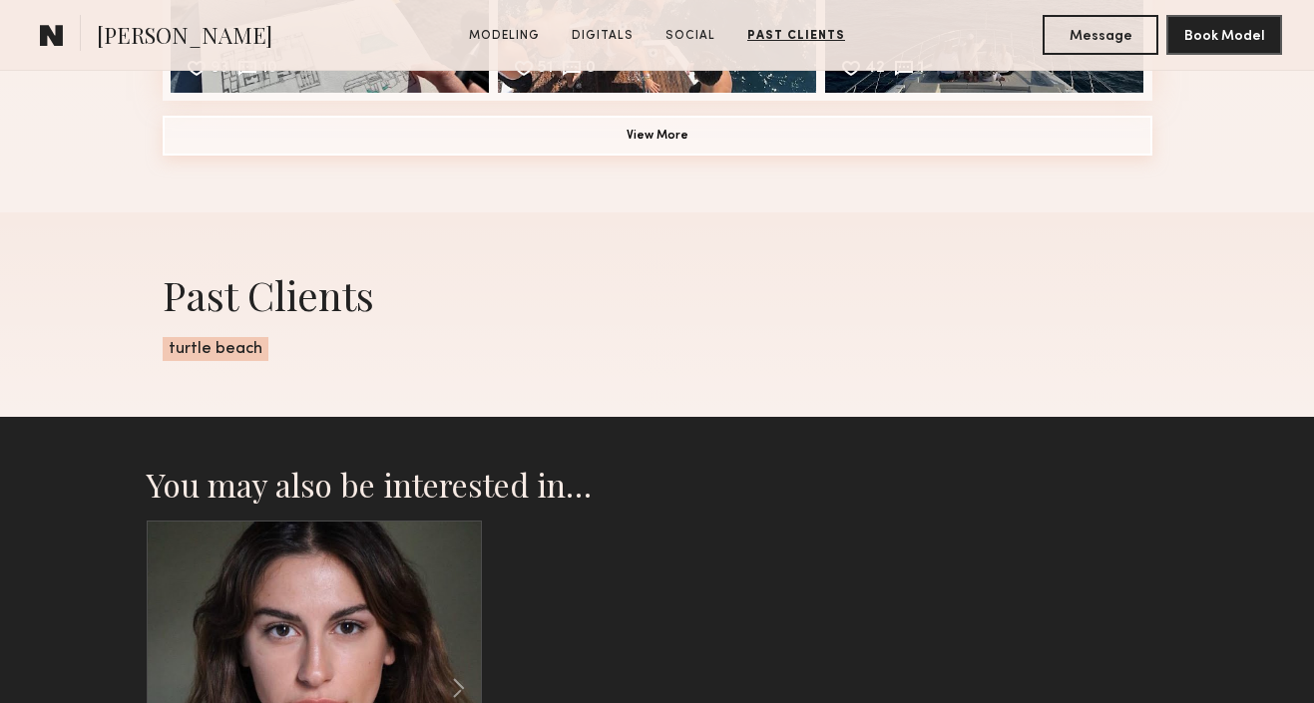
click at [677, 143] on button "View More" at bounding box center [658, 136] width 990 height 40
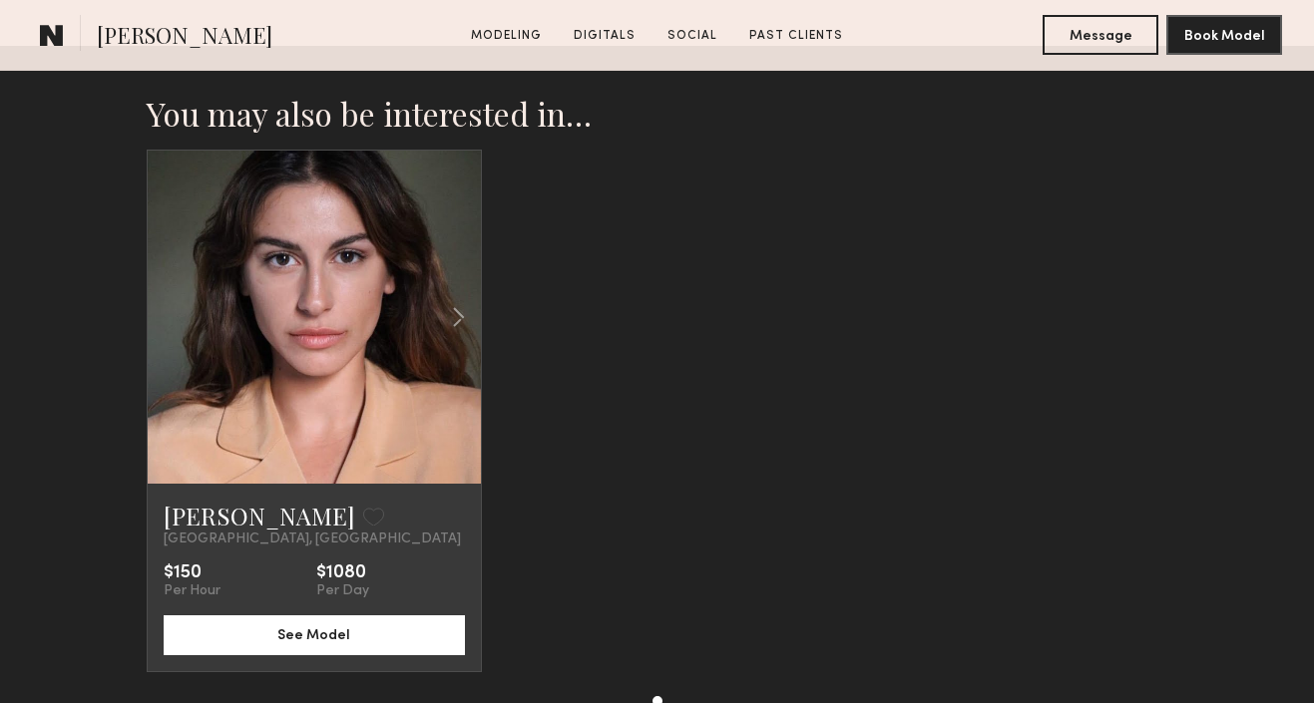
scroll to position [6501, 0]
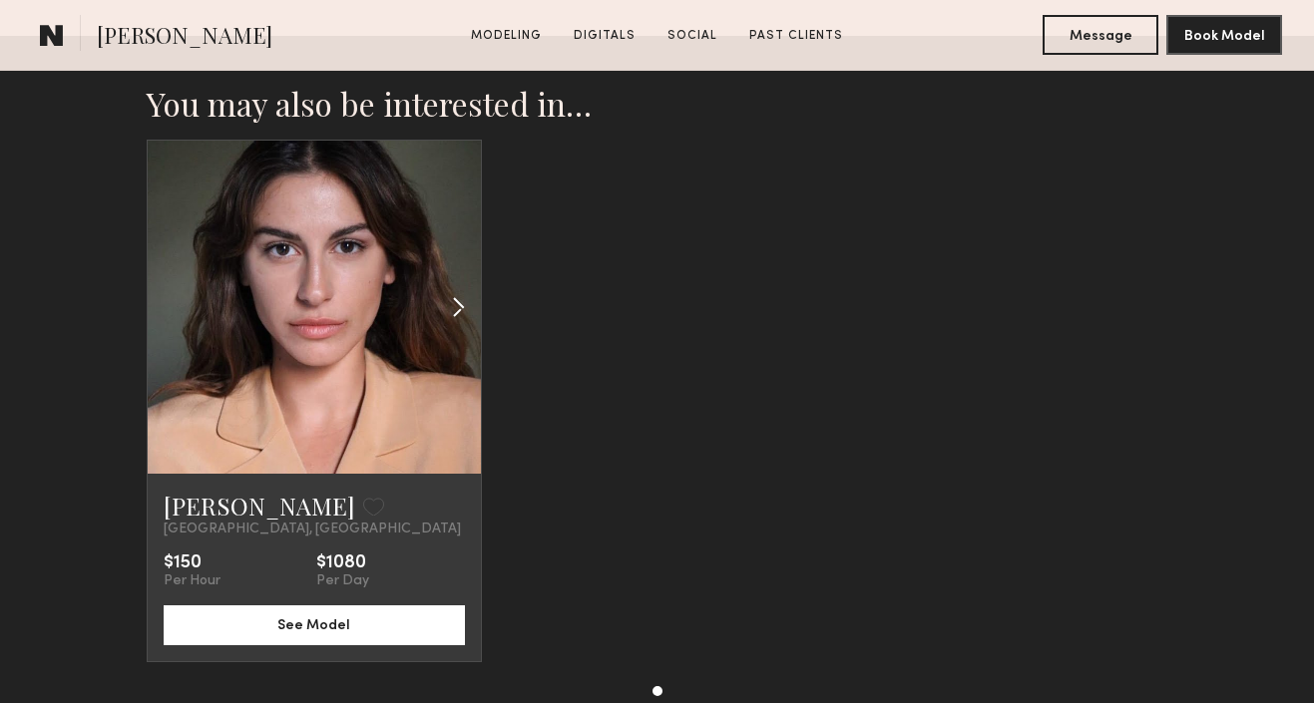
click at [465, 297] on common-icon at bounding box center [458, 307] width 29 height 38
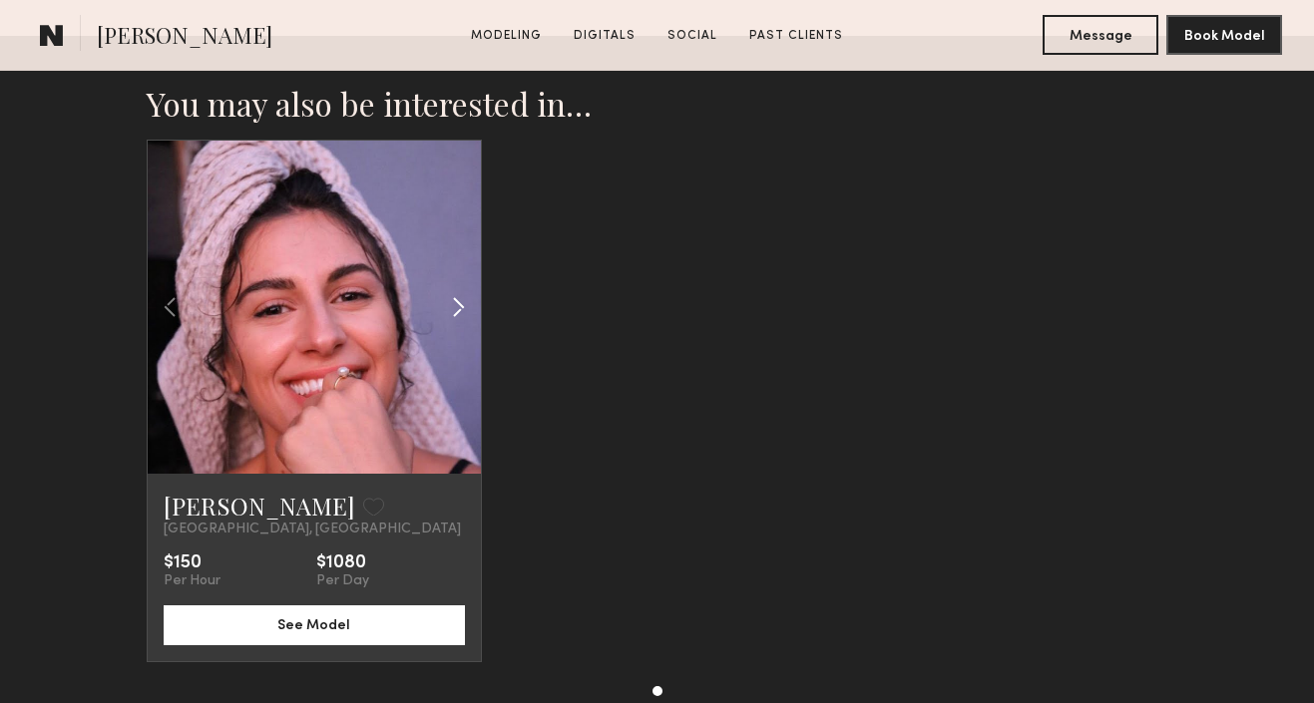
click at [464, 297] on common-icon at bounding box center [458, 307] width 29 height 38
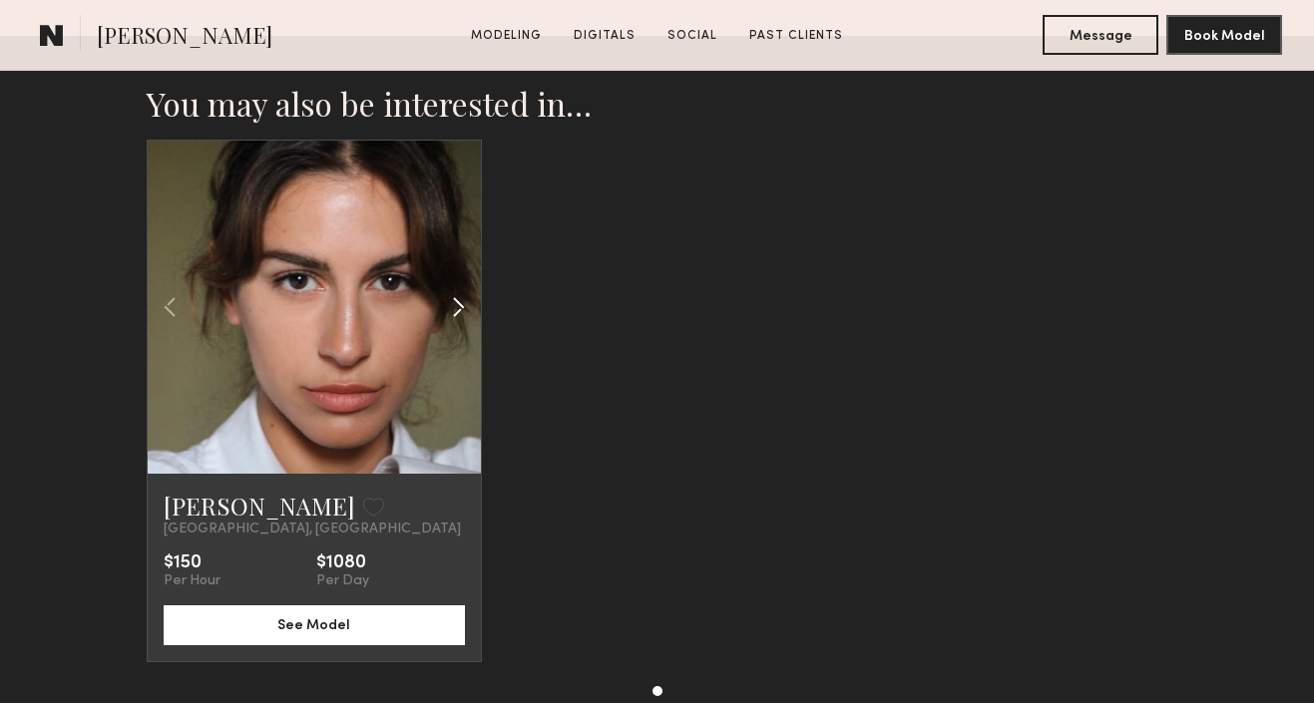
click at [464, 300] on common-icon at bounding box center [458, 307] width 29 height 38
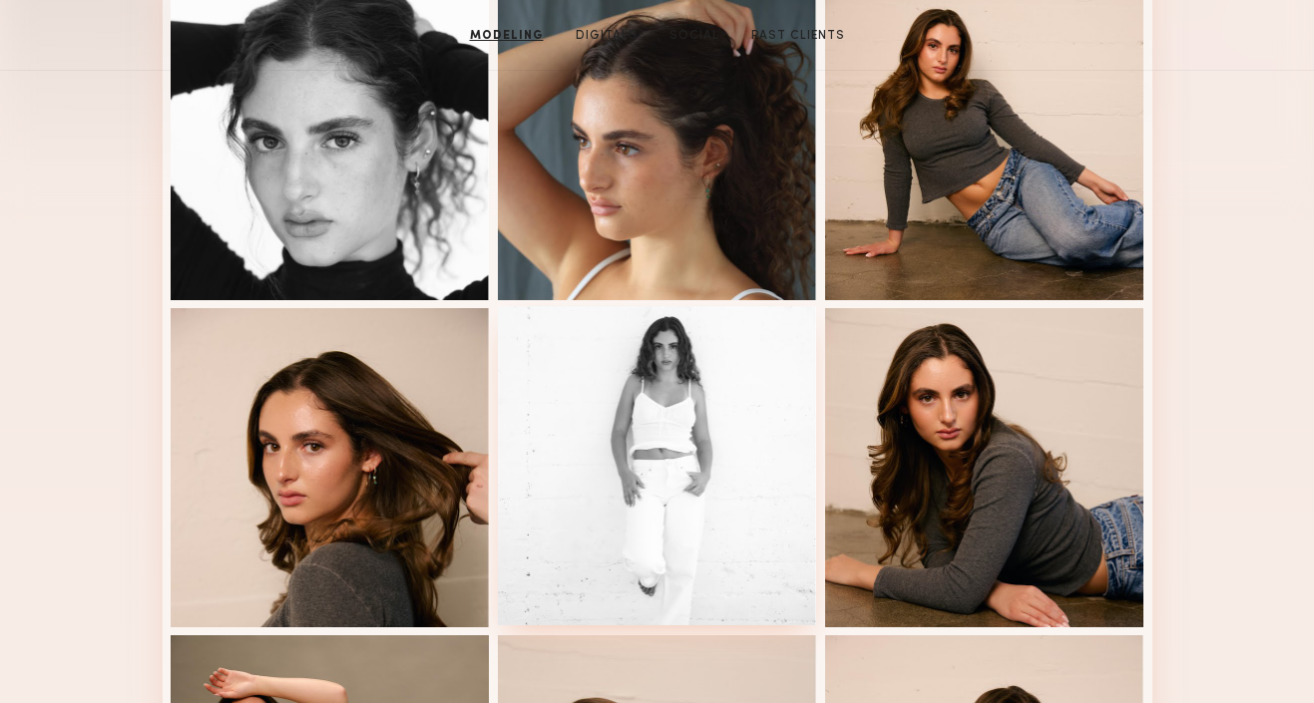
scroll to position [0, 0]
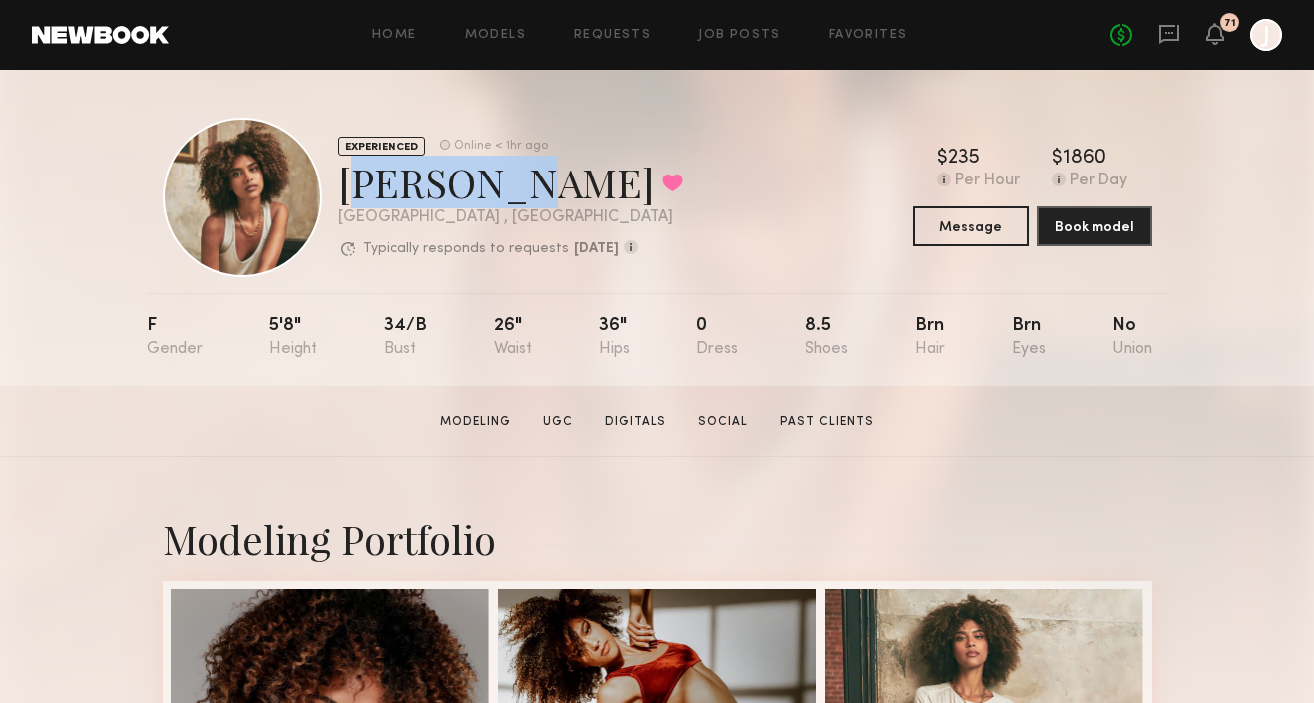
copy div "[PERSON_NAME]"
drag, startPoint x: 338, startPoint y: 181, endPoint x: 516, endPoint y: 189, distance: 177.8
click at [517, 189] on div "[PERSON_NAME] Favorited" at bounding box center [510, 182] width 345 height 53
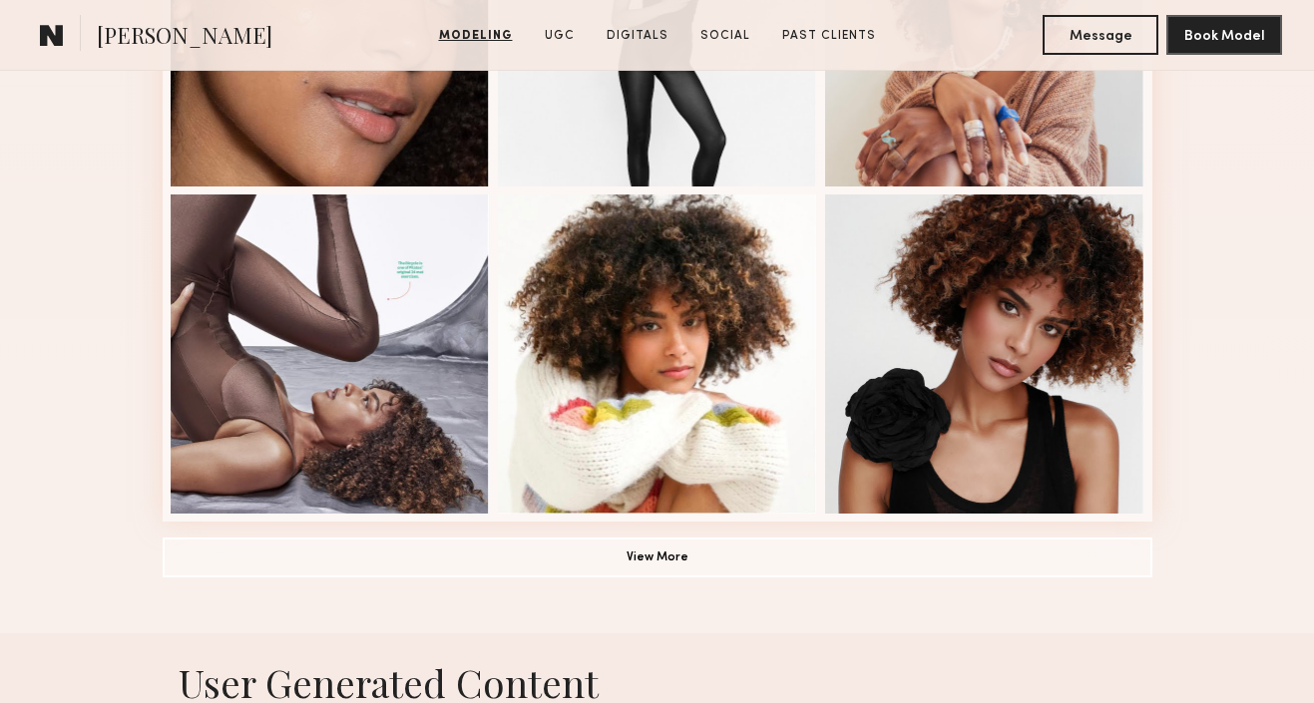
scroll to position [1454, 0]
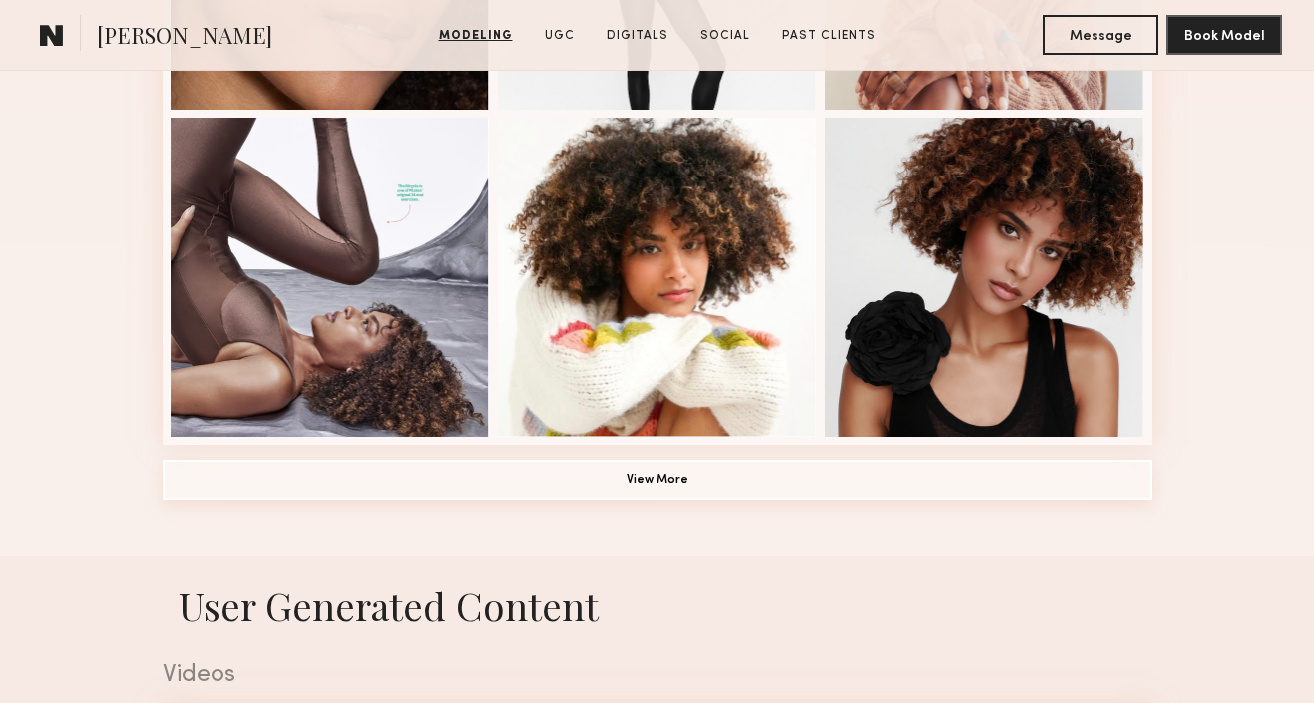
click at [702, 482] on button "View More" at bounding box center [658, 480] width 990 height 40
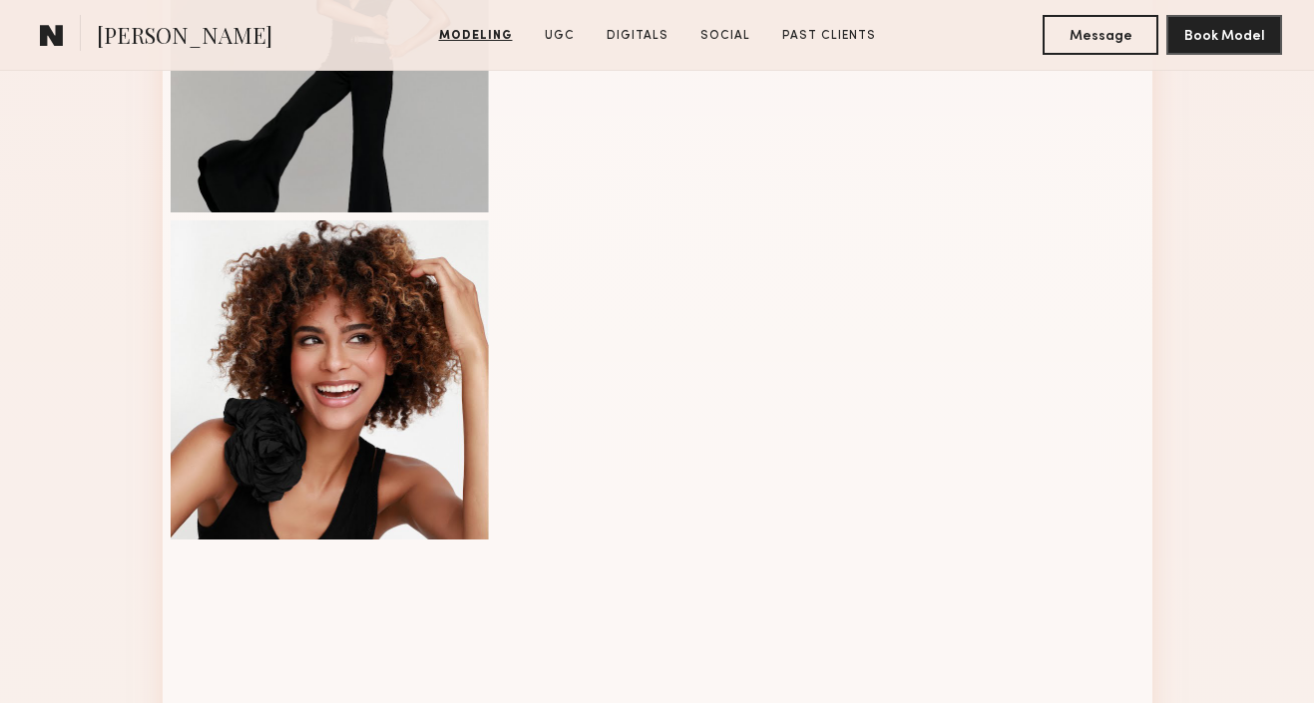
scroll to position [2385, 0]
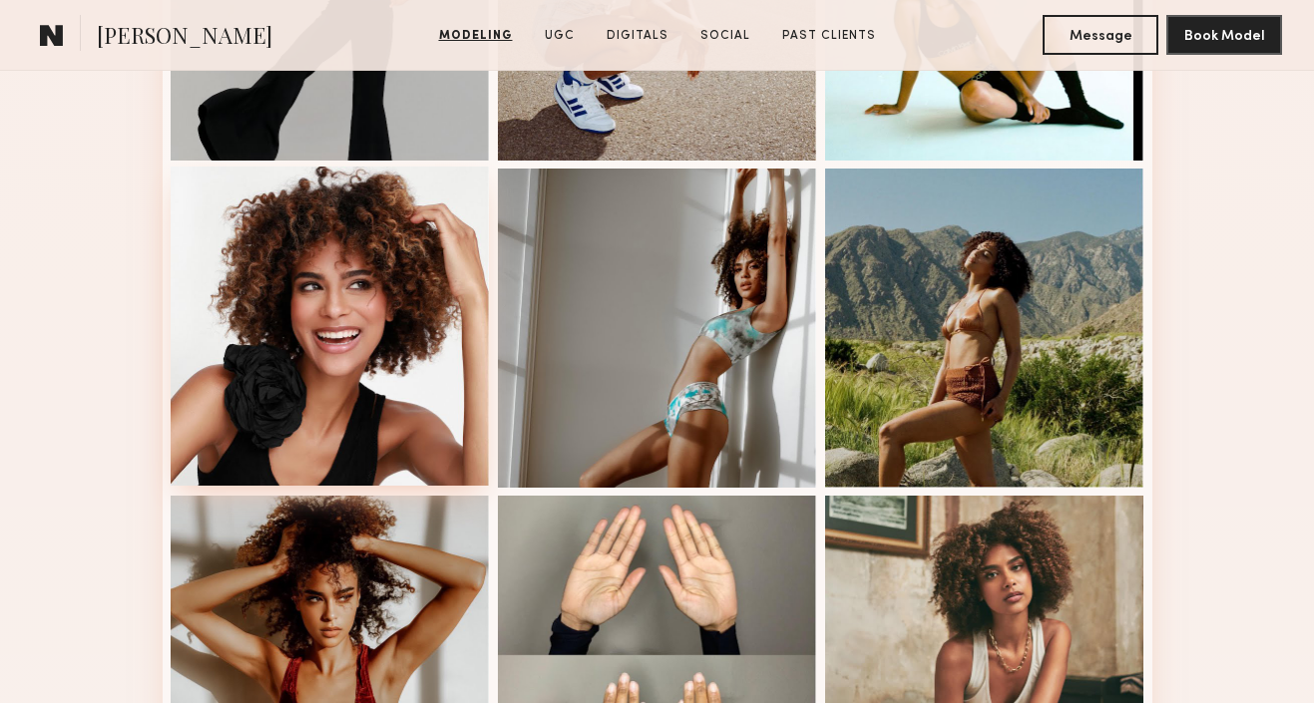
click at [315, 352] on div at bounding box center [330, 326] width 319 height 319
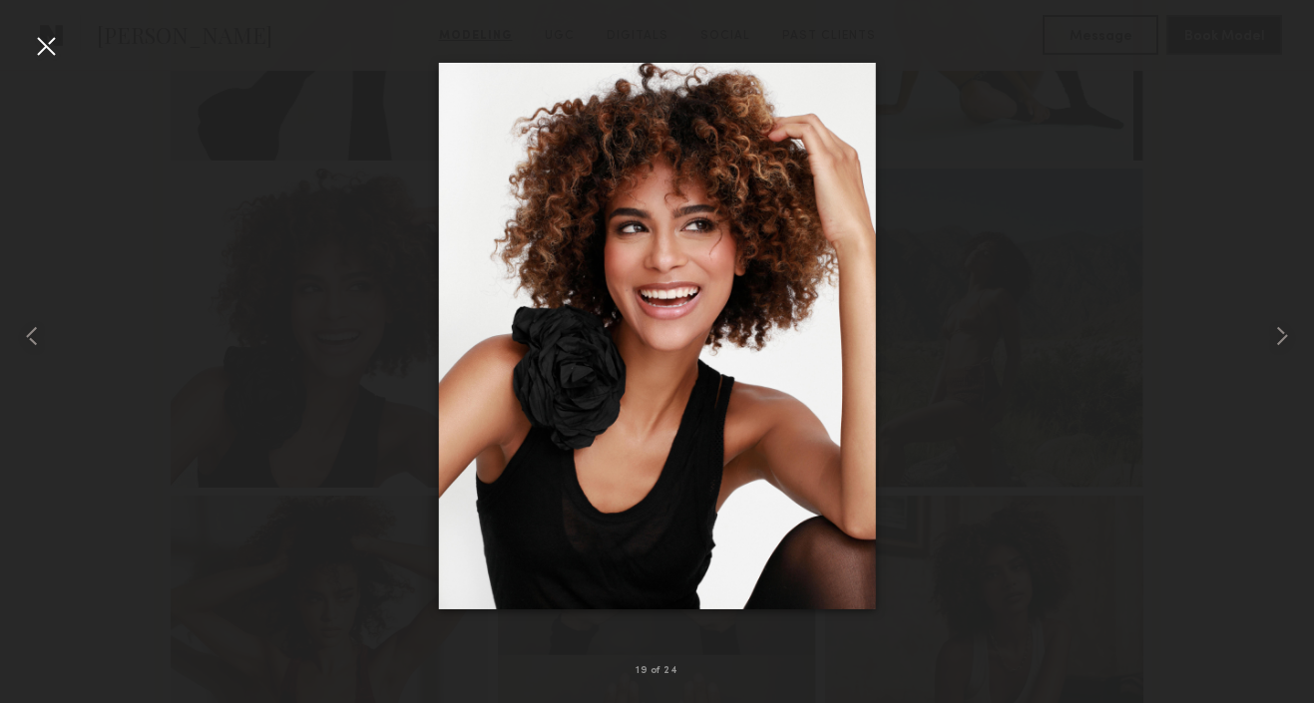
click at [47, 52] on div at bounding box center [46, 46] width 32 height 32
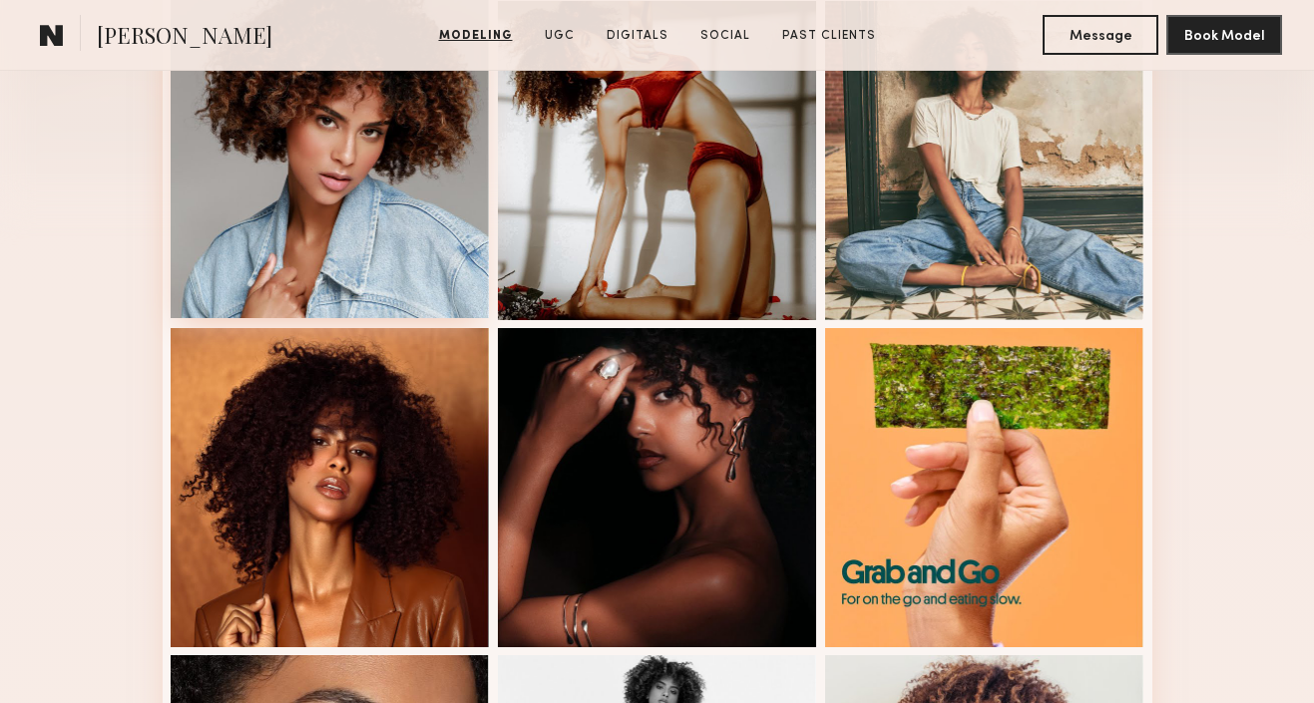
scroll to position [595, 0]
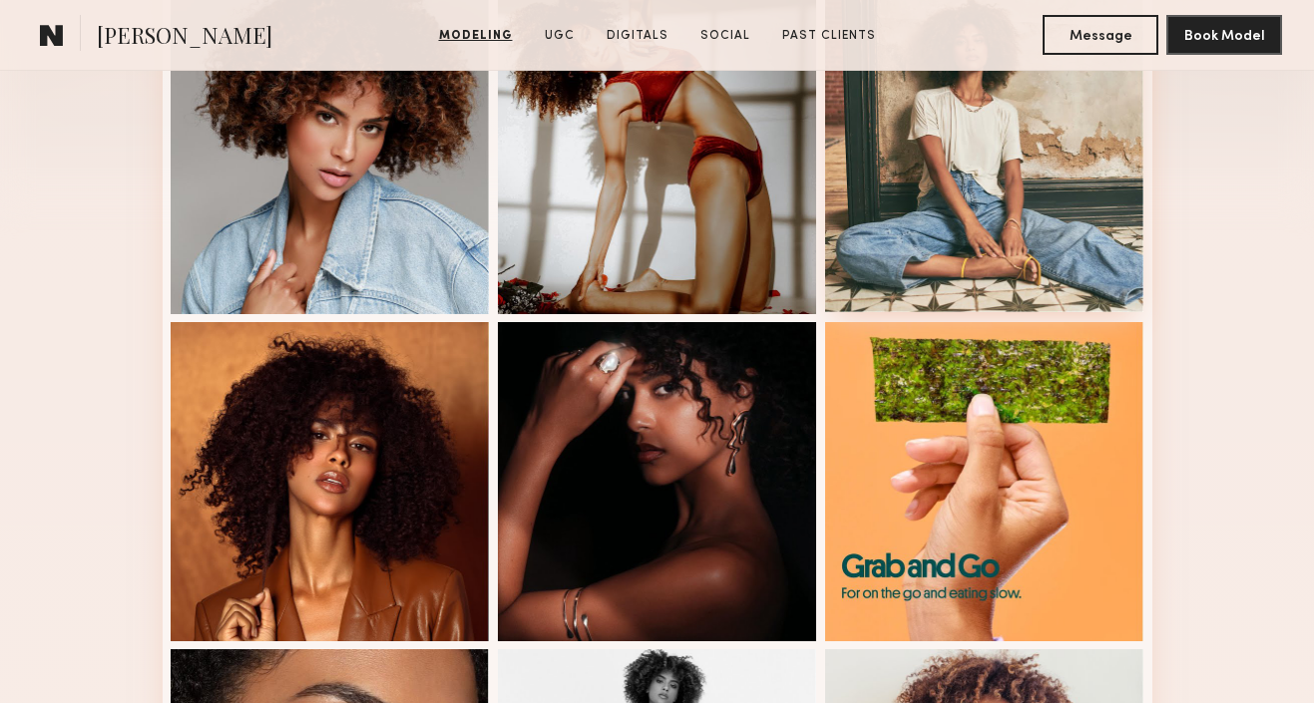
click at [975, 156] on div at bounding box center [984, 152] width 319 height 319
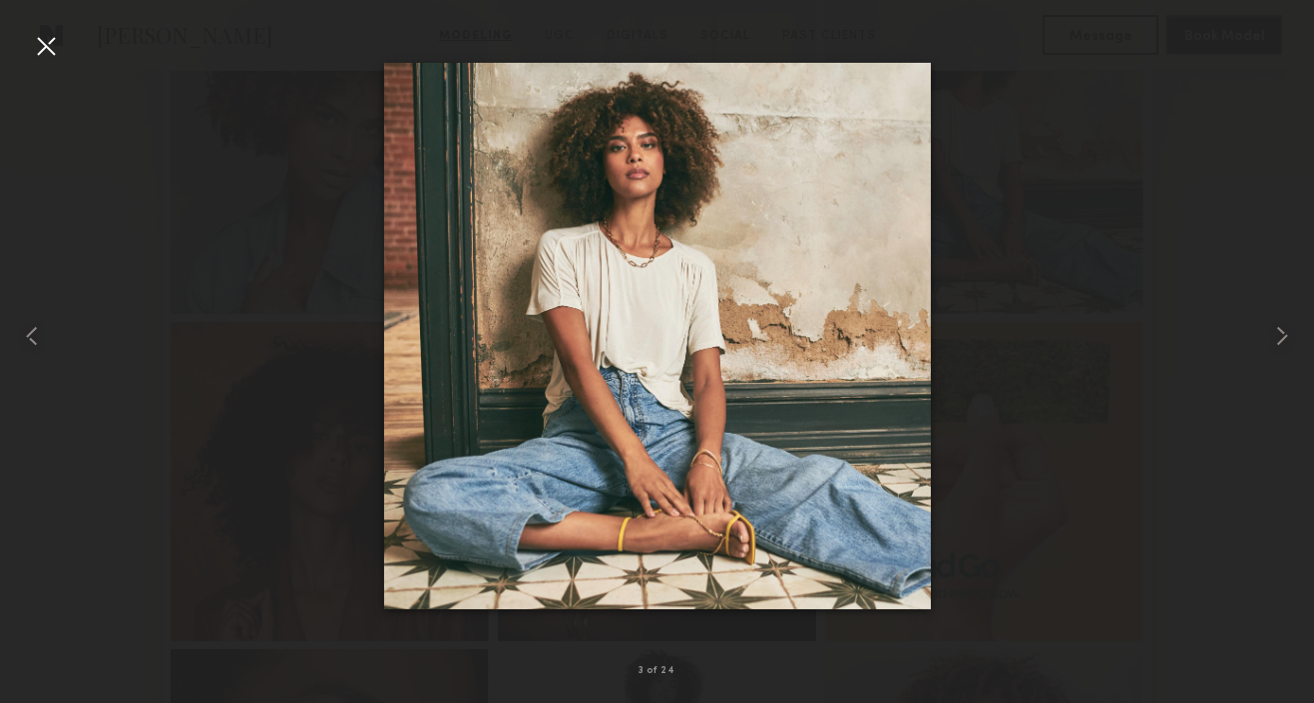
click at [46, 59] on div at bounding box center [46, 46] width 32 height 32
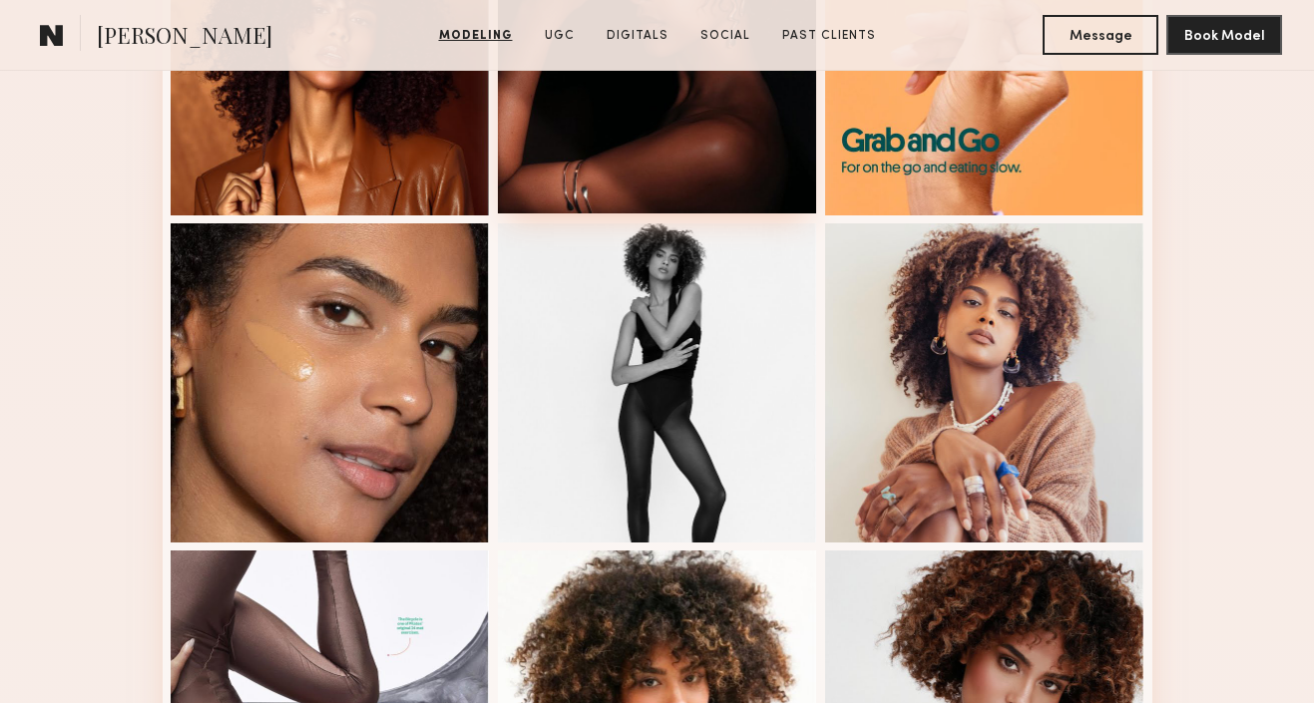
scroll to position [1076, 0]
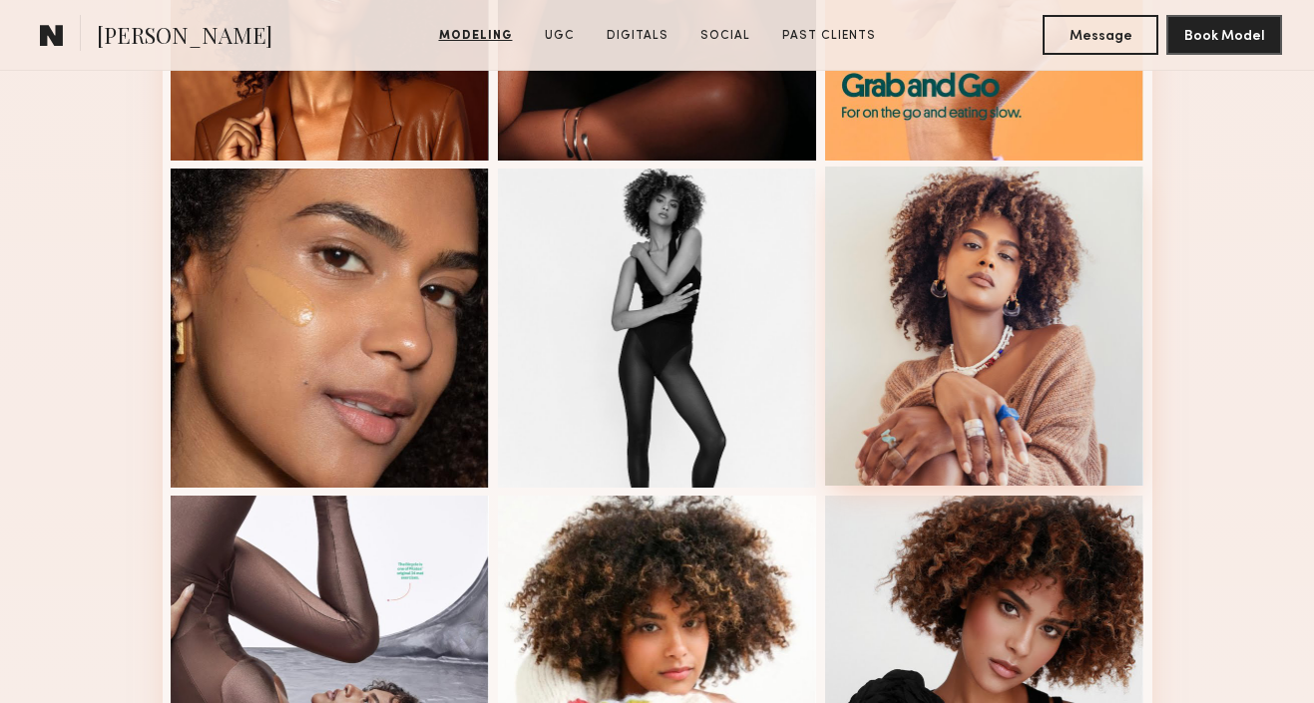
click at [1039, 406] on div at bounding box center [984, 326] width 319 height 319
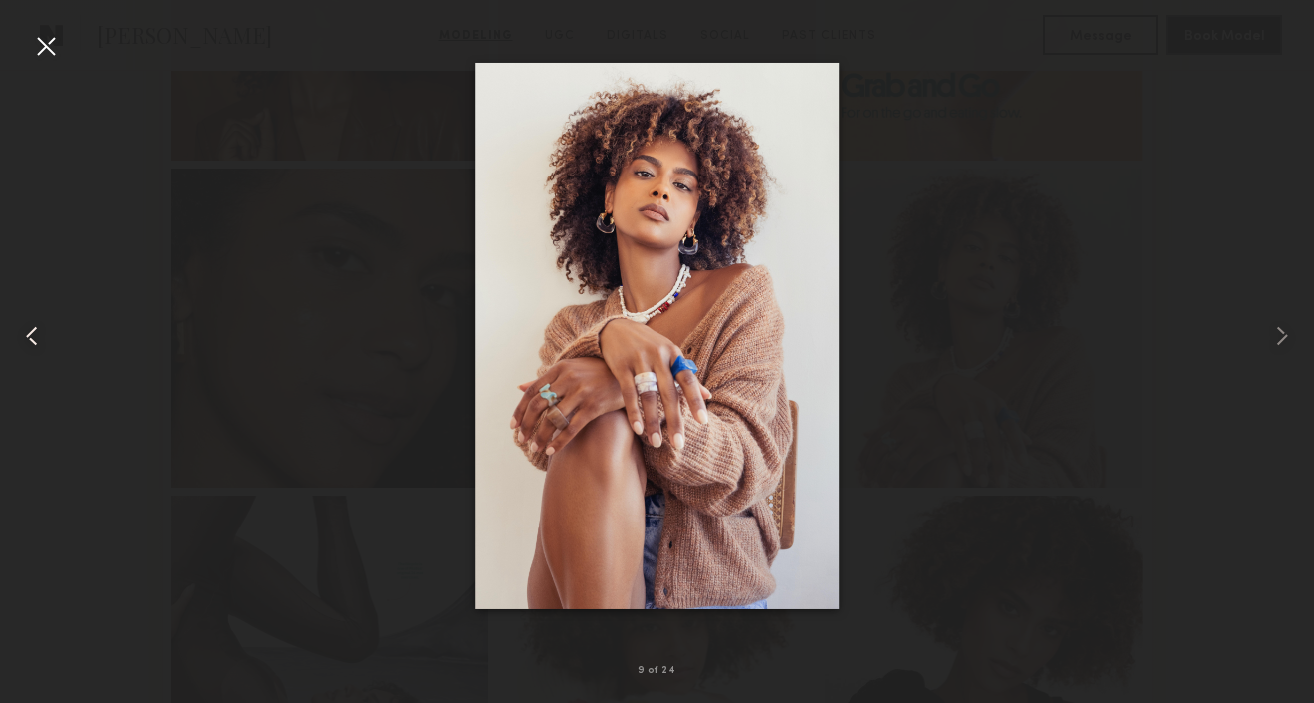
click at [52, 66] on div at bounding box center [26, 336] width 53 height 608
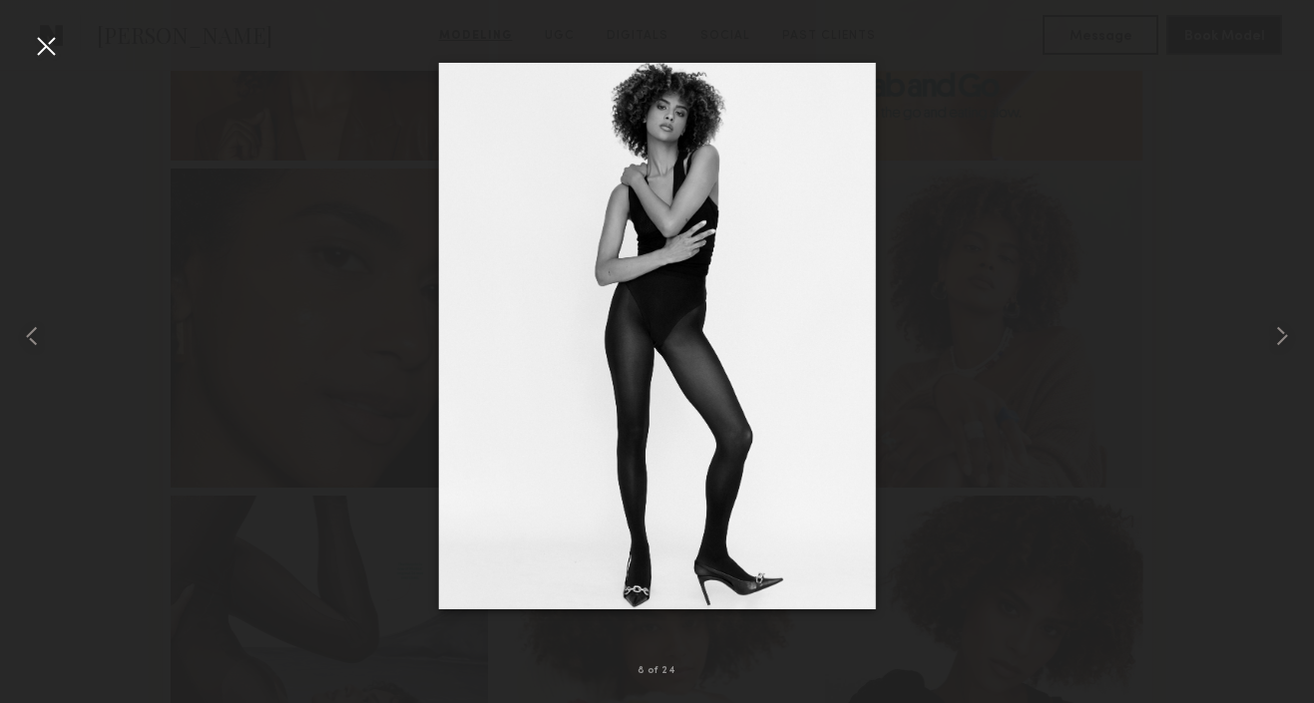
click at [41, 48] on div at bounding box center [46, 46] width 32 height 32
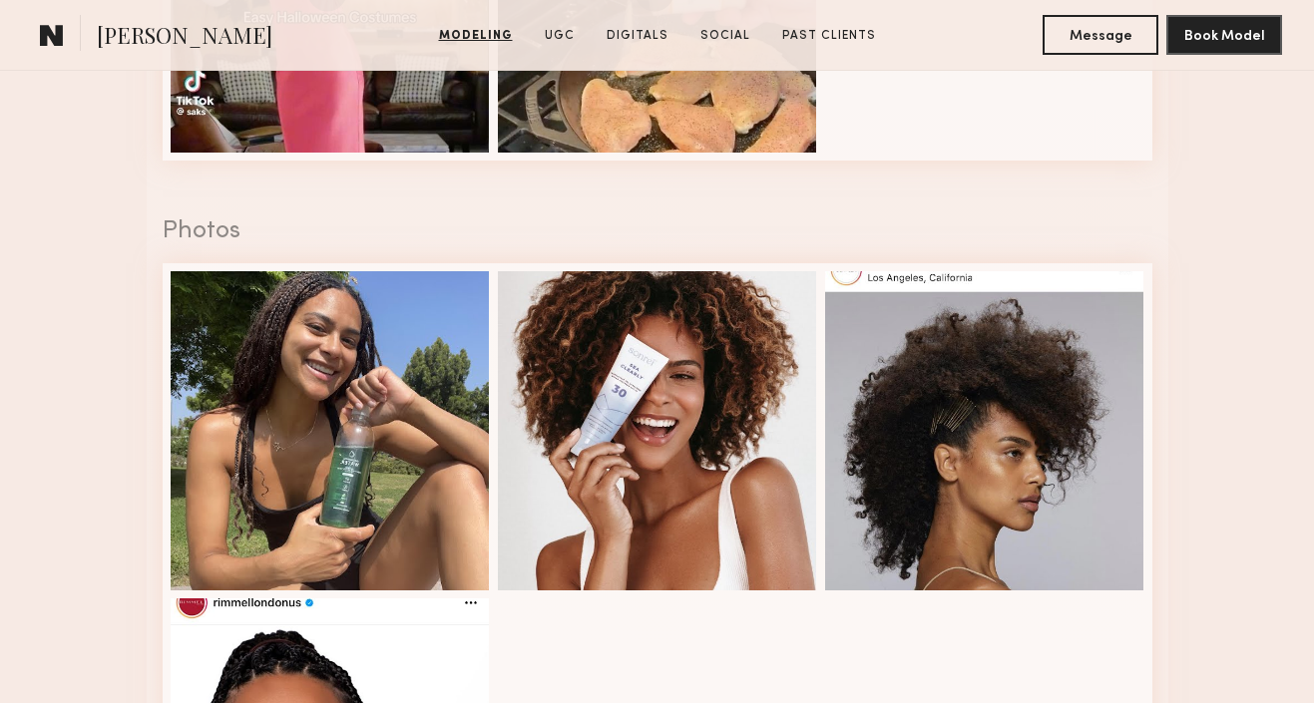
scroll to position [4613, 0]
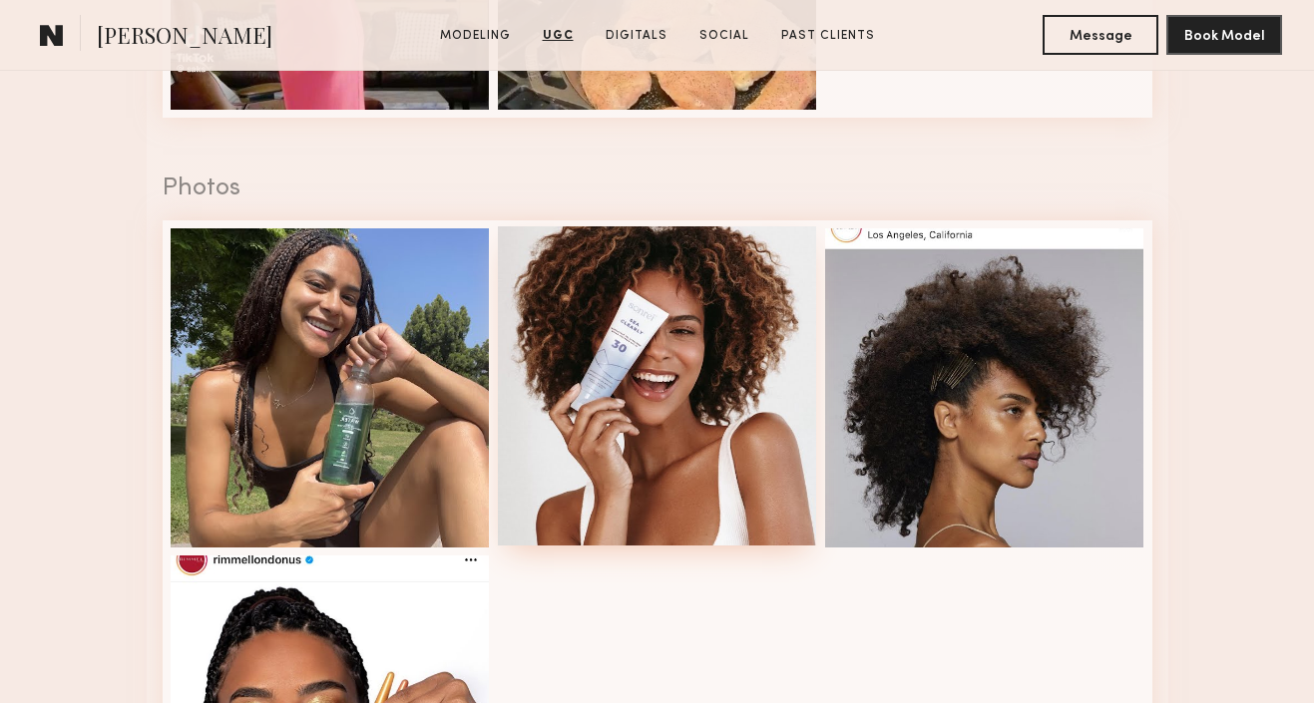
click at [583, 361] on div at bounding box center [657, 386] width 319 height 319
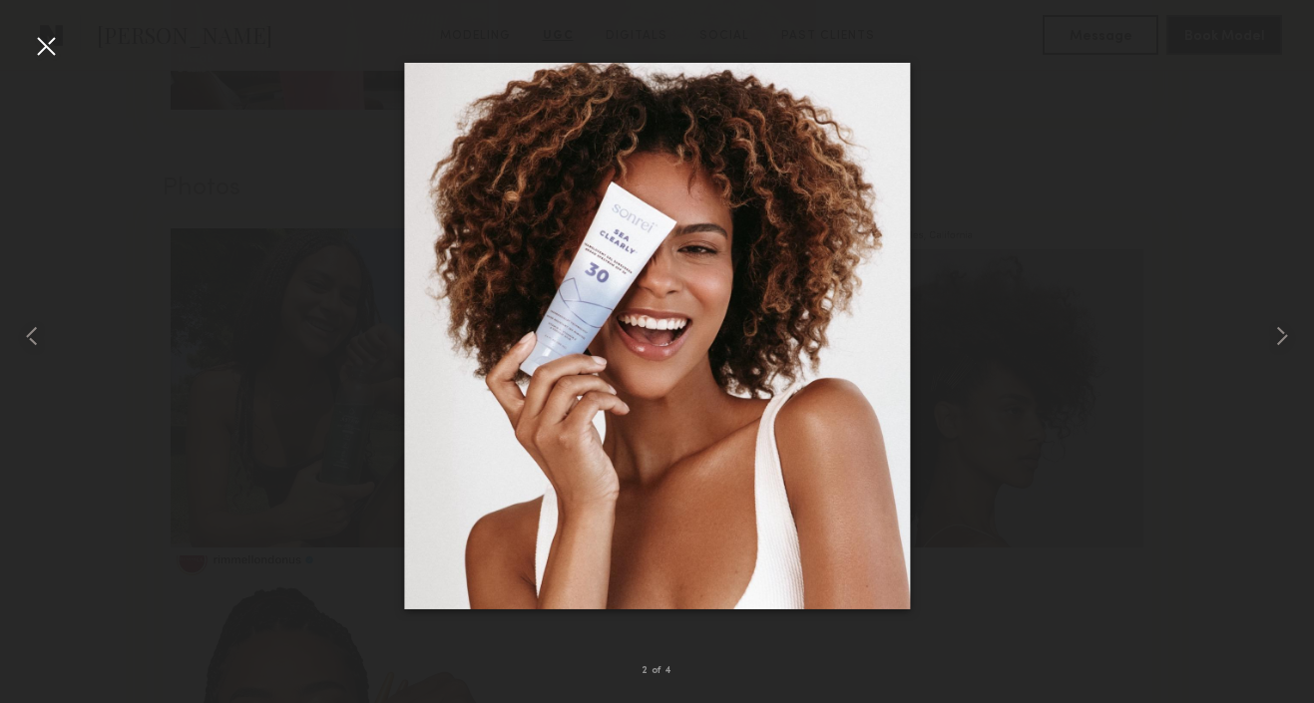
click at [39, 53] on div at bounding box center [46, 46] width 32 height 32
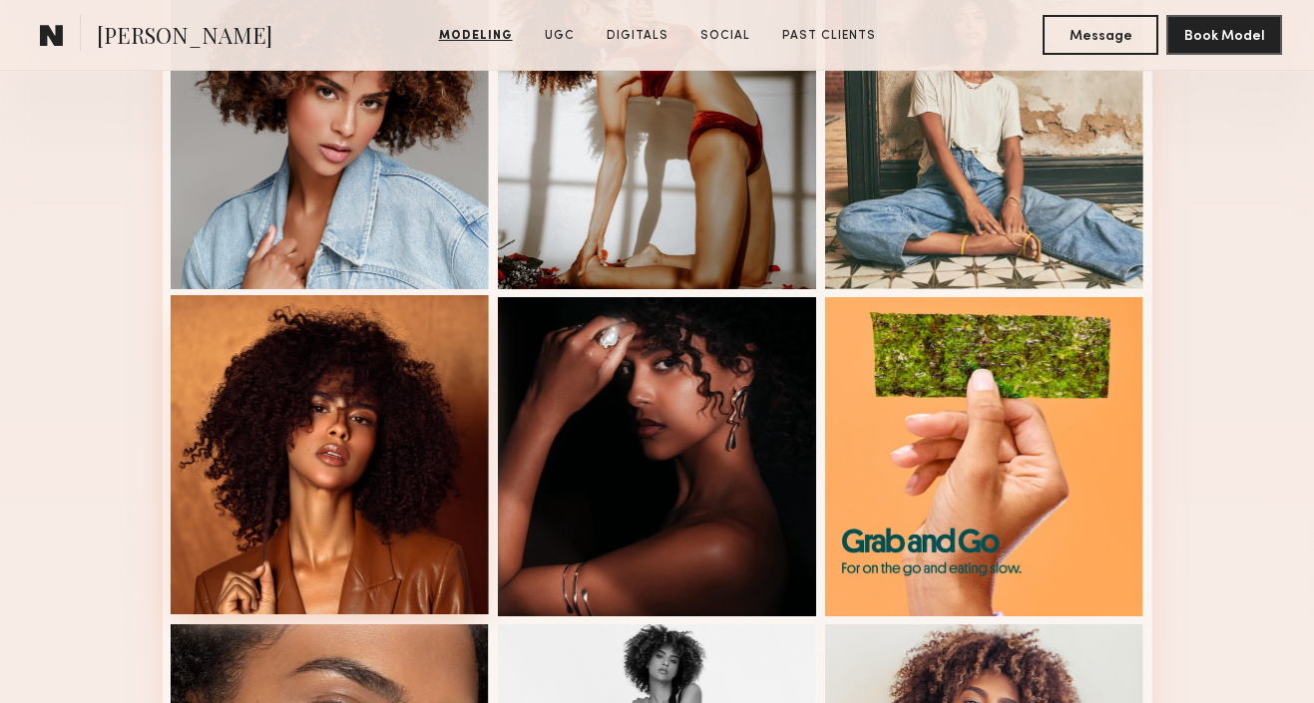
scroll to position [622, 0]
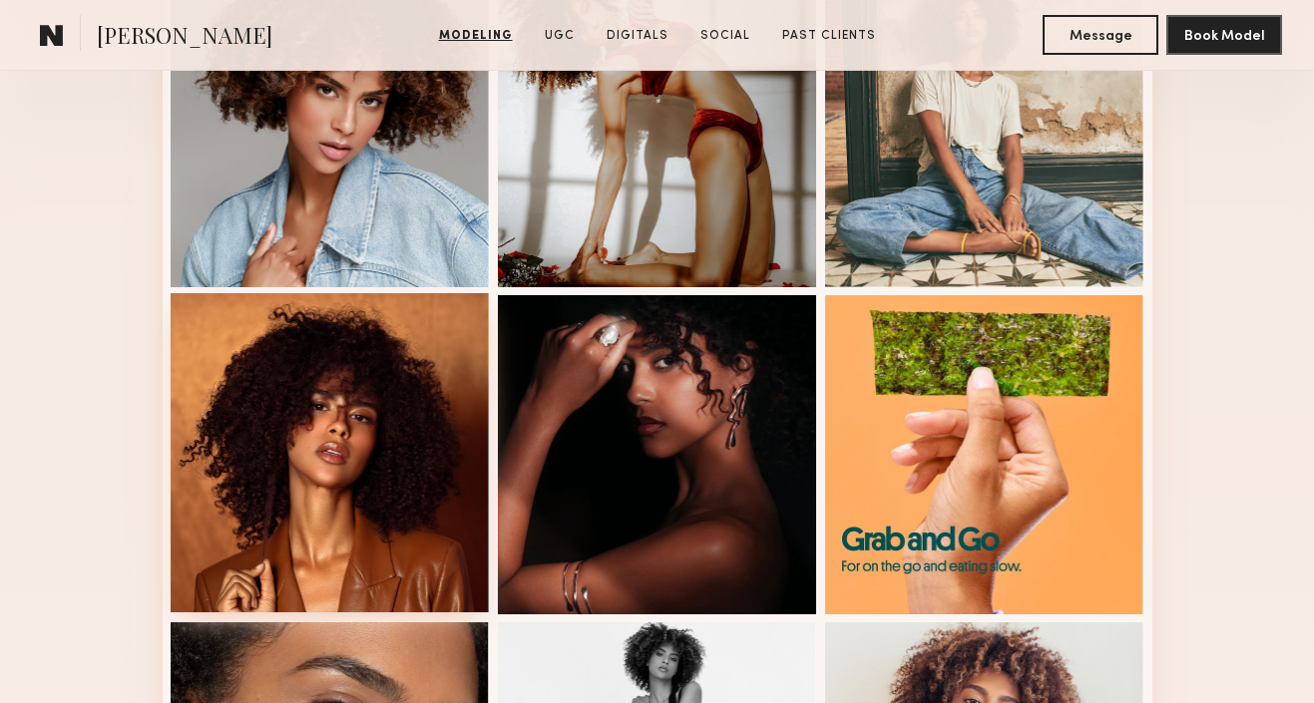
click at [278, 432] on div at bounding box center [330, 452] width 319 height 319
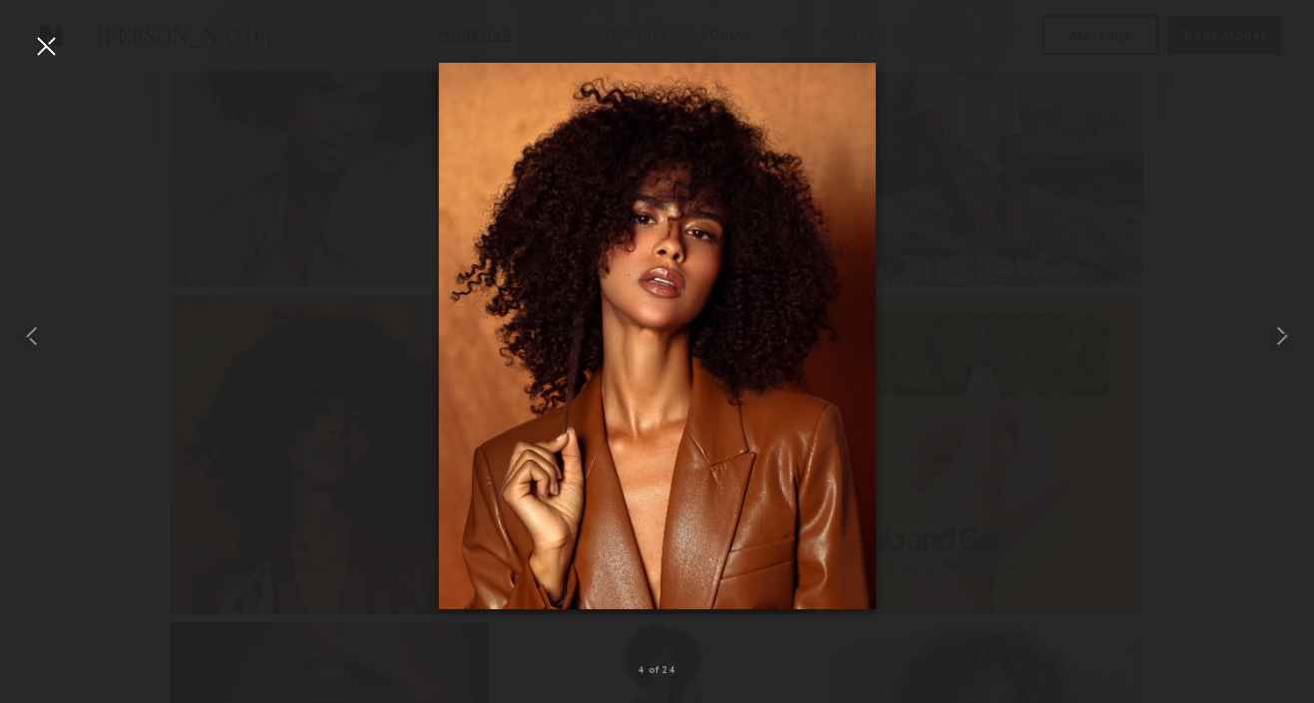
click at [41, 48] on div at bounding box center [46, 46] width 32 height 32
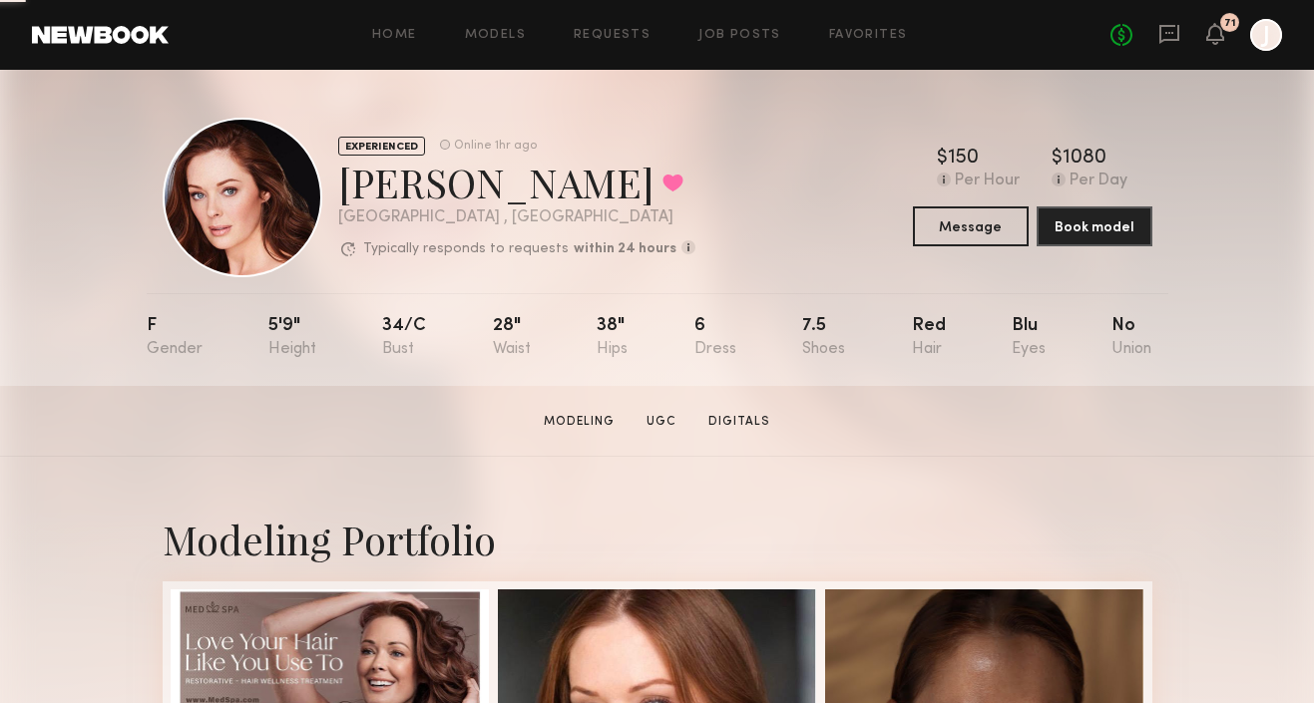
scroll to position [1519, 0]
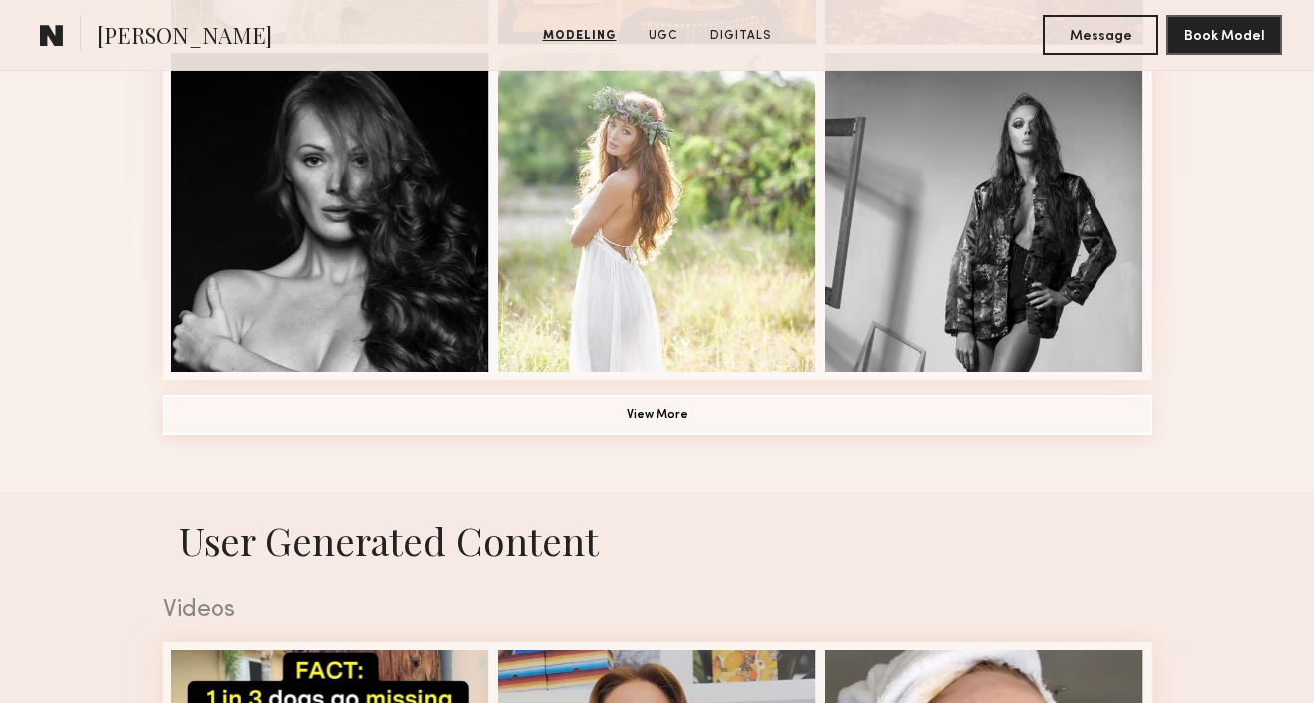
click at [609, 425] on button "View More" at bounding box center [658, 415] width 990 height 40
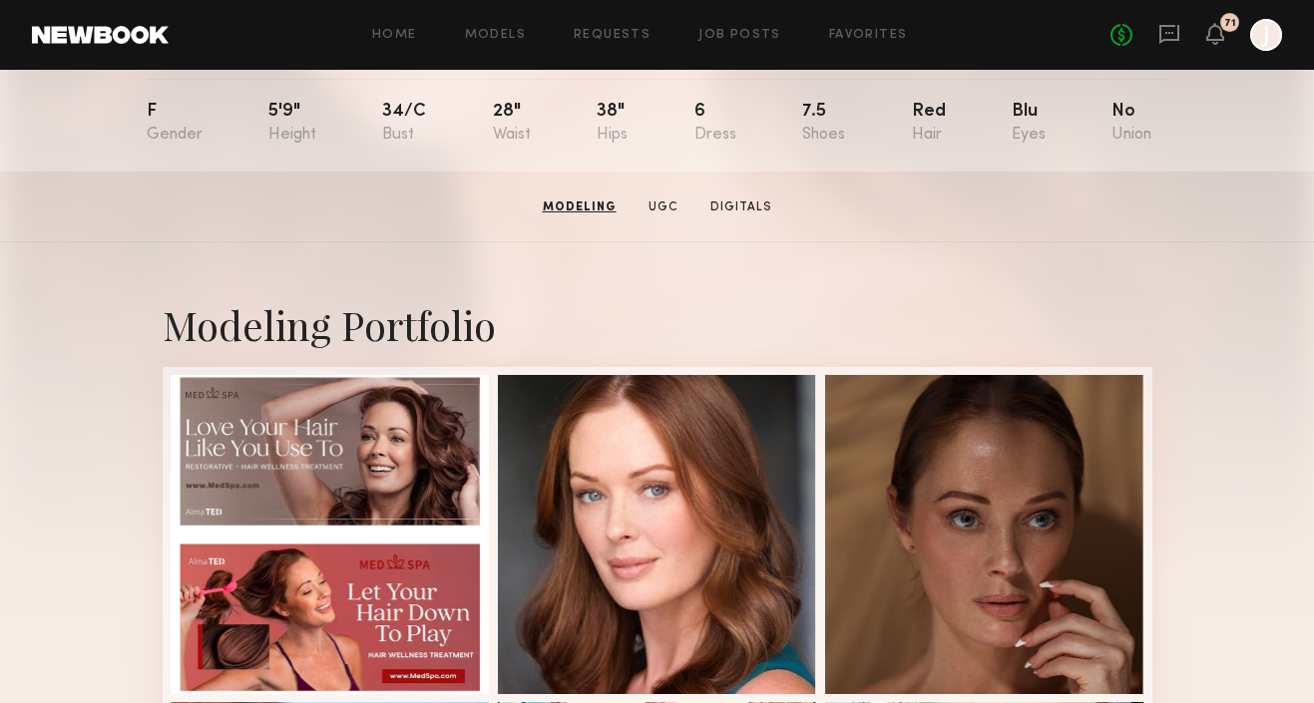
scroll to position [0, 0]
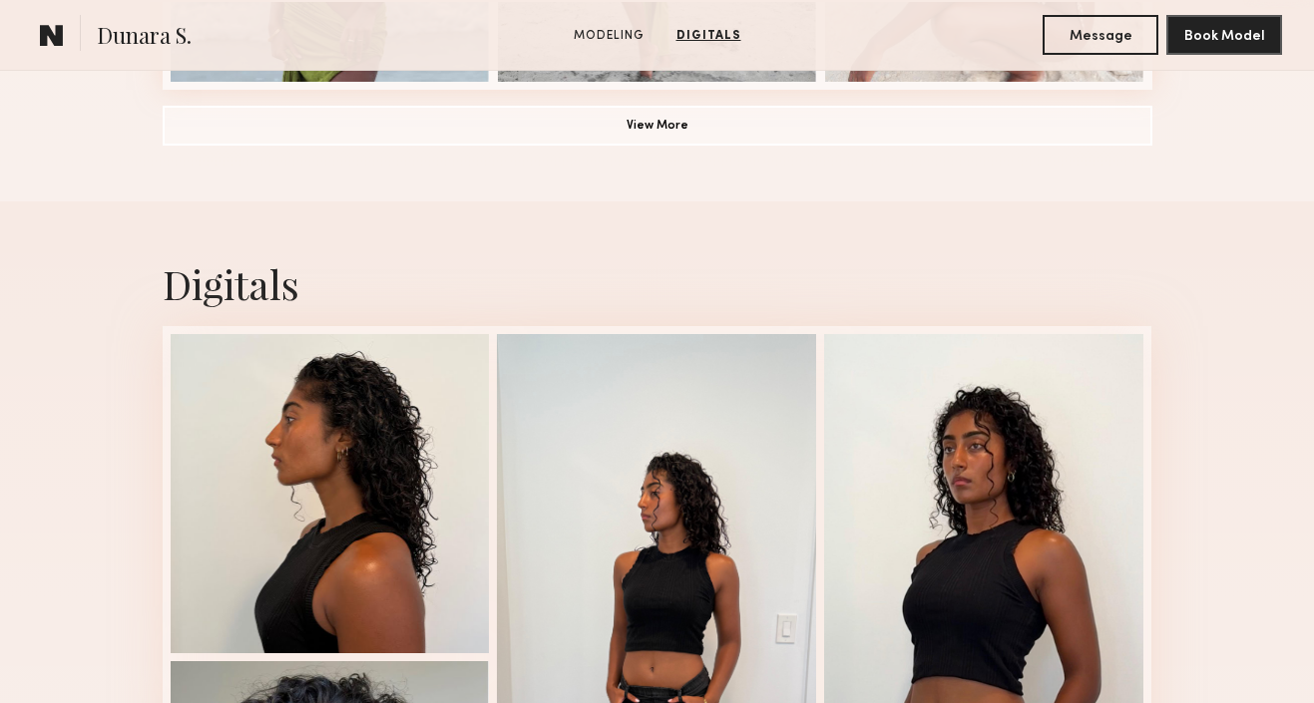
scroll to position [1801, 0]
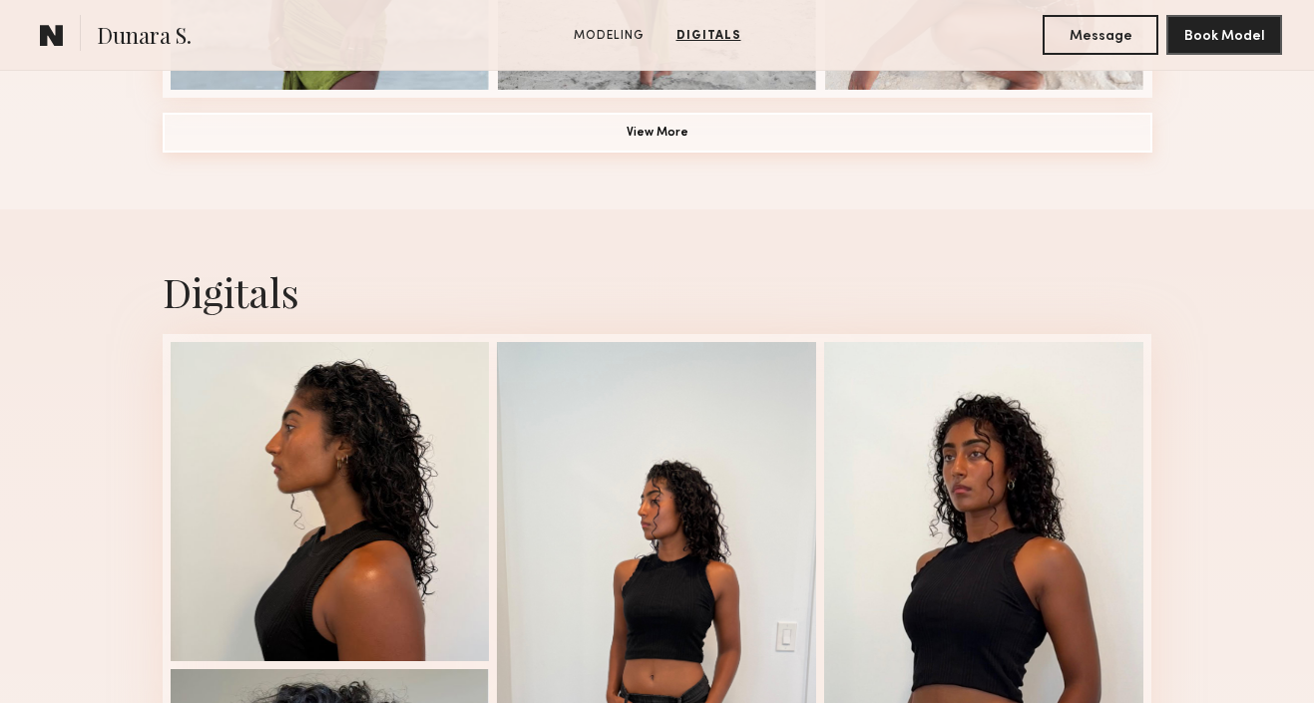
click at [700, 131] on button "View More" at bounding box center [658, 133] width 990 height 40
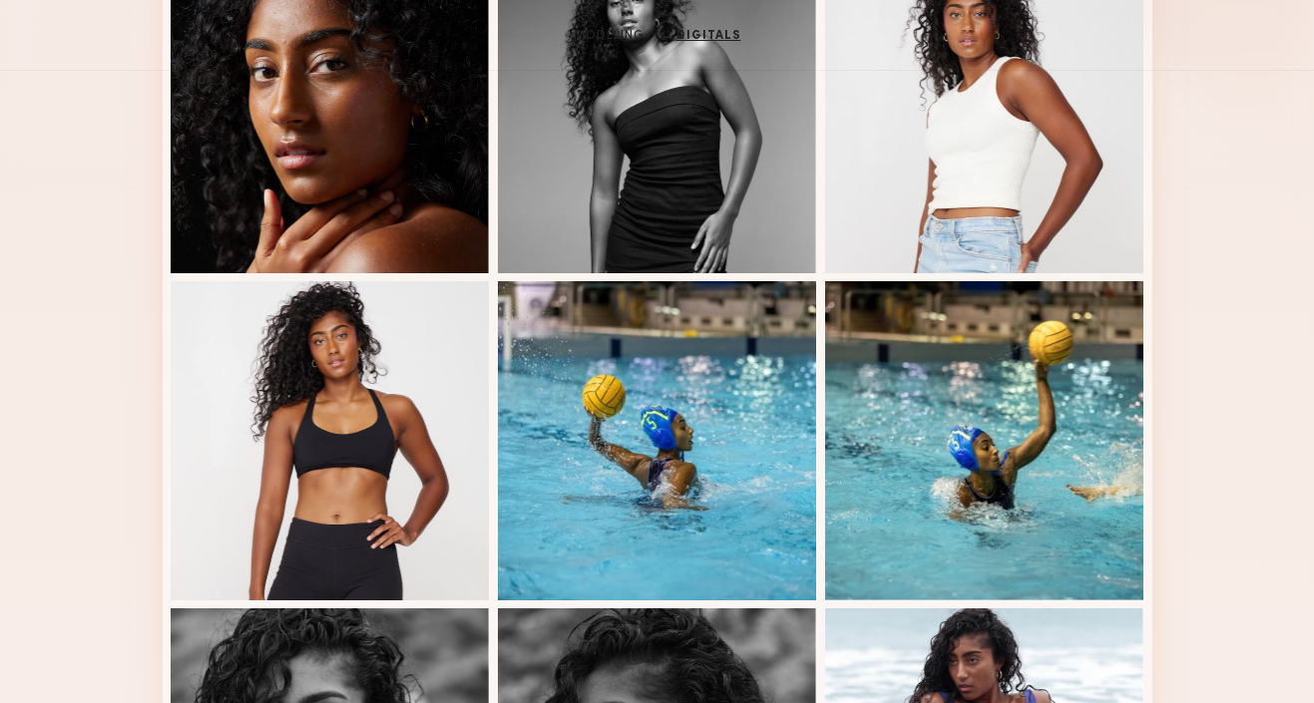
scroll to position [0, 0]
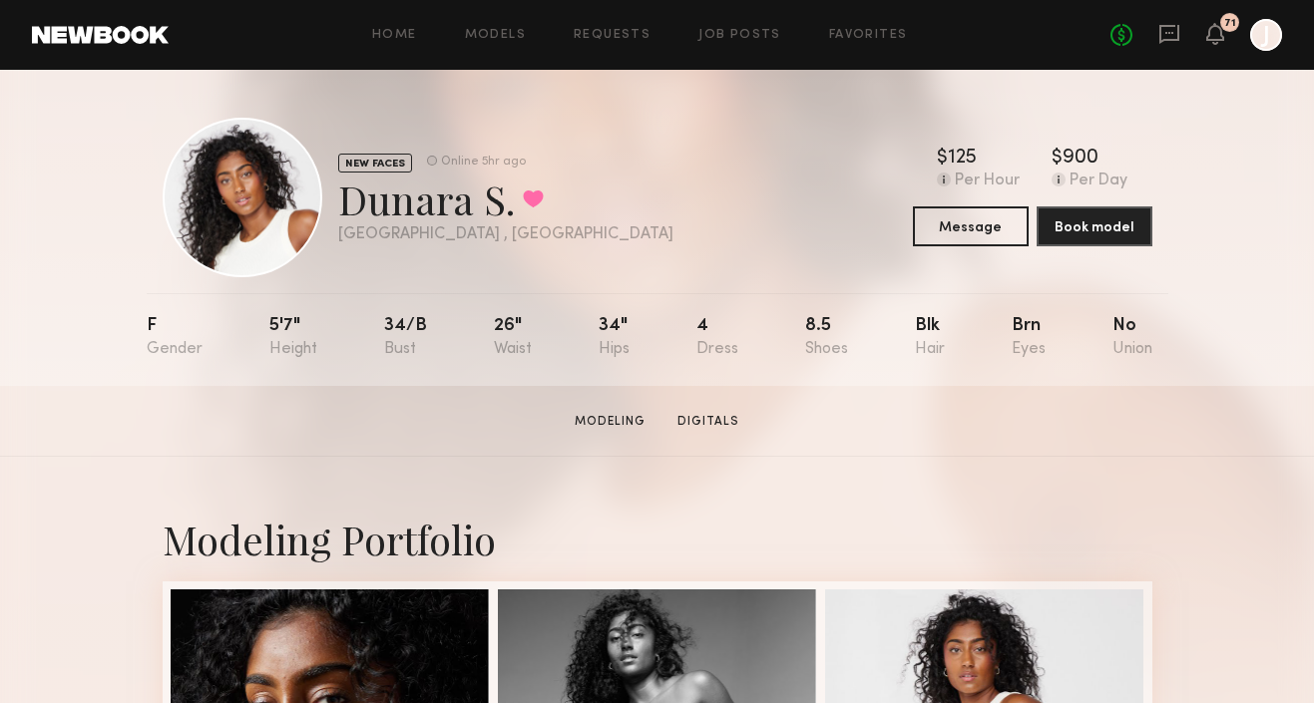
drag, startPoint x: 336, startPoint y: 205, endPoint x: 508, endPoint y: 211, distance: 171.7
click at [508, 211] on div "NEW FACES Online 5hr ago Dunara S. Favorited Los Angeles , CA Online 5hr ago" at bounding box center [418, 198] width 511 height 160
copy div "Dunara S."
click at [637, 185] on div "NEW FACES Online 5hr ago Dunara S. Favorited Los Angeles , CA Online 5hr ago $ …" at bounding box center [658, 198] width 990 height 160
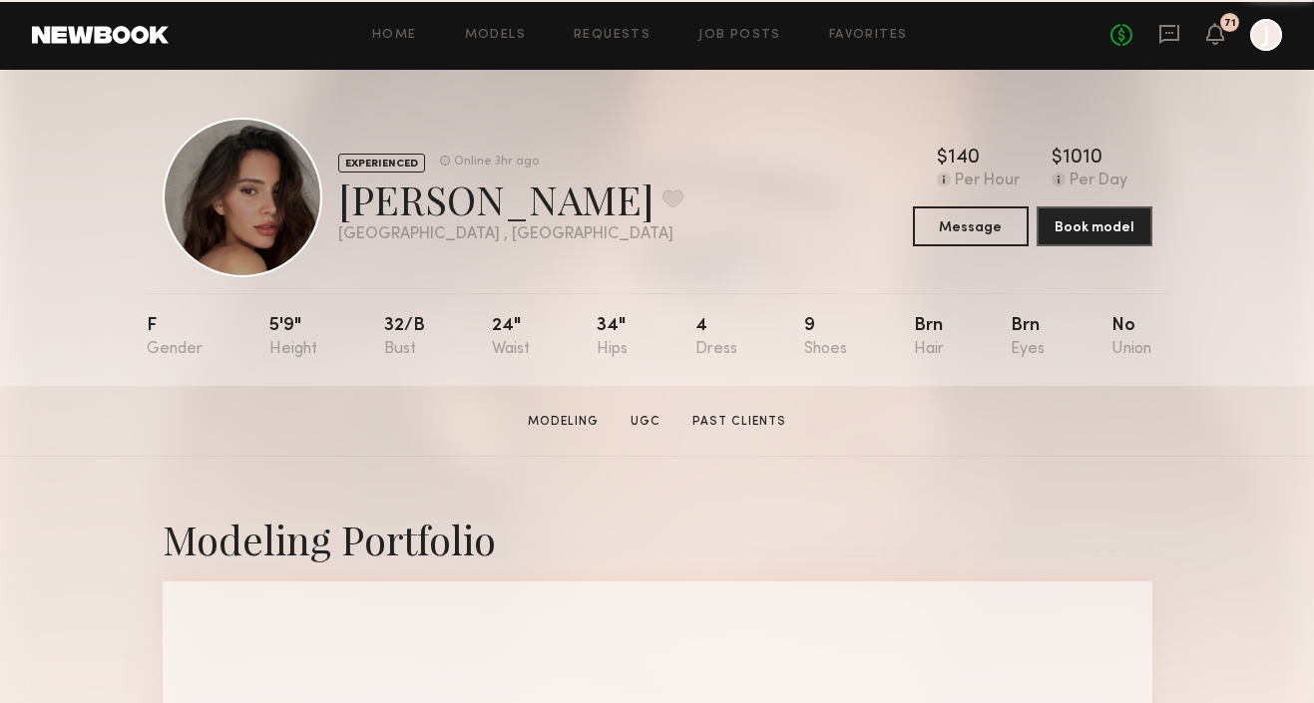
click at [700, 186] on div "EXPERIENCED Online 3hr ago [PERSON_NAME] Favorite [GEOGRAPHIC_DATA] , [GEOGRAPH…" at bounding box center [658, 198] width 990 height 160
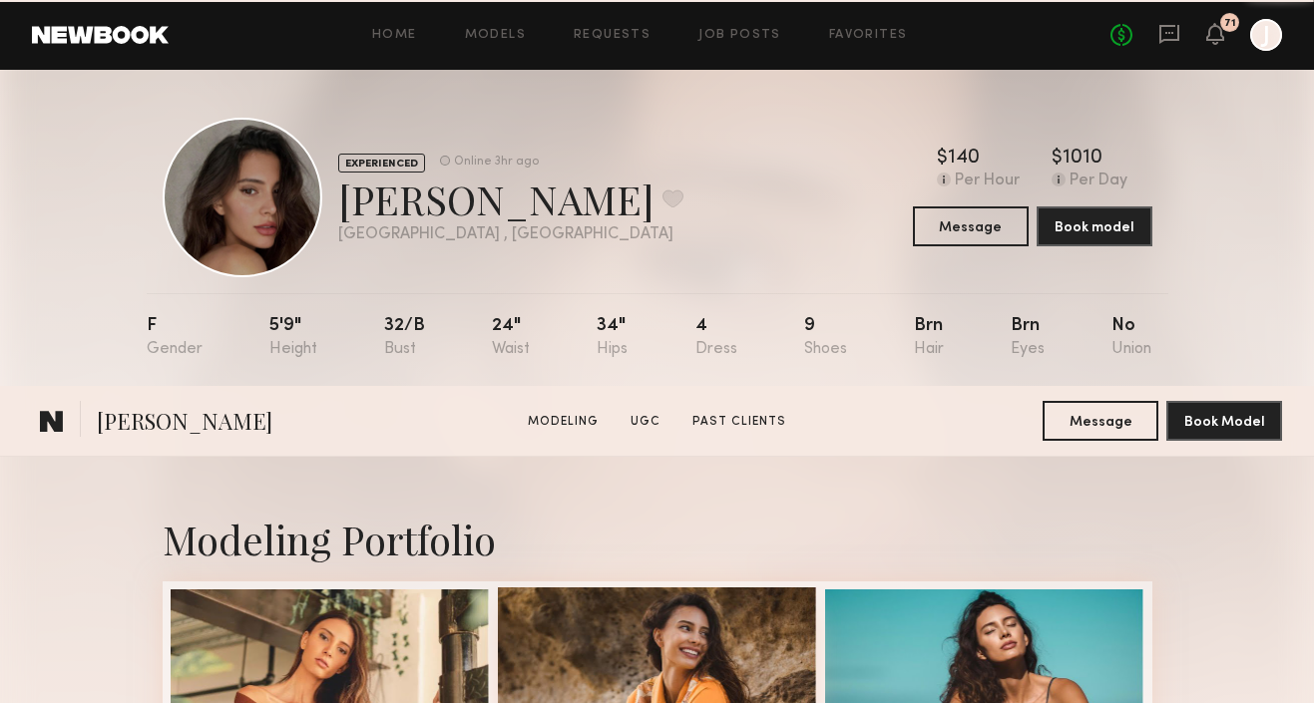
scroll to position [516, 0]
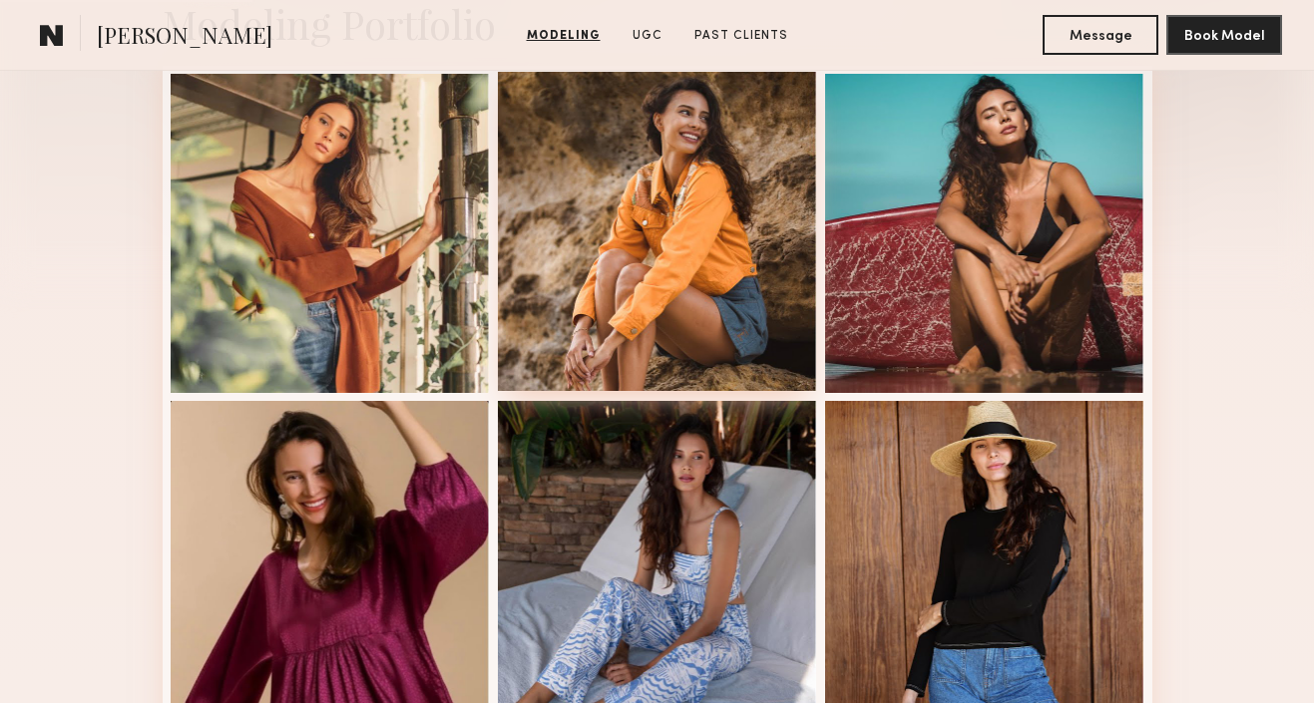
click at [651, 221] on div at bounding box center [657, 231] width 319 height 319
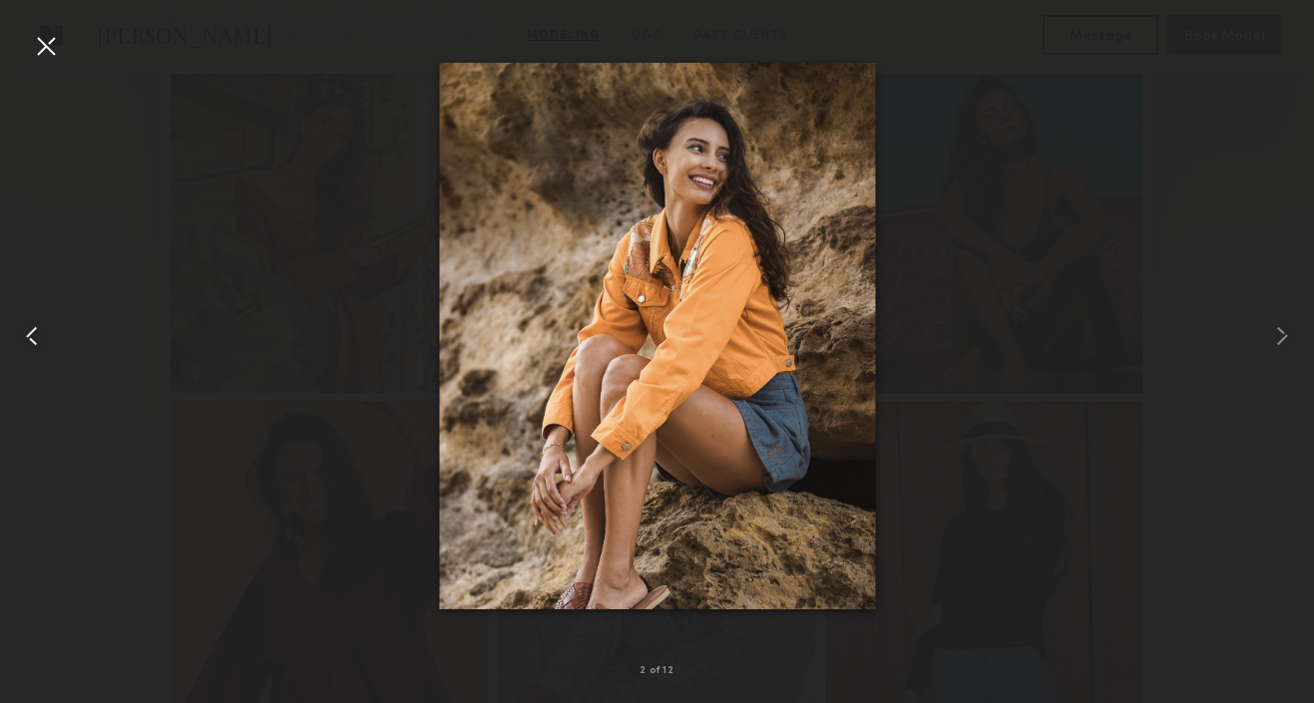
click at [45, 64] on div at bounding box center [26, 336] width 53 height 608
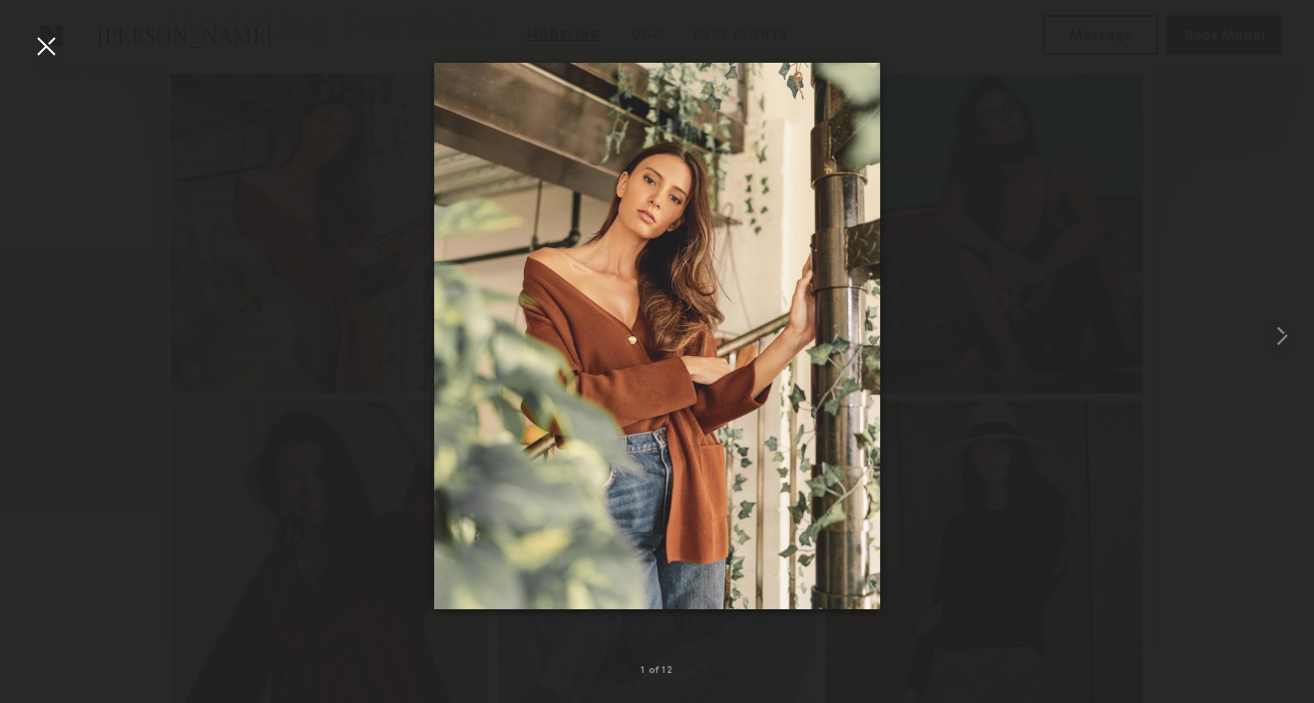
click at [52, 35] on div at bounding box center [46, 46] width 32 height 32
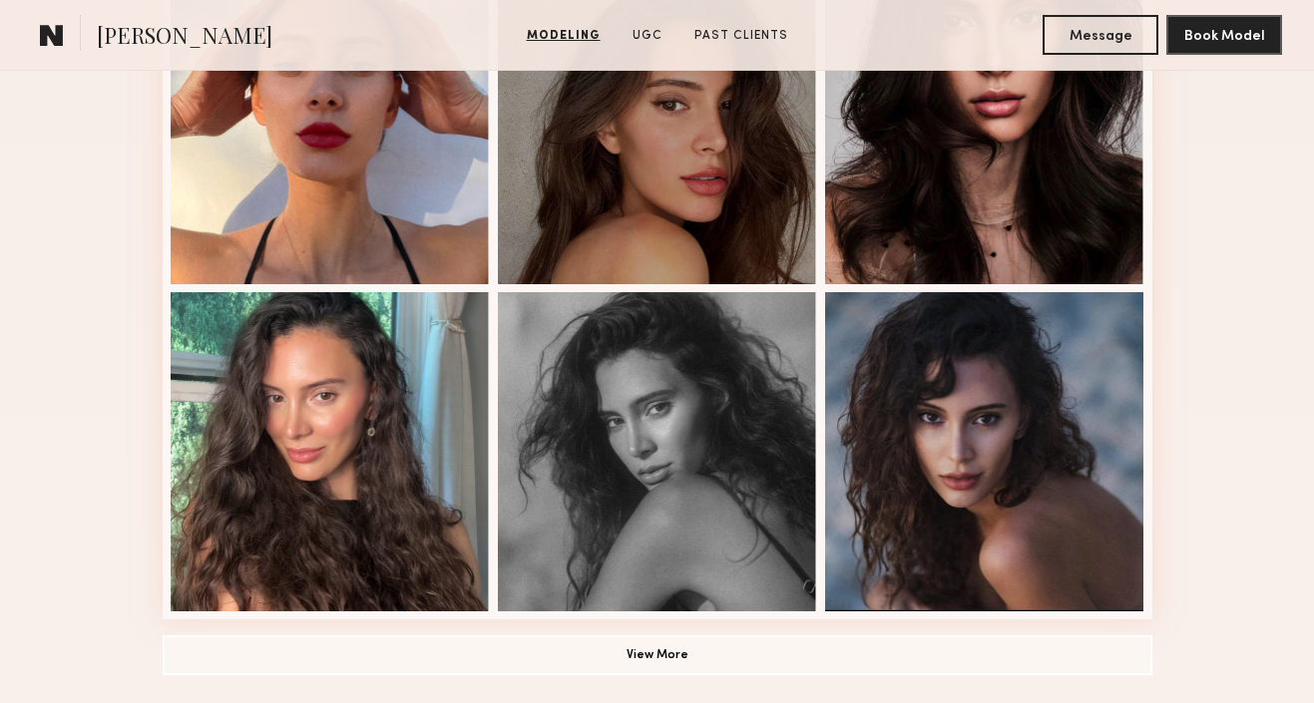
scroll to position [1299, 0]
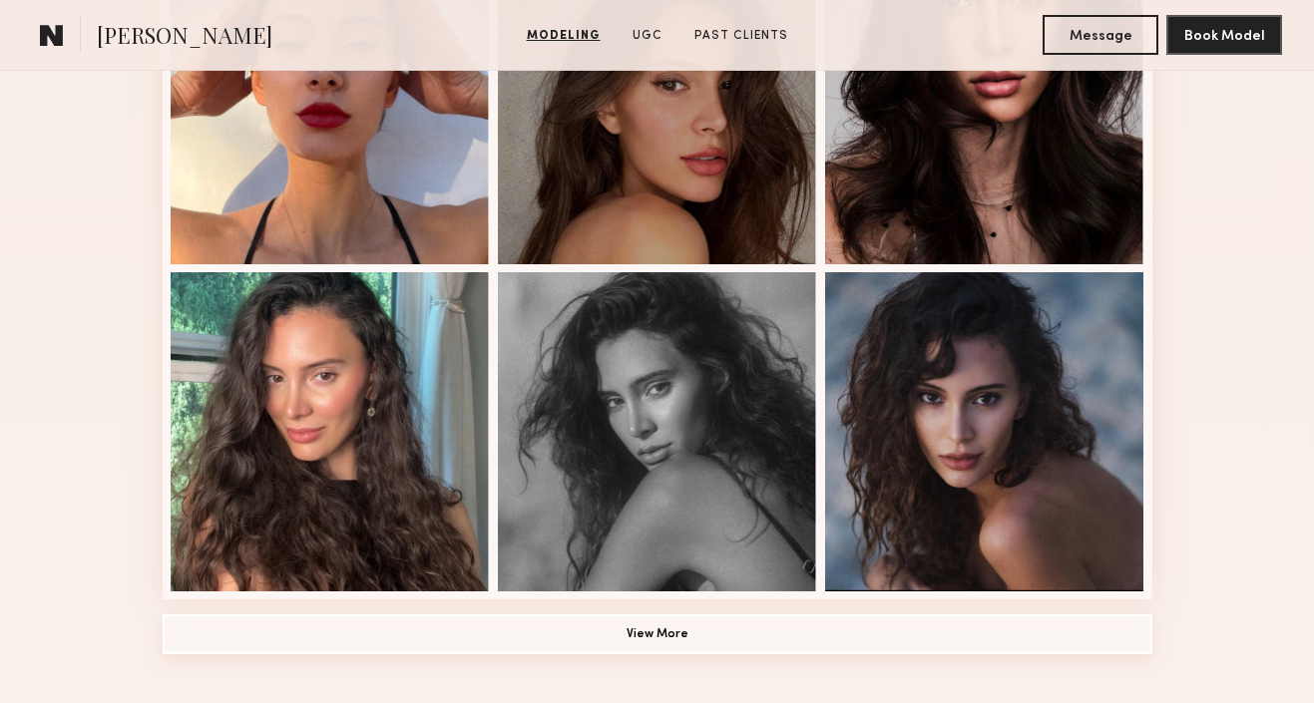
click at [283, 646] on button "View More" at bounding box center [658, 635] width 990 height 40
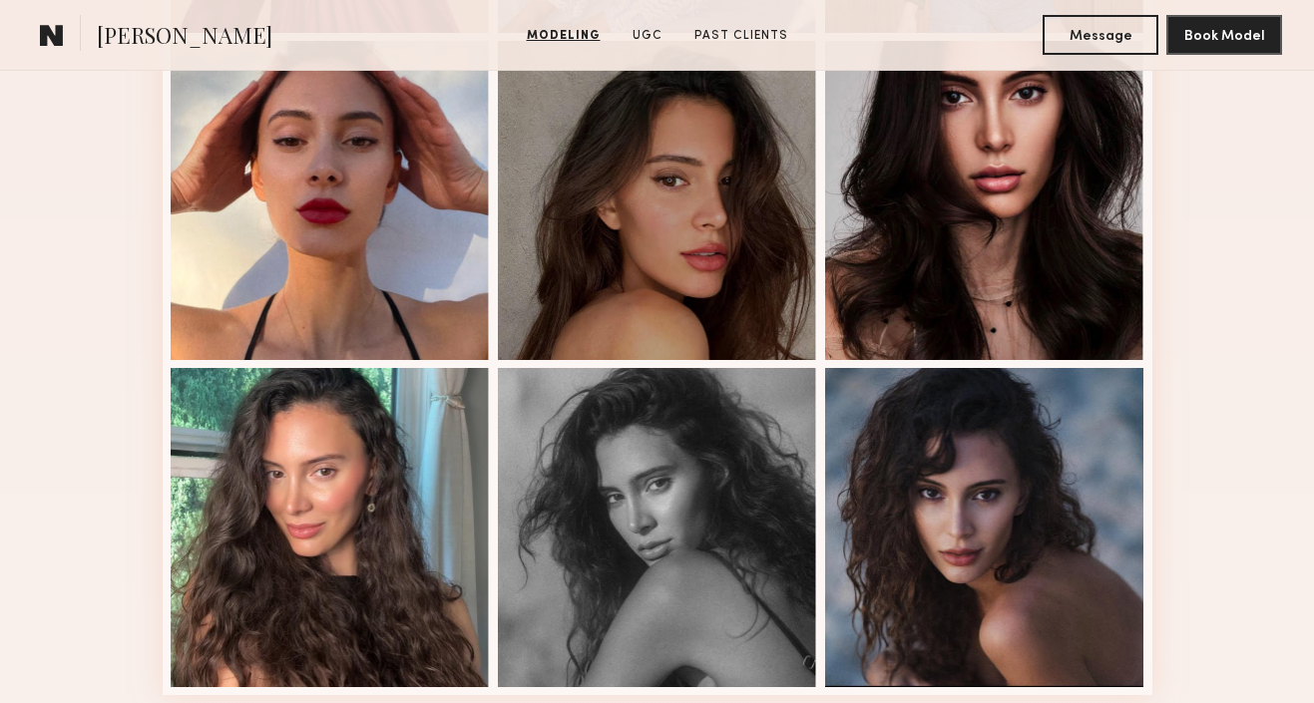
scroll to position [1202, 0]
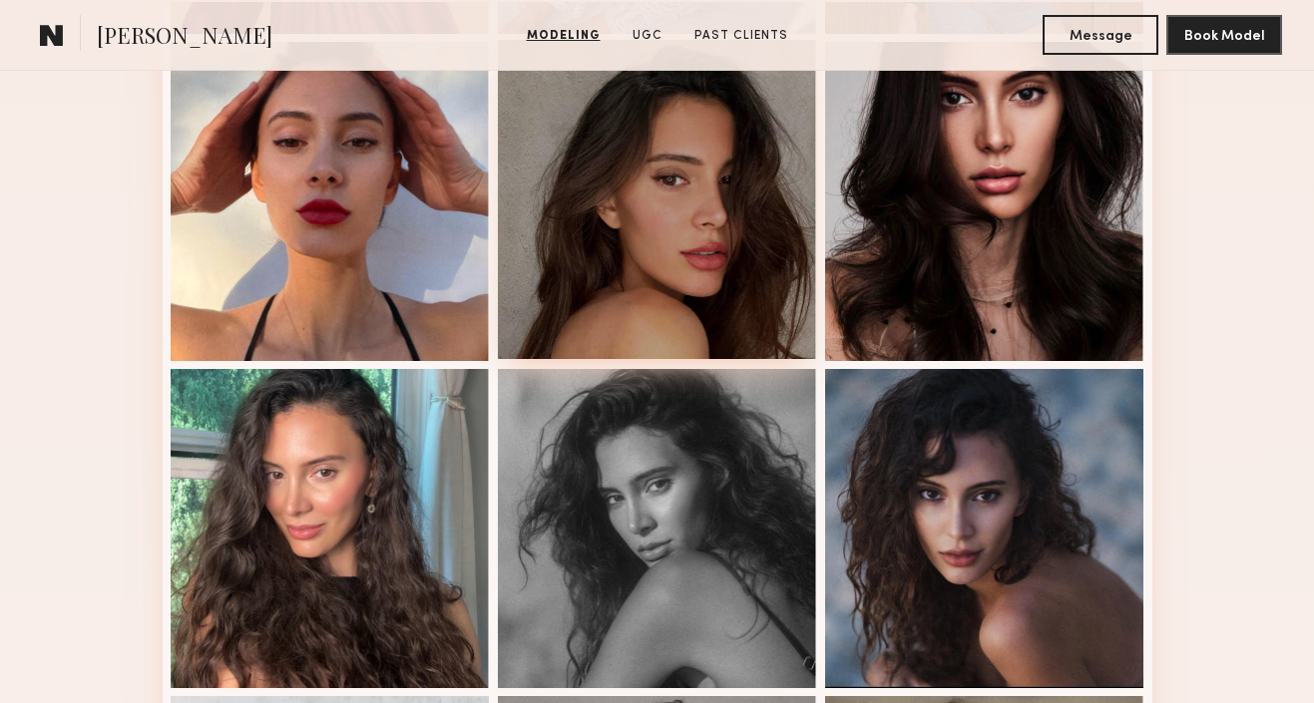
click at [622, 249] on div at bounding box center [657, 199] width 319 height 319
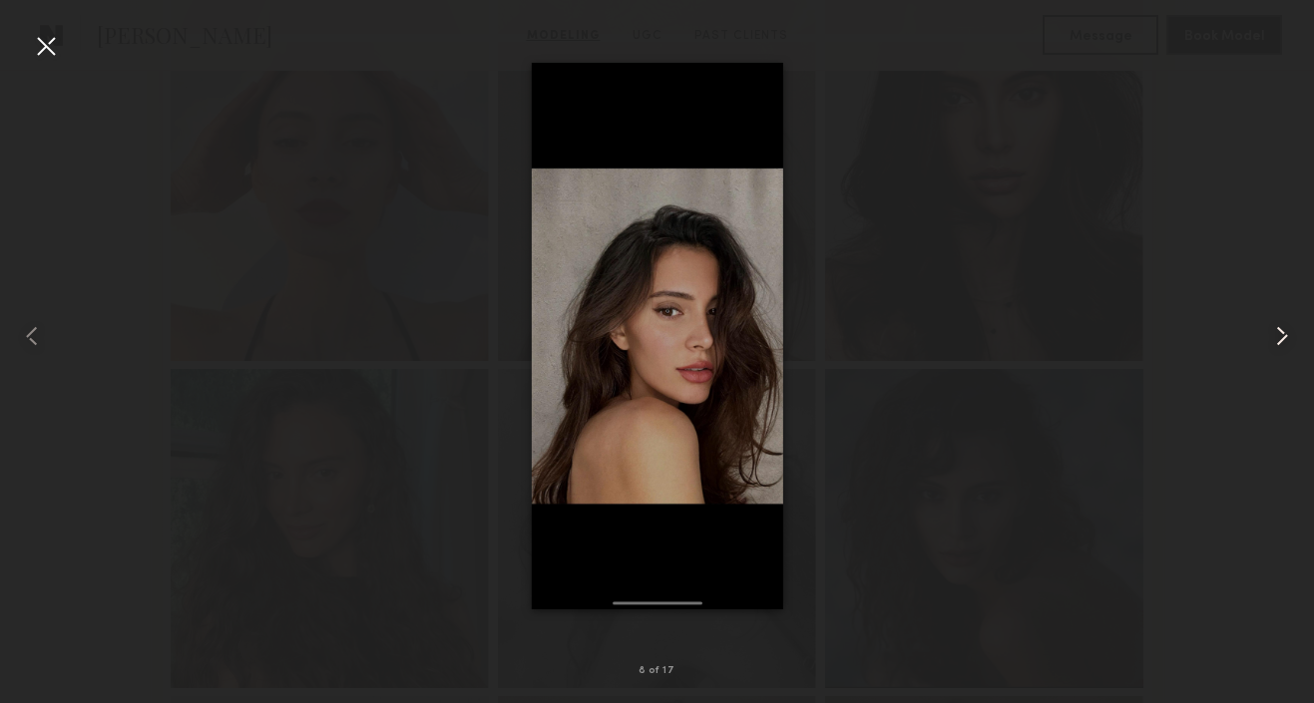
click at [1284, 318] on div at bounding box center [1287, 336] width 53 height 608
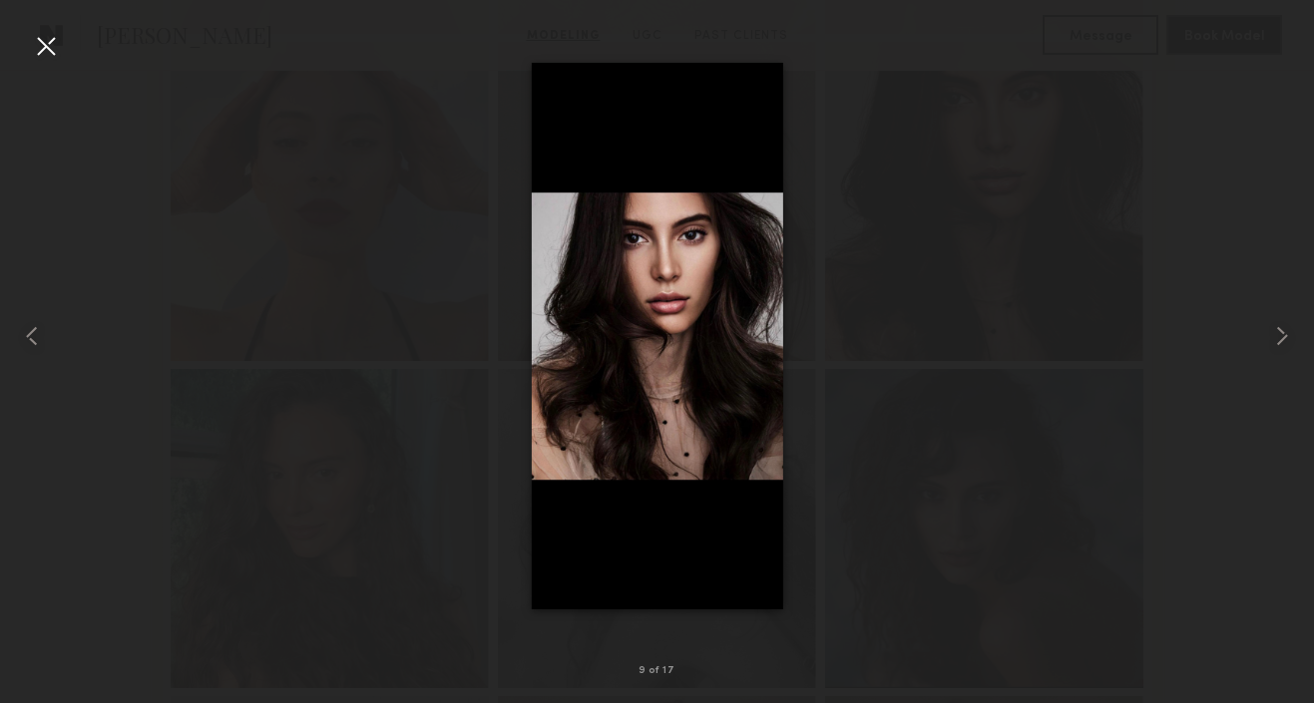
click at [44, 43] on div at bounding box center [46, 46] width 32 height 32
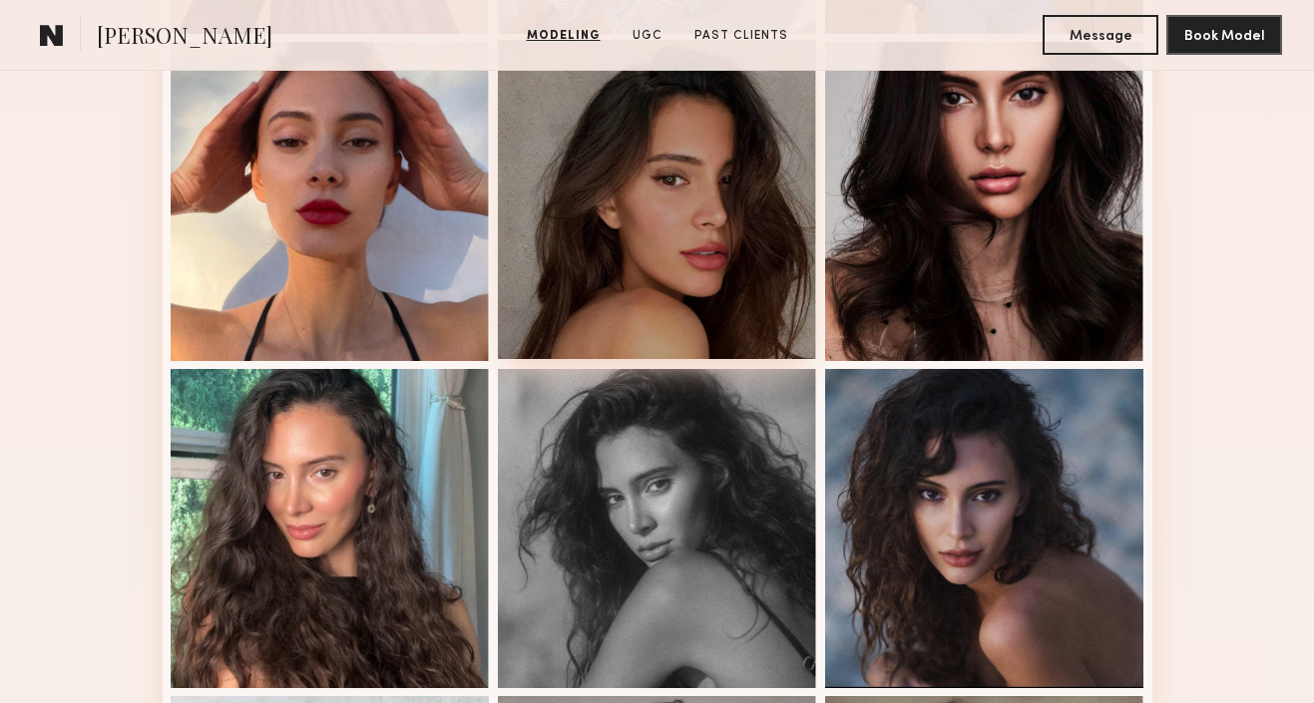
click at [569, 192] on div at bounding box center [657, 199] width 319 height 319
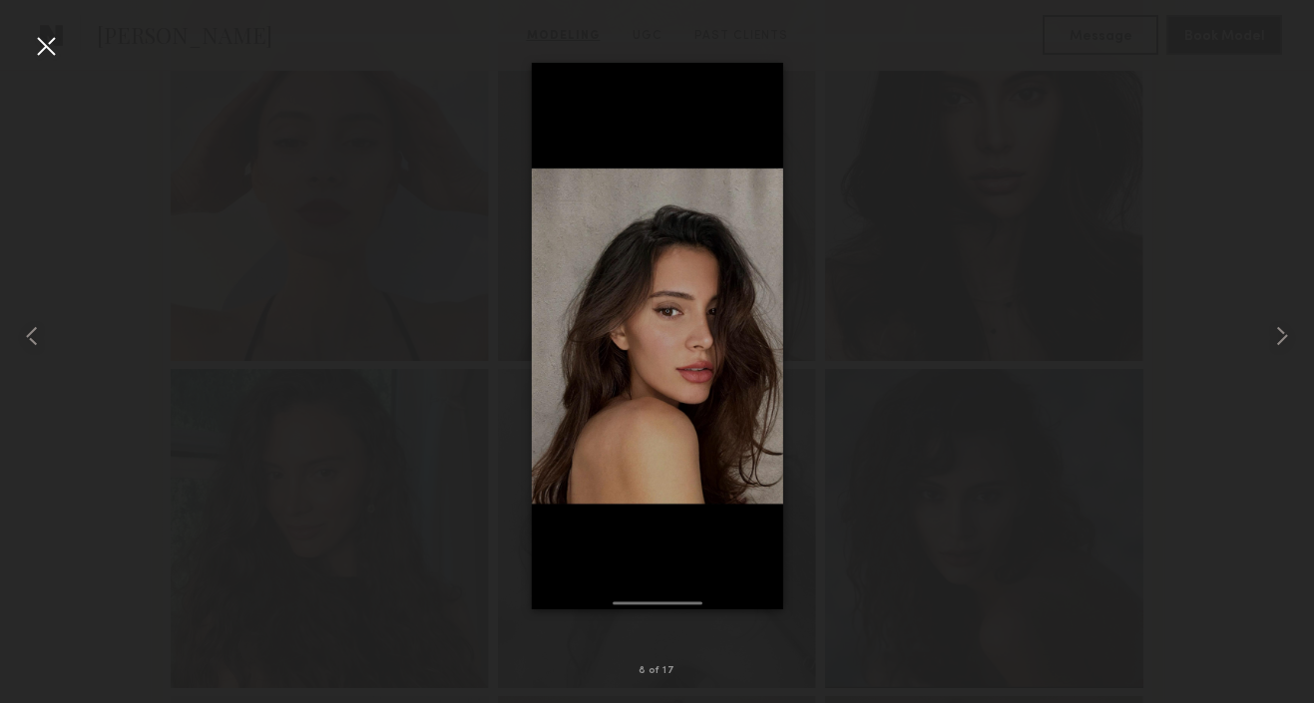
click at [43, 52] on div at bounding box center [46, 46] width 32 height 32
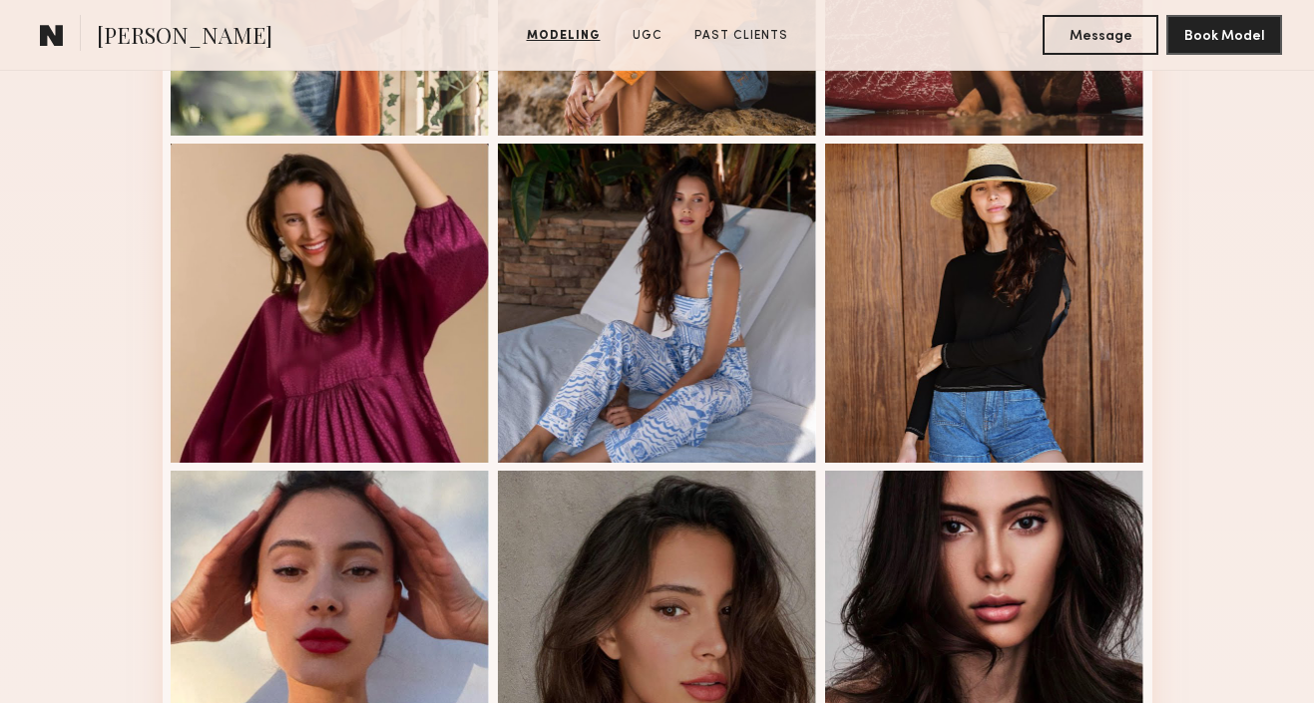
scroll to position [749, 0]
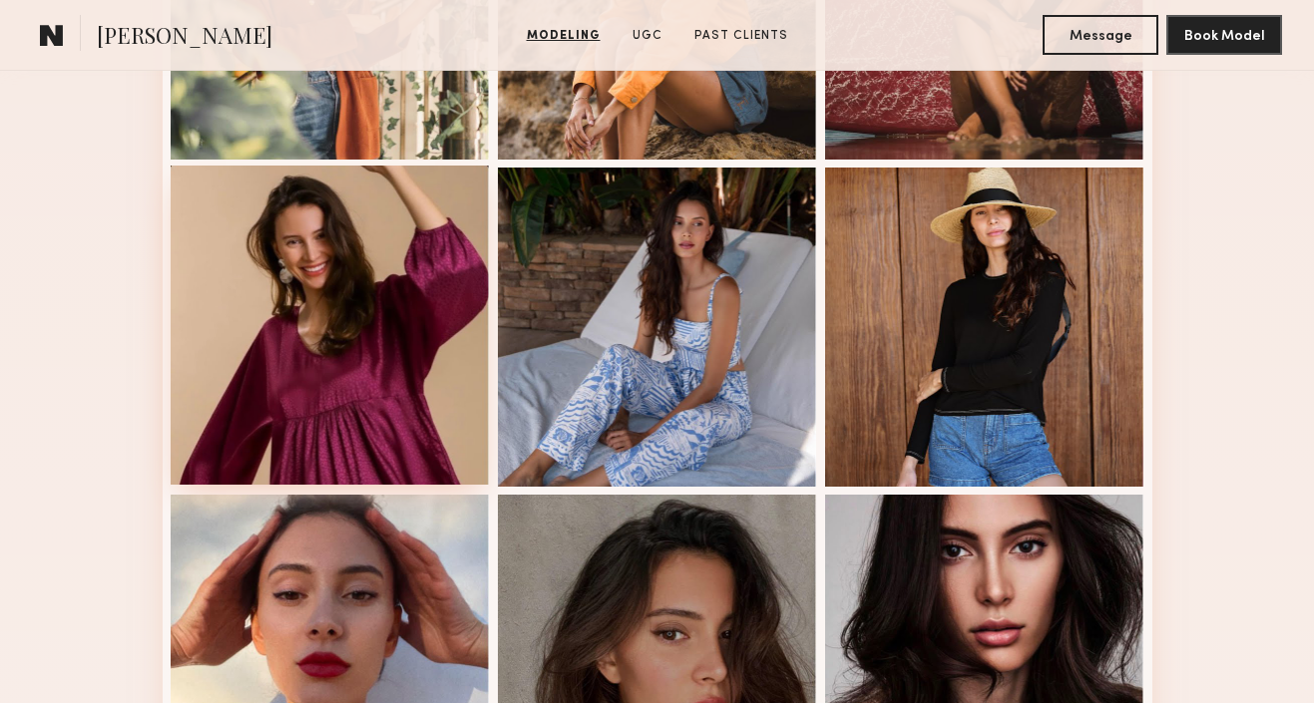
click at [304, 292] on div at bounding box center [330, 325] width 319 height 319
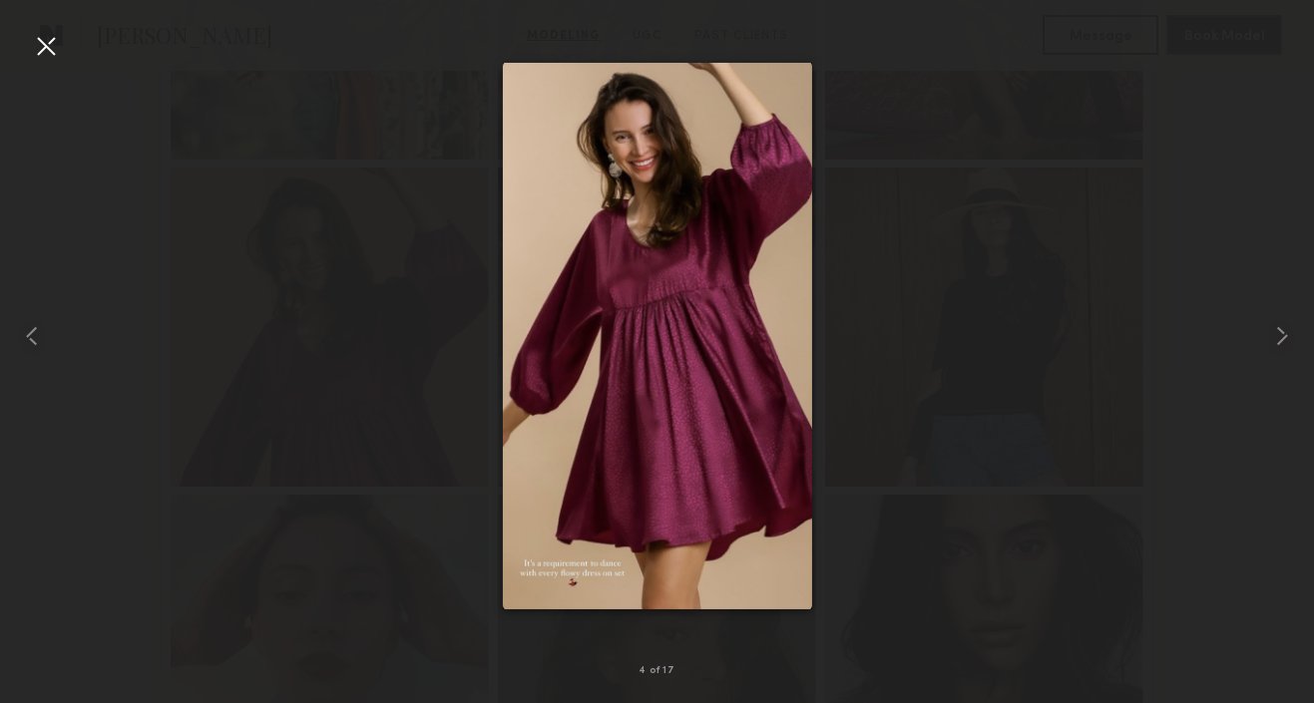
click at [40, 47] on div at bounding box center [46, 46] width 32 height 32
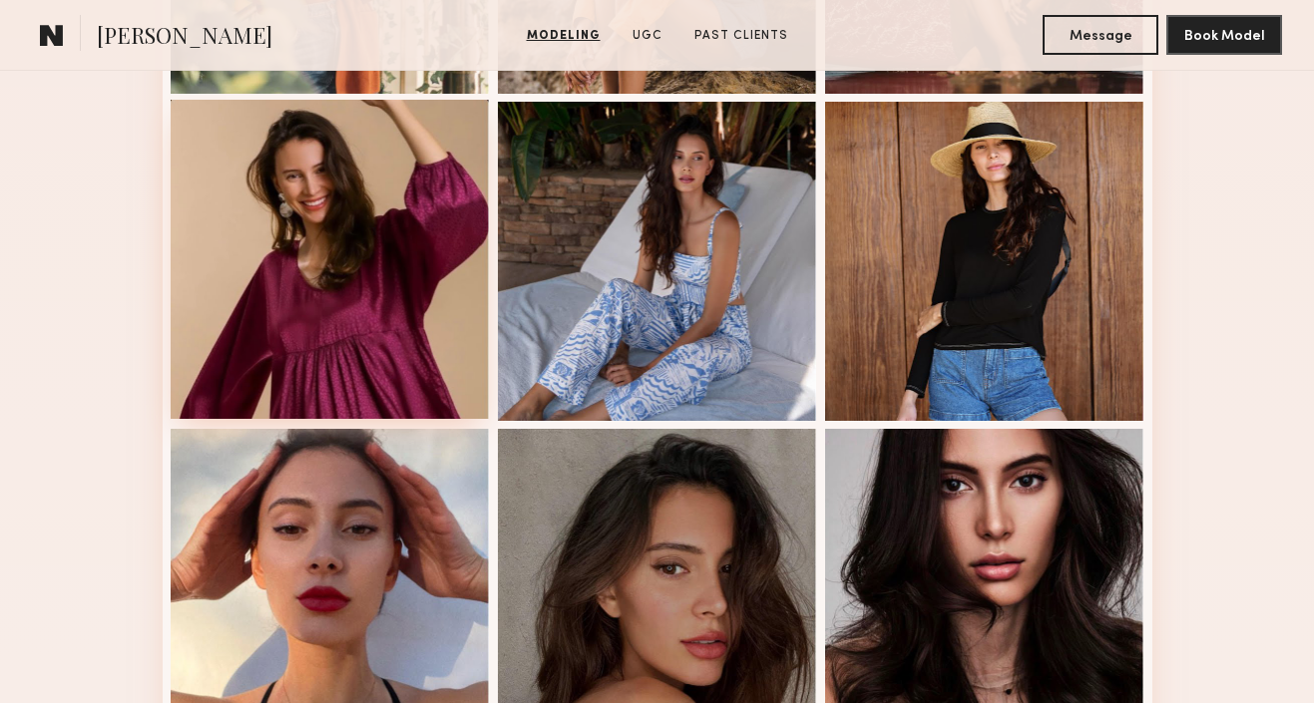
scroll to position [765, 0]
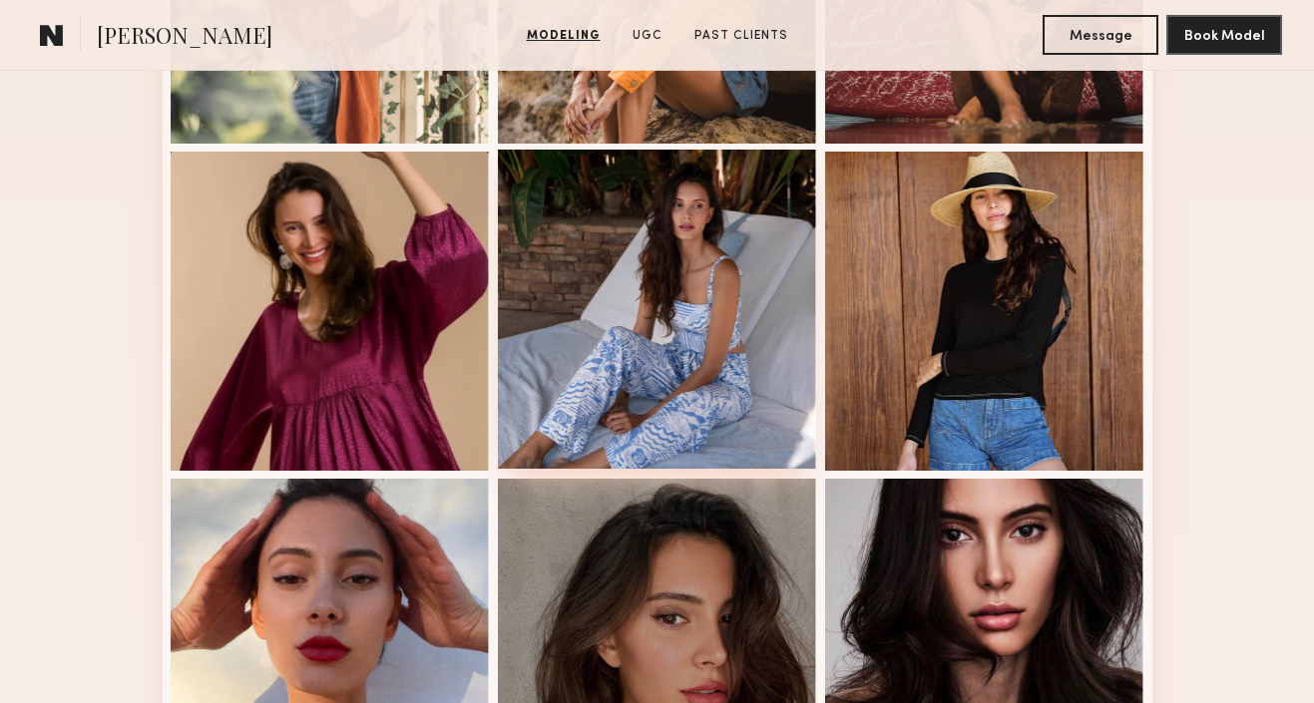
click at [695, 289] on div at bounding box center [657, 309] width 319 height 319
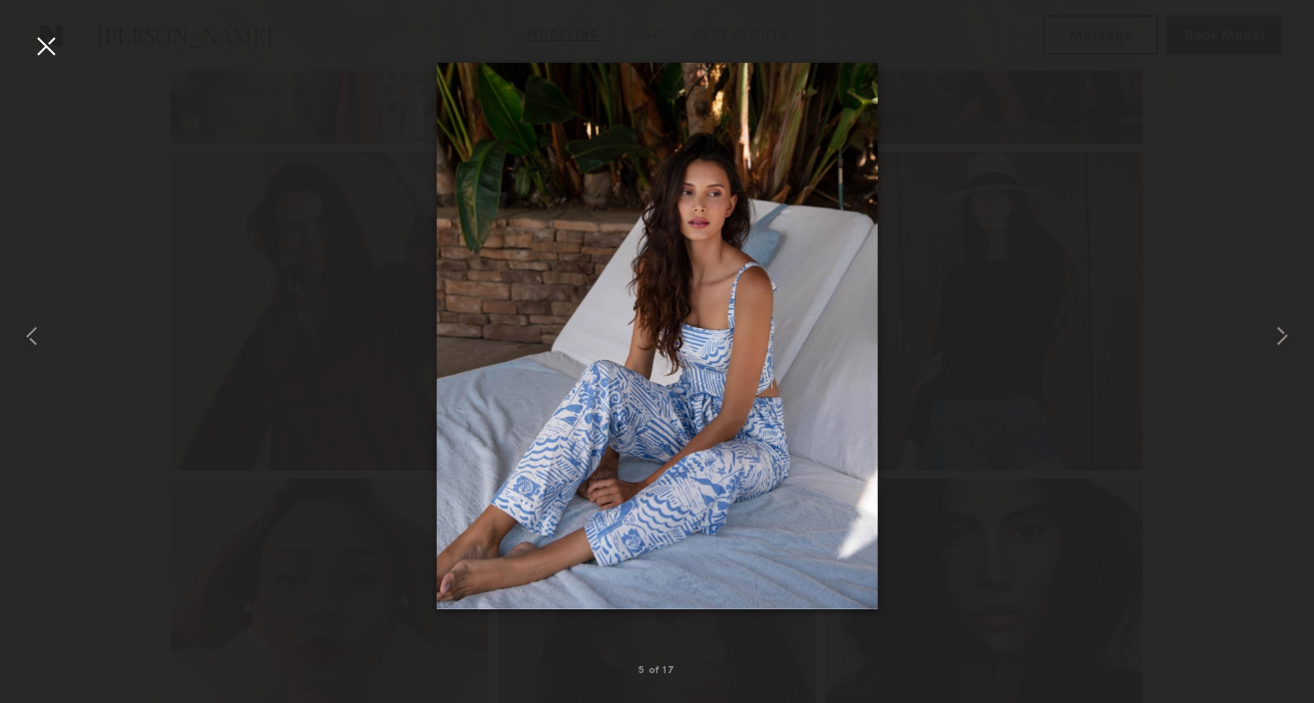
click at [42, 35] on div at bounding box center [46, 46] width 32 height 32
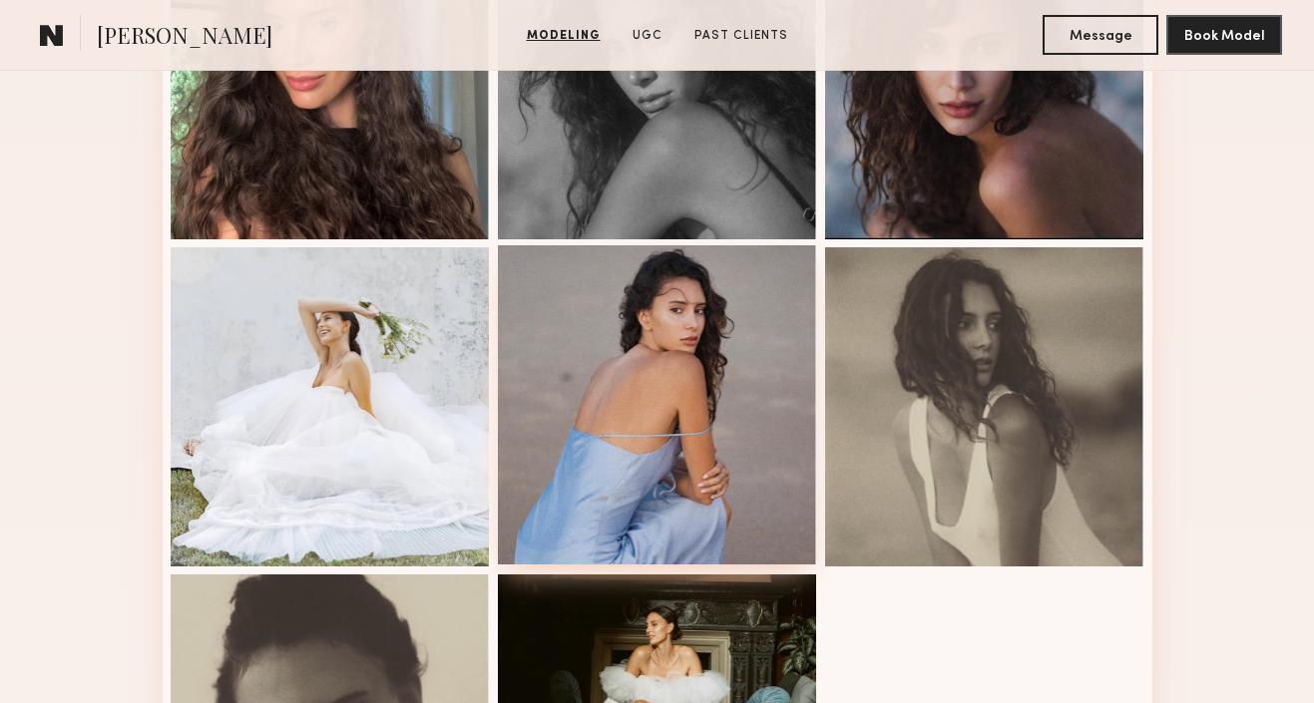
scroll to position [1631, 0]
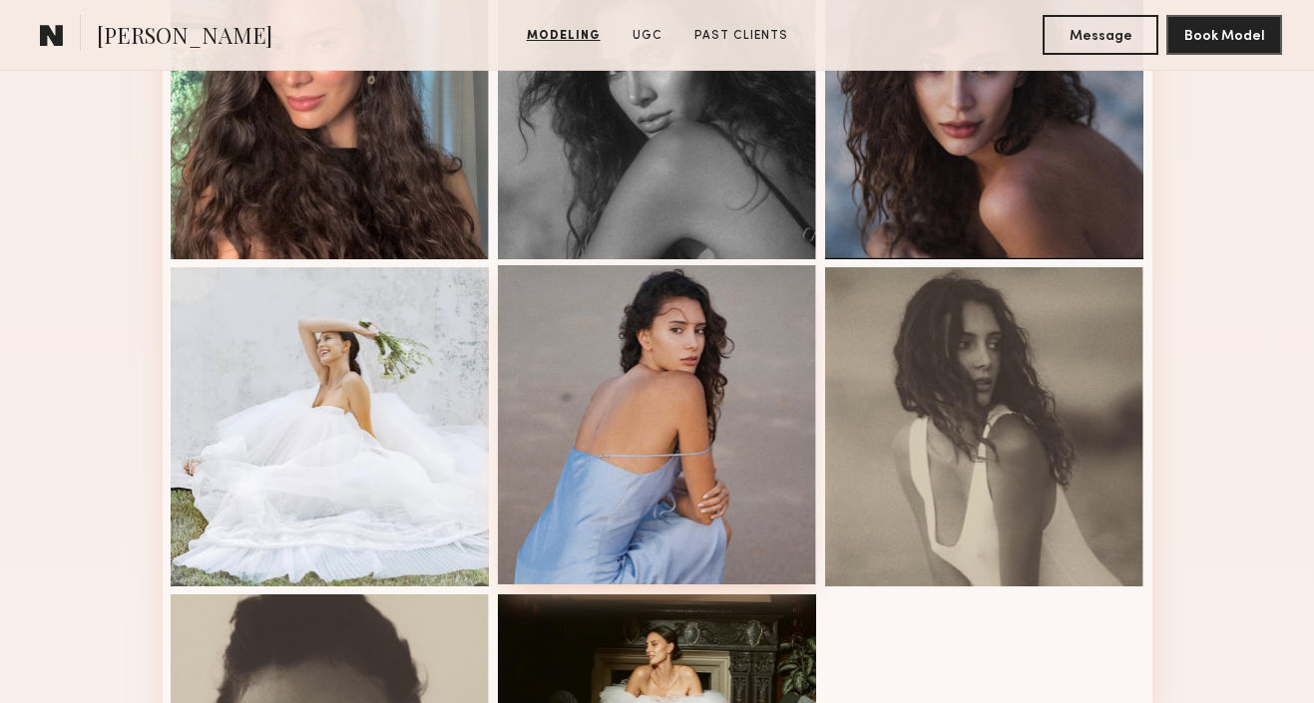
click at [710, 345] on div at bounding box center [657, 424] width 319 height 319
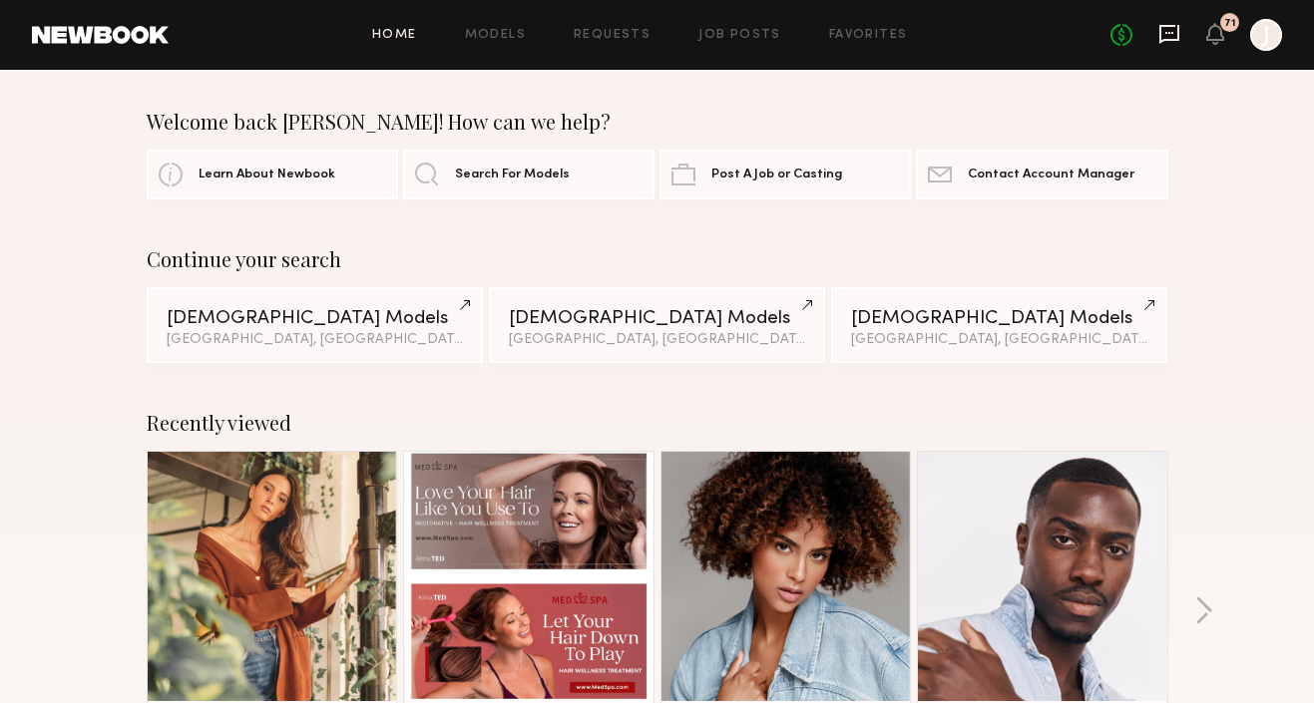
click at [1163, 34] on icon at bounding box center [1169, 34] width 22 height 22
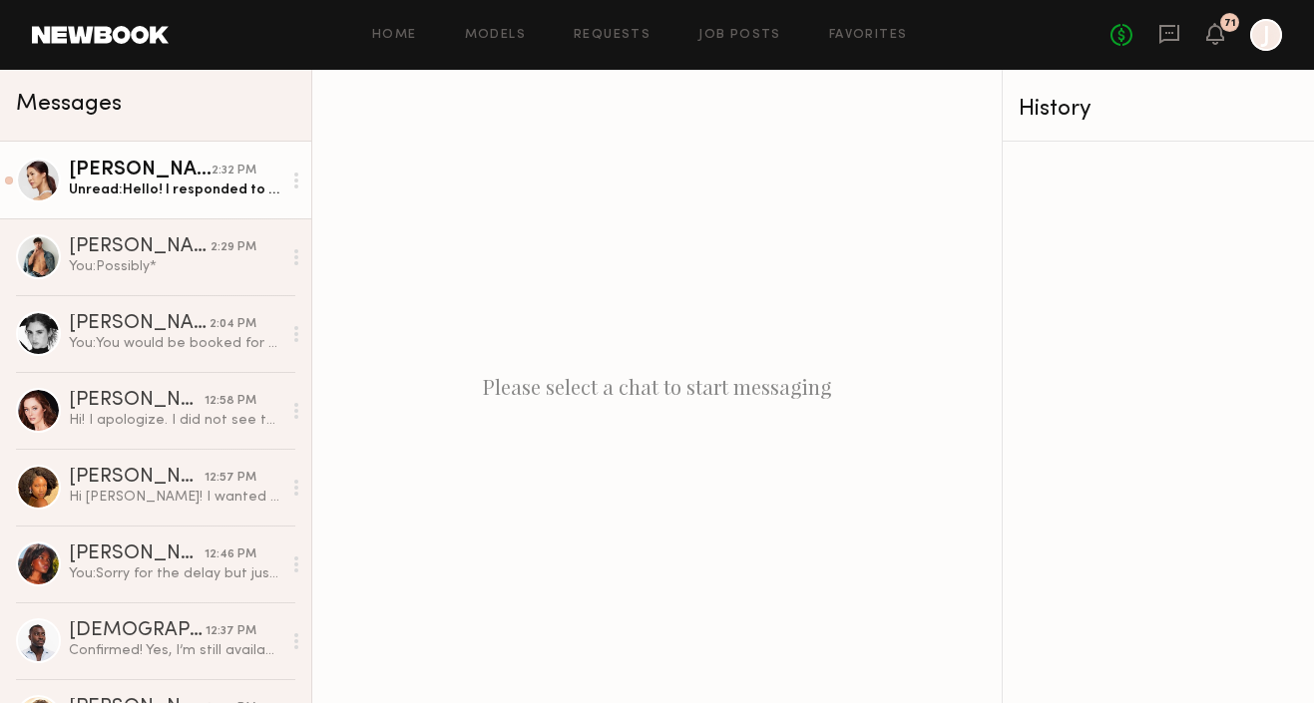
click at [144, 183] on div "Unread: Hello! I responded to [PERSON_NAME] via email and confirmed 👍🏼" at bounding box center [175, 190] width 213 height 19
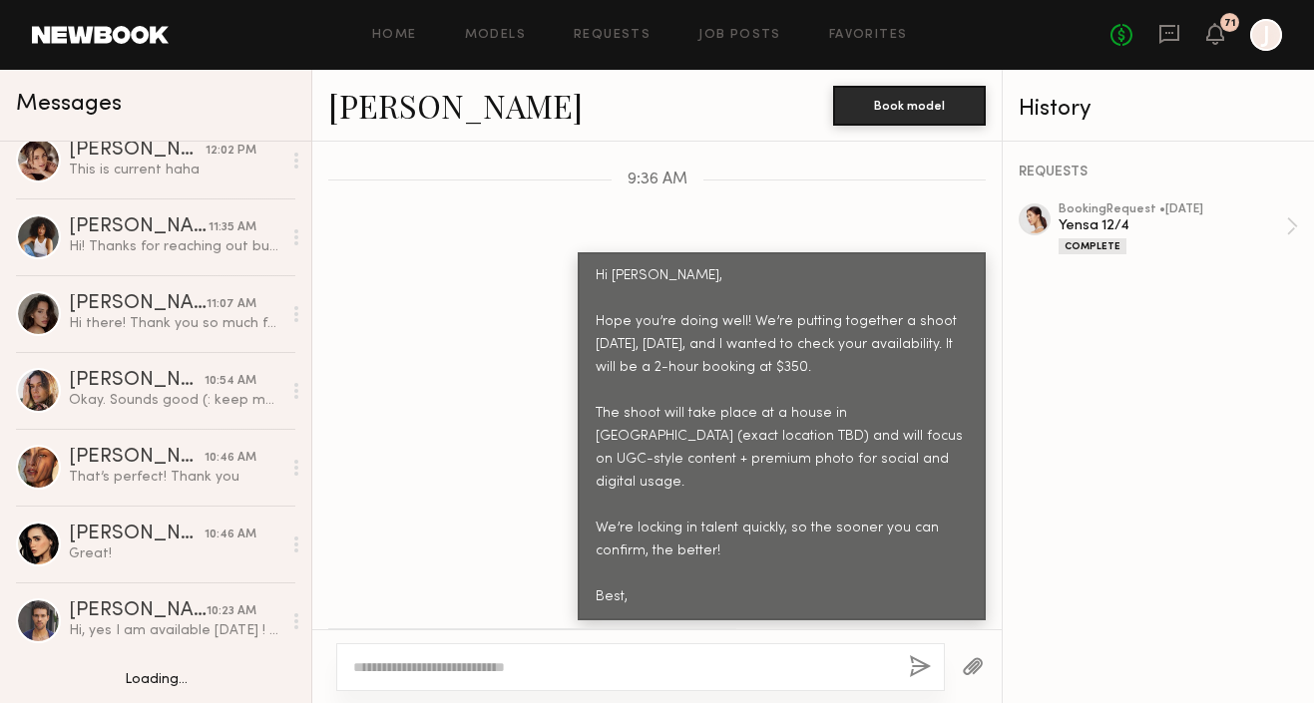
scroll to position [802, 0]
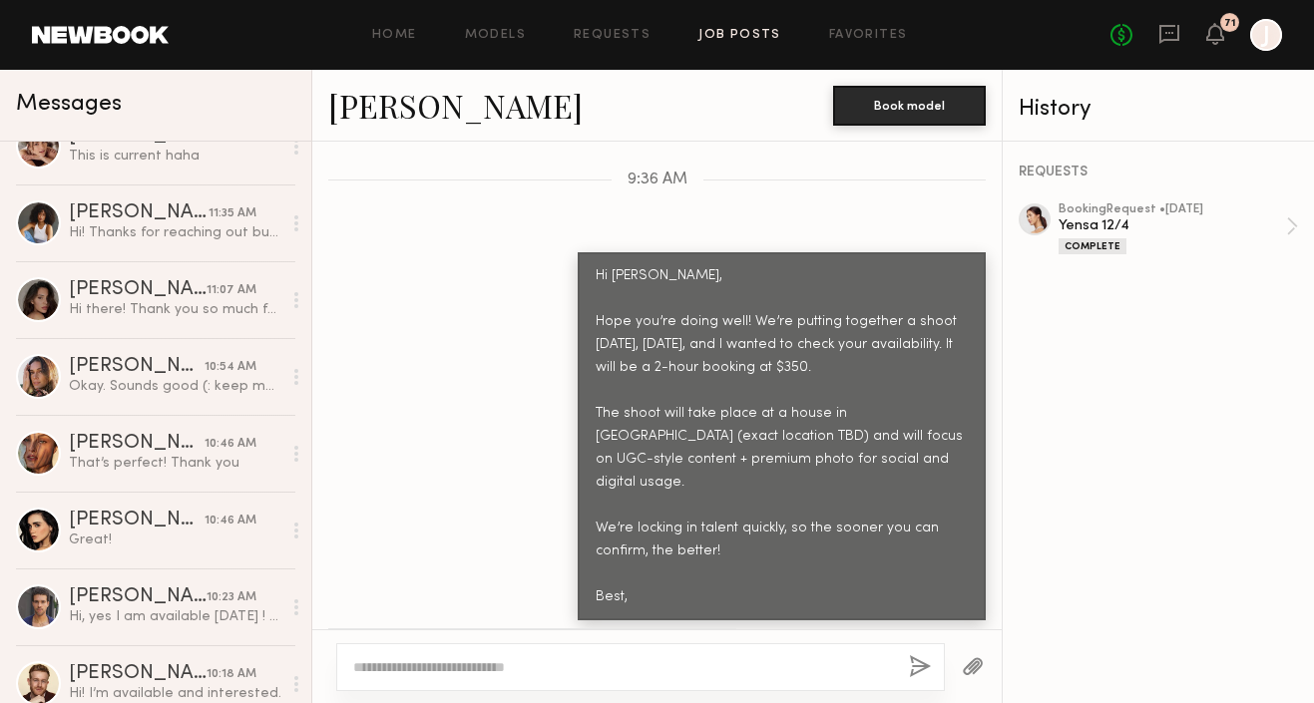
click at [749, 36] on link "Job Posts" at bounding box center [739, 35] width 83 height 13
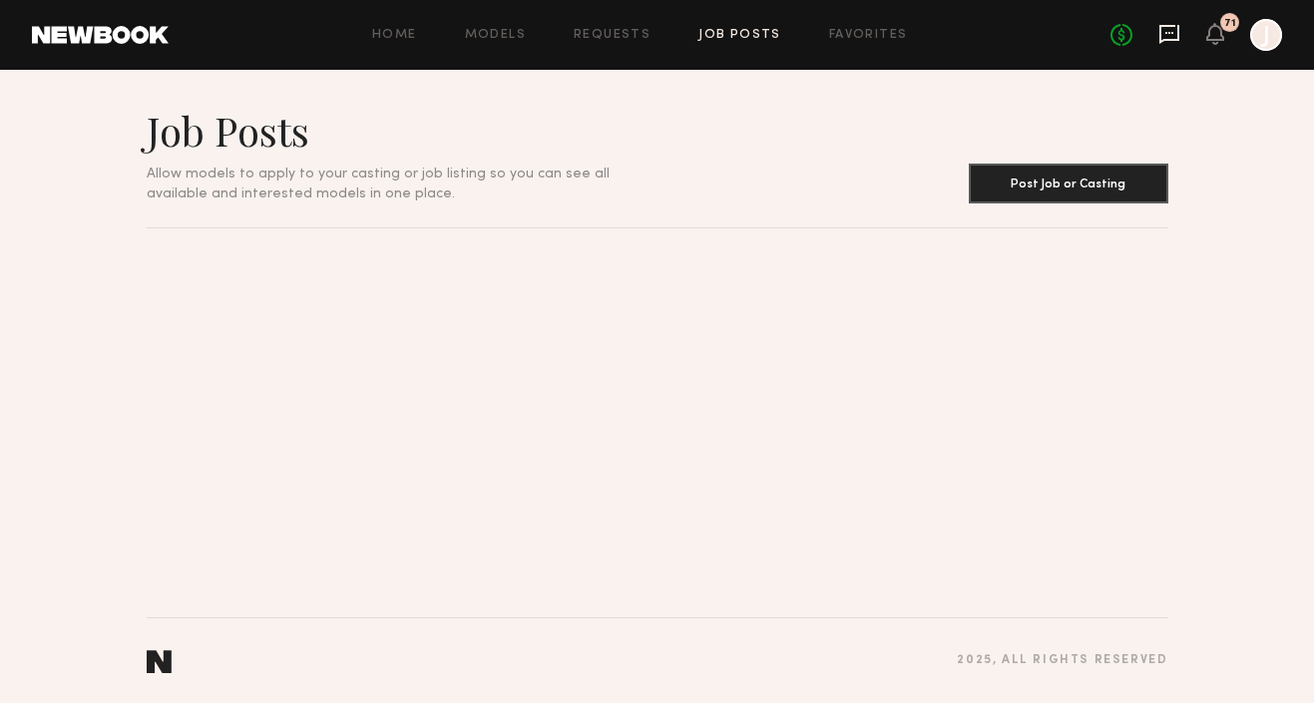
click at [1167, 33] on icon at bounding box center [1169, 33] width 8 height 2
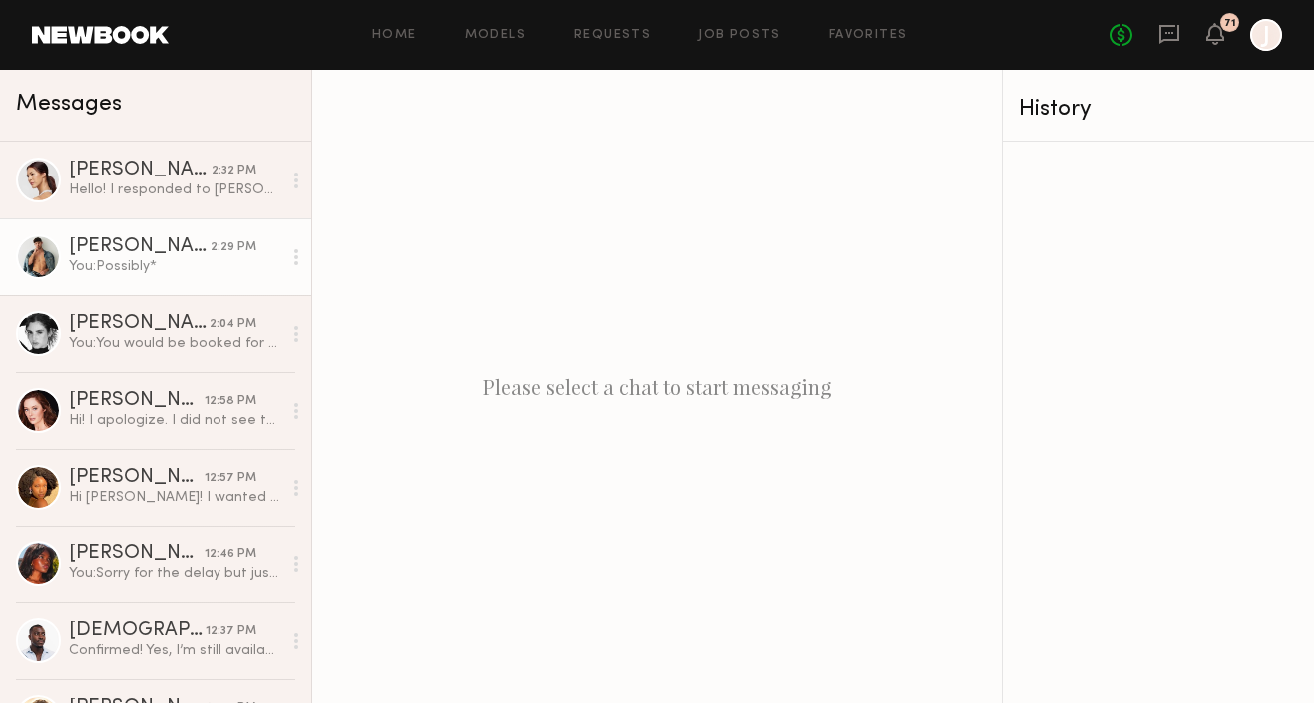
click at [150, 244] on div "Dylan W." at bounding box center [140, 247] width 142 height 20
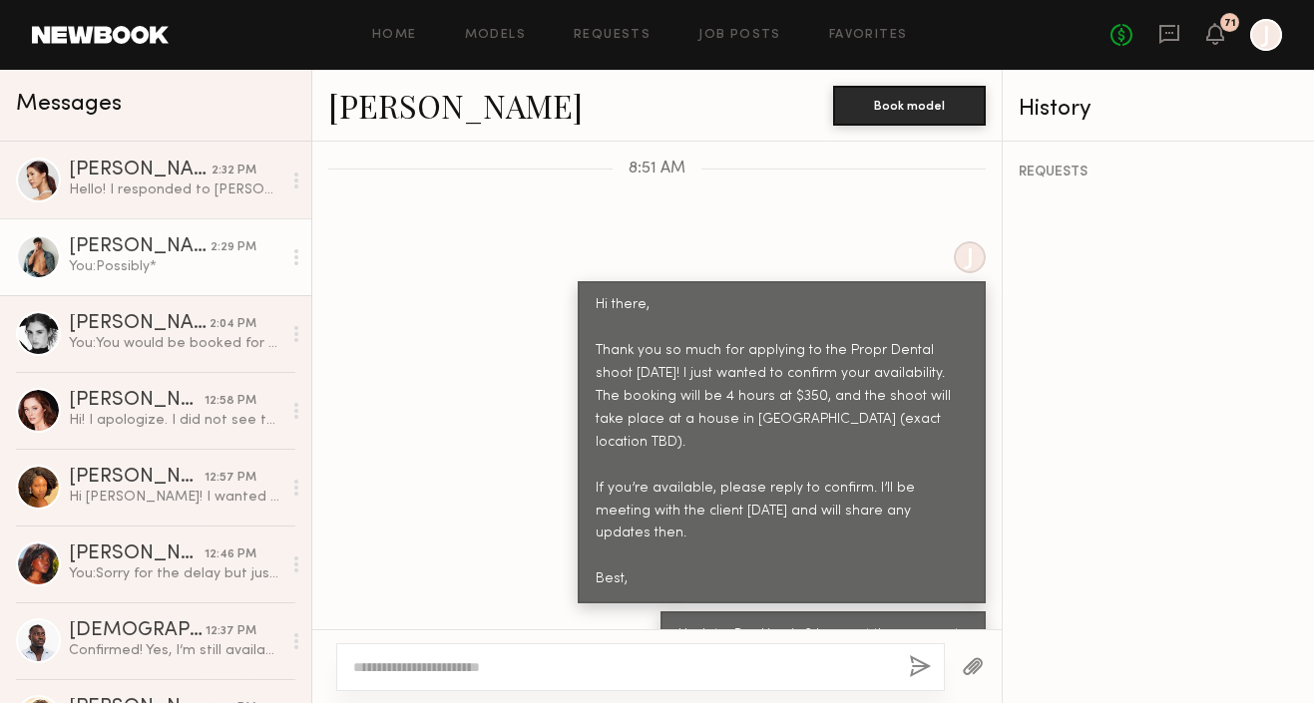
scroll to position [289, 0]
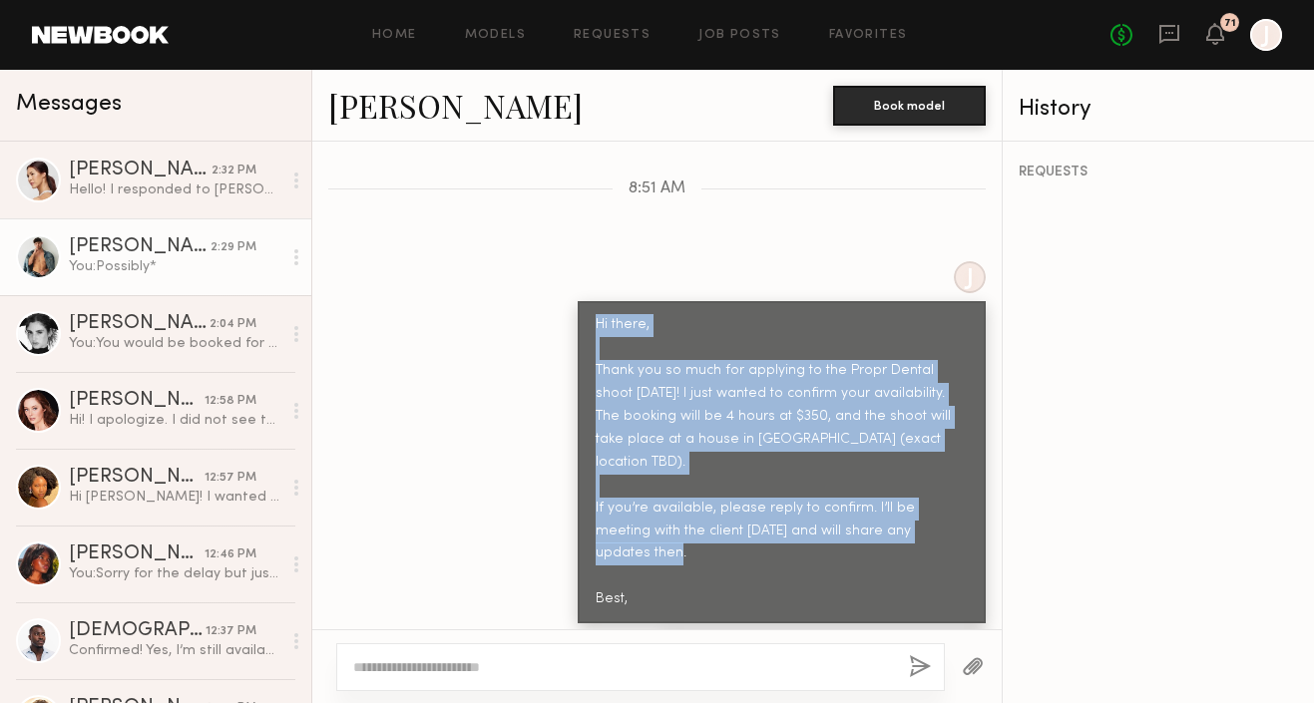
drag, startPoint x: 598, startPoint y: 317, endPoint x: 667, endPoint y: 547, distance: 239.6
click at [667, 547] on div "Hi there, Thank you so much for applying to the Propr Dental shoot this Friday!…" at bounding box center [782, 462] width 372 height 297
copy div "Hi there, Thank you so much for applying to the Propr Dental shoot this Friday!…"
click at [744, 38] on link "Job Posts" at bounding box center [739, 35] width 83 height 13
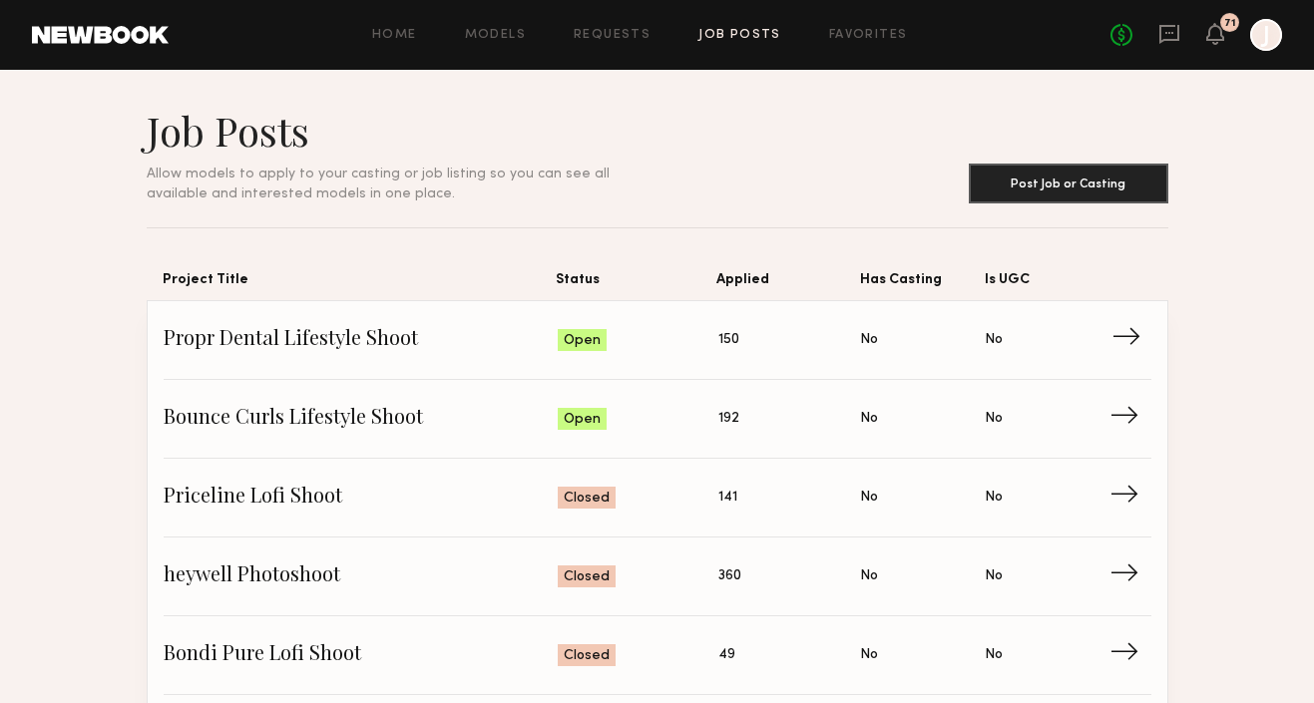
click at [1129, 334] on span "→" at bounding box center [1132, 340] width 41 height 30
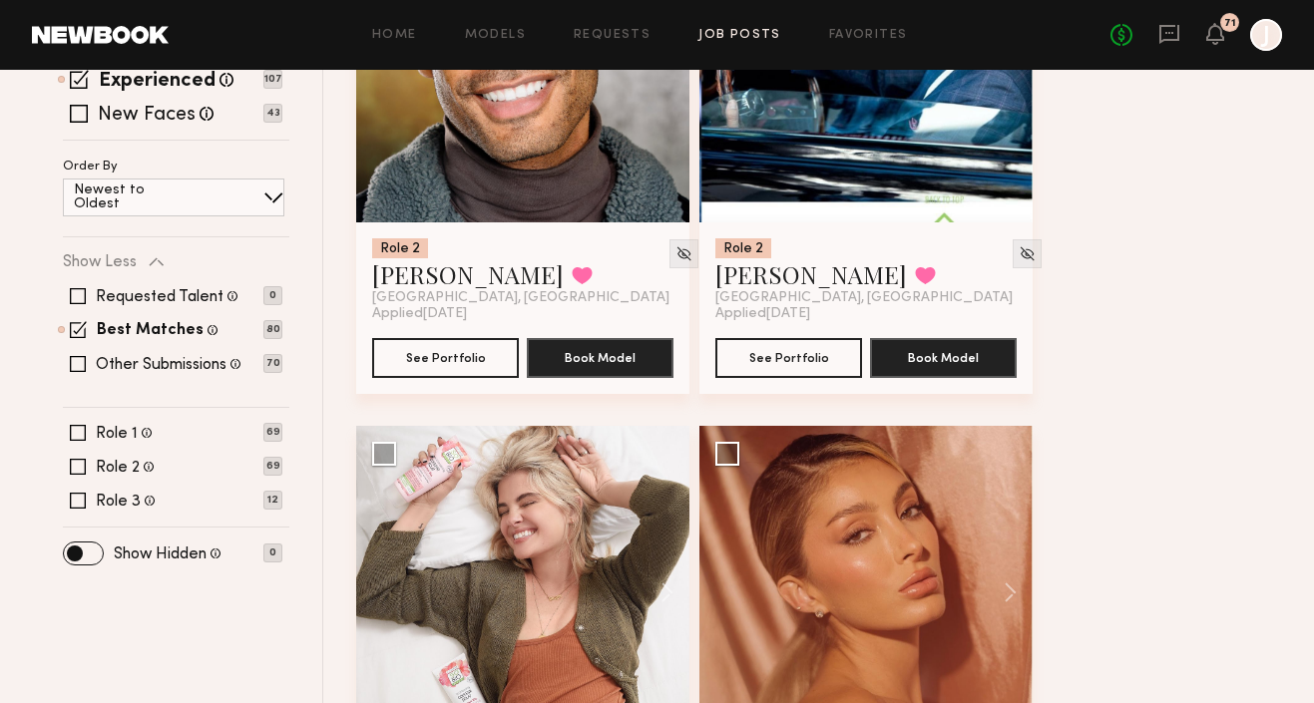
scroll to position [732, 0]
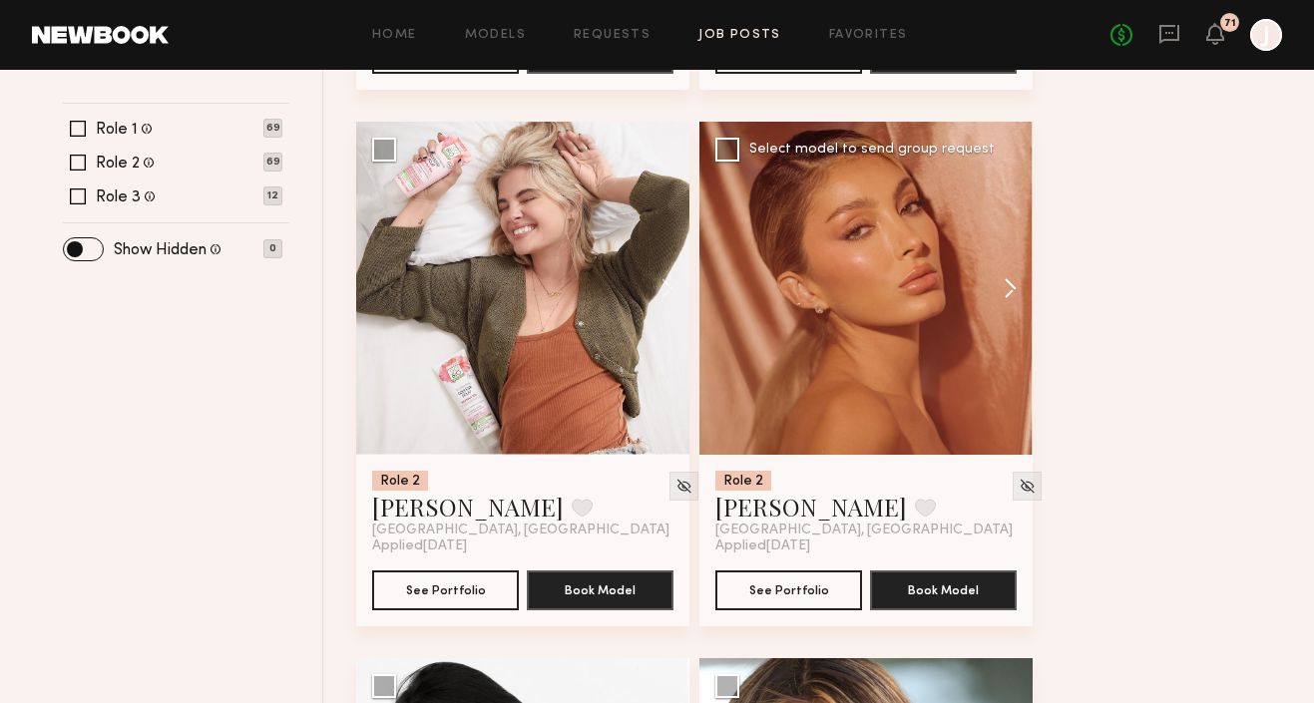
click at [1003, 287] on button at bounding box center [1001, 288] width 64 height 333
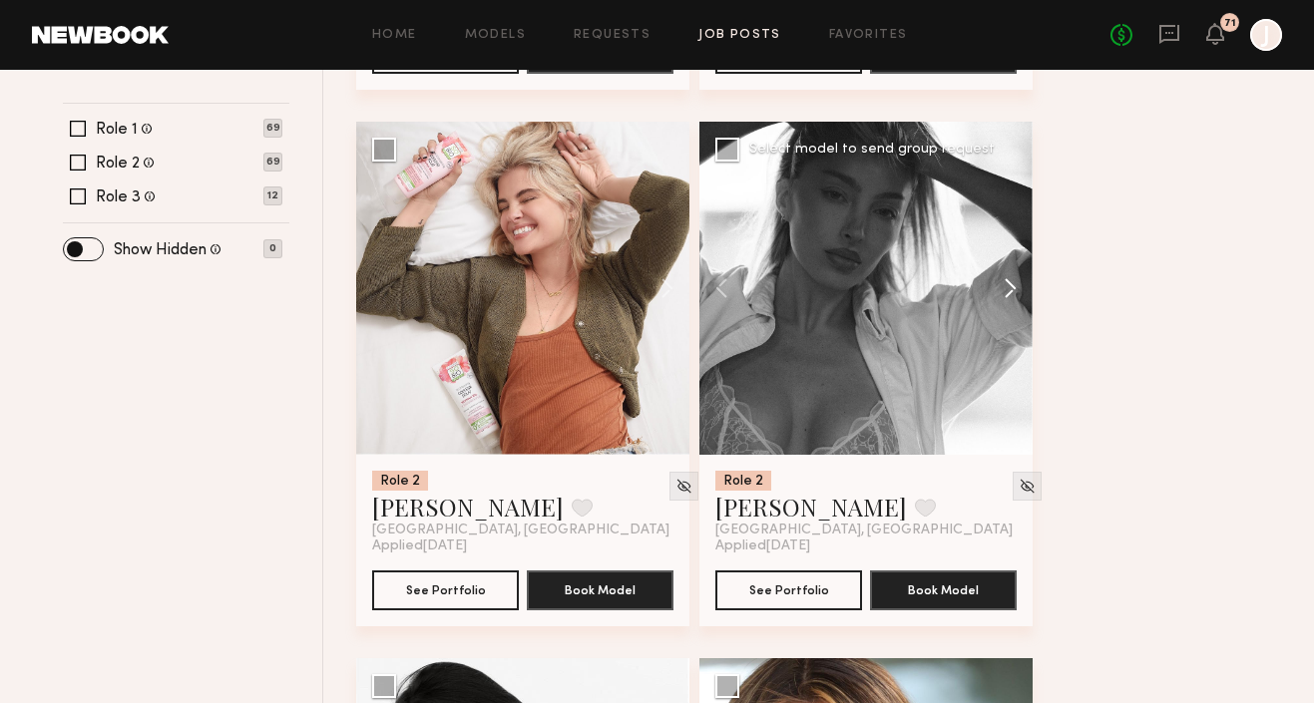
click at [1003, 287] on button at bounding box center [1001, 288] width 64 height 333
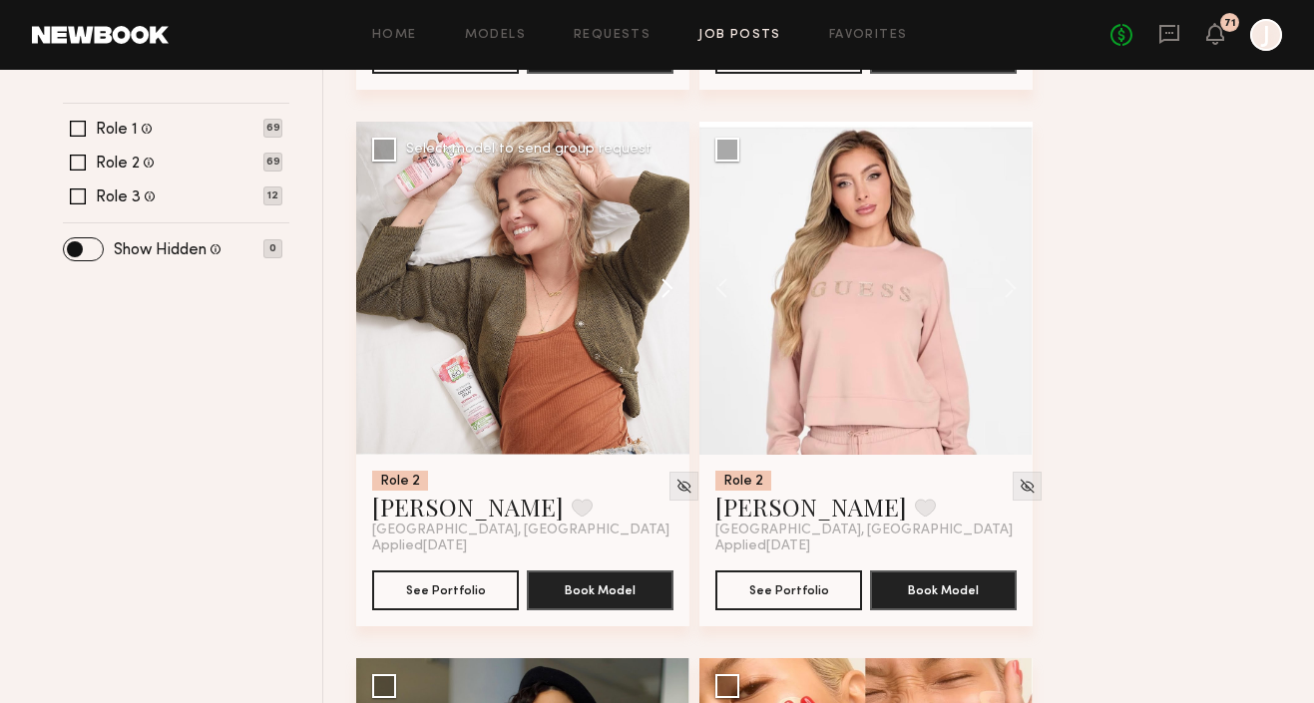
click at [662, 292] on button at bounding box center [658, 288] width 64 height 333
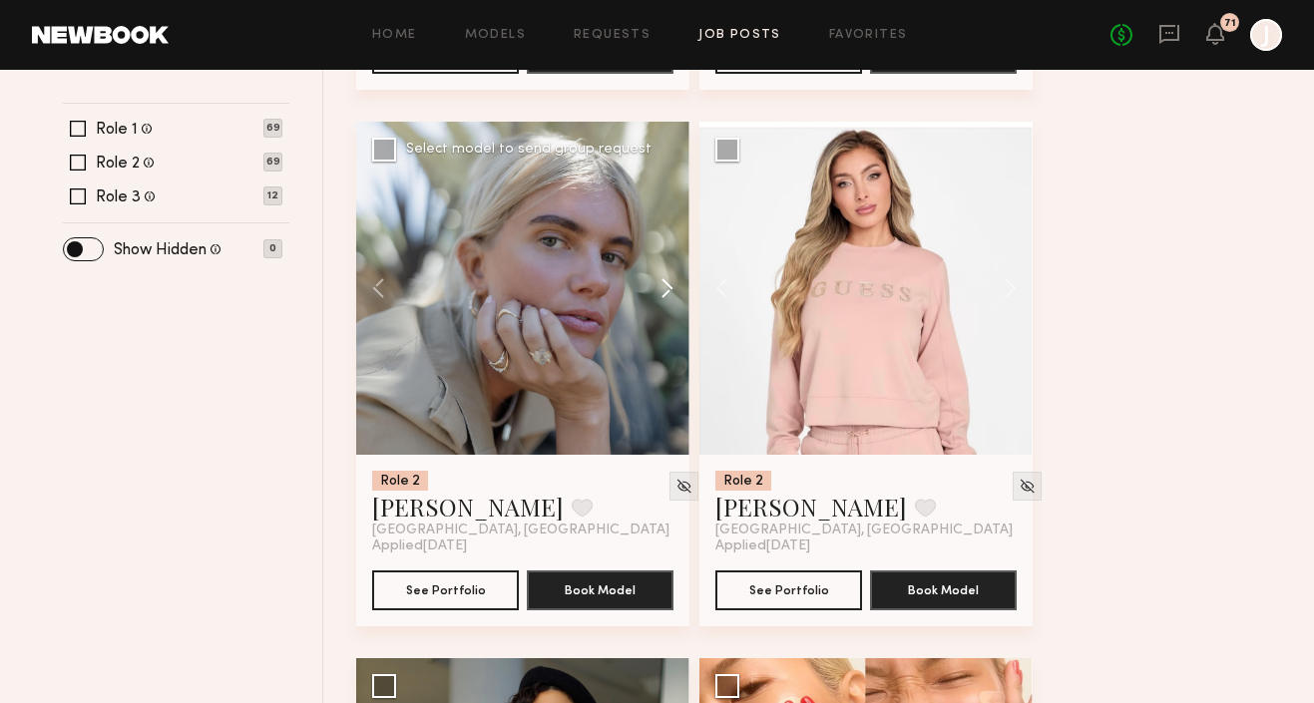
click at [662, 292] on button at bounding box center [658, 288] width 64 height 333
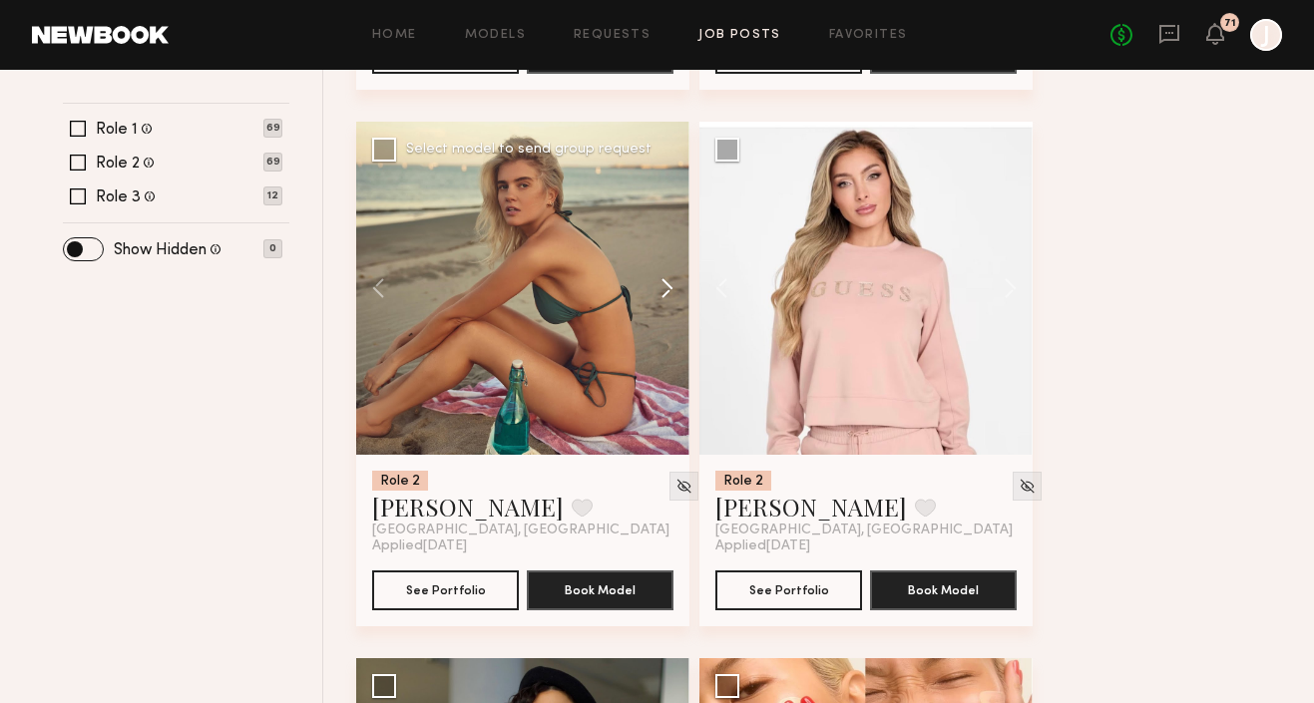
click at [662, 292] on button at bounding box center [658, 288] width 64 height 333
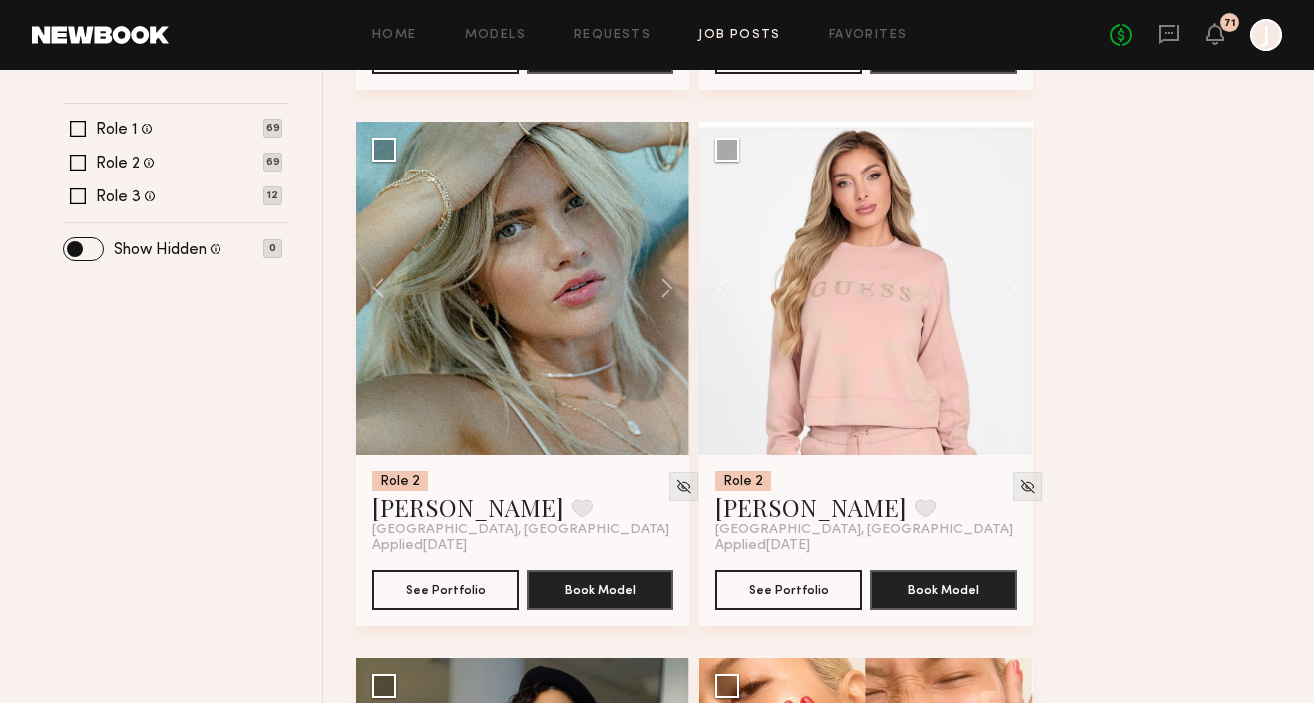
scroll to position [720, 0]
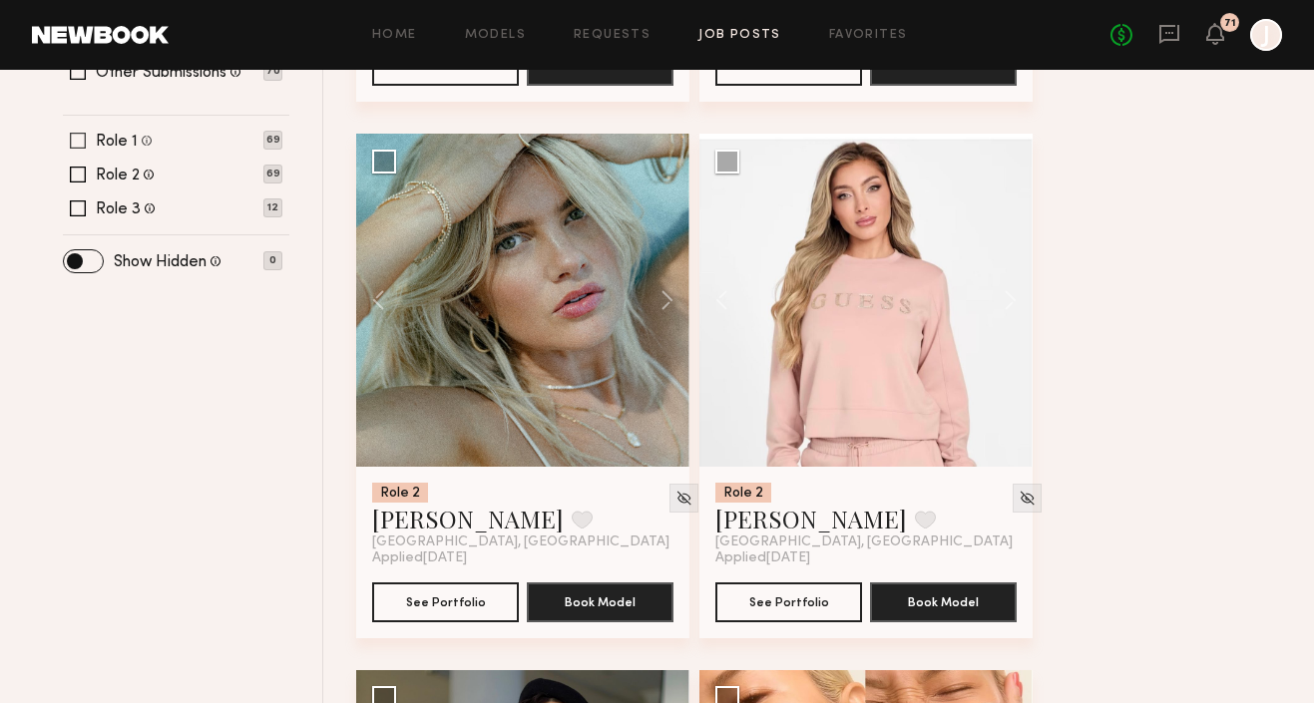
click at [81, 144] on span at bounding box center [78, 141] width 16 height 16
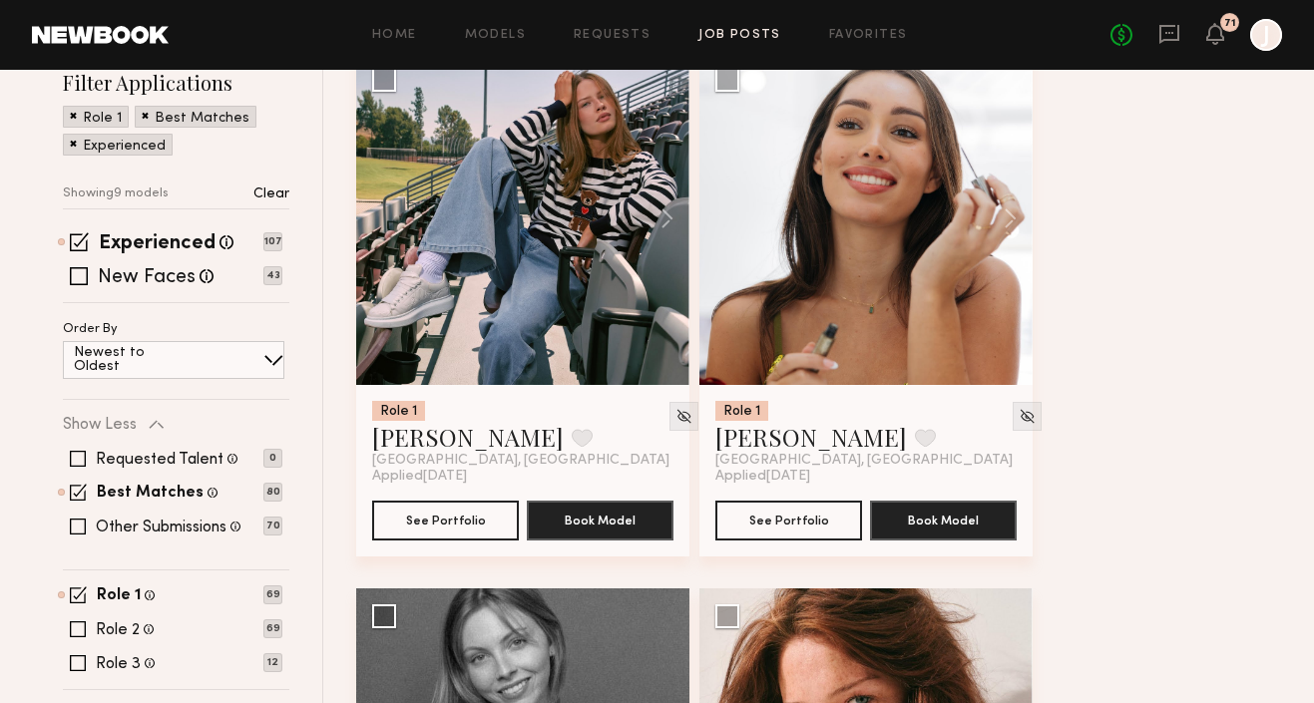
scroll to position [234, 0]
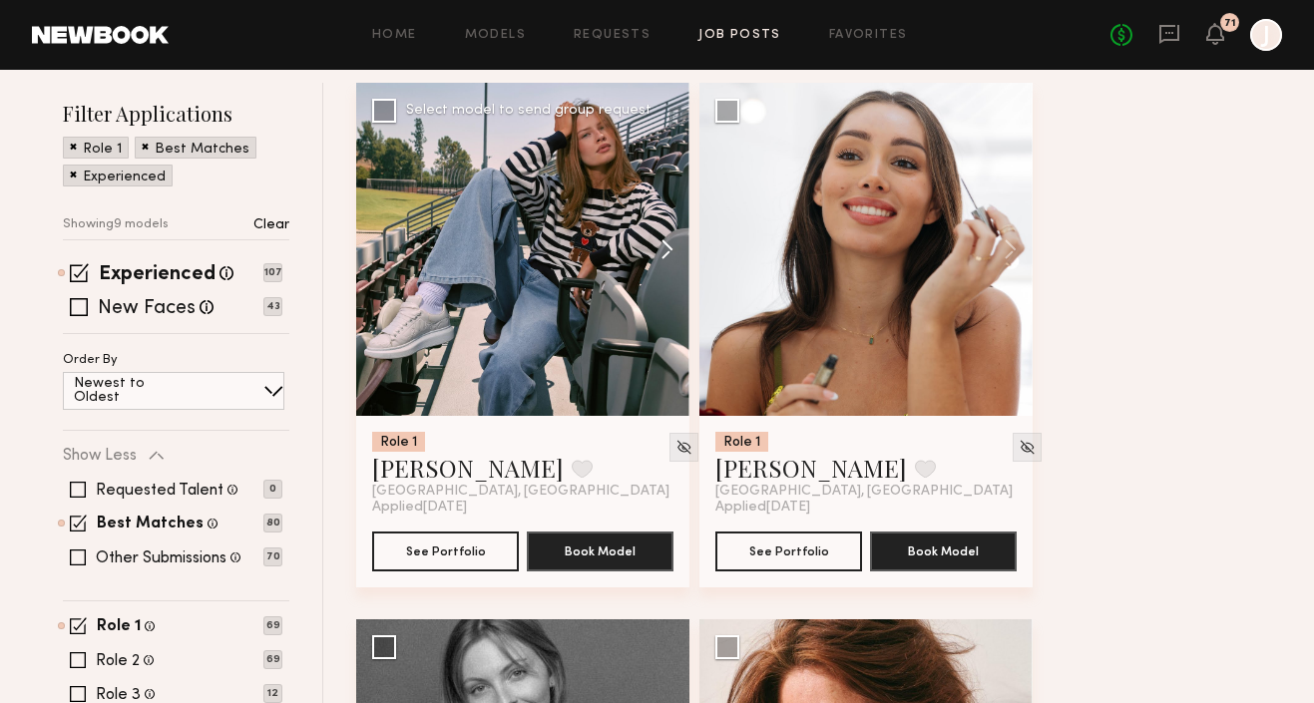
click at [664, 257] on button at bounding box center [658, 249] width 64 height 333
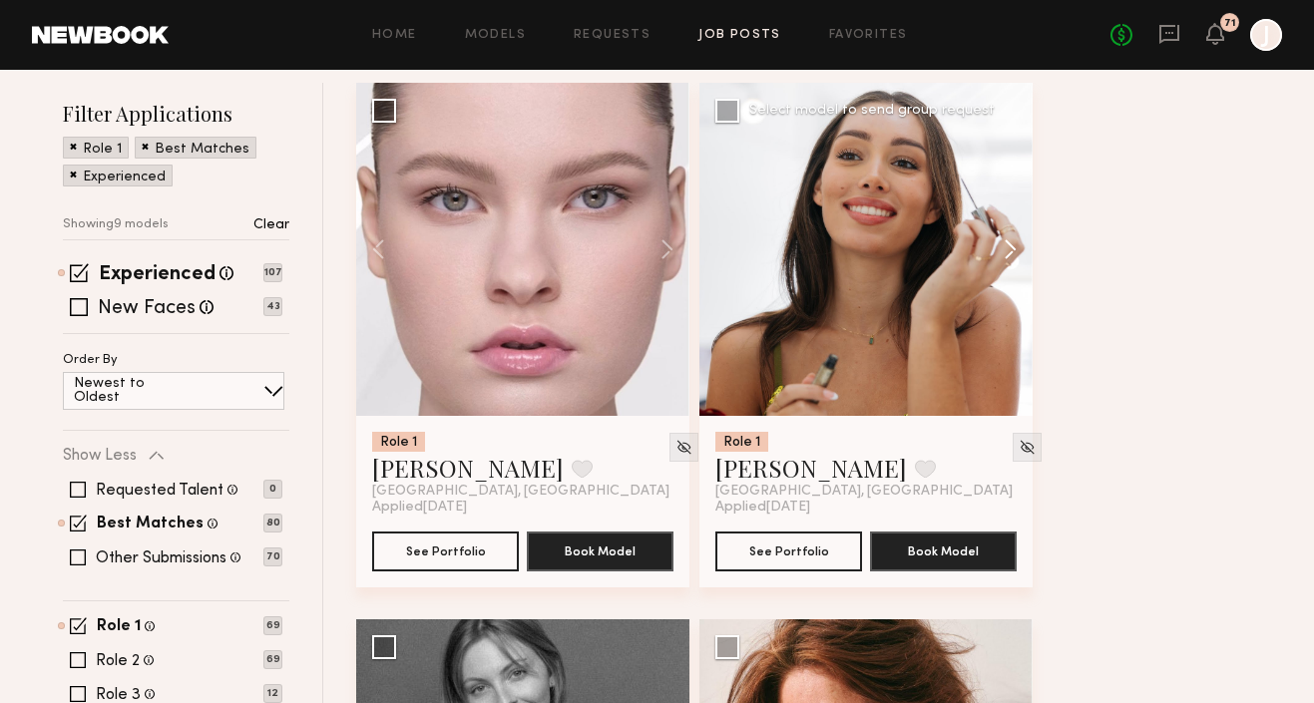
click at [1013, 239] on button at bounding box center [1001, 249] width 64 height 333
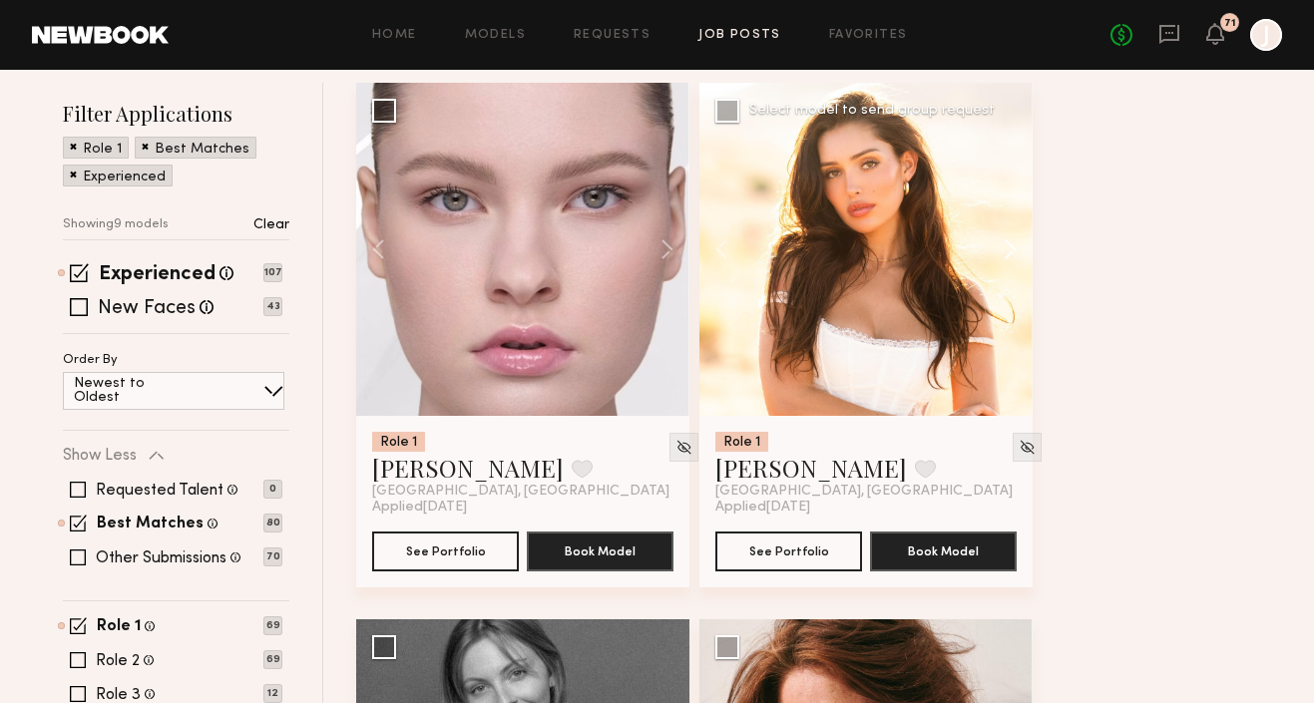
click at [1013, 240] on button at bounding box center [1001, 249] width 64 height 333
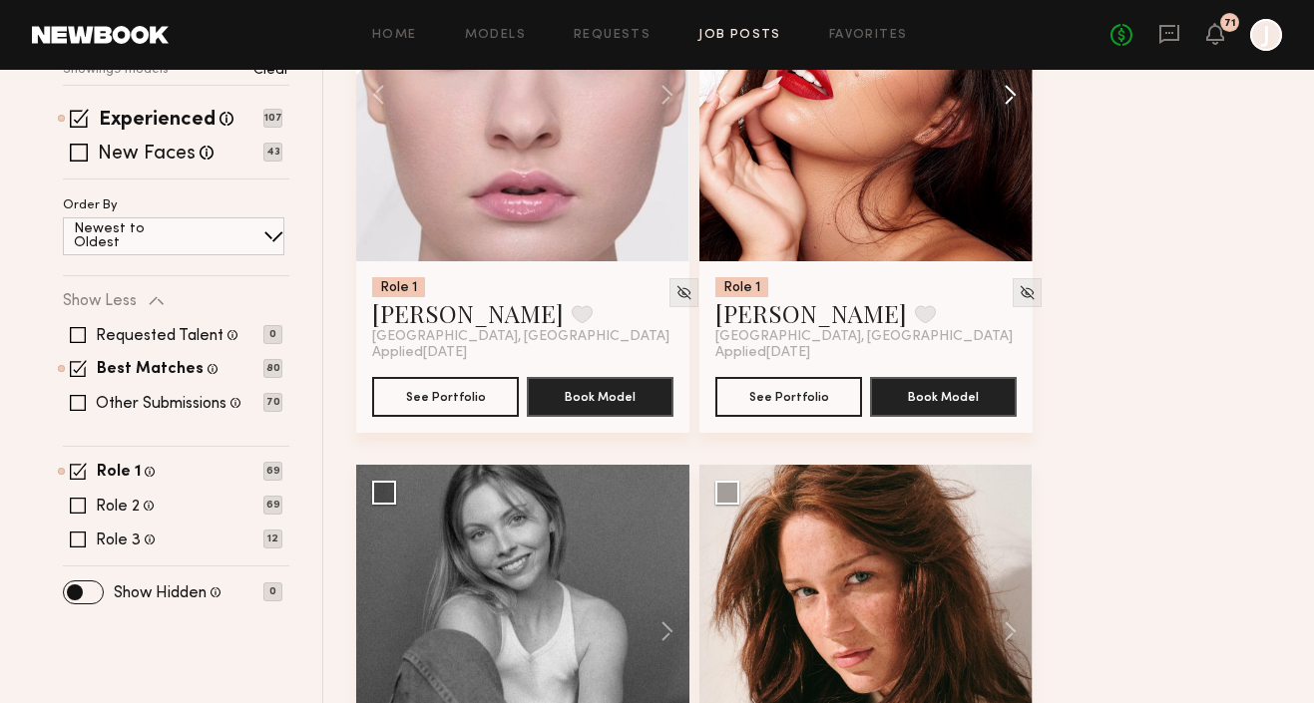
scroll to position [606, 0]
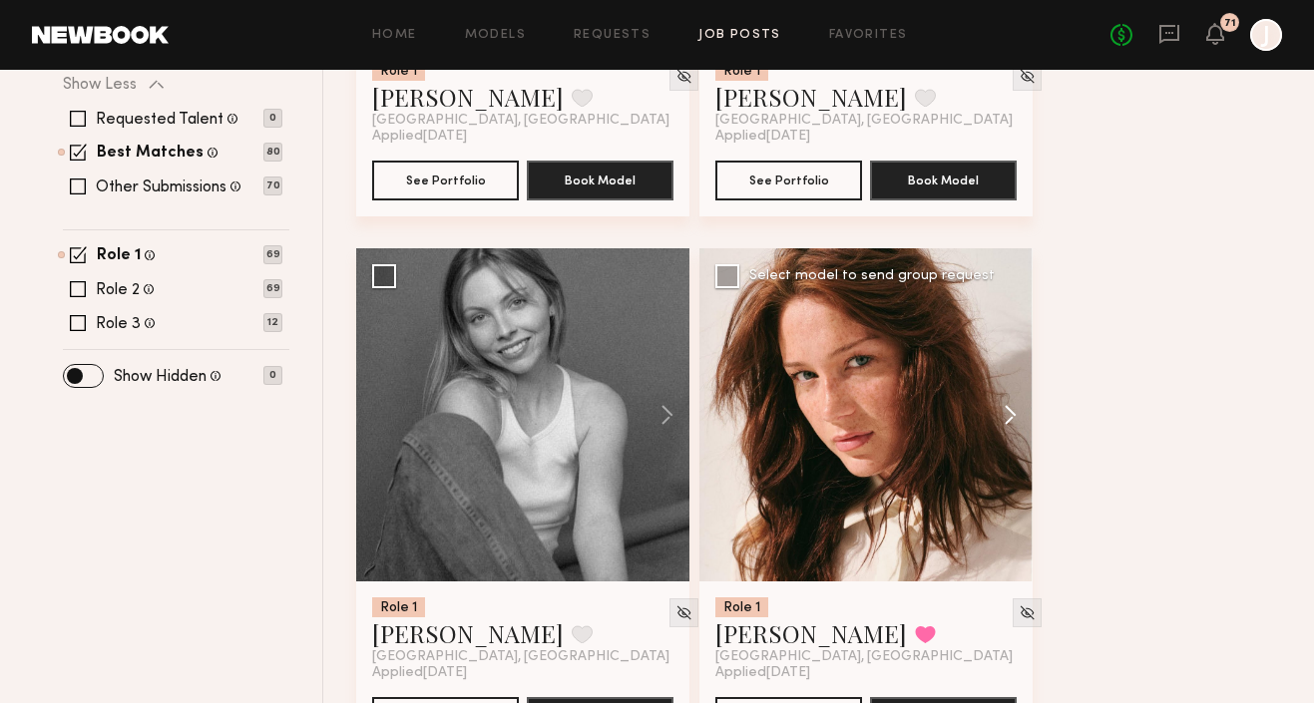
click at [1014, 408] on button at bounding box center [1001, 414] width 64 height 333
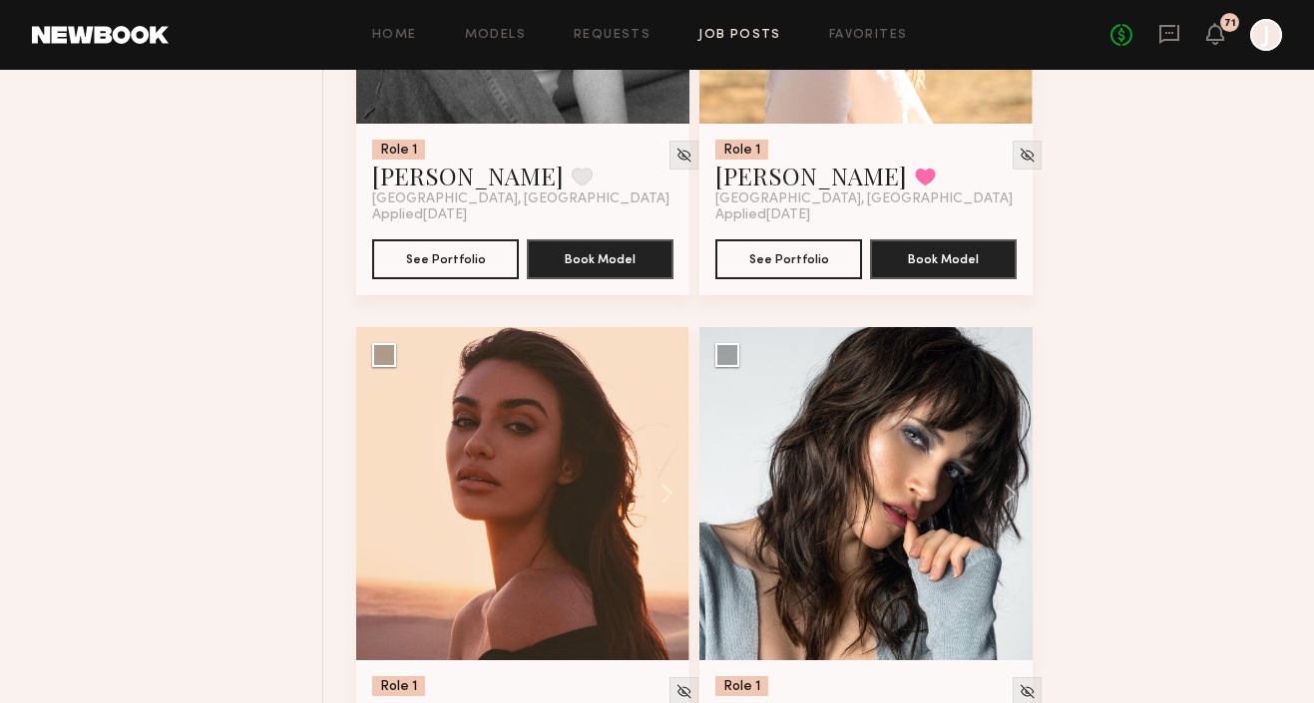
scroll to position [1236, 0]
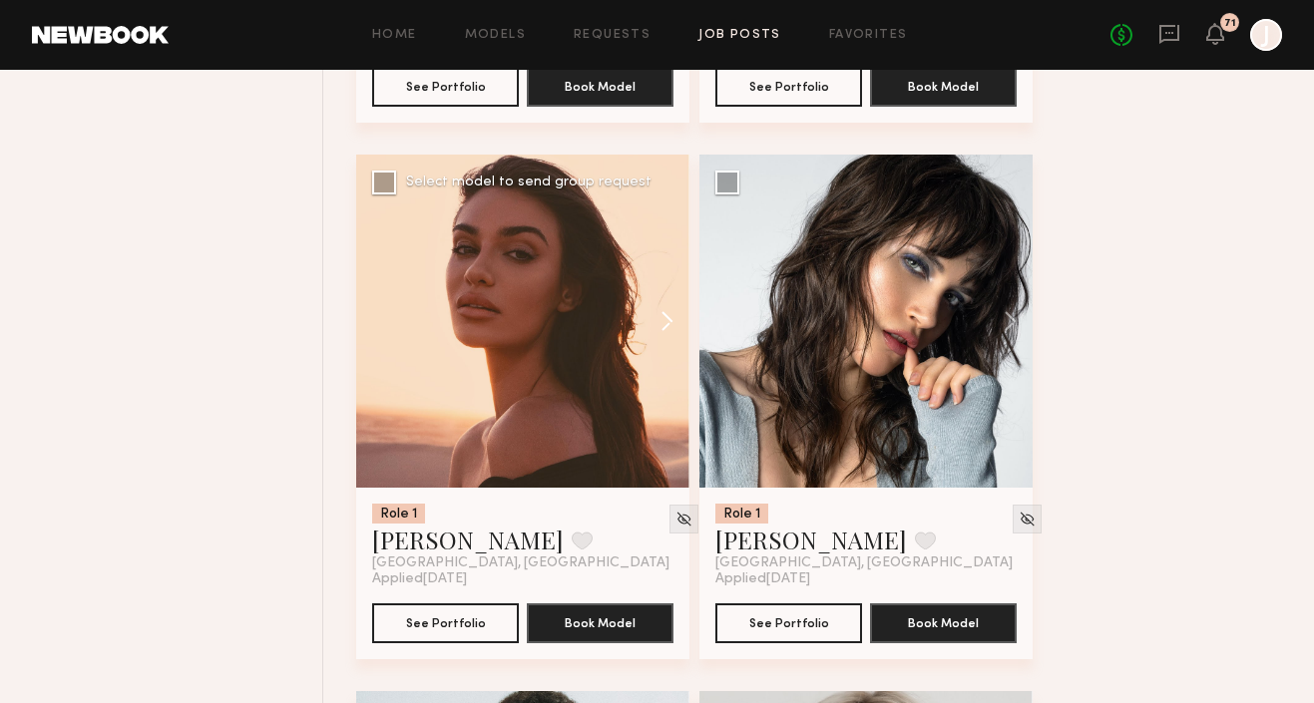
click at [670, 321] on button at bounding box center [658, 321] width 64 height 333
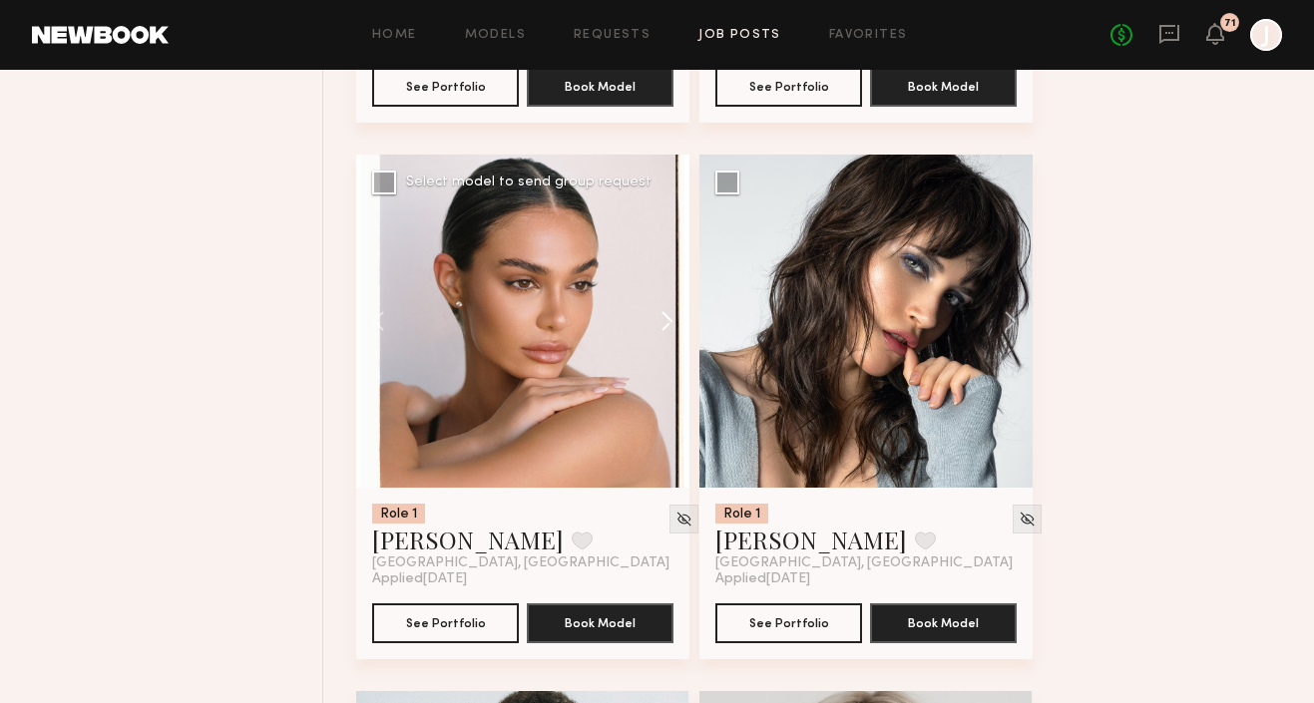
click at [670, 321] on button at bounding box center [658, 321] width 64 height 333
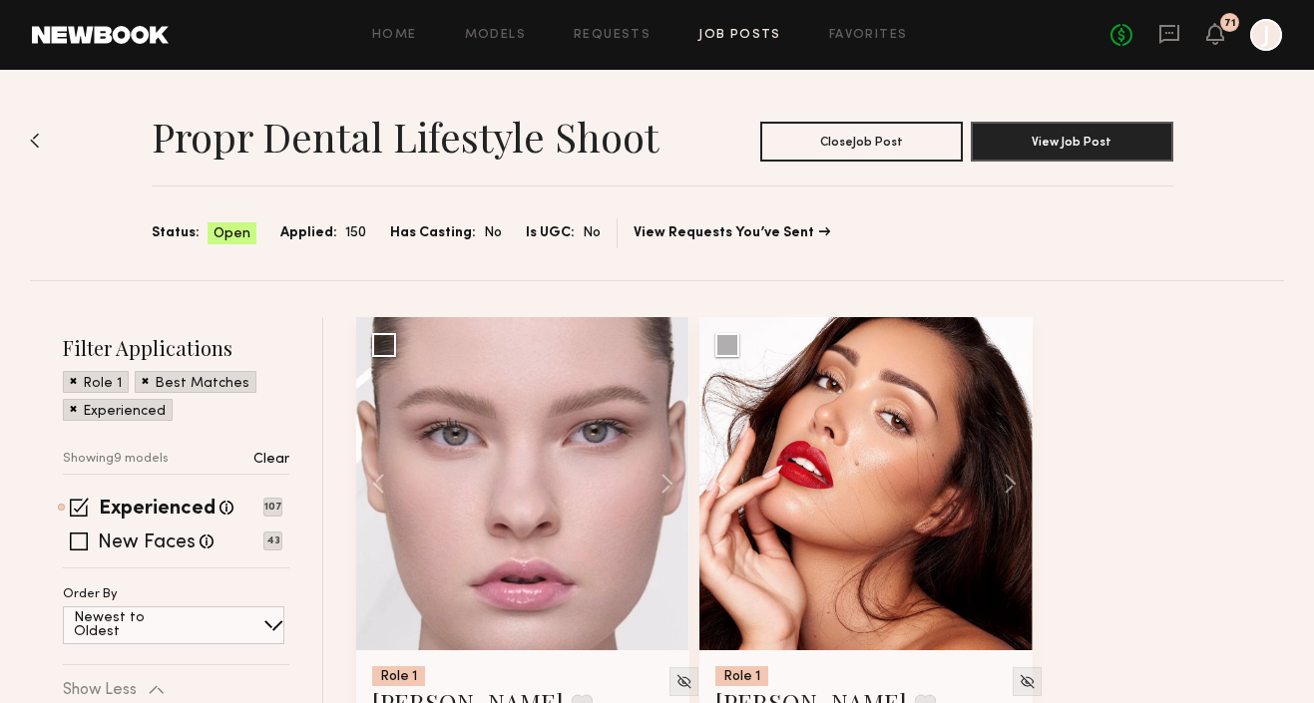
scroll to position [223, 0]
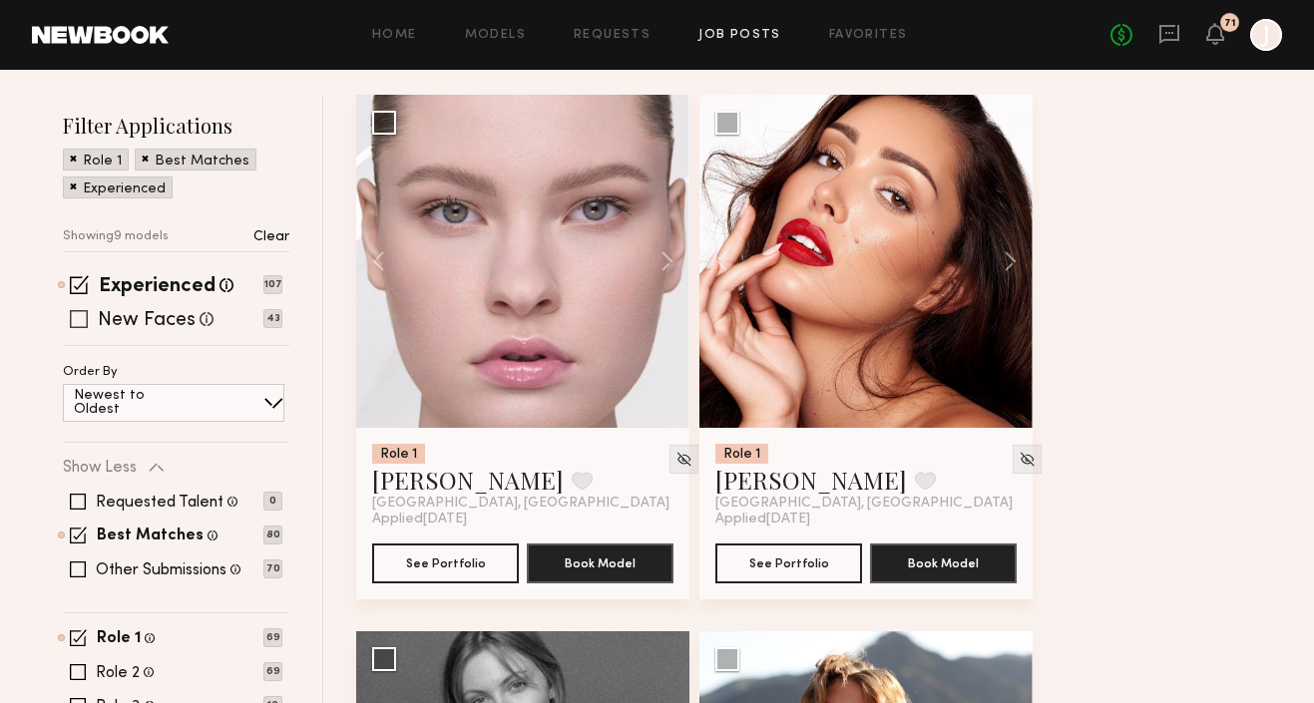
click at [77, 319] on span at bounding box center [79, 319] width 18 height 18
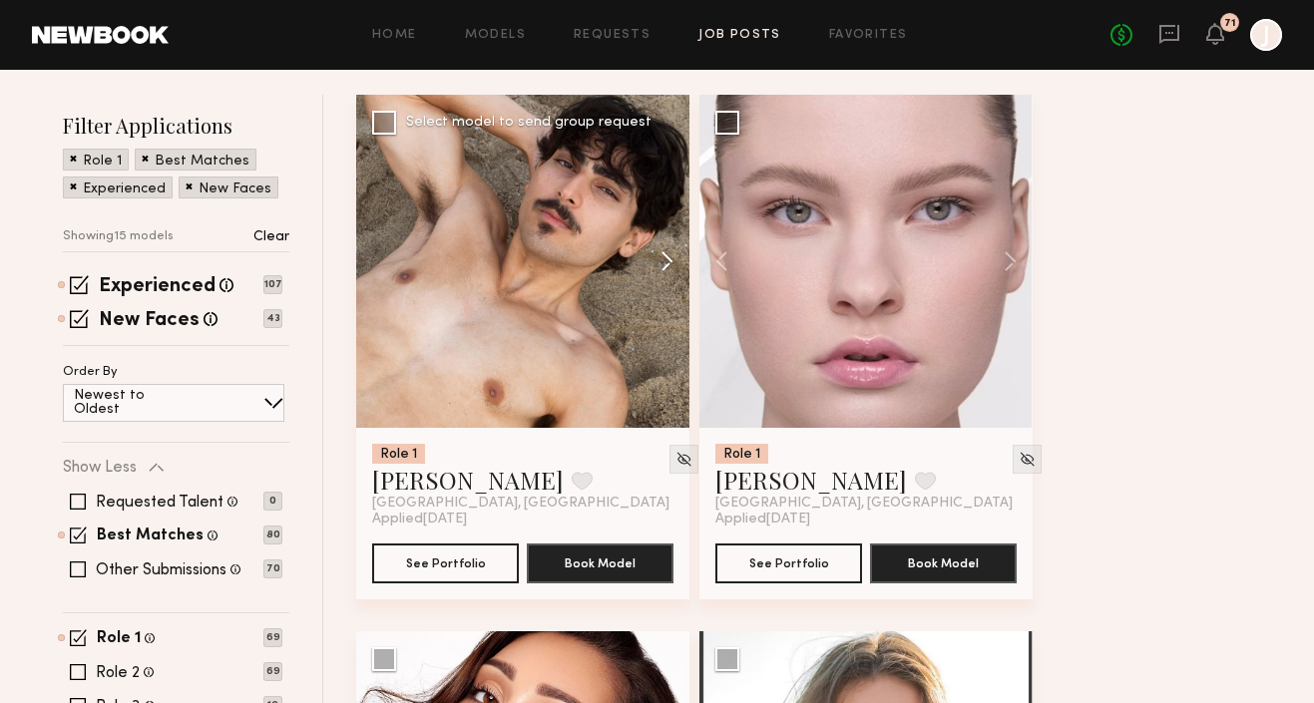
click at [662, 256] on button at bounding box center [658, 261] width 64 height 333
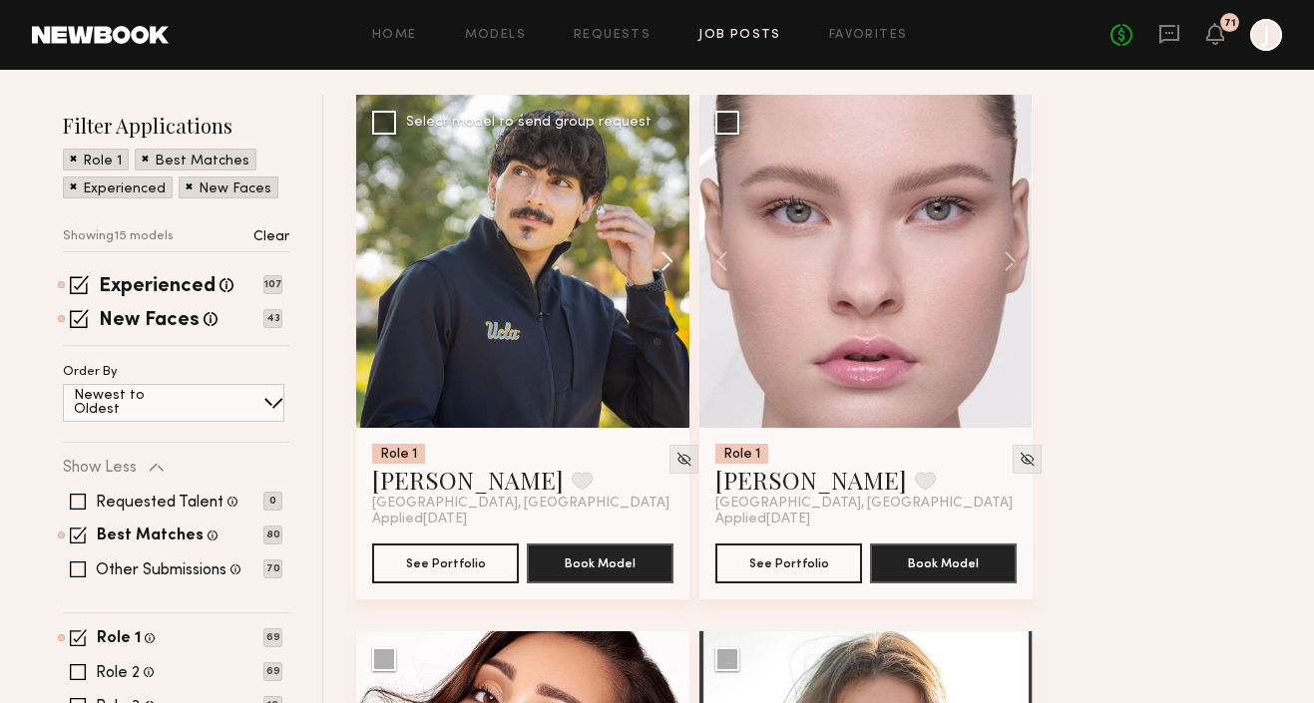
click at [666, 256] on button at bounding box center [658, 261] width 64 height 333
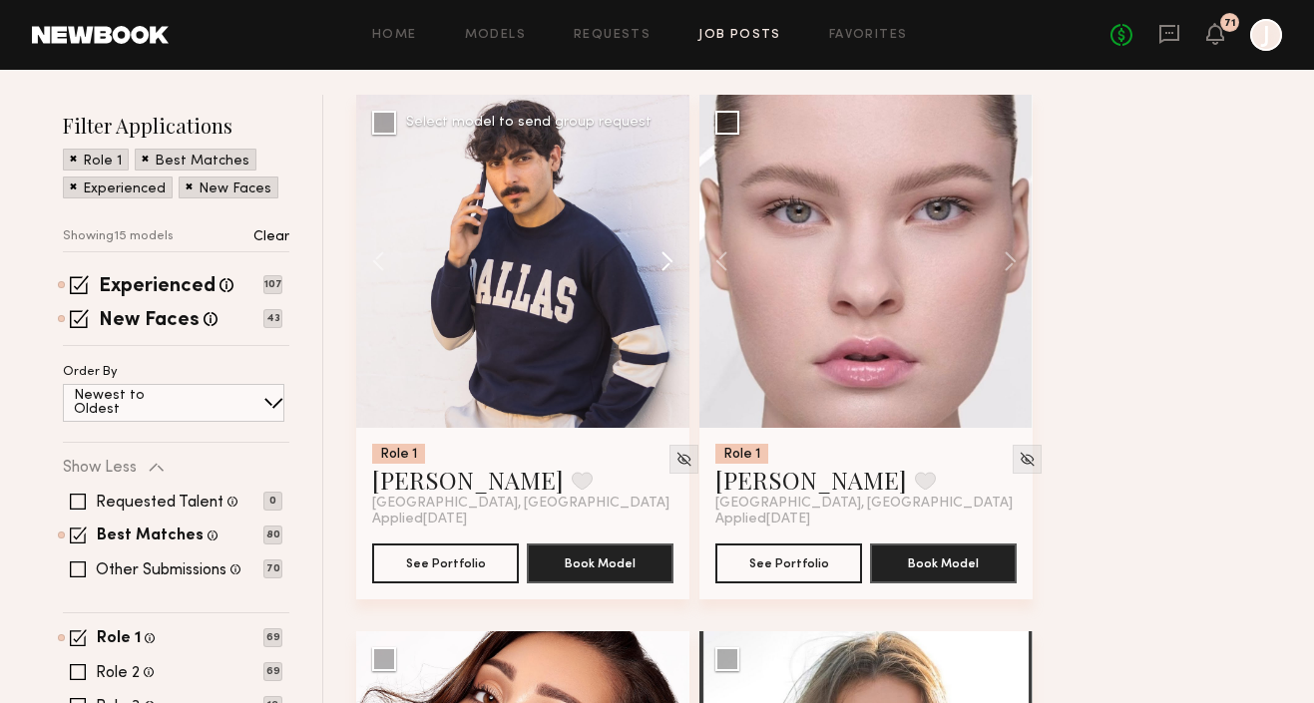
click at [666, 256] on button at bounding box center [658, 261] width 64 height 333
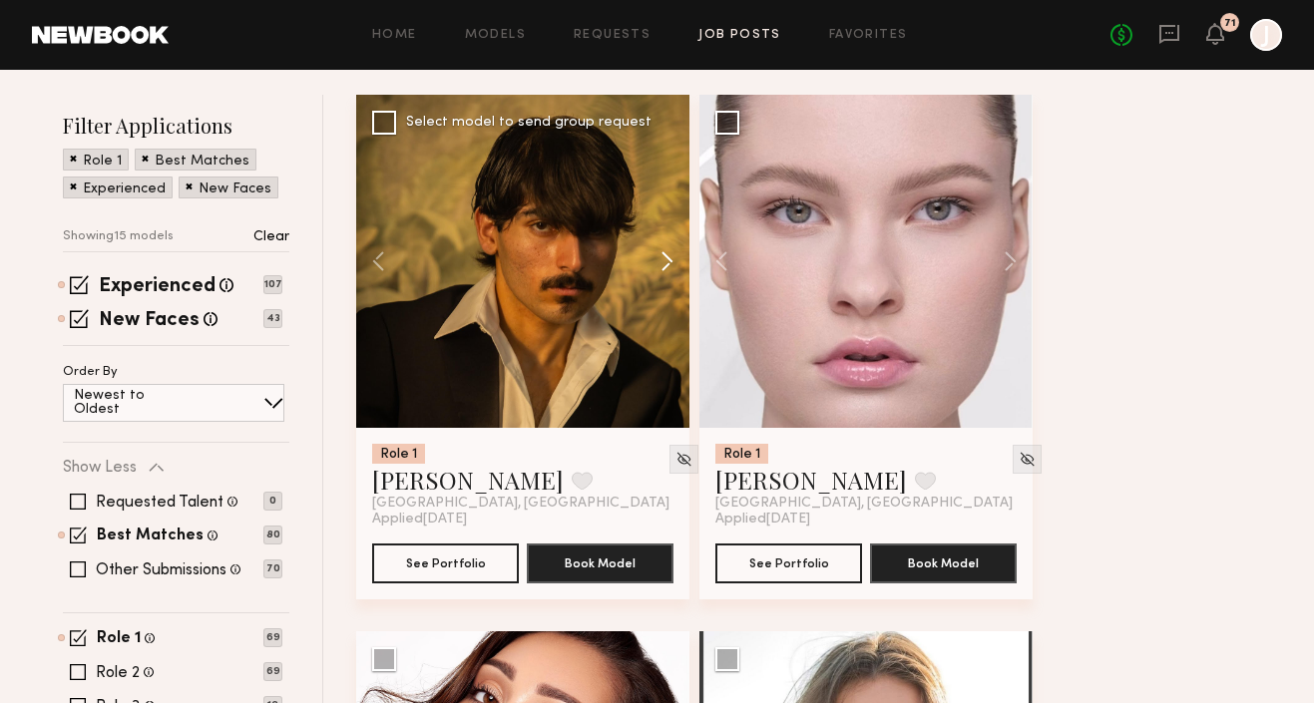
click at [669, 256] on button at bounding box center [658, 261] width 64 height 333
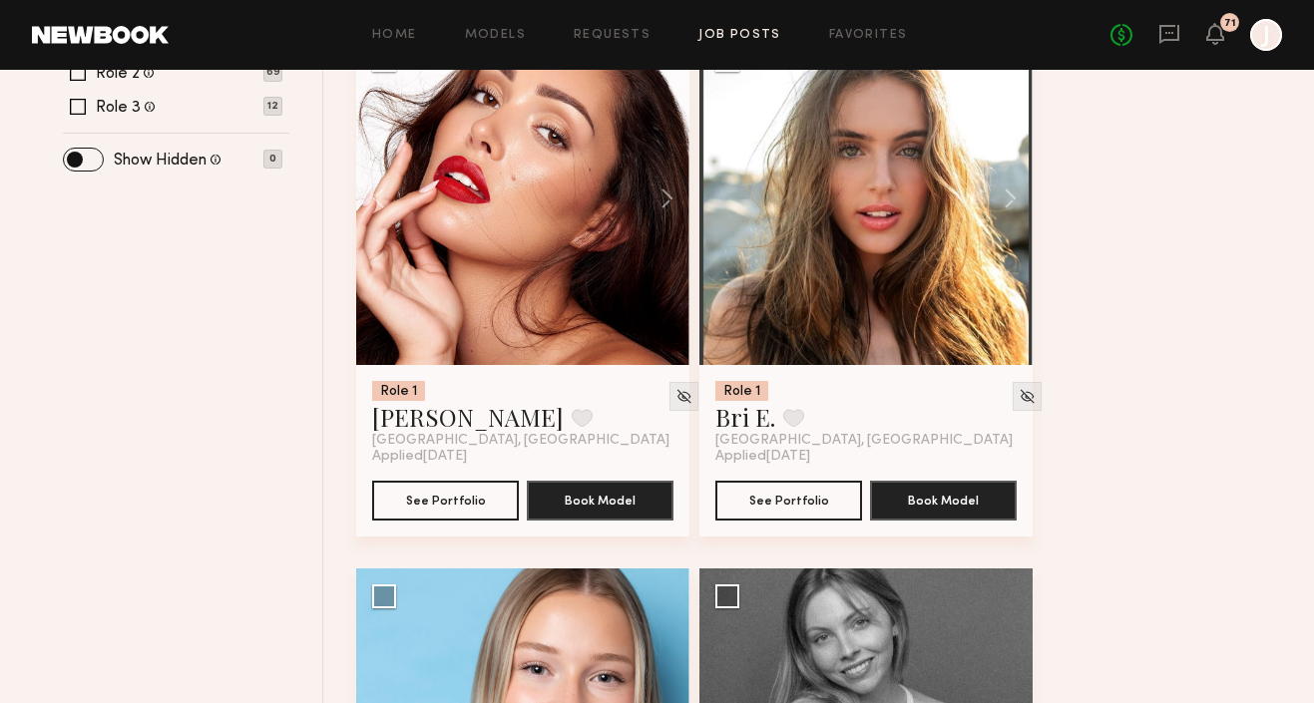
scroll to position [804, 0]
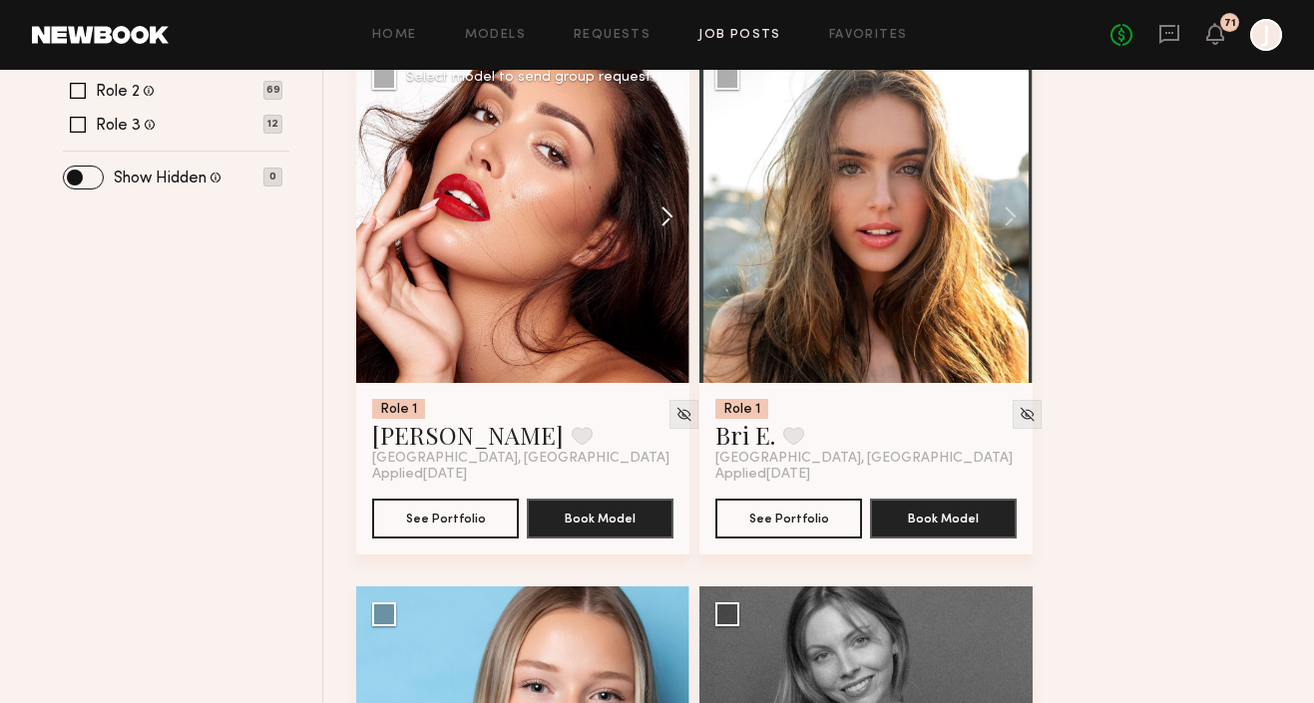
click at [670, 207] on button at bounding box center [658, 216] width 64 height 333
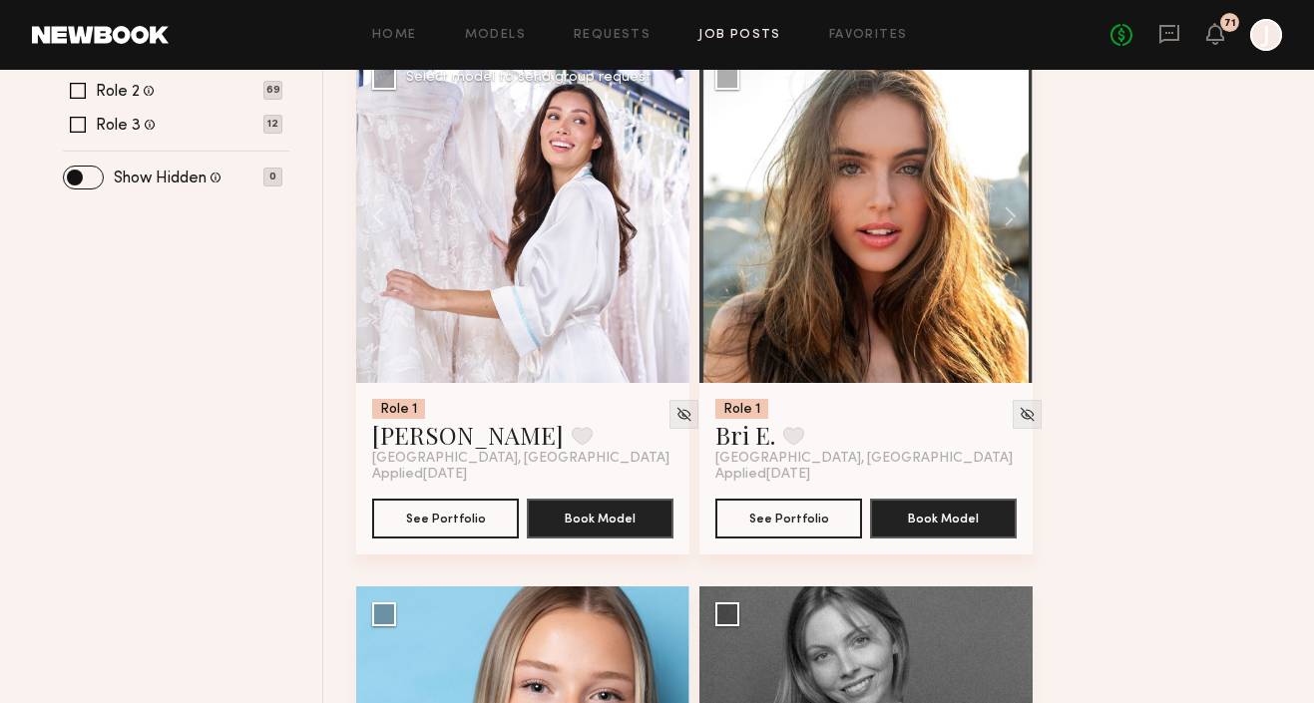
click at [669, 208] on button at bounding box center [658, 216] width 64 height 333
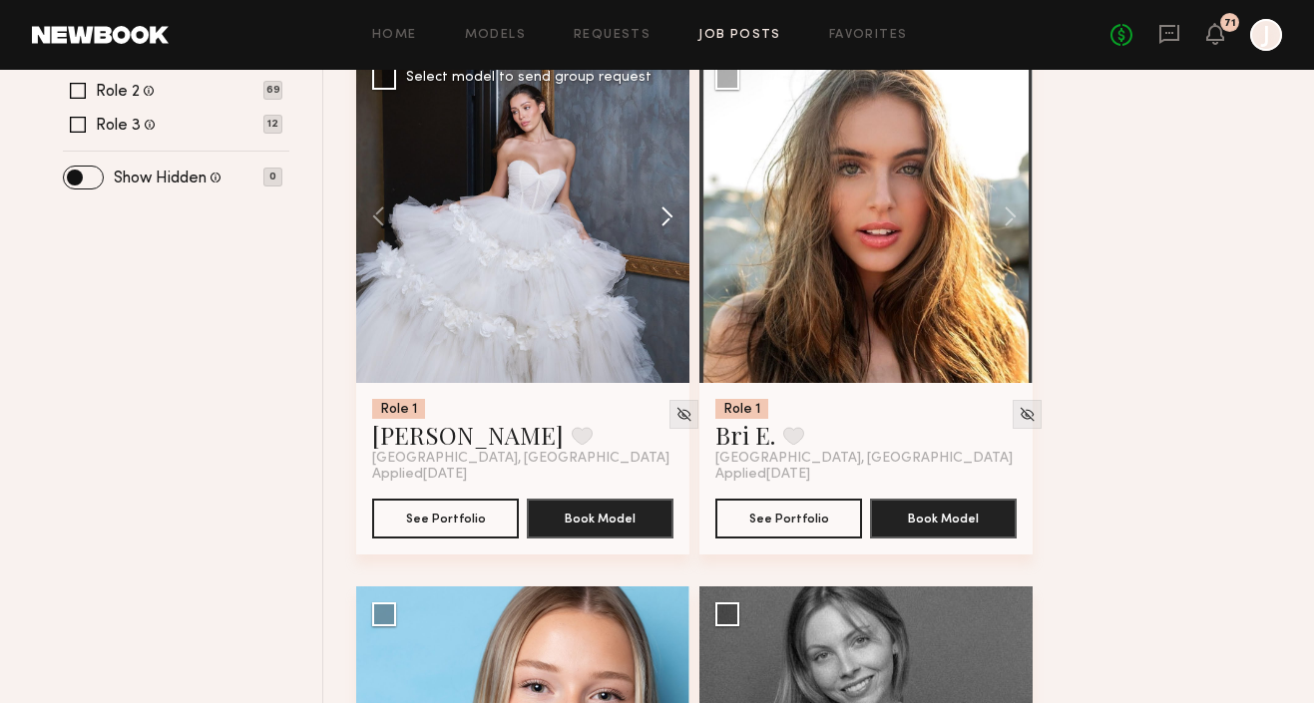
click at [669, 209] on button at bounding box center [658, 216] width 64 height 333
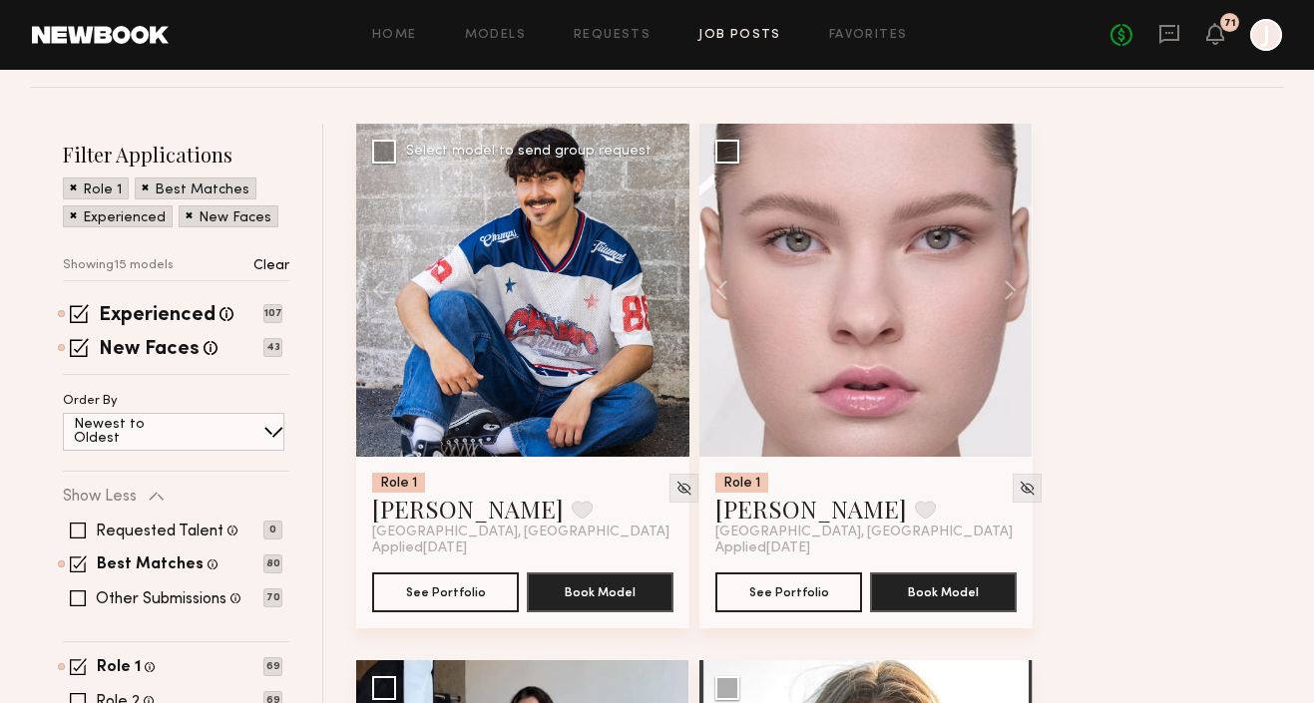
scroll to position [0, 0]
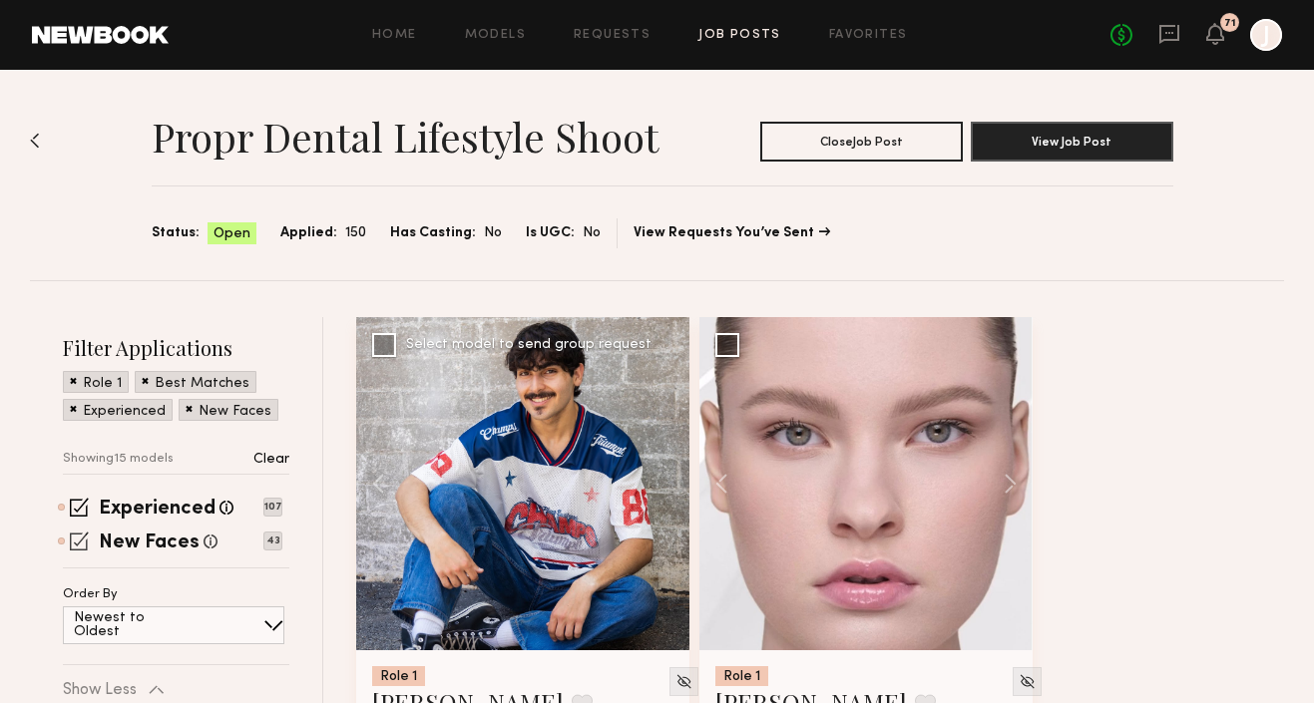
click at [80, 537] on span at bounding box center [79, 541] width 19 height 19
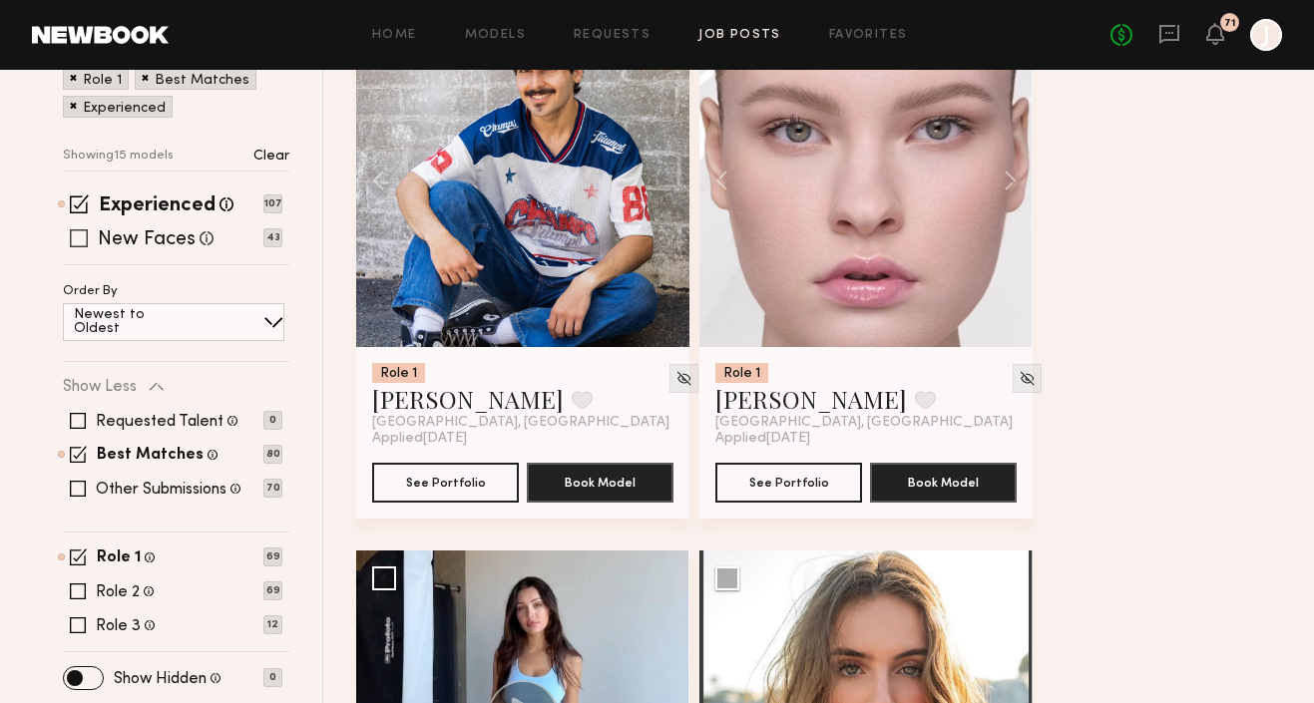
scroll to position [307, 0]
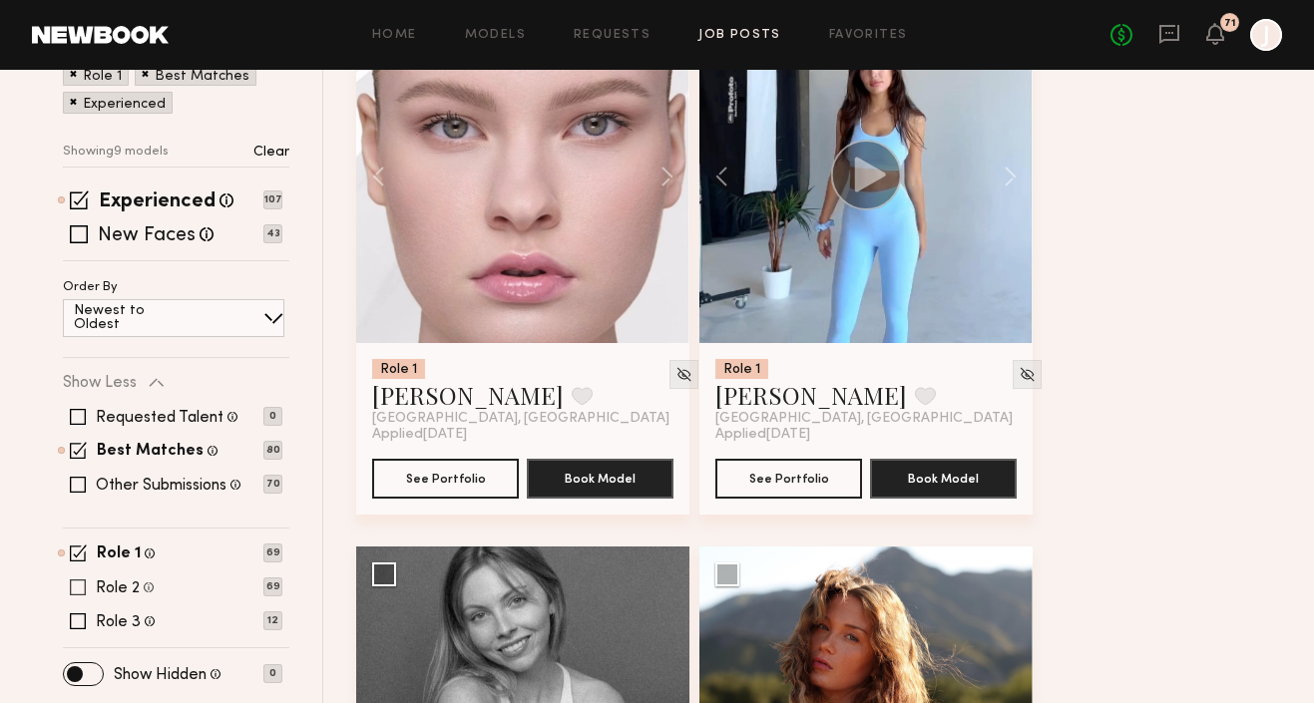
click at [82, 585] on span at bounding box center [78, 588] width 16 height 16
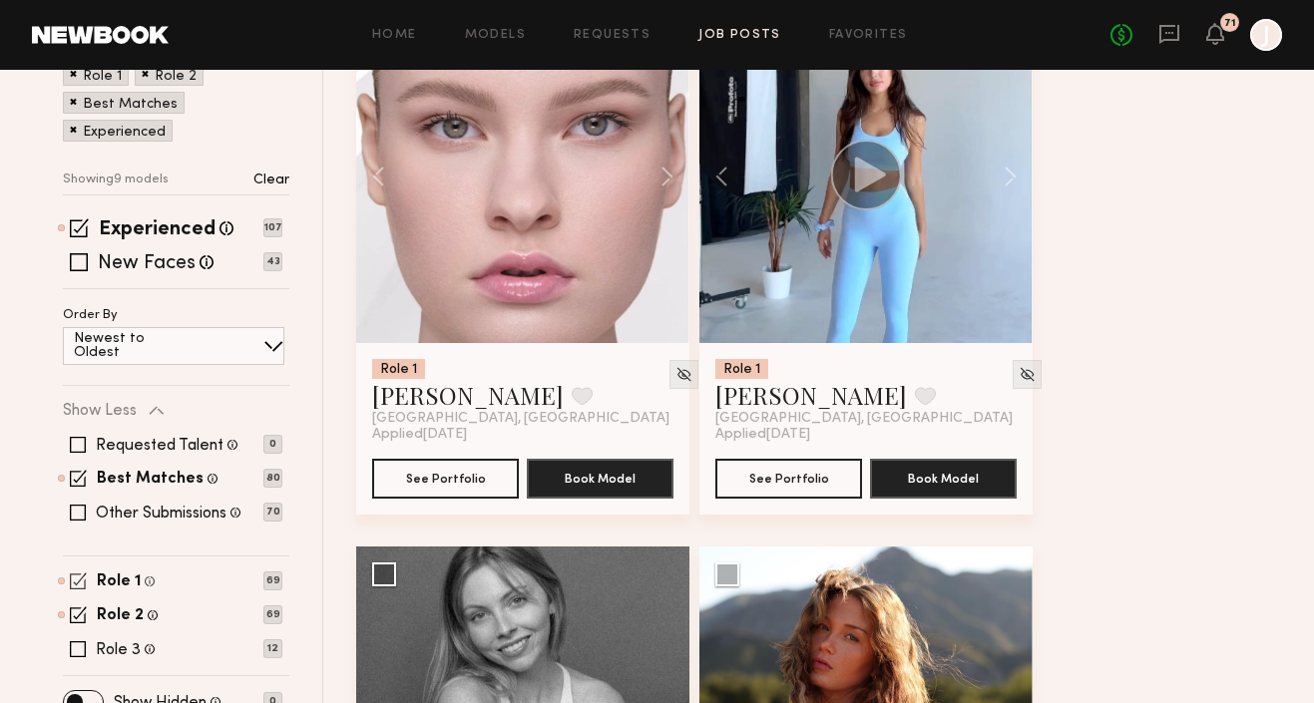
click at [81, 577] on span at bounding box center [78, 581] width 17 height 17
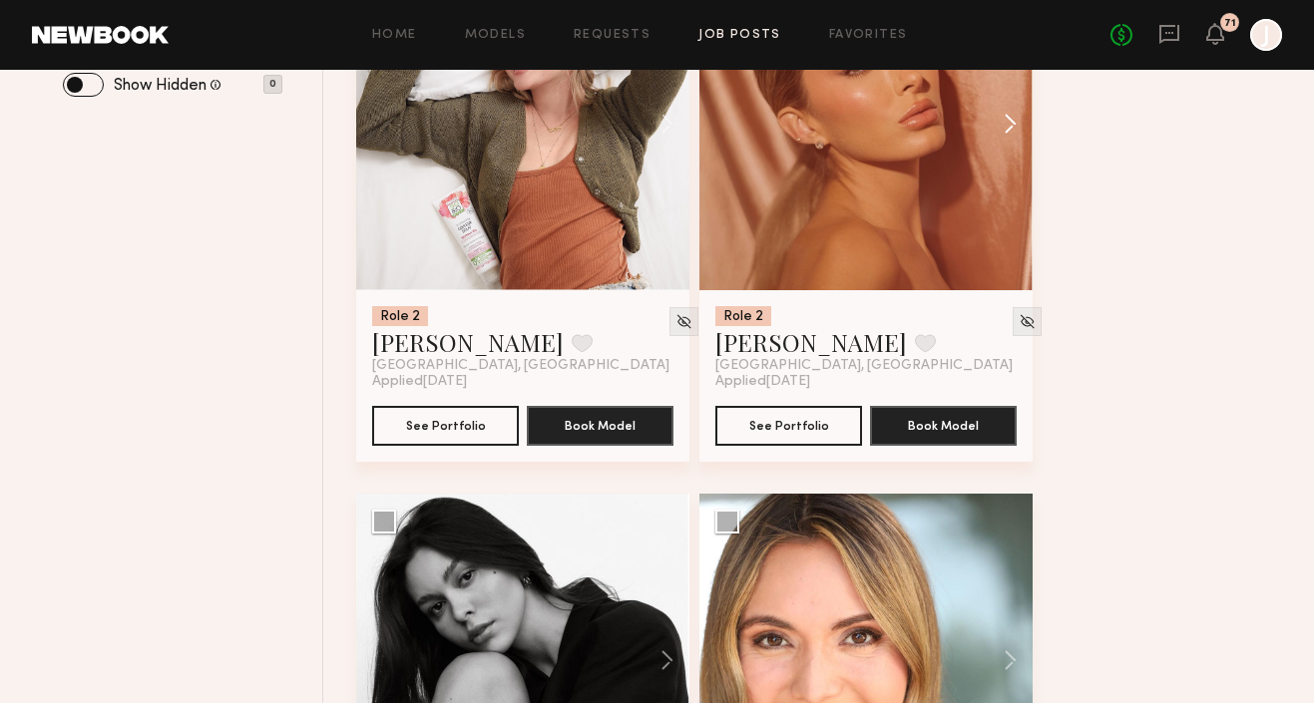
scroll to position [1220, 0]
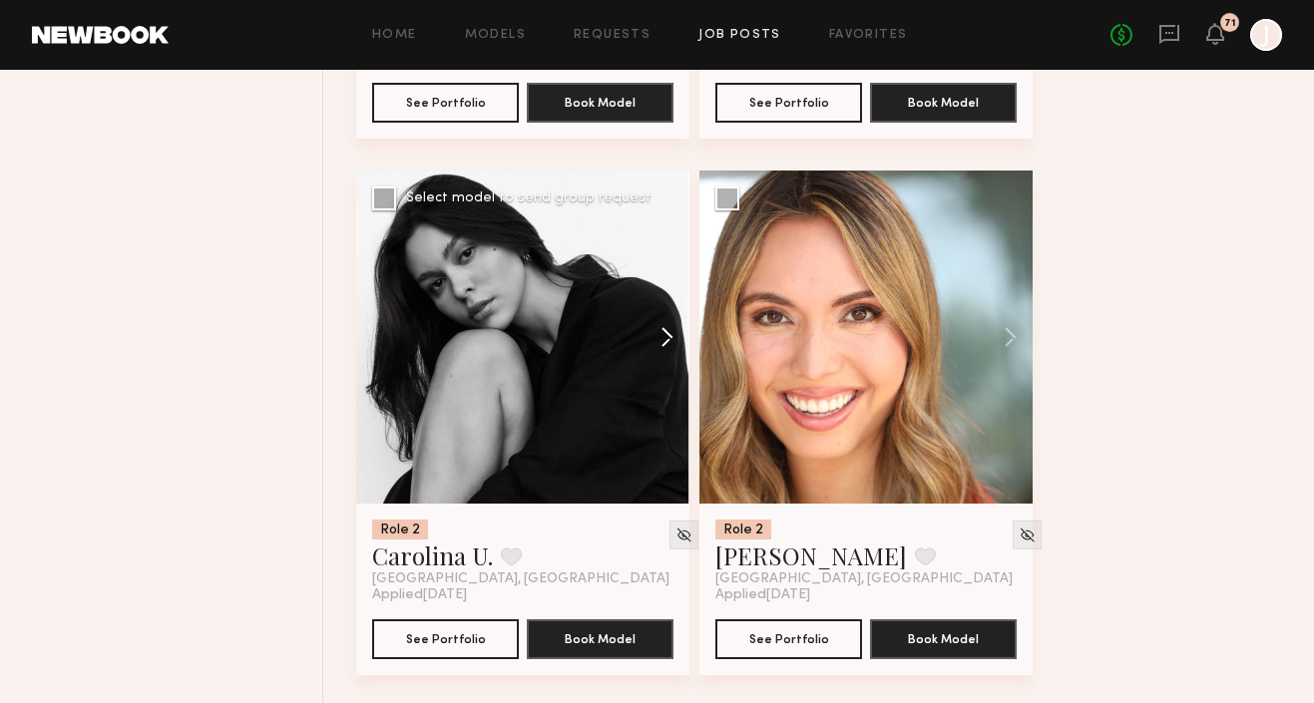
click at [670, 337] on button at bounding box center [658, 337] width 64 height 333
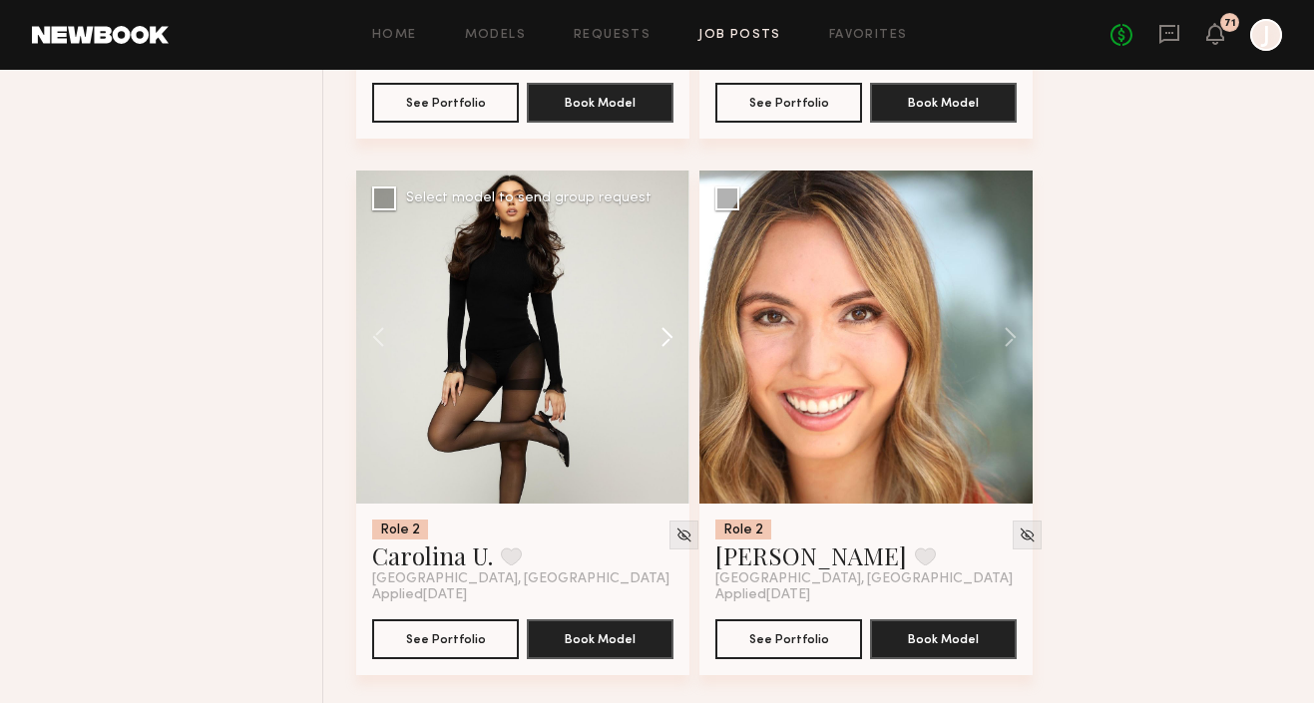
click at [669, 337] on button at bounding box center [658, 337] width 64 height 333
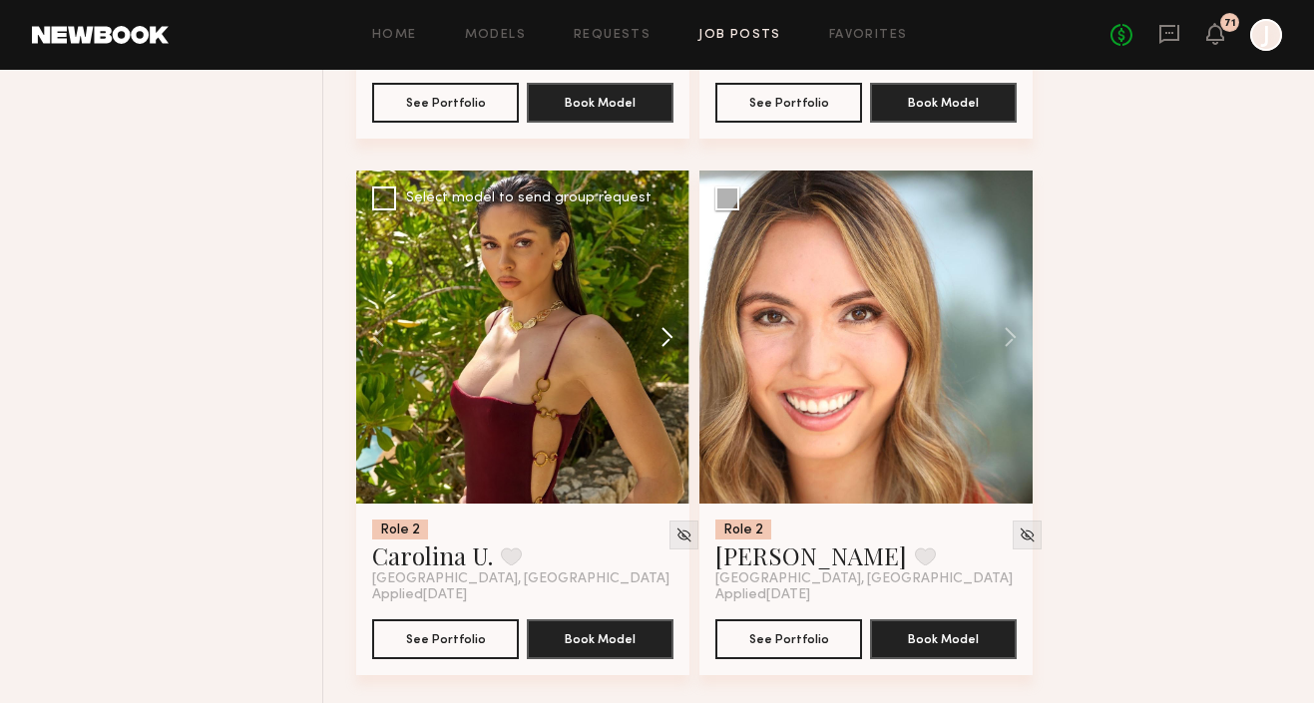
click at [669, 337] on button at bounding box center [658, 337] width 64 height 333
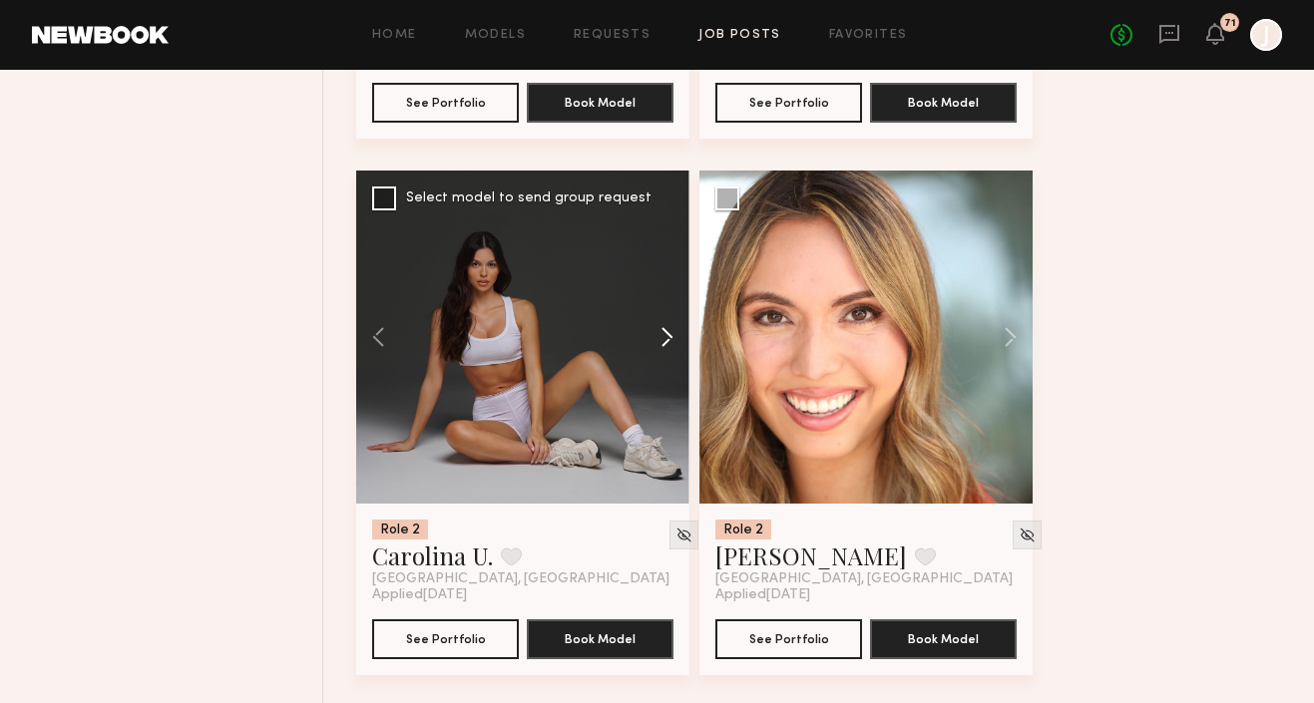
click at [669, 337] on button at bounding box center [658, 337] width 64 height 333
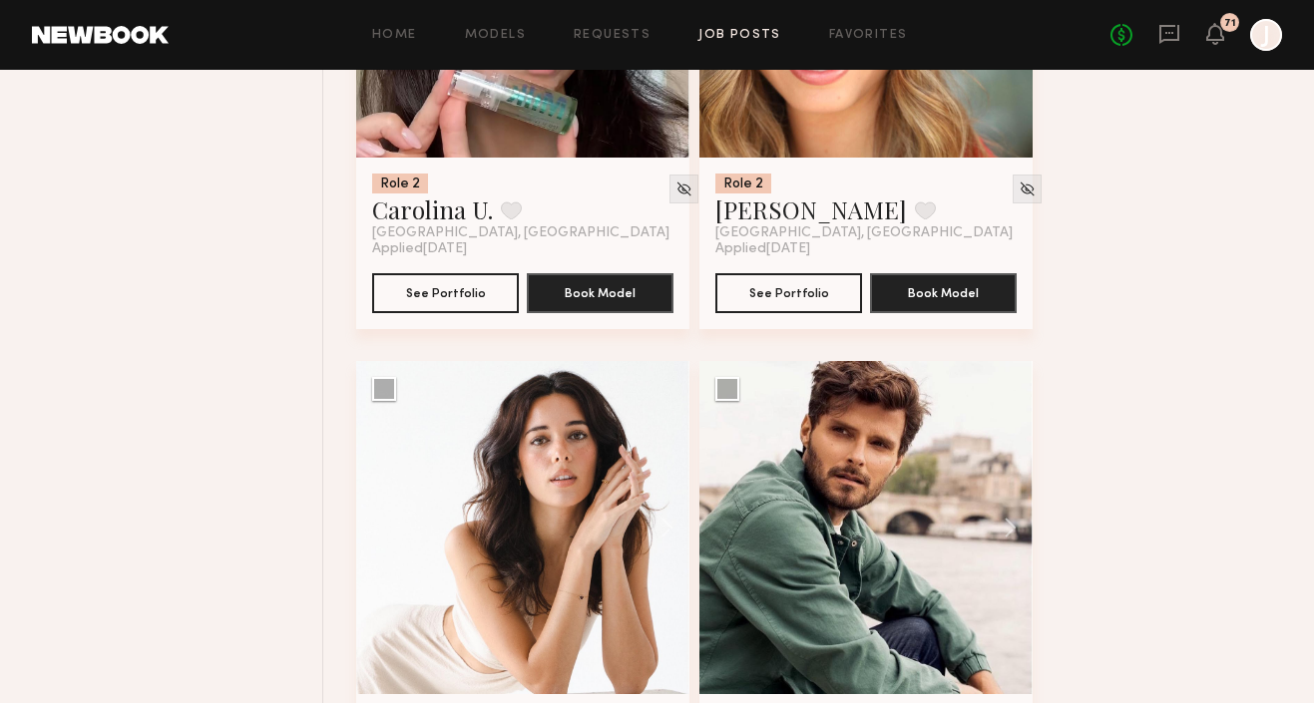
scroll to position [1764, 0]
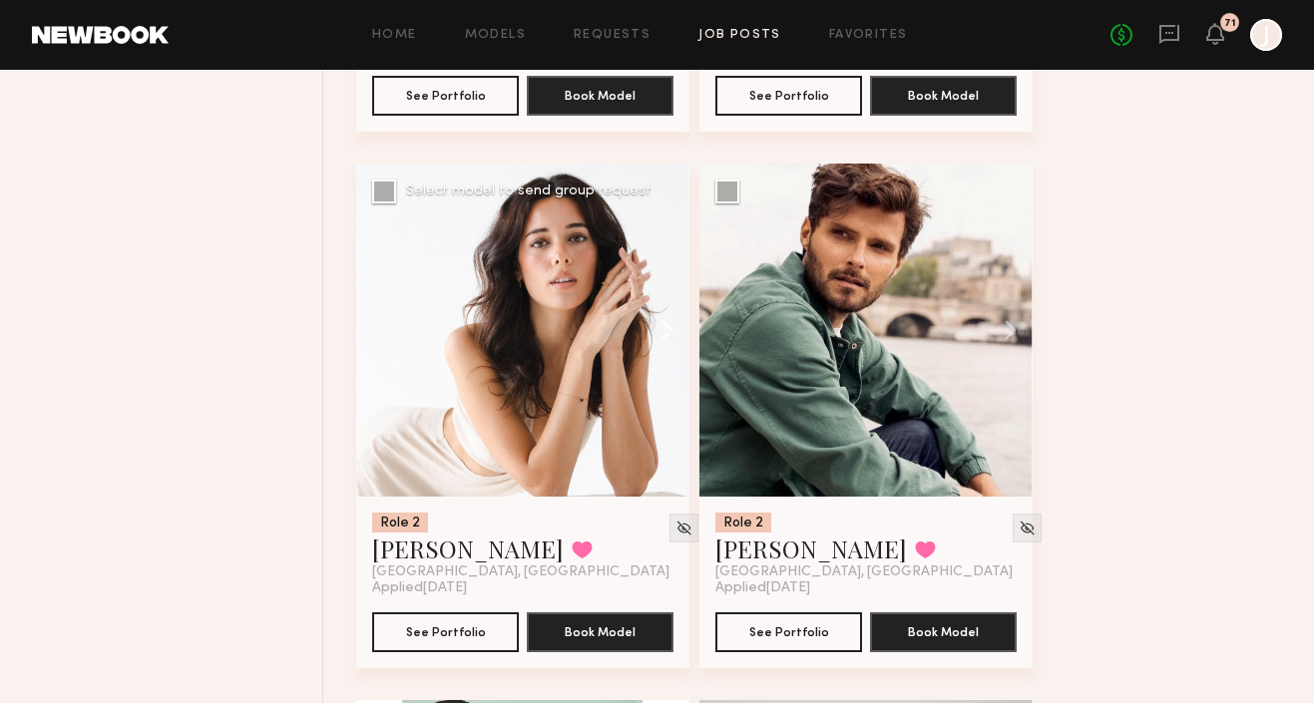
click at [658, 323] on button at bounding box center [658, 330] width 64 height 333
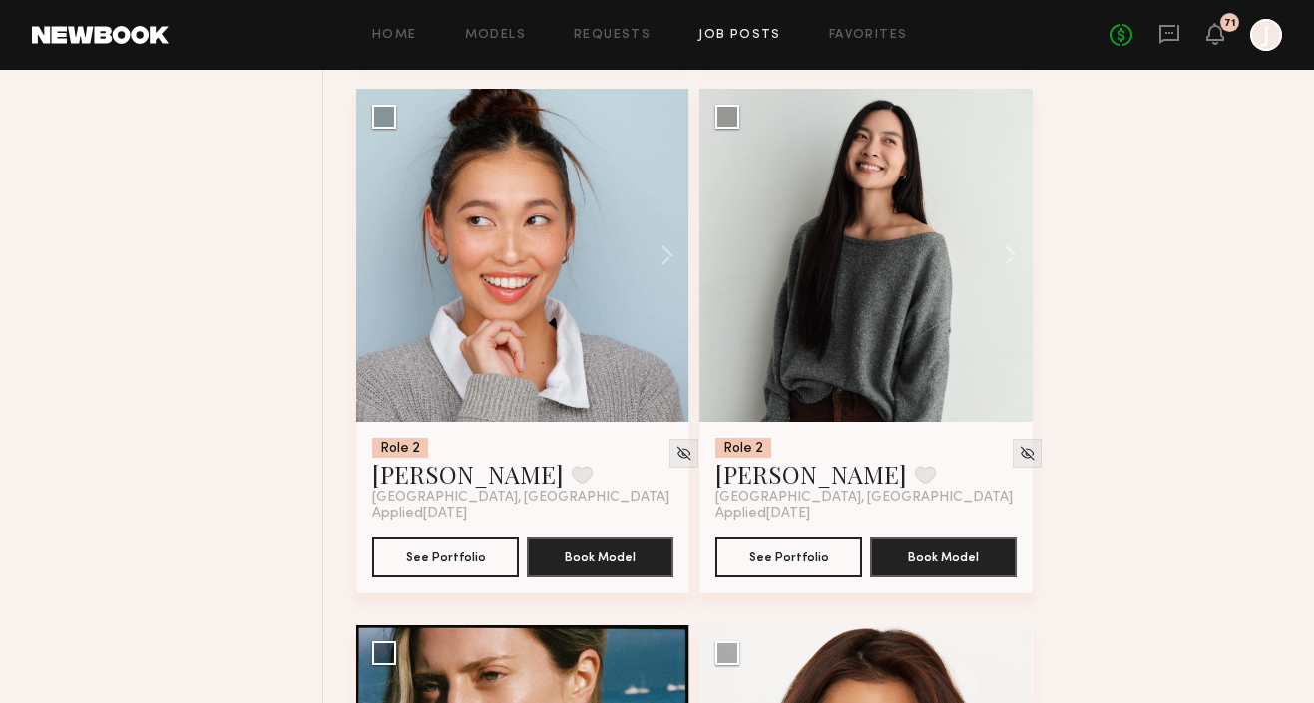
scroll to position [7209, 0]
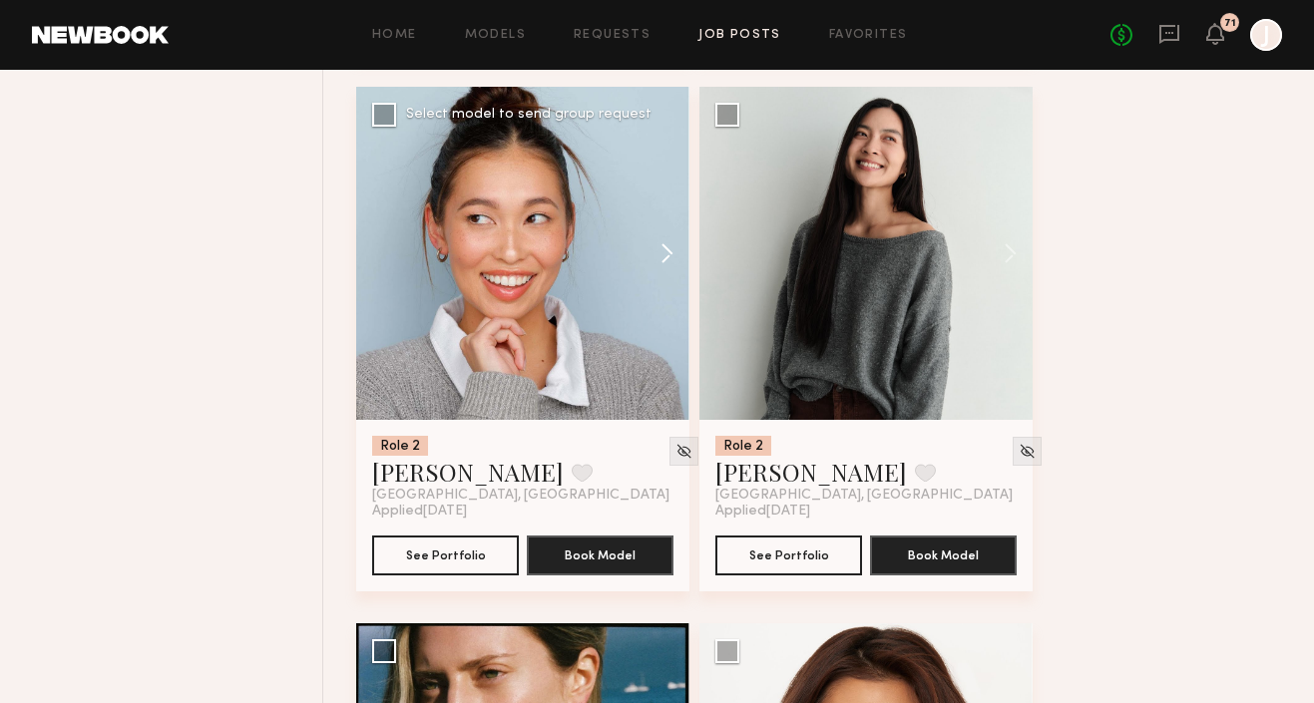
click at [660, 268] on button at bounding box center [658, 253] width 64 height 333
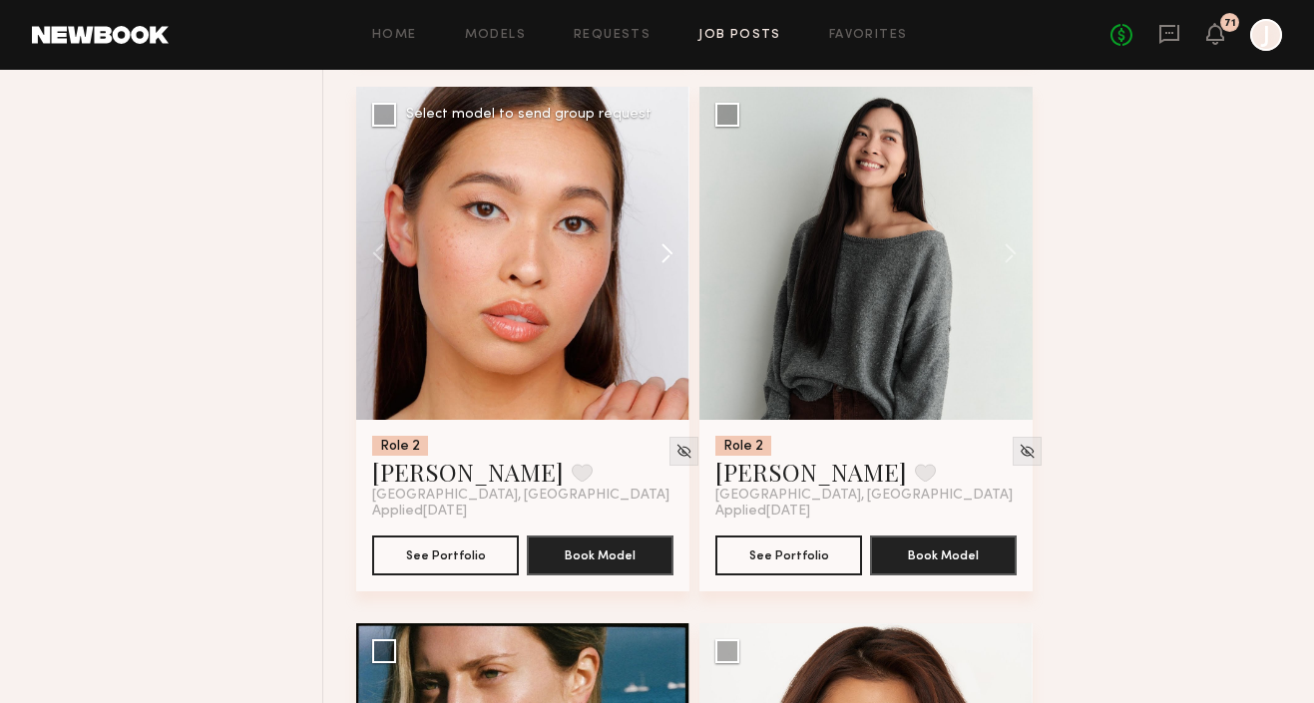
click at [660, 268] on button at bounding box center [658, 253] width 64 height 333
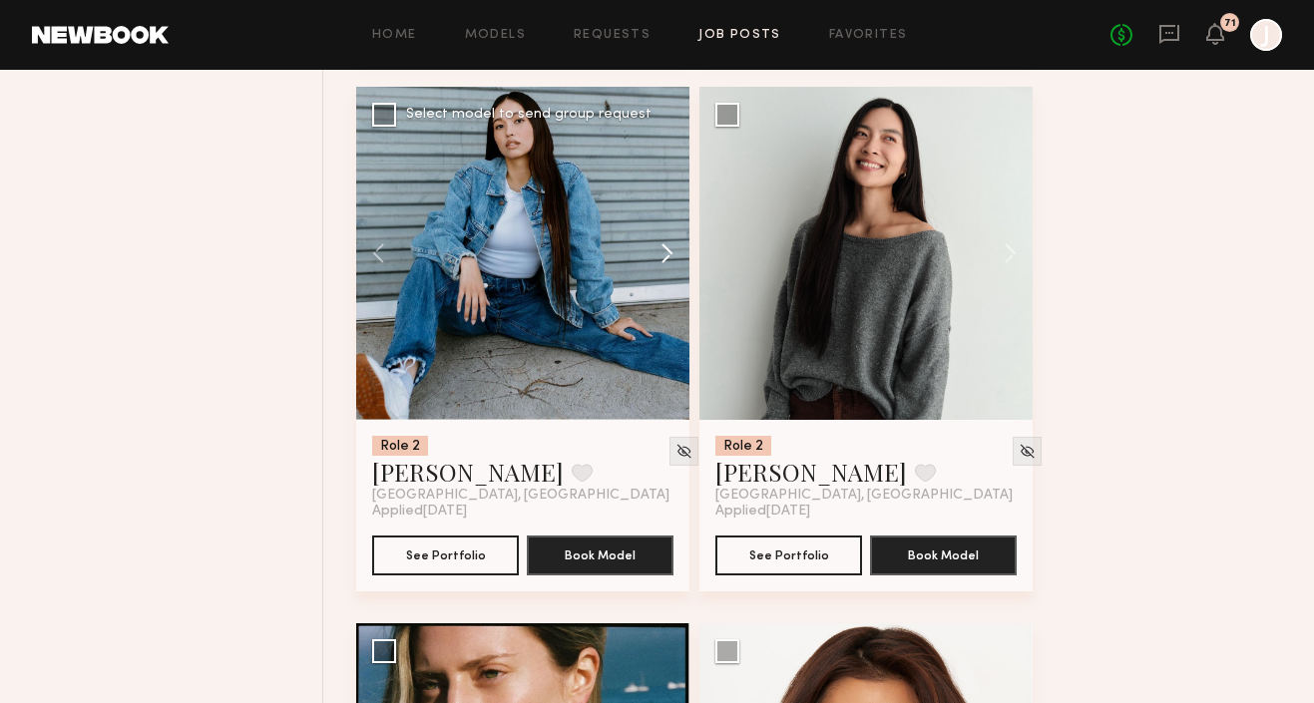
click at [660, 268] on button at bounding box center [658, 253] width 64 height 333
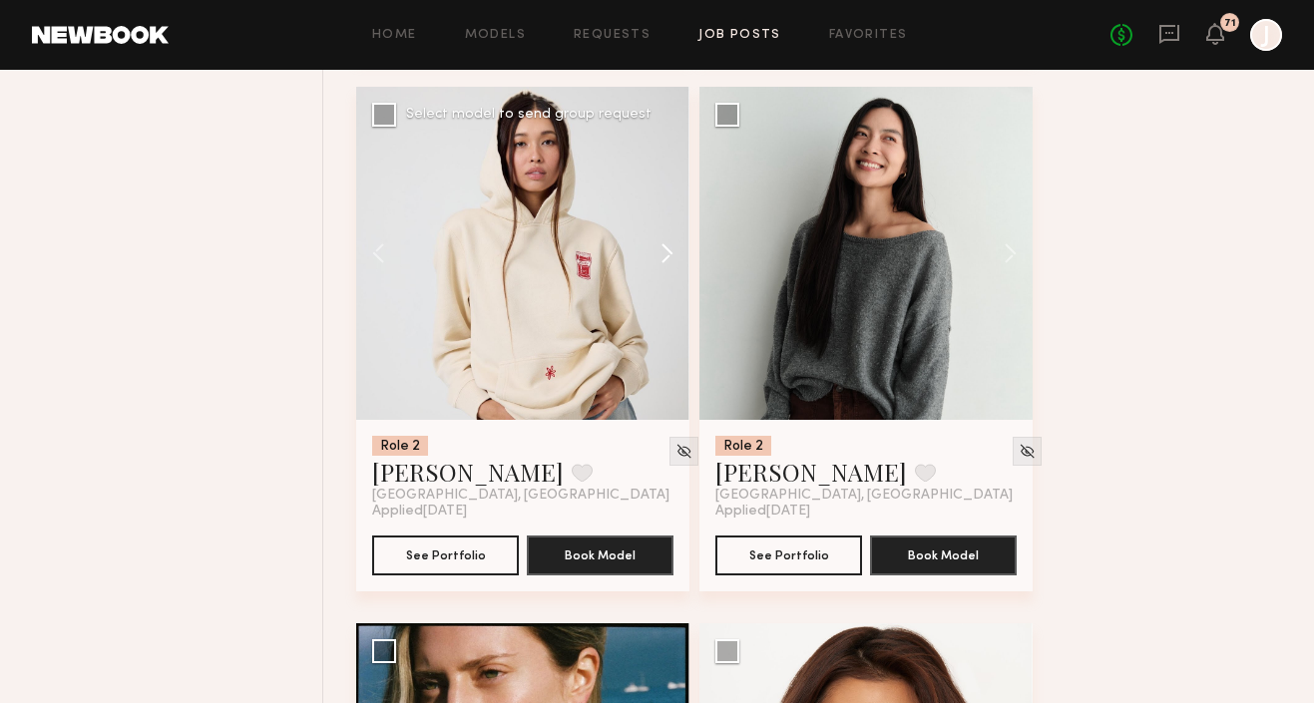
click at [660, 268] on button at bounding box center [658, 253] width 64 height 333
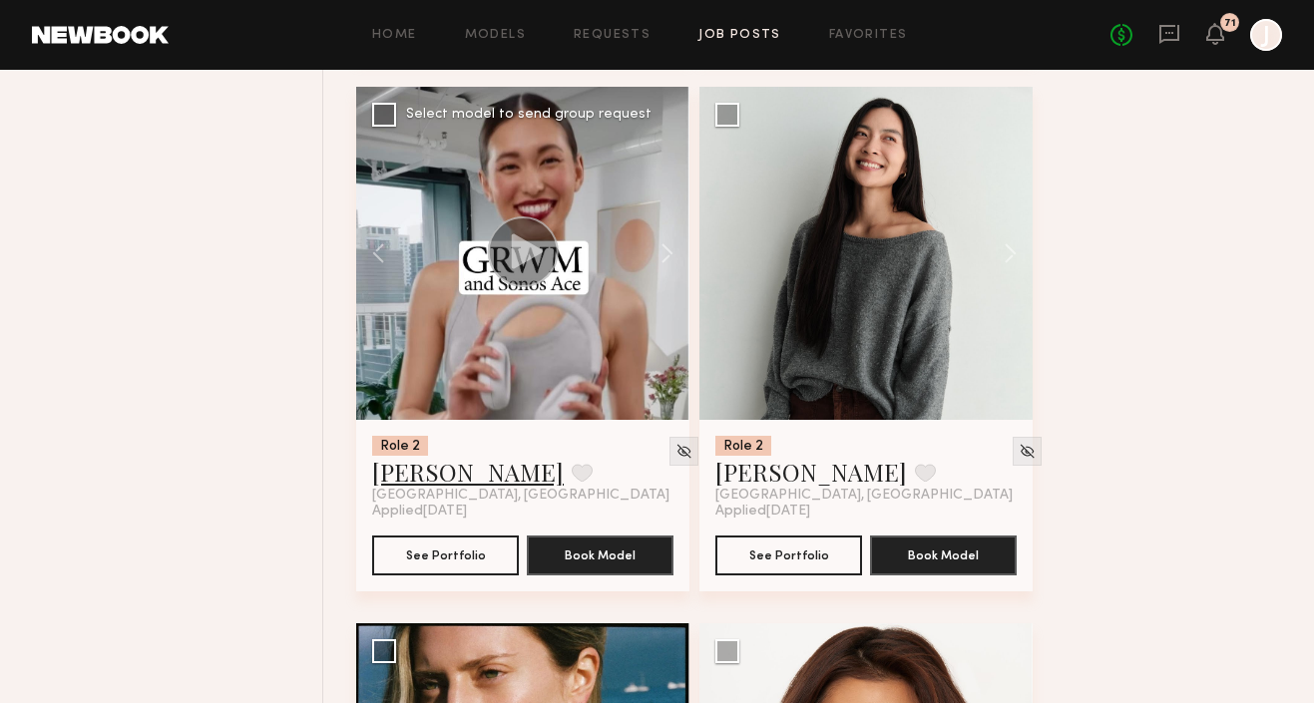
click at [442, 488] on link "[PERSON_NAME]" at bounding box center [468, 472] width 192 height 32
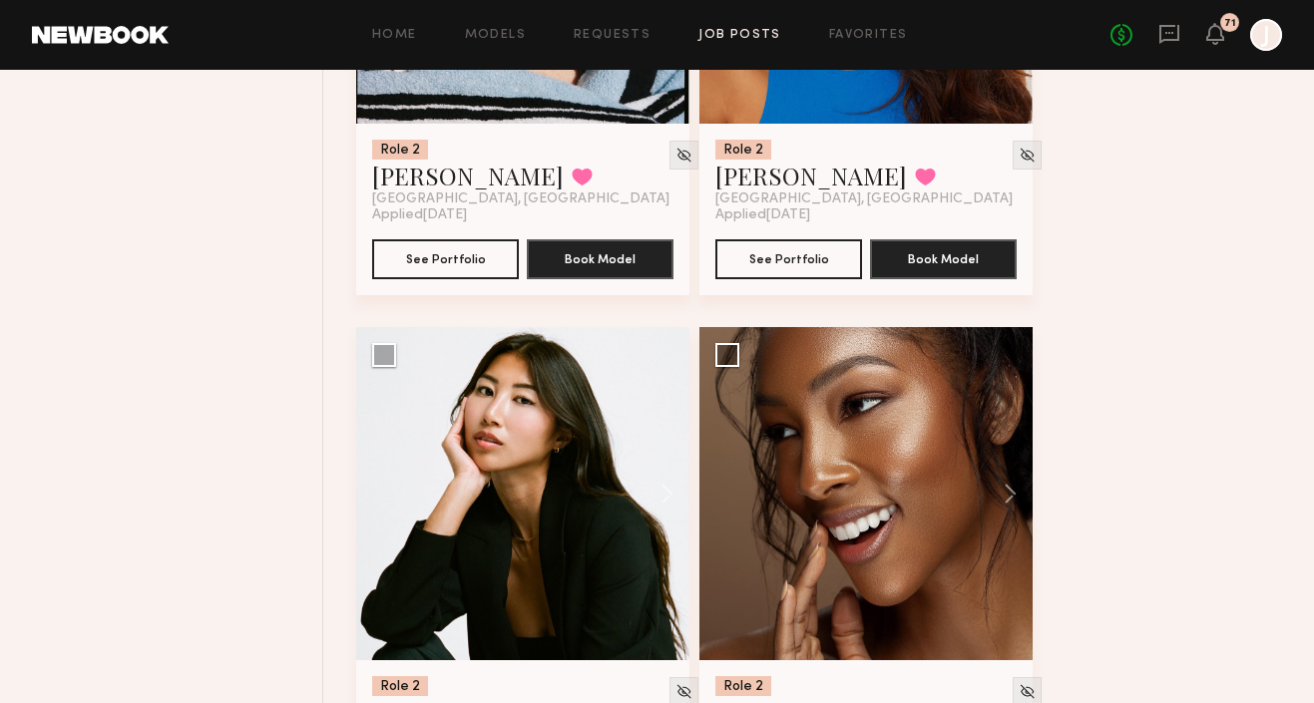
scroll to position [8263, 0]
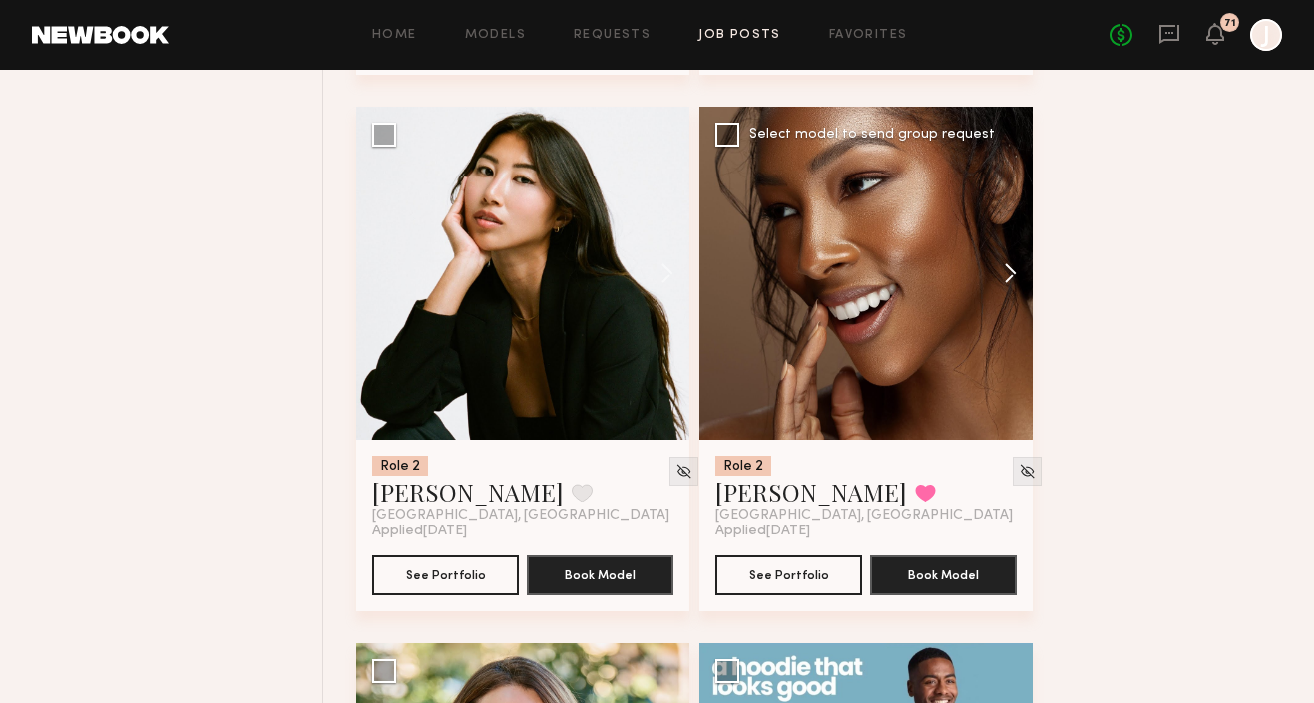
click at [1020, 278] on button at bounding box center [1001, 273] width 64 height 333
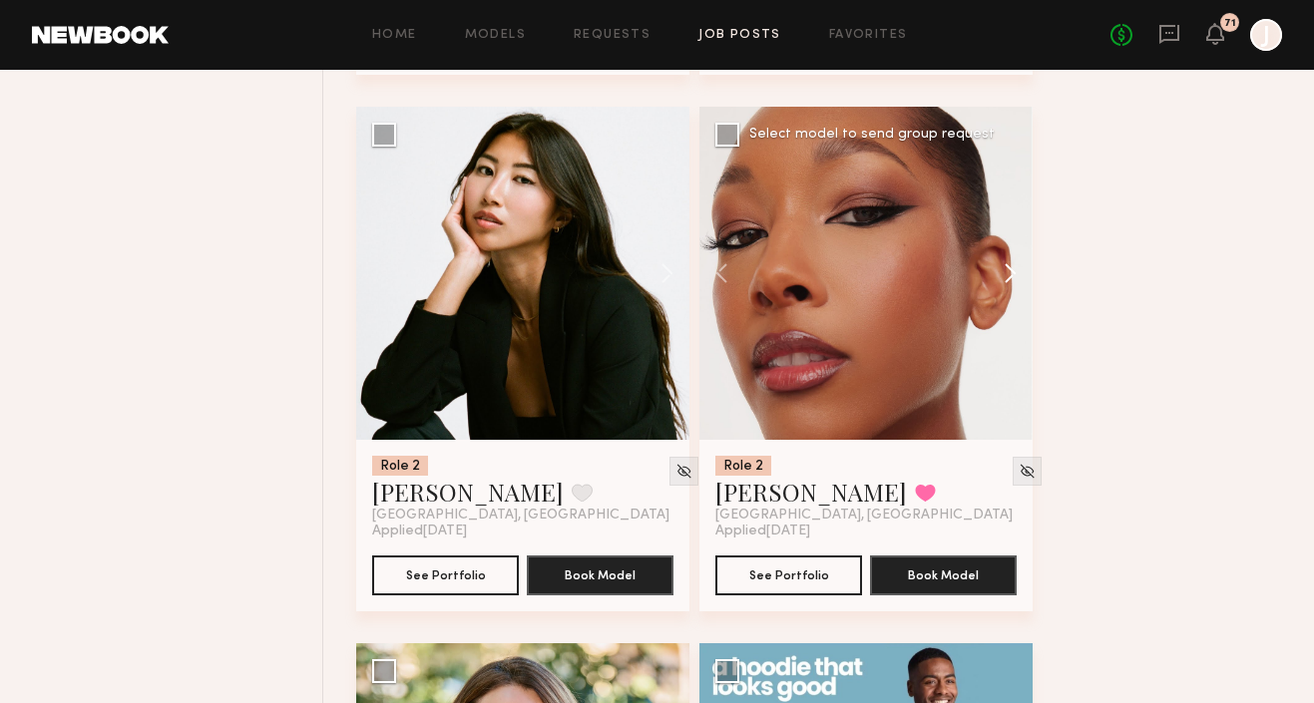
click at [1017, 277] on button at bounding box center [1001, 273] width 64 height 333
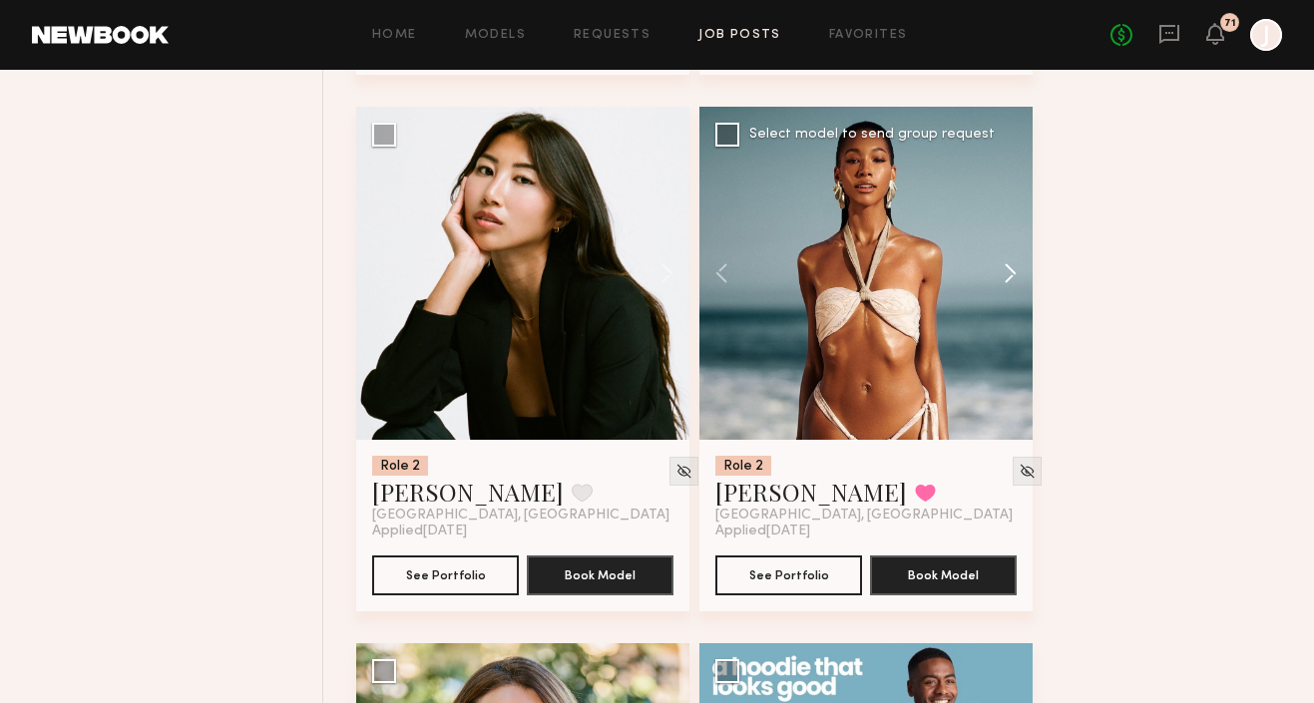
click at [1017, 277] on button at bounding box center [1001, 273] width 64 height 333
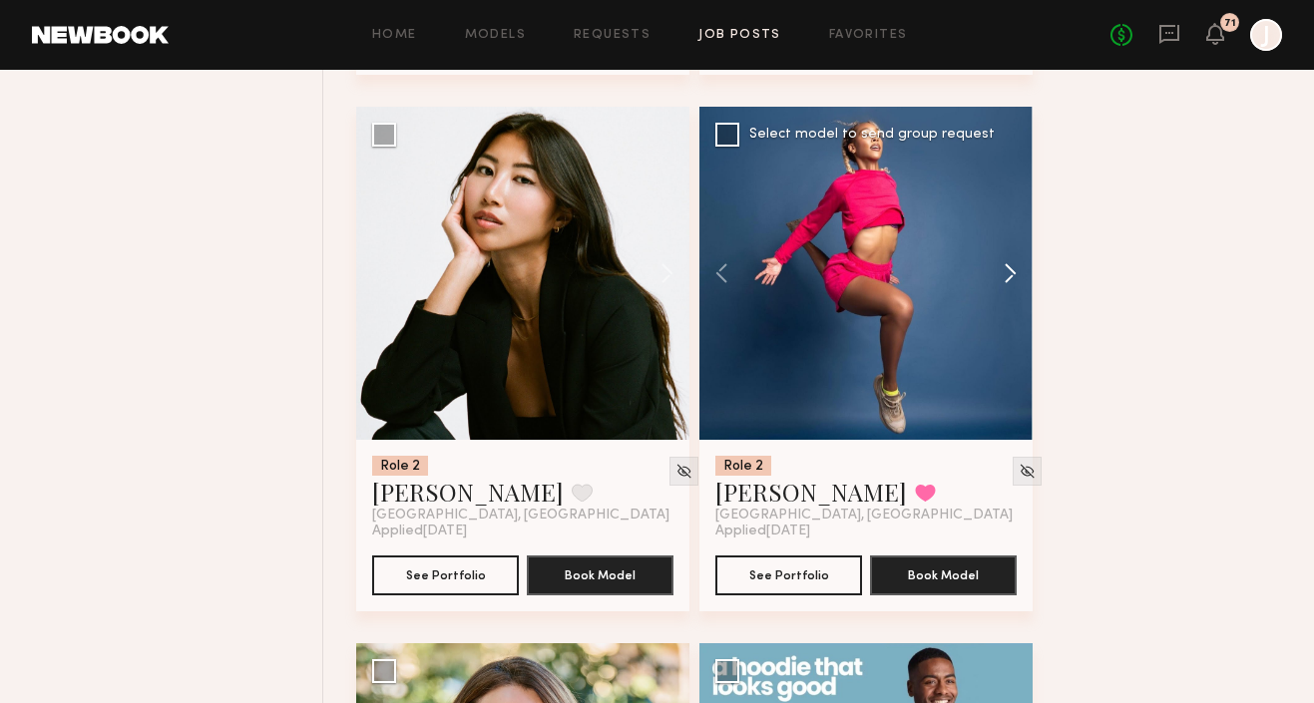
click at [1016, 277] on button at bounding box center [1001, 273] width 64 height 333
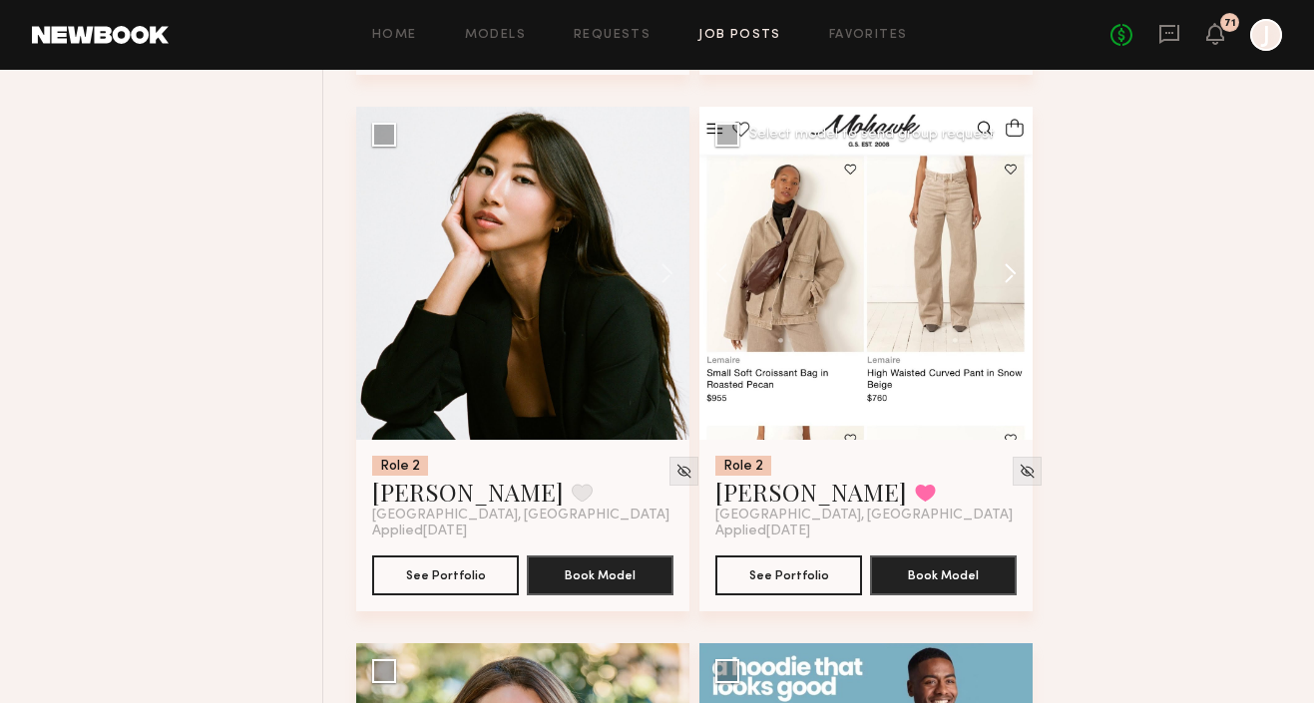
scroll to position [8728, 0]
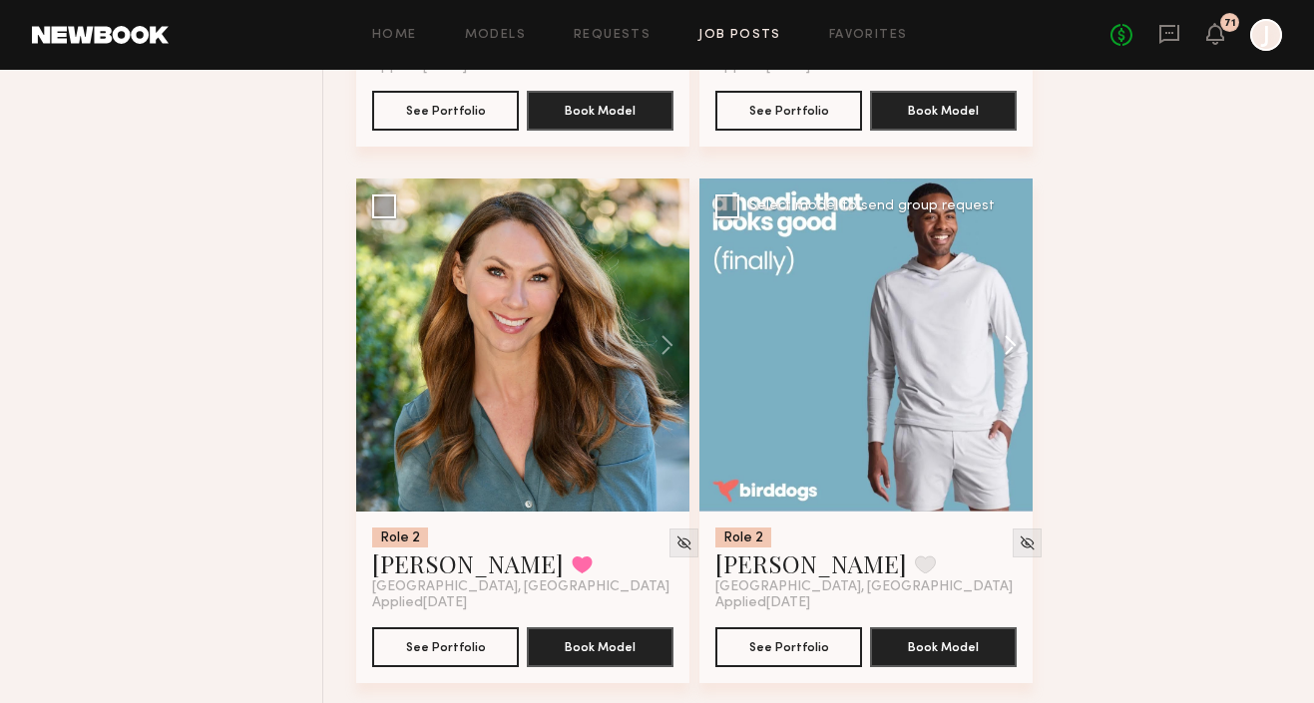
click at [1017, 370] on button at bounding box center [1001, 345] width 64 height 333
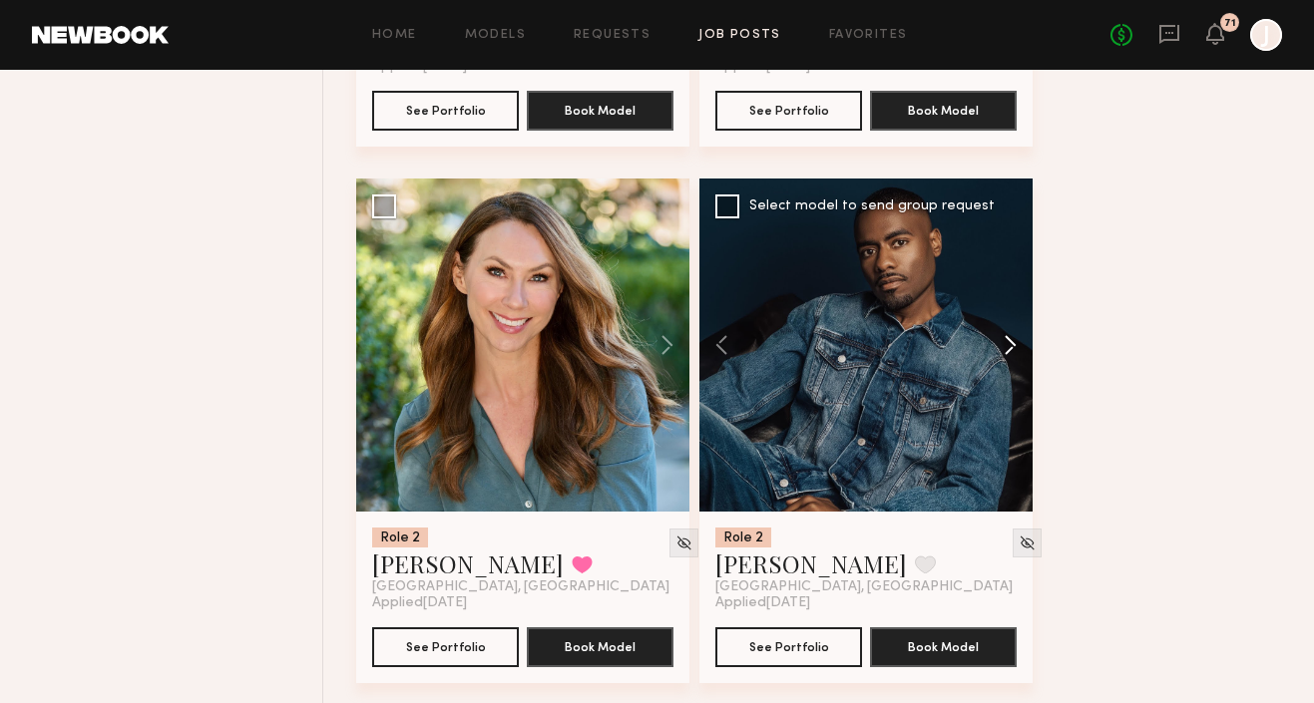
click at [1017, 370] on button at bounding box center [1001, 345] width 64 height 333
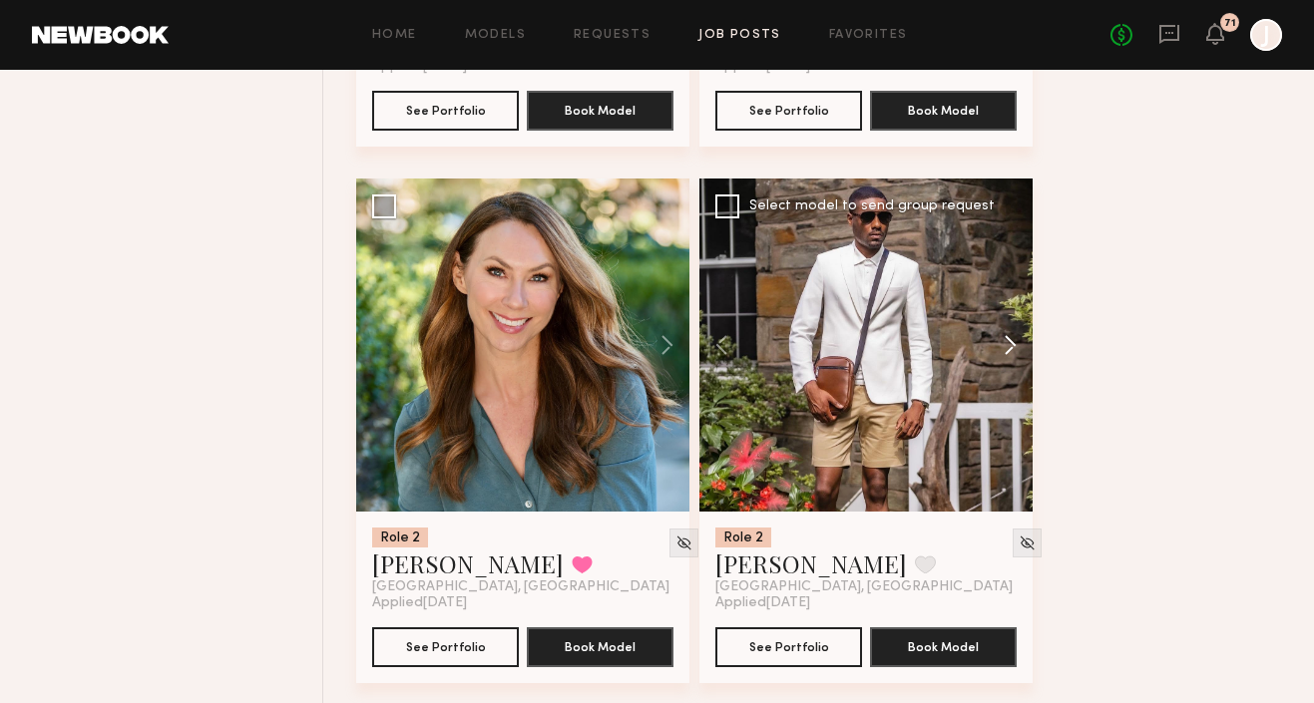
click at [1017, 370] on button at bounding box center [1001, 345] width 64 height 333
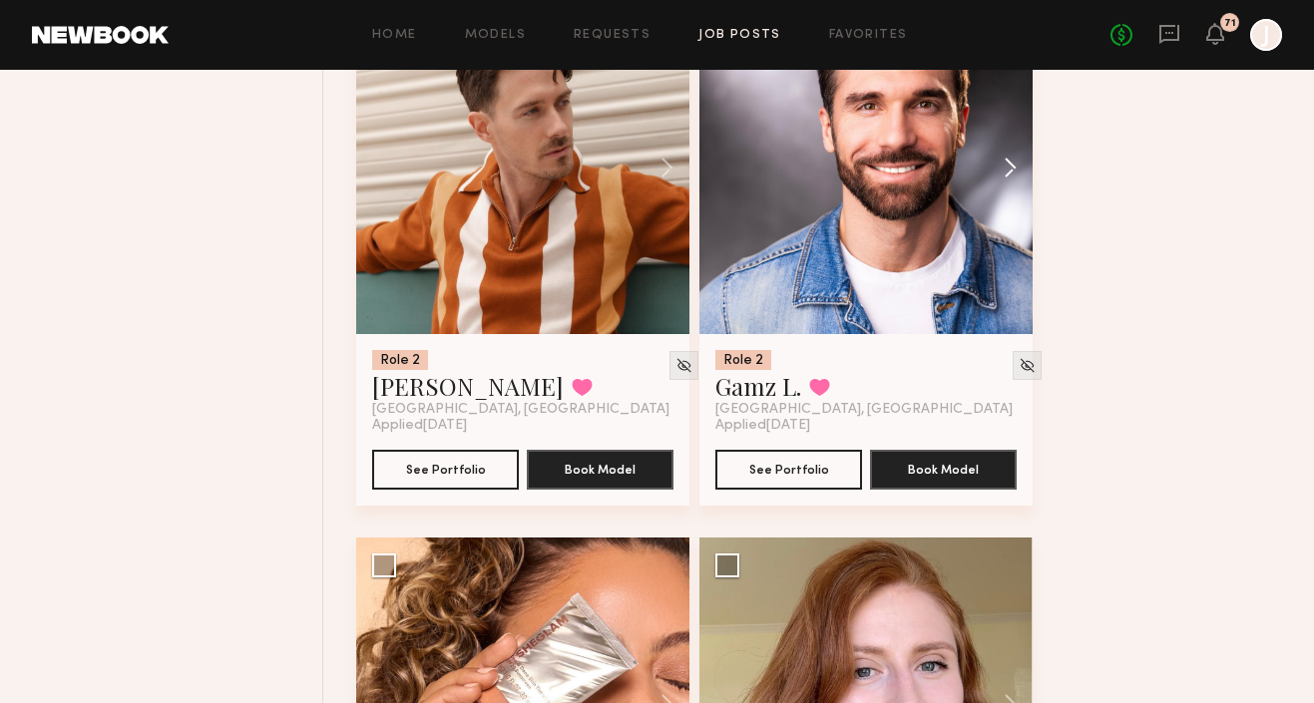
scroll to position [9801, 0]
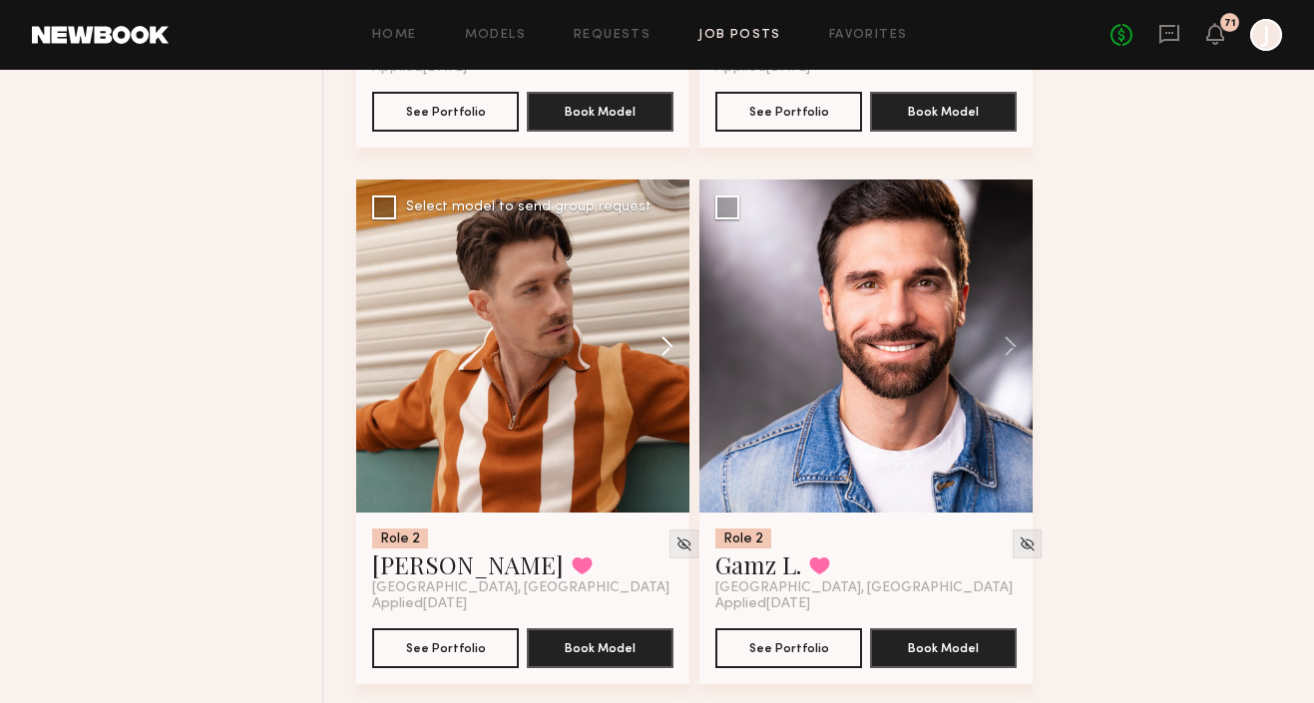
click at [662, 361] on button at bounding box center [658, 346] width 64 height 333
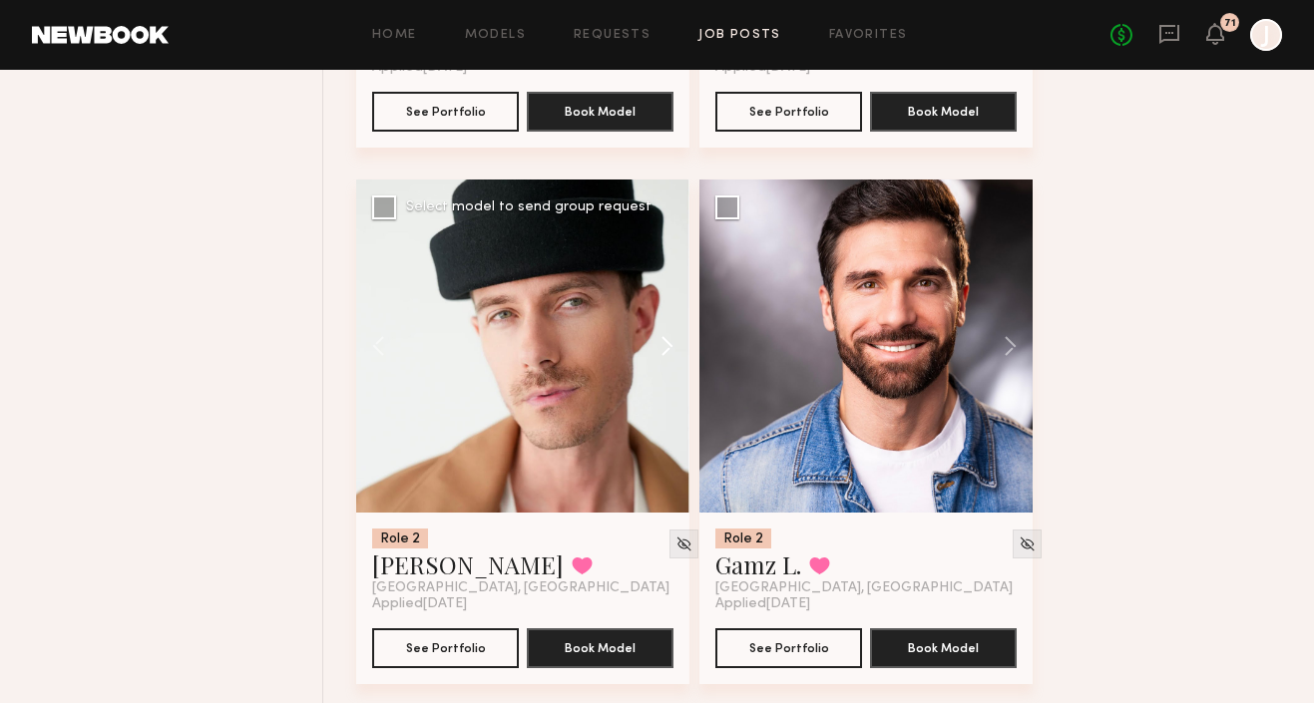
click at [662, 361] on button at bounding box center [658, 346] width 64 height 333
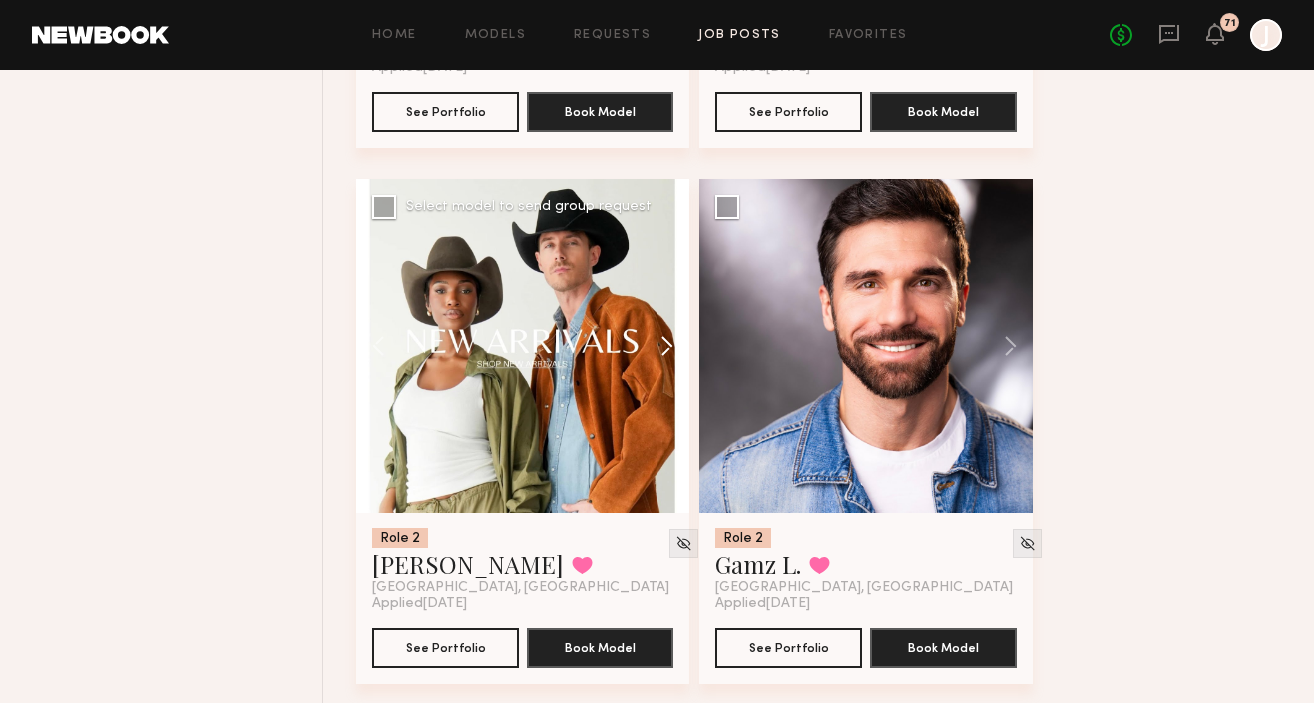
click at [664, 361] on button at bounding box center [658, 346] width 64 height 333
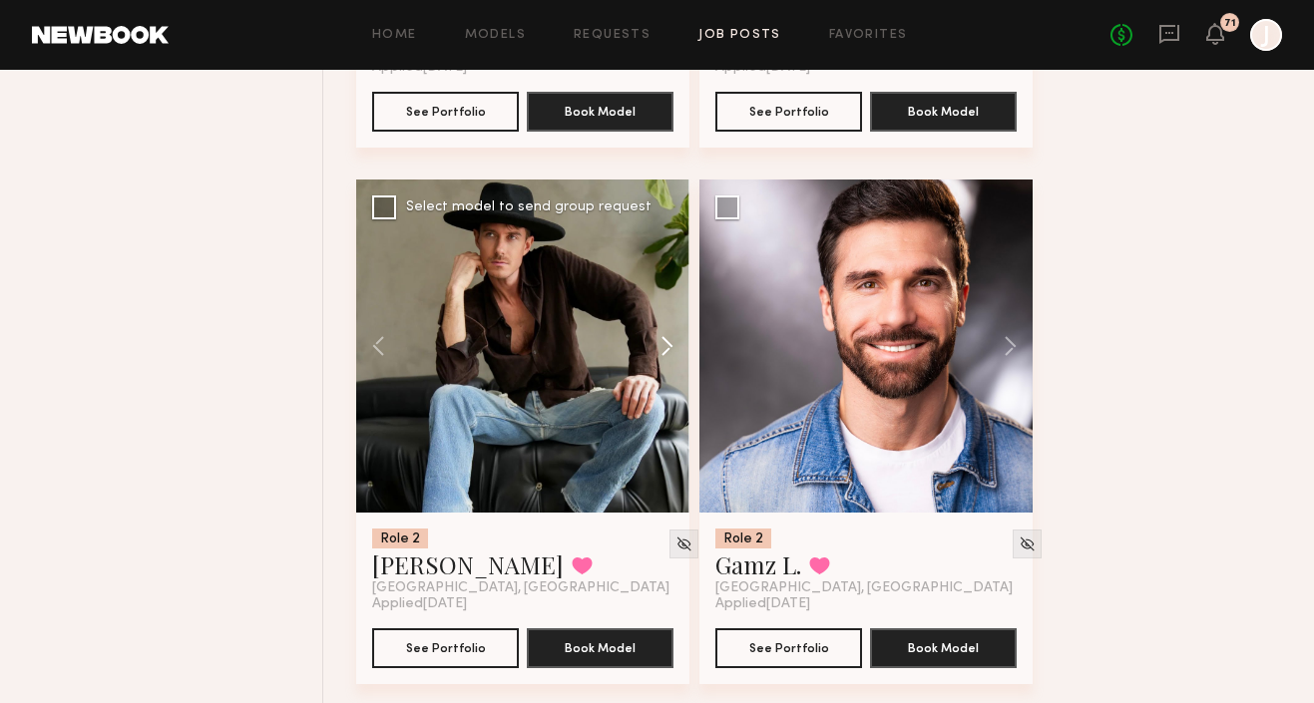
click at [664, 361] on button at bounding box center [658, 346] width 64 height 333
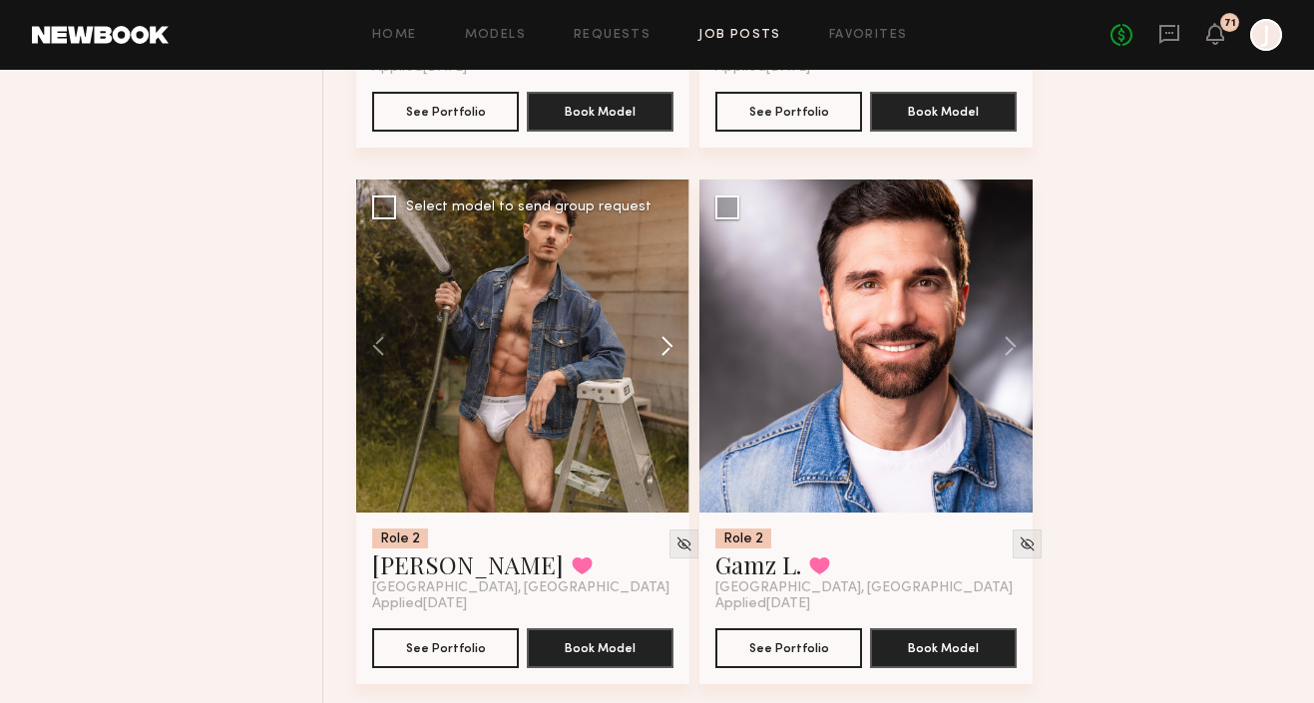
click at [664, 361] on button at bounding box center [658, 346] width 64 height 333
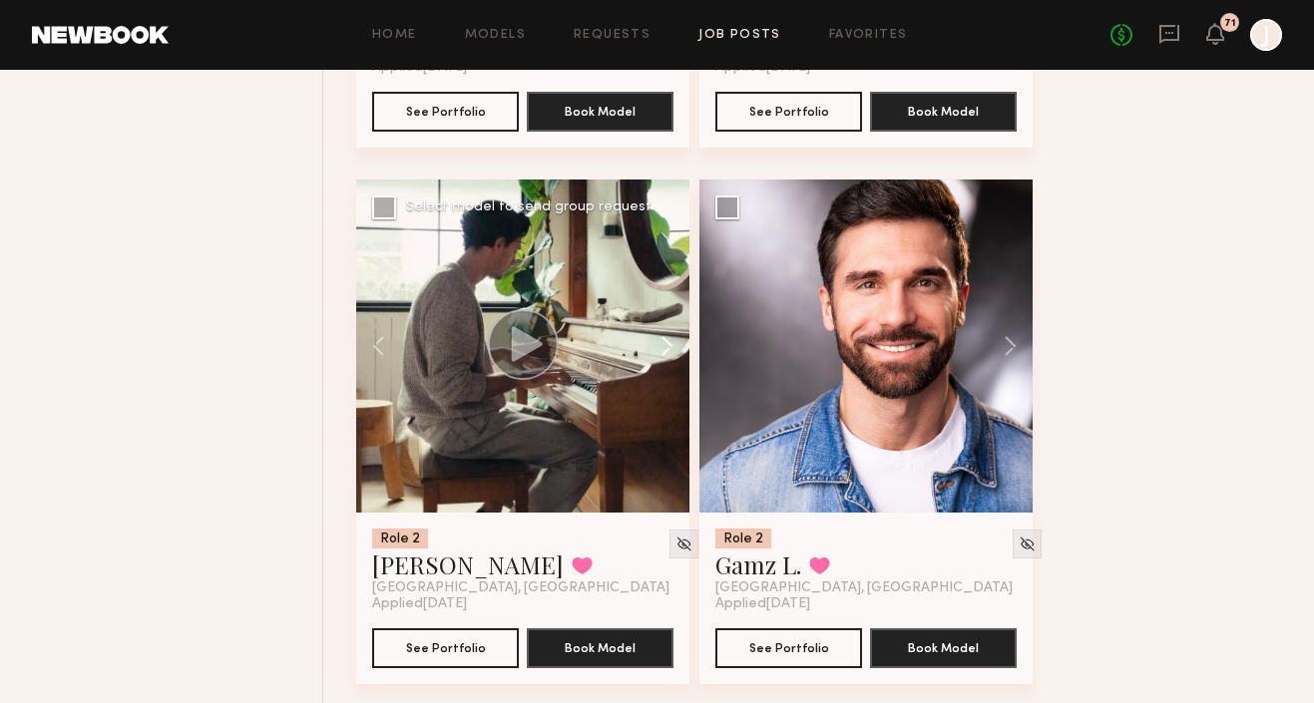
click at [666, 360] on button at bounding box center [658, 346] width 64 height 333
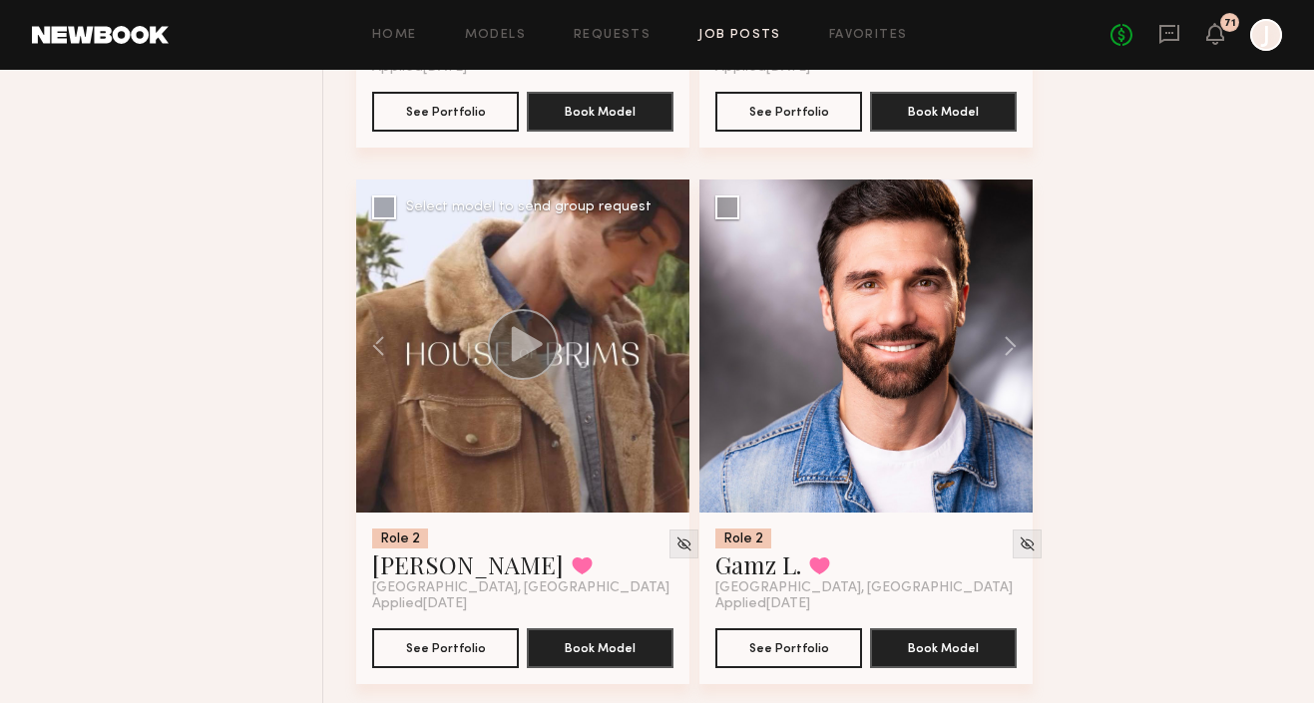
click at [666, 360] on div at bounding box center [522, 346] width 333 height 333
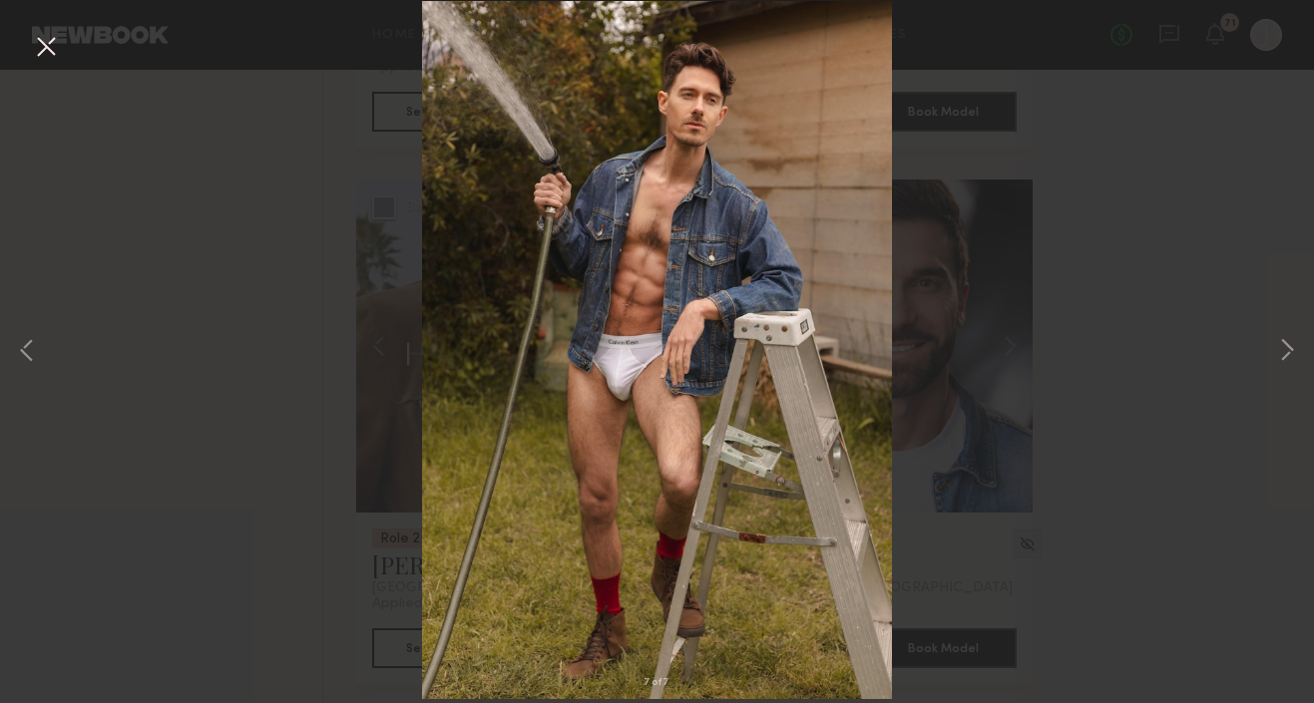
click at [36, 55] on button at bounding box center [46, 48] width 32 height 36
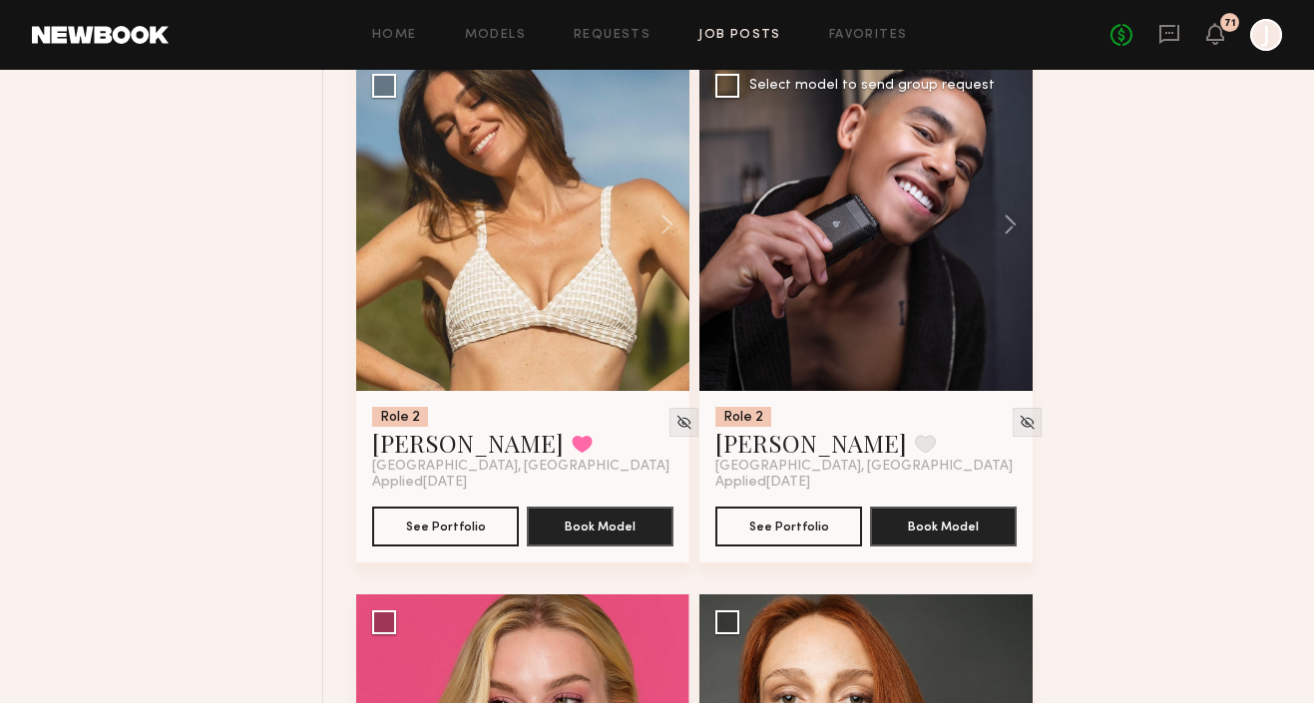
scroll to position [10997, 0]
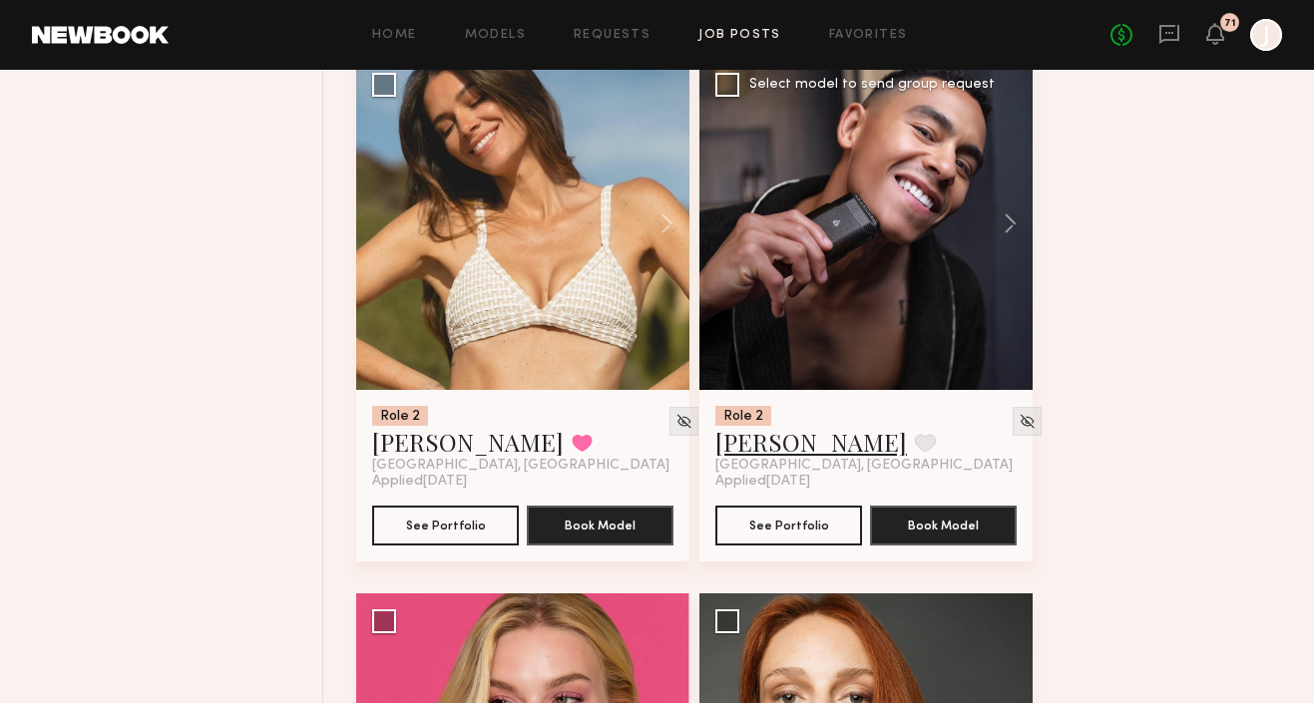
click at [742, 453] on link "[PERSON_NAME]" at bounding box center [811, 442] width 192 height 32
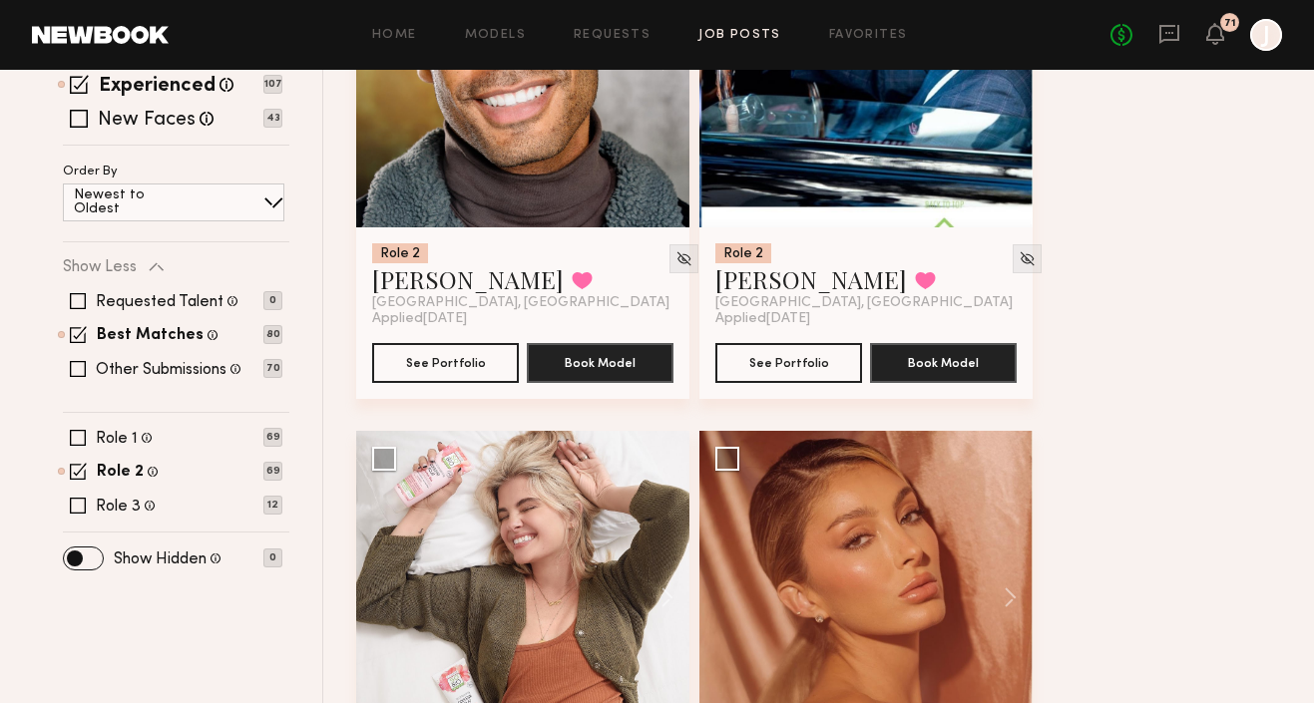
scroll to position [0, 0]
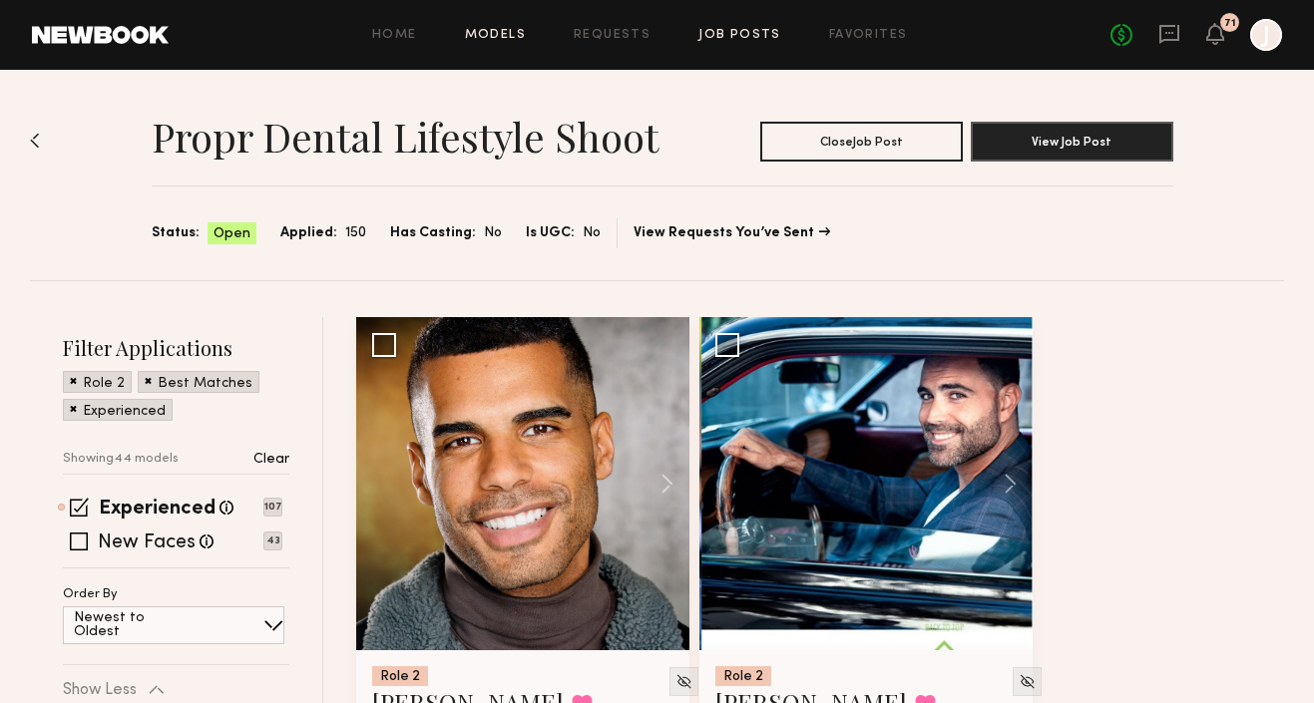
click at [487, 37] on link "Models" at bounding box center [495, 35] width 61 height 13
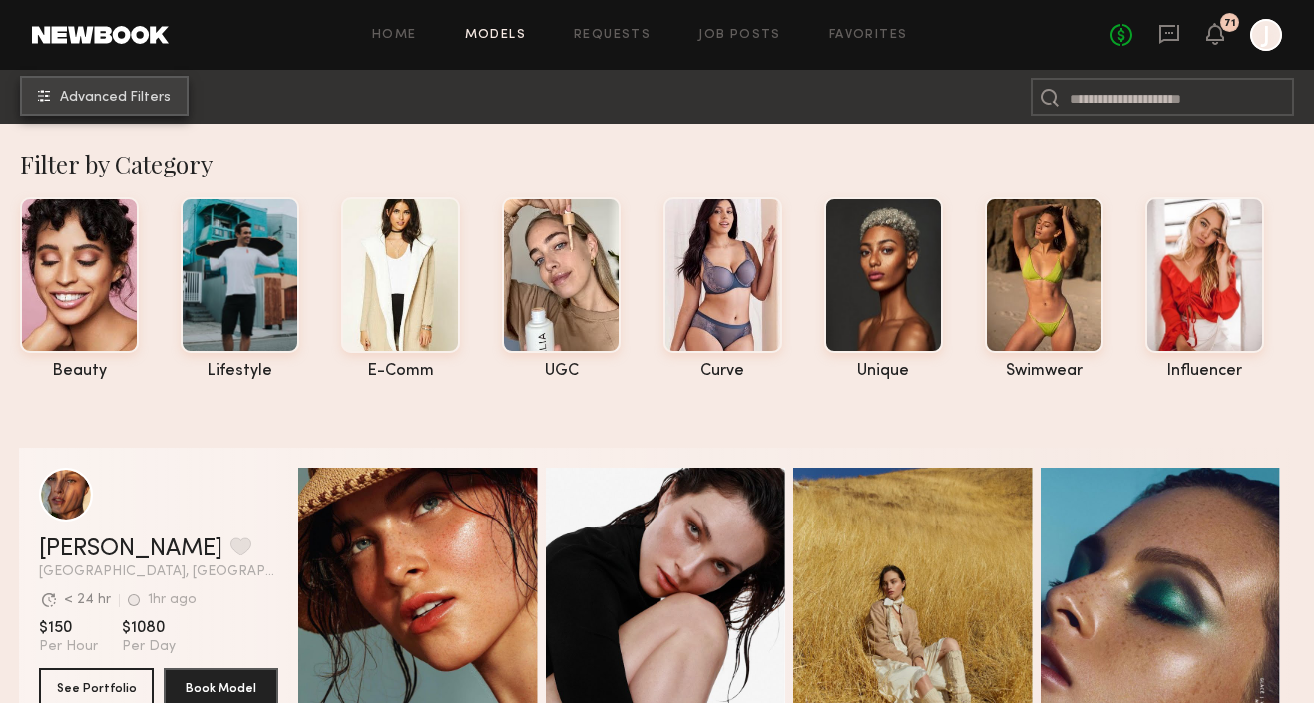
click at [142, 97] on span "Advanced Filters" at bounding box center [115, 98] width 111 height 14
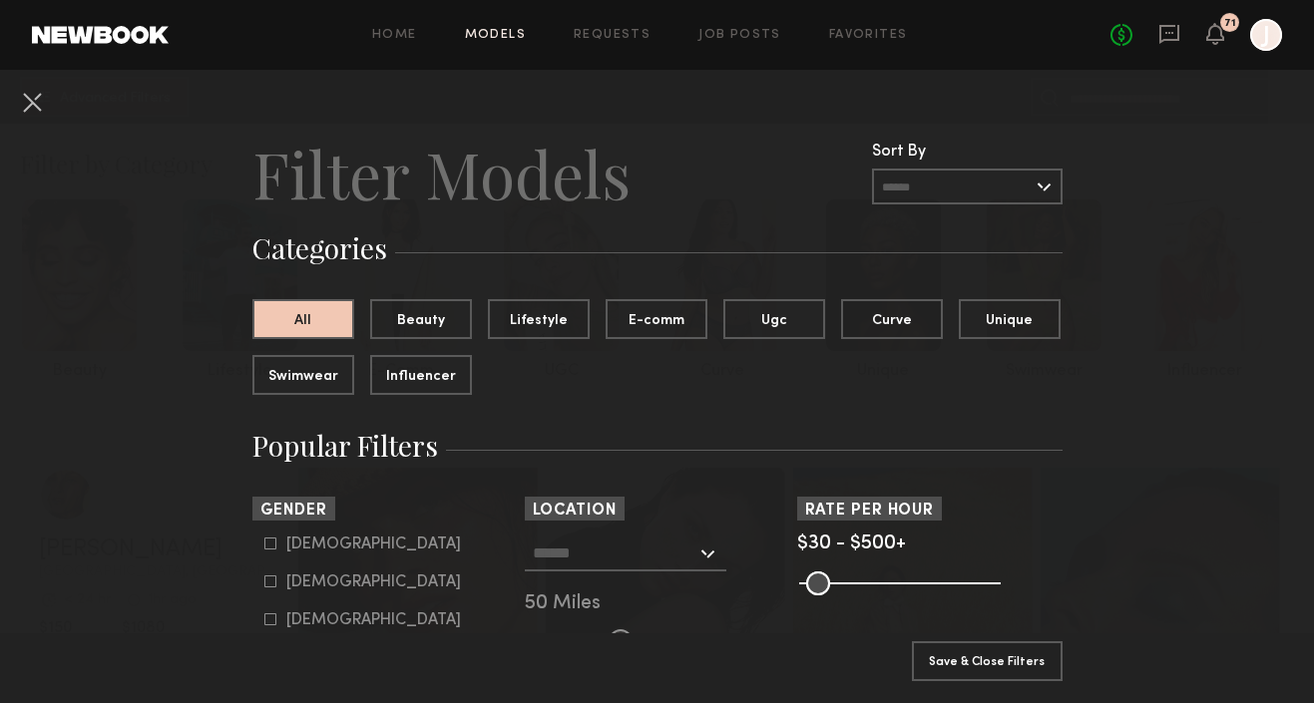
click at [587, 546] on input "text" at bounding box center [615, 553] width 164 height 34
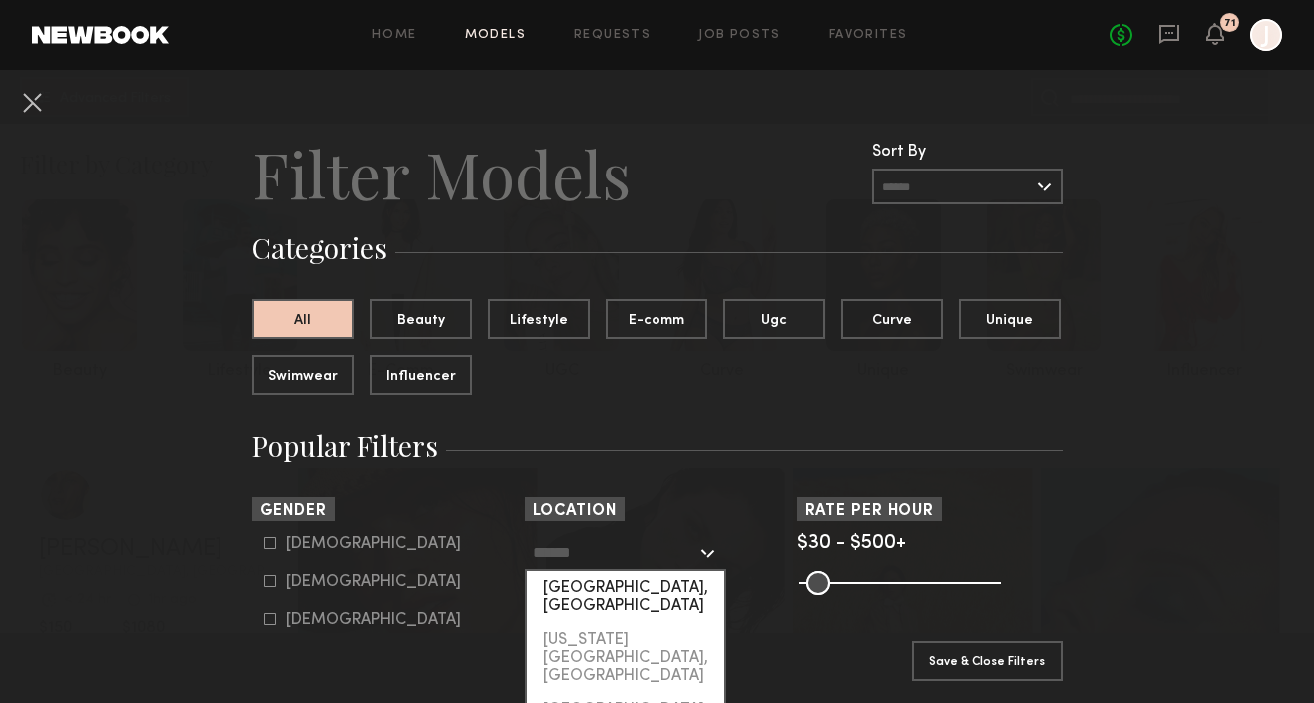
click at [595, 582] on div "[GEOGRAPHIC_DATA], [GEOGRAPHIC_DATA]" at bounding box center [626, 598] width 198 height 52
type input "**********"
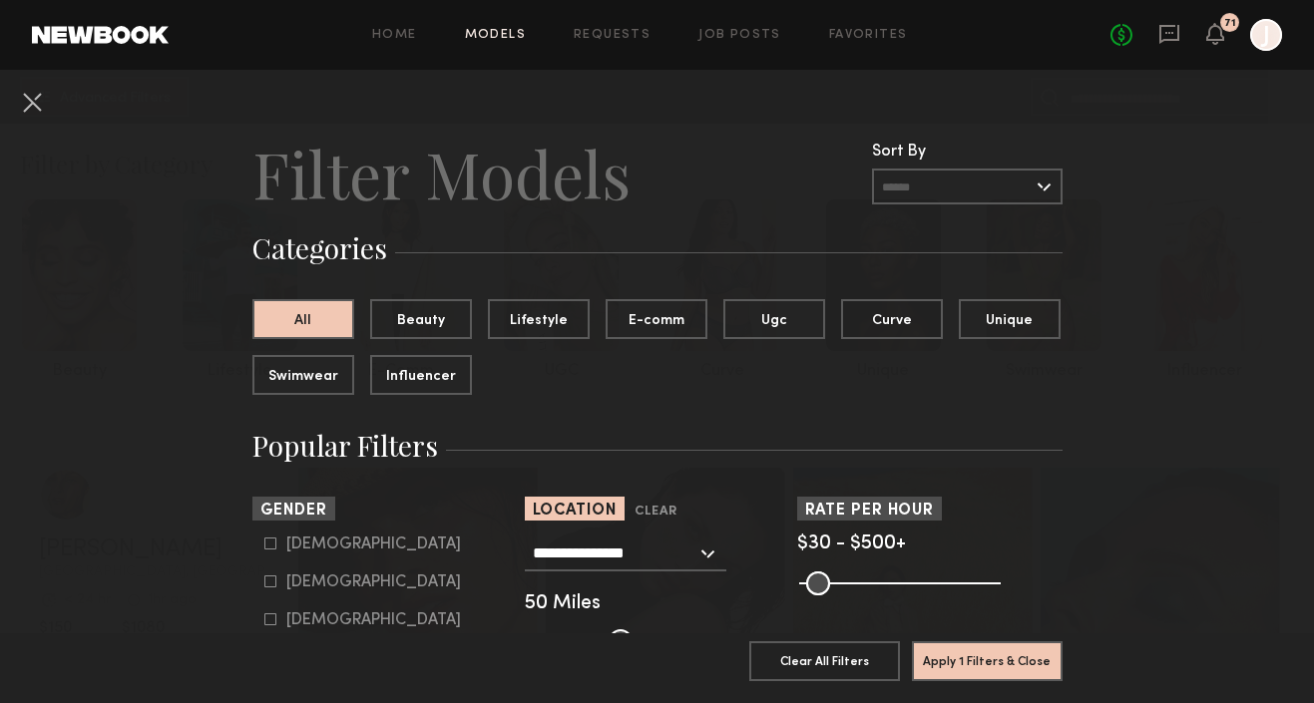
click at [280, 546] on label "Male" at bounding box center [362, 544] width 197 height 12
type input "*"
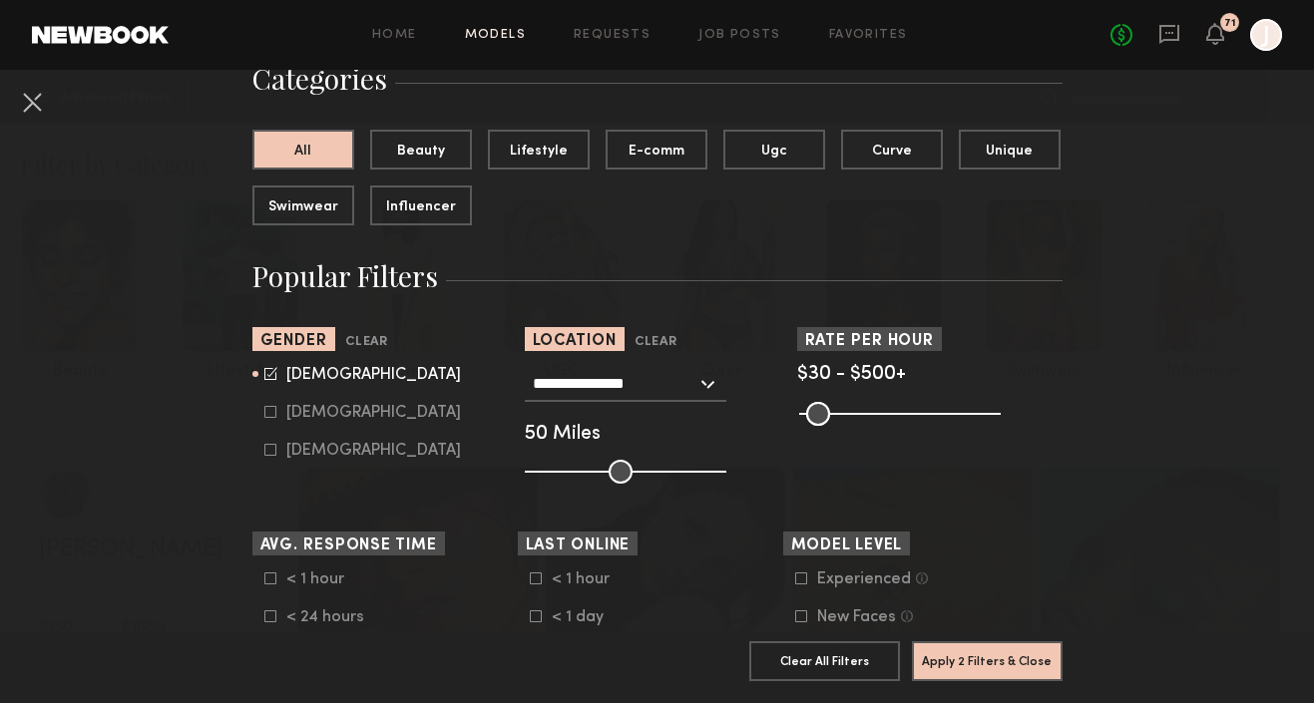
scroll to position [213, 0]
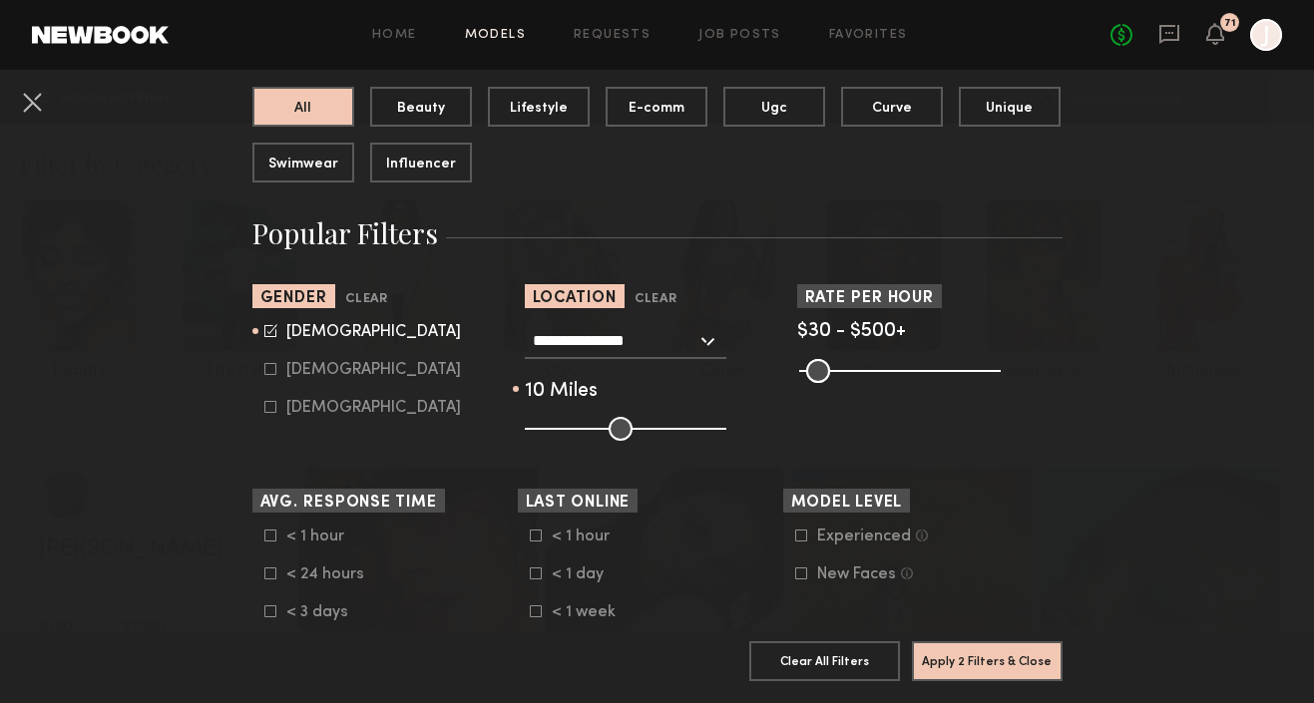
drag, startPoint x: 614, startPoint y: 434, endPoint x: 542, endPoint y: 433, distance: 71.9
type input "**"
click at [542, 433] on input "range" at bounding box center [626, 429] width 202 height 24
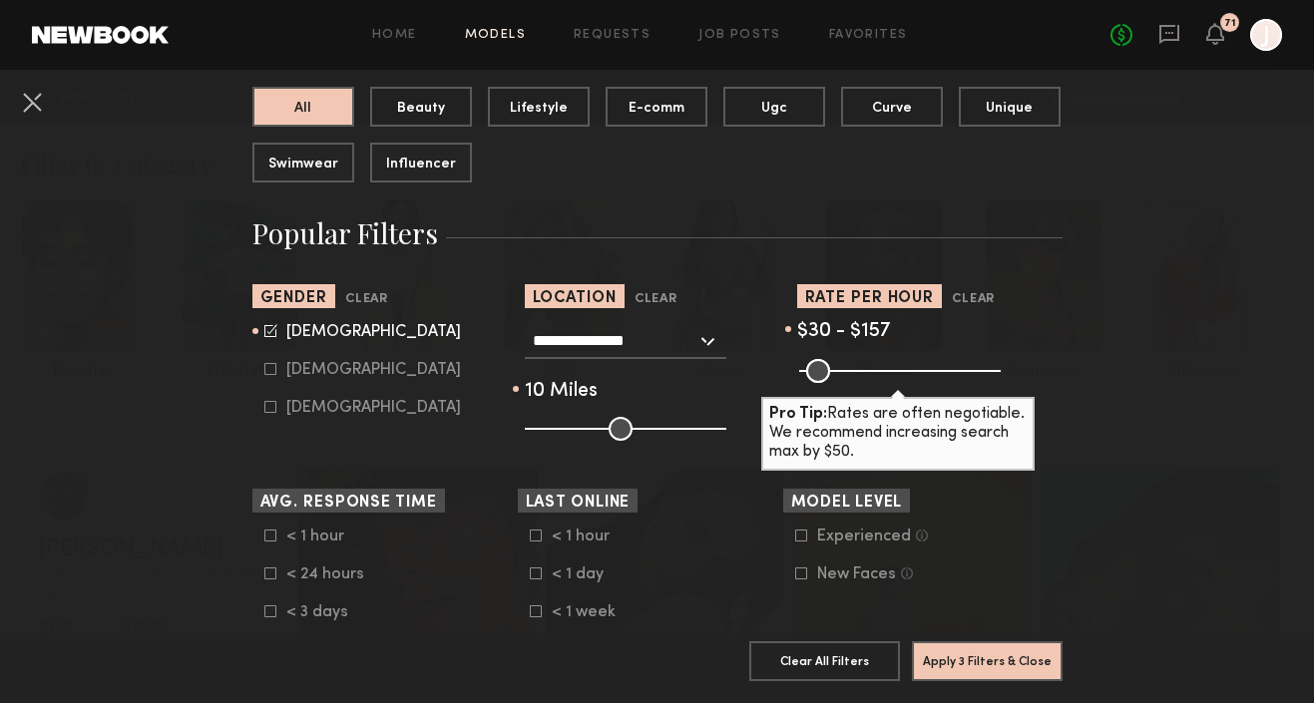
drag, startPoint x: 988, startPoint y: 373, endPoint x: 858, endPoint y: 372, distance: 129.7
type input "***"
click at [858, 372] on input "range" at bounding box center [900, 371] width 202 height 24
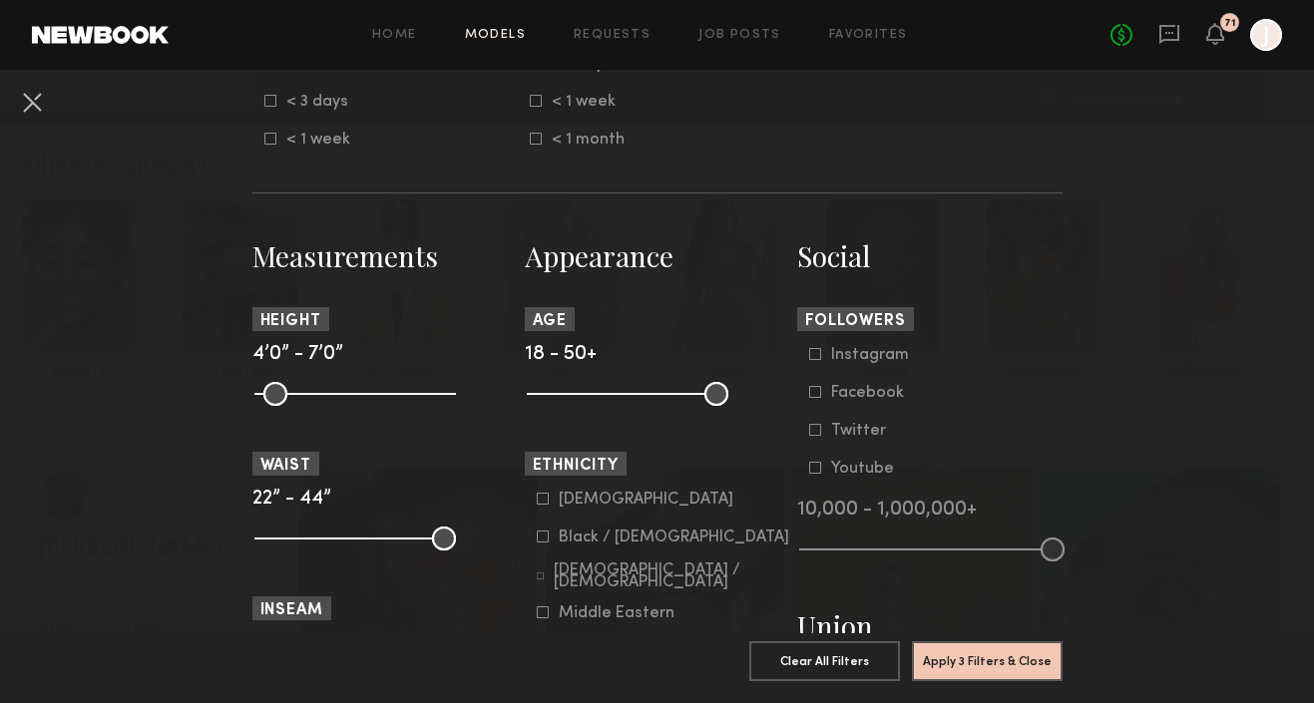
scroll to position [757, 0]
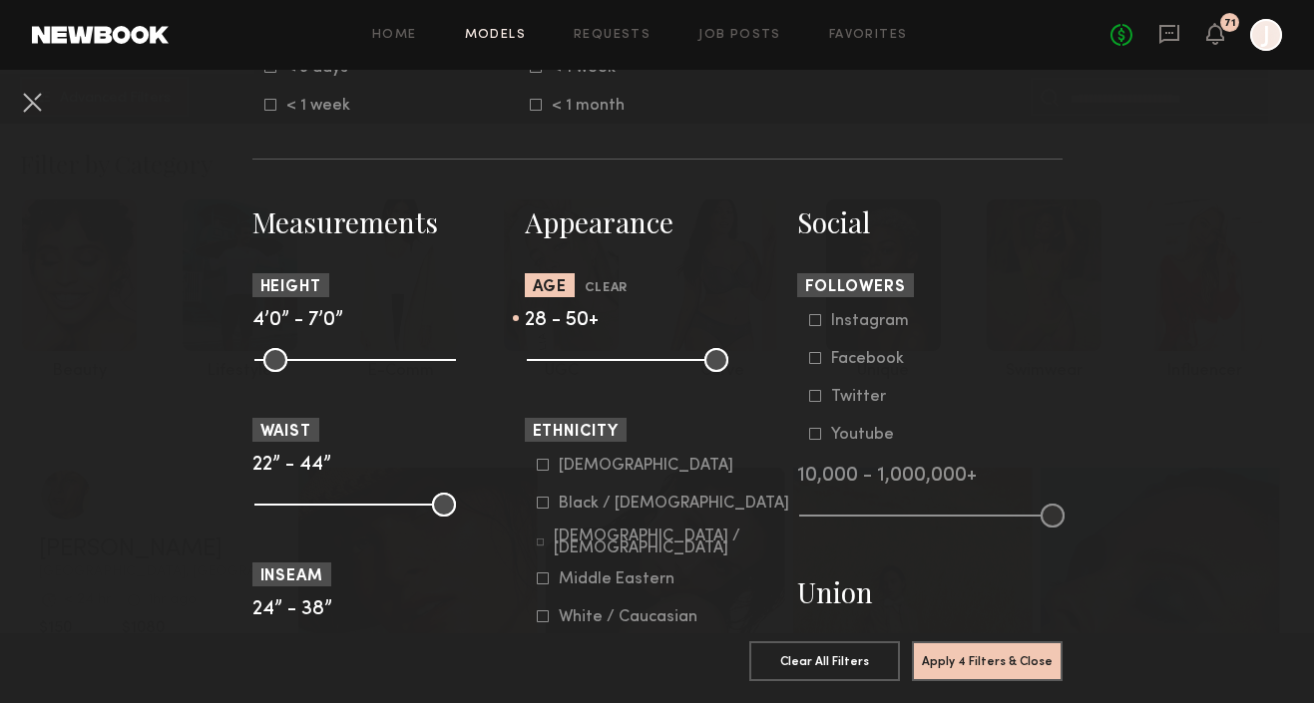
drag, startPoint x: 534, startPoint y: 368, endPoint x: 594, endPoint y: 368, distance: 59.9
type input "**"
click at [594, 368] on input "range" at bounding box center [628, 360] width 202 height 24
drag, startPoint x: 715, startPoint y: 370, endPoint x: 634, endPoint y: 369, distance: 81.8
type input "**"
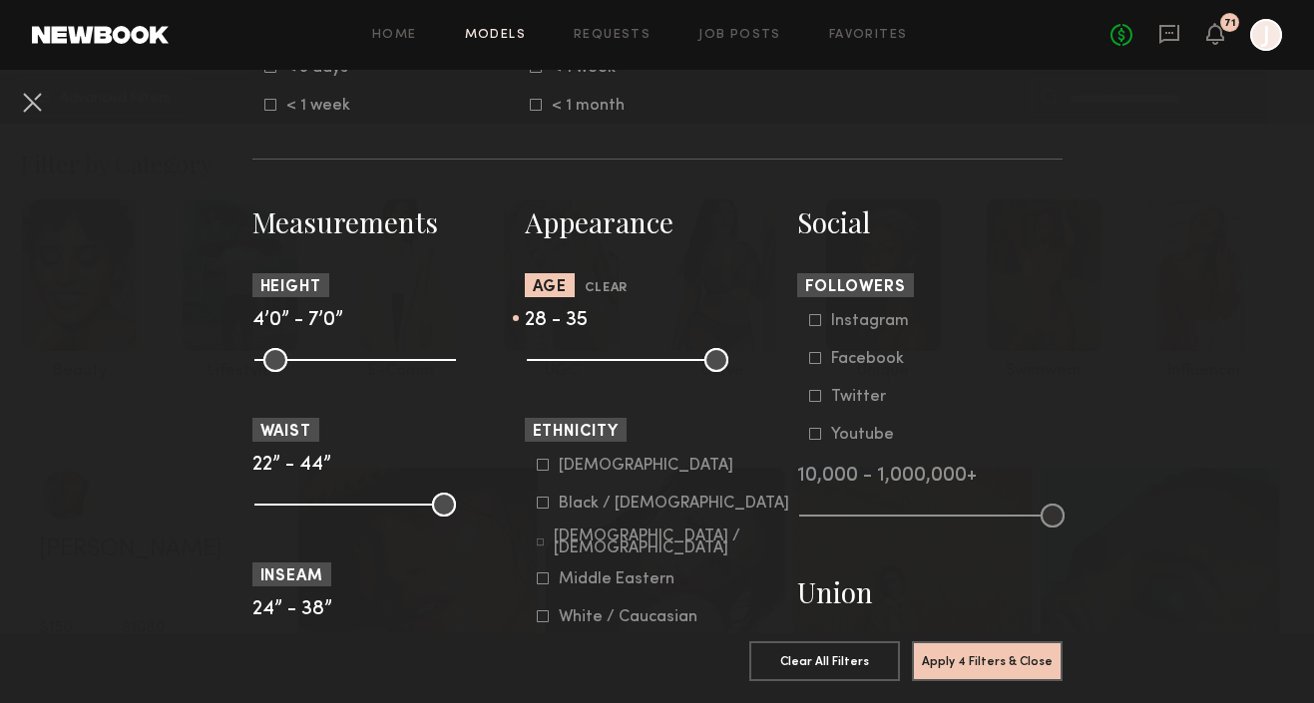
click at [634, 369] on input "range" at bounding box center [628, 360] width 202 height 24
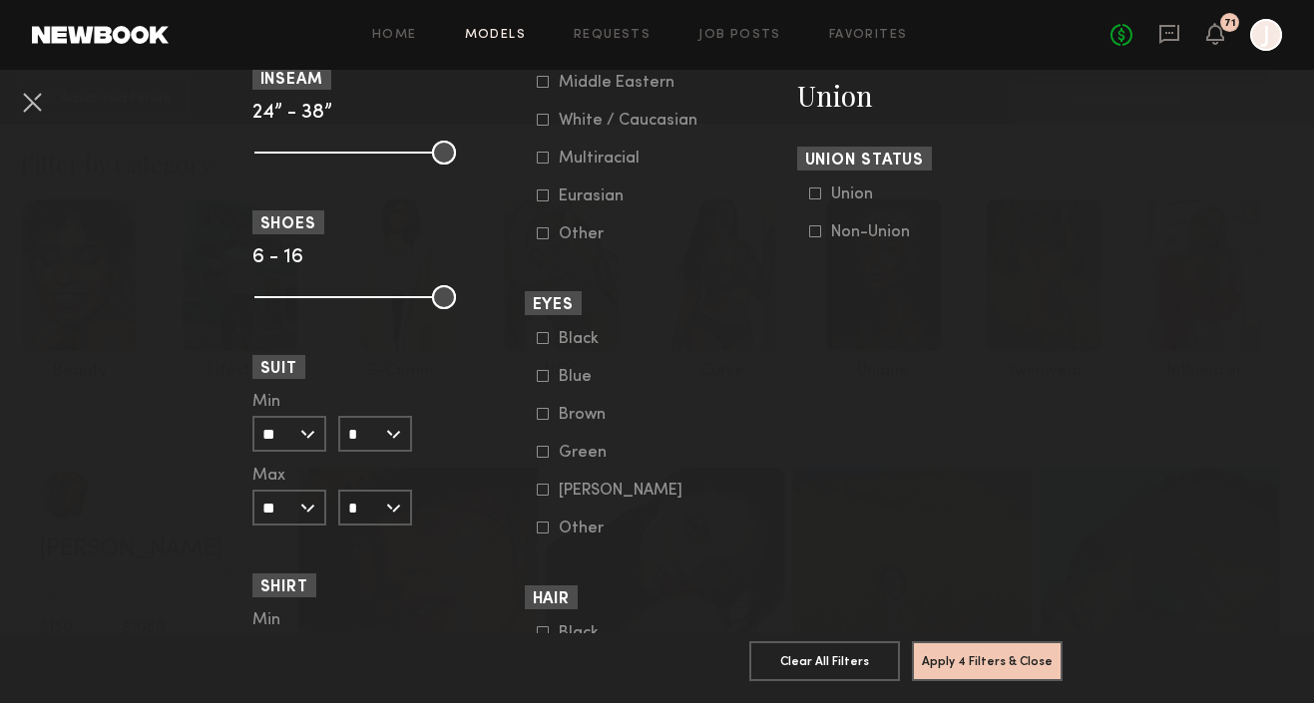
scroll to position [1255, 0]
drag, startPoint x: 879, startPoint y: 622, endPoint x: 815, endPoint y: 550, distance: 96.1
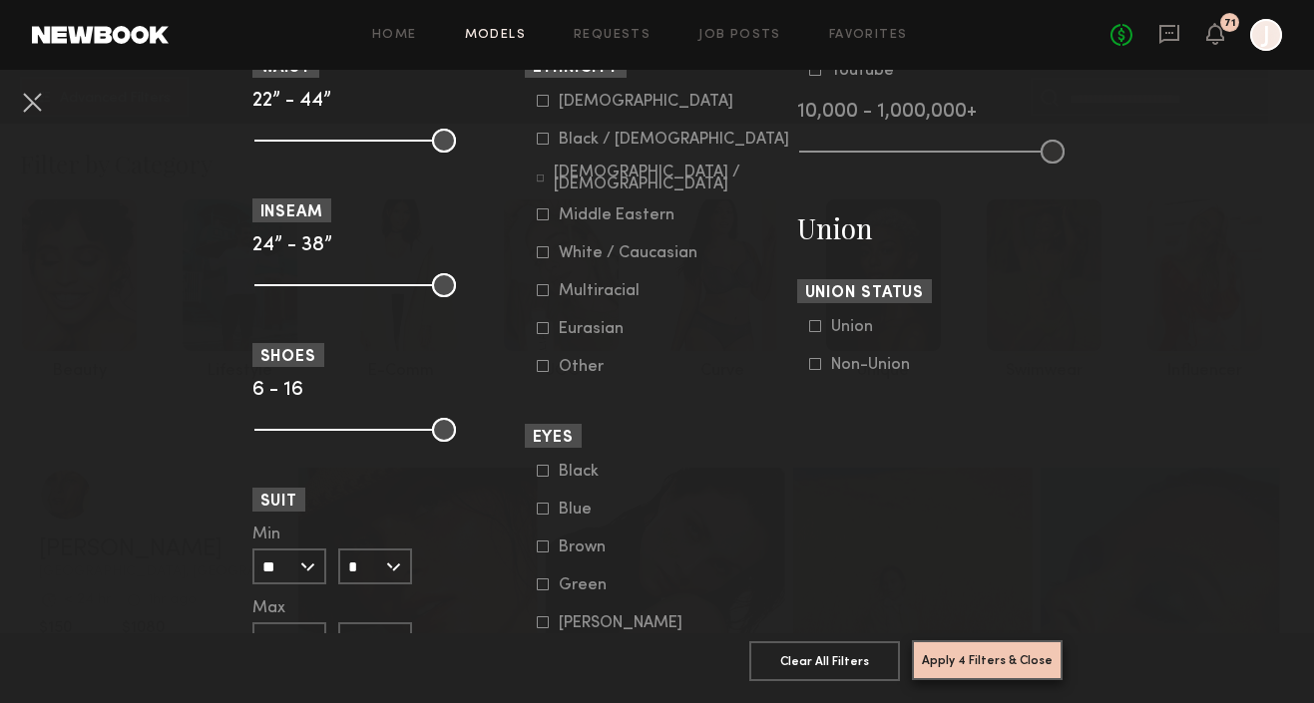
scroll to position [1028, 0]
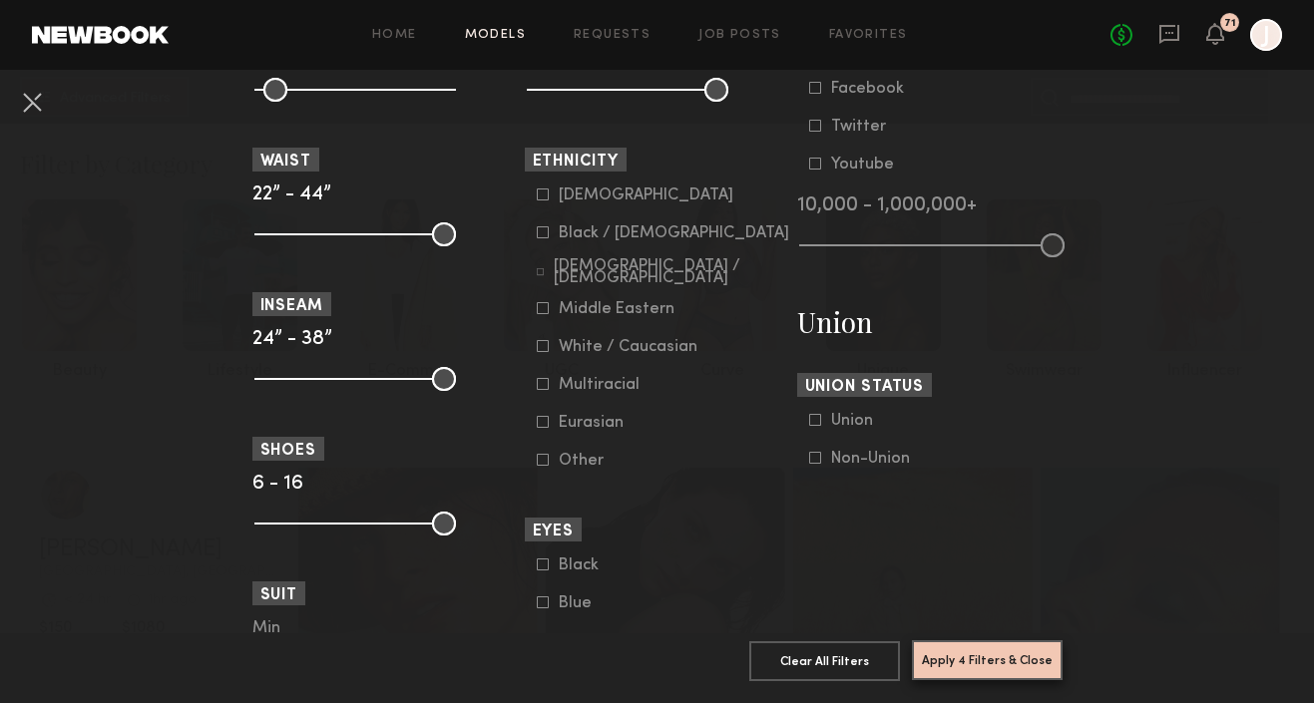
click at [976, 648] on button "Apply 4 Filters & Close" at bounding box center [987, 661] width 151 height 40
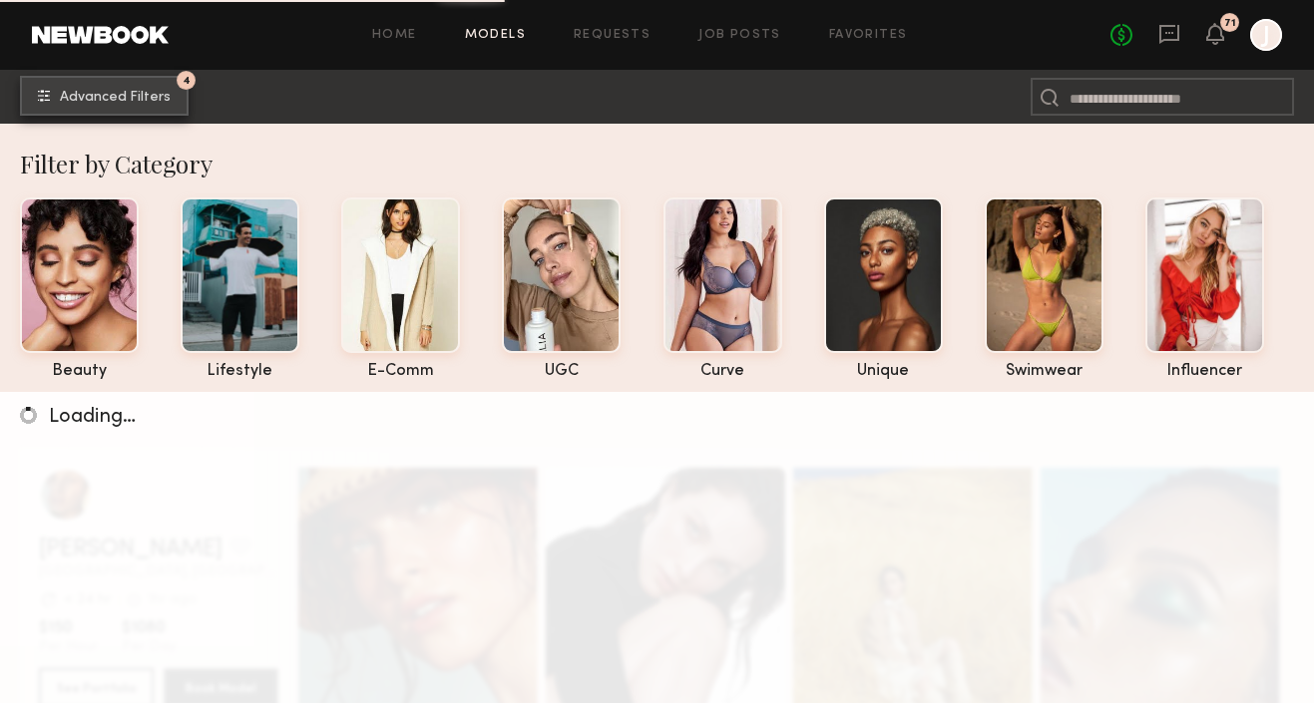
click at [133, 91] on span "Advanced Filters" at bounding box center [115, 98] width 111 height 14
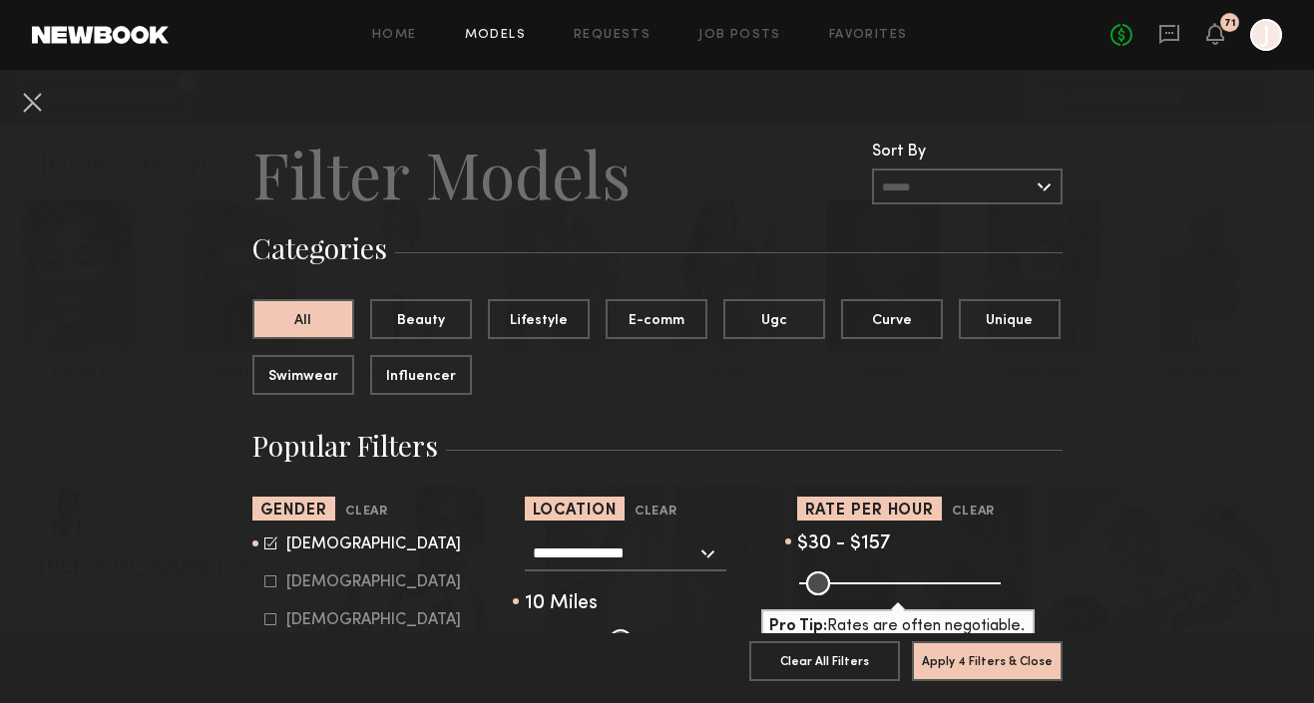
click at [268, 586] on icon at bounding box center [270, 582] width 12 height 12
type input "*"
click at [955, 661] on button "Apply 4 Filters & Close" at bounding box center [987, 661] width 151 height 40
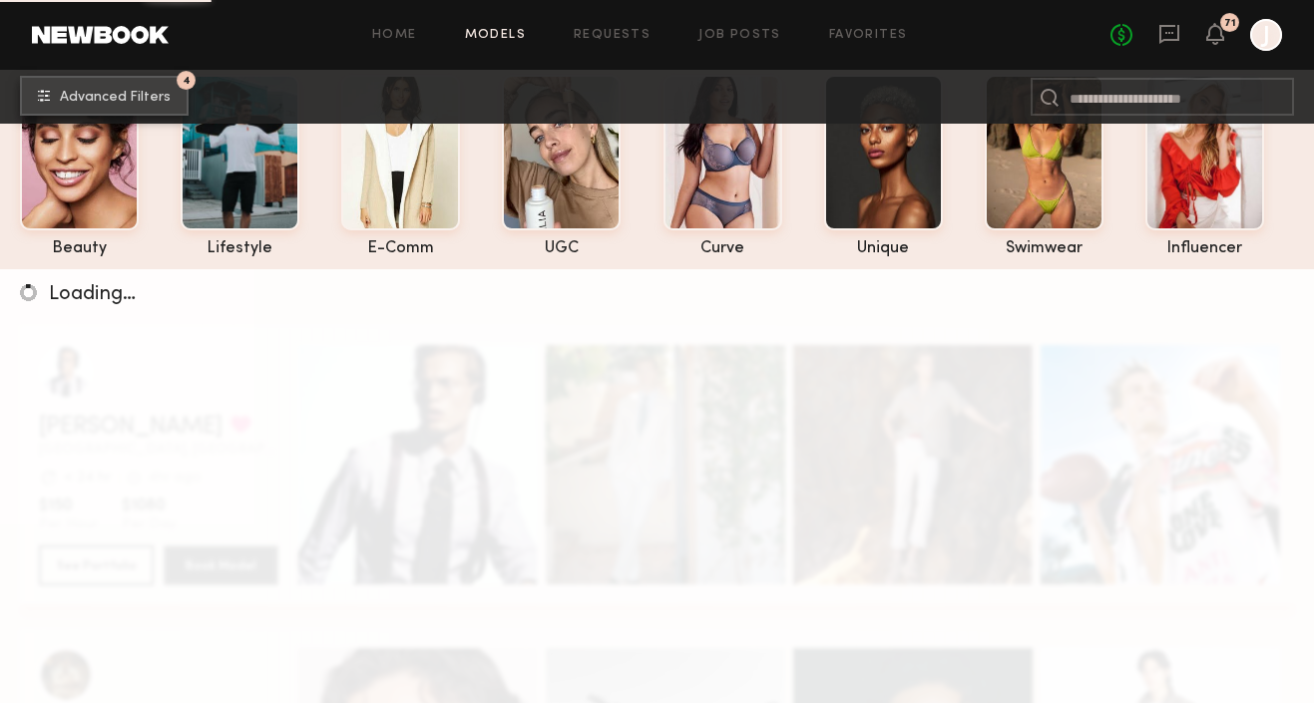
scroll to position [136, 0]
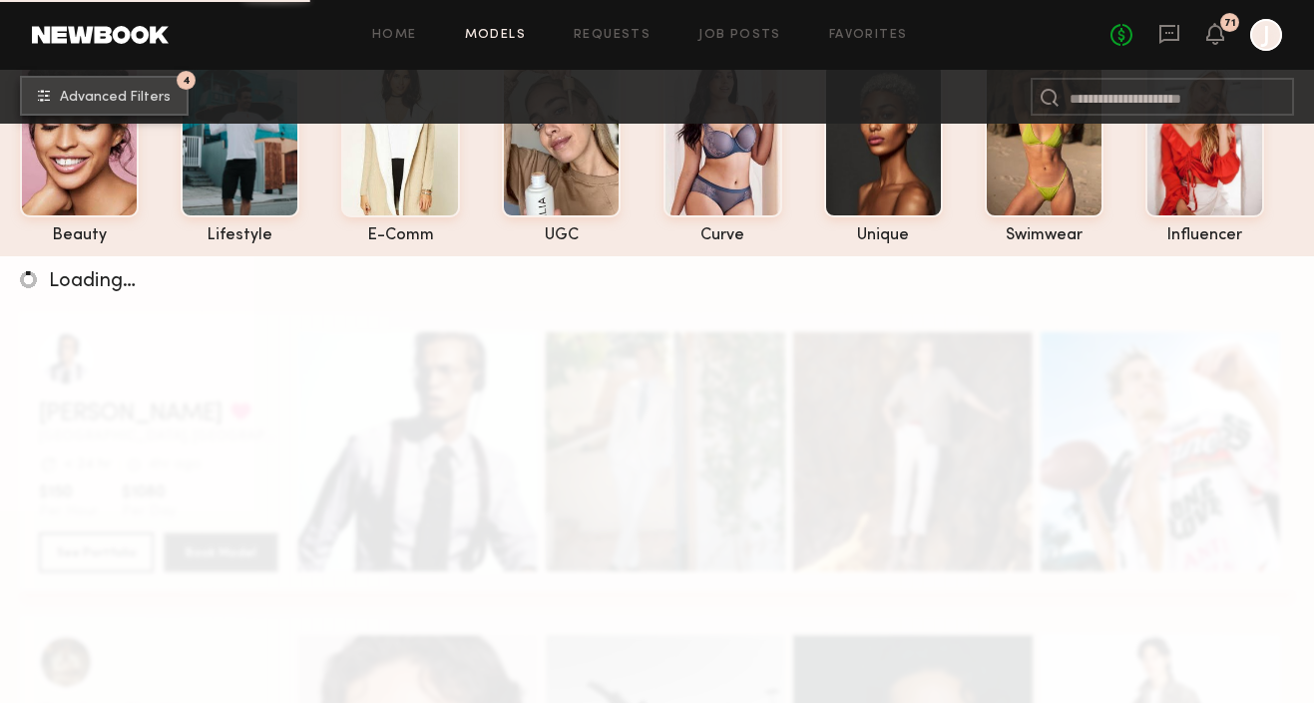
click at [128, 104] on button "4 Advanced Filters" at bounding box center [104, 96] width 169 height 40
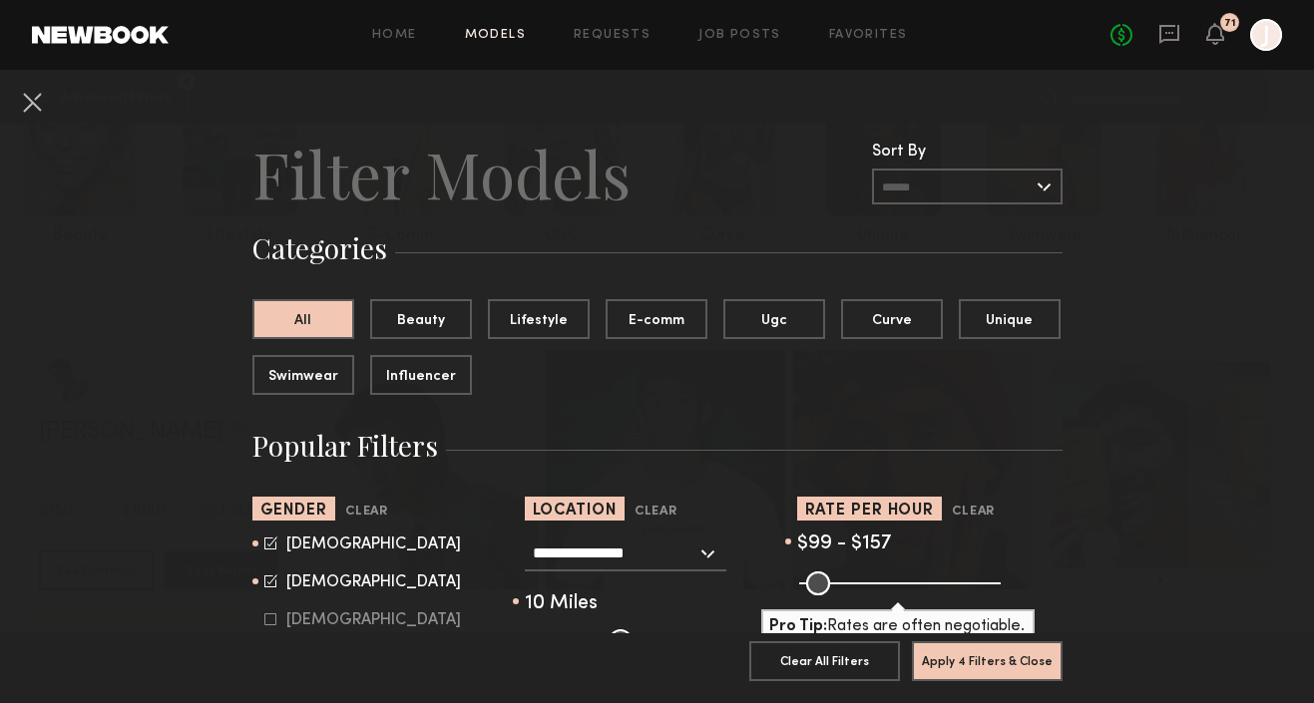
drag, startPoint x: 806, startPoint y: 578, endPoint x: 836, endPoint y: 582, distance: 30.2
click at [836, 582] on input "range" at bounding box center [900, 584] width 202 height 24
click at [839, 583] on input "range" at bounding box center [900, 584] width 202 height 24
type input "***"
click at [837, 586] on input "range" at bounding box center [900, 584] width 202 height 24
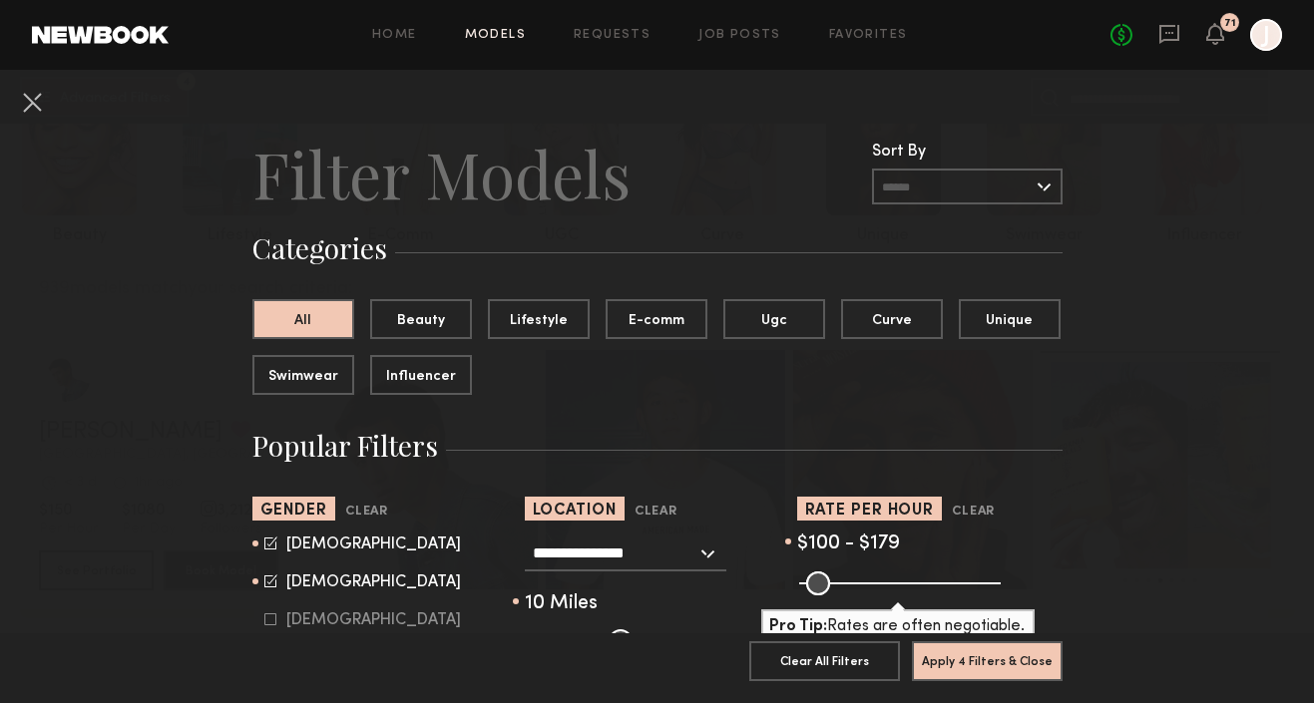
drag, startPoint x: 852, startPoint y: 586, endPoint x: 867, endPoint y: 587, distance: 15.0
click at [867, 587] on input "range" at bounding box center [900, 584] width 202 height 24
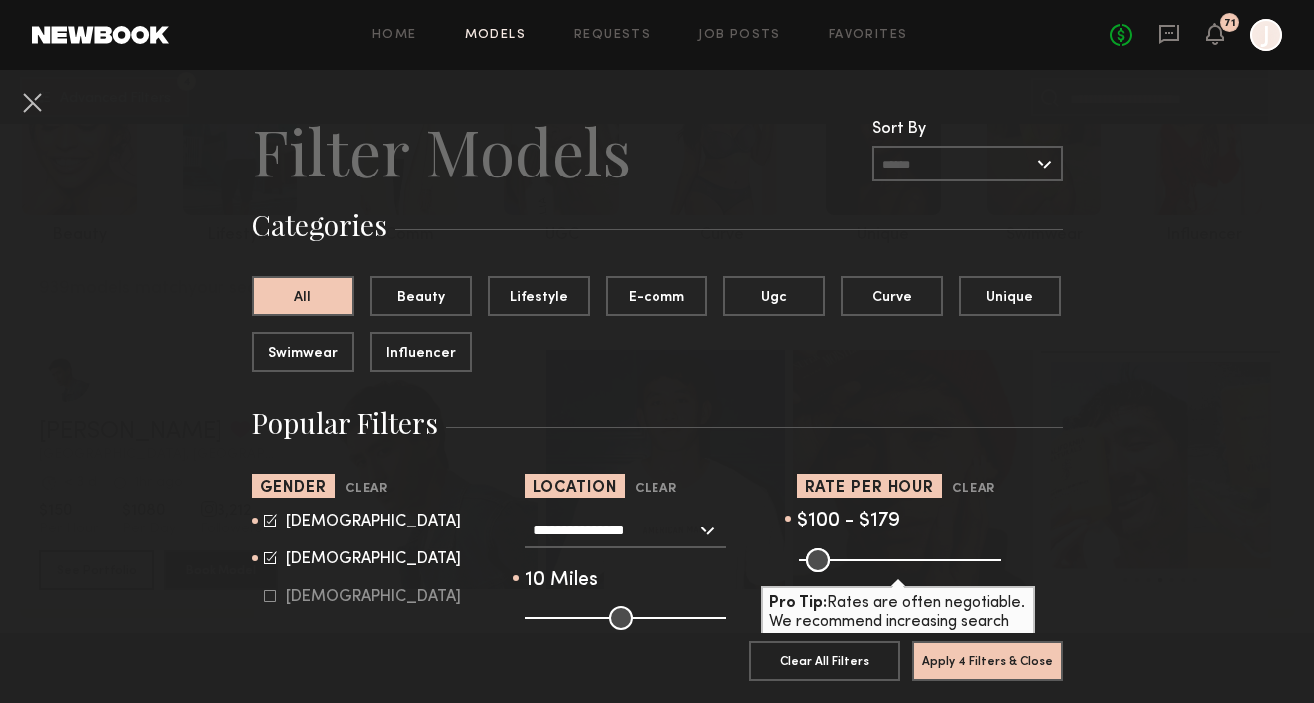
scroll to position [27, 0]
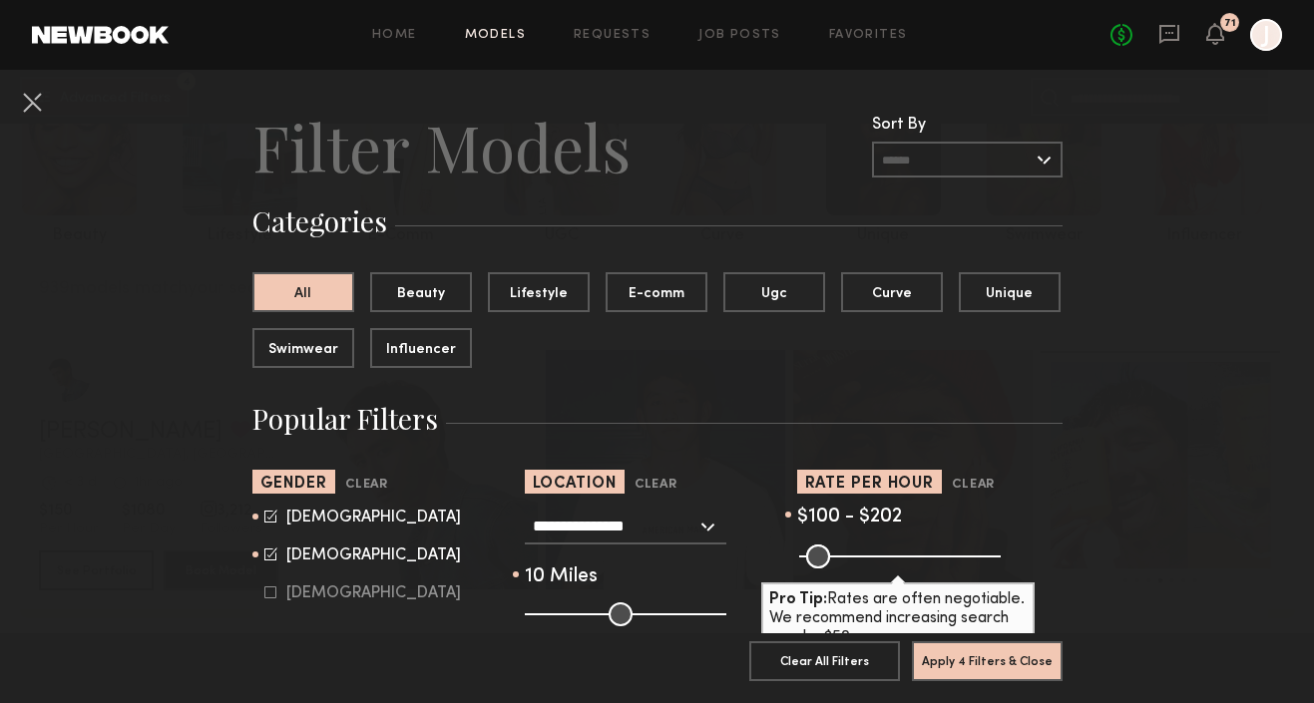
type input "***"
click at [875, 550] on input "range" at bounding box center [900, 557] width 202 height 24
click at [953, 662] on button "Apply 4 Filters & Close" at bounding box center [987, 661] width 151 height 40
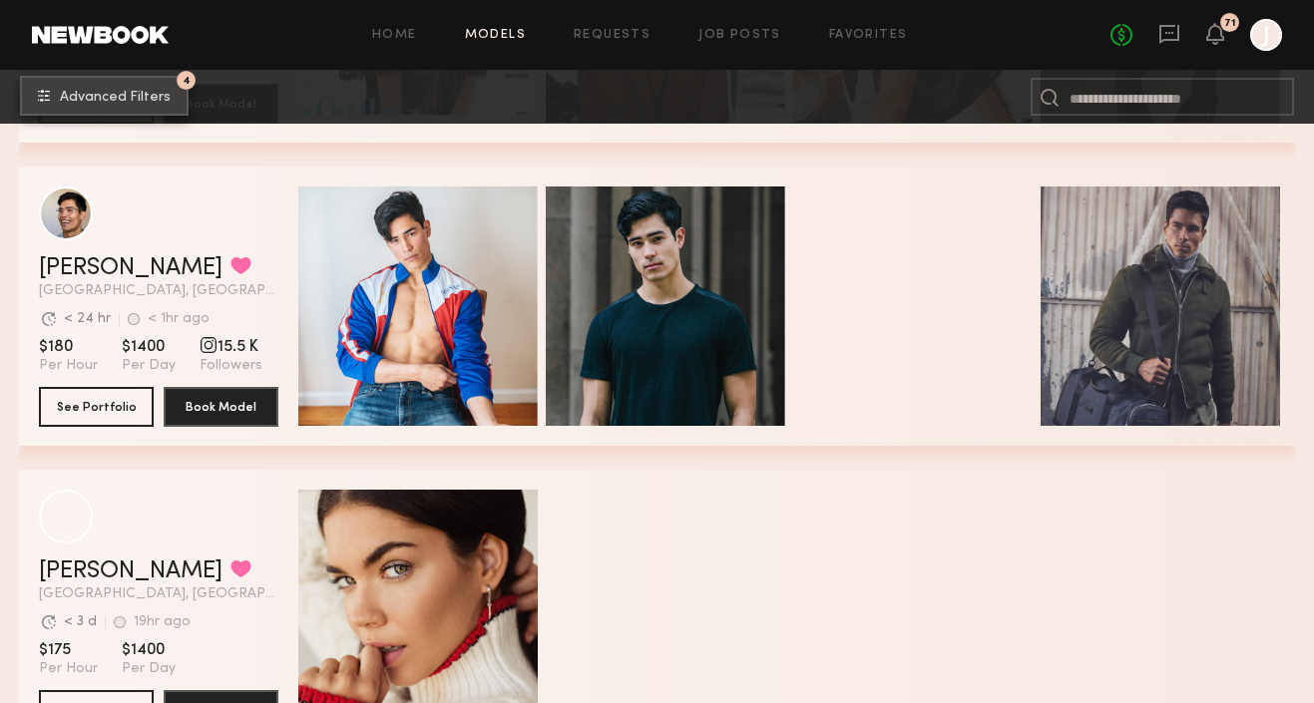
scroll to position [908, 0]
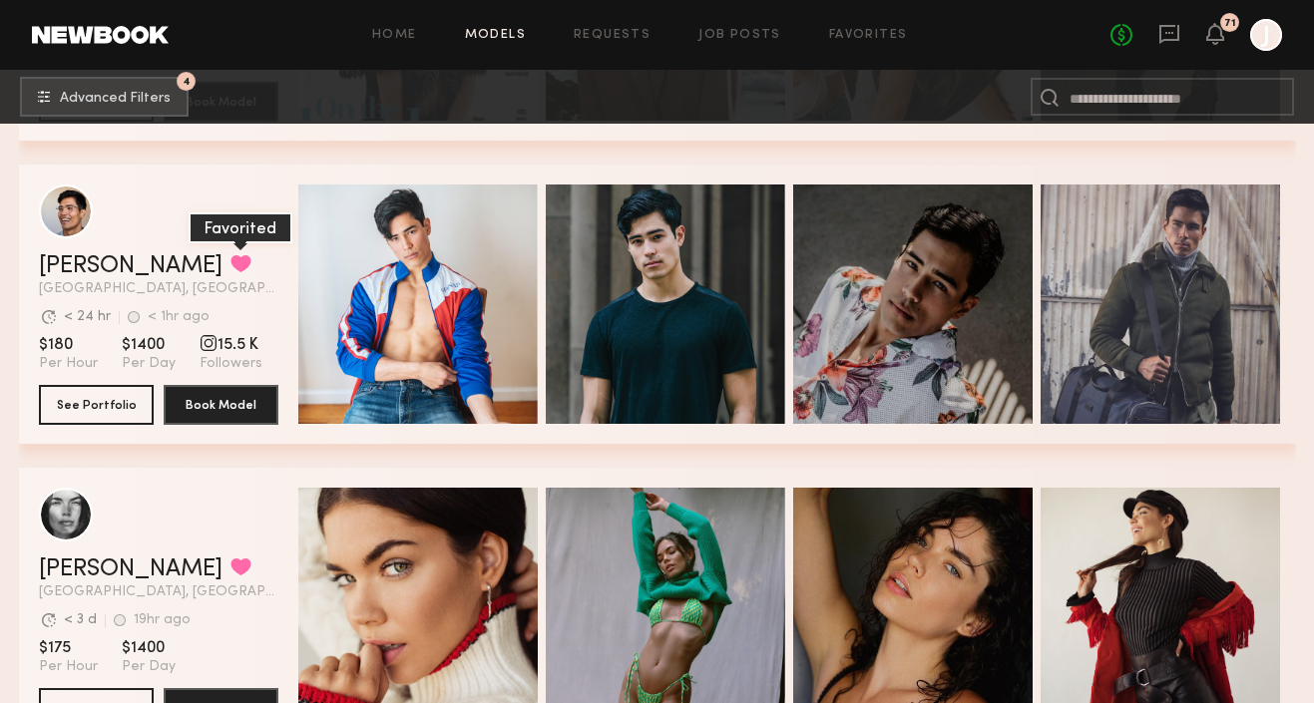
click at [230, 263] on button "grid" at bounding box center [240, 263] width 21 height 18
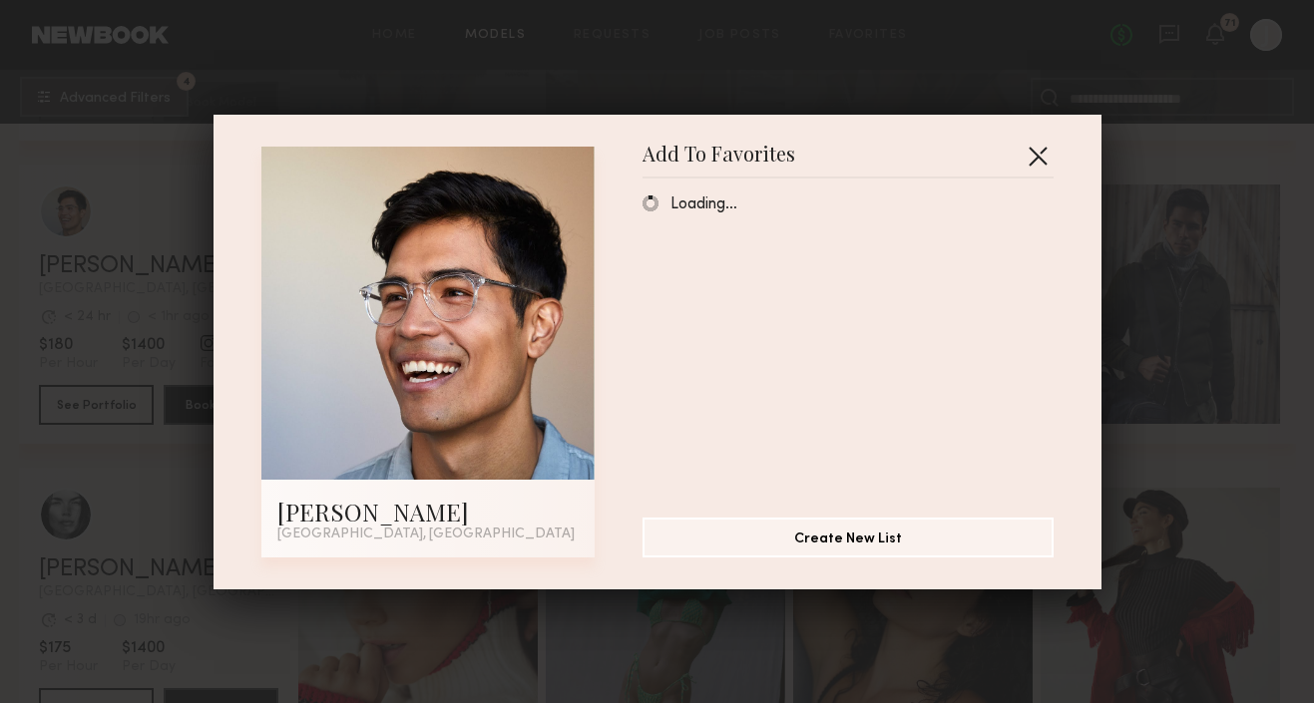
click at [1040, 151] on button "button" at bounding box center [1038, 156] width 32 height 32
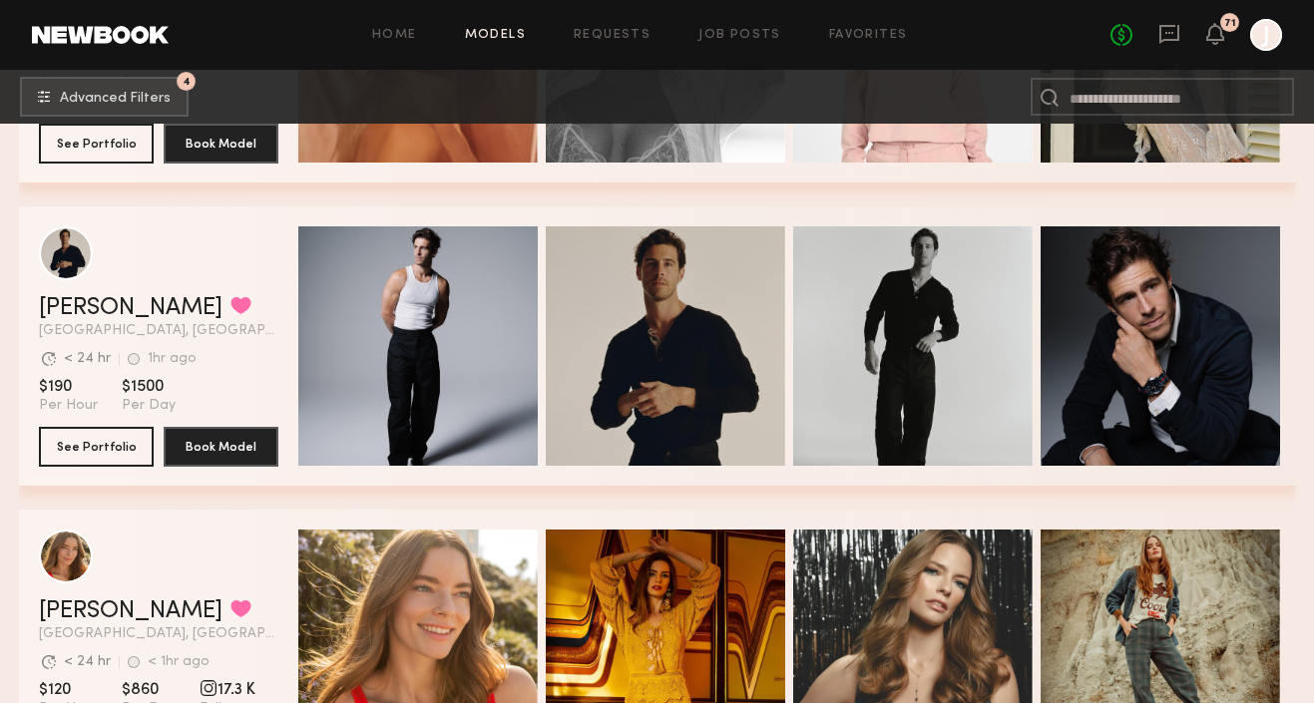
scroll to position [1777, 0]
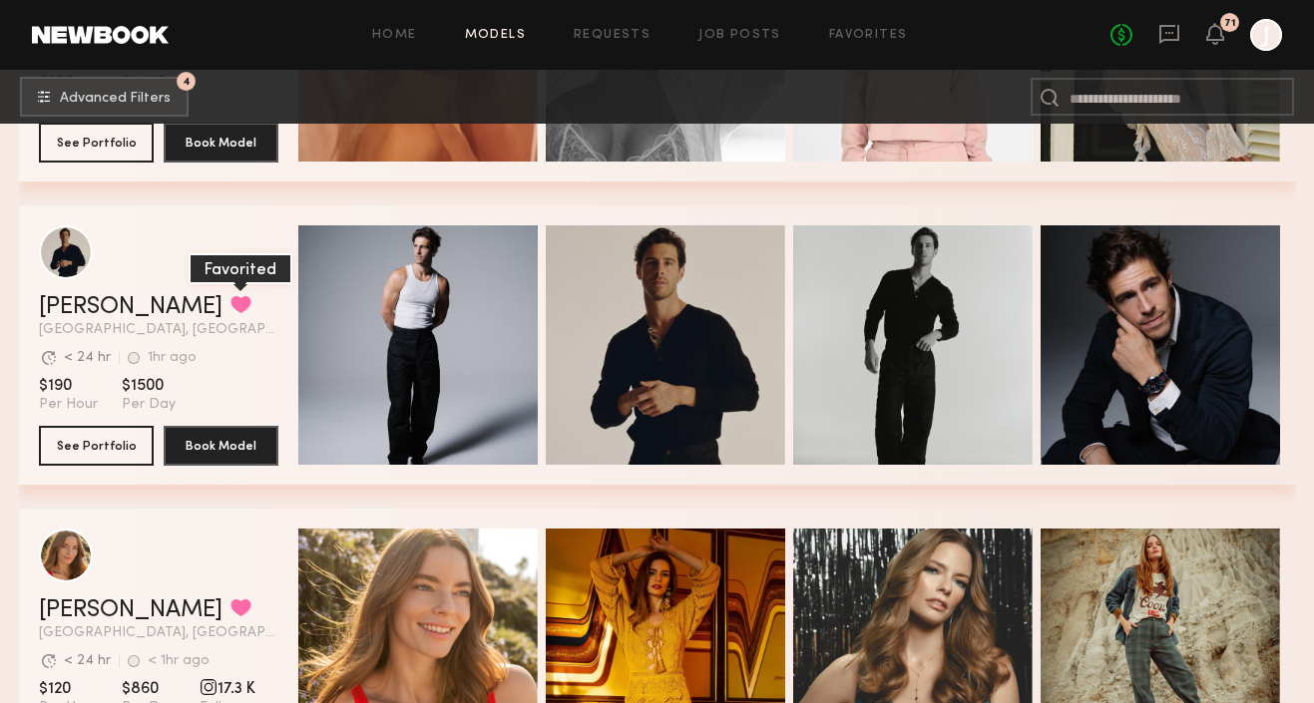
click at [230, 303] on button "grid" at bounding box center [240, 304] width 21 height 18
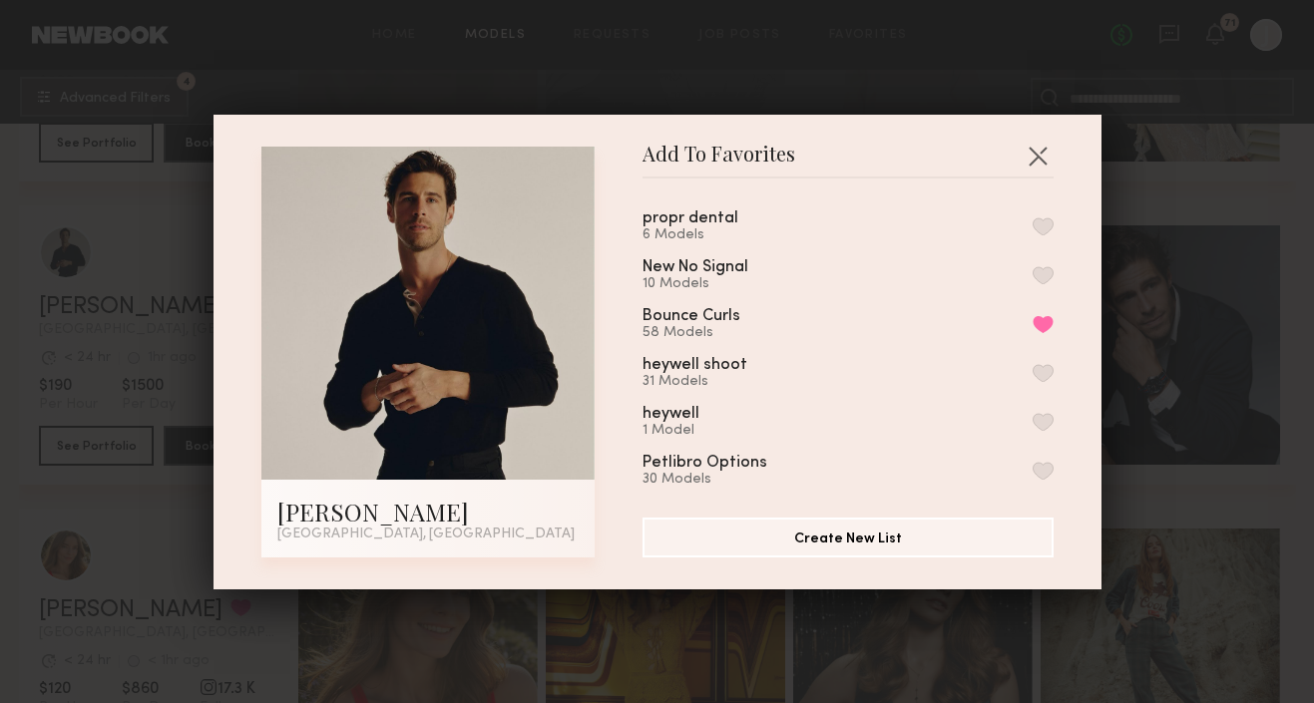
click at [1050, 222] on button "button" at bounding box center [1043, 227] width 21 height 18
click at [1033, 147] on button "button" at bounding box center [1038, 156] width 32 height 32
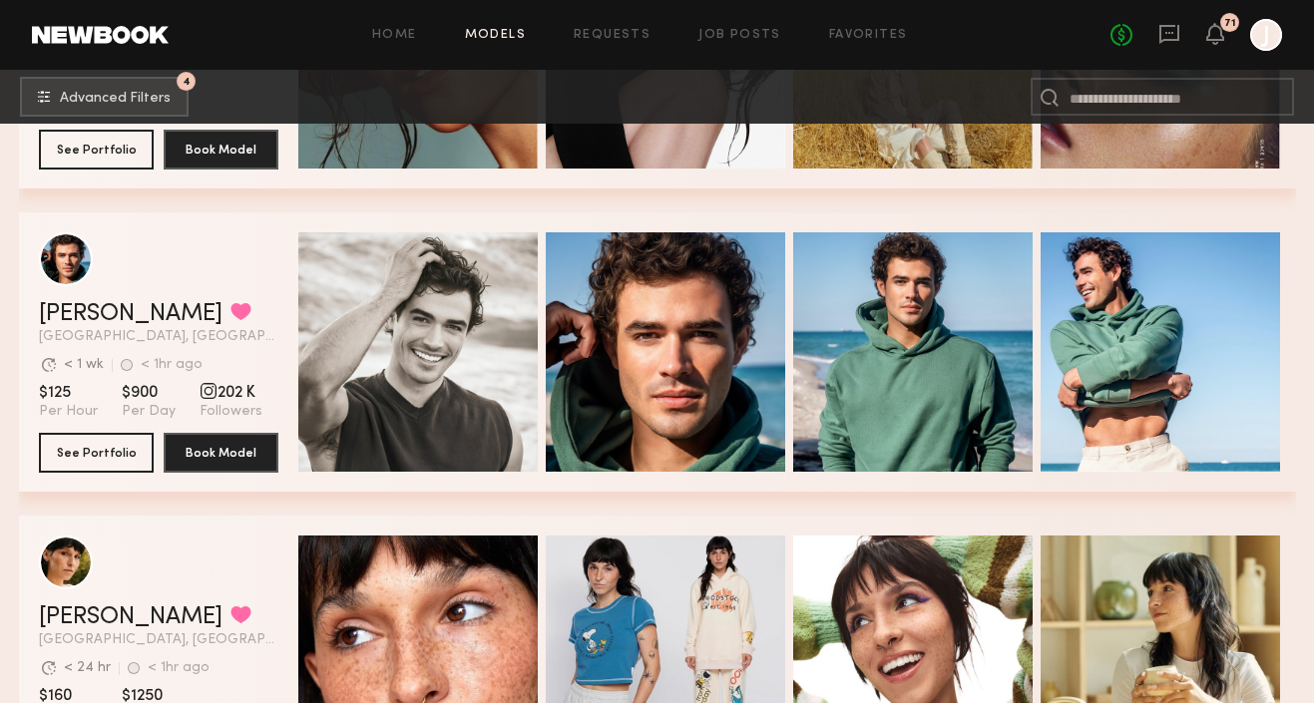
scroll to position [6018, 0]
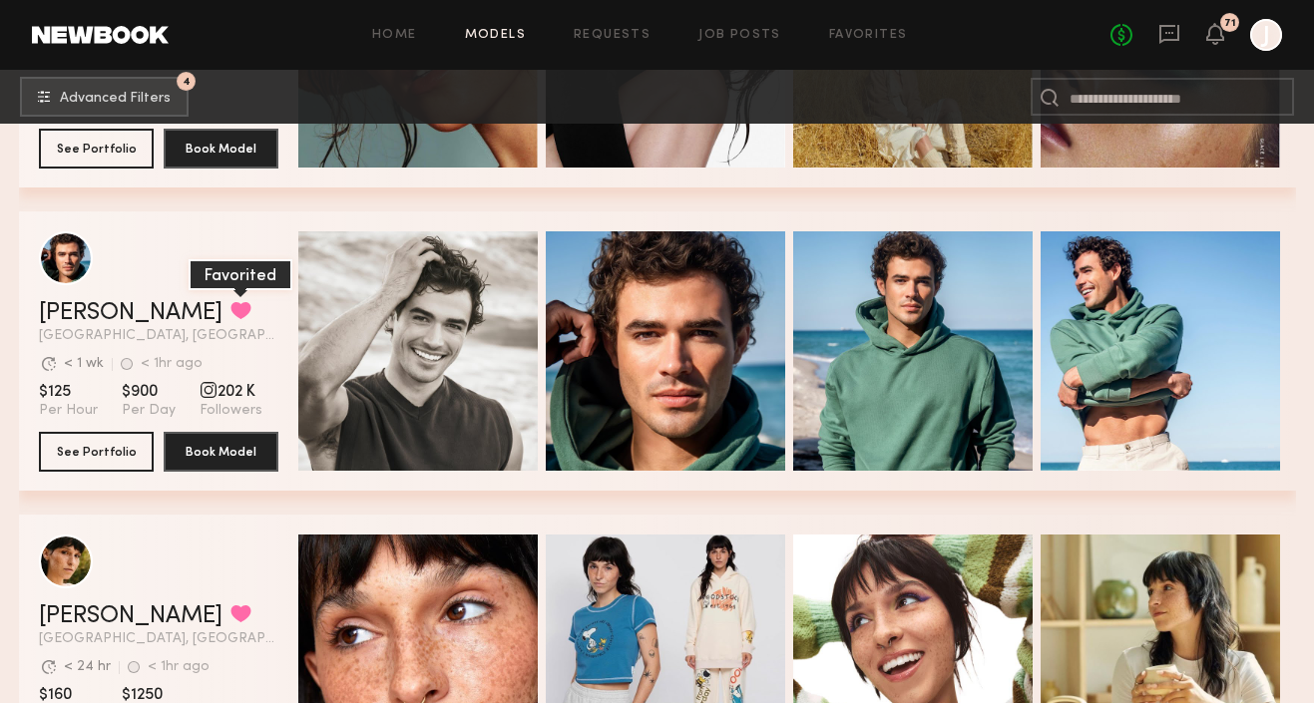
click at [230, 311] on button "grid" at bounding box center [240, 310] width 21 height 18
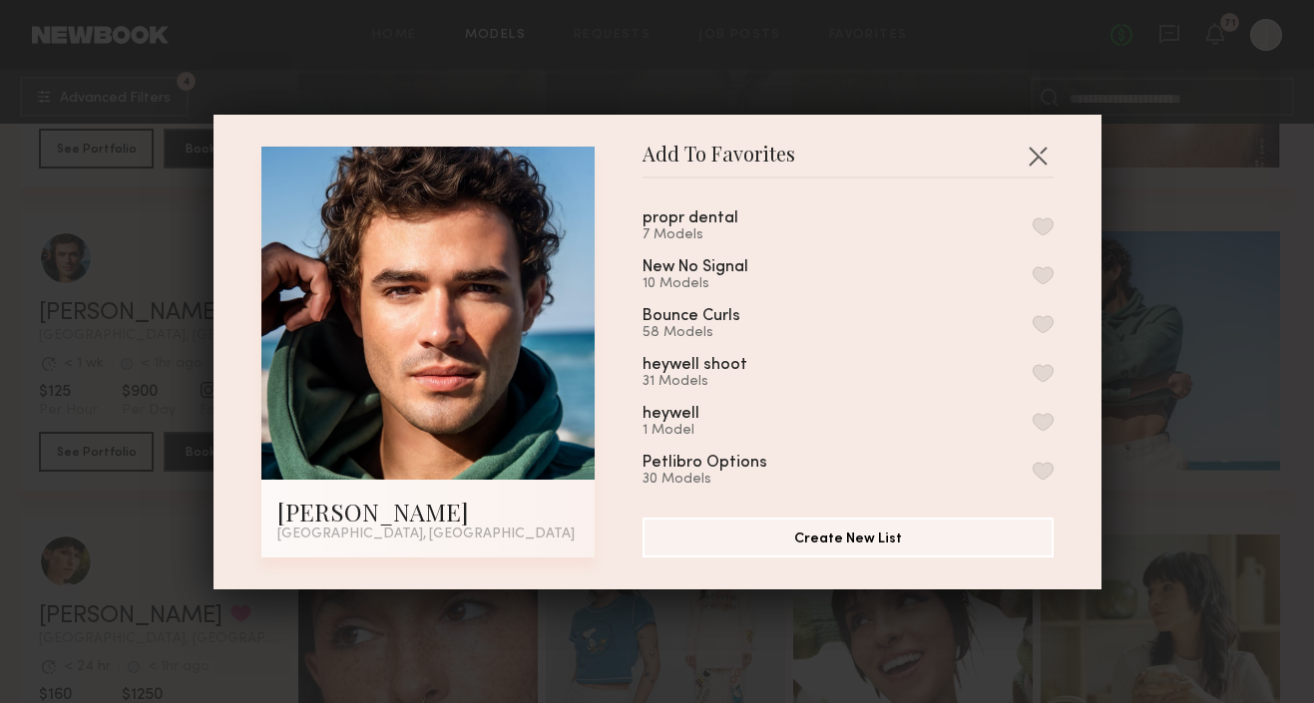
click at [1046, 226] on button "button" at bounding box center [1043, 227] width 21 height 18
click at [1044, 156] on button "button" at bounding box center [1038, 156] width 32 height 32
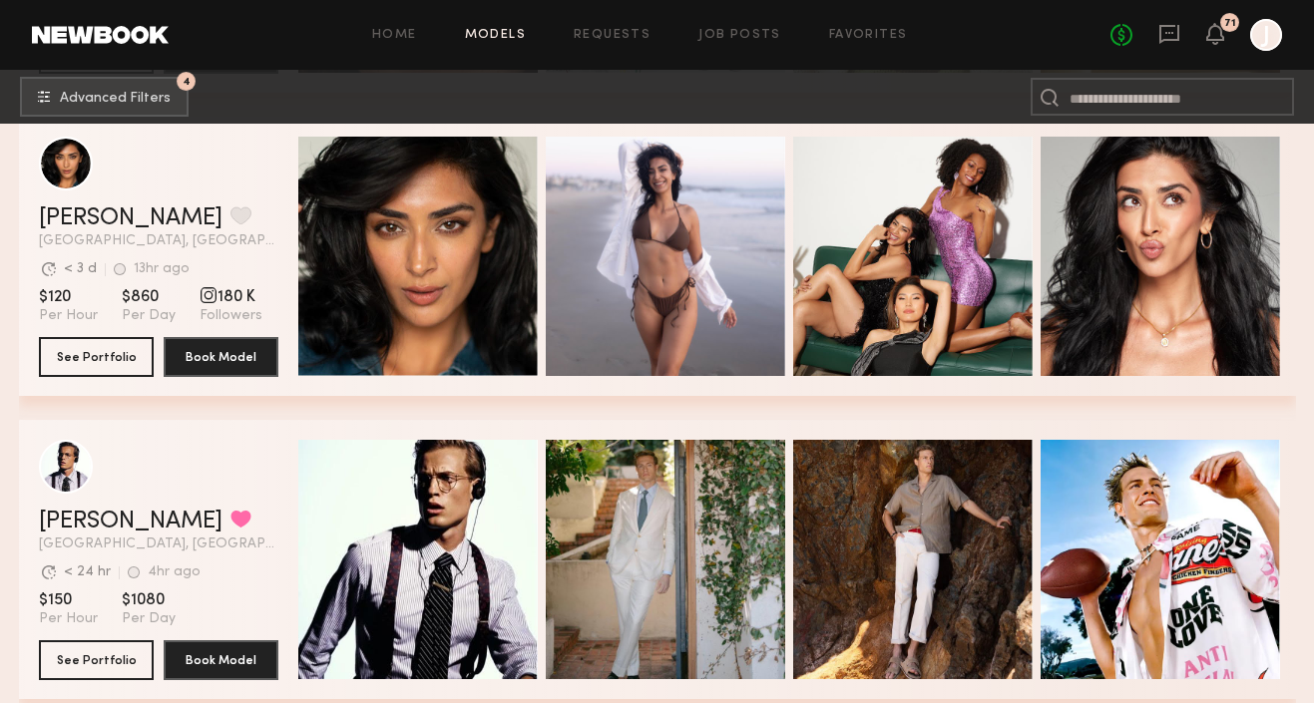
scroll to position [6718, 0]
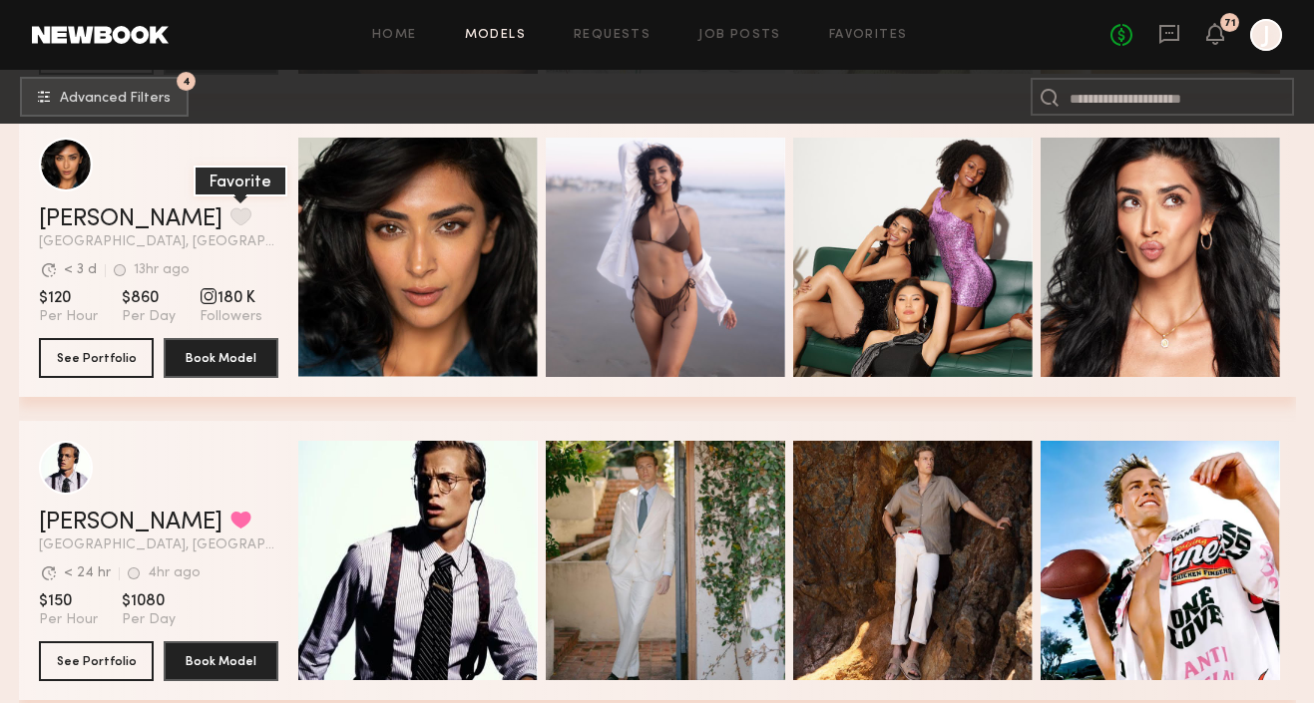
click at [230, 216] on button "grid" at bounding box center [240, 217] width 21 height 18
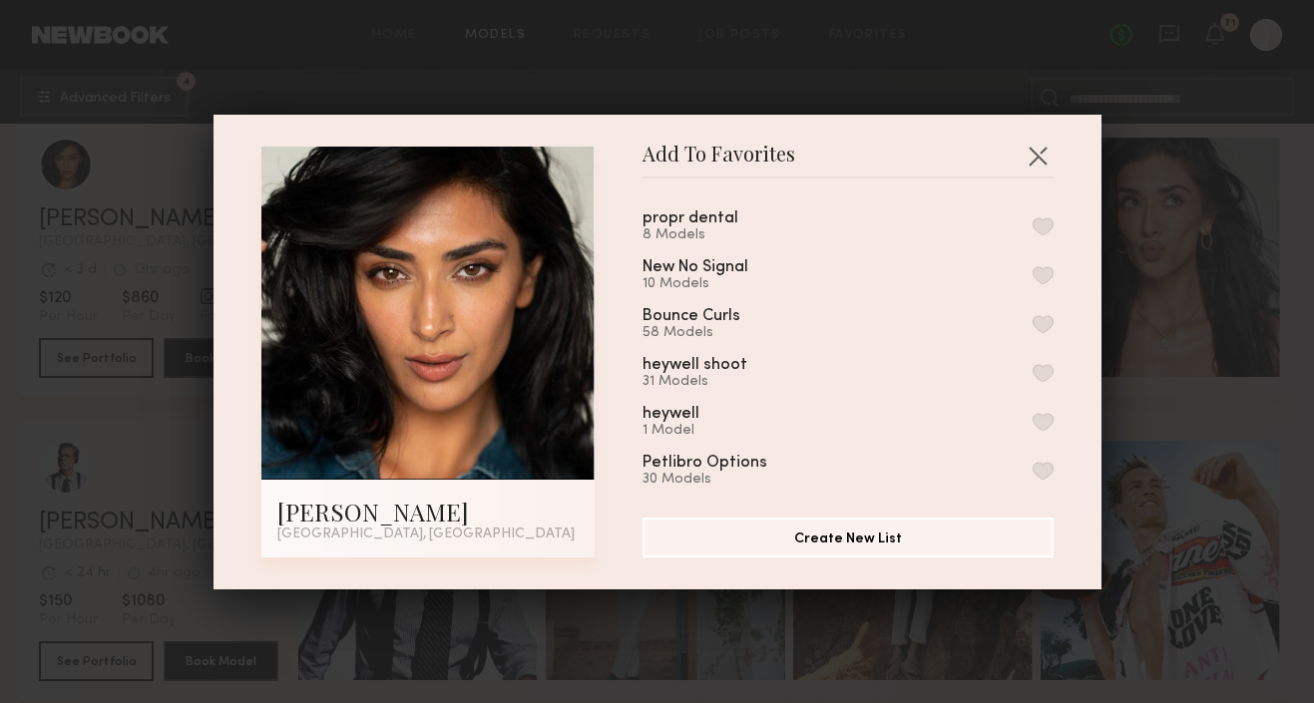
click at [1045, 228] on button "button" at bounding box center [1043, 227] width 21 height 18
click at [1040, 160] on button "button" at bounding box center [1038, 156] width 32 height 32
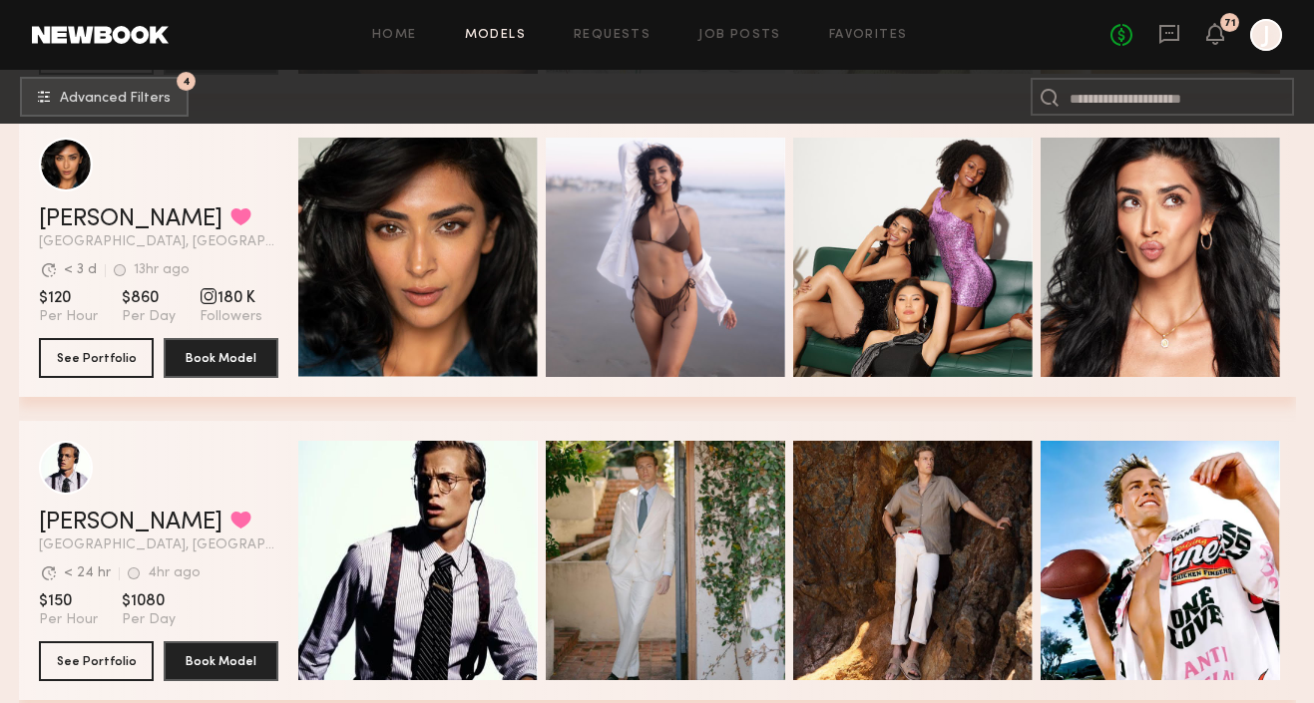
scroll to position [6918, 0]
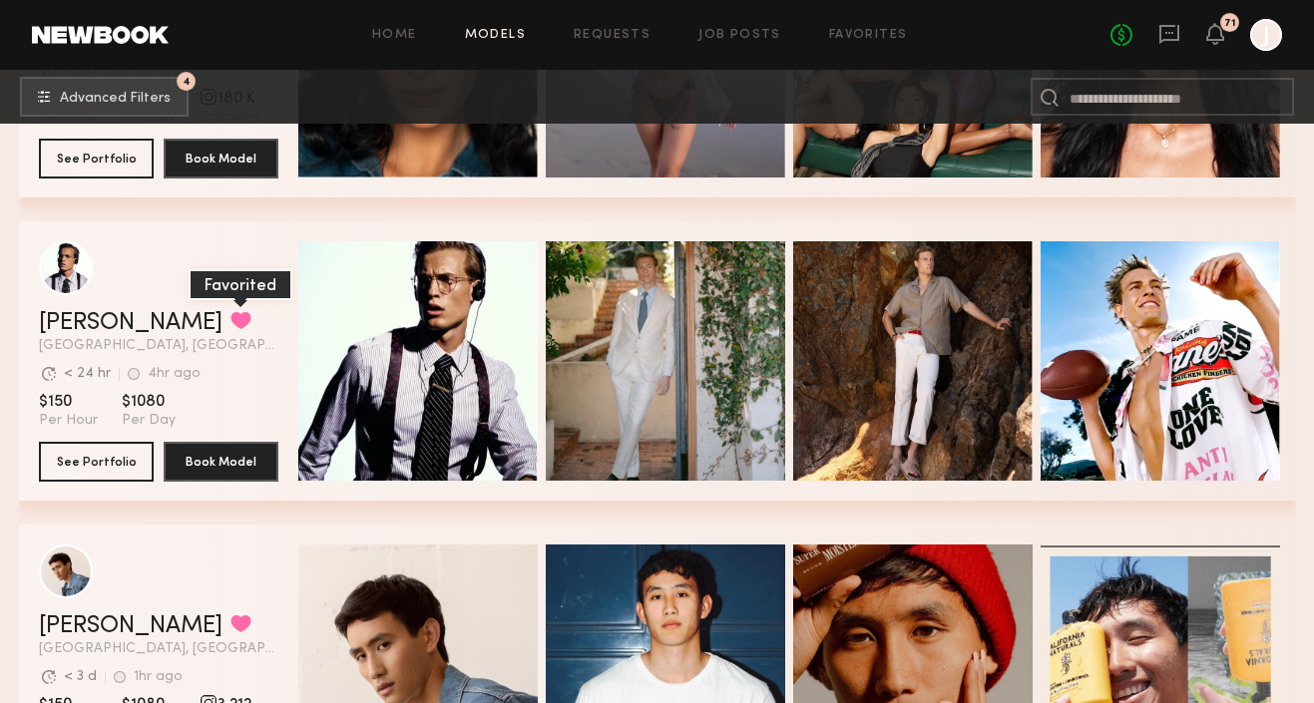
click at [230, 319] on button "grid" at bounding box center [240, 320] width 21 height 18
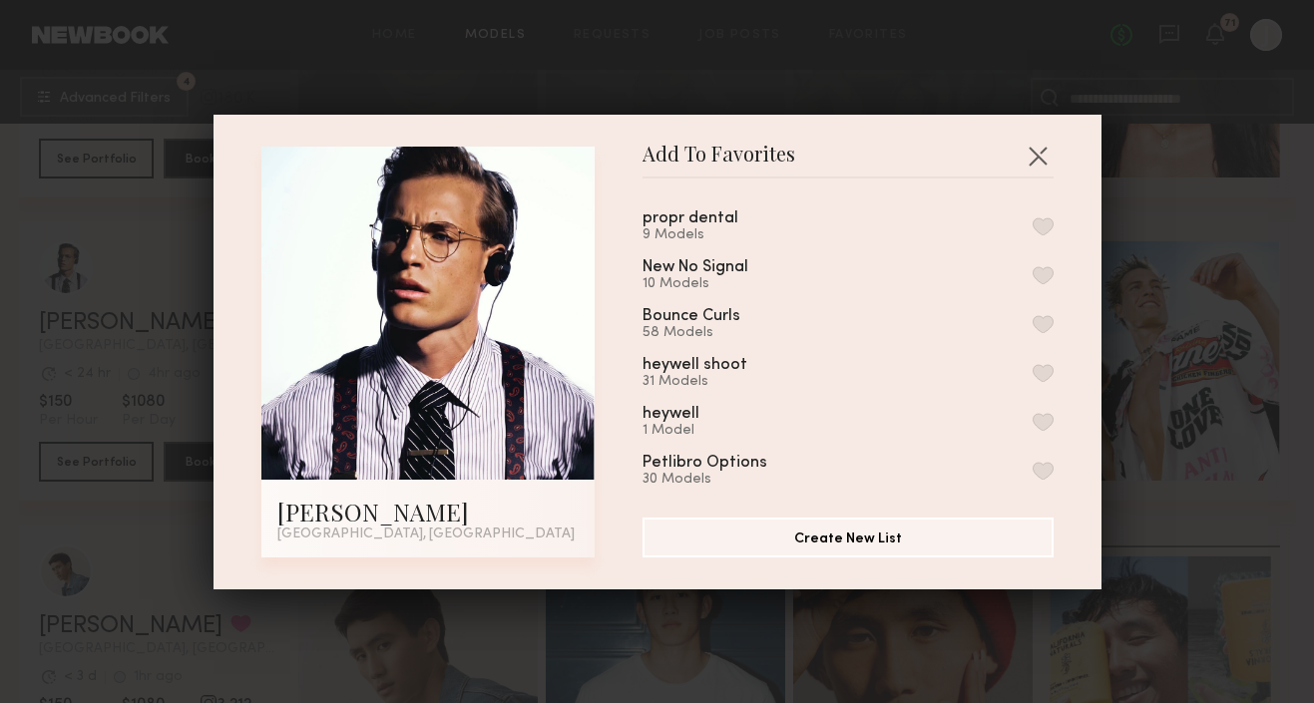
click at [1045, 225] on button "button" at bounding box center [1043, 227] width 21 height 18
click at [1042, 140] on button "button" at bounding box center [1038, 156] width 32 height 32
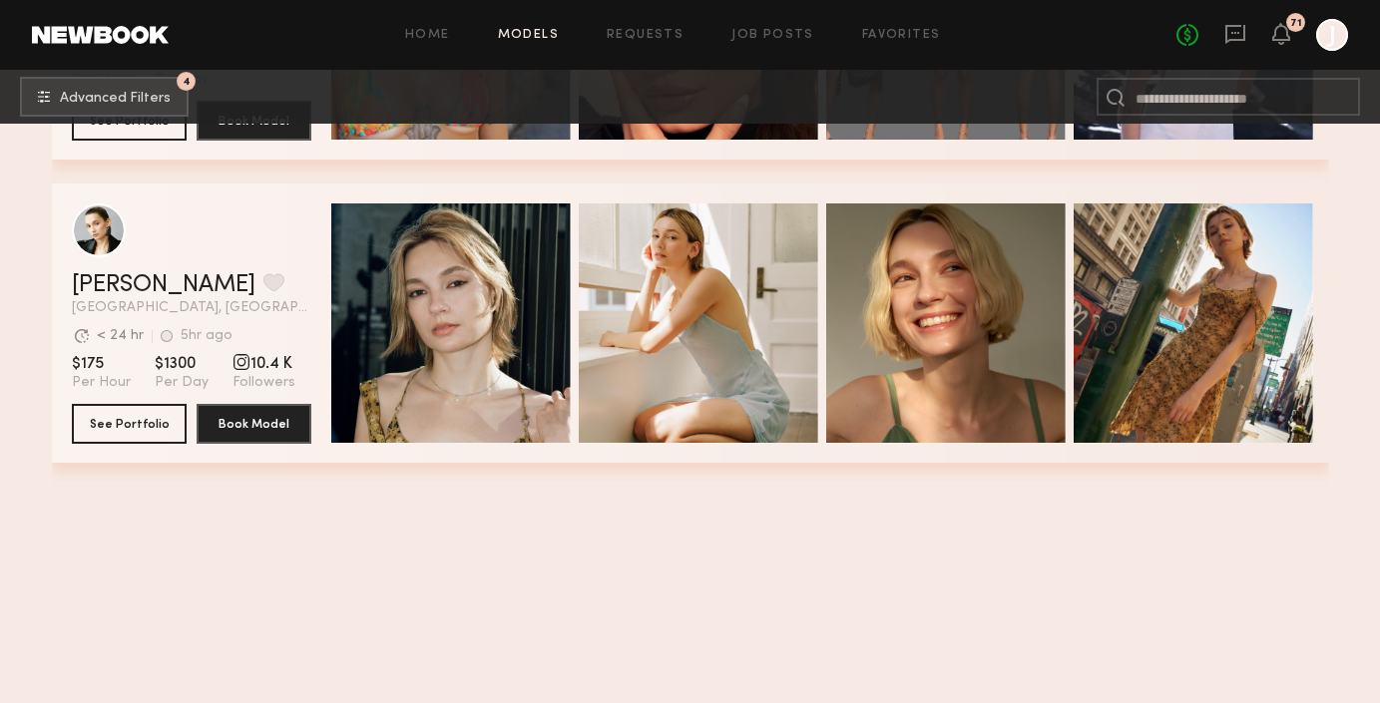
scroll to position [13387, 0]
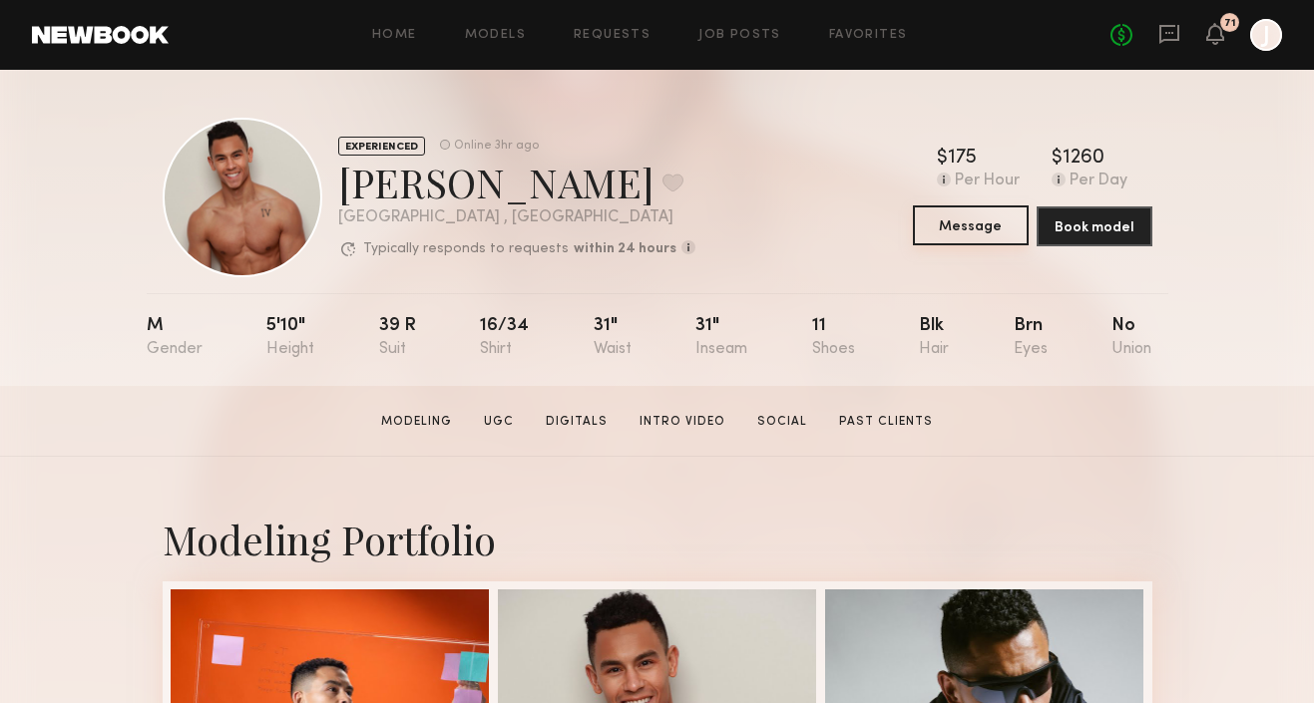
click at [962, 227] on button "Message" at bounding box center [971, 226] width 116 height 40
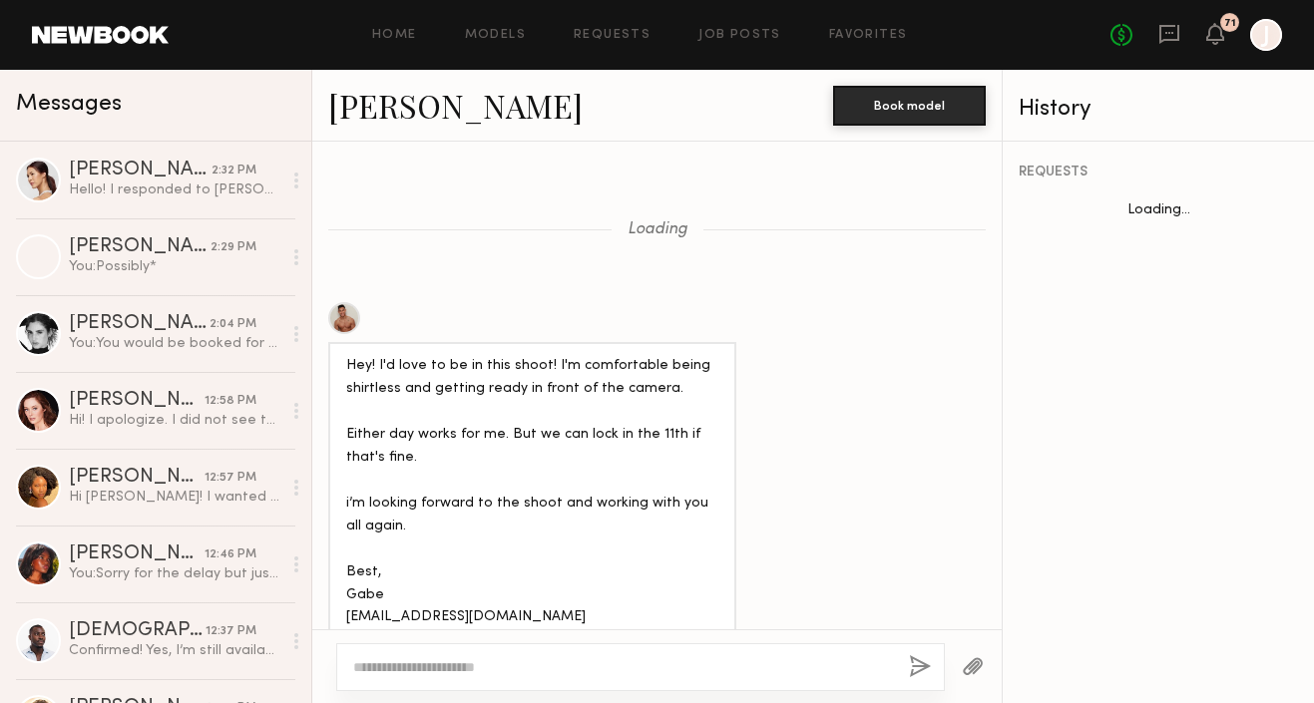
scroll to position [2120, 0]
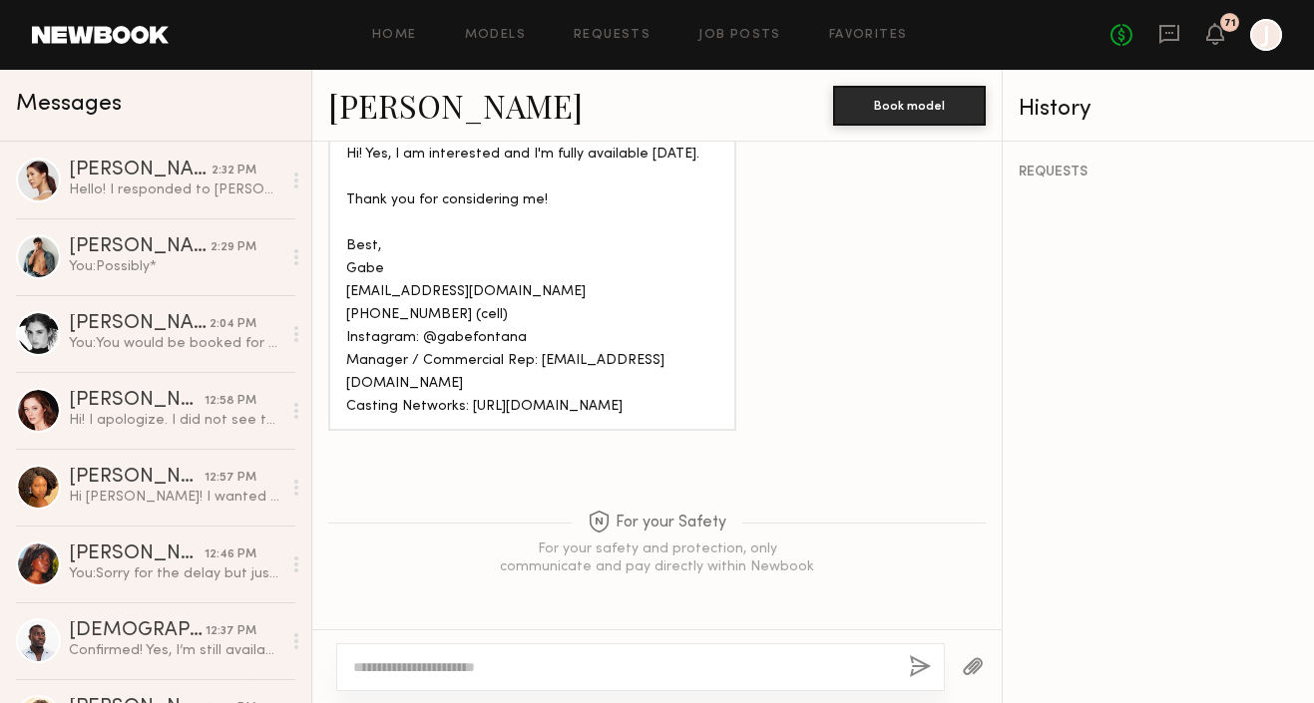
click at [467, 667] on textarea at bounding box center [623, 668] width 540 height 20
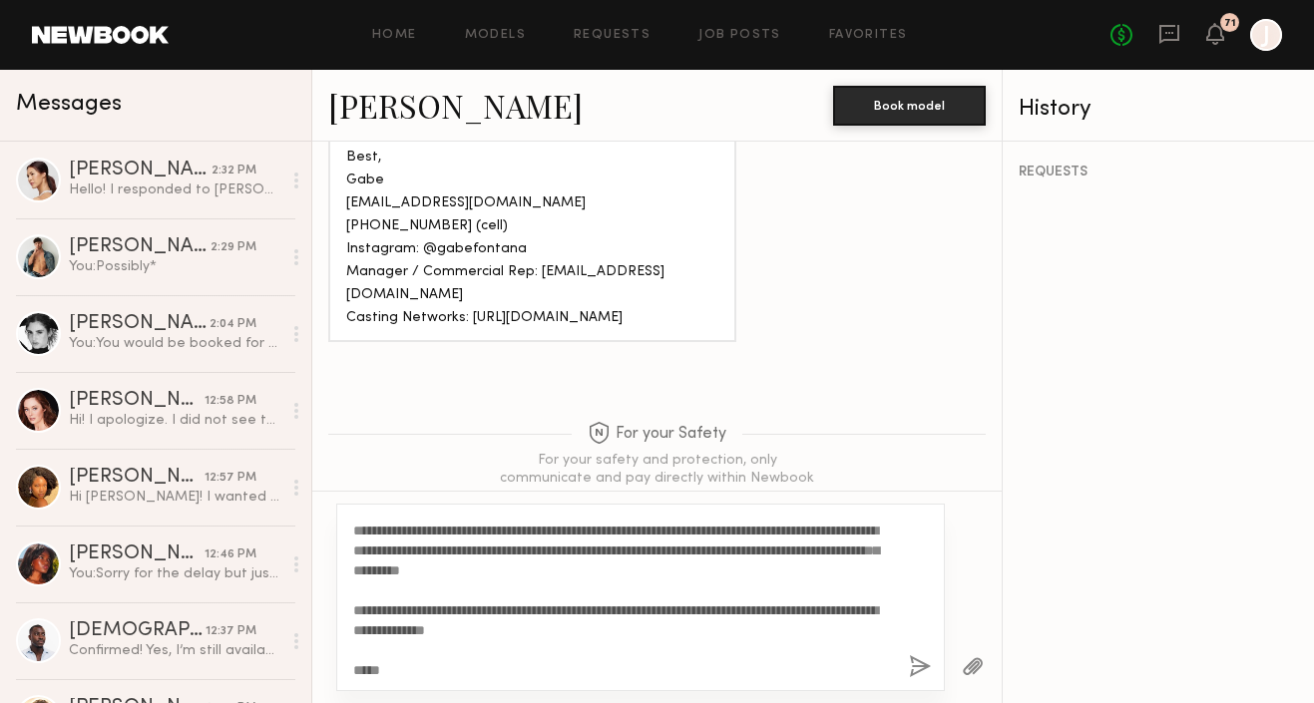
scroll to position [0, 0]
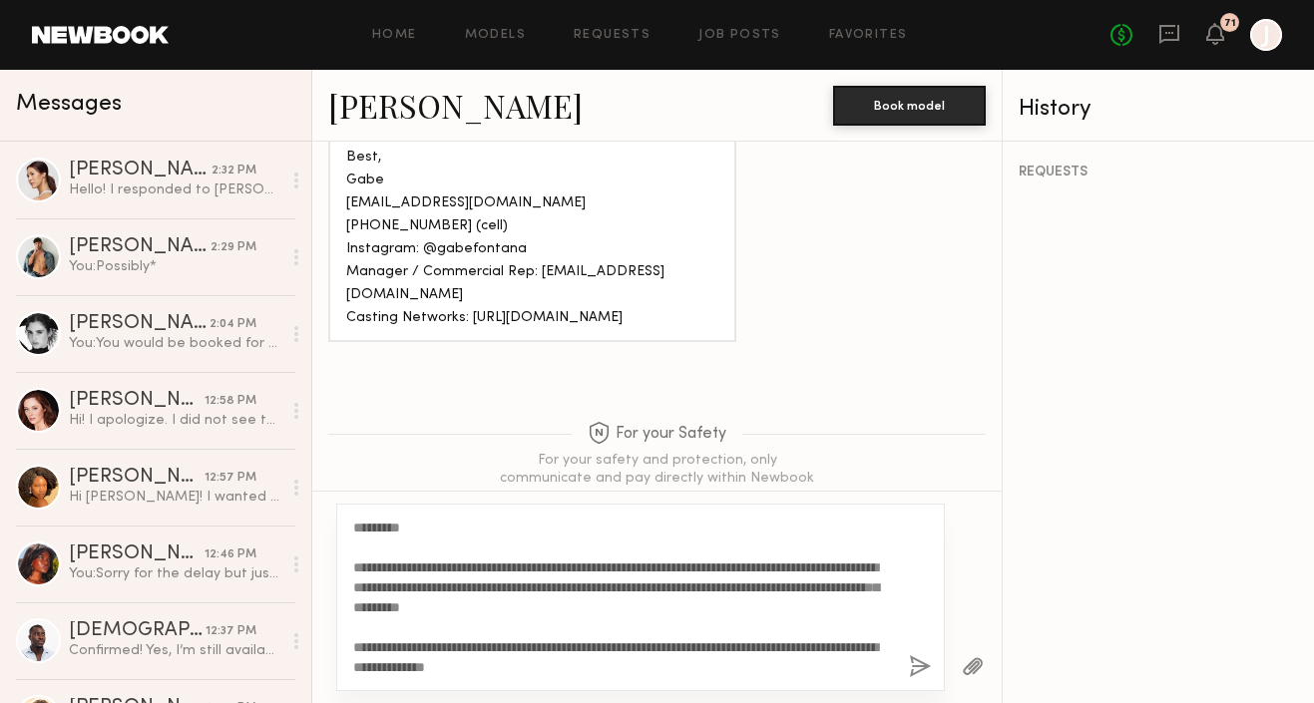
click at [646, 589] on textarea "**********" at bounding box center [623, 598] width 540 height 160
drag, startPoint x: 414, startPoint y: 668, endPoint x: 319, endPoint y: 465, distance: 223.6
click at [319, 465] on div "Loading Hey! I'd love to be in this shoot! I'm comfortable being shirtless and …" at bounding box center [656, 423] width 689 height 562
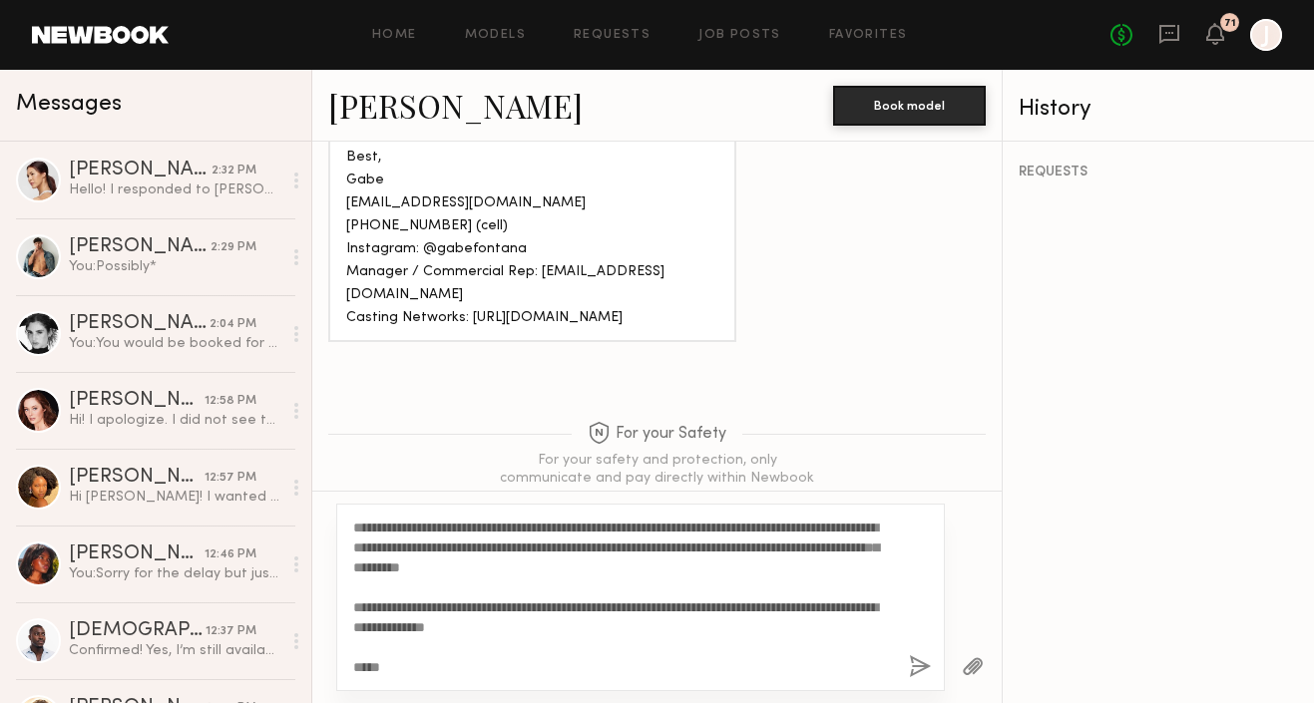
click at [591, 626] on textarea "**********" at bounding box center [623, 598] width 540 height 160
type textarea "**********"
click at [911, 672] on button "button" at bounding box center [920, 668] width 22 height 25
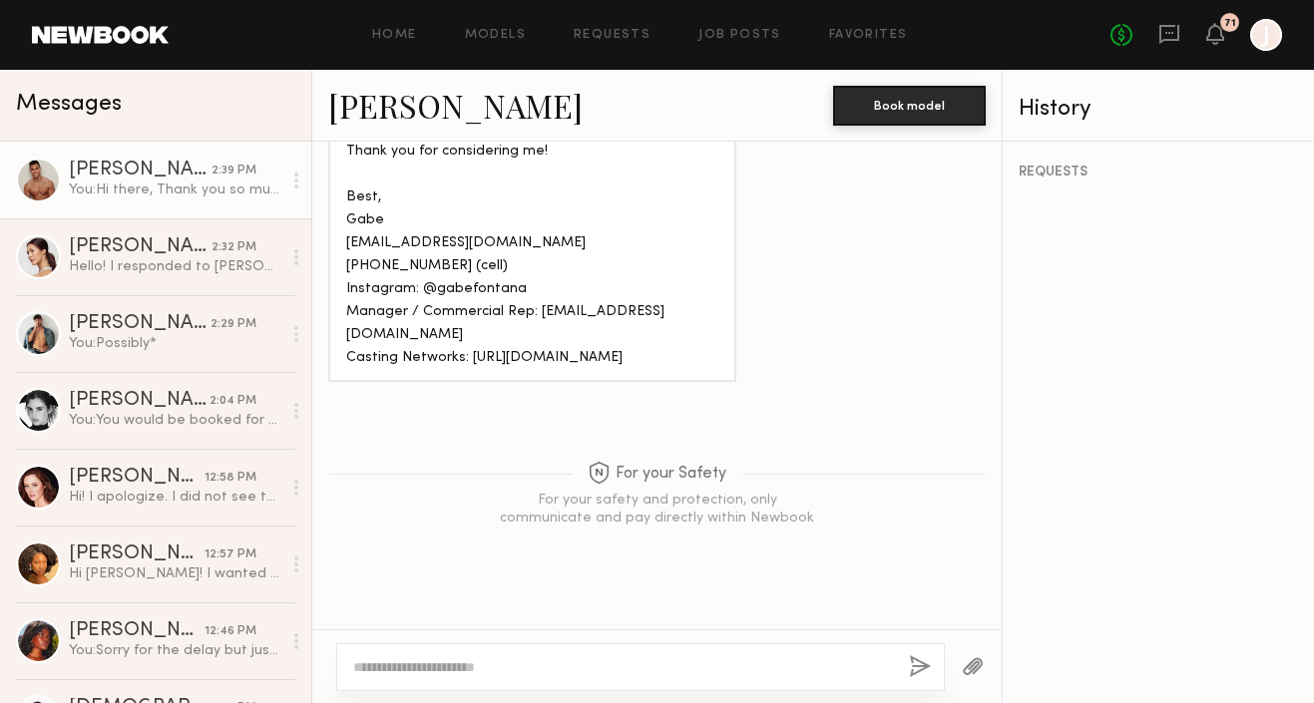
scroll to position [0, 0]
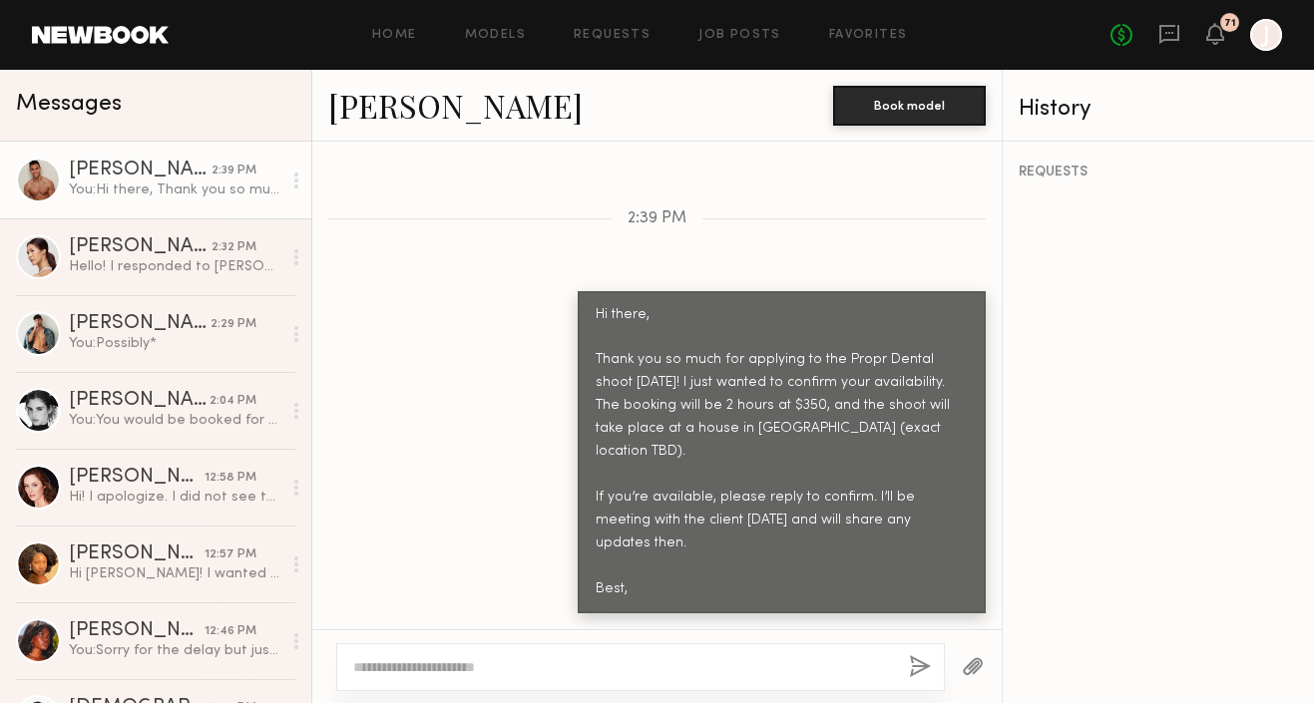
click at [499, 47] on div "Home Models Requests Job Posts Favorites Sign Out No fees up to $5,000 71 J" at bounding box center [726, 35] width 1114 height 32
click at [498, 38] on link "Models" at bounding box center [495, 35] width 61 height 13
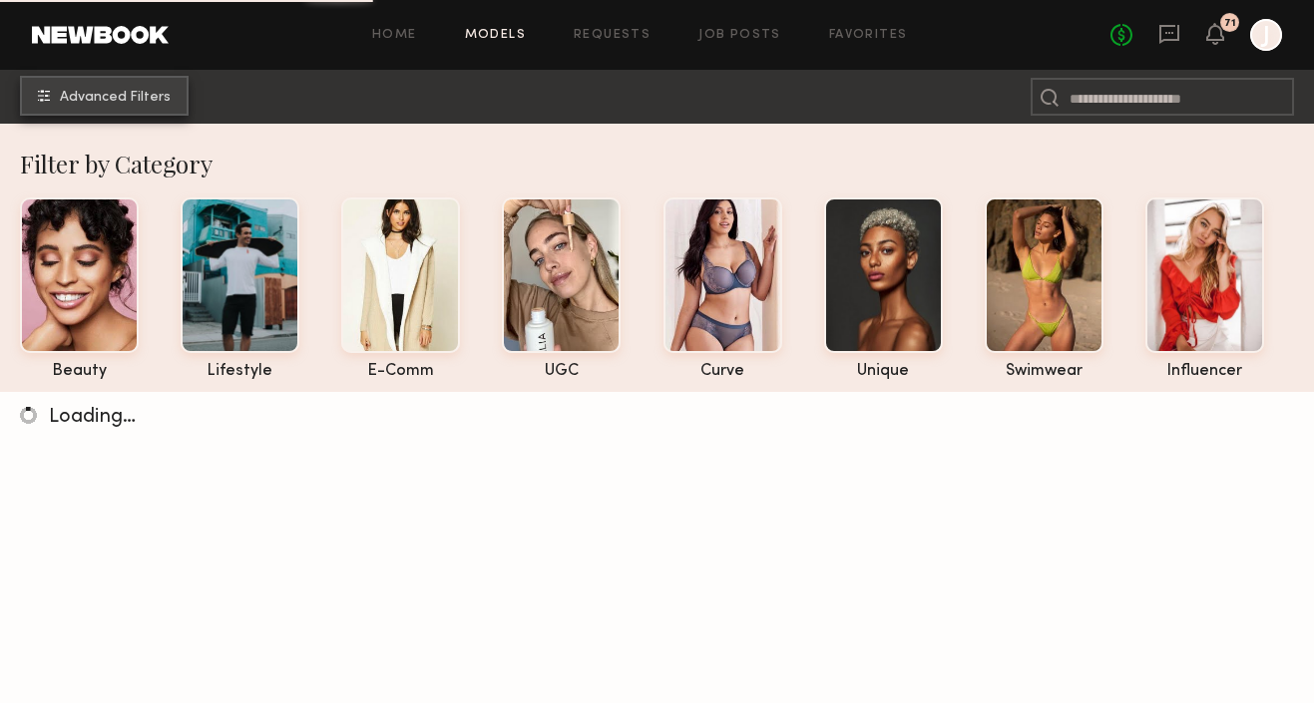
click at [116, 94] on span "Advanced Filters" at bounding box center [115, 98] width 111 height 14
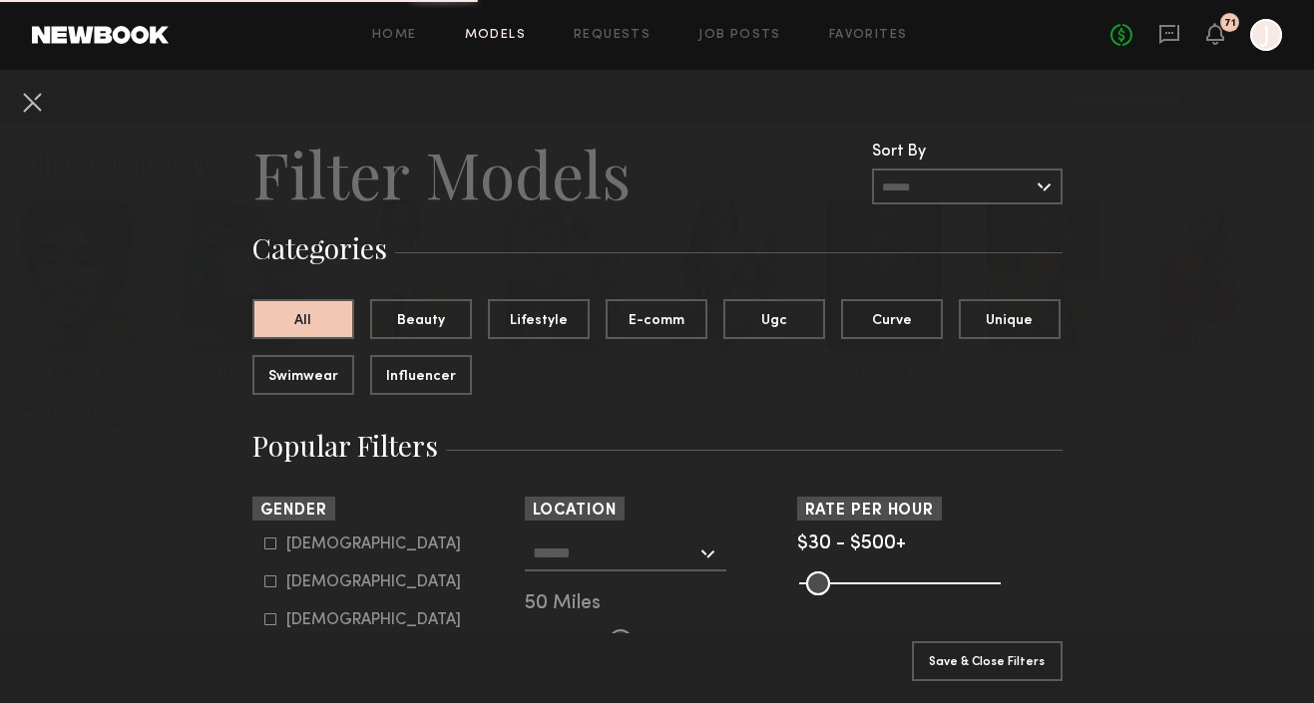
scroll to position [163, 0]
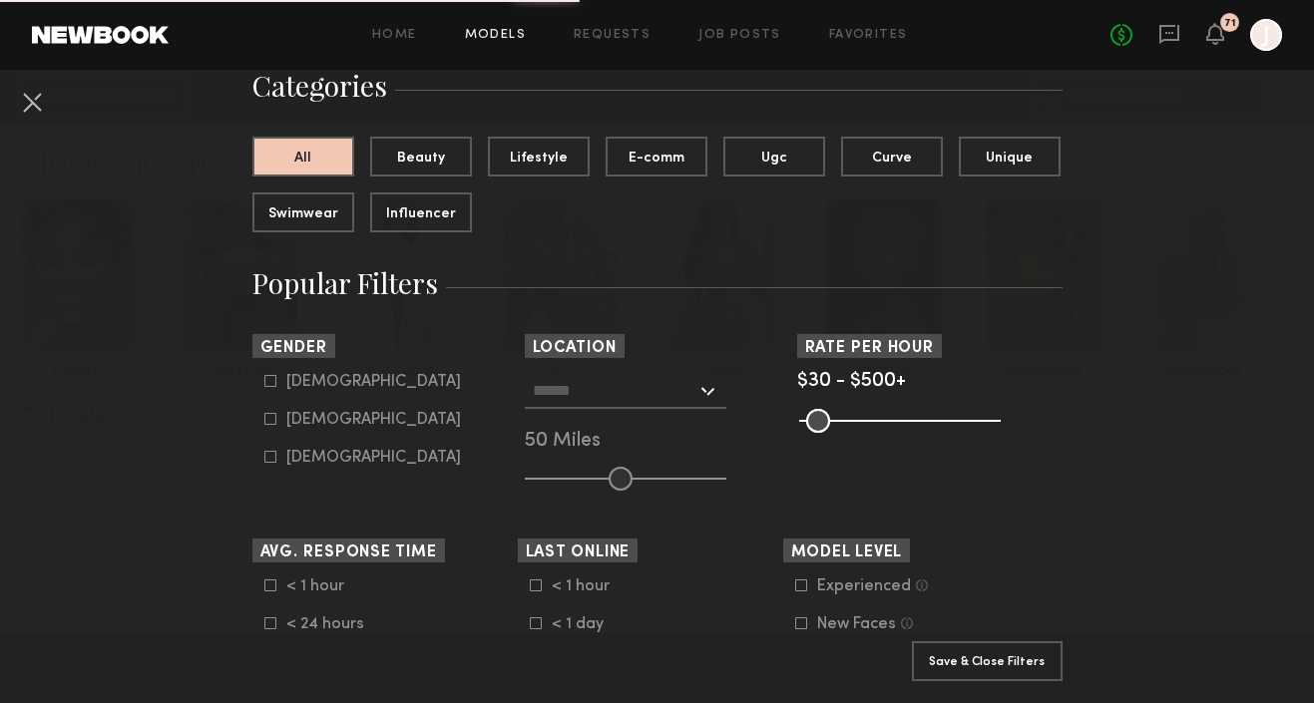
click at [273, 416] on icon at bounding box center [270, 419] width 12 height 12
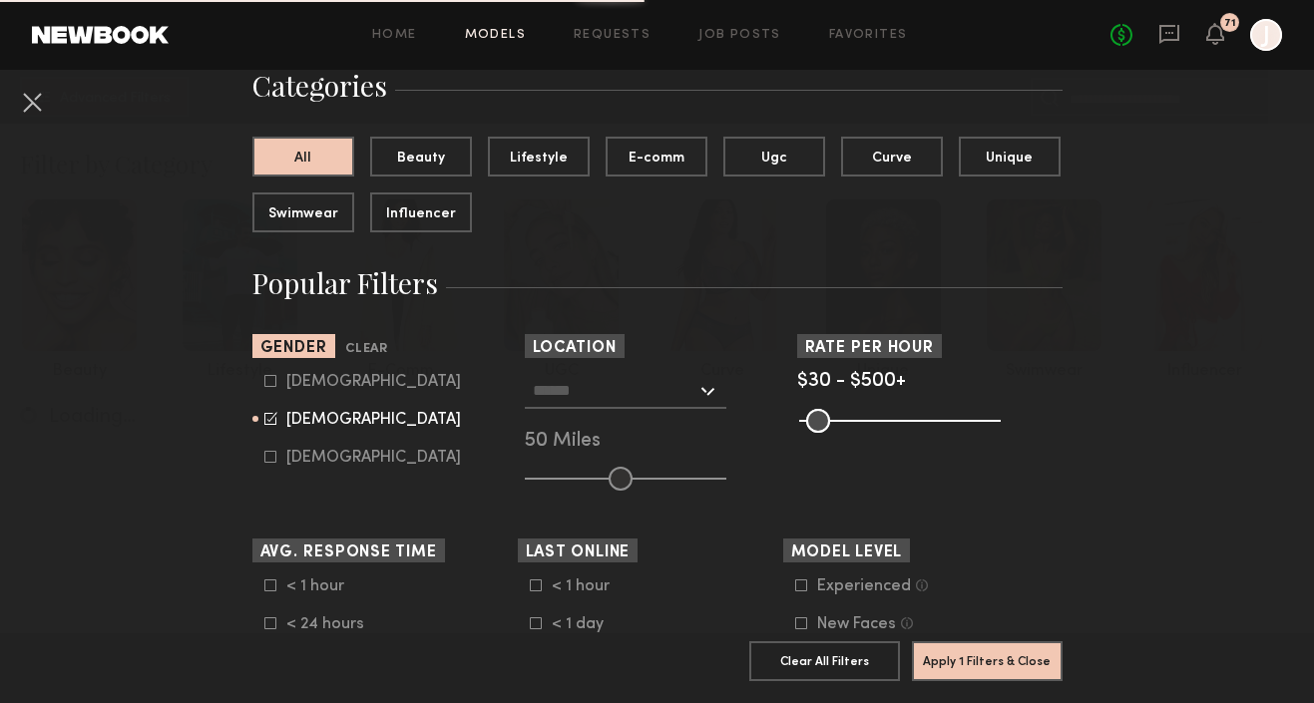
click at [270, 385] on icon at bounding box center [270, 381] width 12 height 12
type input "**"
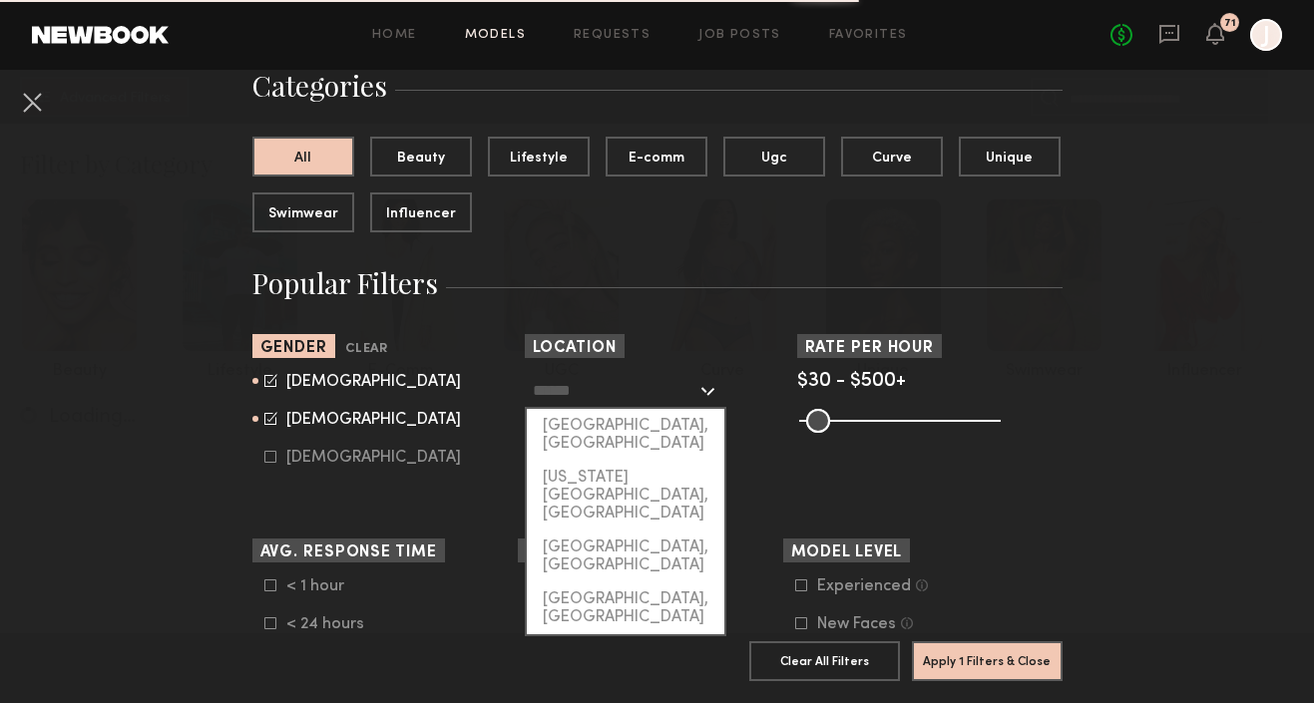
click at [624, 378] on input "text" at bounding box center [615, 390] width 164 height 34
click at [612, 423] on div "[GEOGRAPHIC_DATA], [GEOGRAPHIC_DATA]" at bounding box center [626, 435] width 198 height 52
type input "**********"
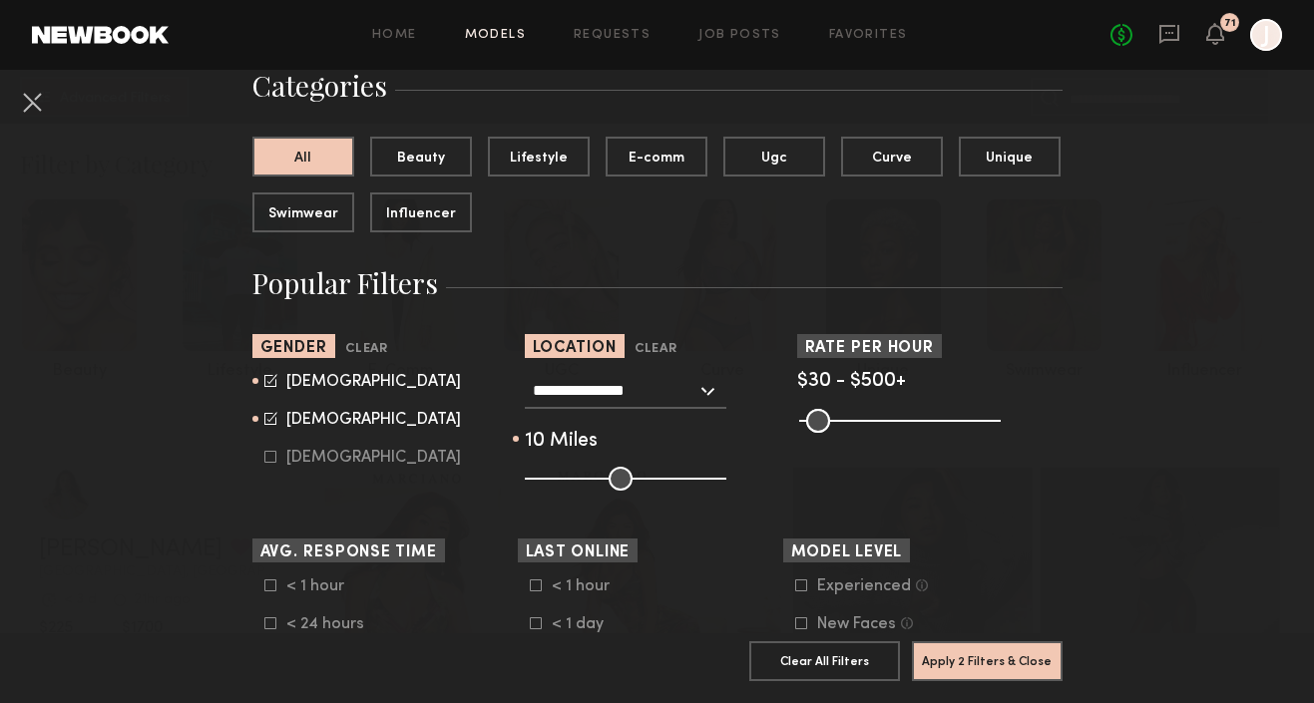
drag, startPoint x: 617, startPoint y: 484, endPoint x: 543, endPoint y: 484, distance: 73.8
type input "**"
click at [543, 484] on input "range" at bounding box center [626, 479] width 202 height 24
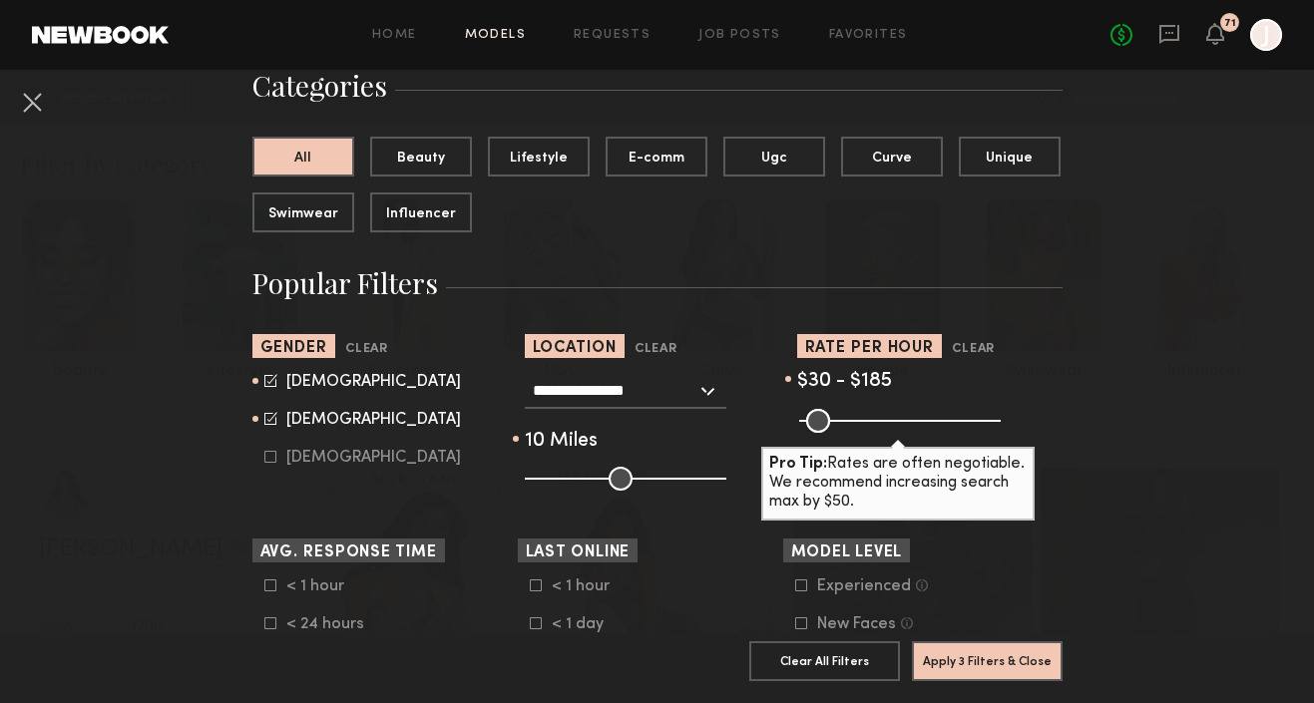
drag, startPoint x: 985, startPoint y: 421, endPoint x: 869, endPoint y: 420, distance: 115.8
type input "***"
click at [869, 420] on input "range" at bounding box center [900, 421] width 202 height 24
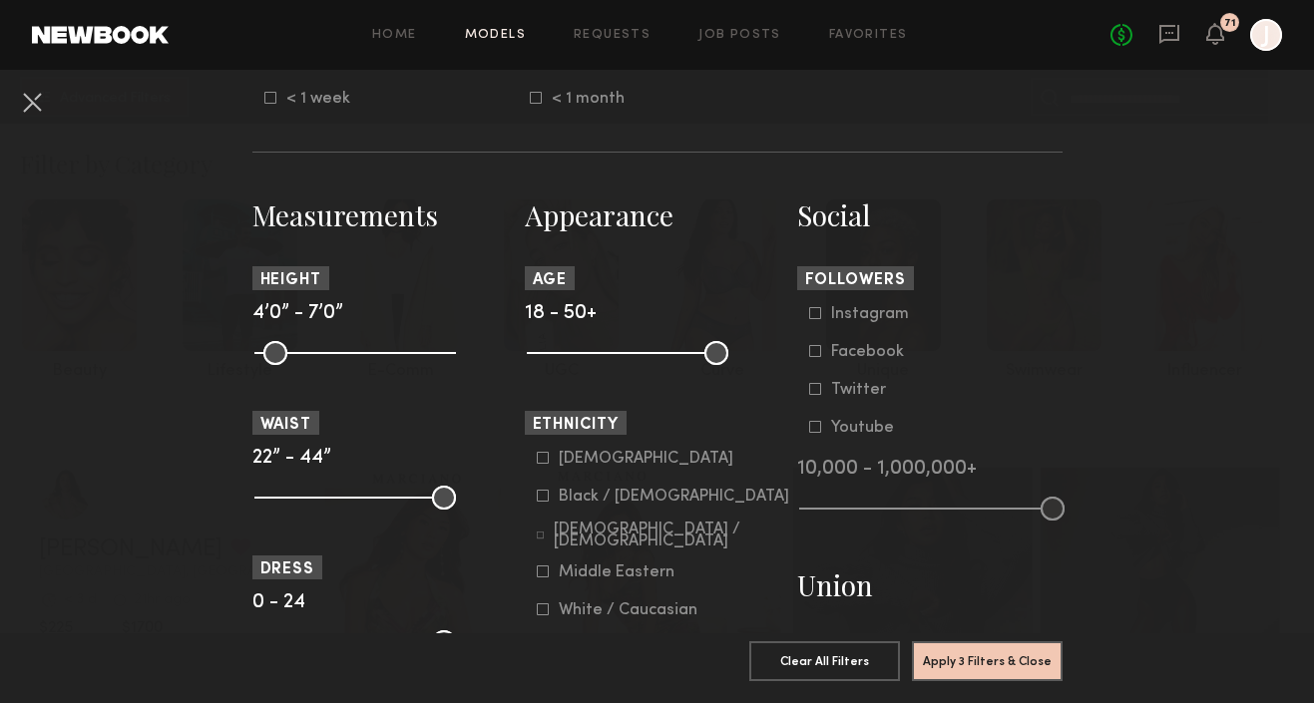
scroll to position [774, 0]
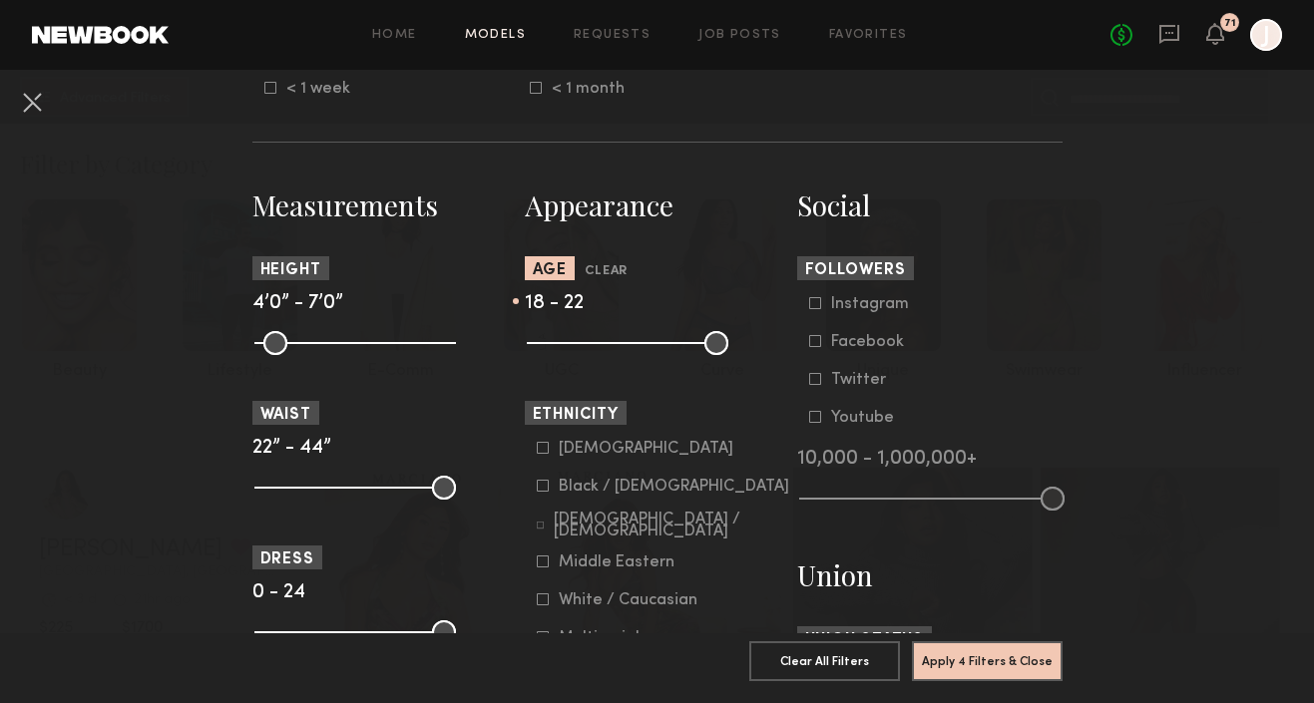
drag, startPoint x: 706, startPoint y: 349, endPoint x: 562, endPoint y: 343, distance: 144.8
type input "**"
click at [562, 343] on input "range" at bounding box center [628, 343] width 202 height 24
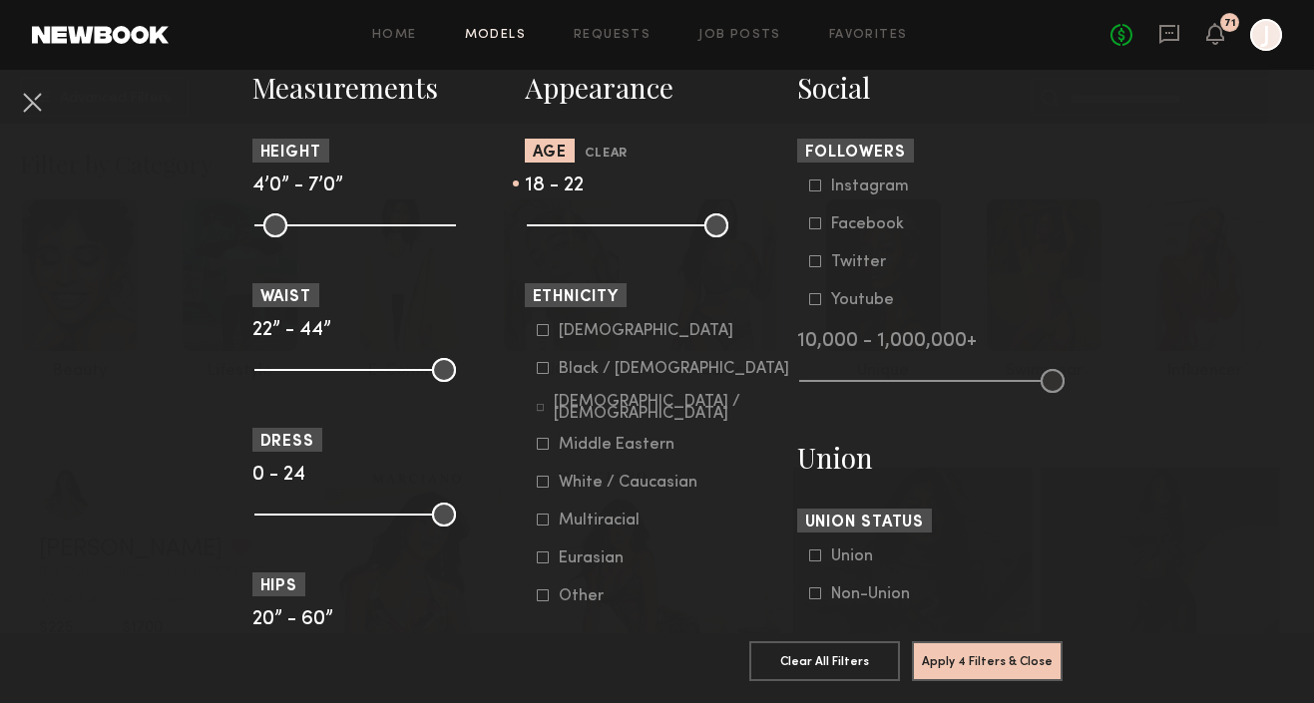
click at [537, 373] on icon at bounding box center [542, 368] width 11 height 11
click at [544, 450] on icon at bounding box center [543, 444] width 12 height 12
click at [541, 369] on icon at bounding box center [543, 367] width 13 height 13
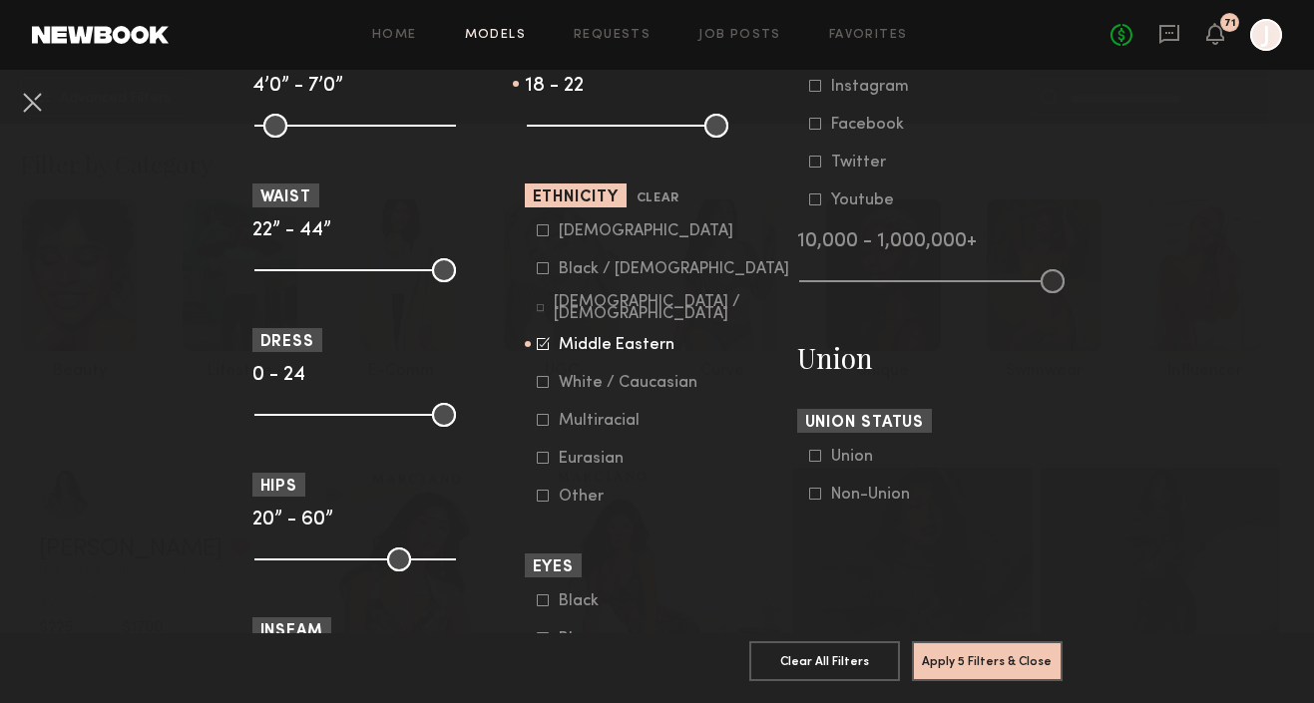
scroll to position [1034, 0]
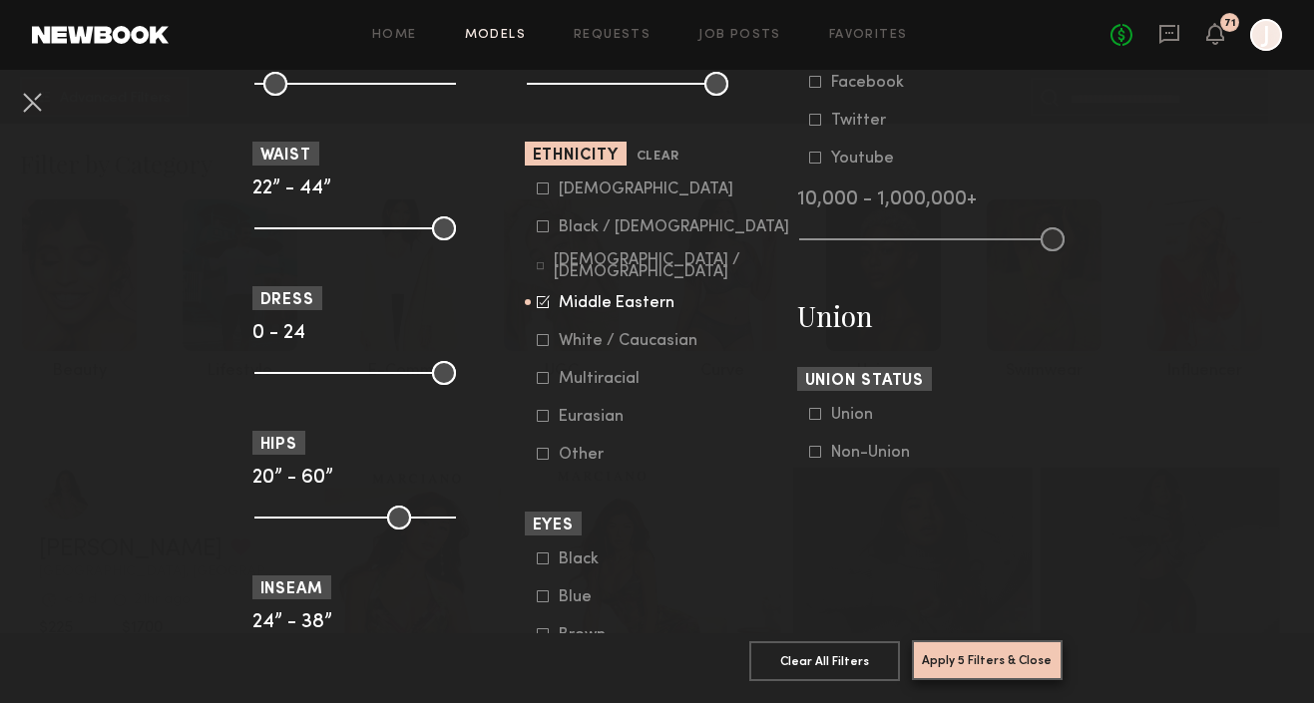
click at [998, 663] on button "Apply 5 Filters & Close" at bounding box center [987, 661] width 151 height 40
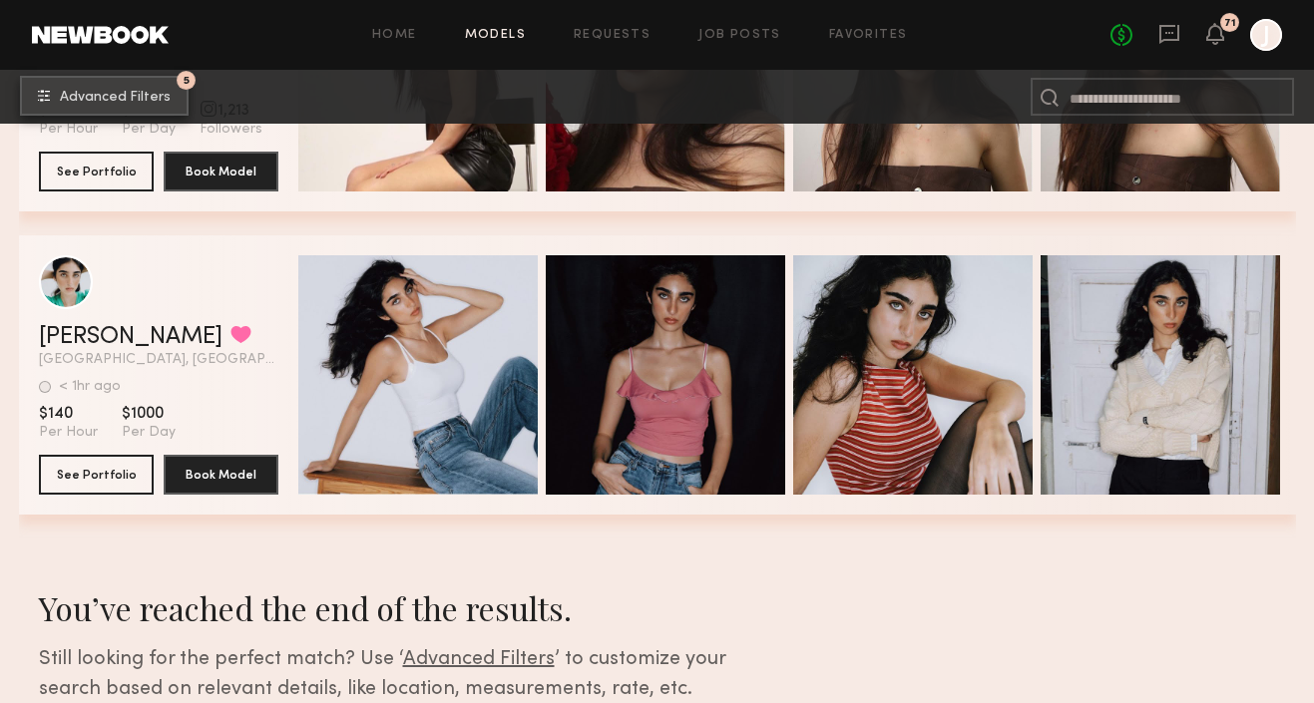
scroll to position [2361, 0]
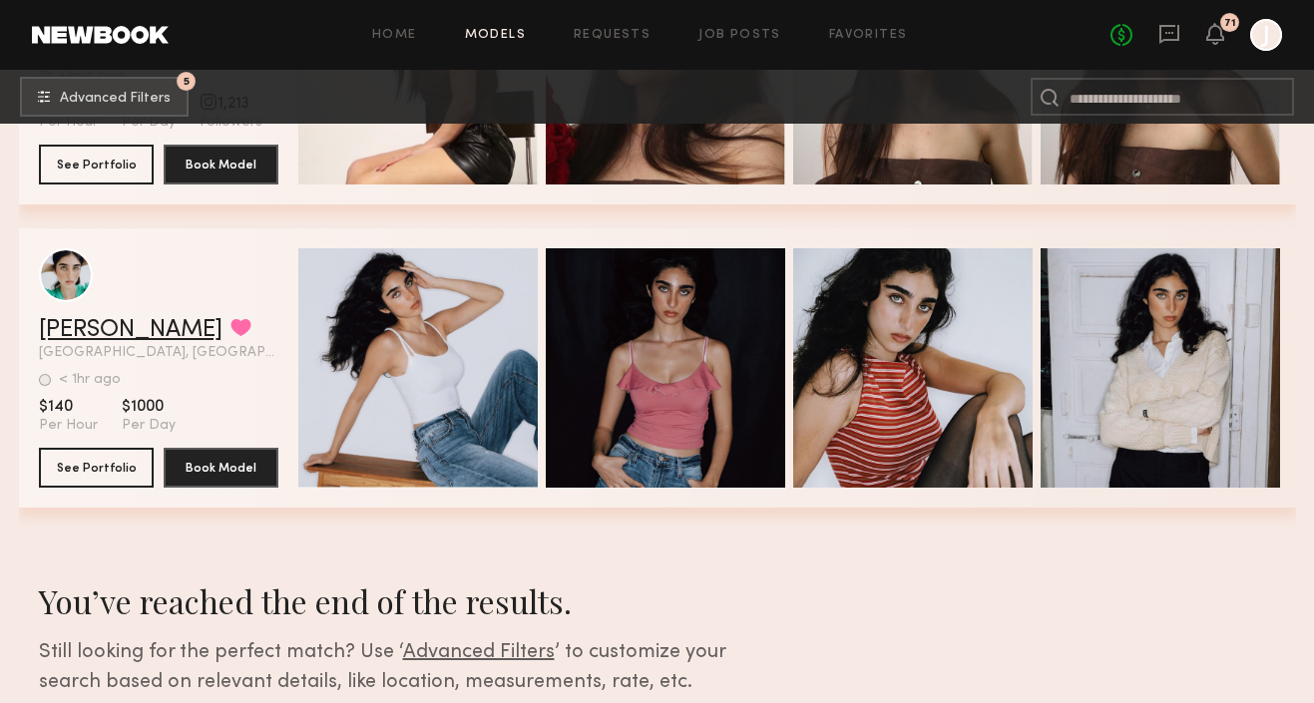
click at [56, 328] on link "Mia T." at bounding box center [131, 330] width 184 height 24
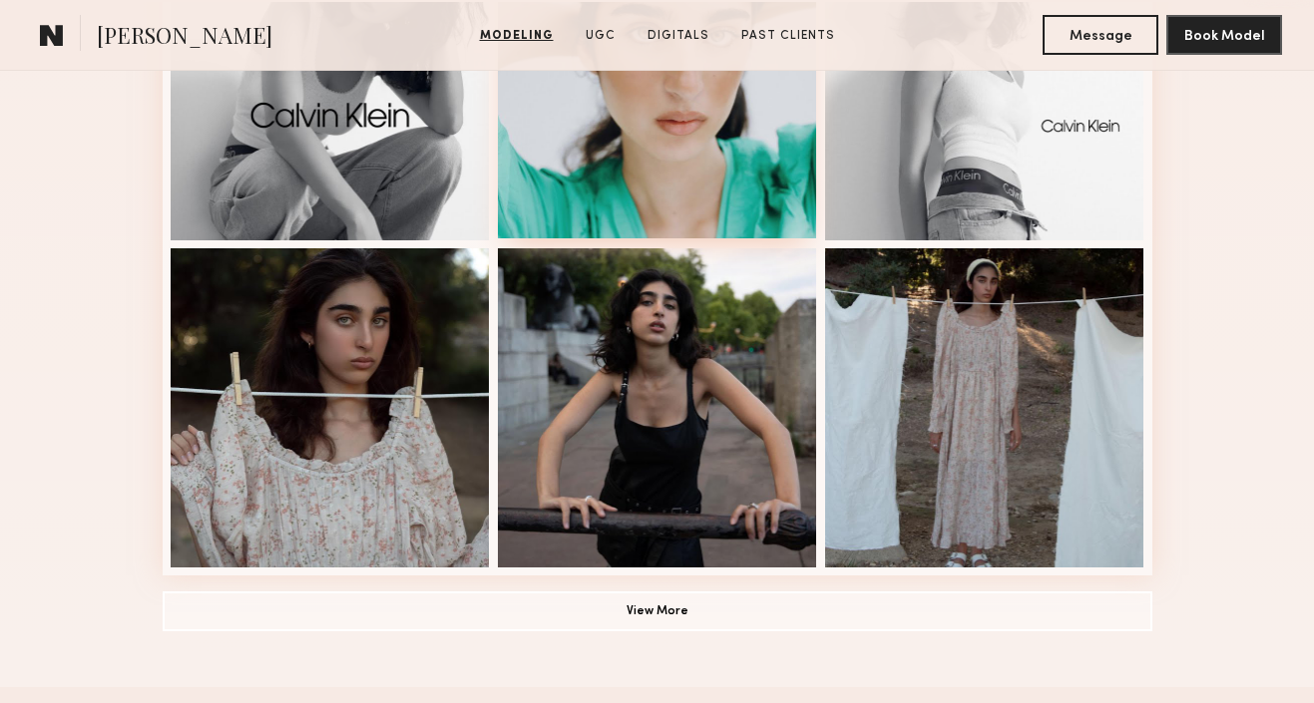
scroll to position [1371, 0]
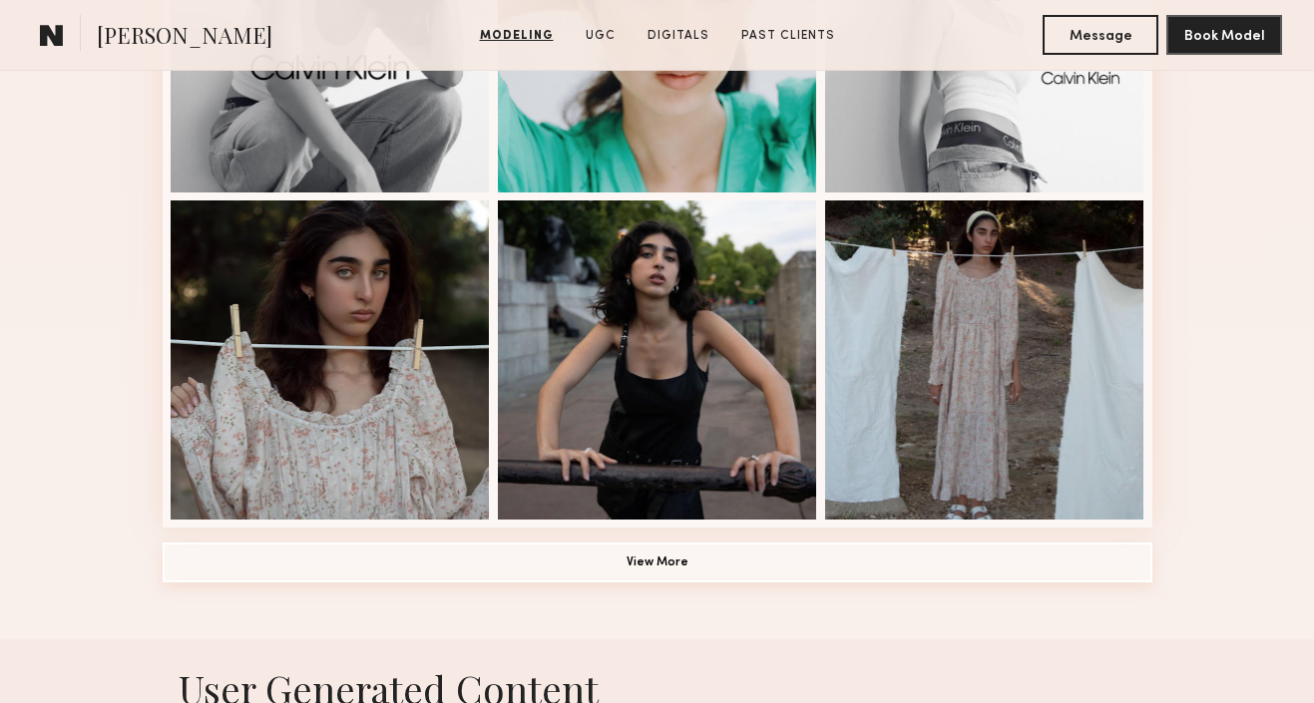
click at [696, 571] on button "View More" at bounding box center [658, 563] width 990 height 40
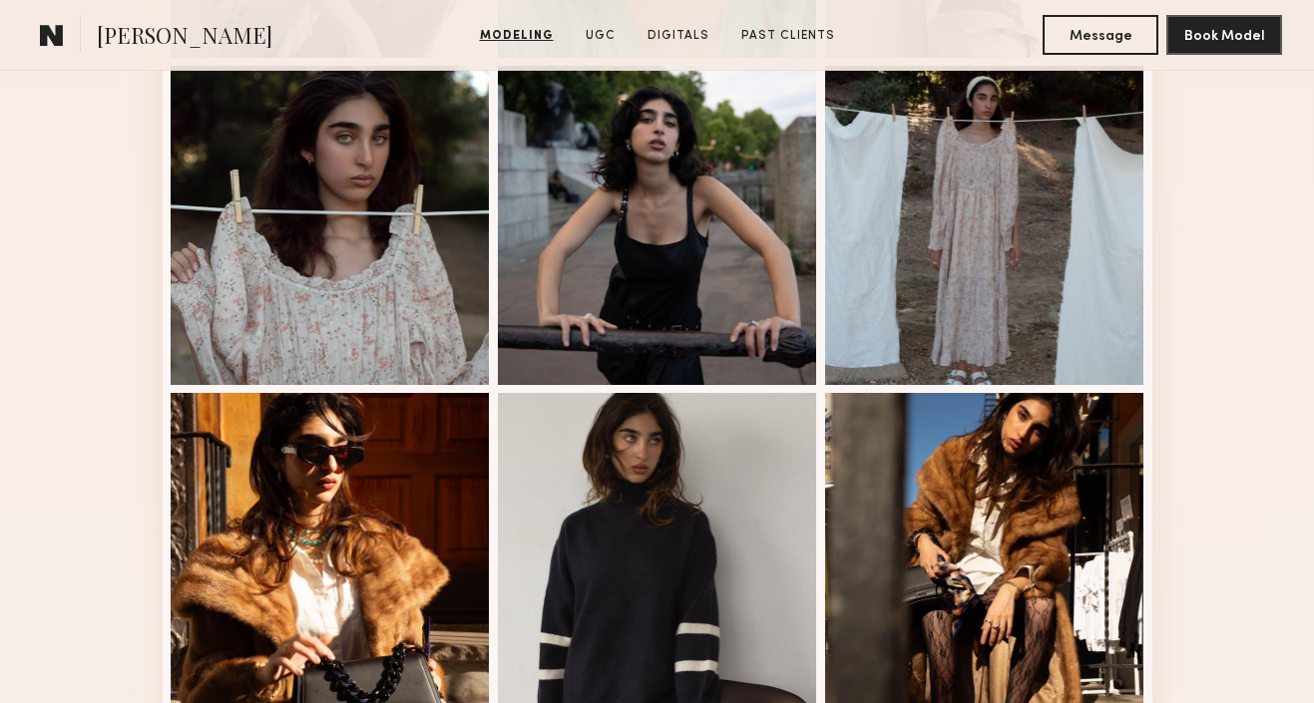
scroll to position [1498, 0]
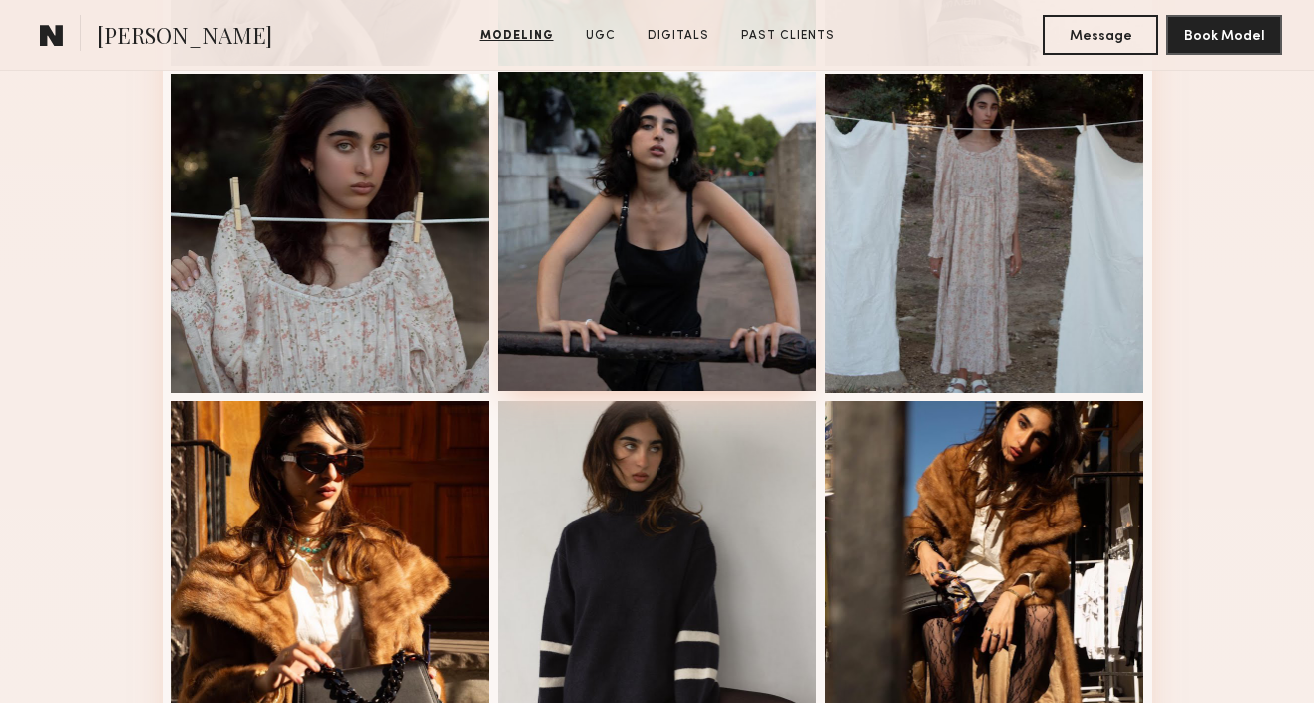
click at [717, 287] on div at bounding box center [657, 231] width 319 height 319
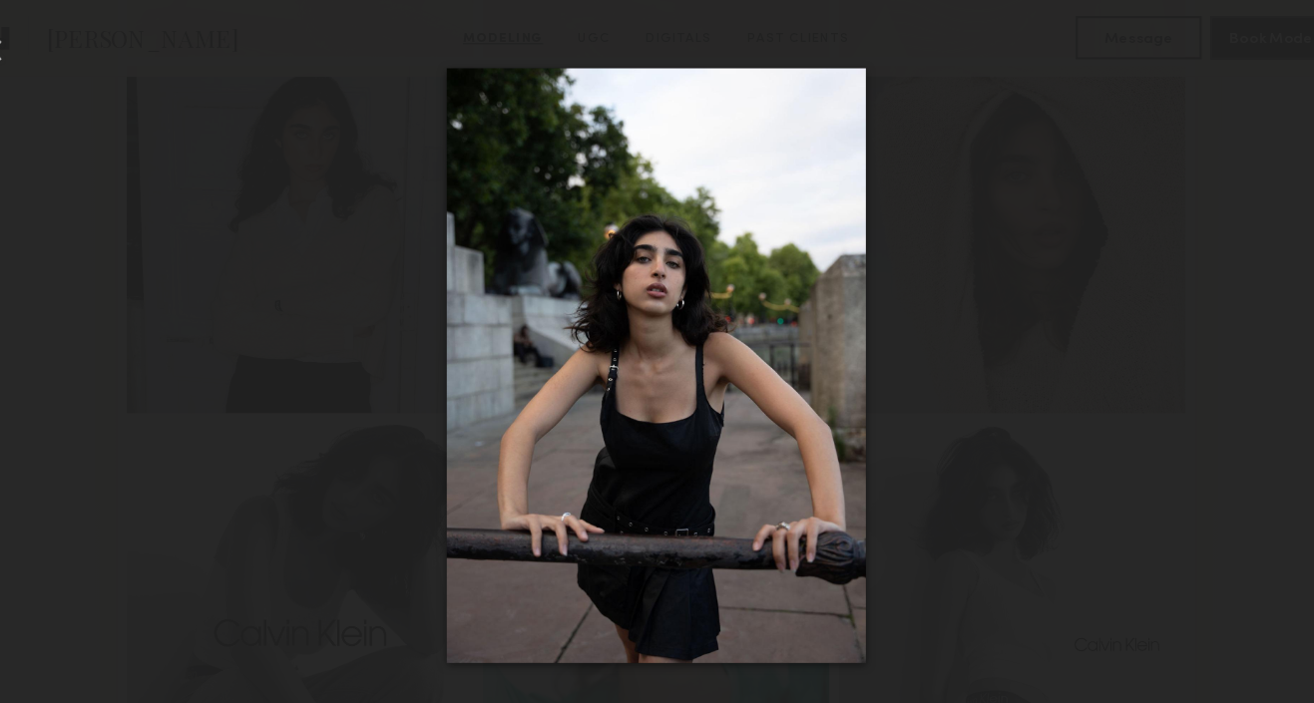
scroll to position [724, 0]
click at [218, 147] on div at bounding box center [657, 336] width 1314 height 608
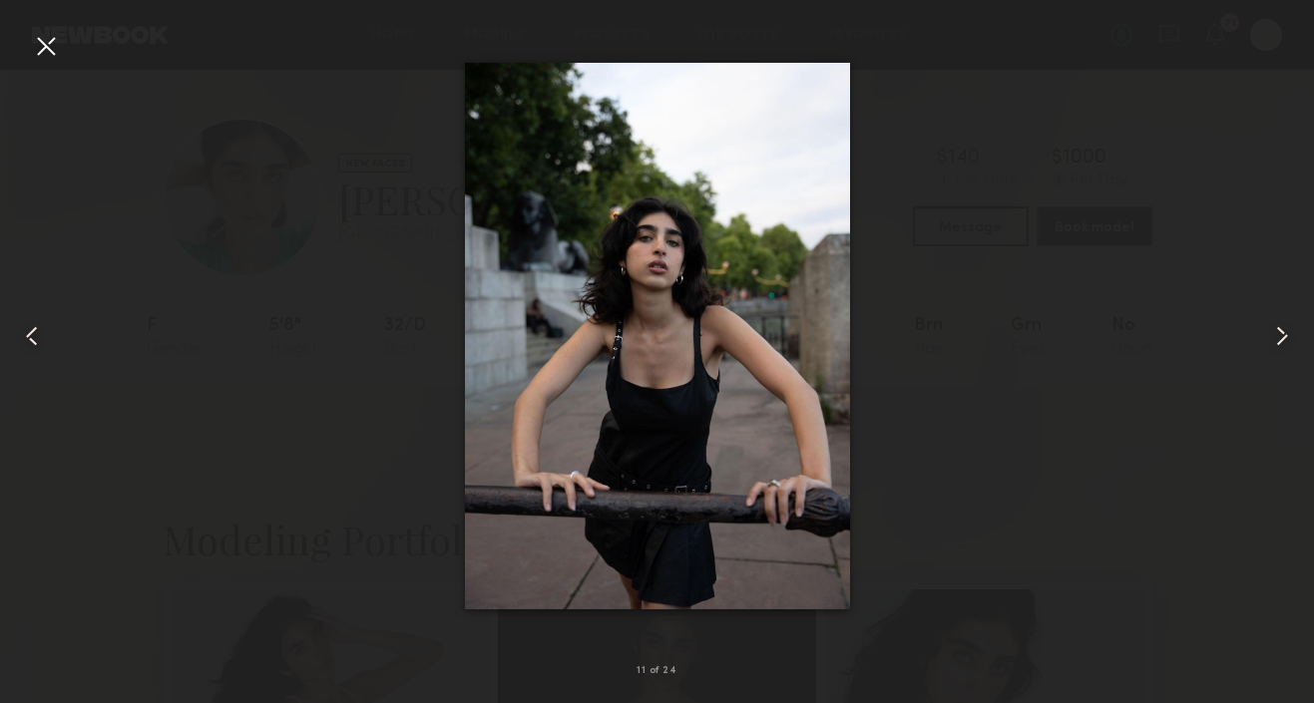
click at [62, 47] on div at bounding box center [657, 336] width 1314 height 608
click at [50, 46] on div at bounding box center [46, 46] width 32 height 32
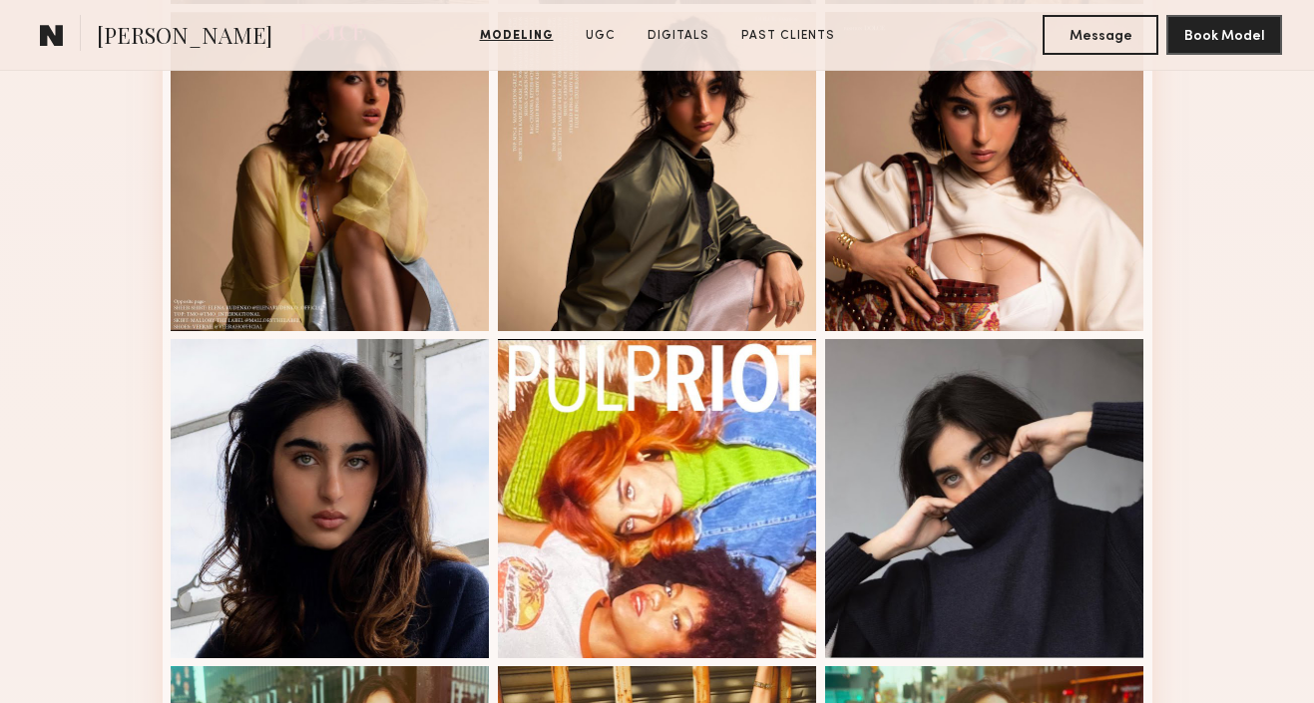
scroll to position [2174, 0]
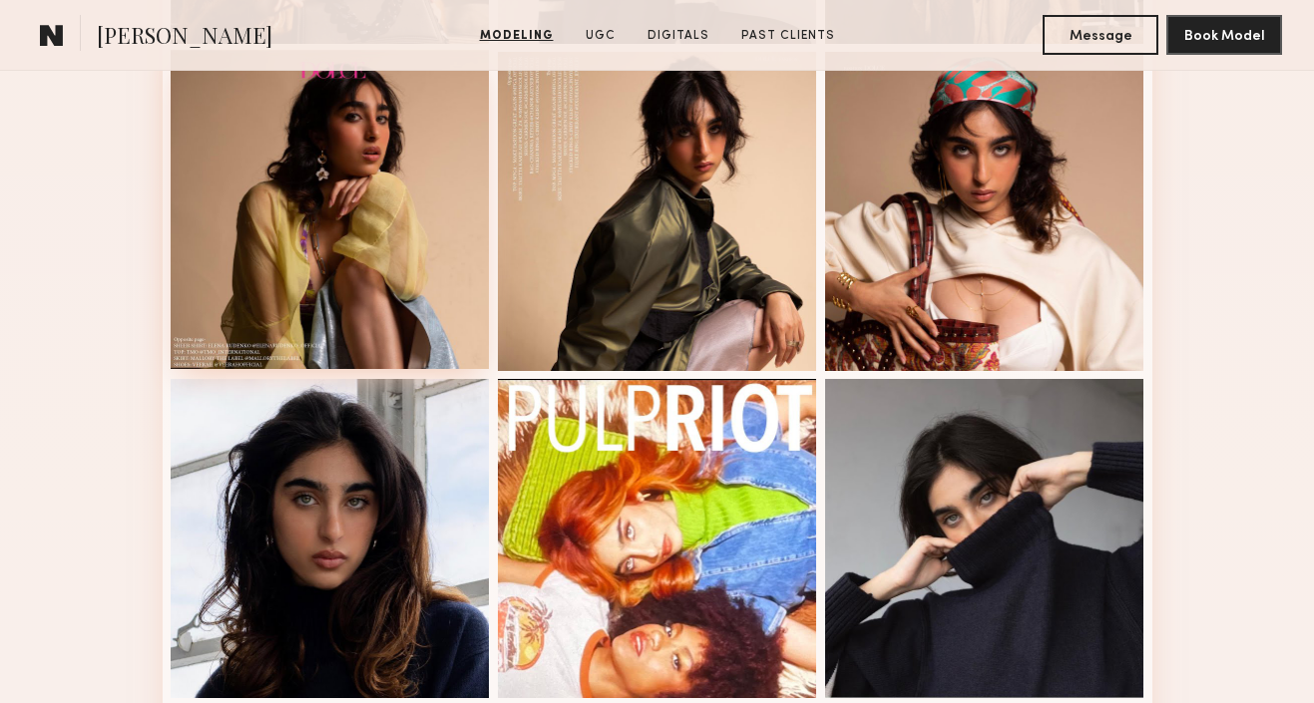
click at [355, 261] on div at bounding box center [330, 209] width 319 height 319
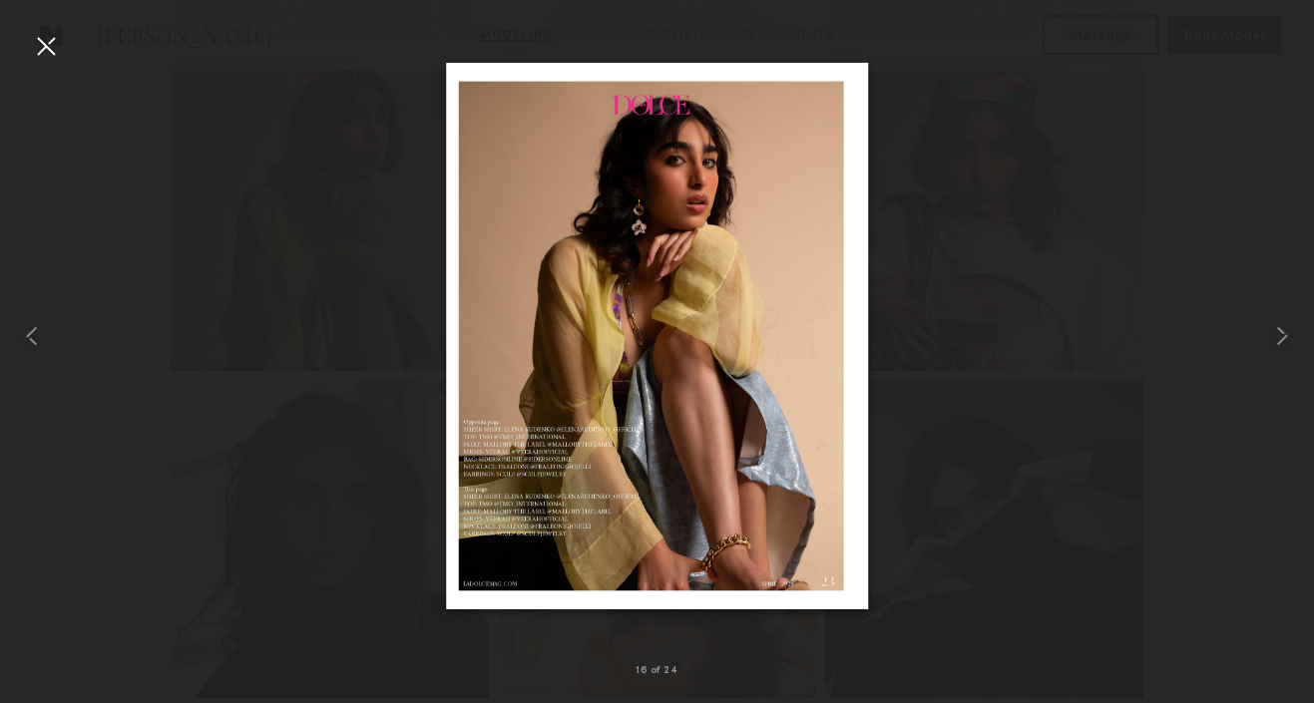
click at [43, 49] on div at bounding box center [46, 46] width 32 height 32
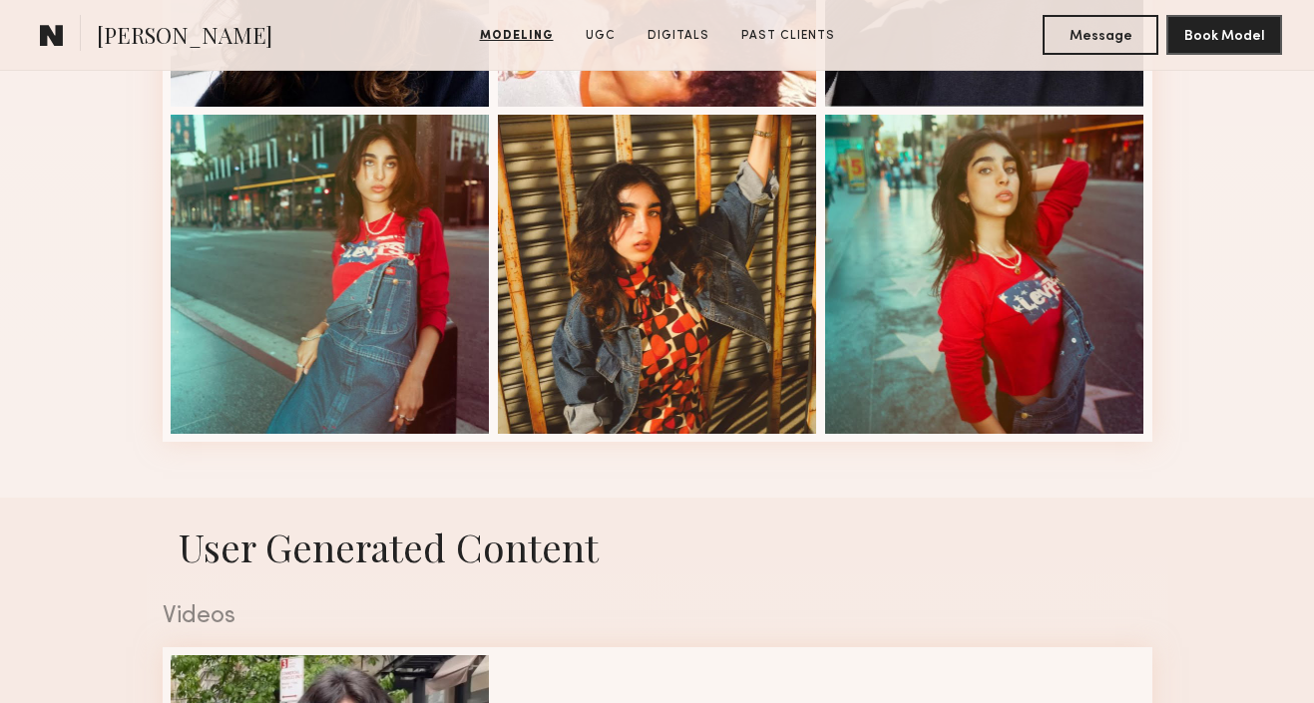
scroll to position [2770, 0]
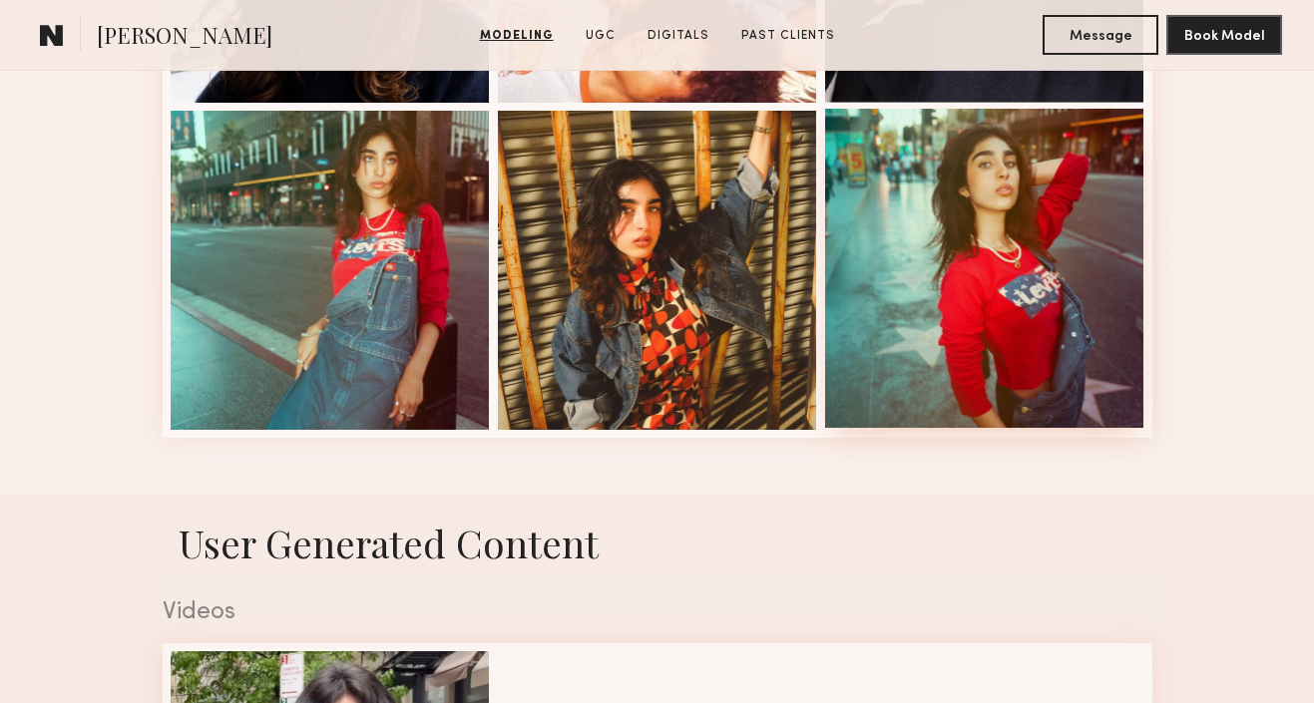
click at [869, 235] on div at bounding box center [984, 268] width 319 height 319
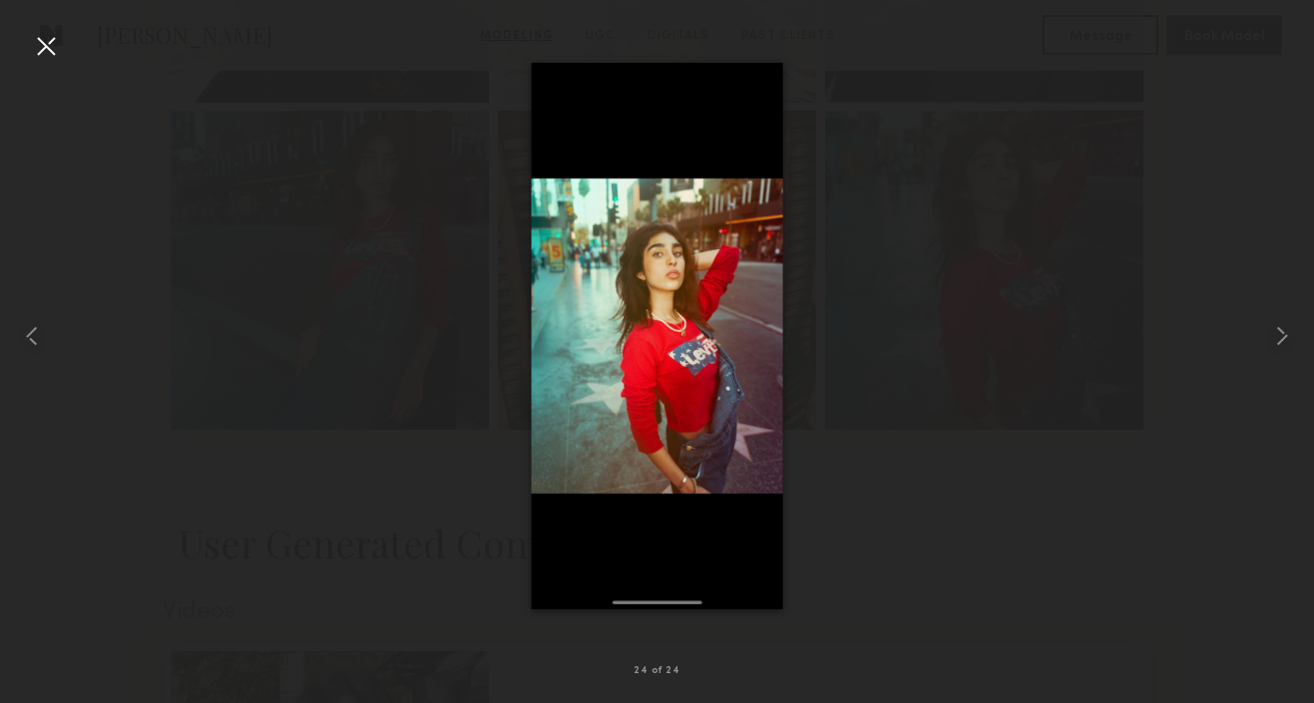
click at [53, 64] on div at bounding box center [657, 336] width 1314 height 608
click at [49, 52] on div at bounding box center [46, 46] width 32 height 32
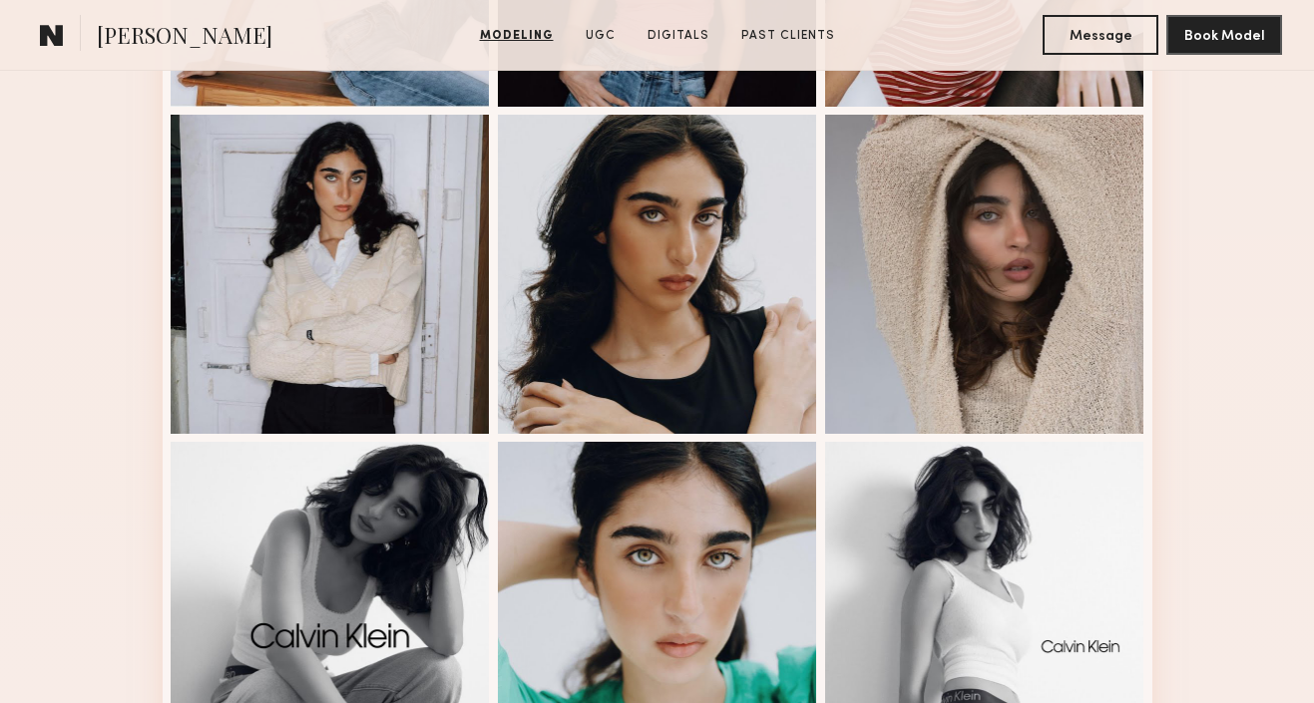
scroll to position [785, 0]
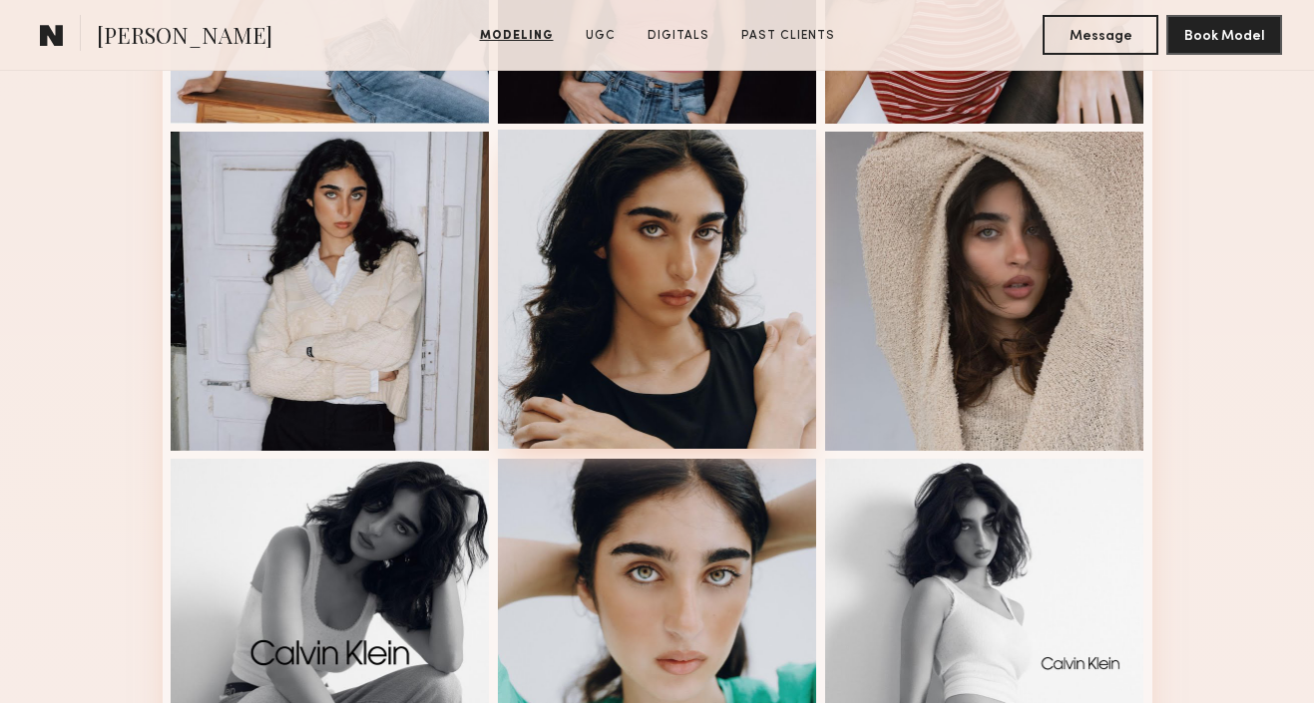
click at [627, 359] on div at bounding box center [657, 289] width 319 height 319
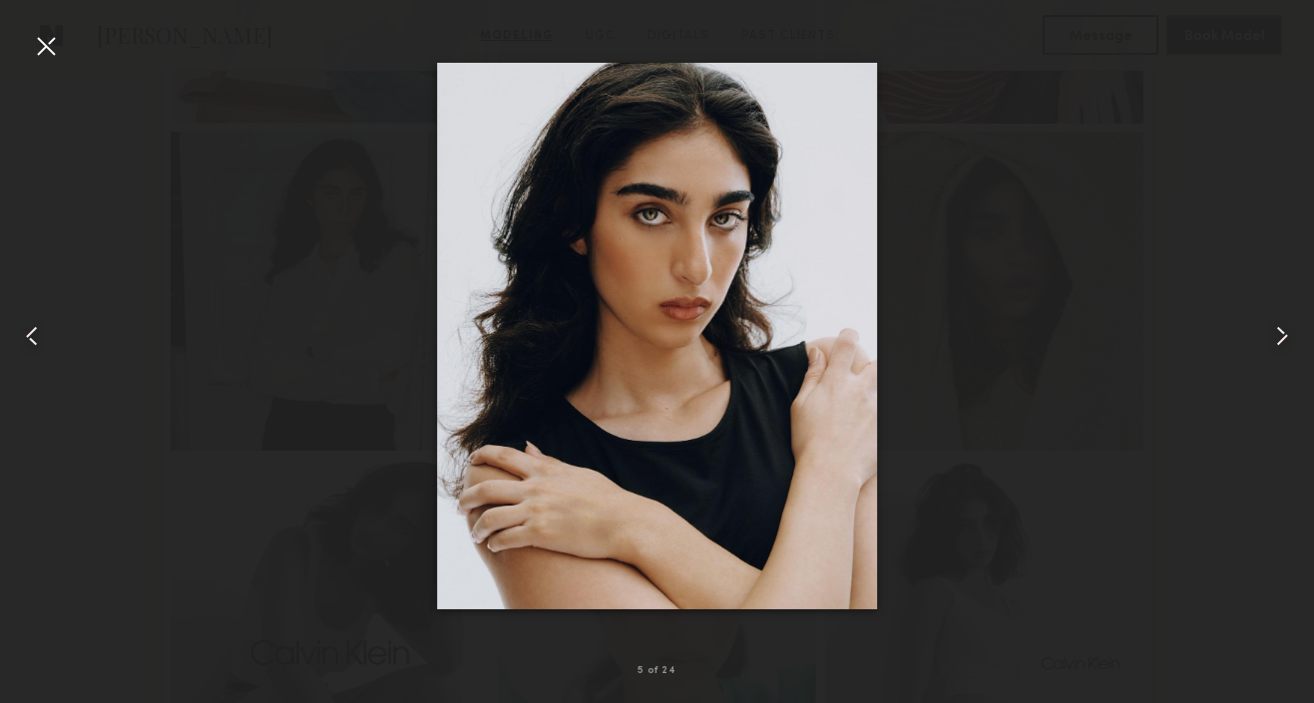
click at [42, 40] on div at bounding box center [46, 46] width 32 height 32
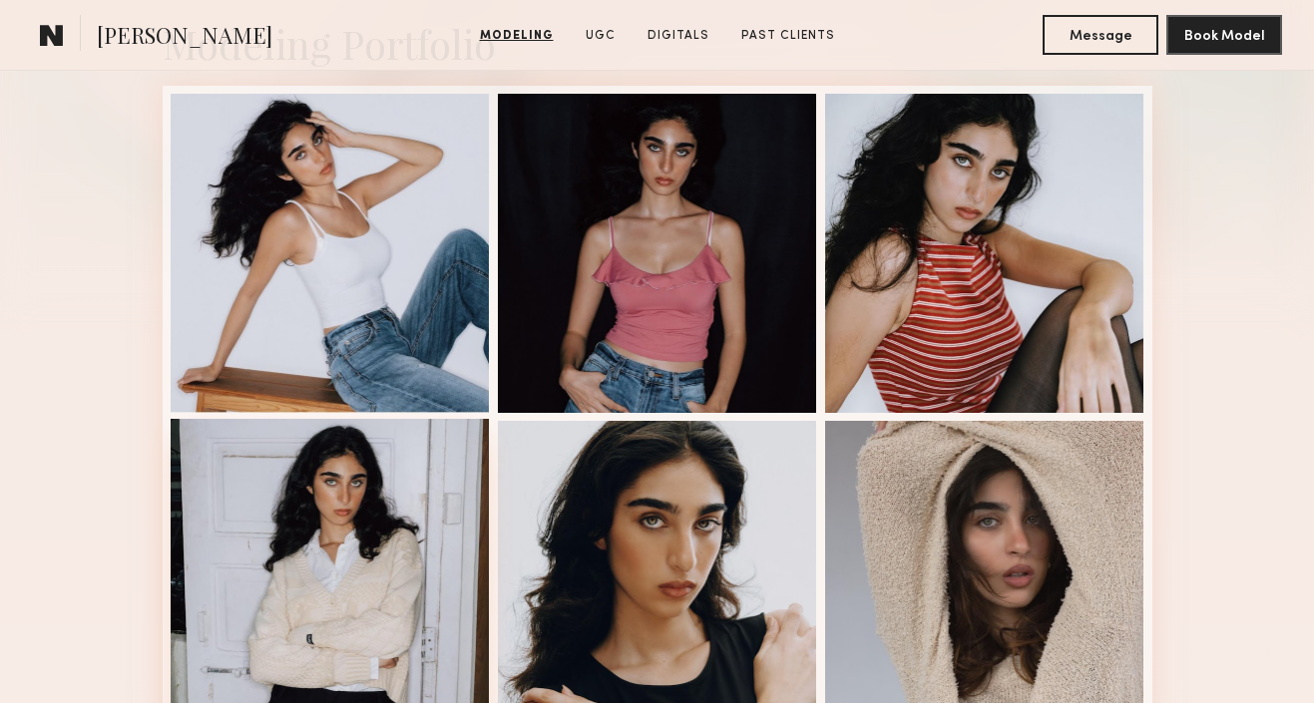
scroll to position [476, 0]
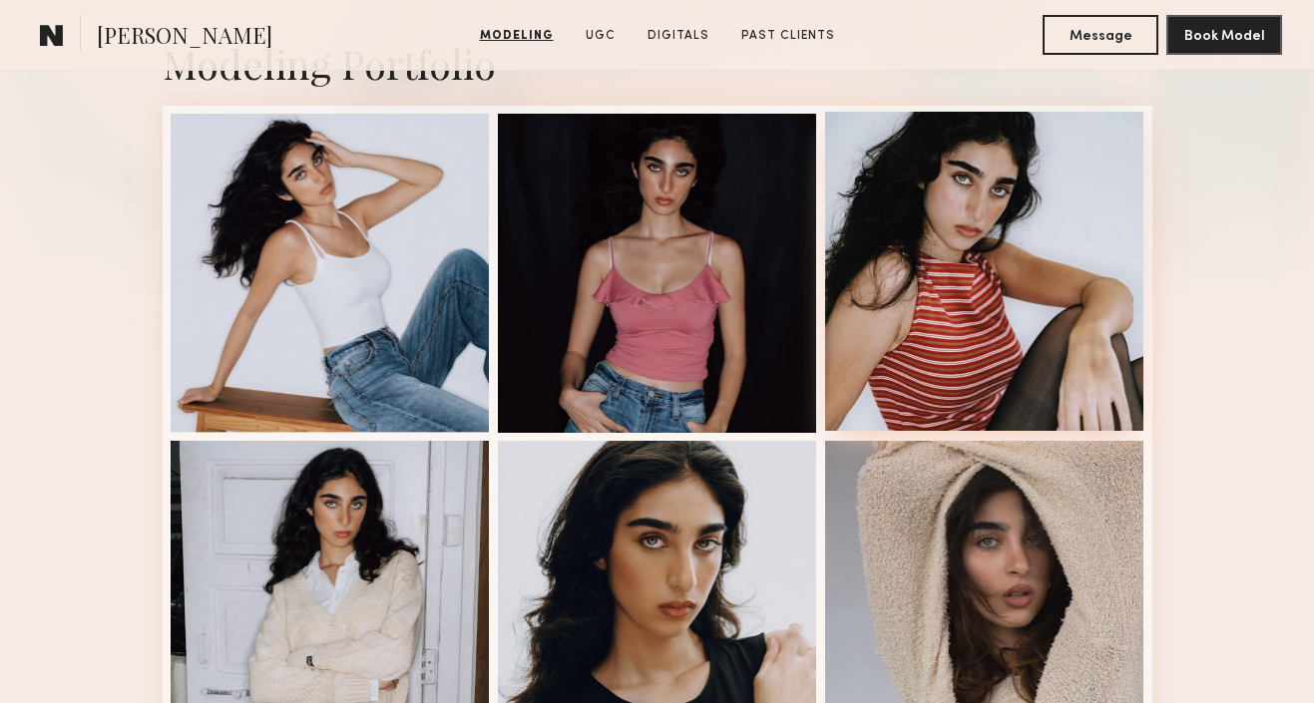
click at [993, 337] on div at bounding box center [984, 271] width 319 height 319
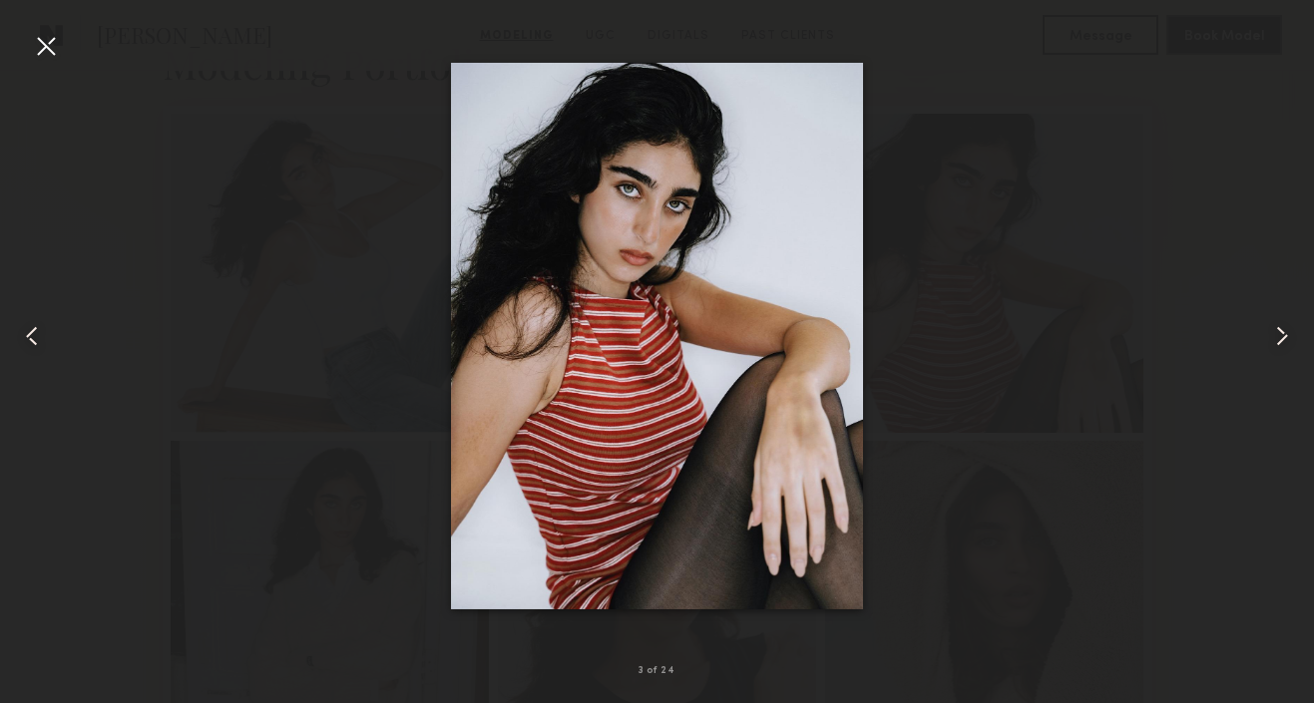
click at [30, 42] on div at bounding box center [46, 46] width 32 height 32
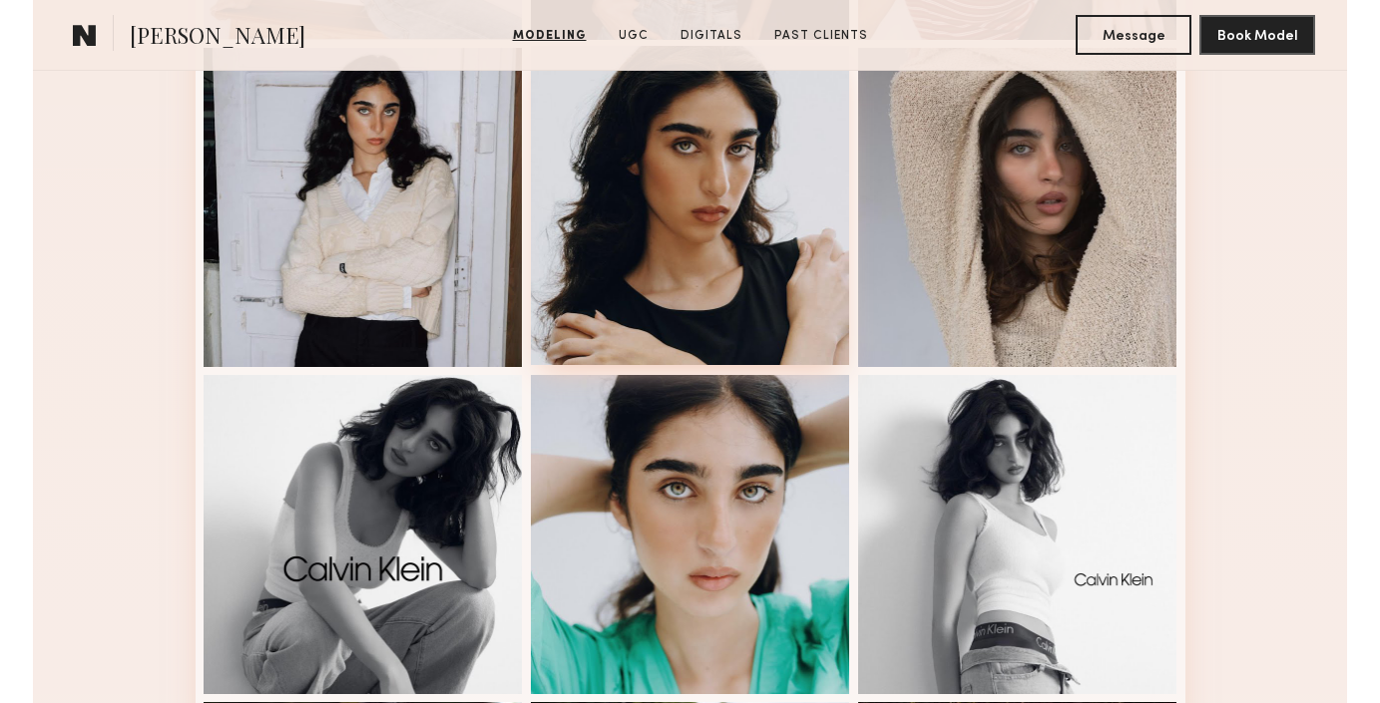
scroll to position [868, 0]
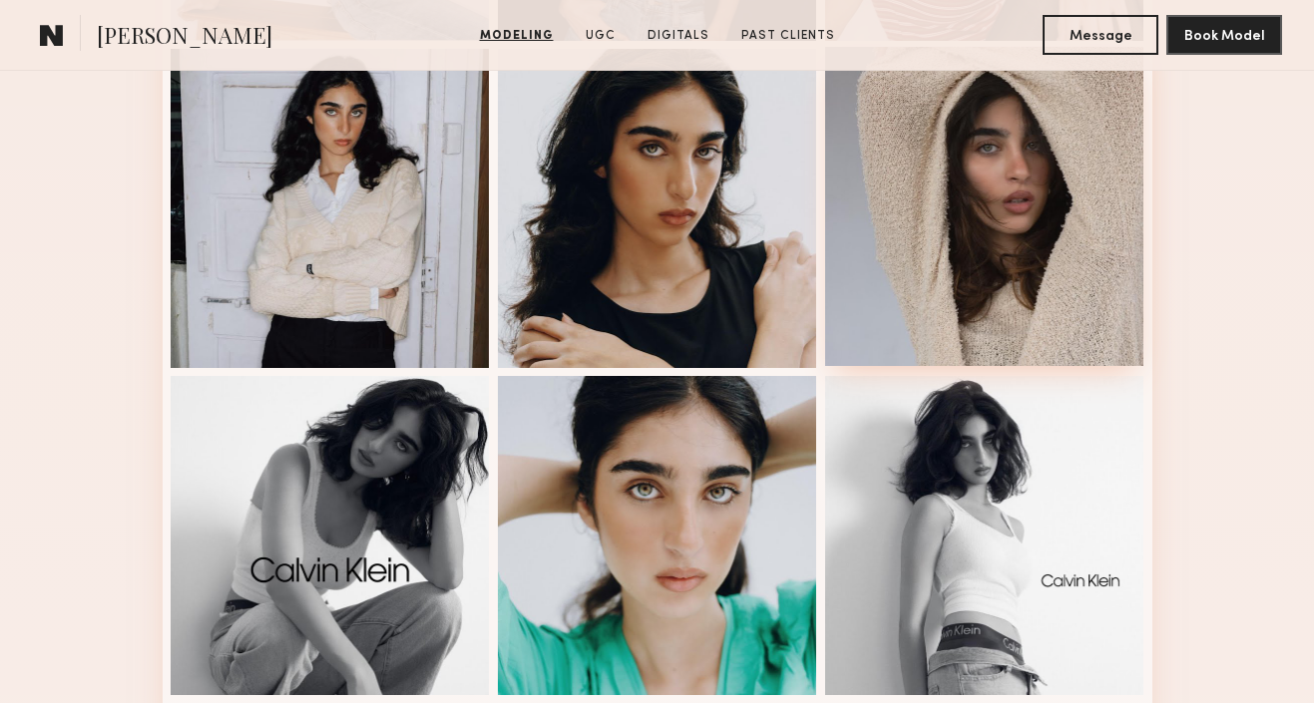
click at [970, 278] on div at bounding box center [984, 206] width 319 height 319
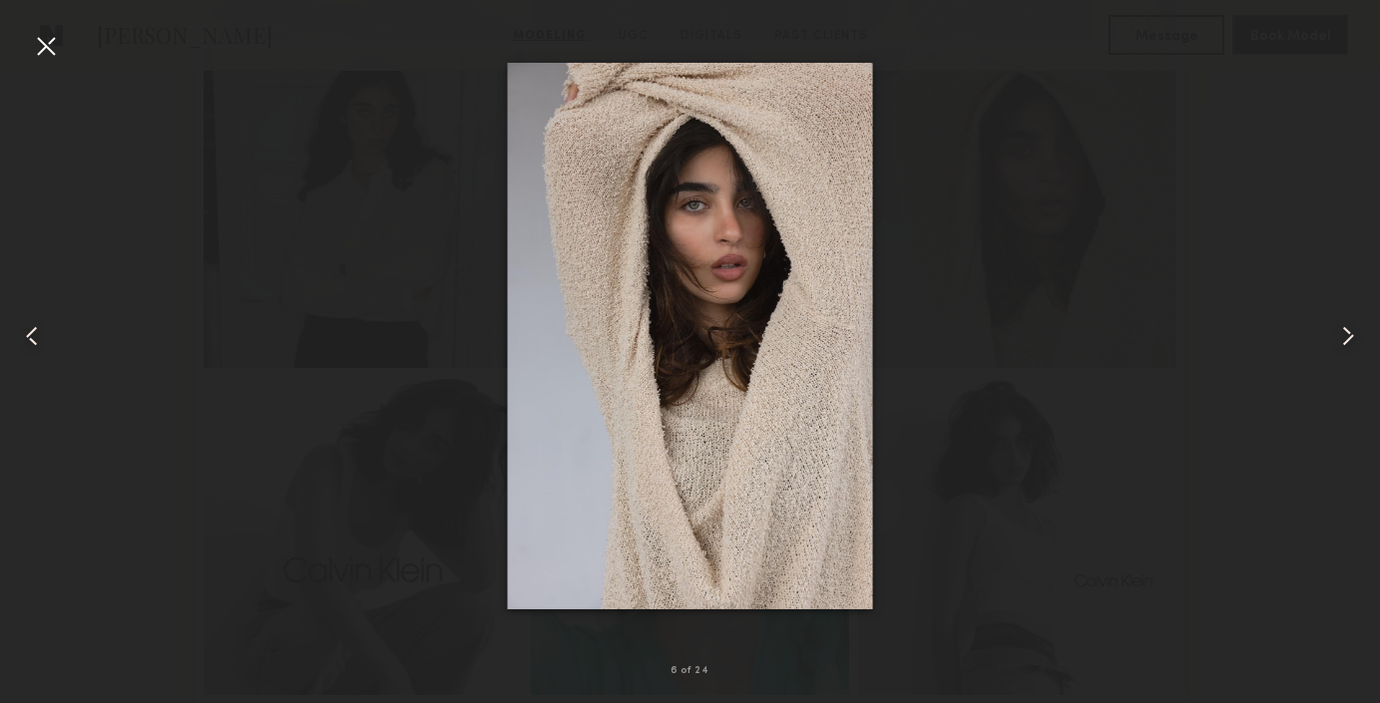
click at [56, 50] on div at bounding box center [46, 46] width 32 height 32
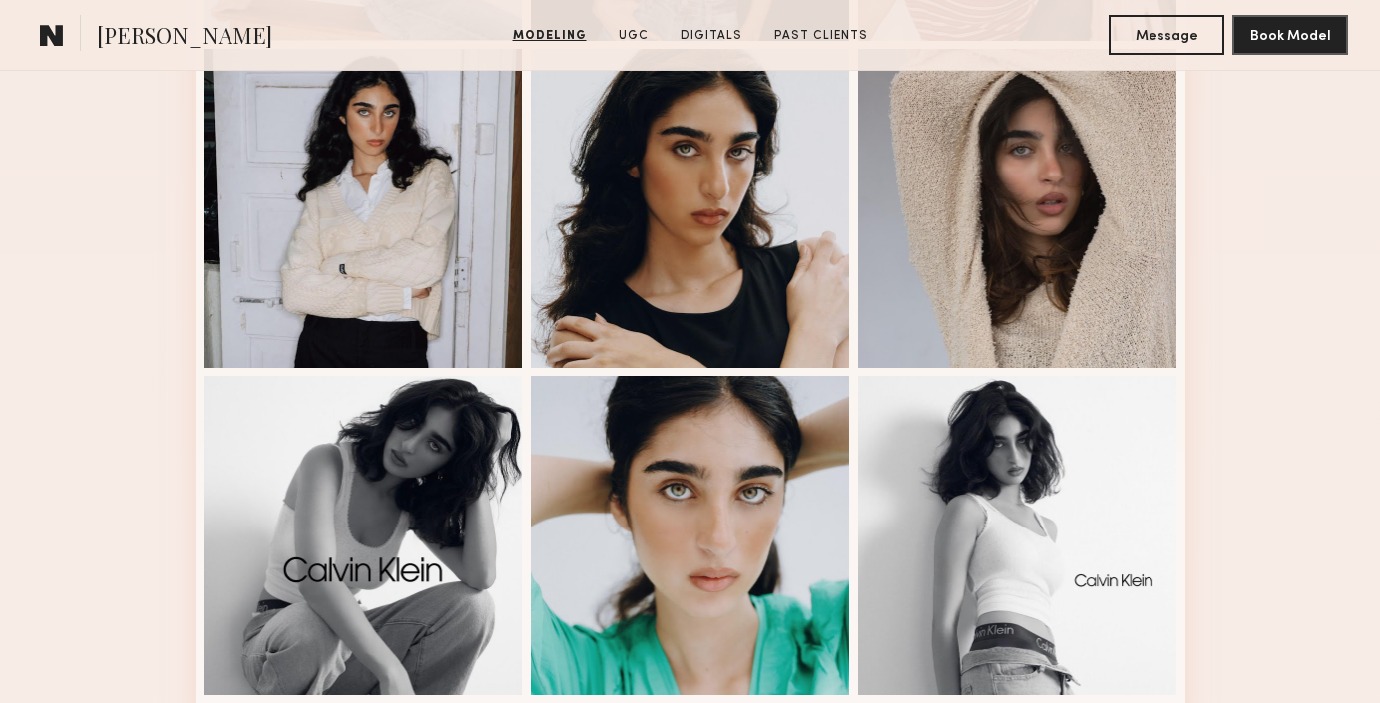
click at [30, 40] on section "Mia T. Modeling UGC Digitals Past Clients Message Book Model" at bounding box center [690, 35] width 1380 height 71
click at [46, 36] on common-icon at bounding box center [52, 35] width 24 height 26
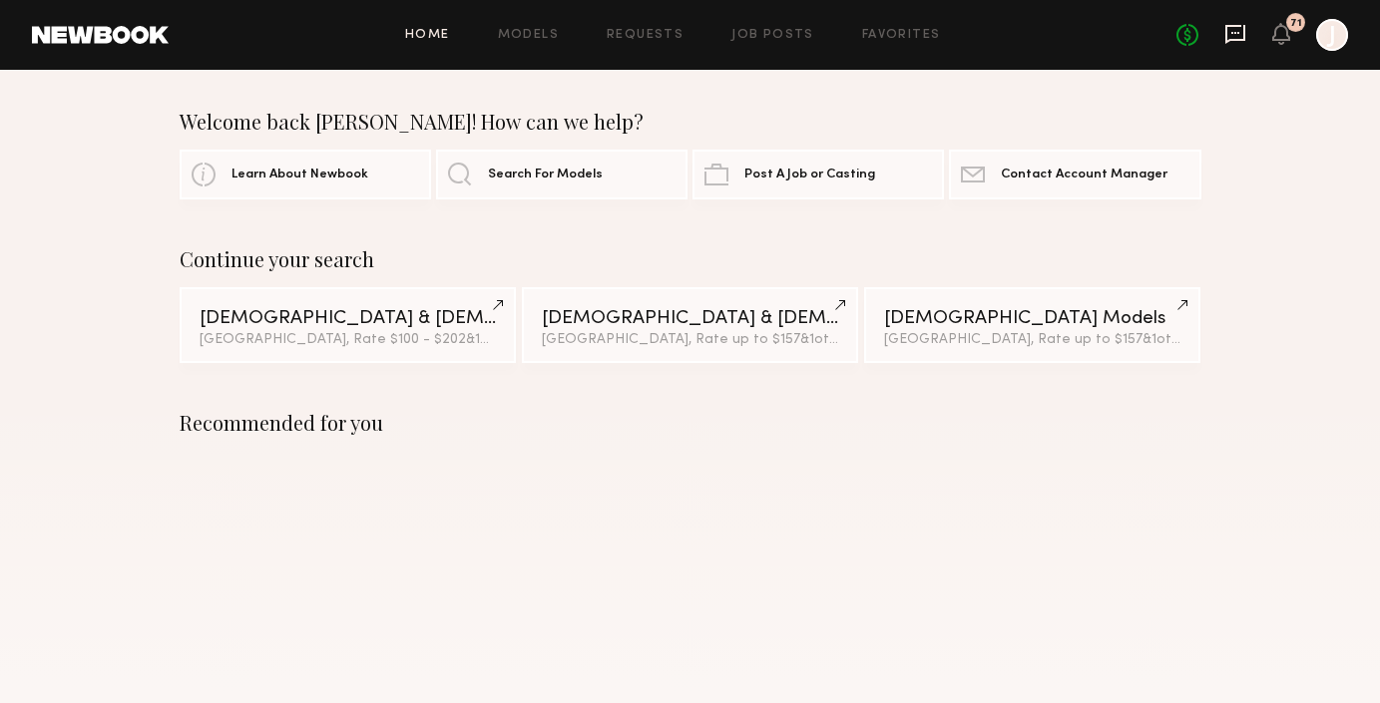
click at [1244, 29] on icon at bounding box center [1235, 34] width 20 height 19
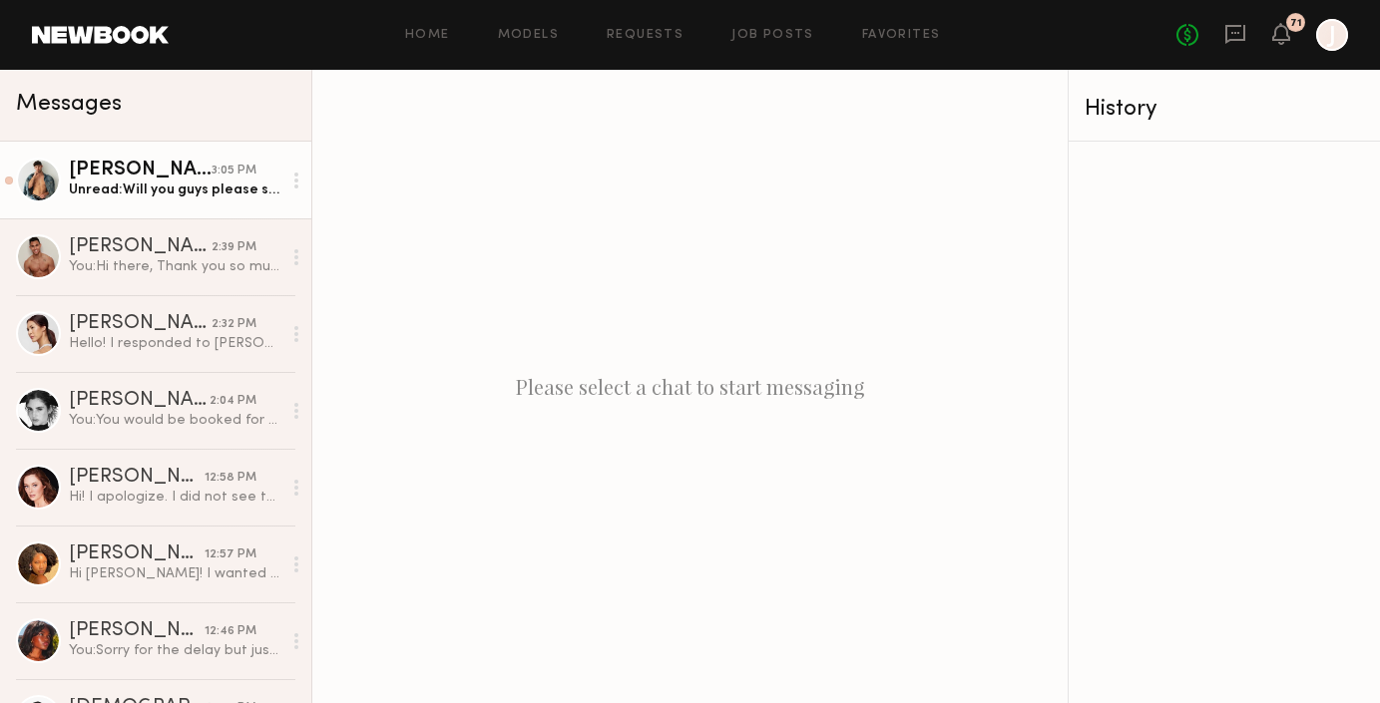
click at [197, 192] on div "Unread: Will you guys please send me the job confirmation whenever you get the …" at bounding box center [175, 190] width 213 height 19
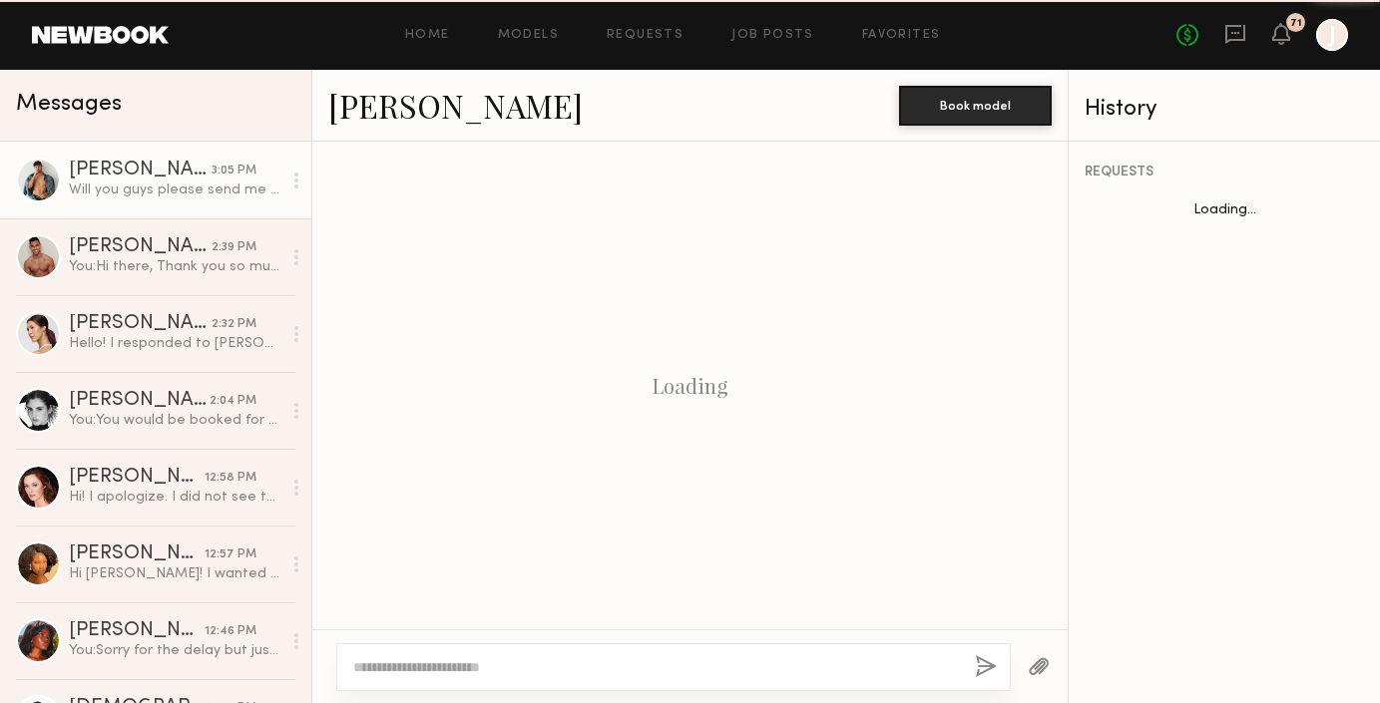
scroll to position [604, 0]
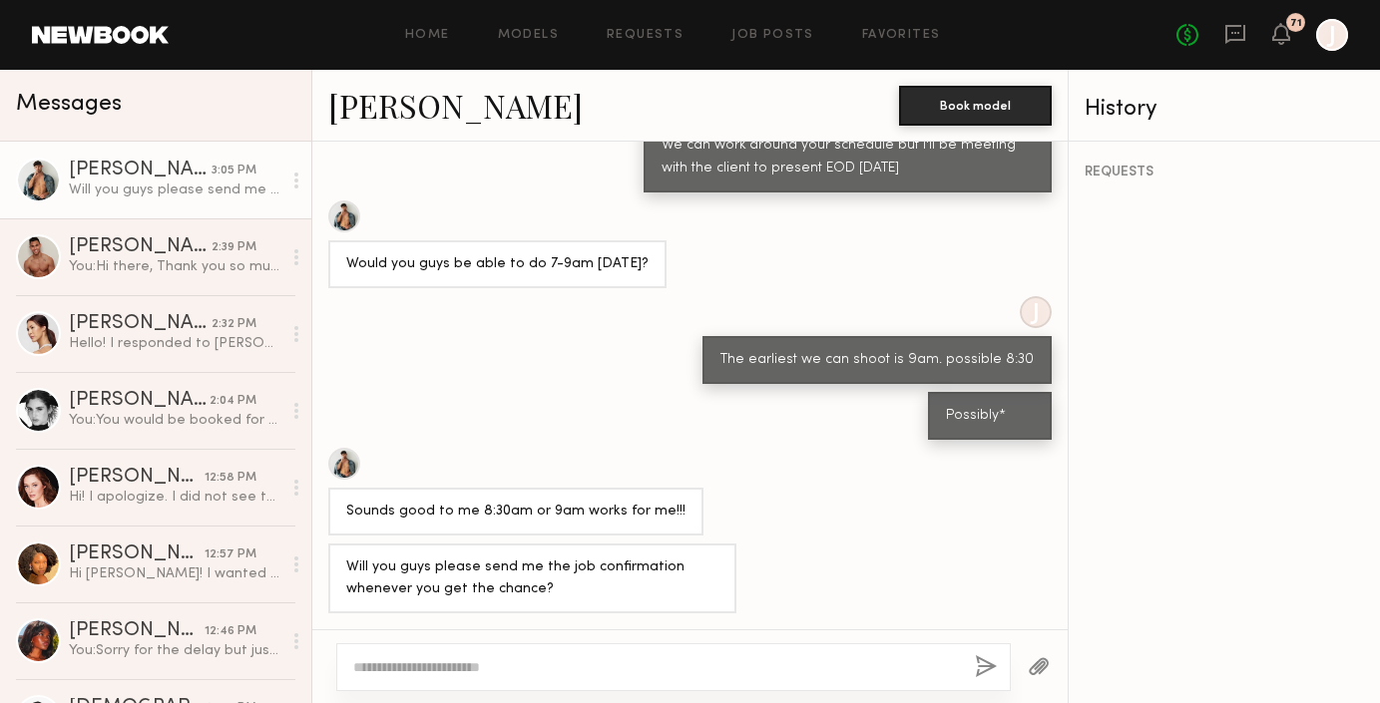
click at [364, 109] on link "[PERSON_NAME]" at bounding box center [455, 105] width 254 height 43
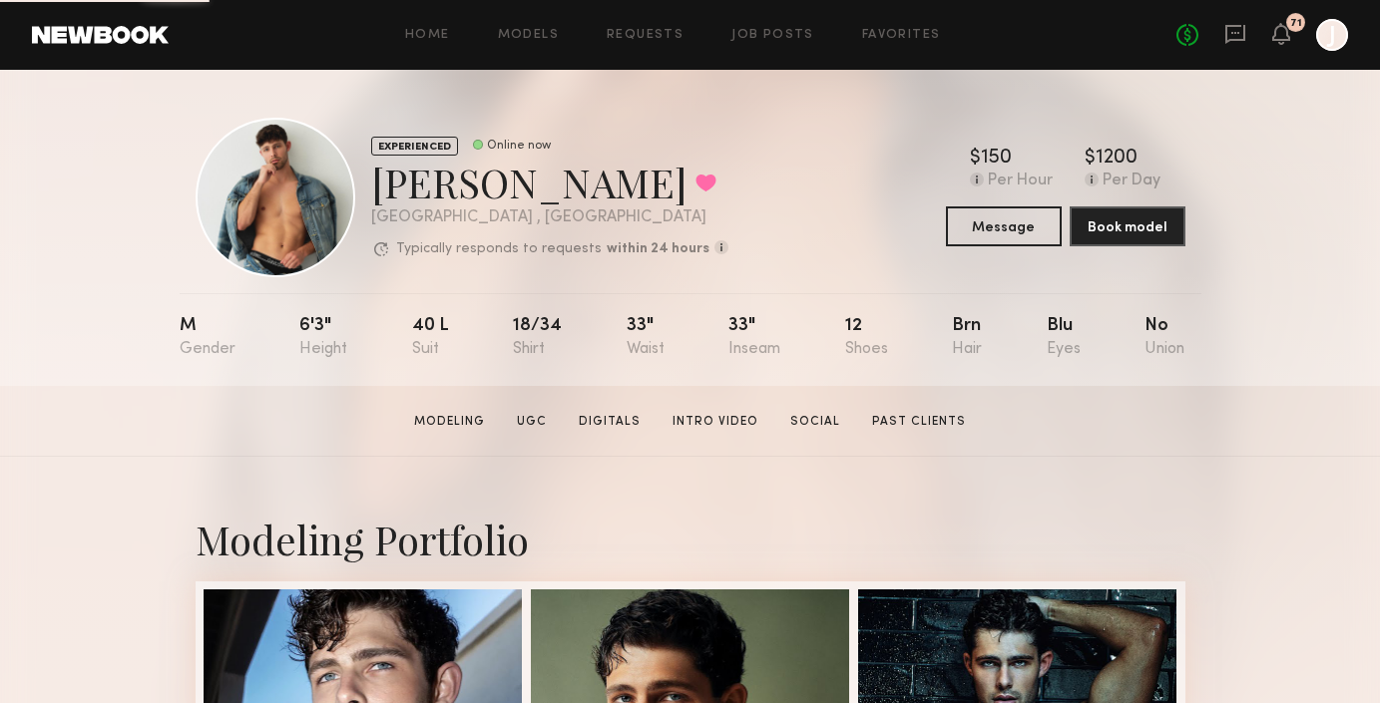
click at [497, 194] on div "[PERSON_NAME] Favorited" at bounding box center [549, 182] width 357 height 53
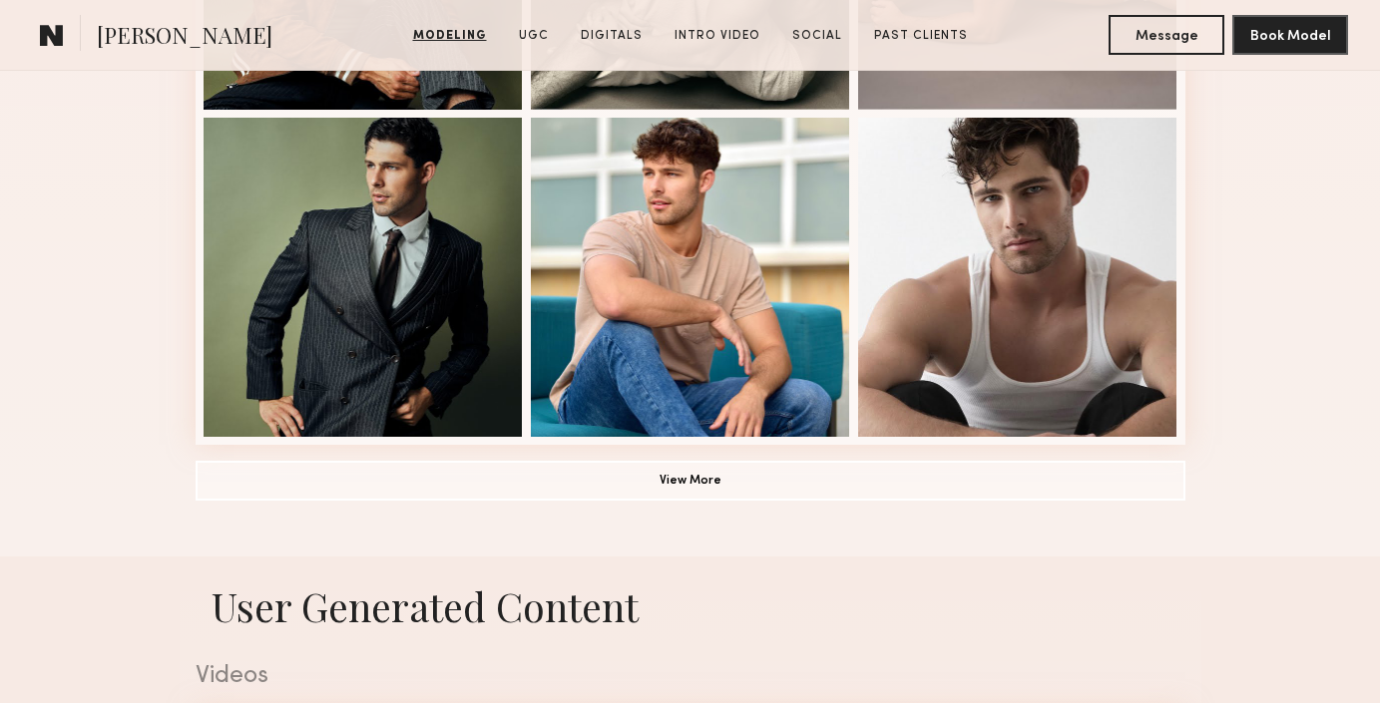
scroll to position [1450, 0]
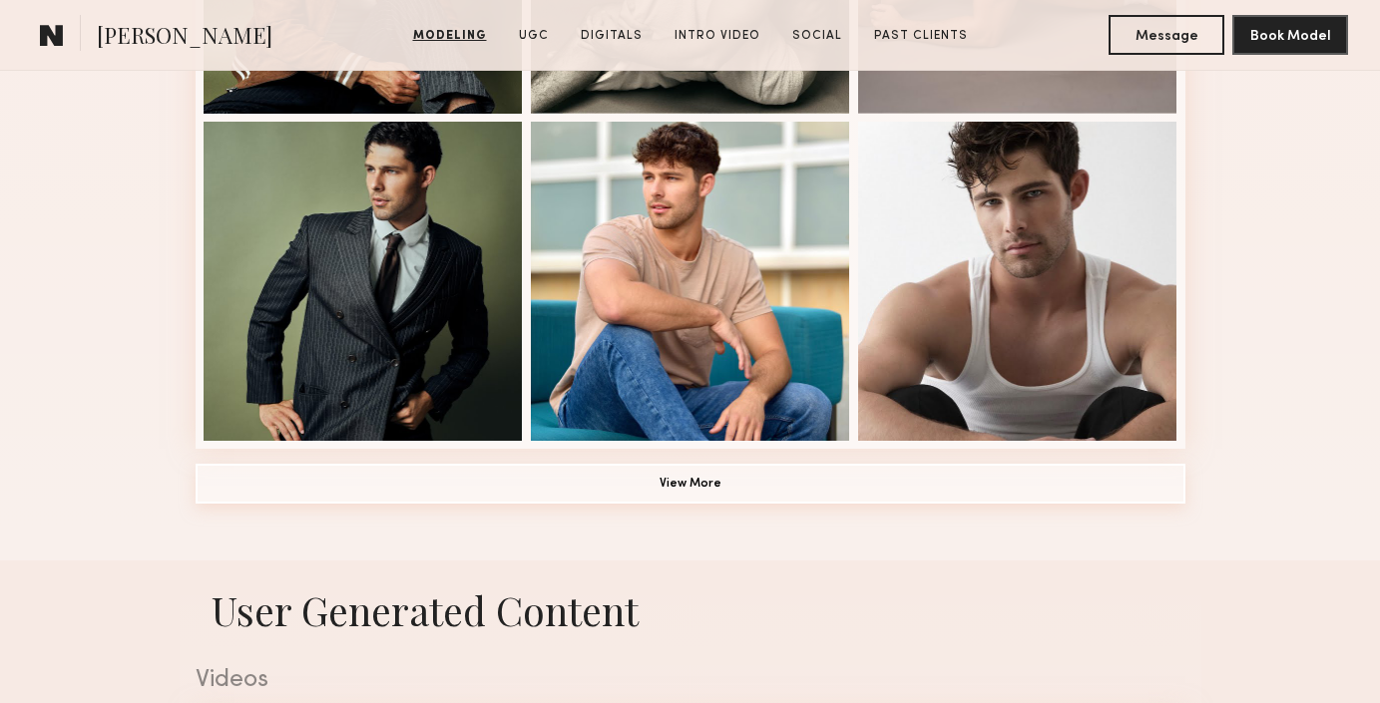
click at [451, 490] on button "View More" at bounding box center [691, 484] width 990 height 40
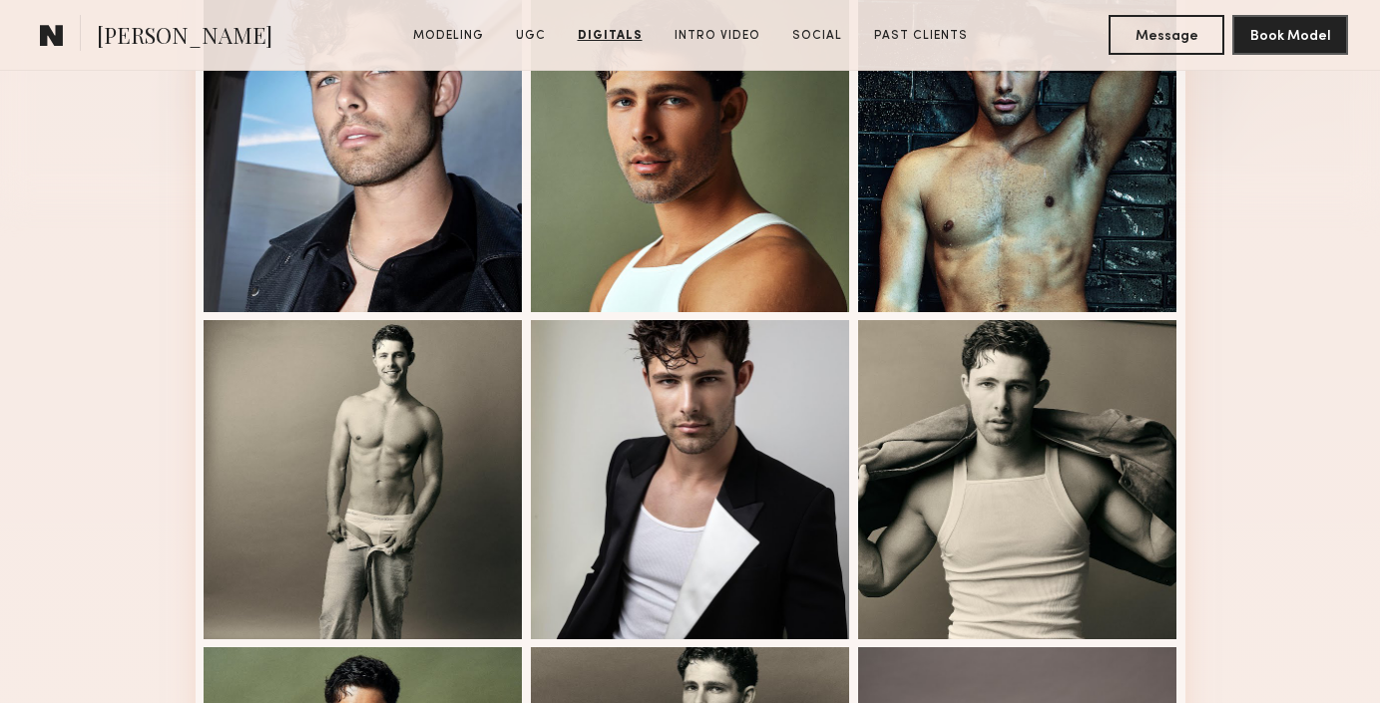
scroll to position [23, 0]
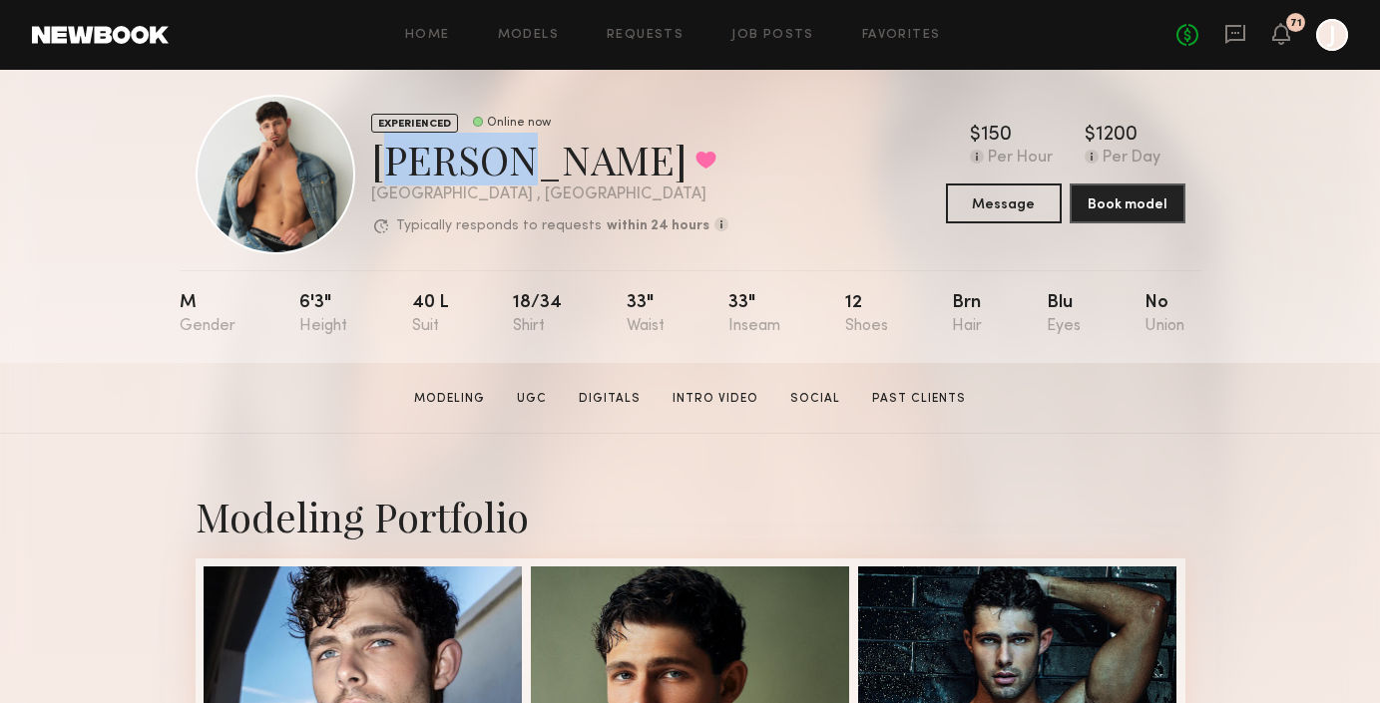
click at [364, 156] on div "EXPERIENCED Online now [PERSON_NAME] Favorited [GEOGRAPHIC_DATA] , [GEOGRAPHIC_…" at bounding box center [462, 175] width 533 height 160
copy div "[PERSON_NAME]"
drag, startPoint x: 375, startPoint y: 163, endPoint x: 527, endPoint y: 164, distance: 151.7
click at [529, 166] on div "[PERSON_NAME] Favorited" at bounding box center [549, 159] width 357 height 53
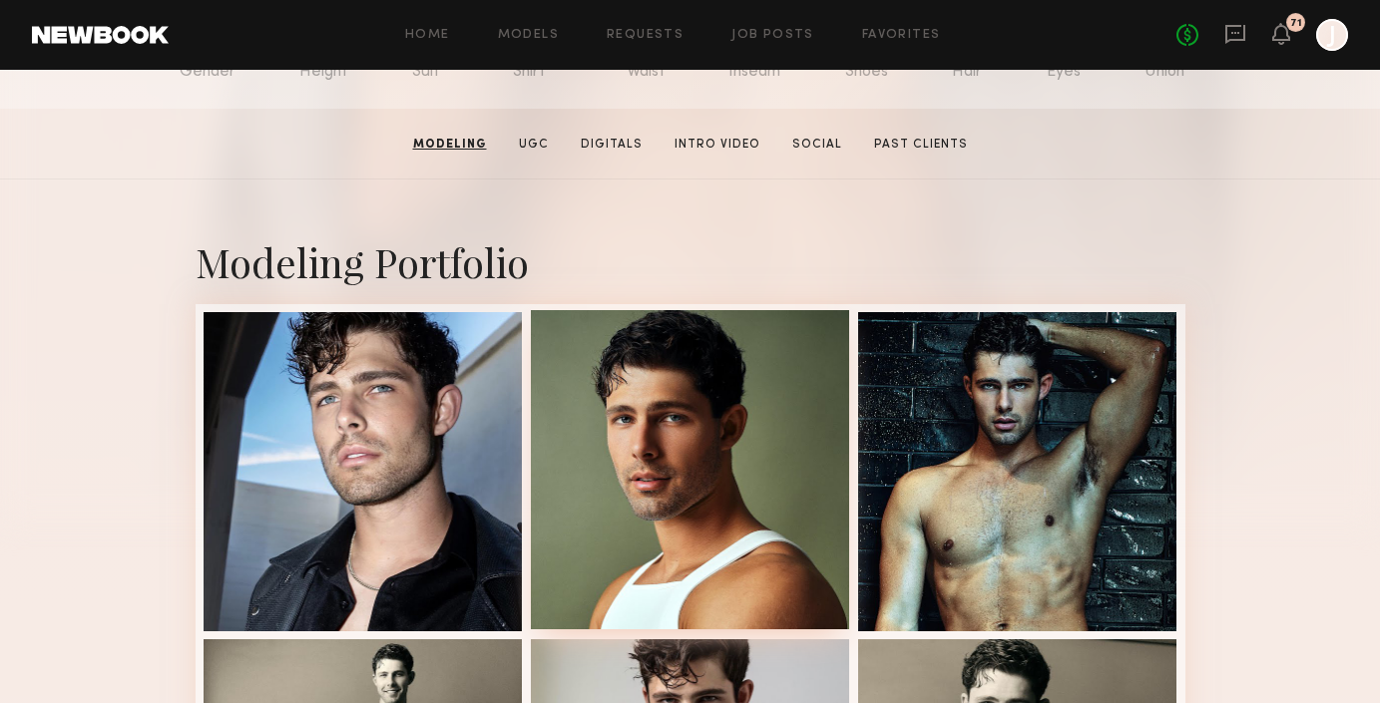
click at [662, 395] on div at bounding box center [690, 469] width 319 height 319
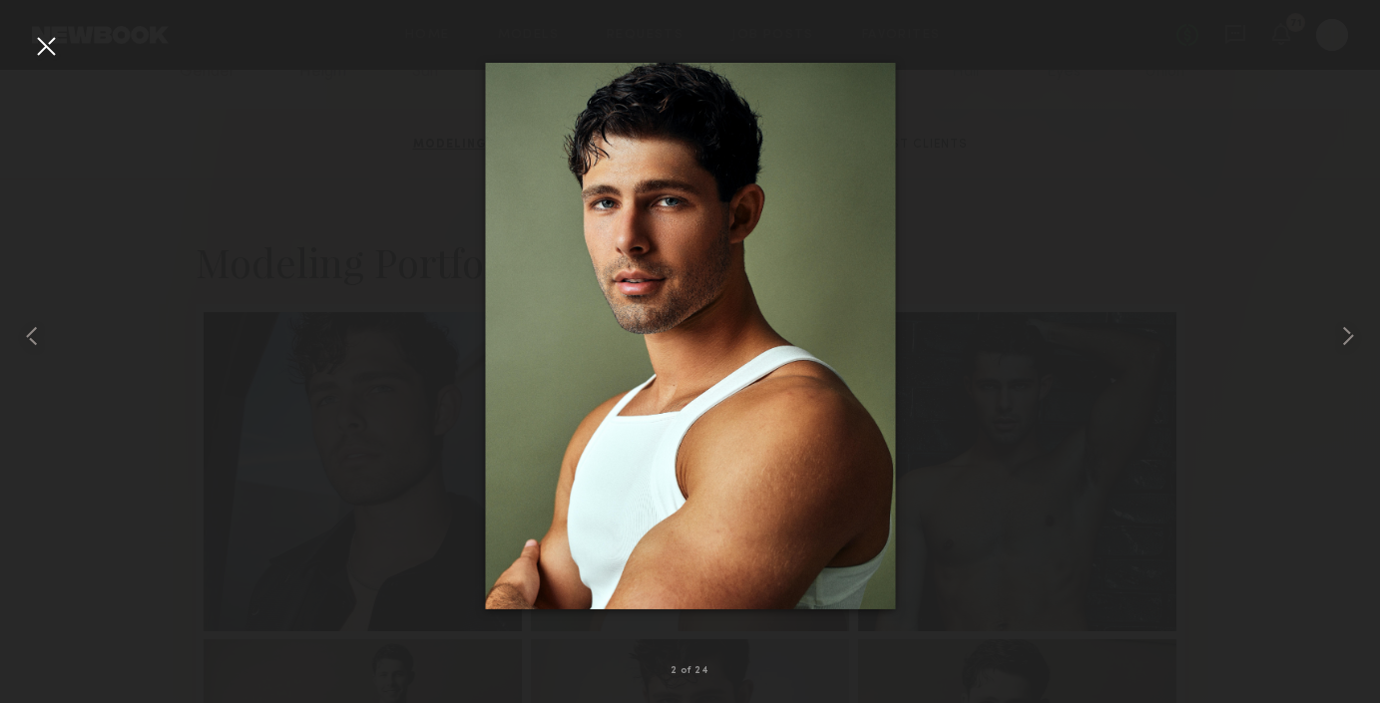
click at [53, 51] on div at bounding box center [46, 46] width 32 height 32
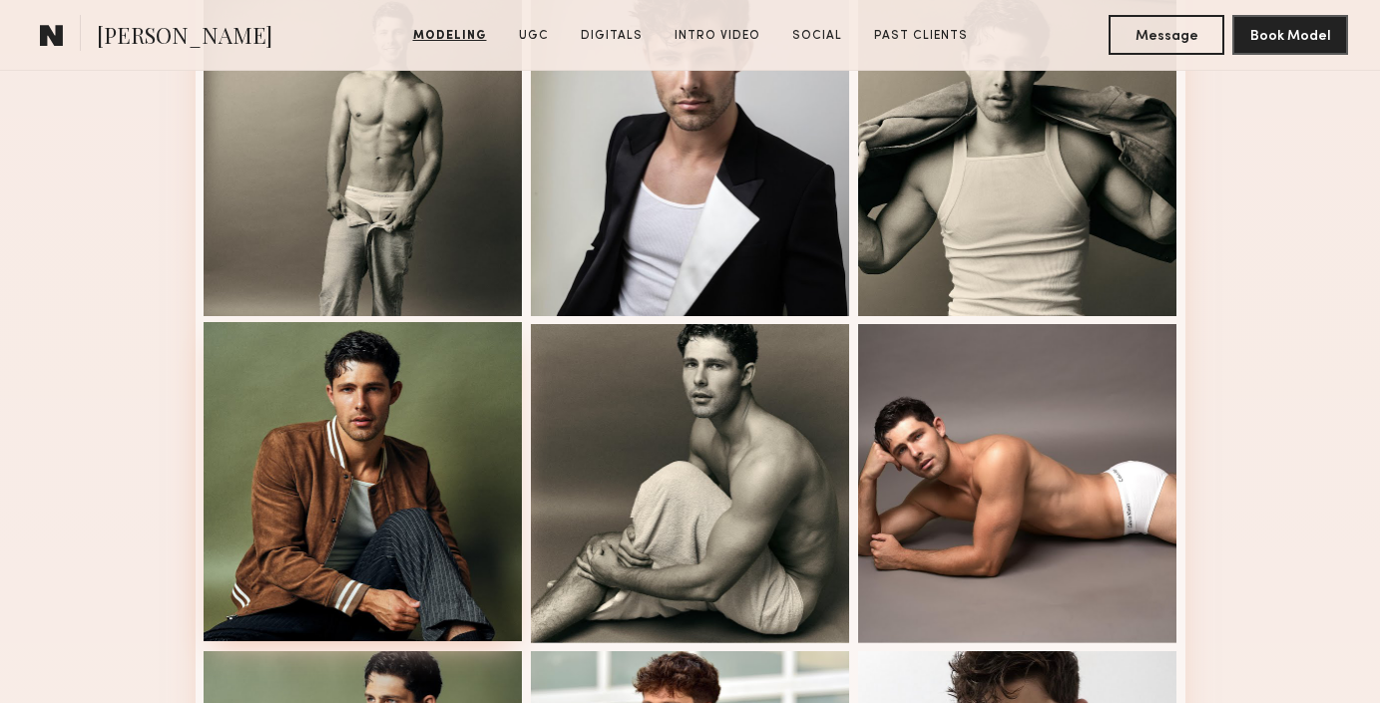
scroll to position [1258, 0]
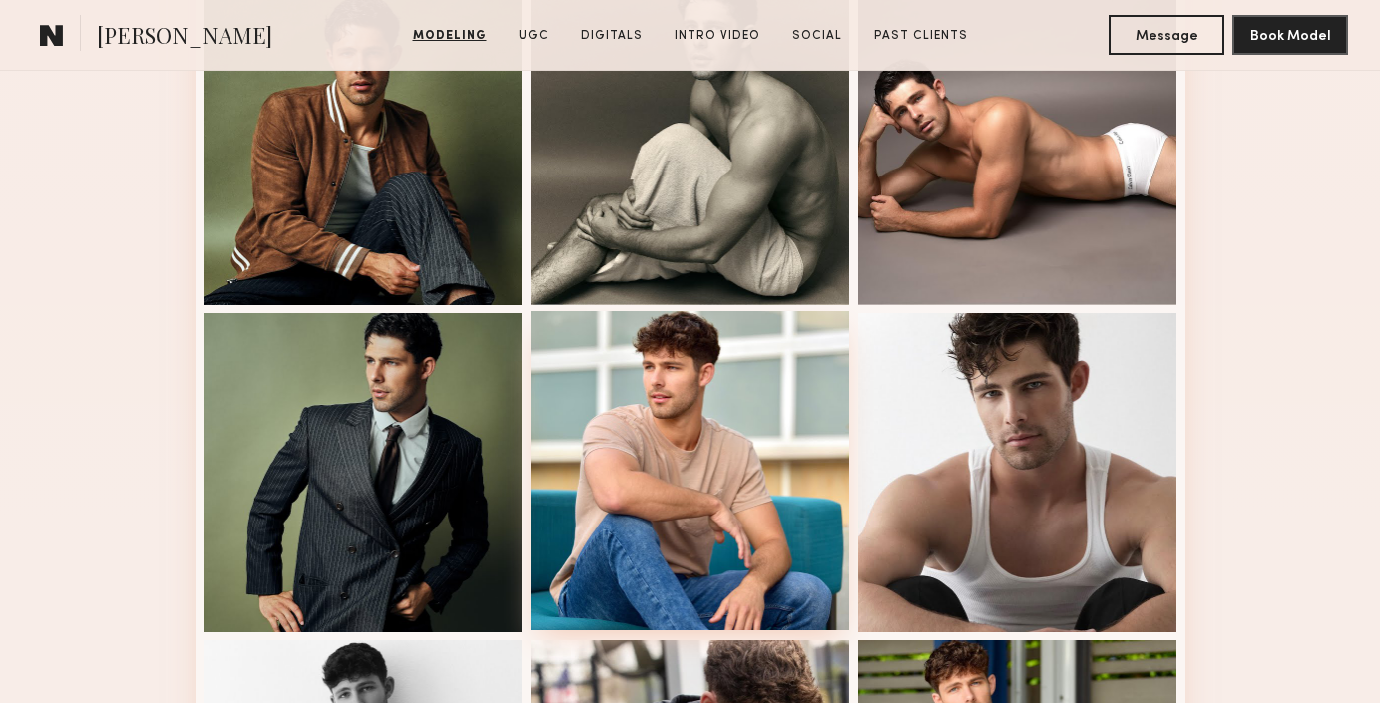
click at [614, 470] on div at bounding box center [690, 470] width 319 height 319
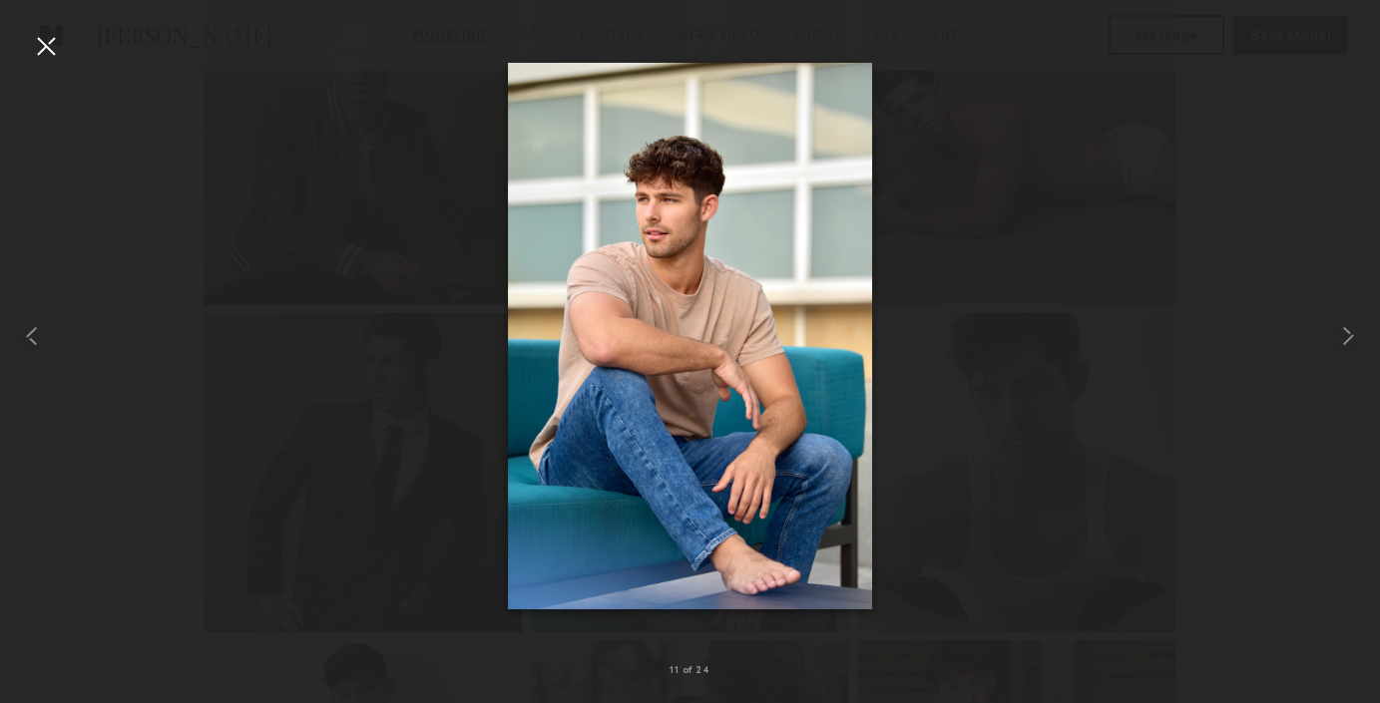
click at [45, 49] on div at bounding box center [46, 46] width 32 height 32
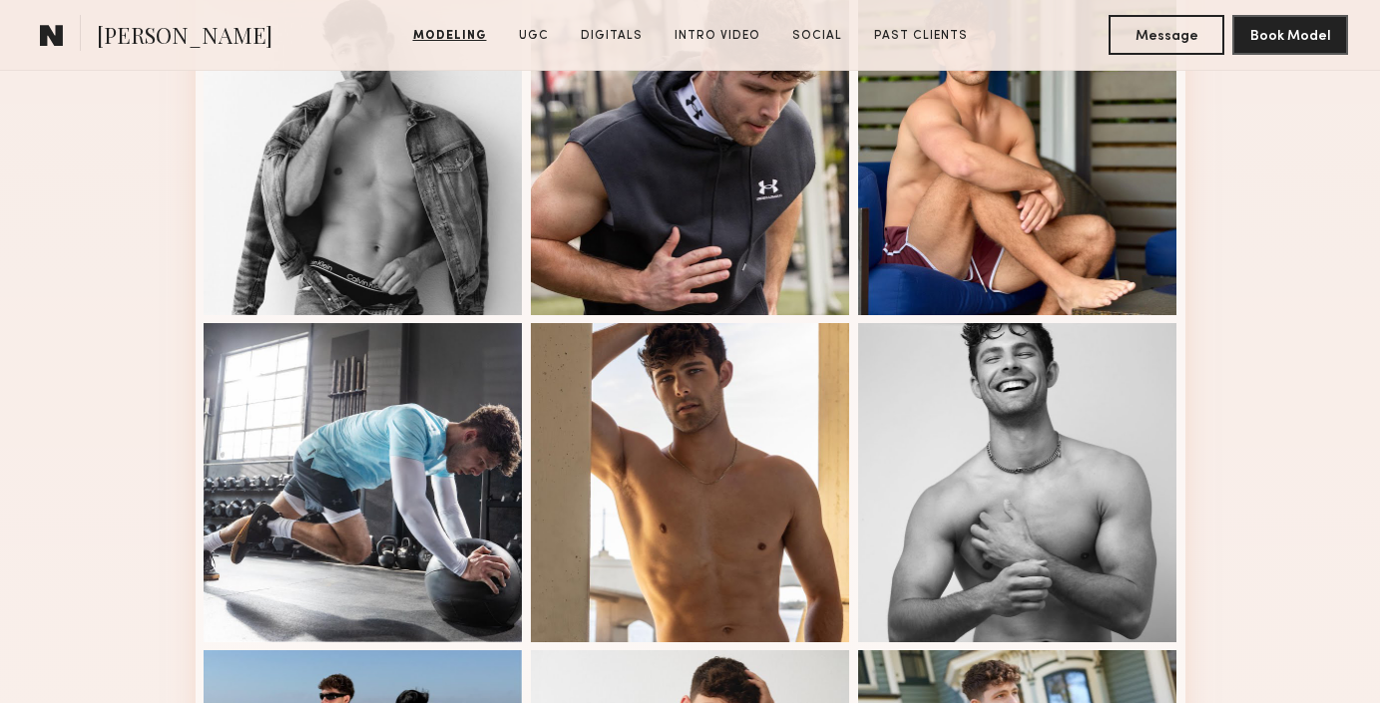
scroll to position [1963, 0]
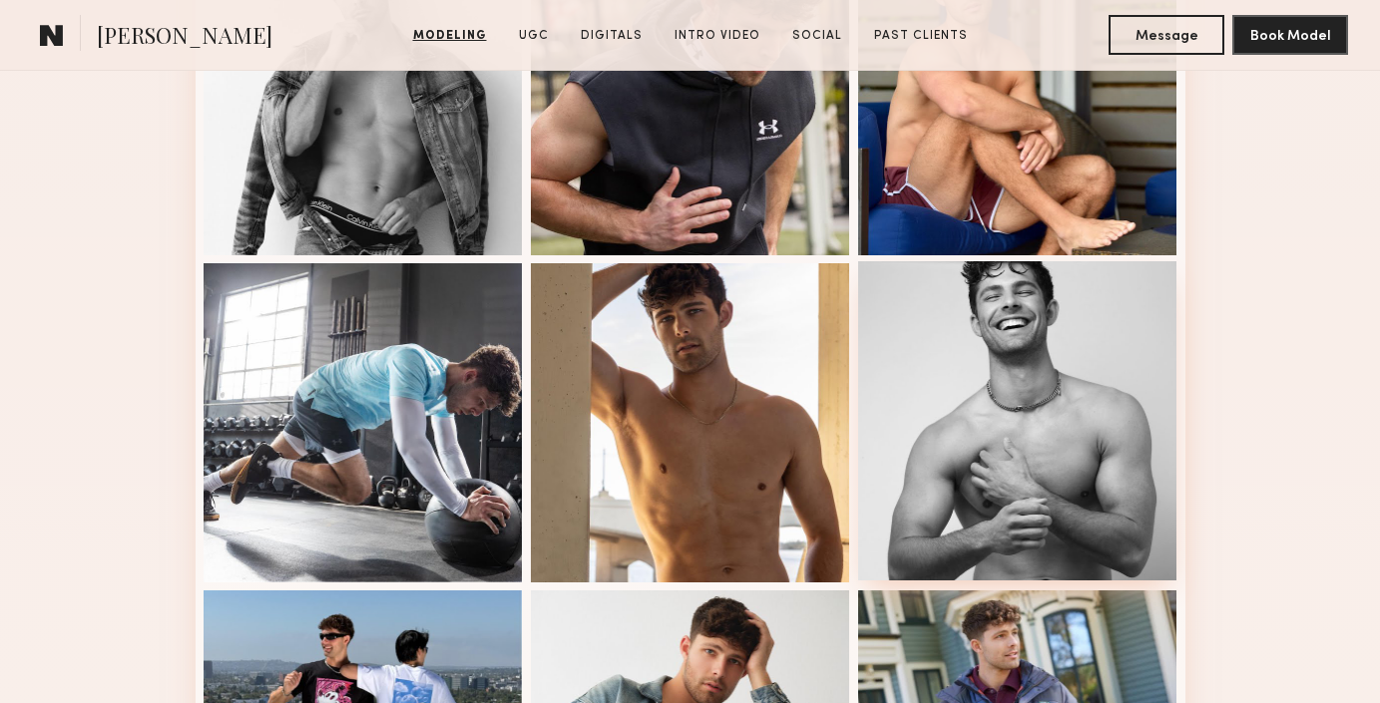
click at [923, 376] on div at bounding box center [1017, 420] width 319 height 319
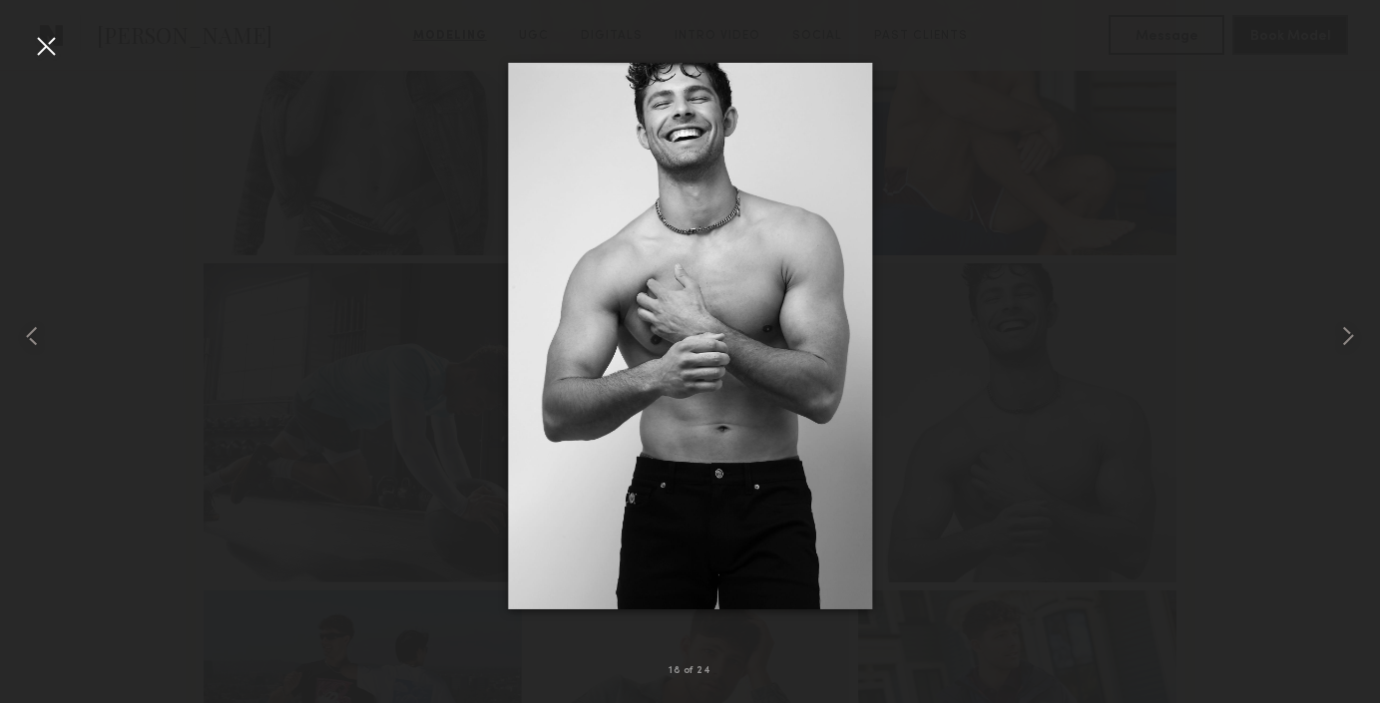
click at [53, 44] on div at bounding box center [46, 46] width 32 height 32
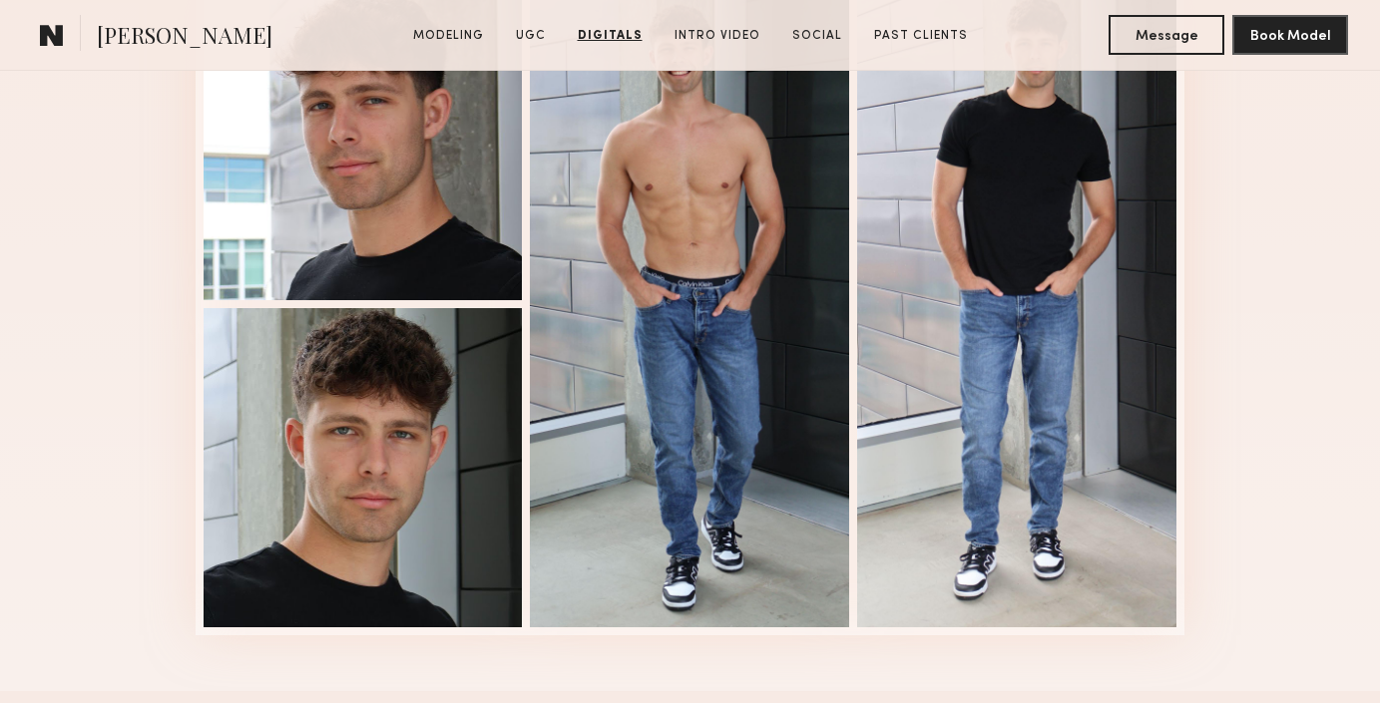
scroll to position [3892, 0]
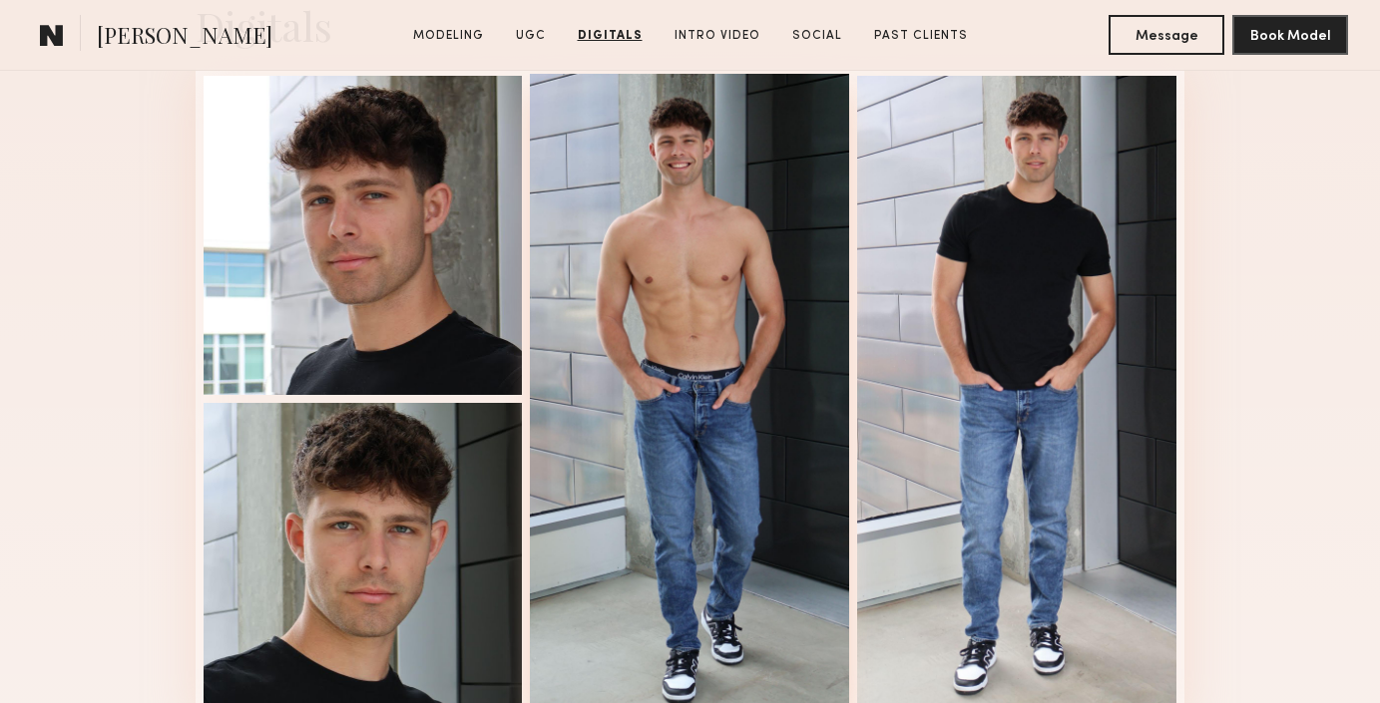
click at [725, 303] on div at bounding box center [689, 397] width 319 height 647
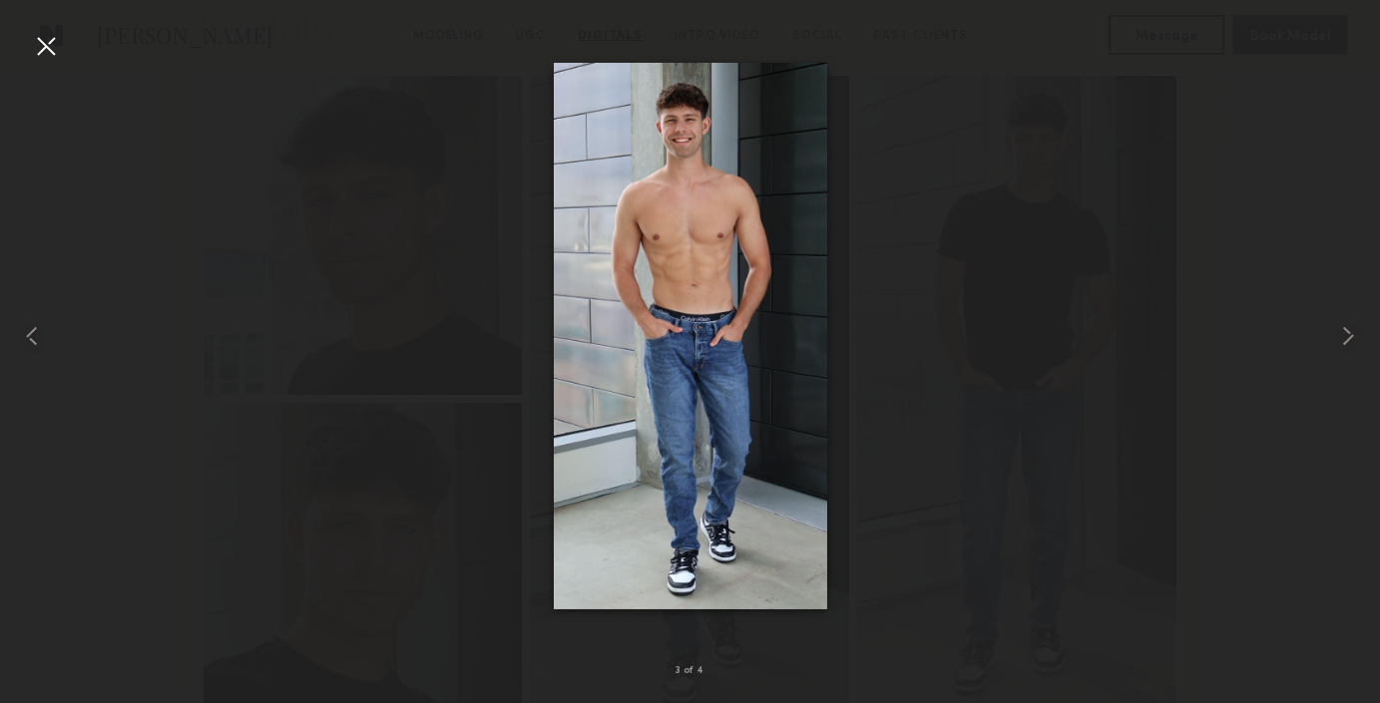
click at [39, 40] on div at bounding box center [46, 46] width 32 height 32
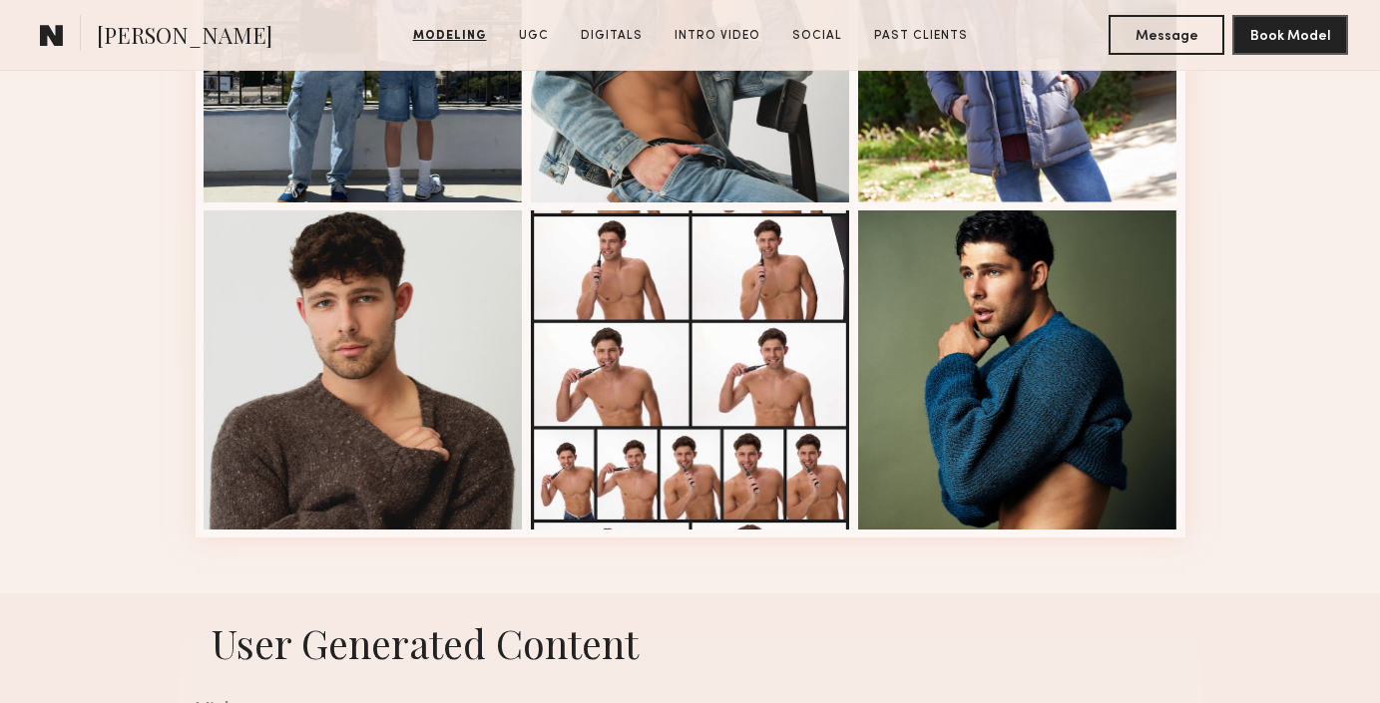
scroll to position [2665, 0]
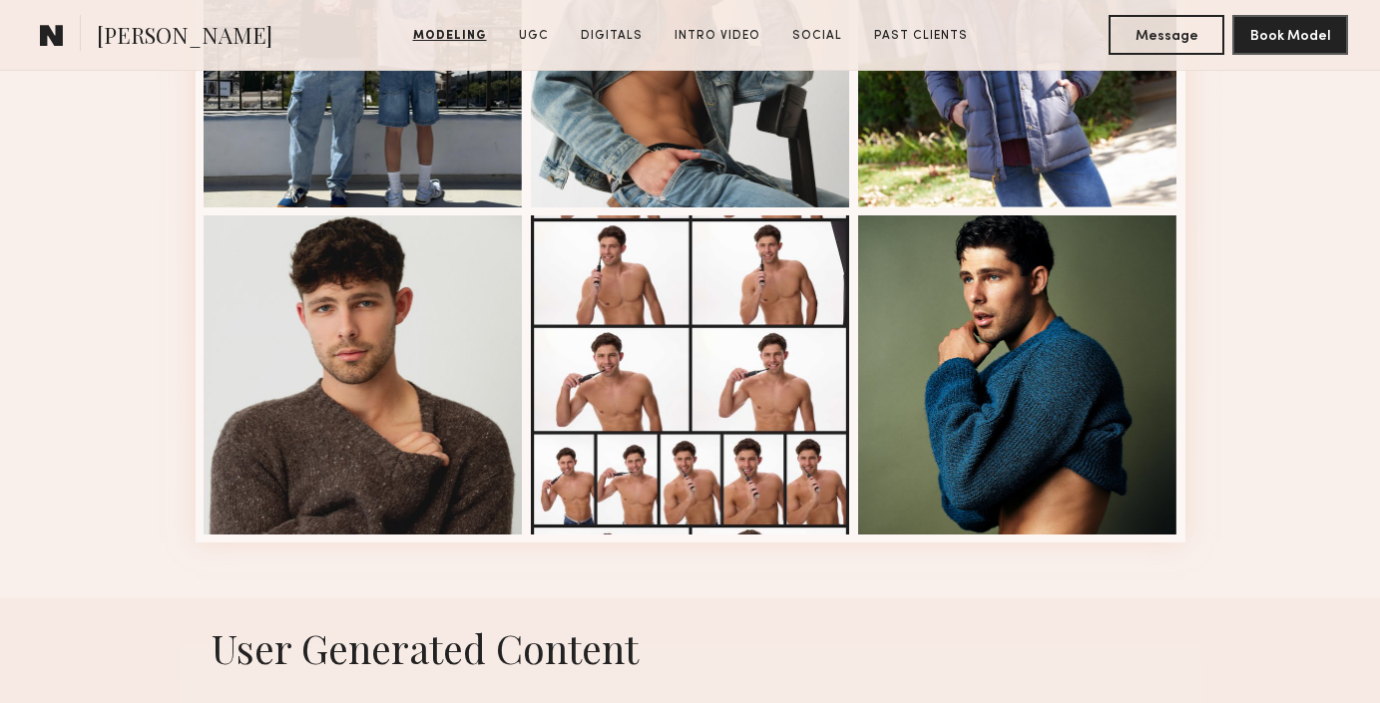
click at [444, 299] on div at bounding box center [363, 375] width 319 height 319
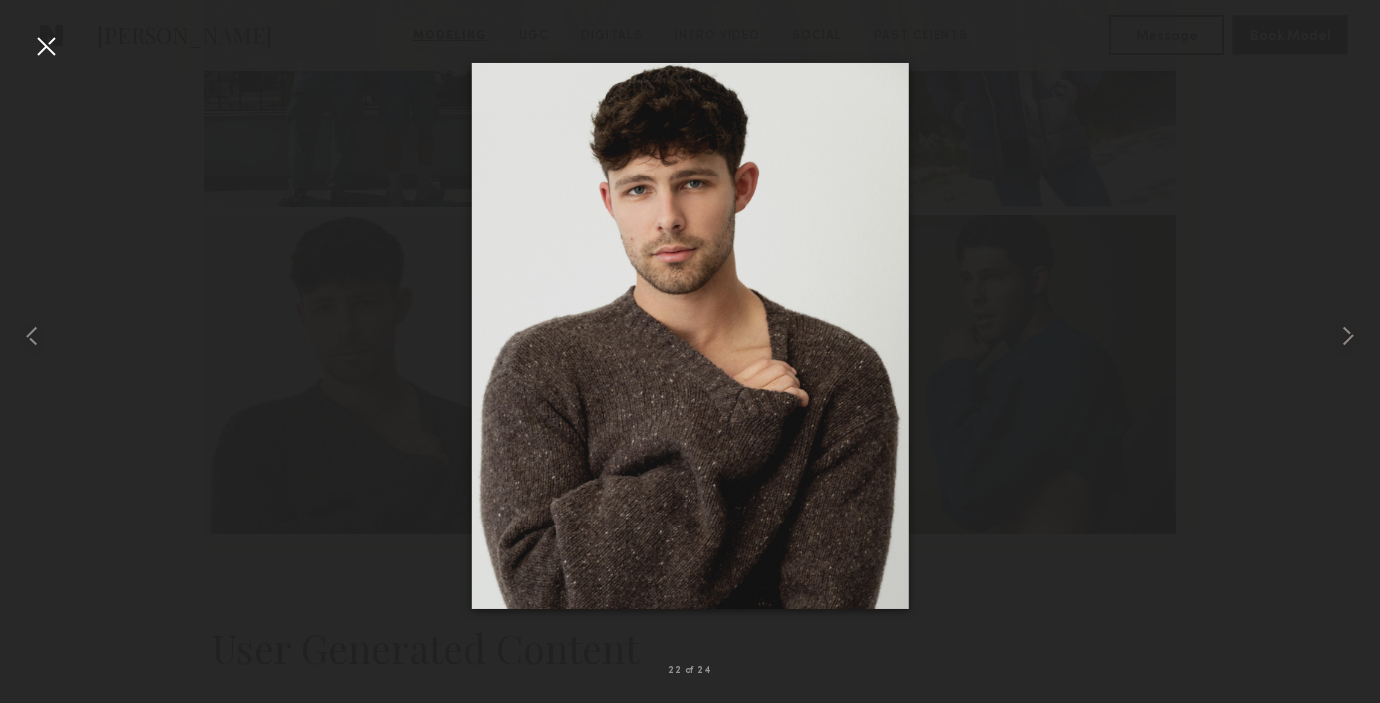
click at [57, 51] on div at bounding box center [46, 46] width 32 height 32
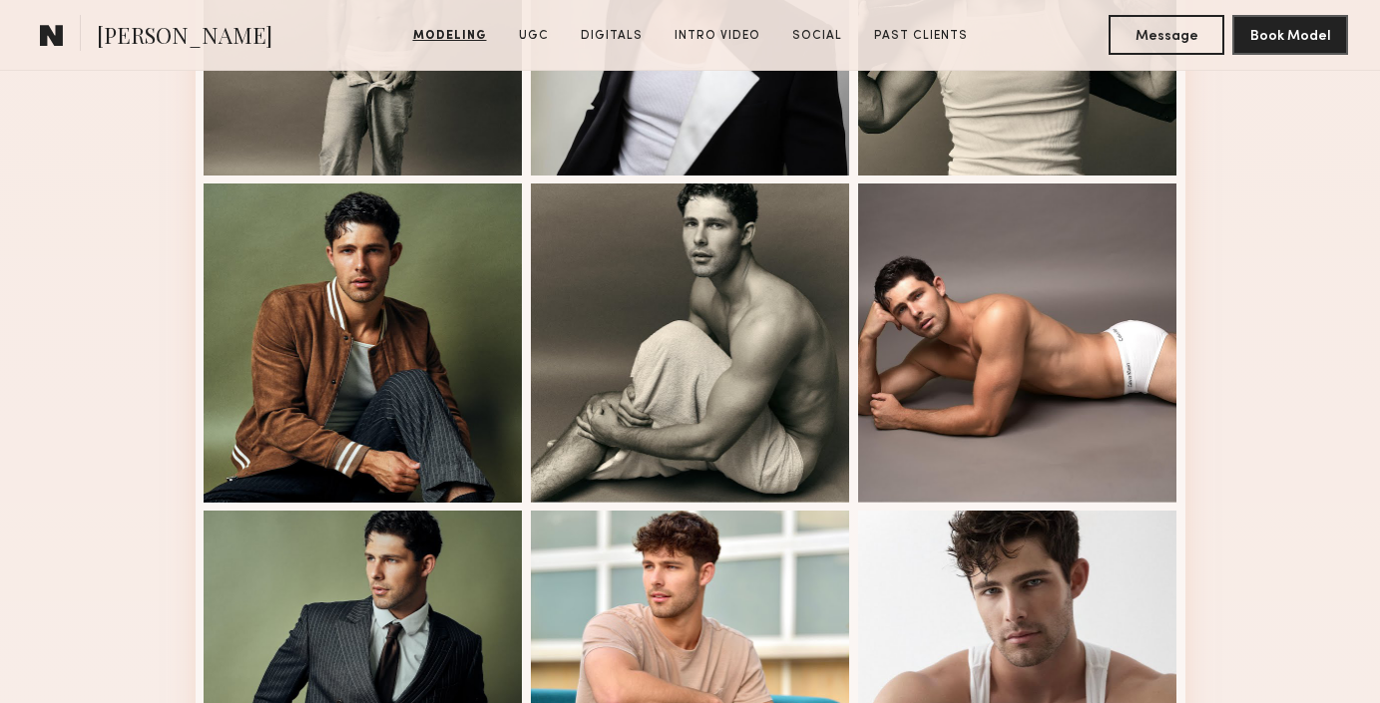
scroll to position [856, 0]
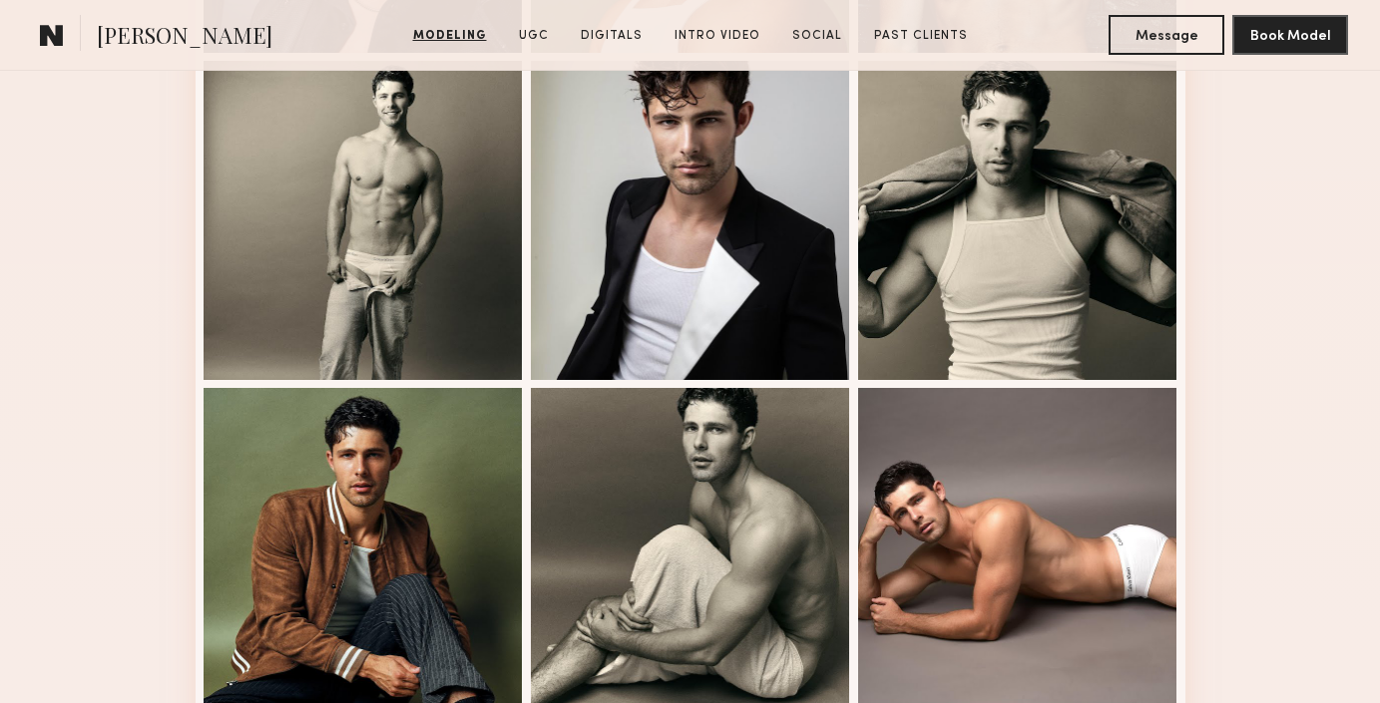
click at [143, 47] on span "[PERSON_NAME]" at bounding box center [185, 37] width 176 height 35
click at [55, 36] on common-icon at bounding box center [52, 35] width 24 height 26
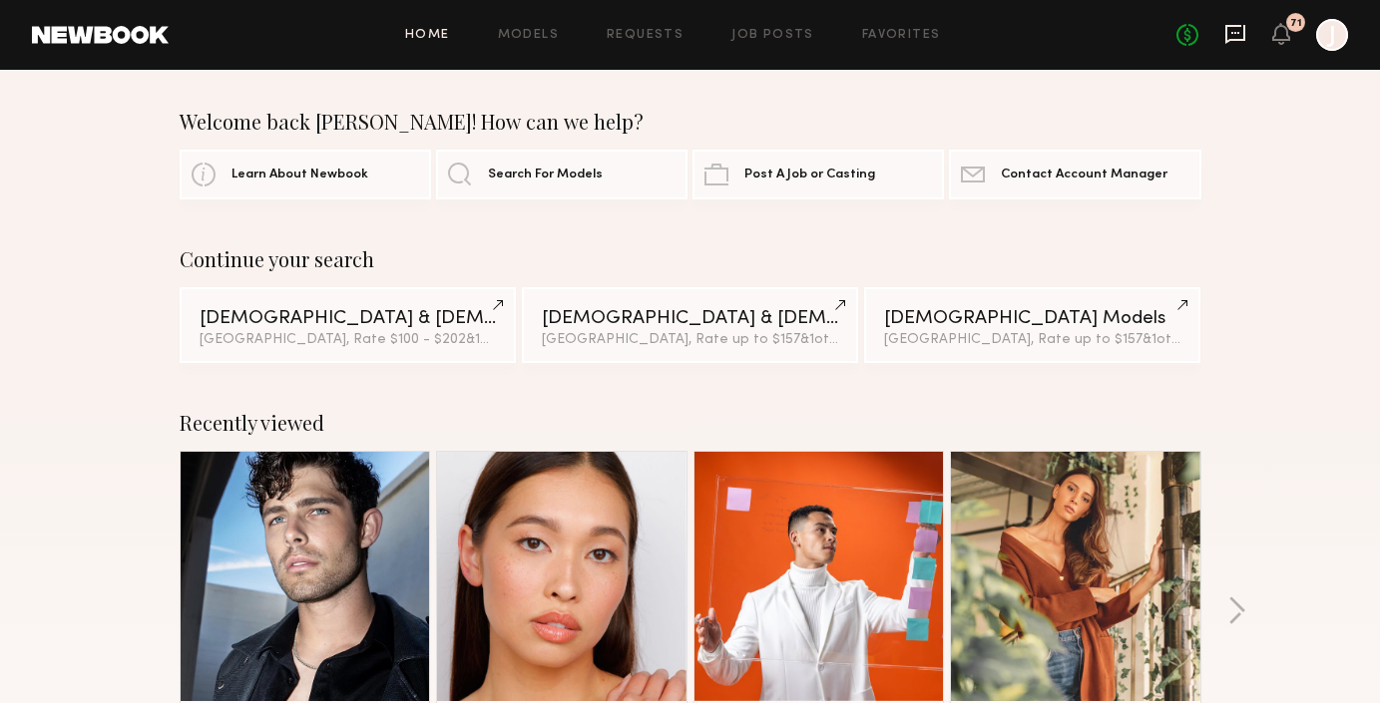
click at [1238, 37] on icon at bounding box center [1235, 34] width 22 height 22
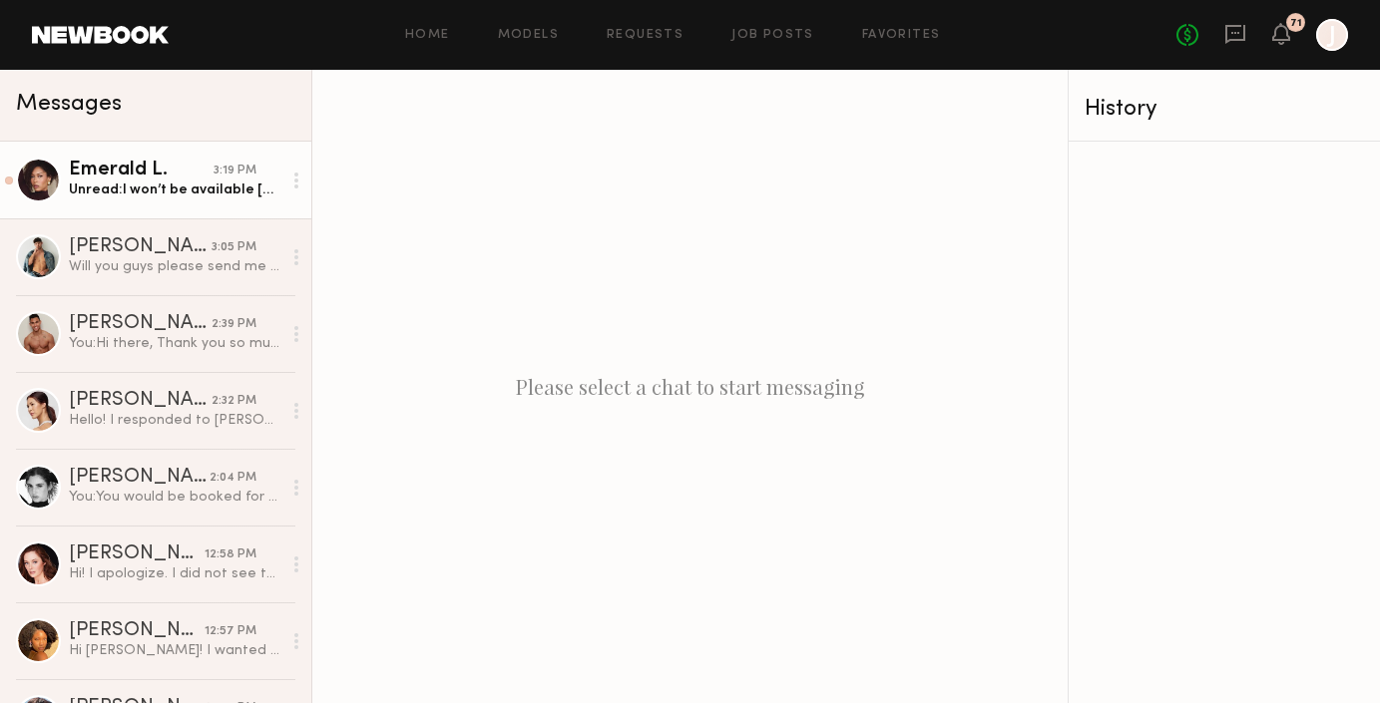
click at [161, 181] on div "Unread: I won’t be available [DATE], but thank you for considering me!" at bounding box center [175, 190] width 213 height 19
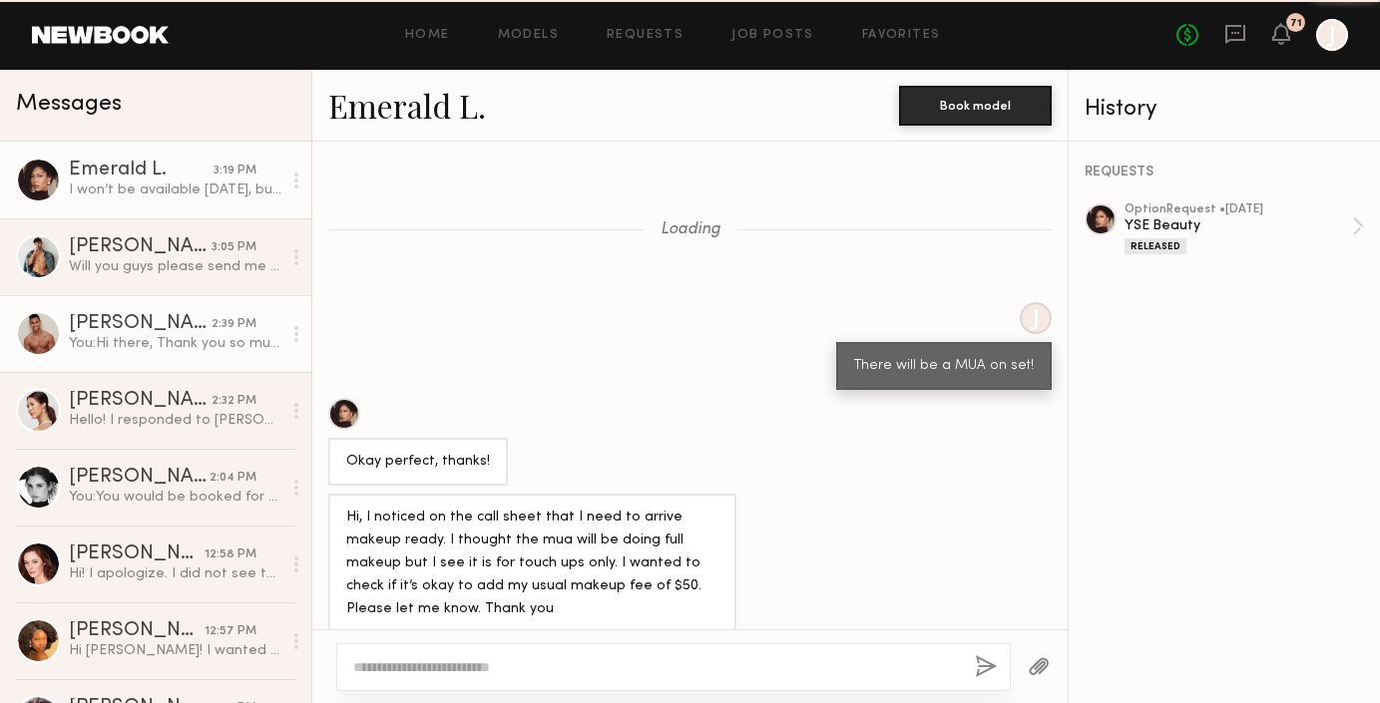
scroll to position [2227, 0]
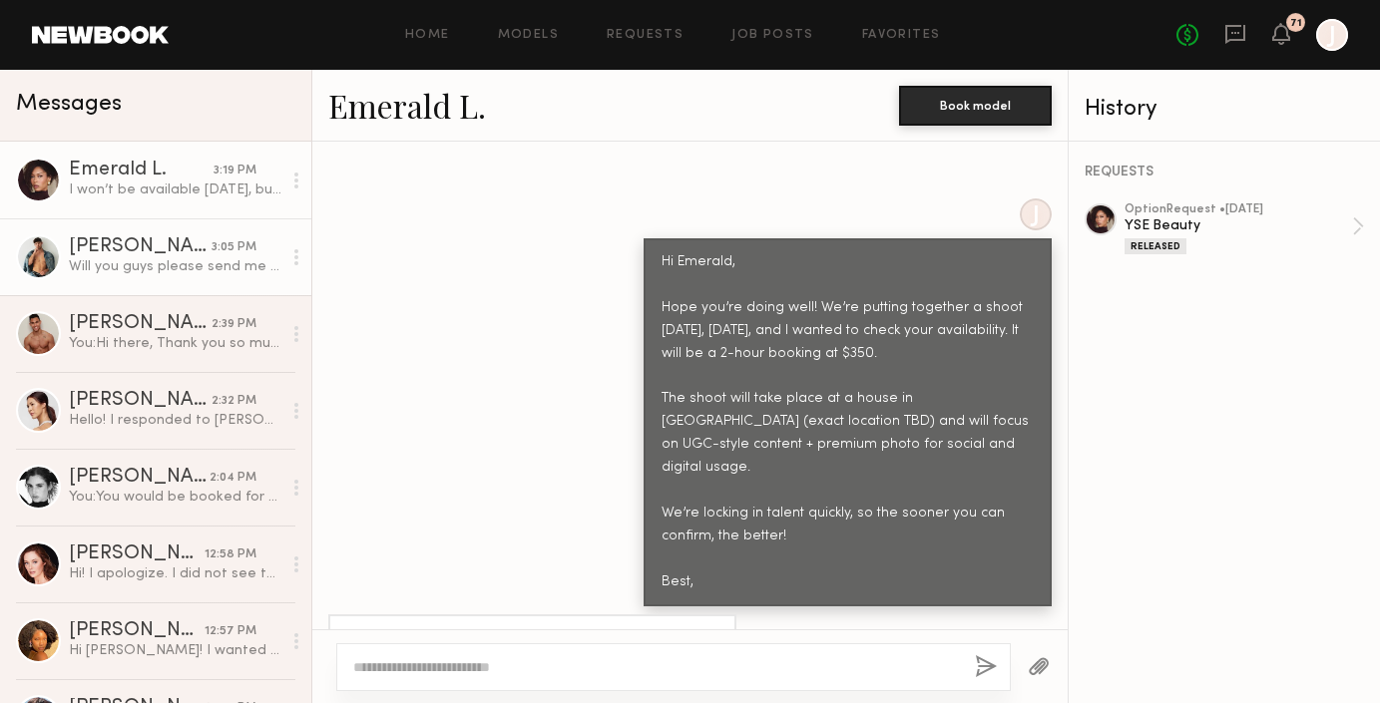
click at [232, 266] on div "Will you guys please send me the job confirmation whenever you get the chance?" at bounding box center [175, 266] width 213 height 19
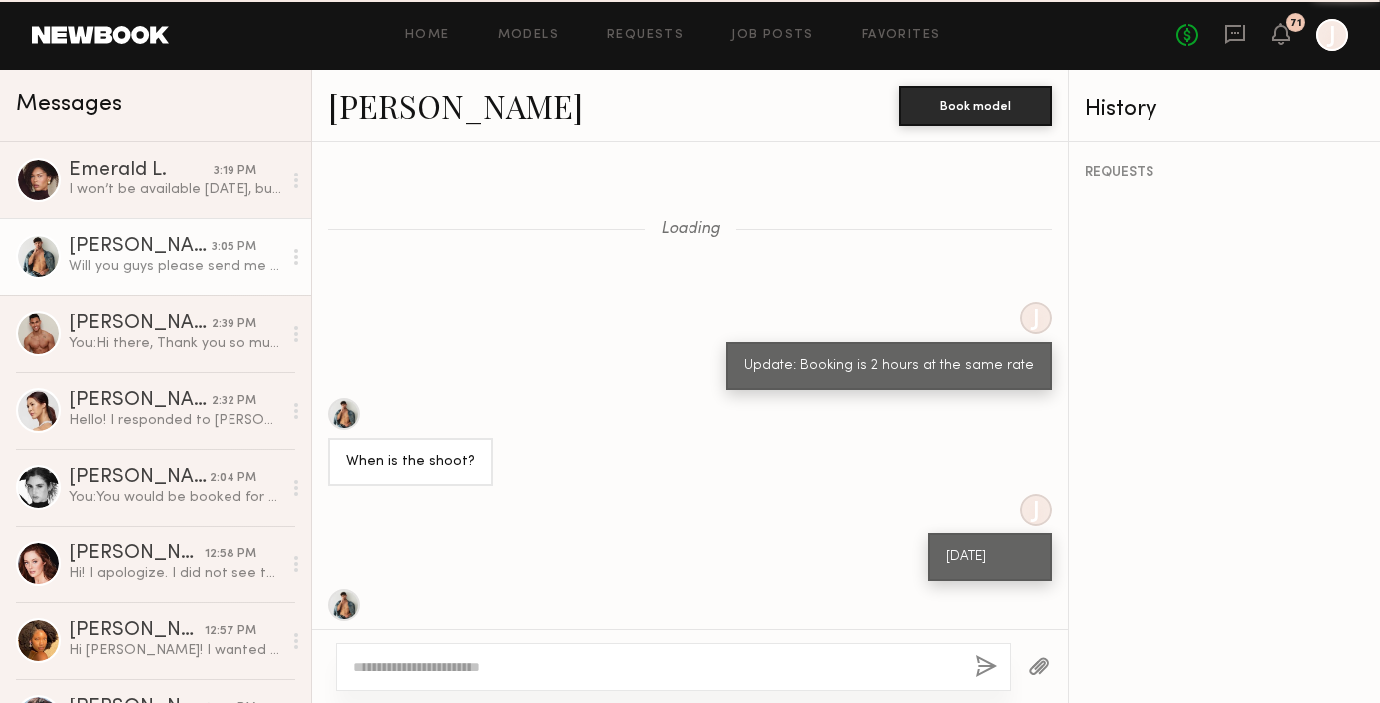
scroll to position [604, 0]
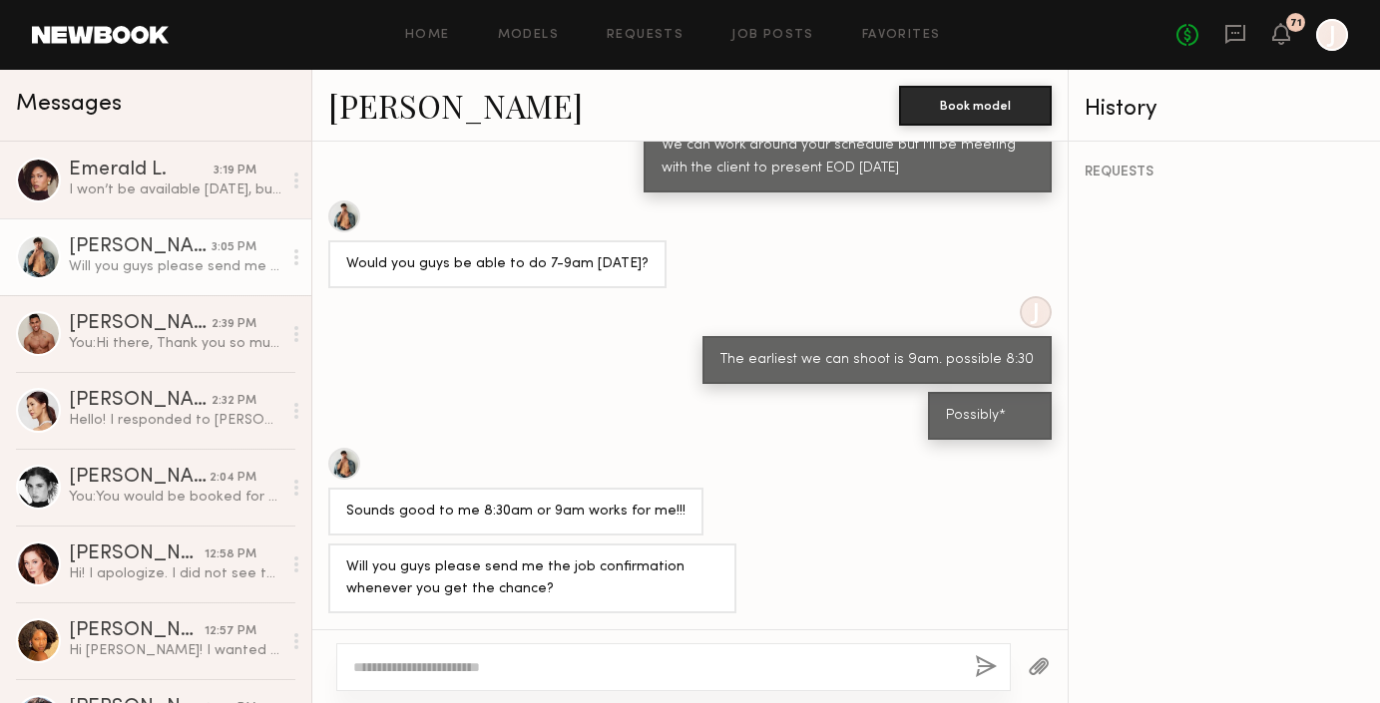
click at [477, 676] on textarea at bounding box center [656, 668] width 606 height 20
type textarea "*"
click at [401, 665] on textarea "**********" at bounding box center [656, 668] width 606 height 20
type textarea "**********"
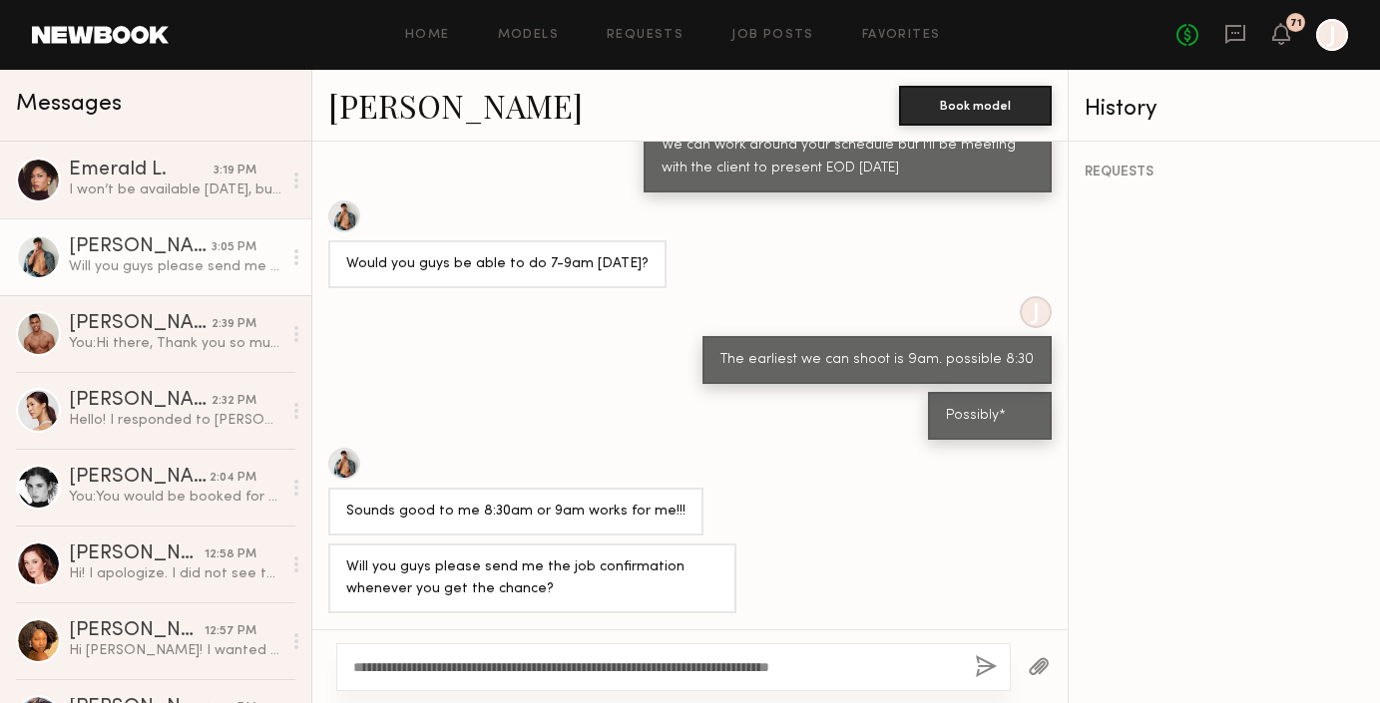
click at [981, 676] on button "button" at bounding box center [986, 668] width 22 height 25
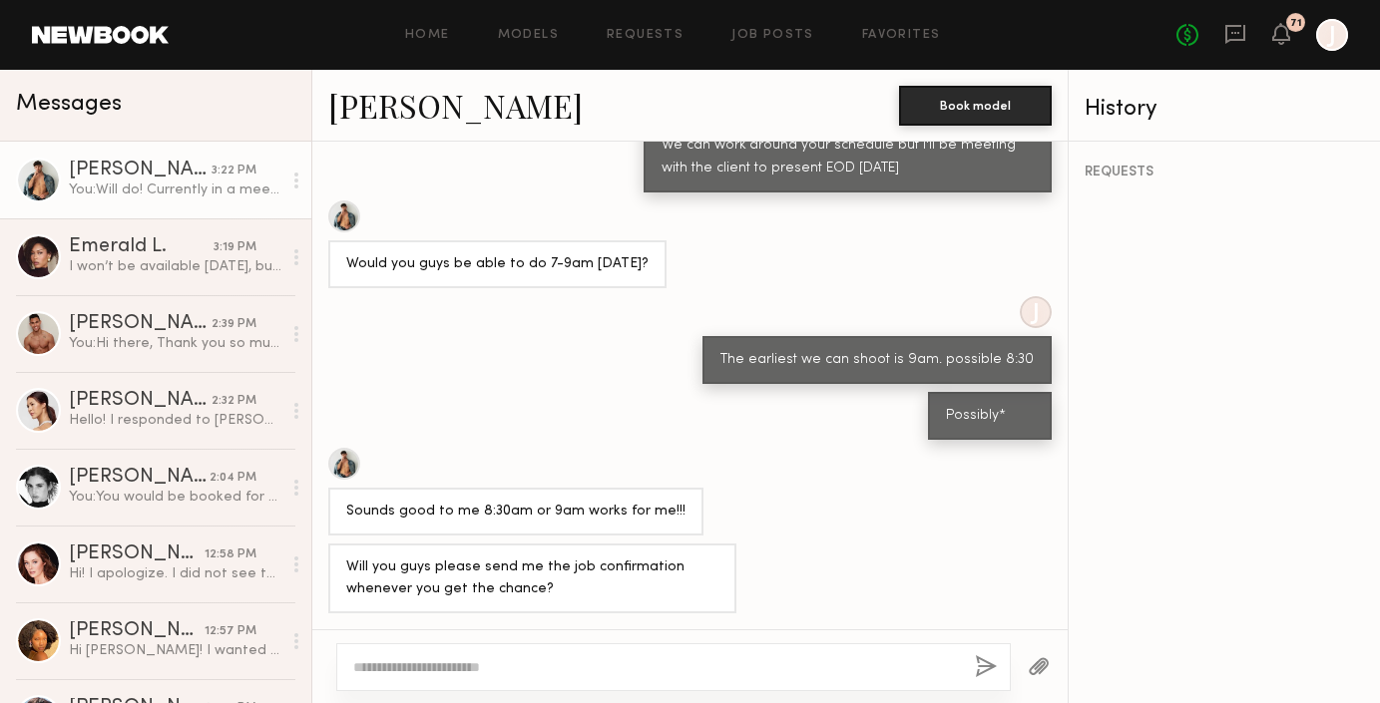
scroll to position [834, 0]
